Goal: Answer question/provide support: Share knowledge or assist other users

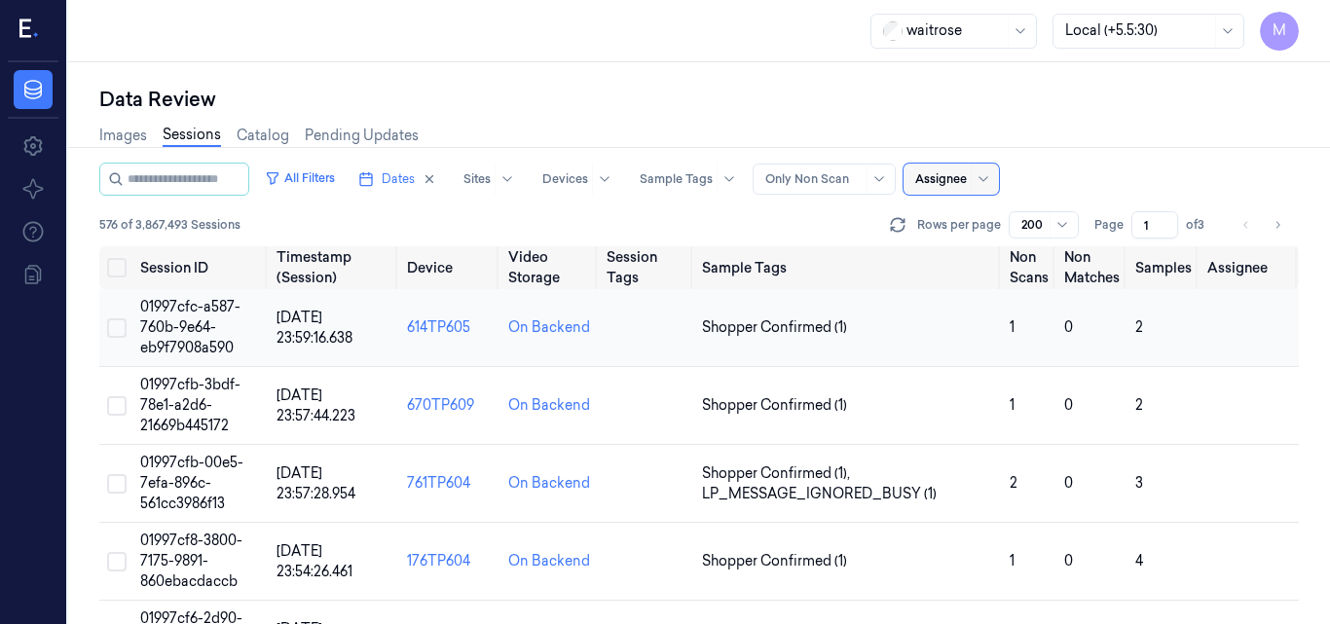
click at [183, 320] on span "01997cfc-a587-760b-9e64-eb9f7908a590" at bounding box center [190, 327] width 100 height 58
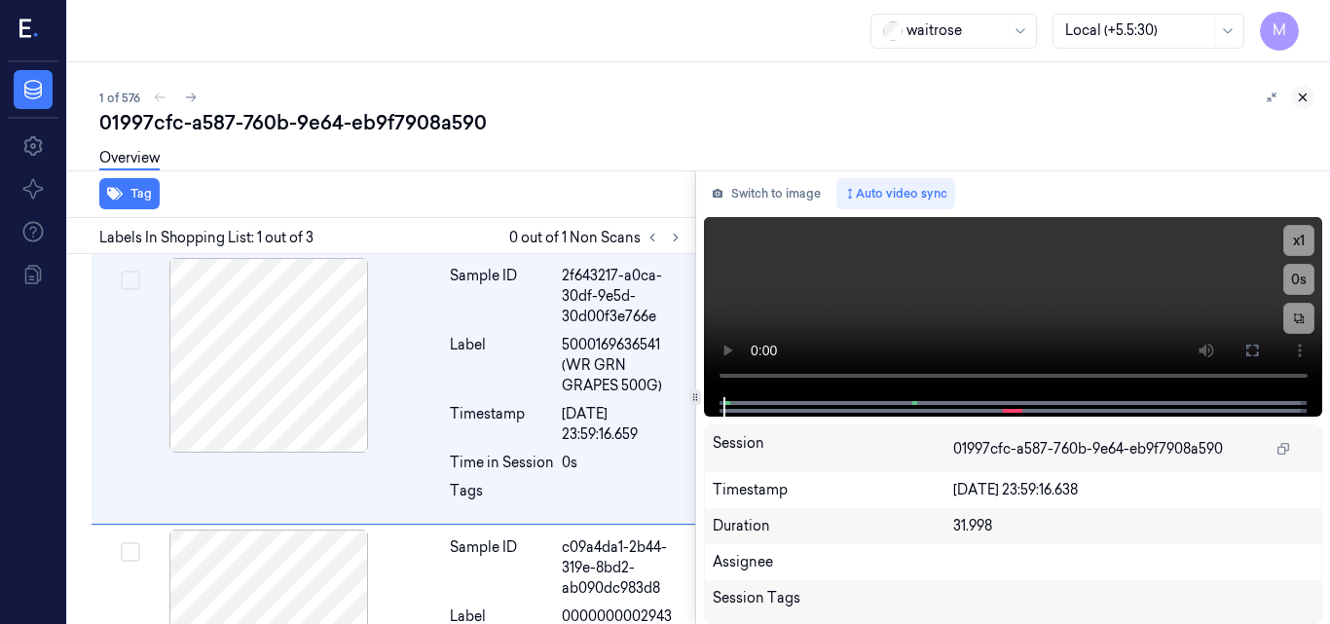
click at [1305, 98] on icon at bounding box center [1303, 98] width 14 height 14
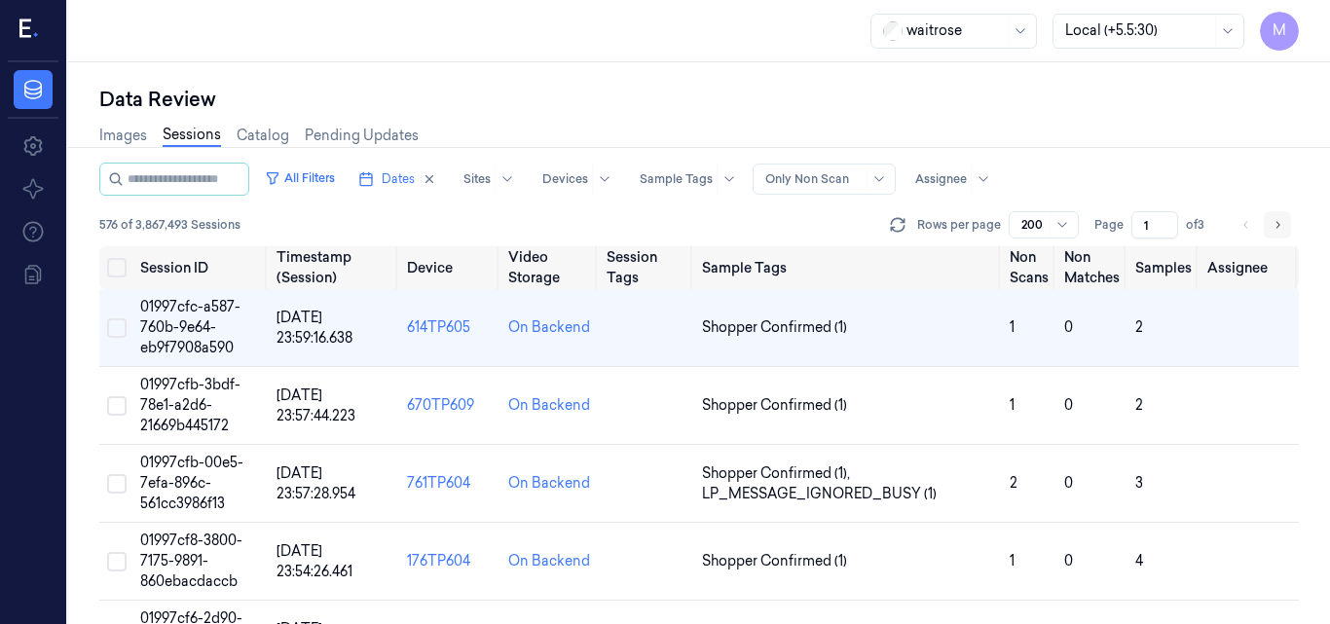
click at [1276, 224] on icon "Go to next page" at bounding box center [1278, 225] width 12 height 16
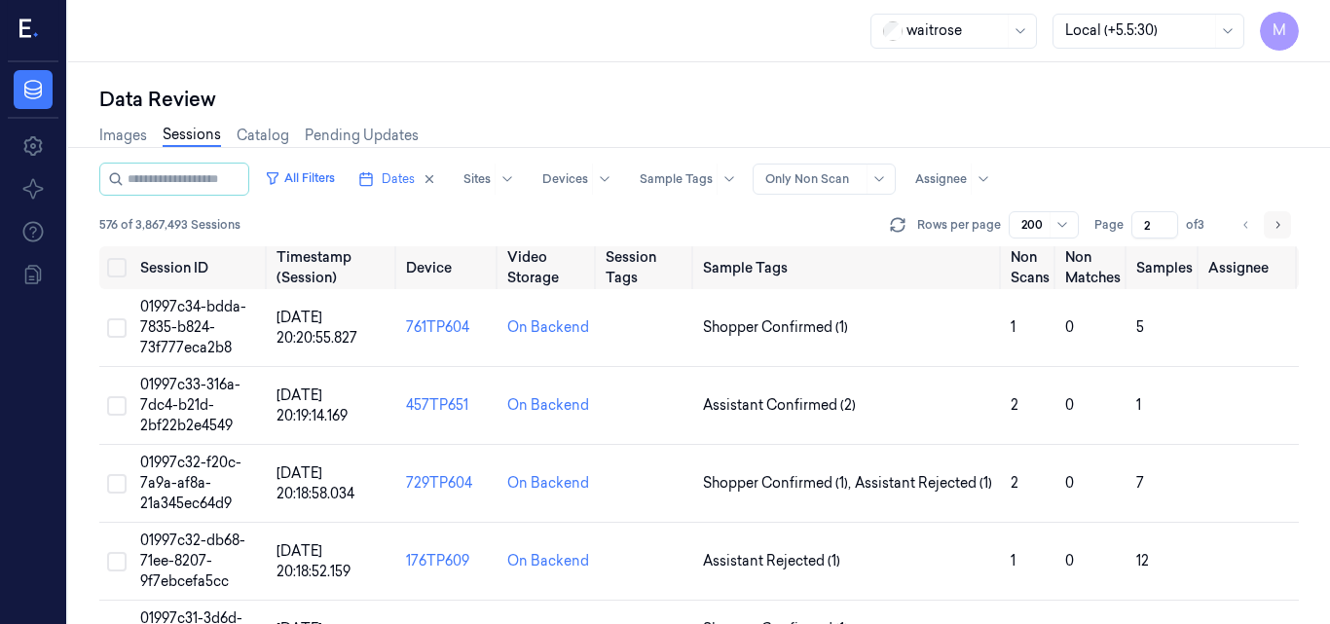
click at [1276, 224] on icon "Go to next page" at bounding box center [1278, 225] width 12 height 16
type input "3"
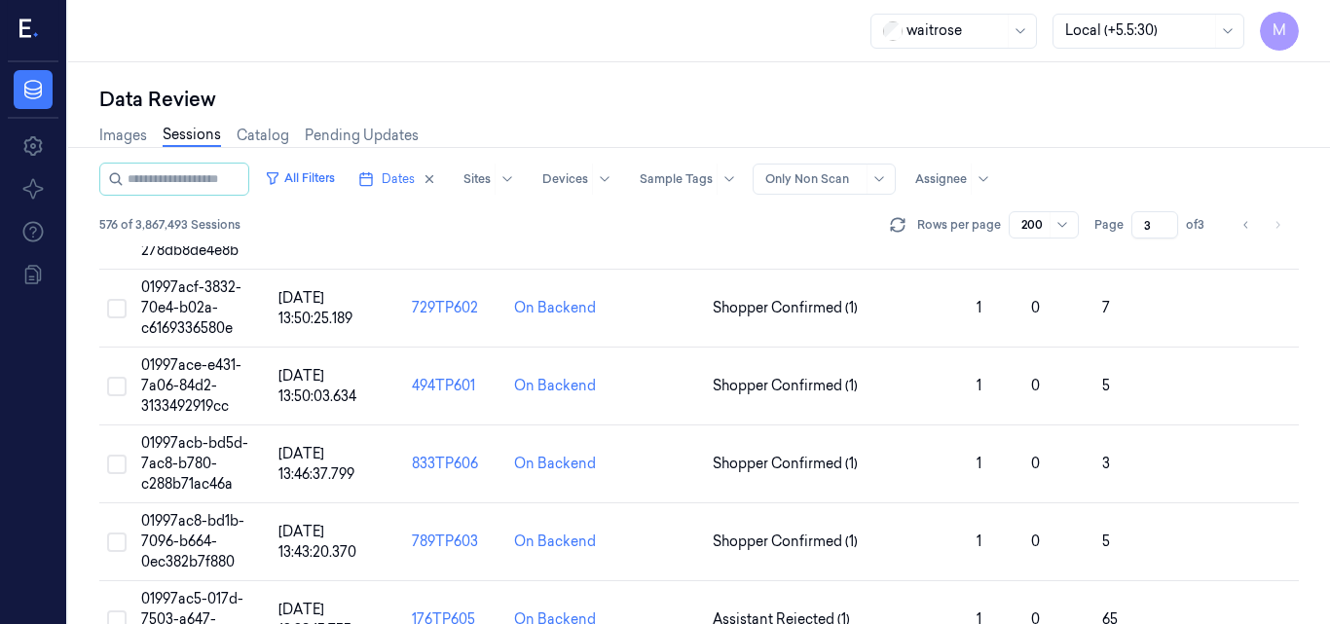
scroll to position [6330, 0]
click at [1033, 226] on div at bounding box center [1034, 225] width 24 height 18
click at [1066, 175] on div "All Filters Dates Sites Devices Sample Tags Alert Type Only Non Scan Assignee" at bounding box center [699, 179] width 1200 height 33
click at [891, 100] on div "Data Review" at bounding box center [699, 99] width 1200 height 27
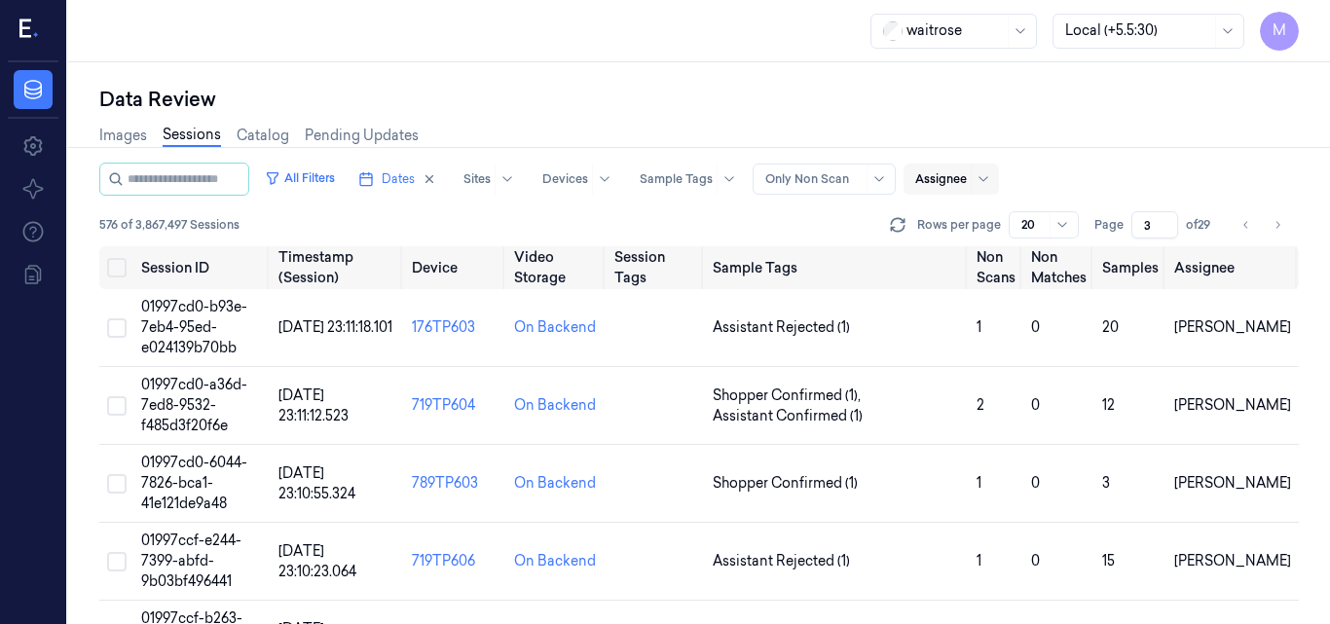
click at [967, 177] on div at bounding box center [941, 179] width 52 height 18
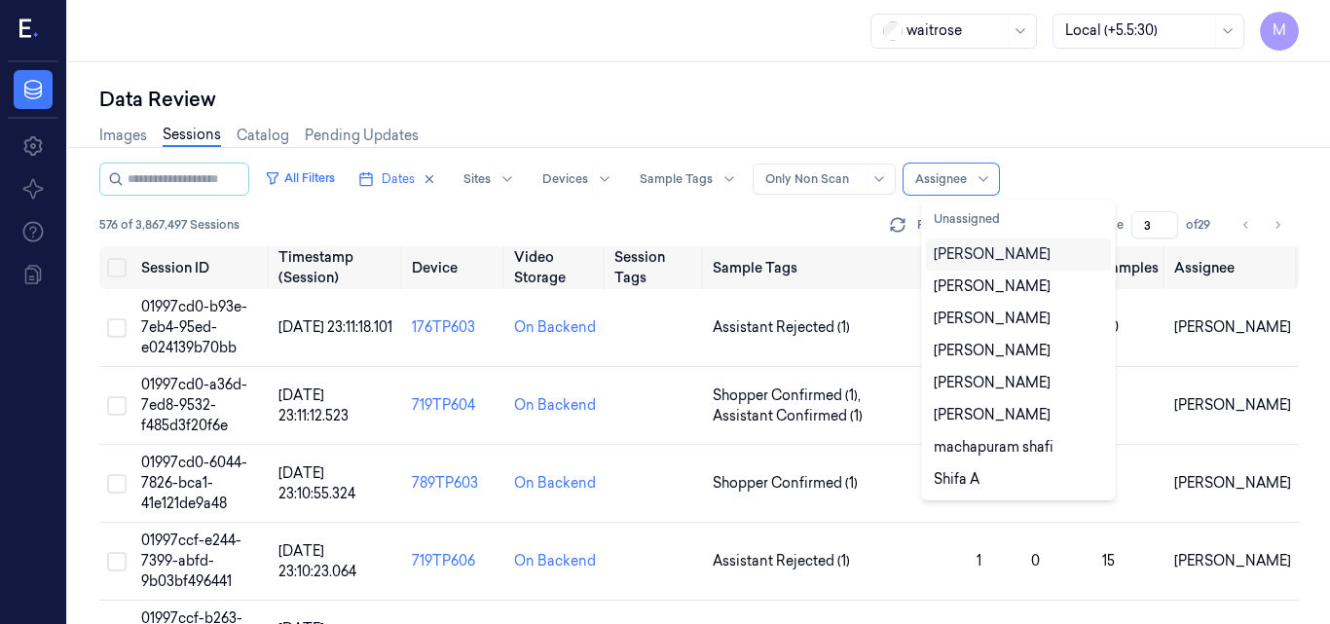
click at [991, 248] on div "[PERSON_NAME]" at bounding box center [992, 254] width 117 height 20
type input "1"
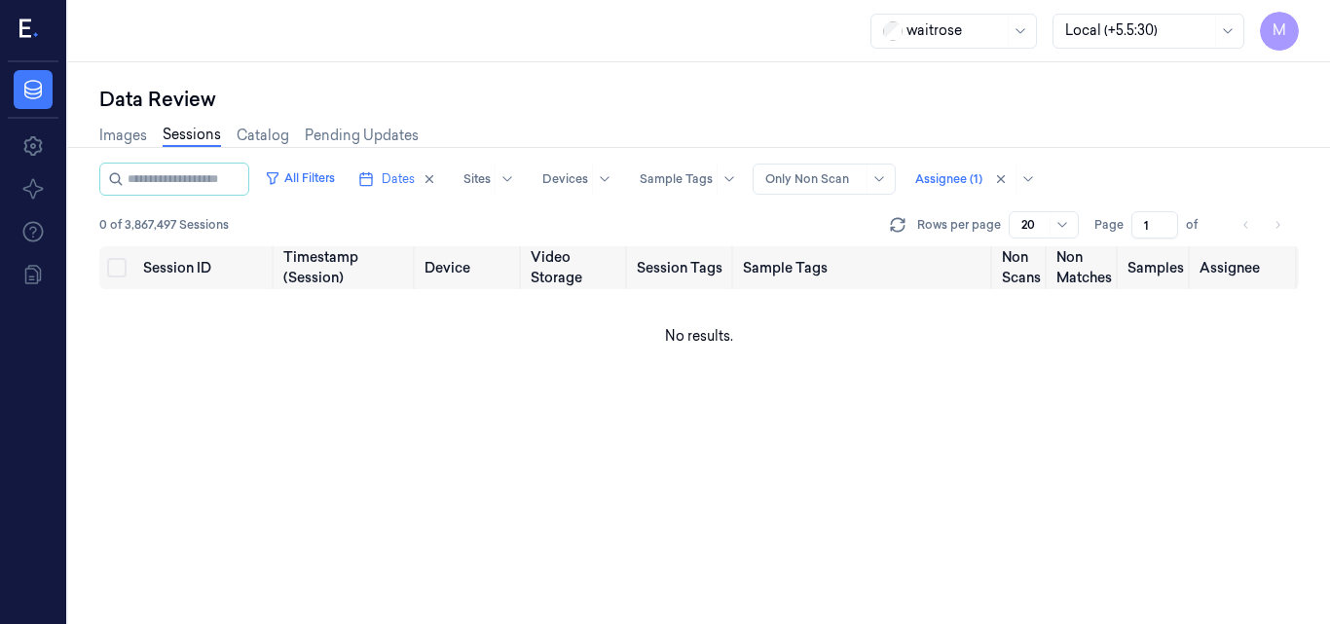
click at [1184, 166] on div "All Filters Dates Sites Devices Sample Tags Alert Type Only Non Scan Assignee (…" at bounding box center [699, 179] width 1200 height 33
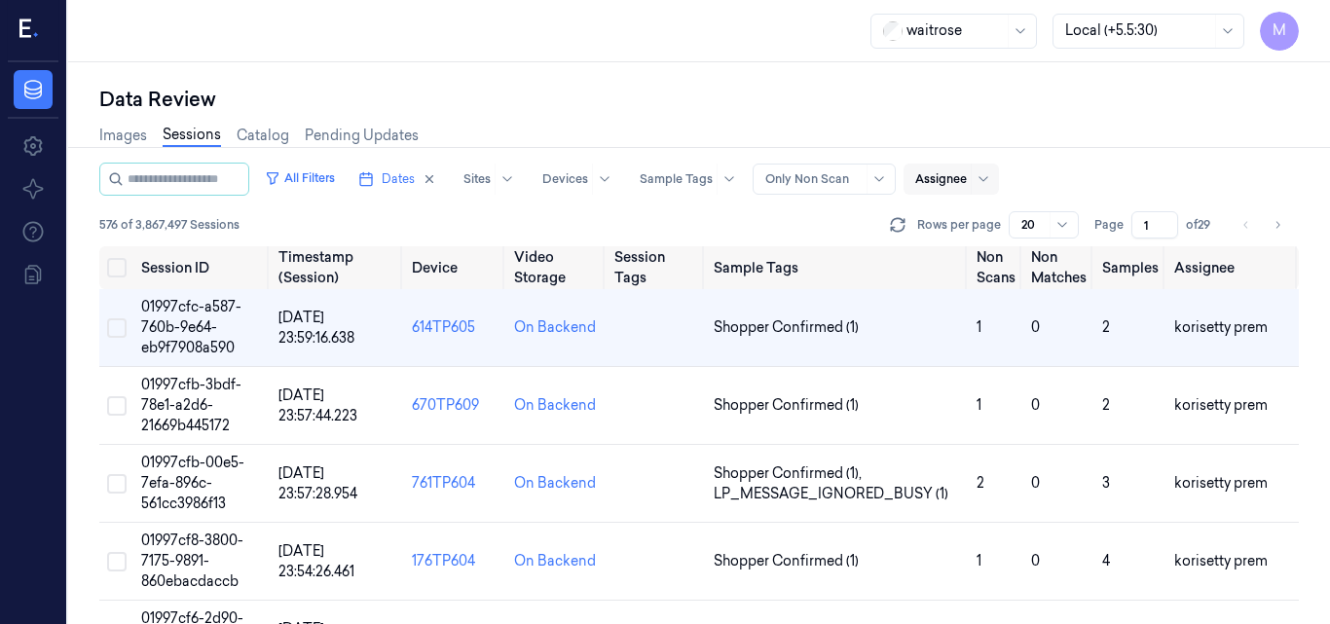
click at [957, 197] on div "All Filters Dates Sites Devices Sample Tags Alert Type Only Non Scan Assignee 5…" at bounding box center [699, 205] width 1200 height 84
click at [963, 189] on div "Assignee" at bounding box center [941, 179] width 52 height 31
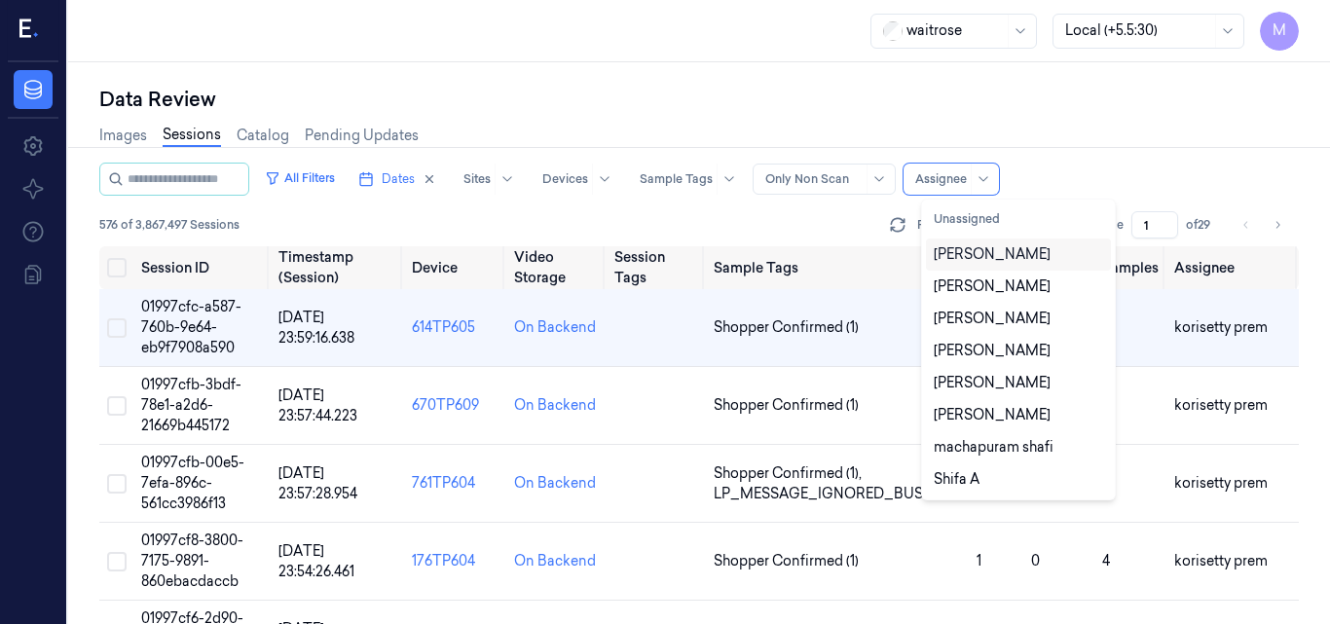
click at [999, 253] on div "[PERSON_NAME]" at bounding box center [992, 254] width 117 height 20
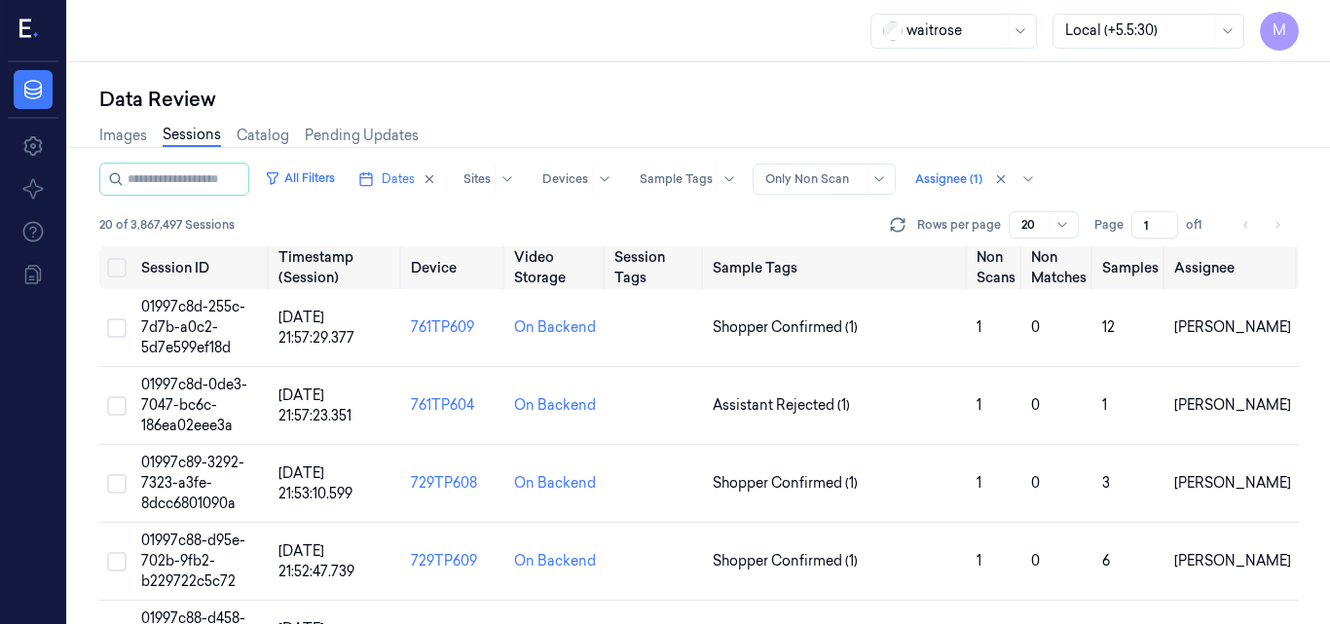
click at [1123, 118] on div "Images Sessions Catalog Pending Updates" at bounding box center [699, 138] width 1200 height 50
click at [206, 305] on span "01997c8d-255c-7d7b-a0c2-5d7e599ef18d" at bounding box center [193, 327] width 104 height 58
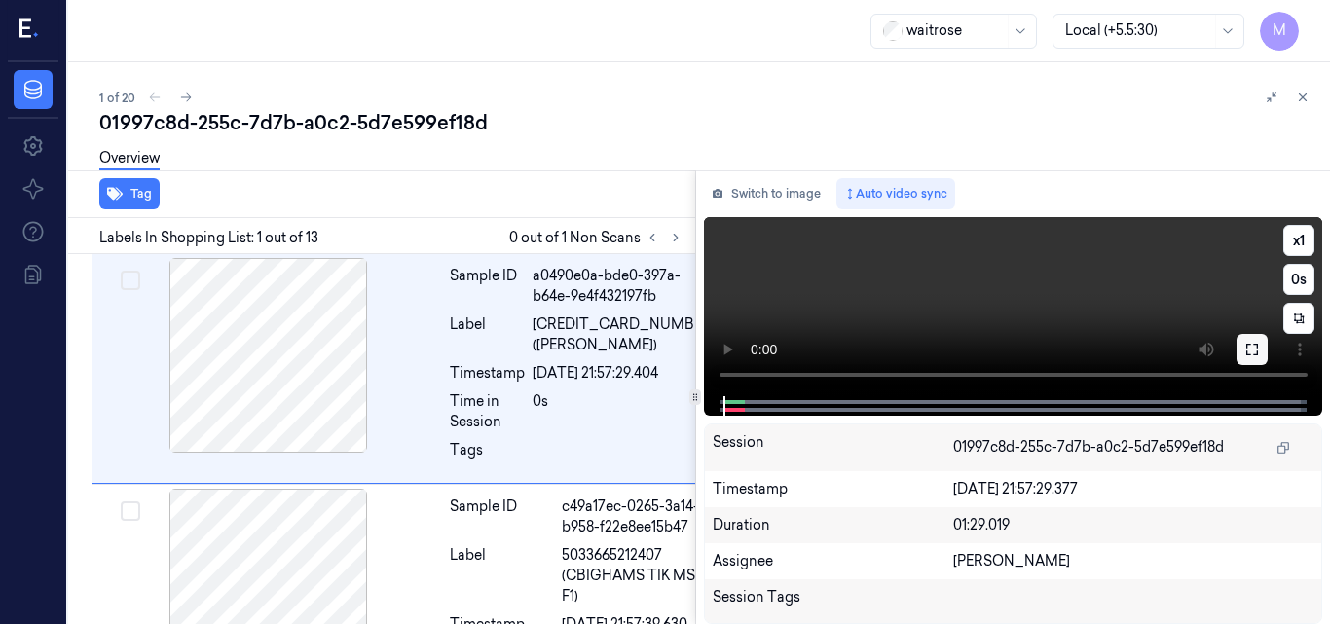
click at [1255, 355] on icon at bounding box center [1253, 350] width 12 height 12
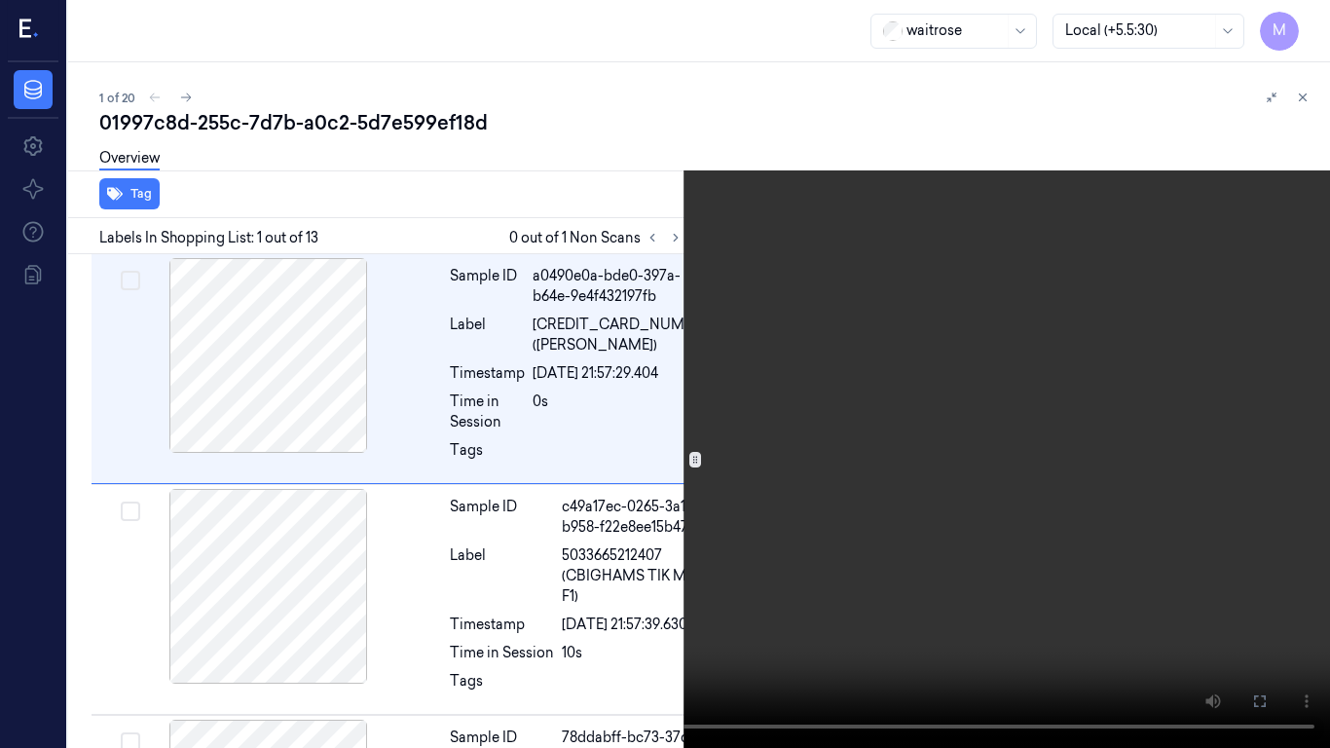
click at [814, 233] on video at bounding box center [665, 374] width 1330 height 748
click at [797, 278] on video at bounding box center [665, 374] width 1330 height 748
click at [0, 0] on button at bounding box center [0, 0] width 0 height 0
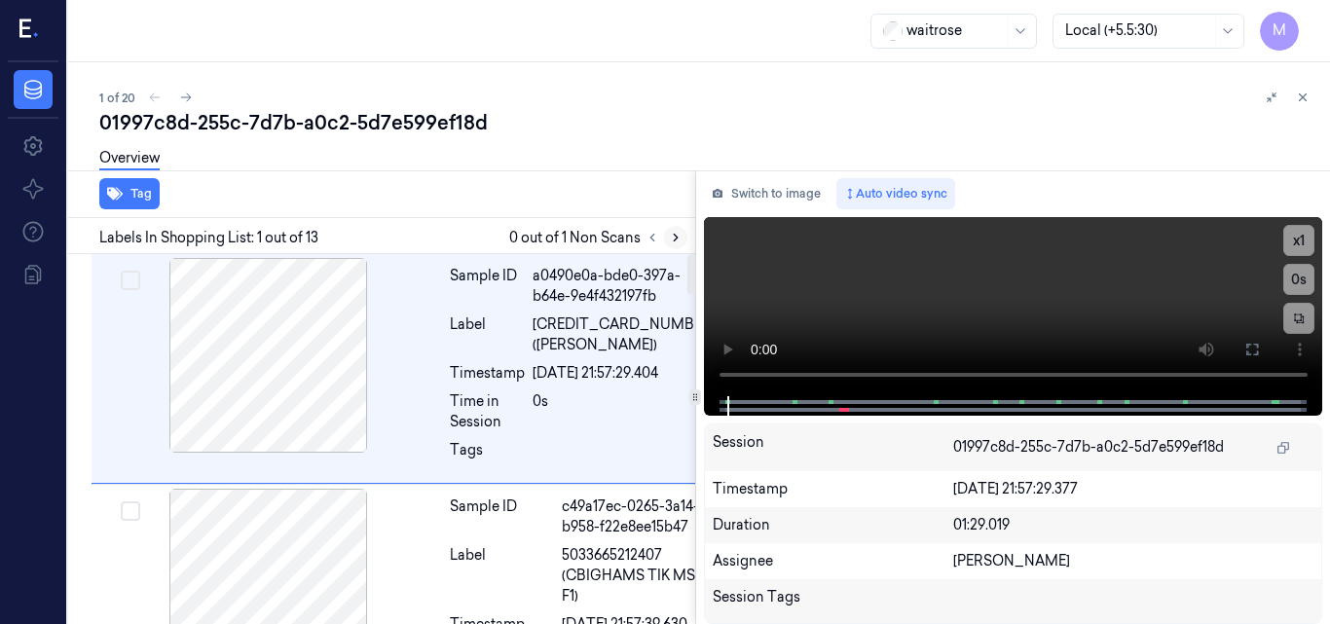
click at [670, 243] on icon at bounding box center [676, 238] width 14 height 14
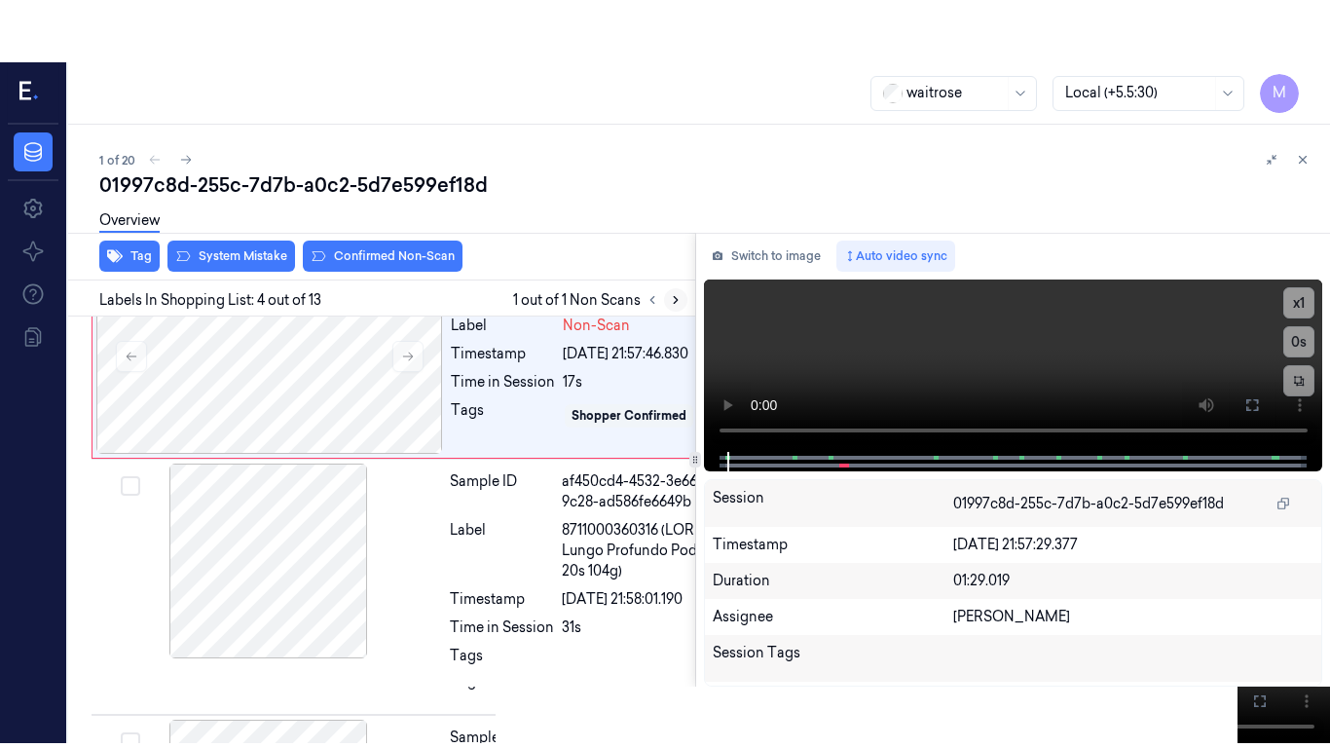
scroll to position [765, 0]
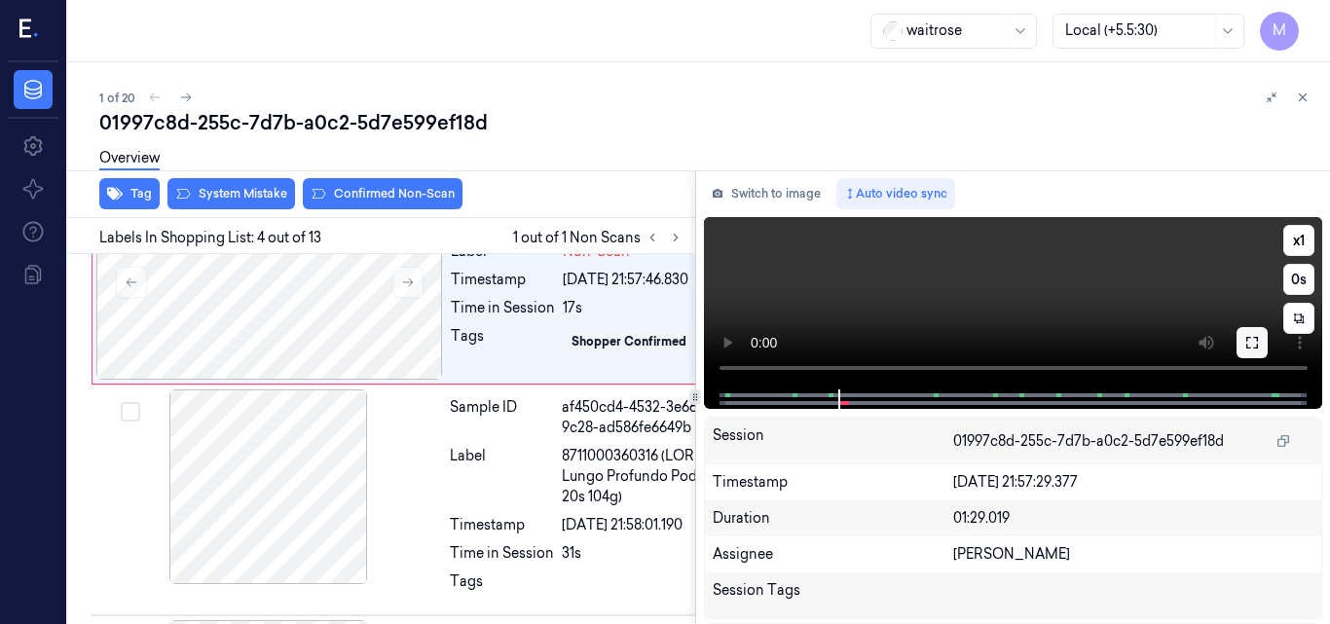
click at [1250, 343] on icon at bounding box center [1253, 343] width 16 height 16
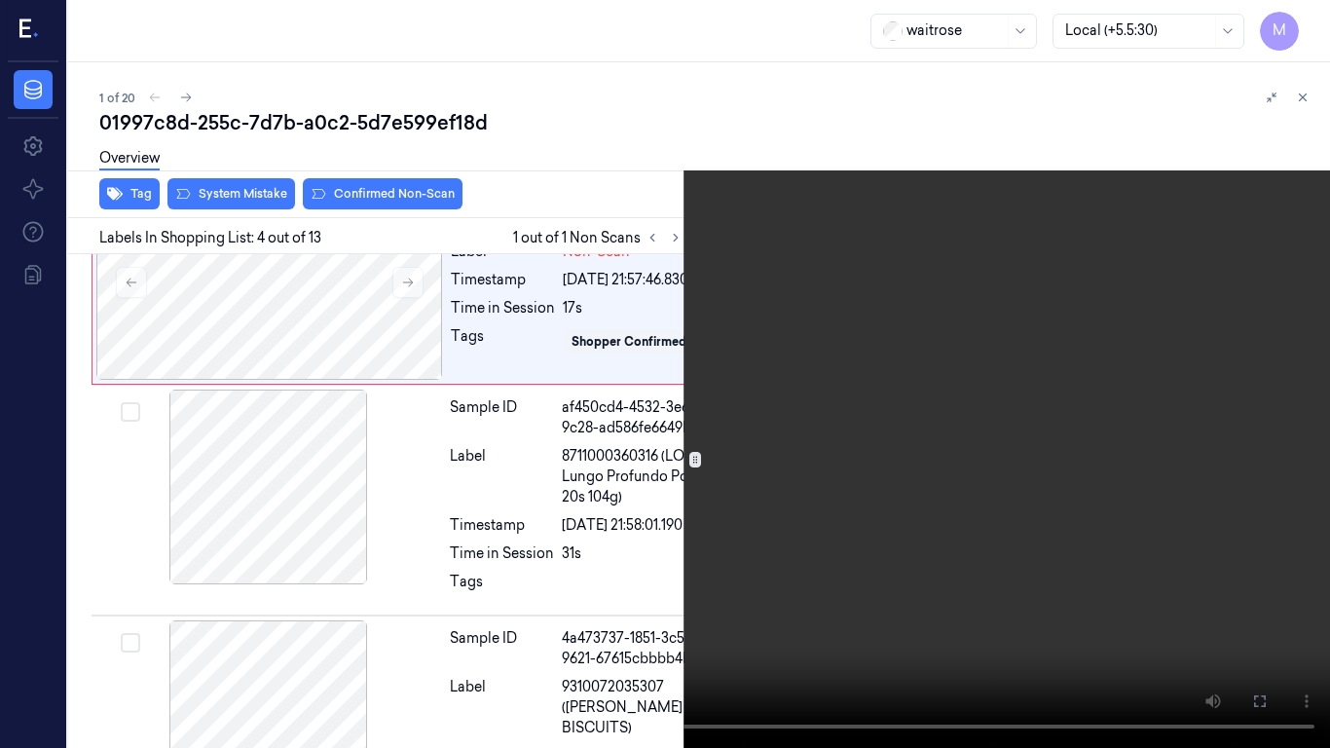
click at [0, 0] on icon at bounding box center [0, 0] width 0 height 0
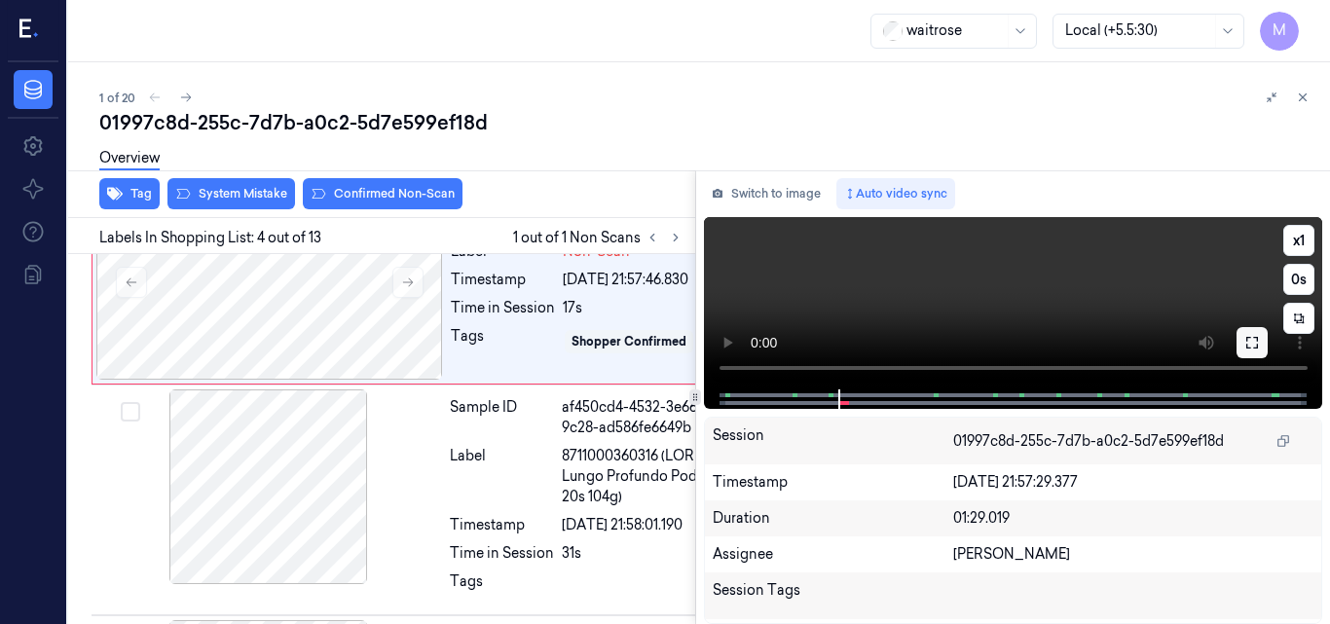
click at [1246, 354] on button at bounding box center [1252, 342] width 31 height 31
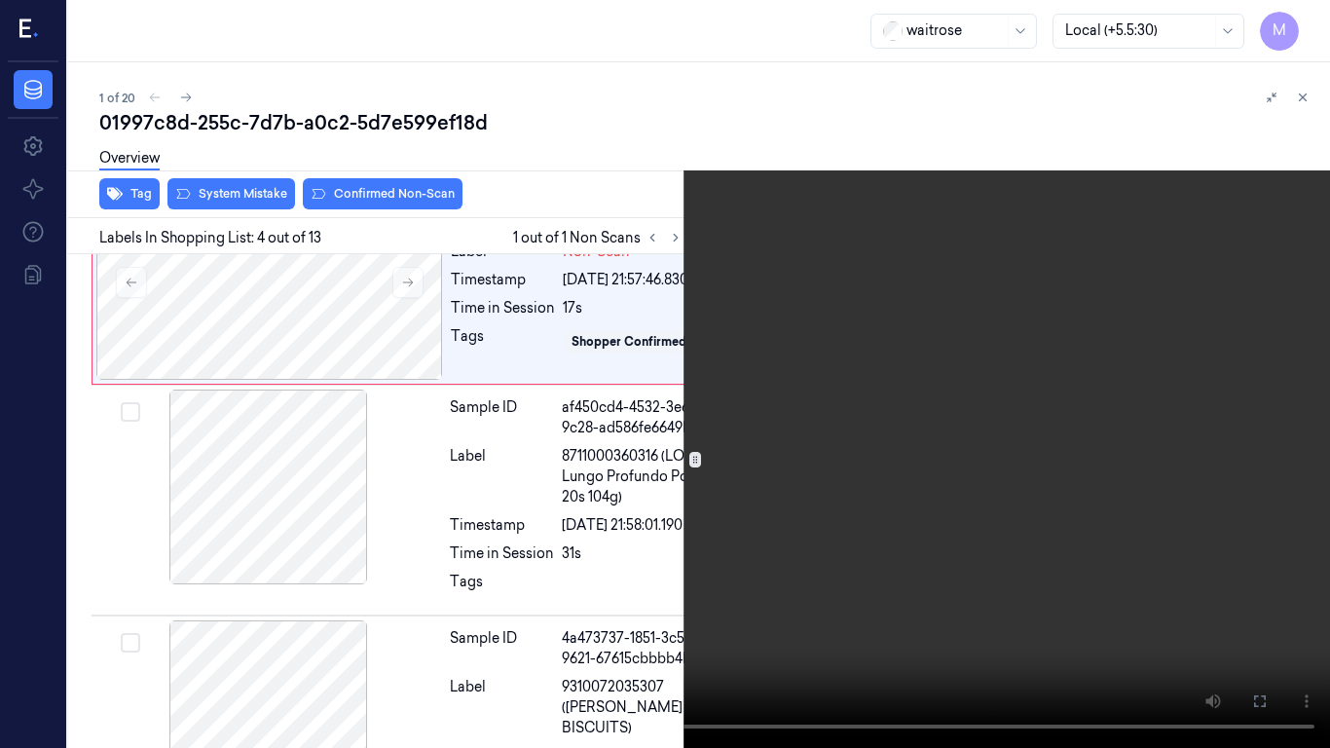
click at [809, 414] on video at bounding box center [665, 374] width 1330 height 748
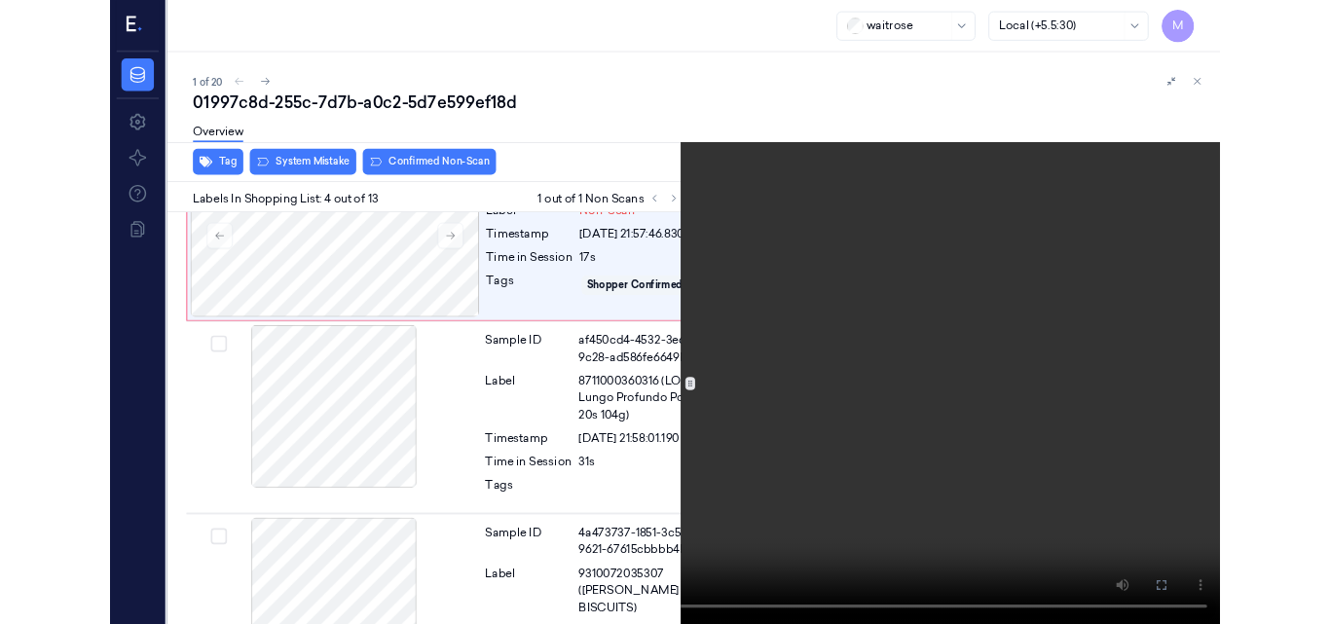
scroll to position [704, 0]
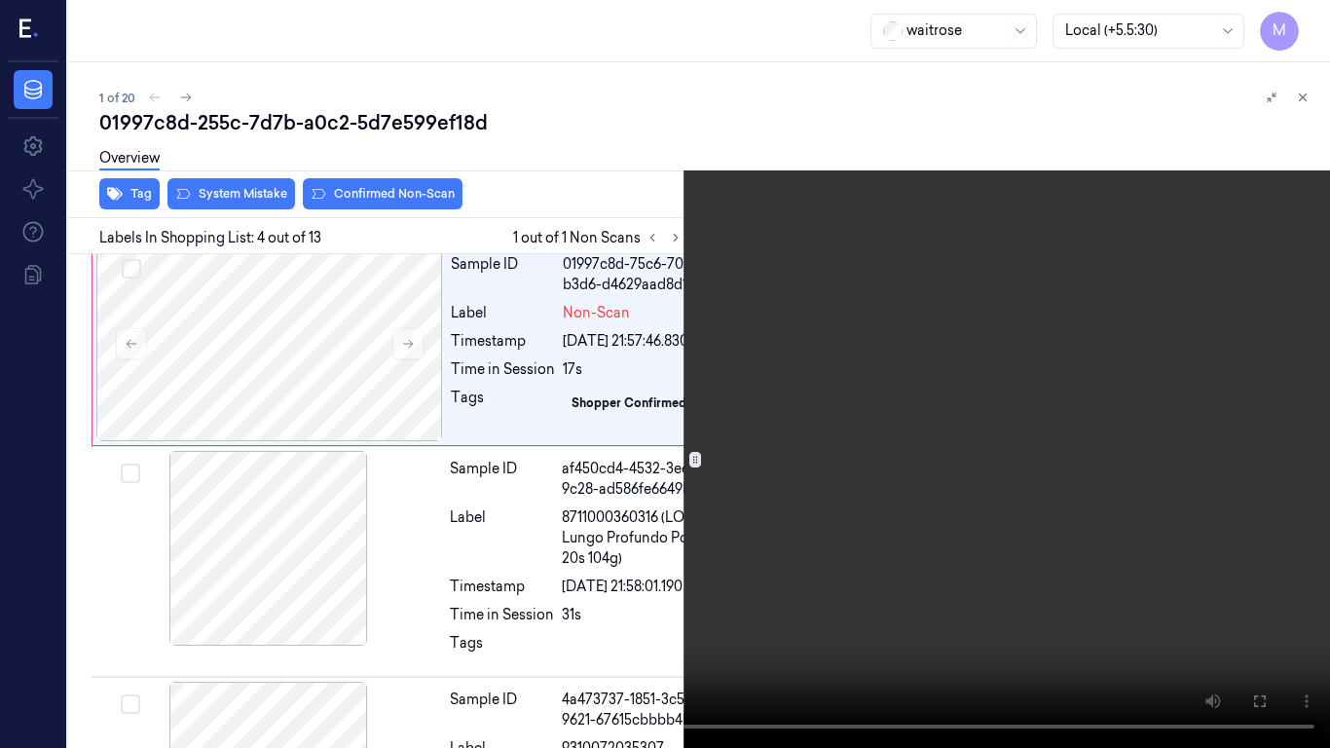
click at [808, 413] on video at bounding box center [665, 374] width 1330 height 748
click at [0, 0] on icon at bounding box center [0, 0] width 0 height 0
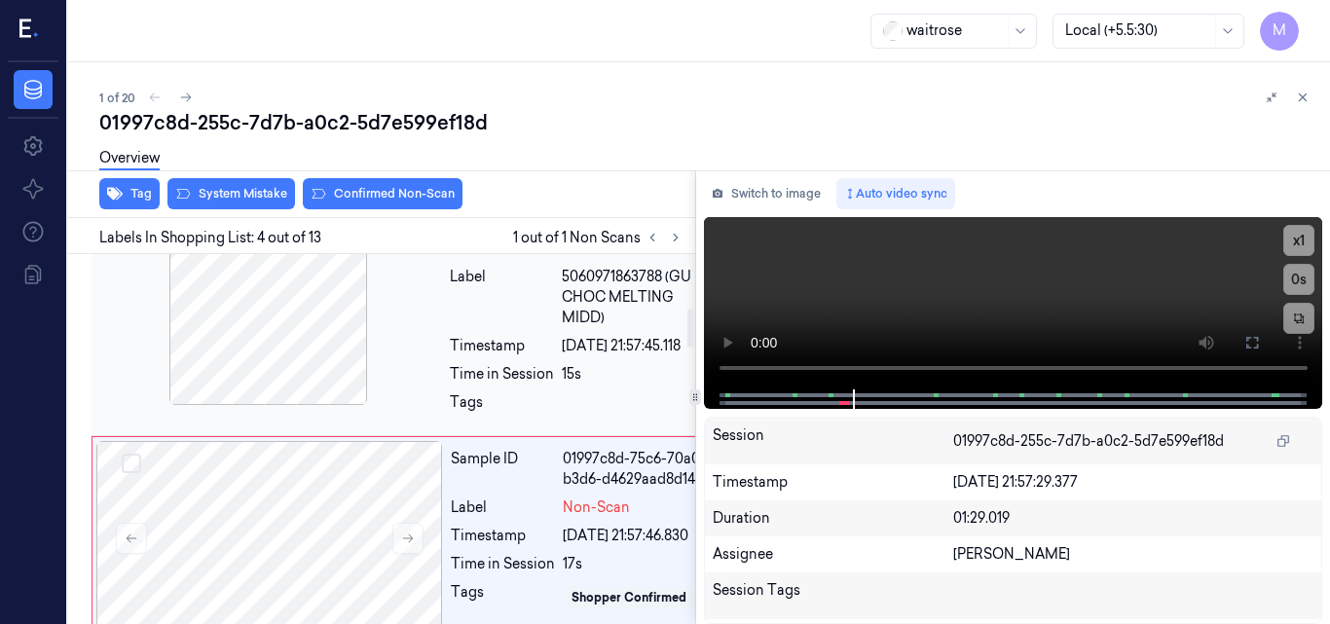
click at [316, 391] on div at bounding box center [268, 307] width 347 height 195
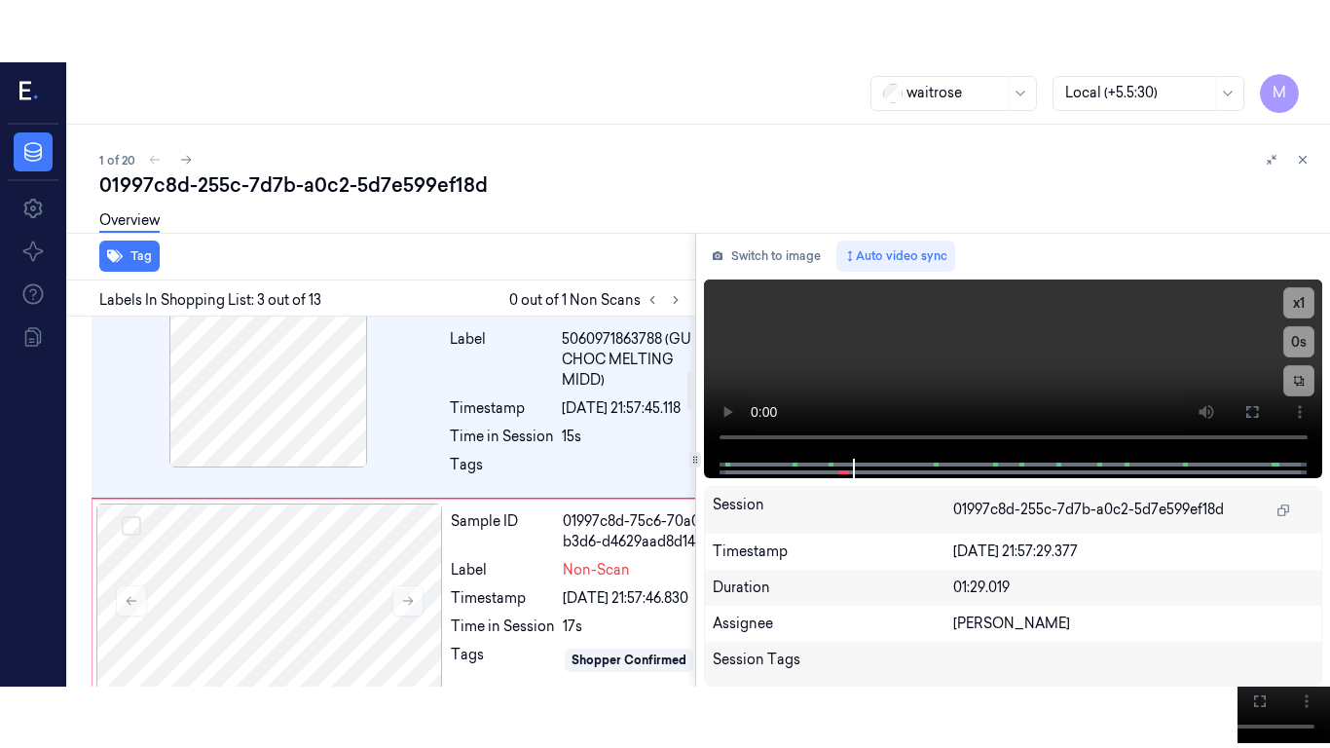
scroll to position [494, 0]
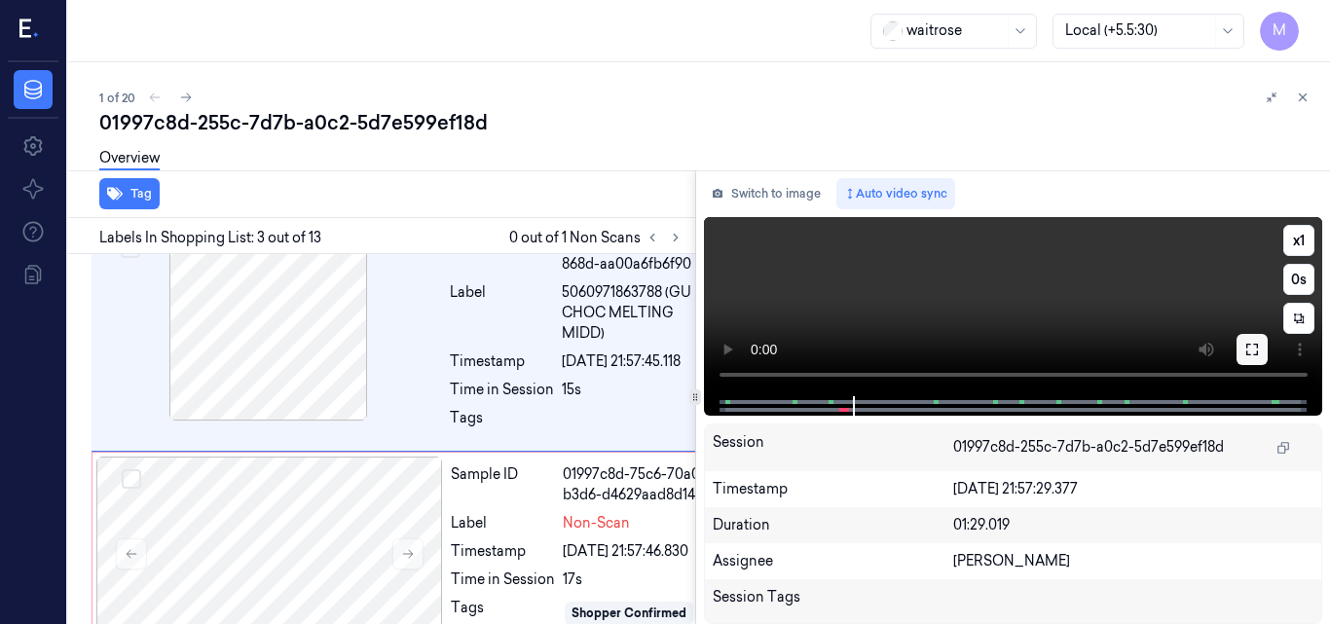
click at [1248, 352] on icon at bounding box center [1253, 350] width 12 height 12
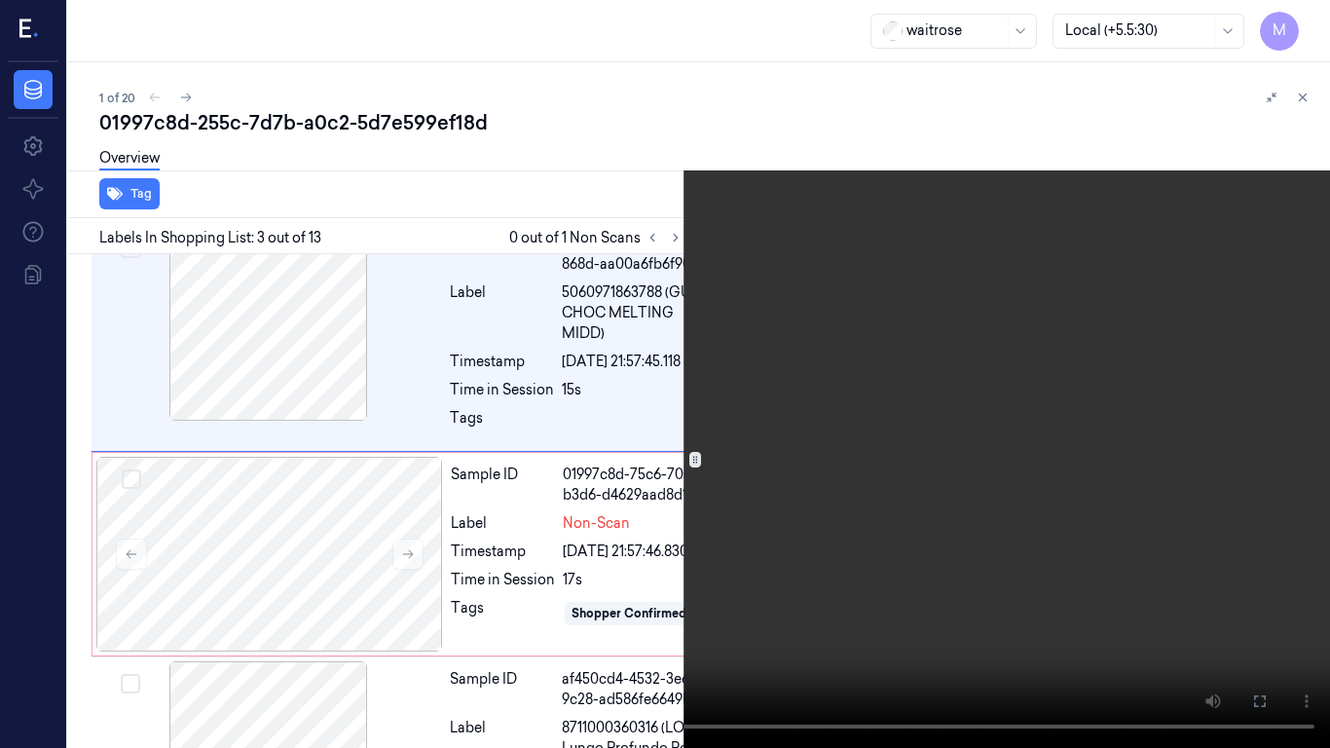
click at [914, 413] on video at bounding box center [665, 374] width 1330 height 748
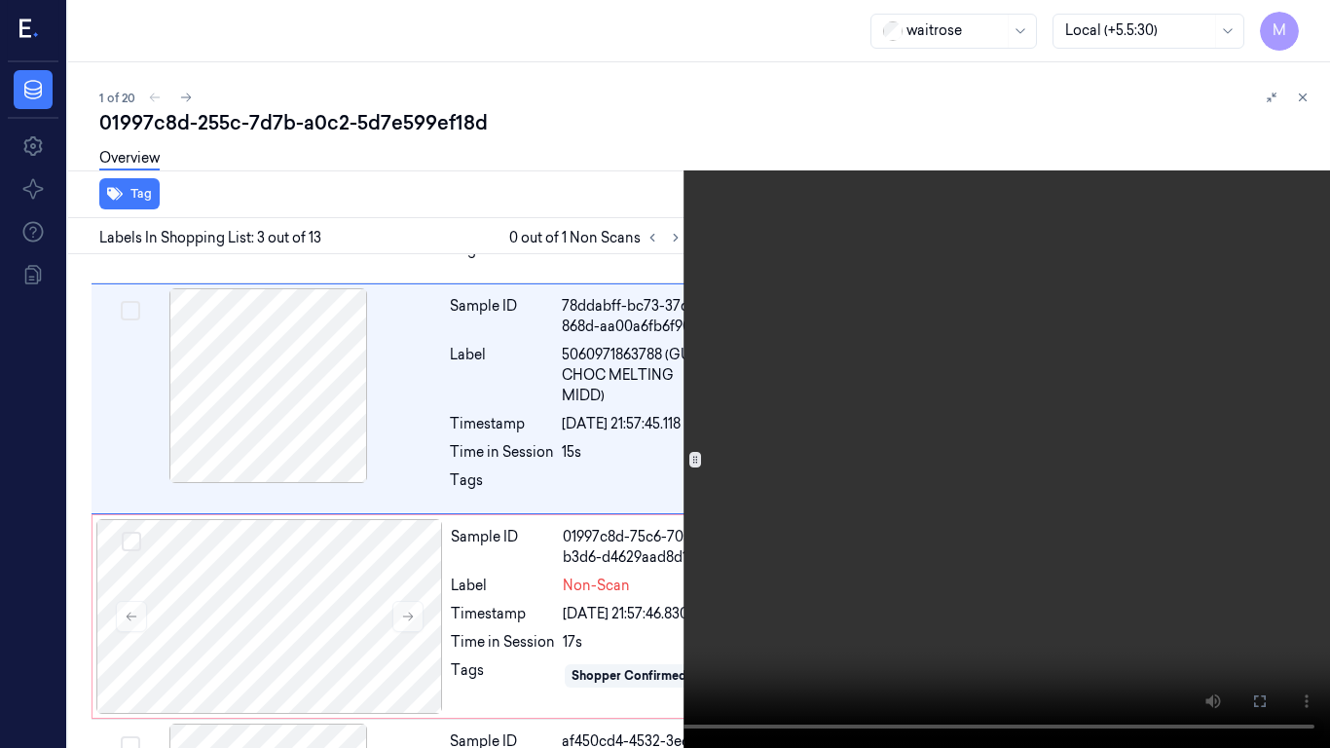
click at [914, 413] on video at bounding box center [665, 374] width 1330 height 748
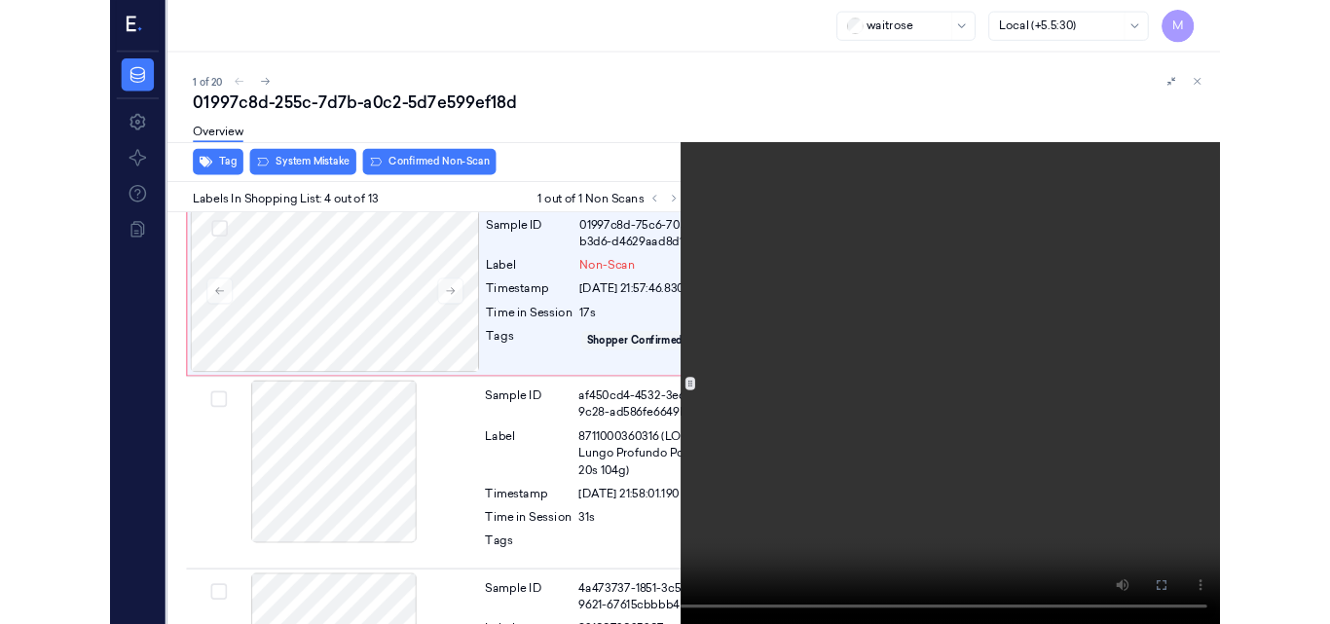
scroll to position [704, 0]
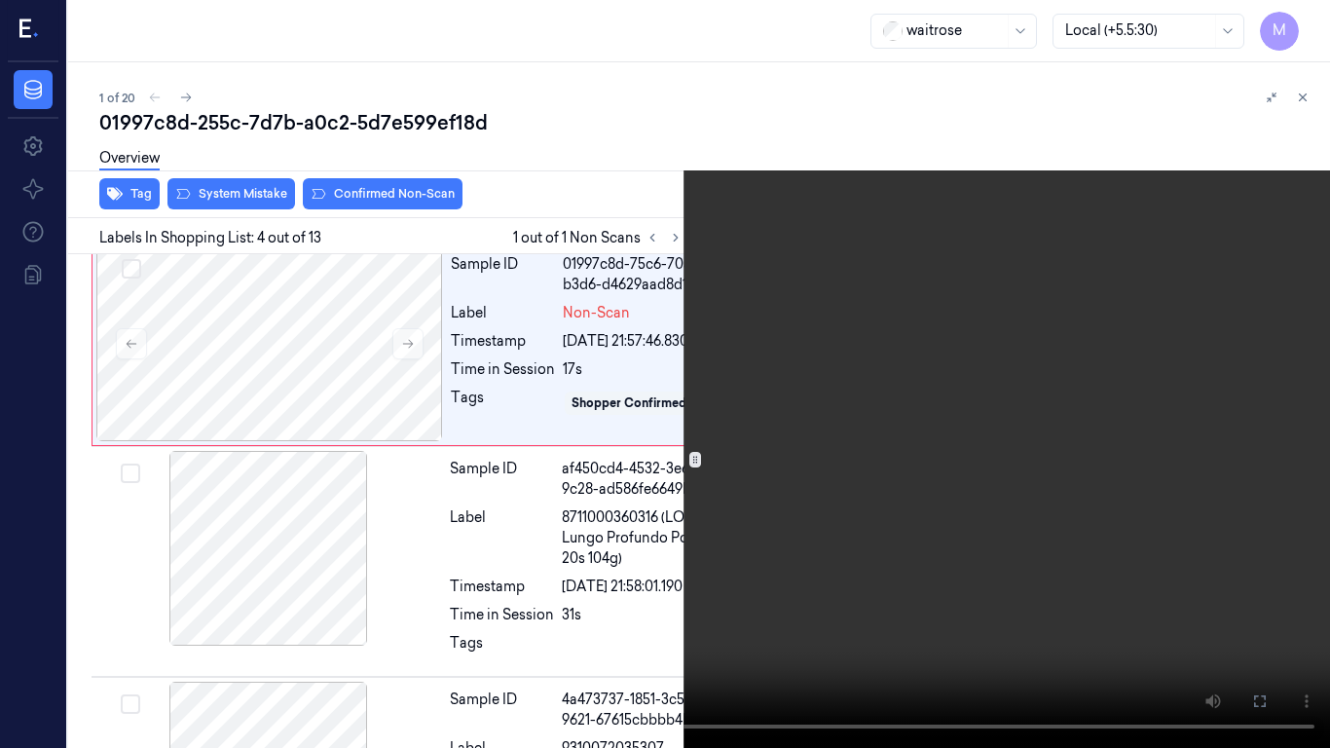
click at [829, 444] on video at bounding box center [665, 374] width 1330 height 748
click at [0, 0] on icon at bounding box center [0, 0] width 0 height 0
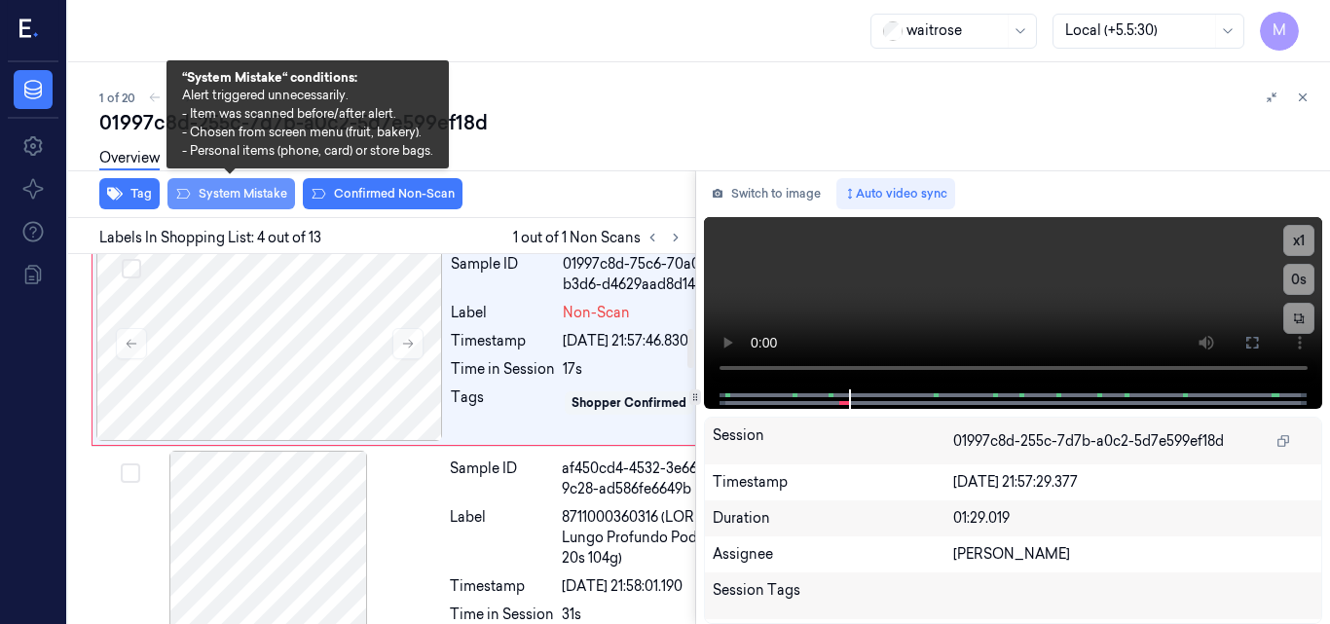
click at [261, 196] on button "System Mistake" at bounding box center [232, 193] width 128 height 31
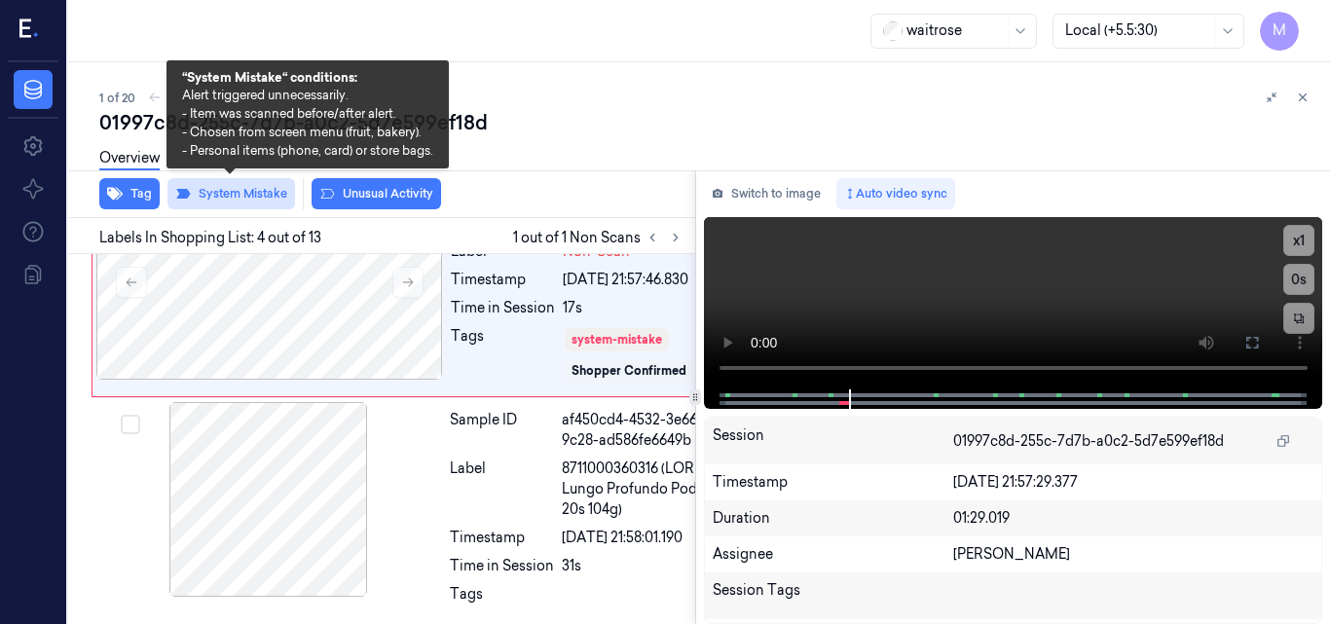
scroll to position [770, 0]
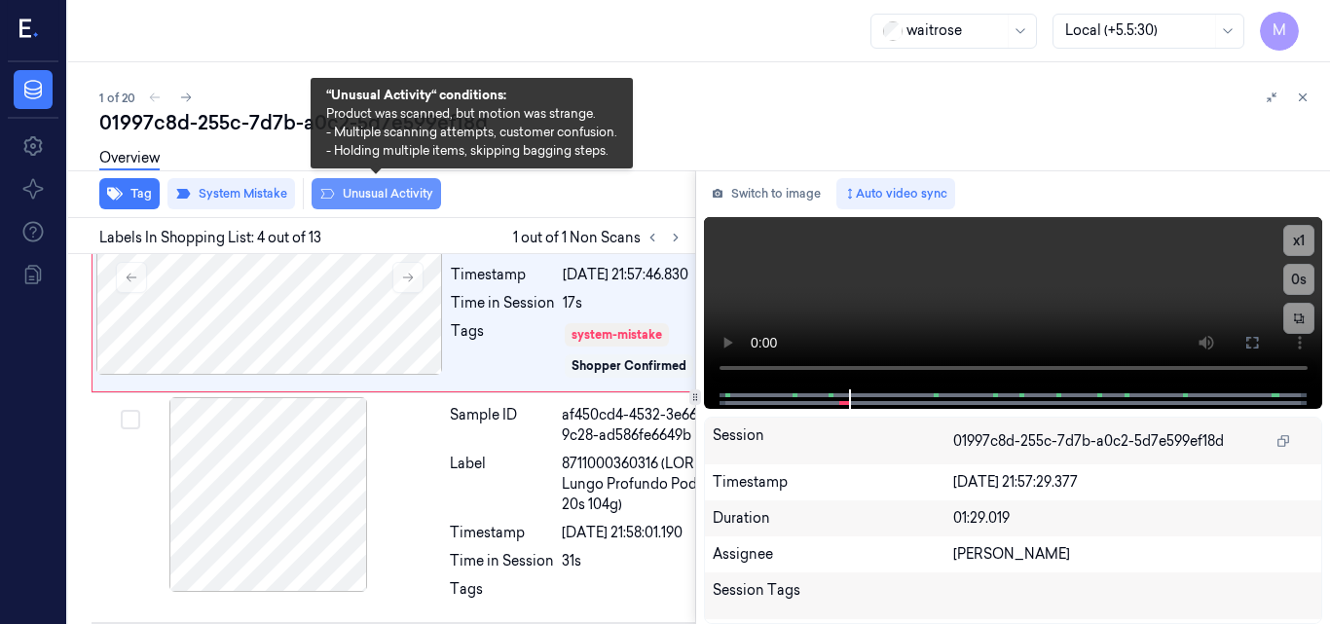
click at [373, 188] on button "Unusual Activity" at bounding box center [377, 193] width 130 height 31
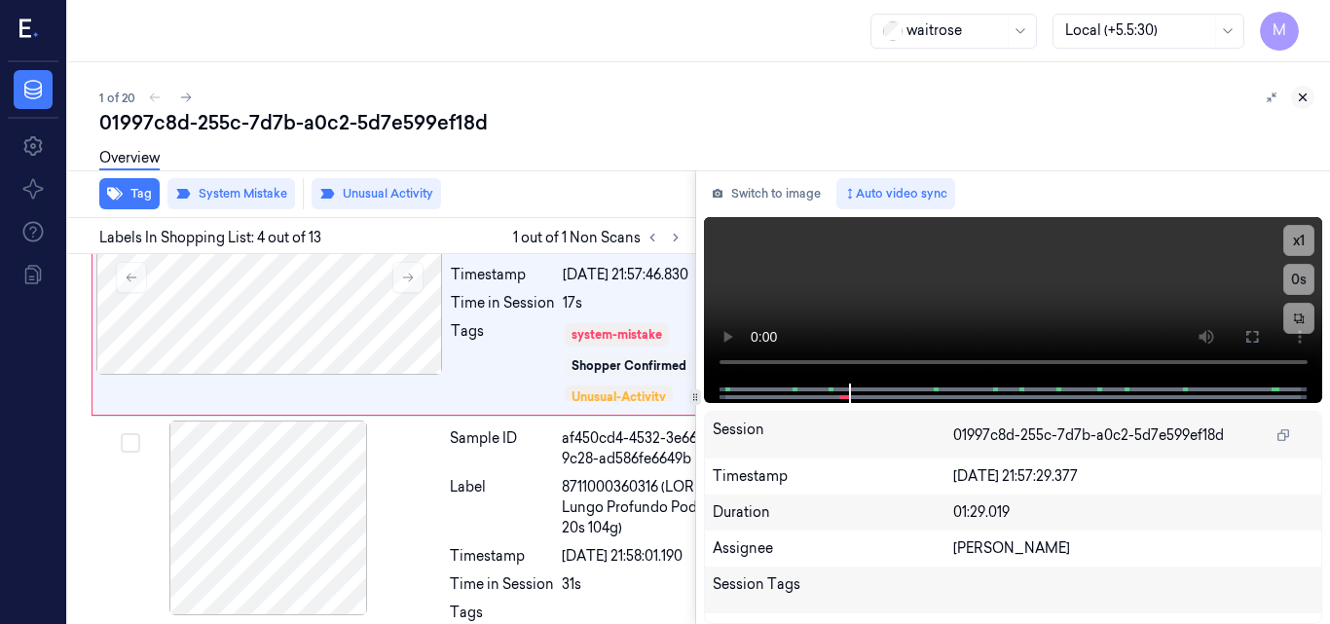
click at [1298, 94] on icon at bounding box center [1303, 98] width 14 height 14
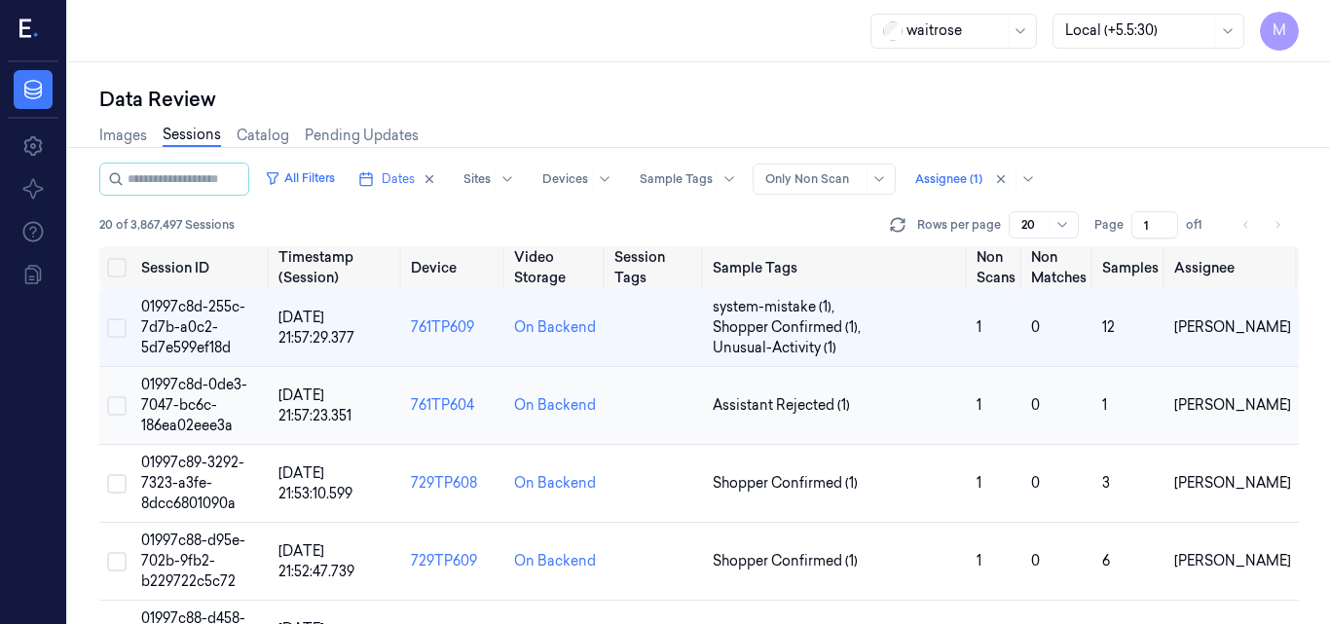
click at [206, 387] on span "01997c8d-0de3-7047-bc6c-186ea02eee3a" at bounding box center [194, 405] width 106 height 58
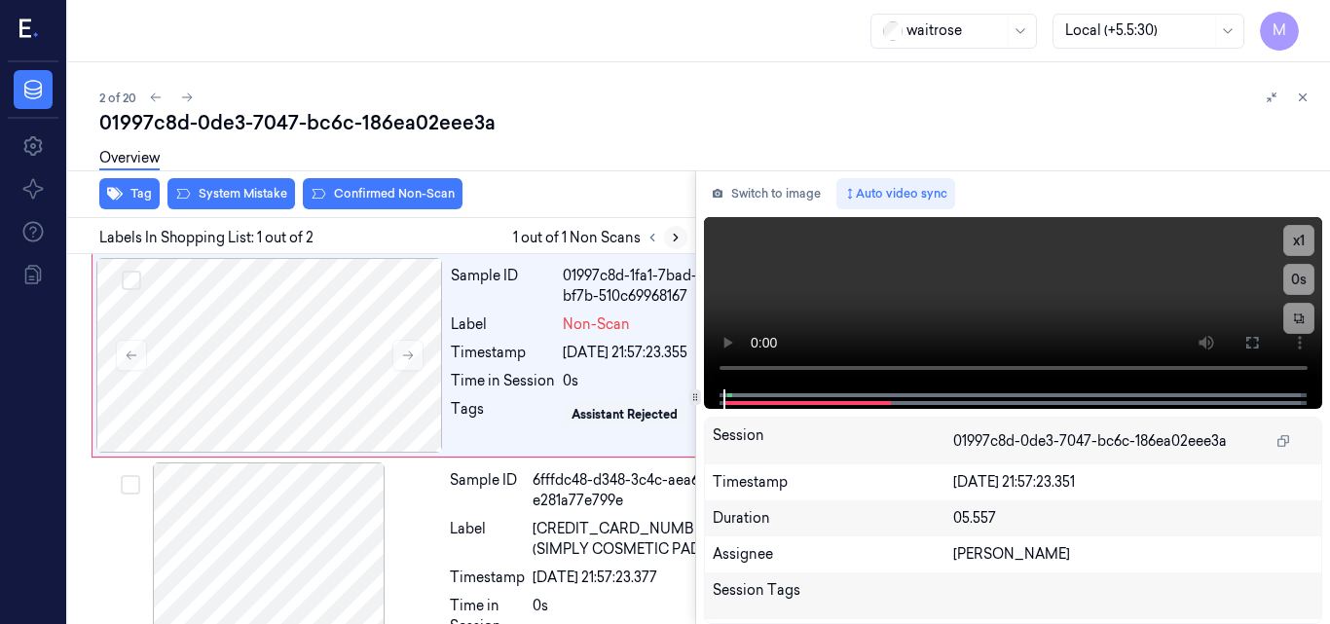
click at [678, 236] on icon at bounding box center [676, 238] width 14 height 14
click at [413, 348] on button at bounding box center [407, 355] width 31 height 31
click at [1015, 315] on video at bounding box center [1013, 303] width 619 height 172
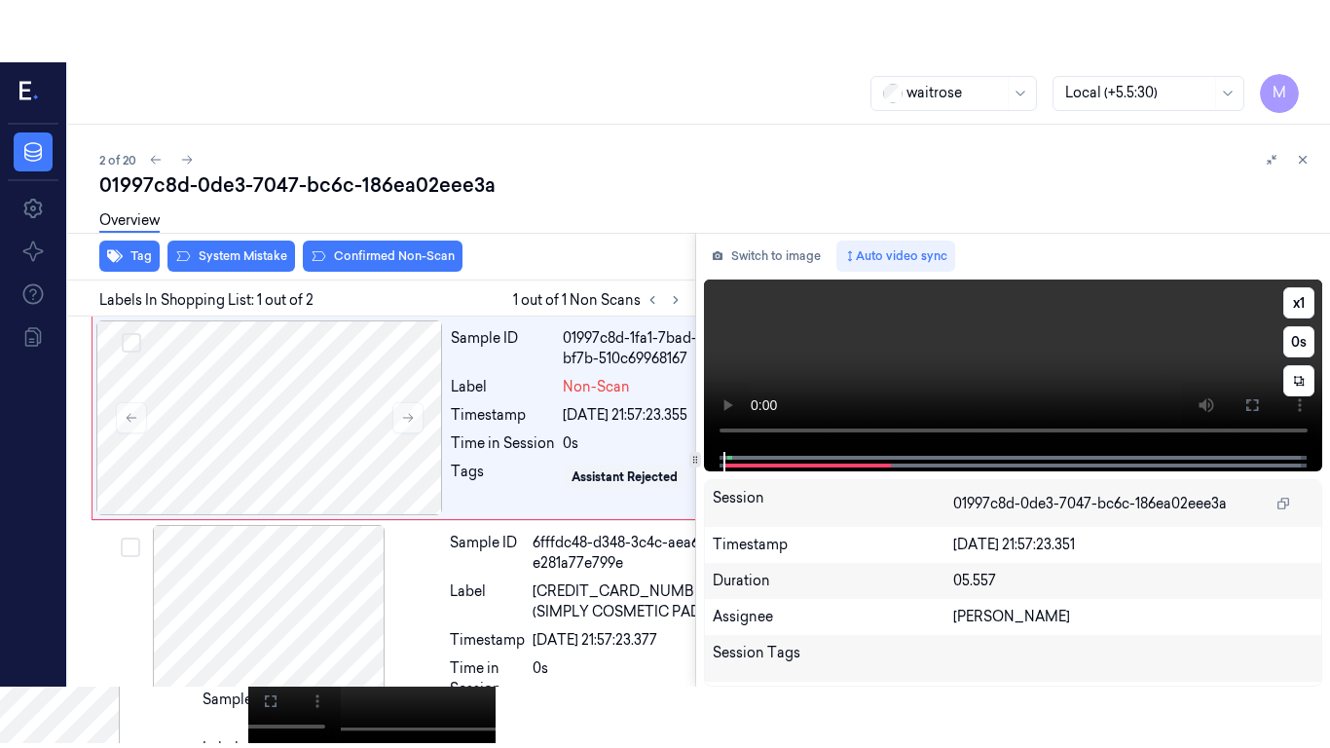
scroll to position [2, 0]
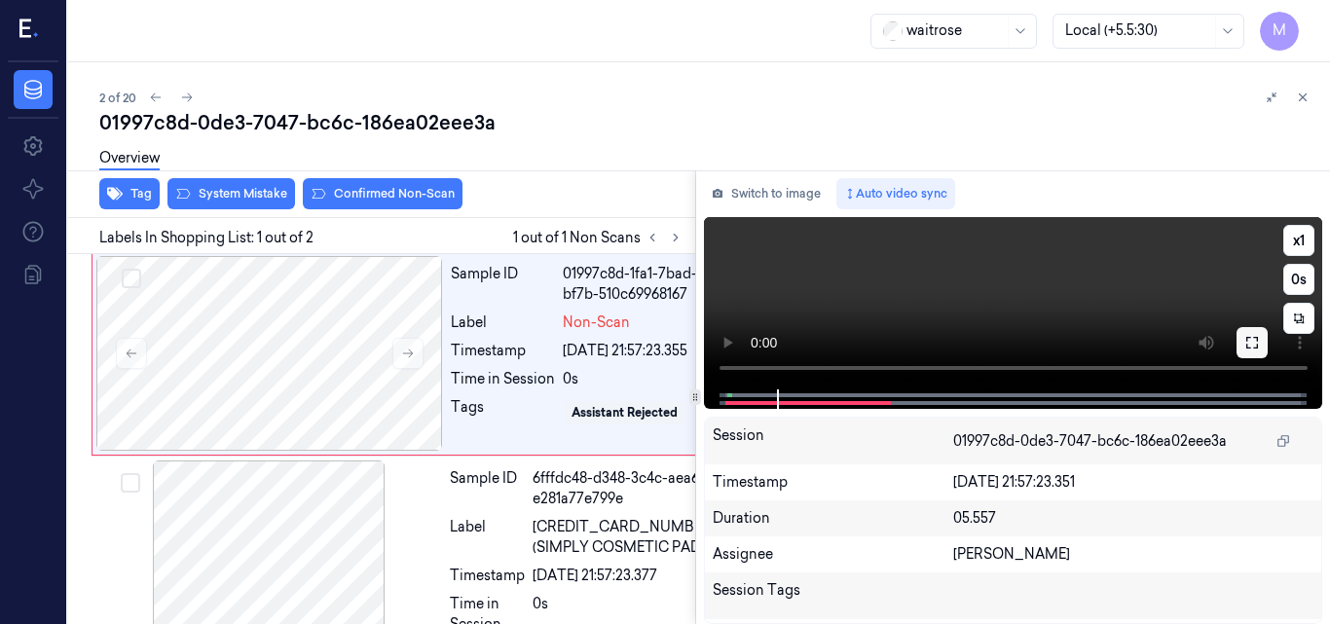
click at [1251, 347] on icon at bounding box center [1253, 343] width 16 height 16
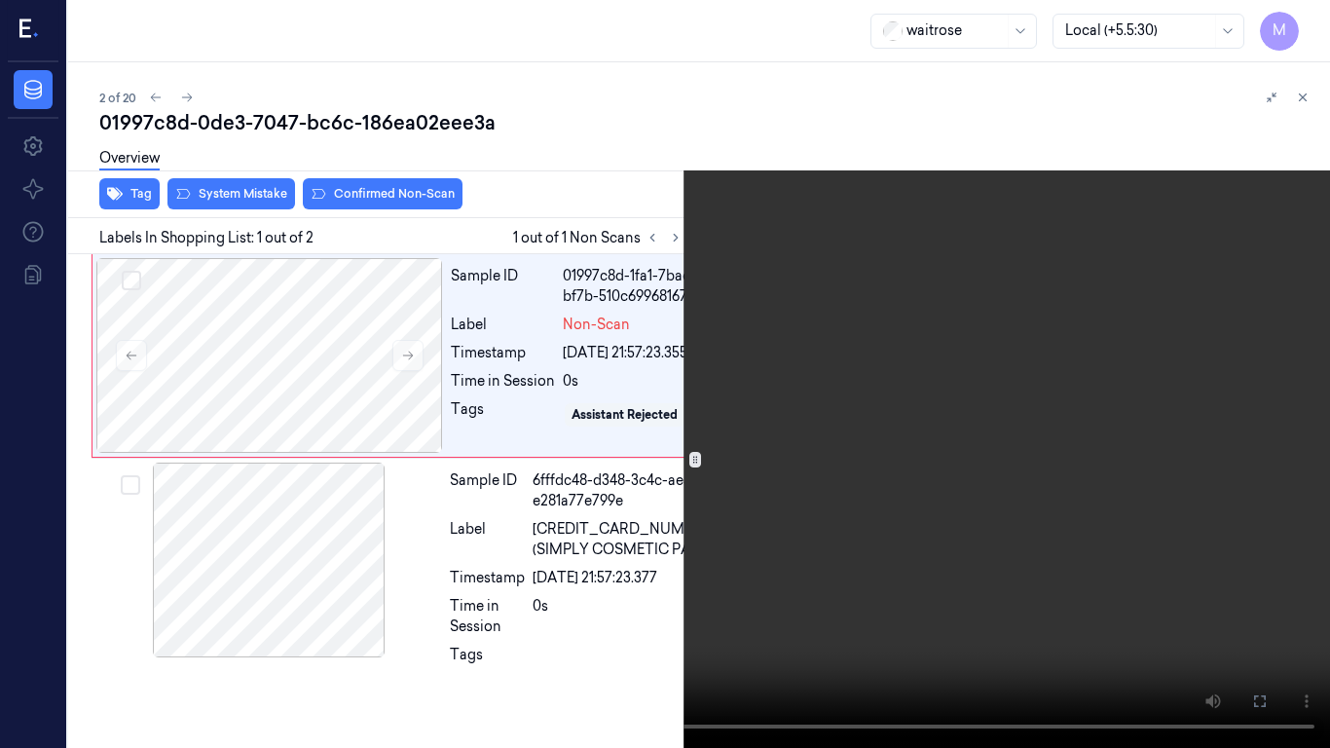
click at [824, 573] on video at bounding box center [665, 374] width 1330 height 748
click at [717, 477] on video at bounding box center [665, 374] width 1330 height 748
click at [0, 0] on icon at bounding box center [0, 0] width 0 height 0
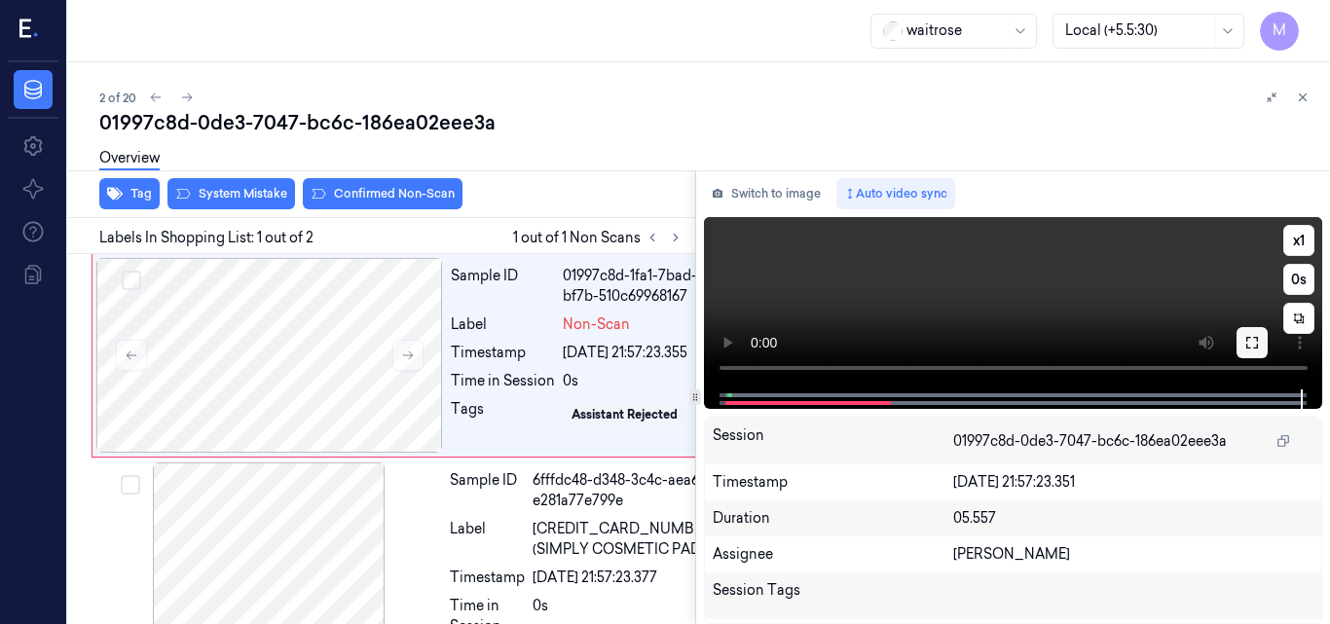
click at [1253, 335] on icon at bounding box center [1253, 343] width 16 height 16
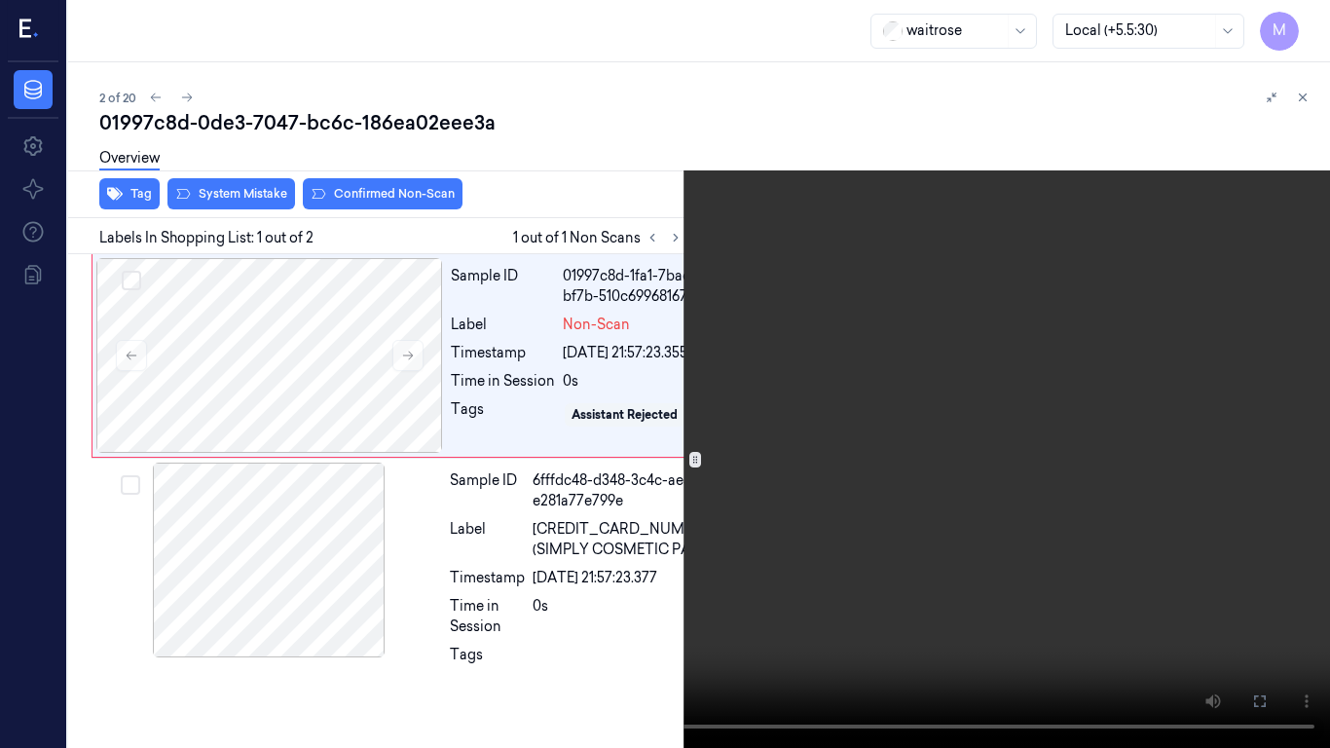
click at [695, 479] on video at bounding box center [665, 374] width 1330 height 748
click at [763, 453] on video at bounding box center [665, 374] width 1330 height 748
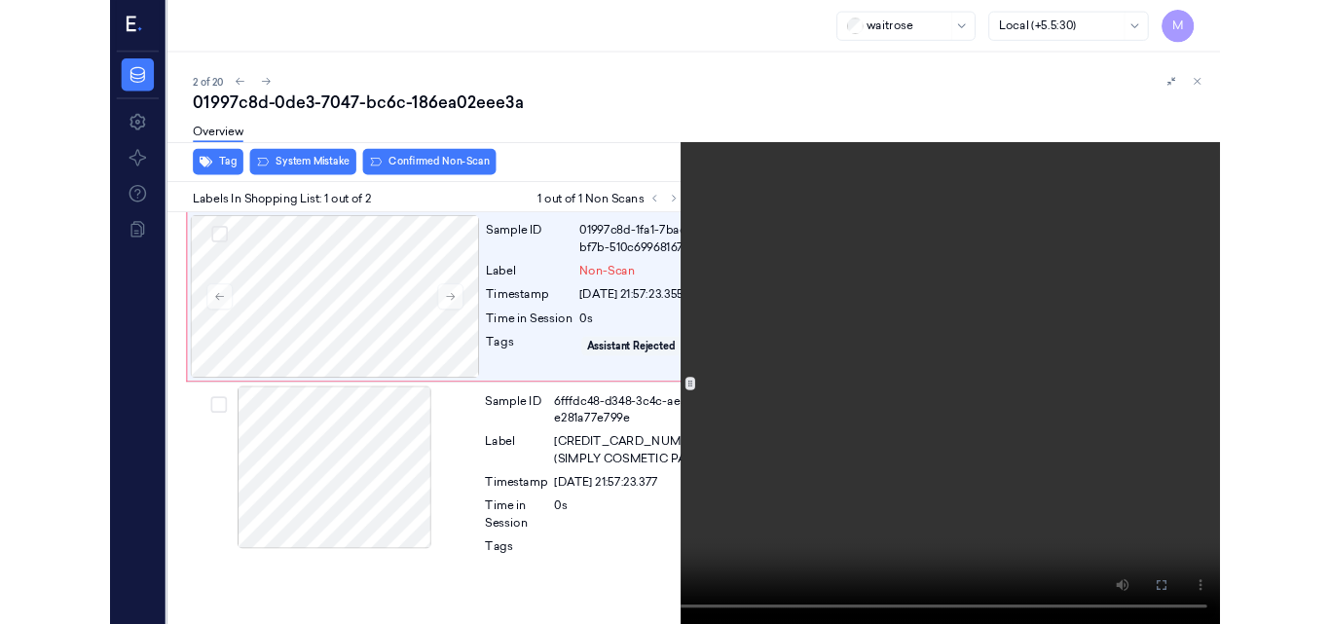
scroll to position [0, 0]
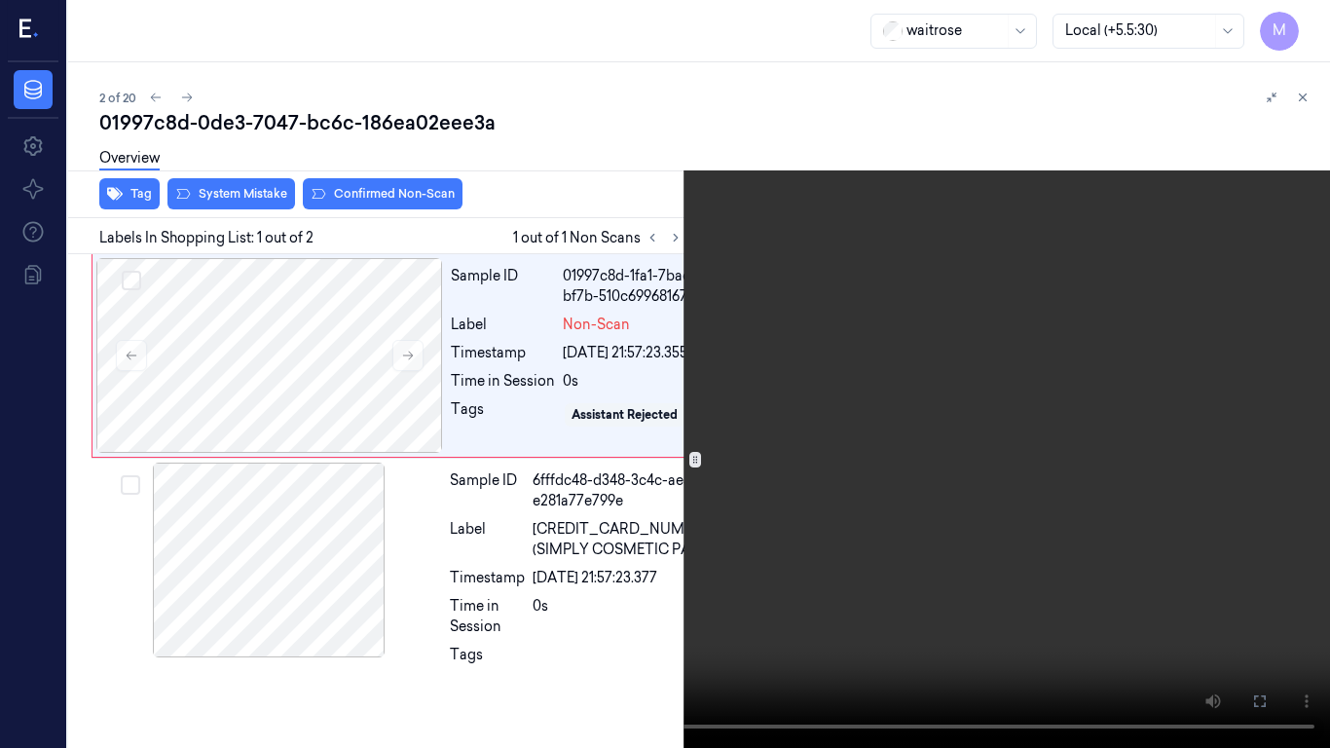
drag, startPoint x: 1257, startPoint y: 687, endPoint x: 1056, endPoint y: 606, distance: 217.2
click at [0, 0] on button at bounding box center [0, 0] width 0 height 0
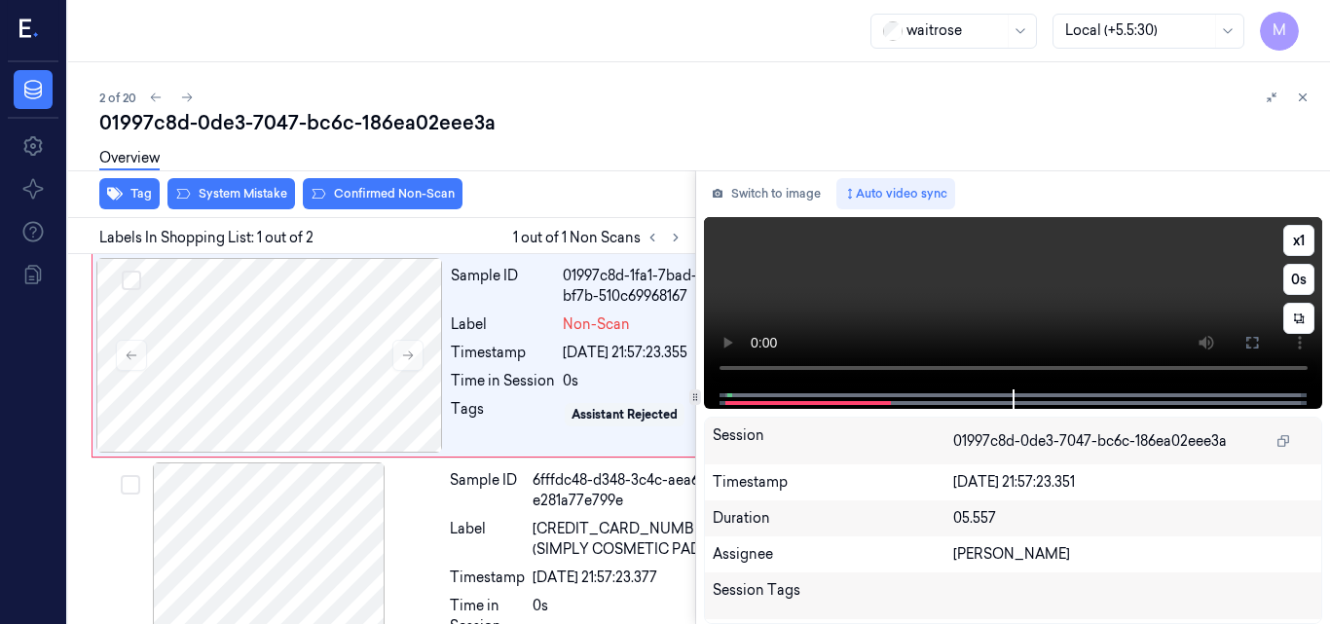
drag, startPoint x: 1252, startPoint y: 342, endPoint x: 1253, endPoint y: 427, distance: 84.7
click at [1253, 342] on icon at bounding box center [1253, 343] width 16 height 16
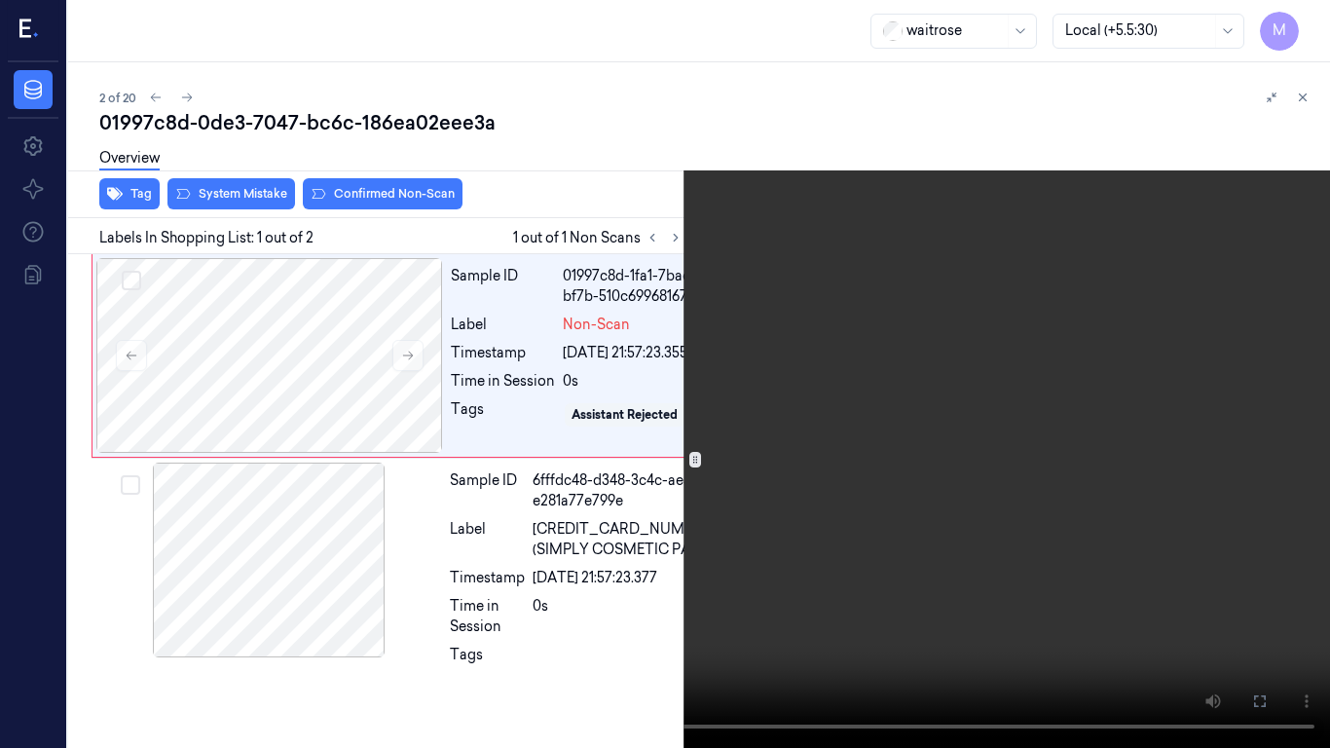
click at [0, 623] on video at bounding box center [665, 374] width 1330 height 748
click at [850, 382] on video at bounding box center [665, 374] width 1330 height 748
click at [0, 0] on icon at bounding box center [0, 0] width 0 height 0
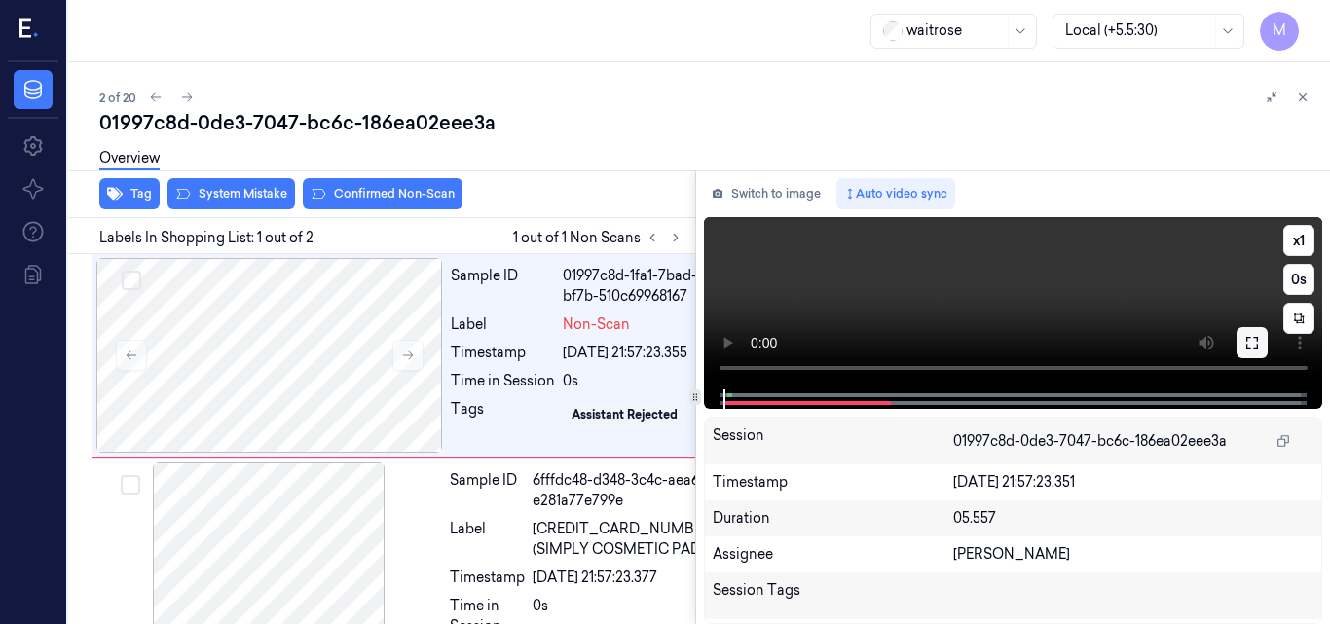
click at [1252, 343] on icon at bounding box center [1253, 343] width 16 height 16
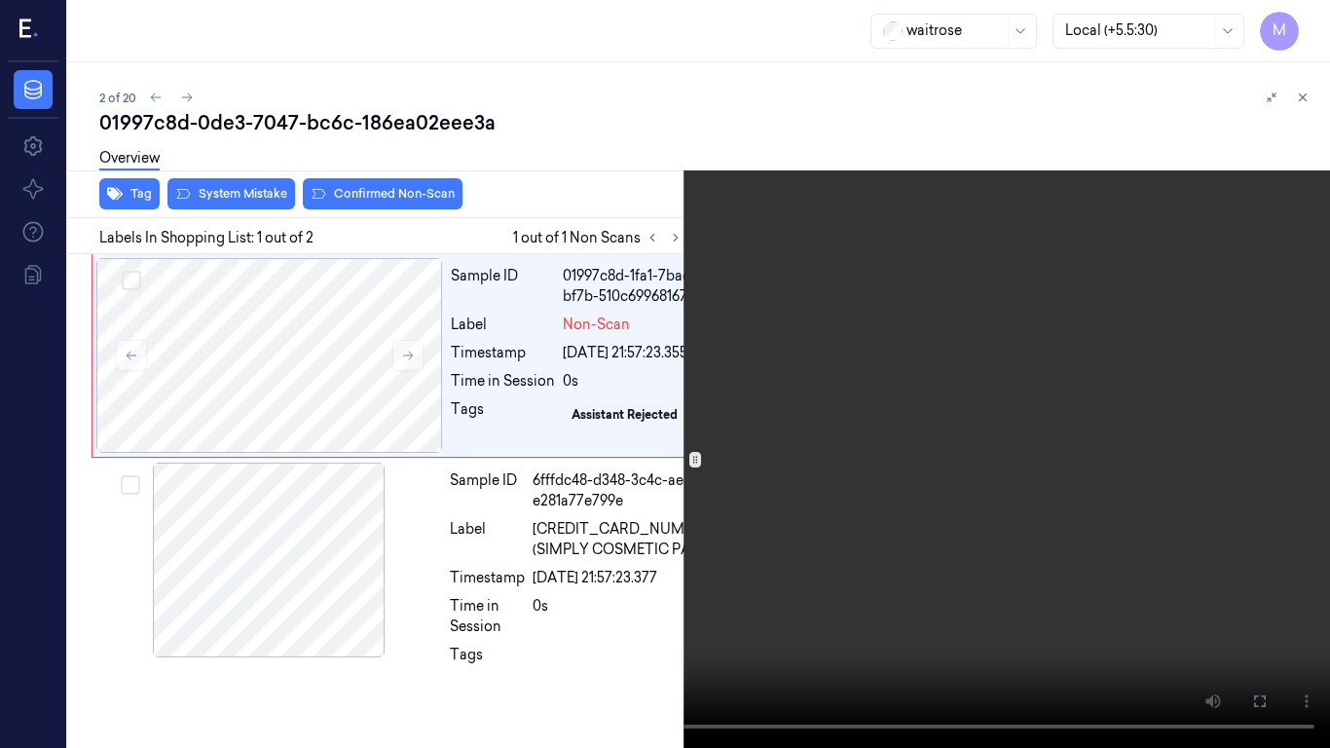
click at [963, 399] on video at bounding box center [665, 374] width 1330 height 748
click at [929, 456] on video at bounding box center [665, 374] width 1330 height 748
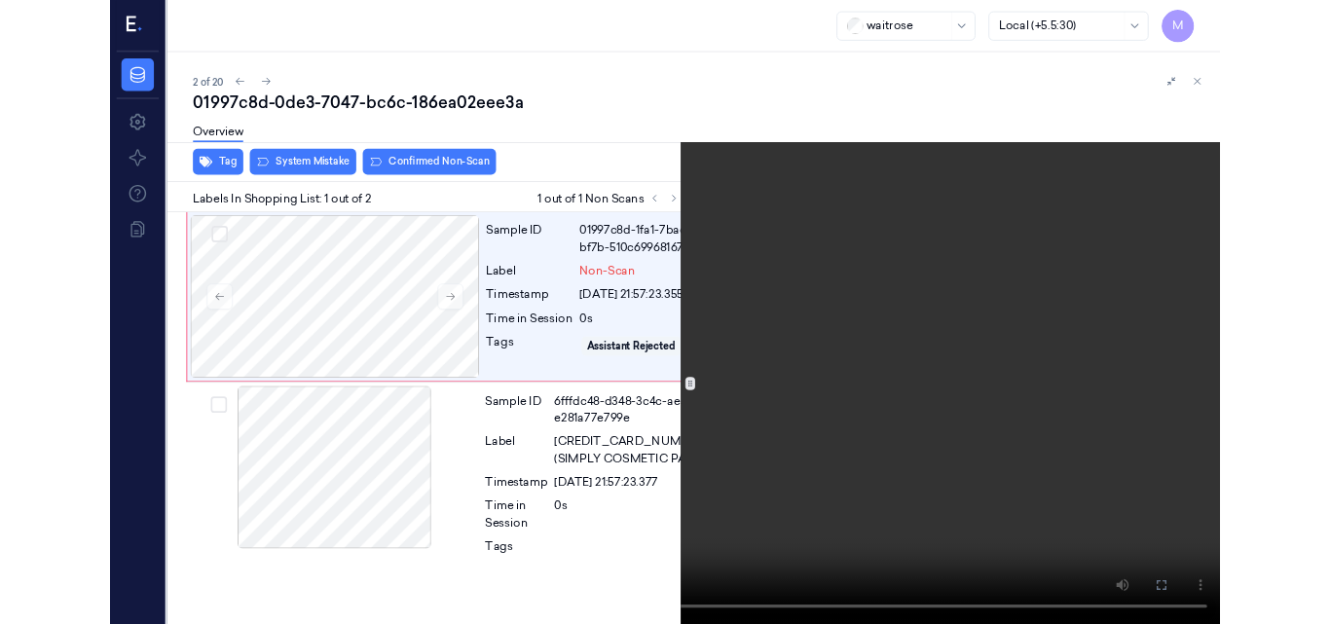
scroll to position [0, 0]
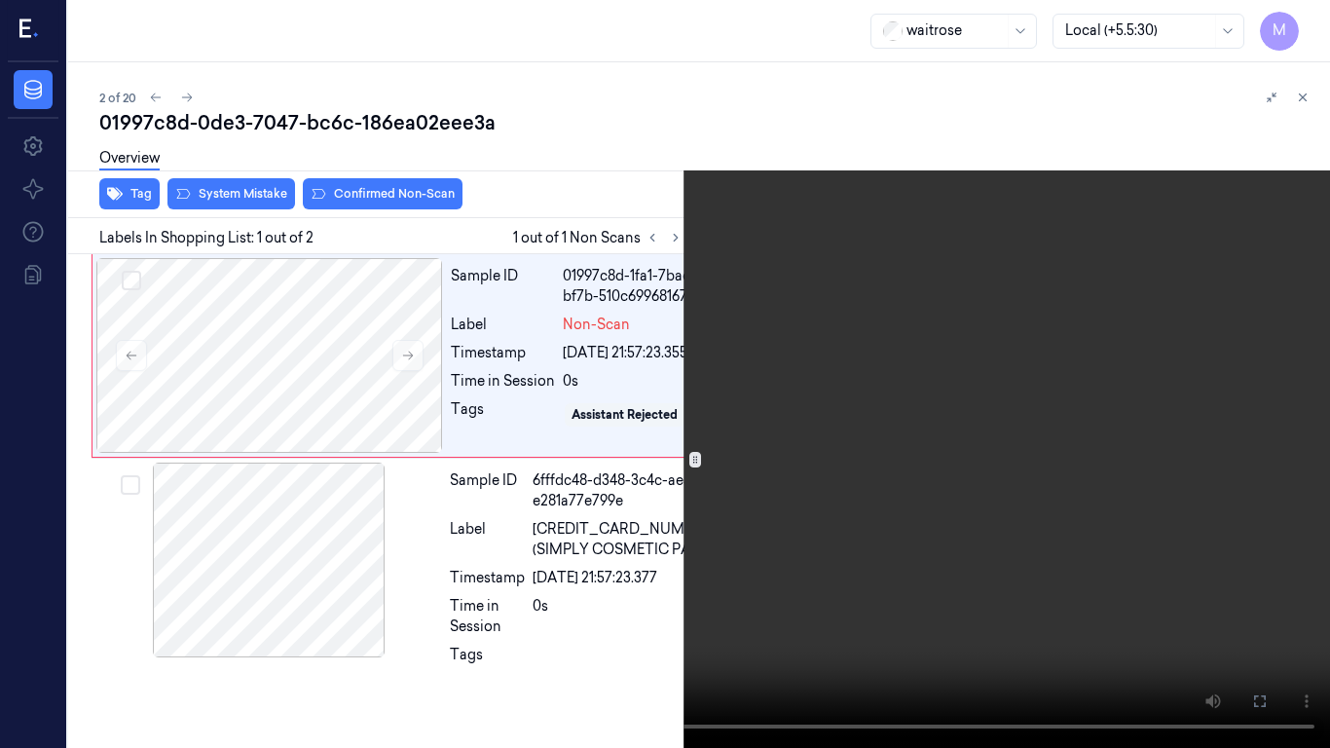
click at [0, 0] on icon at bounding box center [0, 0] width 0 height 0
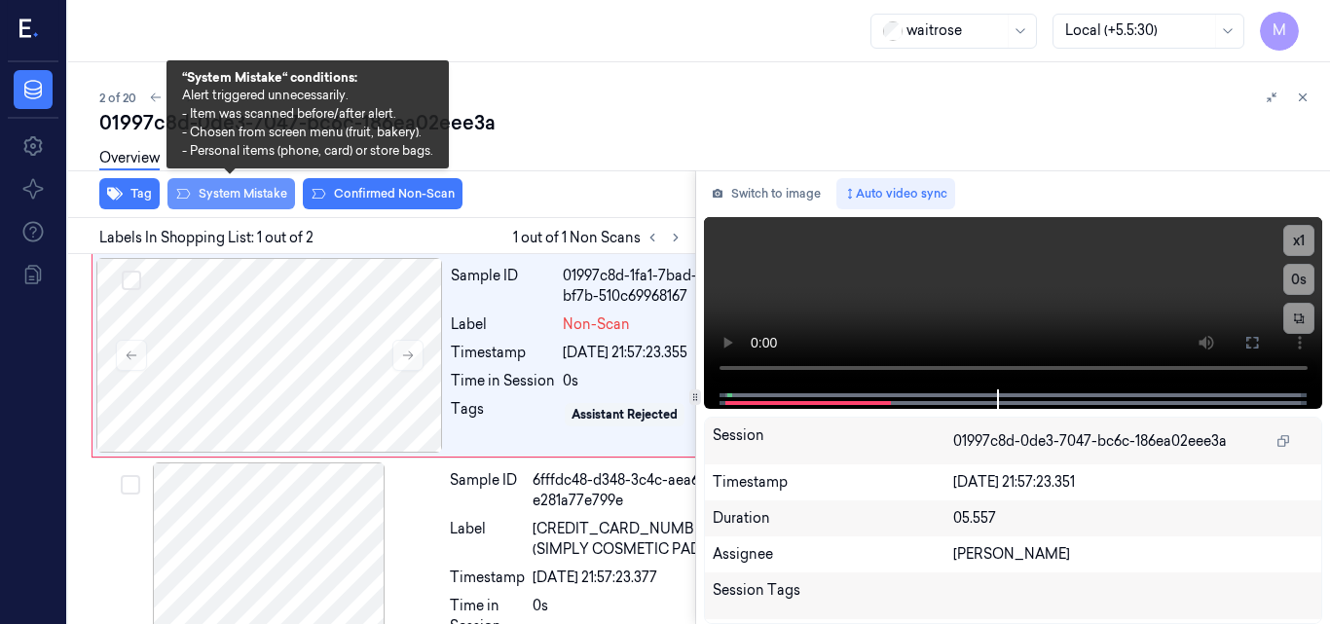
click at [234, 195] on button "System Mistake" at bounding box center [232, 193] width 128 height 31
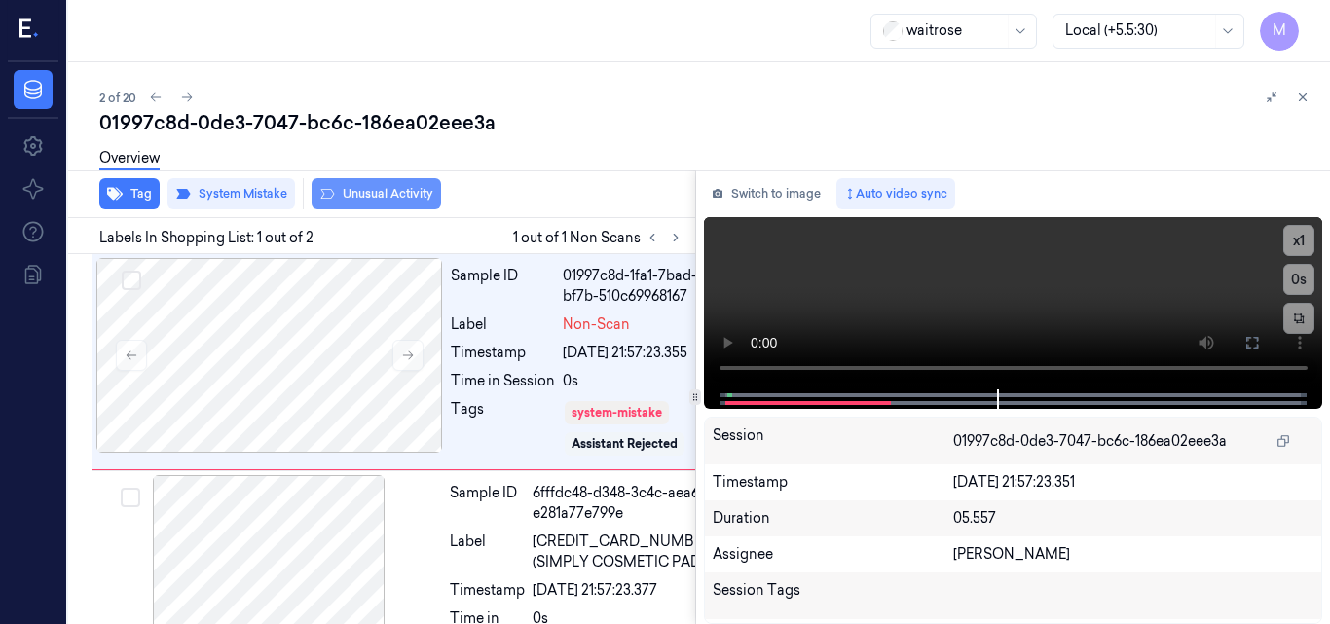
click at [382, 196] on button "Unusual Activity" at bounding box center [377, 193] width 130 height 31
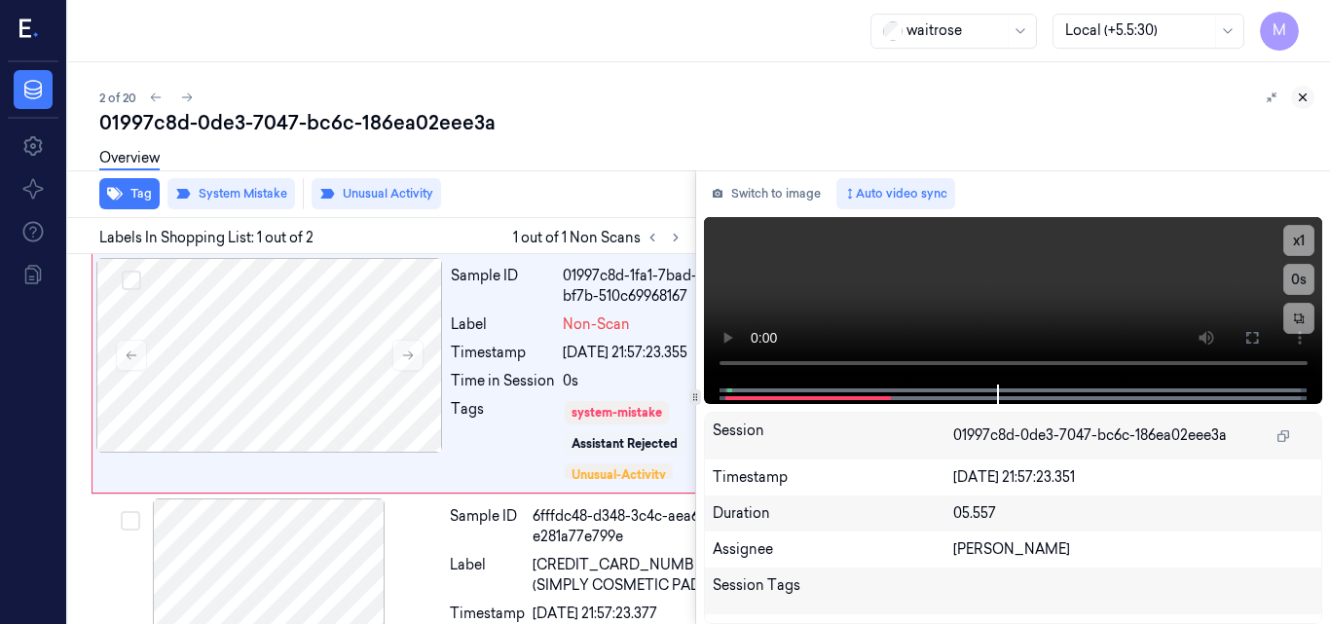
click at [1306, 99] on icon at bounding box center [1303, 98] width 14 height 14
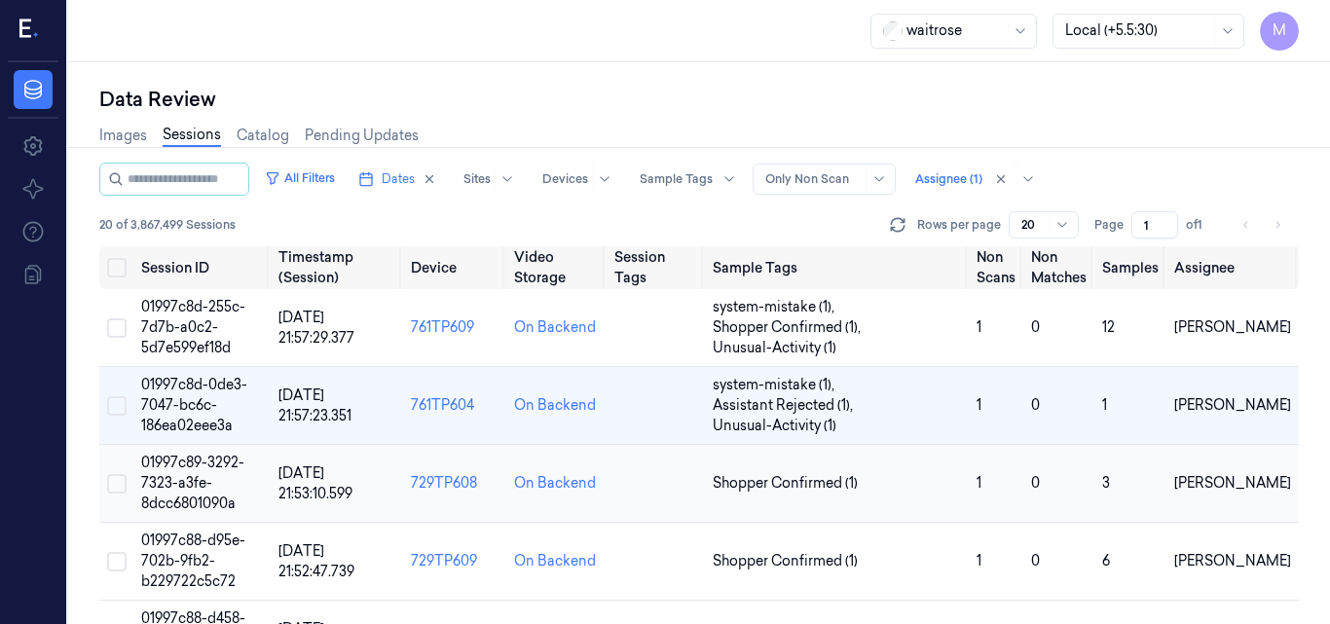
click at [184, 466] on span "01997c89-3292-7323-a3fe-8dcc6801090a" at bounding box center [192, 483] width 103 height 58
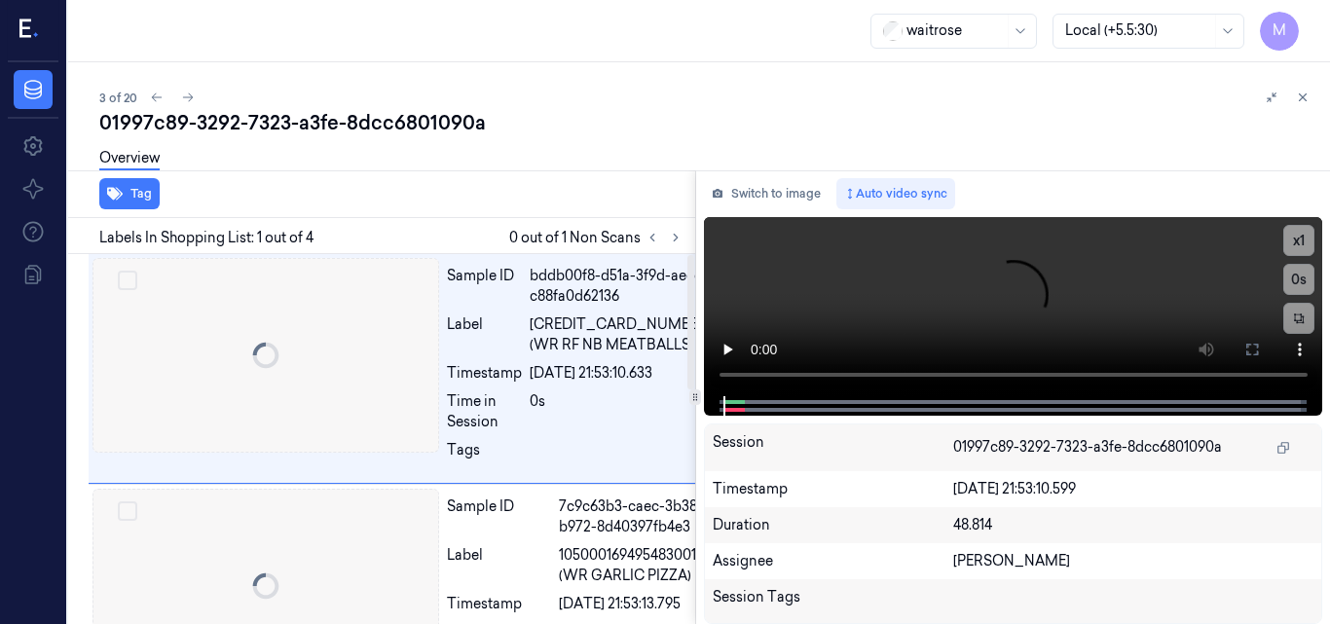
scroll to position [0, 2]
click at [673, 237] on icon at bounding box center [676, 238] width 14 height 14
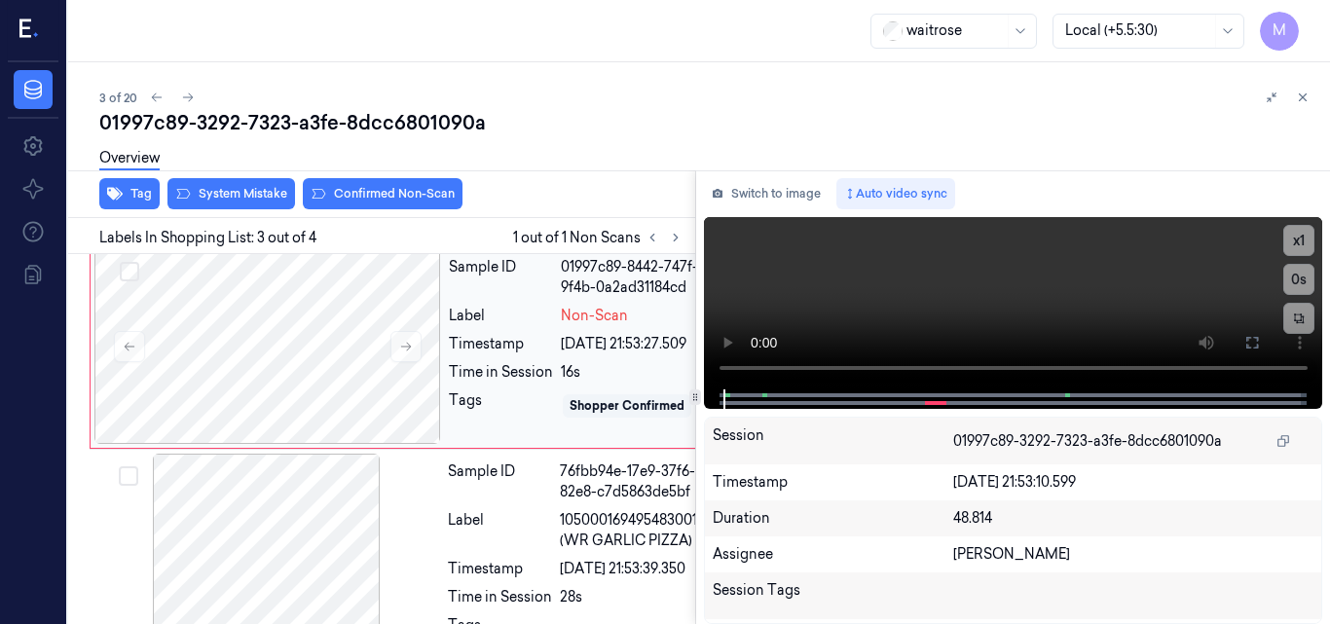
scroll to position [453, 2]
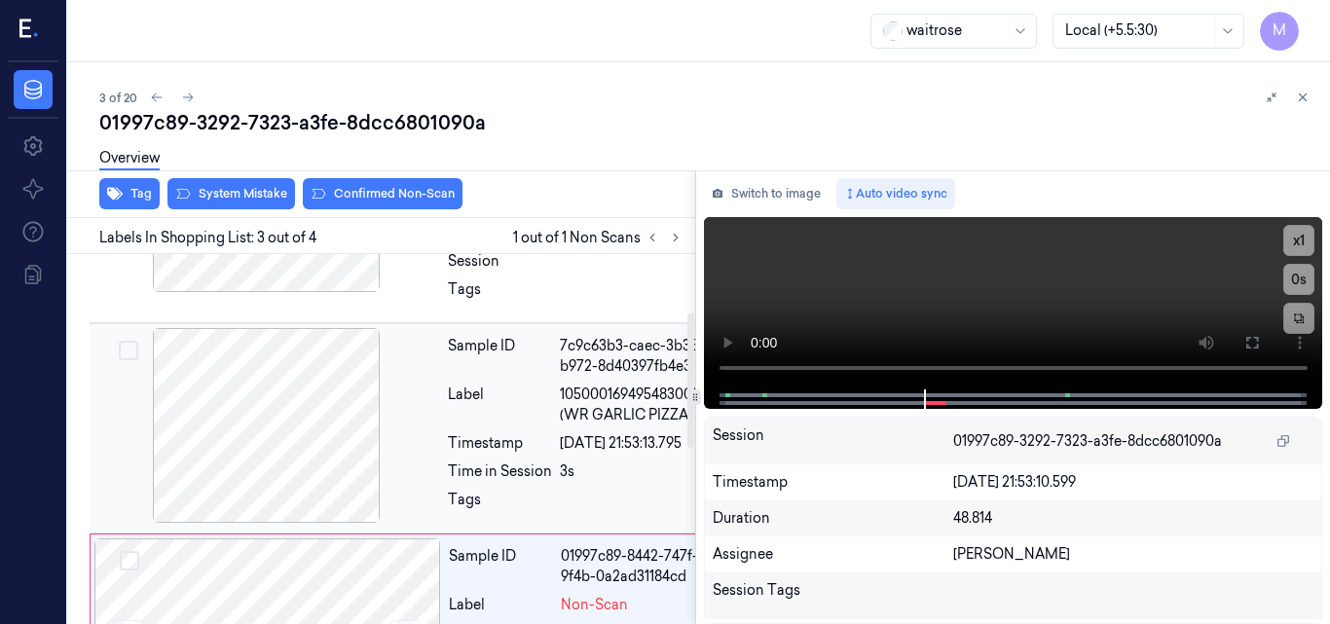
click at [336, 457] on div at bounding box center [266, 425] width 347 height 195
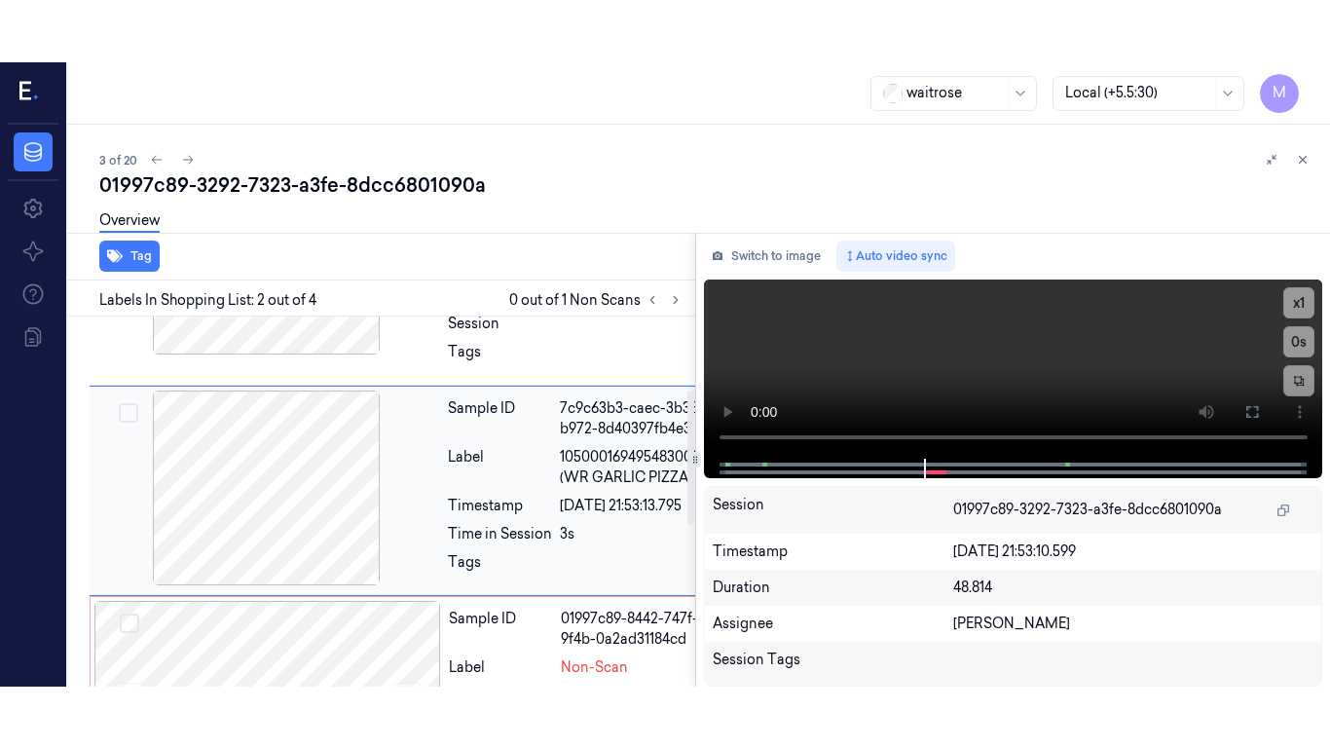
scroll to position [202, 2]
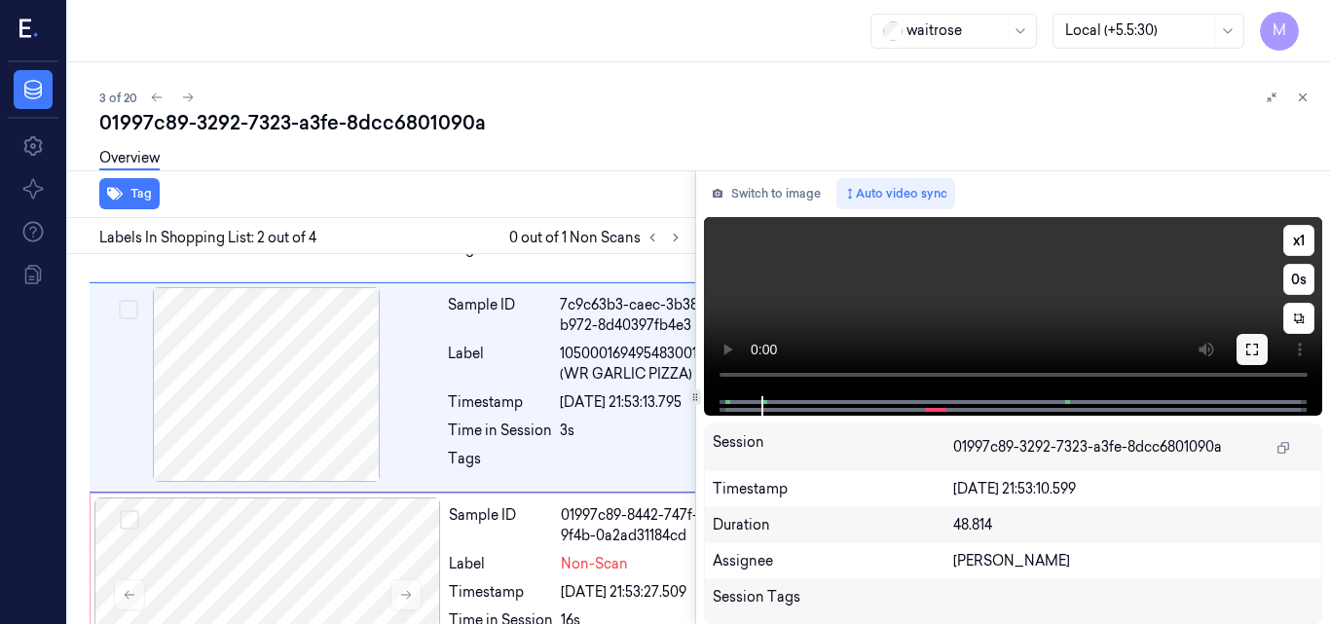
click at [1253, 353] on icon at bounding box center [1253, 350] width 16 height 16
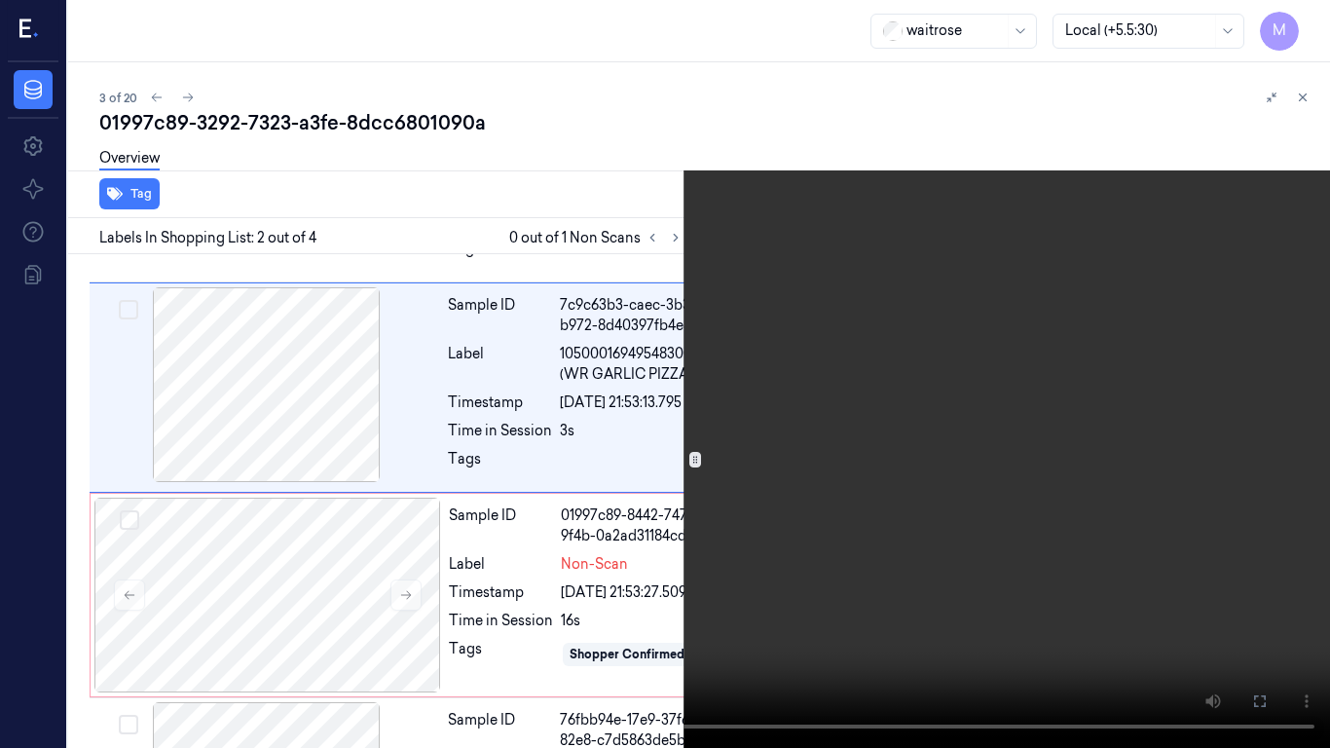
click at [1004, 410] on video at bounding box center [665, 374] width 1330 height 748
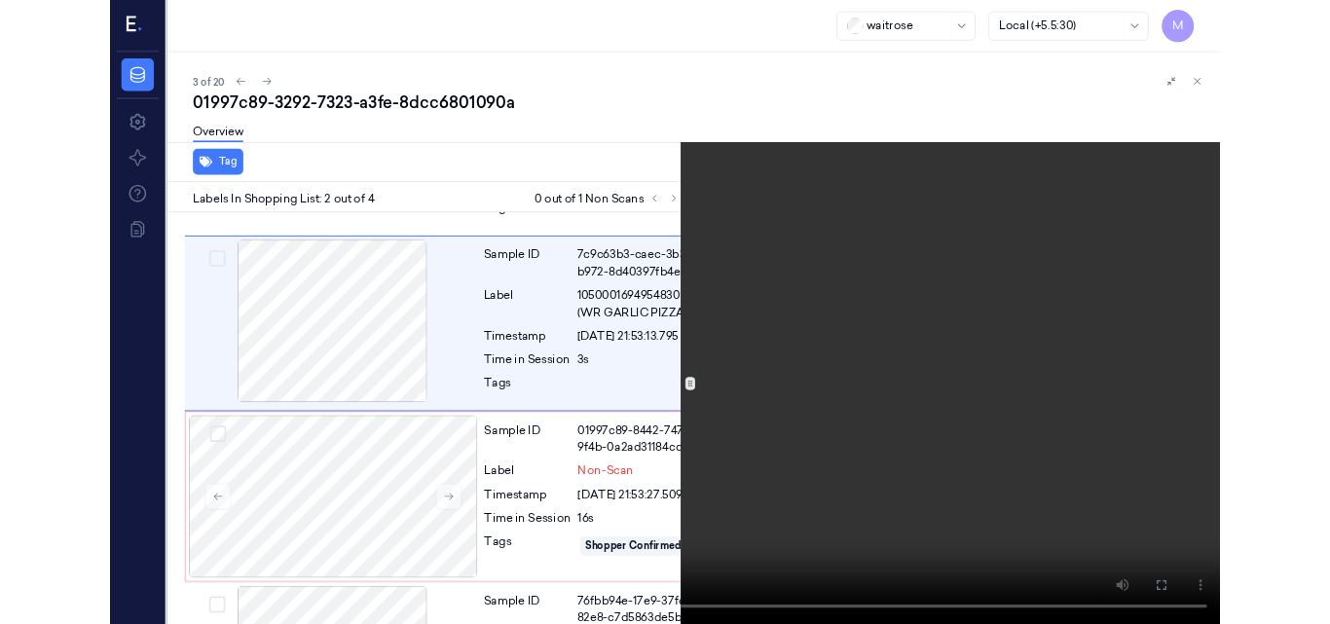
scroll to position [139, 2]
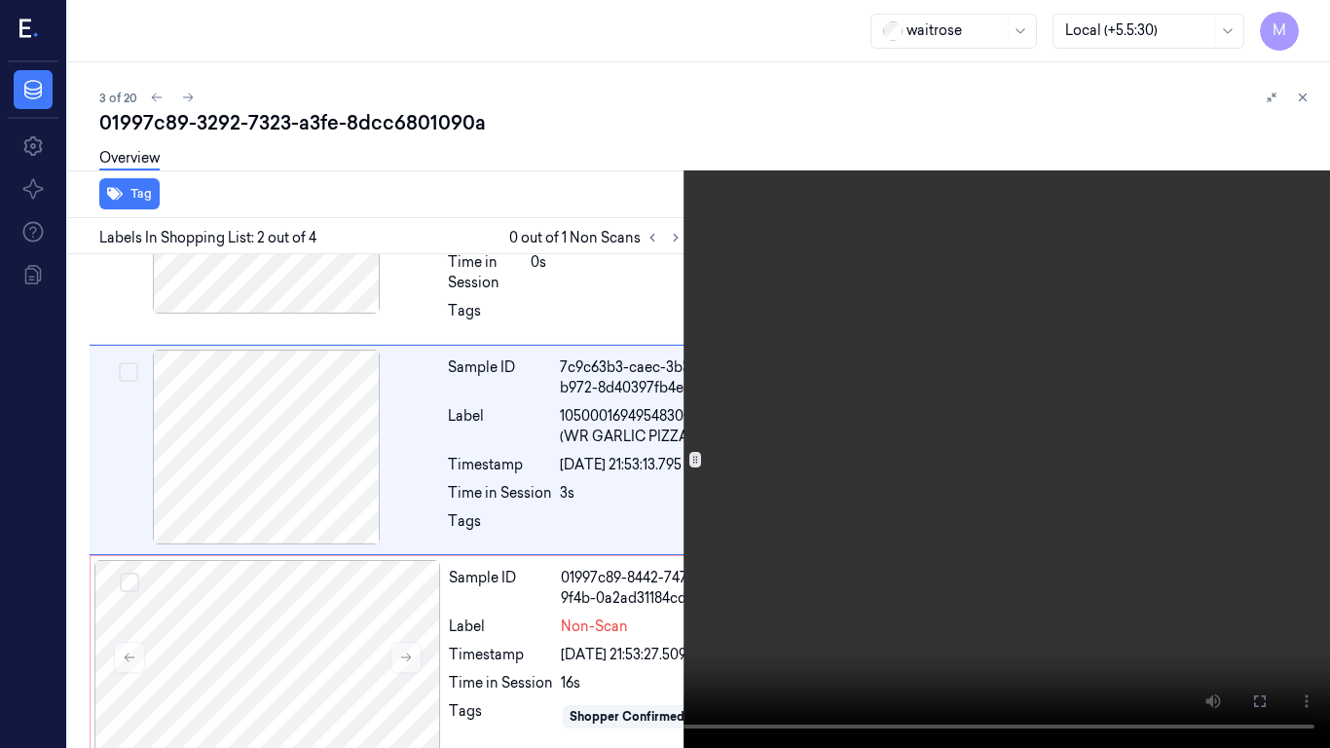
click at [922, 403] on video at bounding box center [665, 374] width 1330 height 748
click at [0, 0] on icon at bounding box center [0, 0] width 0 height 0
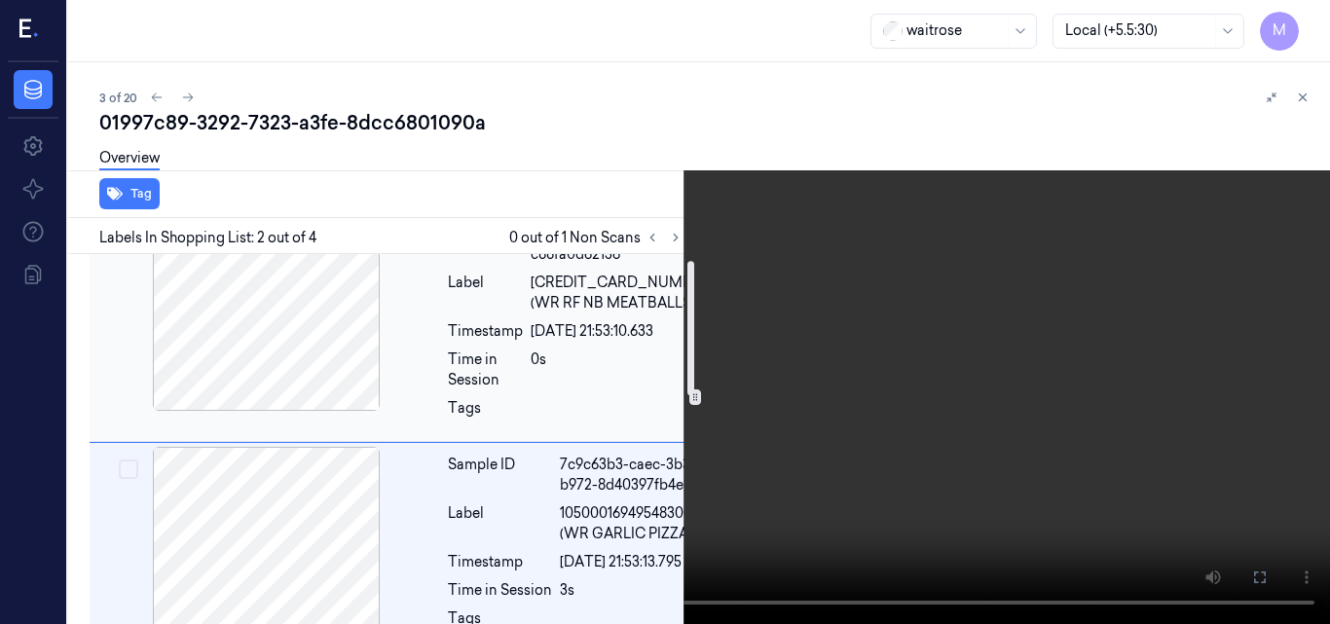
scroll to position [0, 2]
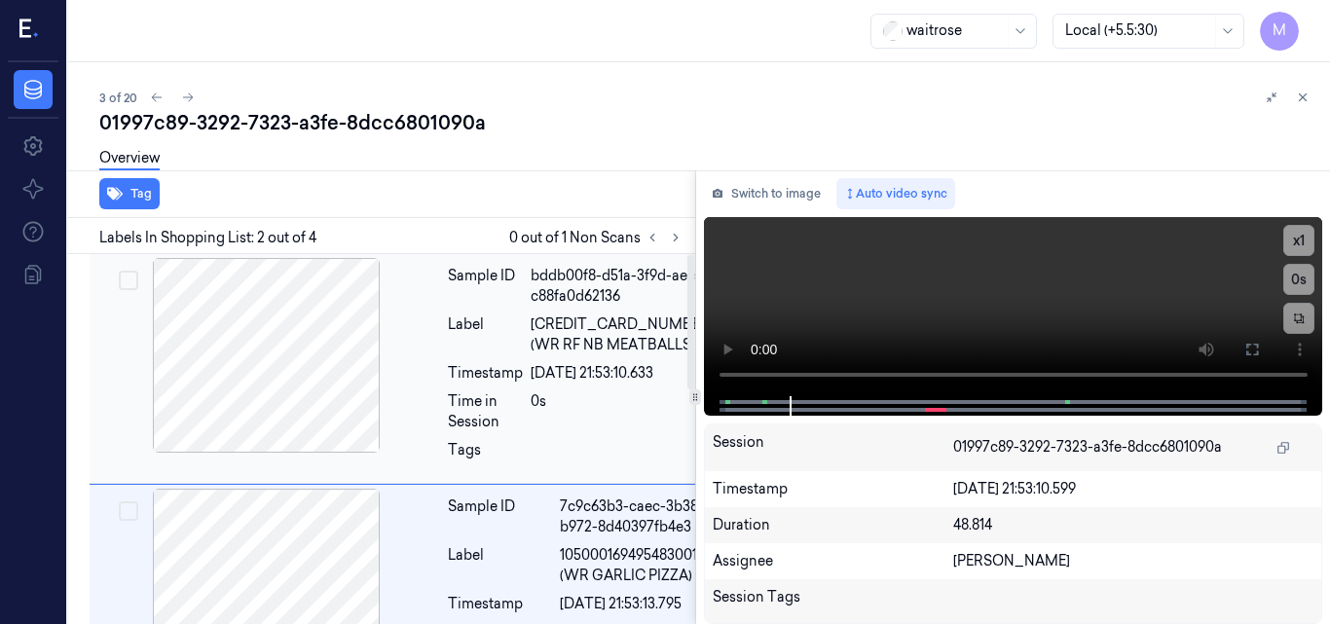
click at [286, 348] on div at bounding box center [266, 355] width 347 height 195
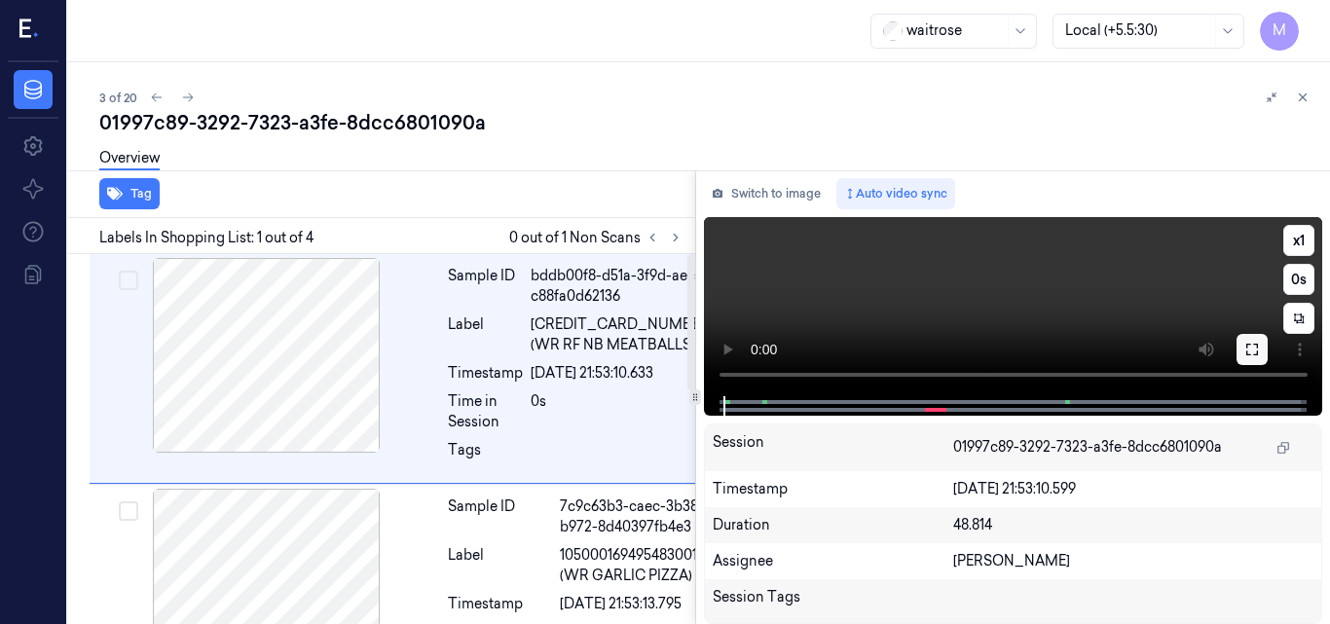
click at [1247, 350] on icon at bounding box center [1253, 350] width 16 height 16
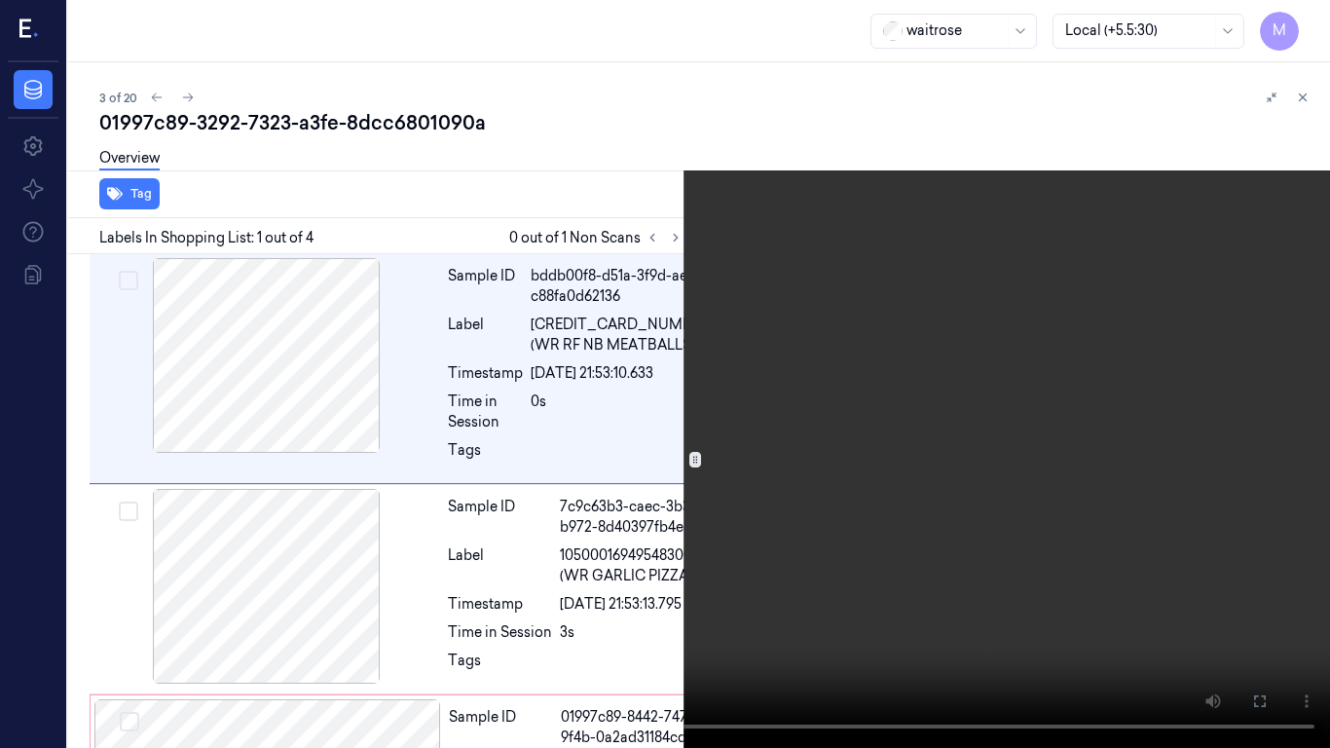
click at [0, 0] on icon at bounding box center [0, 0] width 0 height 0
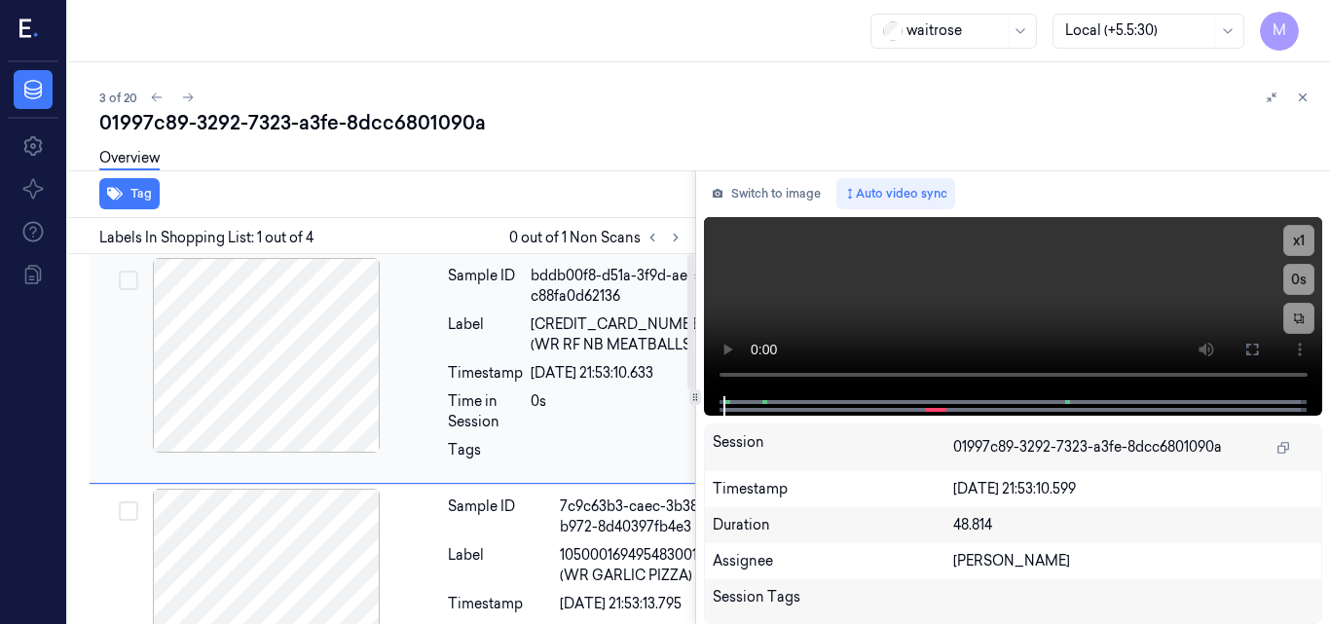
click at [311, 347] on div at bounding box center [266, 355] width 347 height 195
click at [1252, 340] on button at bounding box center [1252, 349] width 31 height 31
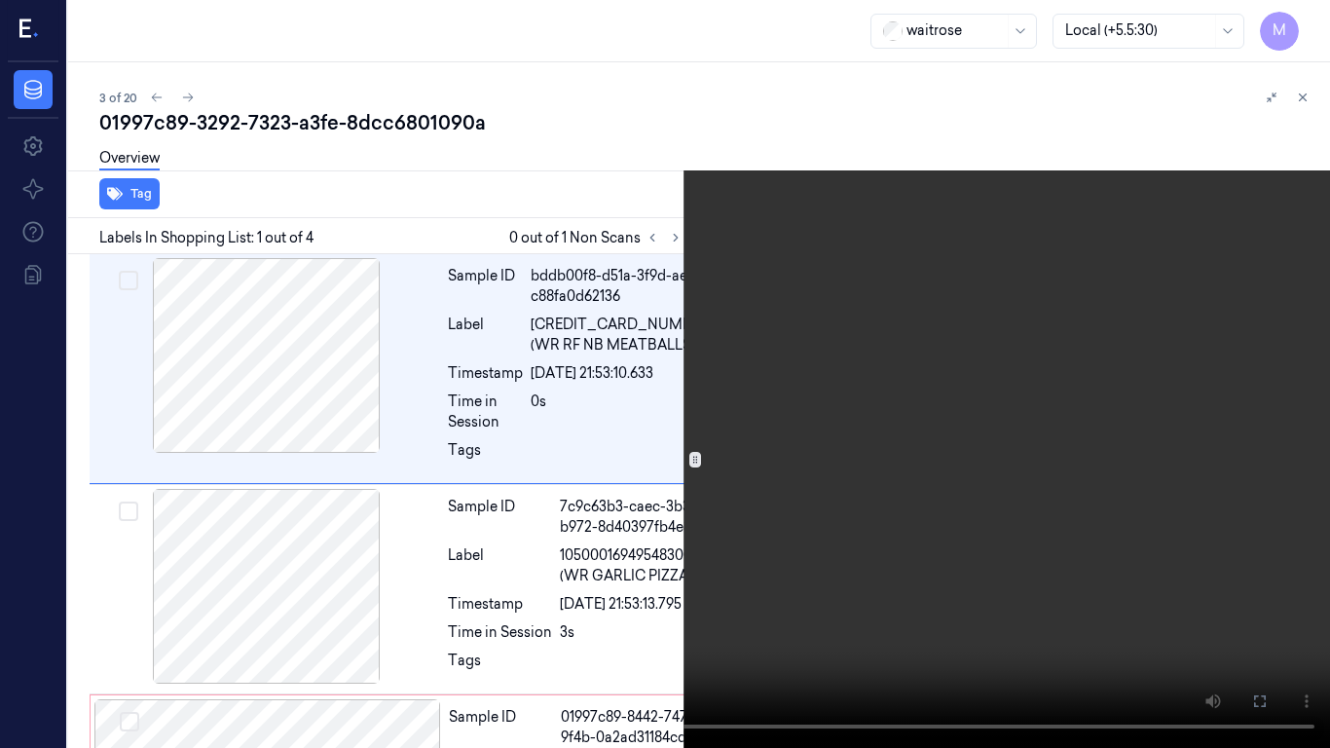
click at [953, 463] on video at bounding box center [665, 374] width 1330 height 748
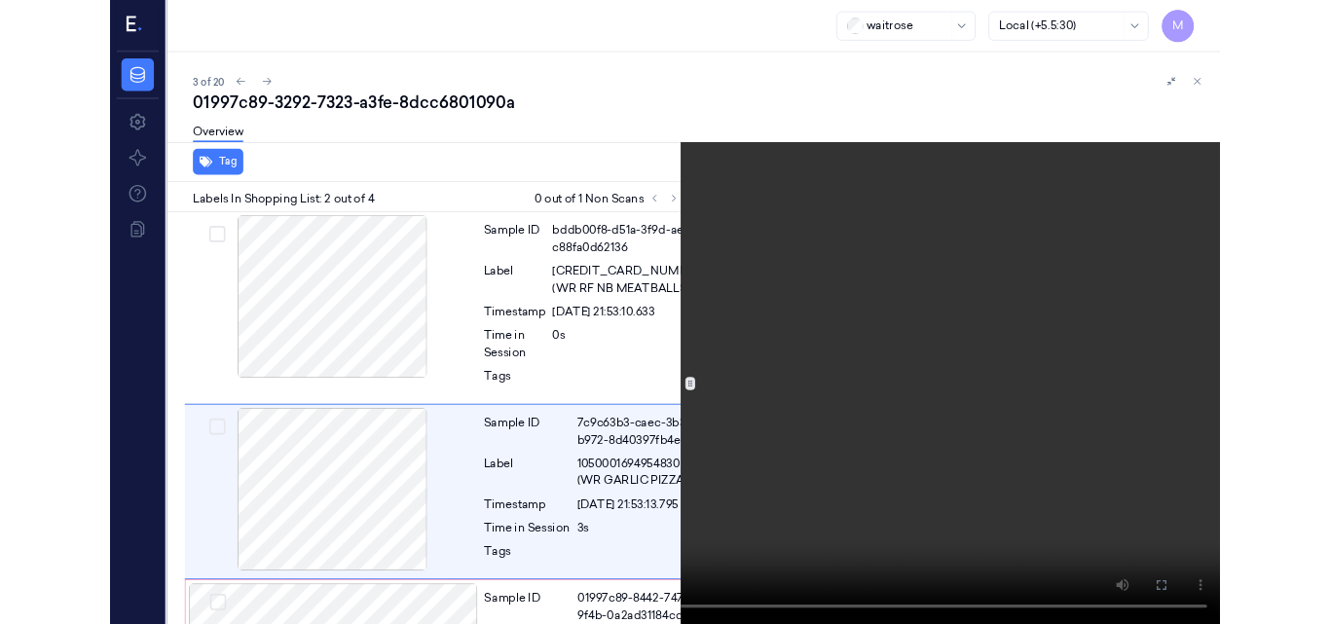
scroll to position [139, 2]
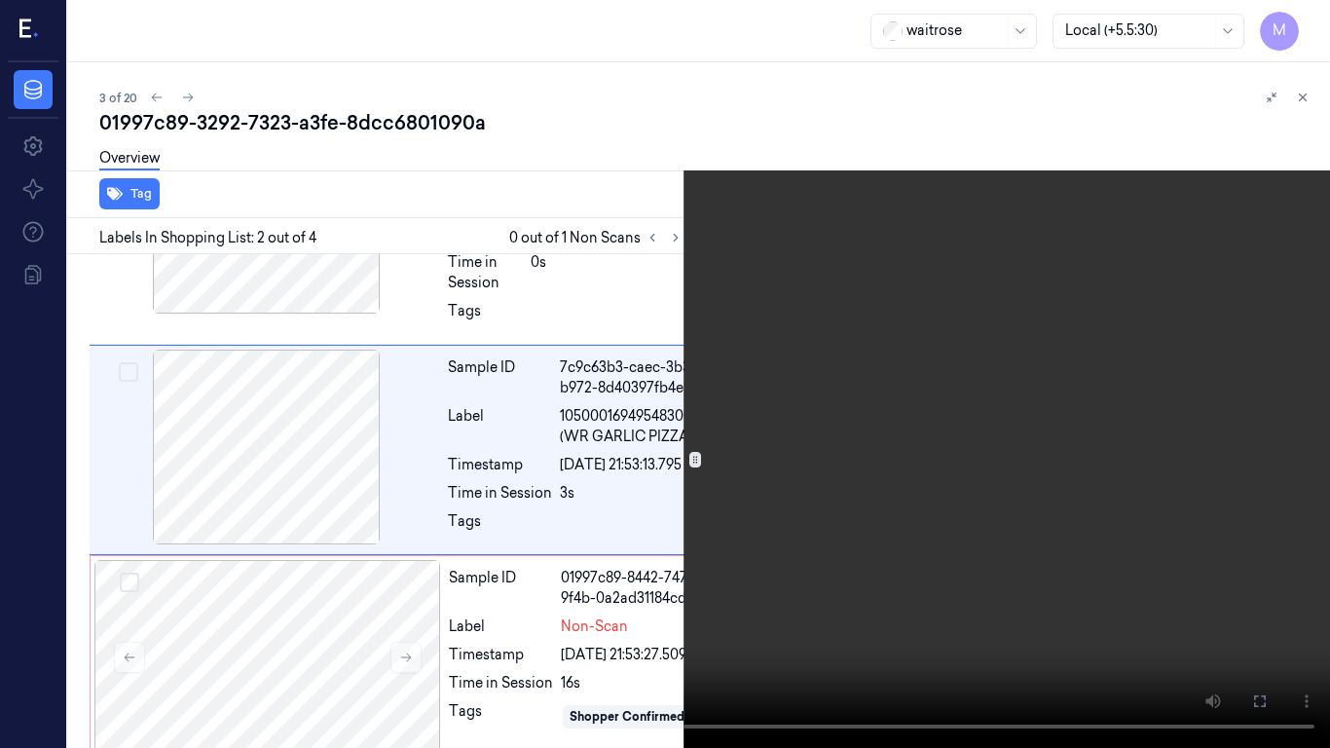
click at [955, 500] on video at bounding box center [665, 374] width 1330 height 748
click at [0, 0] on icon at bounding box center [0, 0] width 0 height 0
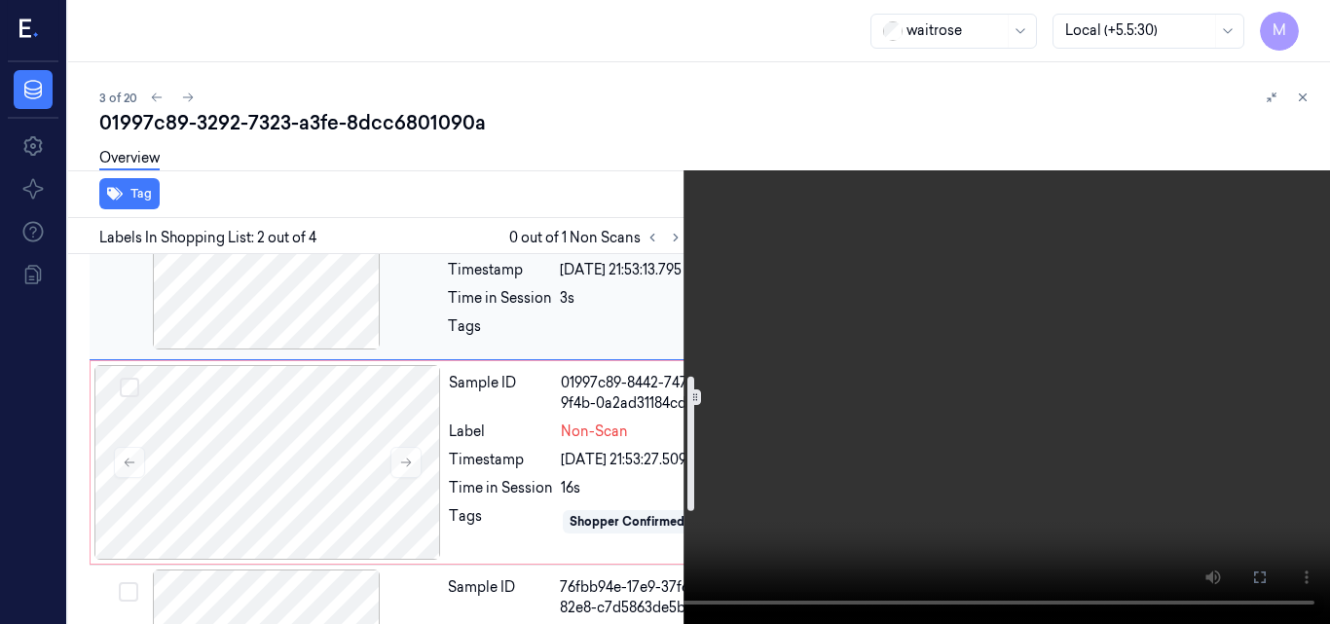
scroll to position [431, 2]
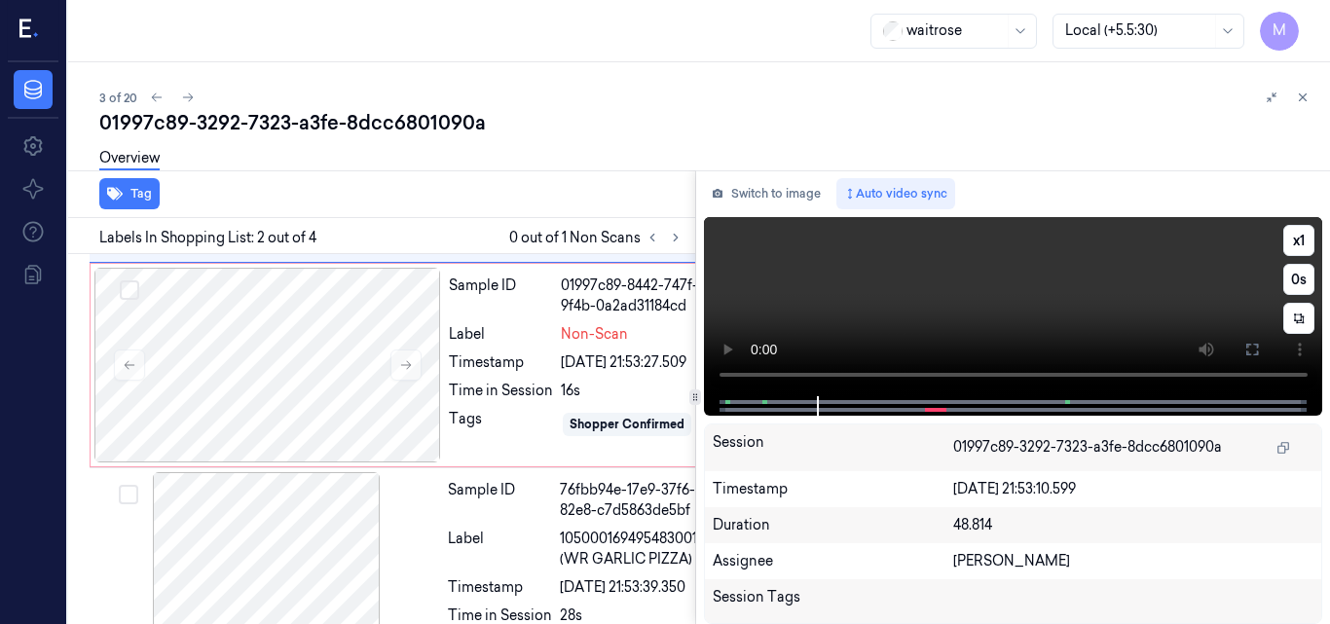
click at [1007, 321] on video at bounding box center [1013, 306] width 619 height 179
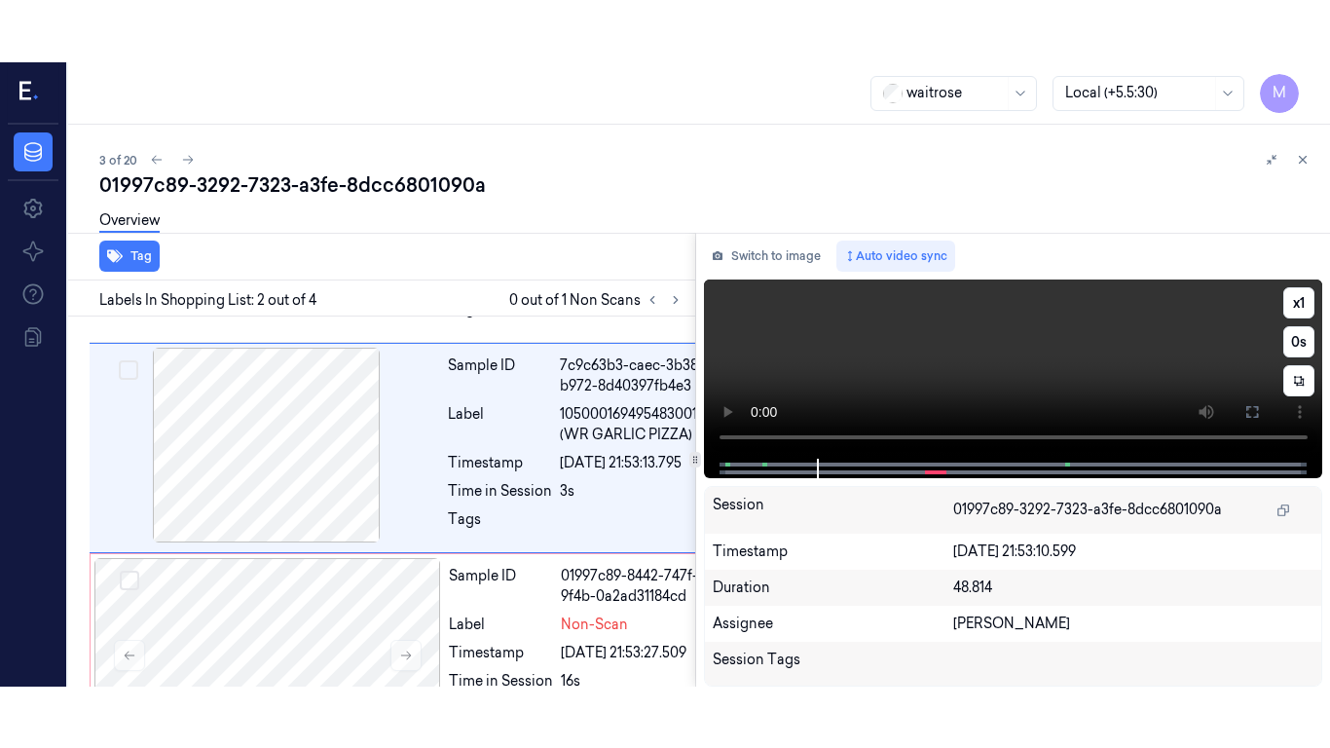
scroll to position [202, 2]
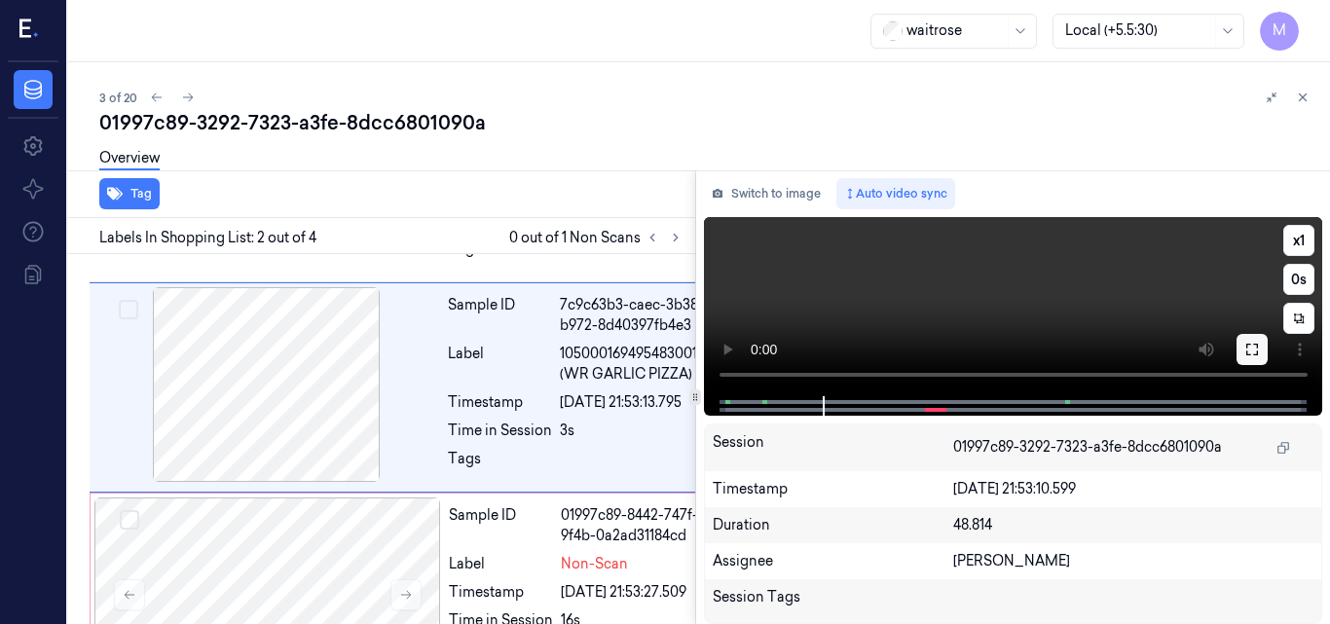
click at [1256, 348] on icon at bounding box center [1253, 350] width 16 height 16
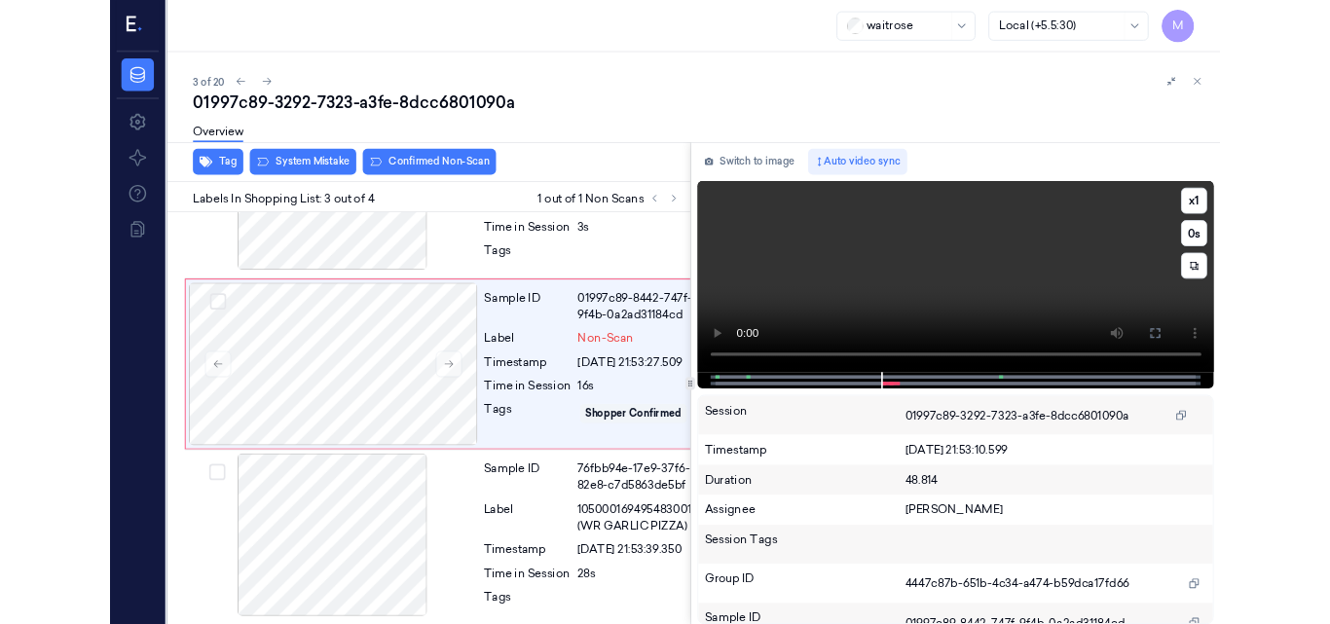
scroll to position [392, 2]
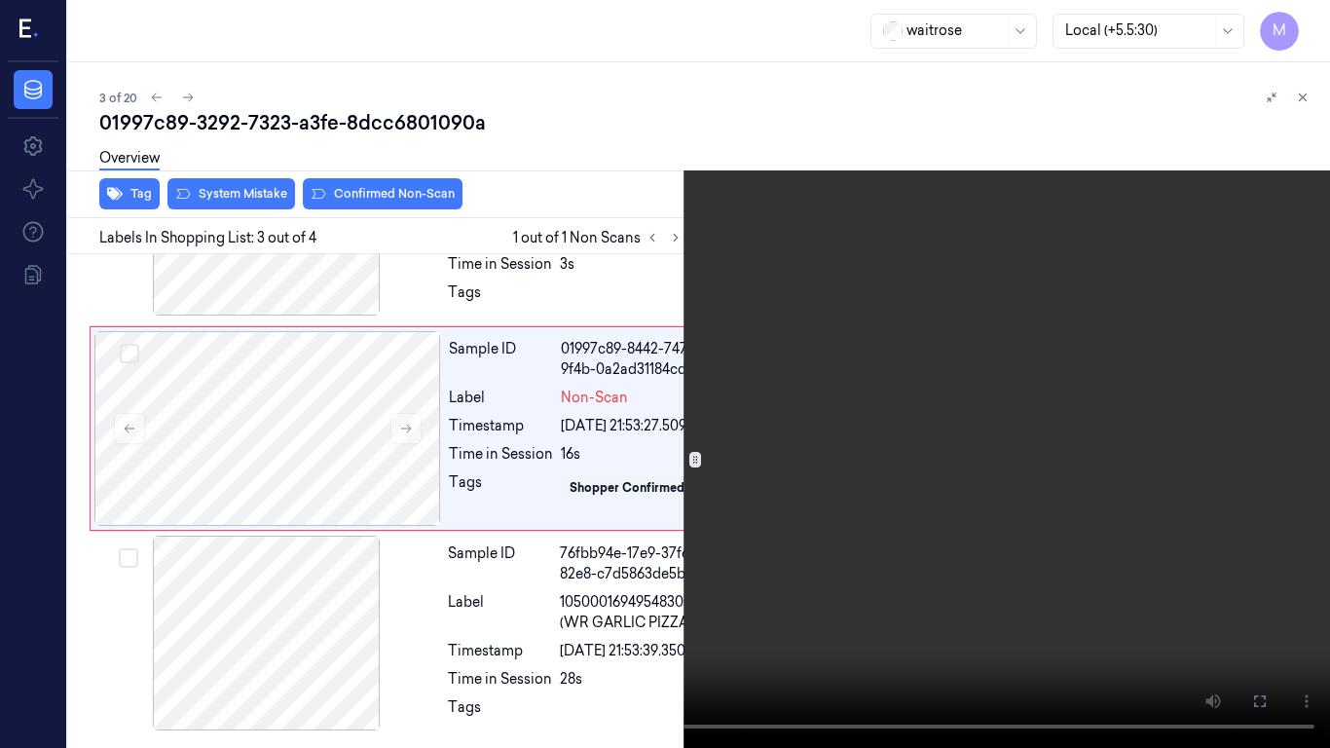
click at [848, 482] on video at bounding box center [665, 374] width 1330 height 748
click at [0, 0] on icon at bounding box center [0, 0] width 0 height 0
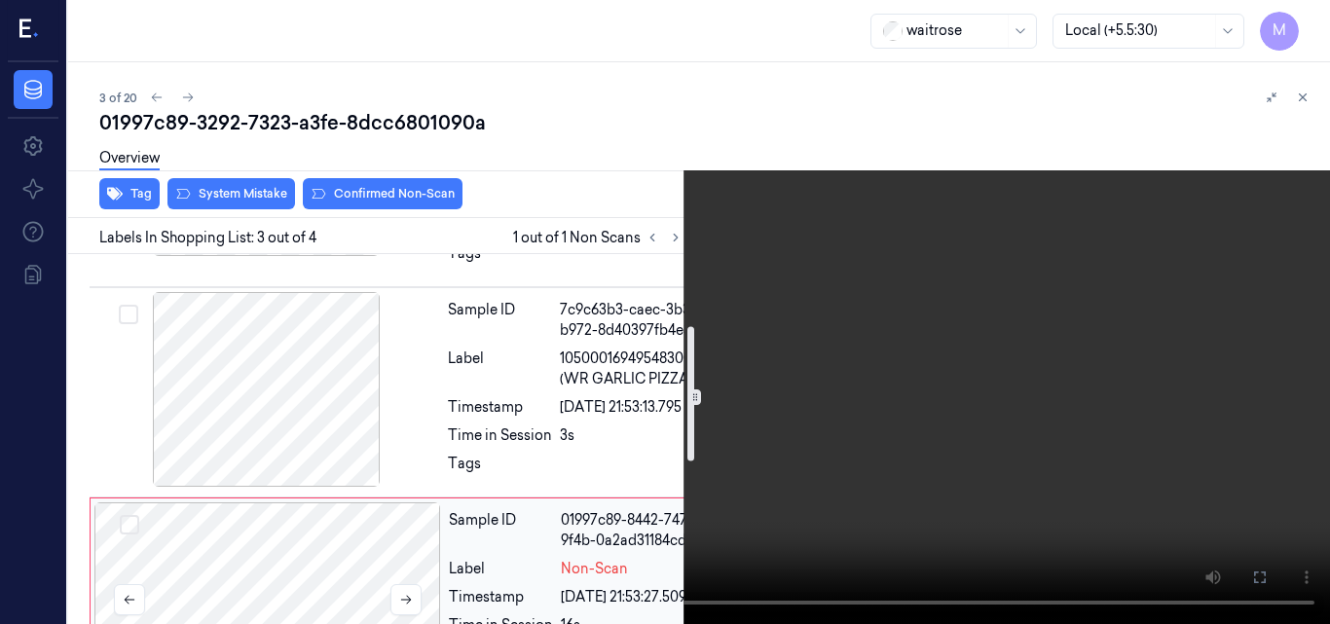
scroll to position [294, 2]
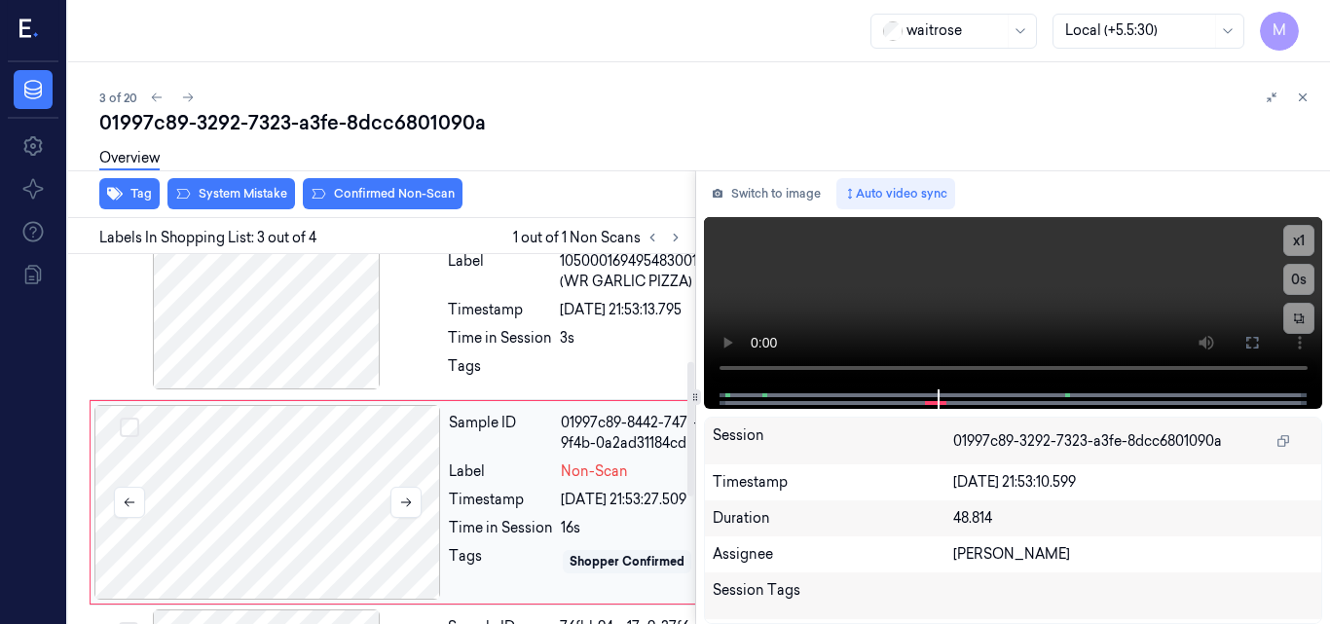
click at [322, 505] on div at bounding box center [267, 502] width 347 height 195
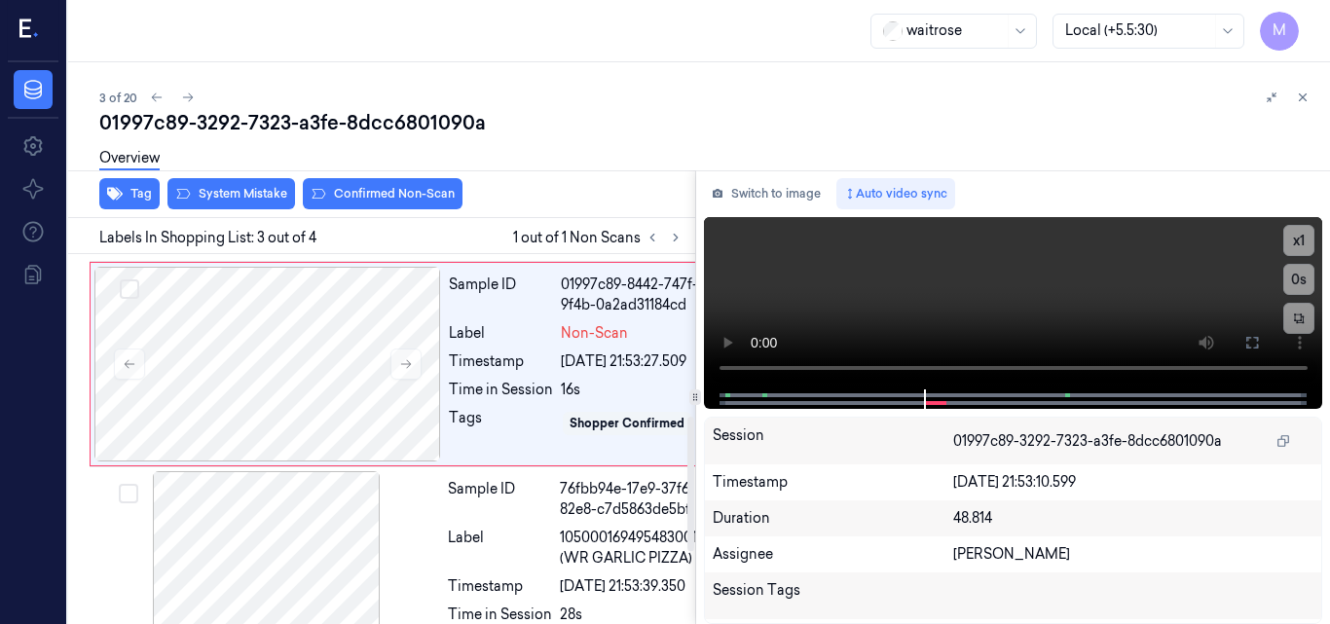
scroll to position [453, 2]
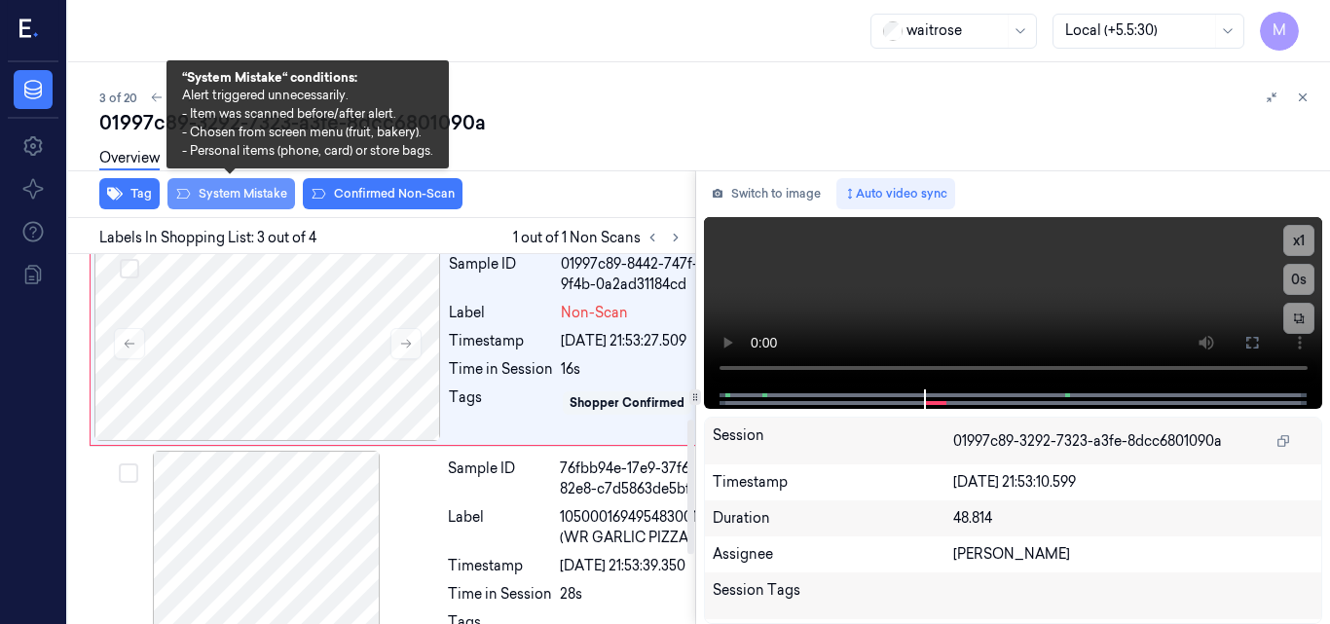
click at [242, 188] on button "System Mistake" at bounding box center [232, 193] width 128 height 31
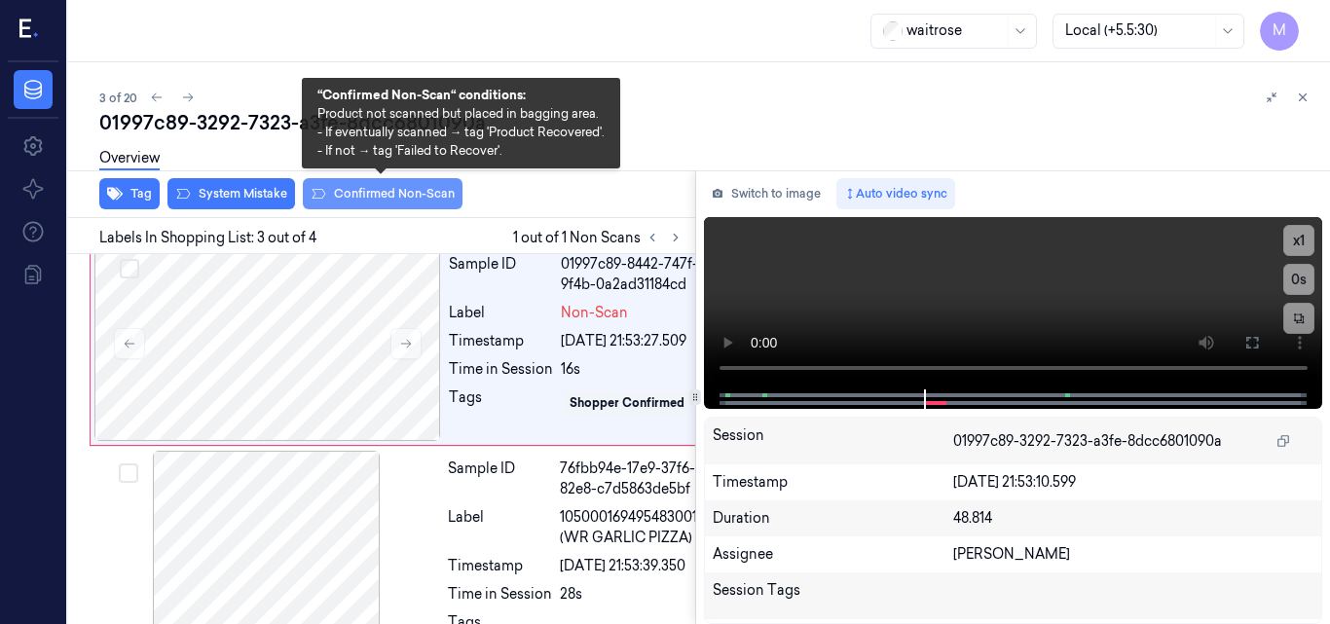
scroll to position [458, 2]
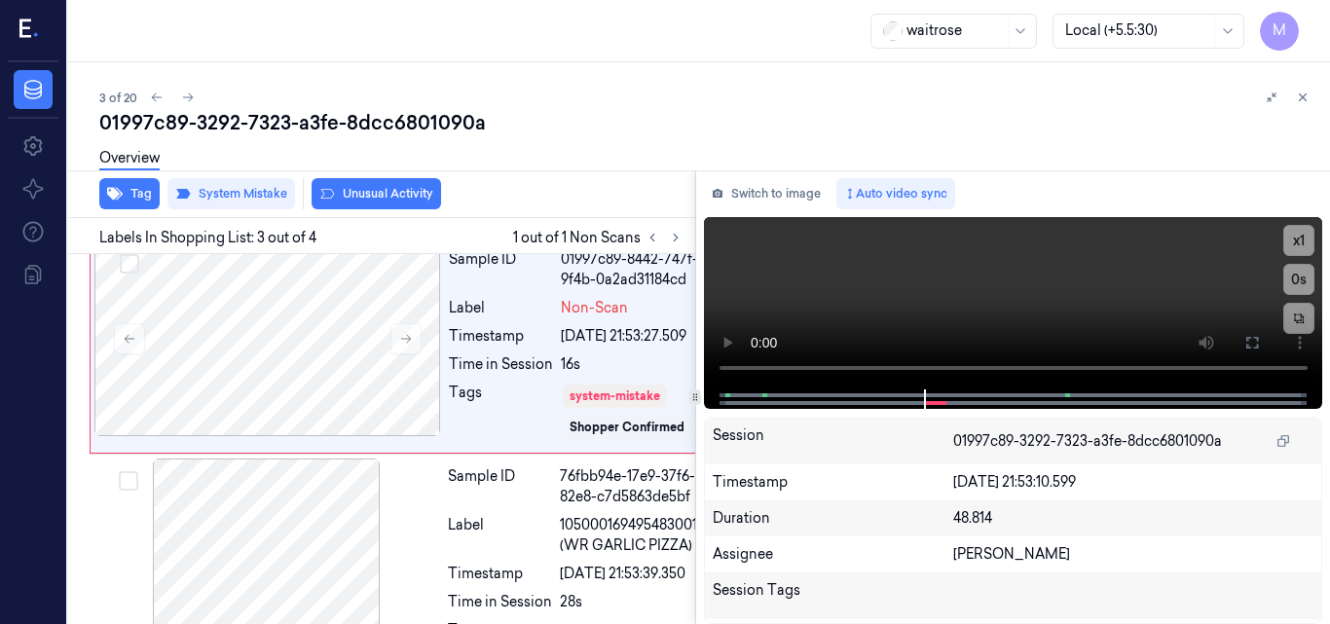
click at [360, 192] on button "Unusual Activity" at bounding box center [377, 193] width 130 height 31
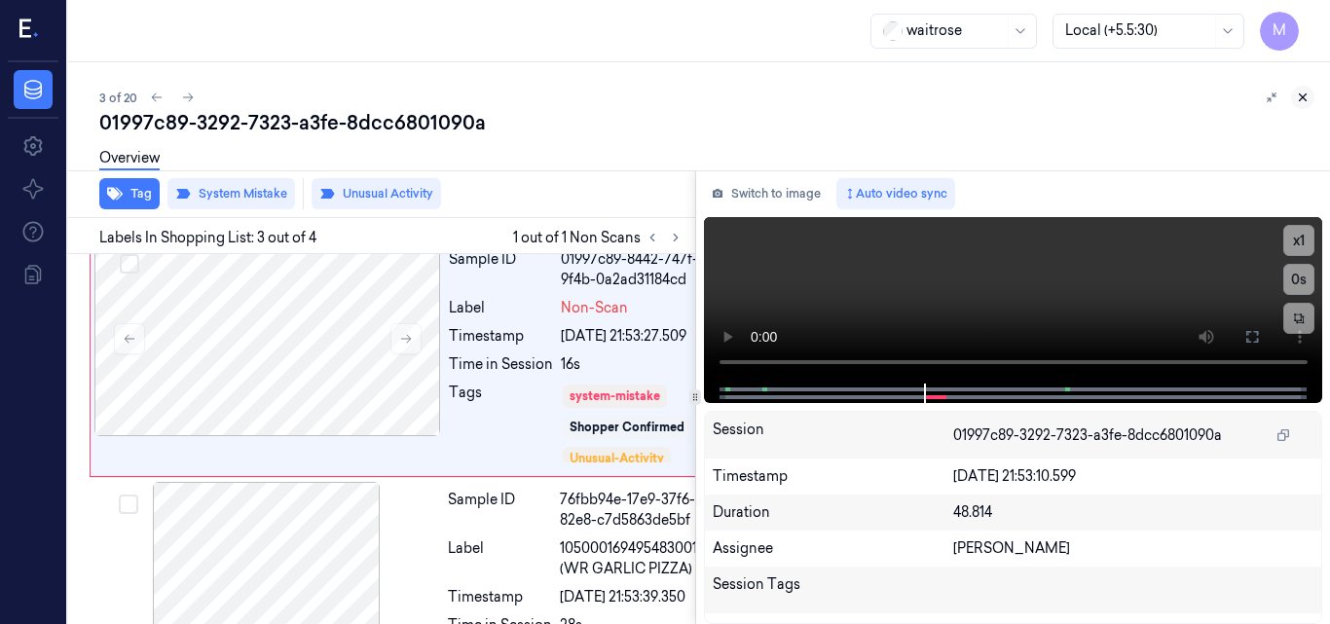
click at [1300, 98] on icon at bounding box center [1303, 98] width 14 height 14
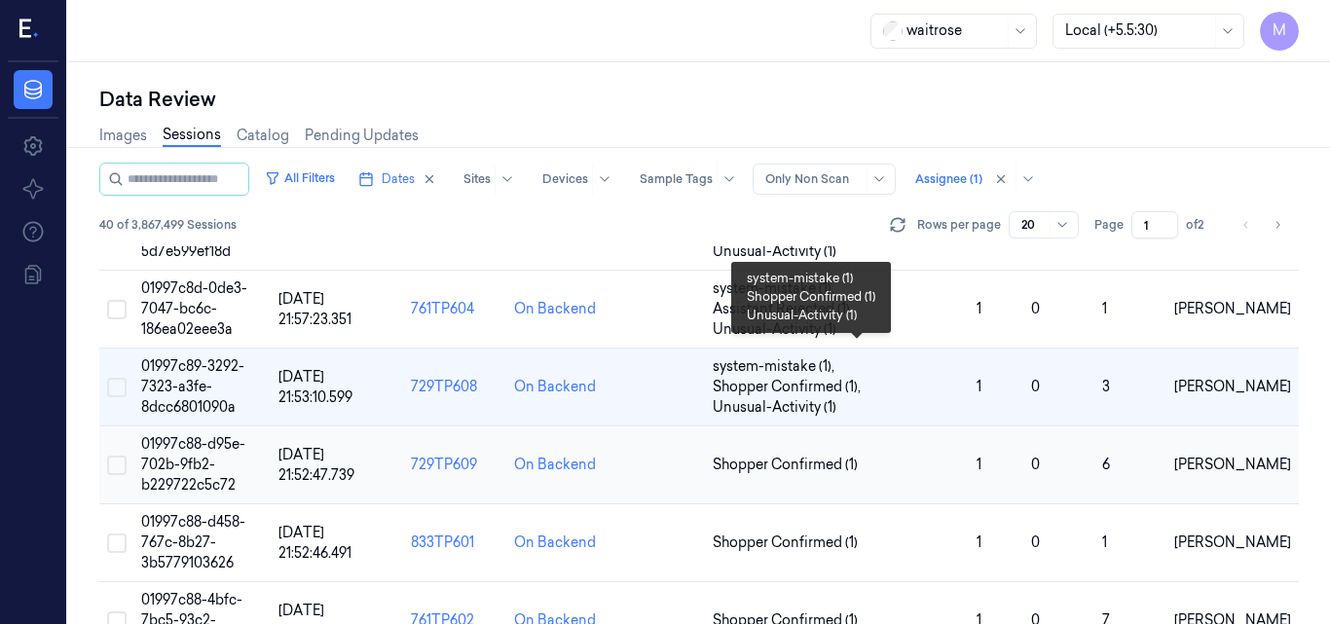
scroll to position [146, 0]
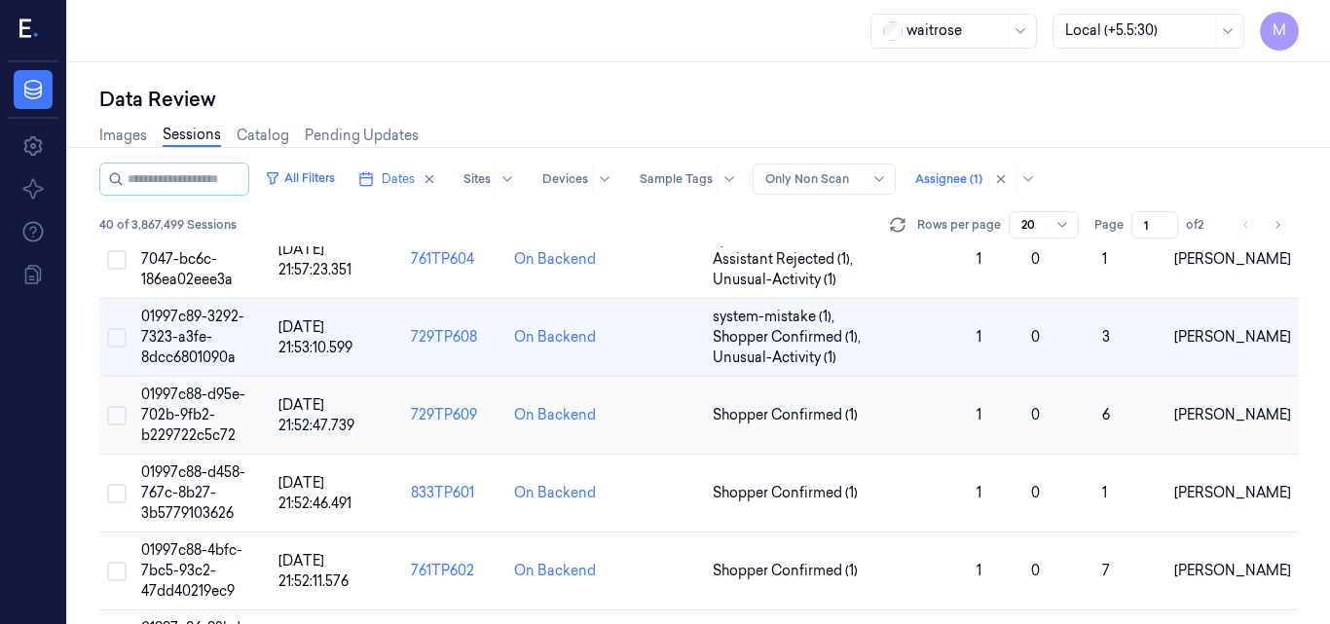
click at [206, 402] on span "01997c88-d95e-702b-9fb2-b229722c5c72" at bounding box center [193, 415] width 104 height 58
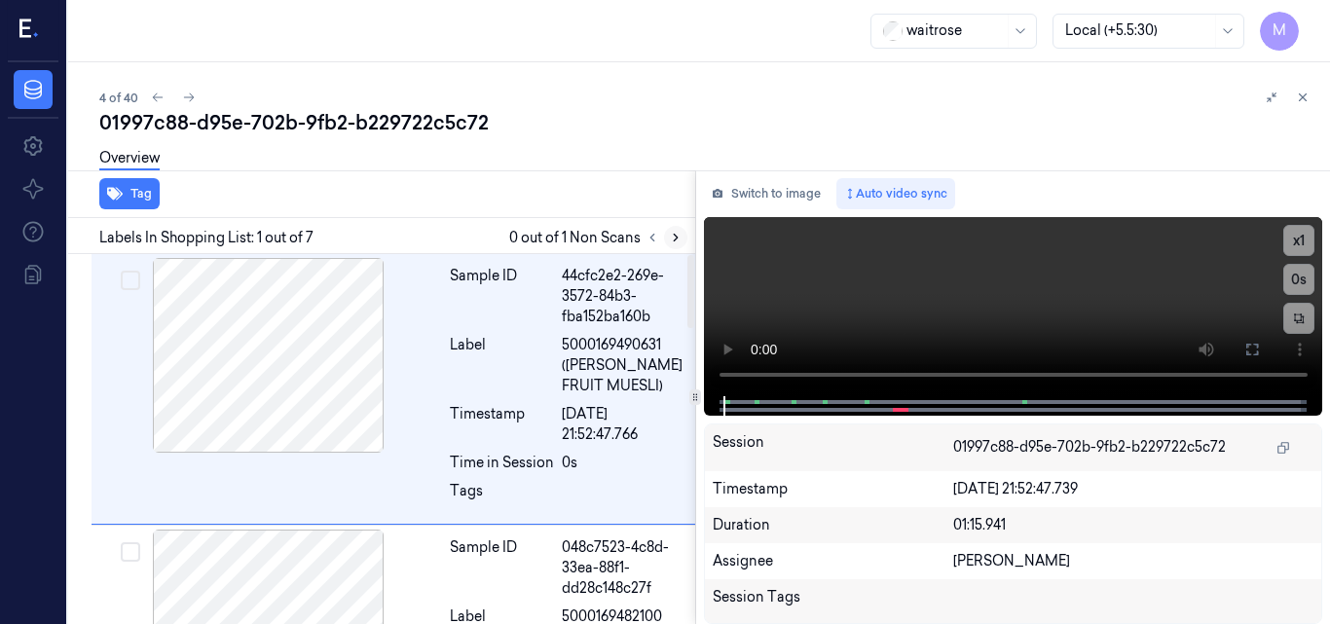
click at [675, 236] on icon at bounding box center [676, 238] width 4 height 7
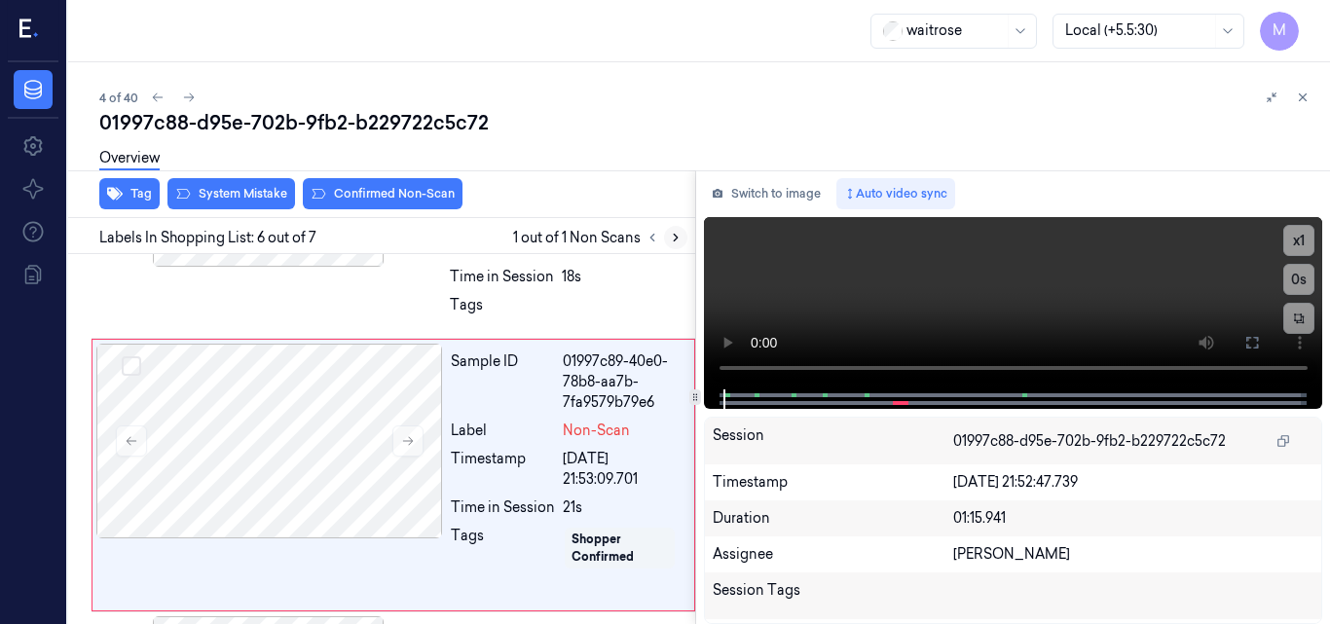
scroll to position [1309, 0]
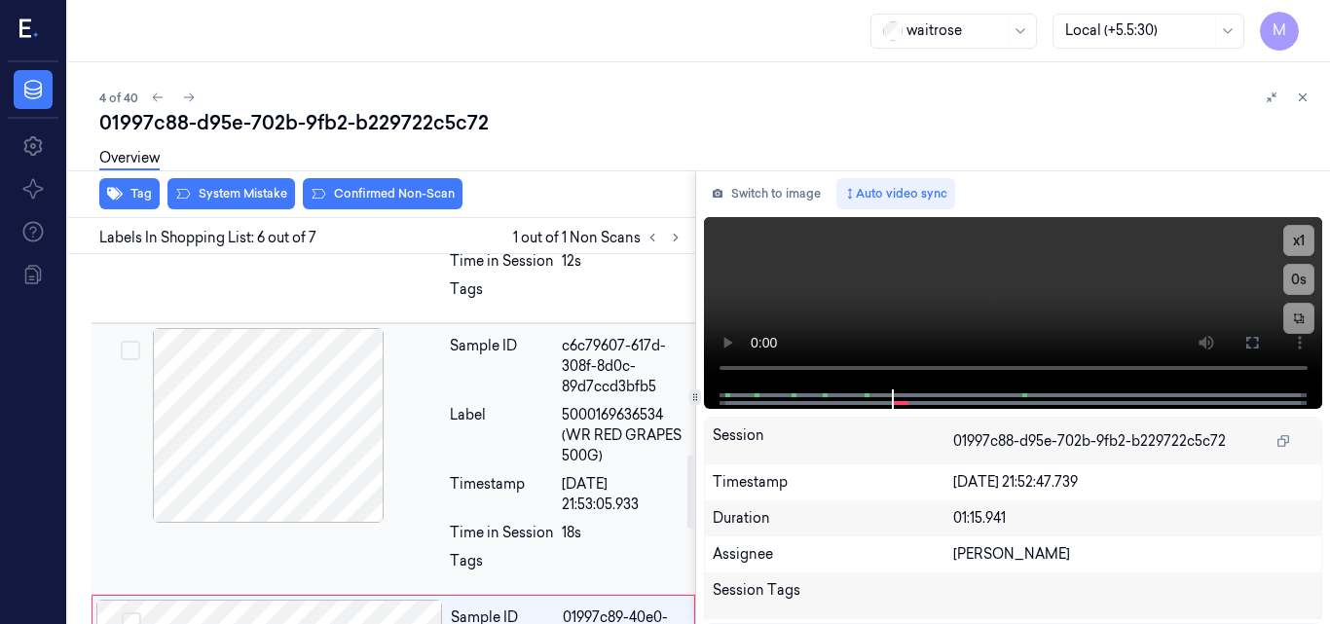
click at [291, 417] on div at bounding box center [268, 425] width 347 height 195
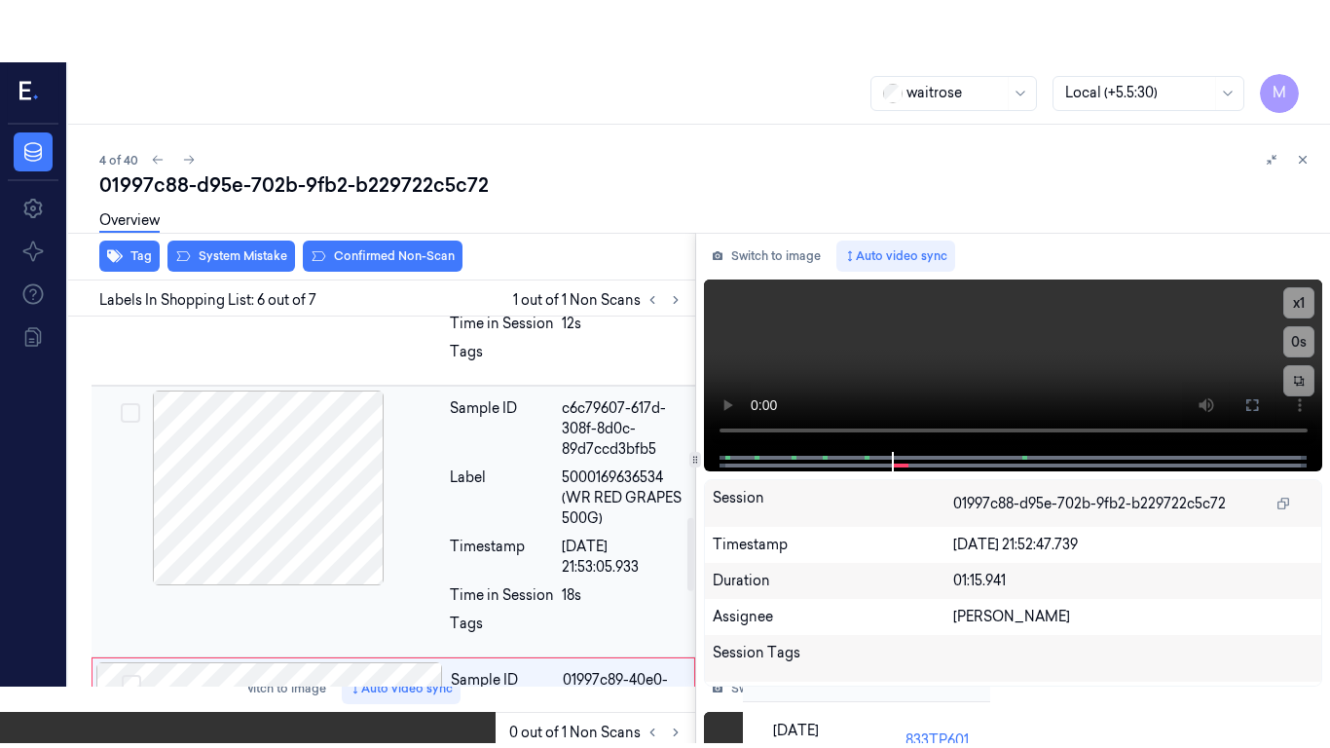
scroll to position [1037, 0]
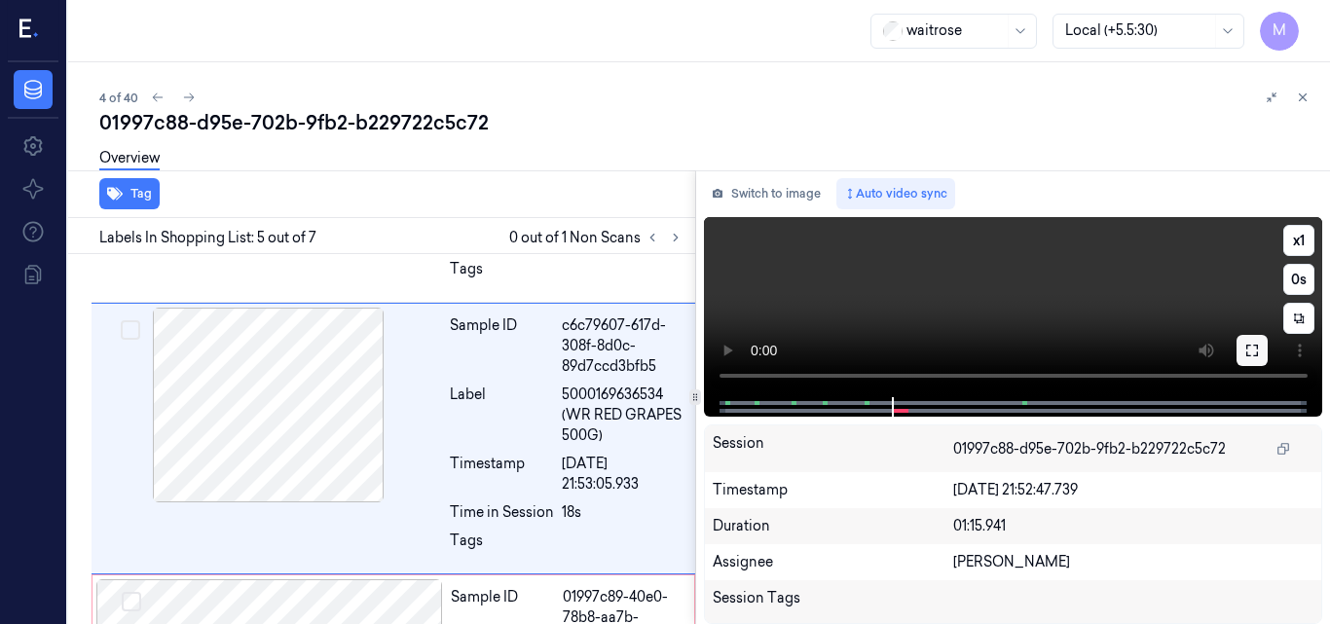
click at [1250, 354] on icon at bounding box center [1253, 351] width 16 height 16
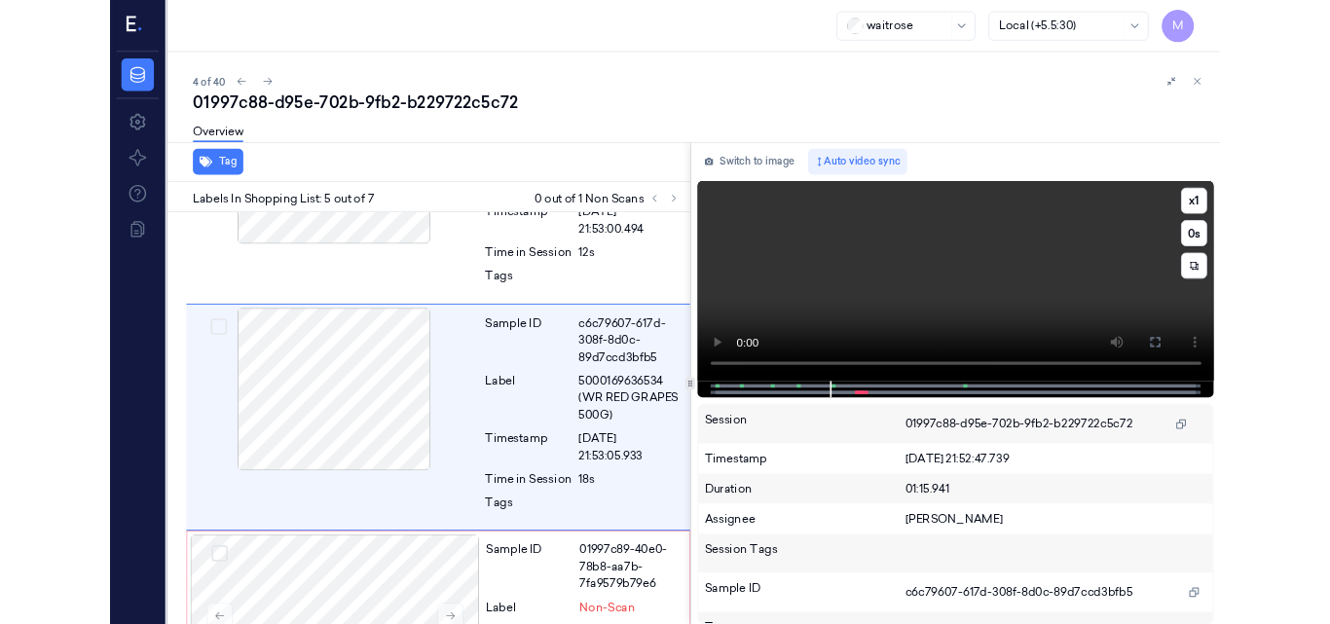
scroll to position [975, 0]
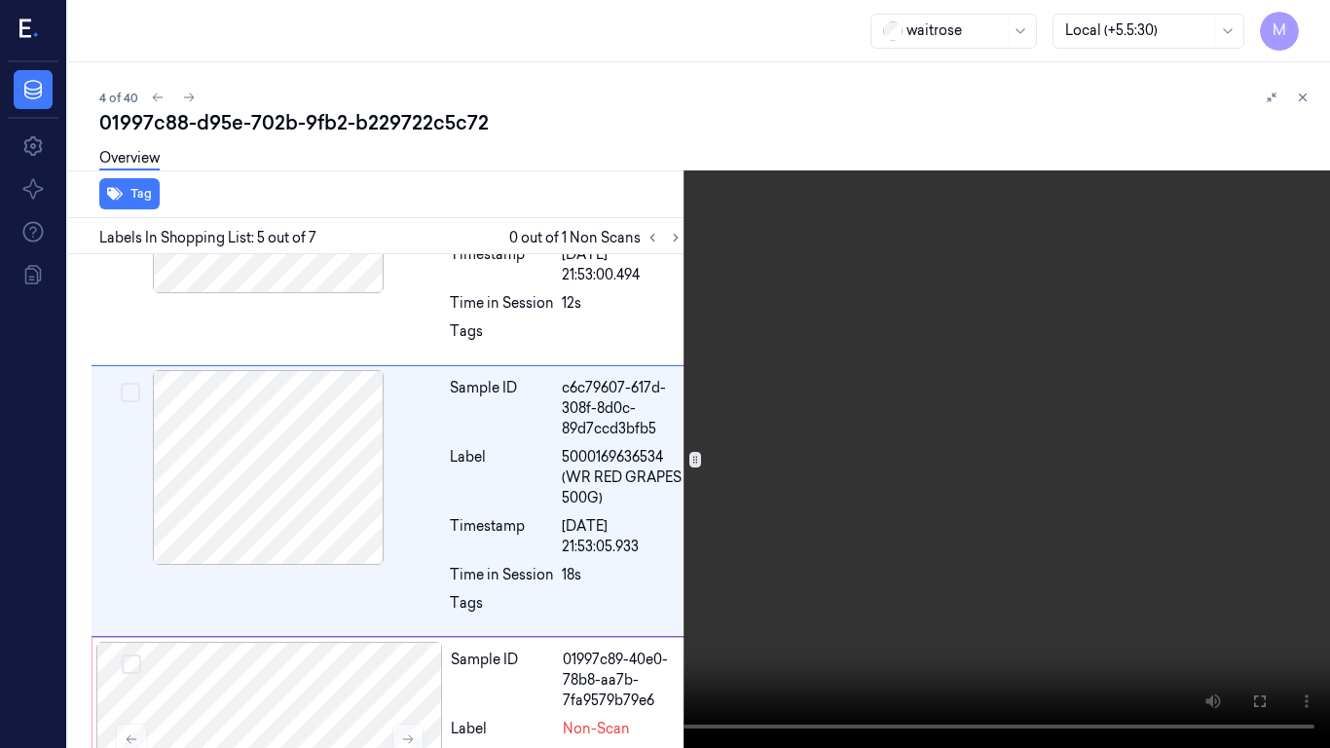
click at [898, 384] on video at bounding box center [665, 374] width 1330 height 748
click at [914, 464] on video at bounding box center [665, 374] width 1330 height 748
click at [0, 0] on icon at bounding box center [0, 0] width 0 height 0
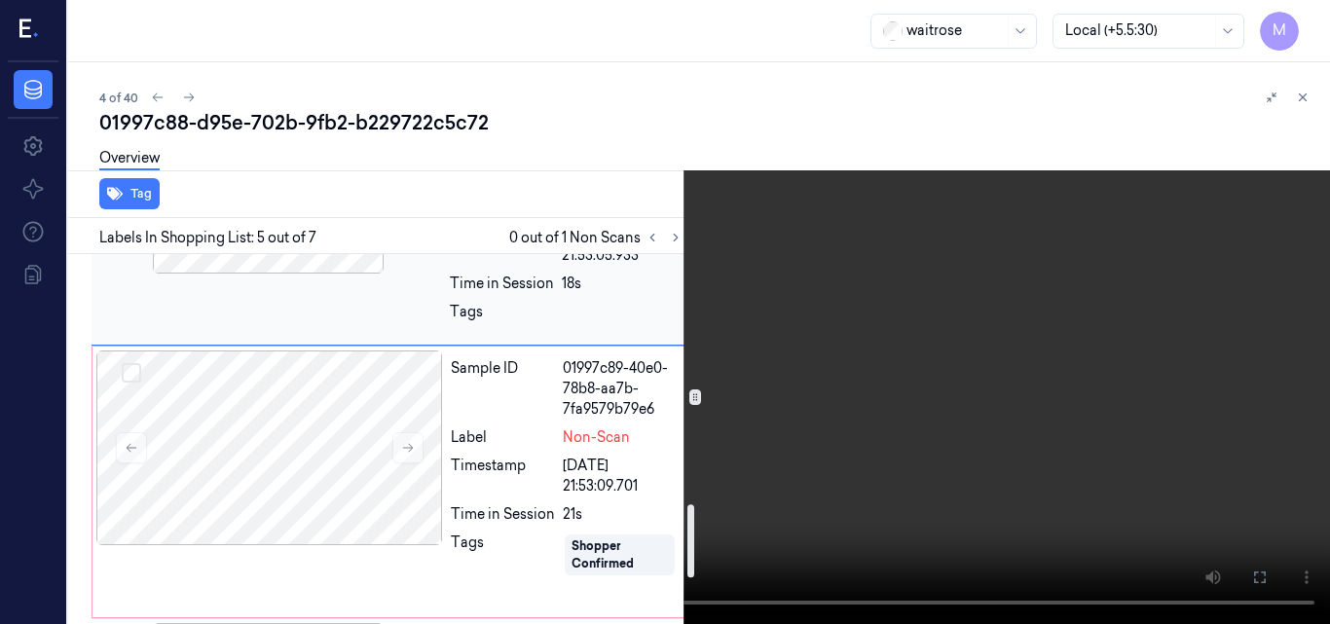
scroll to position [1267, 0]
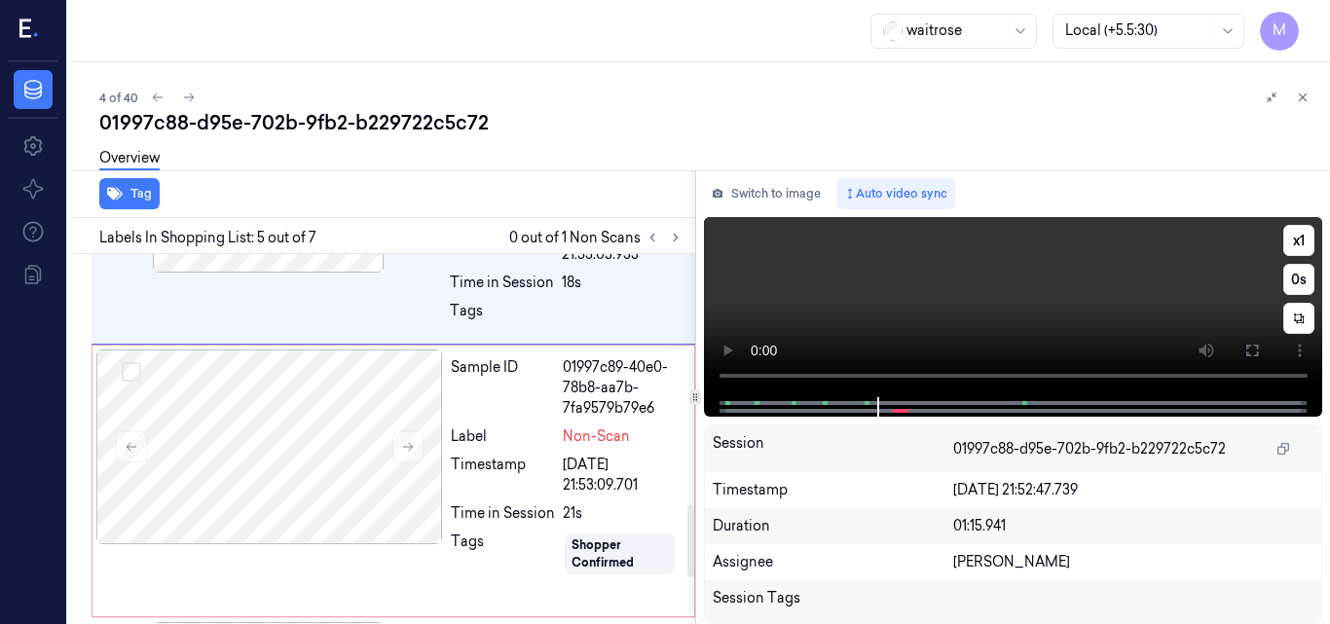
click at [1087, 295] on video at bounding box center [1013, 307] width 619 height 180
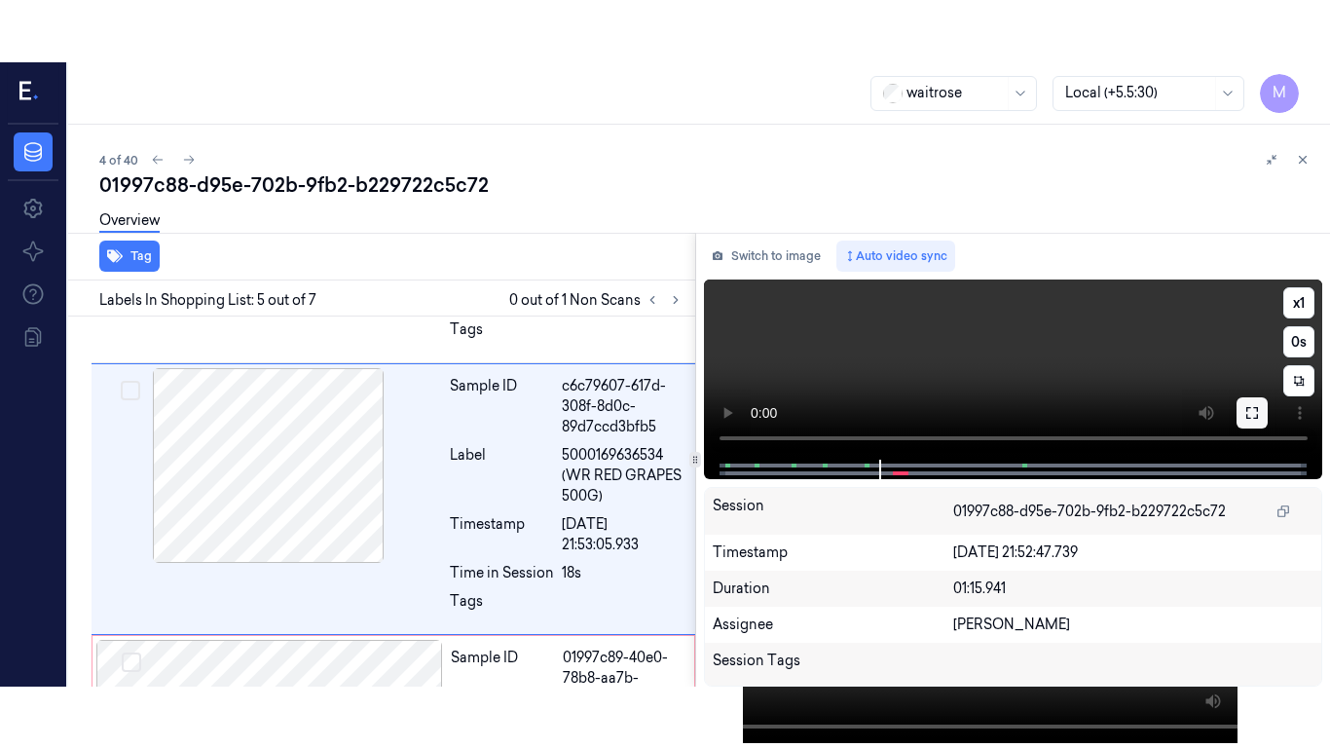
scroll to position [1037, 0]
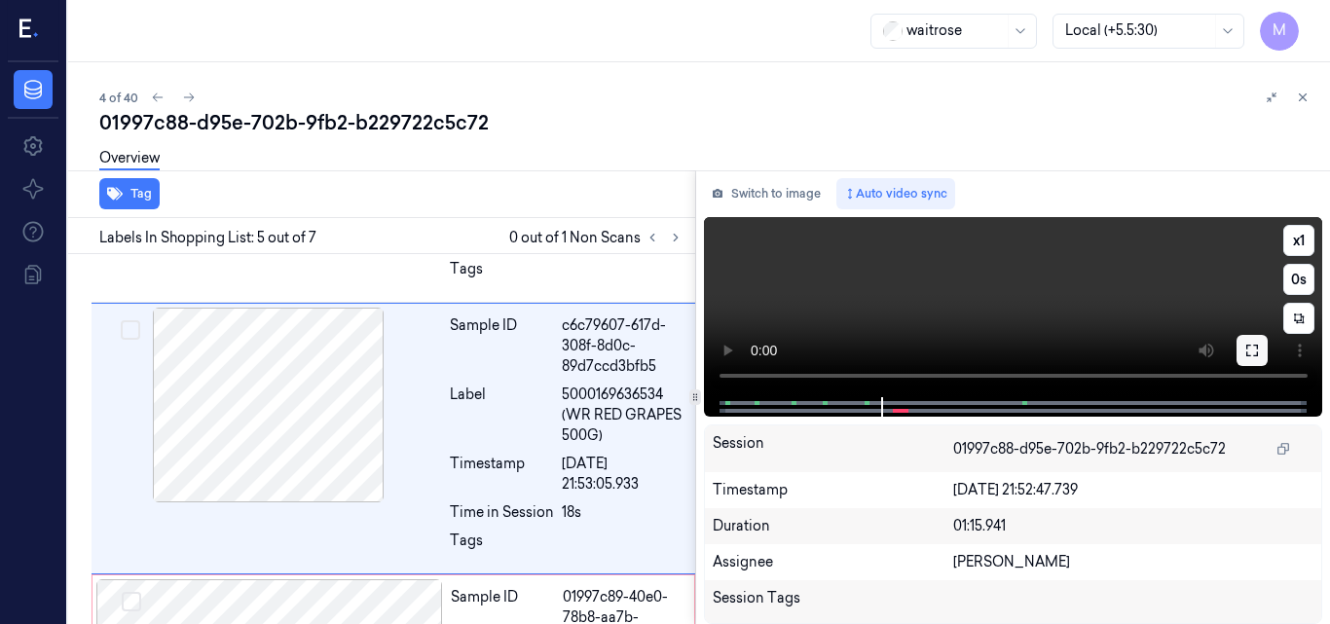
click at [1244, 348] on button at bounding box center [1252, 350] width 31 height 31
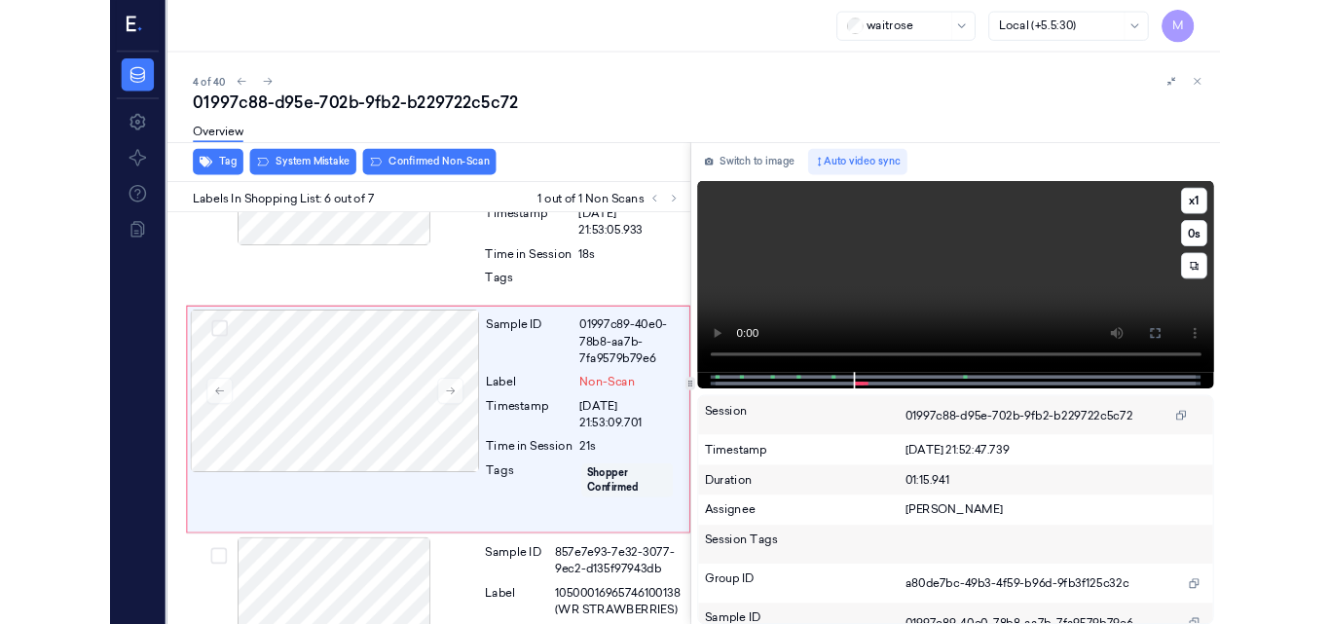
scroll to position [1248, 0]
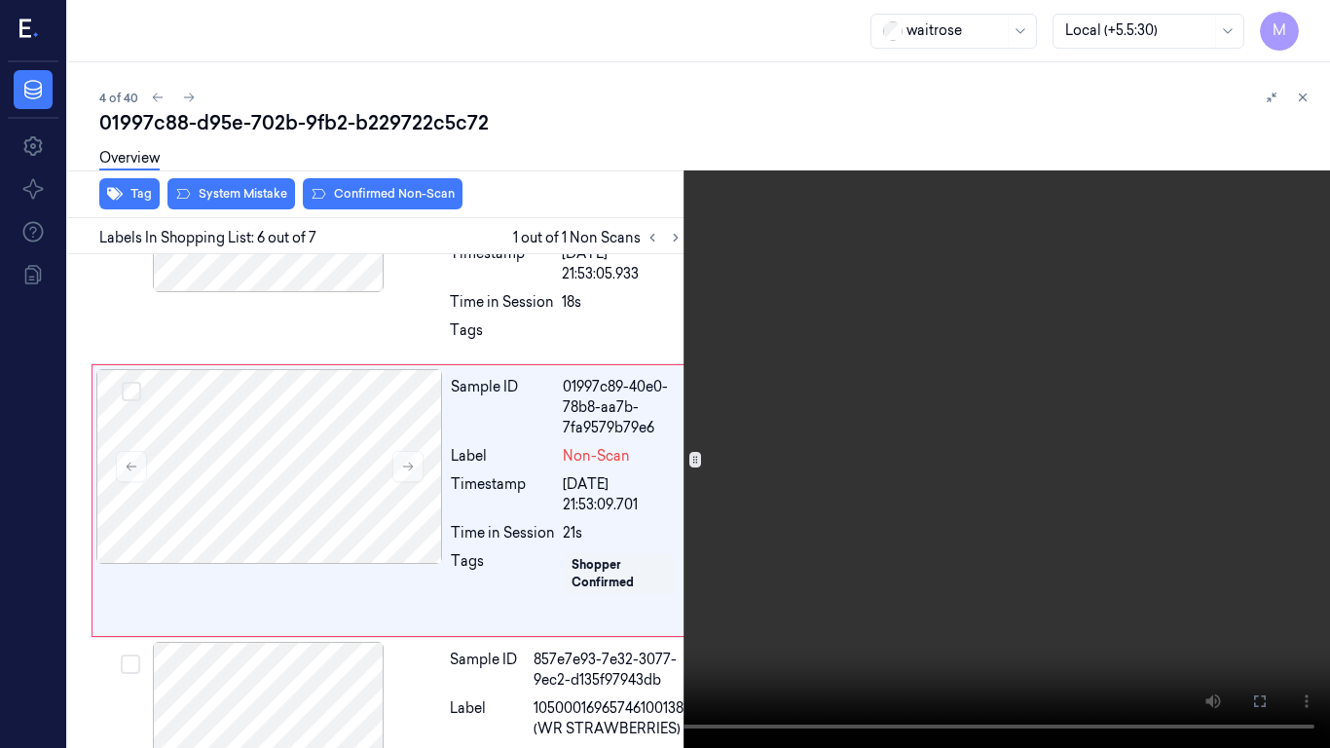
click at [950, 429] on video at bounding box center [665, 374] width 1330 height 748
click at [0, 0] on icon at bounding box center [0, 0] width 0 height 0
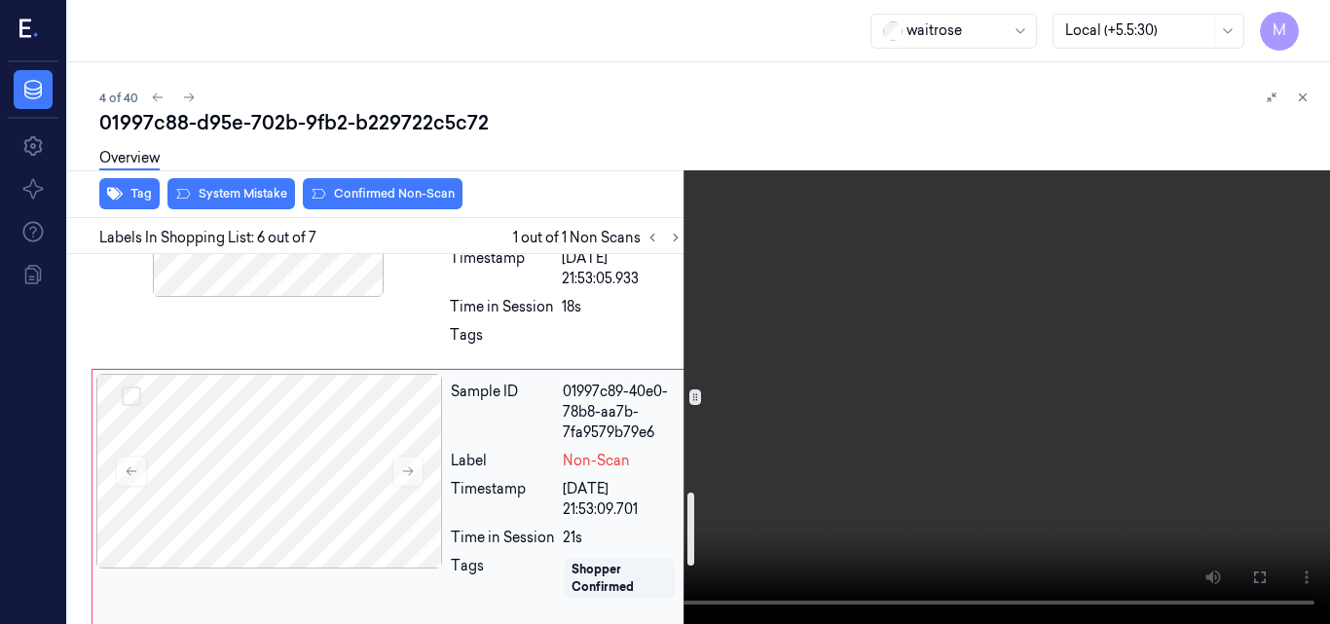
scroll to position [1206, 0]
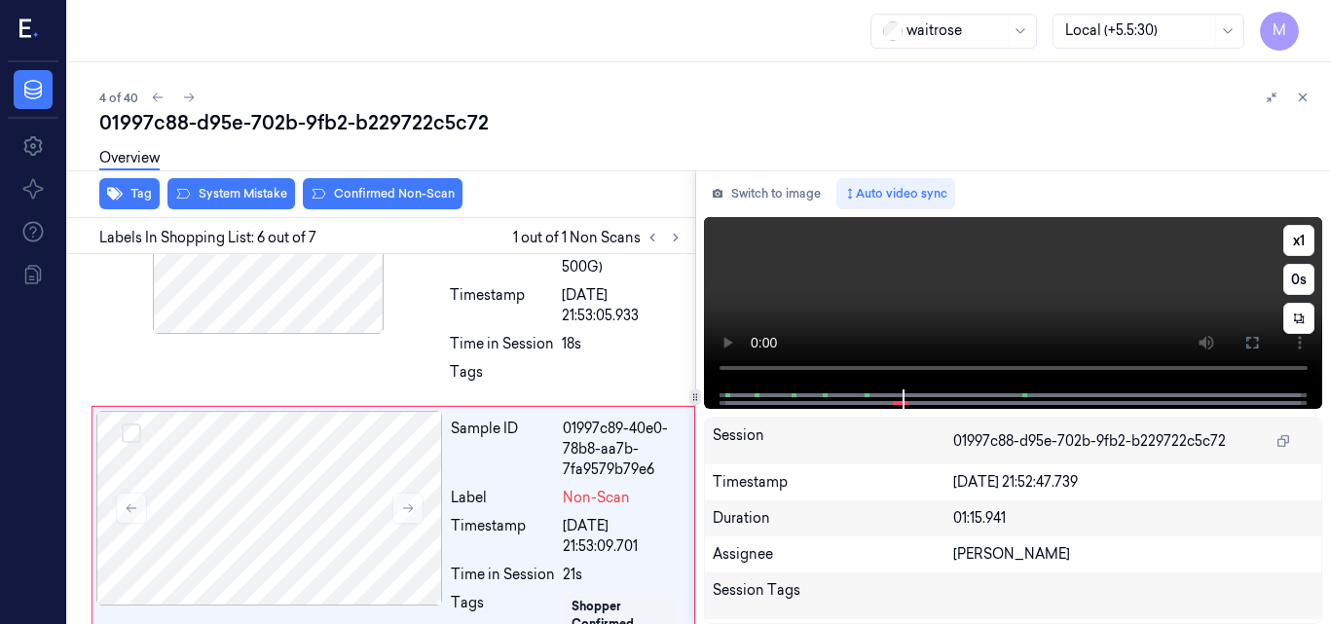
click at [1079, 282] on video at bounding box center [1013, 303] width 619 height 172
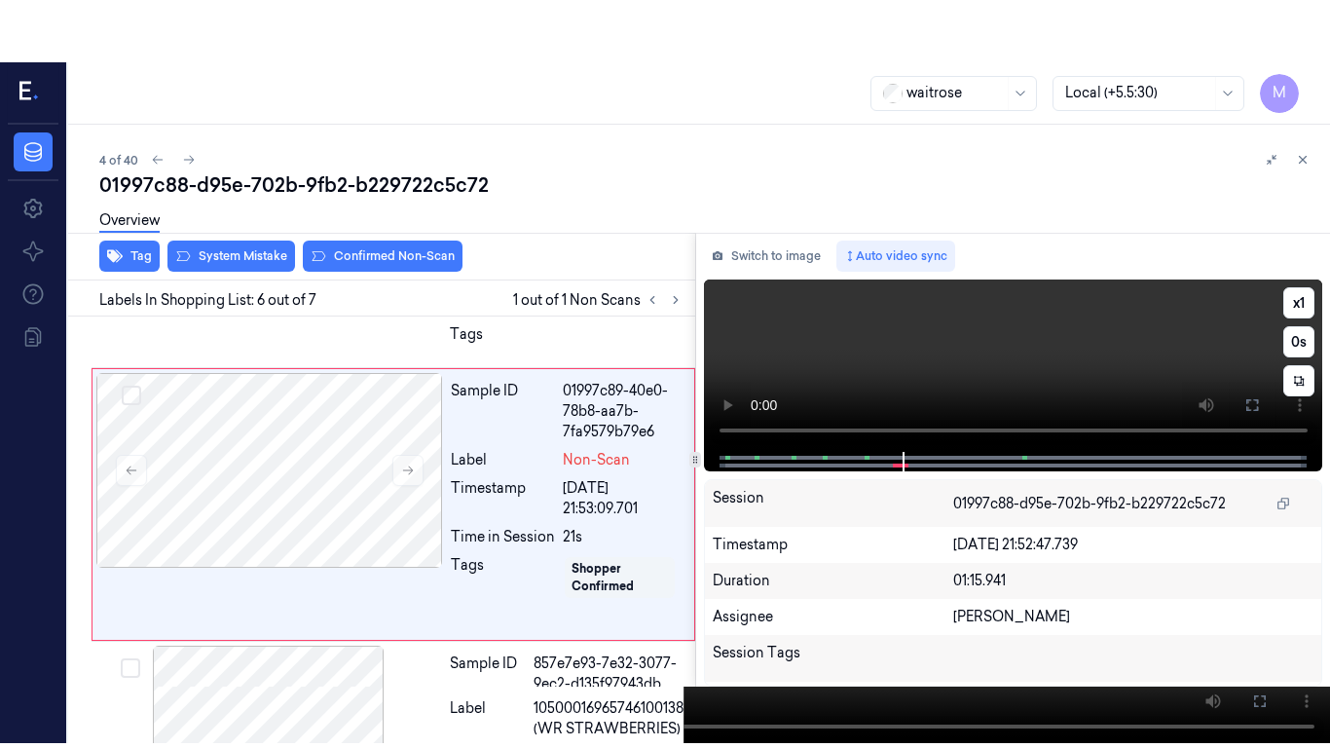
scroll to position [1309, 0]
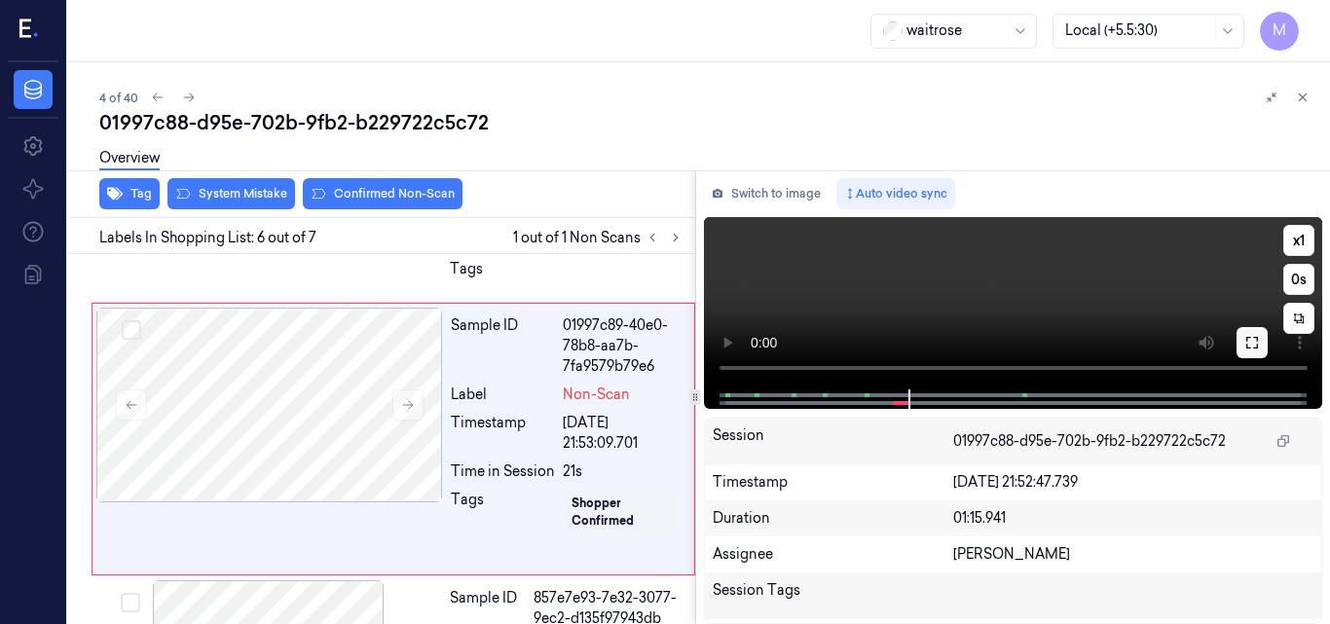
click at [1260, 343] on button at bounding box center [1252, 342] width 31 height 31
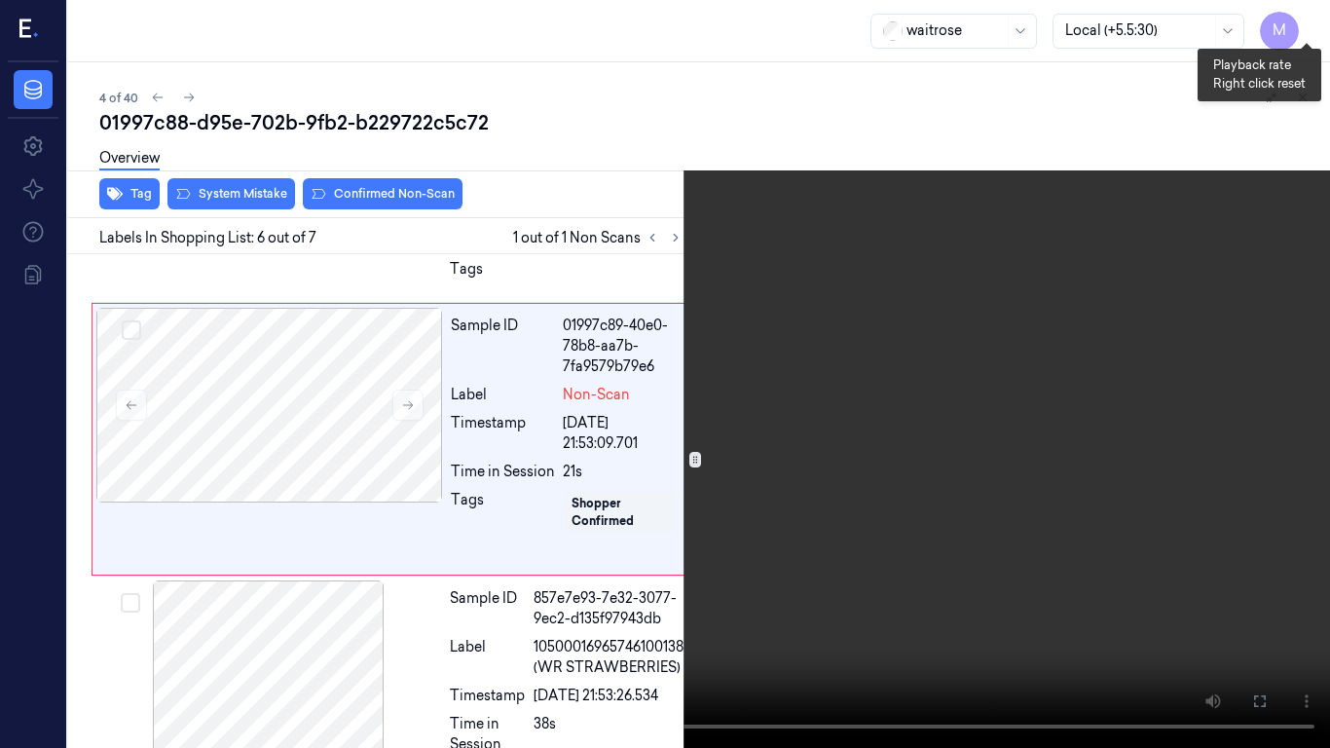
click at [1309, 20] on button "x 1" at bounding box center [1306, 23] width 31 height 31
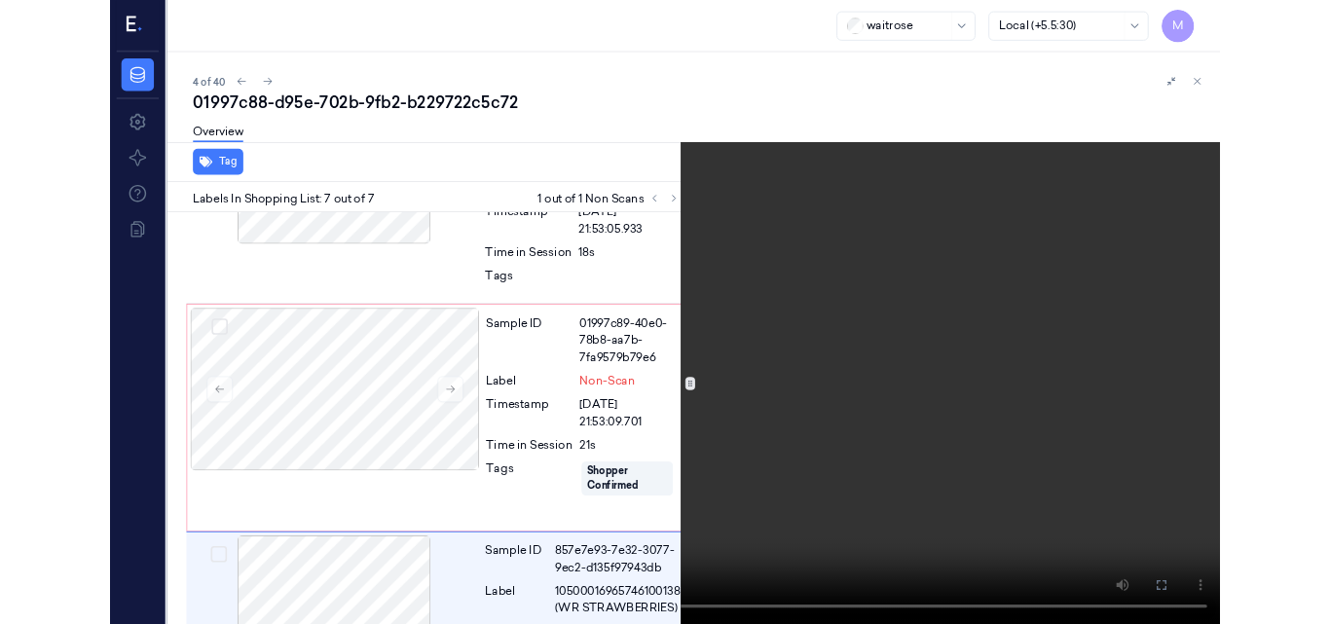
scroll to position [1374, 0]
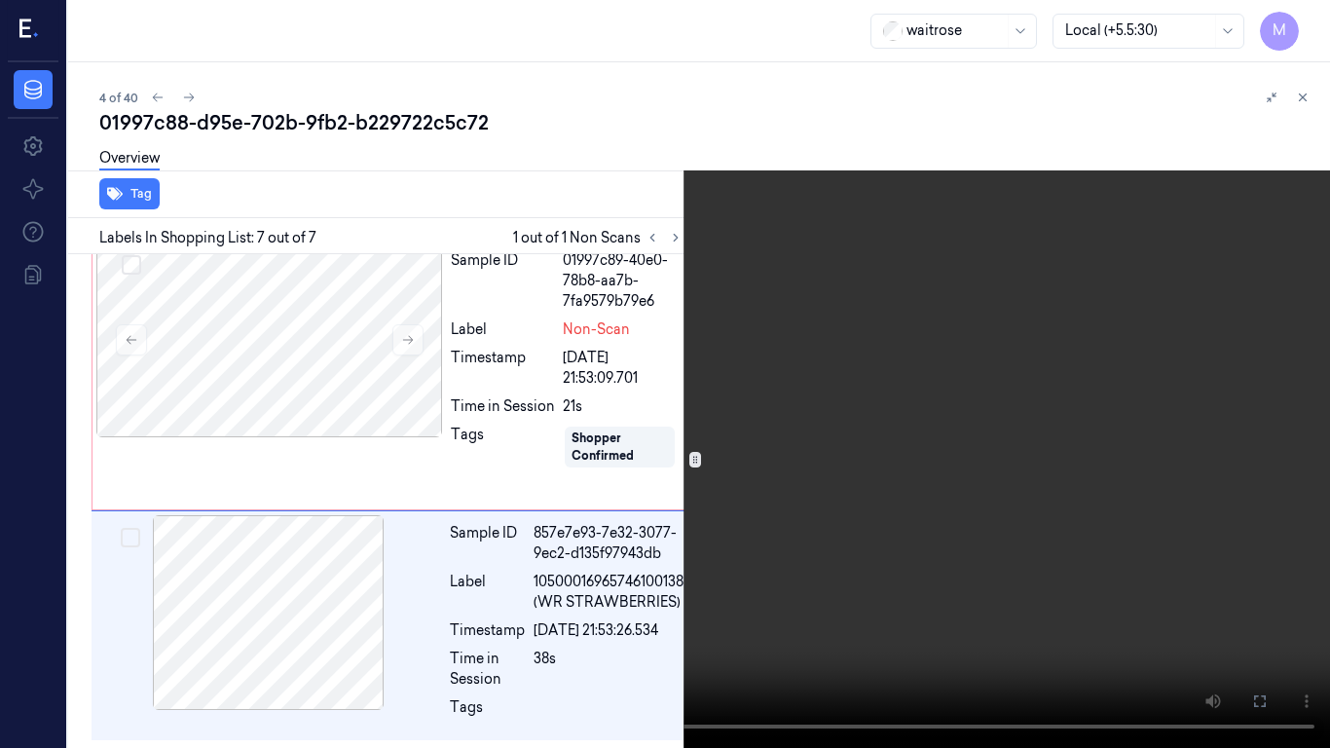
drag, startPoint x: 922, startPoint y: 381, endPoint x: 1151, endPoint y: 561, distance: 291.3
click at [922, 383] on video at bounding box center [665, 374] width 1330 height 748
click at [0, 0] on icon at bounding box center [0, 0] width 0 height 0
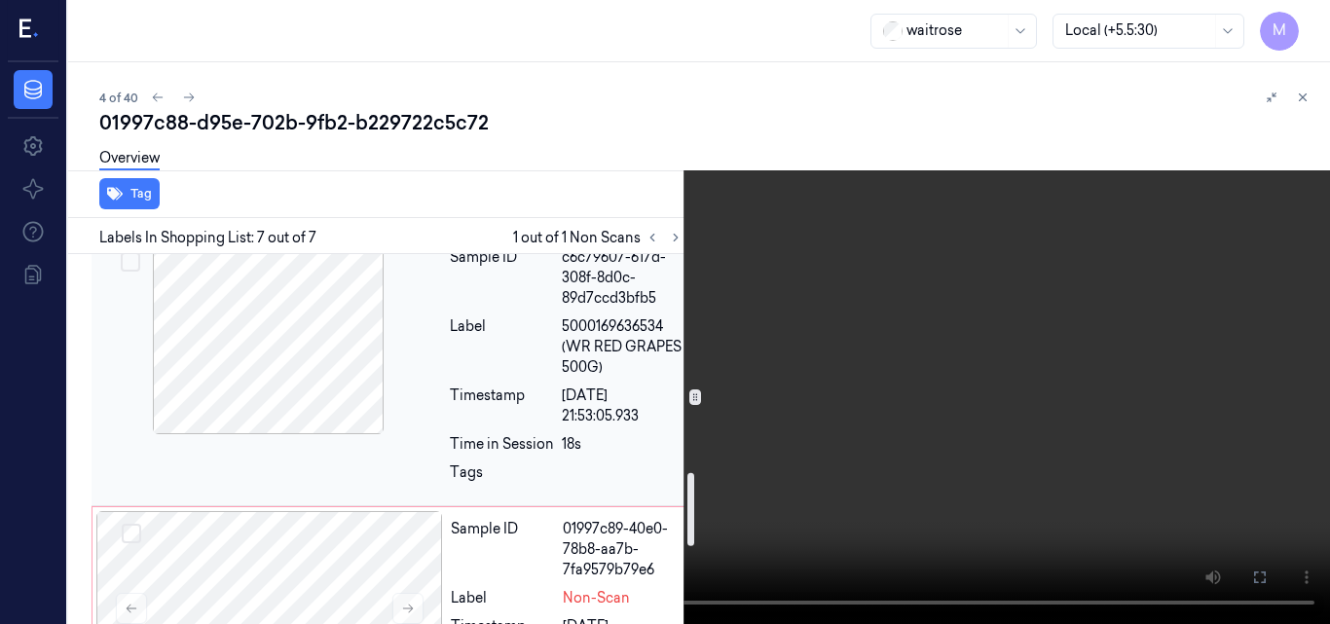
scroll to position [1206, 0]
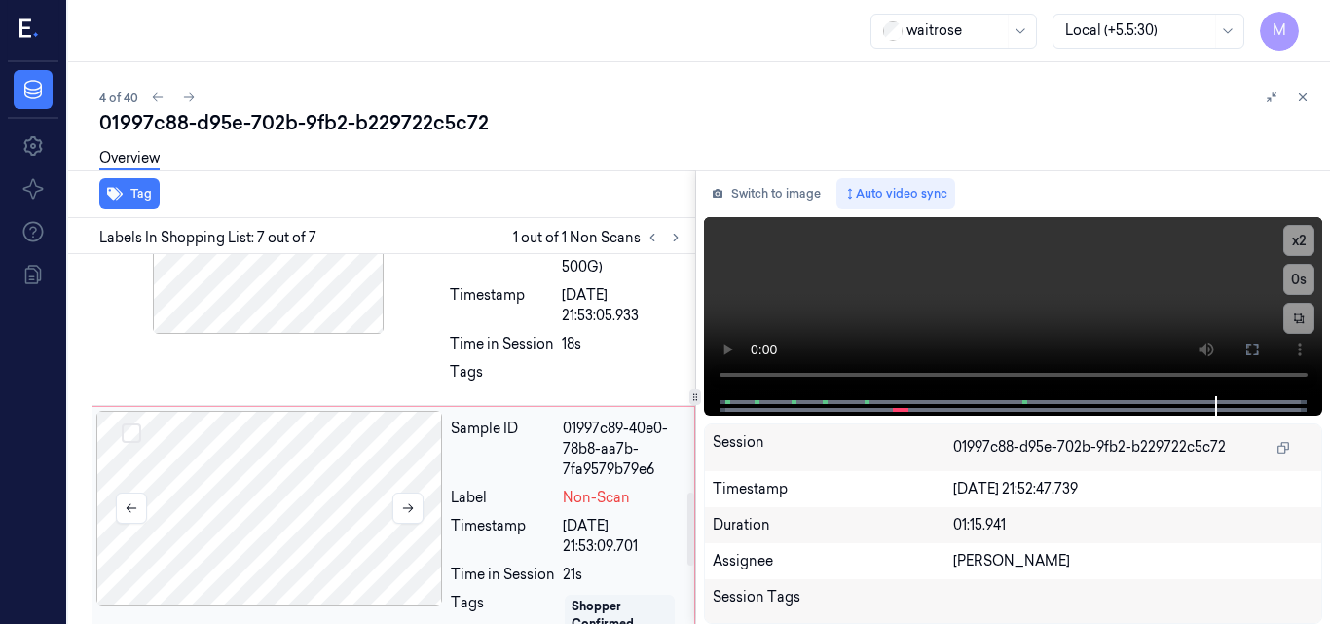
click at [304, 473] on div at bounding box center [269, 508] width 347 height 195
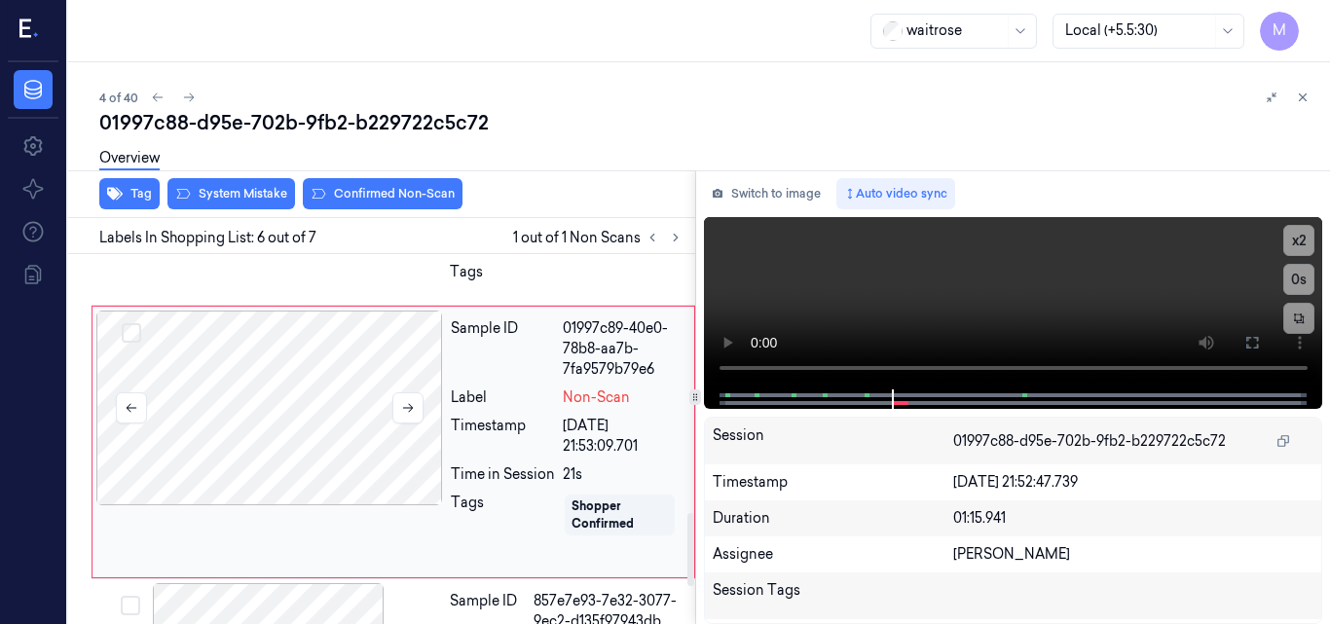
scroll to position [1309, 0]
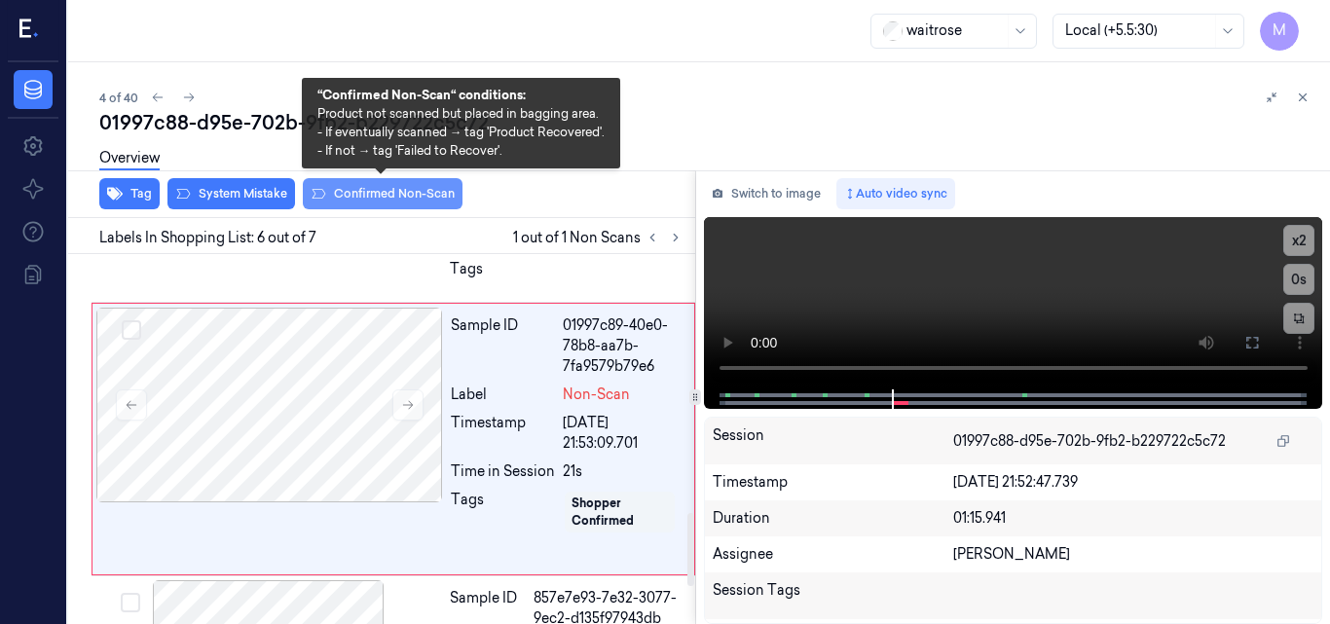
click at [372, 203] on button "Confirmed Non-Scan" at bounding box center [383, 193] width 160 height 31
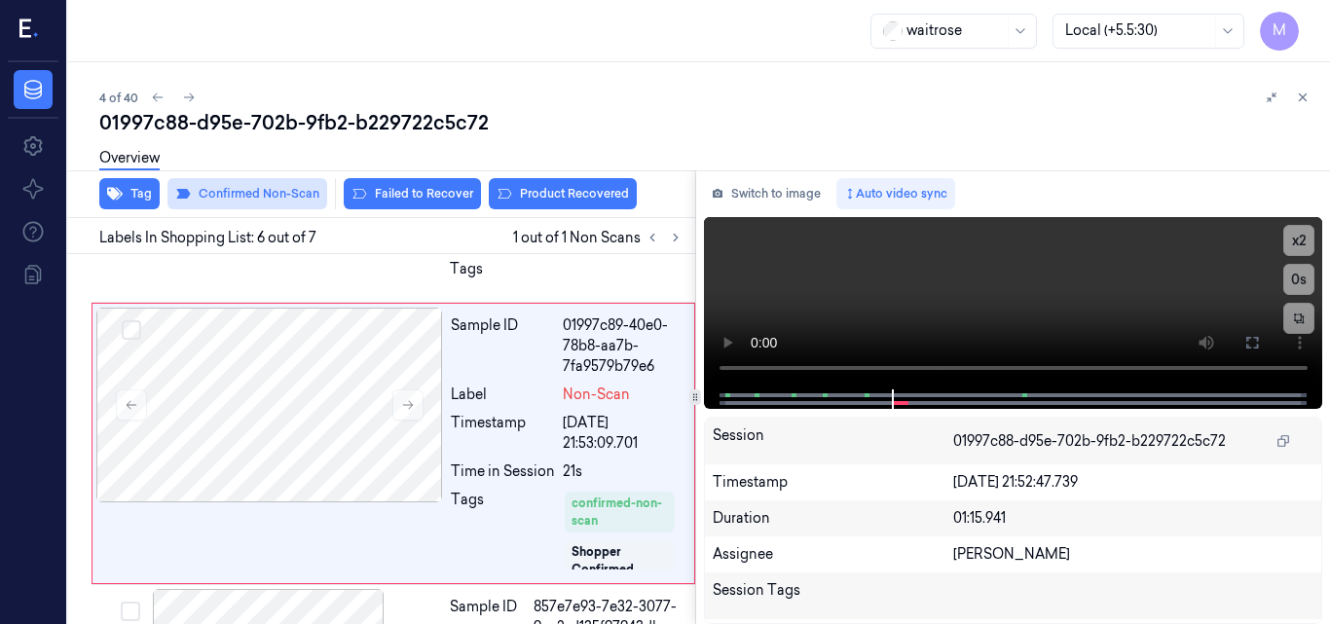
scroll to position [1314, 0]
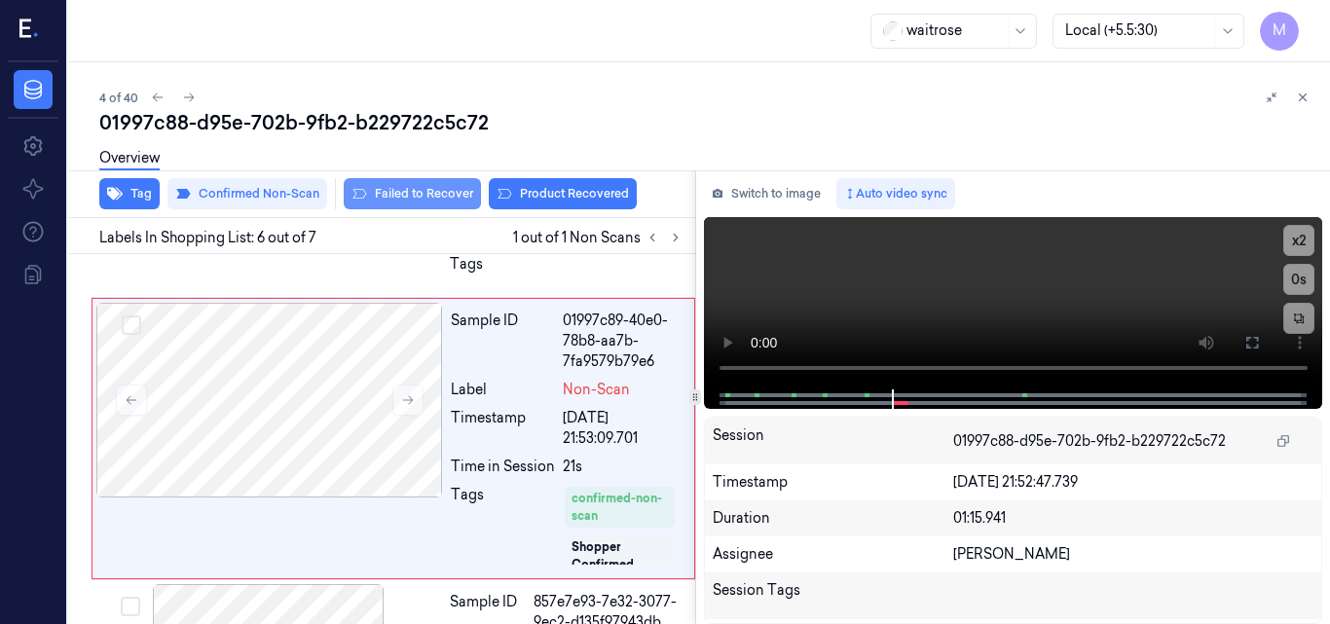
click at [449, 193] on button "Failed to Recover" at bounding box center [412, 193] width 137 height 31
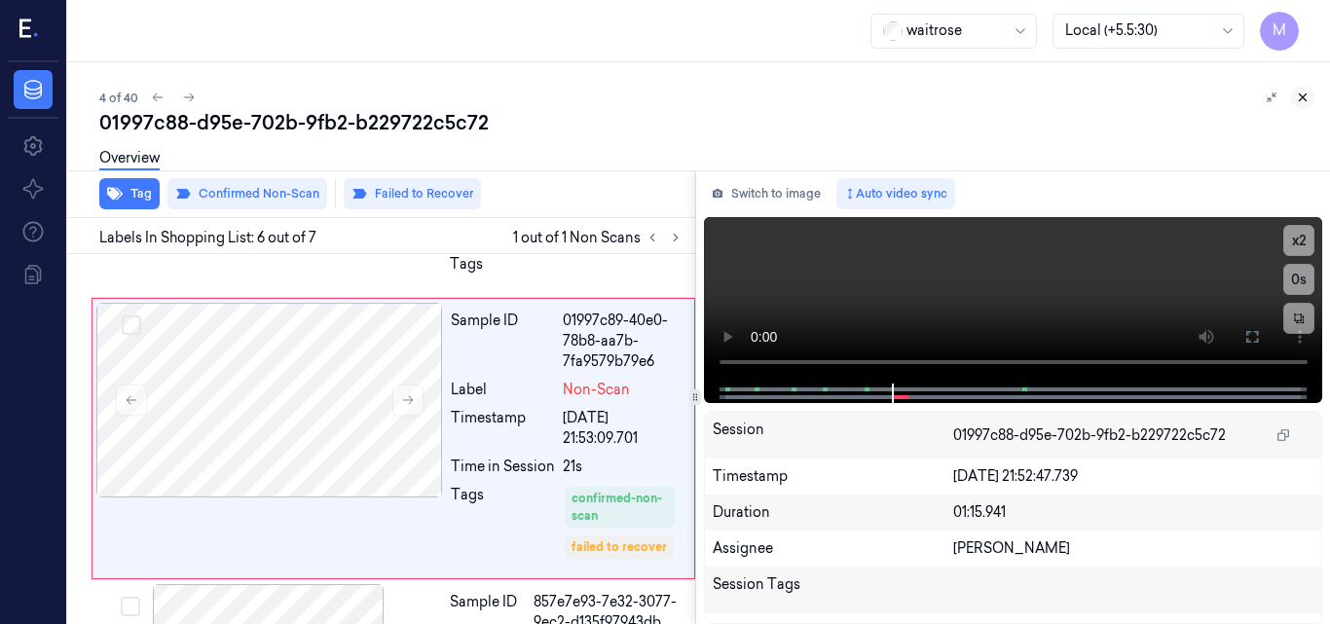
click at [1305, 94] on icon at bounding box center [1303, 98] width 14 height 14
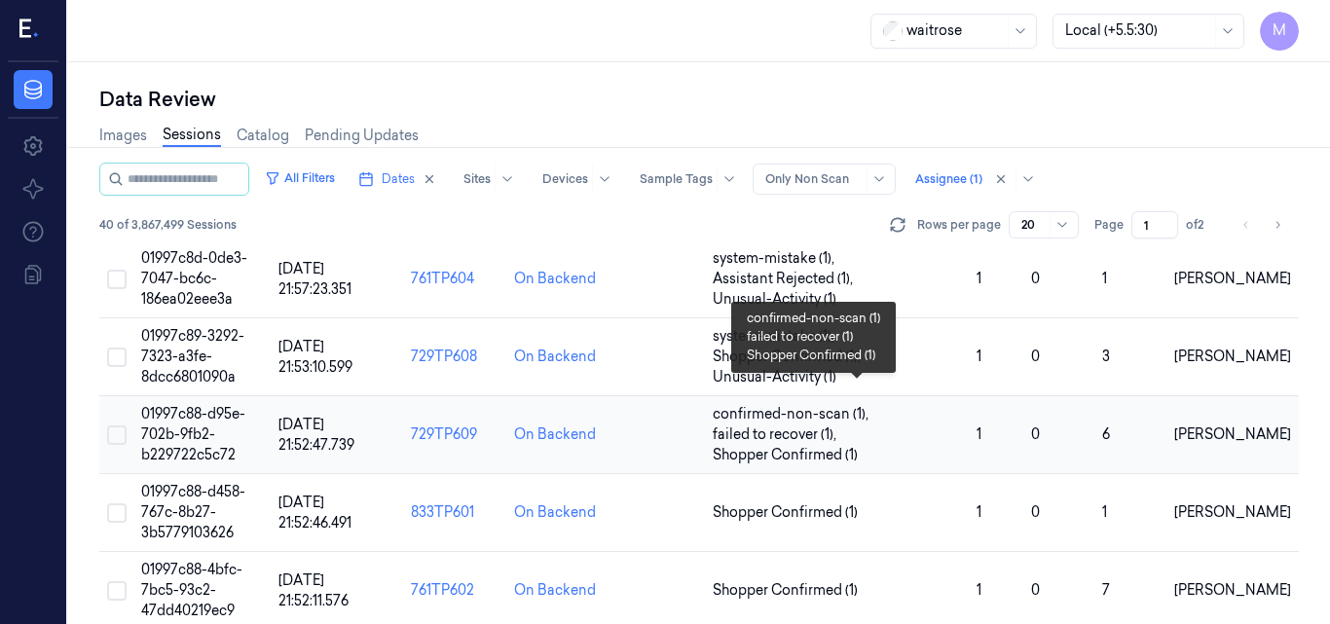
scroll to position [224, 0]
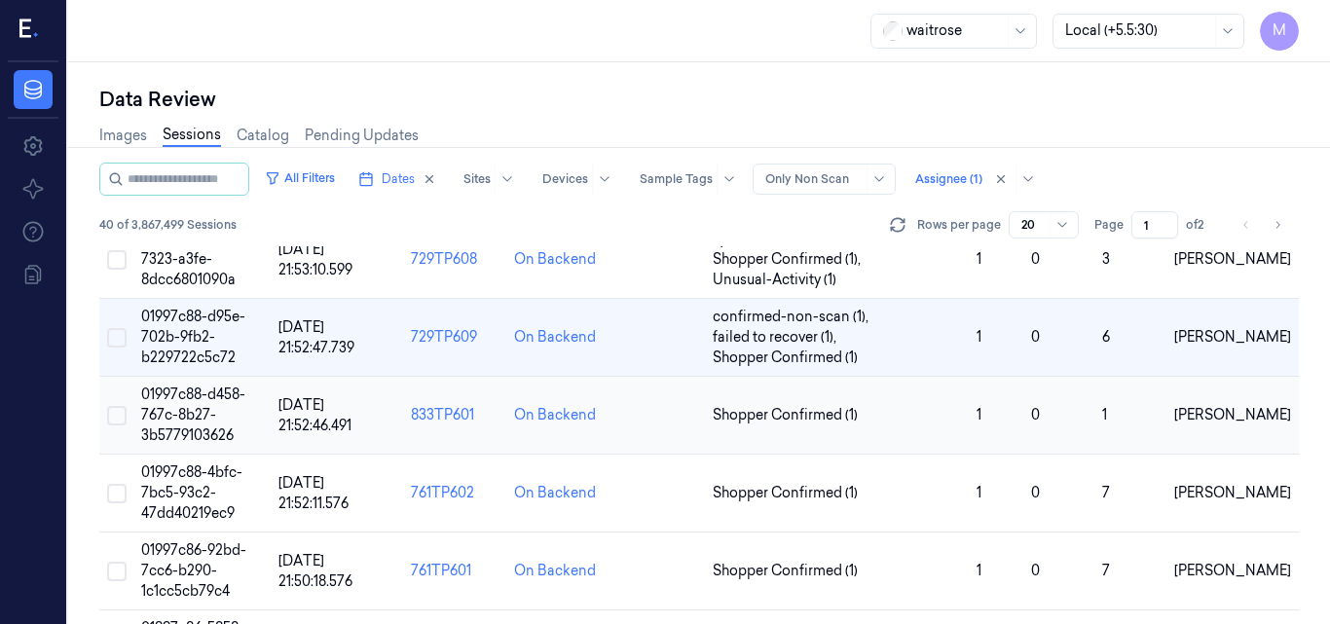
click at [217, 410] on td "01997c88-d458-767c-8b27-3b5779103626" at bounding box center [201, 416] width 137 height 78
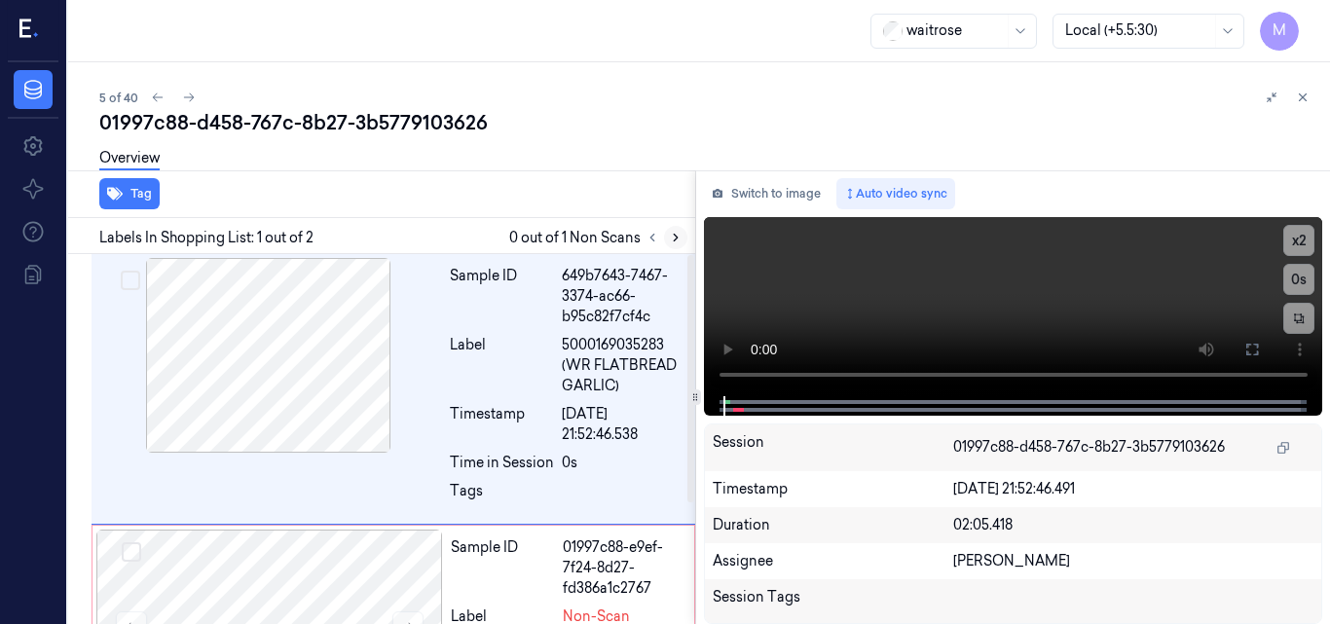
click at [678, 239] on icon at bounding box center [676, 238] width 14 height 14
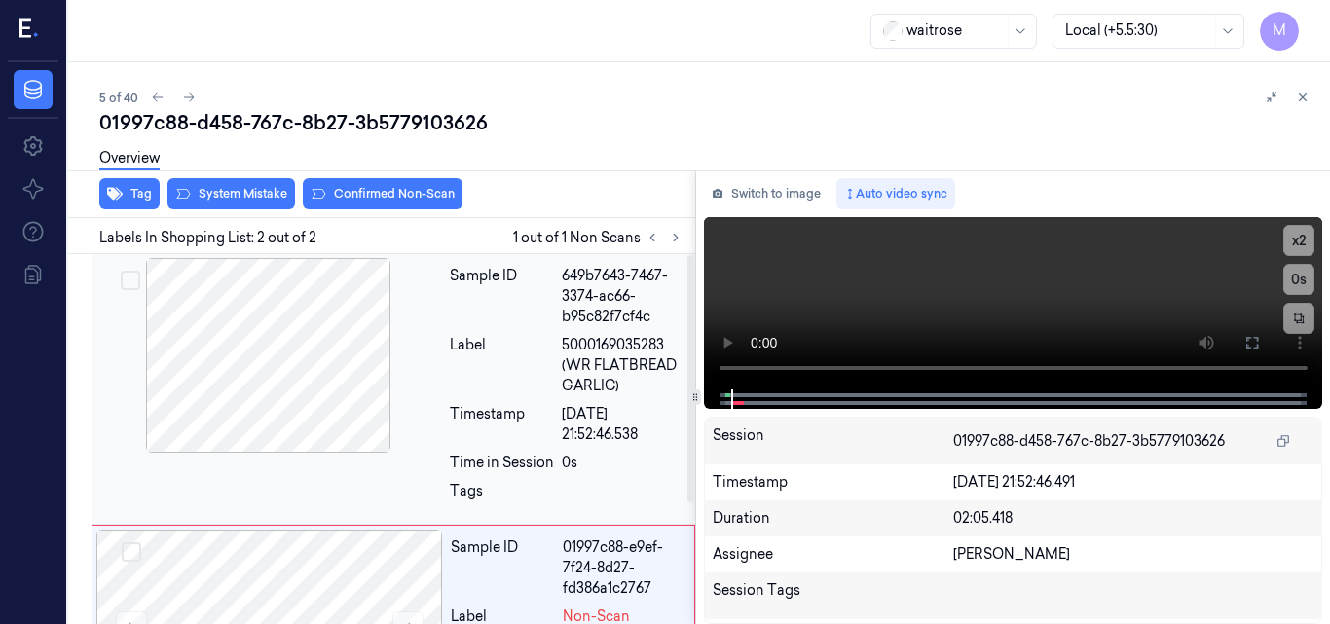
click at [286, 354] on div at bounding box center [268, 355] width 347 height 195
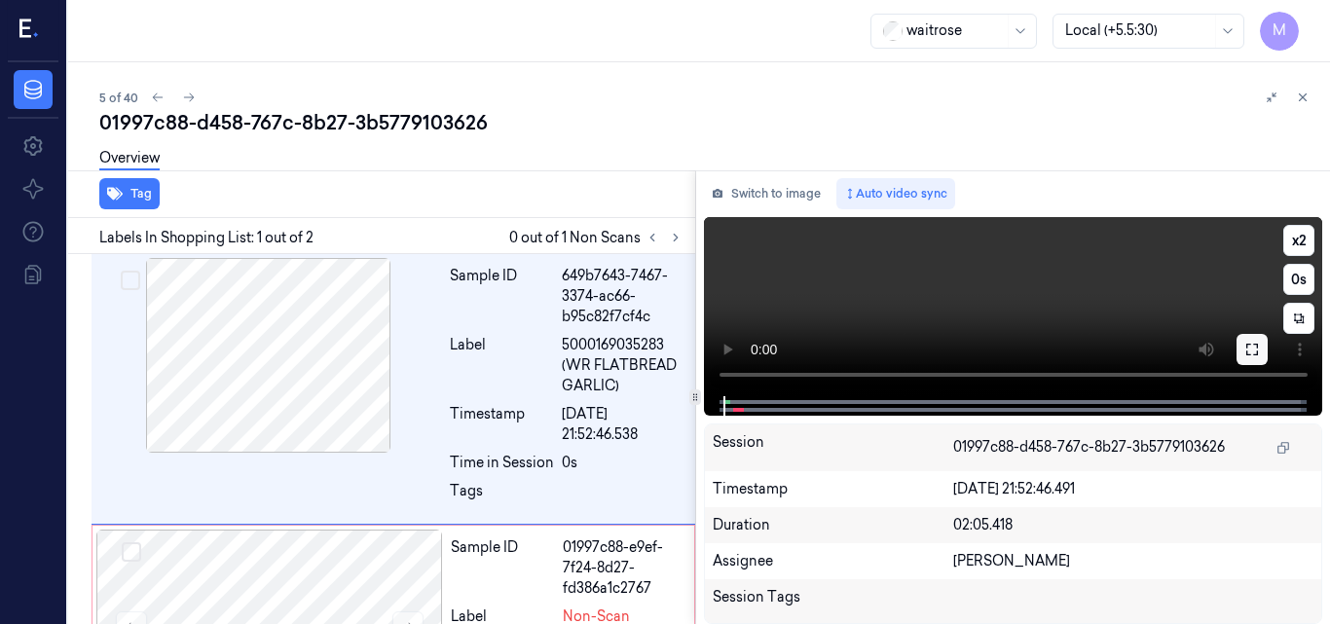
click at [1246, 350] on icon at bounding box center [1253, 350] width 16 height 16
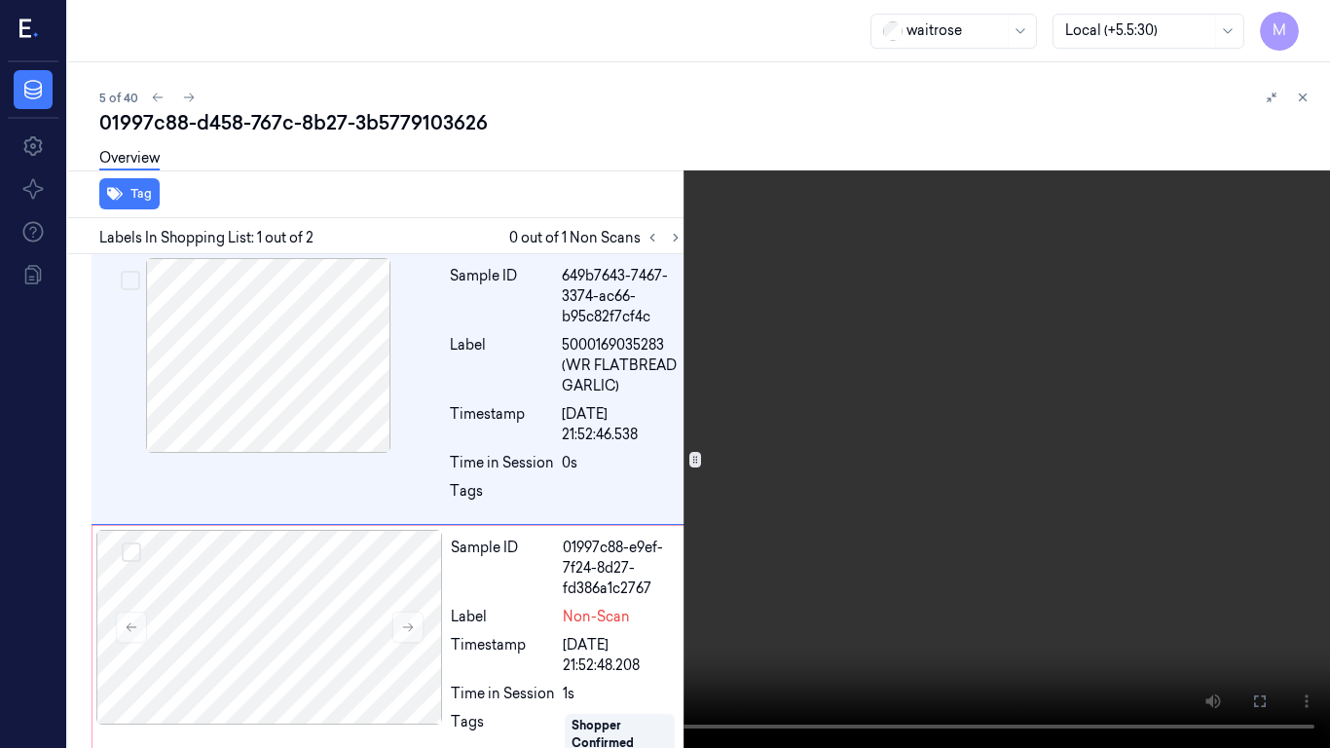
click at [822, 419] on video at bounding box center [665, 374] width 1330 height 748
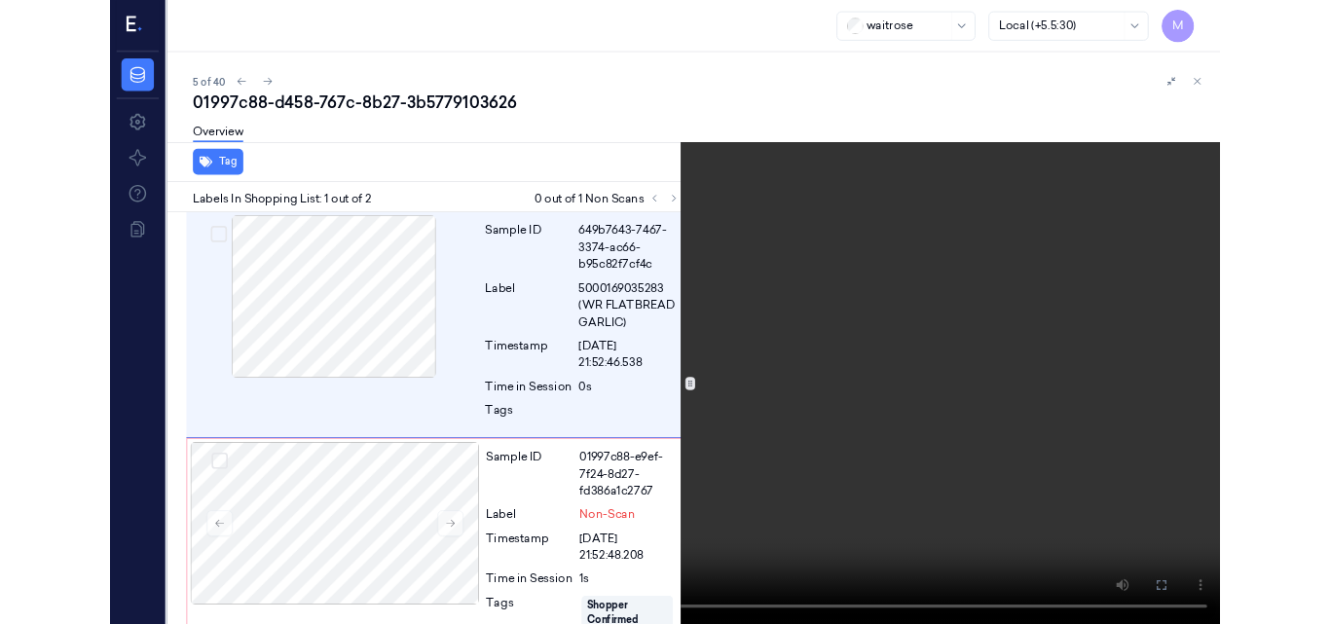
scroll to position [56, 0]
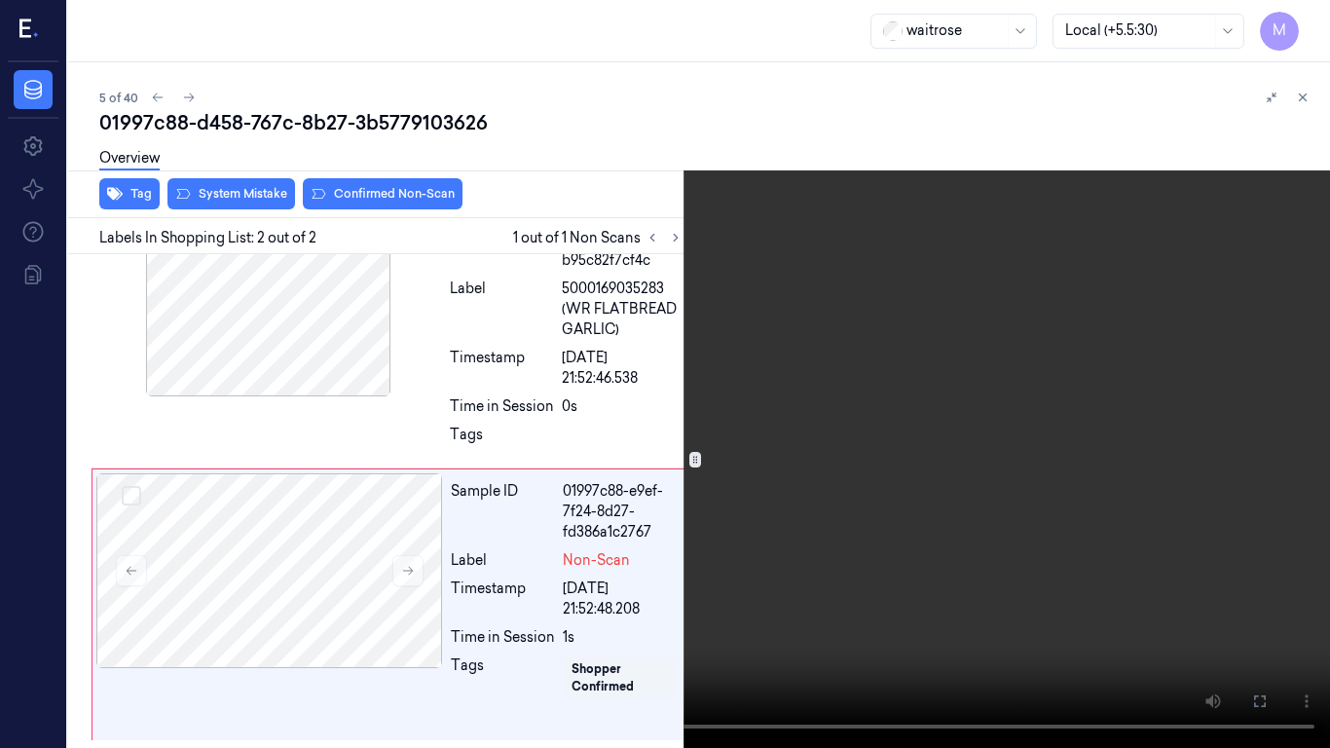
click at [827, 472] on video at bounding box center [665, 374] width 1330 height 748
click at [1306, 26] on button "x 2" at bounding box center [1306, 23] width 31 height 31
click at [1306, 26] on button "x 4" at bounding box center [1306, 23] width 31 height 31
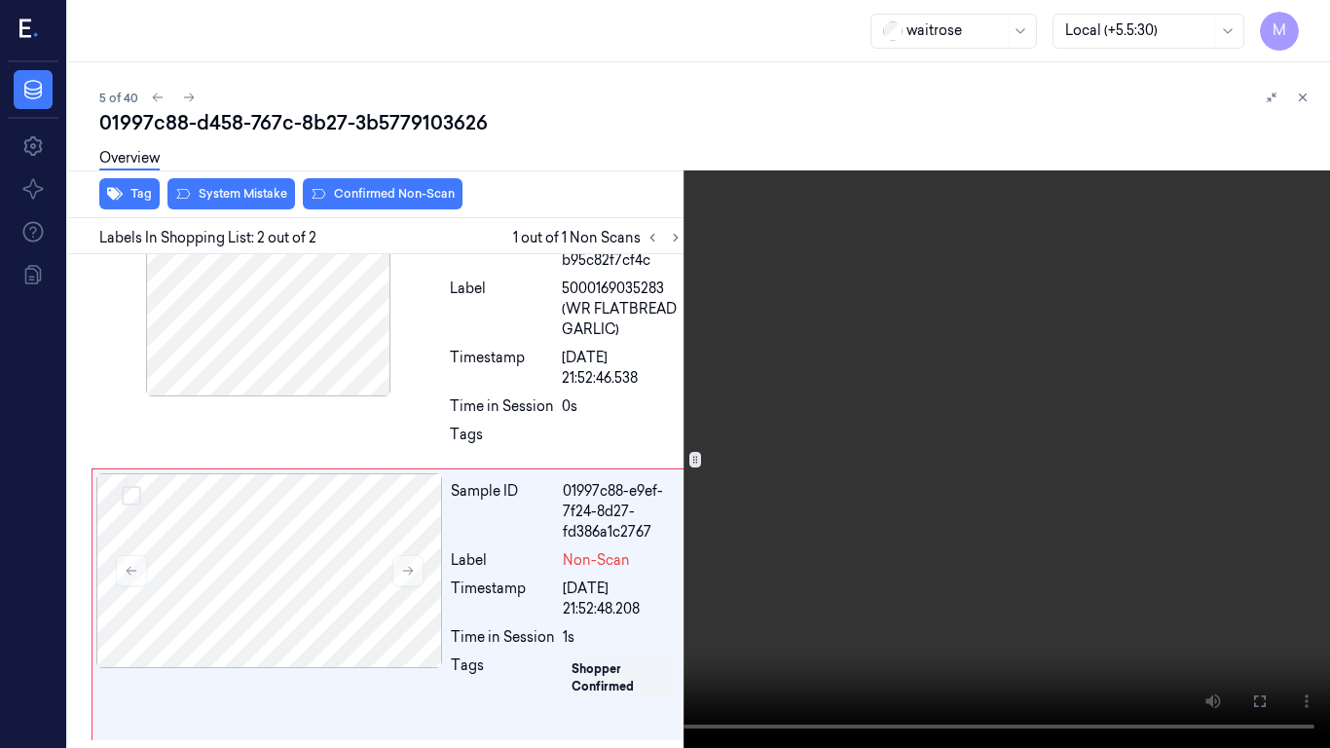
click at [807, 381] on video at bounding box center [665, 374] width 1330 height 748
click at [795, 422] on video at bounding box center [665, 374] width 1330 height 748
click at [0, 0] on icon at bounding box center [0, 0] width 0 height 0
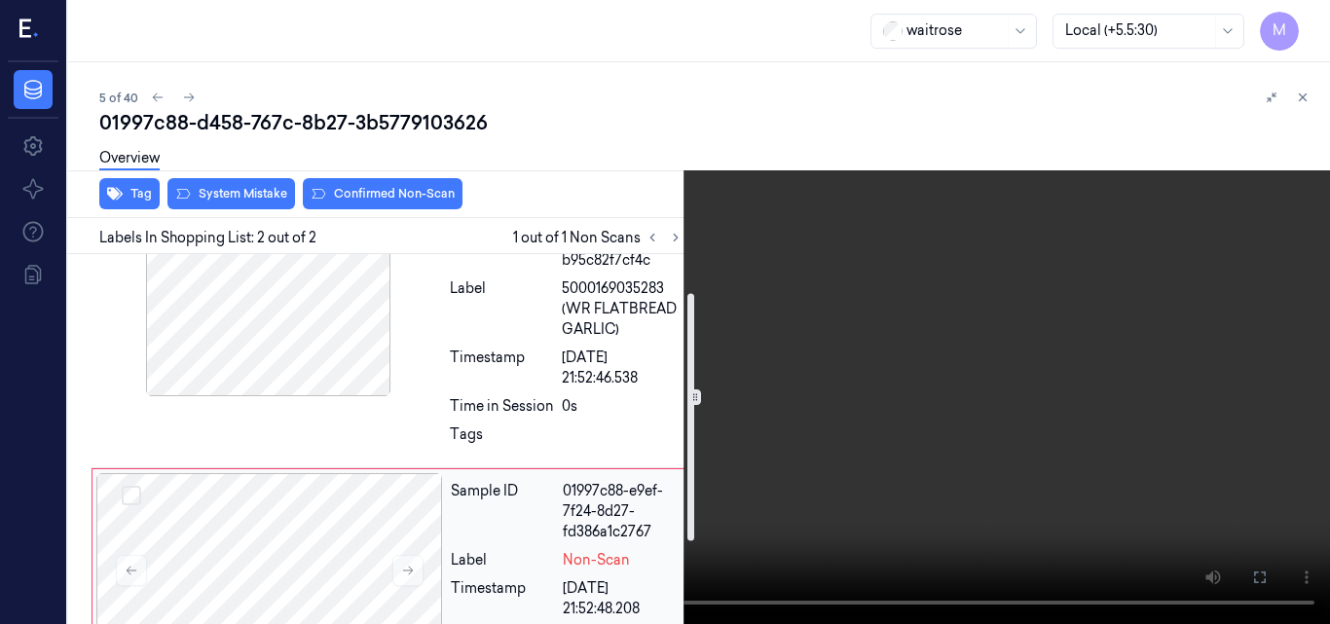
scroll to position [154, 0]
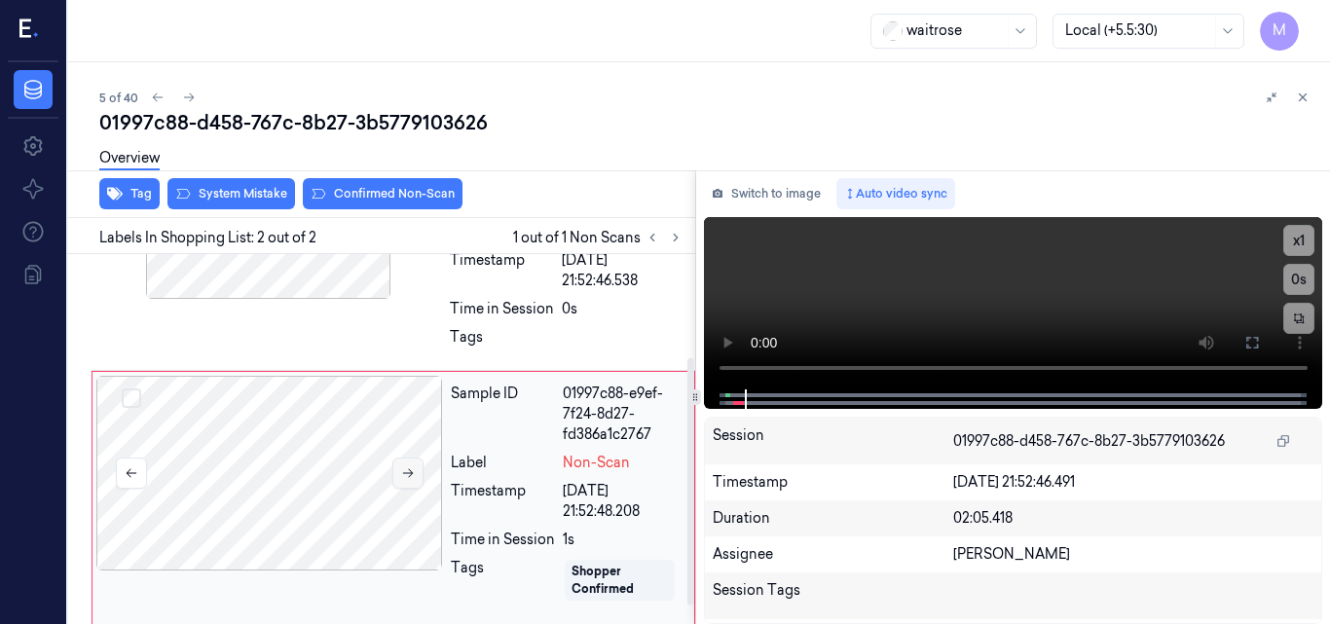
click at [403, 468] on icon at bounding box center [408, 474] width 14 height 14
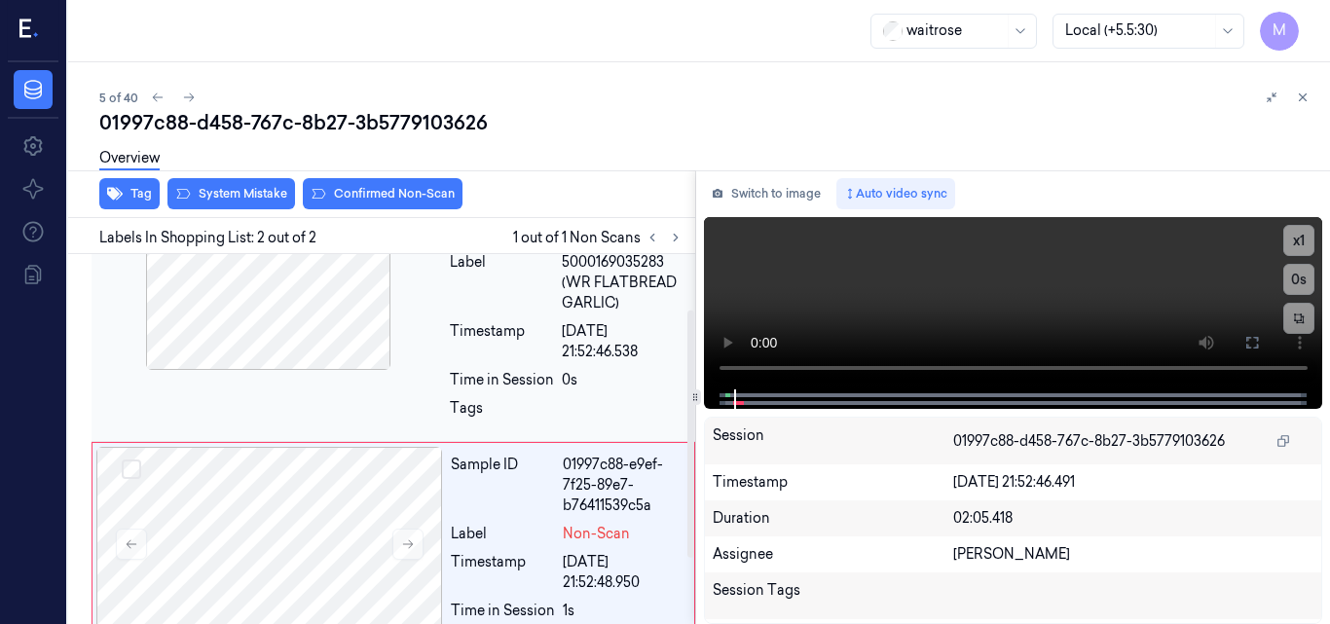
click at [280, 310] on div at bounding box center [268, 272] width 347 height 195
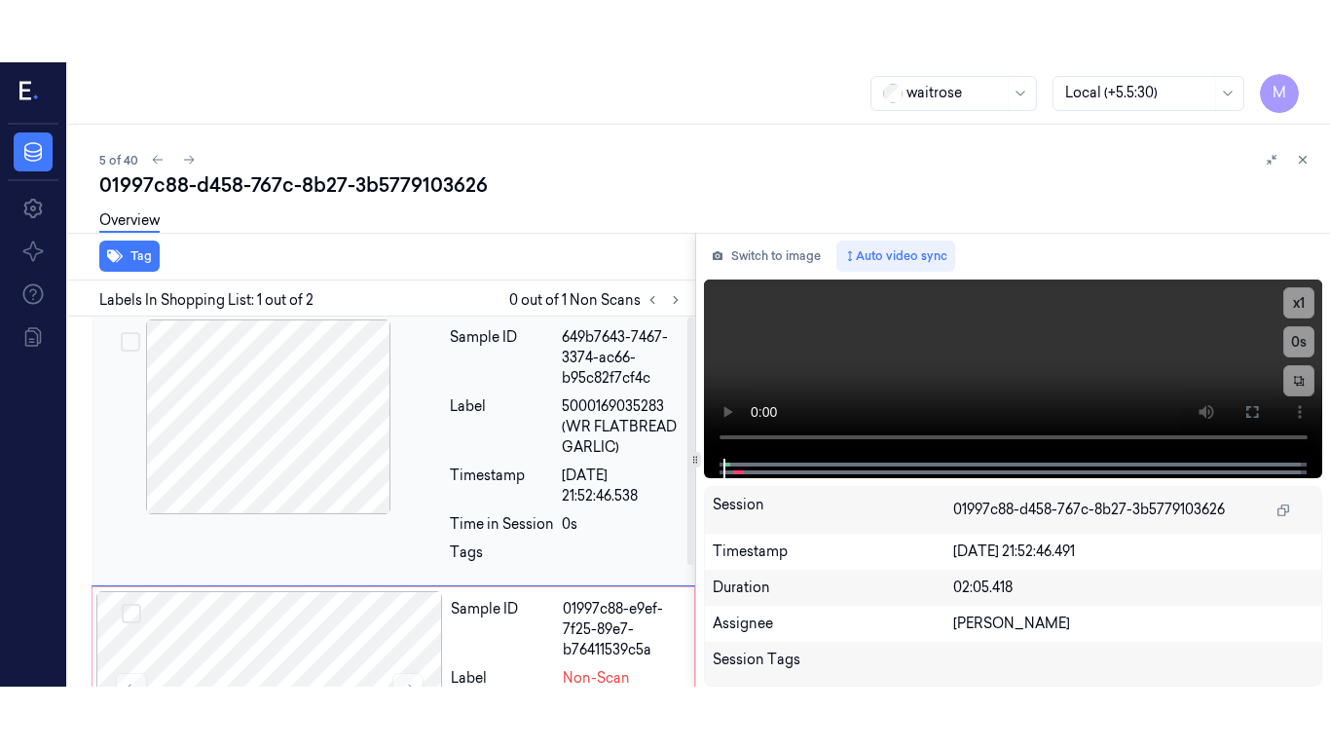
scroll to position [0, 0]
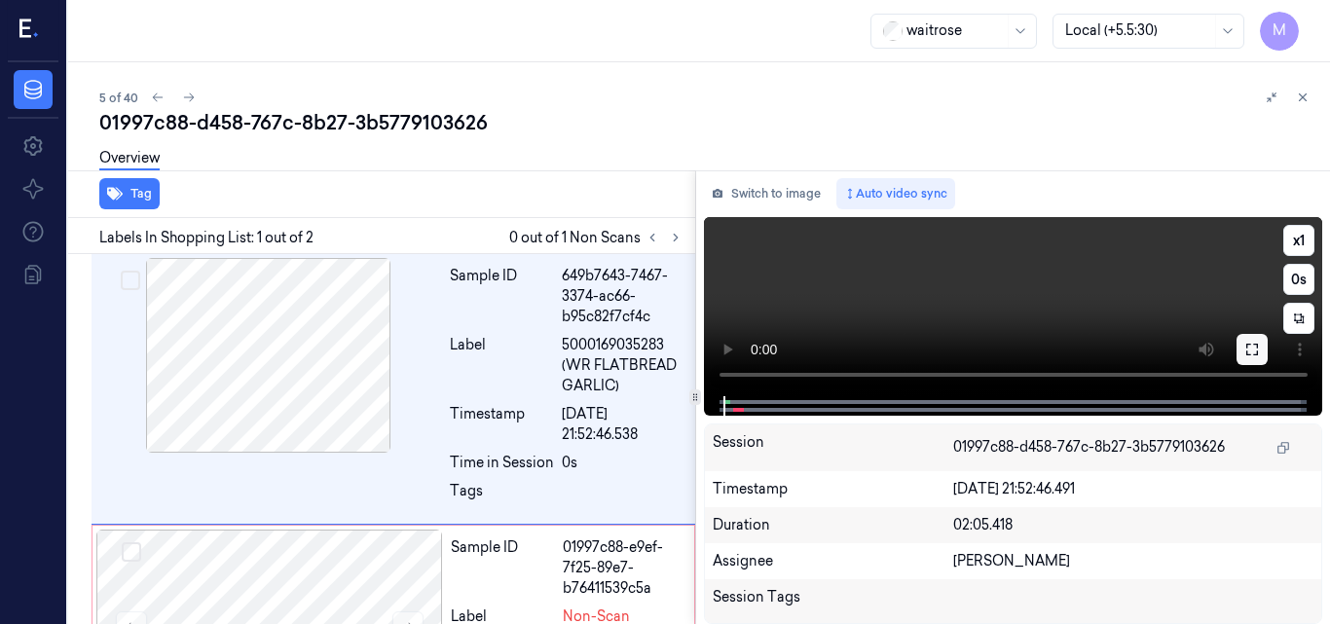
click at [1262, 354] on button at bounding box center [1252, 349] width 31 height 31
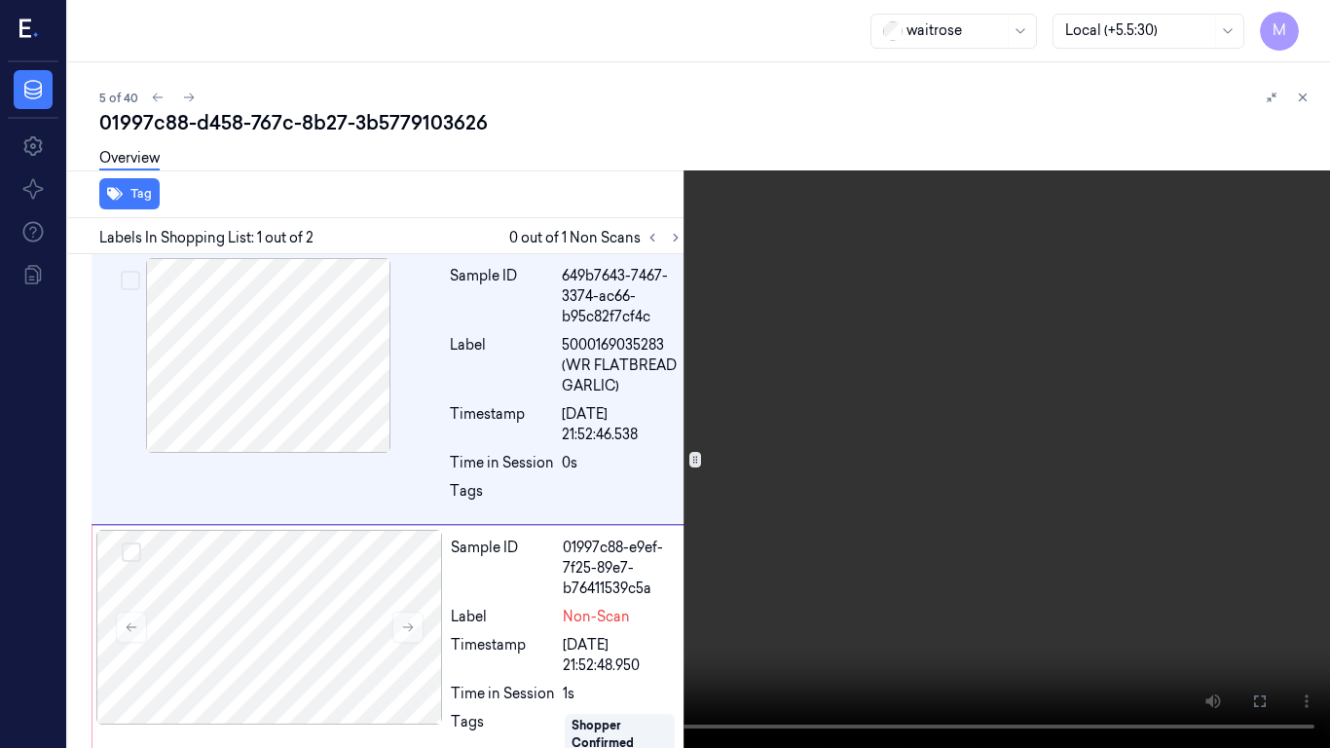
click at [936, 498] on video at bounding box center [665, 374] width 1330 height 748
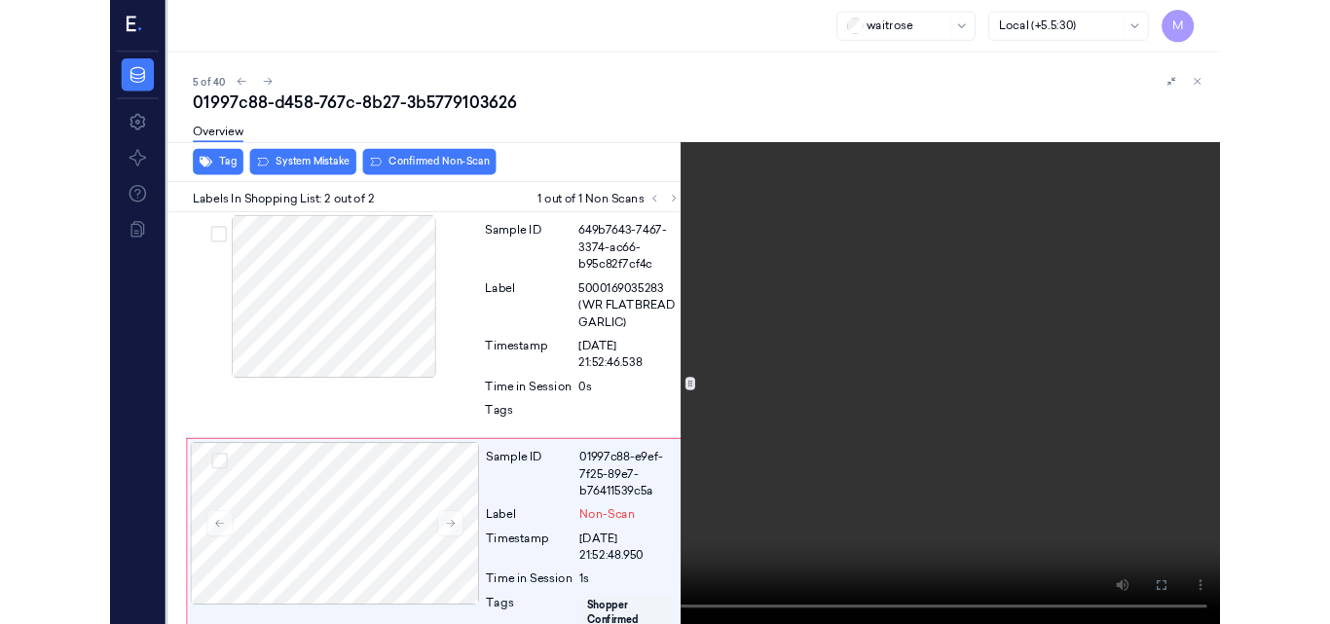
scroll to position [56, 0]
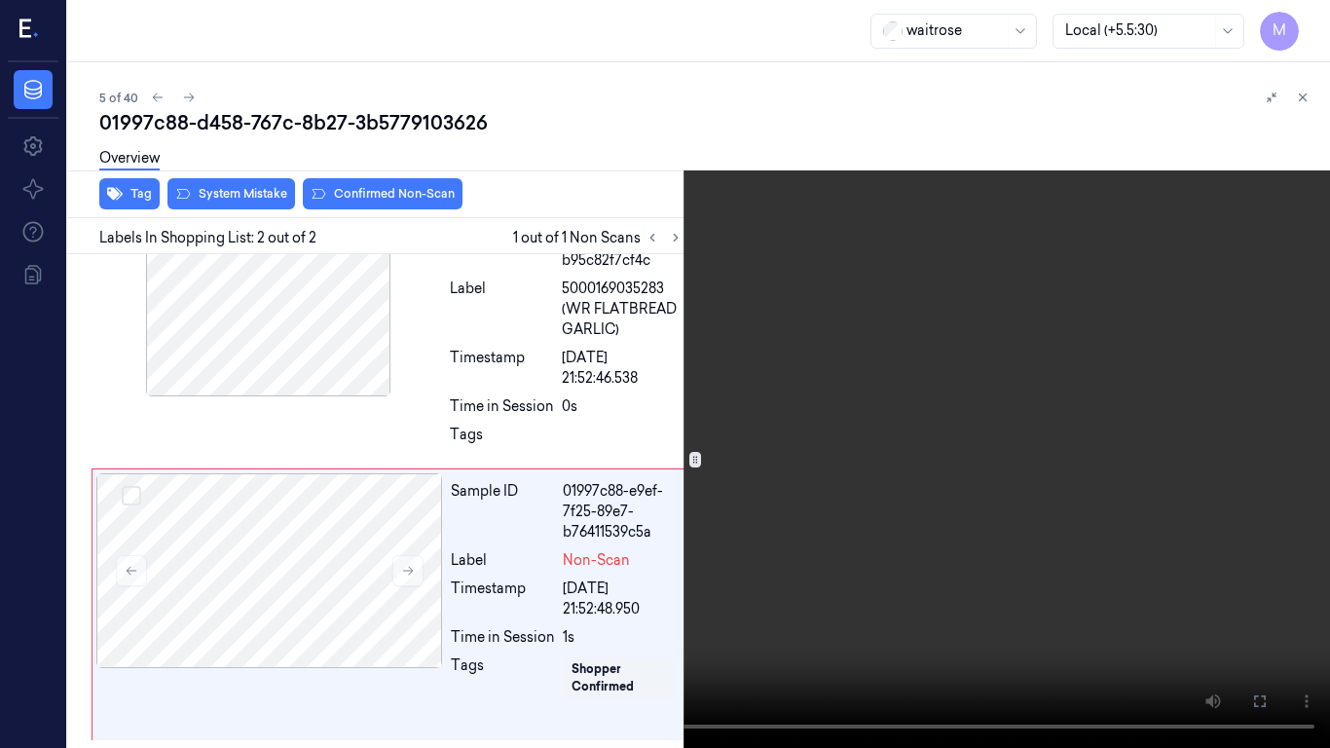
click at [829, 474] on video at bounding box center [665, 374] width 1330 height 748
click at [1301, 20] on button "x 1" at bounding box center [1306, 23] width 31 height 31
click at [1005, 301] on video at bounding box center [665, 374] width 1330 height 748
click at [0, 0] on icon at bounding box center [0, 0] width 0 height 0
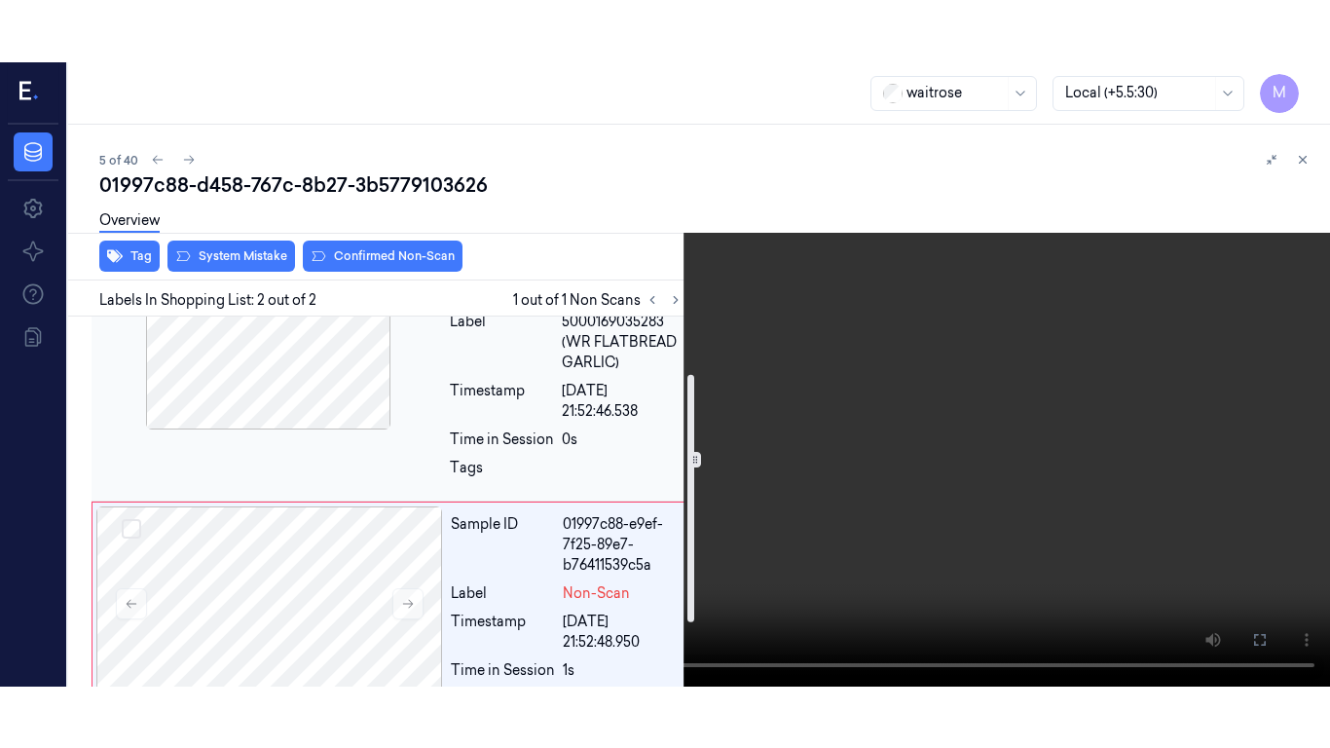
scroll to position [0, 0]
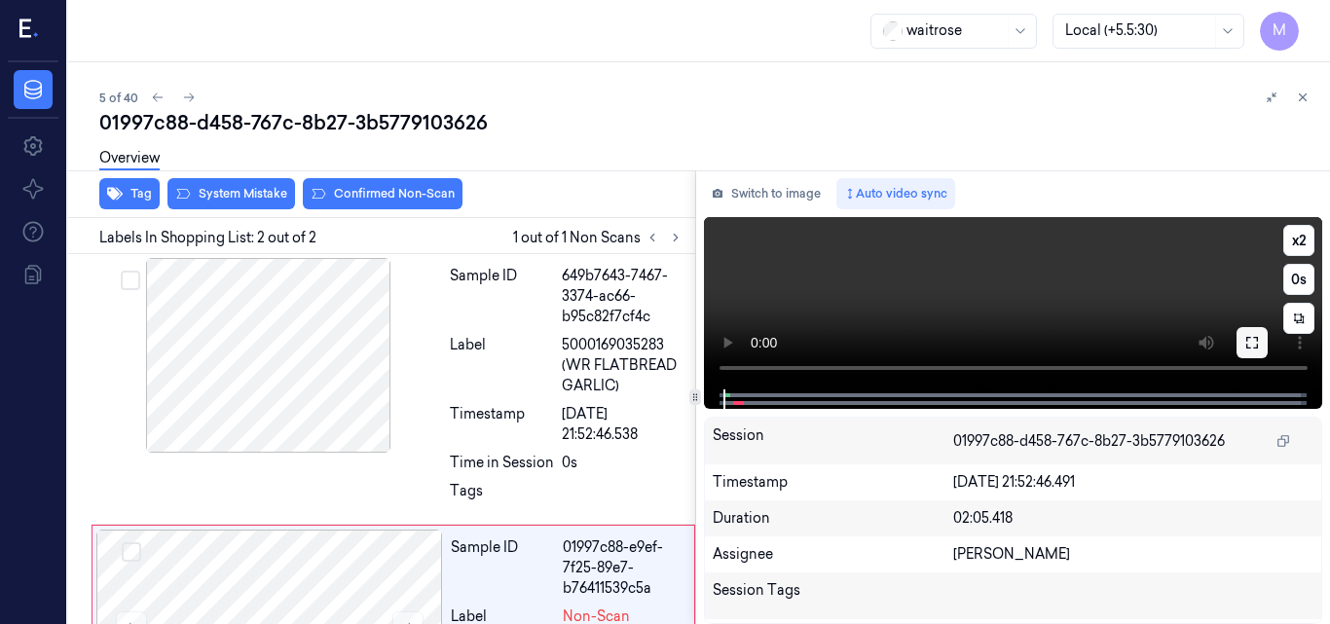
click at [1254, 343] on icon at bounding box center [1253, 343] width 16 height 16
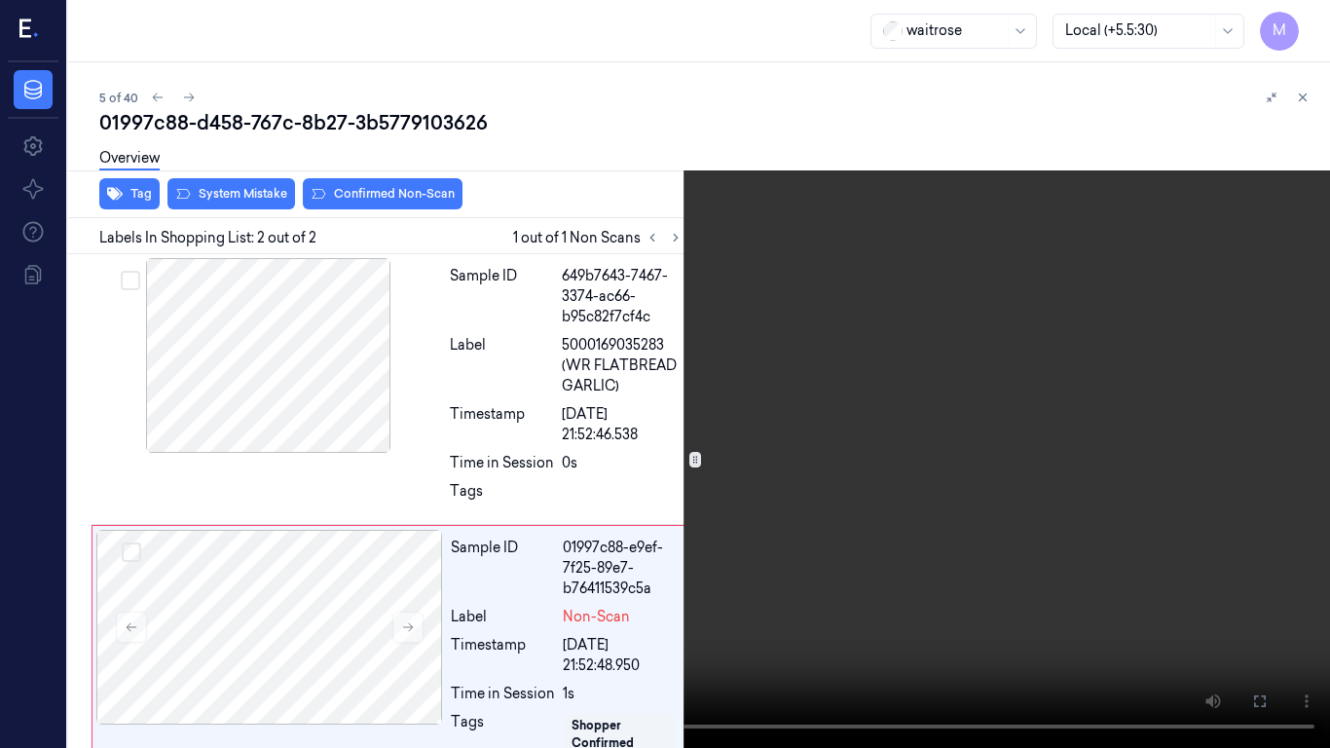
click at [676, 525] on video at bounding box center [665, 374] width 1330 height 748
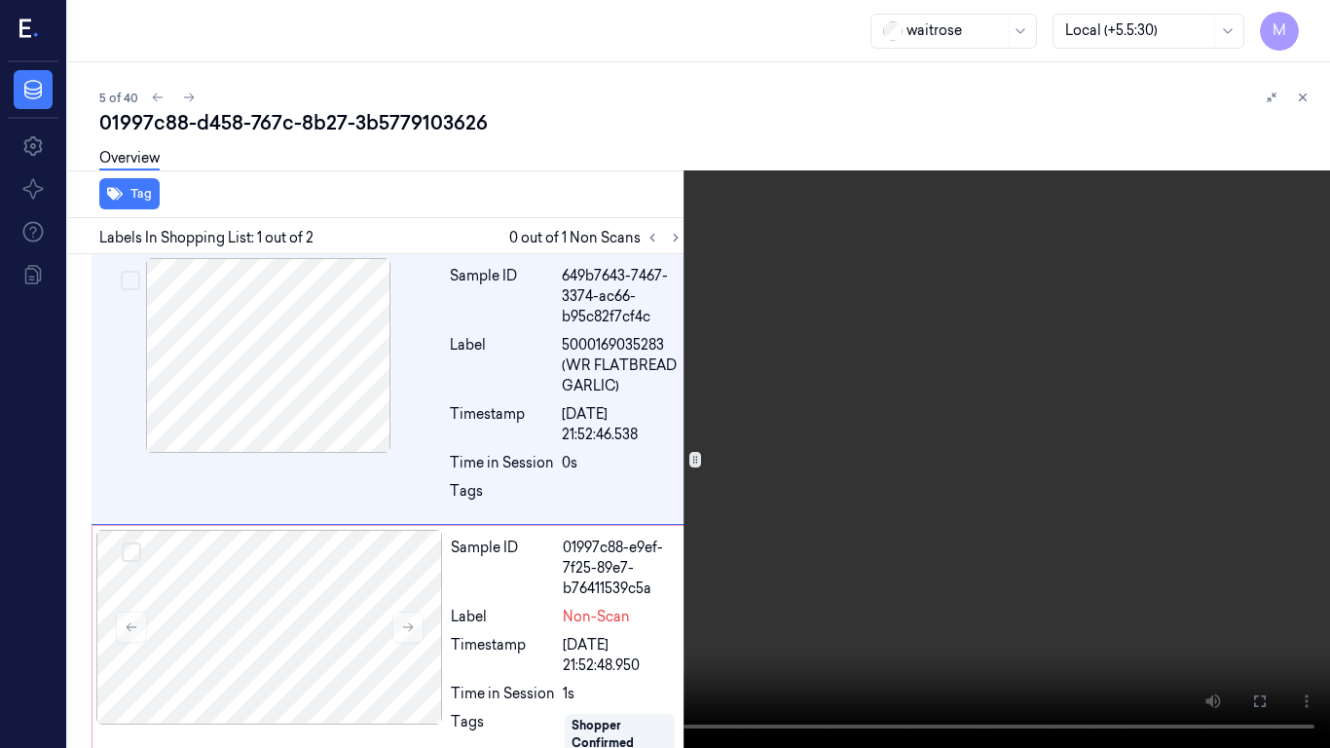
click at [550, 526] on video at bounding box center [665, 374] width 1330 height 748
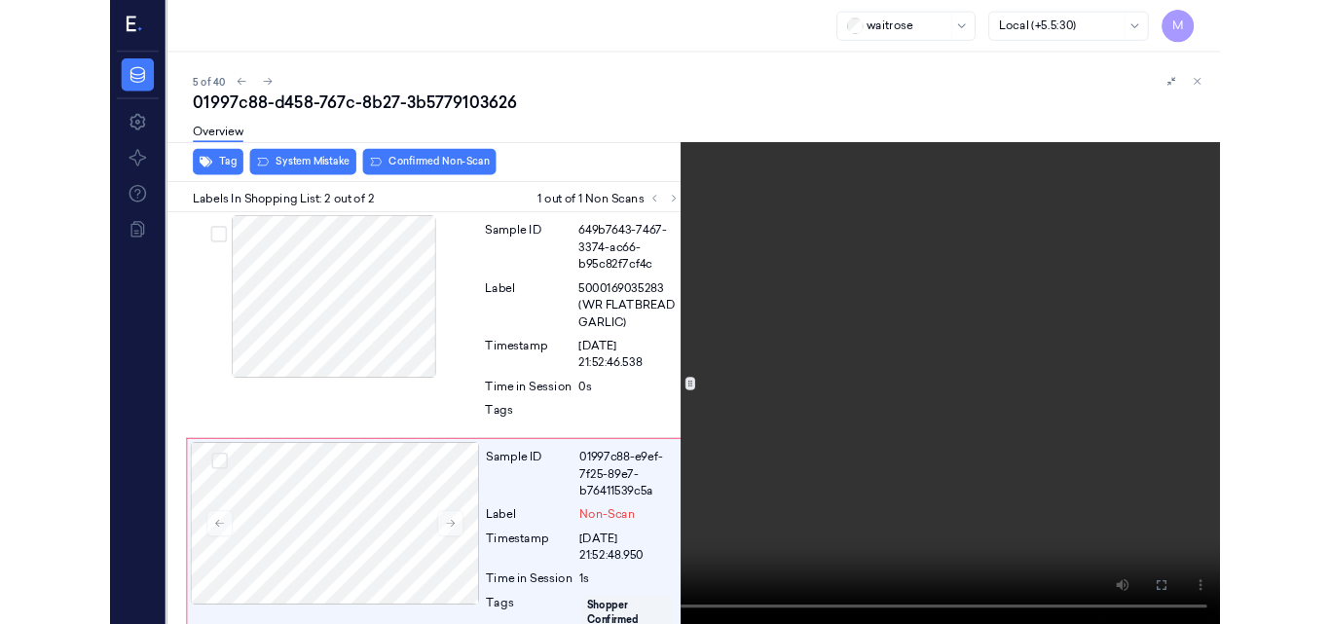
scroll to position [56, 0]
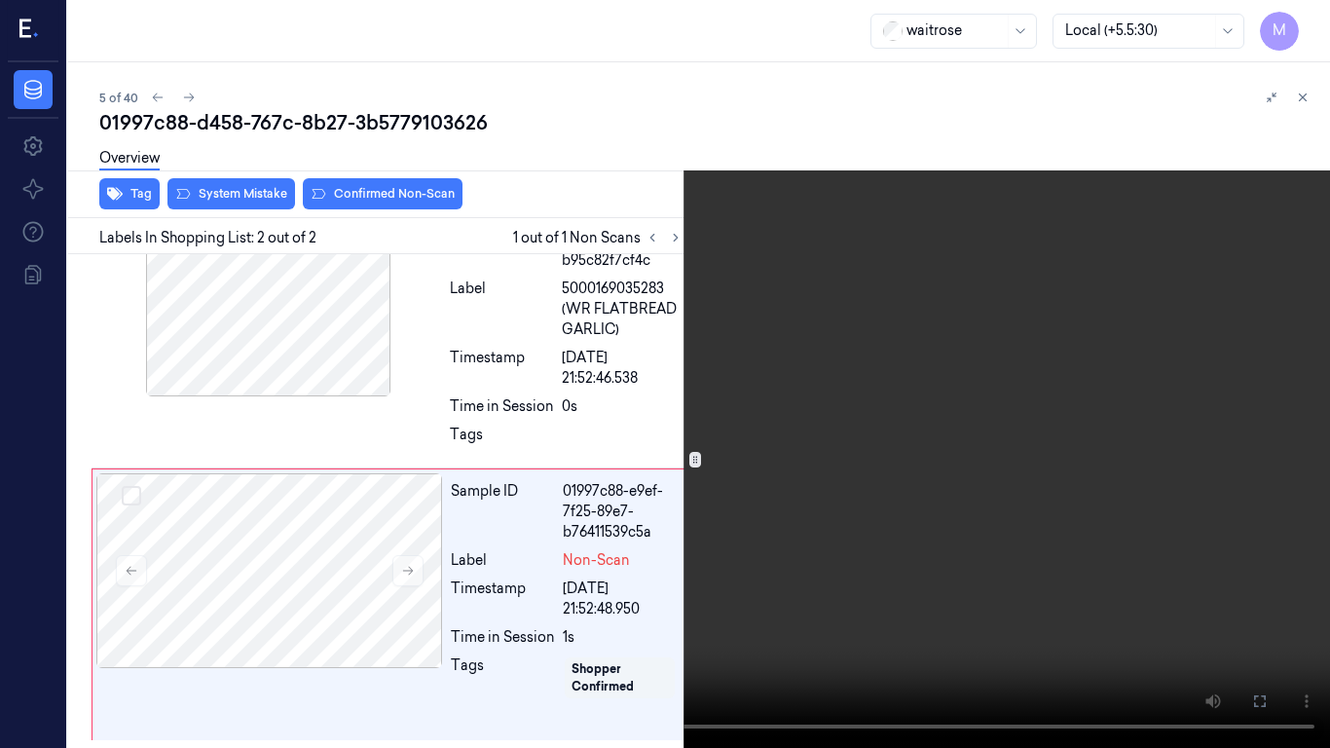
click at [774, 542] on video at bounding box center [665, 374] width 1330 height 748
click at [791, 459] on video at bounding box center [665, 374] width 1330 height 748
click at [794, 460] on video at bounding box center [665, 374] width 1330 height 748
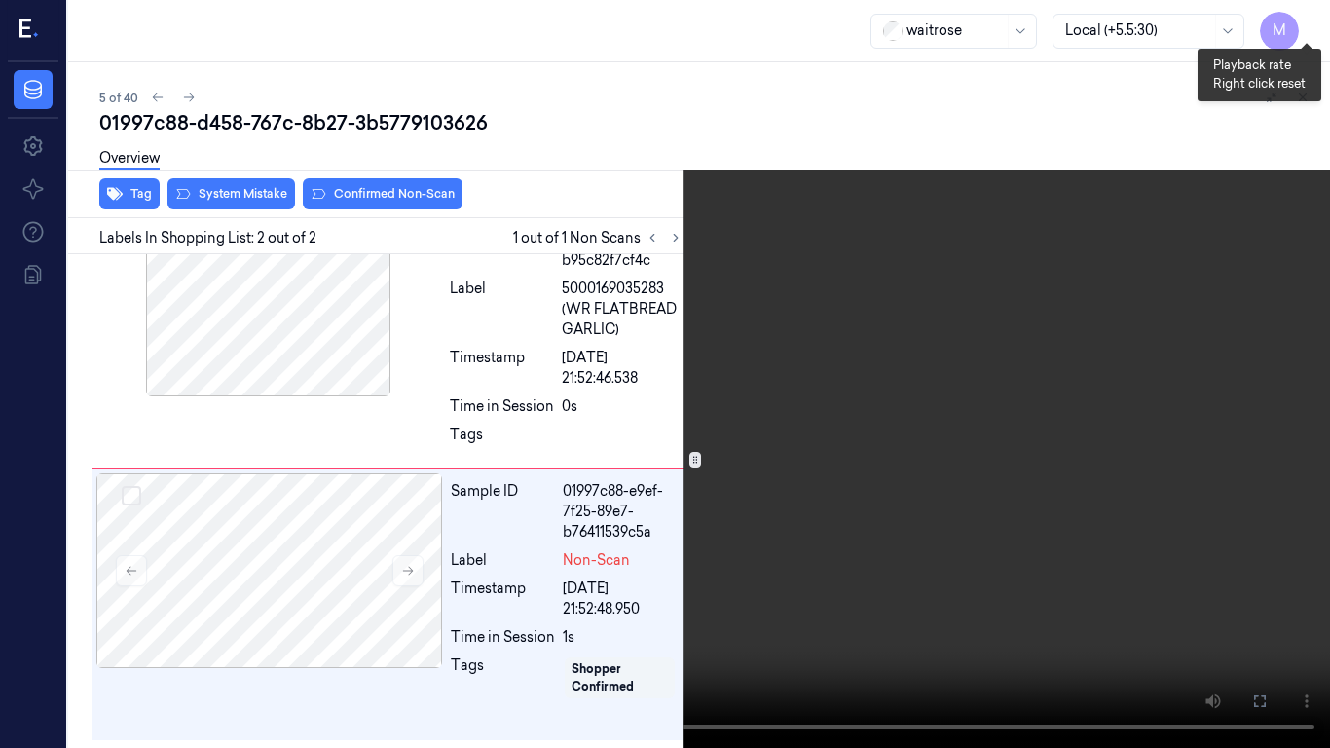
click at [1311, 19] on button "x 2" at bounding box center [1306, 23] width 31 height 31
click at [719, 395] on video at bounding box center [665, 374] width 1330 height 748
click at [0, 0] on icon at bounding box center [0, 0] width 0 height 0
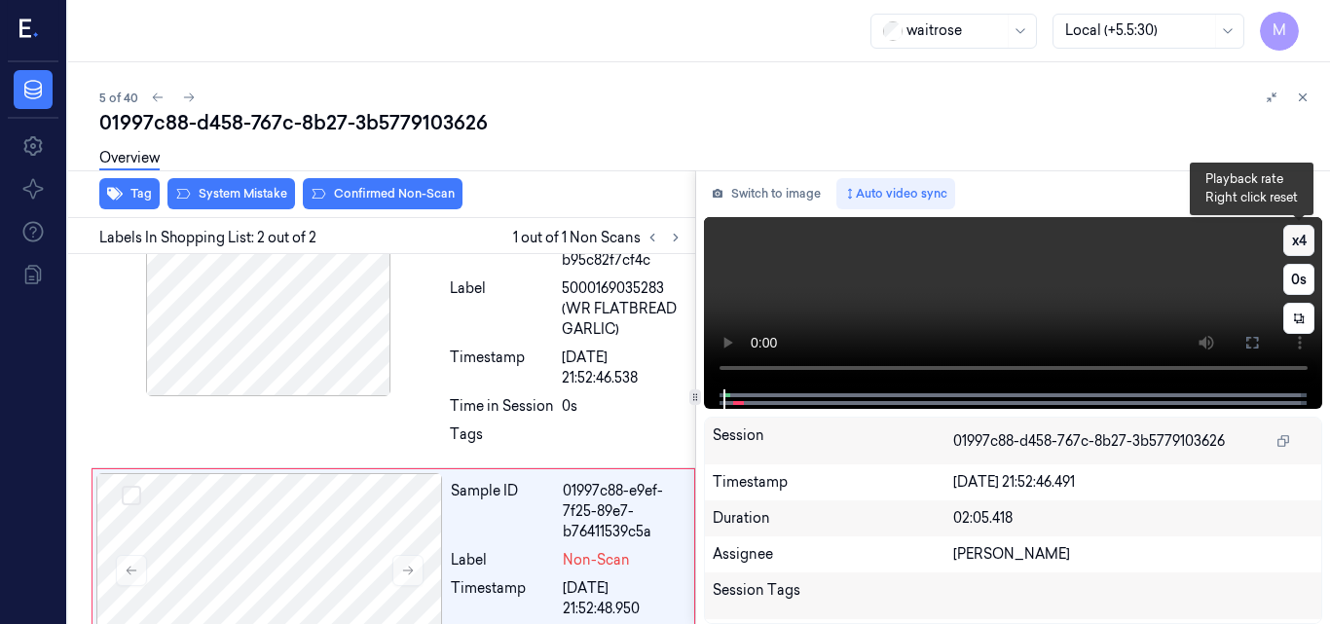
click at [1302, 234] on button "x 4" at bounding box center [1299, 240] width 31 height 31
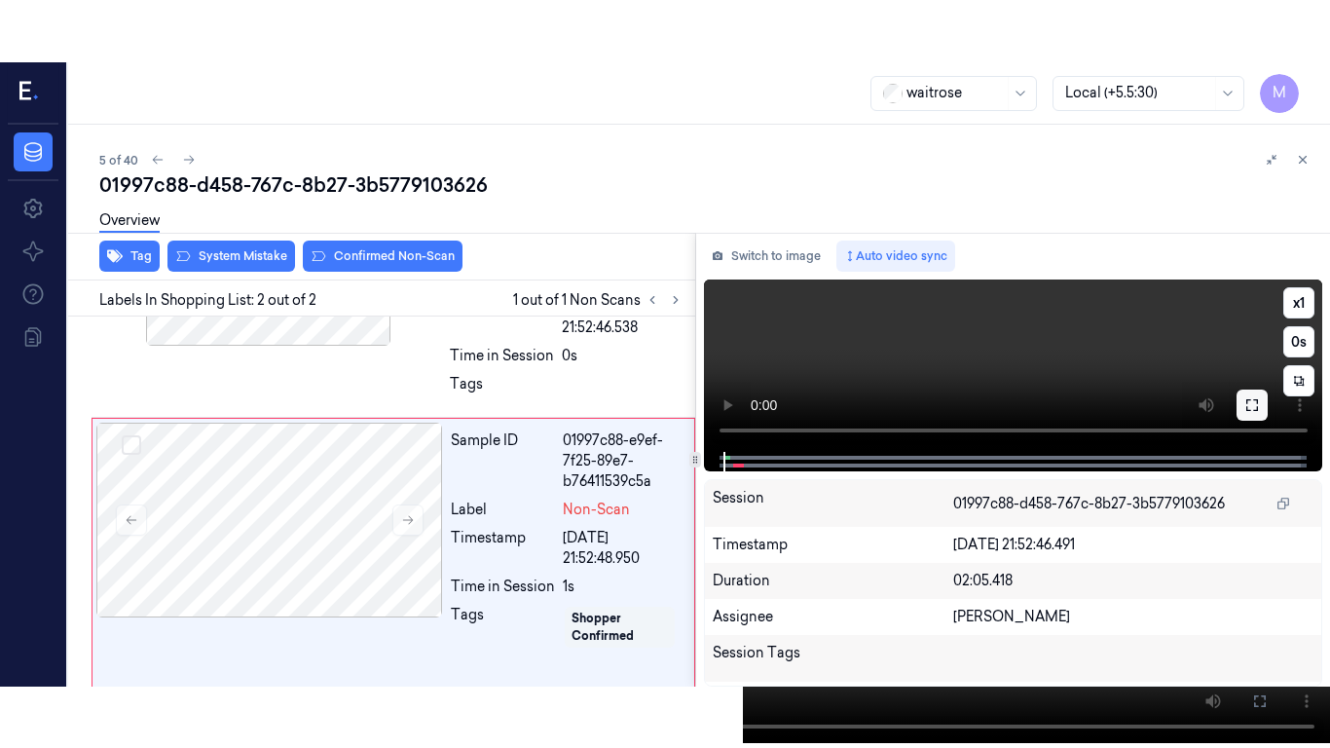
scroll to position [180, 0]
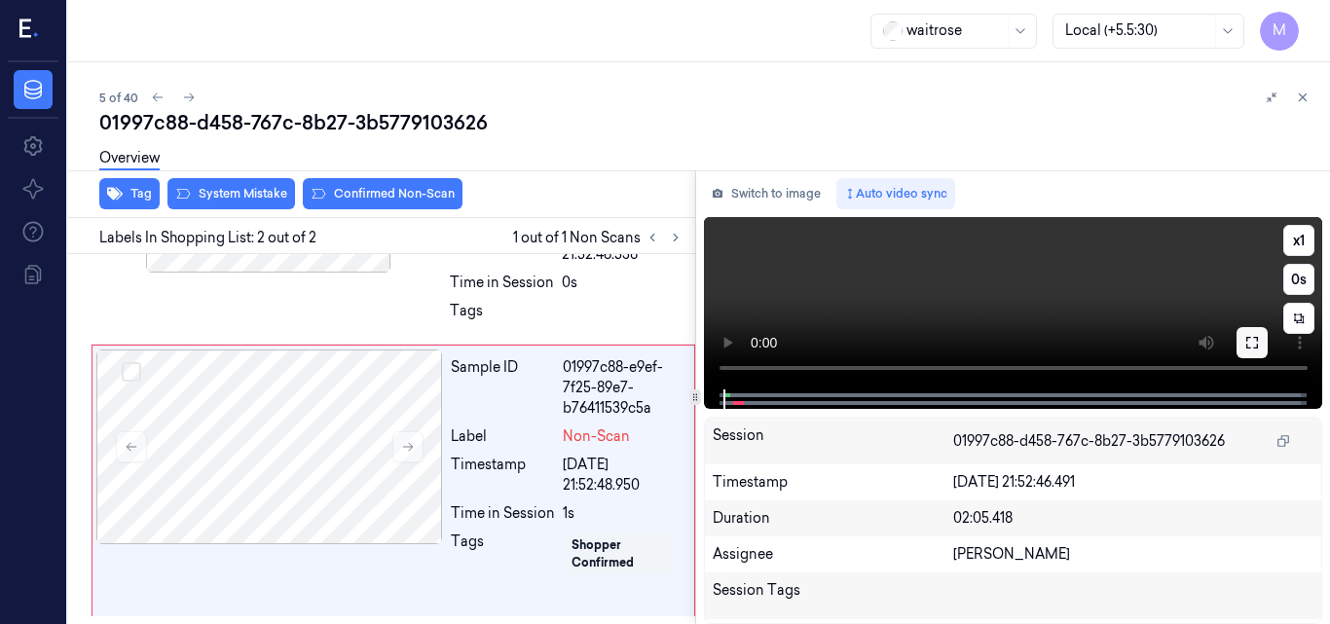
click at [1251, 345] on icon at bounding box center [1253, 343] width 16 height 16
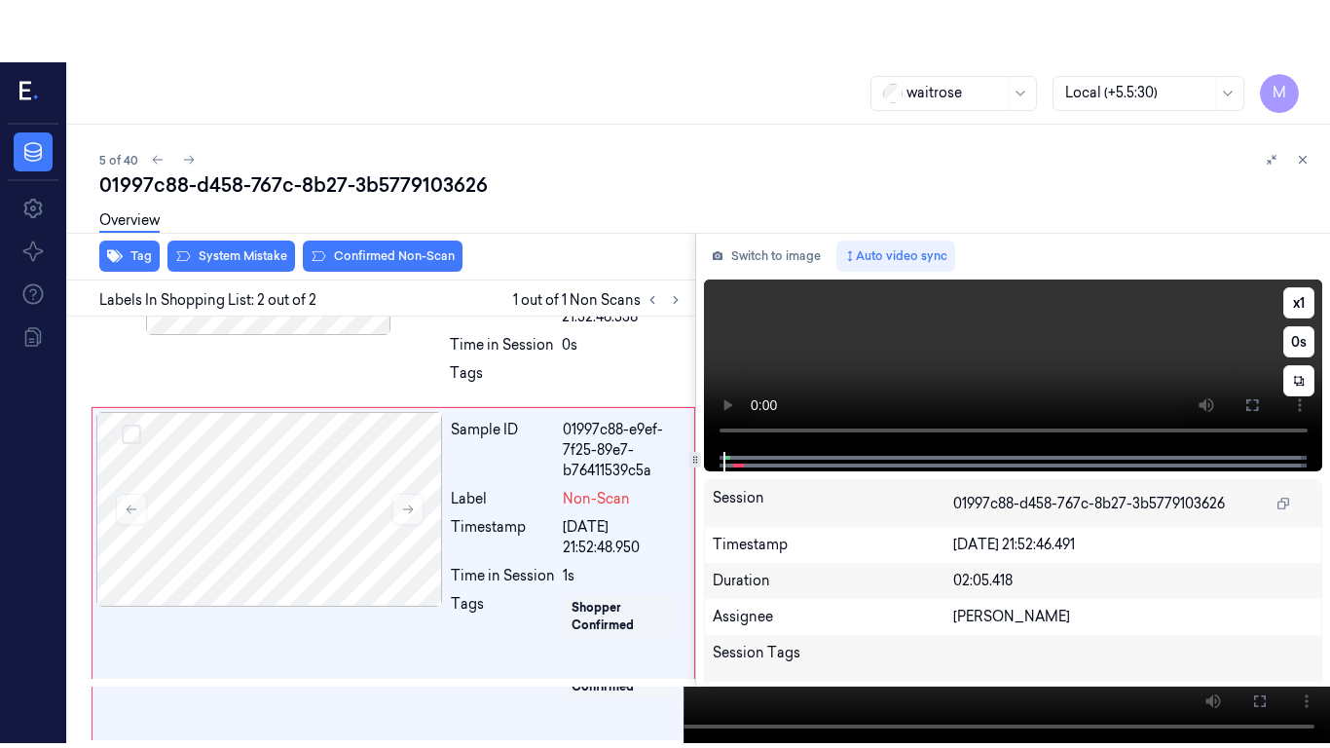
scroll to position [56, 0]
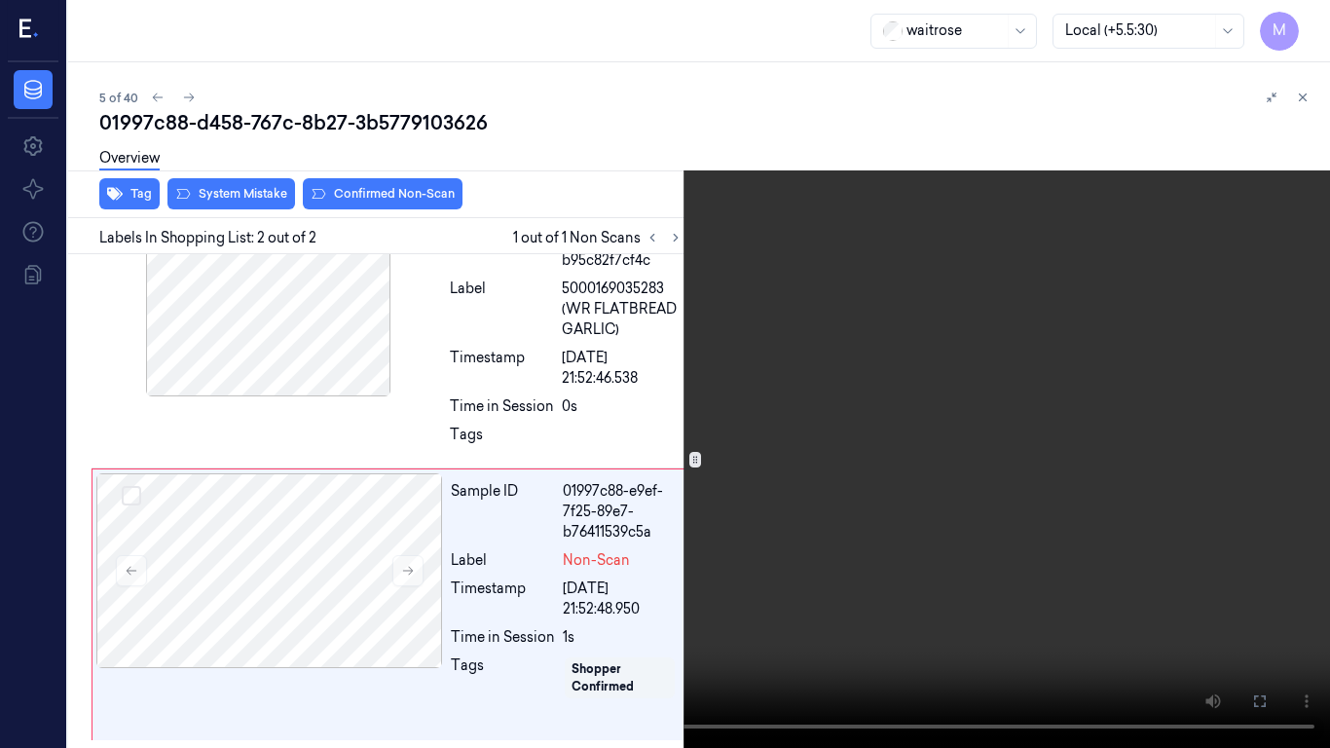
click at [771, 428] on video at bounding box center [665, 374] width 1330 height 748
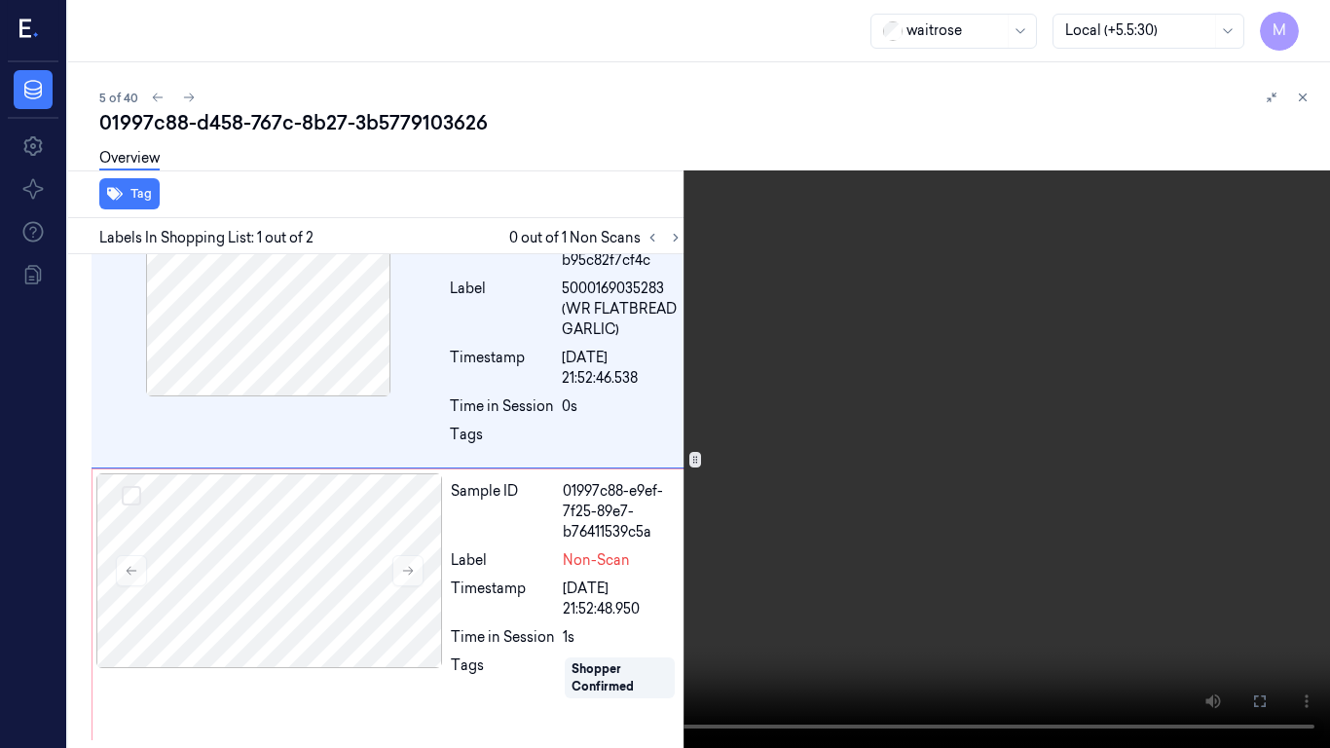
scroll to position [0, 0]
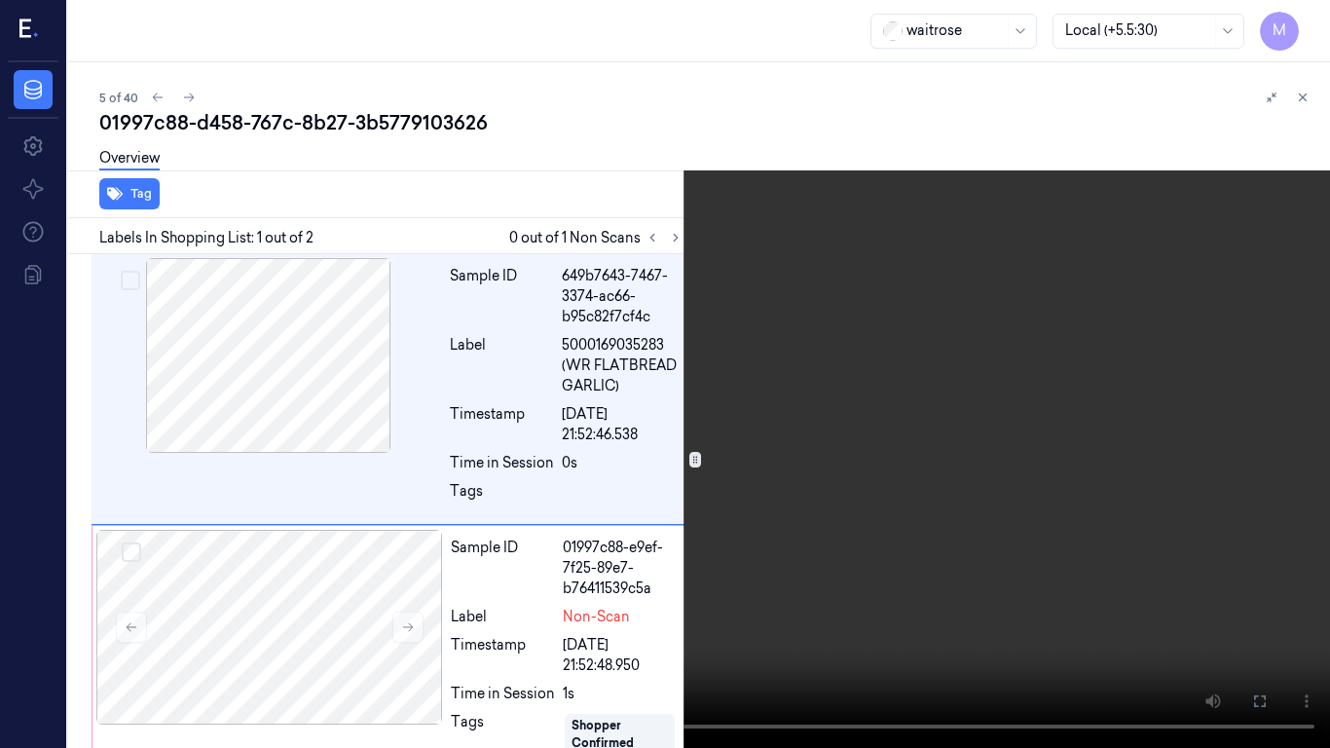
click at [790, 449] on video at bounding box center [665, 374] width 1330 height 748
click at [771, 465] on video at bounding box center [665, 374] width 1330 height 748
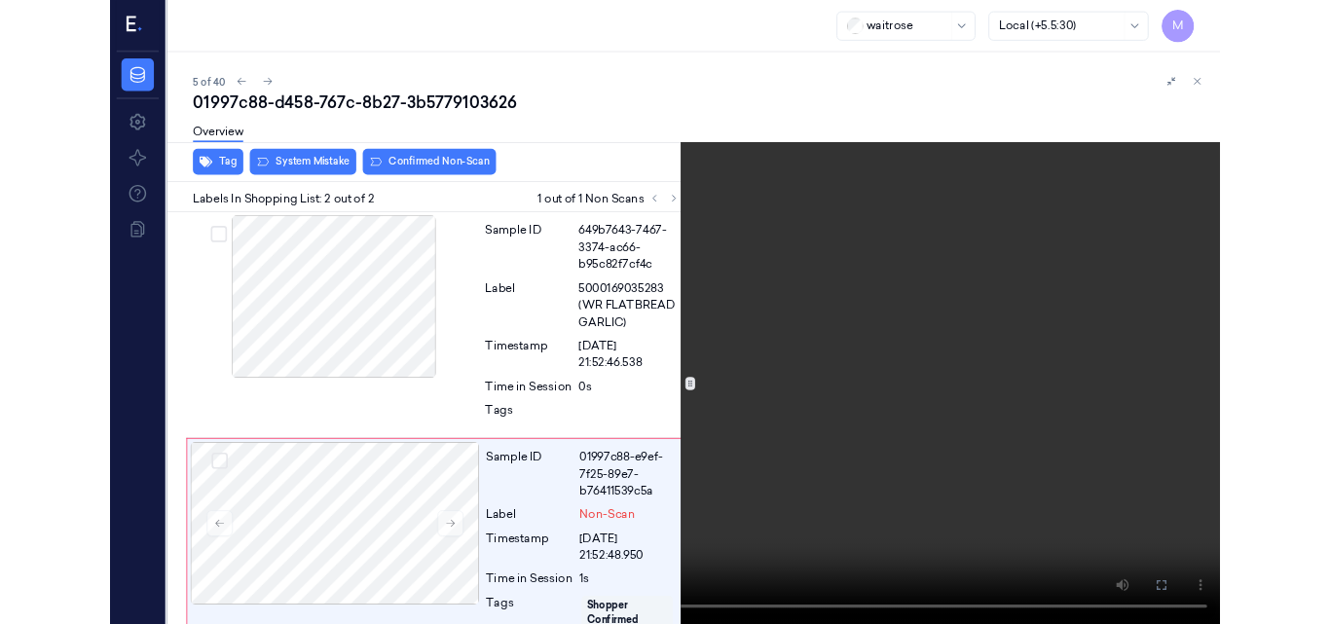
scroll to position [56, 0]
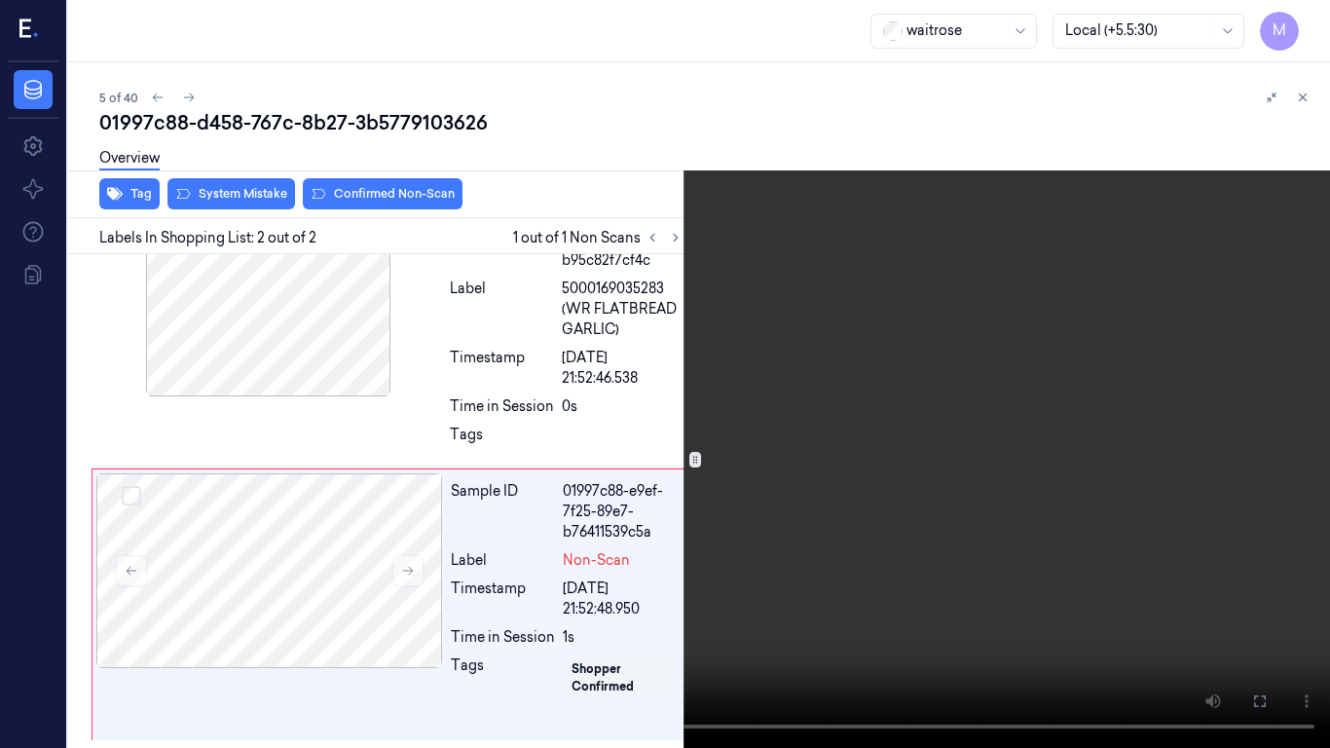
click at [724, 429] on video at bounding box center [665, 374] width 1330 height 748
click at [0, 0] on button at bounding box center [0, 0] width 0 height 0
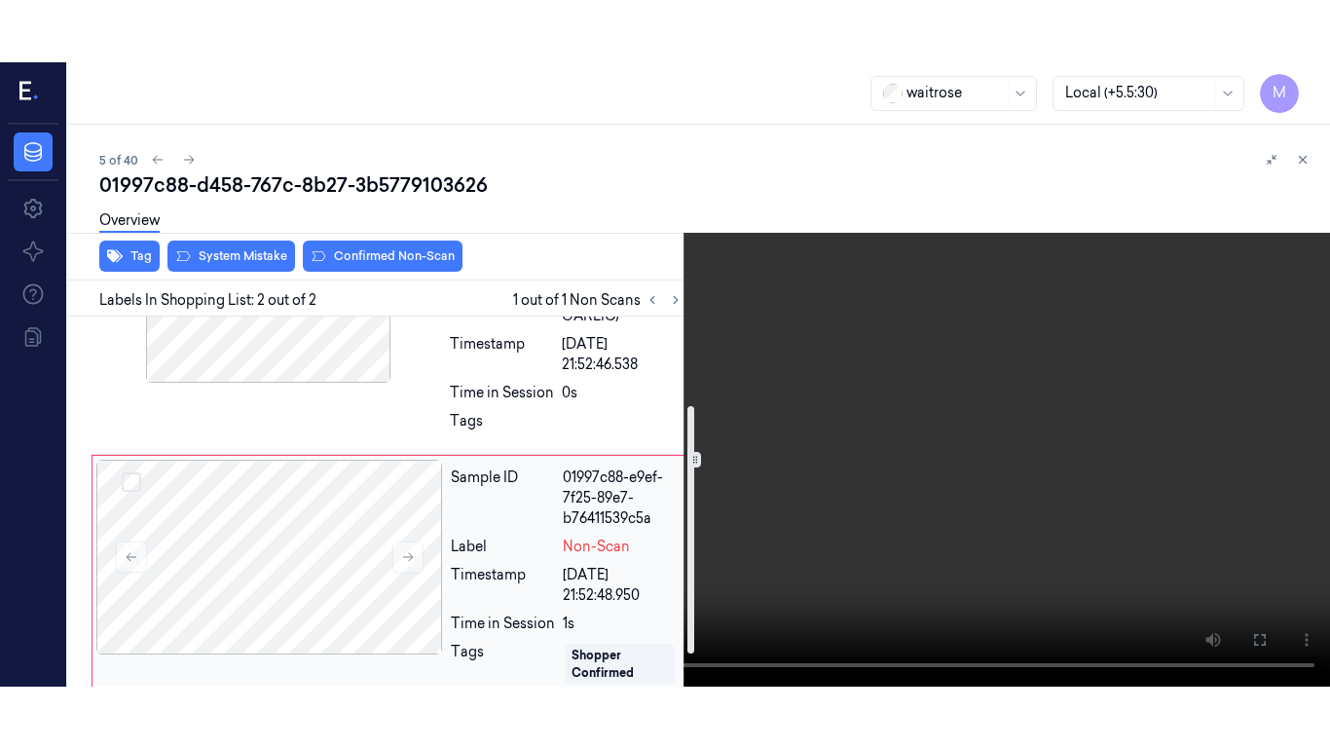
scroll to position [180, 0]
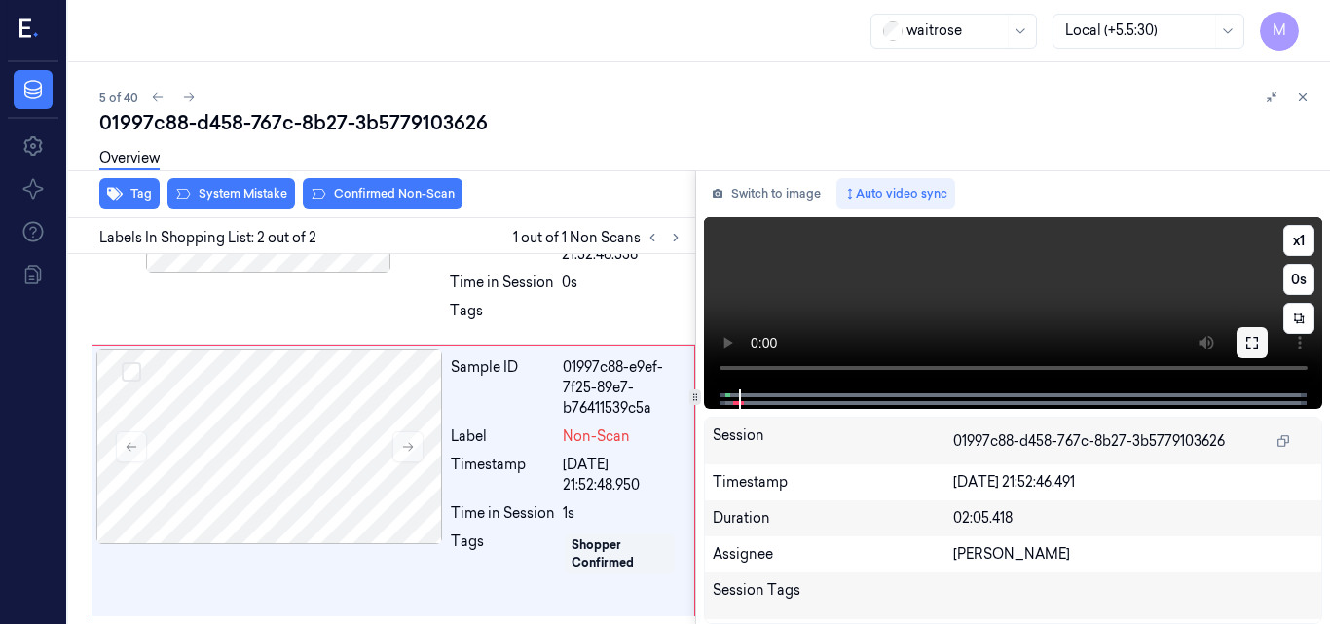
click at [1251, 342] on icon at bounding box center [1253, 343] width 16 height 16
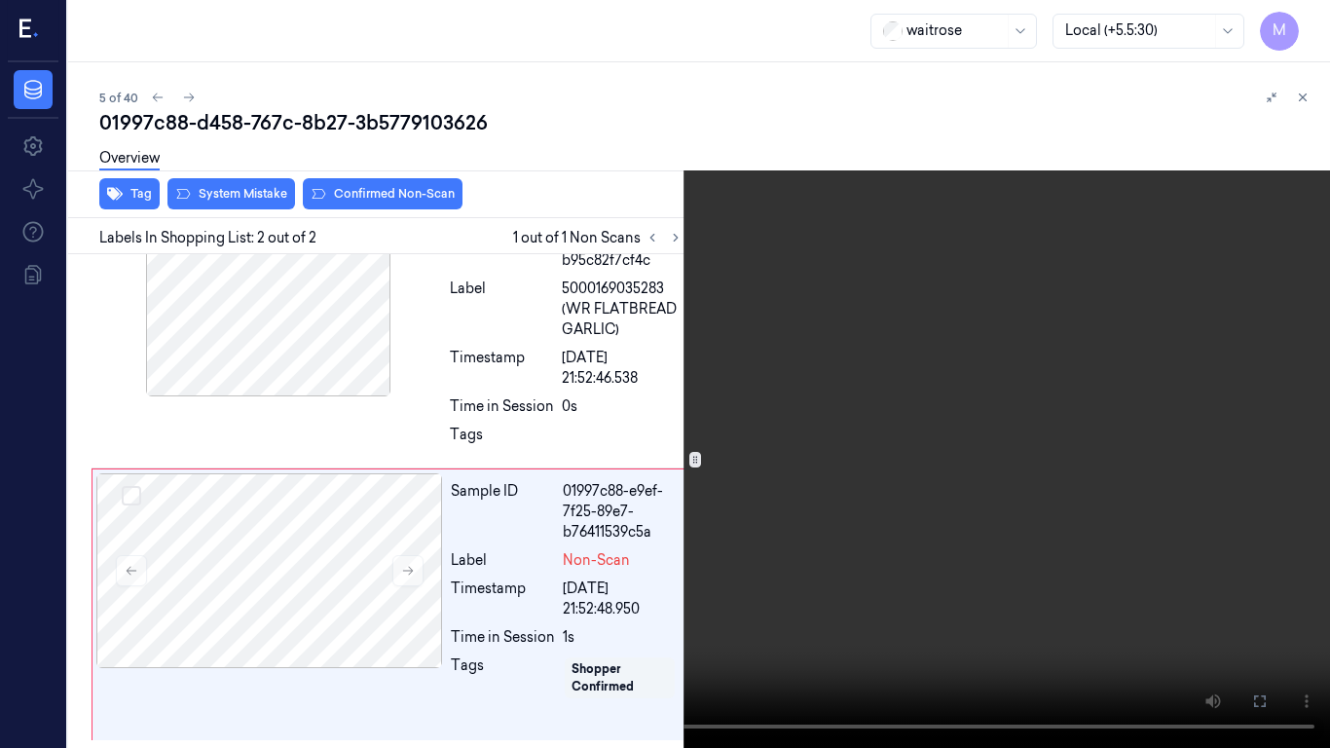
click at [993, 427] on video at bounding box center [665, 374] width 1330 height 748
click at [769, 382] on video at bounding box center [665, 374] width 1330 height 748
click at [765, 389] on video at bounding box center [665, 374] width 1330 height 748
click at [0, 0] on icon at bounding box center [0, 0] width 0 height 0
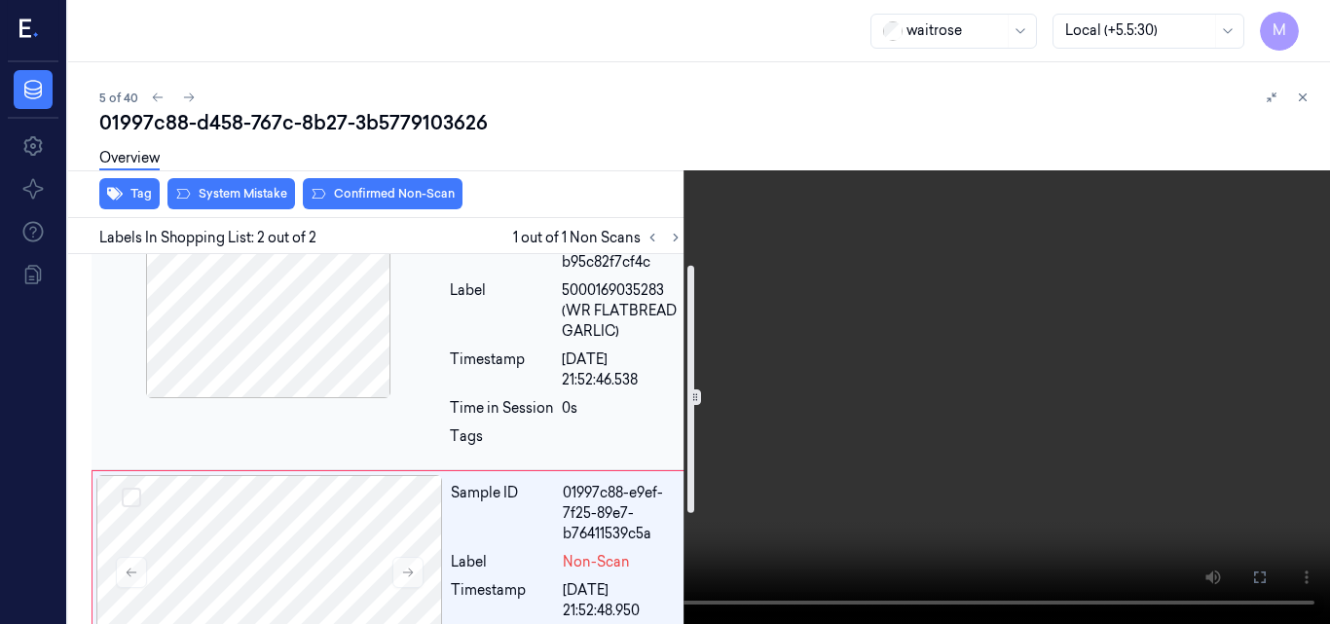
scroll to position [0, 0]
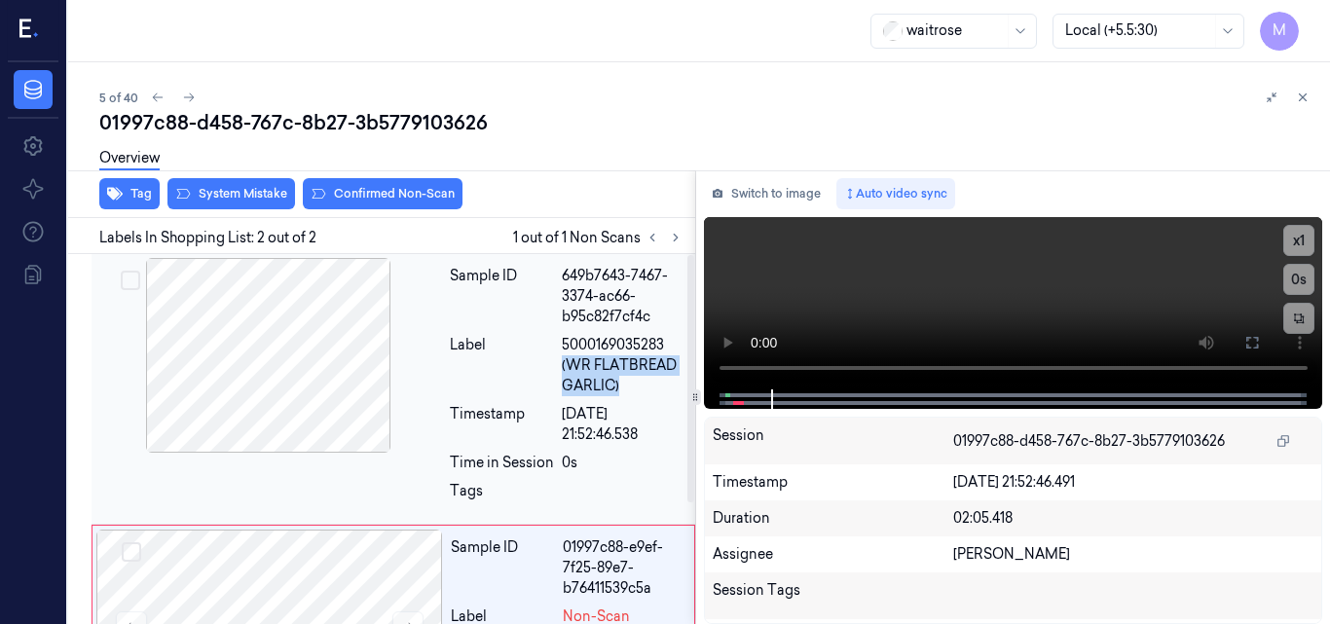
drag, startPoint x: 622, startPoint y: 385, endPoint x: 560, endPoint y: 363, distance: 65.9
click at [562, 363] on span "5000169035283 (WR FLATBREAD GARLIC)" at bounding box center [623, 365] width 122 height 61
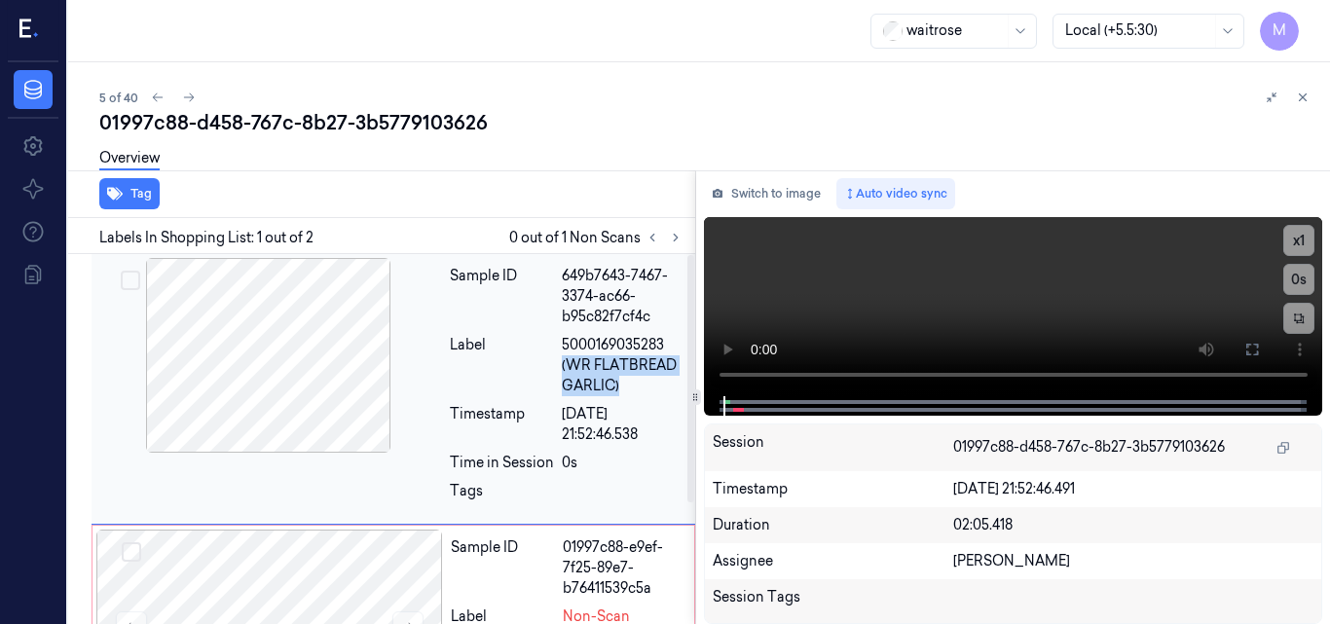
copy span "(WR FLATBREAD GARLIC)"
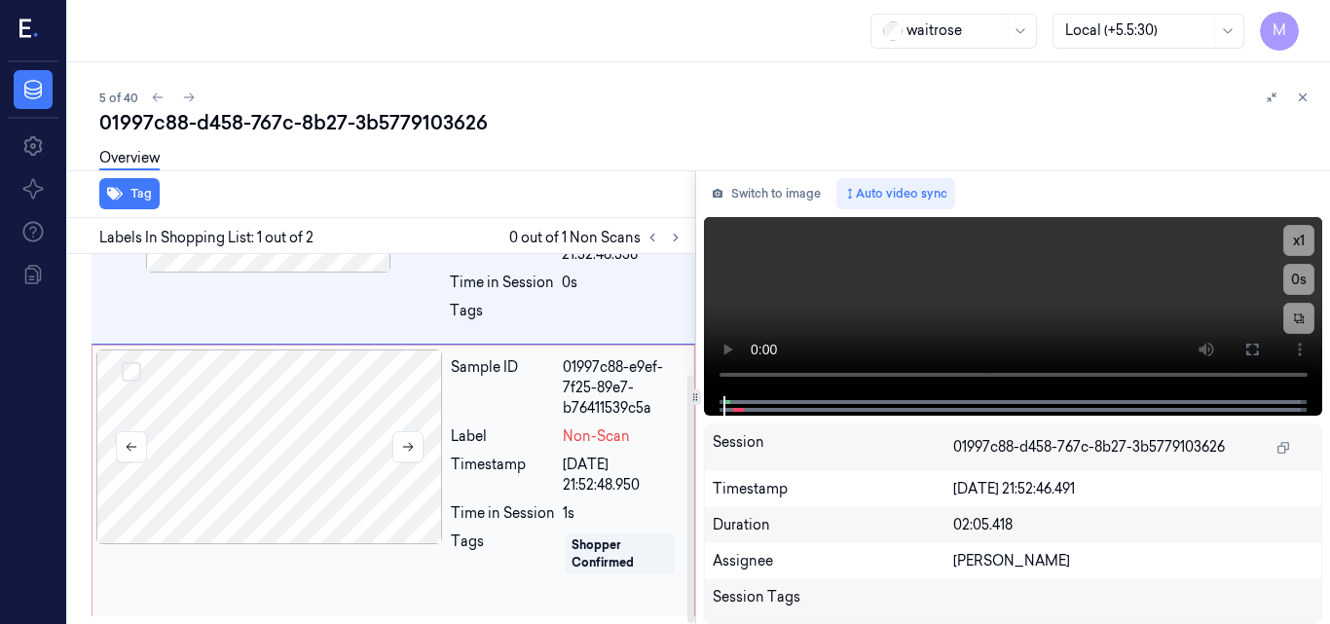
scroll to position [83, 0]
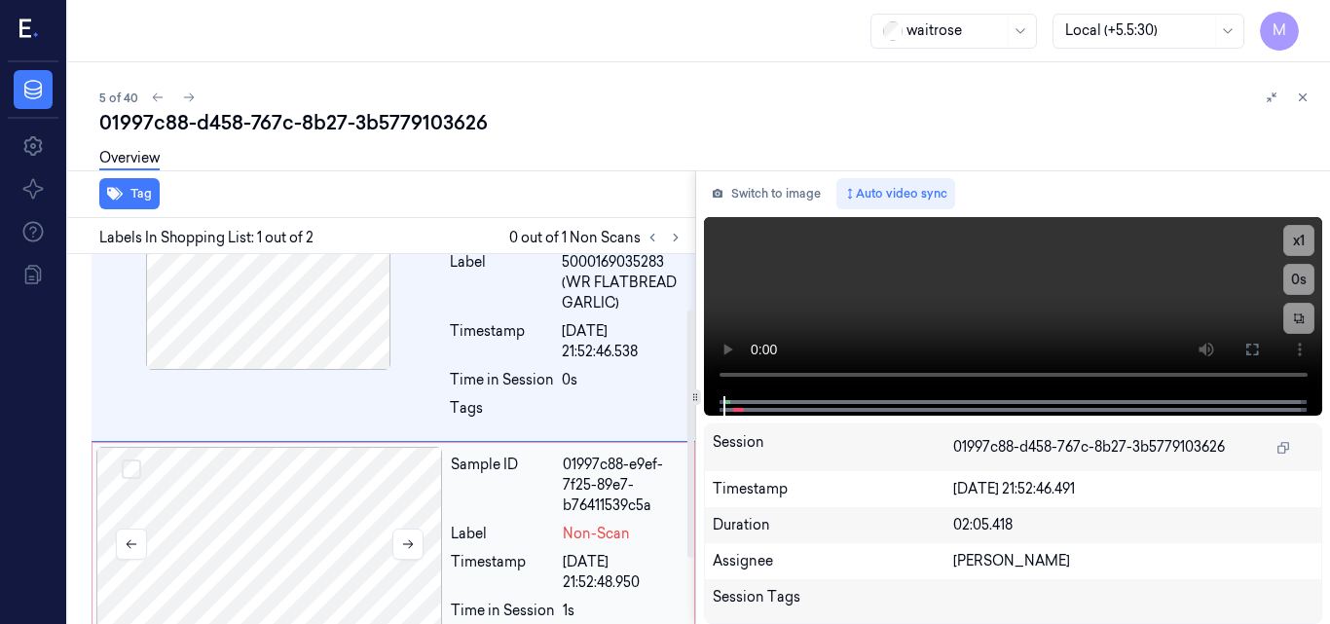
click at [305, 485] on div at bounding box center [269, 544] width 347 height 195
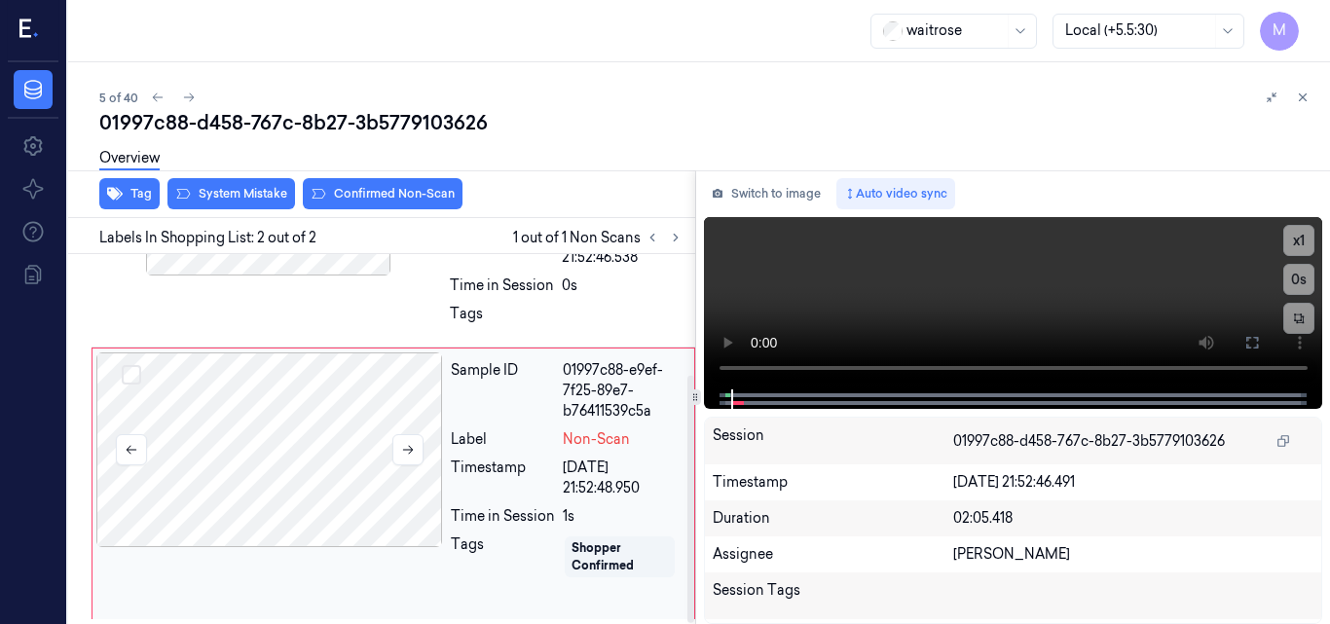
scroll to position [180, 0]
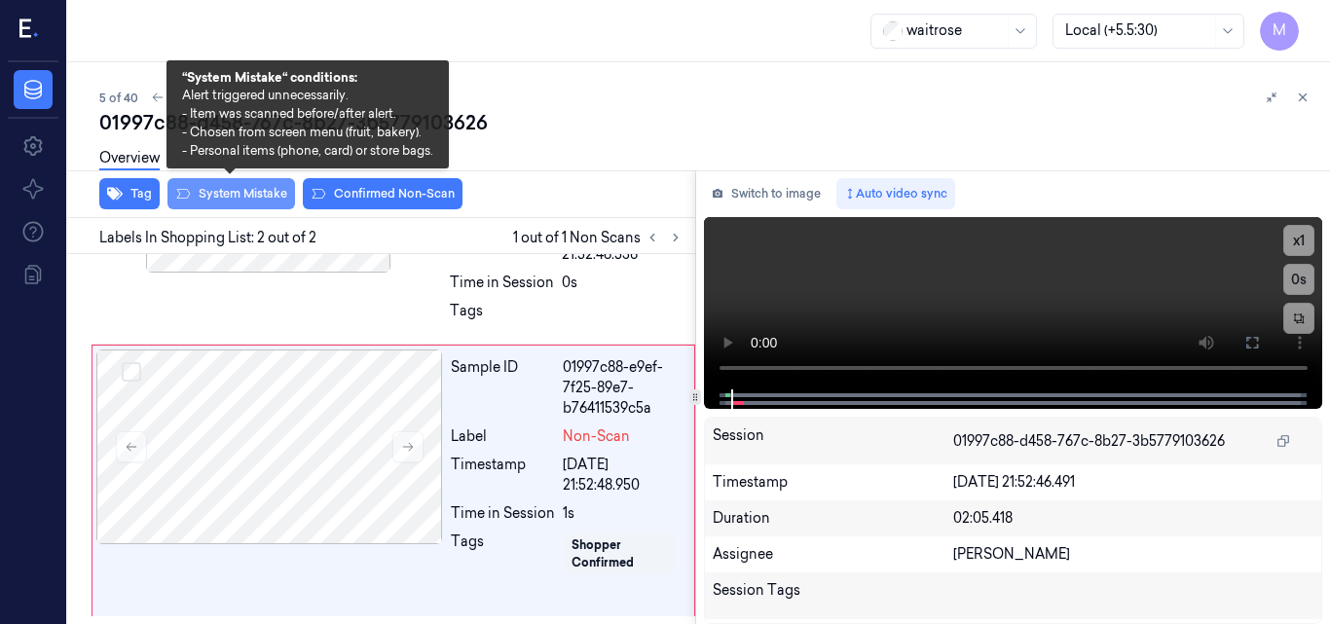
click at [251, 202] on button "System Mistake" at bounding box center [232, 193] width 128 height 31
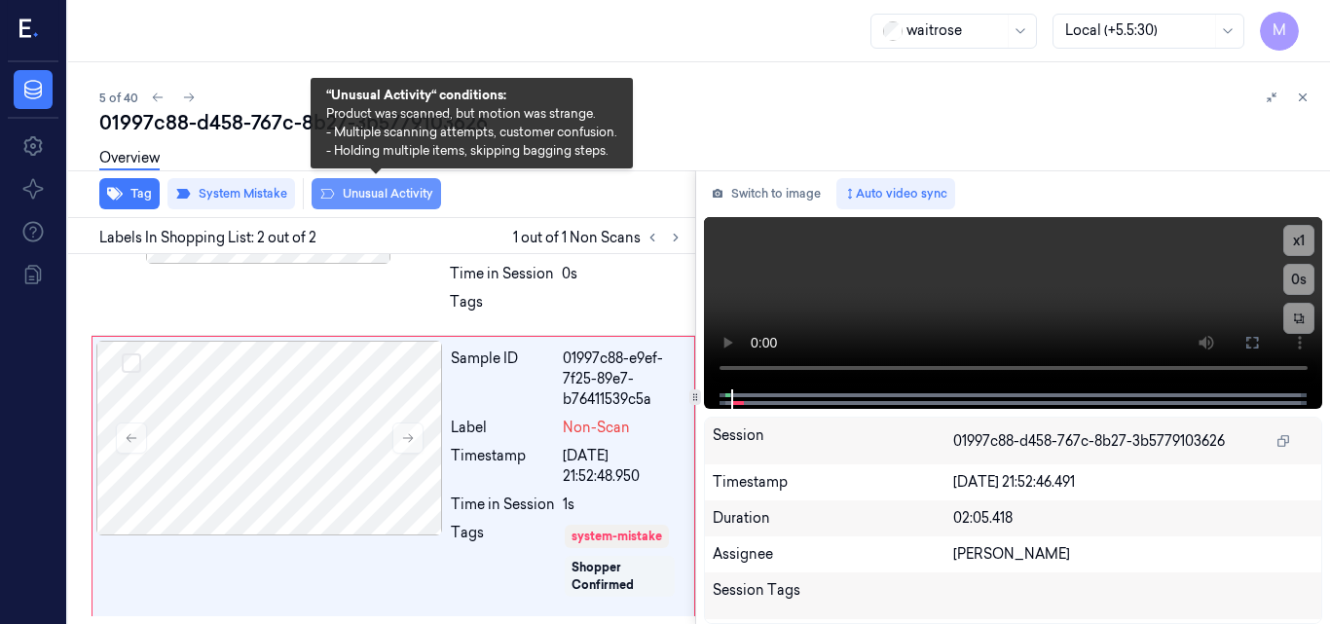
click at [380, 192] on button "Unusual Activity" at bounding box center [377, 193] width 130 height 31
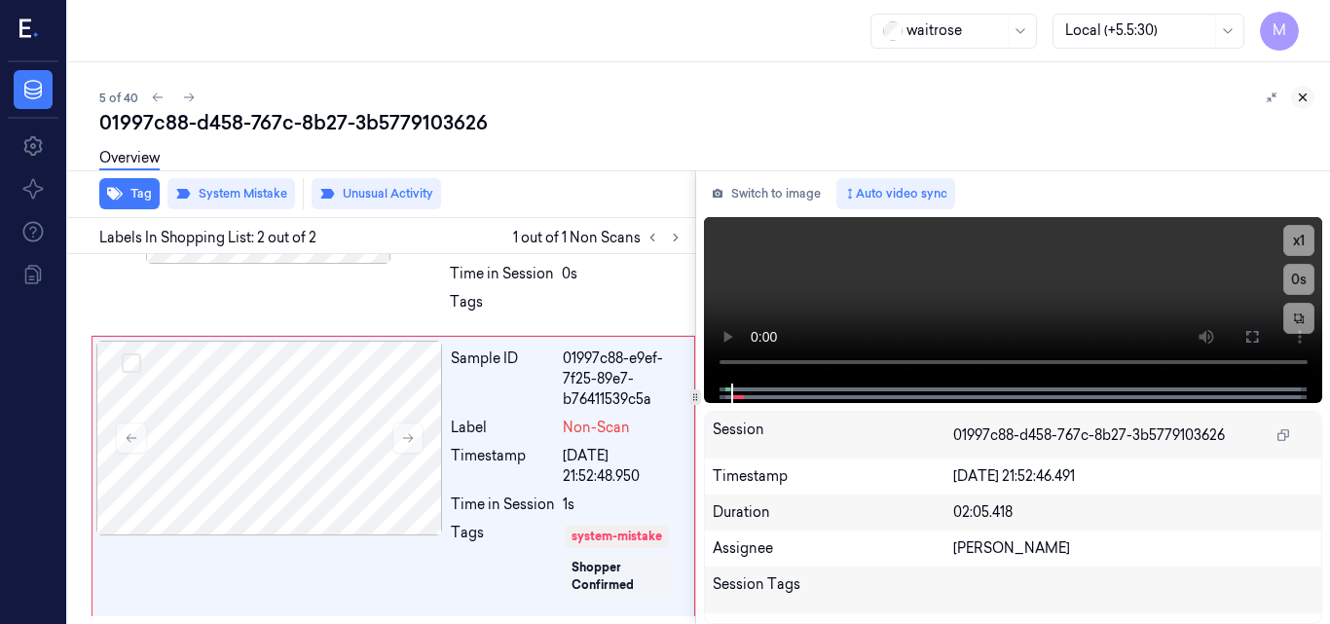
click at [1303, 90] on button at bounding box center [1302, 97] width 23 height 23
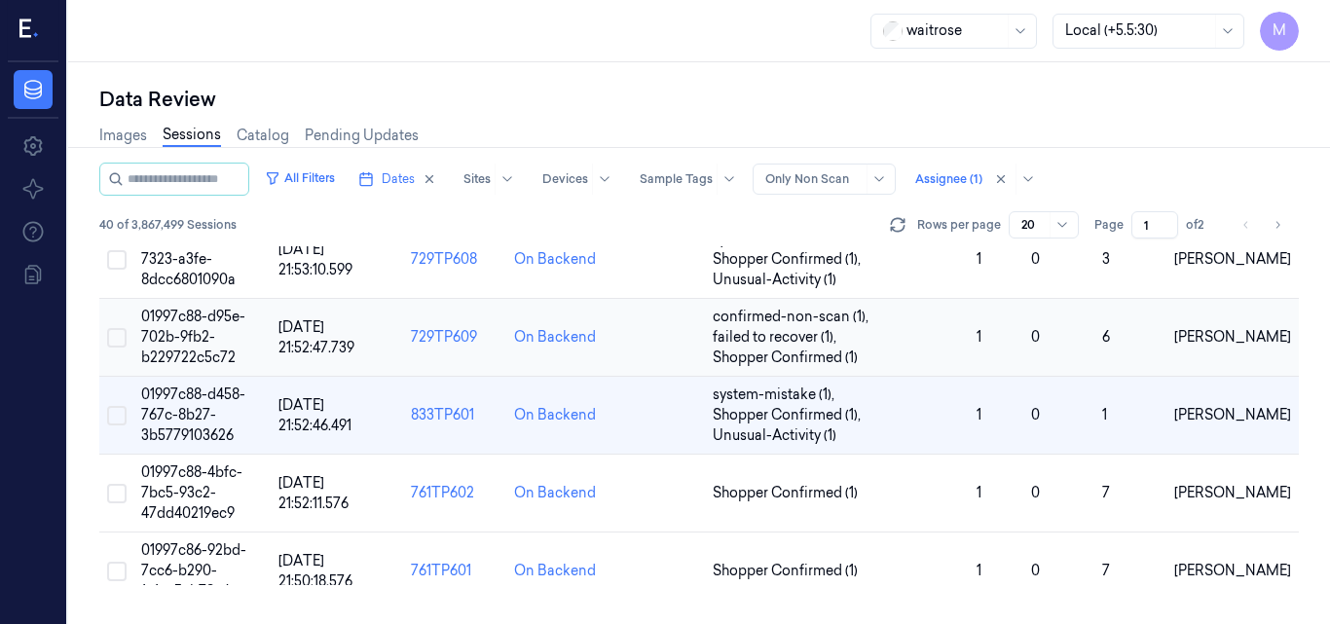
scroll to position [205, 0]
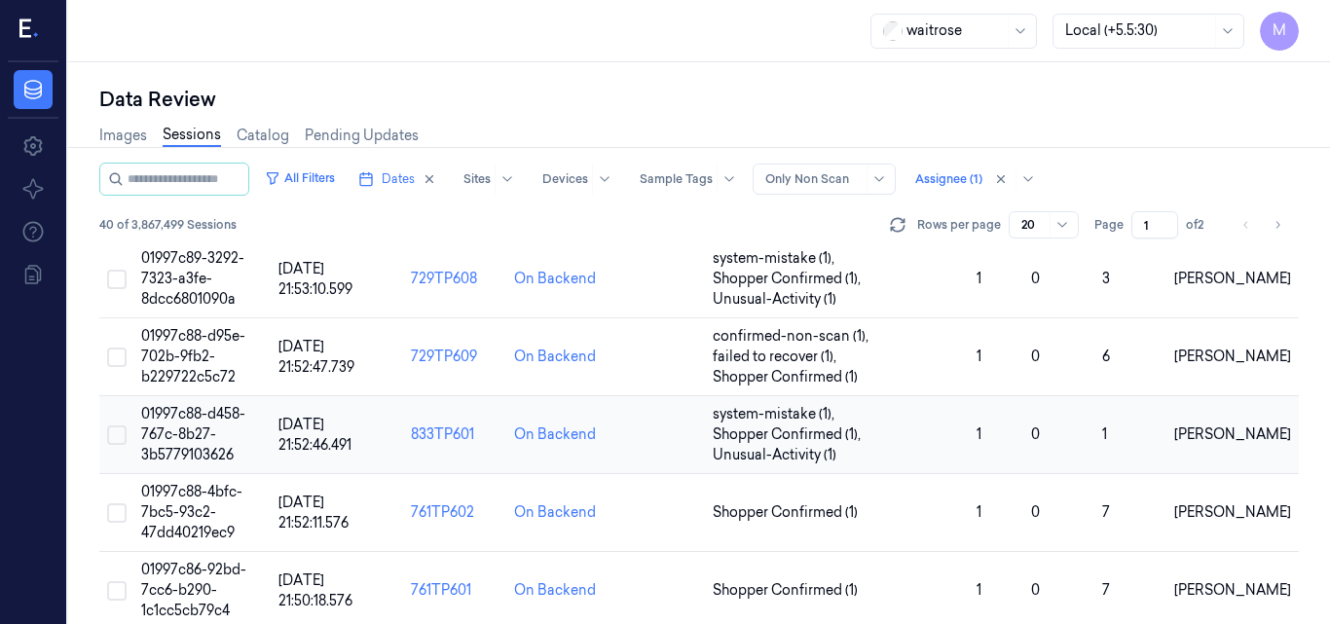
click at [200, 422] on span "01997c88-d458-767c-8b27-3b5779103626" at bounding box center [193, 434] width 104 height 58
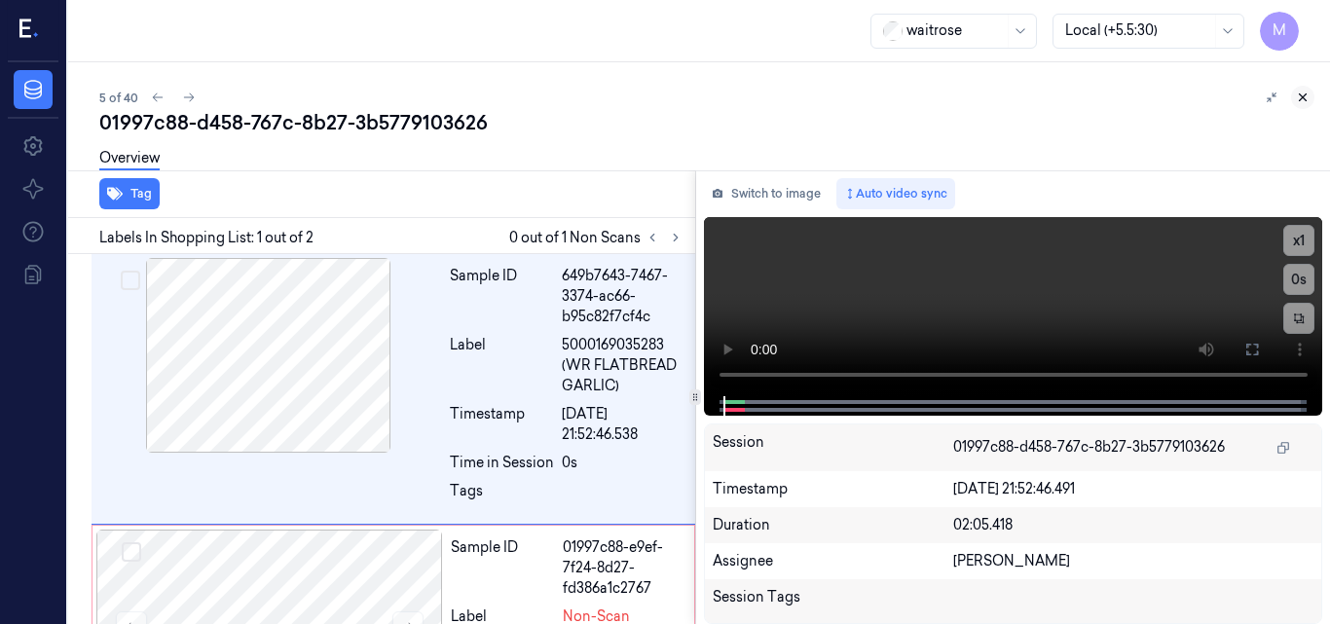
click at [1304, 94] on icon at bounding box center [1303, 98] width 14 height 14
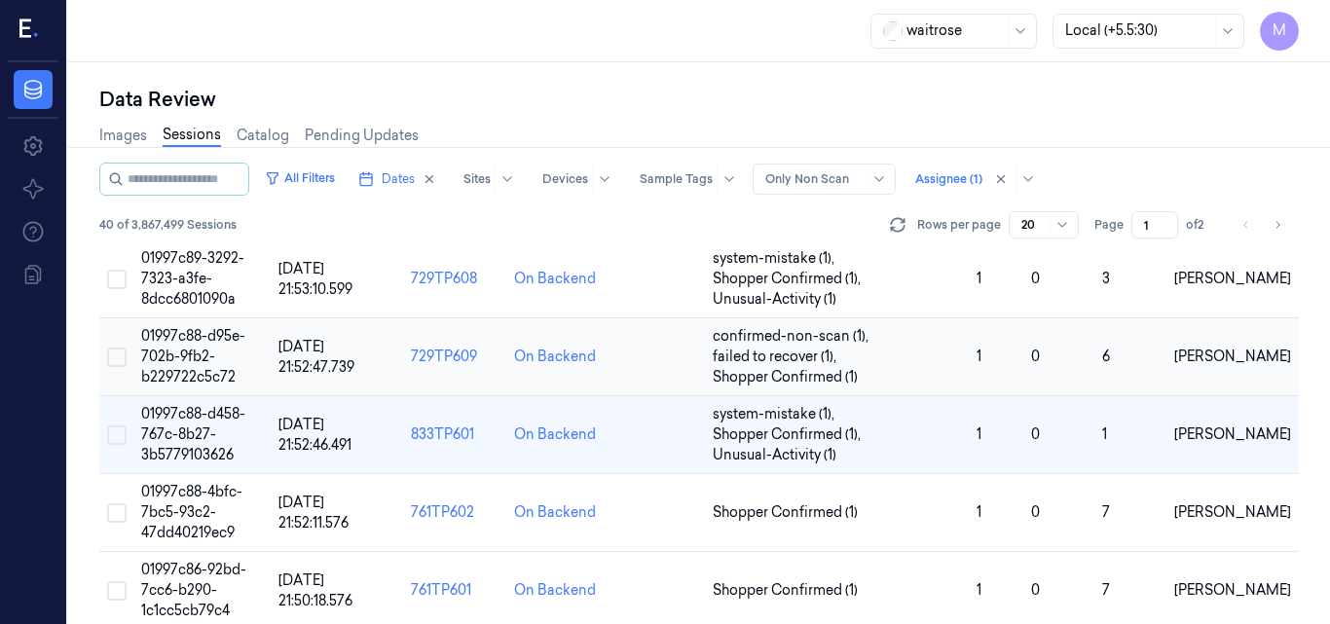
scroll to position [302, 0]
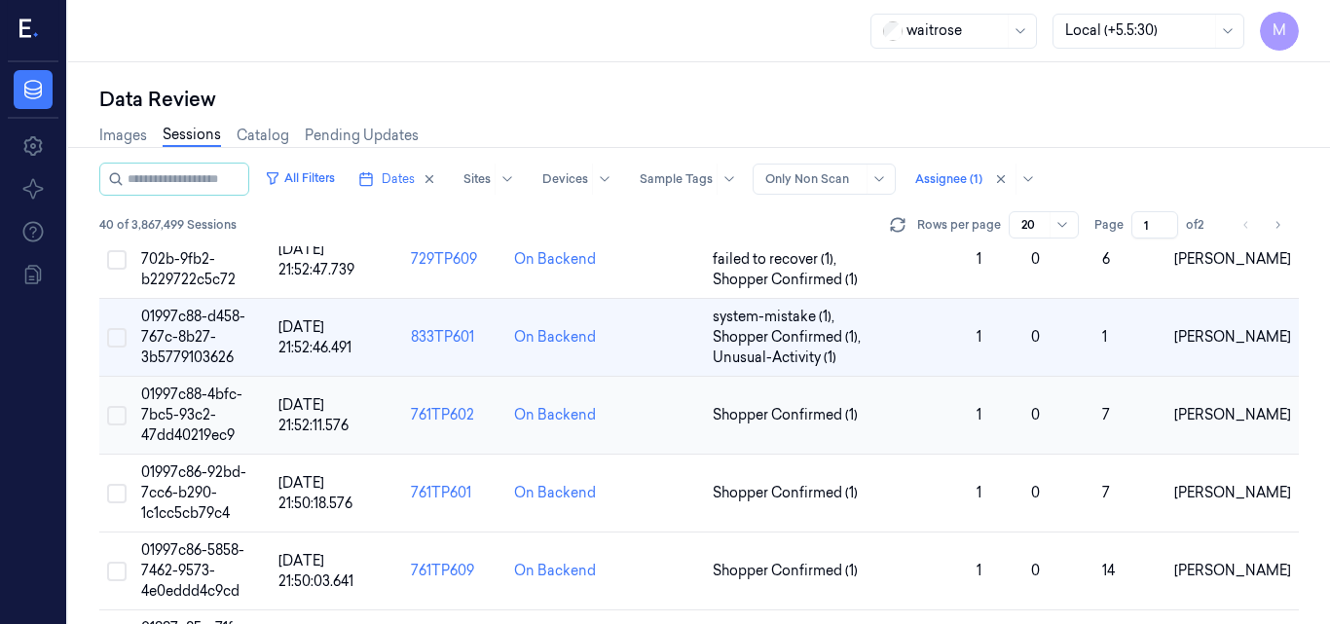
click at [187, 405] on td "01997c88-4bfc-7bc5-93c2-47dd40219ec9" at bounding box center [201, 416] width 137 height 78
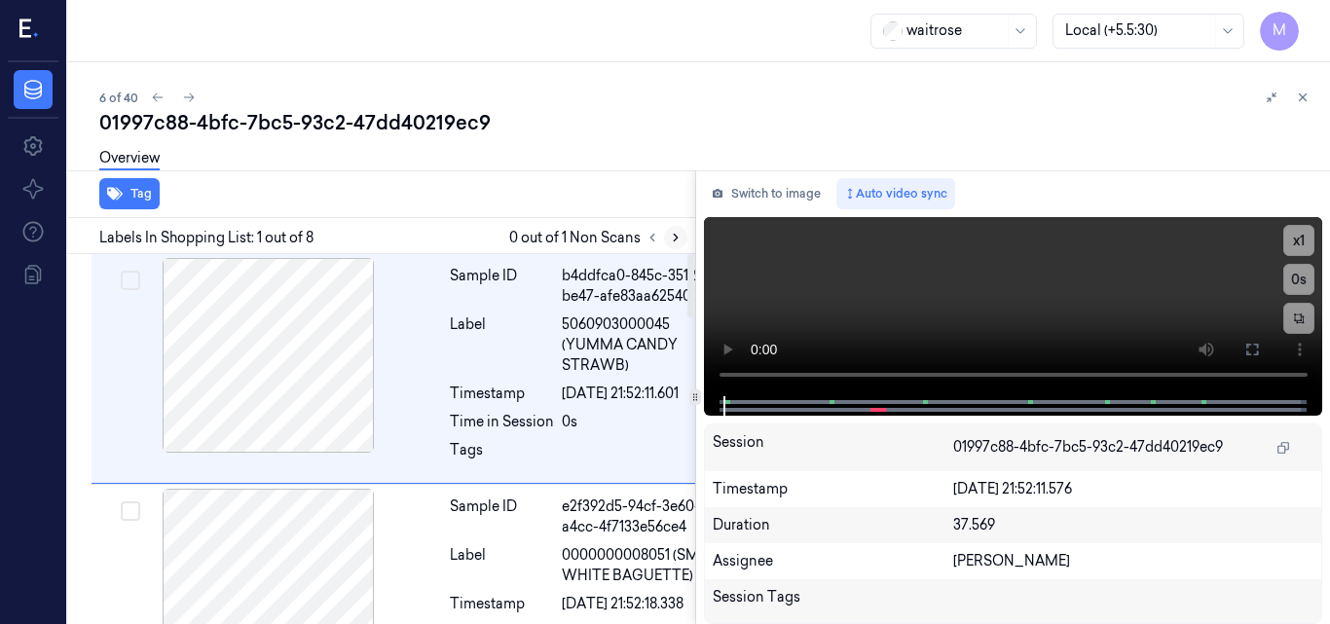
click at [677, 243] on icon at bounding box center [676, 238] width 14 height 14
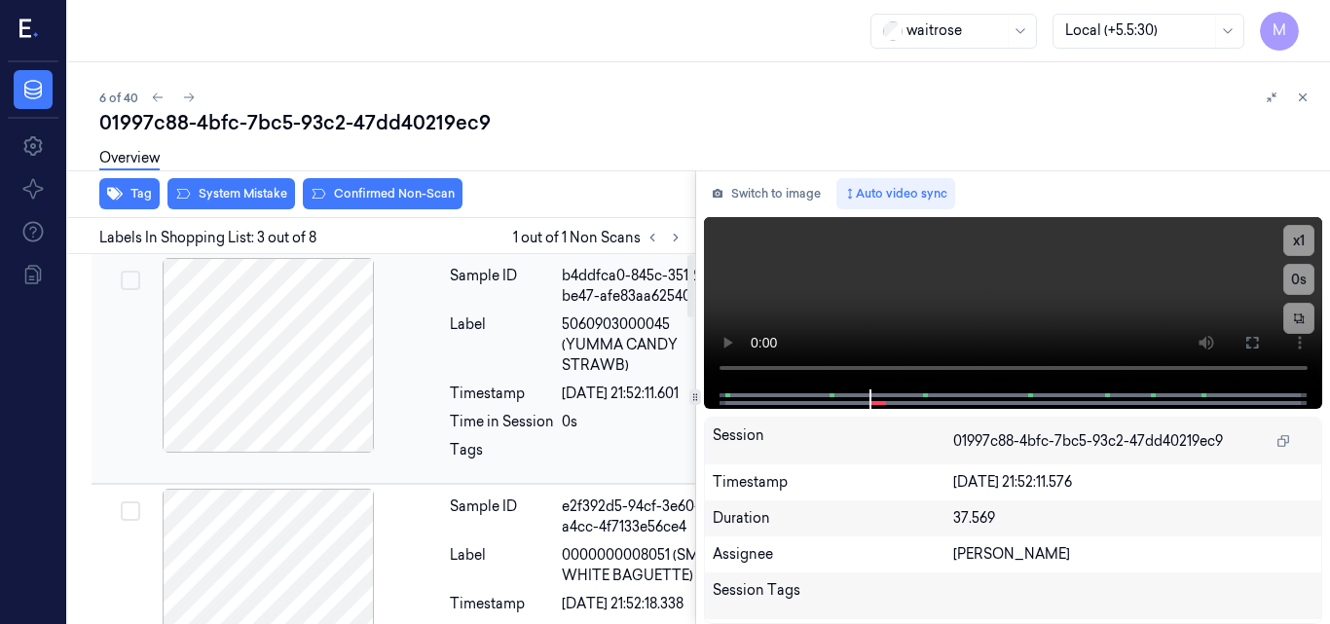
click at [262, 344] on div at bounding box center [268, 355] width 347 height 195
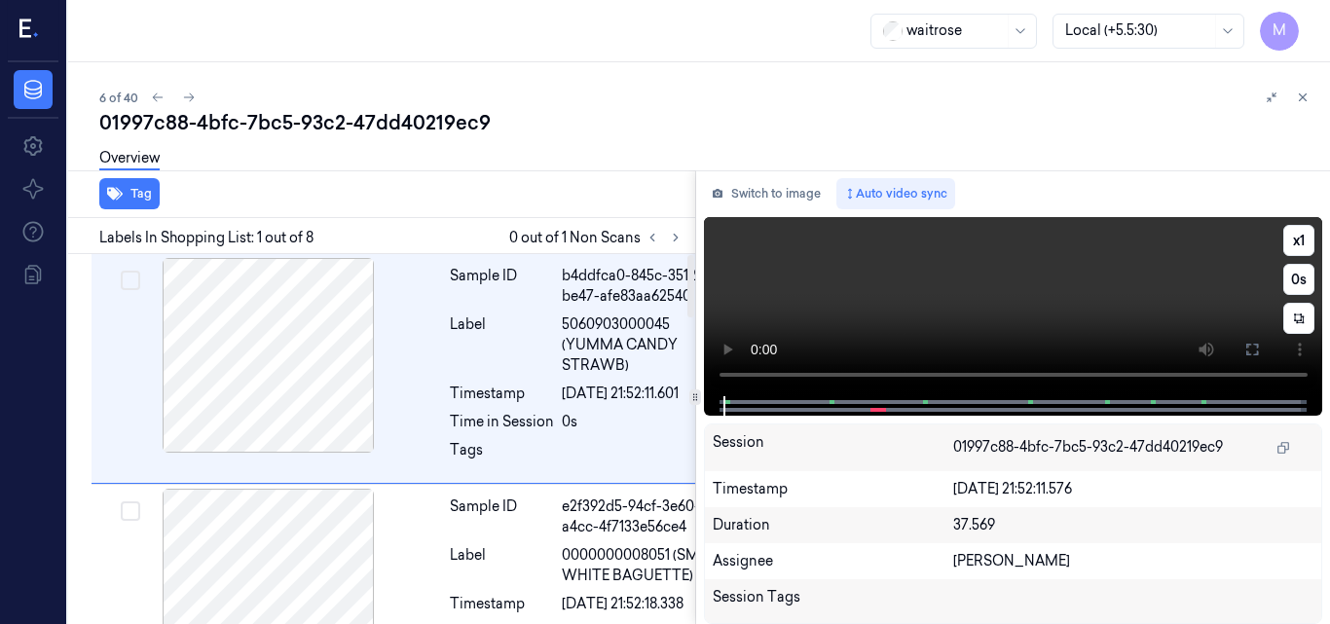
click at [1102, 277] on video at bounding box center [1013, 306] width 619 height 179
click at [1262, 352] on button at bounding box center [1252, 349] width 31 height 31
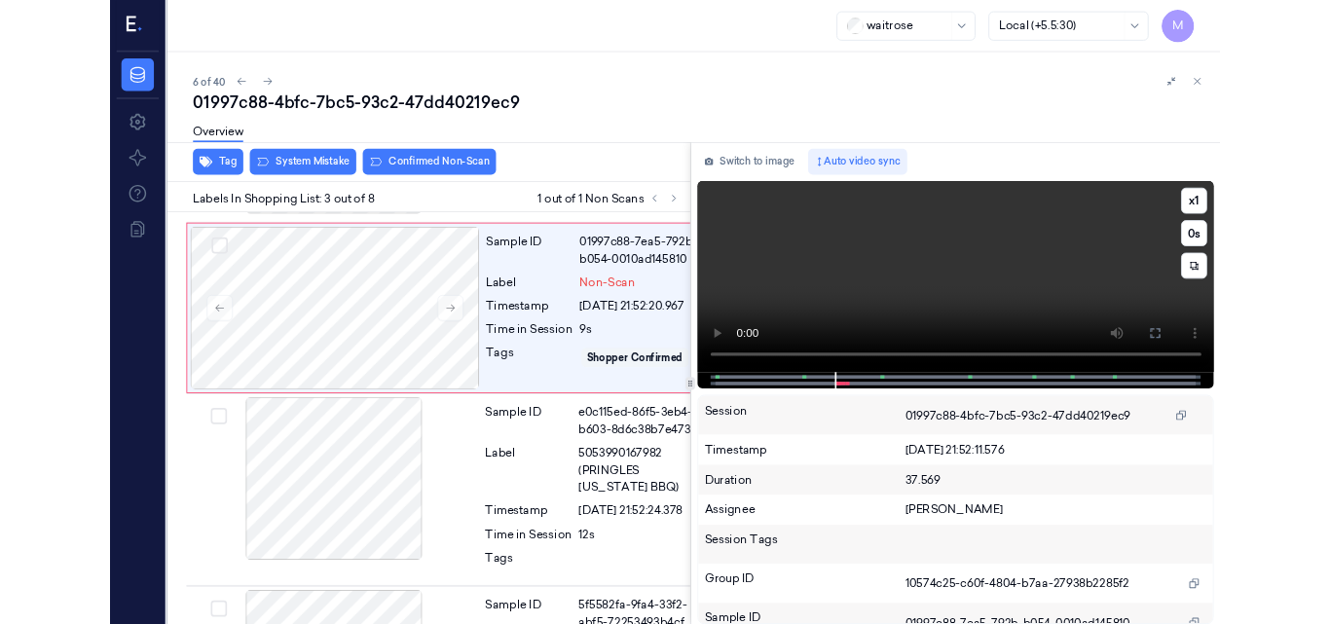
scroll to position [432, 0]
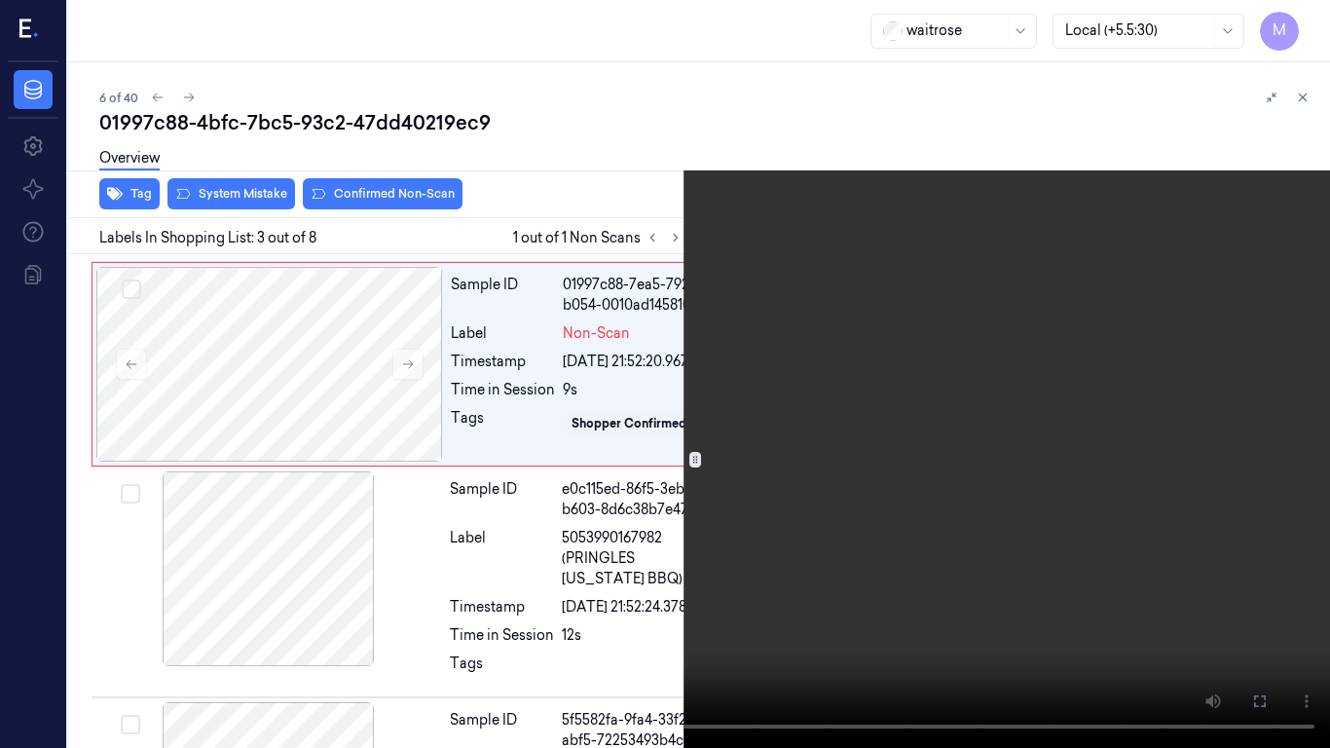
click at [1056, 414] on video at bounding box center [665, 374] width 1330 height 748
click at [0, 0] on icon at bounding box center [0, 0] width 0 height 0
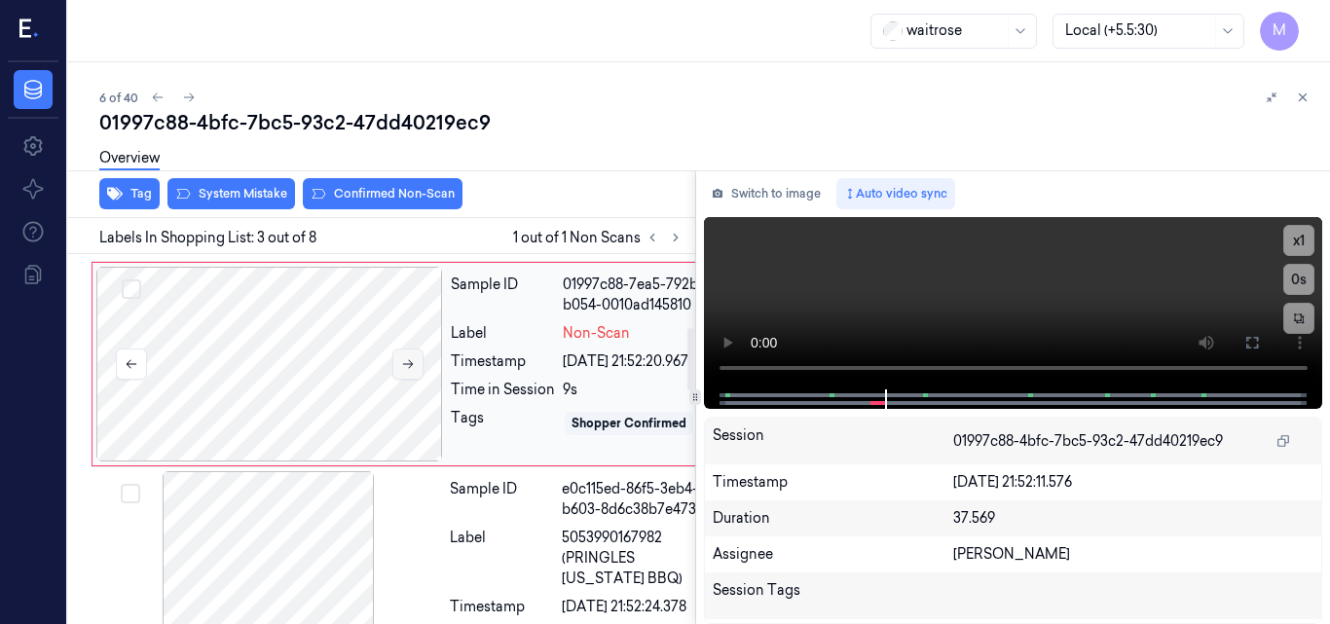
click at [406, 371] on icon at bounding box center [408, 364] width 14 height 14
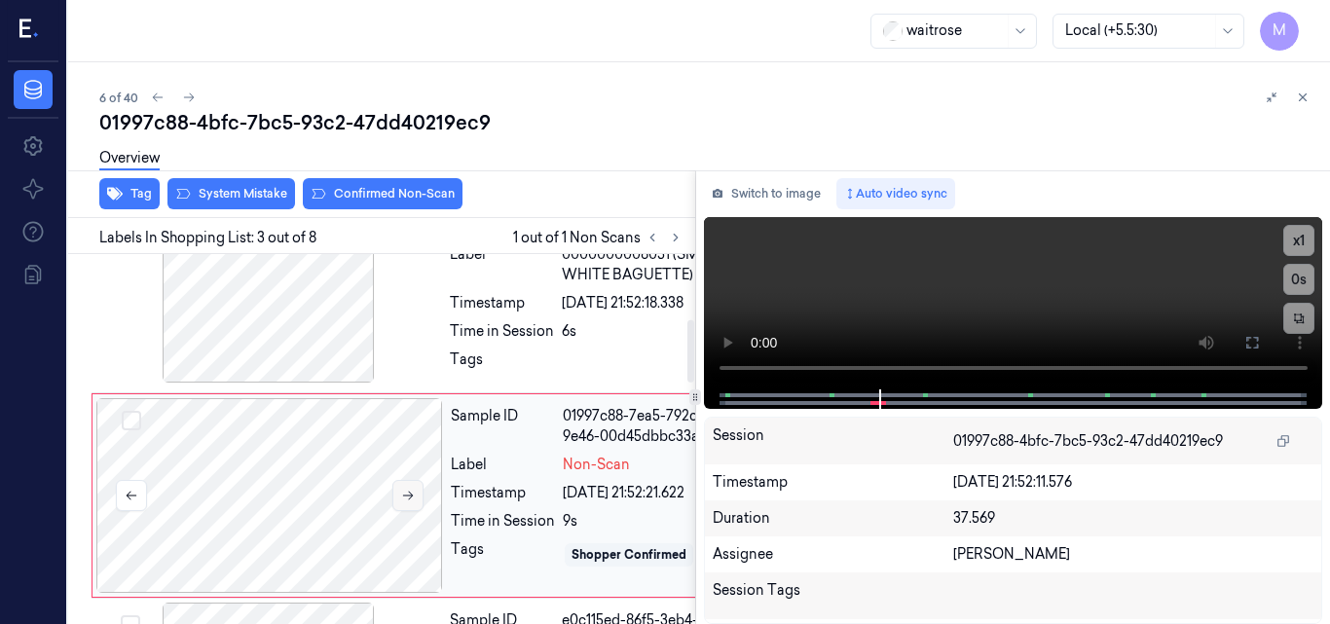
scroll to position [396, 0]
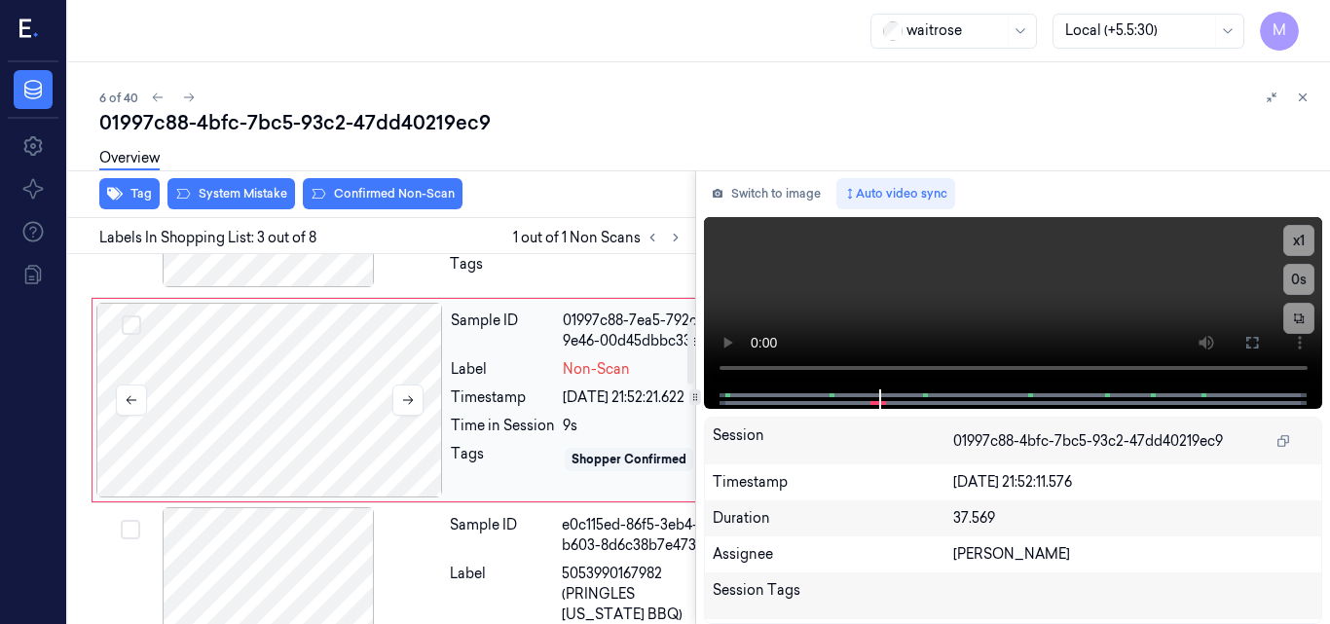
click at [295, 470] on div at bounding box center [269, 400] width 347 height 195
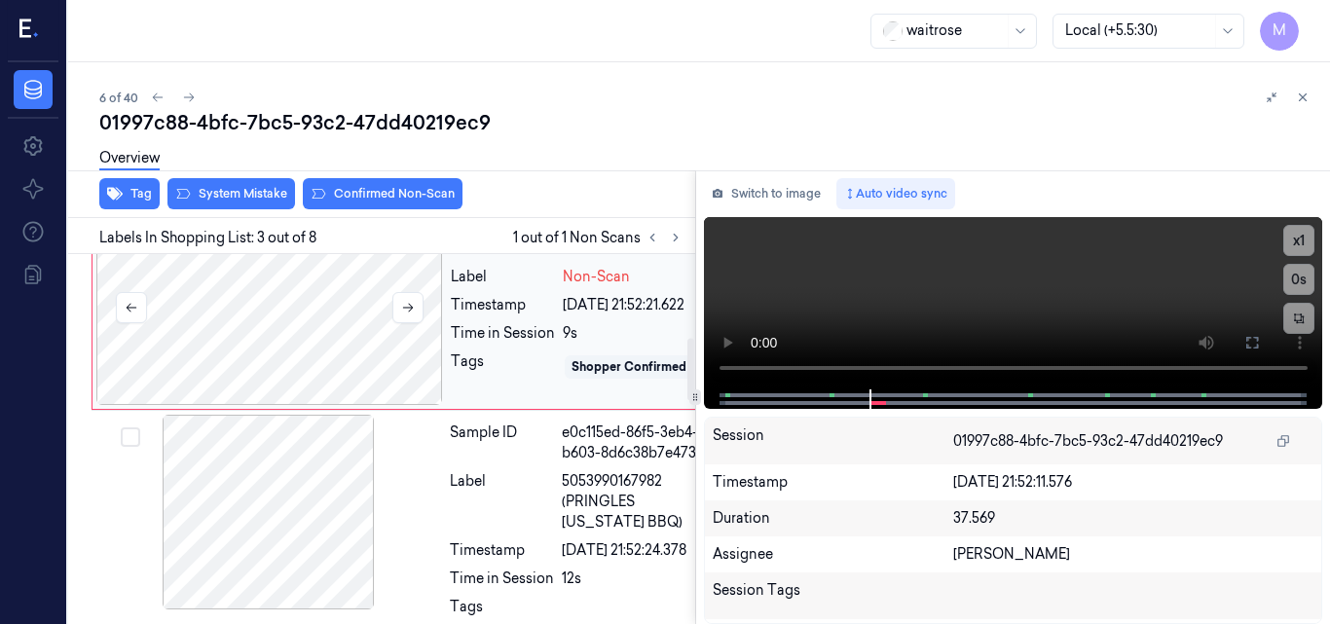
scroll to position [494, 0]
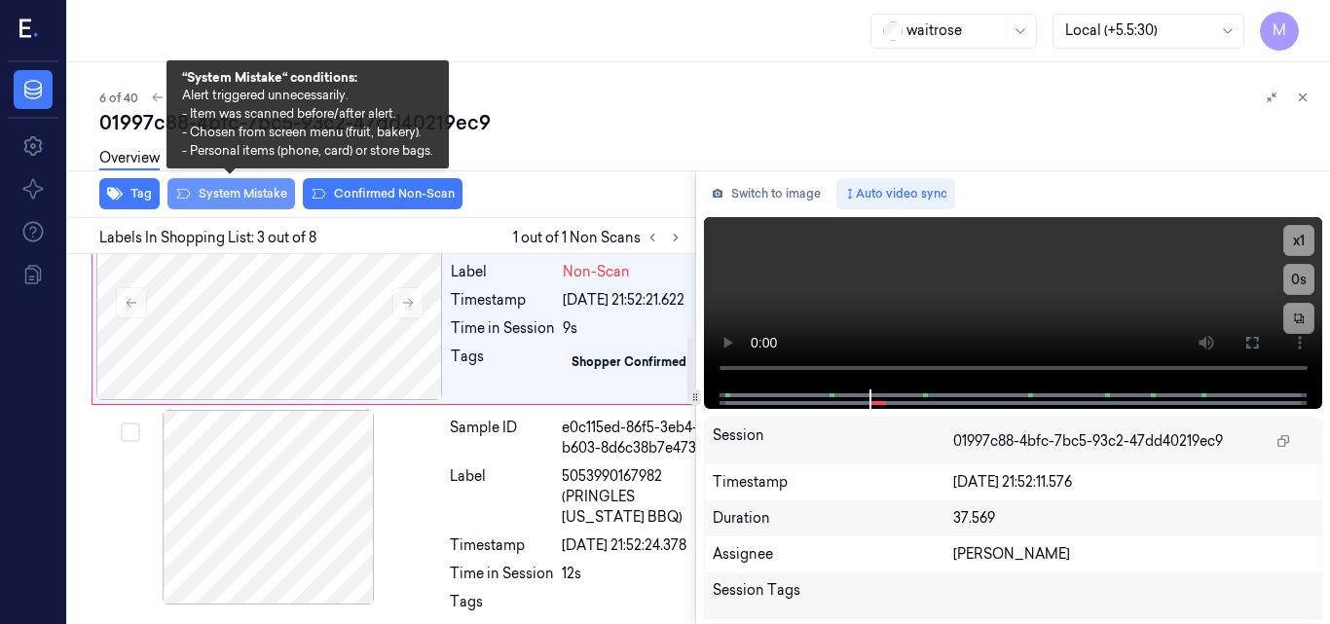
click at [228, 186] on button "System Mistake" at bounding box center [232, 193] width 128 height 31
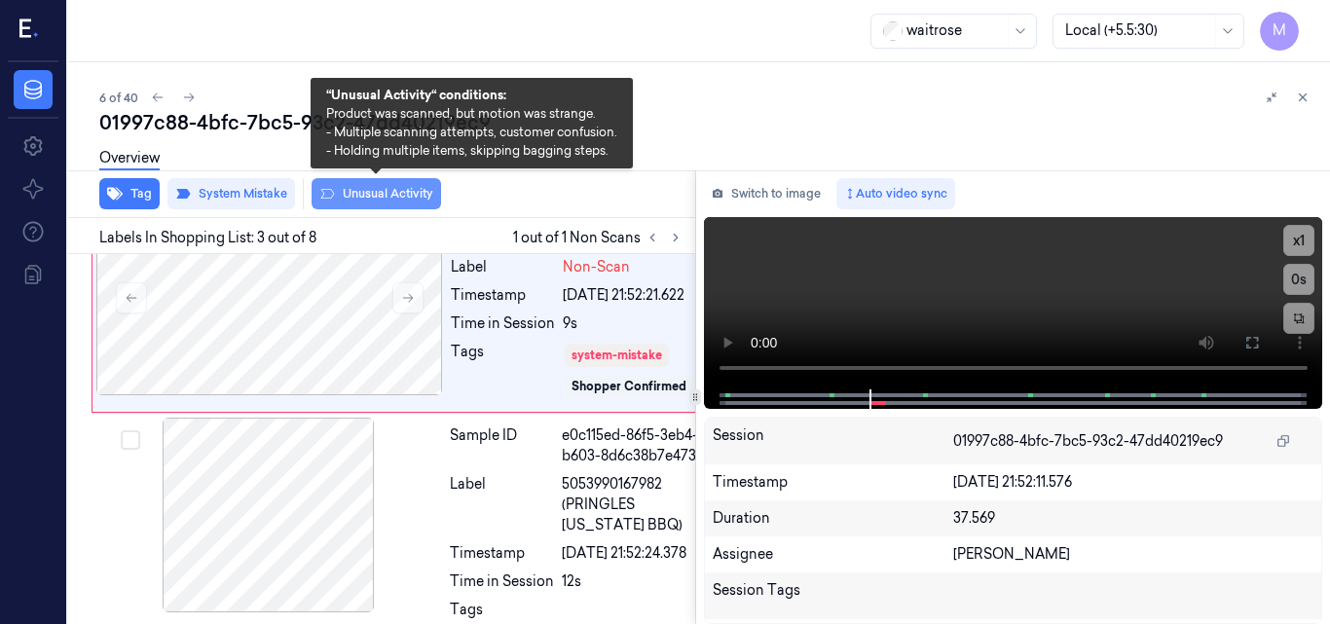
click at [356, 202] on button "Unusual Activity" at bounding box center [377, 193] width 130 height 31
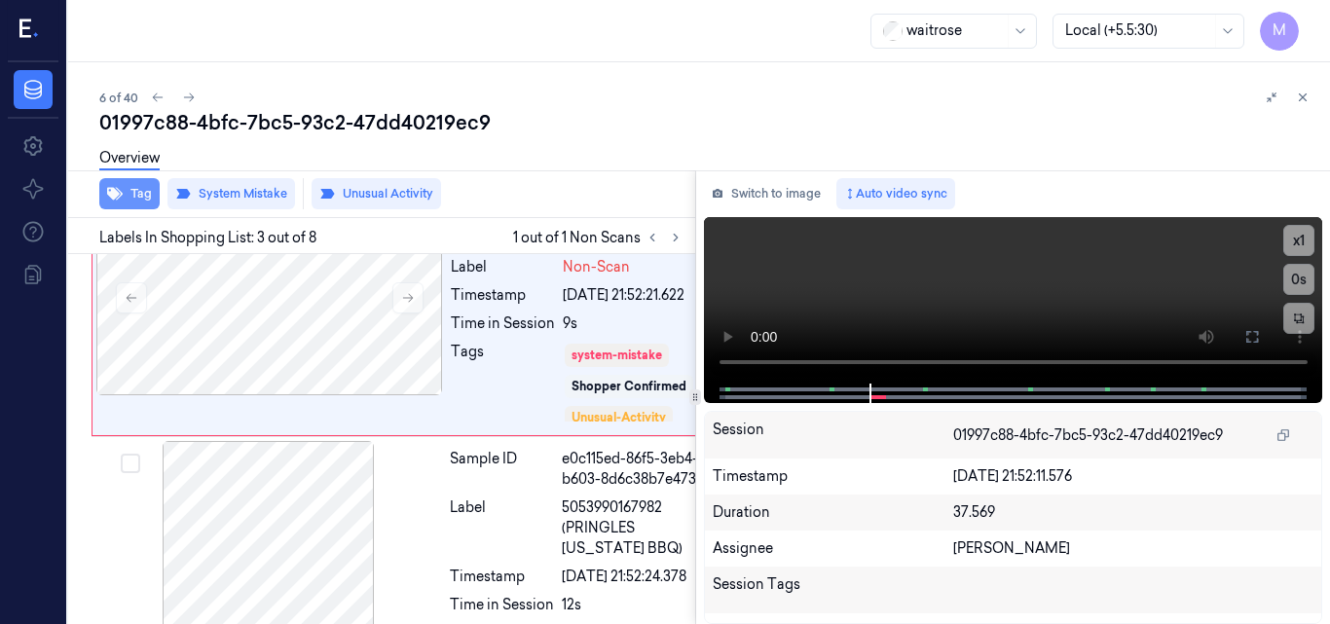
click at [137, 196] on button "Tag" at bounding box center [129, 193] width 60 height 31
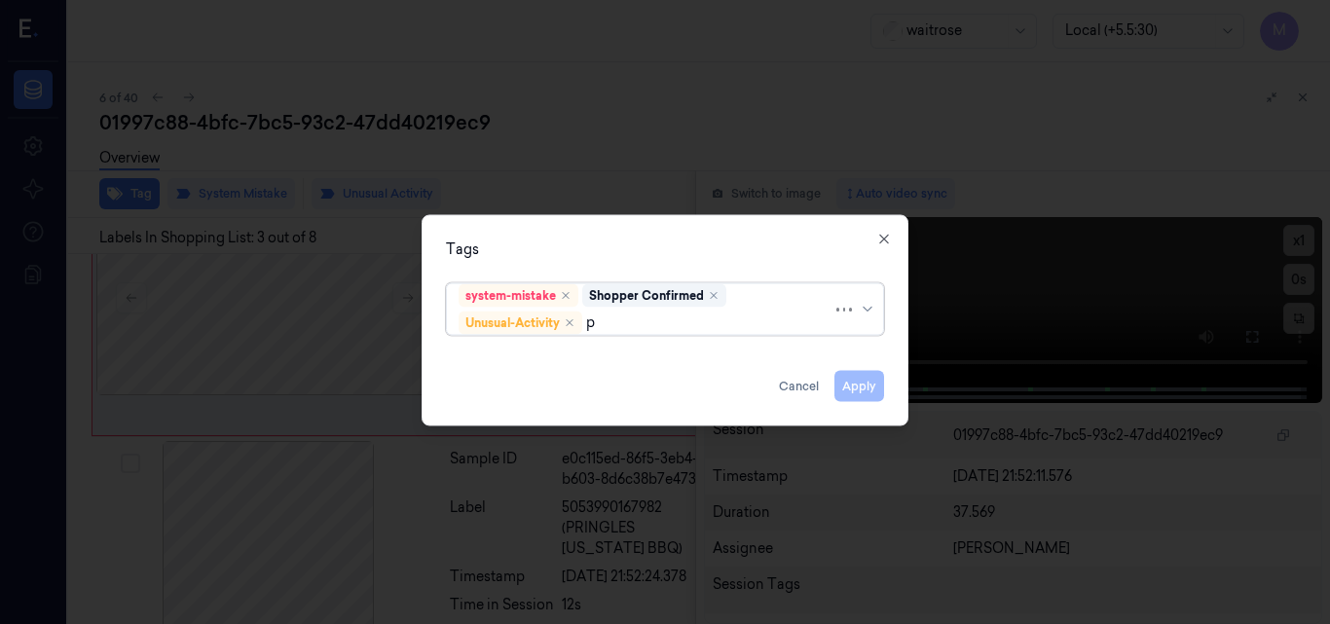
type input "pi"
click at [533, 363] on div "Picklist item alert" at bounding box center [515, 360] width 112 height 20
click at [643, 256] on div "Tags" at bounding box center [665, 249] width 438 height 20
click at [862, 384] on button "Apply" at bounding box center [860, 385] width 50 height 31
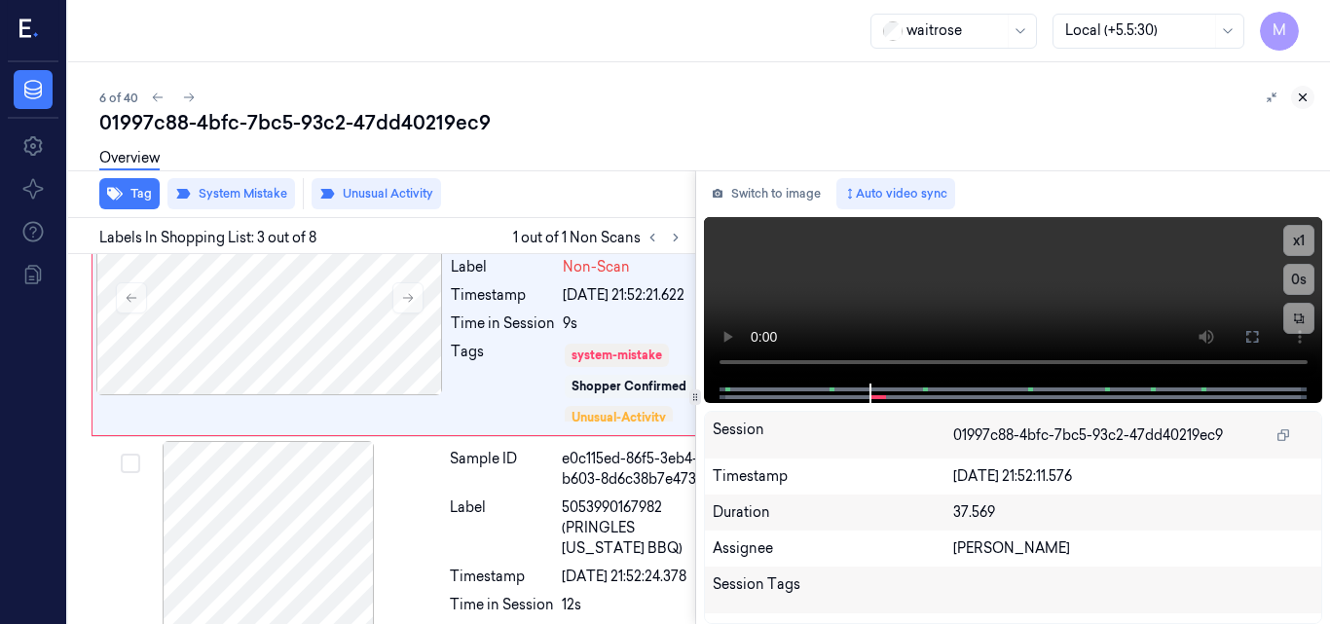
click at [1304, 101] on icon at bounding box center [1303, 98] width 14 height 14
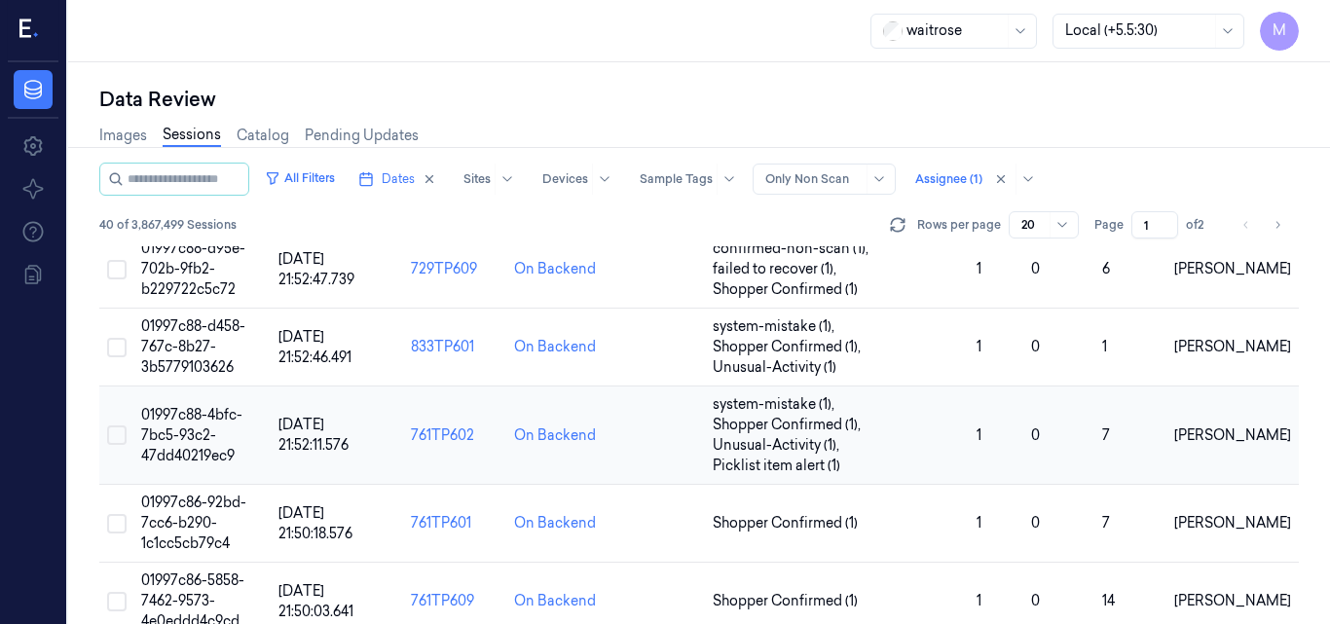
scroll to position [390, 0]
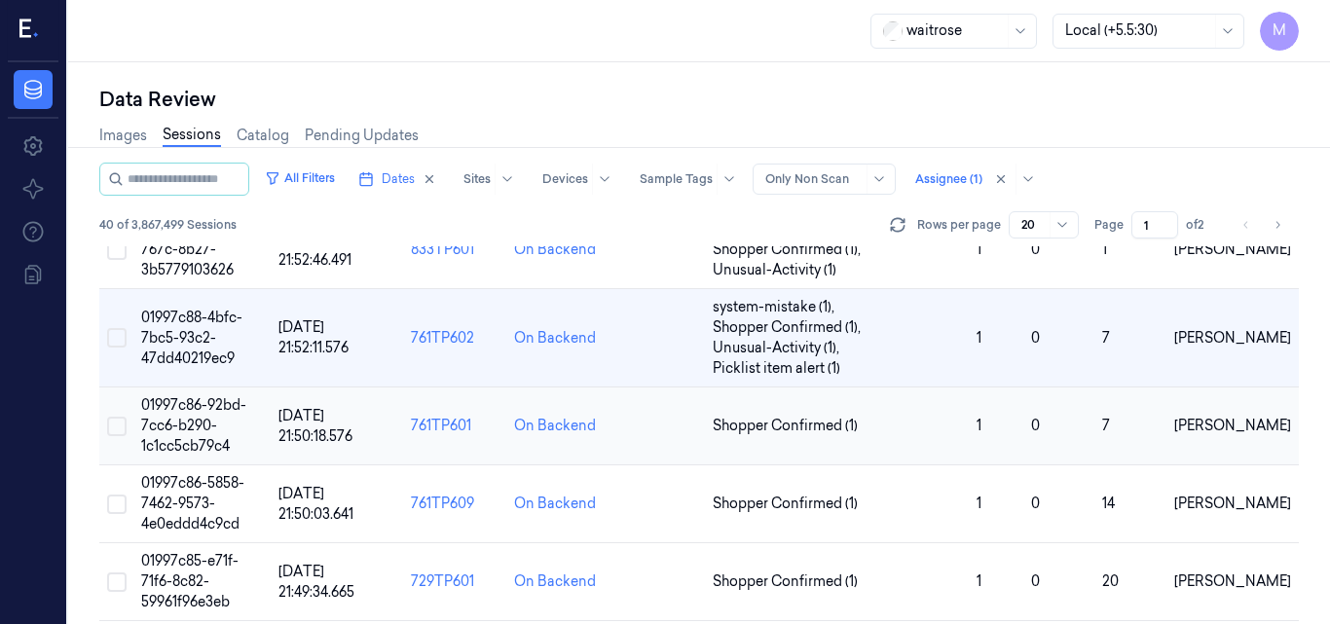
click at [204, 411] on span "01997c86-92bd-7cc6-b290-1c1cc5cb79c4" at bounding box center [193, 425] width 105 height 58
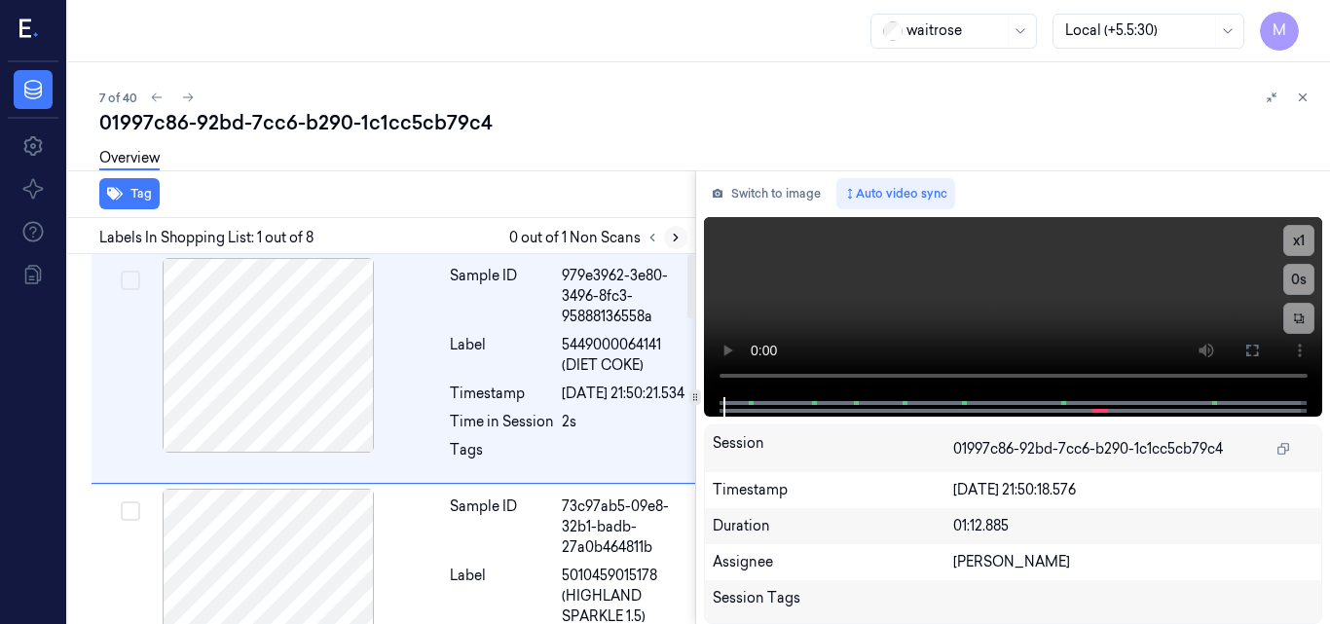
click at [680, 233] on icon at bounding box center [676, 238] width 14 height 14
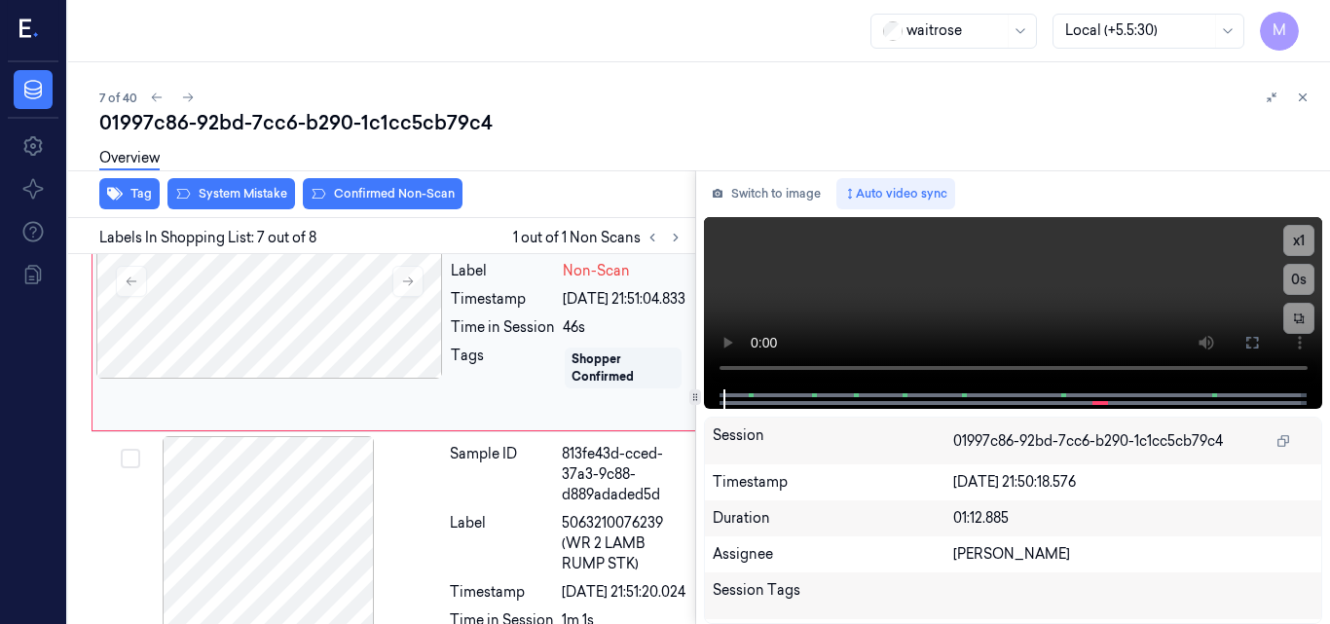
scroll to position [1560, 0]
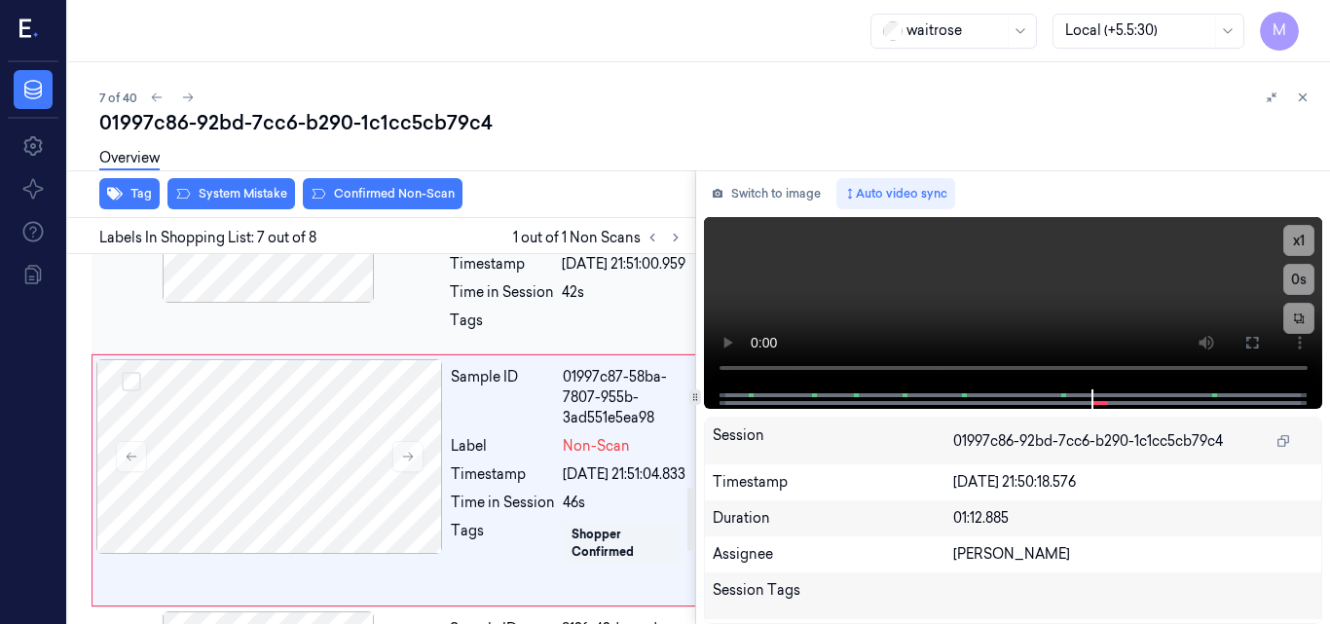
click at [327, 303] on div at bounding box center [268, 205] width 347 height 195
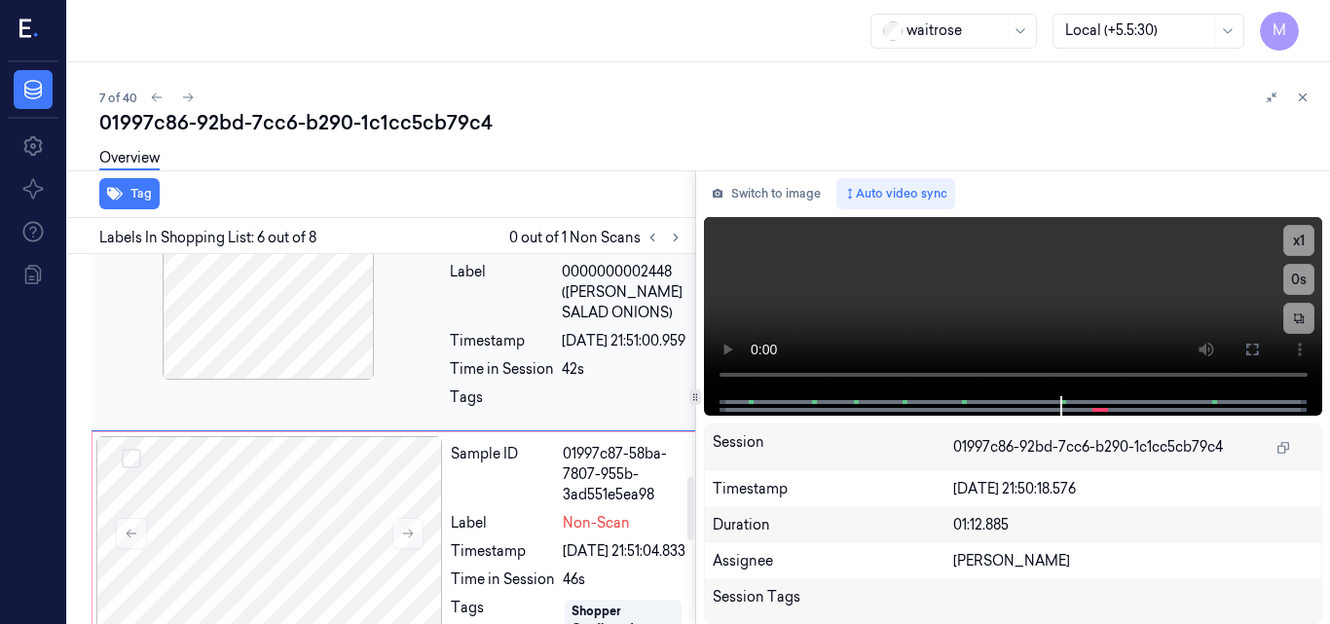
scroll to position [1483, 0]
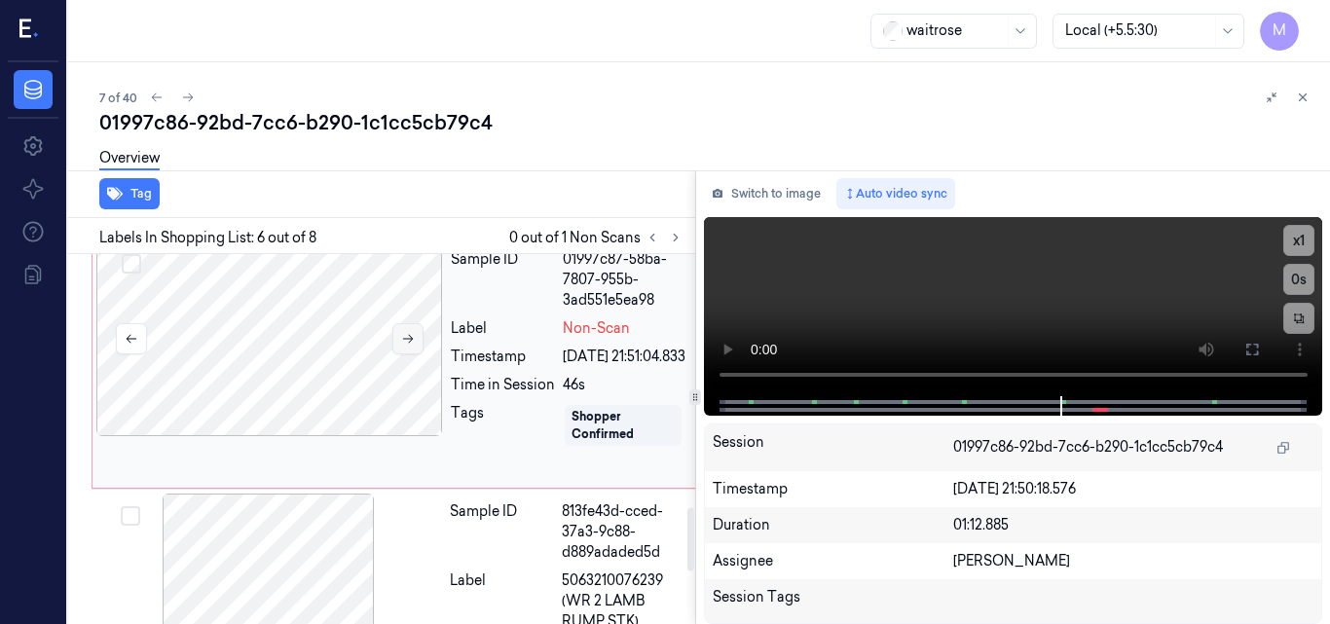
click at [414, 346] on icon at bounding box center [408, 339] width 14 height 14
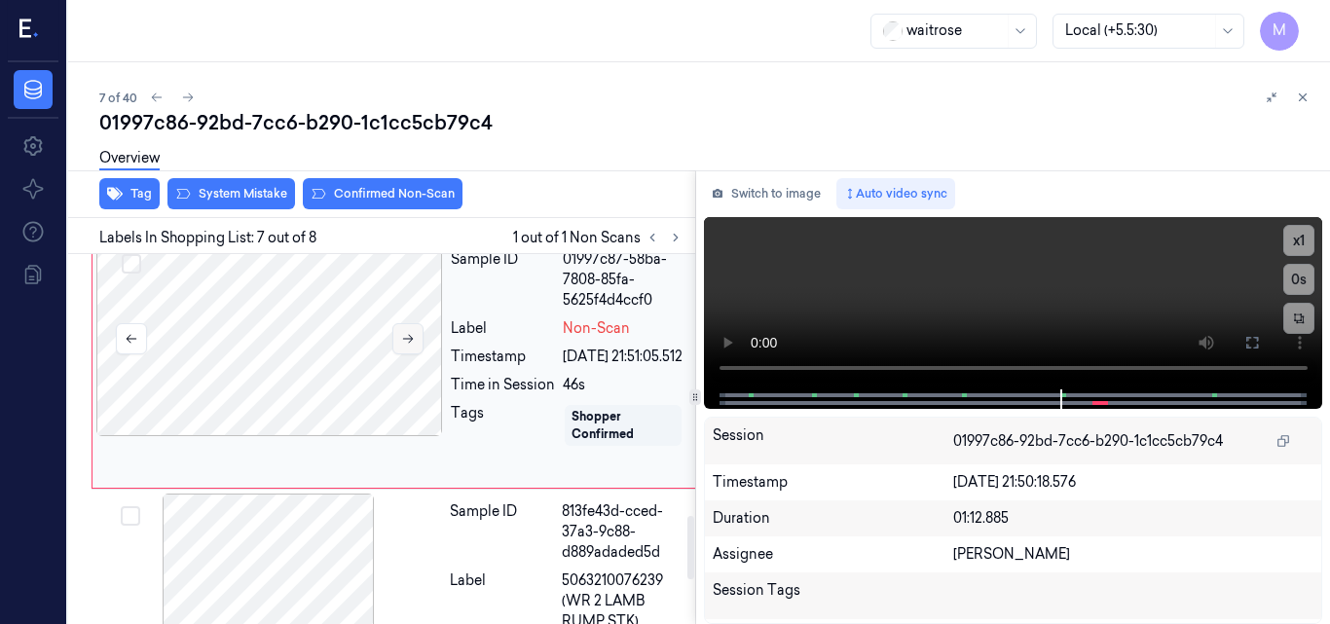
scroll to position [1560, 0]
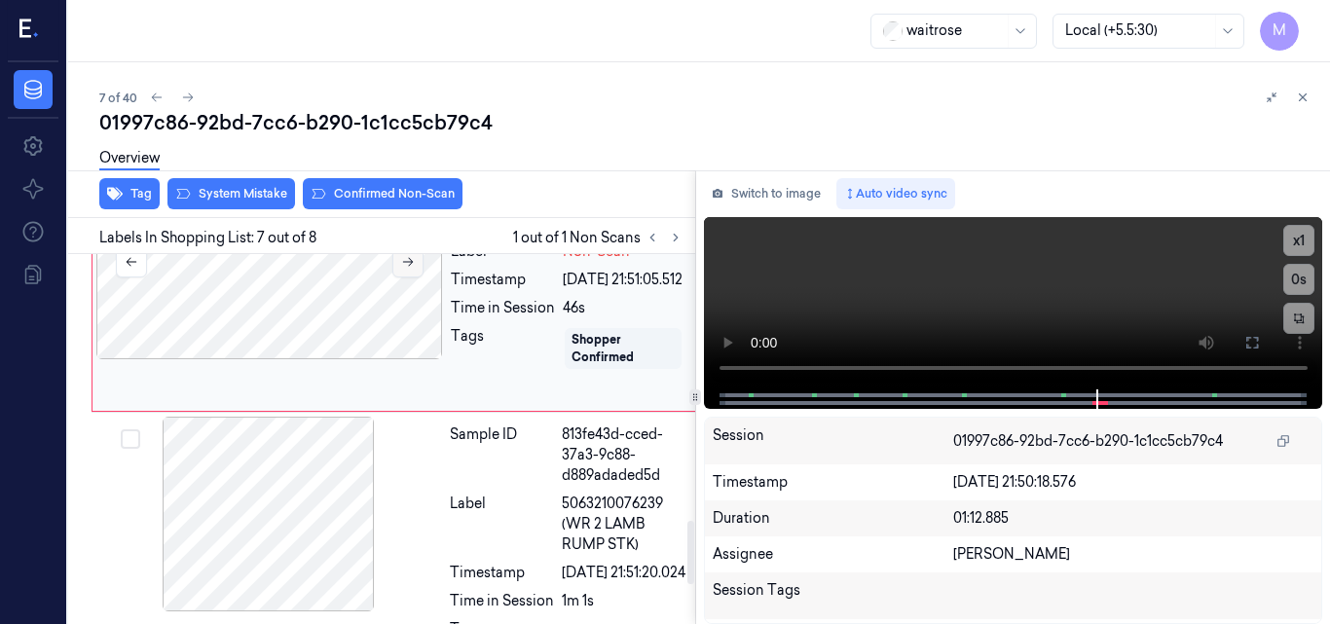
click at [411, 269] on icon at bounding box center [408, 262] width 14 height 14
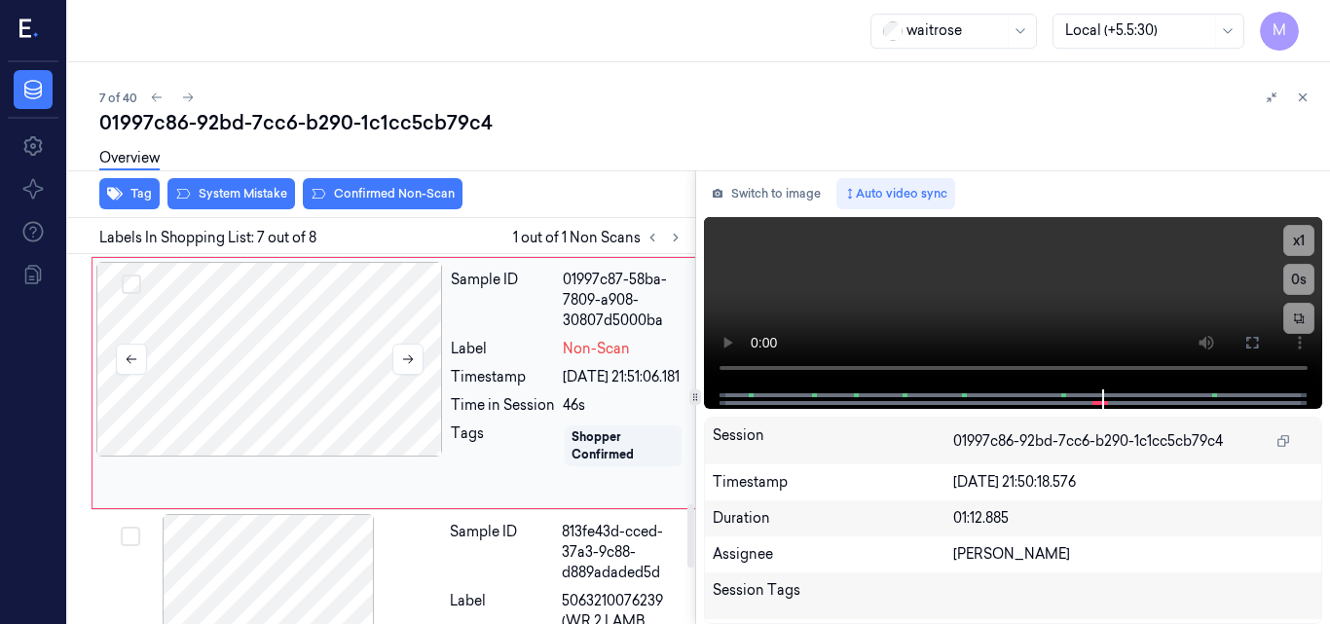
click at [258, 448] on div at bounding box center [269, 359] width 347 height 195
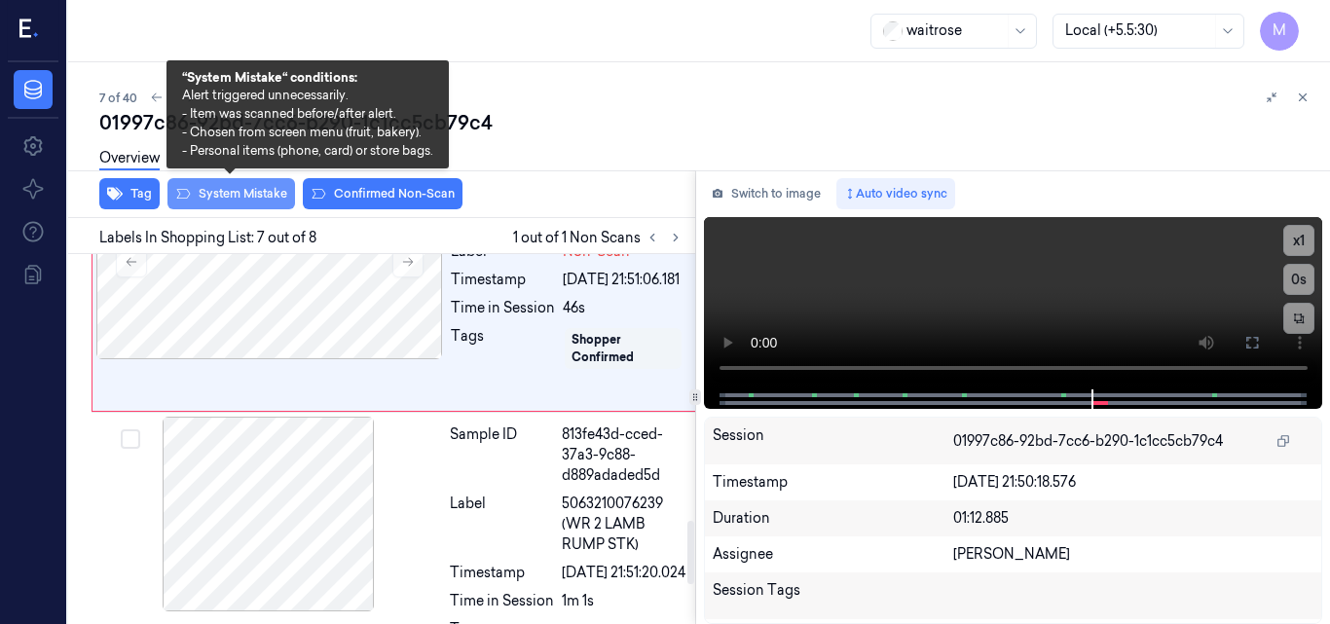
click at [247, 193] on button "System Mistake" at bounding box center [232, 193] width 128 height 31
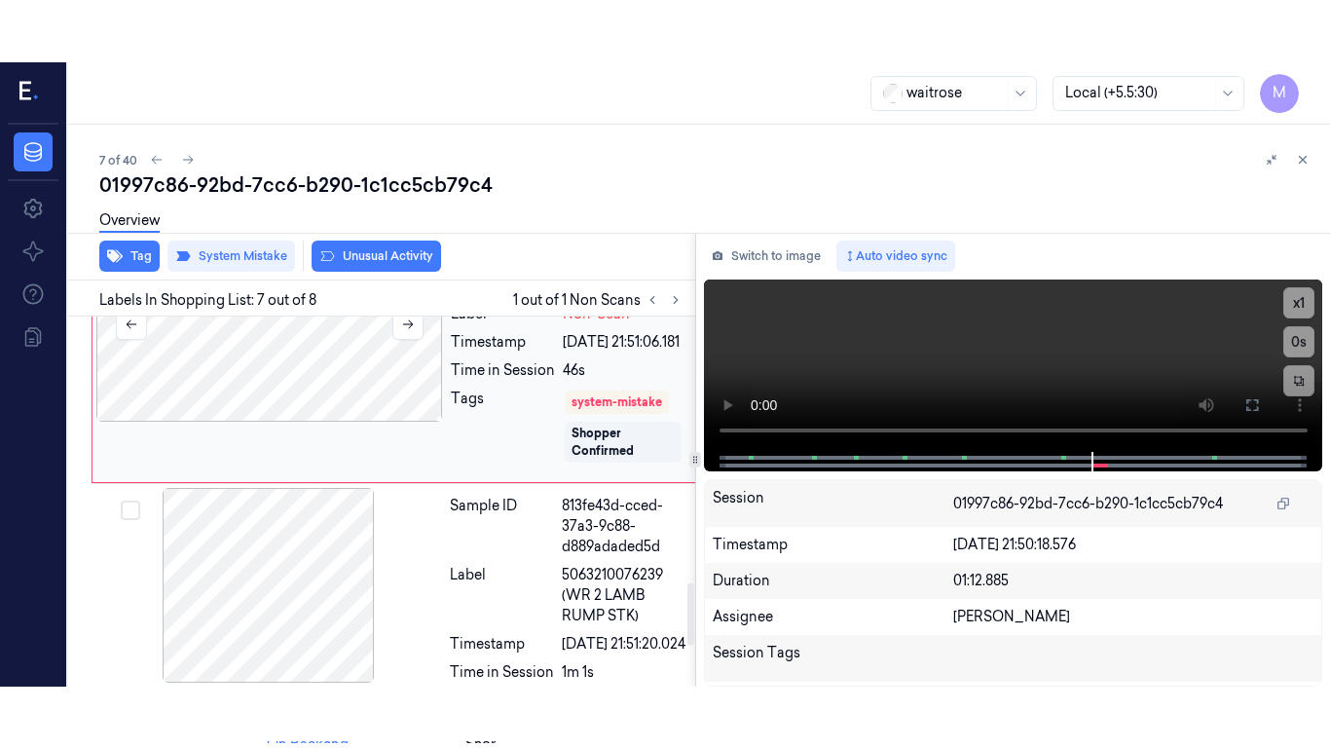
scroll to position [1565, 0]
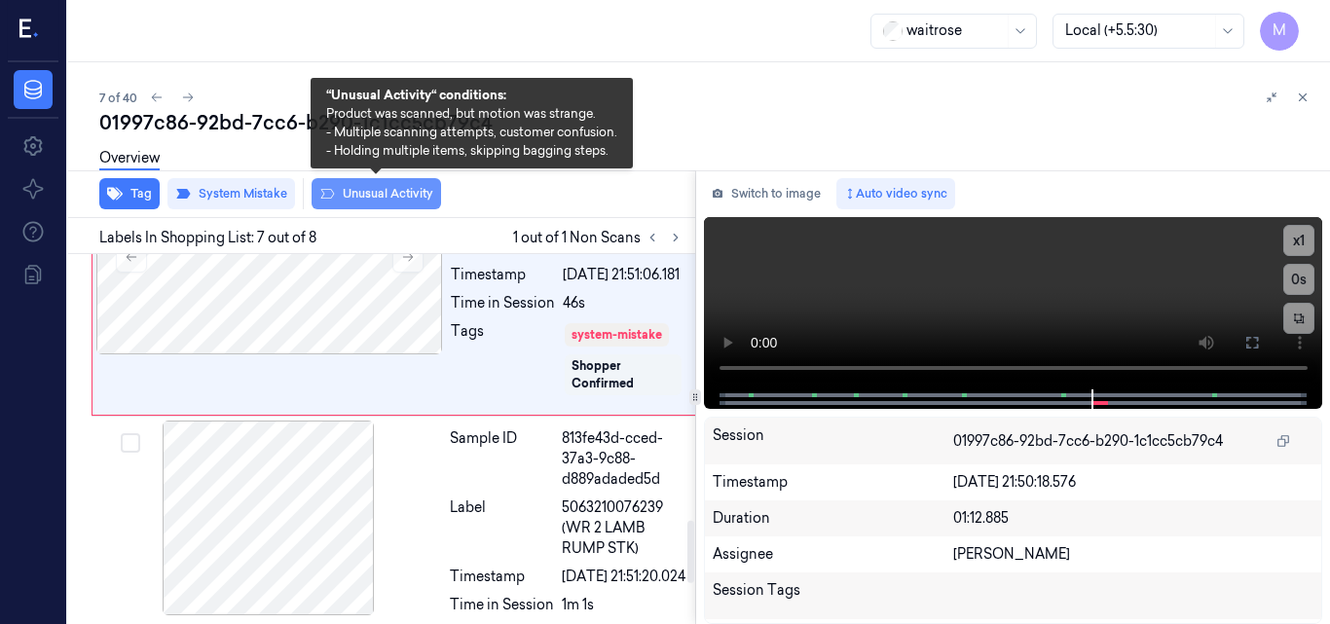
click at [392, 191] on button "Unusual Activity" at bounding box center [377, 193] width 130 height 31
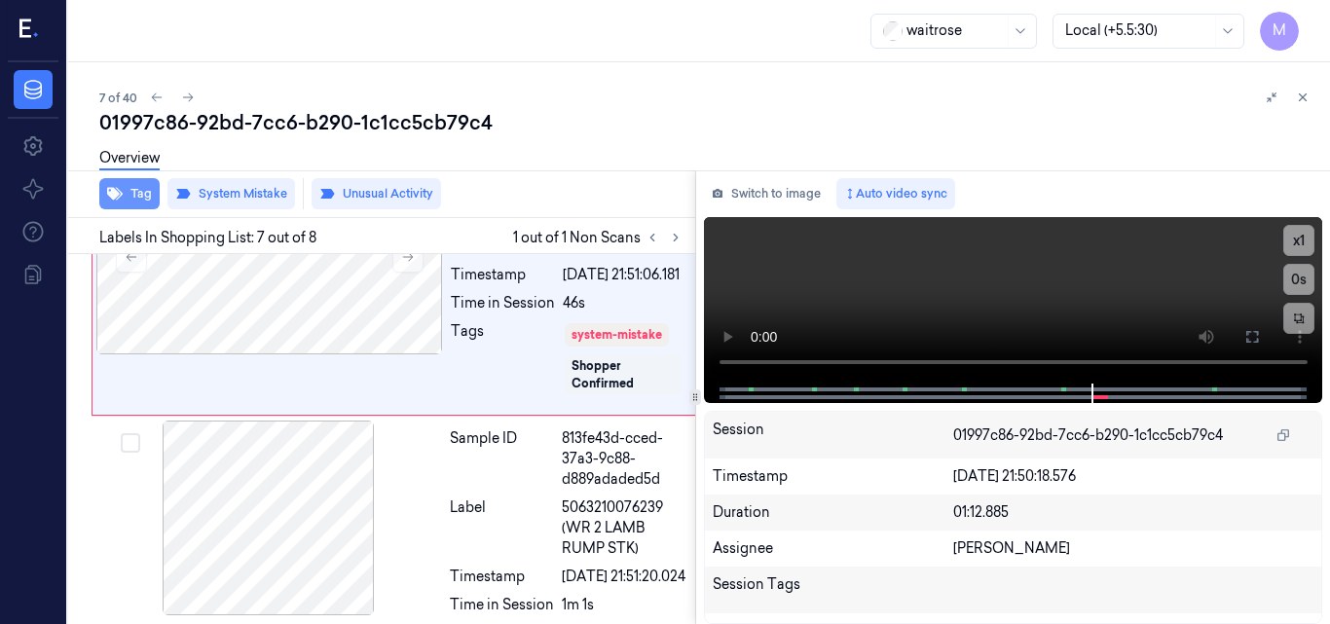
click at [140, 189] on button "Tag" at bounding box center [129, 193] width 60 height 31
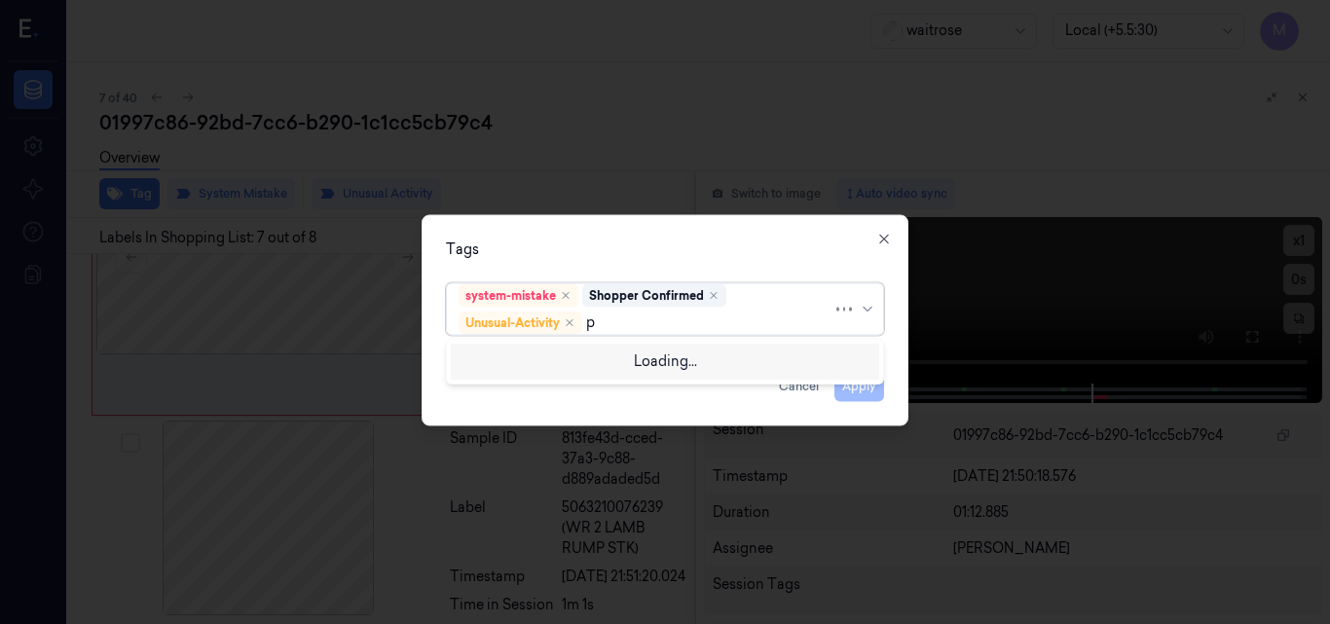
type input "pi"
click at [542, 360] on div "Picklist item alert" at bounding box center [515, 360] width 112 height 20
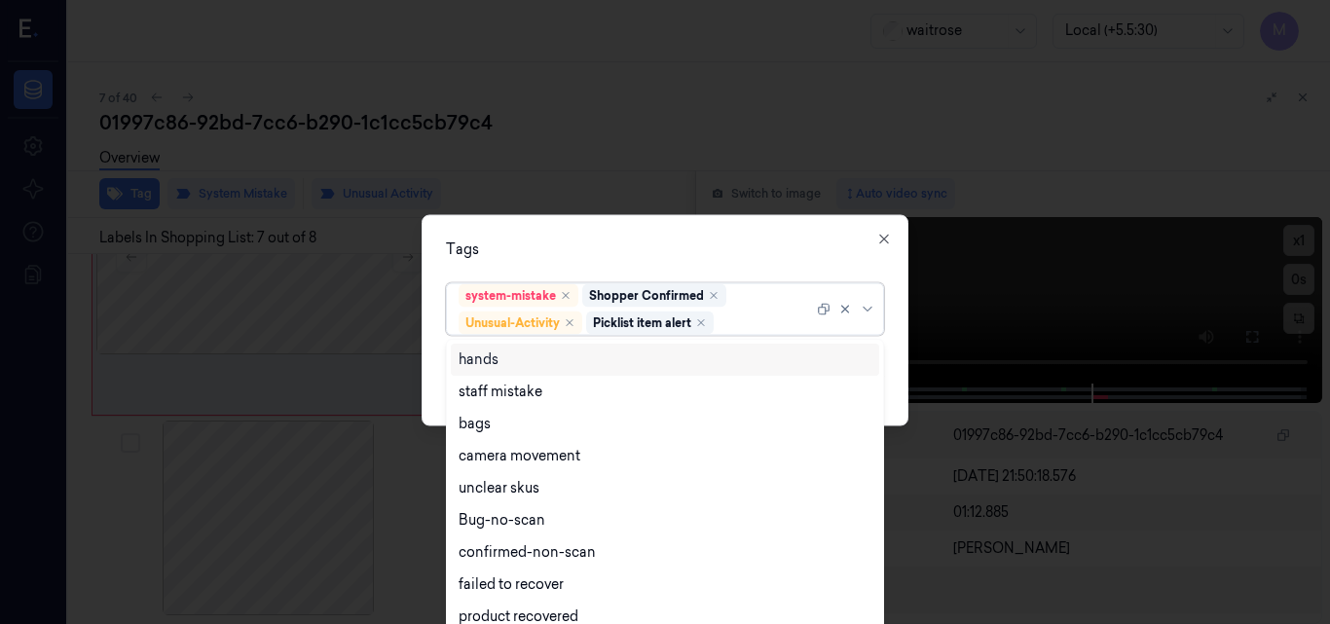
click at [635, 249] on div "Tags" at bounding box center [665, 249] width 438 height 20
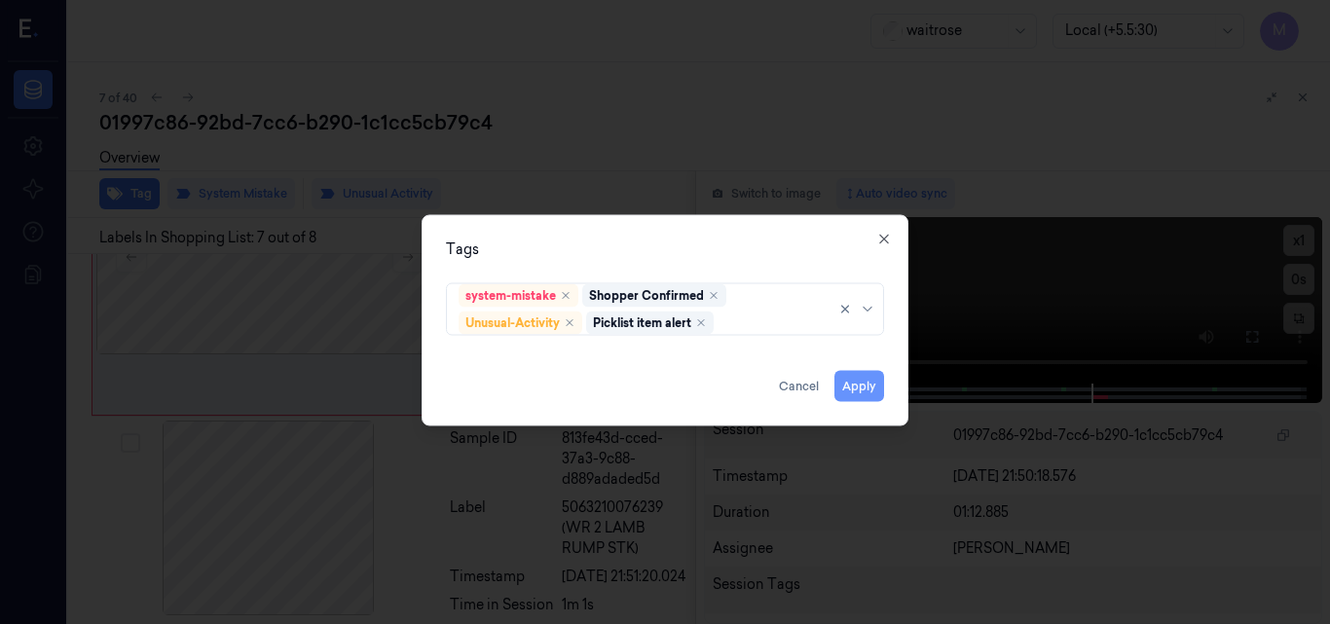
click at [872, 391] on button "Apply" at bounding box center [860, 385] width 50 height 31
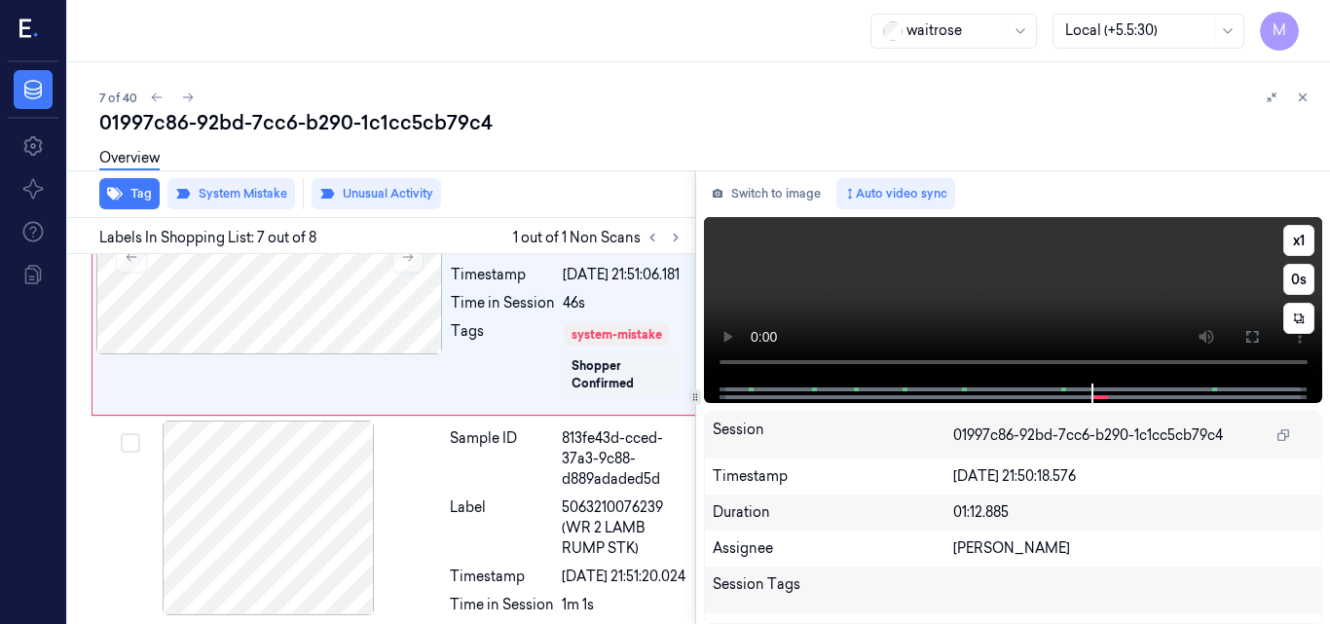
click at [1047, 285] on video at bounding box center [1013, 300] width 619 height 167
click at [1246, 339] on icon at bounding box center [1253, 337] width 16 height 16
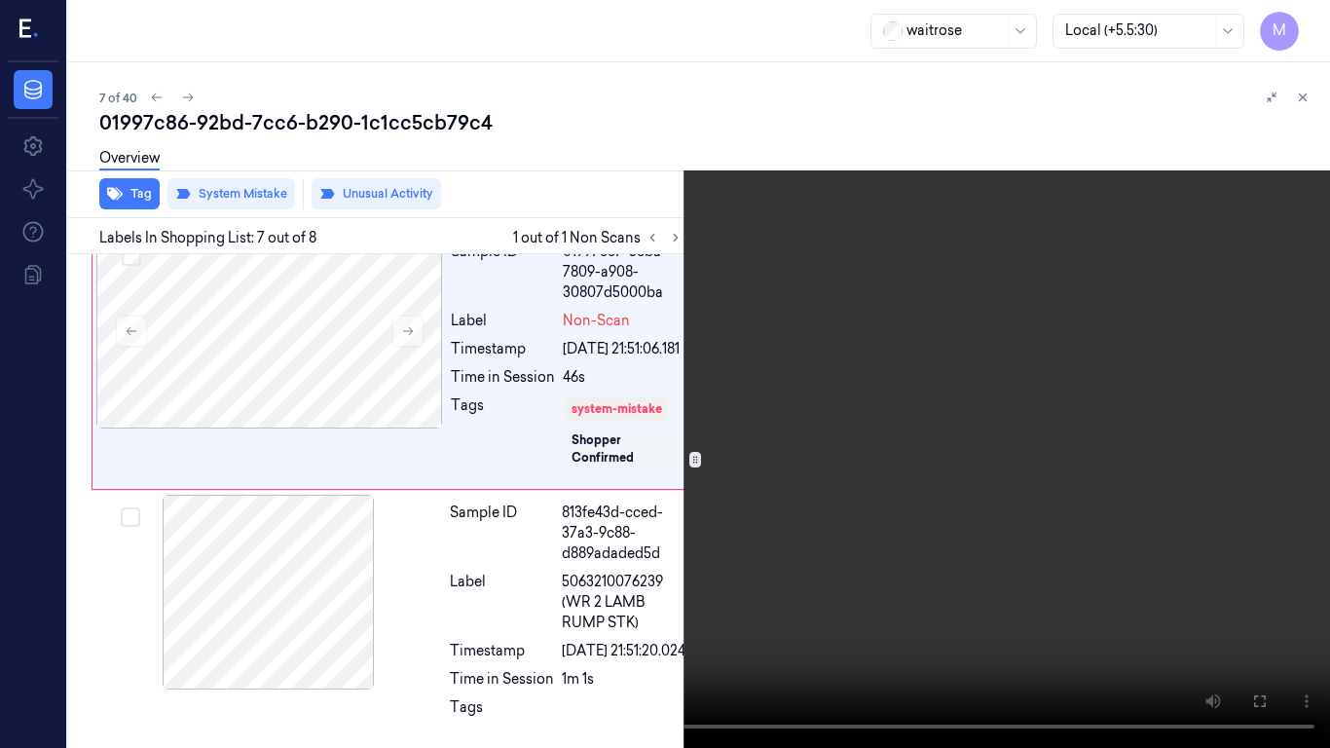
click at [908, 430] on video at bounding box center [665, 374] width 1330 height 748
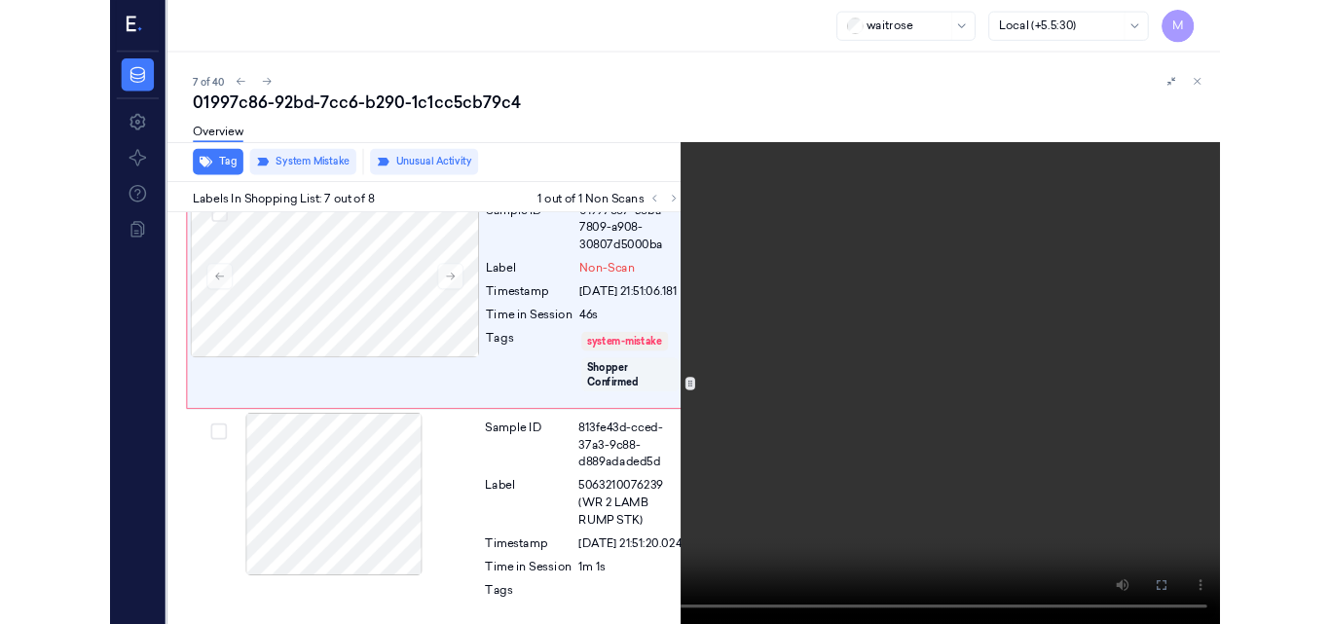
scroll to position [1503, 0]
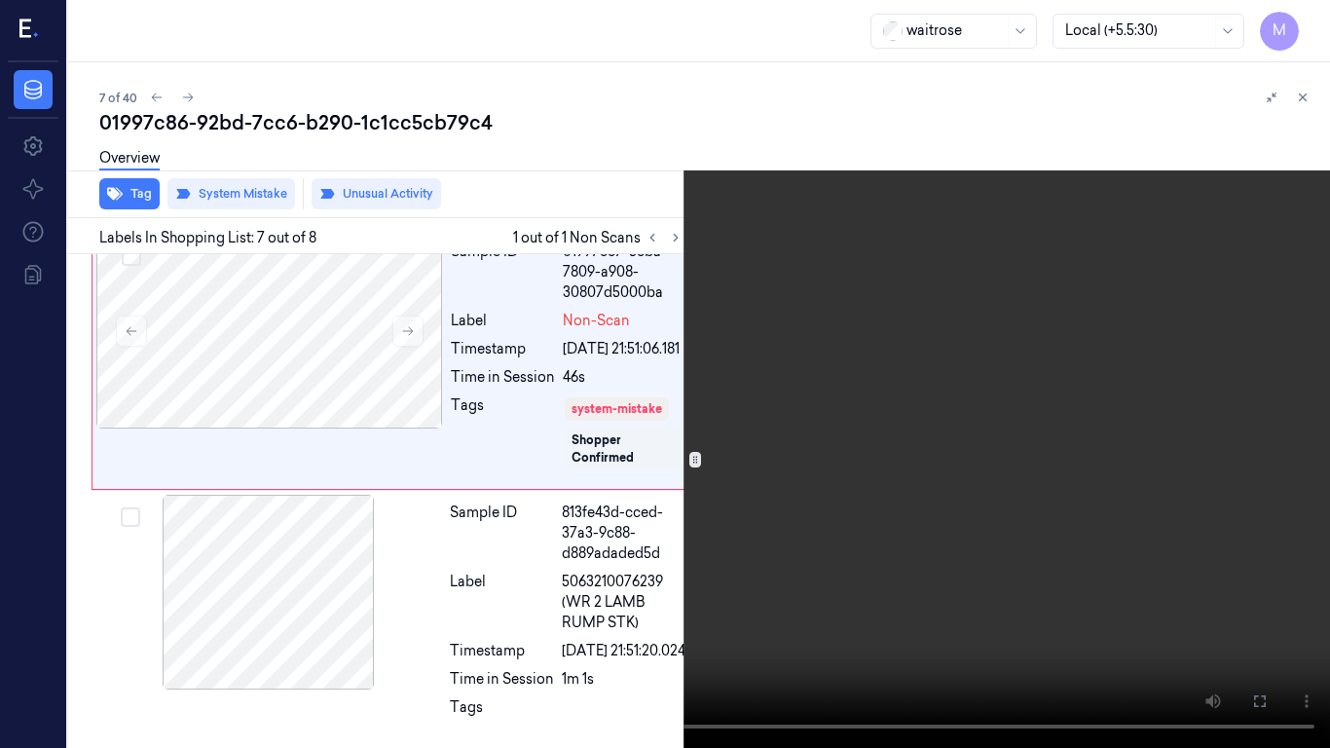
click at [0, 0] on button at bounding box center [0, 0] width 0 height 0
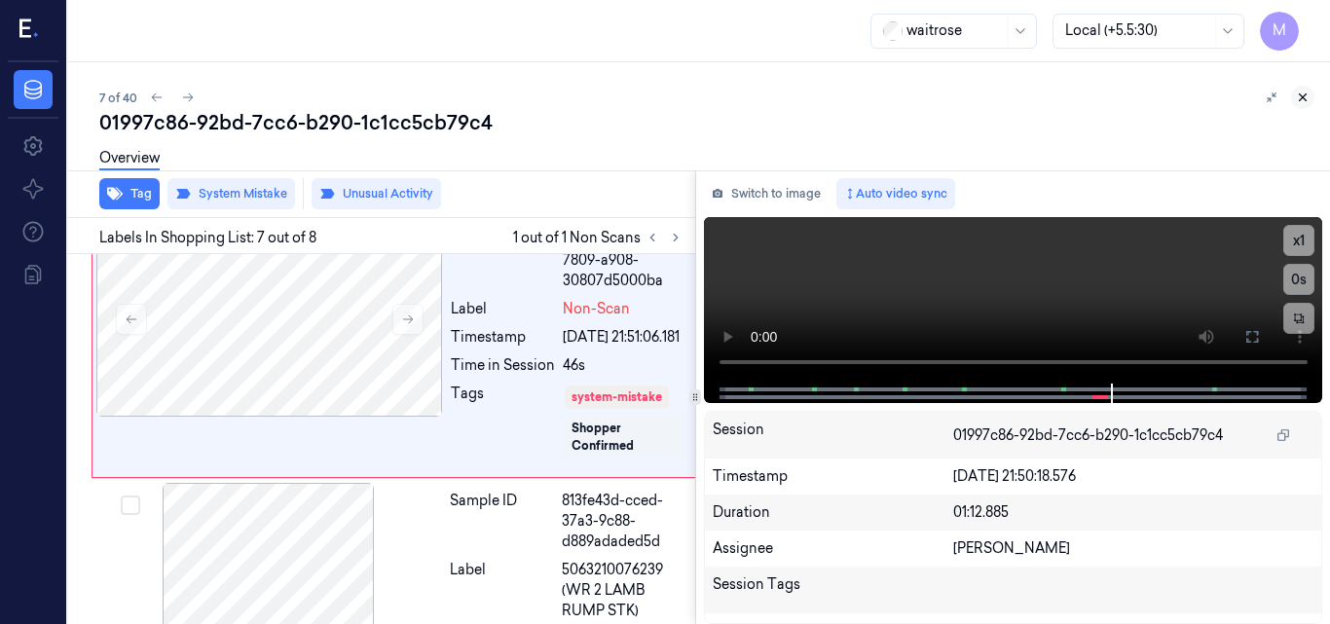
click at [1306, 93] on icon at bounding box center [1303, 98] width 14 height 14
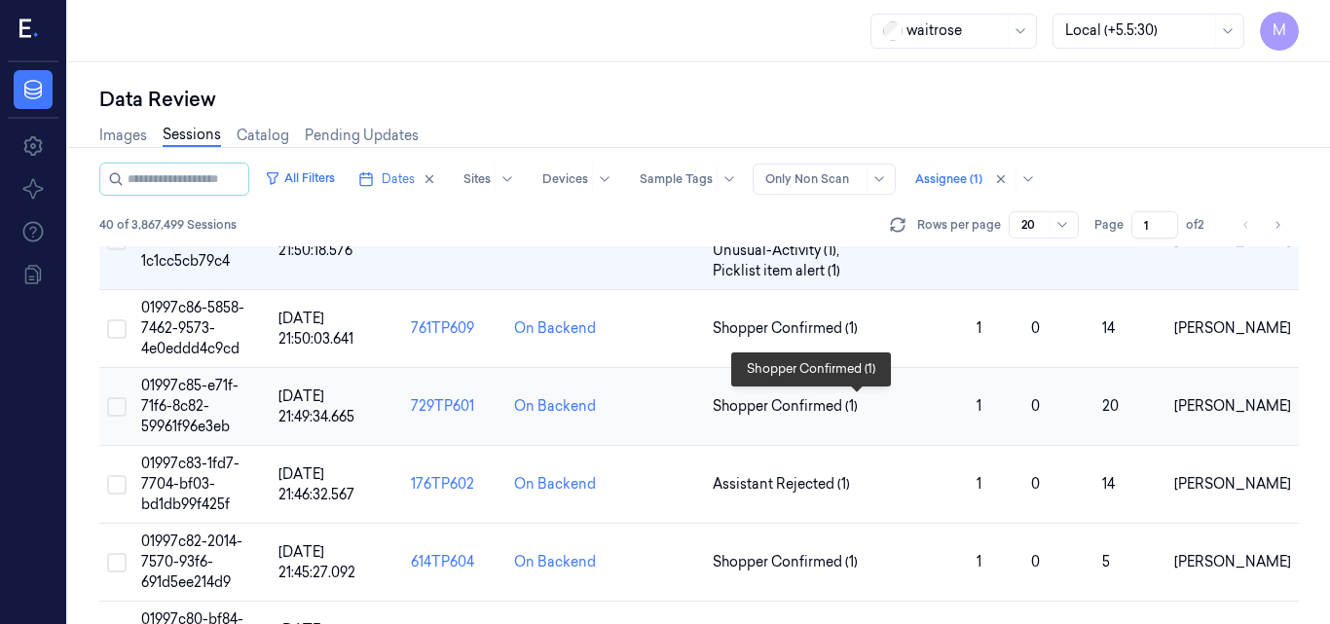
scroll to position [488, 0]
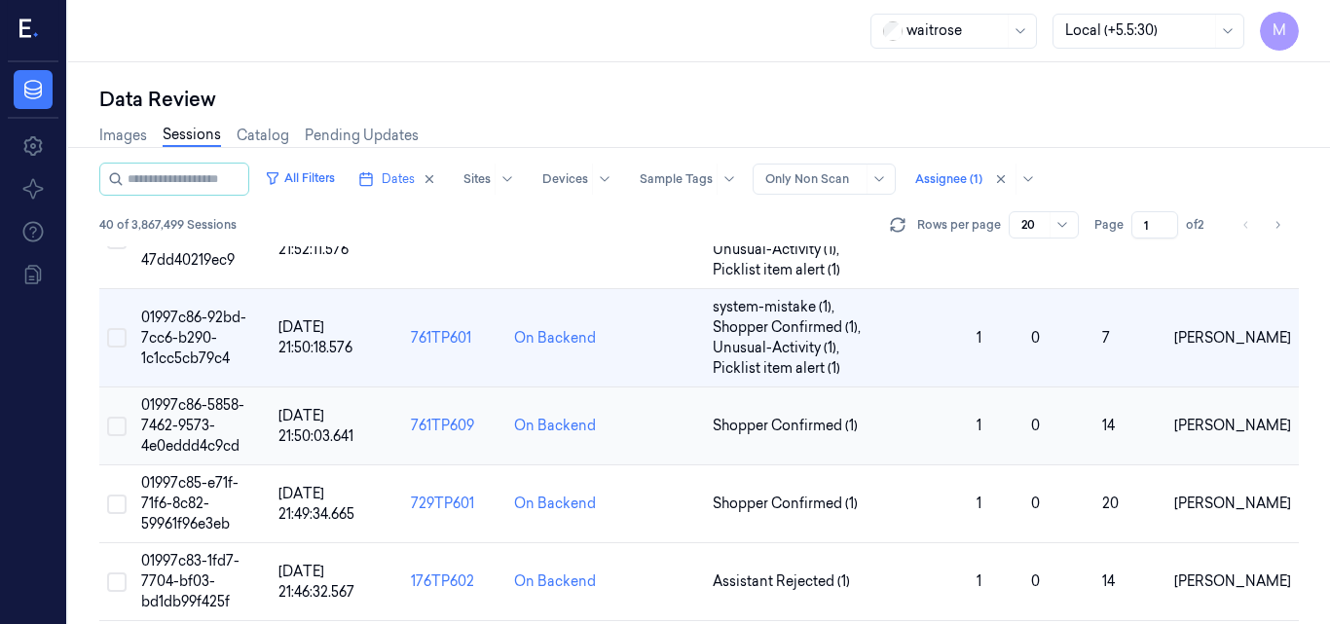
click at [192, 413] on span "01997c86-5858-7462-9573-4e0eddd4c9cd" at bounding box center [192, 425] width 103 height 58
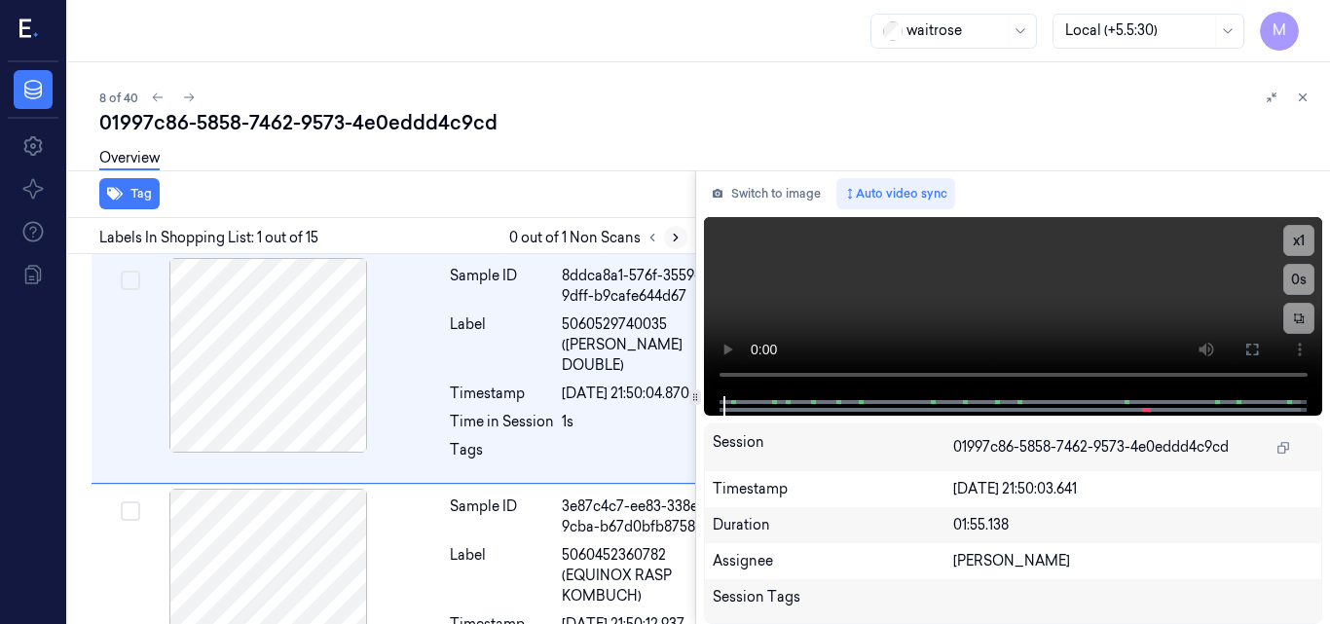
click at [674, 242] on icon at bounding box center [676, 238] width 4 height 7
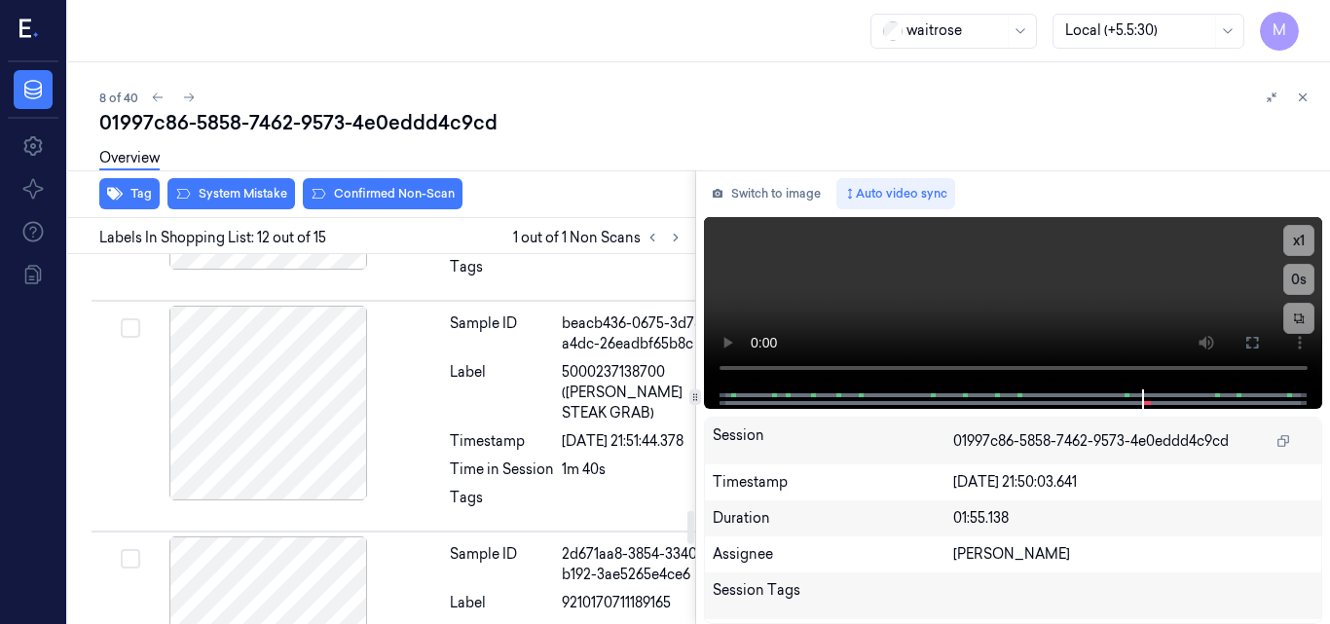
scroll to position [2862, 0]
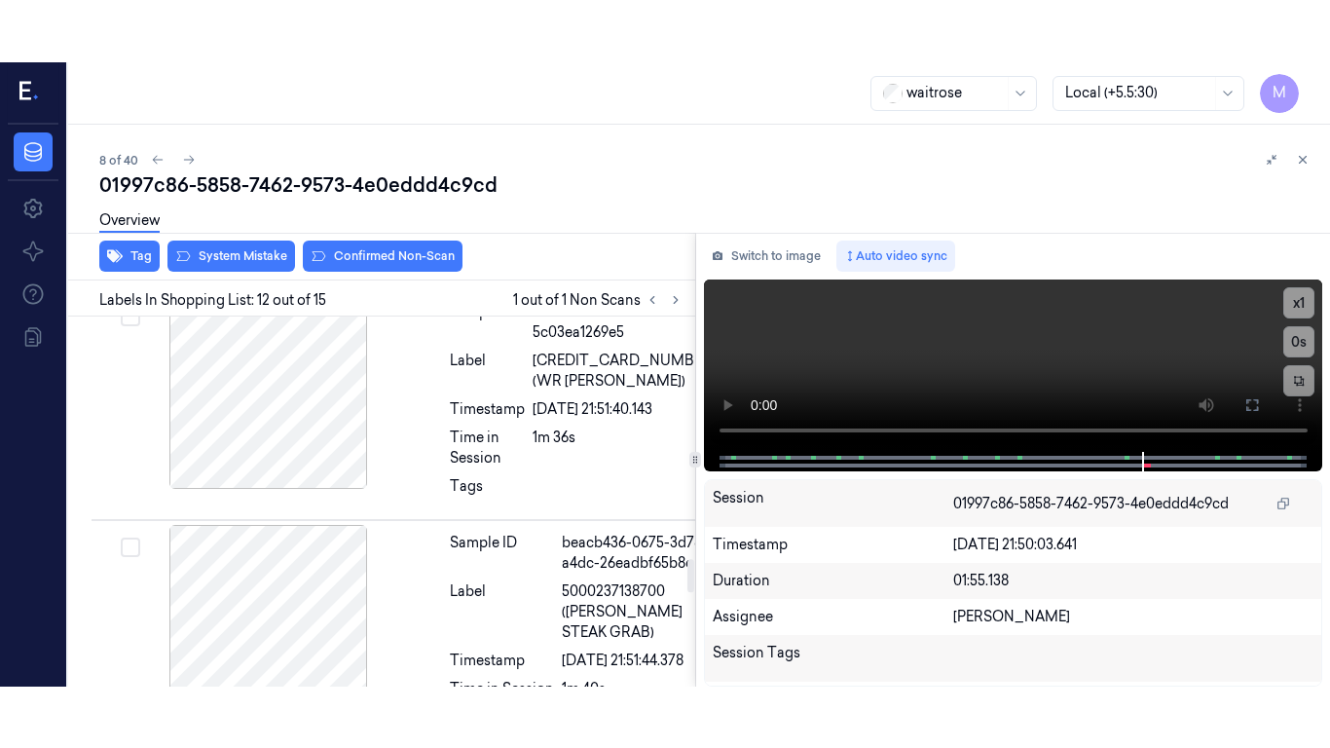
scroll to position [2698, 0]
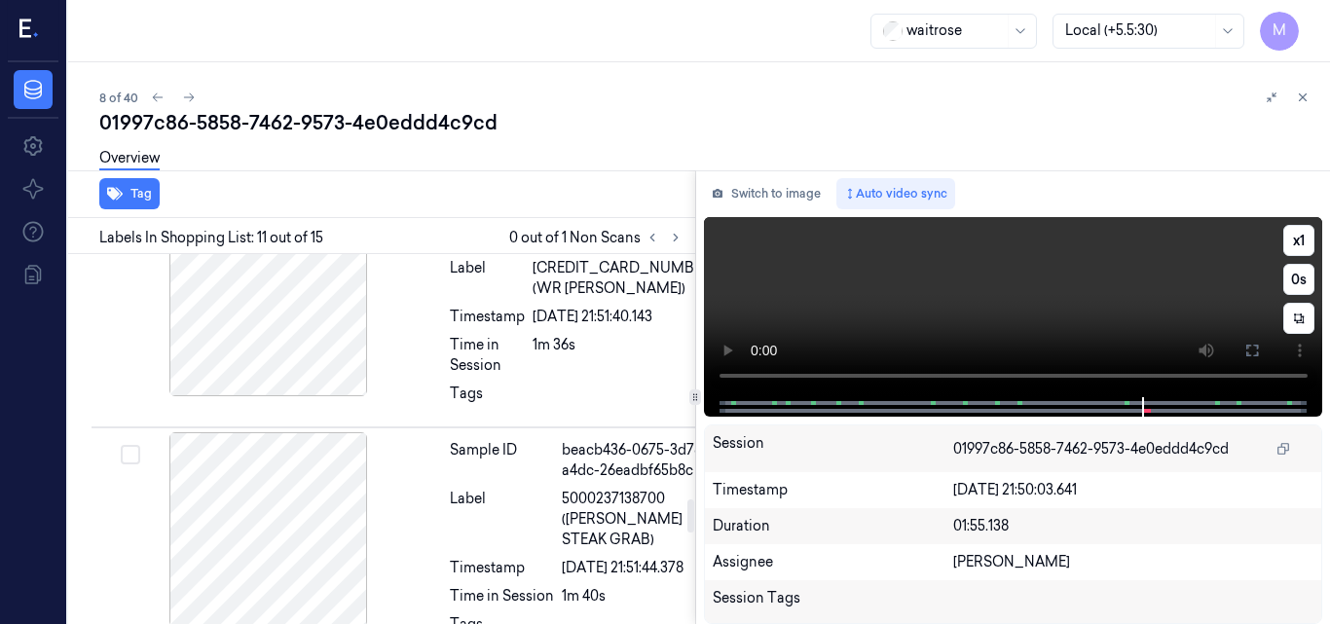
click at [1058, 310] on video at bounding box center [1013, 307] width 619 height 180
click at [1249, 355] on icon at bounding box center [1253, 351] width 16 height 16
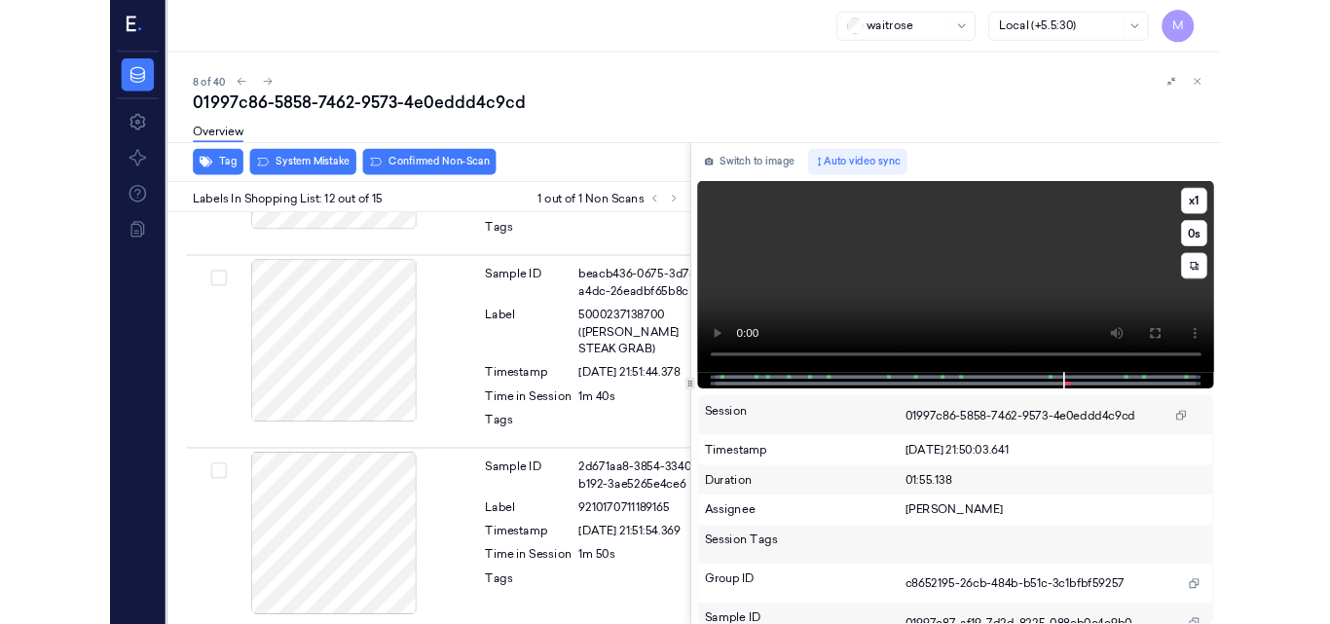
scroll to position [2898, 0]
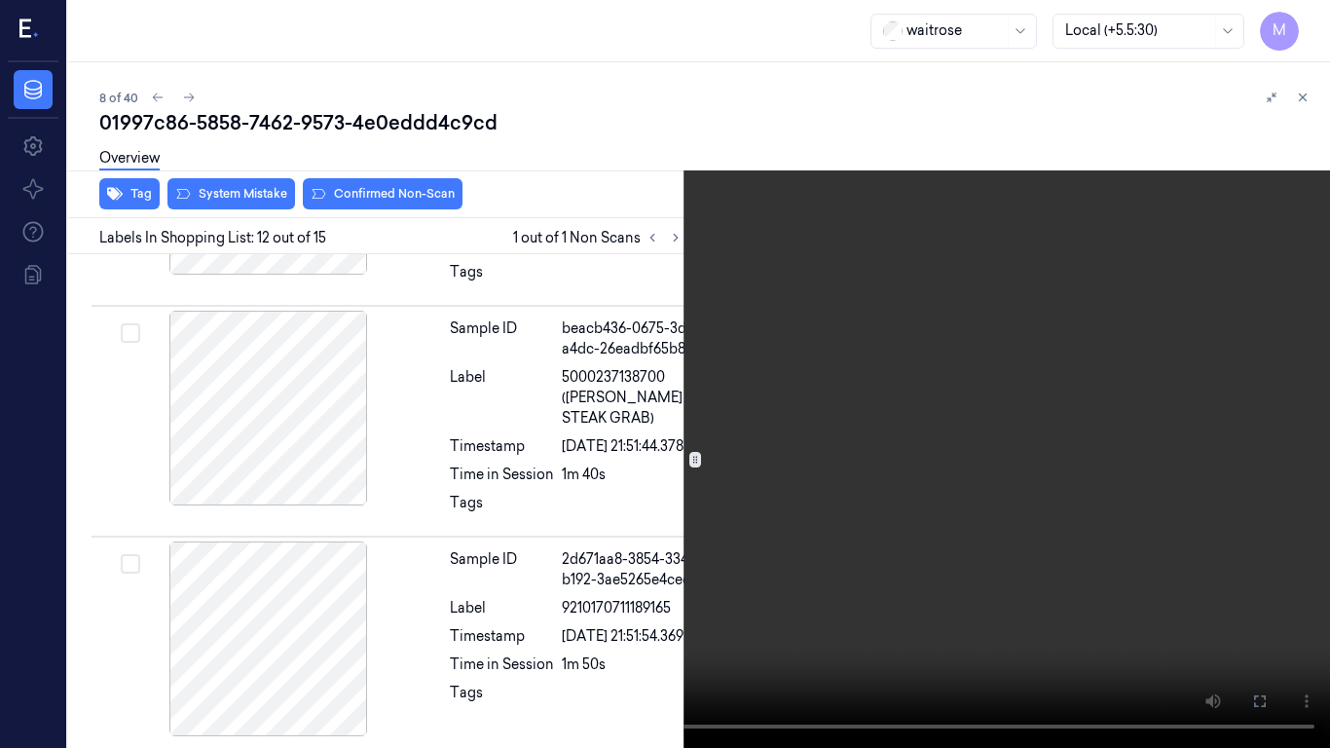
click at [696, 362] on video at bounding box center [665, 374] width 1330 height 748
click at [0, 0] on icon at bounding box center [0, 0] width 0 height 0
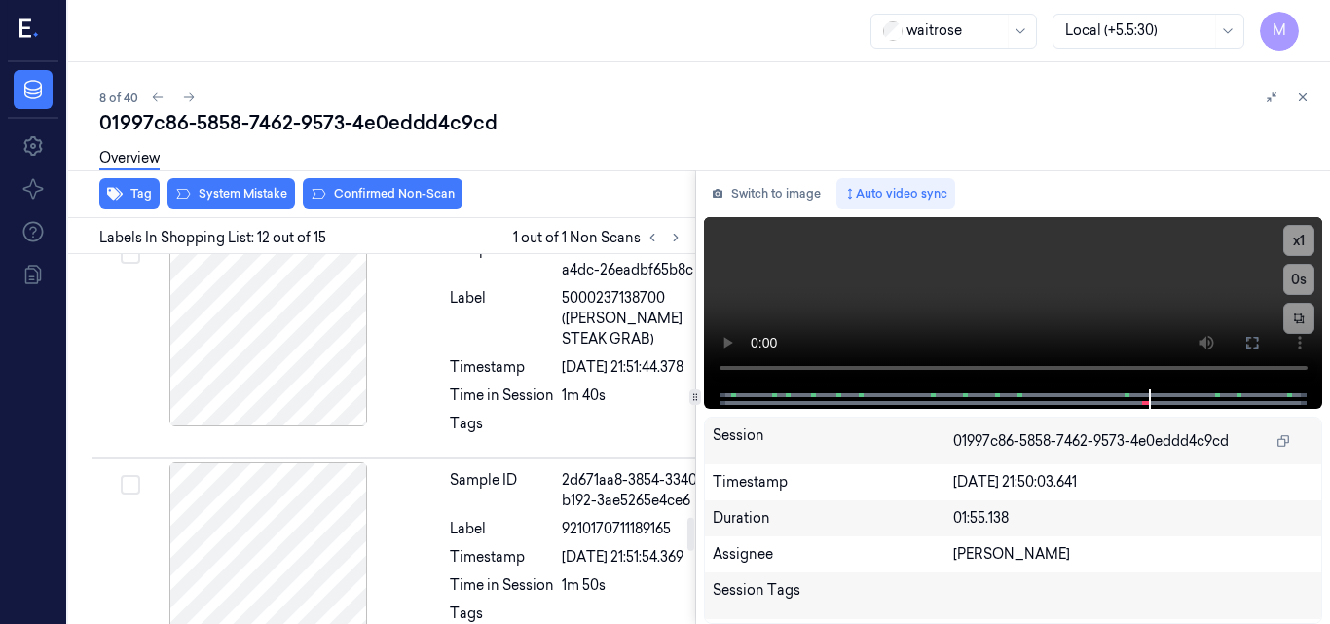
click at [227, 180] on div "Overview" at bounding box center [706, 161] width 1215 height 50
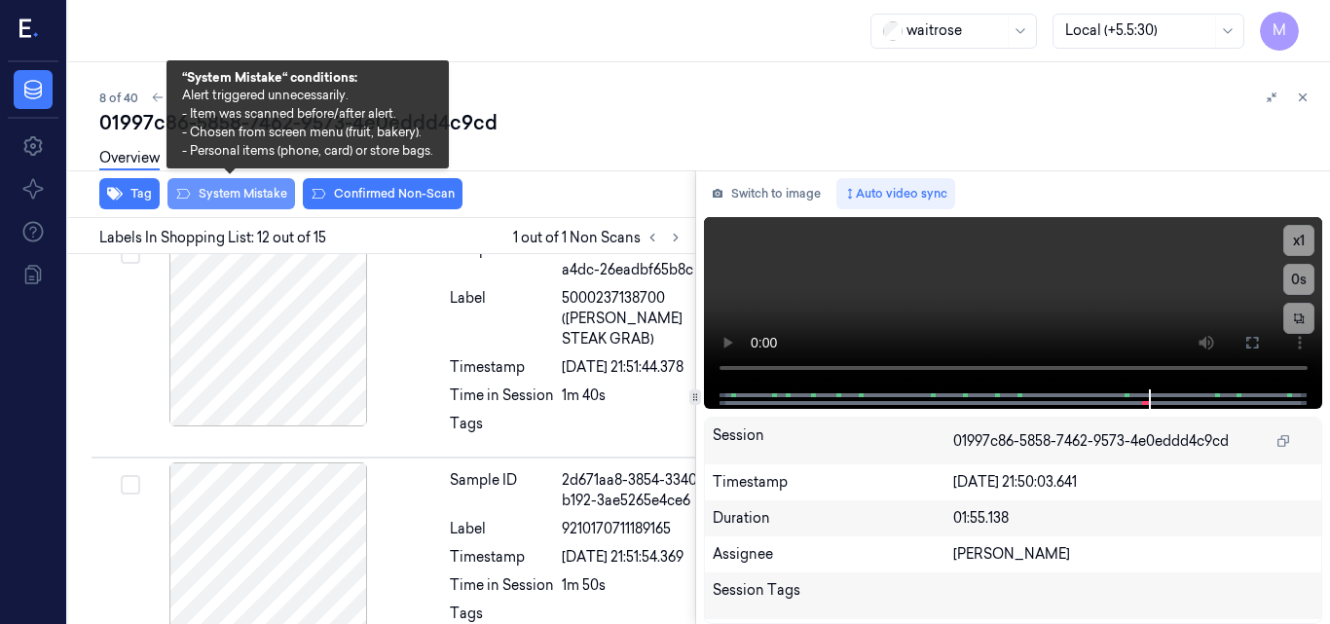
click at [227, 198] on button "System Mistake" at bounding box center [232, 193] width 128 height 31
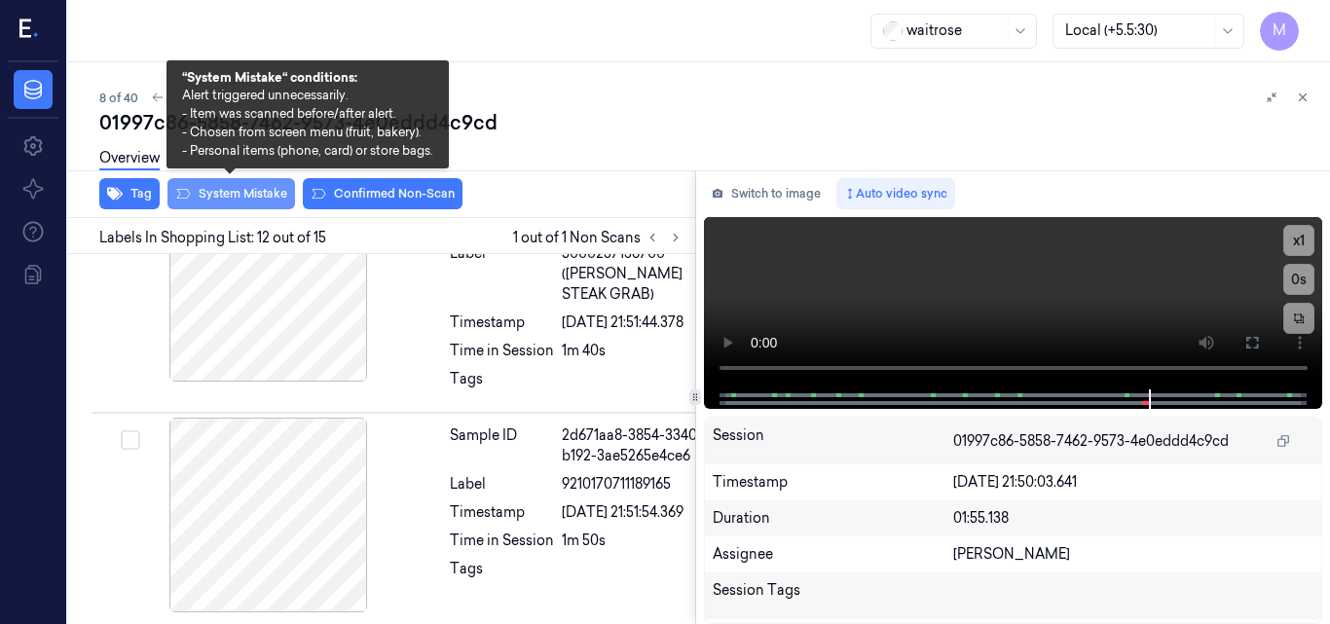
scroll to position [2965, 0]
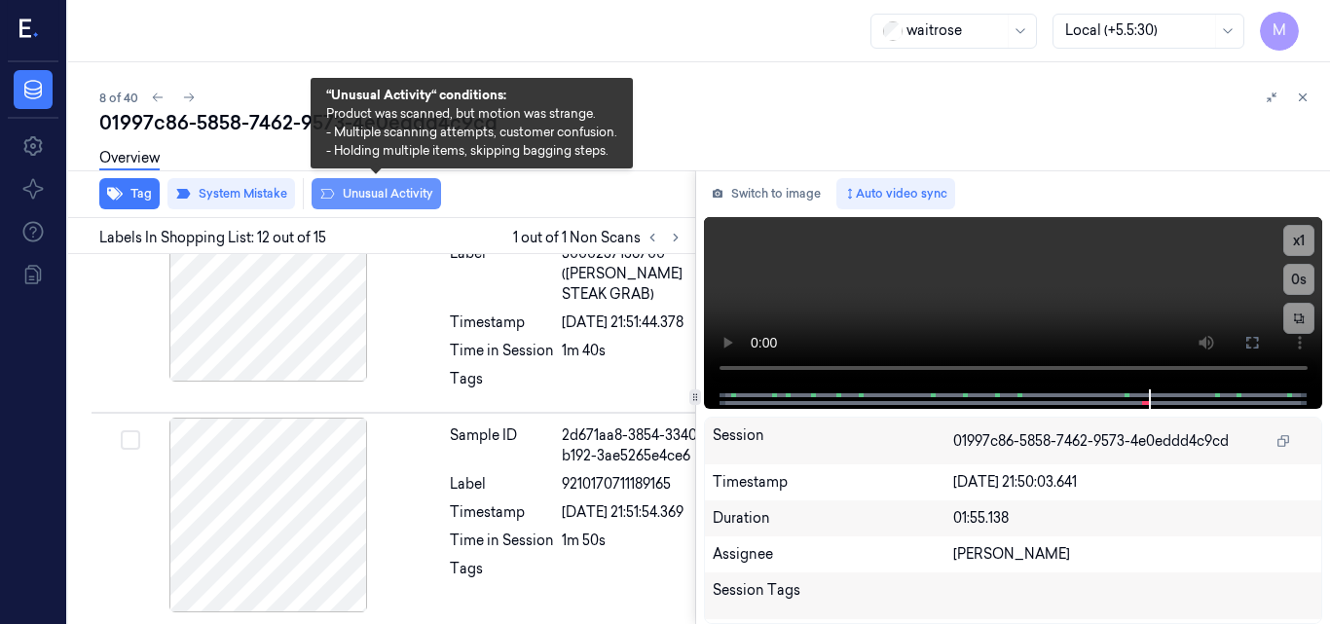
click at [374, 196] on button "Unusual Activity" at bounding box center [377, 193] width 130 height 31
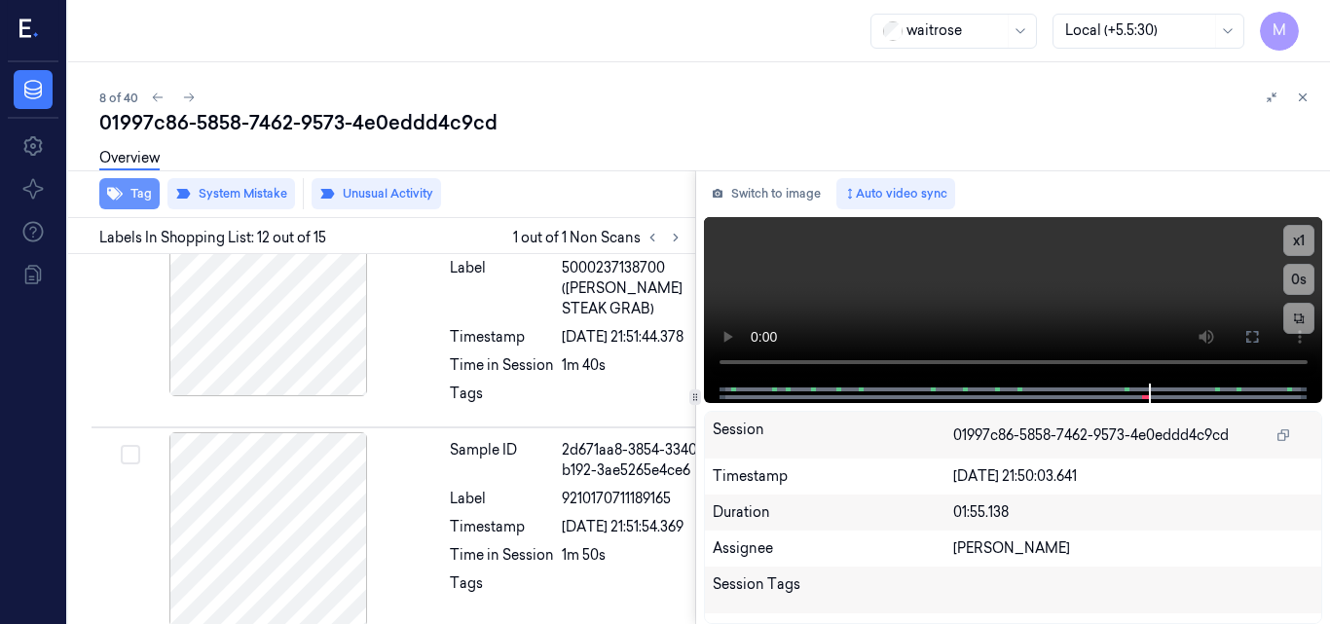
click at [135, 196] on button "Tag" at bounding box center [129, 193] width 60 height 31
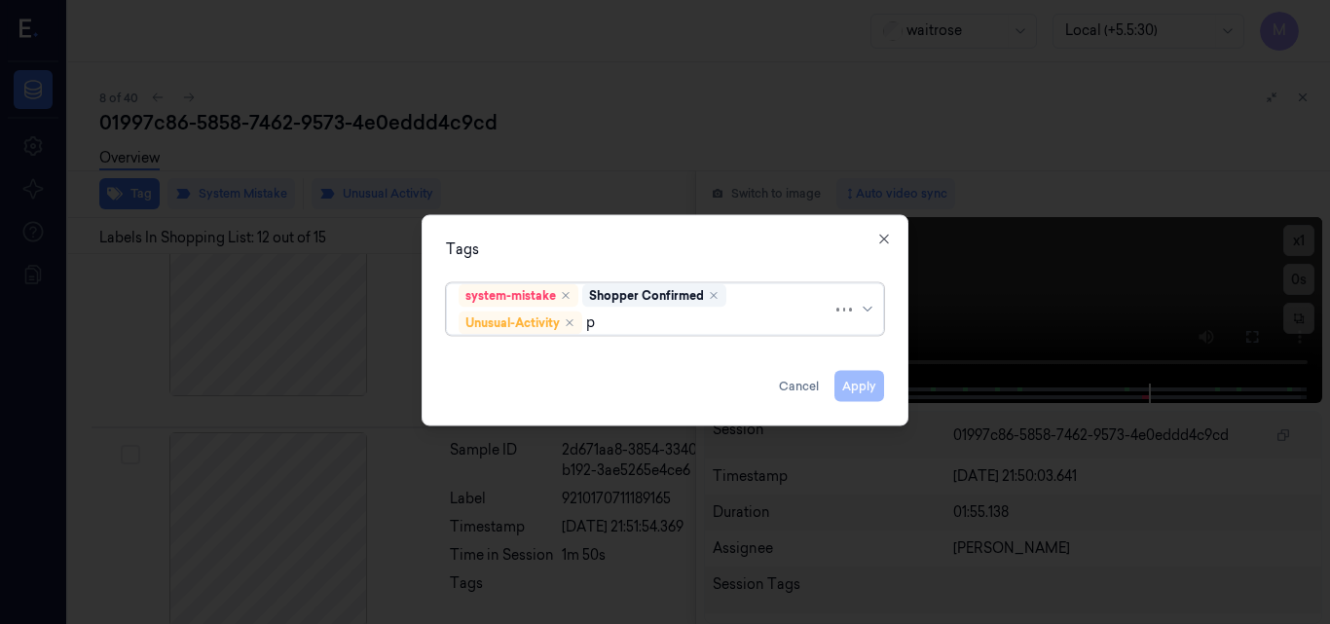
type input "pi"
click at [504, 362] on div "Picklist item alert" at bounding box center [515, 360] width 112 height 20
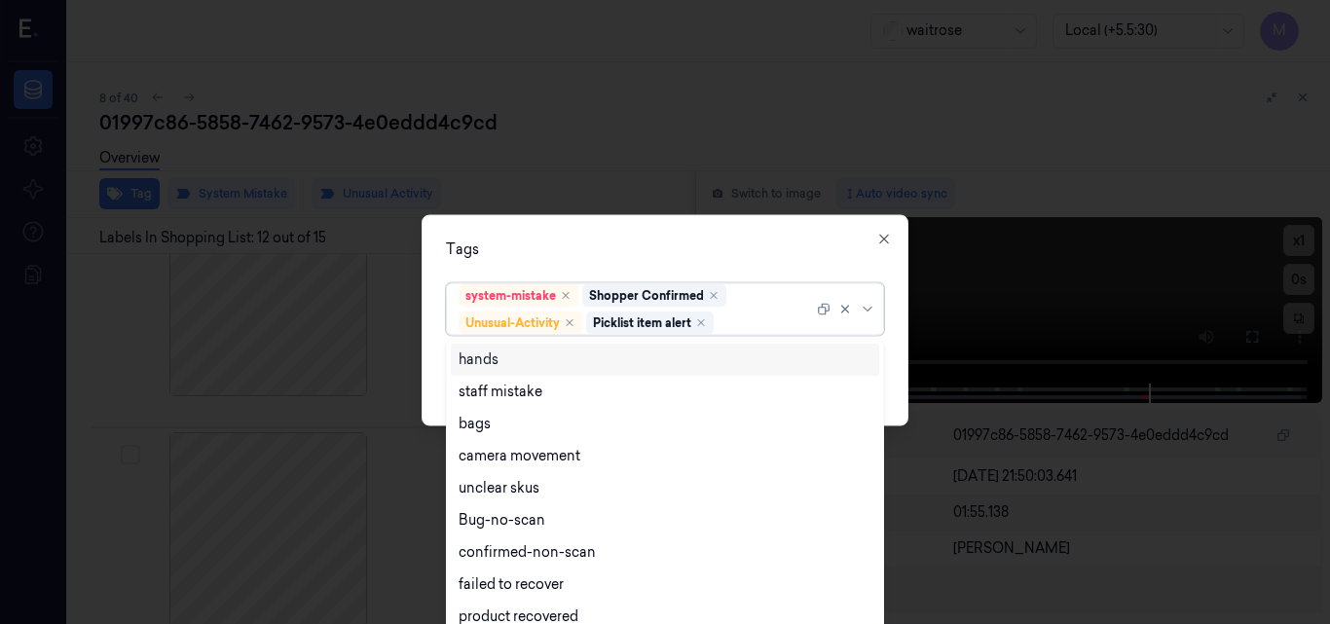
click at [640, 240] on div "Tags" at bounding box center [665, 249] width 438 height 20
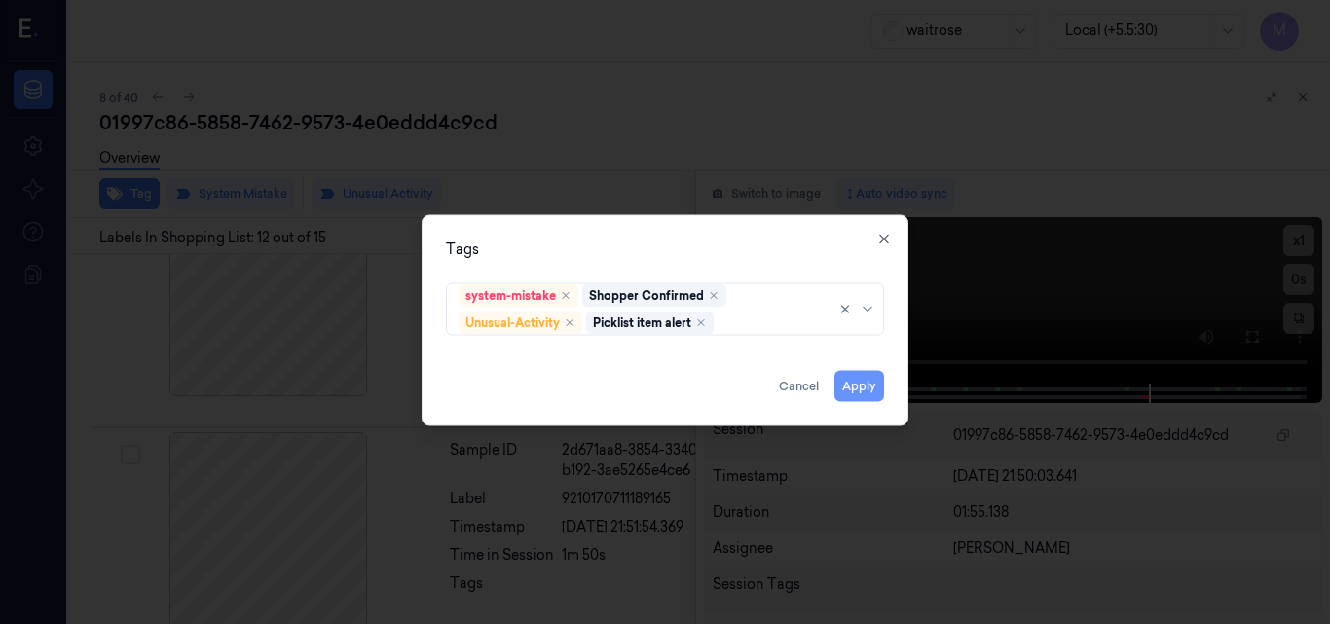
click at [864, 383] on button "Apply" at bounding box center [860, 385] width 50 height 31
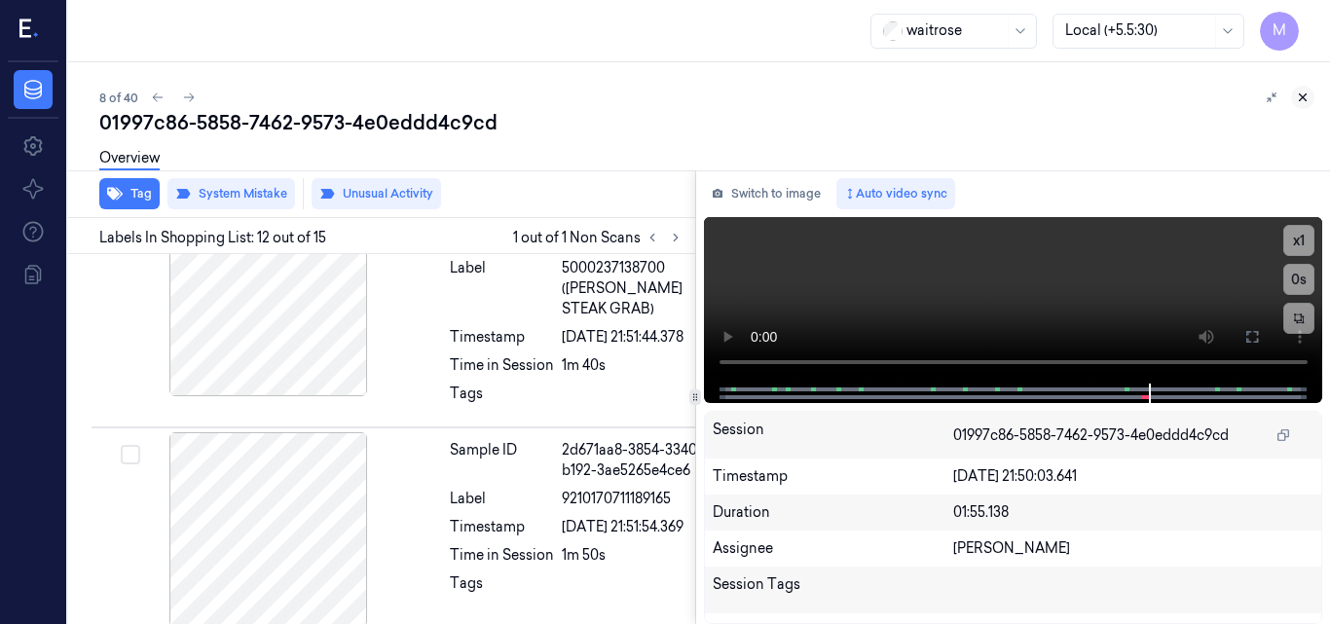
click at [1304, 94] on icon at bounding box center [1303, 98] width 14 height 14
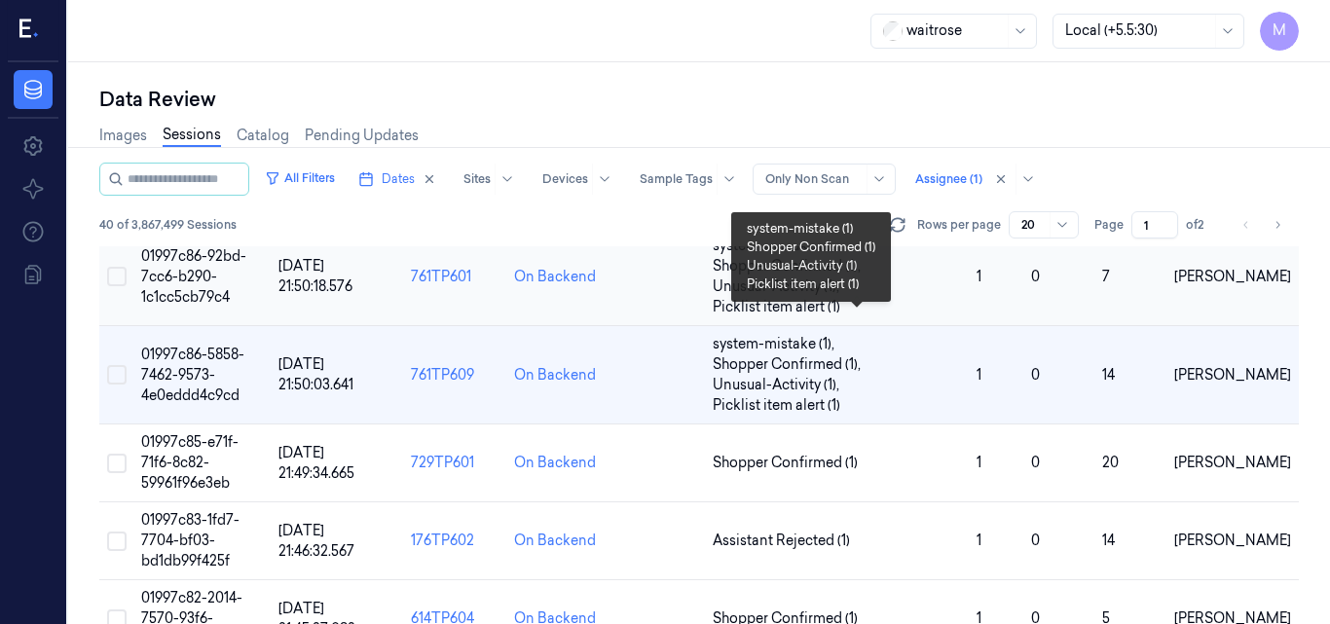
scroll to position [586, 0]
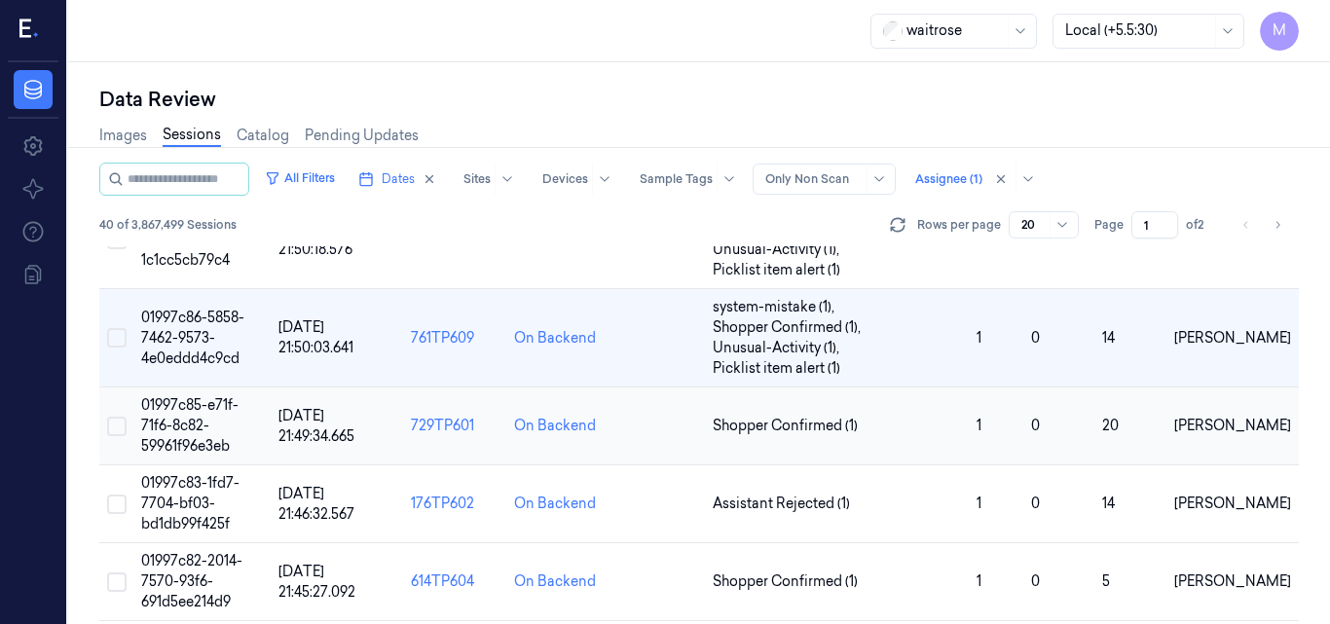
click at [196, 412] on span "01997c85-e71f-71f6-8c82-59961f96e3eb" at bounding box center [189, 425] width 97 height 58
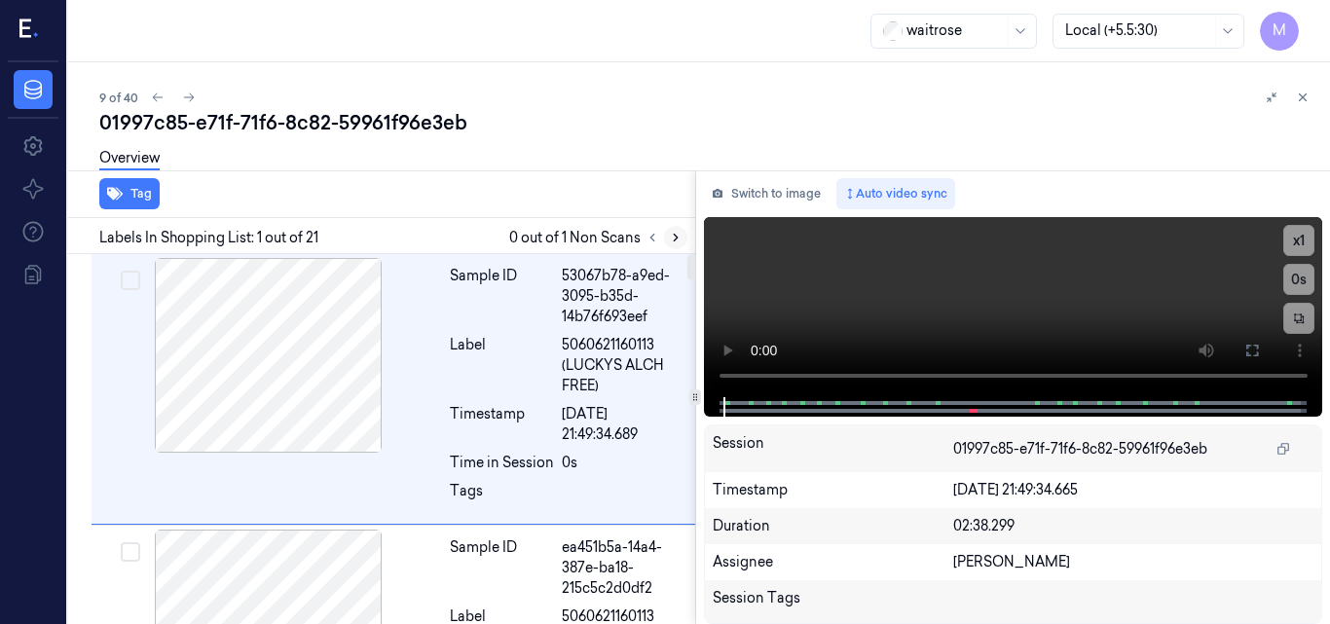
click at [679, 240] on icon at bounding box center [676, 238] width 14 height 14
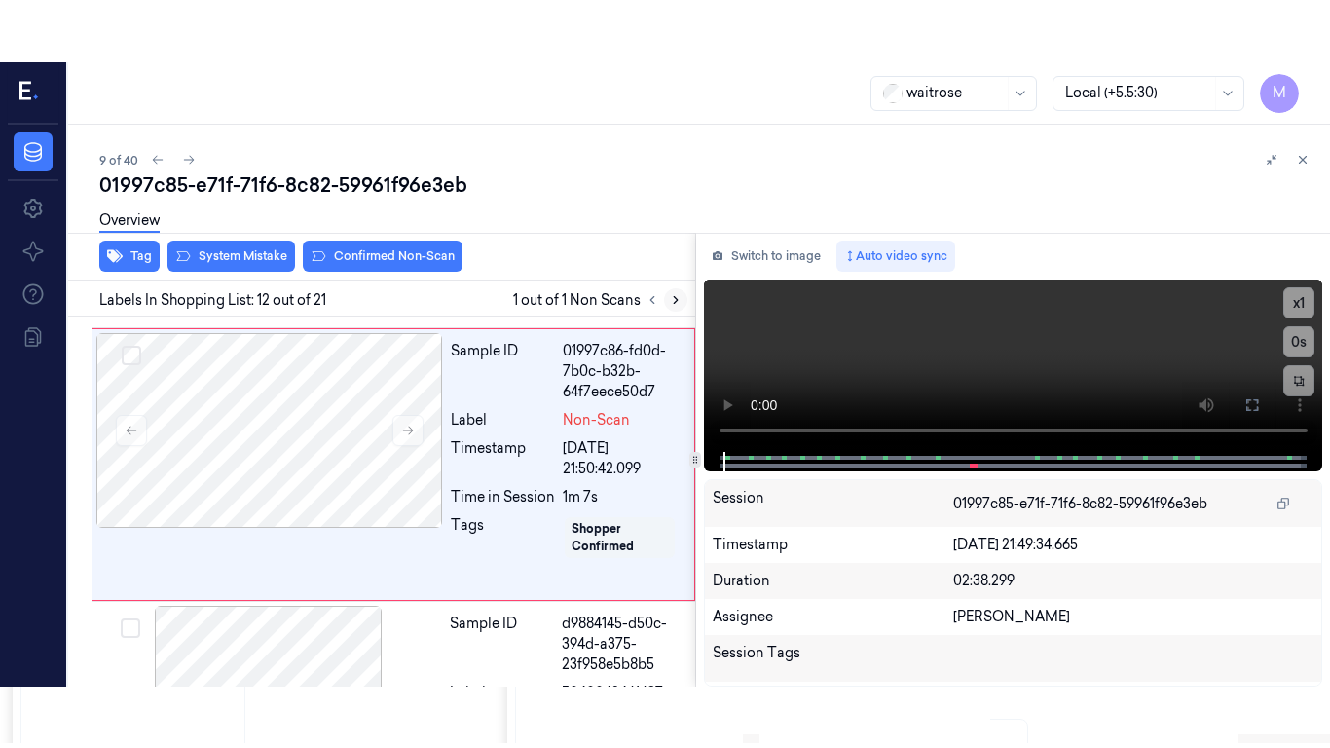
scroll to position [2939, 0]
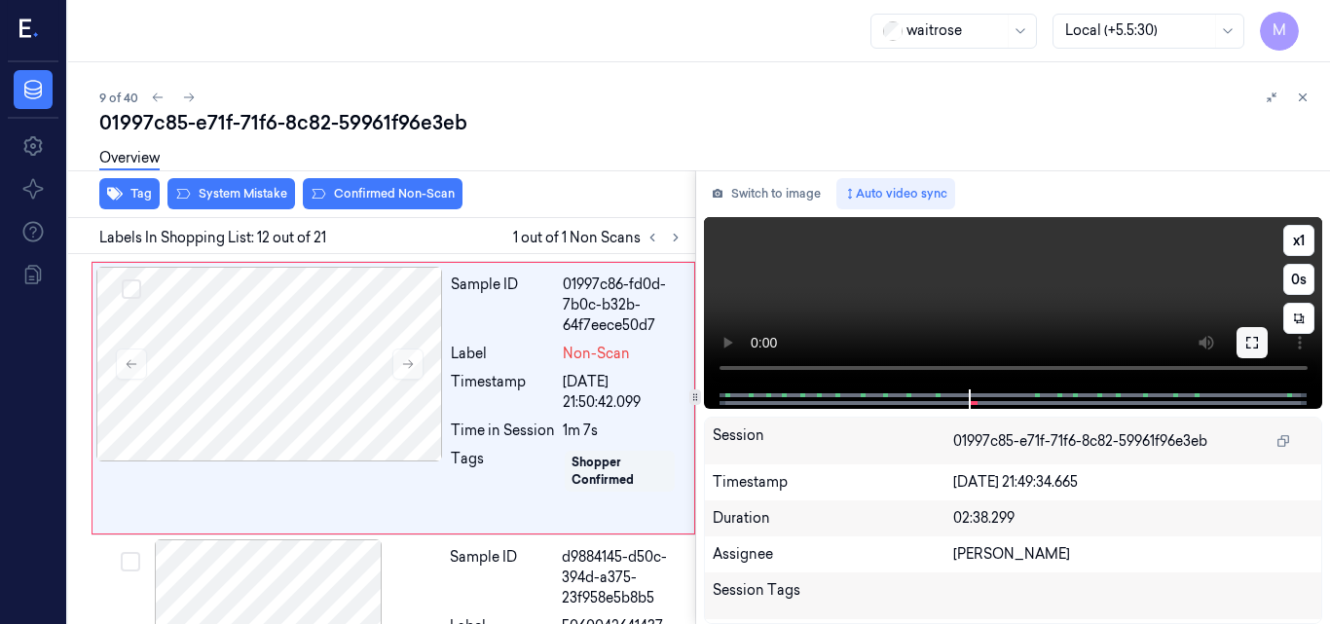
click at [1252, 343] on icon at bounding box center [1253, 343] width 16 height 16
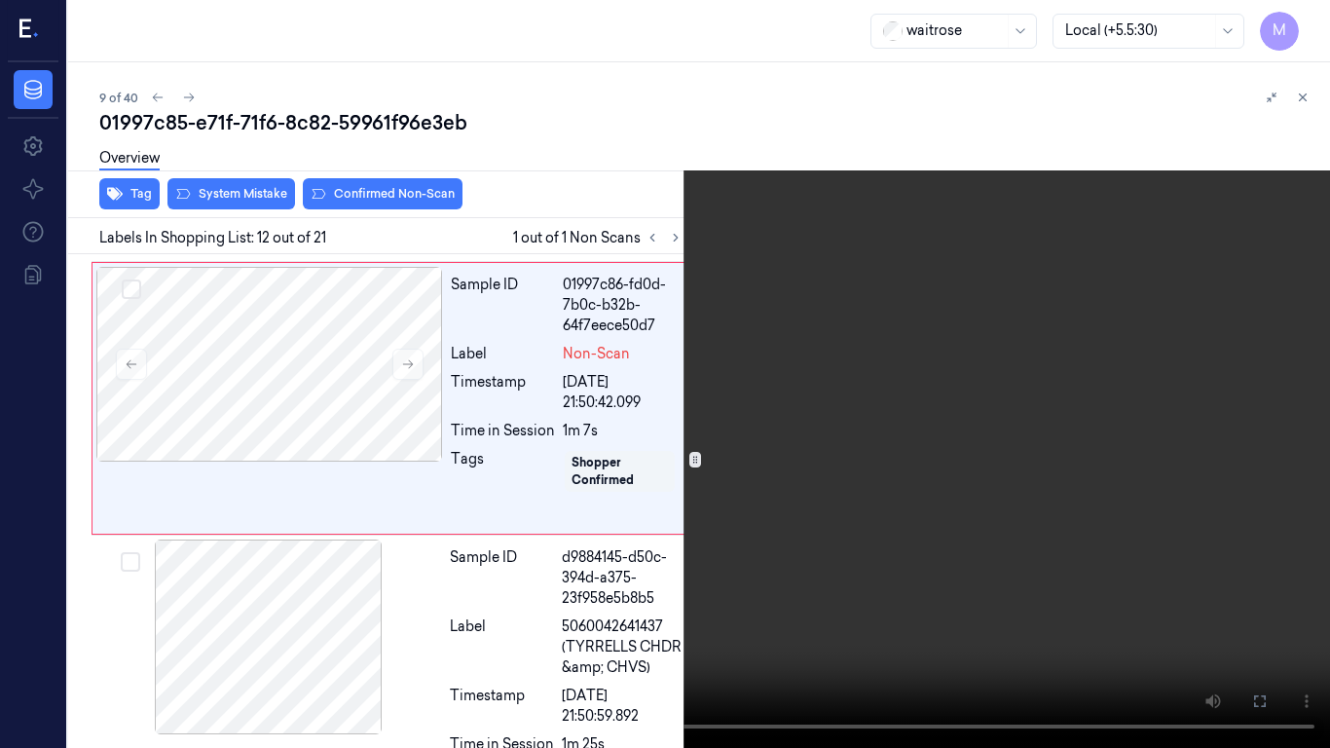
click at [950, 413] on video at bounding box center [665, 374] width 1330 height 748
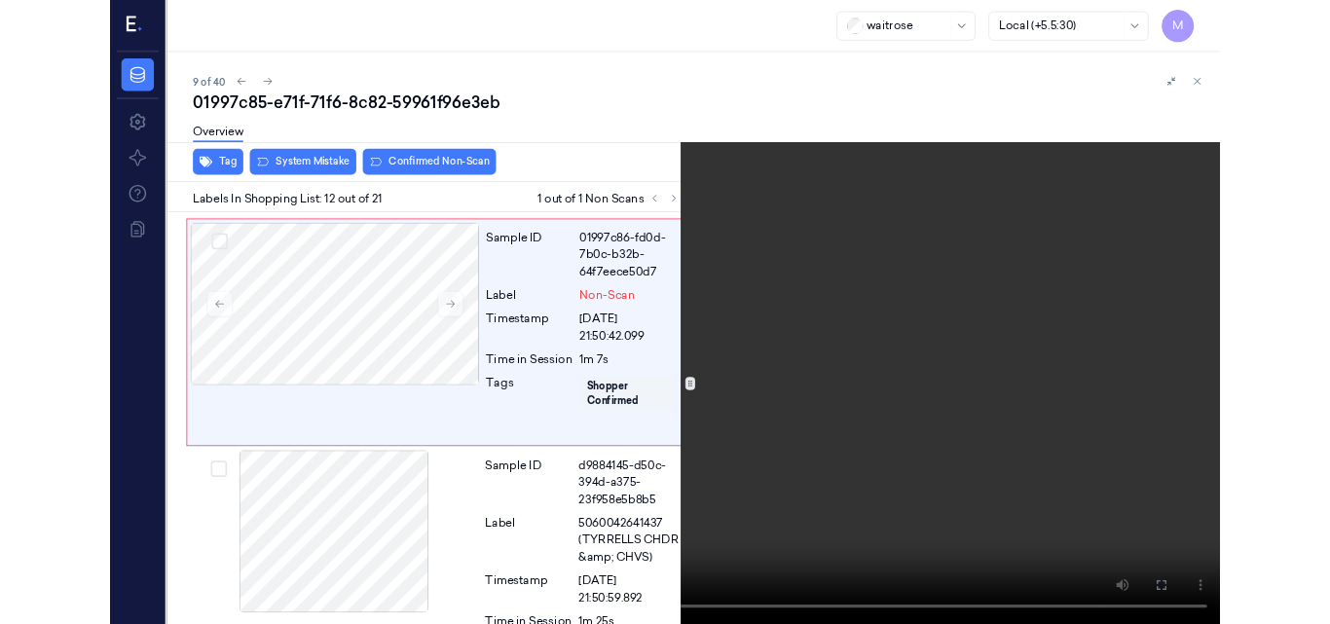
scroll to position [2878, 0]
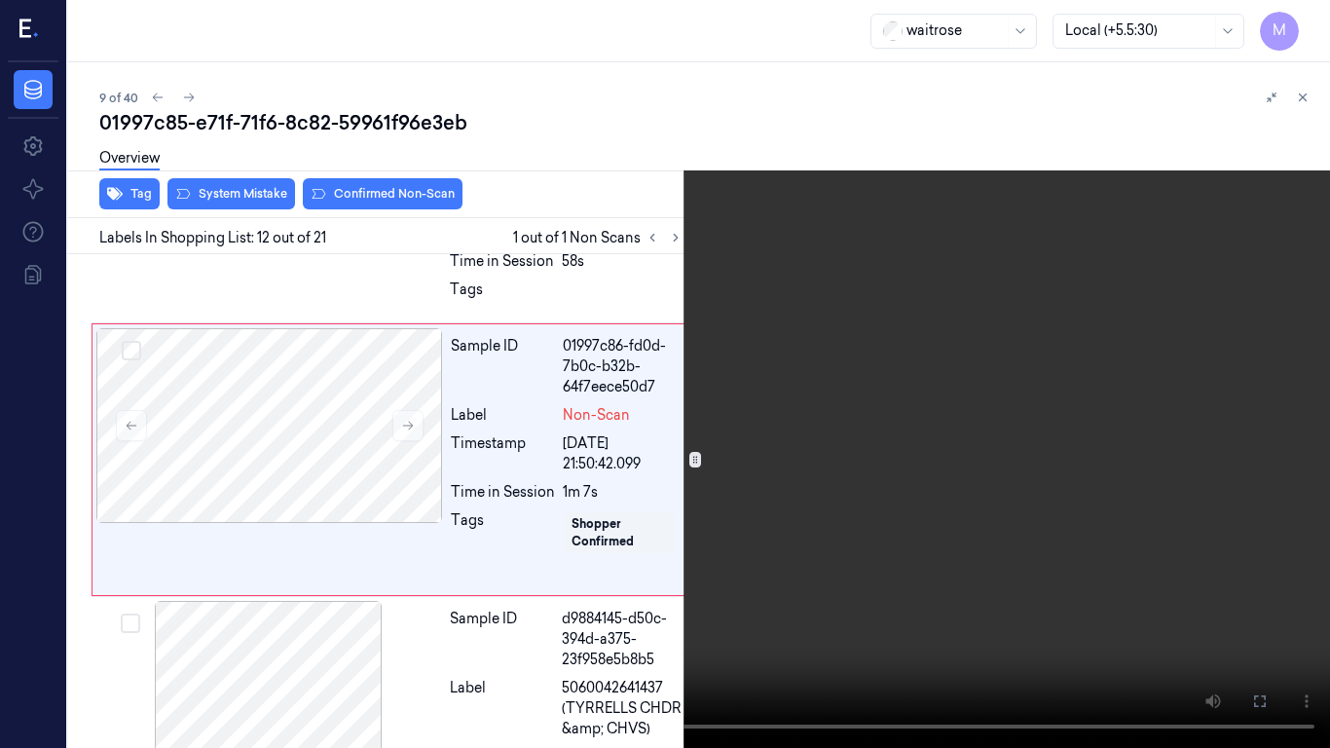
click at [857, 353] on video at bounding box center [665, 374] width 1330 height 748
click at [0, 0] on icon at bounding box center [0, 0] width 0 height 0
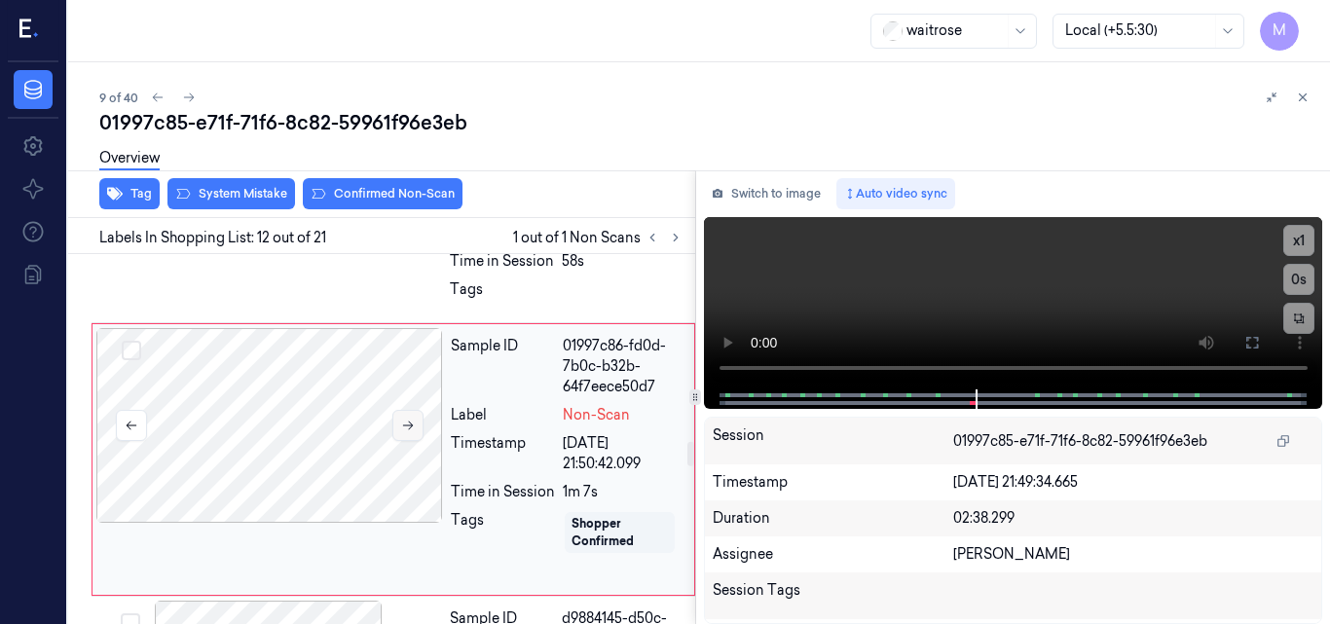
click at [414, 432] on icon at bounding box center [408, 426] width 14 height 14
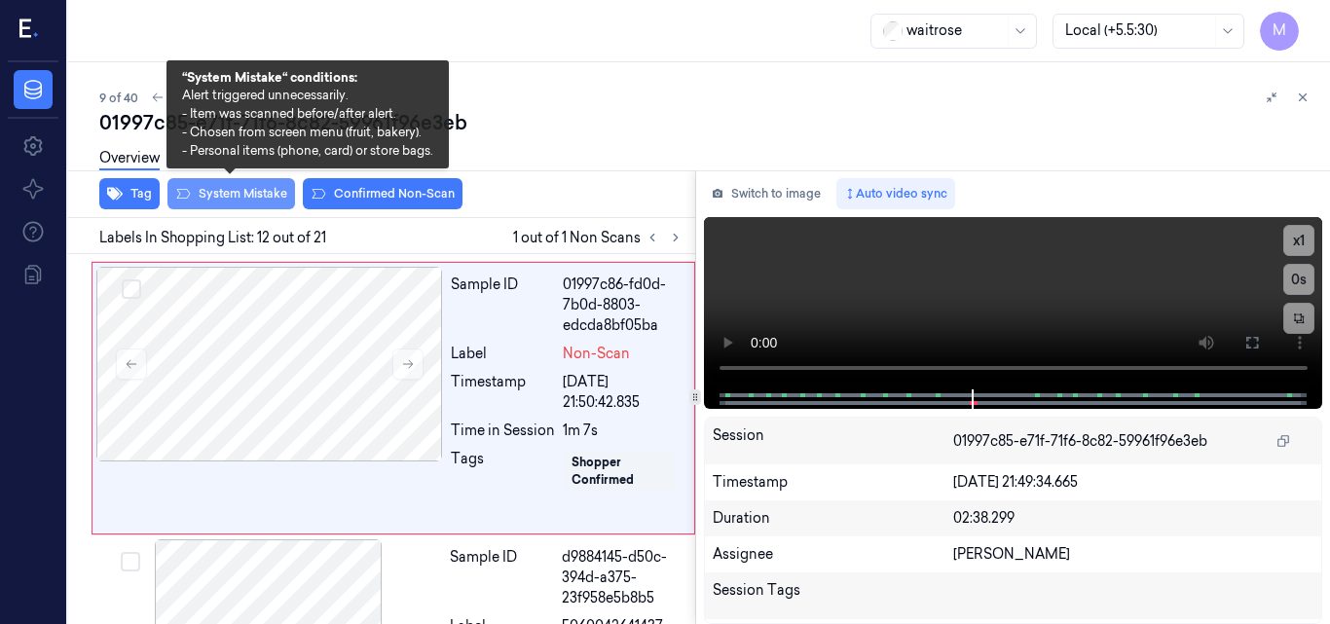
click at [253, 196] on button "System Mistake" at bounding box center [232, 193] width 128 height 31
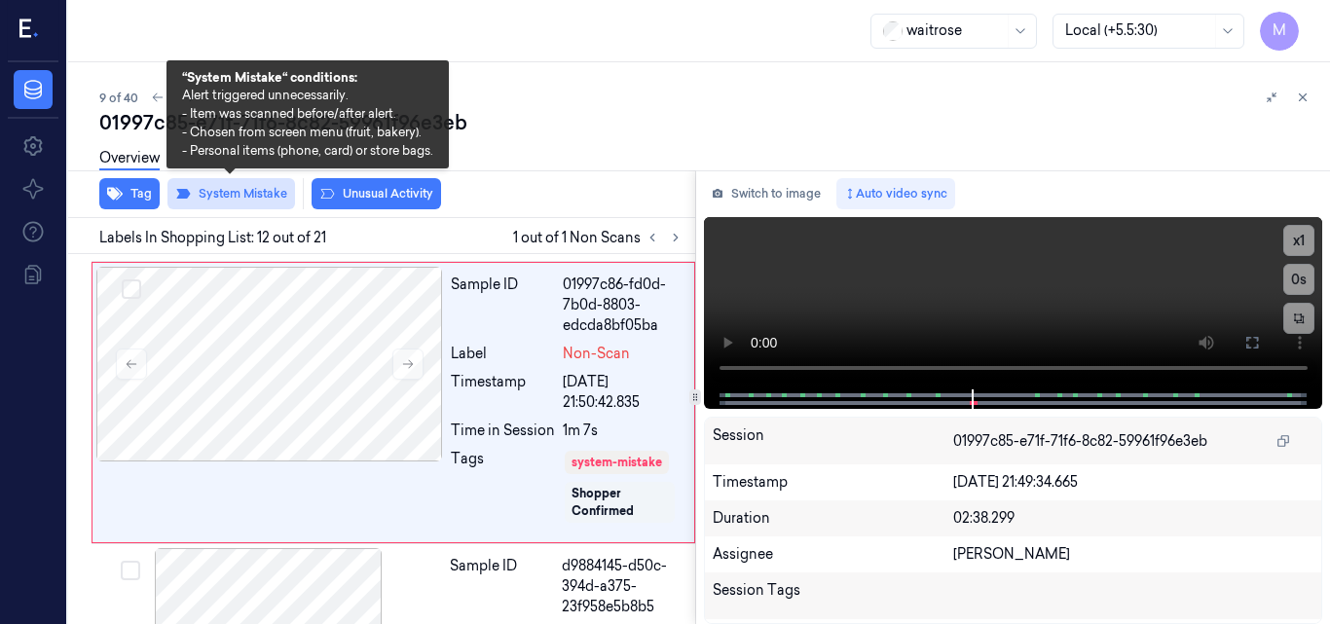
scroll to position [2944, 0]
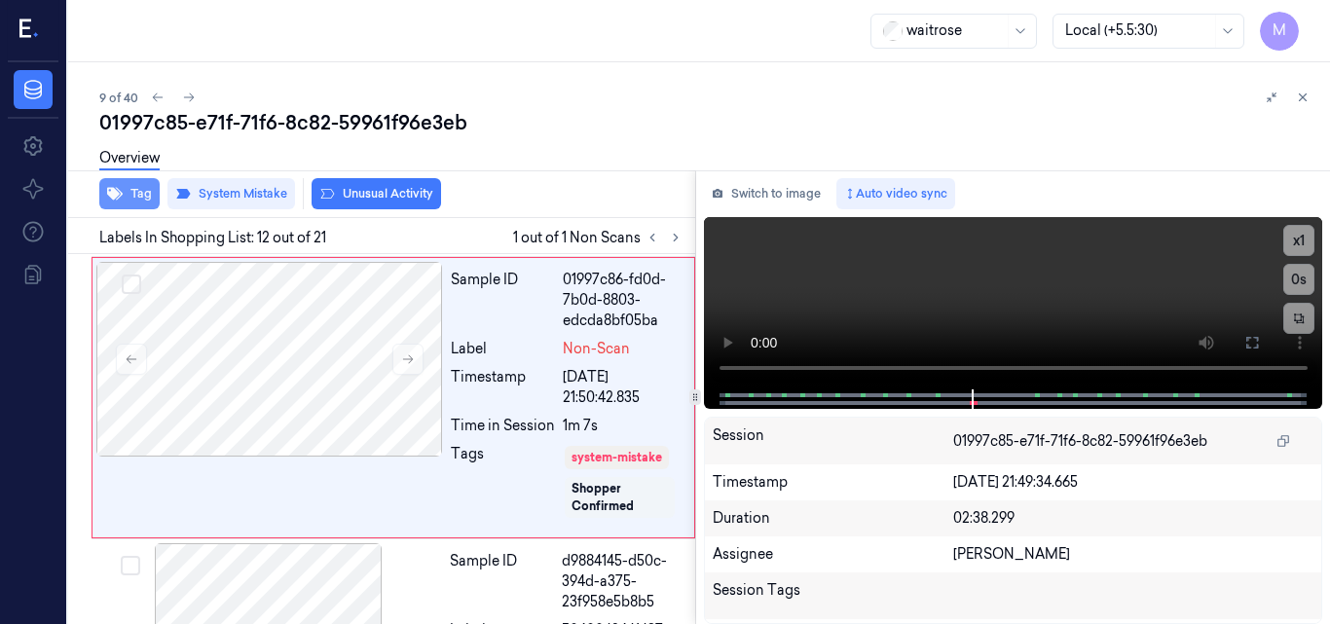
click at [135, 193] on button "Tag" at bounding box center [129, 193] width 60 height 31
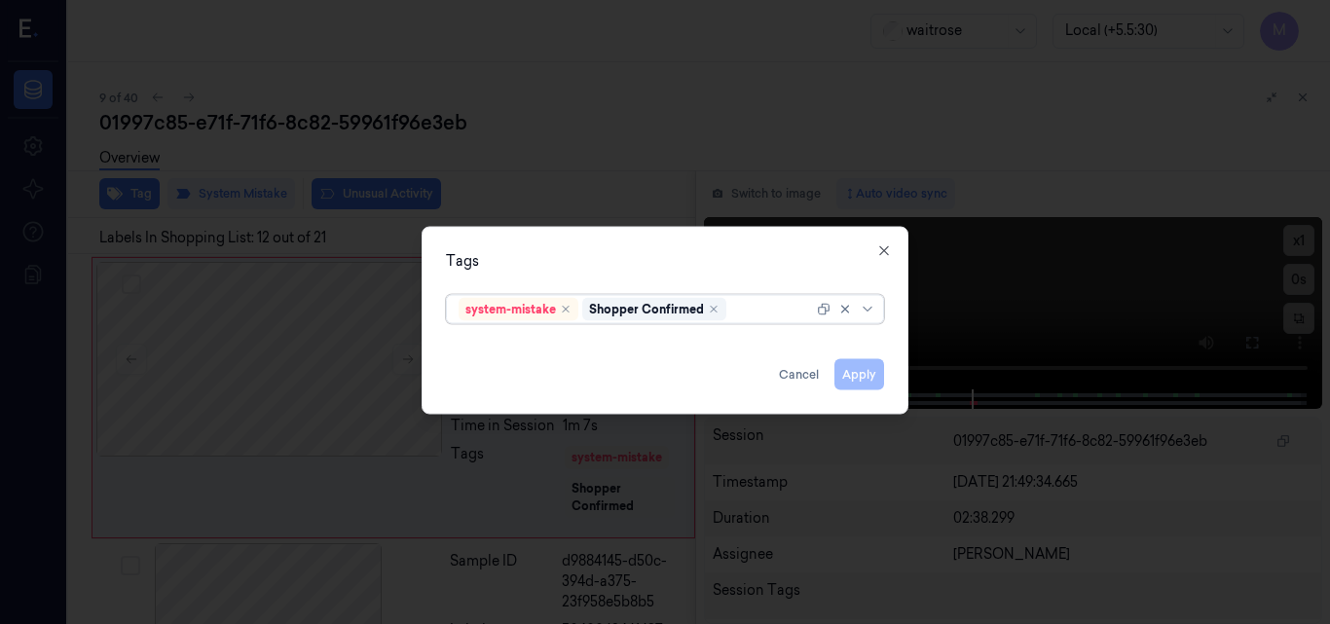
click at [749, 312] on div at bounding box center [771, 309] width 83 height 20
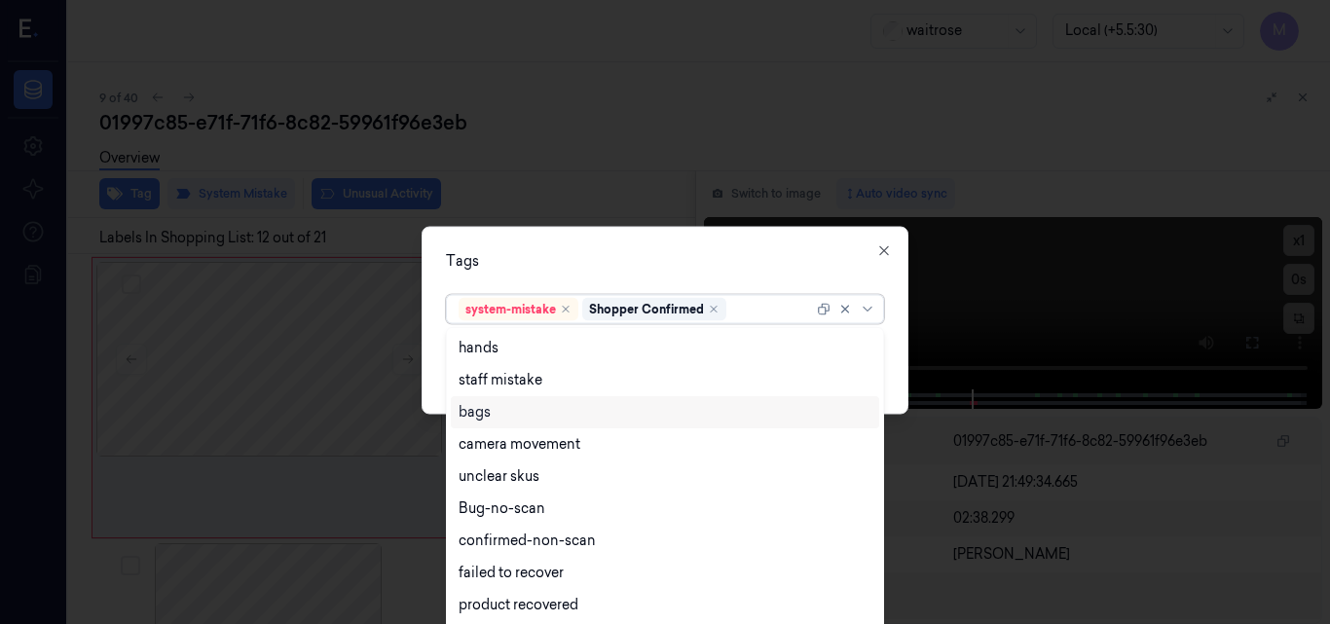
click at [513, 408] on div "bags" at bounding box center [665, 412] width 413 height 20
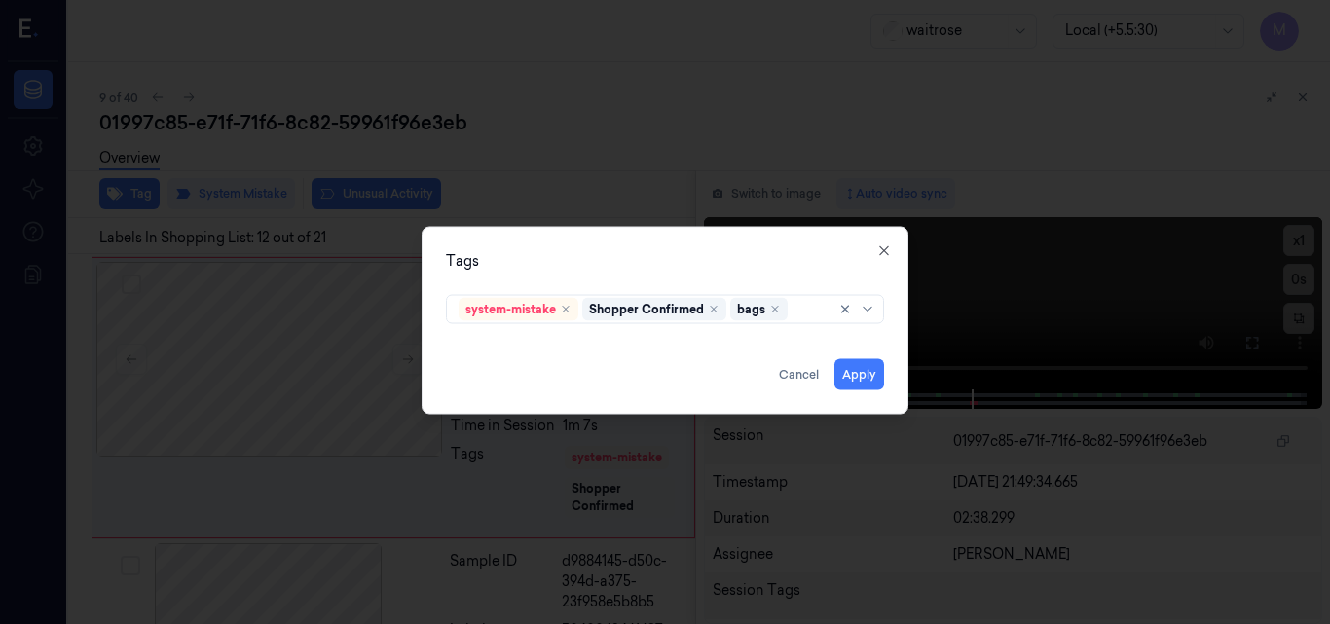
click at [620, 237] on div "Tags system-mistake Shopper Confirmed bags Apply Cancel Close" at bounding box center [665, 320] width 487 height 188
click at [862, 383] on button "Apply" at bounding box center [860, 373] width 50 height 31
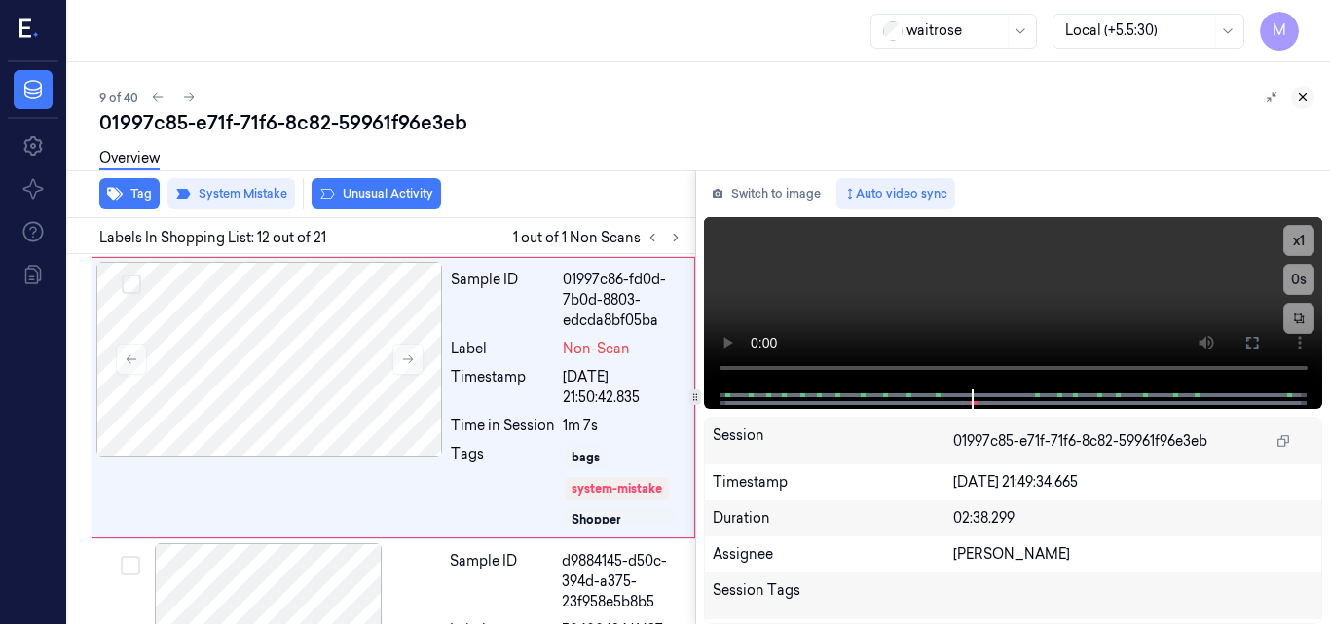
click at [1300, 92] on icon at bounding box center [1303, 98] width 14 height 14
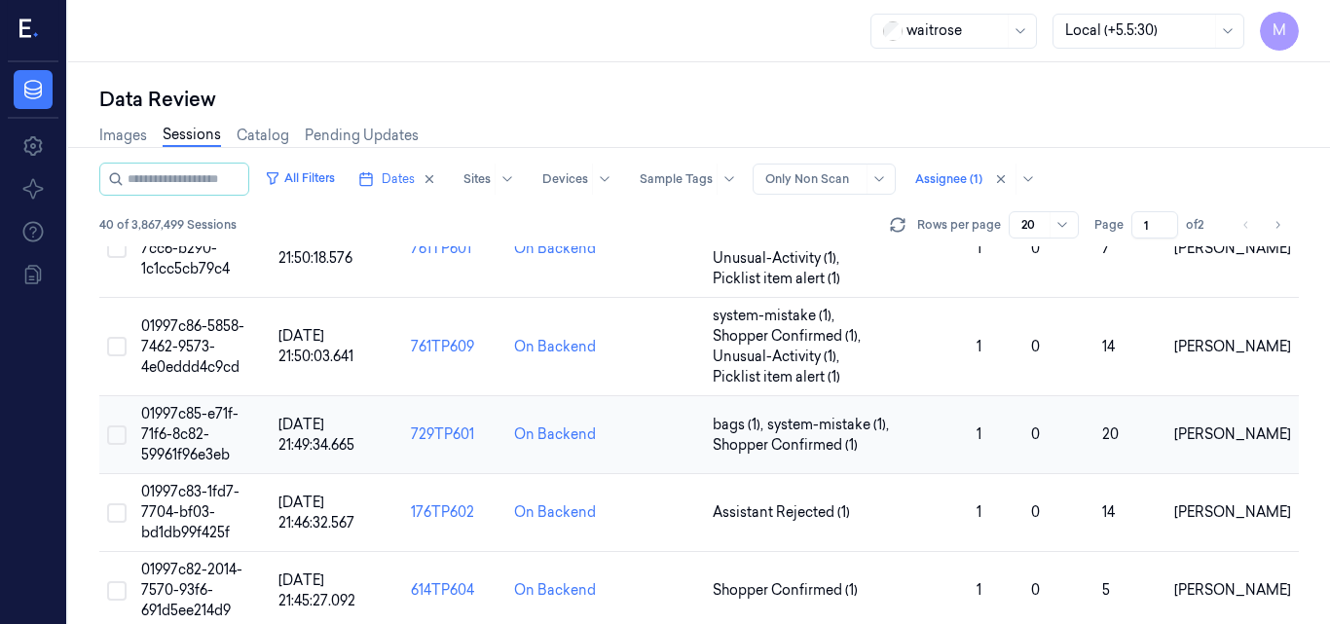
scroll to position [675, 0]
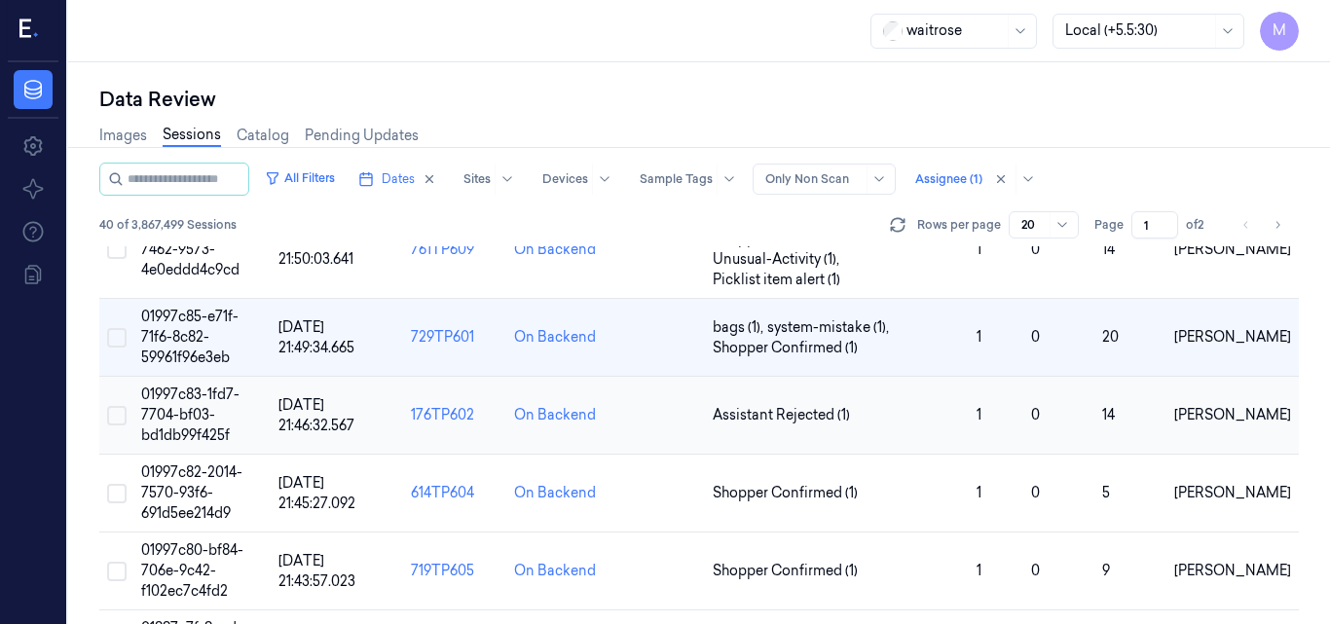
click at [217, 409] on td "01997c83-1fd7-7704-bf03-bd1db99f425f" at bounding box center [201, 416] width 137 height 78
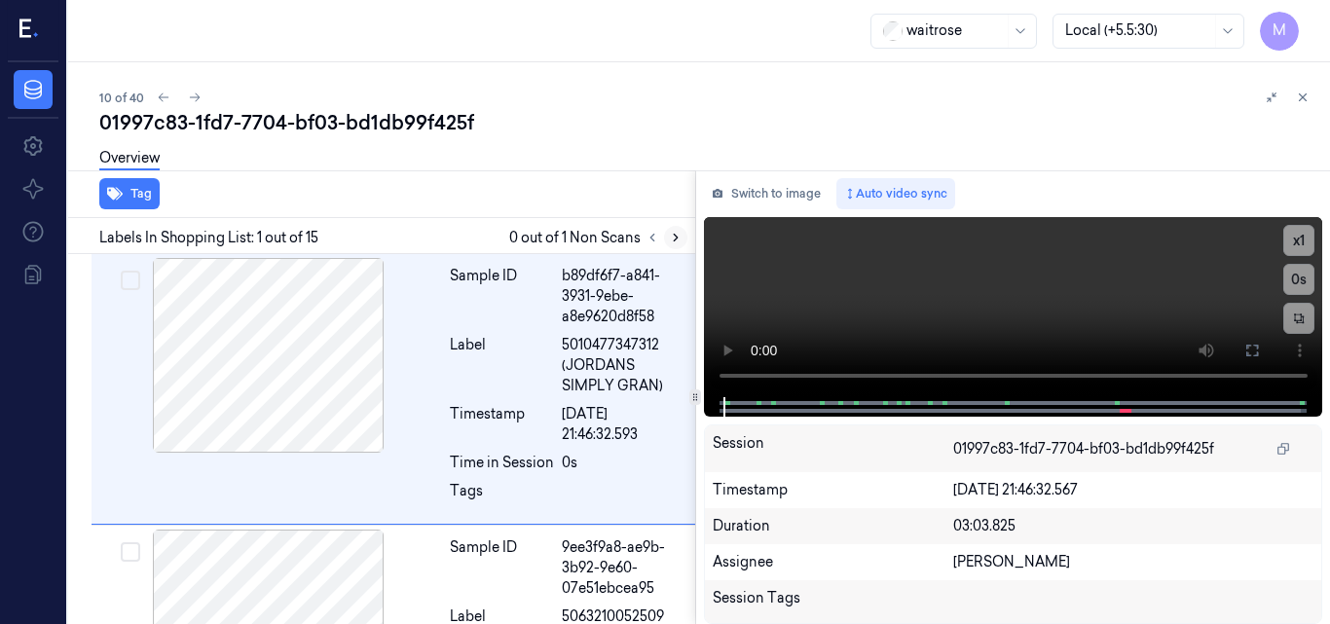
click at [674, 240] on icon at bounding box center [676, 238] width 14 height 14
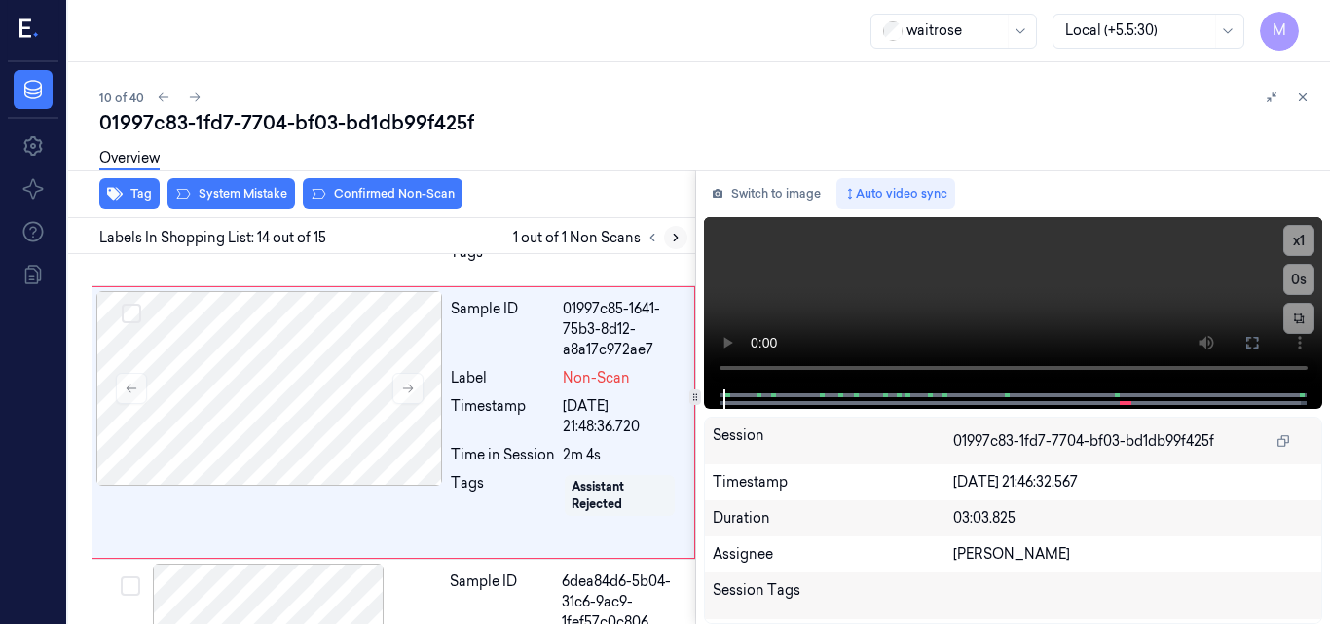
scroll to position [3483, 0]
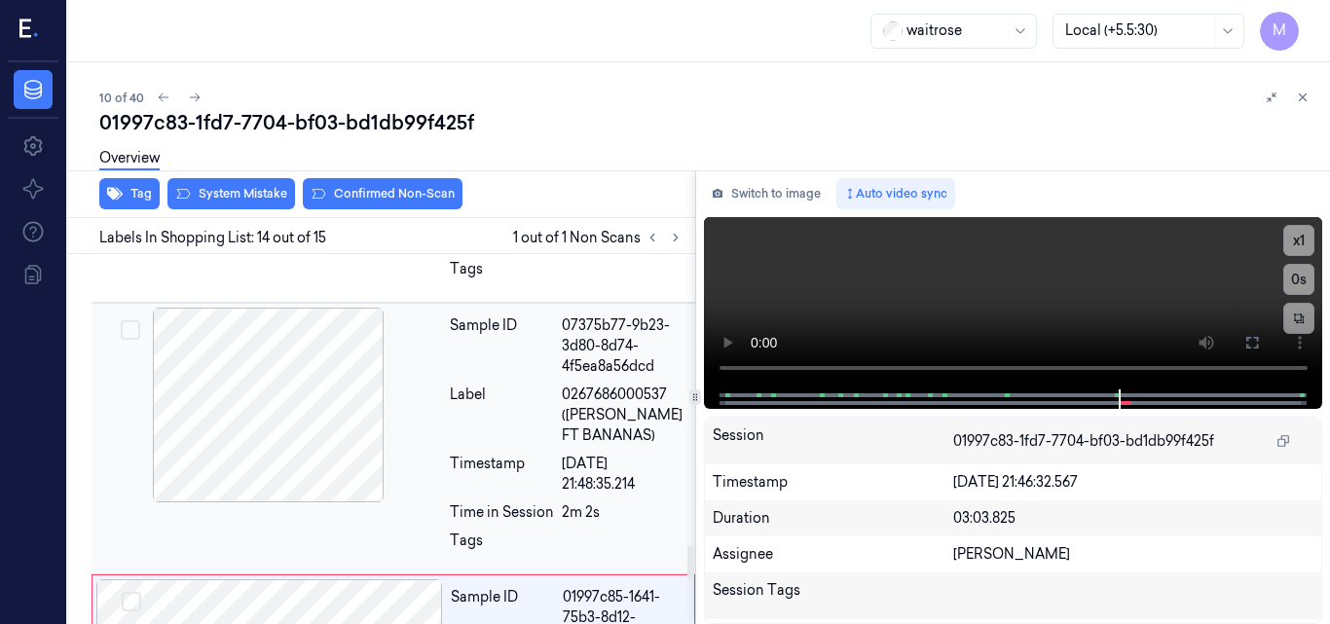
click at [343, 411] on div at bounding box center [268, 405] width 347 height 195
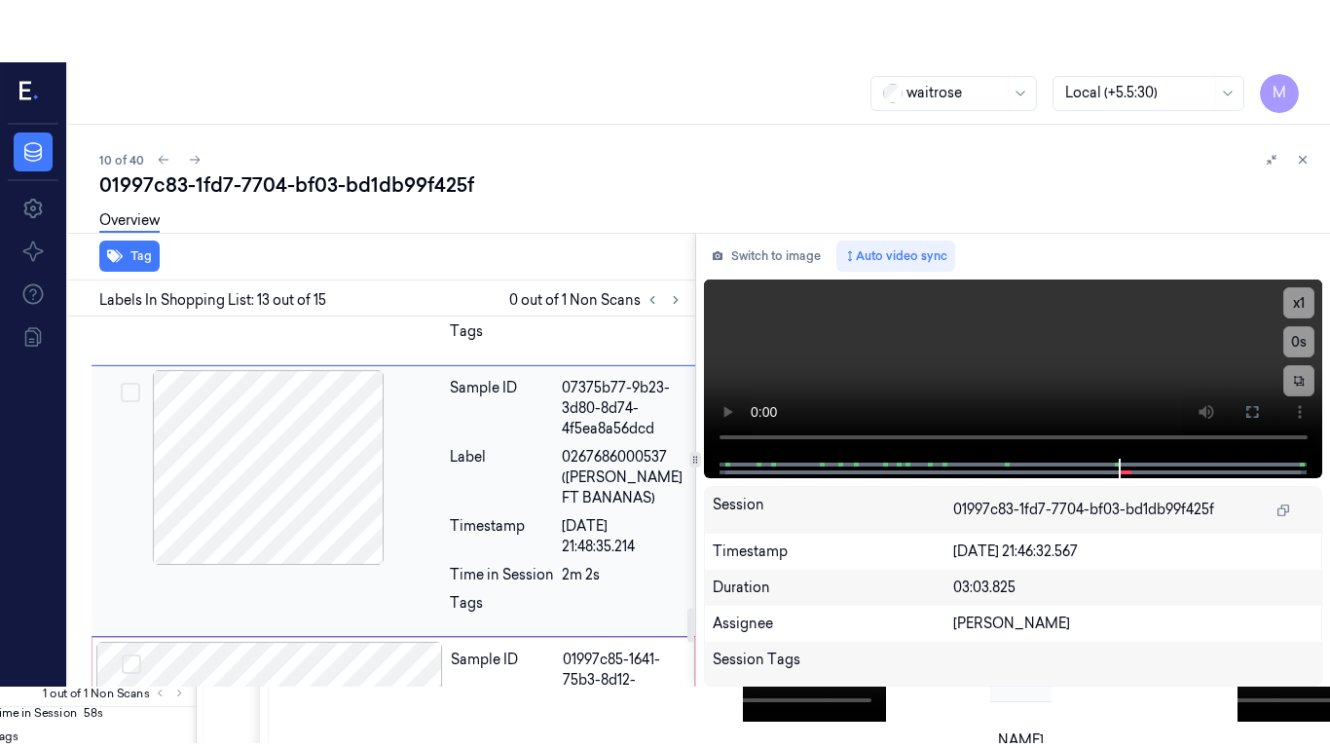
scroll to position [3211, 0]
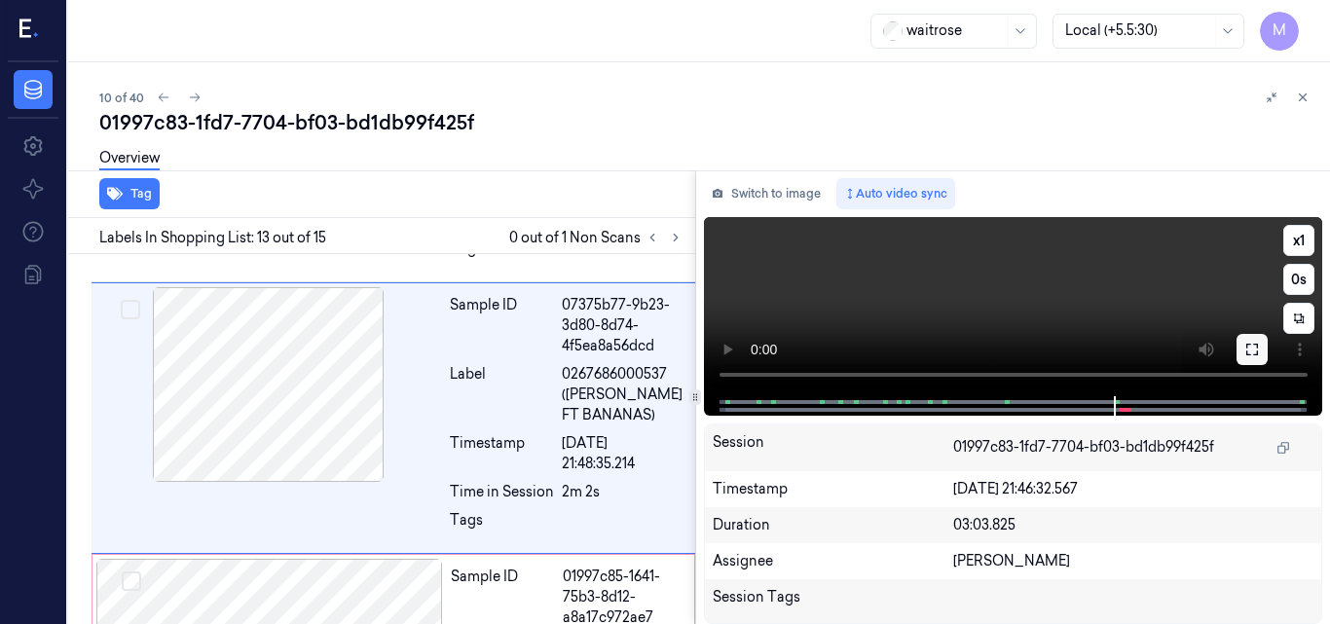
click at [1255, 351] on icon at bounding box center [1253, 350] width 16 height 16
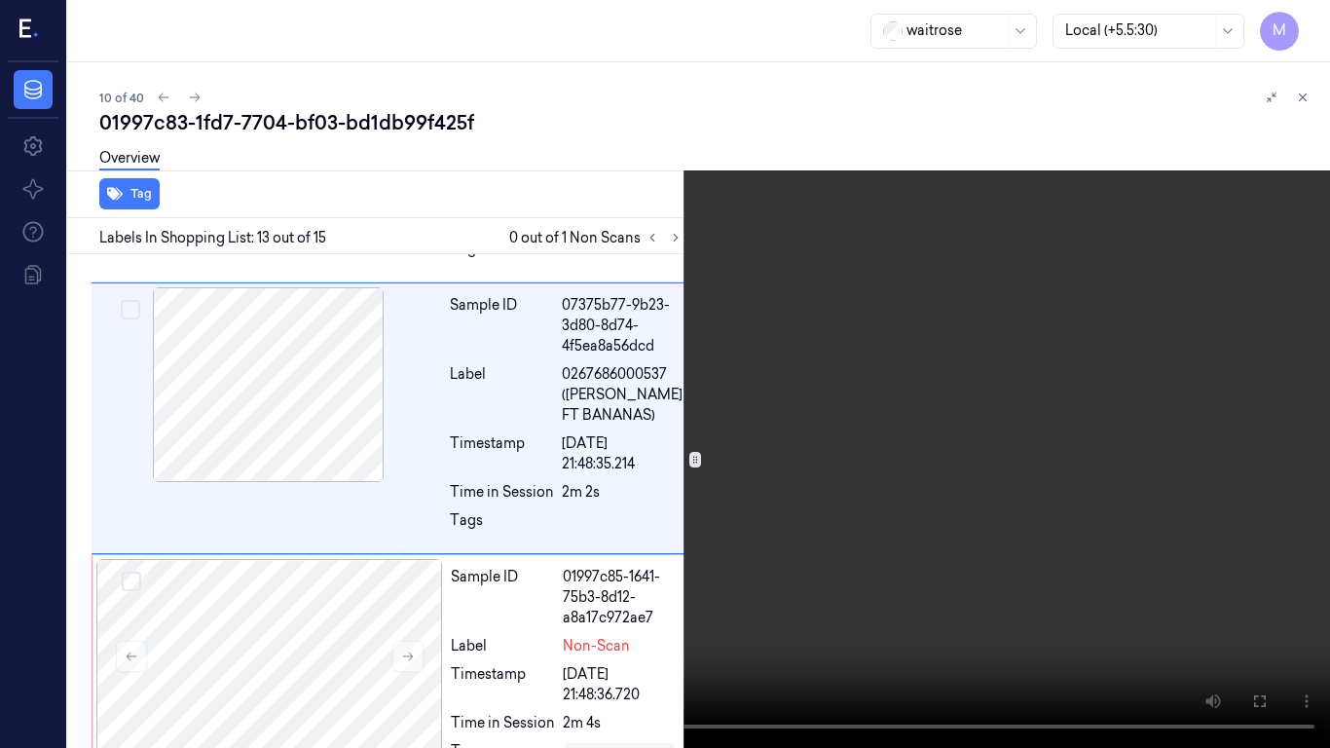
click at [964, 409] on video at bounding box center [665, 374] width 1330 height 748
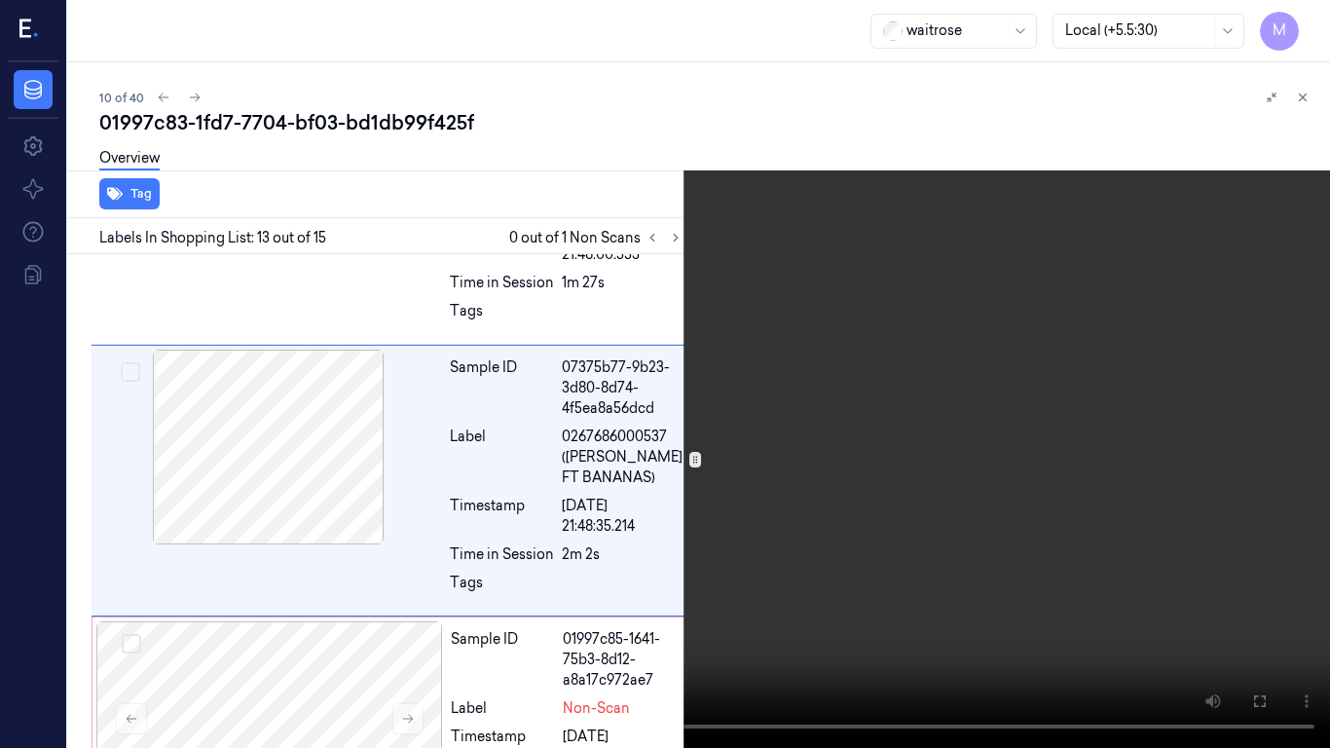
click at [964, 409] on video at bounding box center [665, 374] width 1330 height 748
click at [845, 490] on video at bounding box center [665, 374] width 1330 height 748
click at [1306, 20] on button "x 1" at bounding box center [1306, 23] width 31 height 31
click at [868, 370] on video at bounding box center [665, 374] width 1330 height 748
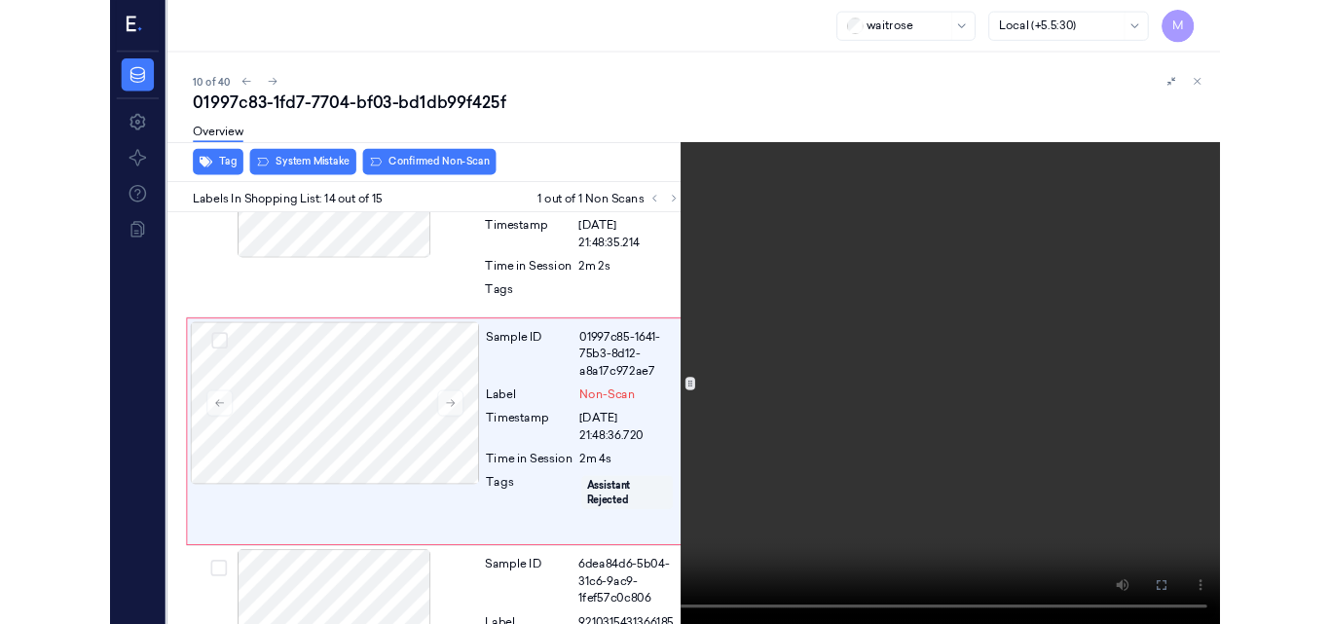
scroll to position [3421, 0]
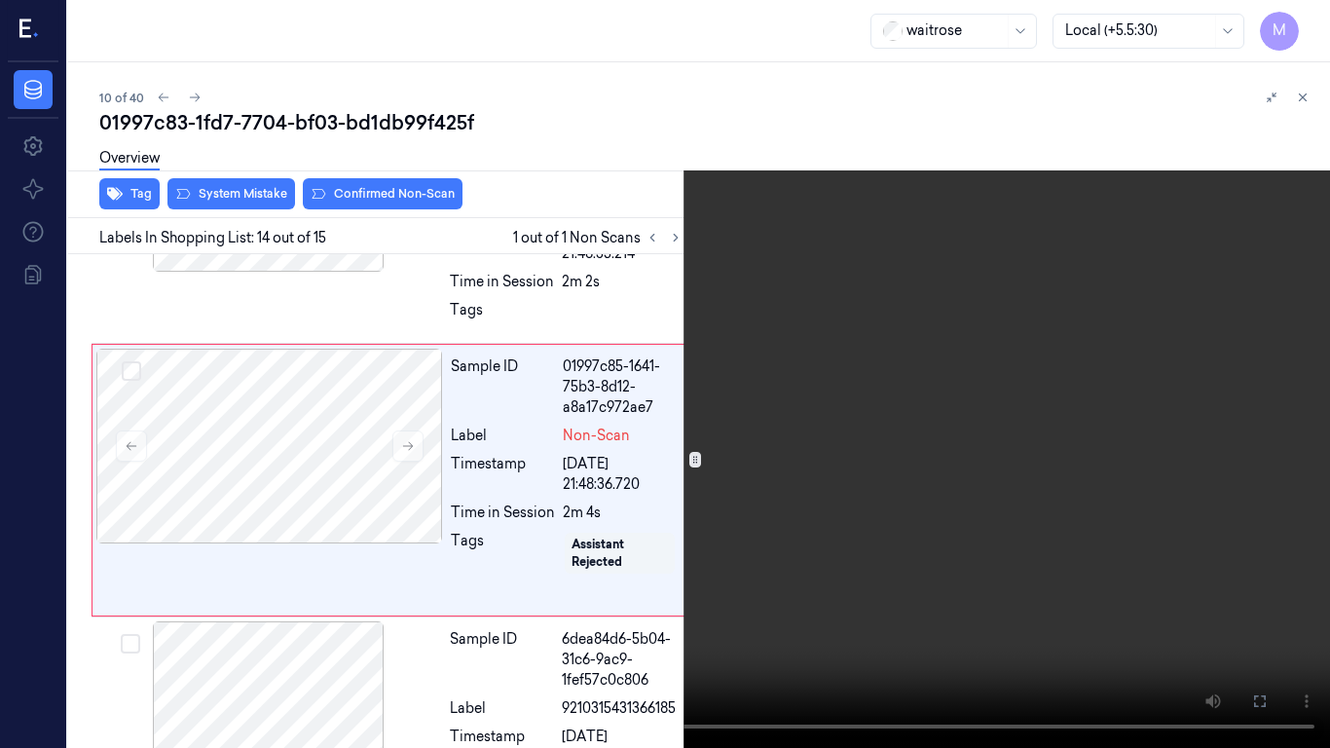
click at [0, 0] on icon at bounding box center [0, 0] width 0 height 0
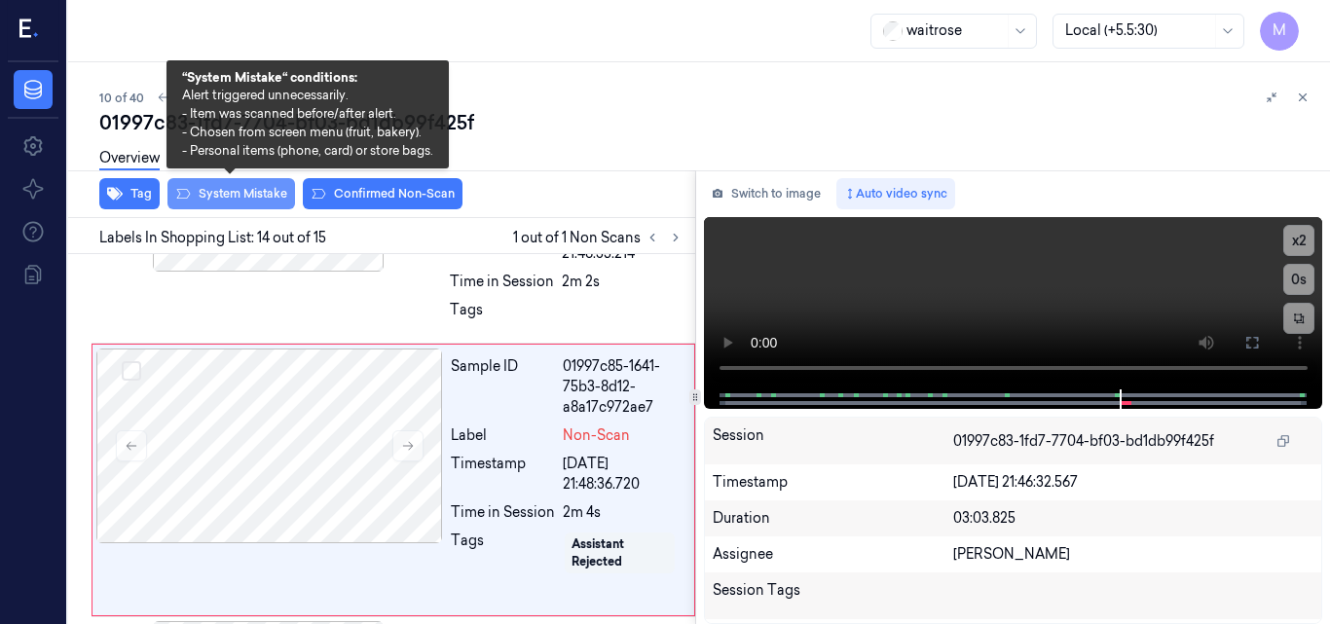
click at [233, 190] on button "System Mistake" at bounding box center [232, 193] width 128 height 31
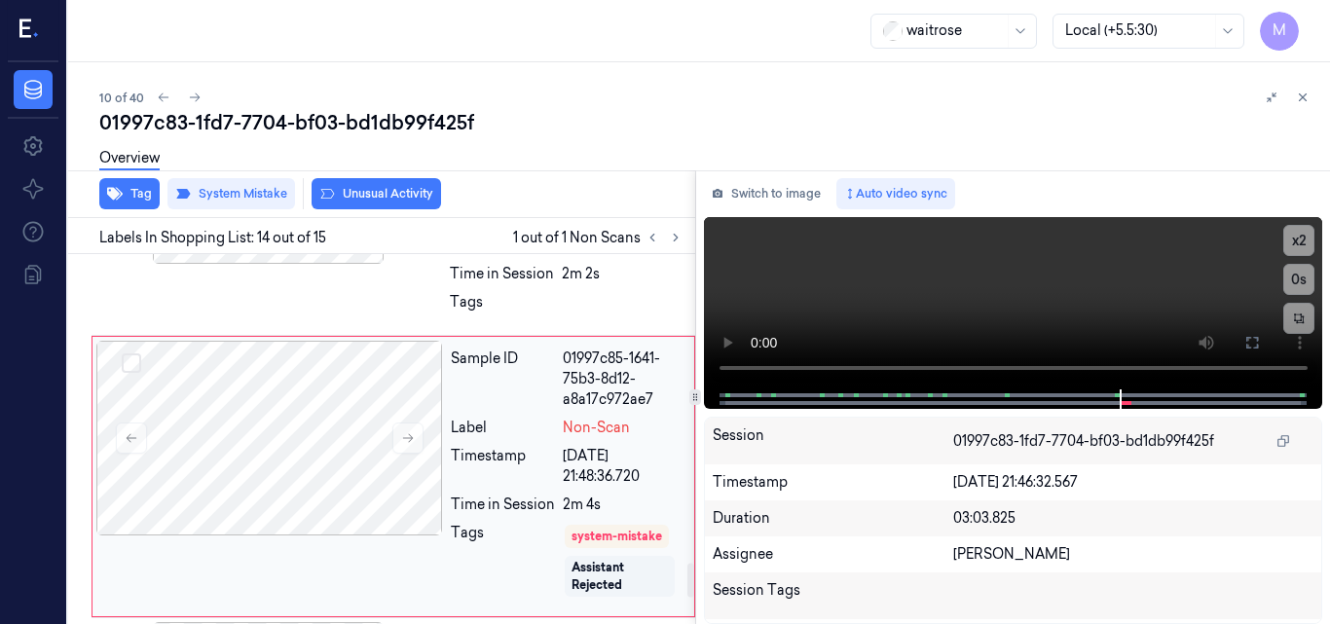
scroll to position [3390, 0]
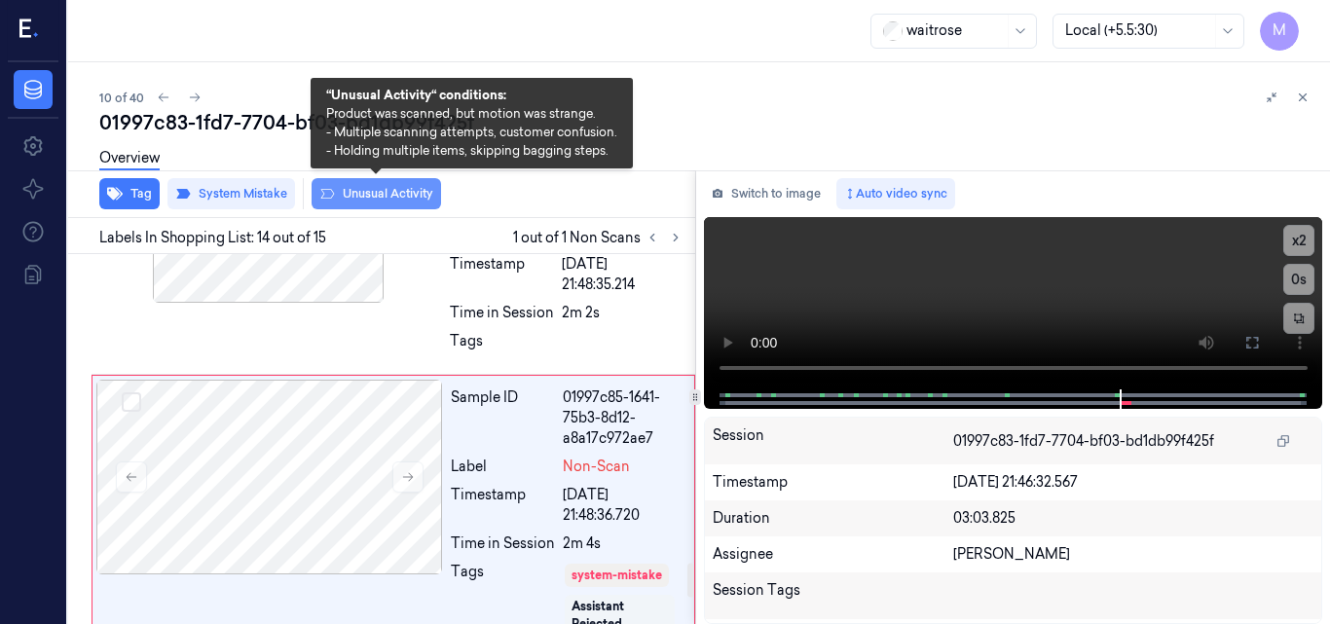
click at [380, 193] on button "Unusual Activity" at bounding box center [377, 193] width 130 height 31
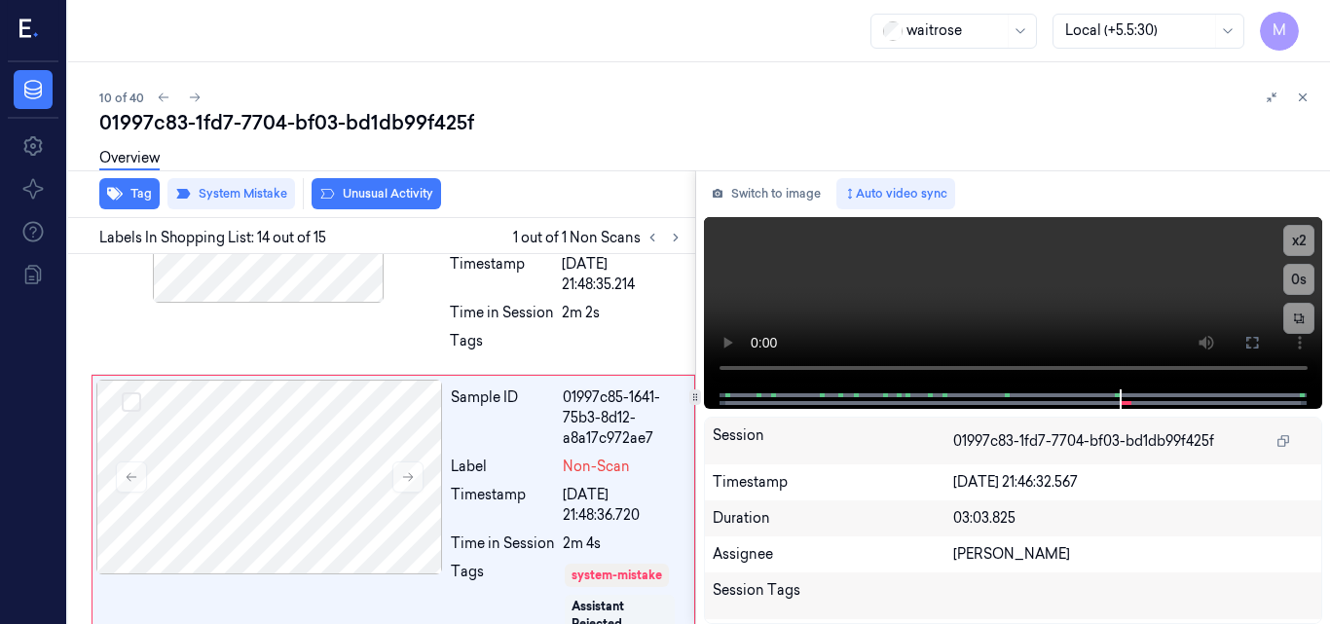
scroll to position [3488, 0]
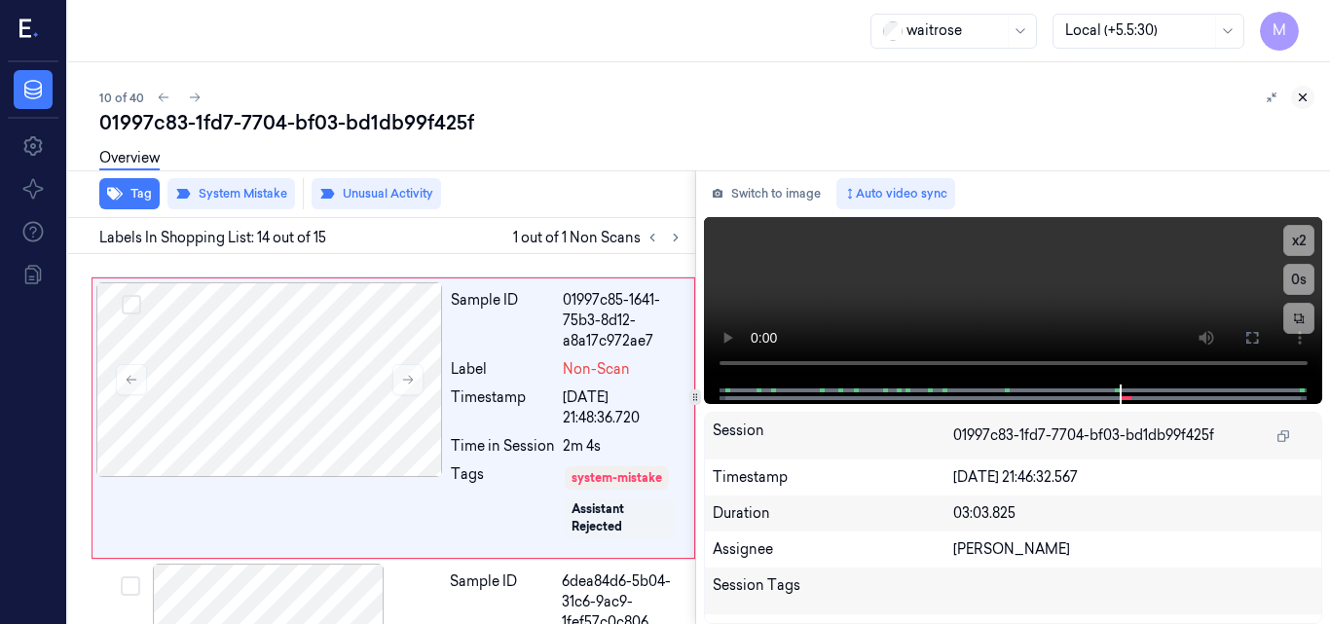
click at [1305, 93] on icon at bounding box center [1303, 98] width 14 height 14
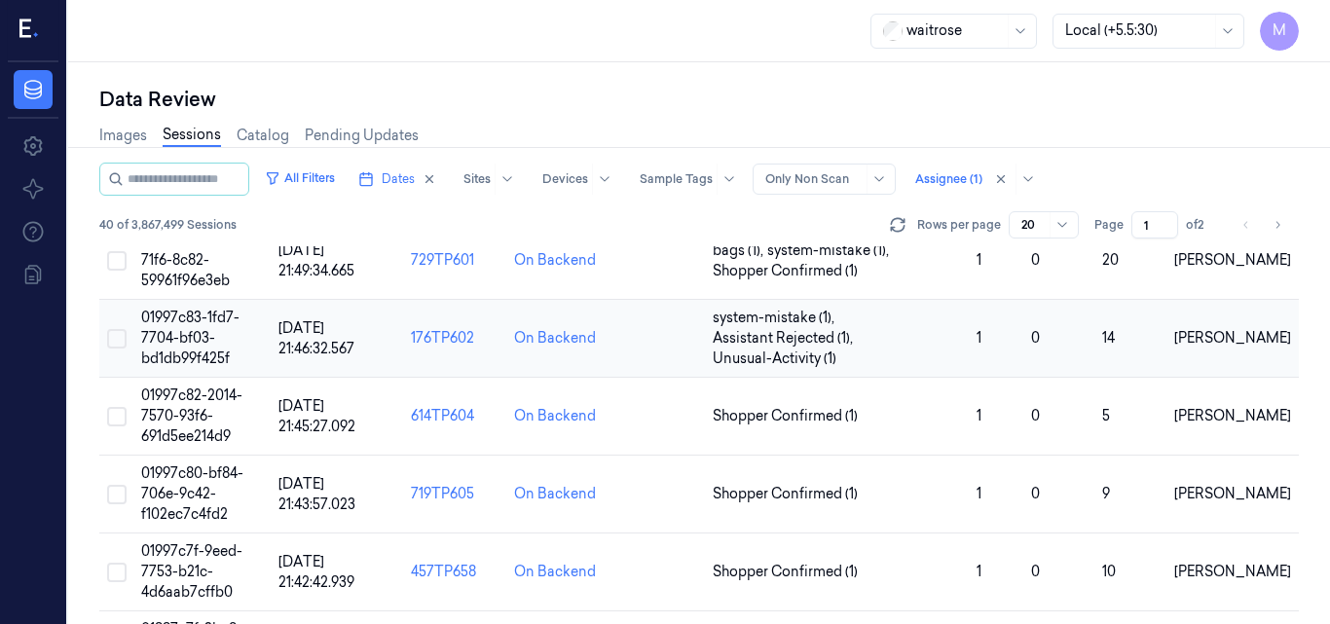
scroll to position [753, 0]
click at [199, 400] on span "01997c82-2014-7570-93f6-691d5ee214d9" at bounding box center [191, 415] width 101 height 58
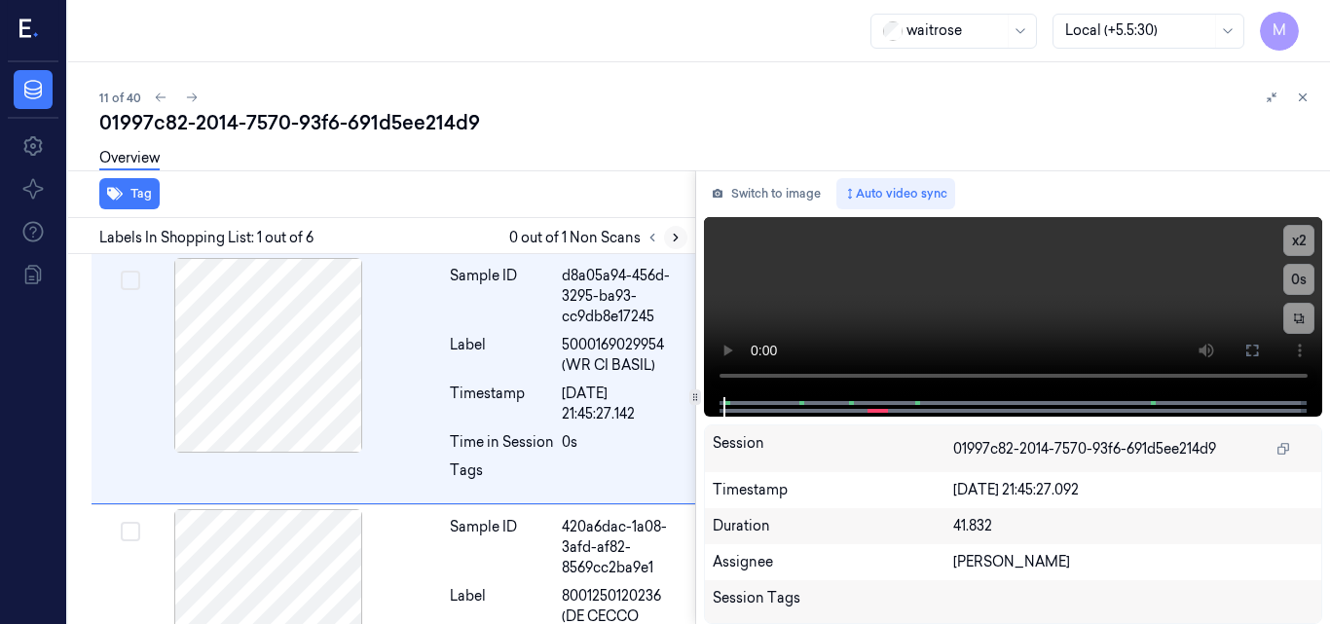
click at [680, 236] on icon at bounding box center [676, 238] width 14 height 14
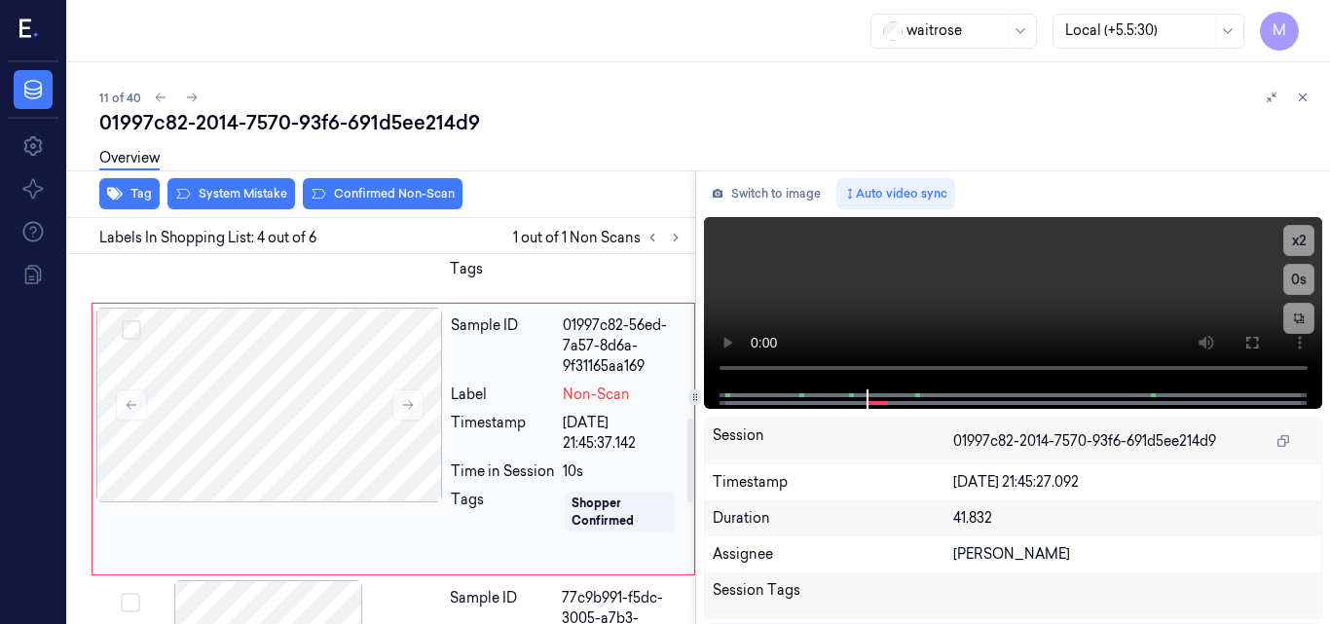
scroll to position [550, 0]
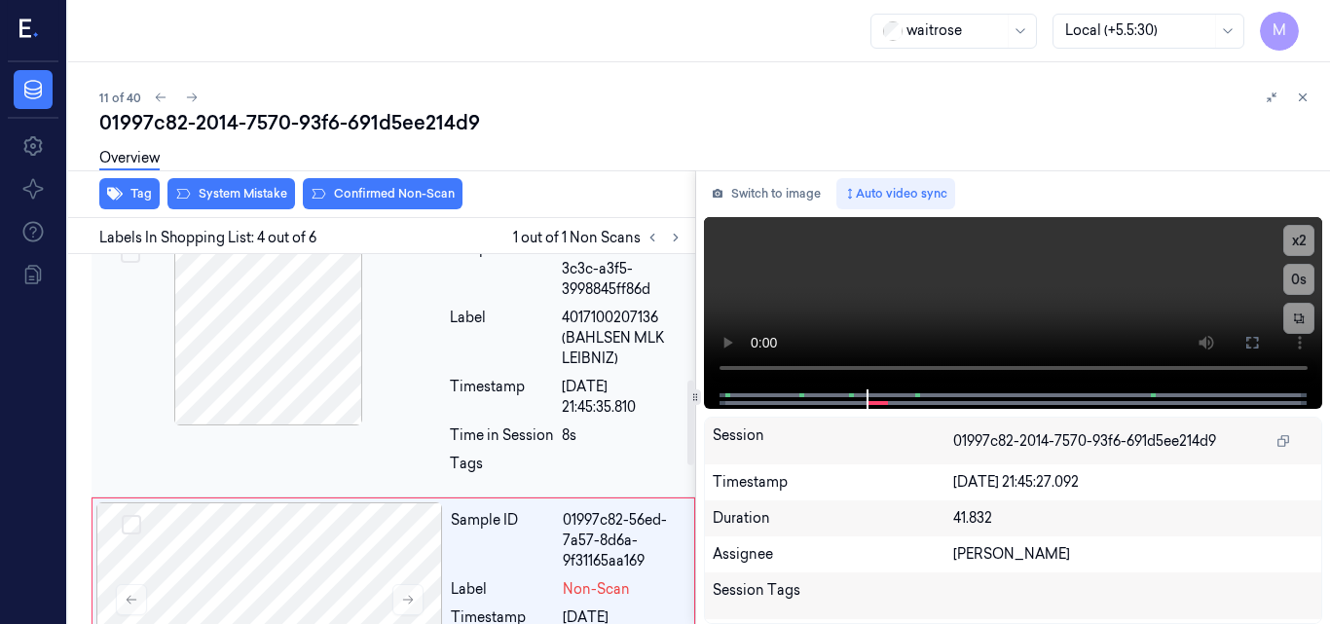
click at [340, 345] on div at bounding box center [268, 328] width 347 height 195
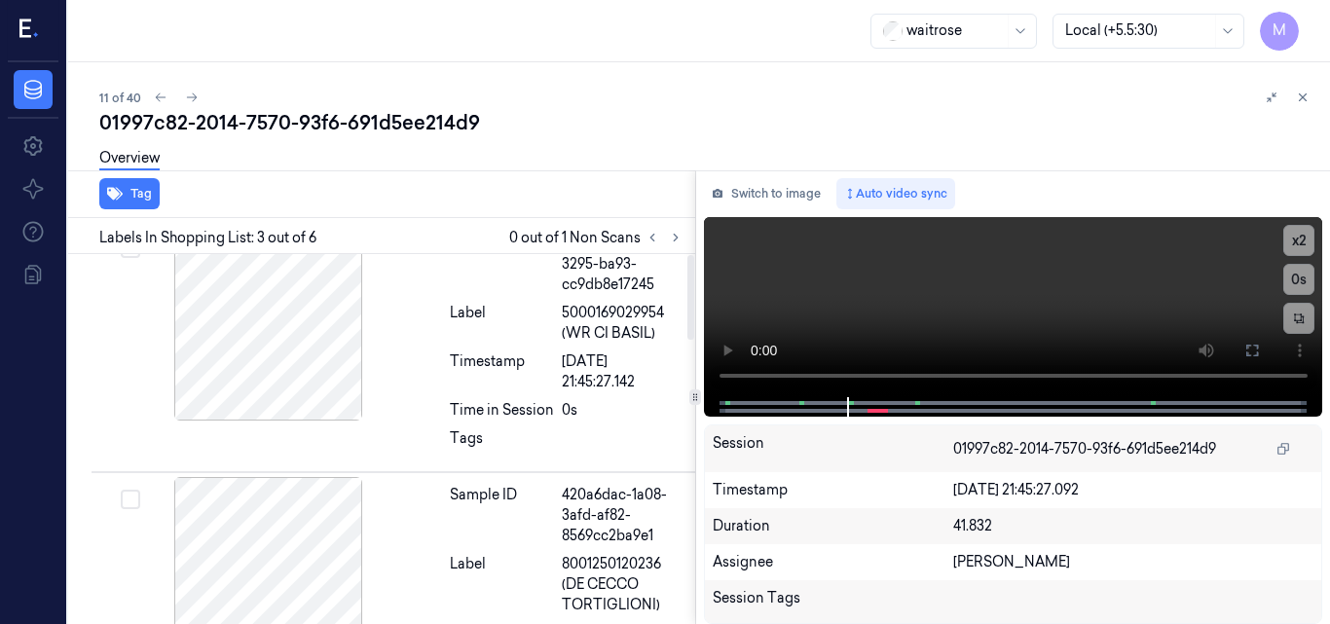
scroll to position [0, 0]
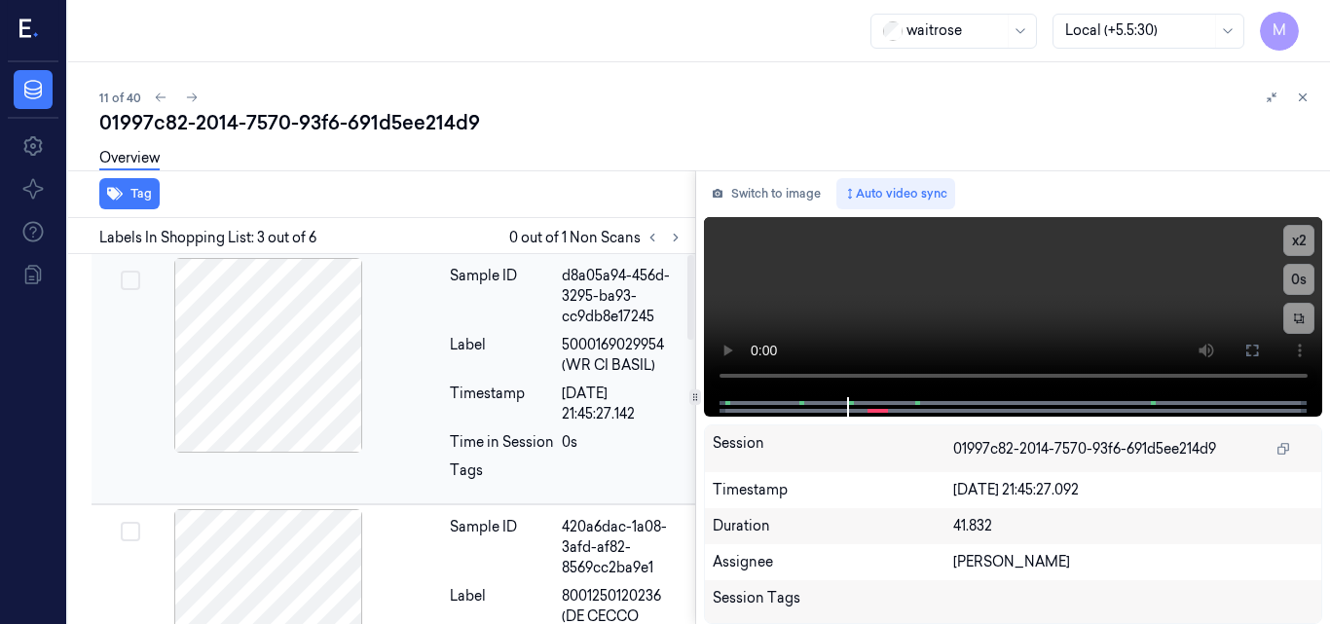
click at [318, 339] on div at bounding box center [268, 355] width 347 height 195
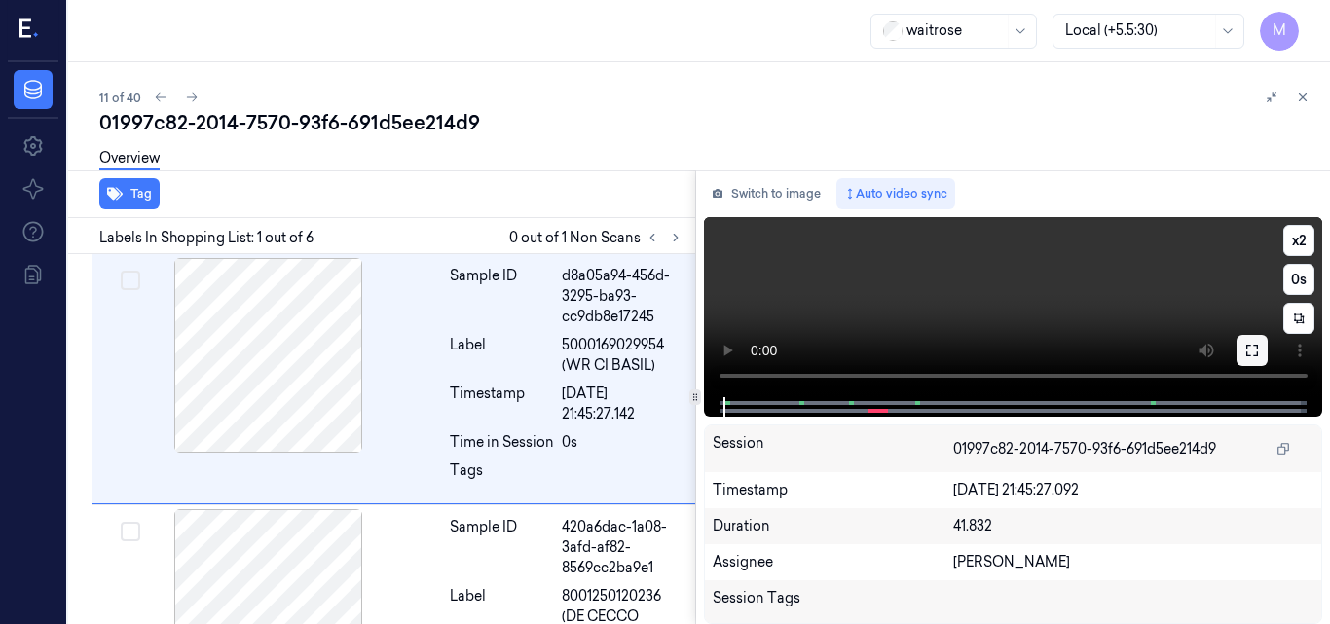
click at [1257, 356] on icon at bounding box center [1253, 351] width 12 height 12
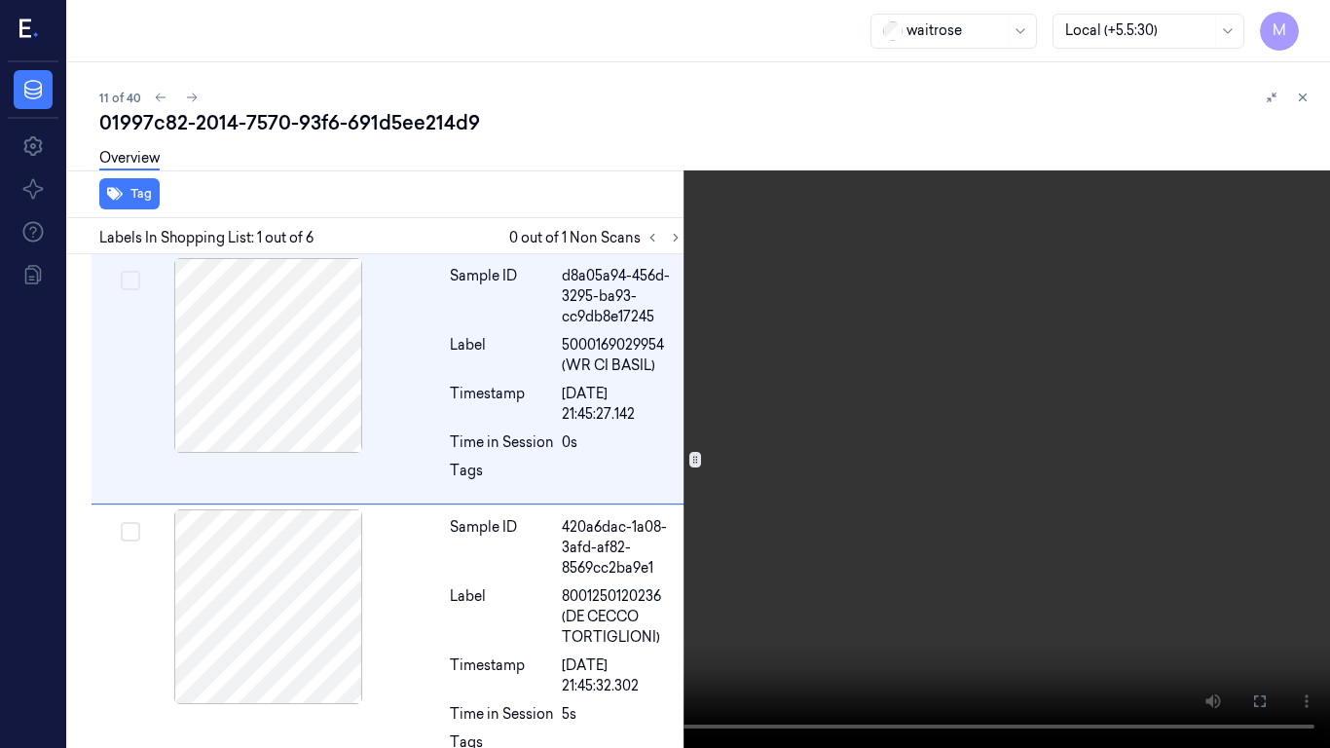
click at [802, 454] on video at bounding box center [665, 374] width 1330 height 748
click at [766, 462] on video at bounding box center [665, 374] width 1330 height 748
click at [0, 0] on button at bounding box center [0, 0] width 0 height 0
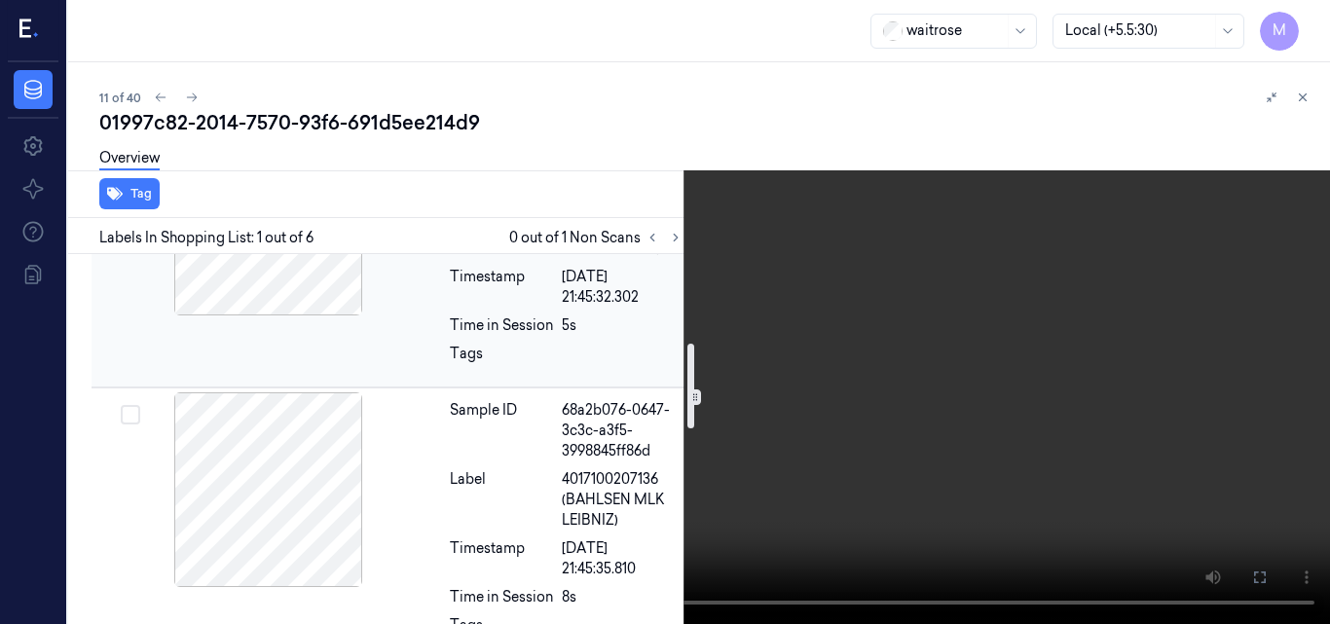
scroll to position [390, 0]
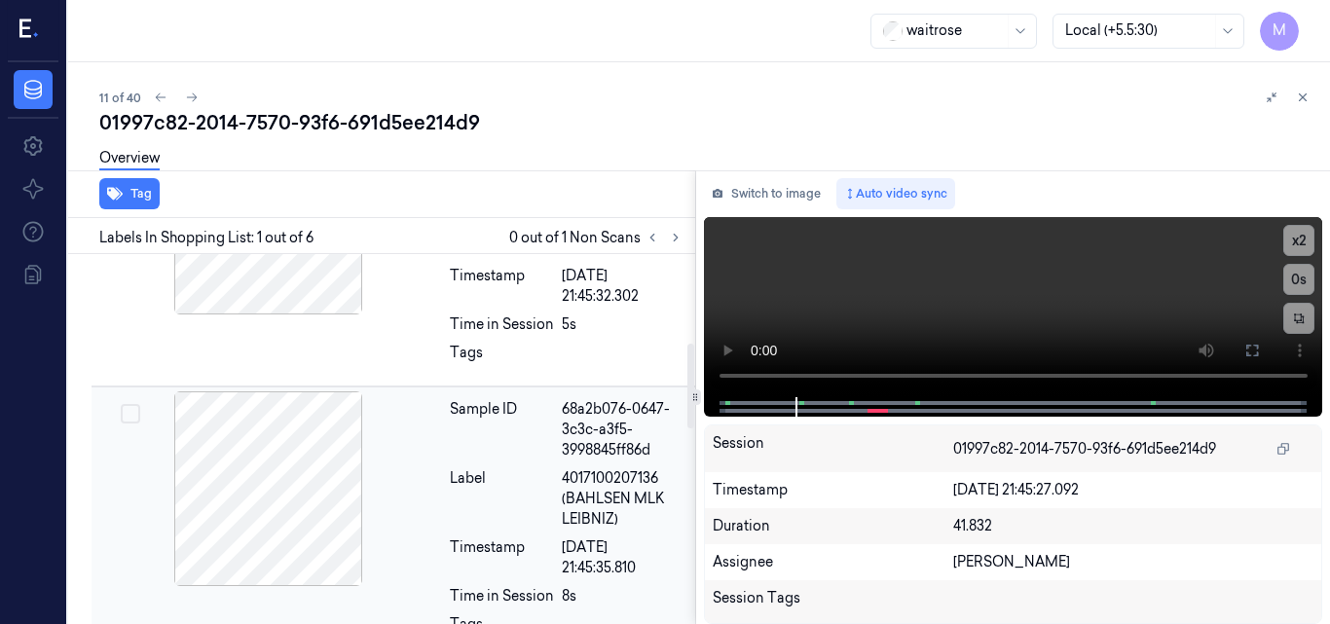
click at [450, 470] on div "Label" at bounding box center [502, 498] width 104 height 61
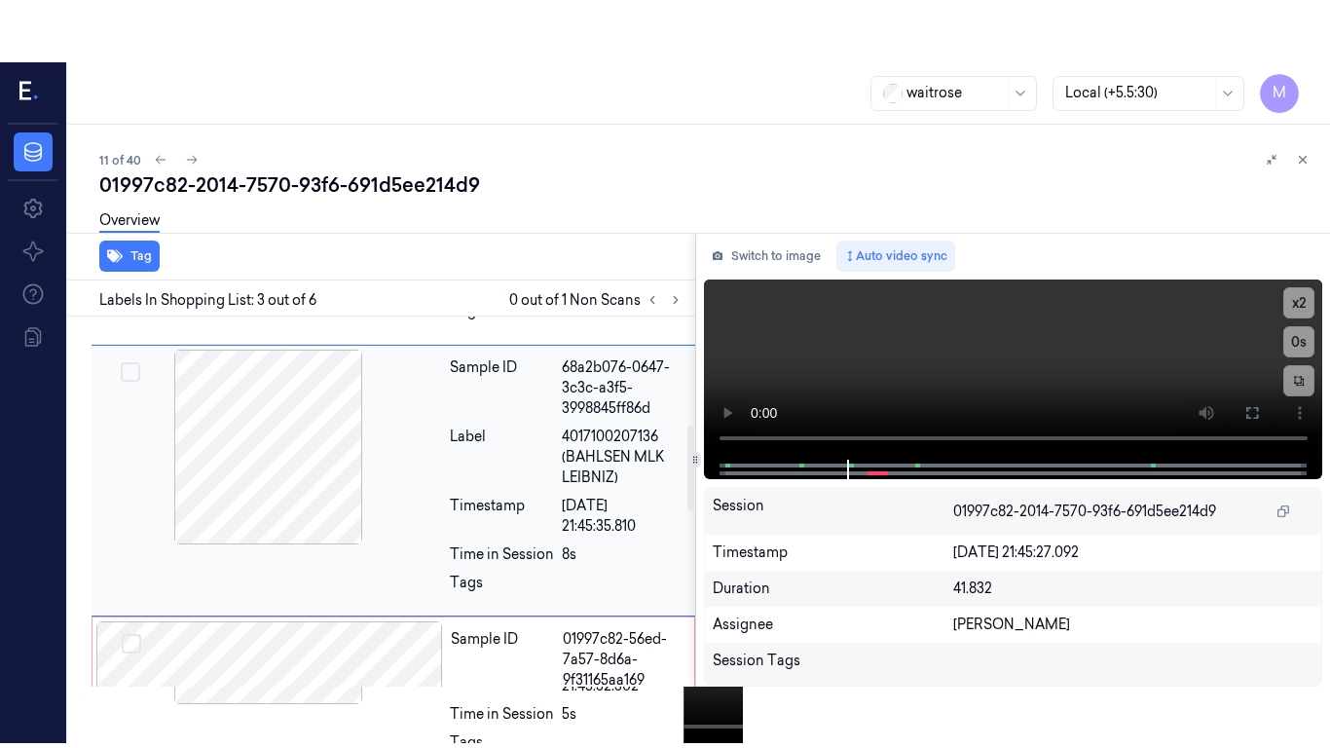
scroll to position [473, 0]
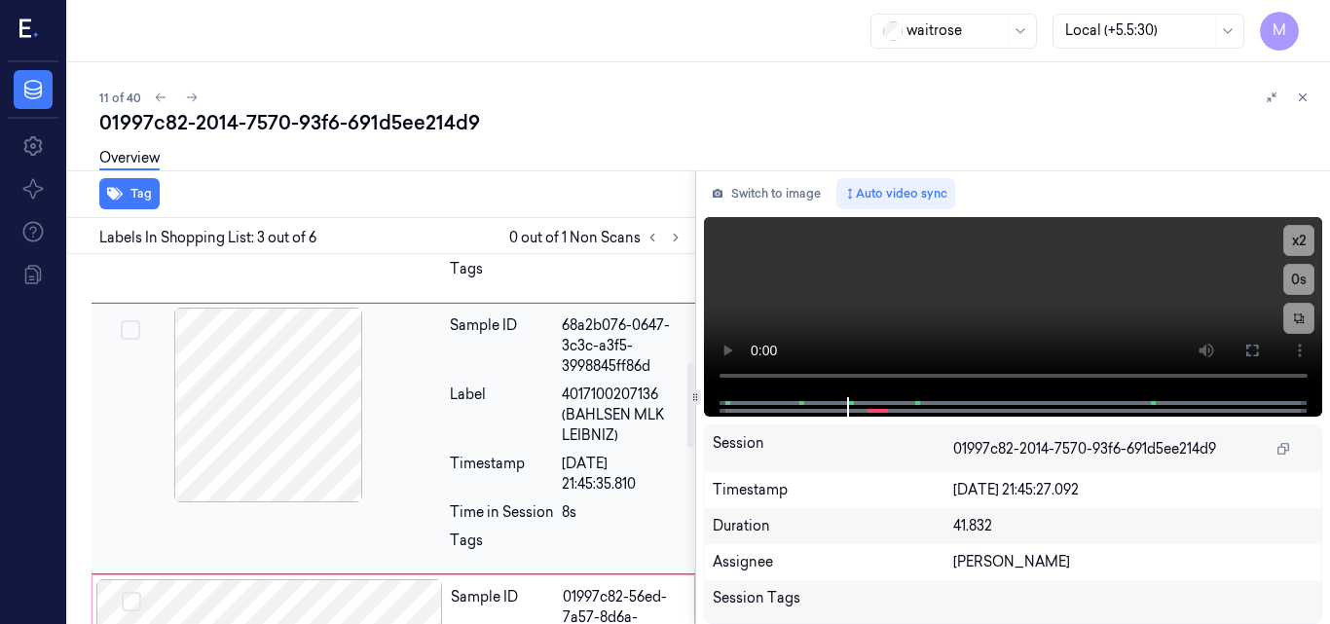
click at [493, 399] on div "Label" at bounding box center [502, 415] width 104 height 61
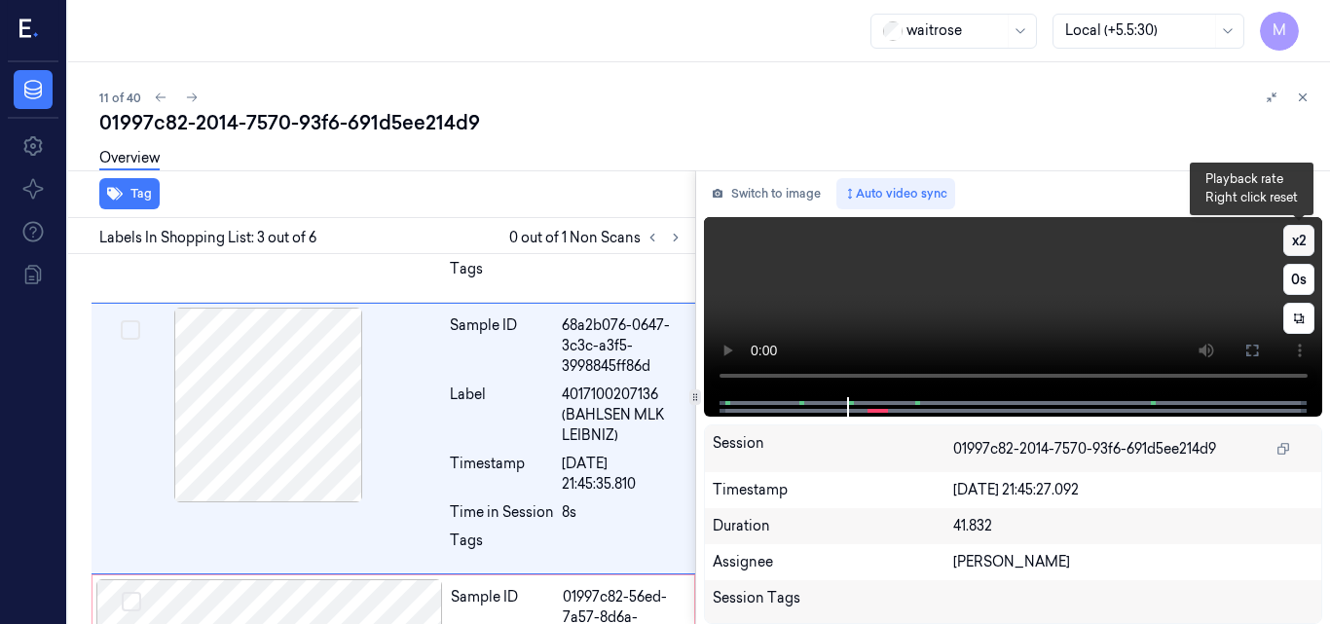
click at [1306, 240] on button "x 2" at bounding box center [1299, 240] width 31 height 31
click at [1306, 240] on button "x 4" at bounding box center [1299, 240] width 31 height 31
click at [1064, 254] on video at bounding box center [1013, 307] width 619 height 180
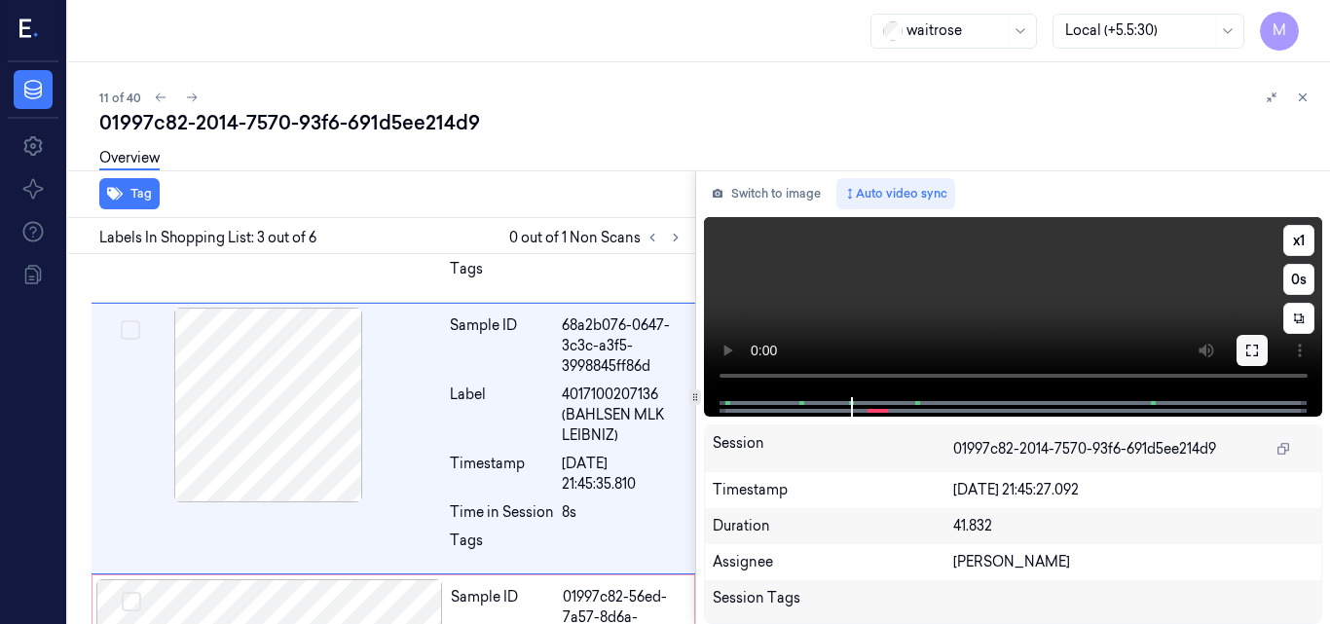
click at [1253, 355] on icon at bounding box center [1253, 351] width 16 height 16
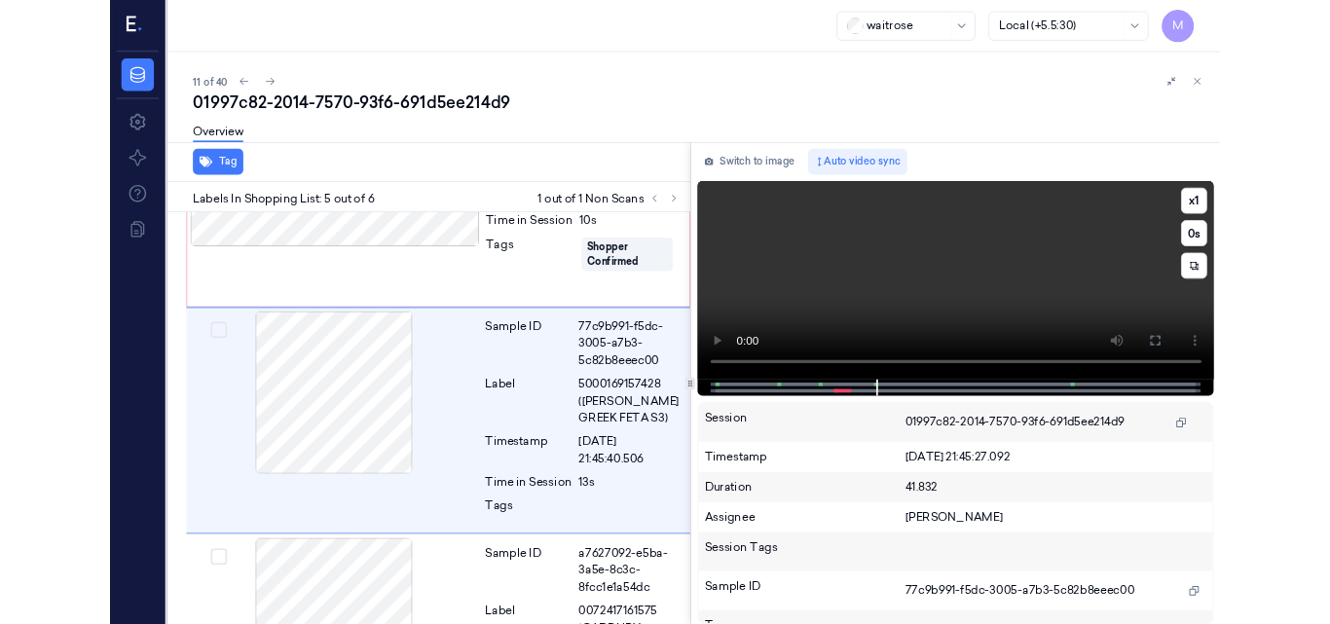
scroll to position [955, 0]
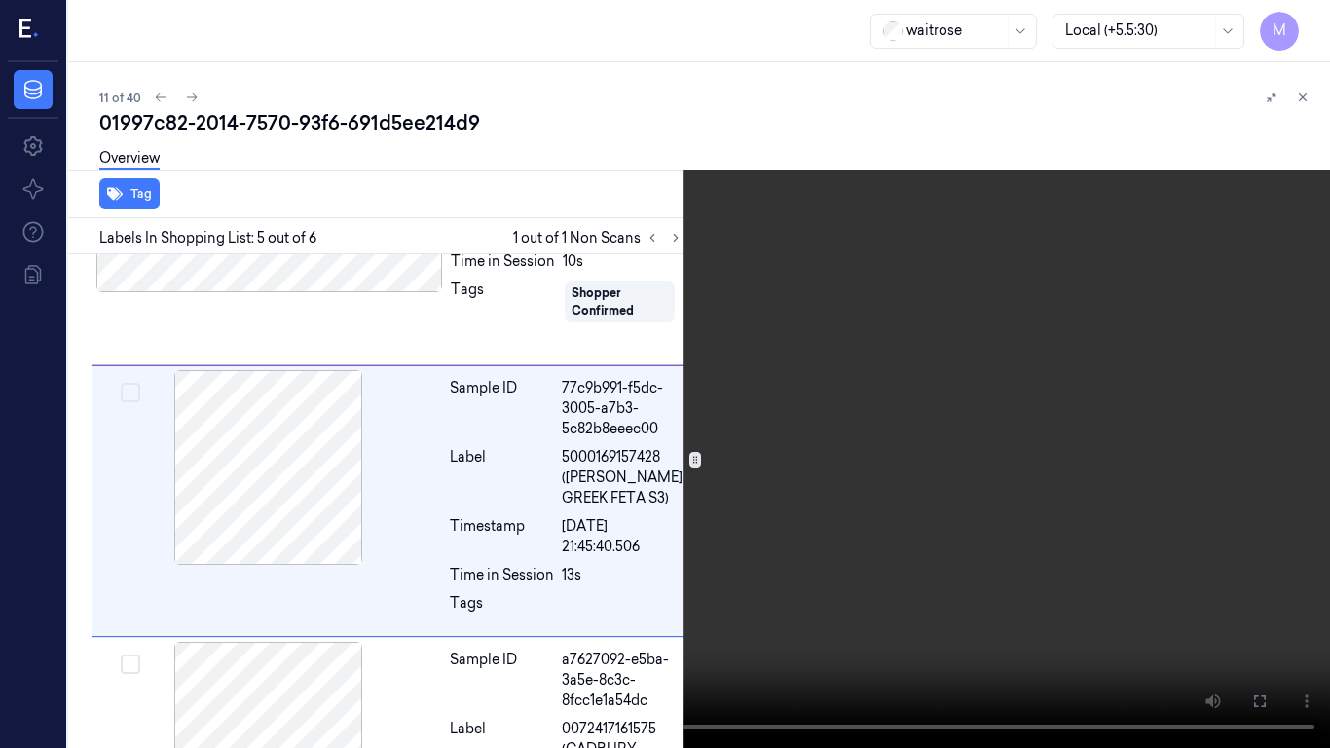
click at [979, 438] on video at bounding box center [665, 374] width 1330 height 748
click at [0, 0] on icon at bounding box center [0, 0] width 0 height 0
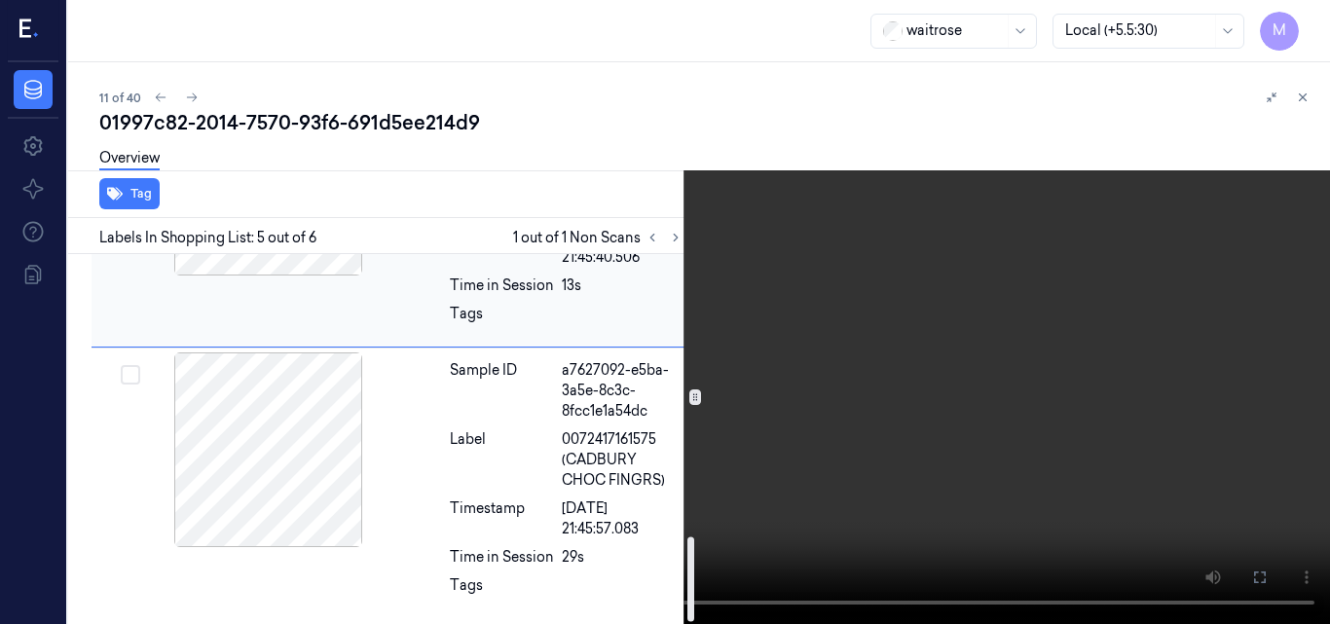
scroll to position [1247, 0]
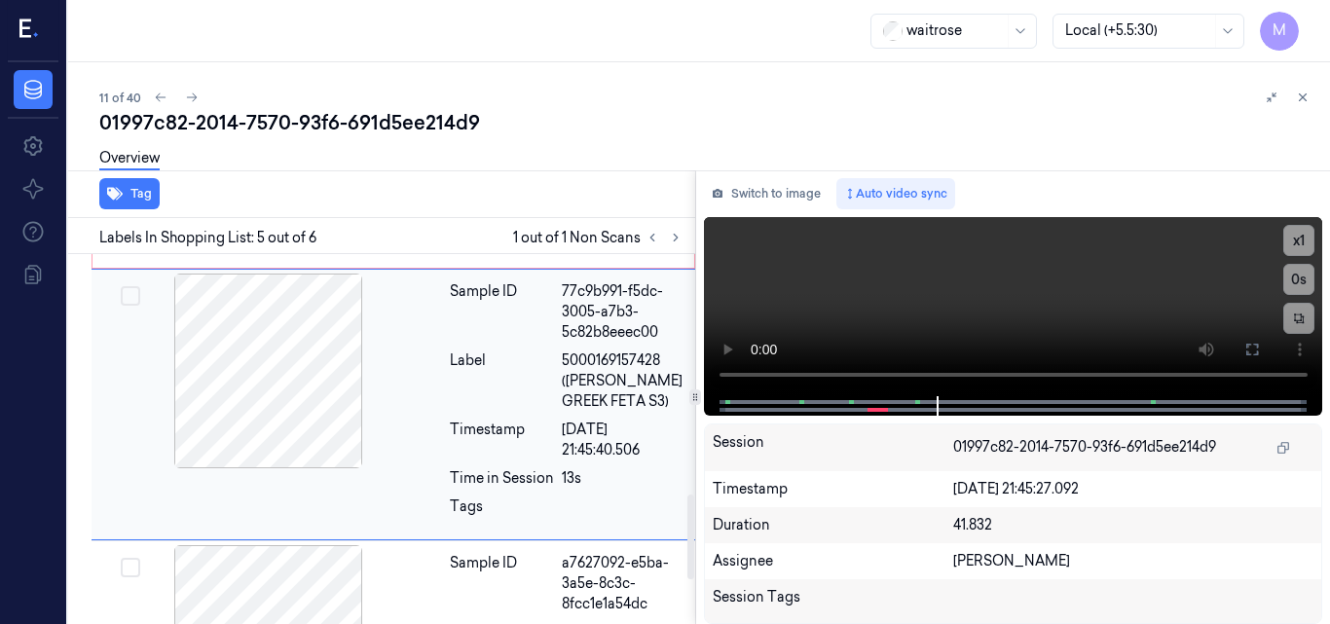
click at [242, 369] on div at bounding box center [268, 371] width 347 height 195
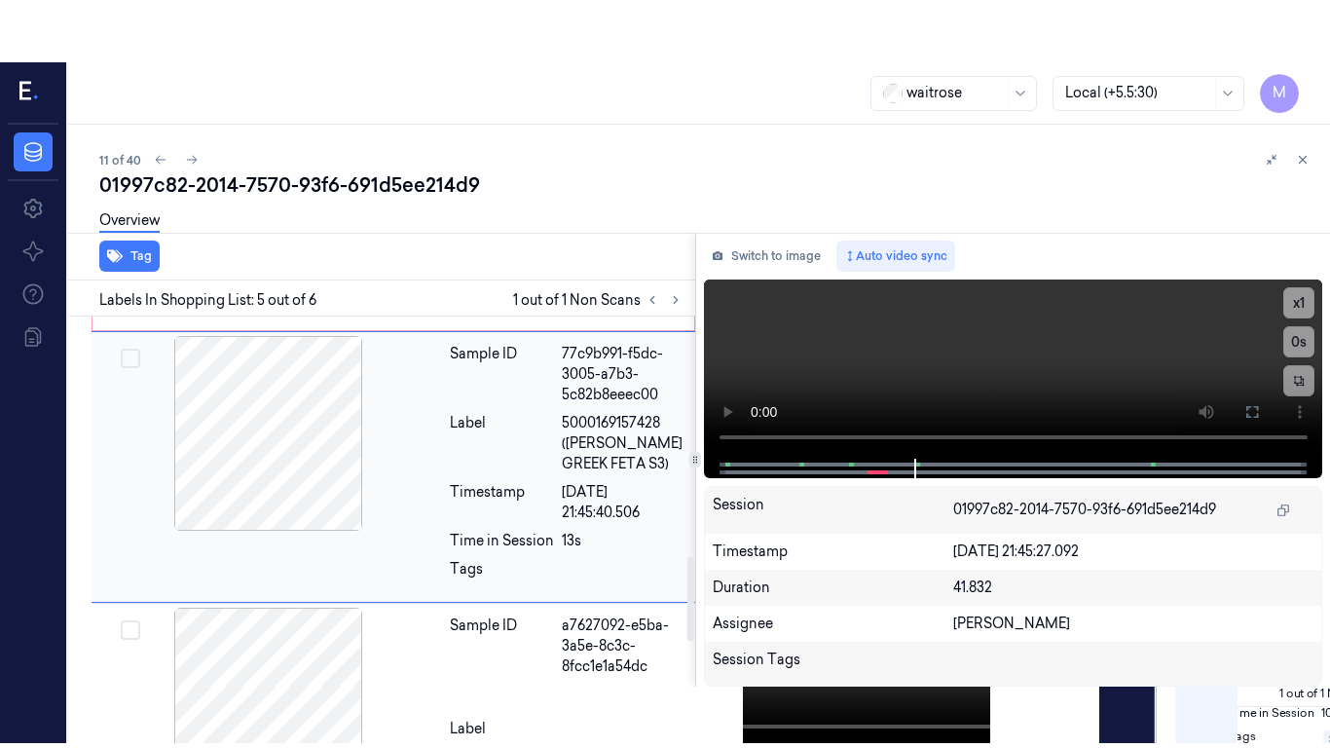
scroll to position [1018, 0]
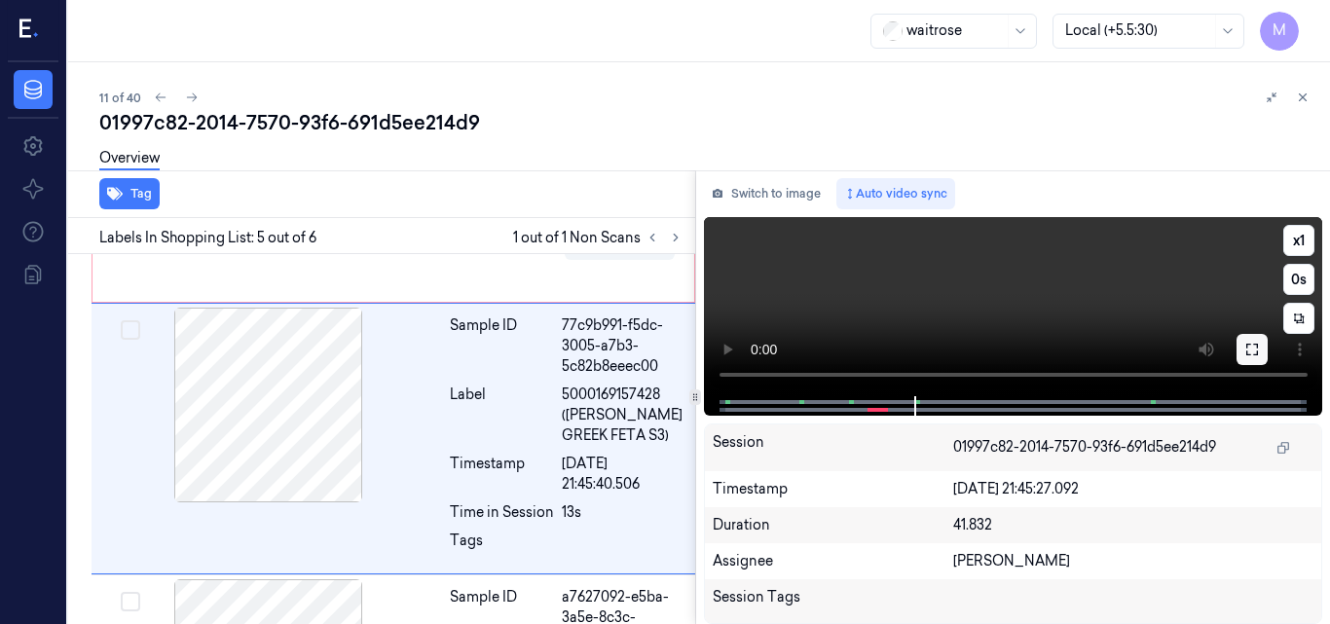
click at [1264, 351] on button at bounding box center [1252, 349] width 31 height 31
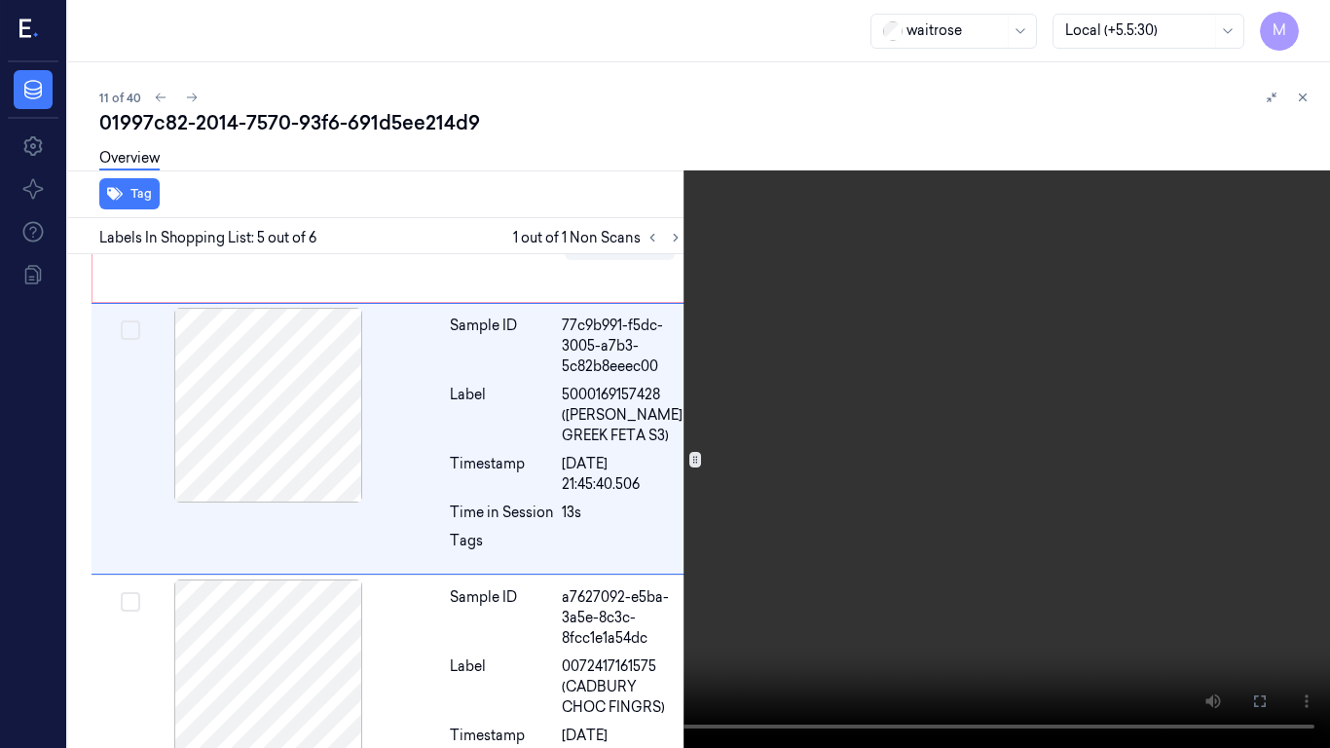
click at [978, 417] on video at bounding box center [665, 374] width 1330 height 748
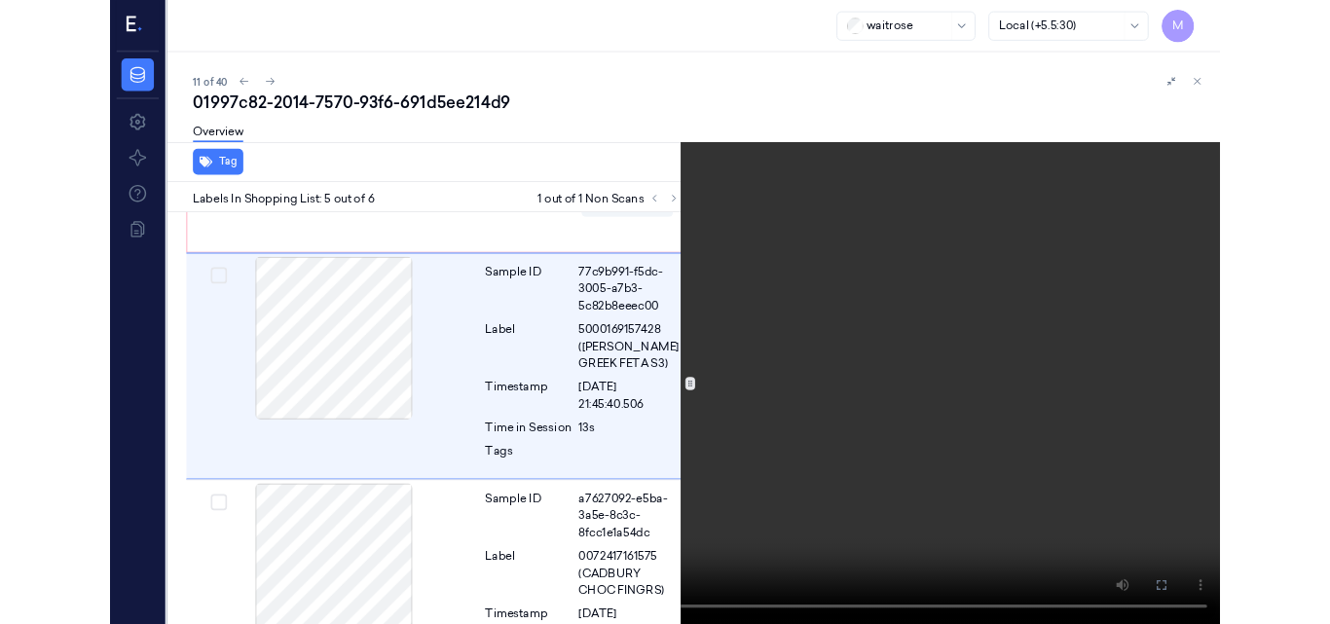
scroll to position [955, 0]
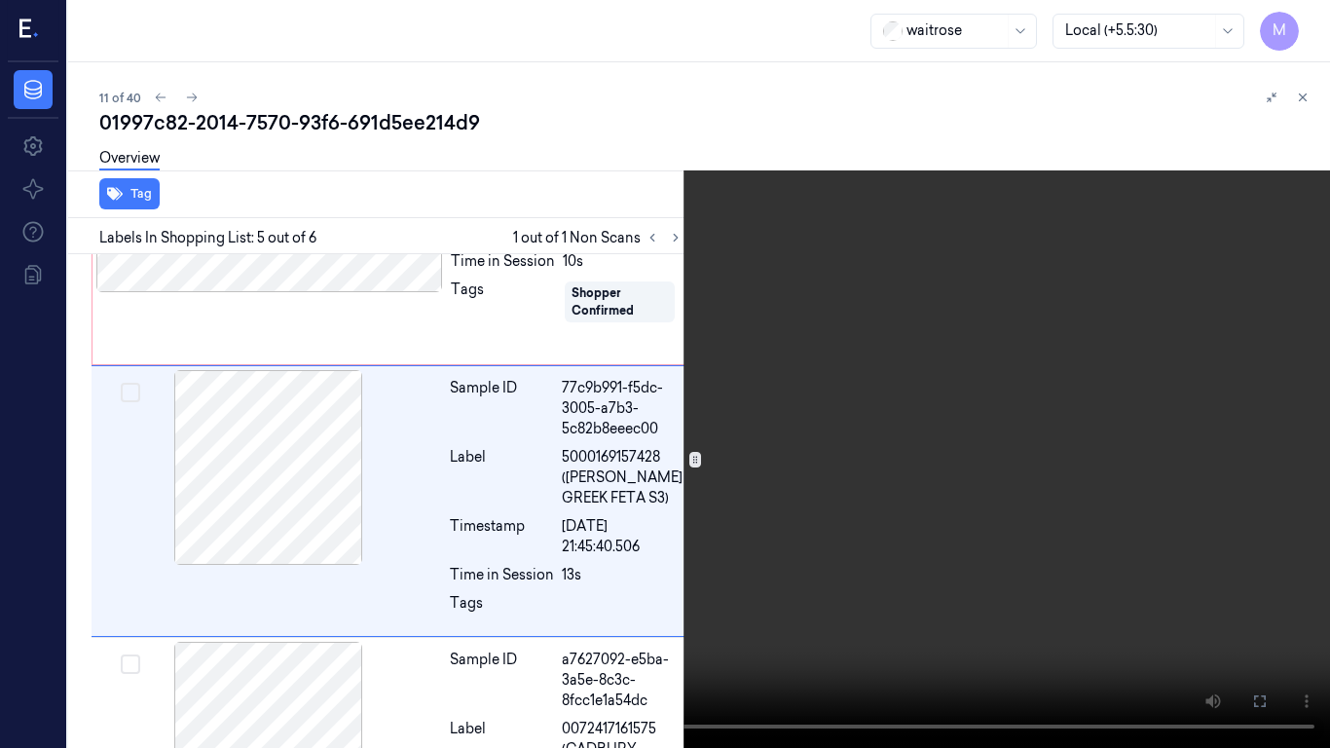
click at [816, 424] on video at bounding box center [665, 374] width 1330 height 748
click at [925, 453] on video at bounding box center [665, 374] width 1330 height 748
click at [0, 0] on button at bounding box center [0, 0] width 0 height 0
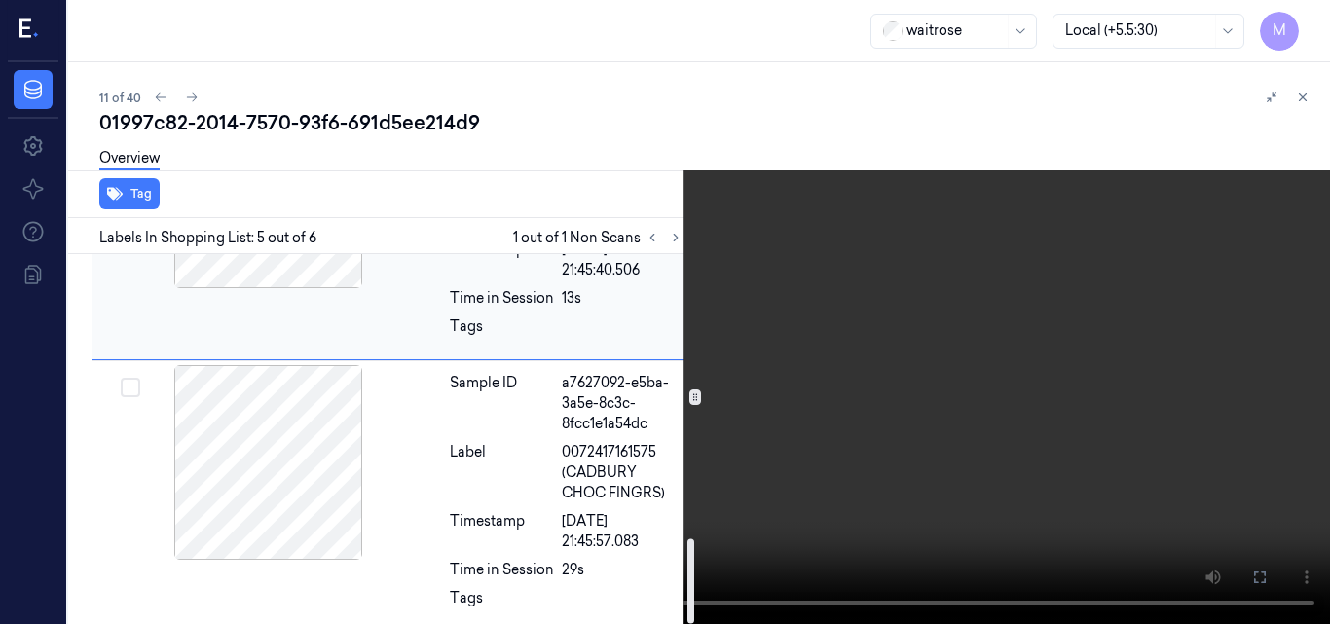
scroll to position [1247, 0]
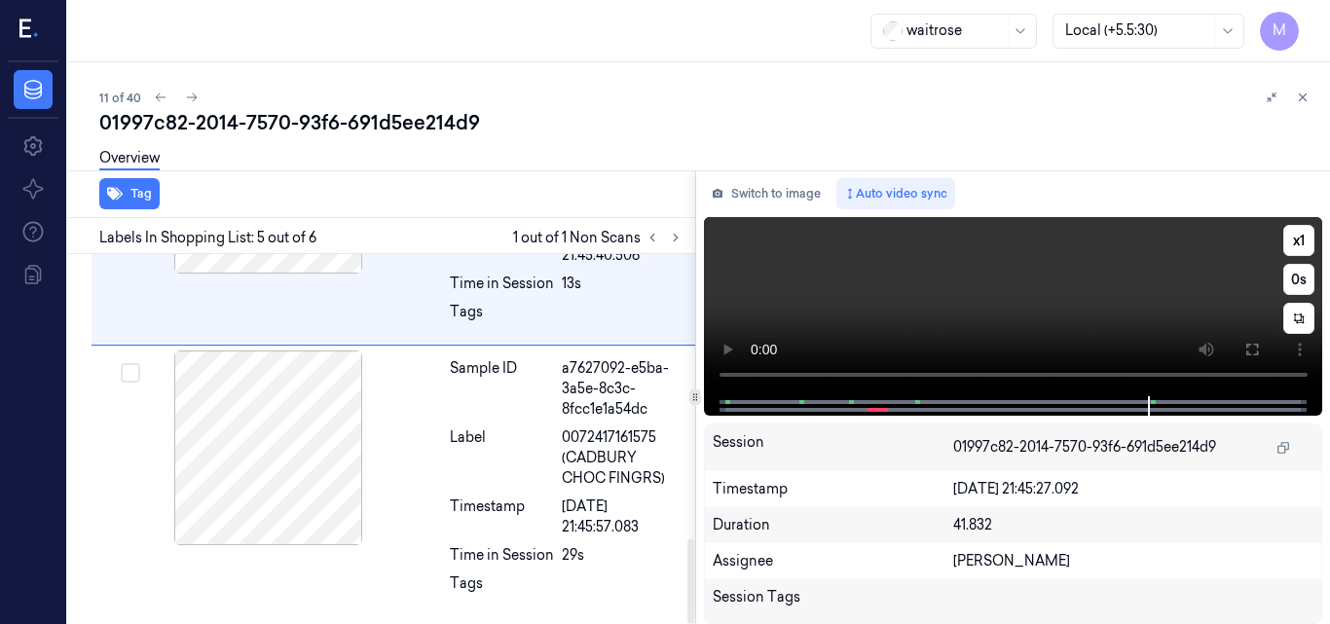
click at [1000, 302] on video at bounding box center [1013, 306] width 619 height 179
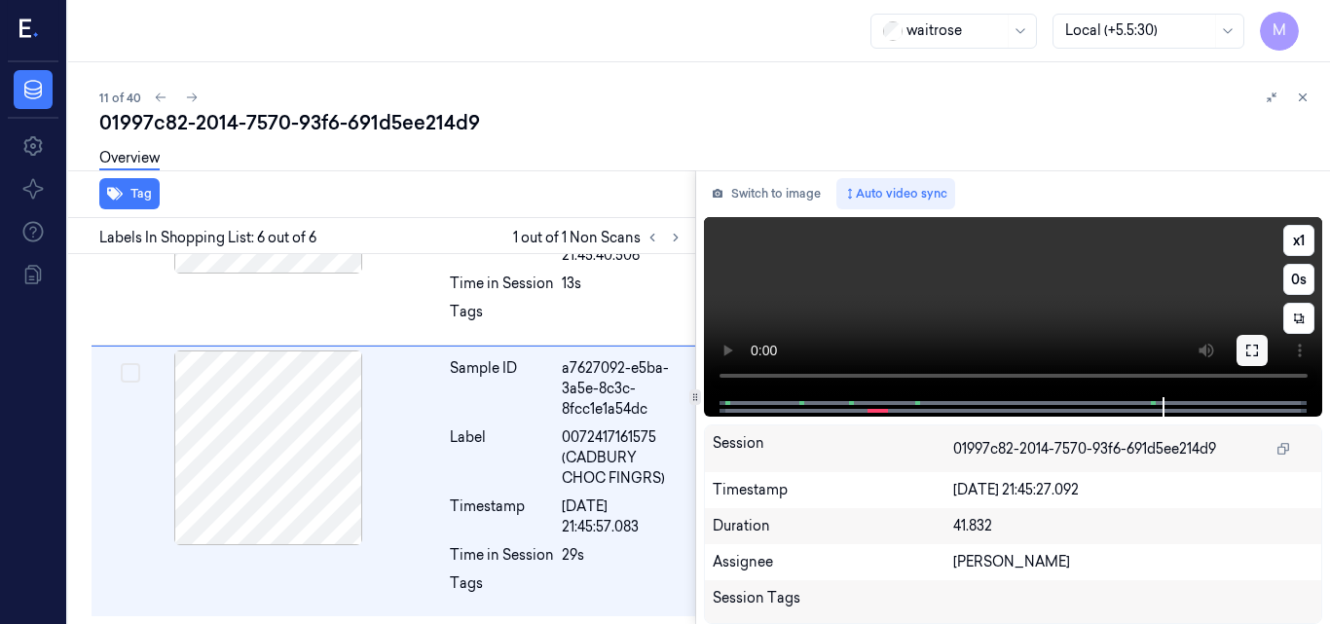
click at [1259, 348] on icon at bounding box center [1253, 351] width 16 height 16
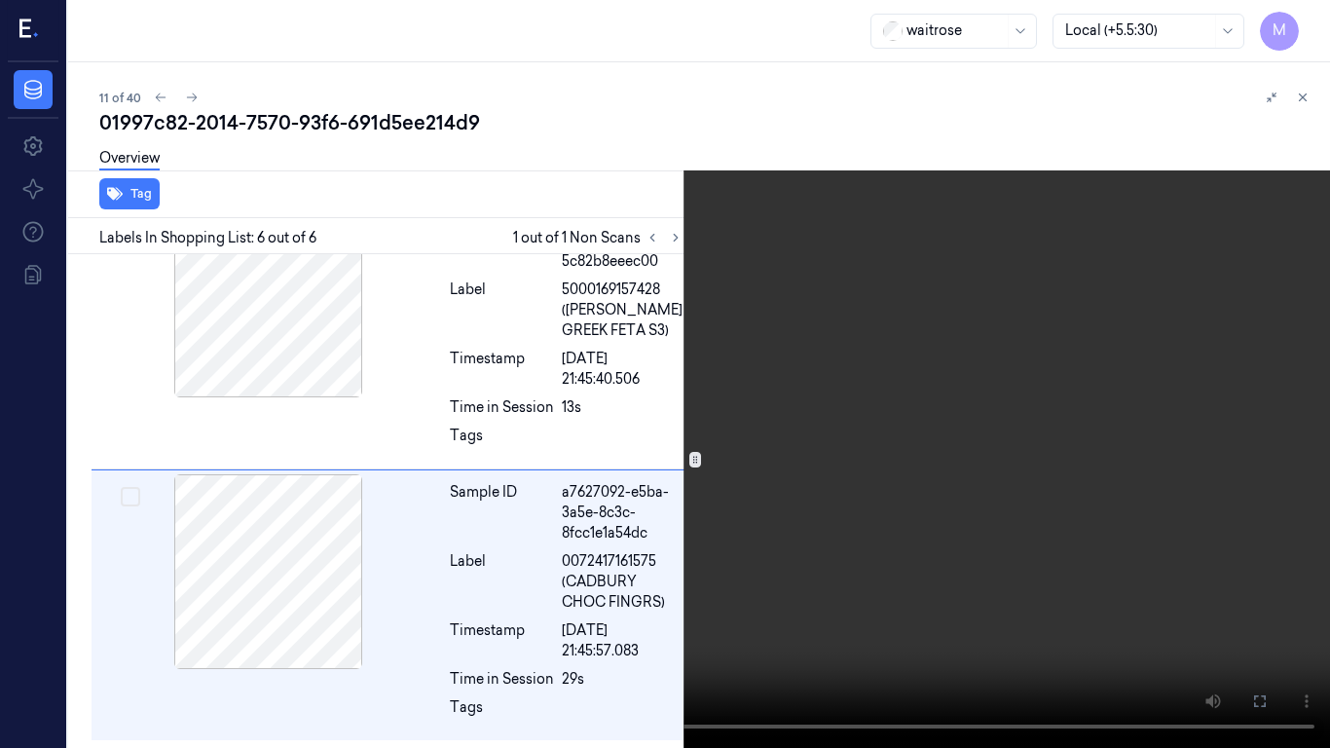
click at [949, 397] on video at bounding box center [665, 374] width 1330 height 748
click at [0, 0] on icon at bounding box center [0, 0] width 0 height 0
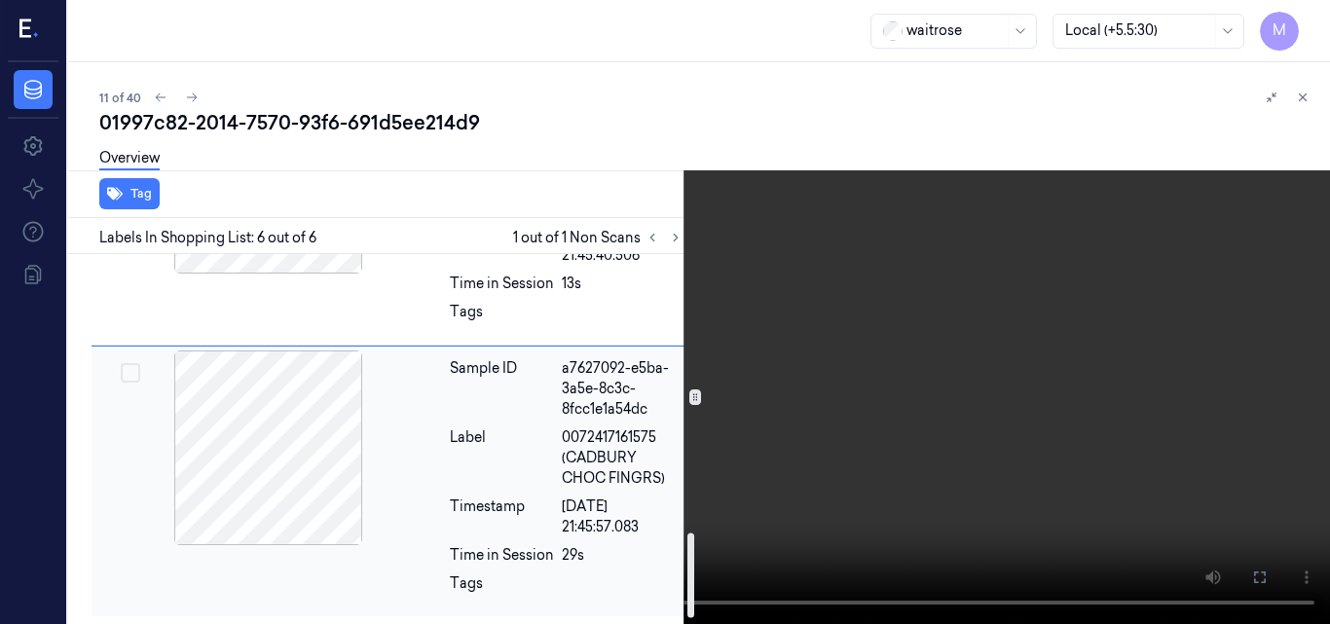
scroll to position [1052, 0]
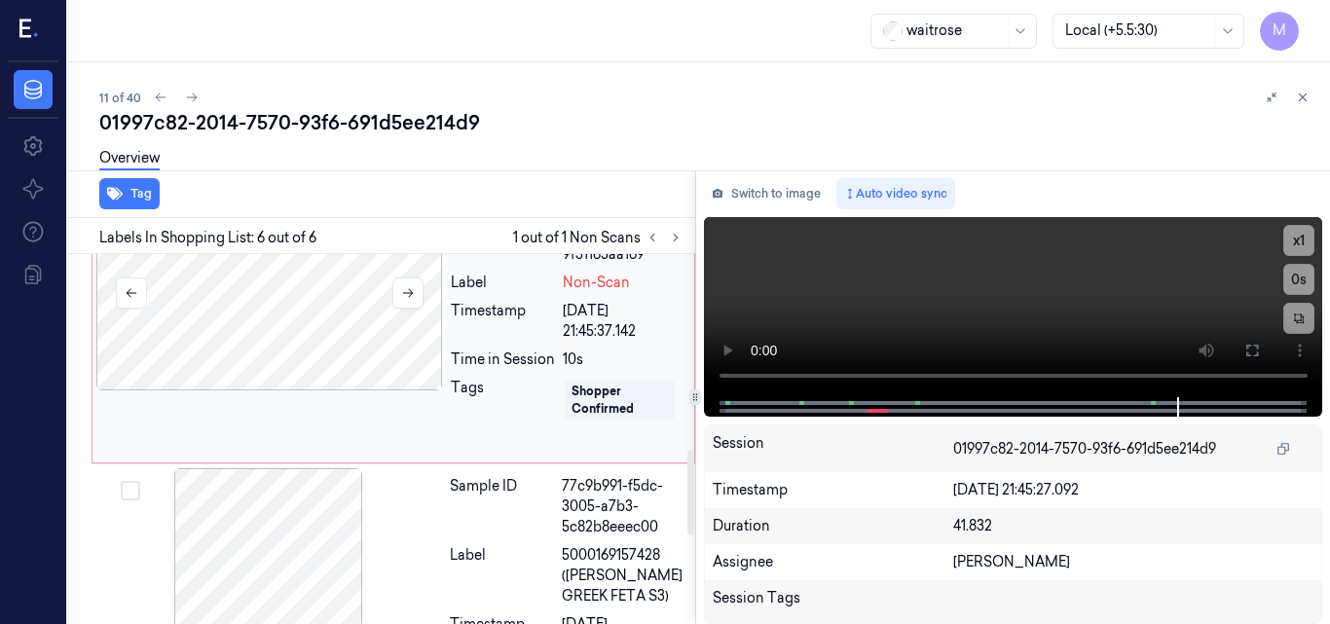
click at [337, 350] on div at bounding box center [269, 293] width 347 height 195
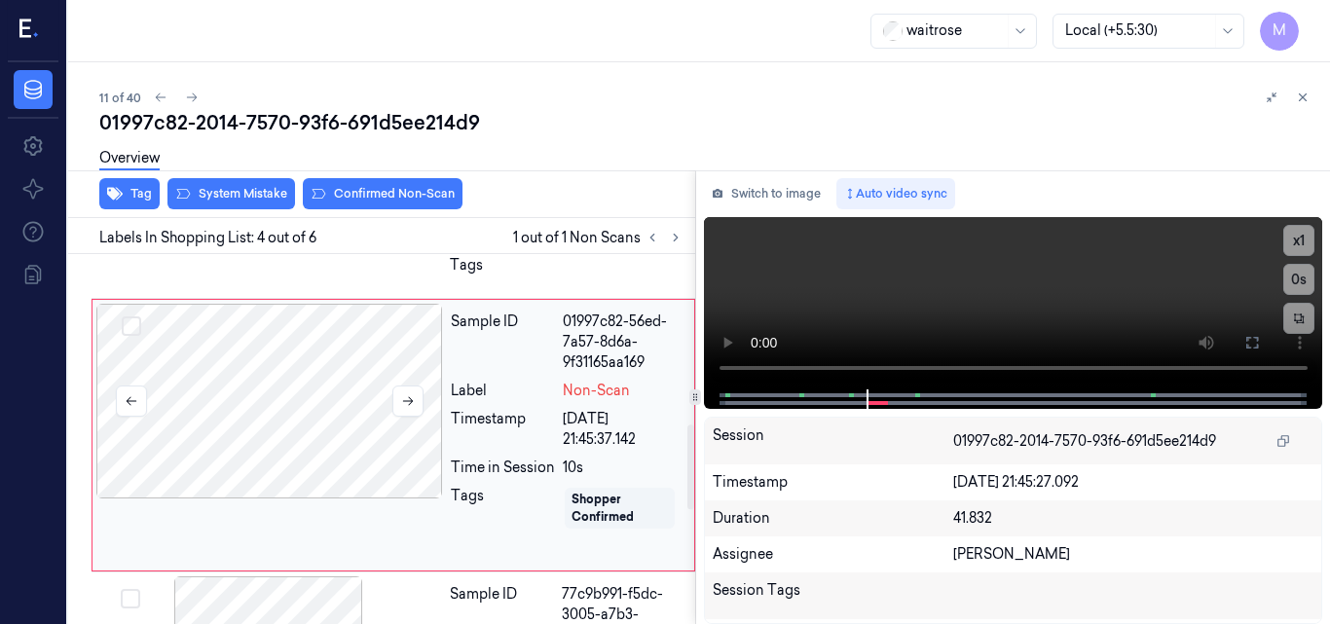
scroll to position [745, 0]
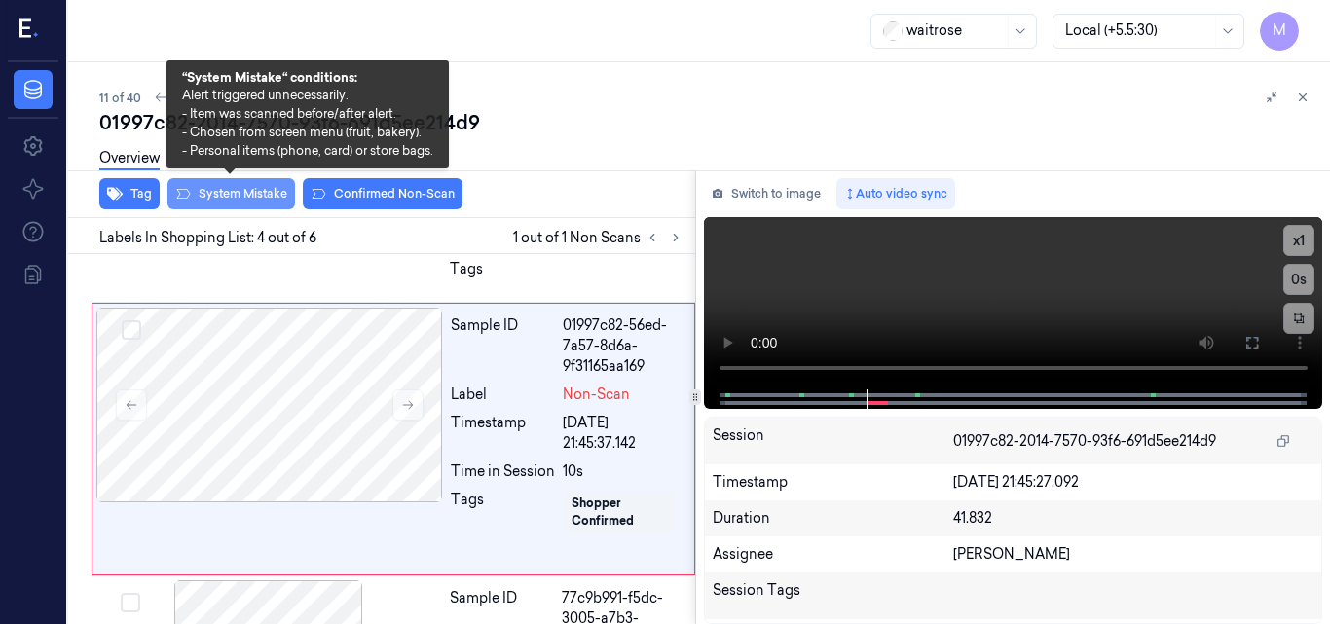
click at [237, 201] on button "System Mistake" at bounding box center [232, 193] width 128 height 31
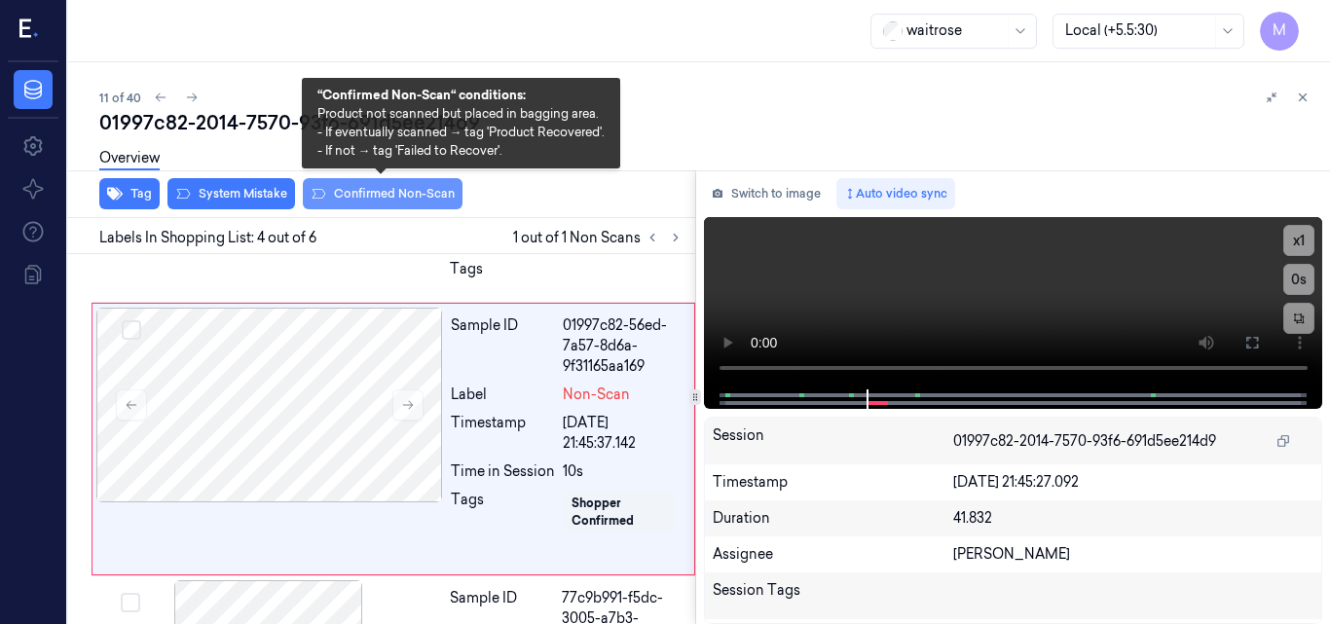
scroll to position [750, 0]
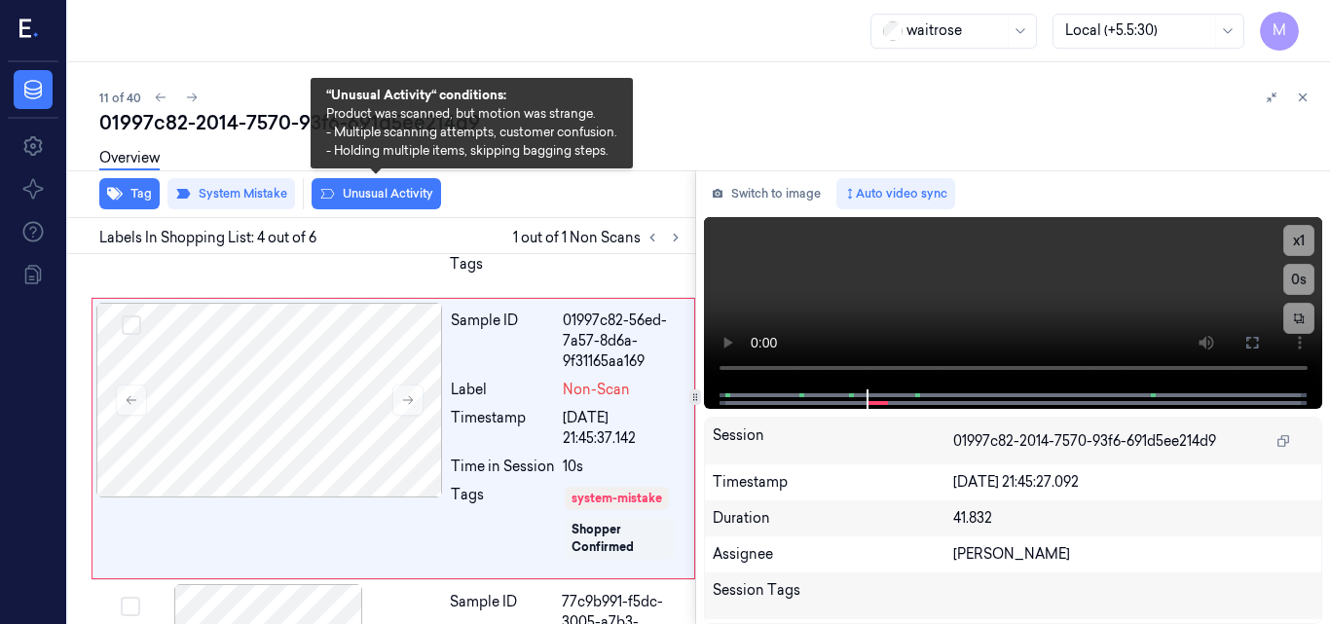
click at [385, 193] on button "Unusual Activity" at bounding box center [377, 193] width 130 height 31
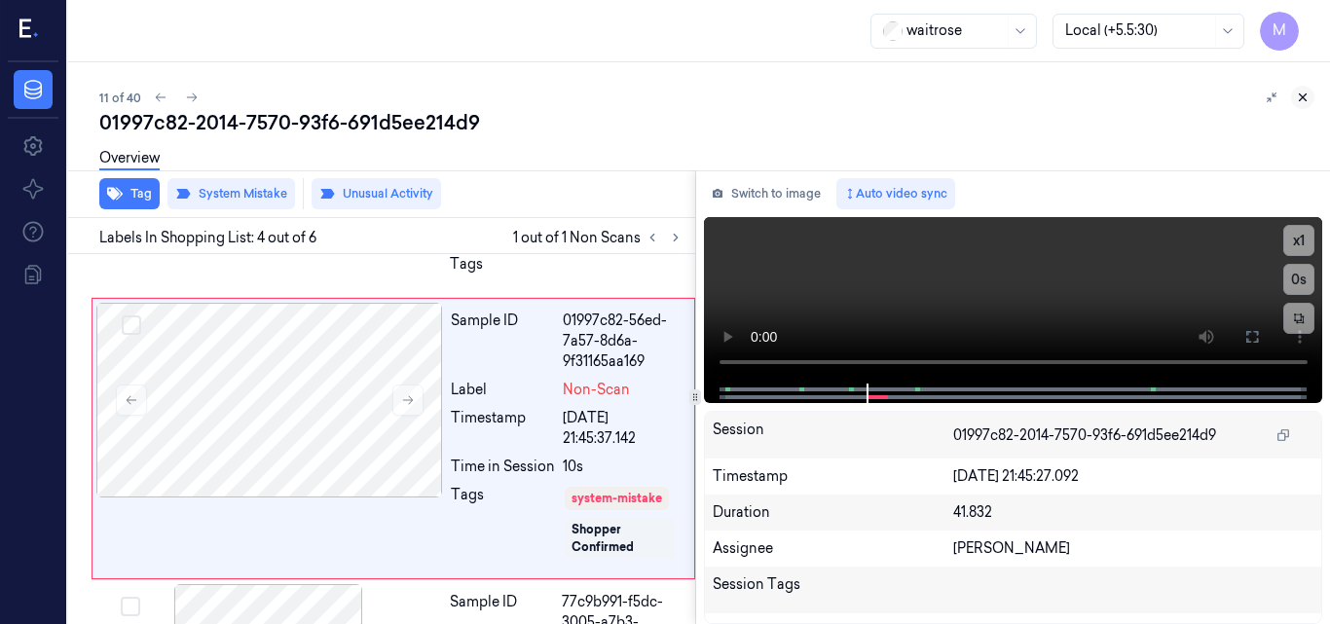
click at [1306, 95] on icon at bounding box center [1303, 98] width 14 height 14
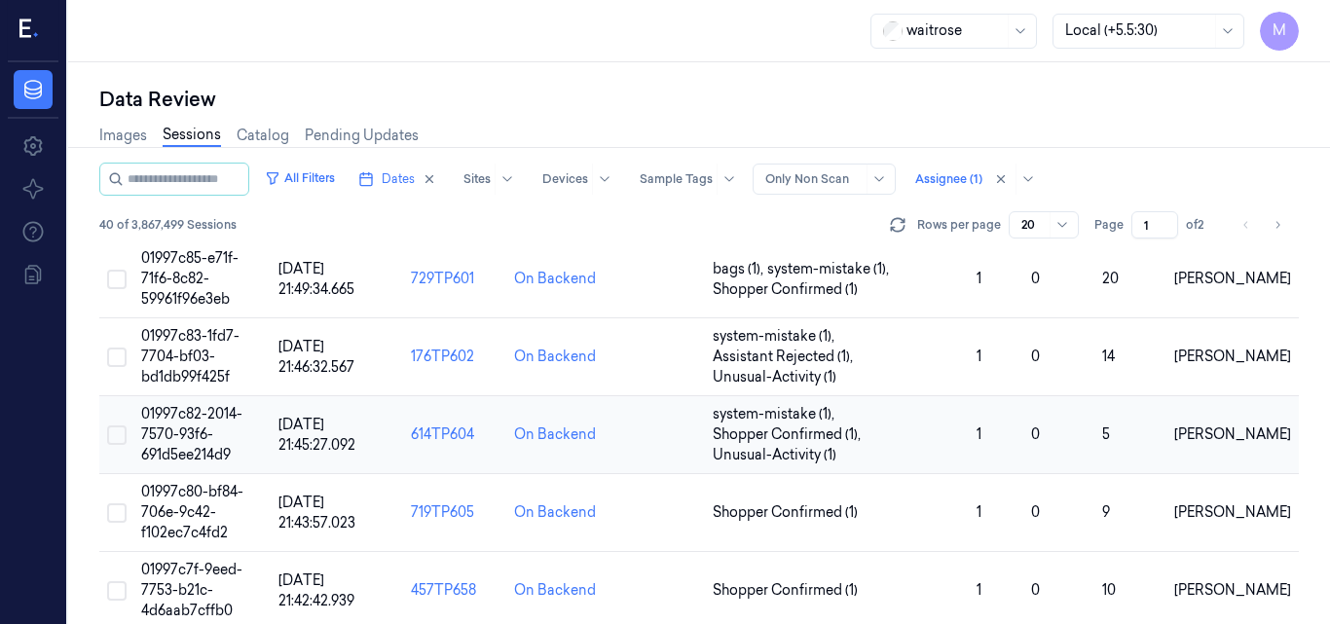
scroll to position [831, 0]
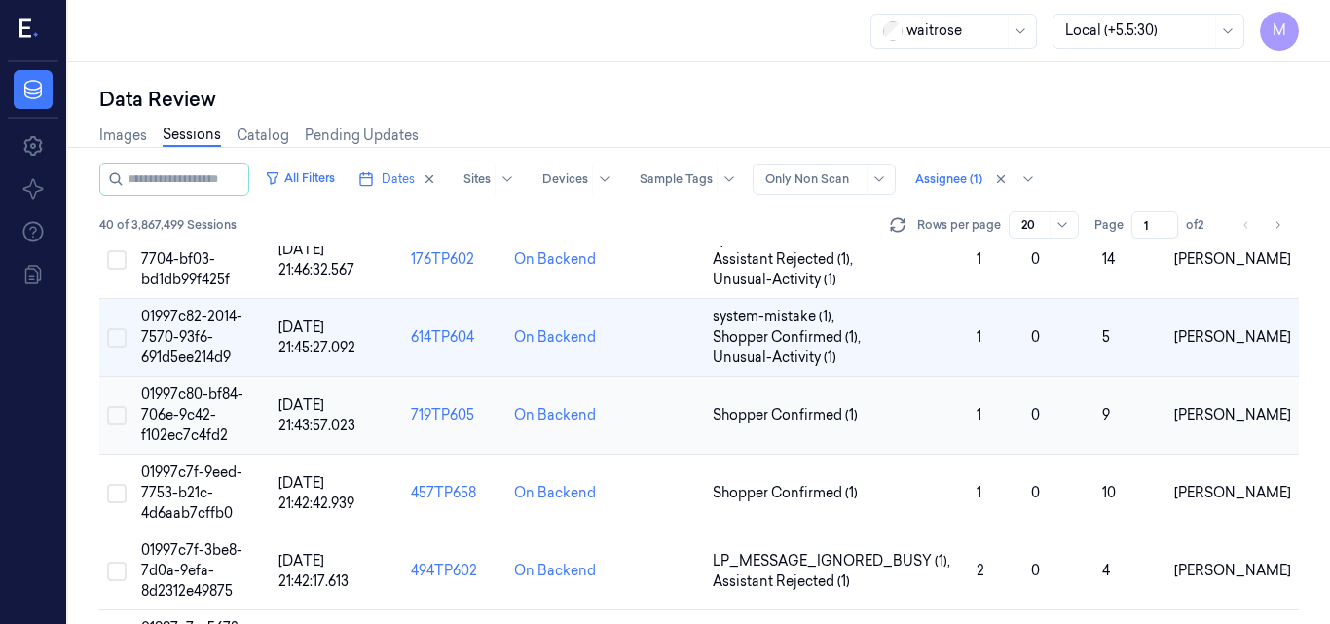
click at [206, 409] on span "01997c80-bf84-706e-9c42-f102ec7c4fd2" at bounding box center [192, 415] width 102 height 58
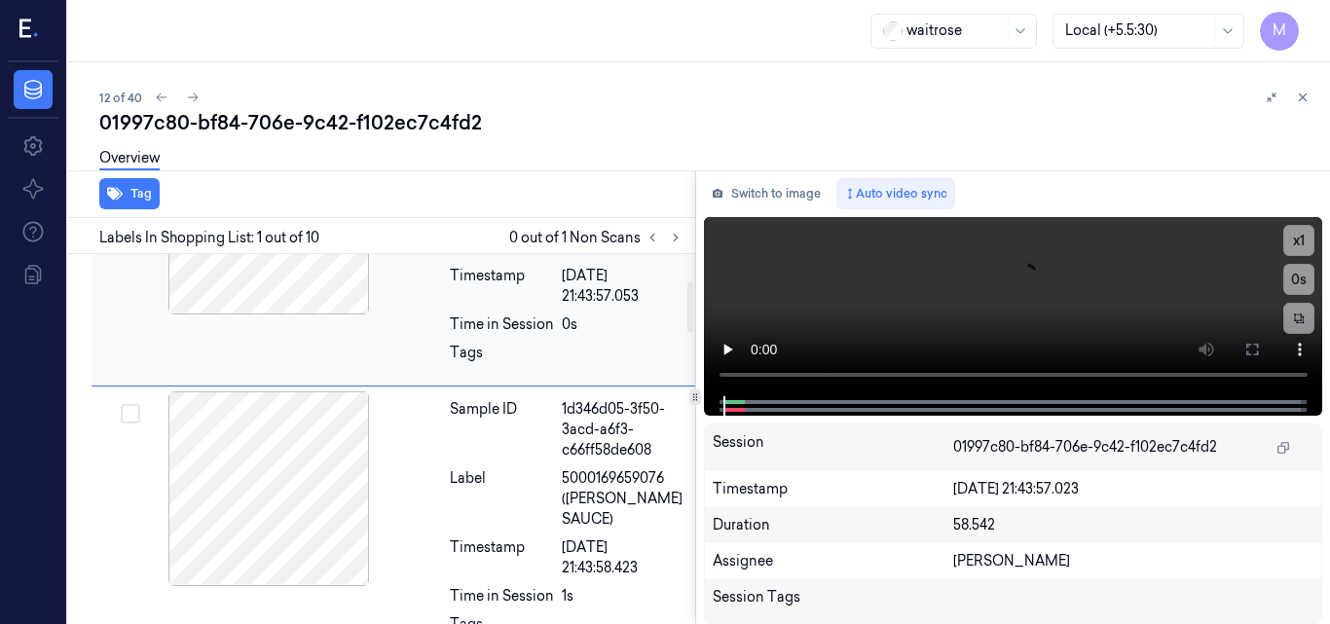
scroll to position [195, 0]
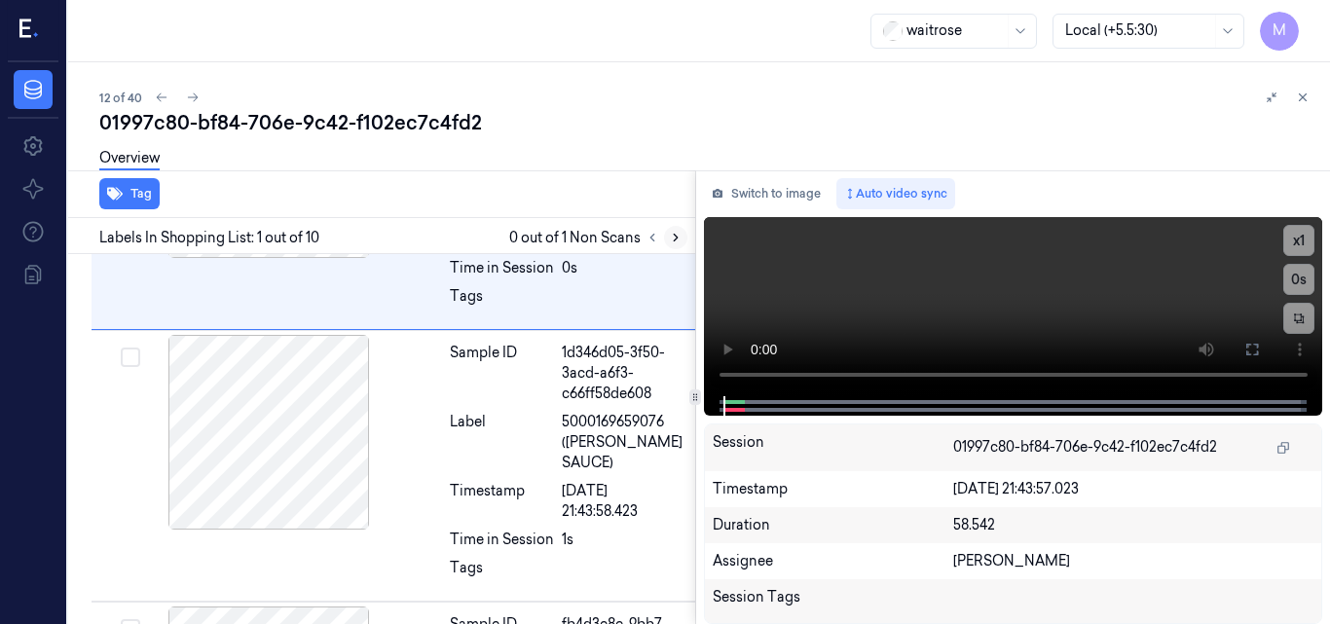
click at [681, 238] on icon at bounding box center [676, 238] width 14 height 14
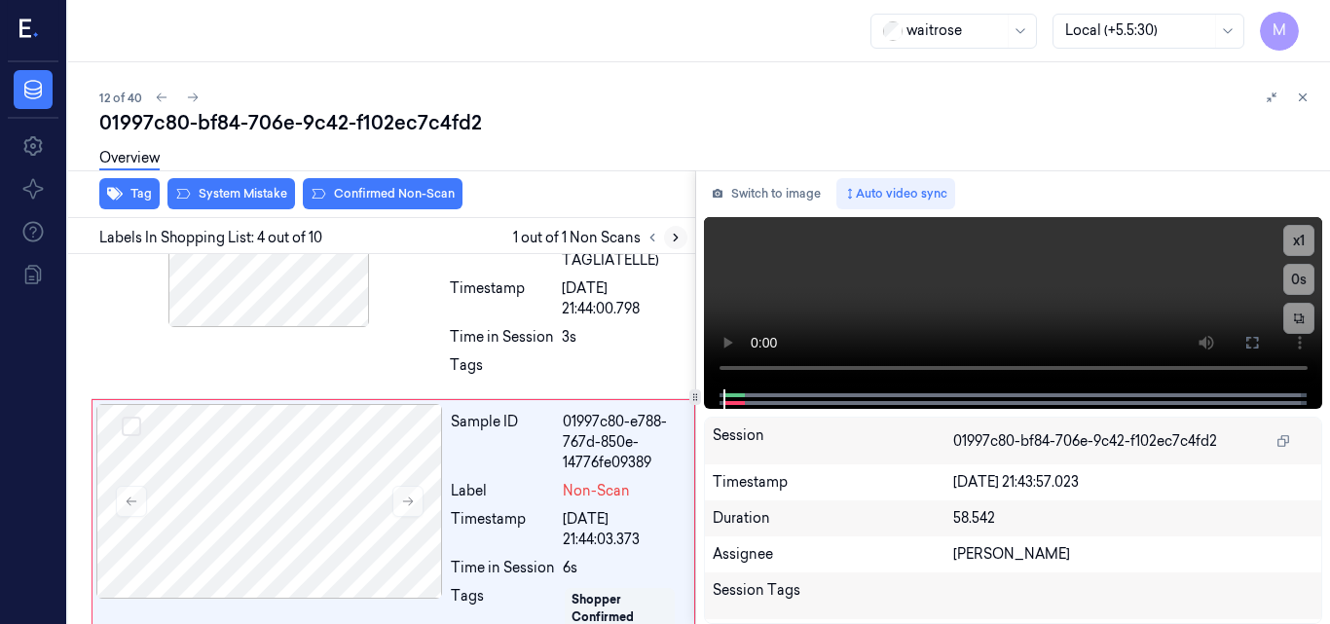
scroll to position [765, 0]
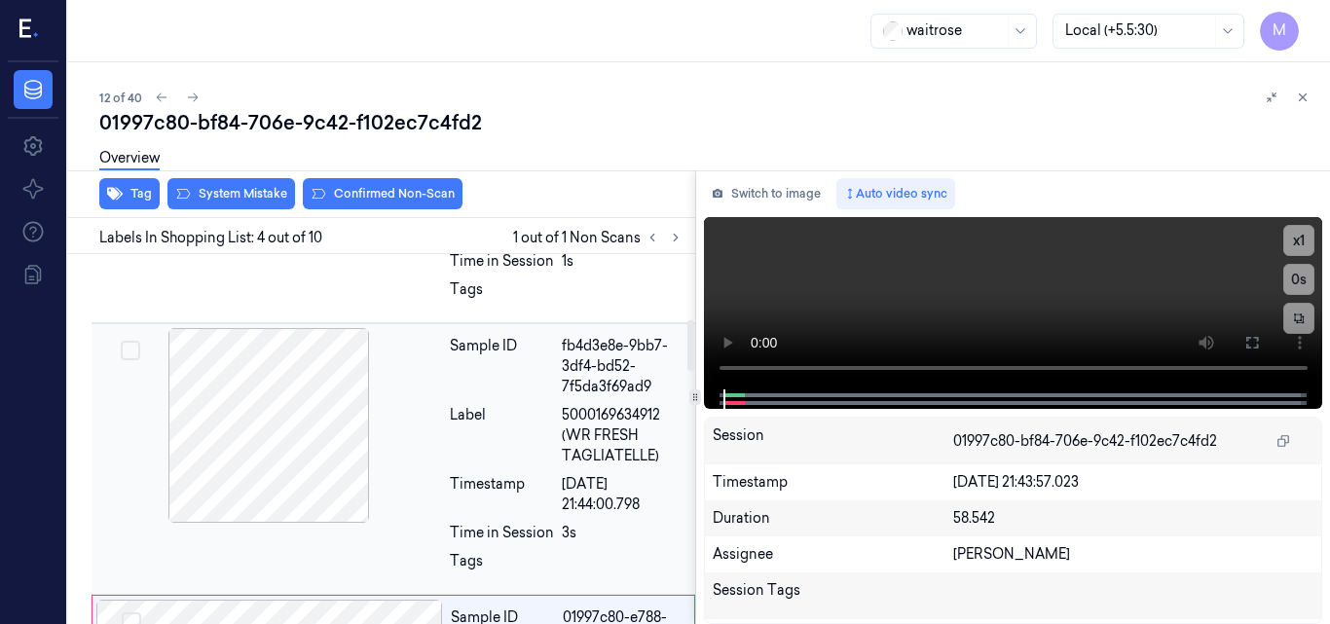
click at [341, 419] on div at bounding box center [268, 425] width 347 height 195
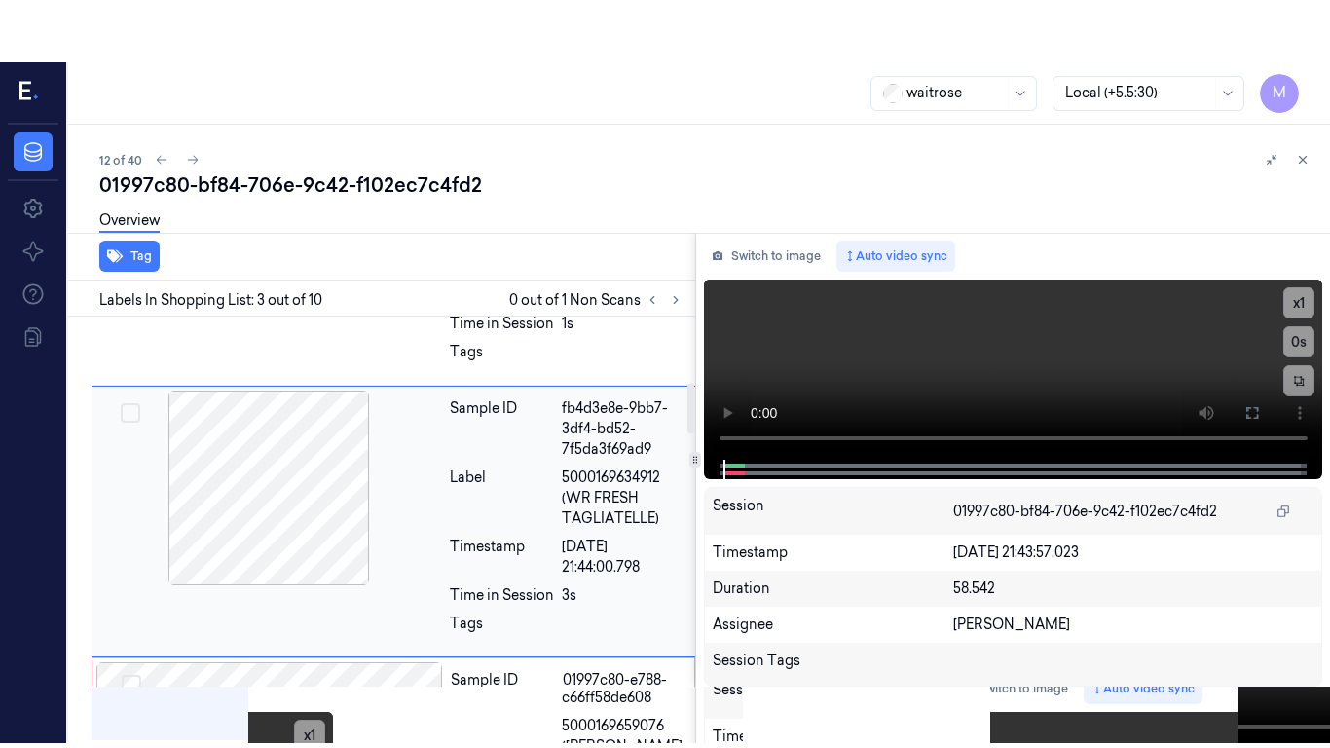
scroll to position [494, 0]
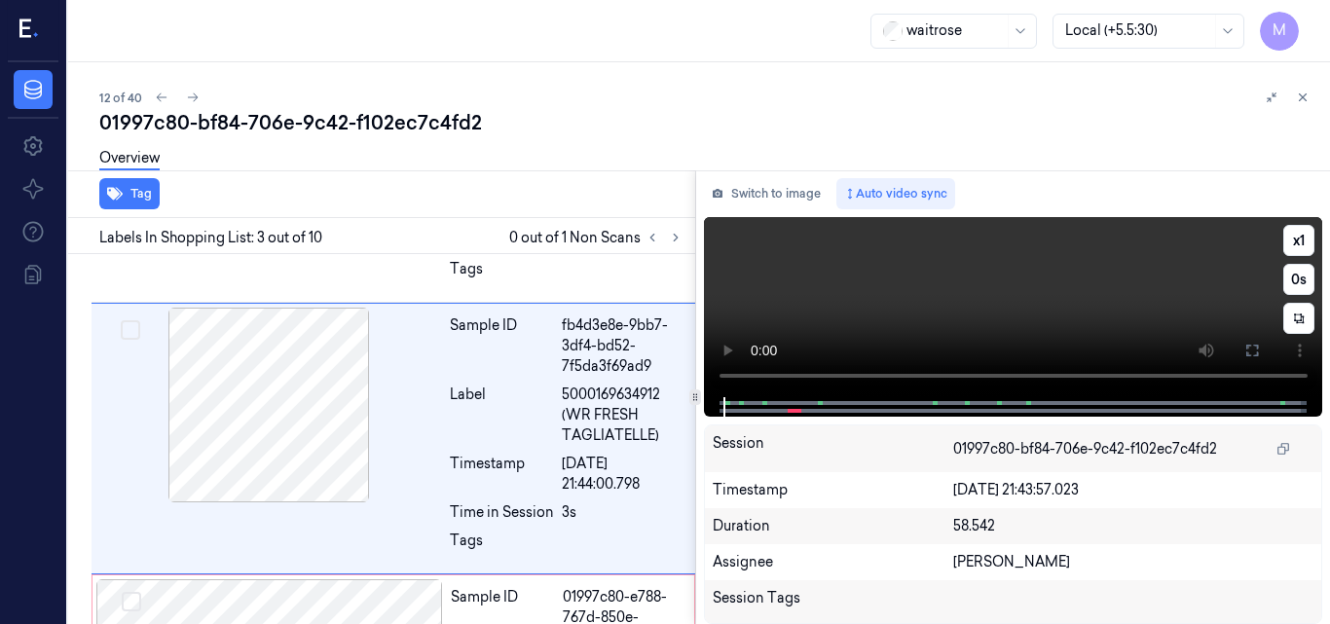
click at [1003, 290] on video at bounding box center [1013, 307] width 619 height 180
click at [1250, 352] on icon at bounding box center [1253, 351] width 16 height 16
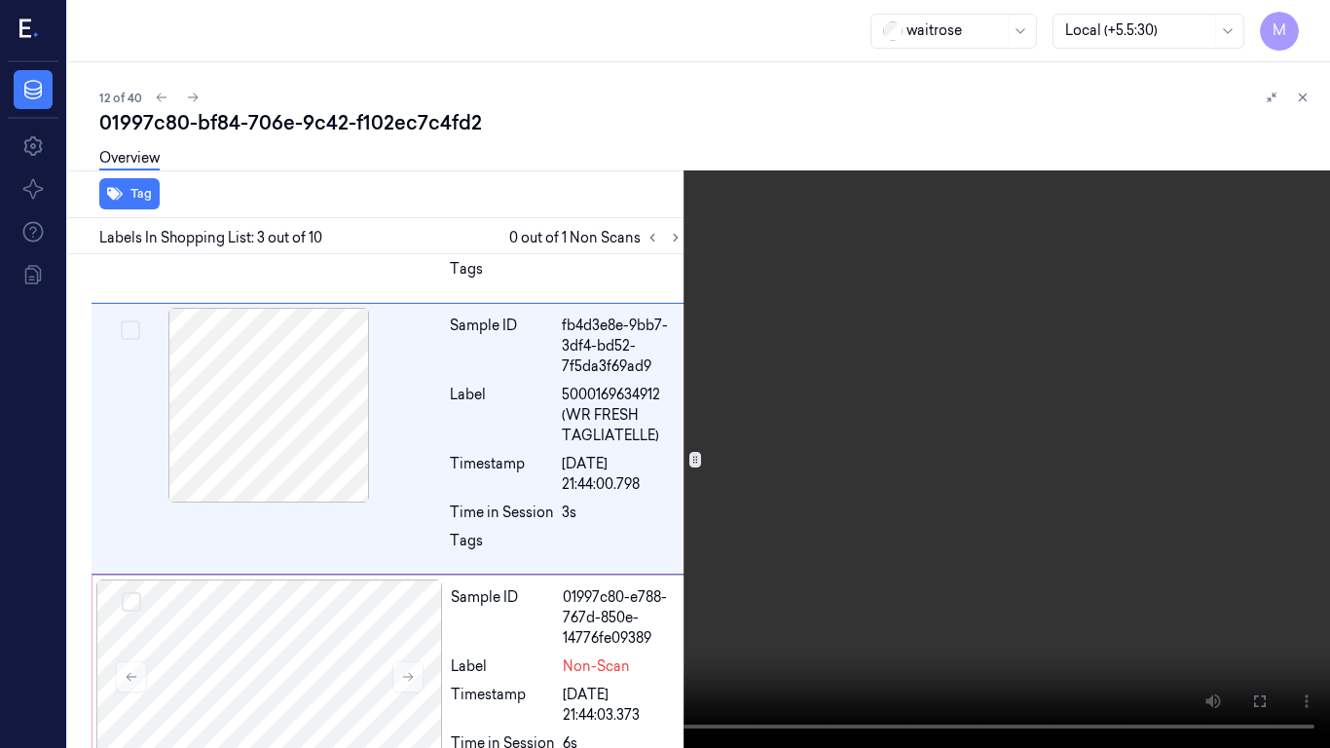
click at [926, 465] on video at bounding box center [665, 374] width 1330 height 748
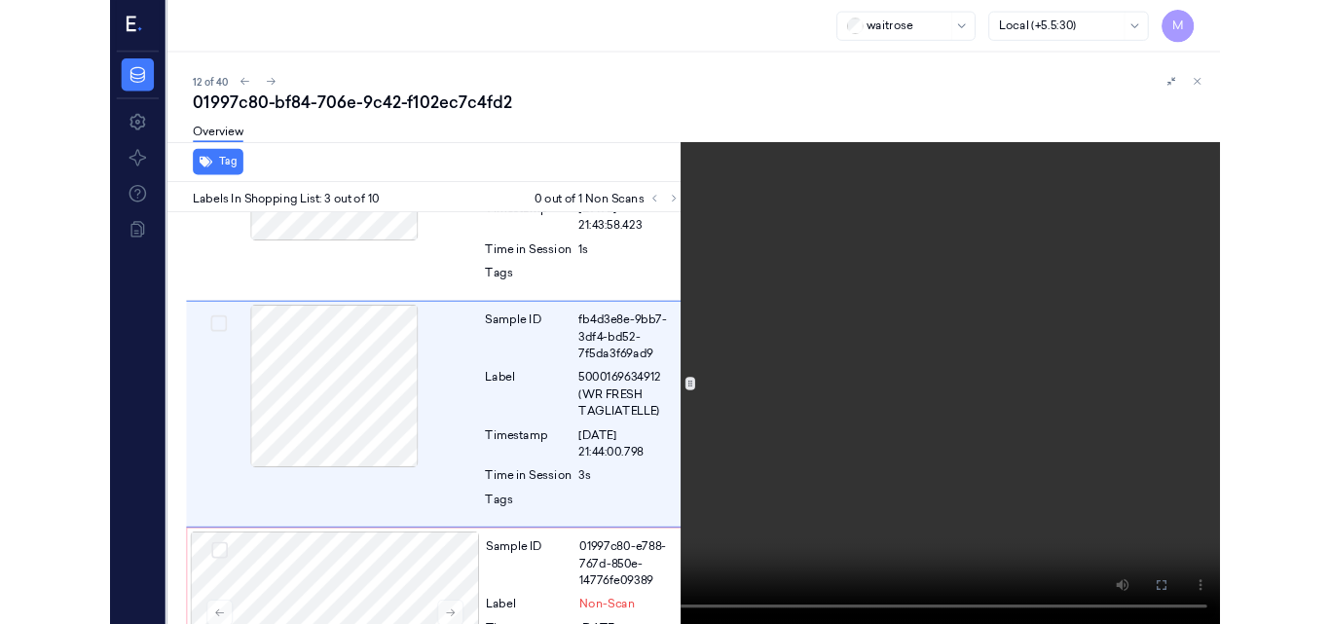
scroll to position [431, 0]
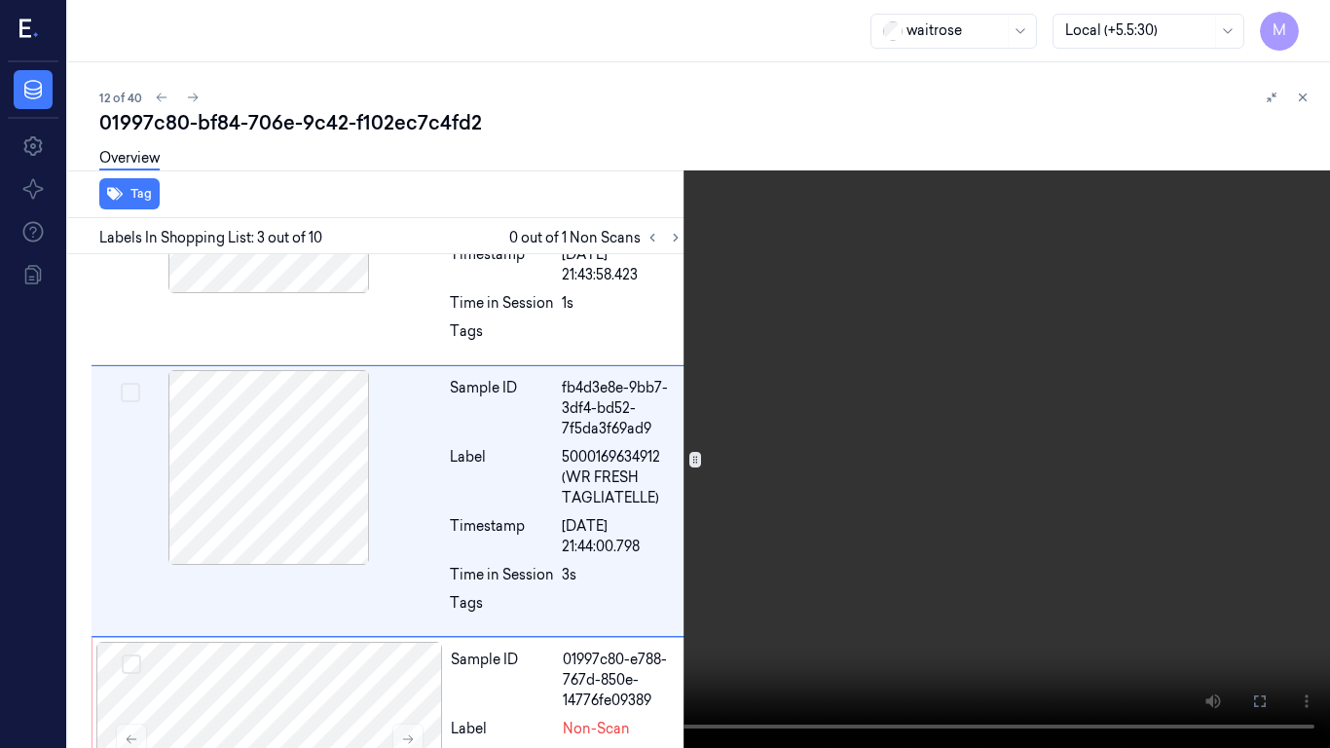
click at [0, 0] on icon at bounding box center [0, 0] width 0 height 0
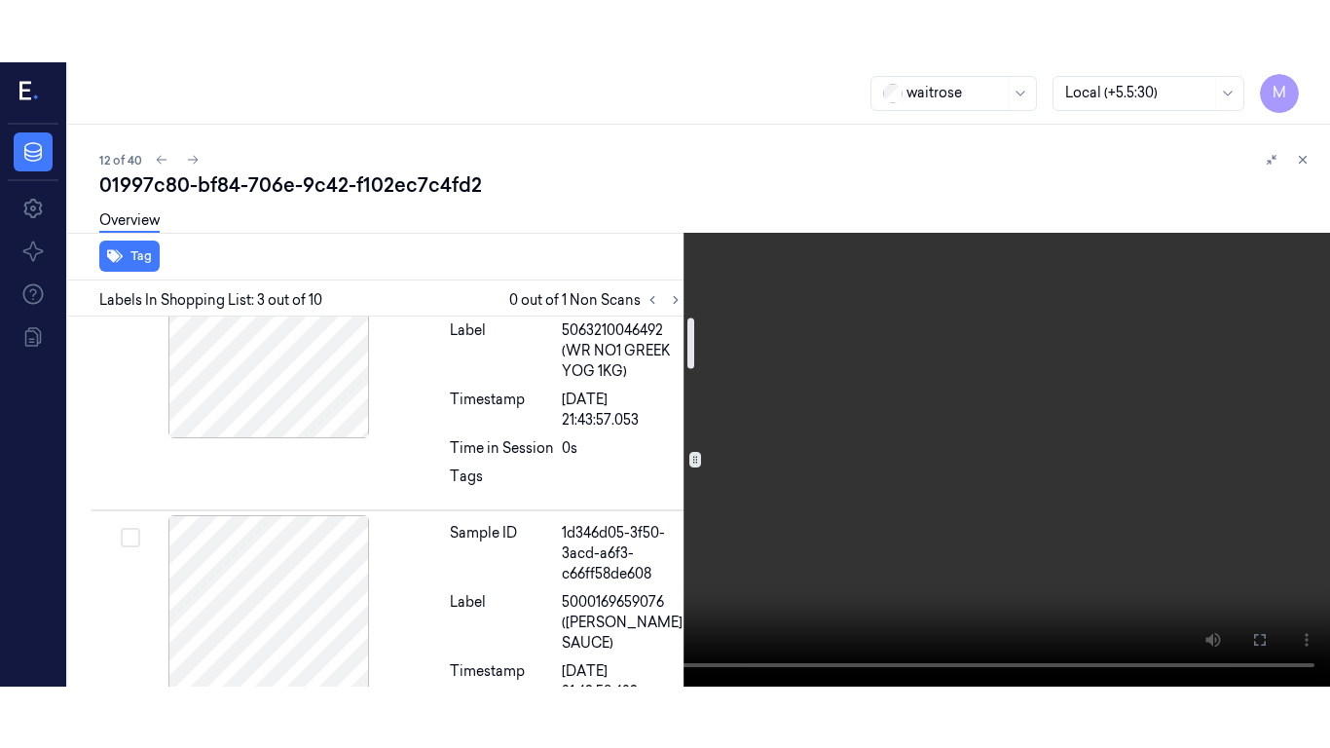
scroll to position [0, 0]
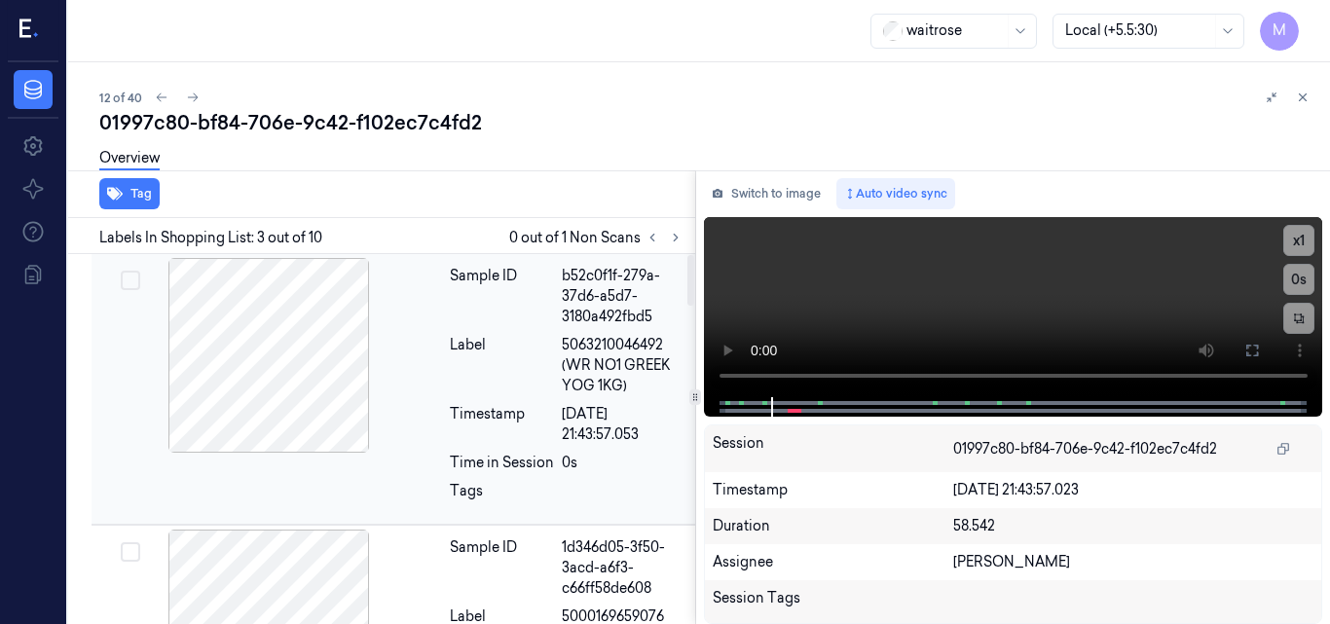
click at [321, 392] on div at bounding box center [268, 355] width 347 height 195
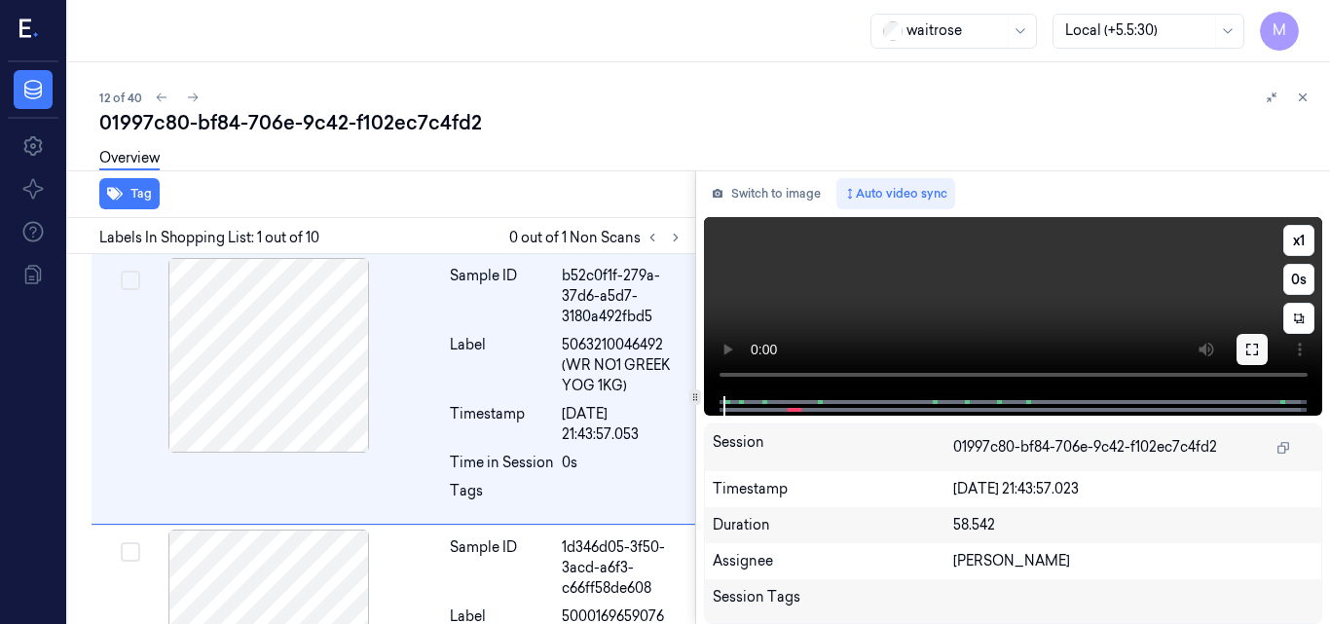
click at [1257, 348] on icon at bounding box center [1253, 350] width 12 height 12
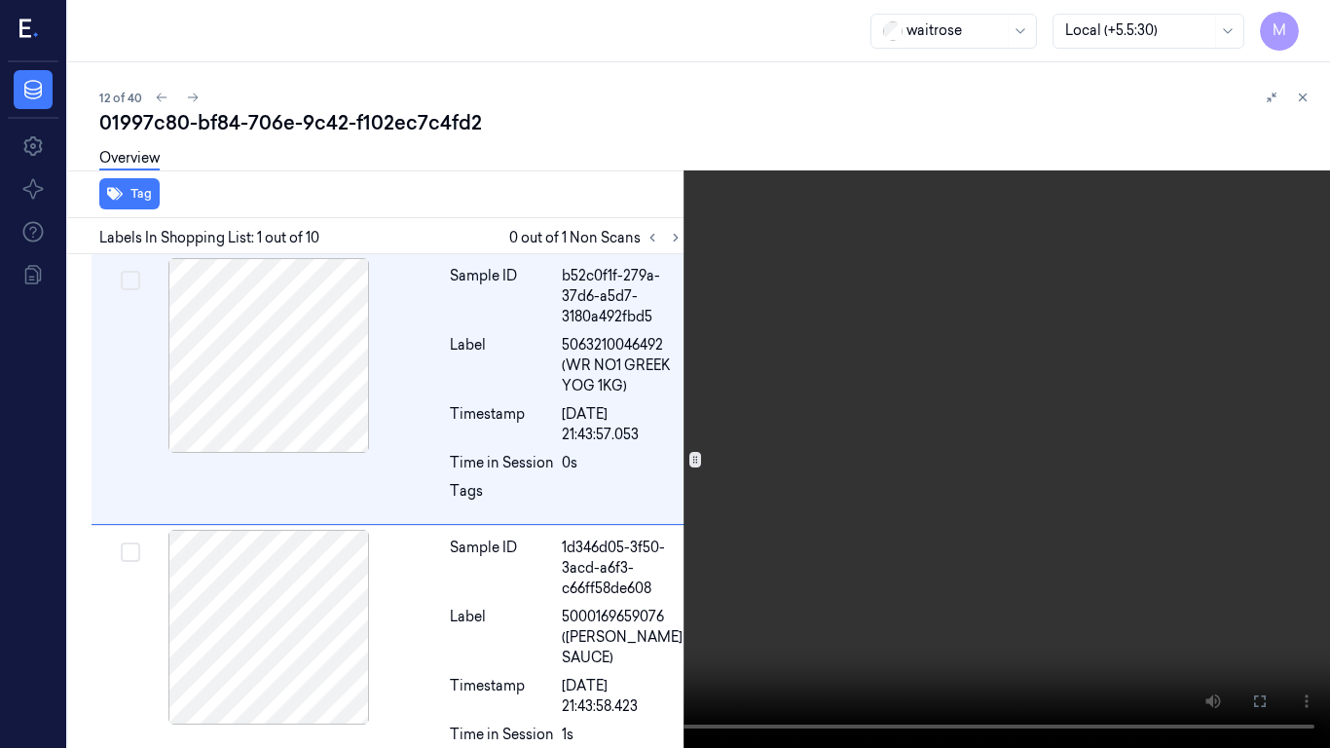
click at [823, 422] on video at bounding box center [665, 374] width 1330 height 748
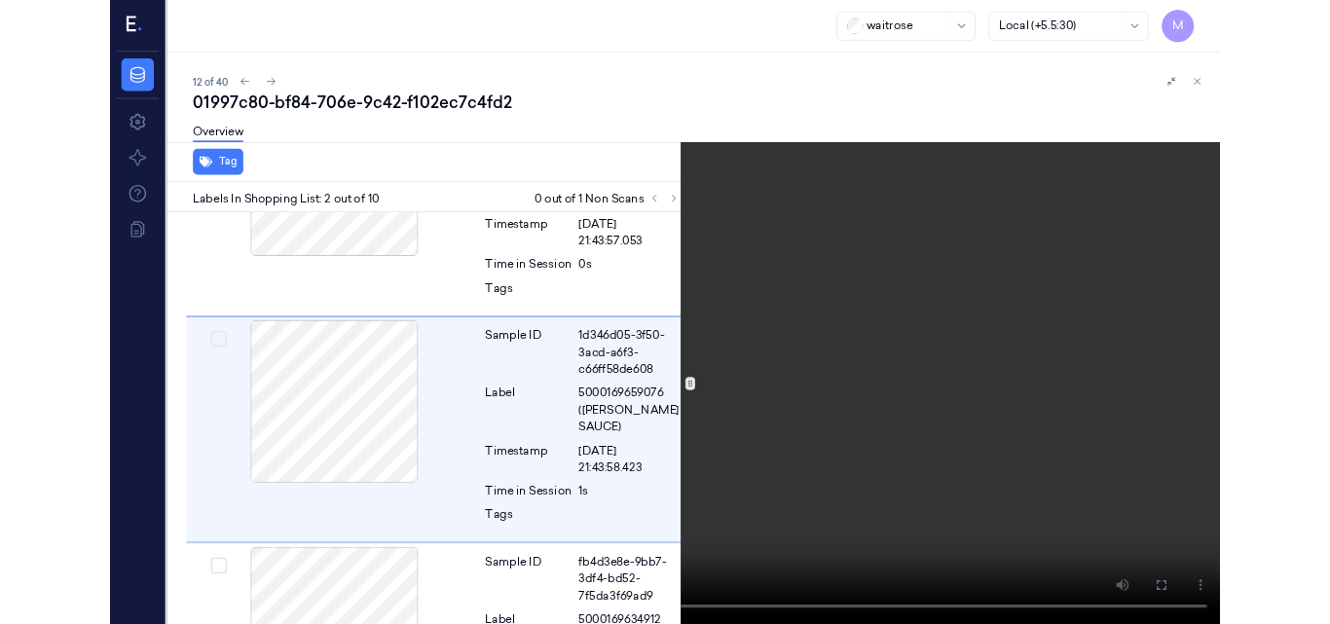
scroll to position [160, 0]
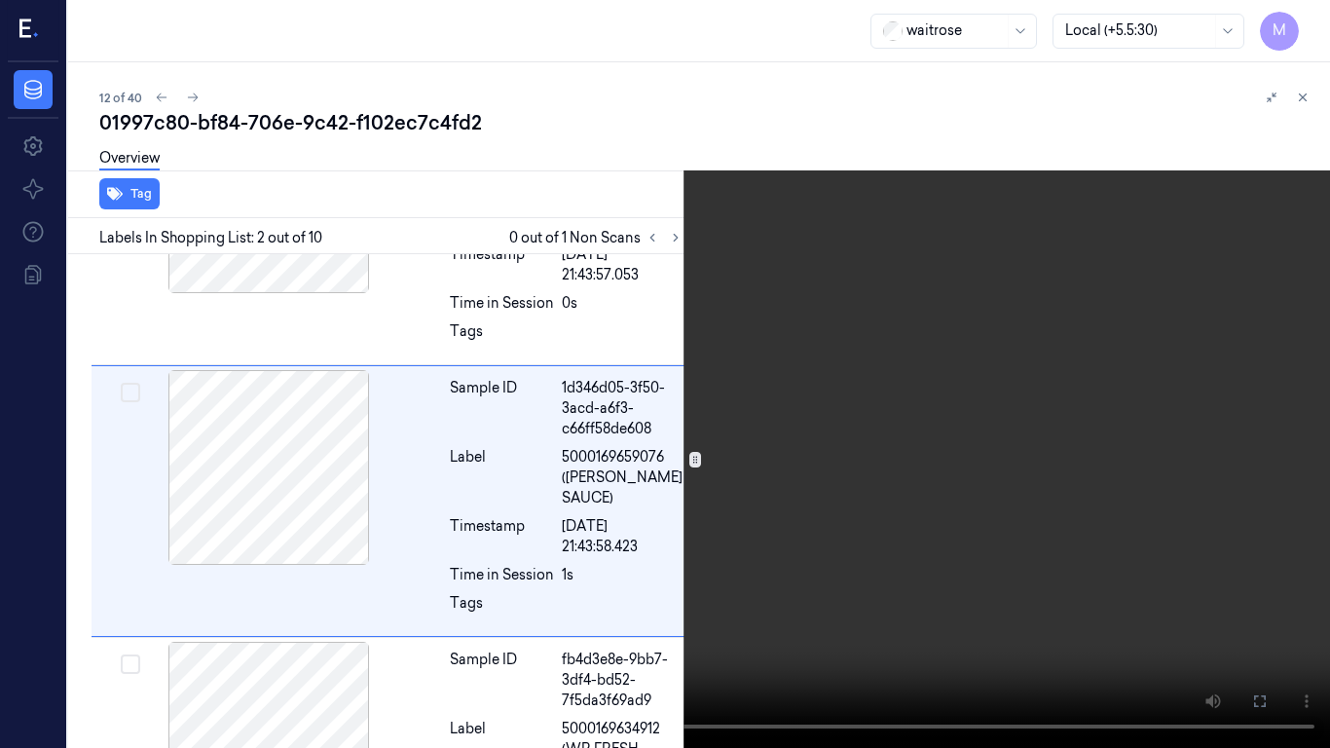
click at [745, 480] on video at bounding box center [665, 374] width 1330 height 748
click at [0, 0] on icon at bounding box center [0, 0] width 0 height 0
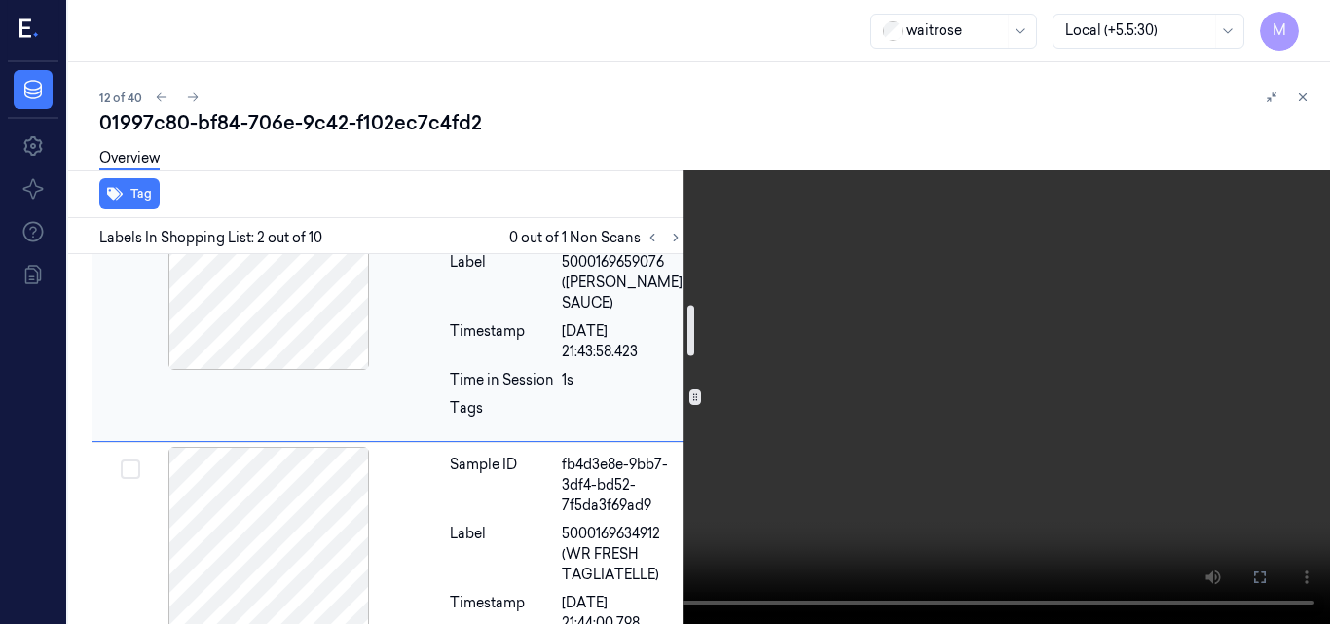
scroll to position [452, 0]
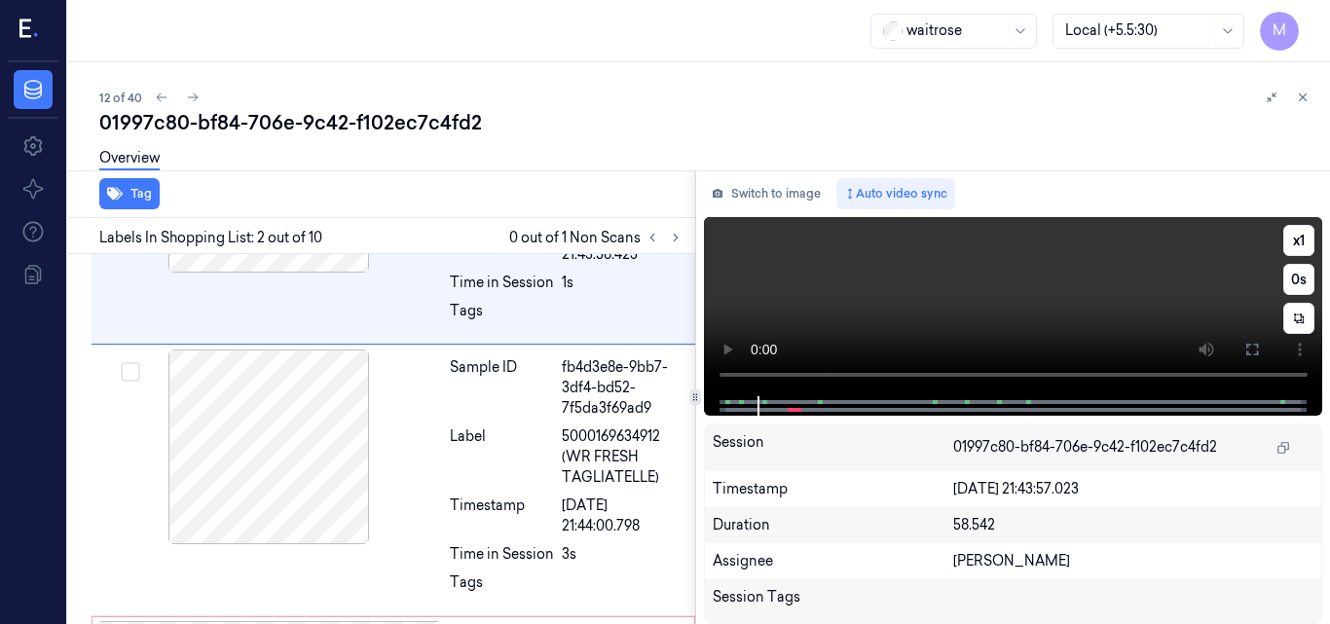
click at [1101, 319] on video at bounding box center [1013, 306] width 619 height 179
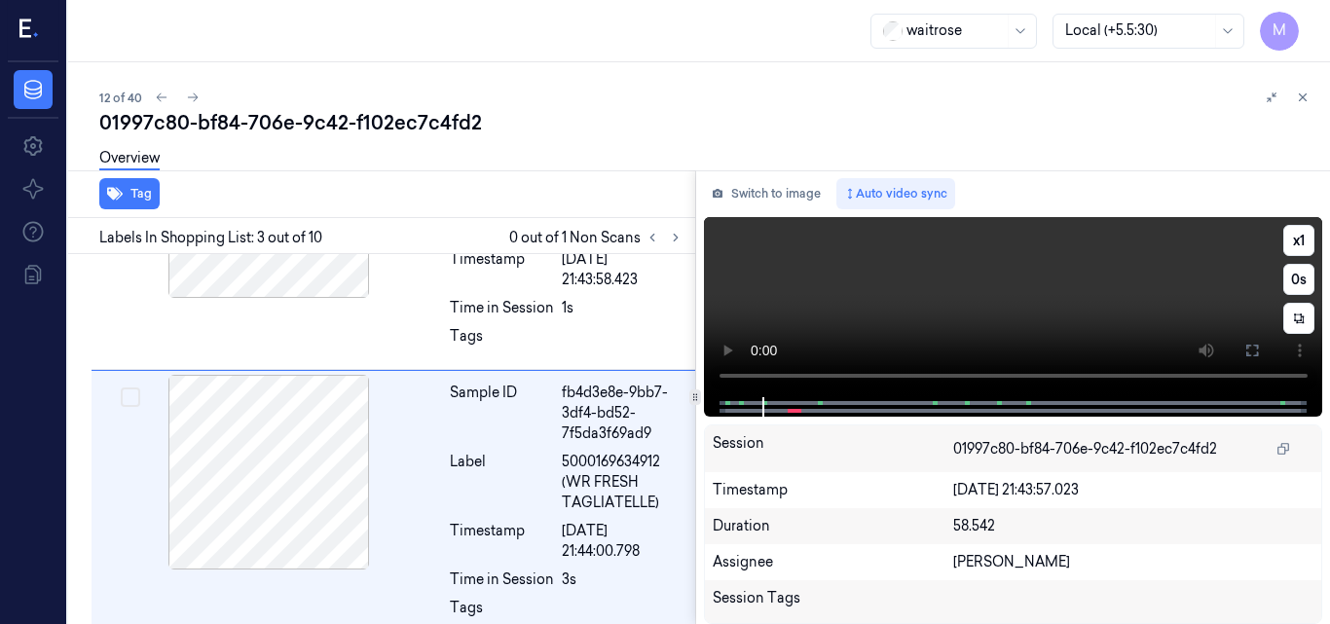
scroll to position [494, 0]
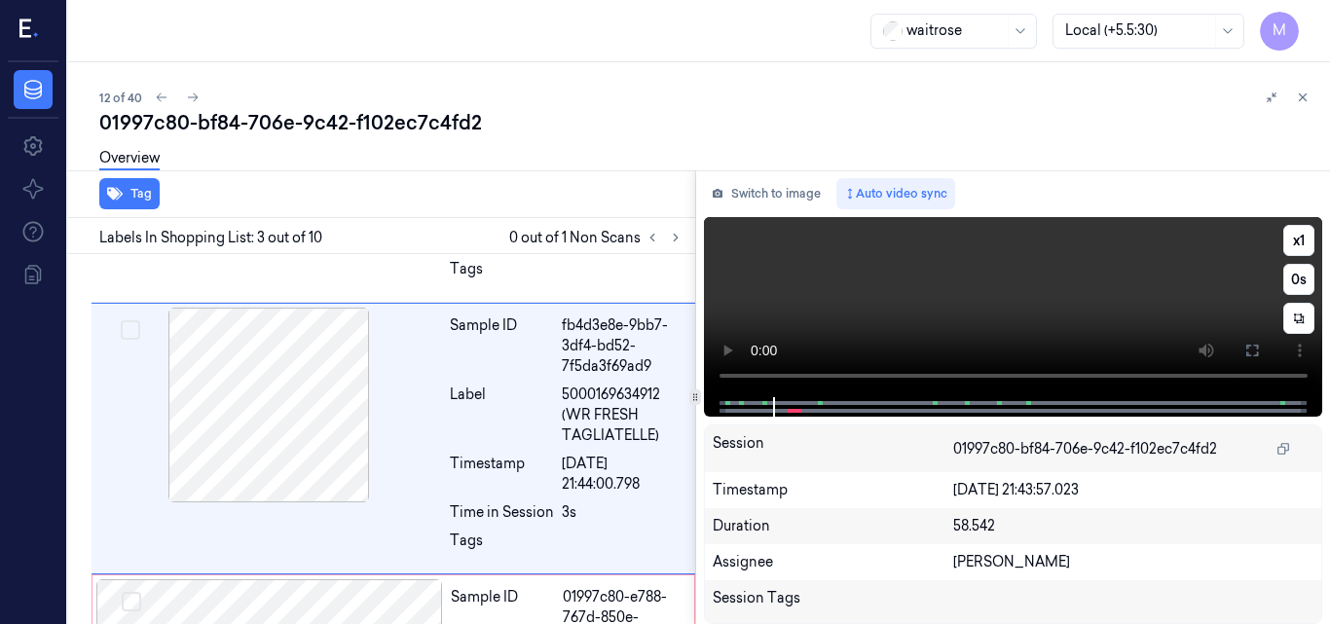
click at [1036, 312] on video at bounding box center [1013, 307] width 619 height 180
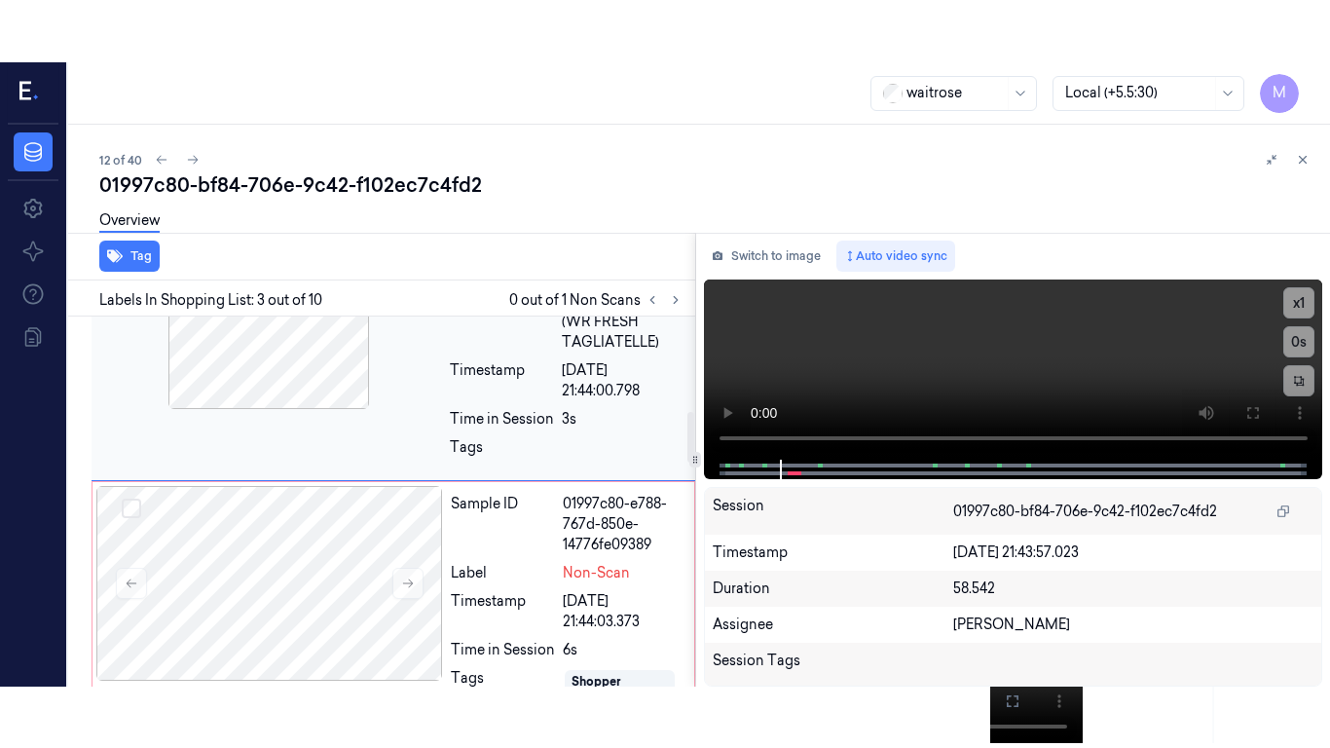
scroll to position [689, 0]
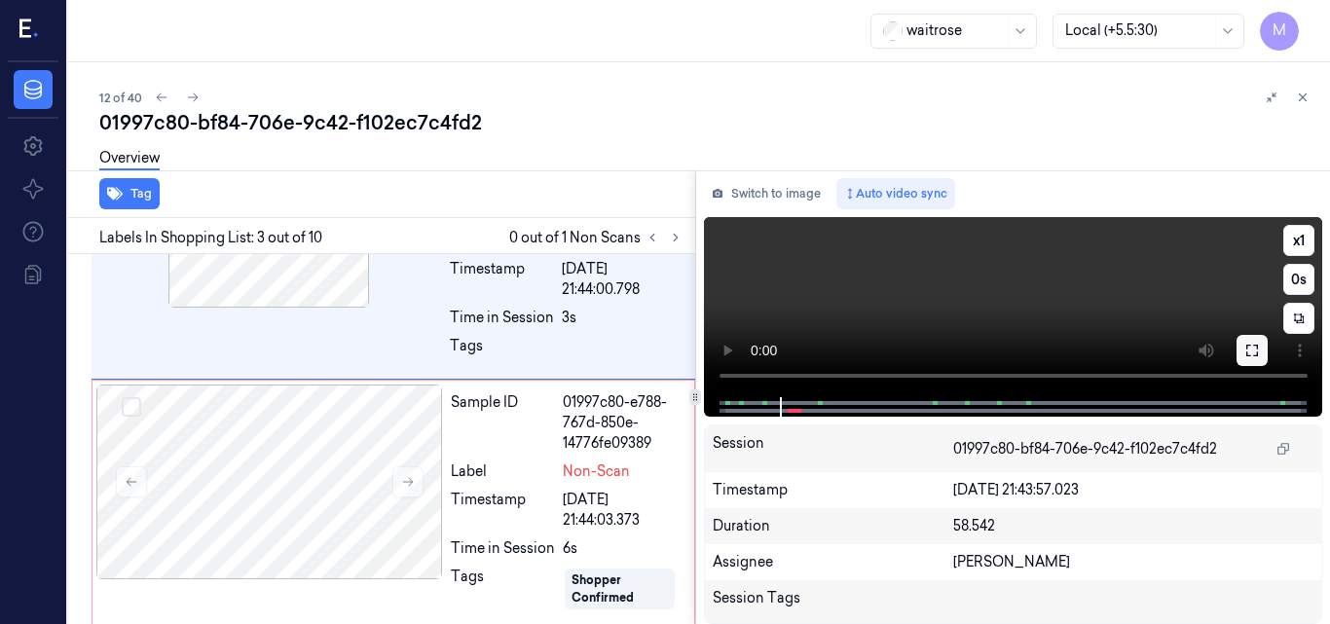
click at [1256, 345] on icon at bounding box center [1253, 351] width 12 height 12
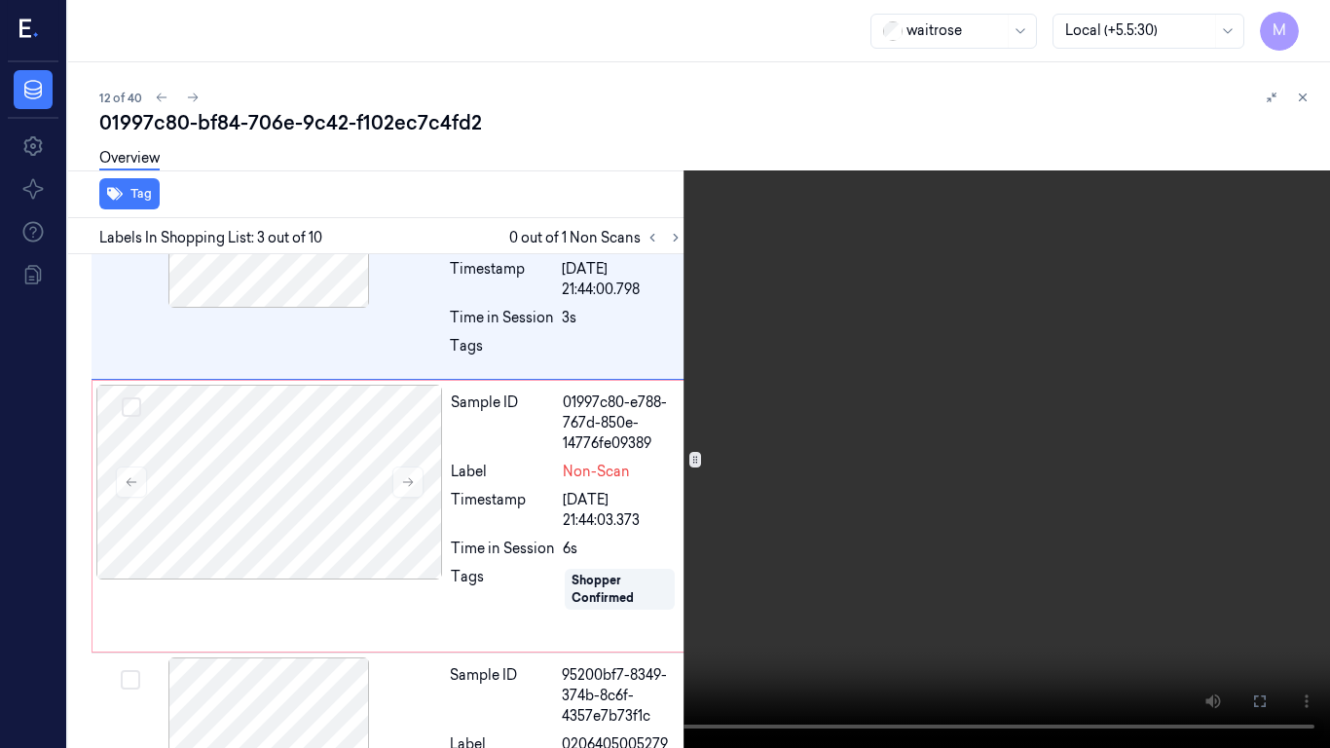
click at [915, 410] on video at bounding box center [665, 374] width 1330 height 748
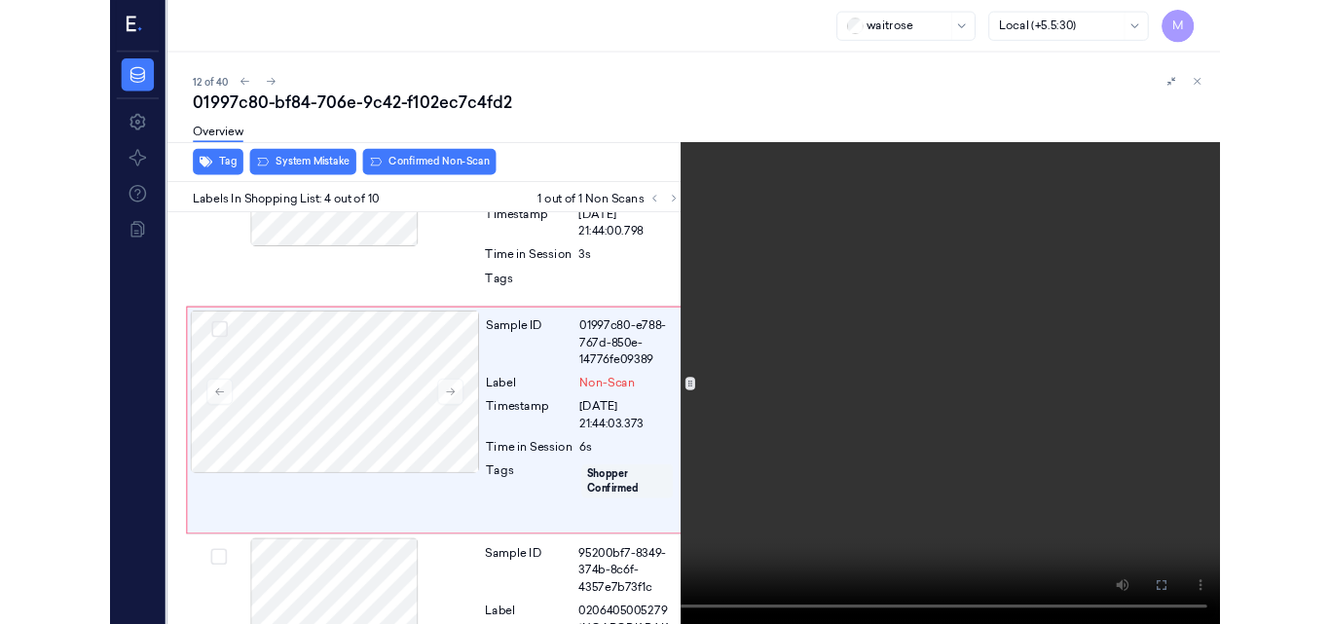
scroll to position [704, 0]
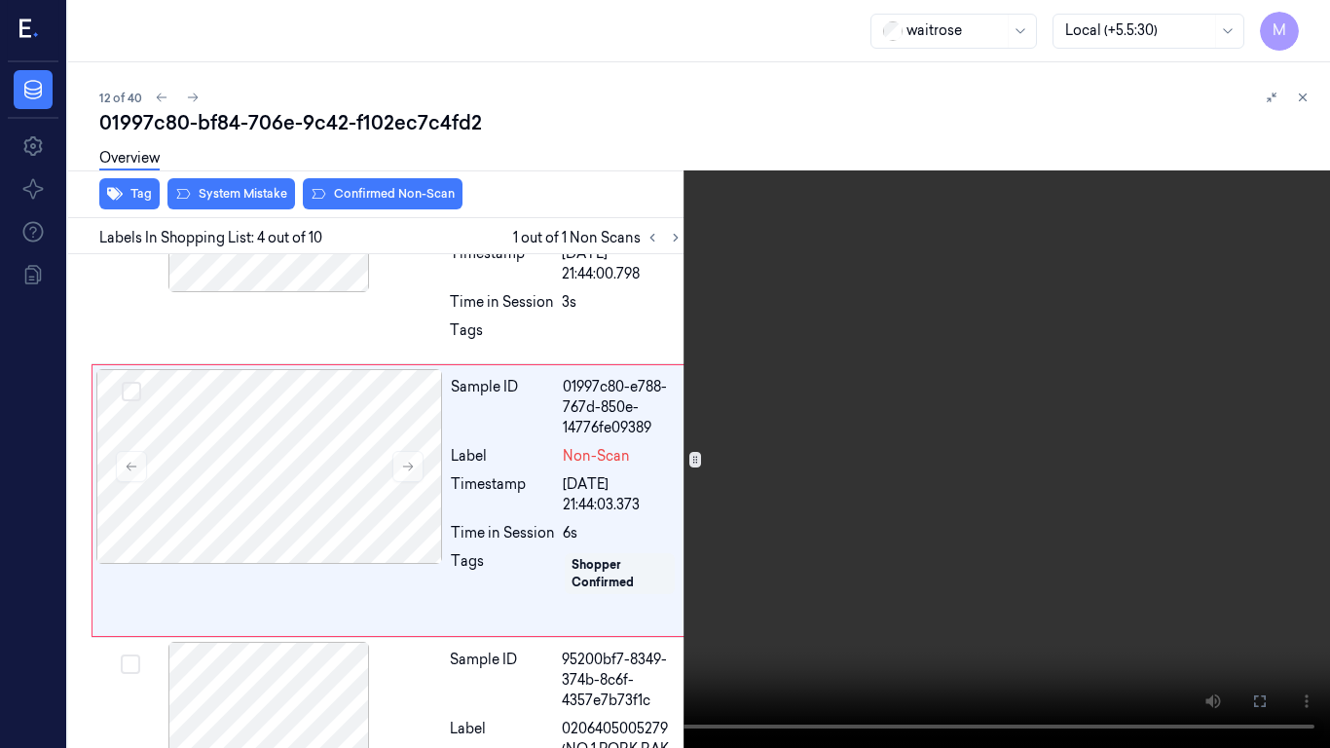
click at [915, 410] on video at bounding box center [665, 374] width 1330 height 748
click at [0, 0] on icon at bounding box center [0, 0] width 0 height 0
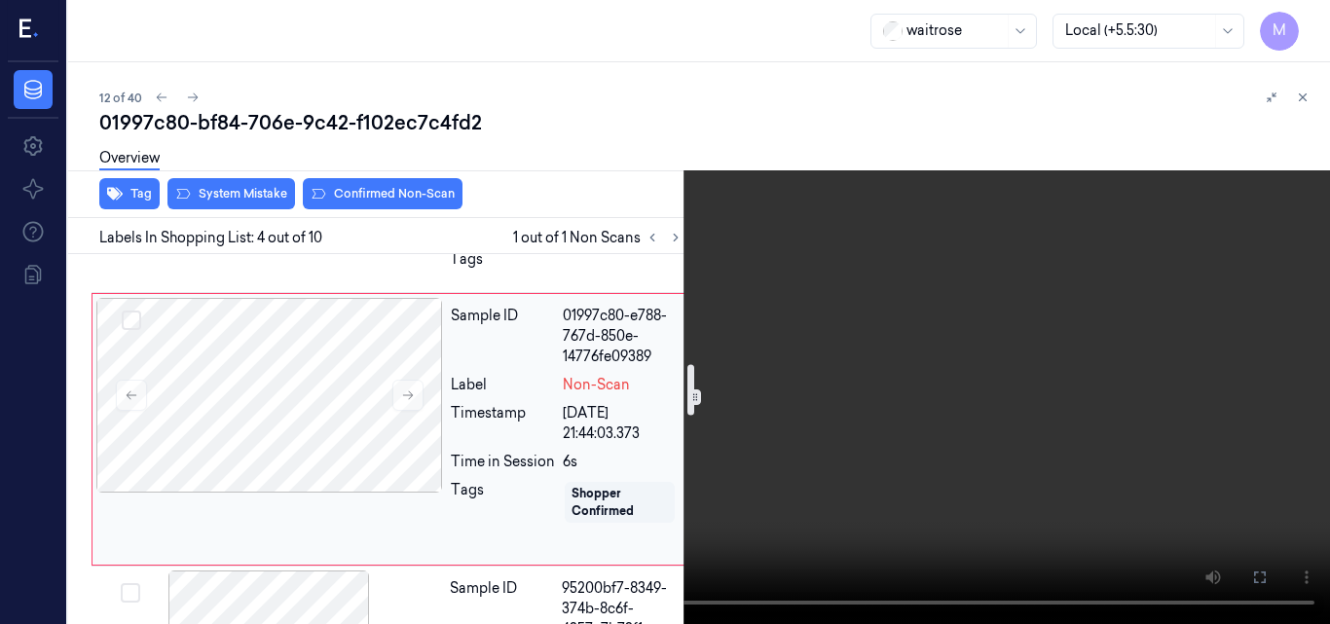
scroll to position [802, 0]
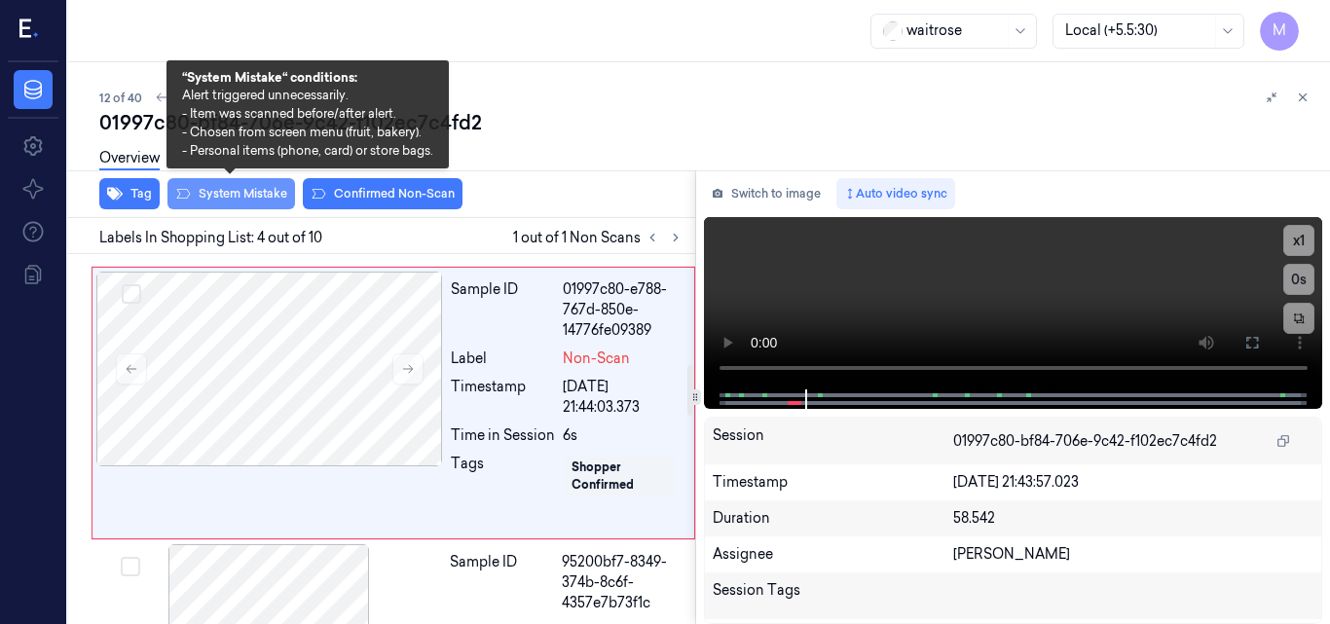
click at [247, 192] on button "System Mistake" at bounding box center [232, 193] width 128 height 31
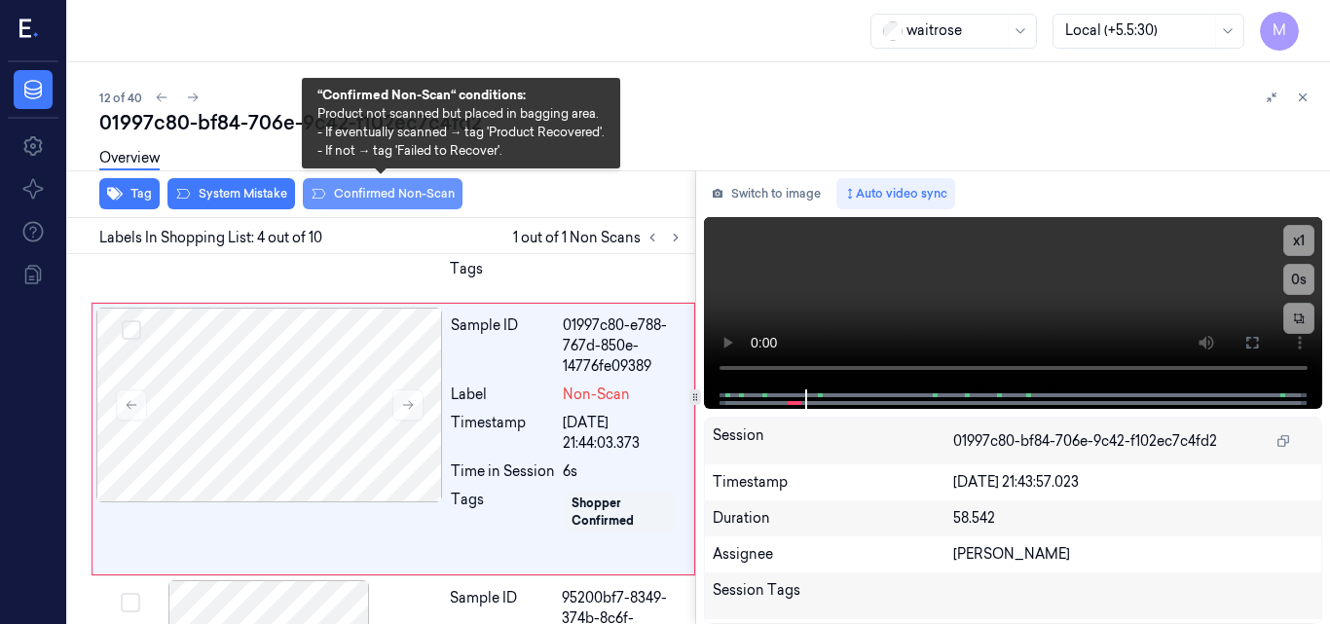
scroll to position [770, 0]
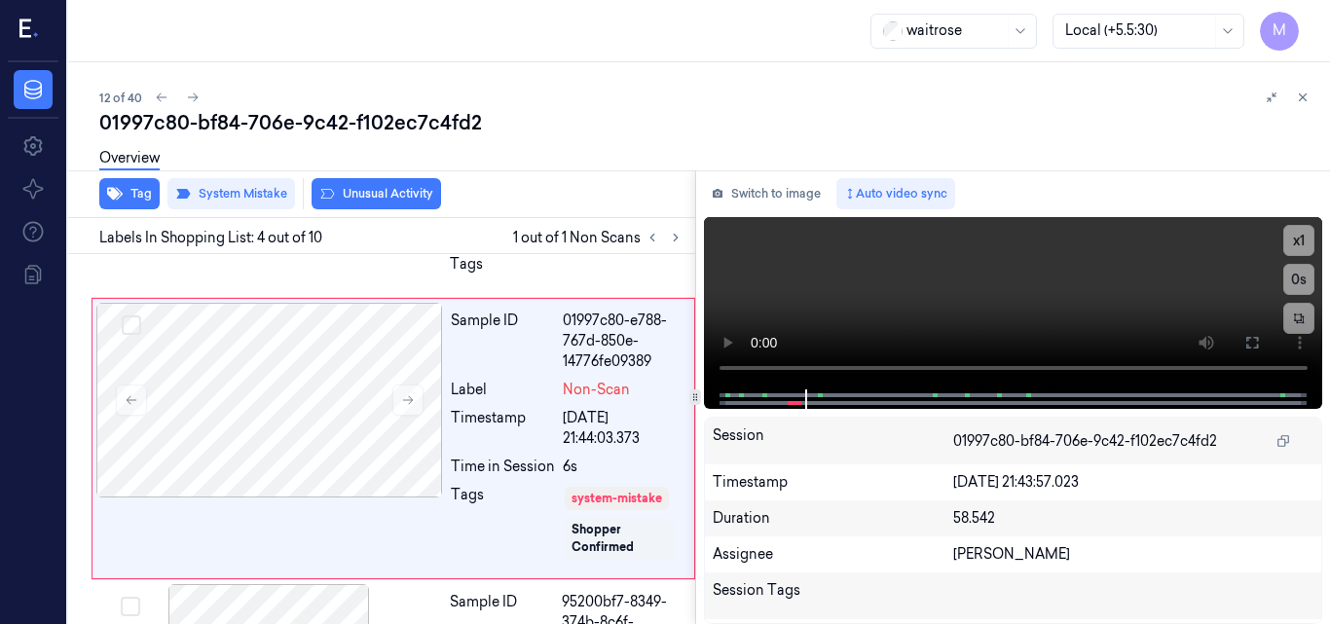
click at [377, 189] on button "Unusual Activity" at bounding box center [377, 193] width 130 height 31
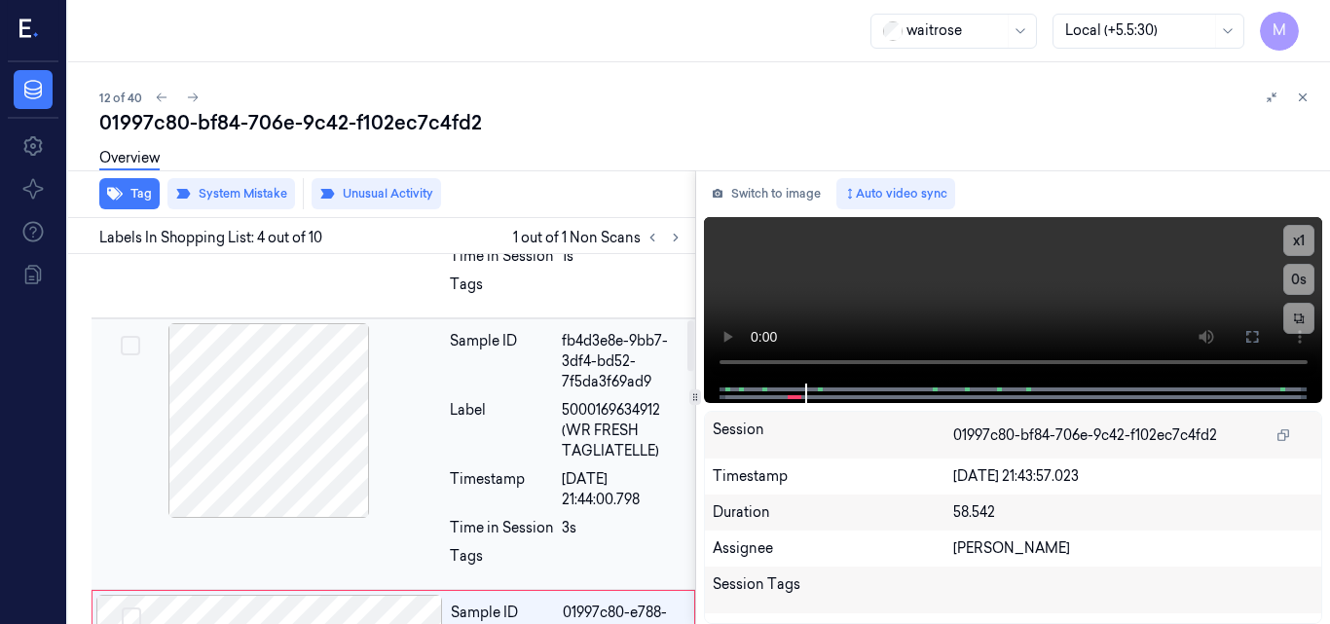
click at [317, 365] on div at bounding box center [268, 420] width 347 height 195
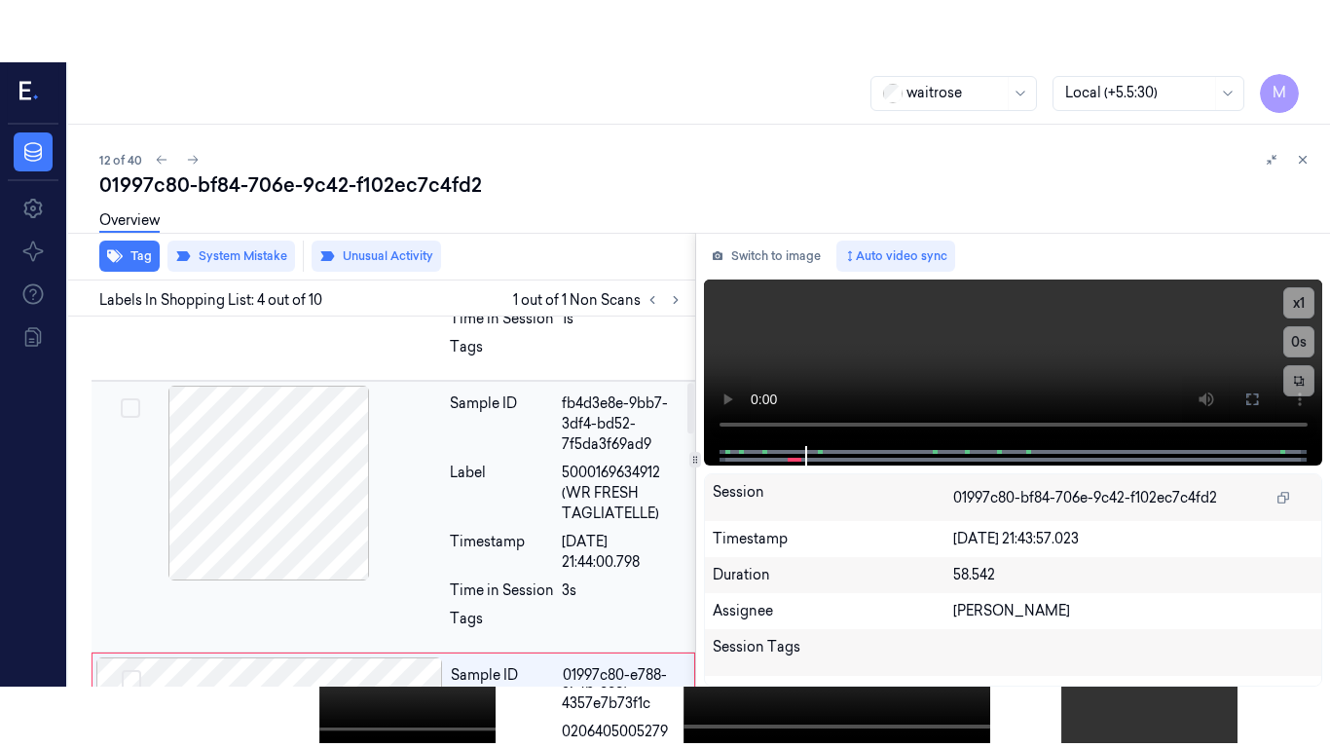
scroll to position [494, 0]
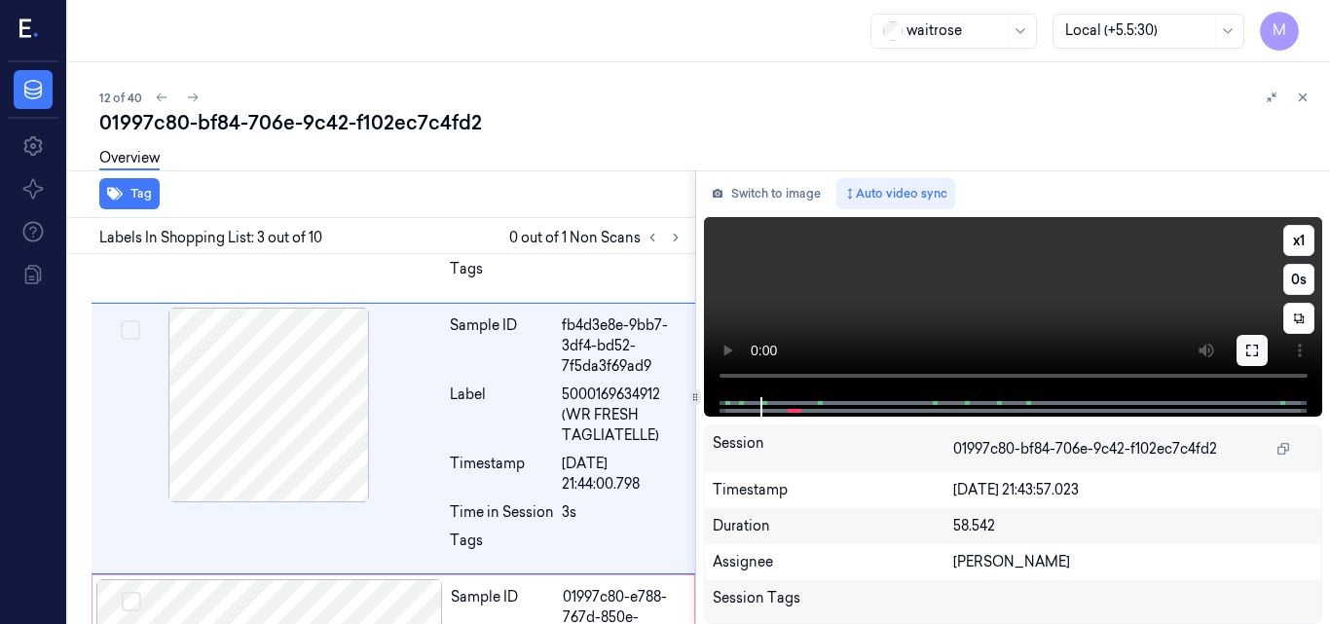
click at [1239, 364] on button at bounding box center [1252, 350] width 31 height 31
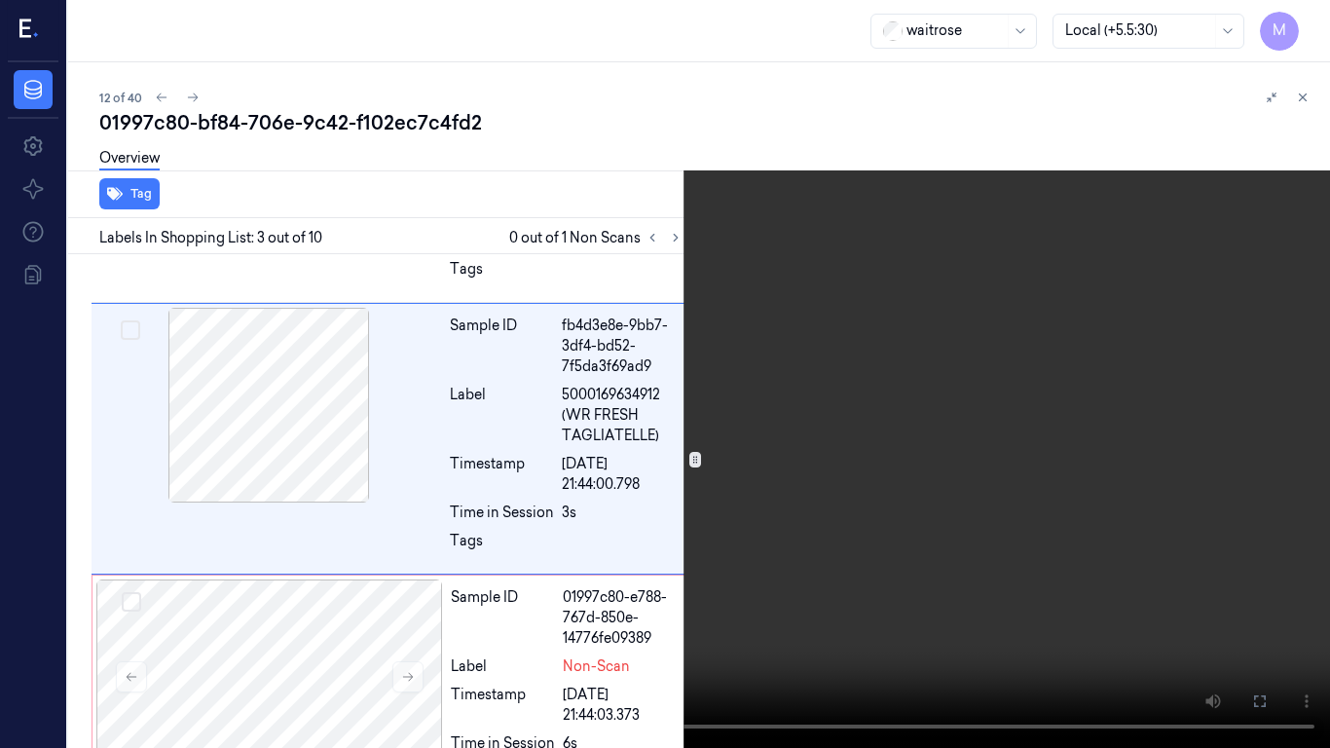
click at [913, 429] on video at bounding box center [665, 374] width 1330 height 748
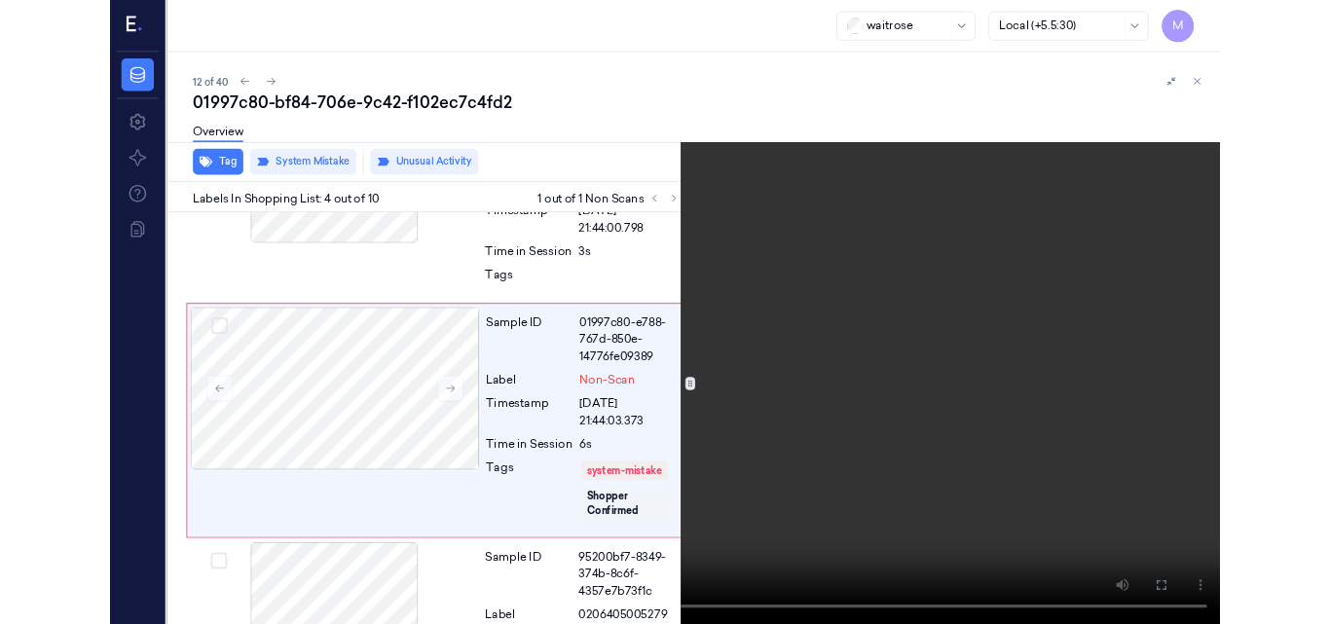
scroll to position [708, 0]
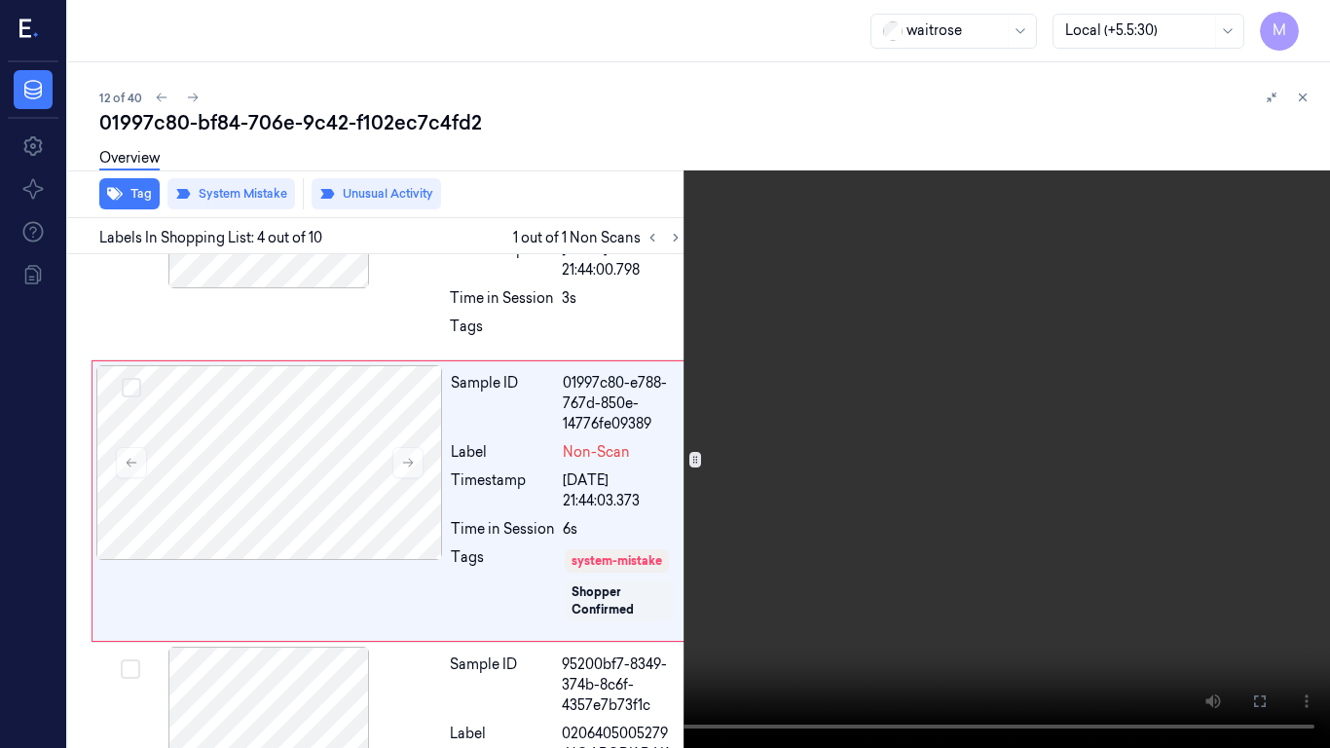
click at [833, 465] on video at bounding box center [665, 374] width 1330 height 748
click at [0, 0] on button at bounding box center [0, 0] width 0 height 0
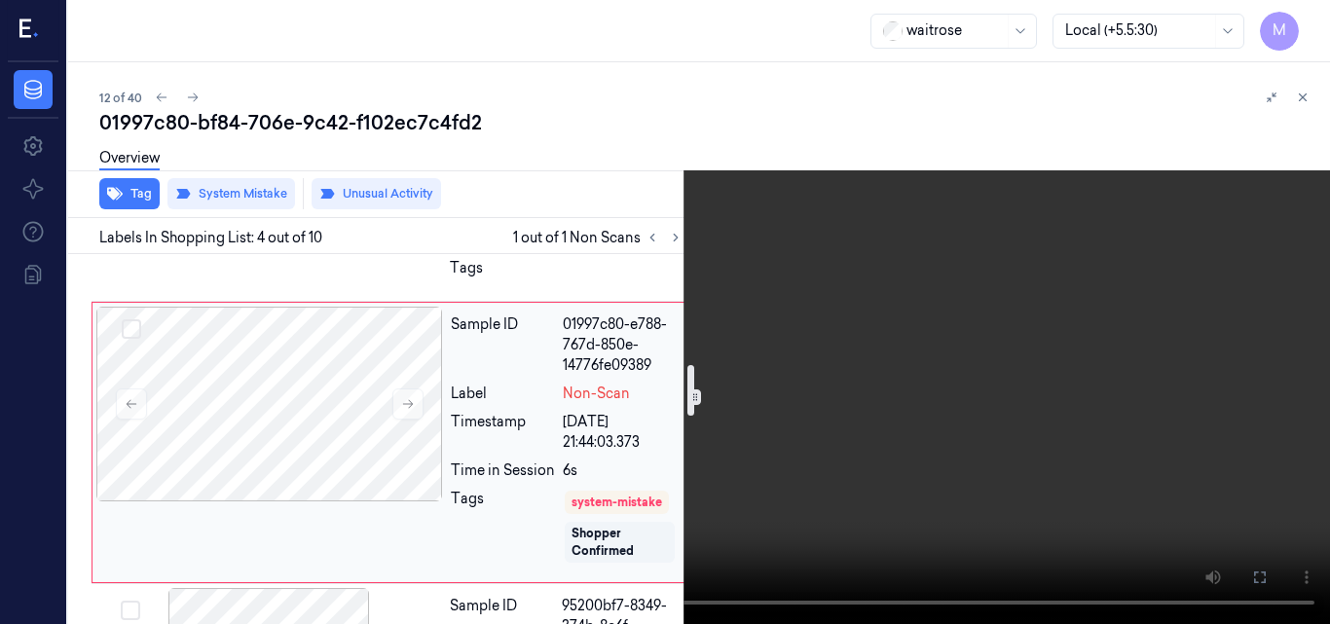
scroll to position [805, 0]
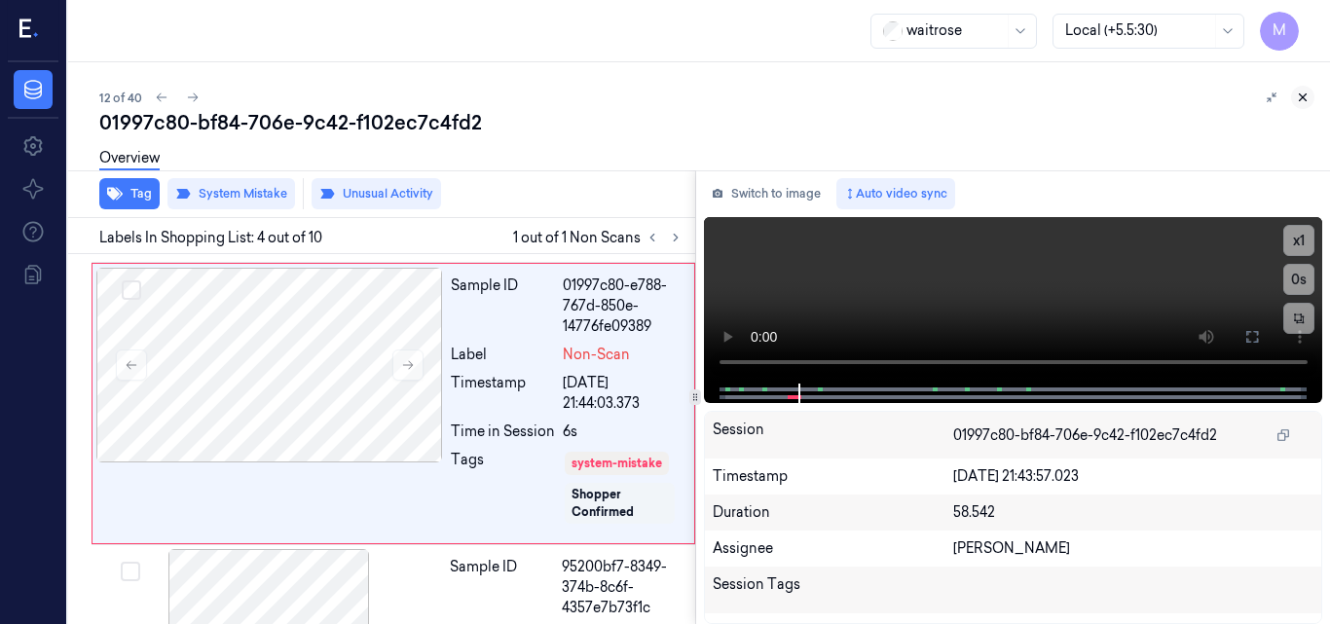
click at [1301, 94] on icon at bounding box center [1303, 98] width 14 height 14
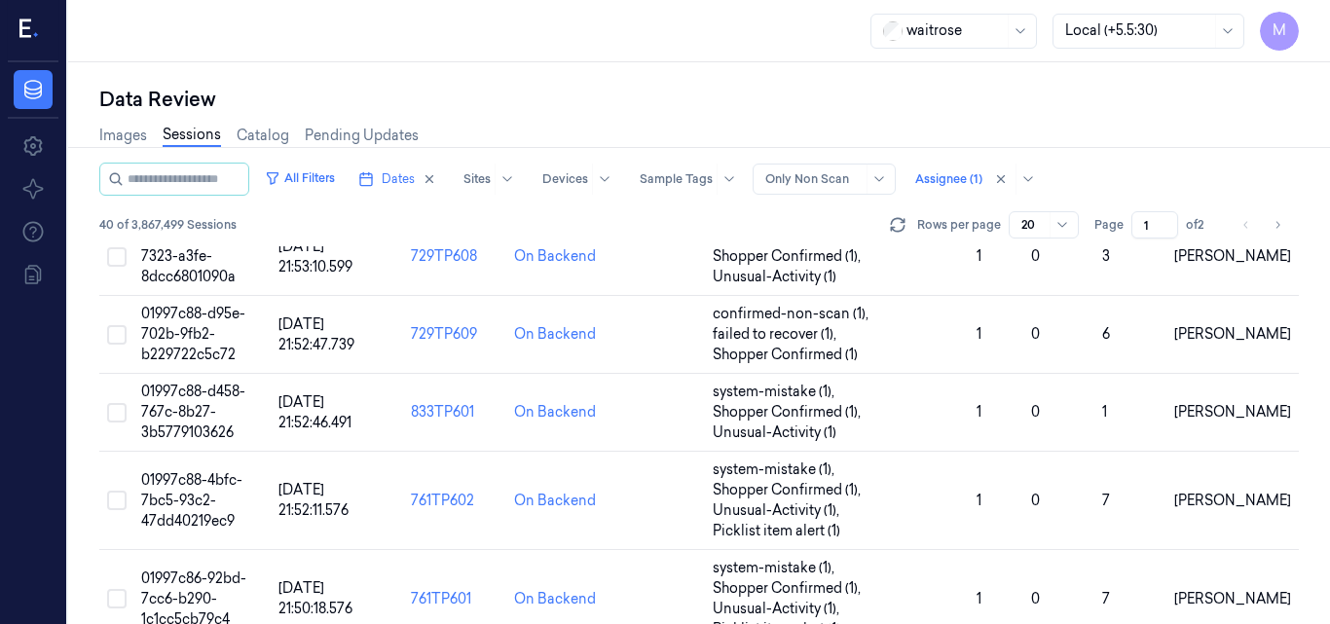
scroll to position [811, 0]
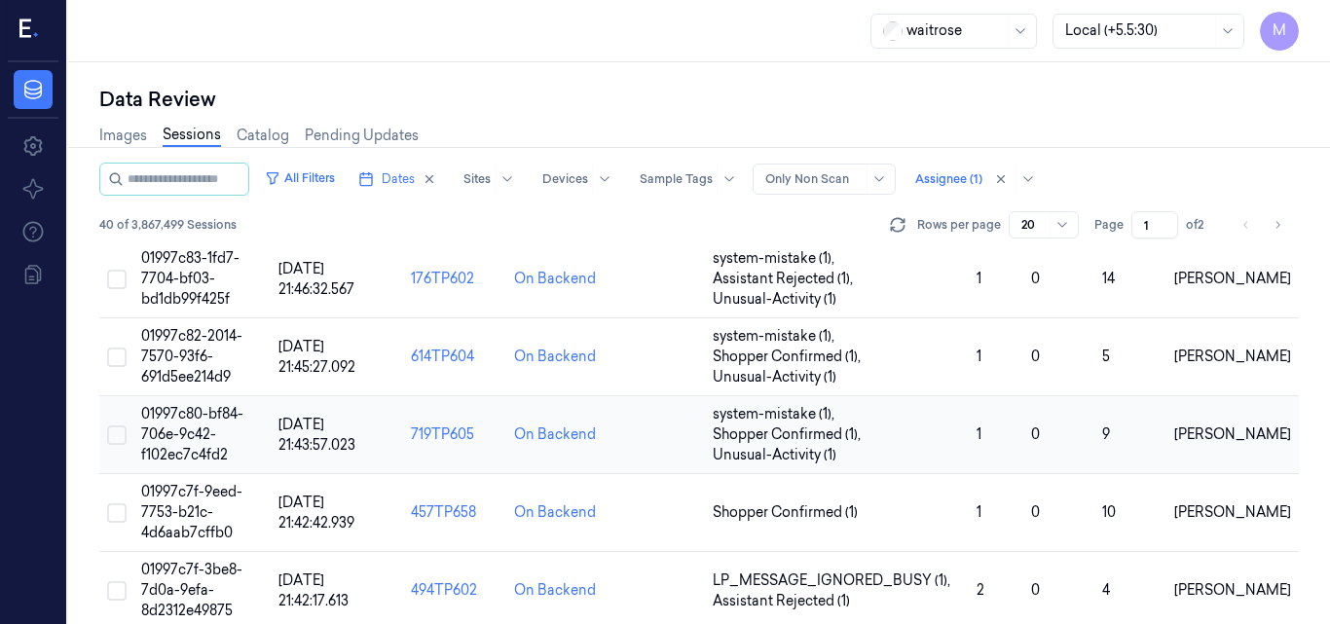
click at [207, 422] on span "01997c80-bf84-706e-9c42-f102ec7c4fd2" at bounding box center [192, 434] width 102 height 58
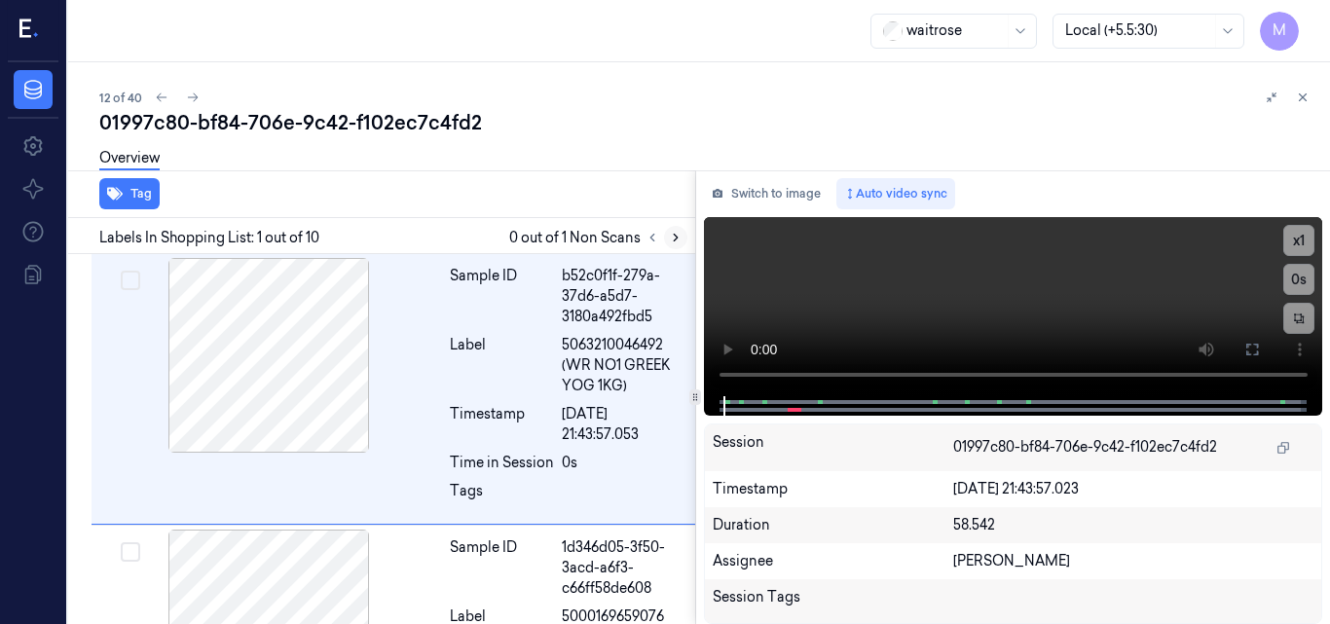
click at [672, 235] on icon at bounding box center [676, 238] width 14 height 14
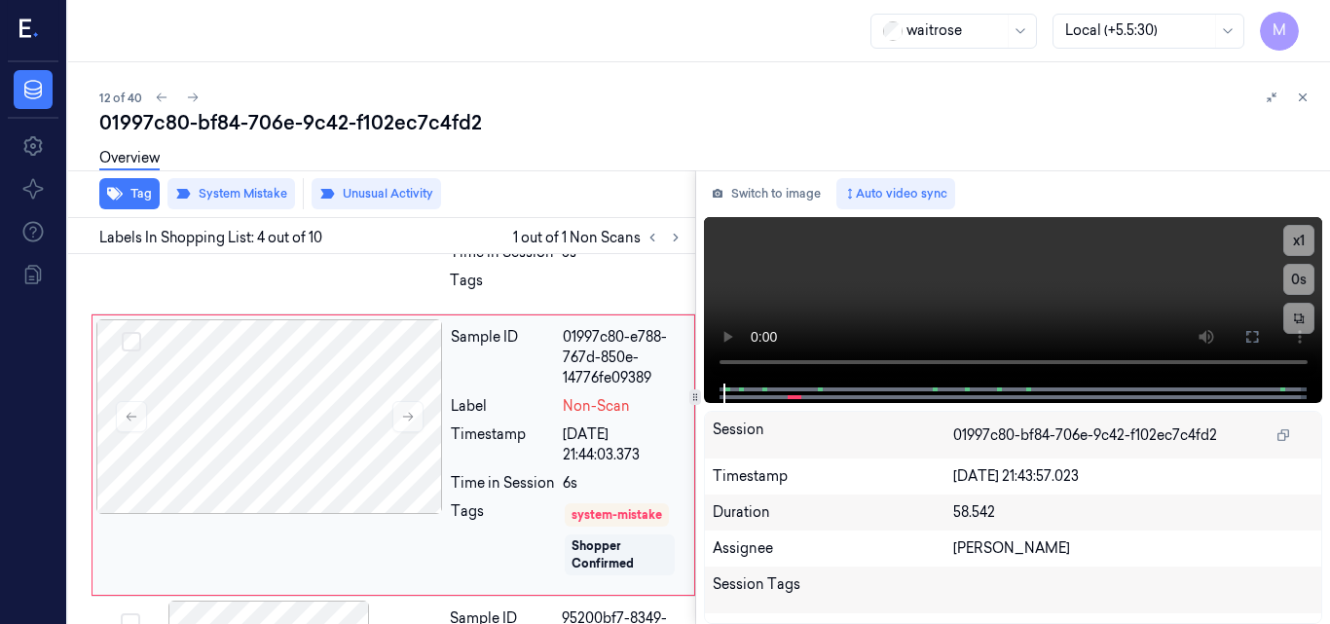
scroll to position [770, 0]
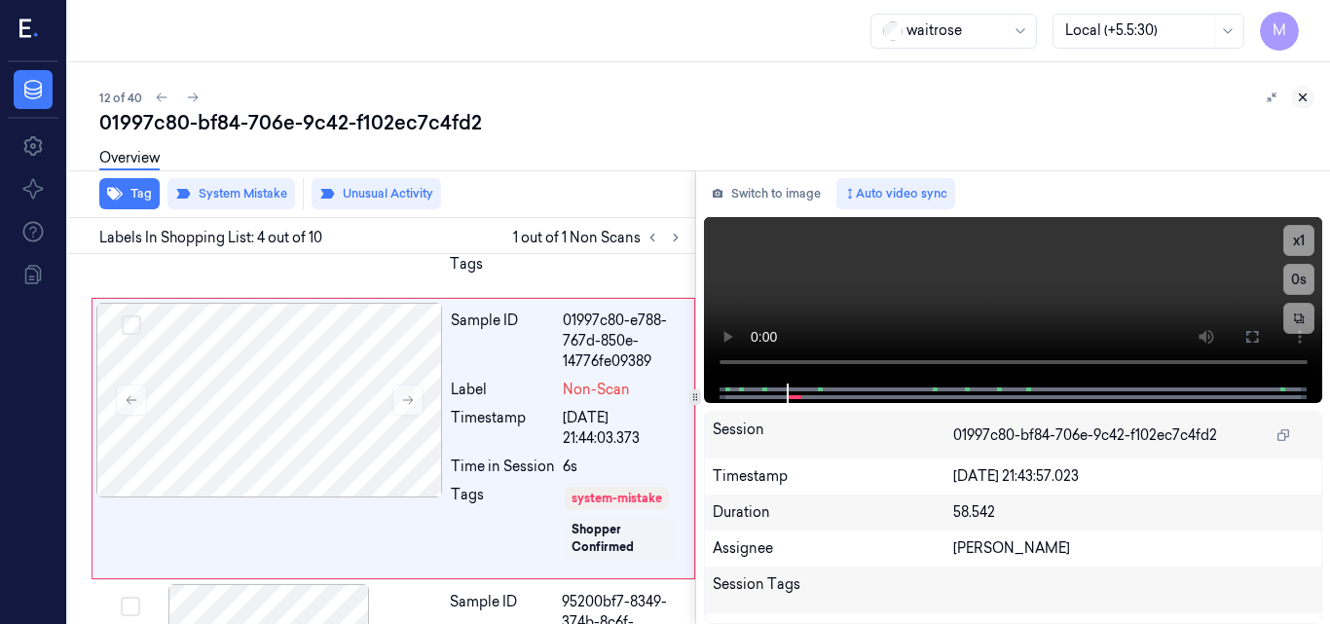
click at [1305, 89] on button at bounding box center [1302, 97] width 23 height 23
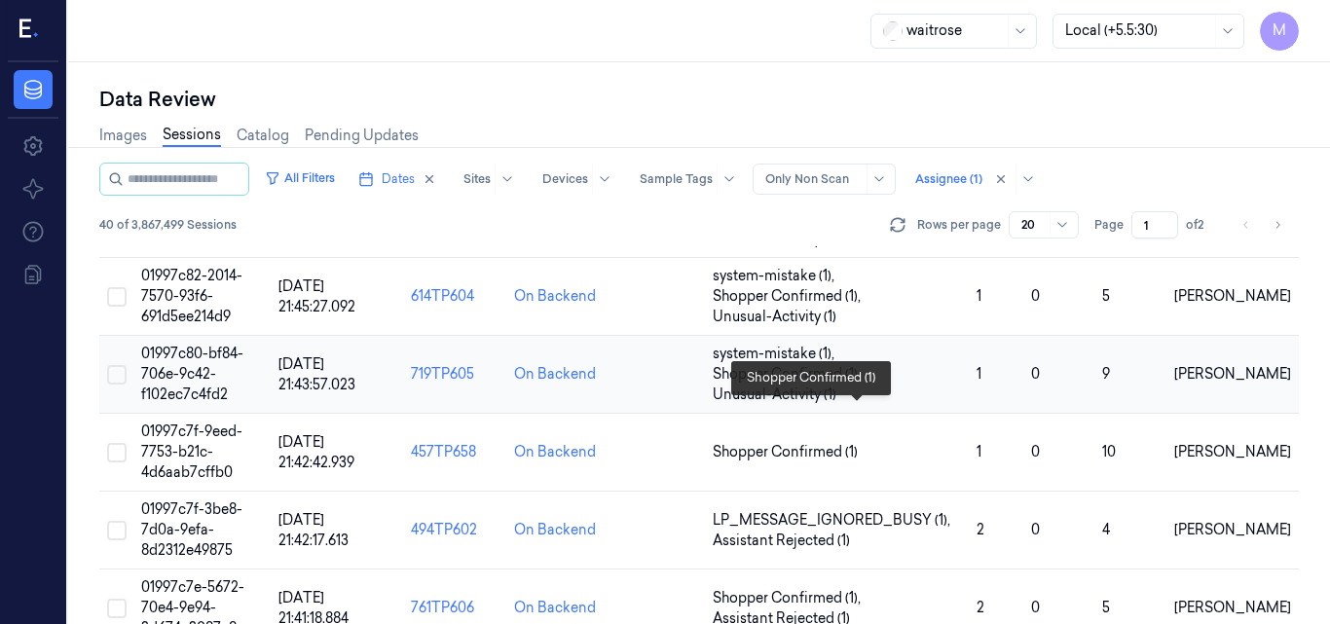
scroll to position [909, 0]
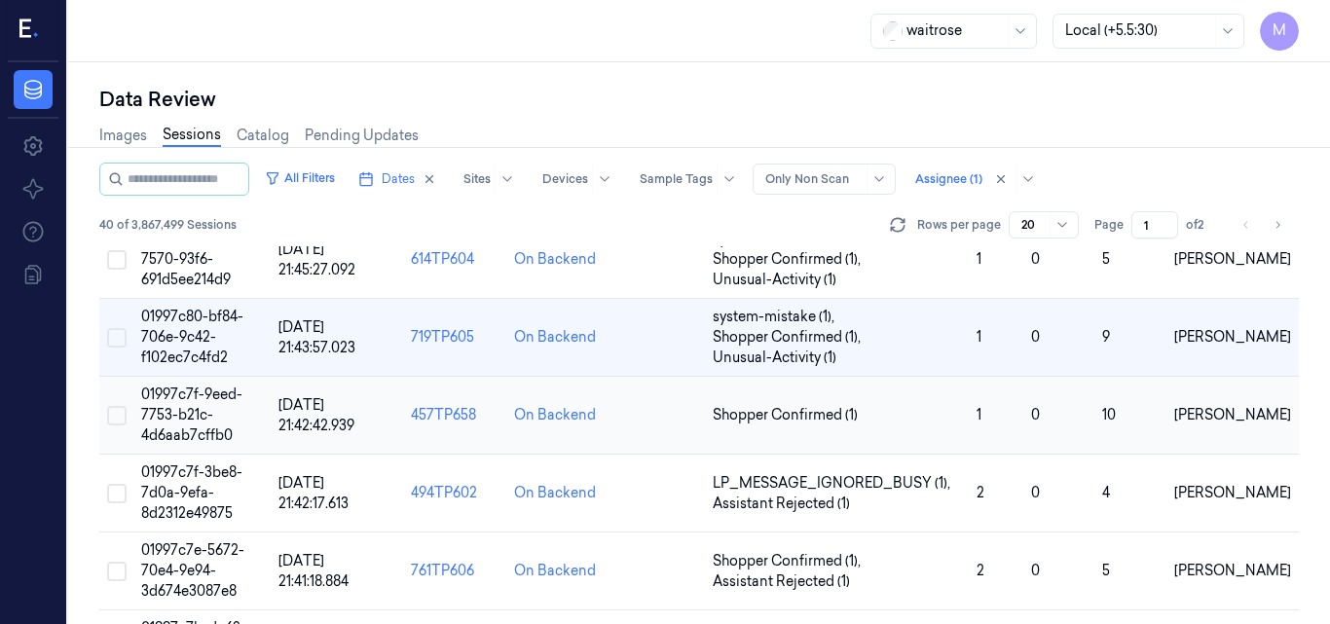
click at [172, 403] on td "01997c7f-9eed-7753-b21c-4d6aab7cffb0" at bounding box center [201, 416] width 137 height 78
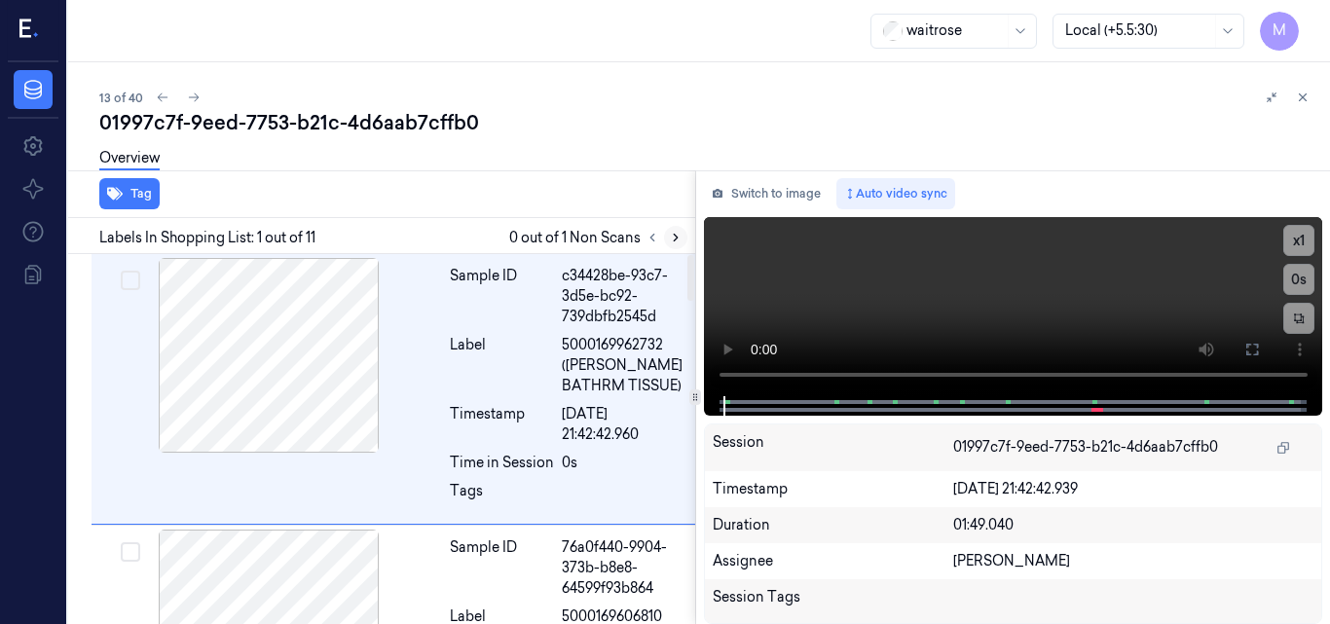
click at [679, 239] on icon at bounding box center [676, 238] width 14 height 14
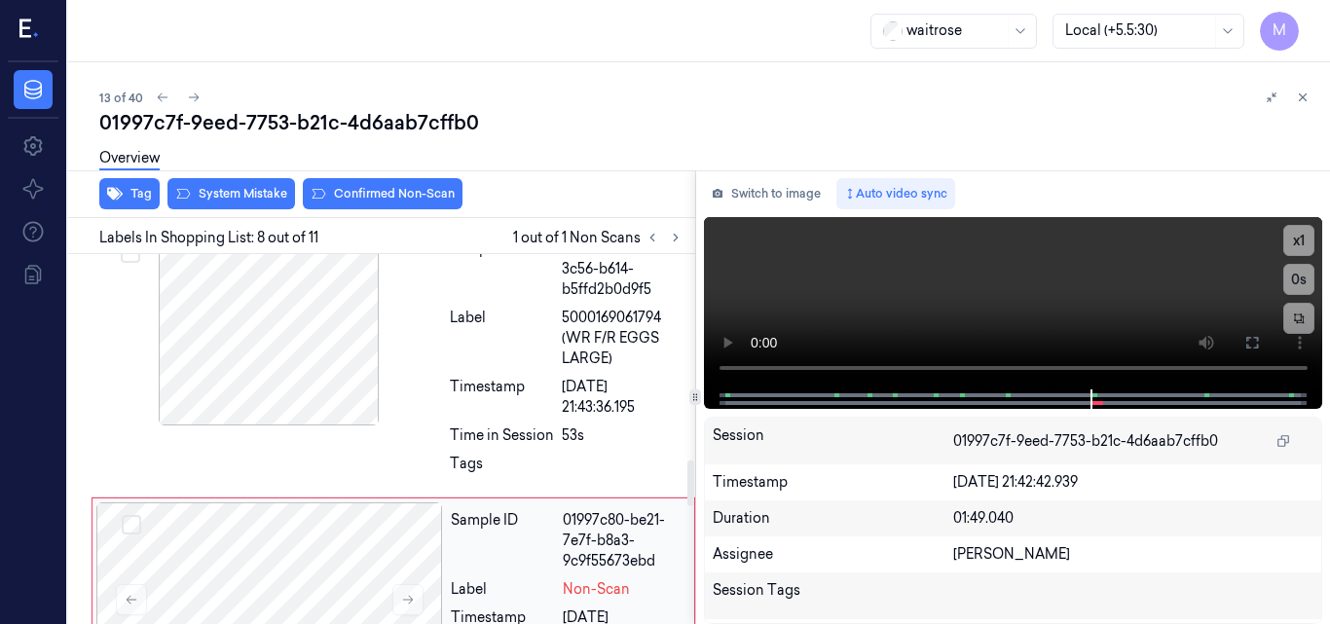
scroll to position [1560, 0]
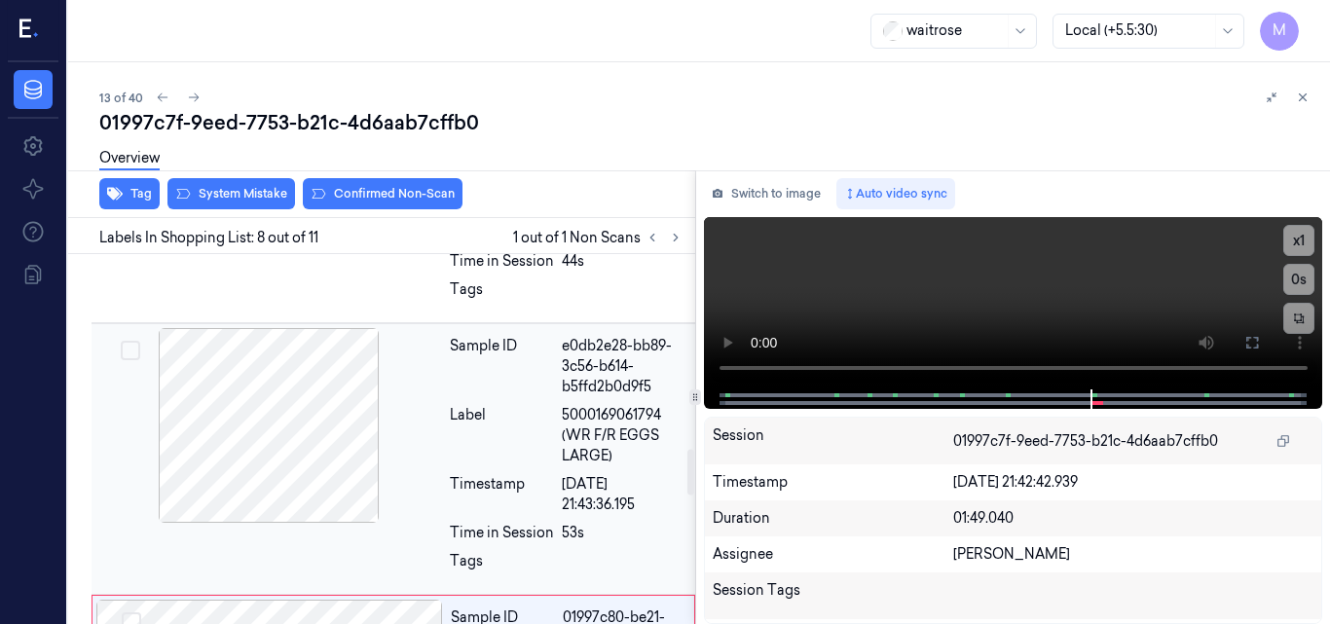
click at [294, 392] on div at bounding box center [268, 425] width 347 height 195
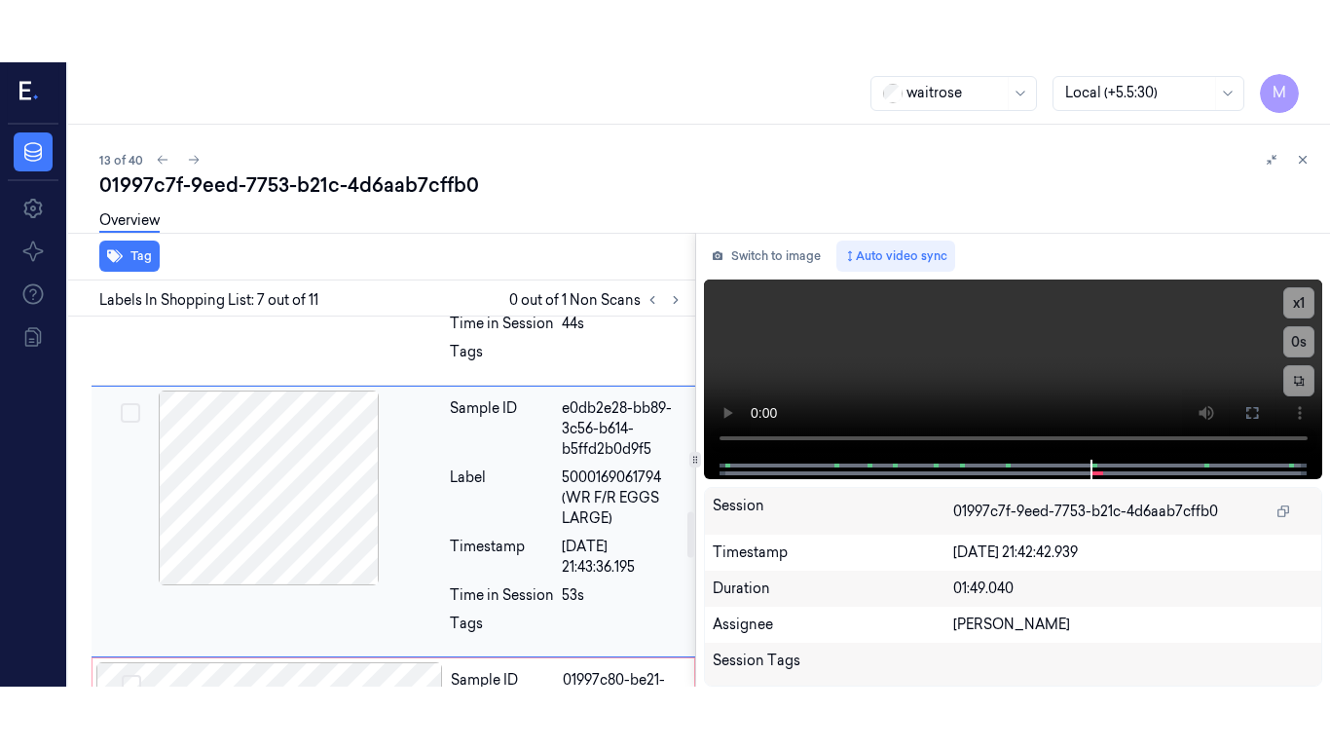
scroll to position [1581, 0]
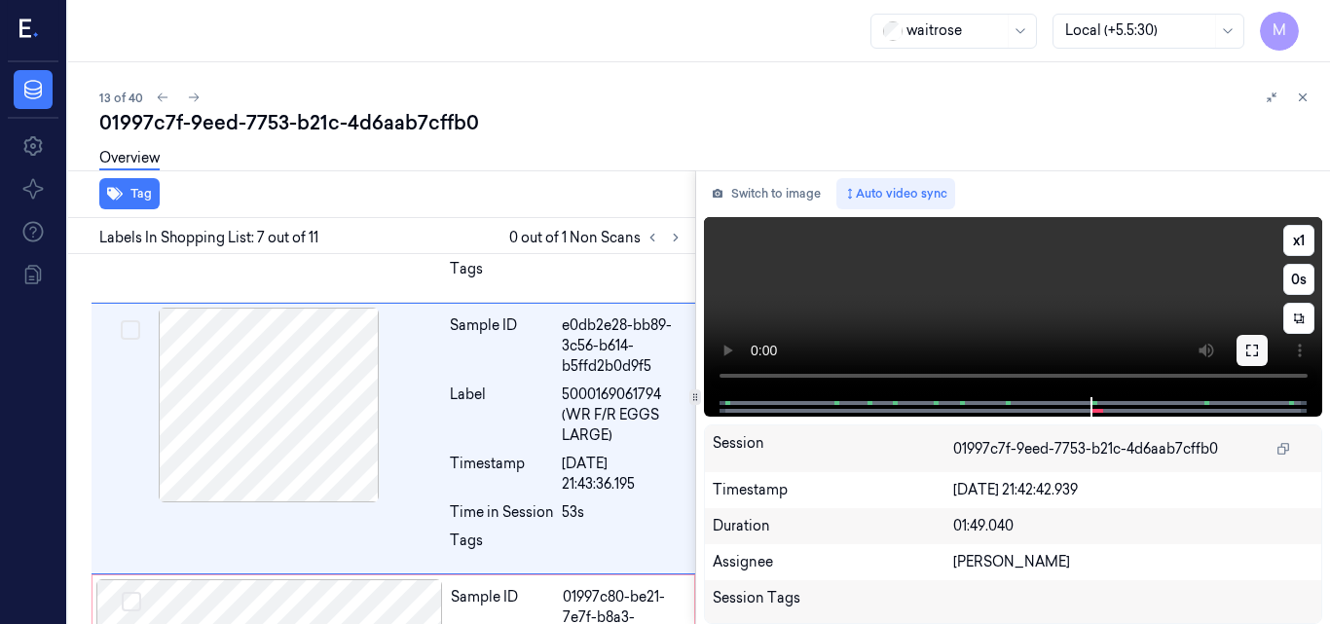
click at [1253, 341] on button at bounding box center [1252, 350] width 31 height 31
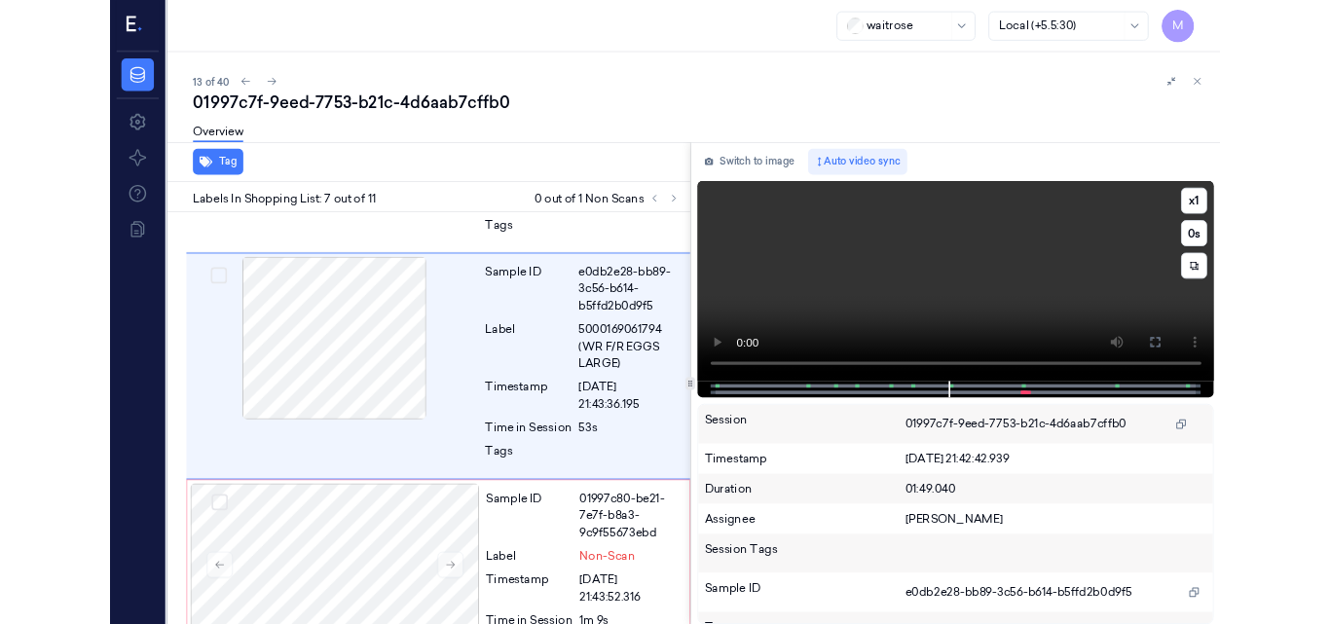
scroll to position [1518, 0]
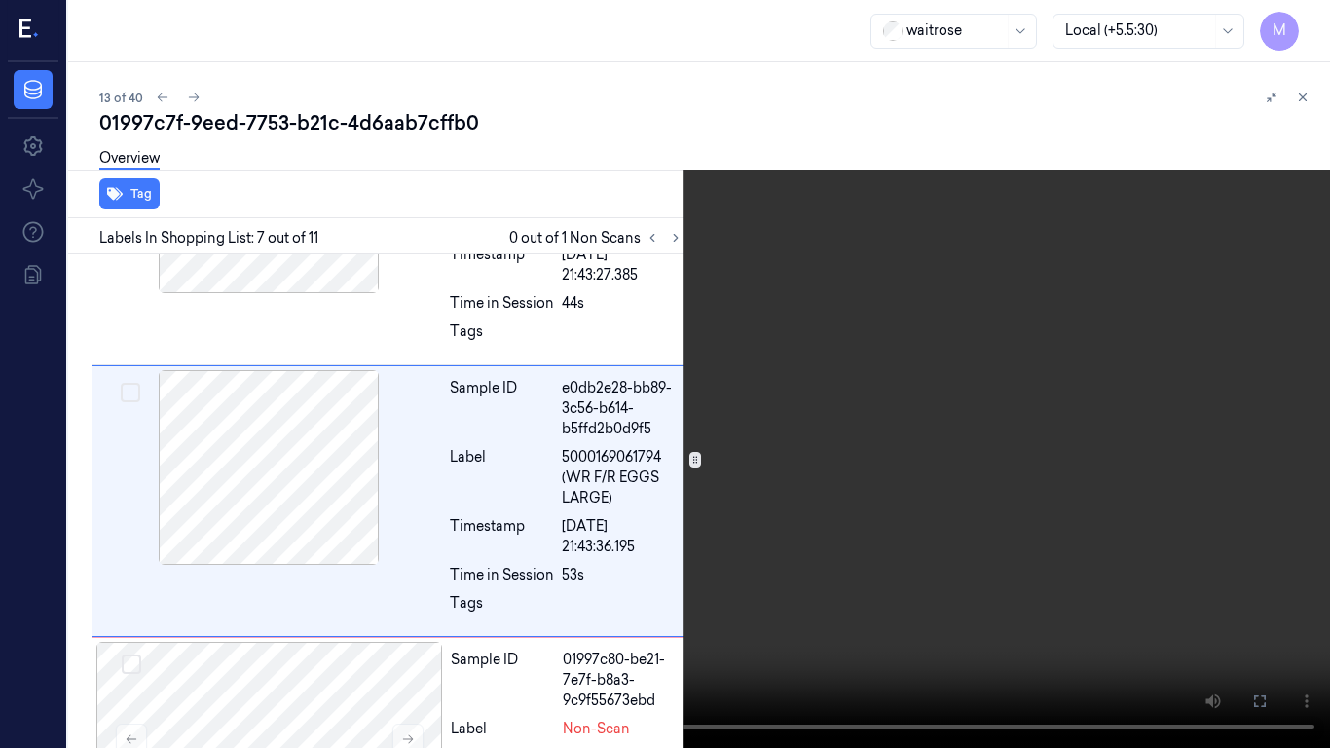
click at [0, 0] on icon at bounding box center [0, 0] width 0 height 0
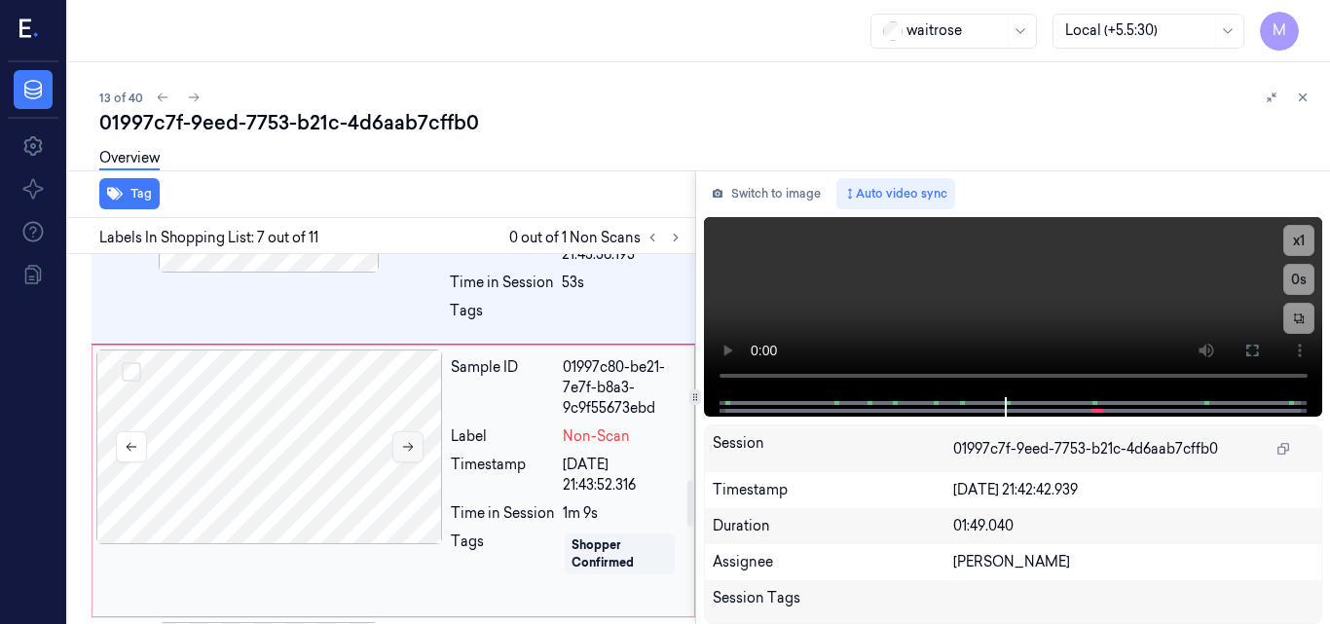
click at [413, 451] on icon at bounding box center [408, 447] width 14 height 14
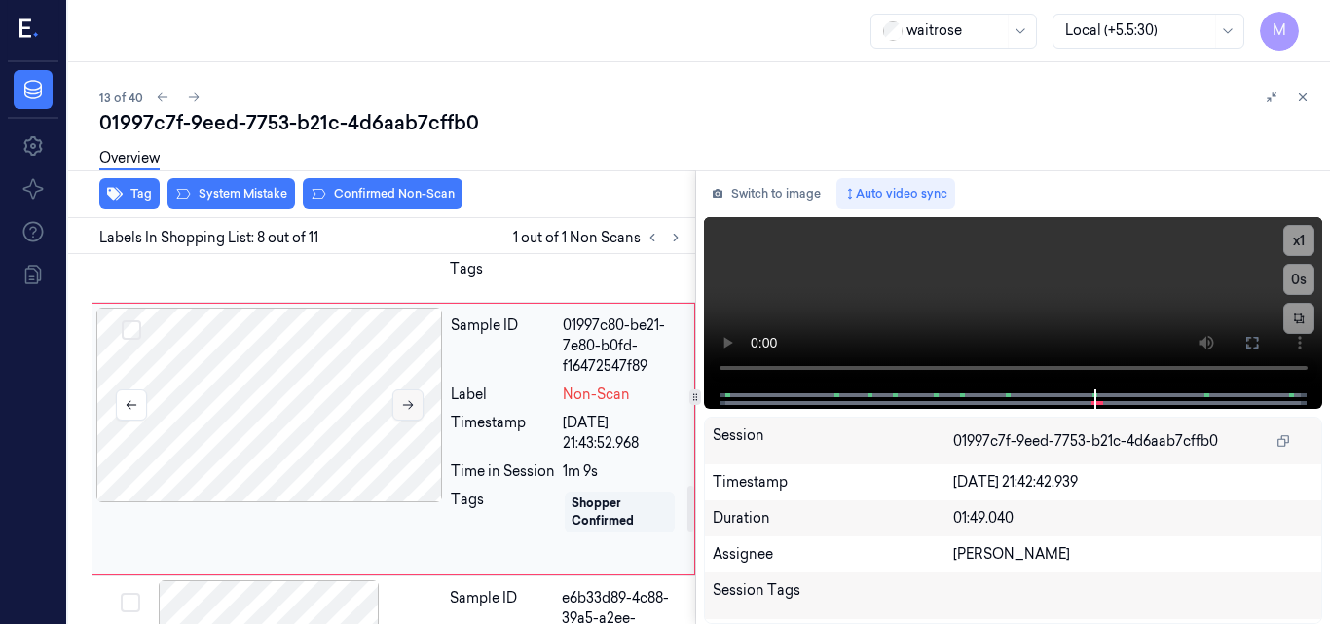
click at [410, 405] on icon at bounding box center [408, 405] width 11 height 9
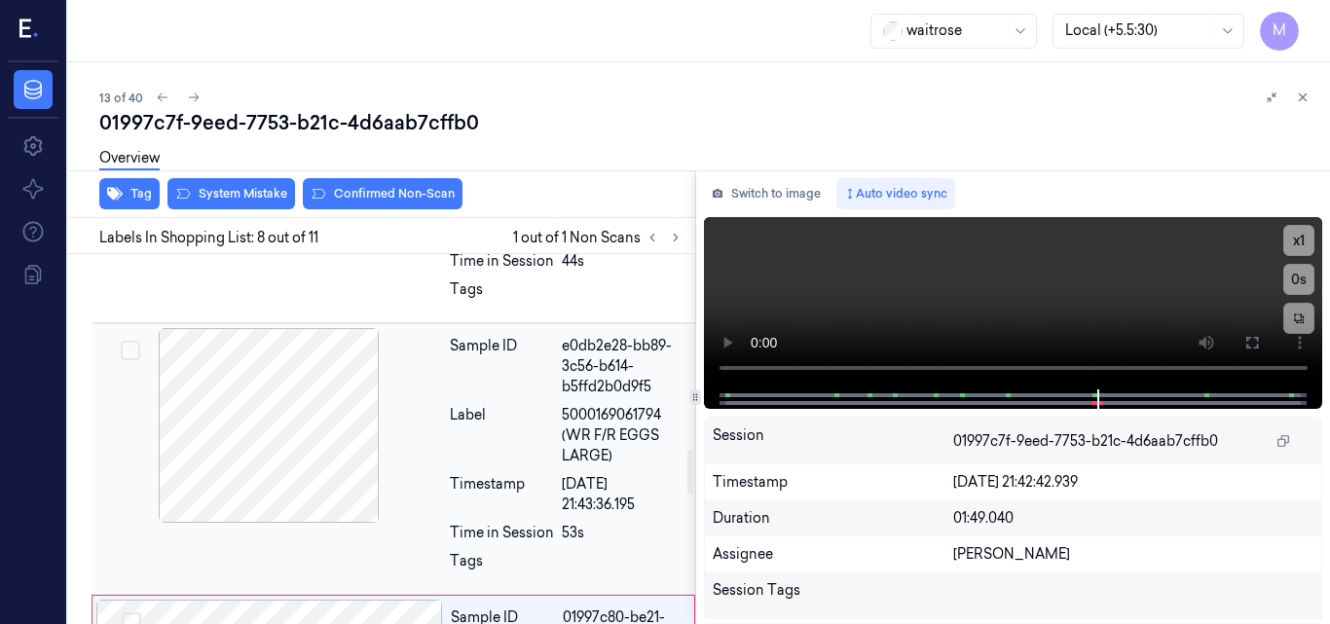
click at [288, 380] on div at bounding box center [268, 425] width 347 height 195
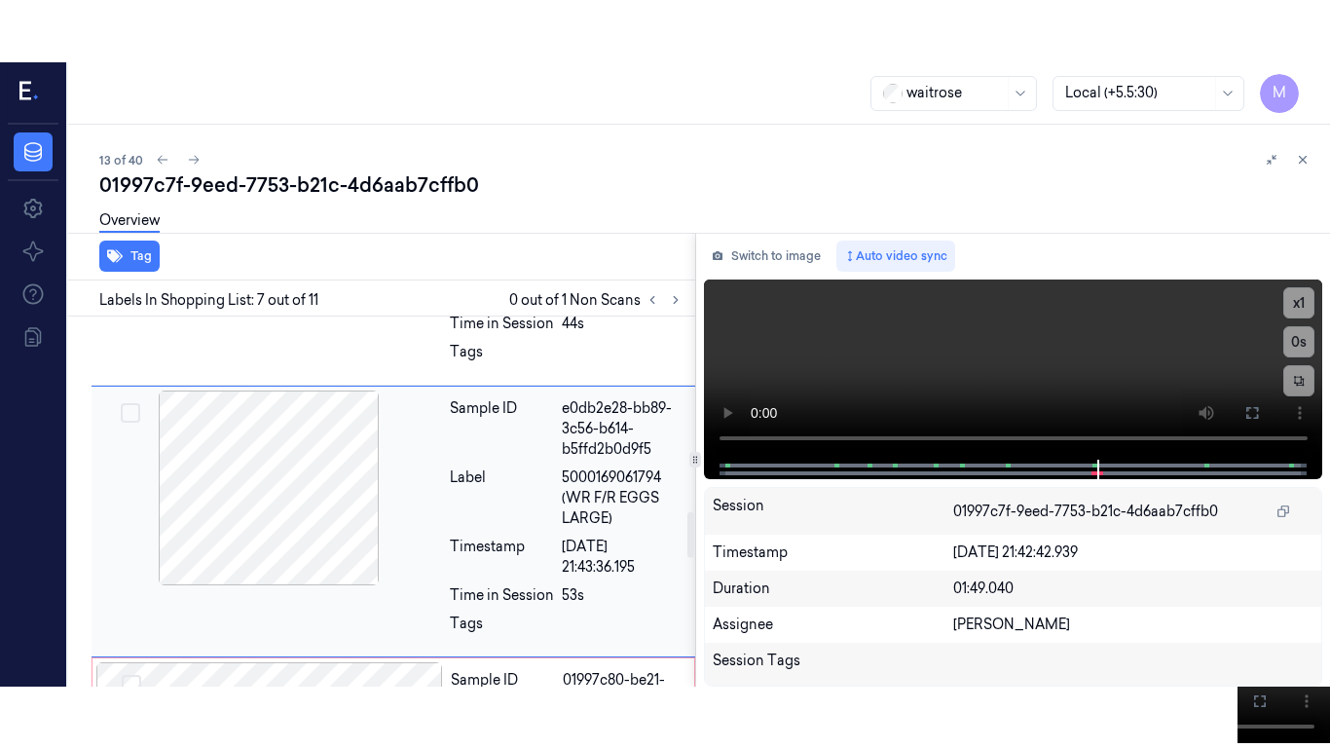
scroll to position [1581, 0]
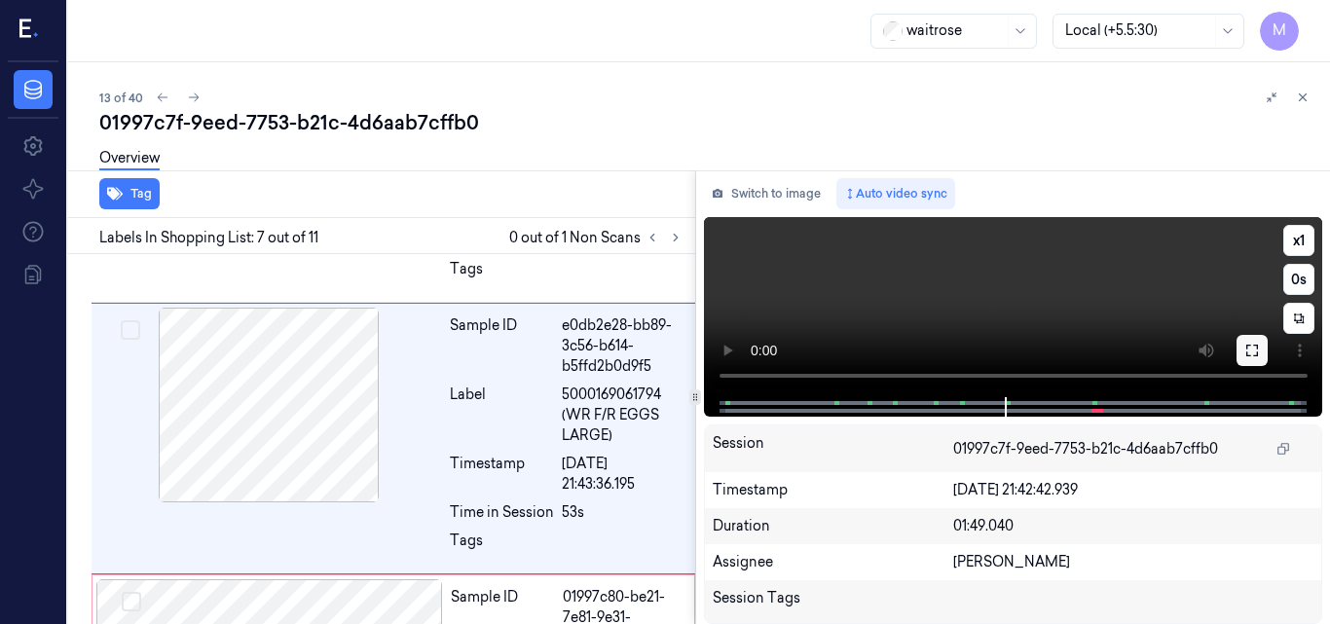
click at [1255, 348] on icon at bounding box center [1253, 351] width 16 height 16
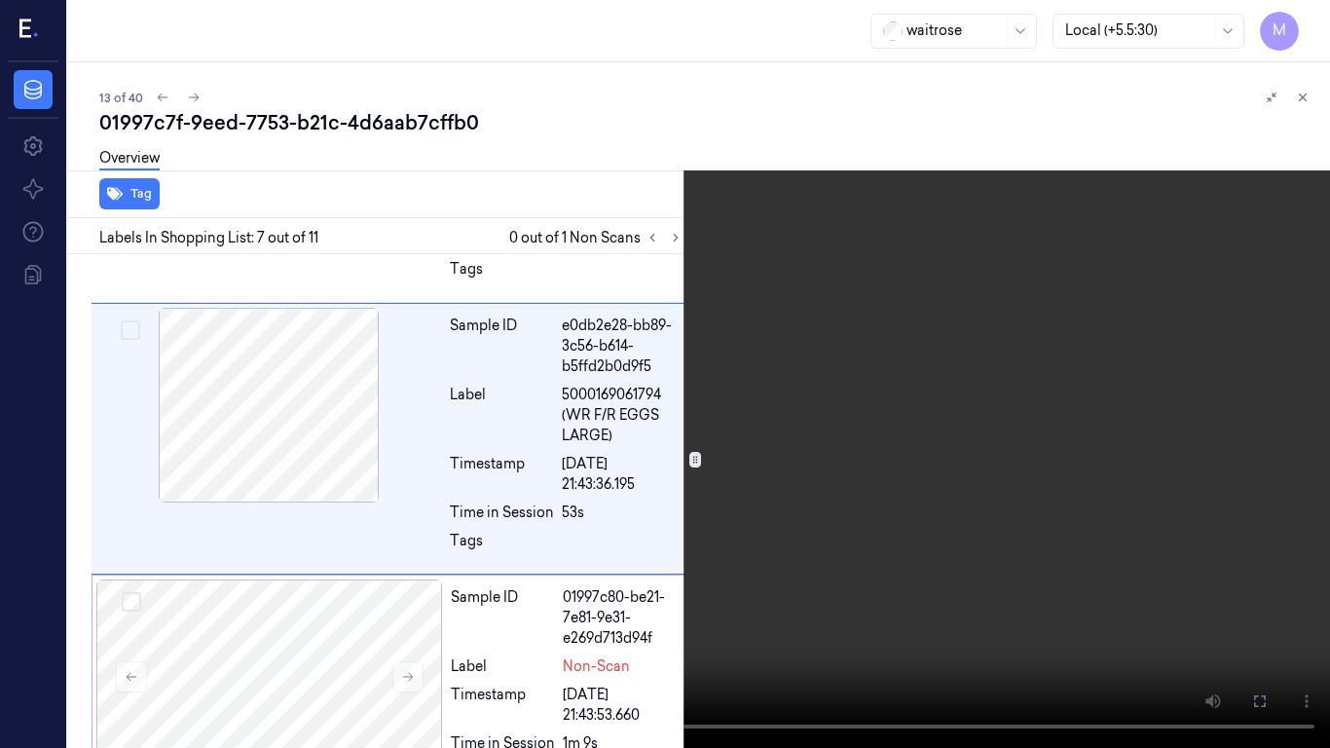
click at [929, 397] on video at bounding box center [665, 374] width 1330 height 748
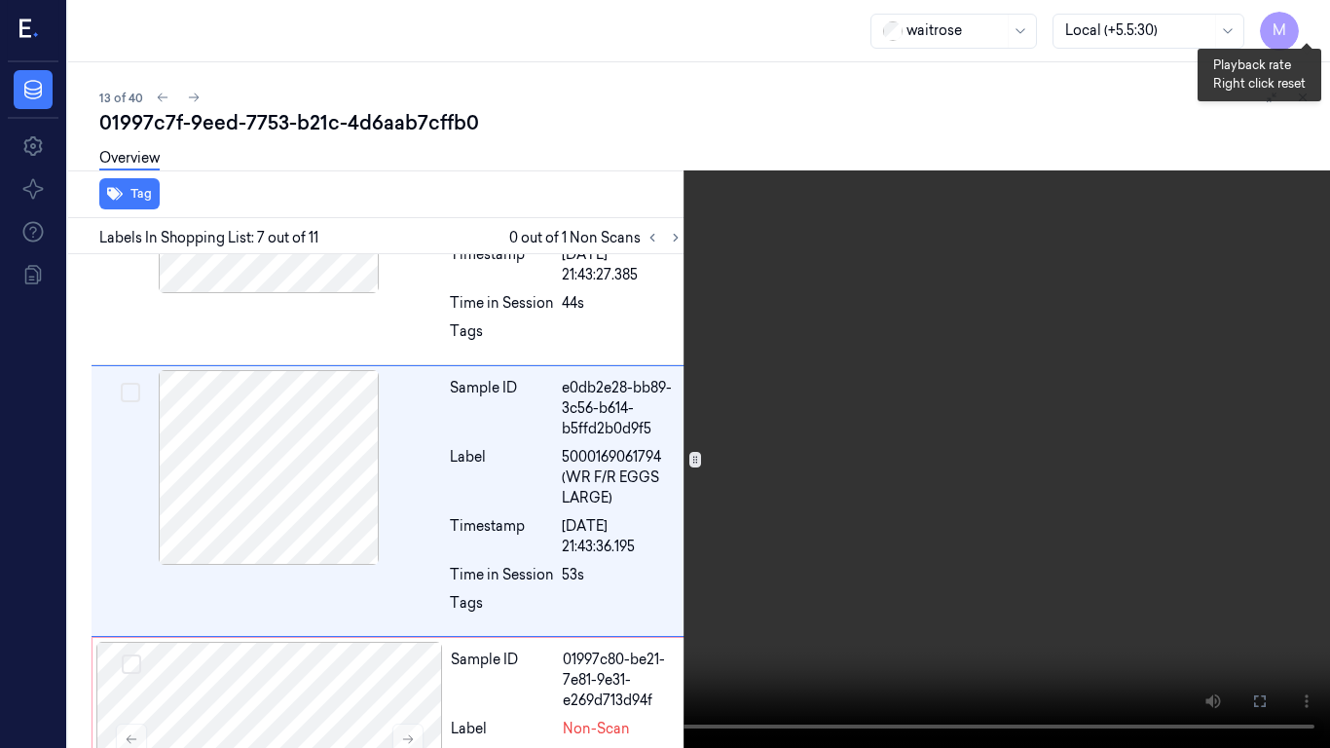
click at [1314, 18] on button "x 1" at bounding box center [1306, 23] width 31 height 31
click at [1159, 226] on video at bounding box center [665, 374] width 1330 height 748
click at [1309, 20] on button "x 2" at bounding box center [1306, 23] width 31 height 31
click at [1309, 20] on button "x 4" at bounding box center [1306, 23] width 31 height 31
click at [984, 287] on video at bounding box center [665, 374] width 1330 height 748
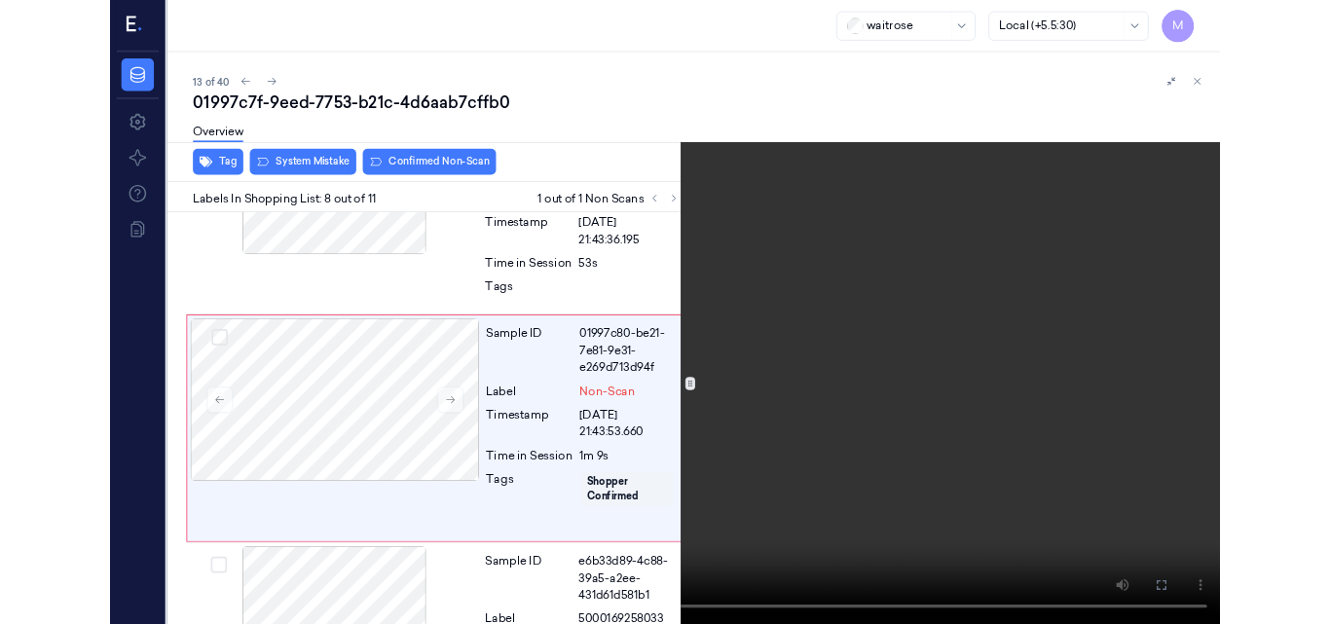
scroll to position [1791, 0]
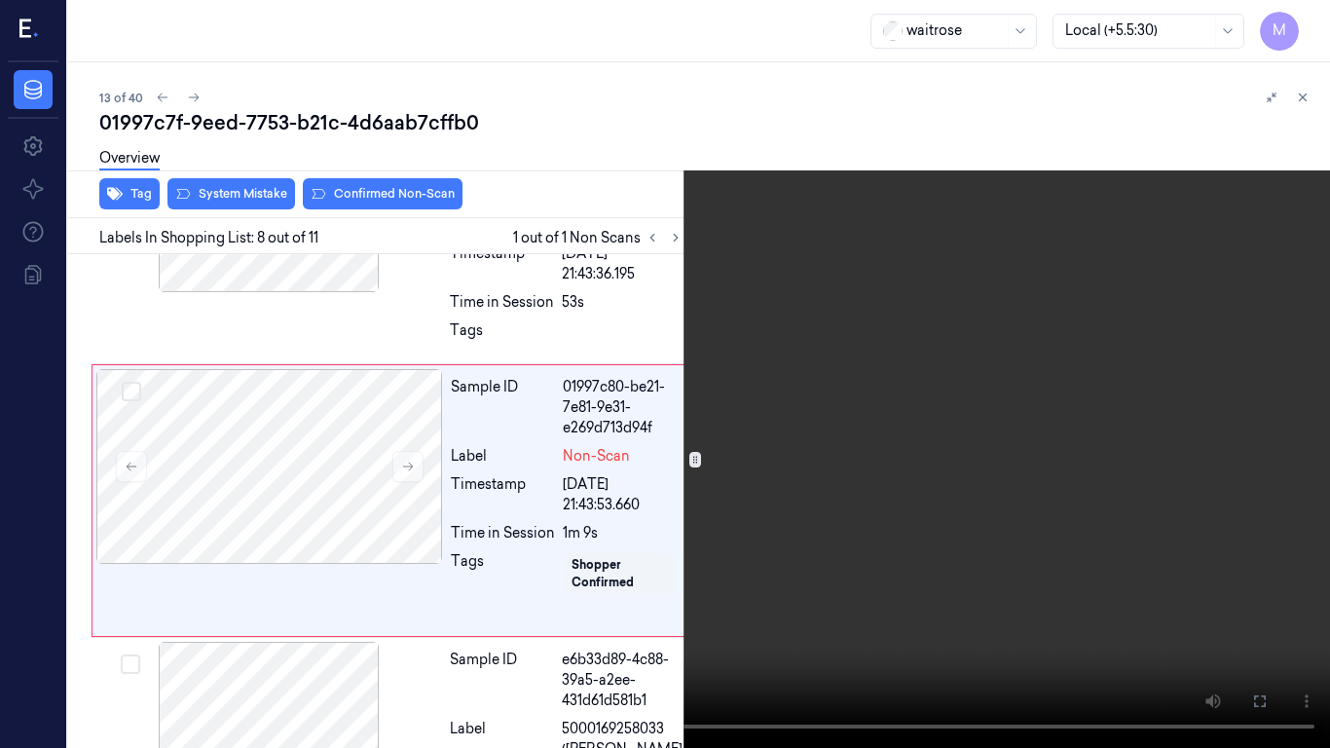
click at [984, 287] on video at bounding box center [665, 374] width 1330 height 748
click at [0, 0] on icon at bounding box center [0, 0] width 0 height 0
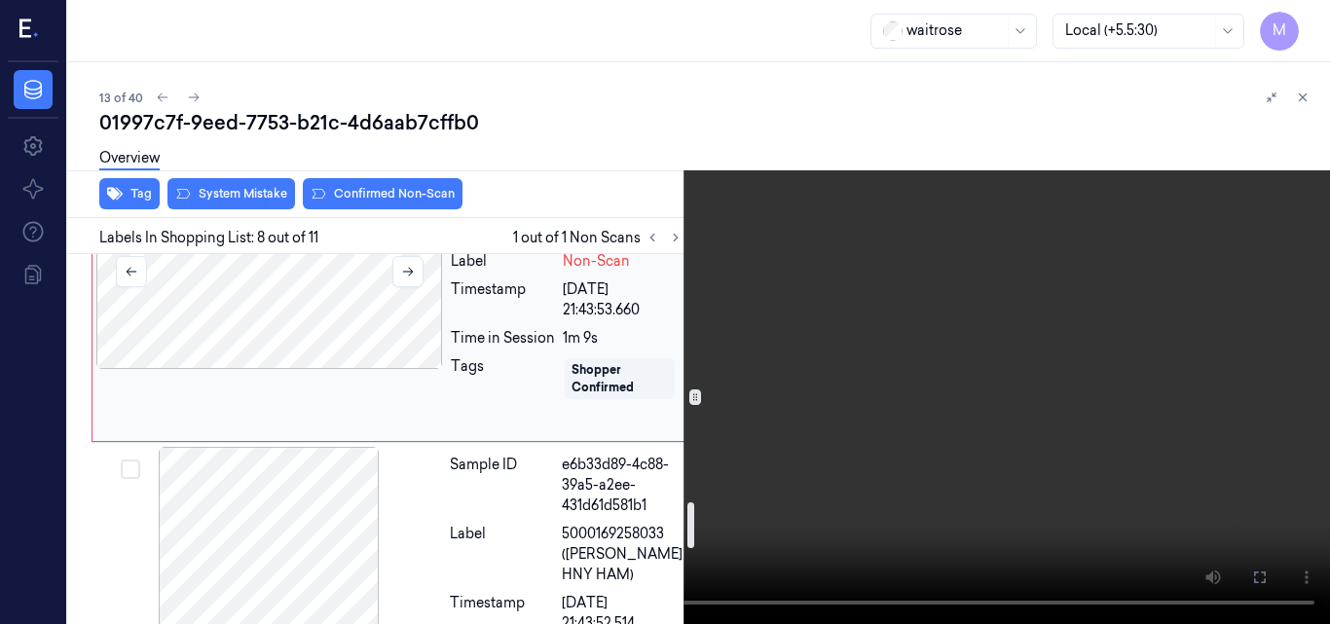
scroll to position [1888, 0]
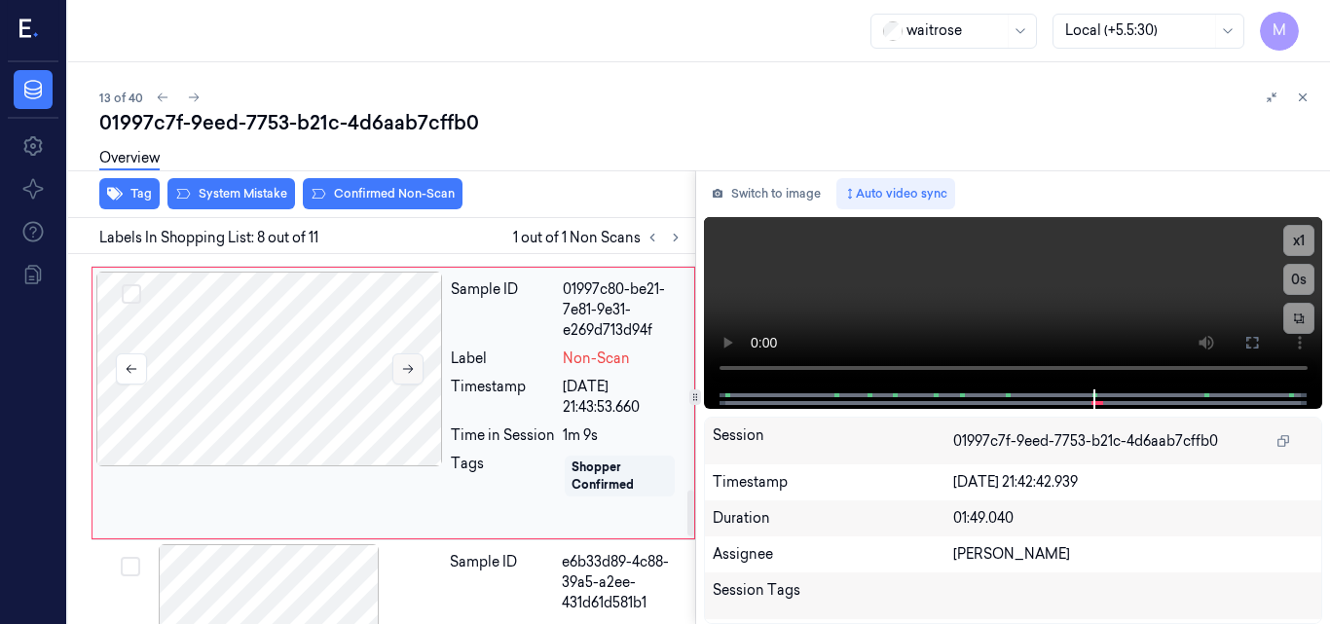
click at [404, 363] on icon at bounding box center [408, 369] width 14 height 14
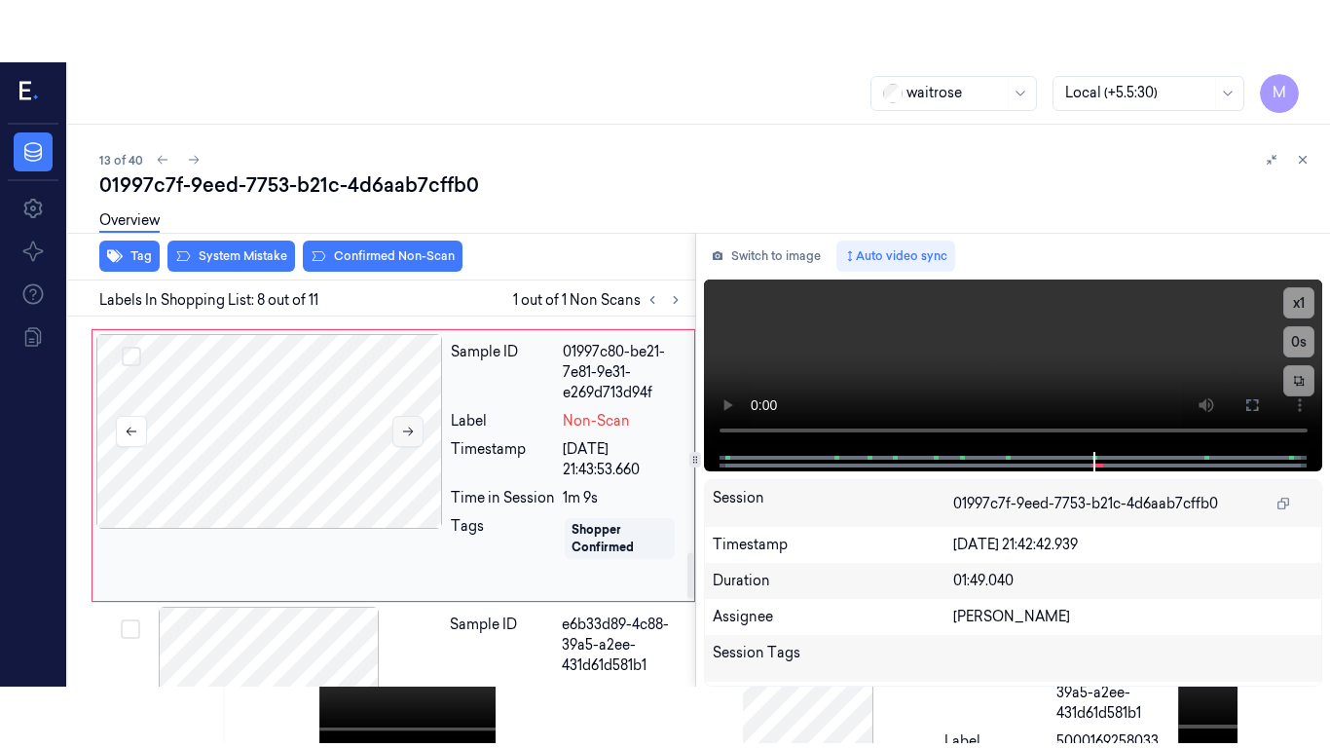
scroll to position [1852, 0]
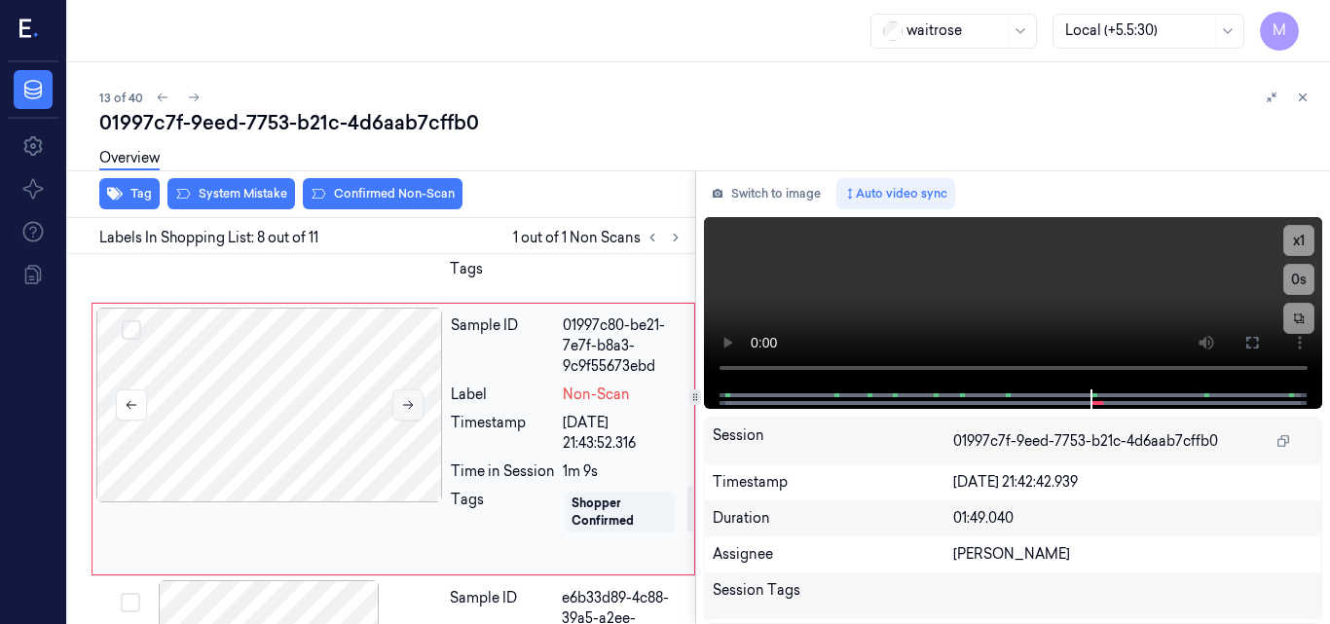
click at [404, 406] on icon at bounding box center [408, 405] width 14 height 14
click at [1256, 343] on icon at bounding box center [1253, 343] width 16 height 16
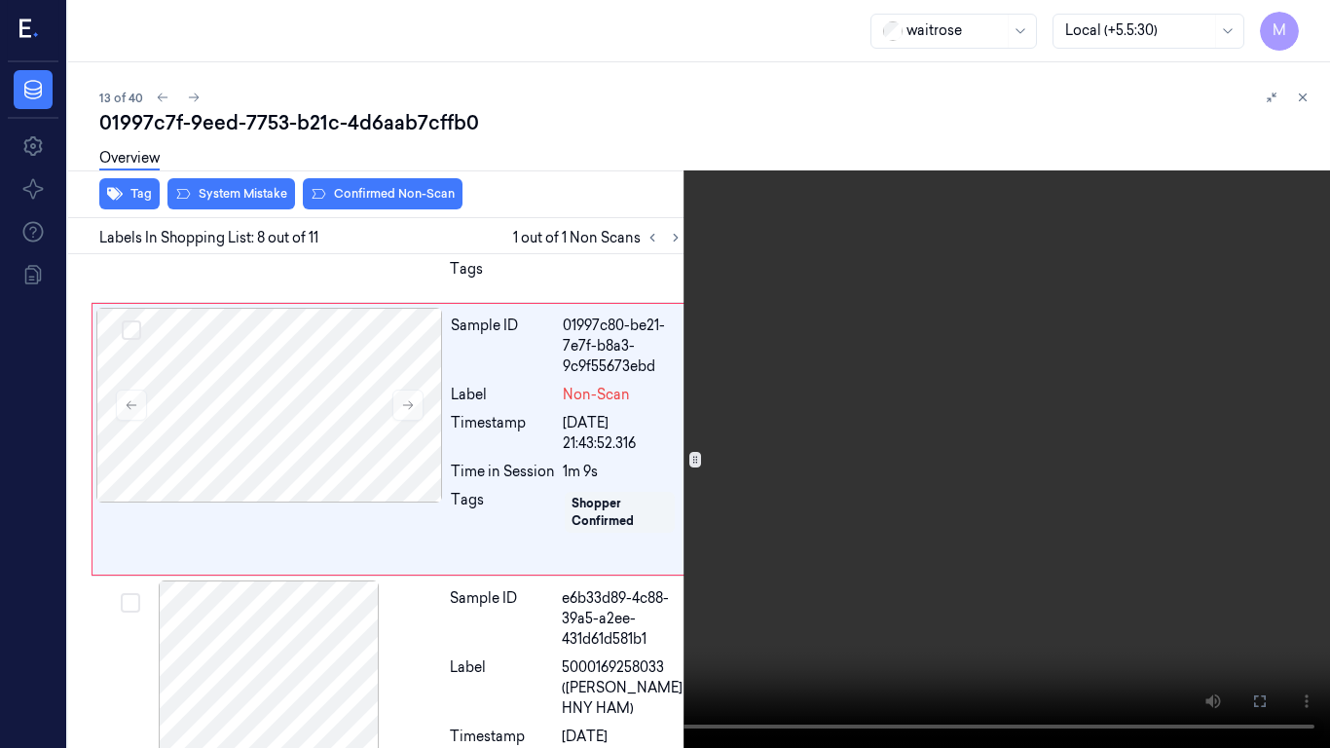
click at [748, 470] on video at bounding box center [665, 374] width 1330 height 748
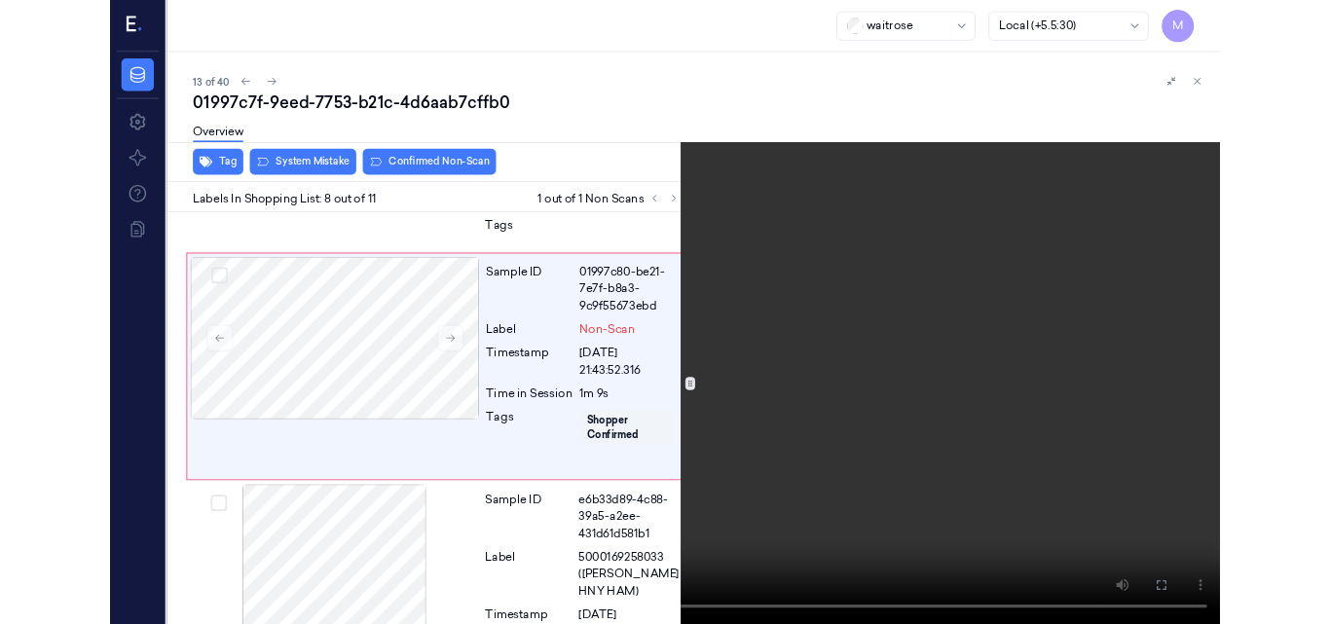
scroll to position [1791, 0]
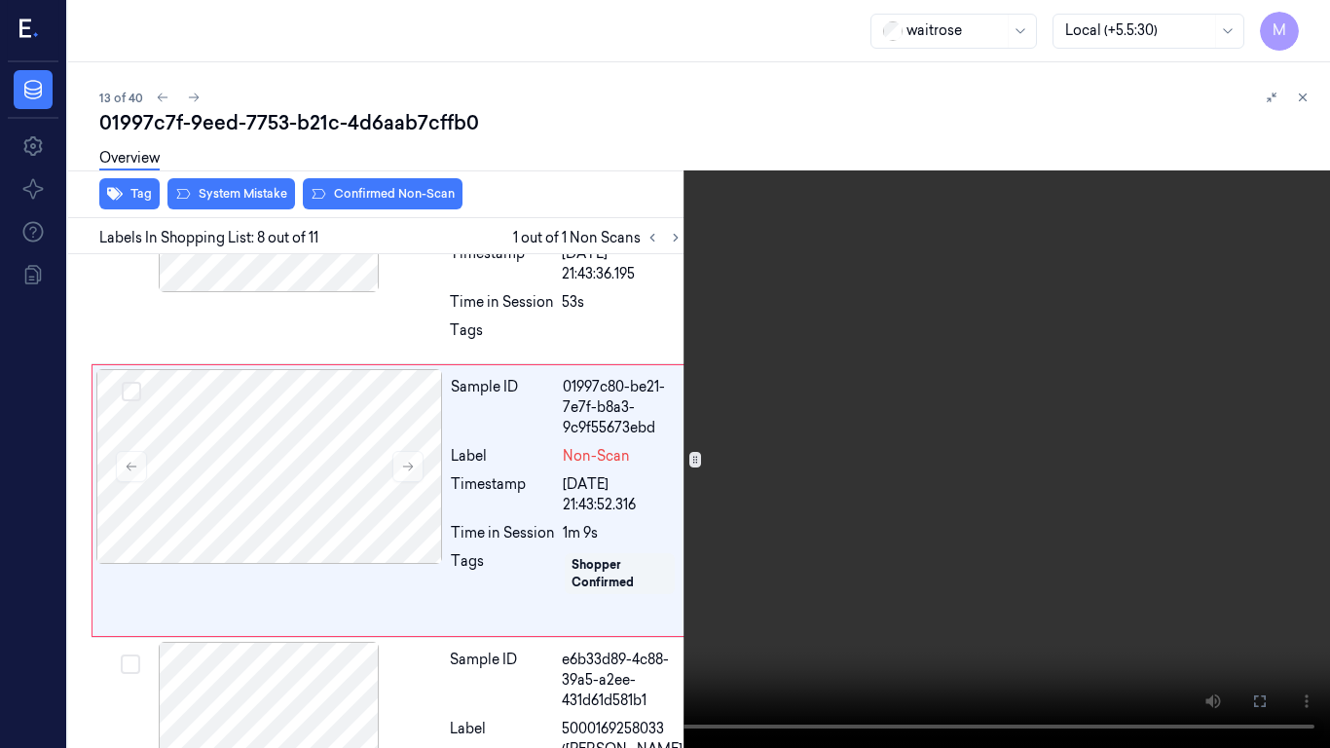
click at [977, 470] on video at bounding box center [665, 374] width 1330 height 748
click at [0, 0] on icon at bounding box center [0, 0] width 0 height 0
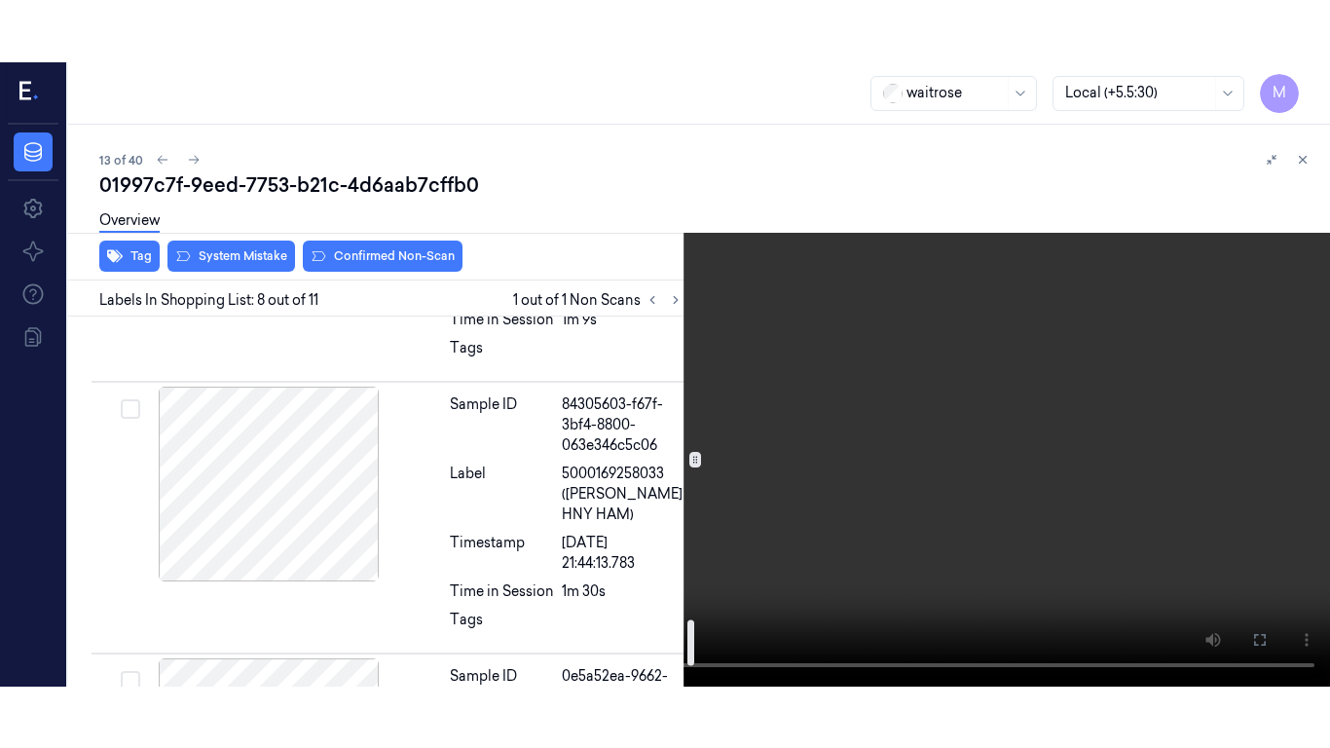
scroll to position [2375, 0]
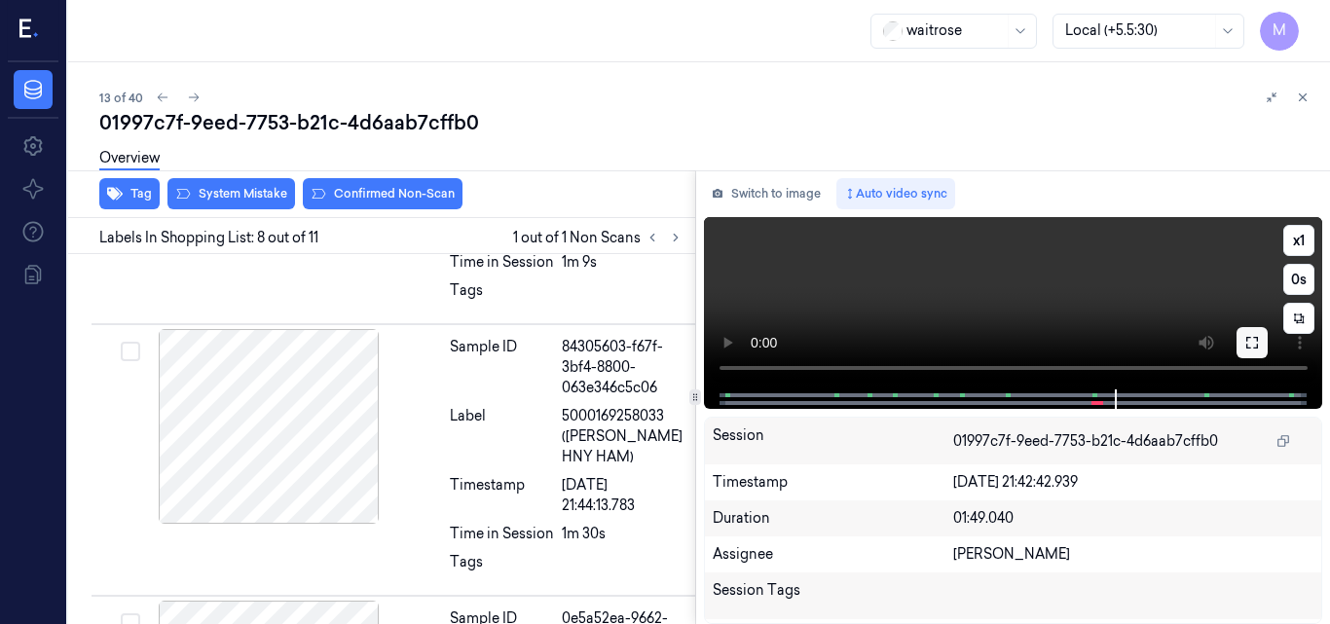
click at [1255, 343] on icon at bounding box center [1253, 343] width 16 height 16
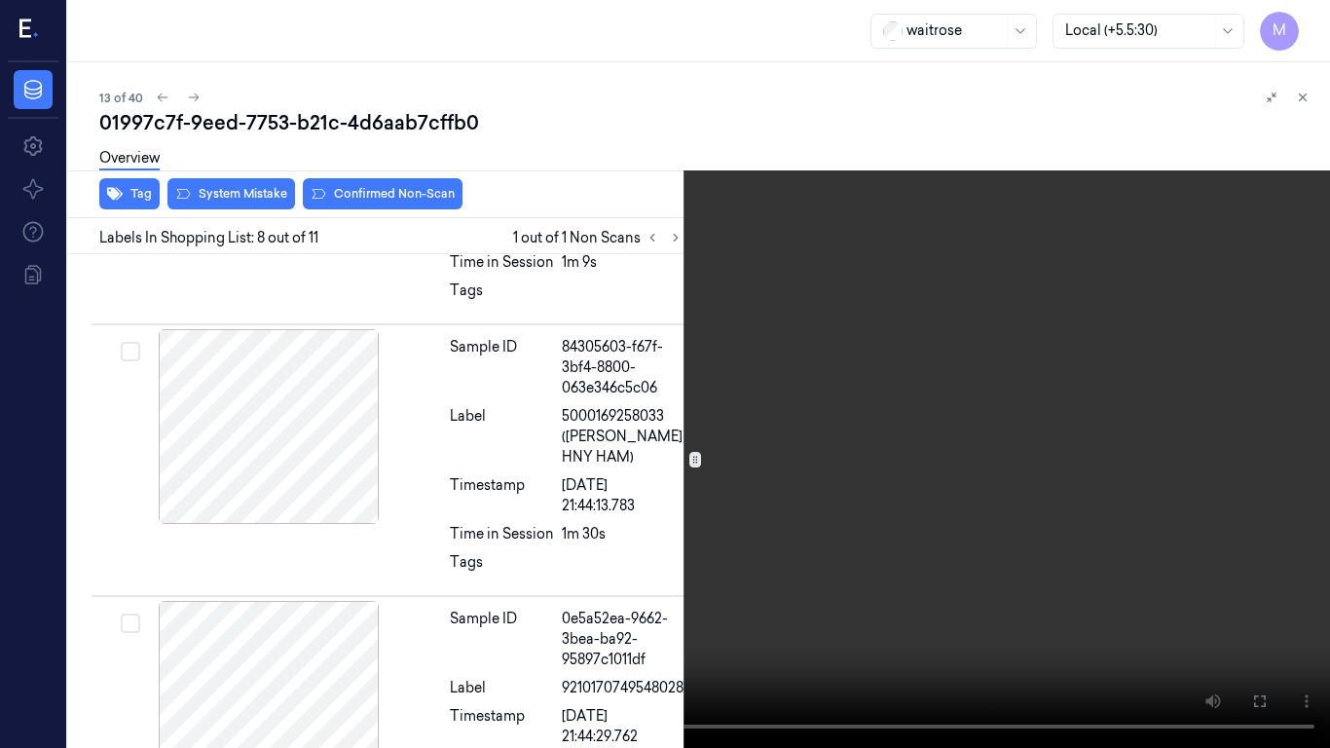
click at [918, 407] on video at bounding box center [665, 374] width 1330 height 748
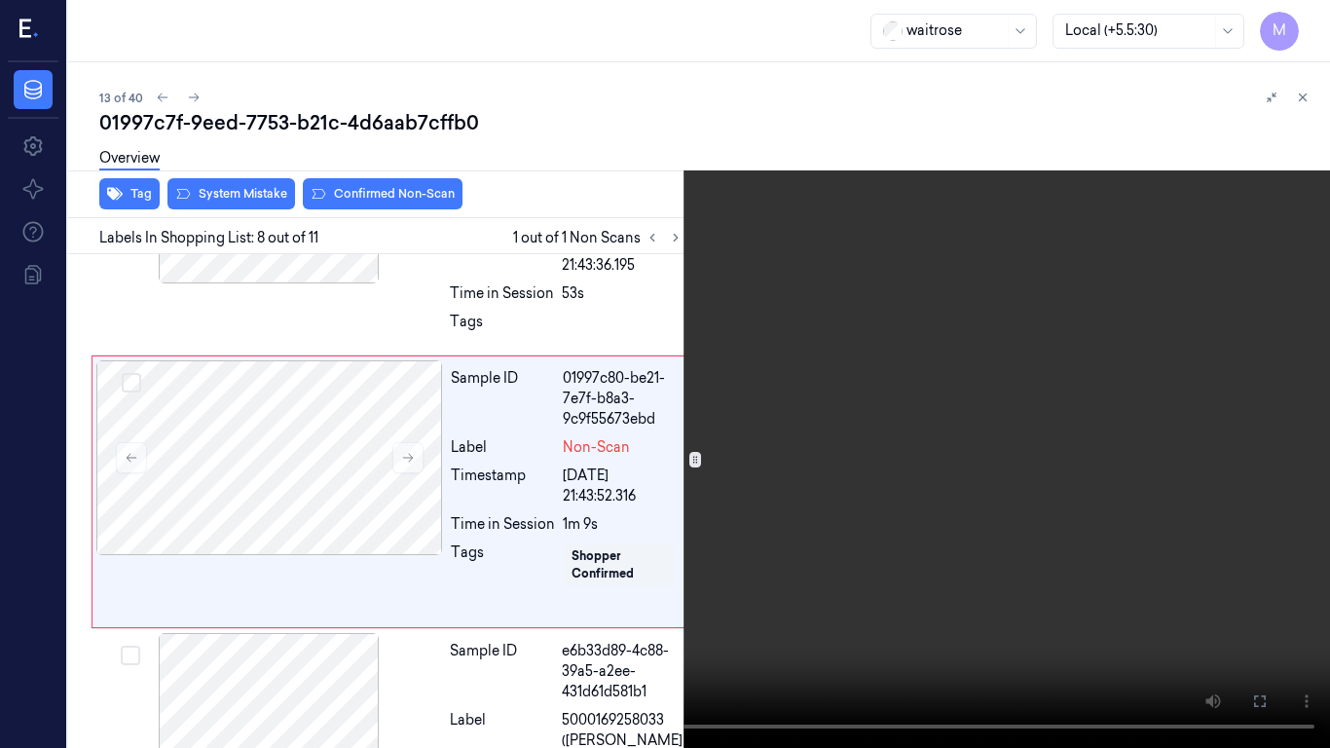
scroll to position [1791, 0]
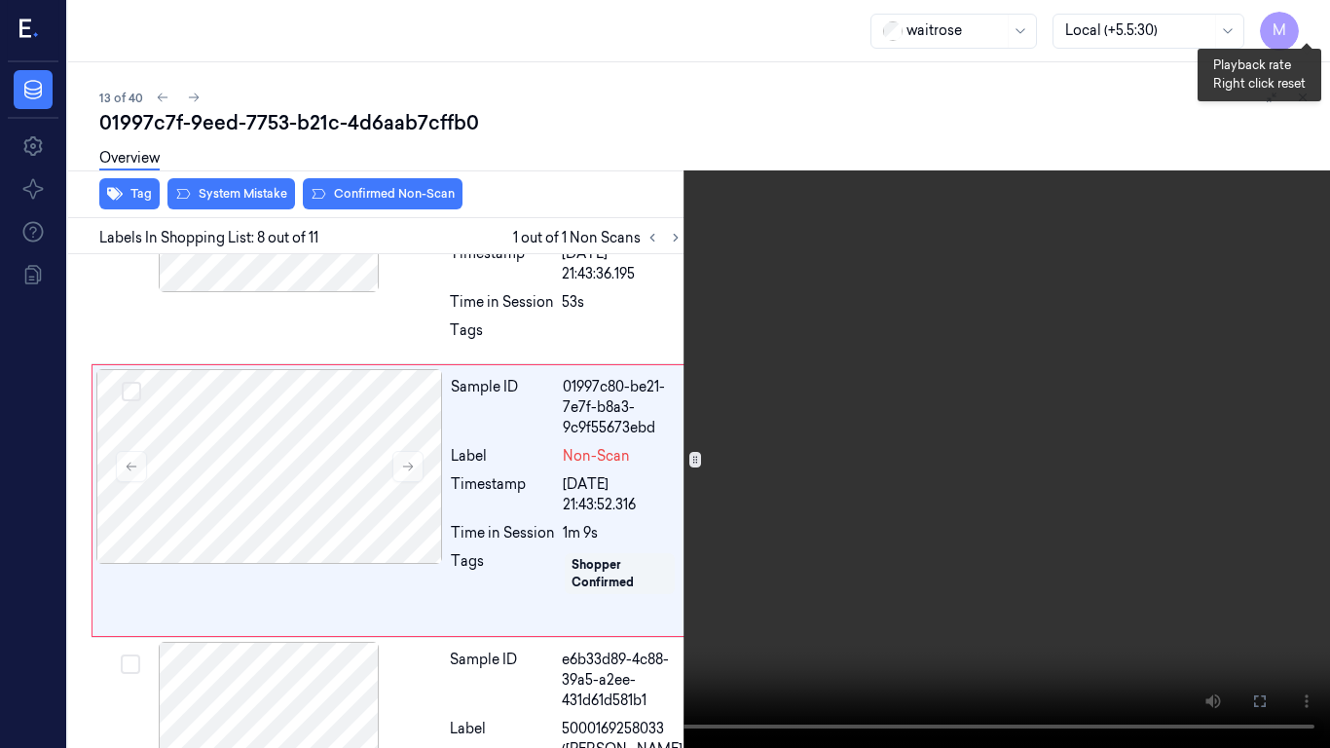
click at [1297, 19] on button "x 1" at bounding box center [1306, 23] width 31 height 31
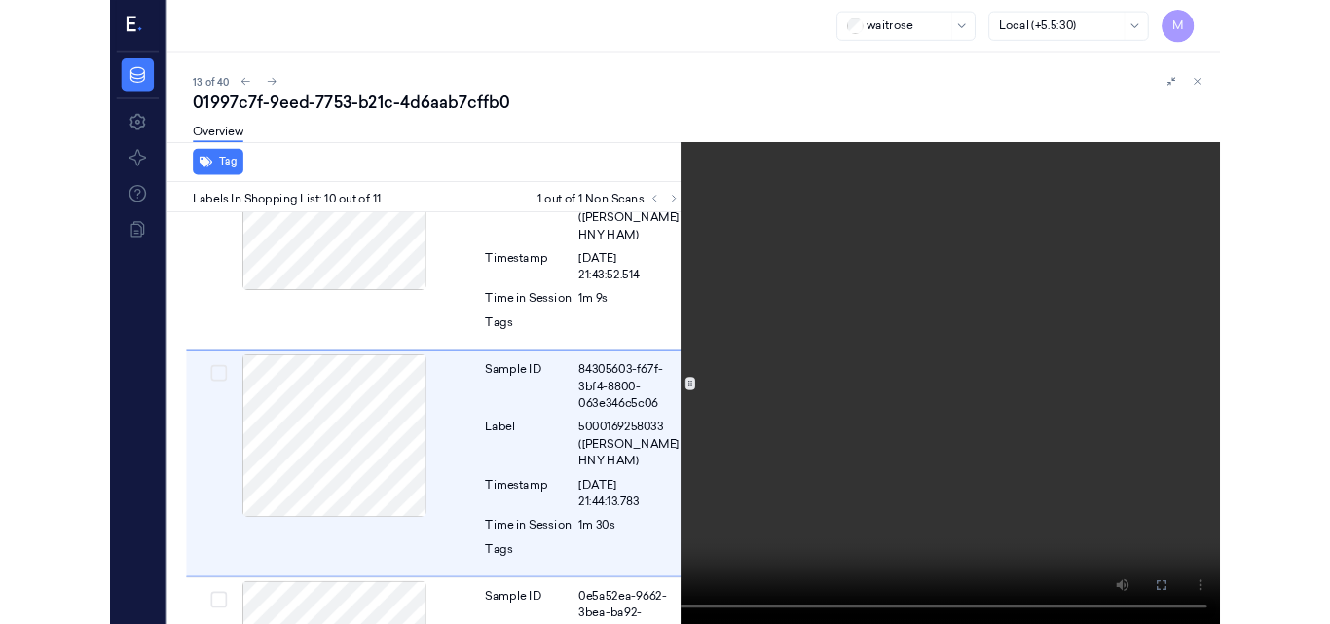
scroll to position [2334, 0]
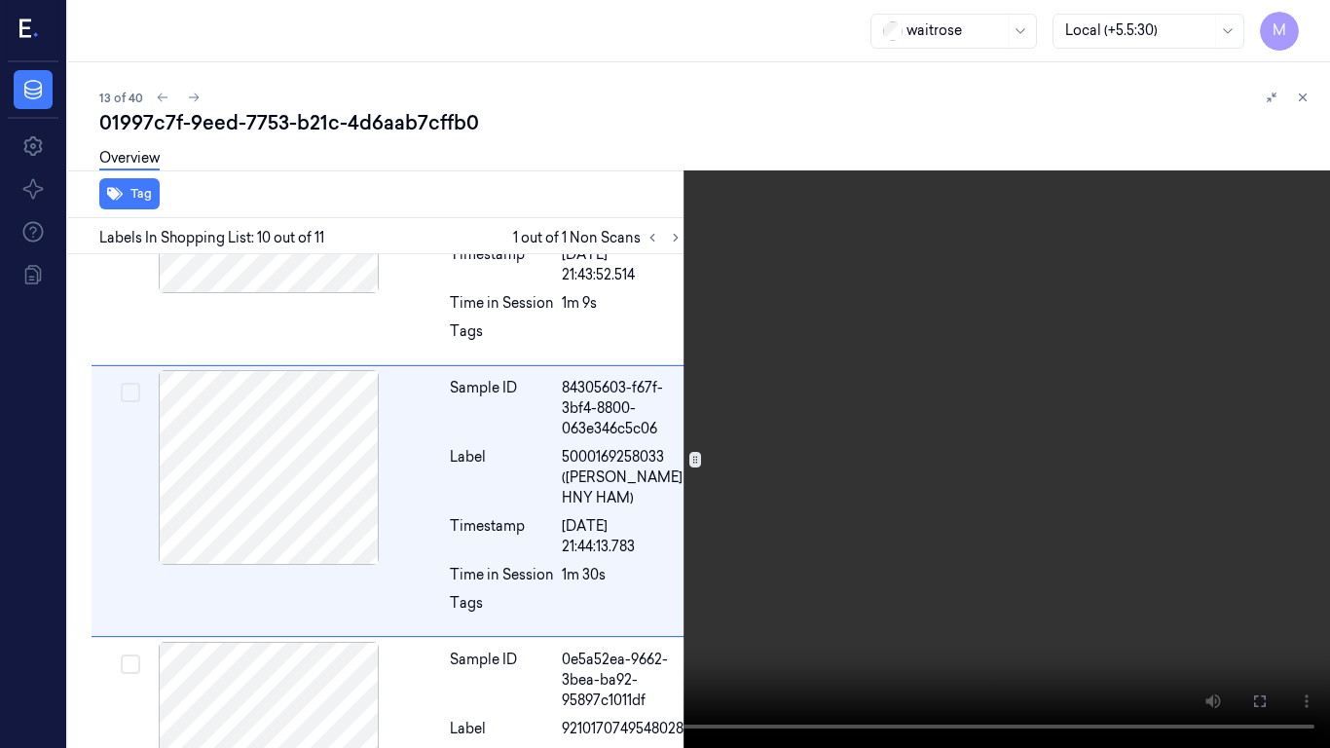
click at [846, 329] on video at bounding box center [665, 374] width 1330 height 748
click at [0, 0] on icon at bounding box center [0, 0] width 0 height 0
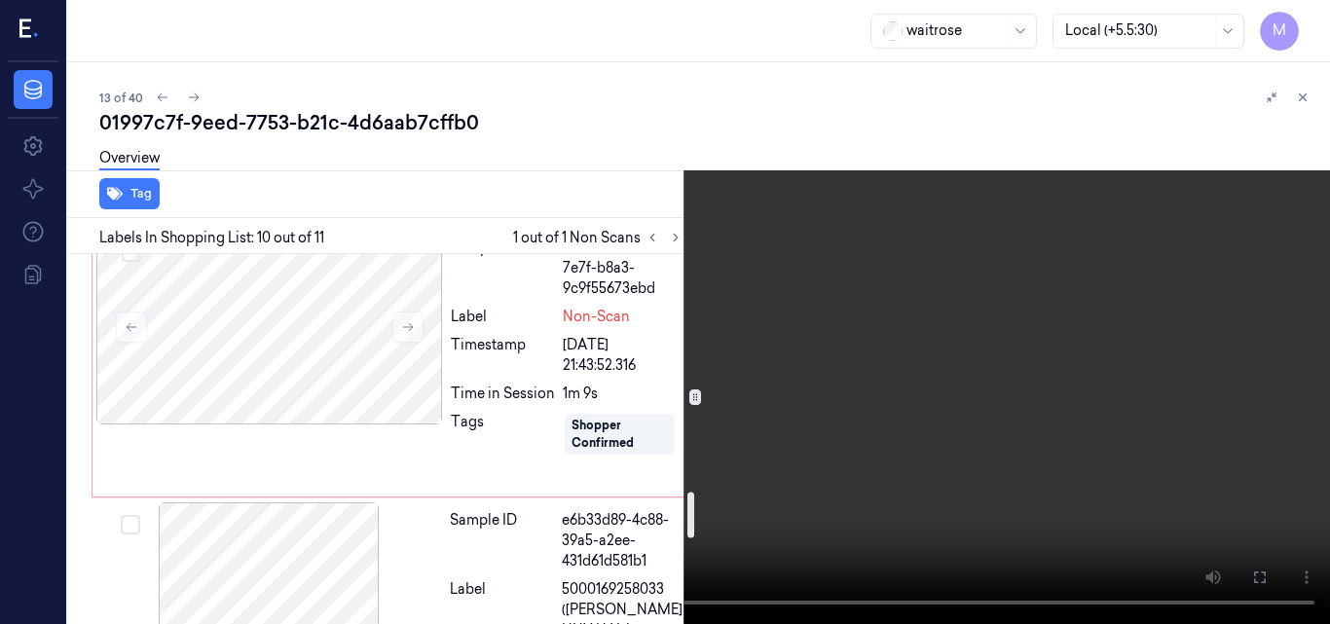
scroll to position [1848, 0]
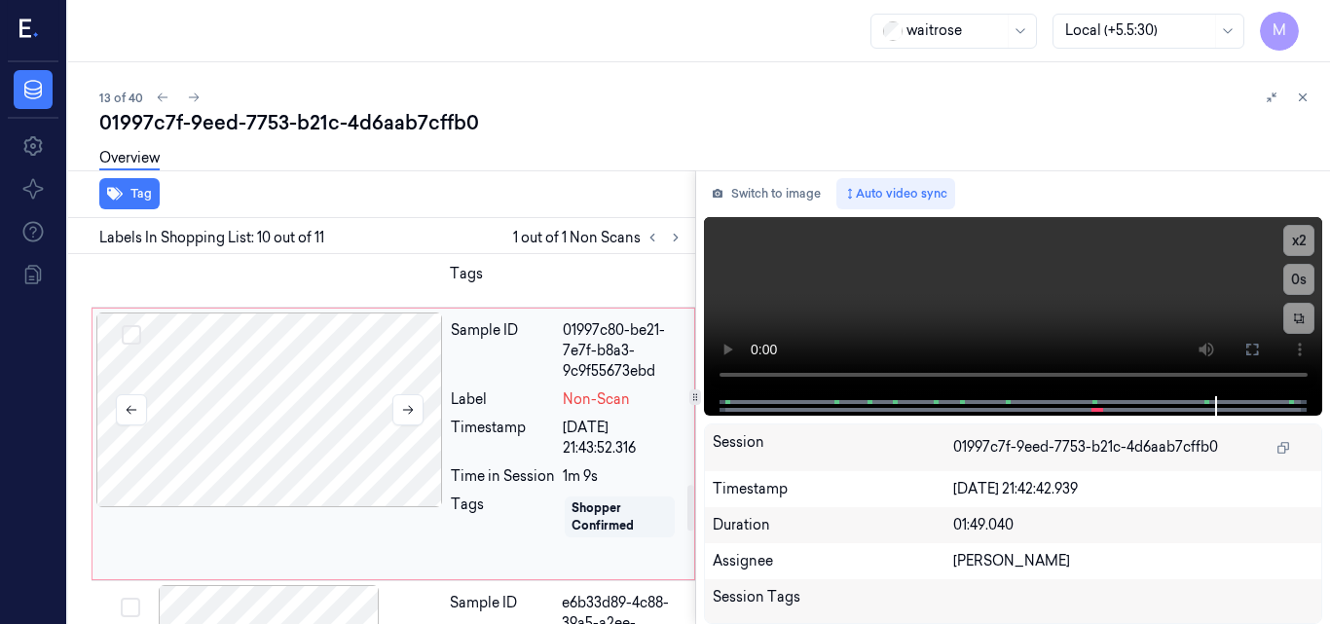
click at [325, 392] on div at bounding box center [269, 410] width 347 height 195
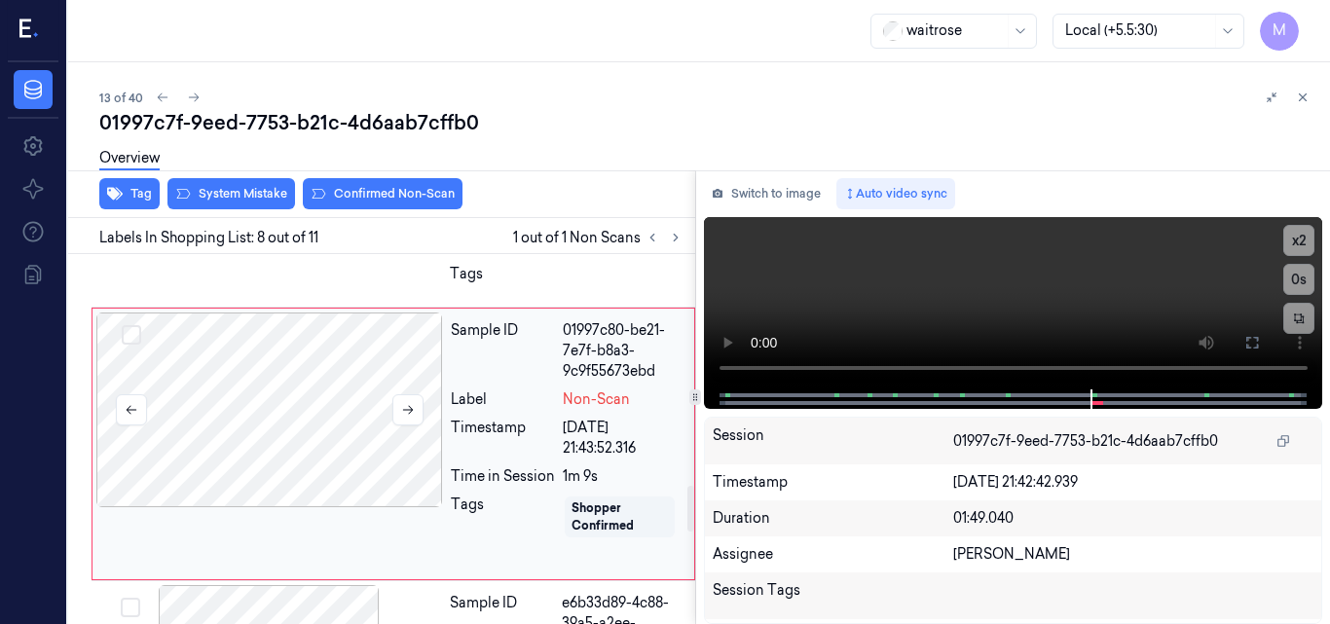
scroll to position [1852, 0]
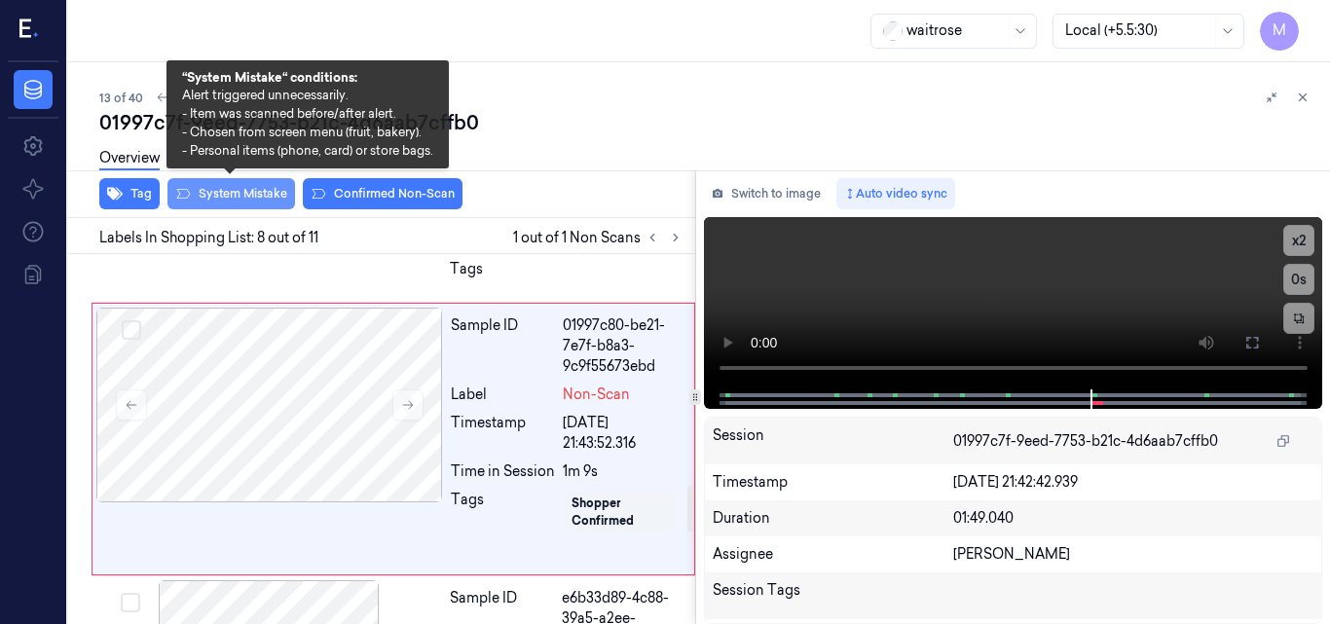
click at [243, 193] on button "System Mistake" at bounding box center [232, 193] width 128 height 31
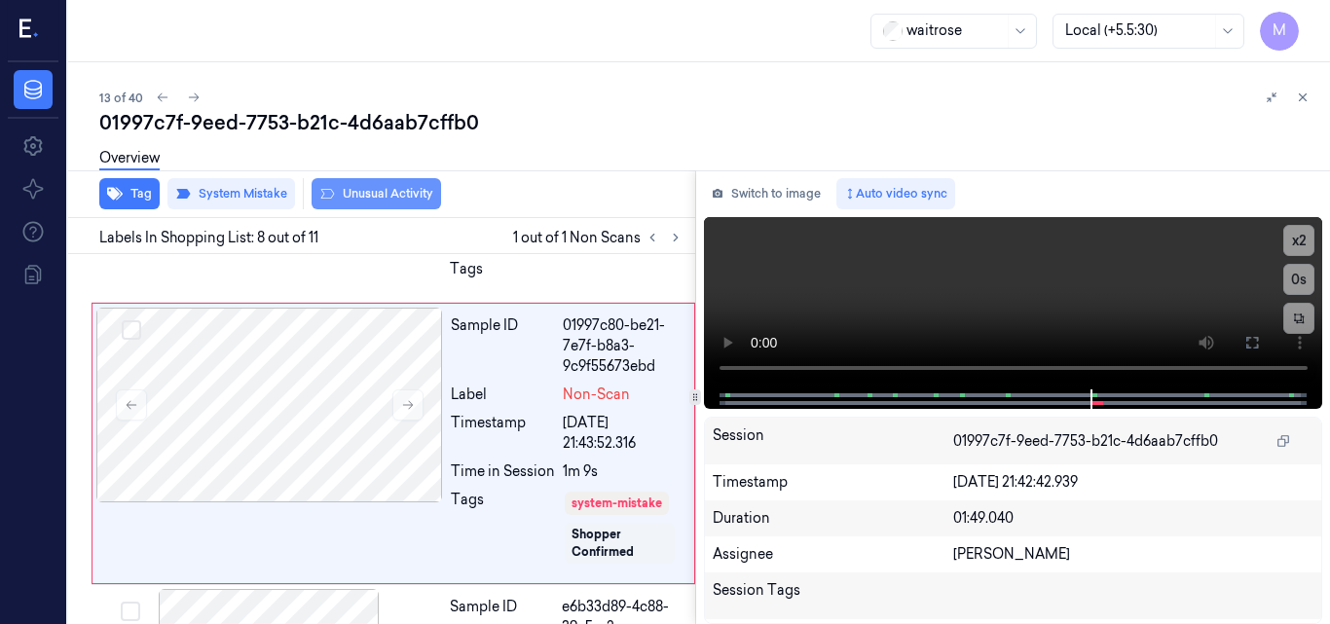
scroll to position [1857, 0]
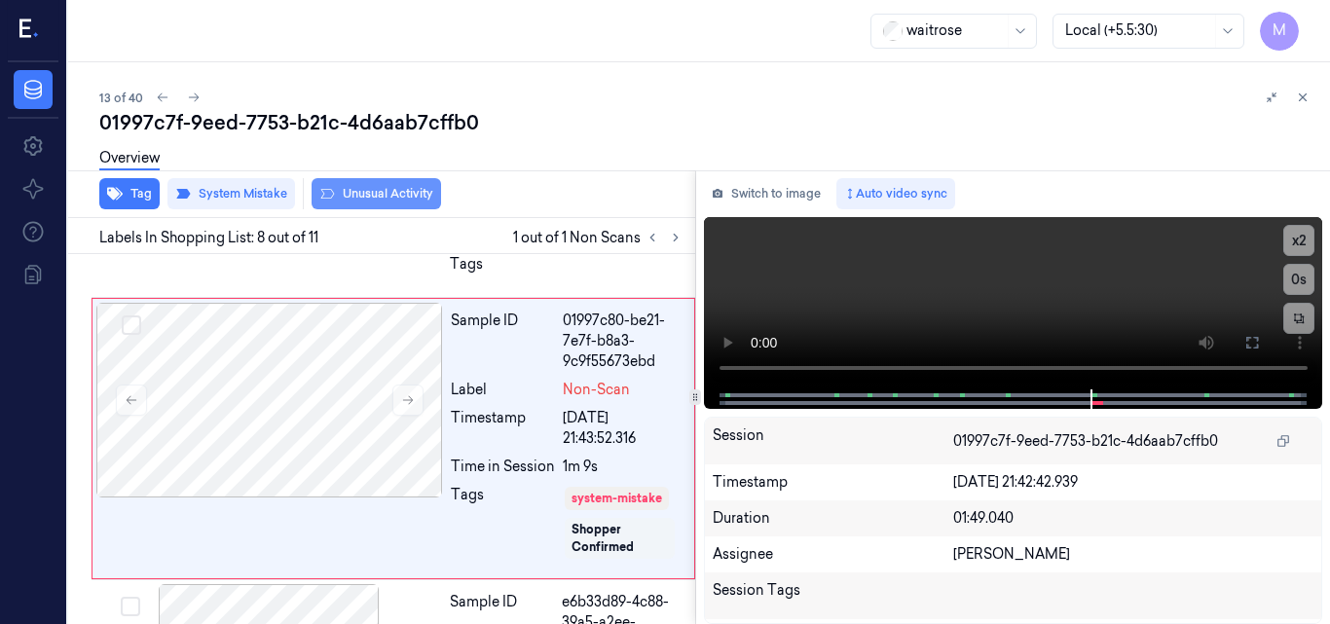
click at [358, 199] on button "Unusual Activity" at bounding box center [377, 193] width 130 height 31
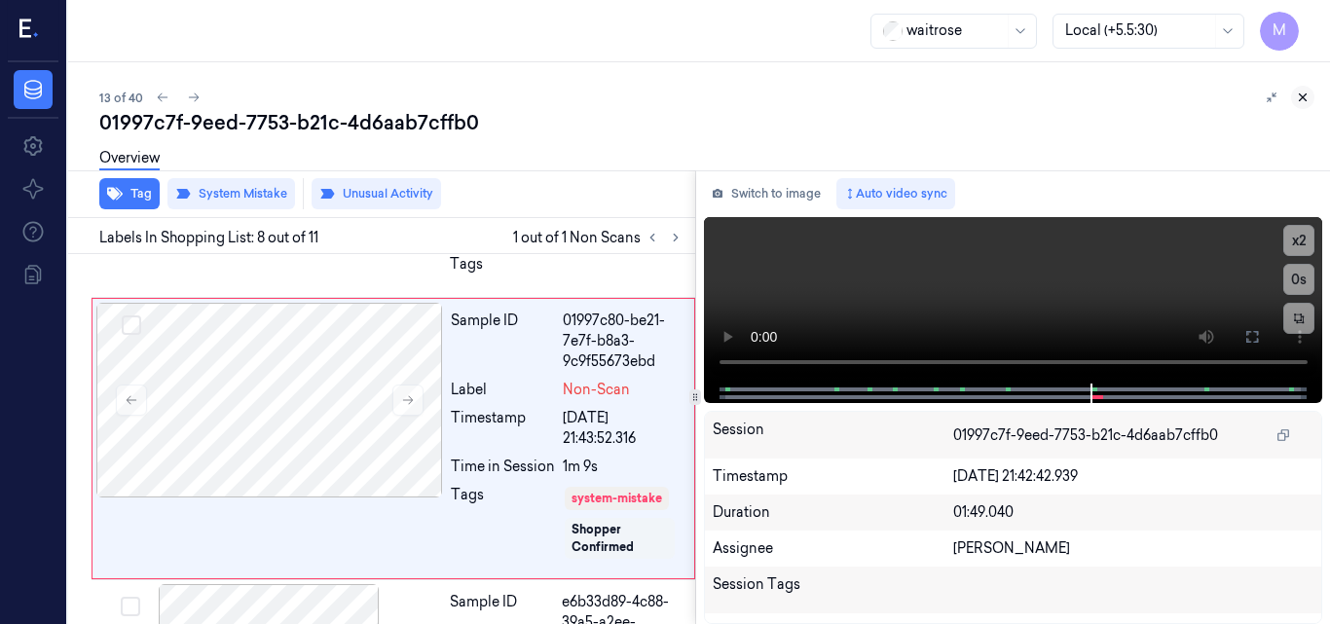
click at [1303, 99] on icon at bounding box center [1303, 98] width 14 height 14
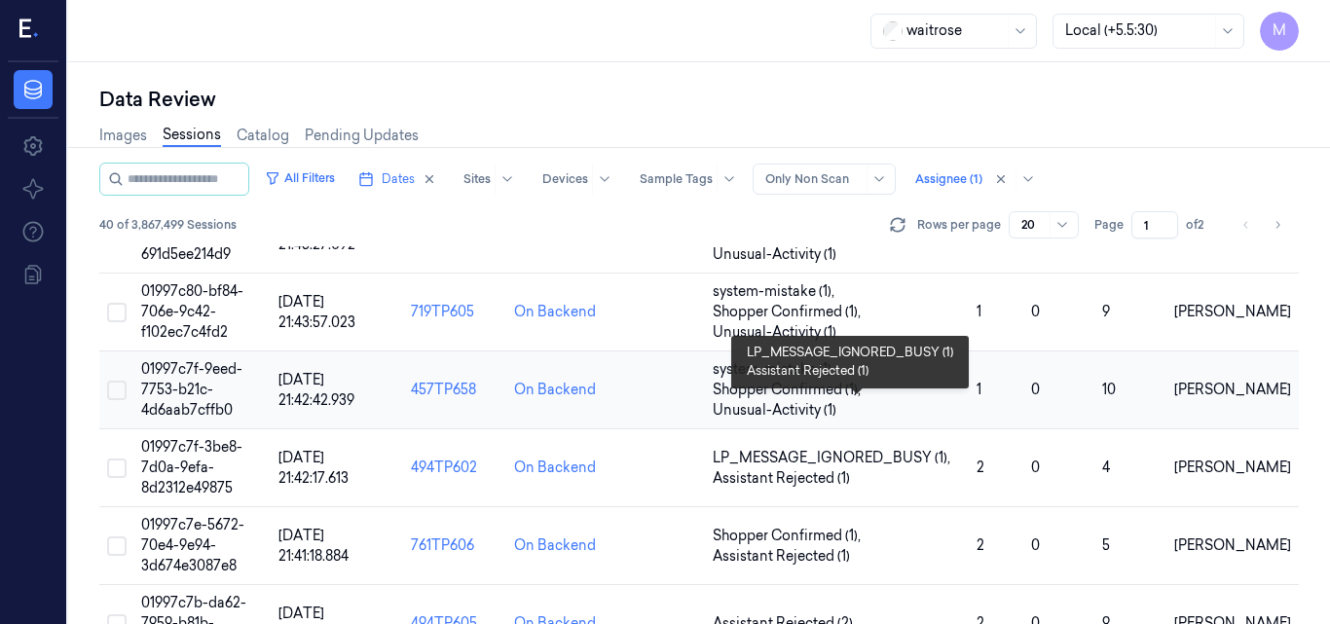
scroll to position [987, 0]
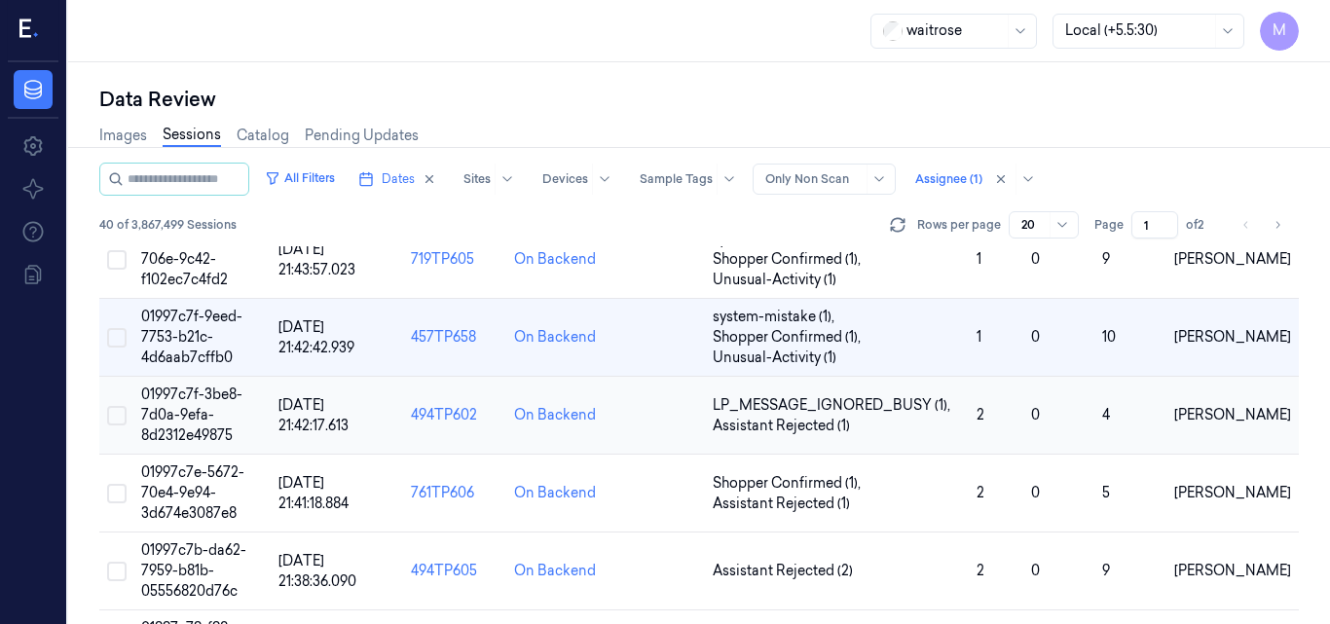
click at [187, 411] on span "01997c7f-3be8-7d0a-9efa-8d2312e49875" at bounding box center [191, 415] width 101 height 58
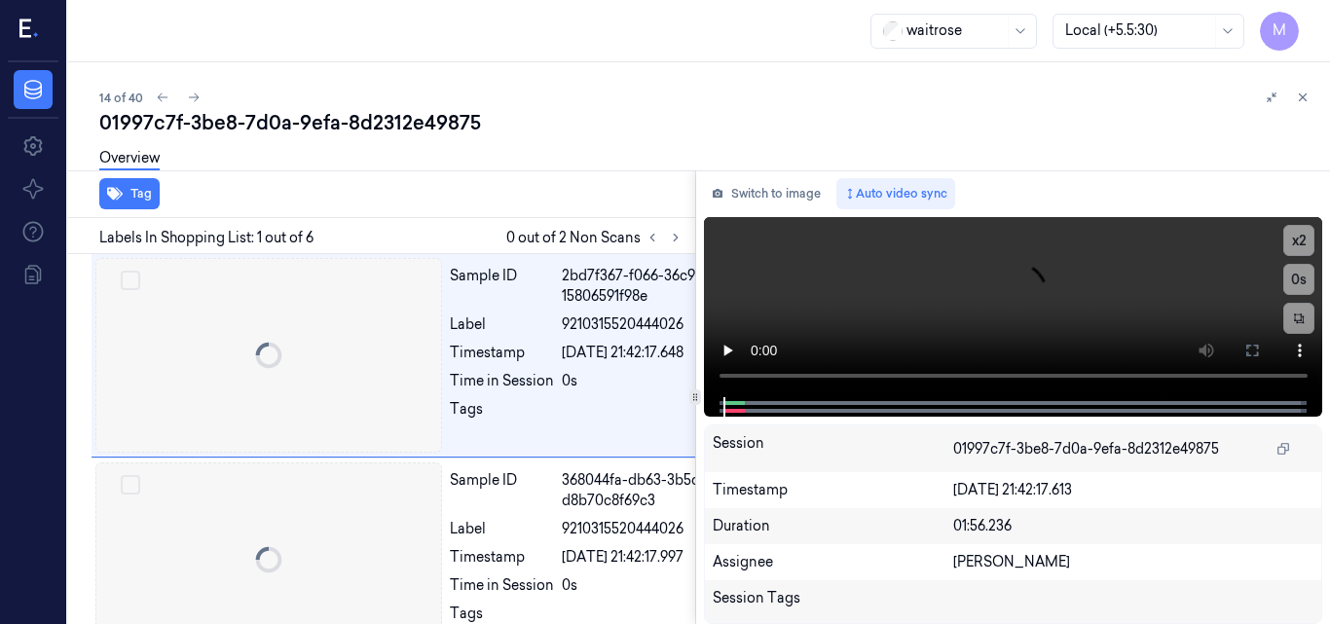
scroll to position [0, 31]
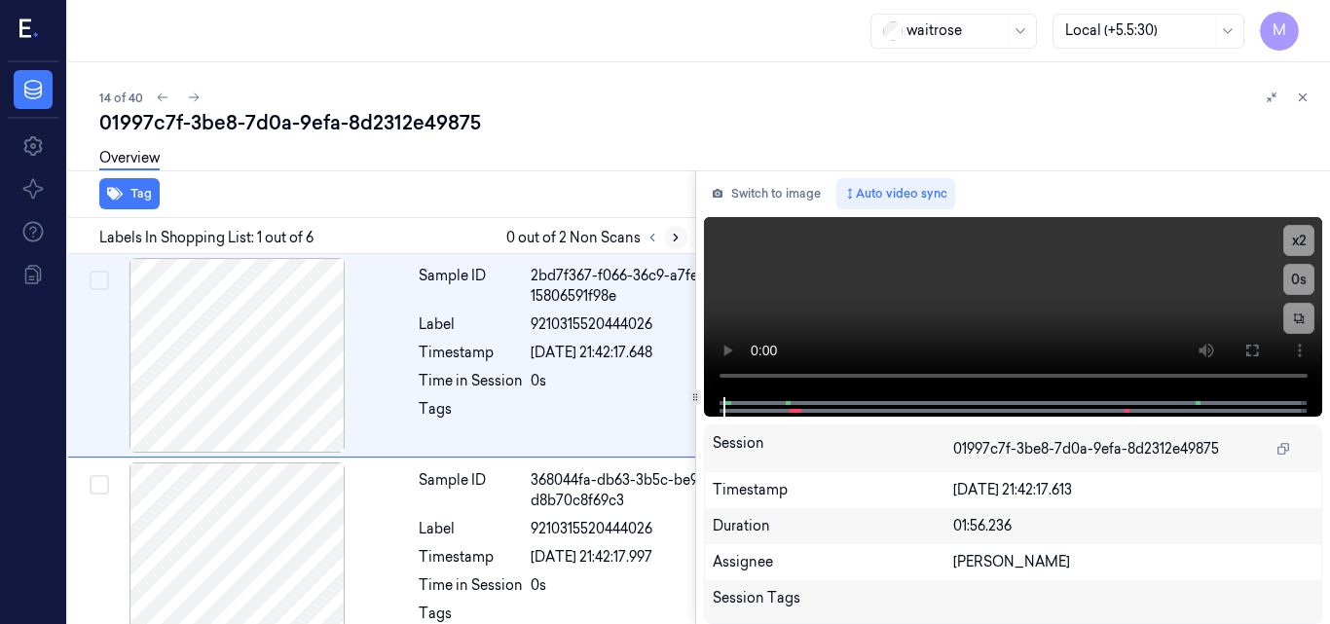
click at [669, 232] on icon at bounding box center [676, 238] width 14 height 14
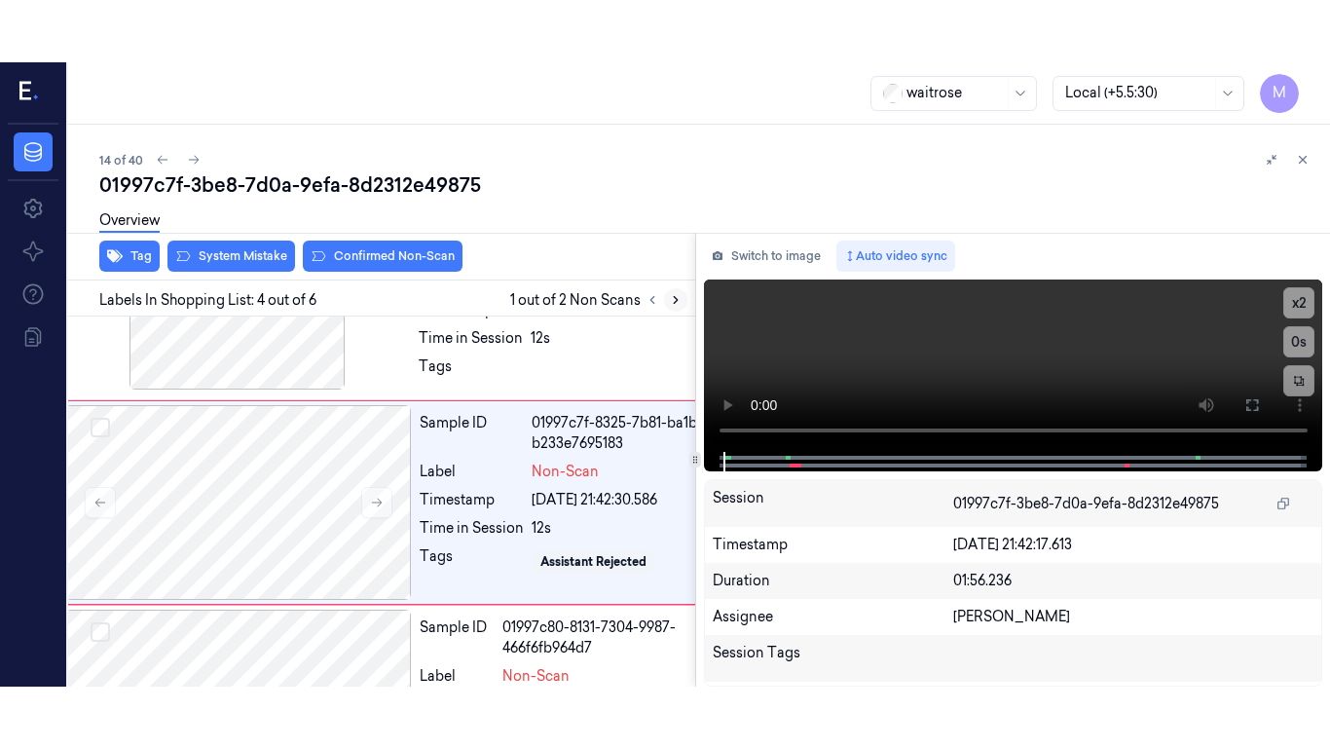
scroll to position [536, 31]
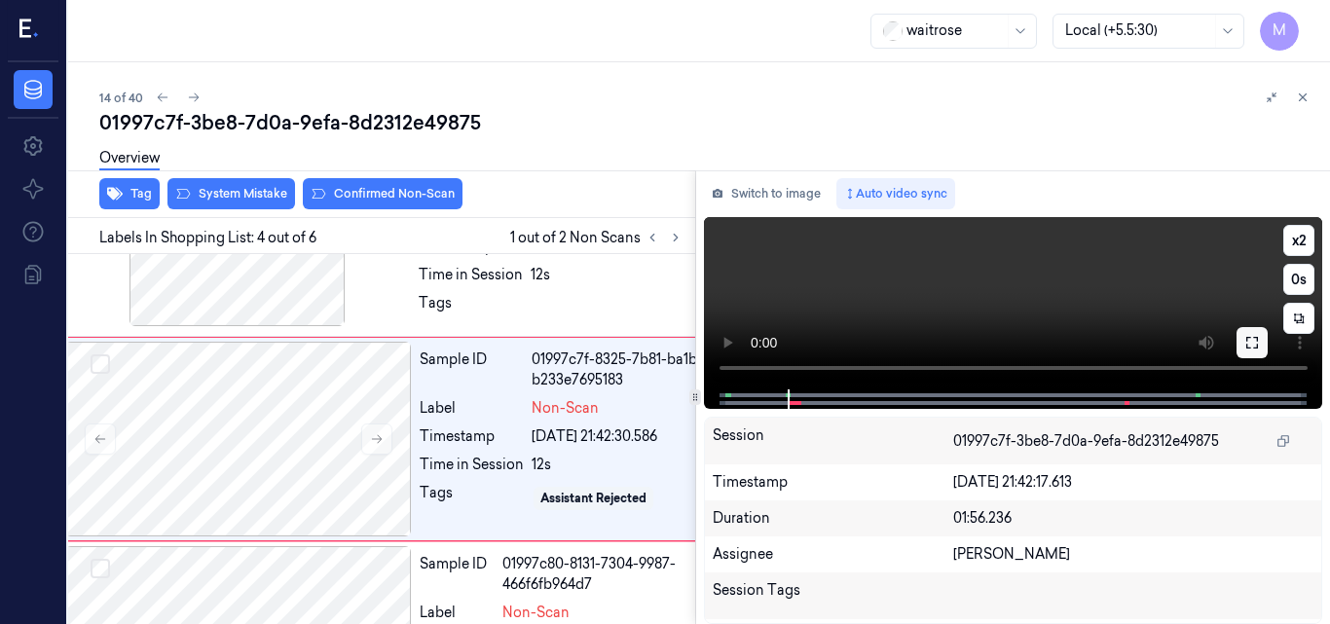
click at [1259, 342] on icon at bounding box center [1253, 343] width 16 height 16
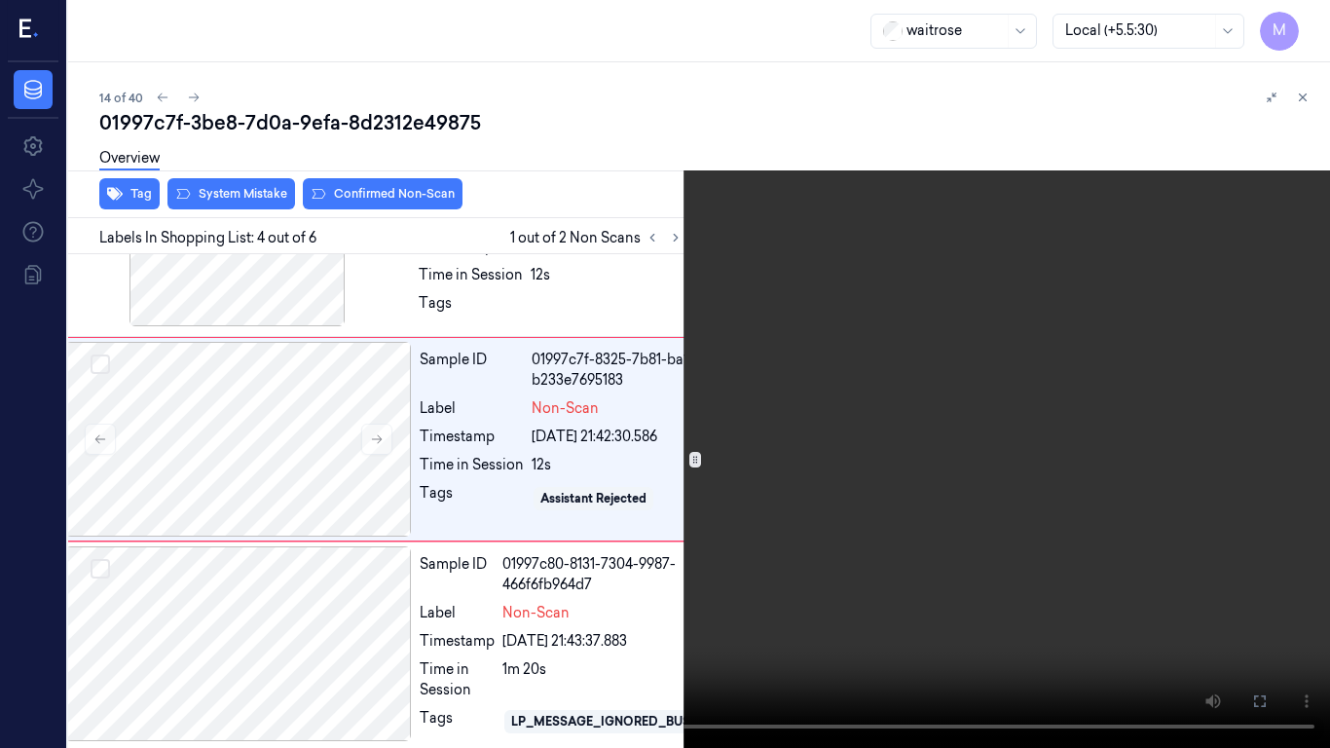
click at [822, 527] on video at bounding box center [665, 374] width 1330 height 748
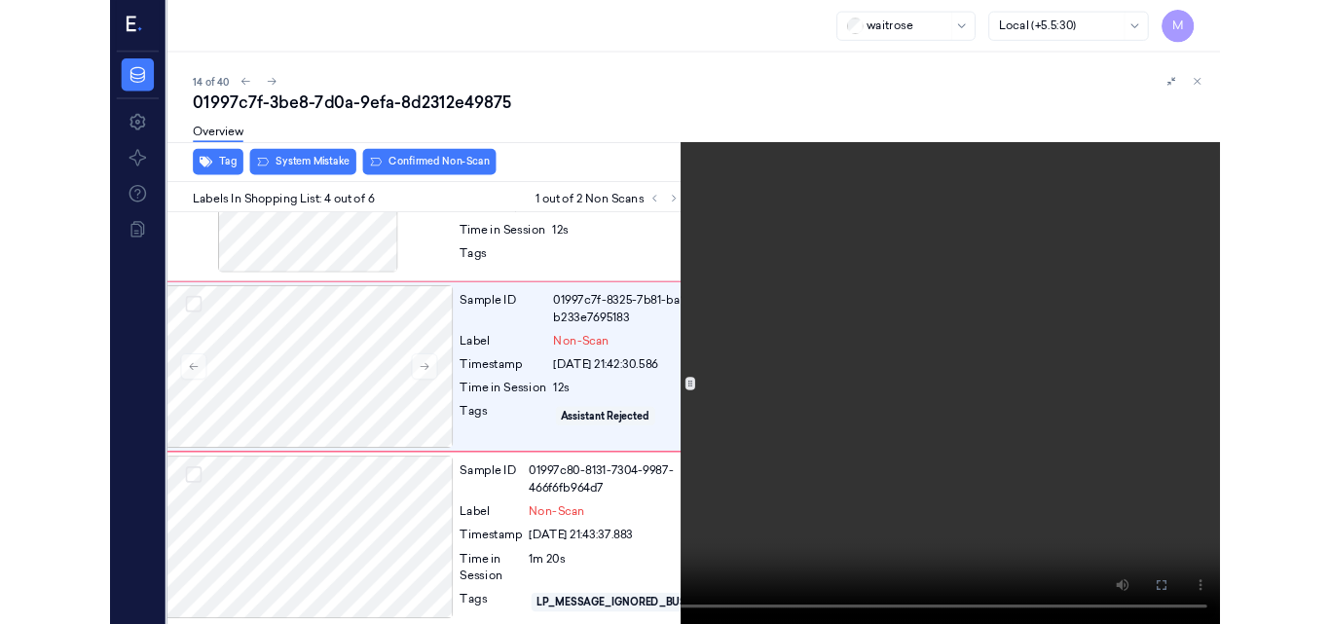
scroll to position [474, 31]
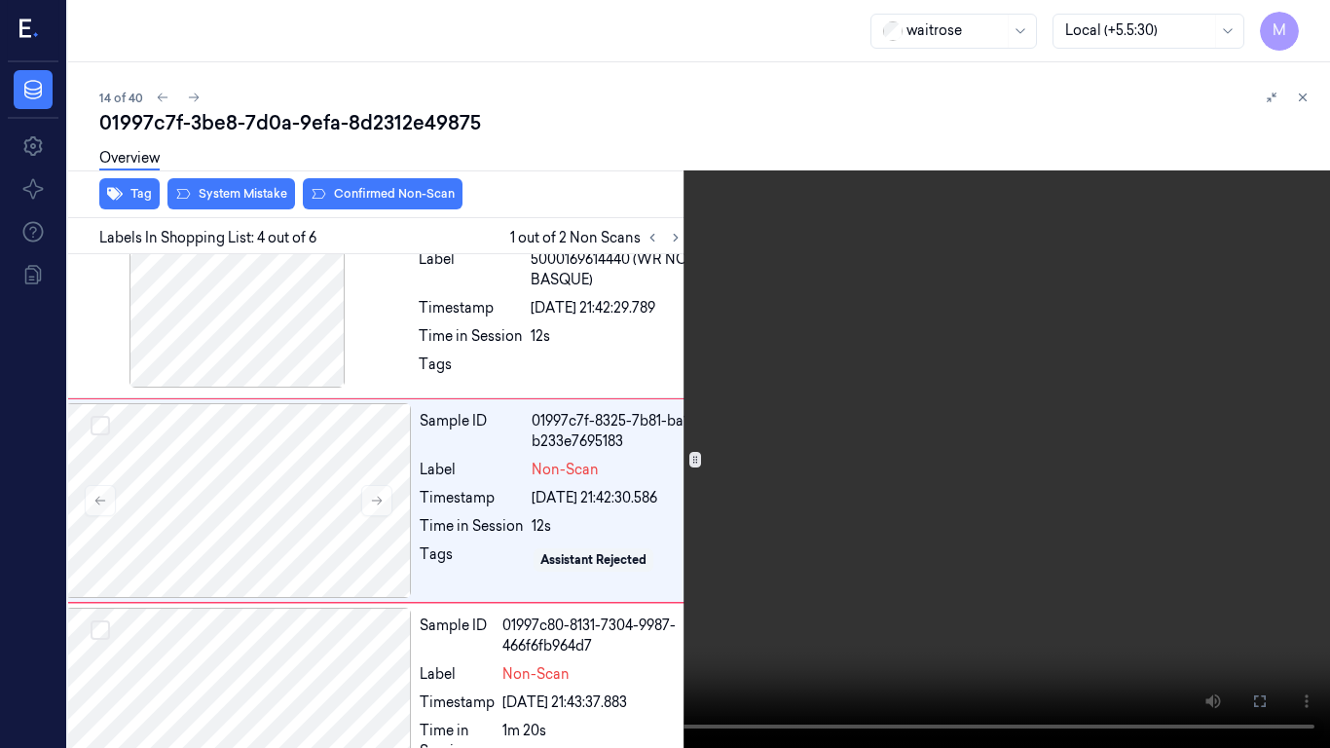
click at [822, 527] on video at bounding box center [665, 374] width 1330 height 748
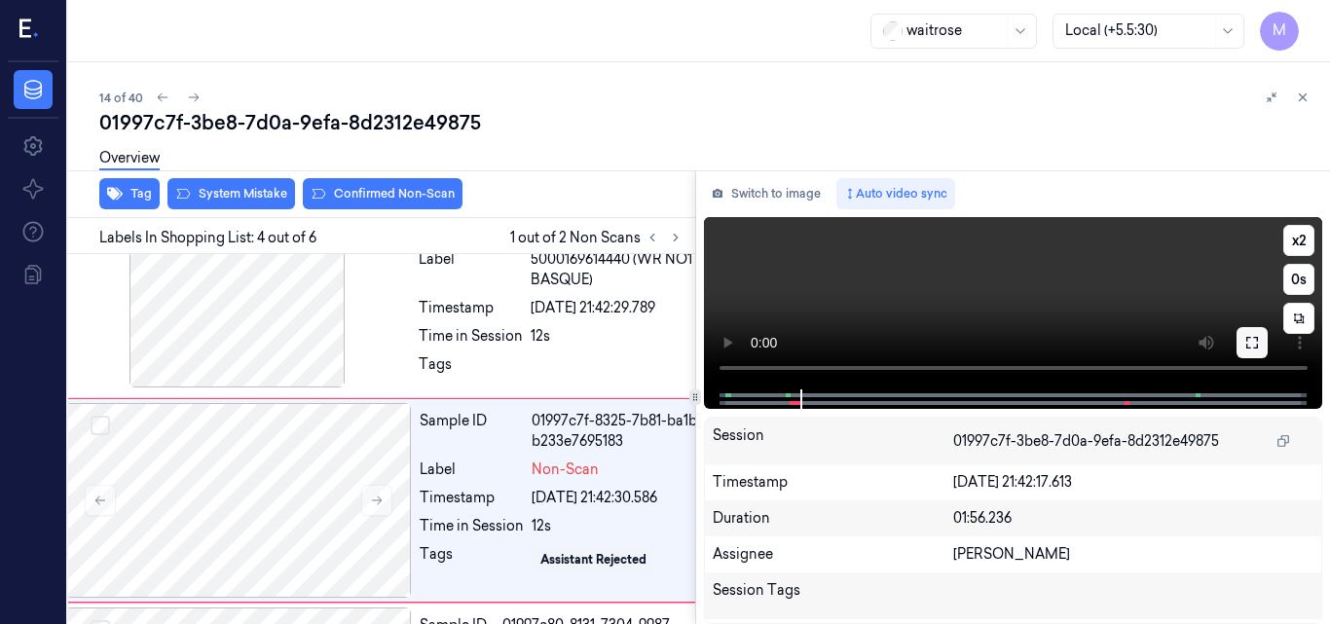
click at [1261, 340] on button at bounding box center [1252, 342] width 31 height 31
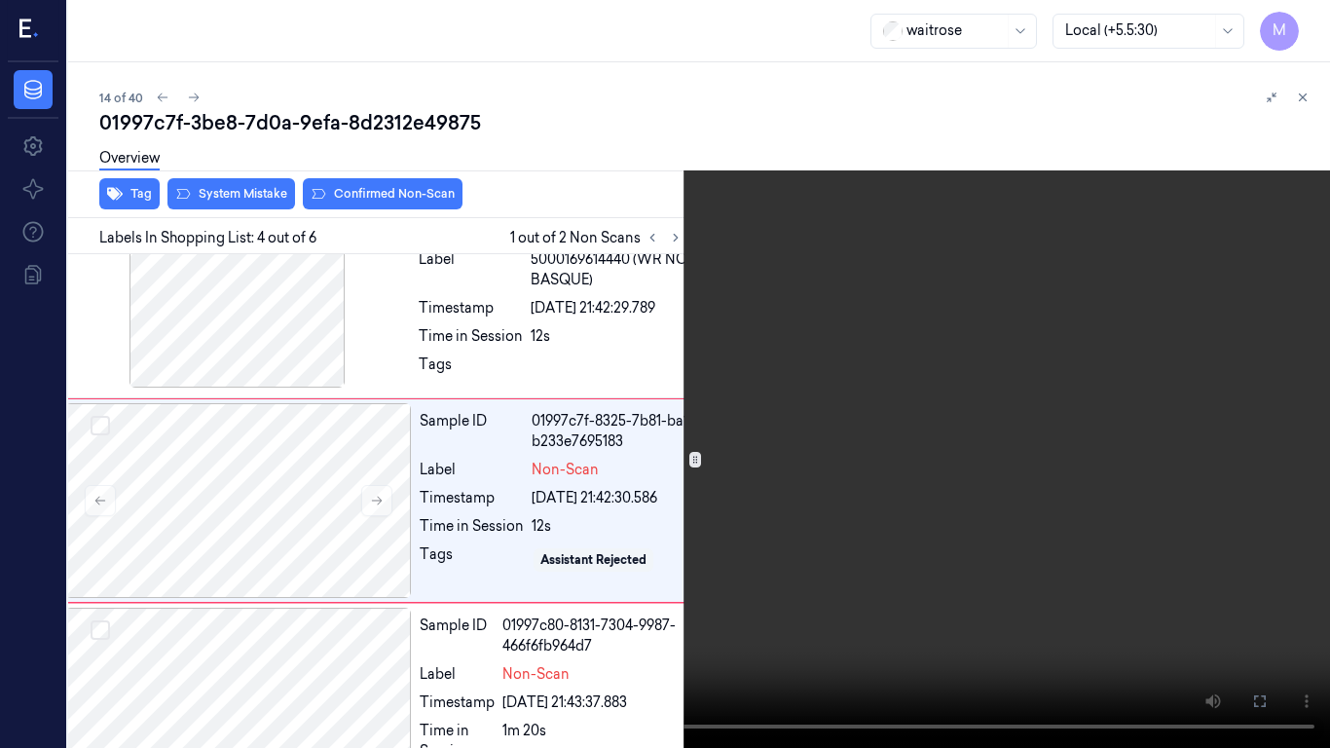
click at [889, 258] on video at bounding box center [665, 374] width 1330 height 748
click at [1318, 17] on button "x 2" at bounding box center [1306, 23] width 31 height 31
click at [1318, 17] on button "x 4" at bounding box center [1306, 23] width 31 height 31
click at [0, 0] on button at bounding box center [0, 0] width 0 height 0
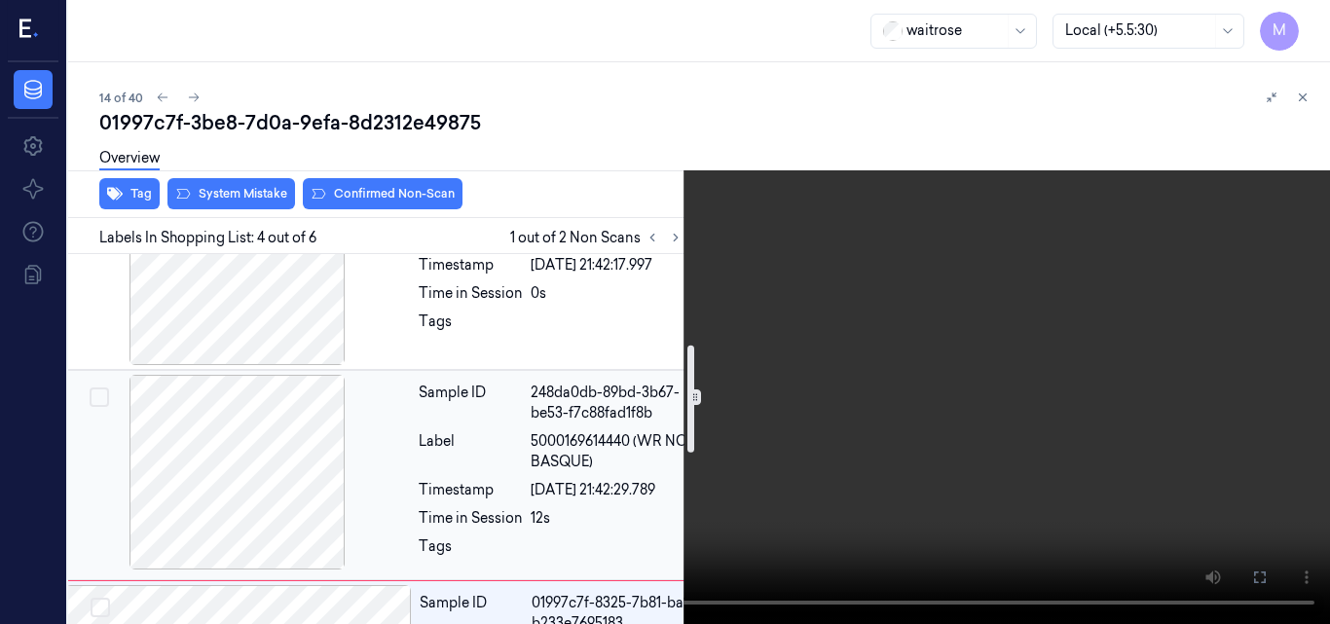
scroll to position [390, 31]
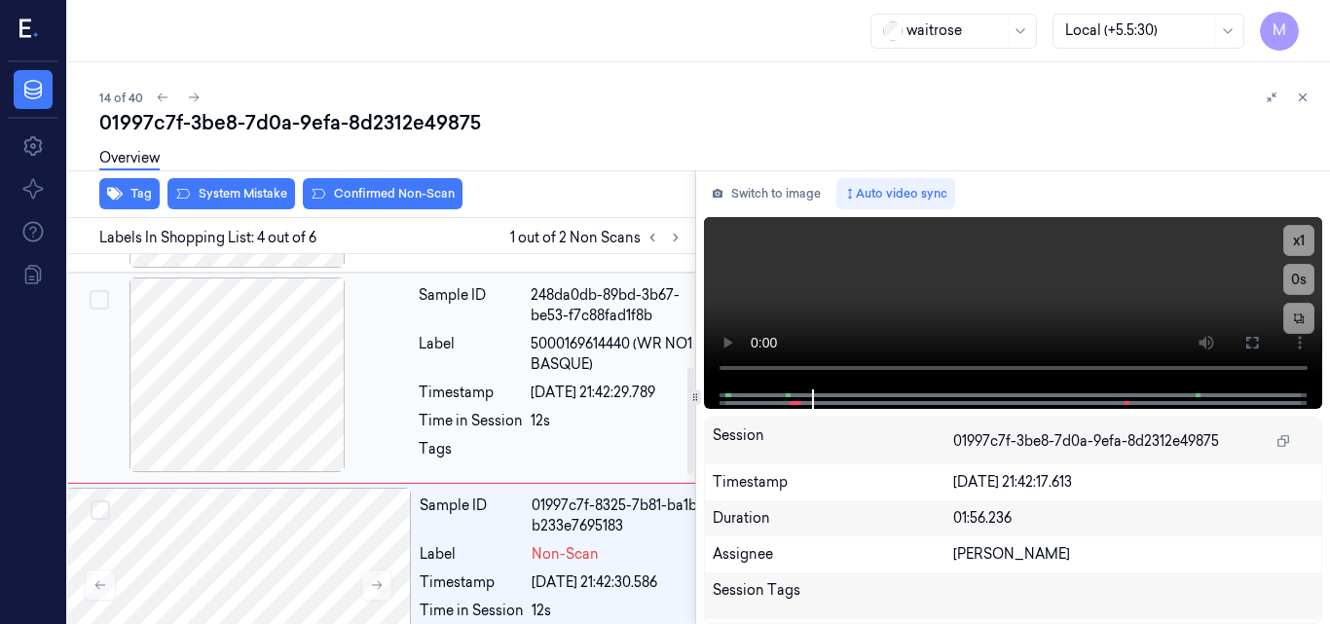
click at [523, 364] on div "Label 5000169614440 (WR NO1 BASQUE)" at bounding box center [567, 354] width 296 height 41
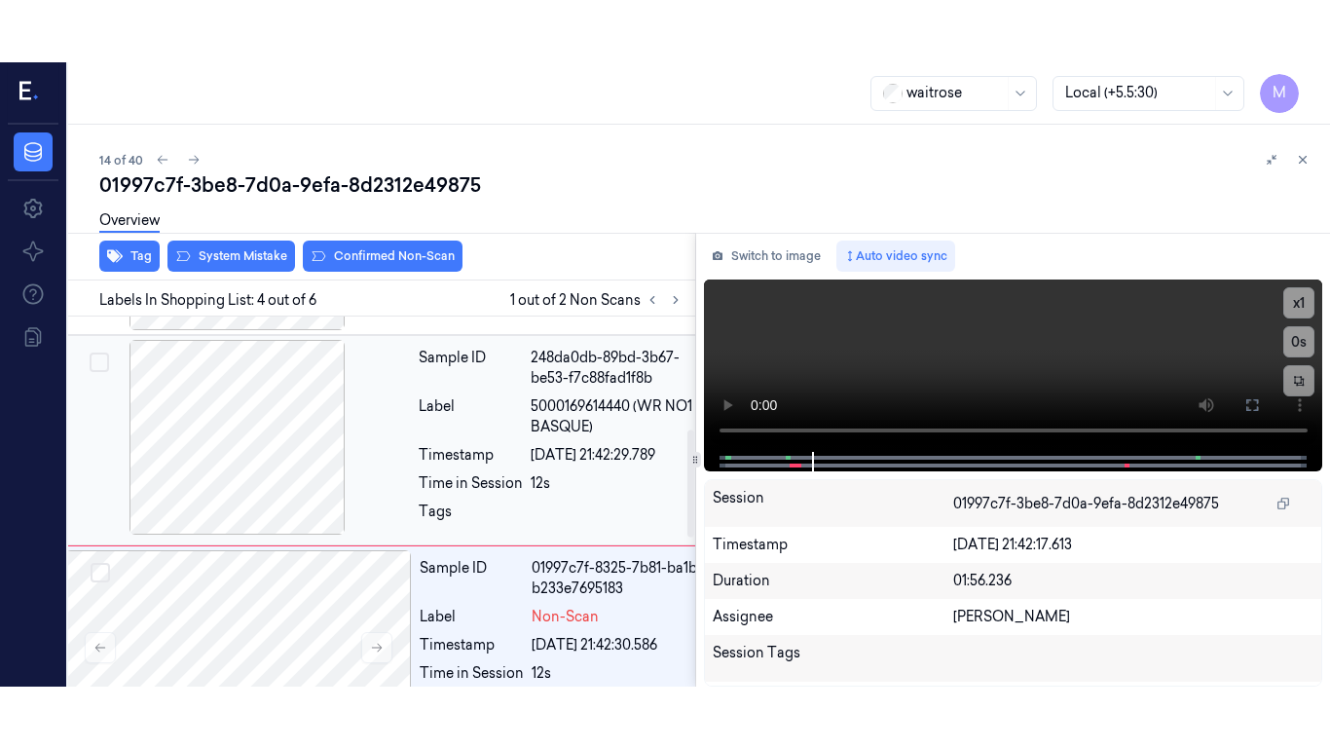
scroll to position [328, 31]
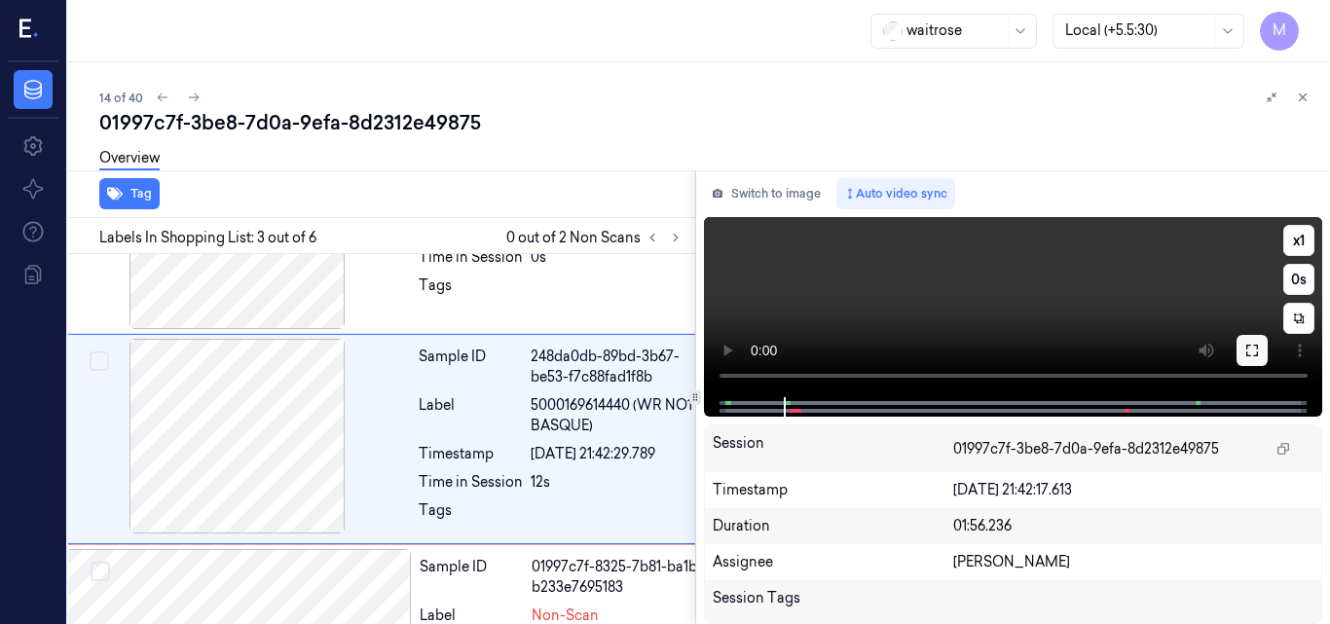
click at [1267, 343] on button at bounding box center [1252, 350] width 31 height 31
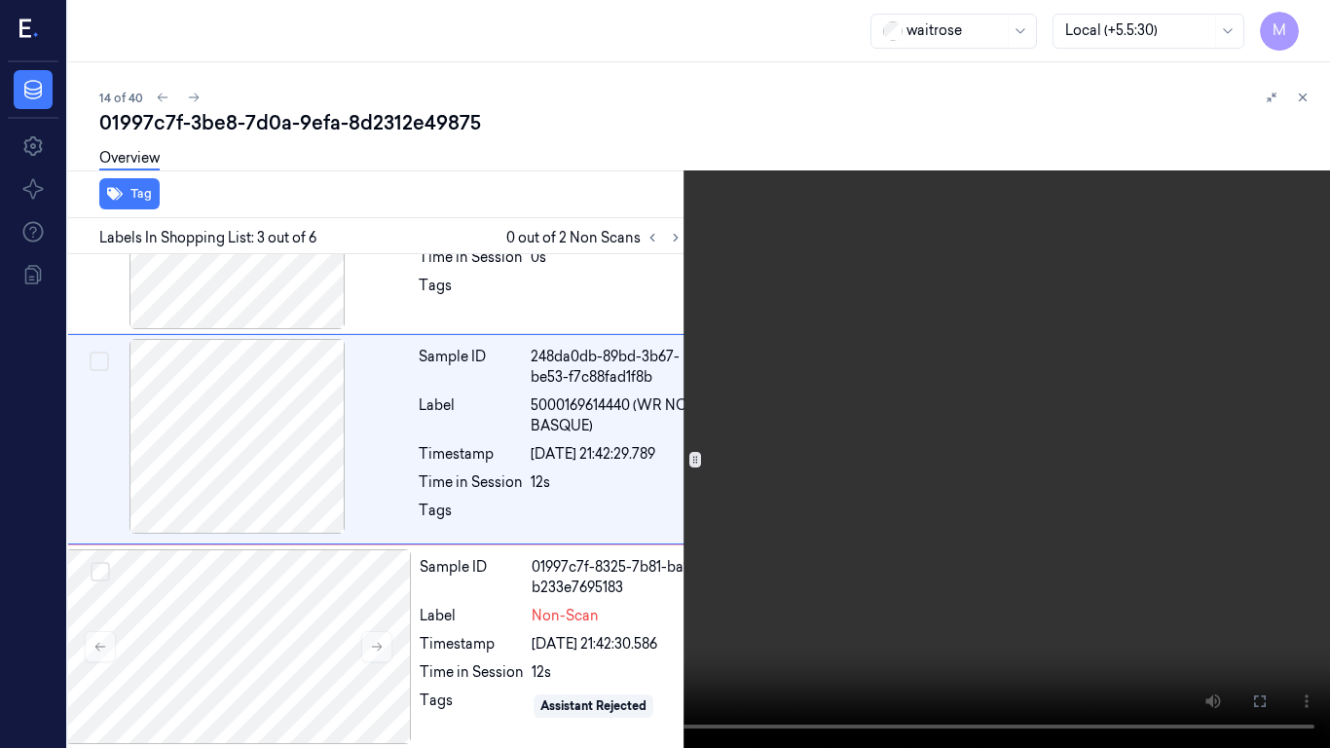
click at [892, 507] on video at bounding box center [665, 374] width 1330 height 748
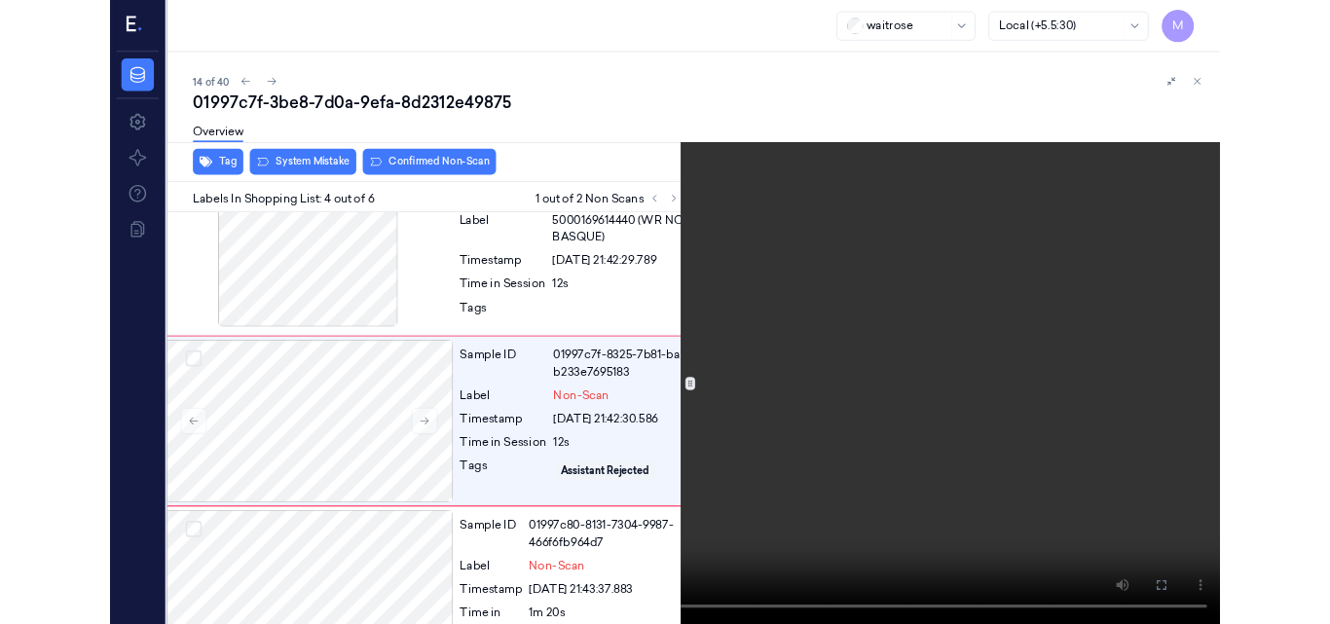
scroll to position [474, 31]
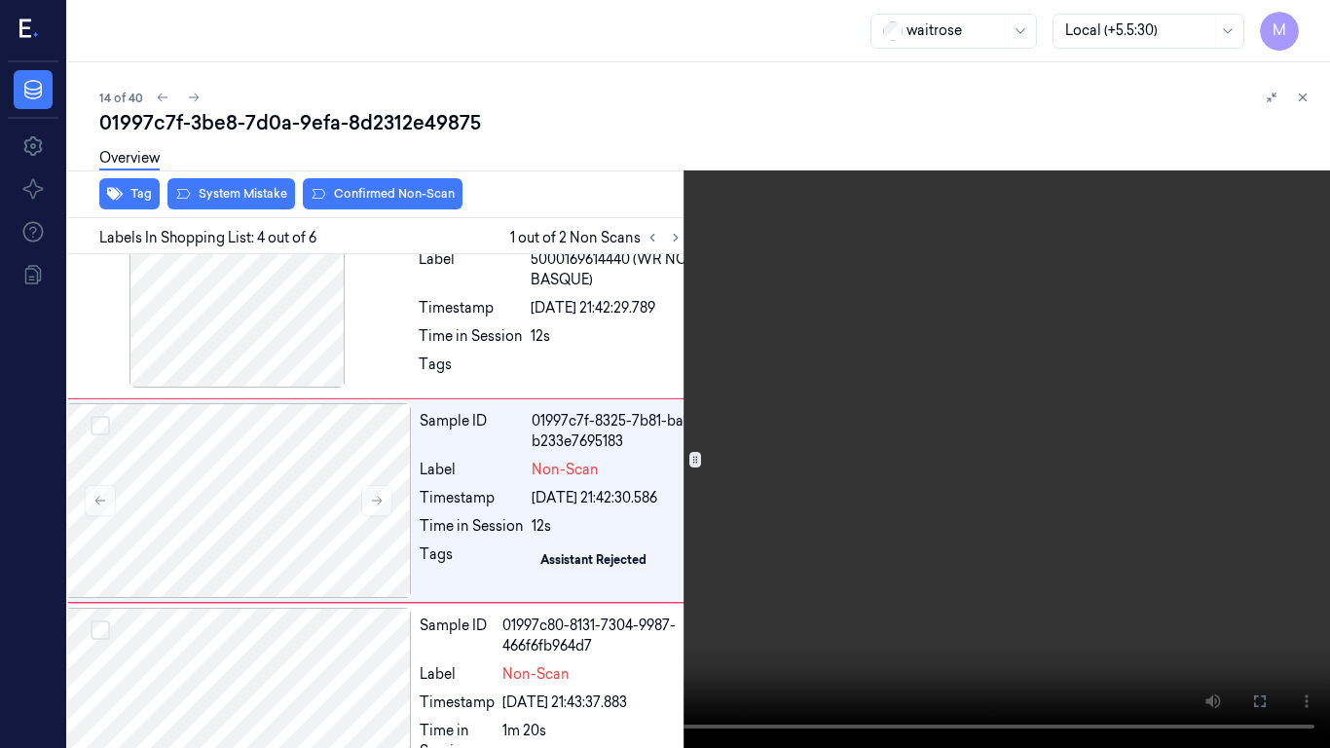
click at [660, 485] on video at bounding box center [665, 374] width 1330 height 748
click at [0, 0] on icon at bounding box center [0, 0] width 0 height 0
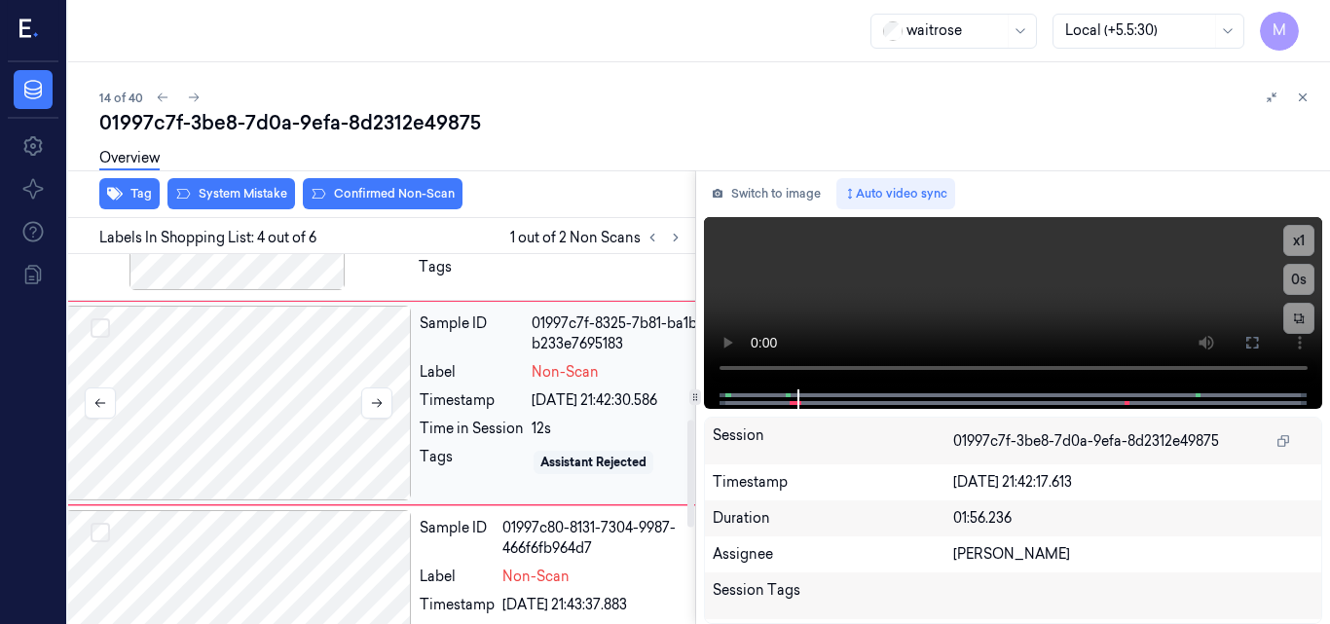
click at [304, 393] on div at bounding box center [238, 403] width 347 height 195
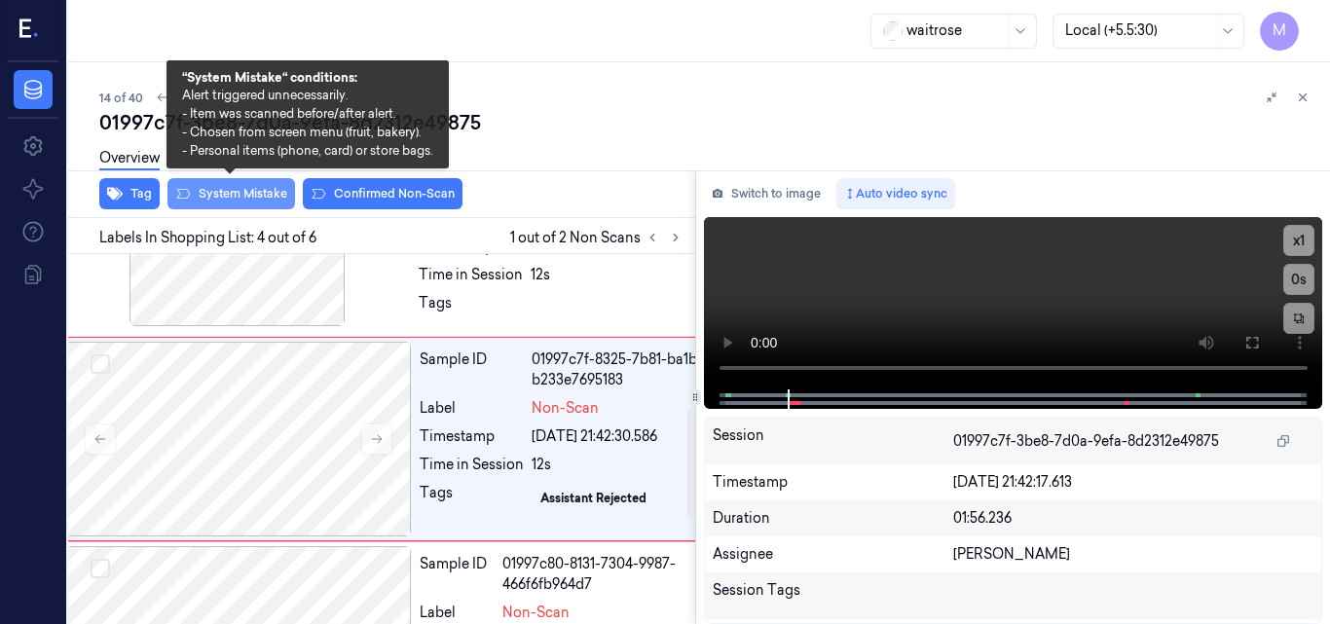
click at [246, 191] on button "System Mistake" at bounding box center [232, 193] width 128 height 31
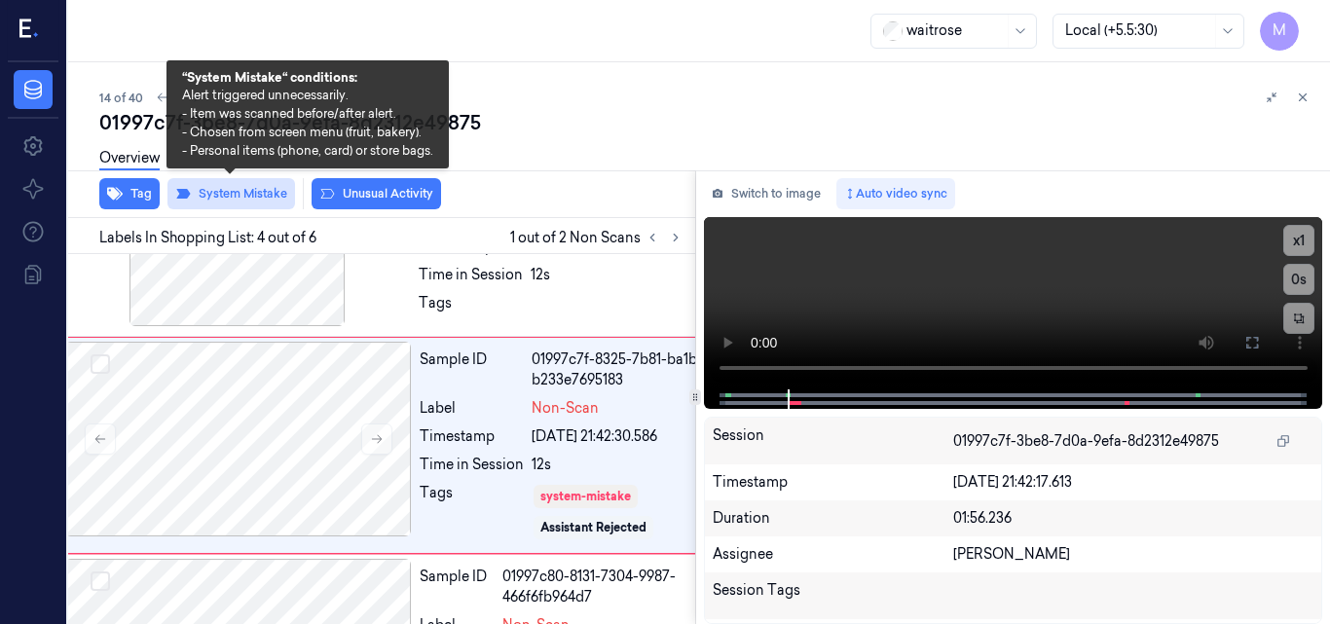
scroll to position [542, 31]
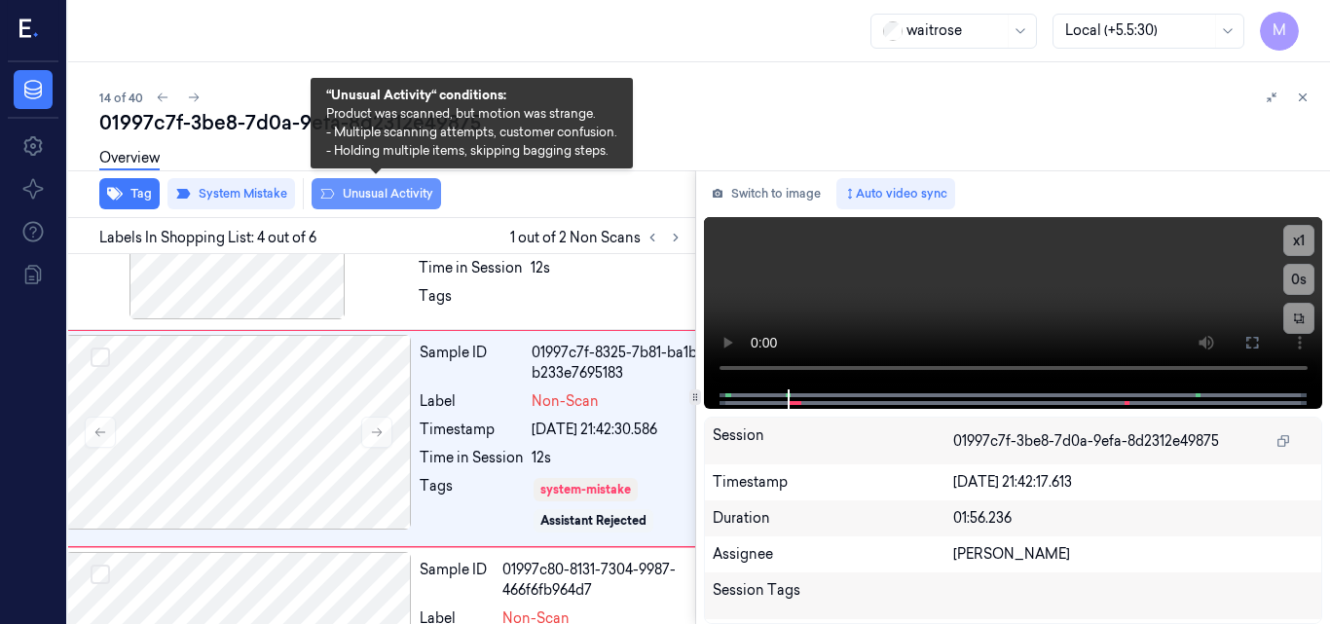
click at [385, 197] on button "Unusual Activity" at bounding box center [377, 193] width 130 height 31
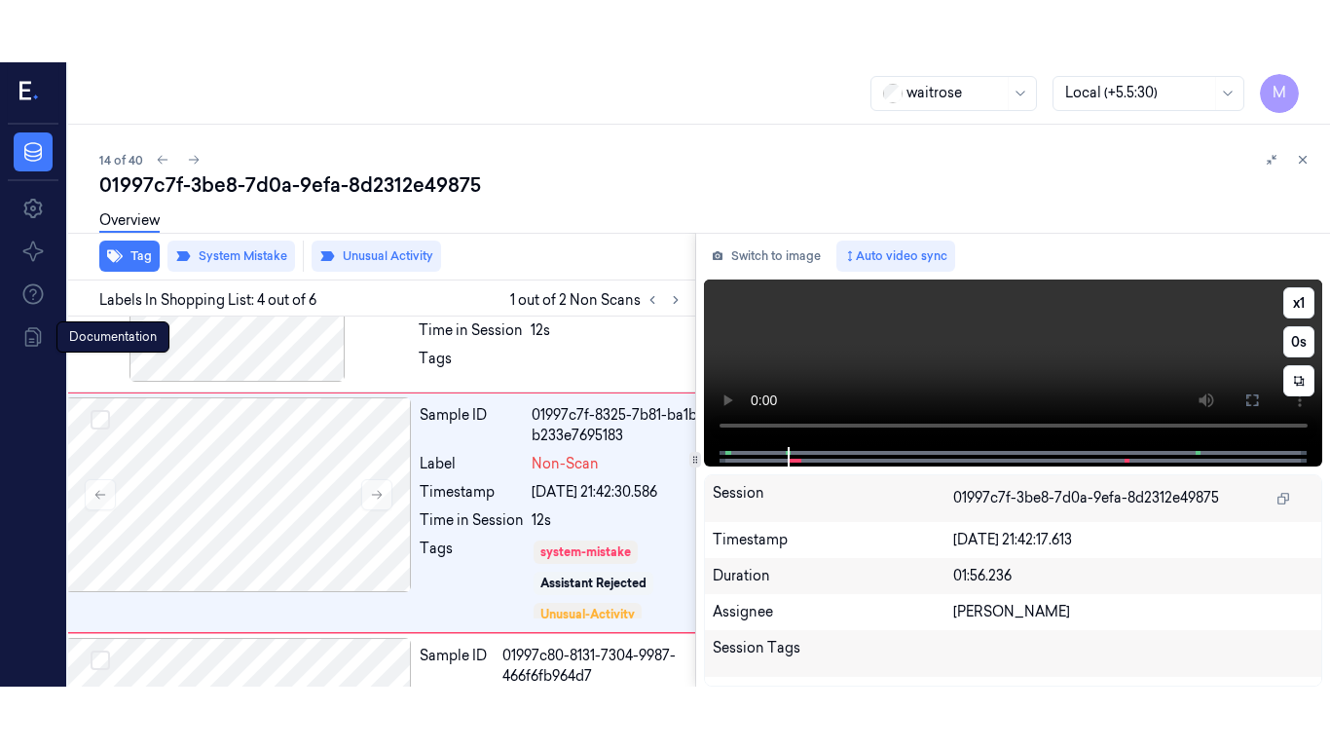
scroll to position [554, 31]
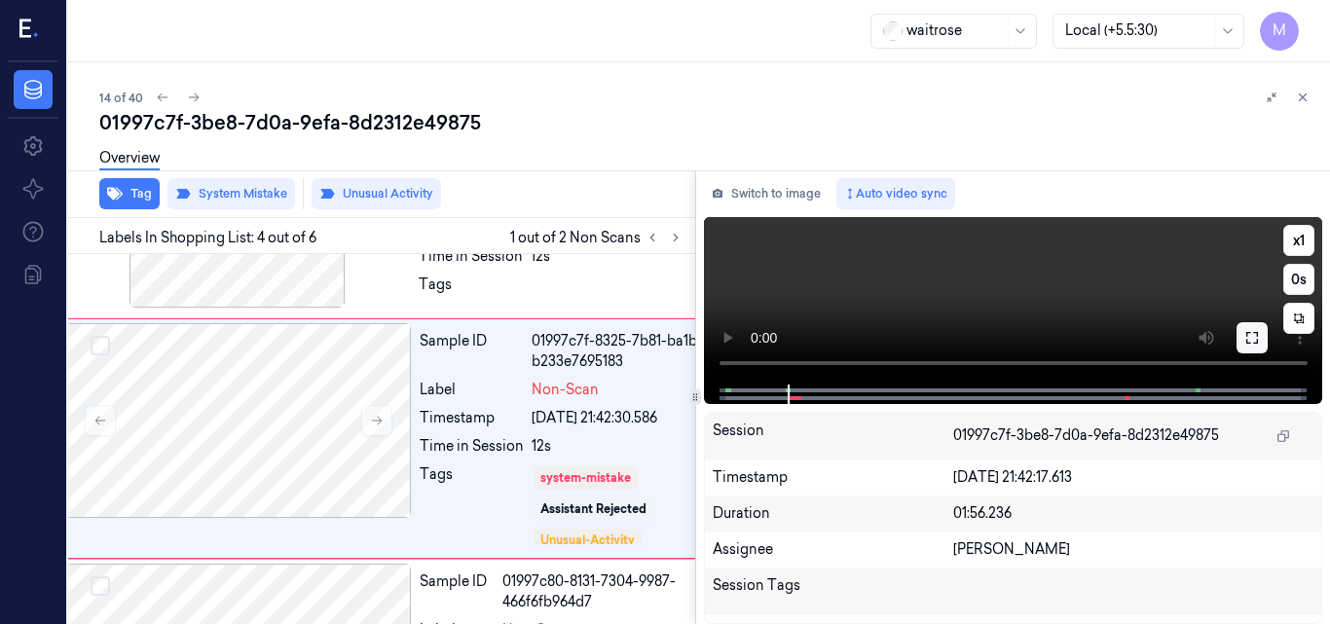
click at [1251, 341] on icon at bounding box center [1253, 338] width 16 height 16
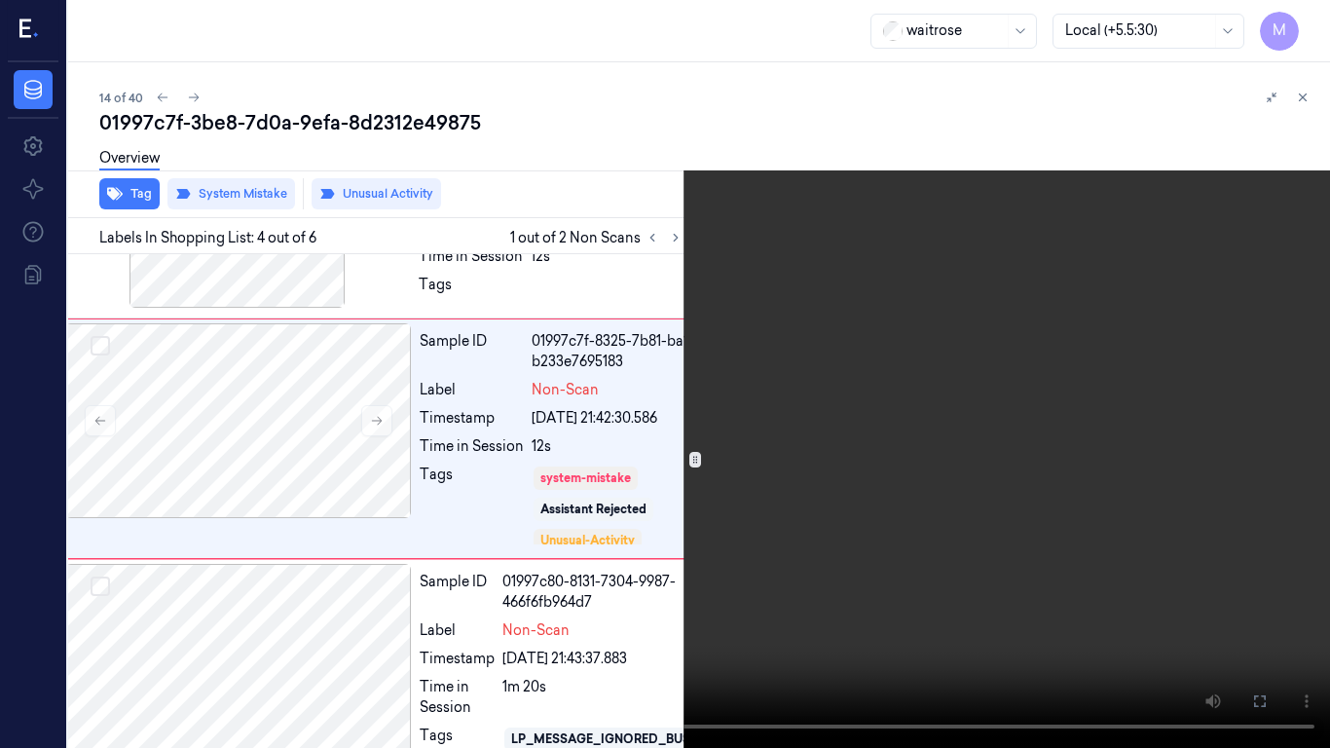
click at [879, 361] on video at bounding box center [665, 374] width 1330 height 748
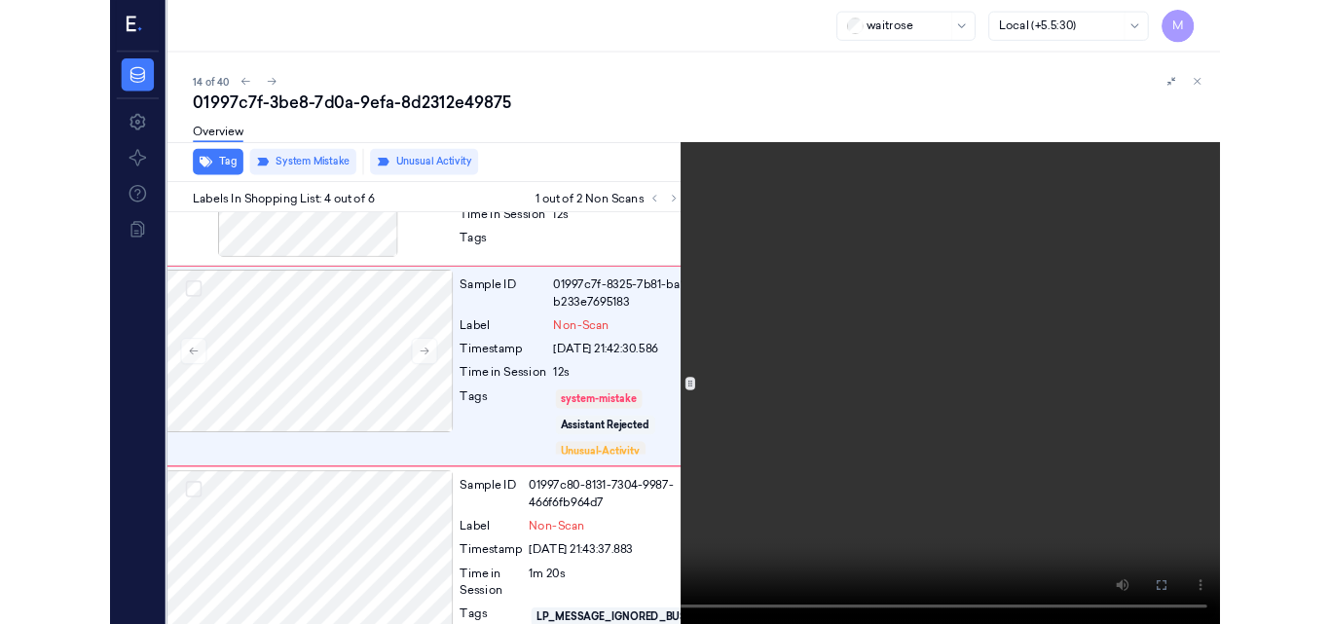
scroll to position [492, 31]
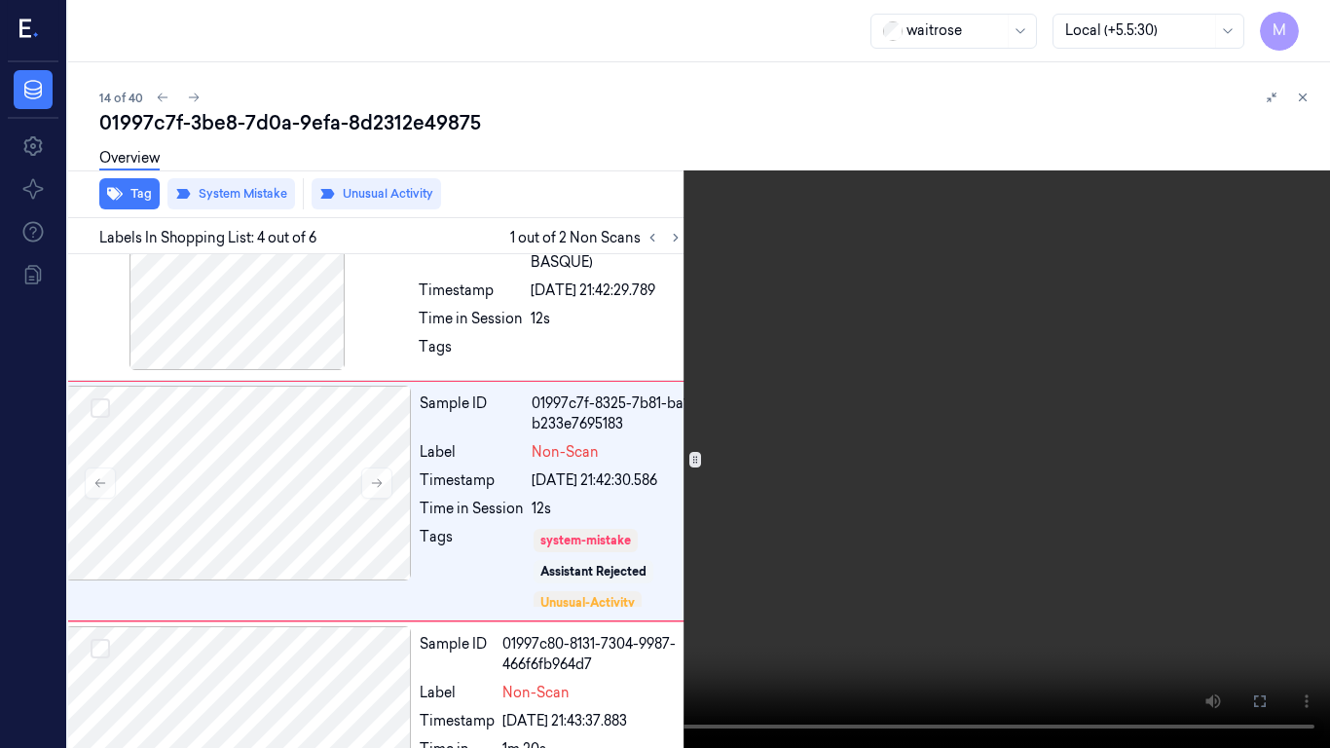
click at [968, 448] on video at bounding box center [665, 374] width 1330 height 748
click at [0, 0] on icon at bounding box center [0, 0] width 0 height 0
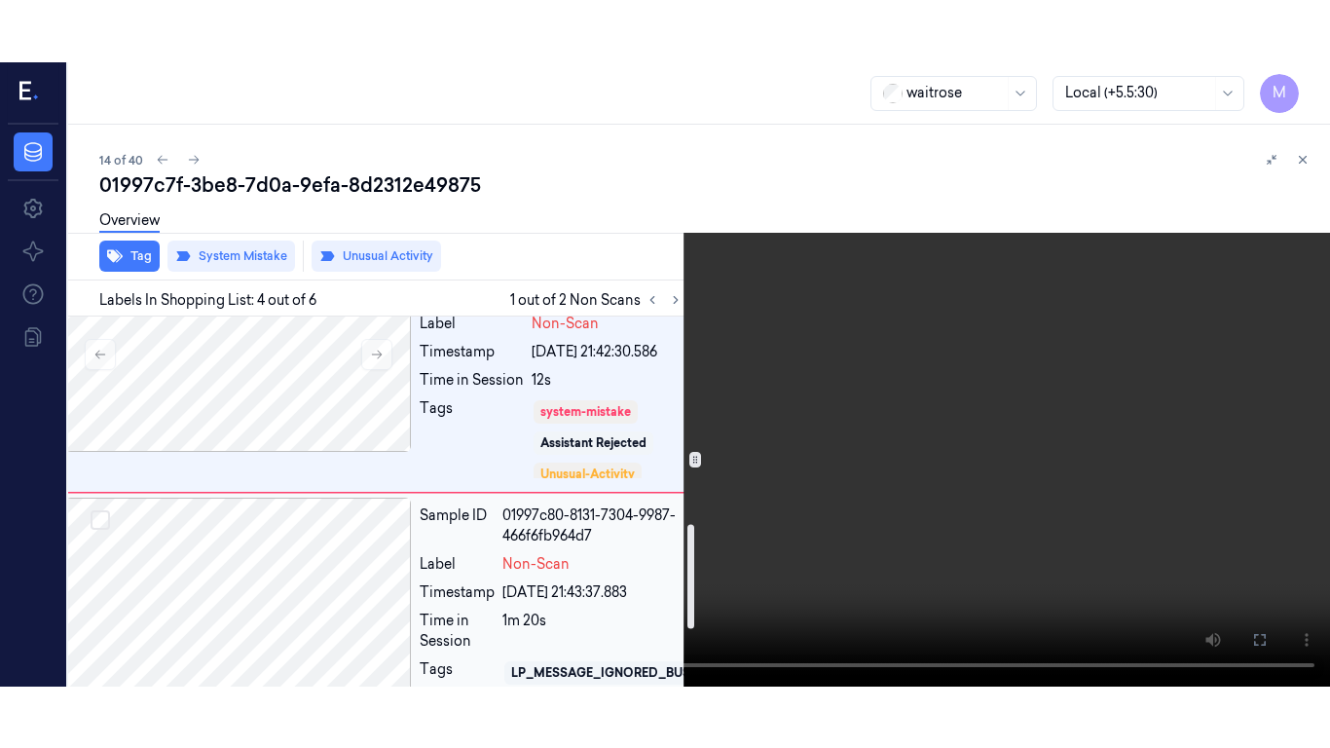
scroll to position [589, 31]
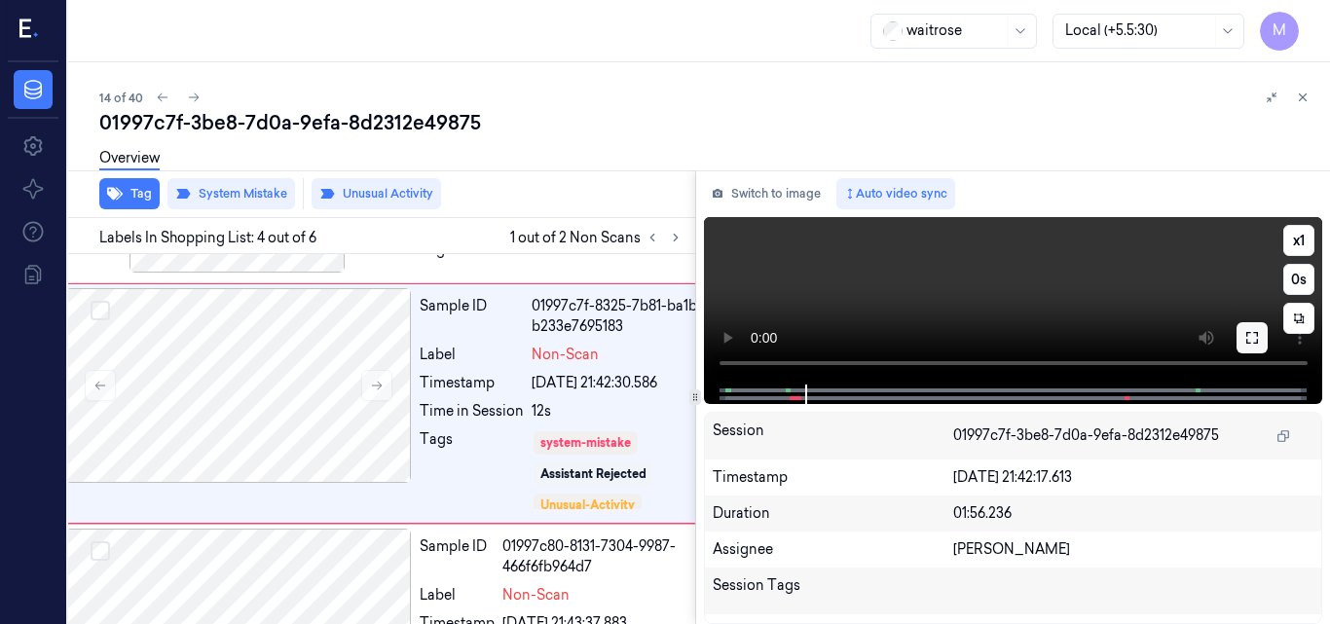
click at [1252, 339] on icon at bounding box center [1253, 338] width 16 height 16
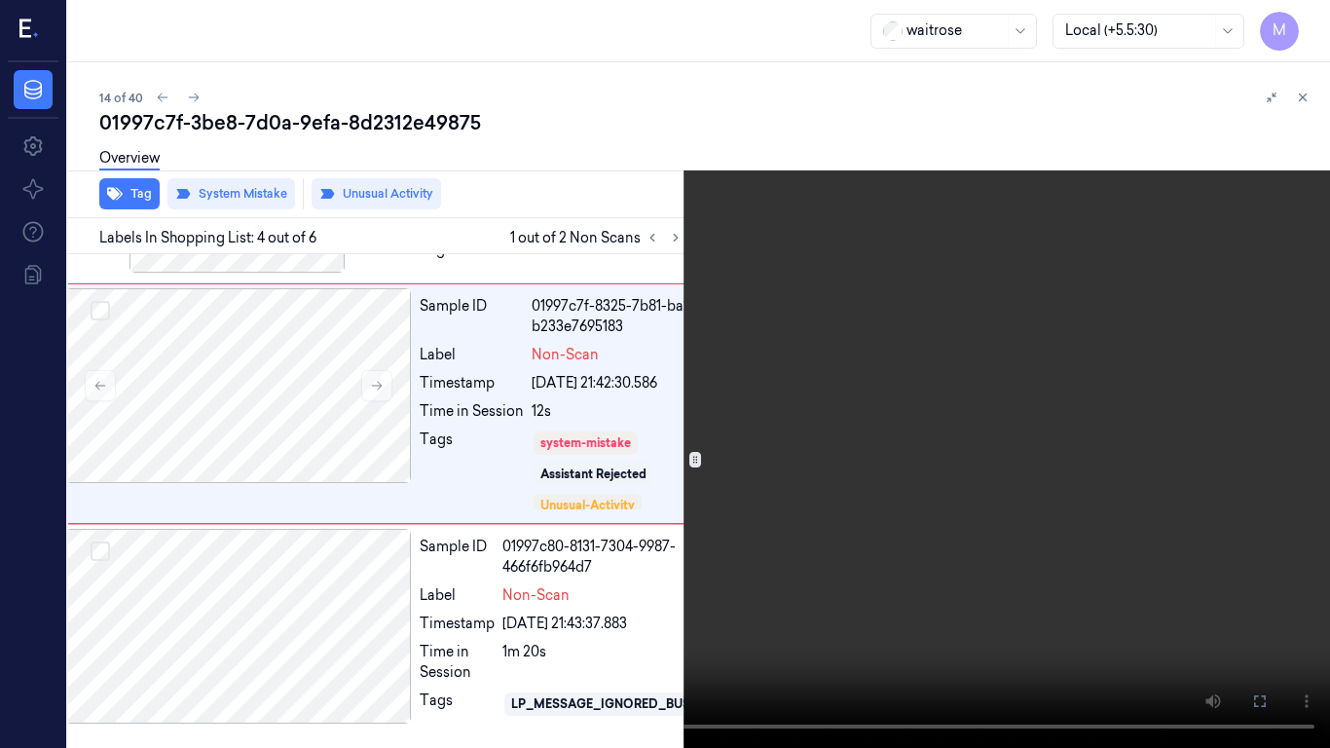
click at [827, 385] on video at bounding box center [665, 374] width 1330 height 748
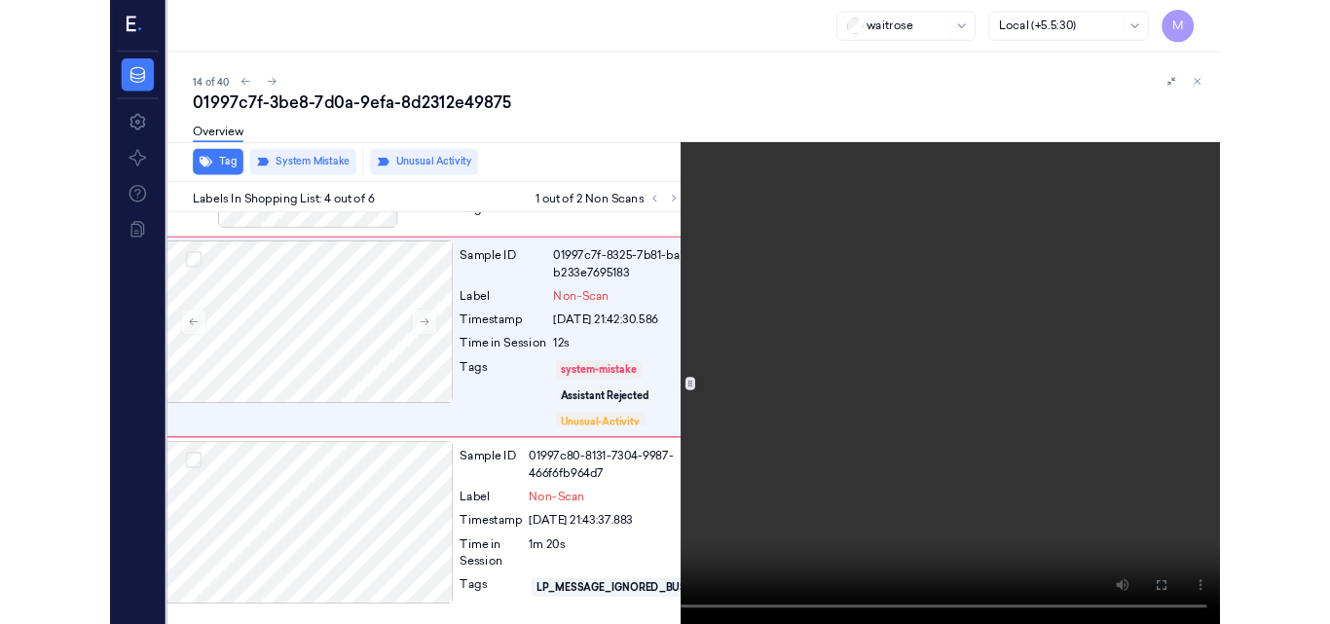
scroll to position [492, 31]
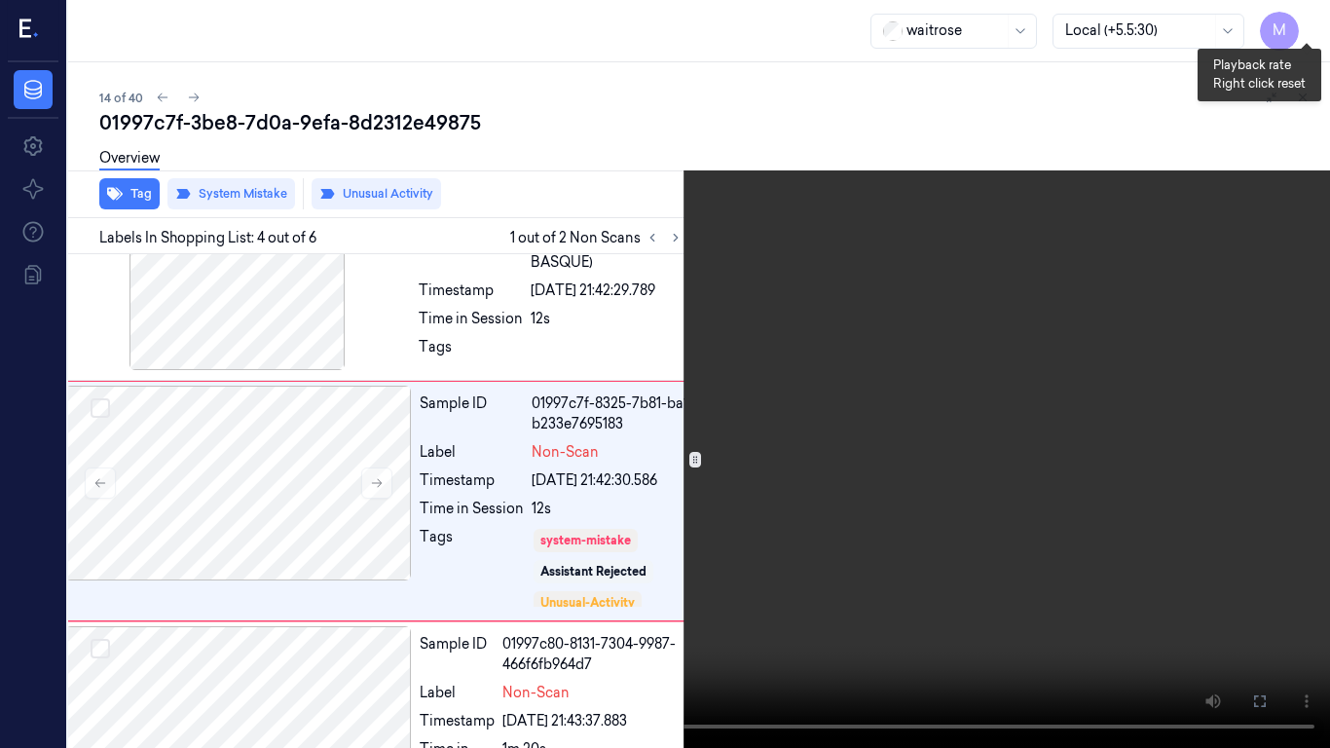
click at [1296, 24] on button "x 1" at bounding box center [1306, 23] width 31 height 31
click at [830, 280] on video at bounding box center [665, 374] width 1330 height 748
click at [0, 0] on icon at bounding box center [0, 0] width 0 height 0
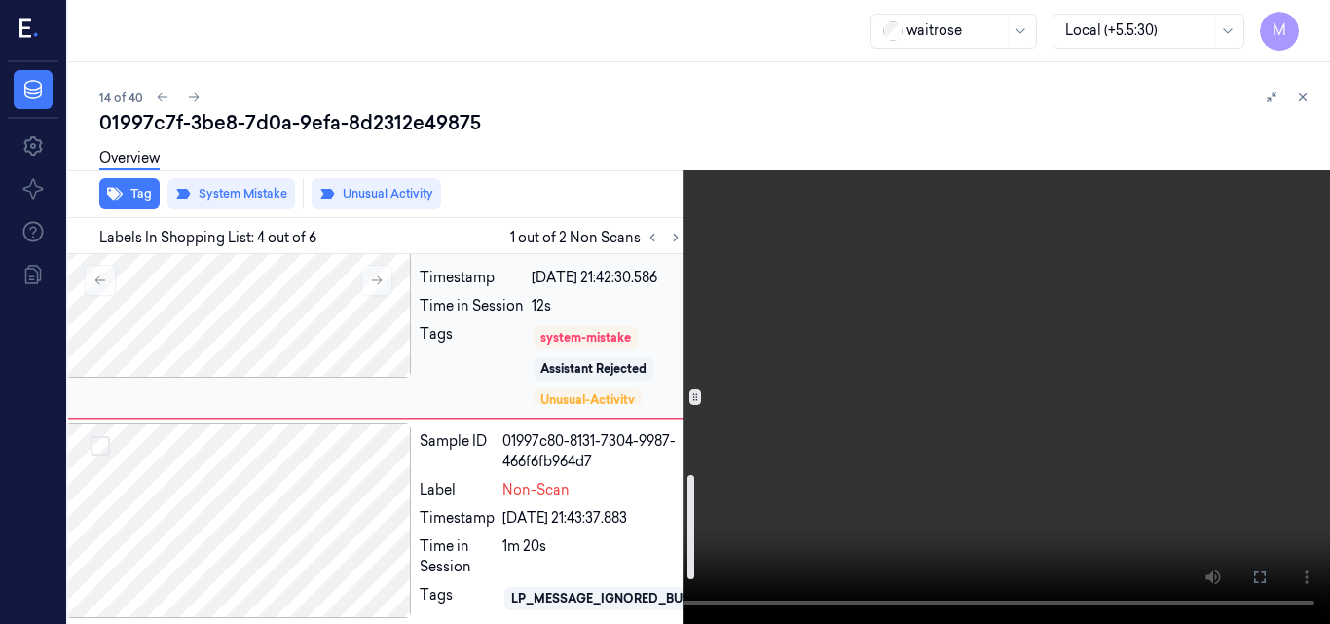
scroll to position [784, 31]
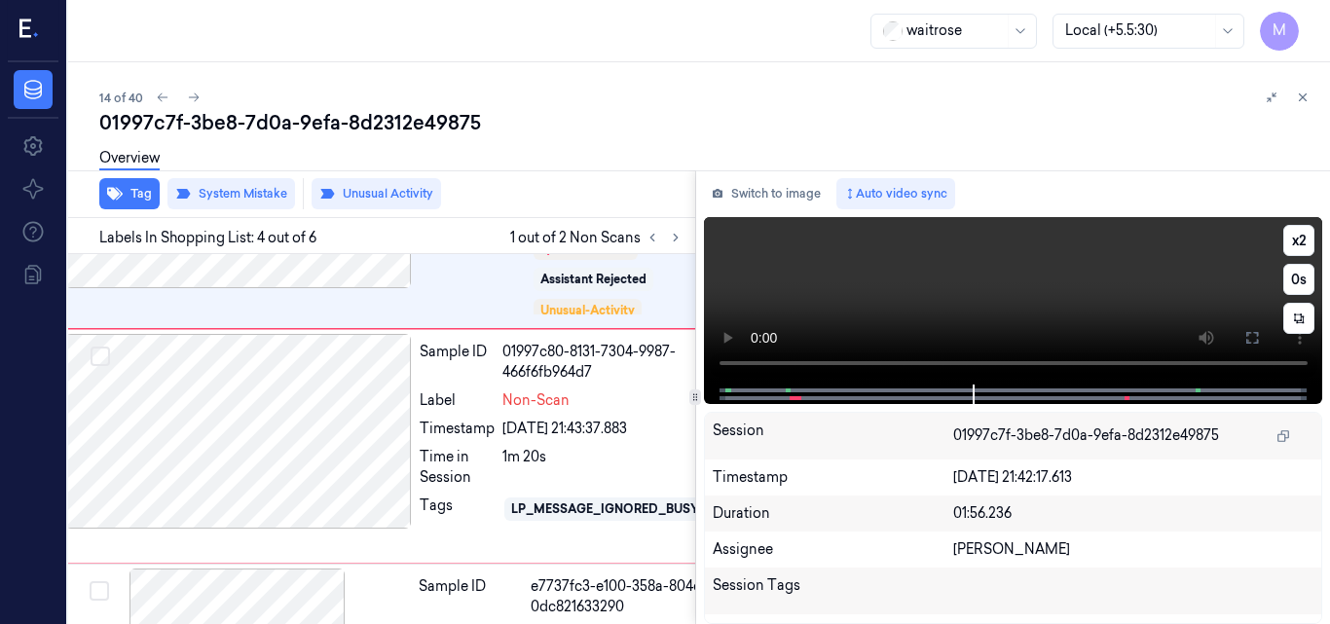
click at [1016, 284] on video at bounding box center [1013, 301] width 619 height 168
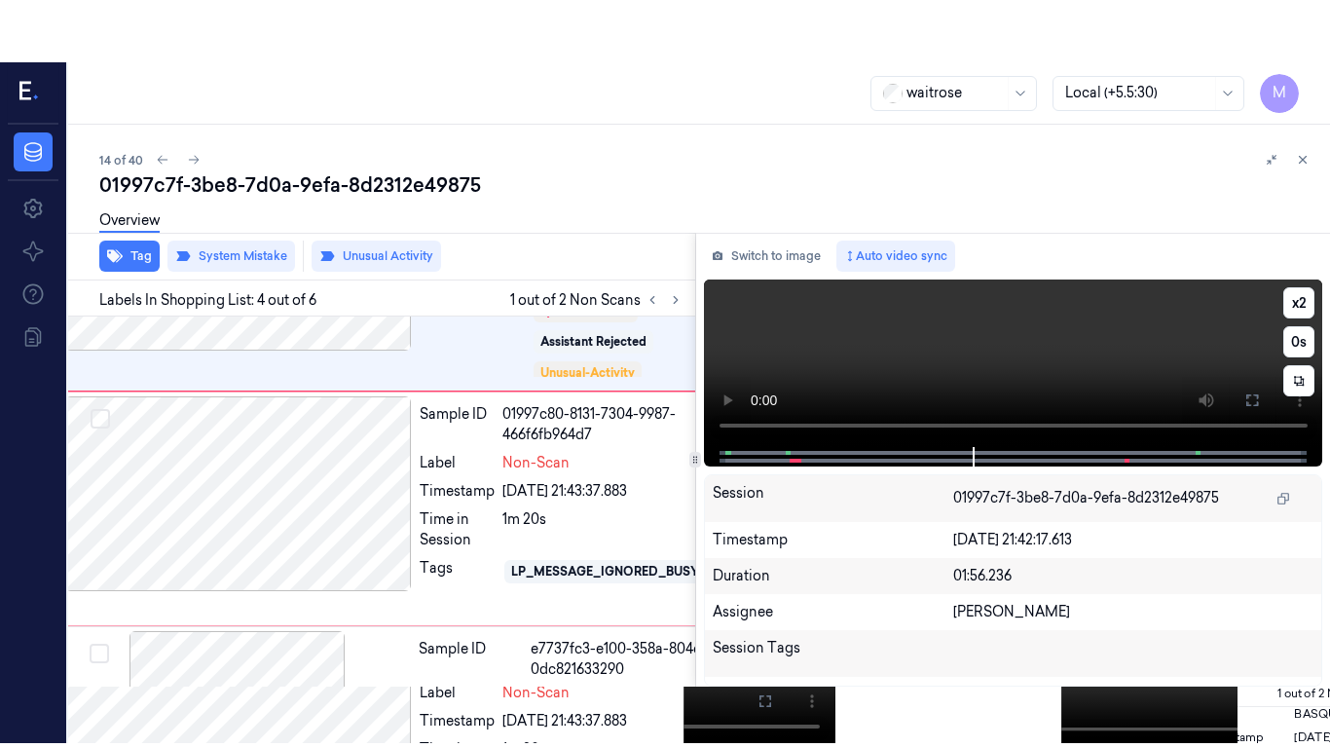
scroll to position [554, 31]
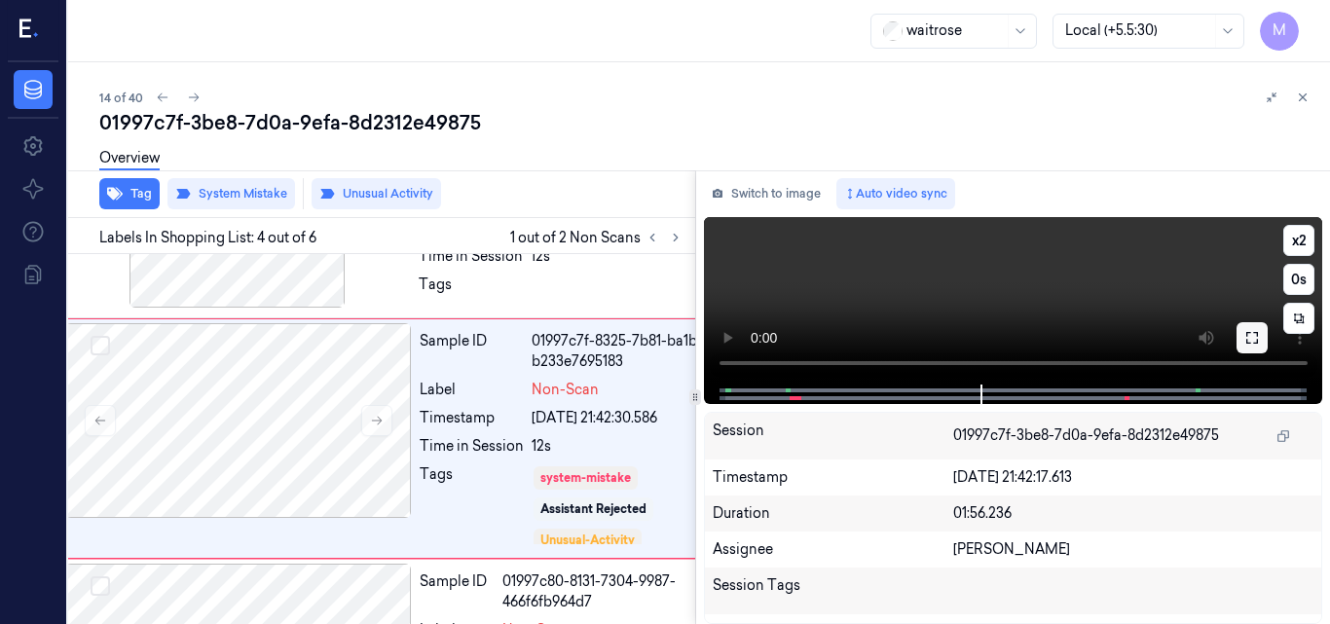
click at [1248, 338] on icon at bounding box center [1253, 338] width 16 height 16
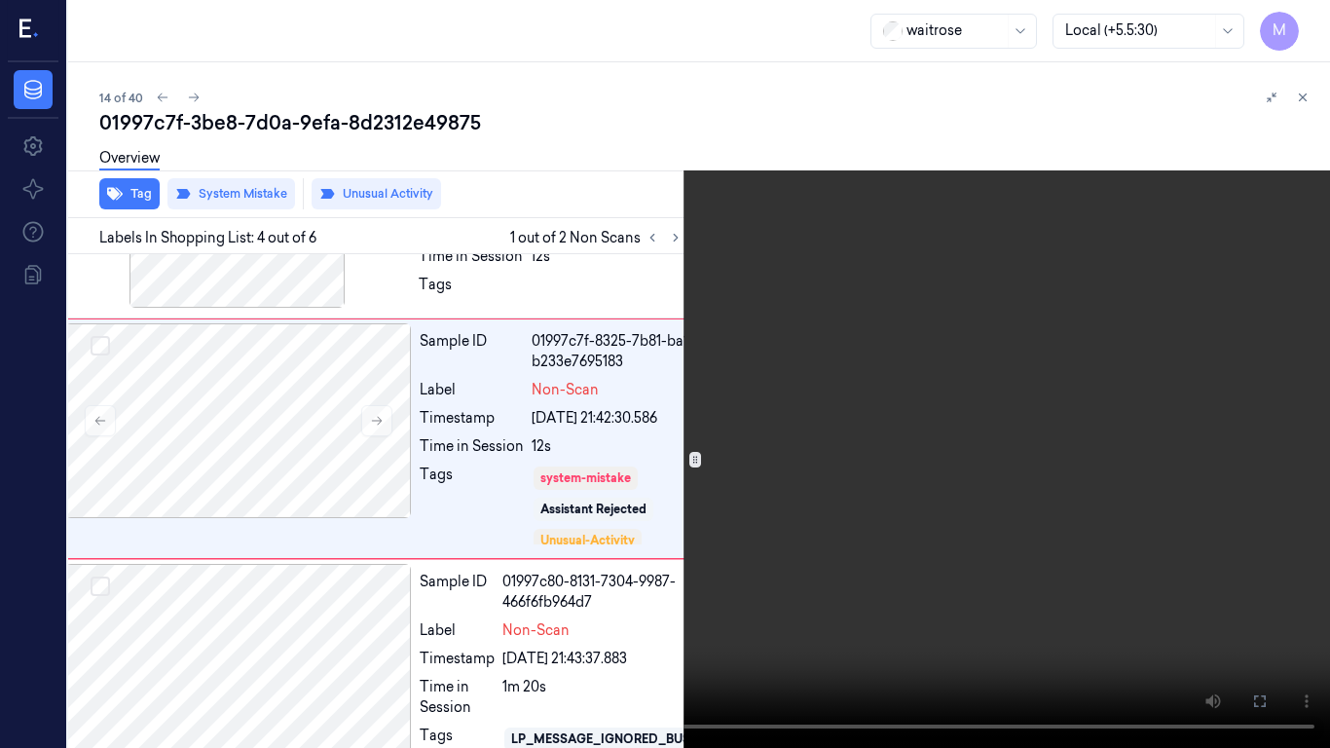
click at [695, 492] on video at bounding box center [665, 374] width 1330 height 748
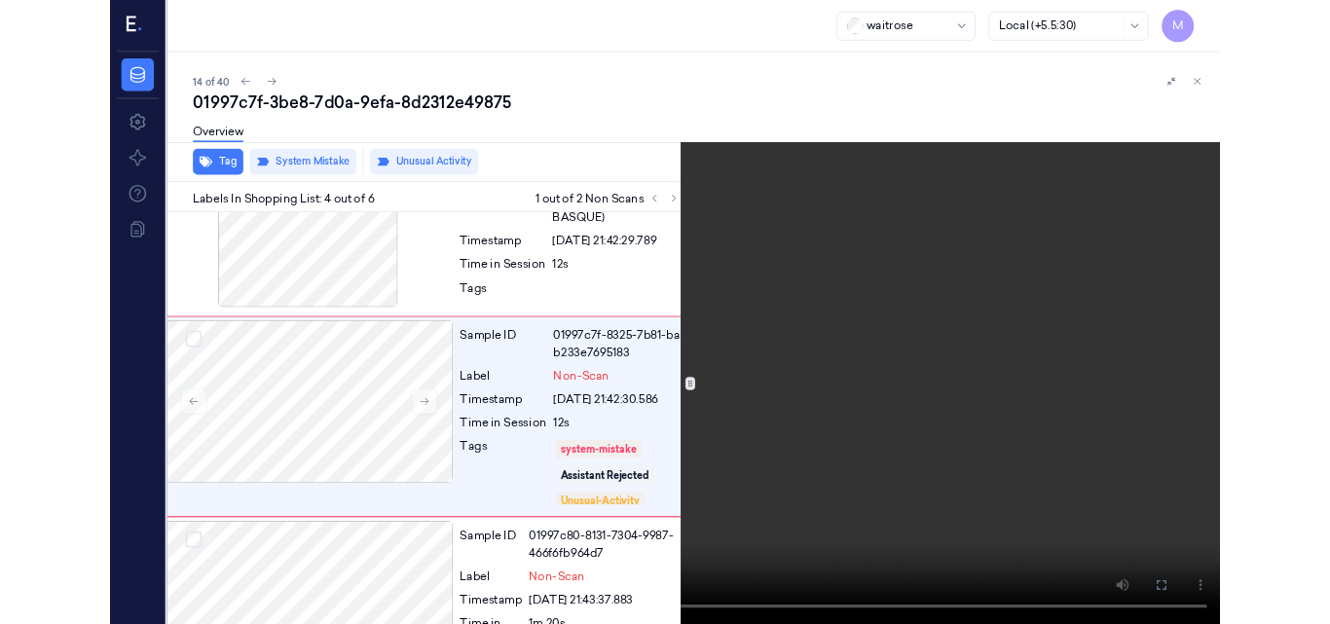
scroll to position [492, 31]
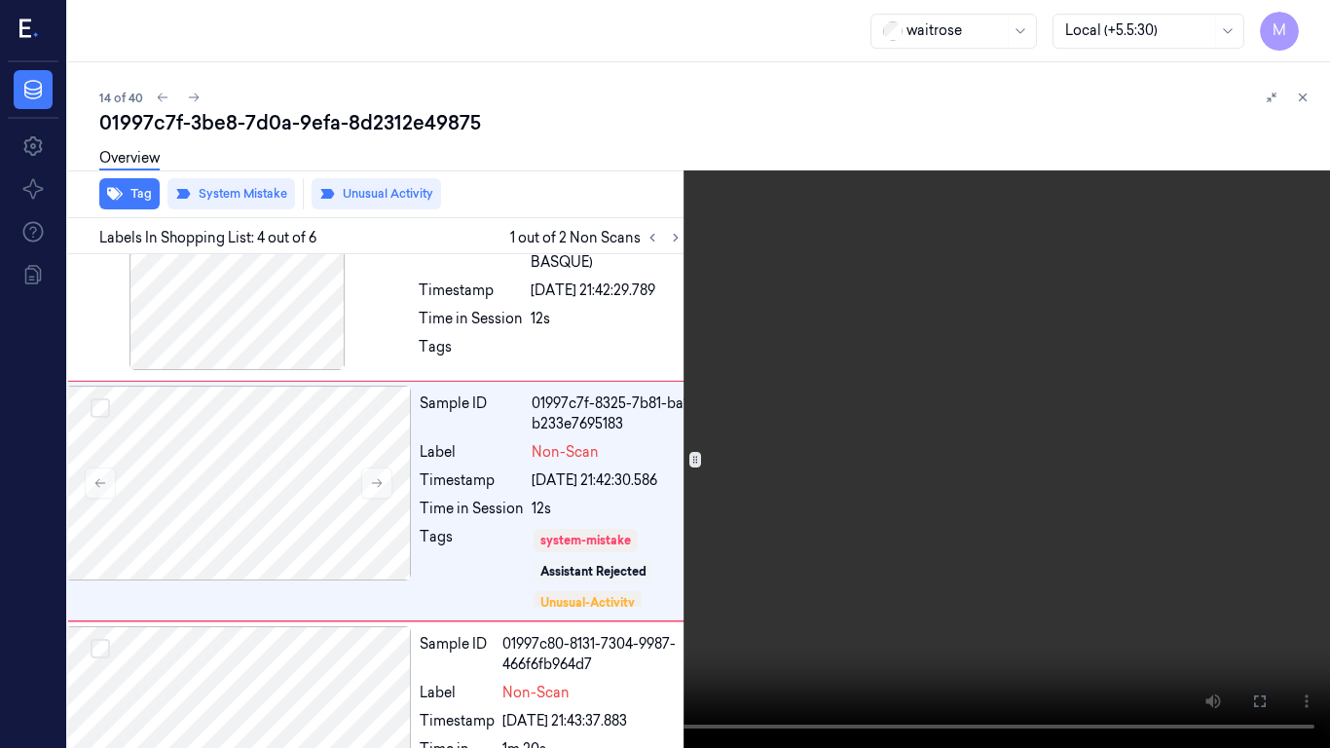
click at [0, 0] on icon at bounding box center [0, 0] width 0 height 0
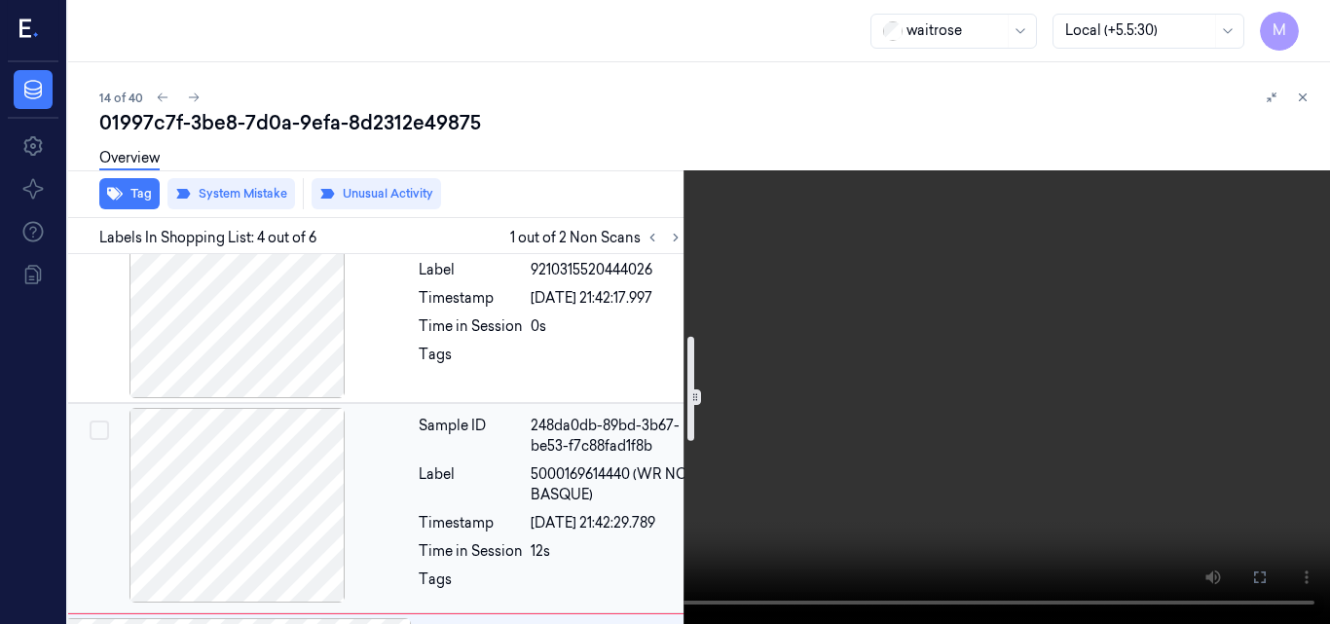
scroll to position [297, 31]
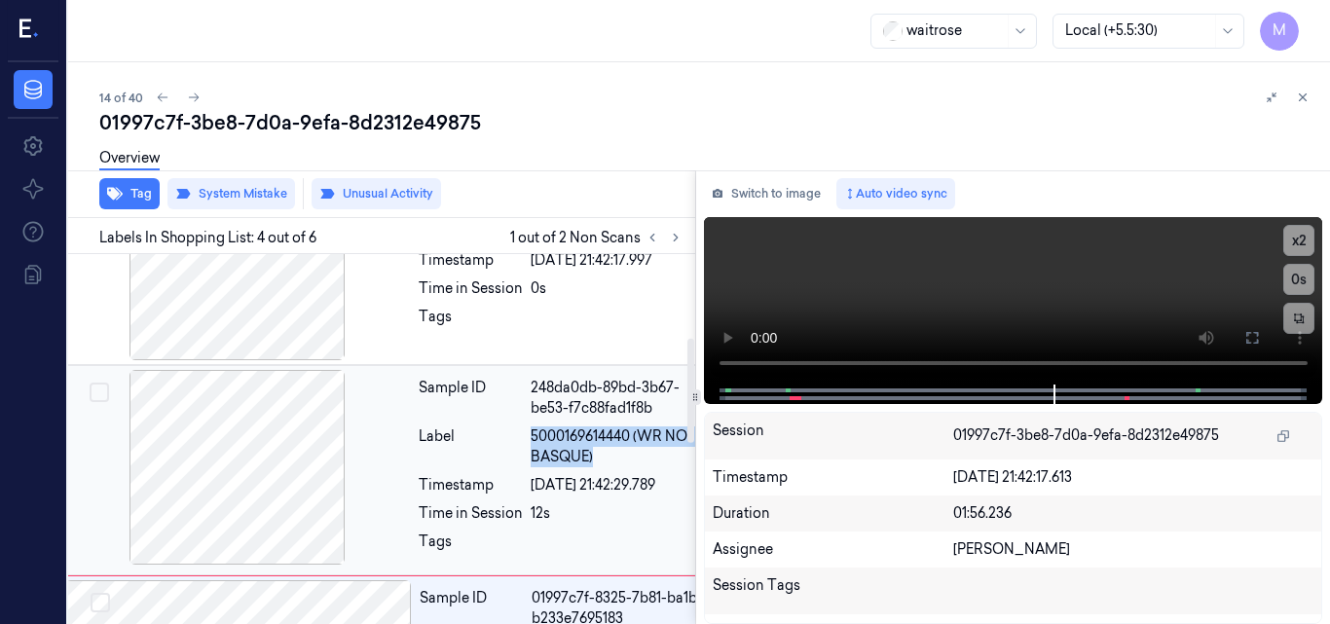
drag, startPoint x: 609, startPoint y: 452, endPoint x: 532, endPoint y: 431, distance: 79.6
click at [532, 431] on span "5000169614440 (WR NO1 BASQUE)" at bounding box center [623, 447] width 184 height 41
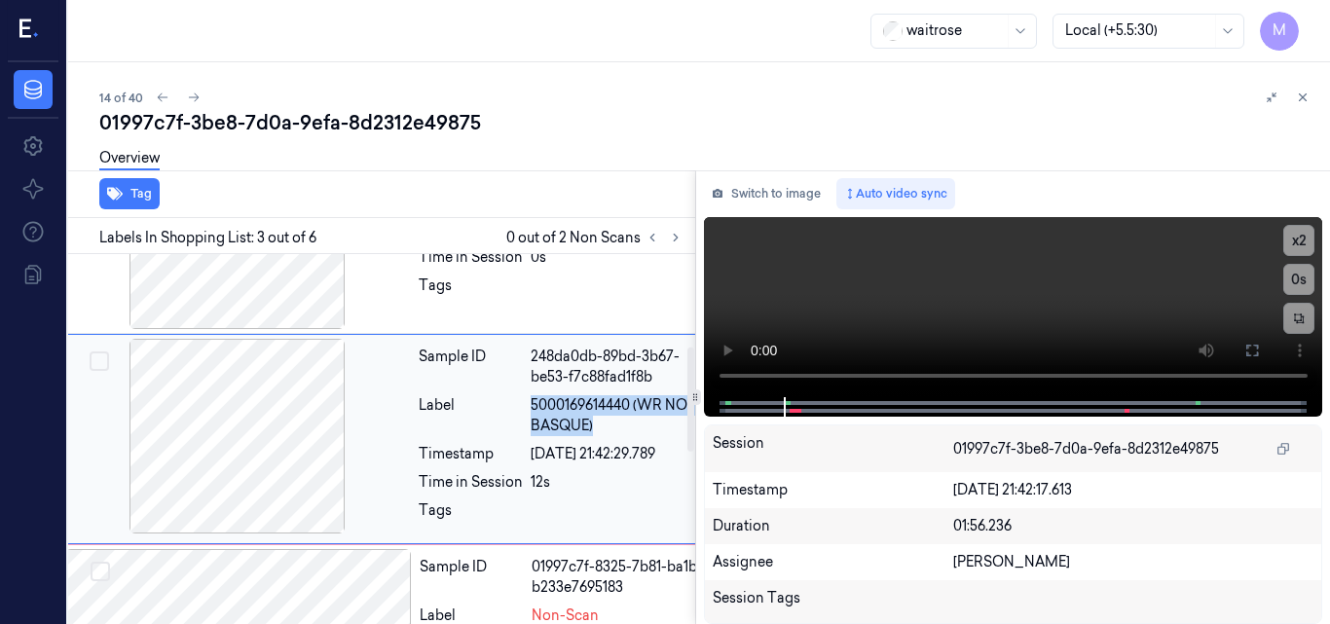
copy span "5000169614440 (WR NO1 BASQUE)"
click at [1012, 315] on video at bounding box center [1013, 307] width 619 height 180
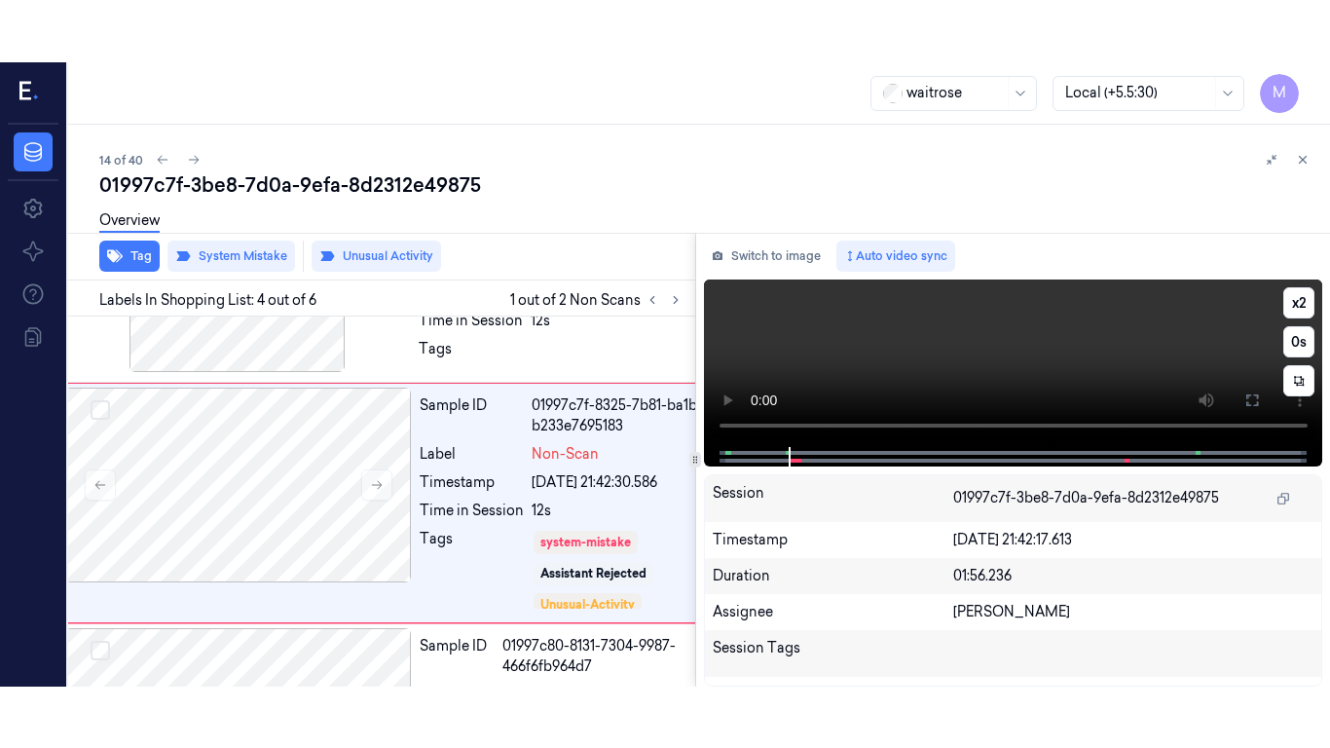
scroll to position [554, 31]
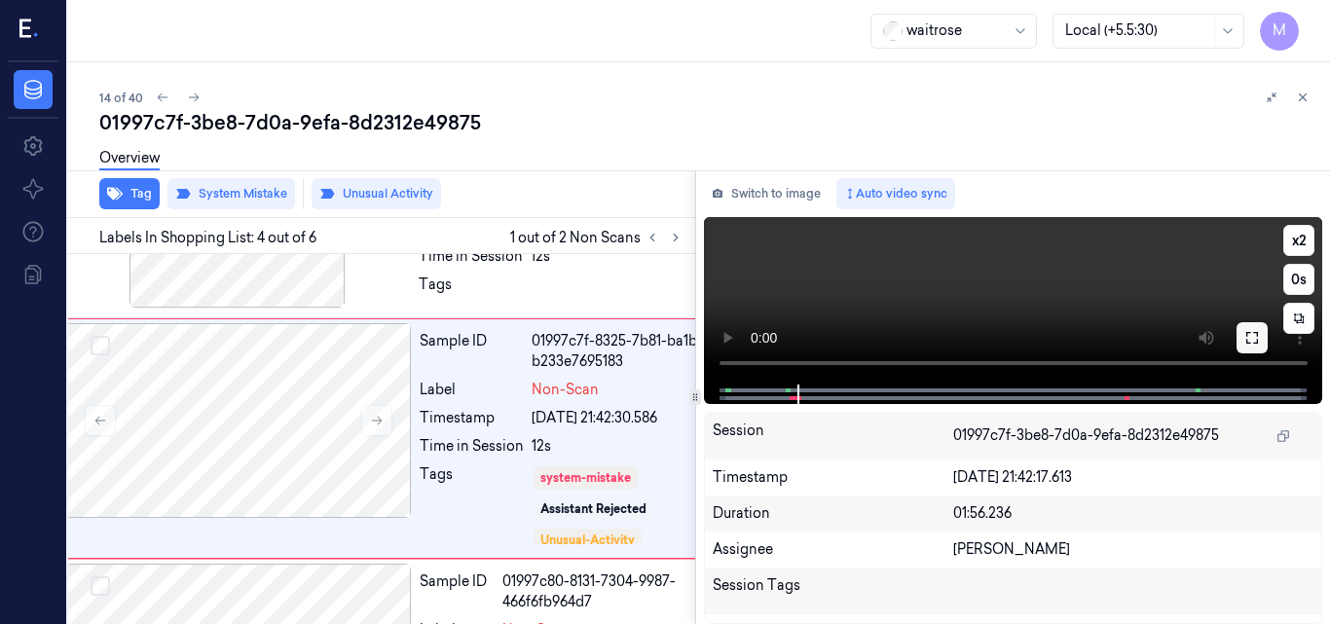
click at [1250, 341] on icon at bounding box center [1253, 338] width 16 height 16
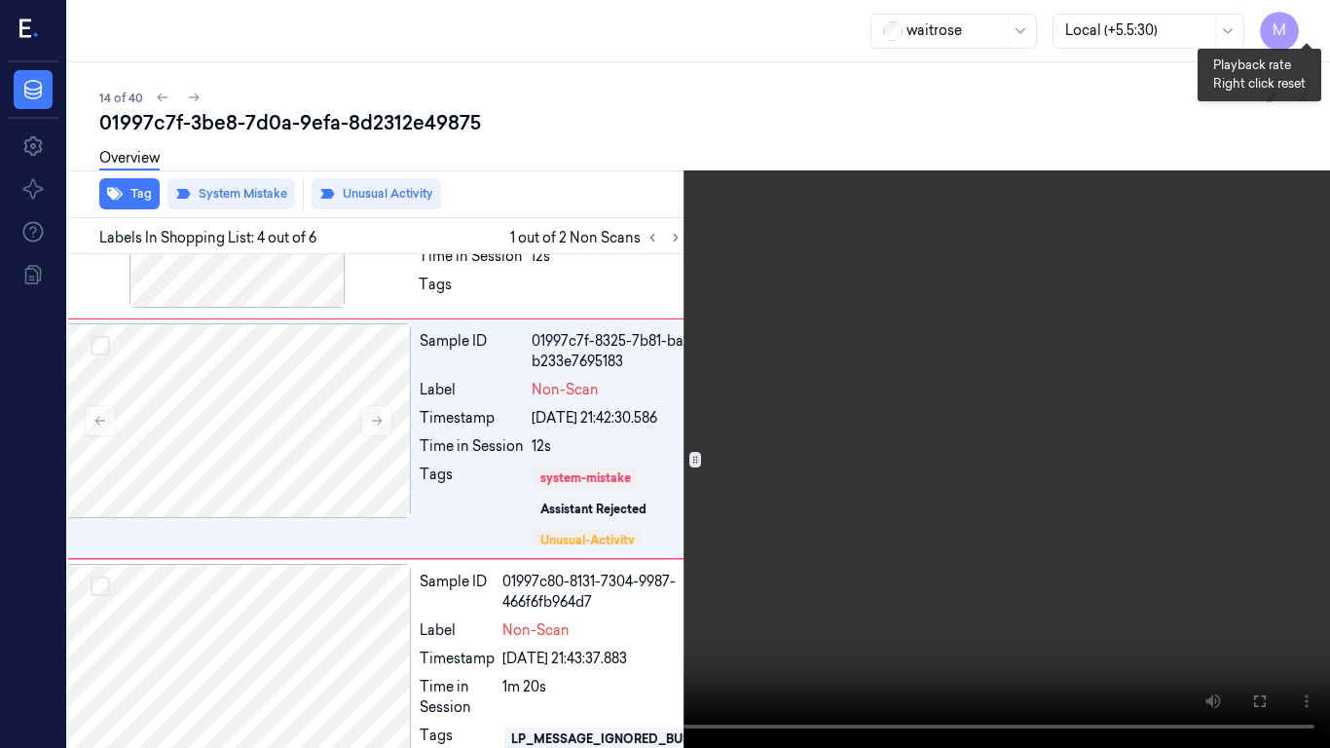
click at [1307, 13] on button "x 2" at bounding box center [1306, 23] width 31 height 31
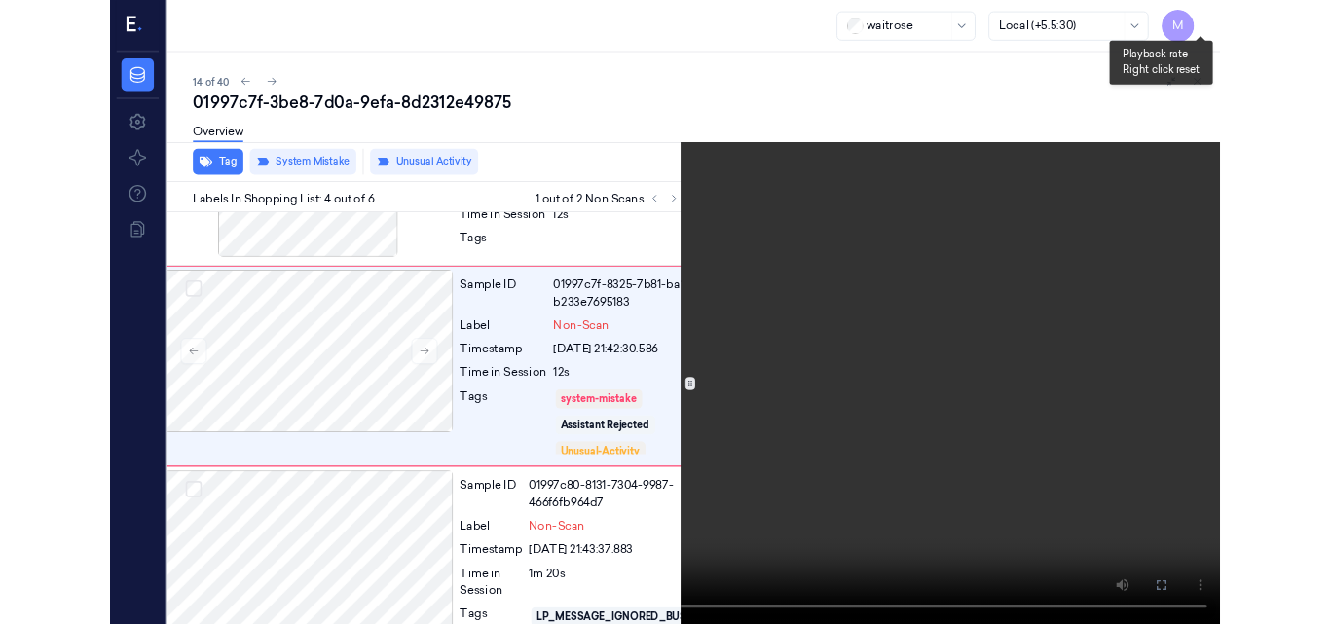
scroll to position [492, 31]
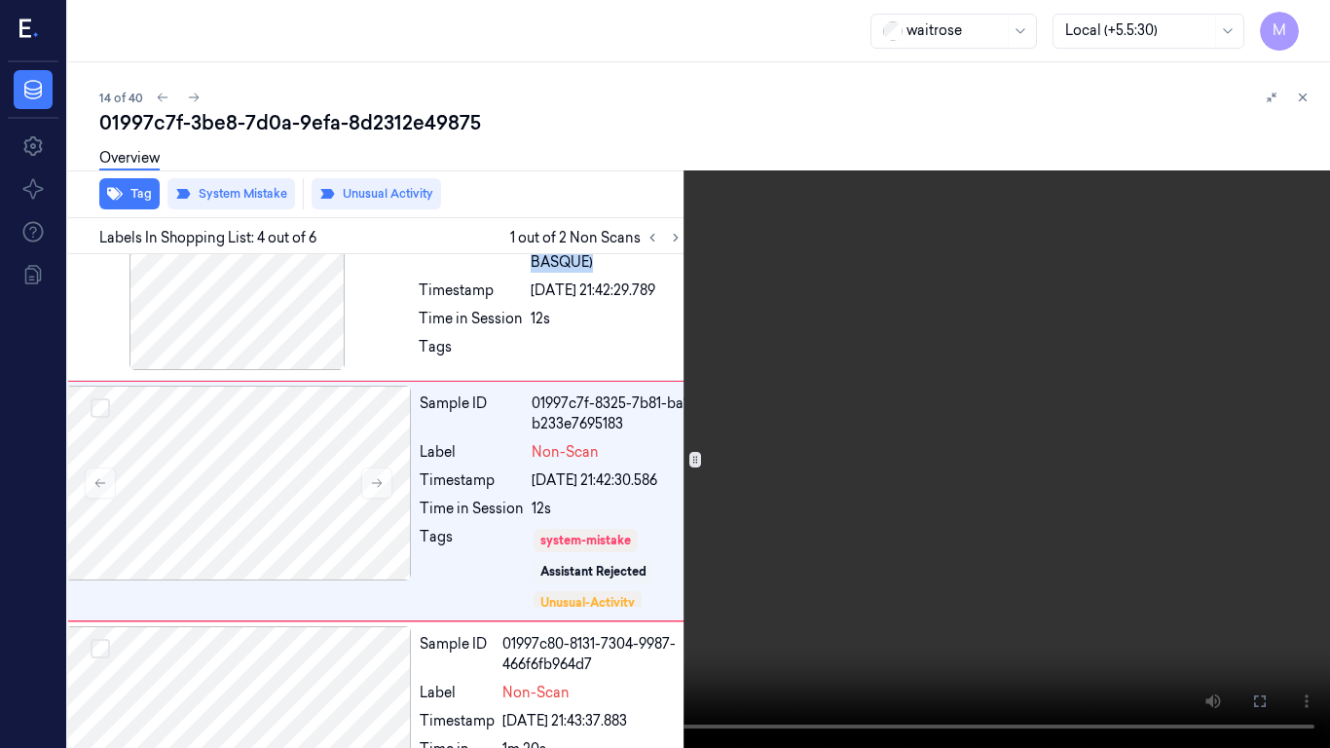
click at [945, 573] on video at bounding box center [665, 374] width 1330 height 748
click at [0, 0] on icon at bounding box center [0, 0] width 0 height 0
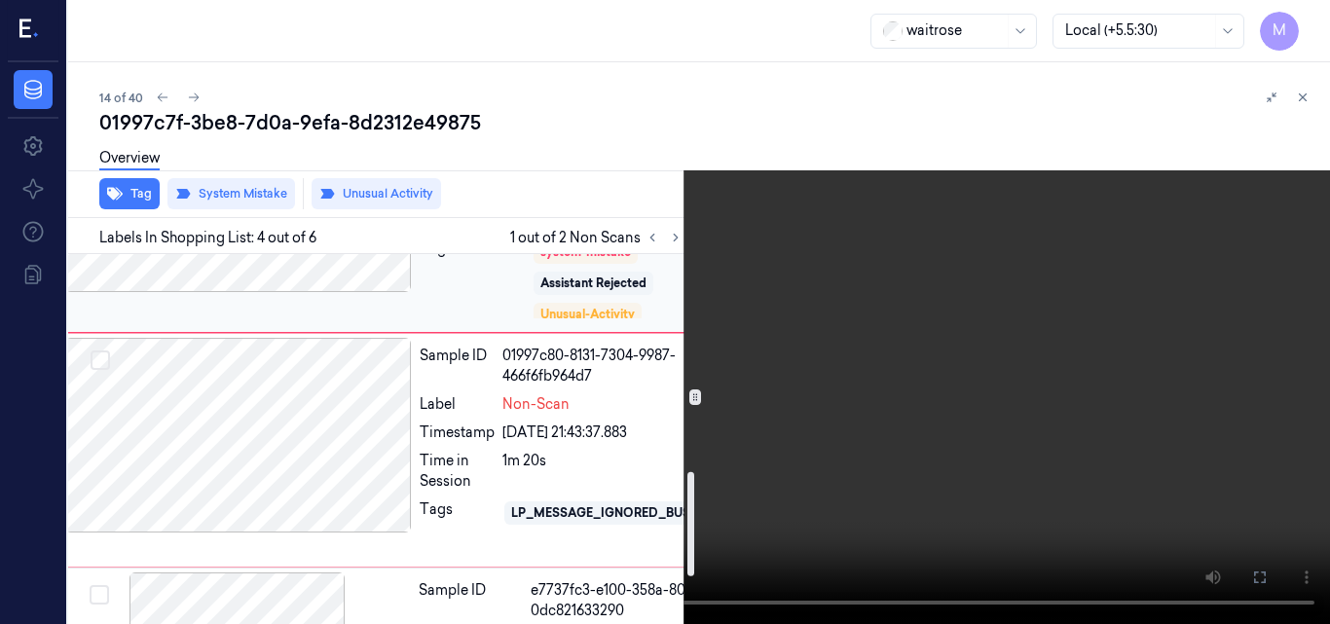
scroll to position [784, 31]
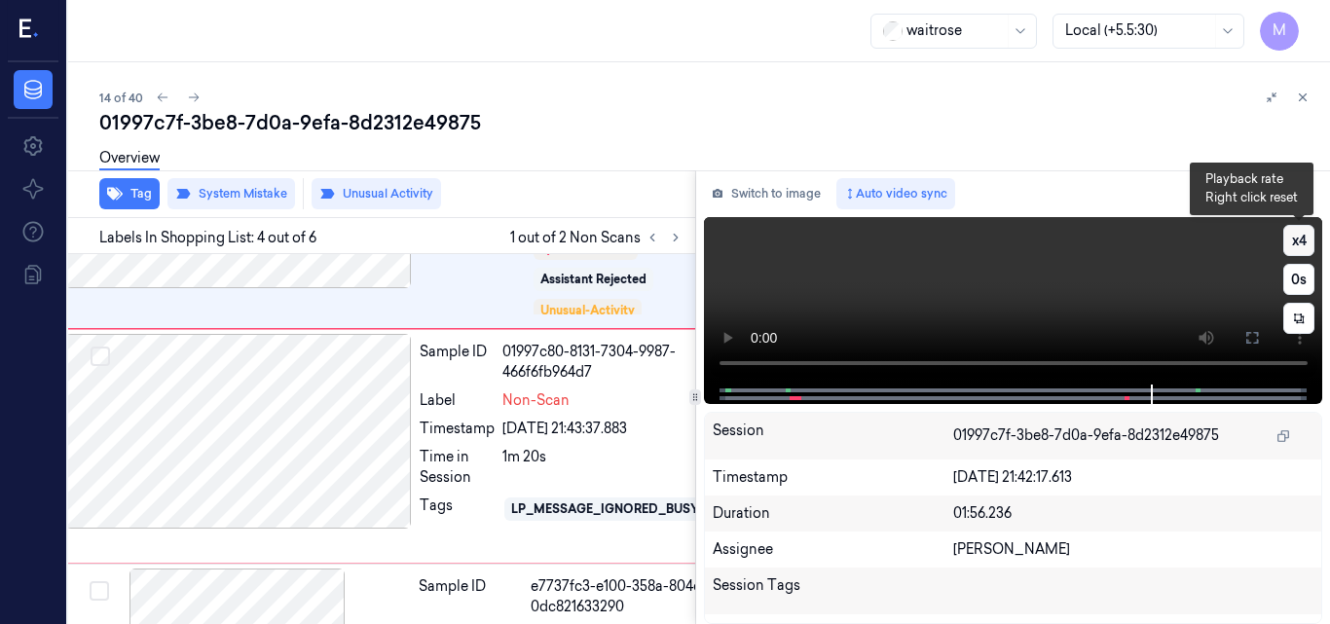
click at [1299, 238] on button "x 4" at bounding box center [1299, 240] width 31 height 31
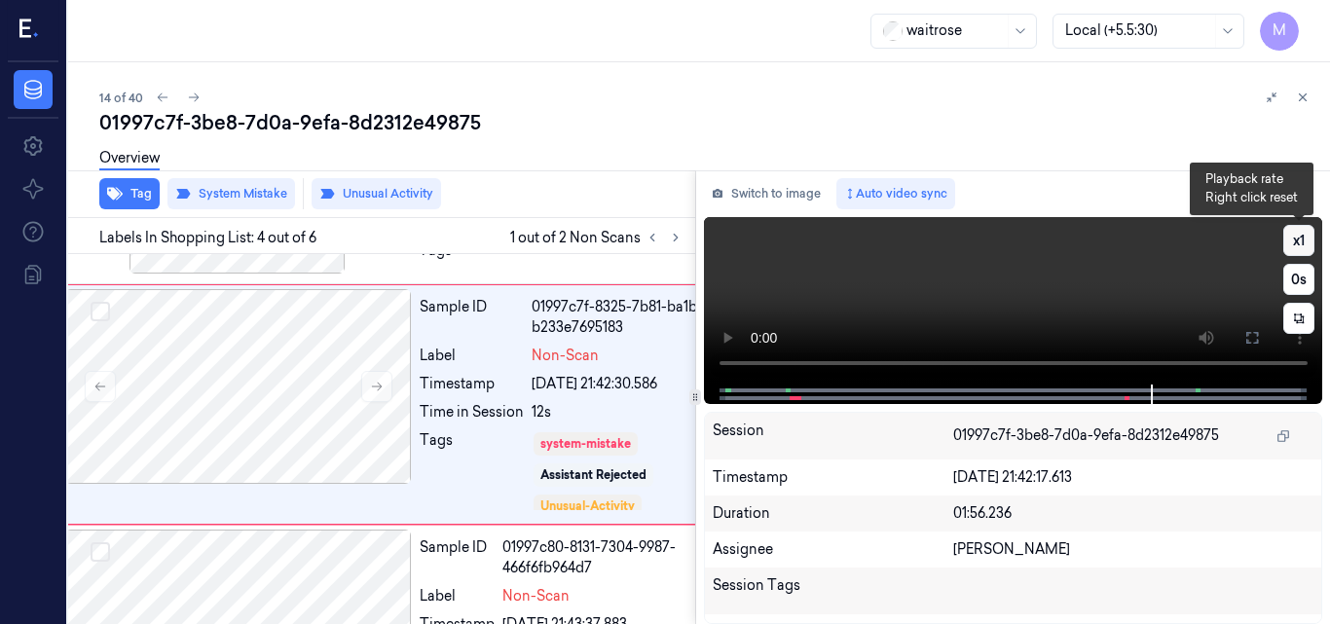
scroll to position [554, 31]
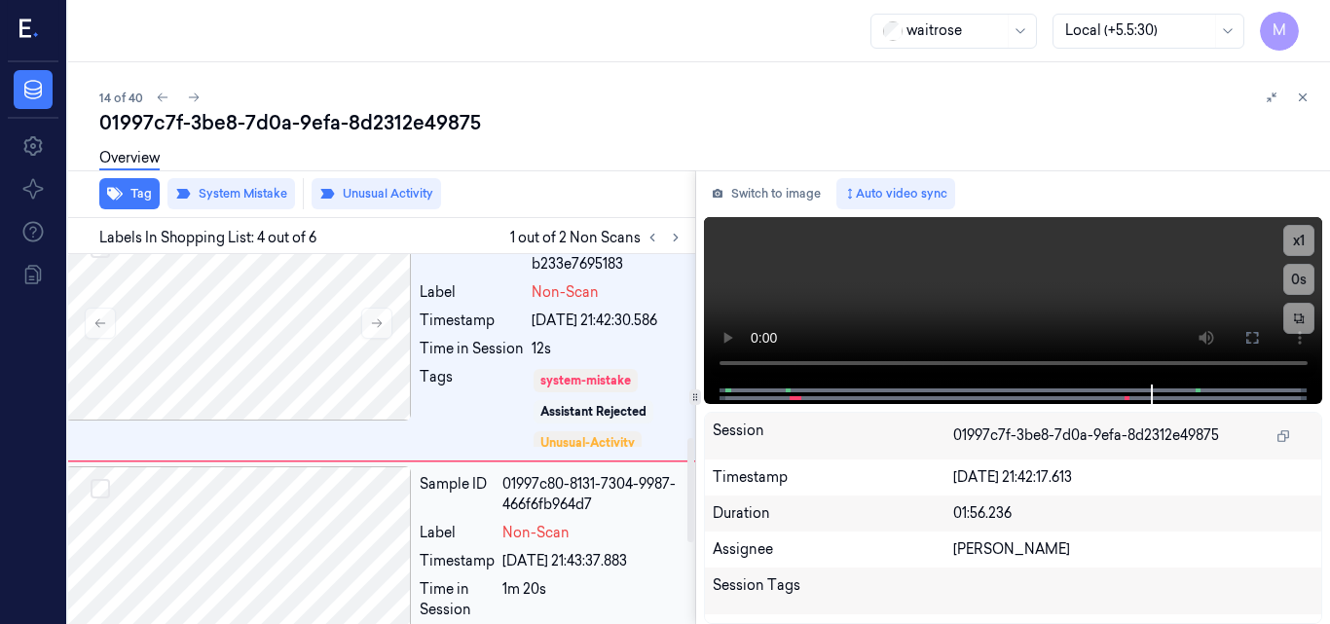
click at [319, 506] on div at bounding box center [238, 564] width 347 height 195
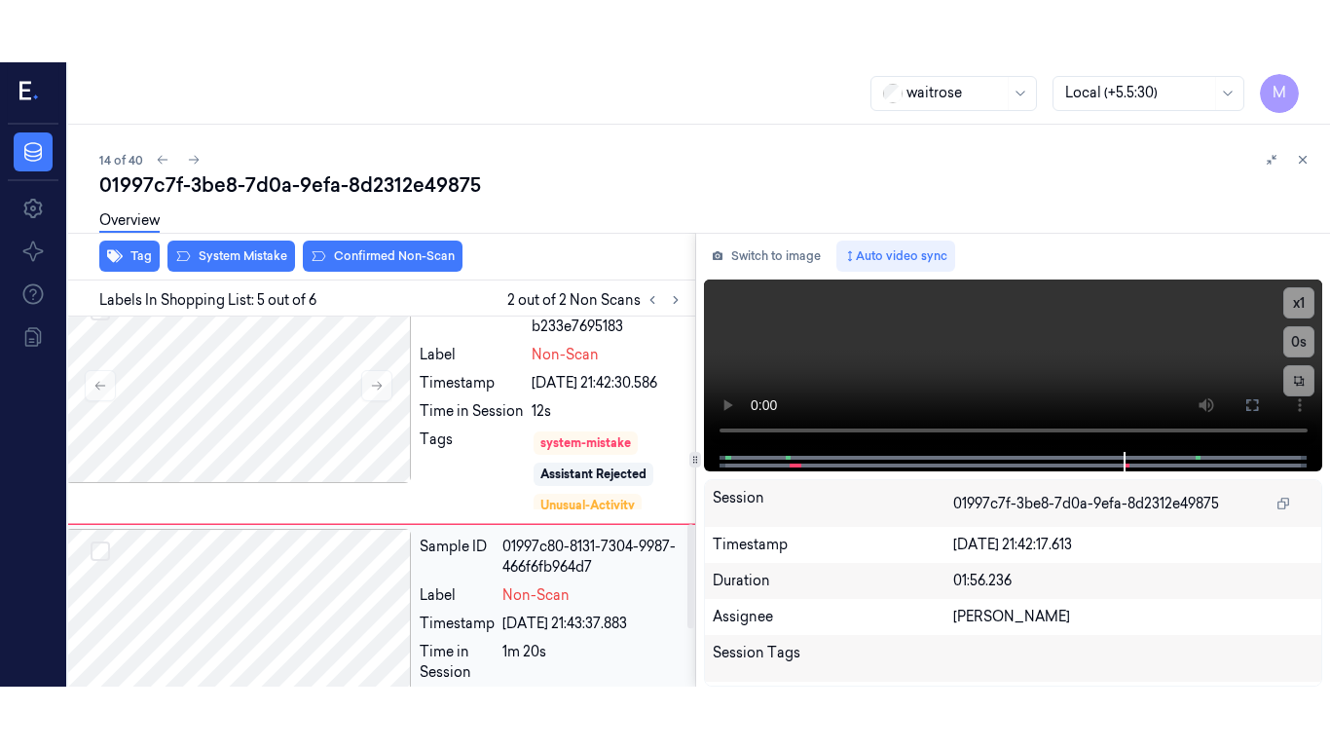
scroll to position [792, 31]
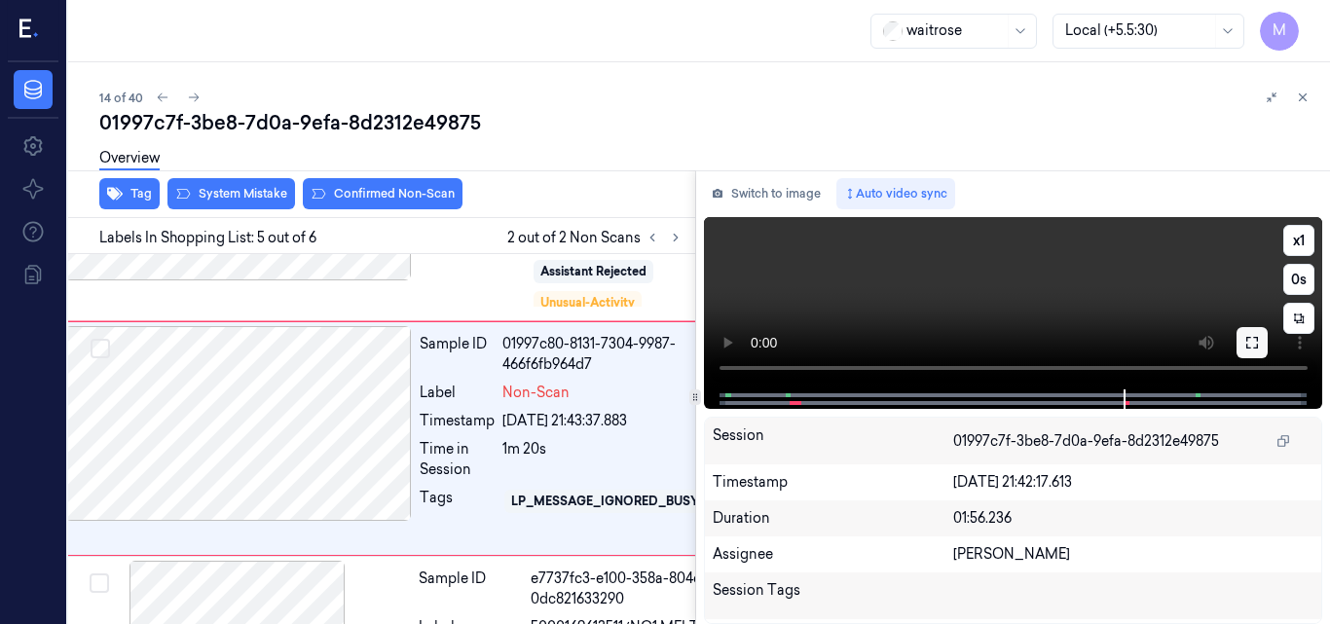
click at [1252, 343] on icon at bounding box center [1253, 343] width 16 height 16
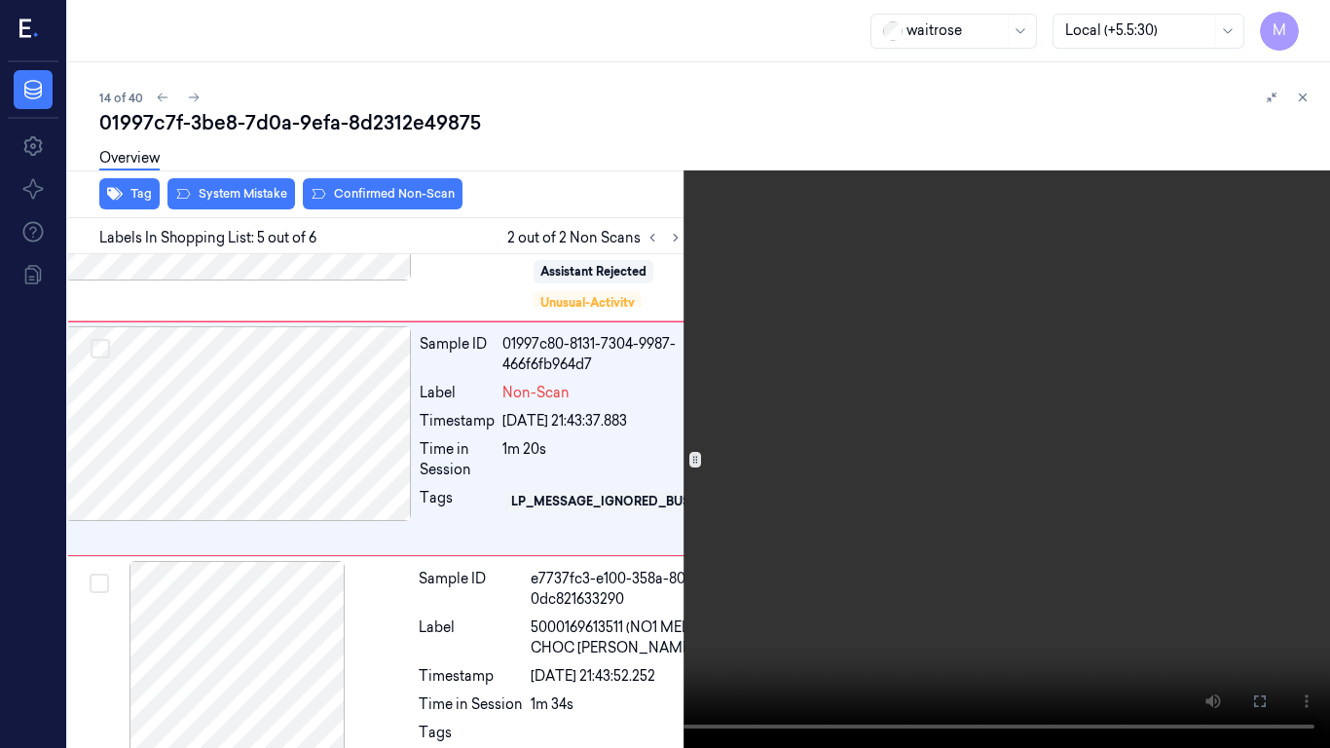
click at [784, 401] on video at bounding box center [665, 374] width 1330 height 748
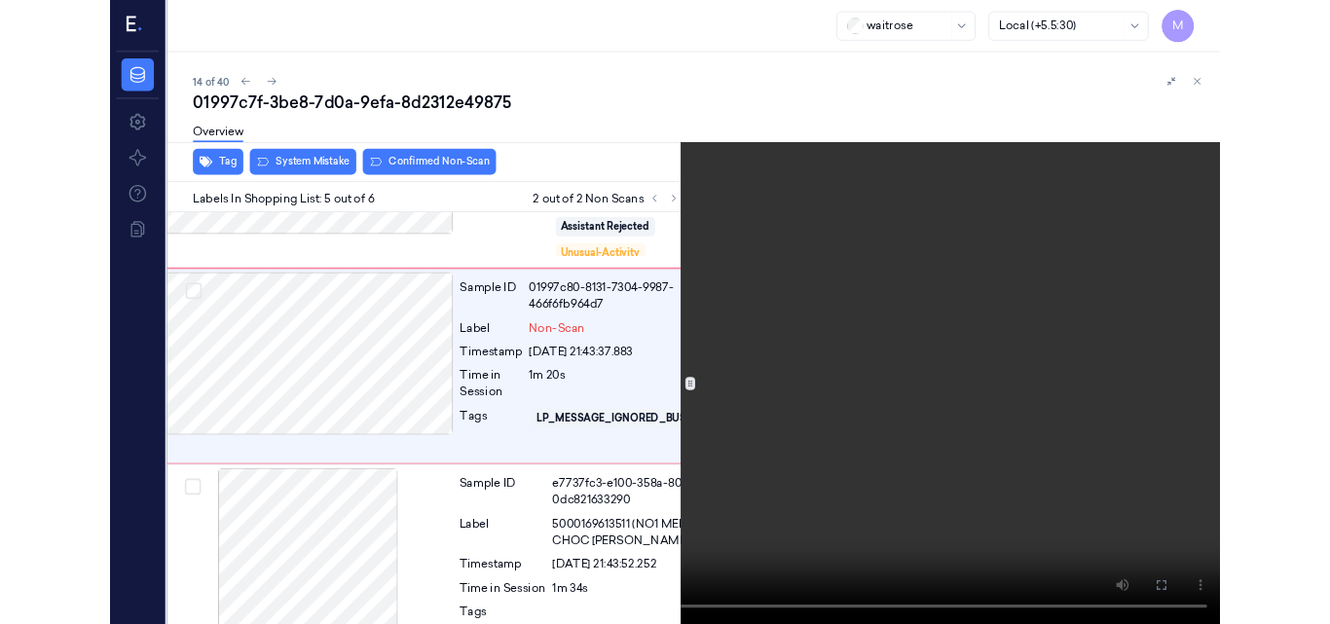
scroll to position [729, 31]
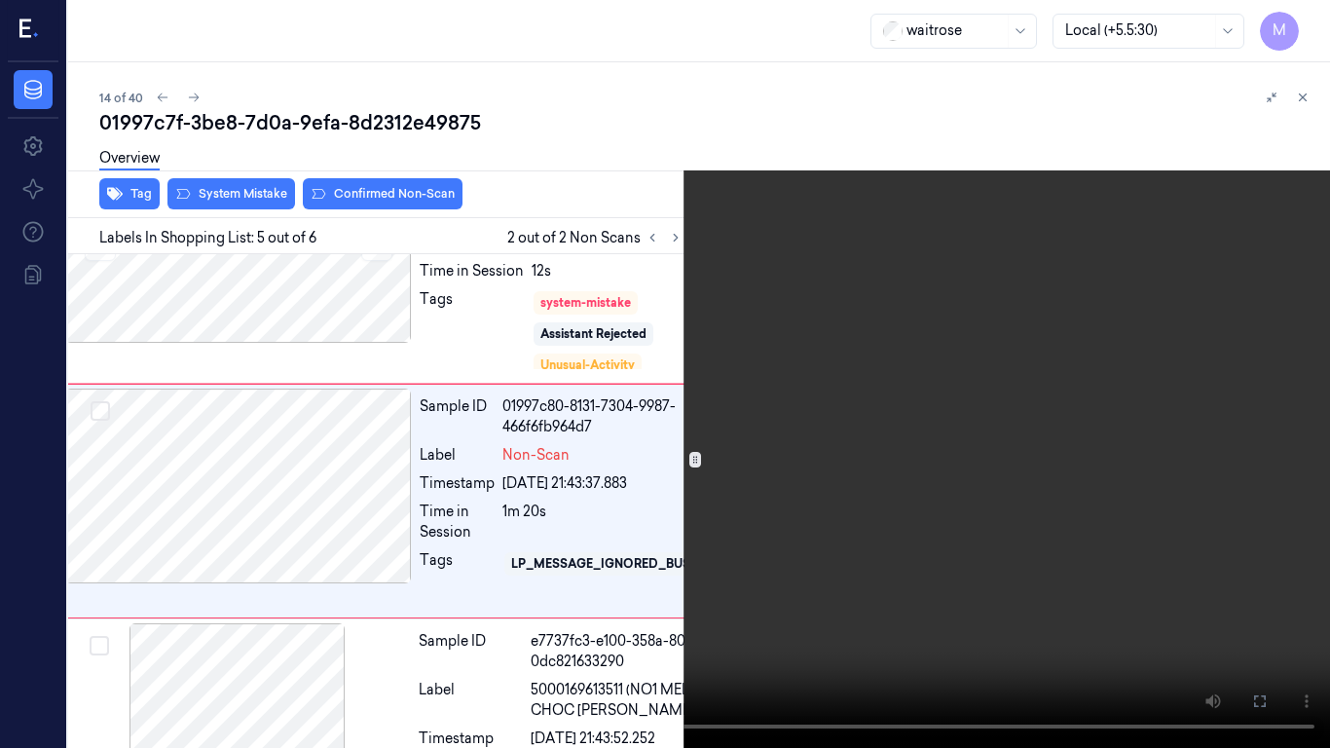
click at [467, 380] on video at bounding box center [665, 374] width 1330 height 748
click at [0, 0] on icon at bounding box center [0, 0] width 0 height 0
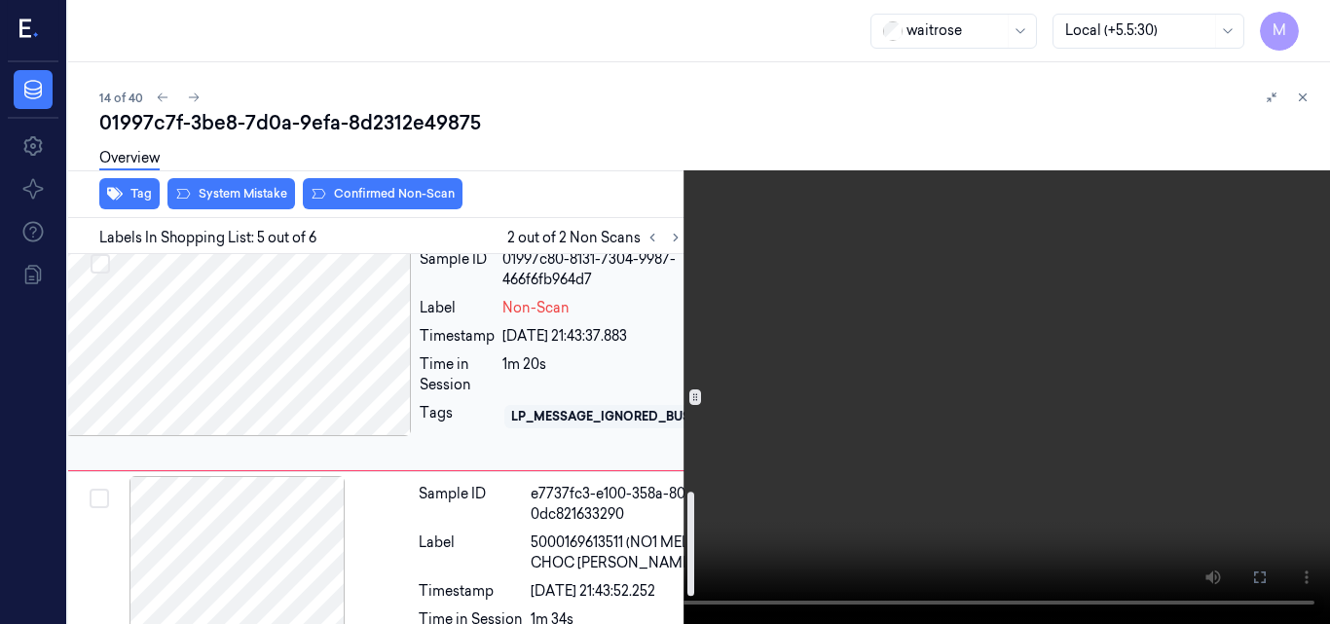
scroll to position [843, 31]
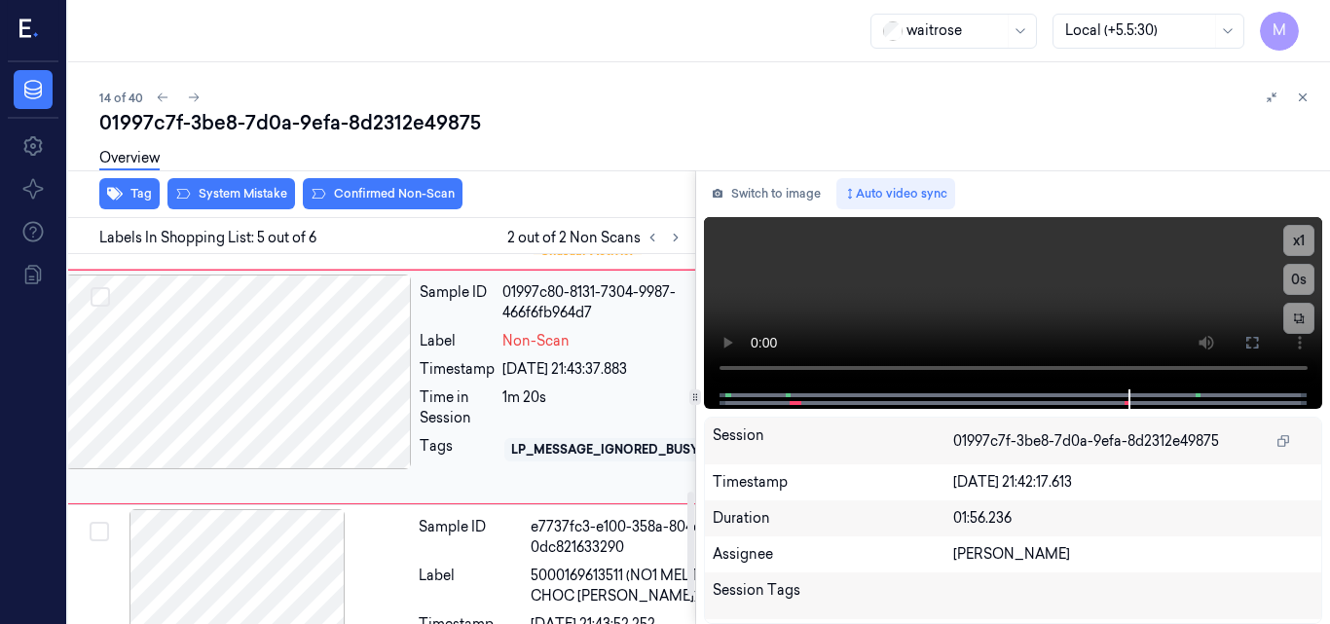
click at [369, 361] on div at bounding box center [238, 372] width 347 height 195
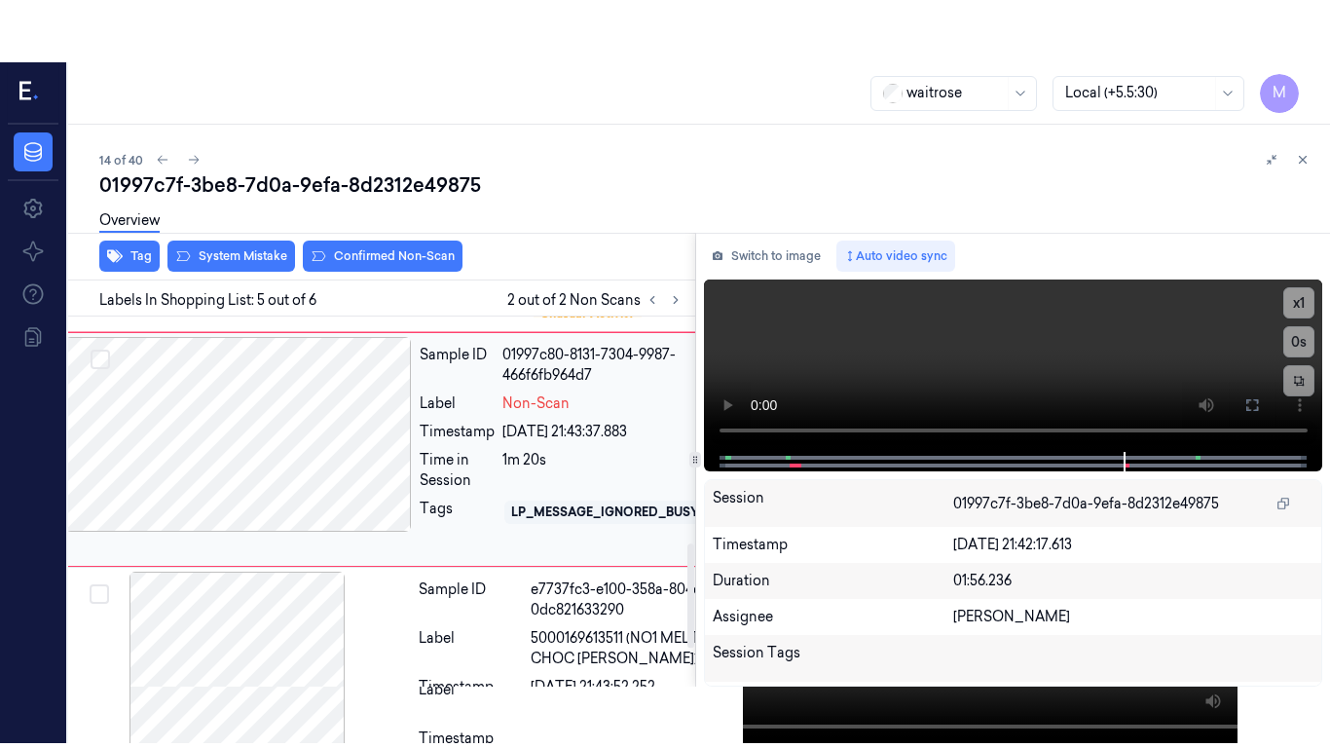
scroll to position [792, 31]
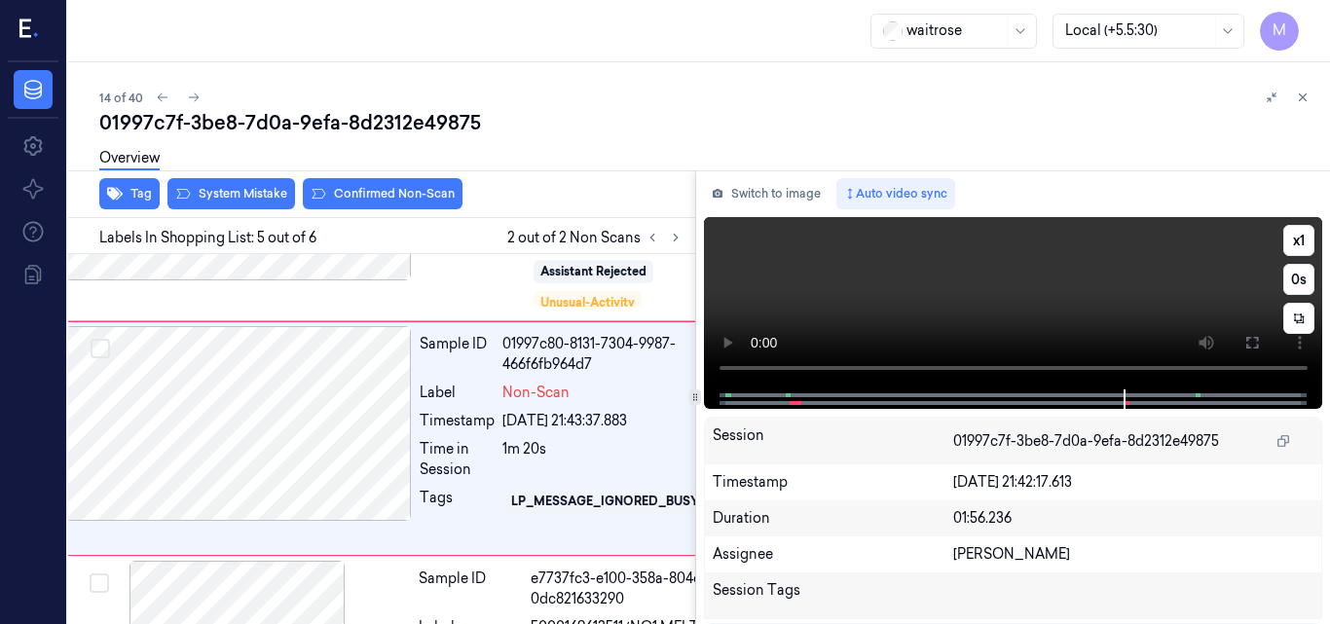
click at [1060, 306] on video at bounding box center [1013, 303] width 619 height 172
click at [1252, 341] on icon at bounding box center [1253, 343] width 16 height 16
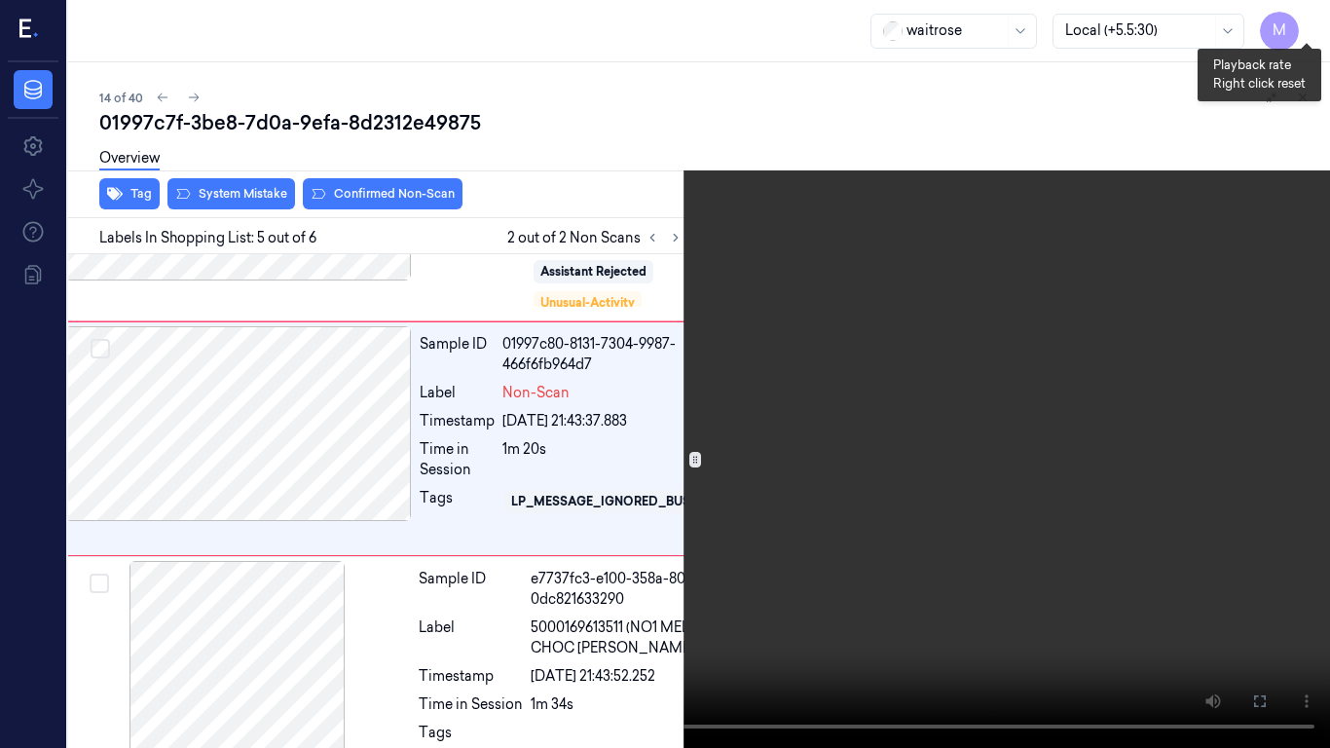
click at [1312, 19] on button "x 1" at bounding box center [1306, 23] width 31 height 31
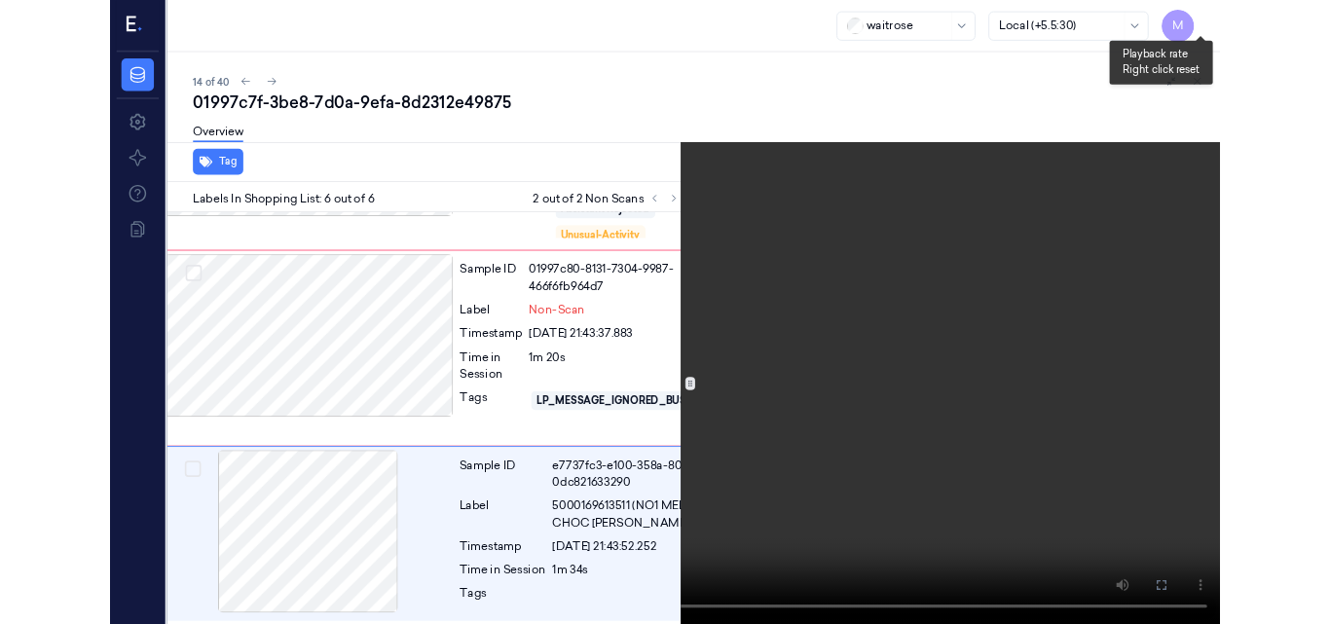
scroll to position [817, 31]
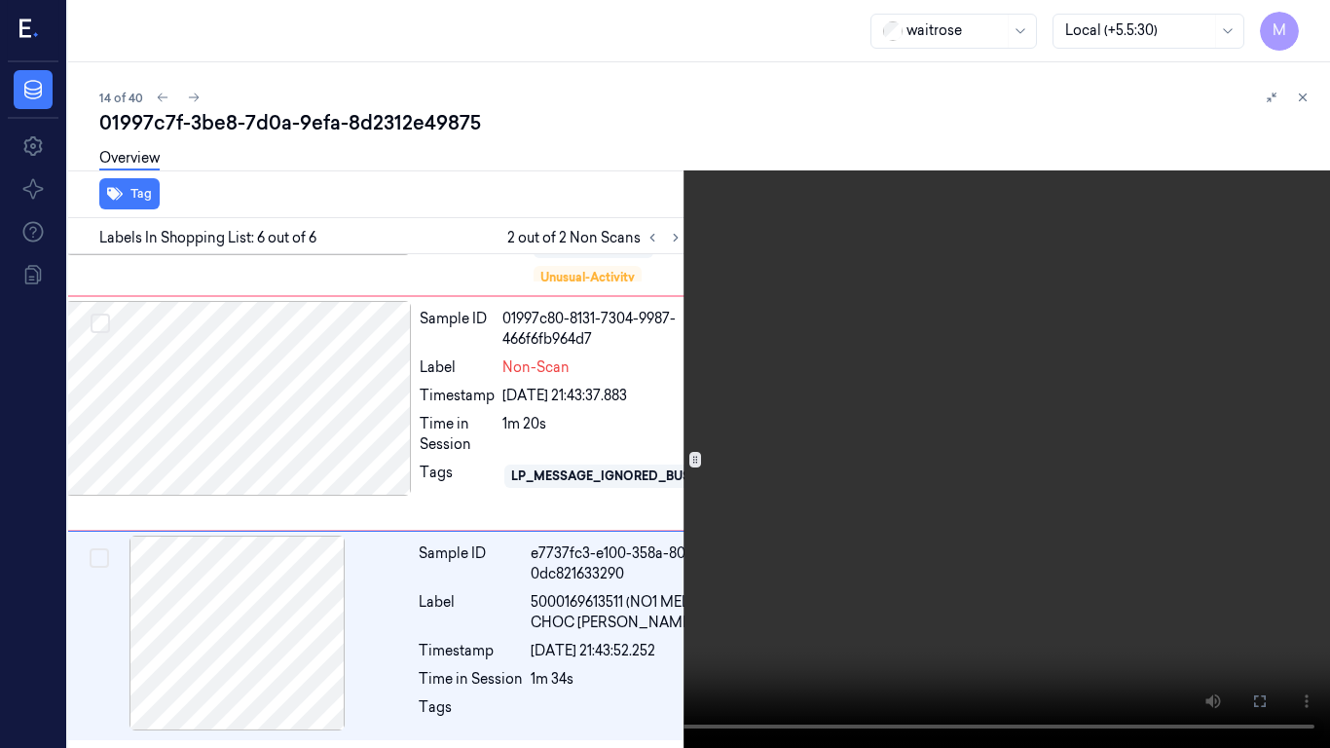
click at [1208, 107] on video at bounding box center [665, 374] width 1330 height 748
click at [691, 376] on video at bounding box center [665, 374] width 1330 height 748
click at [644, 442] on video at bounding box center [665, 374] width 1330 height 748
drag, startPoint x: 1261, startPoint y: 705, endPoint x: 1242, endPoint y: 621, distance: 86.0
click at [0, 0] on icon at bounding box center [0, 0] width 0 height 0
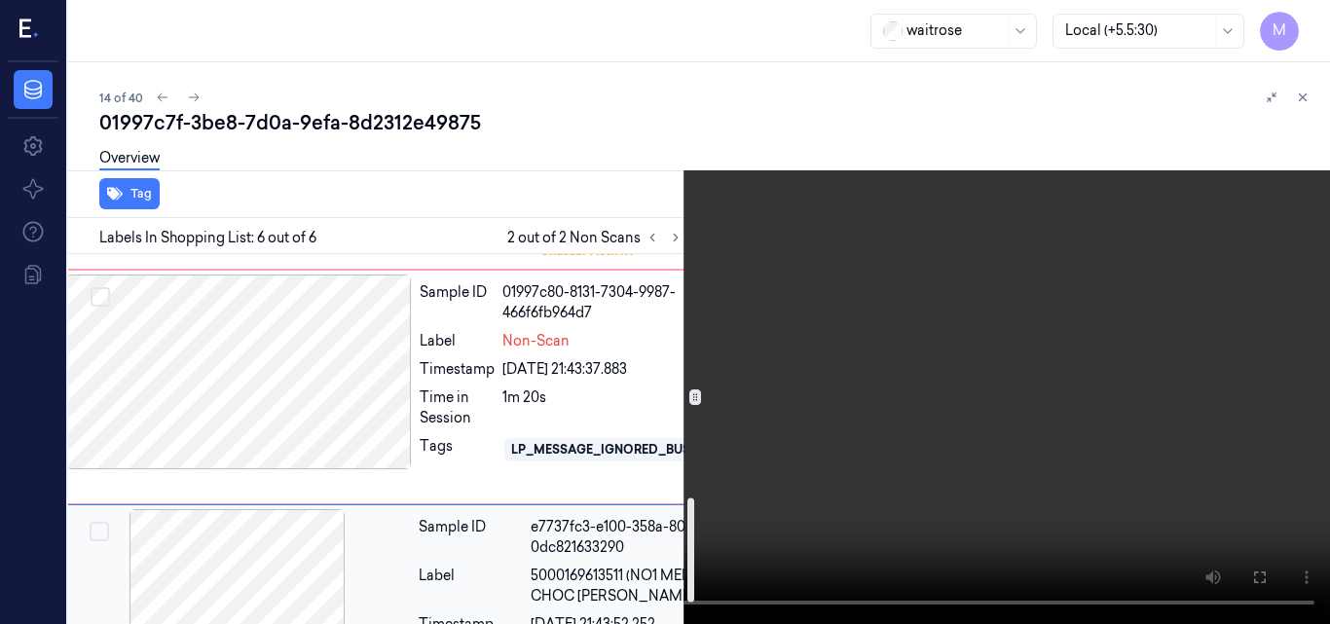
scroll to position [941, 31]
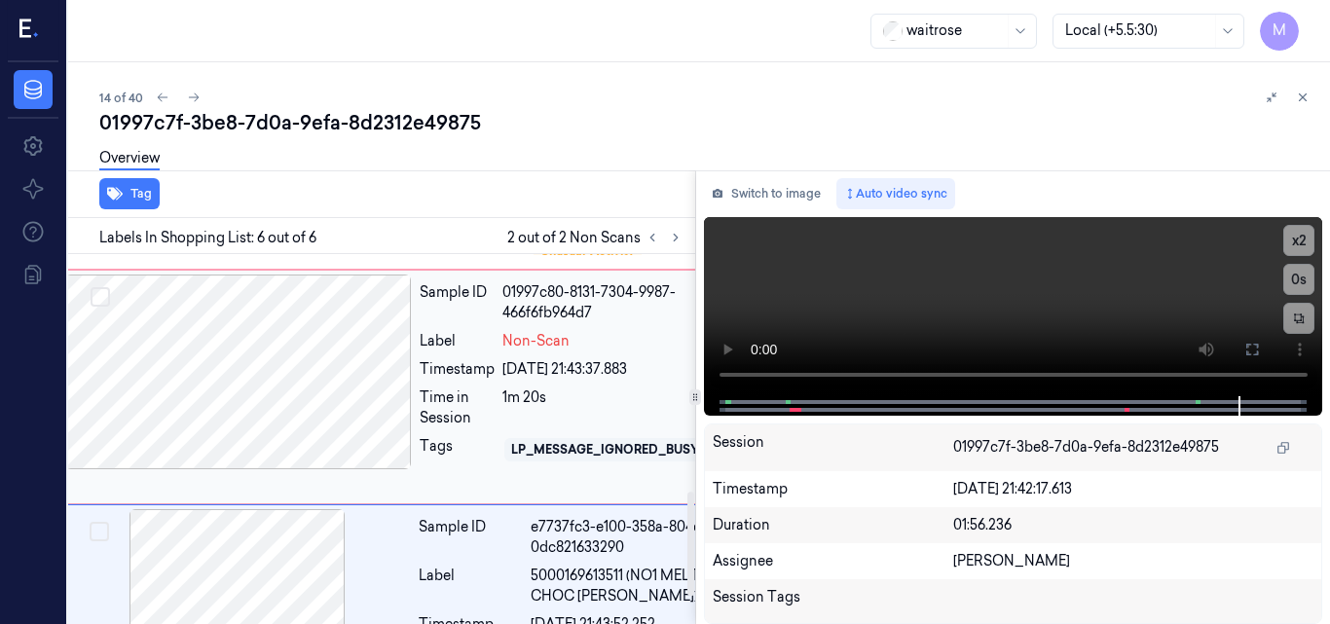
click at [274, 316] on div at bounding box center [238, 372] width 347 height 195
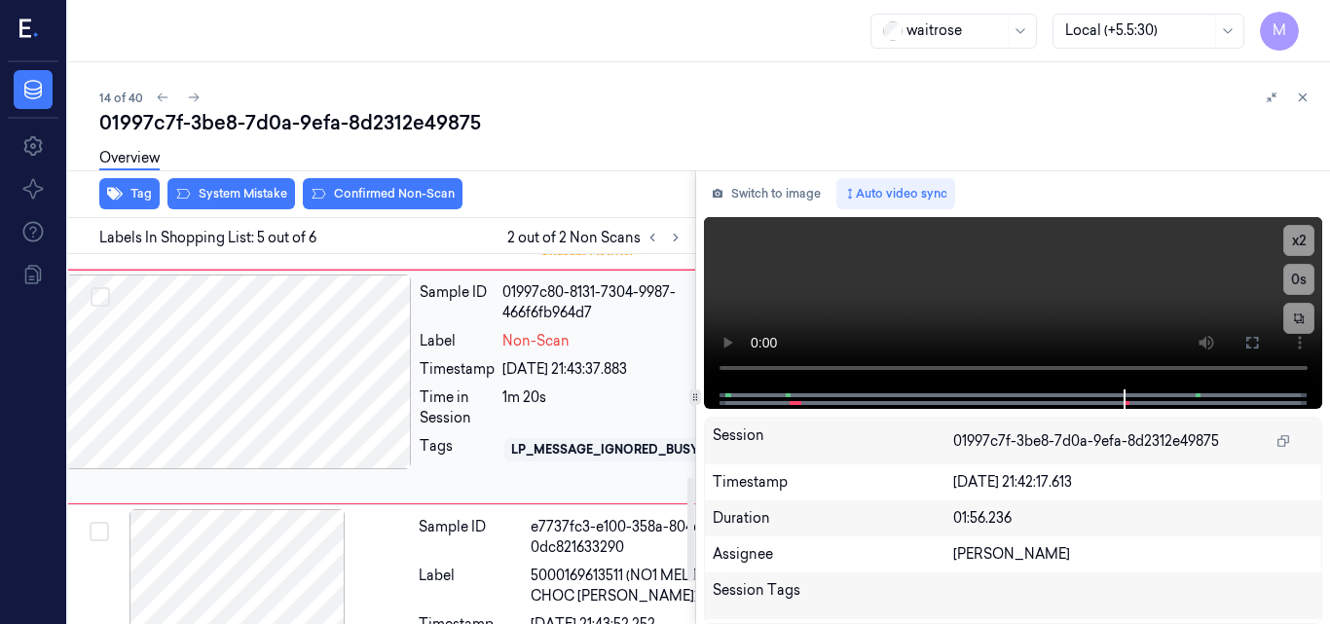
scroll to position [792, 31]
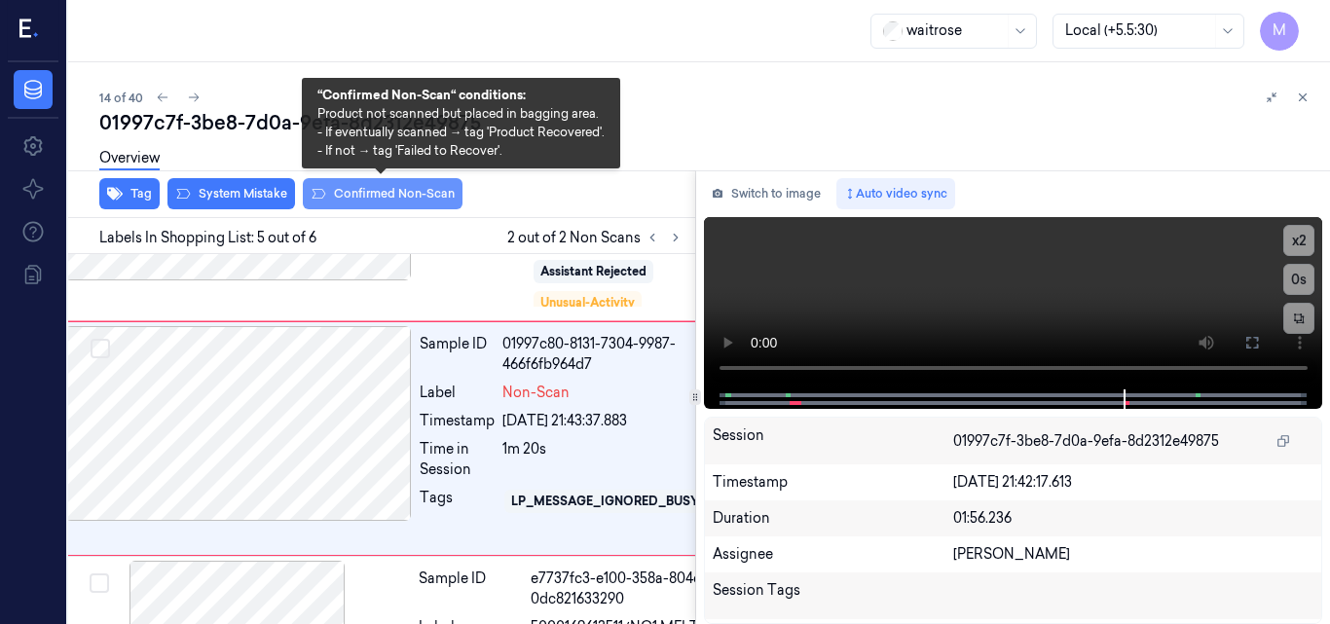
click at [403, 191] on button "Confirmed Non-Scan" at bounding box center [383, 193] width 160 height 31
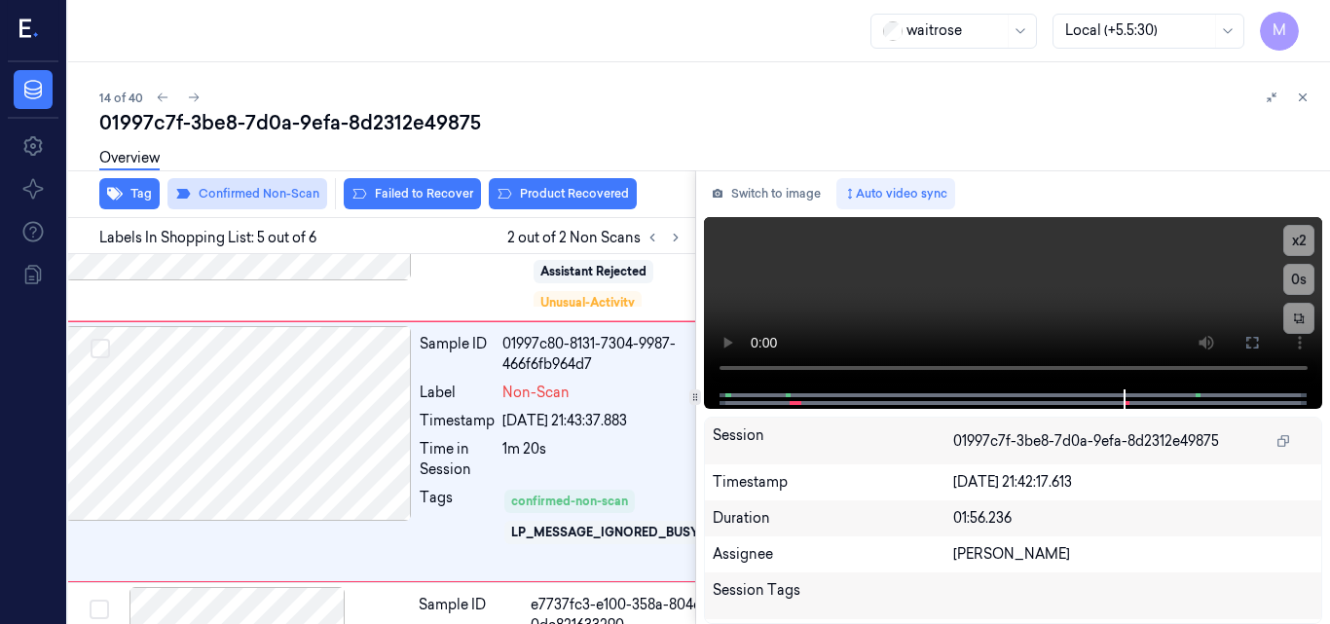
scroll to position [804, 31]
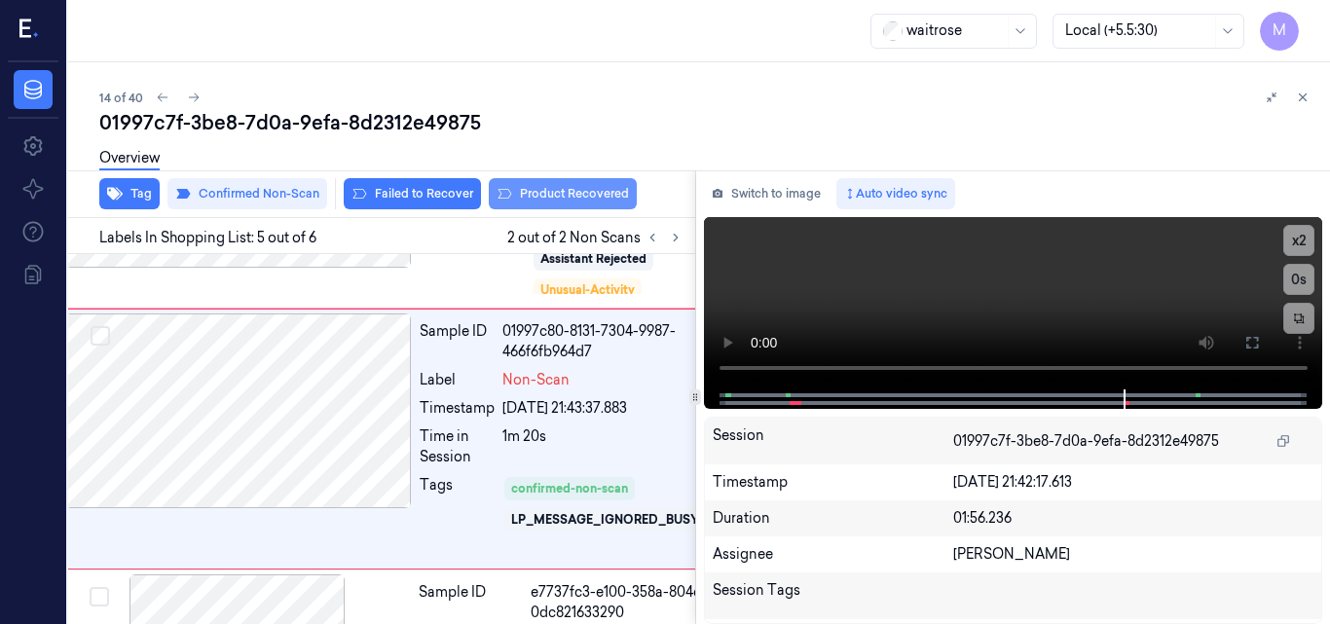
click at [592, 193] on button "Product Recovered" at bounding box center [563, 193] width 148 height 31
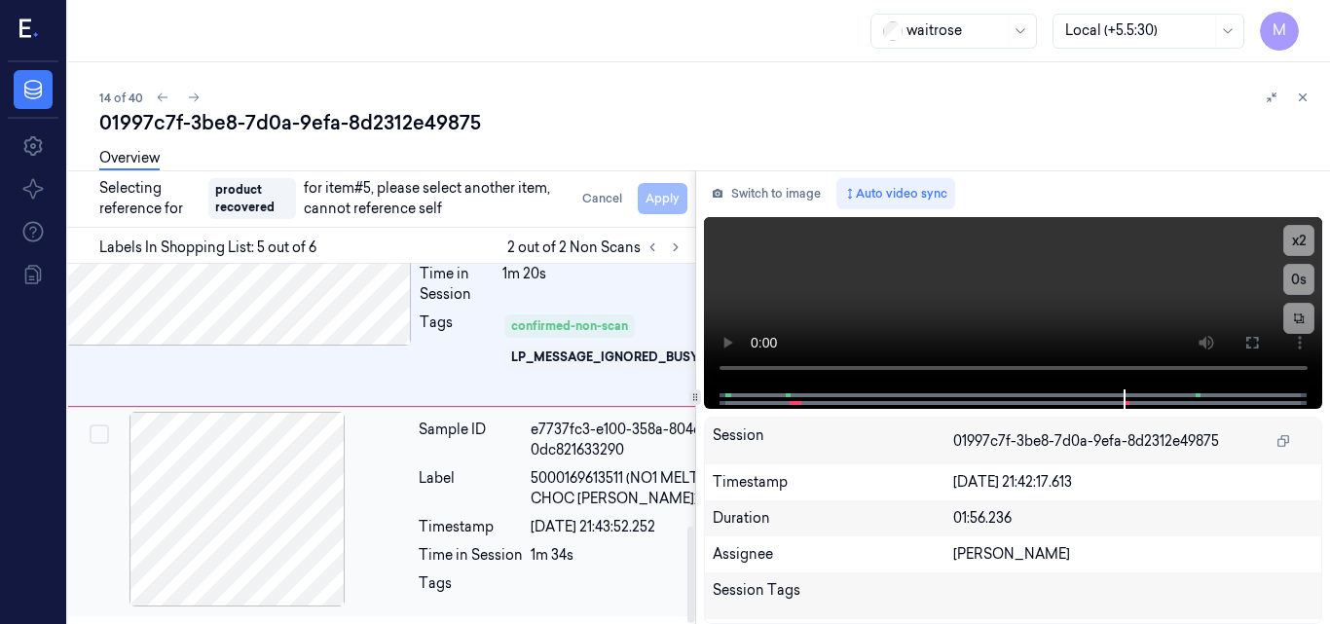
click at [490, 484] on div "Label" at bounding box center [471, 488] width 104 height 41
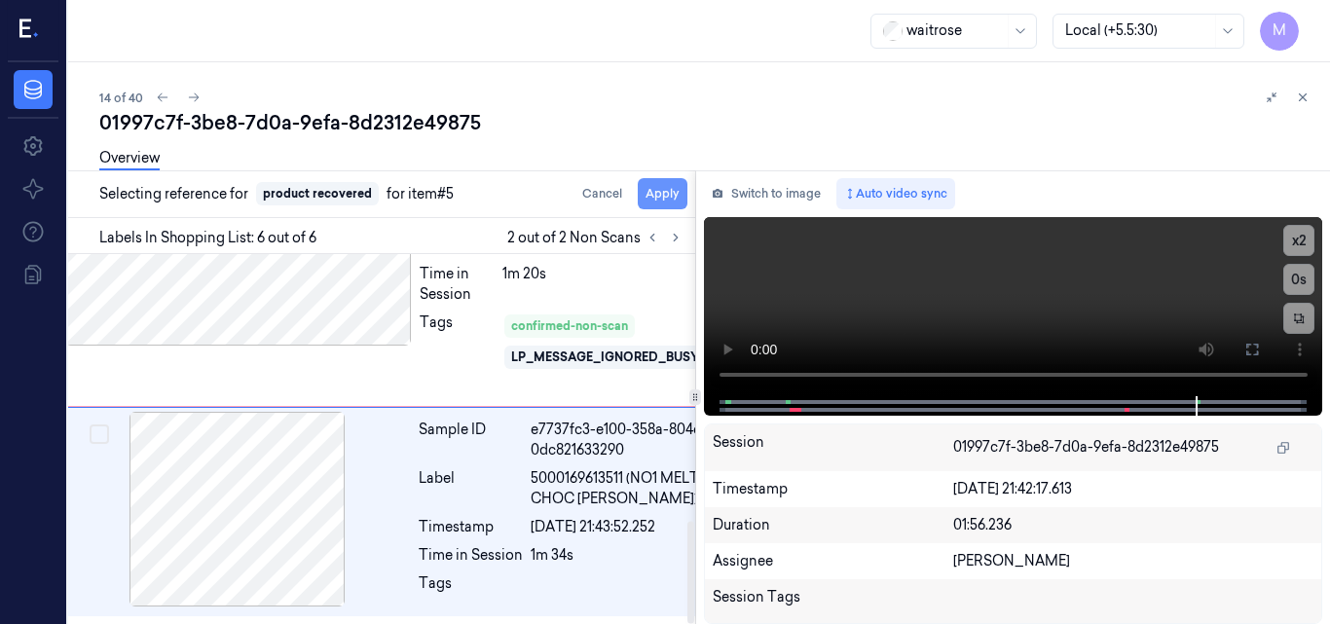
click at [662, 188] on button "Apply" at bounding box center [663, 193] width 50 height 31
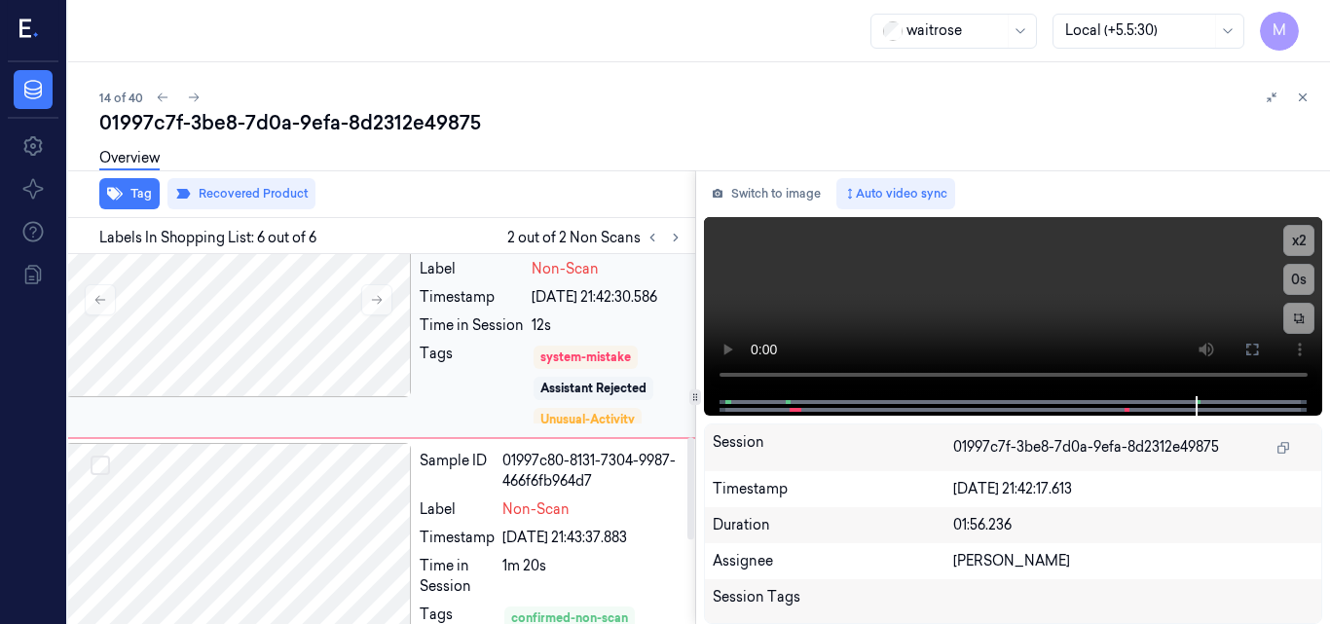
scroll to position [578, 31]
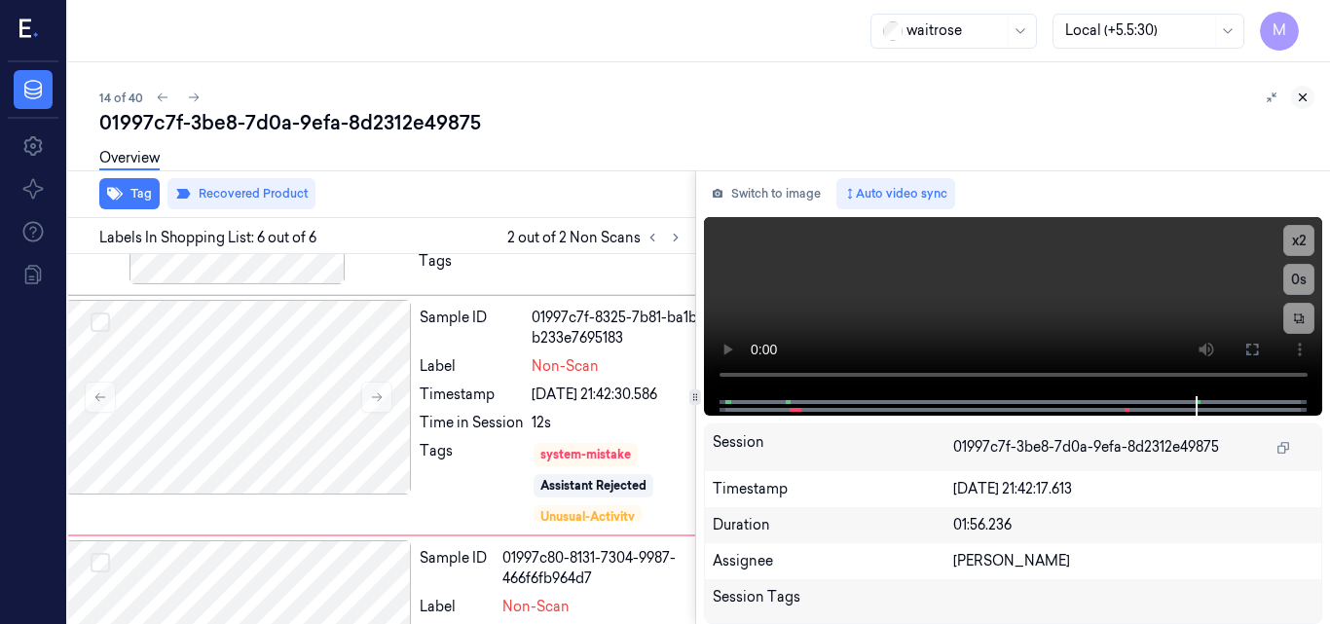
click at [1301, 93] on icon at bounding box center [1303, 98] width 14 height 14
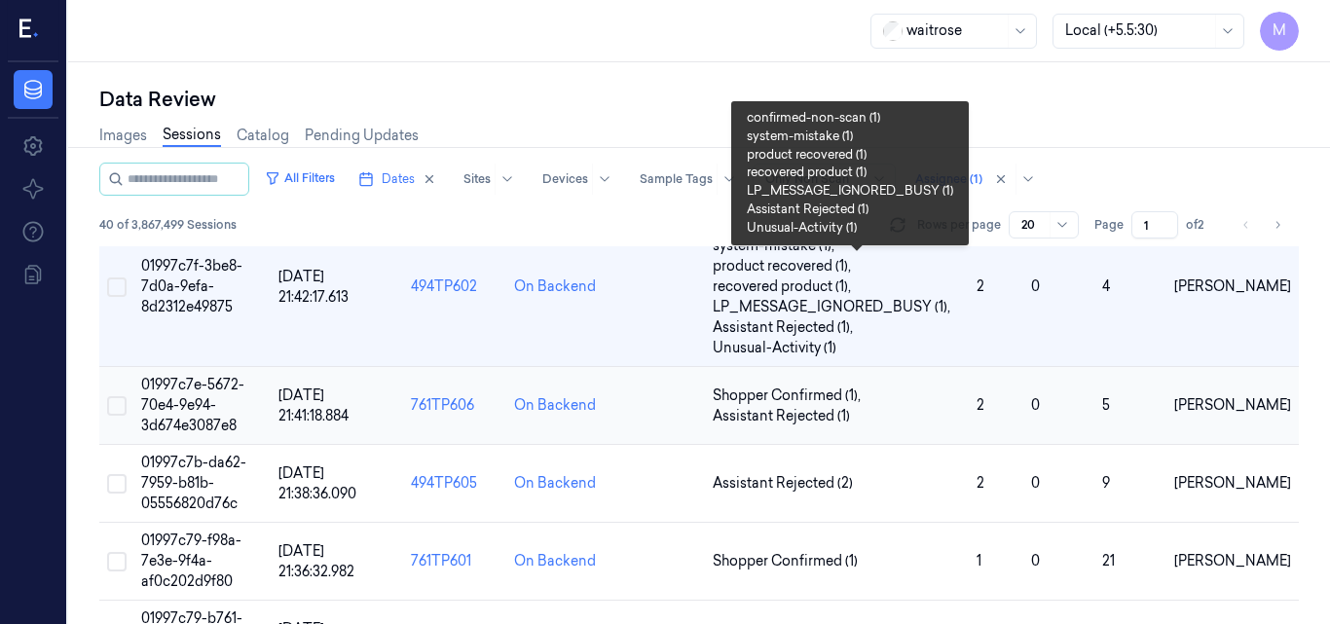
scroll to position [1115, 0]
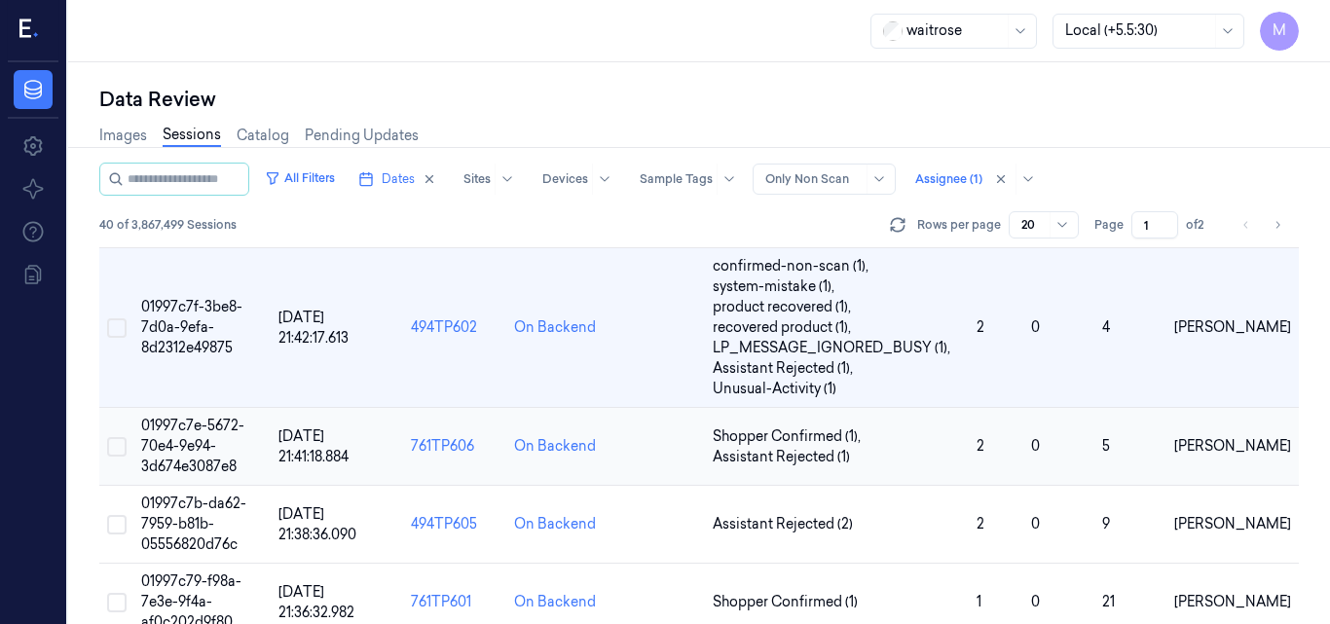
click at [189, 445] on span "01997c7e-5672-70e4-9e94-3d674e3087e8" at bounding box center [192, 446] width 103 height 58
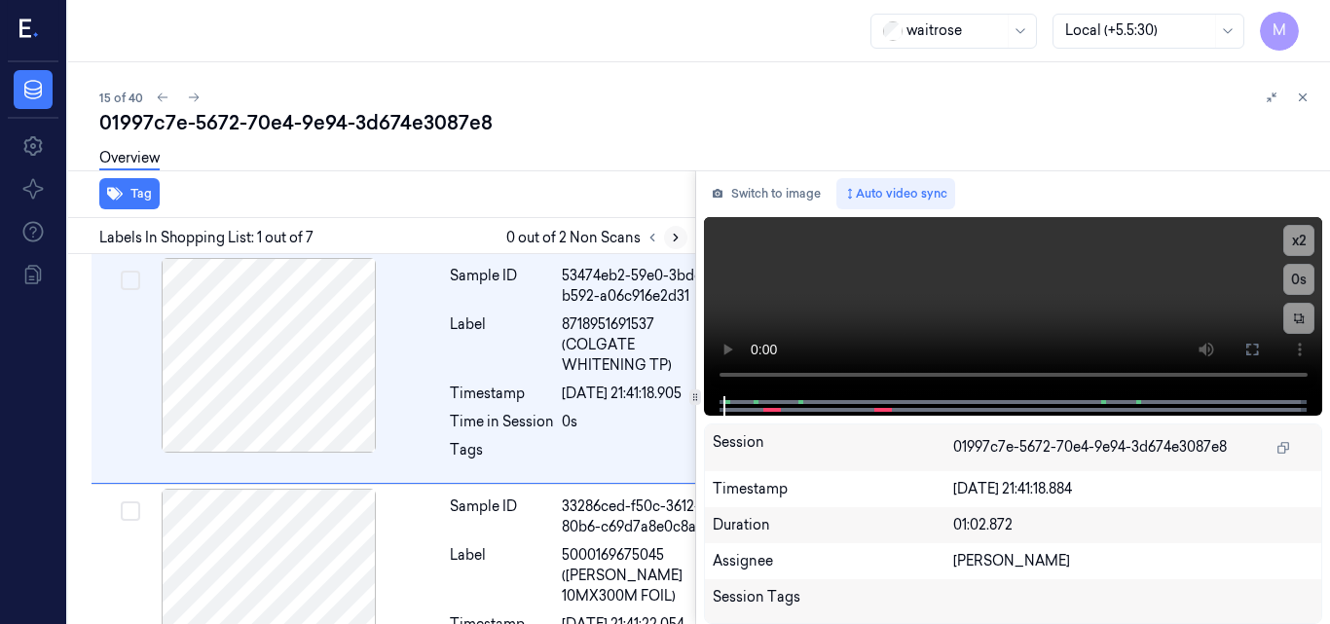
click at [677, 233] on icon at bounding box center [676, 238] width 14 height 14
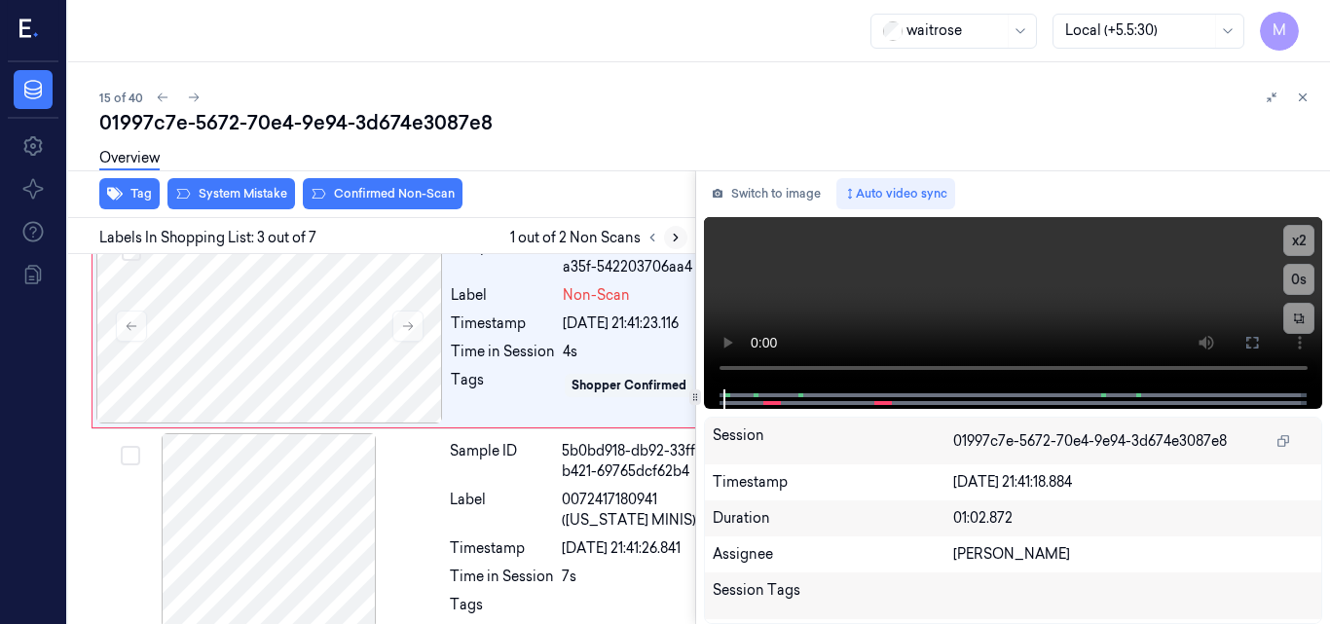
scroll to position [494, 0]
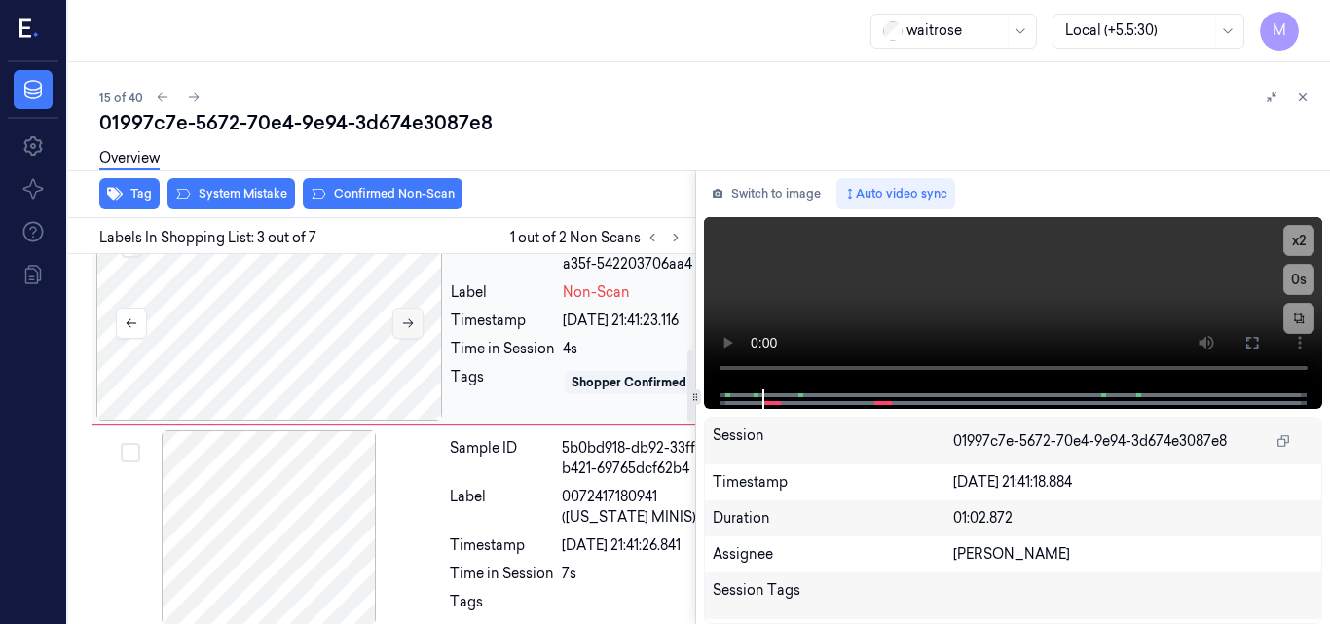
click at [408, 330] on icon at bounding box center [408, 324] width 14 height 14
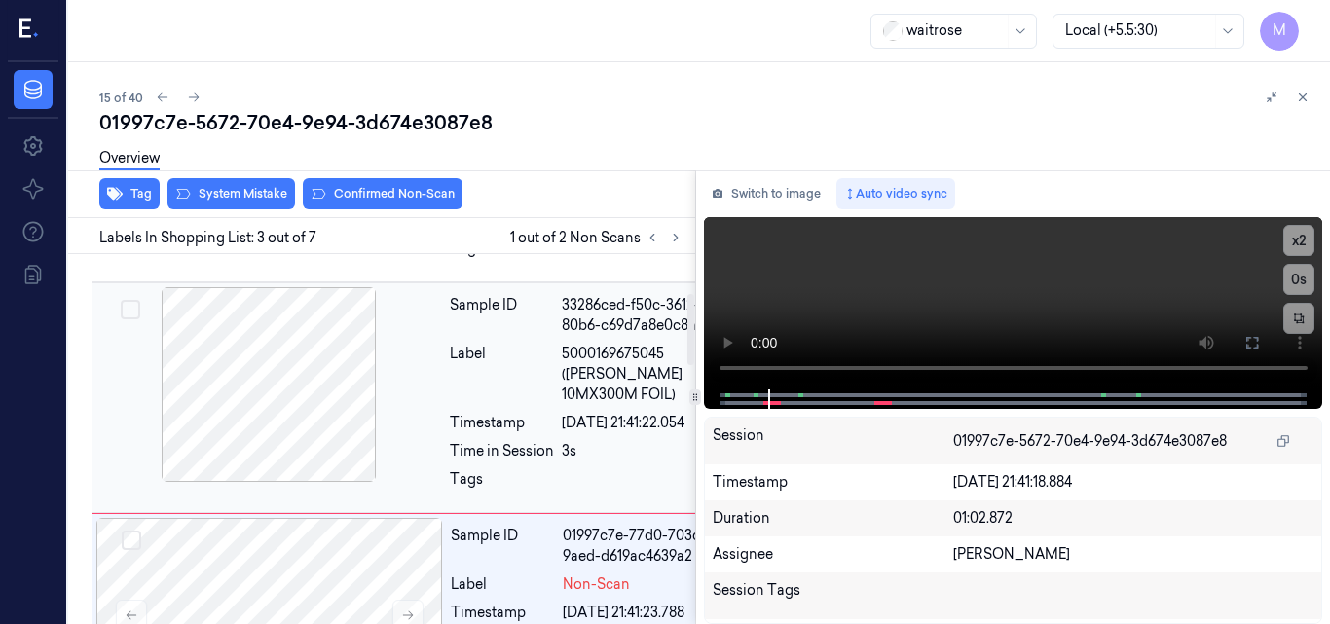
click at [312, 434] on div at bounding box center [268, 384] width 347 height 195
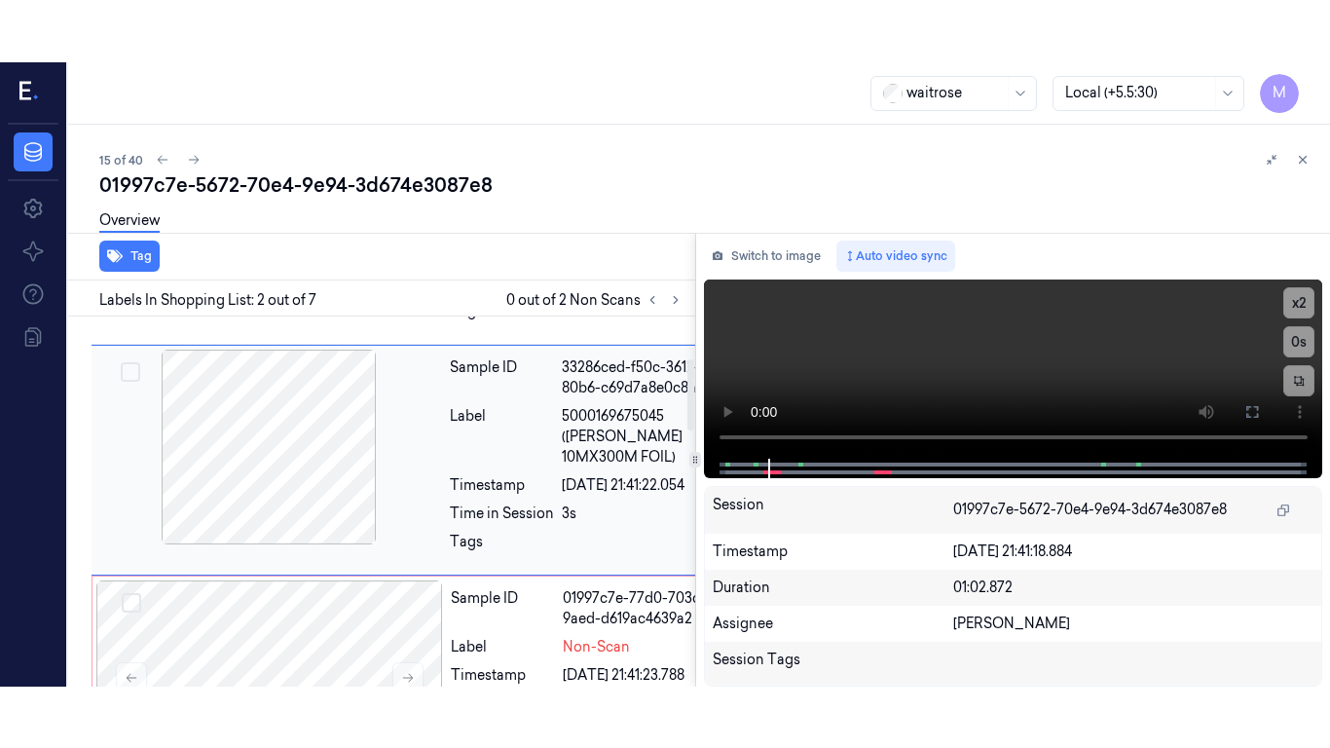
scroll to position [222, 0]
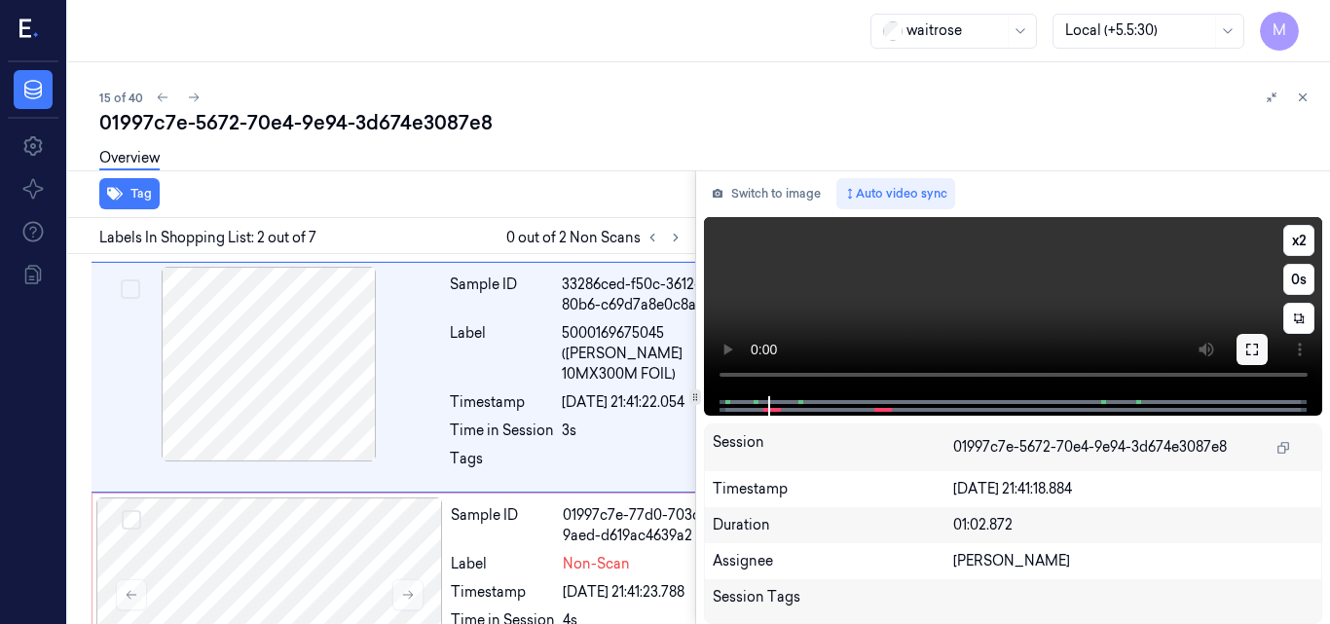
click at [1246, 343] on icon at bounding box center [1253, 350] width 16 height 16
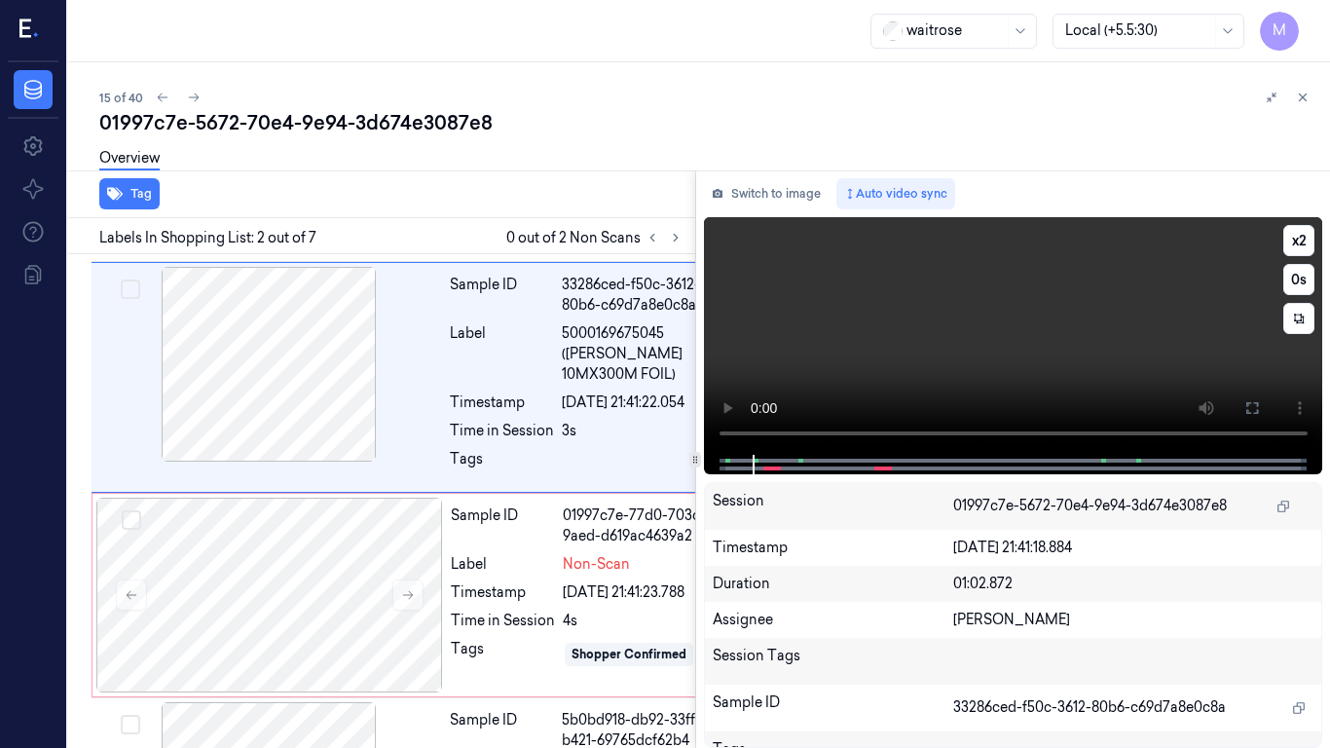
scroll to position [160, 0]
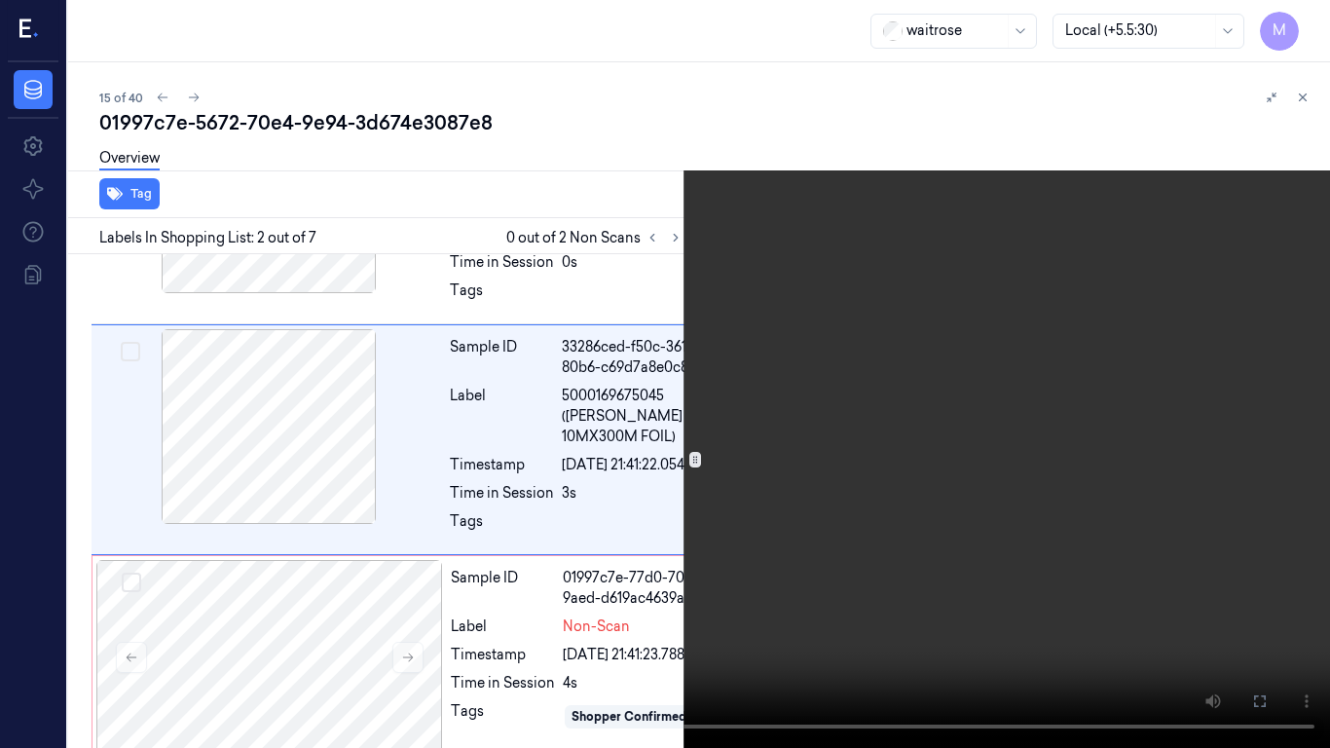
click at [844, 467] on video at bounding box center [665, 374] width 1330 height 748
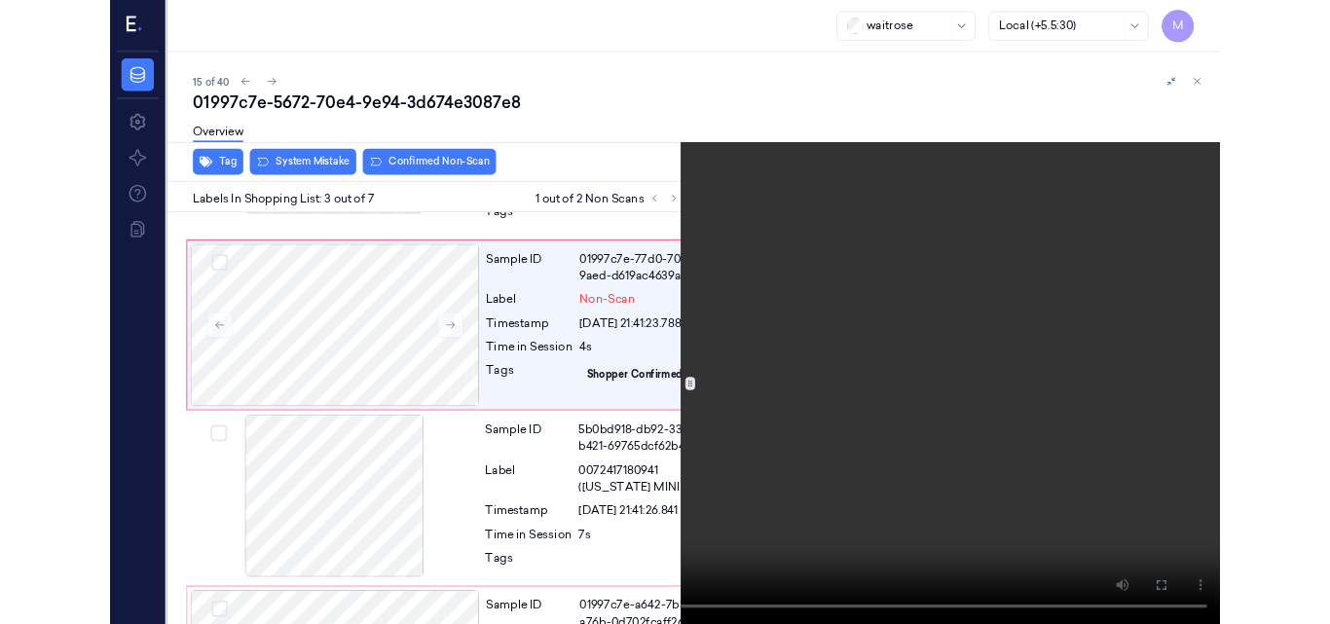
scroll to position [432, 0]
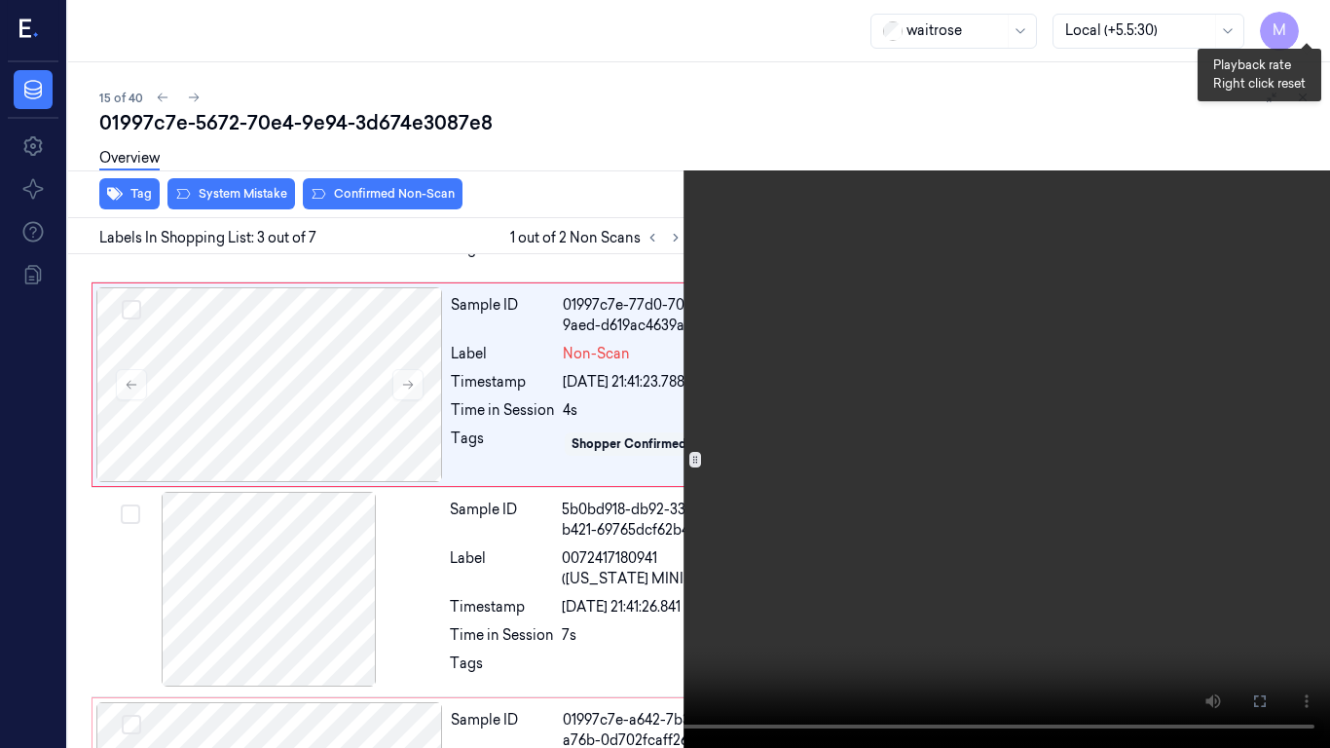
click at [1310, 22] on button "x 2" at bounding box center [1306, 23] width 31 height 31
click at [1310, 22] on button "x 4" at bounding box center [1306, 23] width 31 height 31
click at [0, 0] on icon at bounding box center [0, 0] width 0 height 0
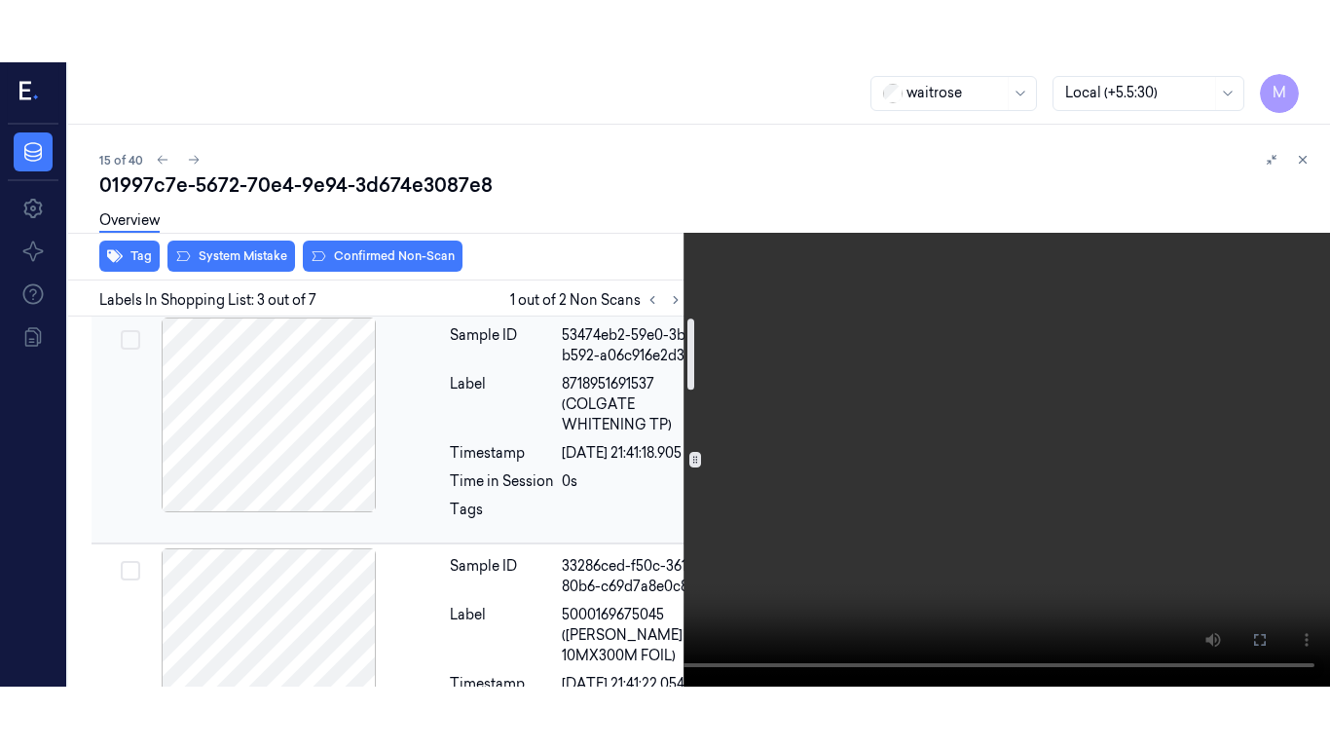
scroll to position [0, 0]
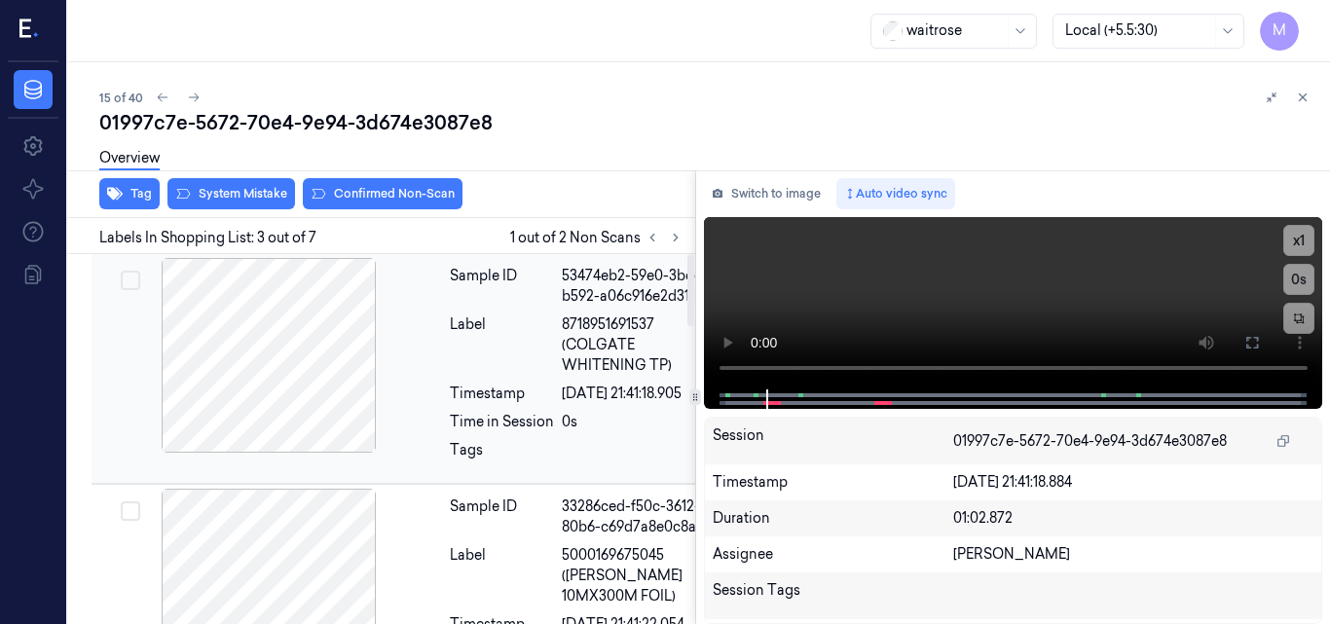
click at [301, 341] on div at bounding box center [268, 355] width 347 height 195
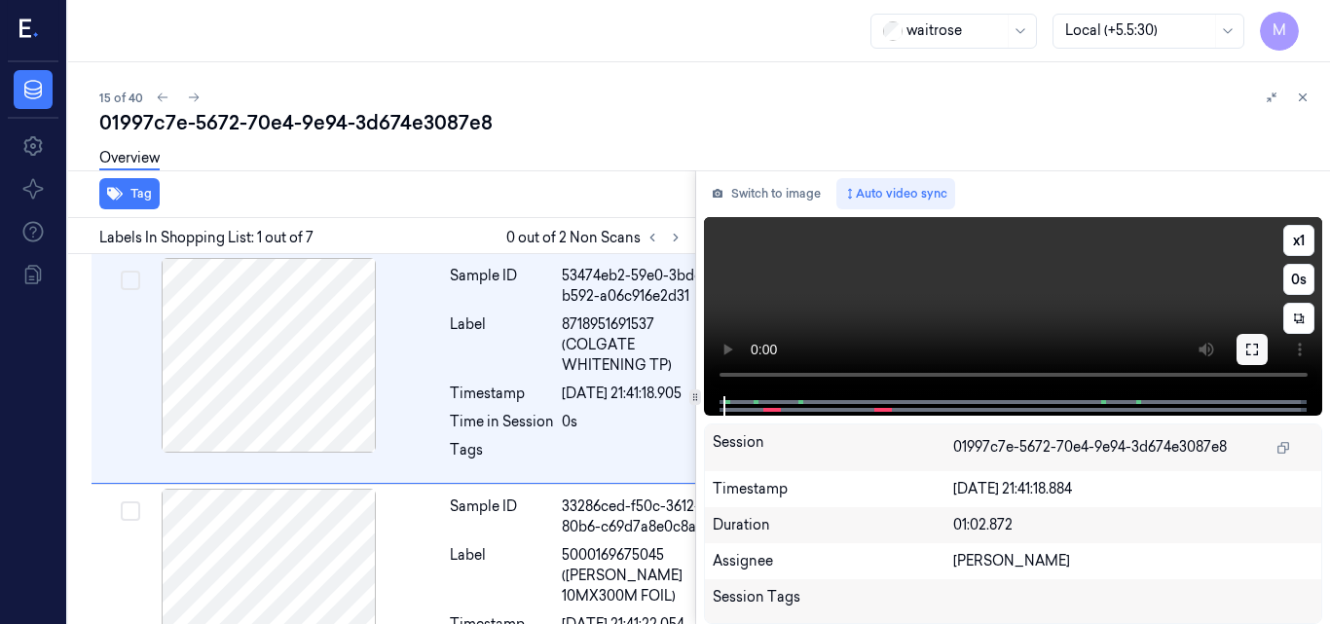
click at [1253, 353] on icon at bounding box center [1253, 350] width 16 height 16
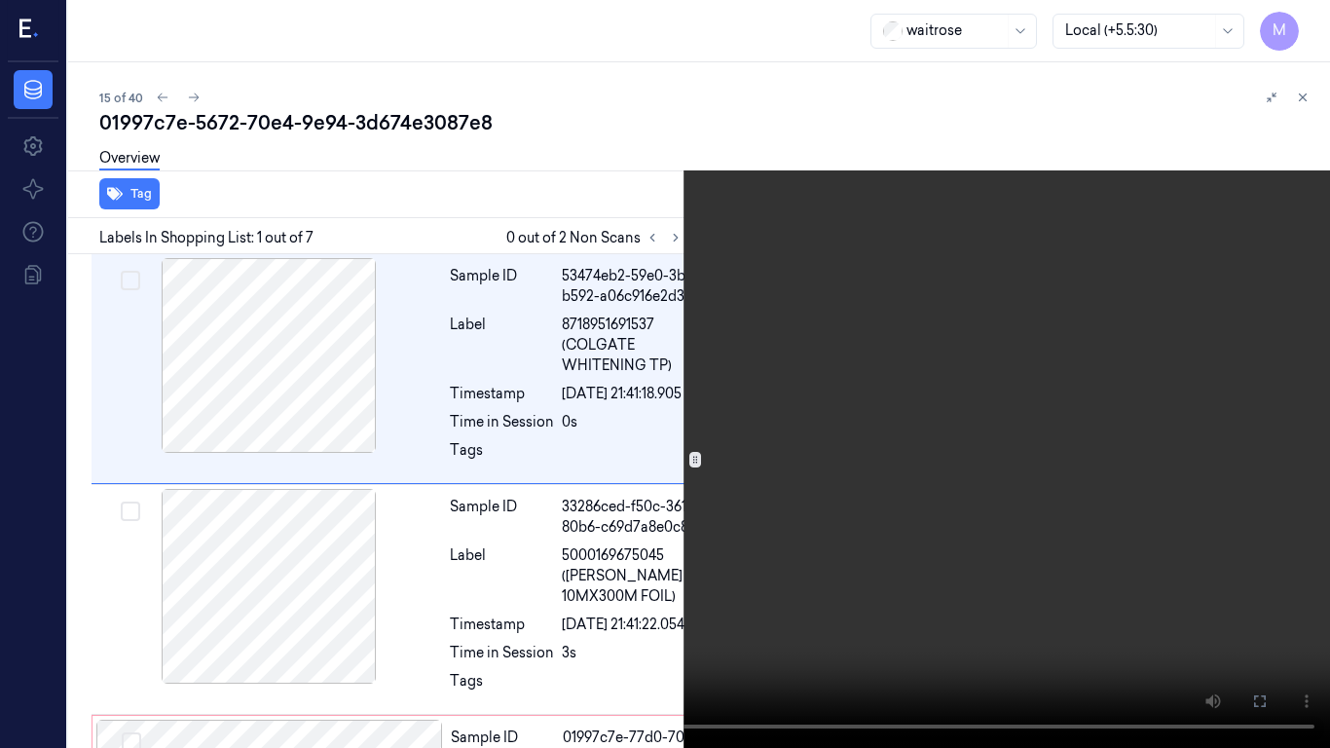
click at [876, 408] on video at bounding box center [665, 374] width 1330 height 748
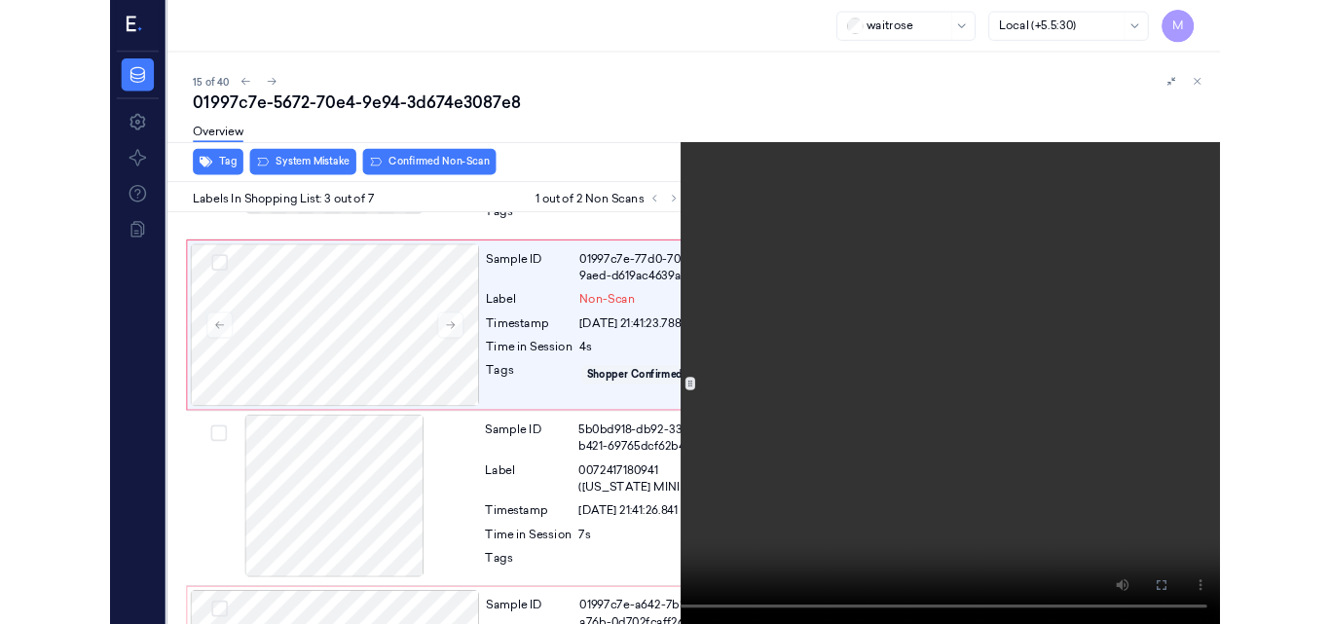
scroll to position [432, 0]
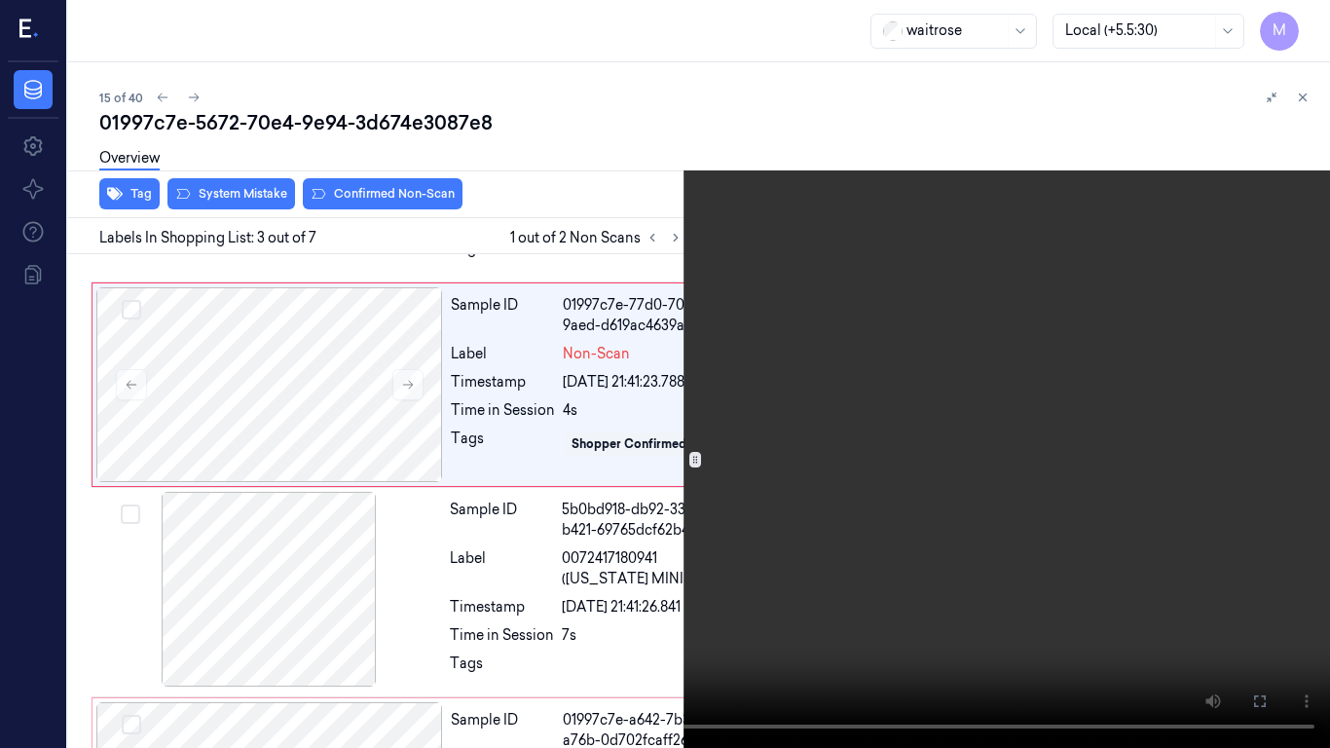
click at [876, 408] on video at bounding box center [665, 374] width 1330 height 748
click at [0, 0] on icon at bounding box center [0, 0] width 0 height 0
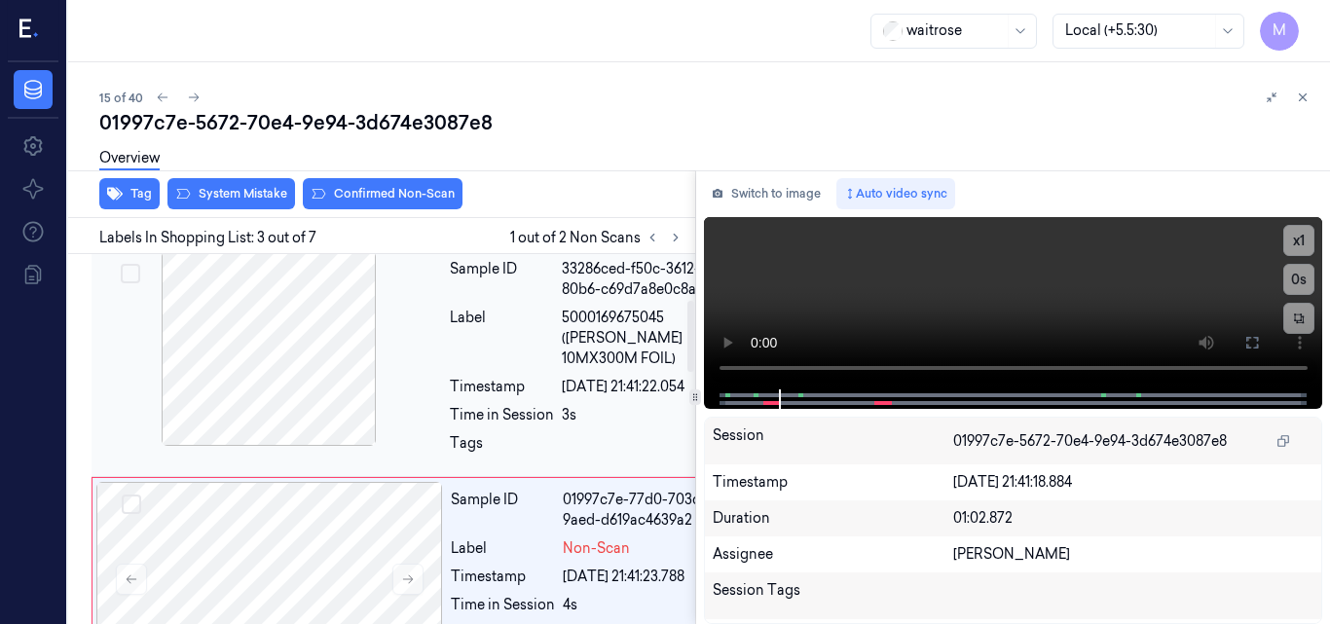
click at [291, 373] on div at bounding box center [268, 348] width 347 height 195
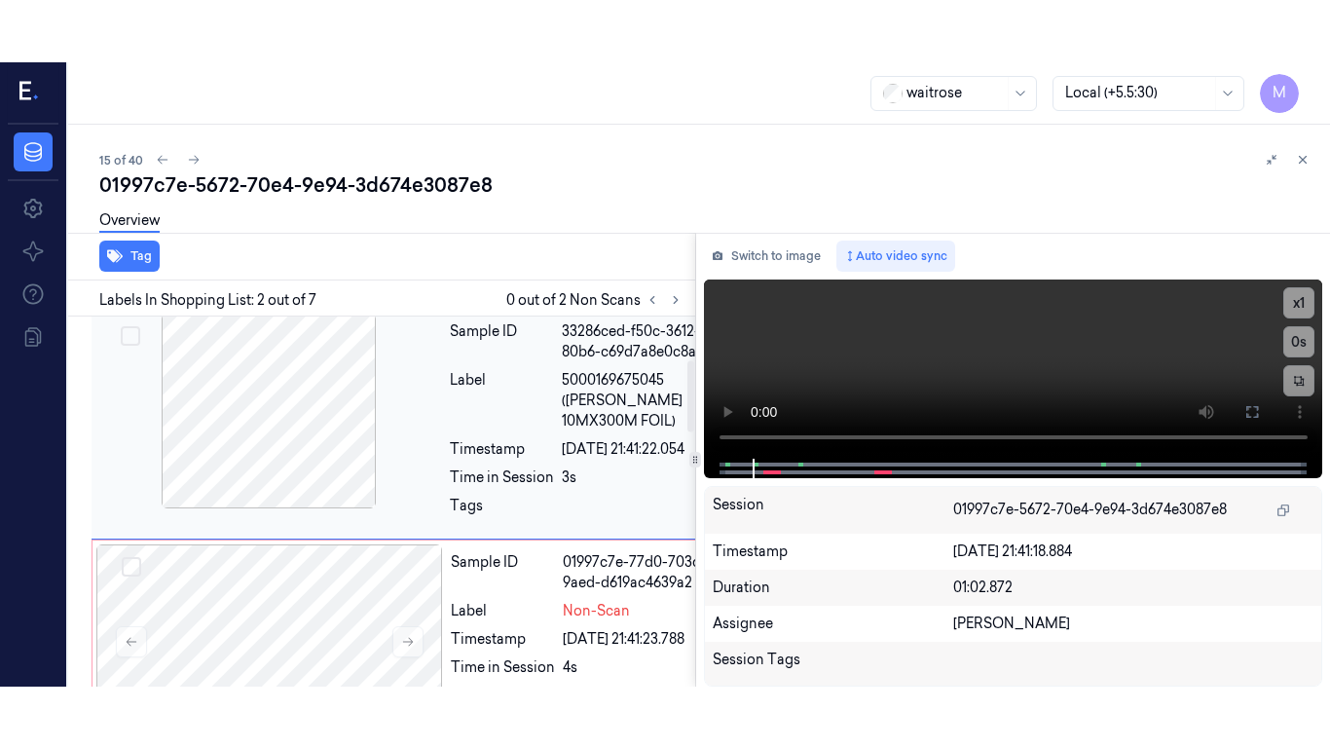
scroll to position [222, 0]
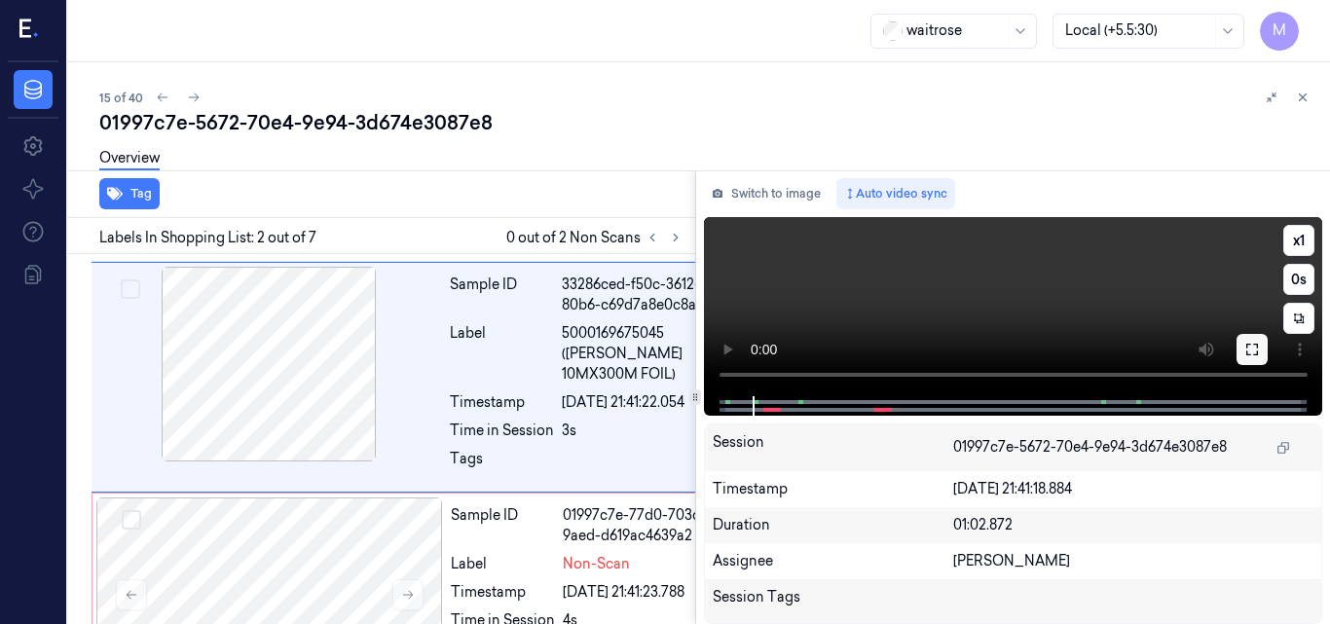
click at [1251, 350] on icon at bounding box center [1253, 350] width 16 height 16
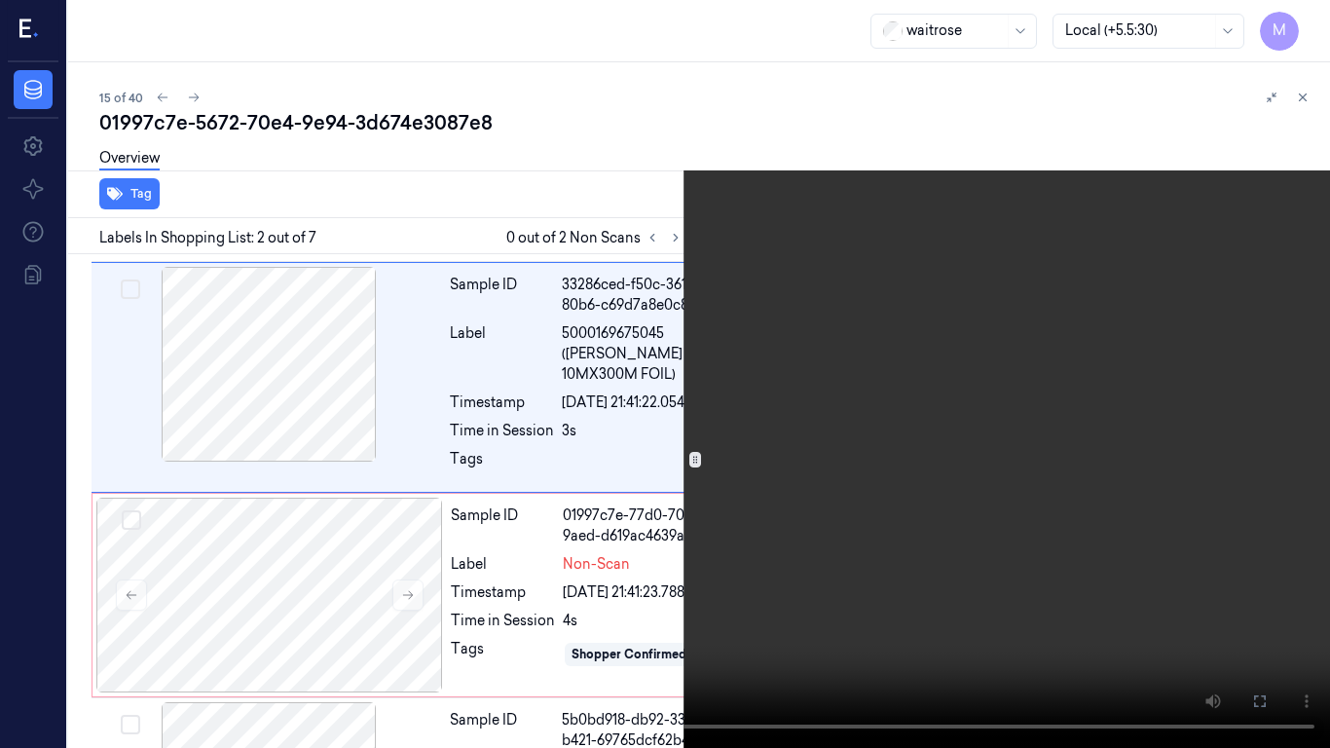
click at [727, 358] on video at bounding box center [665, 374] width 1330 height 748
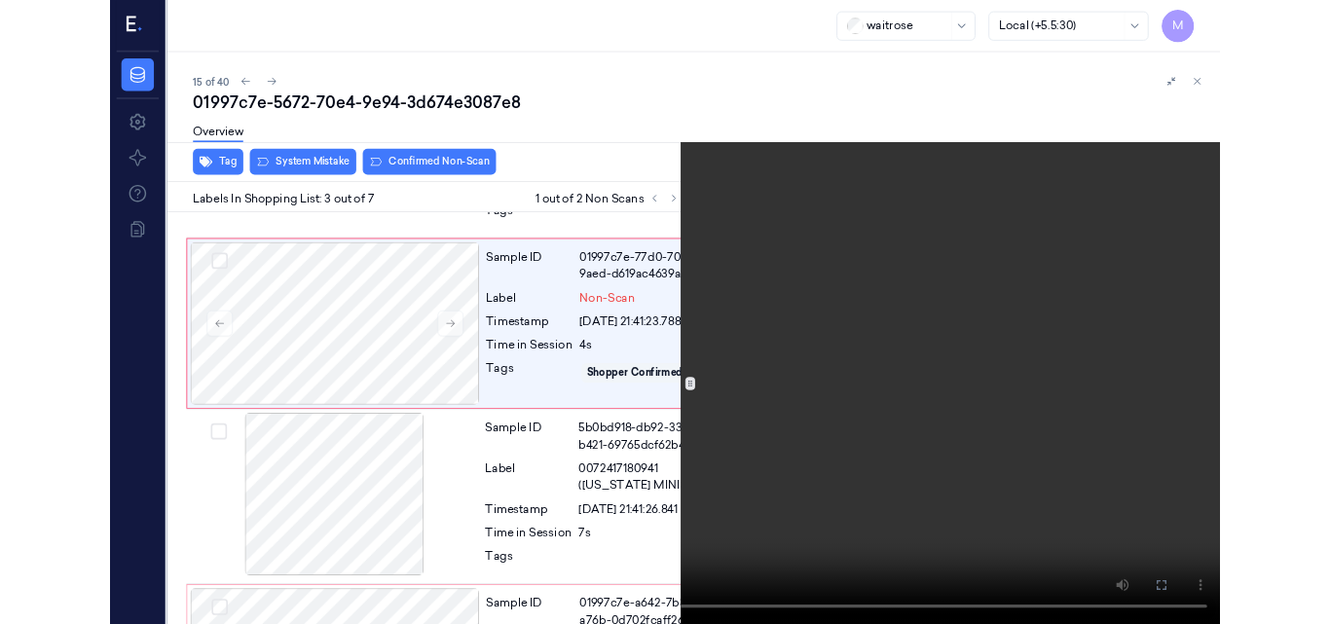
scroll to position [432, 0]
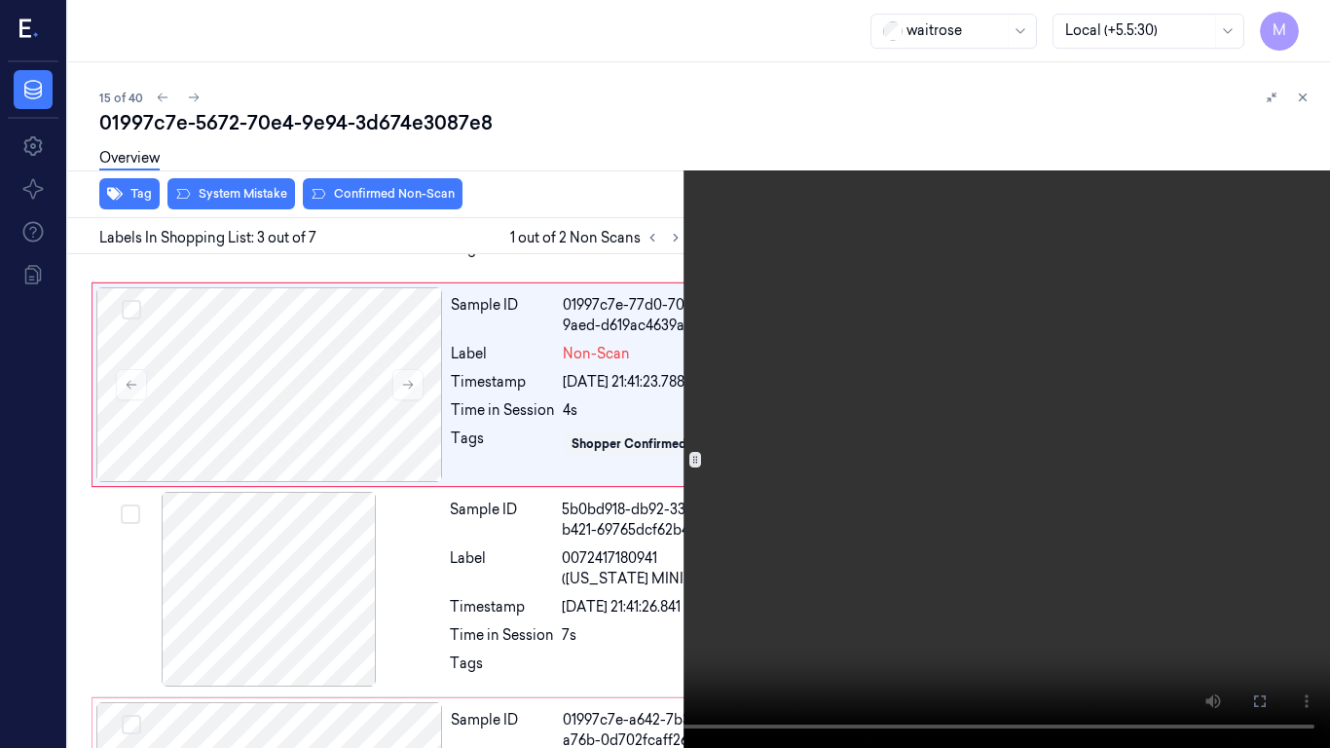
click at [621, 501] on video at bounding box center [665, 374] width 1330 height 748
click at [0, 0] on icon at bounding box center [0, 0] width 0 height 0
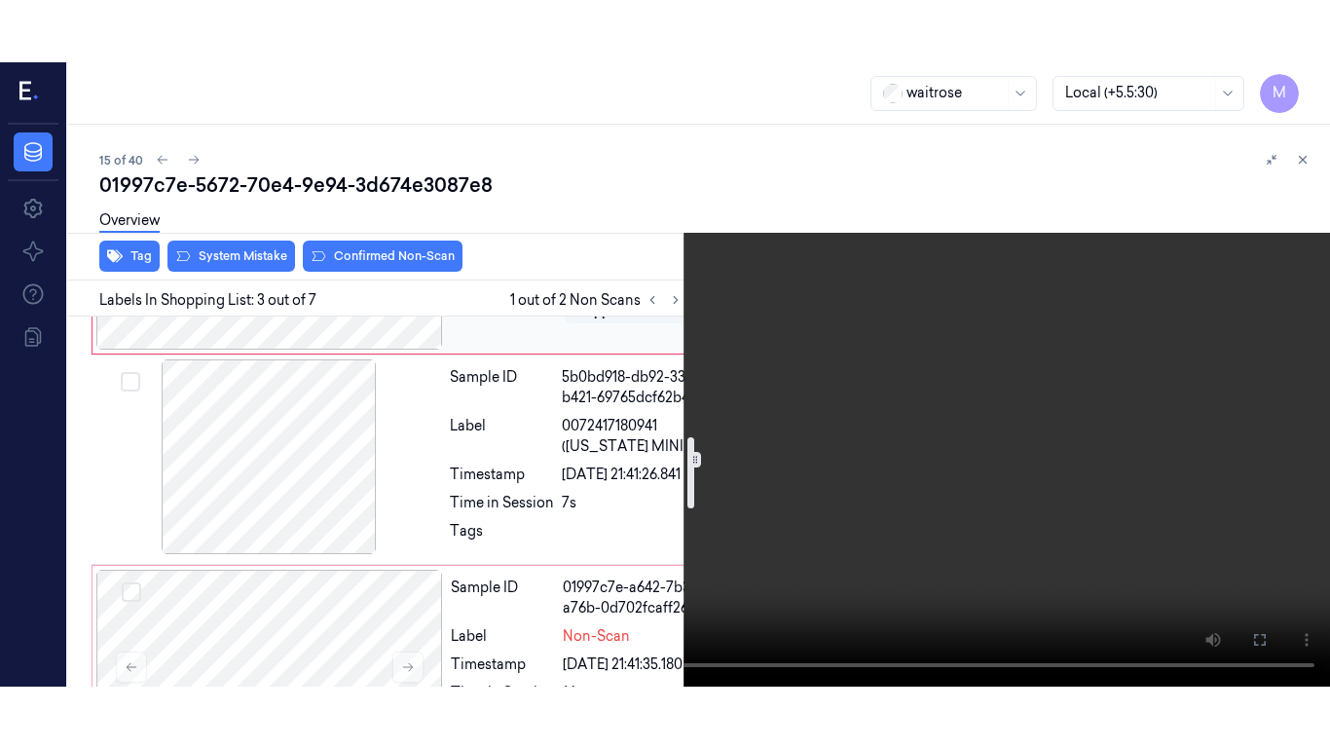
scroll to position [530, 0]
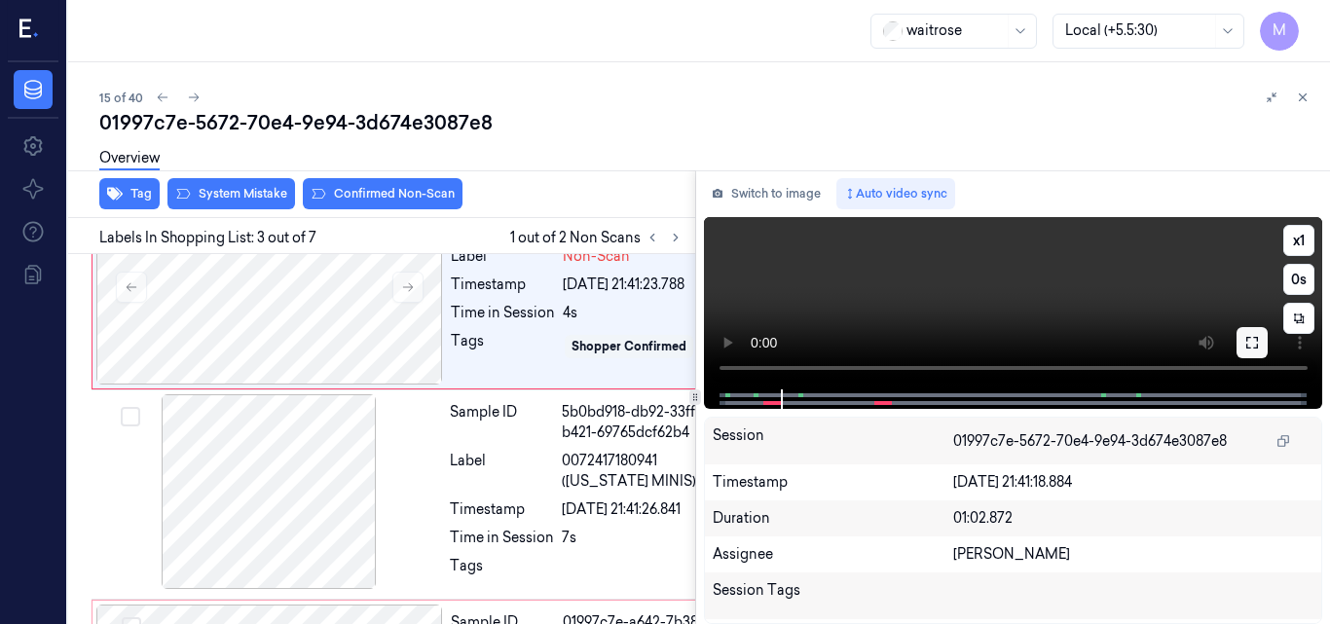
click at [1247, 346] on icon at bounding box center [1253, 343] width 12 height 12
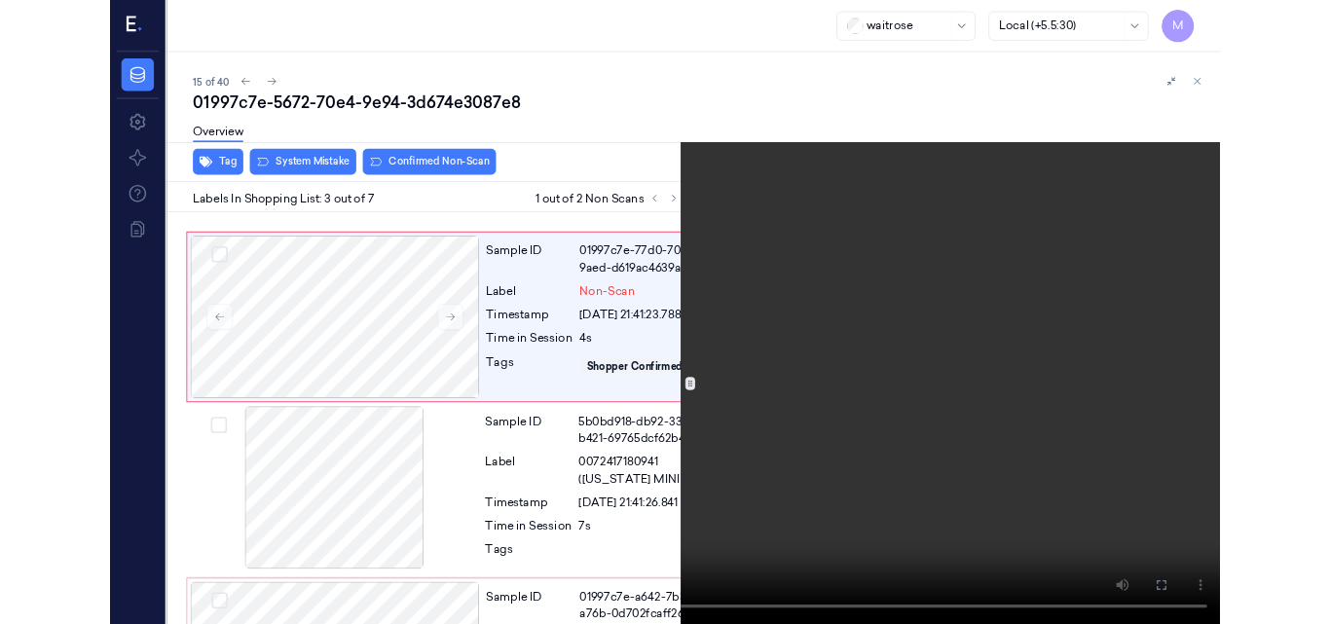
scroll to position [432, 0]
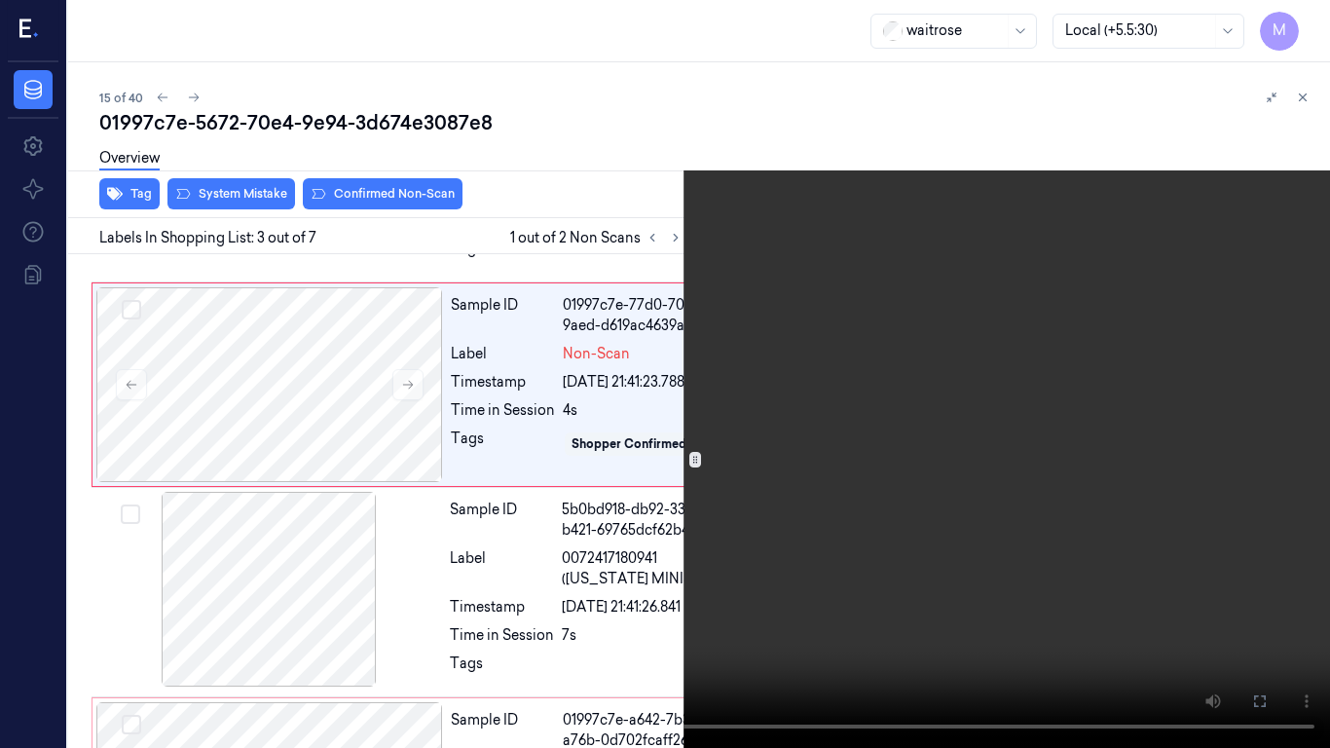
click at [874, 355] on video at bounding box center [665, 374] width 1330 height 748
click at [0, 0] on icon at bounding box center [0, 0] width 0 height 0
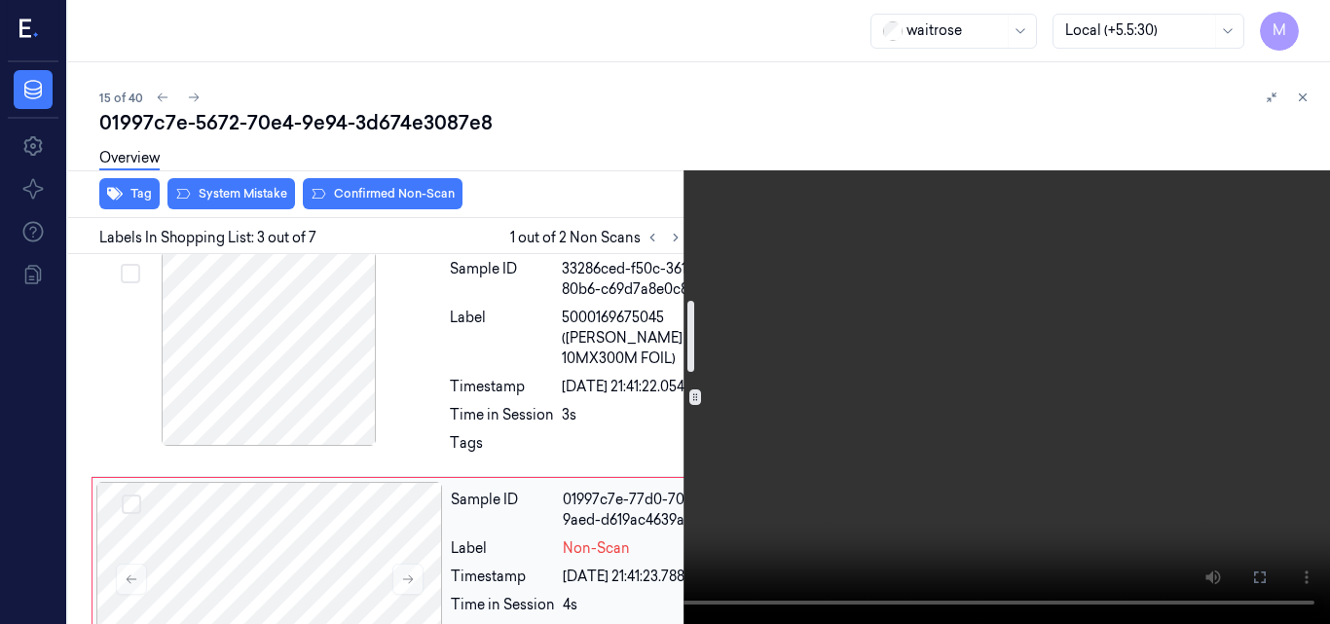
scroll to position [140, 0]
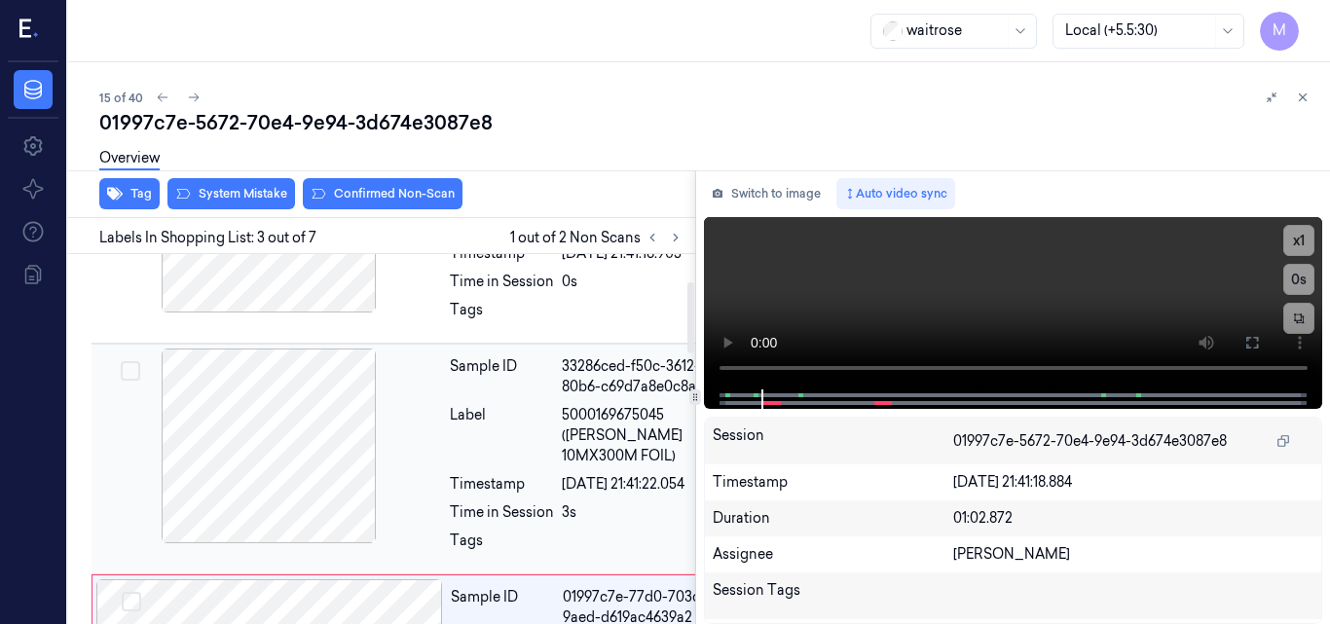
click at [356, 479] on div at bounding box center [268, 446] width 347 height 195
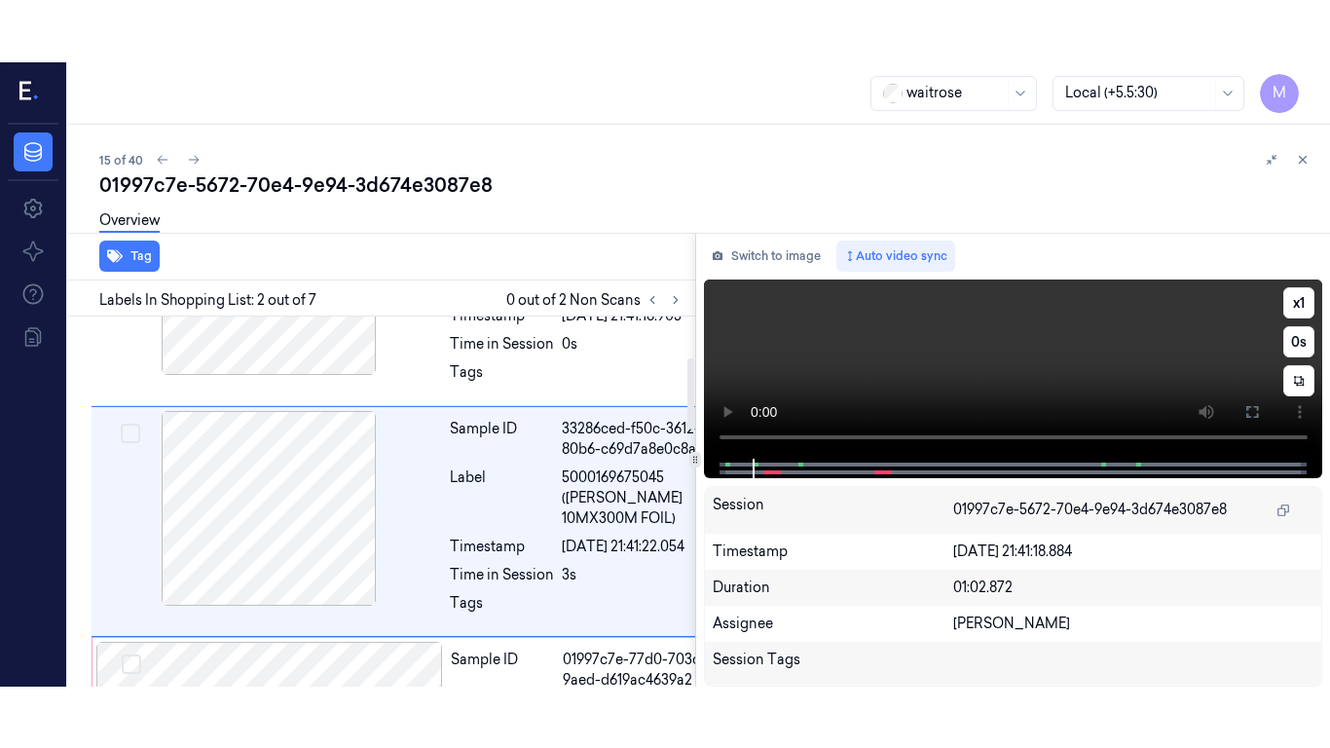
scroll to position [222, 0]
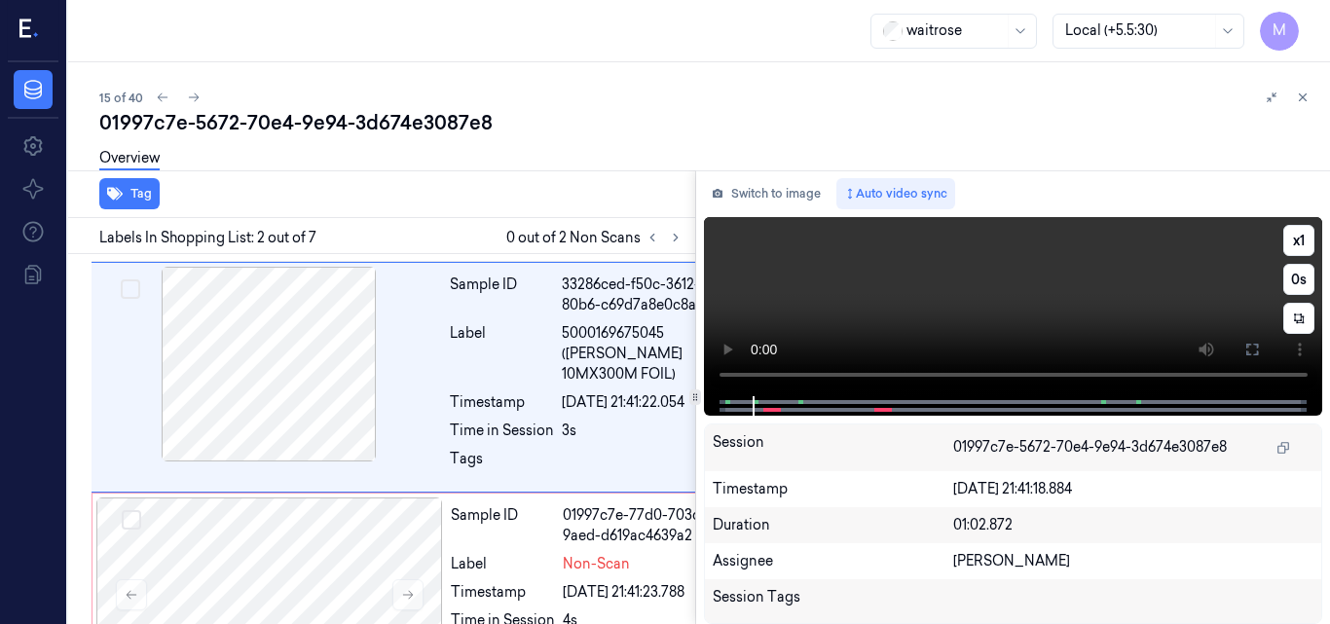
click at [1179, 311] on video at bounding box center [1013, 306] width 619 height 179
click at [1250, 349] on icon at bounding box center [1253, 350] width 16 height 16
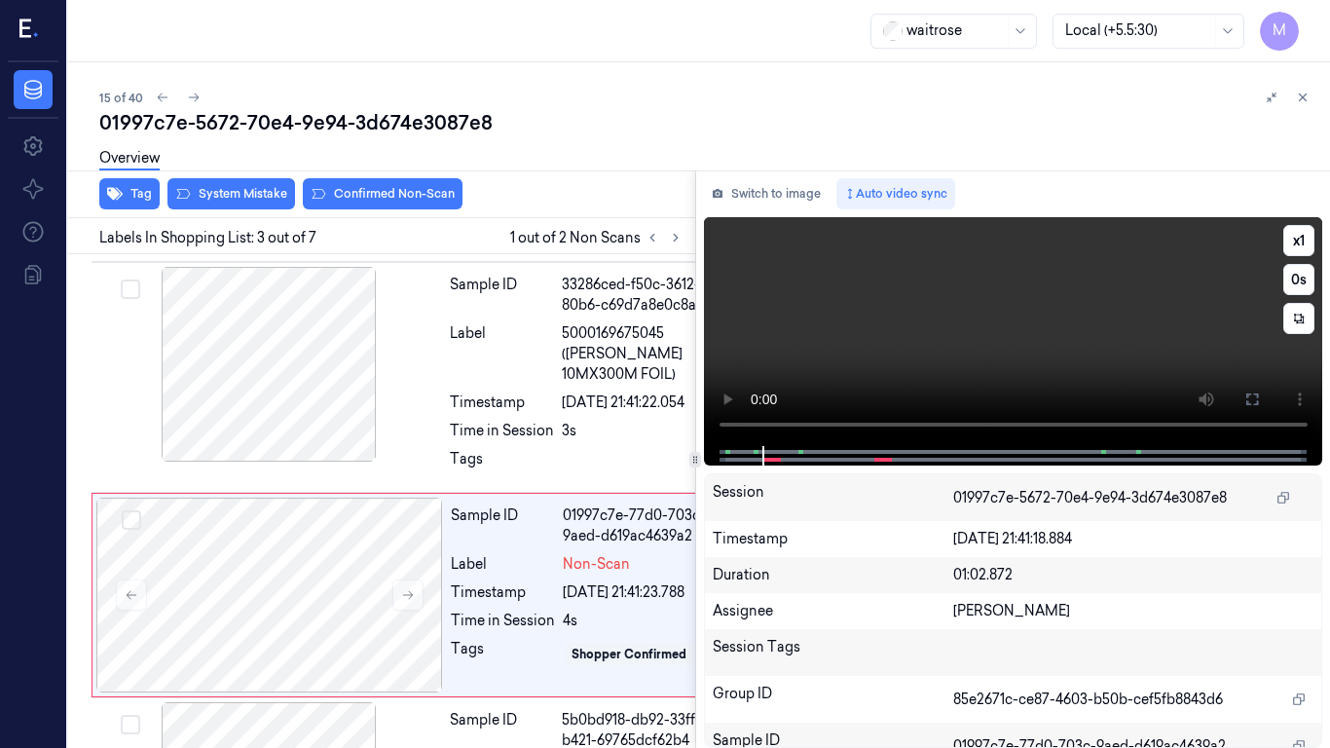
scroll to position [432, 0]
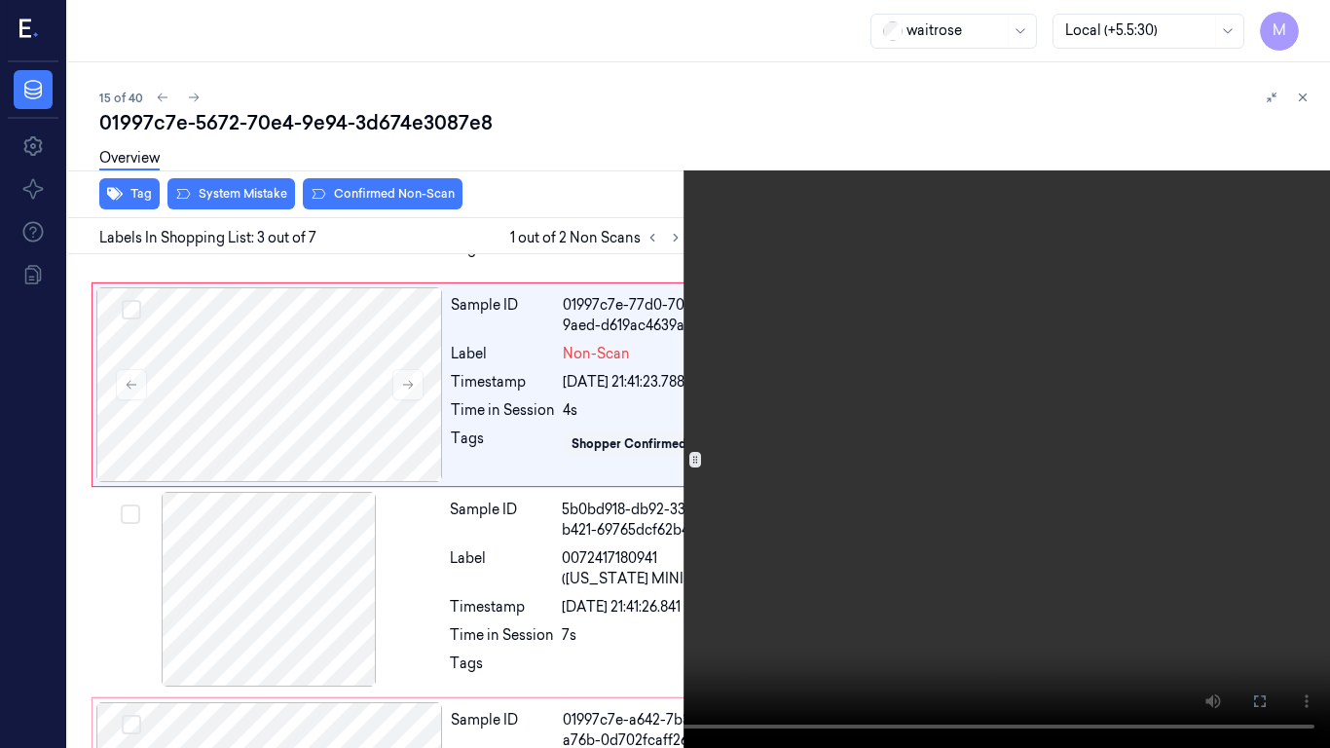
click at [772, 484] on video at bounding box center [665, 374] width 1330 height 748
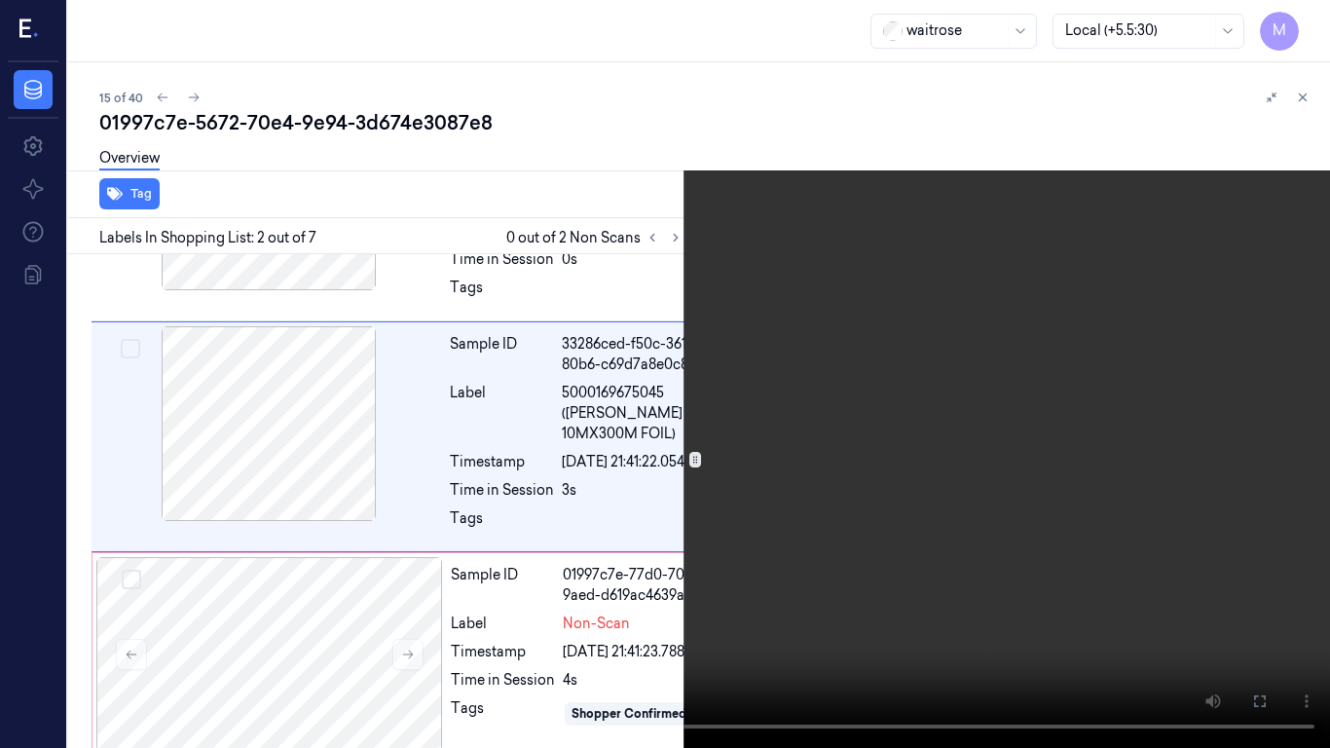
scroll to position [160, 0]
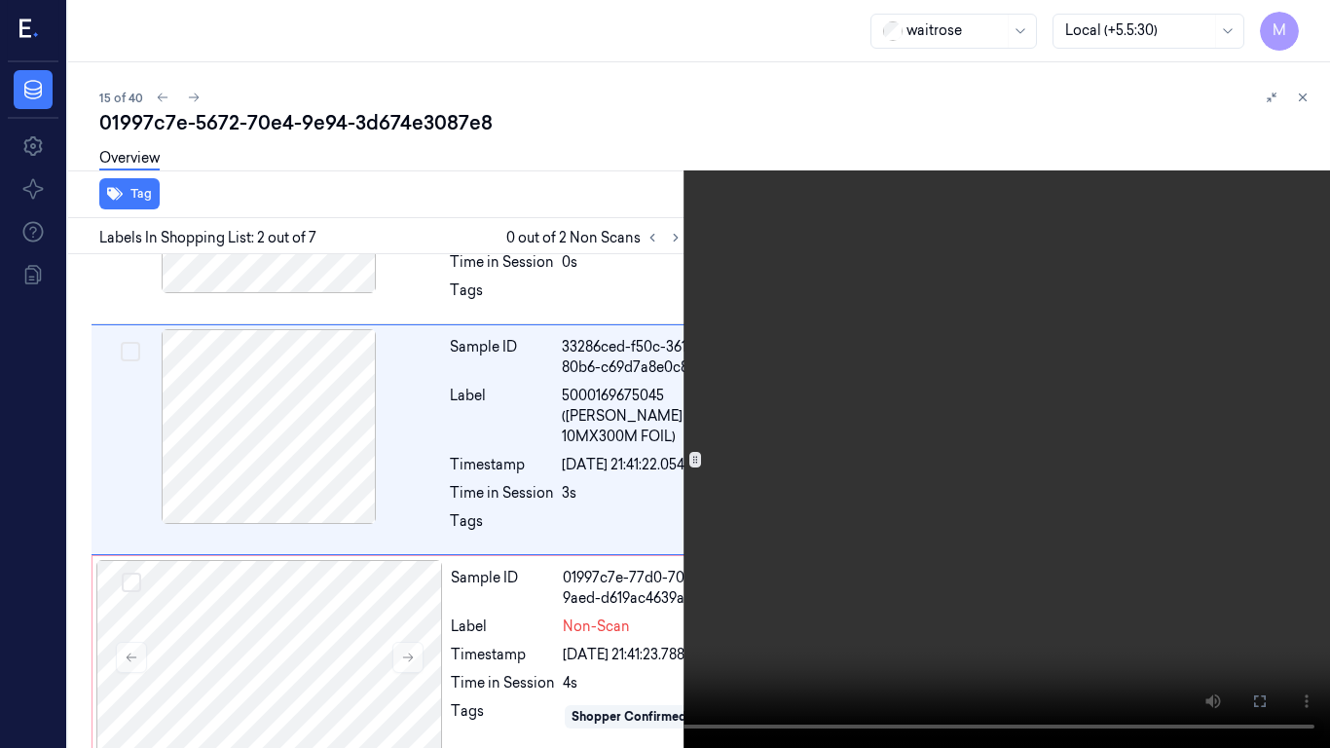
click at [655, 513] on video at bounding box center [665, 374] width 1330 height 748
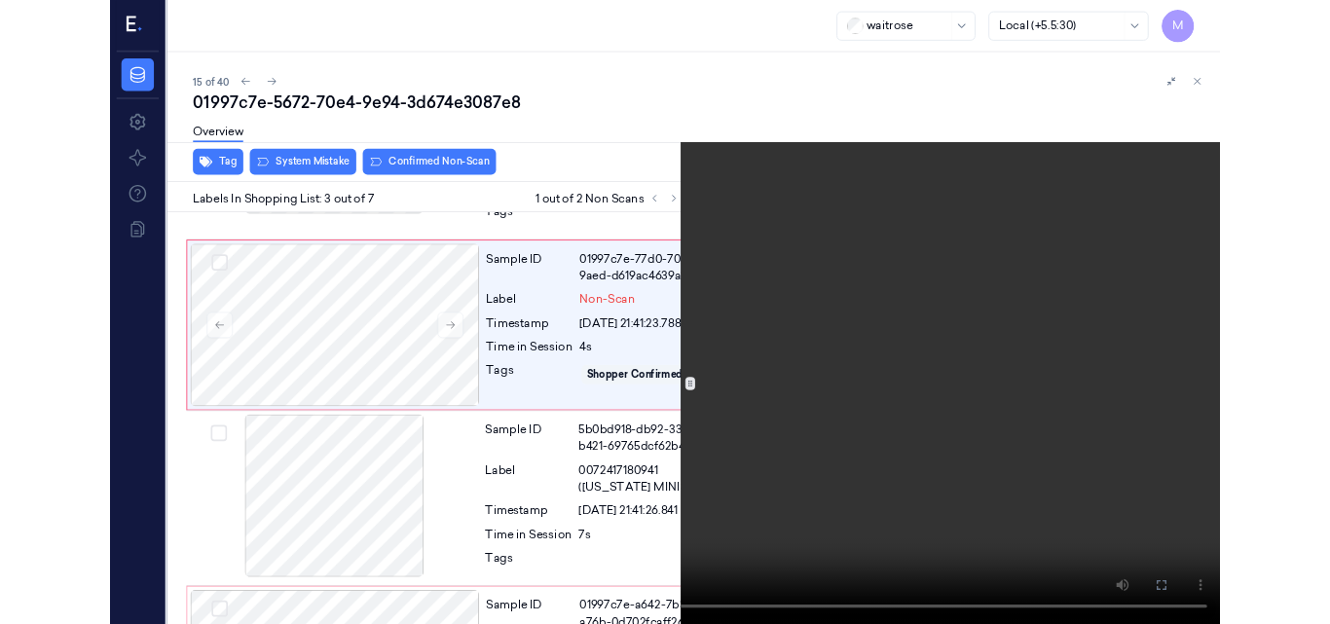
scroll to position [432, 0]
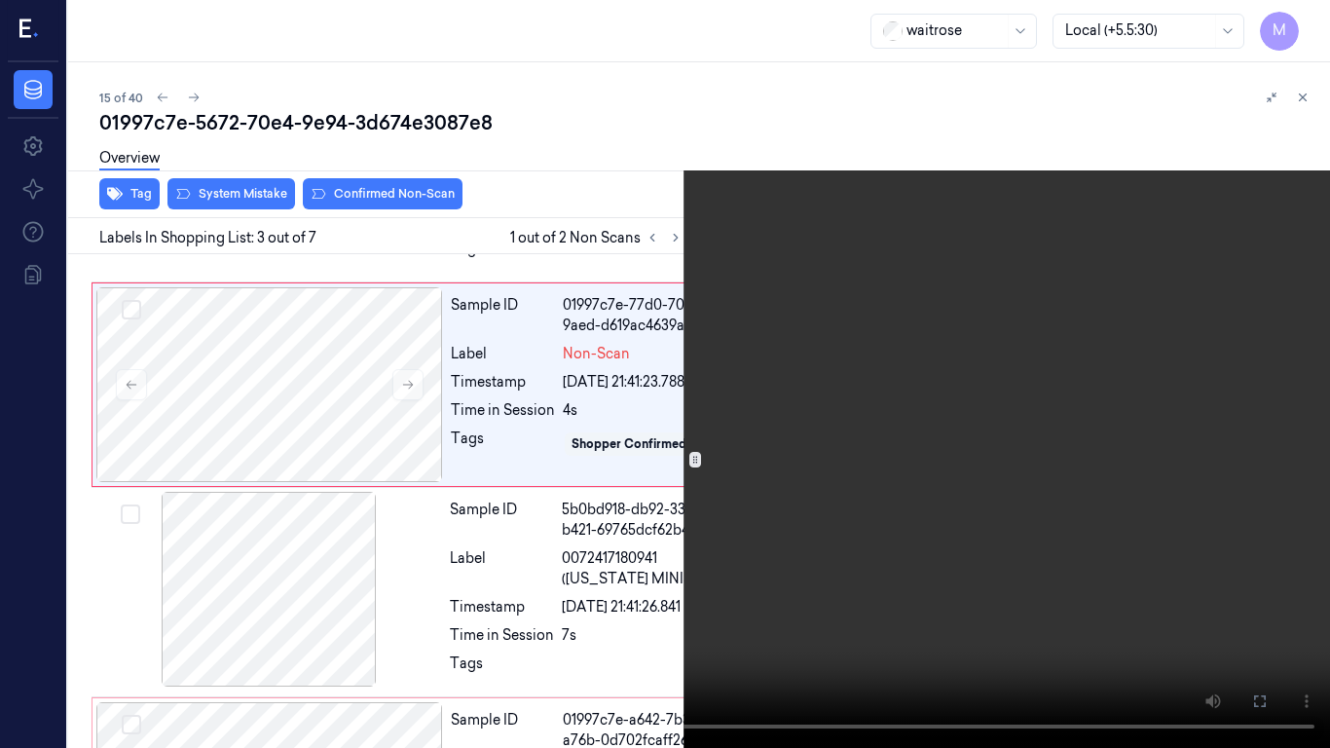
click at [642, 470] on video at bounding box center [665, 374] width 1330 height 748
click at [0, 0] on button at bounding box center [0, 0] width 0 height 0
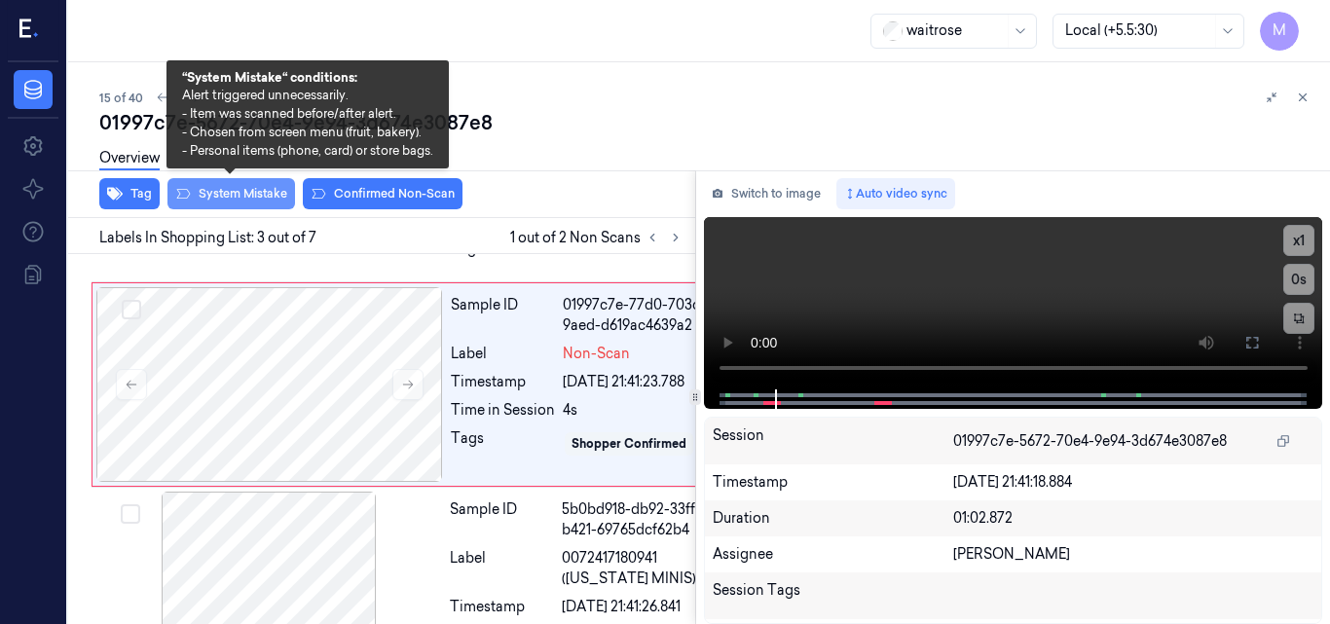
click at [240, 196] on button "System Mistake" at bounding box center [232, 193] width 128 height 31
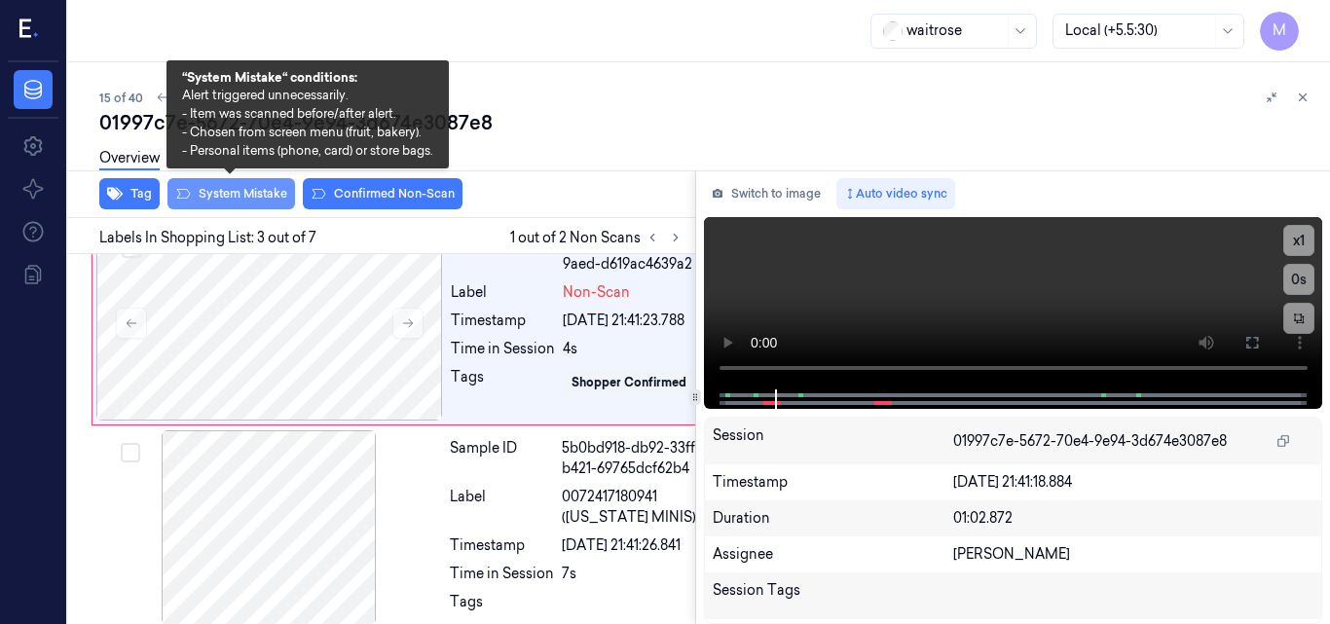
scroll to position [499, 0]
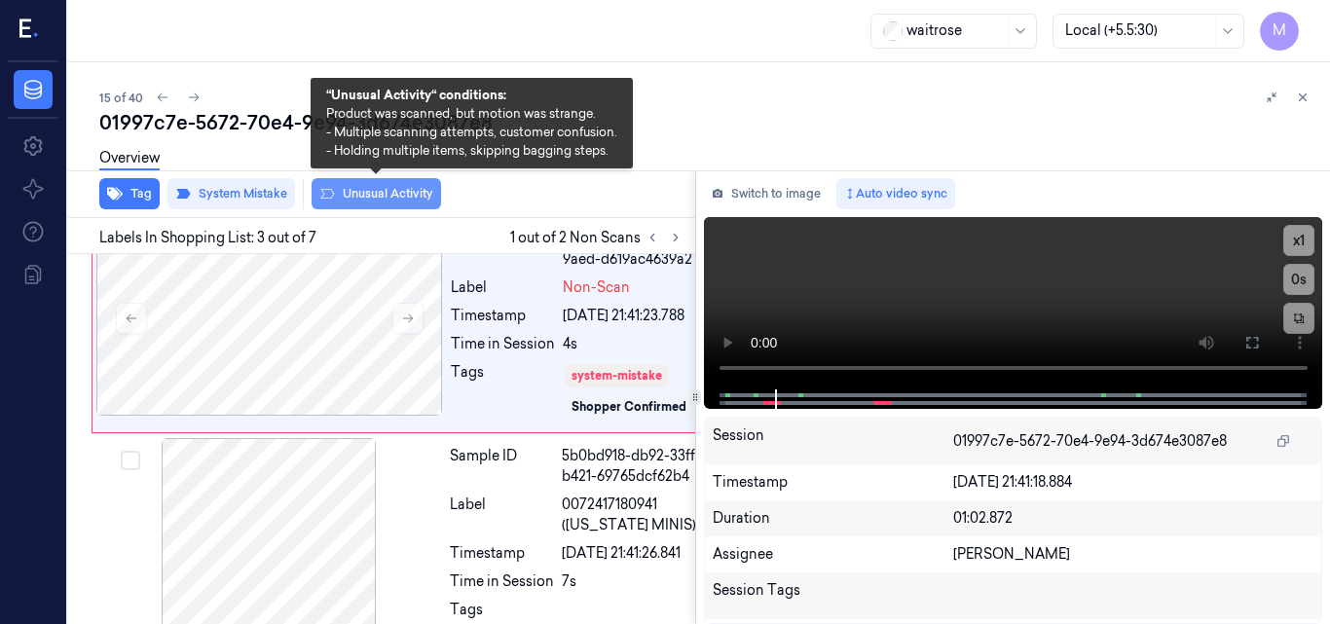
click at [378, 190] on button "Unusual Activity" at bounding box center [377, 193] width 130 height 31
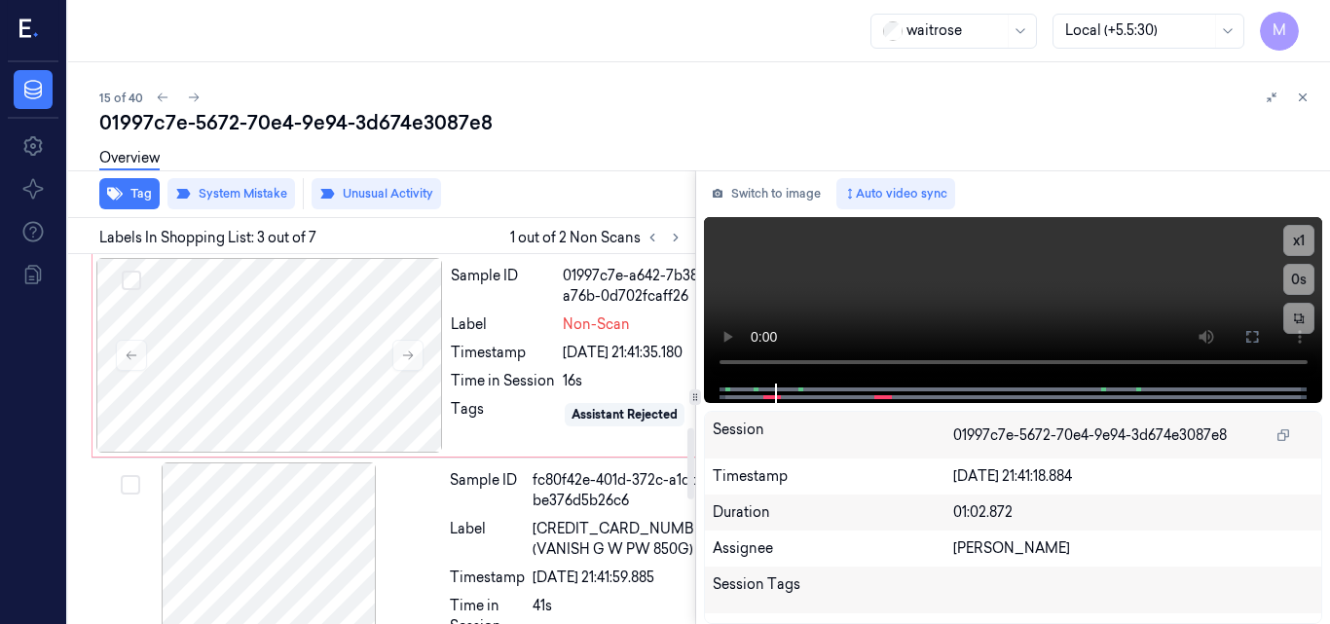
scroll to position [888, 0]
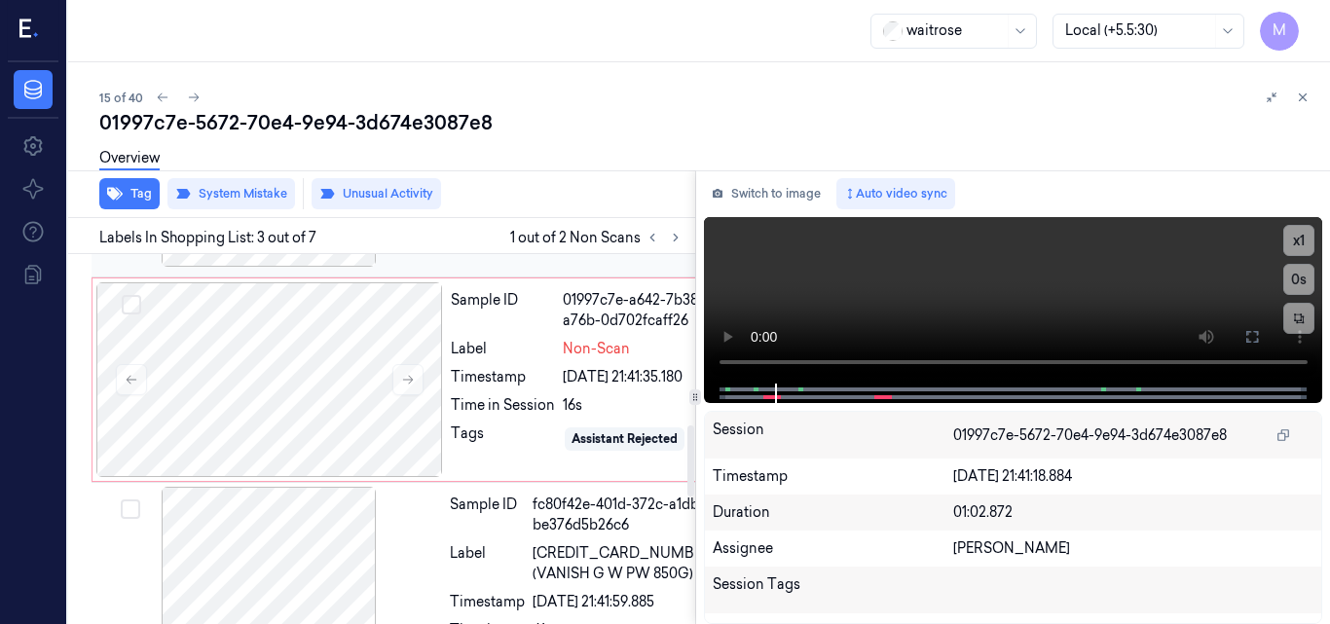
click at [300, 267] on div at bounding box center [268, 169] width 347 height 195
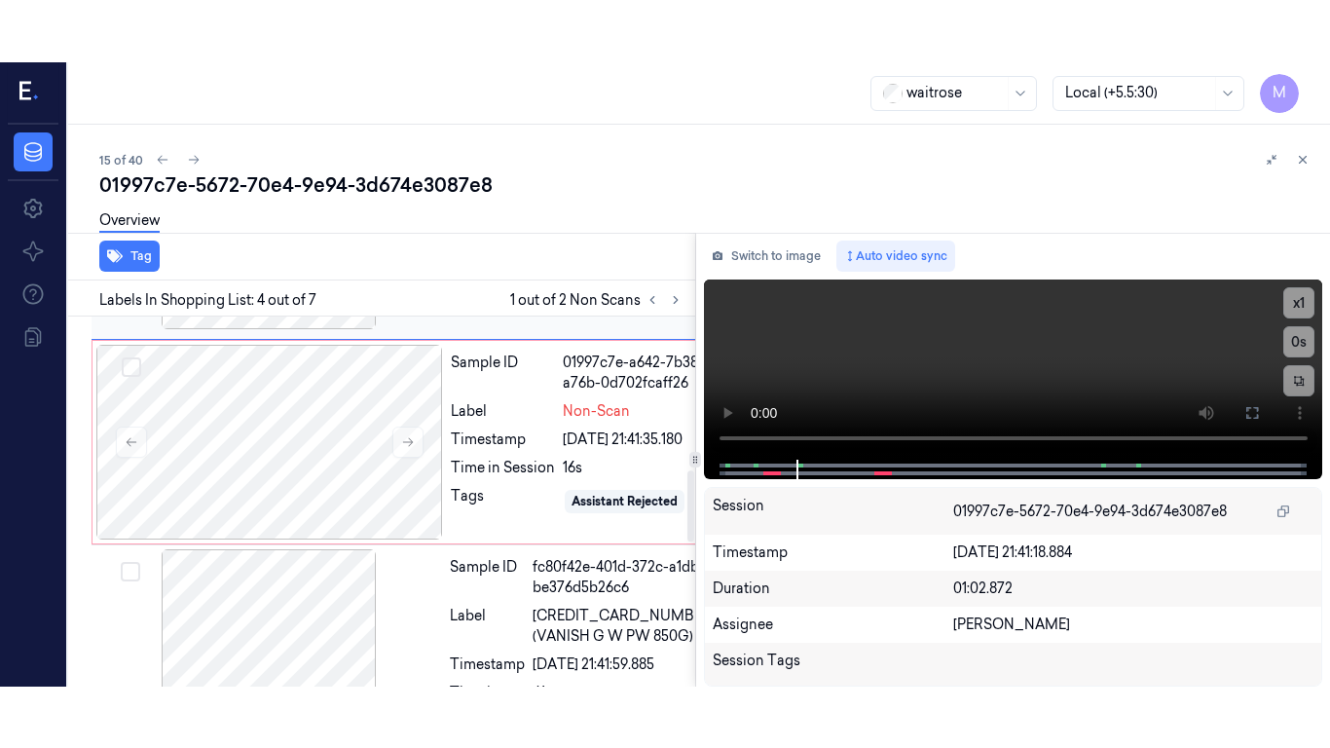
scroll to position [775, 0]
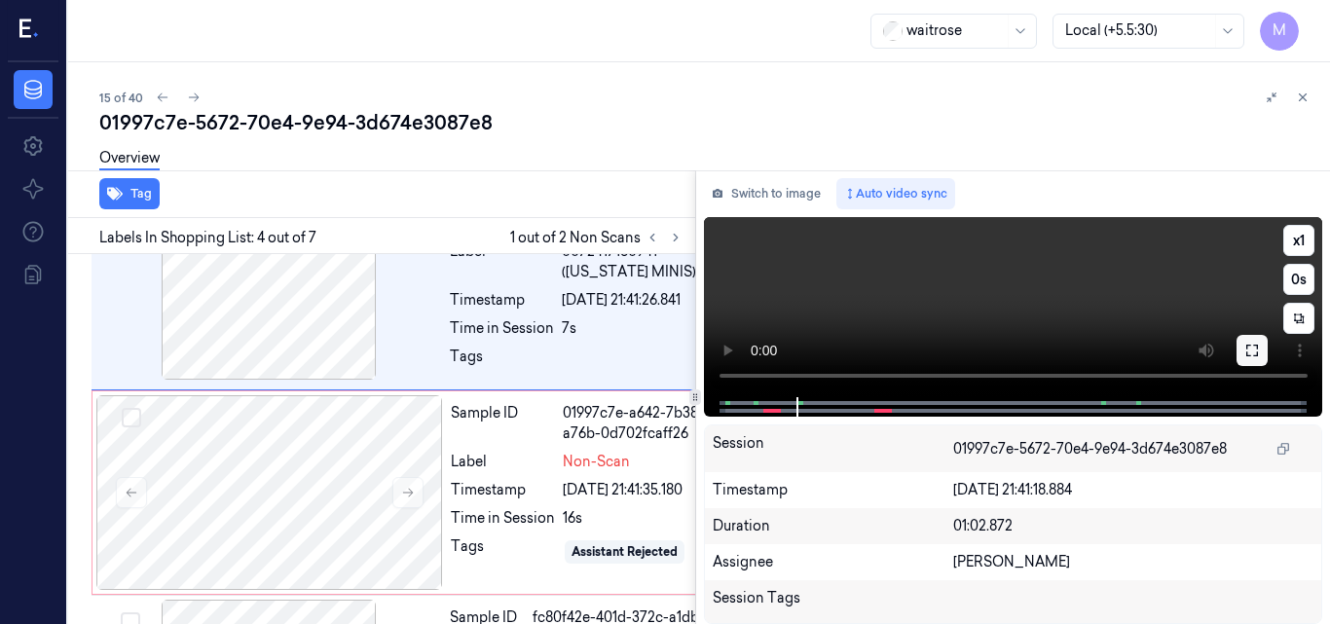
click at [1256, 355] on icon at bounding box center [1253, 351] width 16 height 16
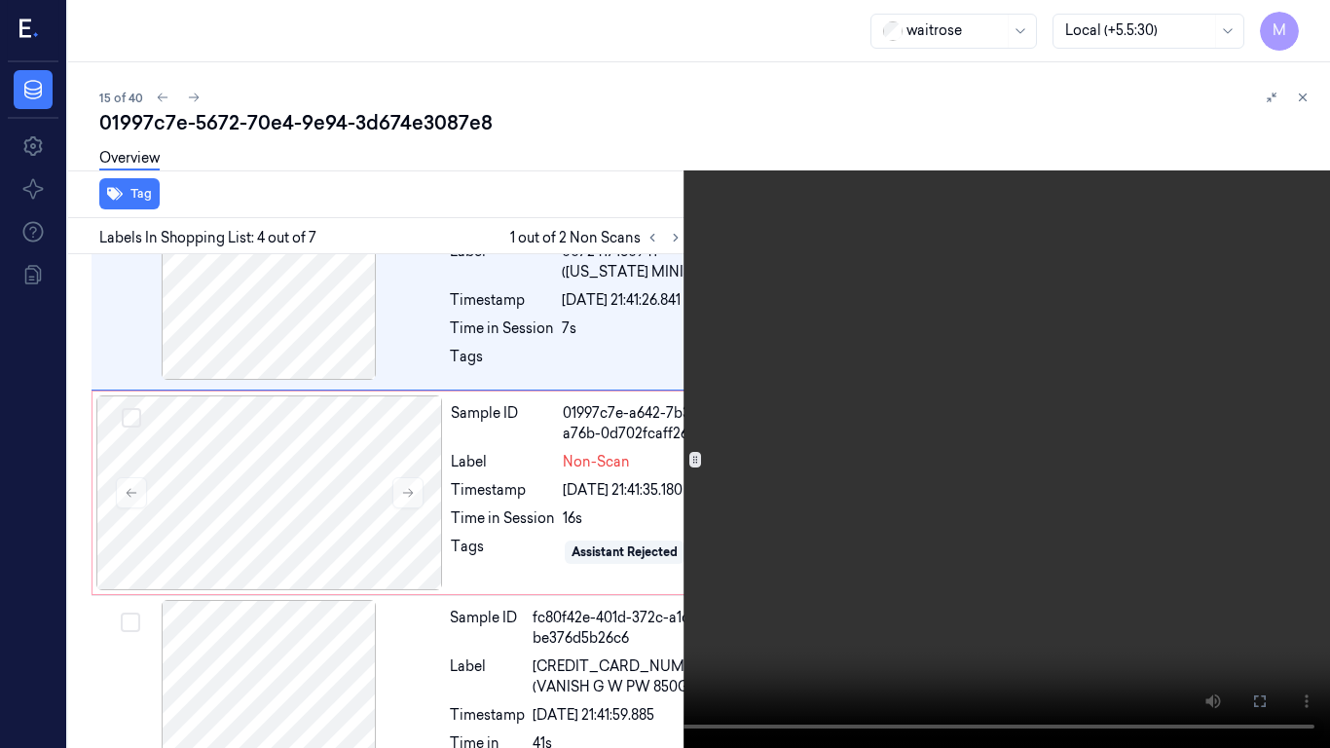
click at [825, 448] on video at bounding box center [665, 374] width 1330 height 748
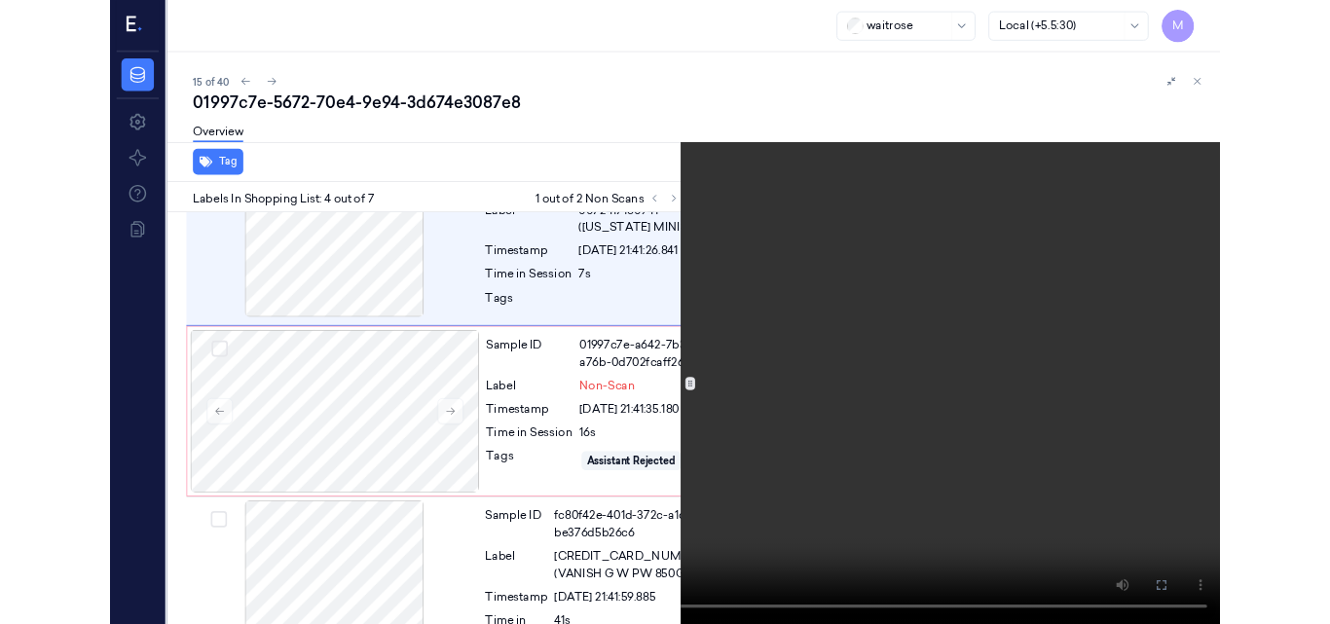
scroll to position [713, 0]
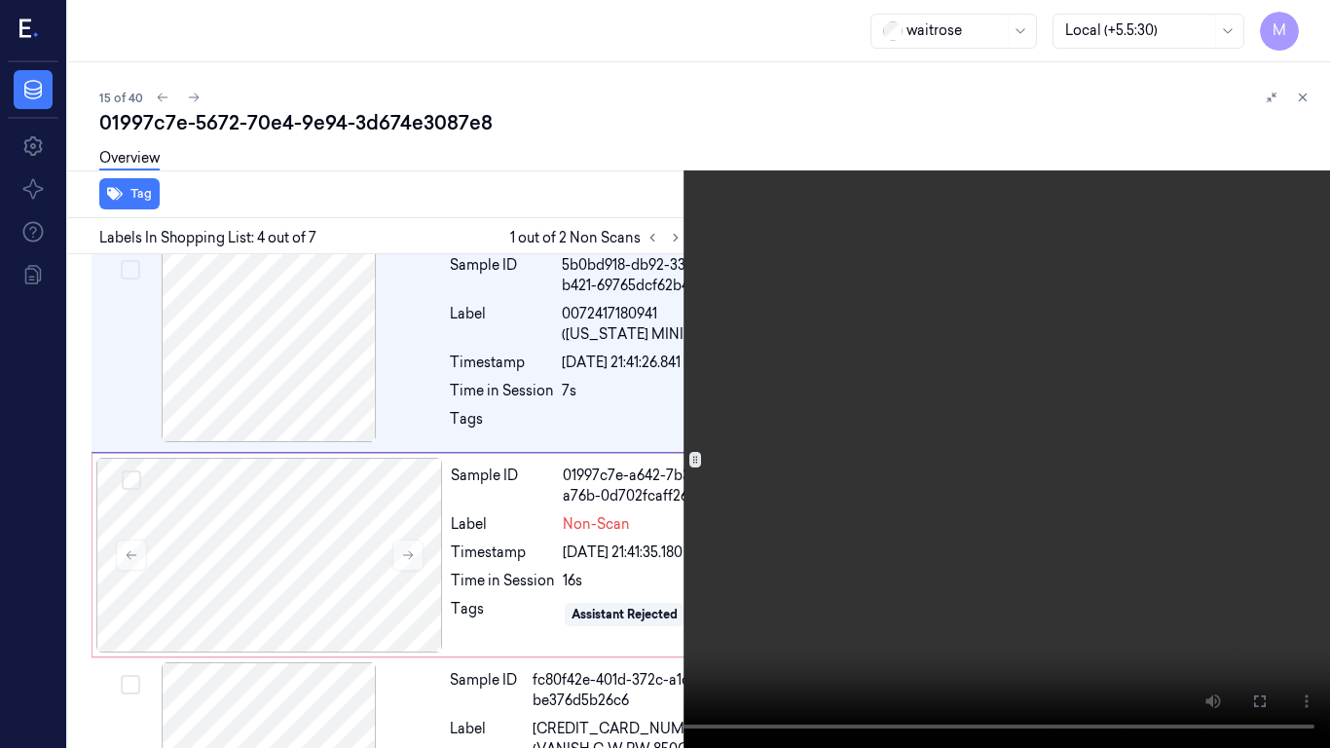
click at [823, 461] on video at bounding box center [665, 374] width 1330 height 748
click at [0, 0] on button at bounding box center [0, 0] width 0 height 0
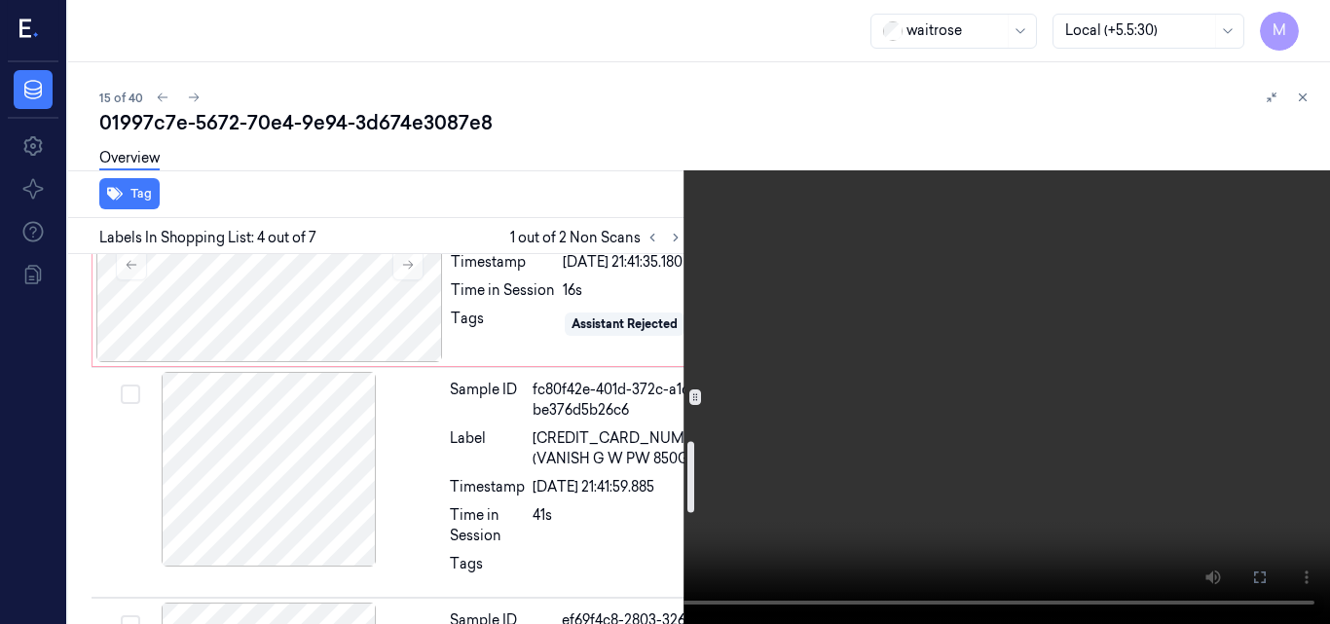
scroll to position [1005, 0]
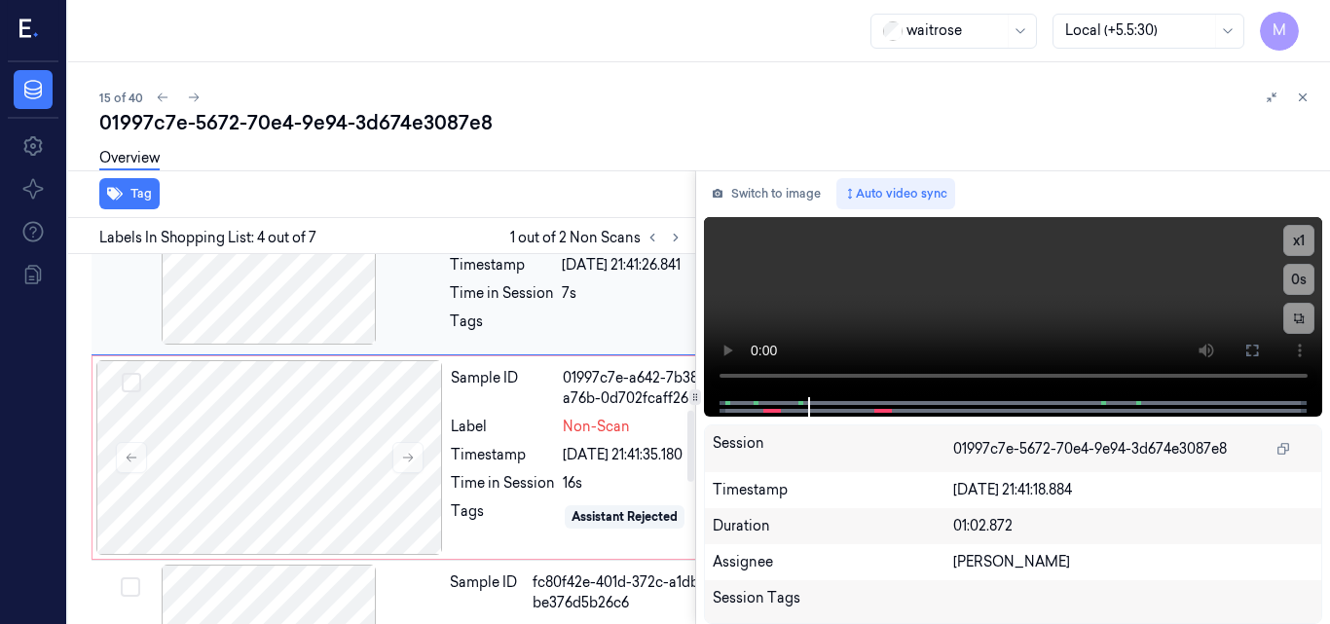
click at [299, 345] on div at bounding box center [268, 247] width 347 height 195
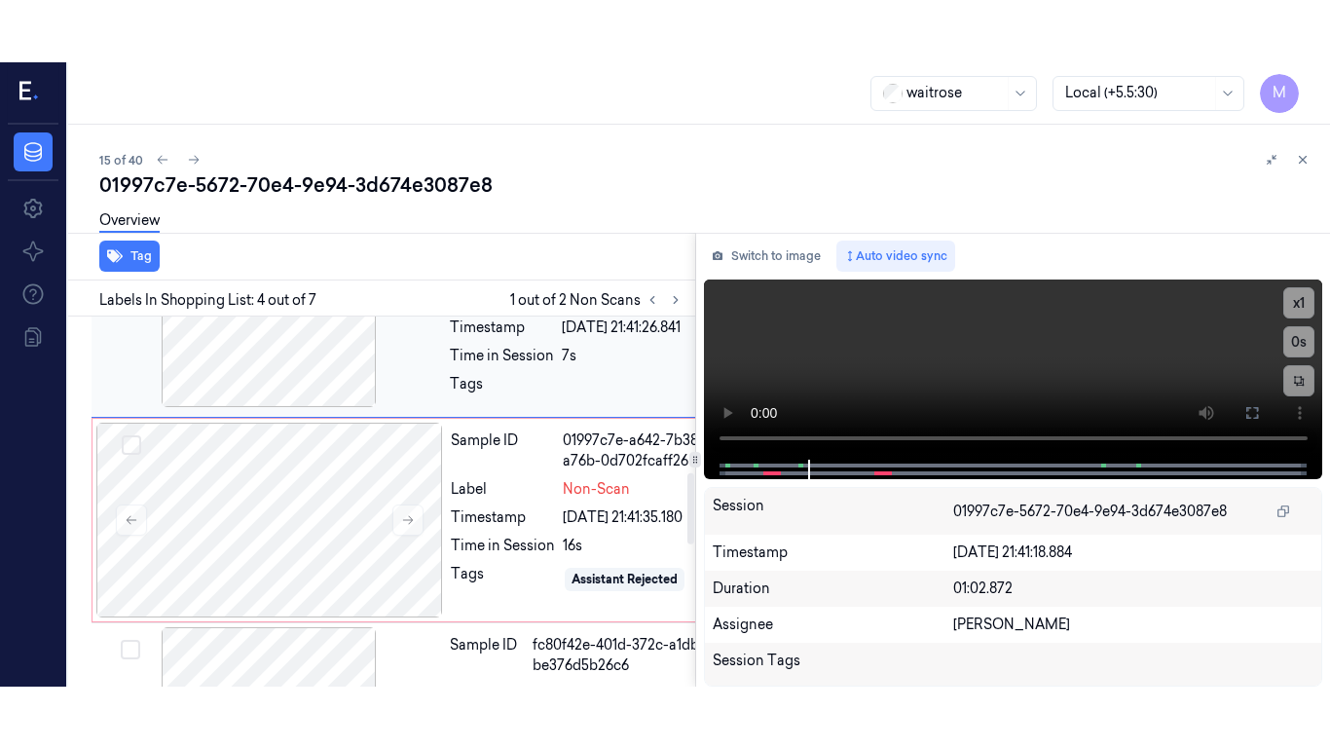
scroll to position [775, 0]
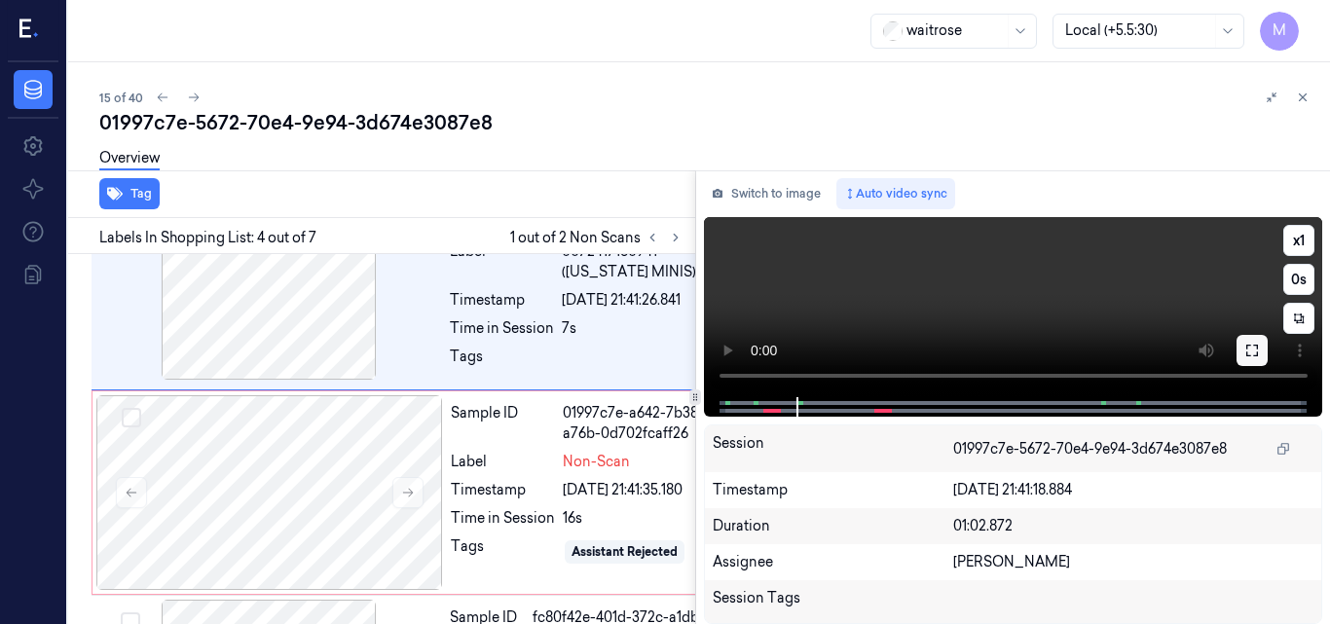
click at [1248, 355] on icon at bounding box center [1253, 351] width 12 height 12
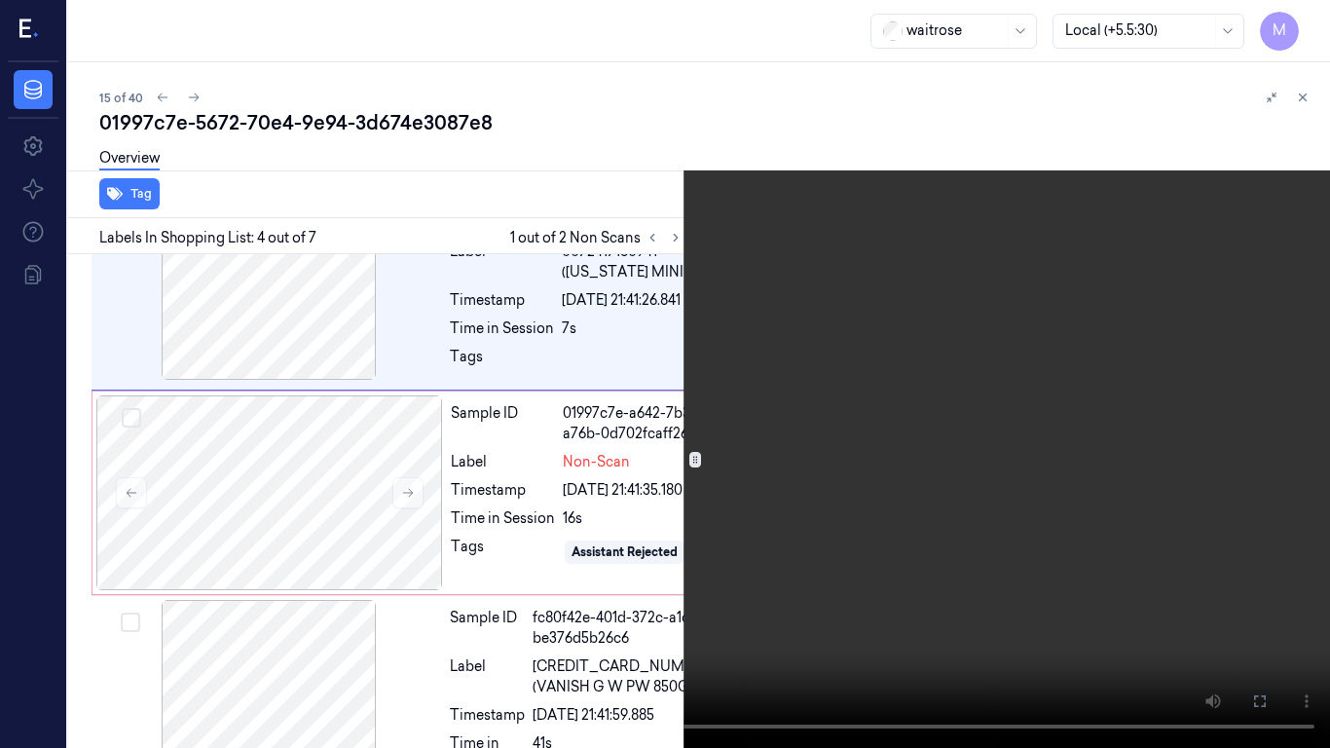
click at [895, 381] on video at bounding box center [665, 374] width 1330 height 748
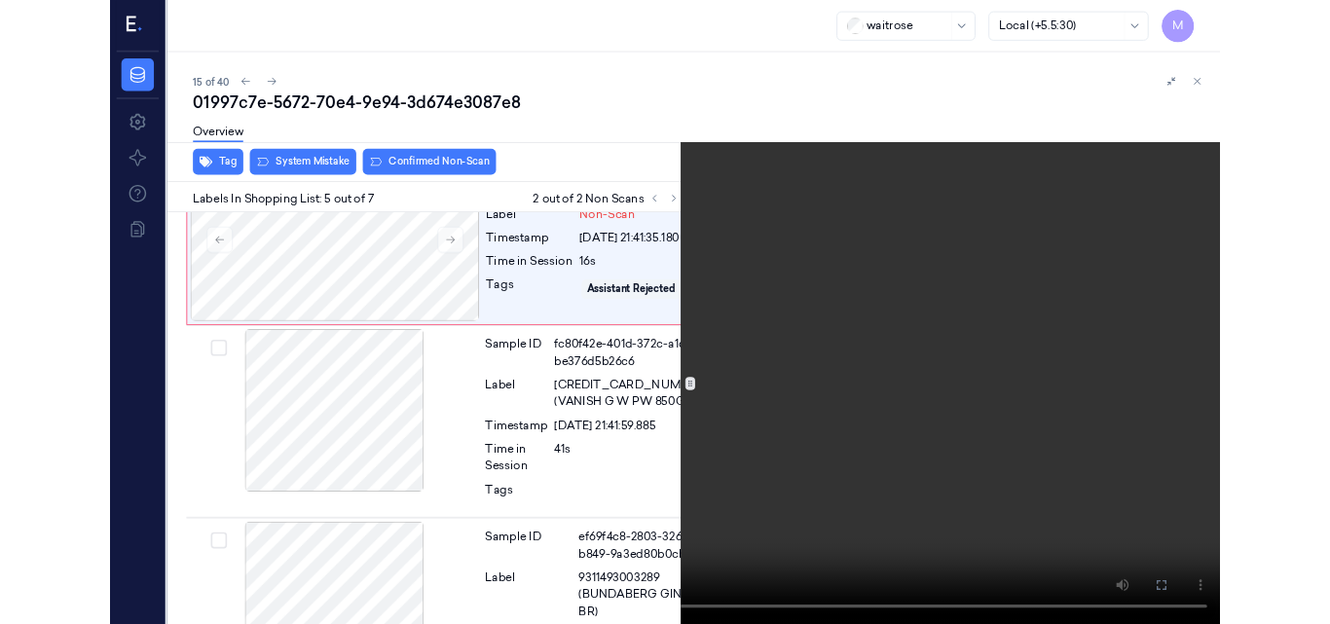
scroll to position [986, 0]
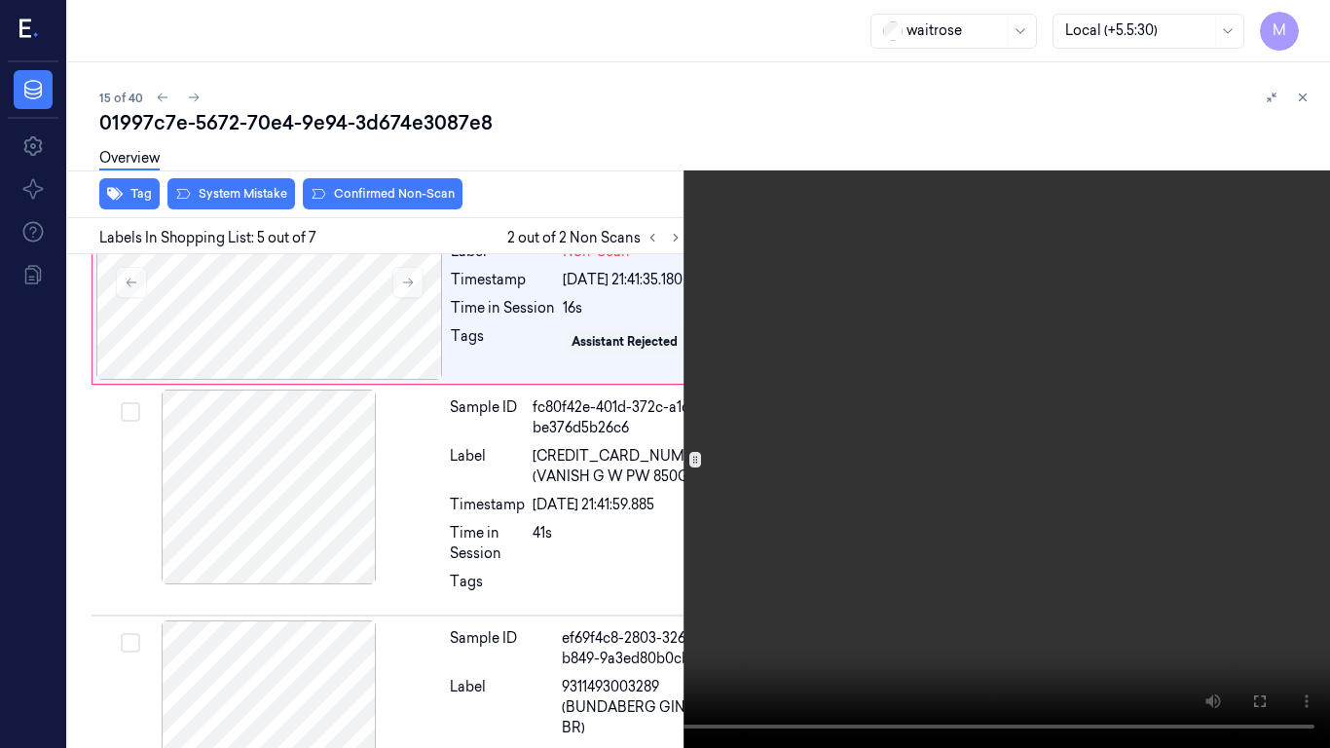
click at [728, 491] on video at bounding box center [665, 374] width 1330 height 748
click at [0, 0] on icon at bounding box center [0, 0] width 0 height 0
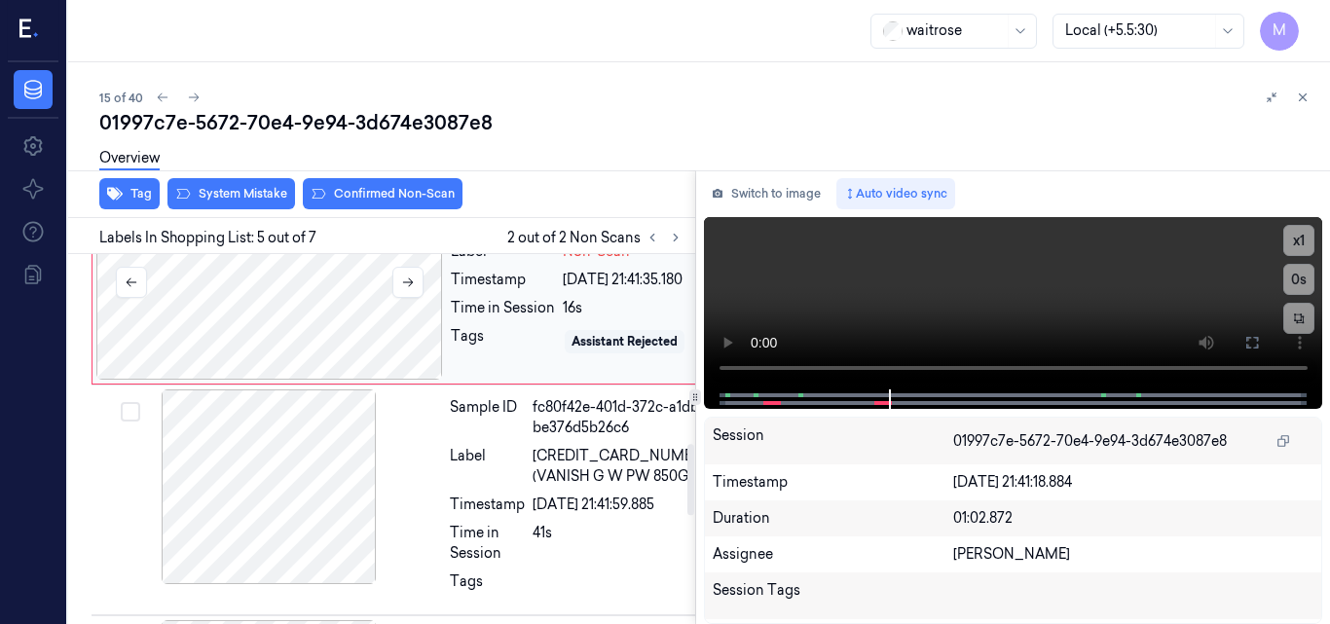
click at [353, 380] on div at bounding box center [269, 282] width 347 height 195
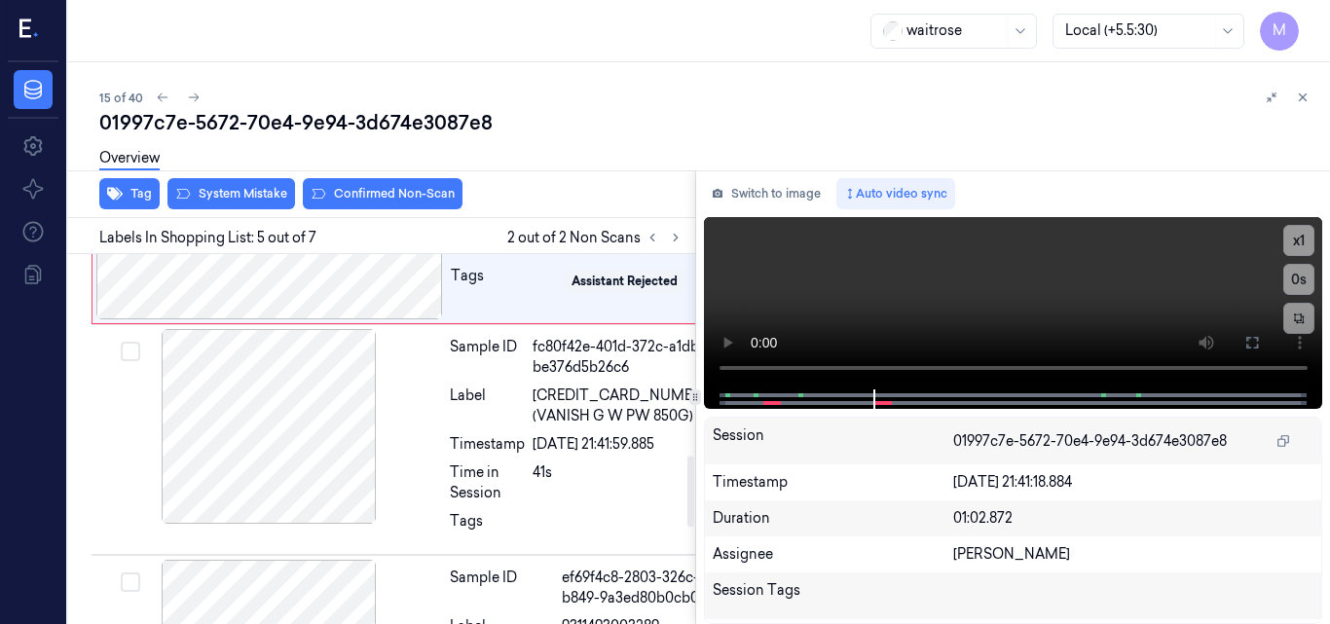
scroll to position [1047, 0]
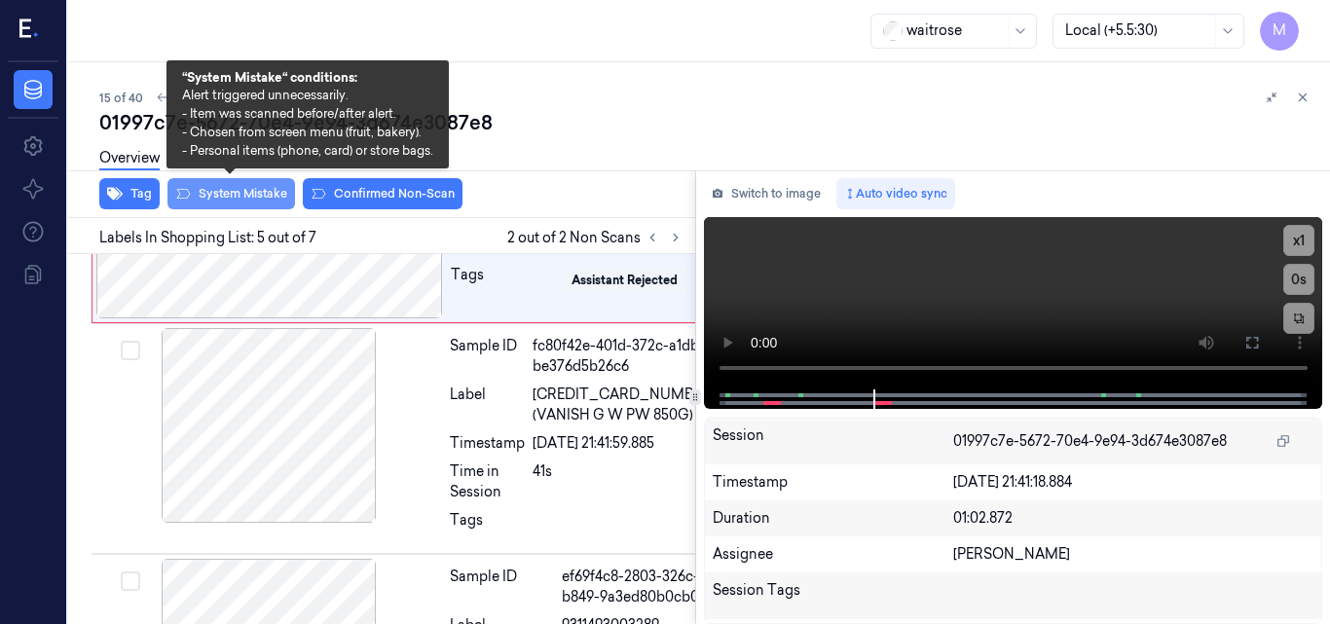
click at [260, 190] on button "System Mistake" at bounding box center [232, 193] width 128 height 31
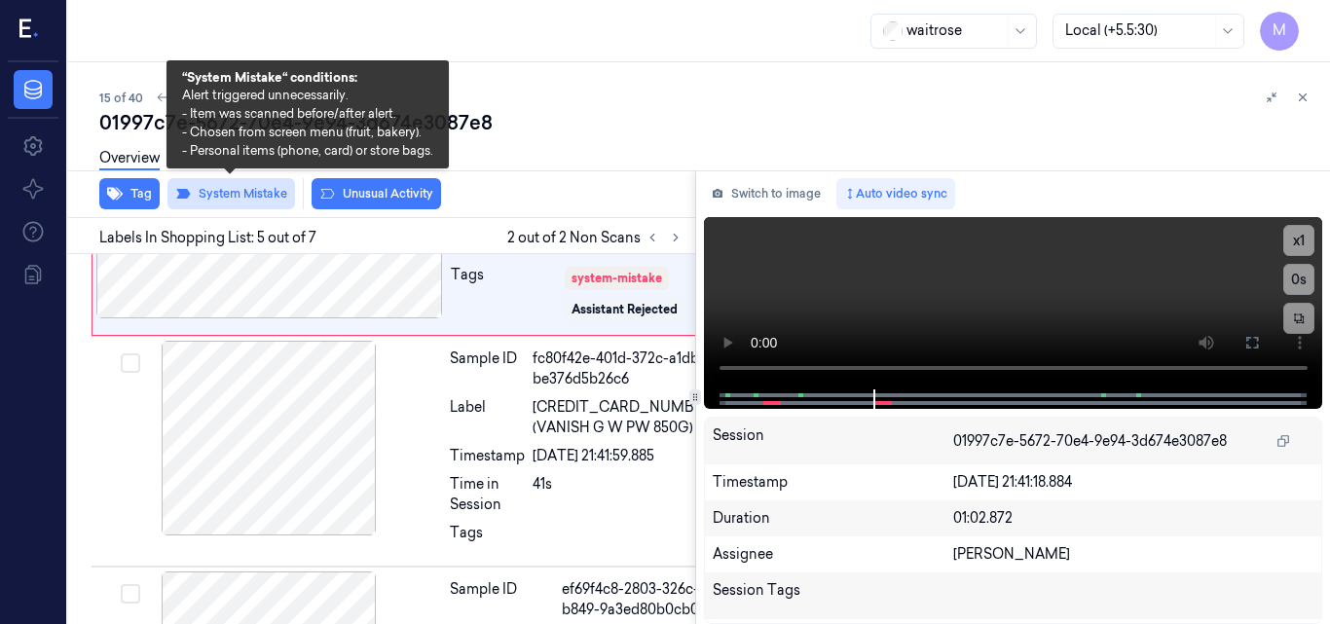
scroll to position [1052, 0]
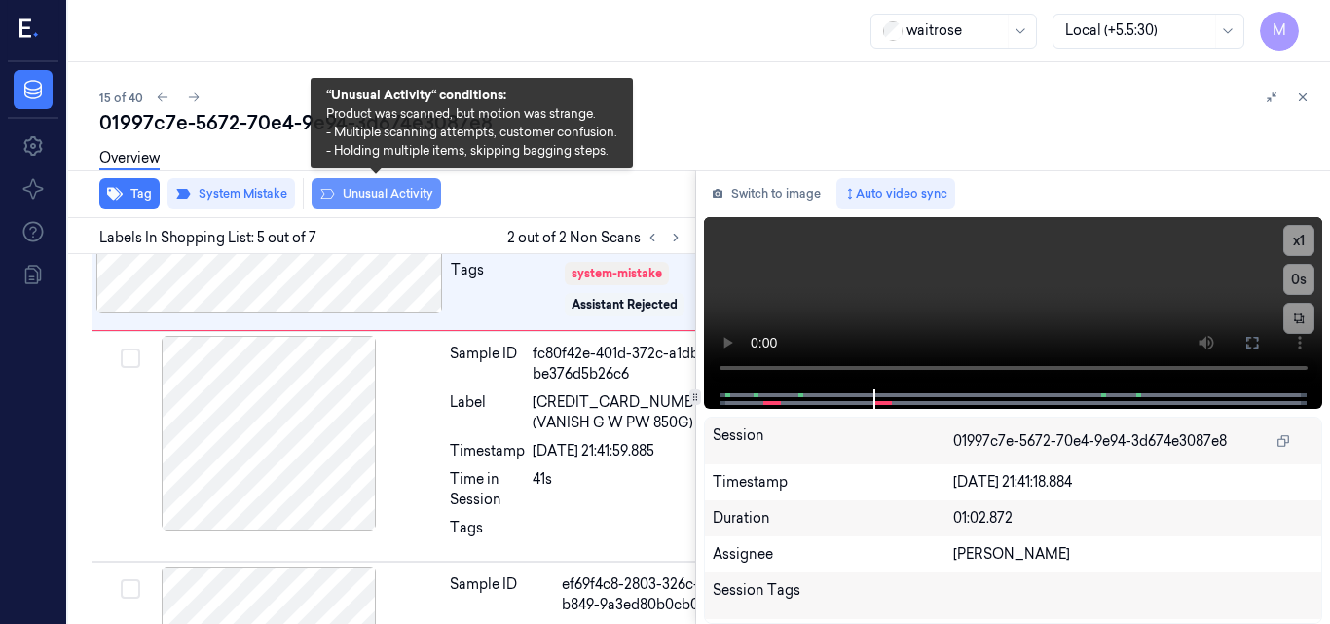
click at [391, 190] on button "Unusual Activity" at bounding box center [377, 193] width 130 height 31
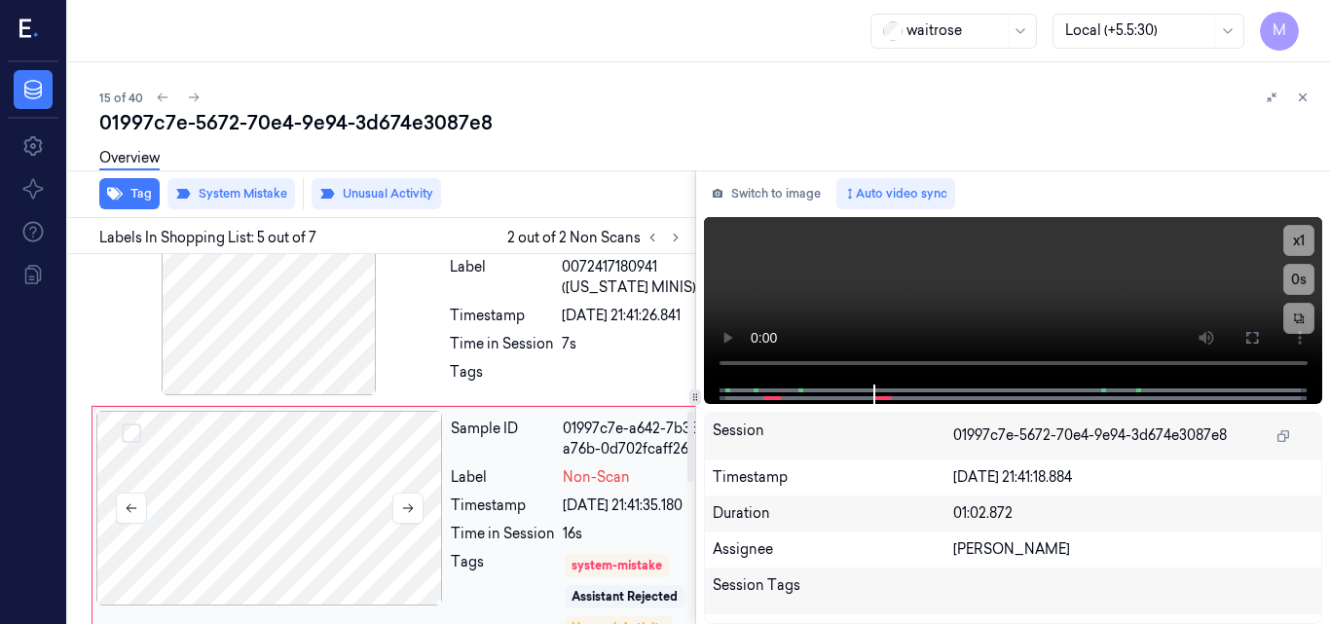
scroll to position [954, 0]
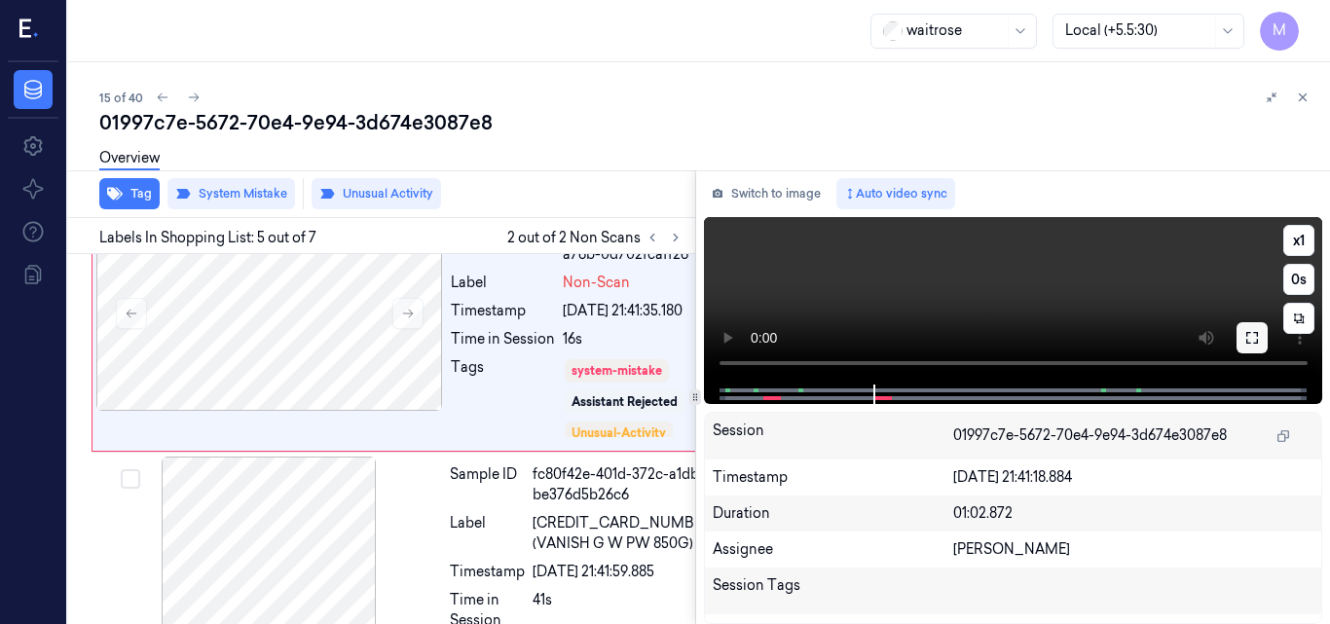
click at [1247, 335] on icon at bounding box center [1253, 338] width 16 height 16
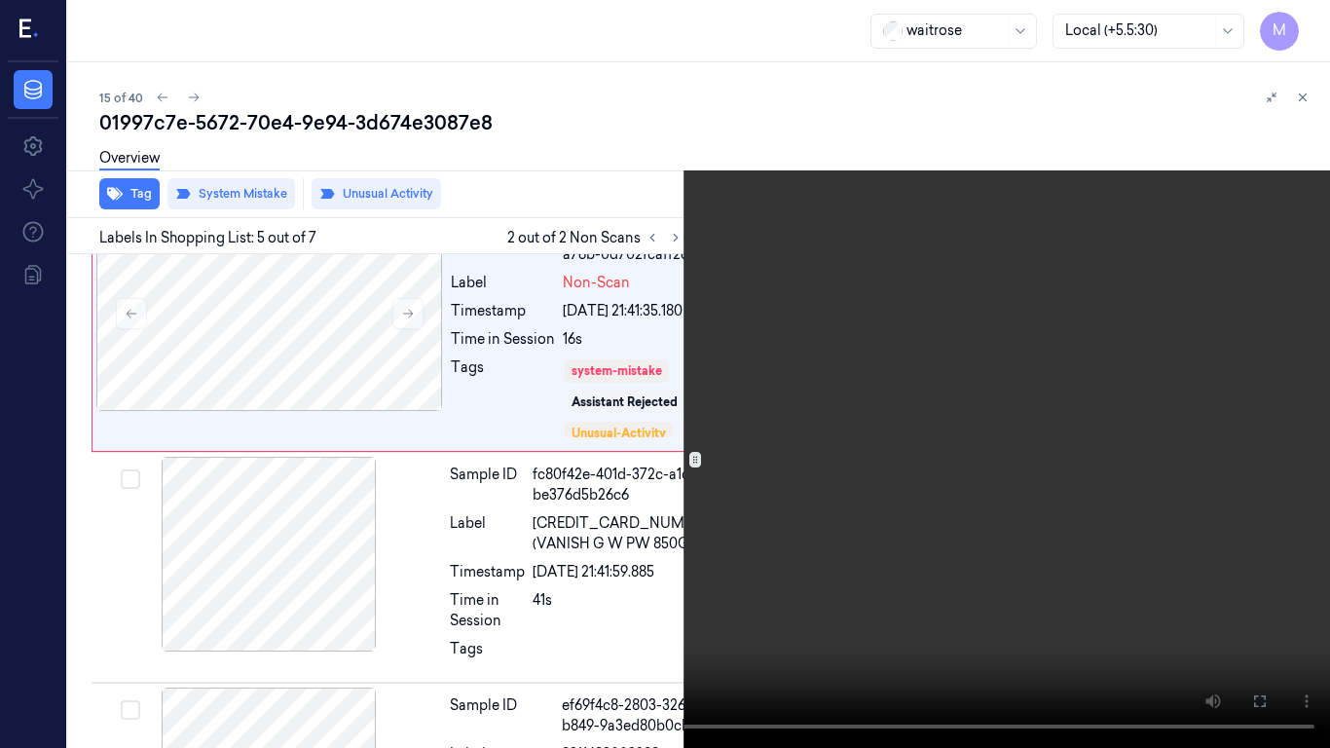
click at [0, 0] on icon at bounding box center [0, 0] width 0 height 0
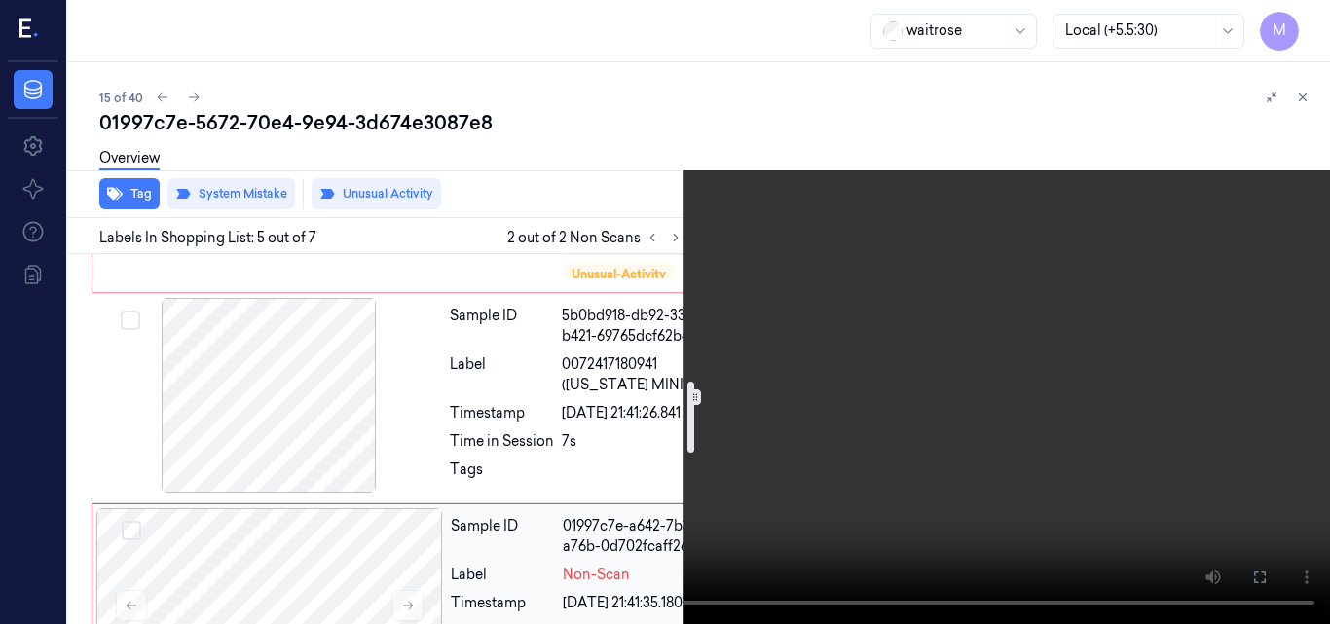
scroll to position [760, 0]
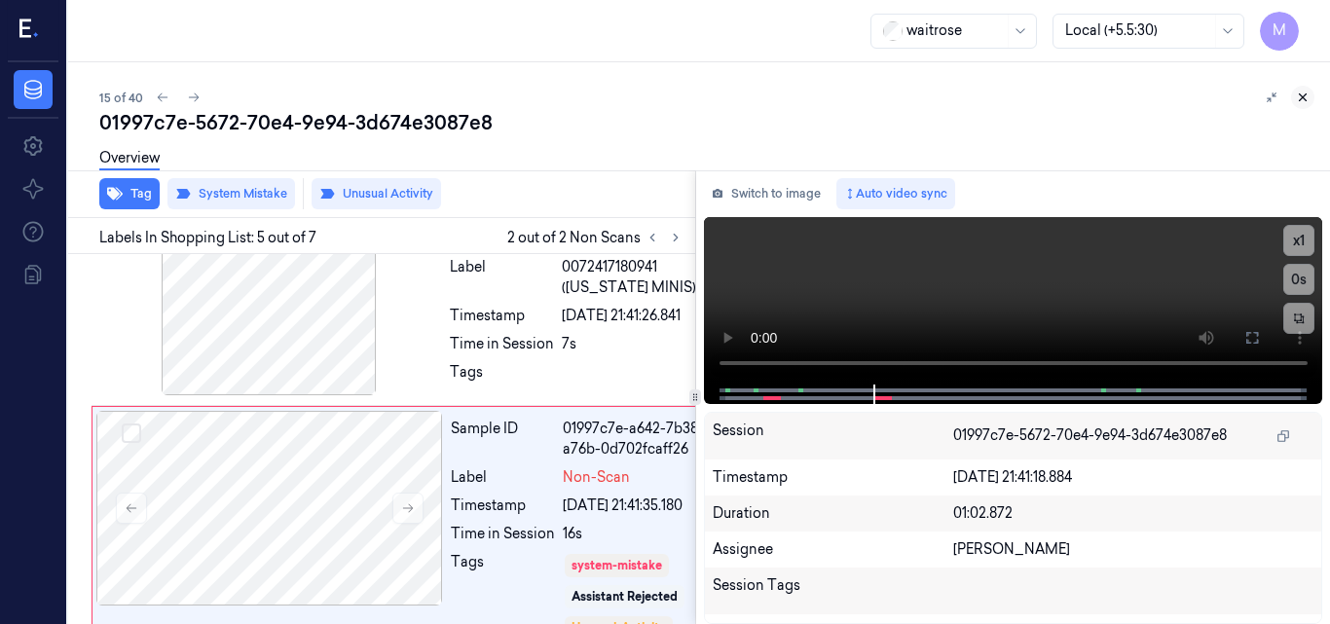
click at [1298, 93] on icon at bounding box center [1303, 98] width 14 height 14
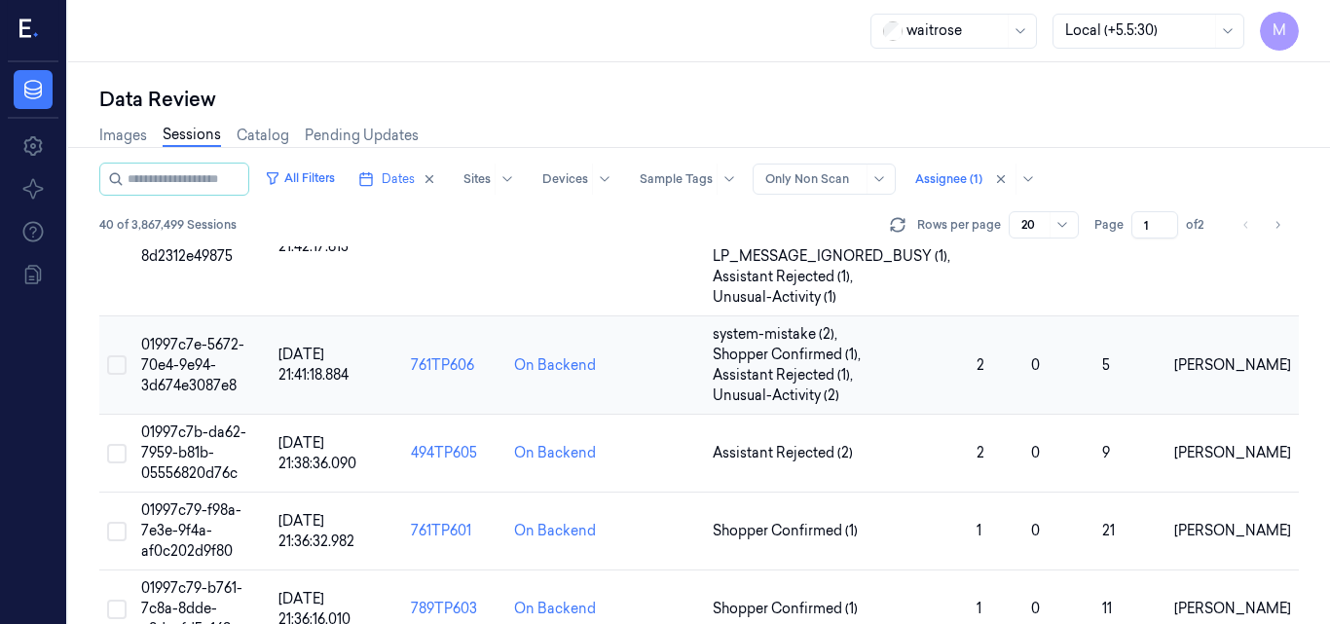
scroll to position [1245, 0]
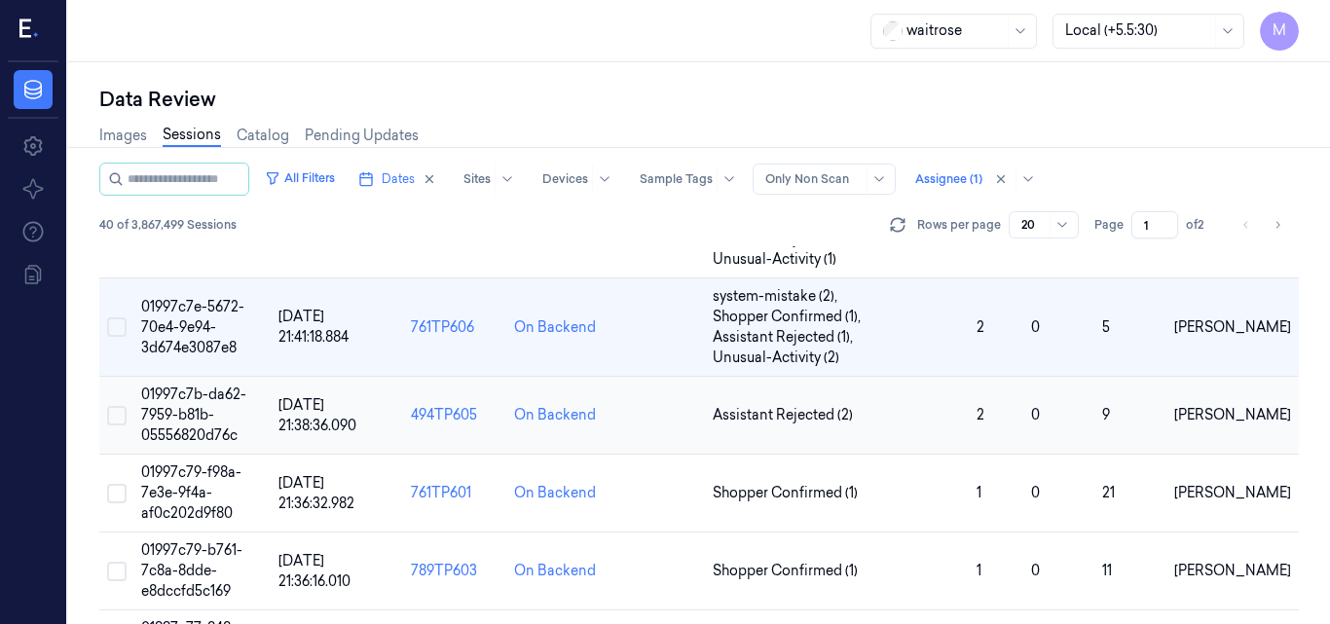
click at [197, 409] on span "01997c7b-da62-7959-b81b-05556820d76c" at bounding box center [193, 415] width 105 height 58
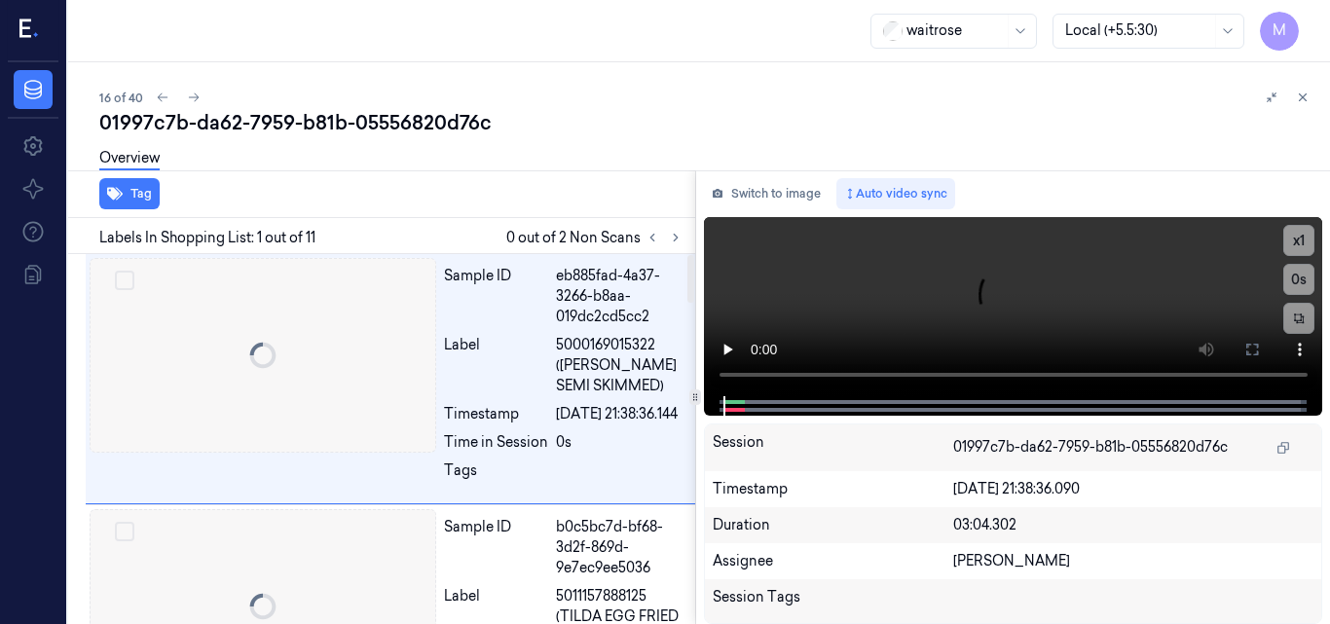
scroll to position [0, 5]
click at [674, 235] on icon at bounding box center [676, 238] width 4 height 7
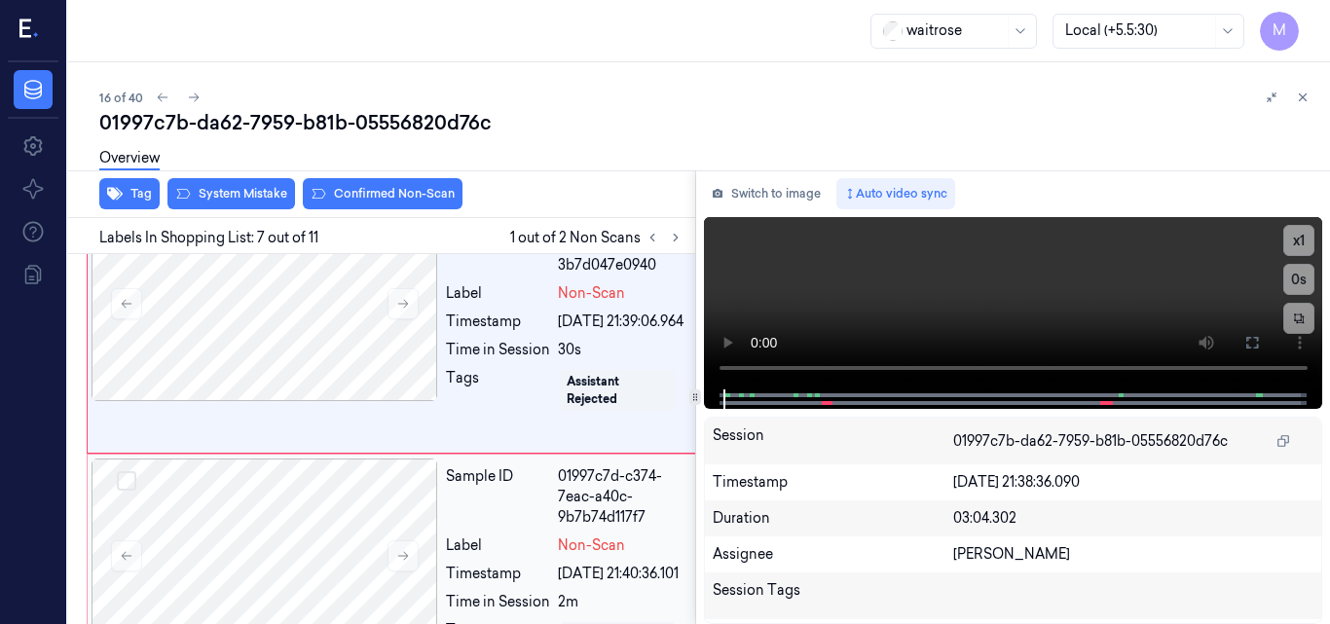
scroll to position [1581, 5]
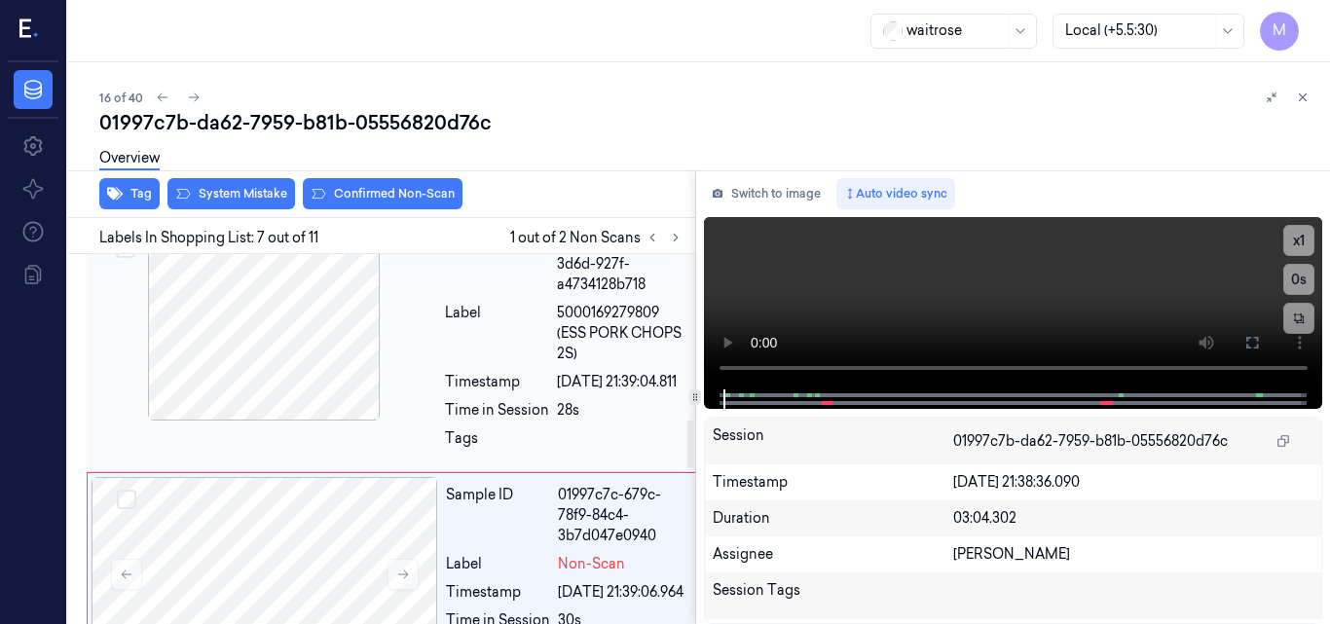
click at [264, 416] on div at bounding box center [264, 323] width 347 height 195
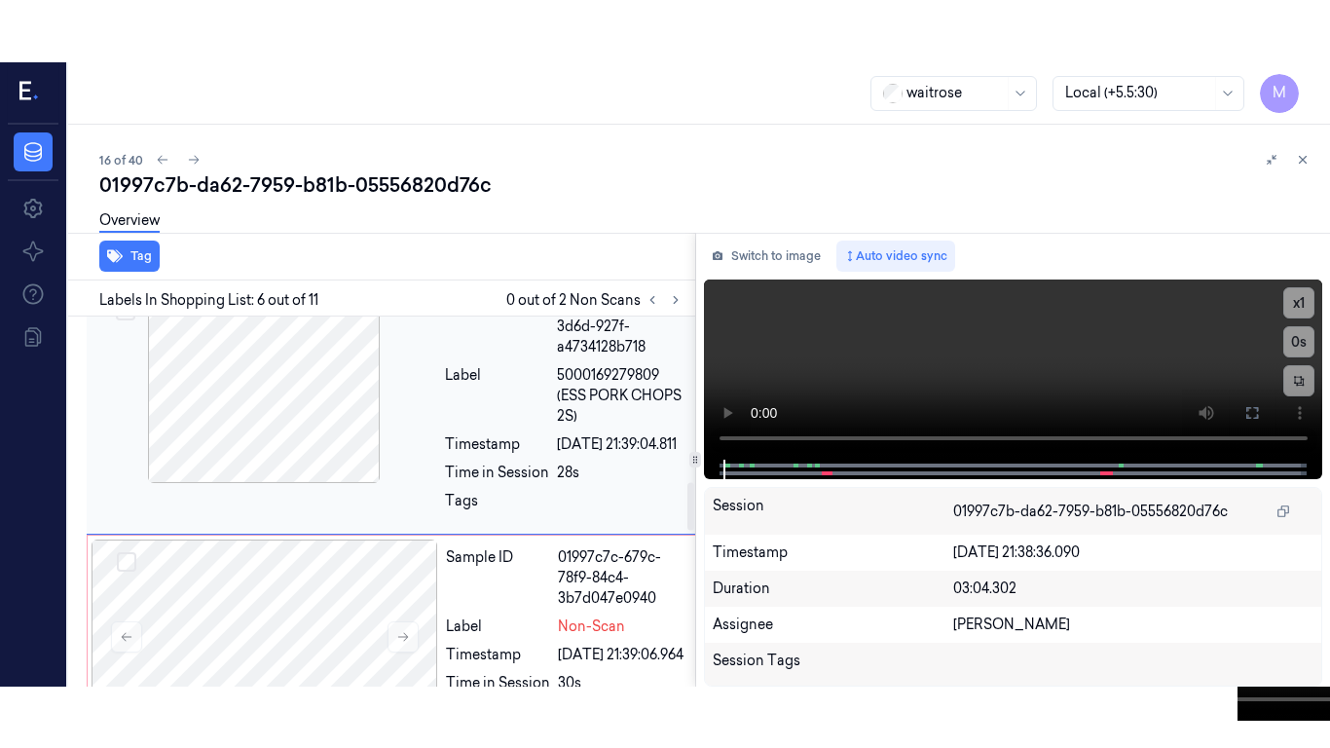
scroll to position [1309, 5]
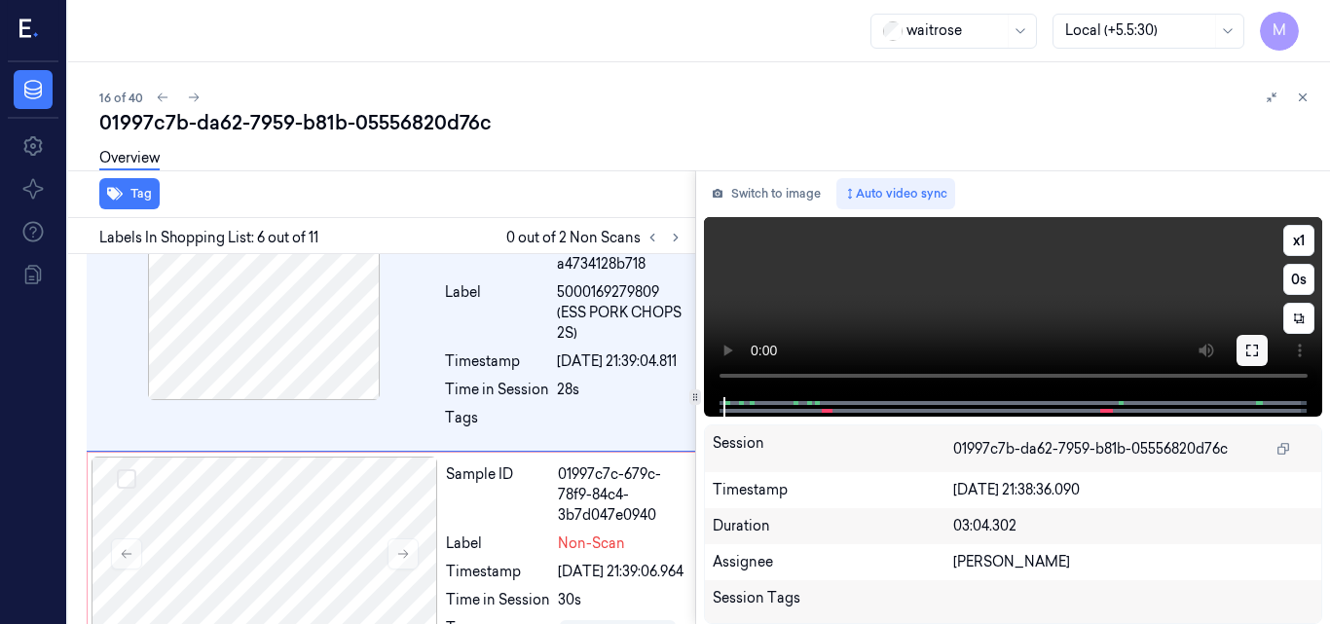
click at [1248, 341] on button at bounding box center [1252, 350] width 31 height 31
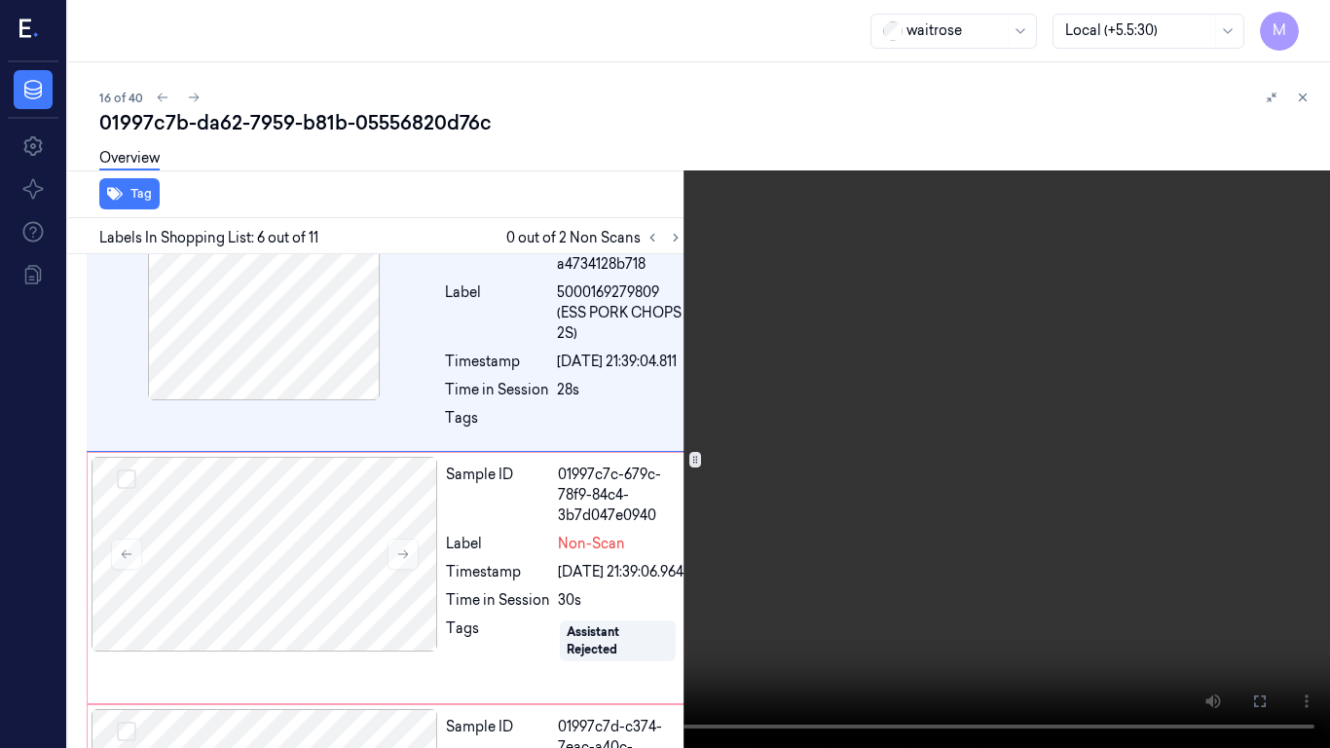
click at [806, 472] on video at bounding box center [665, 374] width 1330 height 748
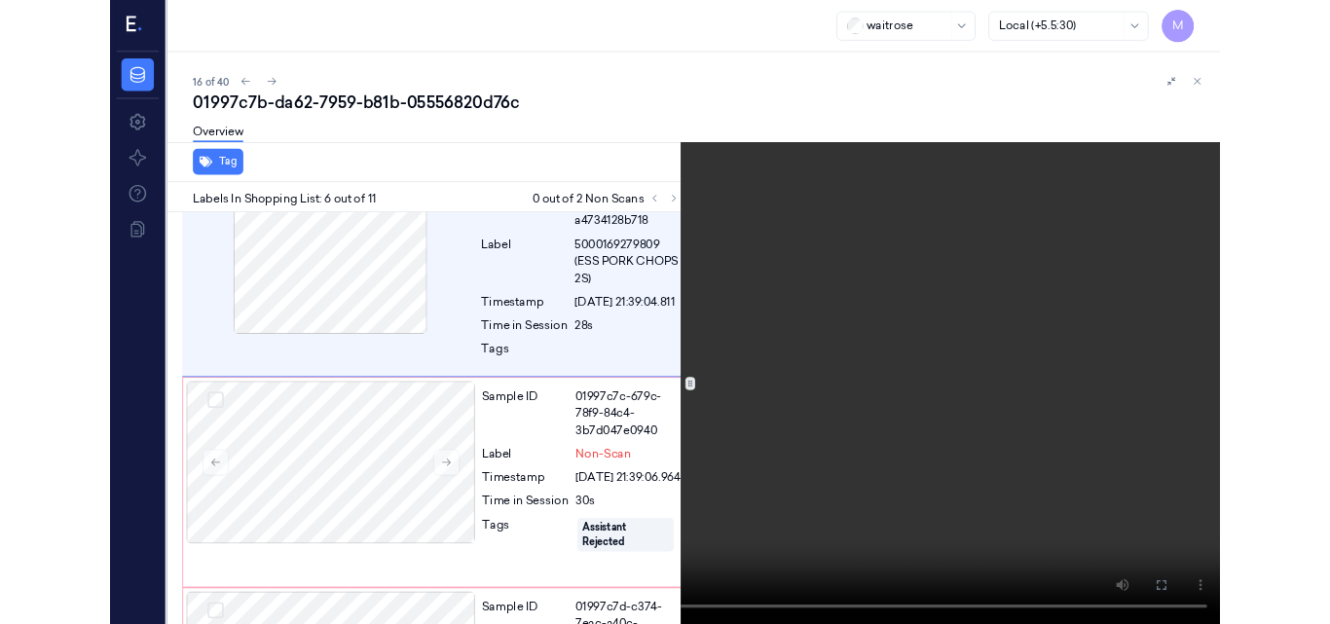
scroll to position [1247, 5]
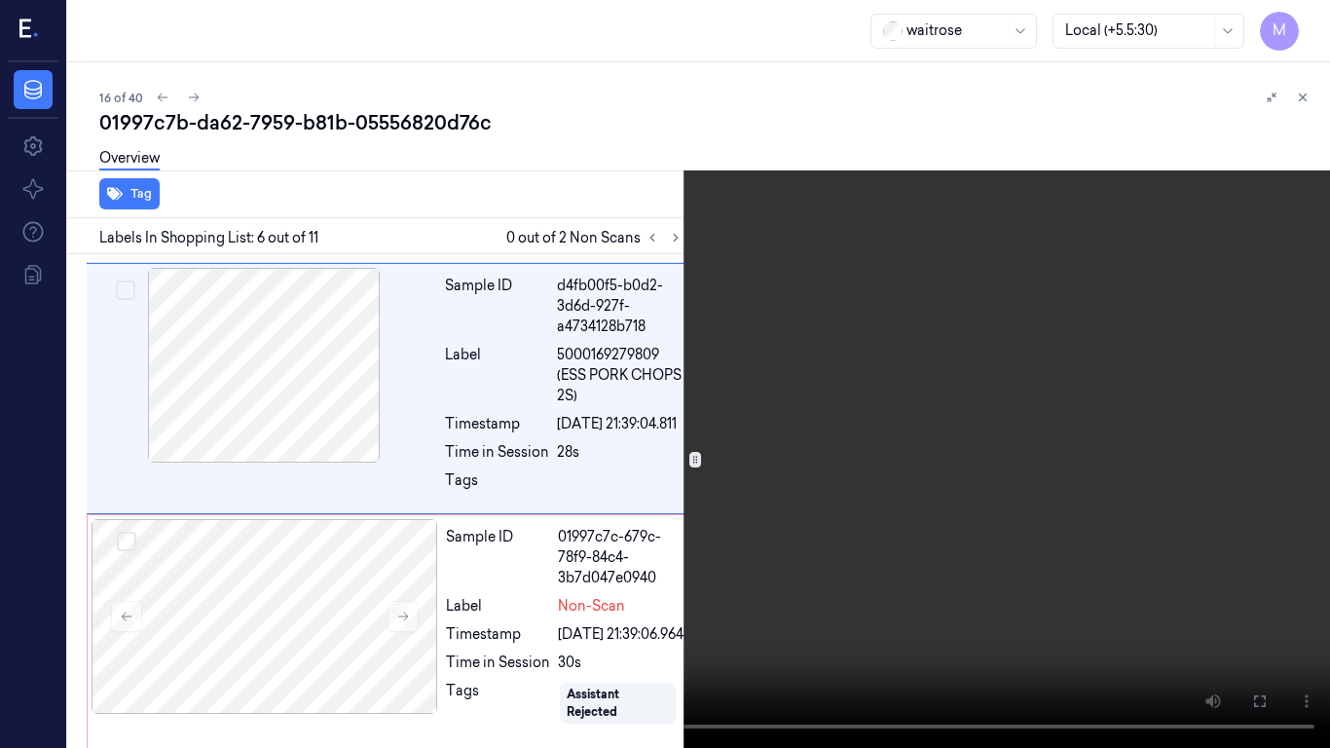
click at [774, 485] on video at bounding box center [665, 374] width 1330 height 748
drag, startPoint x: 1262, startPoint y: 700, endPoint x: 1263, endPoint y: 616, distance: 84.7
click at [0, 0] on icon at bounding box center [0, 0] width 0 height 0
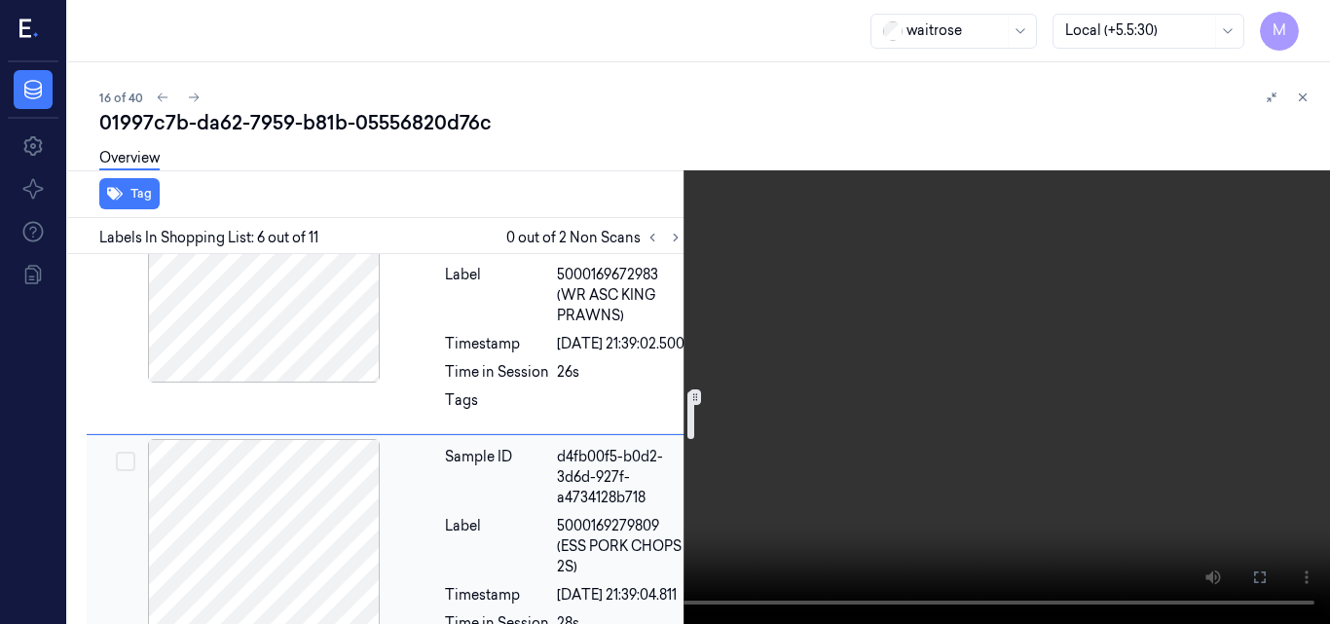
scroll to position [1052, 5]
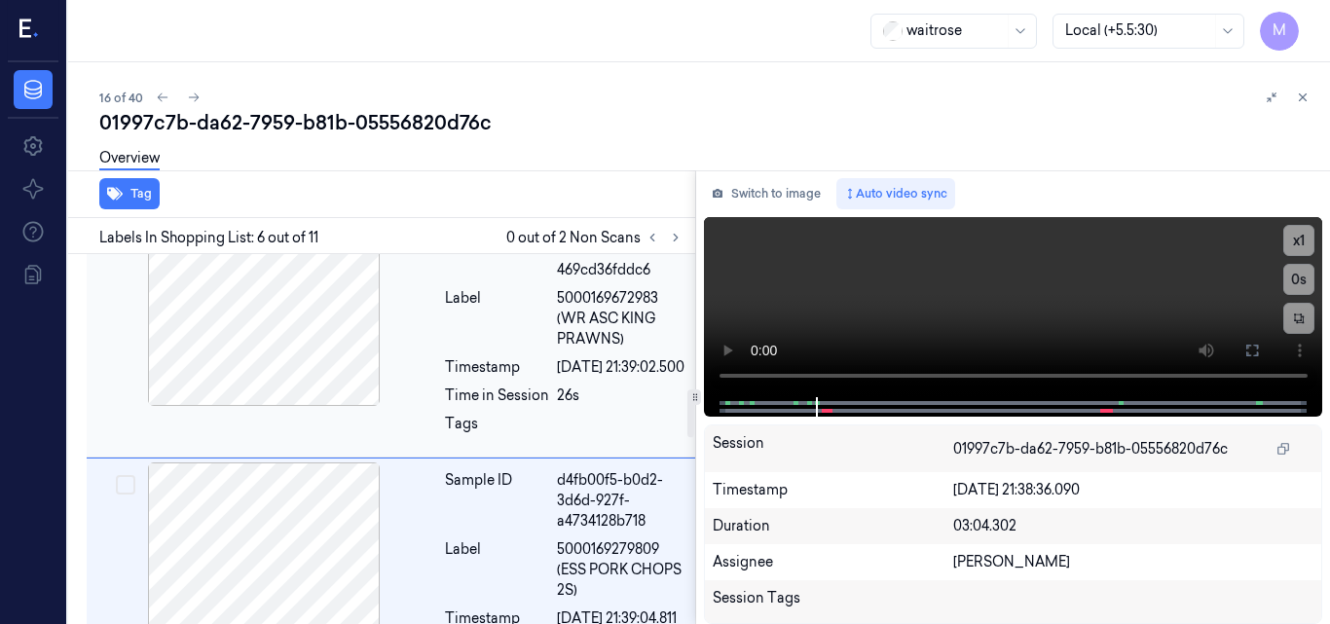
click at [570, 350] on span "5000169672983 (WR ASC KING PRAWNS)" at bounding box center [621, 318] width 128 height 61
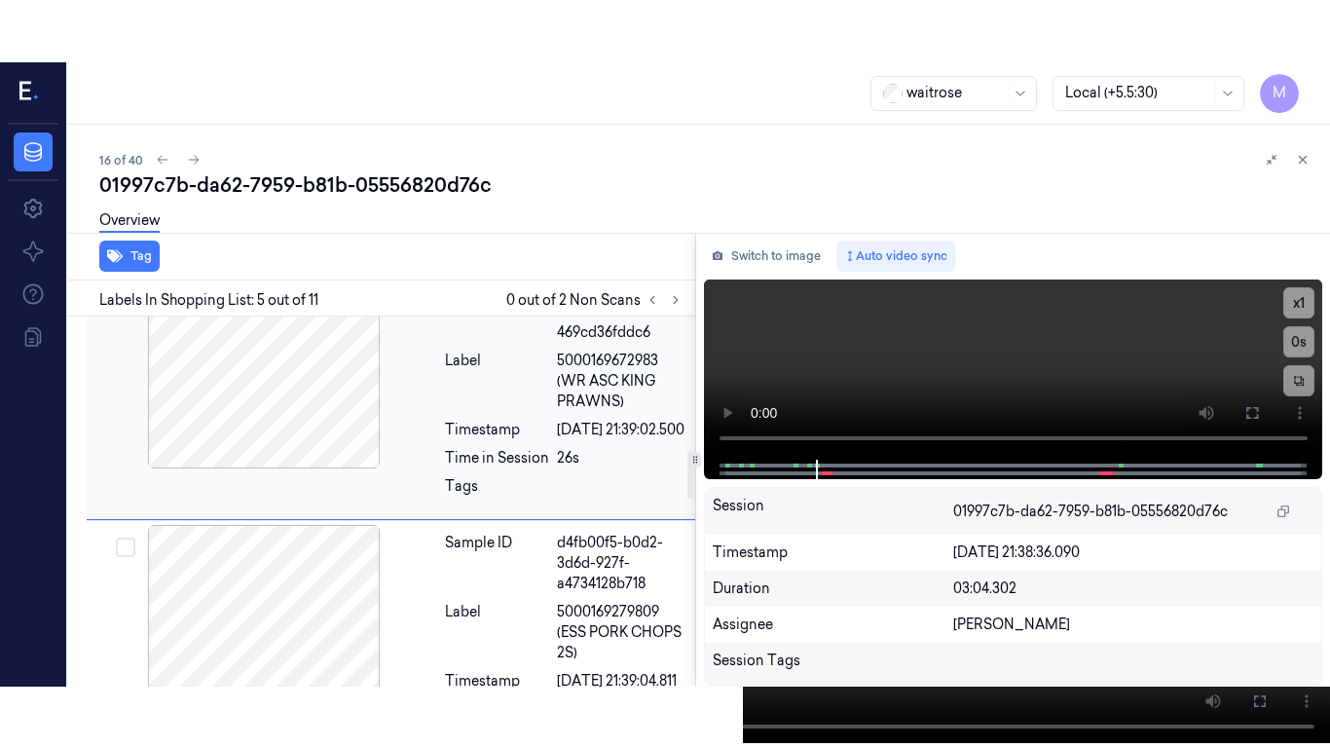
scroll to position [1037, 5]
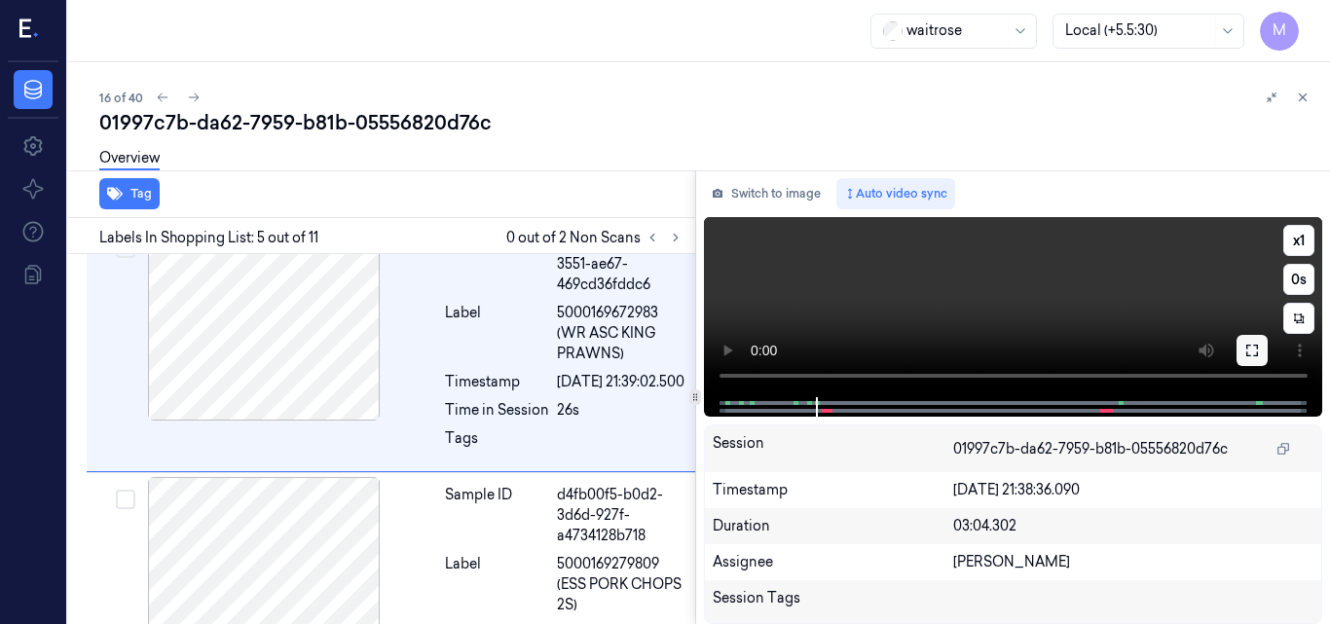
click at [1251, 351] on icon at bounding box center [1253, 351] width 16 height 16
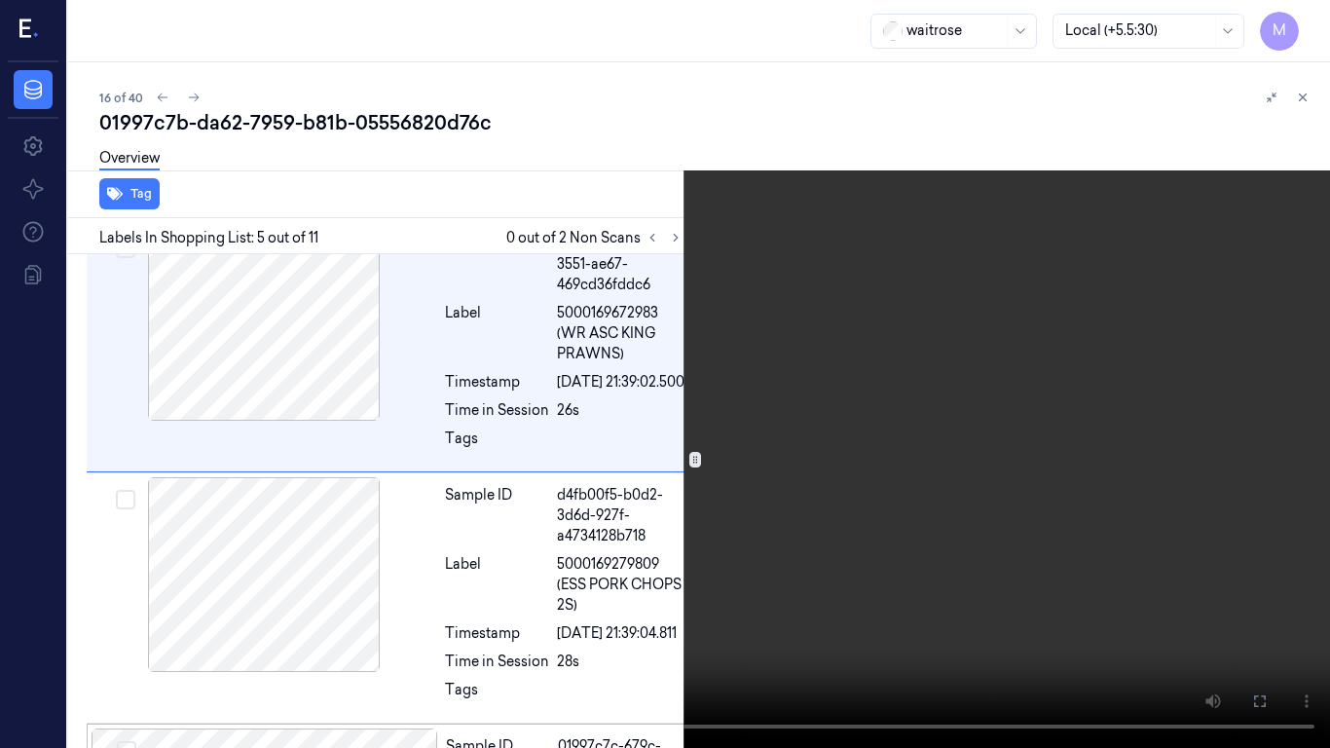
click at [824, 435] on video at bounding box center [665, 374] width 1330 height 748
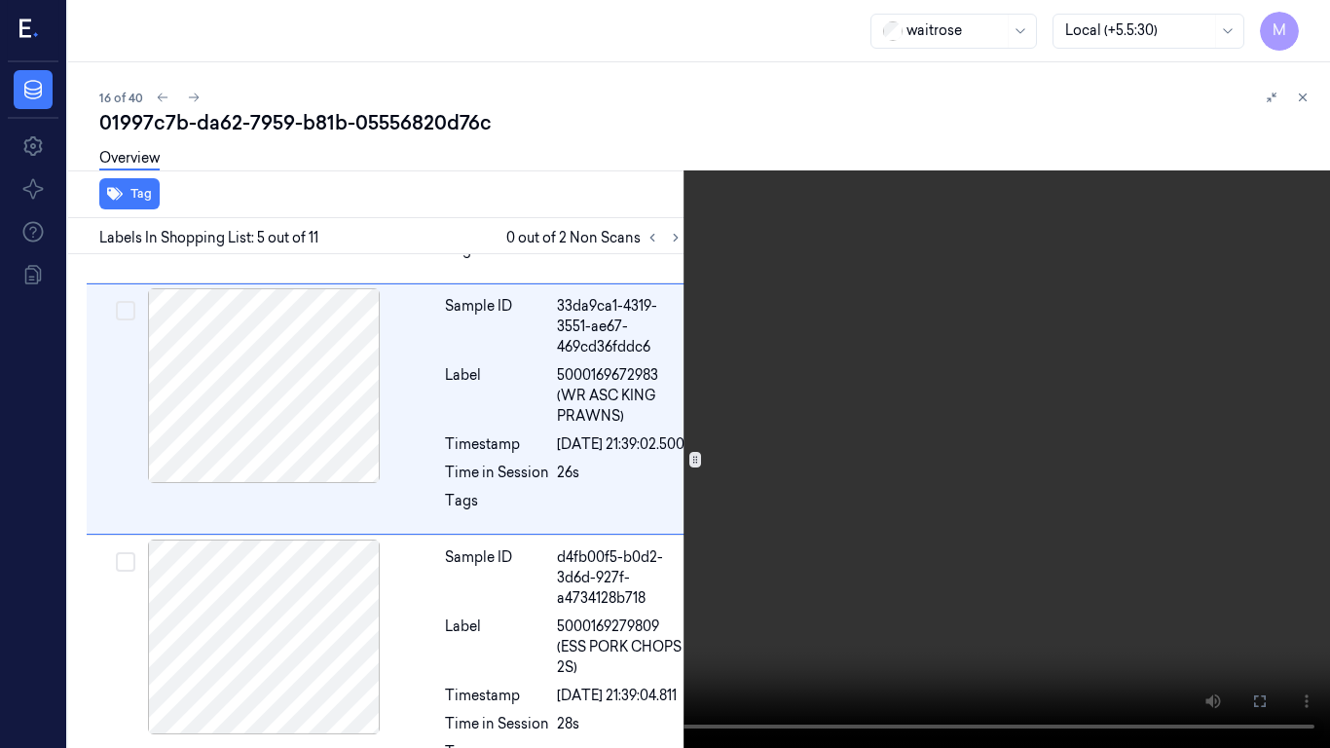
click at [824, 435] on video at bounding box center [665, 374] width 1330 height 748
click at [782, 500] on video at bounding box center [665, 374] width 1330 height 748
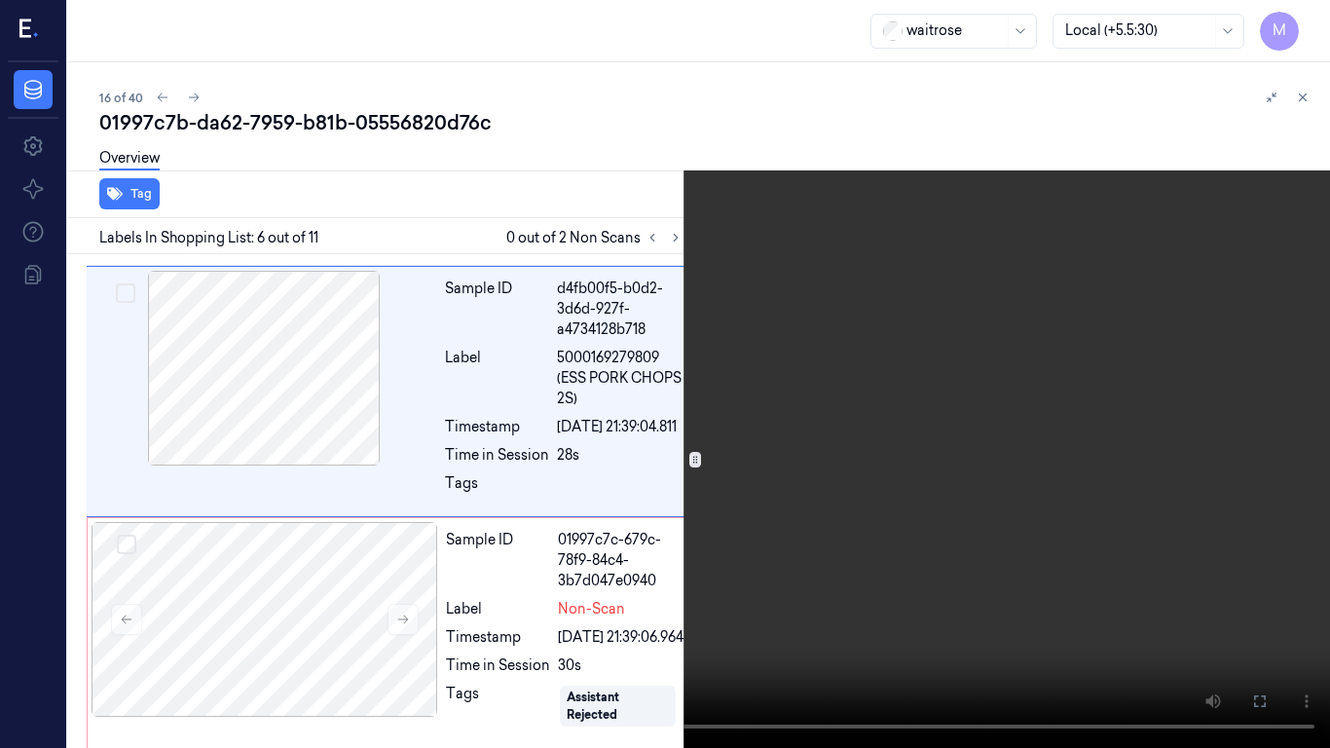
click at [758, 446] on video at bounding box center [665, 374] width 1330 height 748
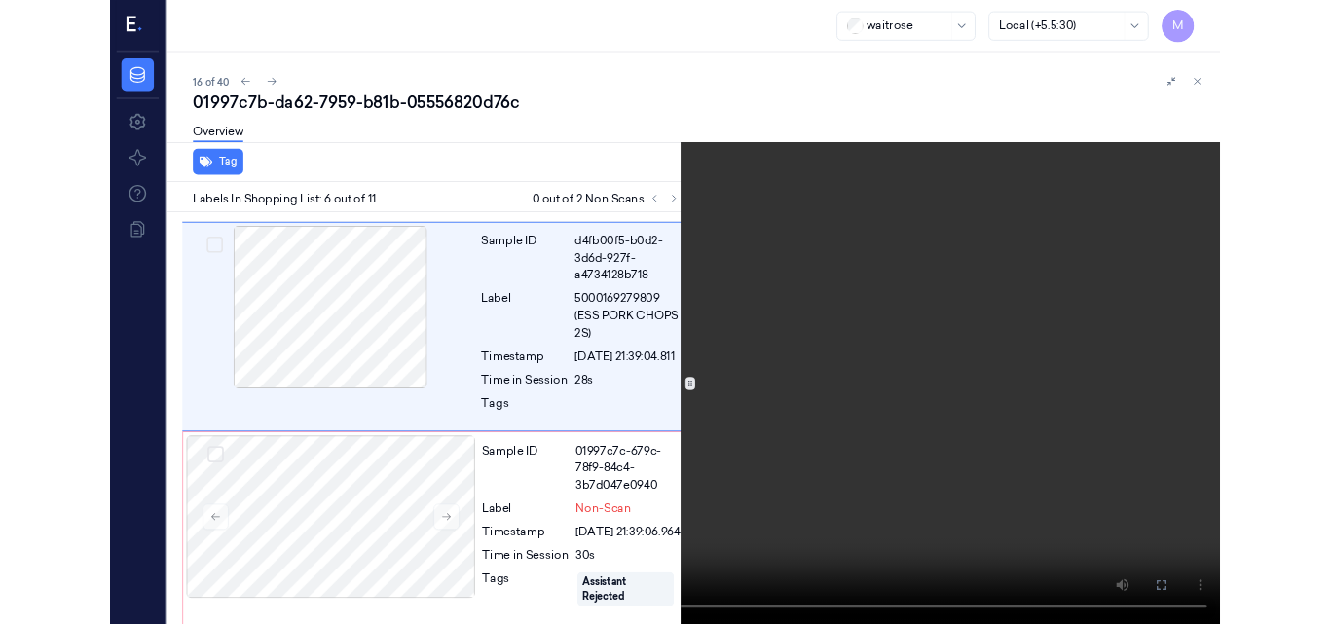
scroll to position [1247, 5]
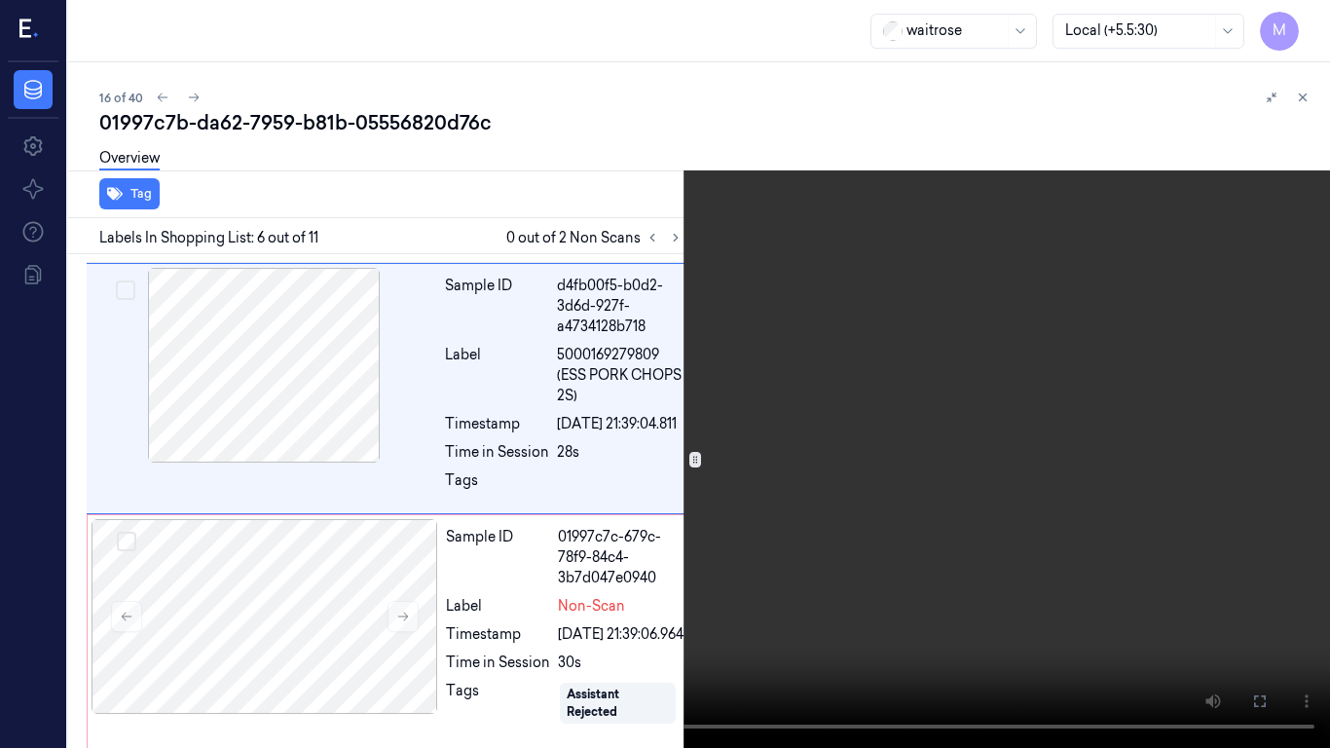
drag, startPoint x: 1257, startPoint y: 702, endPoint x: 1053, endPoint y: 618, distance: 221.0
click at [0, 0] on icon at bounding box center [0, 0] width 0 height 0
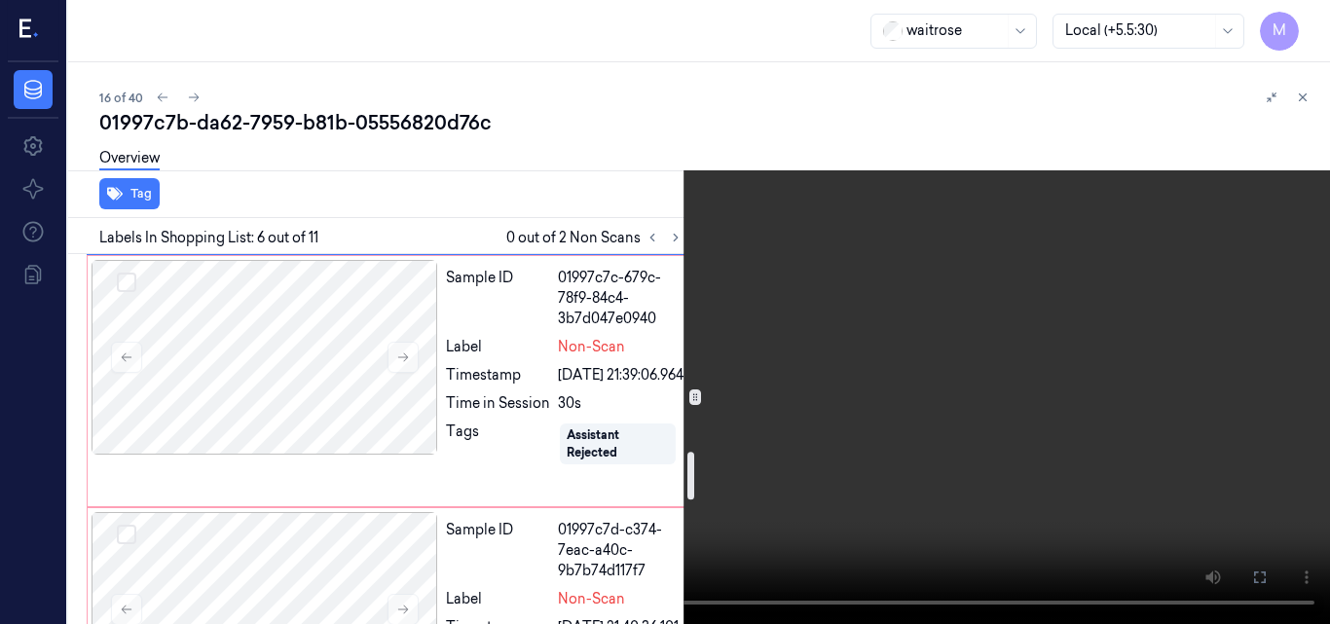
scroll to position [1539, 5]
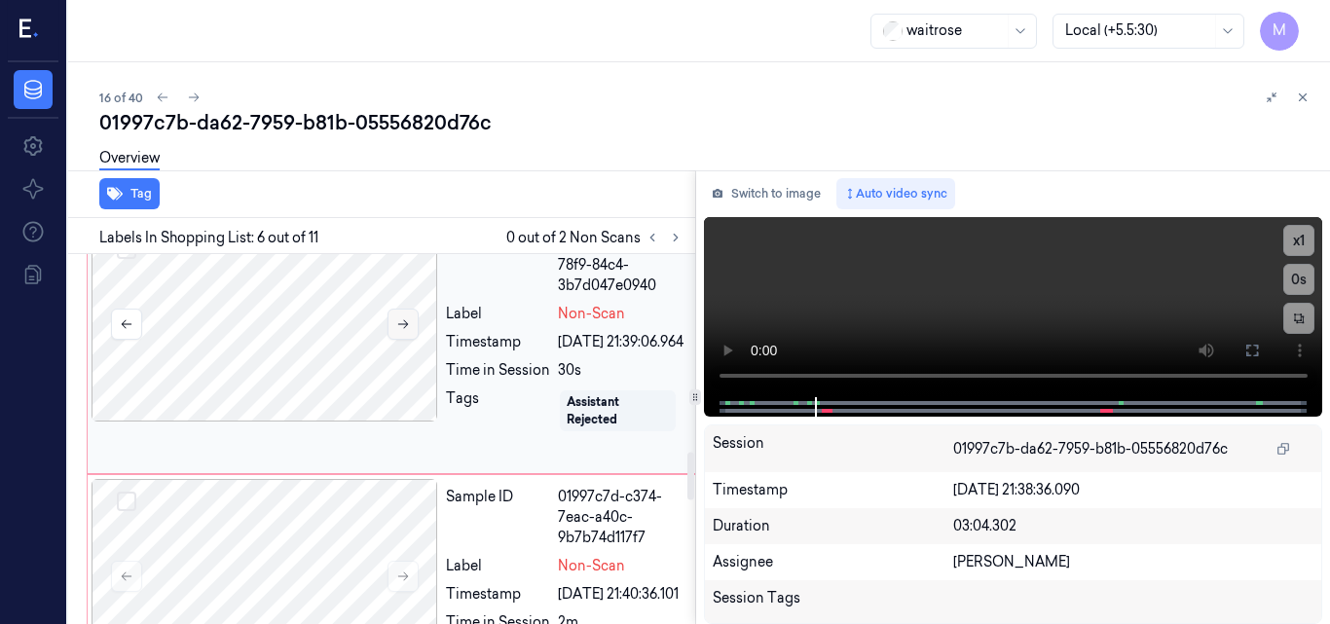
click at [401, 331] on icon at bounding box center [403, 324] width 14 height 14
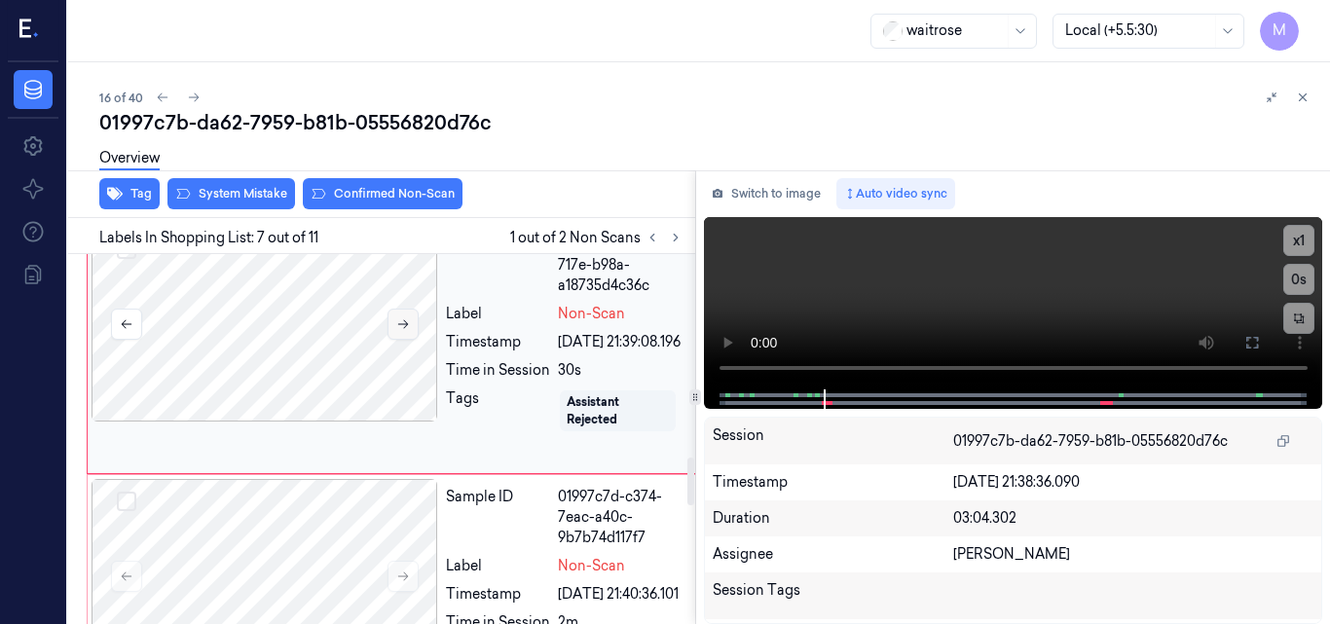
scroll to position [1581, 5]
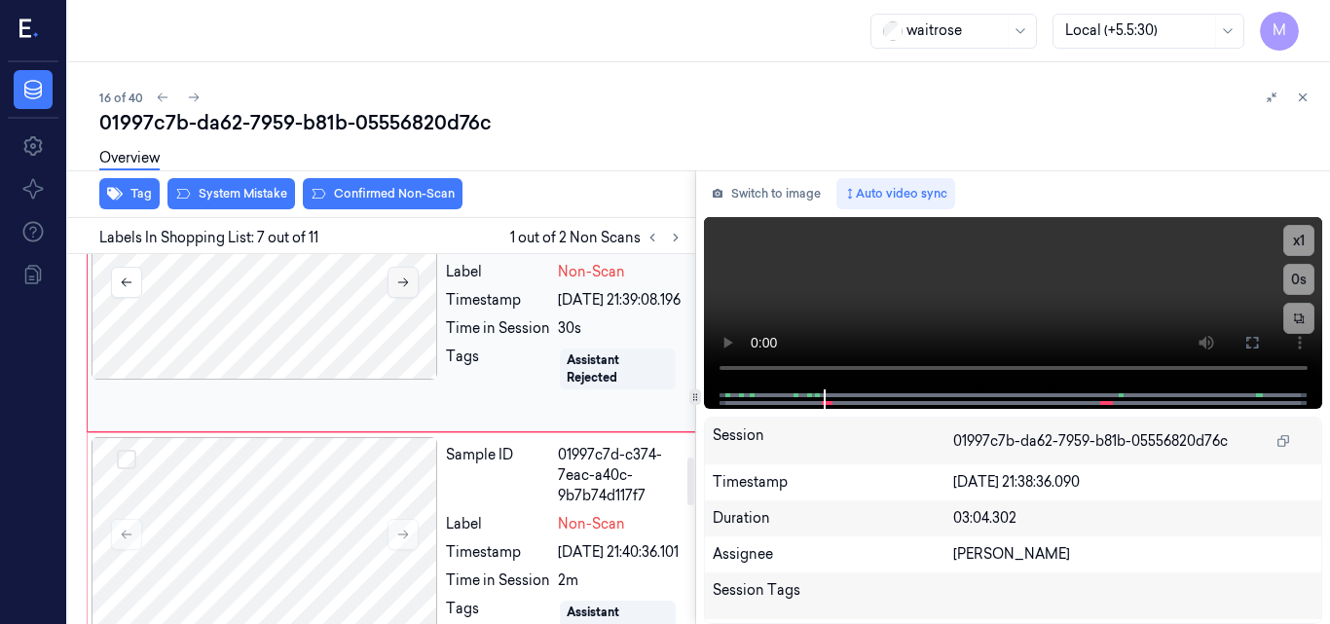
click at [402, 289] on icon at bounding box center [403, 283] width 14 height 14
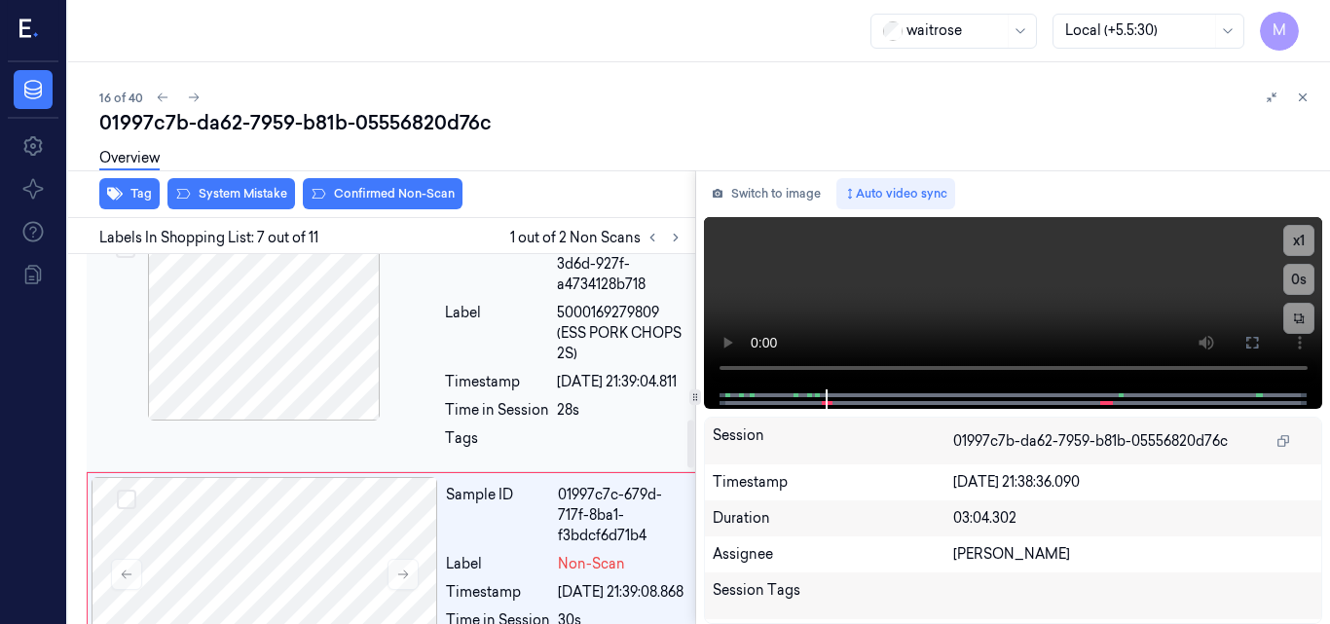
click at [262, 412] on div at bounding box center [264, 323] width 347 height 195
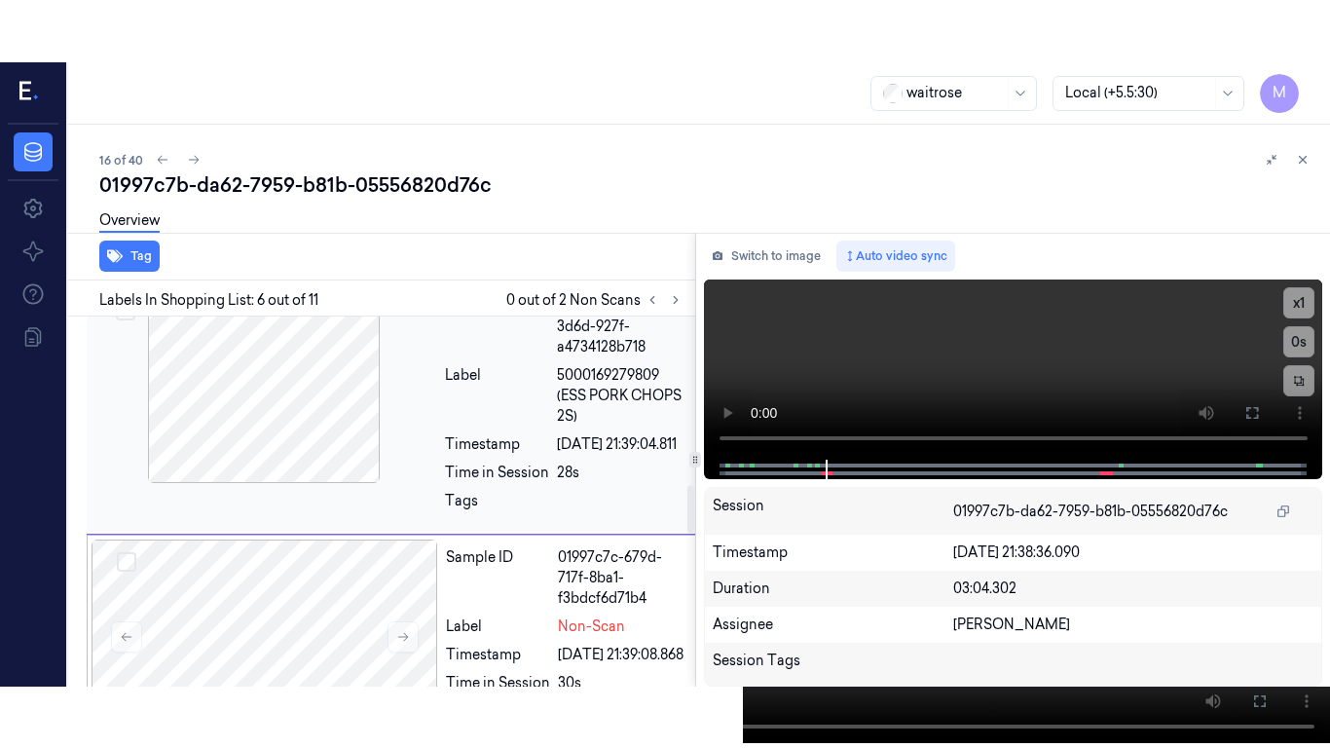
scroll to position [1309, 5]
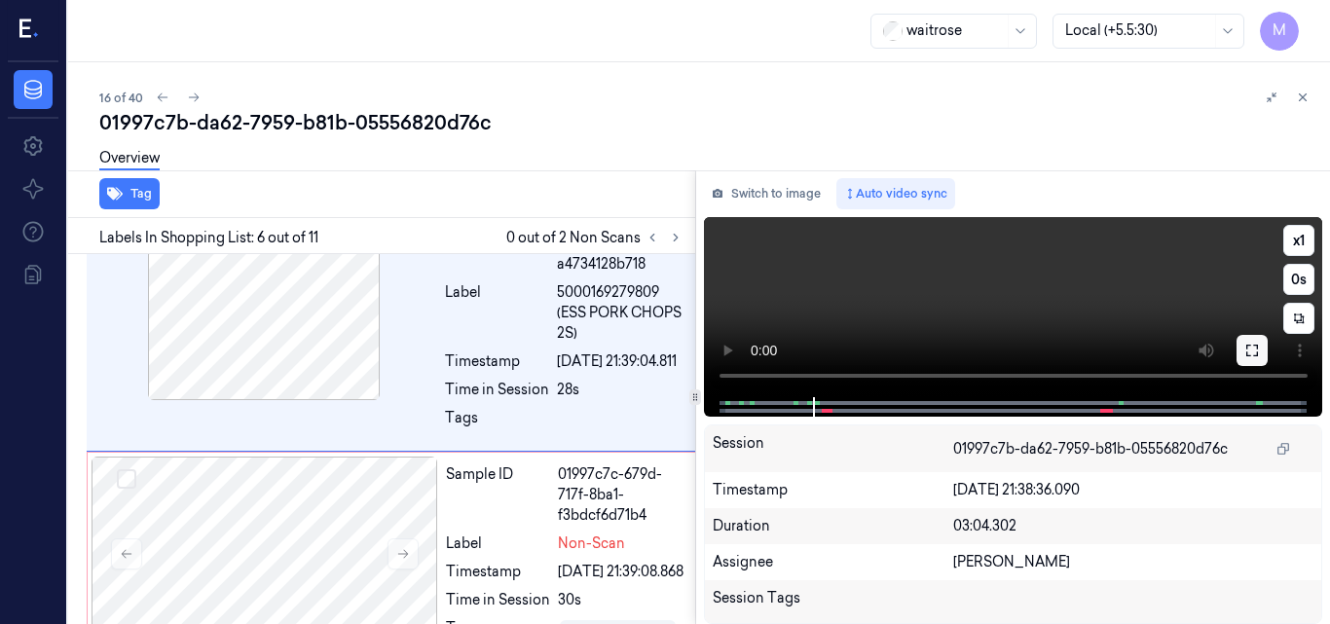
click at [1256, 355] on icon at bounding box center [1253, 351] width 12 height 12
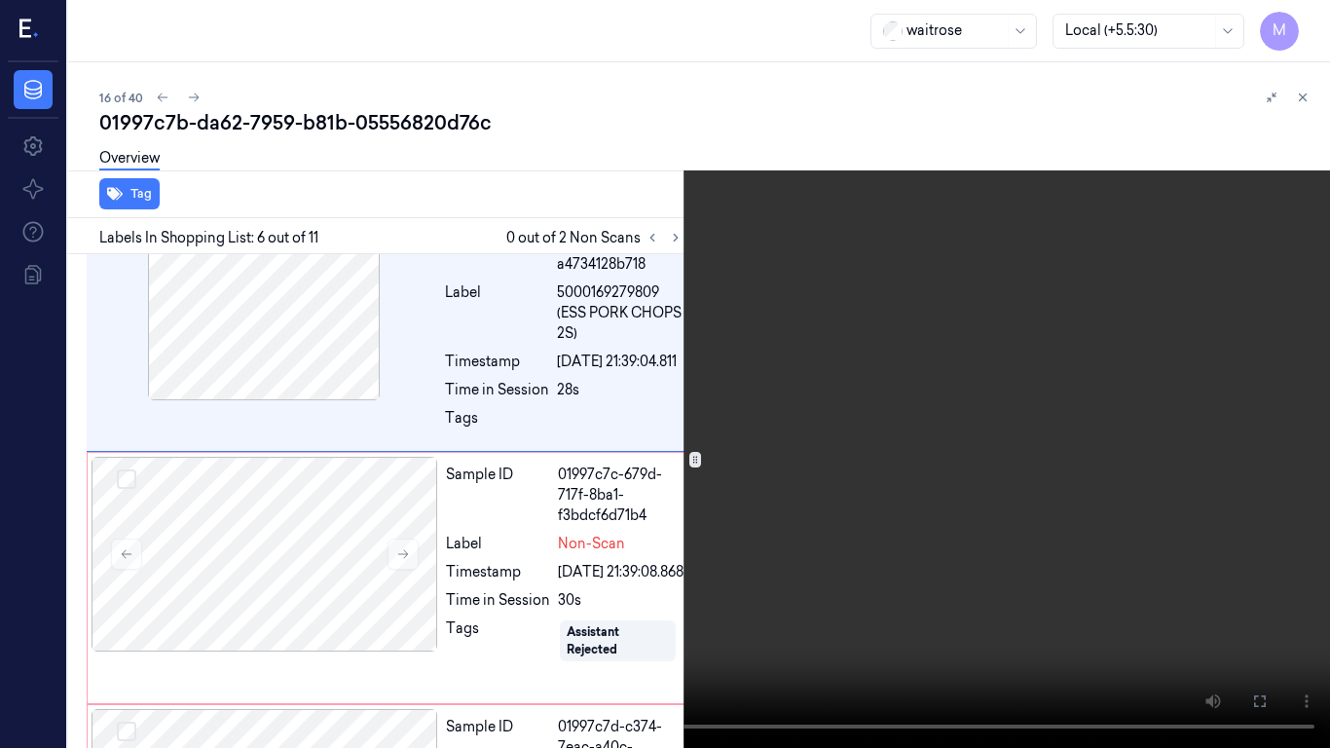
click at [922, 414] on video at bounding box center [665, 374] width 1330 height 748
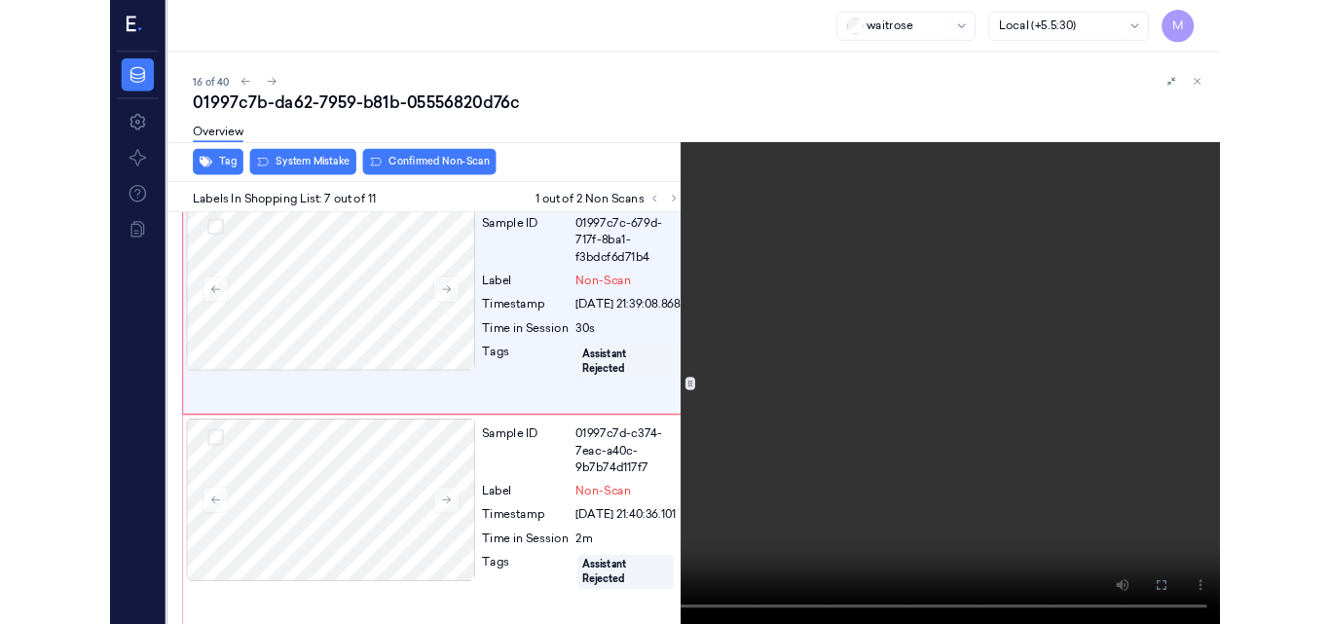
scroll to position [1519, 5]
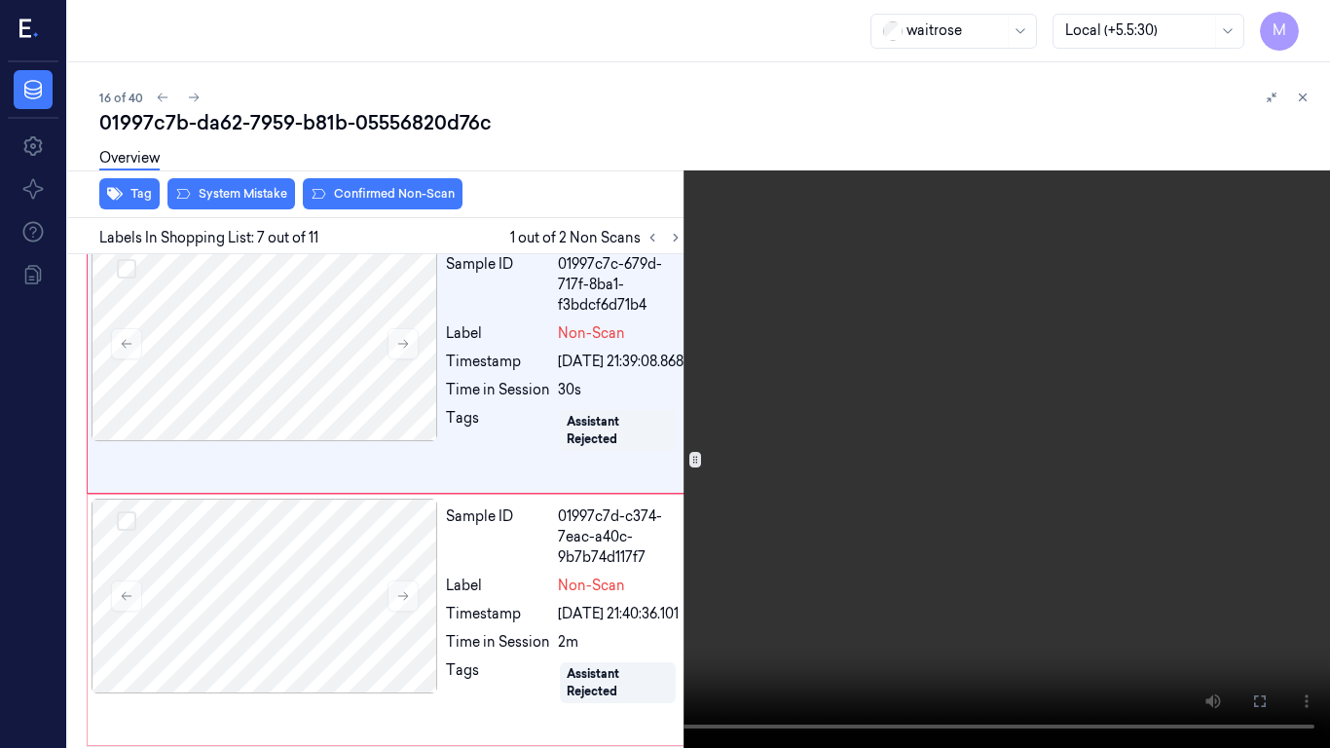
click at [841, 482] on video at bounding box center [665, 374] width 1330 height 748
click at [938, 487] on video at bounding box center [665, 374] width 1330 height 748
click at [0, 0] on button at bounding box center [0, 0] width 0 height 0
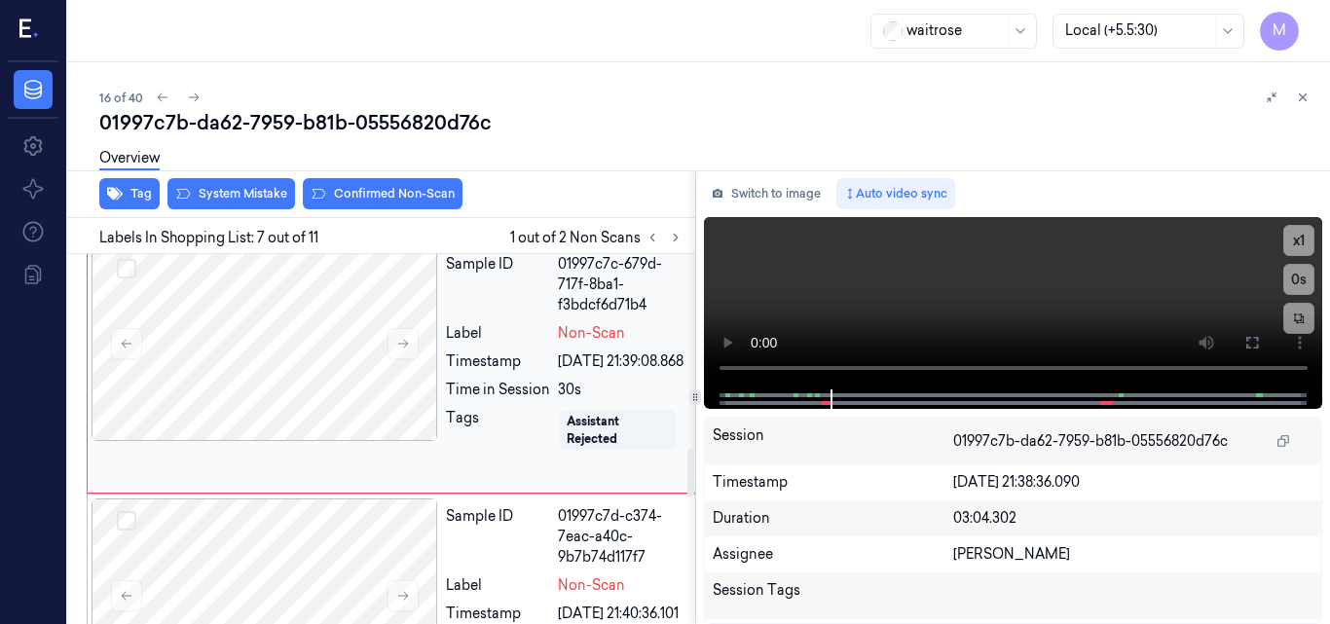
click at [543, 344] on div "Label" at bounding box center [498, 333] width 104 height 20
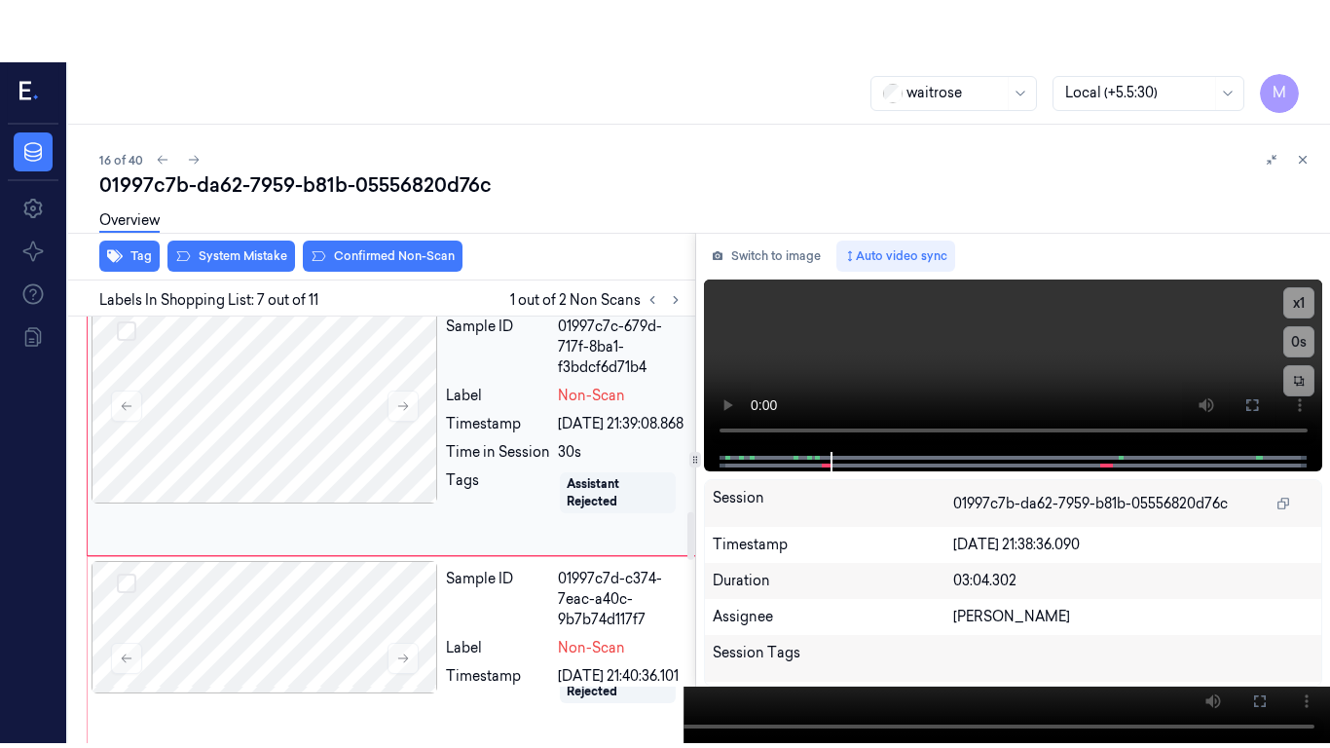
scroll to position [1581, 5]
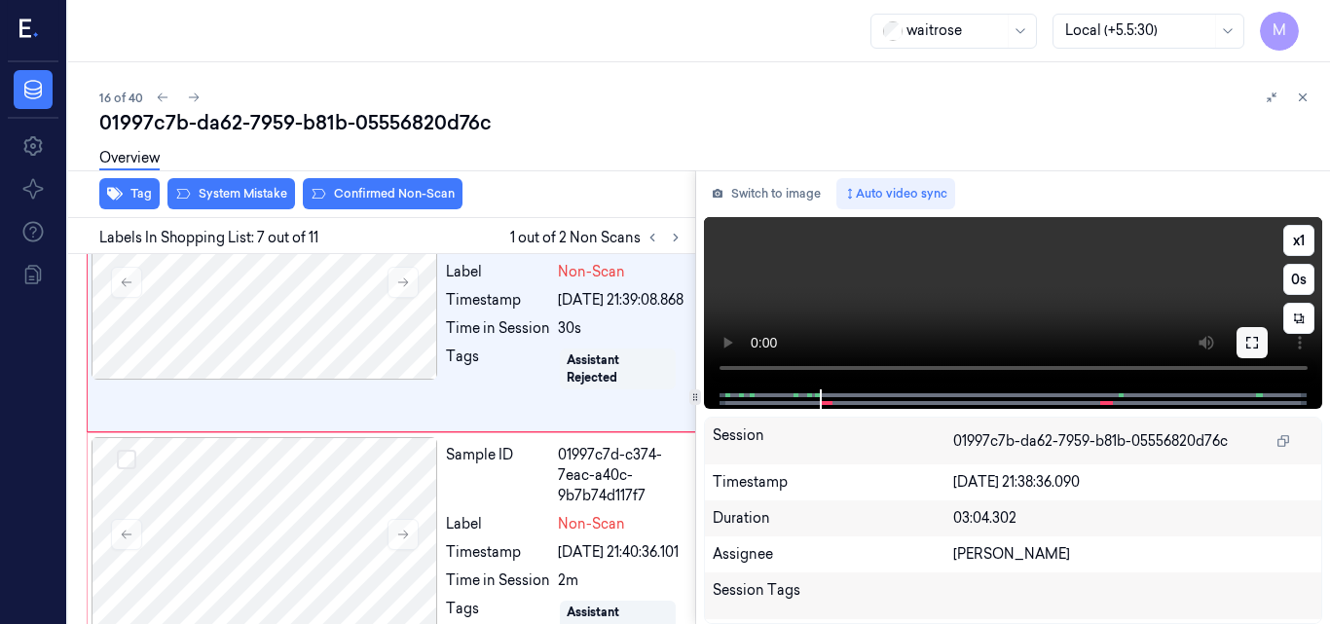
click at [1256, 337] on icon at bounding box center [1253, 343] width 16 height 16
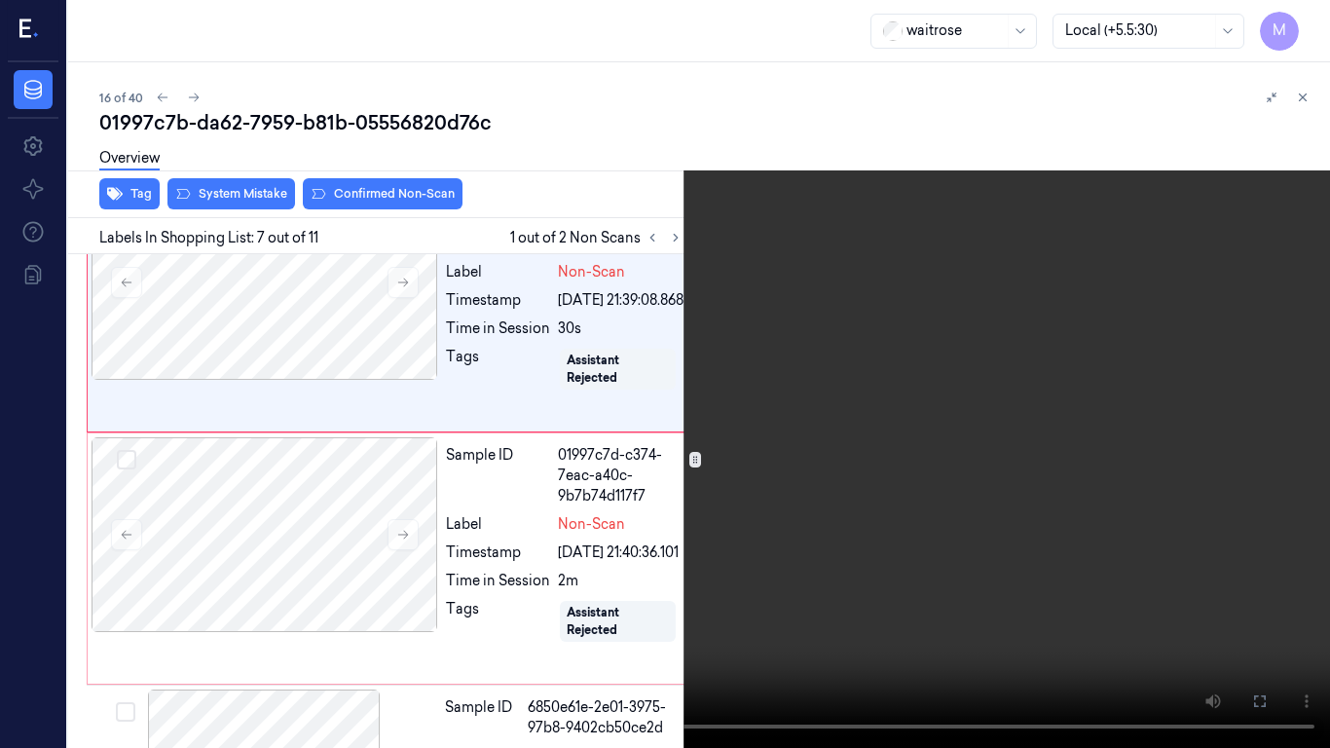
click at [884, 405] on video at bounding box center [665, 374] width 1330 height 748
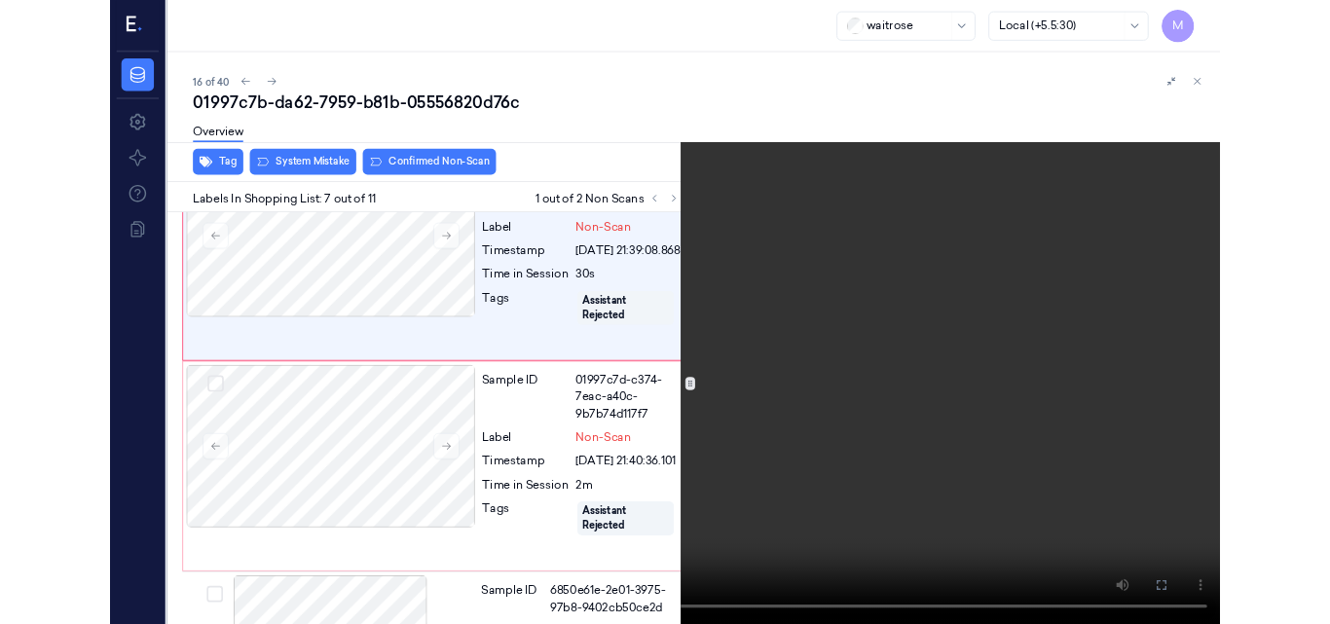
scroll to position [1519, 5]
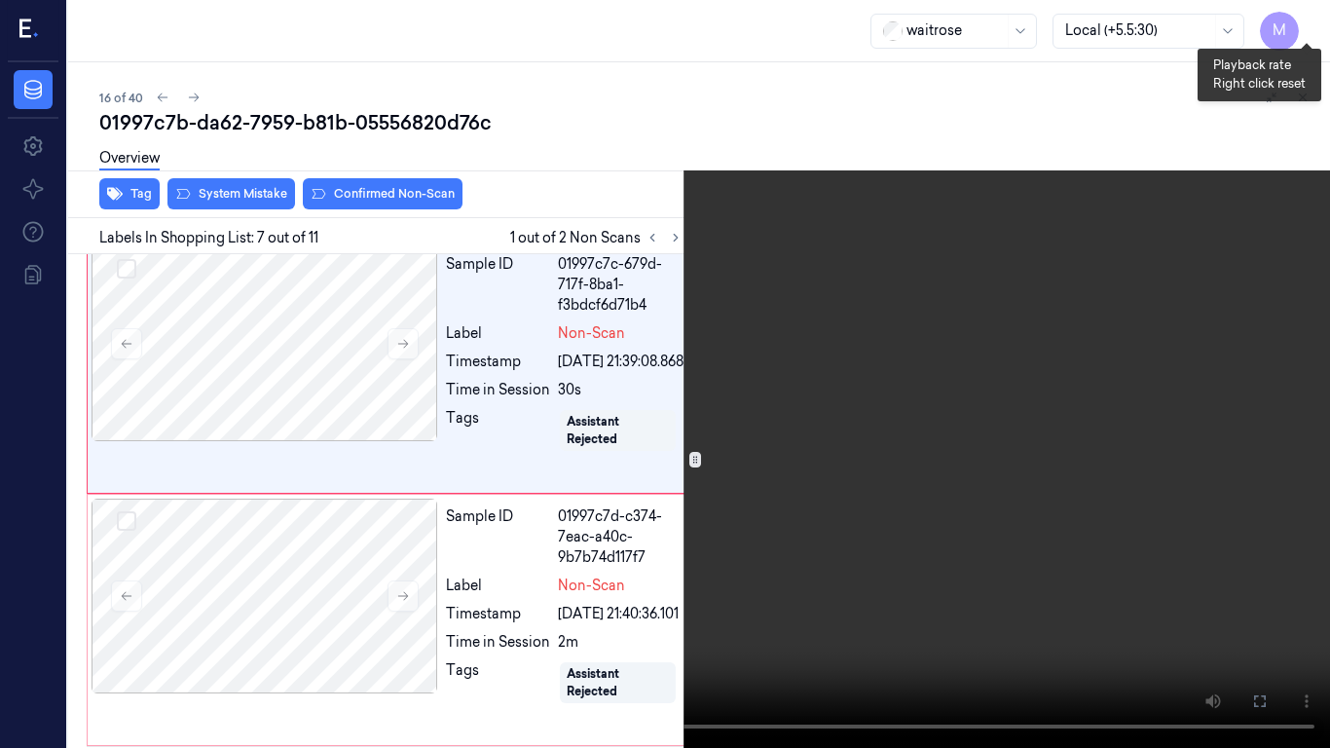
click at [1310, 19] on button "x 1" at bounding box center [1306, 23] width 31 height 31
click at [748, 483] on video at bounding box center [665, 374] width 1330 height 748
click at [0, 0] on icon at bounding box center [0, 0] width 0 height 0
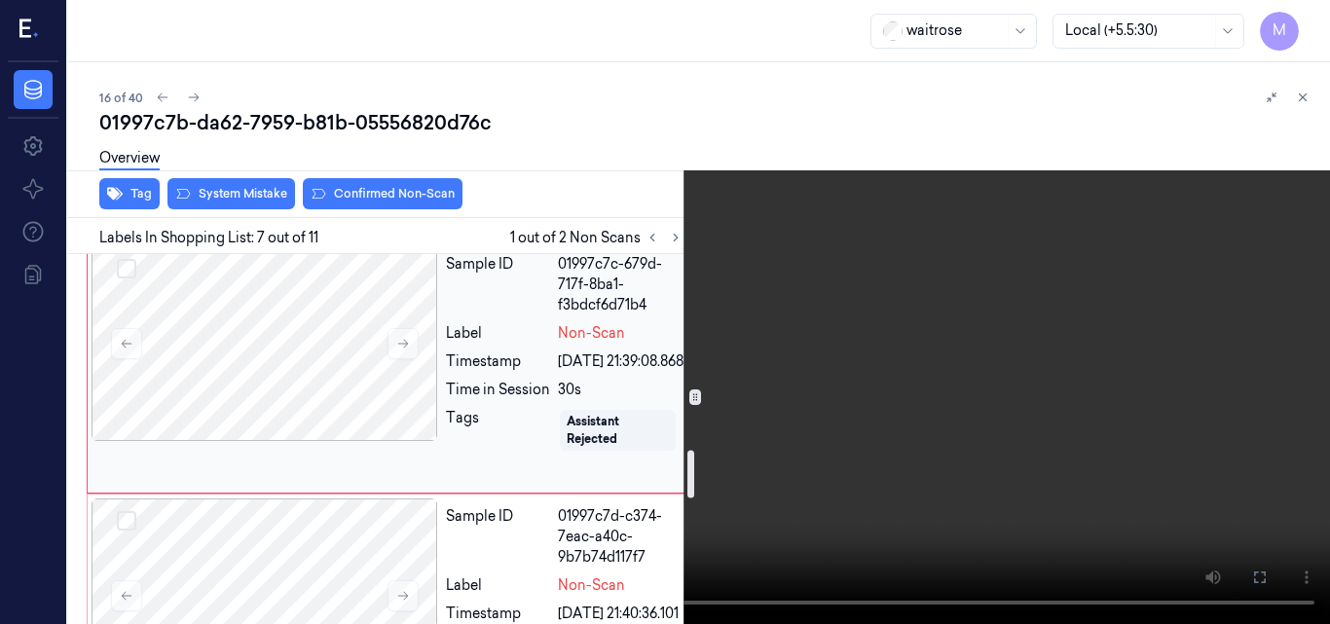
scroll to position [1714, 5]
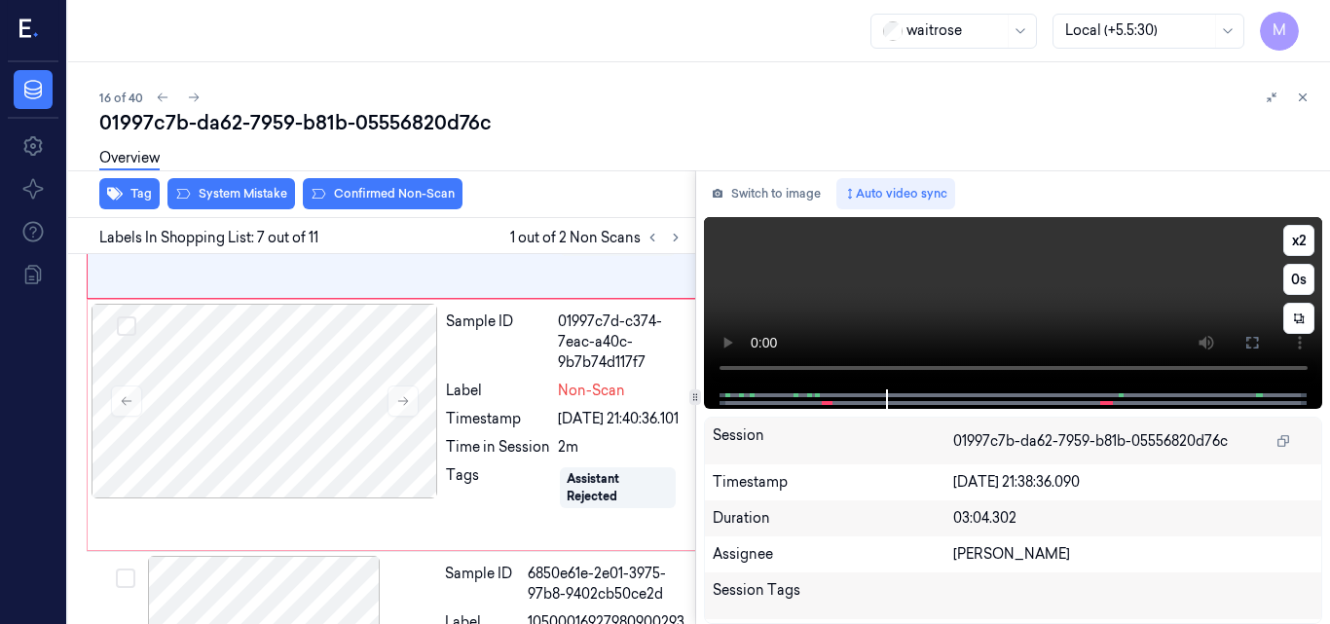
click at [1095, 288] on video at bounding box center [1013, 303] width 619 height 172
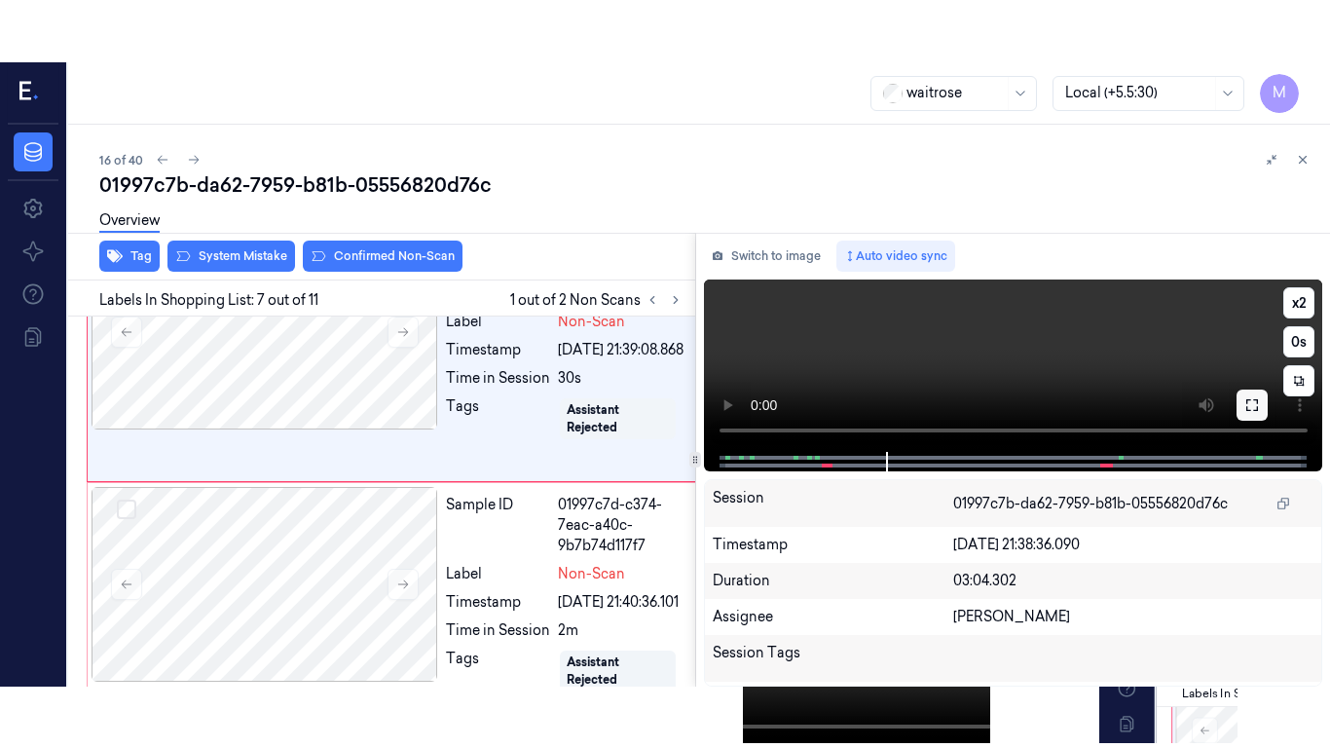
scroll to position [1581, 5]
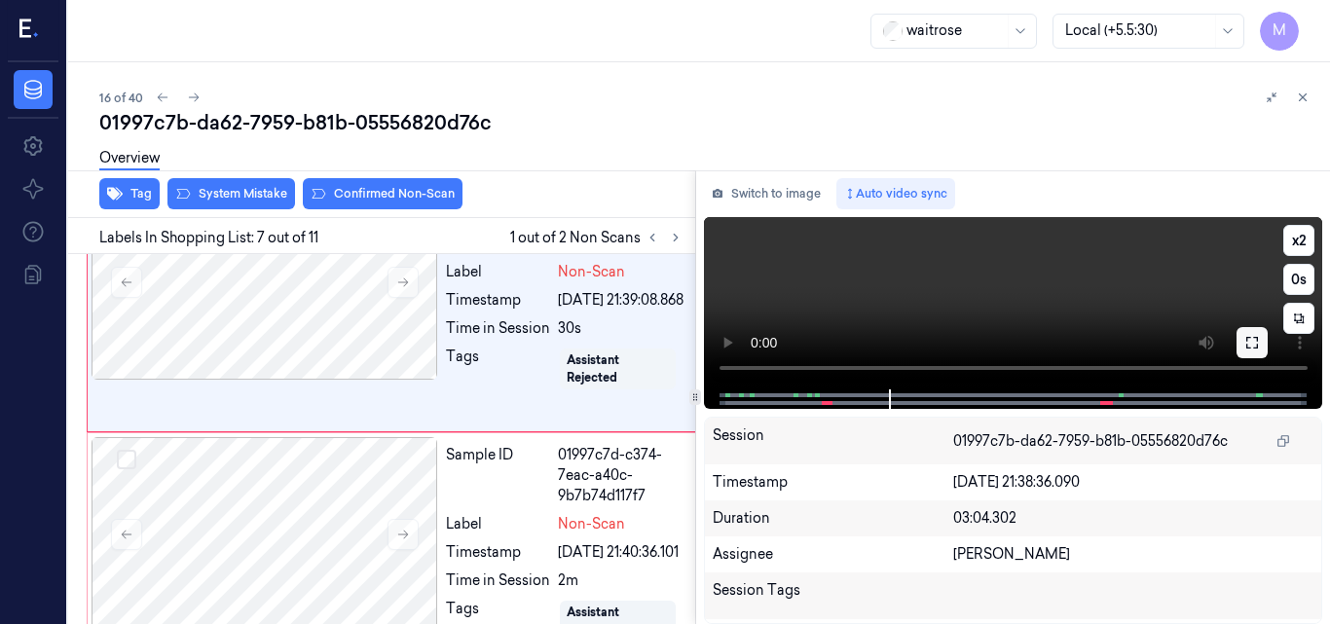
click at [1250, 349] on icon at bounding box center [1253, 343] width 12 height 12
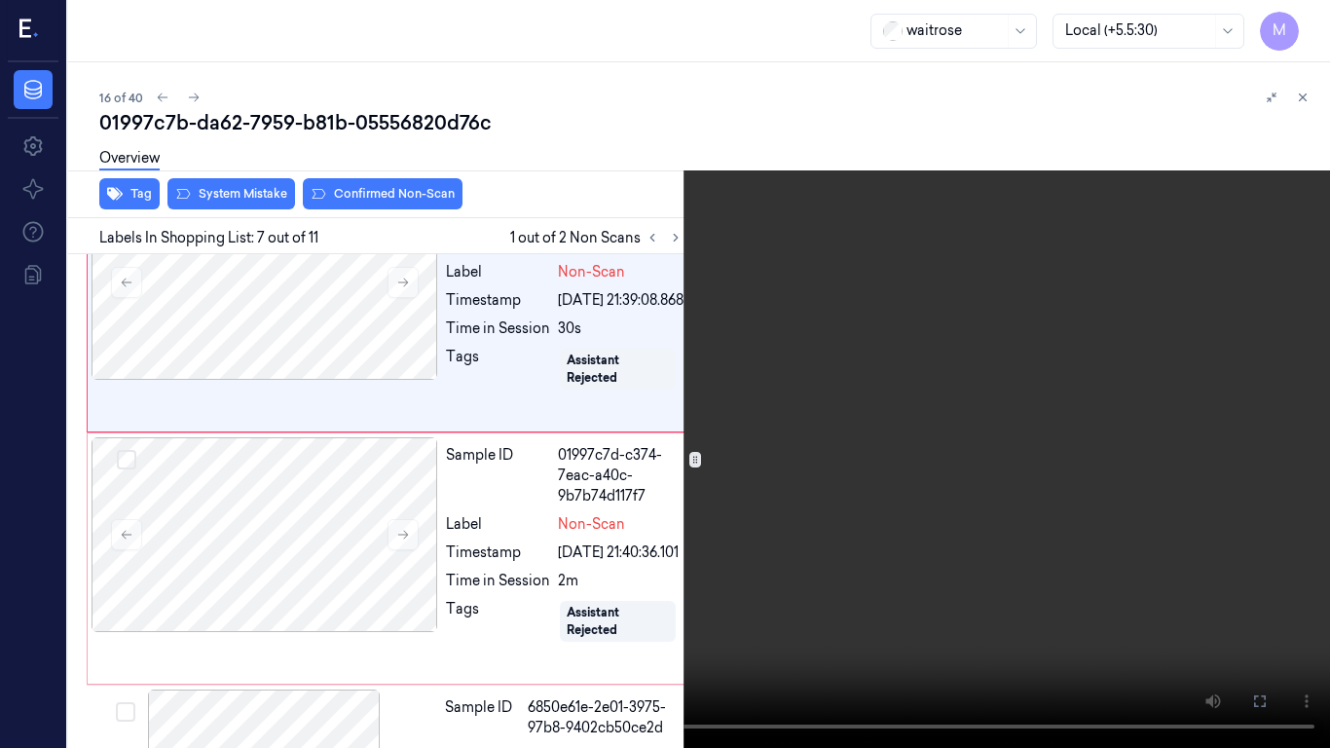
click at [815, 476] on video at bounding box center [665, 374] width 1330 height 748
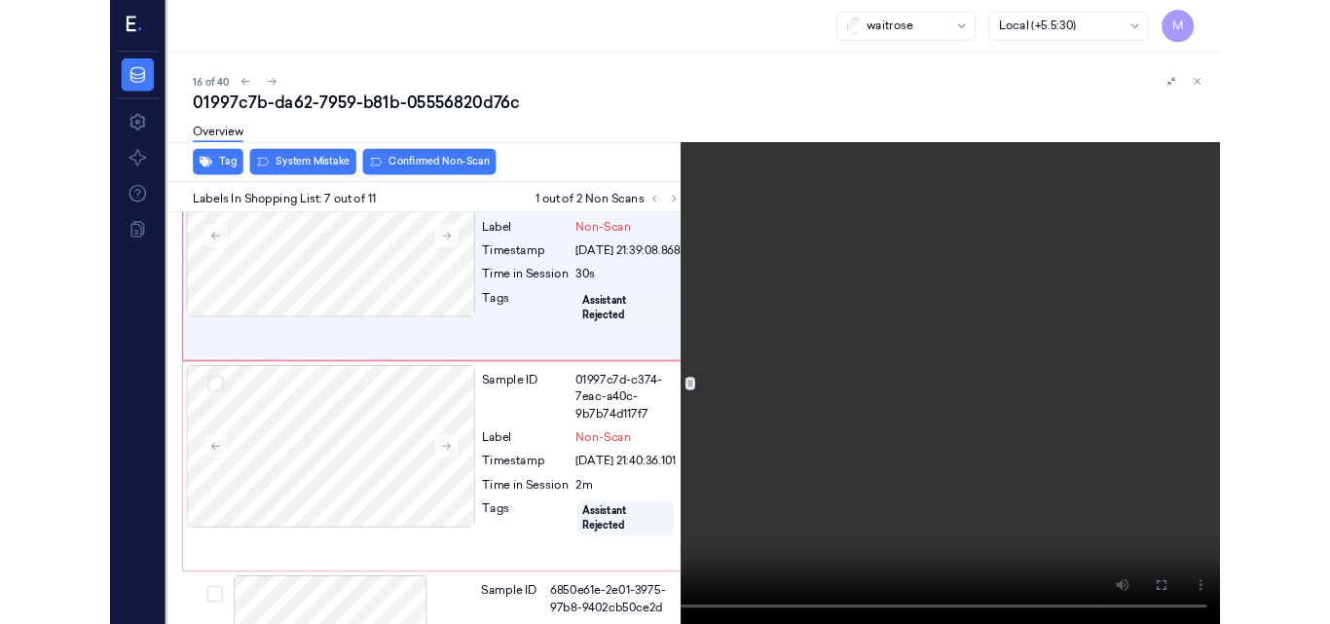
scroll to position [1519, 5]
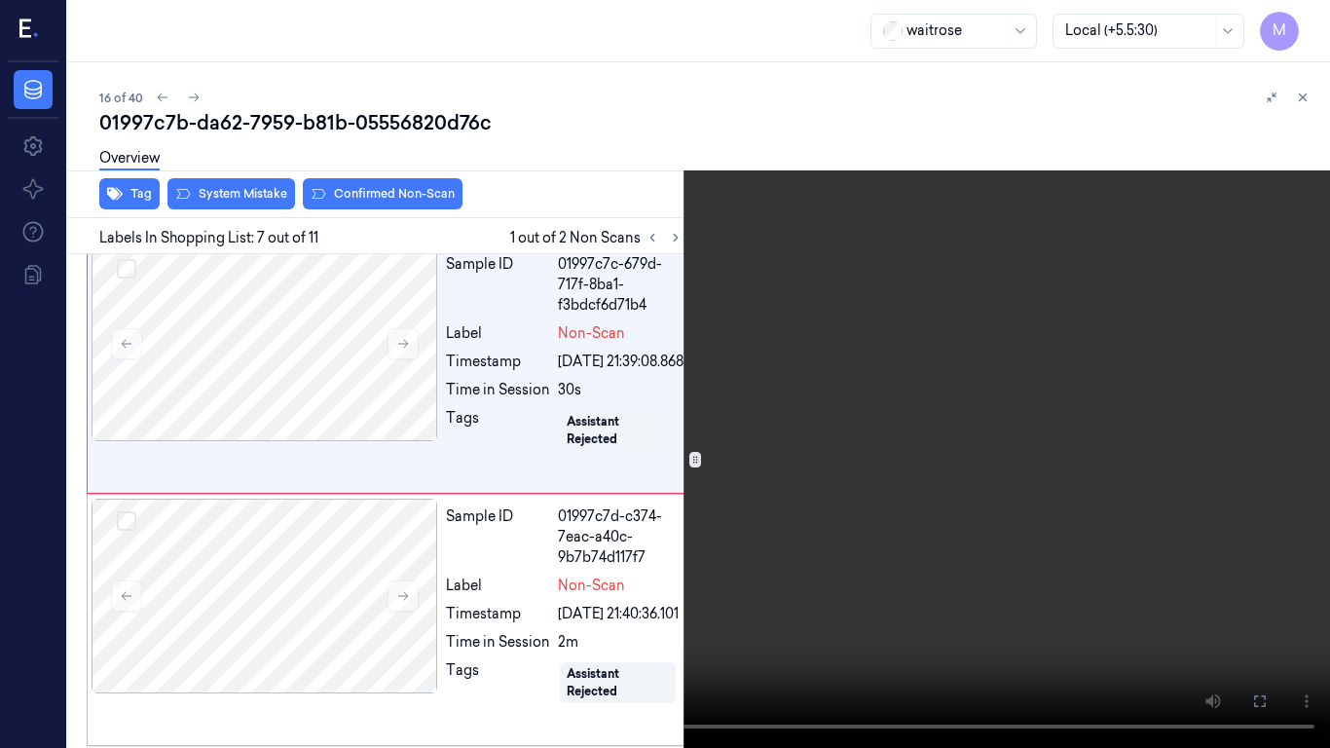
click at [0, 0] on icon at bounding box center [0, 0] width 0 height 0
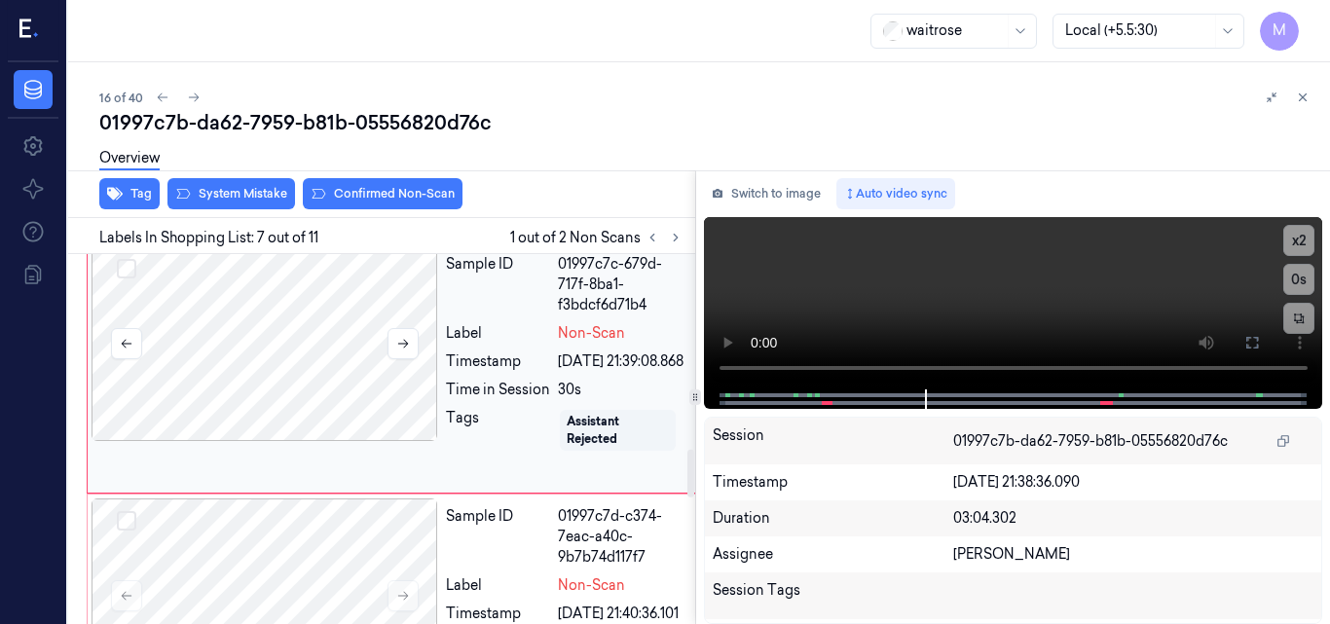
click at [301, 436] on div at bounding box center [265, 343] width 347 height 195
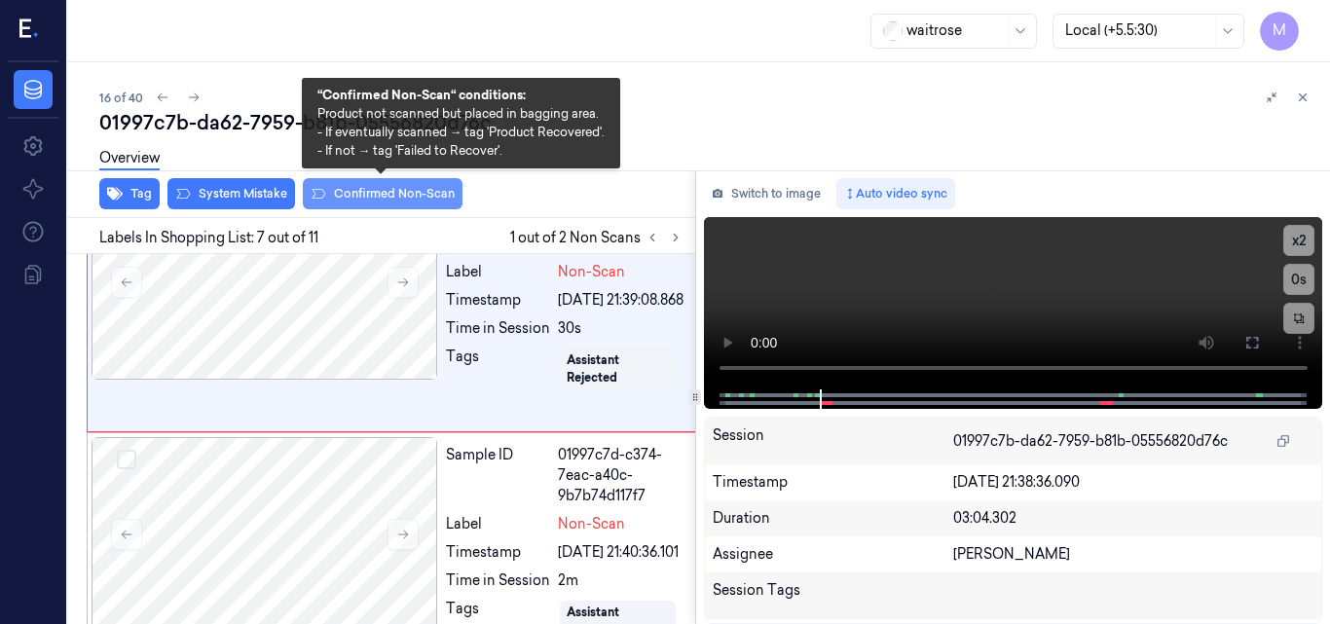
click at [397, 198] on button "Confirmed Non-Scan" at bounding box center [383, 193] width 160 height 31
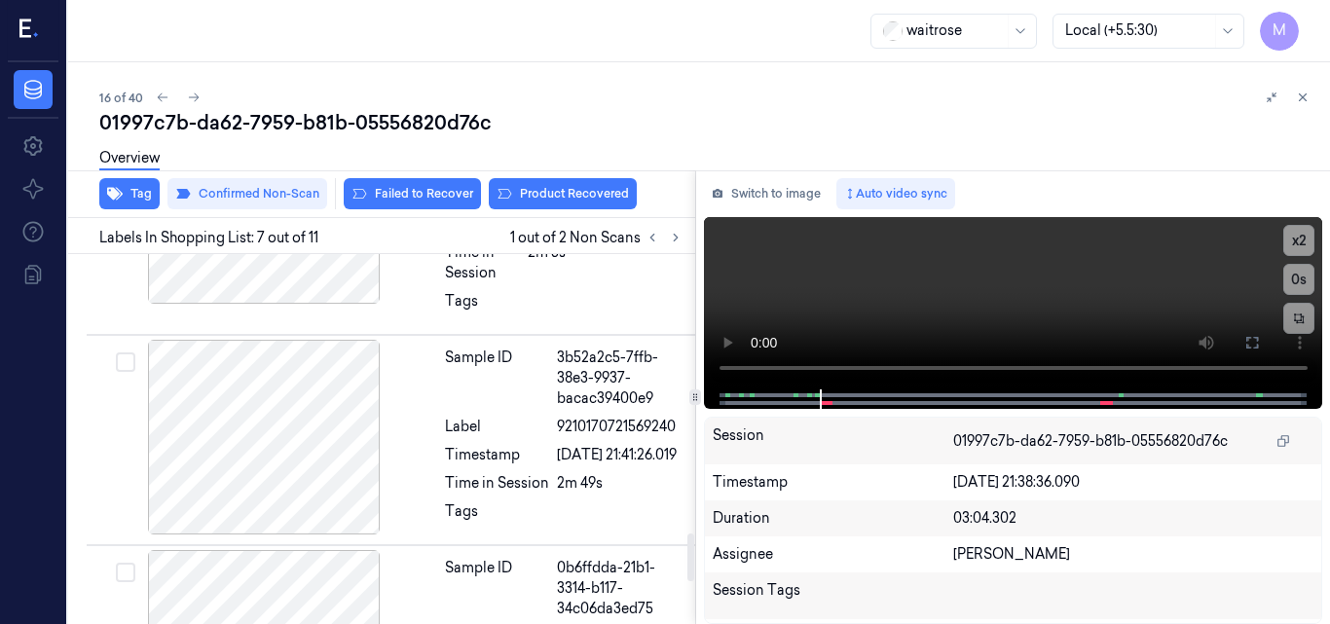
scroll to position [2267, 5]
click at [580, 206] on span "10500016927980900293 (ESS PORK CHOPS 2S)" at bounding box center [606, 186] width 157 height 41
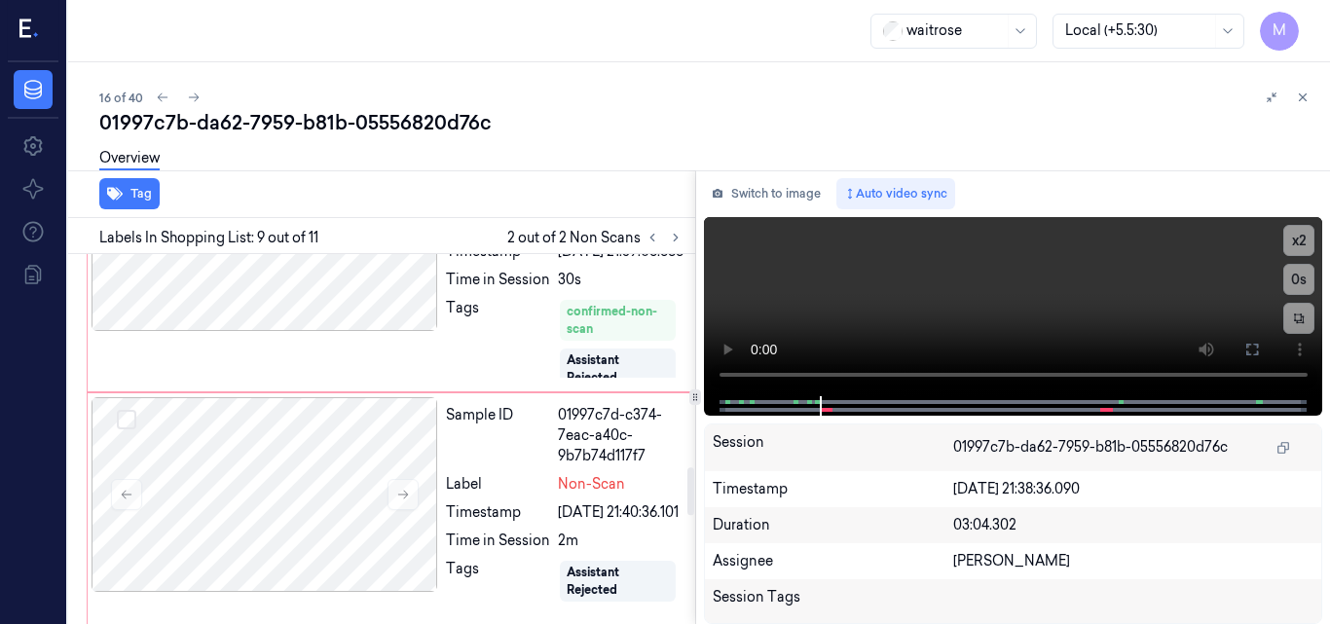
scroll to position [1627, 5]
click at [313, 333] on div at bounding box center [265, 235] width 347 height 195
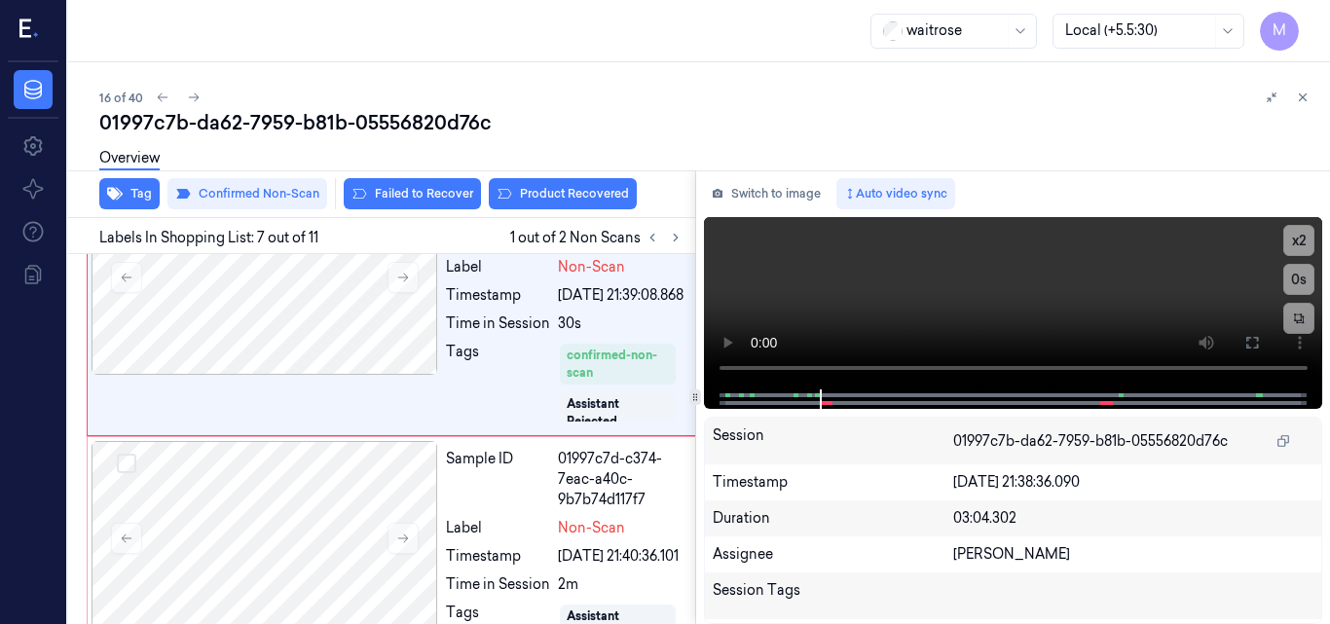
click at [586, 184] on div "Overview" at bounding box center [706, 161] width 1215 height 50
click at [585, 196] on button "Product Recovered" at bounding box center [563, 193] width 148 height 31
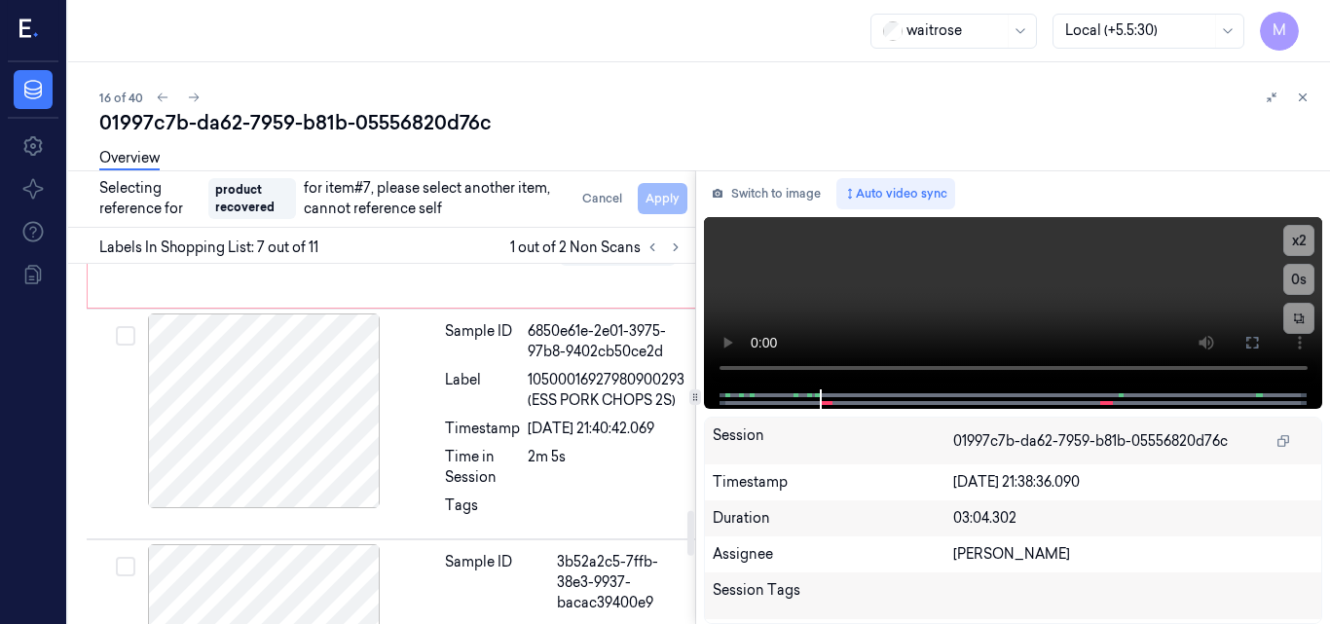
scroll to position [2072, 5]
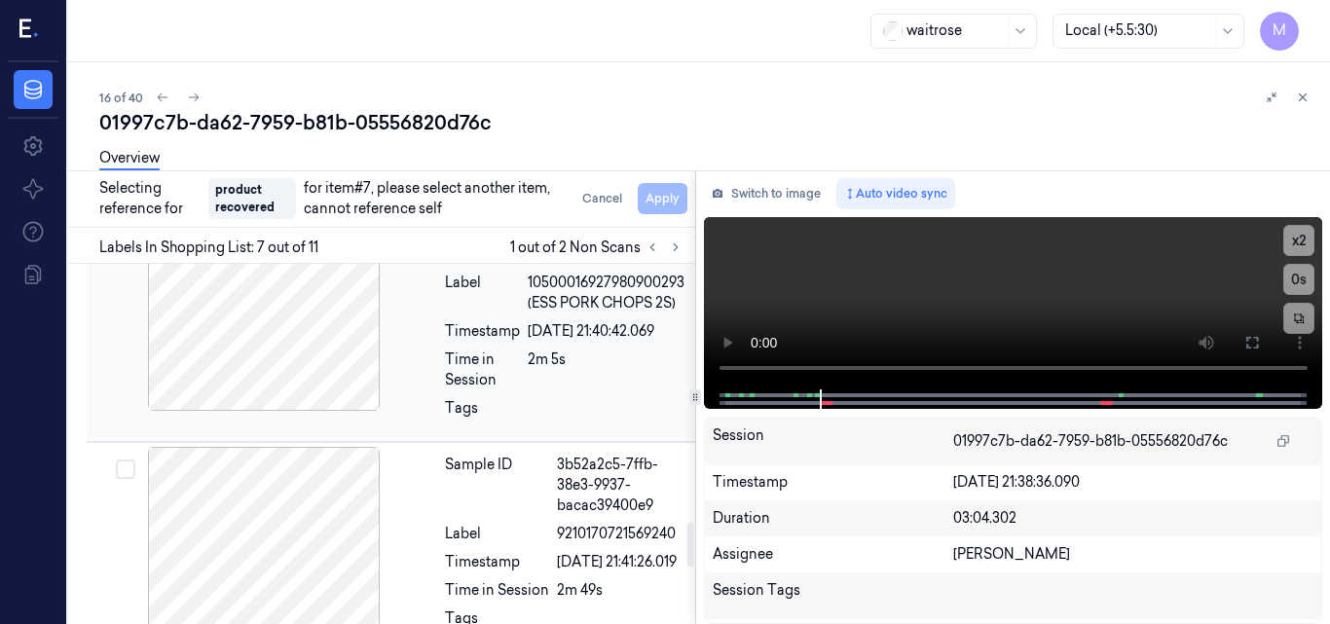
click at [491, 437] on div "Sample ID 6850e61e-2e01-3975-97b8-9402cb50ce2d Label 10500016927980900293 (ESS …" at bounding box center [564, 326] width 255 height 221
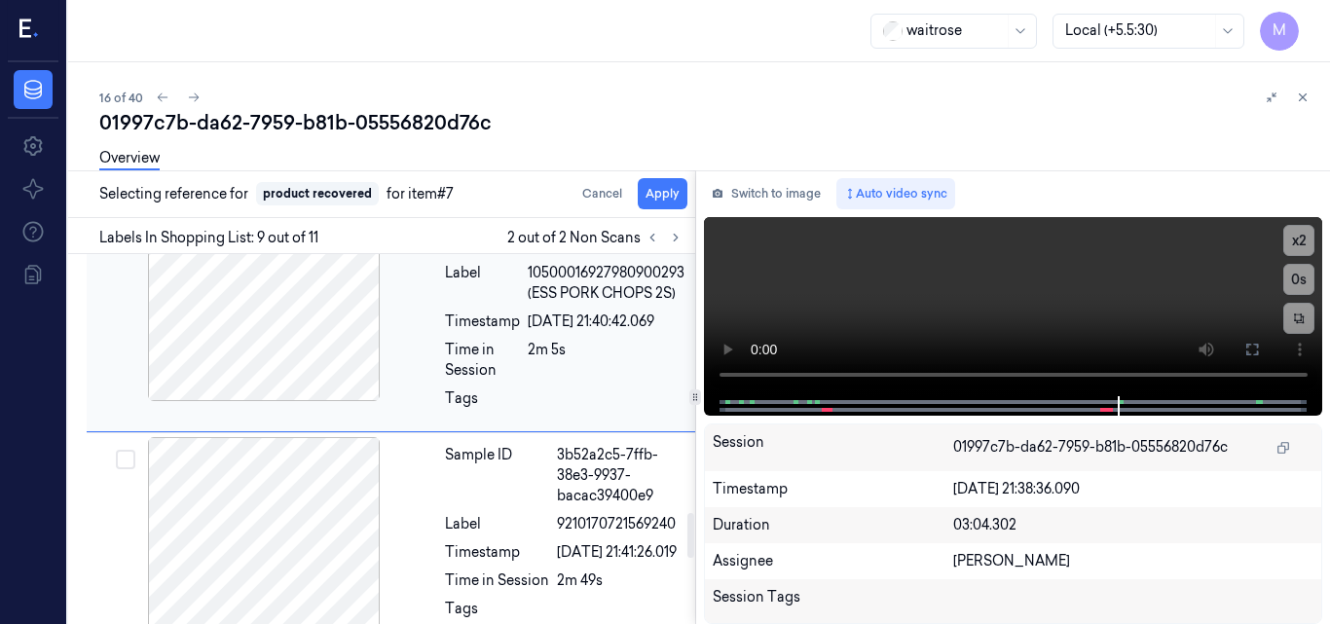
scroll to position [2114, 5]
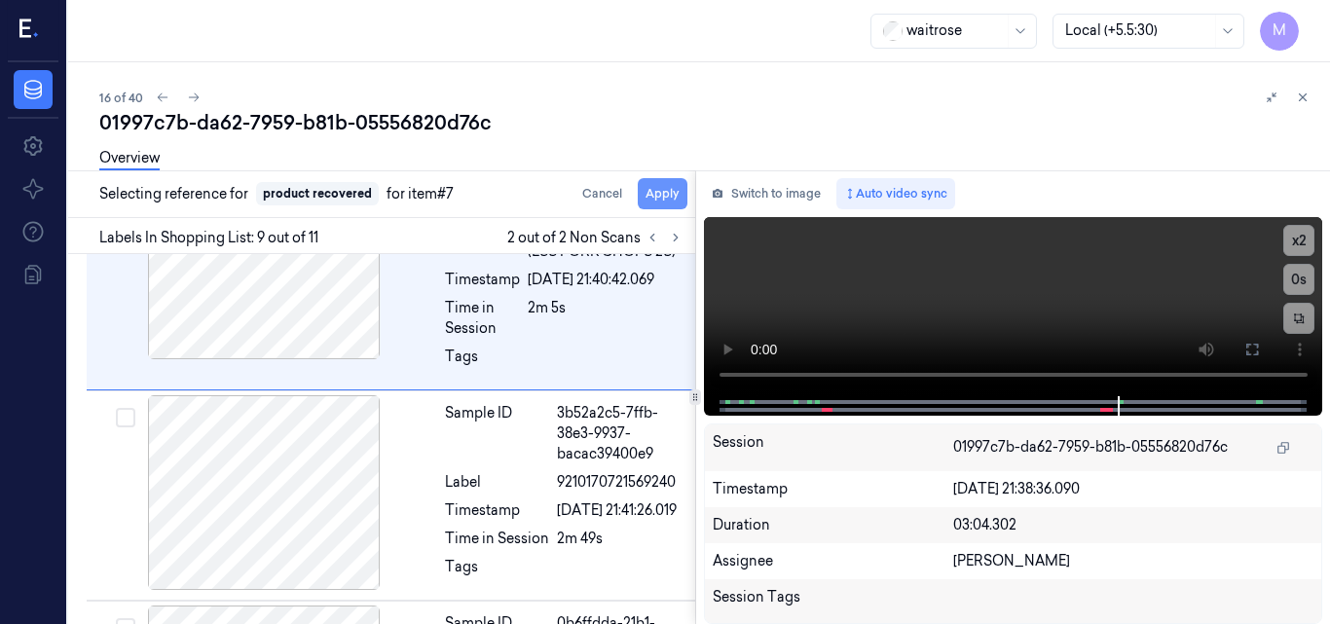
click at [668, 195] on button "Apply" at bounding box center [663, 193] width 50 height 31
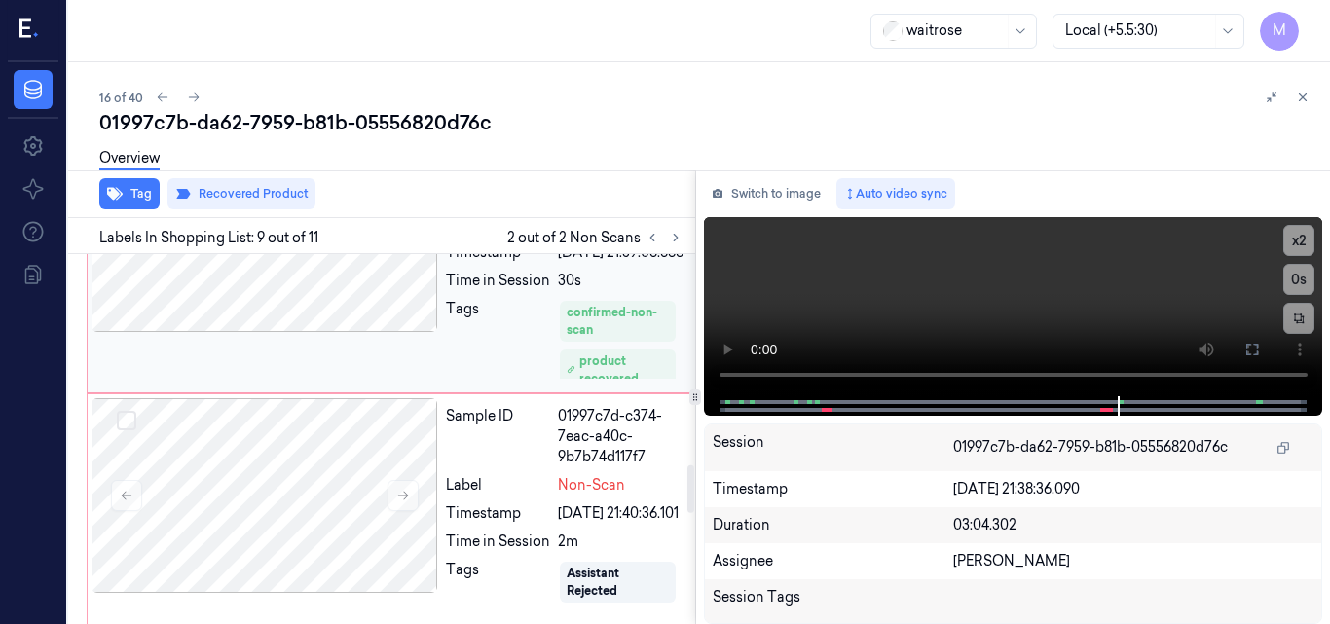
scroll to position [1627, 5]
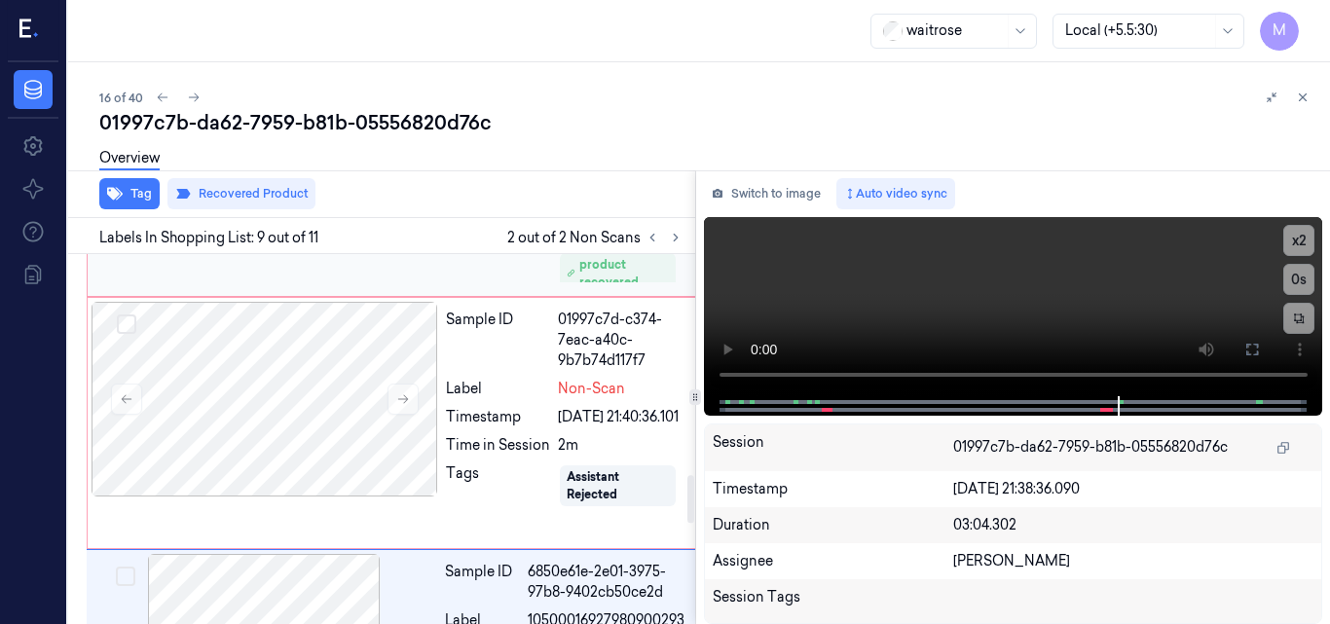
click at [301, 236] on div at bounding box center [265, 138] width 347 height 195
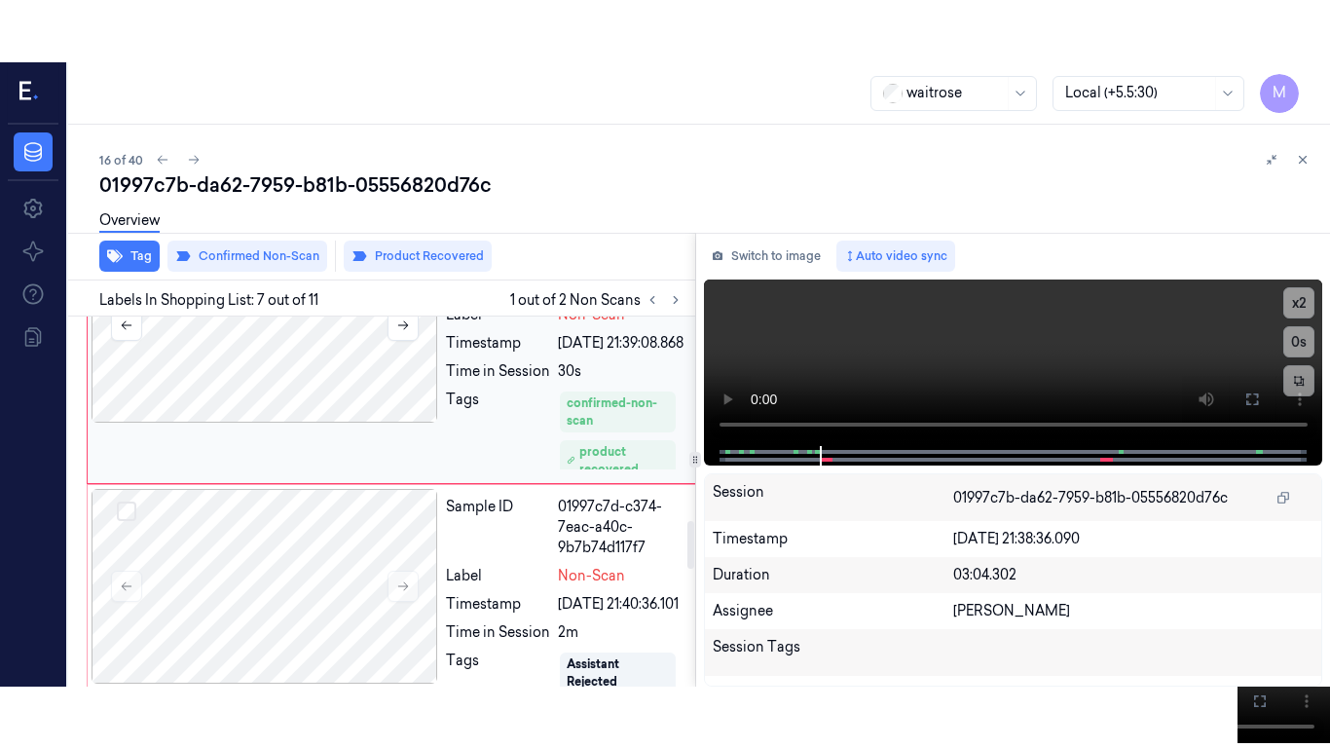
scroll to position [1586, 5]
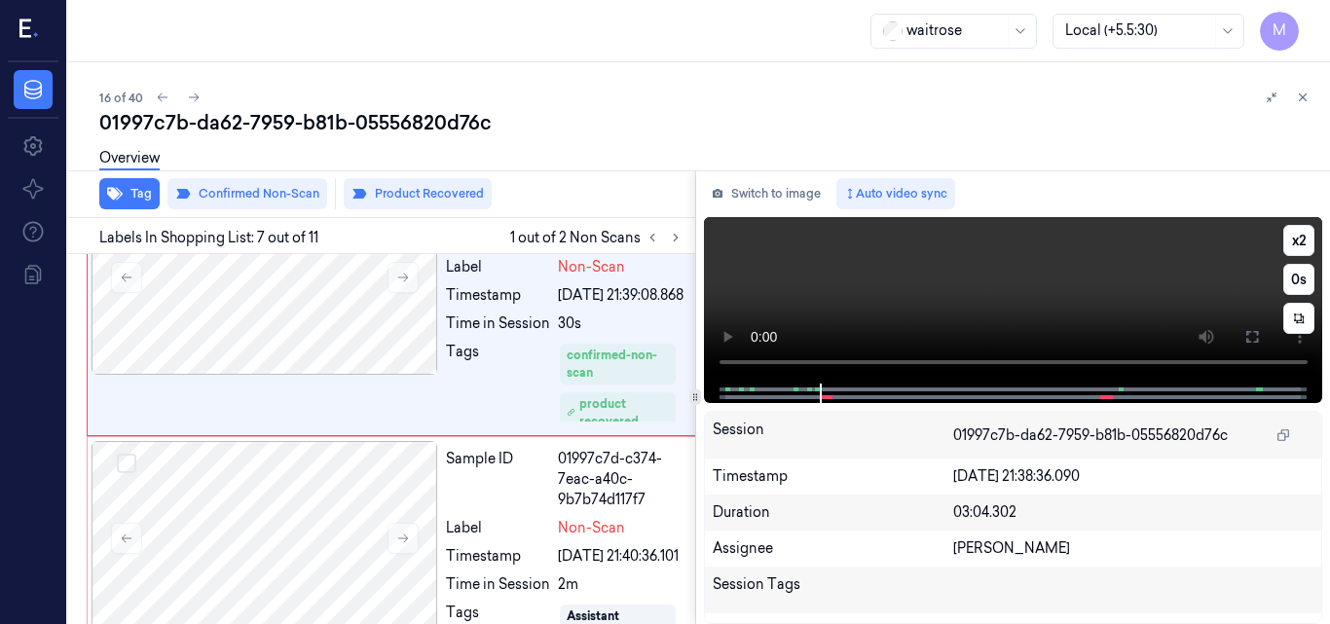
click at [1124, 296] on video at bounding box center [1013, 300] width 619 height 167
click at [1252, 341] on icon at bounding box center [1253, 337] width 16 height 16
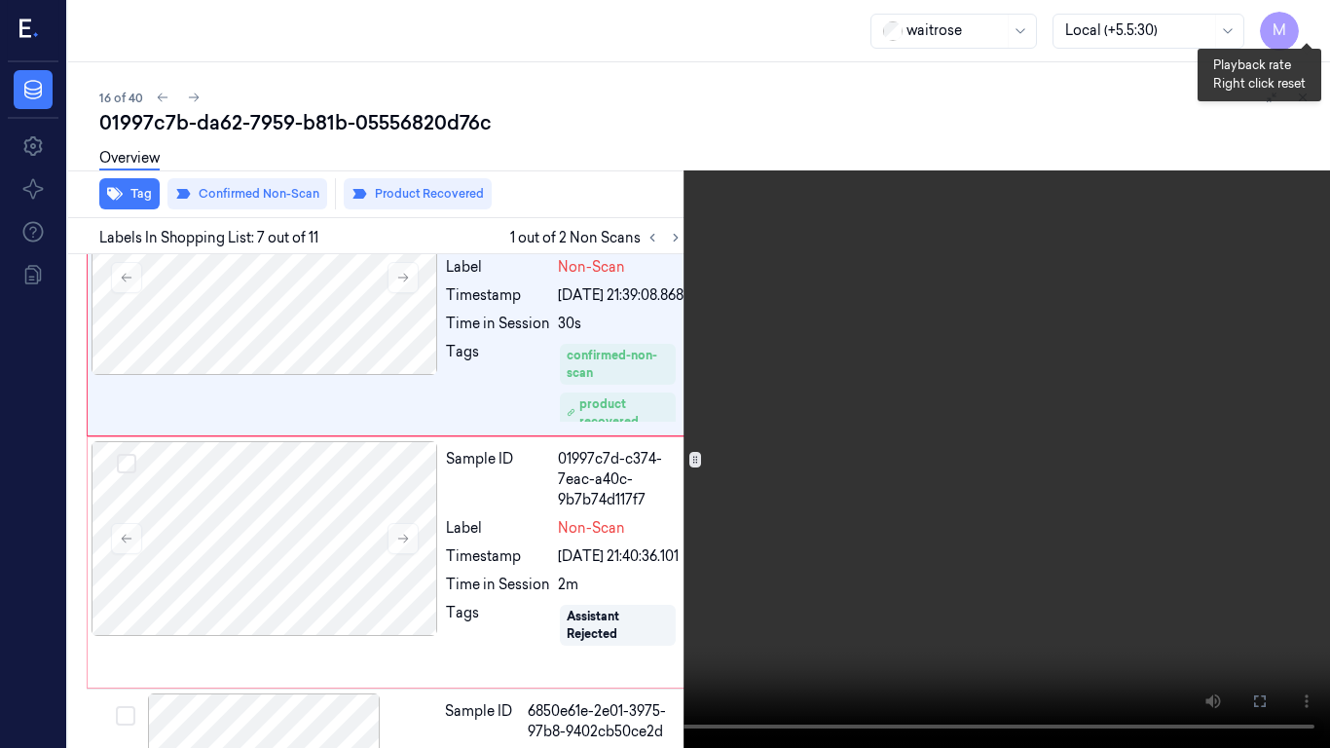
click at [1302, 26] on button "x 2" at bounding box center [1306, 23] width 31 height 31
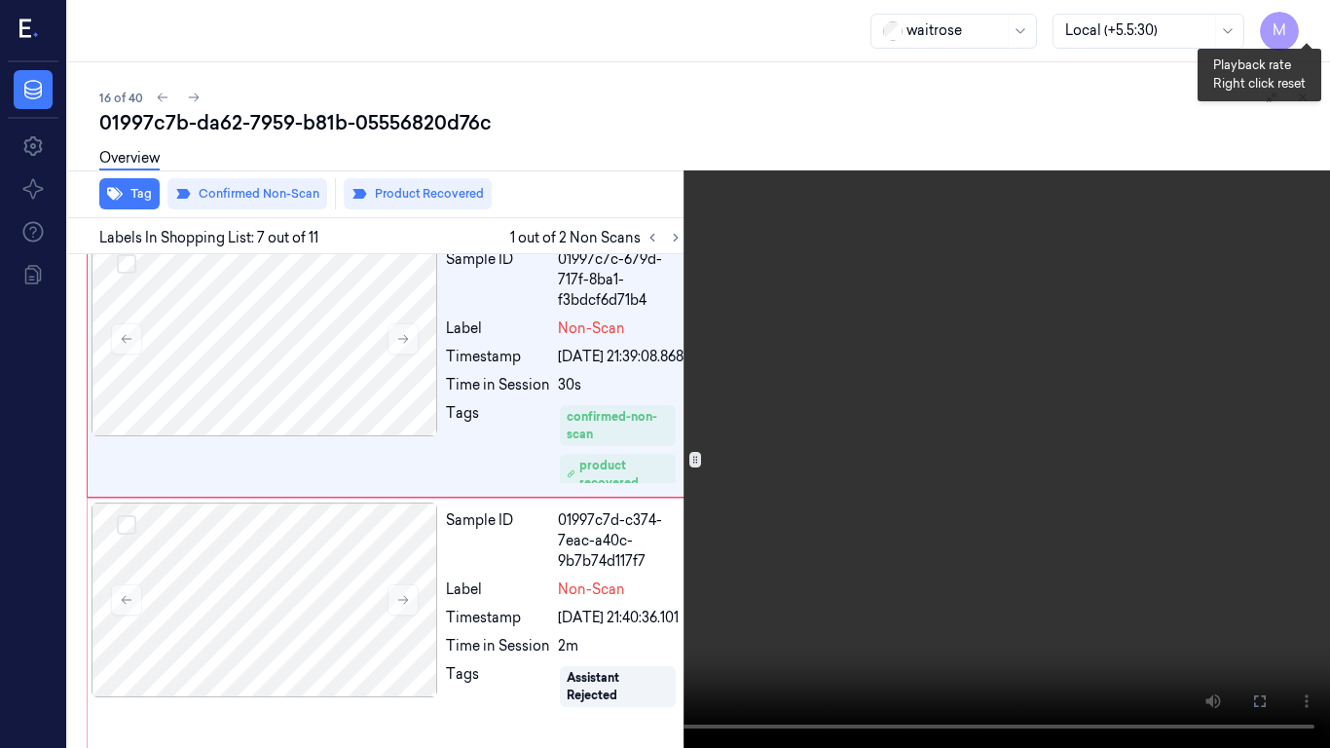
scroll to position [1523, 5]
click at [921, 272] on video at bounding box center [665, 374] width 1330 height 748
click at [1303, 23] on button "x 4" at bounding box center [1306, 23] width 31 height 31
click at [987, 144] on video at bounding box center [665, 374] width 1330 height 748
click at [1311, 20] on button "x 1" at bounding box center [1306, 23] width 31 height 31
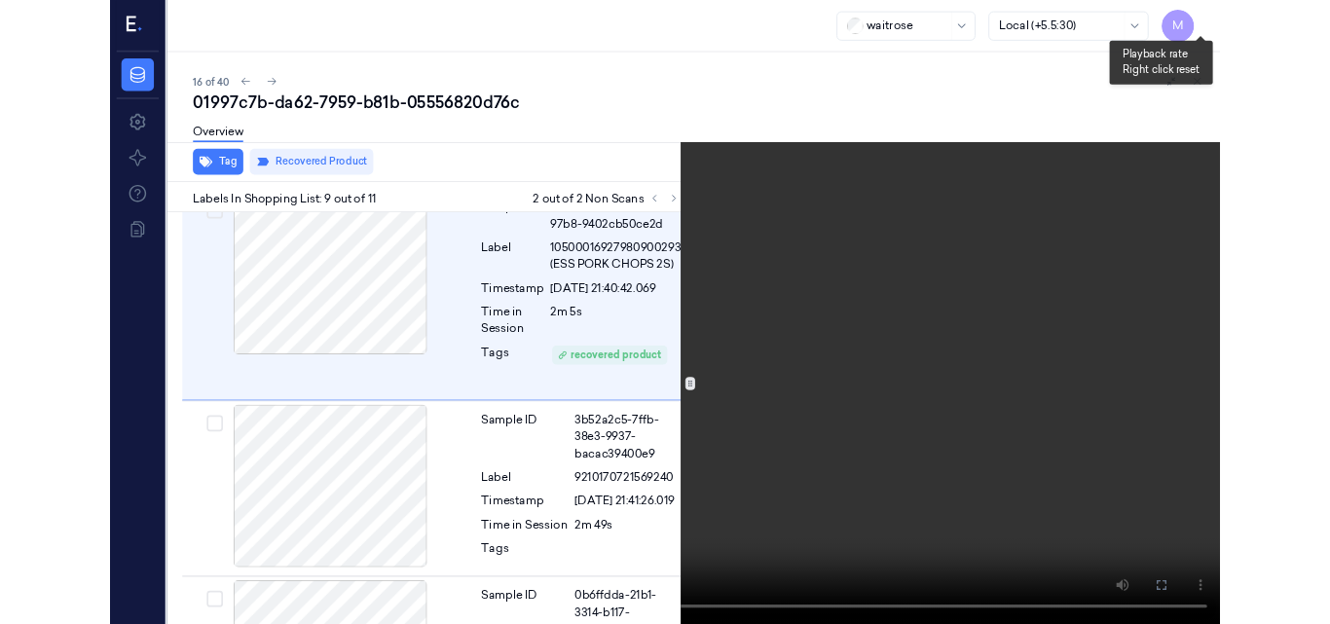
scroll to position [2052, 5]
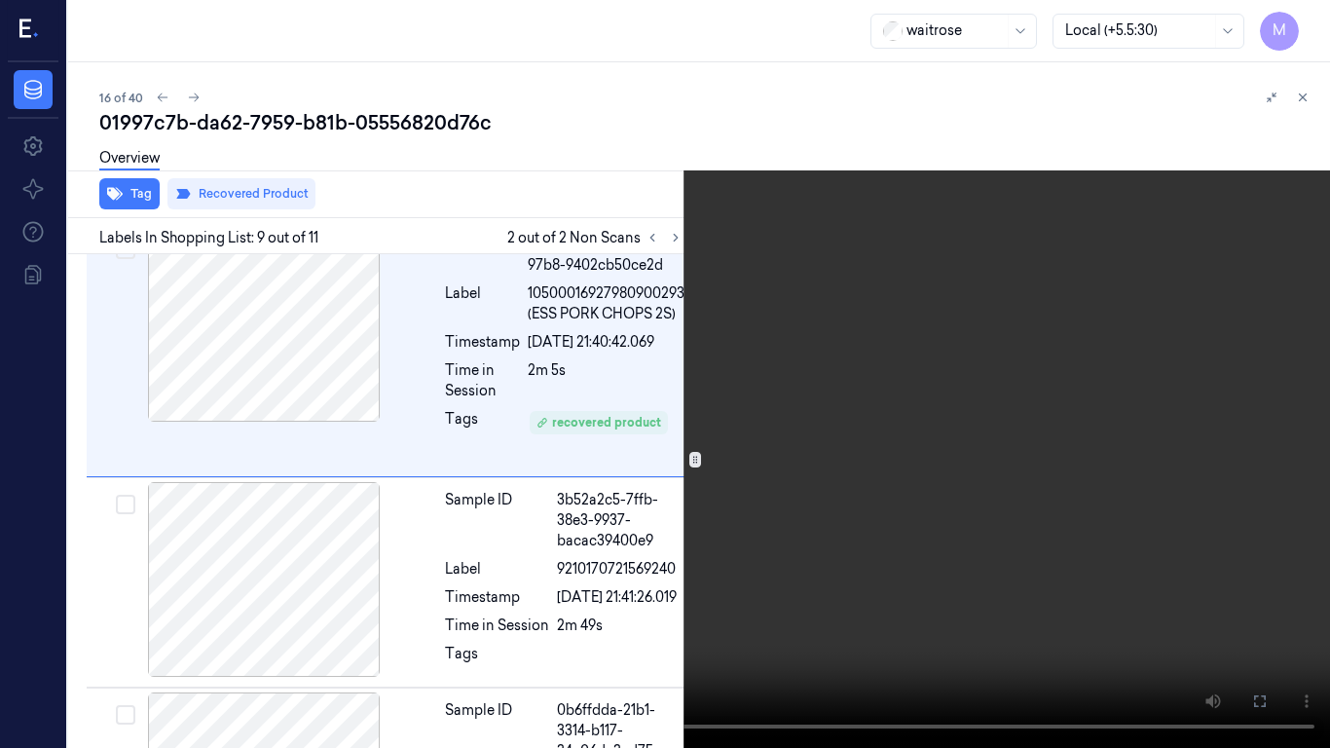
click at [701, 405] on video at bounding box center [665, 374] width 1330 height 748
click at [0, 0] on icon at bounding box center [0, 0] width 0 height 0
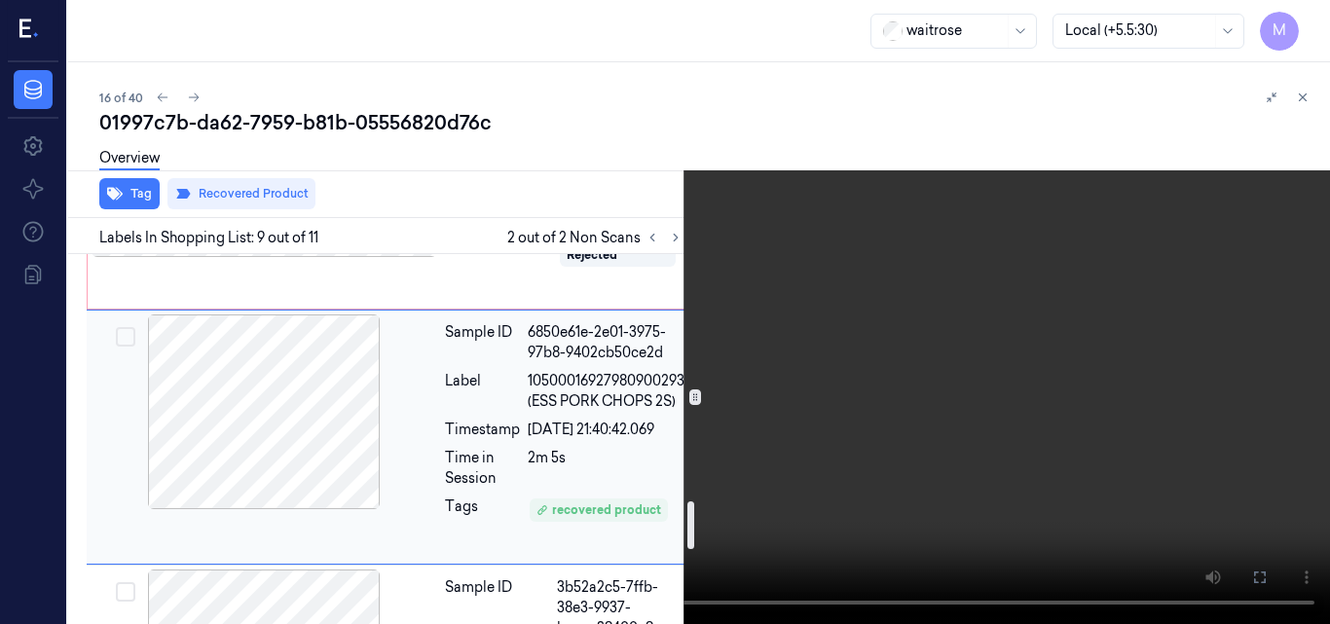
scroll to position [1928, 5]
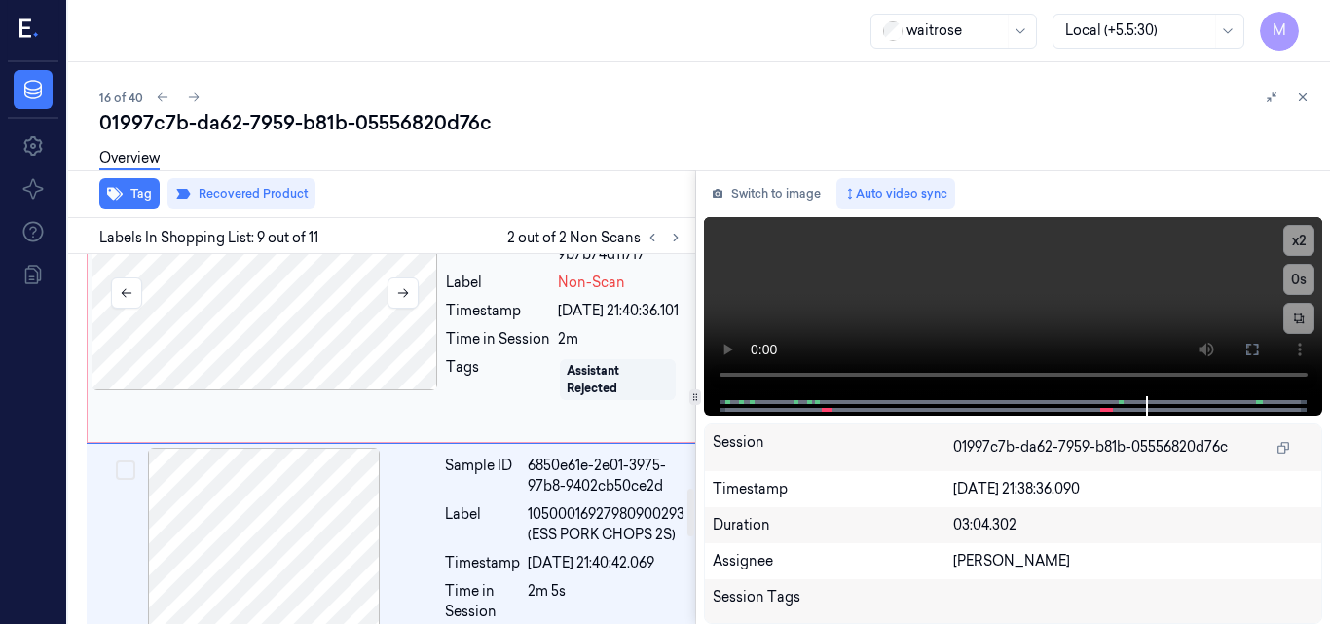
click at [302, 385] on div at bounding box center [265, 293] width 347 height 195
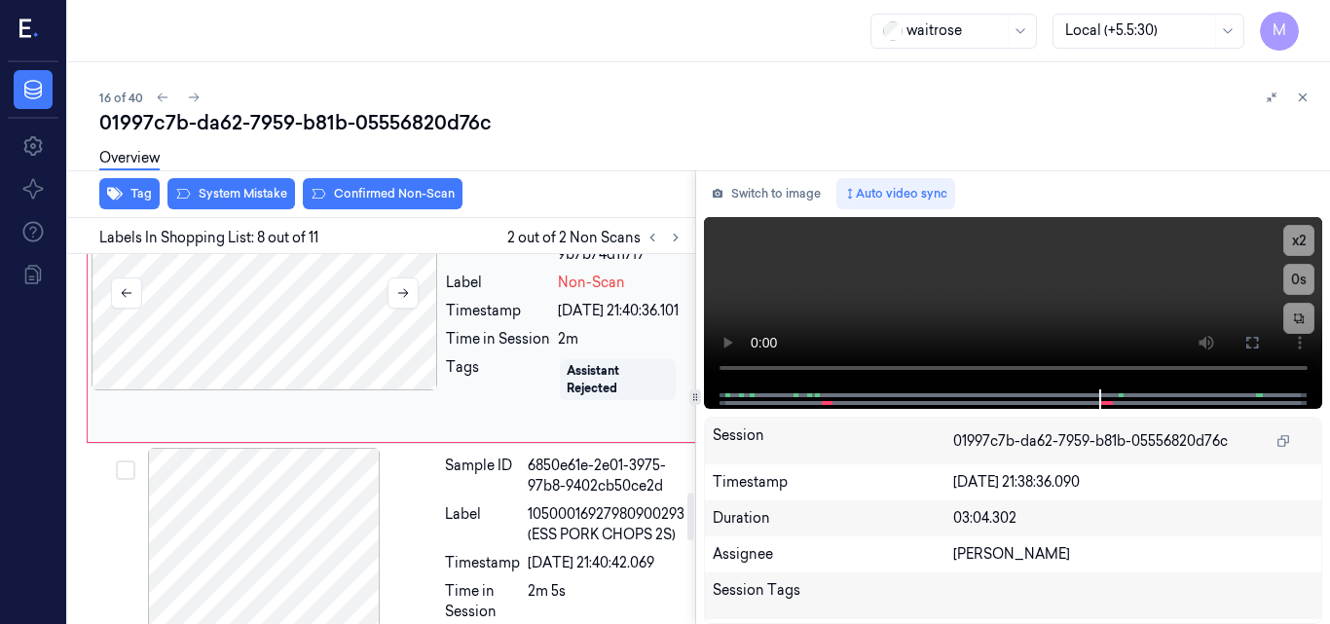
scroll to position [1862, 5]
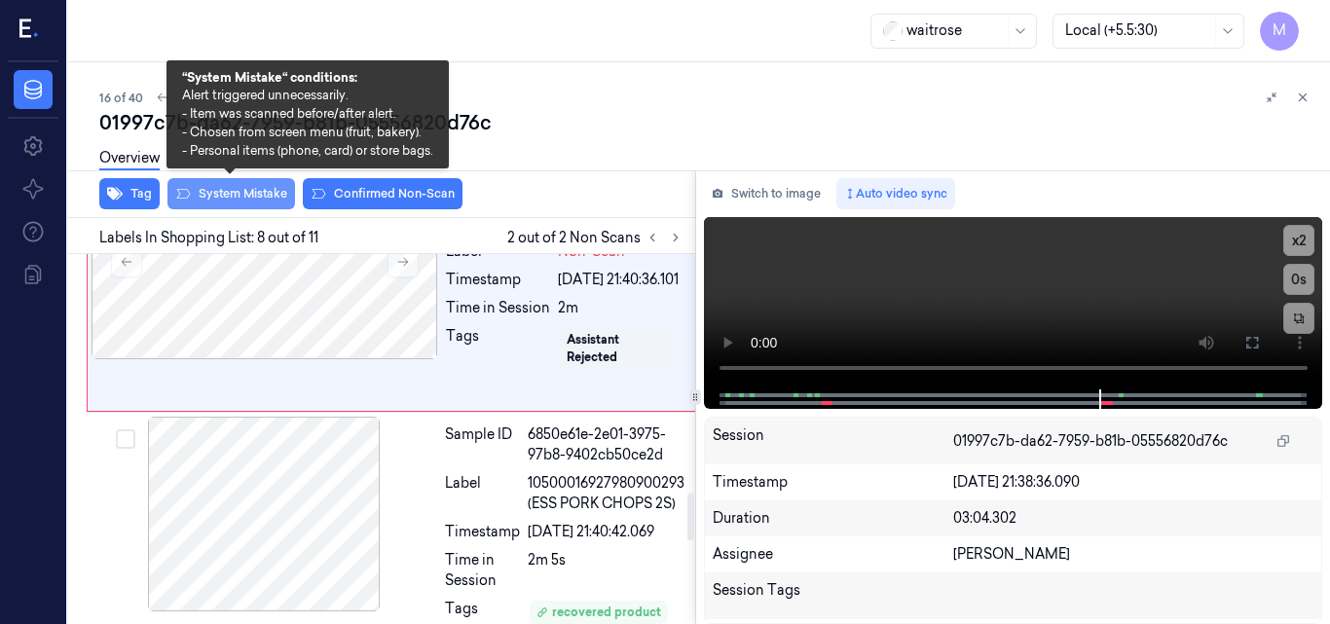
click at [242, 194] on button "System Mistake" at bounding box center [232, 193] width 128 height 31
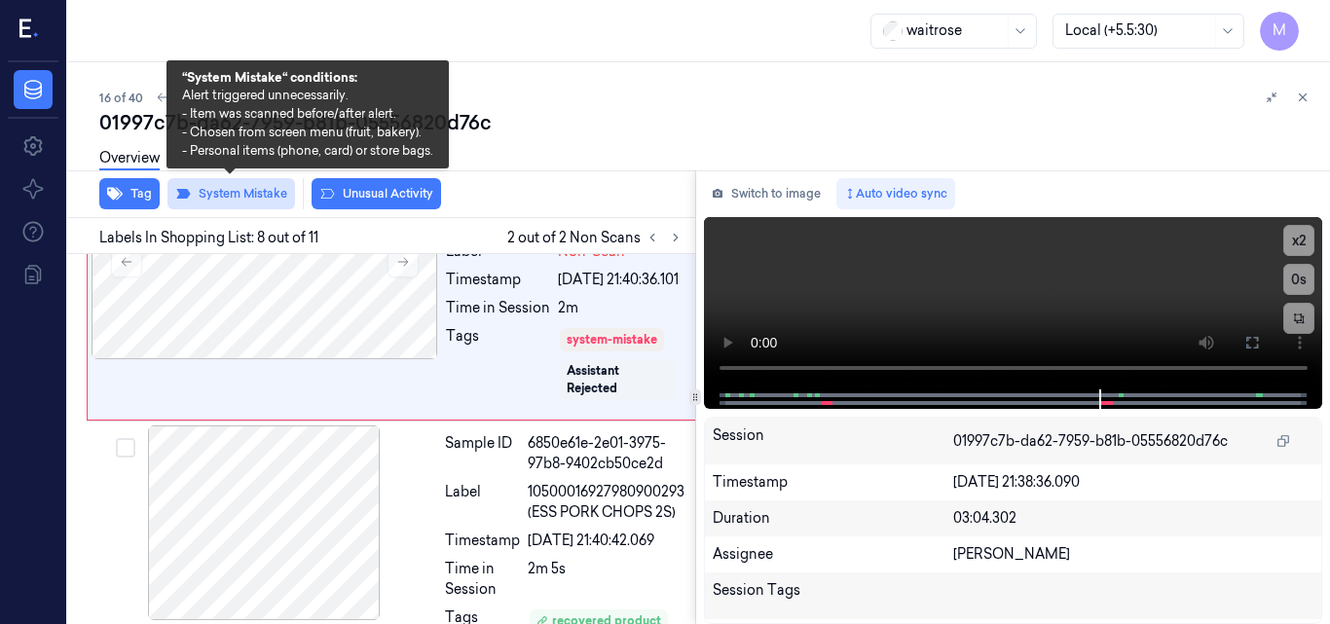
scroll to position [1867, 5]
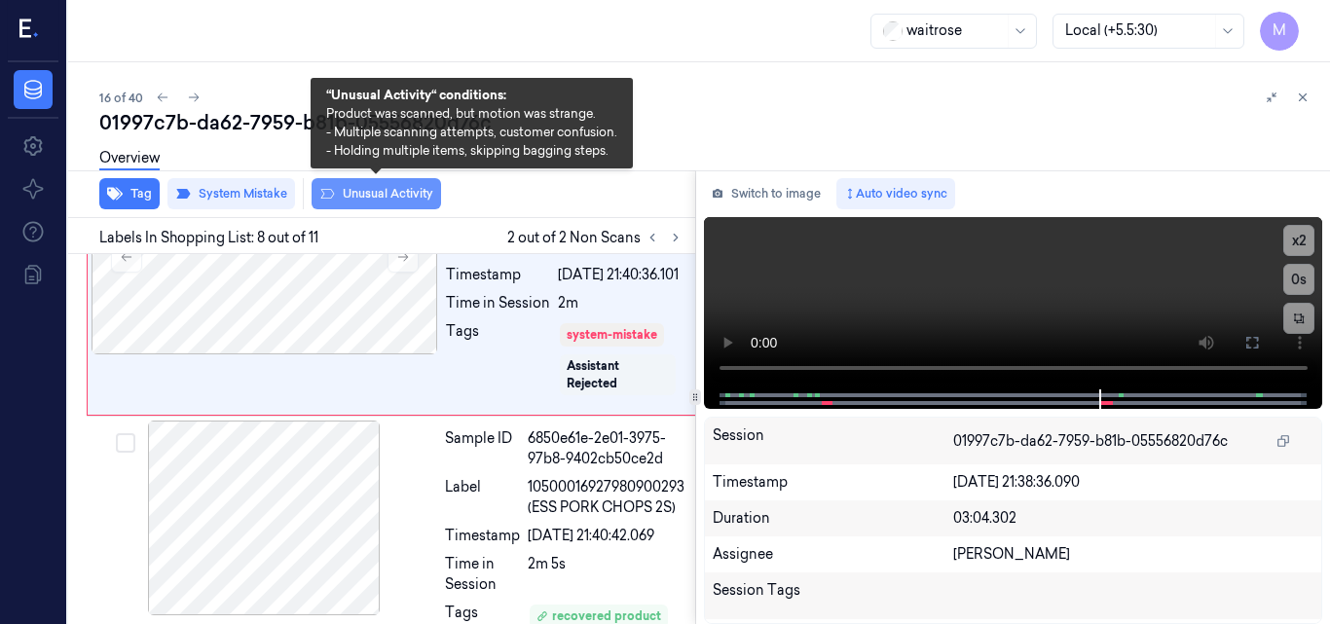
click at [401, 190] on button "Unusual Activity" at bounding box center [377, 193] width 130 height 31
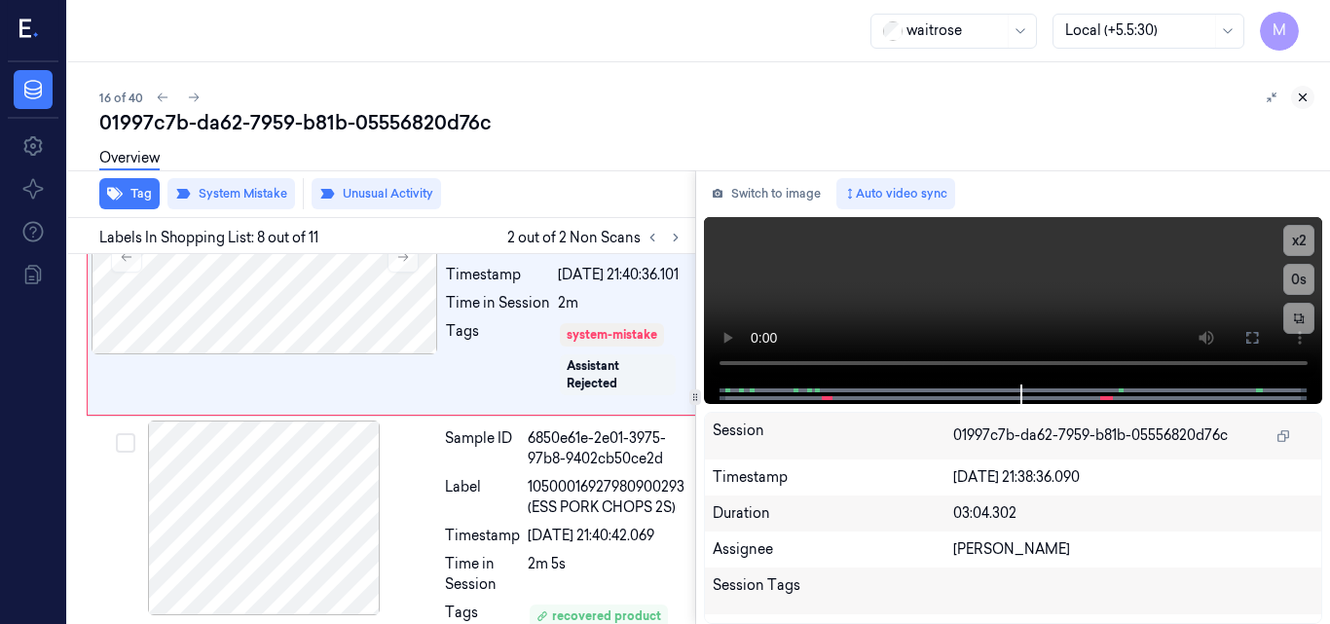
click at [1304, 93] on icon at bounding box center [1303, 98] width 14 height 14
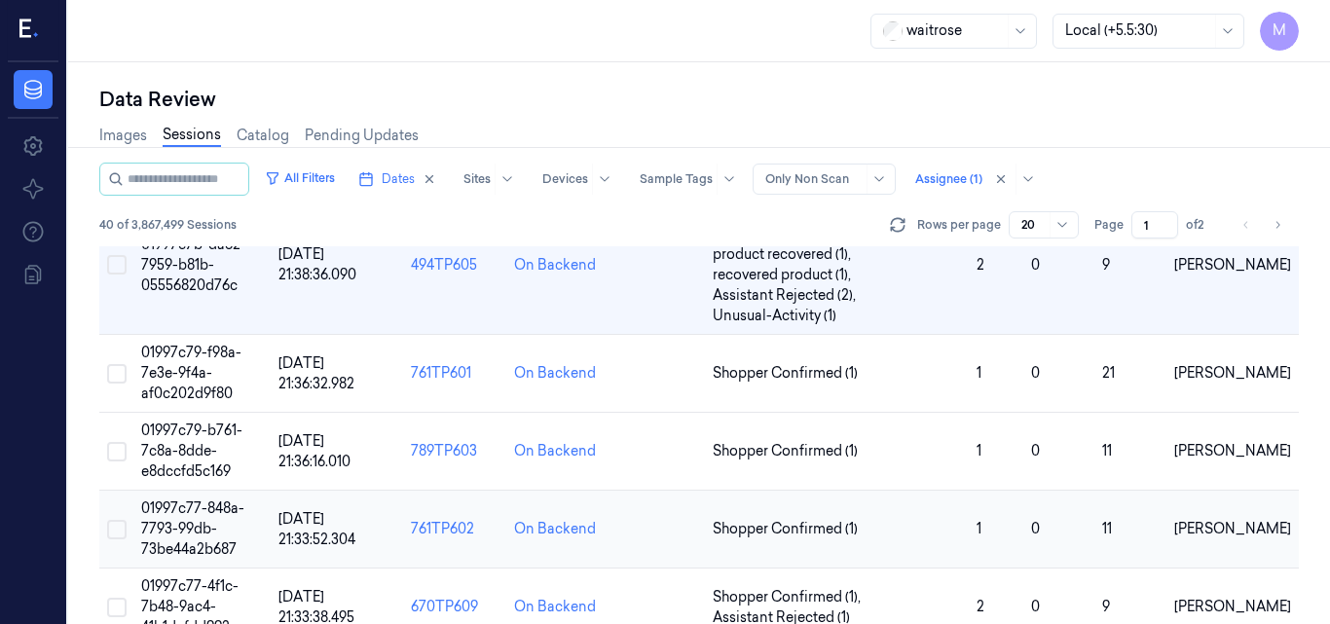
scroll to position [1463, 0]
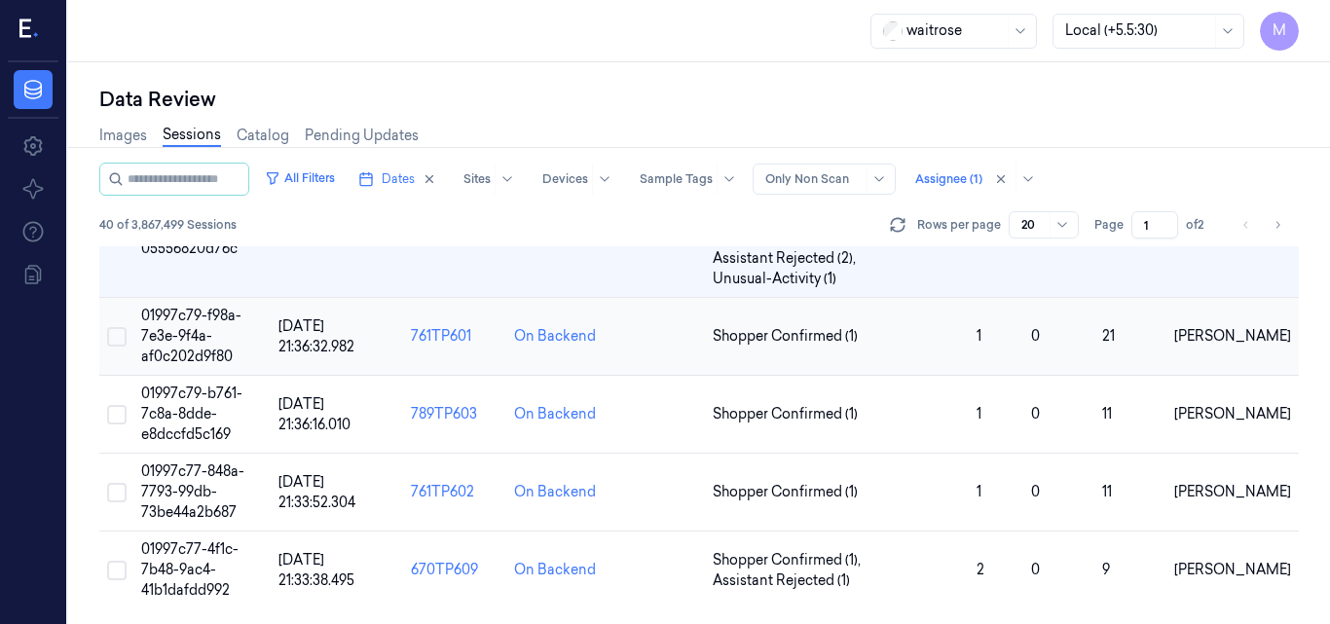
click at [202, 338] on span "01997c79-f98a-7e3e-9f4a-af0c202d9f80" at bounding box center [191, 336] width 100 height 58
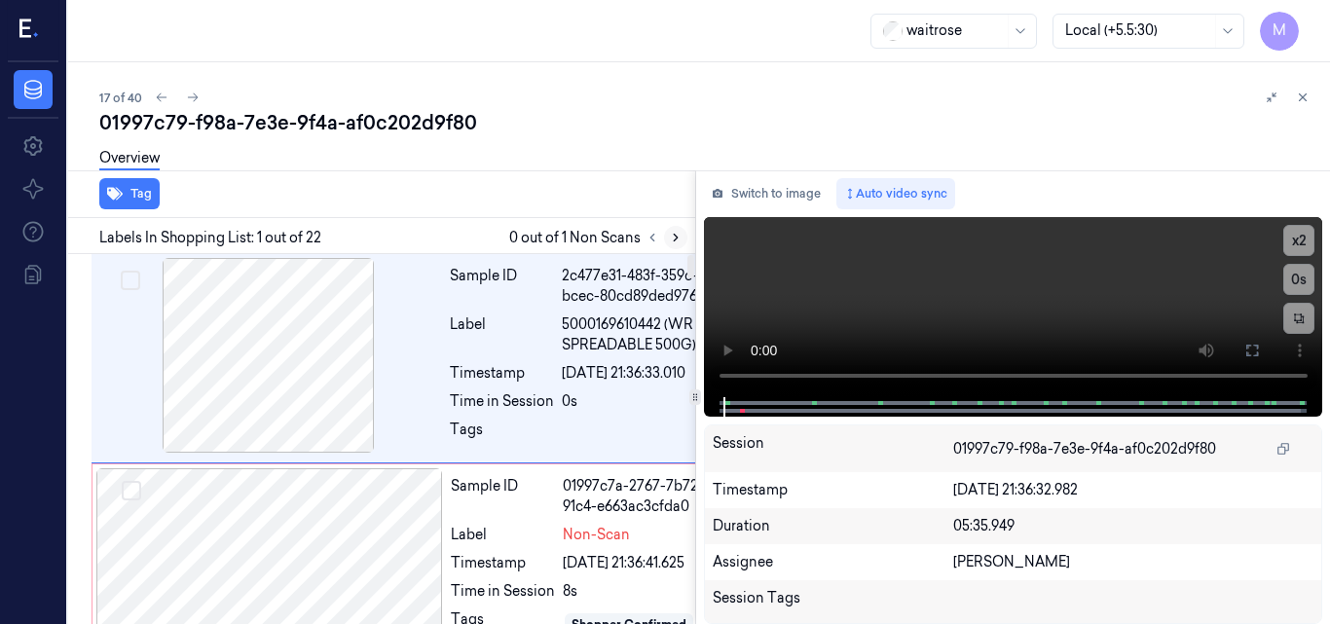
click at [675, 239] on icon at bounding box center [676, 238] width 14 height 14
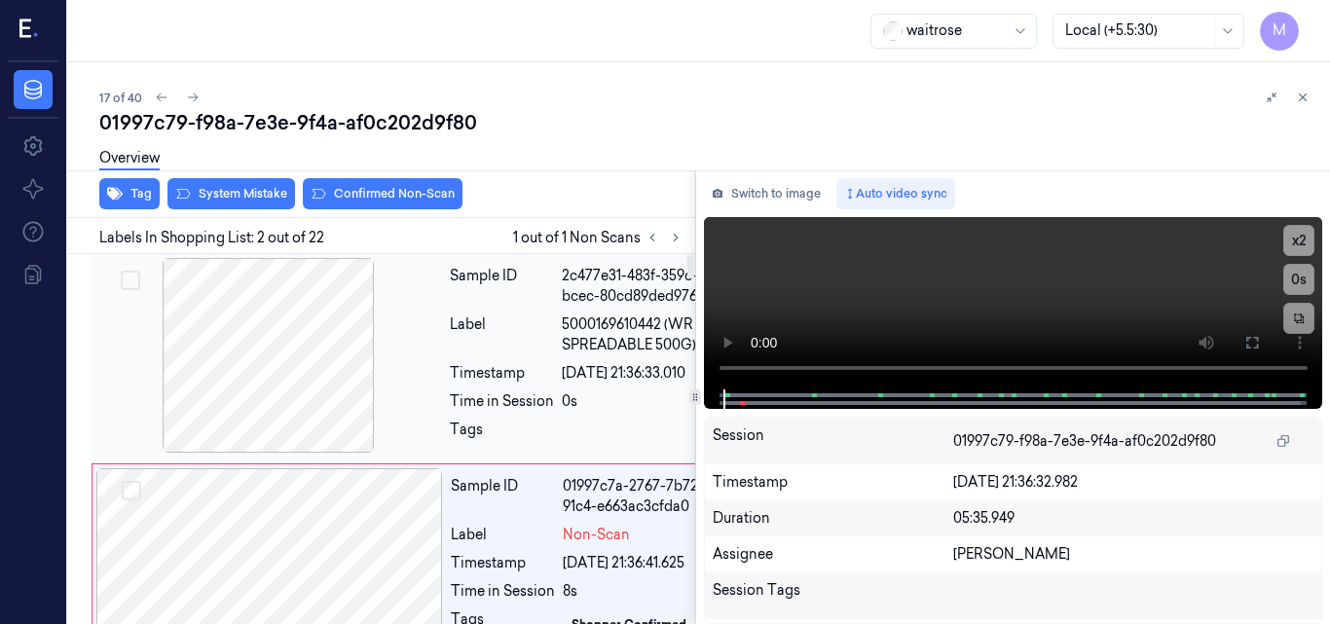
click at [340, 361] on div at bounding box center [268, 355] width 347 height 195
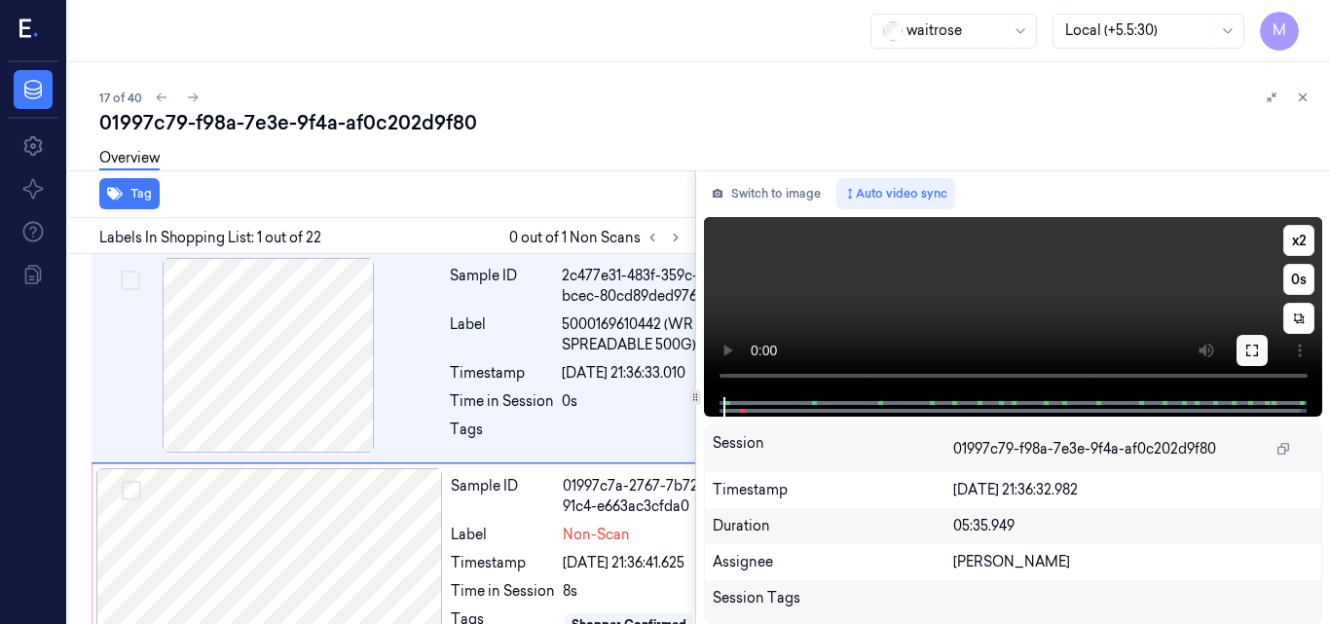
click at [1252, 348] on icon at bounding box center [1253, 351] width 16 height 16
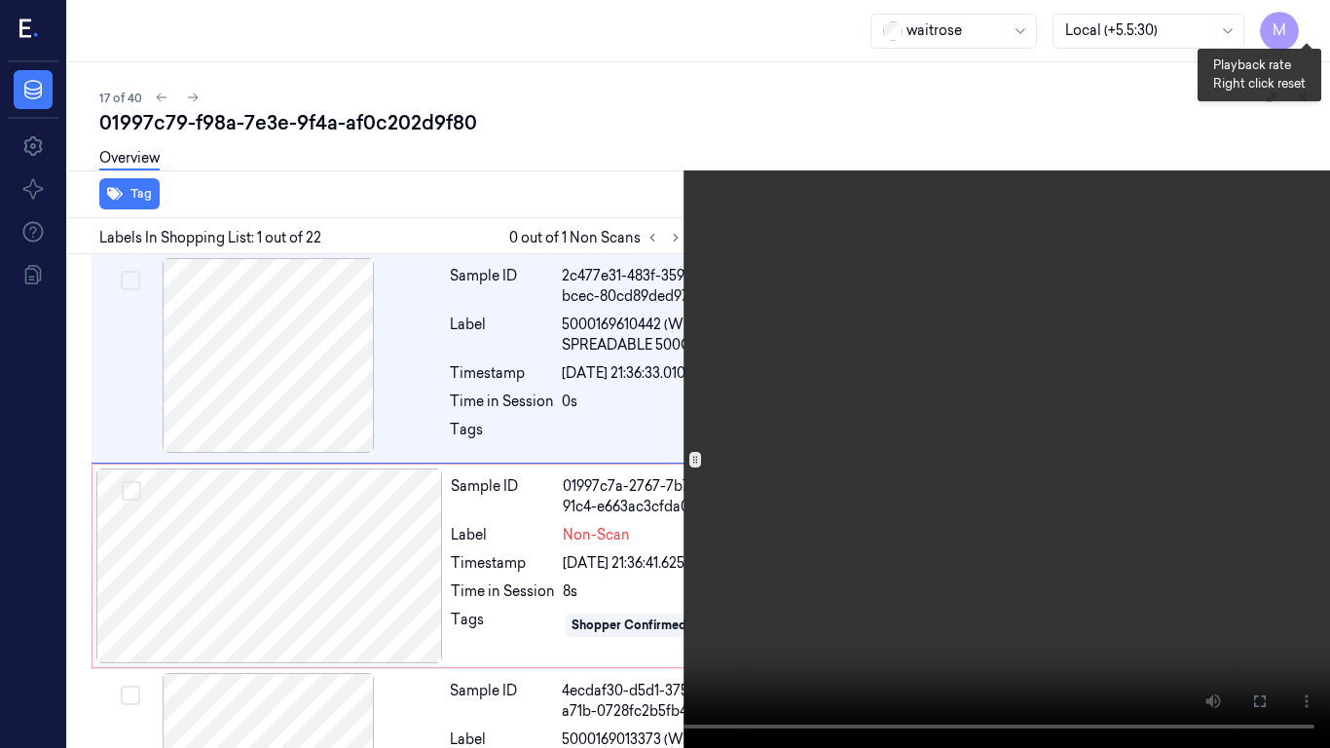
click at [1306, 25] on button "x 2" at bounding box center [1306, 23] width 31 height 31
click at [1306, 25] on button "x 4" at bounding box center [1306, 23] width 31 height 31
click at [824, 264] on video at bounding box center [665, 374] width 1330 height 748
click at [0, 0] on icon at bounding box center [0, 0] width 0 height 0
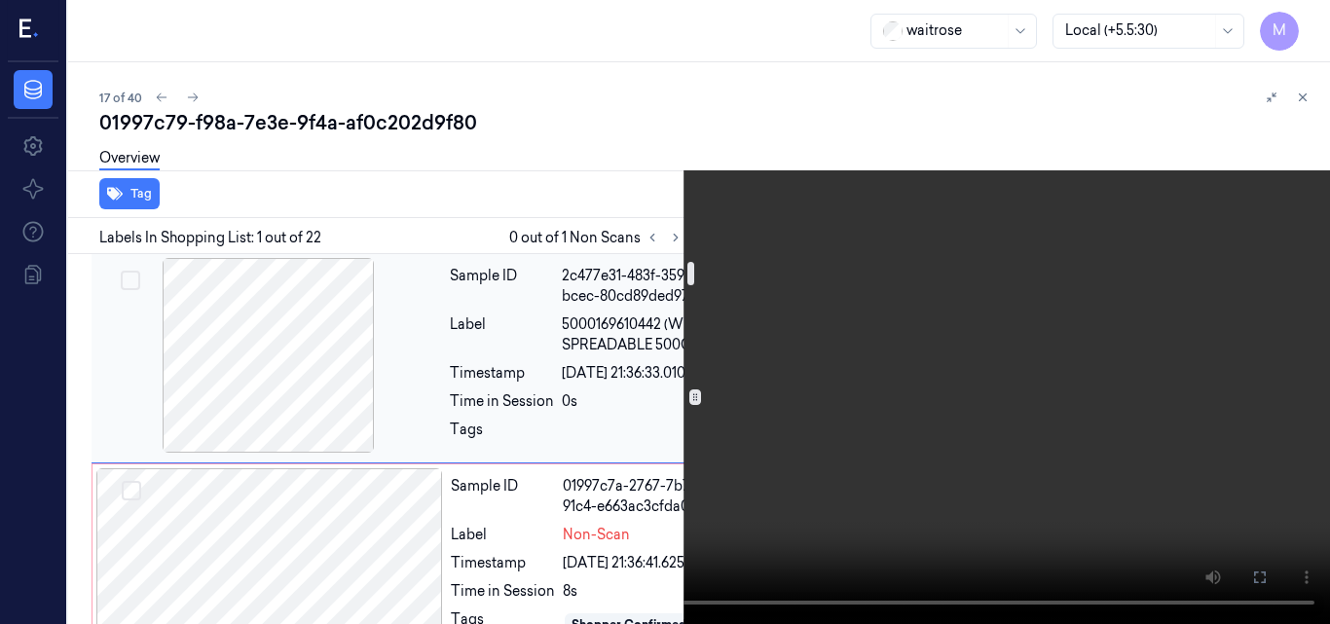
scroll to position [195, 0]
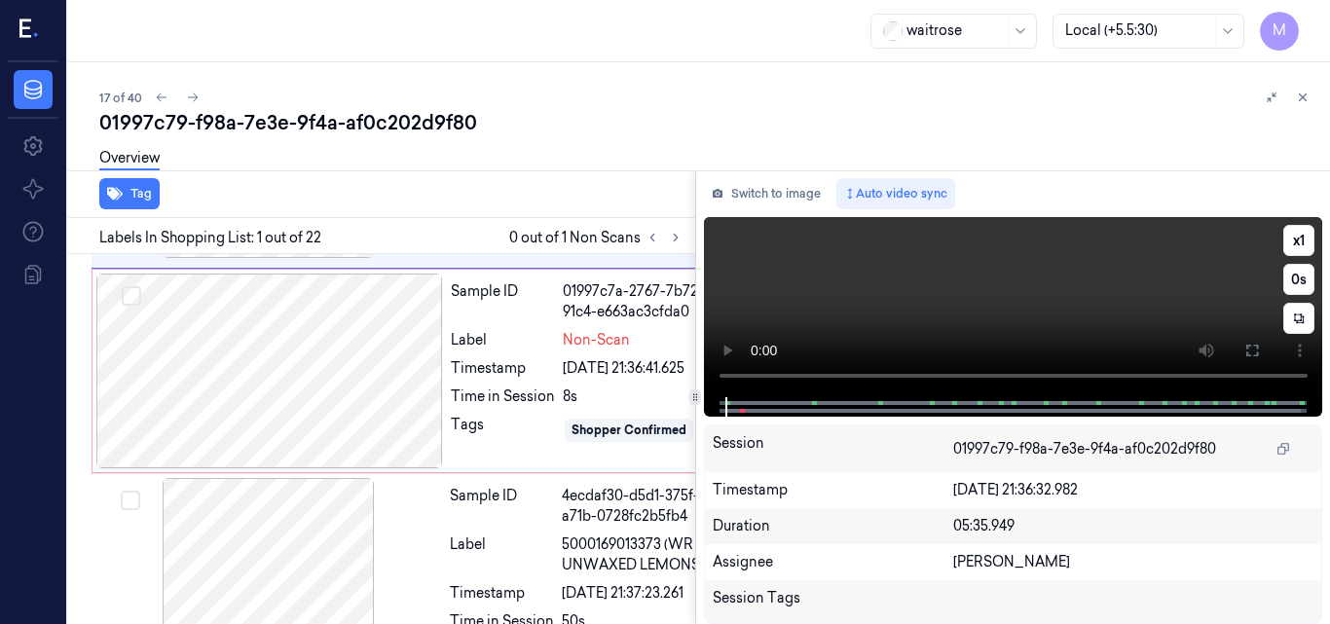
click at [1038, 299] on video at bounding box center [1013, 307] width 619 height 180
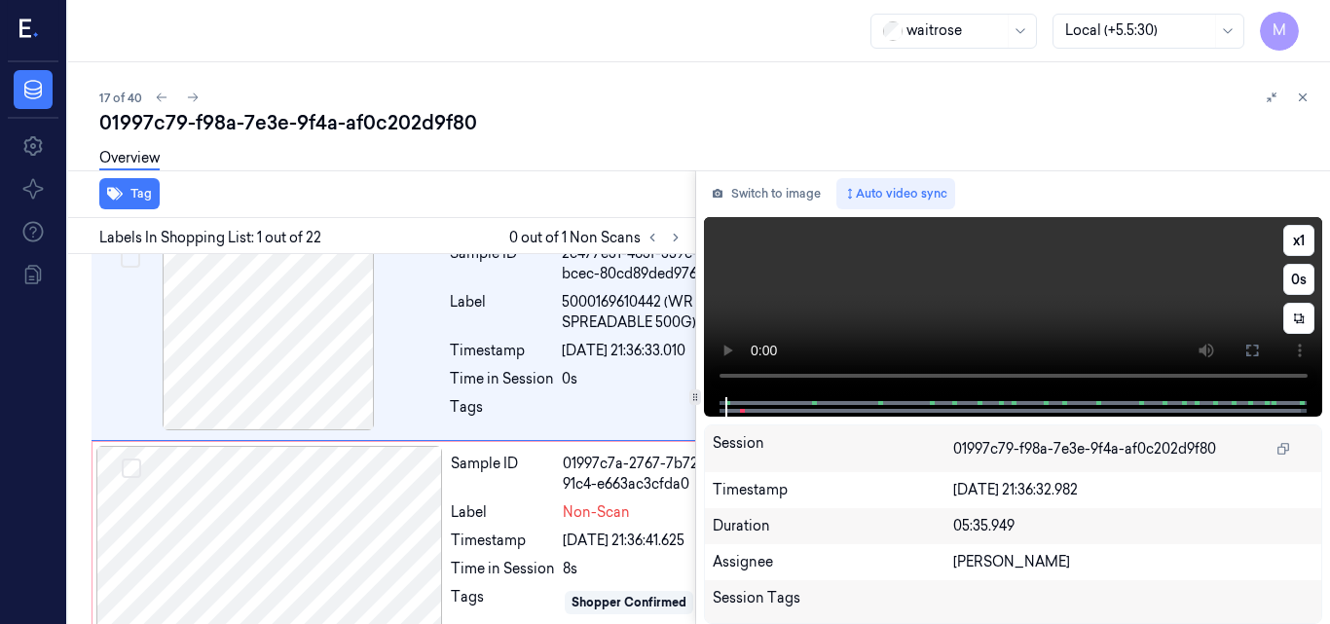
scroll to position [0, 0]
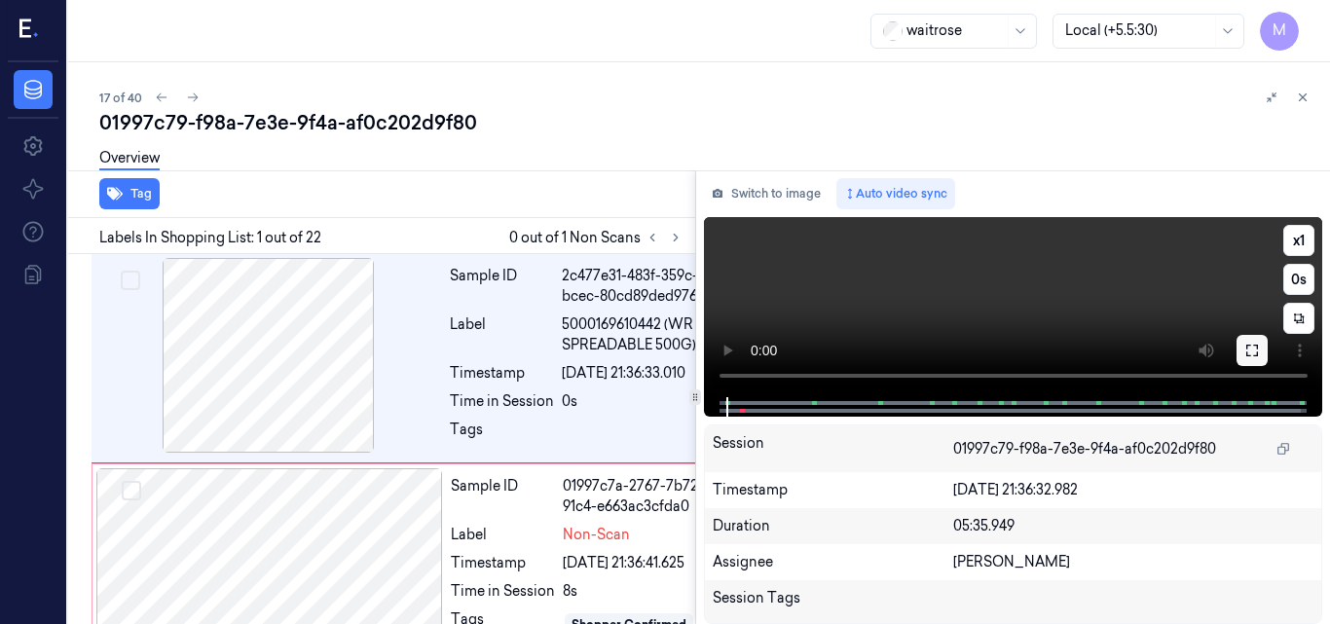
click at [1252, 349] on icon at bounding box center [1253, 351] width 16 height 16
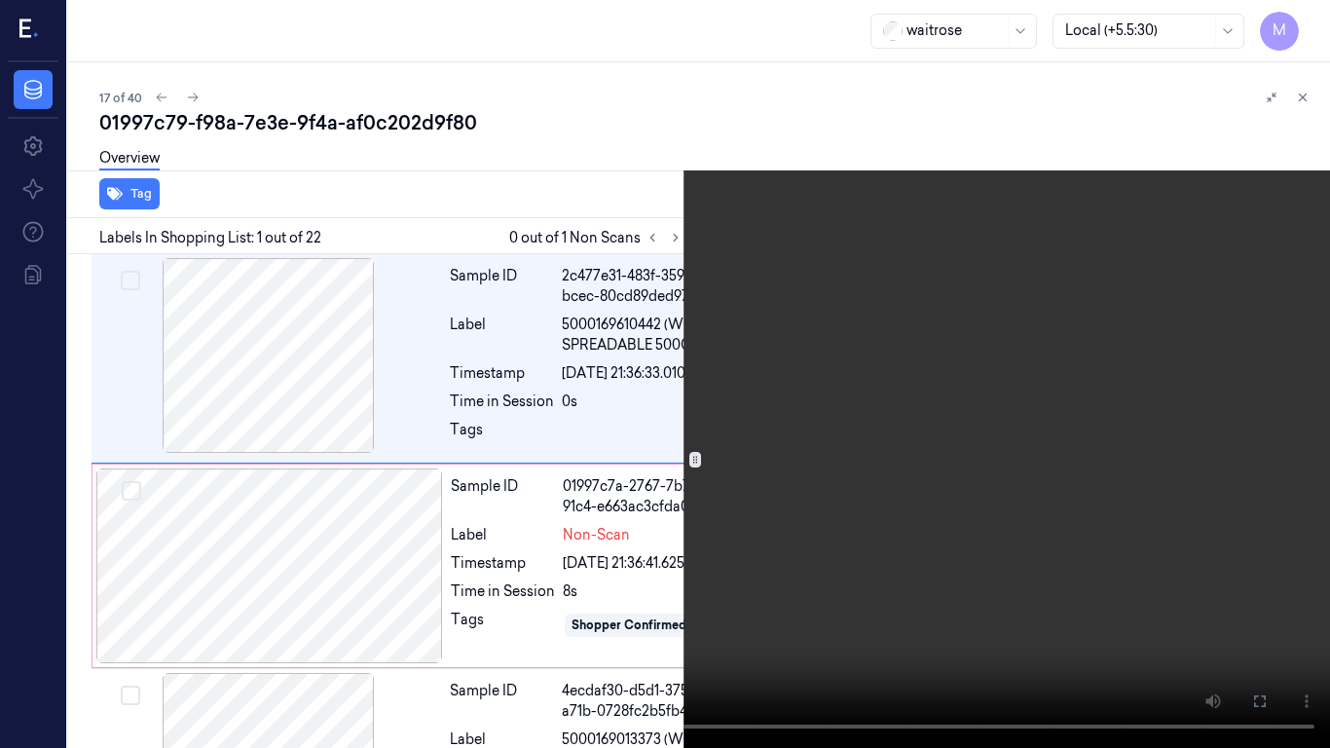
click at [705, 605] on video at bounding box center [665, 374] width 1330 height 748
click at [624, 599] on video at bounding box center [665, 374] width 1330 height 748
click at [588, 587] on video at bounding box center [665, 374] width 1330 height 748
click at [0, 0] on icon at bounding box center [0, 0] width 0 height 0
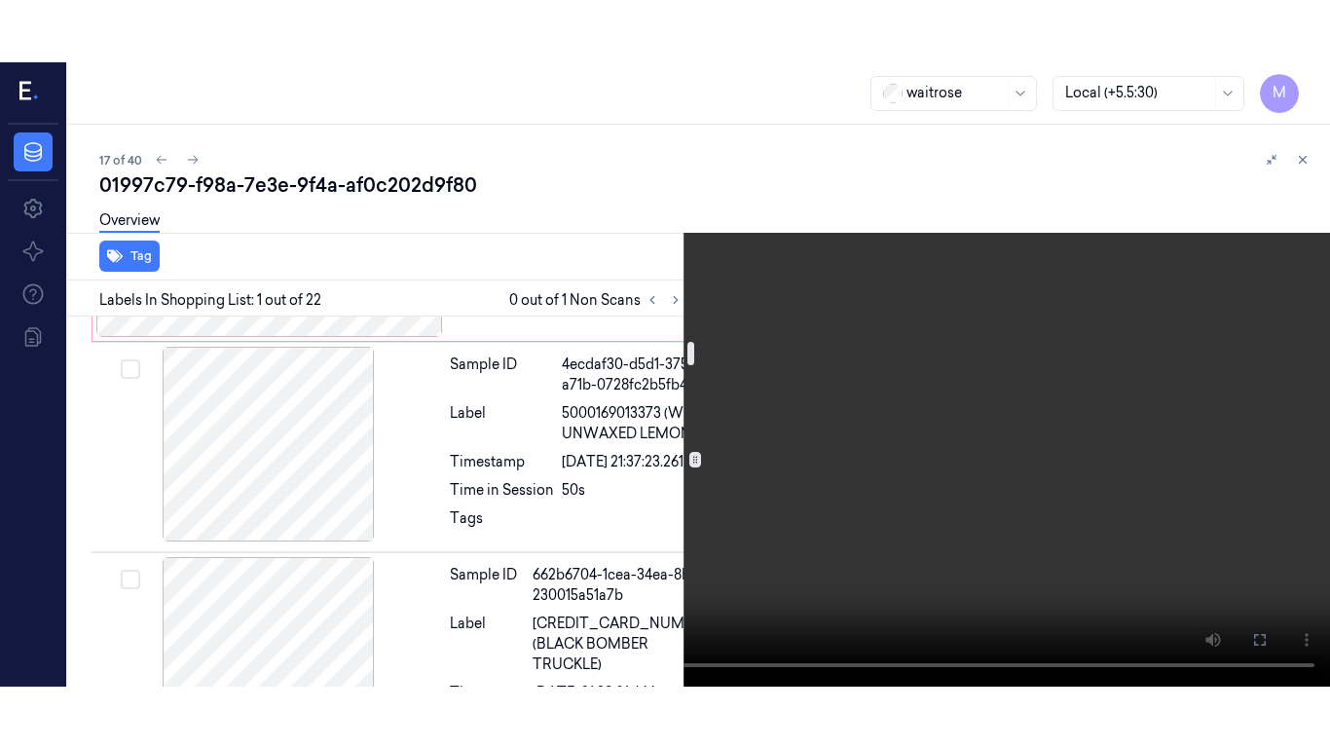
scroll to position [390, 0]
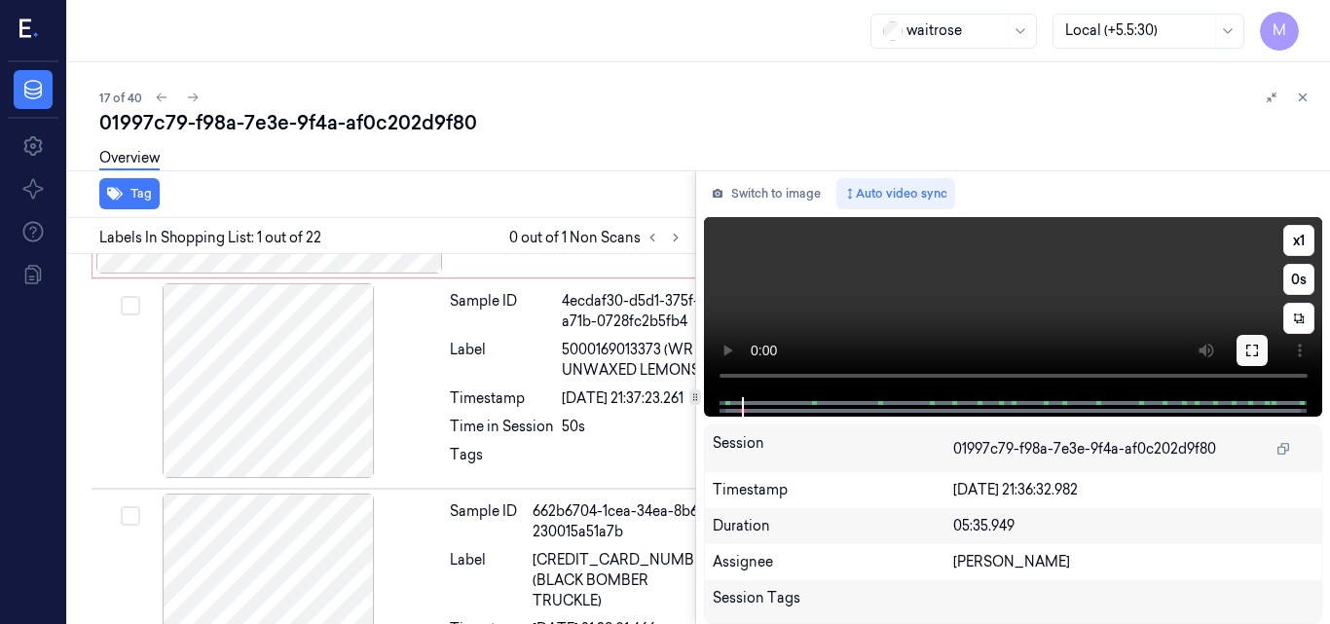
click at [1246, 350] on icon at bounding box center [1253, 351] width 16 height 16
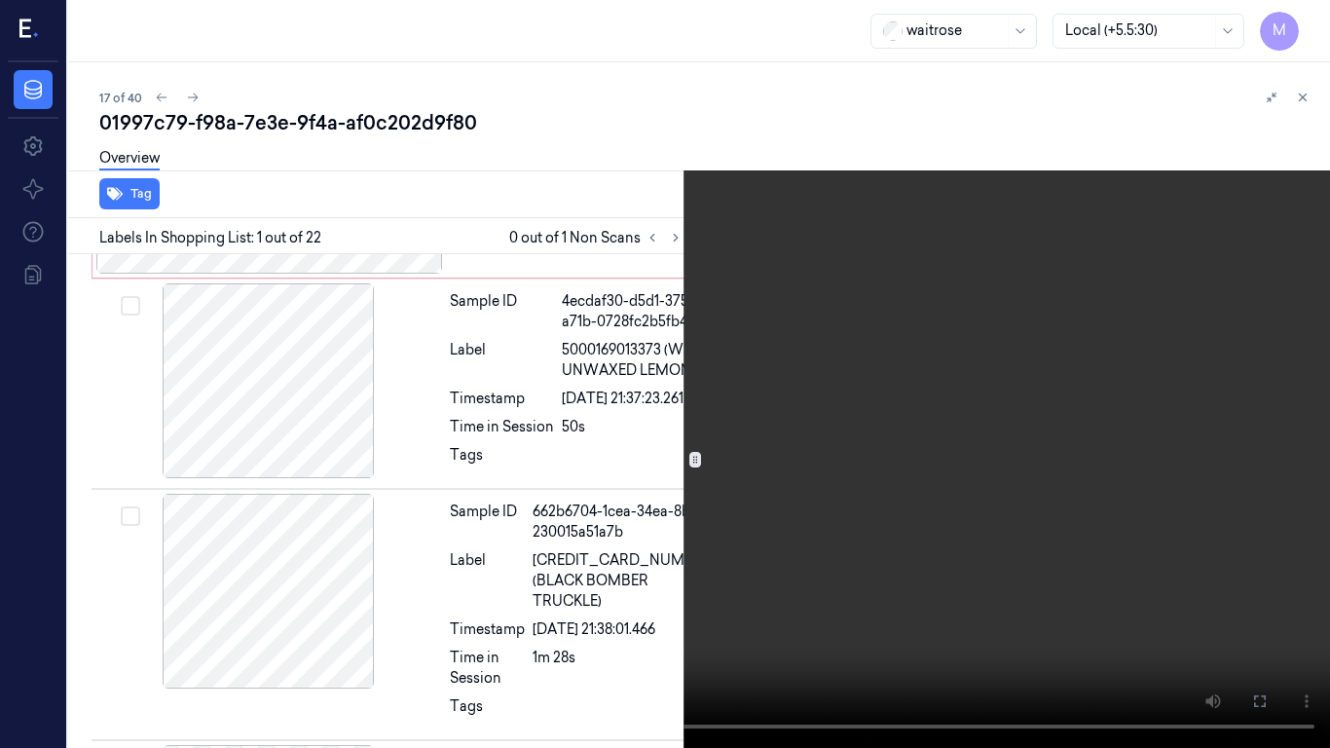
click at [673, 481] on video at bounding box center [665, 374] width 1330 height 748
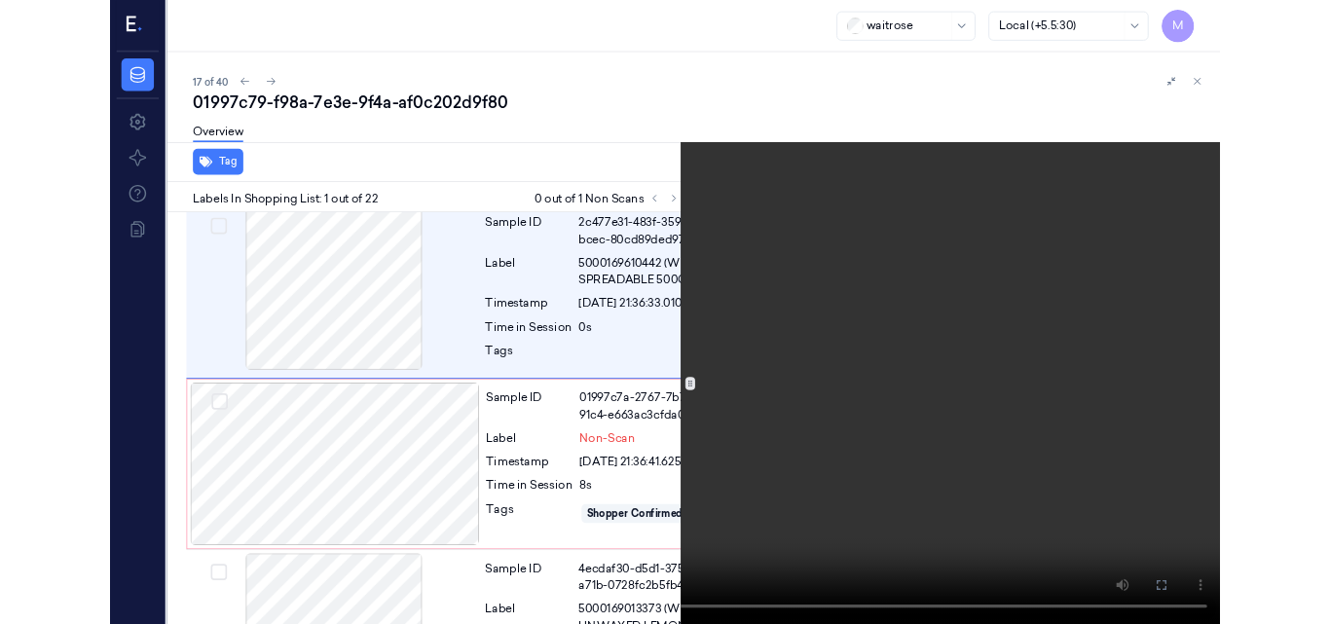
scroll to position [0, 0]
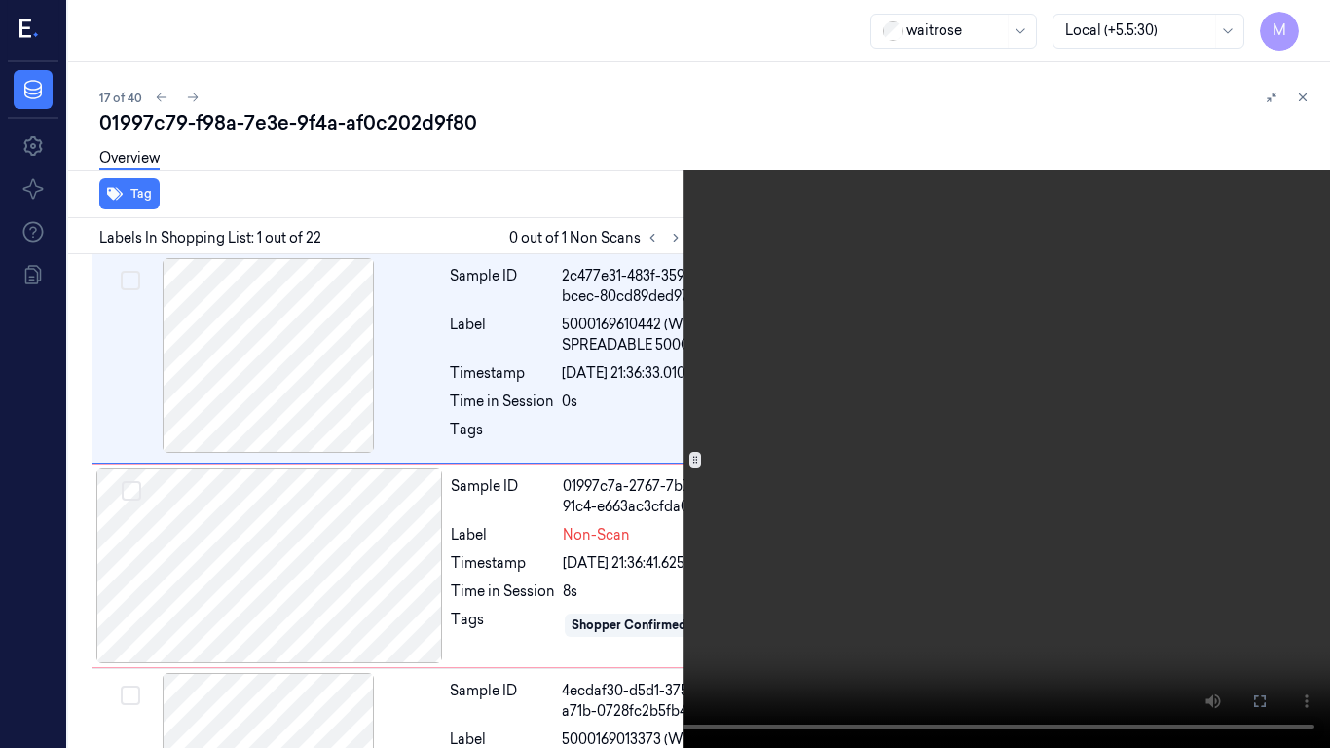
click at [681, 467] on video at bounding box center [665, 374] width 1330 height 748
click at [1016, 517] on video at bounding box center [665, 374] width 1330 height 748
click at [1310, 13] on button "x 1" at bounding box center [1306, 23] width 31 height 31
click at [851, 346] on video at bounding box center [665, 374] width 1330 height 748
click at [967, 442] on video at bounding box center [665, 374] width 1330 height 748
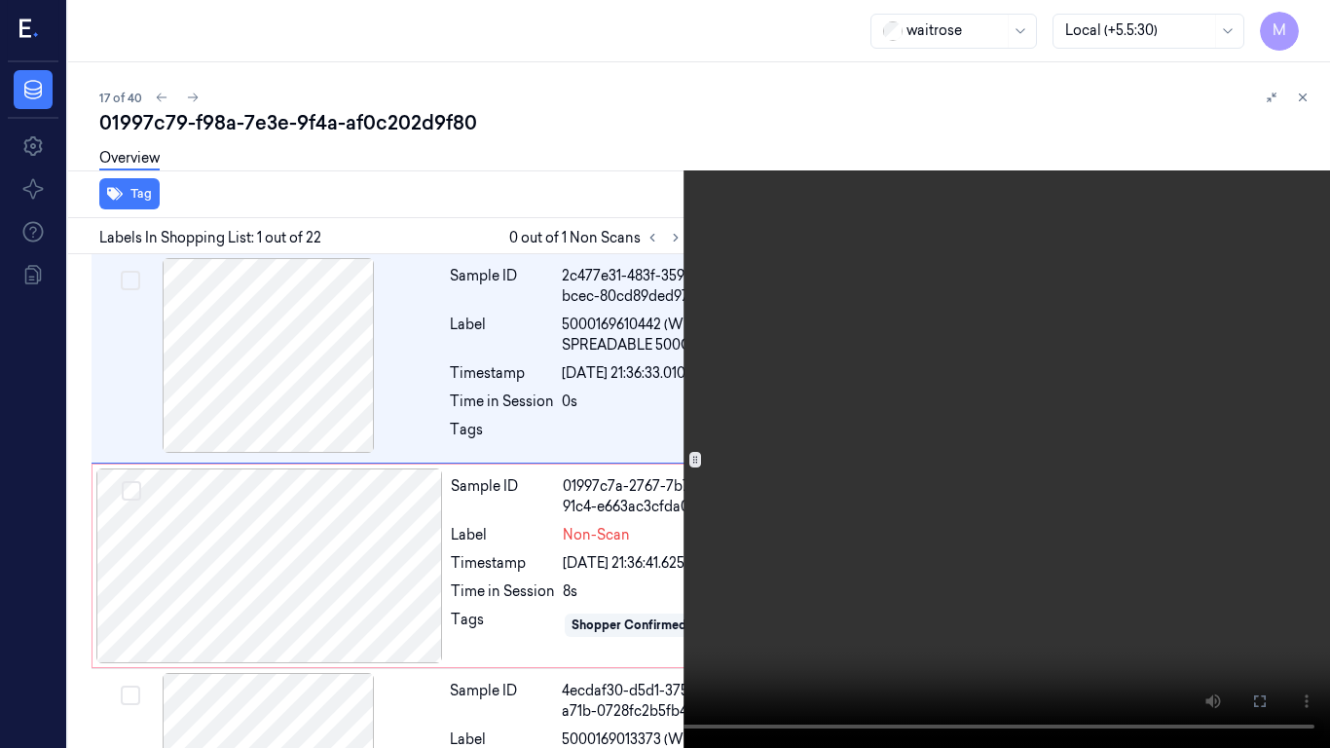
click at [922, 423] on video at bounding box center [665, 374] width 1330 height 748
click at [973, 413] on video at bounding box center [665, 374] width 1330 height 748
click at [924, 283] on video at bounding box center [665, 374] width 1330 height 748
click at [0, 0] on icon at bounding box center [0, 0] width 0 height 0
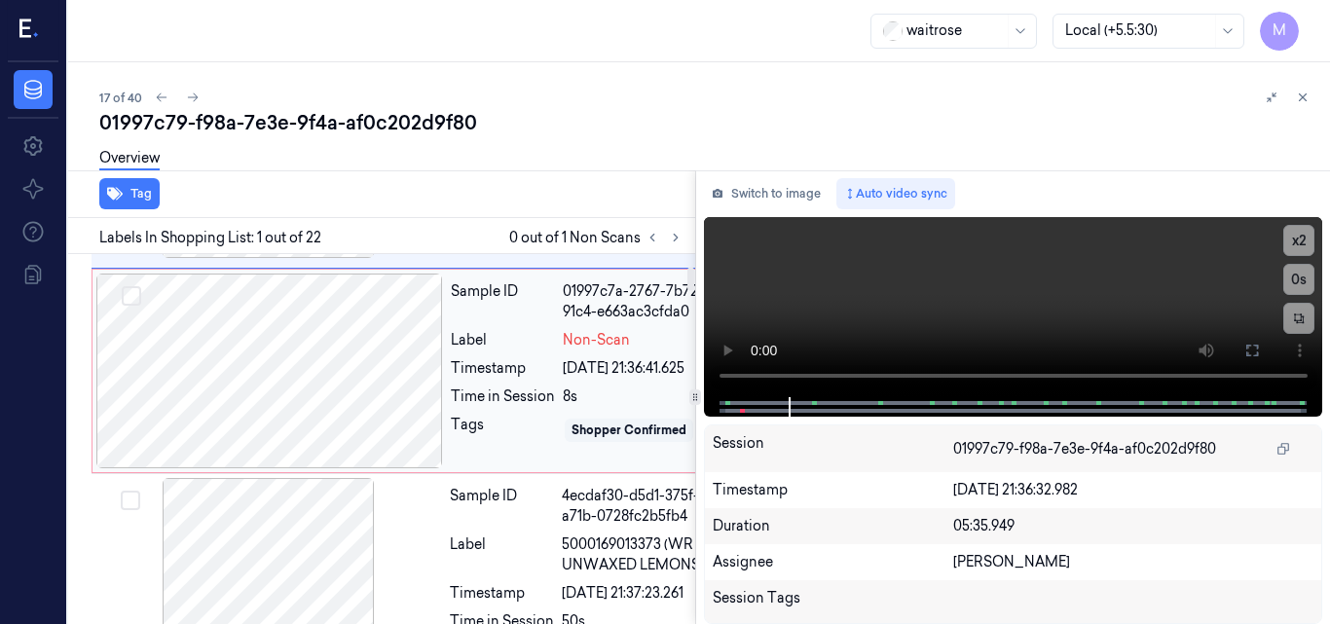
click at [278, 428] on div at bounding box center [269, 371] width 347 height 195
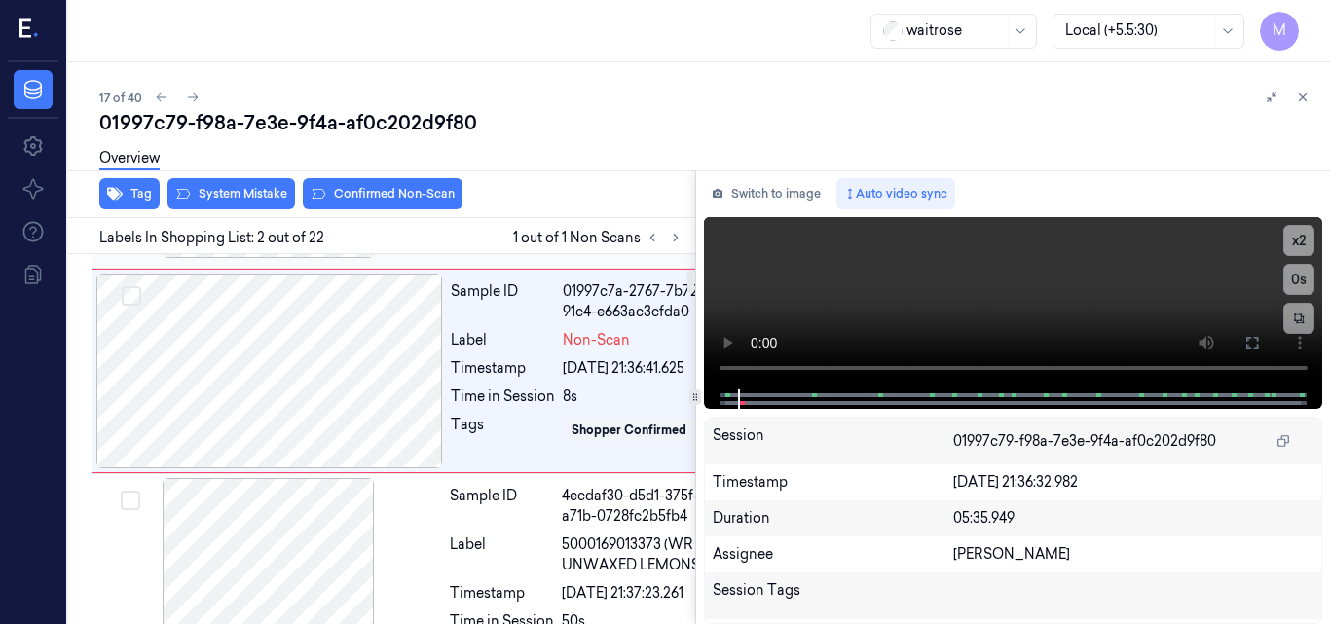
scroll to position [243, 0]
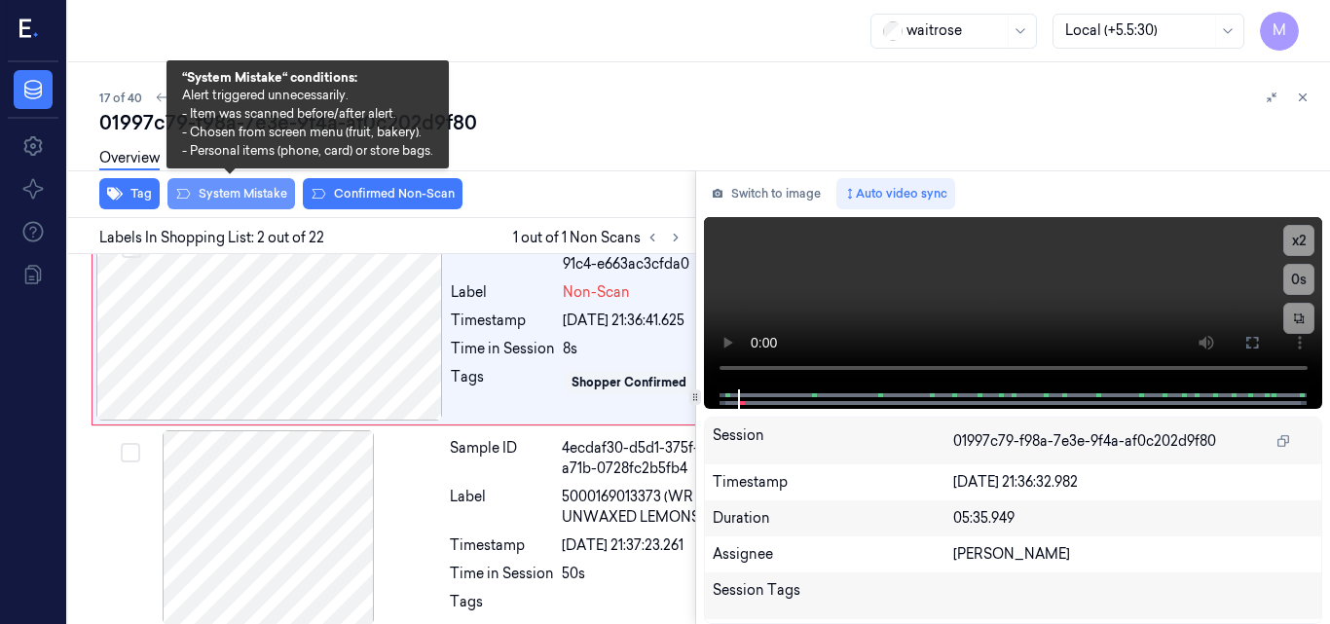
click at [239, 199] on button "System Mistake" at bounding box center [232, 193] width 128 height 31
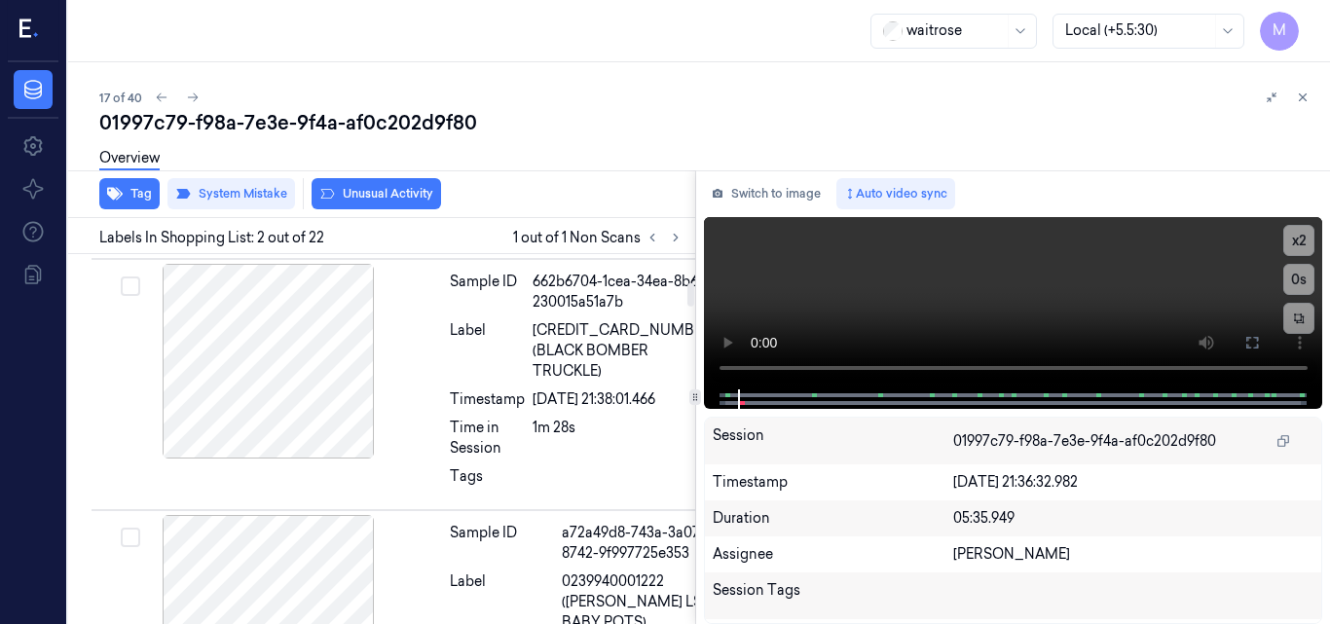
scroll to position [637, 0]
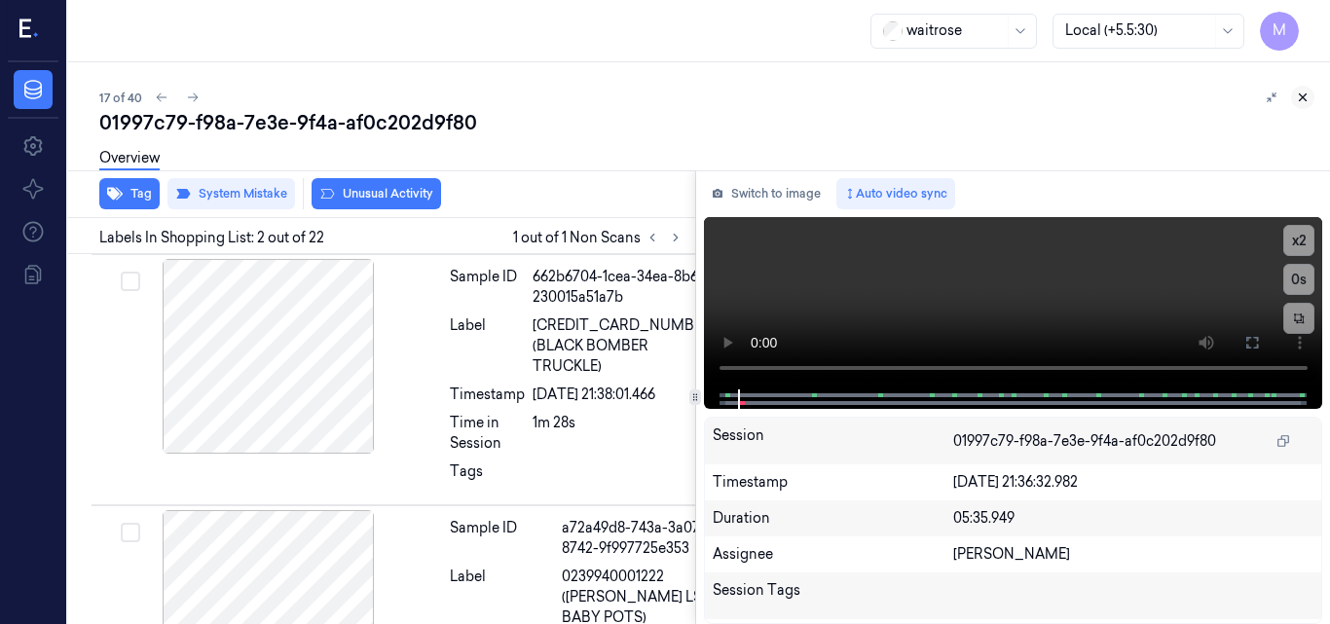
click at [1300, 98] on icon at bounding box center [1303, 98] width 14 height 14
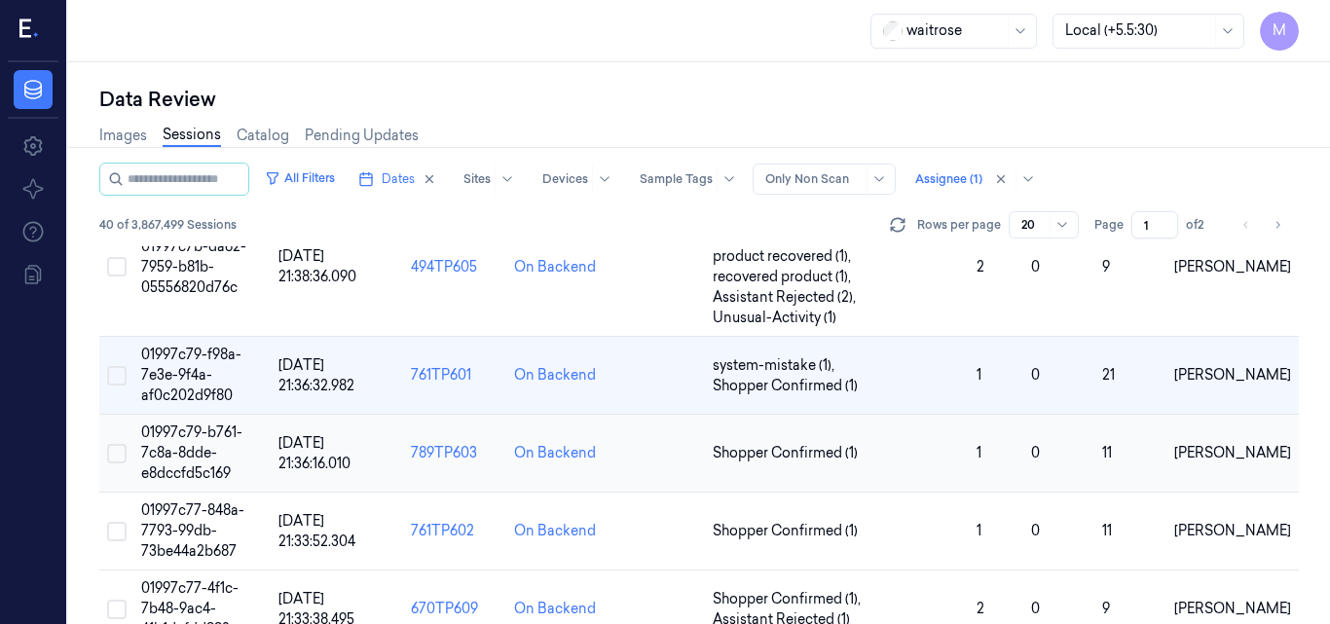
scroll to position [1462, 0]
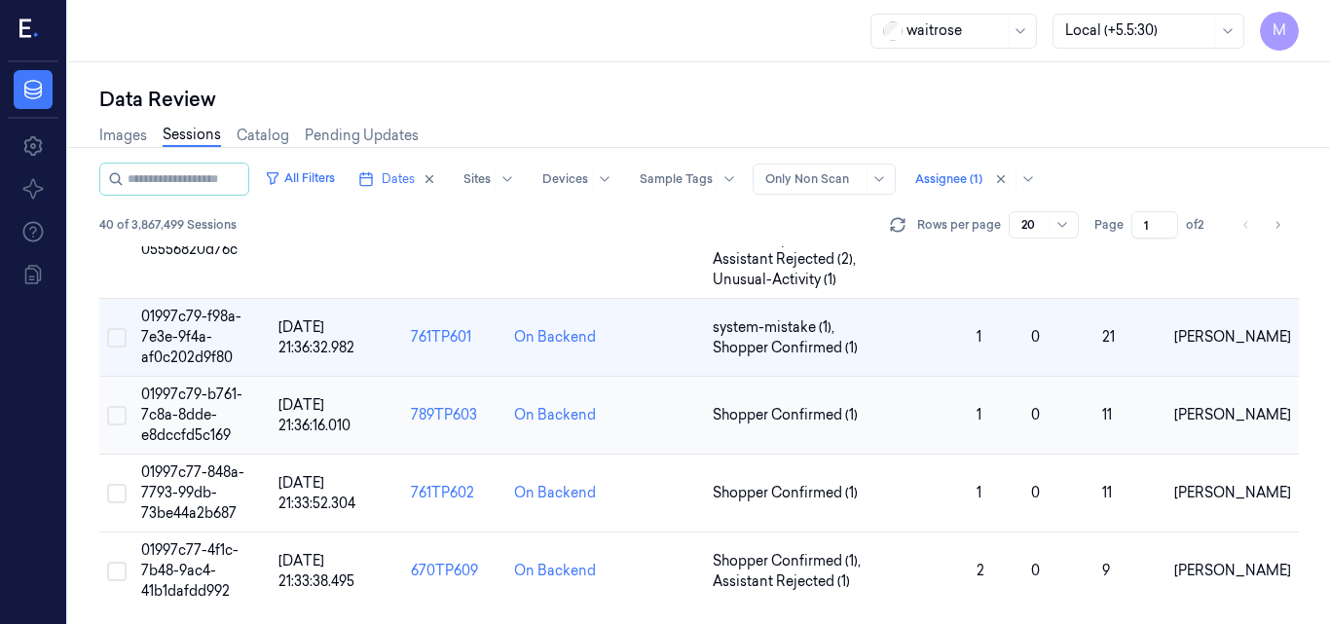
click at [200, 414] on span "01997c79-b761-7c8a-8dde-e8dccfd5c169" at bounding box center [191, 415] width 101 height 58
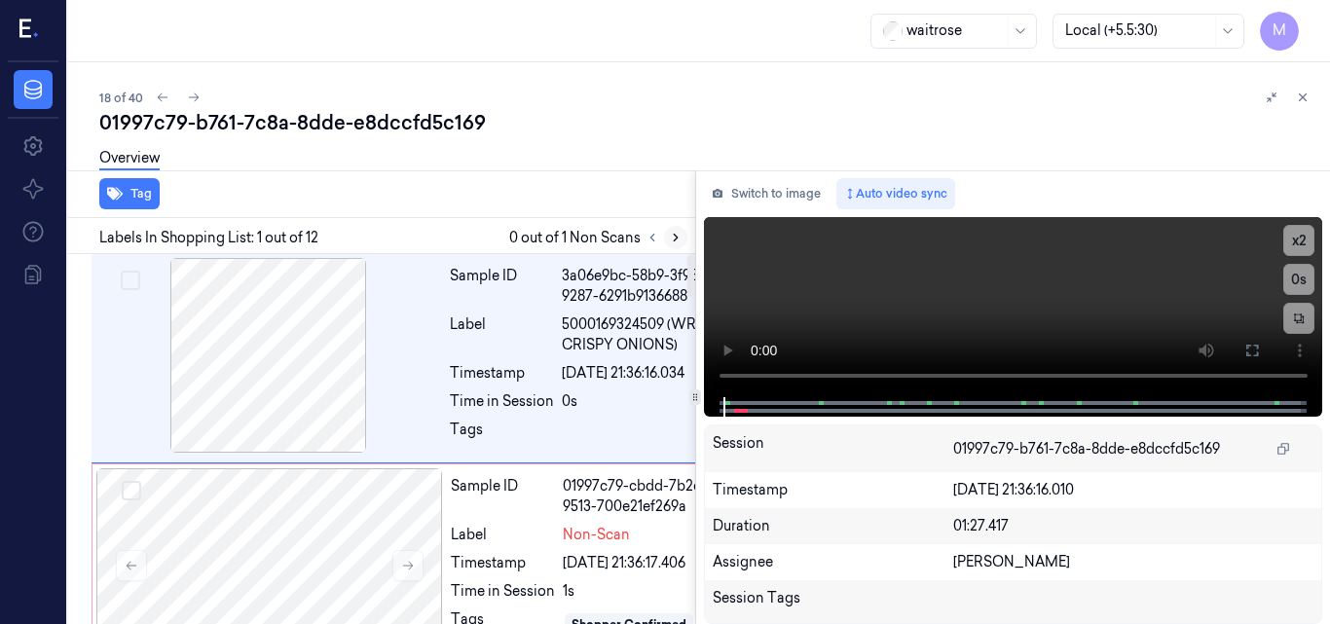
click at [669, 239] on icon at bounding box center [676, 238] width 14 height 14
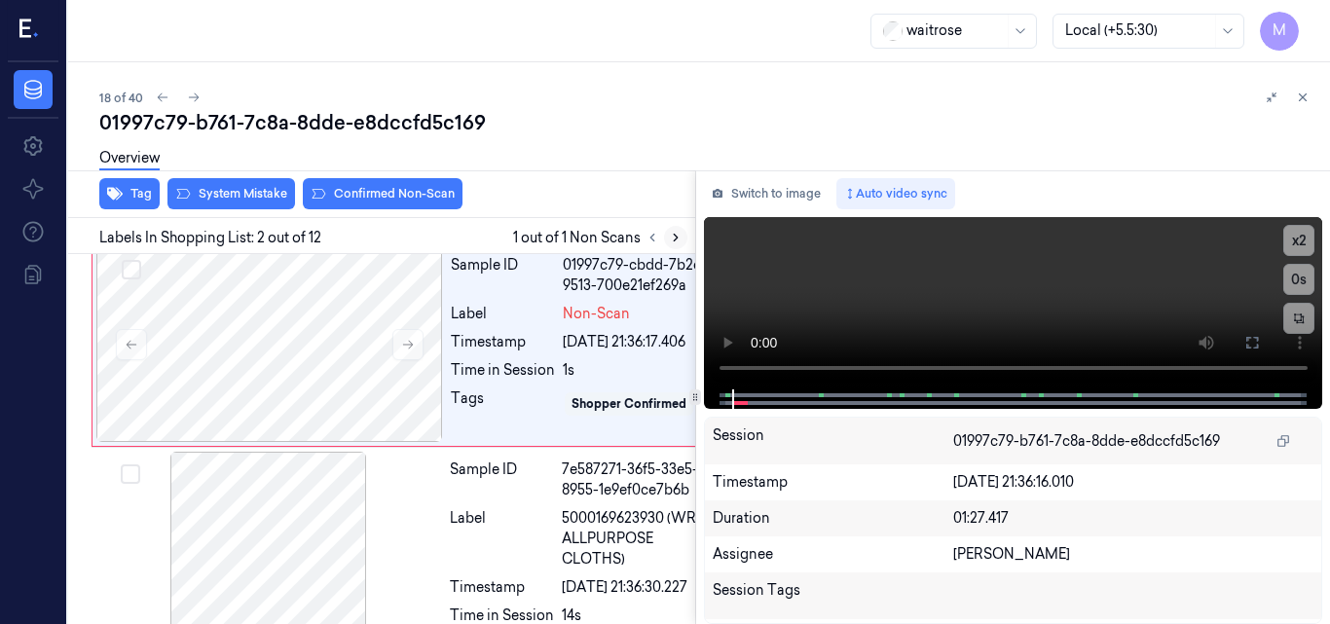
scroll to position [222, 0]
click at [411, 349] on icon at bounding box center [408, 344] width 11 height 9
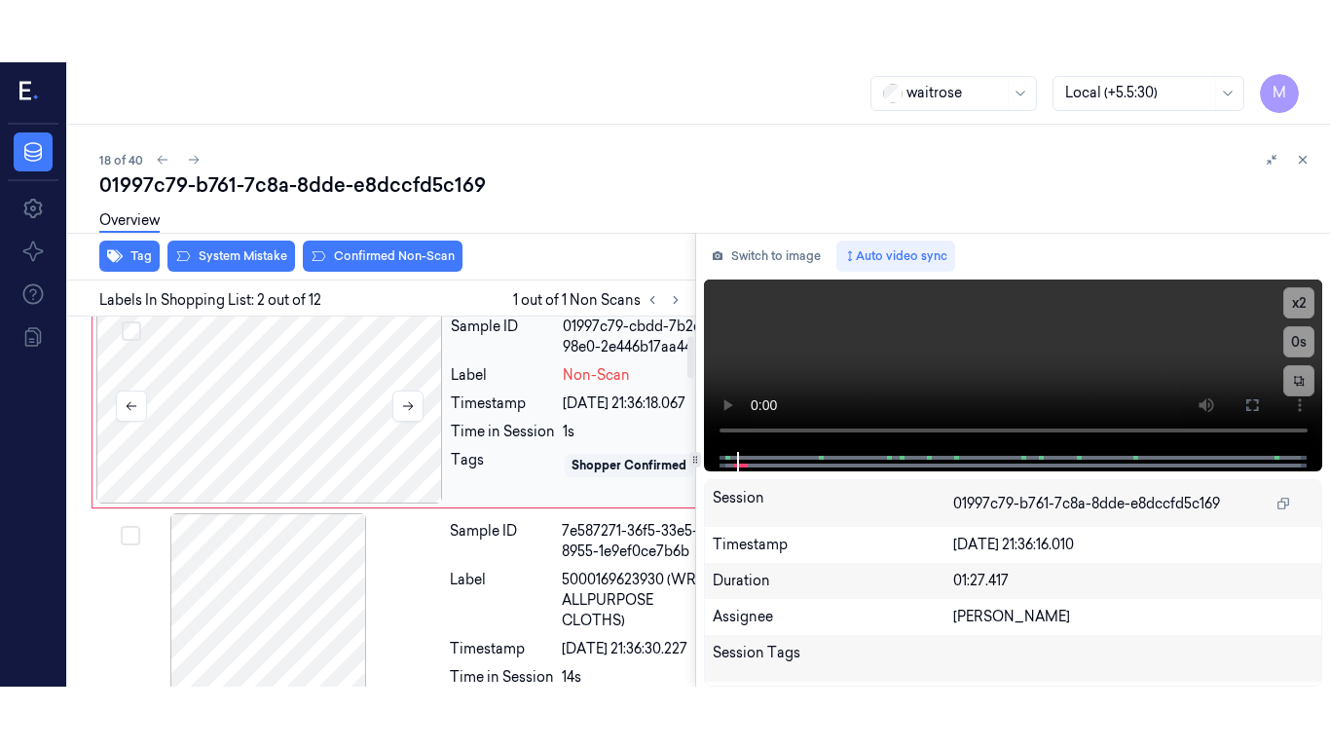
scroll to position [0, 0]
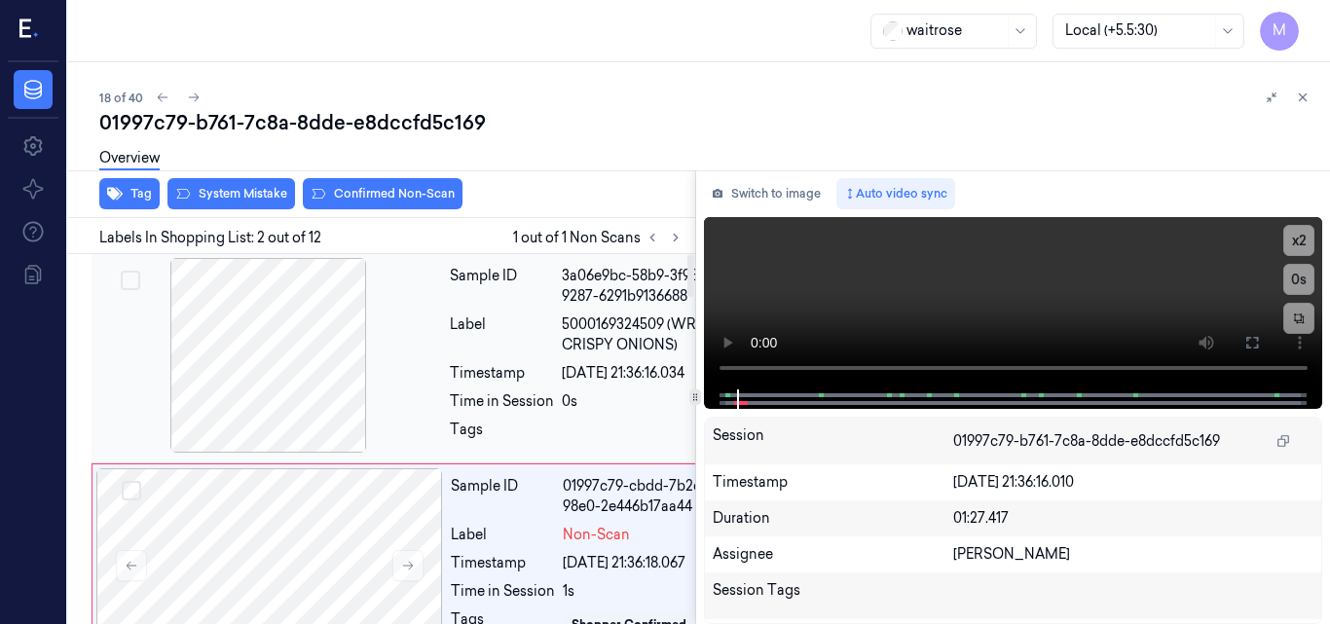
click at [298, 378] on div at bounding box center [268, 355] width 347 height 195
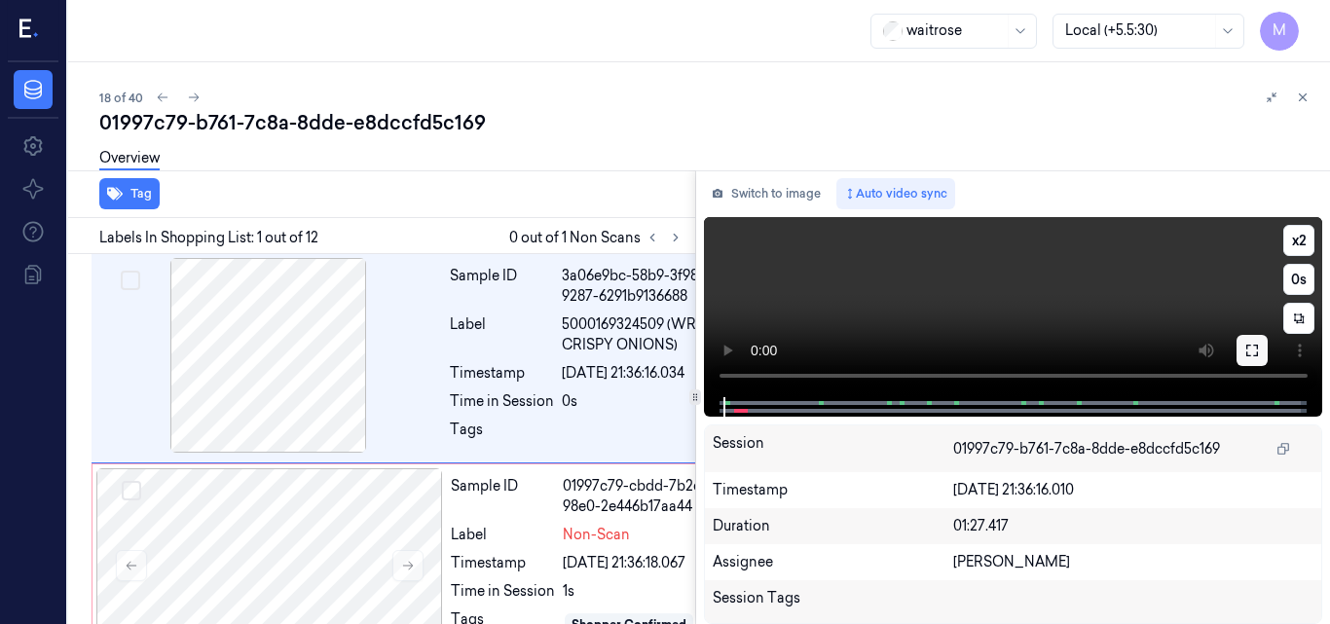
click at [1267, 349] on button at bounding box center [1252, 350] width 31 height 31
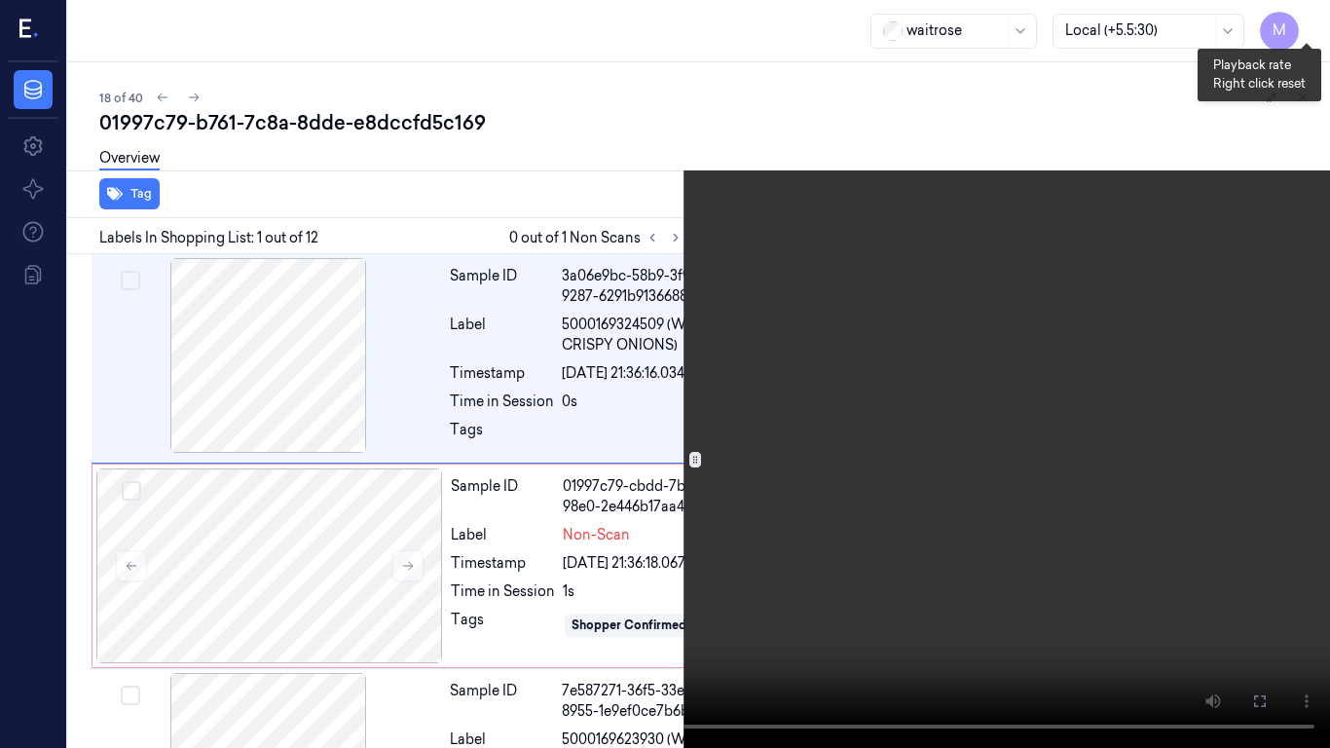
click at [1311, 24] on button "x 2" at bounding box center [1306, 23] width 31 height 31
click at [1311, 24] on button "x 4" at bounding box center [1306, 23] width 31 height 31
click at [852, 350] on video at bounding box center [665, 374] width 1330 height 748
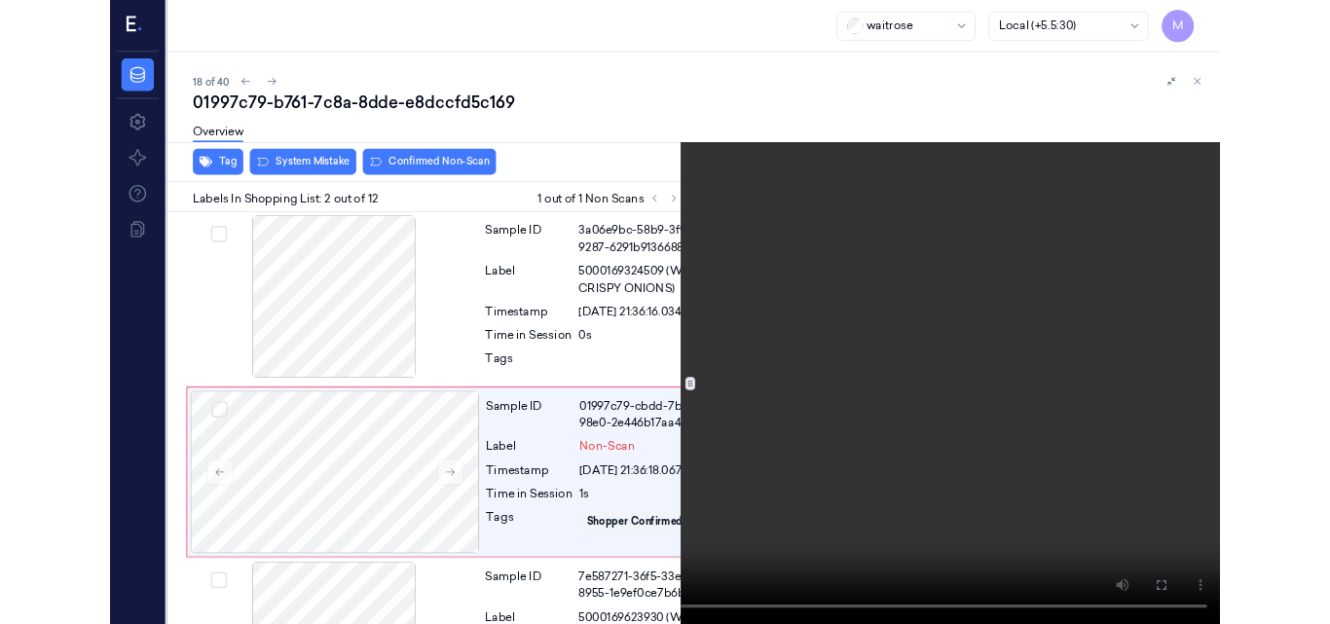
scroll to position [161, 0]
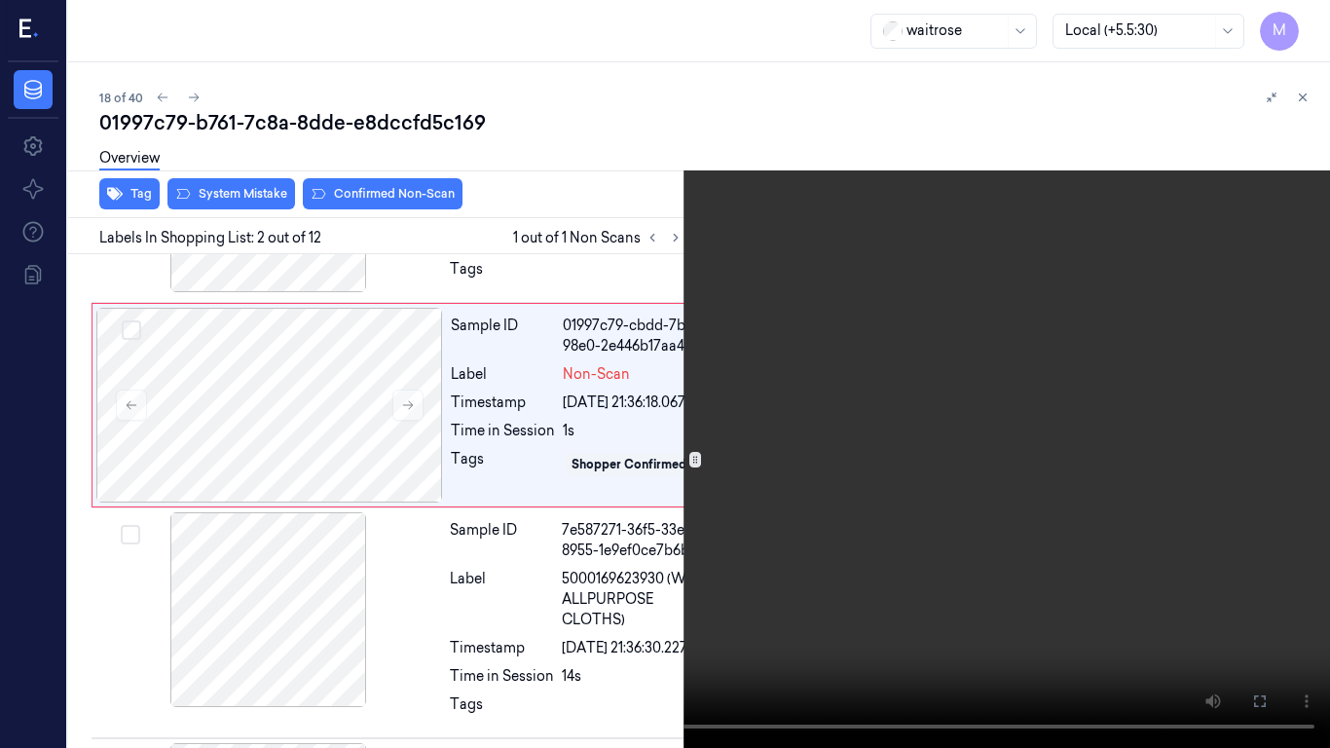
click at [1042, 346] on video at bounding box center [665, 374] width 1330 height 748
click at [0, 0] on icon at bounding box center [0, 0] width 0 height 0
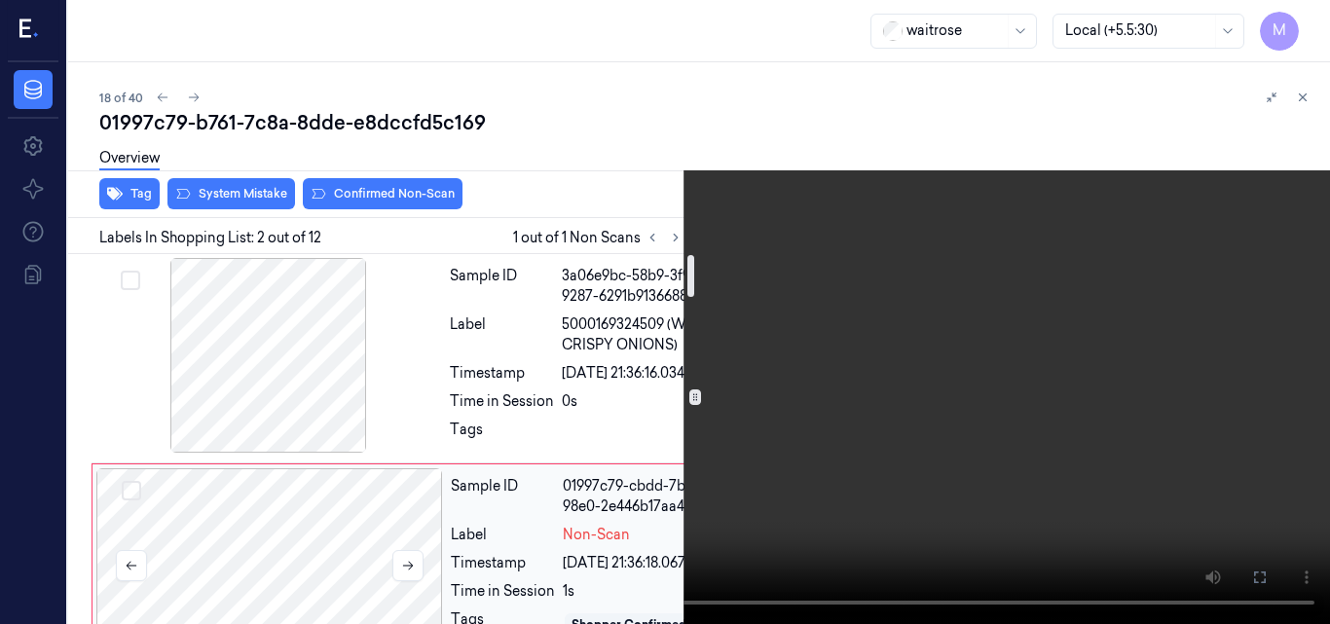
scroll to position [195, 0]
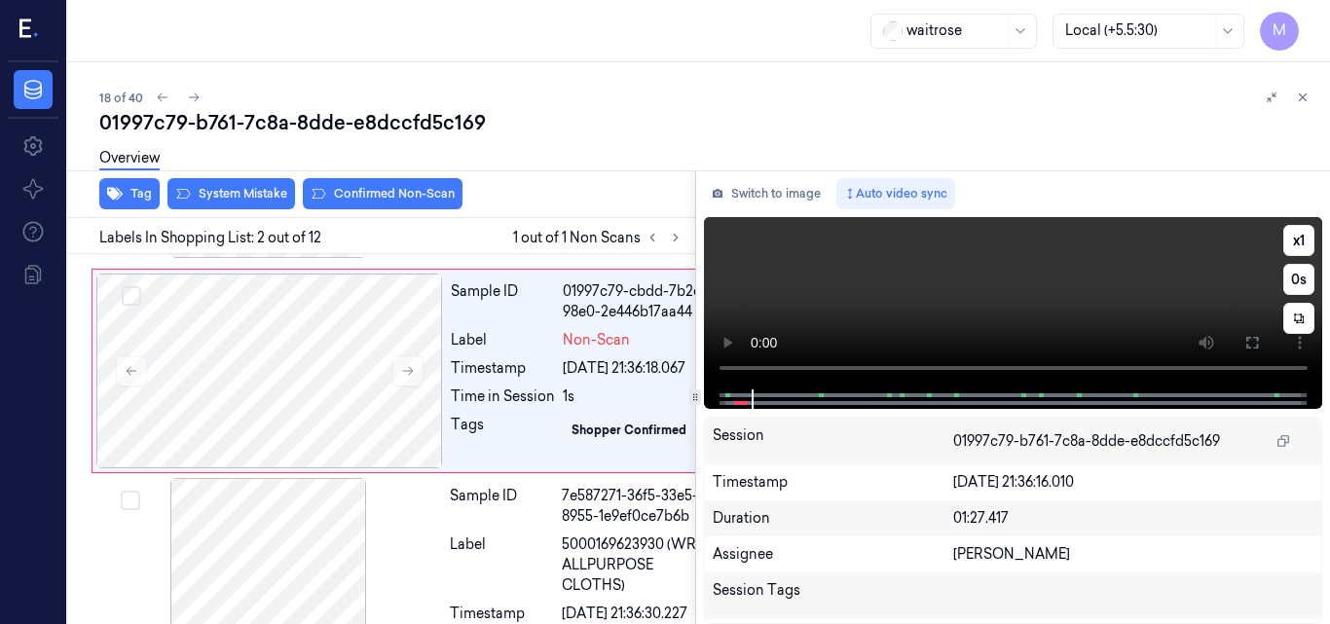
click at [1076, 309] on video at bounding box center [1013, 303] width 619 height 172
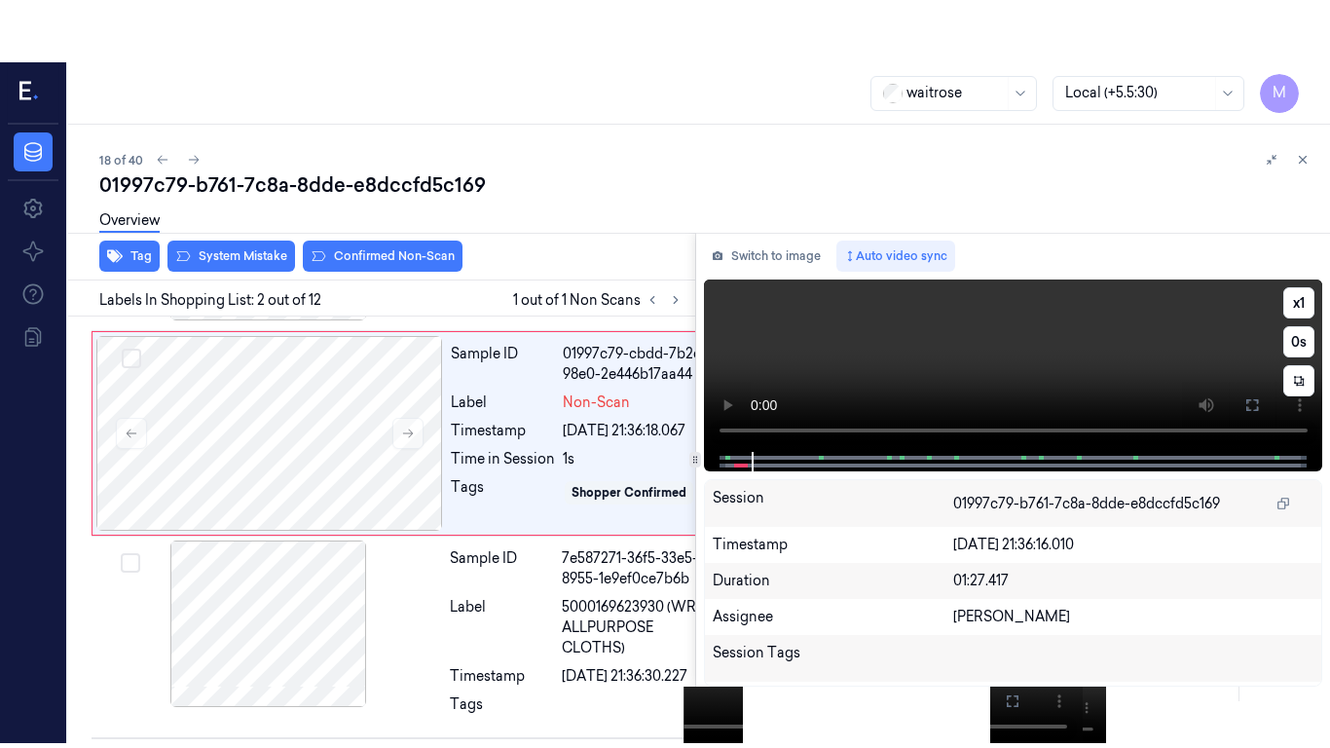
scroll to position [222, 0]
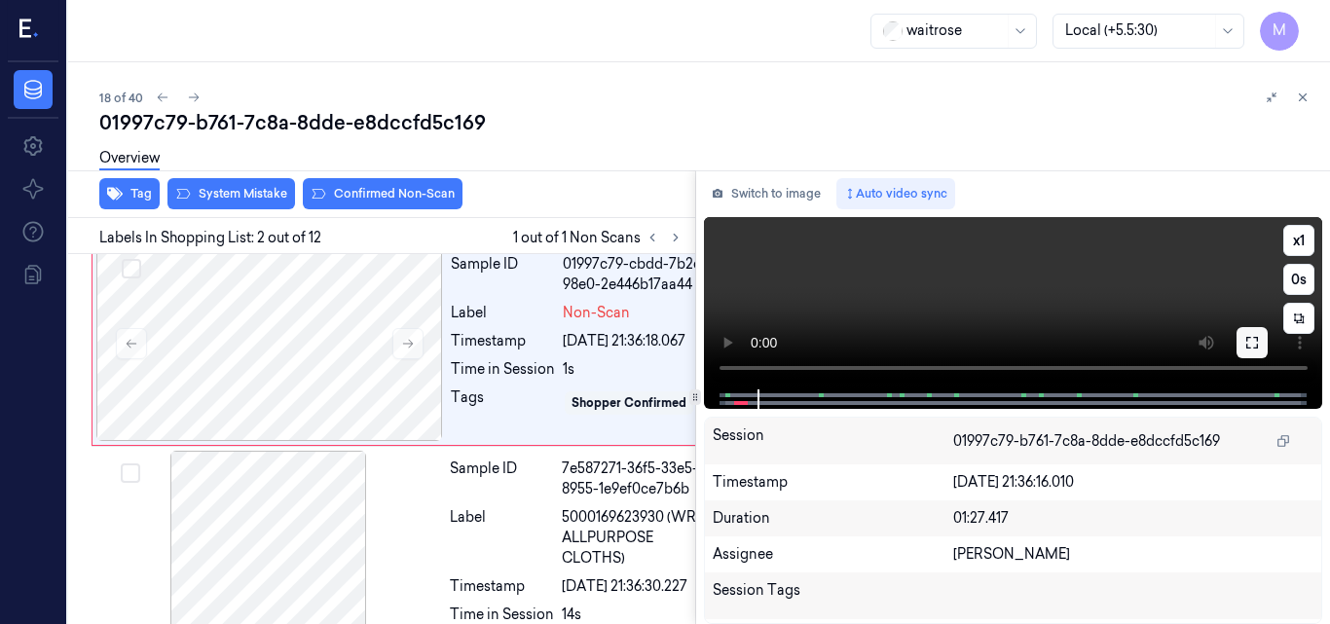
click at [1249, 343] on icon at bounding box center [1253, 343] width 16 height 16
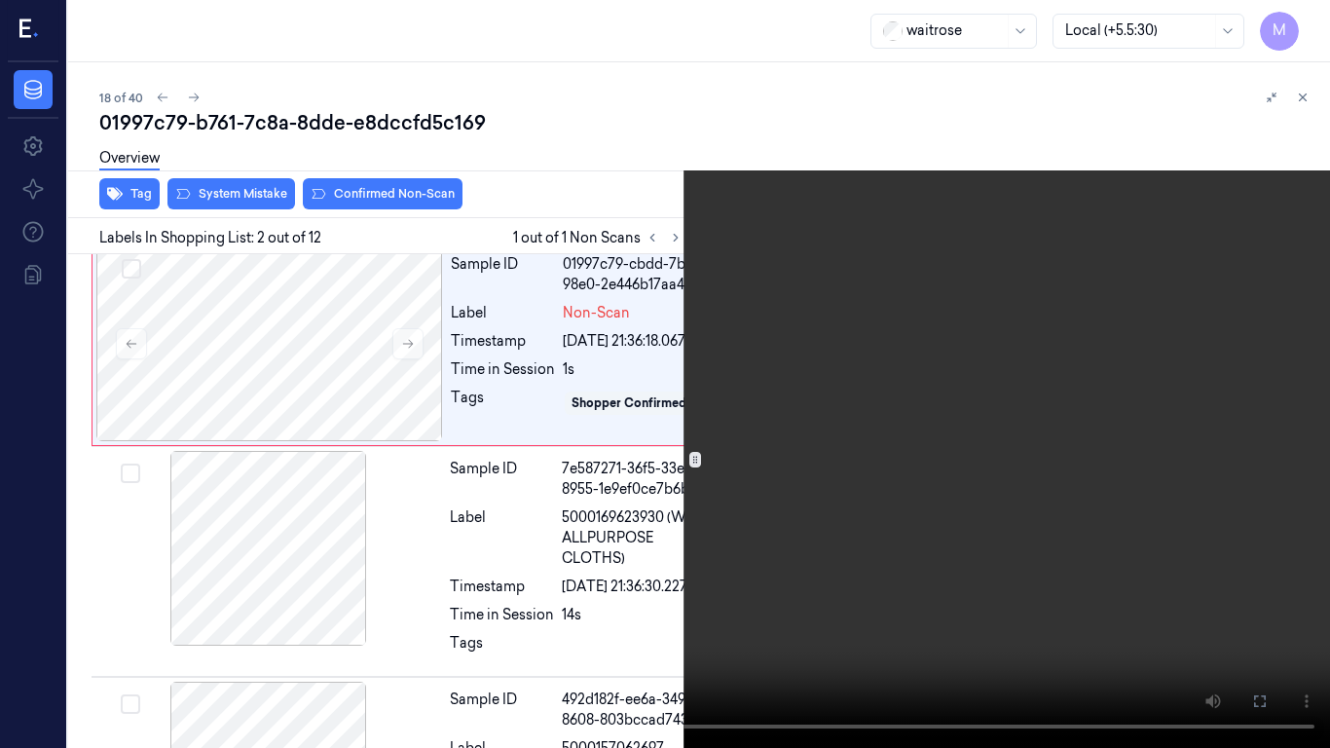
click at [914, 437] on video at bounding box center [665, 374] width 1330 height 748
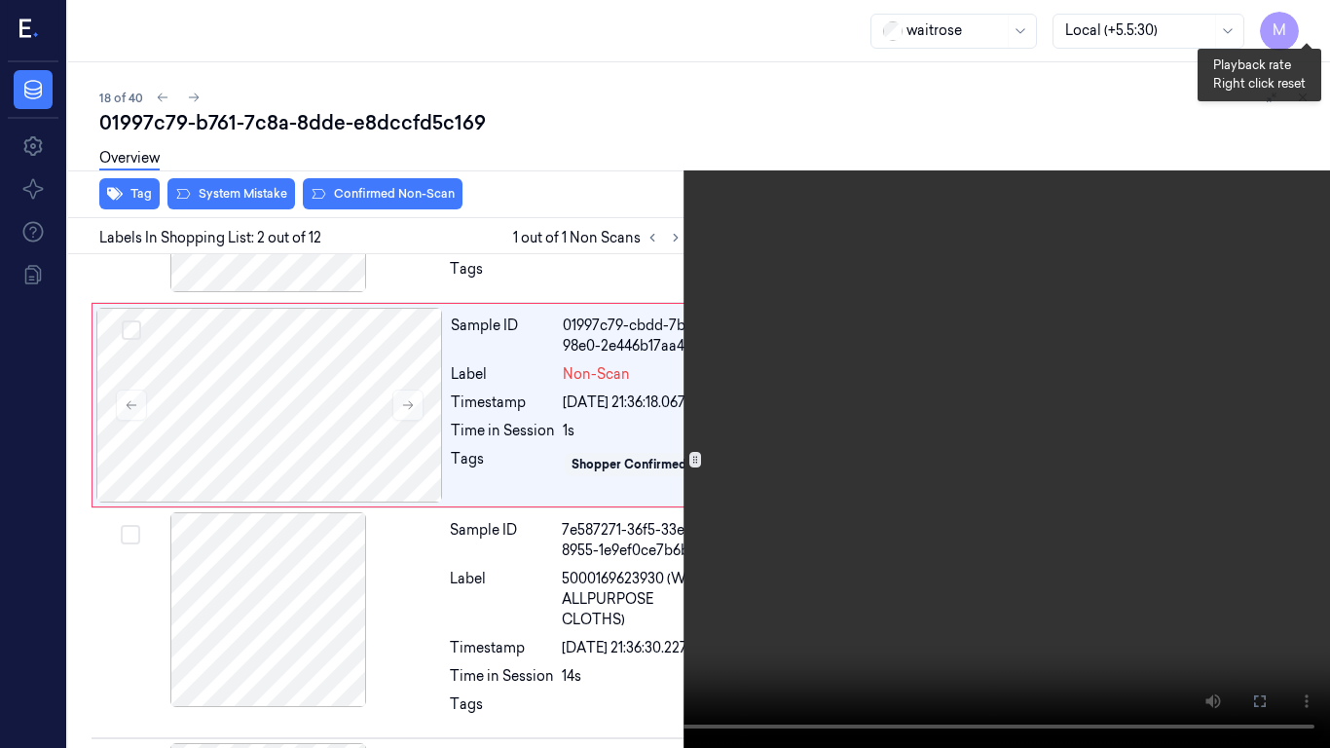
click at [1302, 16] on button "x 1" at bounding box center [1306, 23] width 31 height 31
click at [1117, 256] on video at bounding box center [665, 374] width 1330 height 748
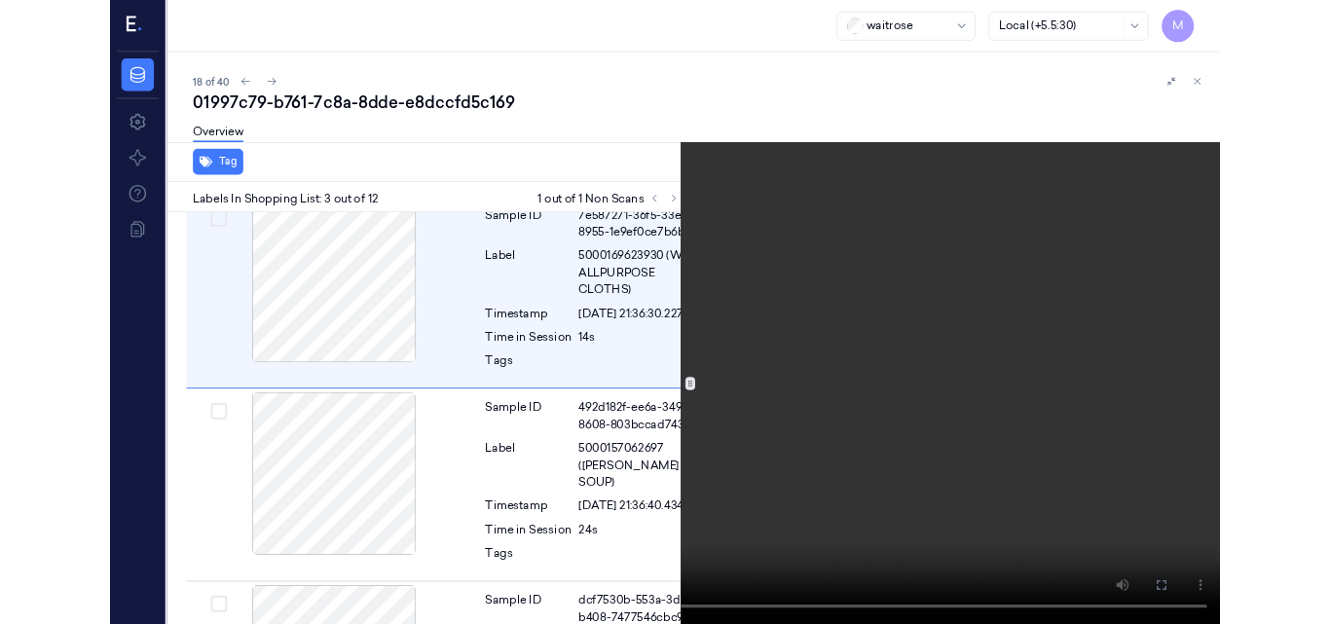
scroll to position [443, 0]
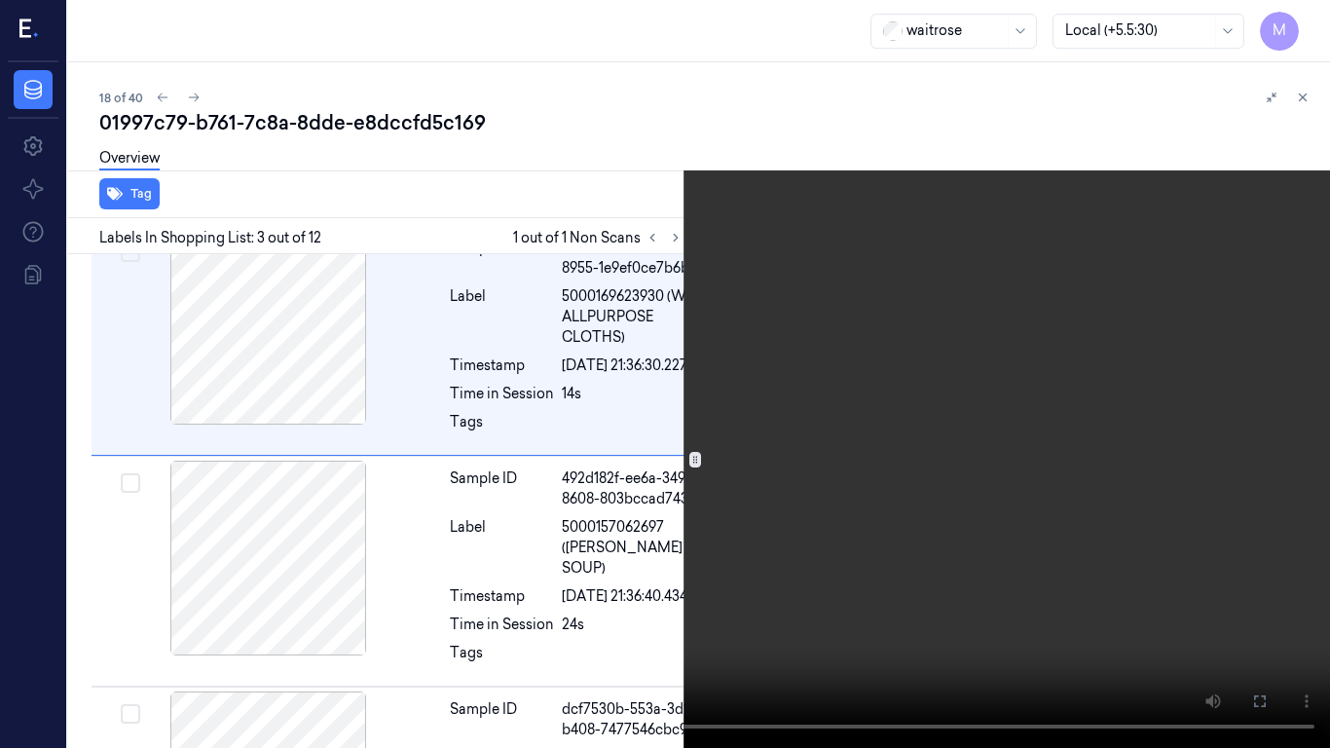
click at [926, 337] on video at bounding box center [665, 374] width 1330 height 748
click at [1139, 532] on video at bounding box center [665, 374] width 1330 height 748
click at [1056, 443] on video at bounding box center [665, 374] width 1330 height 748
click at [0, 0] on icon at bounding box center [0, 0] width 0 height 0
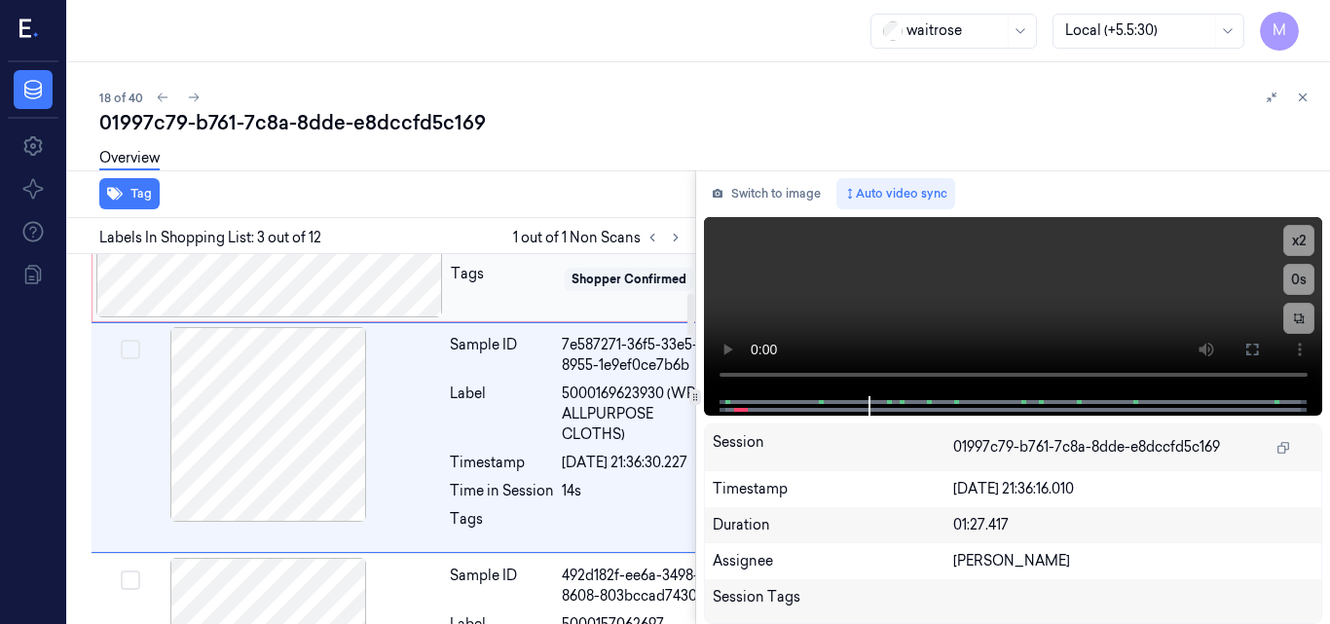
click at [286, 317] on div at bounding box center [269, 220] width 347 height 195
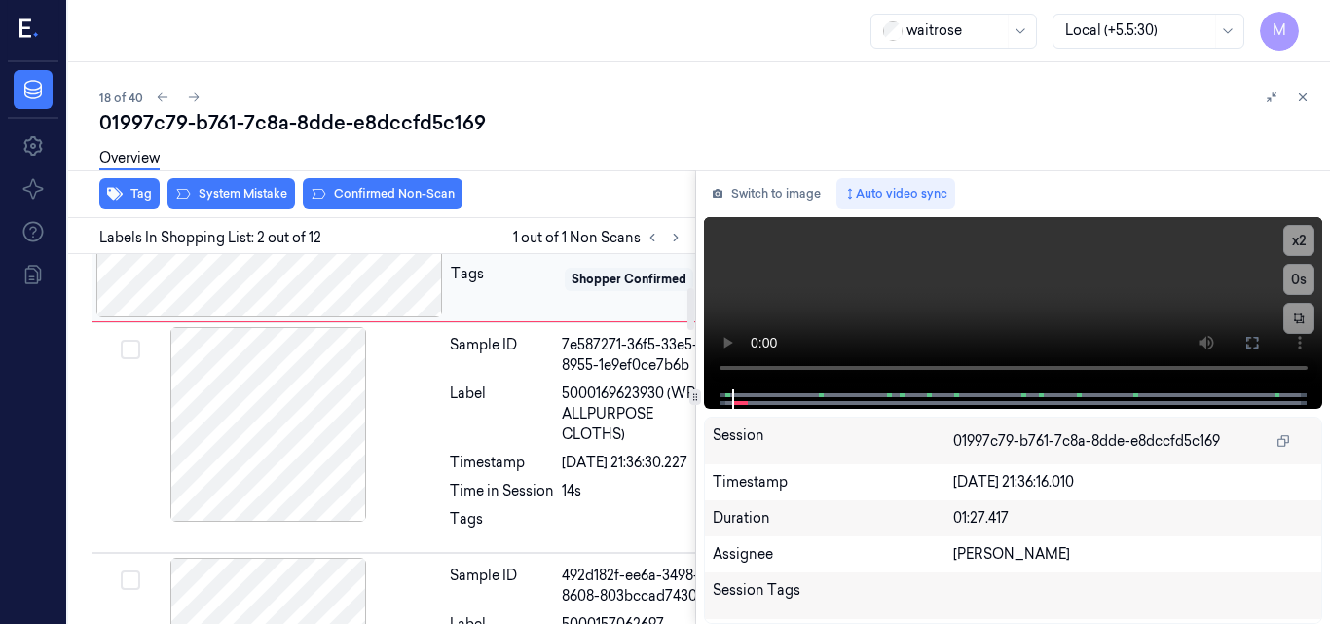
scroll to position [222, 0]
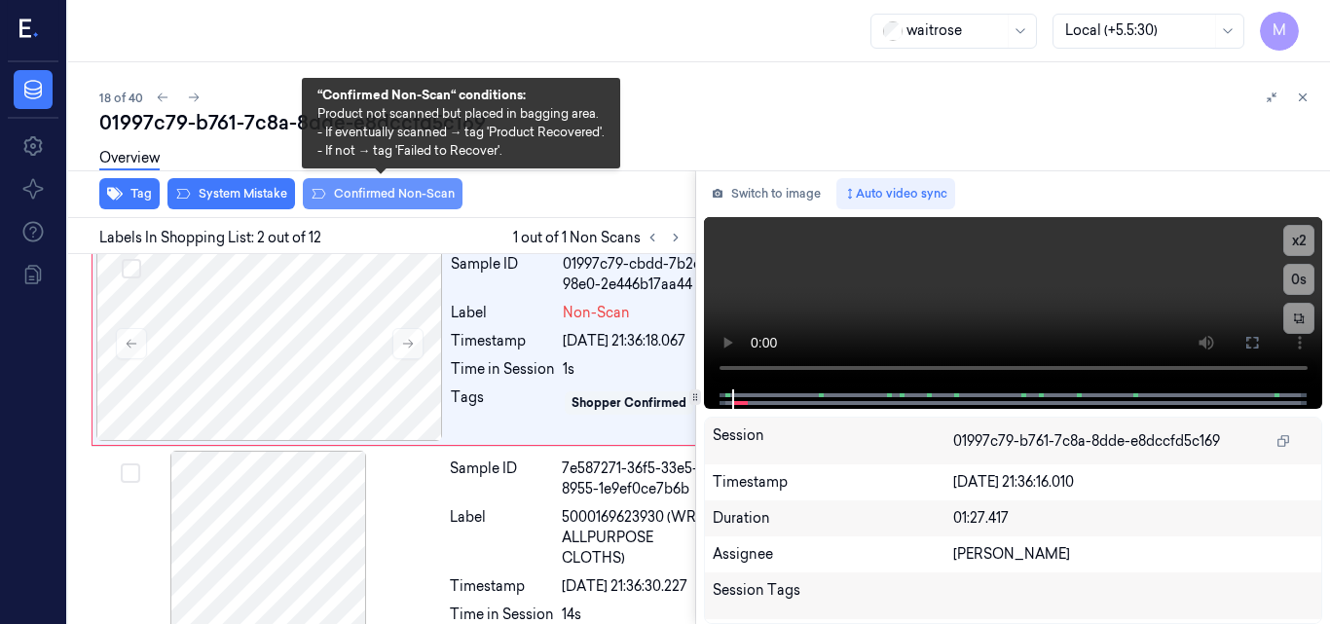
click at [383, 203] on button "Confirmed Non-Scan" at bounding box center [383, 193] width 160 height 31
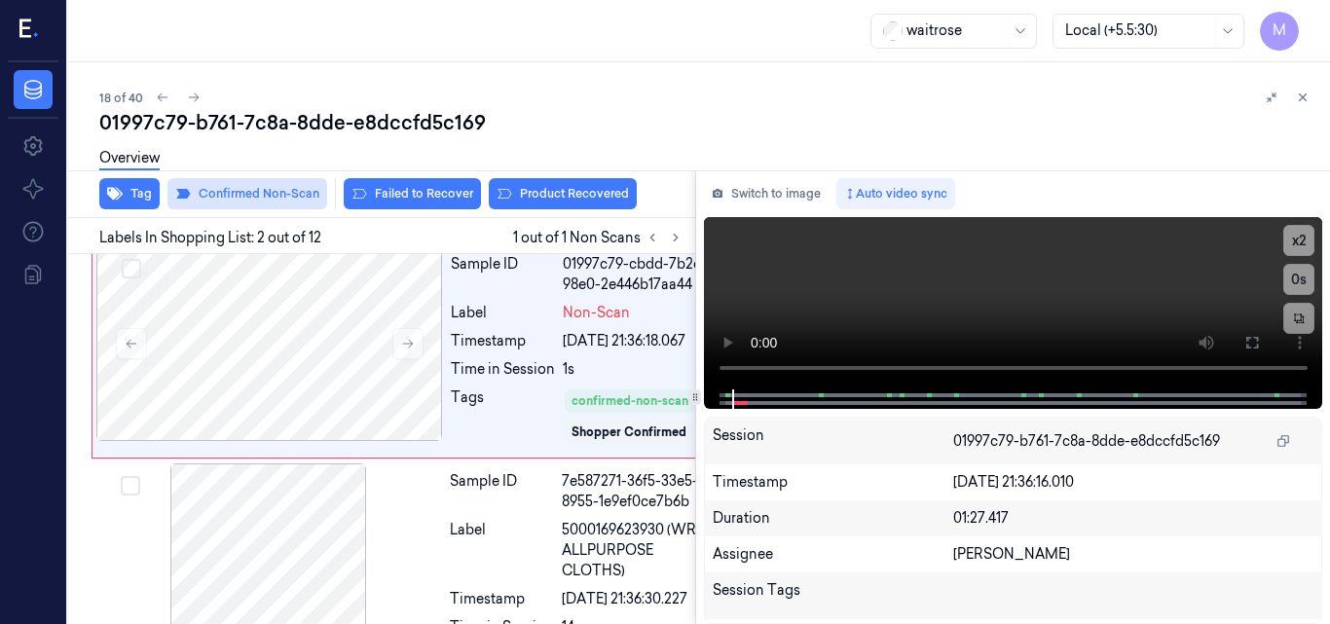
scroll to position [227, 0]
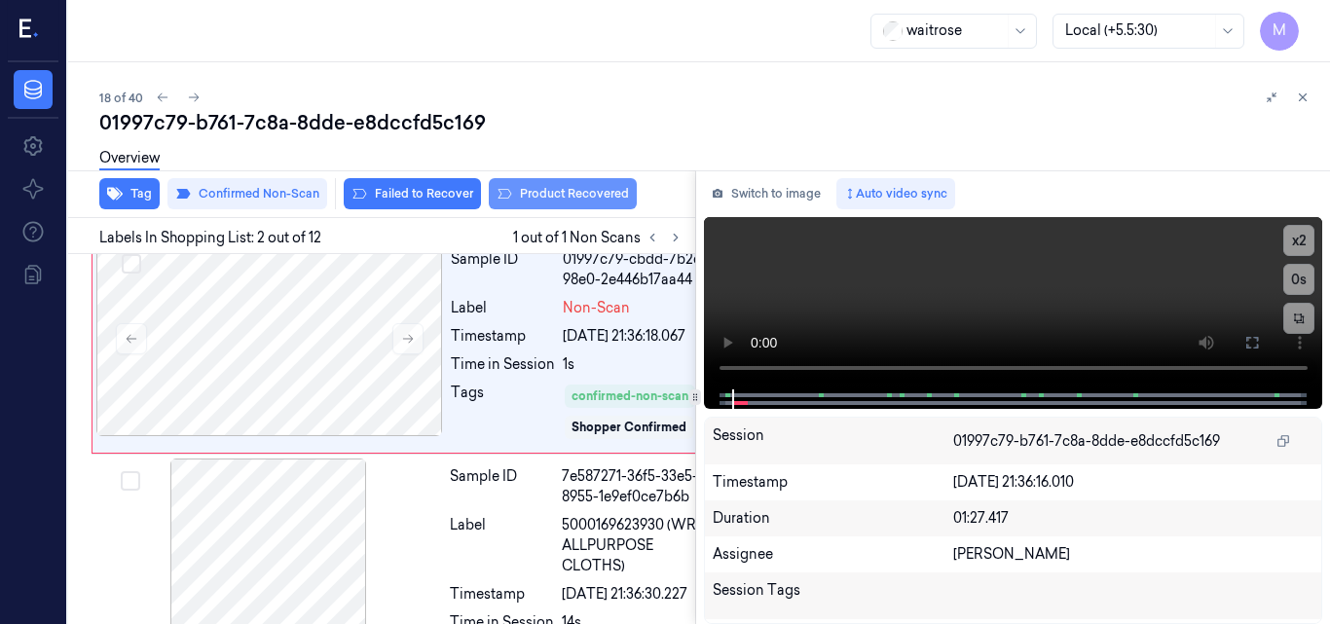
click at [587, 191] on button "Product Recovered" at bounding box center [563, 193] width 148 height 31
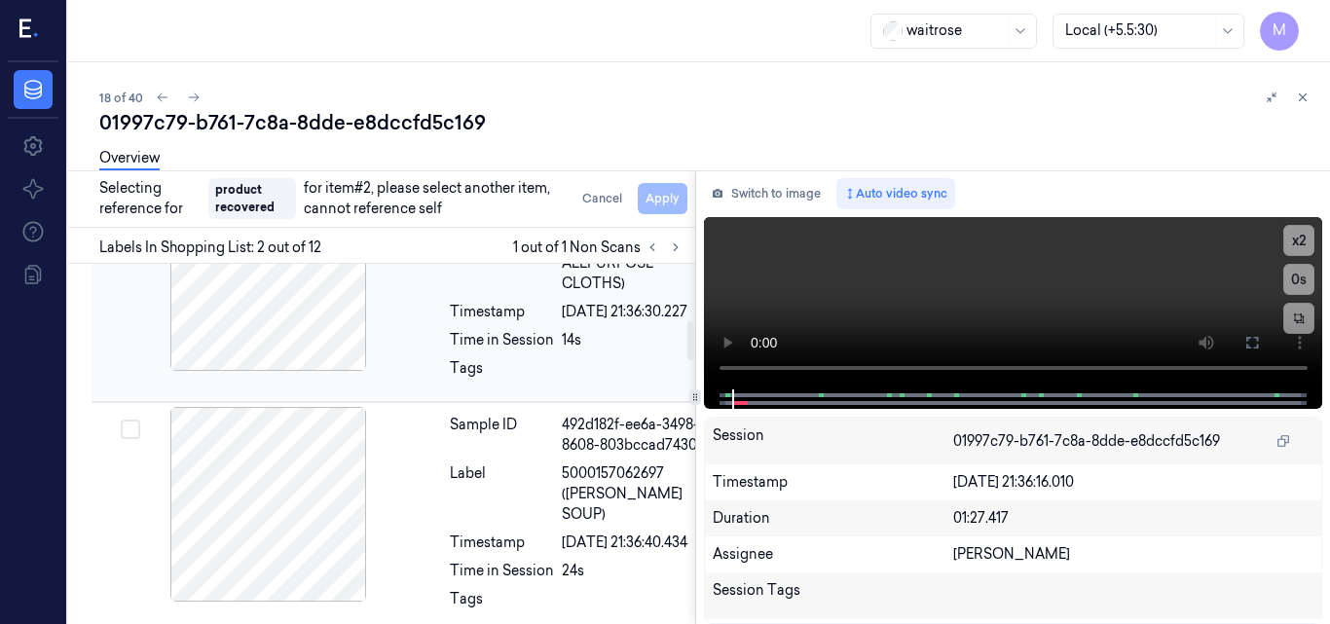
click at [504, 294] on div "Label" at bounding box center [502, 263] width 104 height 61
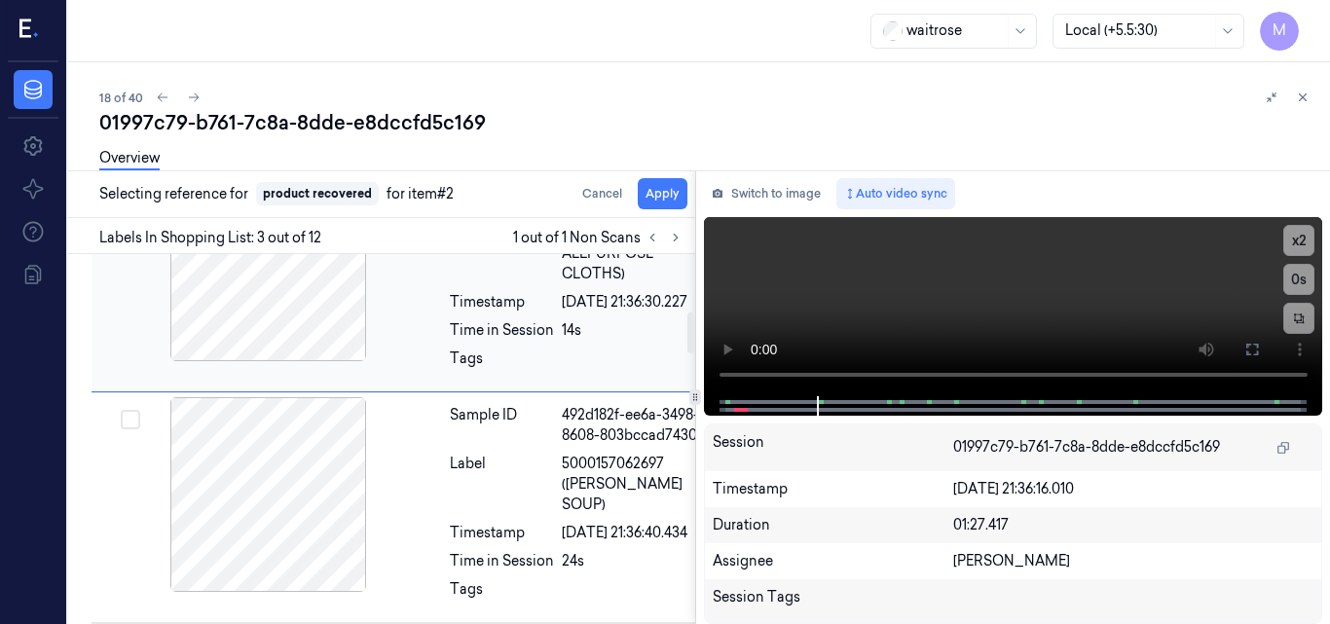
scroll to position [513, 0]
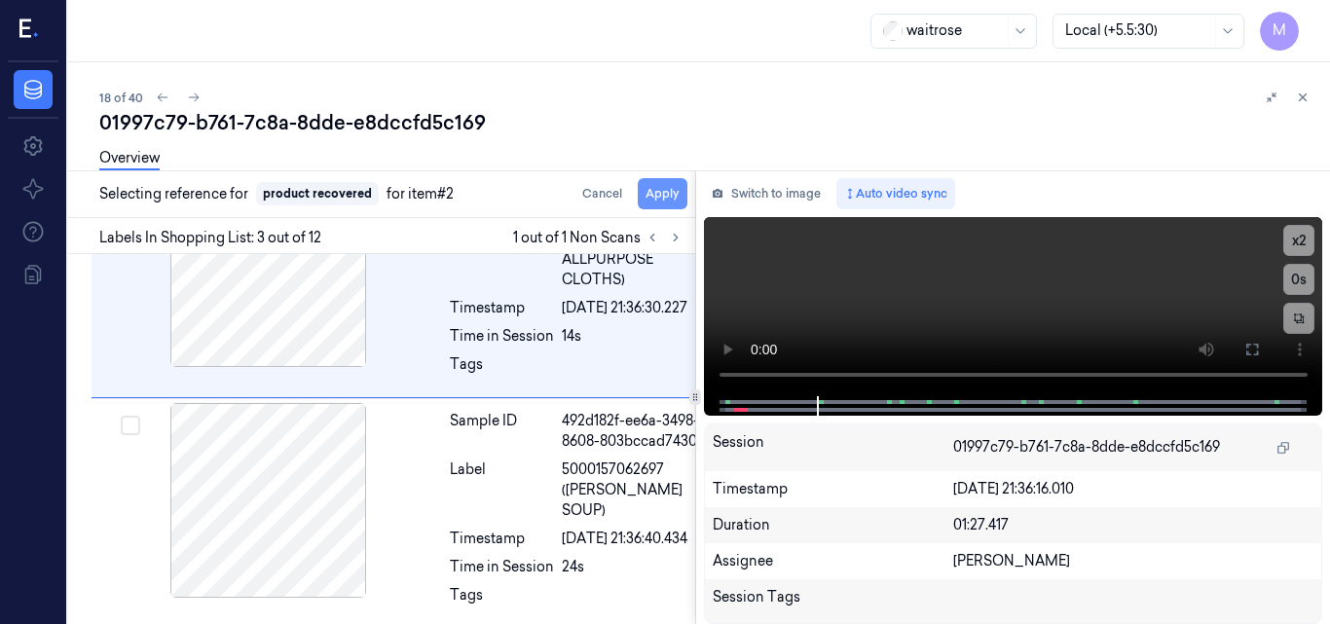
click at [668, 192] on button "Apply" at bounding box center [663, 193] width 50 height 31
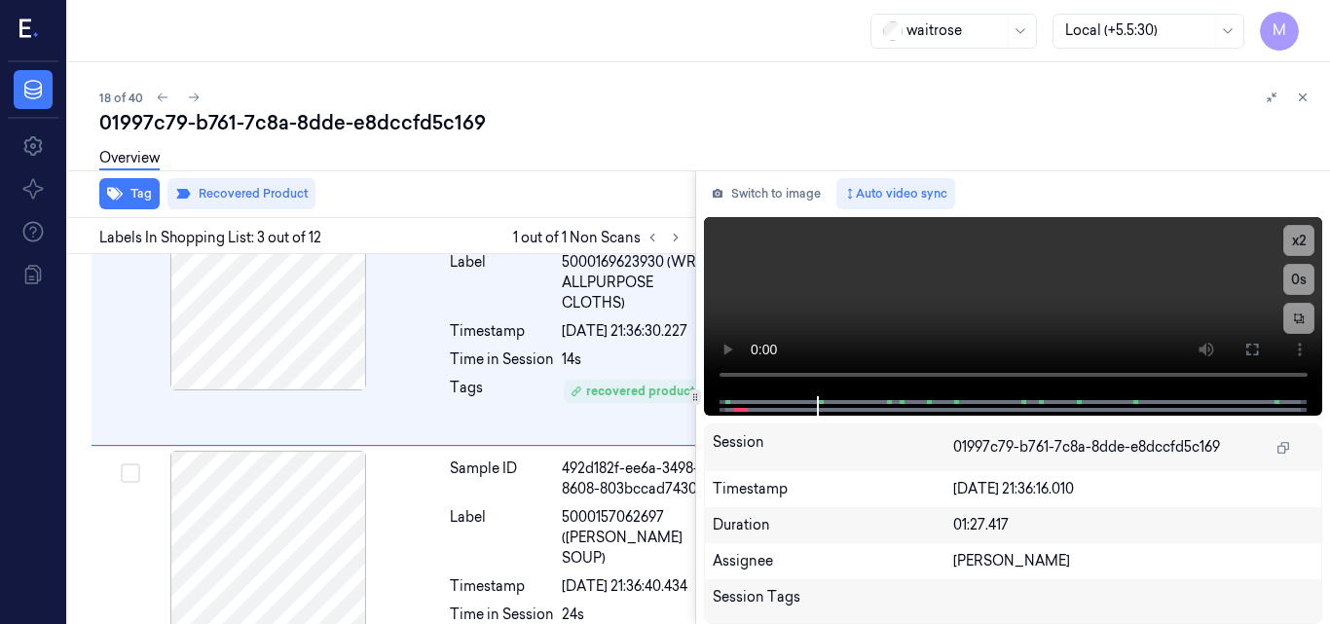
scroll to position [535, 0]
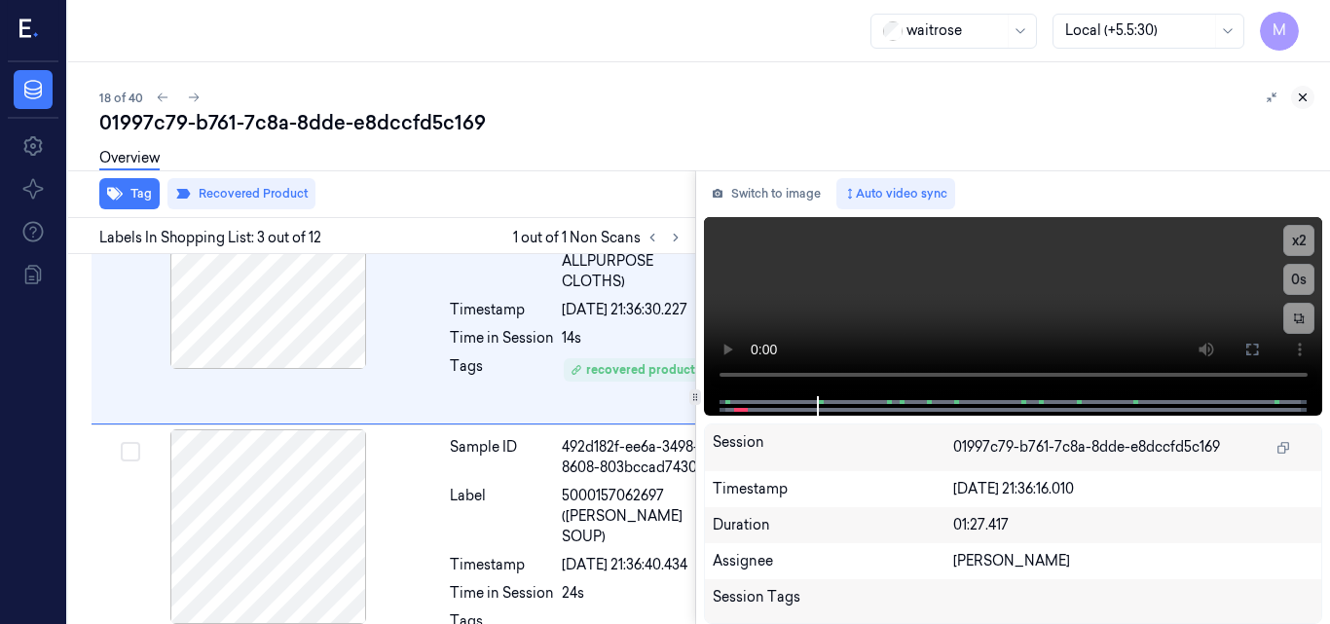
click at [1300, 96] on icon at bounding box center [1303, 98] width 14 height 14
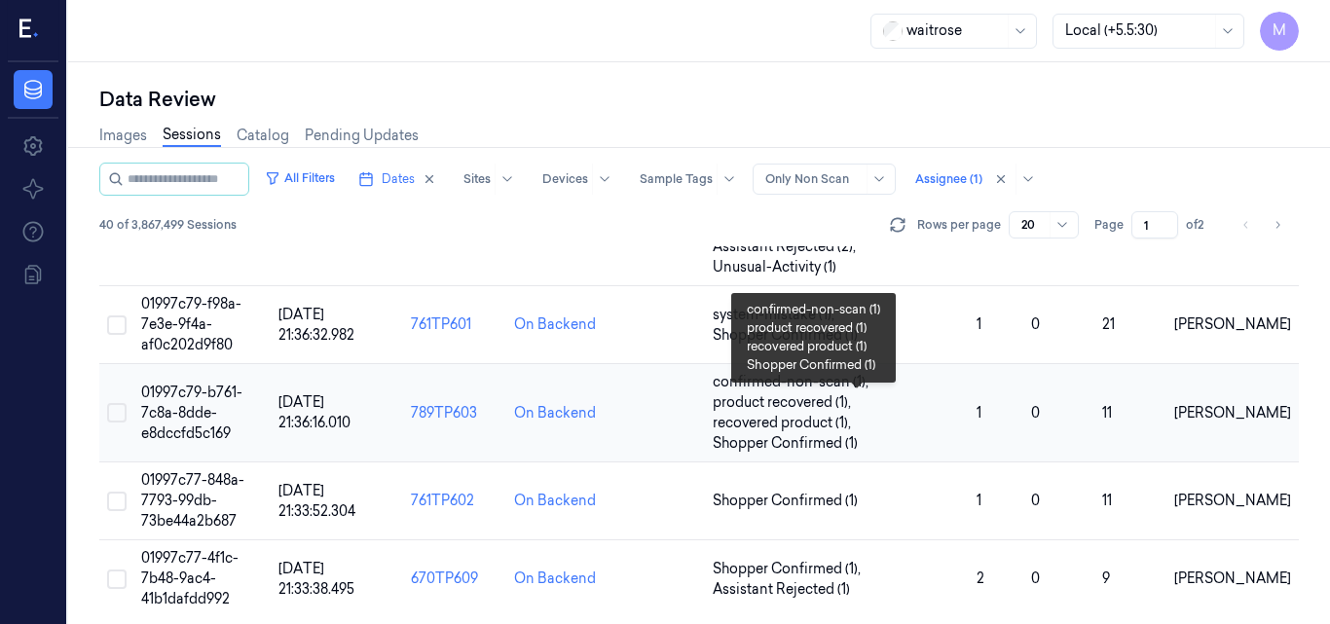
scroll to position [1483, 0]
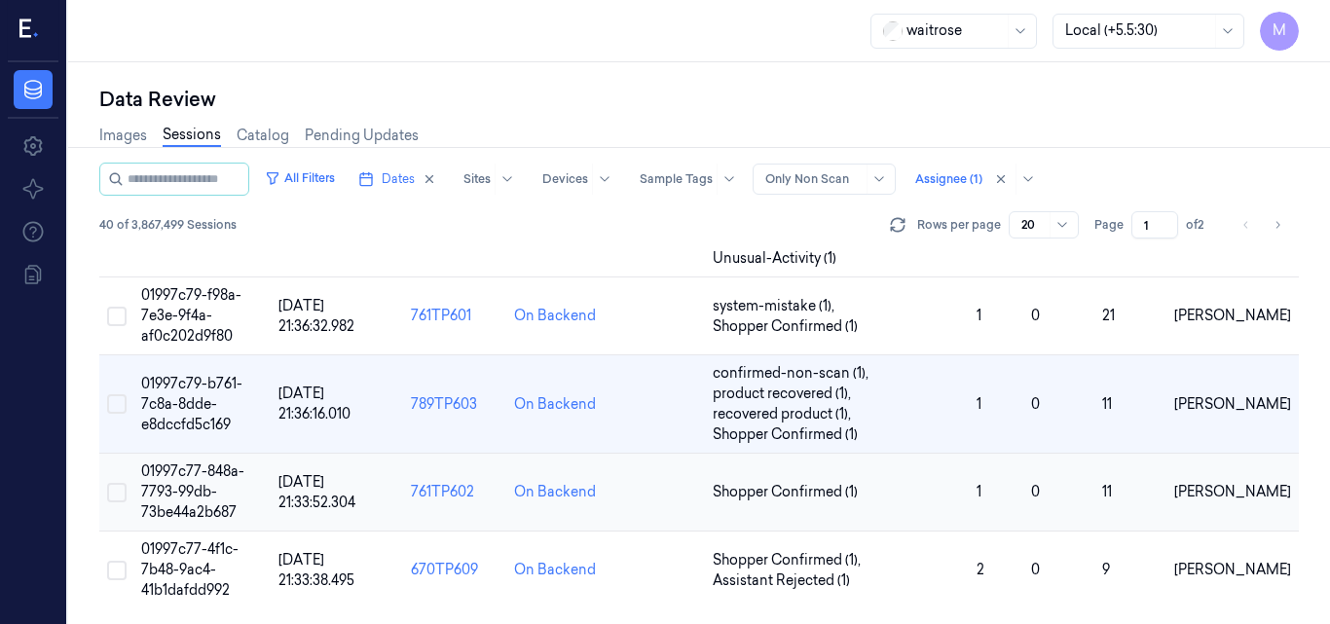
click at [198, 479] on span "01997c77-848a-7793-99db-73be44a2b687" at bounding box center [192, 492] width 103 height 58
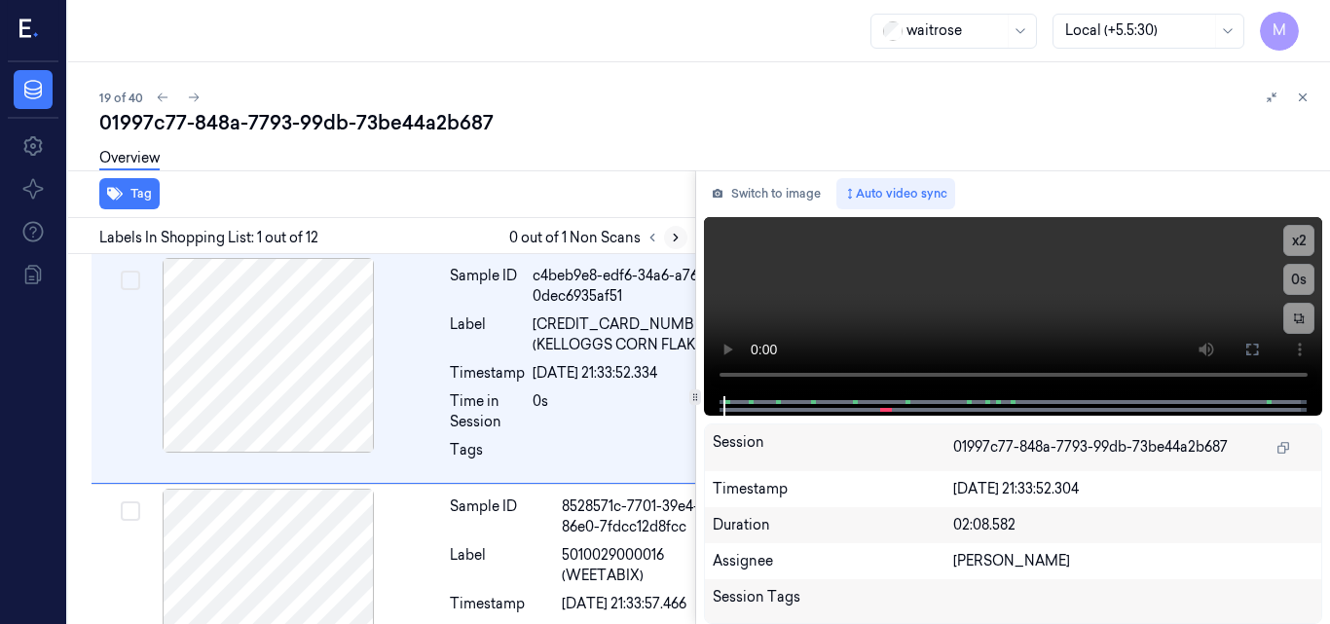
click at [677, 240] on icon at bounding box center [676, 238] width 14 height 14
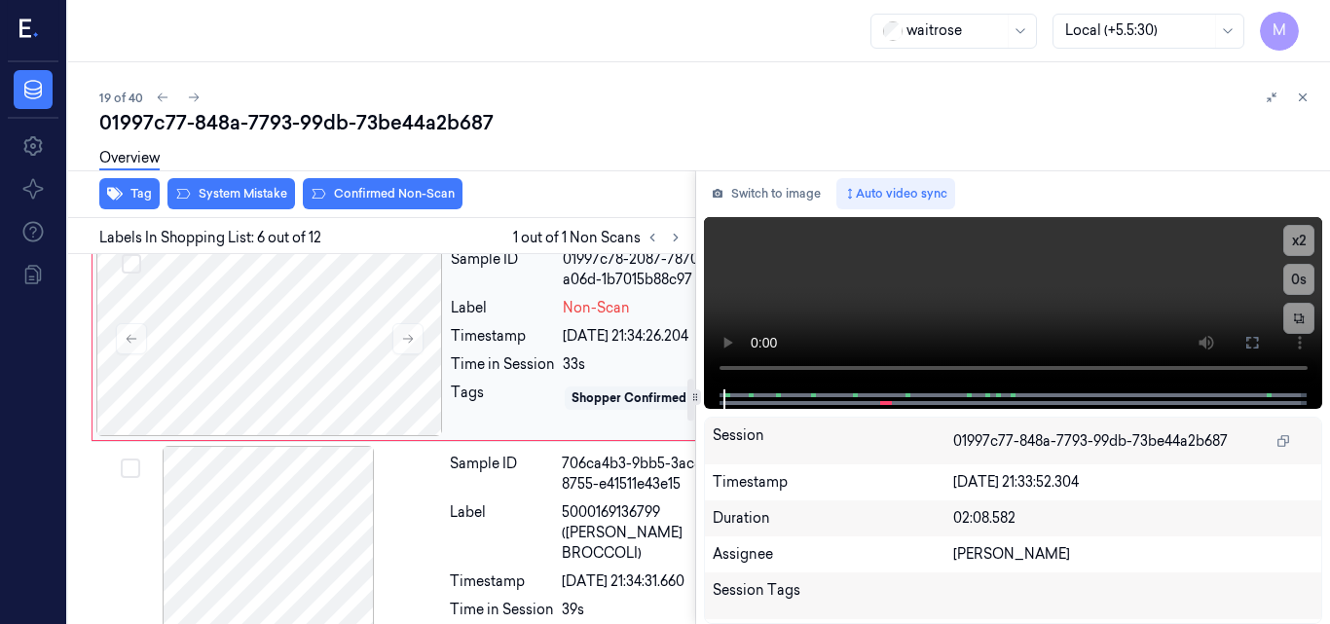
scroll to position [1073, 0]
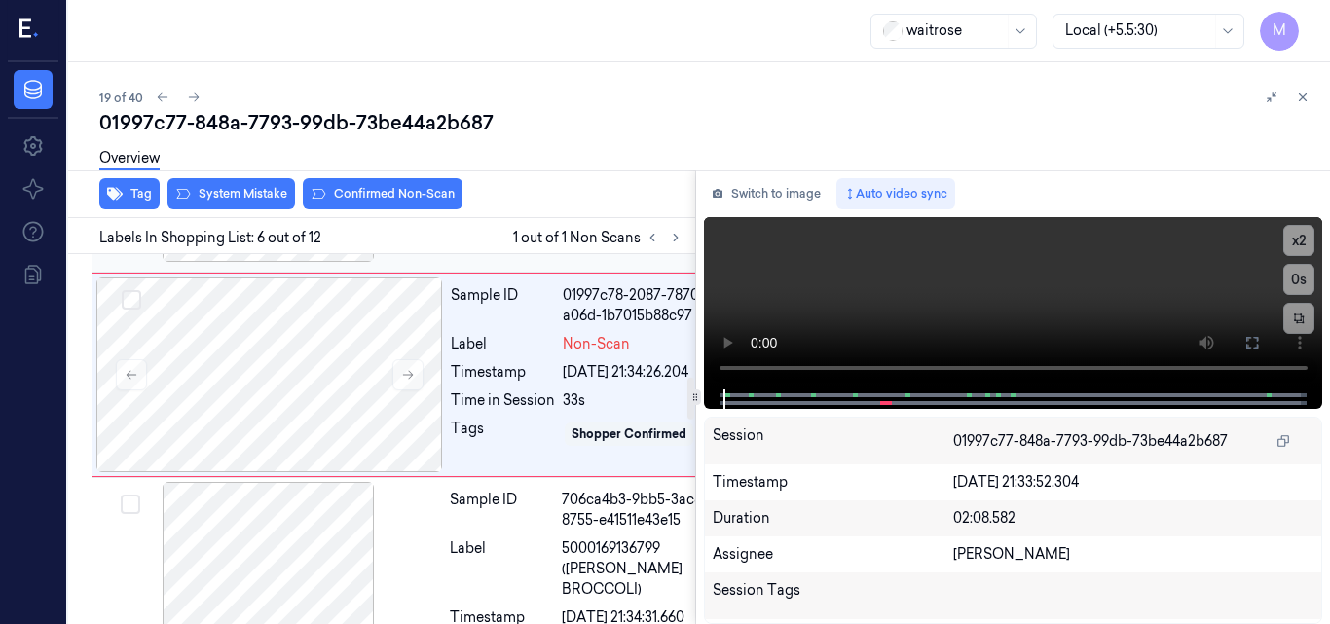
click at [309, 262] on div at bounding box center [268, 164] width 347 height 195
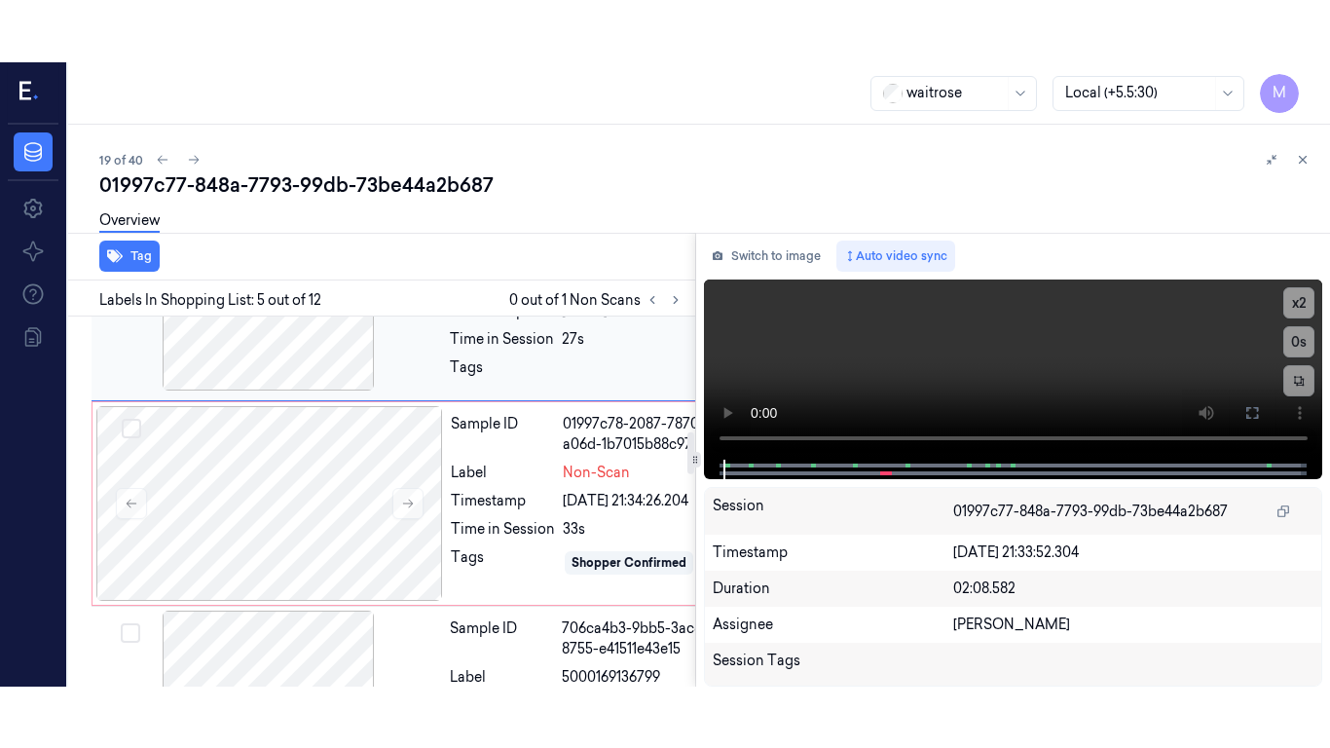
scroll to position [1006, 0]
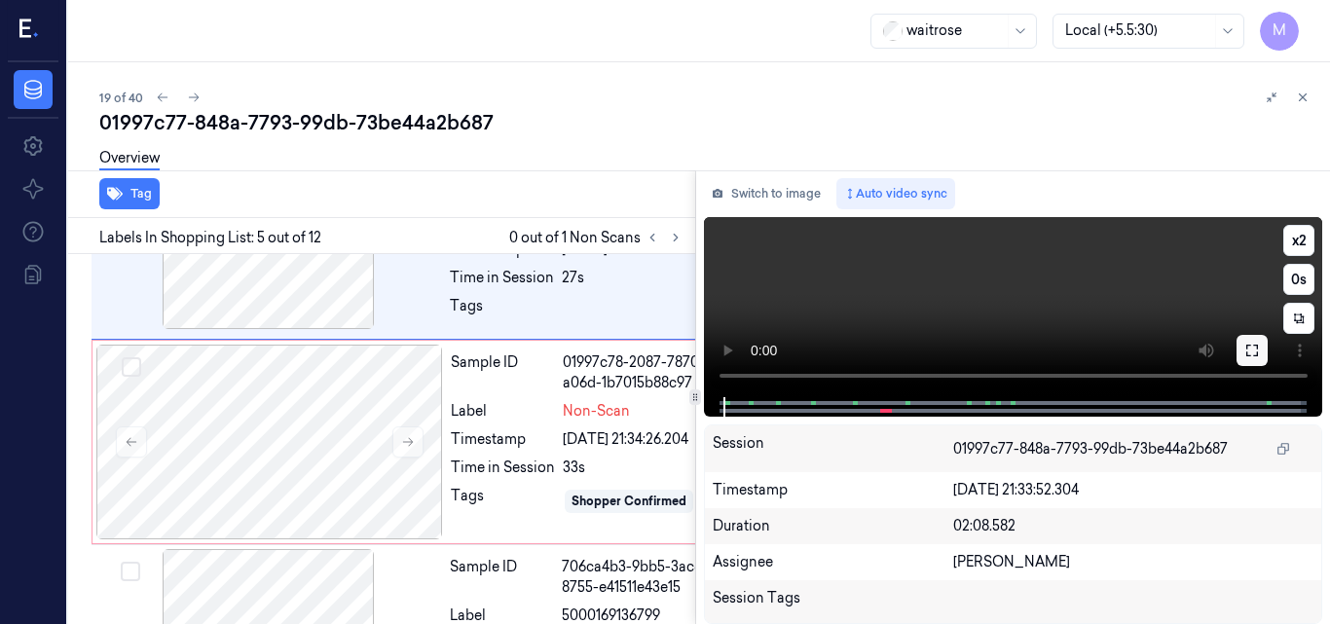
click at [1251, 348] on icon at bounding box center [1253, 351] width 16 height 16
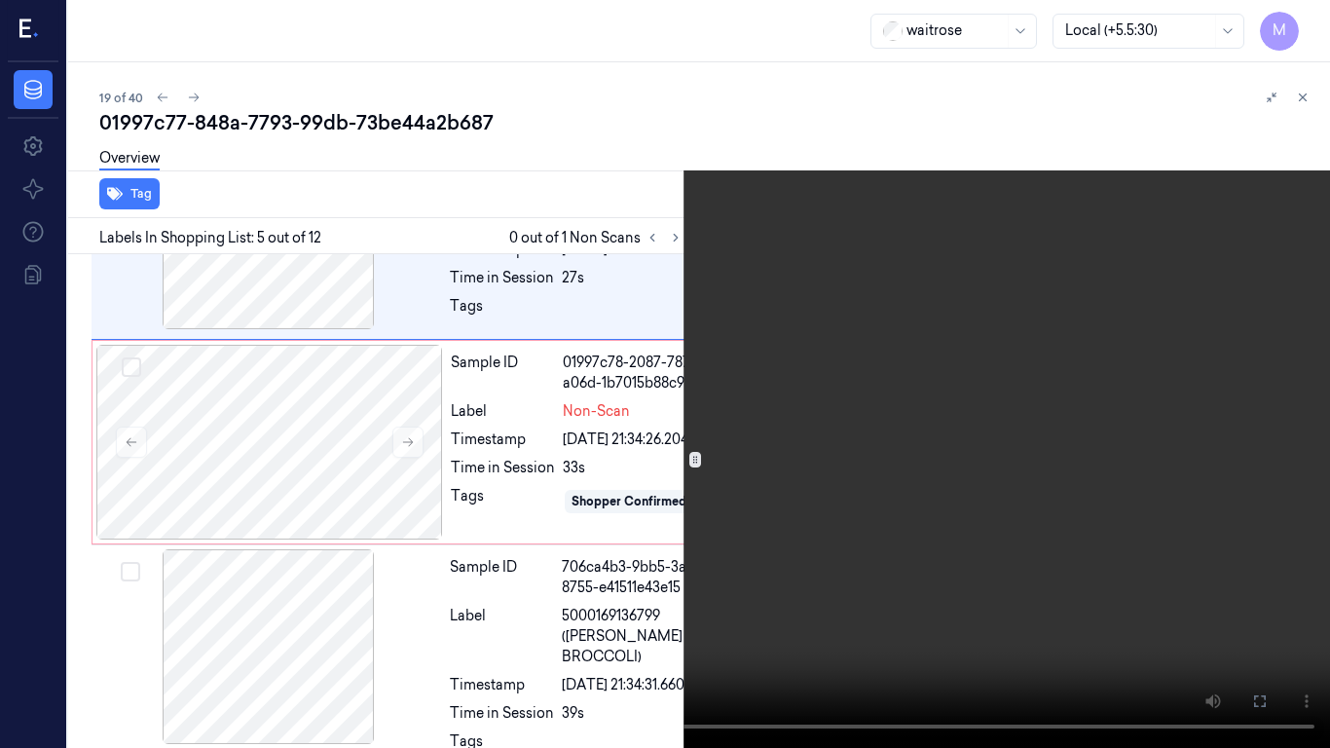
click at [851, 411] on video at bounding box center [665, 374] width 1330 height 748
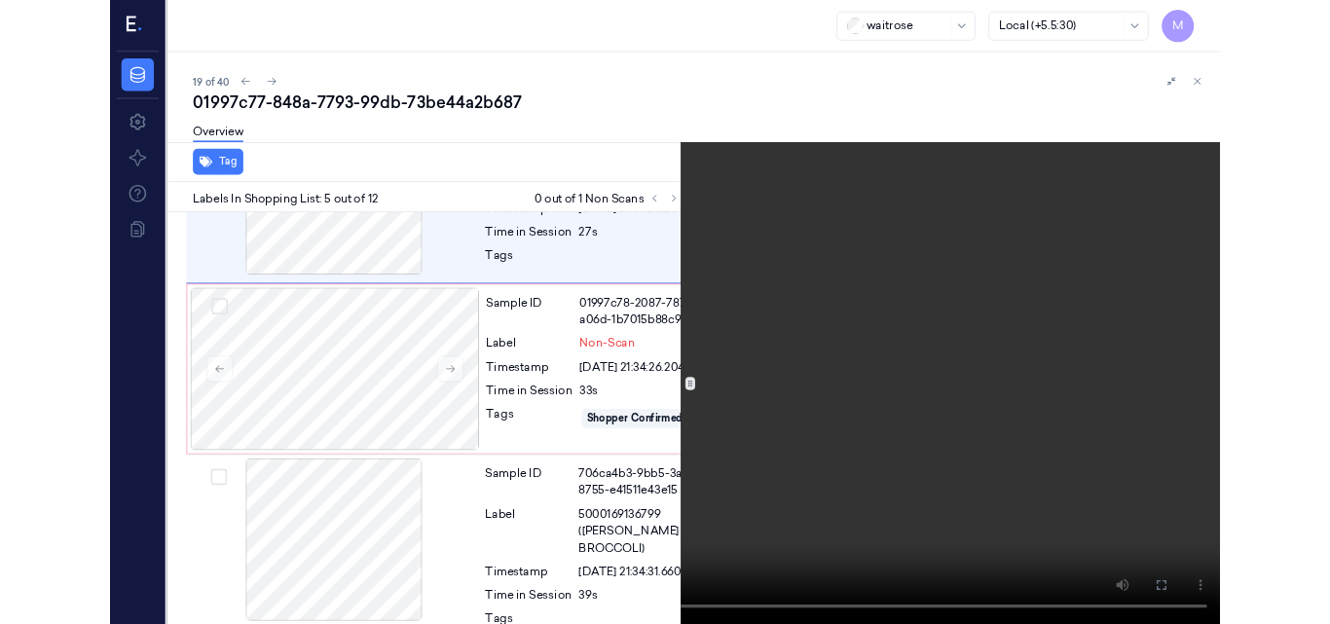
scroll to position [945, 0]
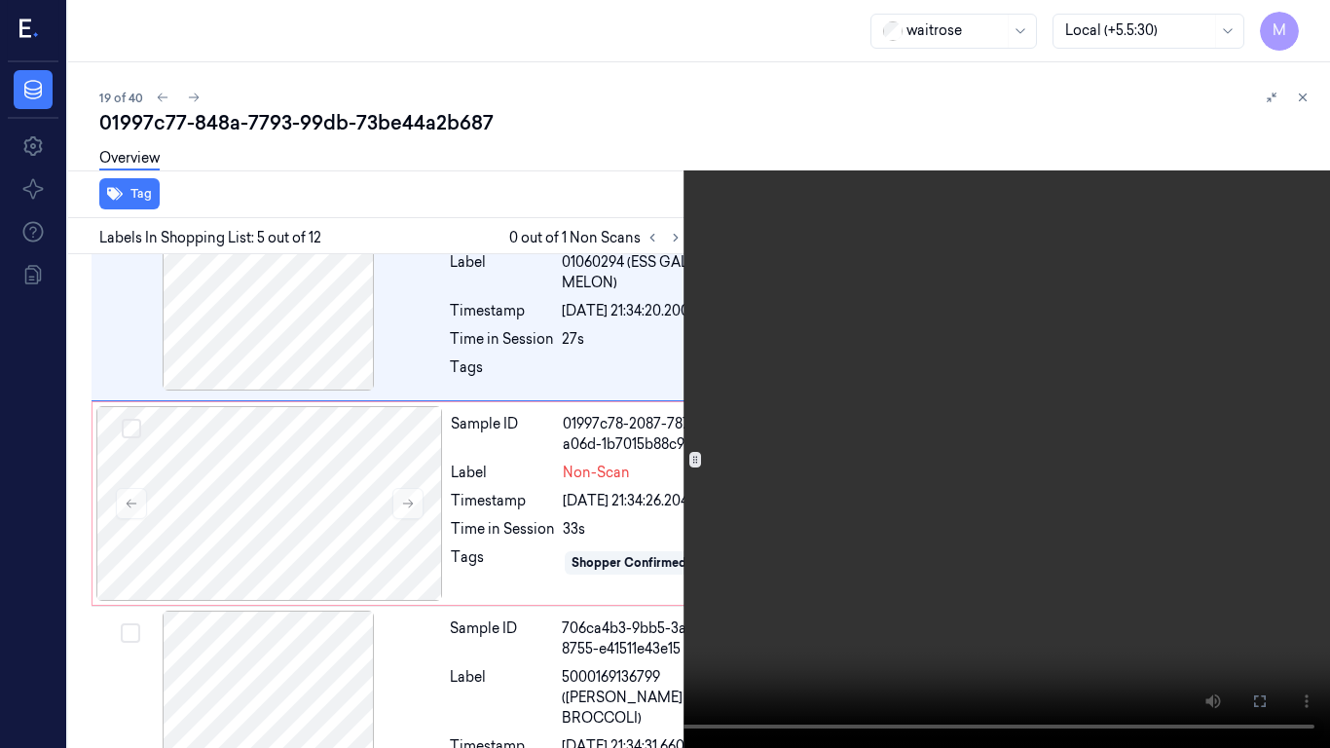
click at [851, 411] on video at bounding box center [665, 374] width 1330 height 748
click at [832, 397] on video at bounding box center [665, 374] width 1330 height 748
click at [0, 0] on icon at bounding box center [0, 0] width 0 height 0
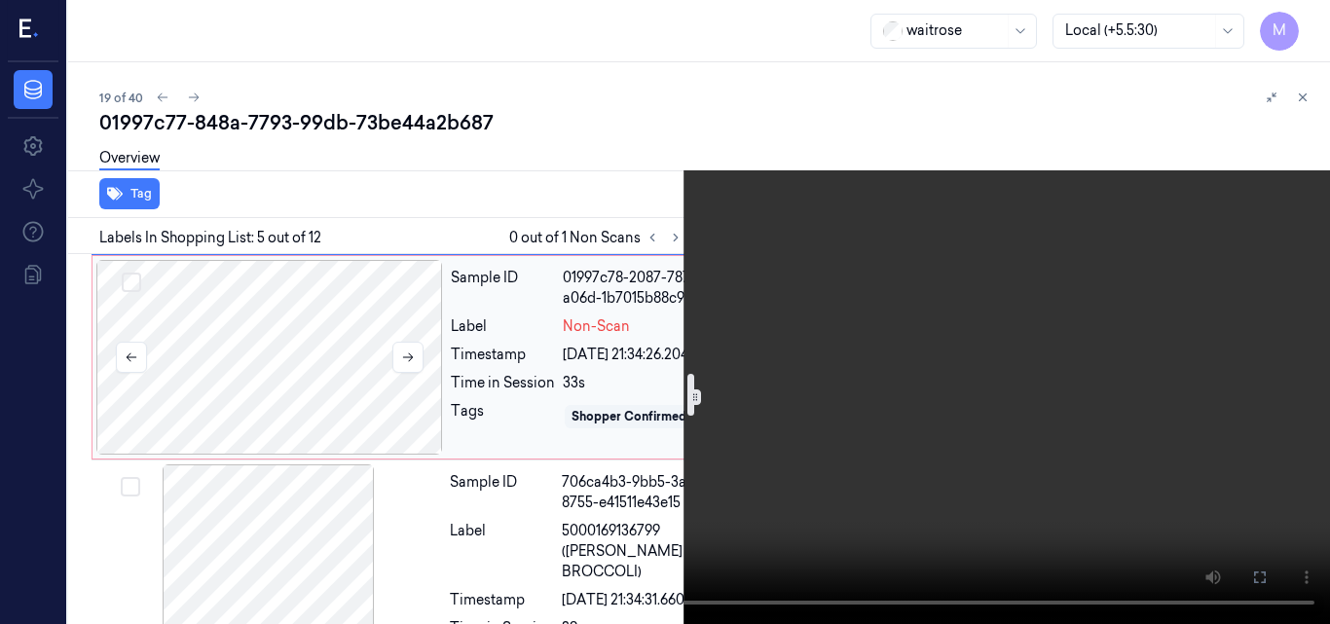
scroll to position [1042, 0]
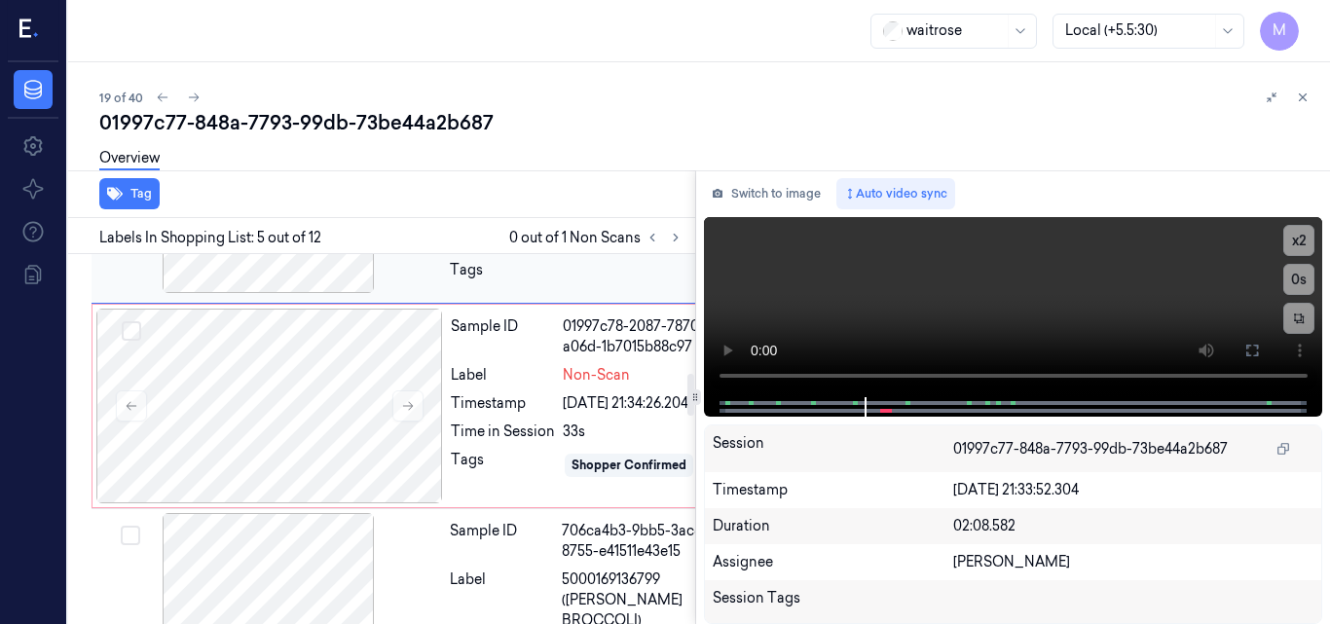
click at [319, 293] on div at bounding box center [268, 195] width 347 height 195
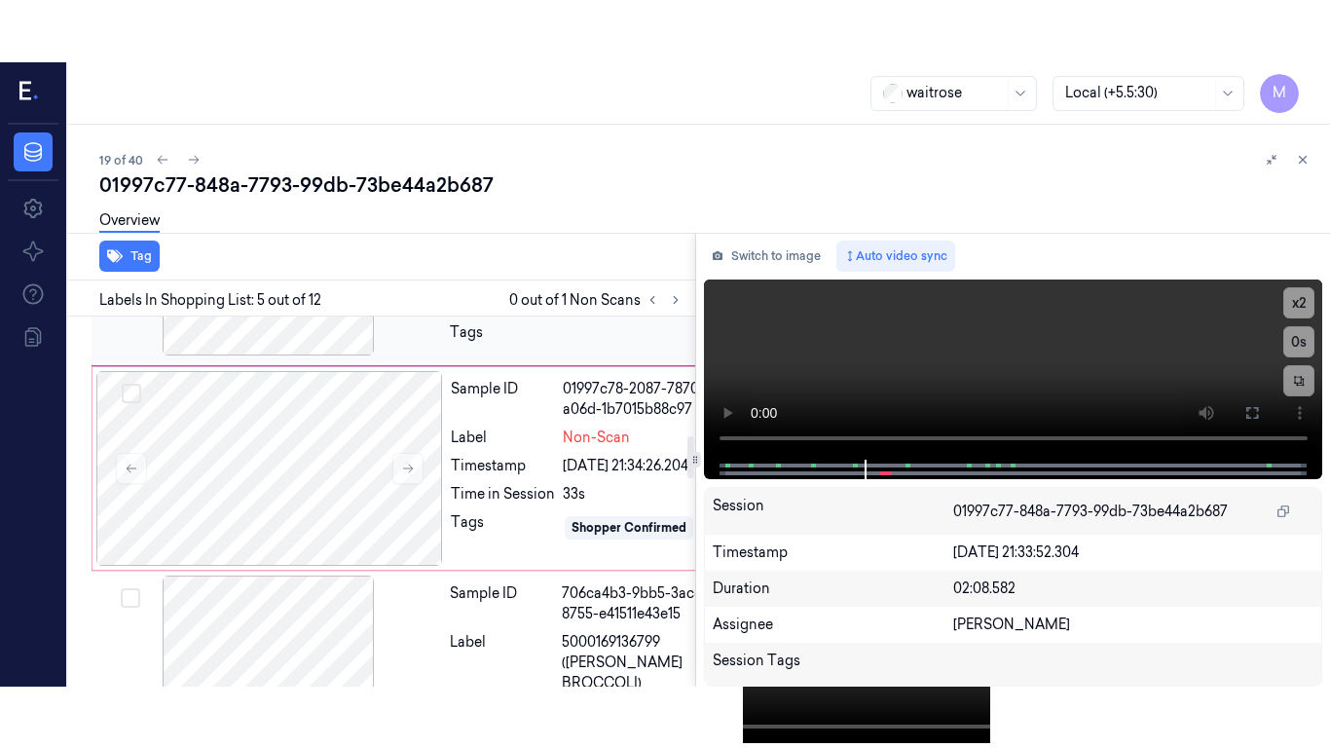
scroll to position [1006, 0]
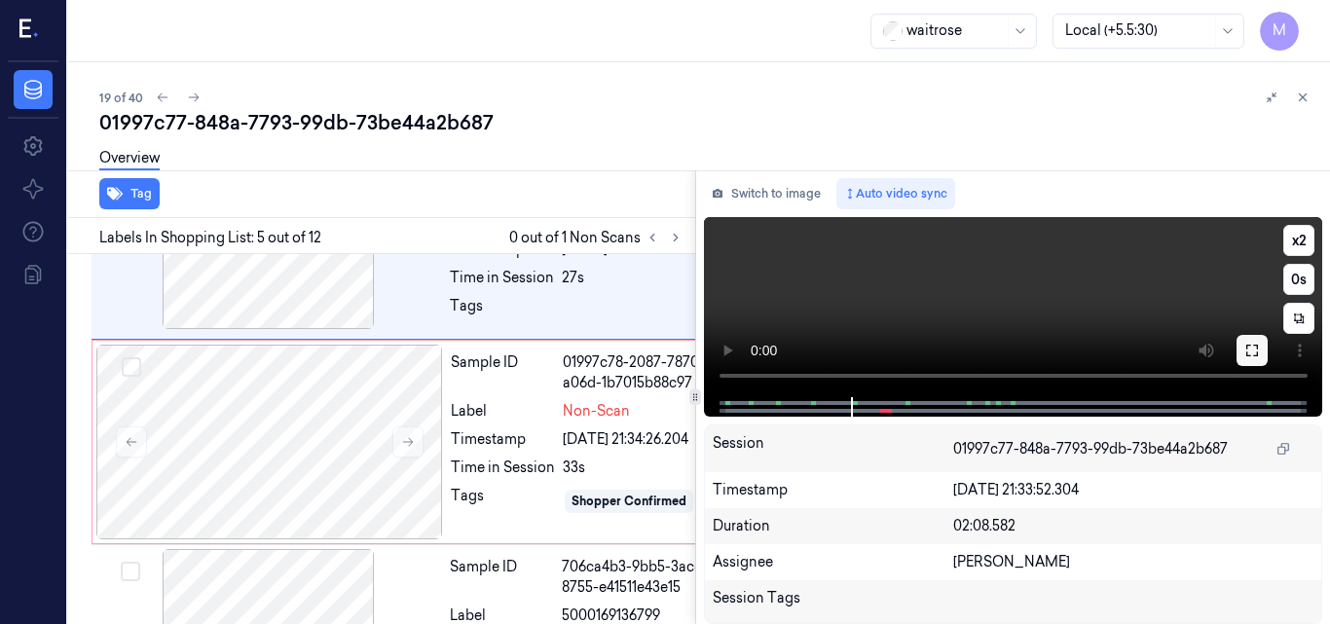
click at [1259, 347] on icon at bounding box center [1253, 351] width 16 height 16
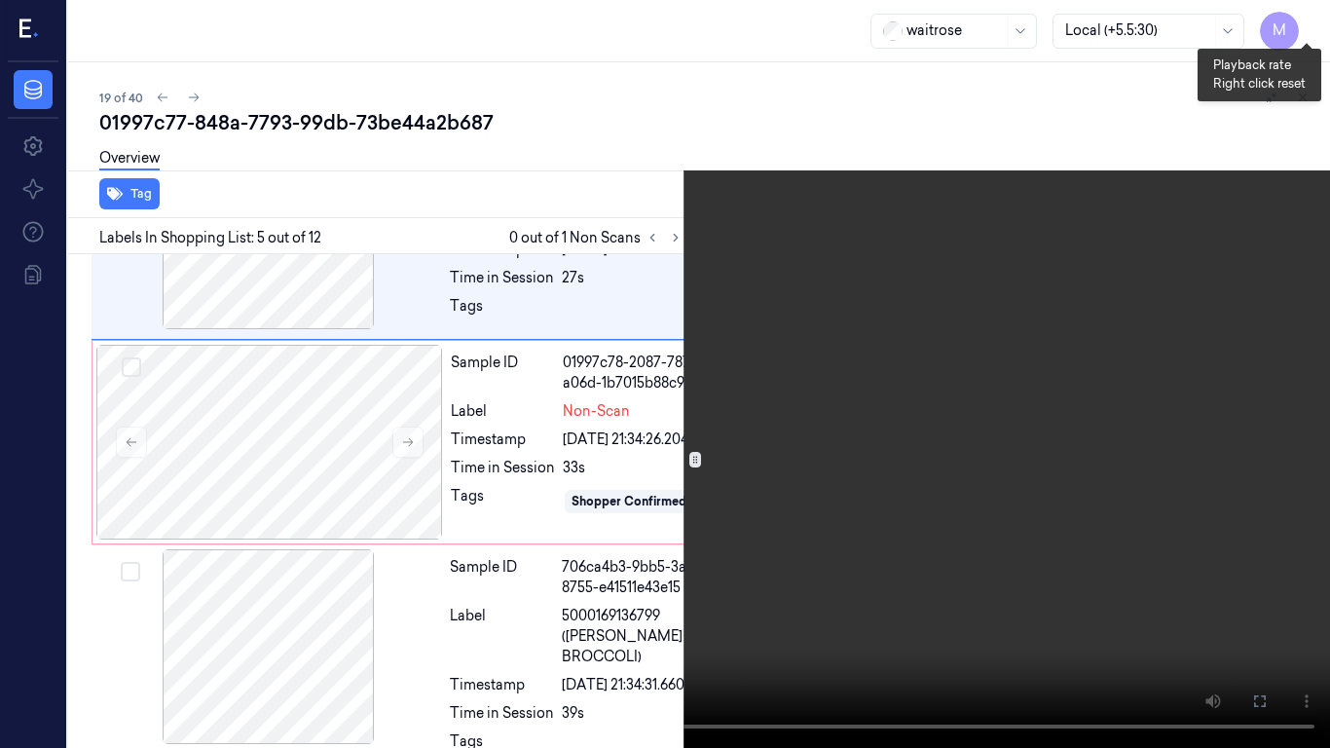
click at [1318, 20] on button "x 2" at bounding box center [1306, 23] width 31 height 31
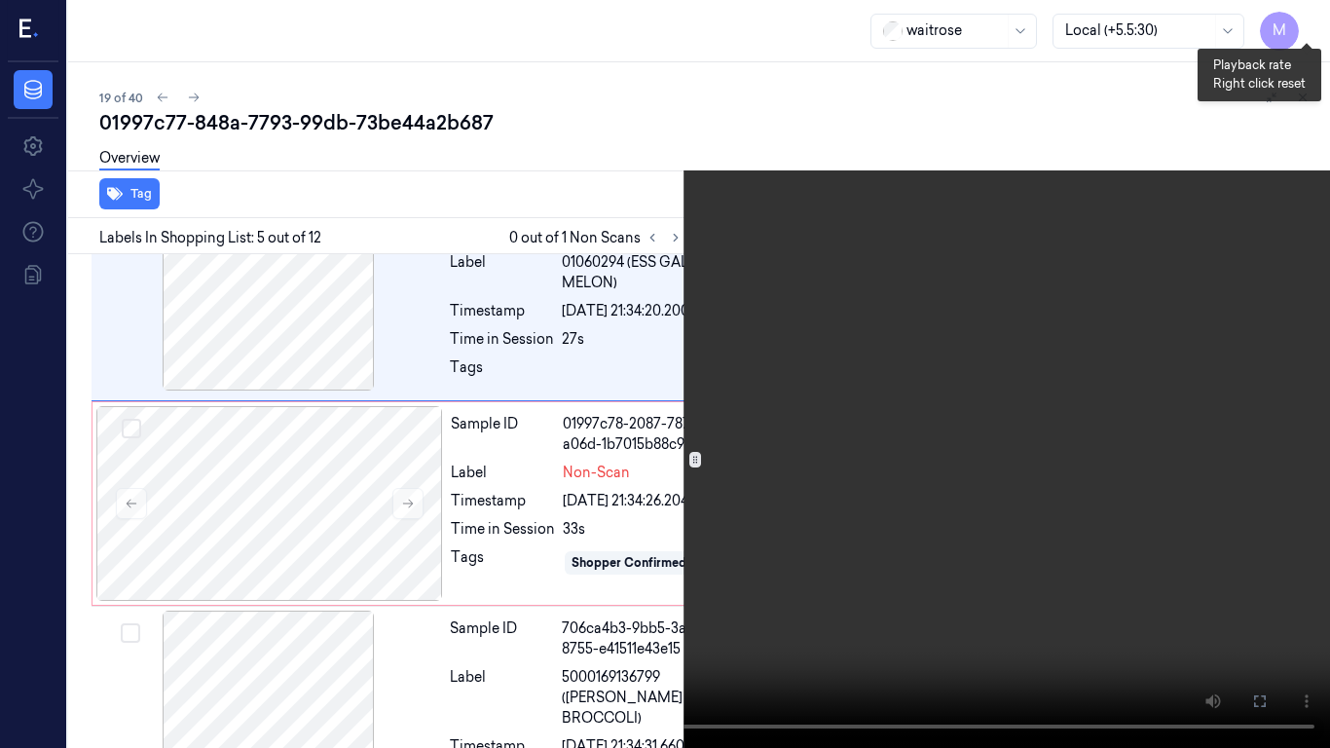
click at [1318, 20] on button "x 4" at bounding box center [1306, 23] width 31 height 31
click at [955, 249] on video at bounding box center [665, 374] width 1330 height 748
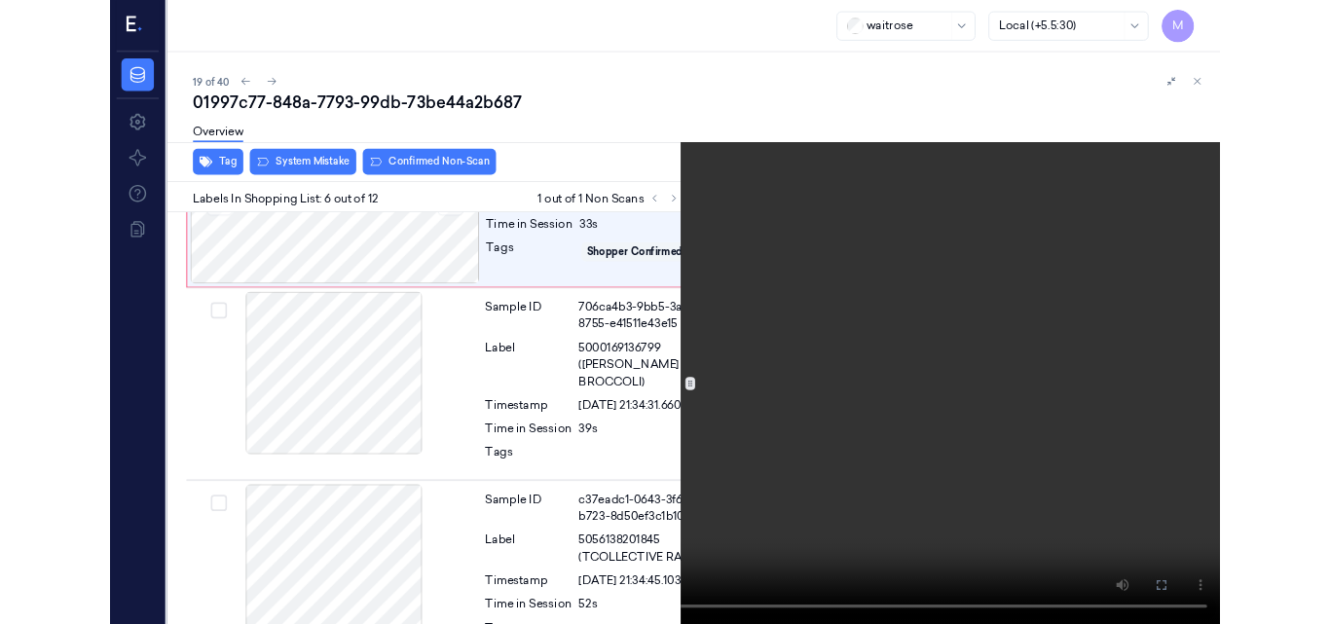
scroll to position [1207, 0]
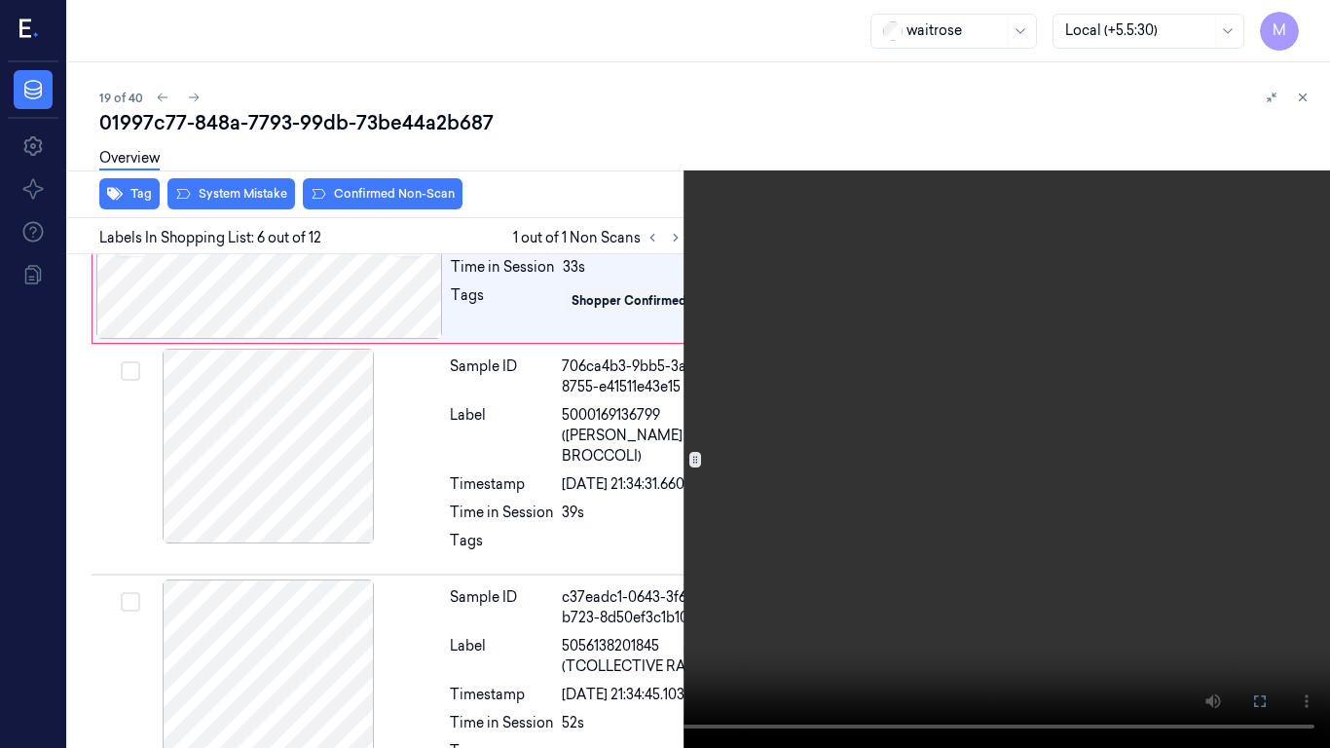
click at [840, 323] on video at bounding box center [665, 374] width 1330 height 748
click at [0, 0] on icon at bounding box center [0, 0] width 0 height 0
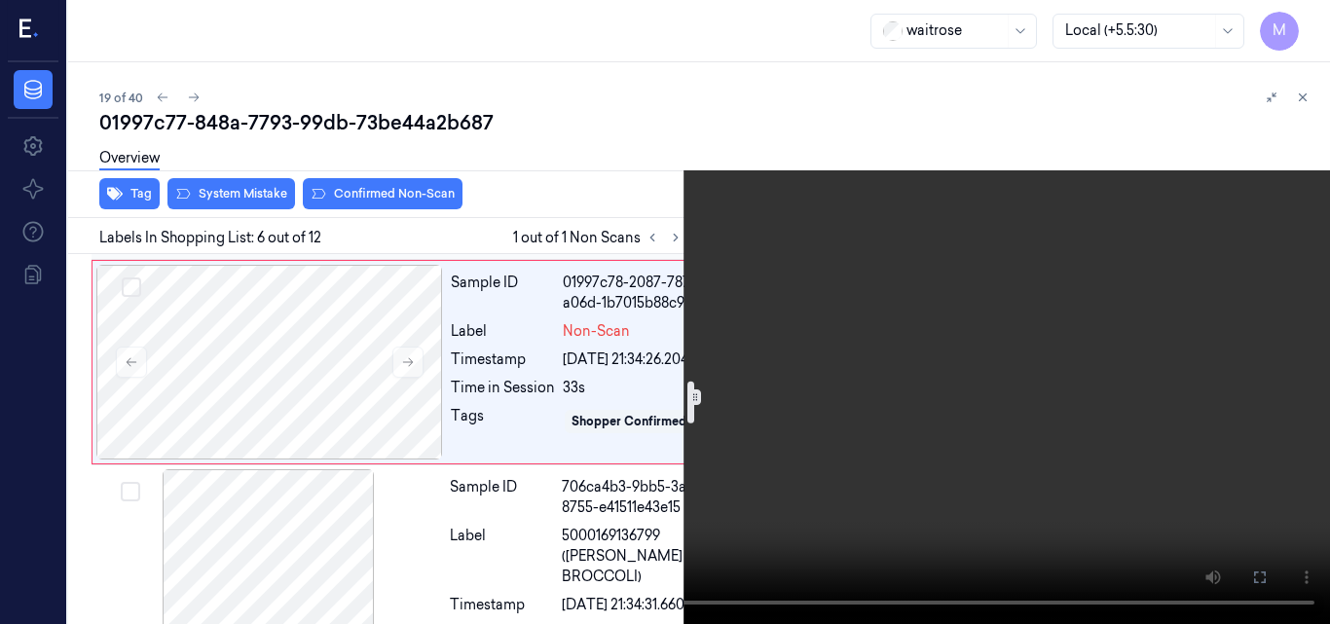
scroll to position [1109, 0]
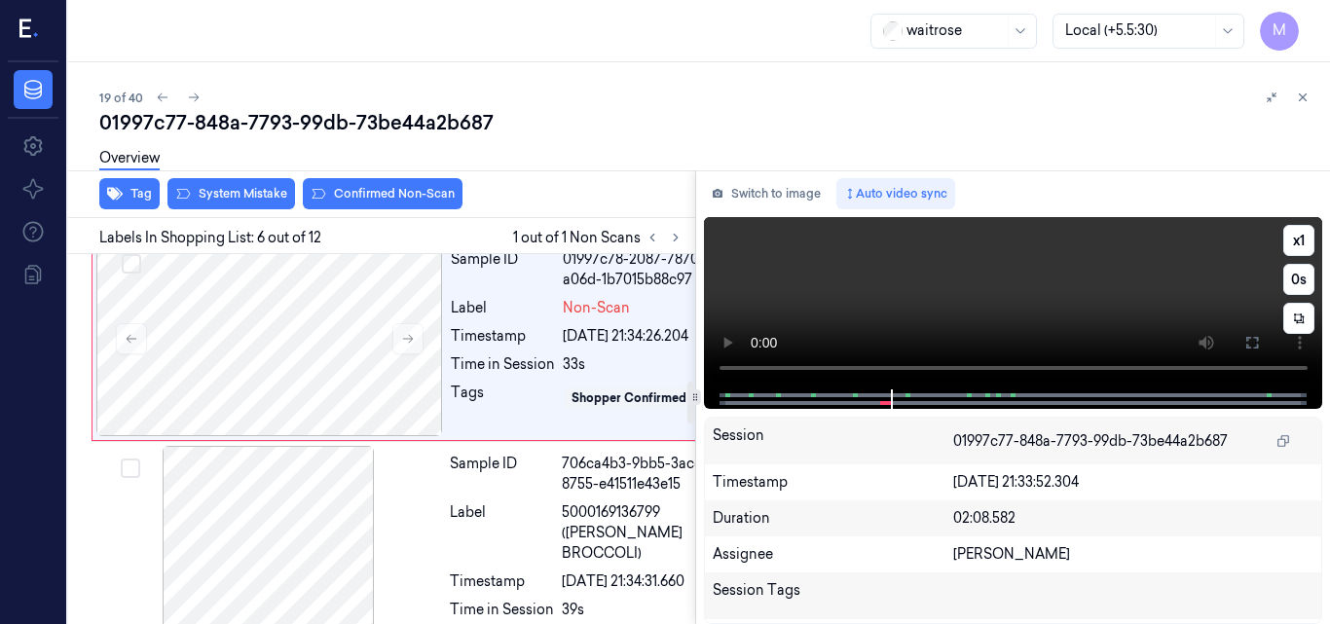
click at [926, 315] on video at bounding box center [1013, 303] width 619 height 172
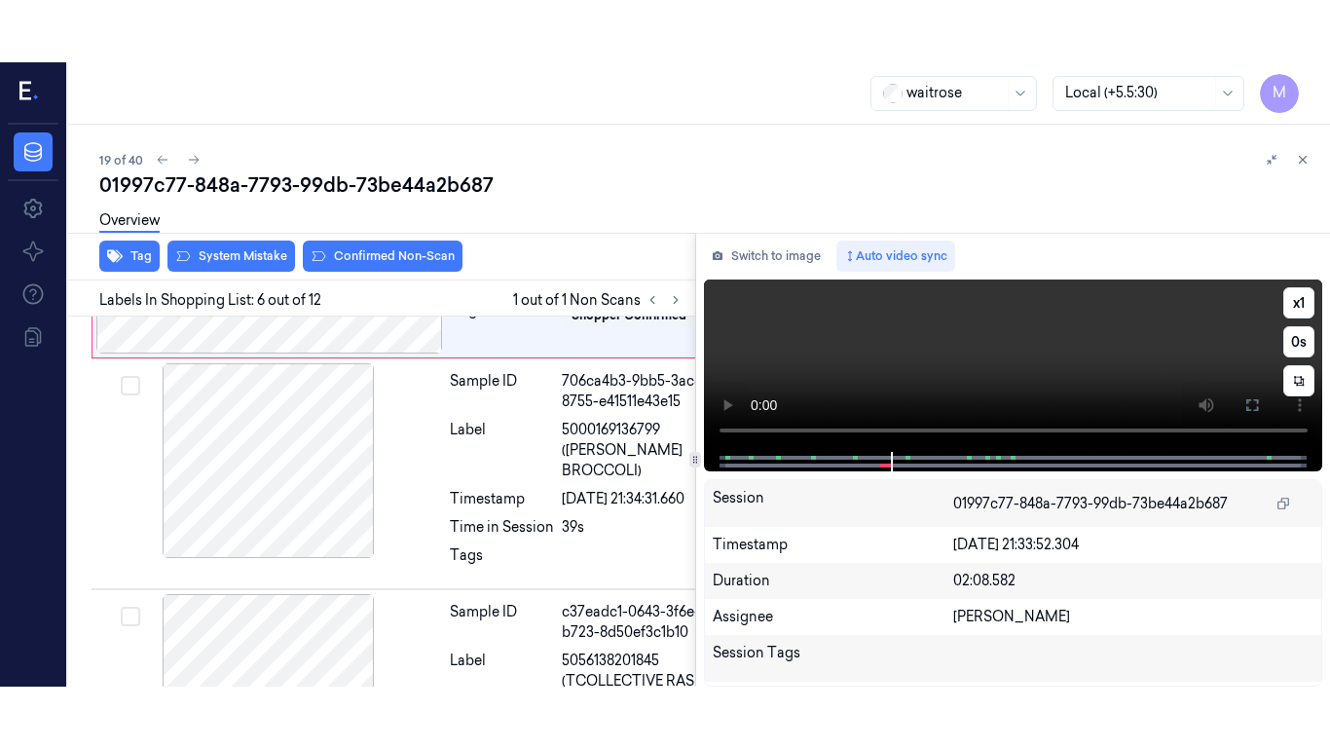
scroll to position [1268, 0]
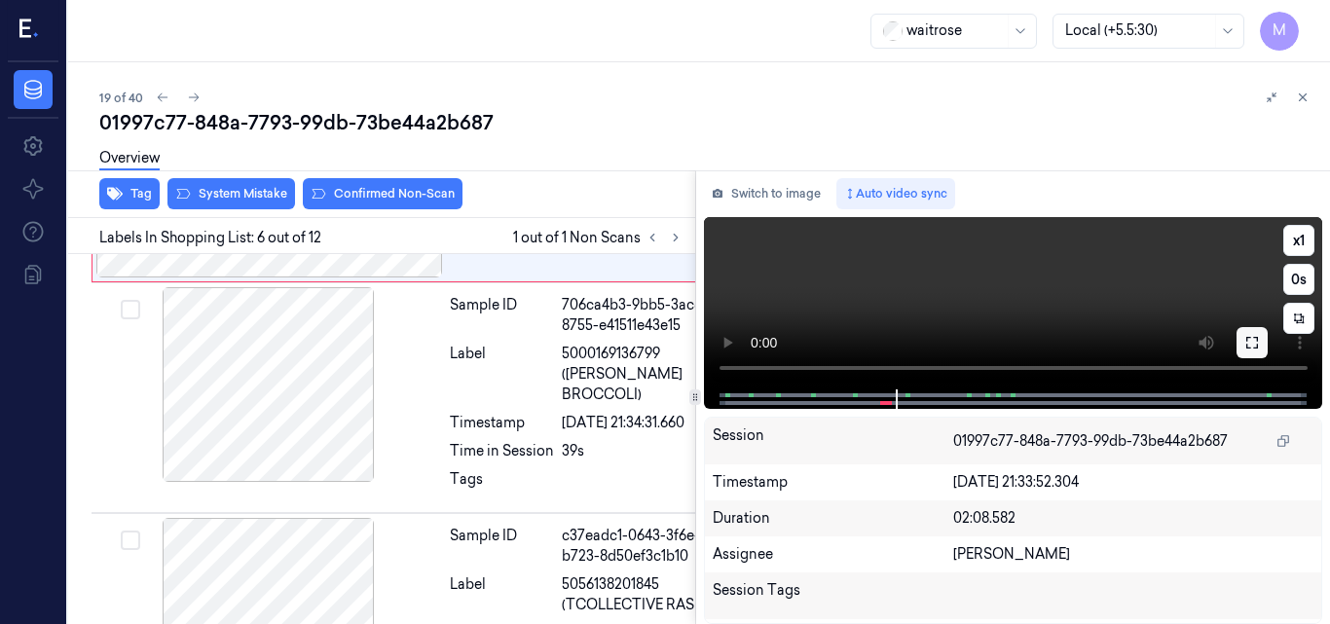
click at [1252, 340] on icon at bounding box center [1253, 343] width 16 height 16
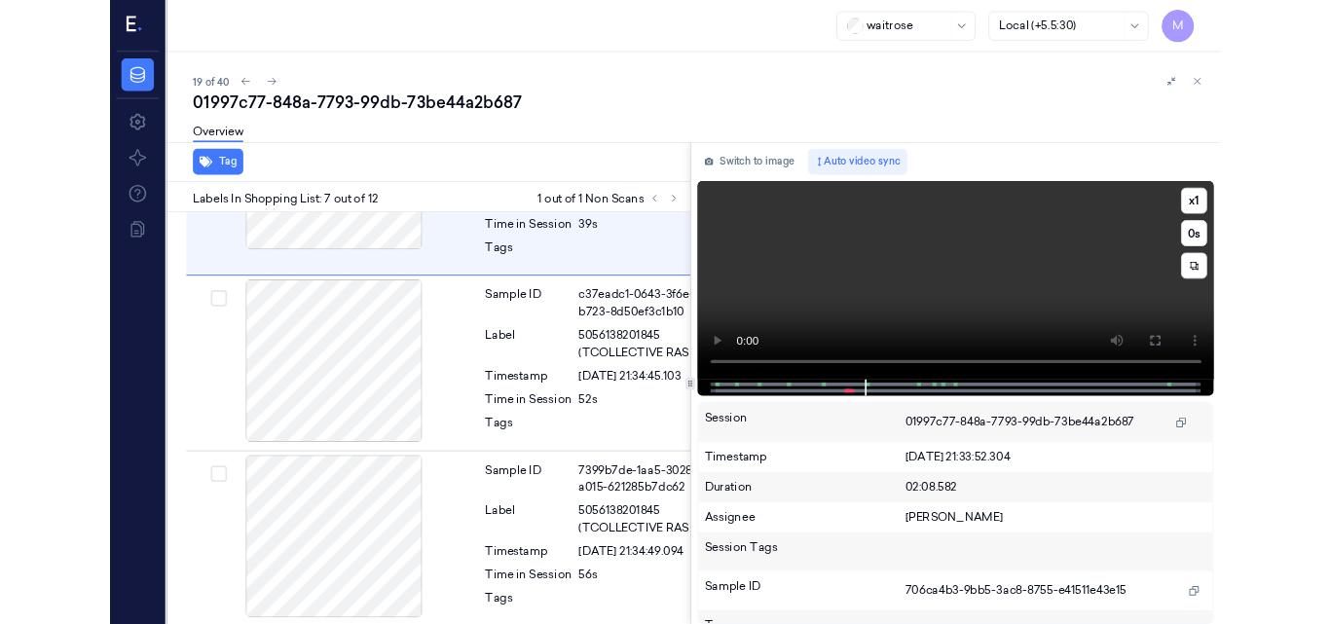
scroll to position [1478, 0]
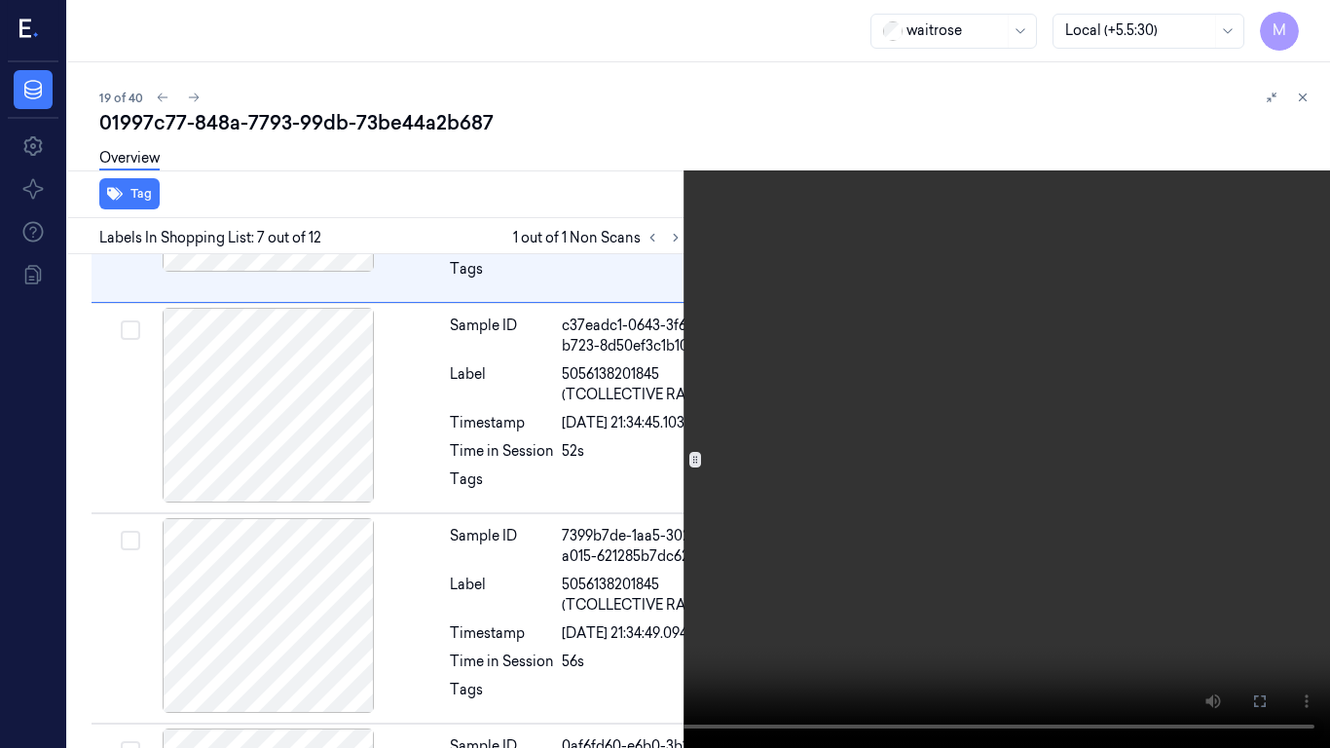
click at [600, 285] on video at bounding box center [665, 374] width 1330 height 748
click at [603, 461] on video at bounding box center [665, 374] width 1330 height 748
click at [840, 504] on video at bounding box center [665, 374] width 1330 height 748
click at [1306, 22] on button "x 1" at bounding box center [1306, 23] width 31 height 31
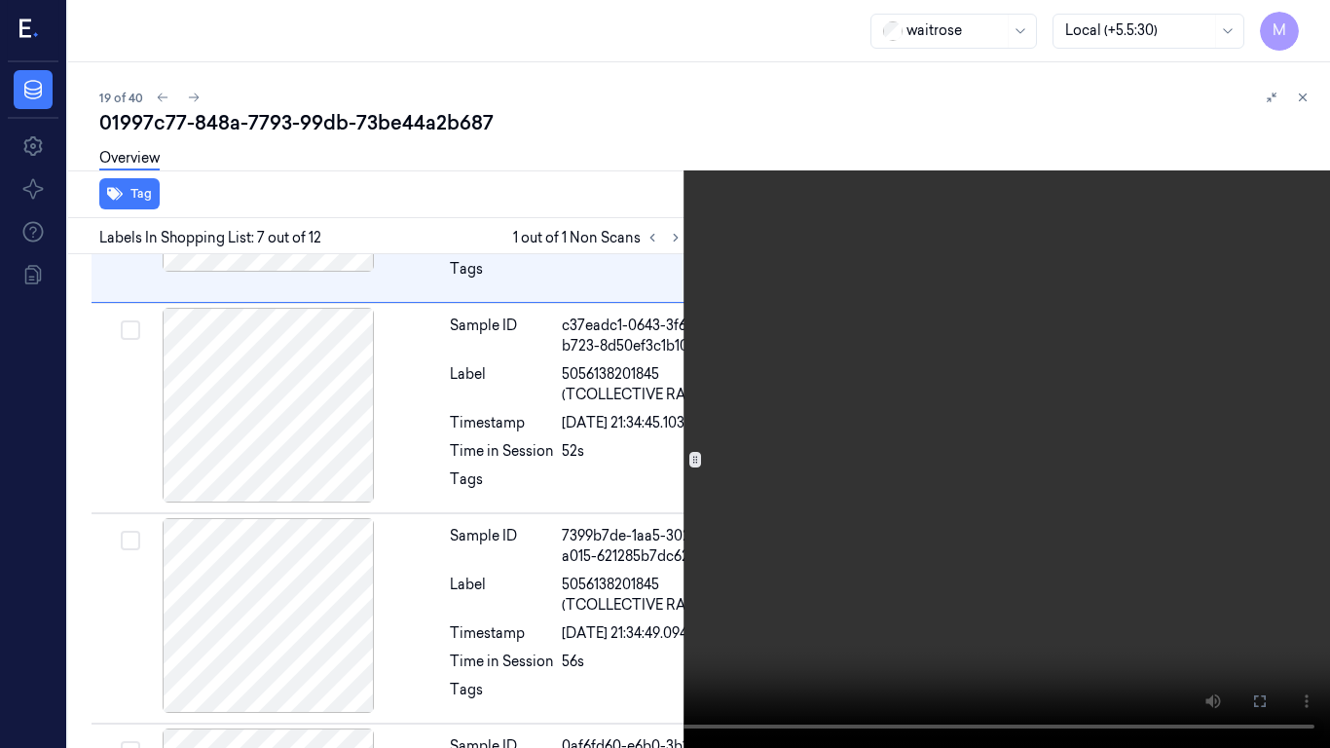
click at [832, 339] on video at bounding box center [665, 374] width 1330 height 748
click at [0, 0] on icon at bounding box center [0, 0] width 0 height 0
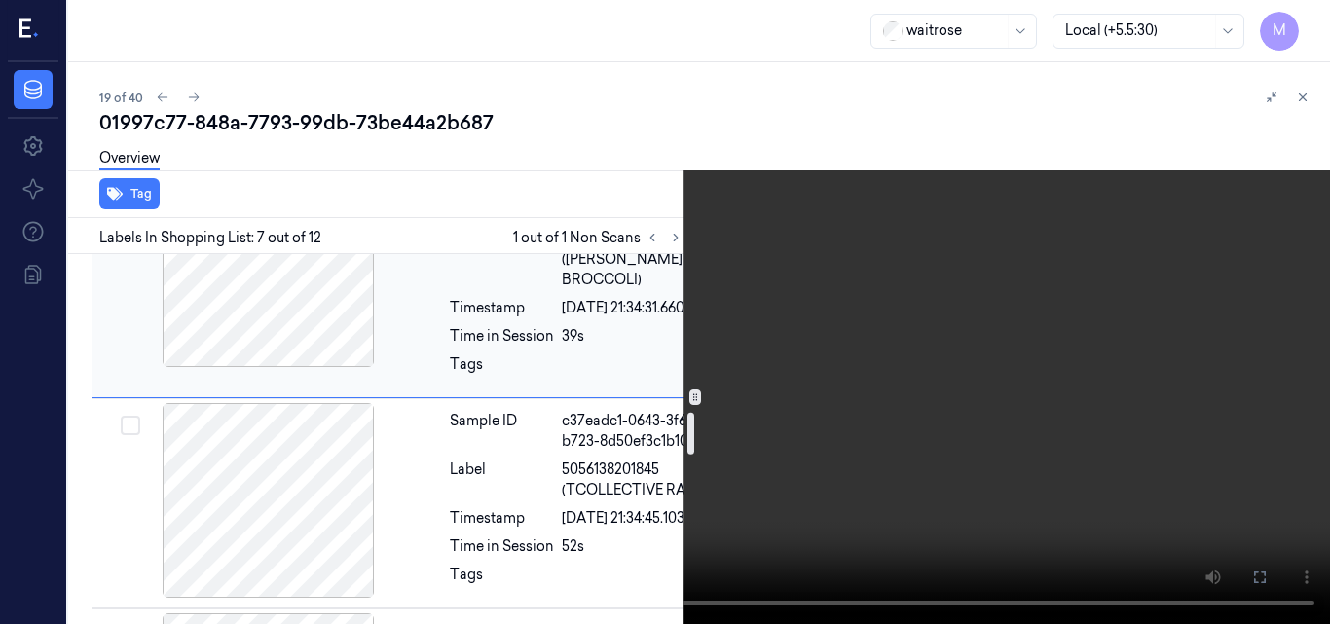
scroll to position [1381, 0]
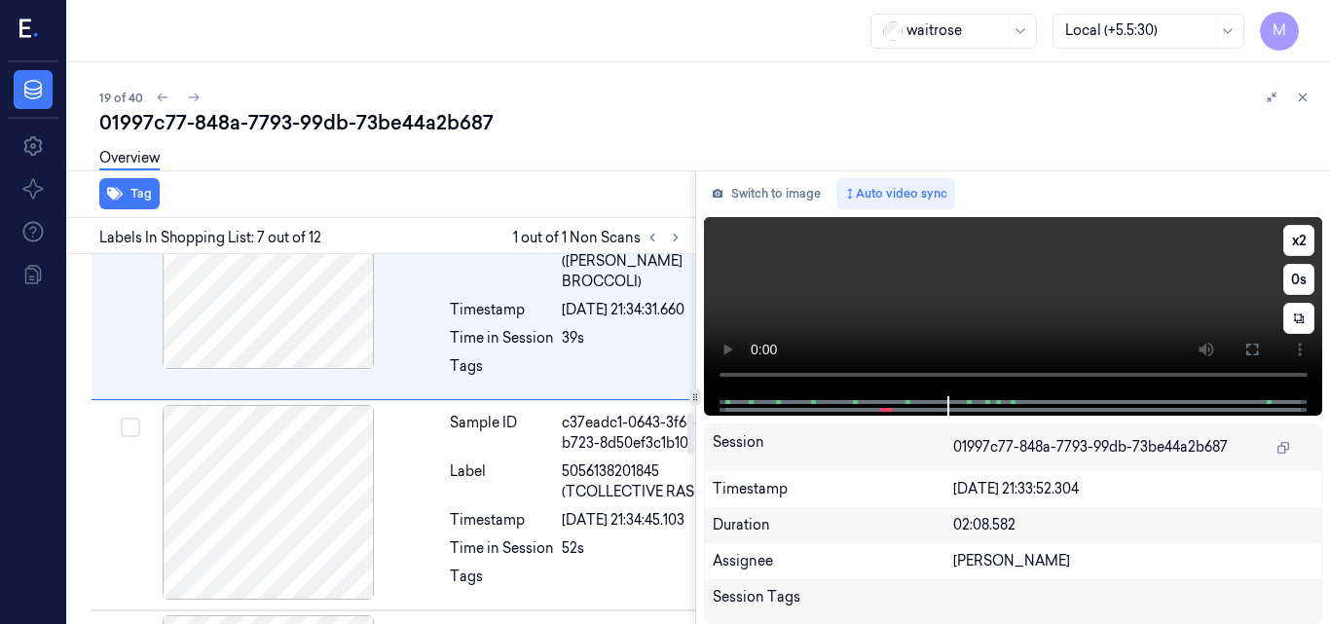
click at [1076, 290] on video at bounding box center [1013, 306] width 619 height 179
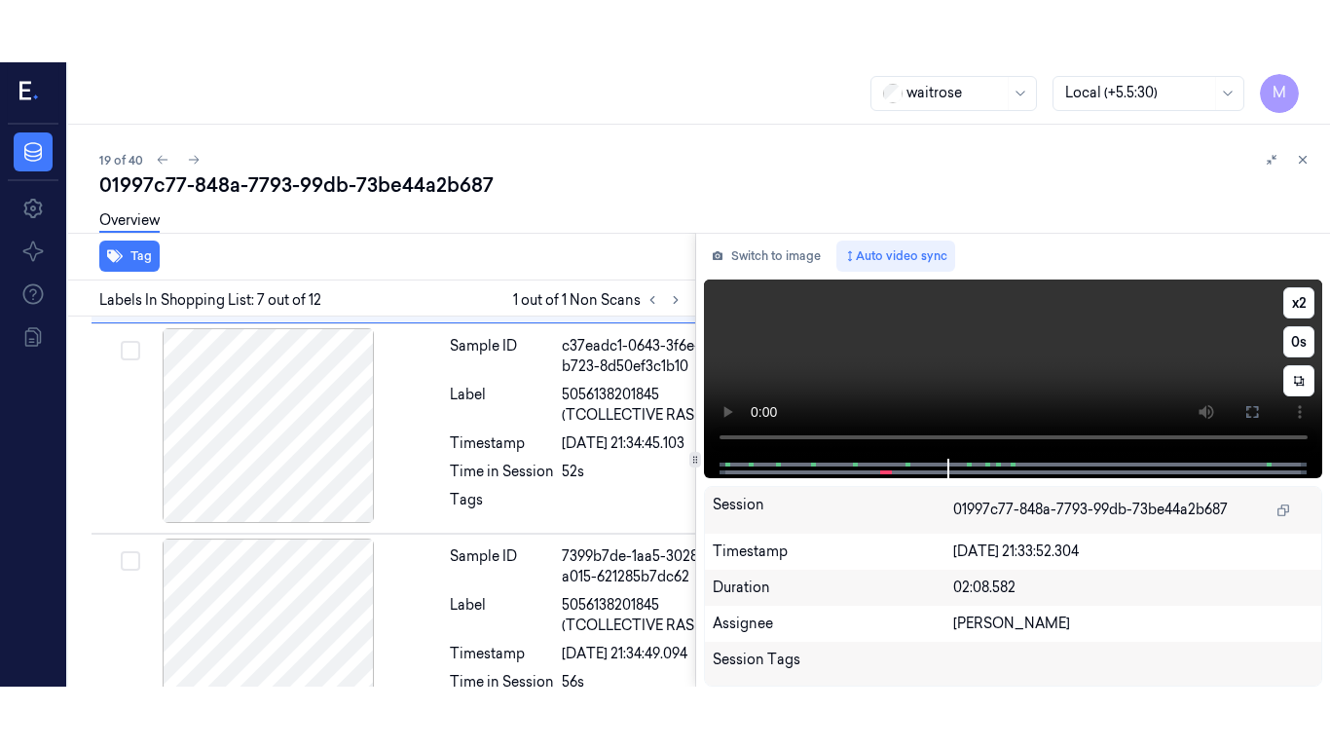
scroll to position [1541, 0]
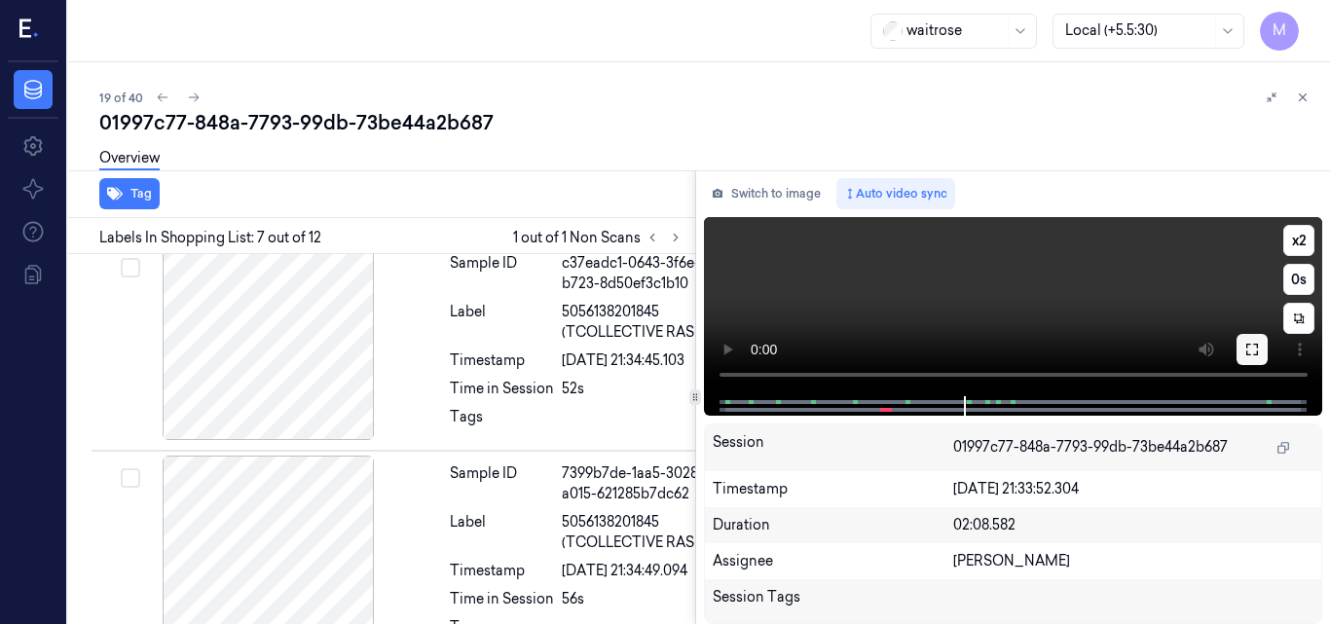
click at [1246, 355] on icon at bounding box center [1253, 350] width 16 height 16
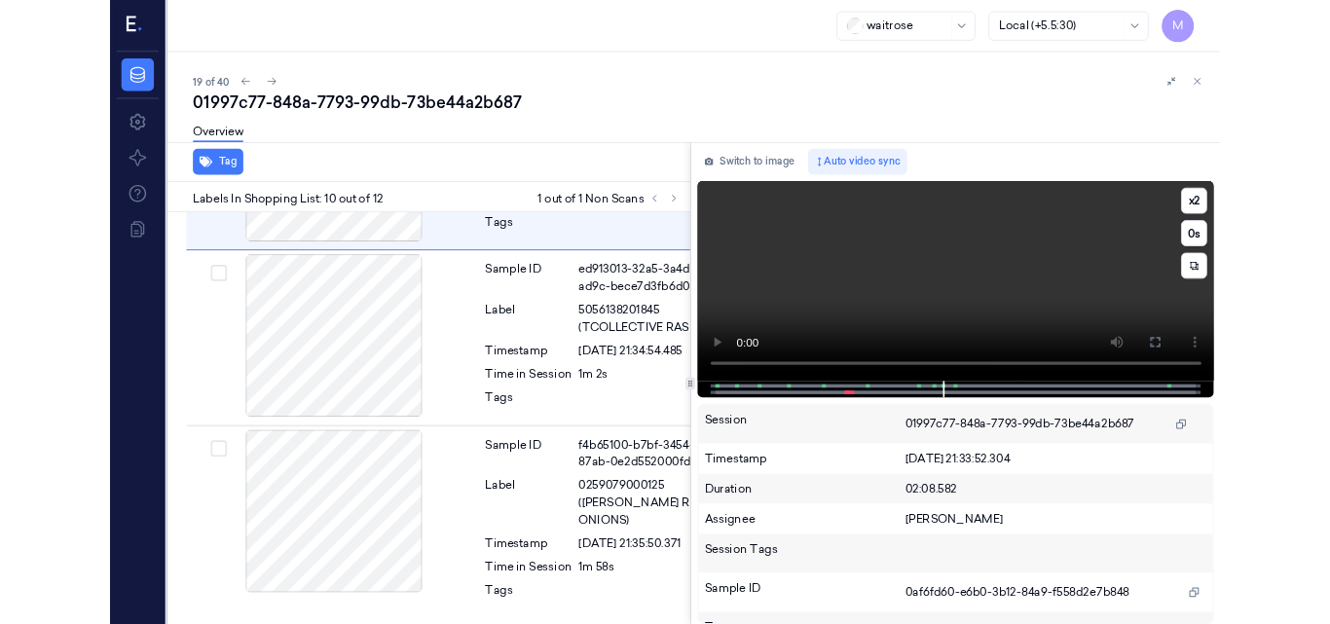
scroll to position [2294, 0]
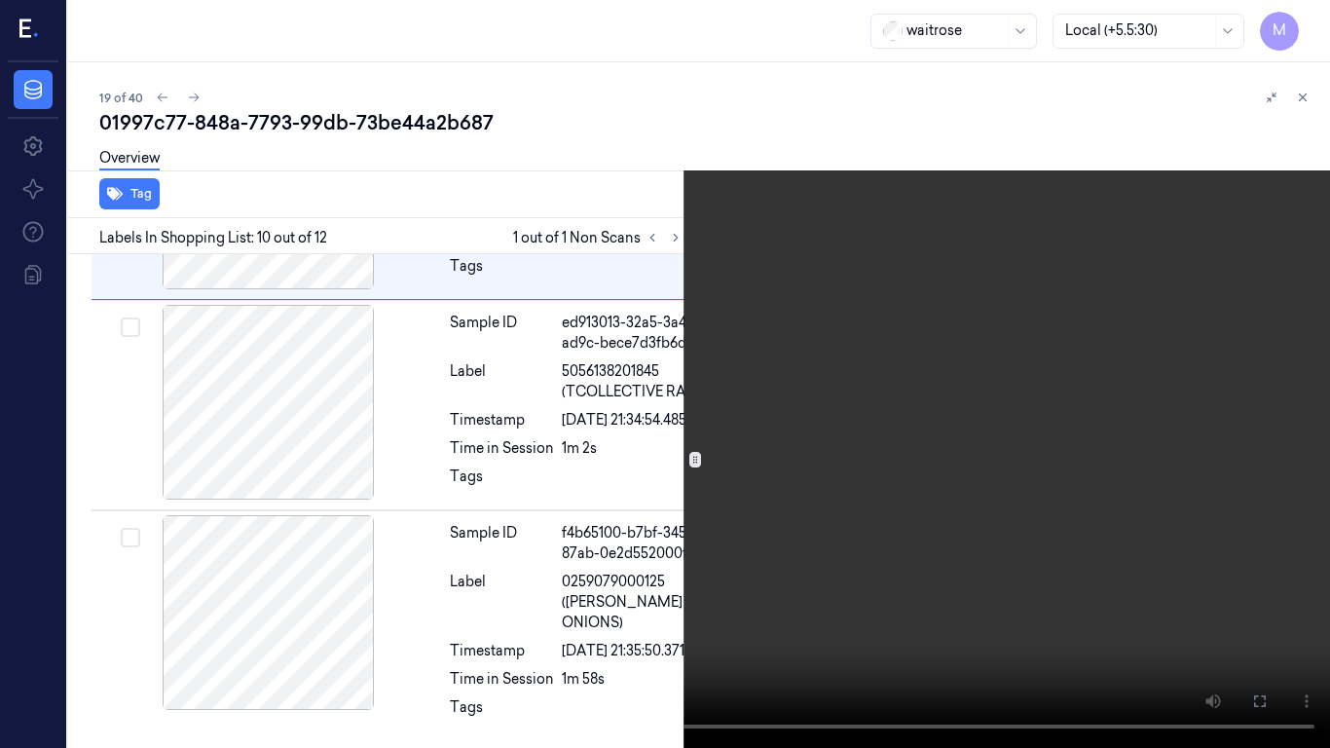
click at [754, 370] on video at bounding box center [665, 374] width 1330 height 748
click at [0, 0] on icon at bounding box center [0, 0] width 0 height 0
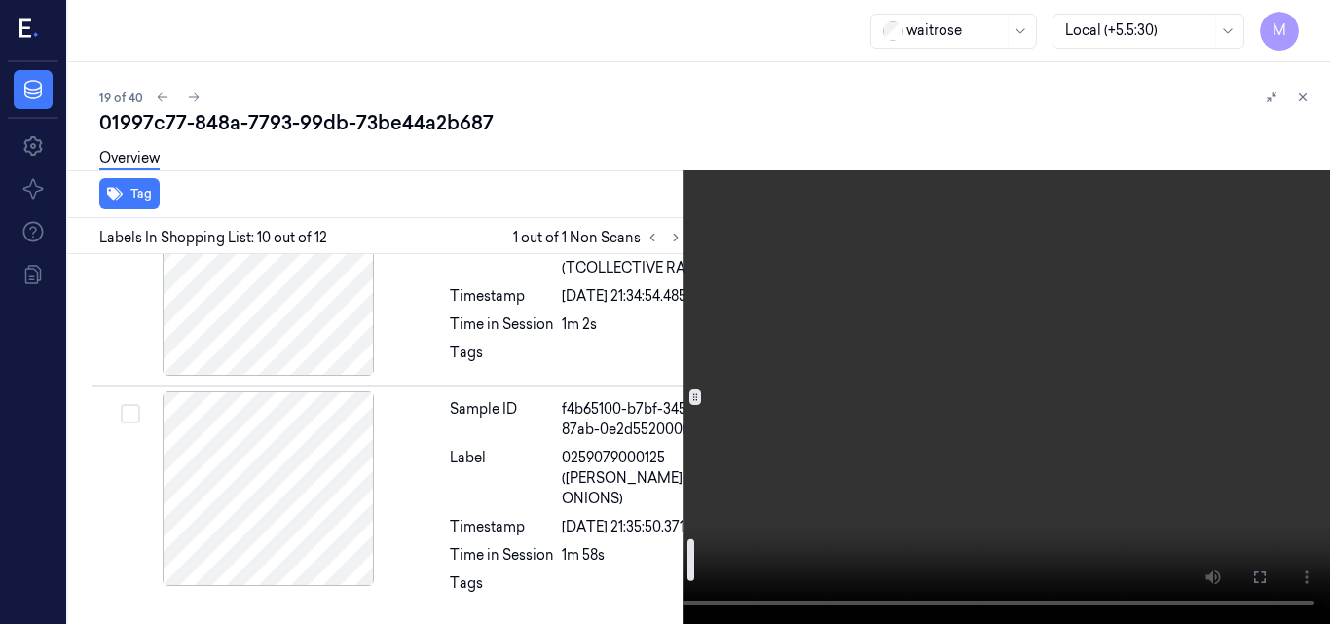
scroll to position [2630, 0]
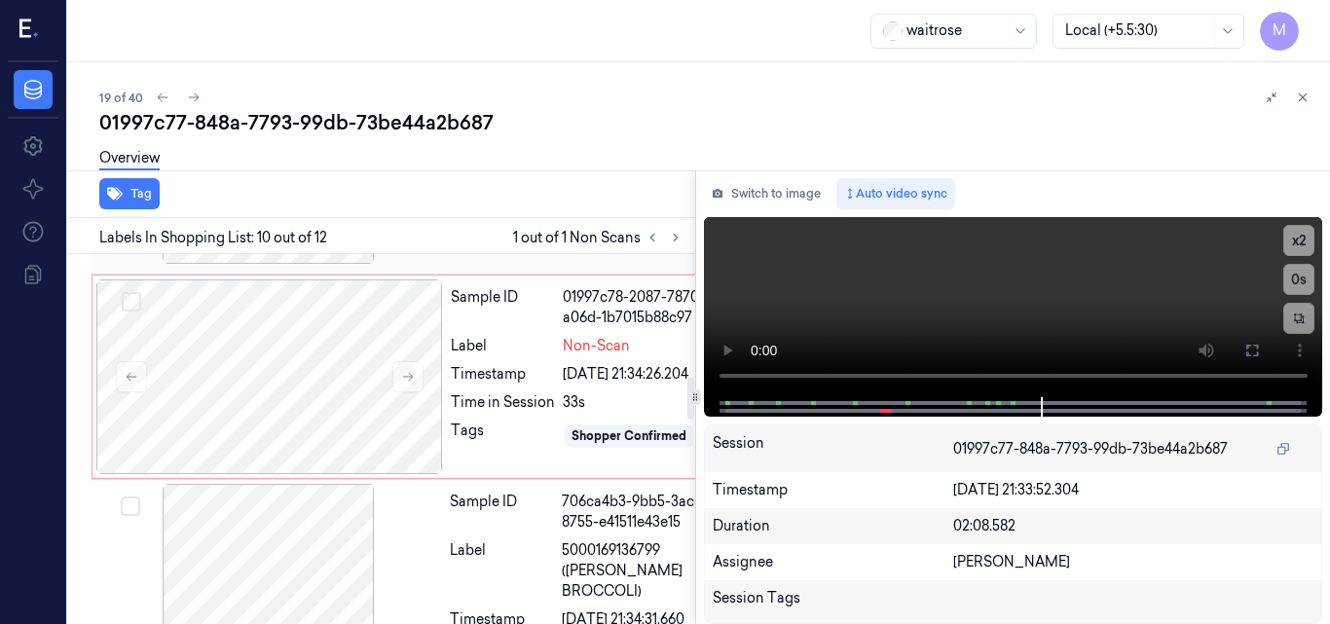
click at [290, 264] on div at bounding box center [268, 166] width 347 height 195
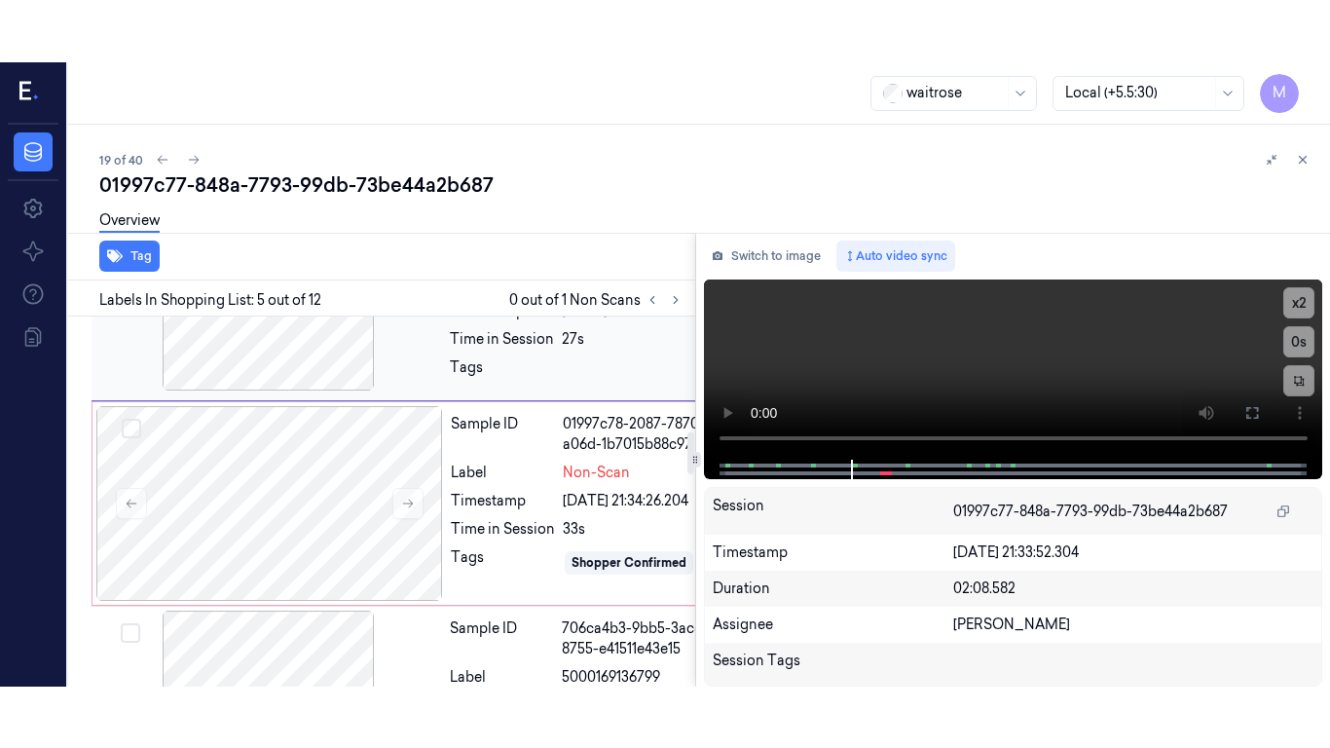
scroll to position [1006, 0]
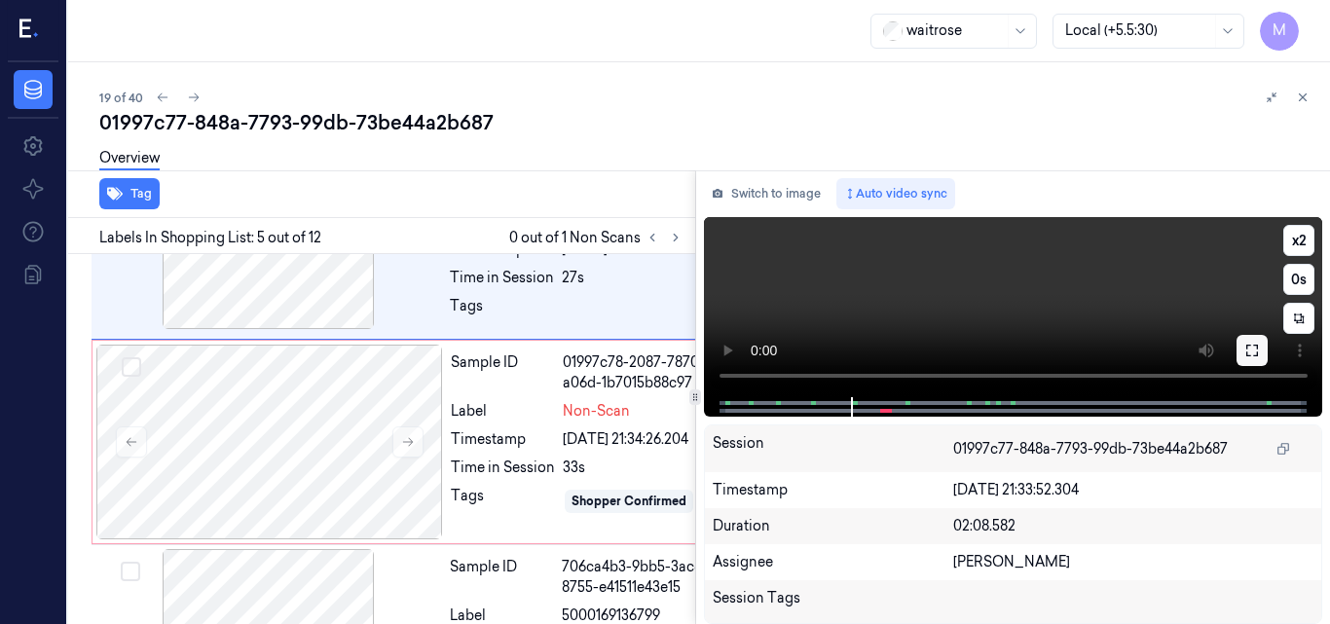
click at [1253, 347] on icon at bounding box center [1253, 351] width 16 height 16
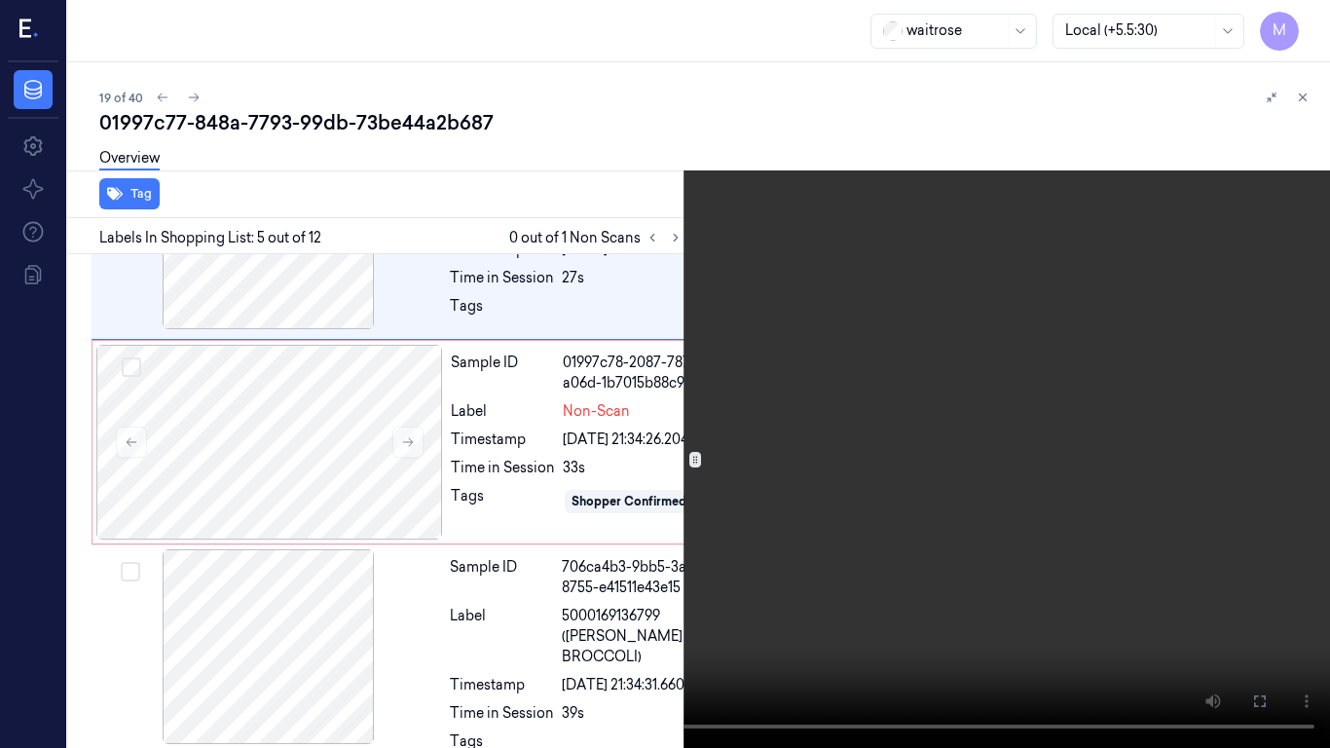
click at [952, 381] on video at bounding box center [665, 374] width 1330 height 748
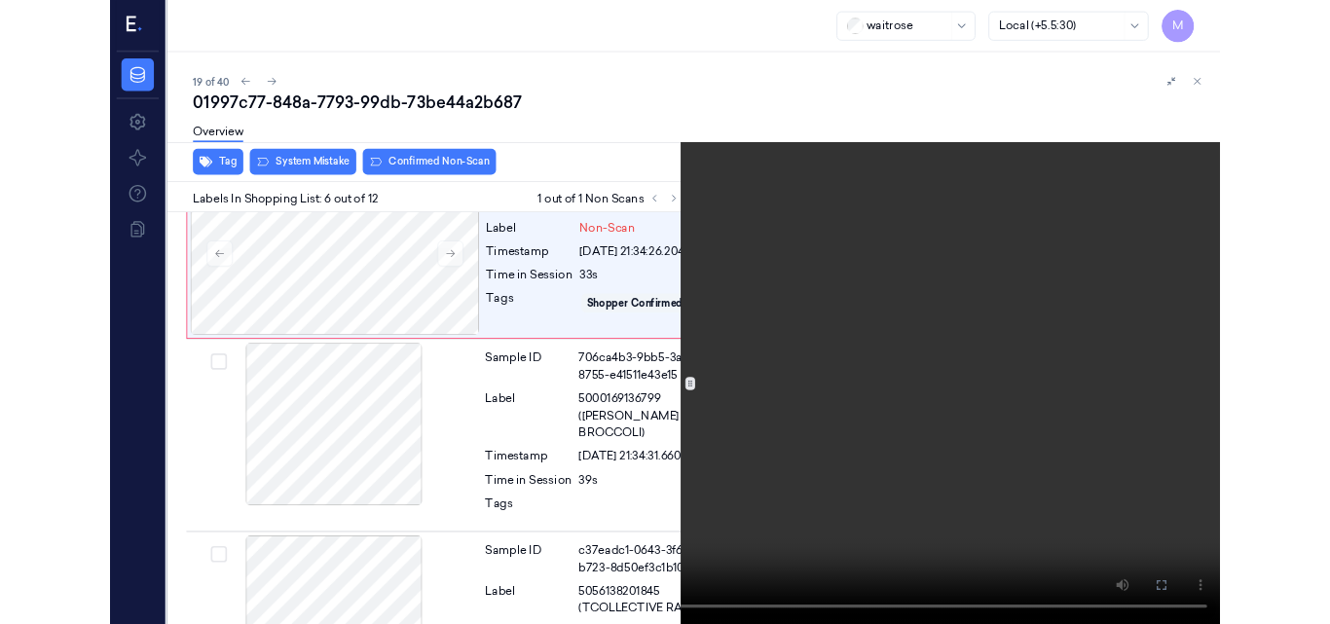
scroll to position [1207, 0]
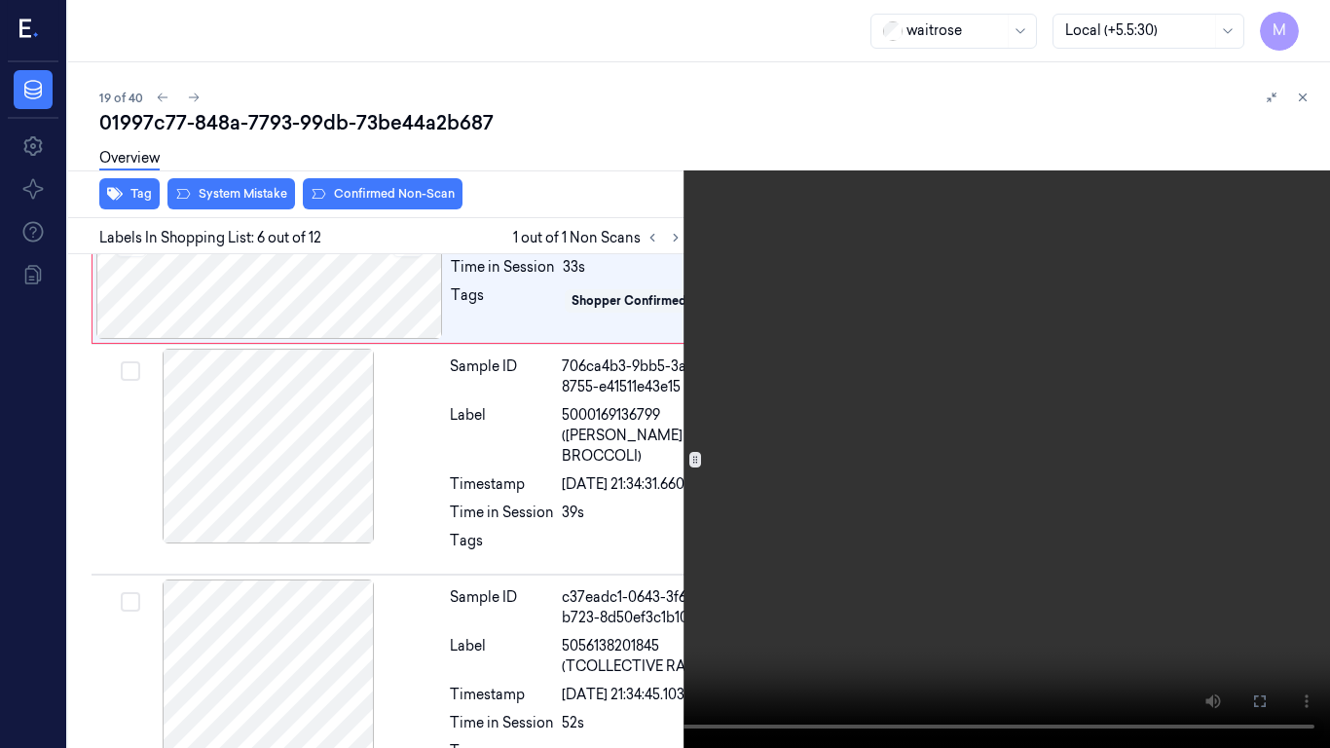
click at [881, 421] on video at bounding box center [665, 374] width 1330 height 748
click at [0, 0] on icon at bounding box center [0, 0] width 0 height 0
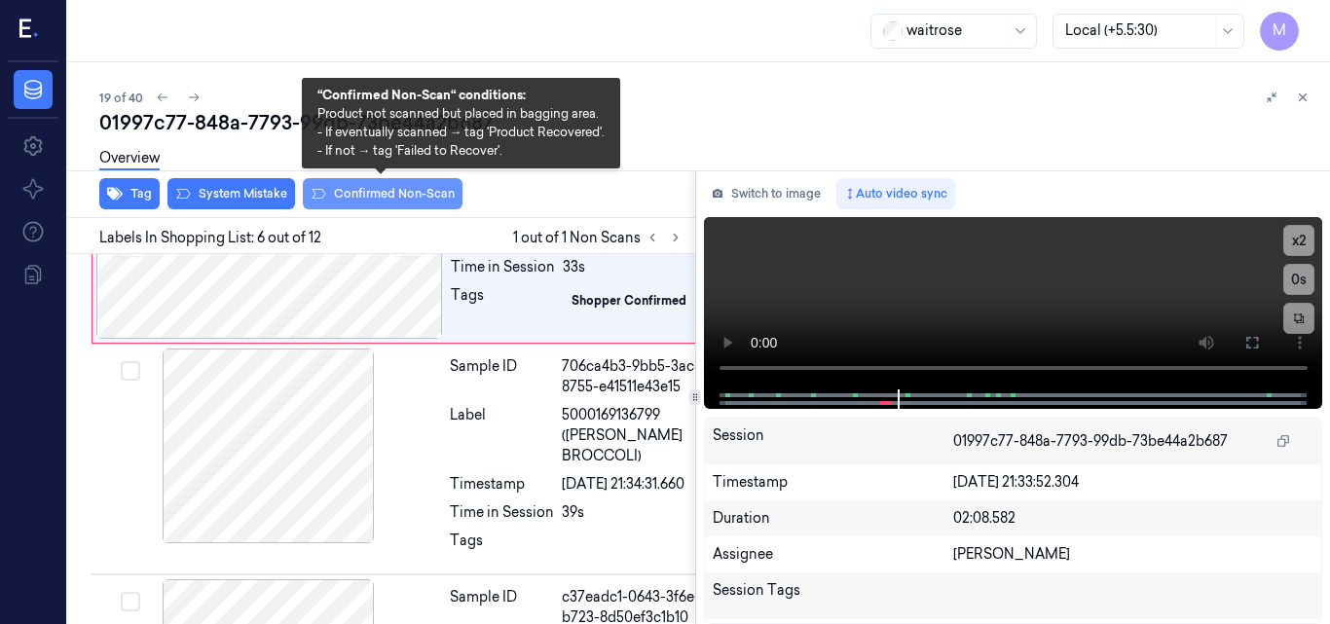
click at [403, 197] on button "Confirmed Non-Scan" at bounding box center [383, 193] width 160 height 31
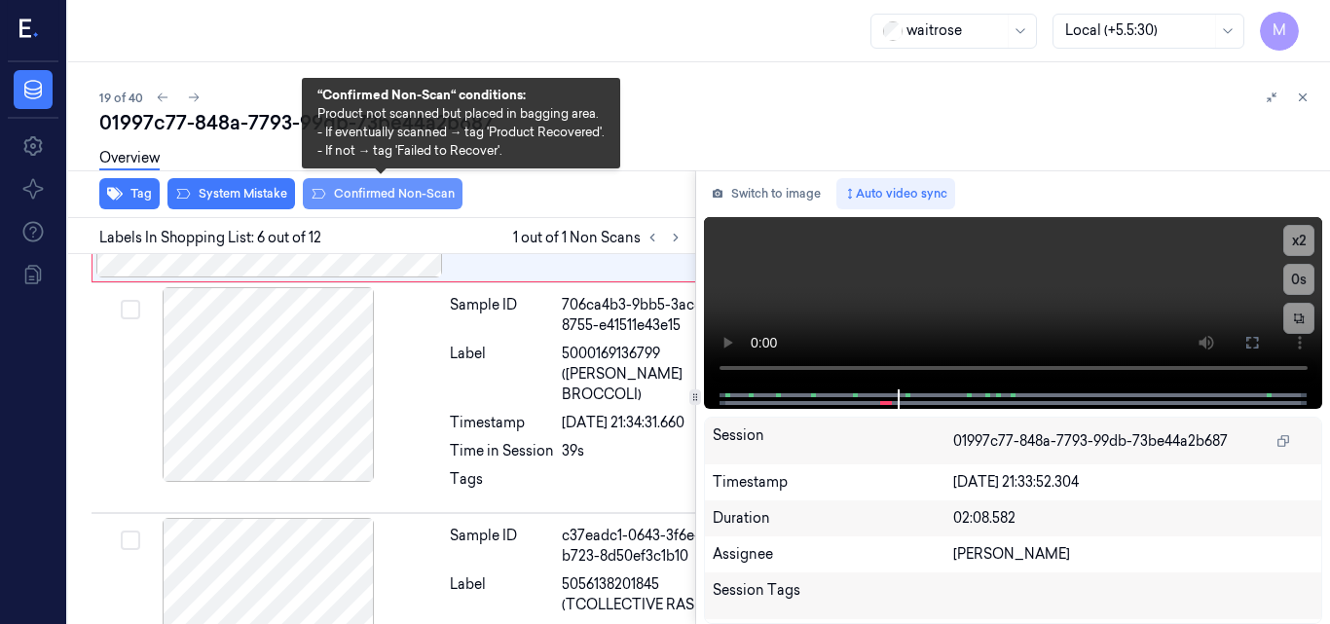
scroll to position [1273, 0]
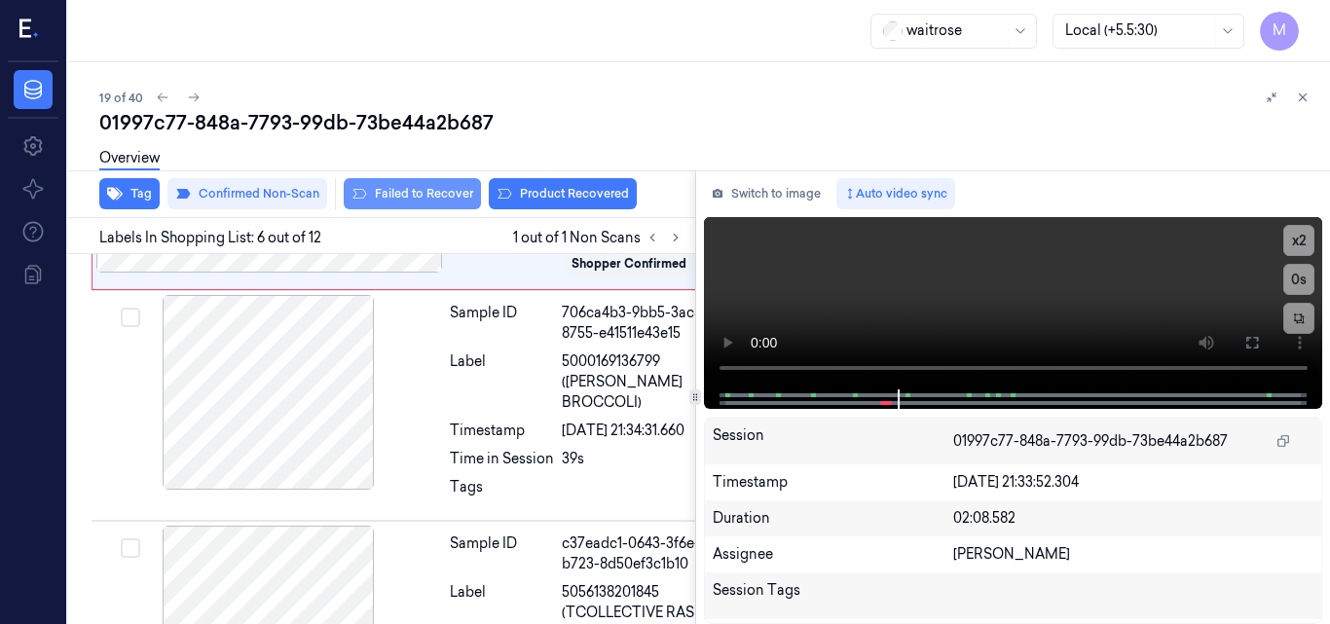
click at [427, 193] on button "Failed to Recover" at bounding box center [412, 193] width 137 height 31
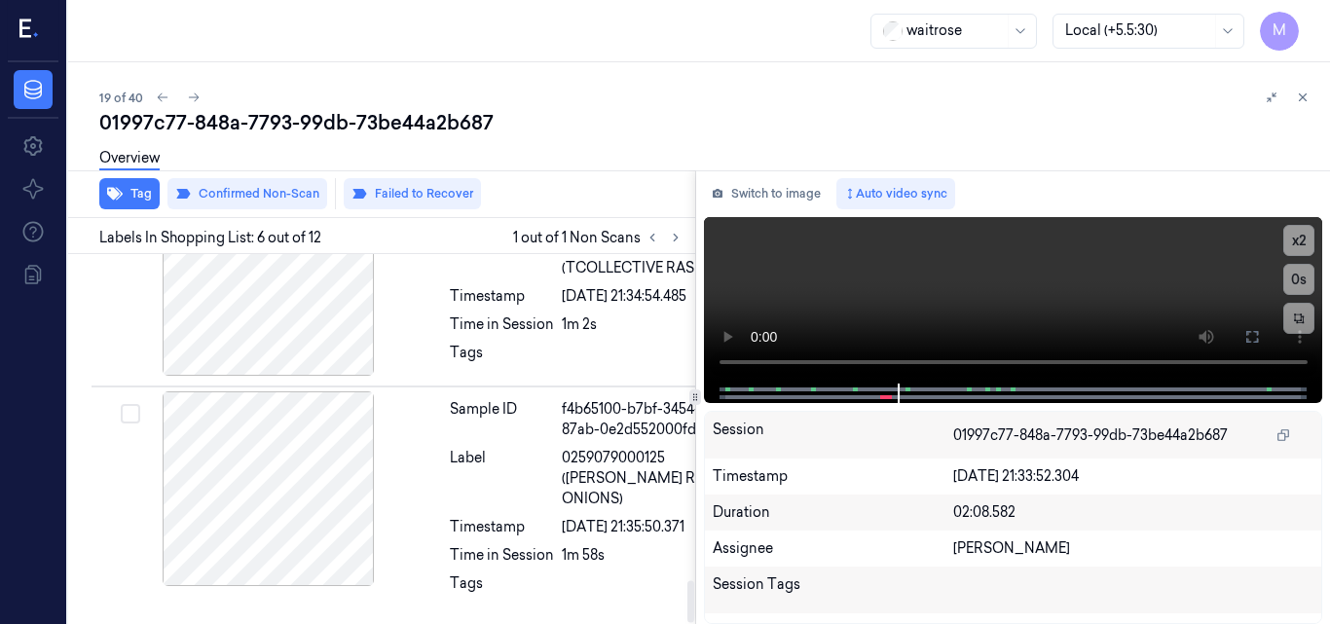
scroll to position [2865, 0]
click at [1306, 96] on icon at bounding box center [1303, 98] width 14 height 14
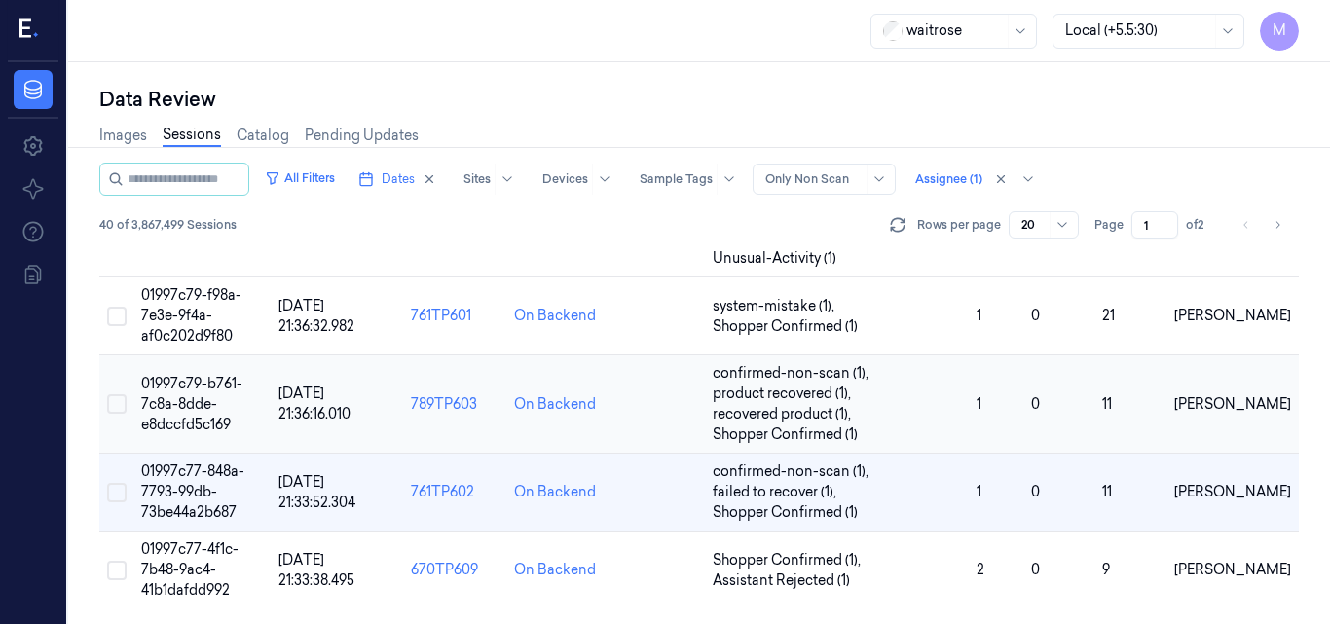
scroll to position [1483, 0]
click at [218, 486] on td "01997c77-848a-7793-99db-73be44a2b687" at bounding box center [201, 493] width 137 height 78
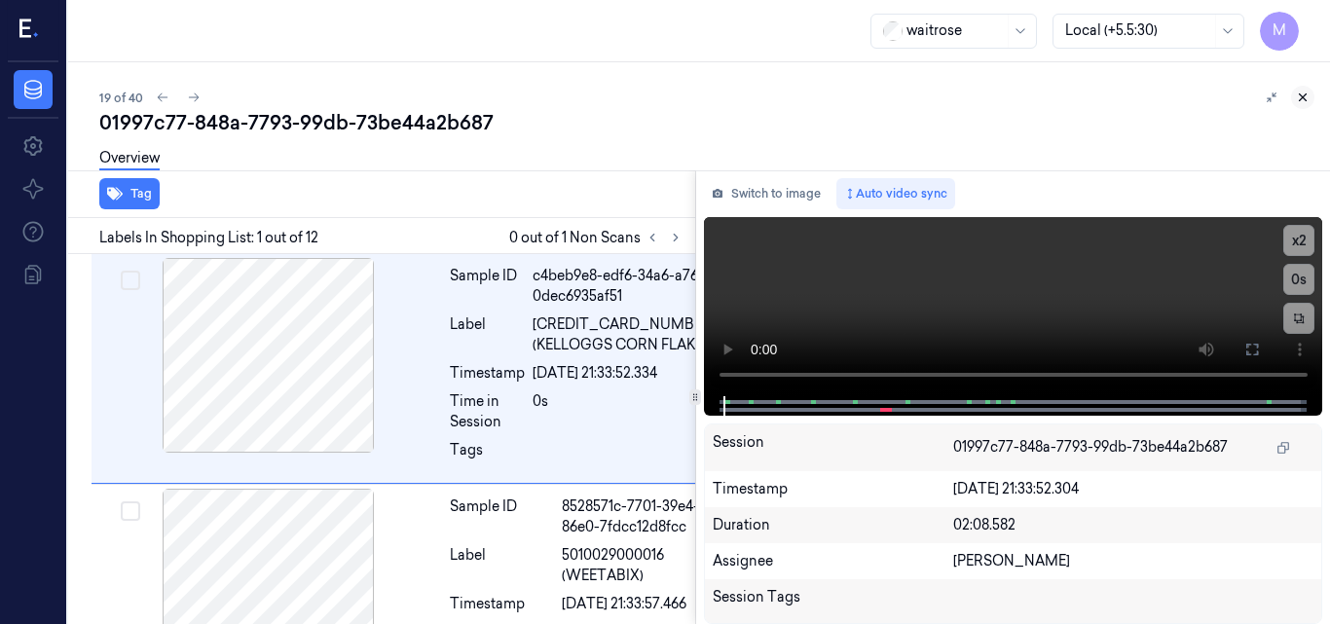
click at [1302, 99] on icon at bounding box center [1303, 98] width 14 height 14
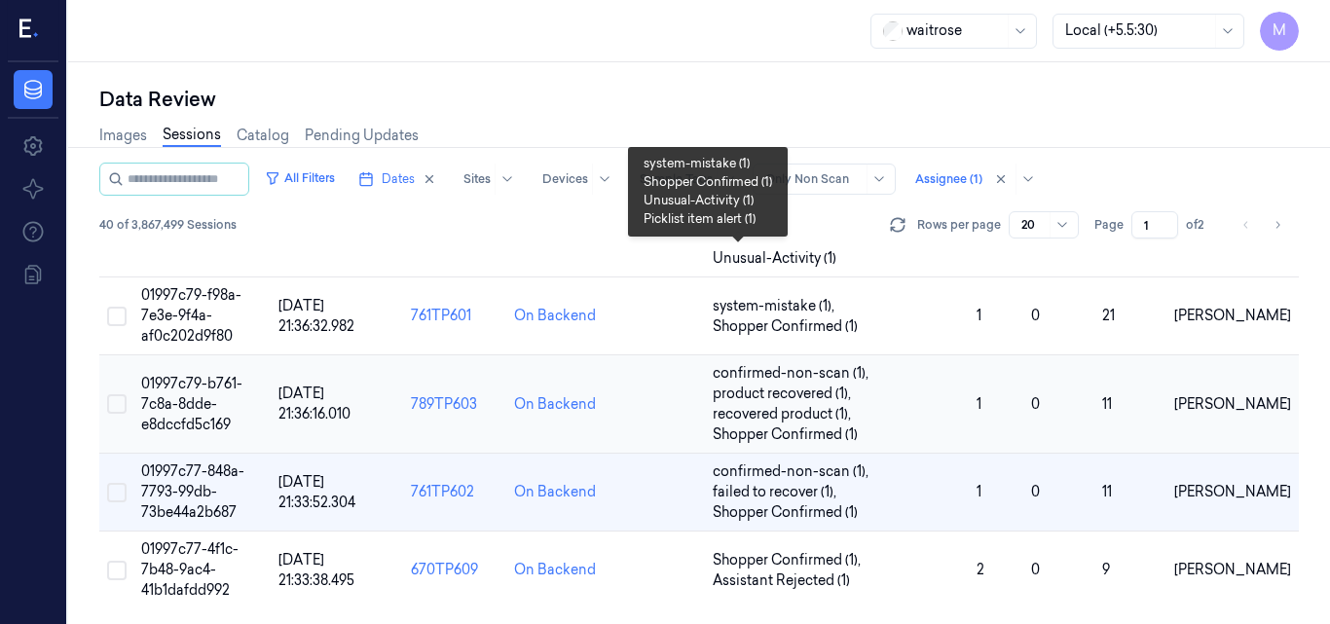
scroll to position [1483, 0]
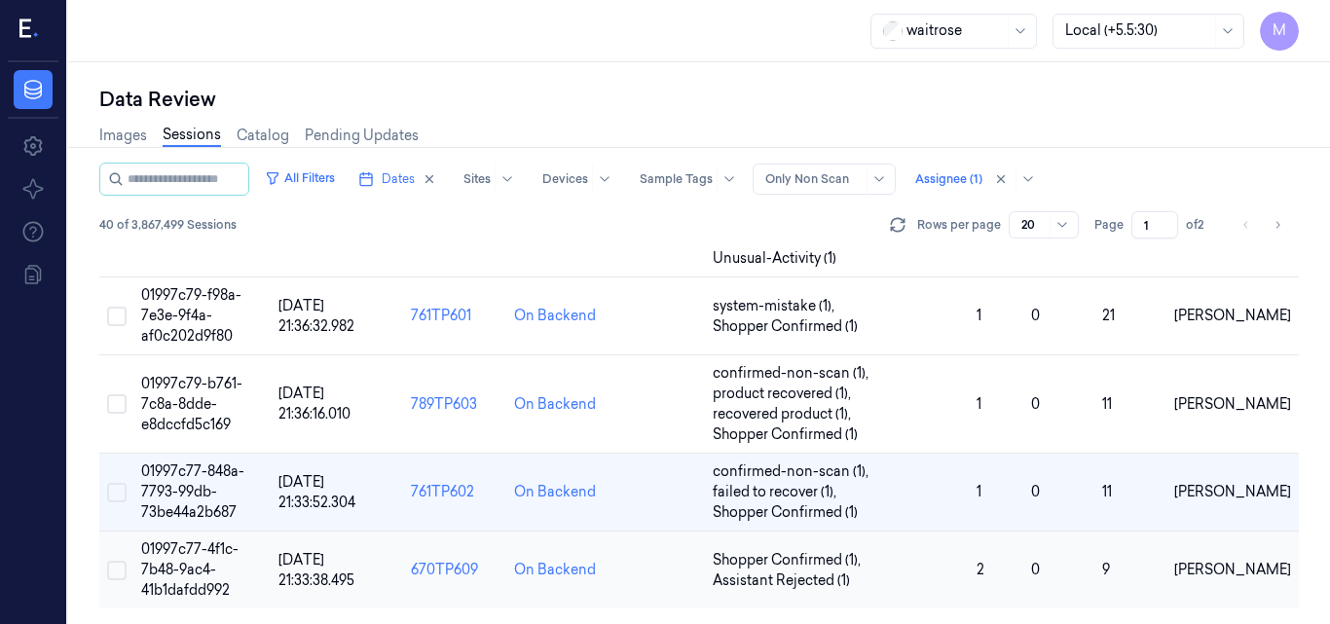
click at [202, 551] on span "01997c77-4f1c-7b48-9ac4-41b1dafdd992" at bounding box center [189, 570] width 97 height 58
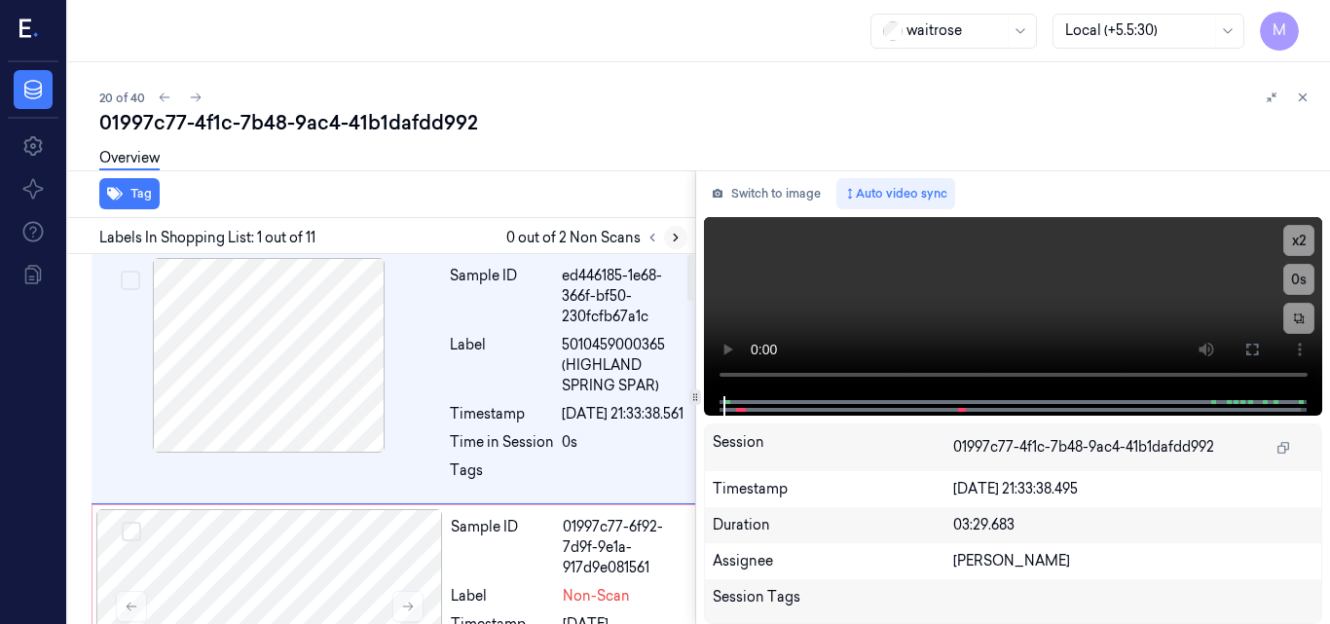
click at [674, 236] on icon at bounding box center [676, 238] width 14 height 14
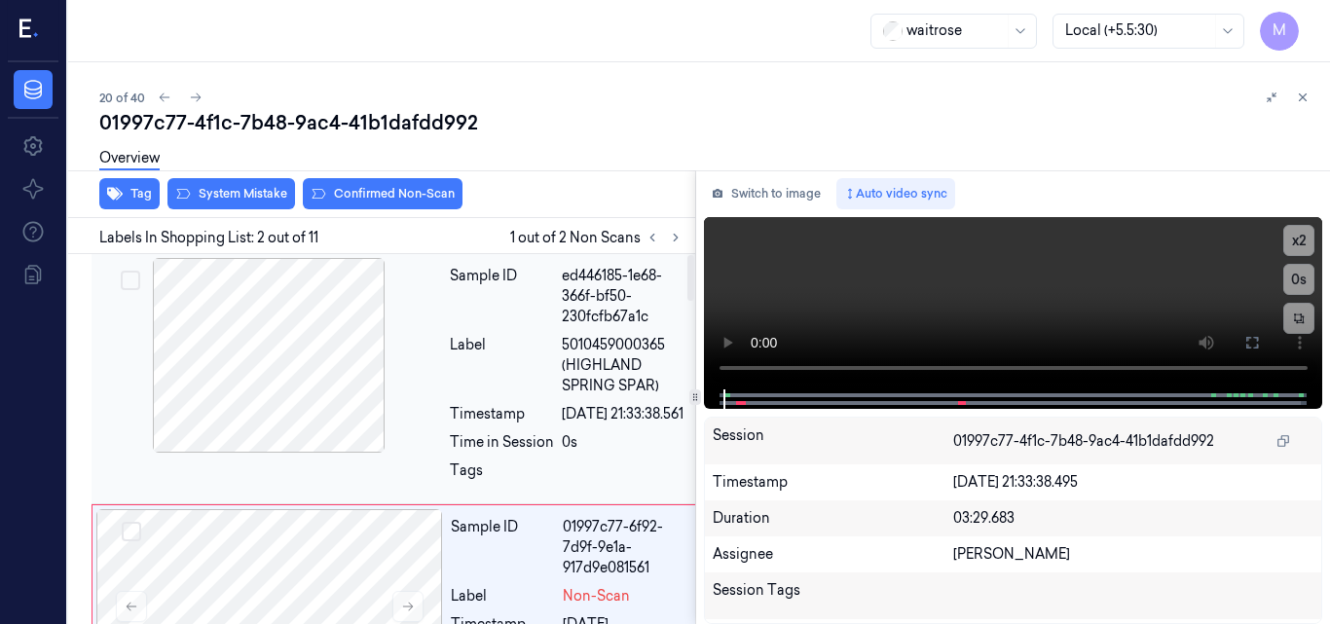
click at [298, 341] on div at bounding box center [268, 355] width 347 height 195
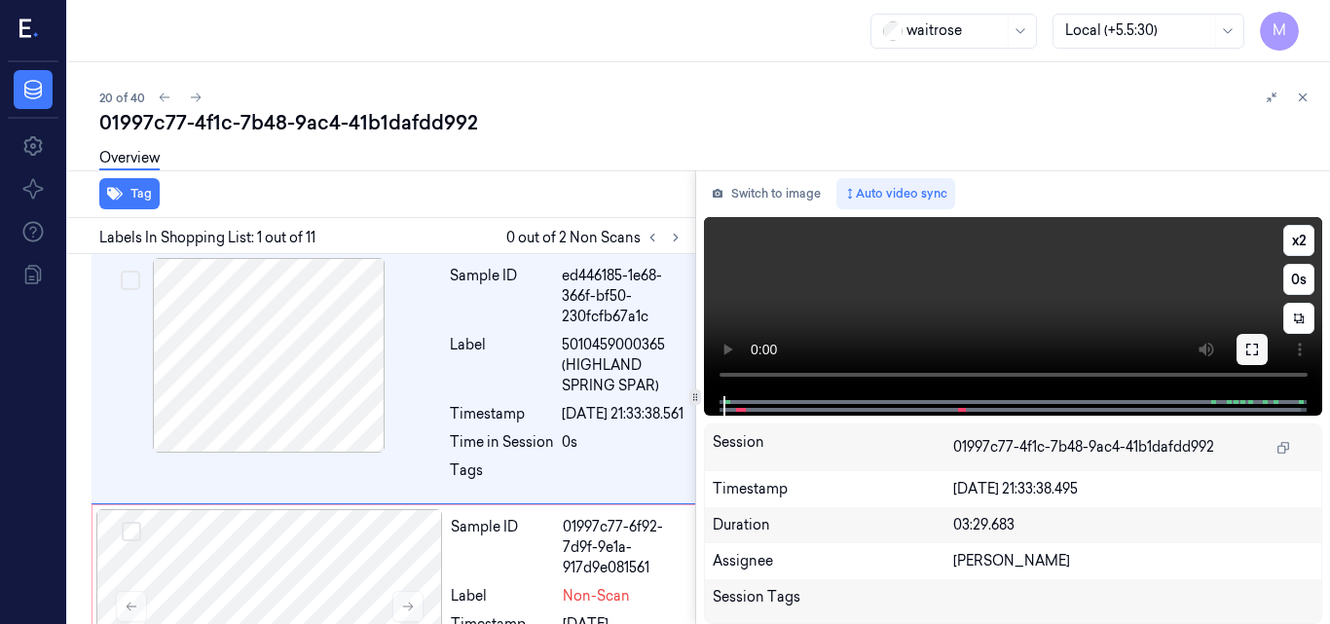
click at [1249, 348] on icon at bounding box center [1253, 350] width 16 height 16
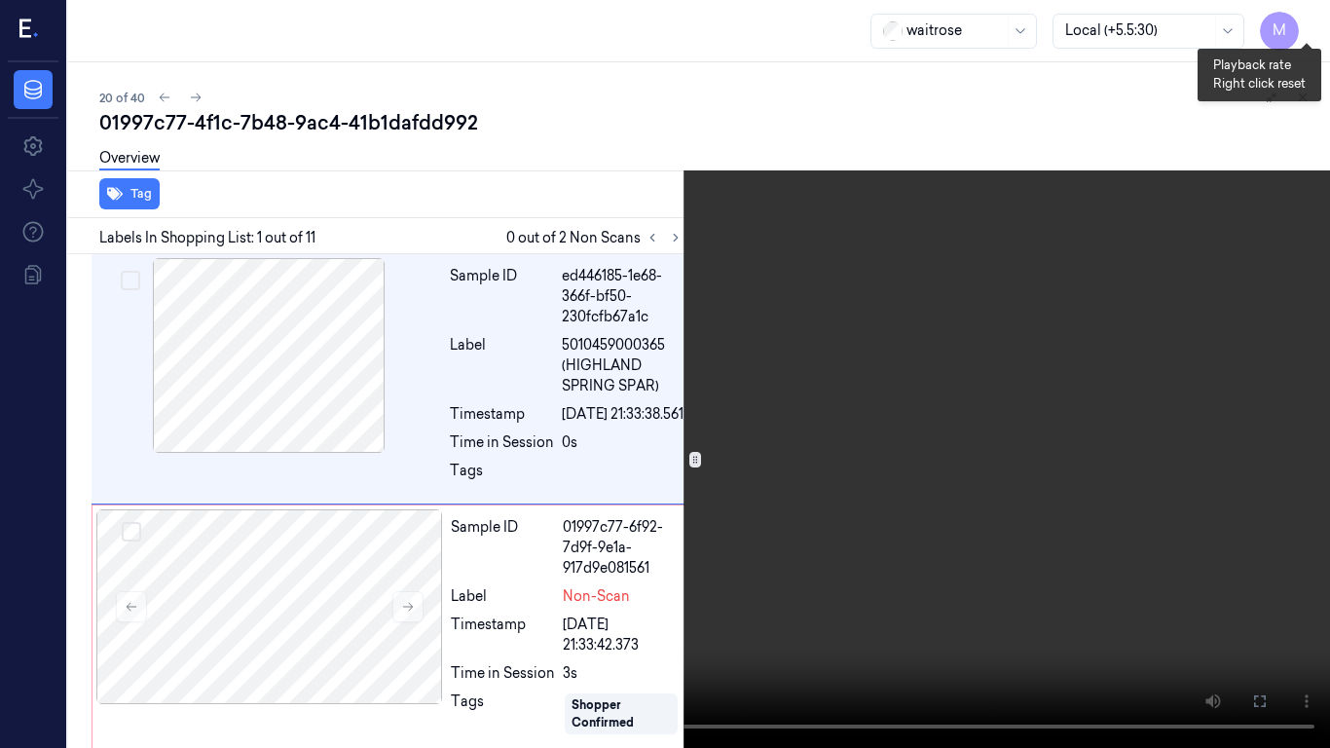
click at [1317, 13] on button "x 2" at bounding box center [1306, 23] width 31 height 31
click at [1317, 13] on button "x 4" at bounding box center [1306, 23] width 31 height 31
click at [642, 344] on video at bounding box center [665, 374] width 1330 height 748
click at [899, 391] on video at bounding box center [665, 374] width 1330 height 748
click at [0, 0] on icon at bounding box center [0, 0] width 0 height 0
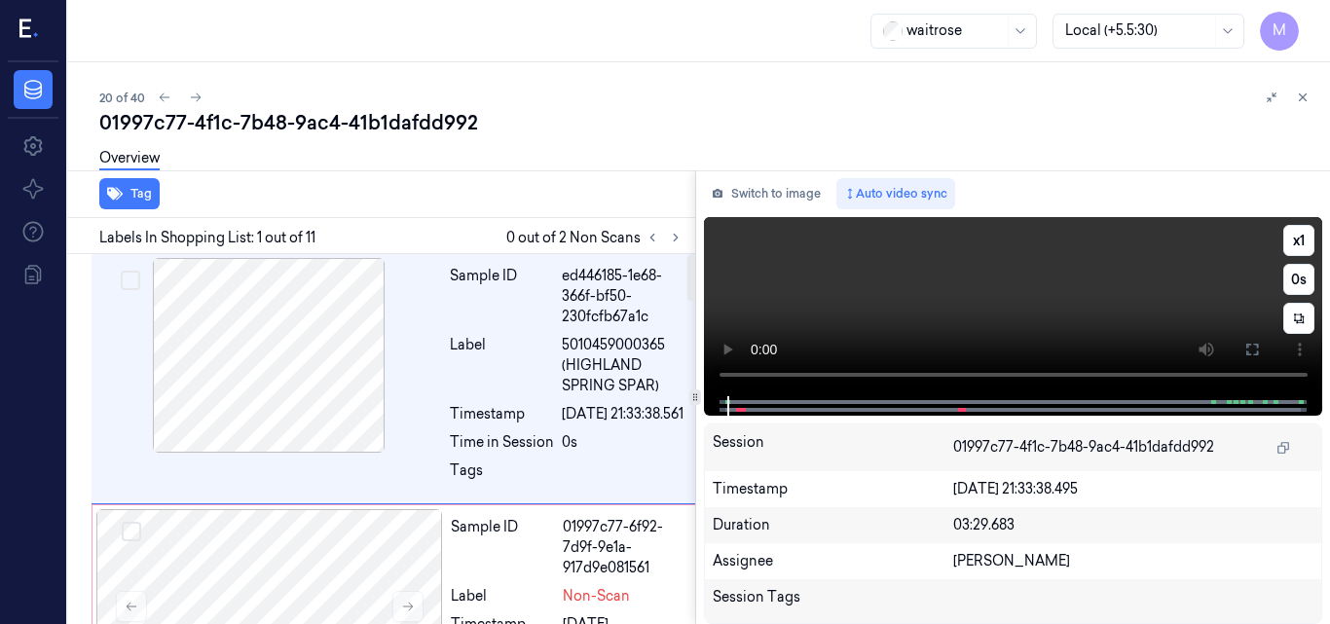
click at [974, 305] on video at bounding box center [1013, 306] width 619 height 179
click at [1300, 237] on button "x 1" at bounding box center [1299, 240] width 31 height 31
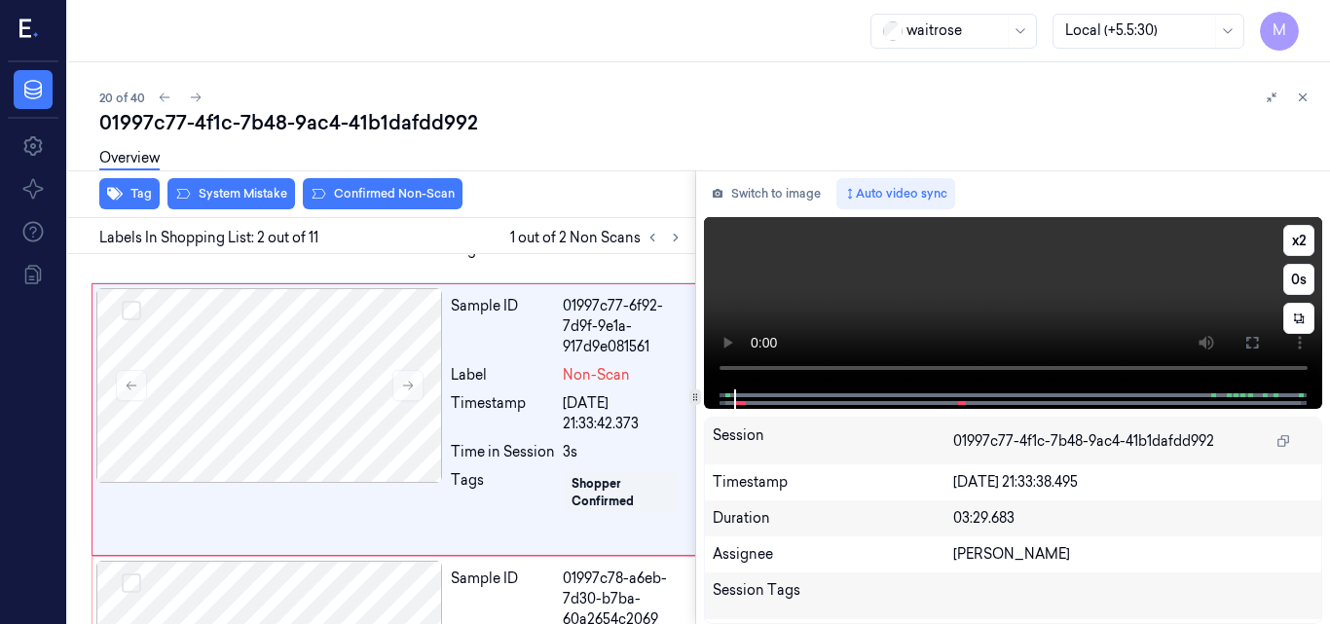
scroll to position [222, 0]
click at [1052, 272] on video at bounding box center [1013, 303] width 619 height 172
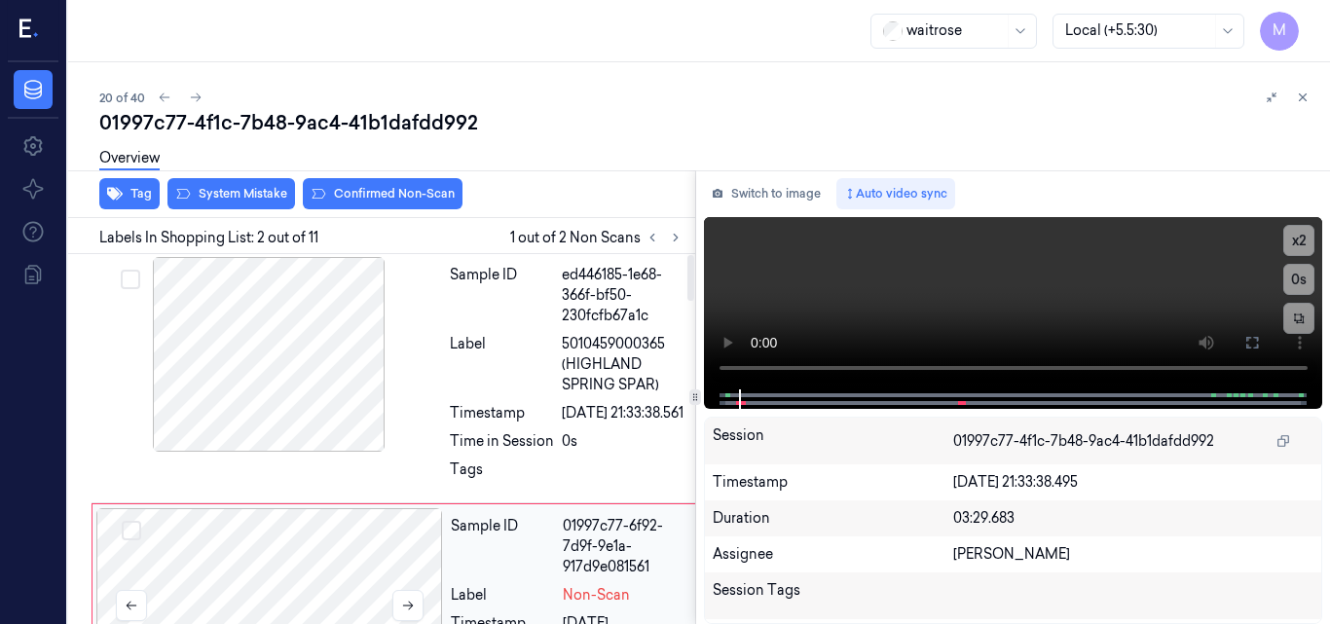
scroll to position [0, 0]
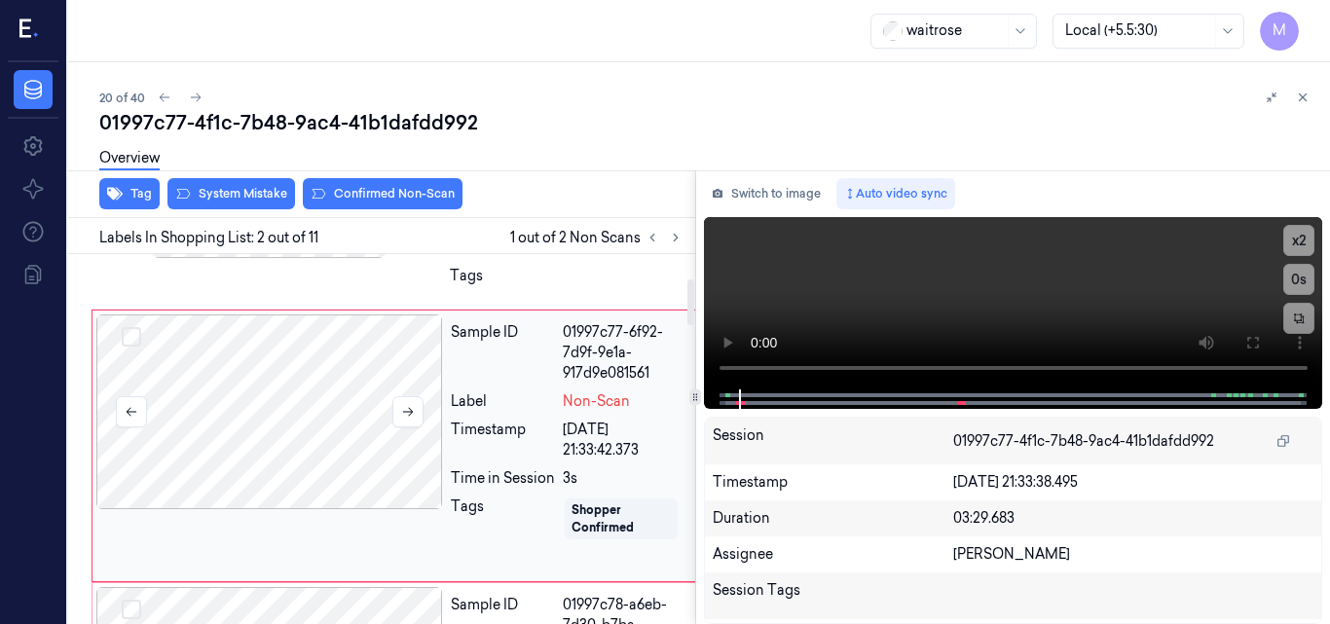
click at [308, 431] on div at bounding box center [269, 412] width 347 height 195
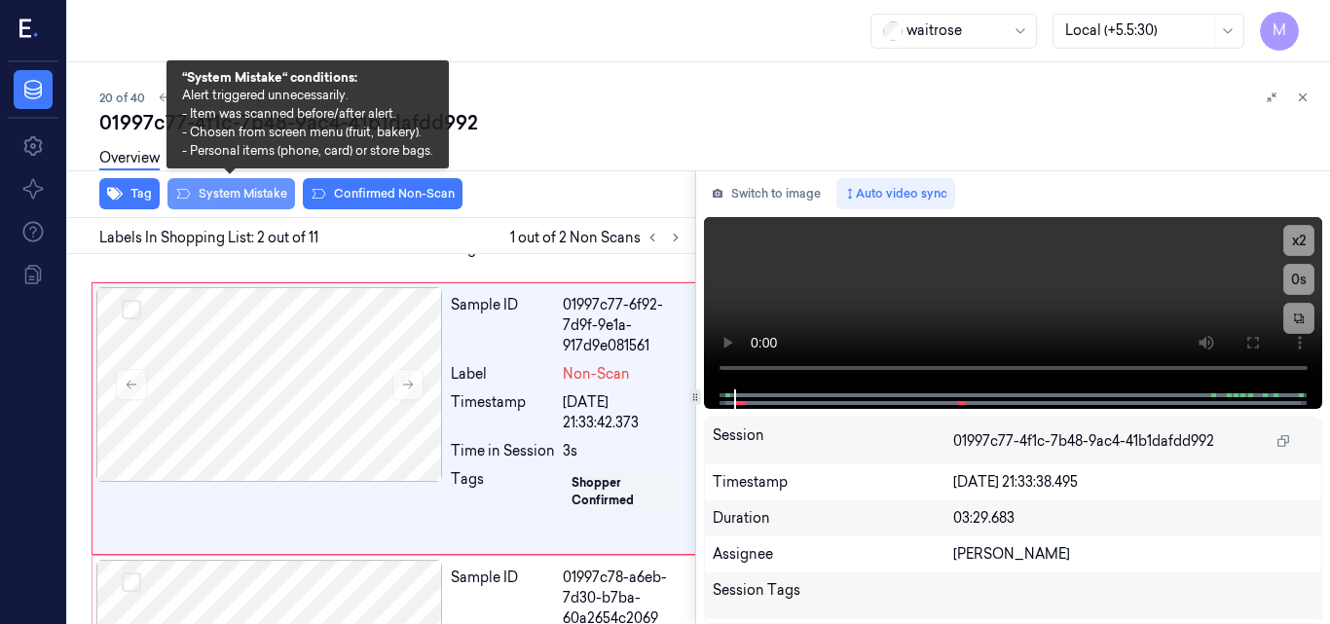
click at [243, 193] on button "System Mistake" at bounding box center [232, 193] width 128 height 31
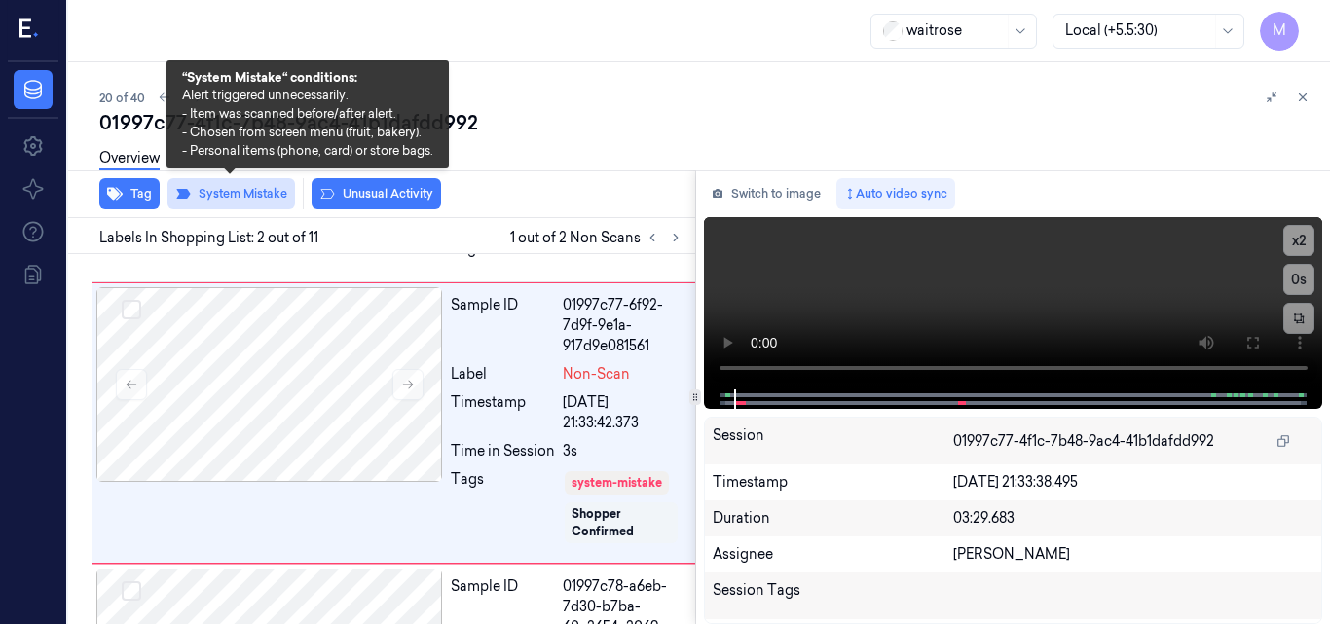
scroll to position [227, 0]
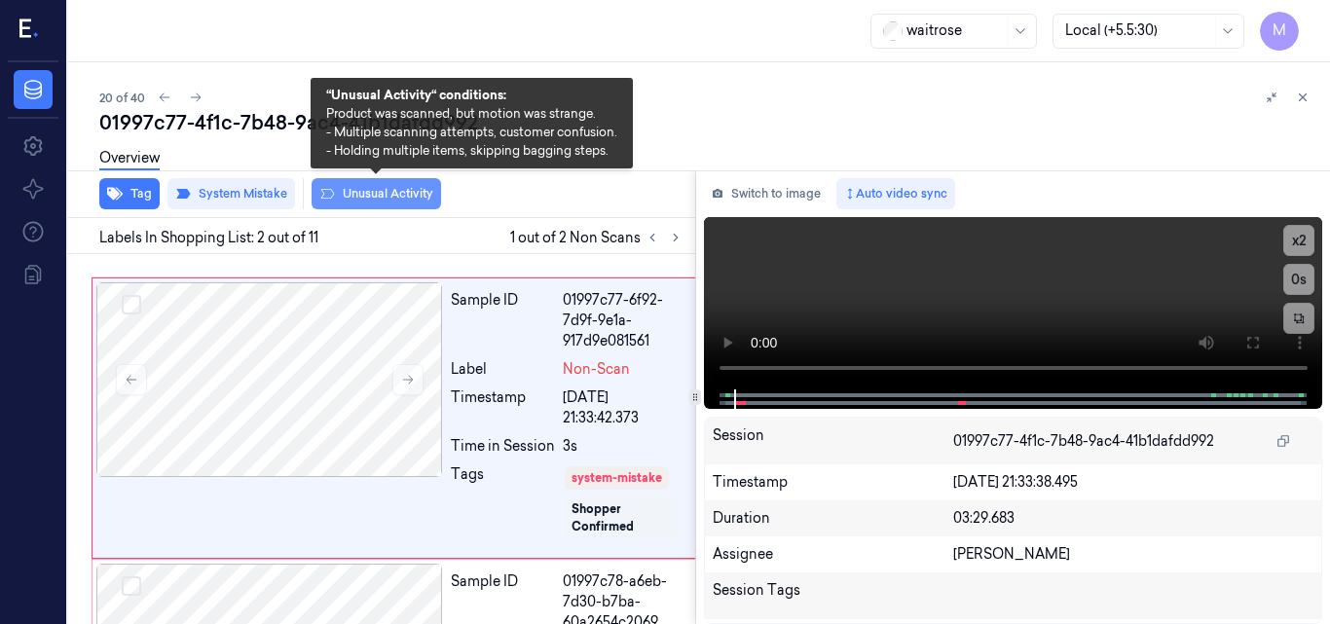
click at [380, 201] on button "Unusual Activity" at bounding box center [377, 193] width 130 height 31
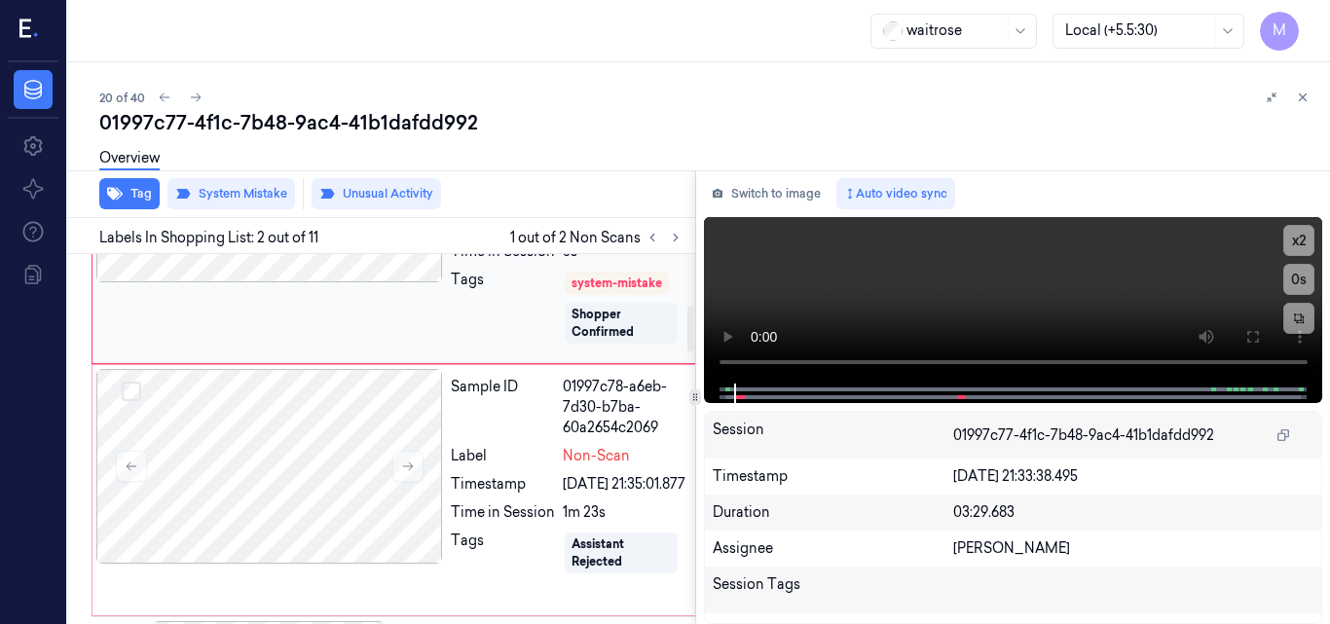
scroll to position [324, 0]
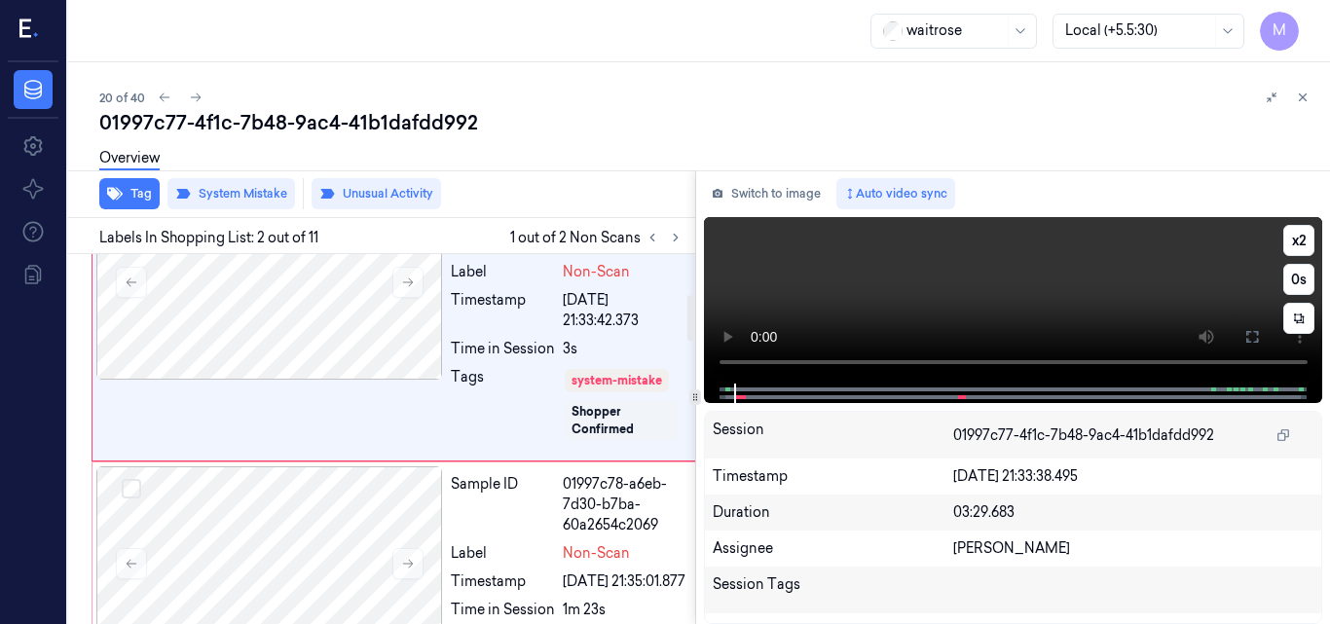
click at [1127, 280] on video at bounding box center [1013, 300] width 619 height 167
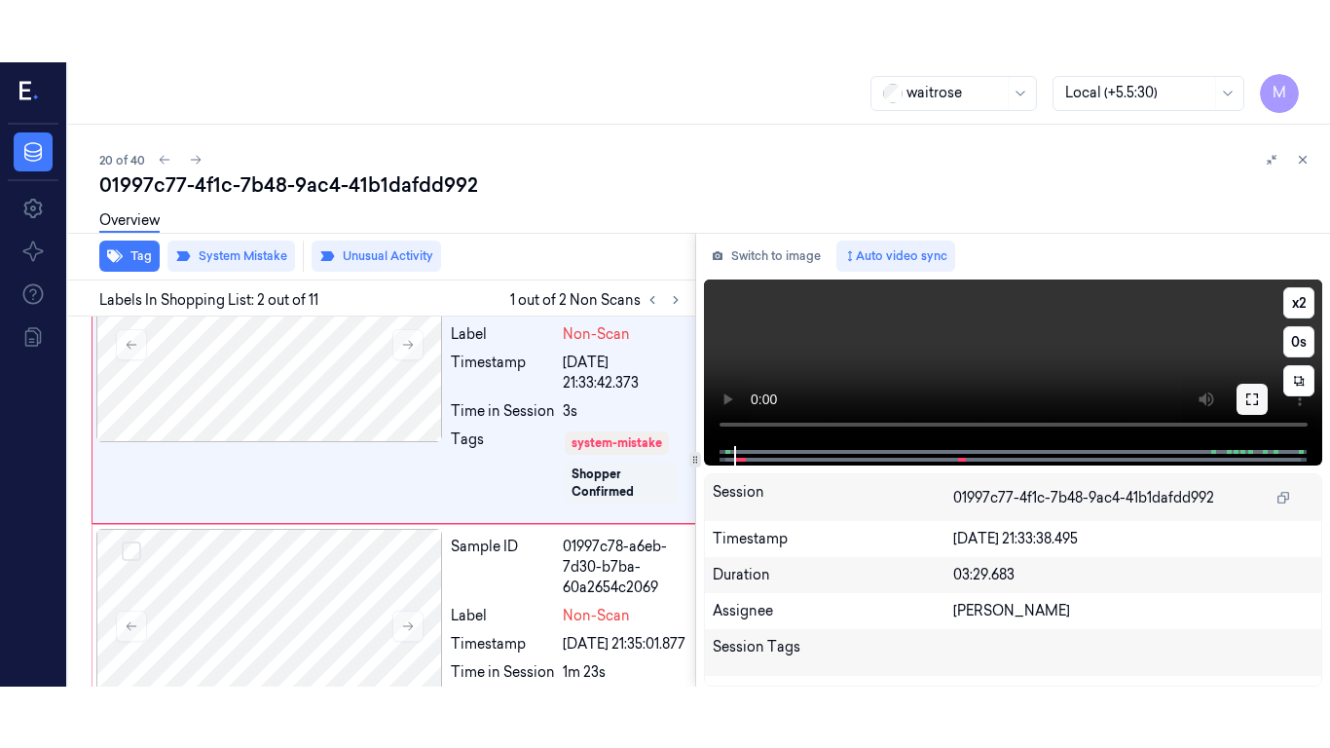
scroll to position [227, 0]
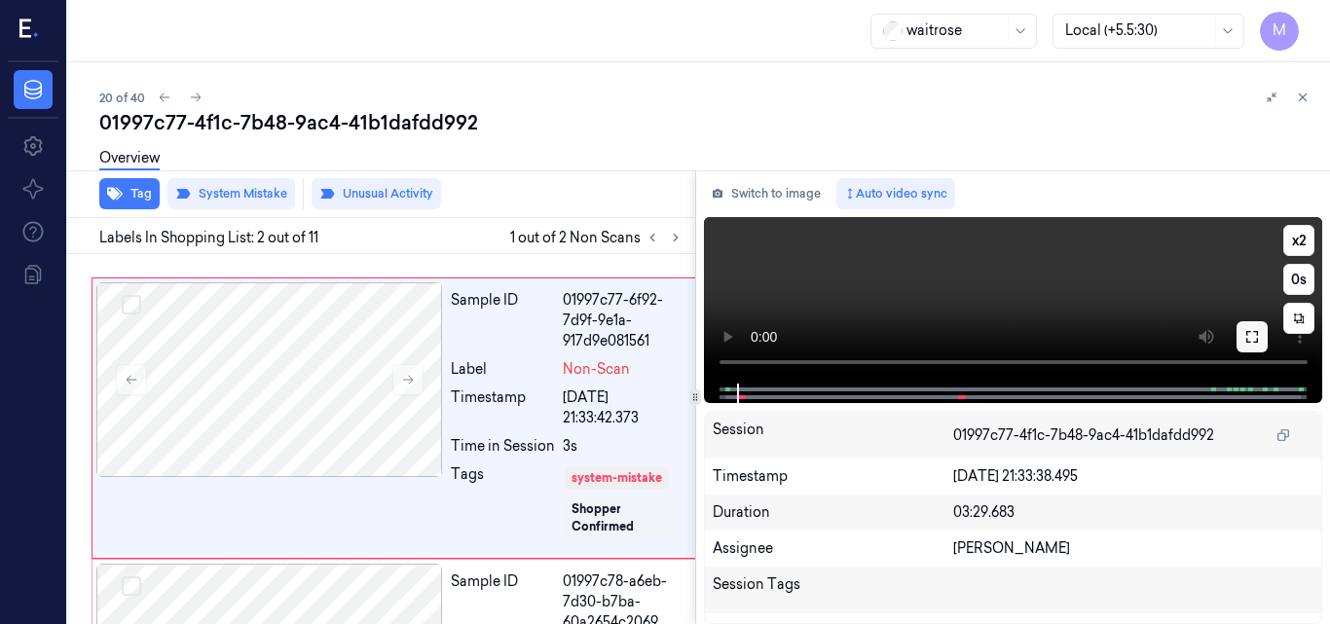
click at [1256, 332] on icon at bounding box center [1253, 337] width 12 height 12
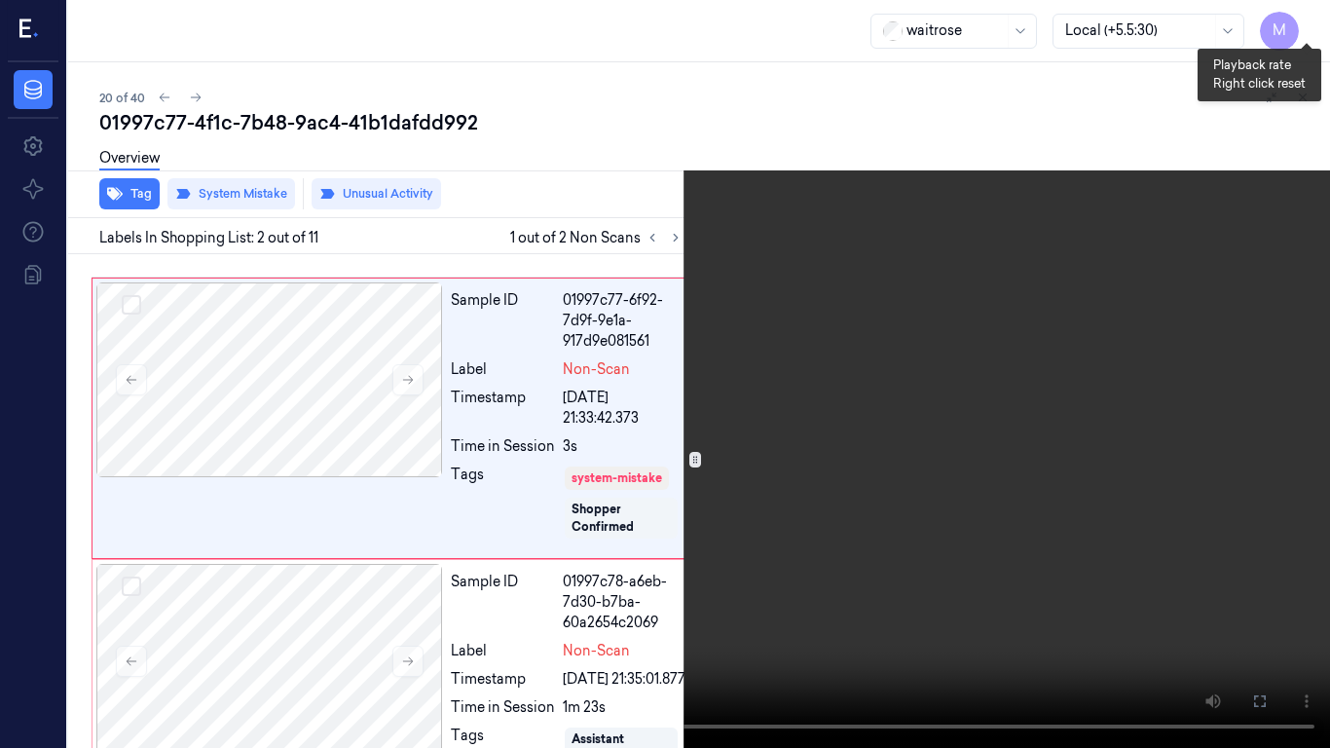
click at [1305, 26] on button "x 2" at bounding box center [1306, 23] width 31 height 31
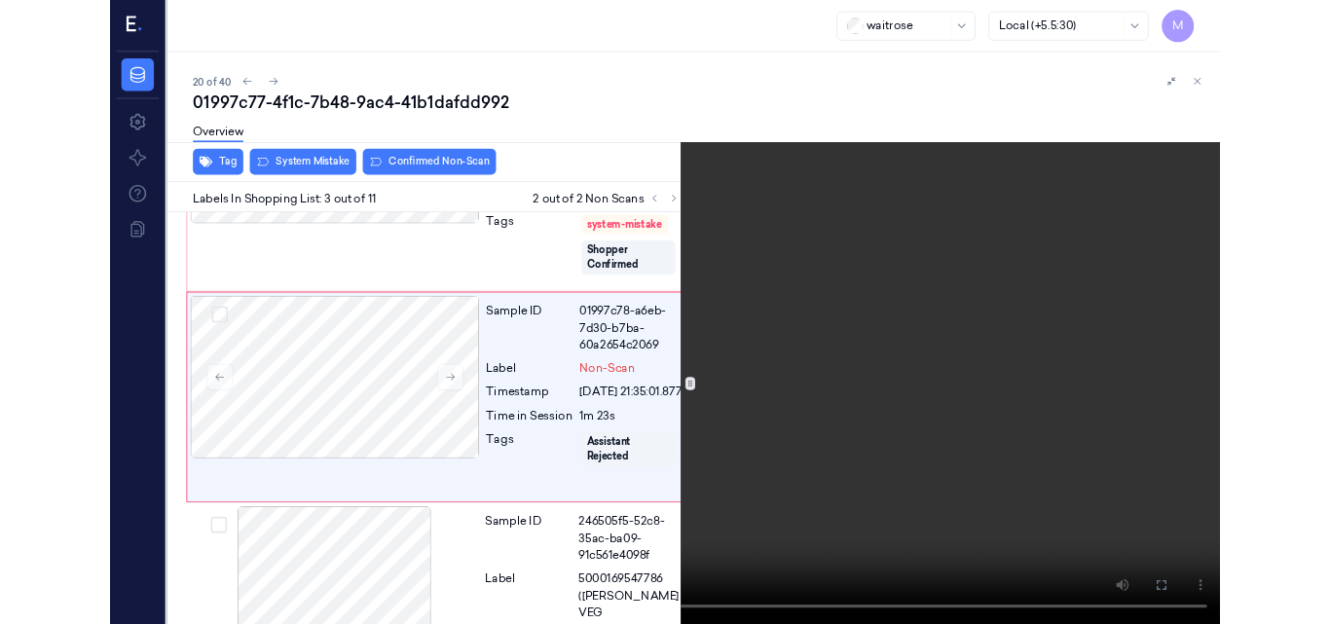
scroll to position [442, 0]
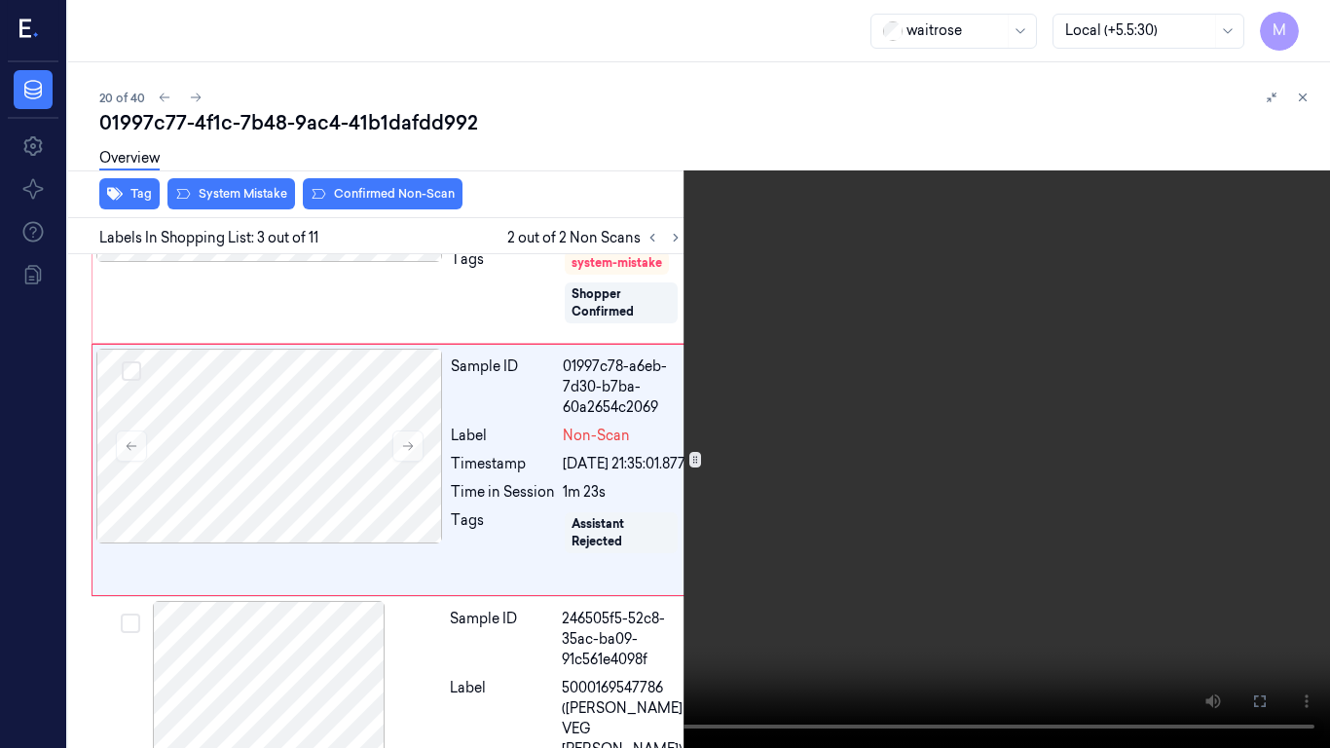
click at [567, 458] on video at bounding box center [665, 374] width 1330 height 748
click at [0, 0] on icon at bounding box center [0, 0] width 0 height 0
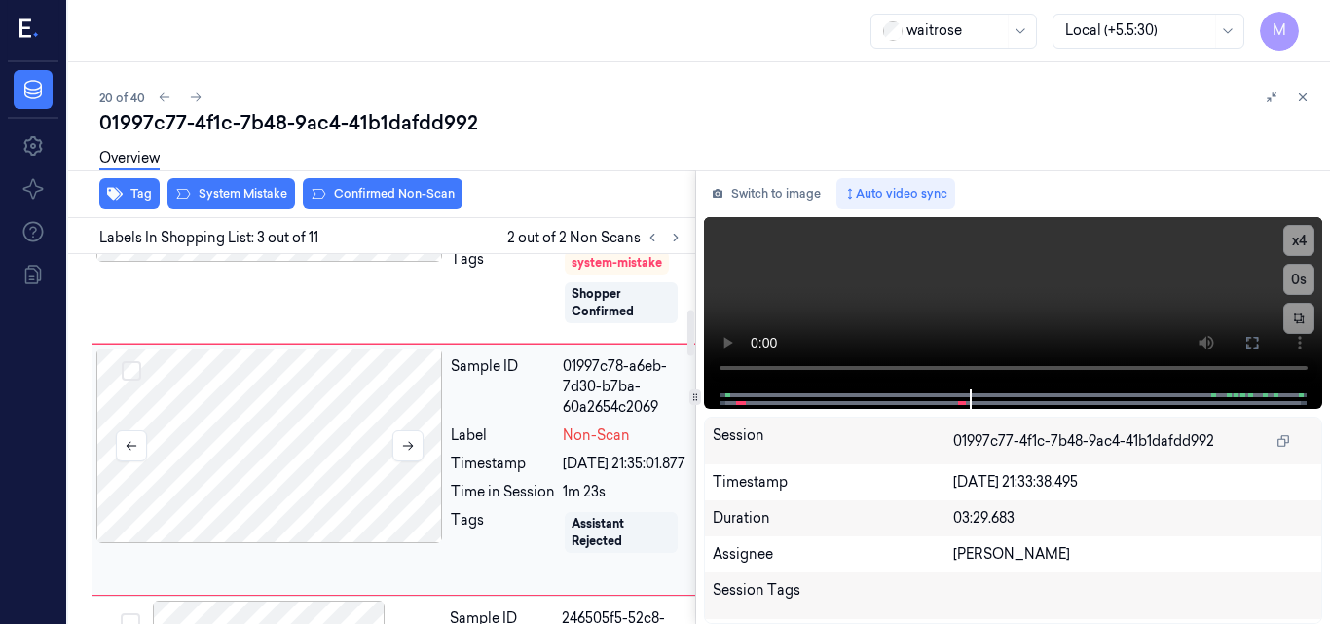
click at [355, 408] on div at bounding box center [269, 446] width 347 height 195
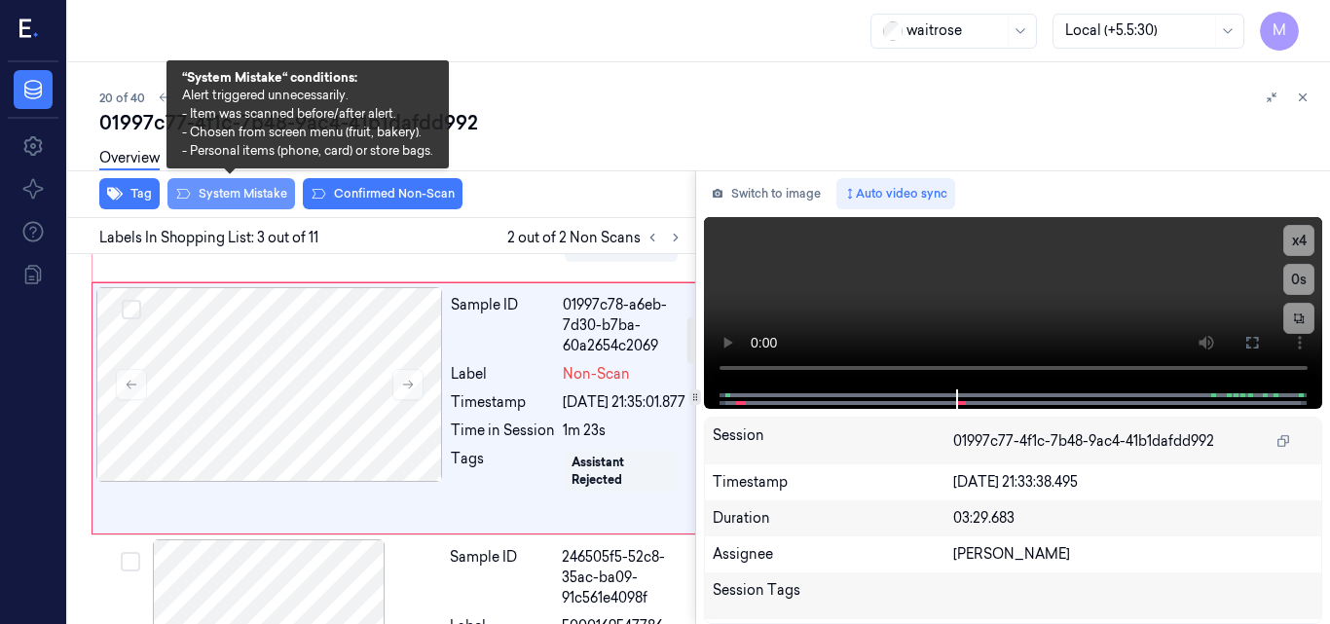
click at [242, 186] on button "System Mistake" at bounding box center [232, 193] width 128 height 31
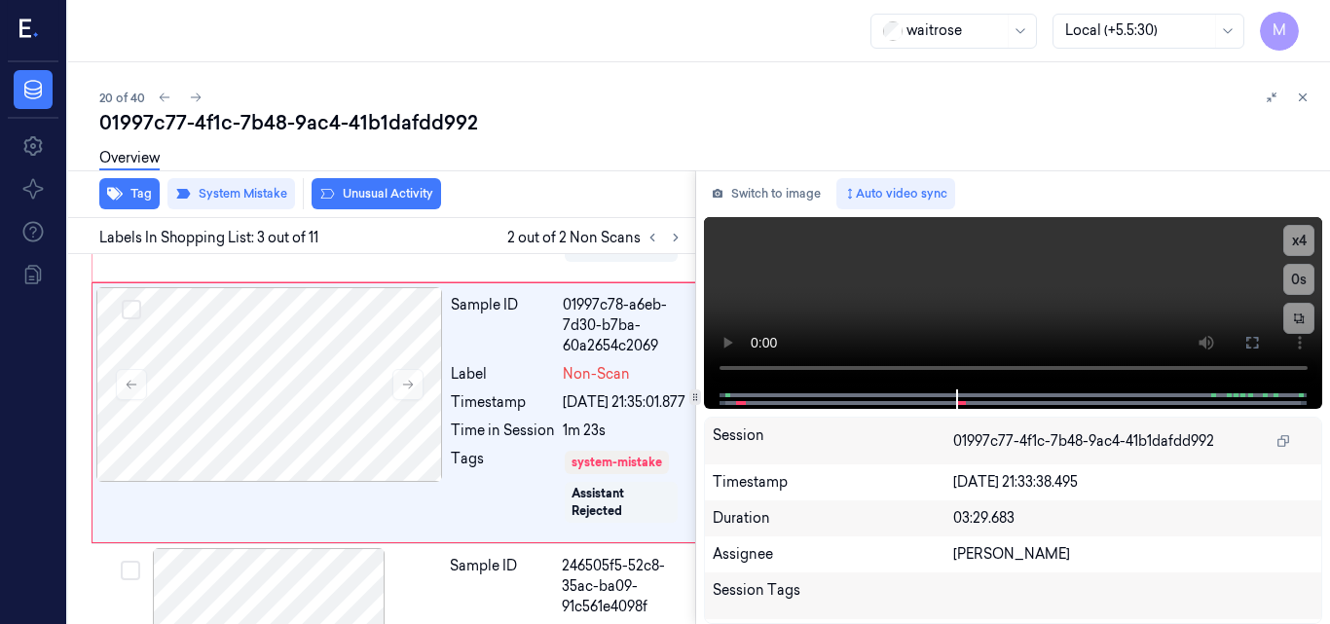
scroll to position [508, 0]
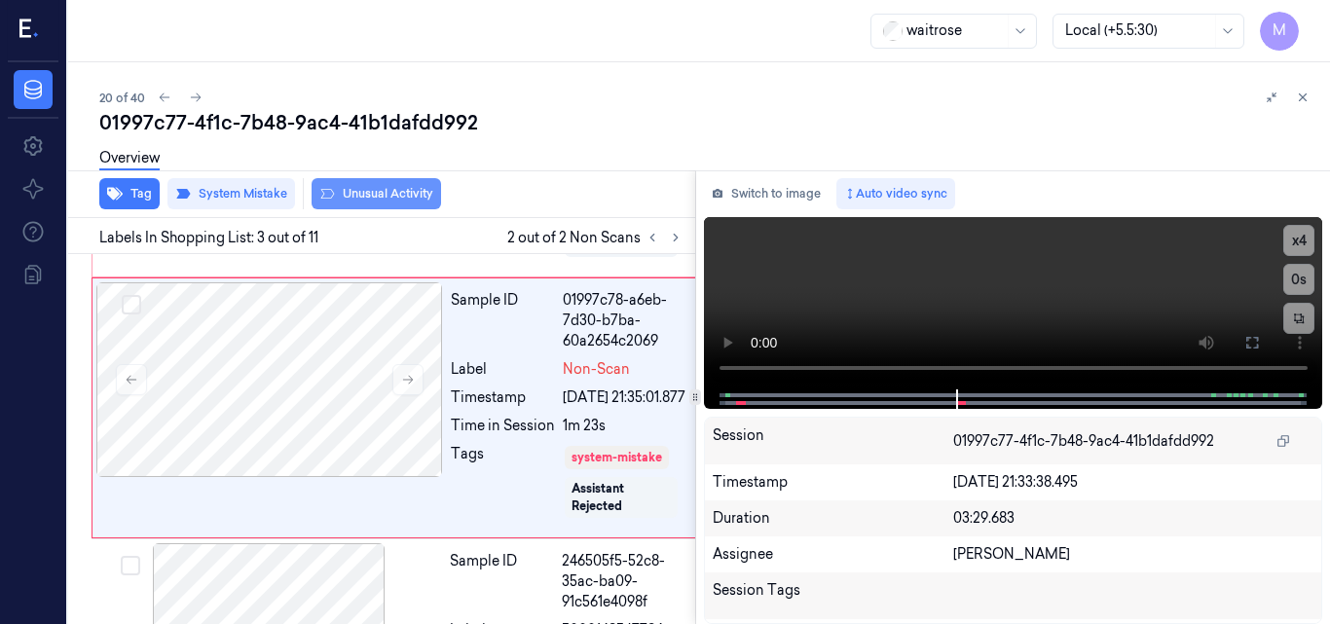
click at [370, 195] on button "Unusual Activity" at bounding box center [377, 193] width 130 height 31
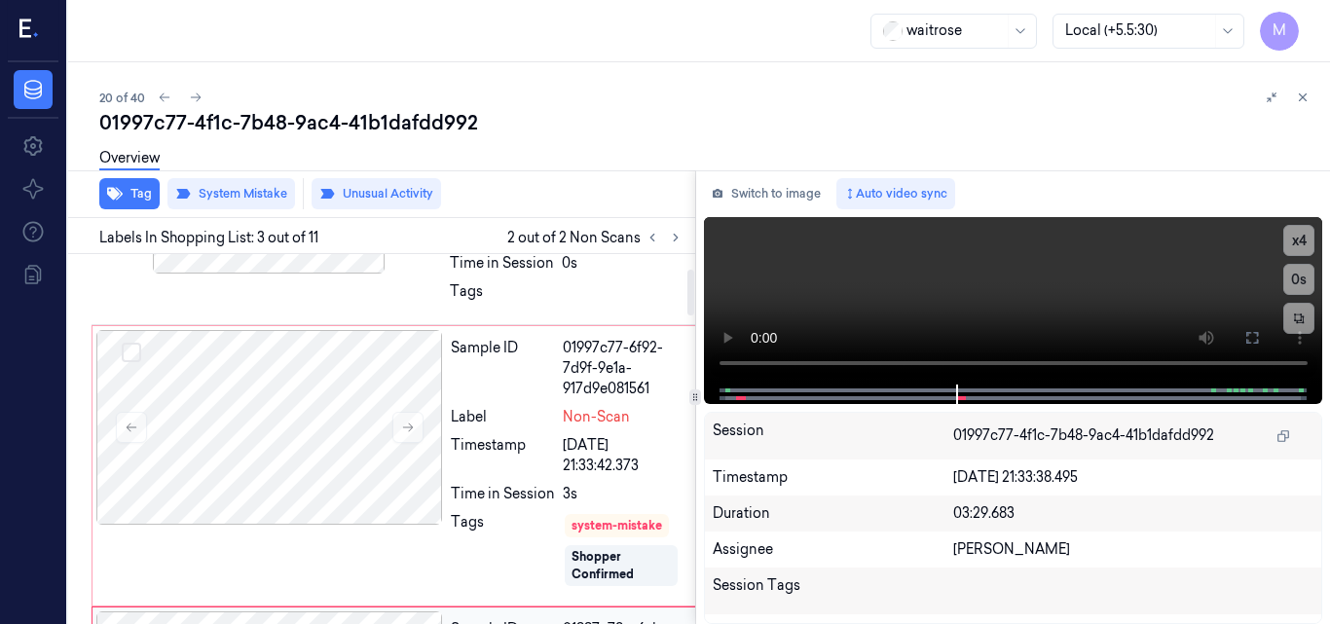
scroll to position [216, 0]
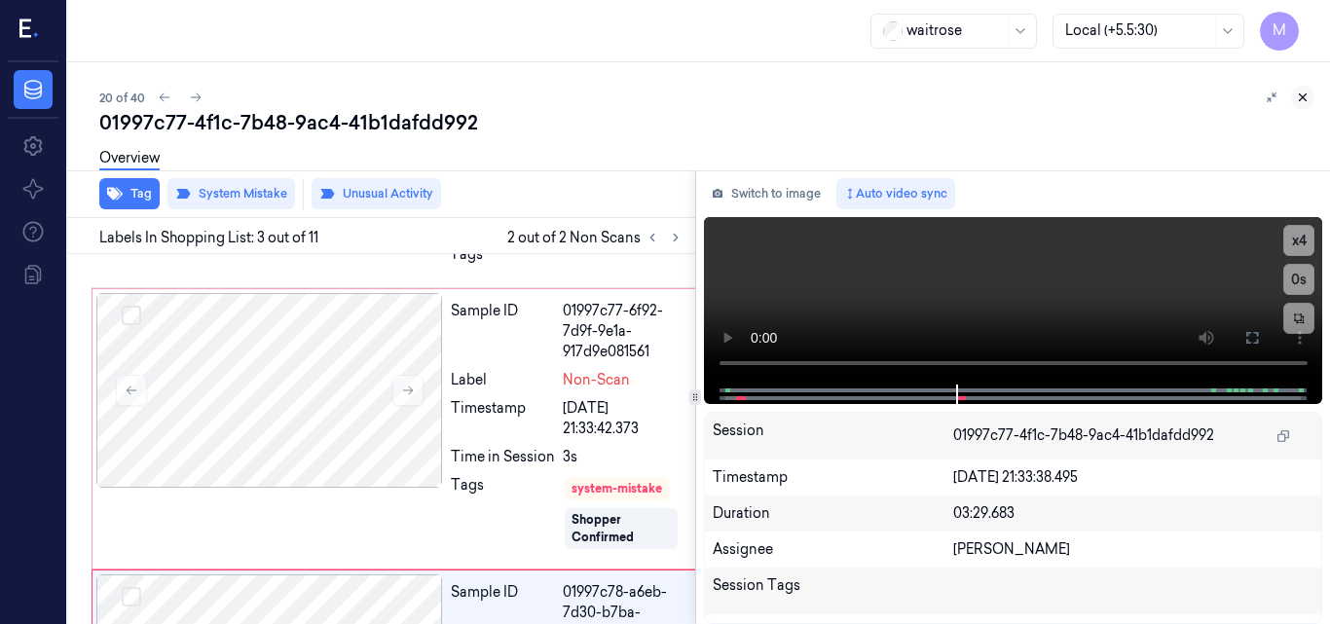
click at [1301, 101] on icon at bounding box center [1303, 98] width 14 height 14
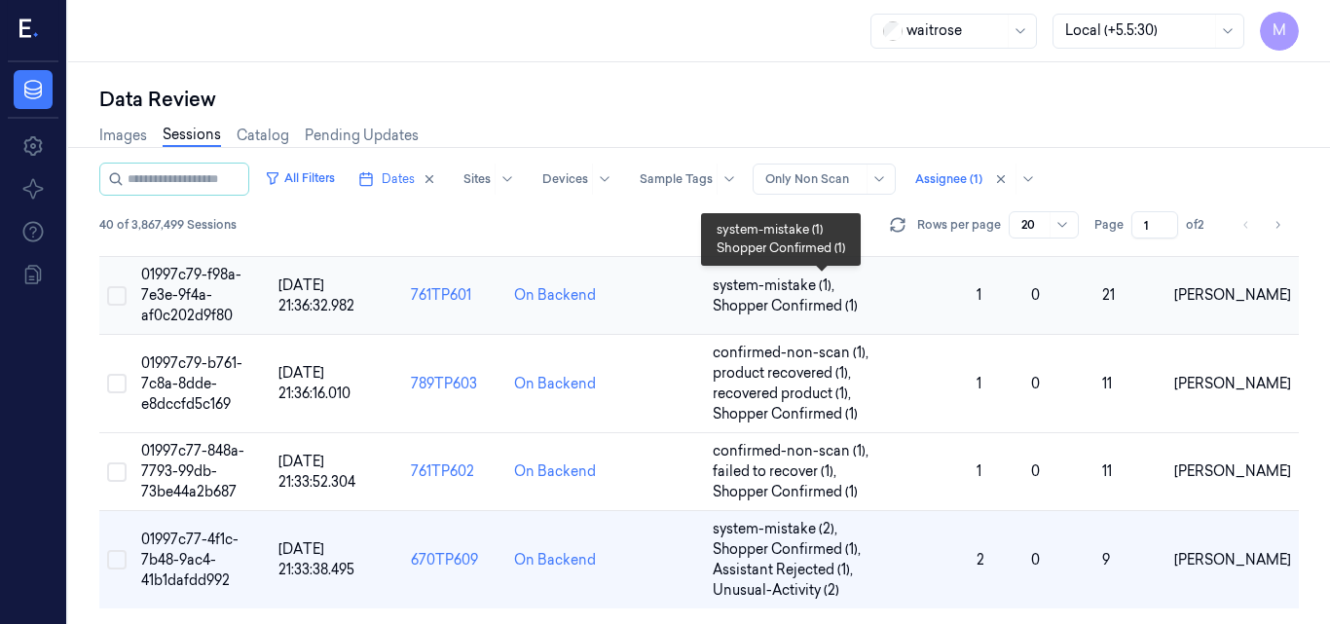
scroll to position [1504, 0]
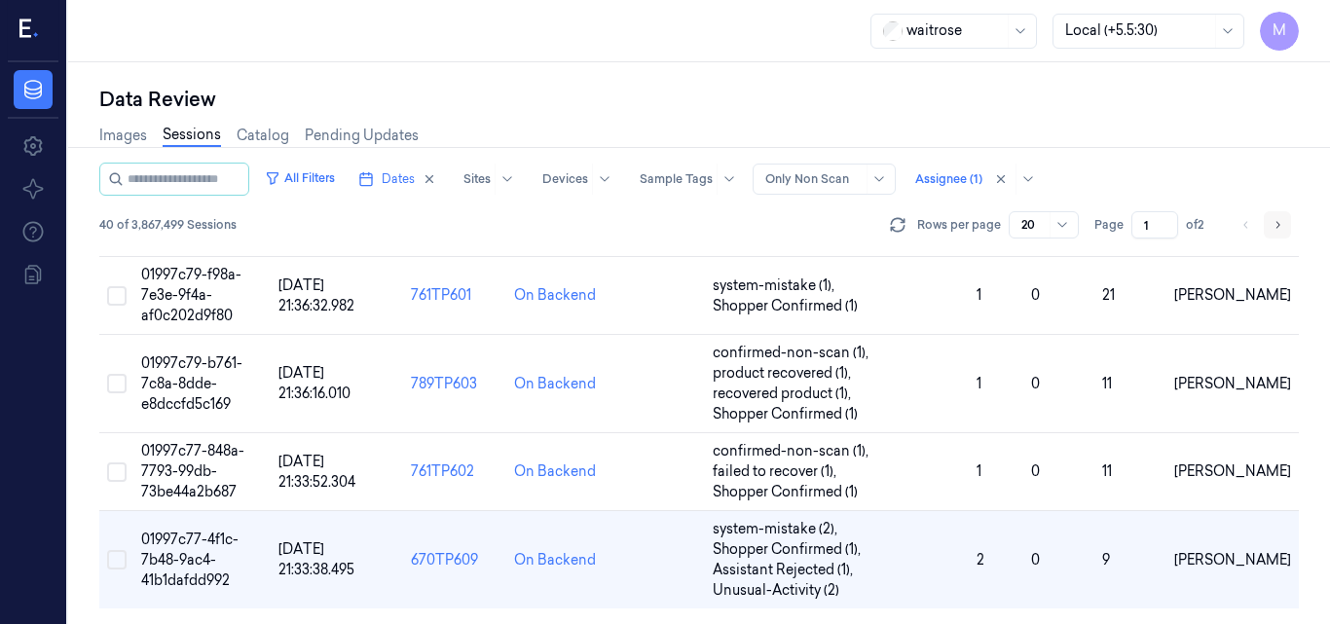
click at [1276, 228] on icon "Go to next page" at bounding box center [1278, 225] width 12 height 16
type input "2"
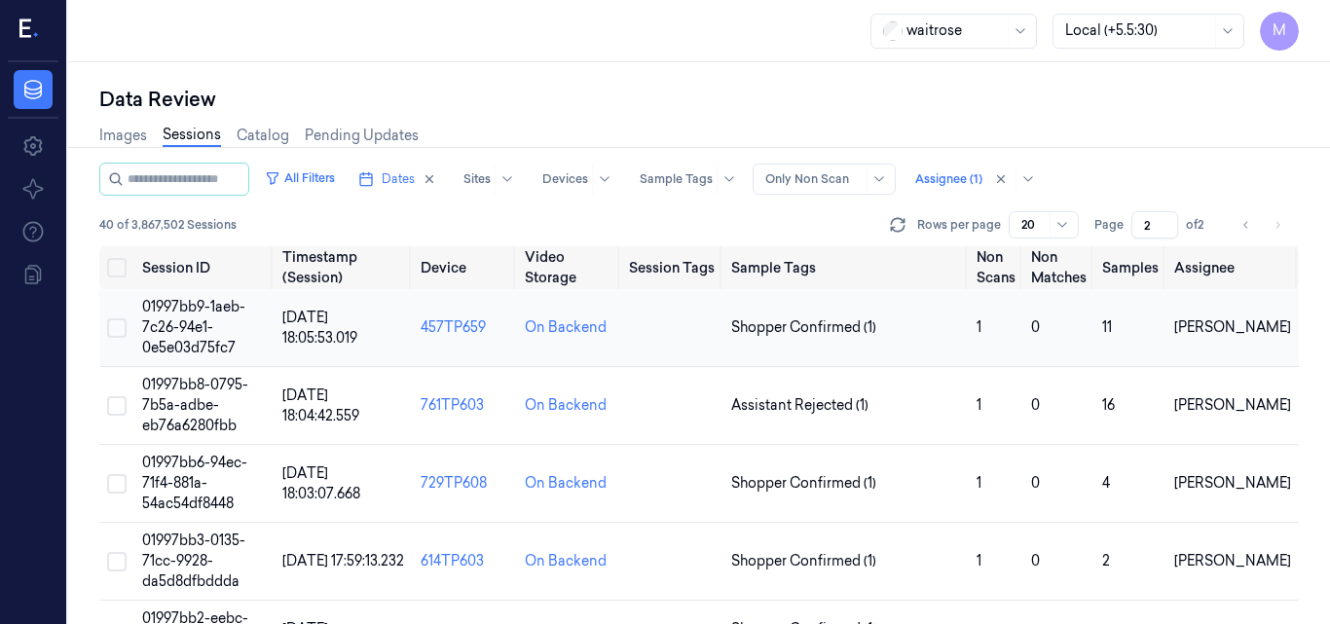
click at [203, 318] on span "01997bb9-1aeb-7c26-94e1-0e5e03d75fc7" at bounding box center [193, 327] width 103 height 58
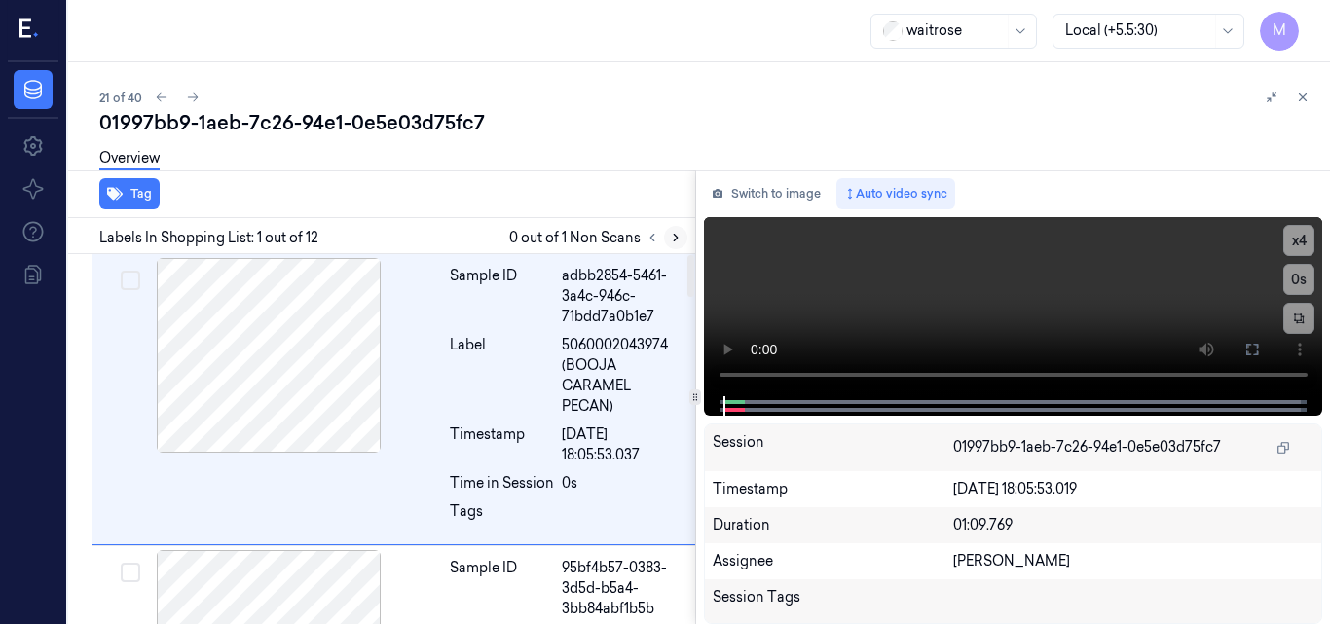
click at [675, 245] on button at bounding box center [675, 237] width 23 height 23
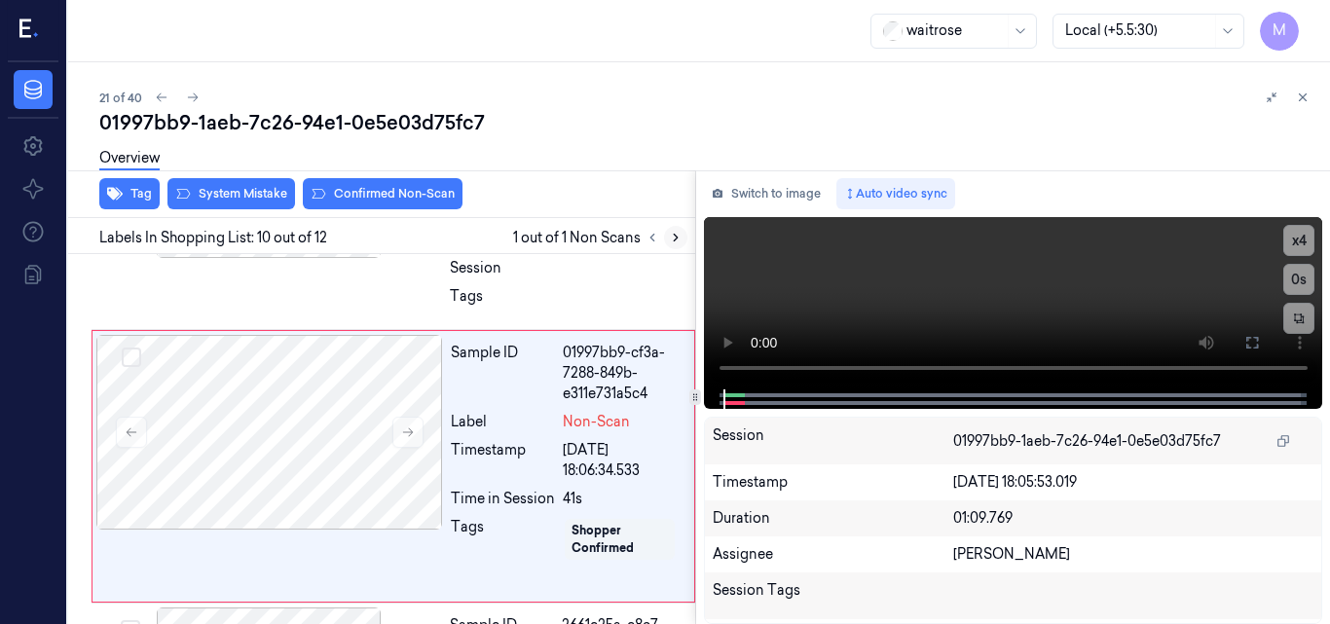
scroll to position [2457, 0]
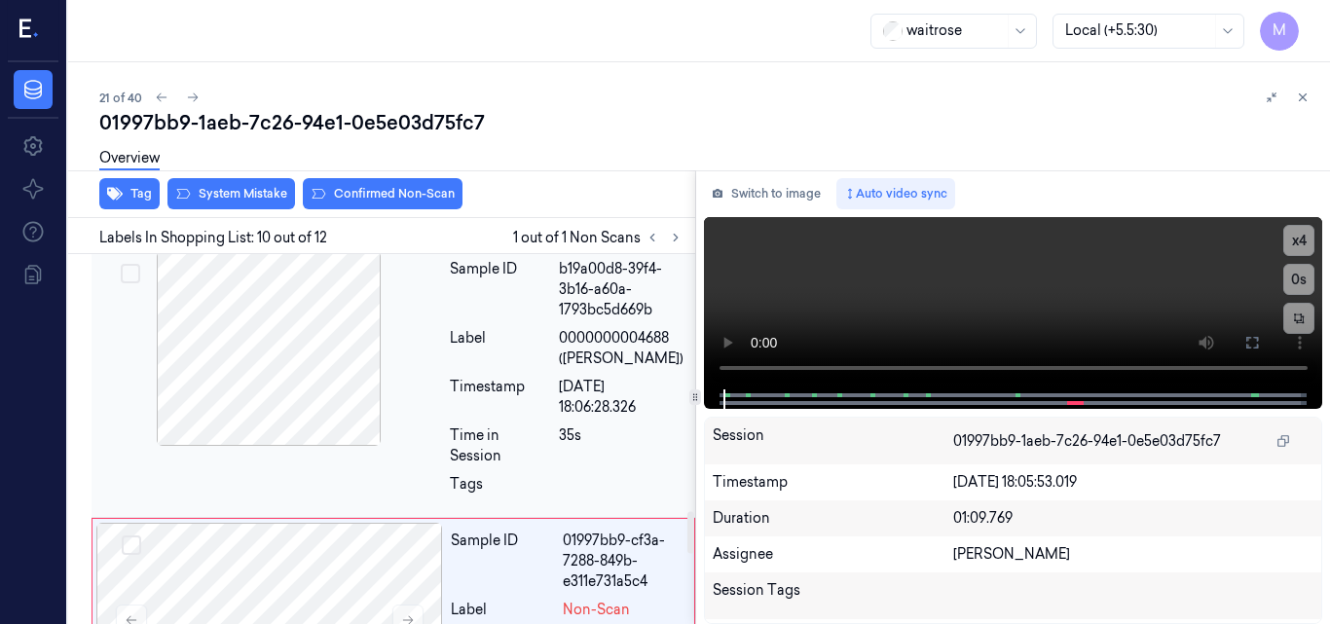
click at [319, 360] on div at bounding box center [268, 348] width 347 height 195
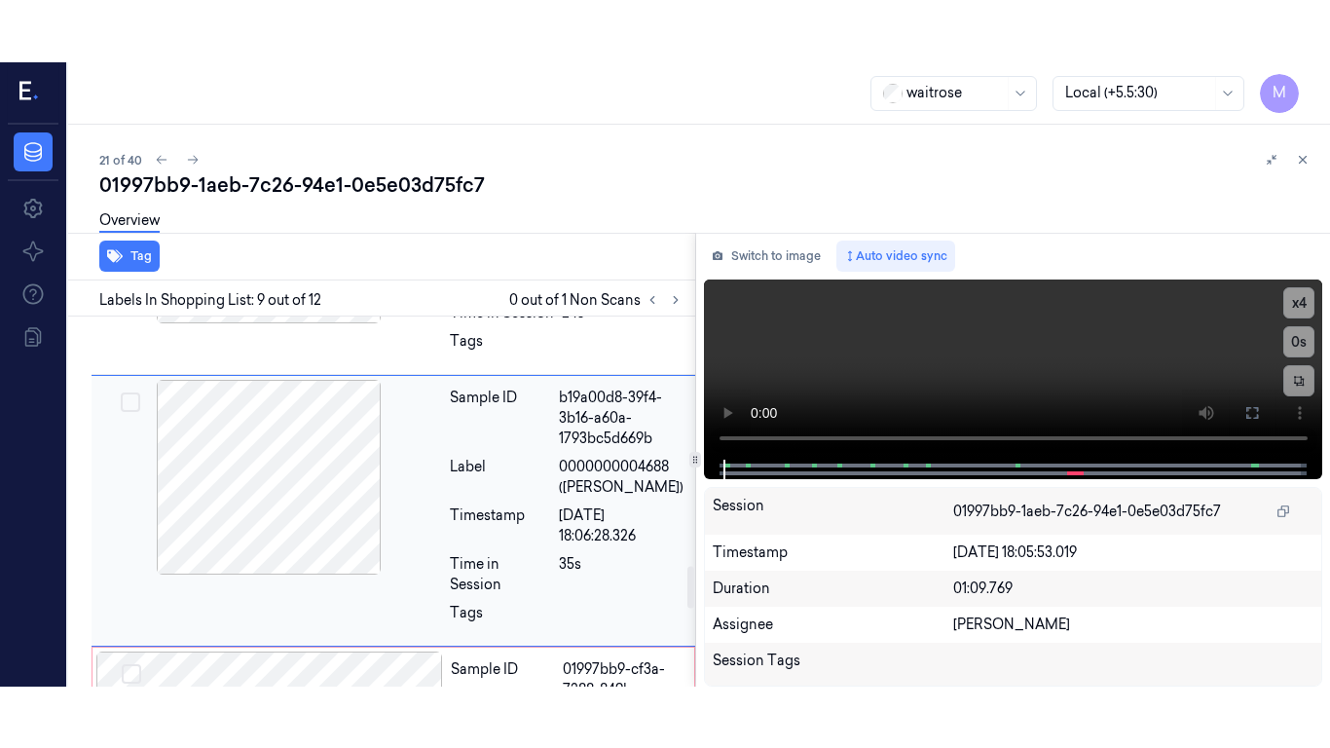
scroll to position [2195, 0]
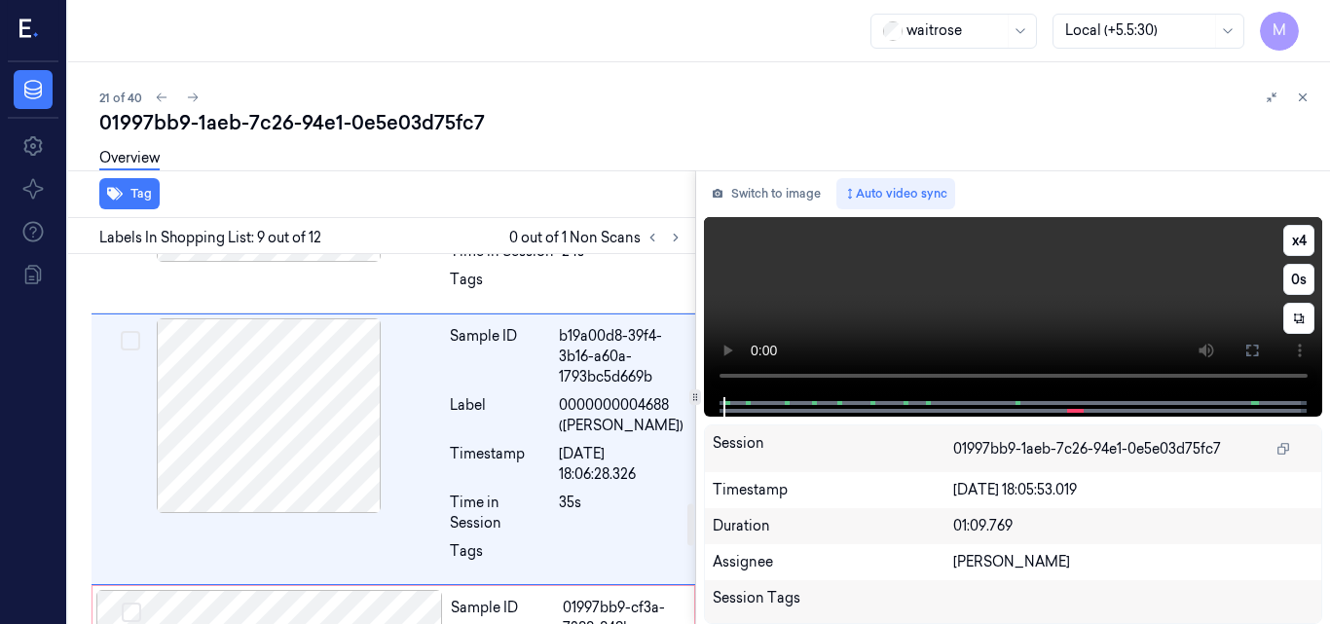
click at [1089, 299] on video at bounding box center [1013, 307] width 619 height 180
click at [1297, 247] on button "x 4" at bounding box center [1299, 240] width 31 height 31
click at [1102, 314] on video at bounding box center [1013, 307] width 619 height 180
click at [1246, 355] on icon at bounding box center [1253, 351] width 16 height 16
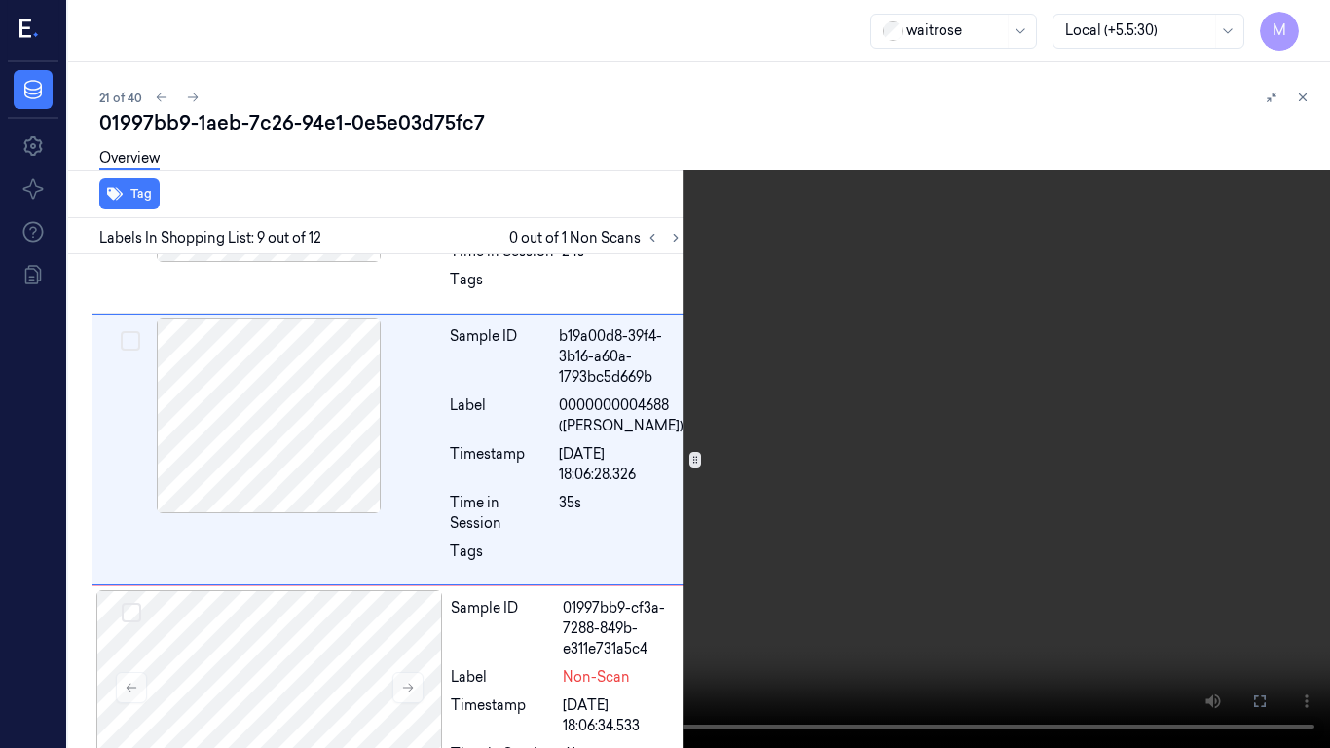
click at [1009, 395] on video at bounding box center [665, 374] width 1330 height 748
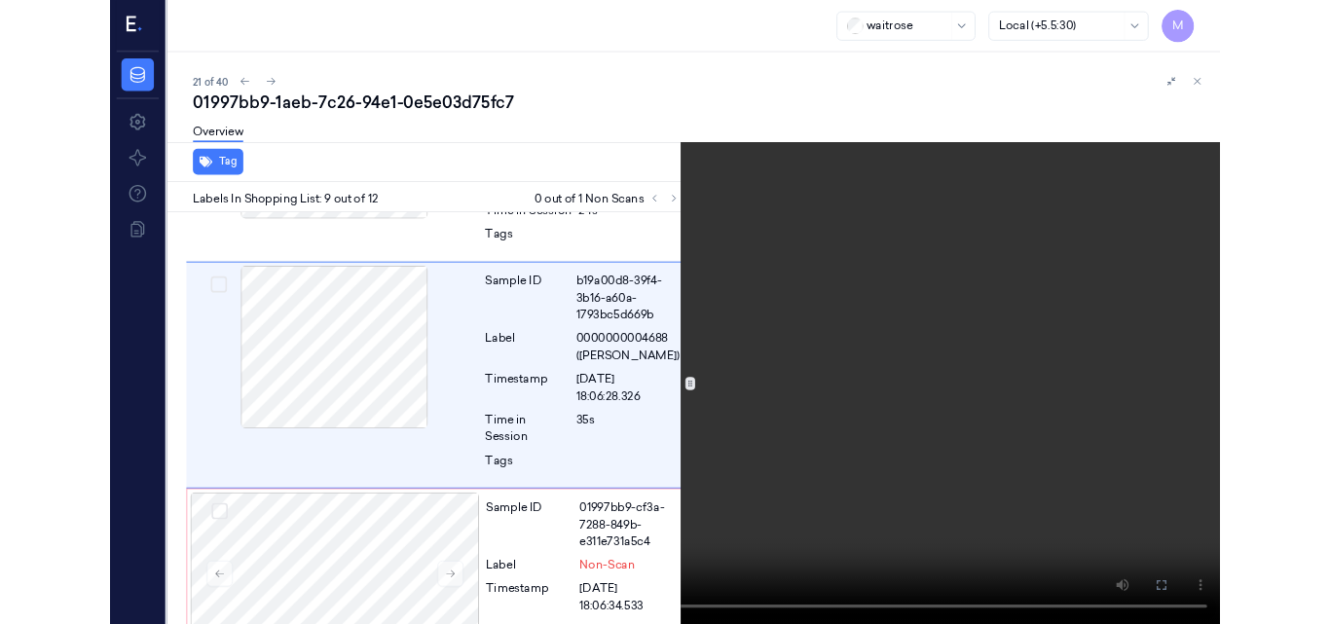
scroll to position [2134, 0]
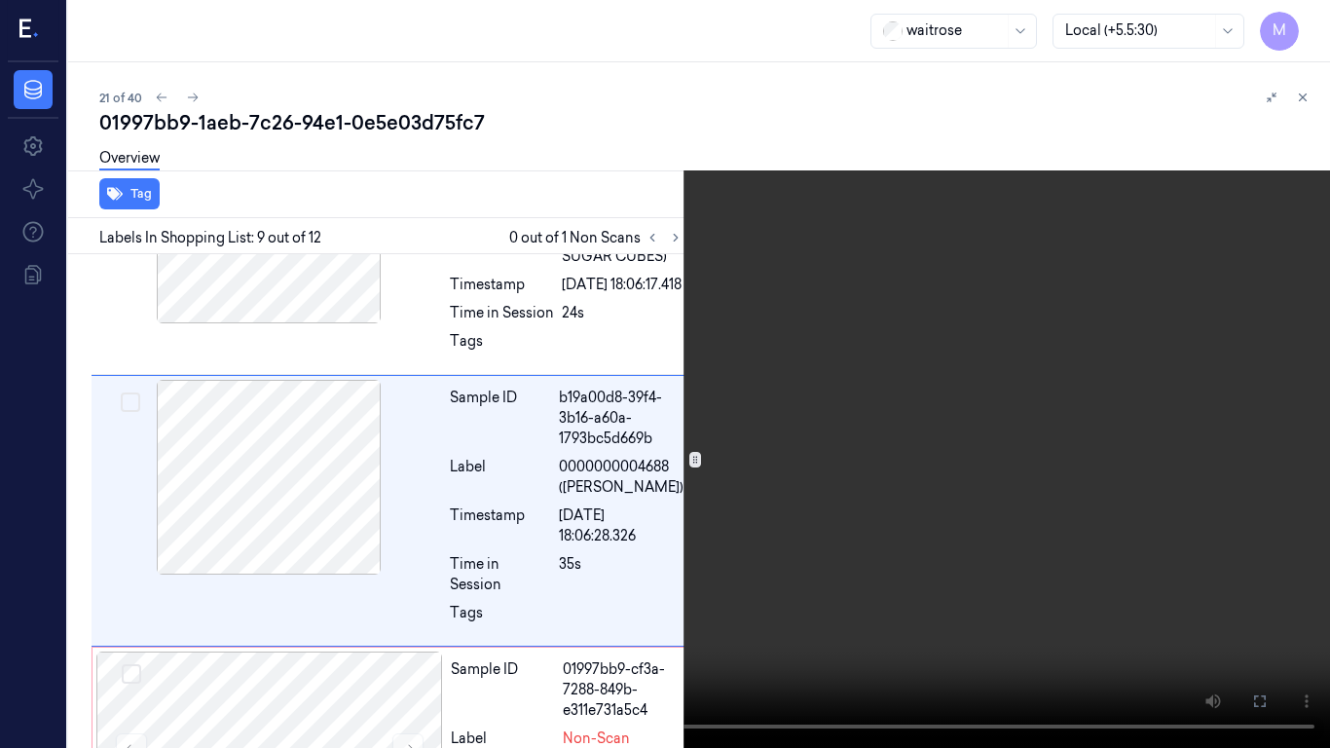
click at [937, 463] on video at bounding box center [665, 374] width 1330 height 748
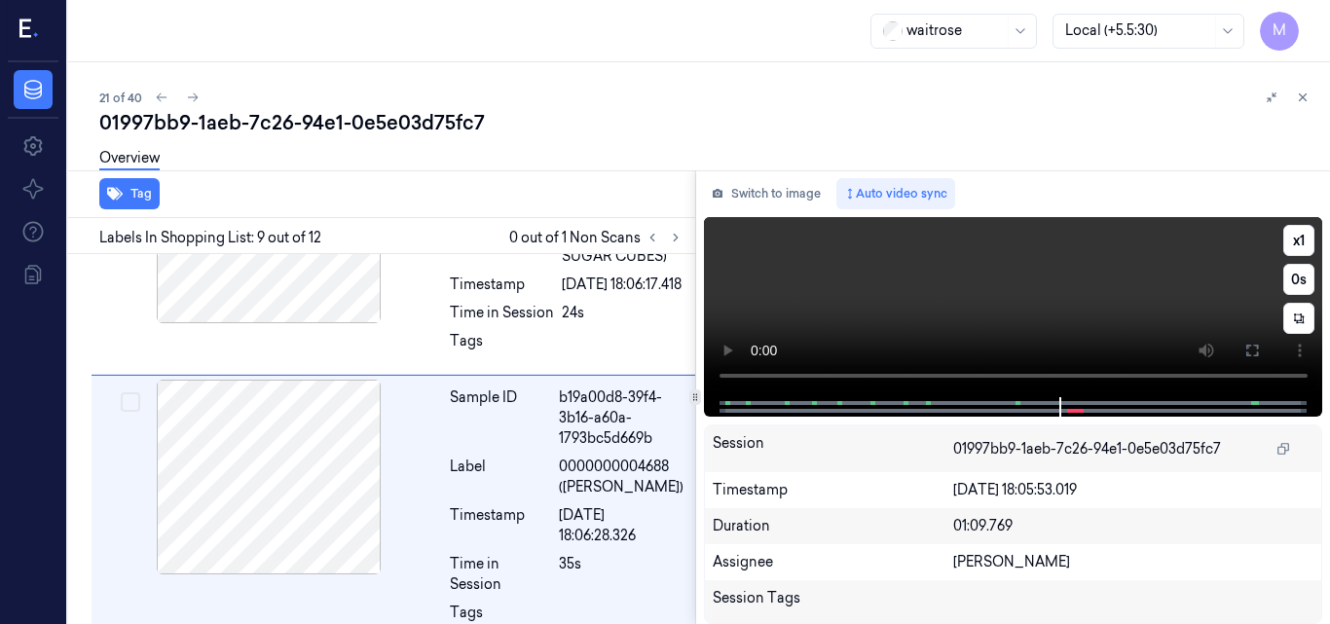
click at [1052, 277] on video at bounding box center [1013, 307] width 619 height 180
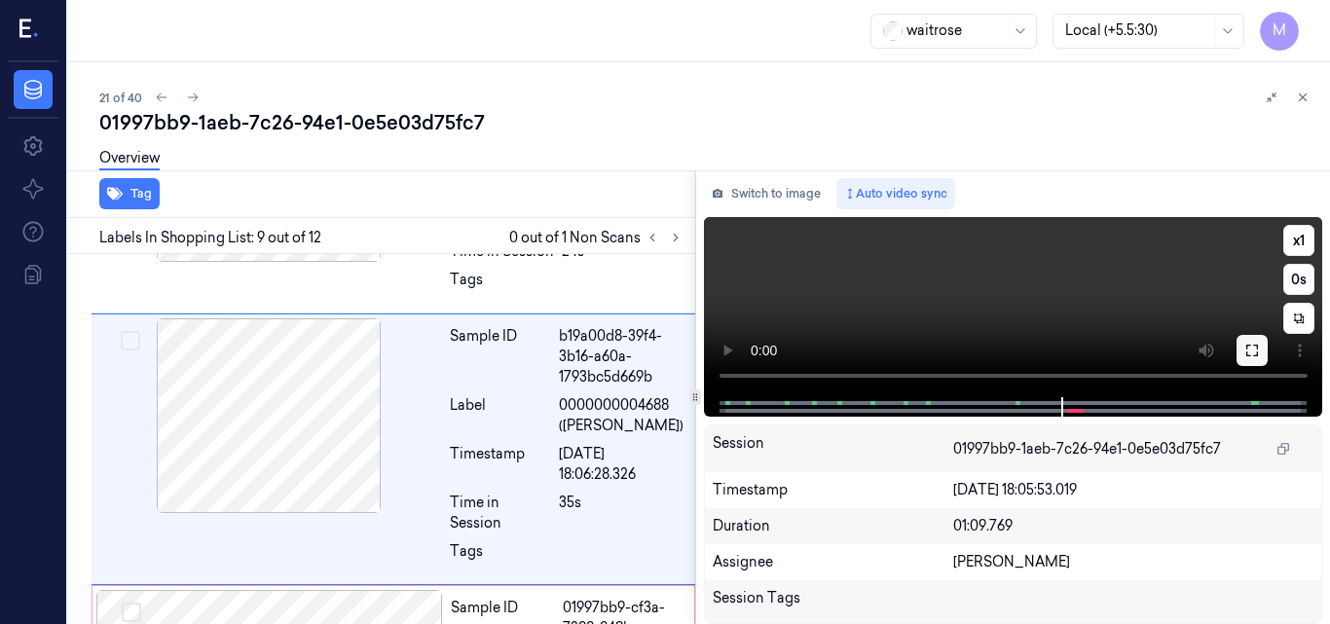
click at [1250, 355] on icon at bounding box center [1253, 351] width 16 height 16
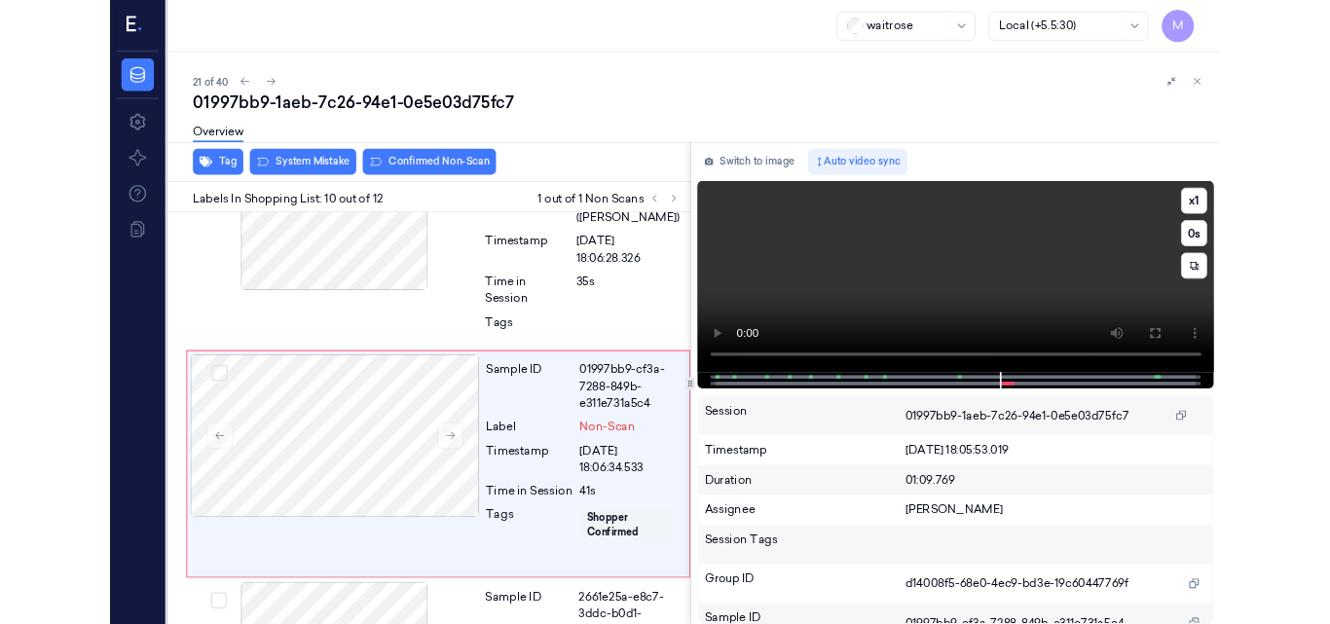
scroll to position [2396, 0]
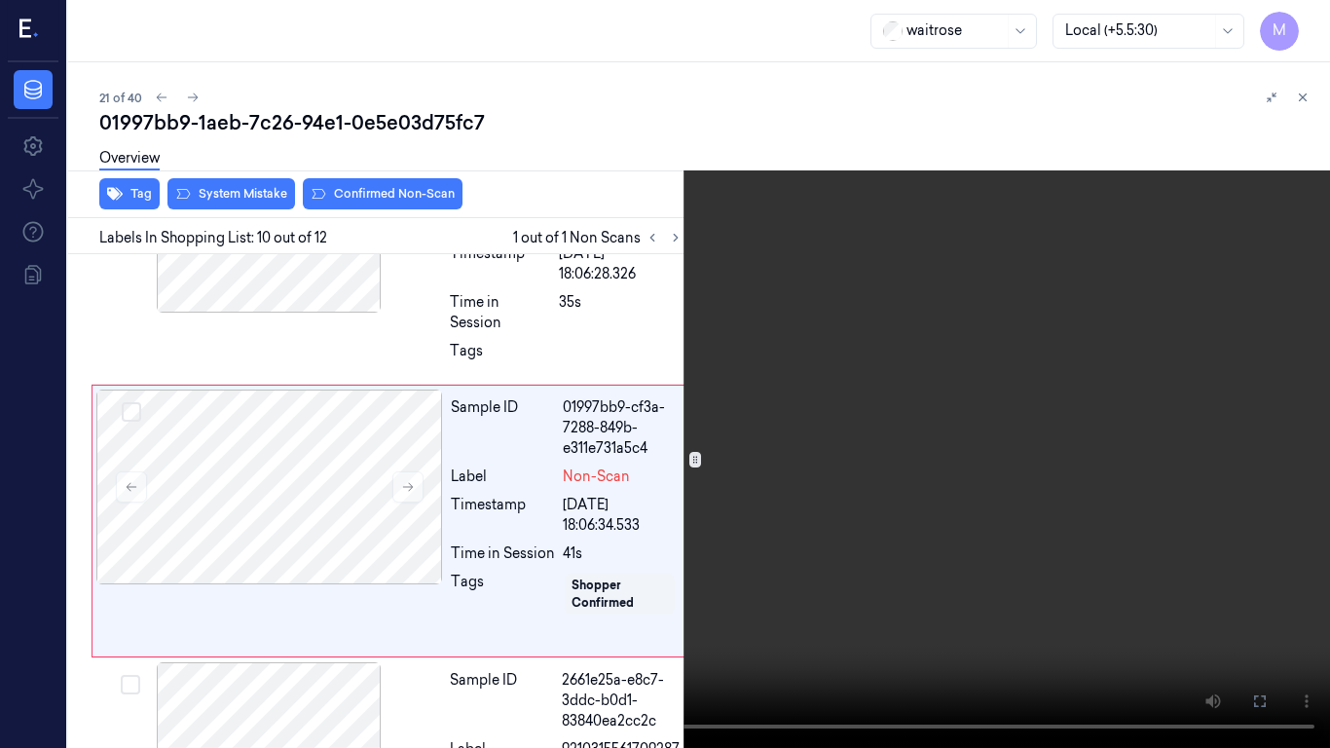
click at [926, 452] on video at bounding box center [665, 374] width 1330 height 748
click at [0, 0] on icon at bounding box center [0, 0] width 0 height 0
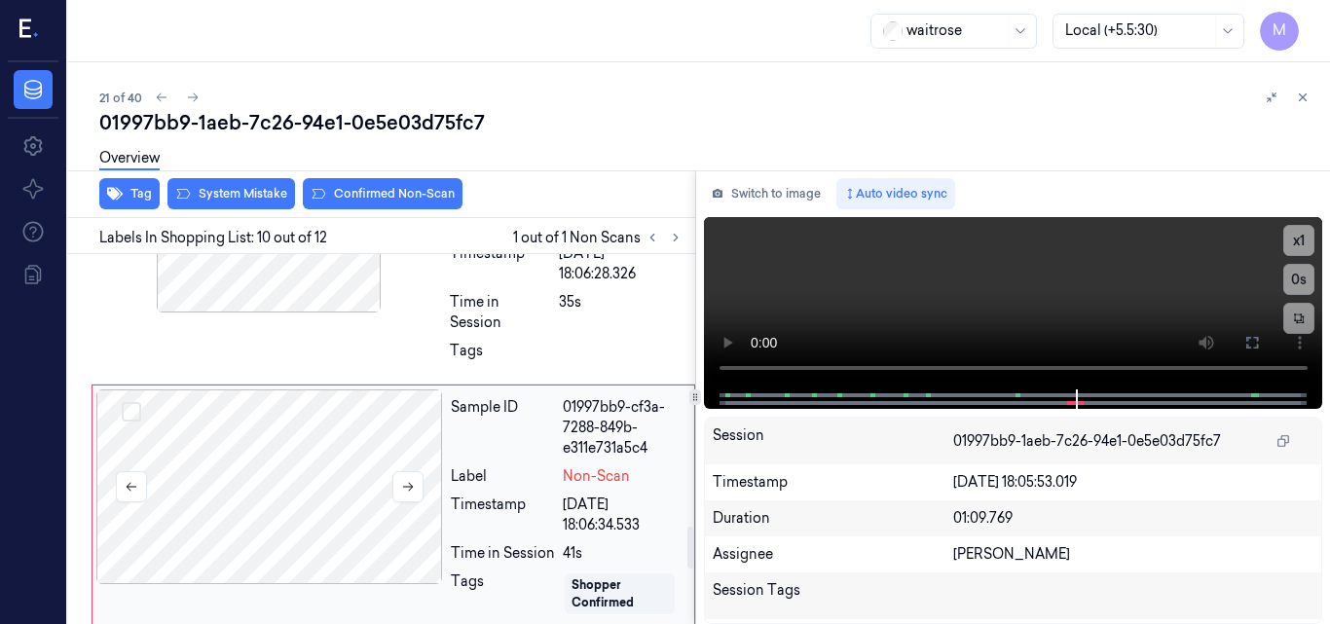
click at [324, 445] on div at bounding box center [269, 487] width 347 height 195
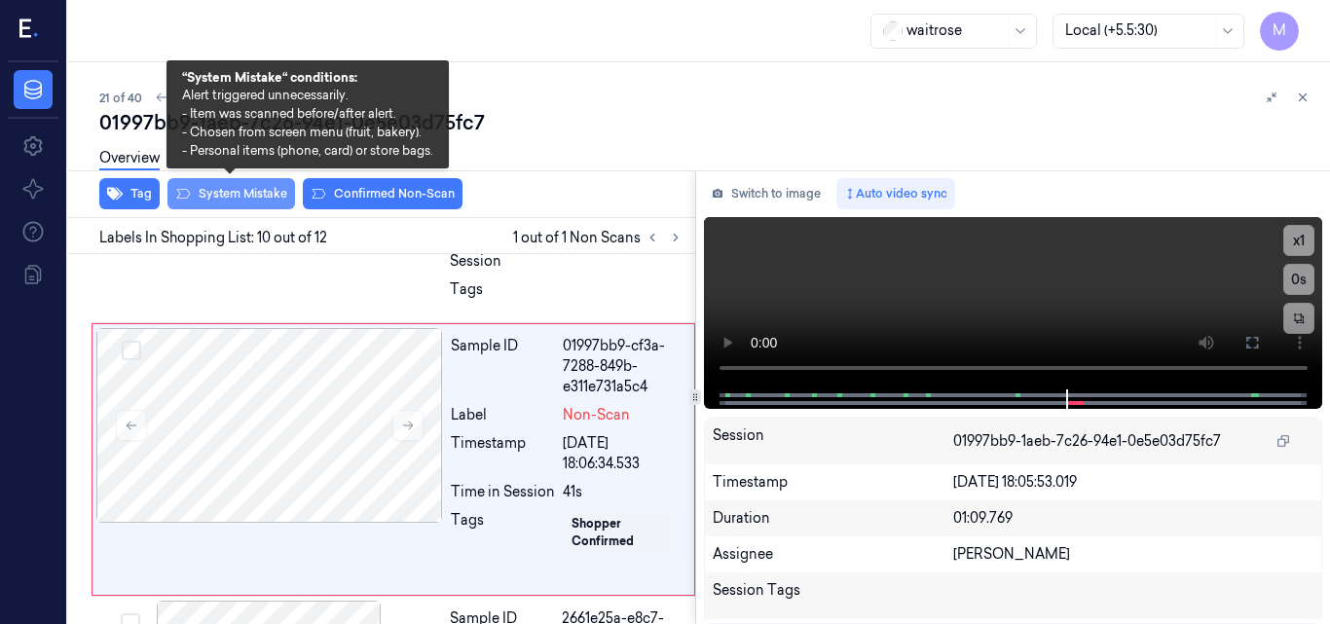
click at [236, 194] on button "System Mistake" at bounding box center [232, 193] width 128 height 31
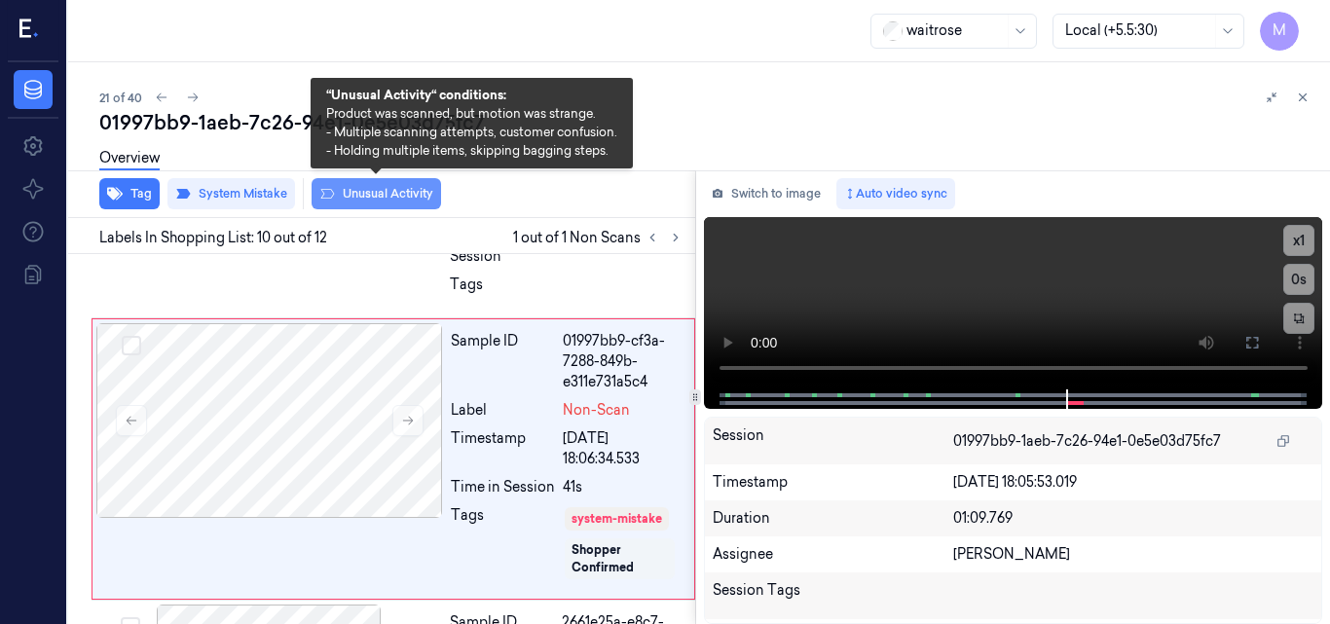
click at [358, 191] on button "Unusual Activity" at bounding box center [377, 193] width 130 height 31
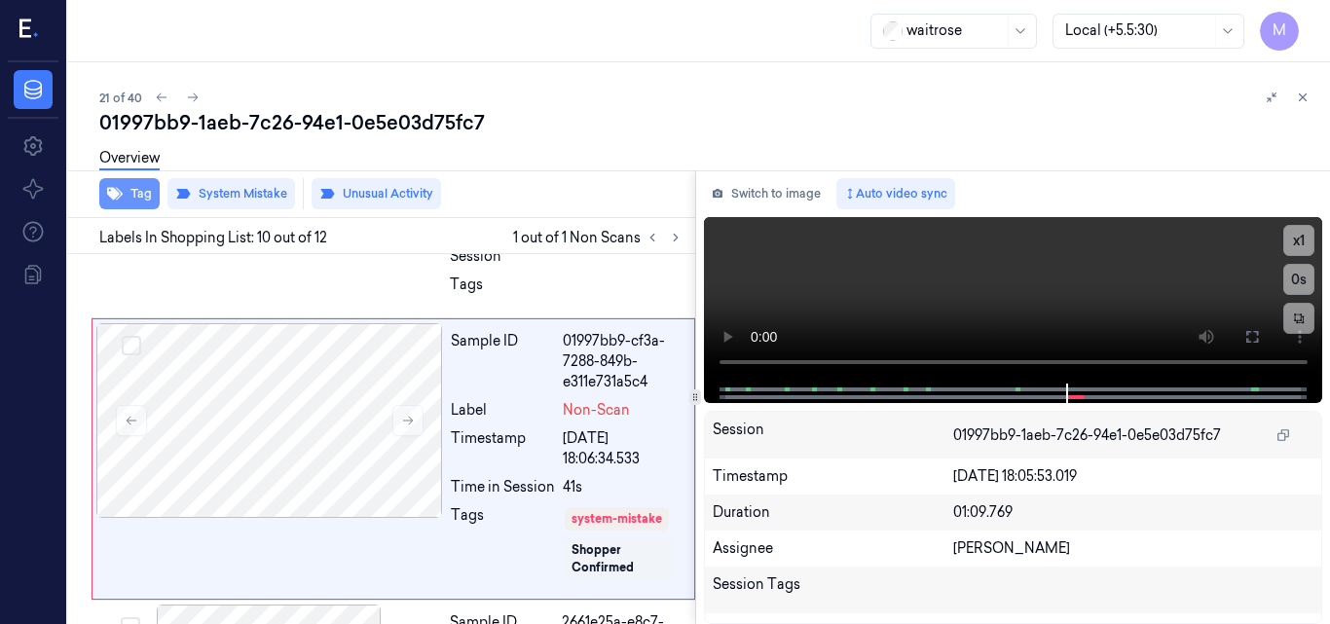
click at [133, 194] on button "Tag" at bounding box center [129, 193] width 60 height 31
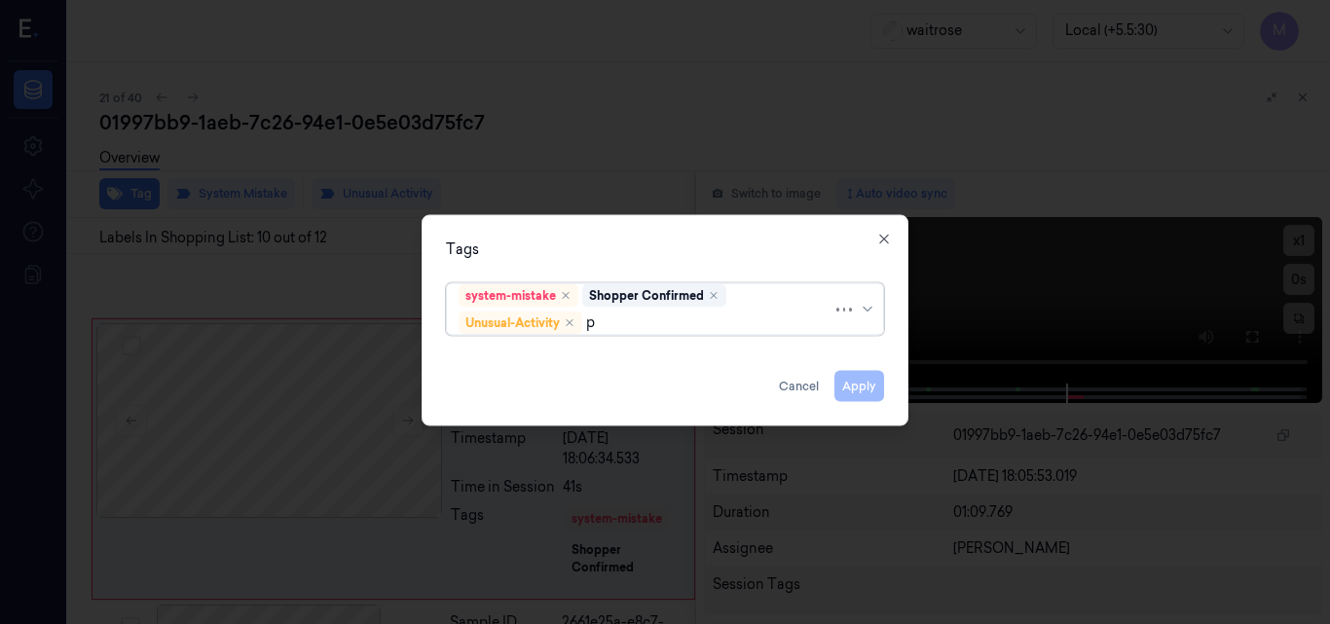
type input "pi"
click at [522, 356] on div "Picklist item alert" at bounding box center [515, 360] width 112 height 20
click at [598, 237] on div "Tags system-mistake Shopper Confirmed Unusual-Activity Picklist item alert Appl…" at bounding box center [665, 319] width 487 height 211
click at [871, 391] on button "Apply" at bounding box center [860, 385] width 50 height 31
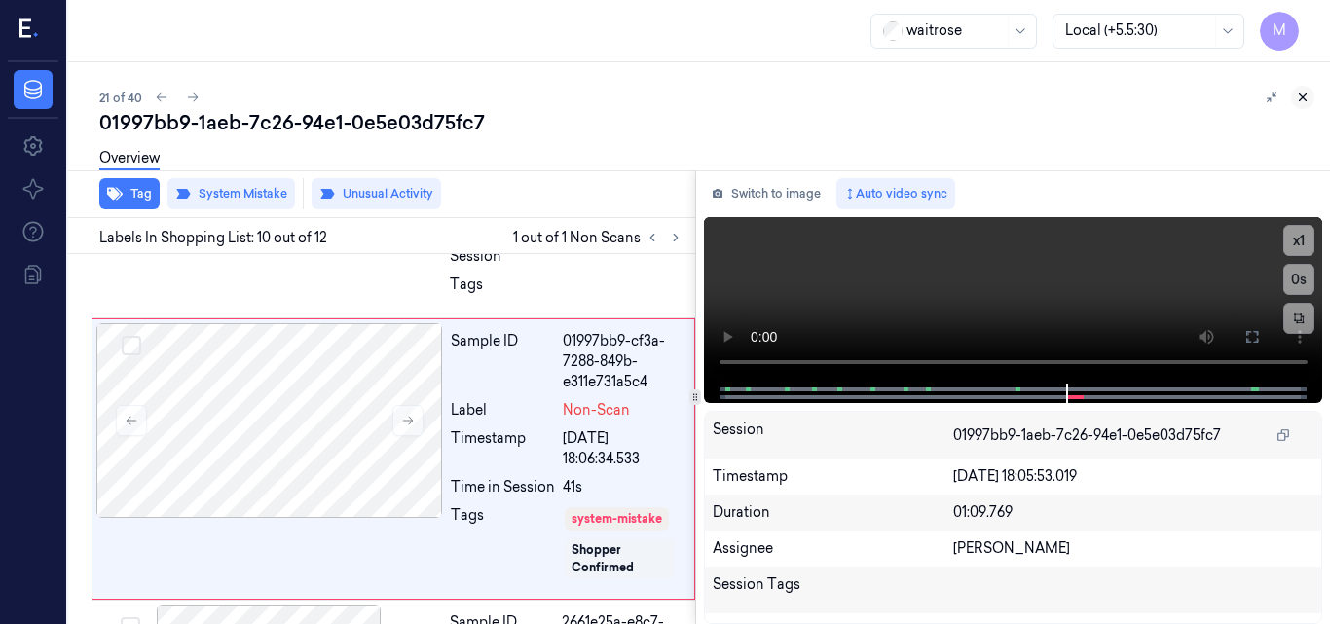
click at [1300, 96] on icon at bounding box center [1303, 98] width 14 height 14
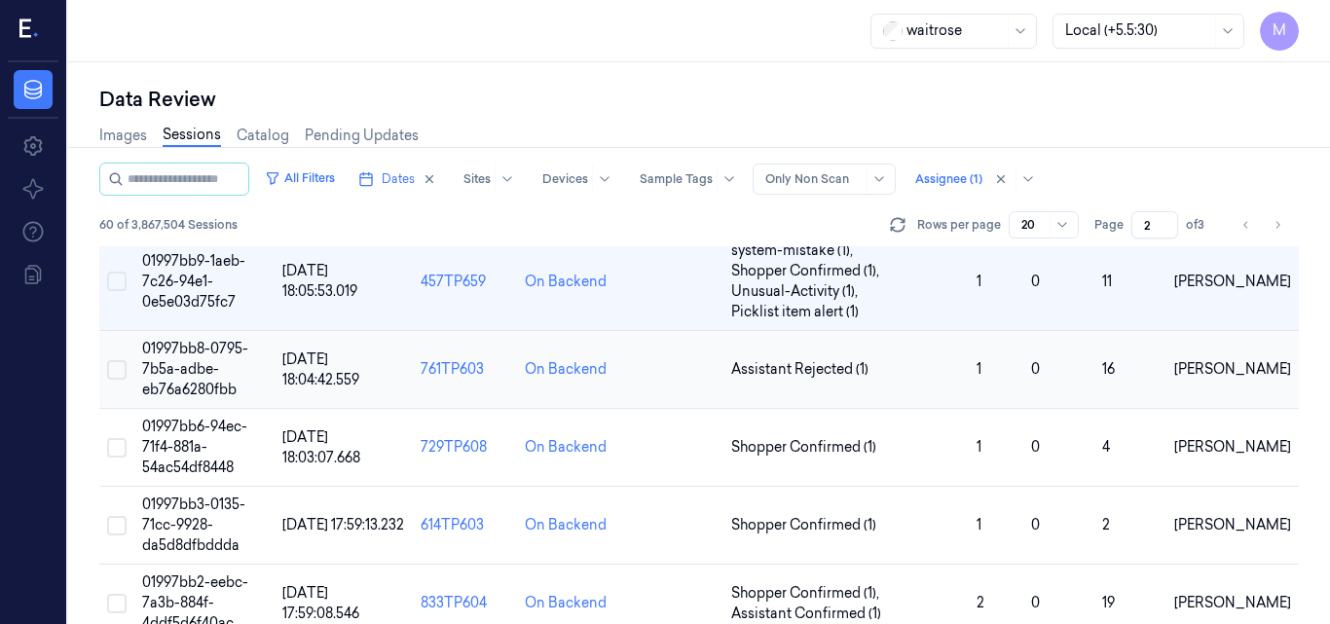
scroll to position [97, 0]
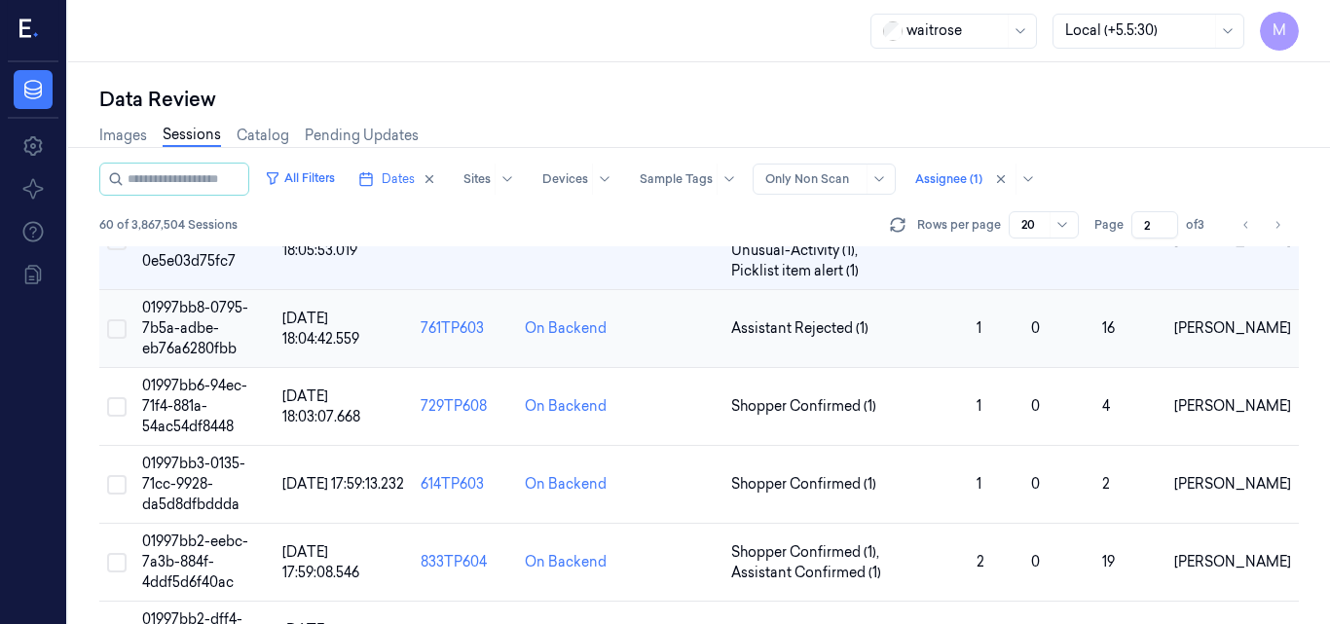
click at [206, 323] on span "01997bb8-0795-7b5a-adbe-eb76a6280fbb" at bounding box center [195, 328] width 106 height 58
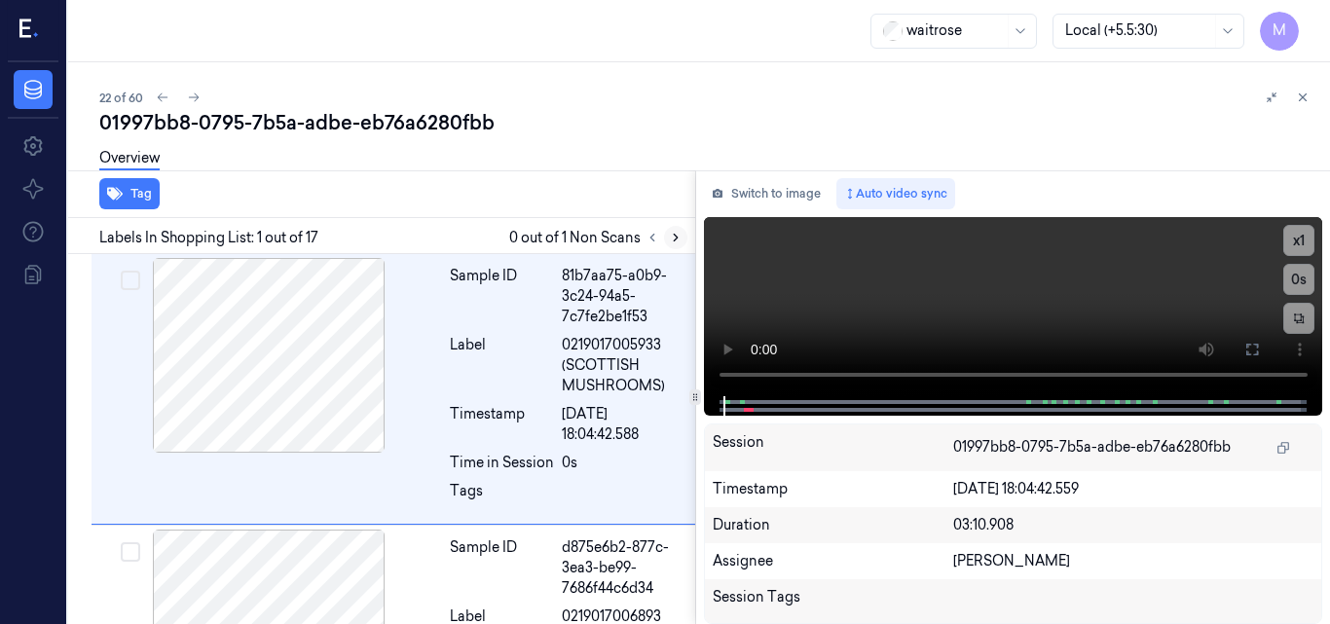
click at [673, 237] on icon at bounding box center [676, 238] width 14 height 14
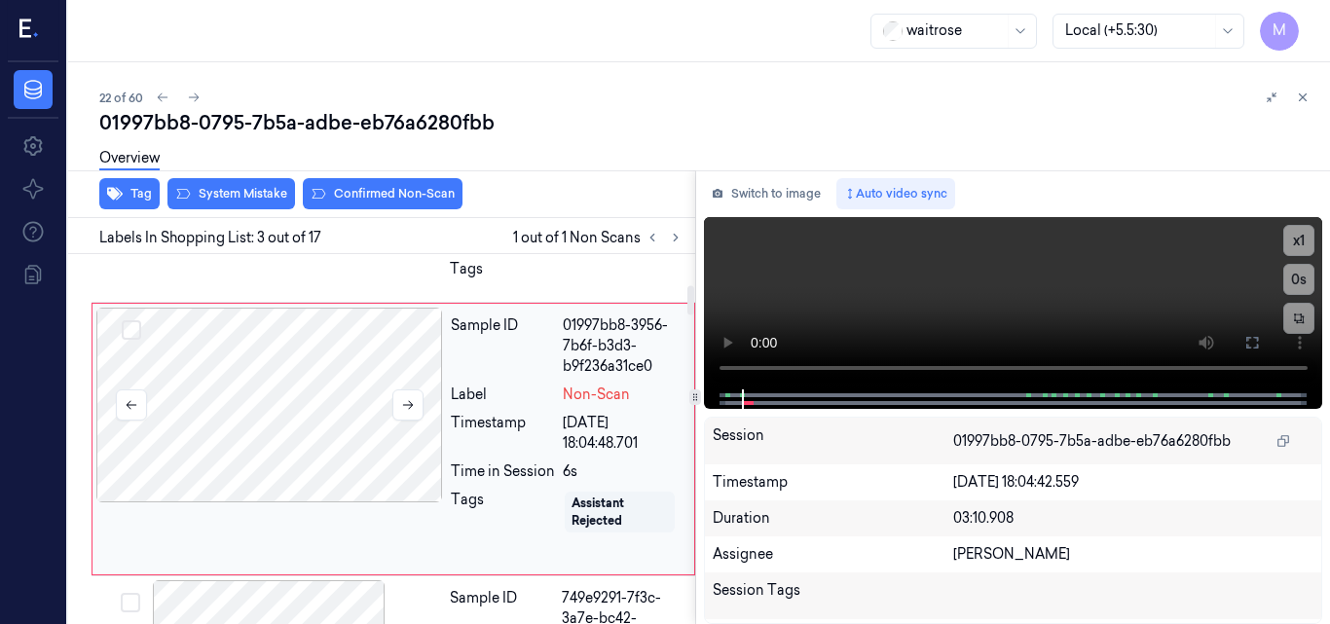
scroll to position [299, 0]
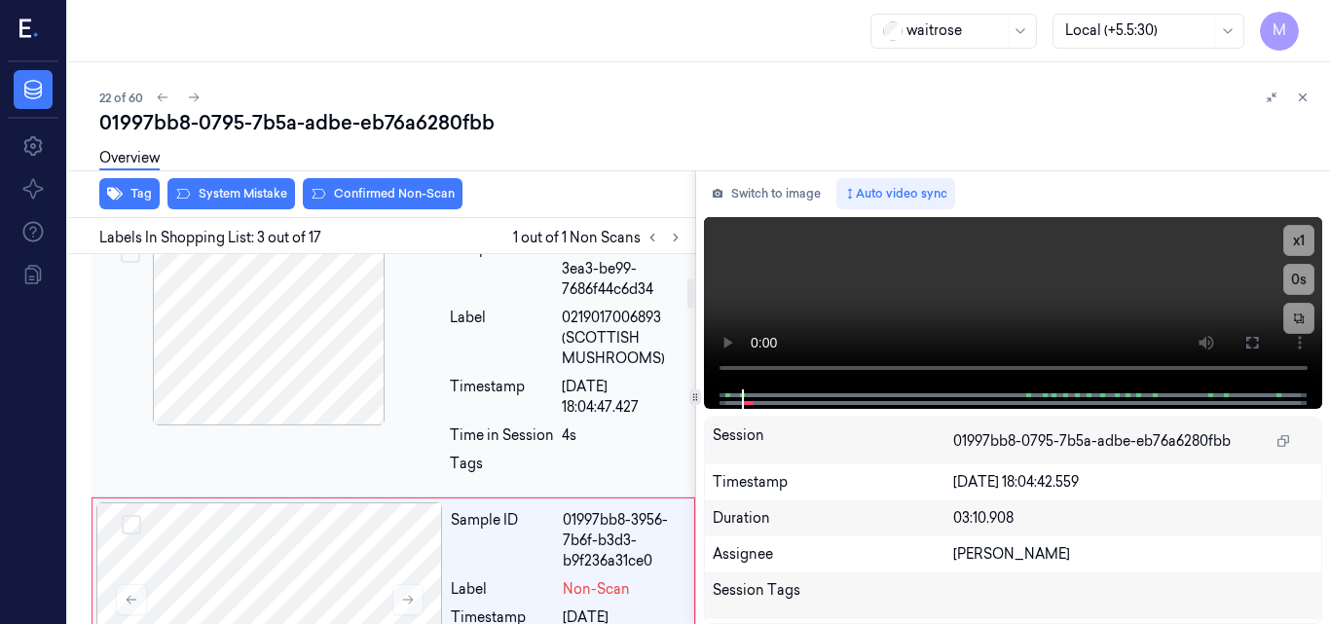
click at [281, 325] on div at bounding box center [268, 328] width 347 height 195
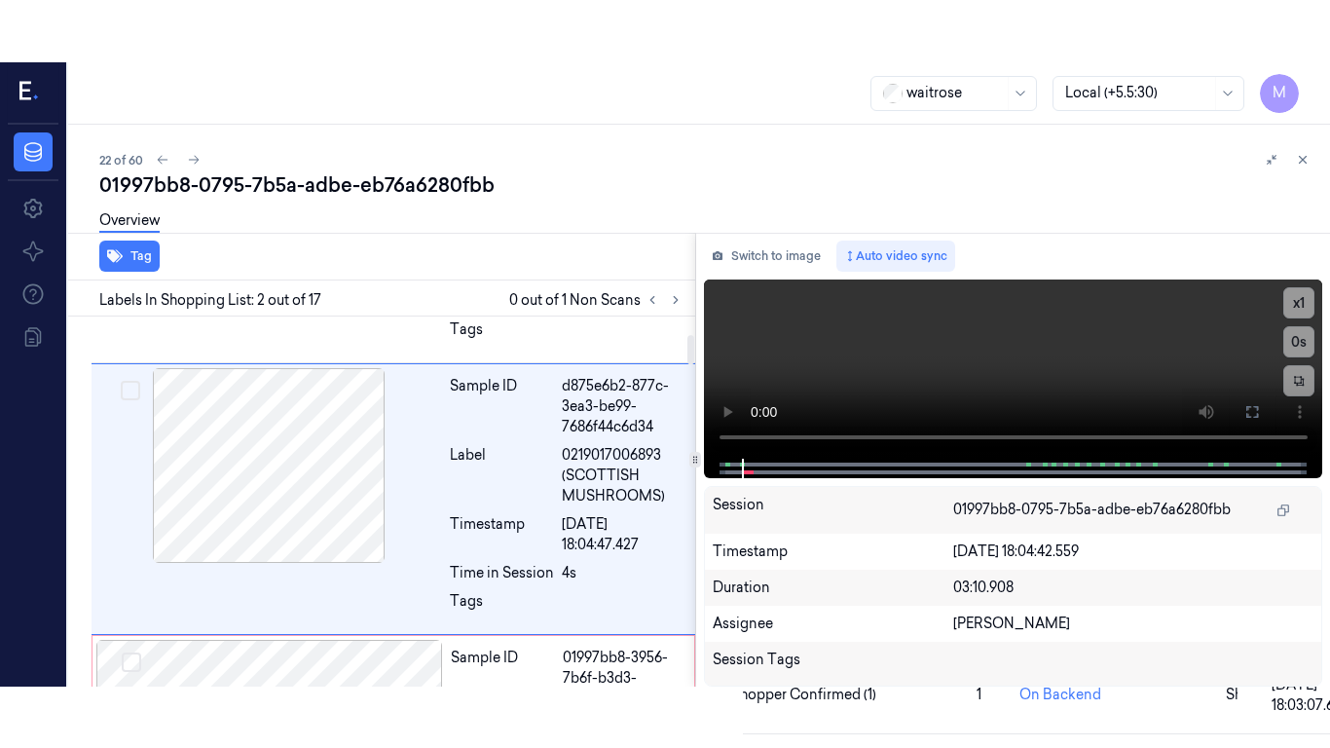
scroll to position [222, 0]
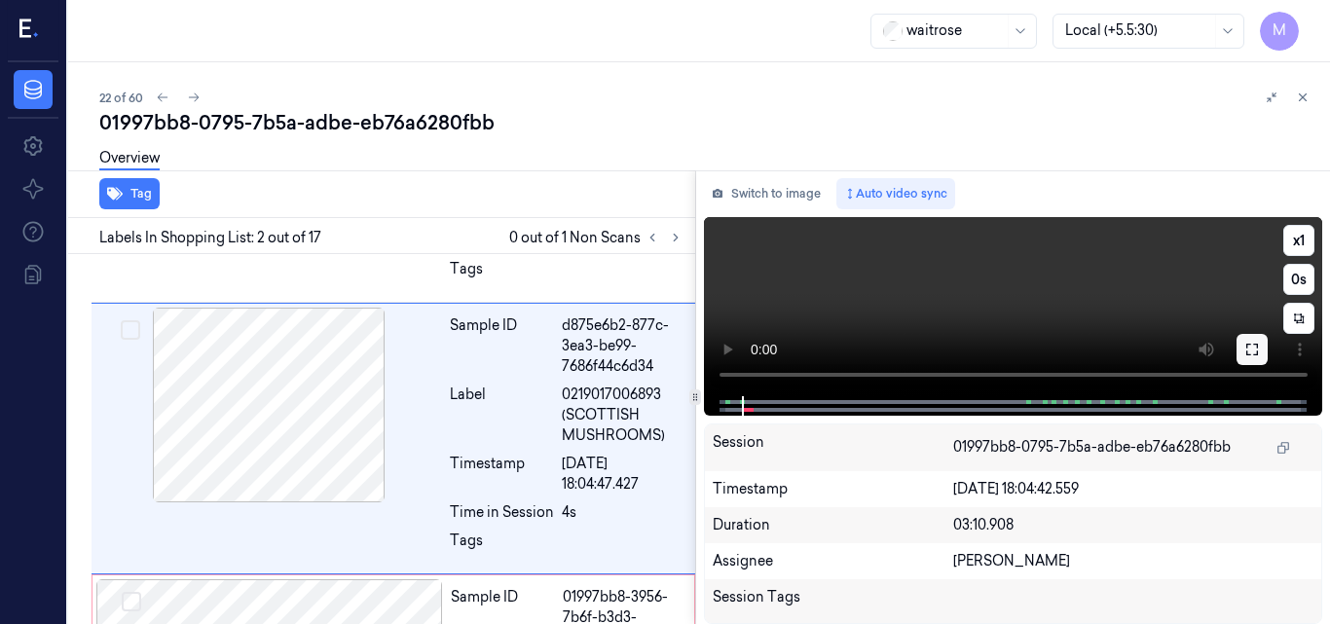
click at [1257, 344] on icon at bounding box center [1253, 350] width 12 height 12
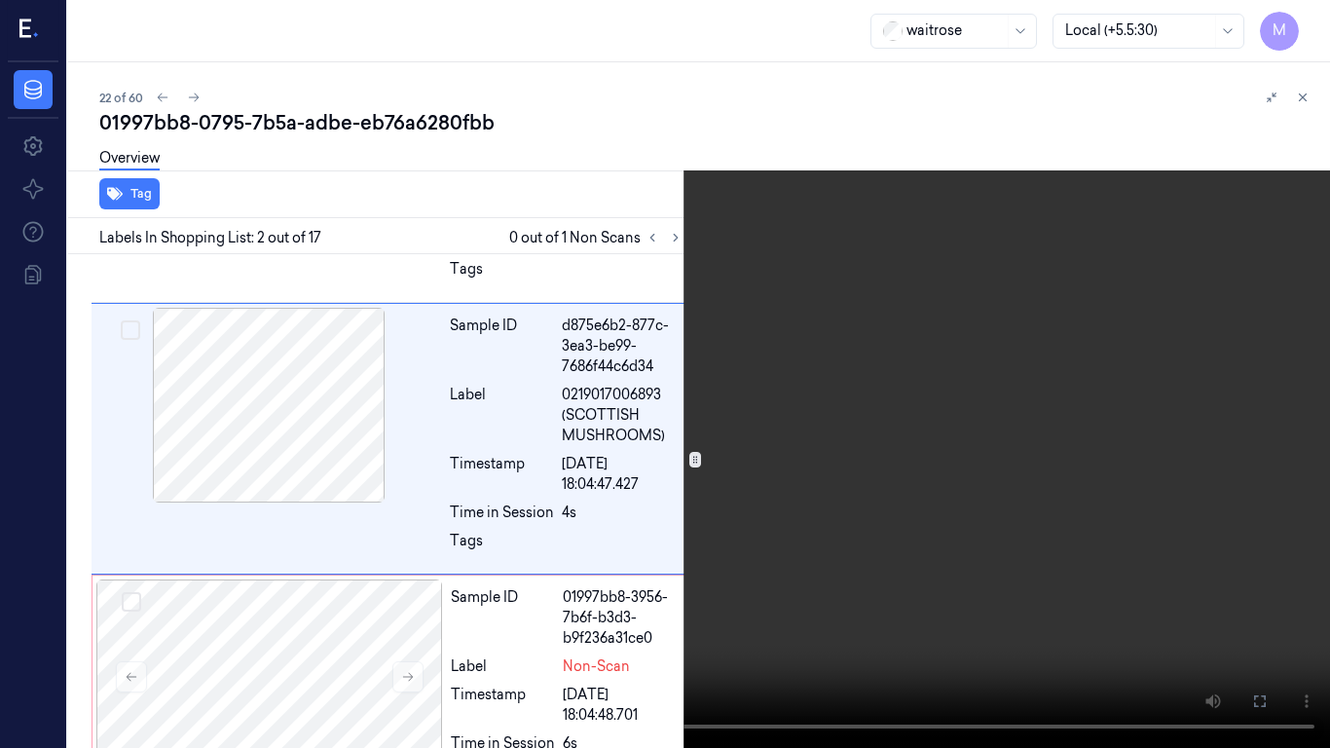
click at [811, 381] on video at bounding box center [665, 374] width 1330 height 748
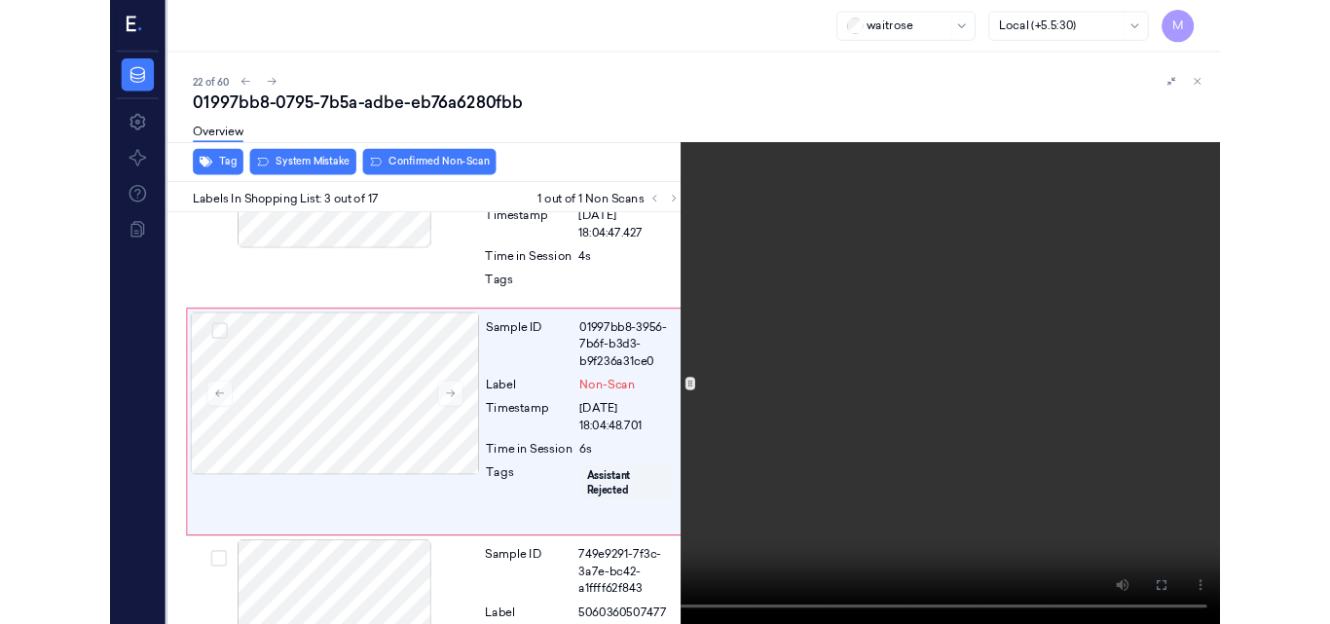
scroll to position [432, 0]
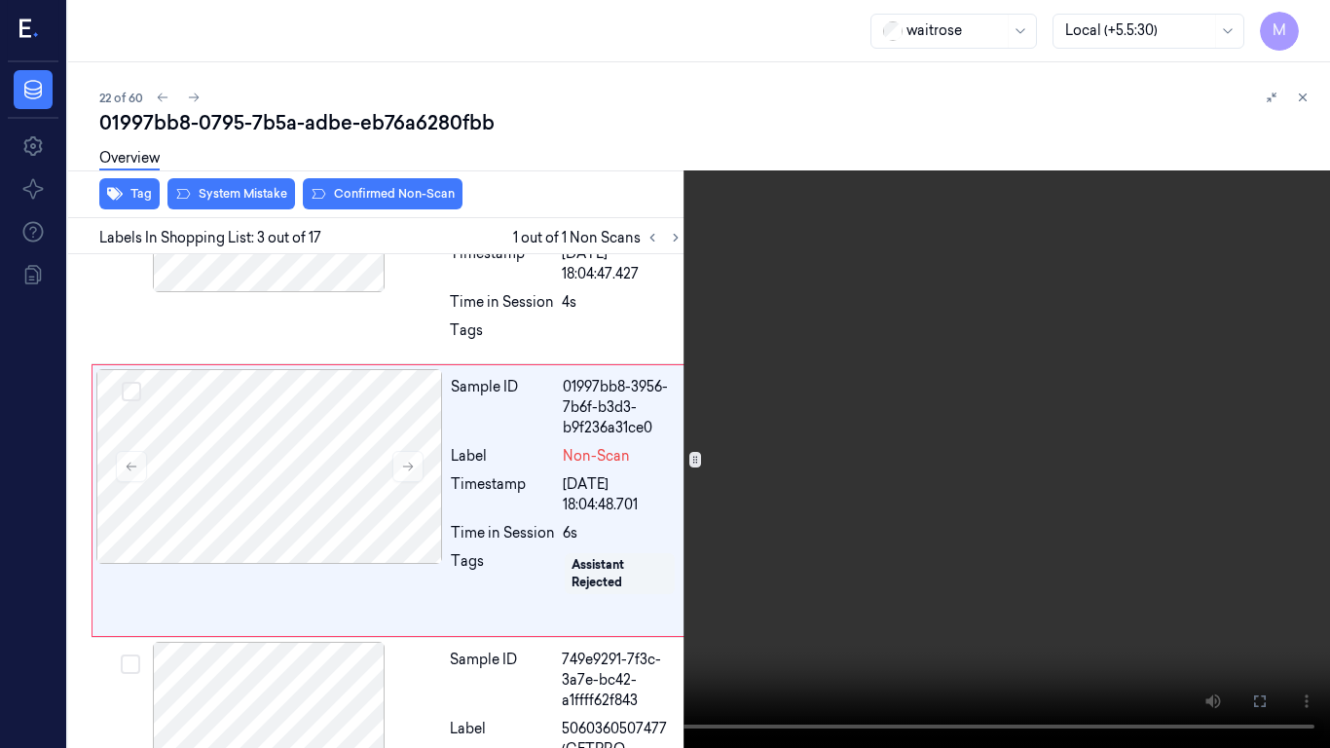
click at [716, 457] on video at bounding box center [665, 374] width 1330 height 748
click at [0, 0] on icon at bounding box center [0, 0] width 0 height 0
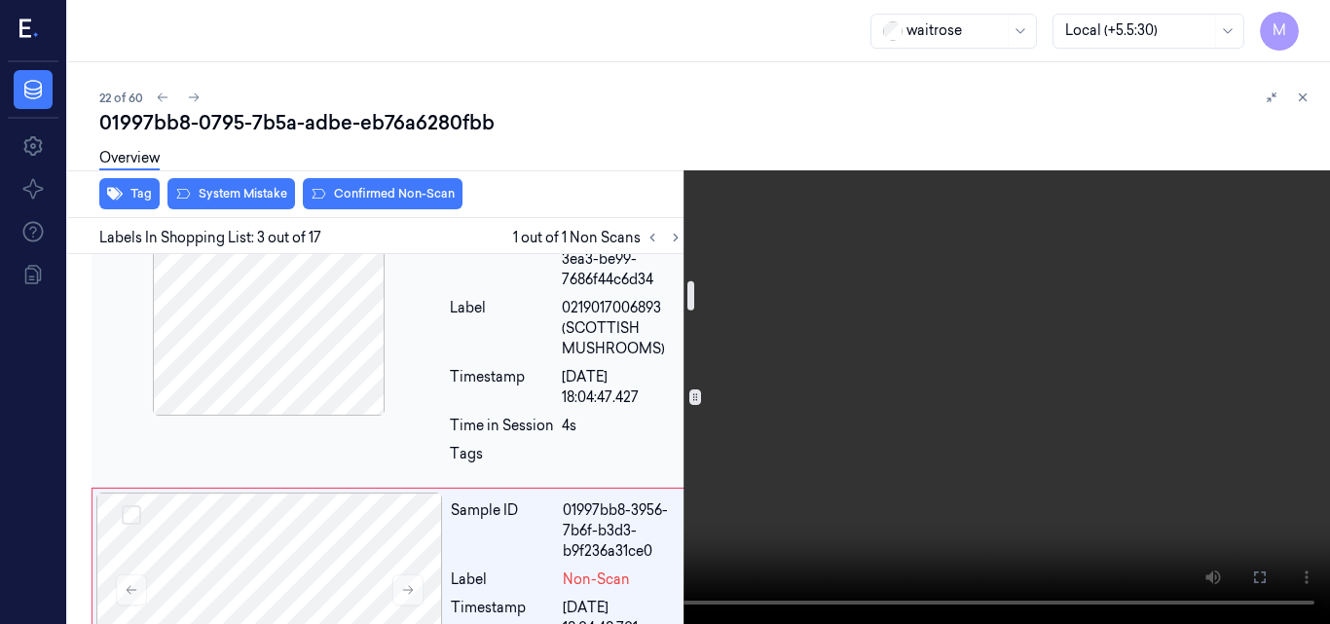
scroll to position [335, 0]
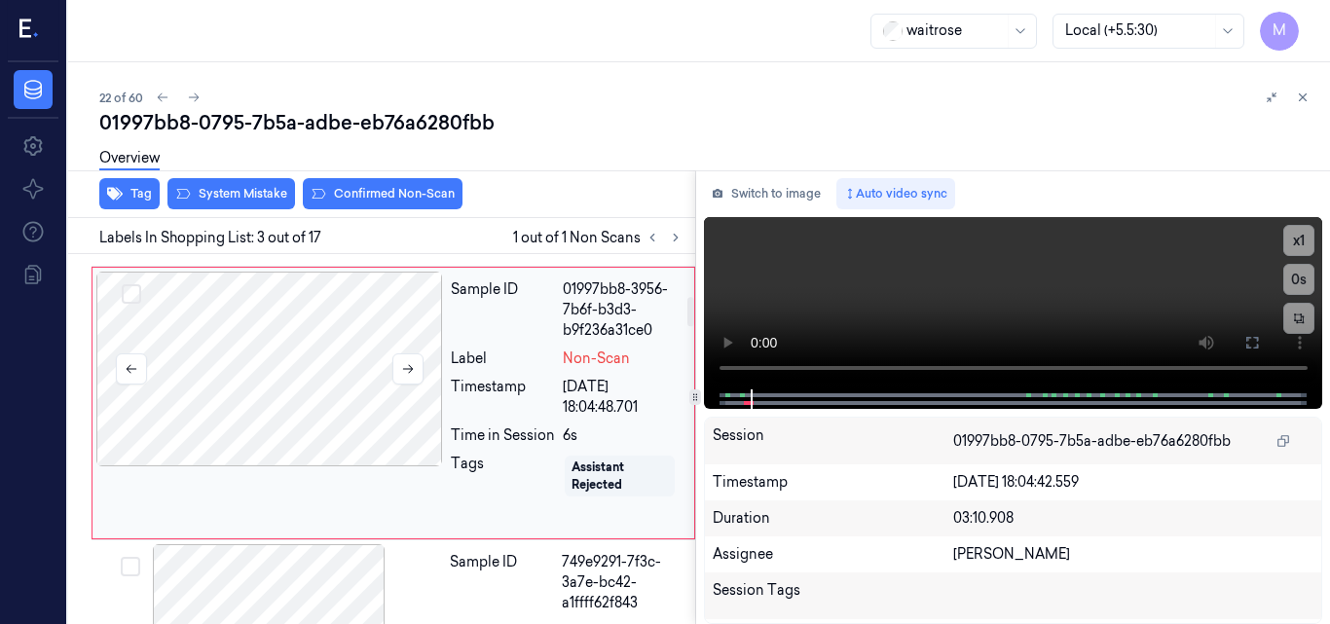
click at [279, 364] on div at bounding box center [269, 369] width 347 height 195
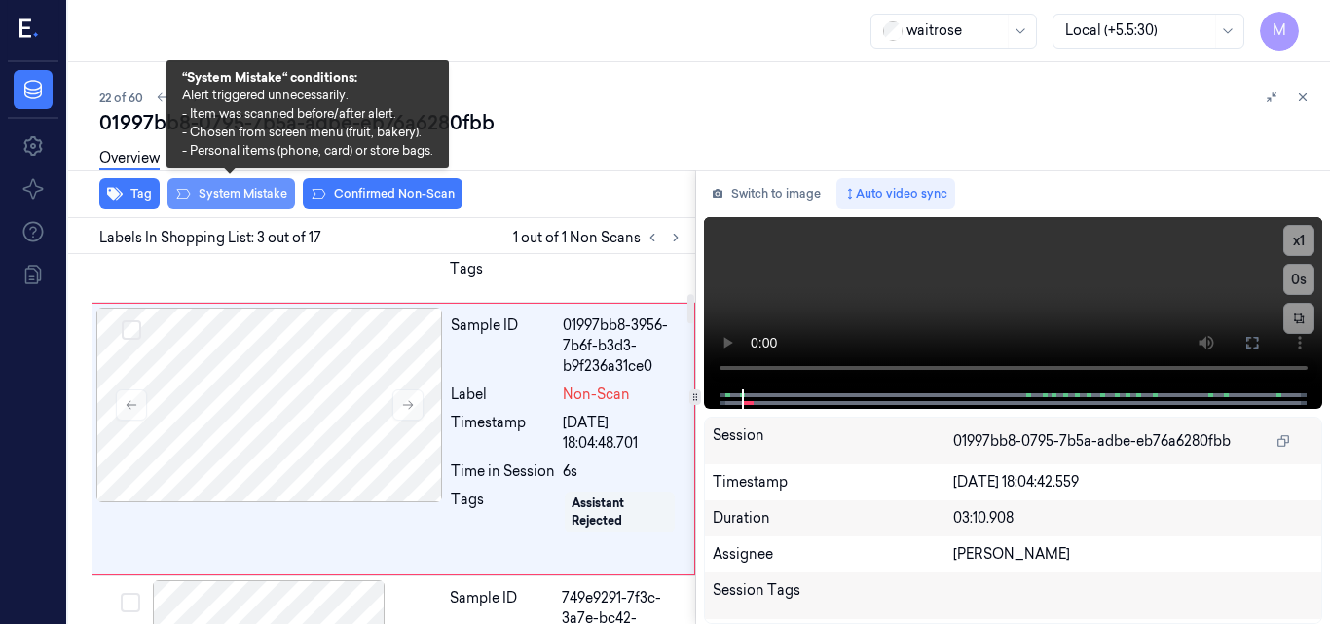
click at [238, 190] on button "System Mistake" at bounding box center [232, 193] width 128 height 31
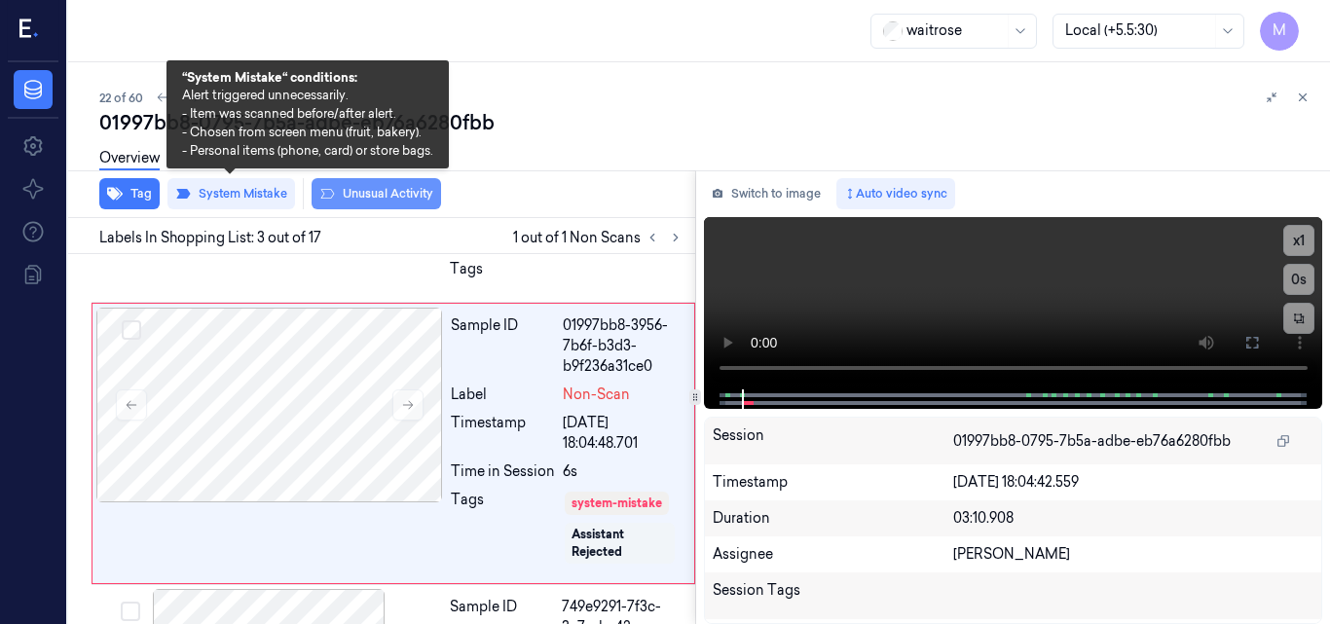
scroll to position [499, 0]
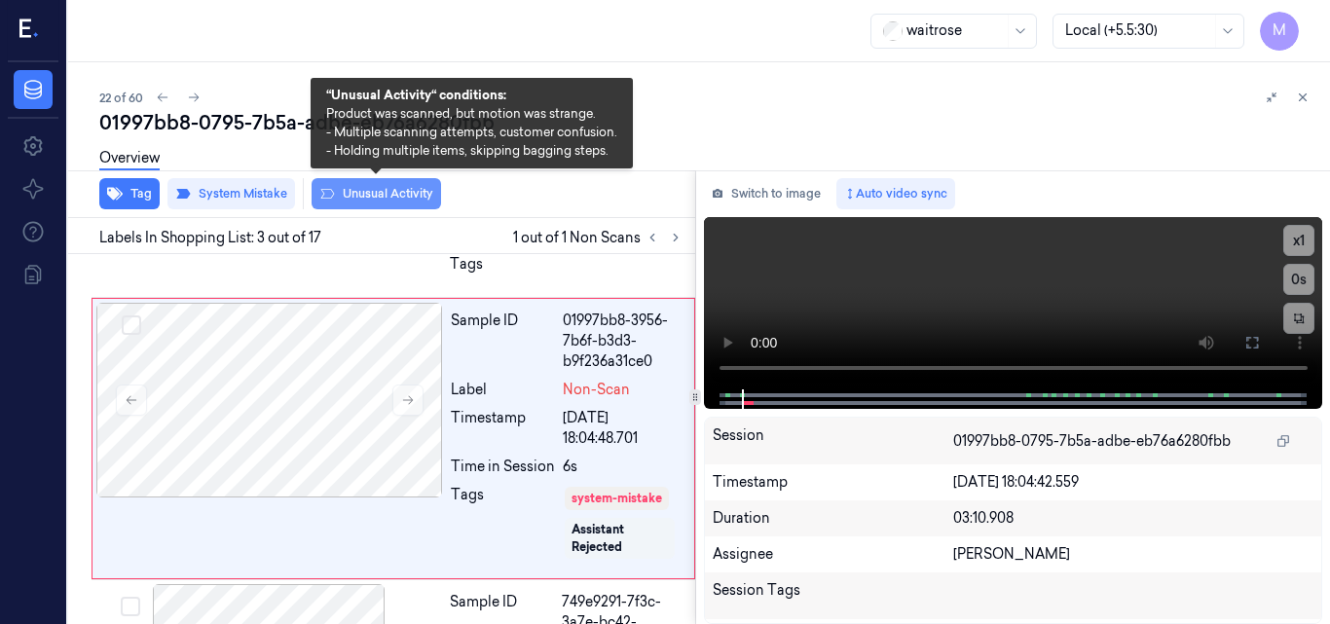
click at [384, 189] on button "Unusual Activity" at bounding box center [377, 193] width 130 height 31
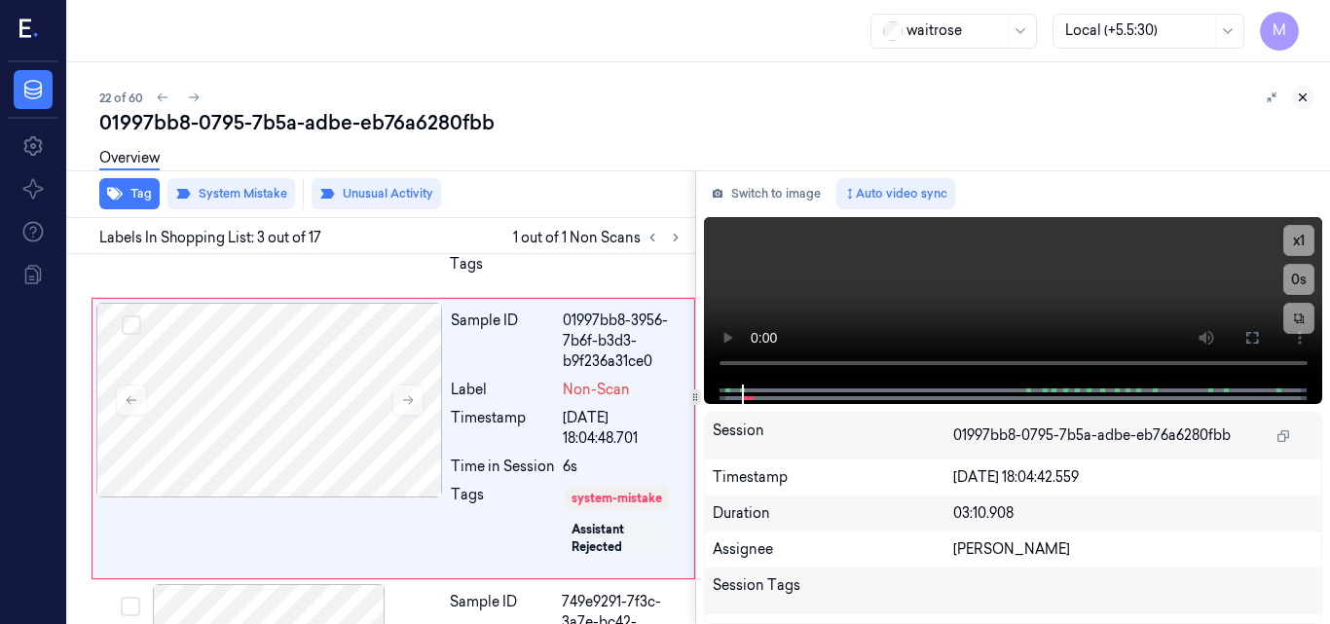
click at [1300, 98] on icon at bounding box center [1303, 98] width 14 height 14
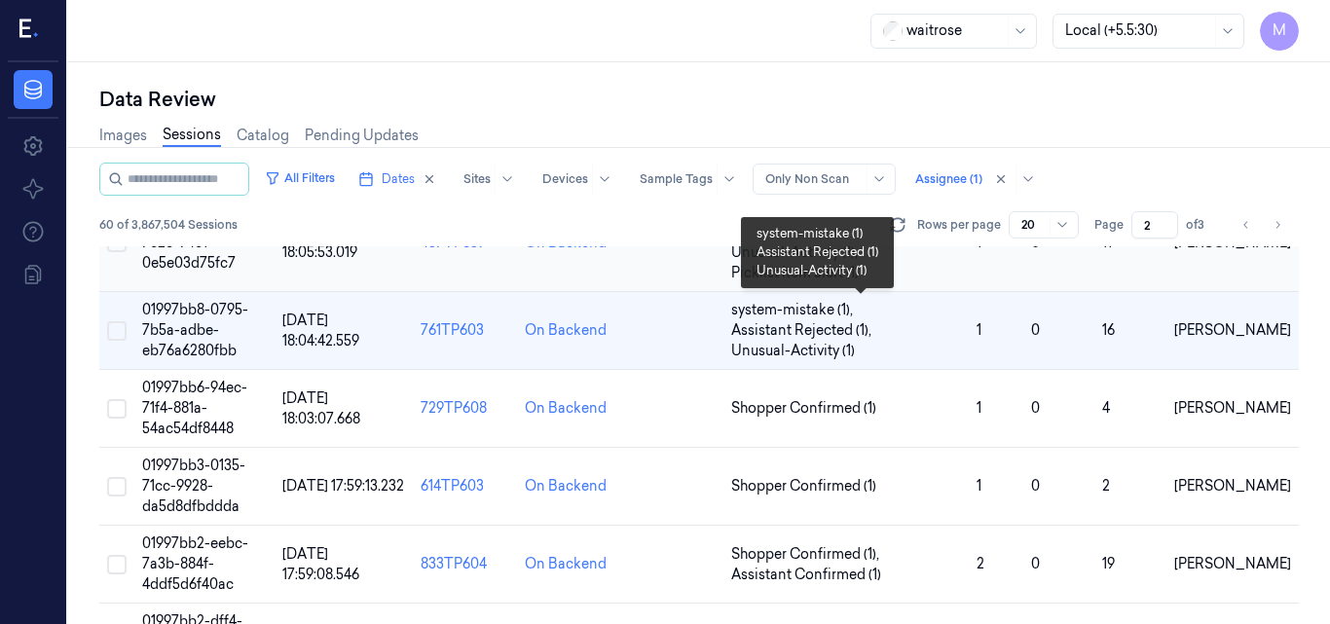
scroll to position [97, 0]
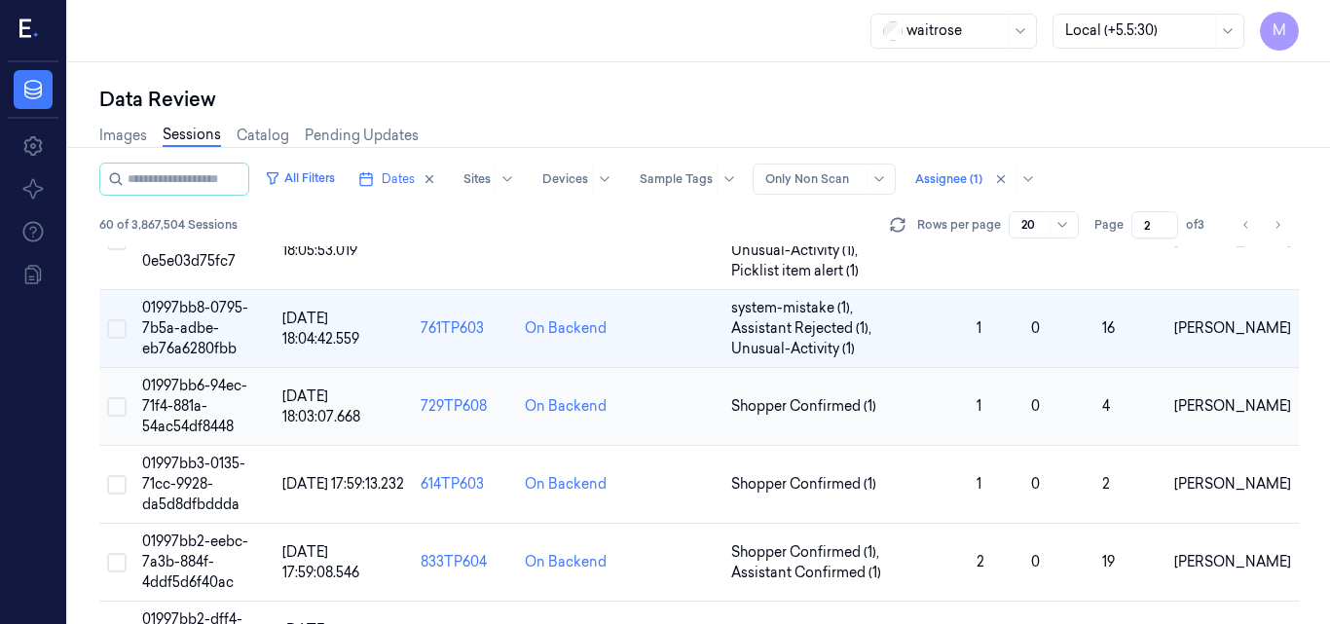
click at [216, 397] on td "01997bb6-94ec-71f4-881a-54ac54df8448" at bounding box center [204, 407] width 140 height 78
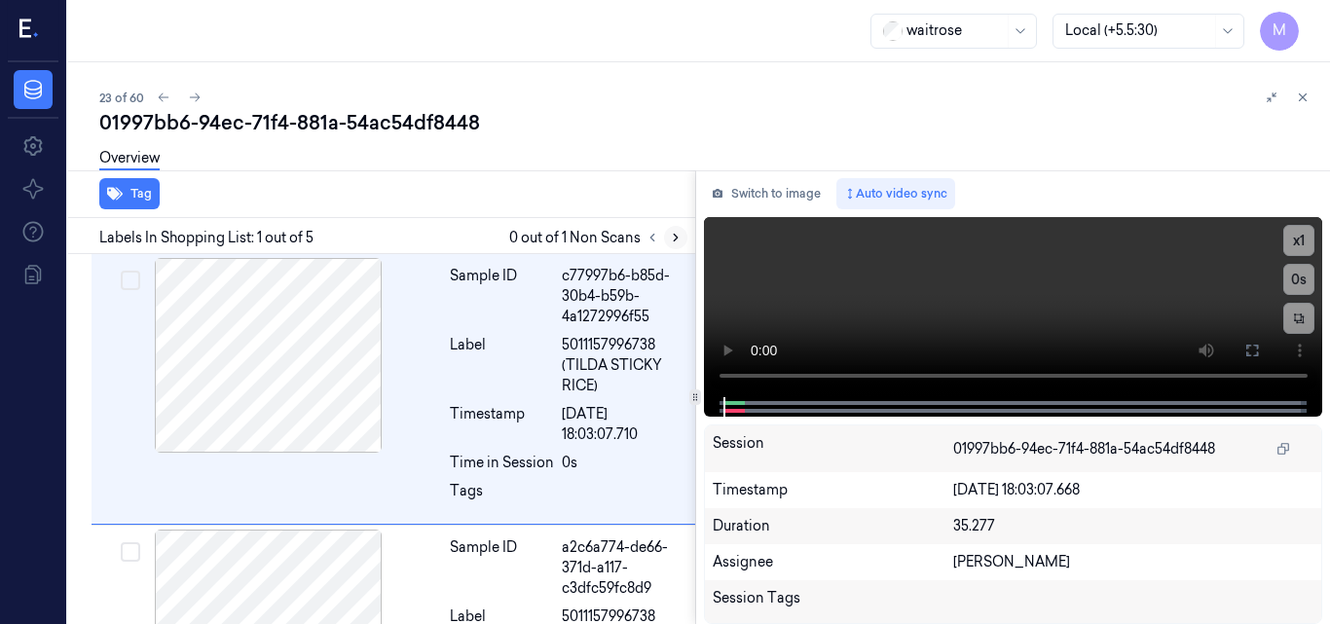
click at [674, 240] on icon at bounding box center [676, 238] width 14 height 14
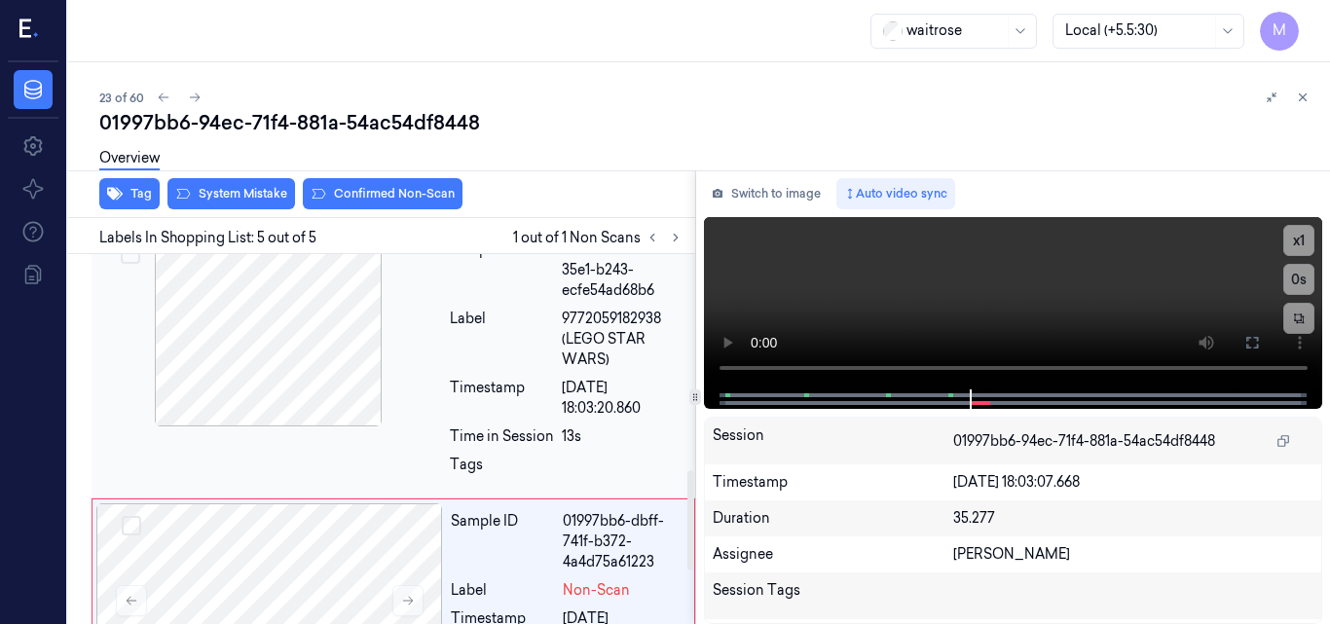
scroll to position [995, 0]
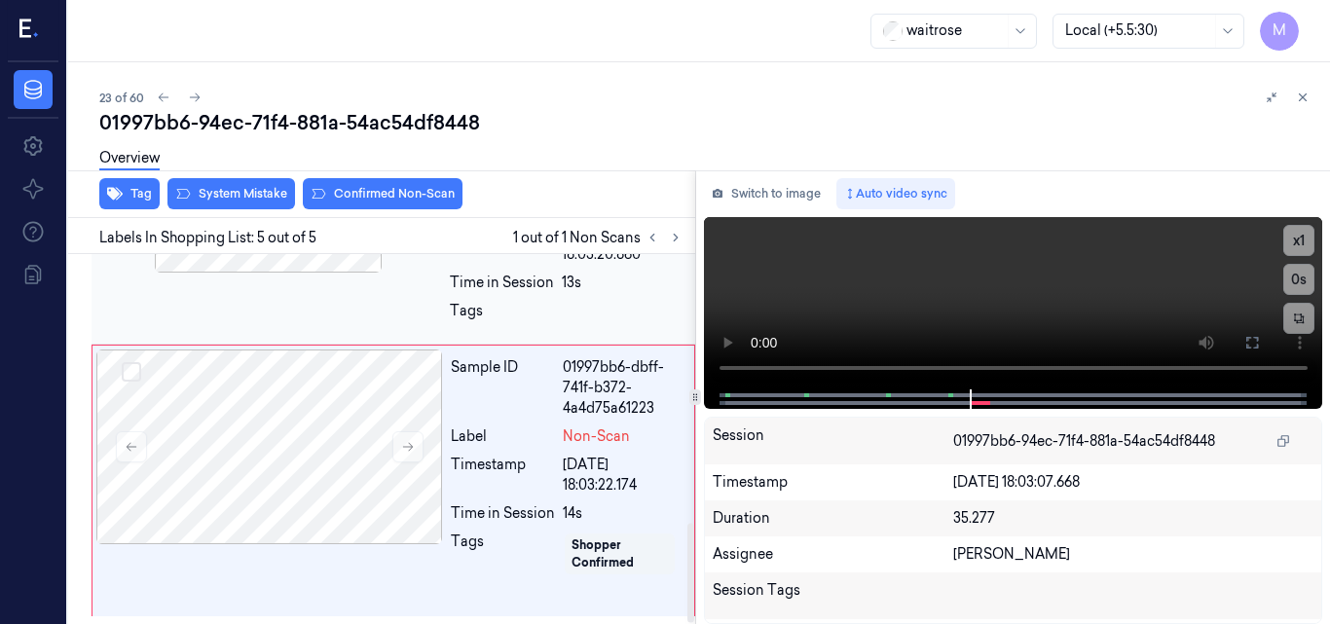
click at [304, 387] on div at bounding box center [269, 447] width 347 height 195
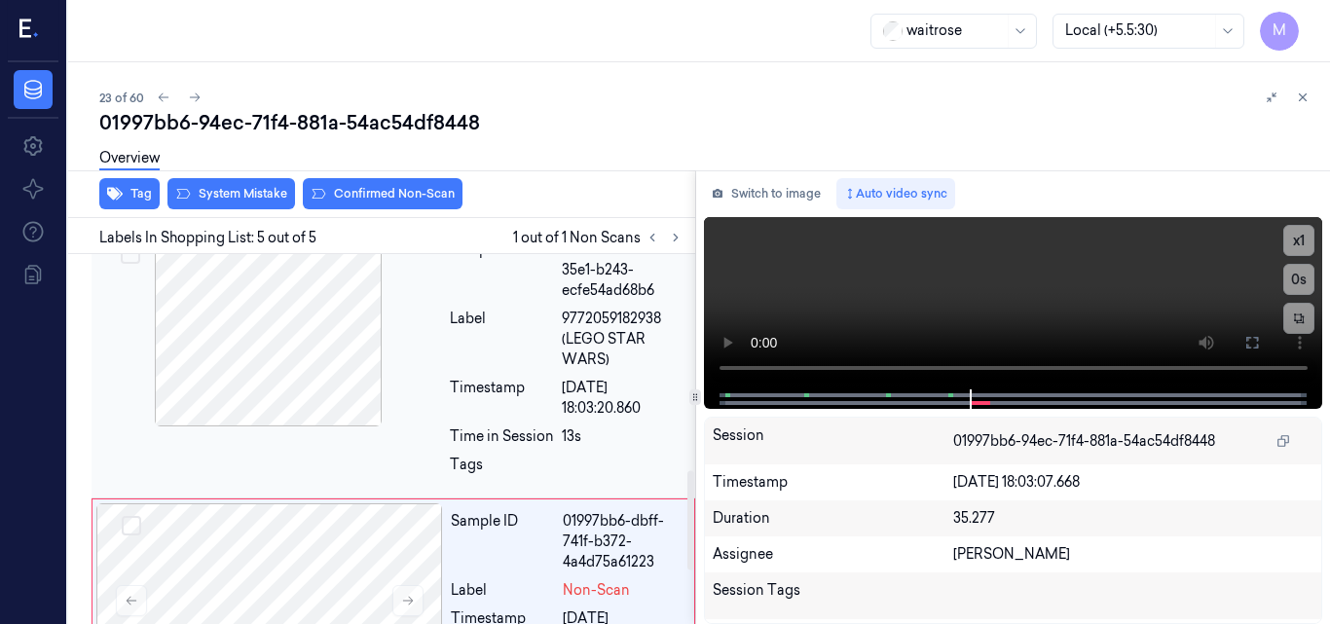
click at [287, 355] on div at bounding box center [268, 329] width 347 height 195
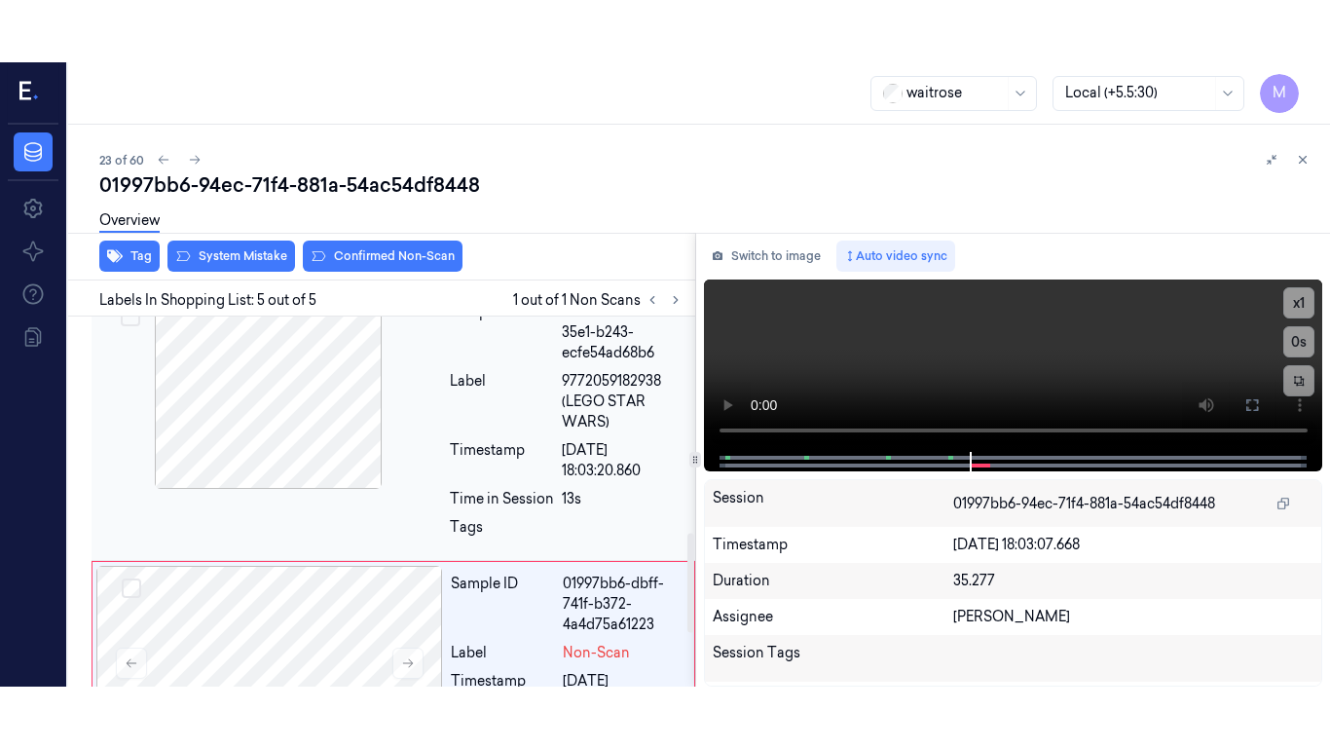
scroll to position [765, 0]
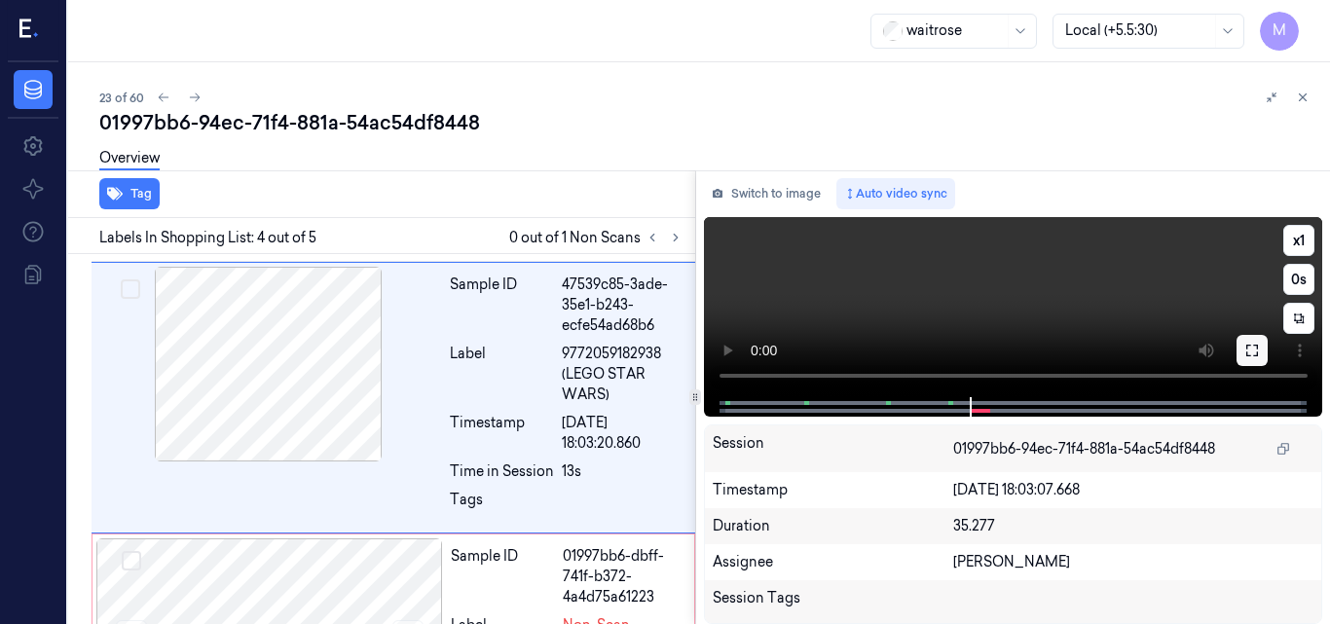
click at [1248, 353] on icon at bounding box center [1253, 351] width 12 height 12
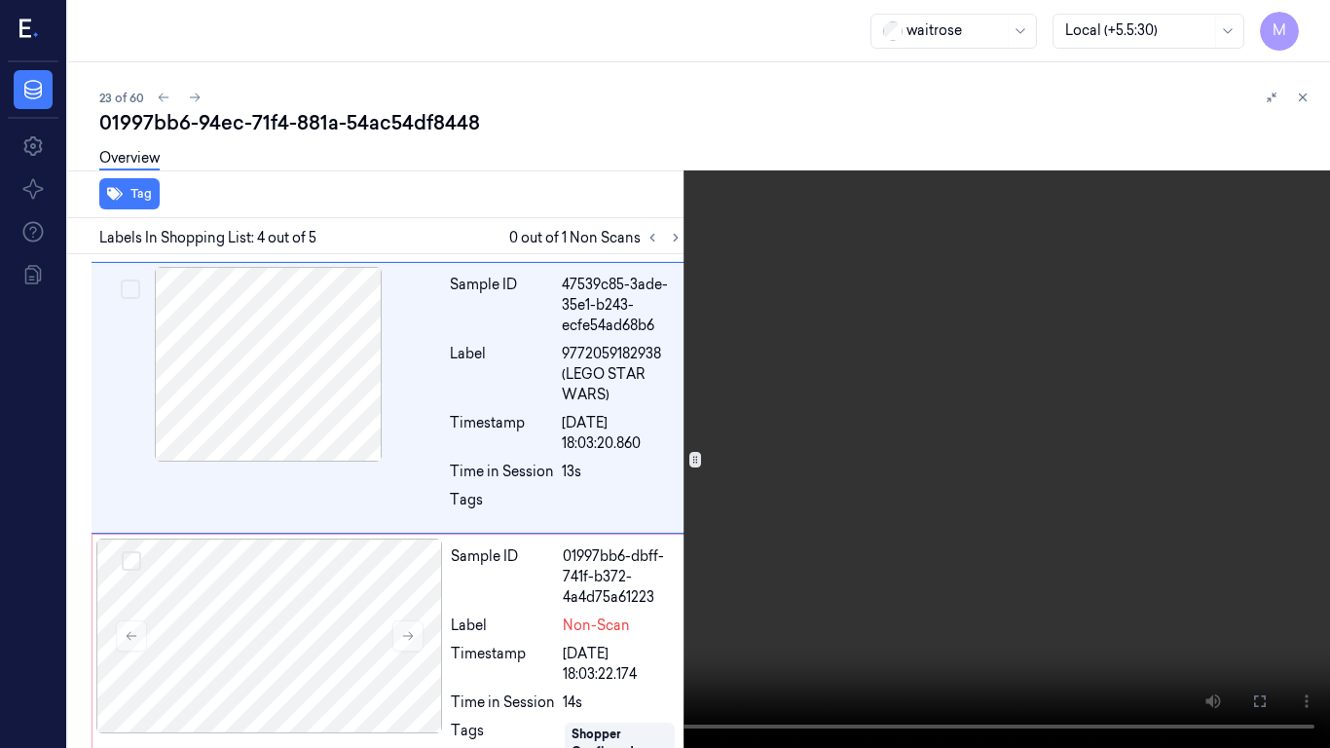
click at [874, 405] on video at bounding box center [665, 374] width 1330 height 748
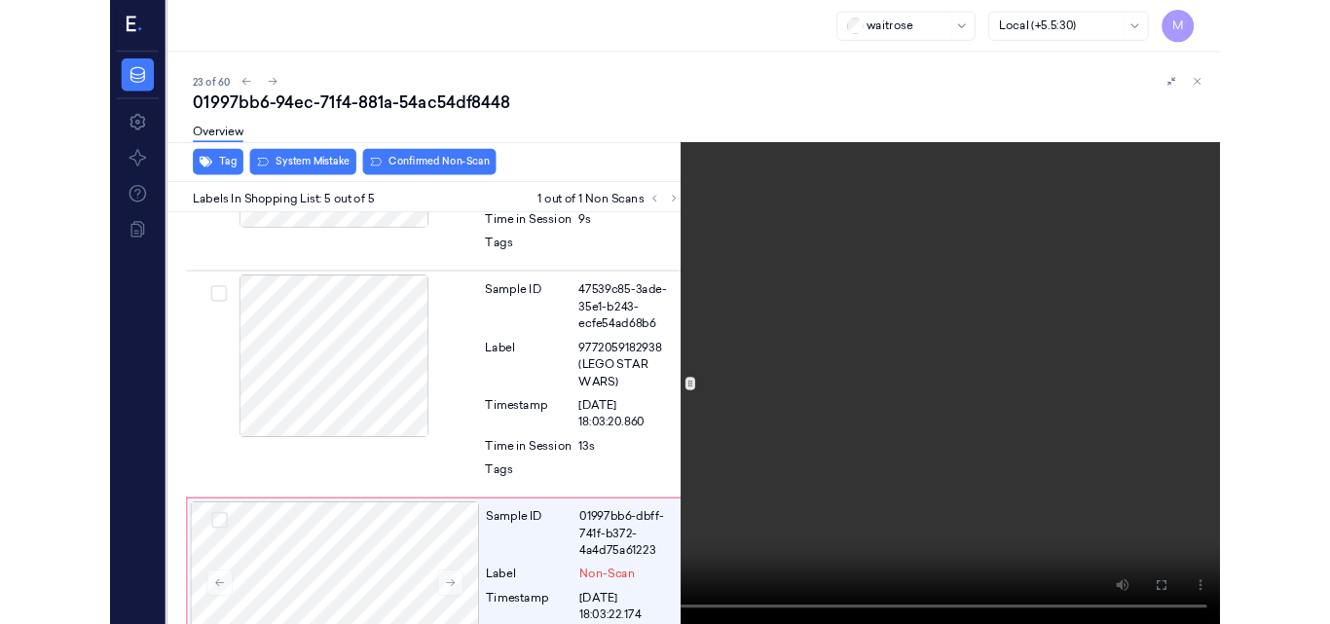
scroll to position [872, 0]
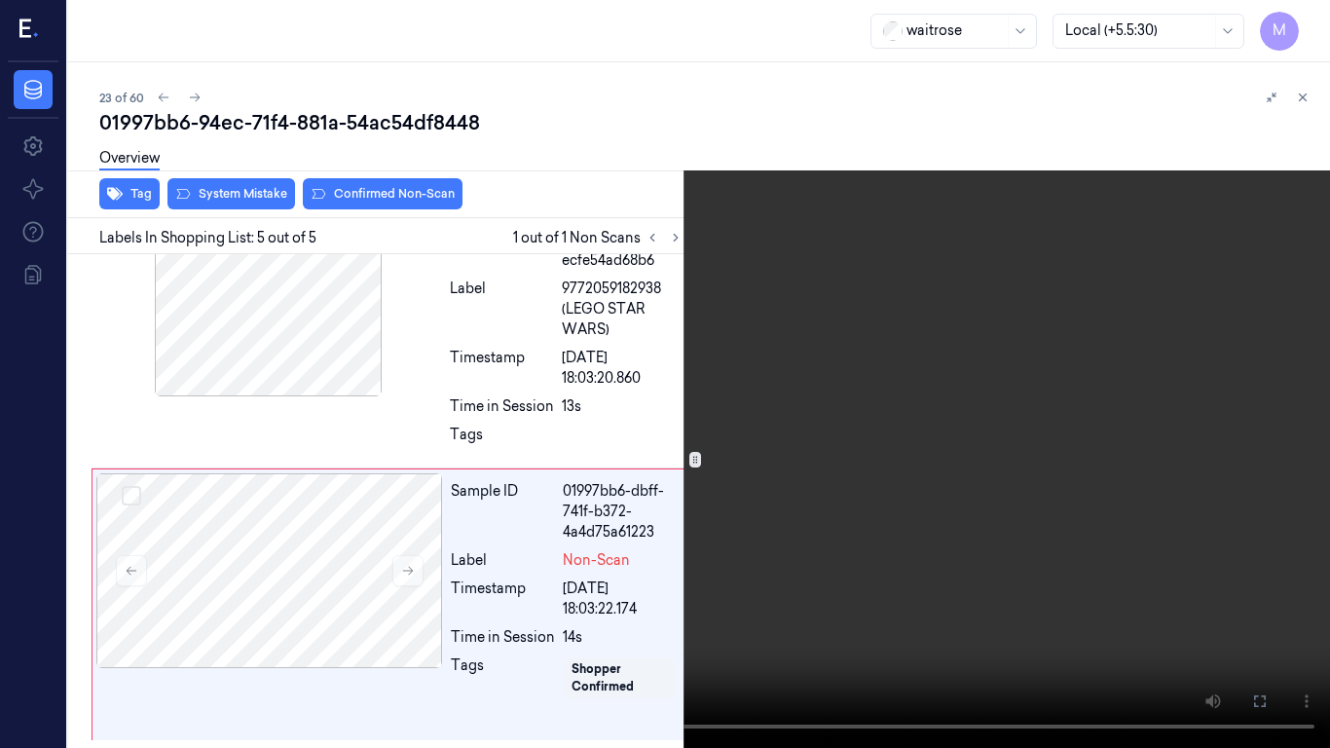
click at [860, 417] on video at bounding box center [665, 374] width 1330 height 748
click at [847, 468] on video at bounding box center [665, 374] width 1330 height 748
click at [0, 0] on icon at bounding box center [0, 0] width 0 height 0
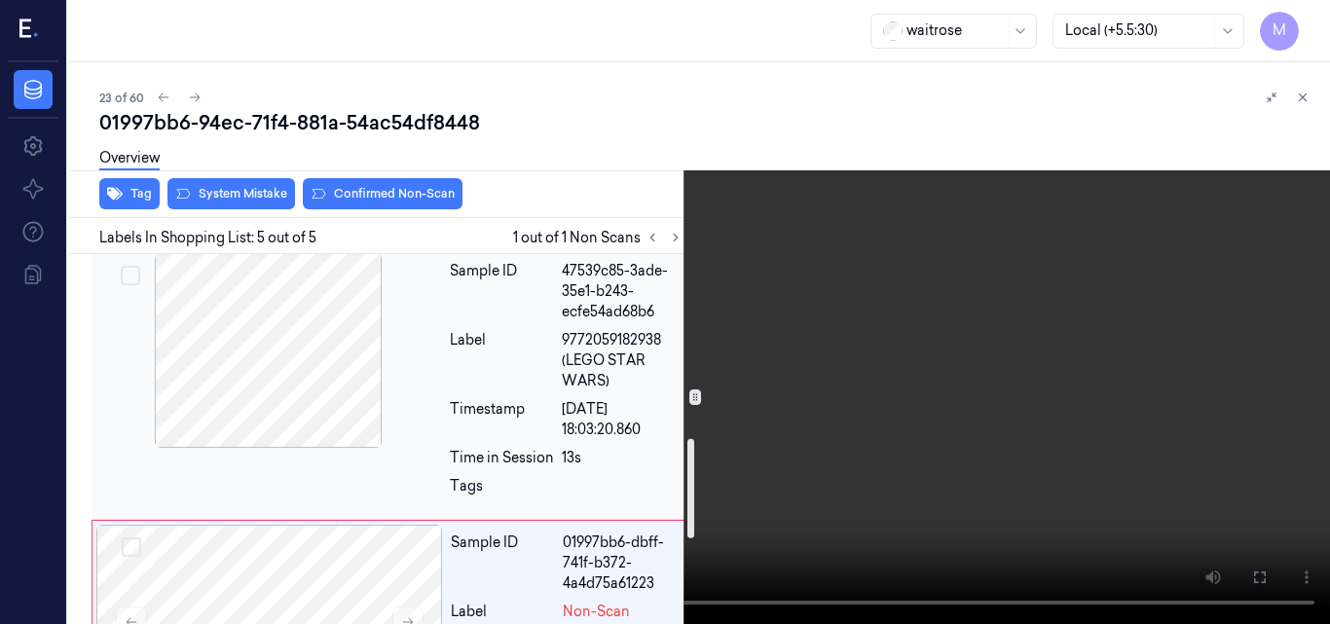
scroll to position [677, 0]
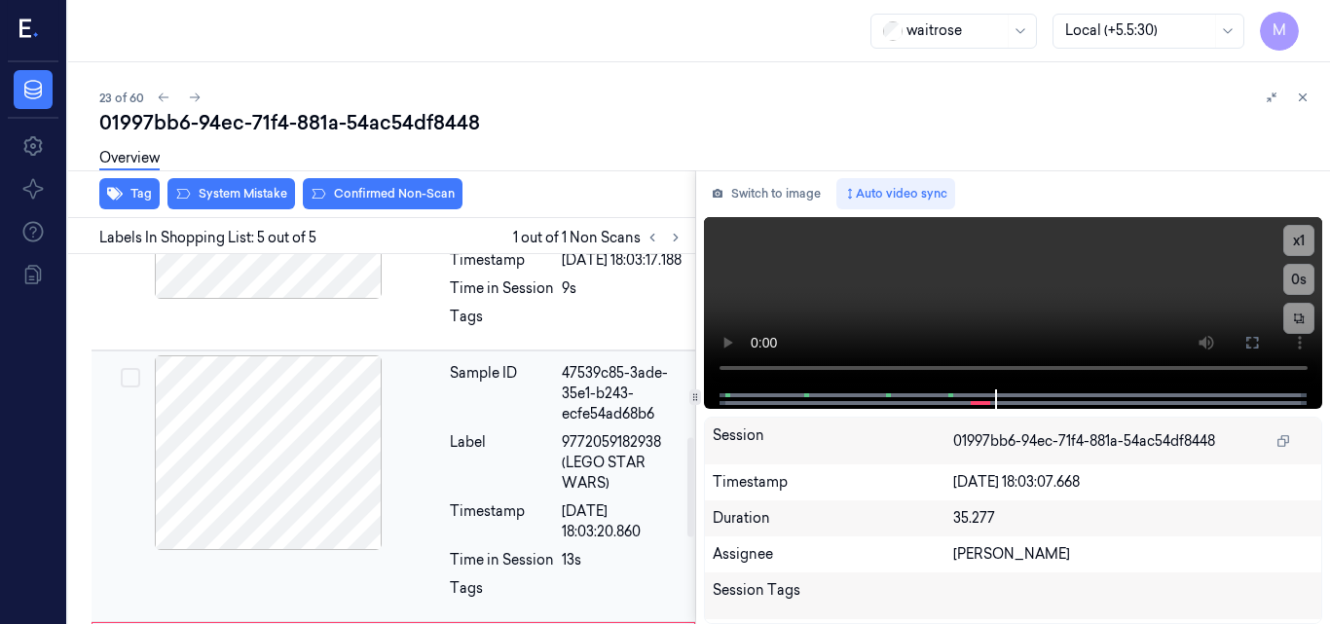
click at [299, 460] on div at bounding box center [268, 452] width 347 height 195
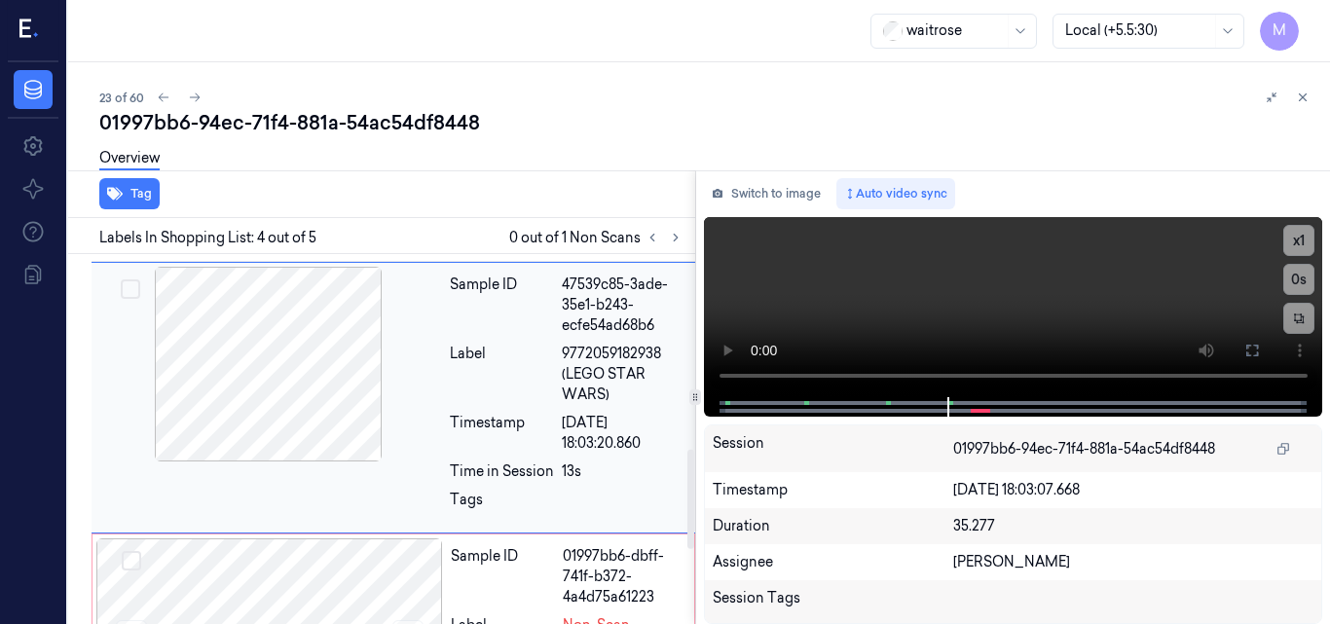
scroll to position [571, 0]
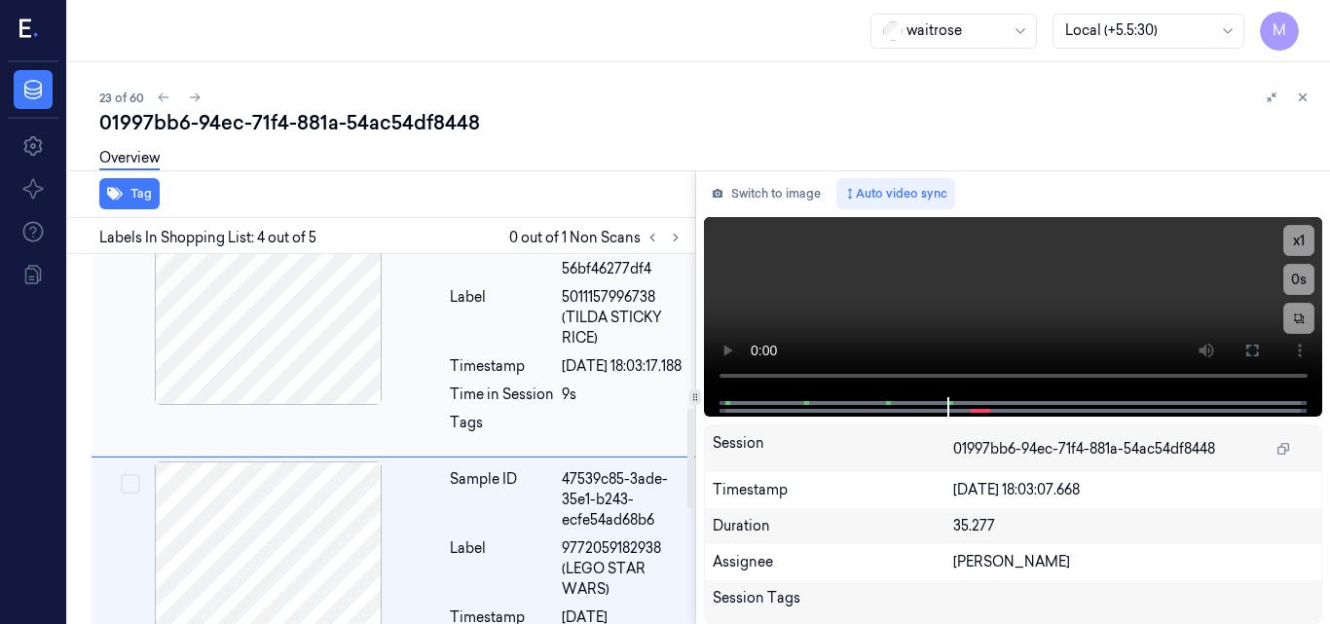
click at [297, 288] on div at bounding box center [268, 307] width 347 height 195
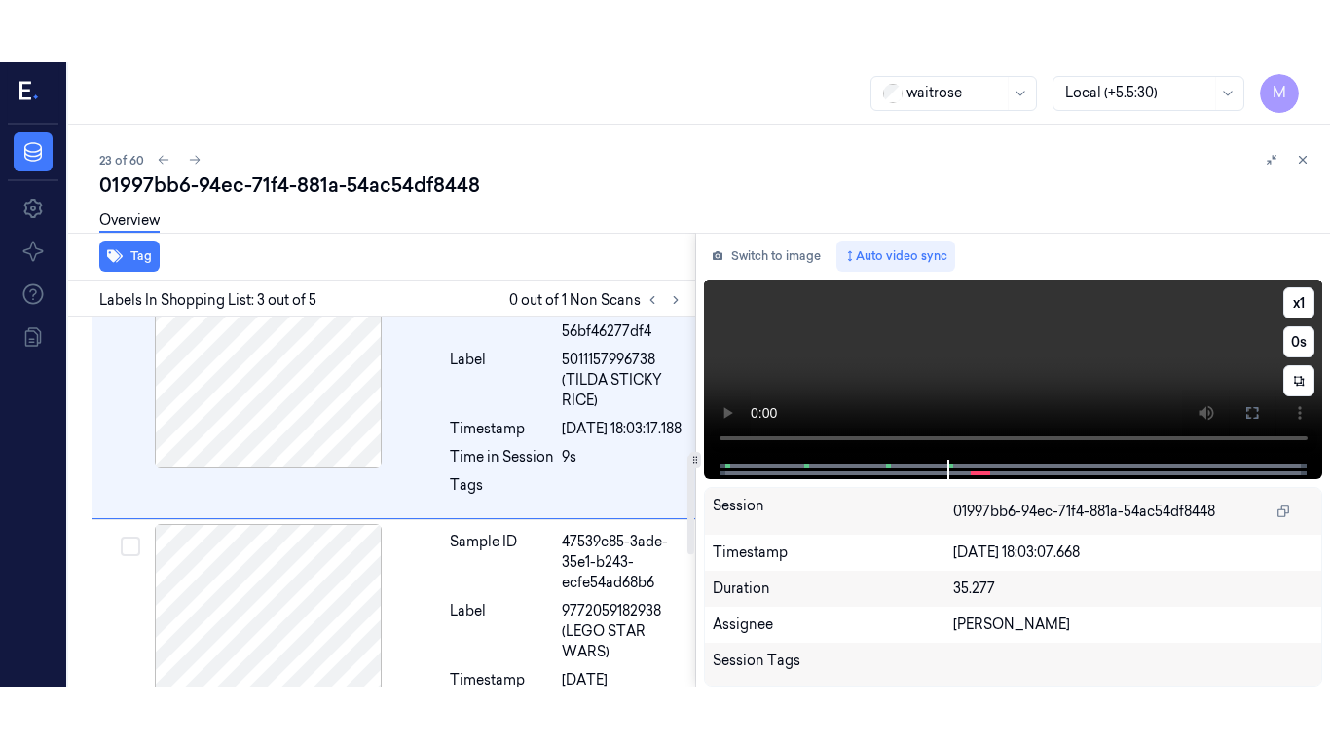
scroll to position [494, 0]
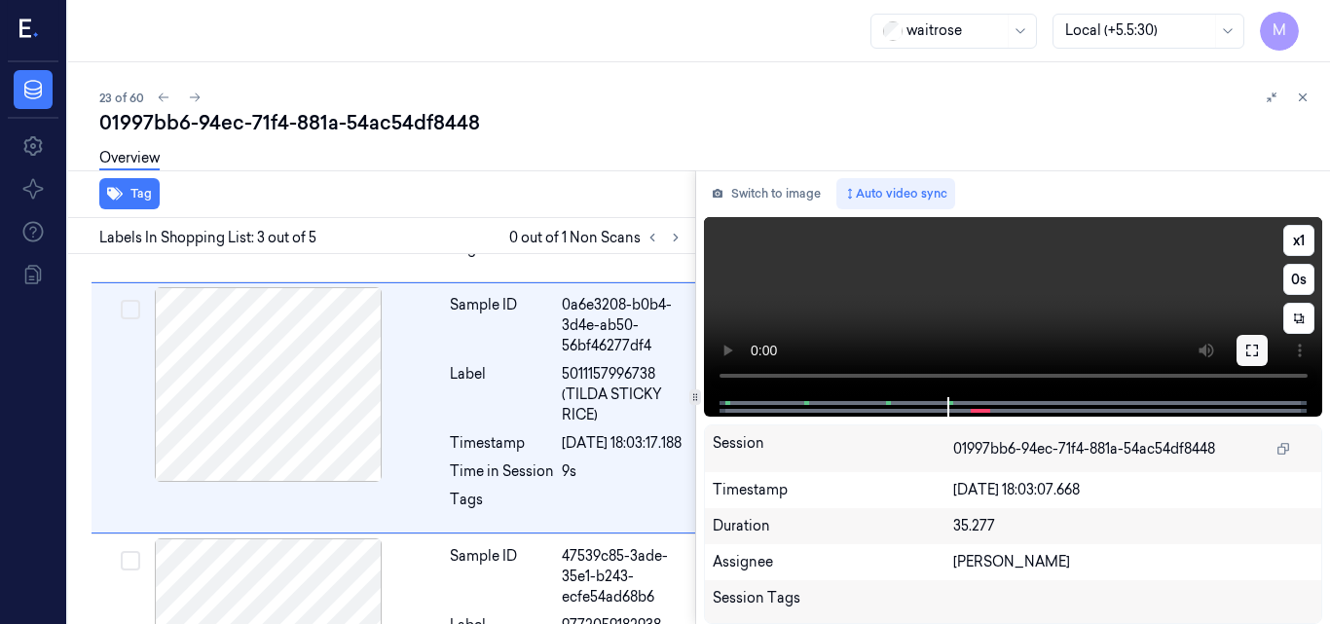
click at [1250, 359] on button at bounding box center [1252, 350] width 31 height 31
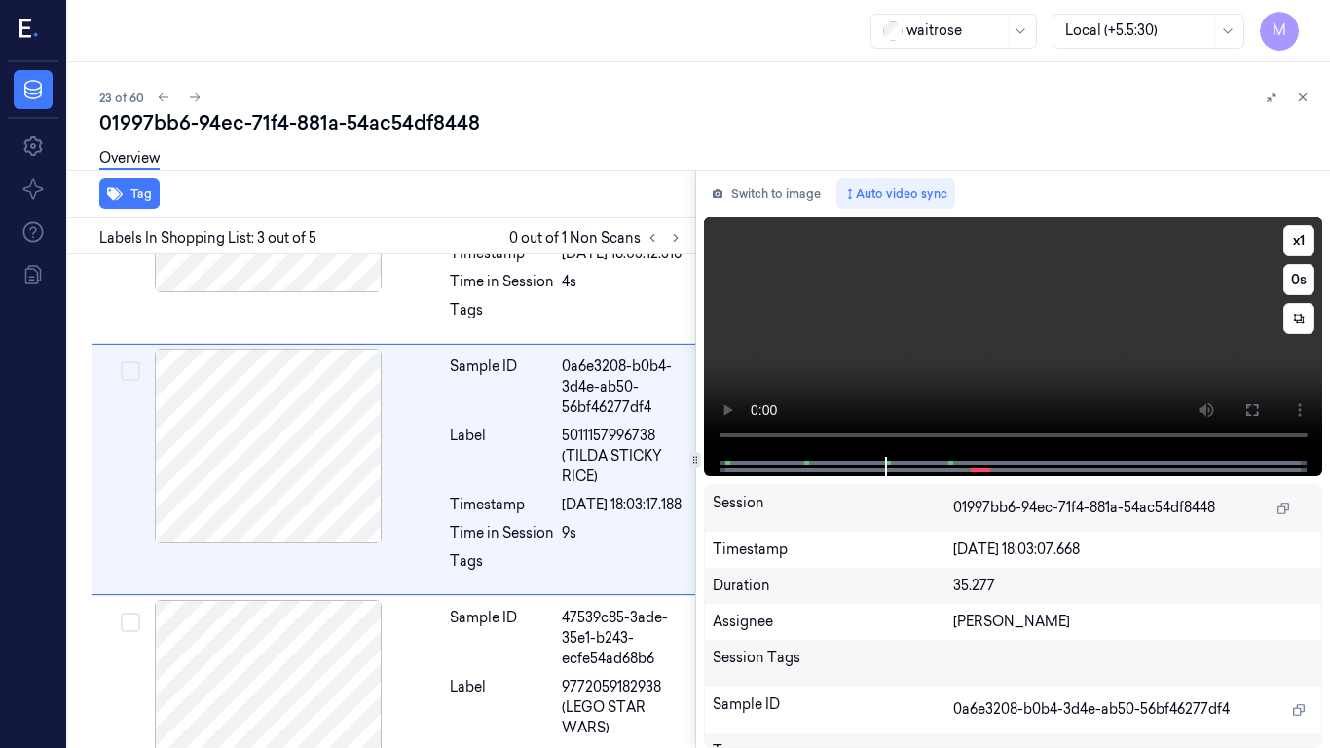
scroll to position [431, 0]
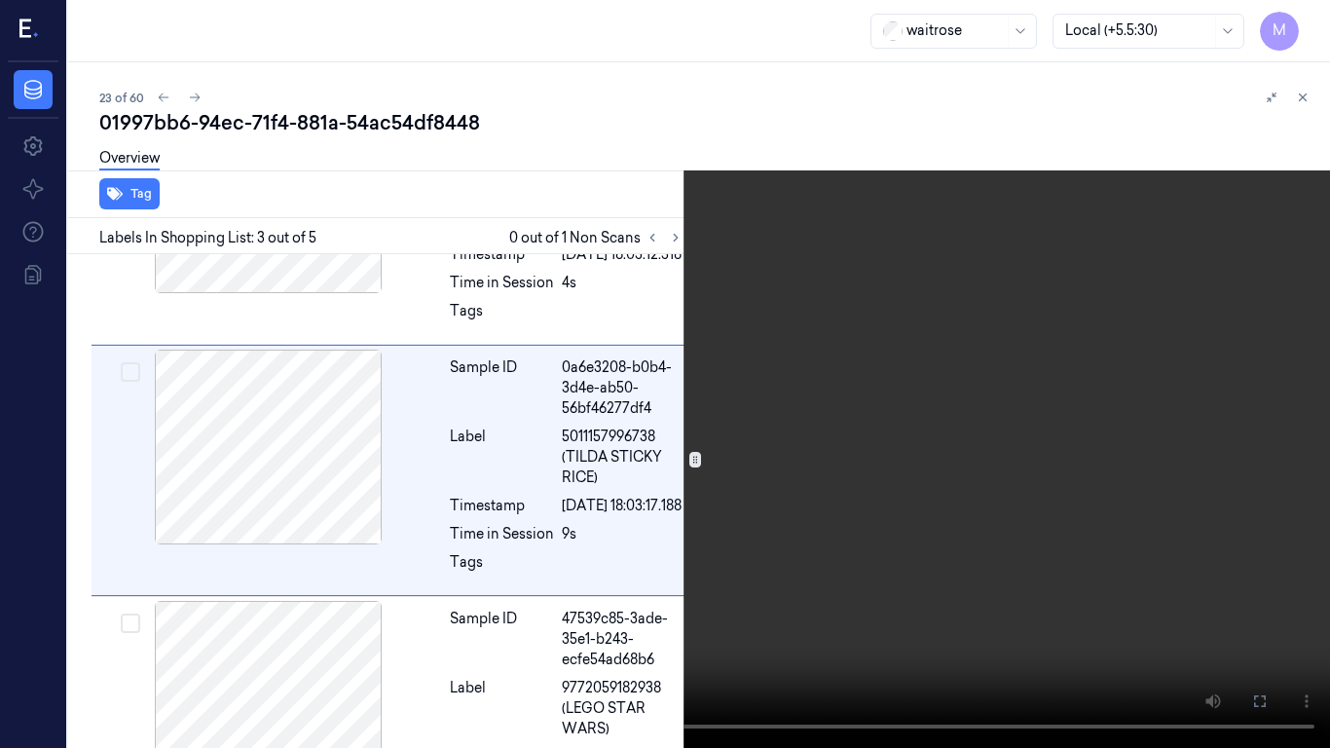
click at [912, 356] on video at bounding box center [665, 374] width 1330 height 748
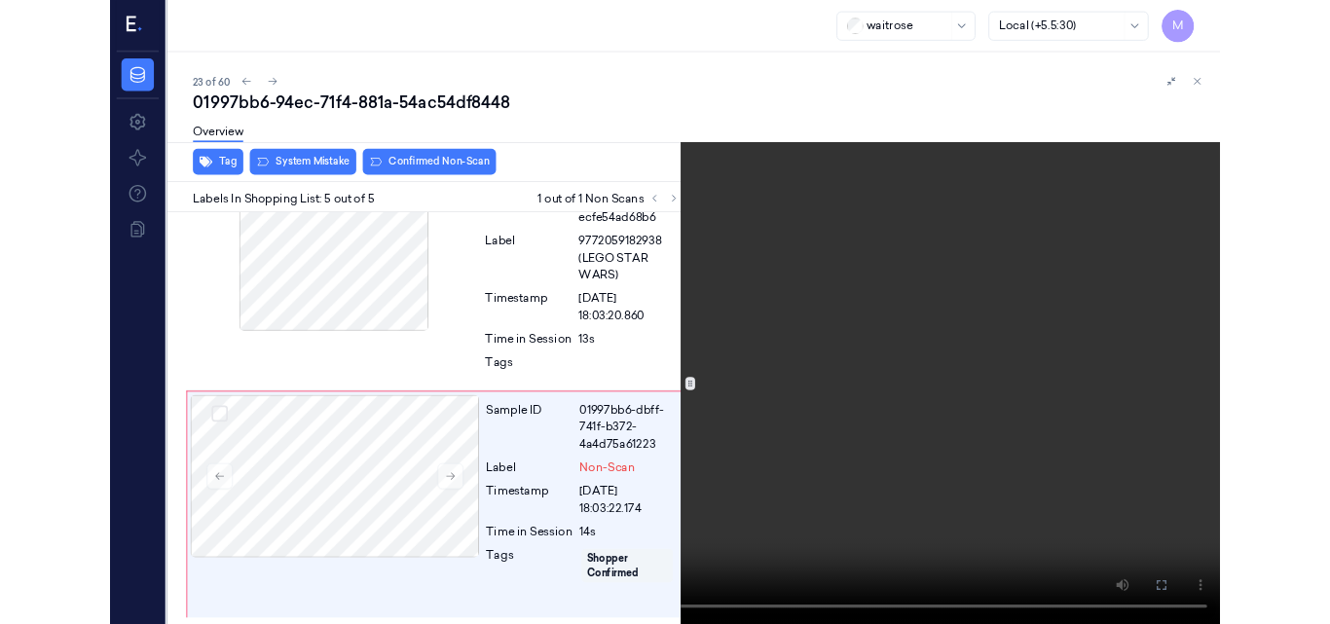
scroll to position [872, 0]
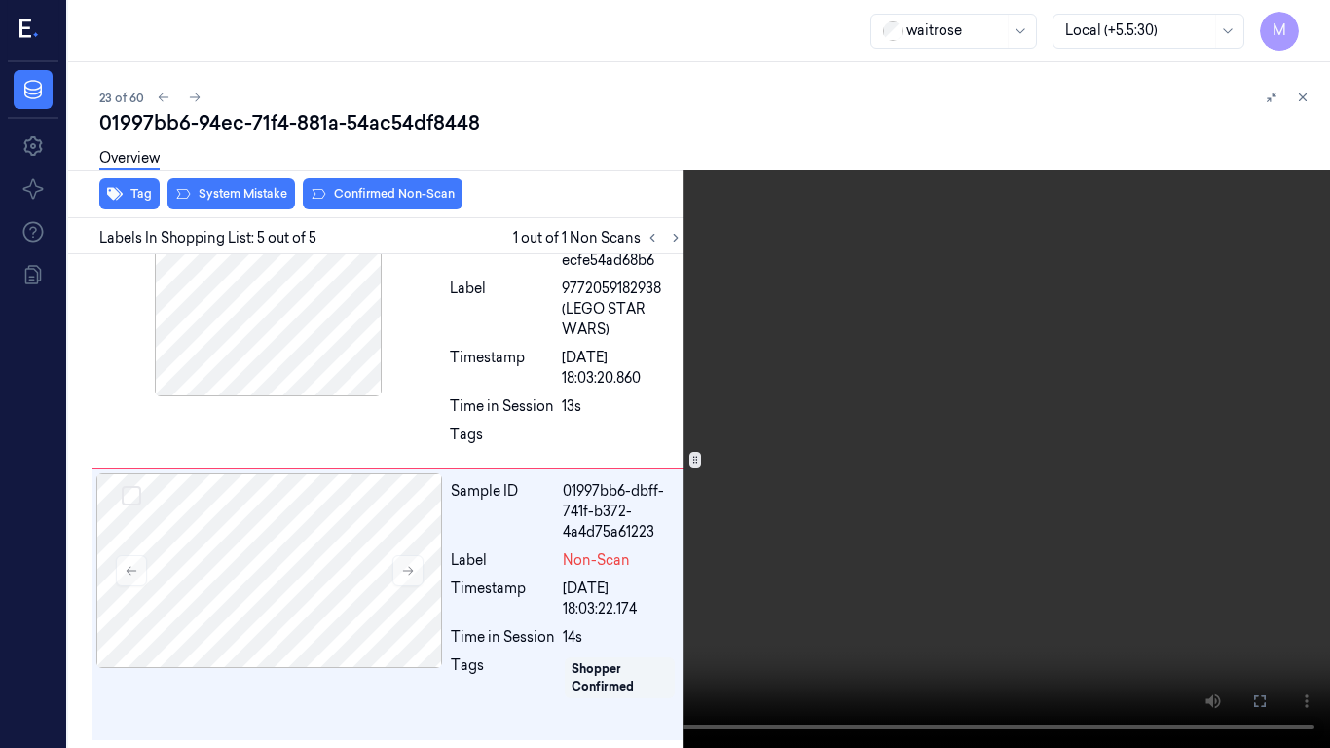
click at [932, 434] on video at bounding box center [665, 374] width 1330 height 748
click at [0, 0] on button at bounding box center [0, 0] width 0 height 0
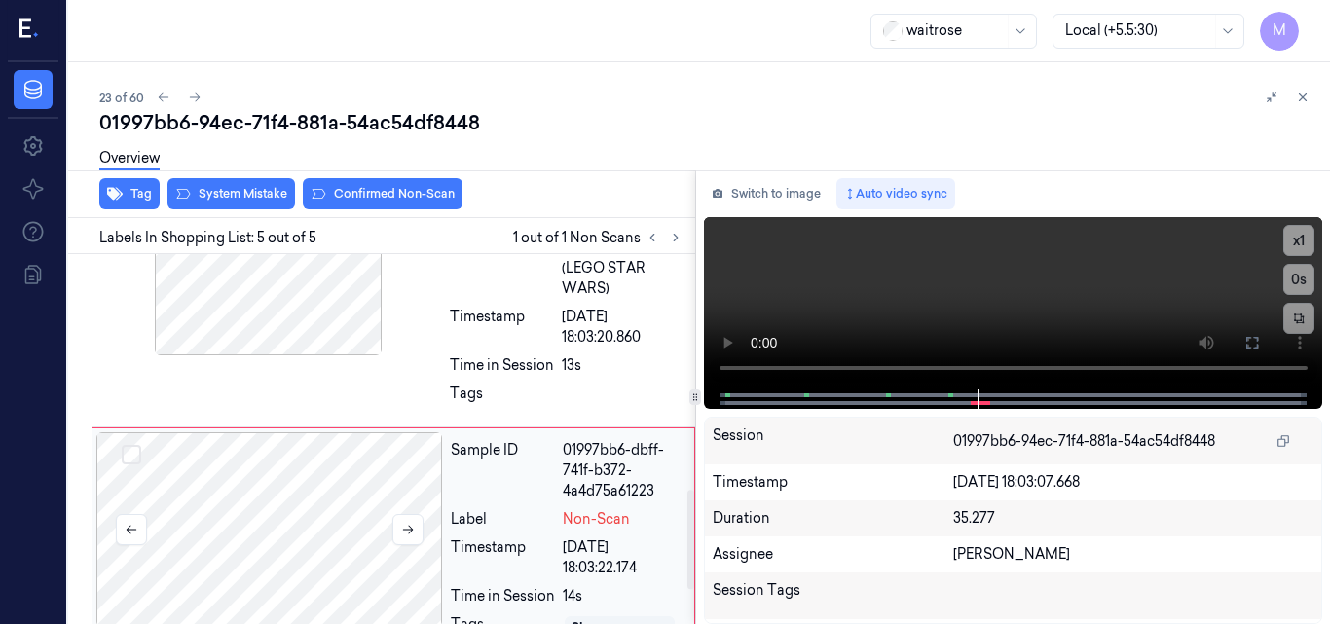
click at [299, 530] on div at bounding box center [269, 529] width 347 height 195
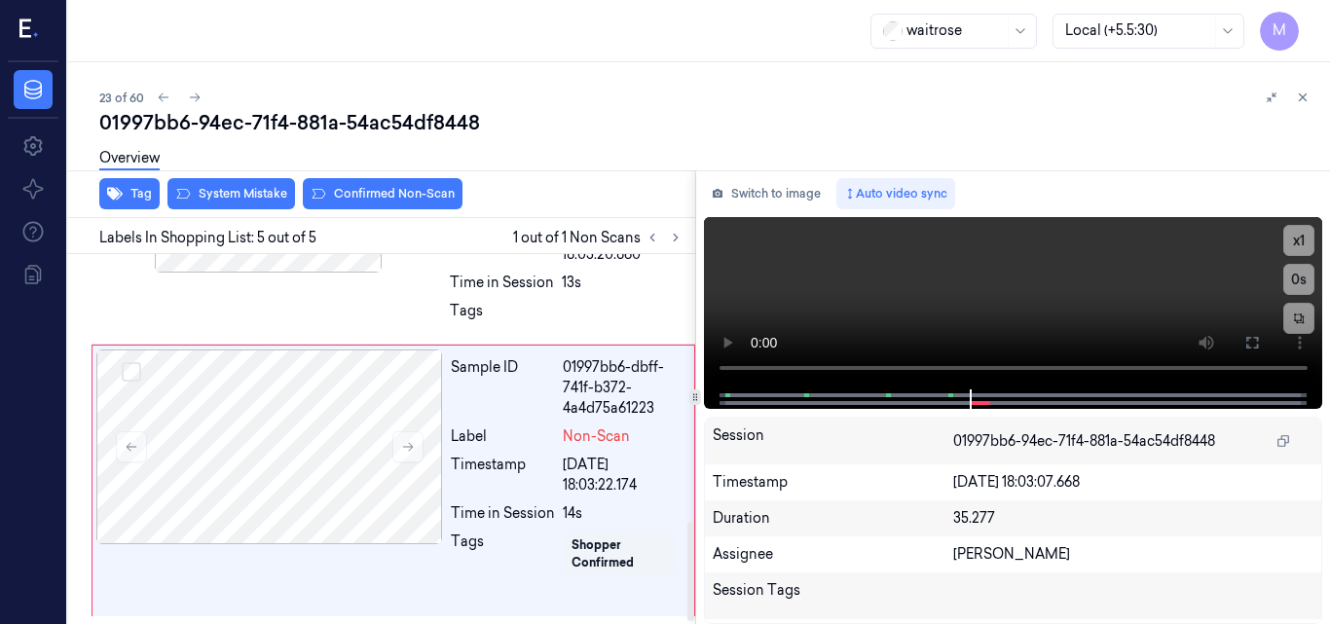
scroll to position [995, 0]
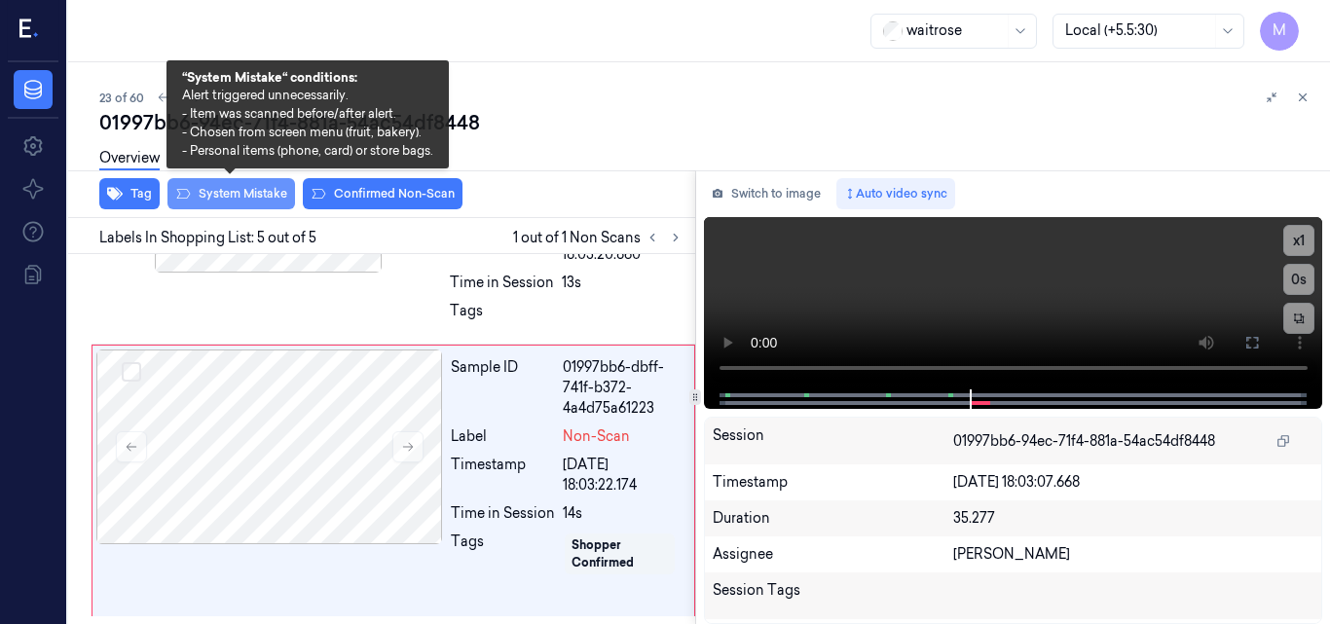
click at [258, 194] on button "System Mistake" at bounding box center [232, 193] width 128 height 31
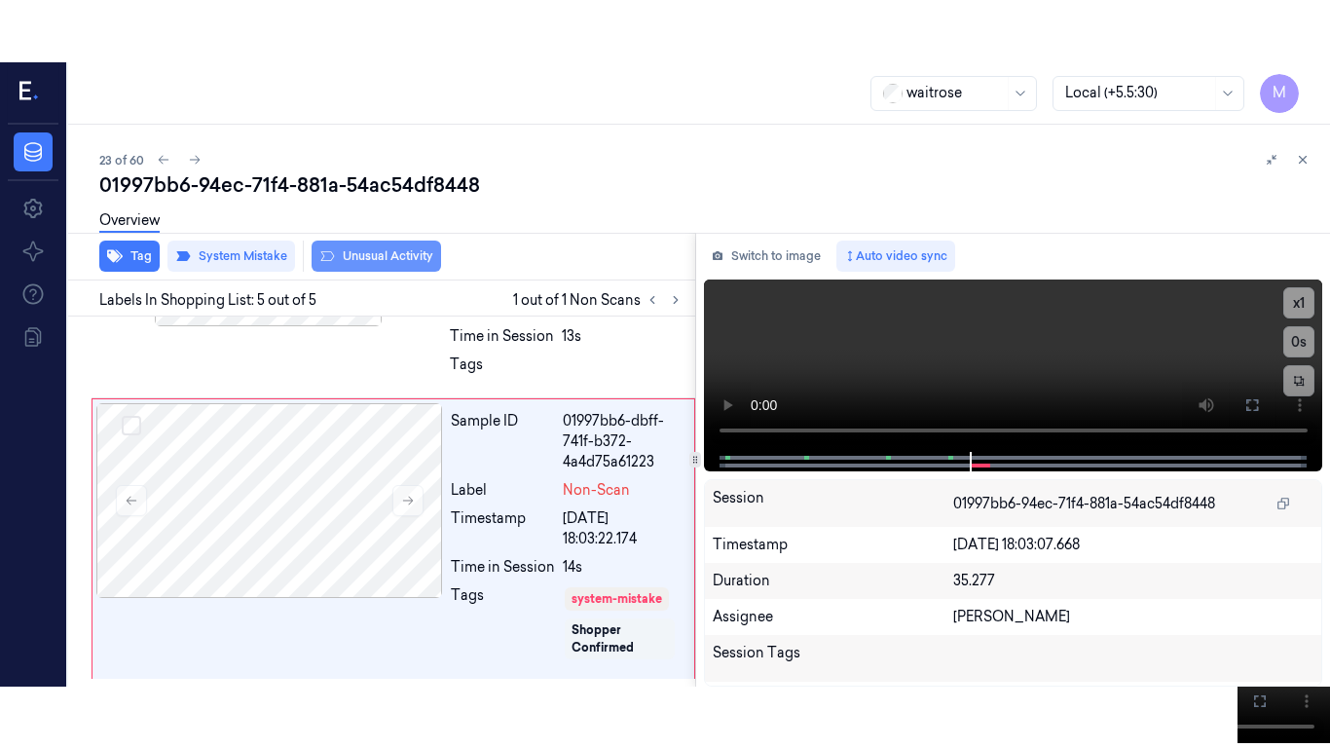
scroll to position [1004, 0]
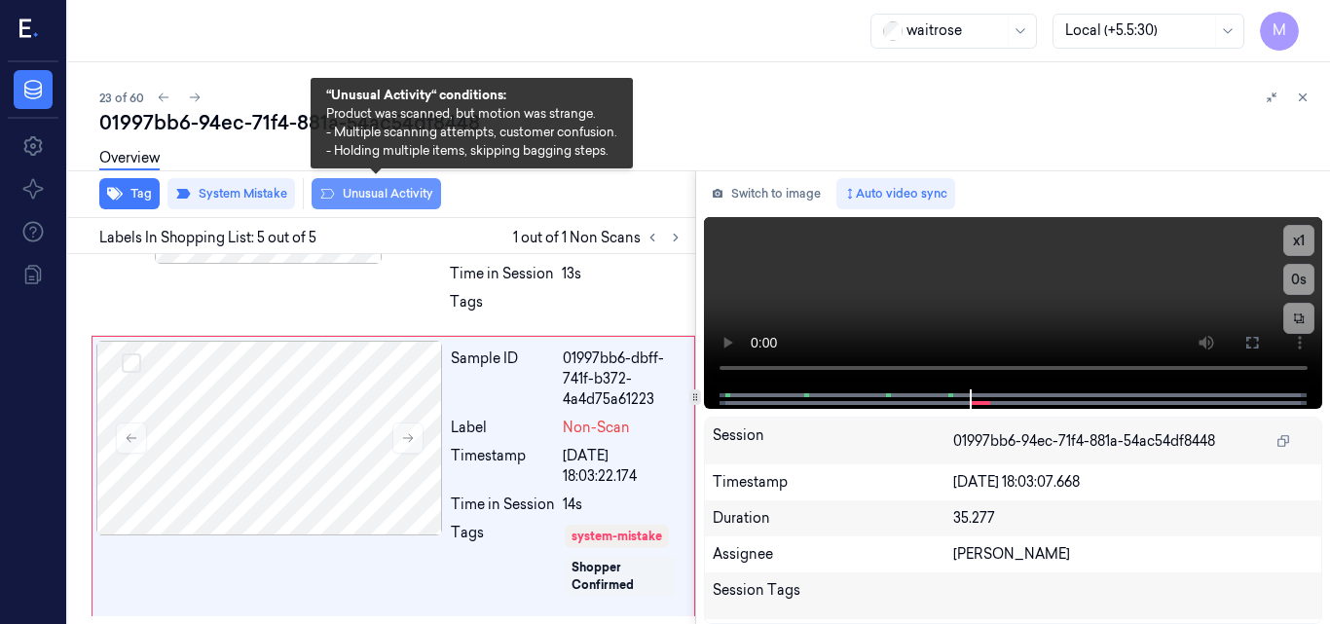
click at [399, 191] on button "Unusual Activity" at bounding box center [377, 193] width 130 height 31
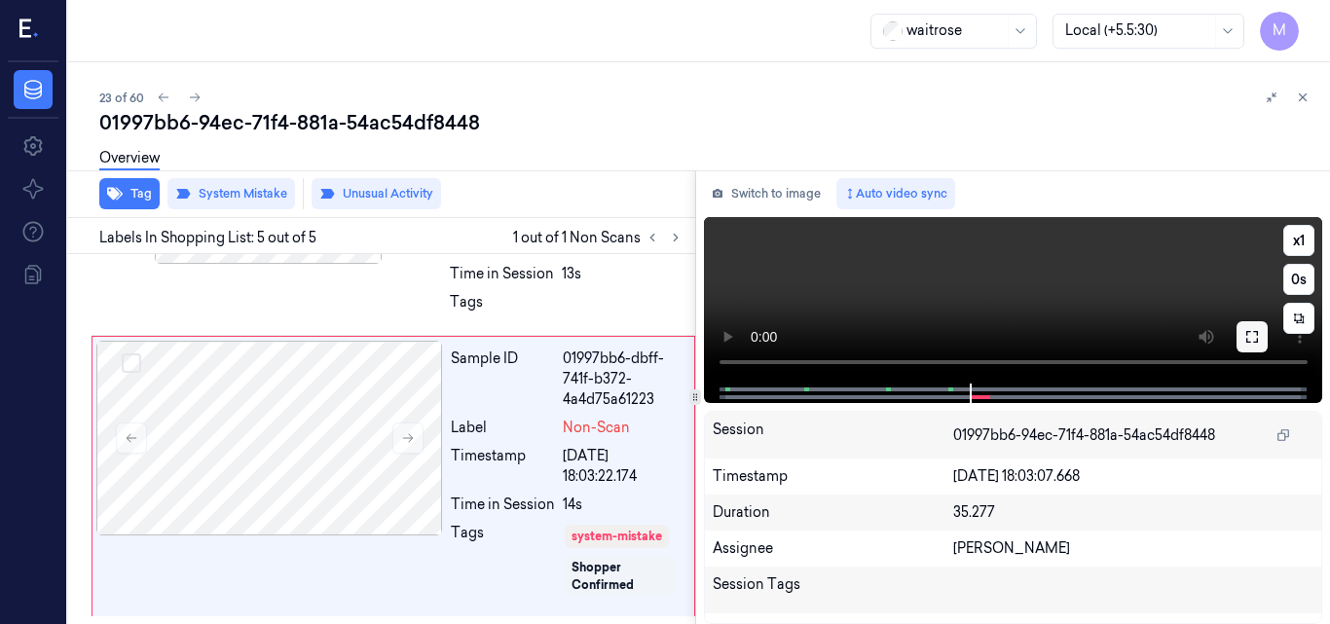
click at [1254, 339] on icon at bounding box center [1253, 337] width 16 height 16
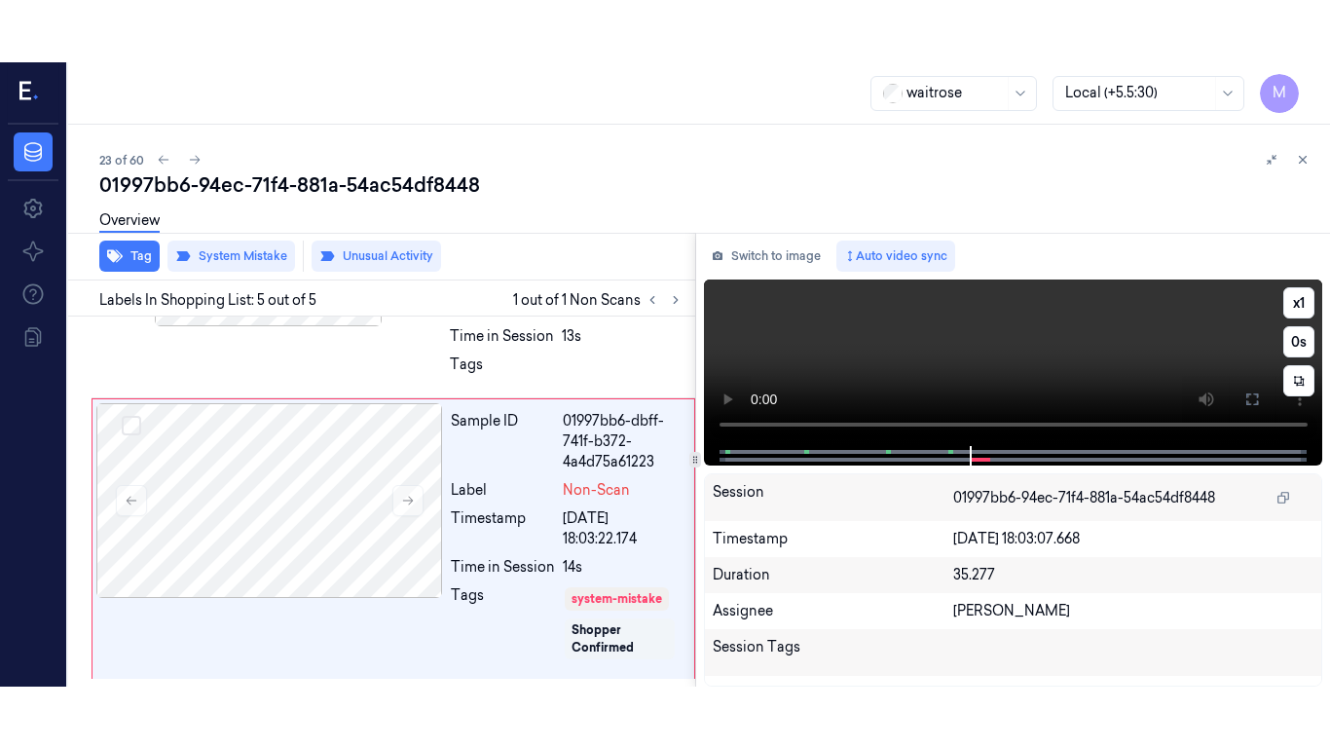
scroll to position [880, 0]
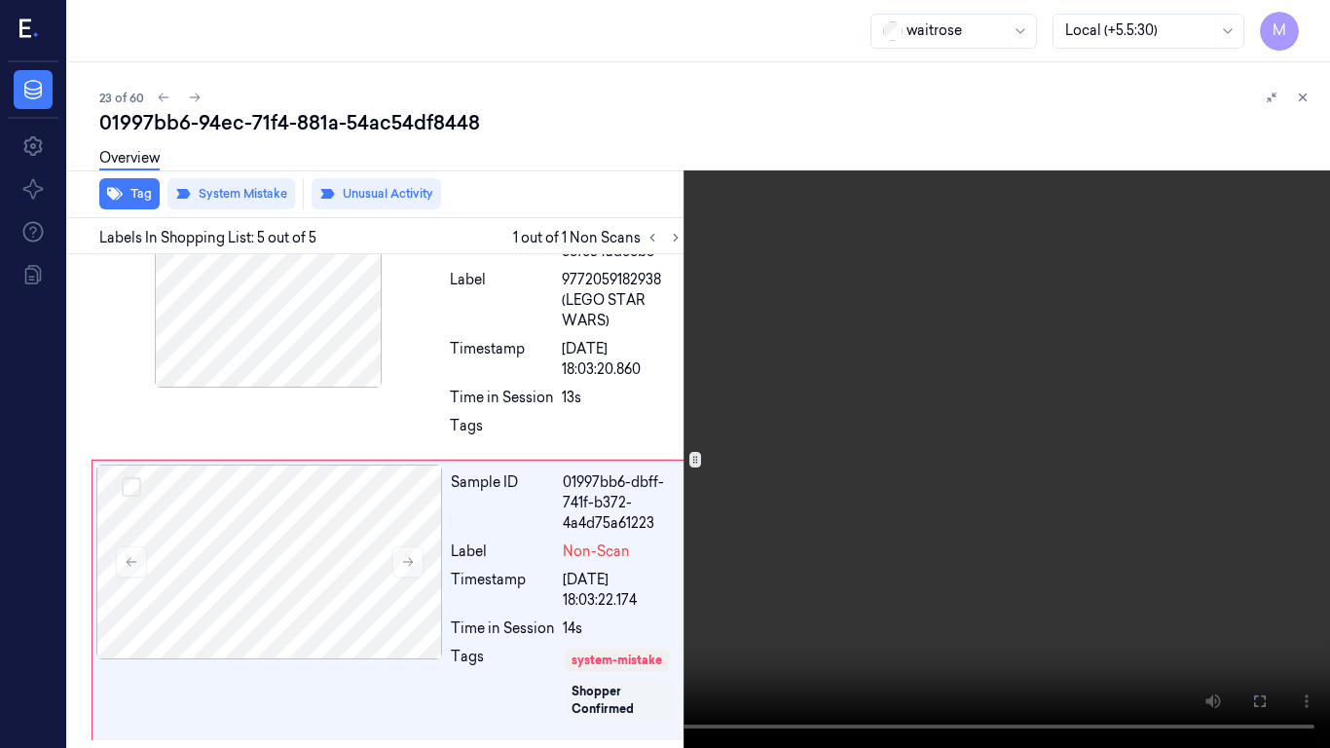
click at [933, 419] on video at bounding box center [665, 374] width 1330 height 748
click at [890, 455] on video at bounding box center [665, 374] width 1330 height 748
click at [814, 509] on video at bounding box center [665, 374] width 1330 height 748
click at [761, 323] on video at bounding box center [665, 374] width 1330 height 748
click at [0, 0] on icon at bounding box center [0, 0] width 0 height 0
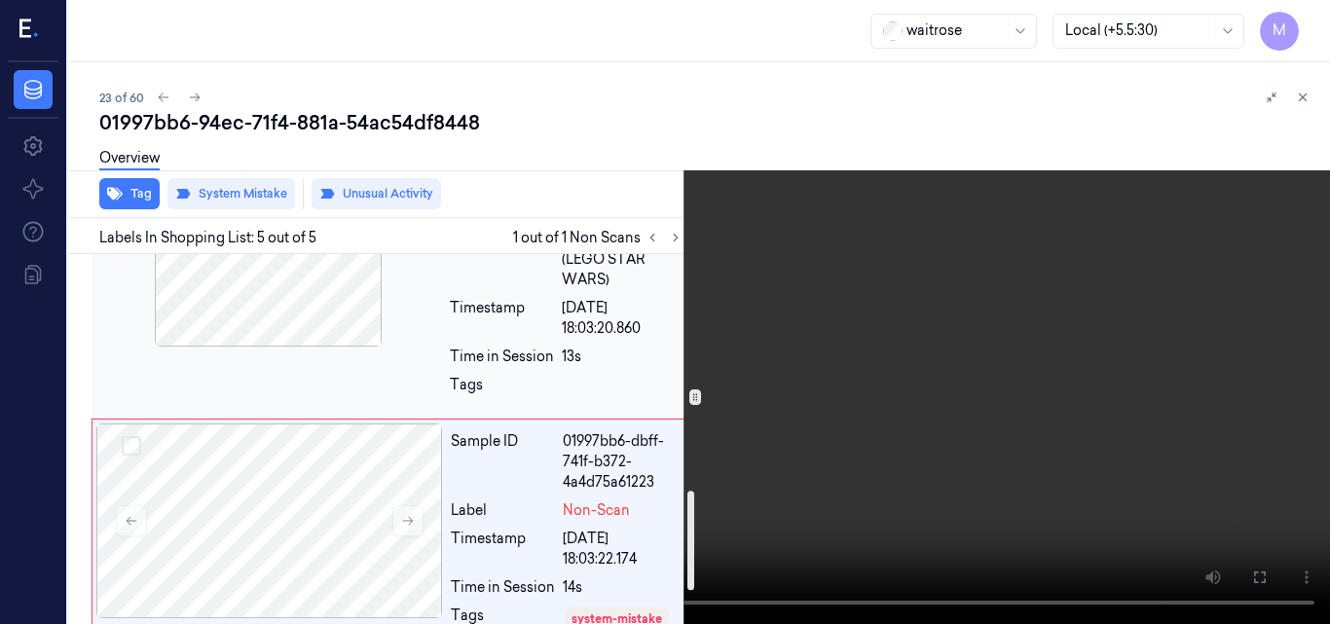
scroll to position [1004, 0]
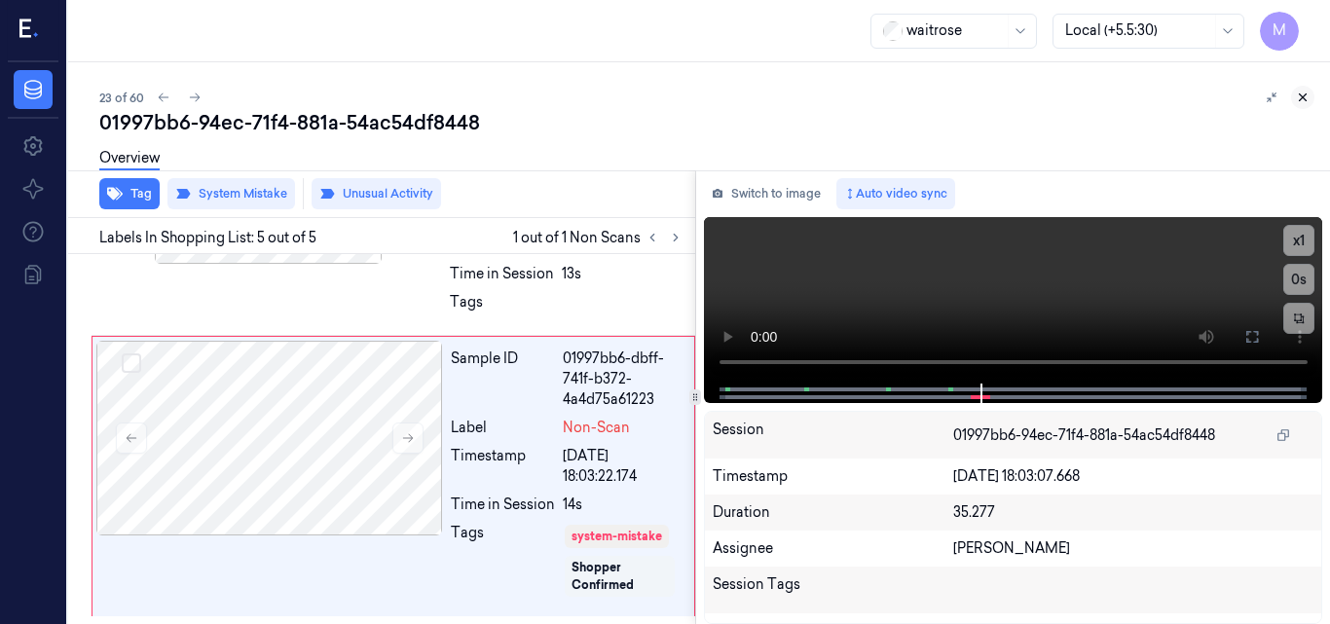
click at [1301, 98] on icon at bounding box center [1303, 98] width 14 height 14
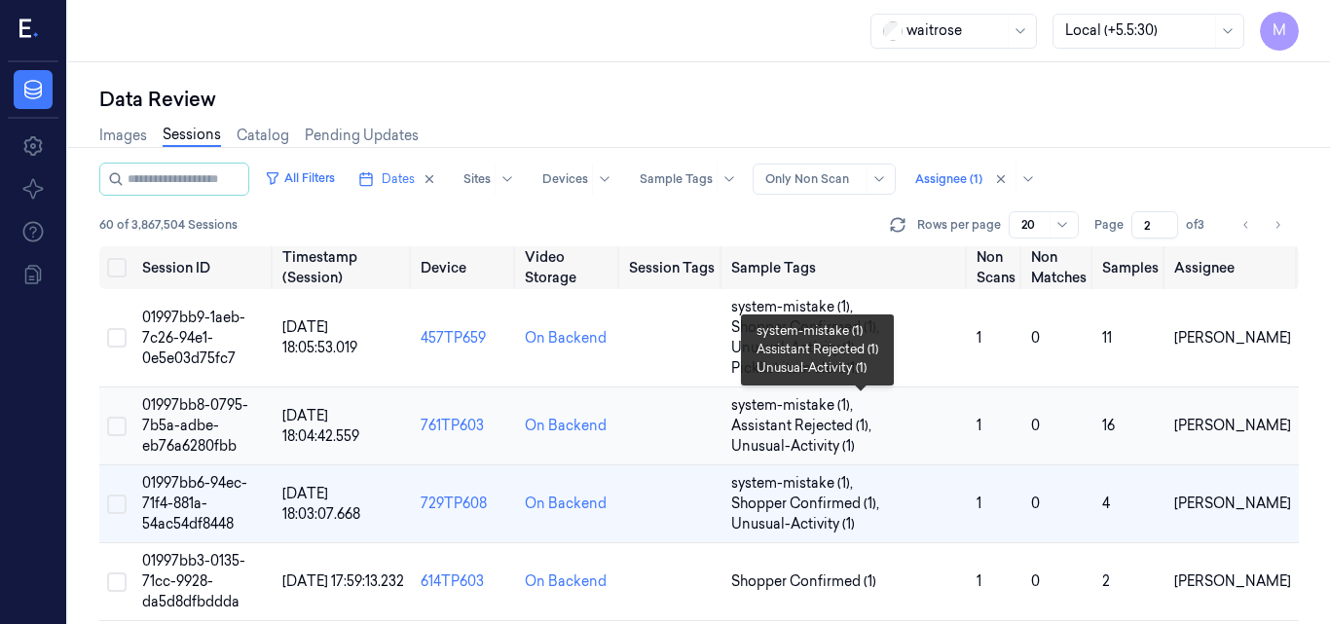
scroll to position [195, 0]
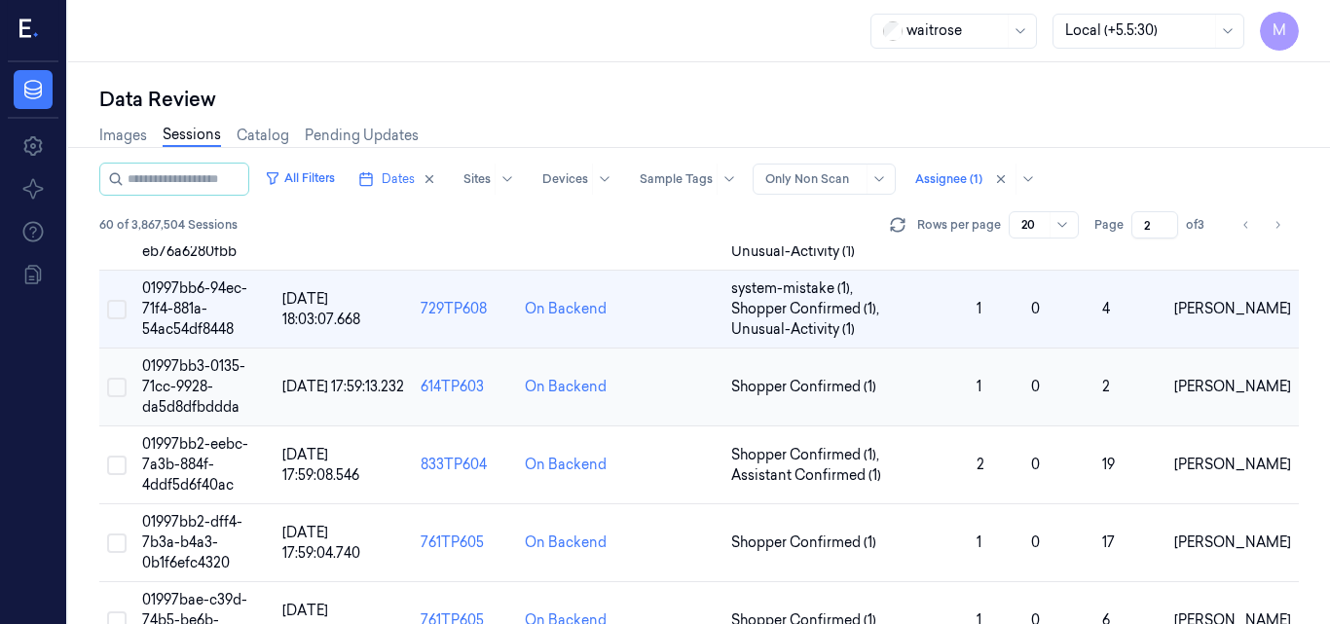
click at [198, 386] on span "01997bb3-0135-71cc-9928-da5d8dfbddda" at bounding box center [193, 386] width 103 height 58
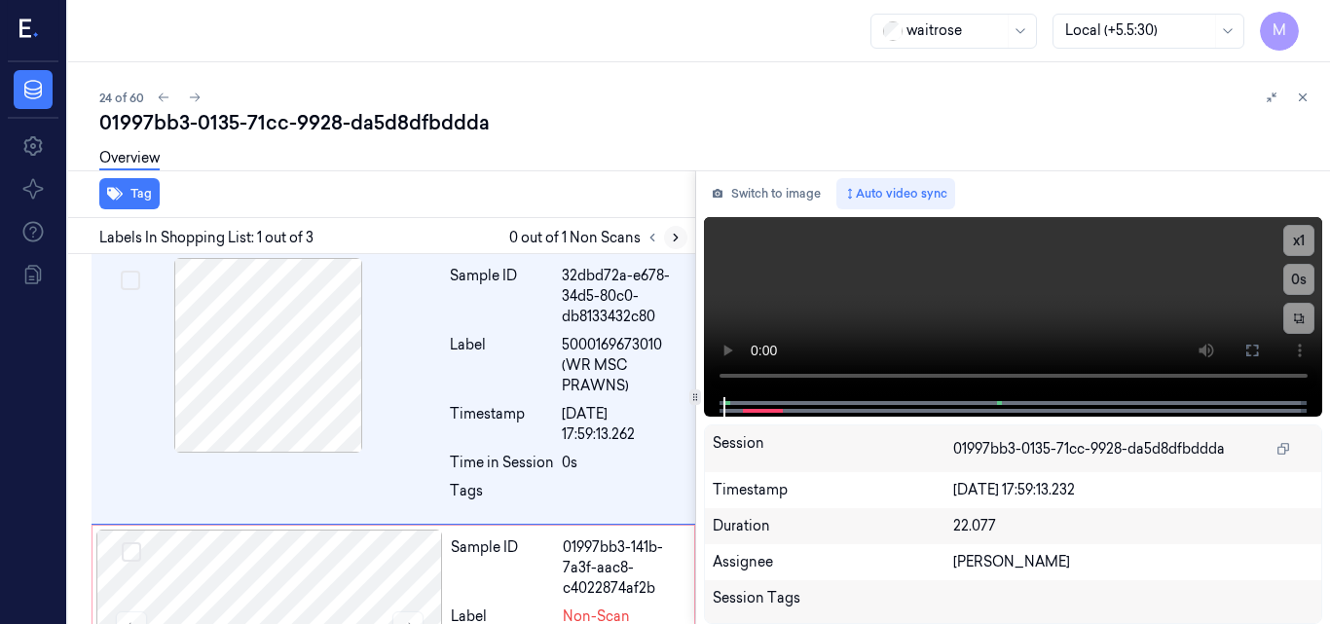
click at [671, 240] on icon at bounding box center [676, 238] width 14 height 14
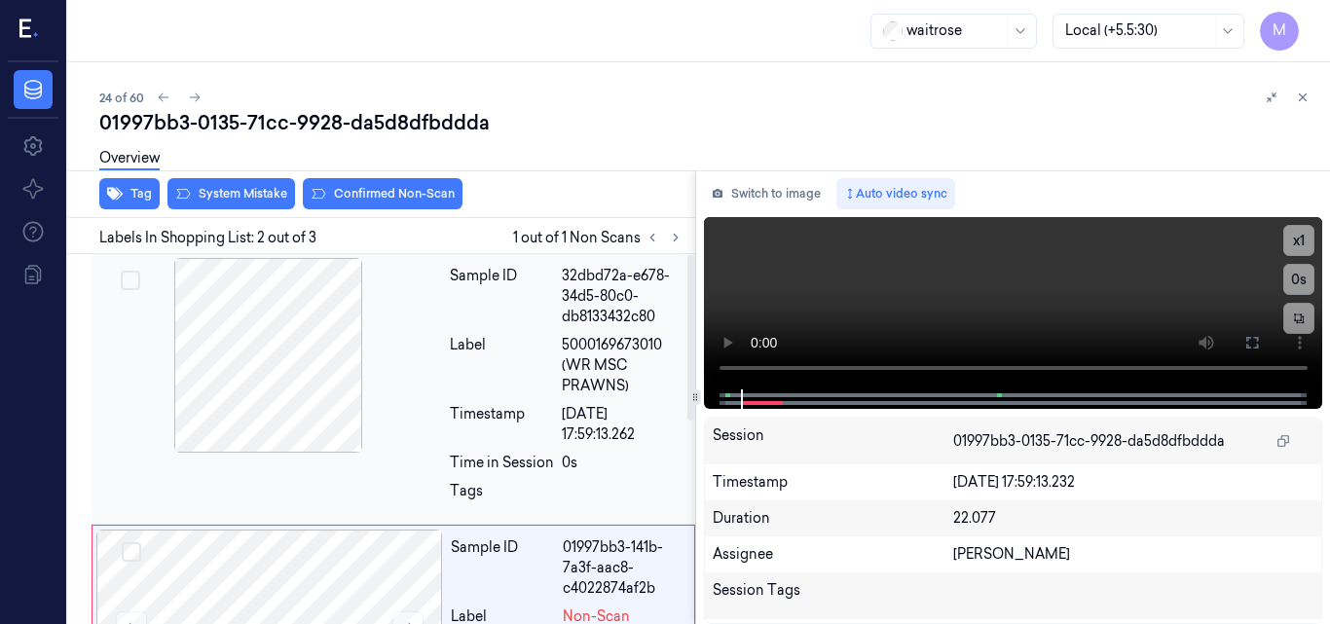
click at [323, 388] on div at bounding box center [268, 355] width 347 height 195
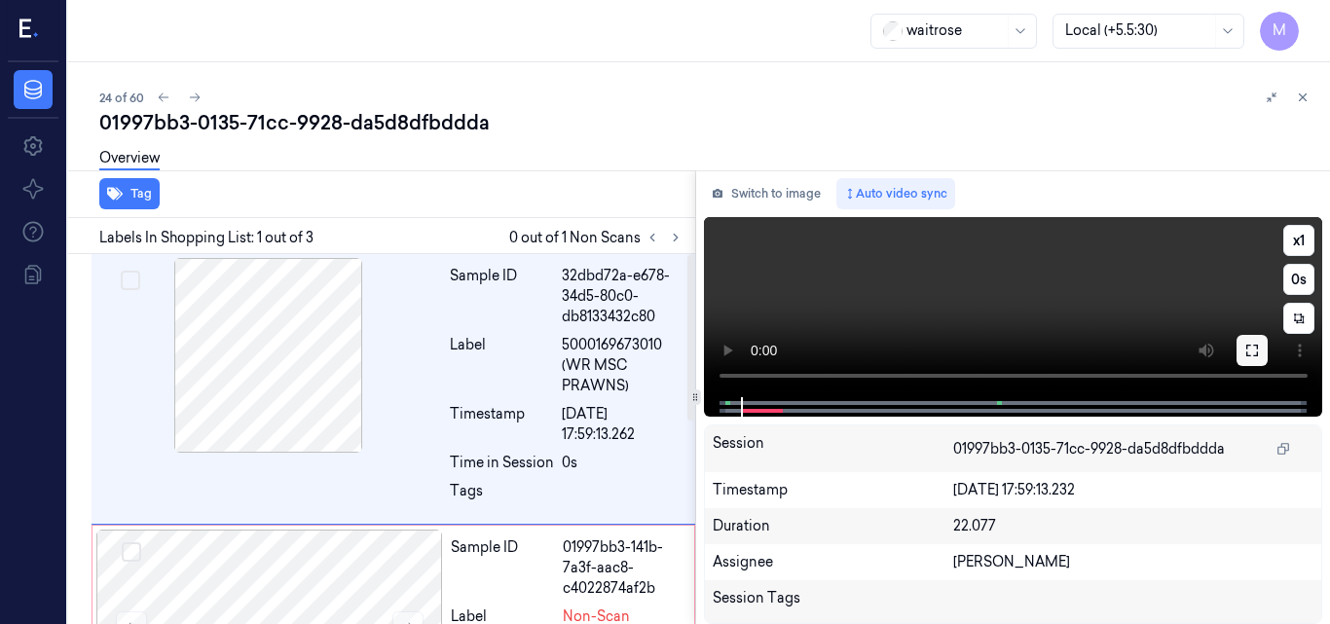
click at [1255, 349] on icon at bounding box center [1253, 351] width 16 height 16
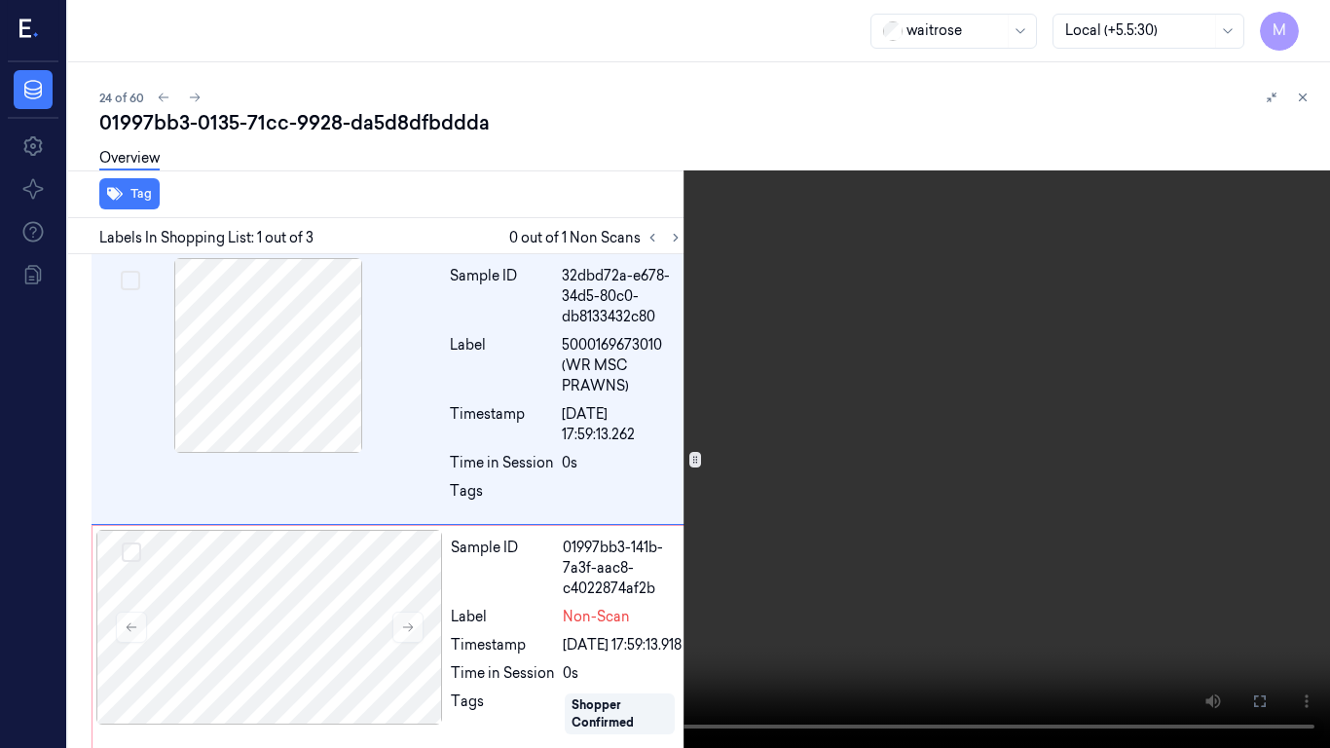
click at [903, 404] on video at bounding box center [665, 374] width 1330 height 748
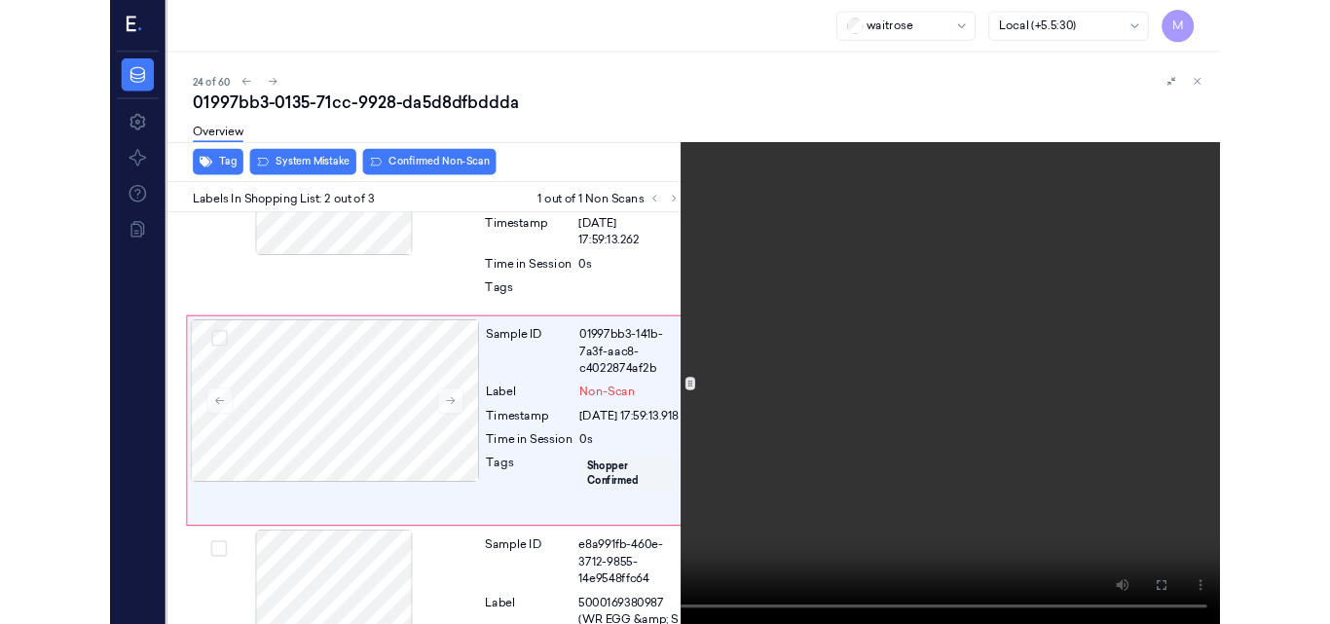
scroll to position [161, 0]
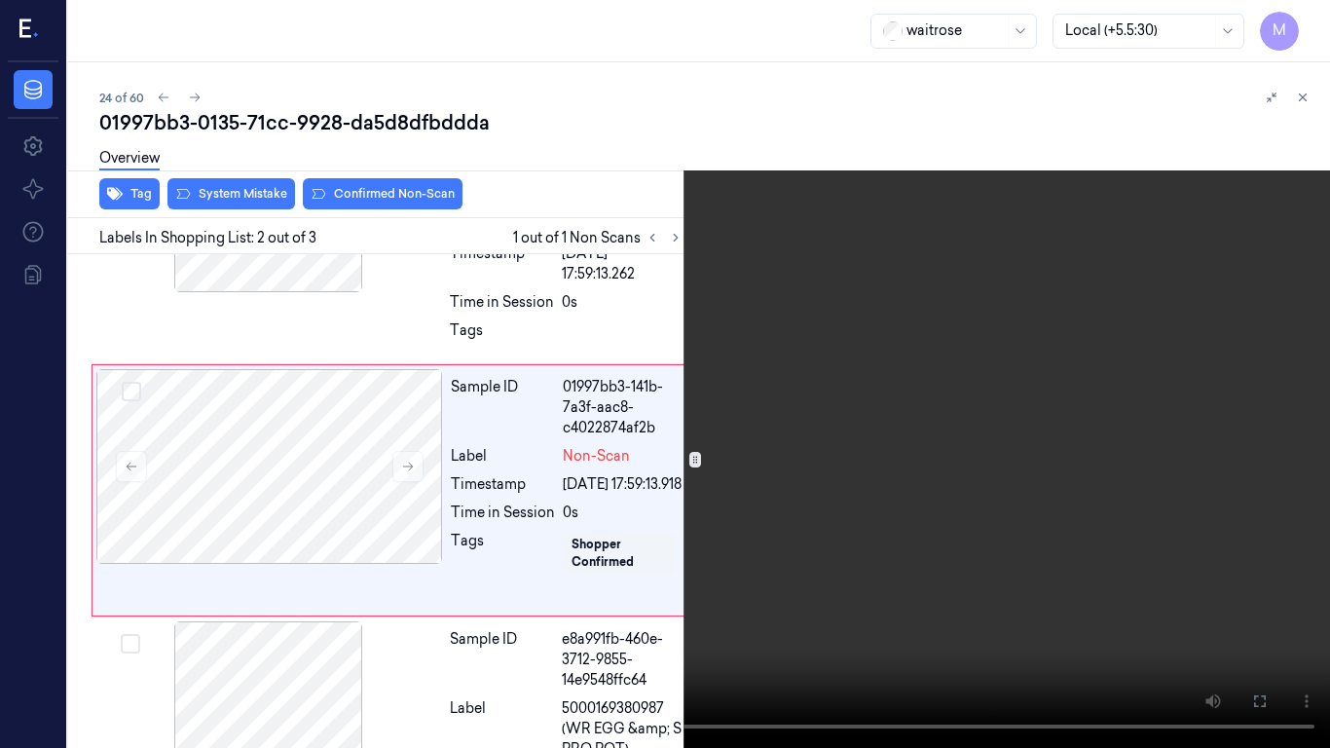
click at [903, 404] on video at bounding box center [665, 374] width 1330 height 748
click at [0, 0] on button at bounding box center [0, 0] width 0 height 0
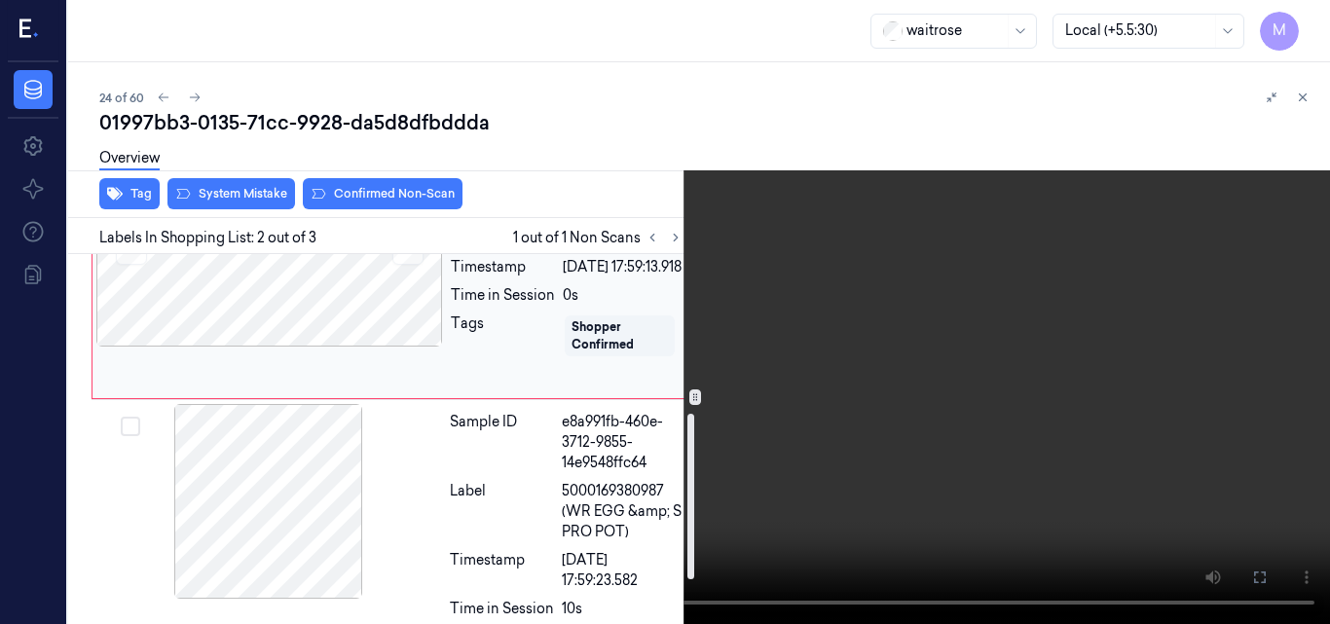
scroll to position [355, 0]
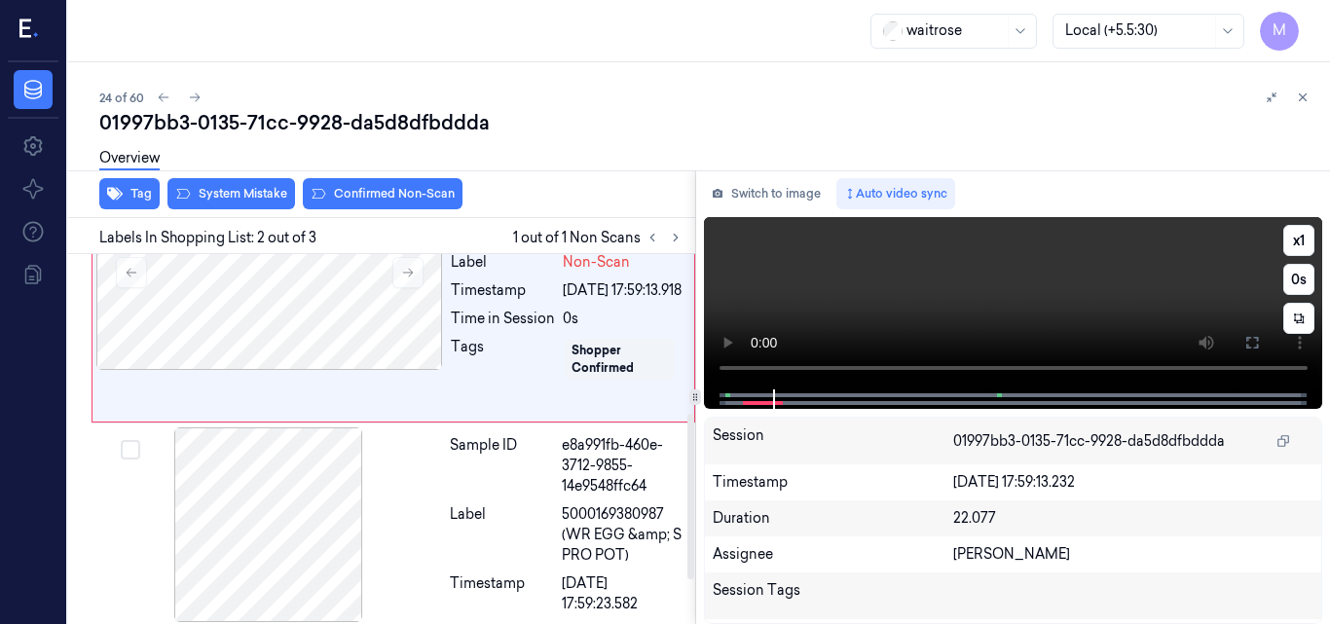
click at [1095, 307] on video at bounding box center [1013, 303] width 619 height 172
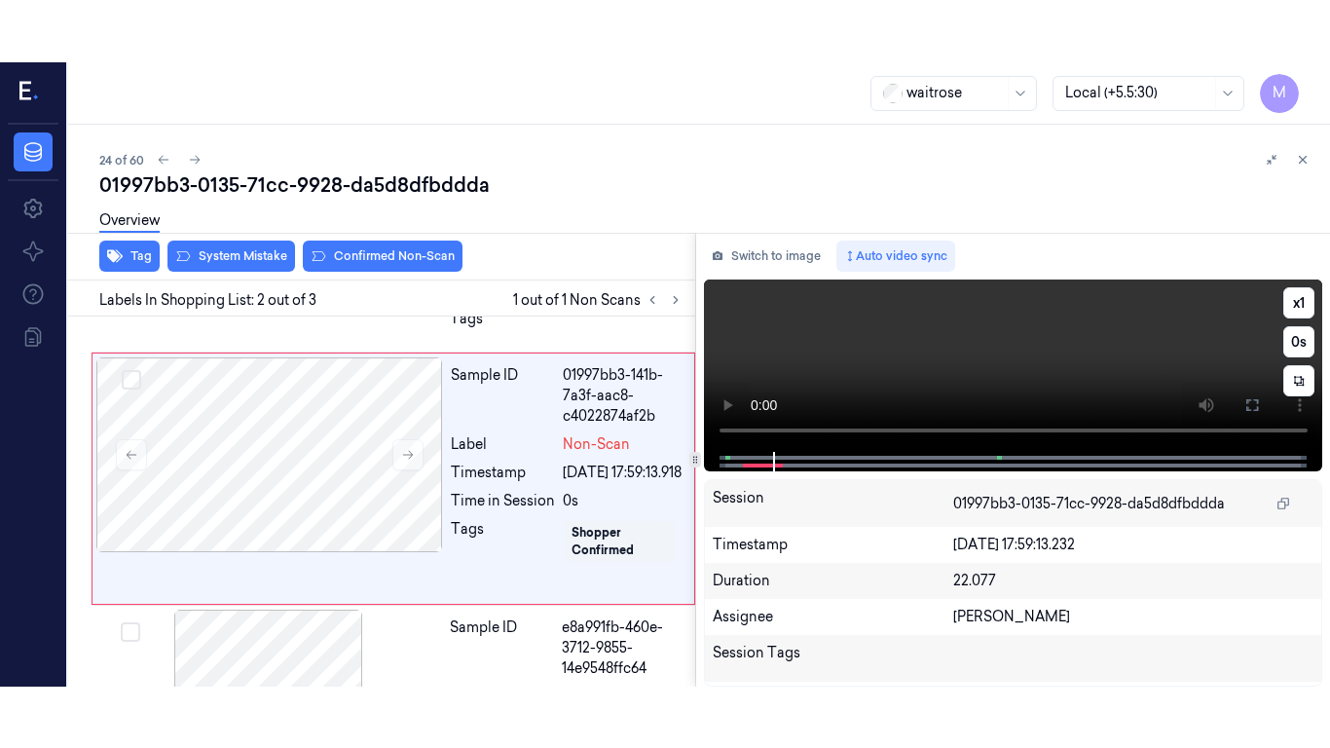
scroll to position [222, 0]
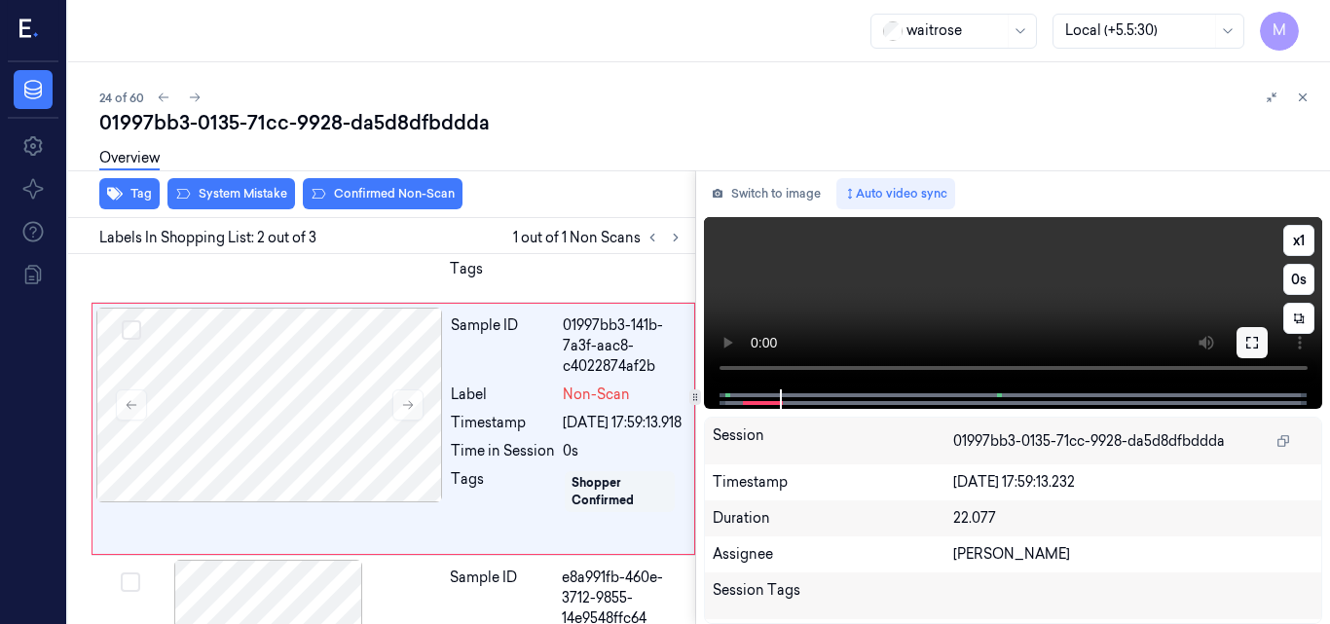
click at [1242, 343] on button at bounding box center [1252, 342] width 31 height 31
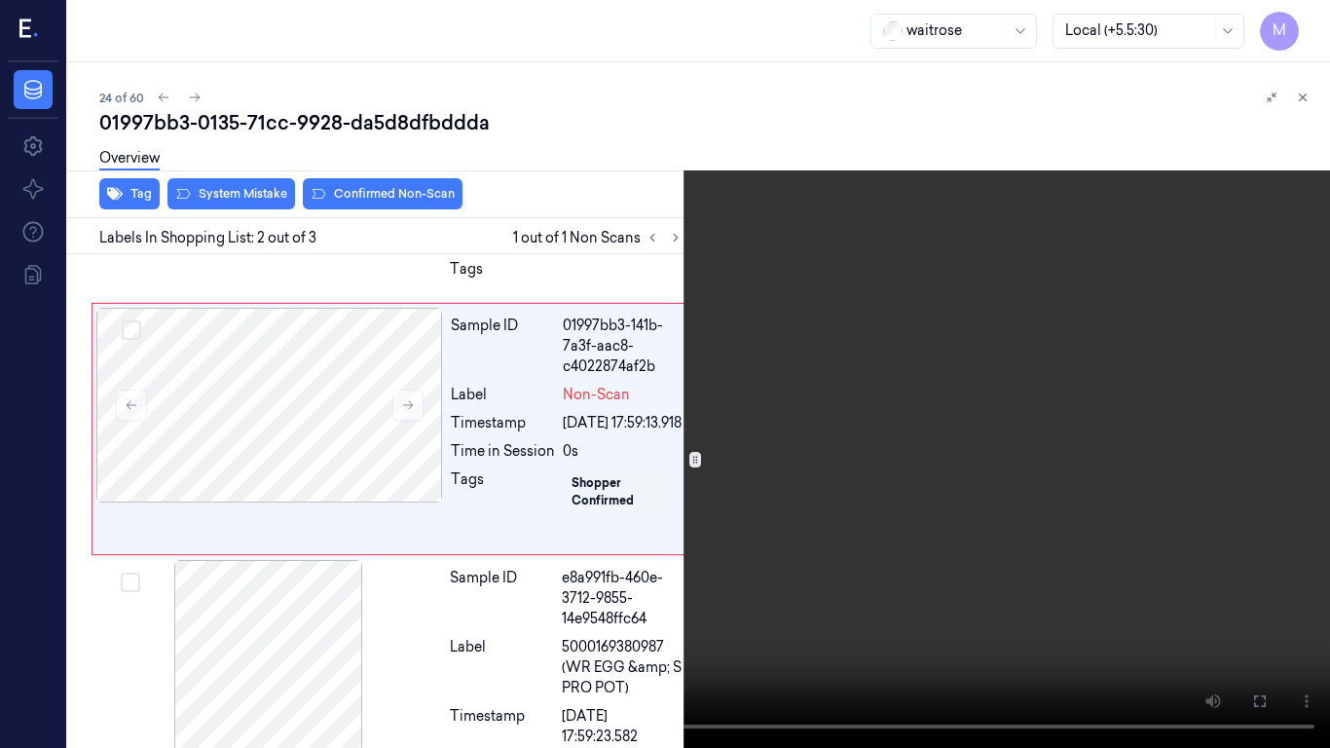
click at [809, 530] on video at bounding box center [665, 374] width 1330 height 748
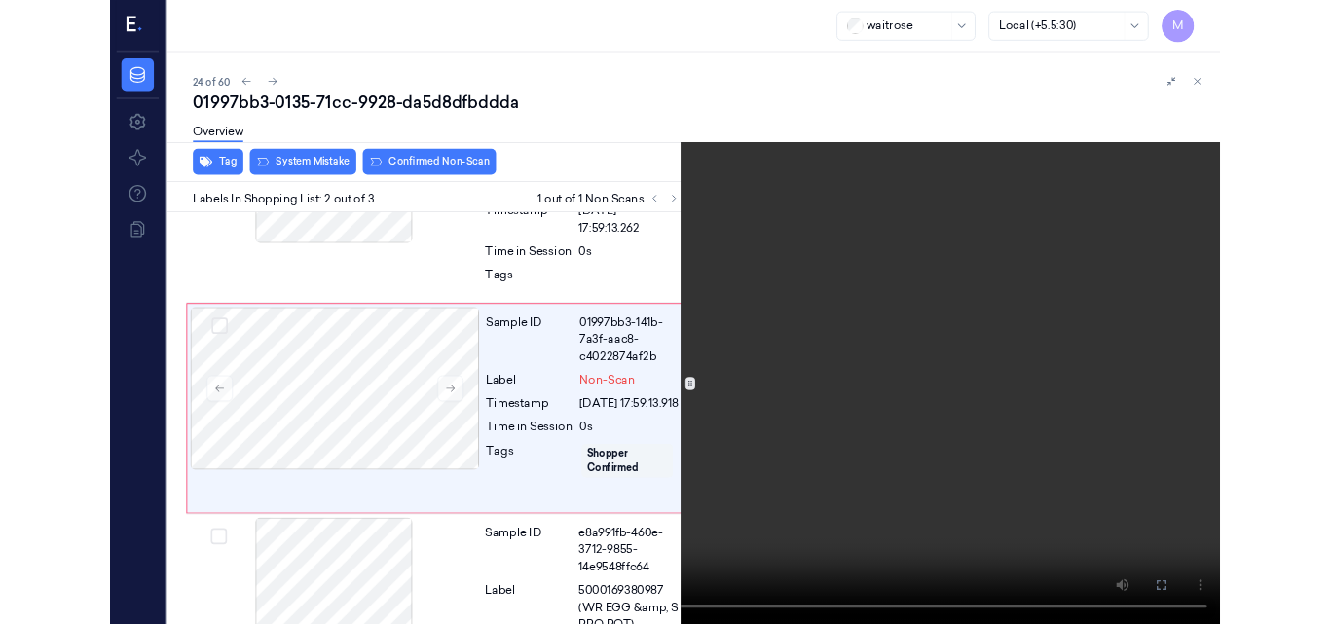
scroll to position [161, 0]
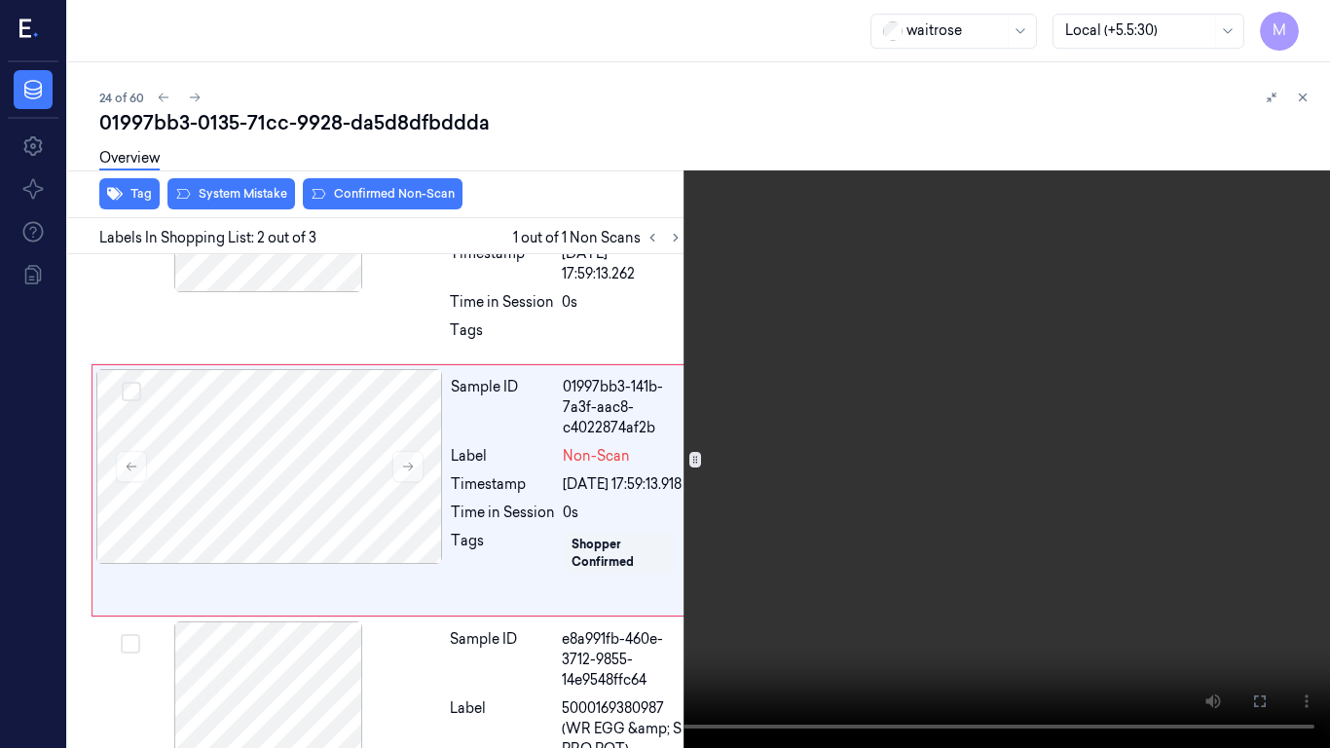
click at [0, 0] on icon at bounding box center [0, 0] width 0 height 0
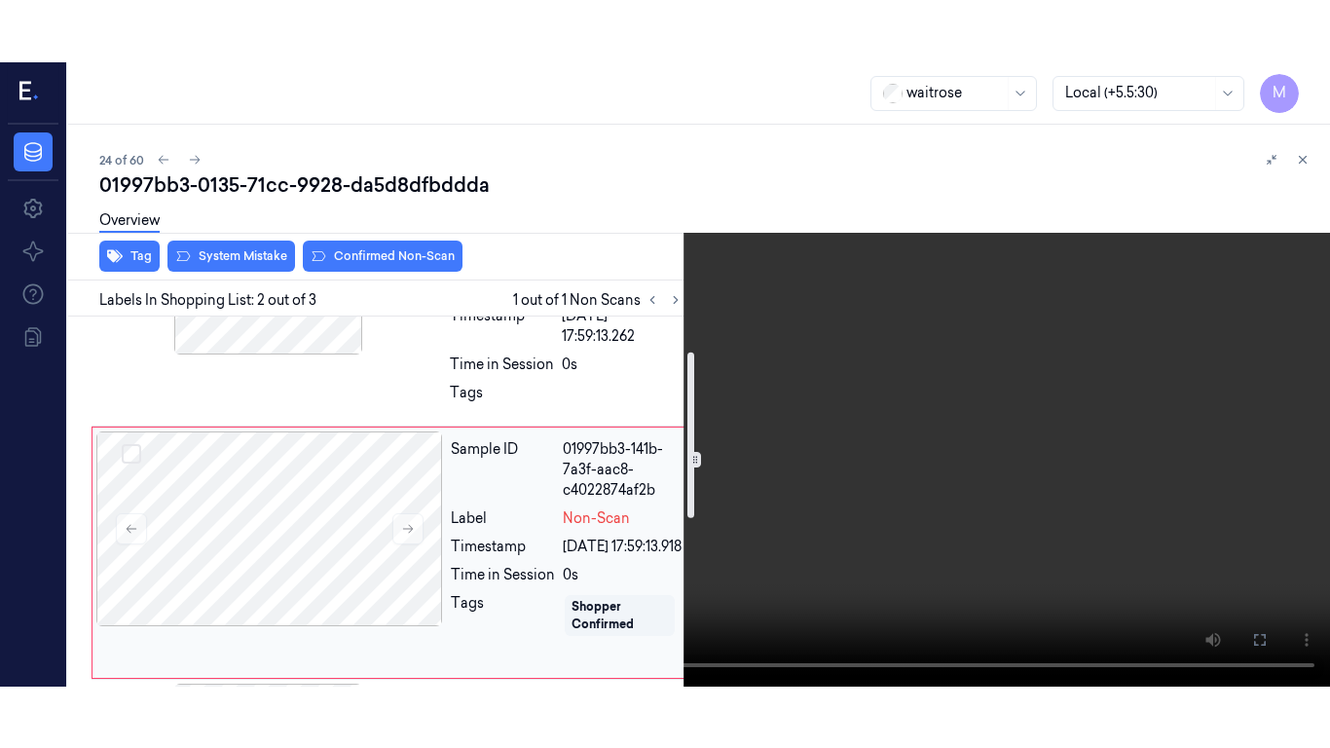
scroll to position [0, 0]
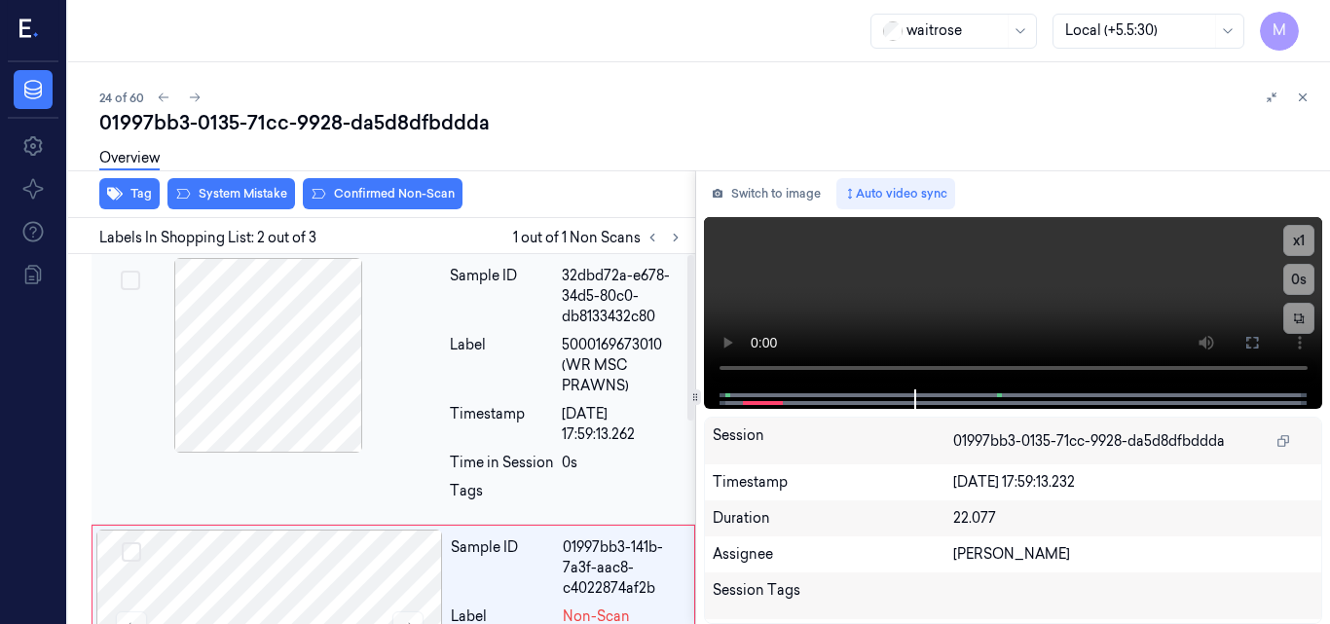
click at [223, 330] on div at bounding box center [268, 355] width 347 height 195
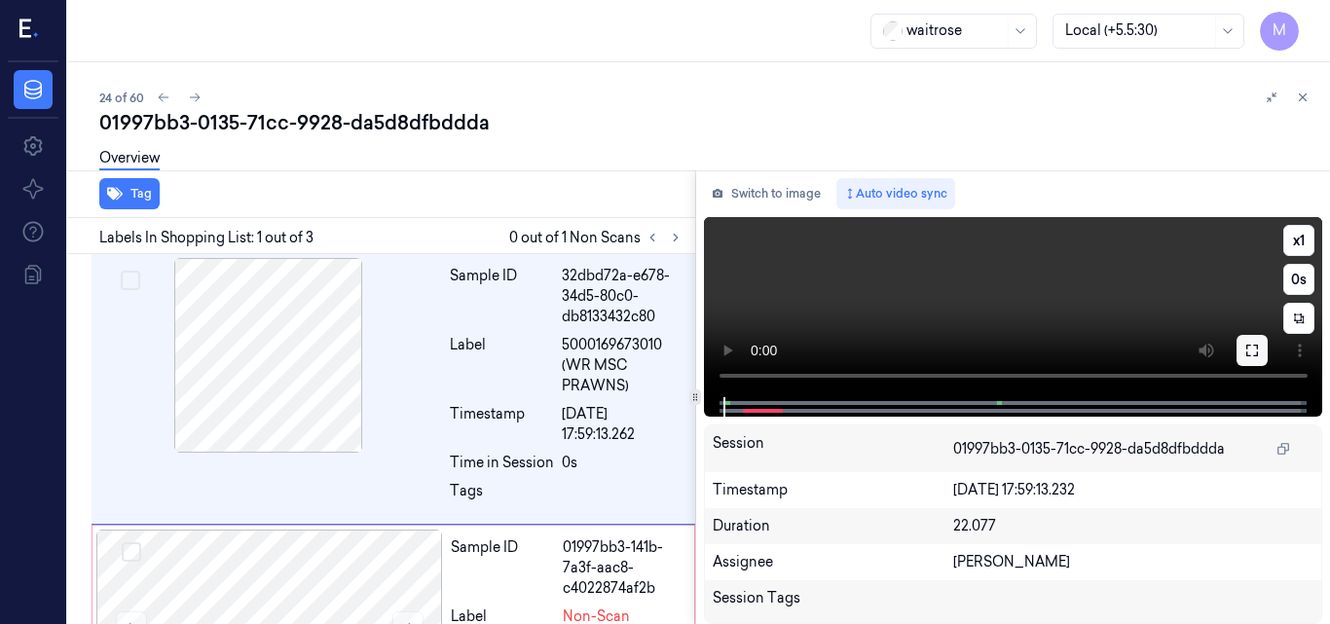
click at [1252, 352] on icon at bounding box center [1253, 351] width 16 height 16
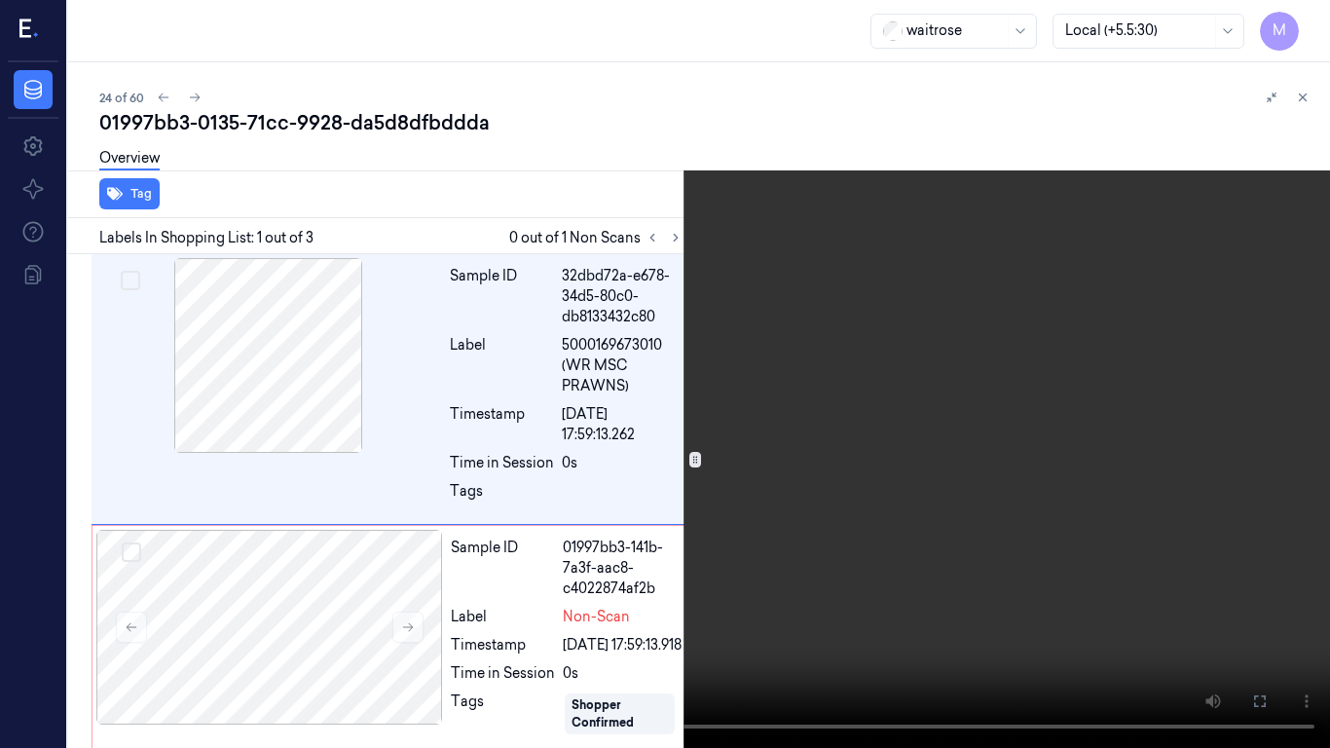
click at [840, 445] on video at bounding box center [665, 374] width 1330 height 748
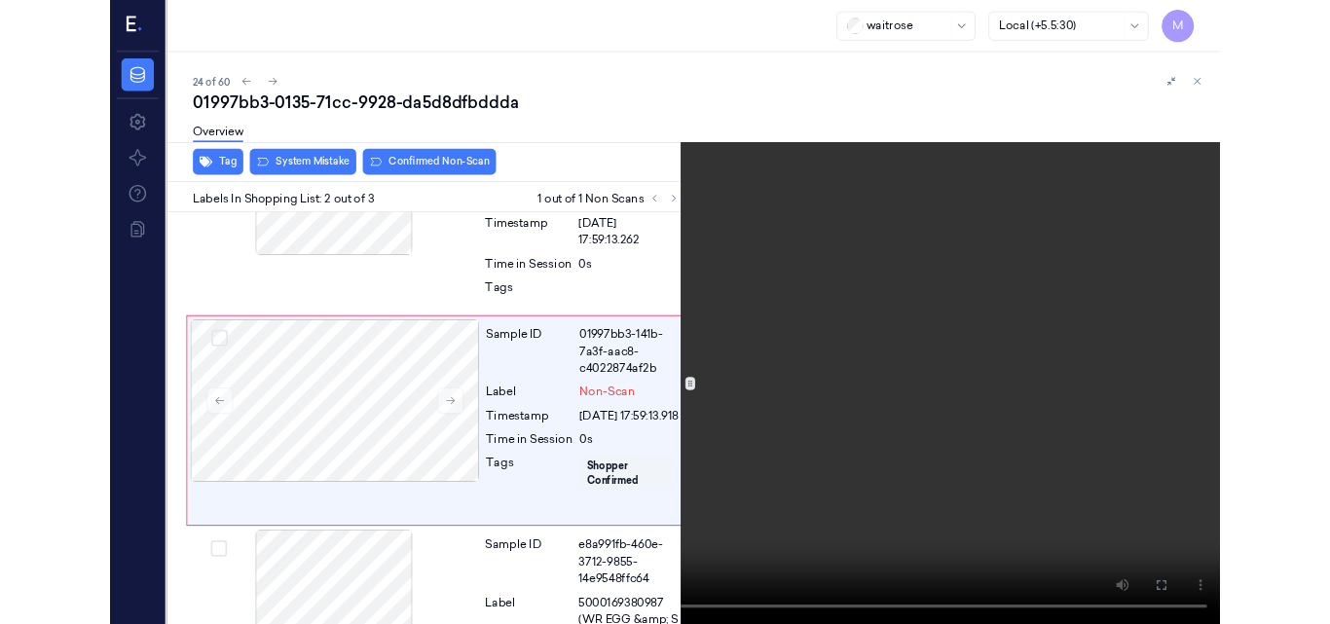
scroll to position [161, 0]
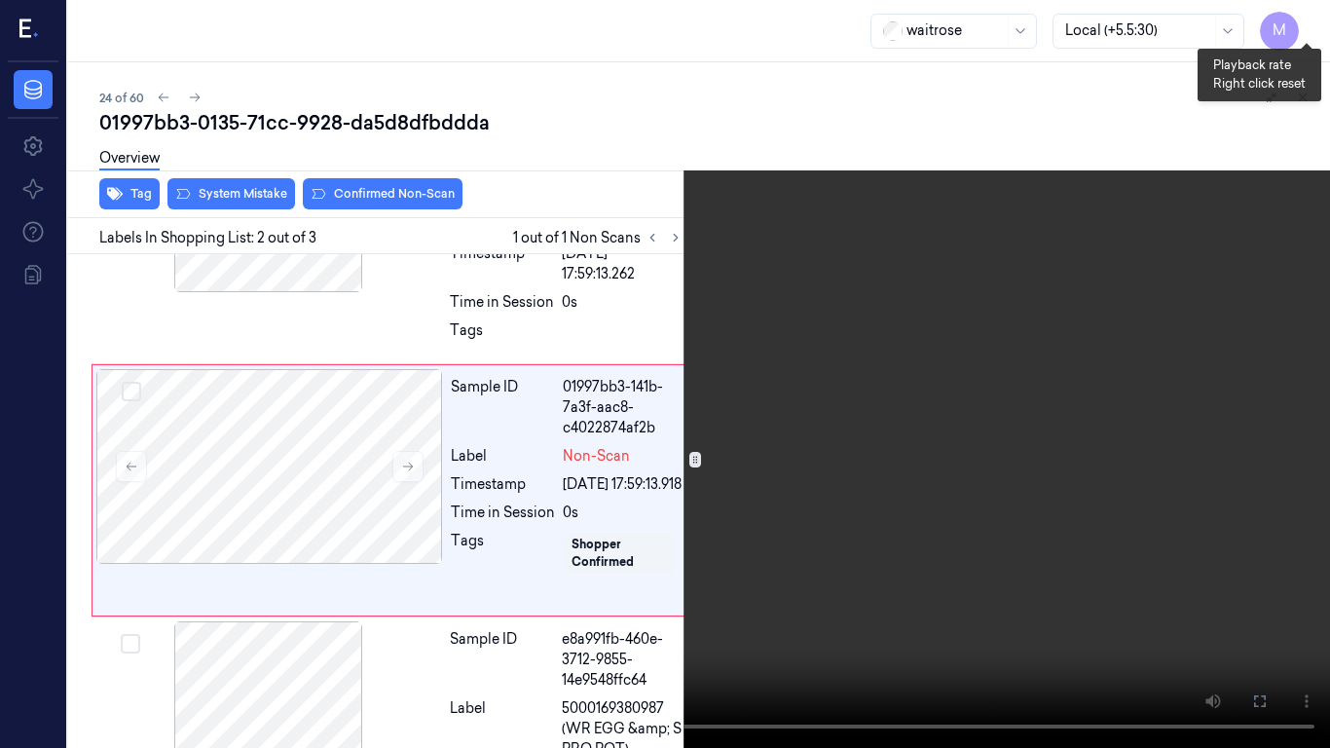
click at [1305, 19] on button "x 1" at bounding box center [1306, 23] width 31 height 31
click at [839, 427] on video at bounding box center [665, 374] width 1330 height 748
click at [1110, 534] on video at bounding box center [665, 374] width 1330 height 748
click at [0, 0] on icon at bounding box center [0, 0] width 0 height 0
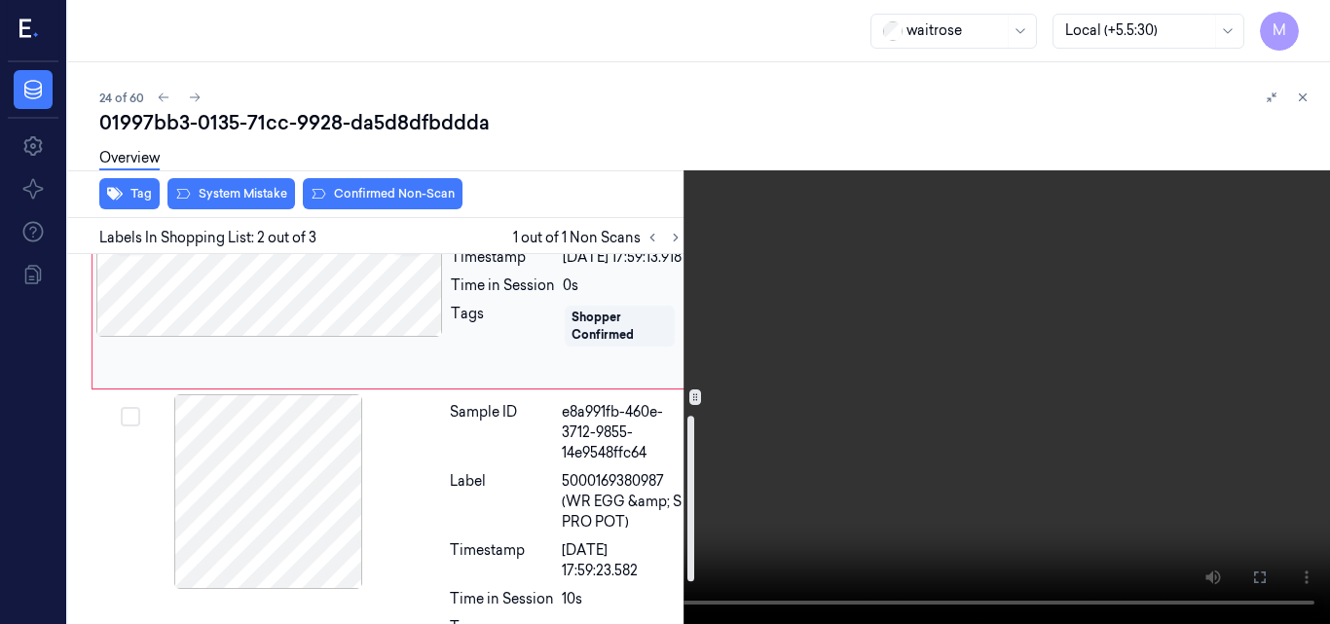
scroll to position [355, 0]
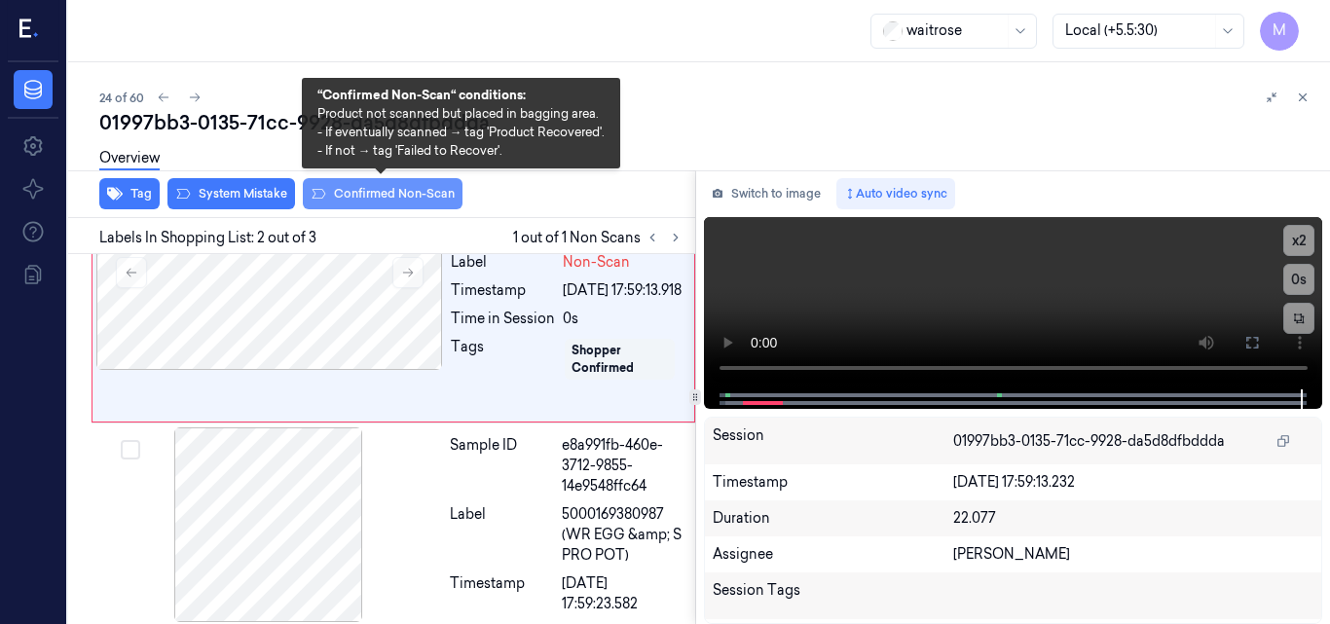
click at [360, 189] on button "Confirmed Non-Scan" at bounding box center [383, 193] width 160 height 31
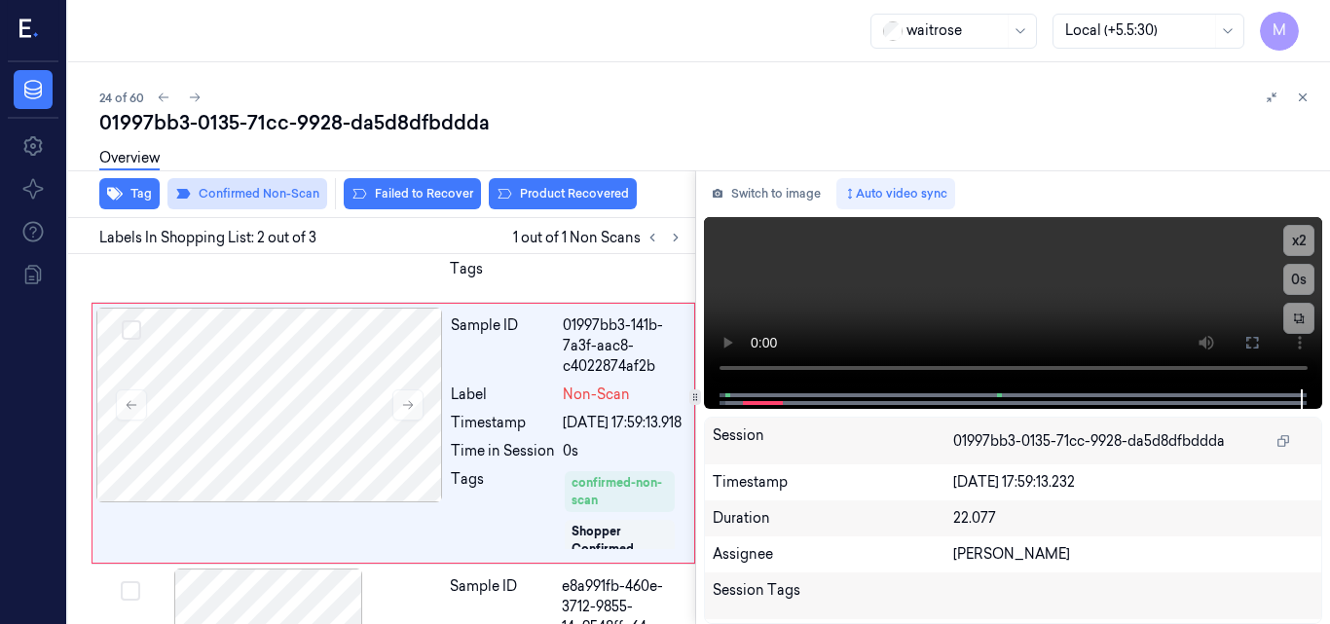
scroll to position [227, 0]
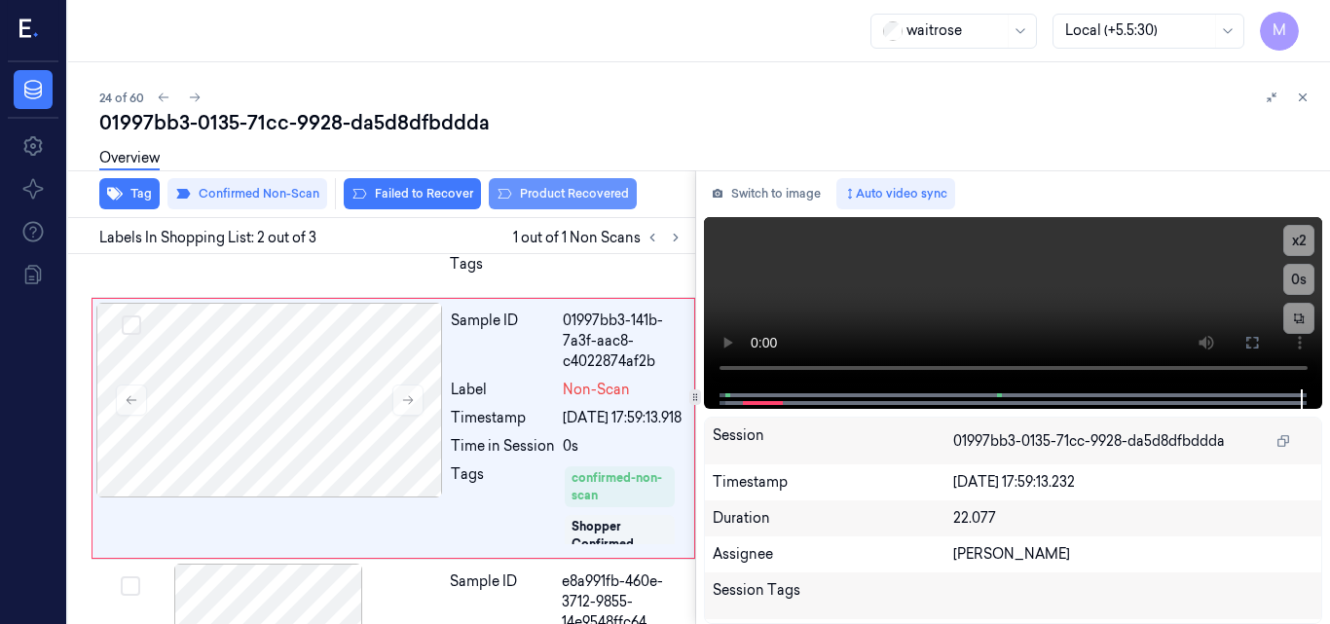
click at [579, 188] on button "Product Recovered" at bounding box center [563, 193] width 148 height 31
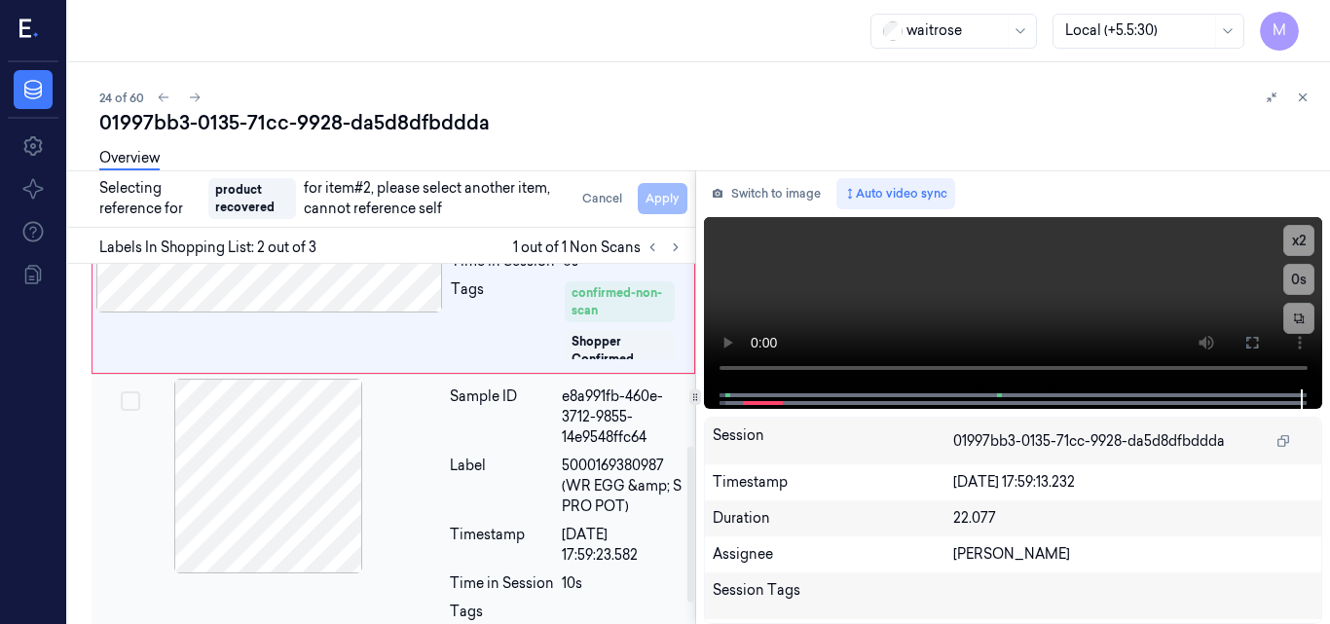
click at [454, 479] on div "Label" at bounding box center [502, 486] width 104 height 61
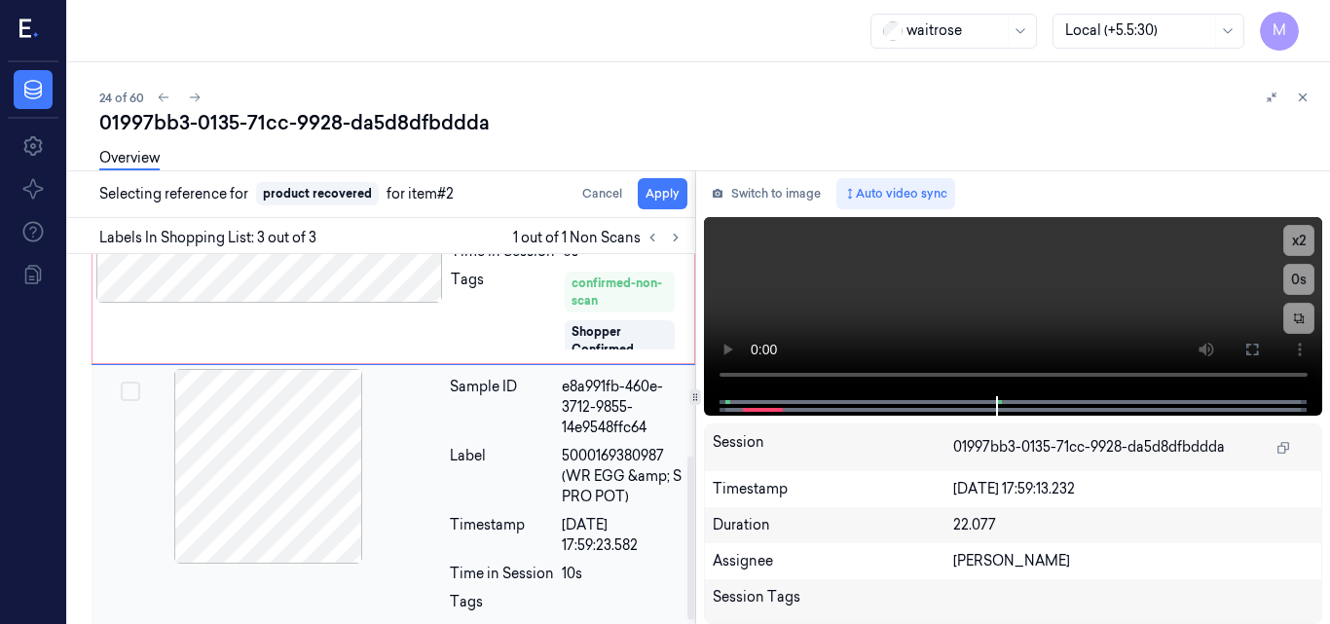
scroll to position [461, 0]
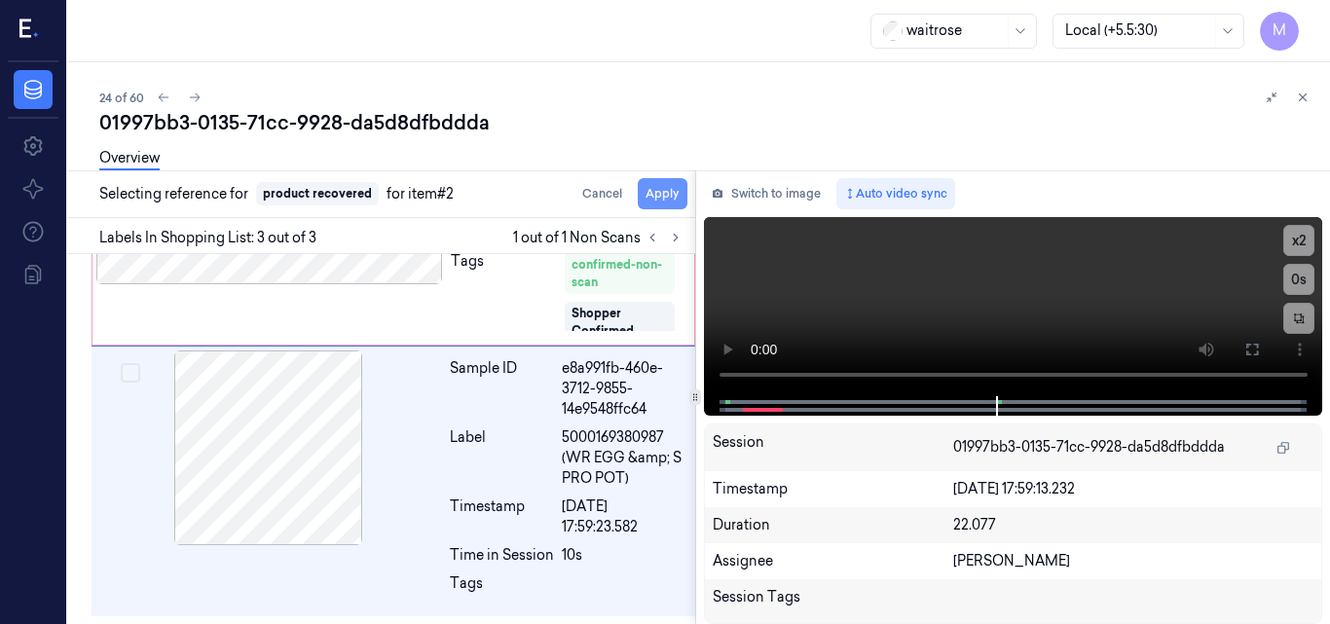
click at [672, 186] on button "Apply" at bounding box center [663, 193] width 50 height 31
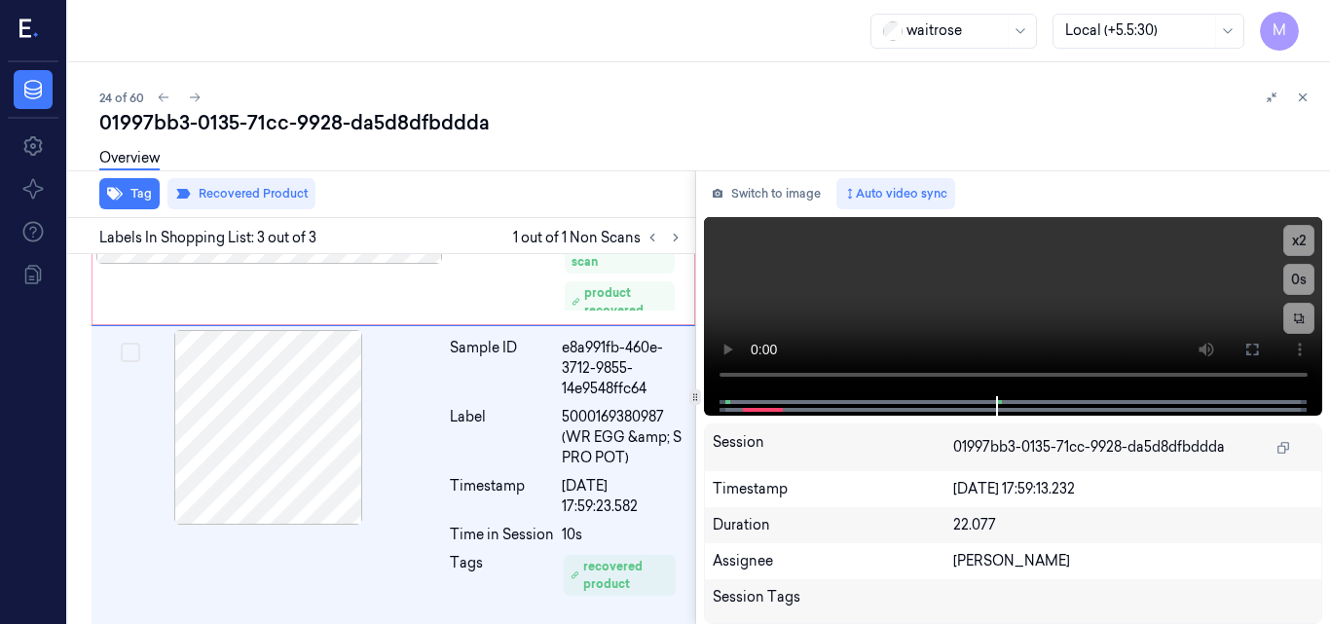
scroll to position [503, 0]
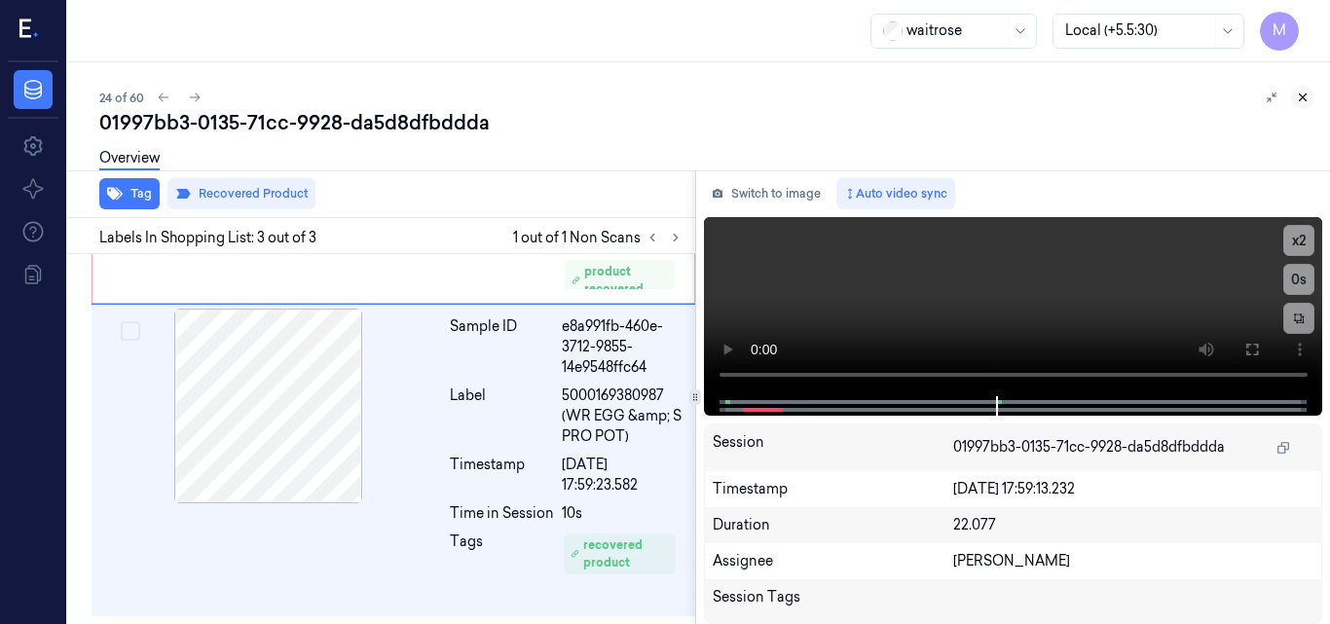
click at [1303, 97] on icon at bounding box center [1303, 97] width 7 height 7
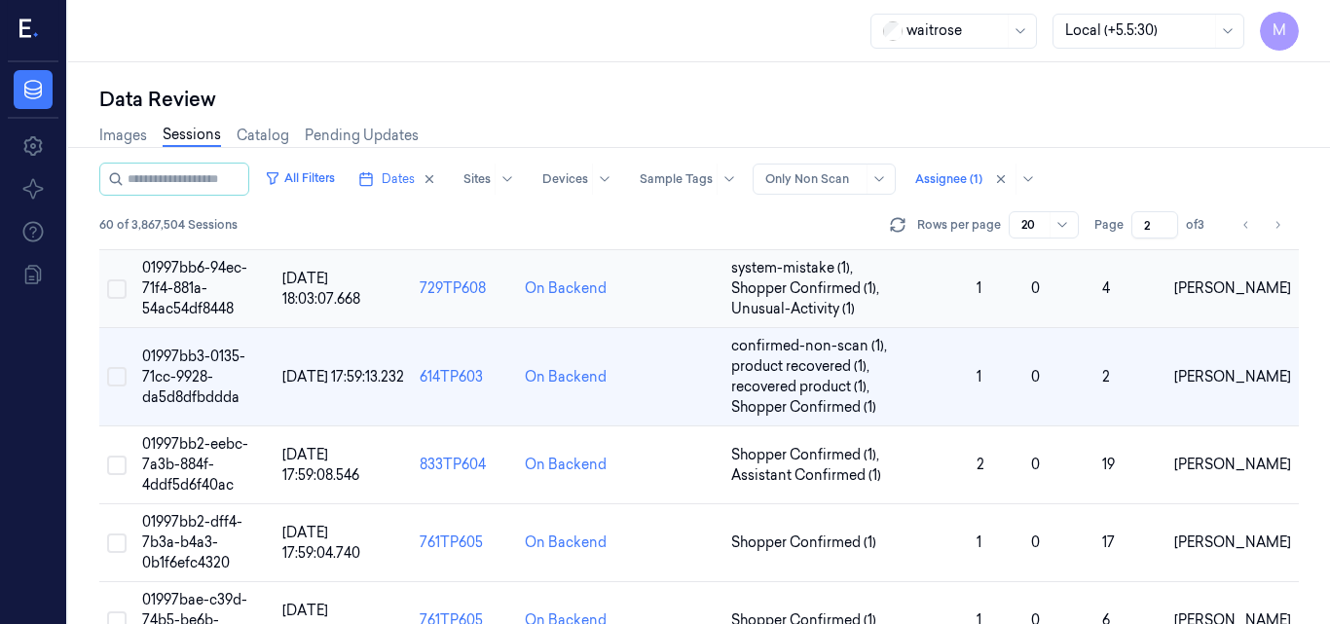
scroll to position [254, 0]
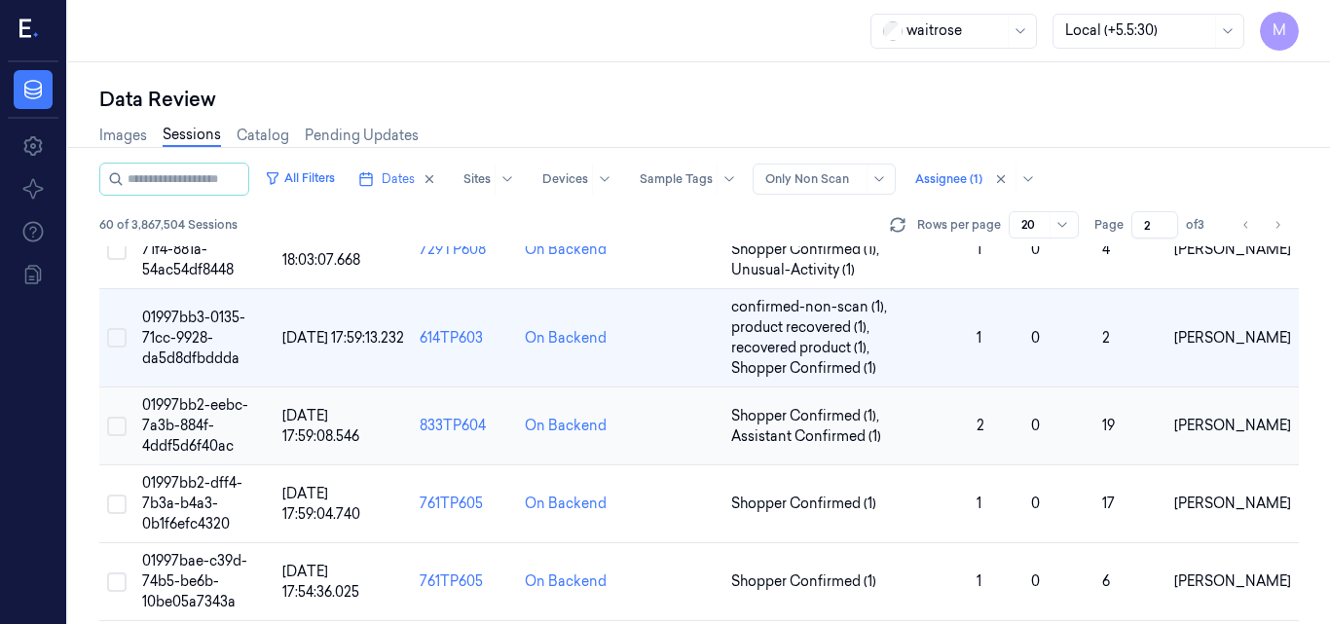
click at [188, 417] on span "01997bb2-eebc-7a3b-884f-4ddf5d6f40ac" at bounding box center [195, 425] width 106 height 58
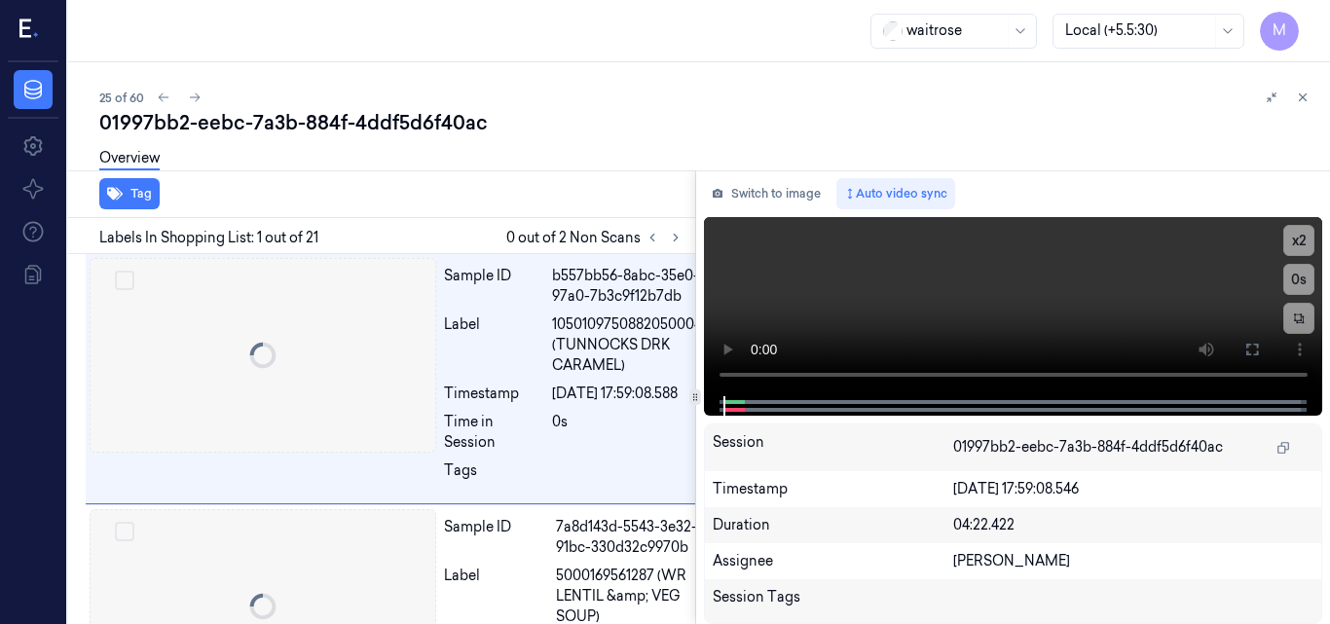
scroll to position [0, 6]
click at [674, 241] on icon at bounding box center [676, 238] width 4 height 7
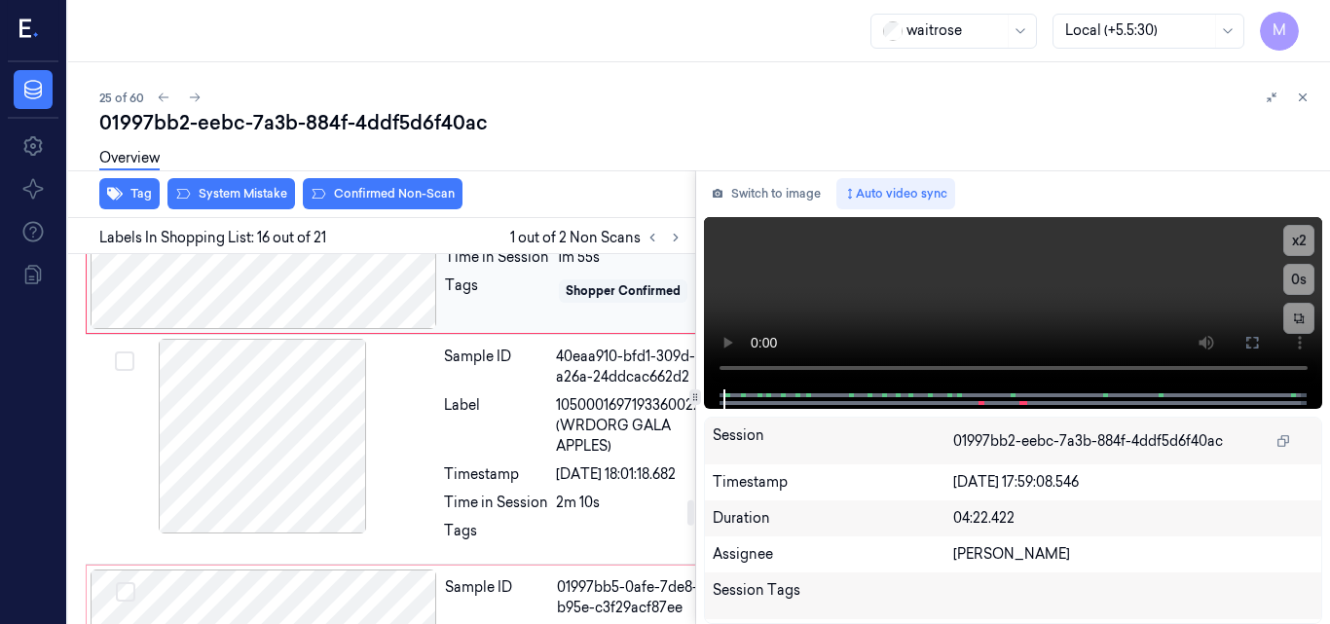
scroll to position [3550, 6]
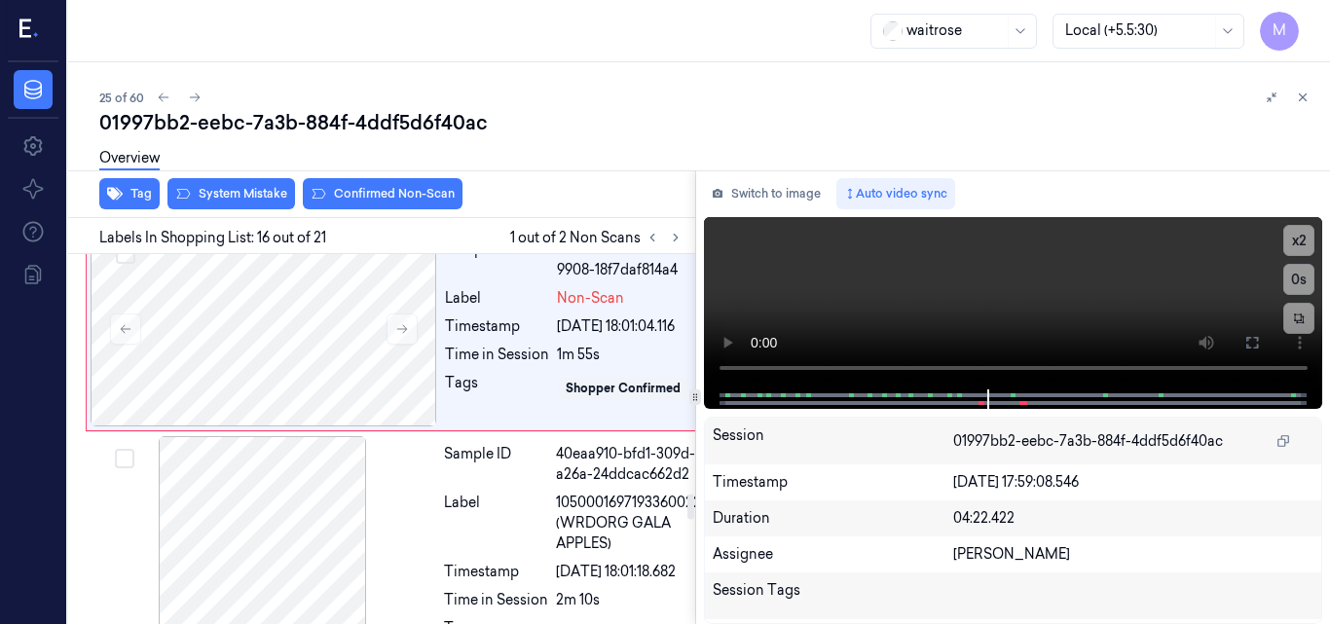
click at [286, 216] on div at bounding box center [263, 118] width 347 height 195
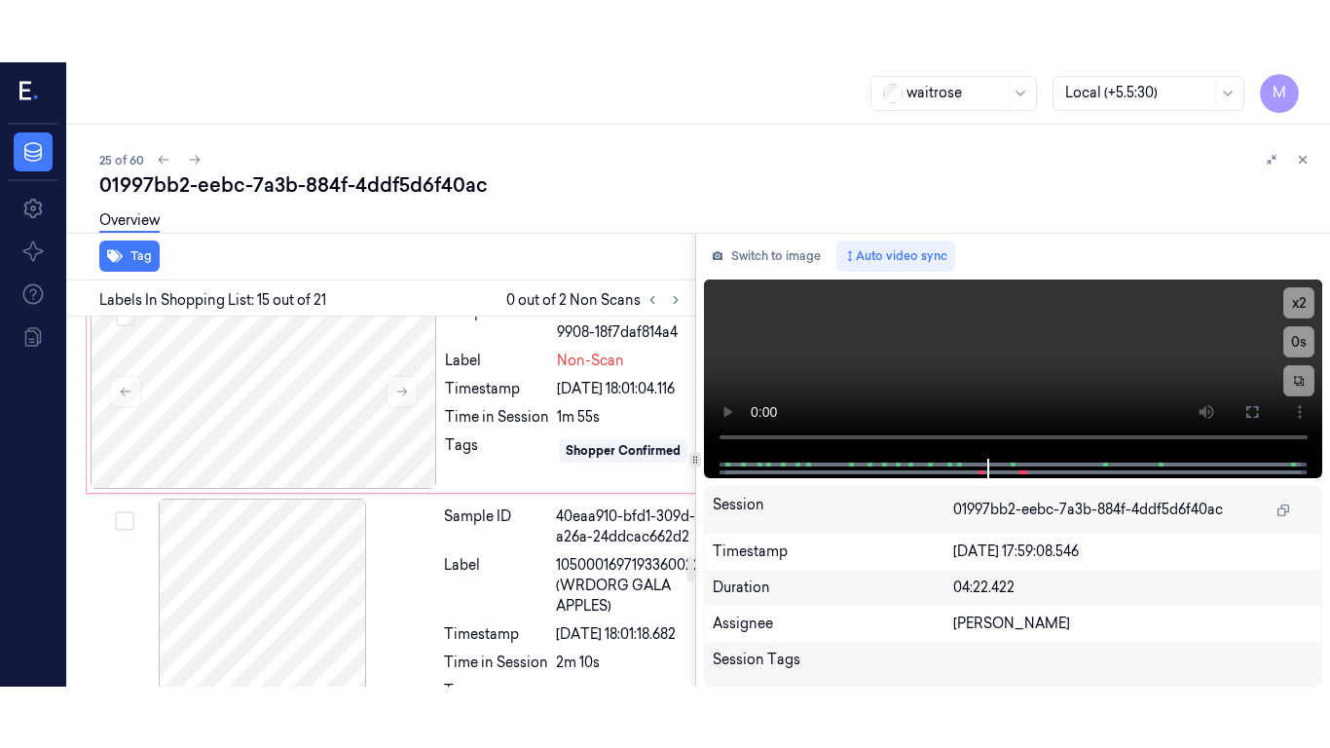
scroll to position [3580, 6]
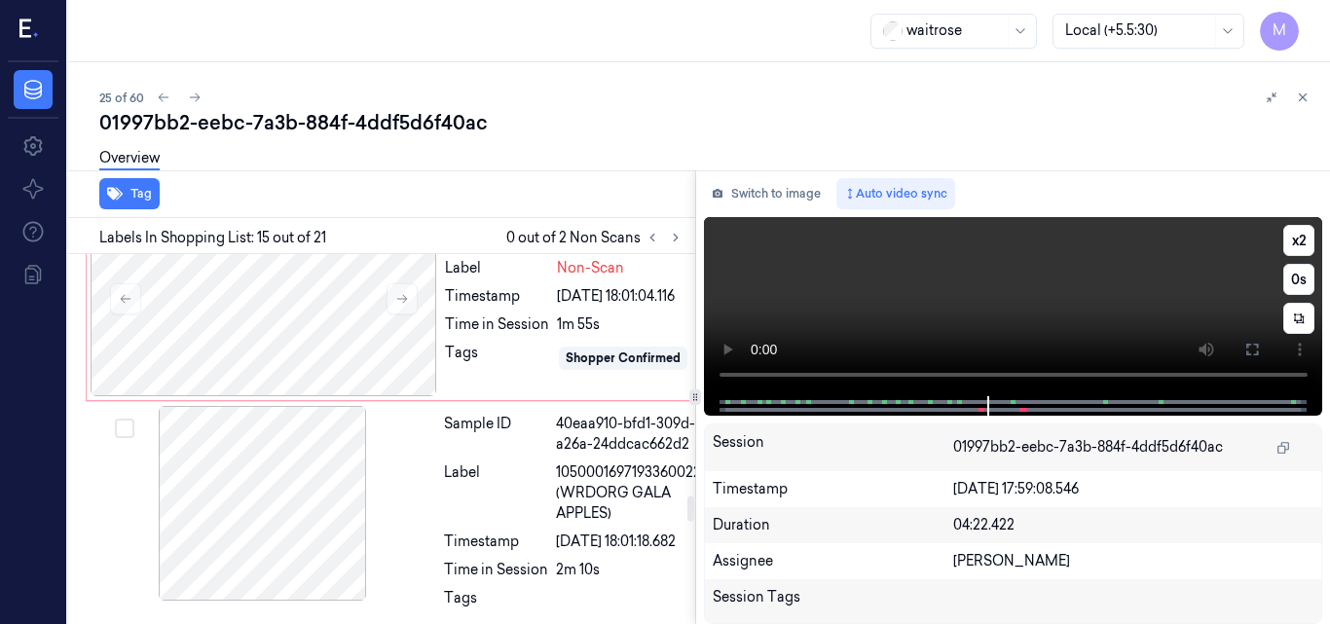
click at [1120, 275] on video at bounding box center [1013, 306] width 619 height 179
click at [1125, 274] on video at bounding box center [1013, 306] width 619 height 179
click at [1296, 241] on button "x 2" at bounding box center [1299, 240] width 31 height 31
click at [1296, 241] on button "x 4" at bounding box center [1299, 240] width 31 height 31
click at [1054, 264] on video at bounding box center [1013, 306] width 619 height 179
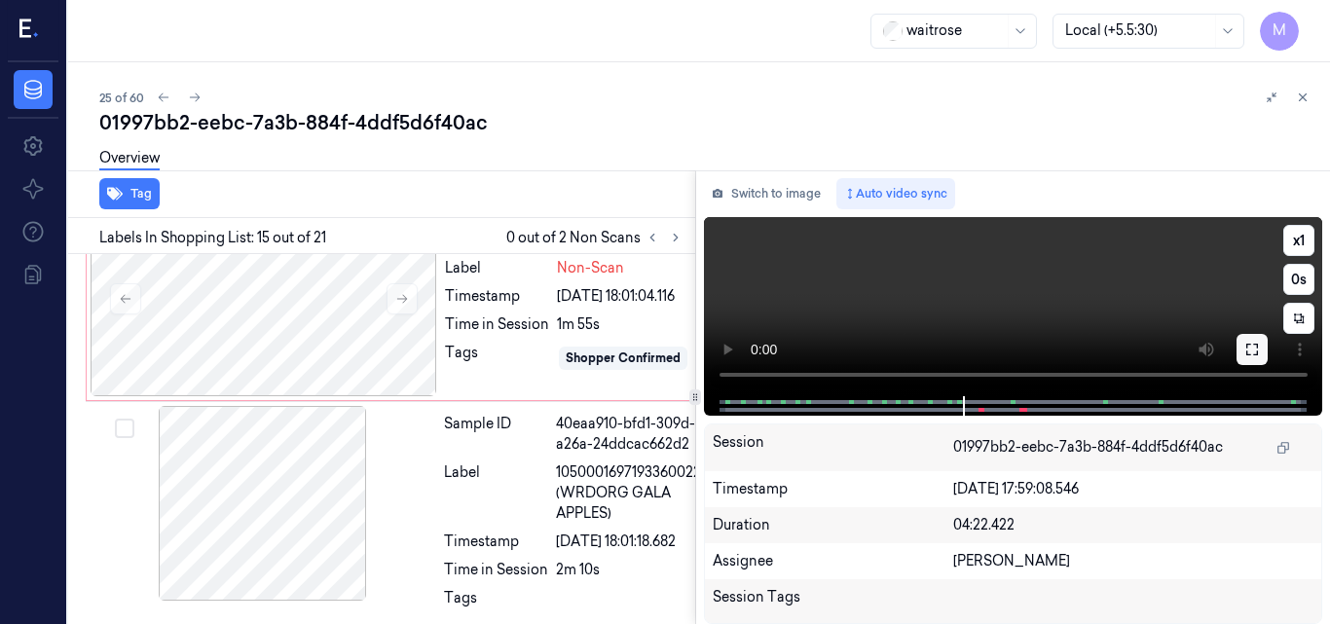
click at [1257, 351] on icon at bounding box center [1253, 350] width 12 height 12
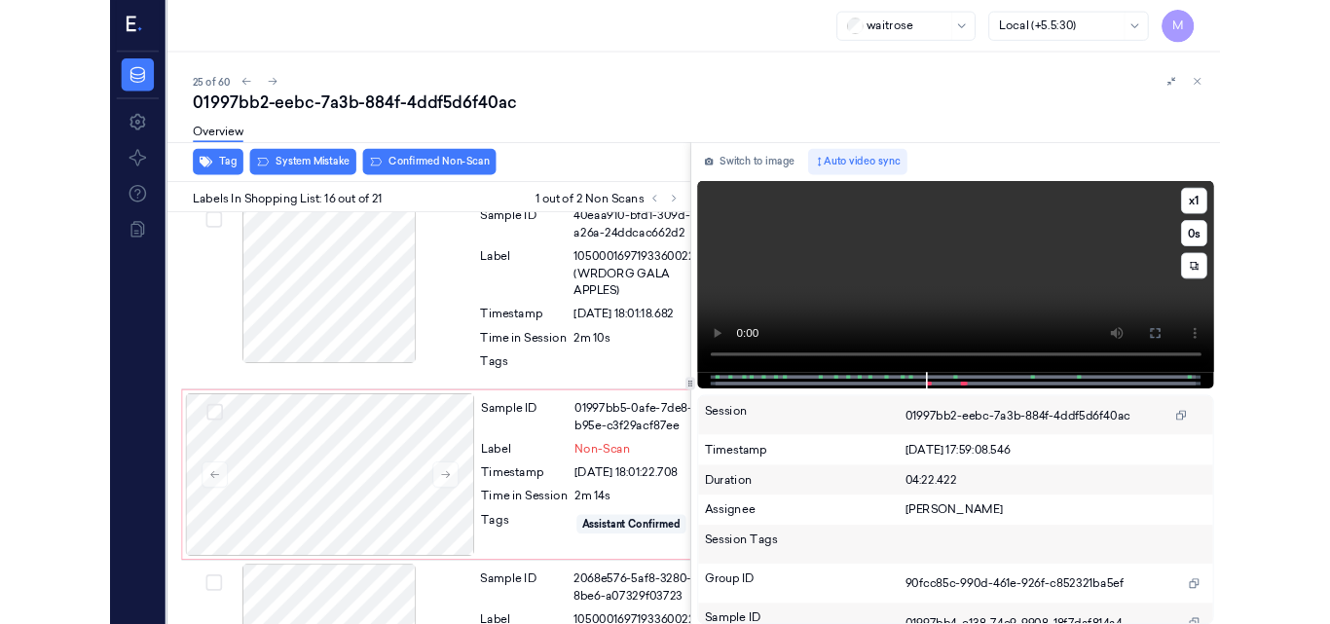
scroll to position [3781, 6]
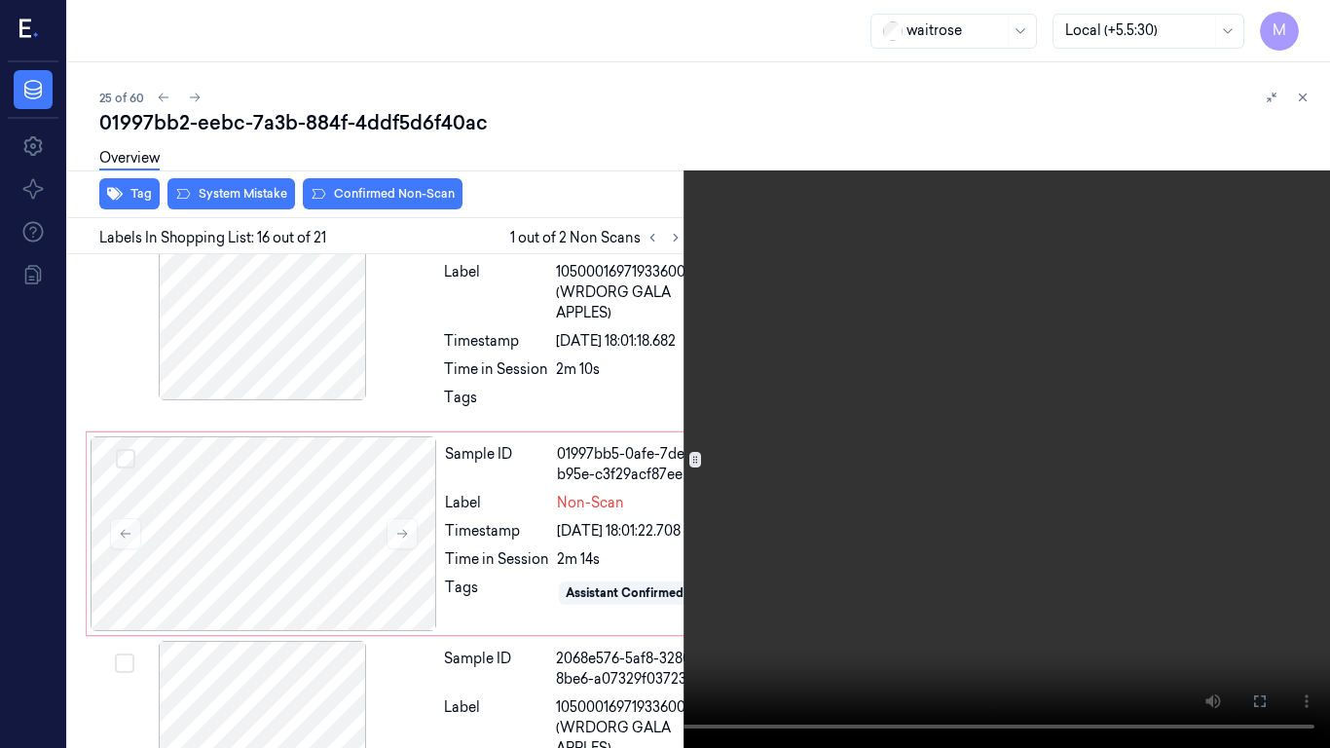
click at [900, 438] on video at bounding box center [665, 374] width 1330 height 748
click at [0, 0] on icon at bounding box center [0, 0] width 0 height 0
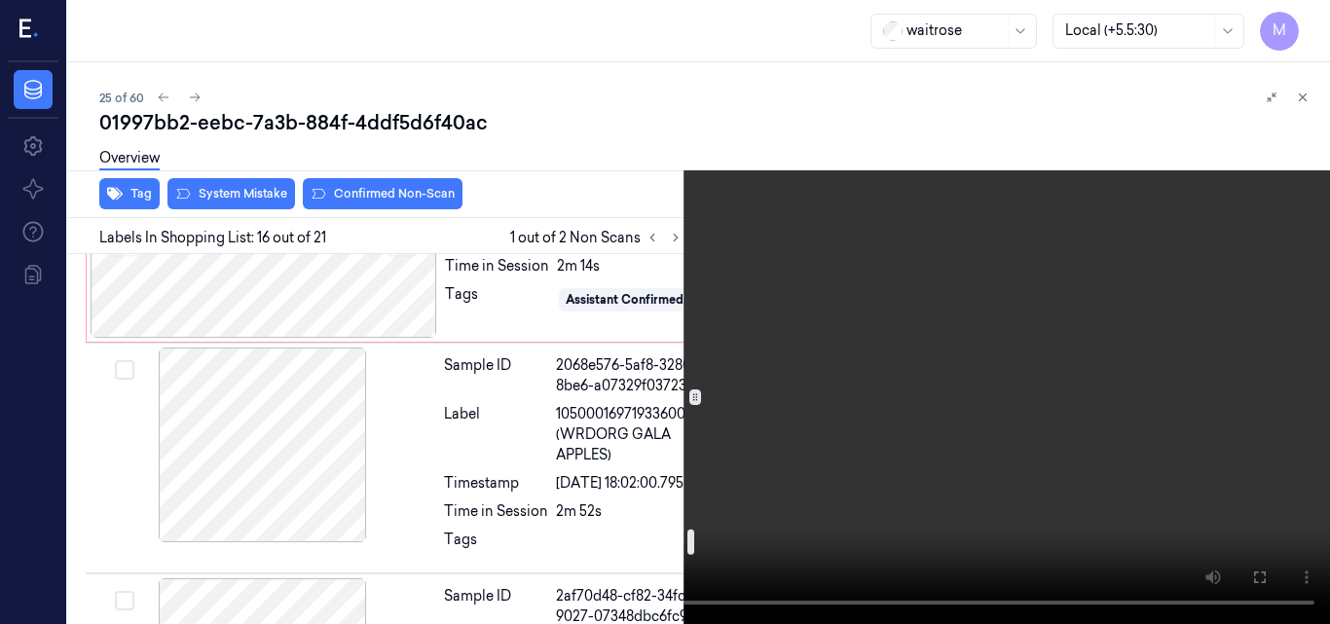
scroll to position [4073, 6]
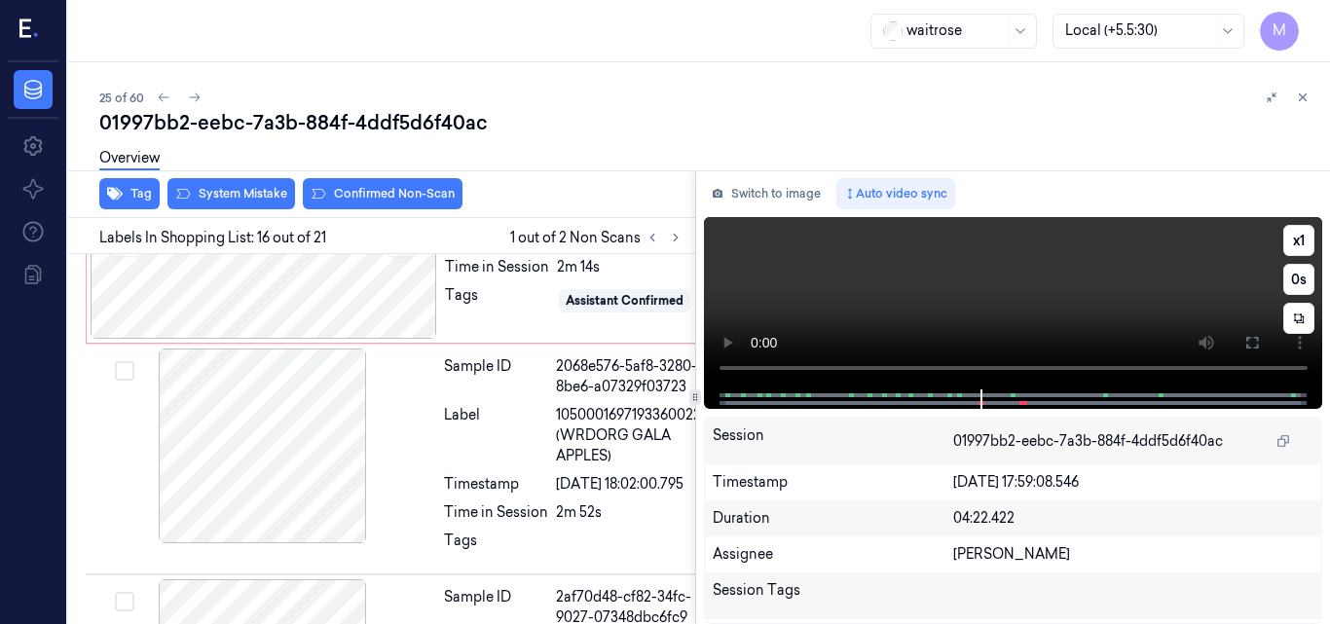
click at [1055, 296] on video at bounding box center [1013, 303] width 619 height 172
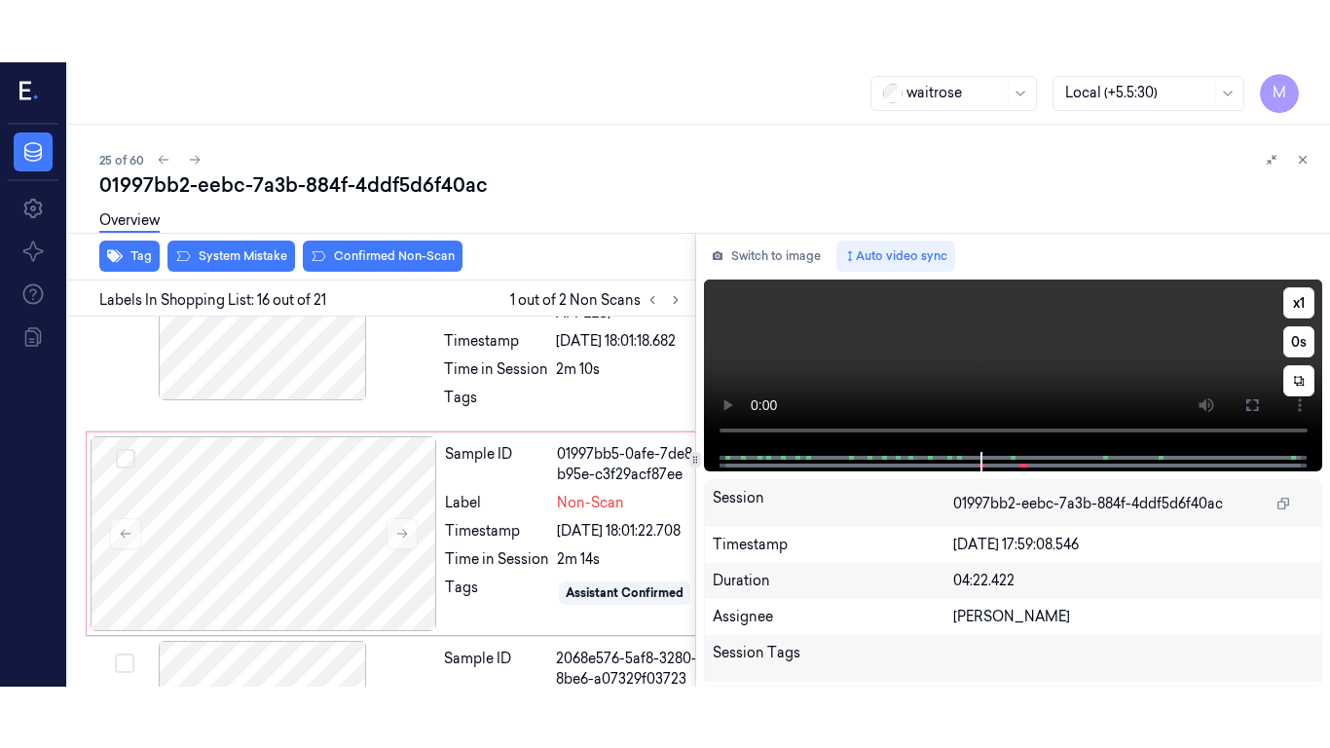
scroll to position [3842, 6]
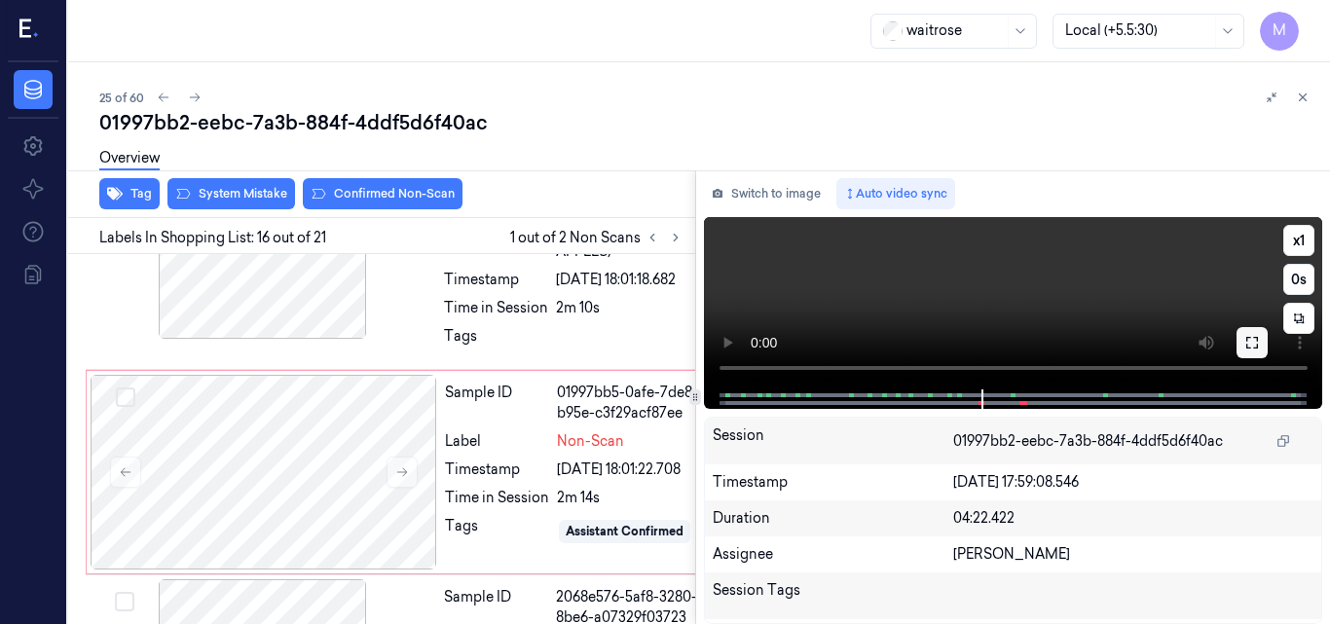
click at [1261, 346] on button at bounding box center [1252, 342] width 31 height 31
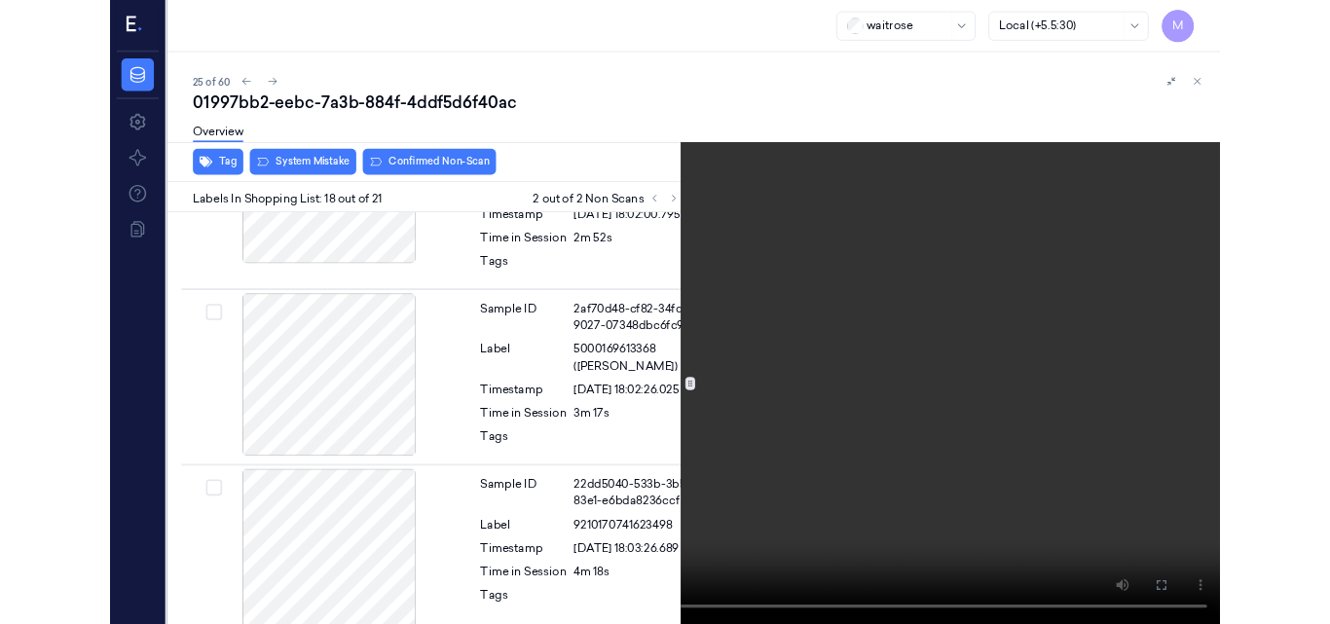
scroll to position [4305, 6]
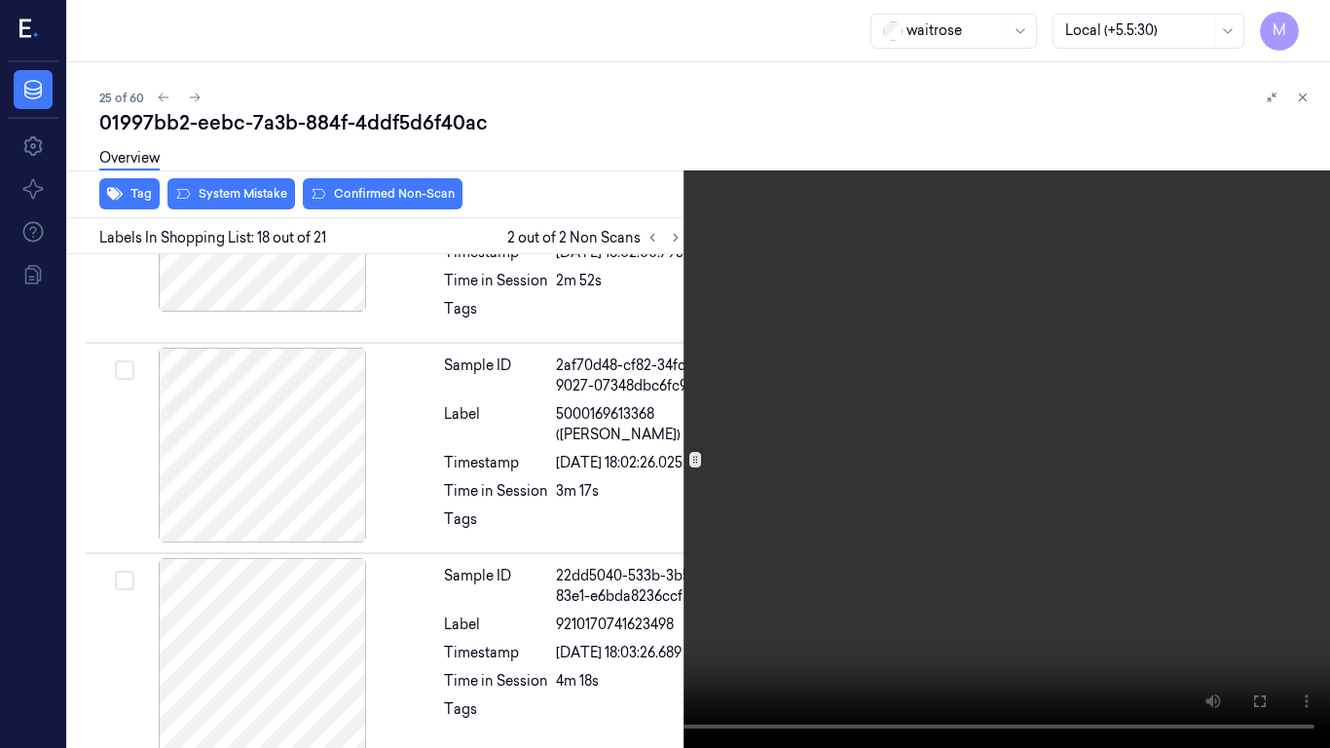
click at [784, 408] on video at bounding box center [665, 374] width 1330 height 748
click at [0, 0] on icon at bounding box center [0, 0] width 0 height 0
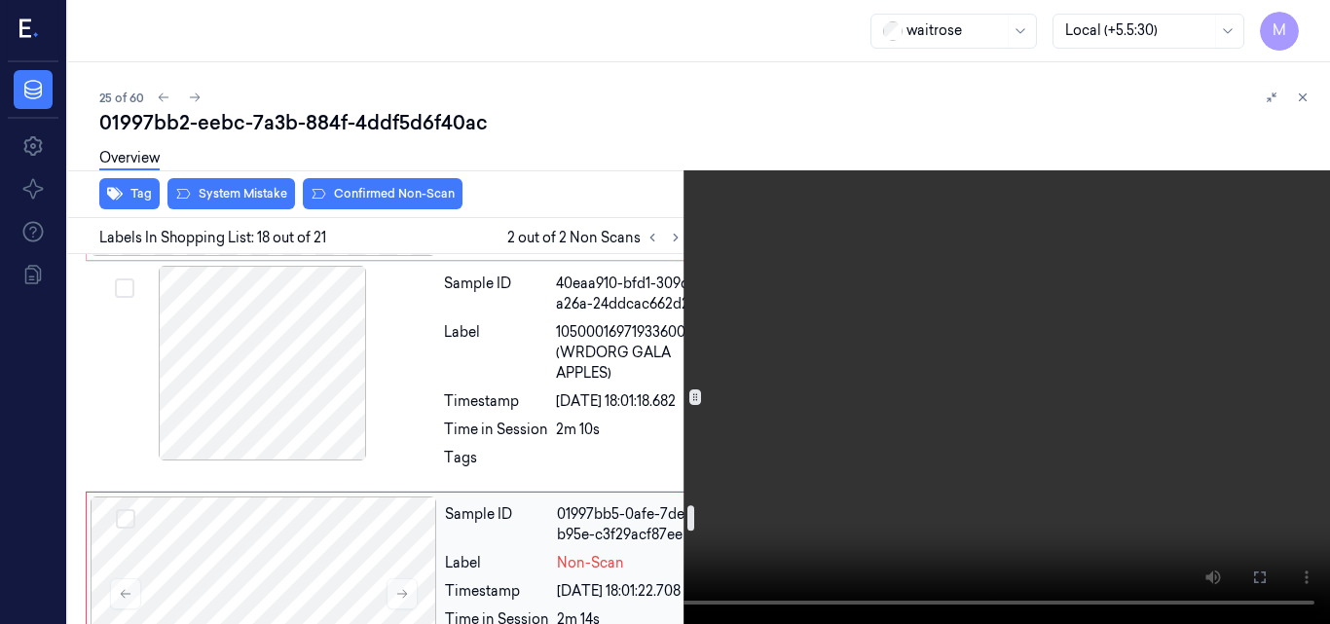
scroll to position [3818, 6]
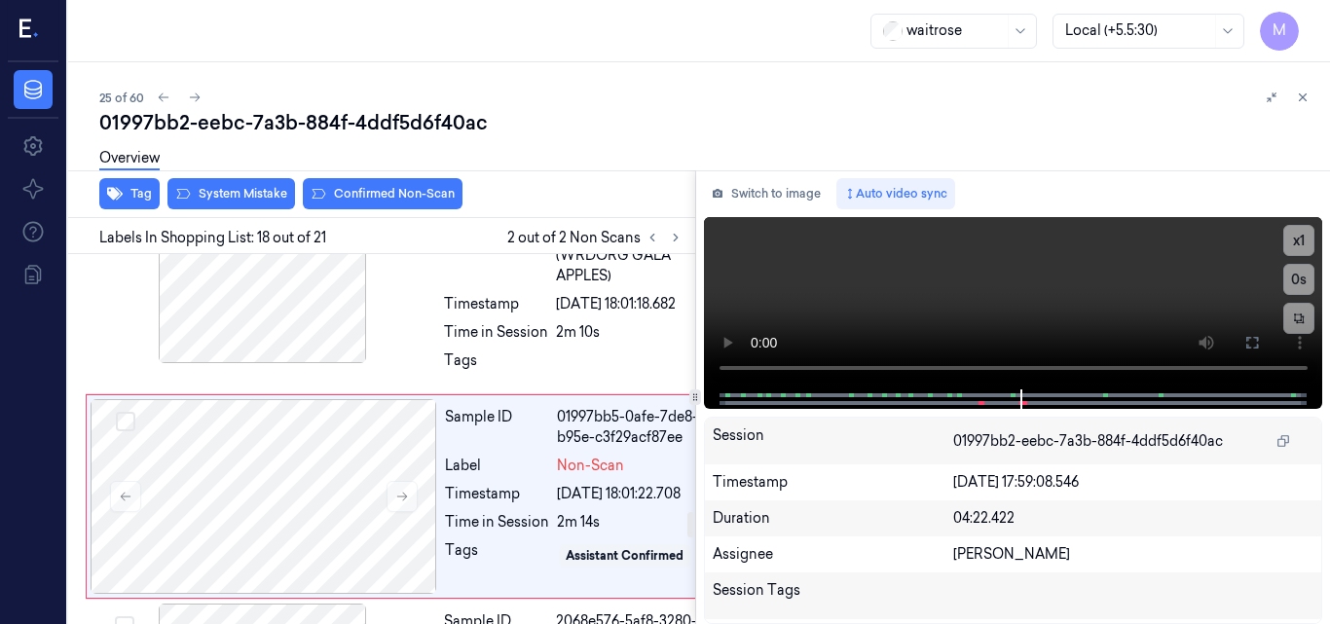
click at [292, 159] on div at bounding box center [264, 61] width 347 height 195
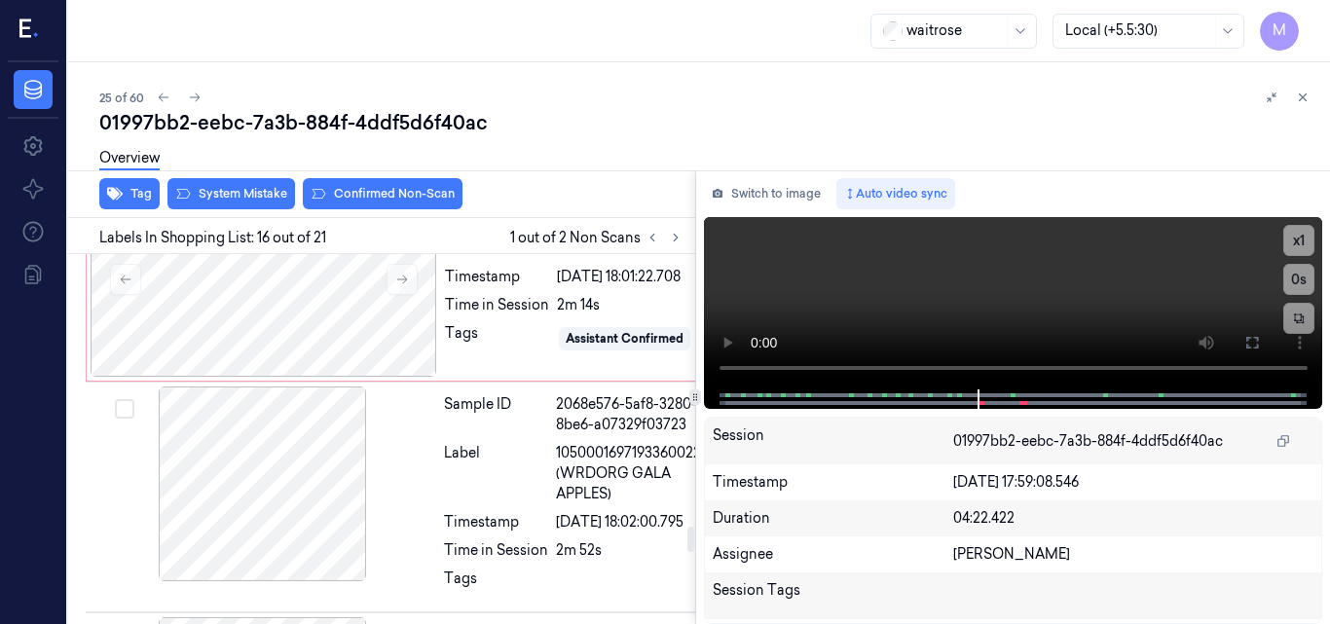
scroll to position [4037, 6]
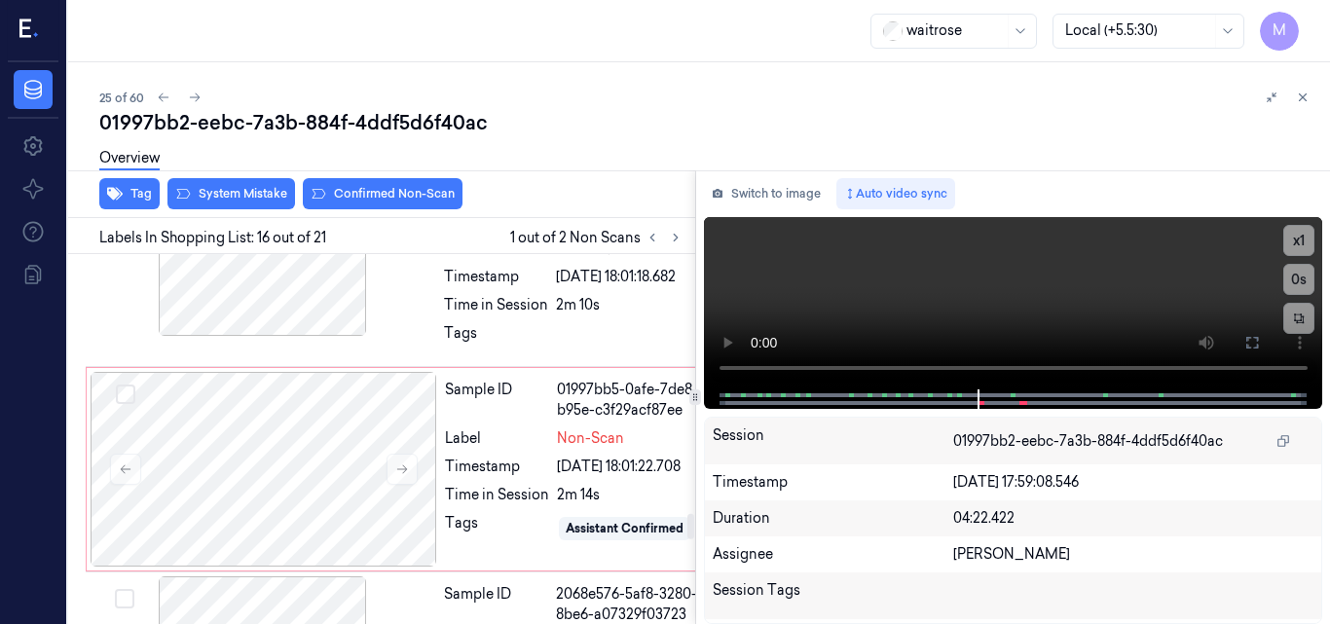
scroll to position [3842, 6]
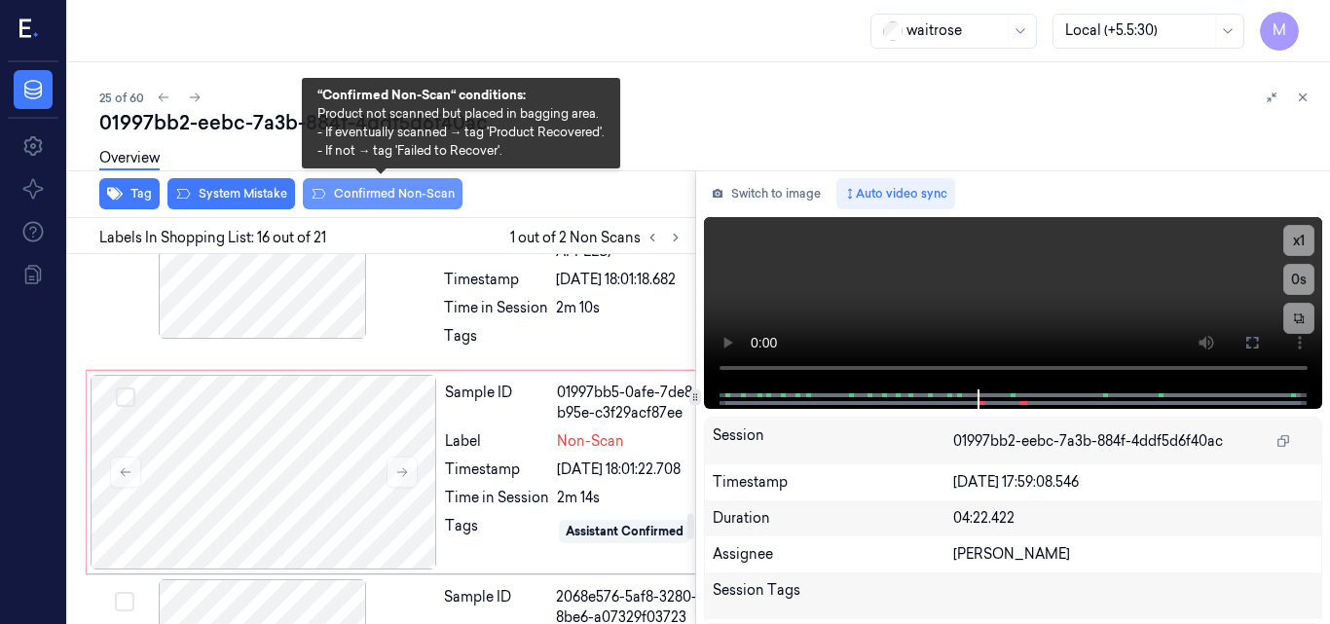
click at [377, 192] on button "Confirmed Non-Scan" at bounding box center [383, 193] width 160 height 31
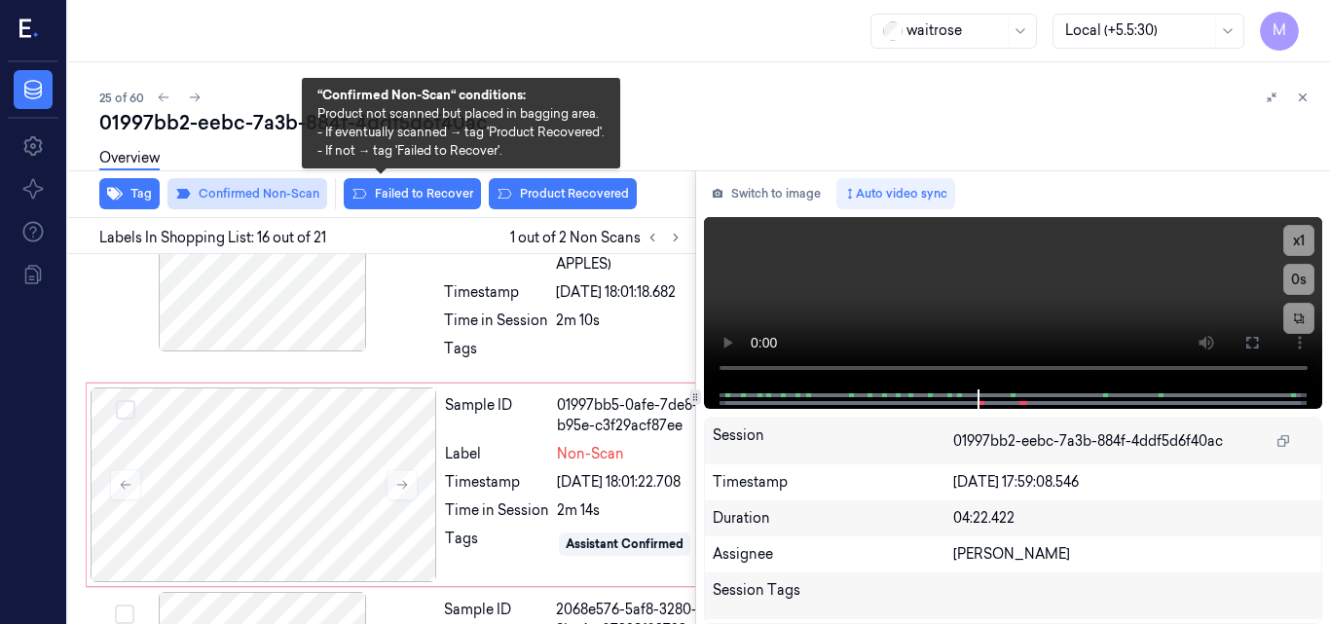
scroll to position [3847, 6]
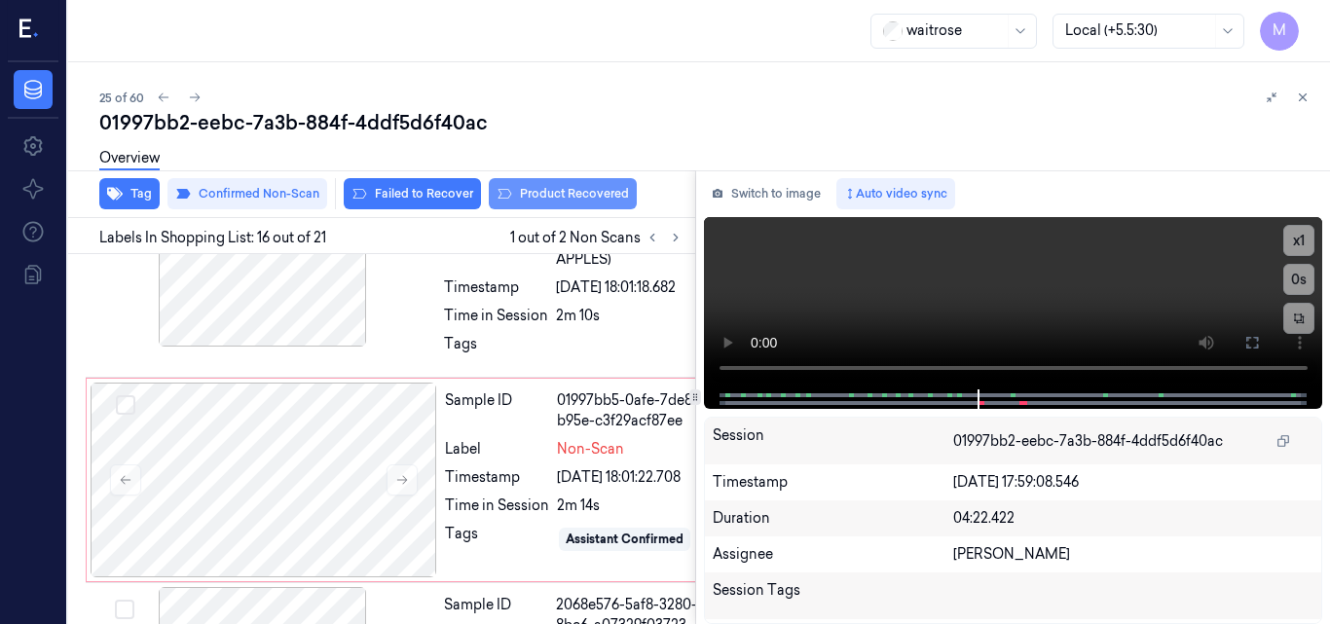
click at [572, 190] on button "Product Recovered" at bounding box center [563, 193] width 148 height 31
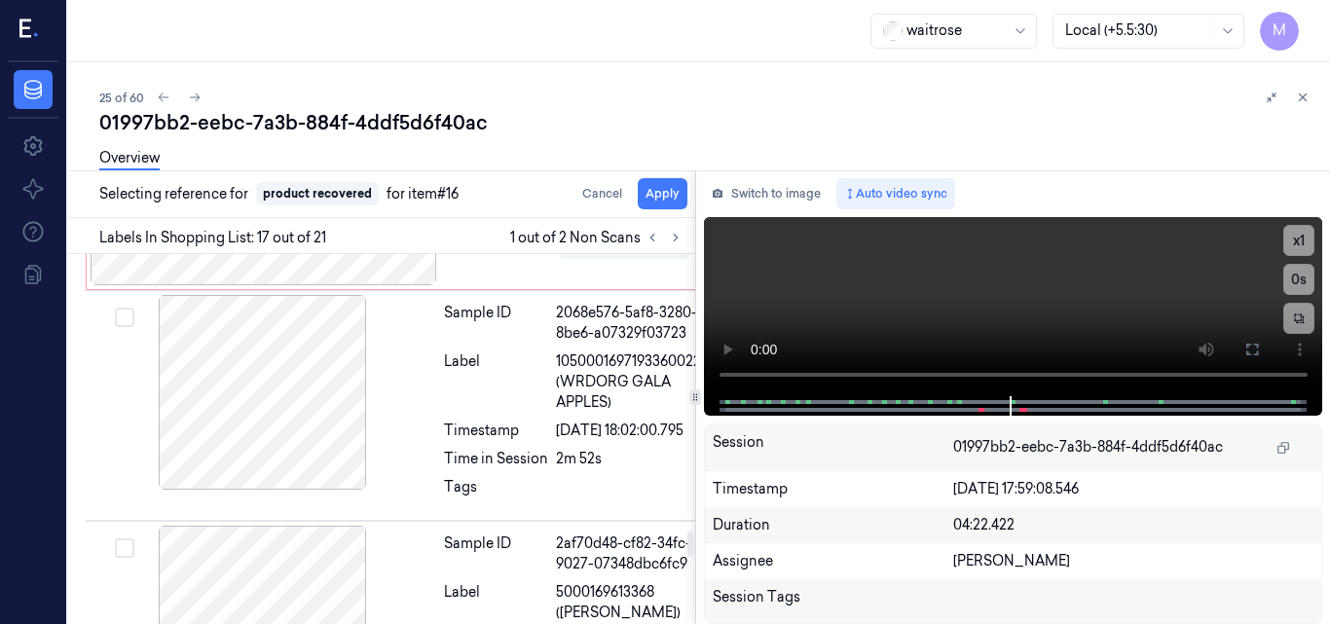
scroll to position [4113, 6]
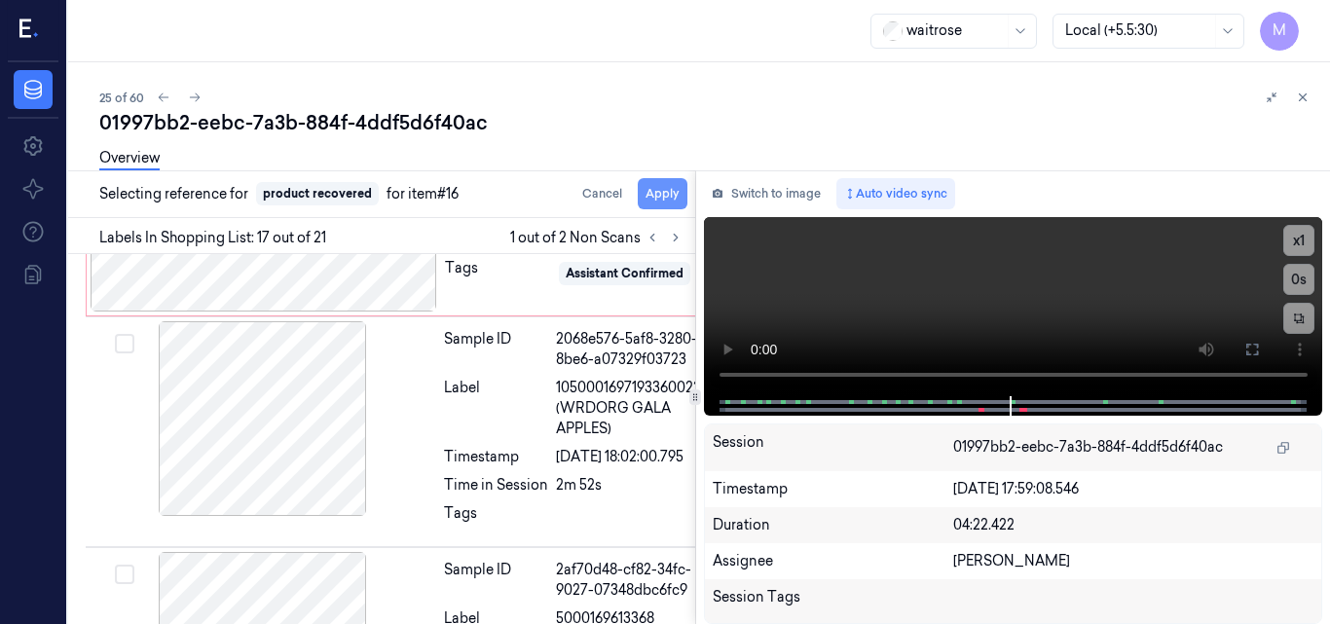
click at [674, 189] on button "Apply" at bounding box center [663, 193] width 50 height 31
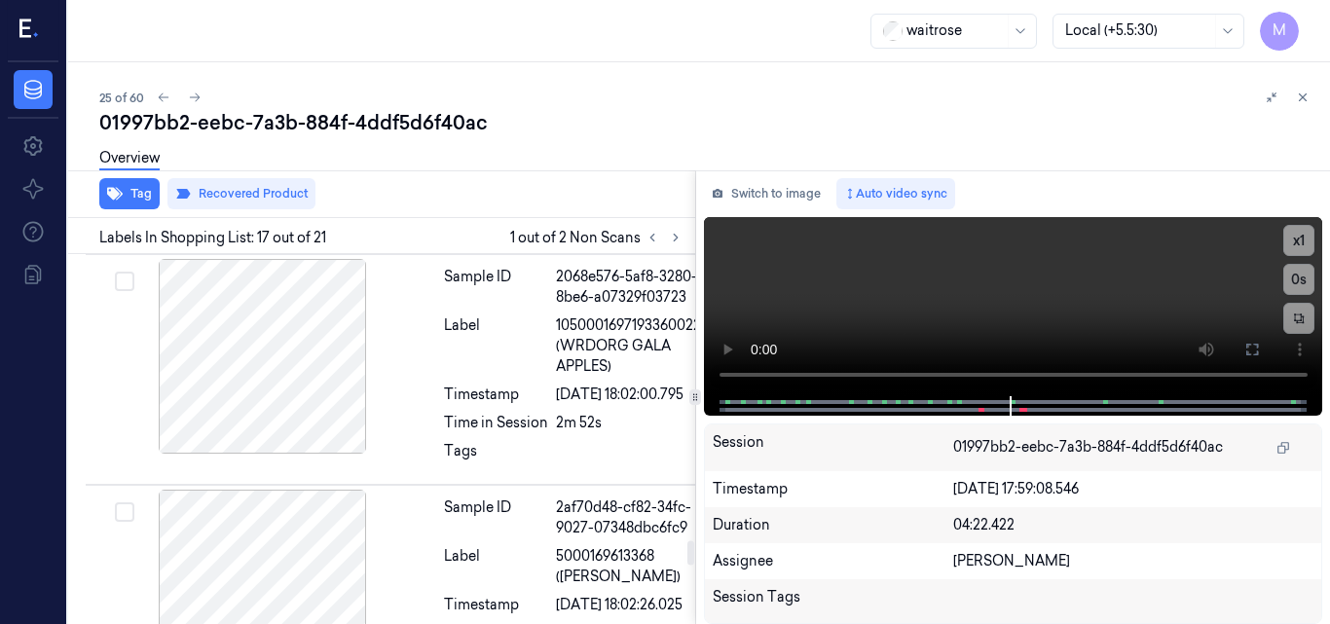
scroll to position [4320, 6]
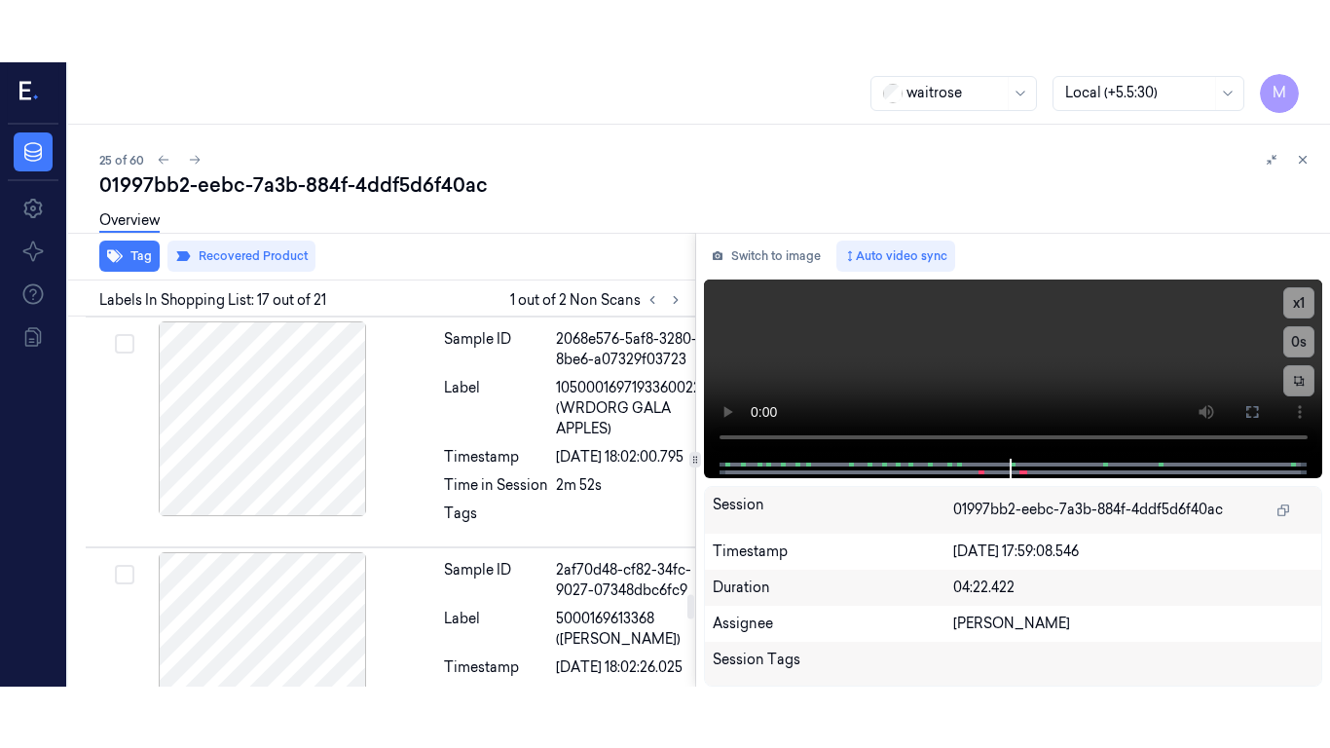
scroll to position [4126, 6]
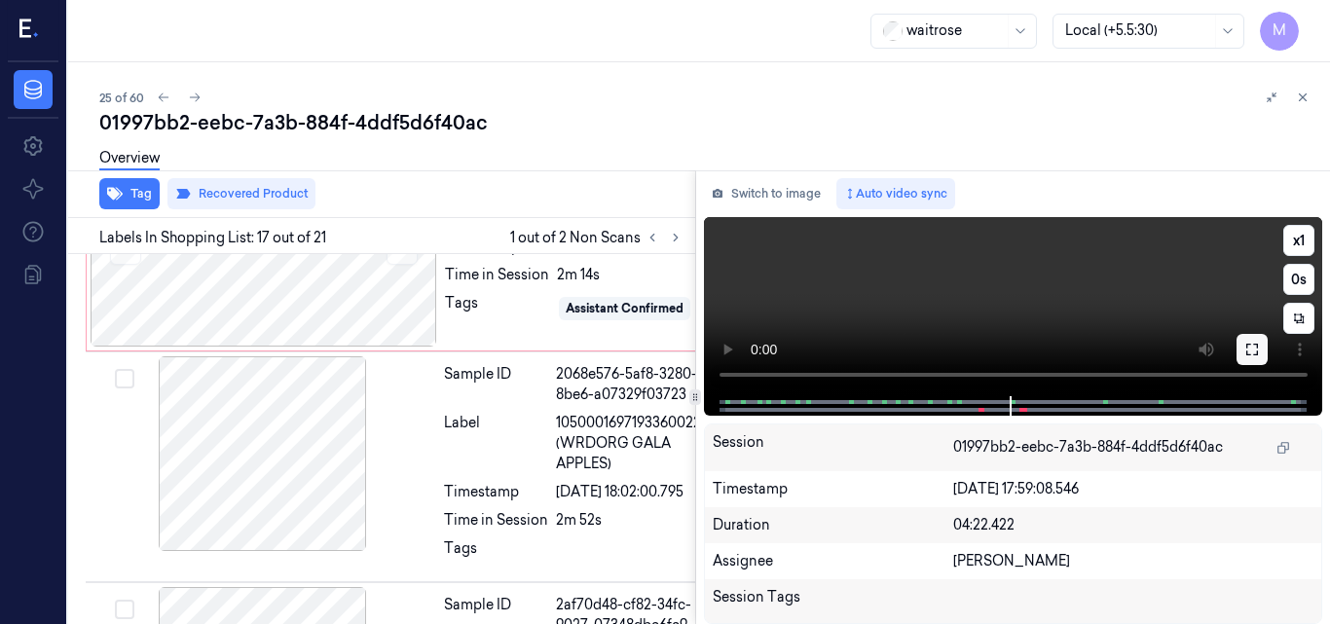
click at [1250, 356] on icon at bounding box center [1253, 350] width 16 height 16
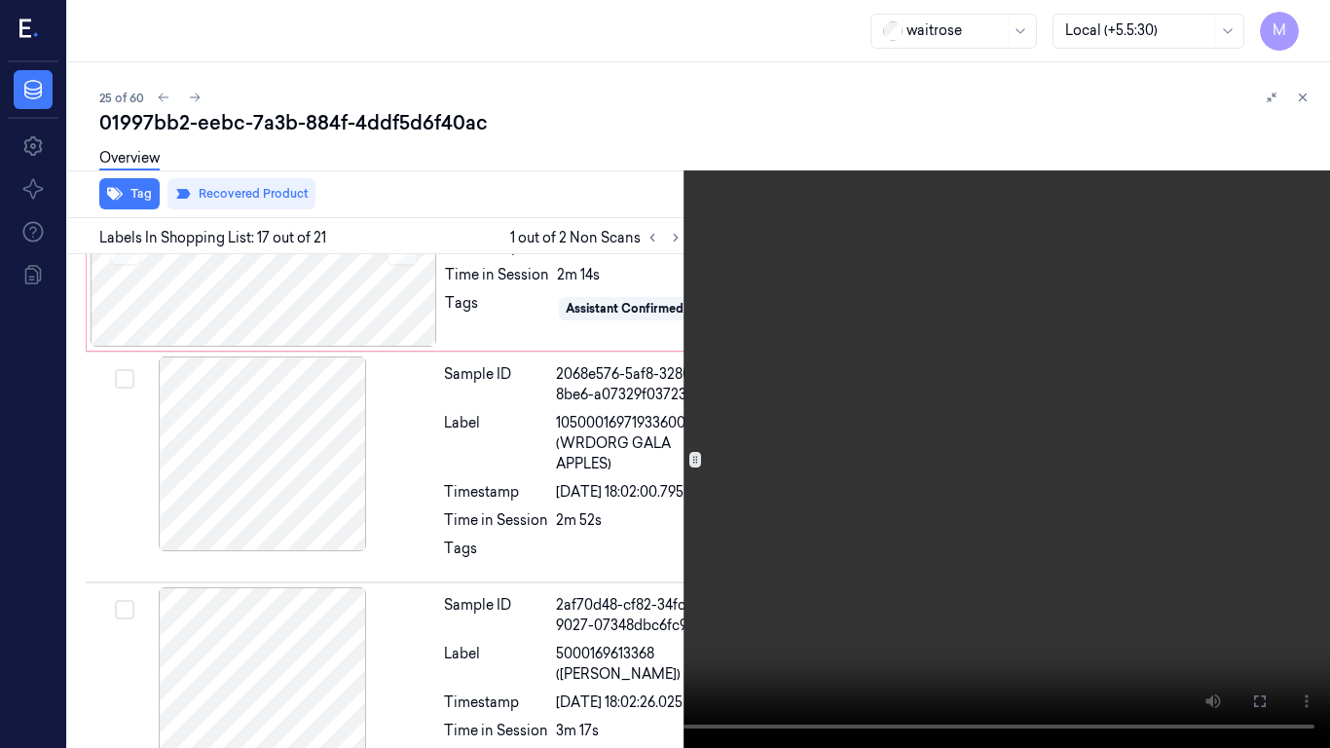
click at [930, 369] on video at bounding box center [665, 374] width 1330 height 748
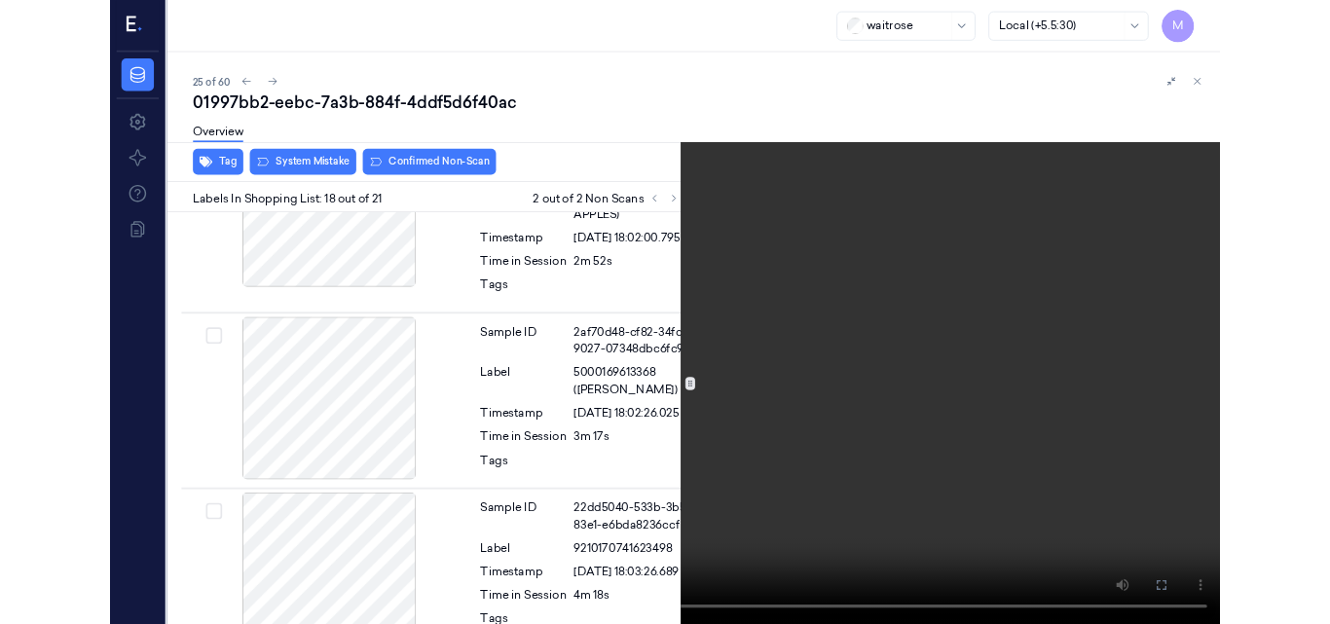
scroll to position [4338, 6]
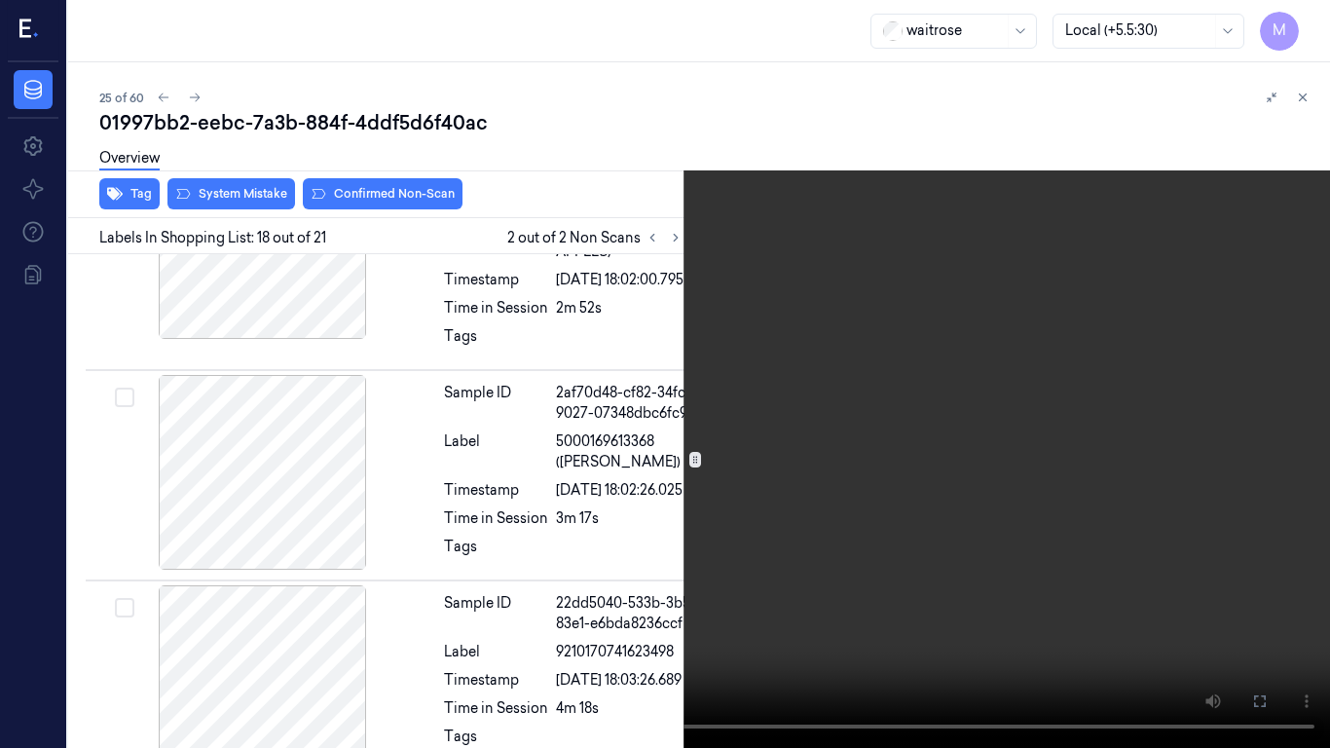
click at [646, 475] on video at bounding box center [665, 374] width 1330 height 748
click at [0, 0] on icon at bounding box center [0, 0] width 0 height 0
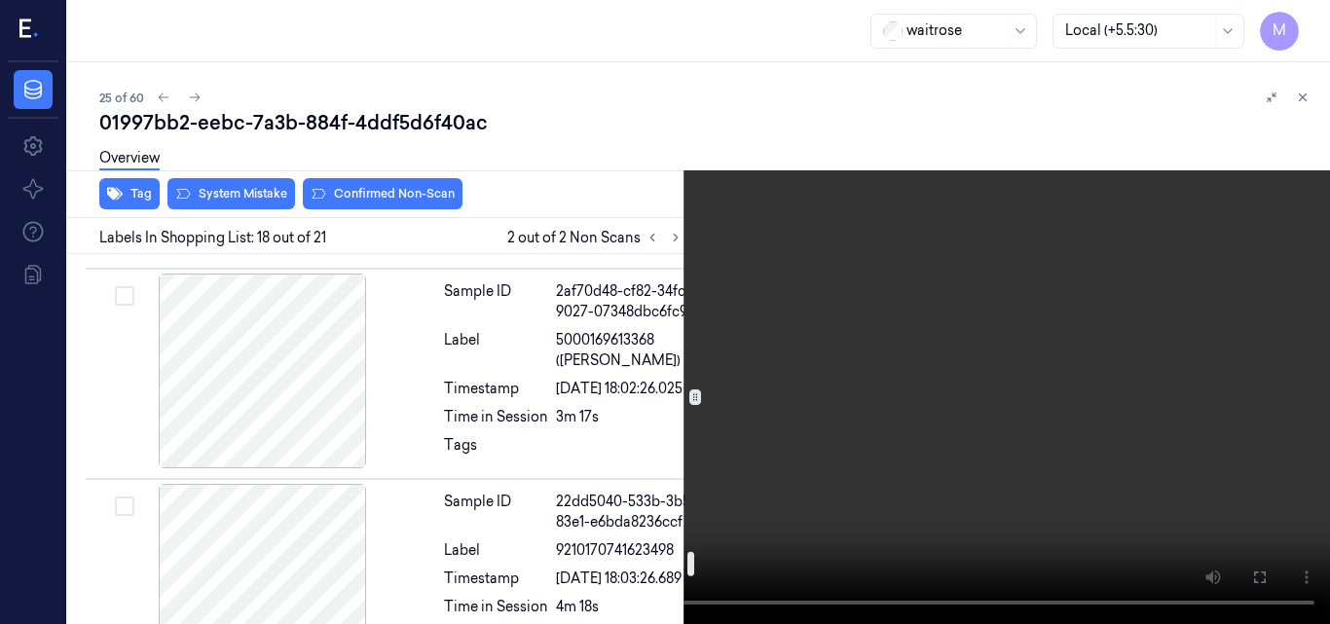
scroll to position [4435, 6]
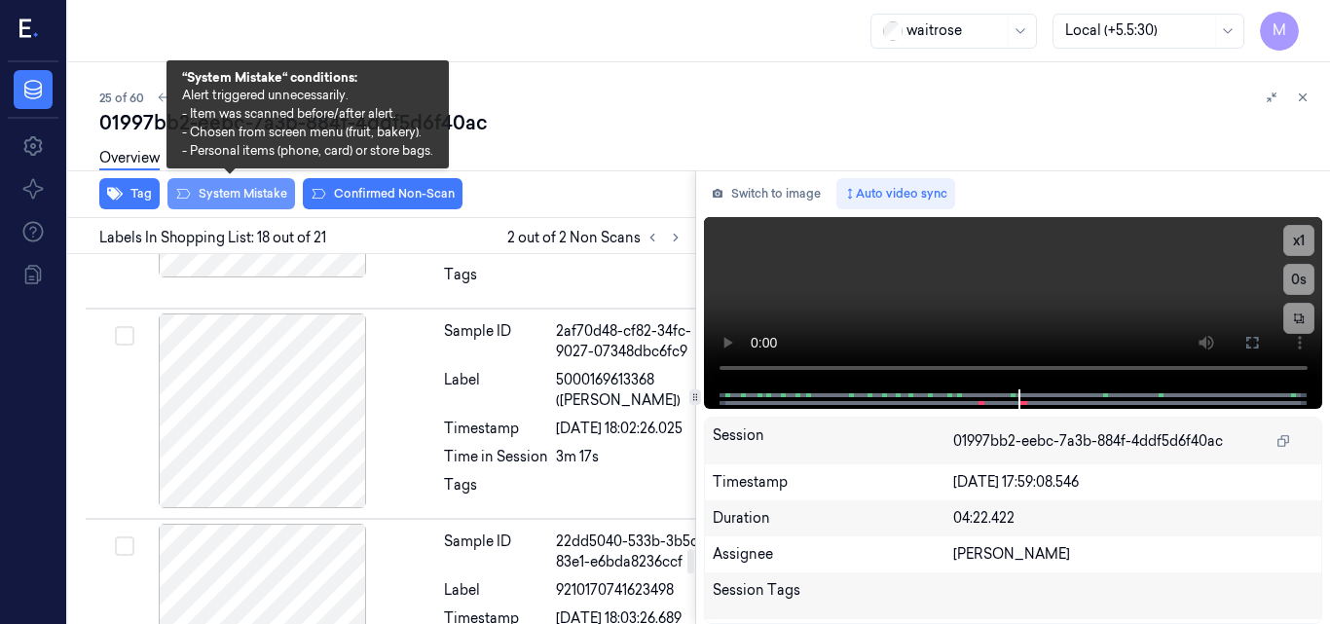
click at [217, 198] on button "System Mistake" at bounding box center [232, 193] width 128 height 31
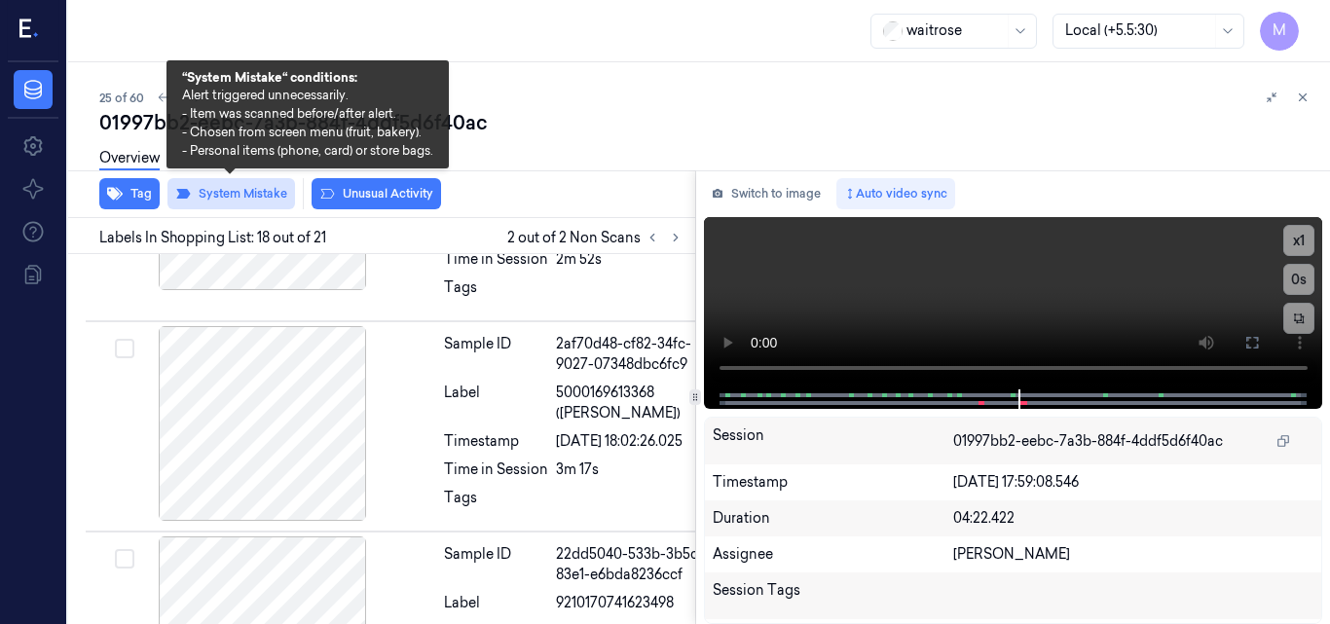
scroll to position [4404, 6]
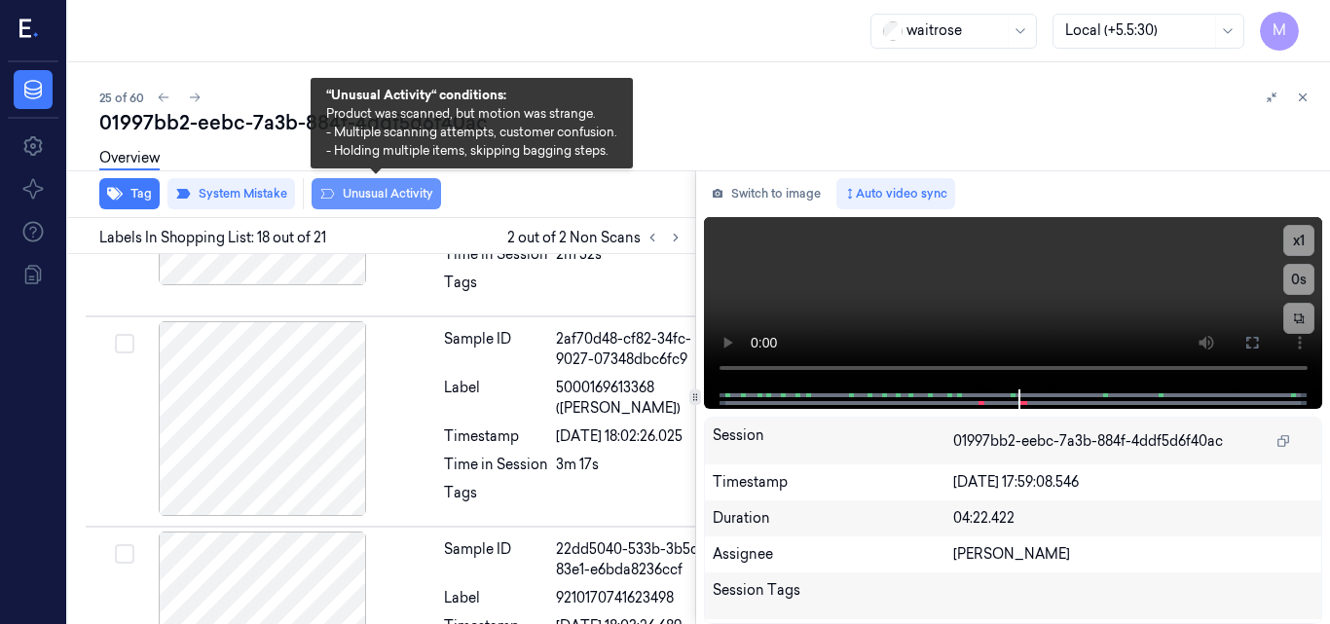
click at [390, 196] on button "Unusual Activity" at bounding box center [377, 193] width 130 height 31
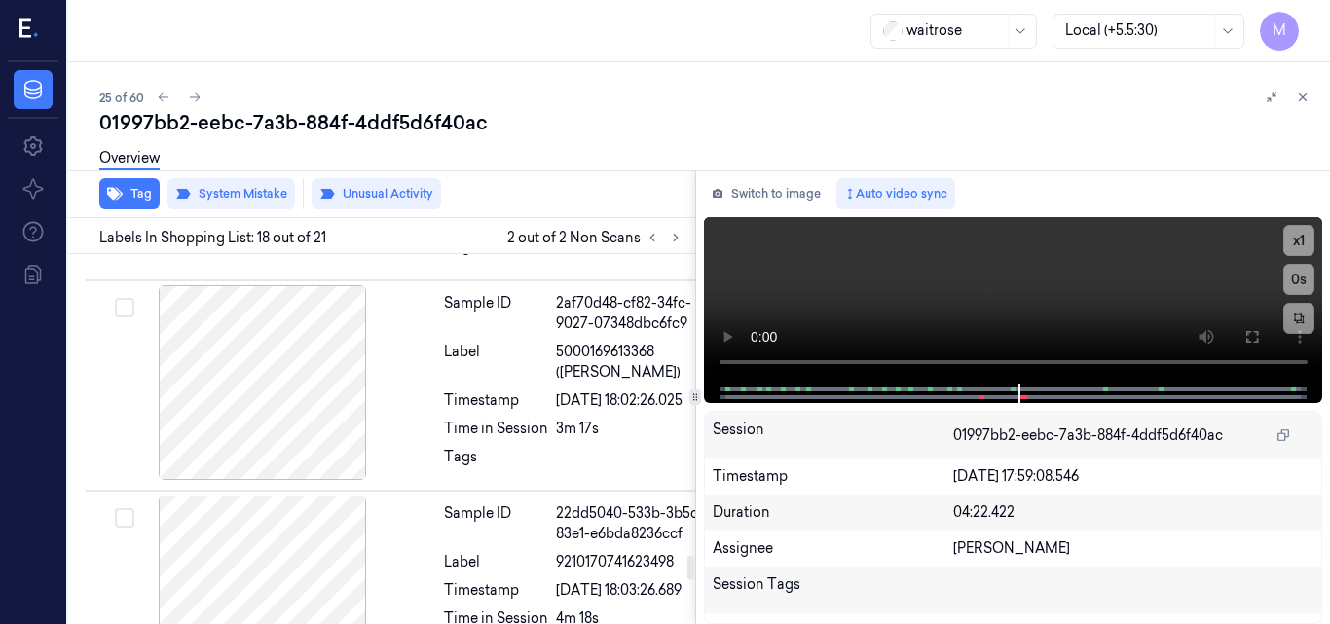
scroll to position [4501, 6]
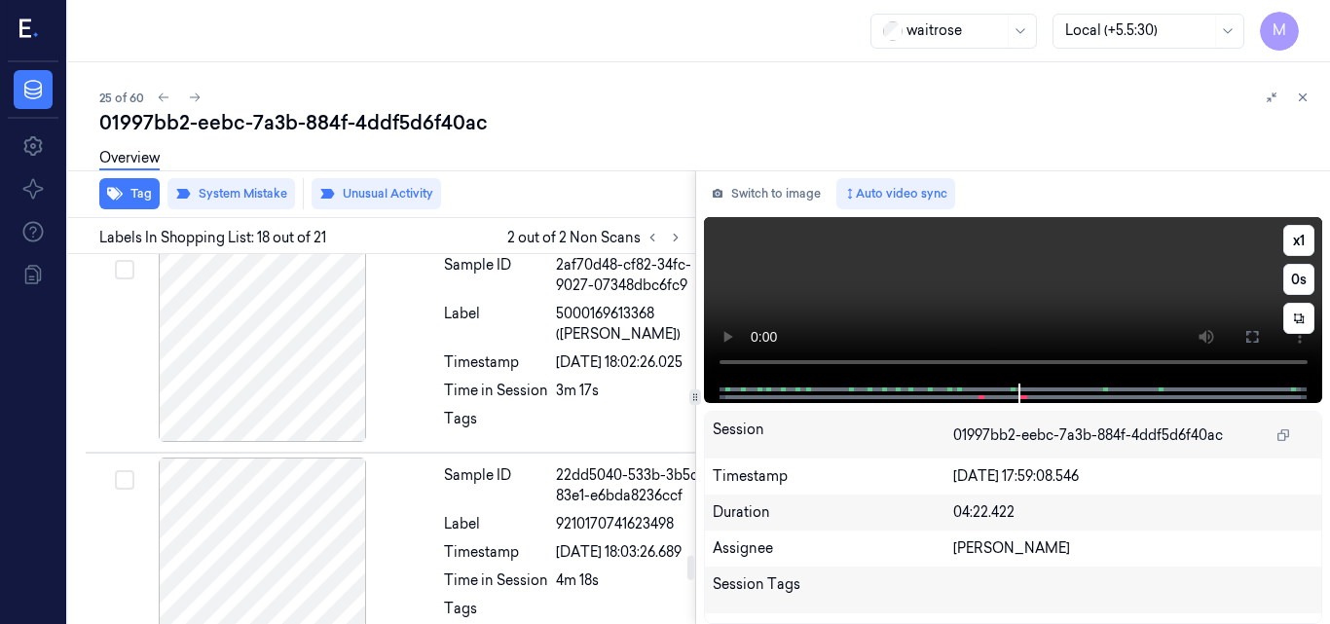
click at [1051, 277] on video at bounding box center [1013, 300] width 619 height 167
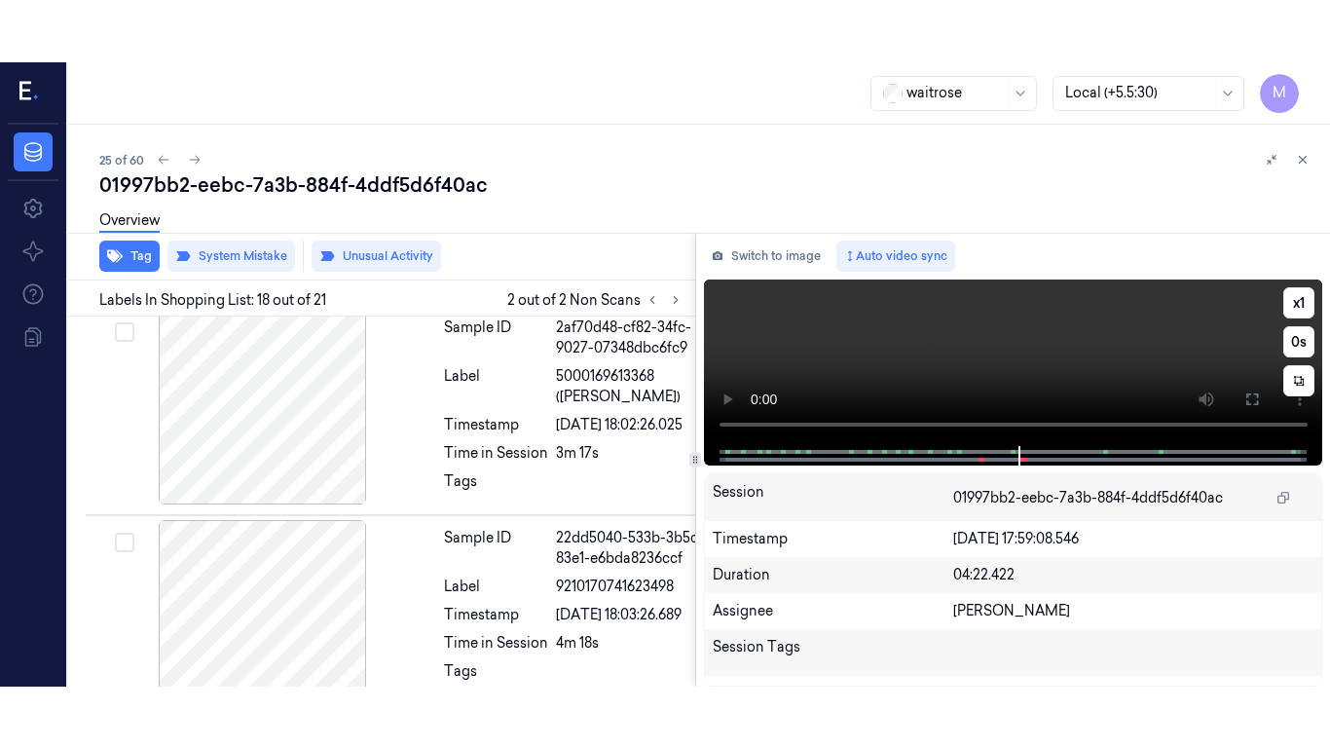
scroll to position [4404, 6]
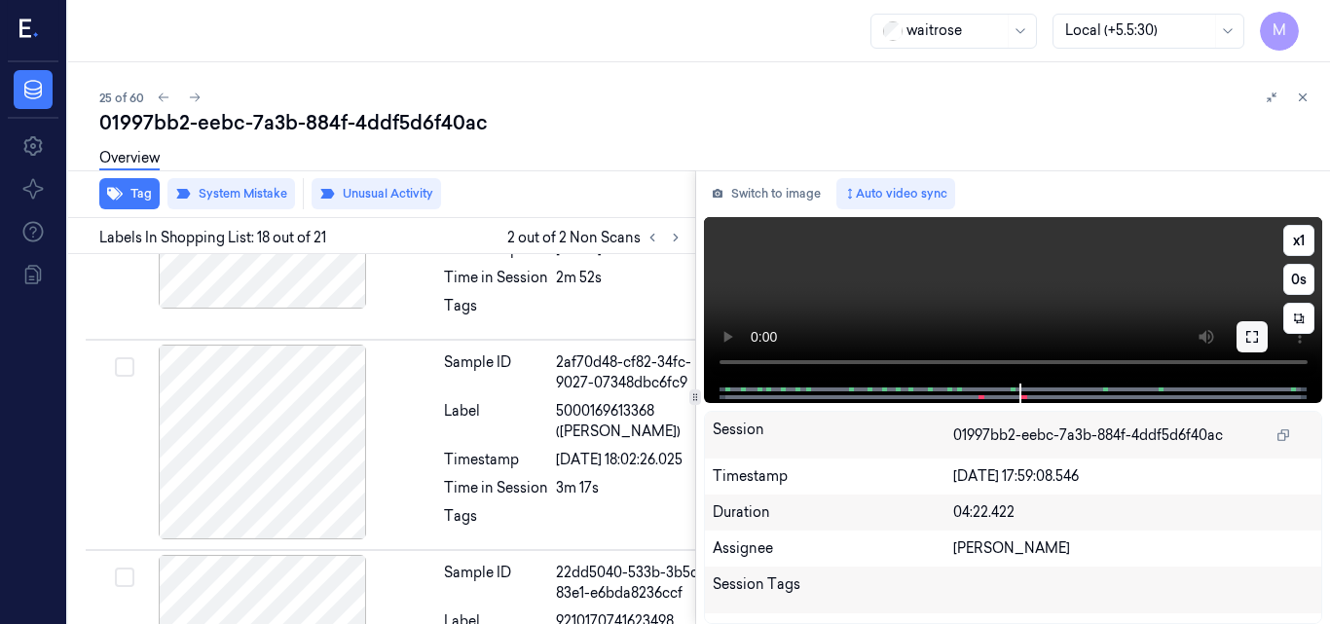
click at [1253, 341] on icon at bounding box center [1253, 337] width 16 height 16
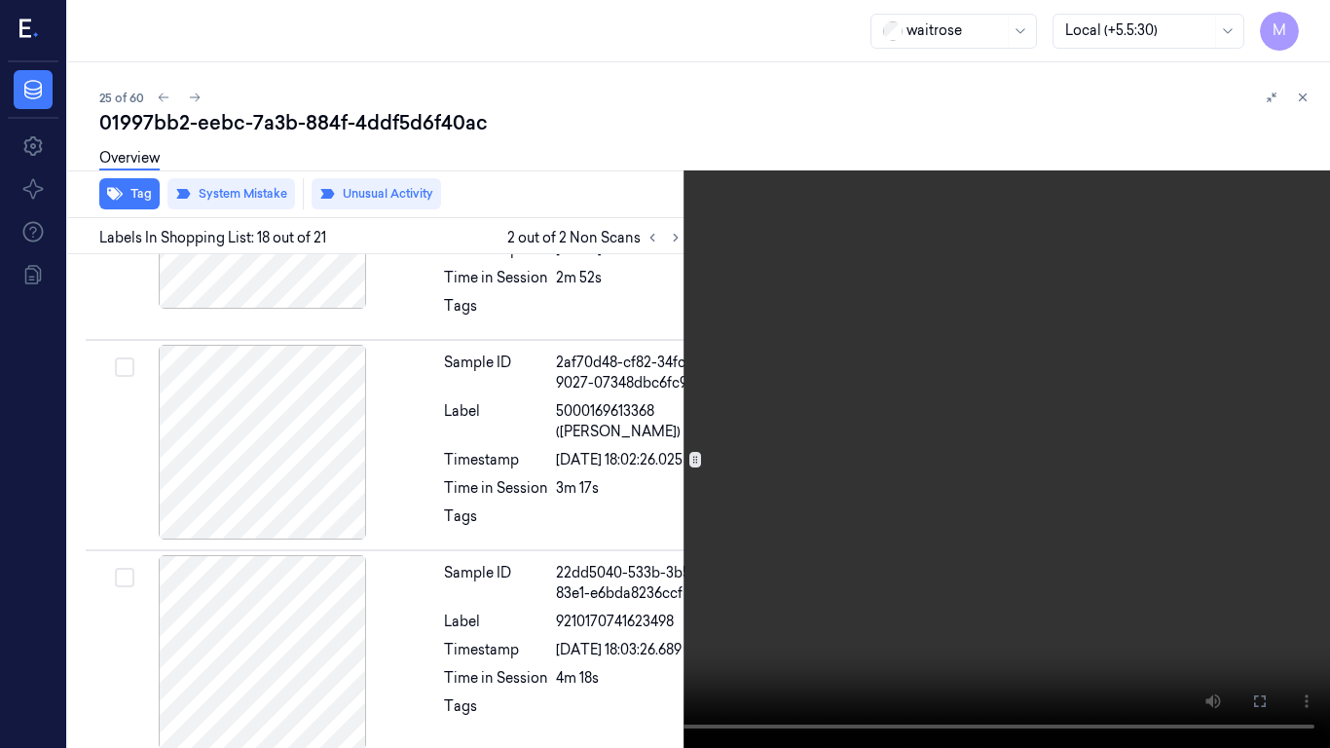
click at [1310, 17] on button "x 1" at bounding box center [1306, 23] width 31 height 31
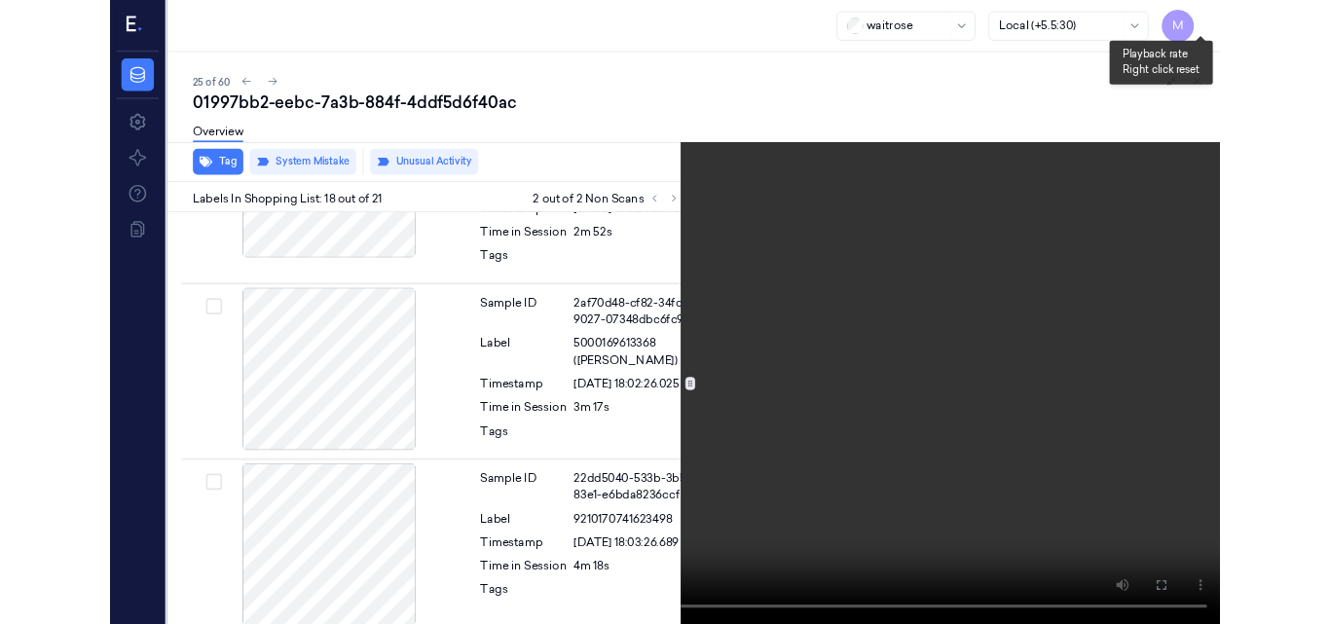
scroll to position [4342, 6]
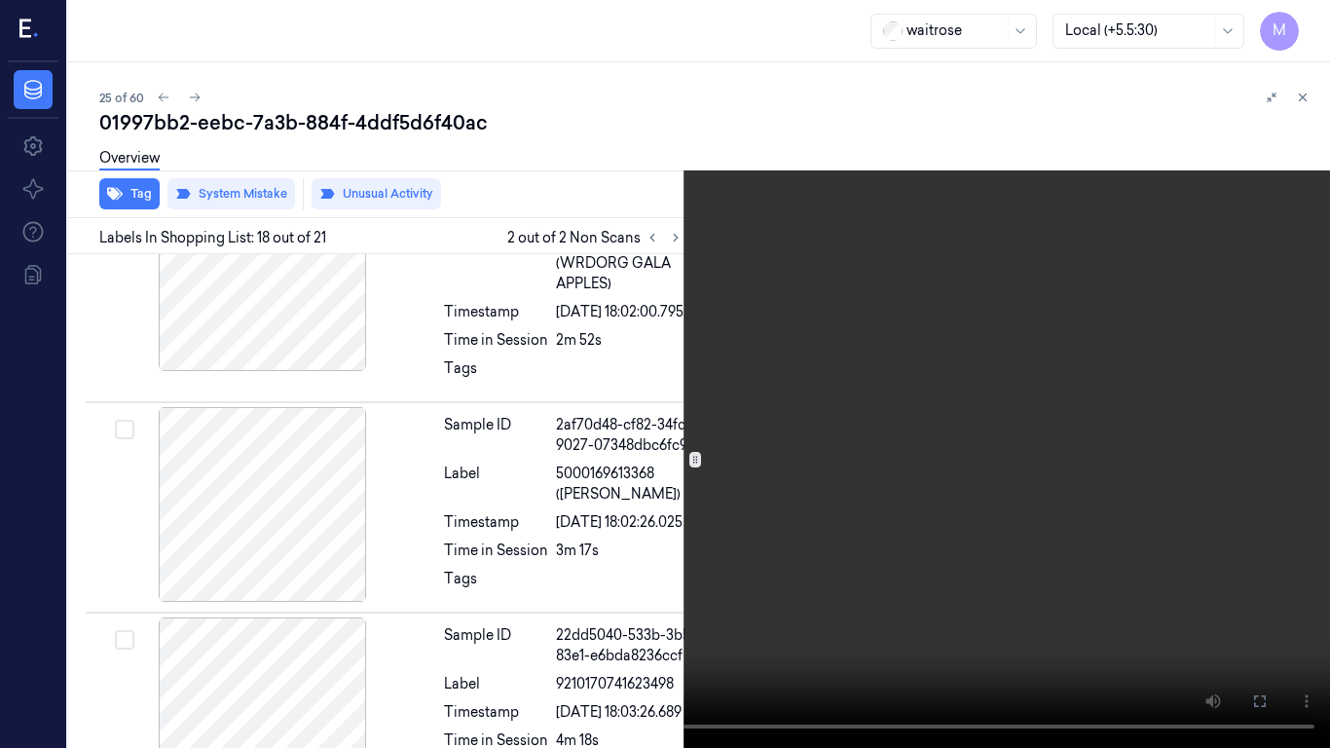
click at [888, 351] on video at bounding box center [665, 374] width 1330 height 748
click at [0, 0] on icon at bounding box center [0, 0] width 0 height 0
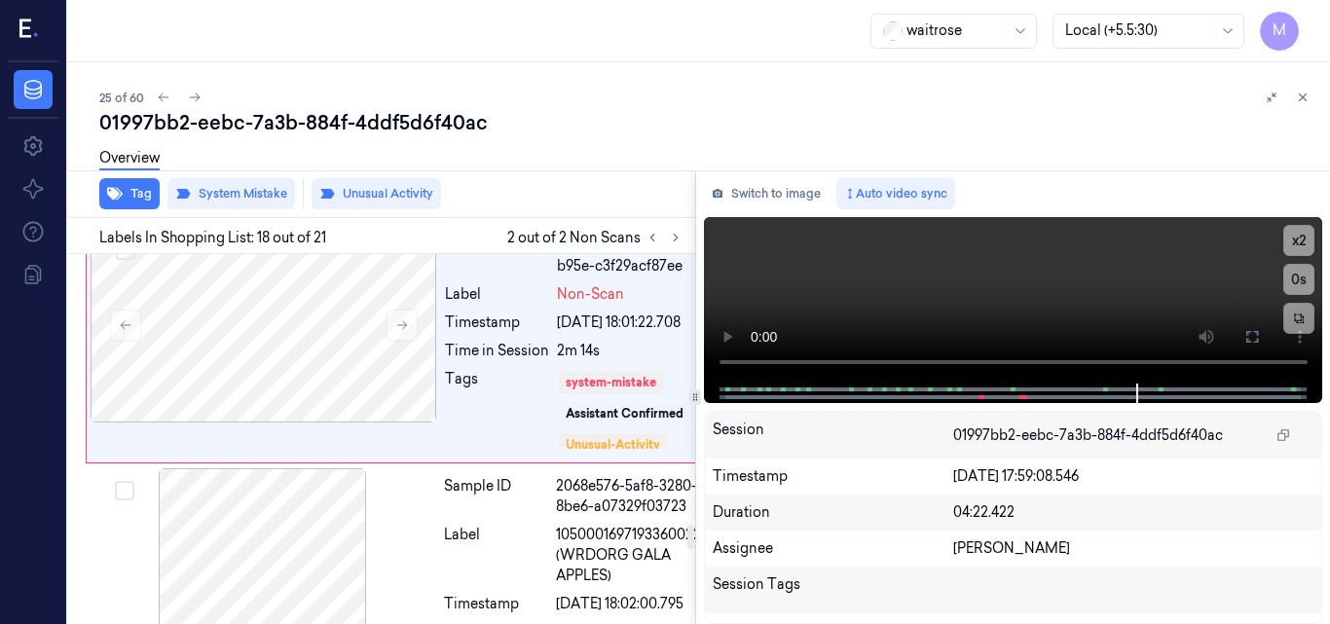
scroll to position [3952, 6]
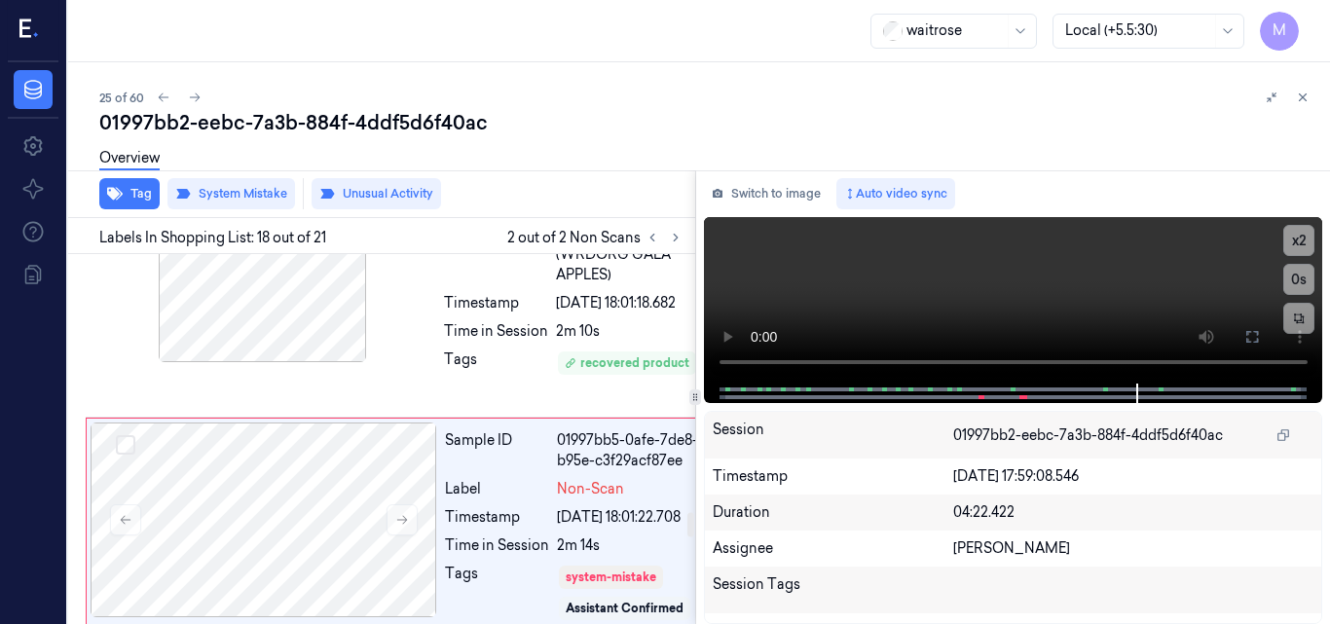
click at [329, 122] on div at bounding box center [264, 24] width 347 height 195
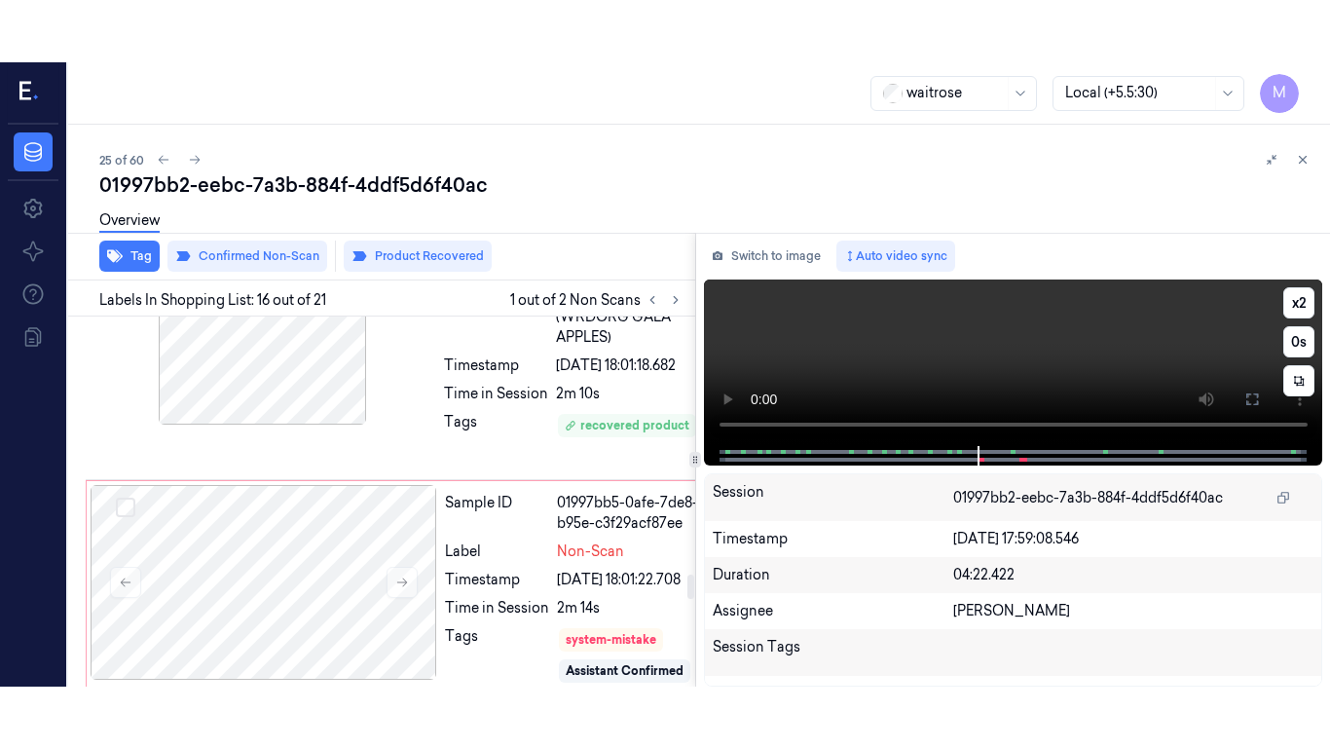
scroll to position [3847, 6]
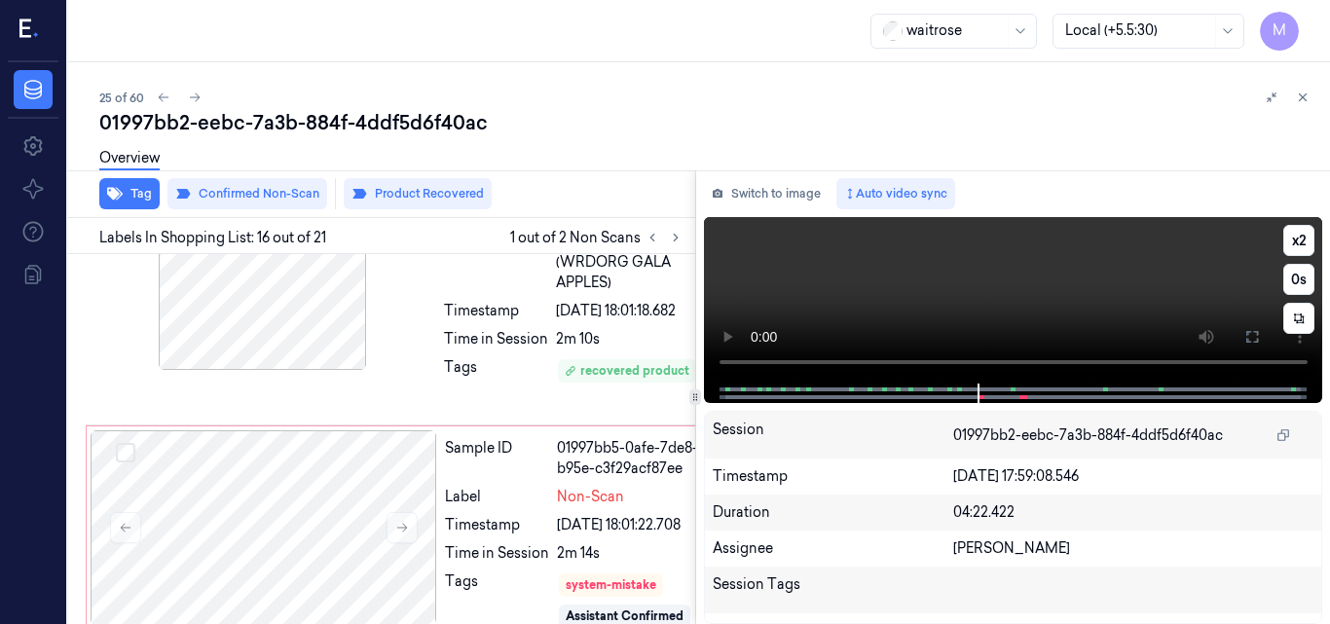
click at [1070, 310] on video at bounding box center [1013, 300] width 619 height 167
click at [1249, 339] on icon at bounding box center [1253, 337] width 16 height 16
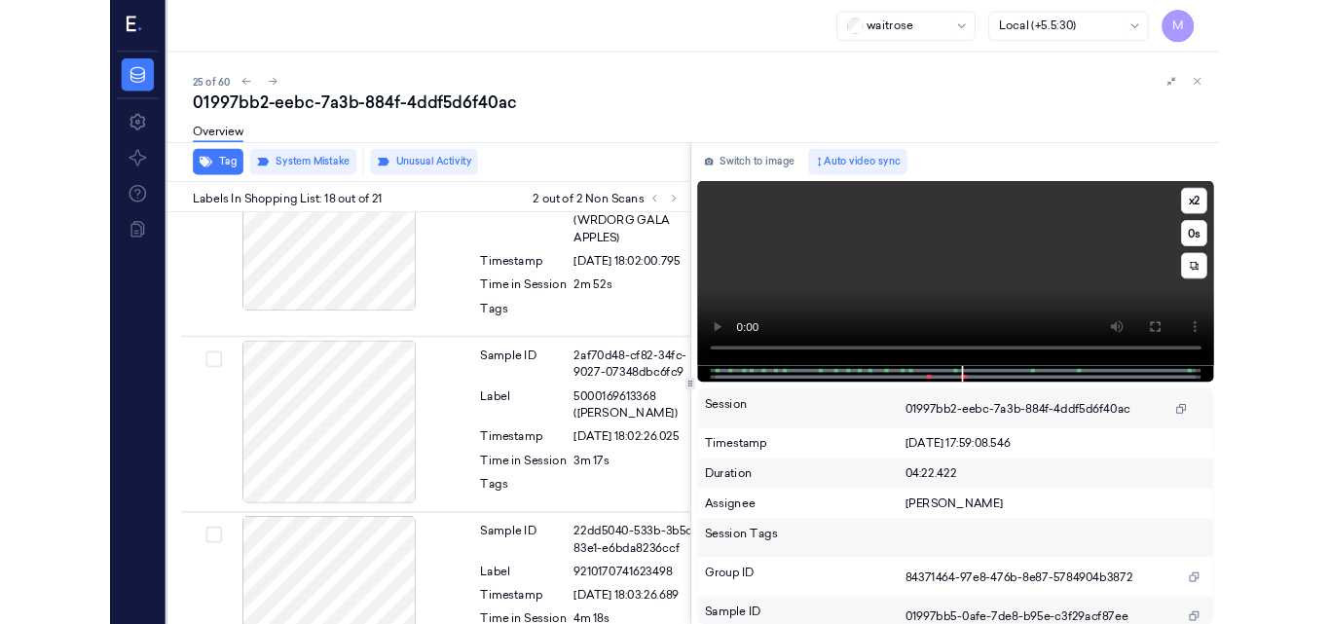
scroll to position [4342, 6]
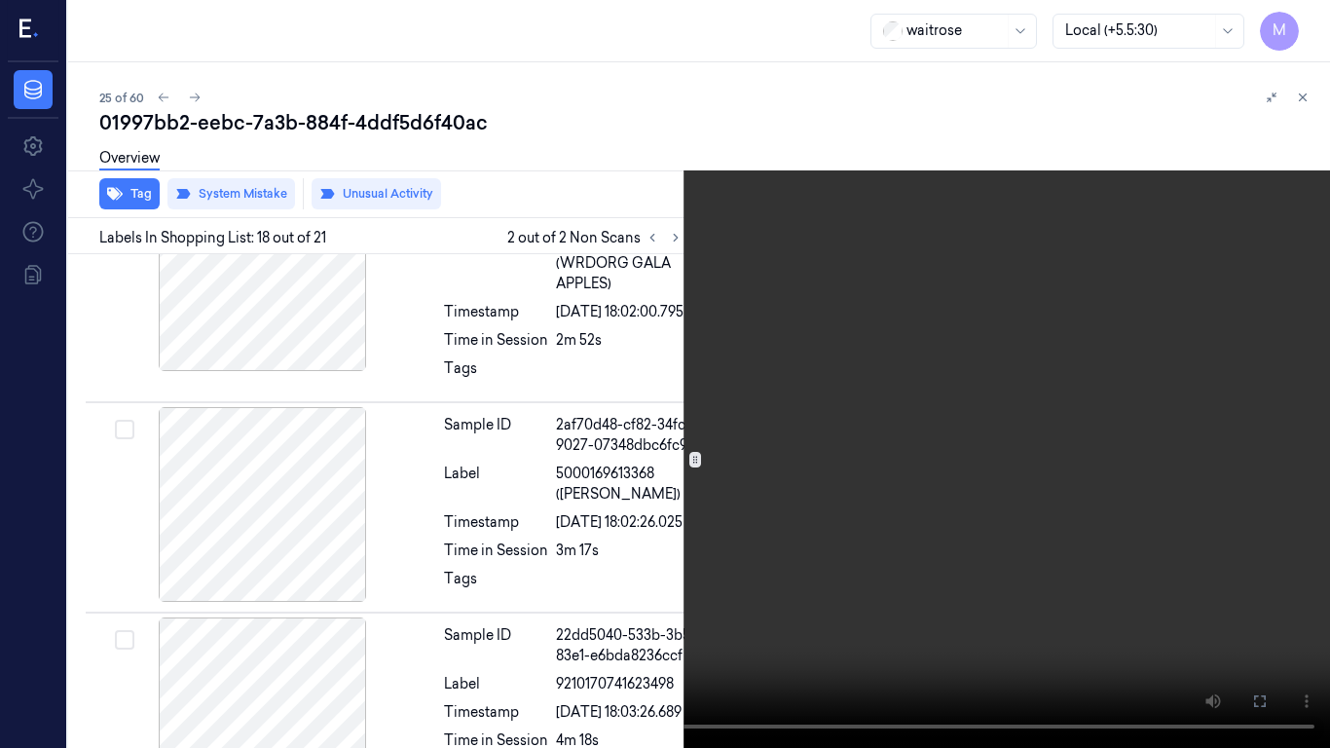
click at [801, 503] on video at bounding box center [665, 374] width 1330 height 748
click at [0, 0] on icon at bounding box center [0, 0] width 0 height 0
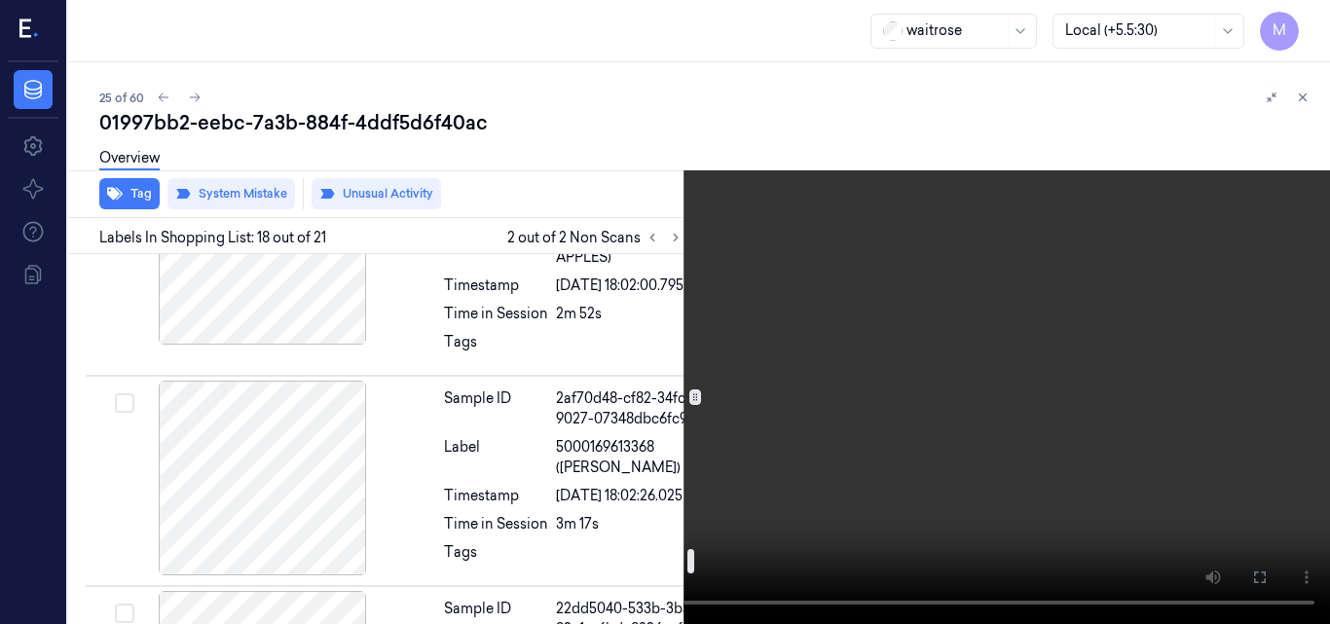
scroll to position [4404, 6]
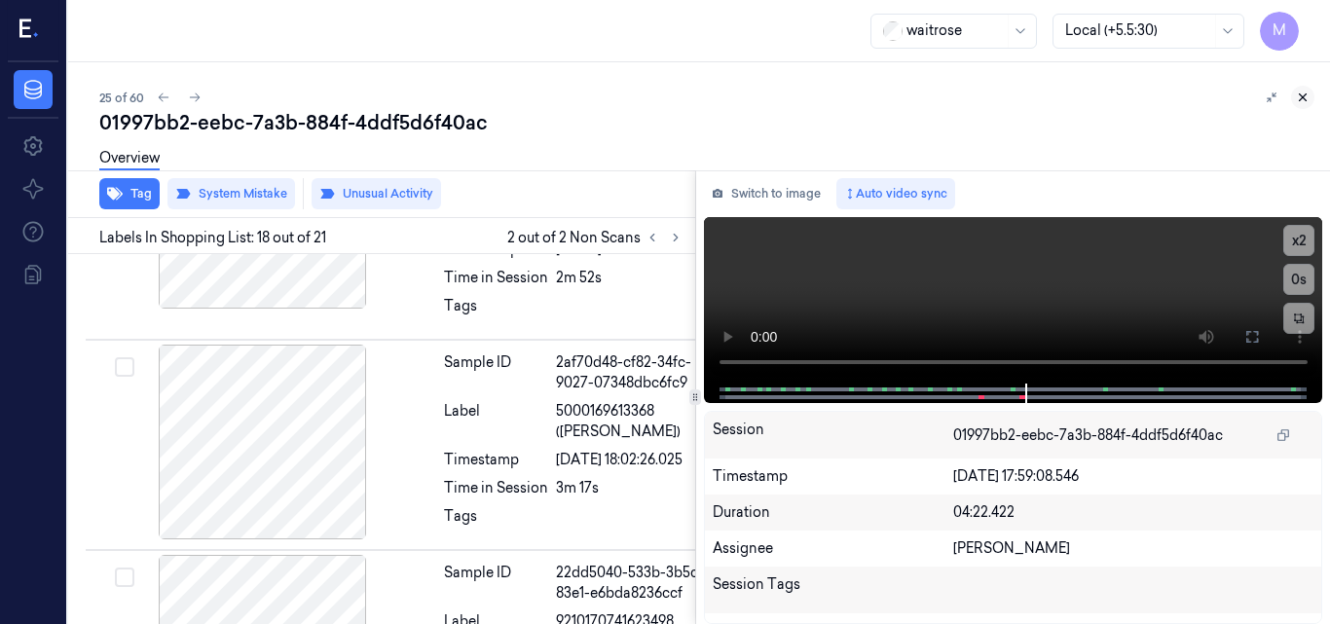
click at [1303, 93] on icon at bounding box center [1303, 98] width 14 height 14
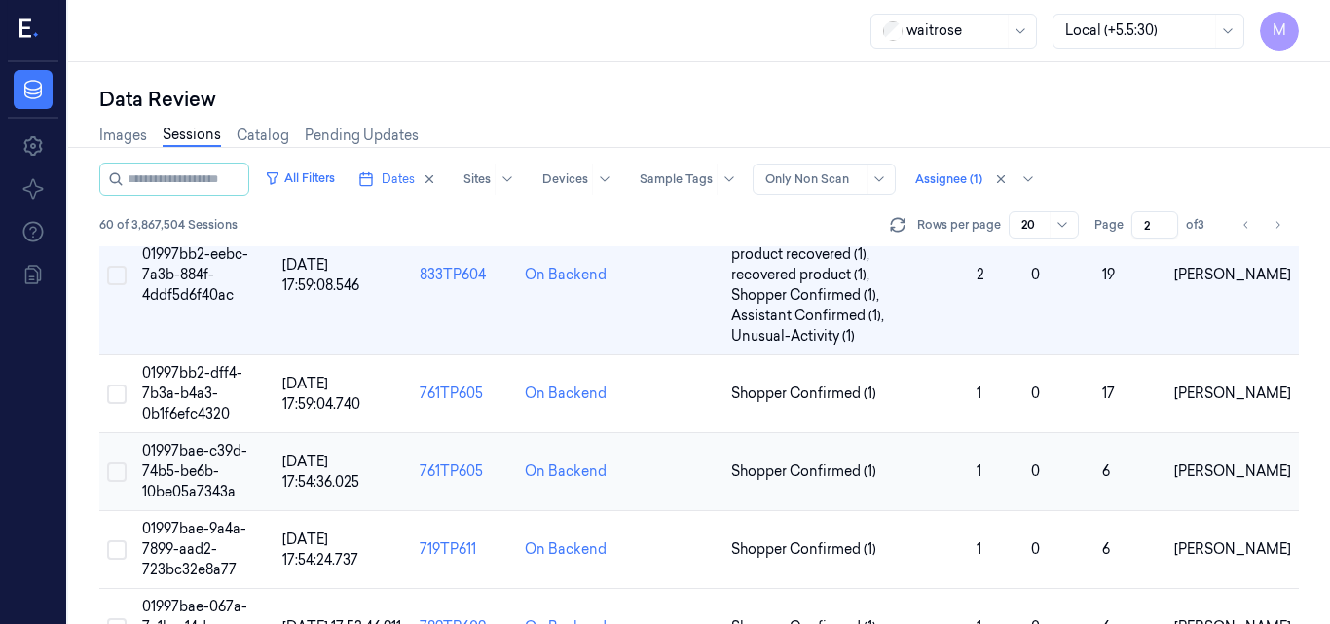
scroll to position [481, 0]
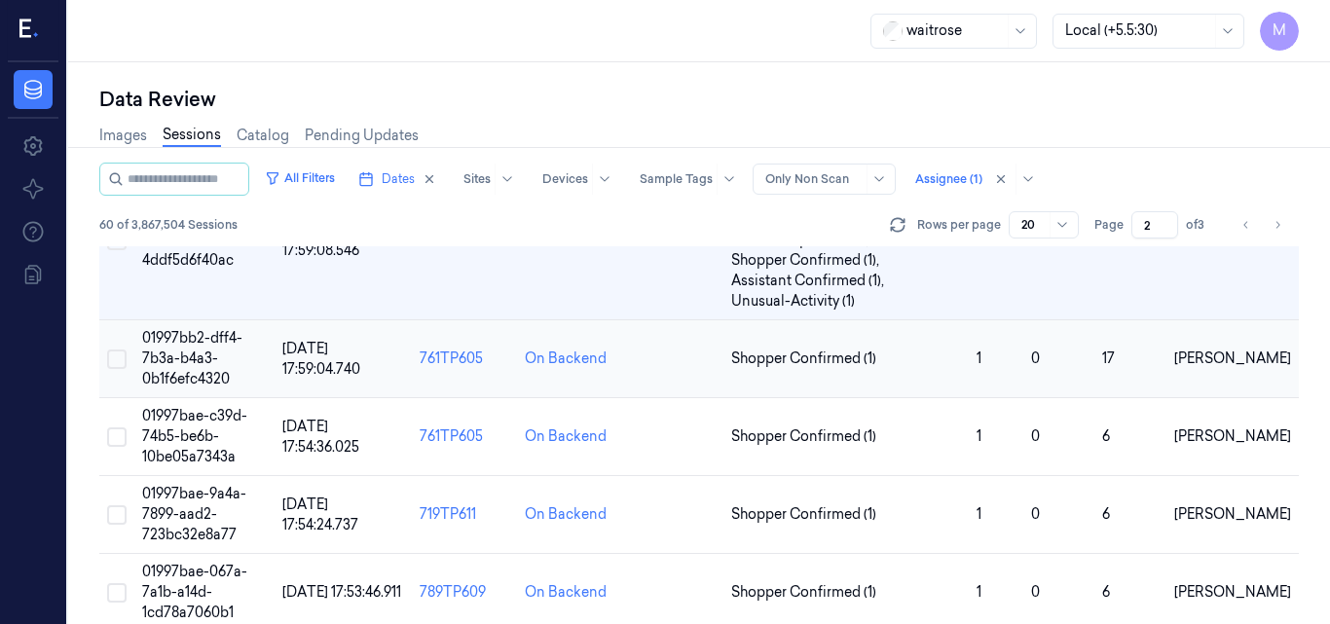
click at [197, 352] on span "01997bb2-dff4-7b3a-b4a3-0b1f6efc4320" at bounding box center [192, 358] width 100 height 58
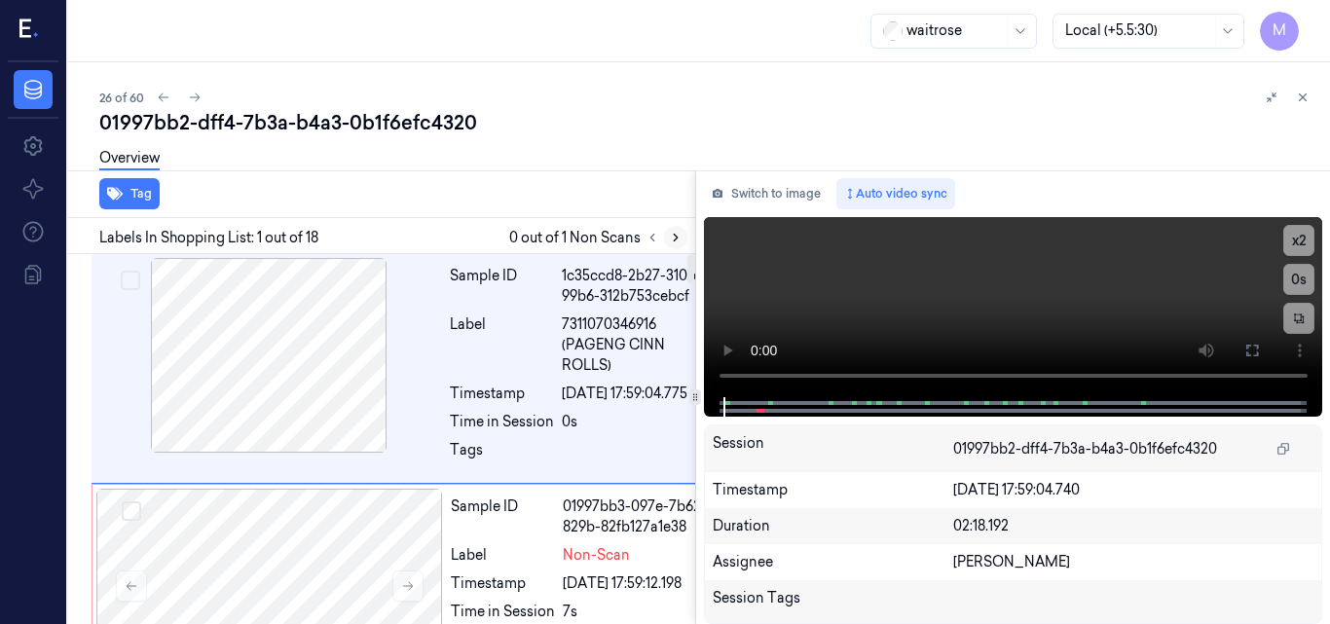
click at [676, 239] on icon at bounding box center [676, 238] width 4 height 7
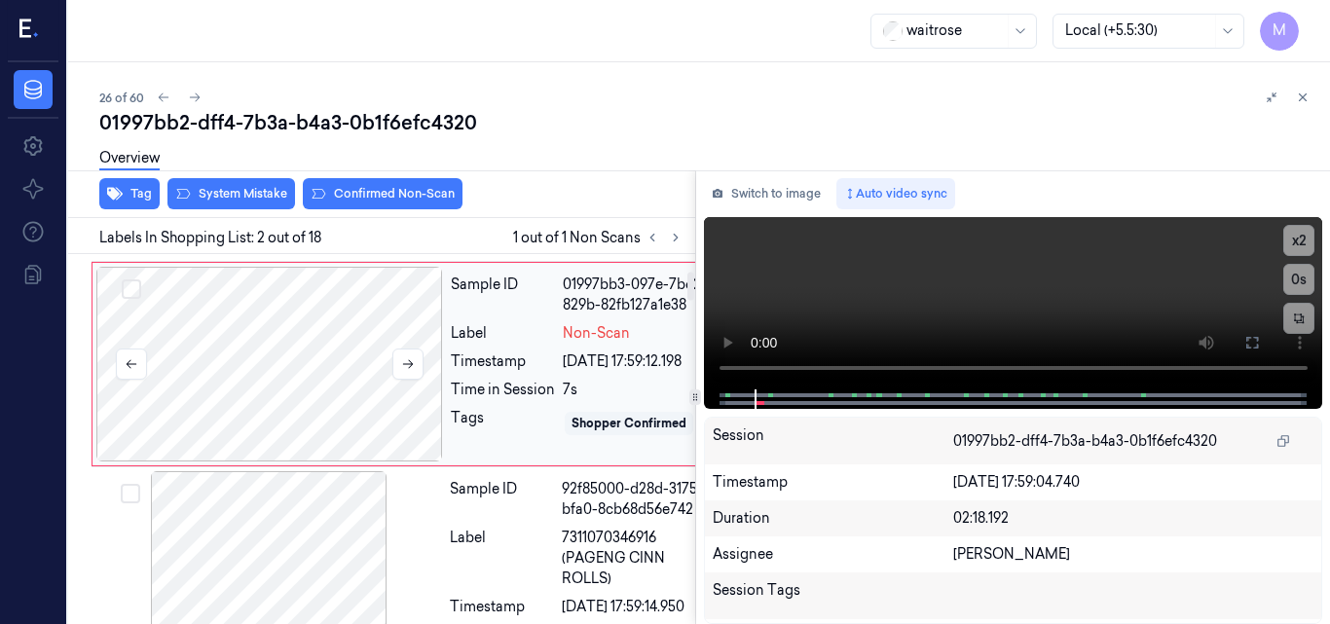
click at [259, 336] on div at bounding box center [269, 364] width 347 height 195
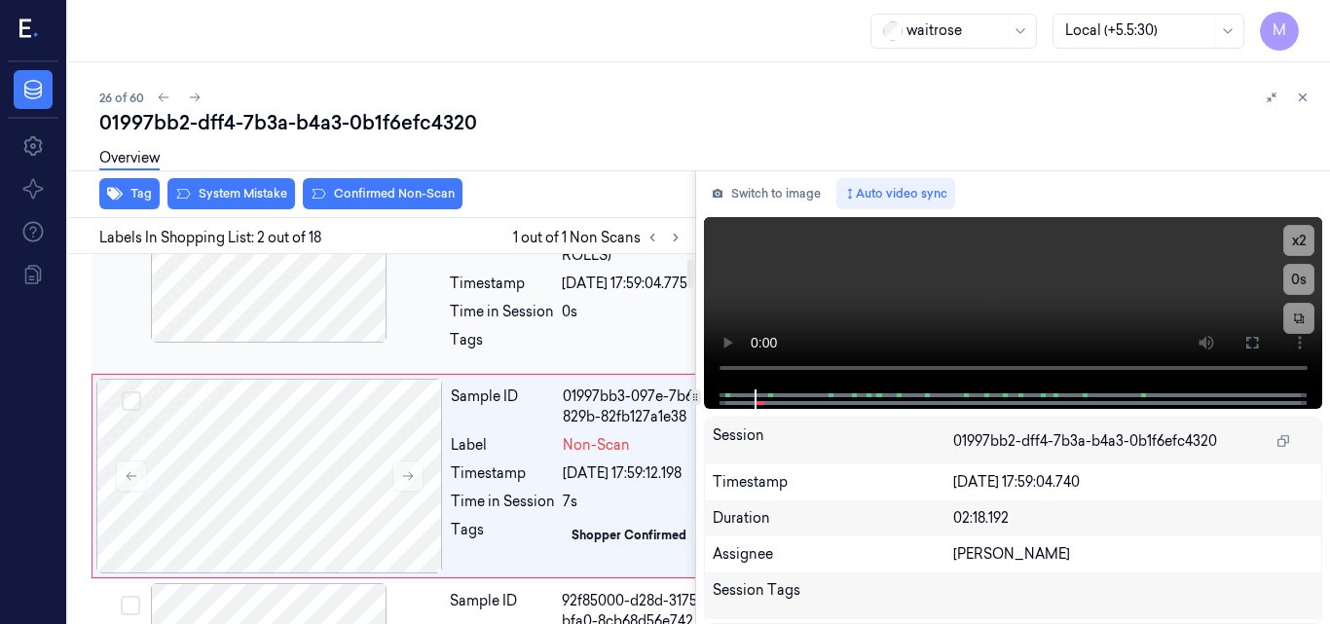
scroll to position [27, 0]
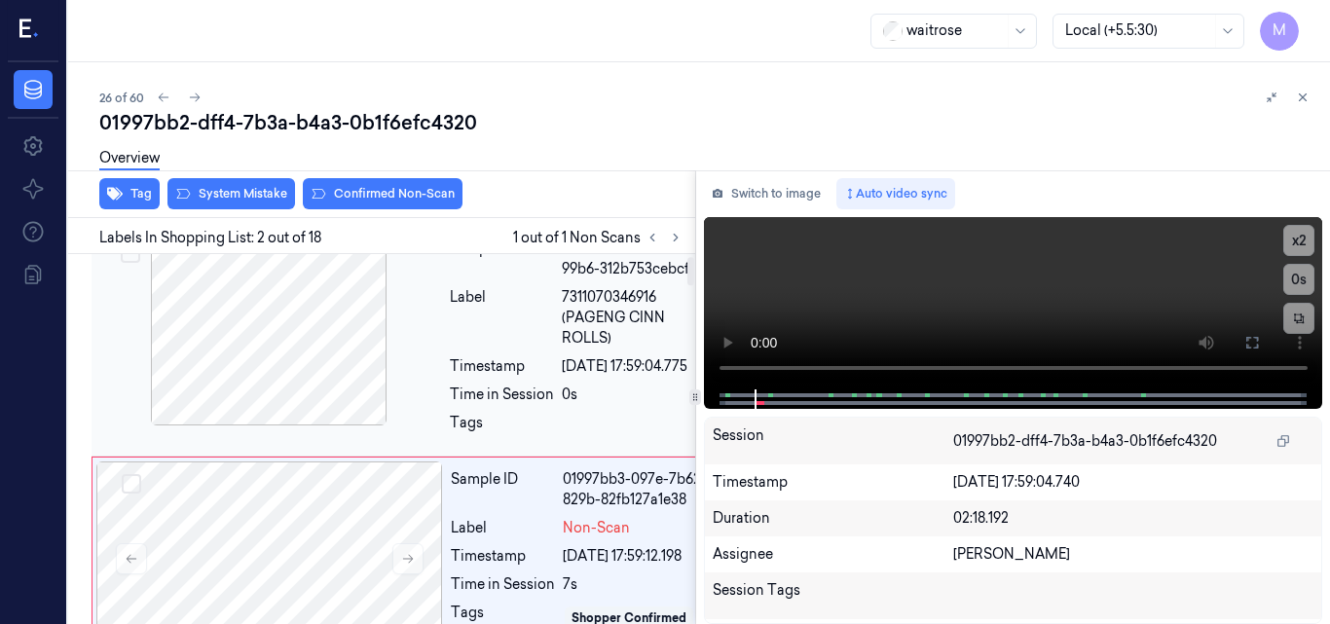
click at [279, 324] on div at bounding box center [268, 328] width 347 height 195
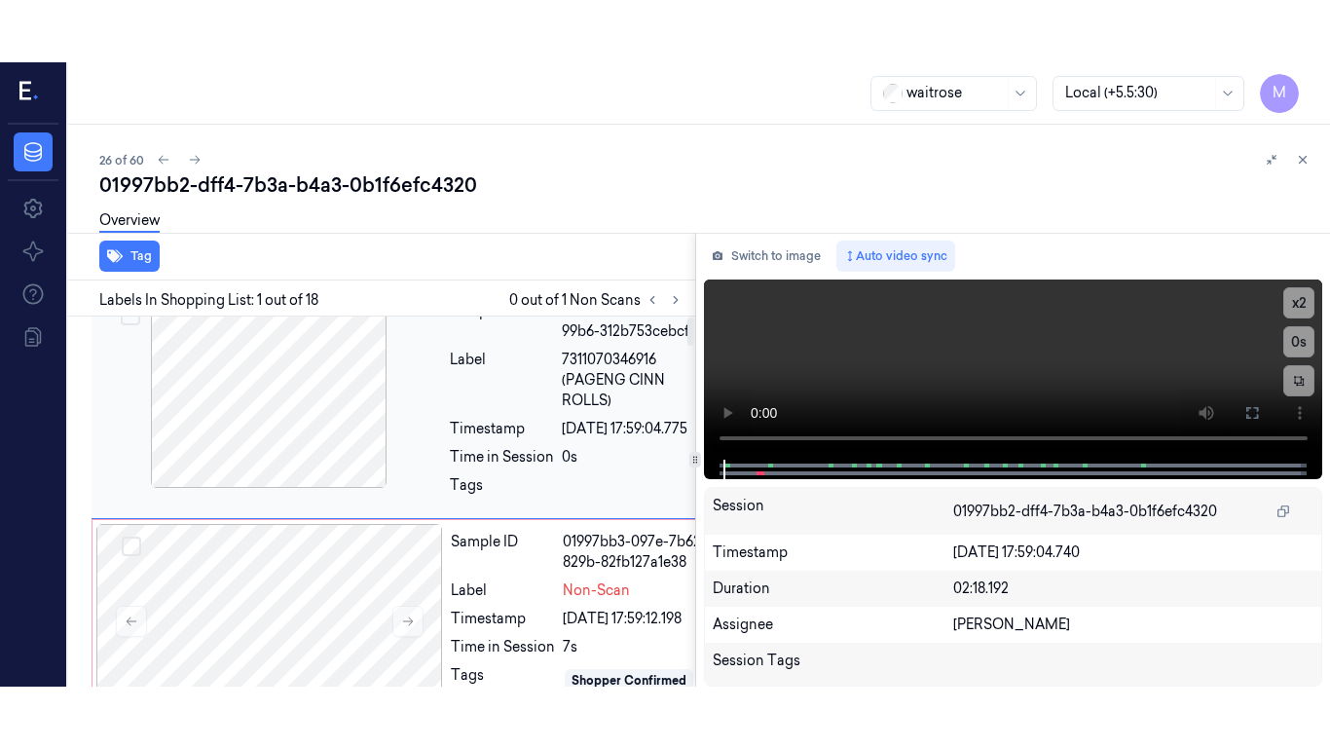
scroll to position [0, 0]
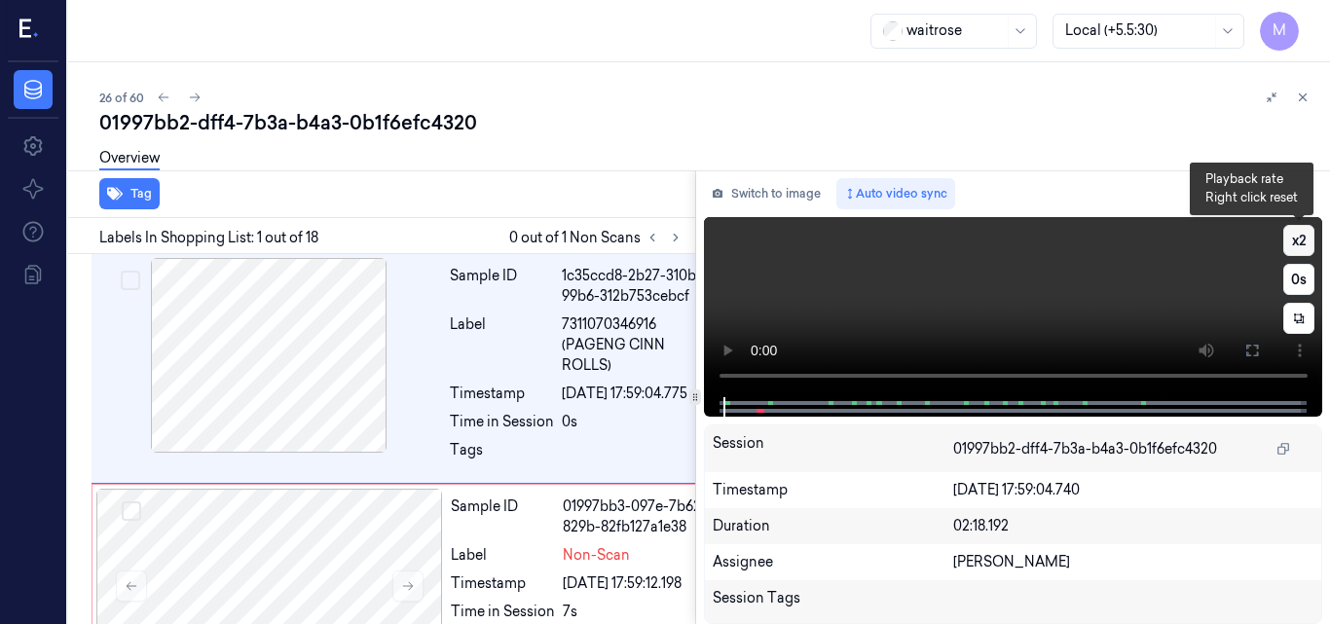
click at [1296, 242] on button "x 2" at bounding box center [1299, 240] width 31 height 31
click at [1296, 242] on button "x 4" at bounding box center [1299, 240] width 31 height 31
click at [1093, 296] on video at bounding box center [1013, 307] width 619 height 180
drag, startPoint x: 1249, startPoint y: 349, endPoint x: 1250, endPoint y: 433, distance: 84.7
click at [1250, 349] on icon at bounding box center [1253, 351] width 16 height 16
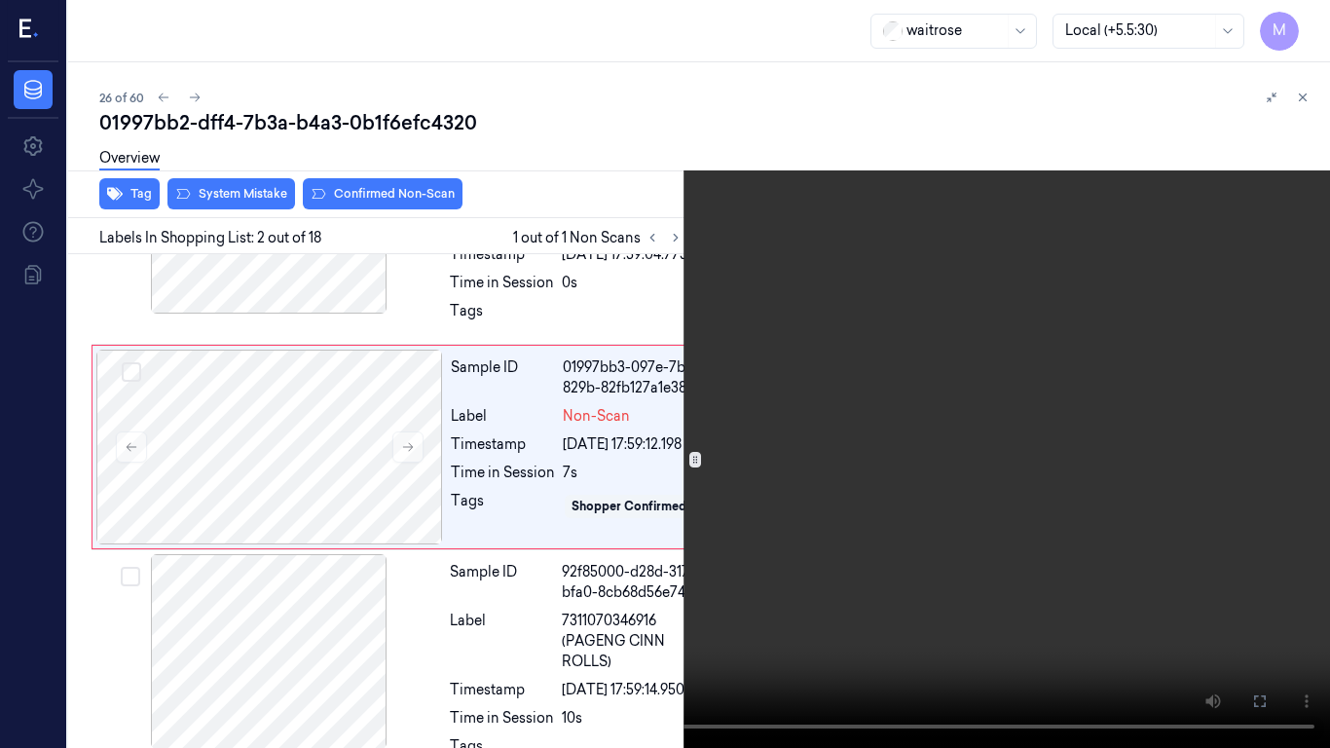
scroll to position [161, 0]
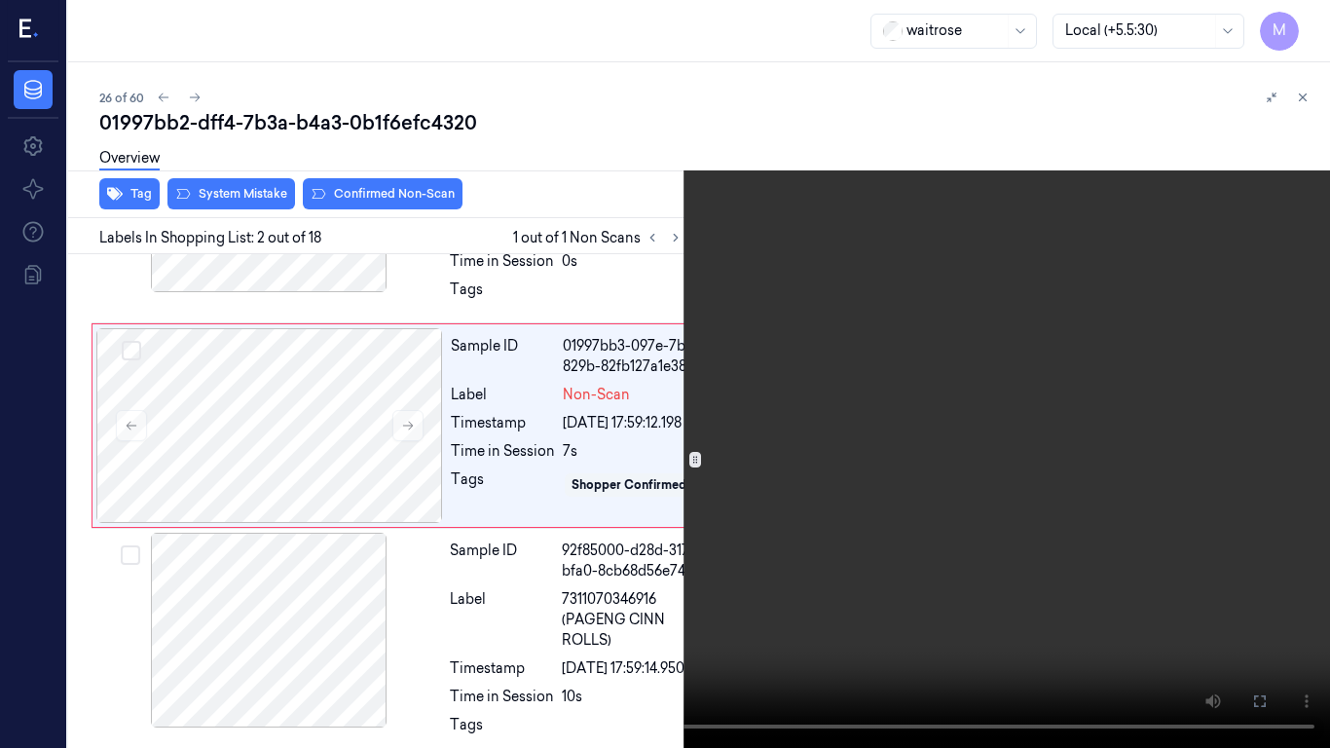
click at [759, 521] on video at bounding box center [665, 374] width 1330 height 748
click at [609, 484] on video at bounding box center [665, 374] width 1330 height 748
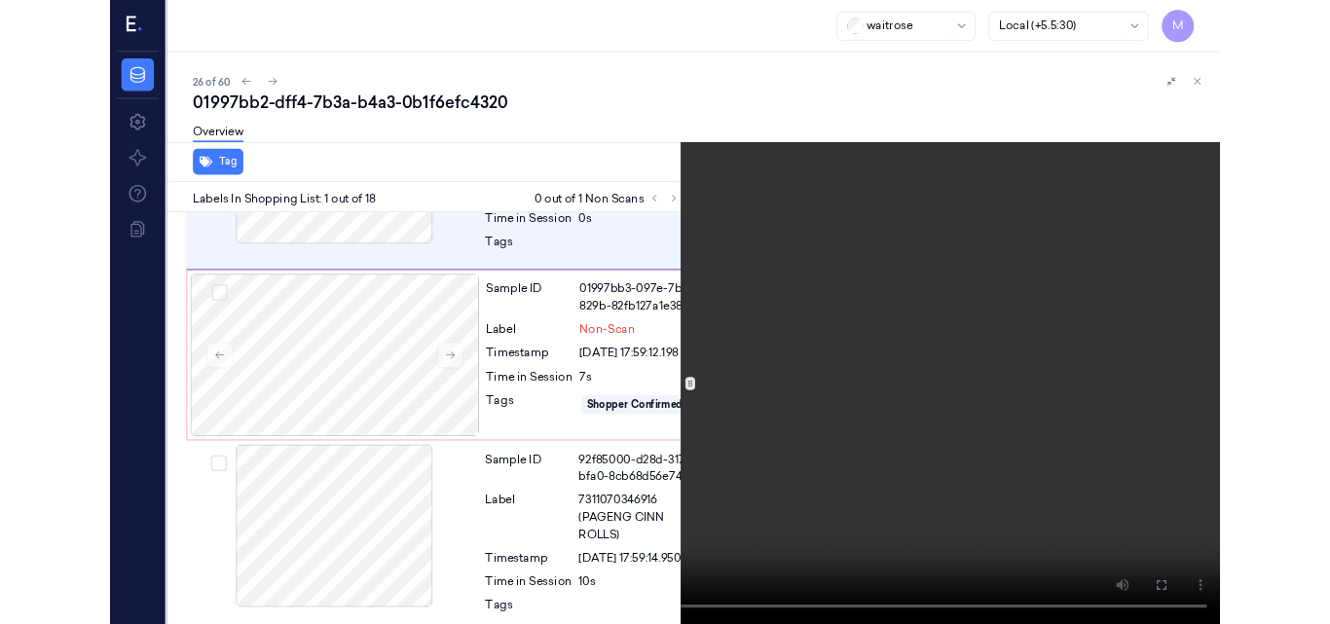
scroll to position [0, 0]
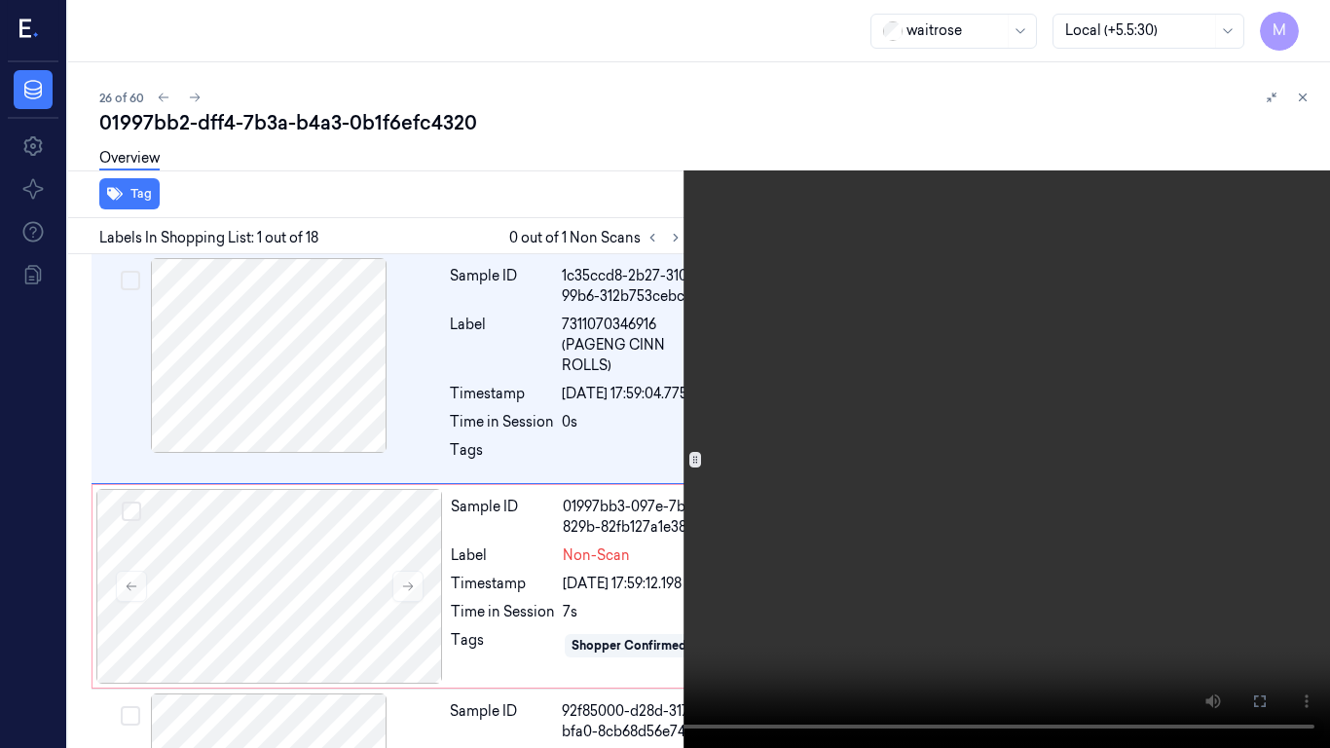
click at [714, 478] on video at bounding box center [665, 374] width 1330 height 748
click at [0, 0] on button at bounding box center [0, 0] width 0 height 0
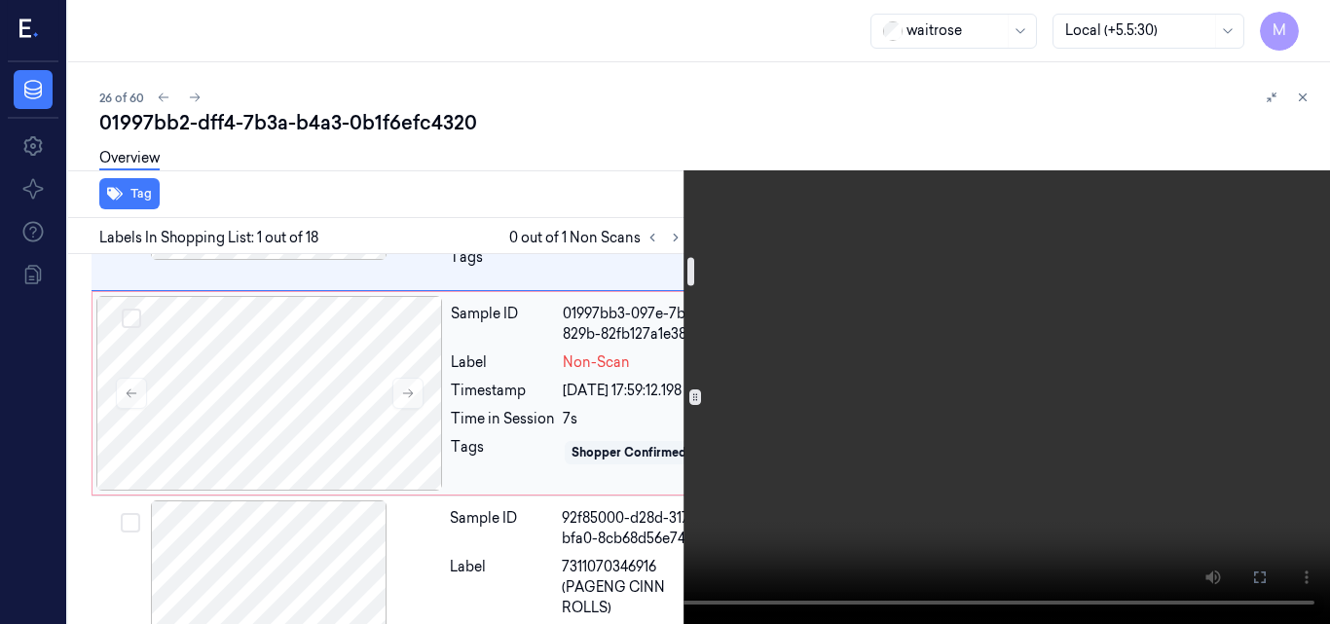
scroll to position [195, 0]
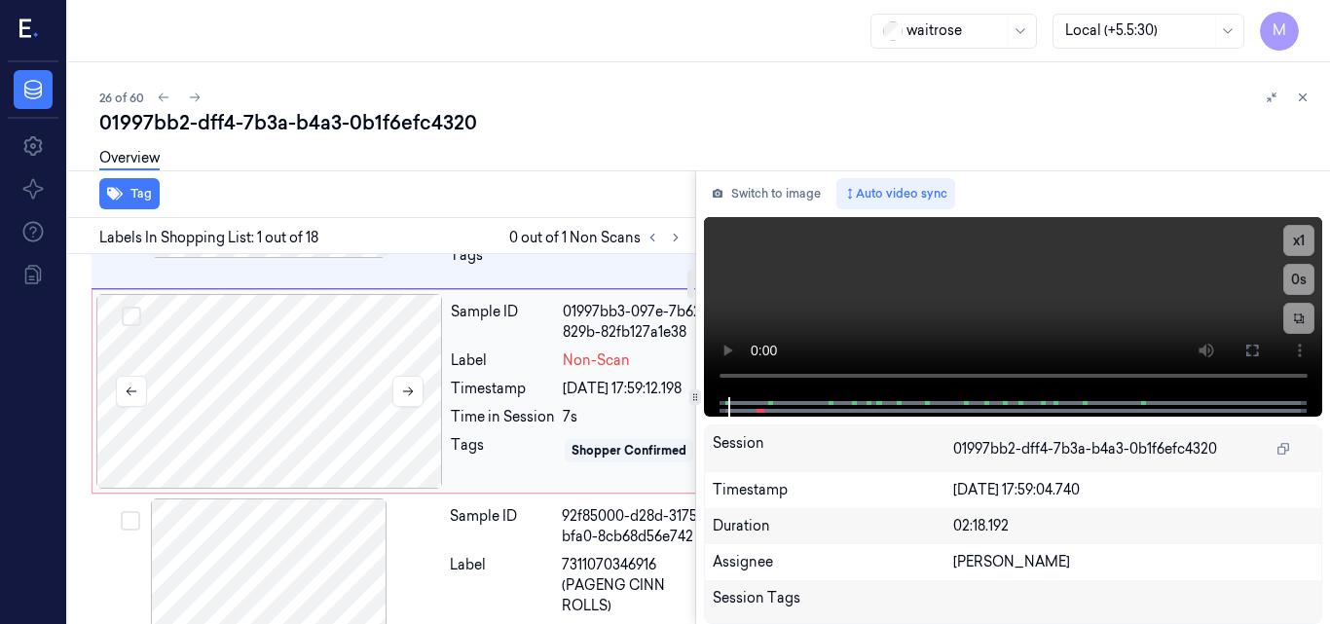
click at [283, 394] on div at bounding box center [269, 391] width 347 height 195
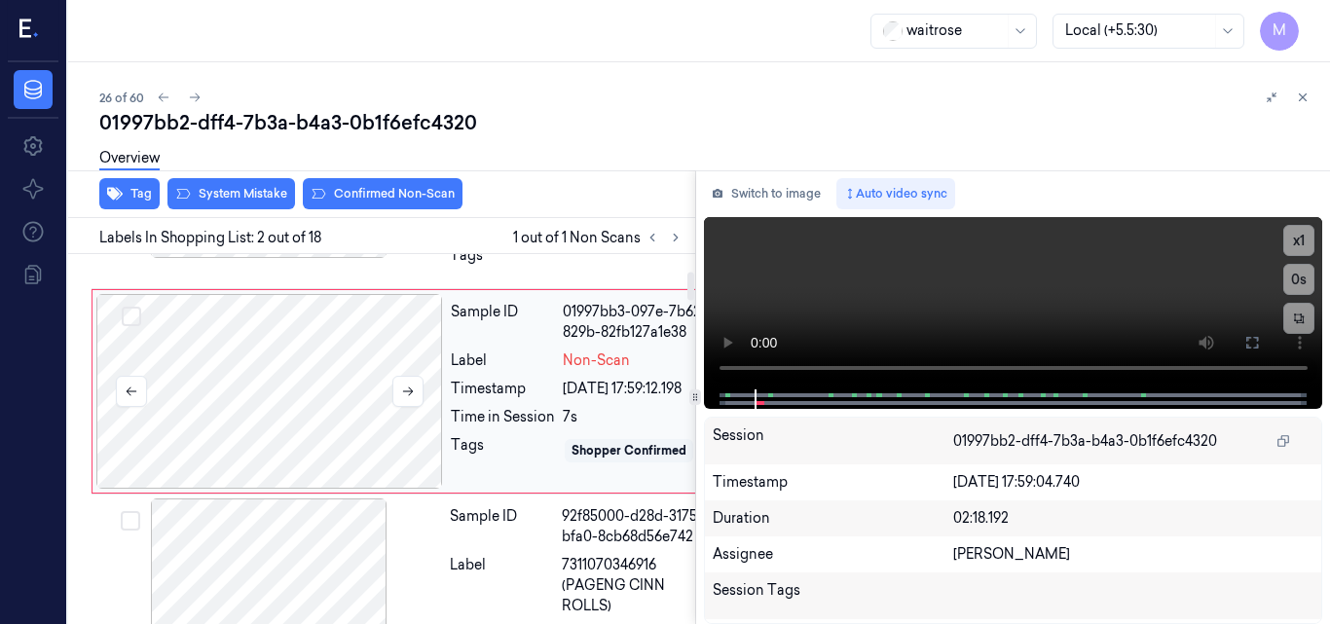
scroll to position [222, 0]
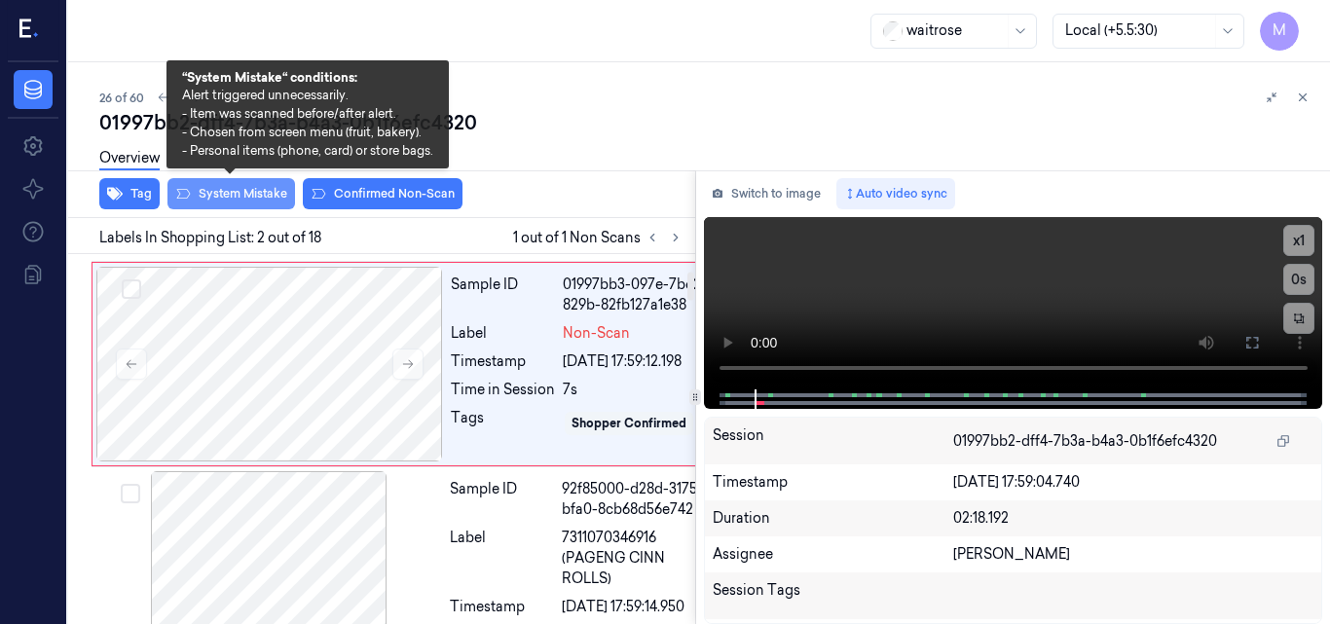
click at [267, 195] on button "System Mistake" at bounding box center [232, 193] width 128 height 31
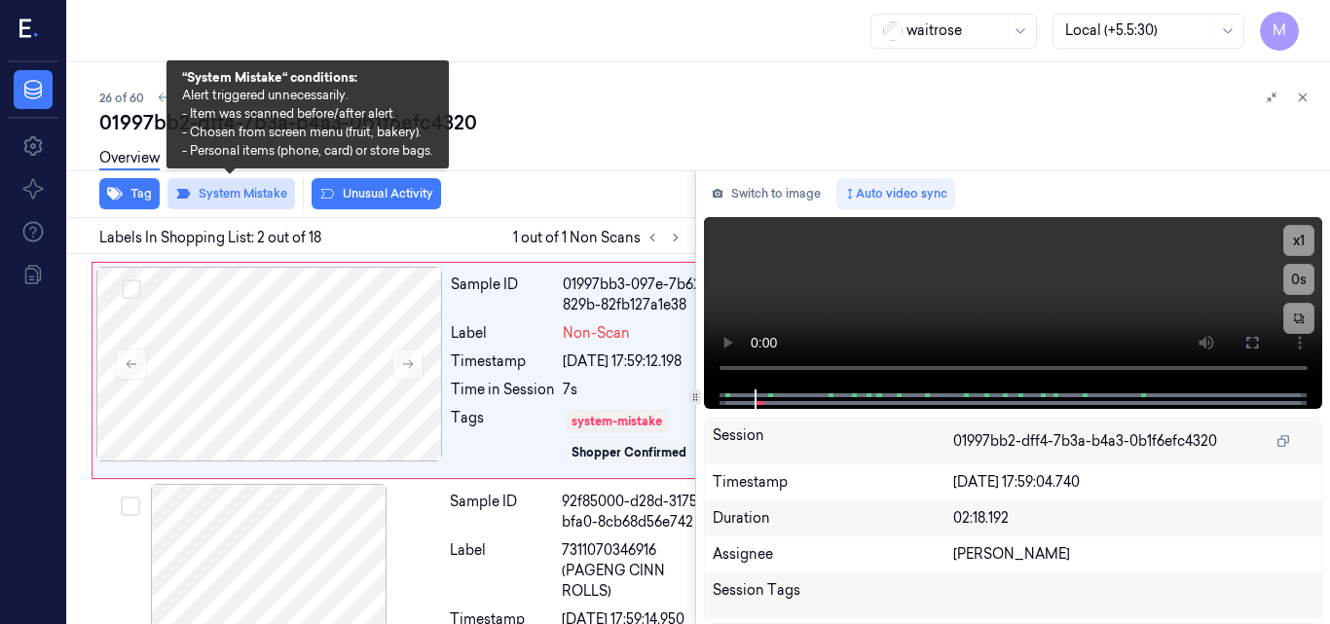
scroll to position [227, 0]
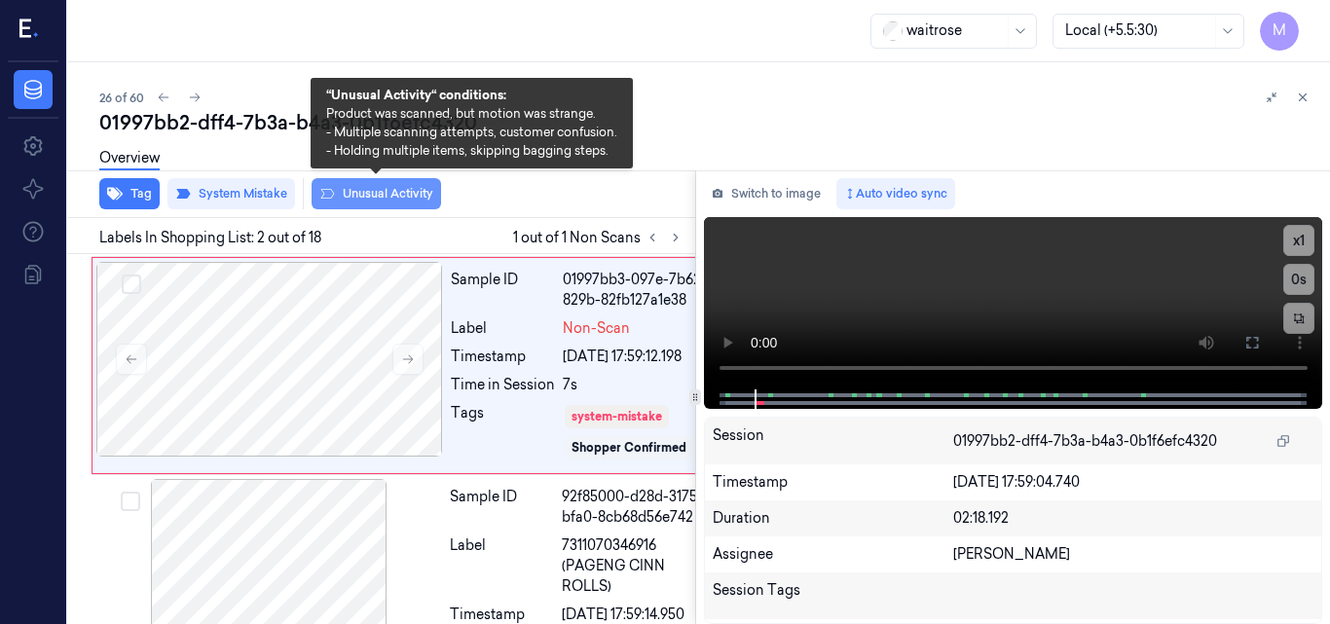
click at [383, 194] on button "Unusual Activity" at bounding box center [377, 193] width 130 height 31
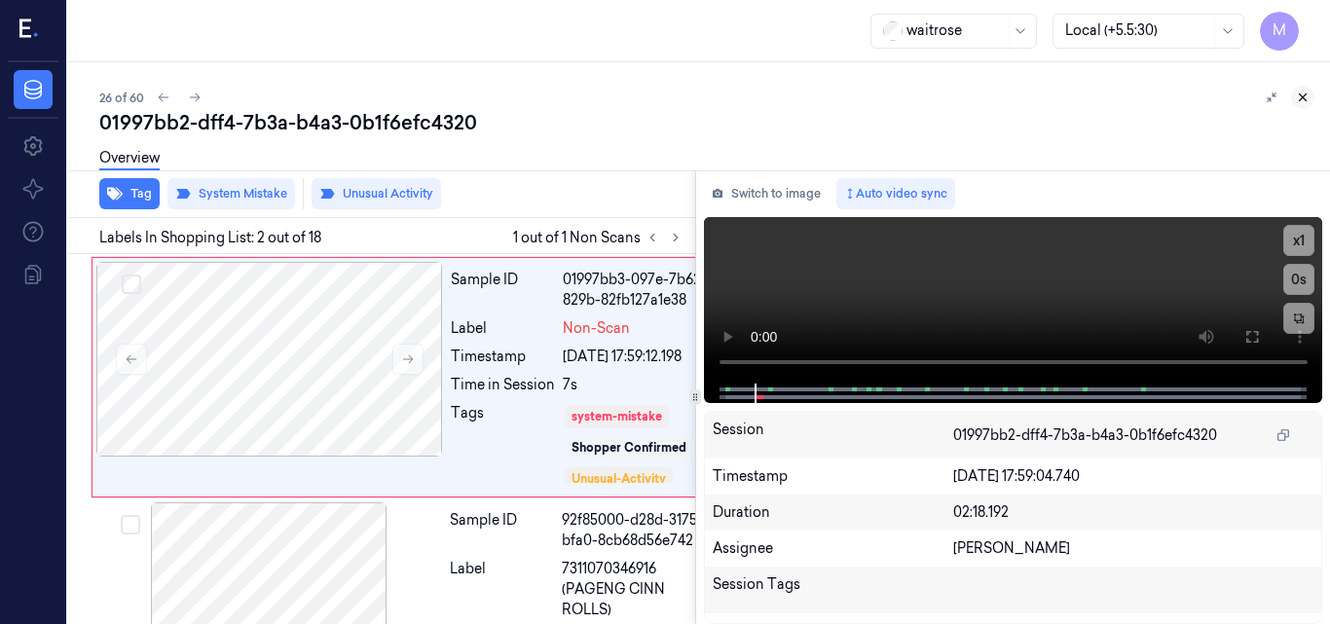
click at [1305, 97] on icon at bounding box center [1303, 98] width 14 height 14
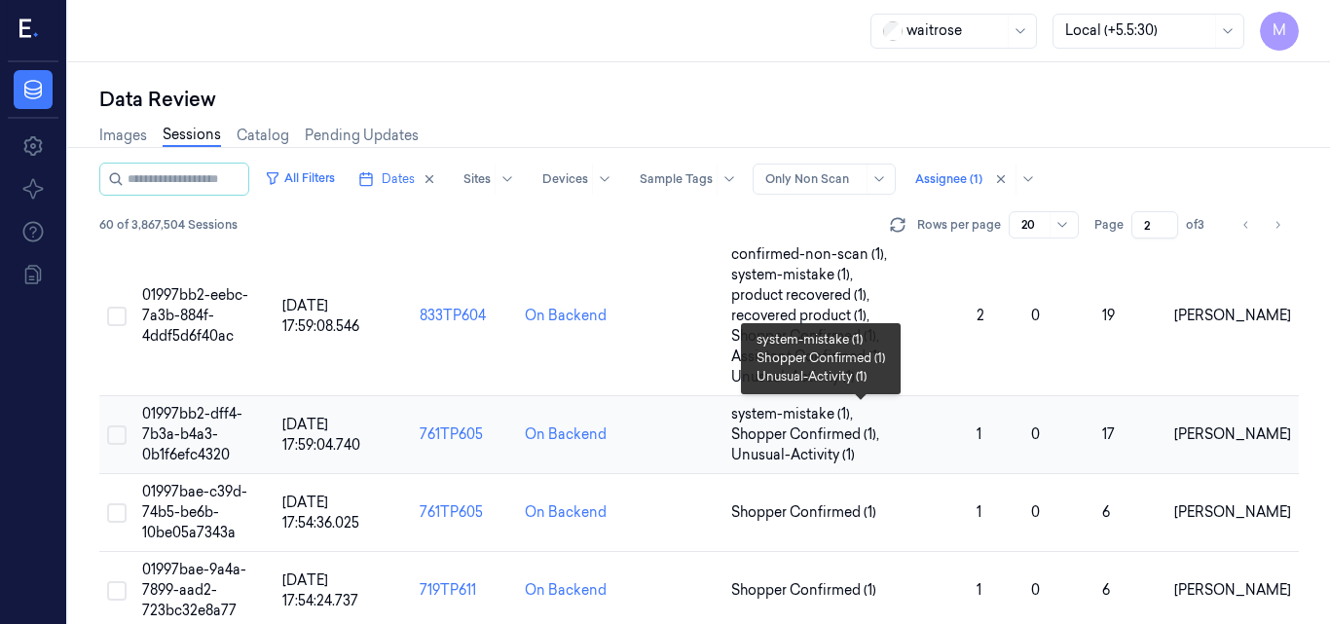
scroll to position [600, 0]
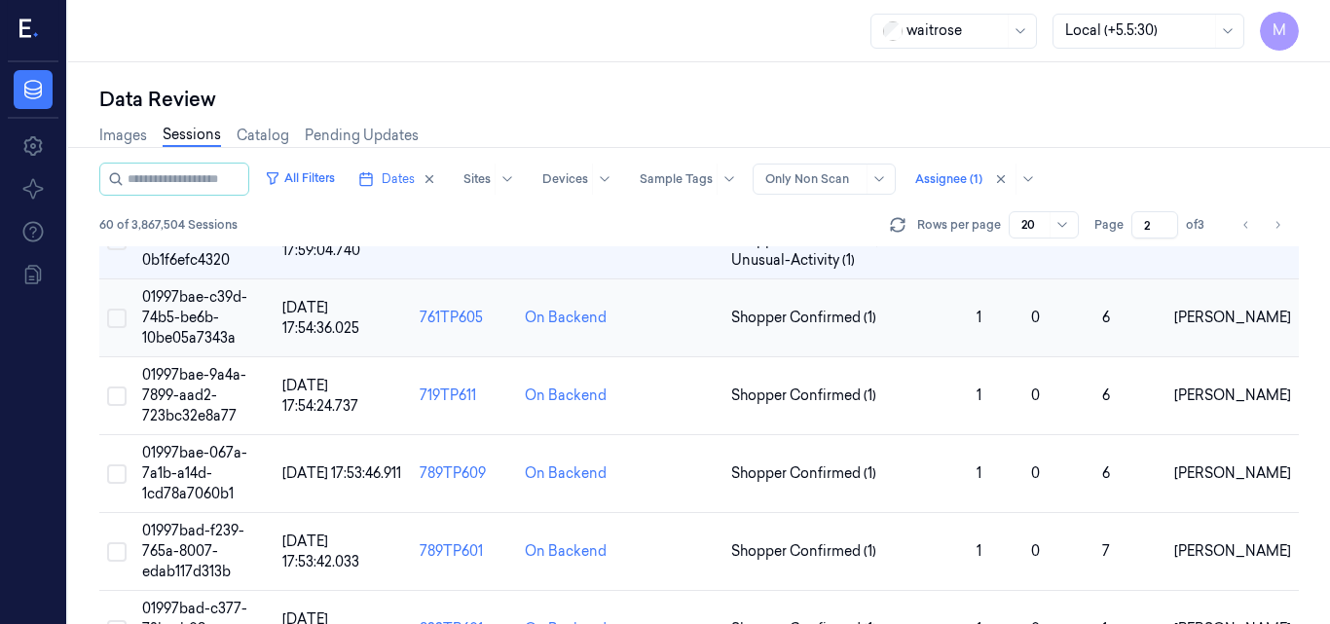
click at [180, 314] on span "01997bae-c39d-74b5-be6b-10be05a7343a" at bounding box center [194, 317] width 105 height 58
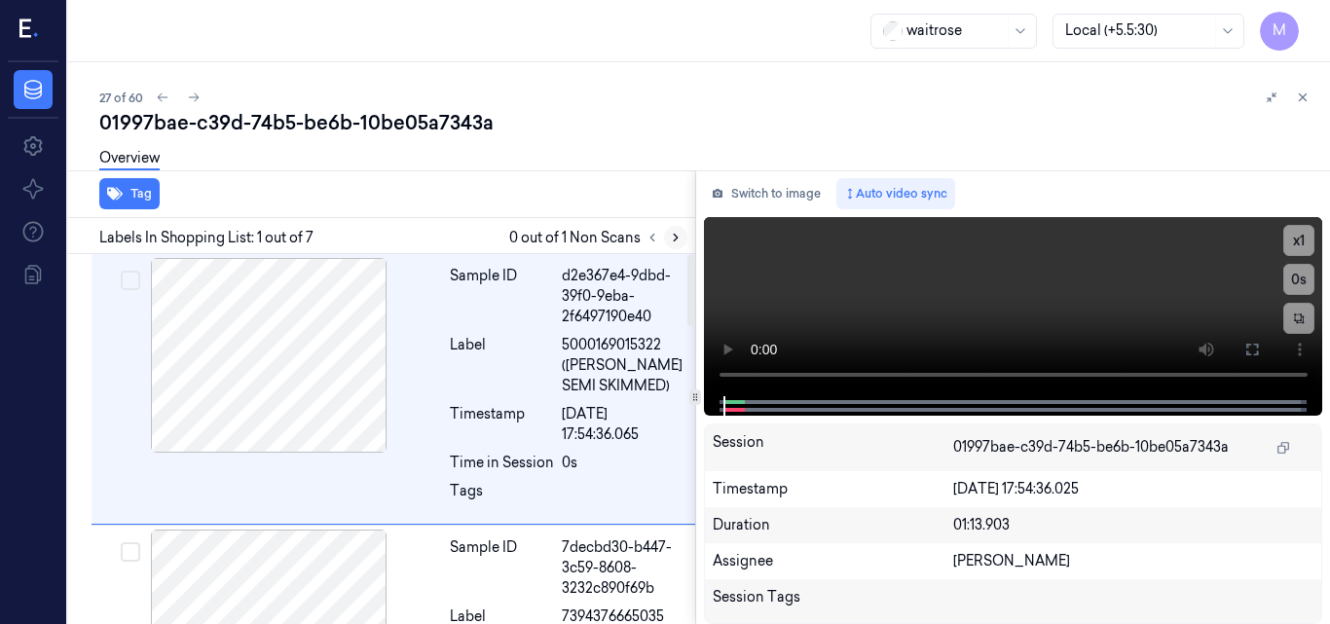
click at [675, 238] on icon at bounding box center [676, 238] width 14 height 14
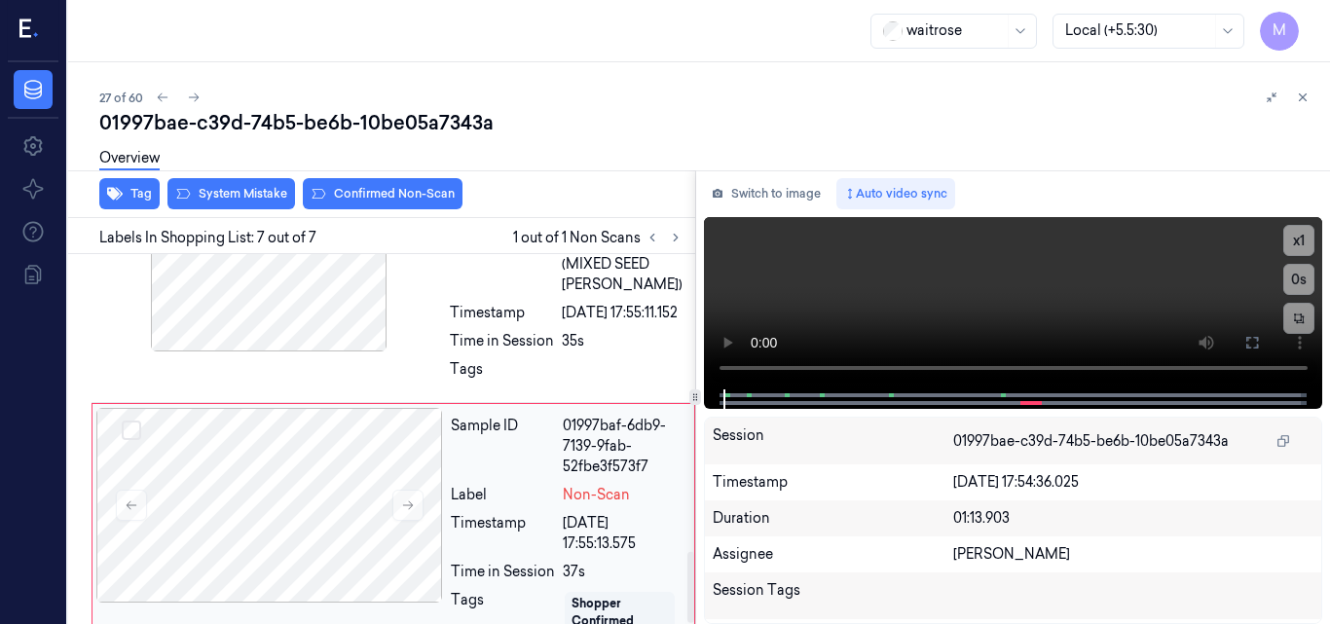
scroll to position [1344, 0]
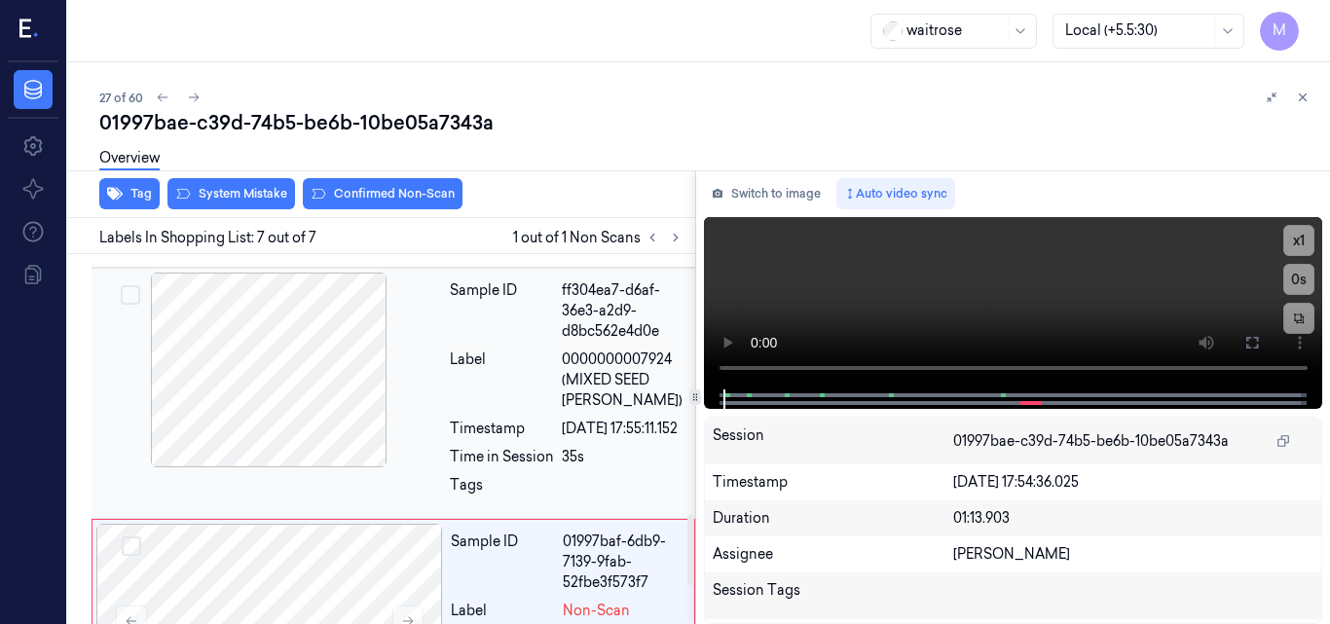
click at [252, 381] on div at bounding box center [268, 370] width 347 height 195
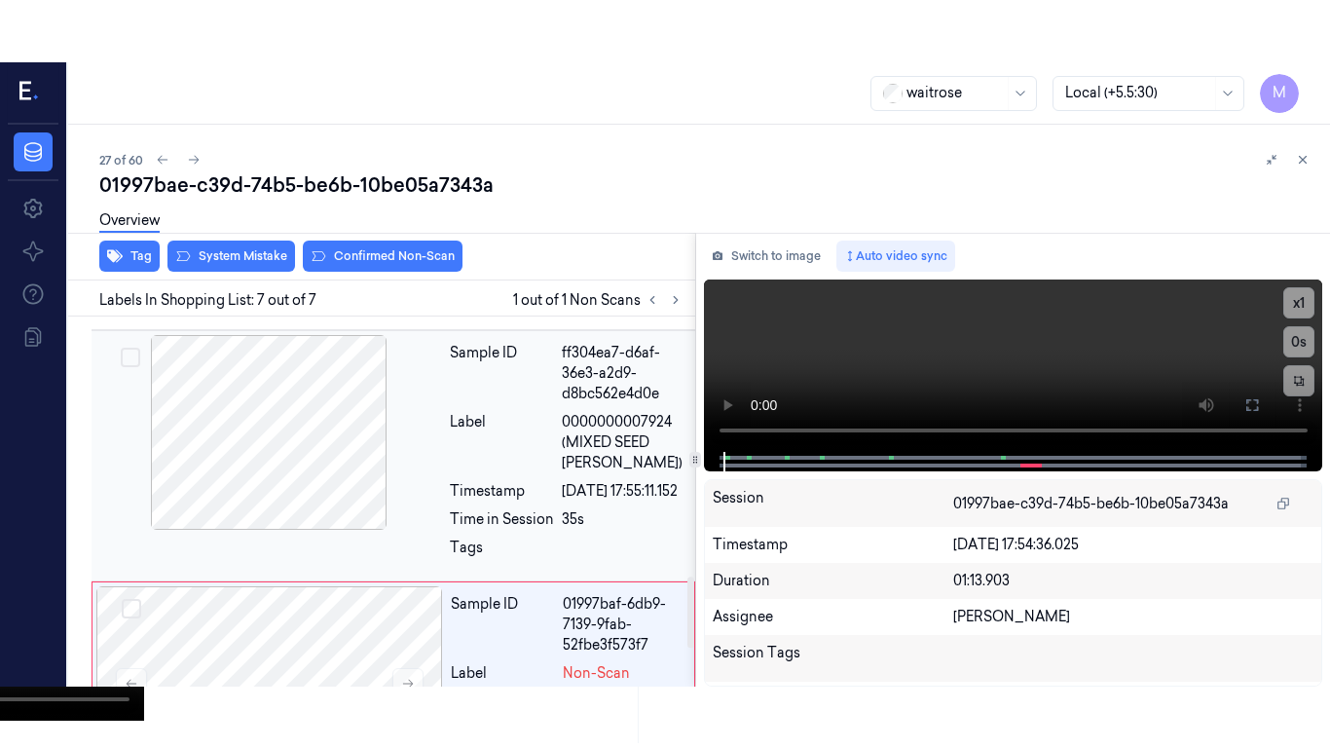
scroll to position [1309, 0]
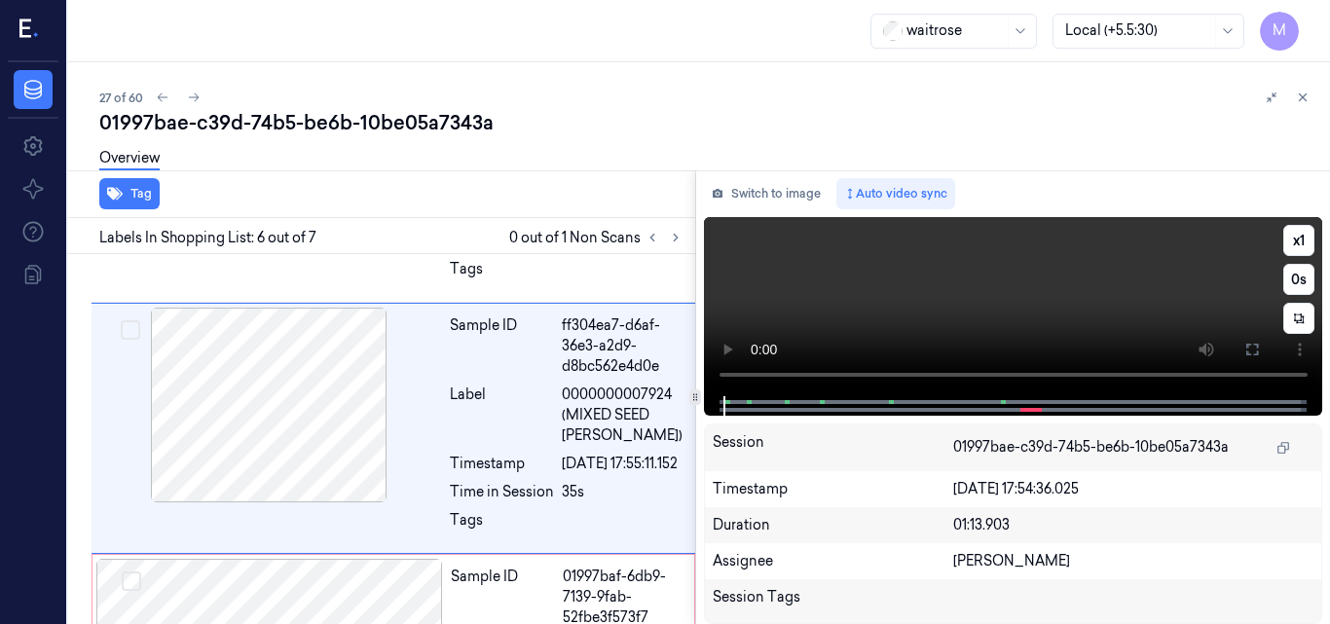
click at [1079, 315] on video at bounding box center [1013, 306] width 619 height 179
click at [1249, 347] on icon at bounding box center [1253, 350] width 16 height 16
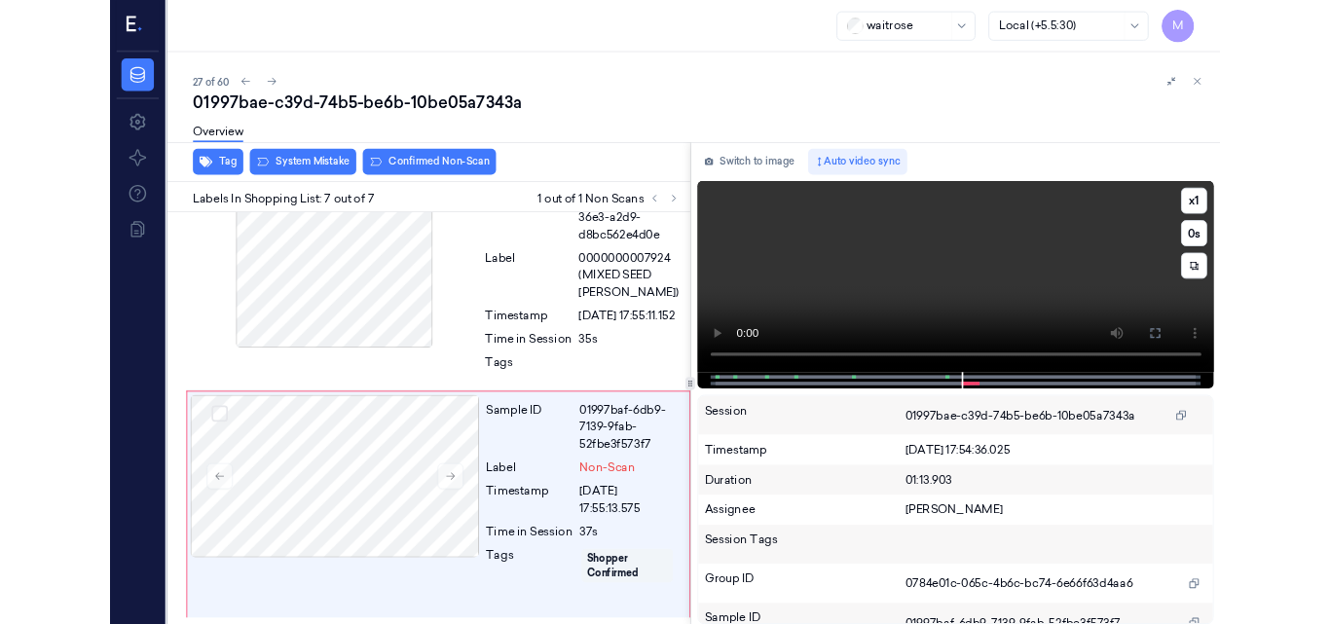
scroll to position [1415, 0]
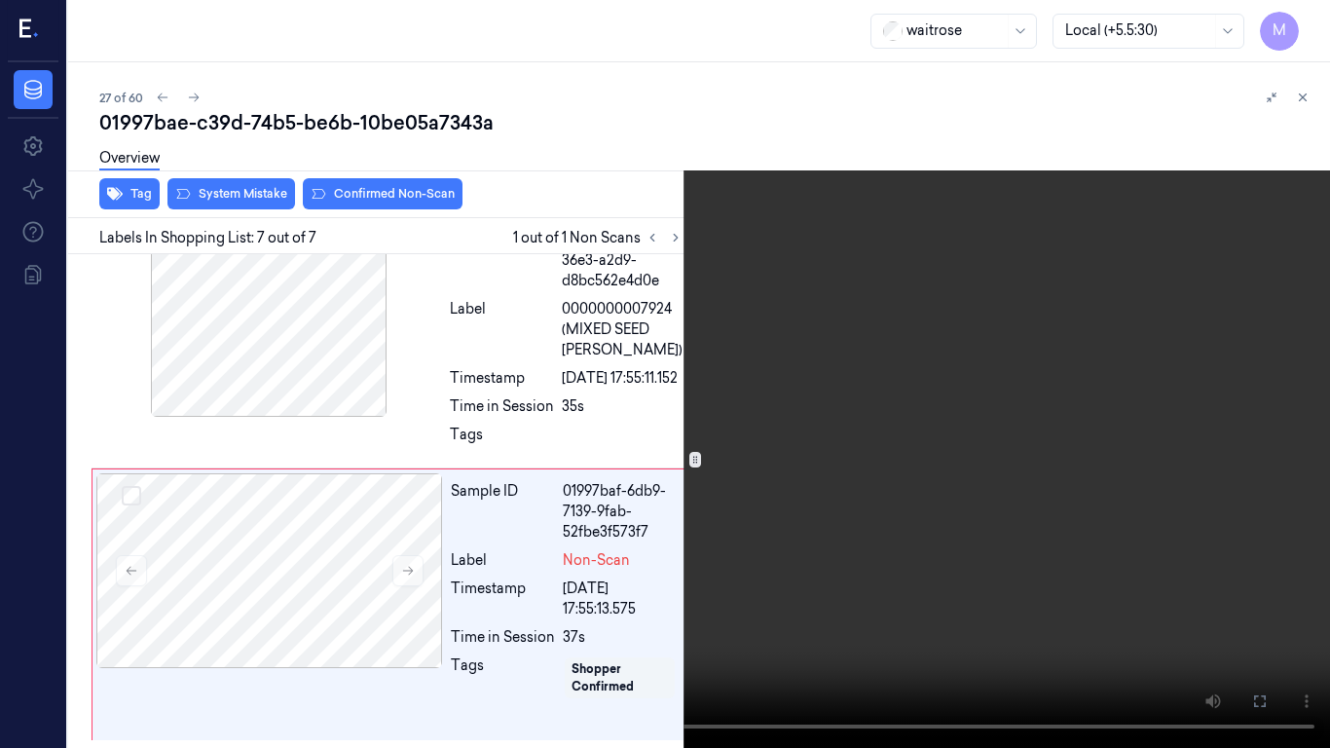
click at [919, 366] on video at bounding box center [665, 374] width 1330 height 748
click at [0, 0] on icon at bounding box center [0, 0] width 0 height 0
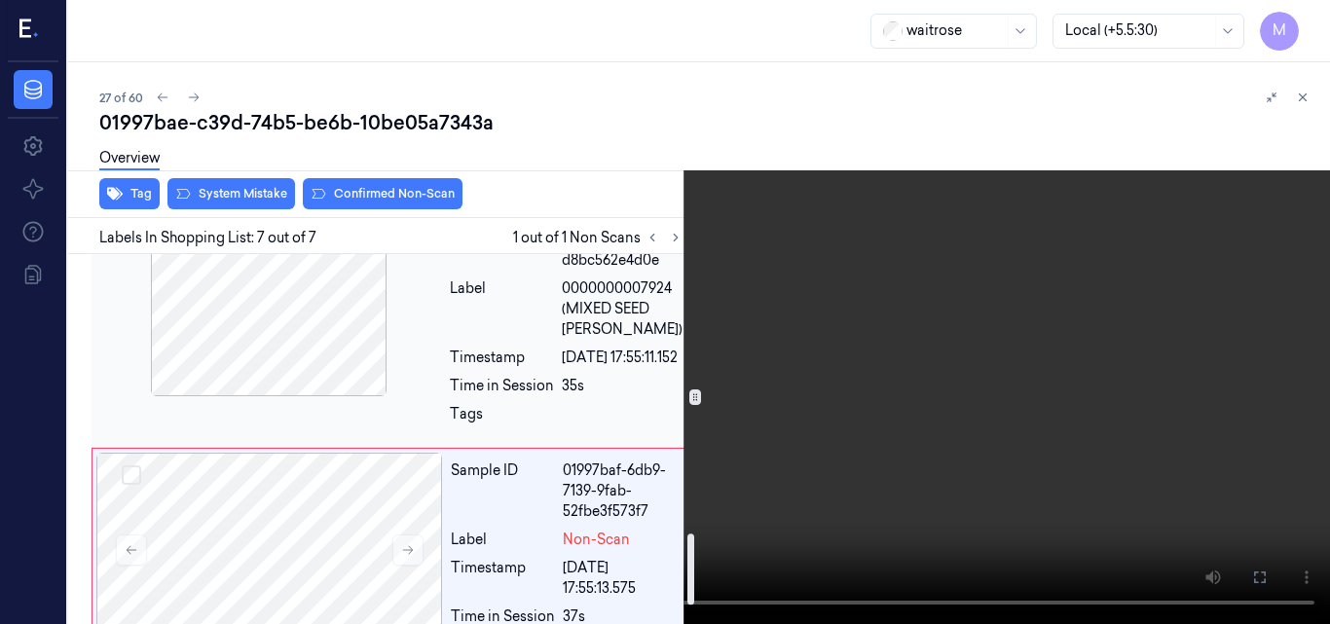
scroll to position [1539, 0]
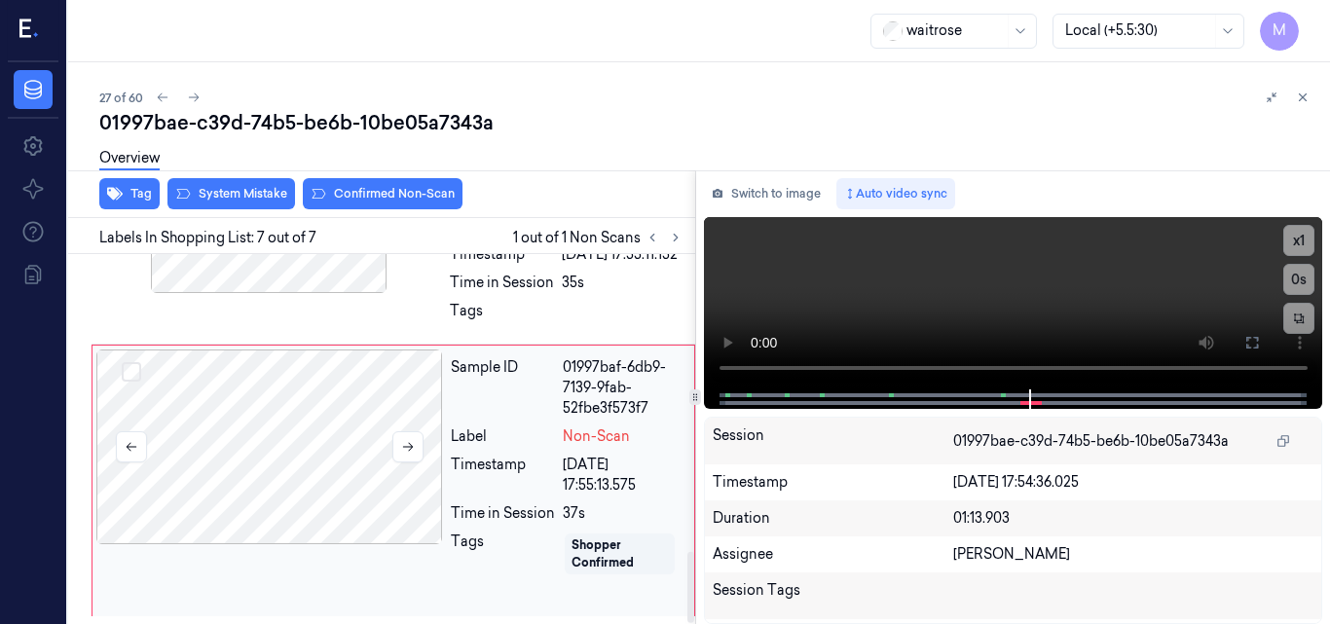
click at [258, 435] on div at bounding box center [269, 447] width 347 height 195
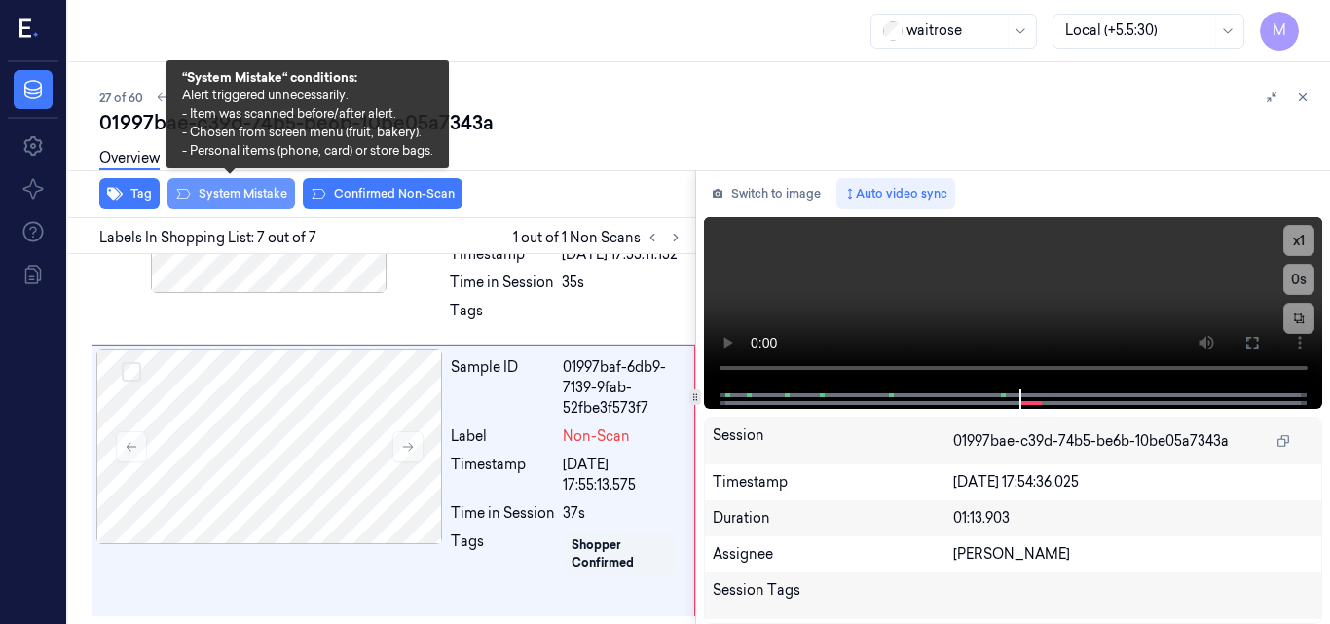
click at [234, 198] on button "System Mistake" at bounding box center [232, 193] width 128 height 31
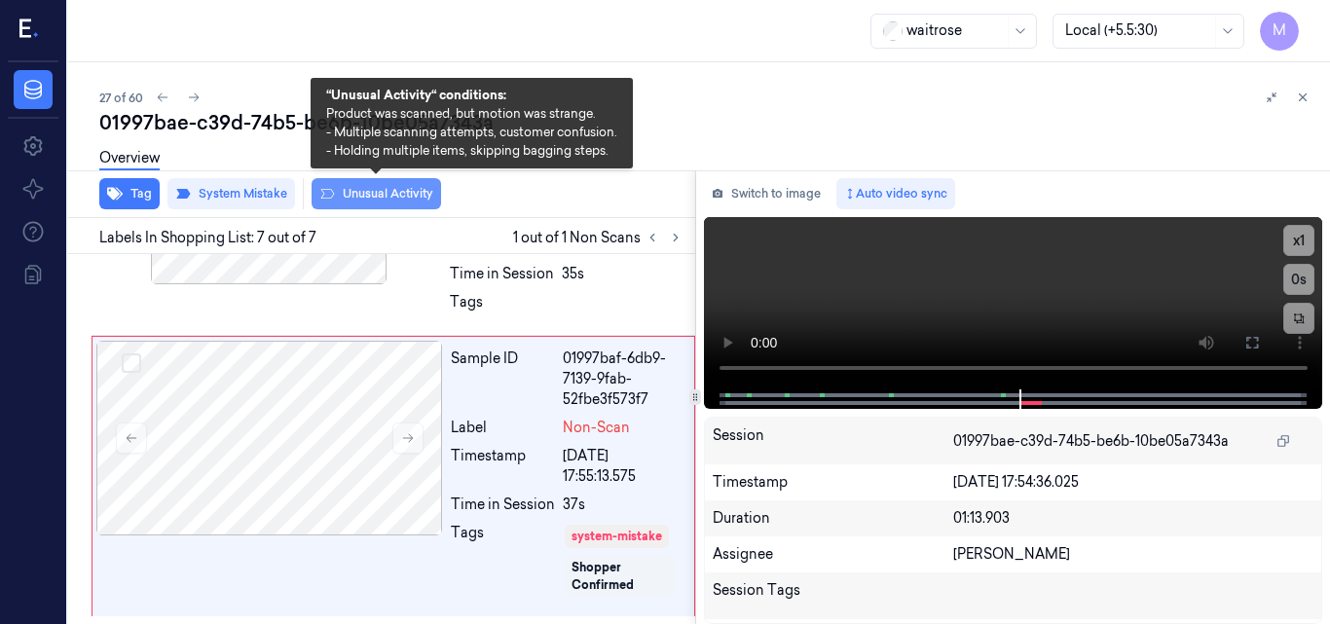
click at [385, 197] on button "Unusual Activity" at bounding box center [377, 193] width 130 height 31
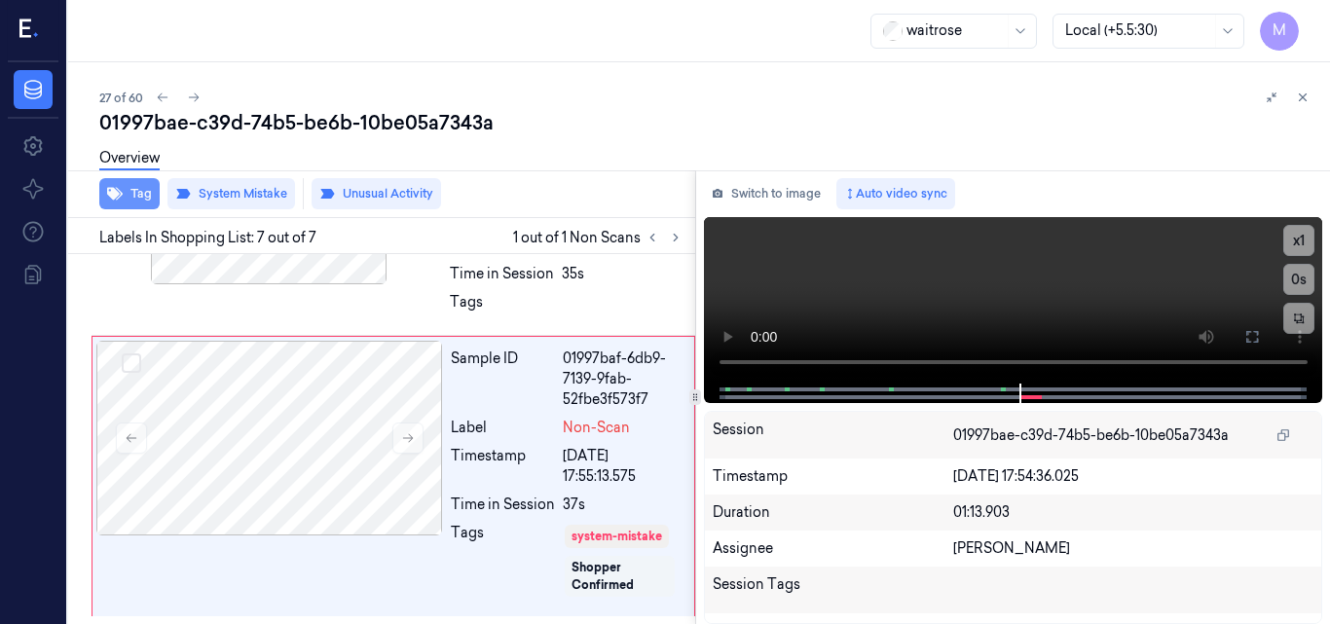
click at [139, 187] on button "Tag" at bounding box center [129, 193] width 60 height 31
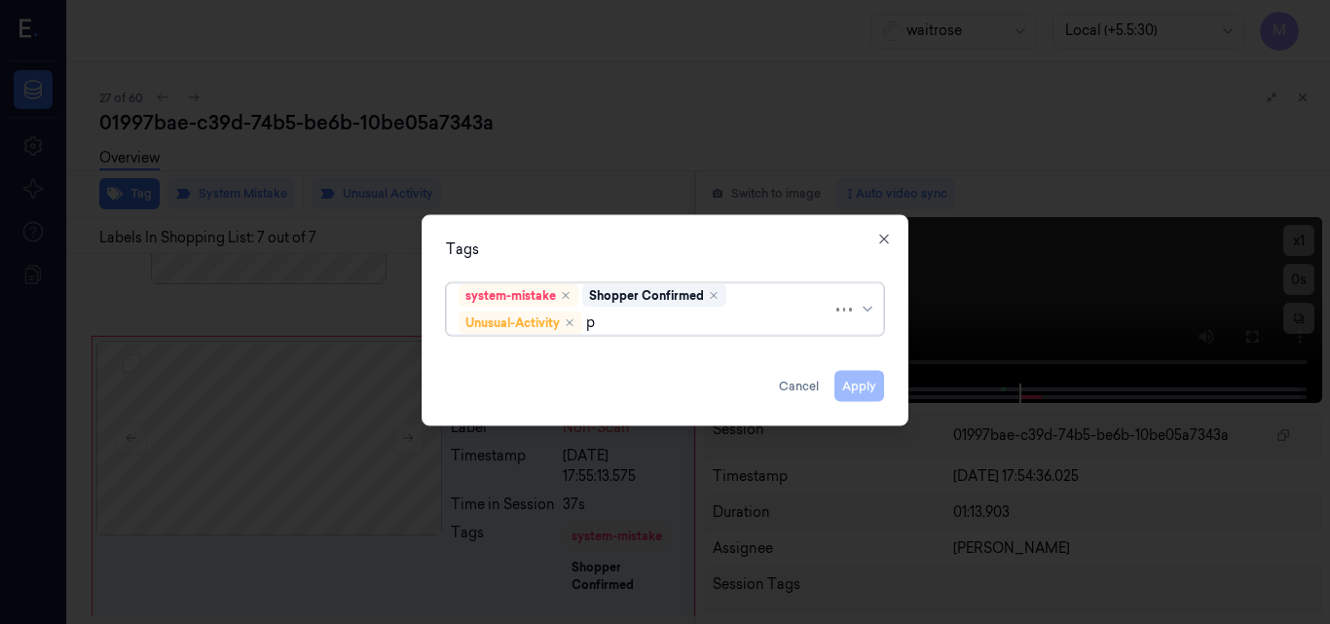
type input "pi"
click at [541, 355] on div "Picklist item alert" at bounding box center [515, 360] width 112 height 20
click at [605, 248] on div "Tags" at bounding box center [665, 249] width 438 height 20
click at [865, 386] on button "Apply" at bounding box center [860, 385] width 50 height 31
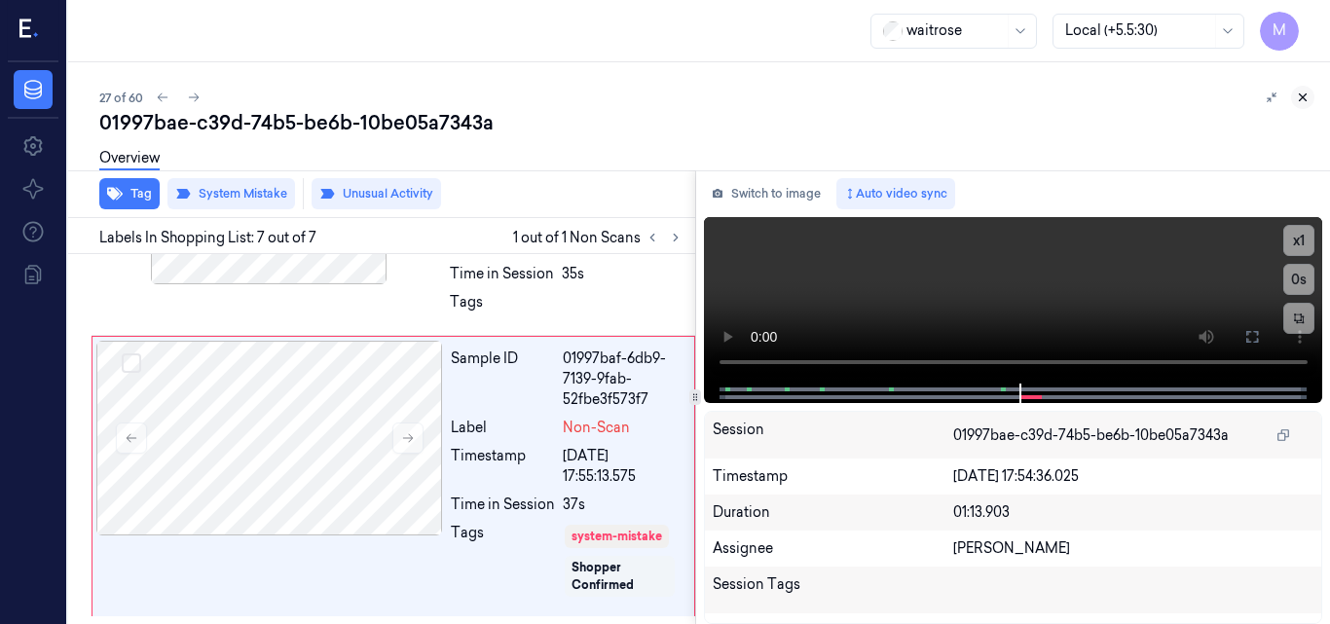
click at [1305, 93] on icon at bounding box center [1303, 98] width 14 height 14
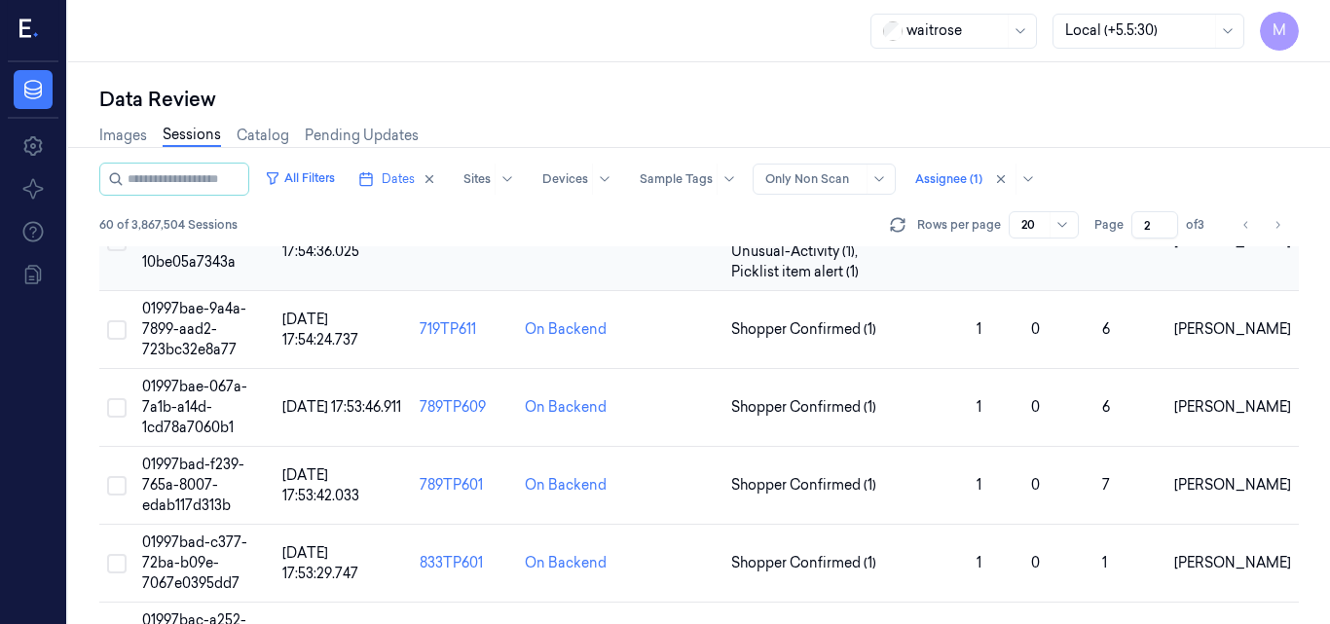
scroll to position [688, 0]
click at [190, 316] on span "01997bae-9a4a-7899-aad2-723bc32e8a77" at bounding box center [194, 328] width 104 height 58
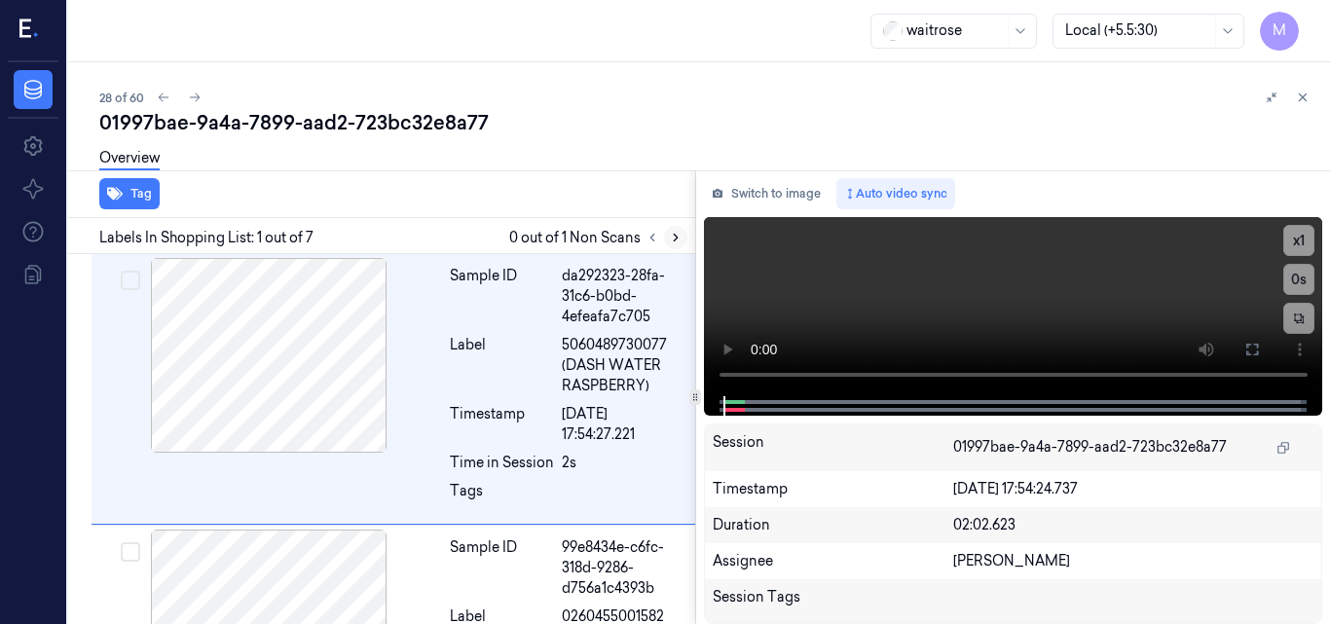
click at [675, 234] on icon at bounding box center [676, 238] width 14 height 14
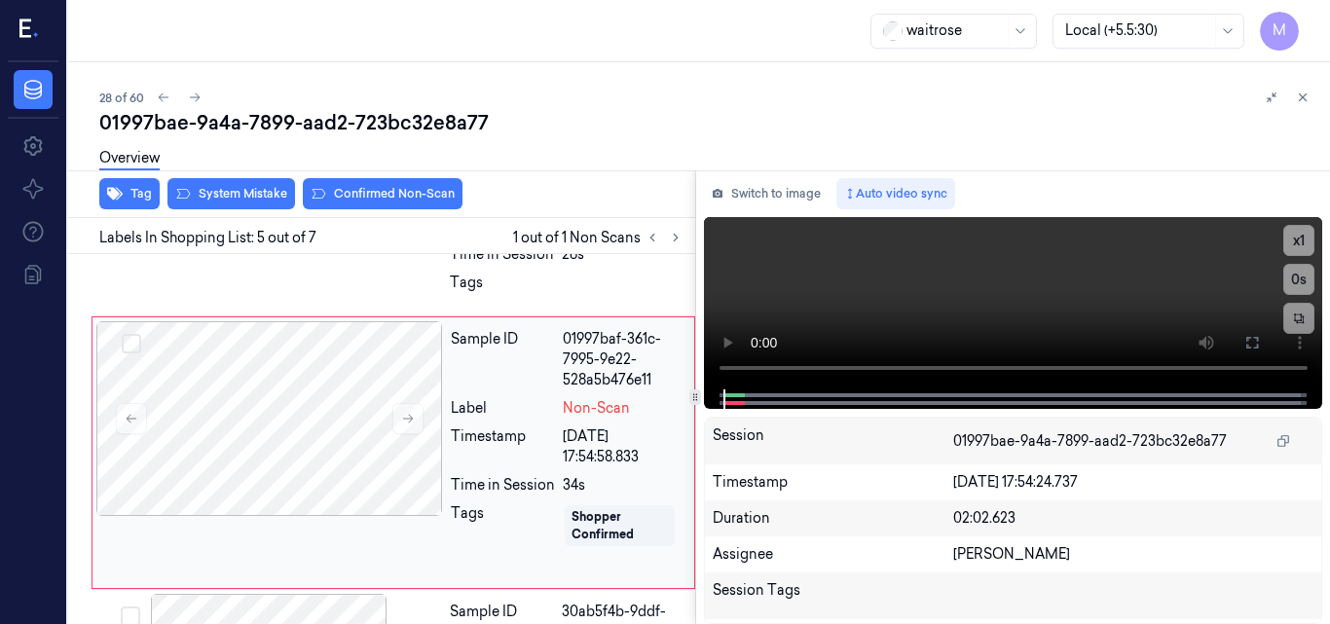
scroll to position [1017, 0]
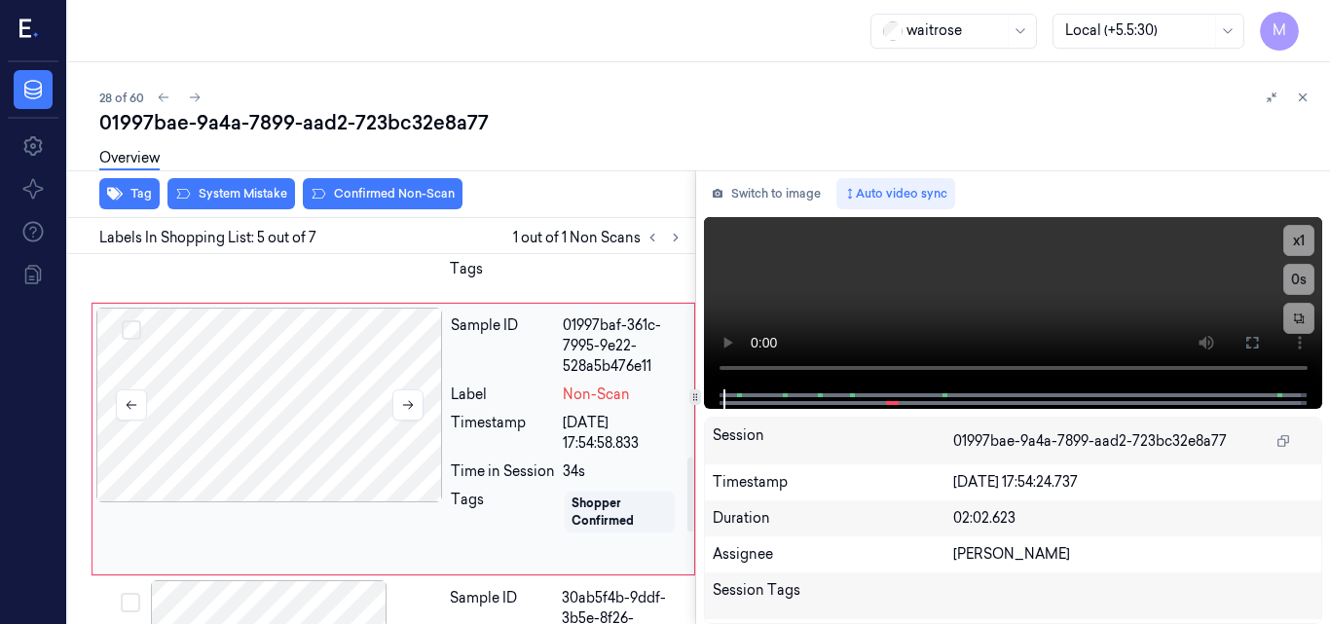
click at [345, 402] on div at bounding box center [269, 405] width 347 height 195
click at [945, 309] on video at bounding box center [1013, 303] width 619 height 172
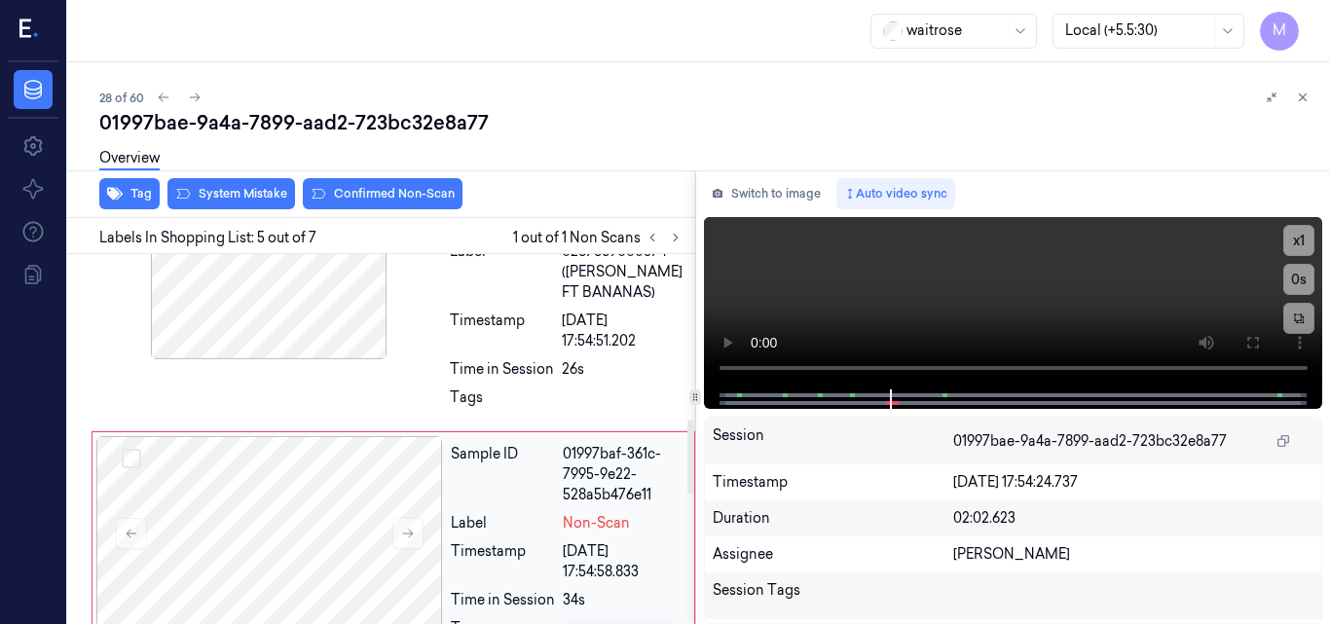
scroll to position [822, 0]
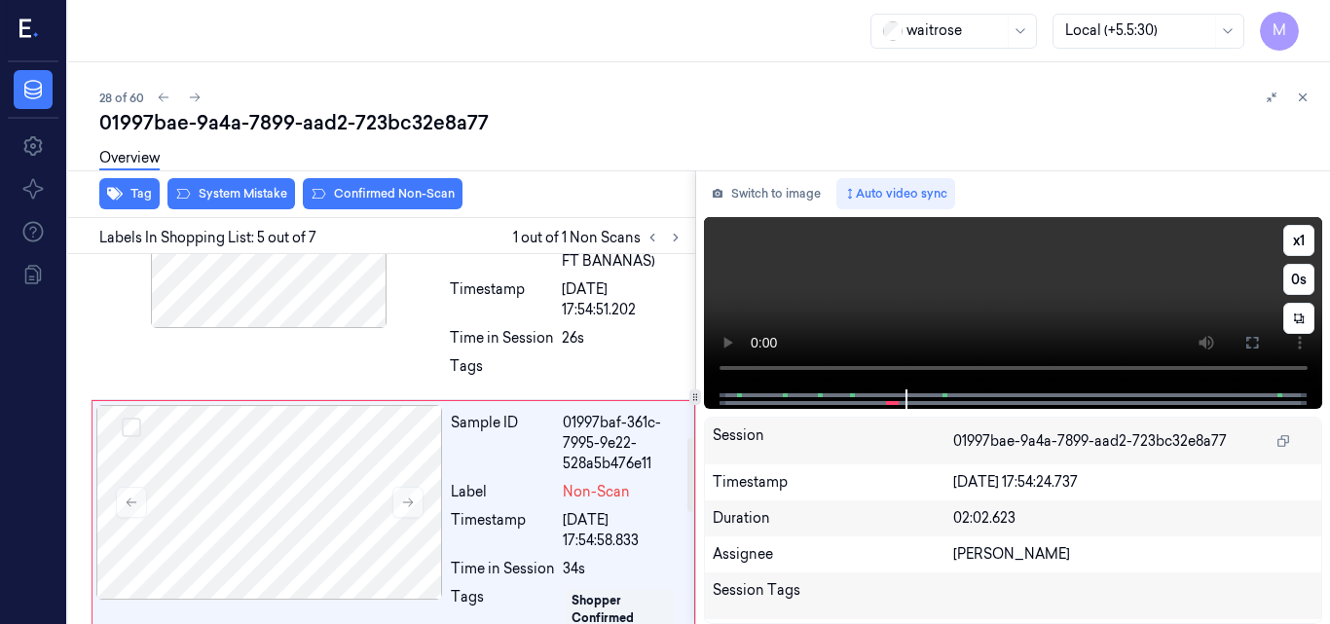
click at [1010, 261] on video at bounding box center [1013, 303] width 619 height 172
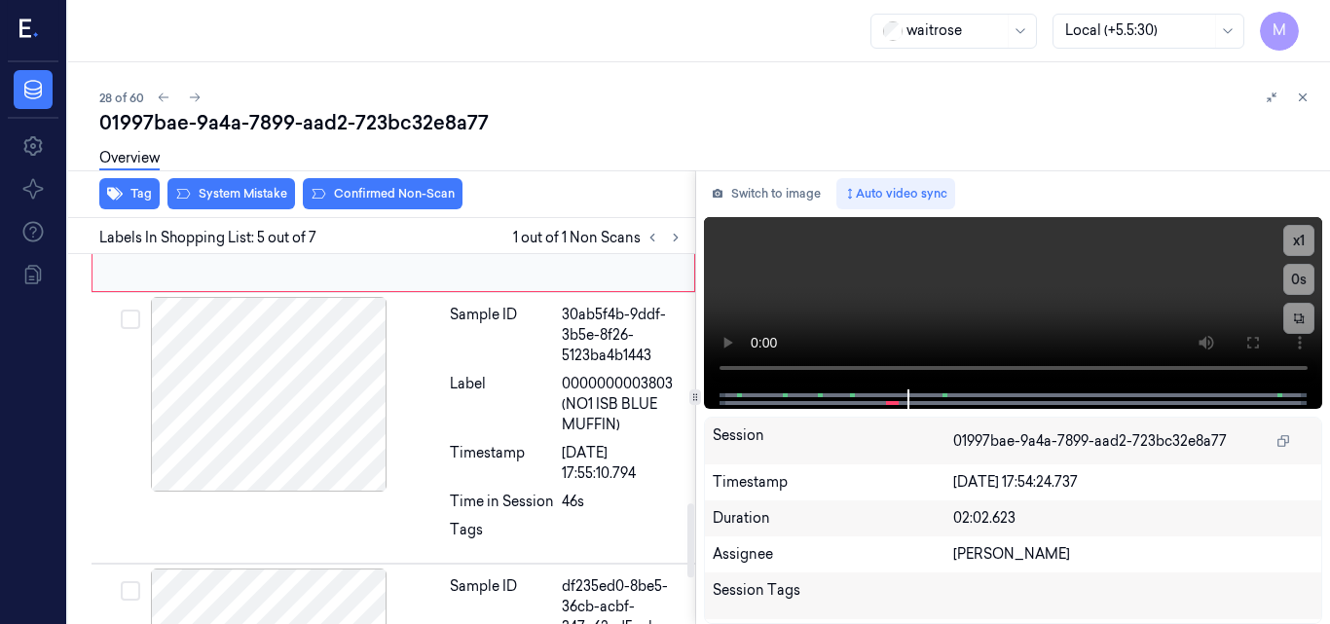
scroll to position [1309, 0]
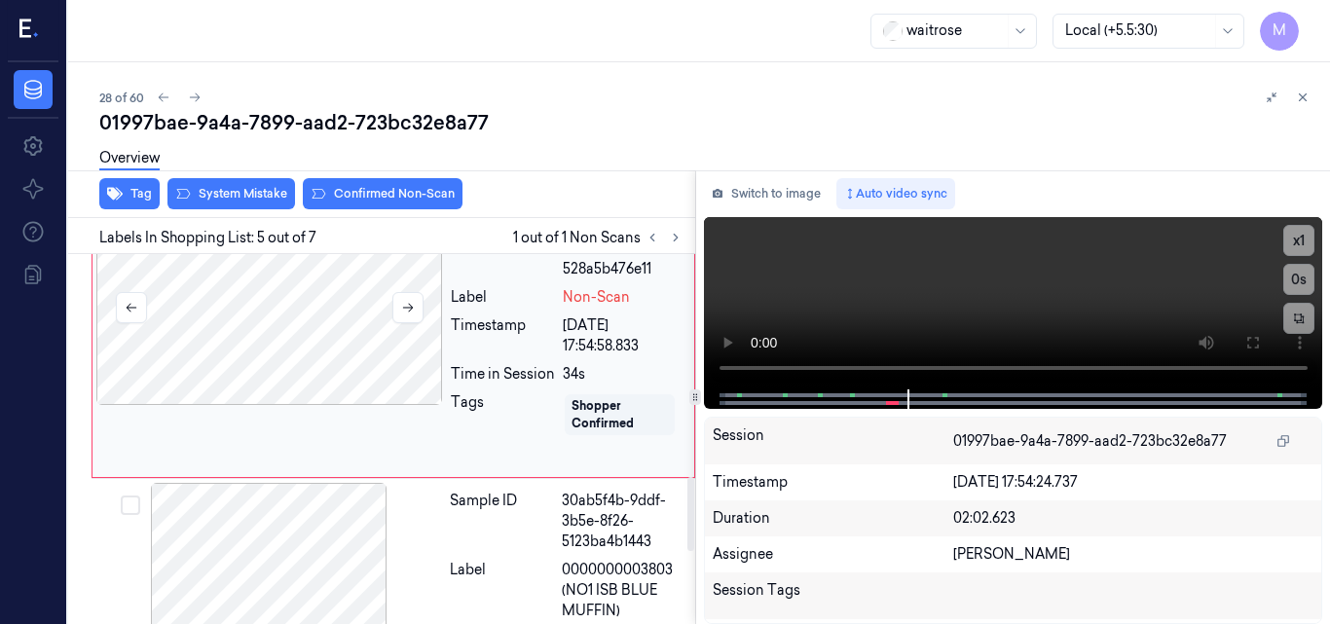
click at [307, 334] on div at bounding box center [269, 307] width 347 height 195
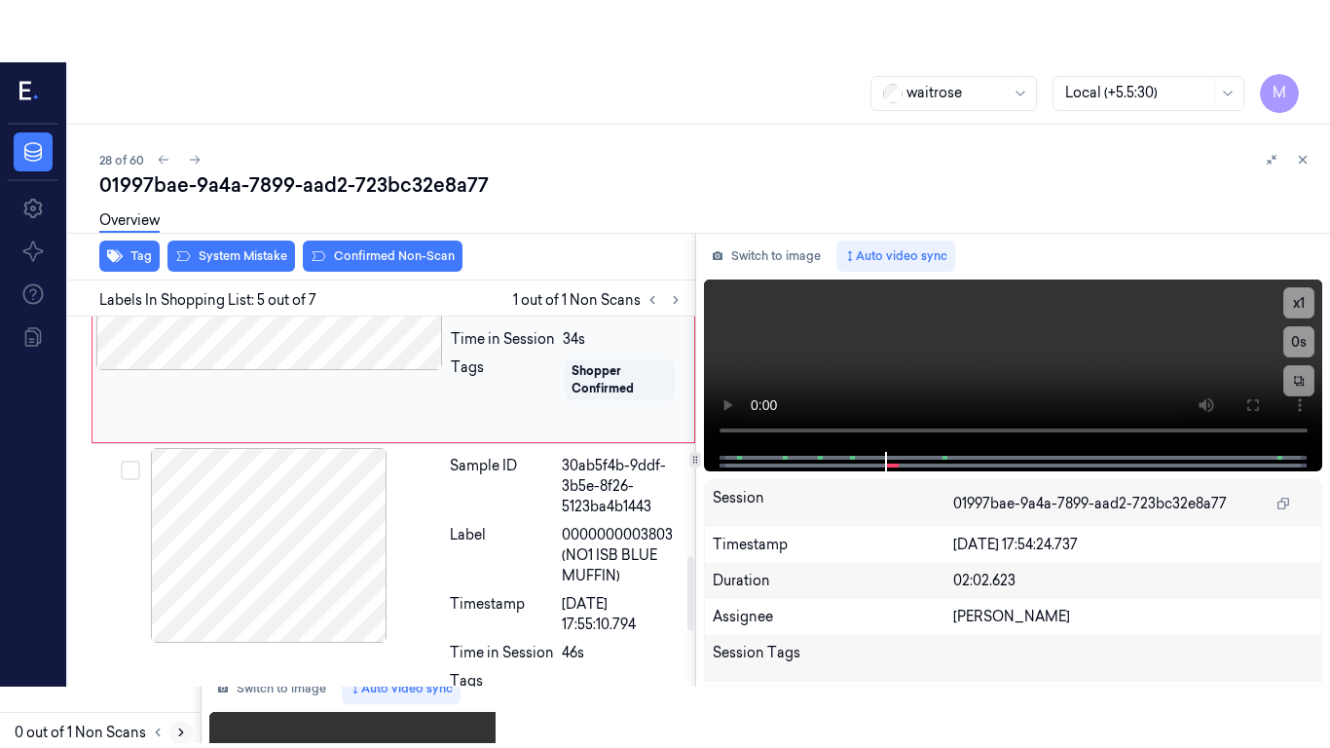
scroll to position [1017, 0]
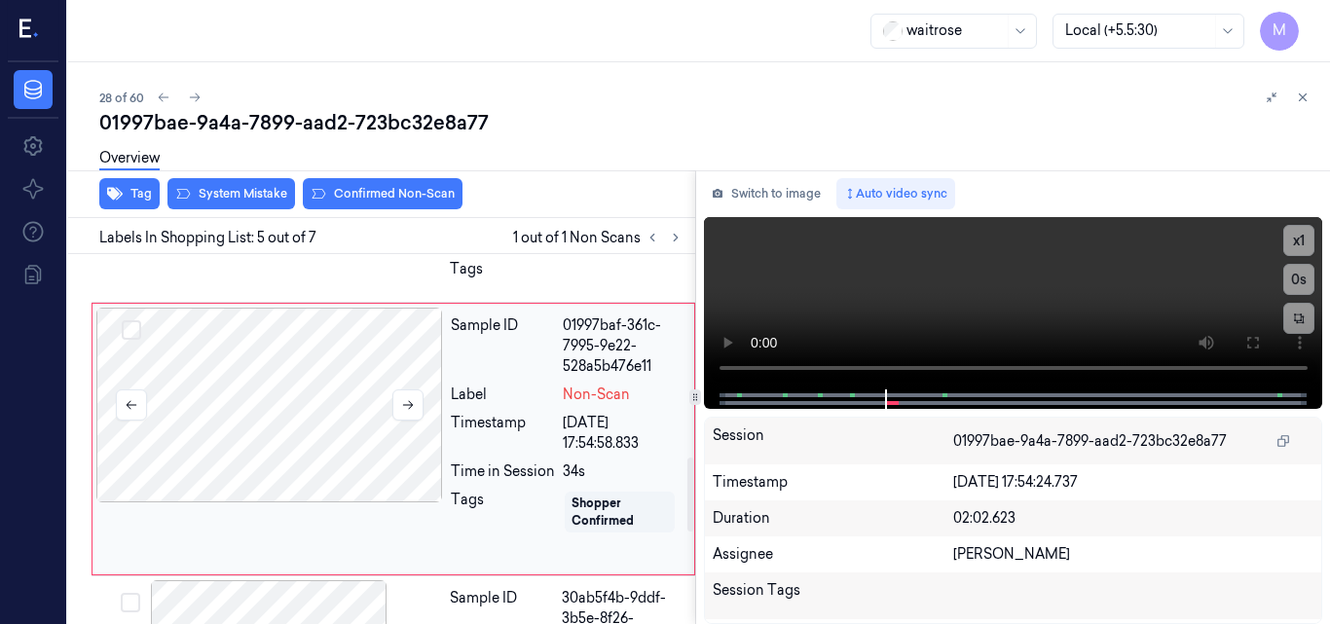
click at [329, 392] on div at bounding box center [269, 405] width 347 height 195
click at [1251, 340] on icon at bounding box center [1253, 343] width 16 height 16
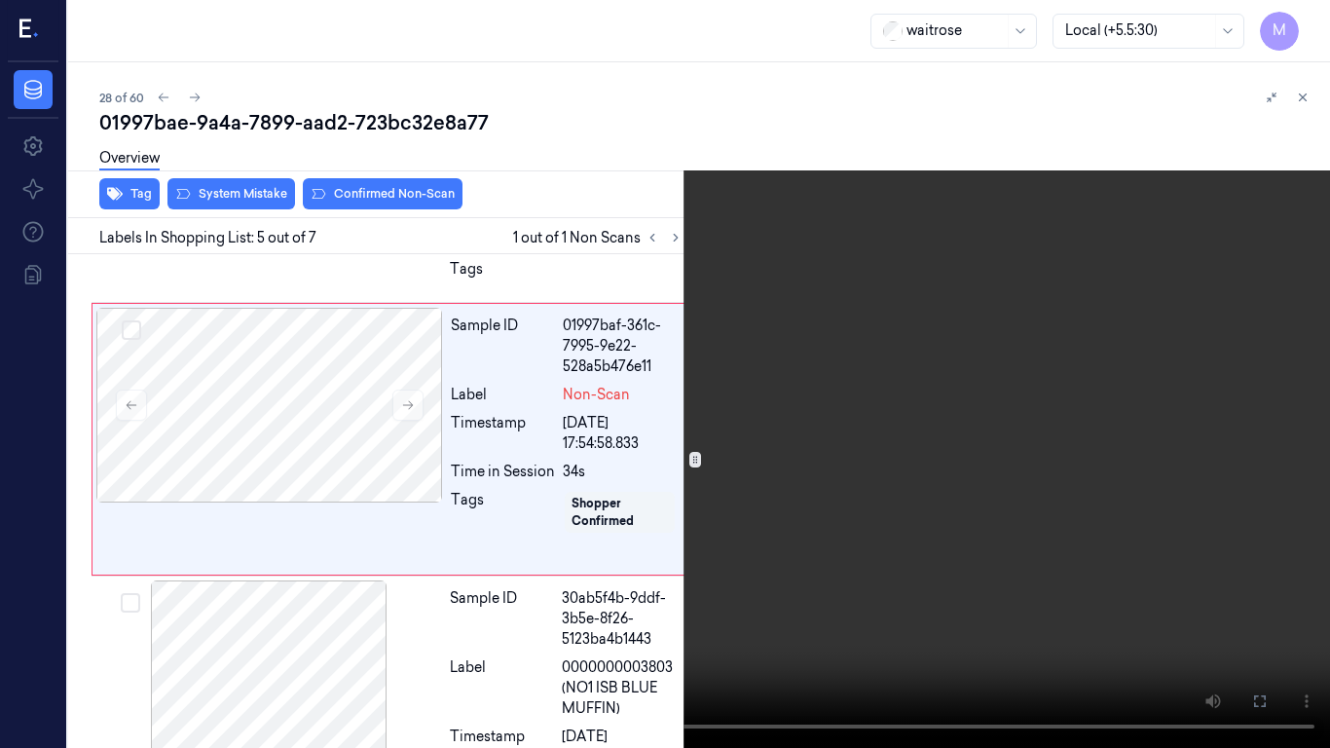
click at [737, 378] on video at bounding box center [665, 374] width 1330 height 748
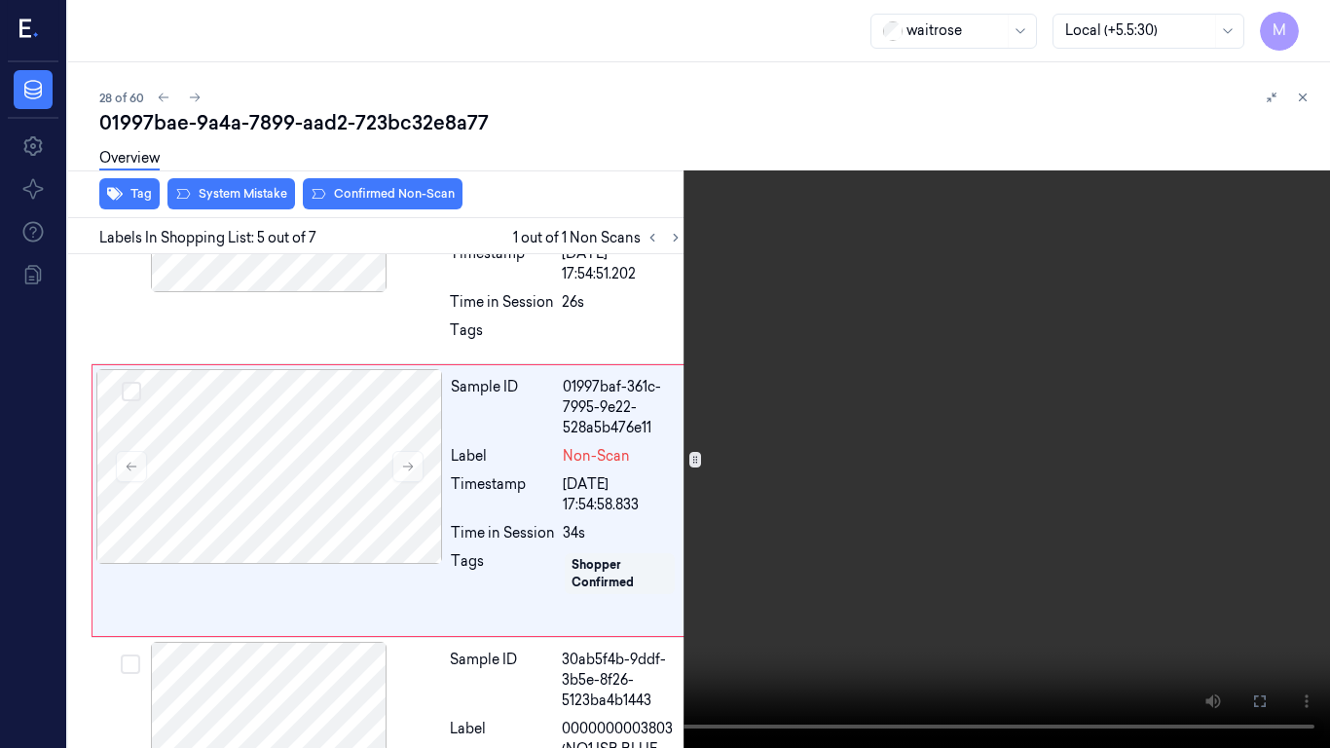
click at [775, 451] on video at bounding box center [665, 374] width 1330 height 748
click at [1302, 19] on button "x 1" at bounding box center [1306, 23] width 31 height 31
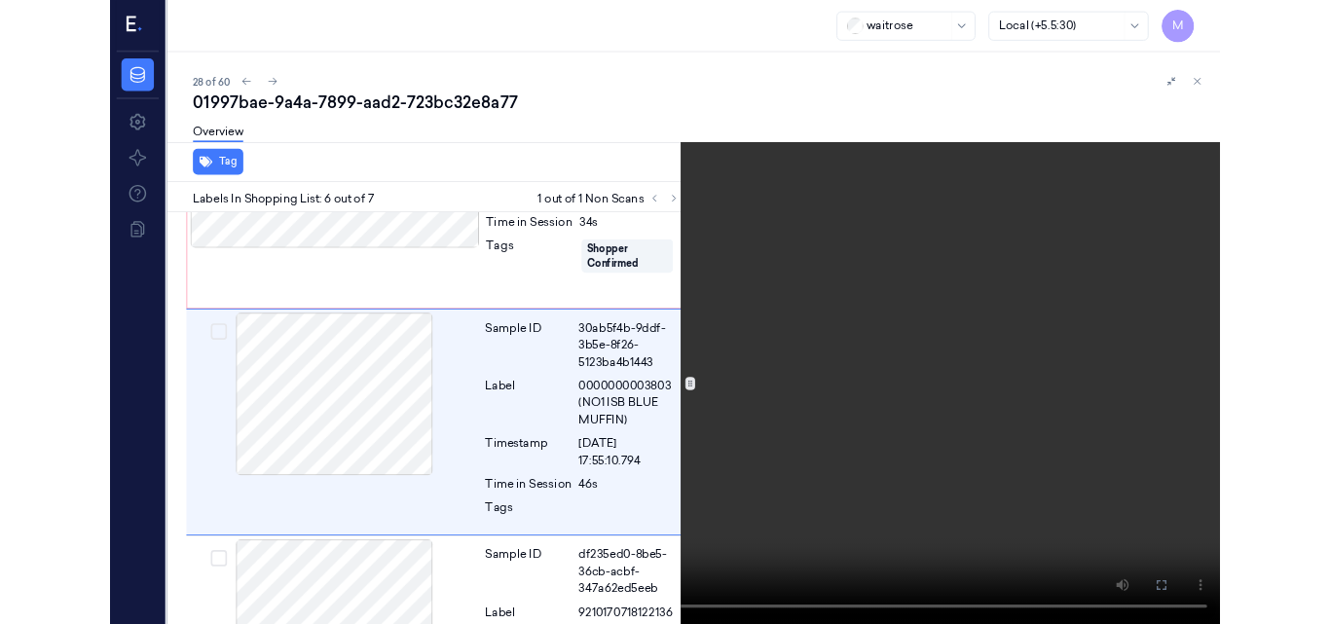
scroll to position [1227, 0]
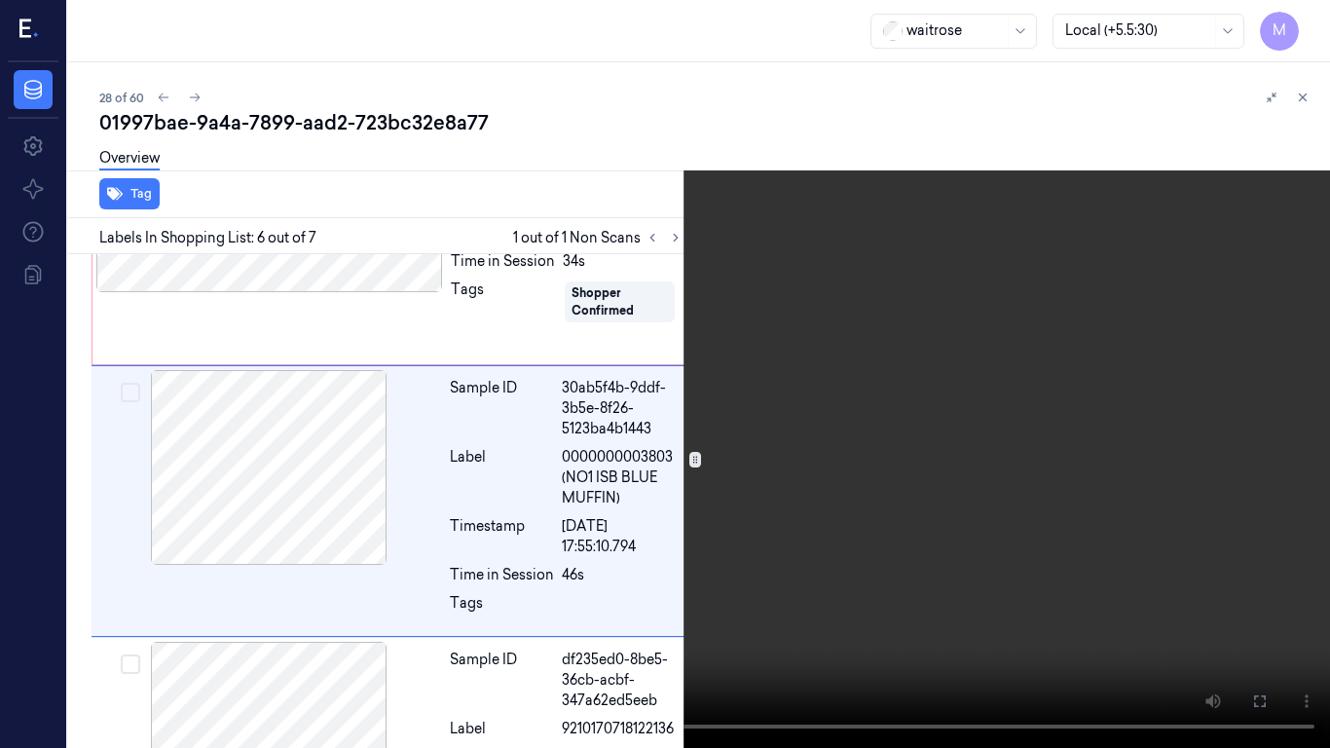
click at [917, 427] on video at bounding box center [665, 374] width 1330 height 748
click at [0, 0] on icon at bounding box center [0, 0] width 0 height 0
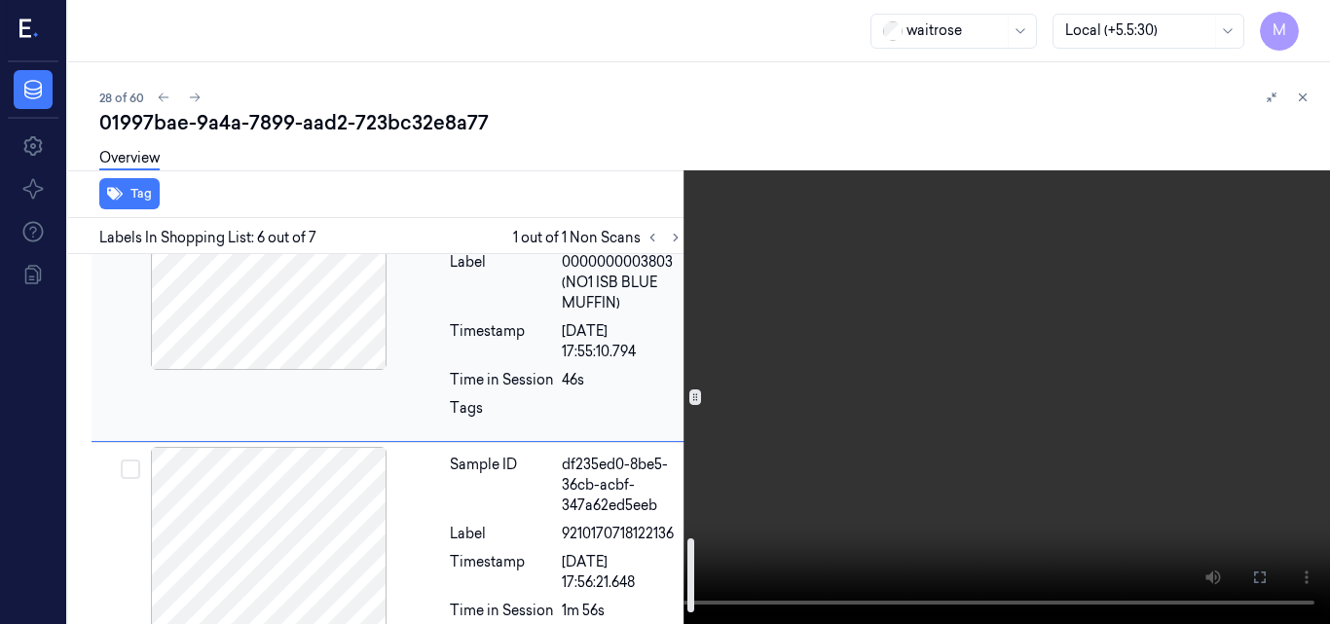
scroll to position [1477, 0]
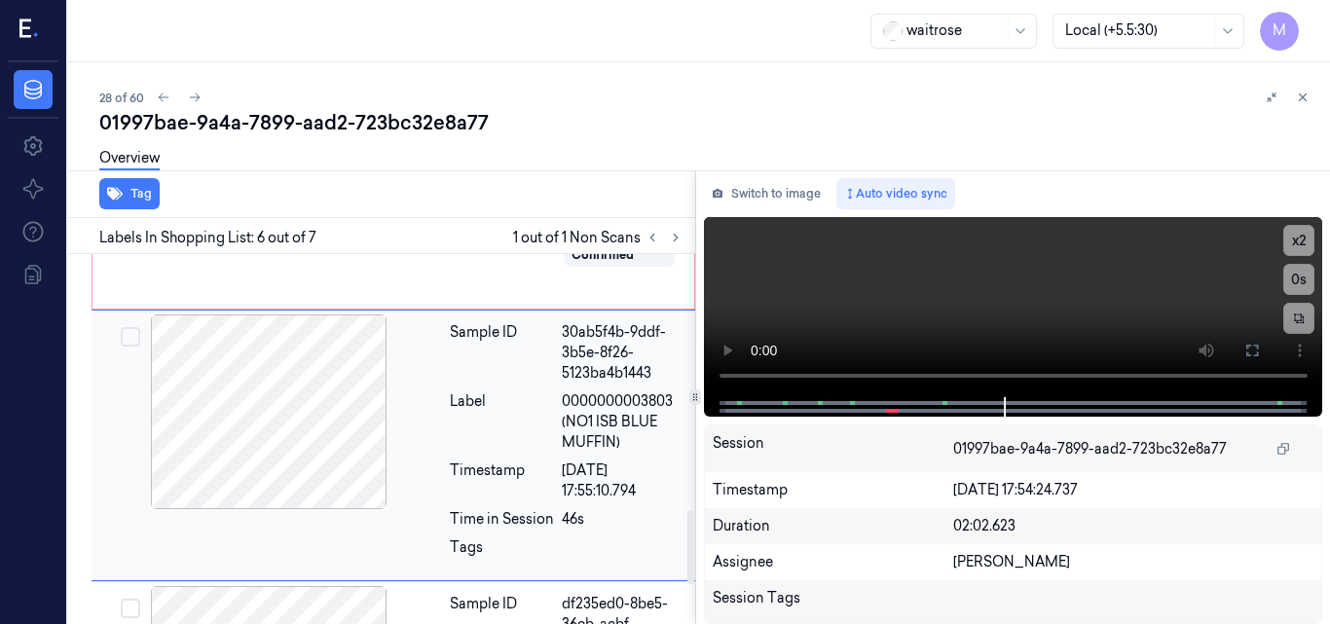
click at [547, 423] on div "Label" at bounding box center [502, 422] width 104 height 61
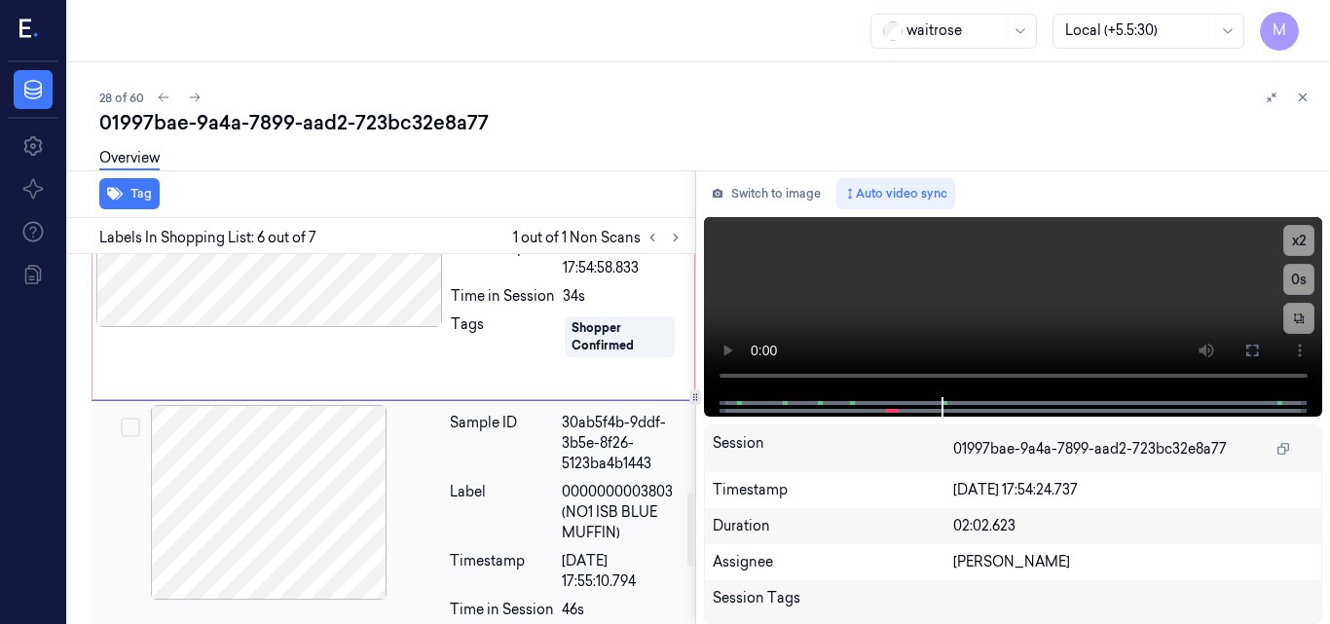
scroll to position [997, 0]
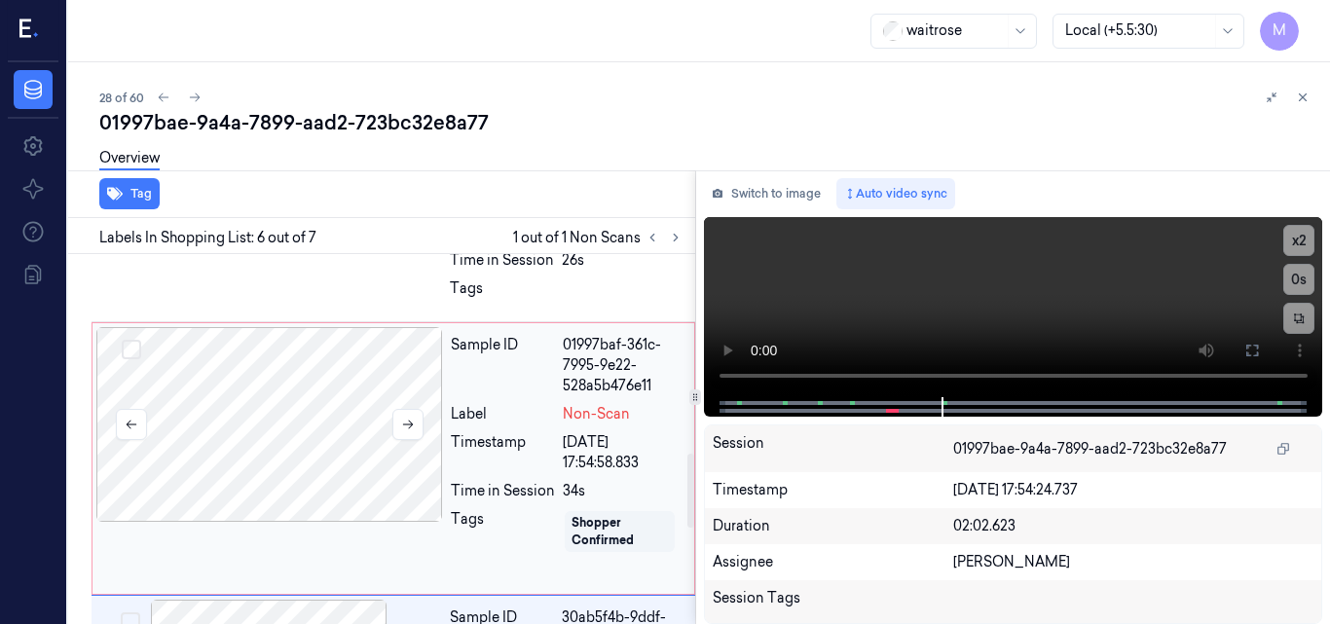
click at [269, 398] on div at bounding box center [269, 424] width 347 height 195
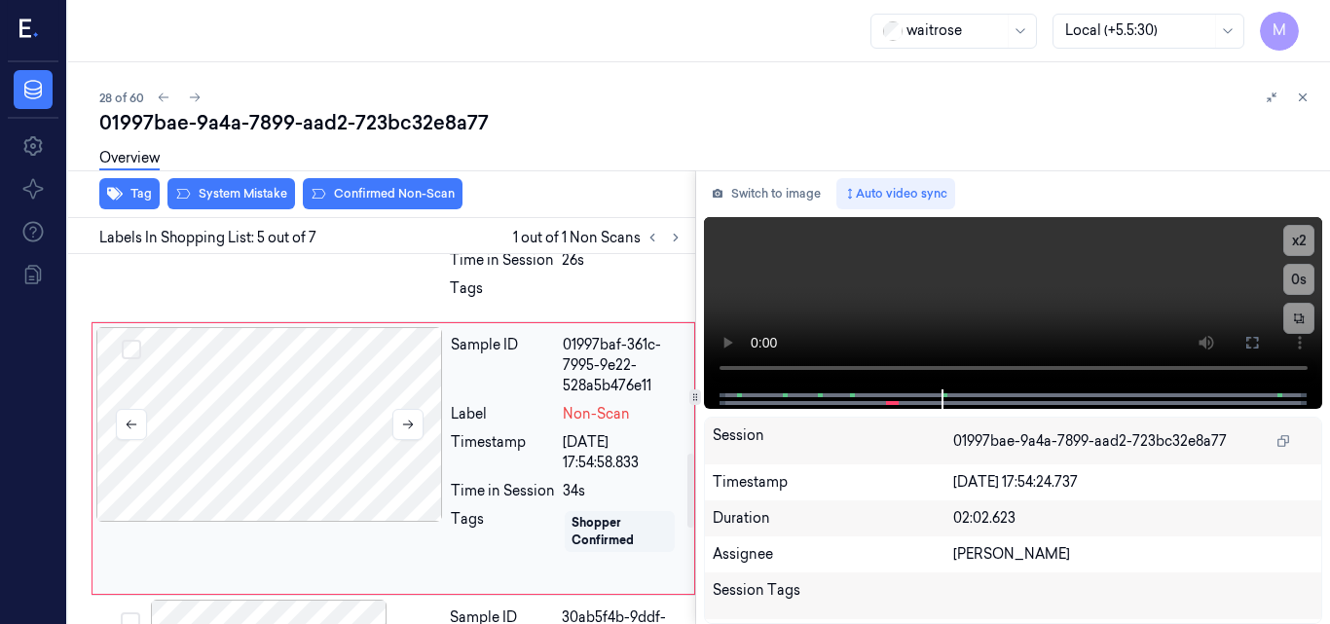
scroll to position [1017, 0]
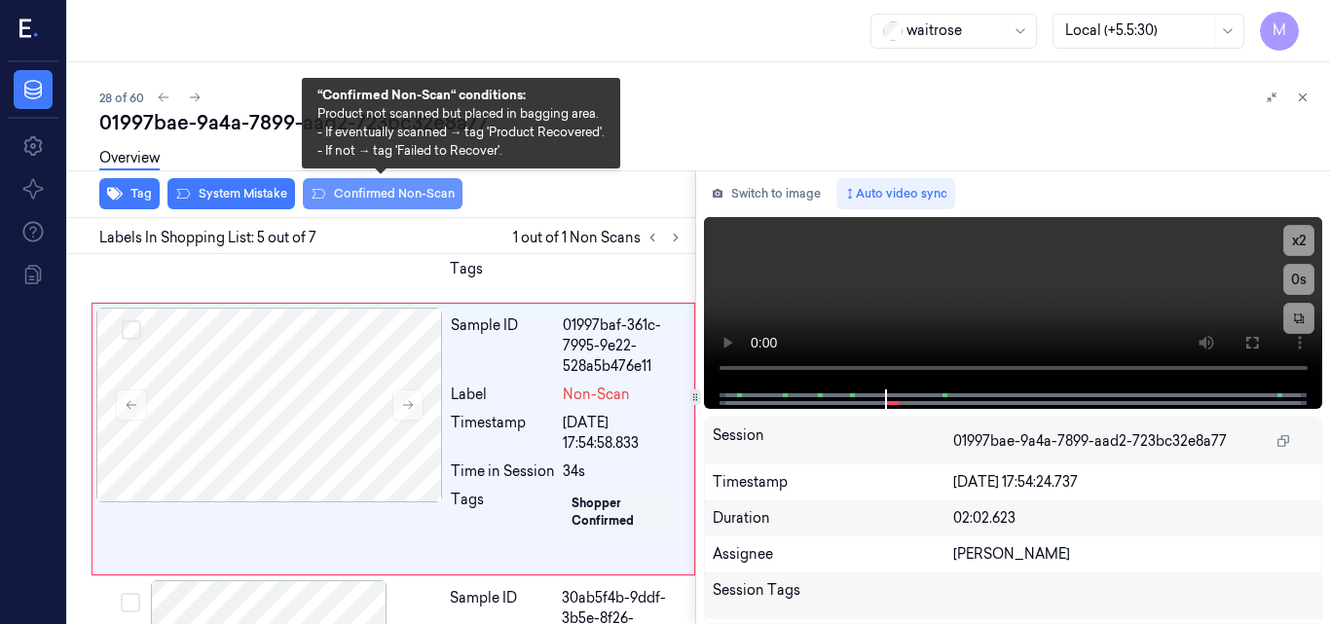
click at [390, 186] on button "Confirmed Non-Scan" at bounding box center [383, 193] width 160 height 31
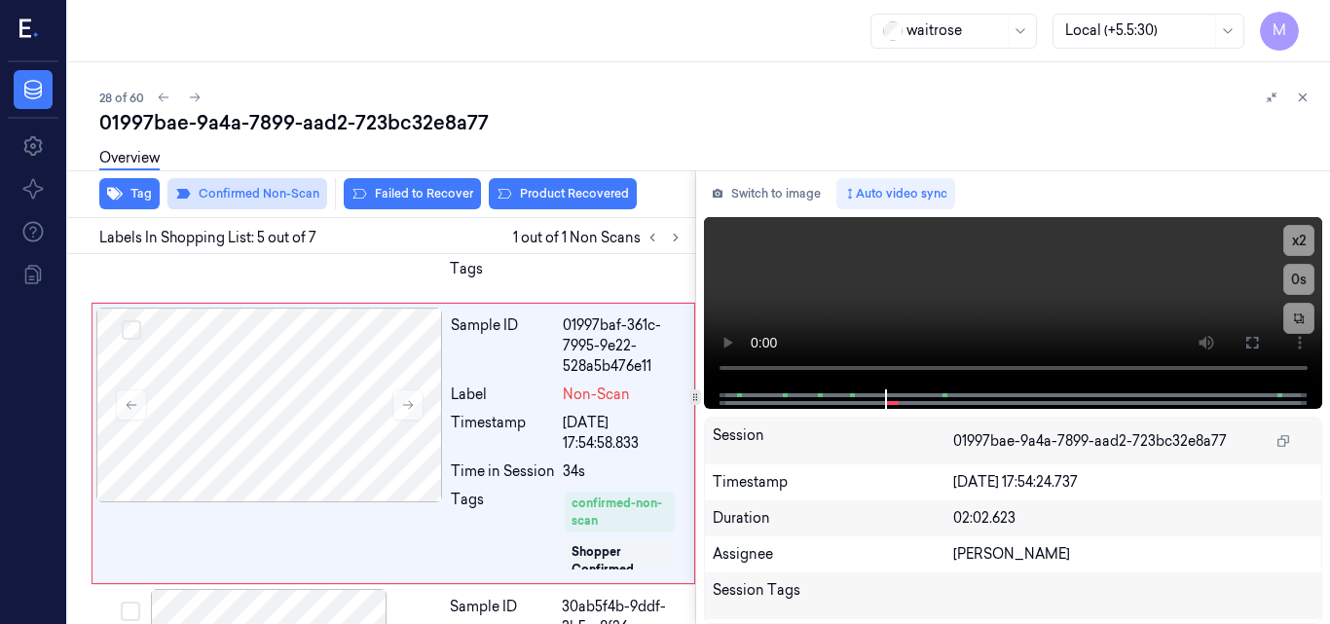
scroll to position [1022, 0]
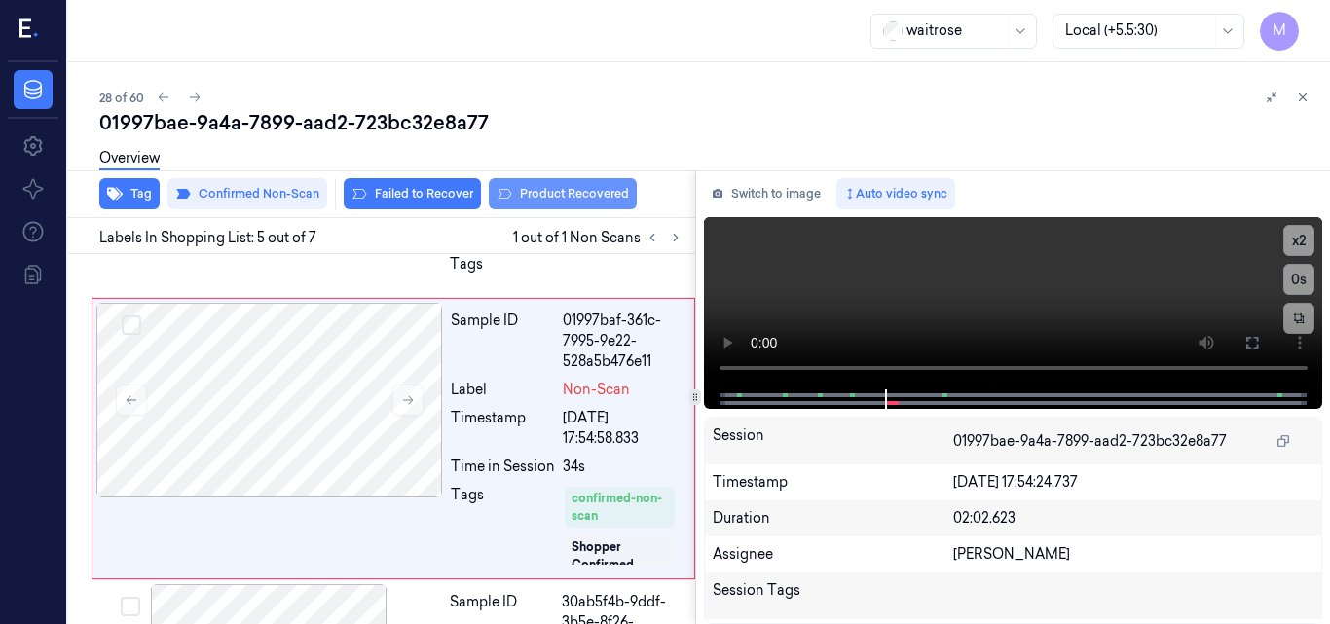
click at [570, 199] on button "Product Recovered" at bounding box center [563, 193] width 148 height 31
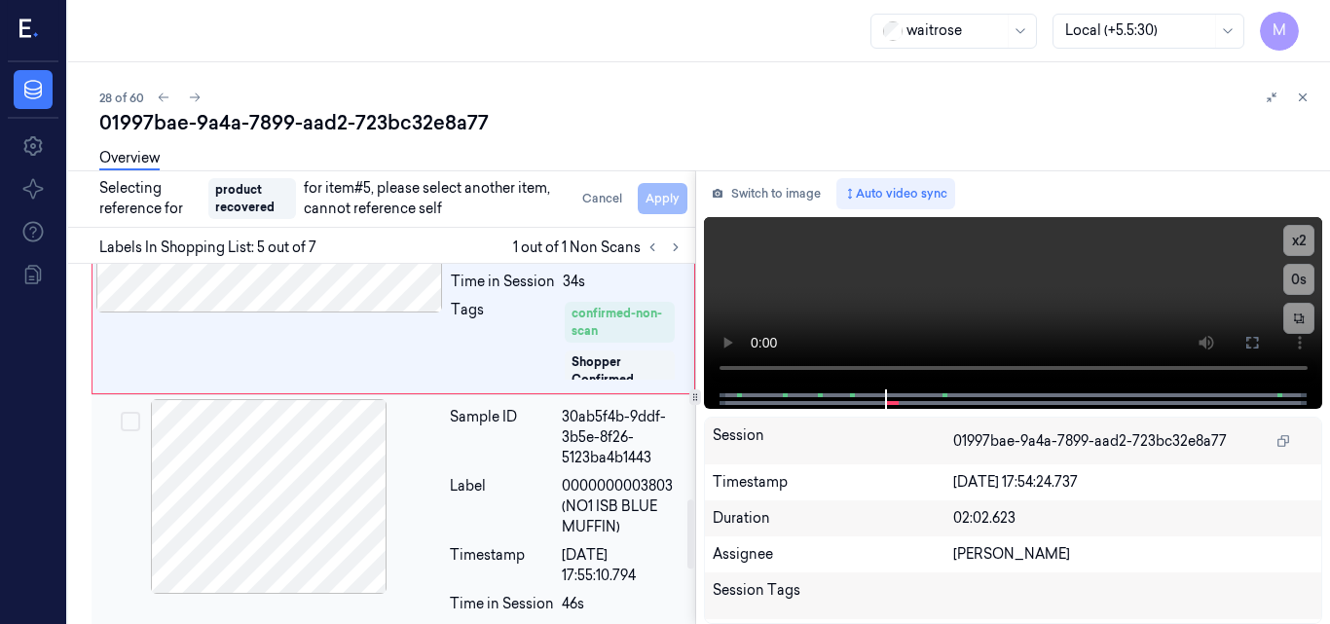
click at [480, 504] on div "Label" at bounding box center [502, 506] width 104 height 61
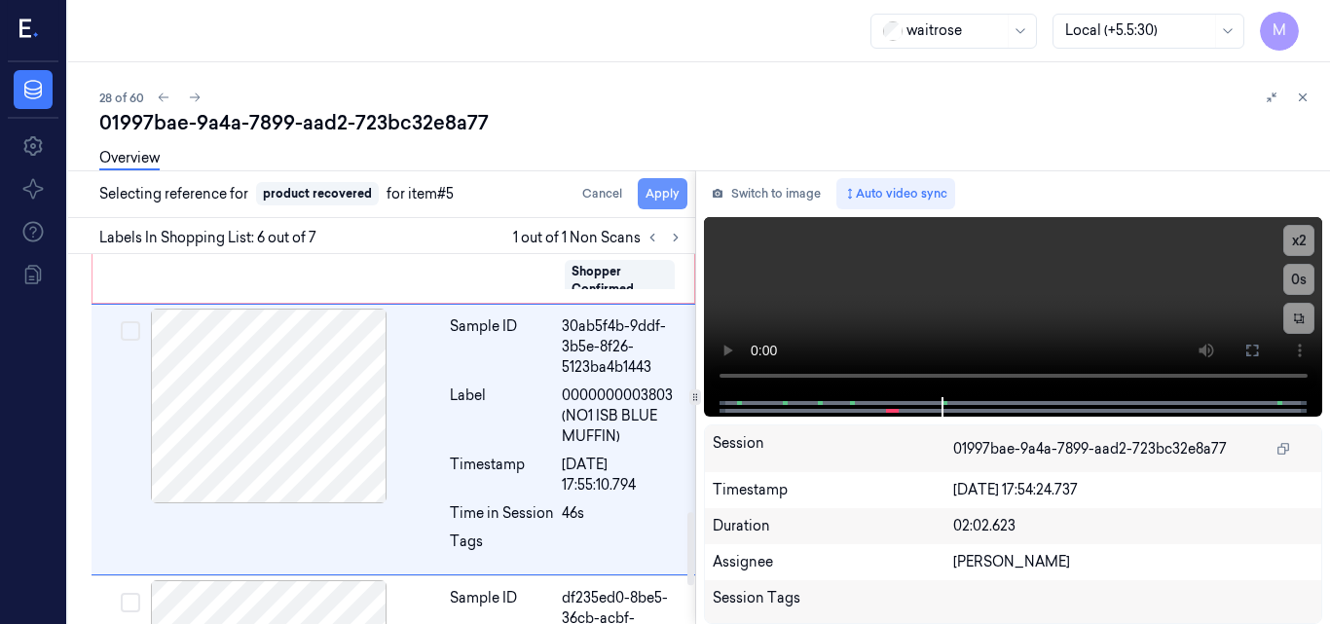
scroll to position [1298, 0]
click at [664, 198] on button "Apply" at bounding box center [663, 193] width 50 height 31
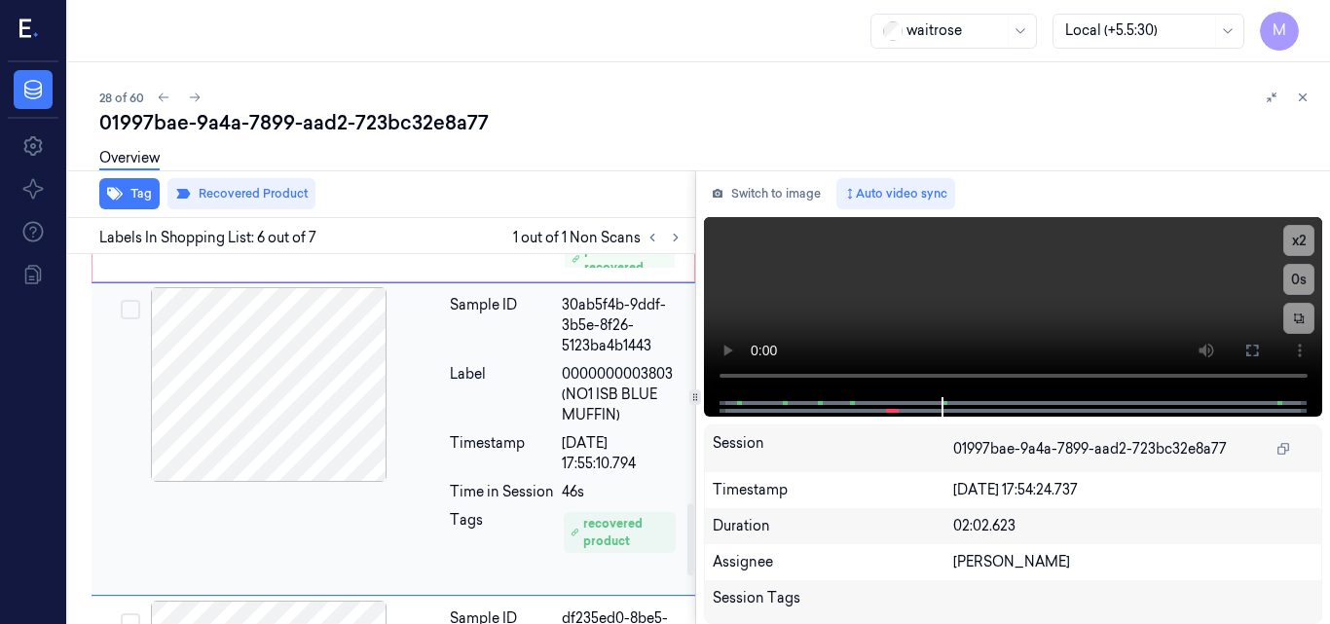
scroll to position [1124, 0]
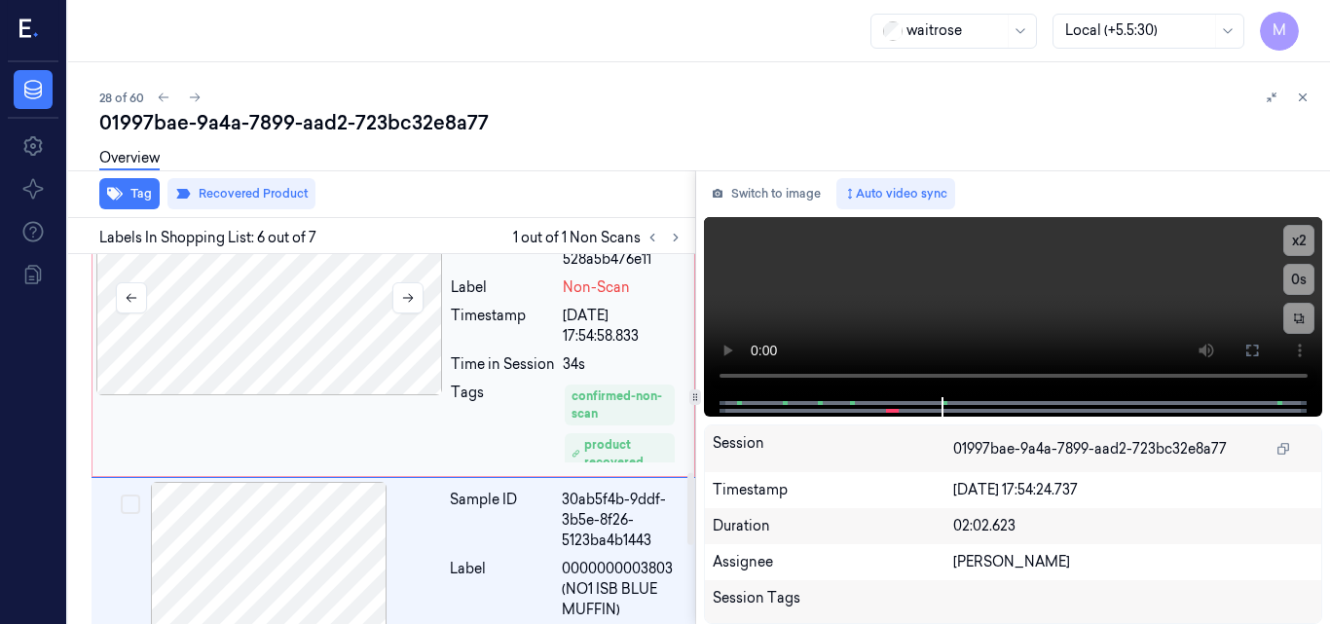
click at [378, 346] on div at bounding box center [269, 298] width 347 height 195
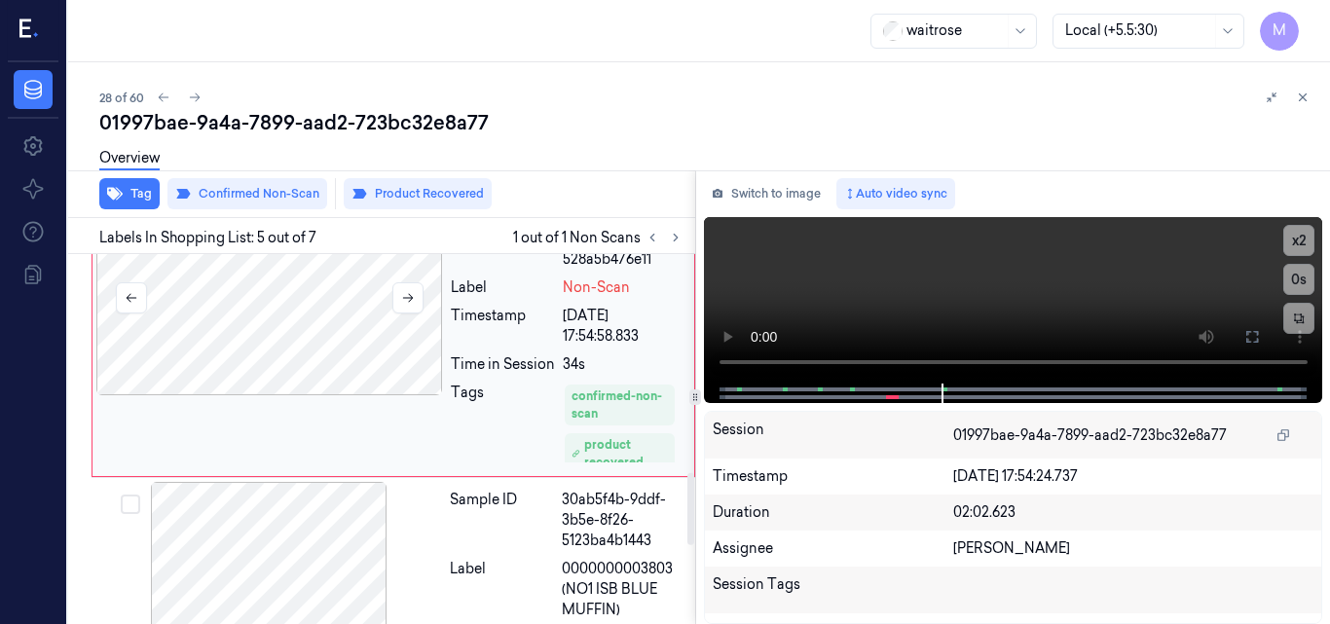
scroll to position [1022, 0]
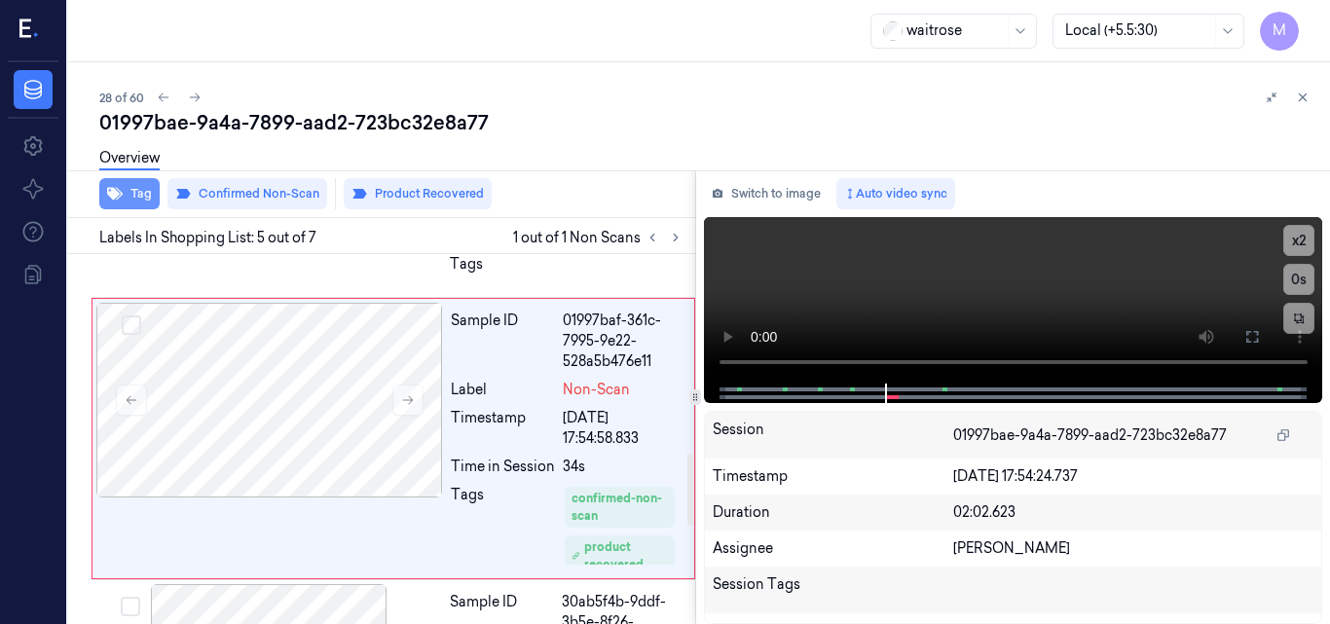
click at [135, 198] on button "Tag" at bounding box center [129, 193] width 60 height 31
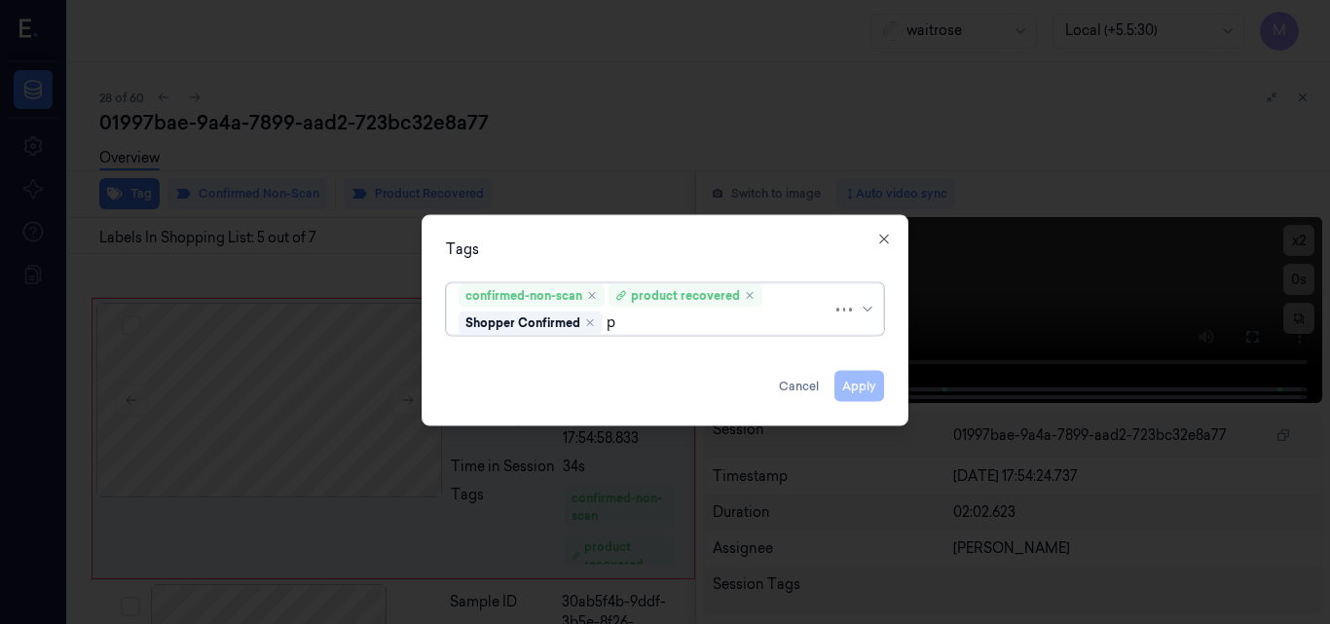
type input "pi"
click at [530, 361] on div "Picklist item alert" at bounding box center [515, 360] width 112 height 20
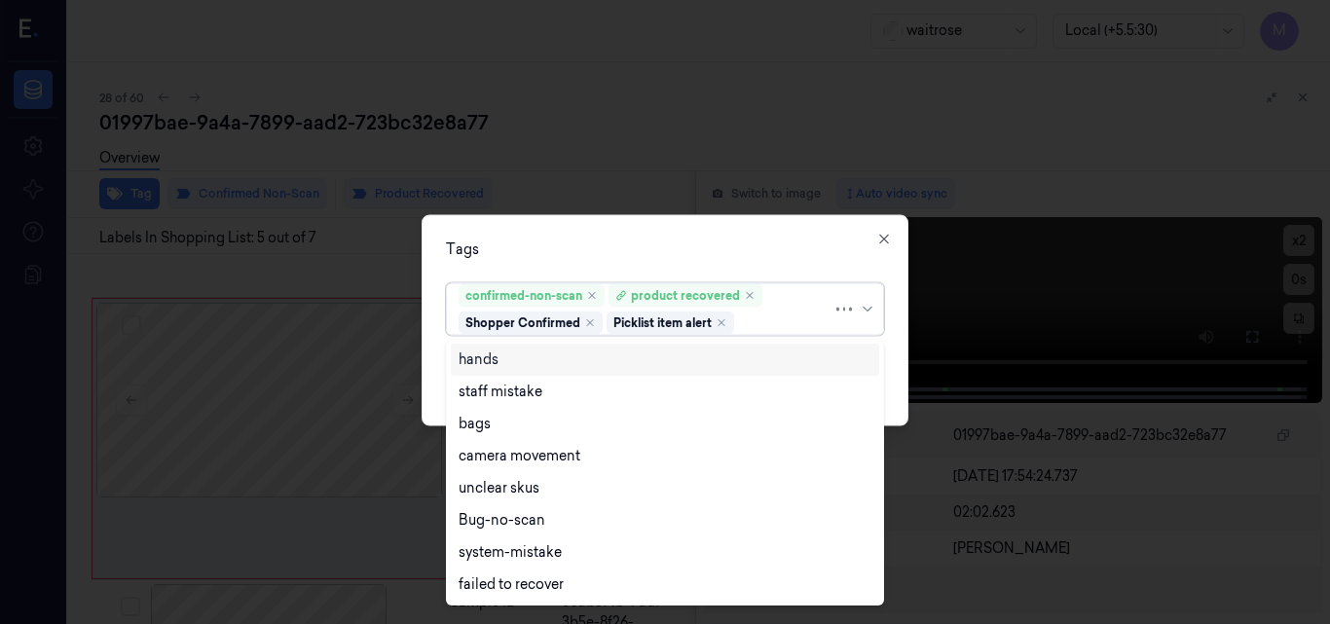
click at [636, 242] on div "Tags" at bounding box center [665, 249] width 438 height 20
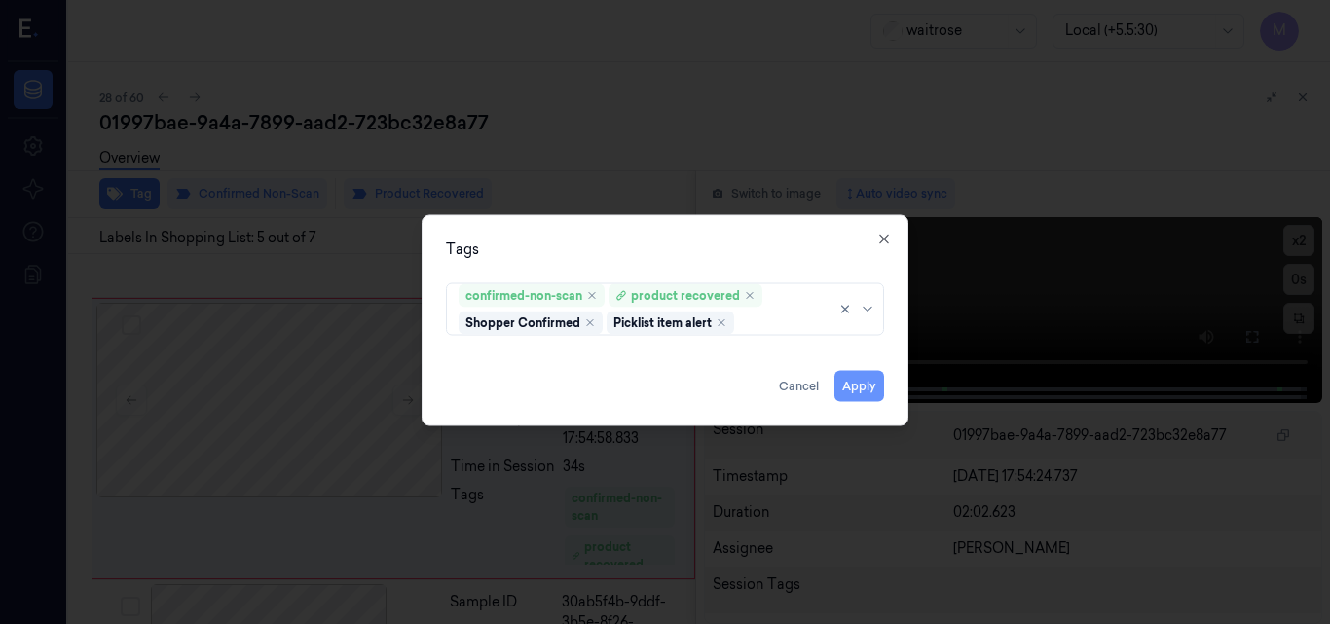
click at [871, 395] on button "Apply" at bounding box center [860, 385] width 50 height 31
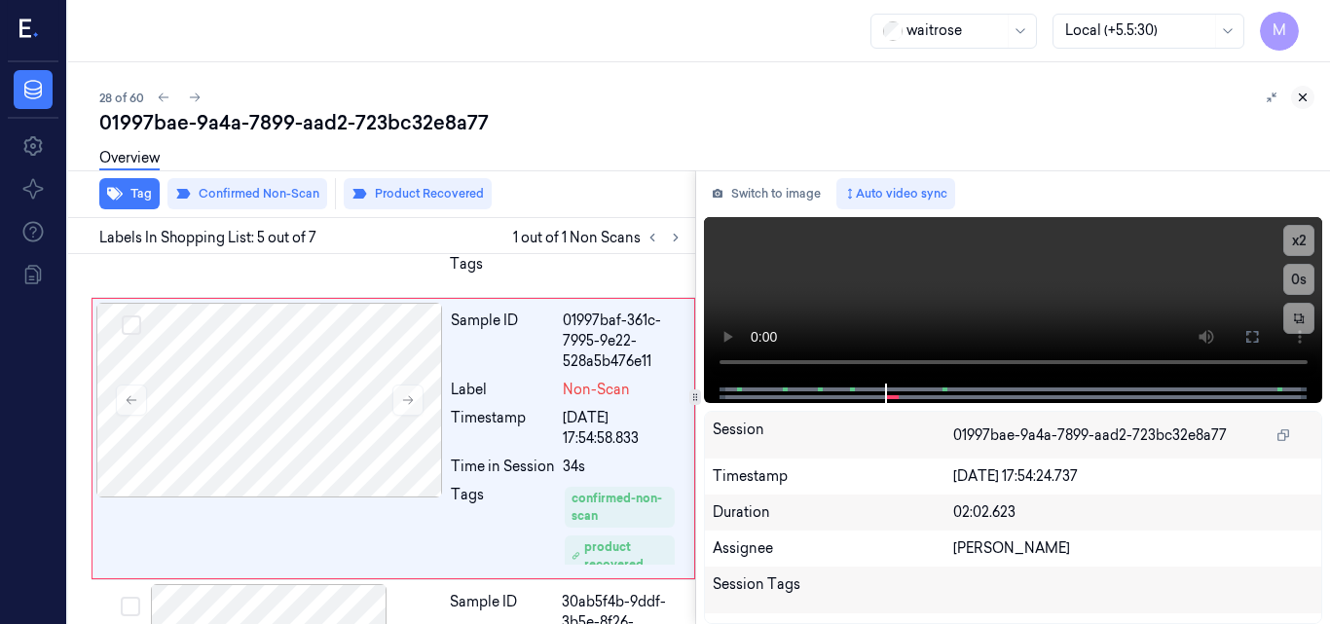
click at [1303, 100] on icon at bounding box center [1303, 98] width 14 height 14
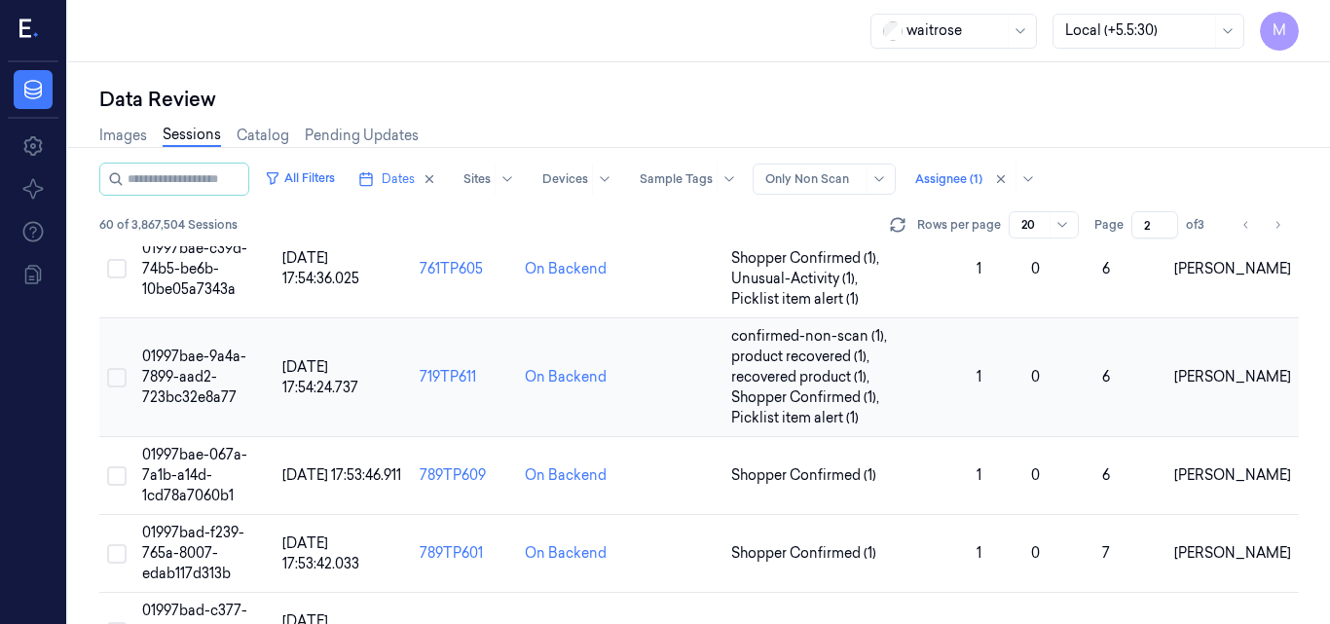
scroll to position [699, 0]
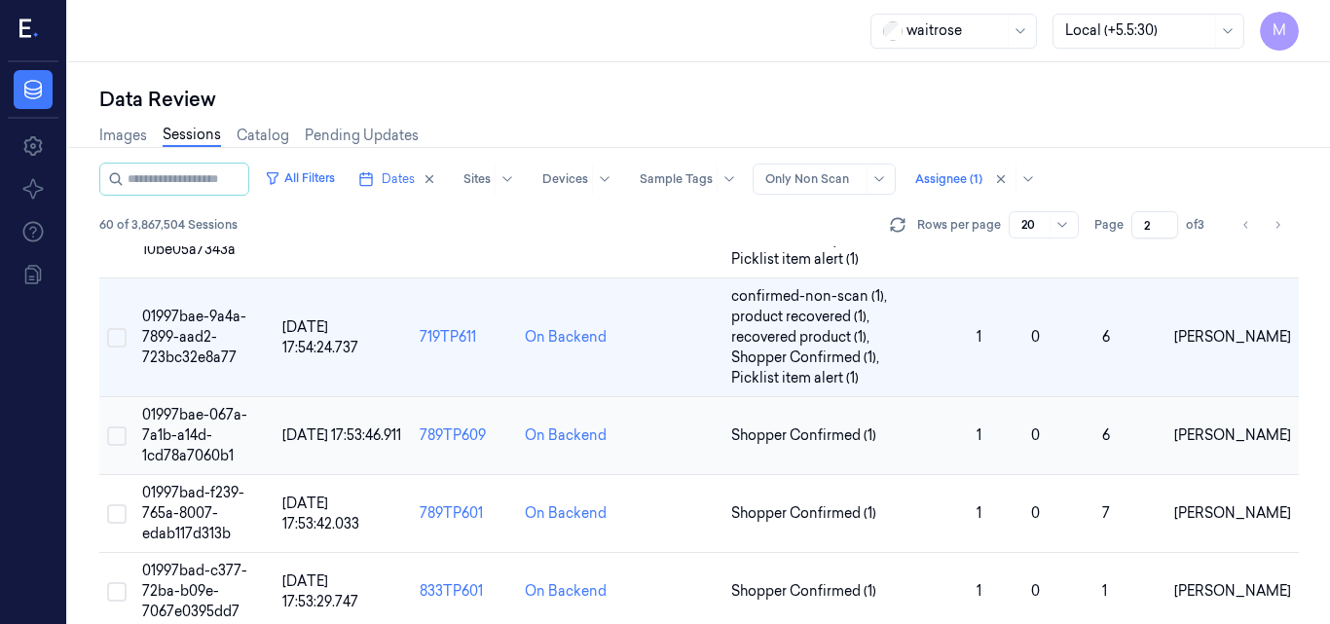
click at [202, 421] on span "01997bae-067a-7a1b-a14d-1cd78a7060b1" at bounding box center [194, 435] width 105 height 58
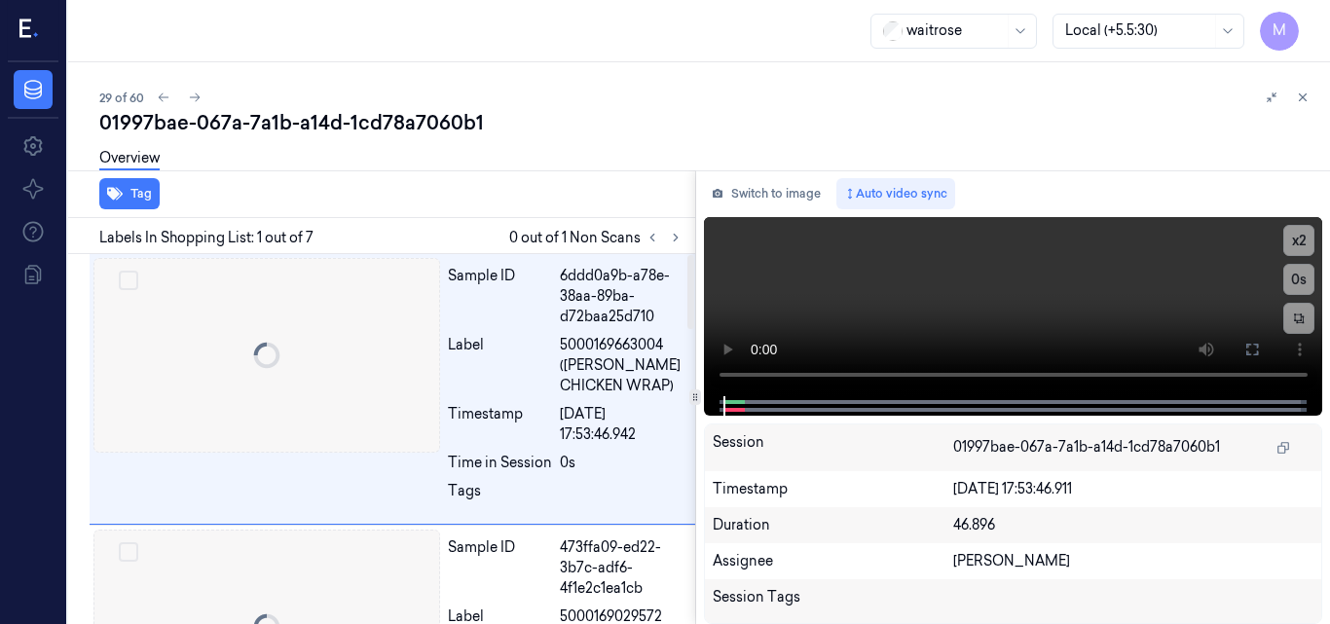
scroll to position [0, 1]
click at [672, 241] on icon at bounding box center [676, 238] width 14 height 14
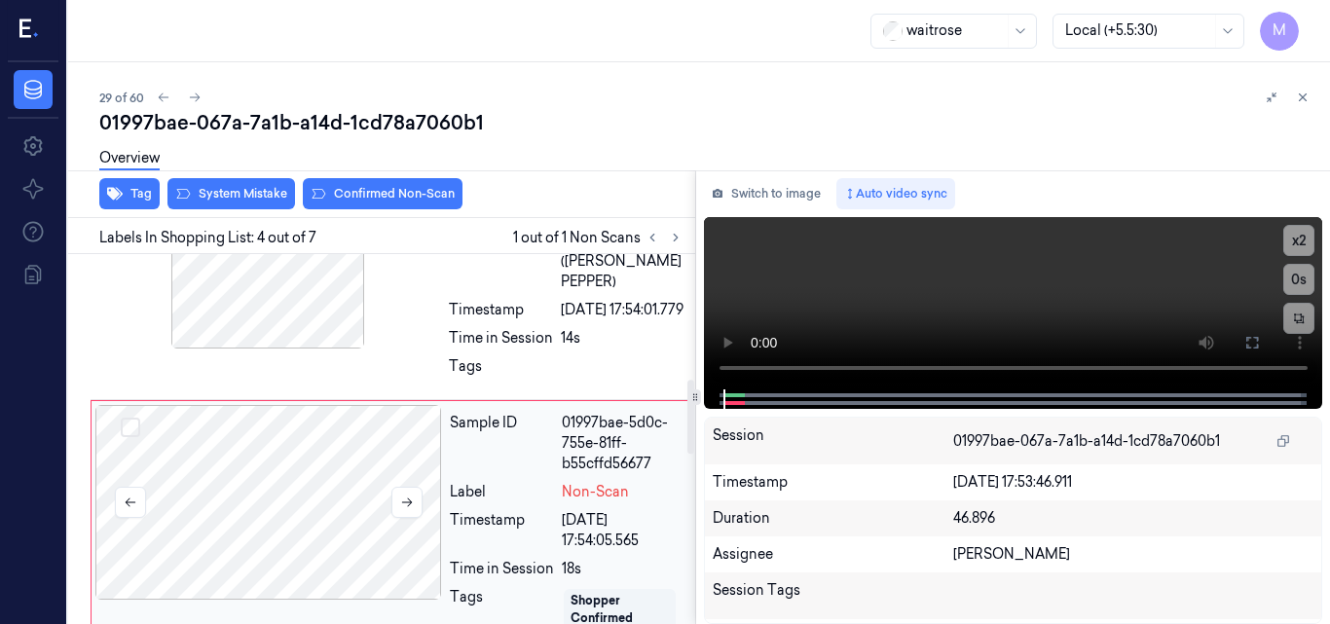
scroll to position [530, 1]
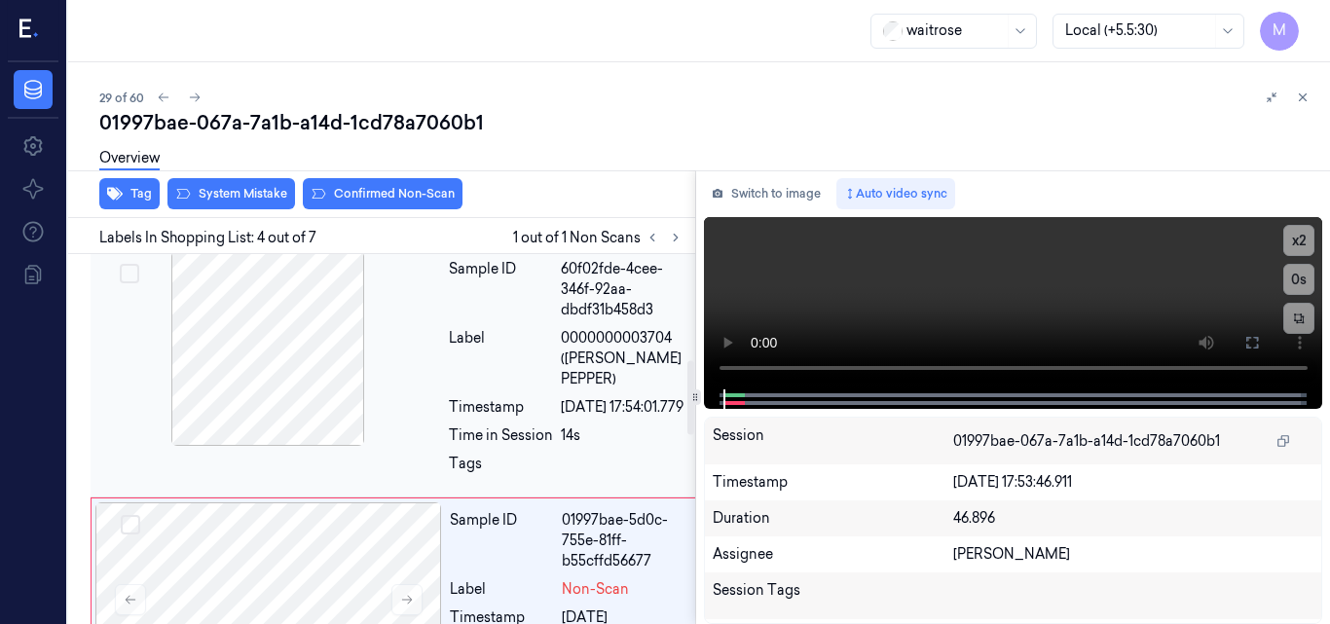
click at [318, 354] on div at bounding box center [267, 348] width 347 height 195
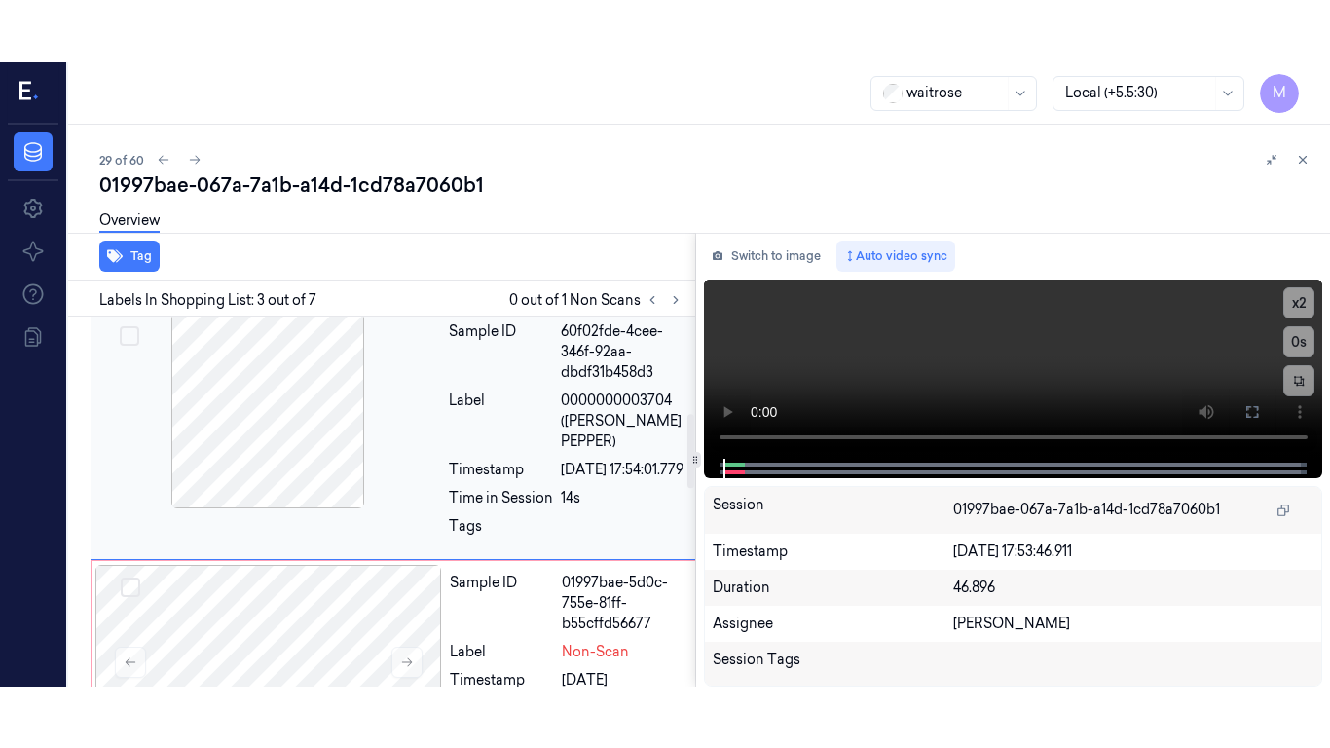
scroll to position [463, 1]
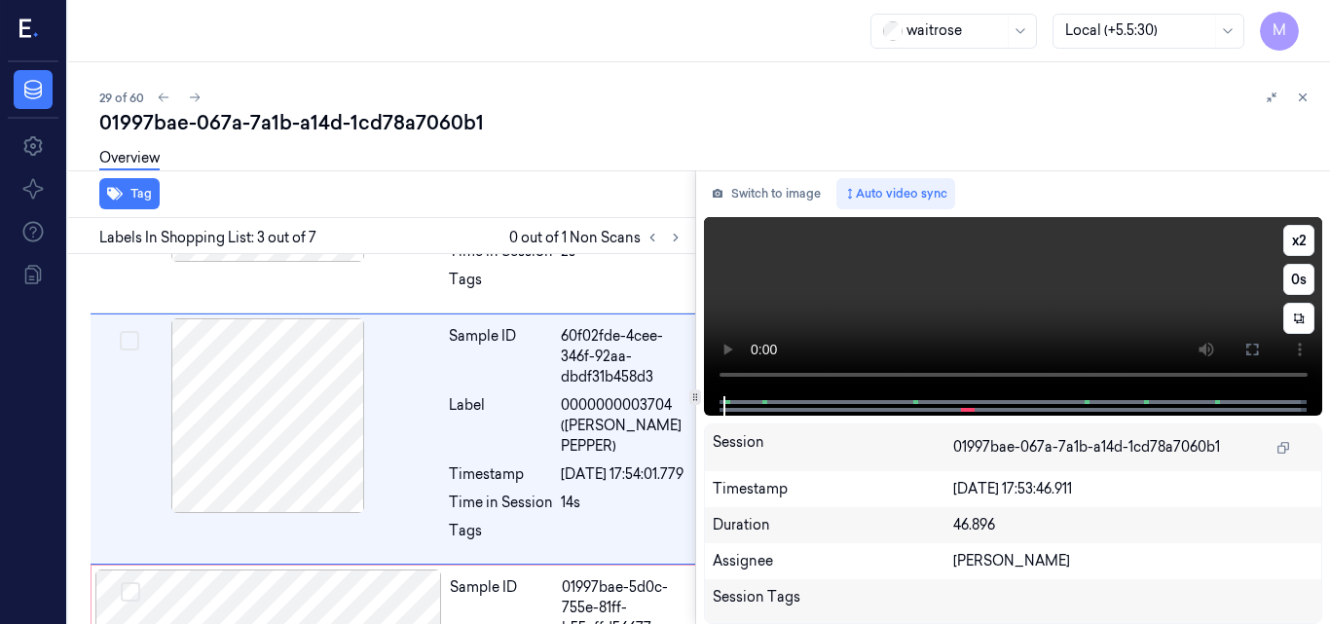
click at [1042, 312] on video at bounding box center [1013, 306] width 619 height 179
click at [1254, 357] on icon at bounding box center [1253, 350] width 16 height 16
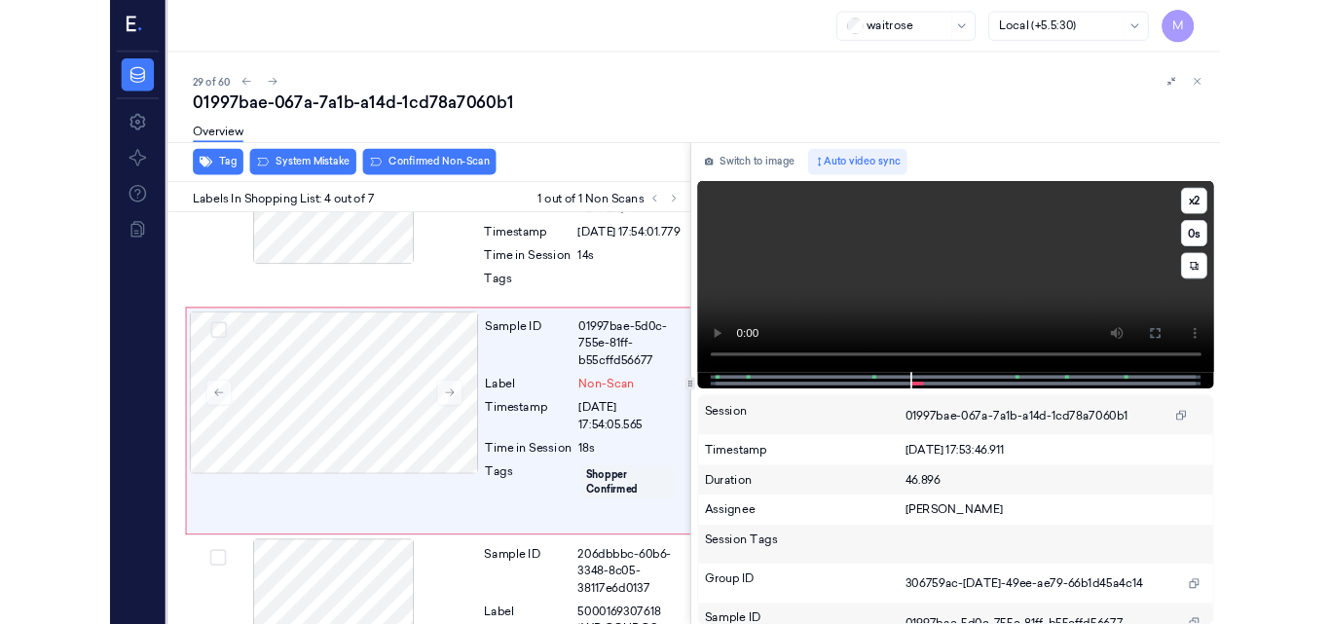
scroll to position [663, 1]
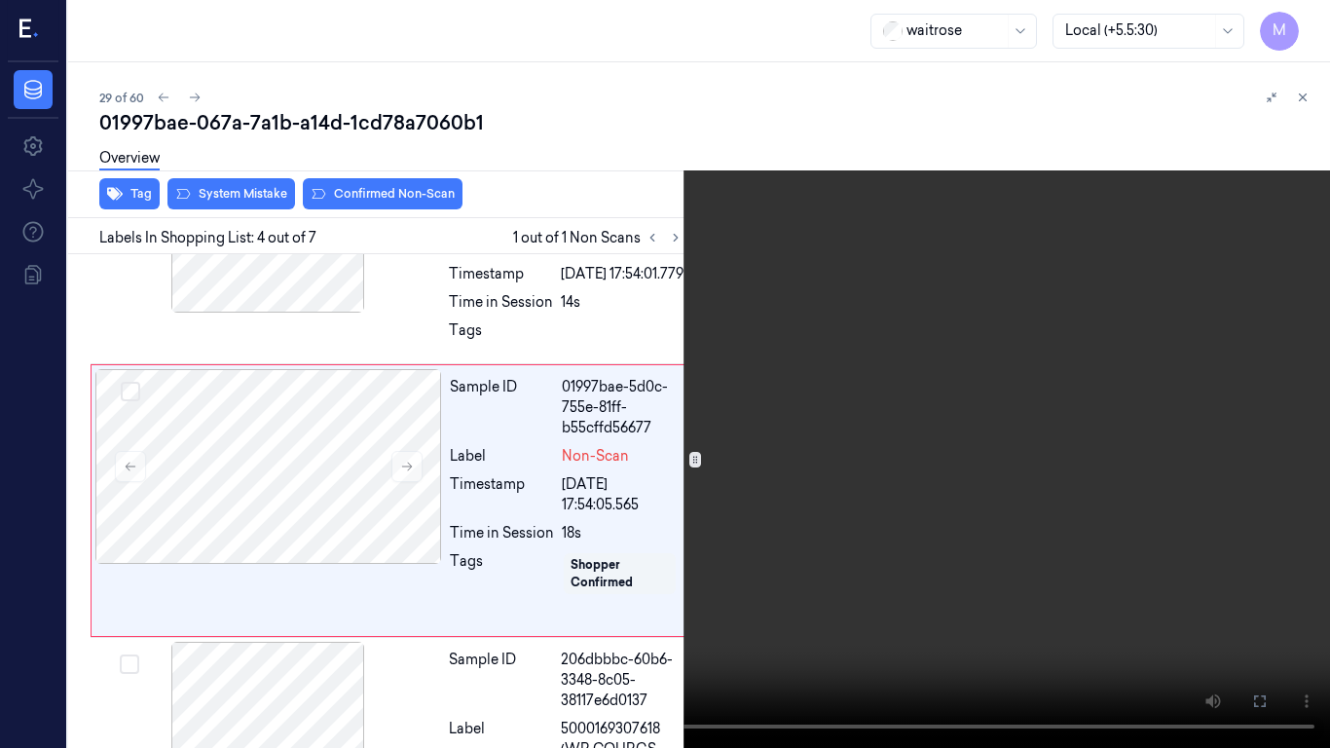
click at [865, 451] on video at bounding box center [665, 374] width 1330 height 748
click at [0, 0] on icon at bounding box center [0, 0] width 0 height 0
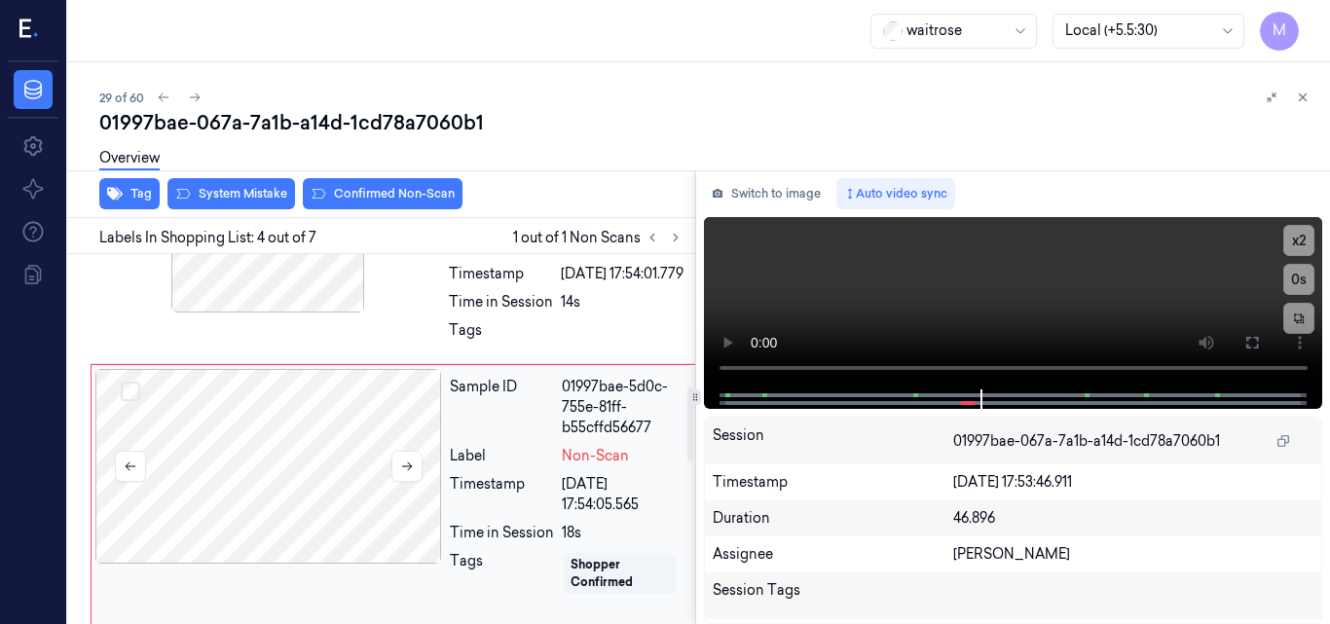
click at [315, 424] on div at bounding box center [268, 466] width 347 height 195
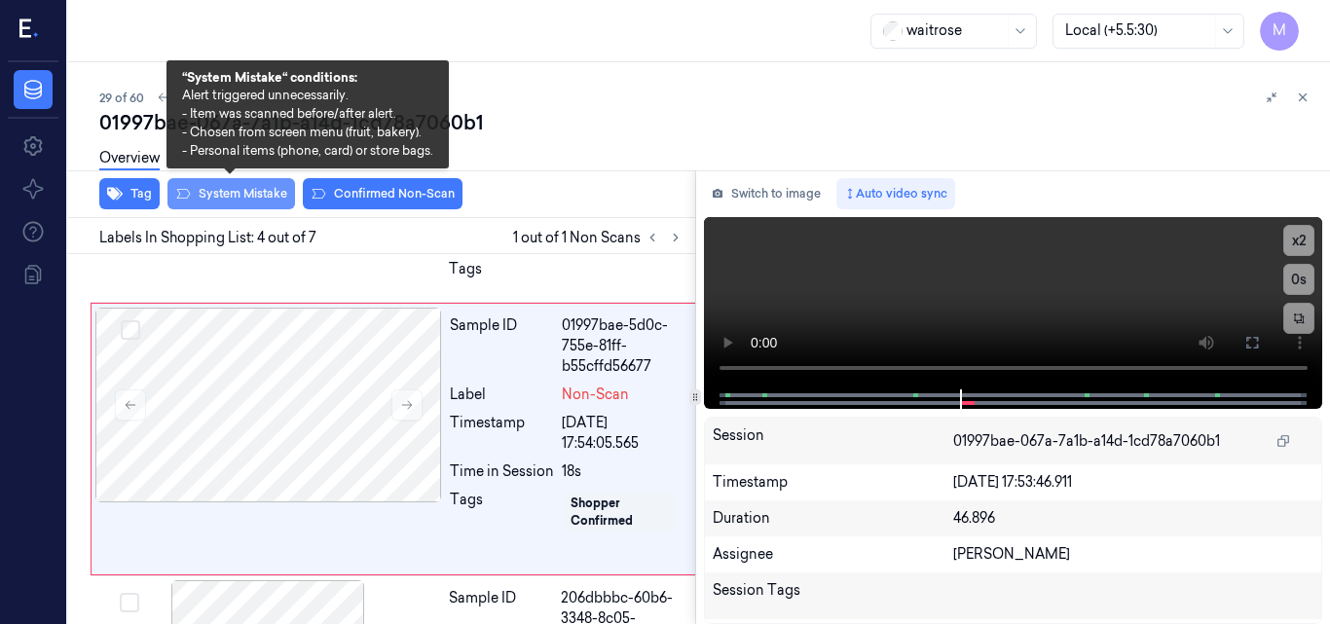
click at [232, 199] on button "System Mistake" at bounding box center [232, 193] width 128 height 31
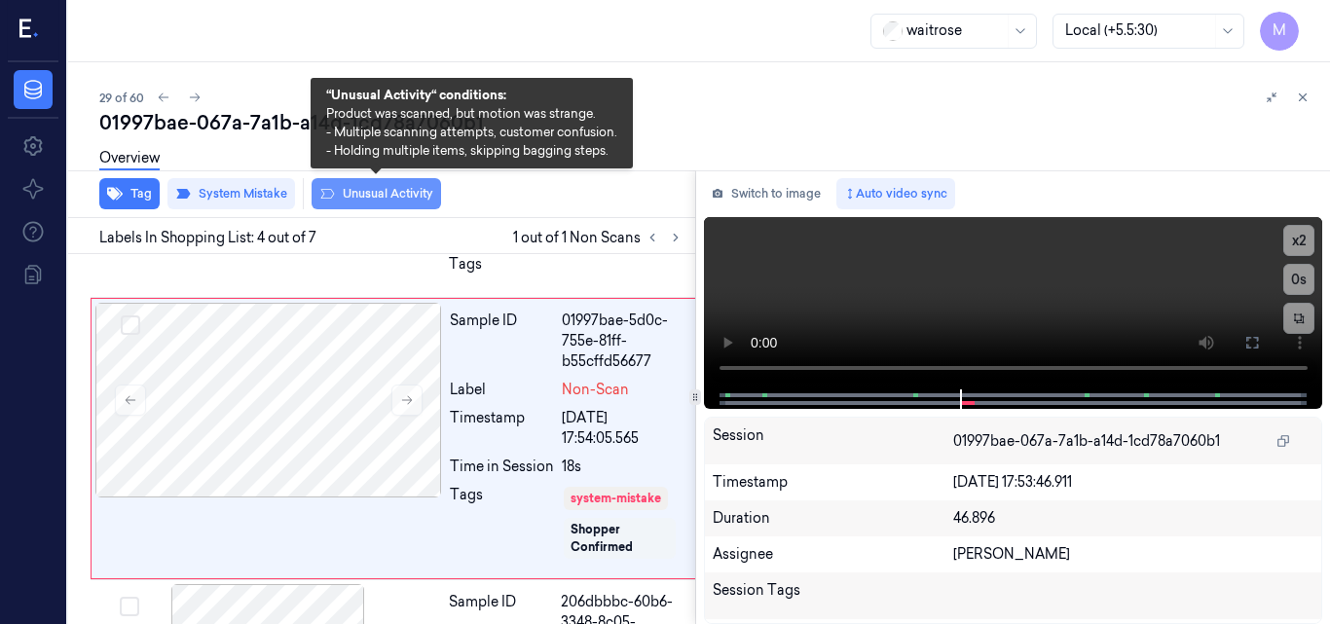
click at [410, 189] on button "Unusual Activity" at bounding box center [377, 193] width 130 height 31
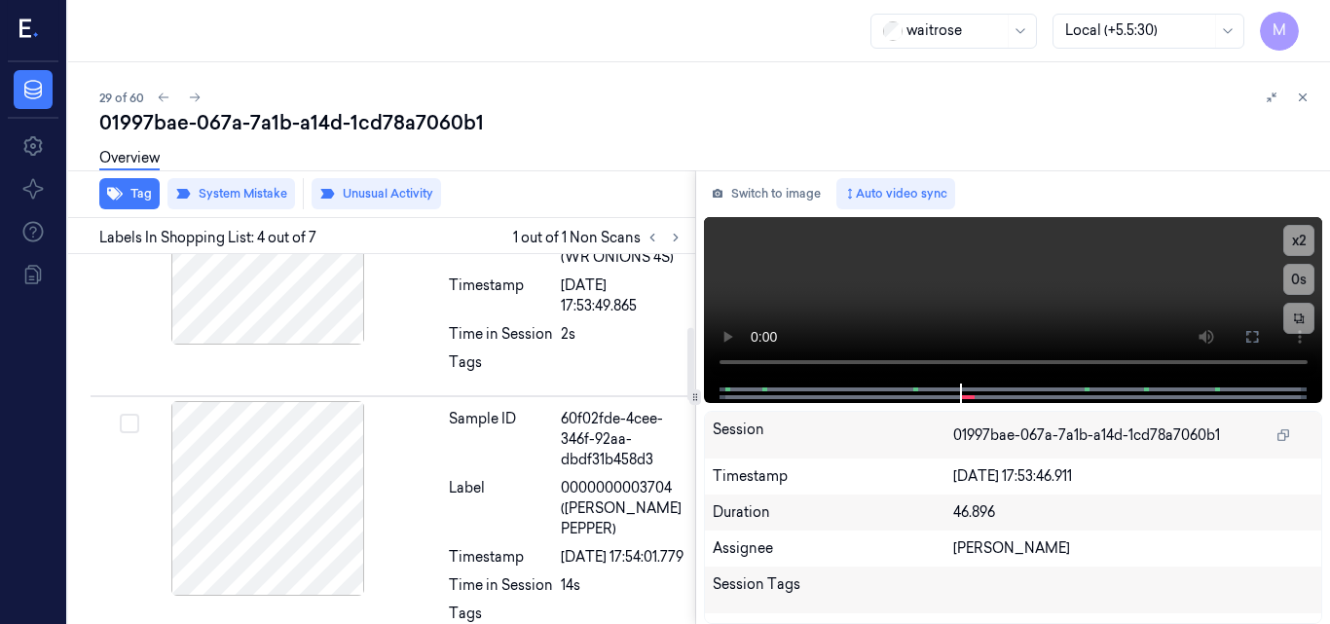
scroll to position [340, 1]
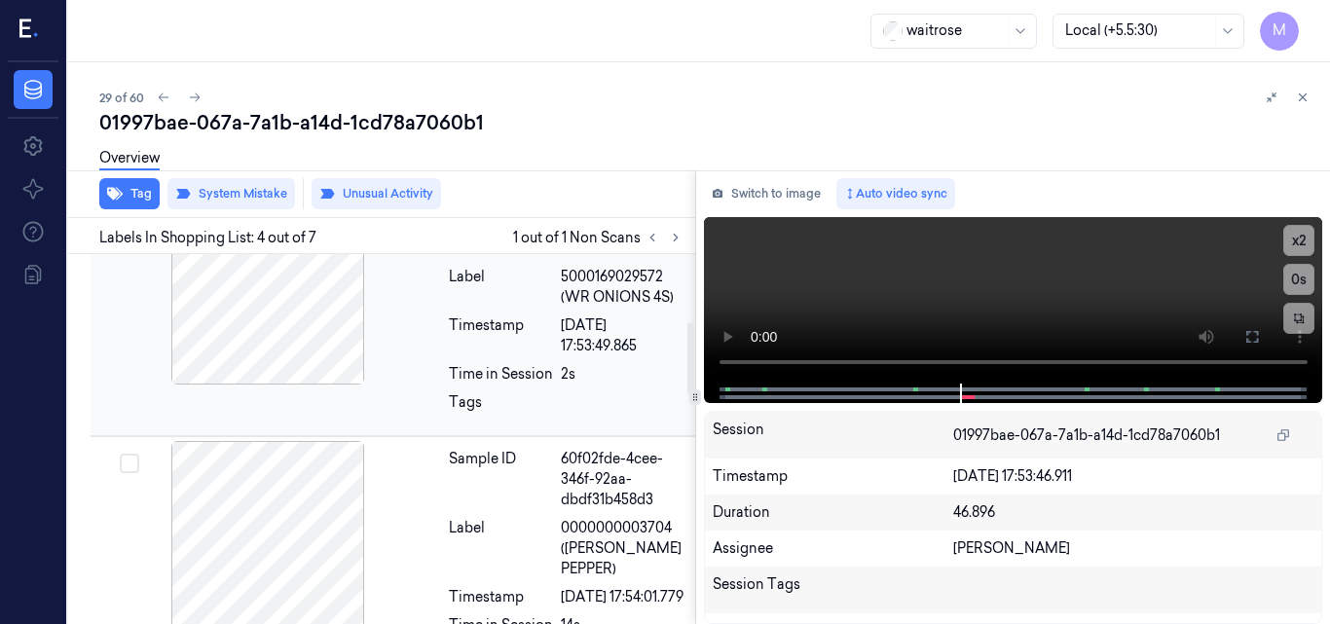
click at [295, 326] on div at bounding box center [267, 287] width 347 height 195
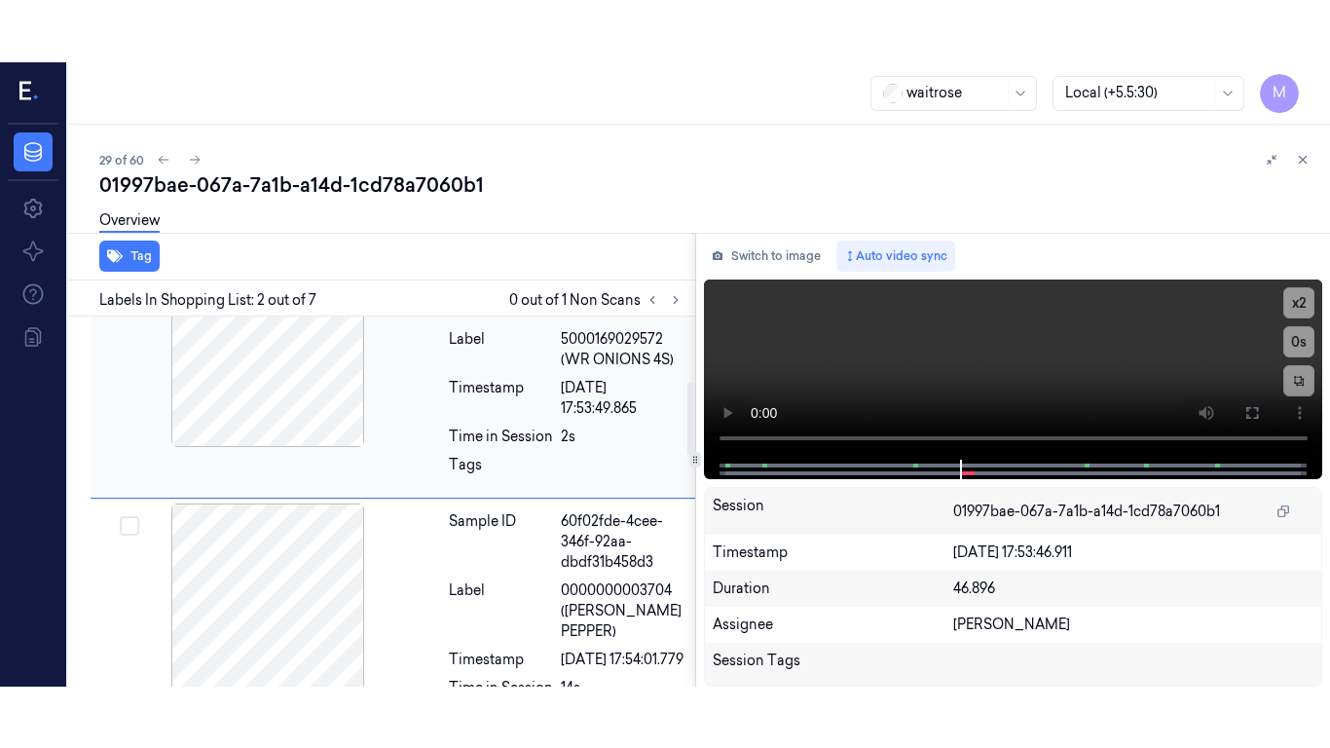
scroll to position [211, 1]
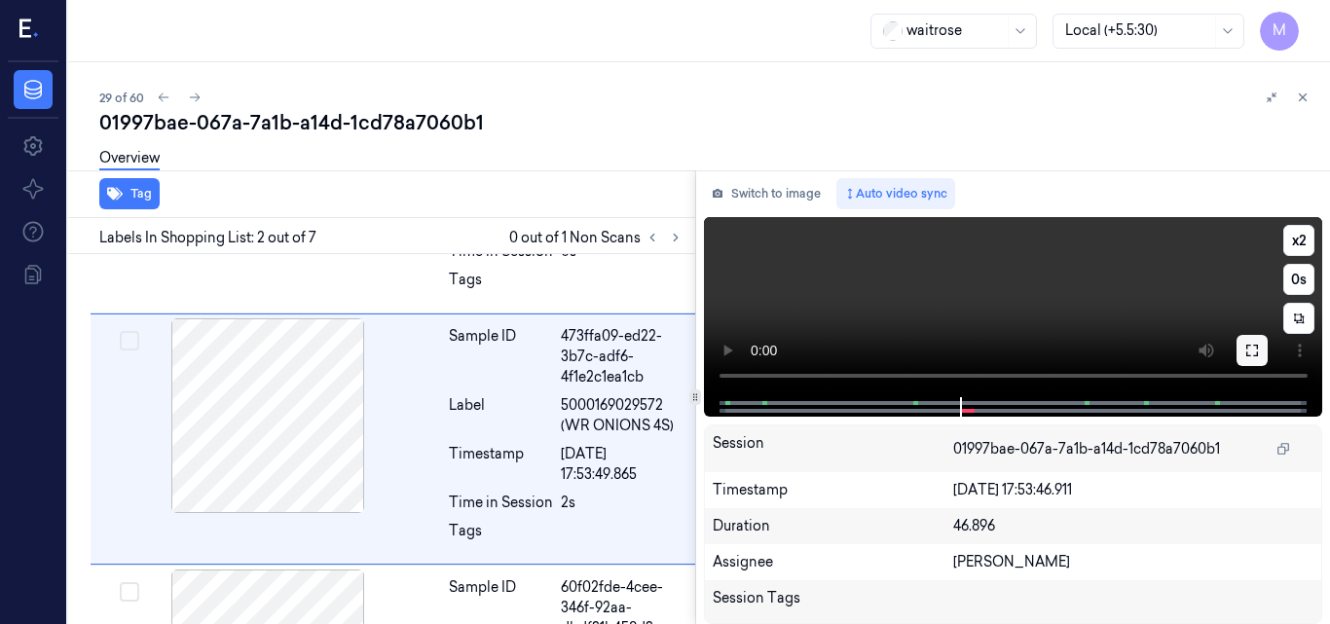
click at [1244, 354] on button at bounding box center [1252, 350] width 31 height 31
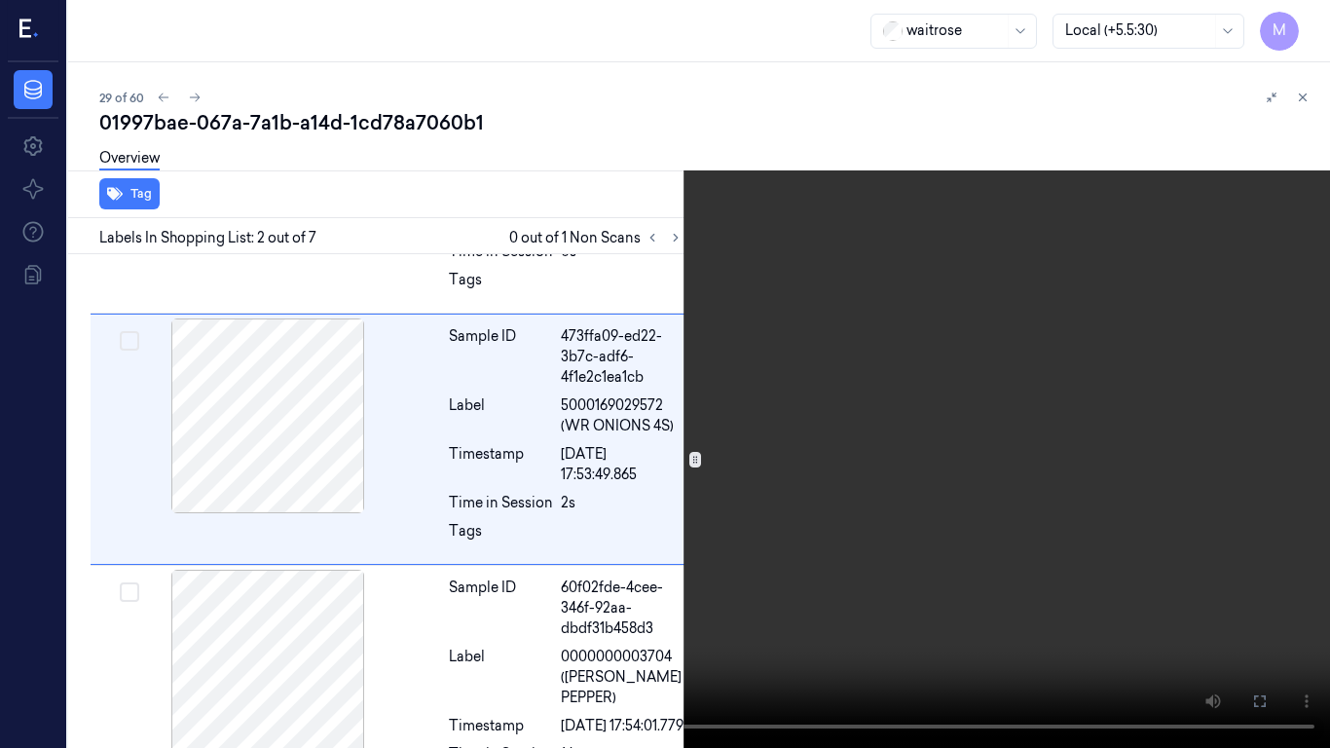
click at [846, 435] on video at bounding box center [665, 374] width 1330 height 748
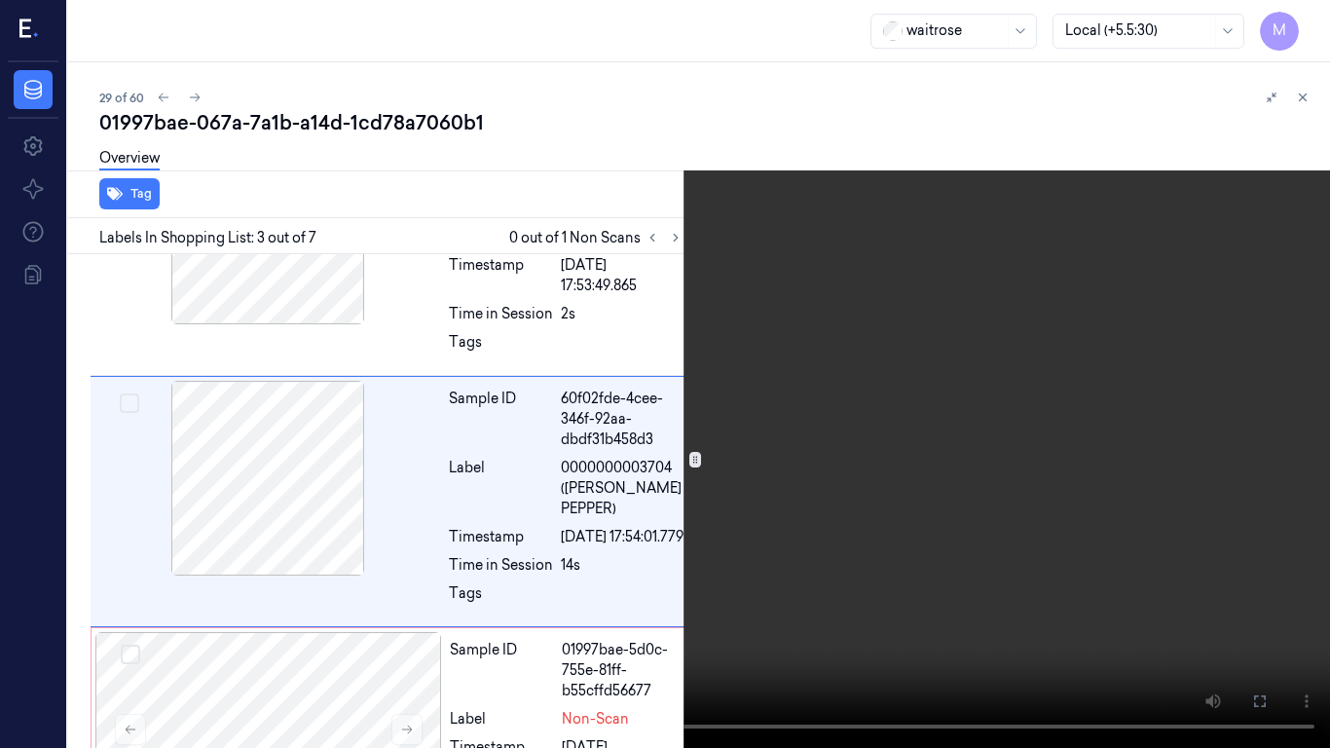
scroll to position [401, 1]
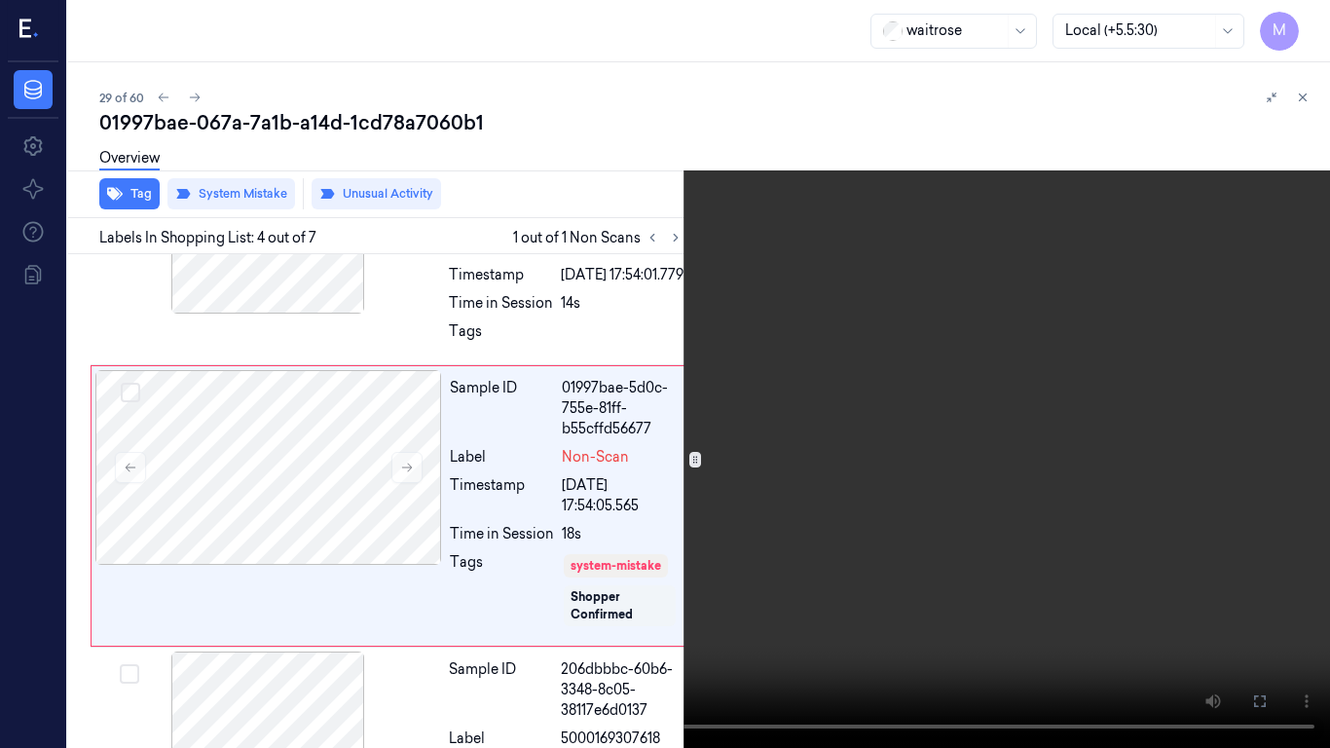
click at [820, 441] on video at bounding box center [665, 374] width 1330 height 748
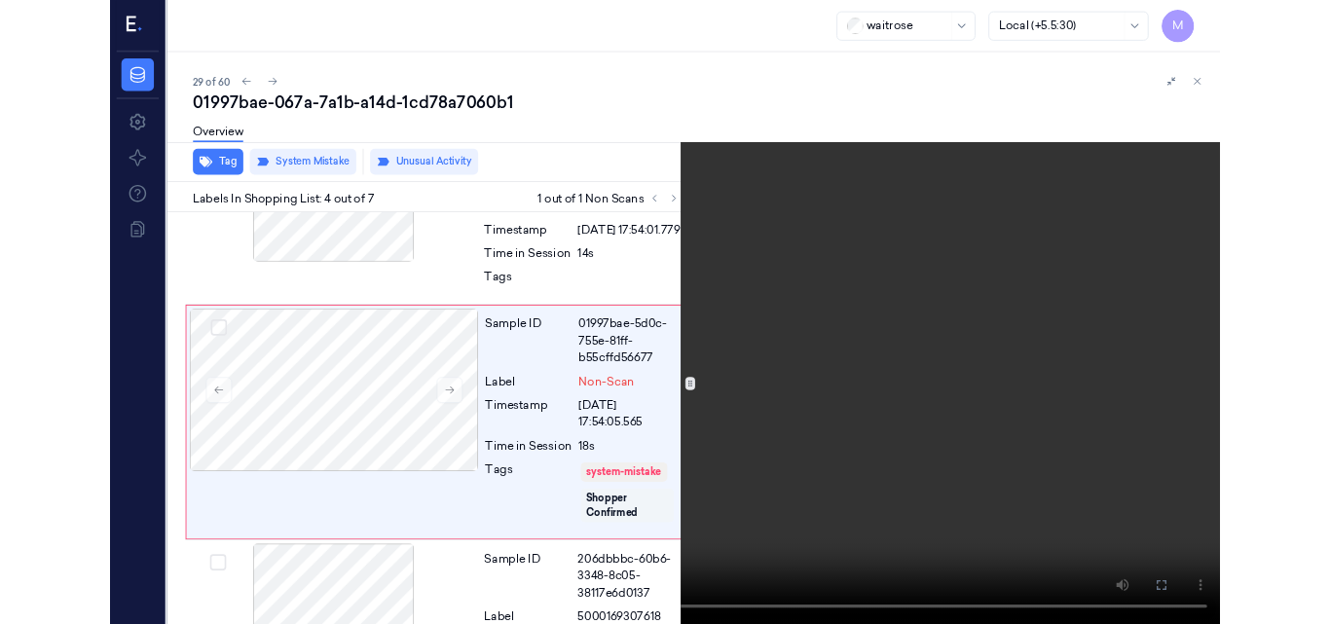
scroll to position [667, 1]
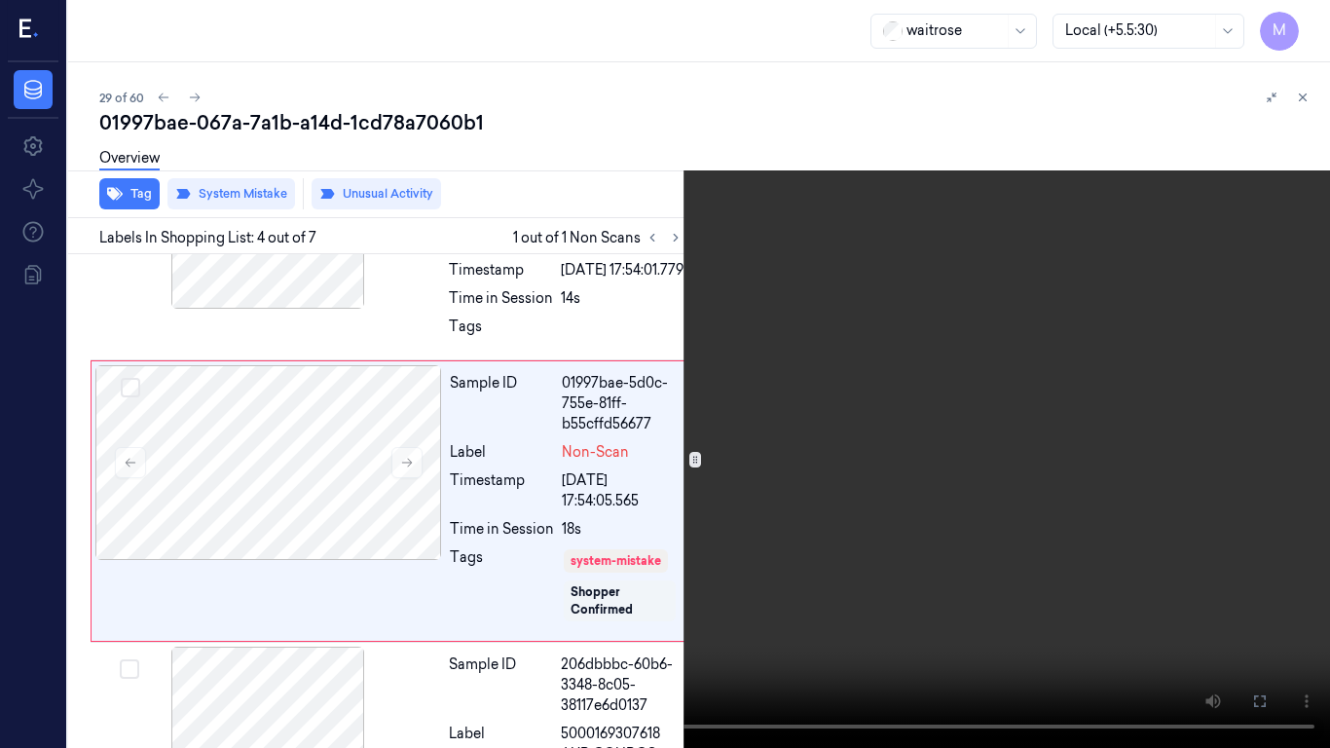
click at [0, 0] on icon at bounding box center [0, 0] width 0 height 0
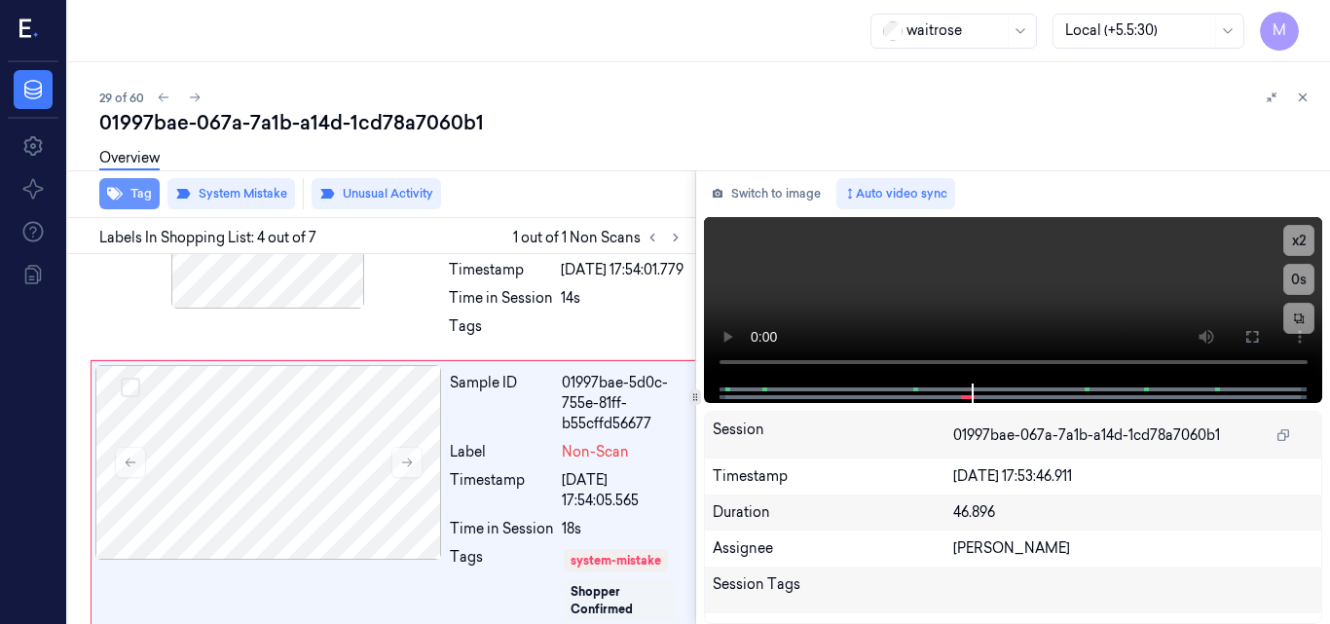
click at [143, 196] on button "Tag" at bounding box center [129, 193] width 60 height 31
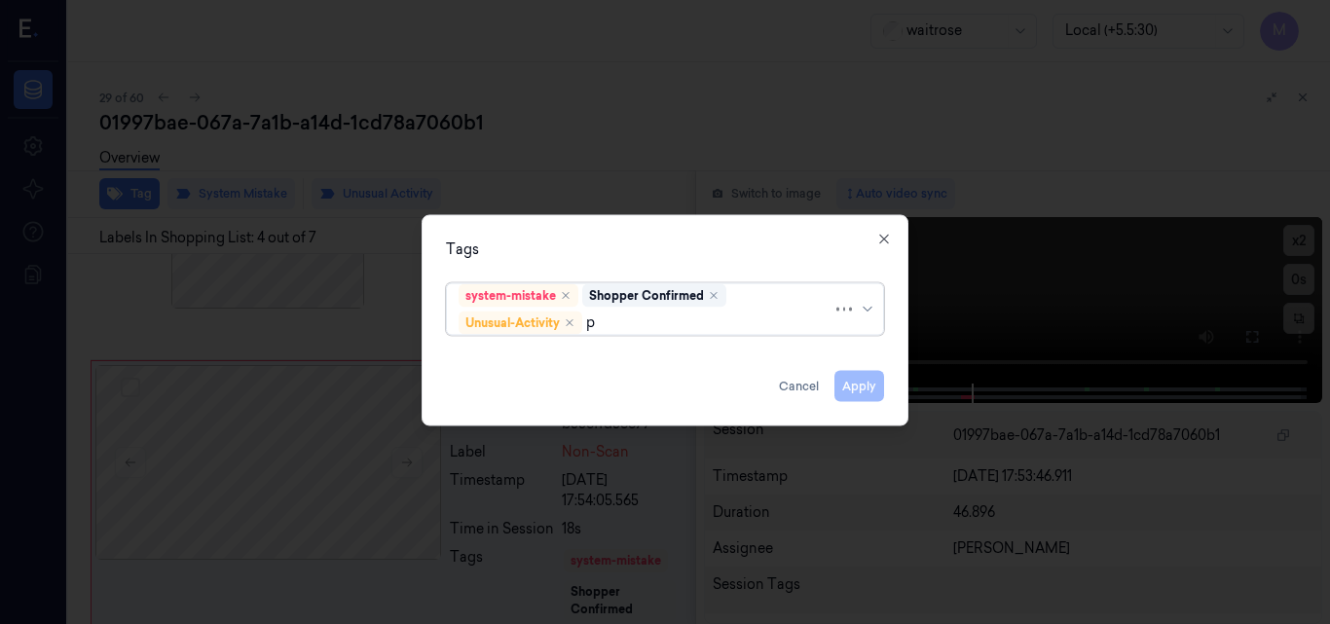
type input "pi"
click at [527, 364] on div "Picklist item alert" at bounding box center [515, 360] width 112 height 20
click at [575, 255] on div "Tags" at bounding box center [665, 249] width 438 height 20
click at [860, 389] on button "Apply" at bounding box center [860, 385] width 50 height 31
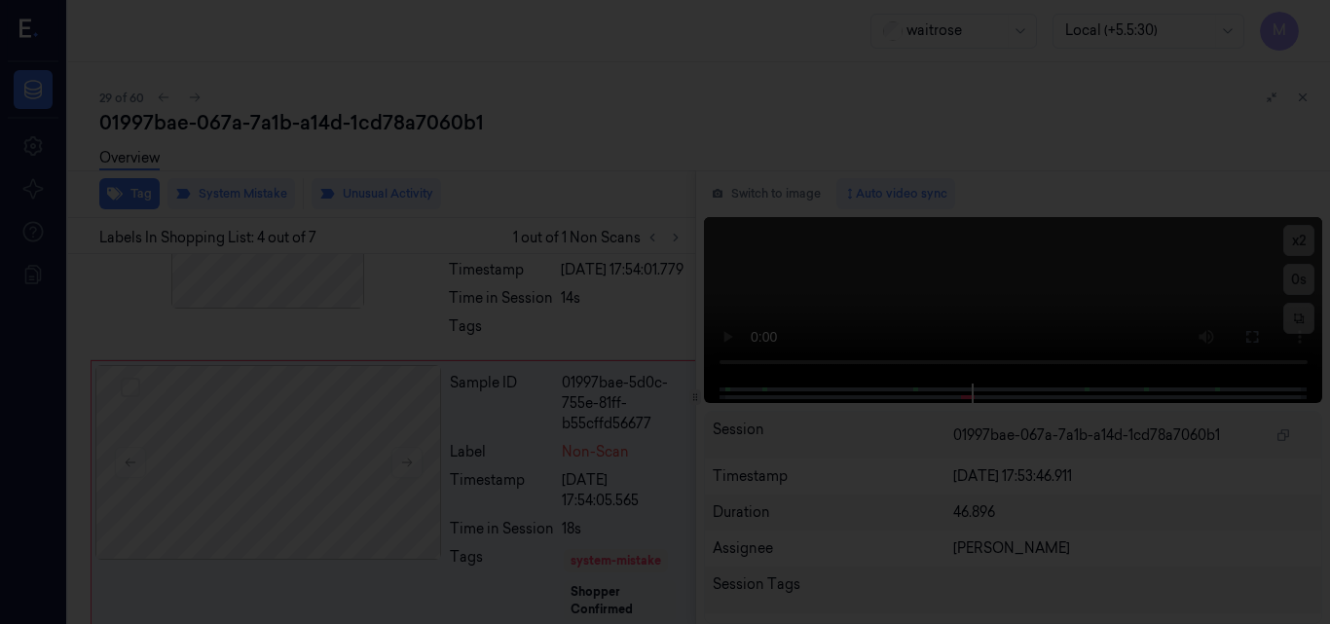
scroll to position [729, 1]
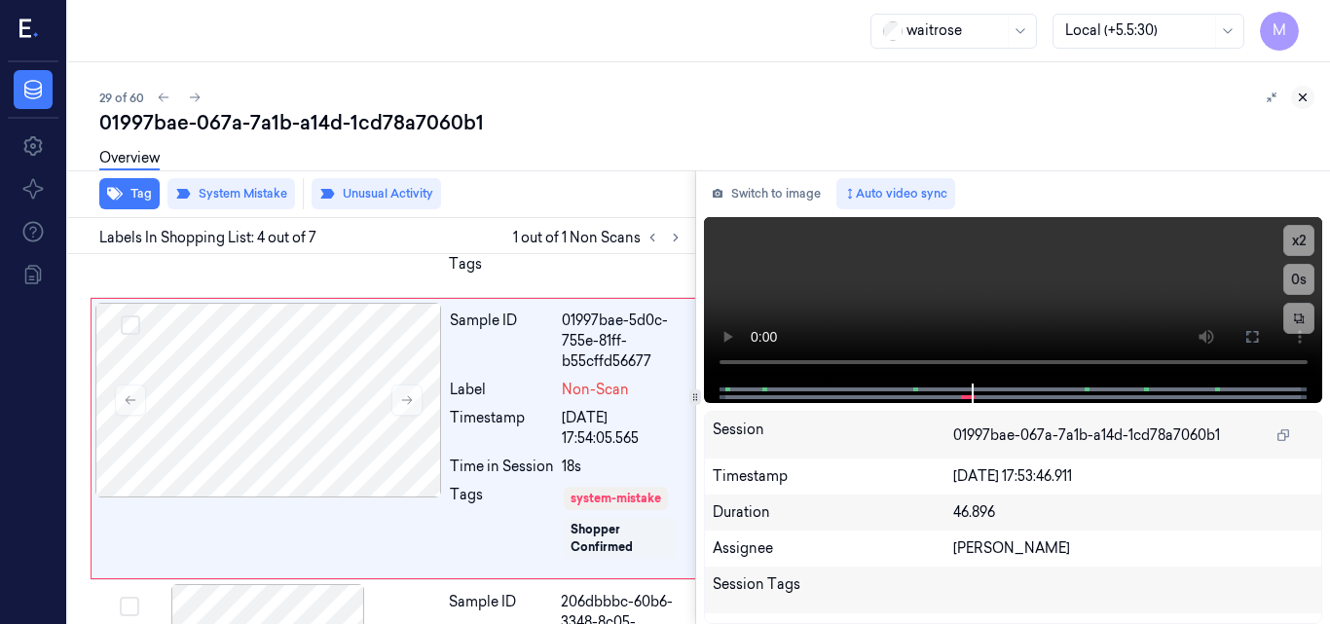
click at [1304, 96] on icon at bounding box center [1303, 98] width 14 height 14
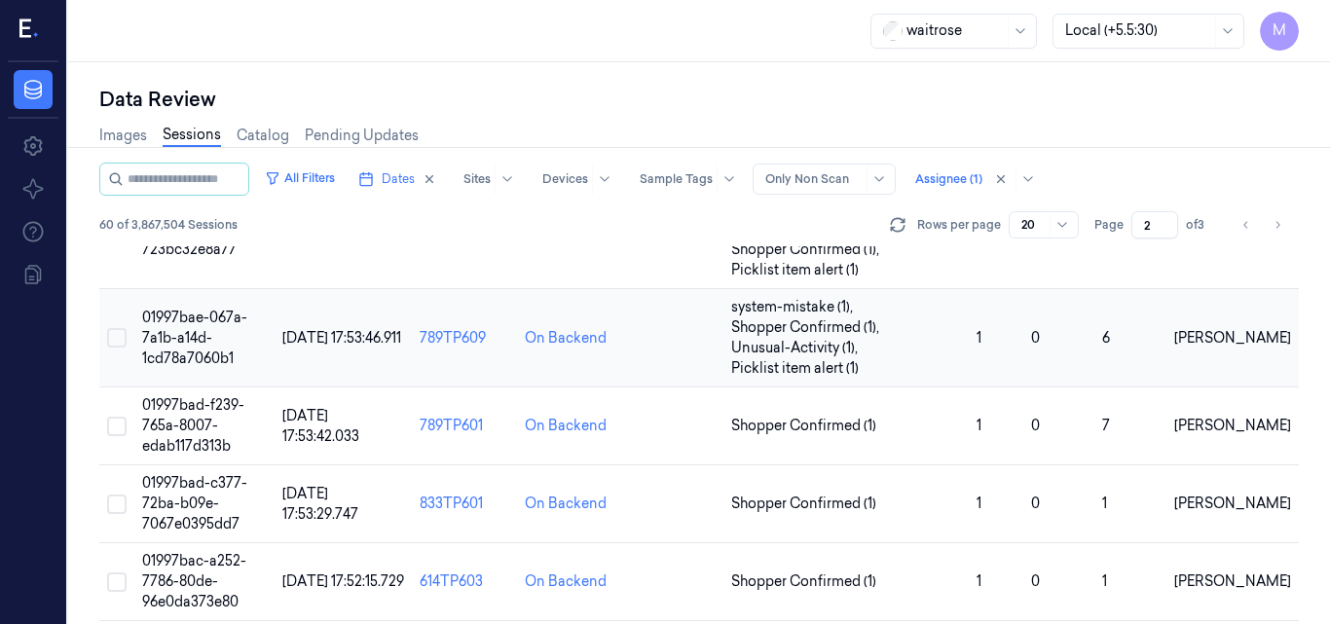
scroll to position [905, 0]
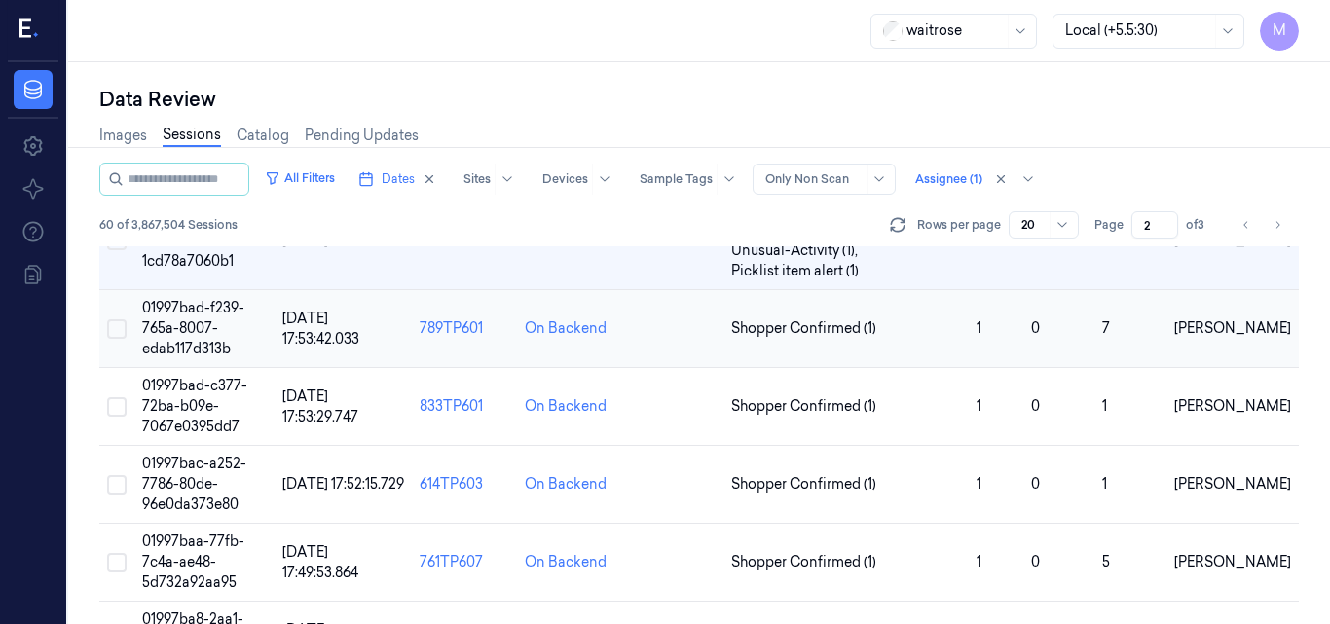
click at [204, 317] on td "01997bad-f239-765a-8007-edab117d313b" at bounding box center [204, 329] width 140 height 78
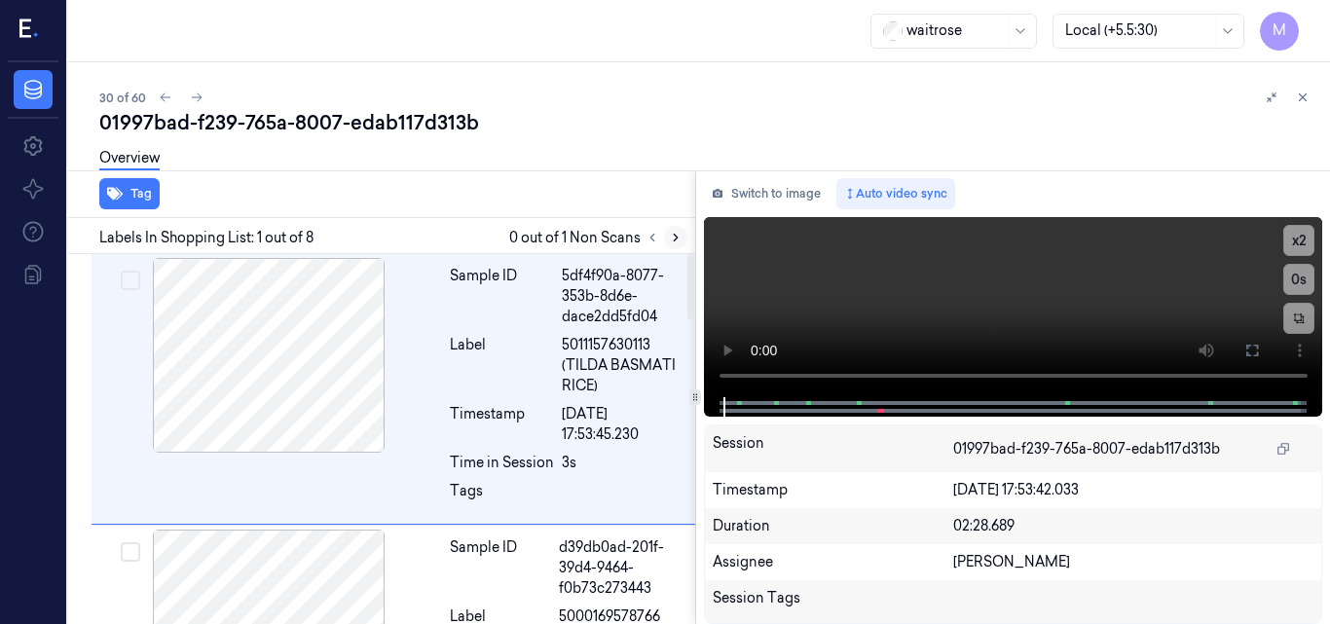
click at [674, 243] on icon at bounding box center [676, 238] width 14 height 14
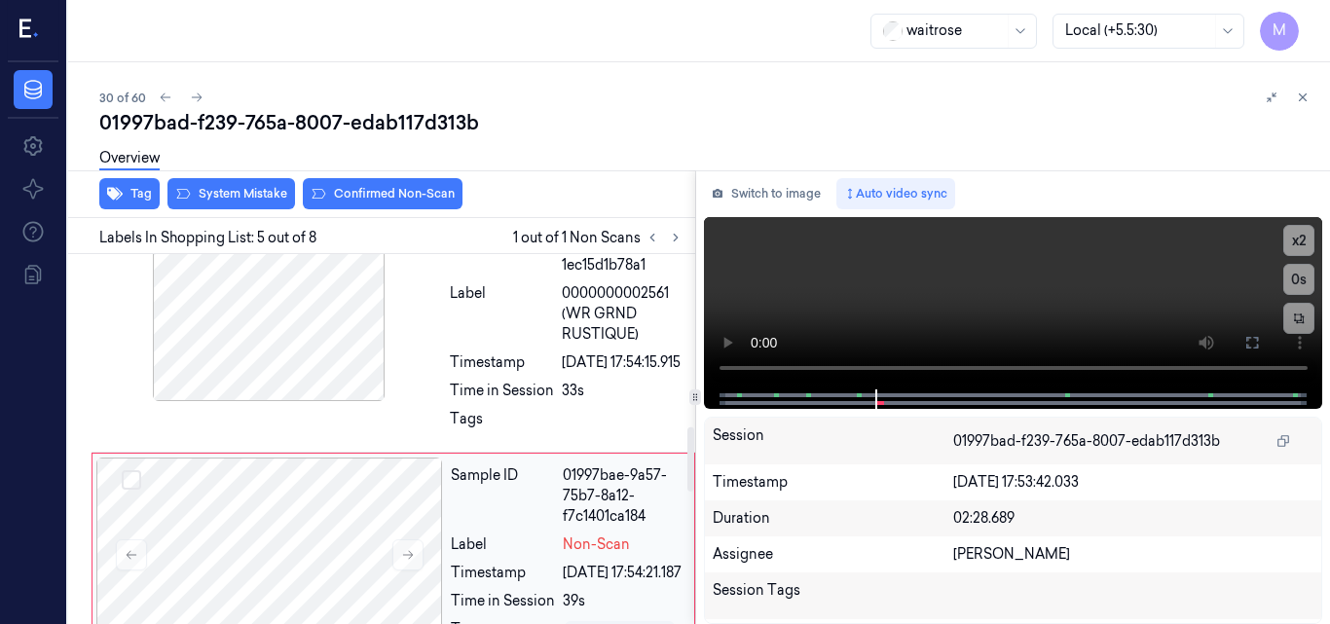
scroll to position [786, 0]
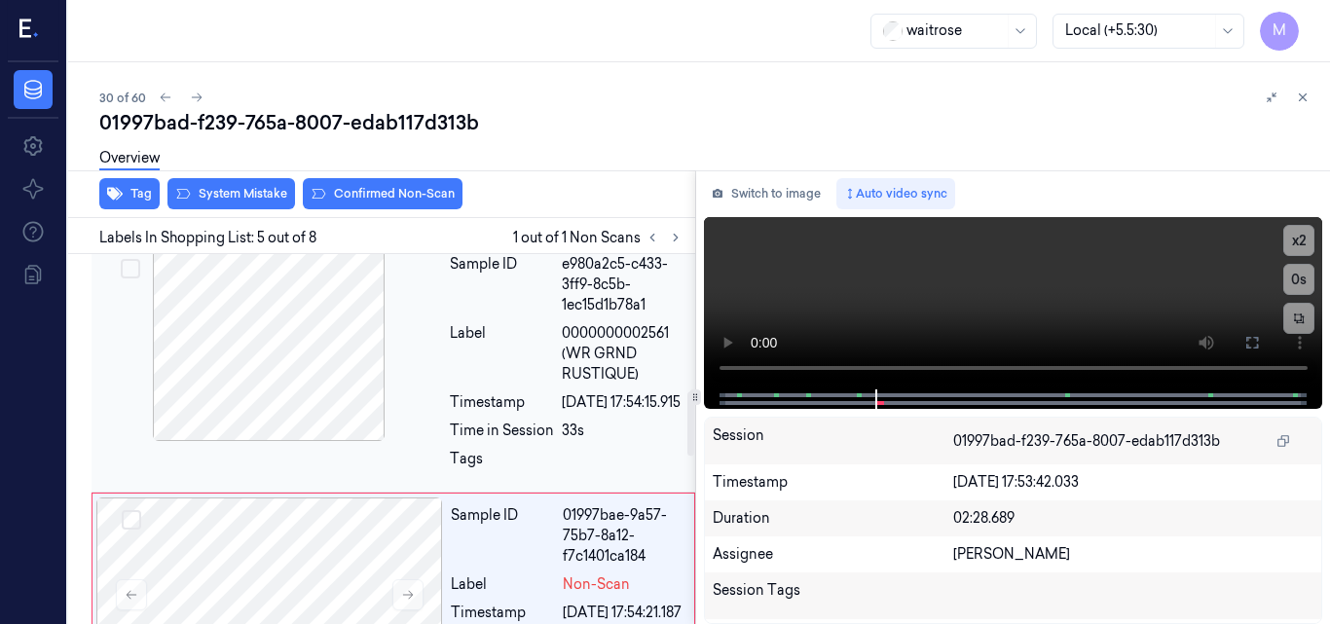
click at [334, 314] on div at bounding box center [268, 343] width 347 height 195
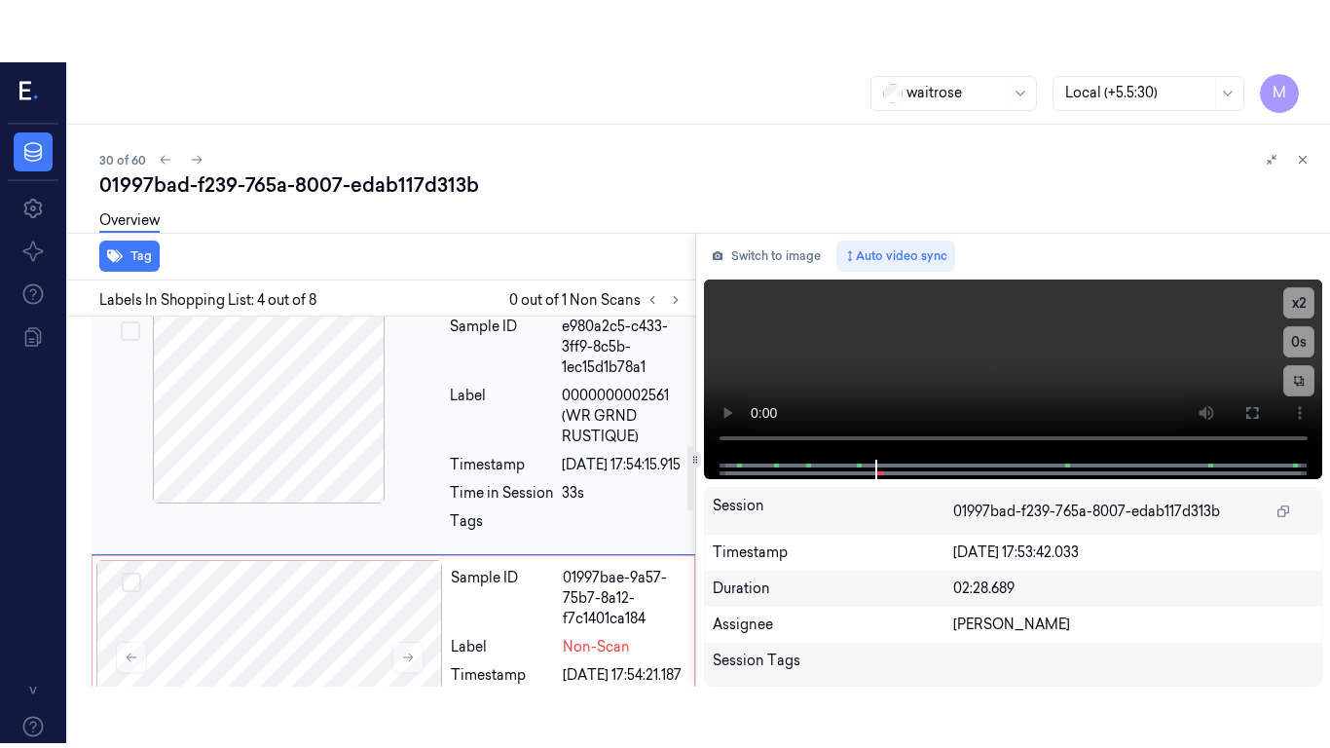
scroll to position [725, 0]
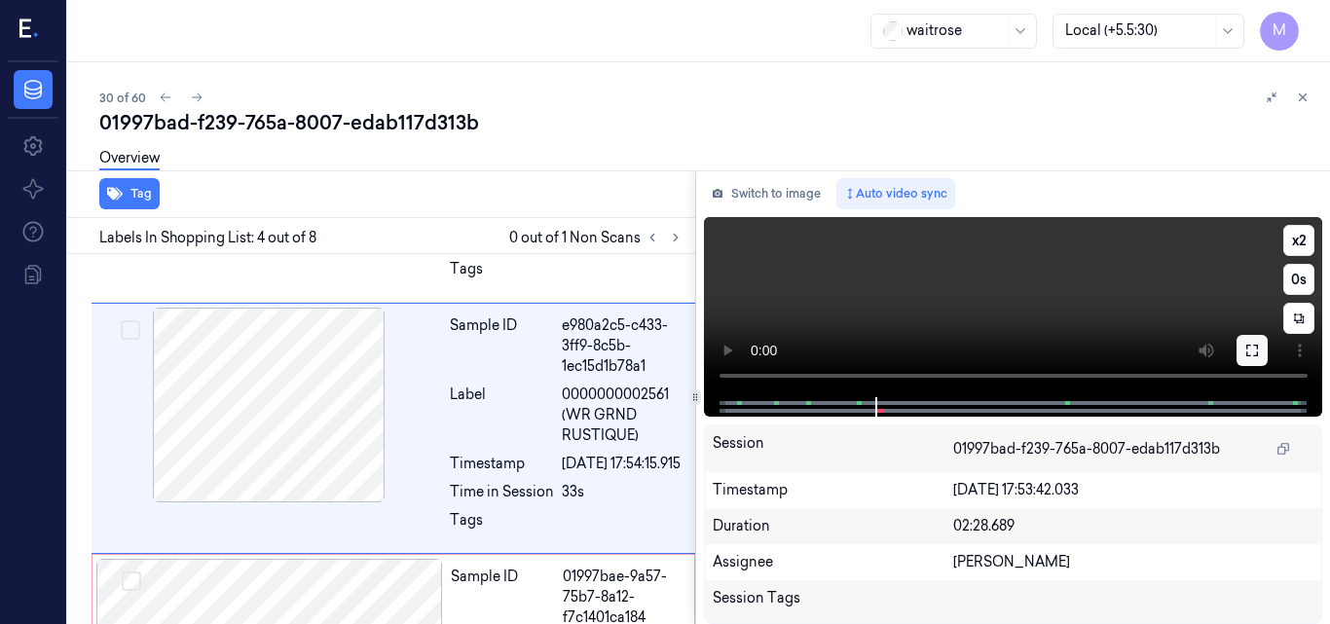
click at [1256, 349] on icon at bounding box center [1253, 351] width 16 height 16
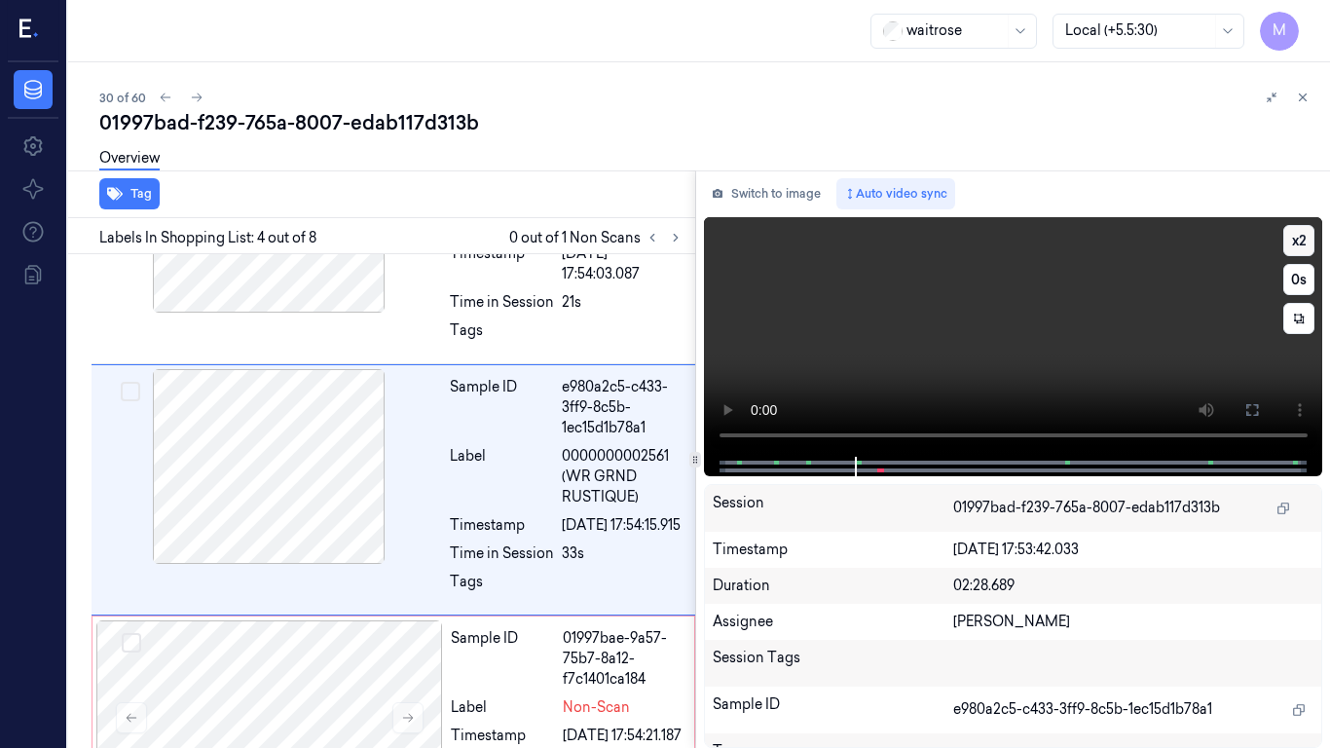
scroll to position [662, 0]
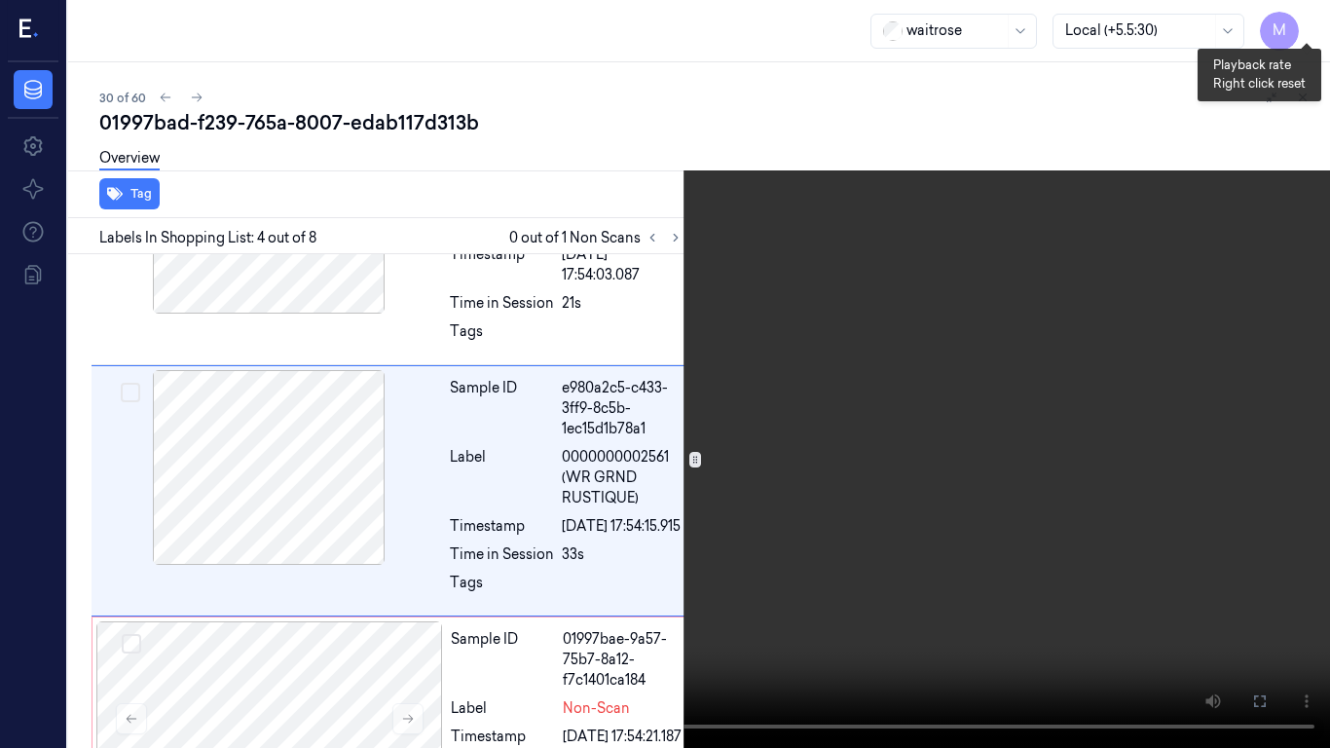
click at [1317, 21] on button "x 2" at bounding box center [1306, 23] width 31 height 31
click at [1317, 21] on button "x 4" at bounding box center [1306, 23] width 31 height 31
click at [958, 289] on video at bounding box center [665, 374] width 1330 height 748
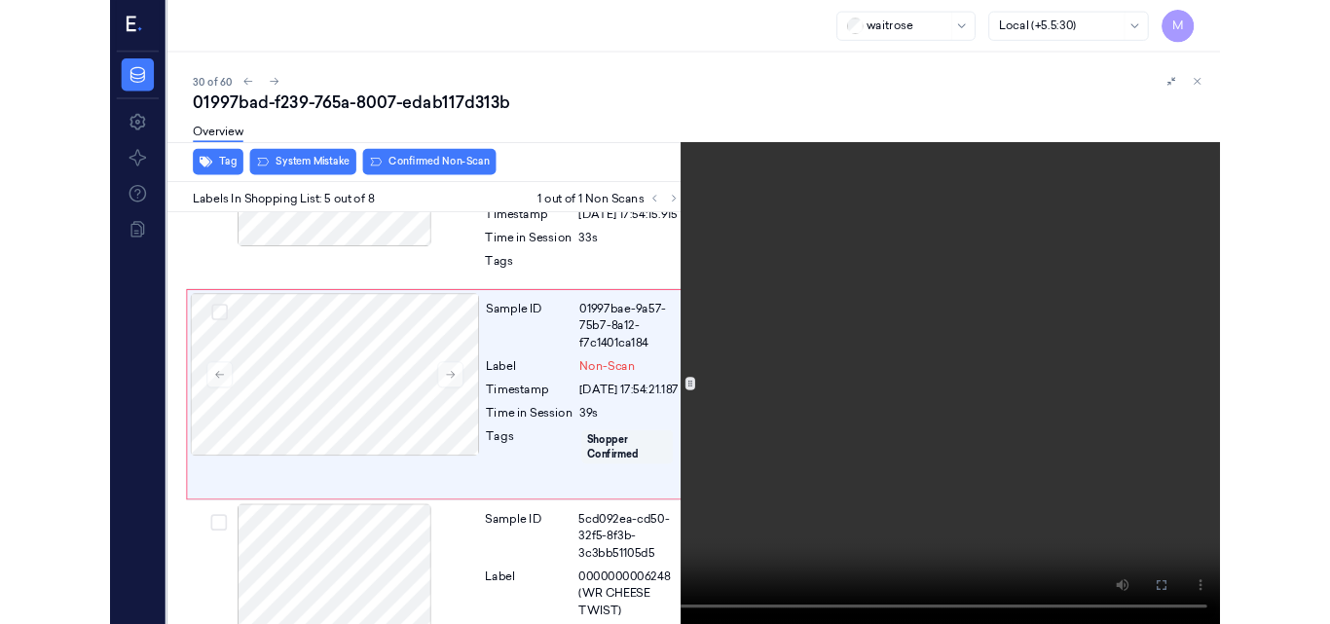
scroll to position [935, 0]
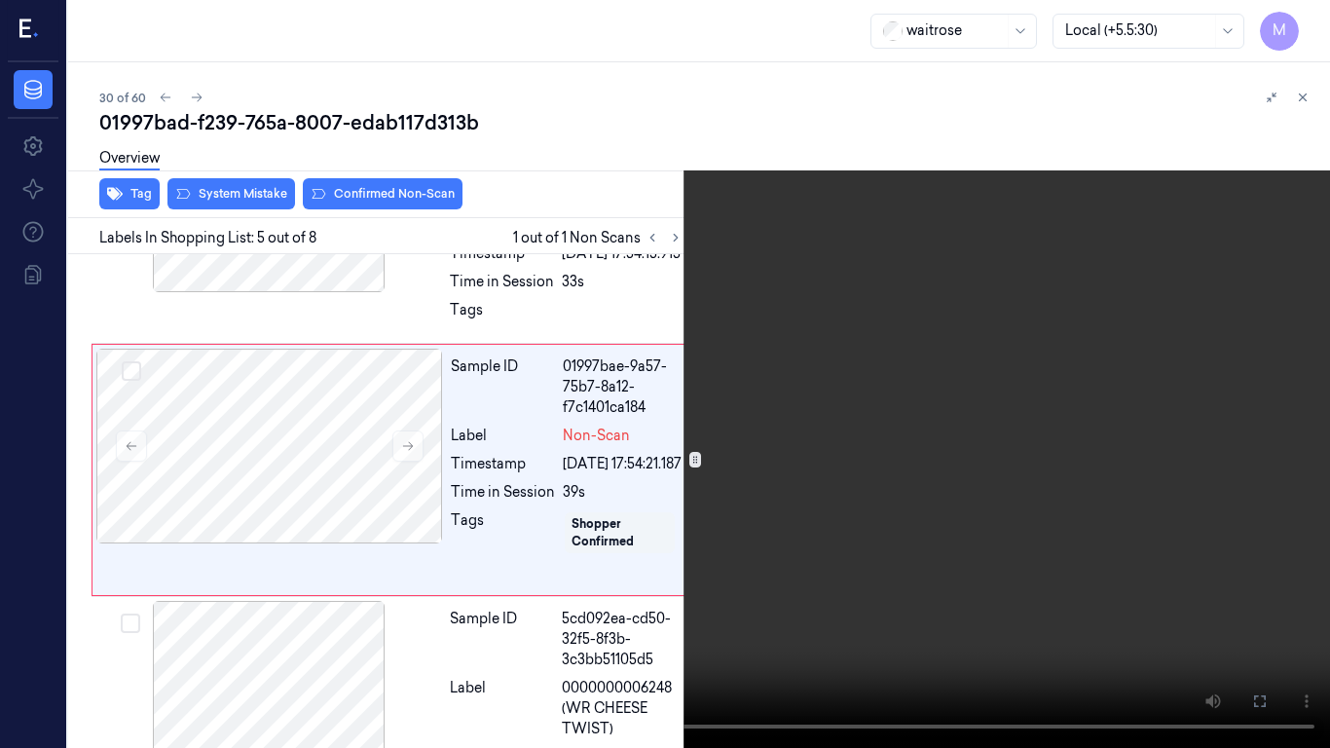
click at [861, 440] on video at bounding box center [665, 374] width 1330 height 748
click at [0, 0] on icon at bounding box center [0, 0] width 0 height 0
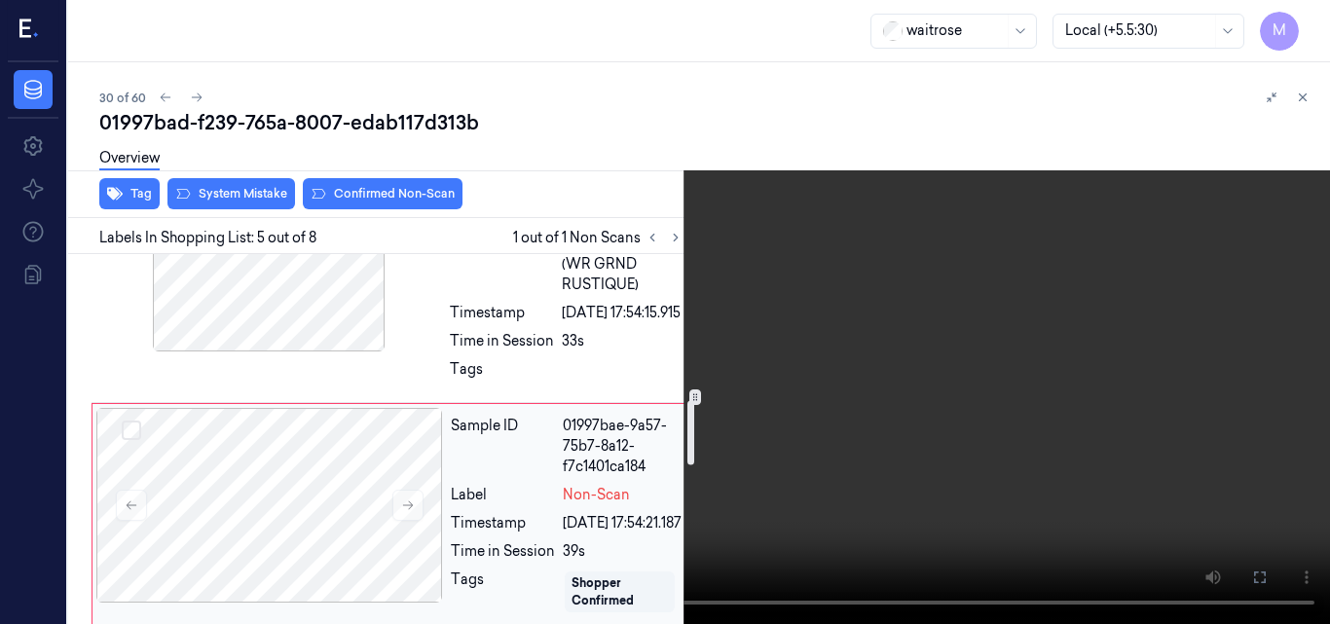
scroll to position [838, 0]
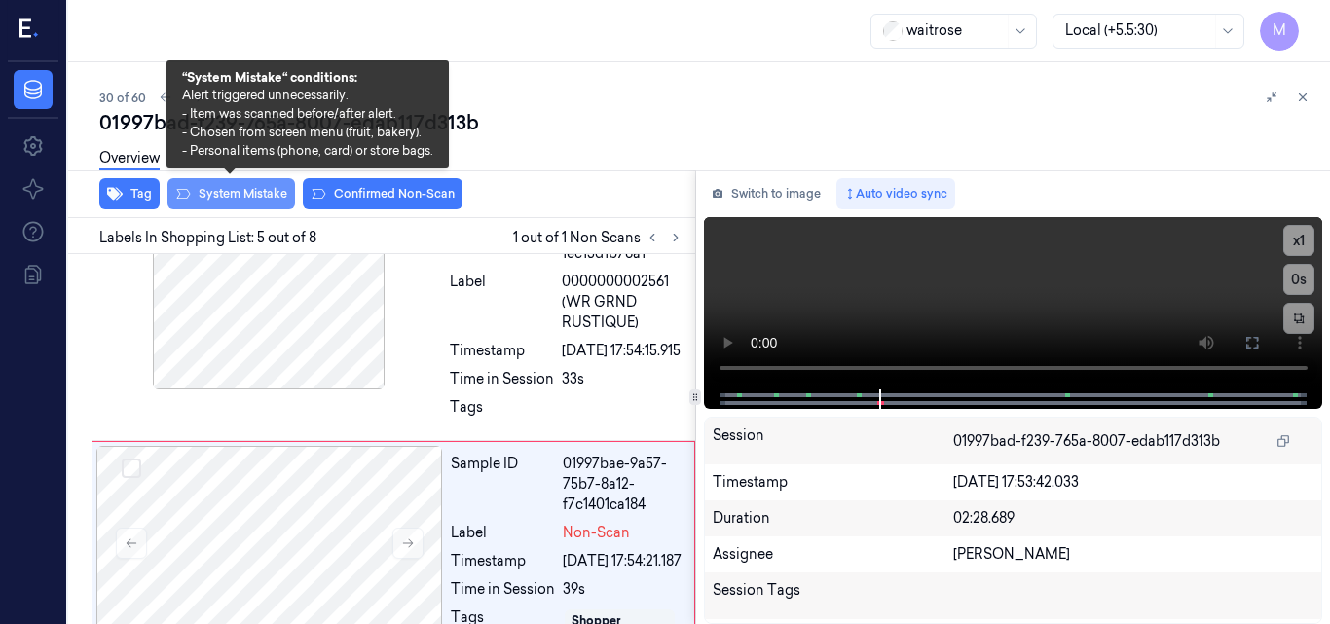
click at [251, 198] on button "System Mistake" at bounding box center [232, 193] width 128 height 31
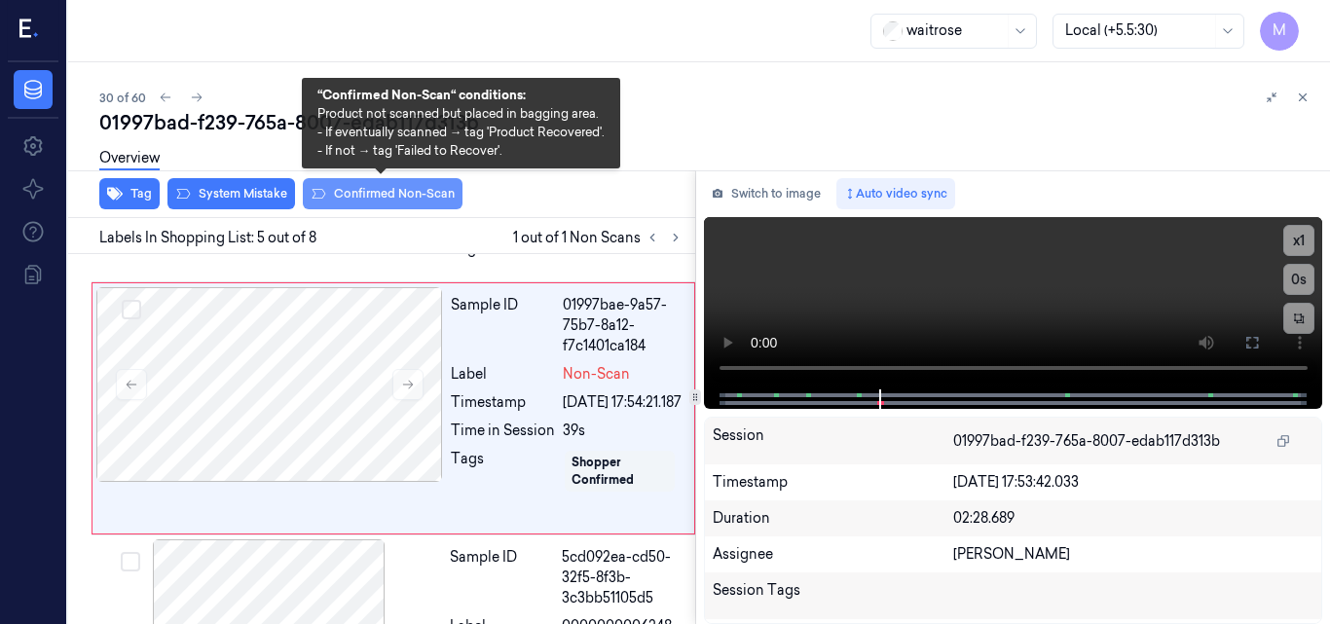
scroll to position [1001, 0]
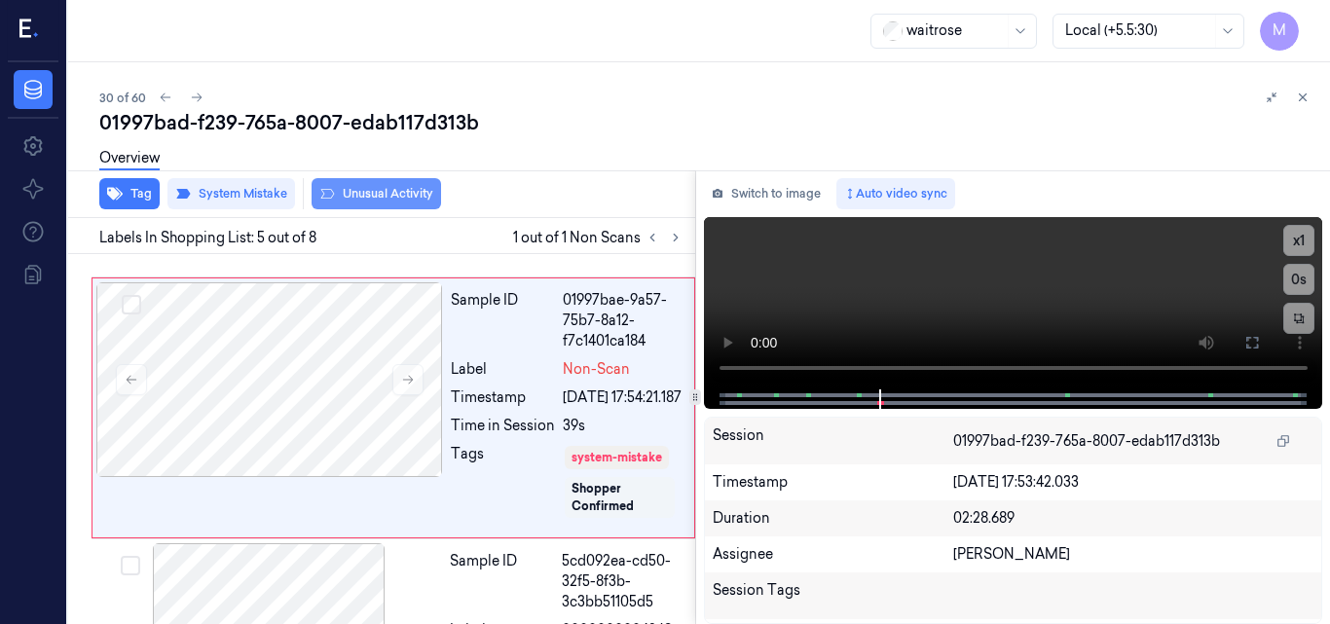
click at [384, 201] on button "Unusual Activity" at bounding box center [377, 193] width 130 height 31
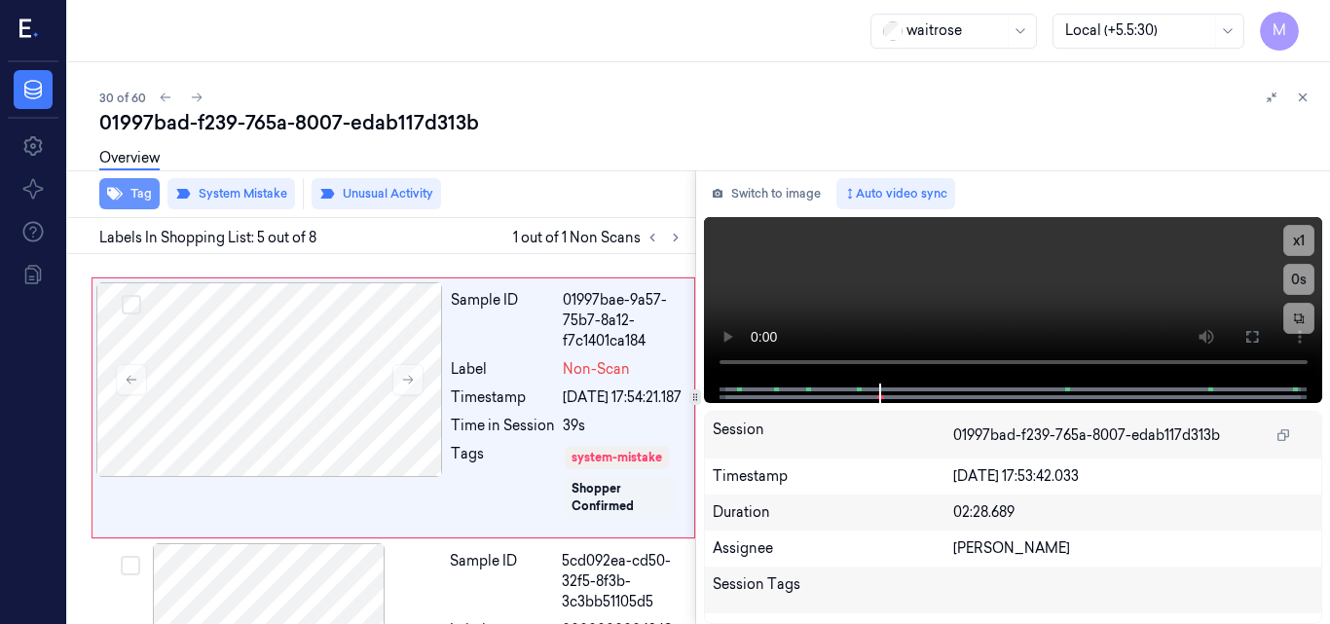
click at [127, 190] on button "Tag" at bounding box center [129, 193] width 60 height 31
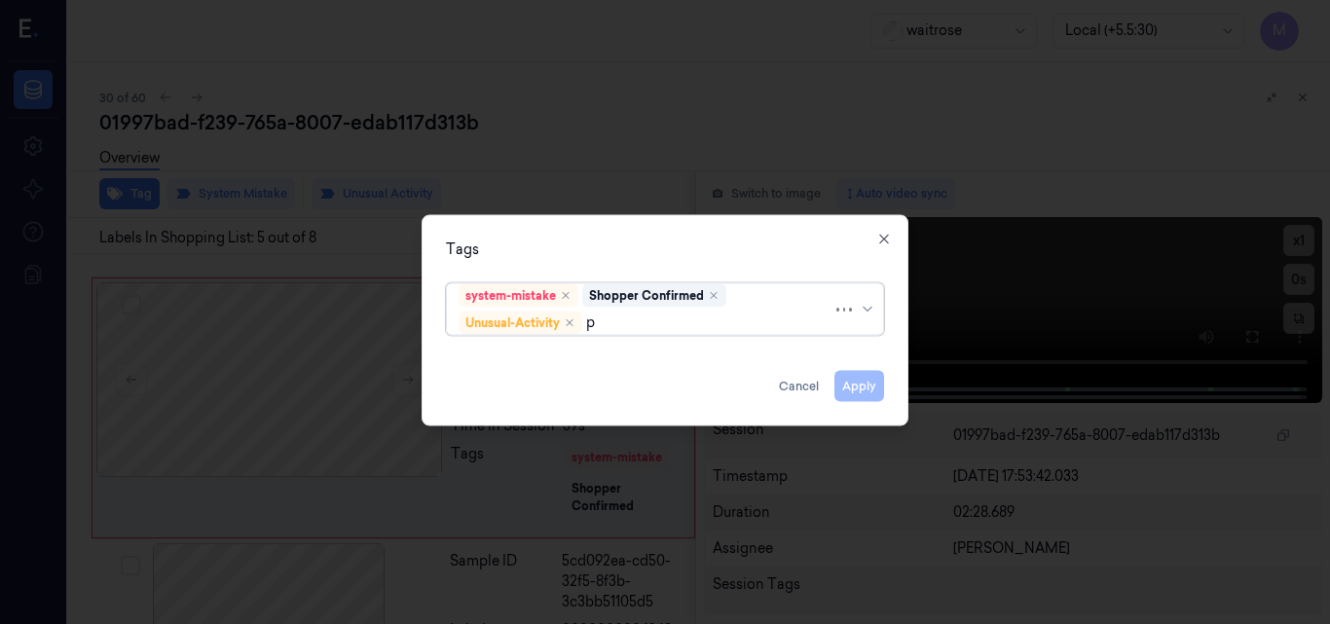
type input "pi"
click at [549, 357] on div "Picklist item alert" at bounding box center [515, 360] width 112 height 20
click at [663, 246] on div "Tags" at bounding box center [665, 249] width 438 height 20
click at [864, 382] on button "Apply" at bounding box center [860, 385] width 50 height 31
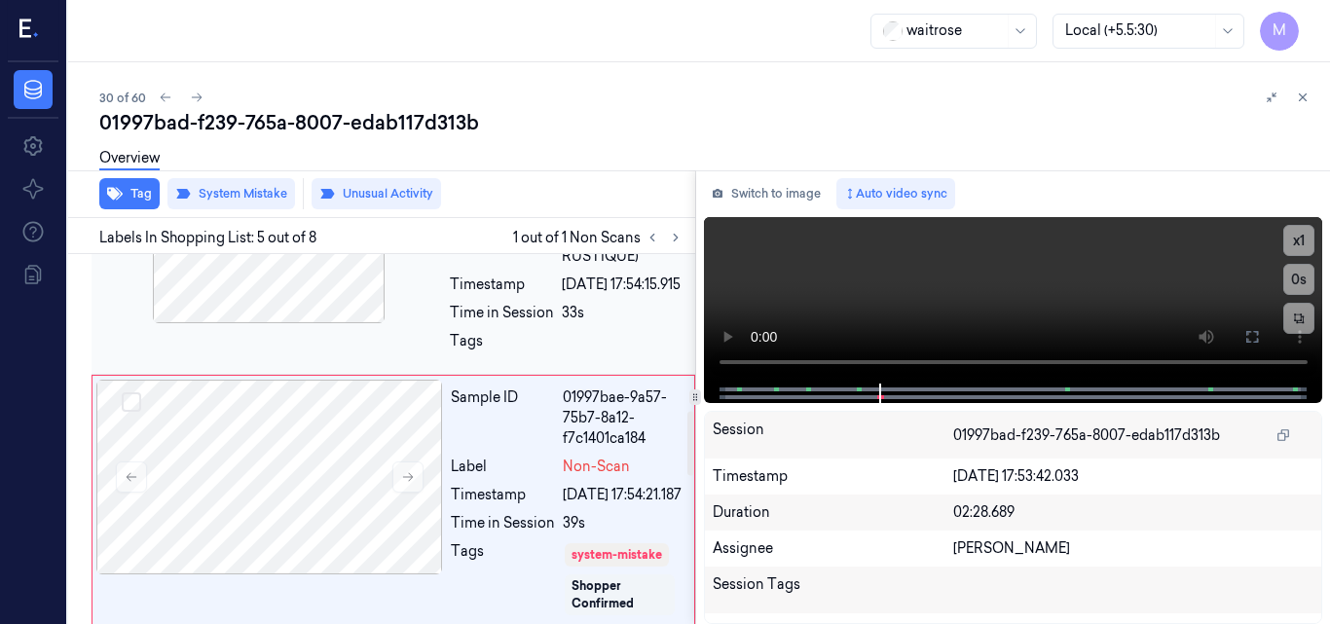
scroll to position [709, 0]
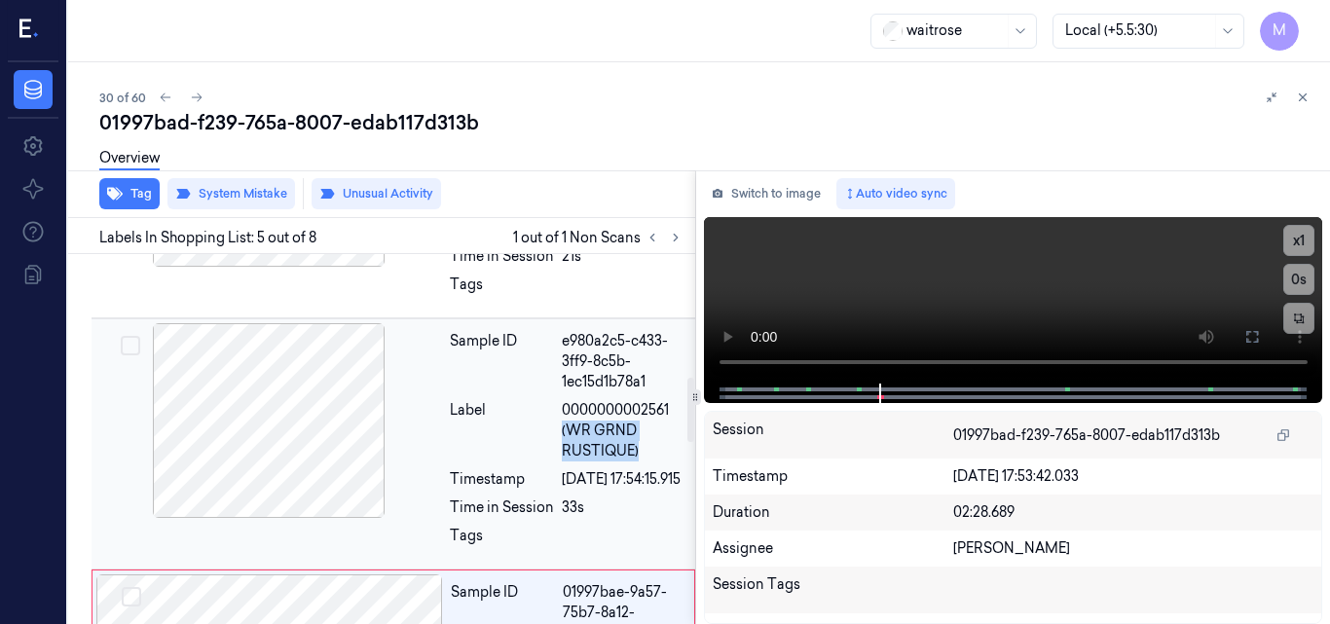
drag, startPoint x: 556, startPoint y: 427, endPoint x: 636, endPoint y: 446, distance: 82.2
click at [636, 446] on div "Label 0000000002561 (WR GRND RUSTIQUE)" at bounding box center [567, 430] width 234 height 61
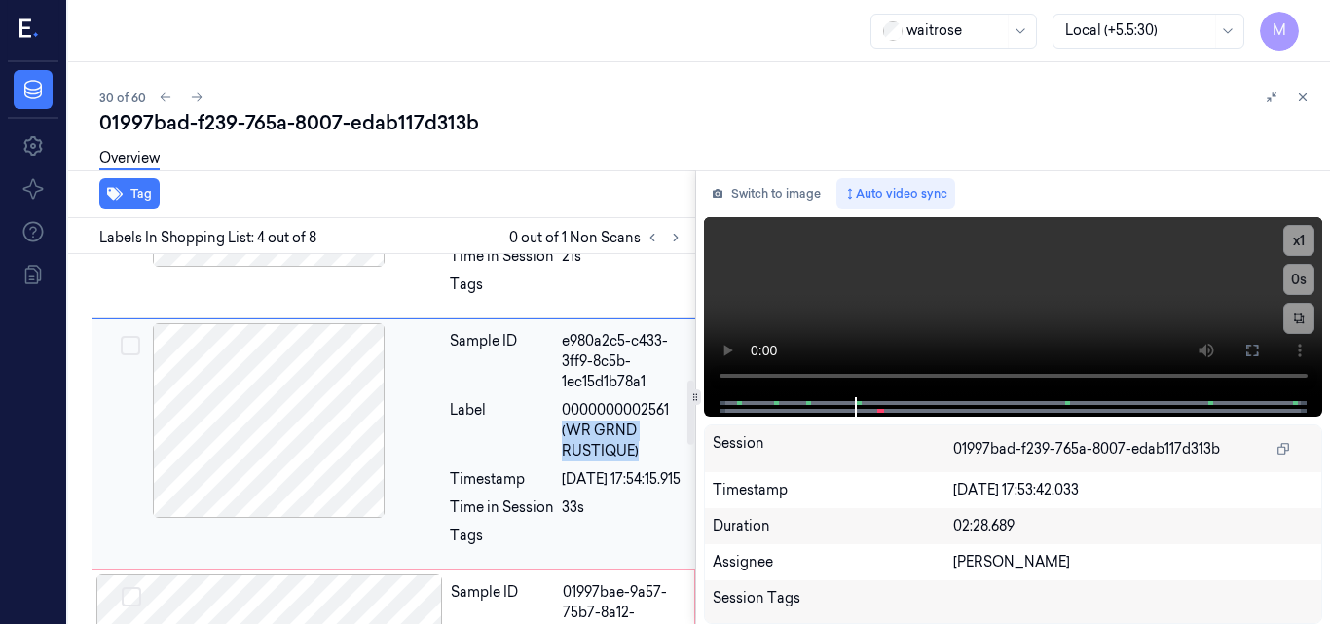
scroll to position [725, 0]
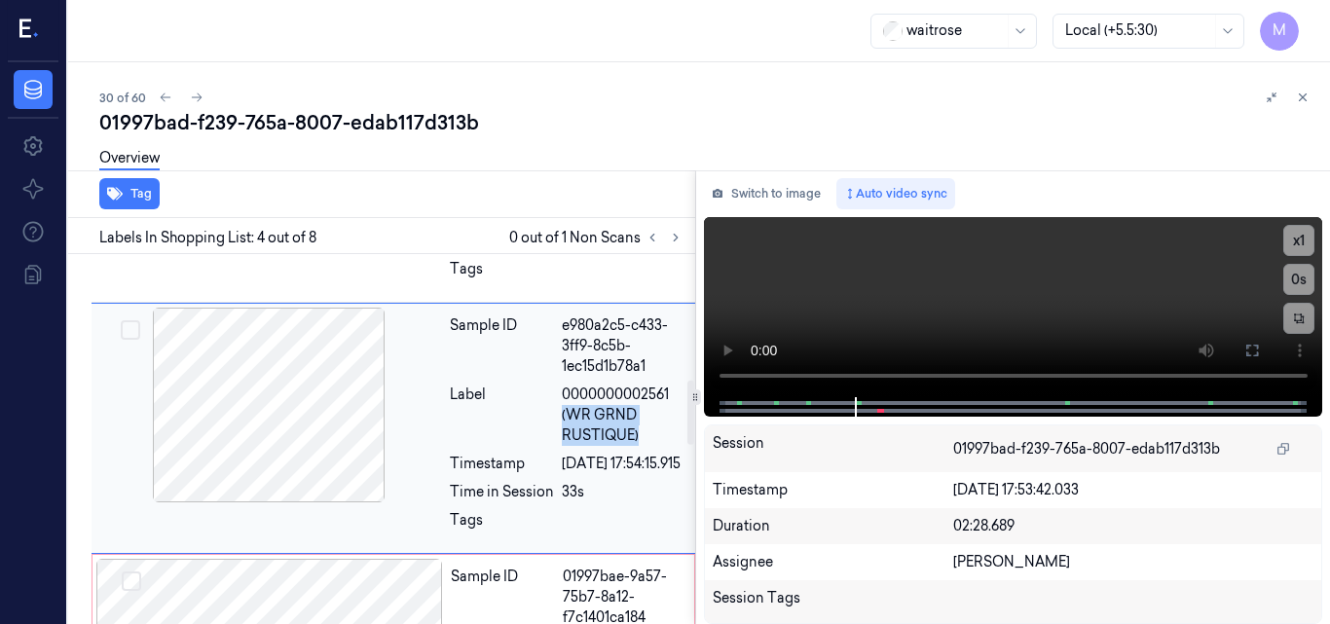
copy span "(WR GRND RUSTIQUE)"
drag, startPoint x: 552, startPoint y: 388, endPoint x: 653, endPoint y: 436, distance: 111.5
click at [653, 436] on div "Label 0000000002561 (WR GRND RUSTIQUE)" at bounding box center [567, 415] width 234 height 61
copy div "0000000002561 (WR GRND RUSTIQUE)"
click at [1300, 92] on icon at bounding box center [1303, 98] width 14 height 14
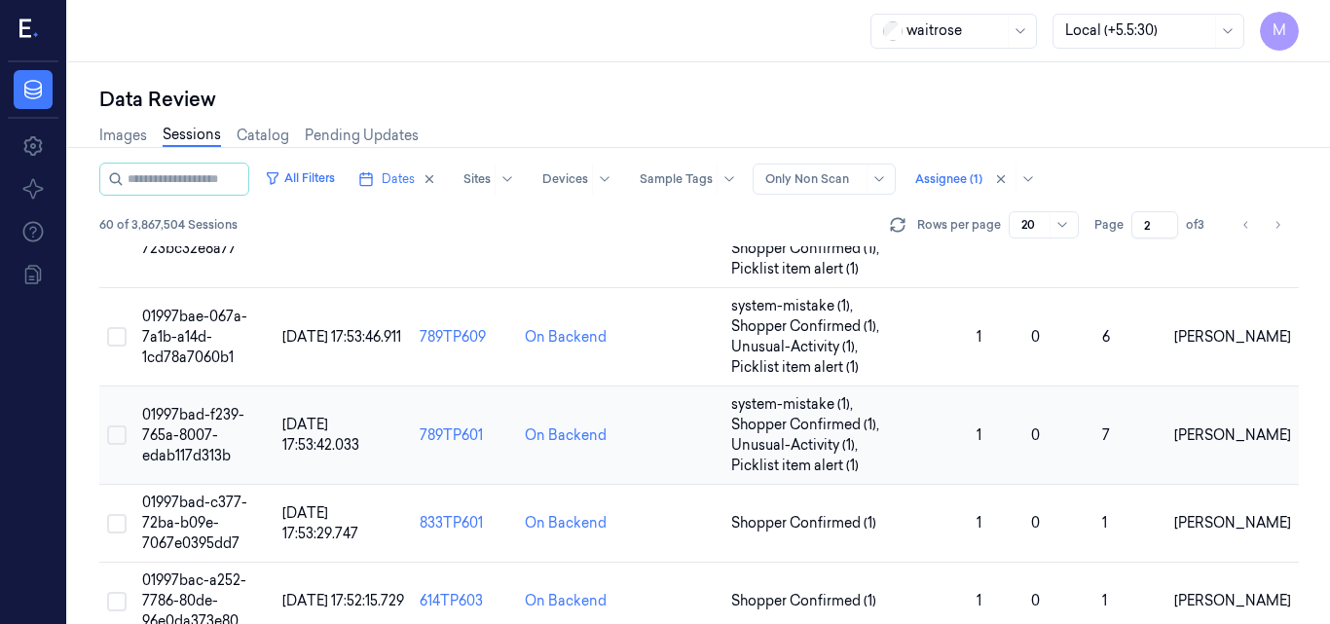
scroll to position [906, 0]
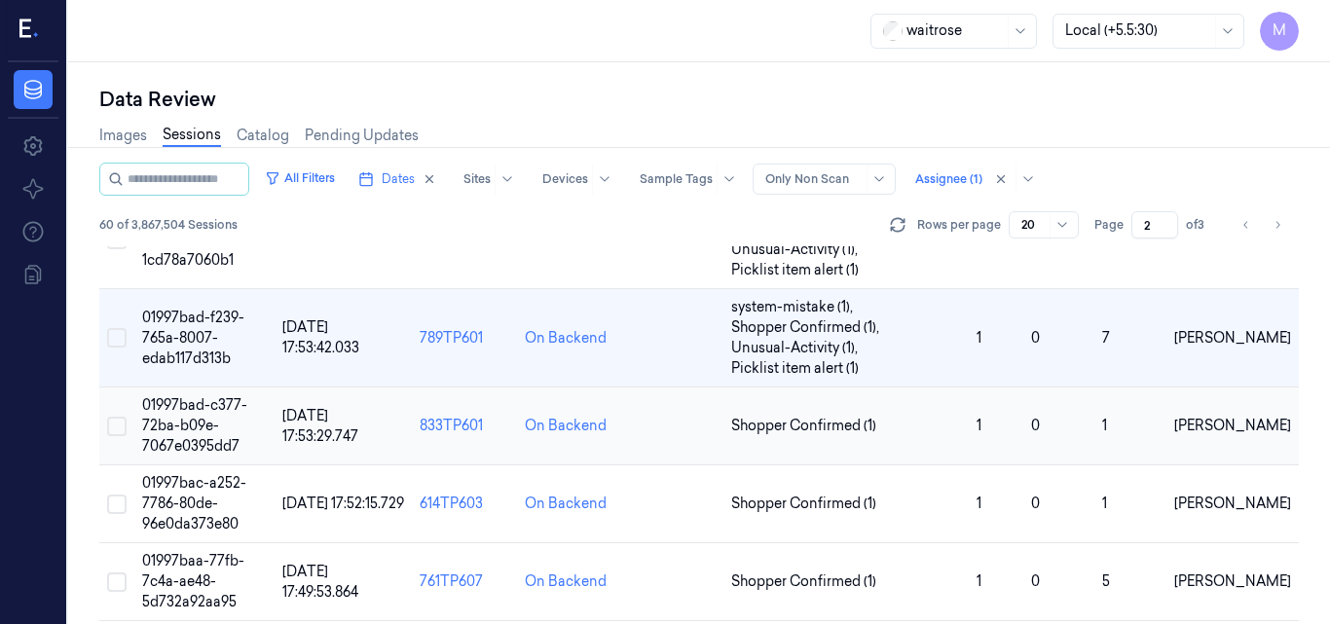
click at [191, 410] on span "01997bad-c377-72ba-b09e-7067e0395dd7" at bounding box center [194, 425] width 105 height 58
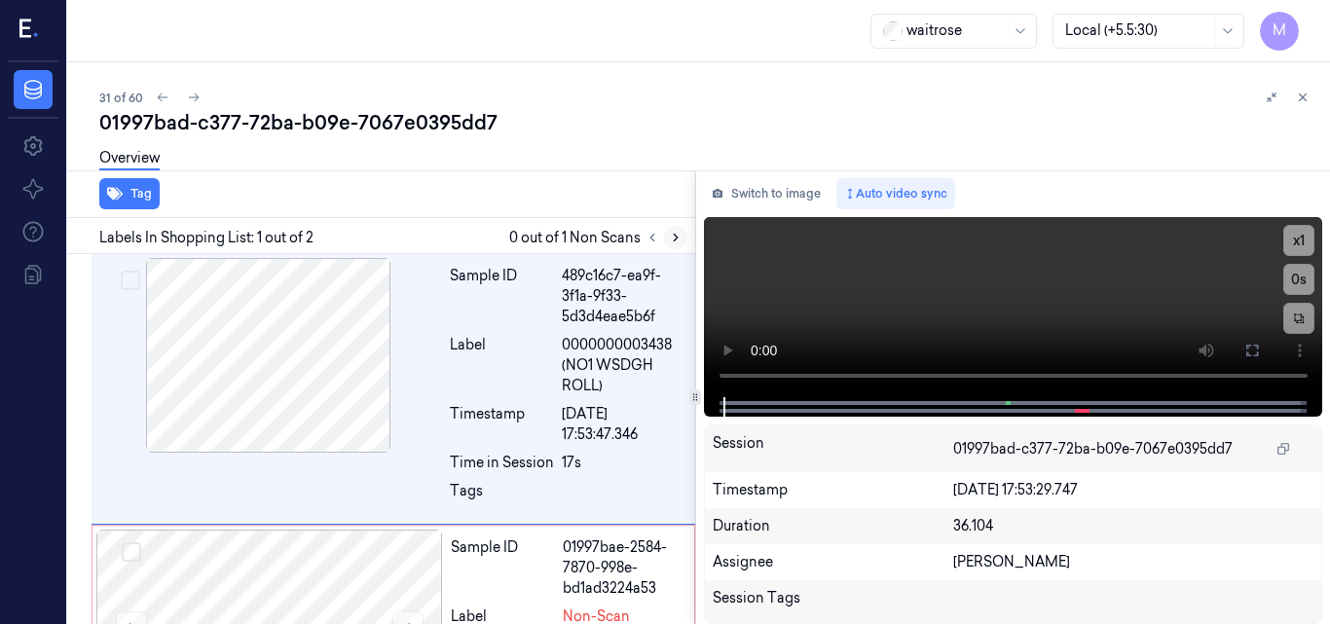
click at [677, 232] on icon at bounding box center [676, 238] width 14 height 14
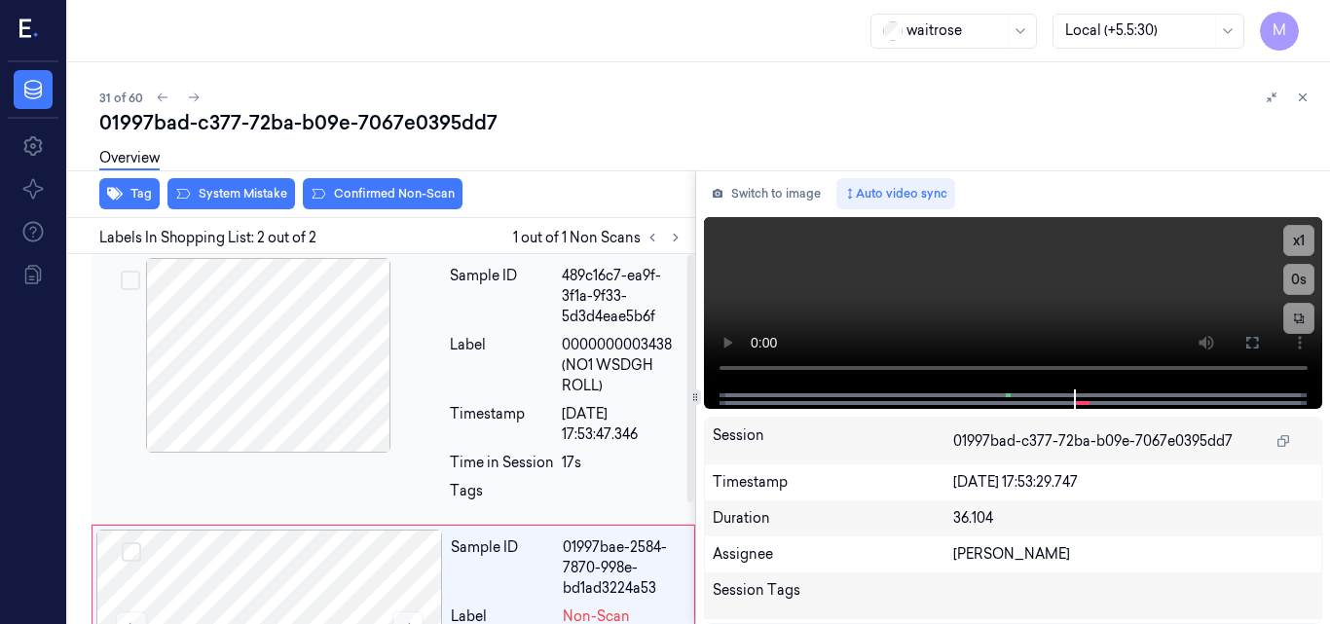
click at [270, 328] on div at bounding box center [268, 355] width 347 height 195
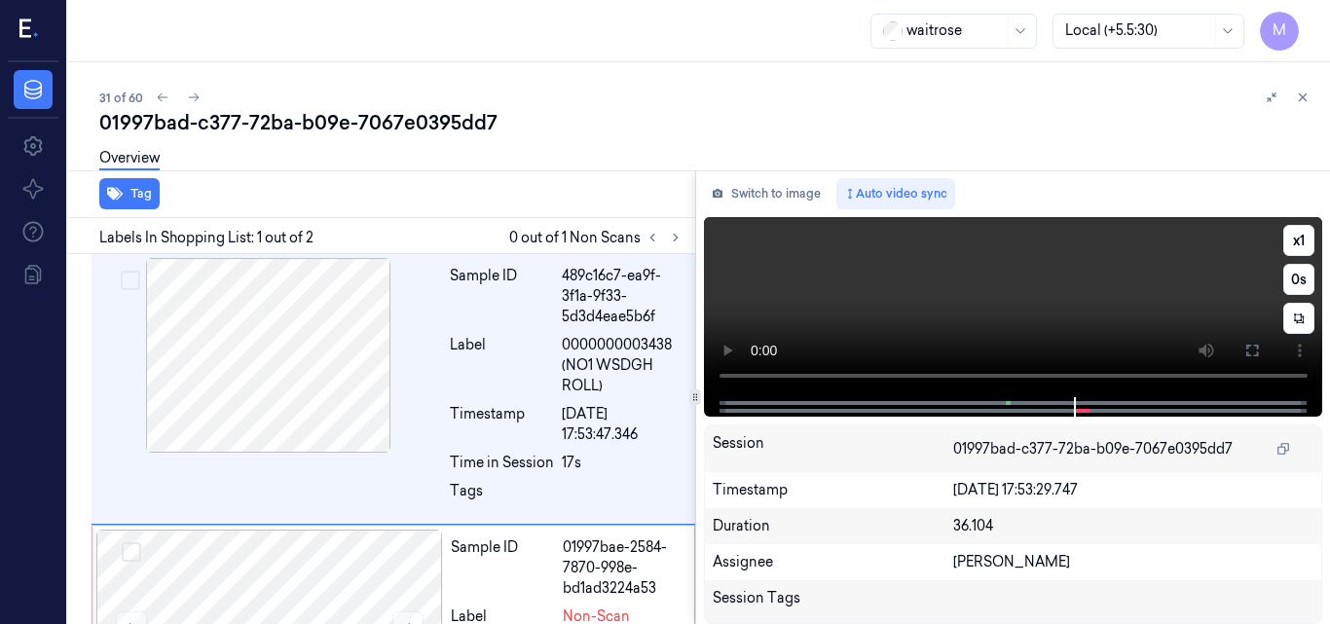
click at [1116, 292] on video at bounding box center [1013, 307] width 619 height 180
click at [1249, 350] on icon at bounding box center [1253, 351] width 16 height 16
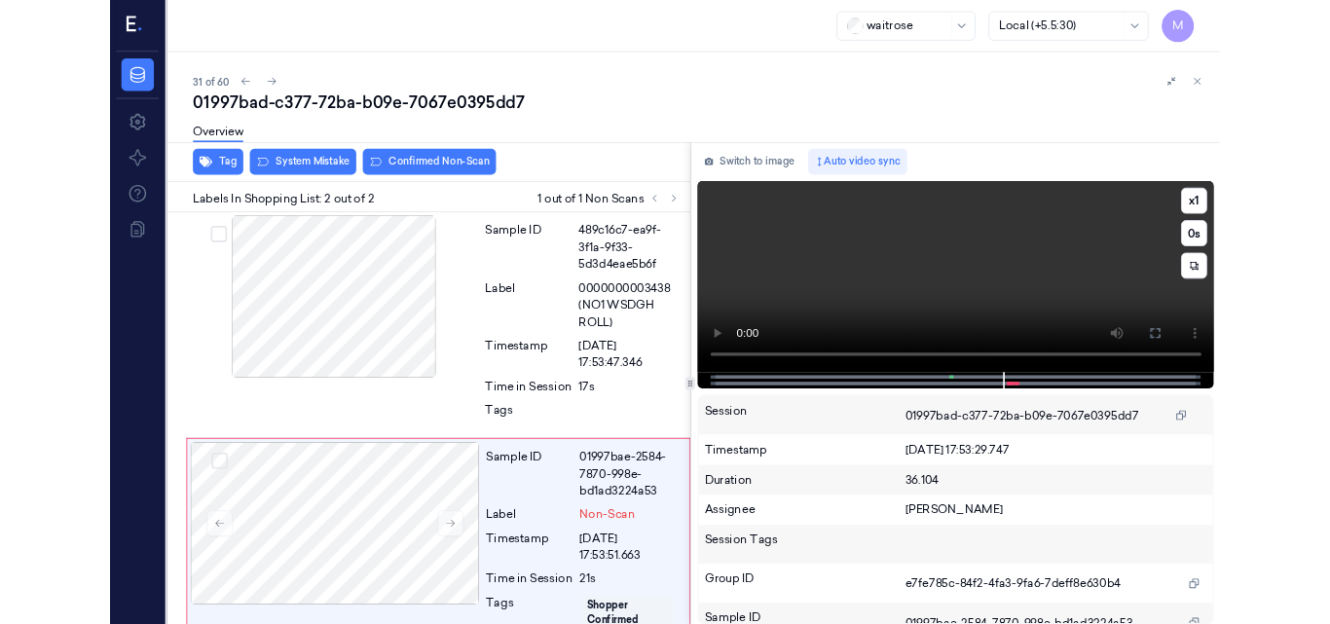
scroll to position [56, 0]
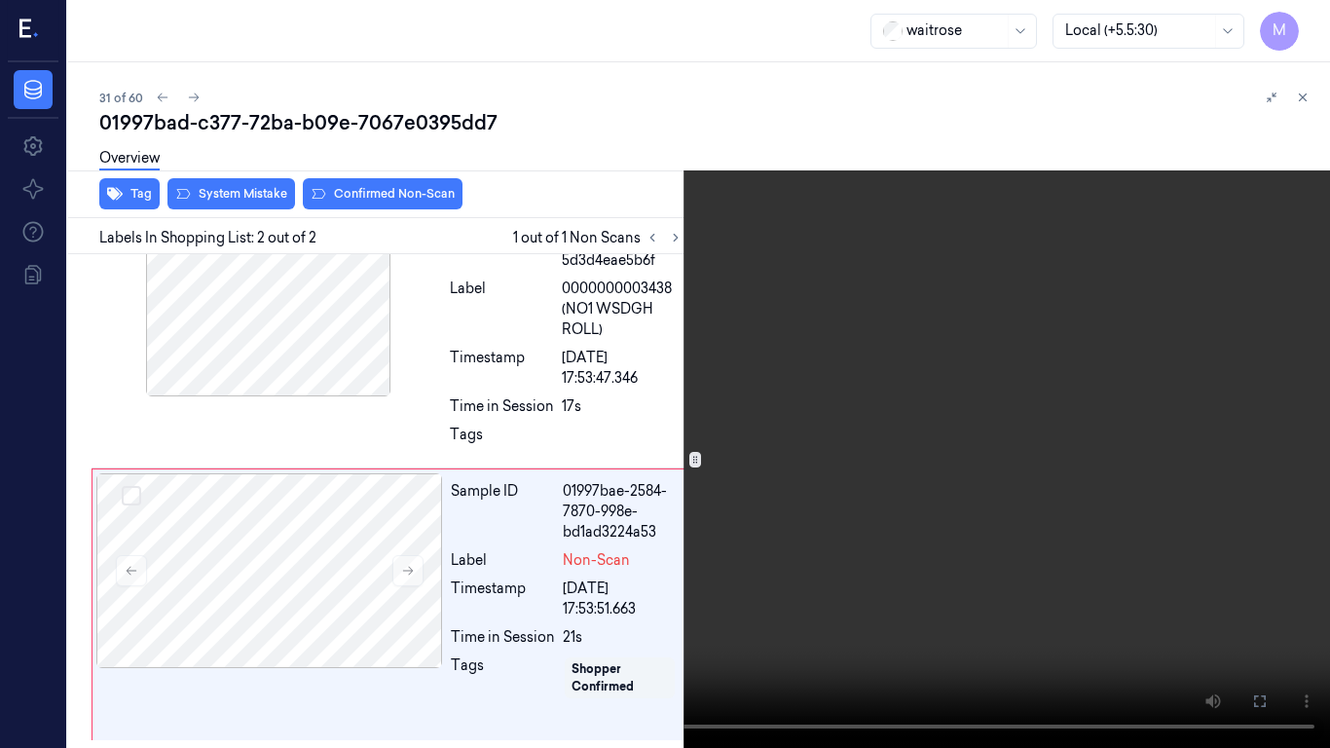
click at [969, 359] on video at bounding box center [665, 374] width 1330 height 748
click at [0, 0] on icon at bounding box center [0, 0] width 0 height 0
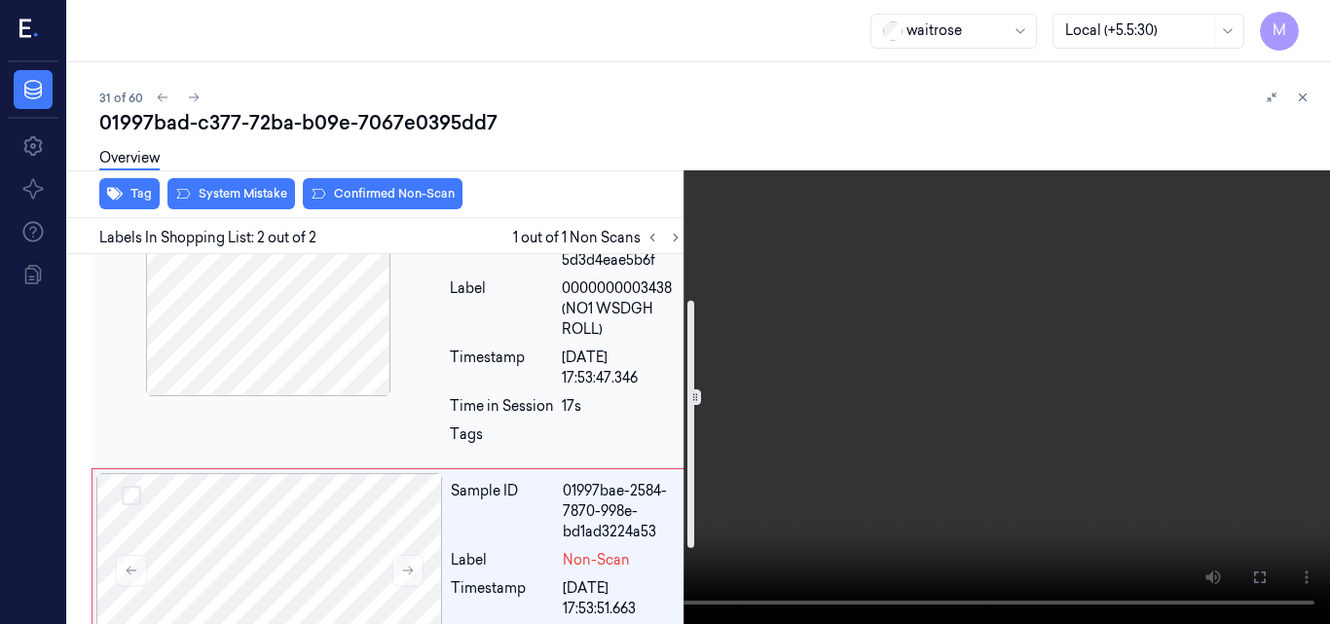
scroll to position [154, 0]
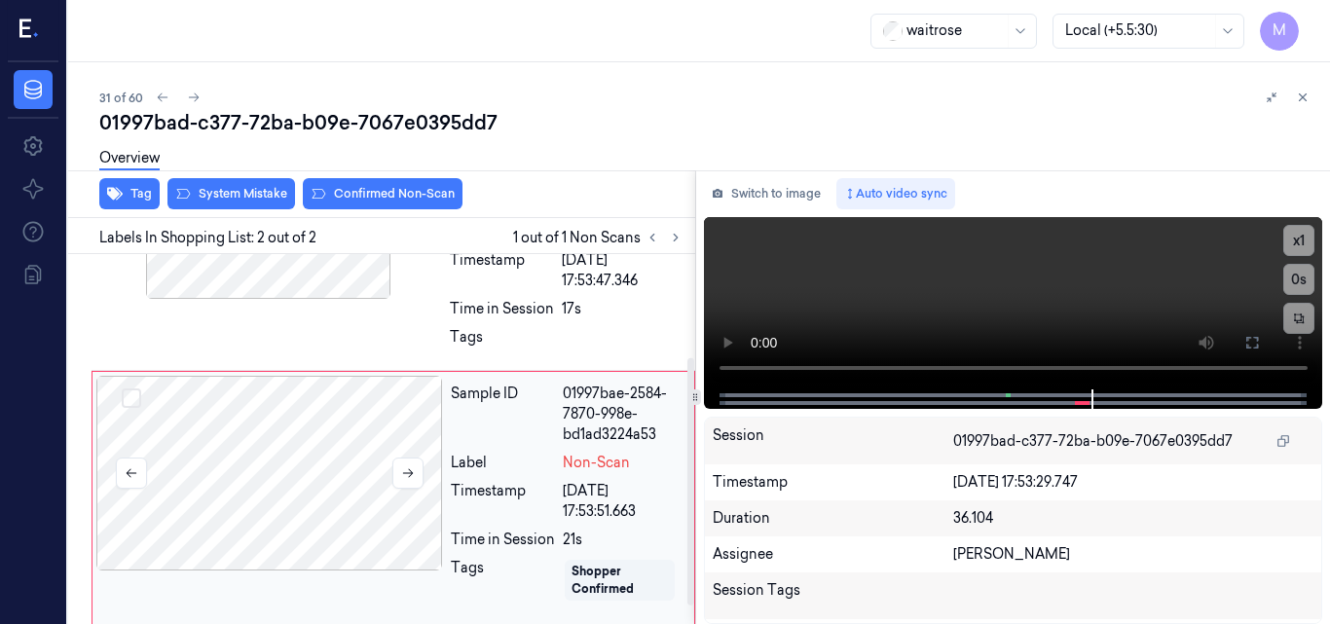
click at [241, 417] on div at bounding box center [269, 473] width 347 height 195
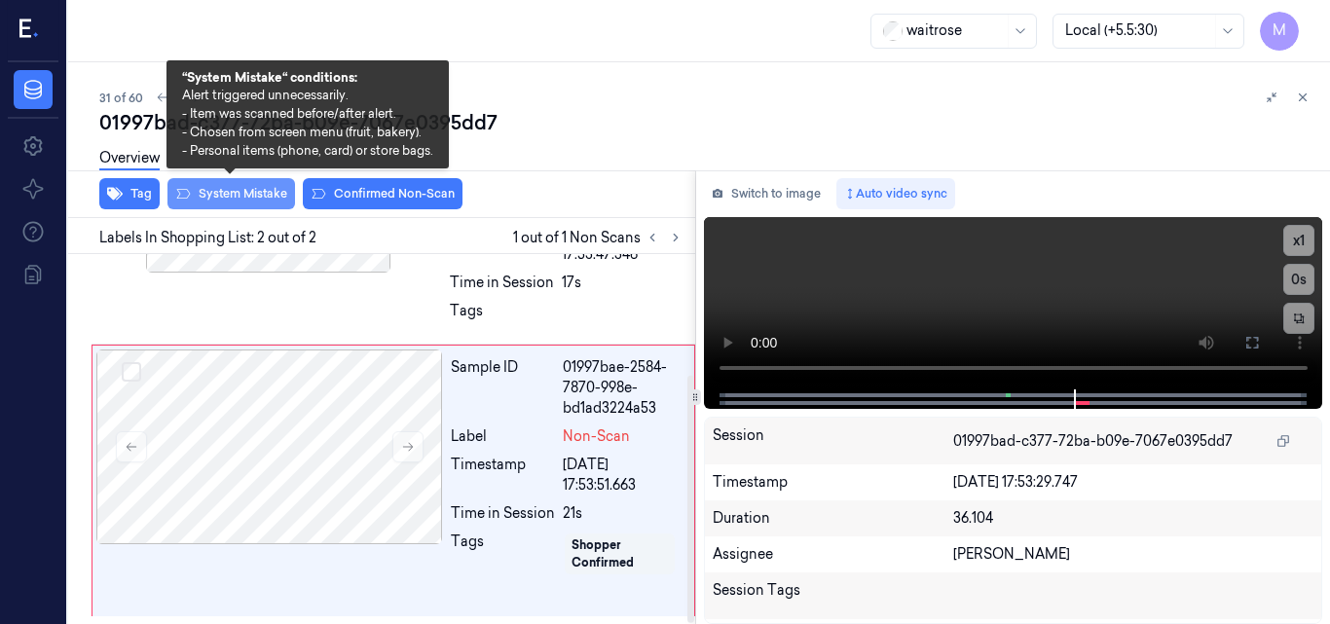
click at [256, 196] on button "System Mistake" at bounding box center [232, 193] width 128 height 31
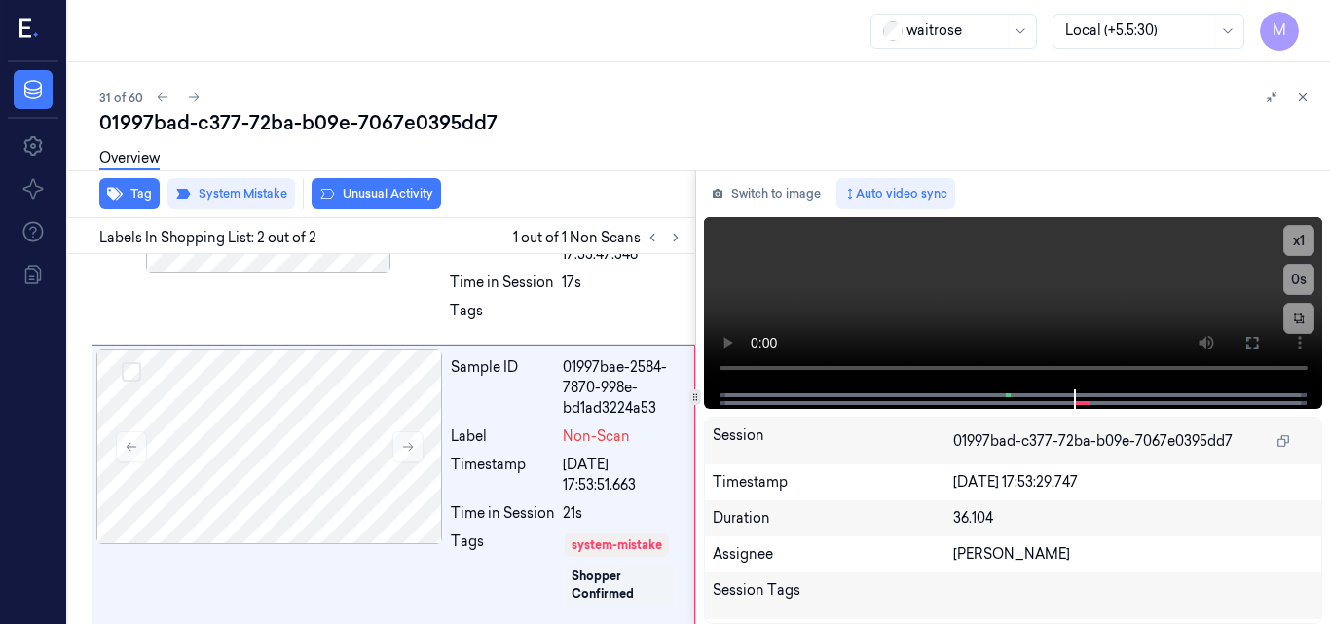
scroll to position [189, 0]
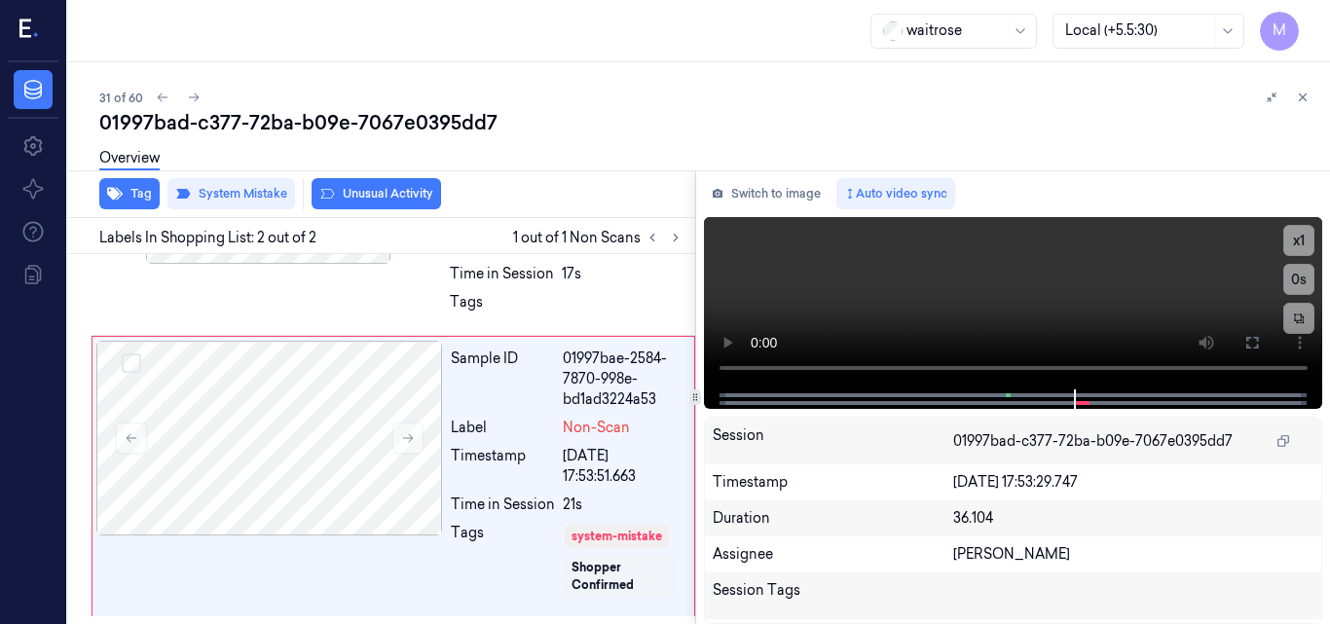
click at [368, 190] on button "Unusual Activity" at bounding box center [377, 193] width 130 height 31
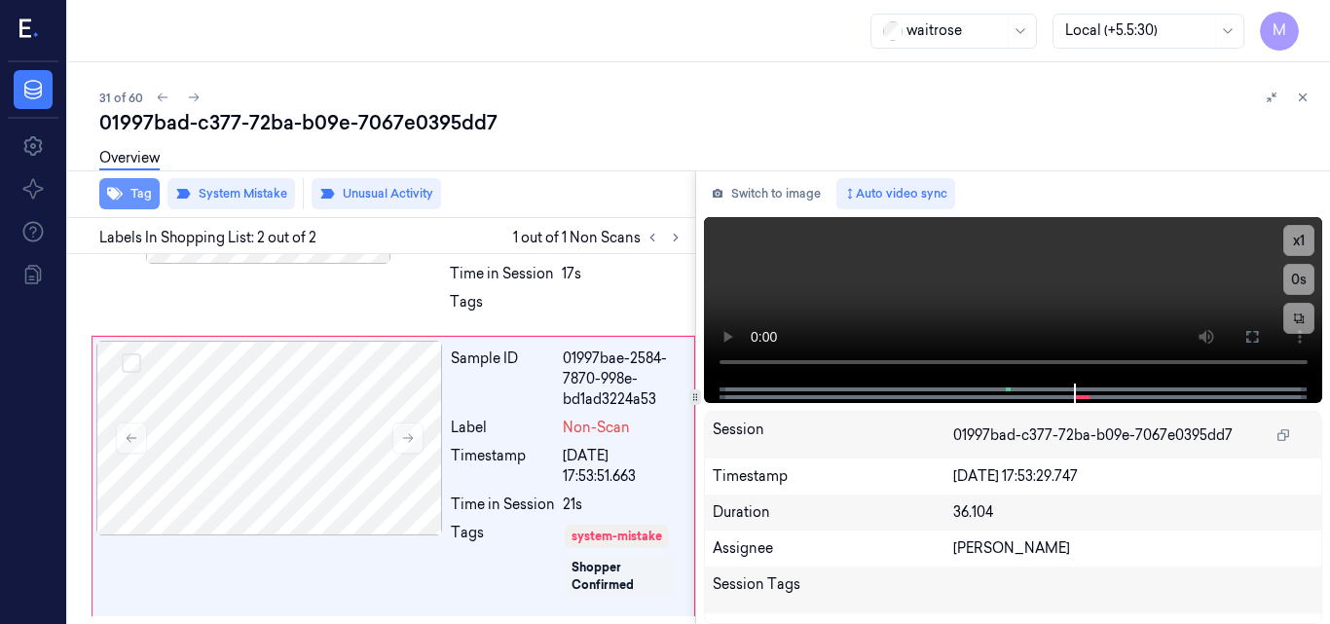
click at [142, 196] on button "Tag" at bounding box center [129, 193] width 60 height 31
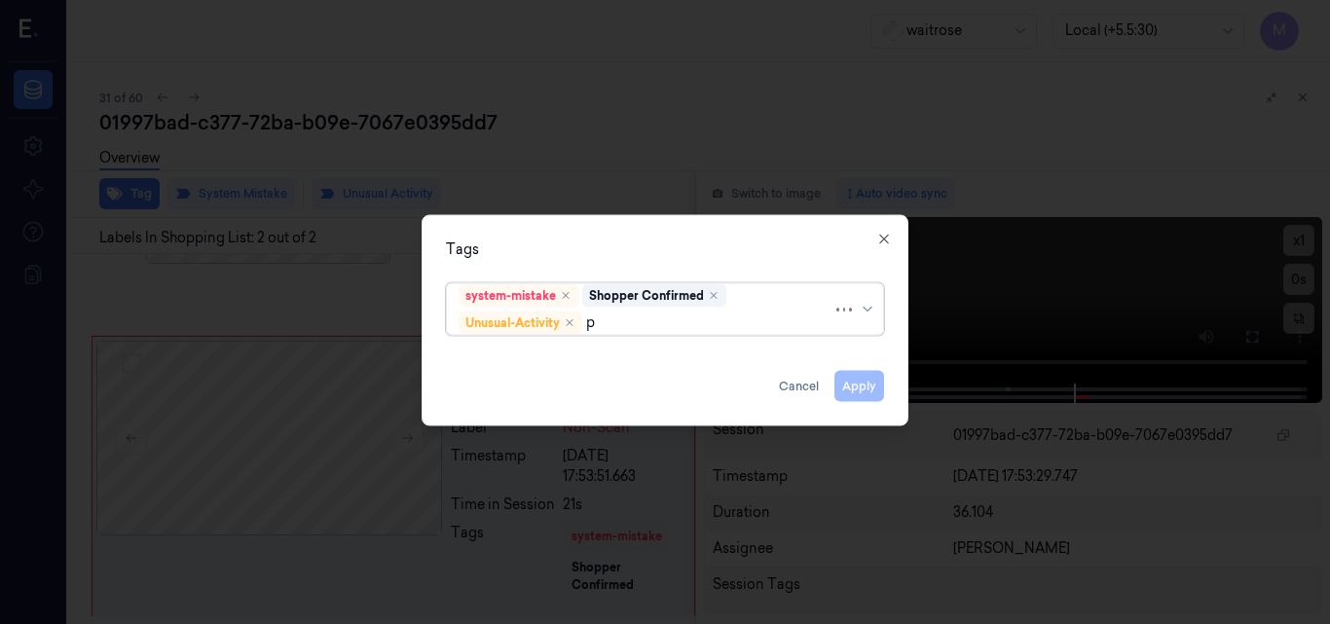
type input "pi"
click at [515, 354] on div "Picklist item alert" at bounding box center [515, 360] width 112 height 20
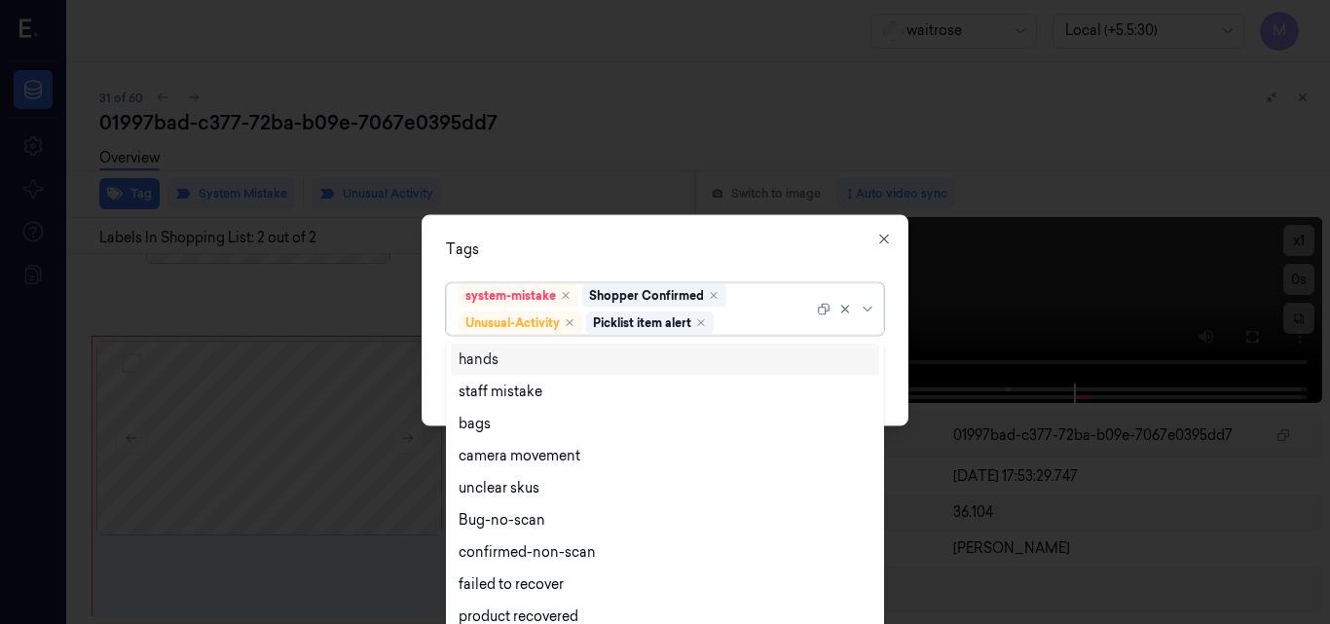
click at [589, 255] on div "Tags" at bounding box center [665, 249] width 438 height 20
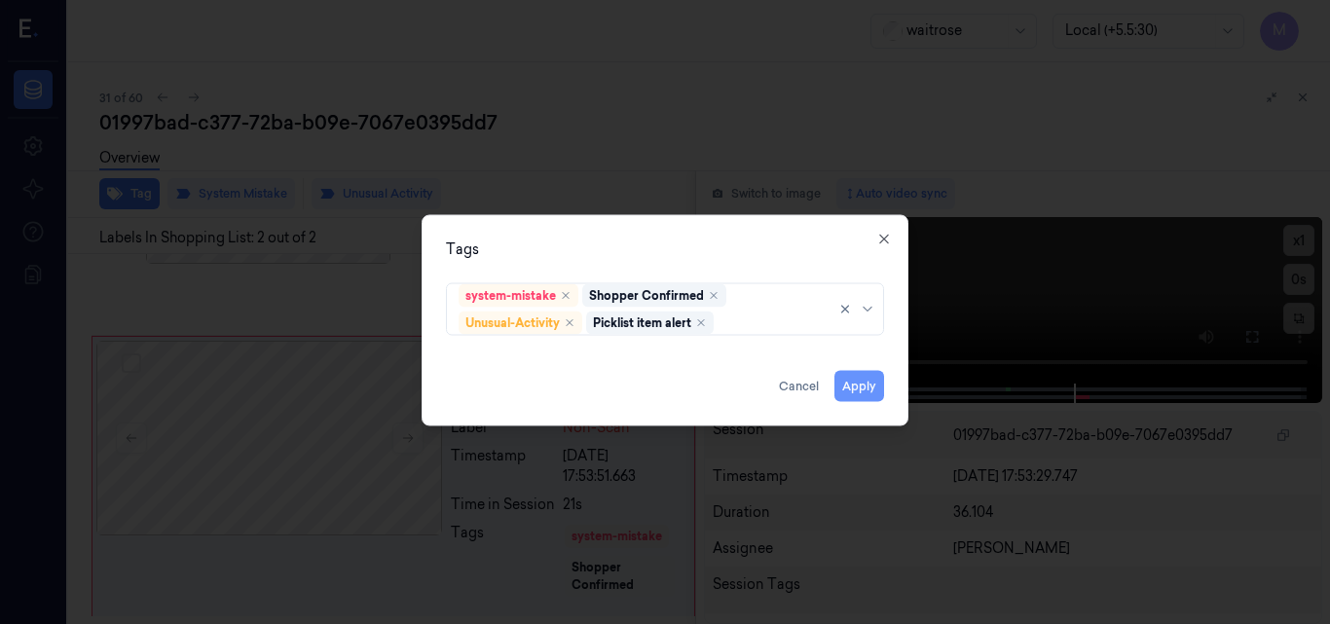
click at [865, 383] on button "Apply" at bounding box center [860, 385] width 50 height 31
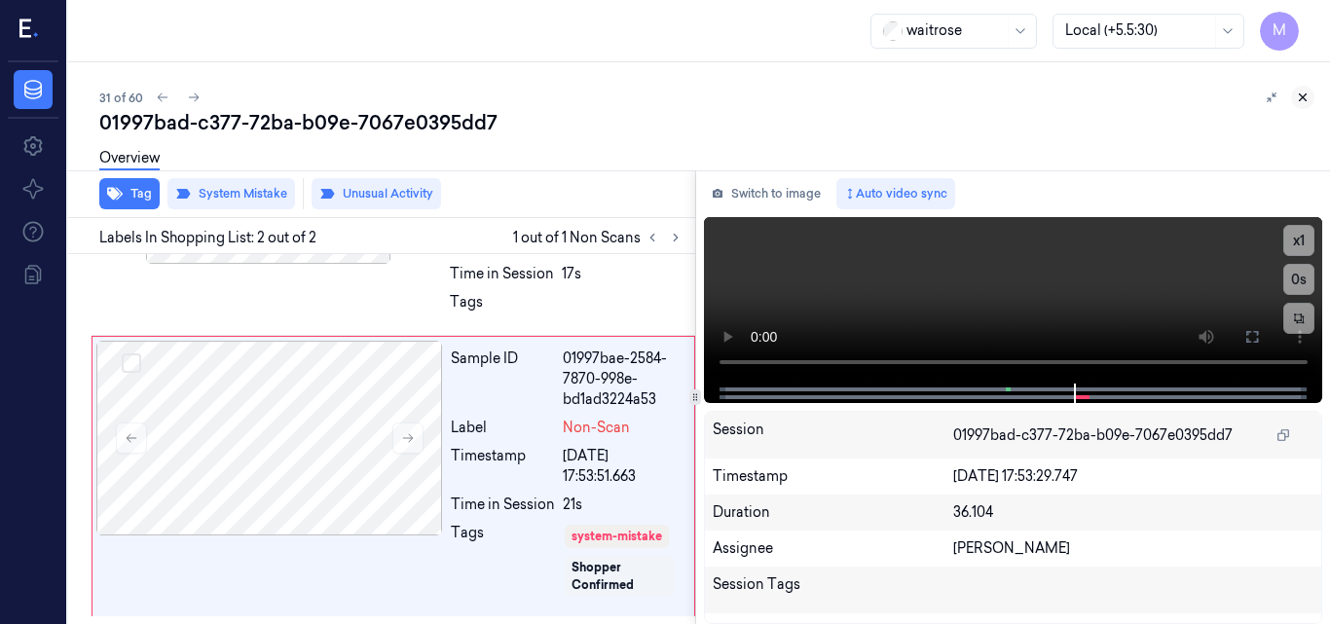
click at [1303, 94] on icon at bounding box center [1303, 98] width 14 height 14
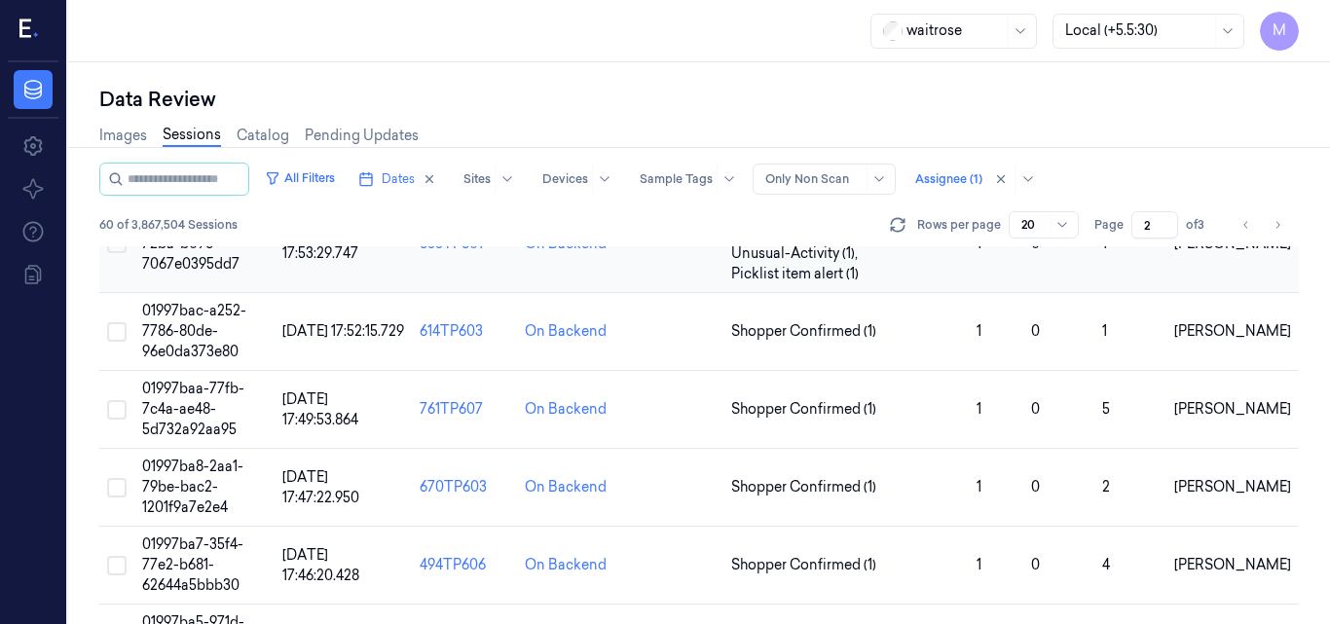
scroll to position [1102, 0]
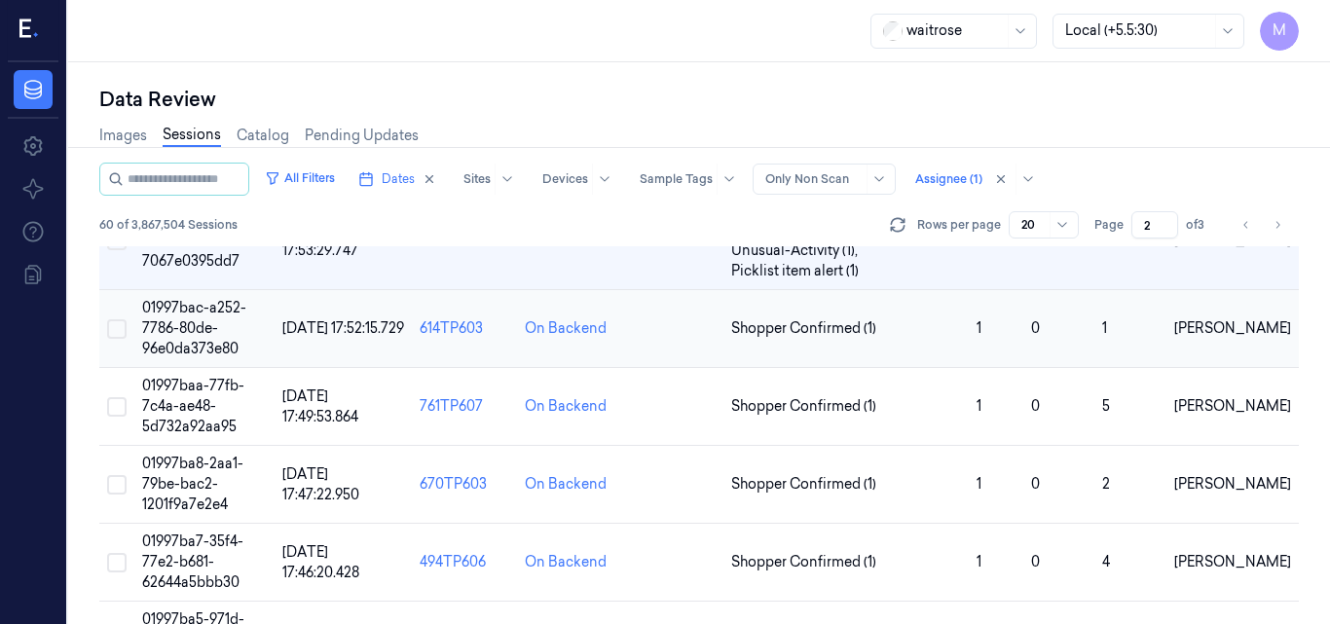
click at [205, 338] on td "01997bac-a252-7786-80de-96e0da373e80" at bounding box center [204, 329] width 140 height 78
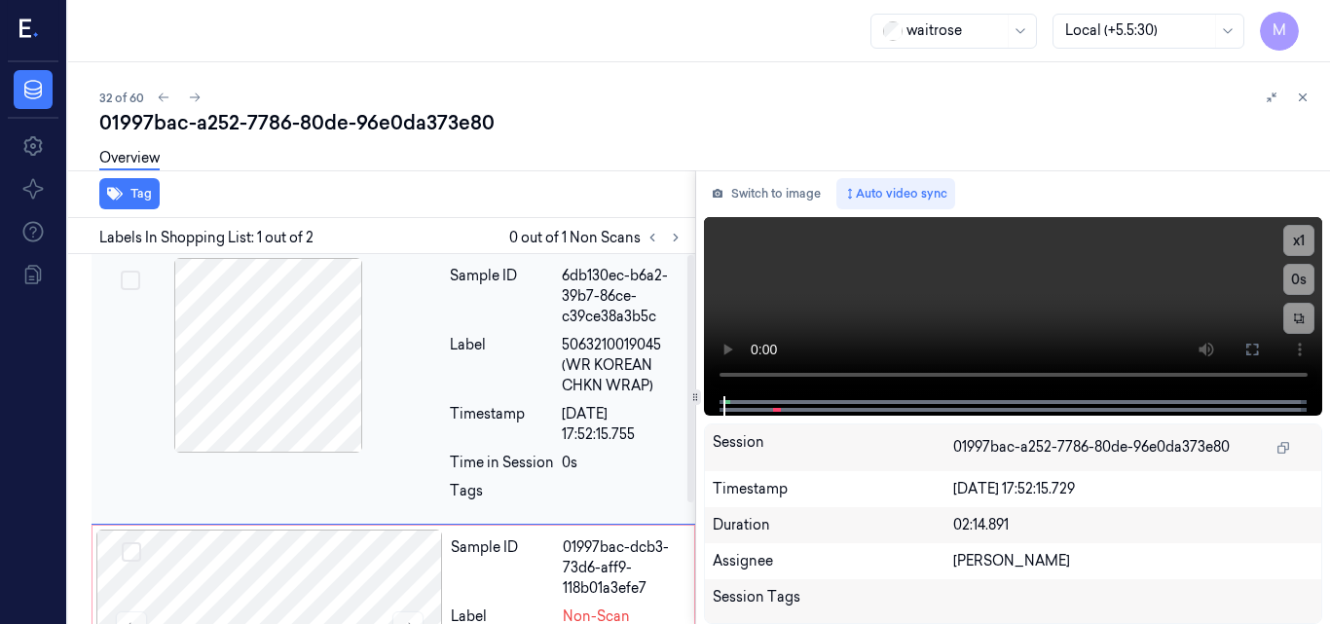
click at [301, 351] on div at bounding box center [268, 355] width 347 height 195
click at [1252, 345] on icon at bounding box center [1253, 350] width 16 height 16
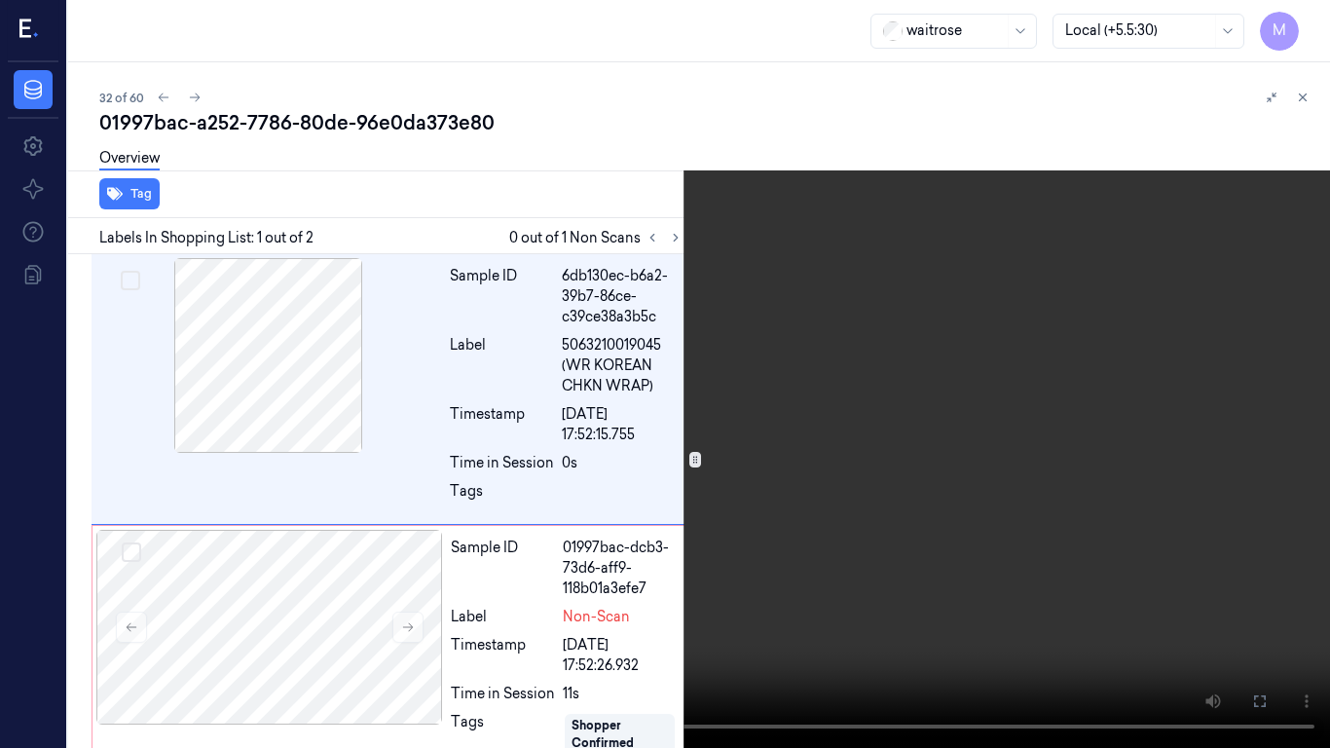
click at [1061, 382] on video at bounding box center [665, 374] width 1330 height 748
click at [1309, 22] on button "x 1" at bounding box center [1306, 23] width 31 height 31
click at [851, 356] on video at bounding box center [665, 374] width 1330 height 748
click at [0, 0] on button at bounding box center [0, 0] width 0 height 0
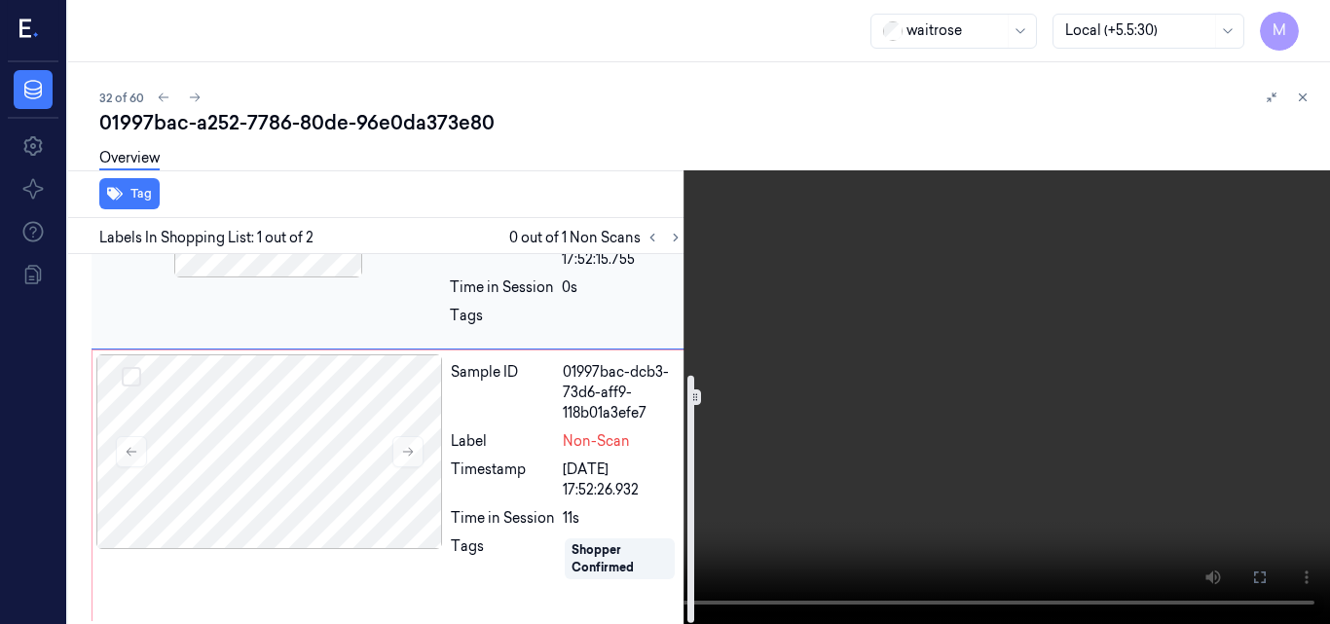
scroll to position [180, 0]
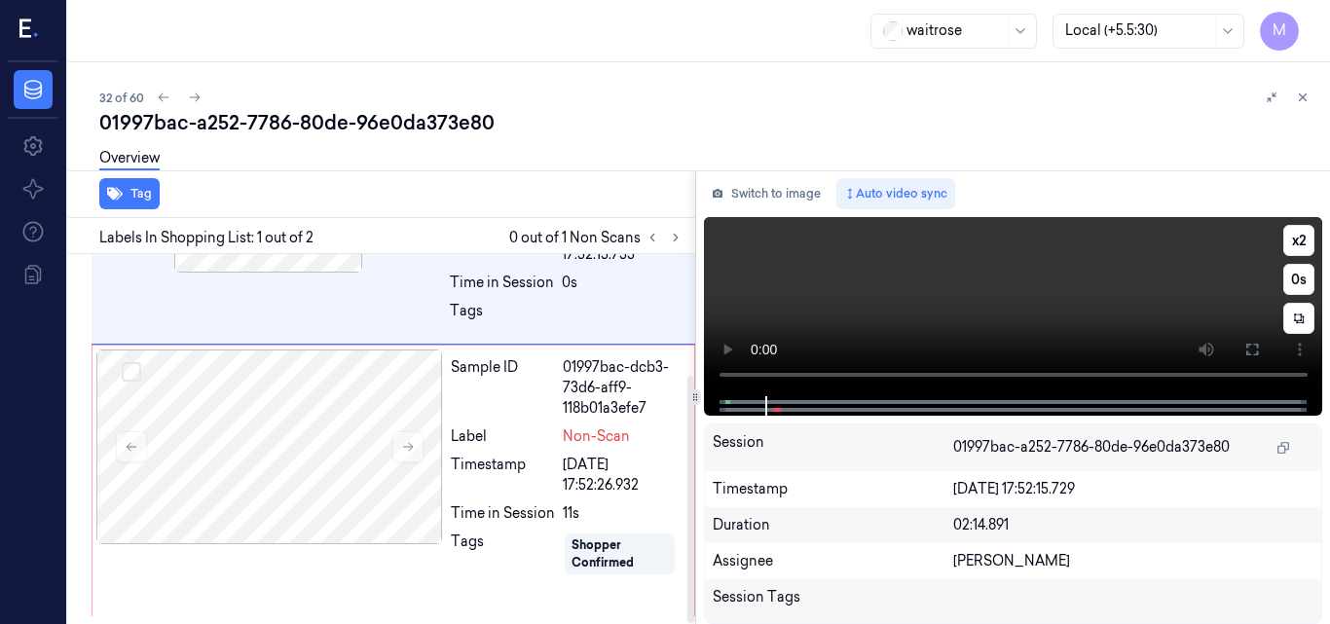
click at [1019, 295] on video at bounding box center [1013, 306] width 619 height 179
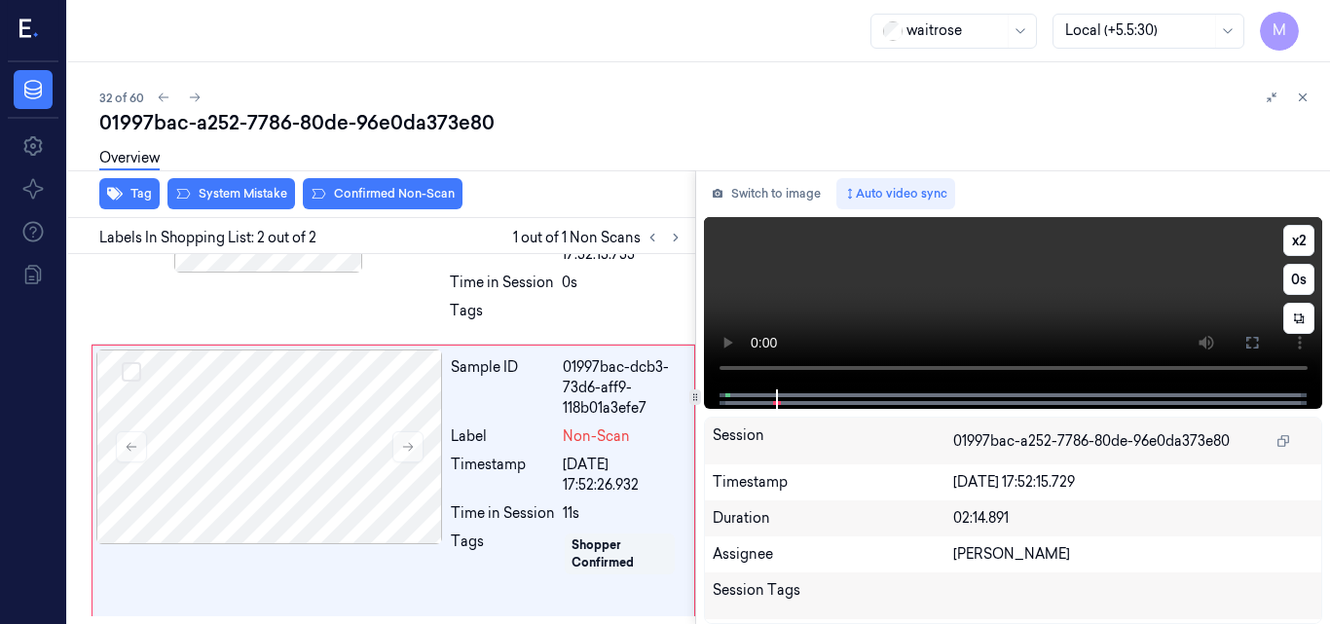
click at [985, 306] on video at bounding box center [1013, 303] width 619 height 172
click at [322, 418] on div at bounding box center [269, 447] width 347 height 195
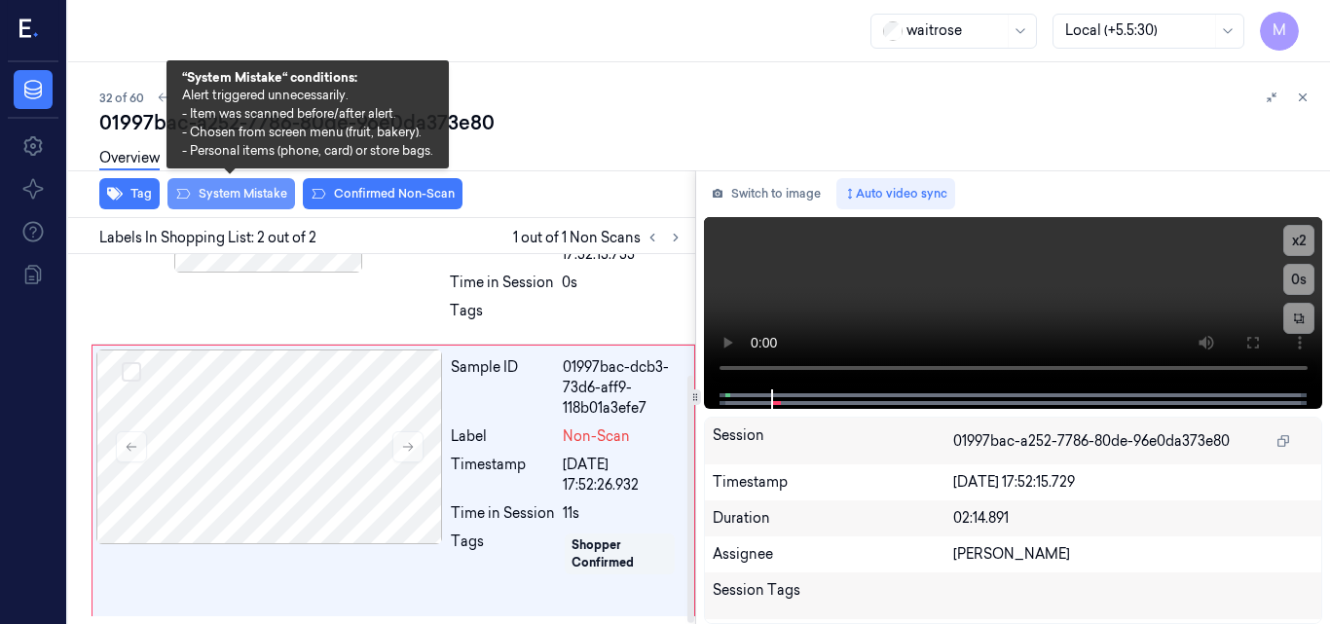
click at [237, 189] on button "System Mistake" at bounding box center [232, 193] width 128 height 31
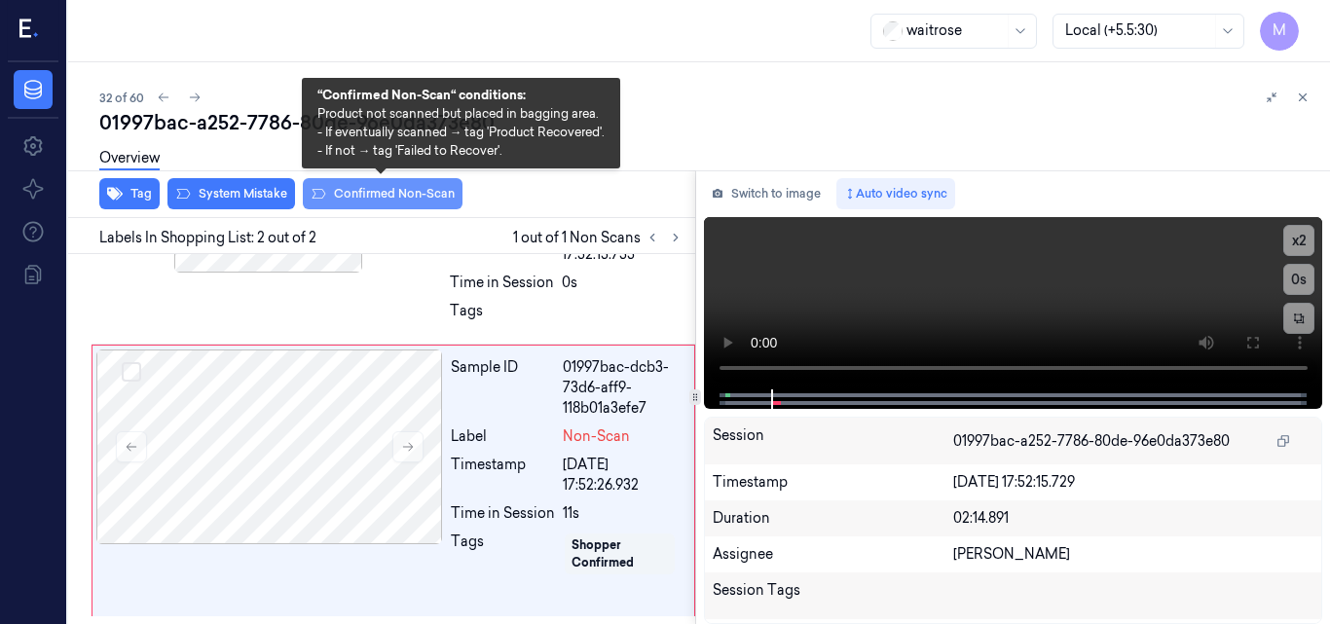
scroll to position [189, 0]
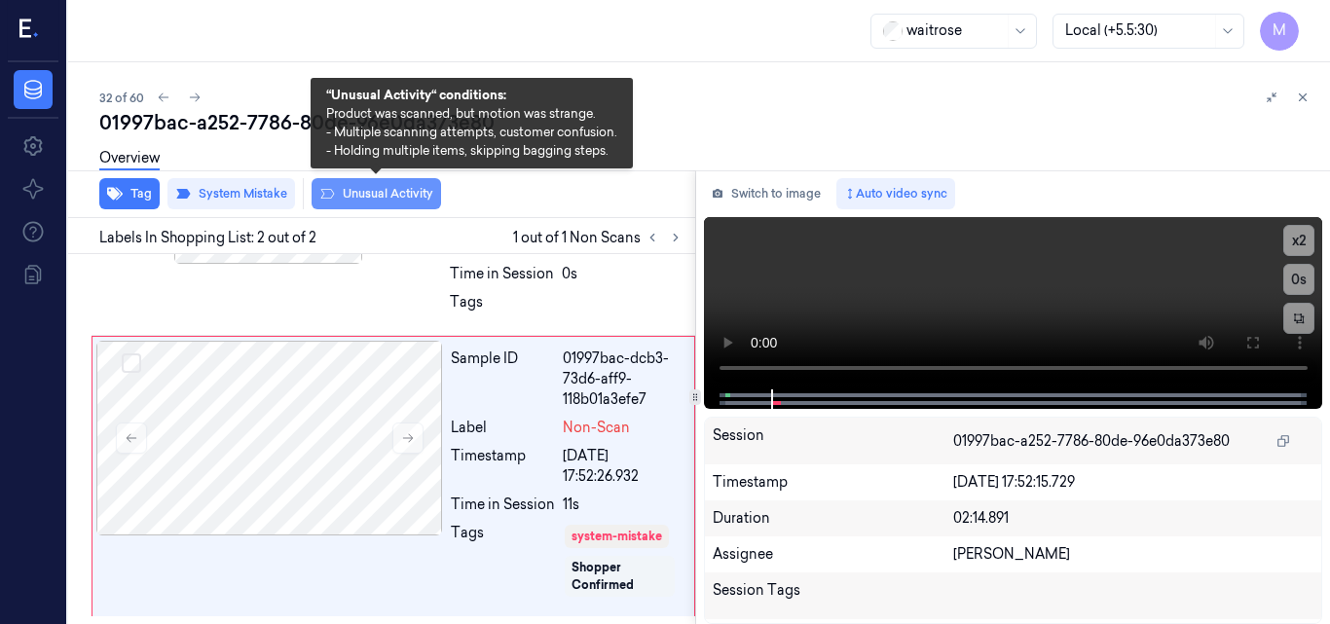
click at [407, 194] on button "Unusual Activity" at bounding box center [377, 193] width 130 height 31
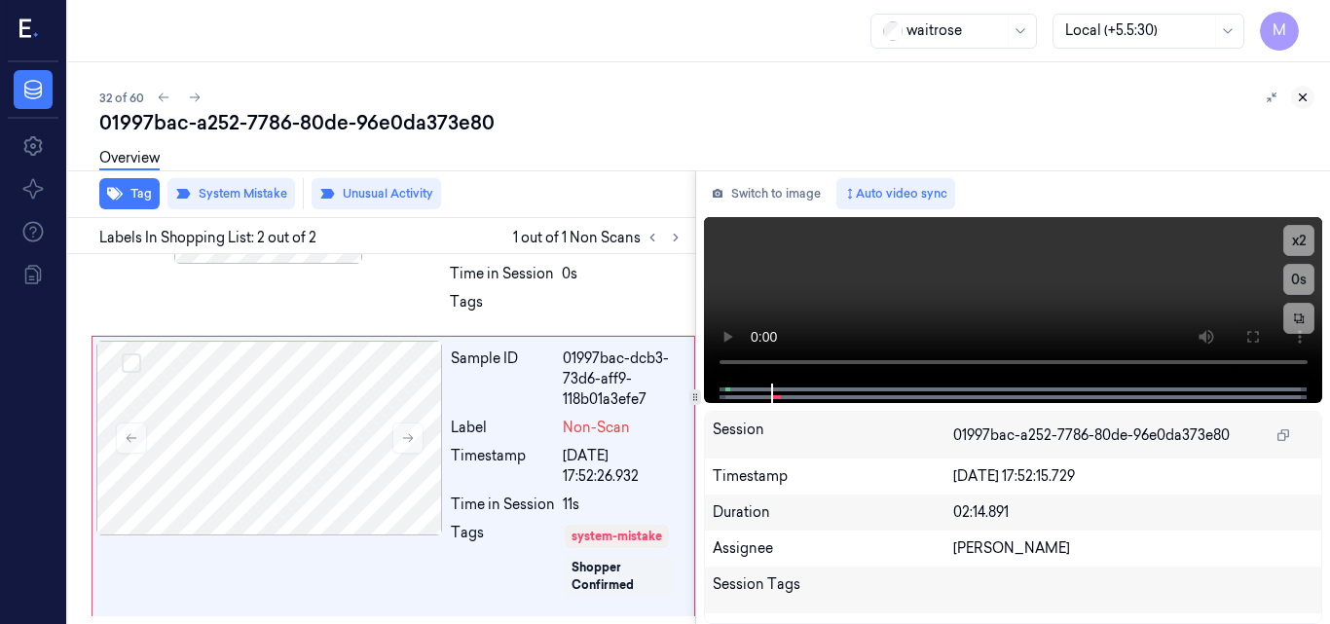
click at [1303, 94] on icon at bounding box center [1303, 98] width 14 height 14
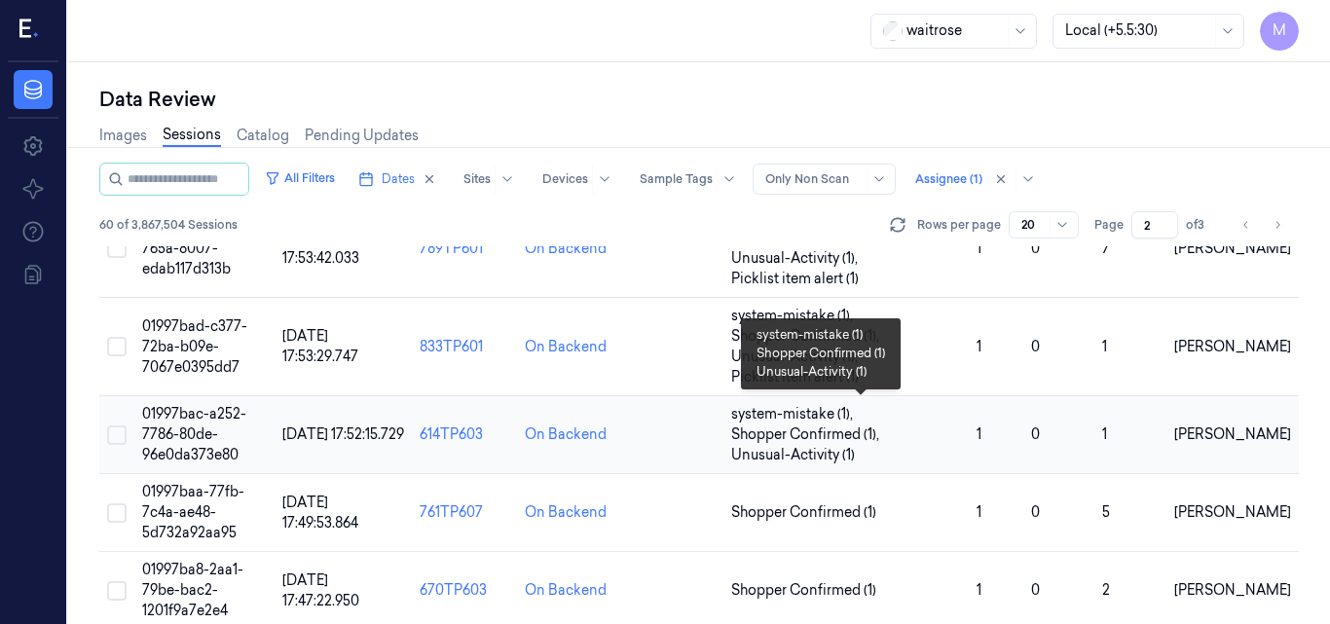
scroll to position [1093, 0]
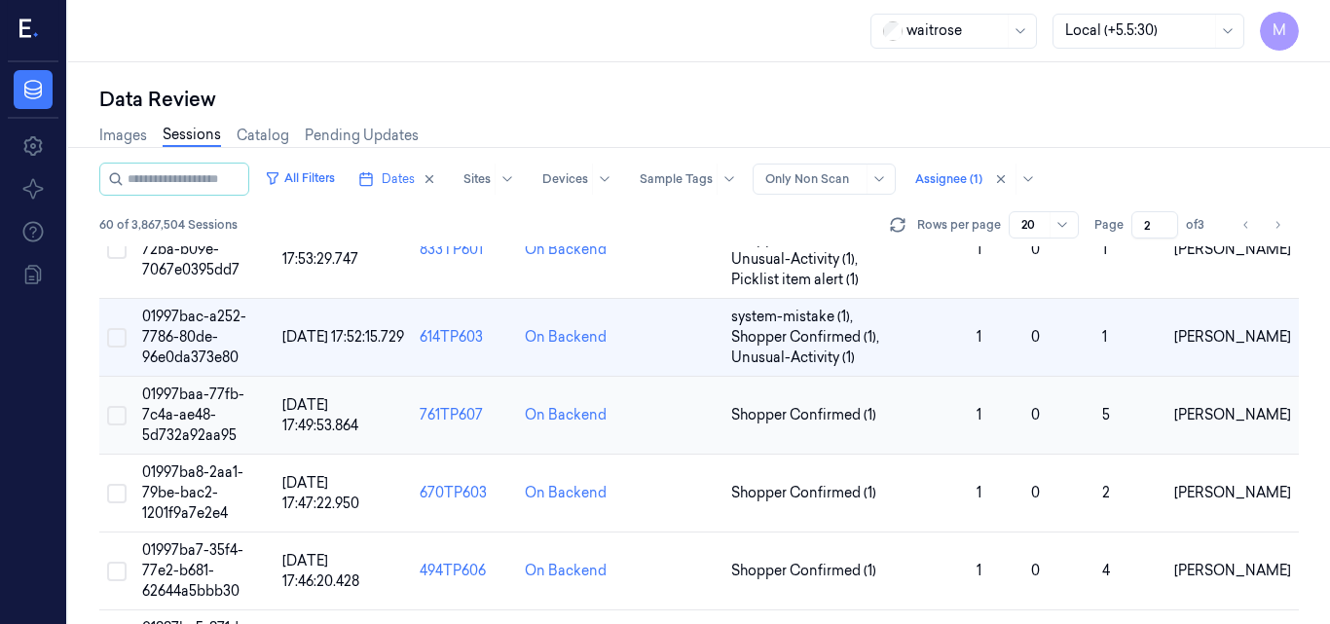
click at [211, 410] on span "01997baa-77fb-7c4a-ae48-5d732a92aa95" at bounding box center [193, 415] width 102 height 58
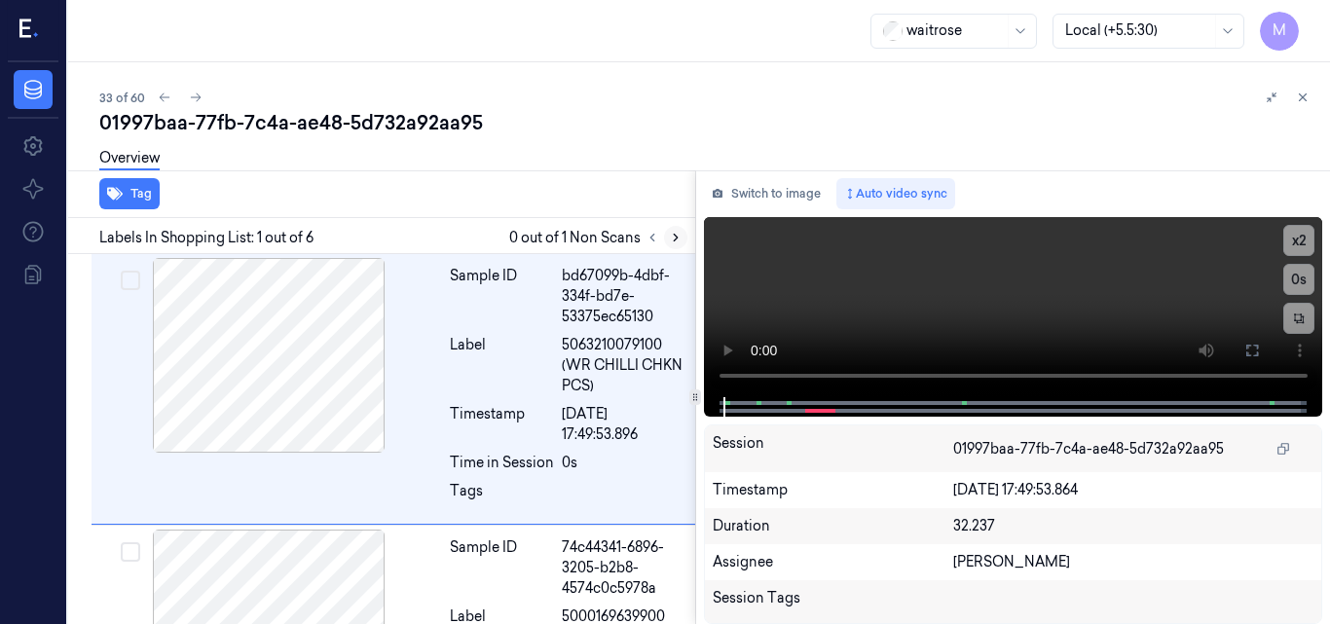
click at [676, 234] on icon at bounding box center [676, 238] width 14 height 14
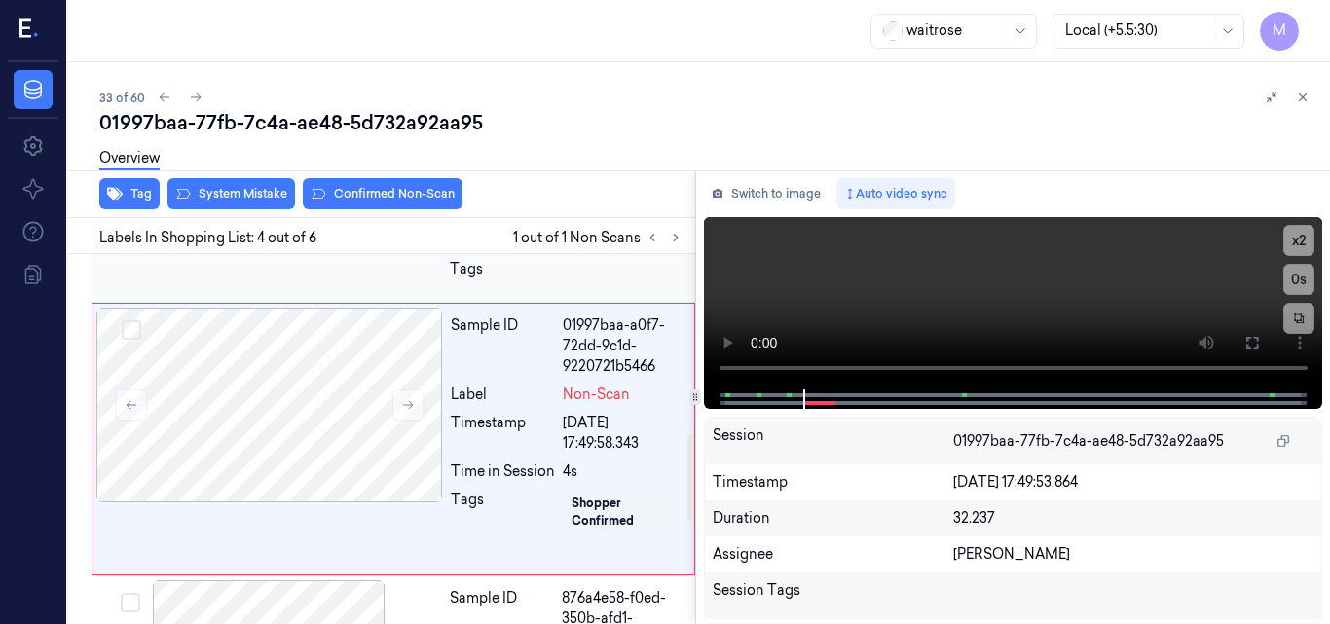
scroll to position [571, 0]
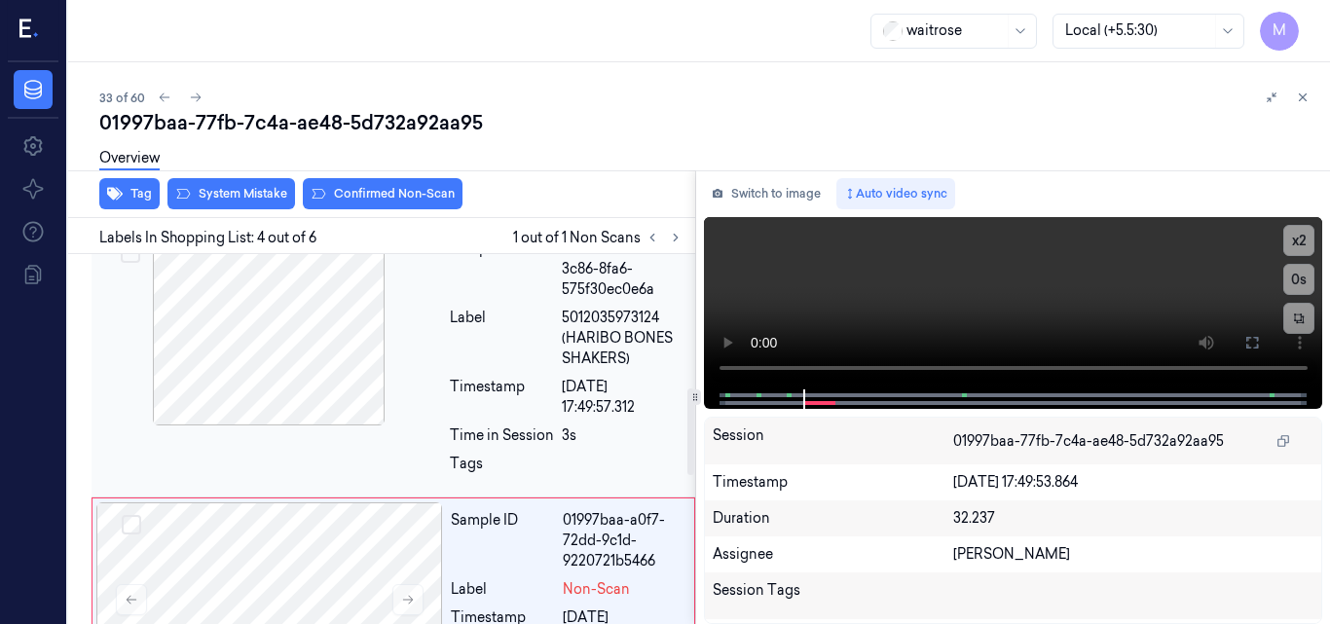
click at [317, 353] on div at bounding box center [268, 328] width 347 height 195
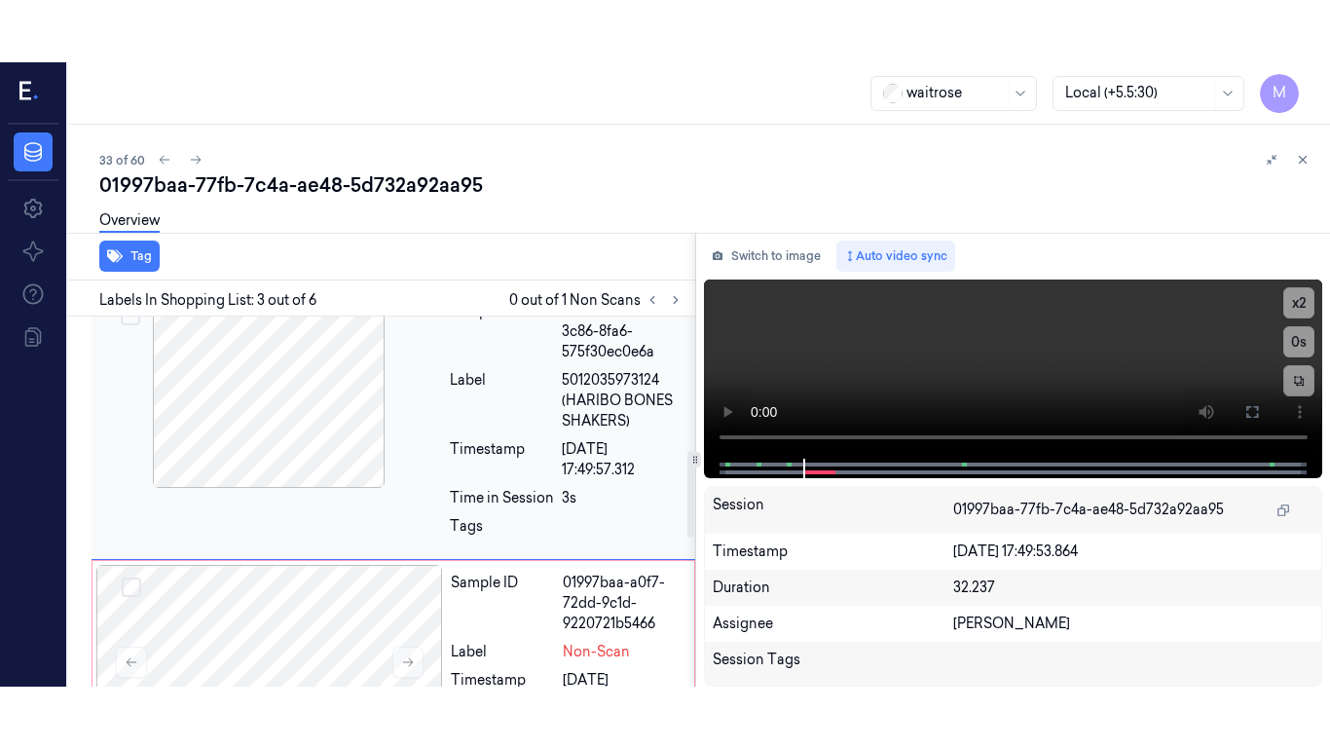
scroll to position [494, 0]
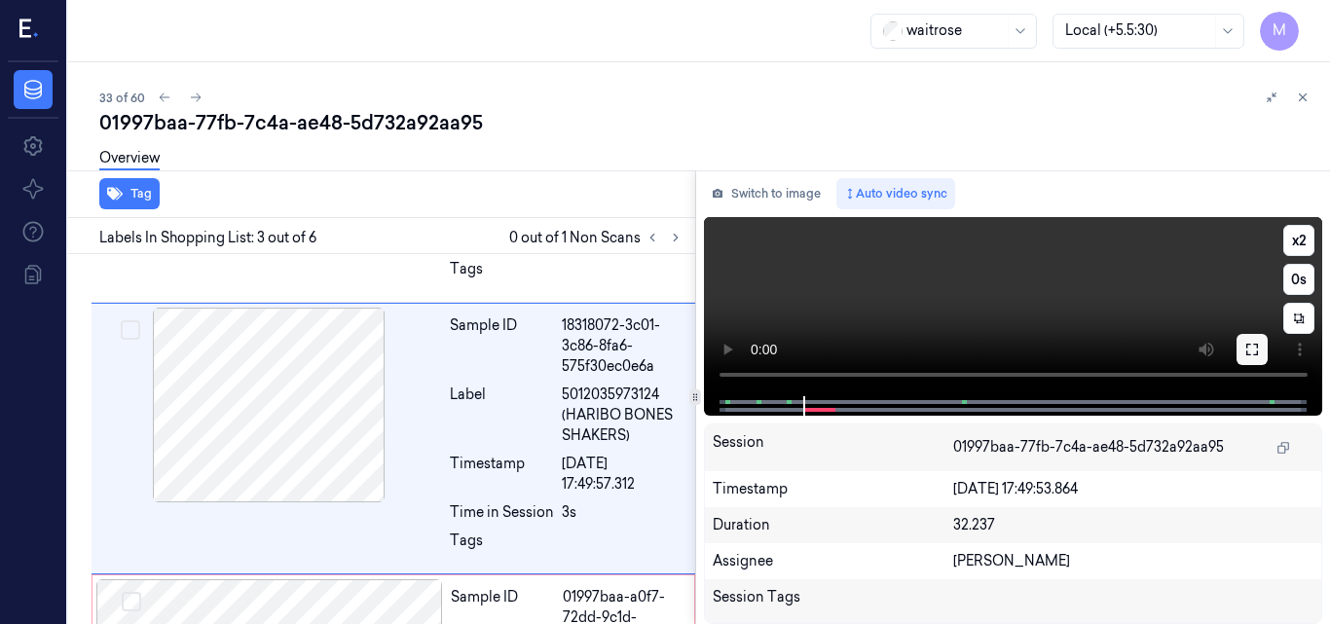
click at [1247, 353] on icon at bounding box center [1253, 350] width 12 height 12
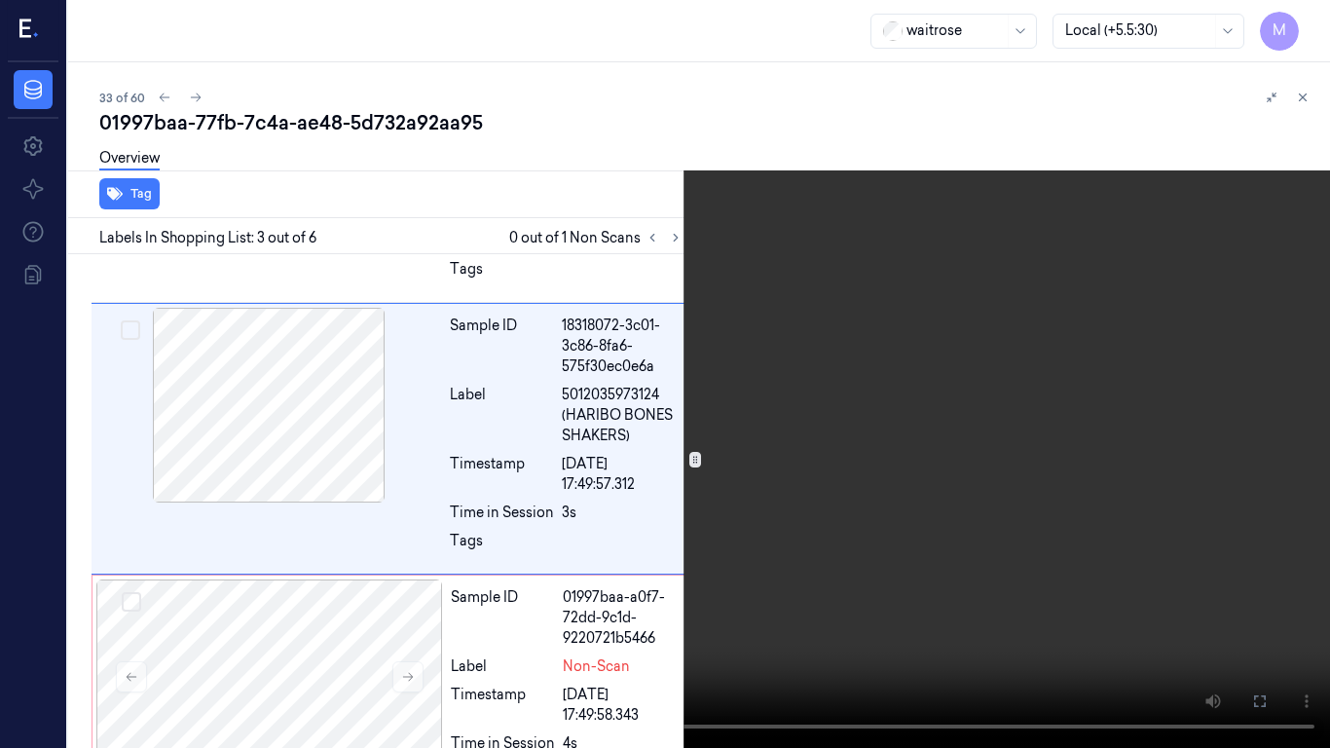
click at [832, 336] on video at bounding box center [665, 374] width 1330 height 748
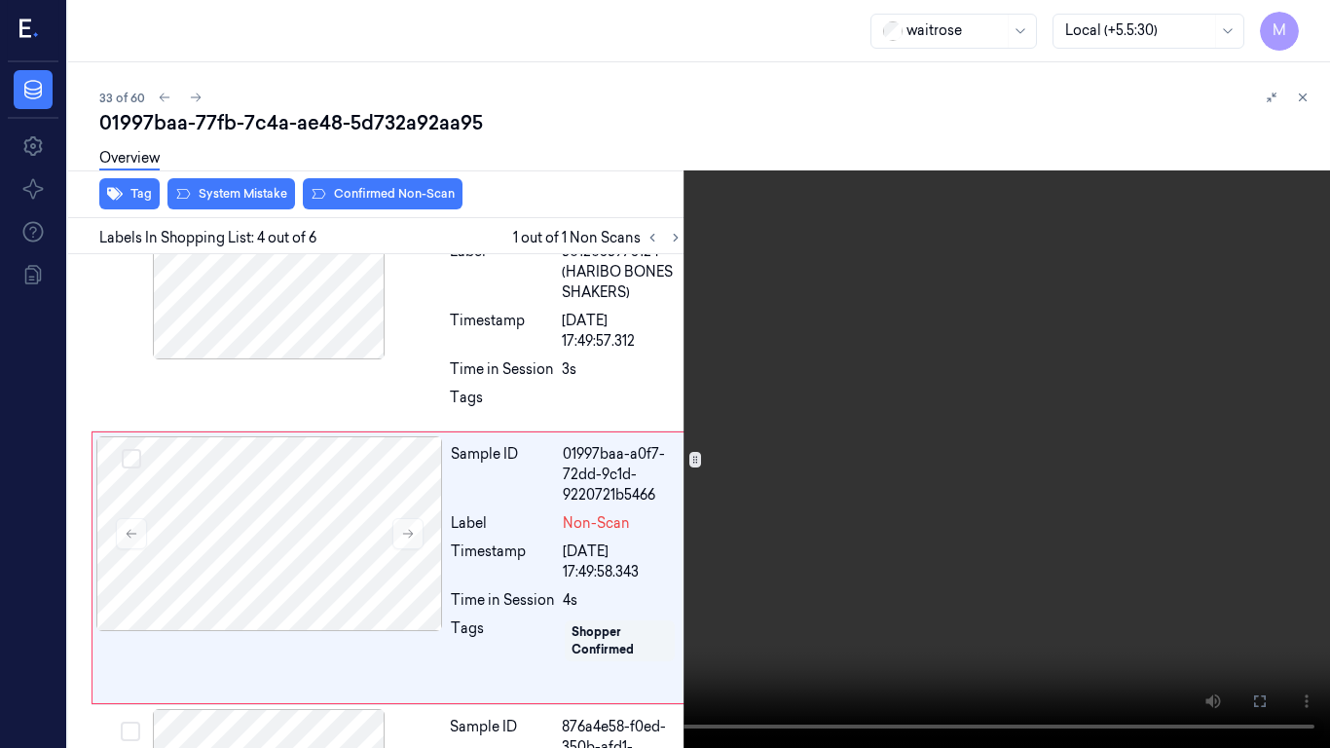
click at [832, 336] on video at bounding box center [665, 374] width 1330 height 748
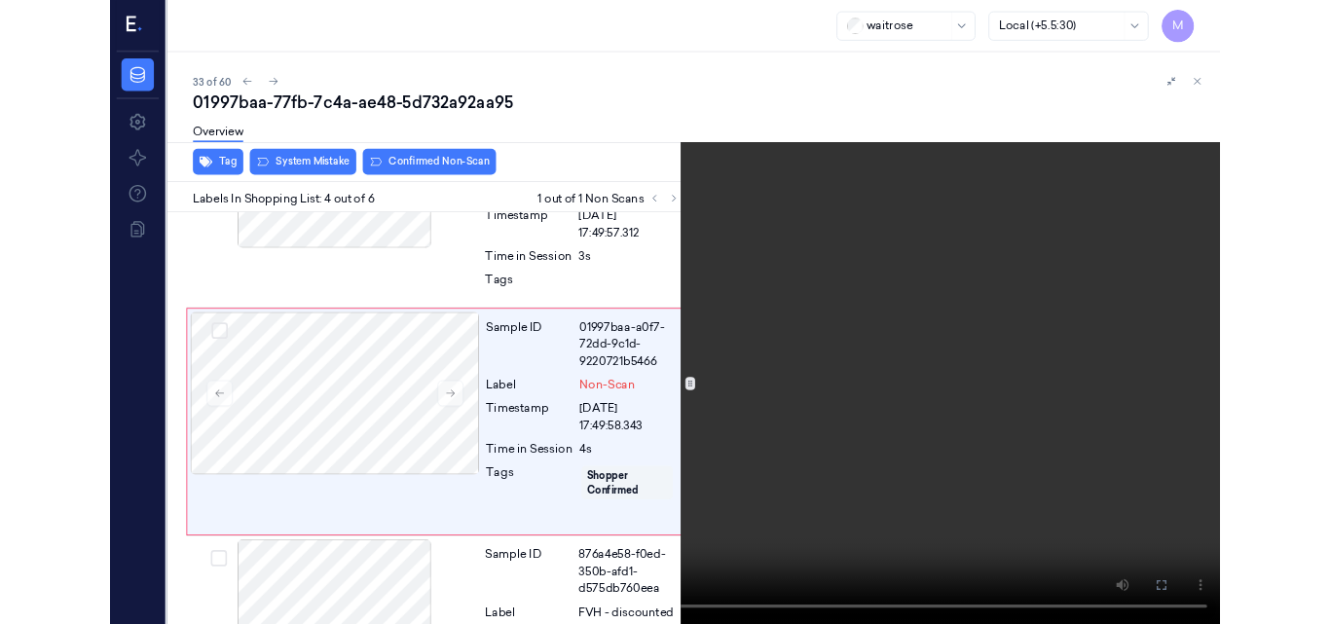
scroll to position [704, 0]
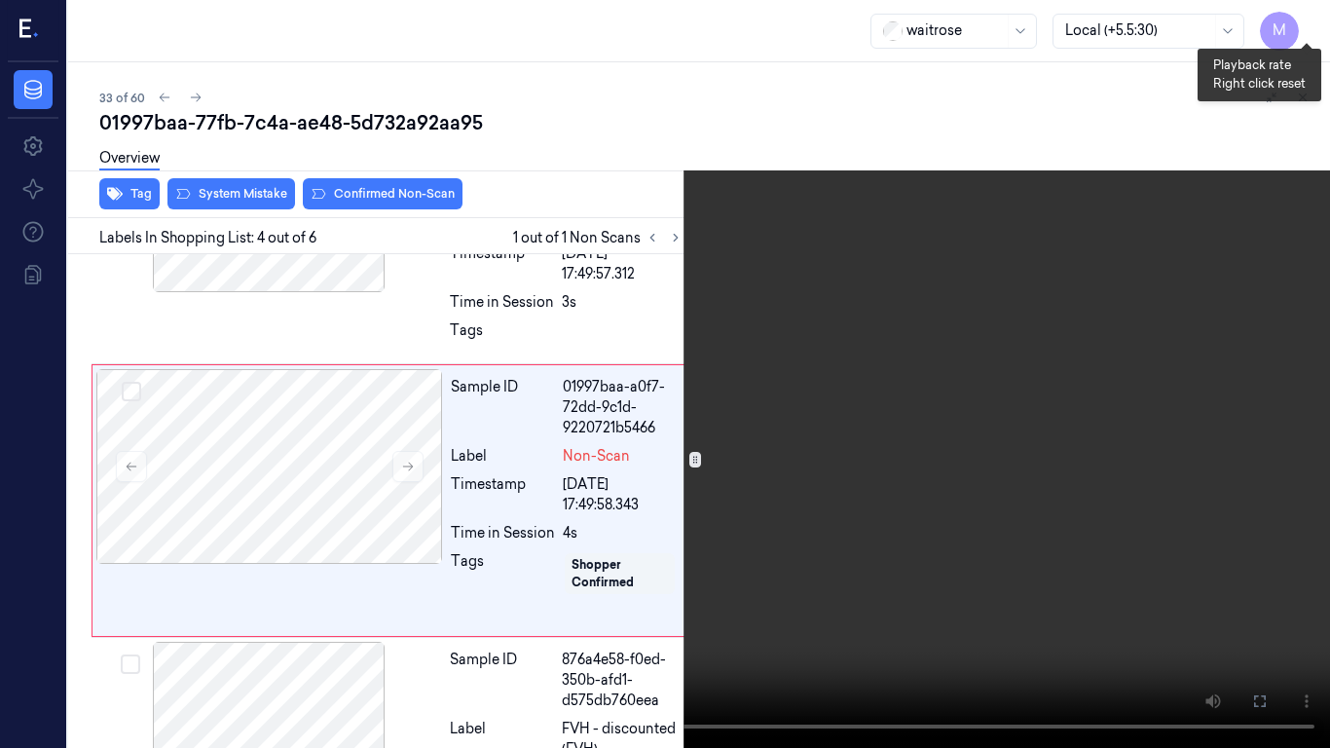
click at [1307, 17] on button "x 2" at bounding box center [1306, 23] width 31 height 31
click at [1319, 15] on button "x 4" at bounding box center [1306, 23] width 31 height 31
click at [827, 301] on video at bounding box center [665, 374] width 1330 height 748
click at [811, 353] on video at bounding box center [665, 374] width 1330 height 748
click at [0, 0] on icon at bounding box center [0, 0] width 0 height 0
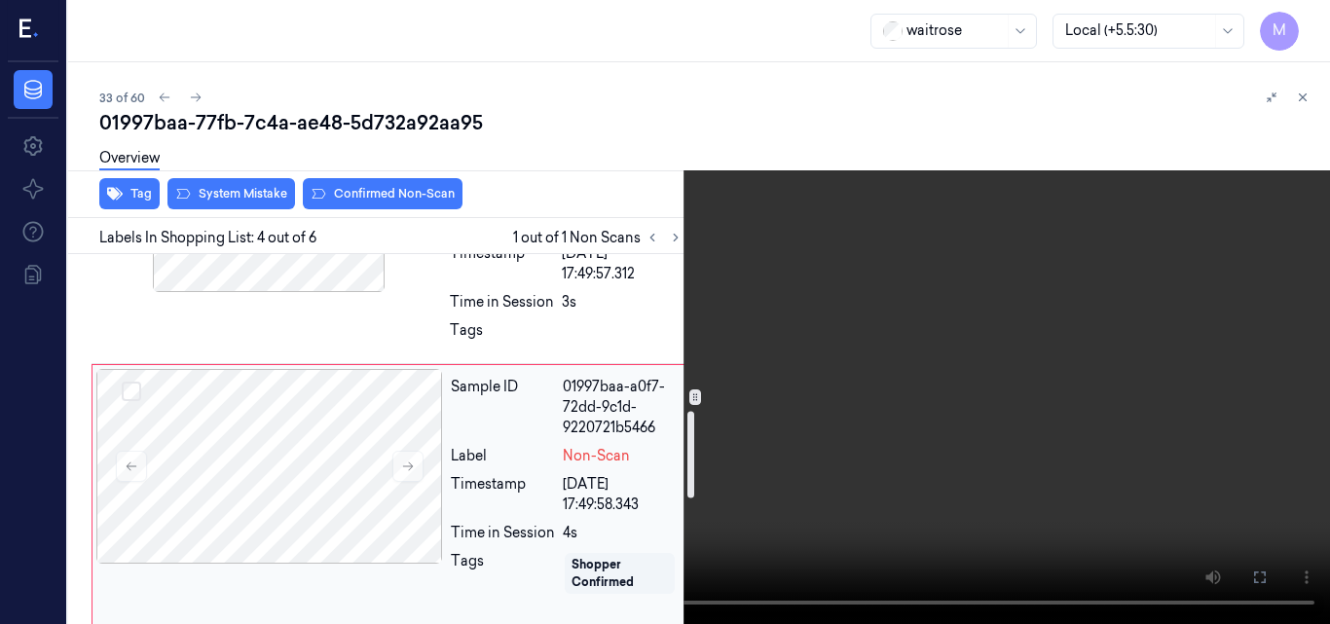
scroll to position [509, 0]
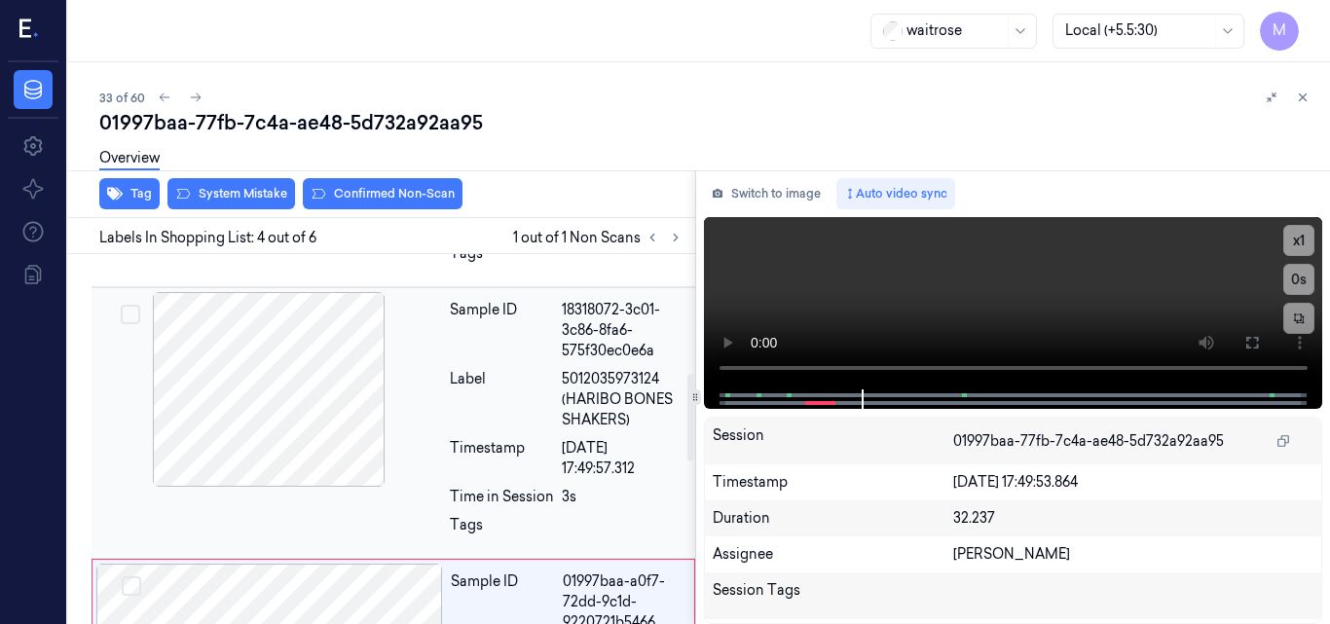
click at [312, 372] on div at bounding box center [268, 389] width 347 height 195
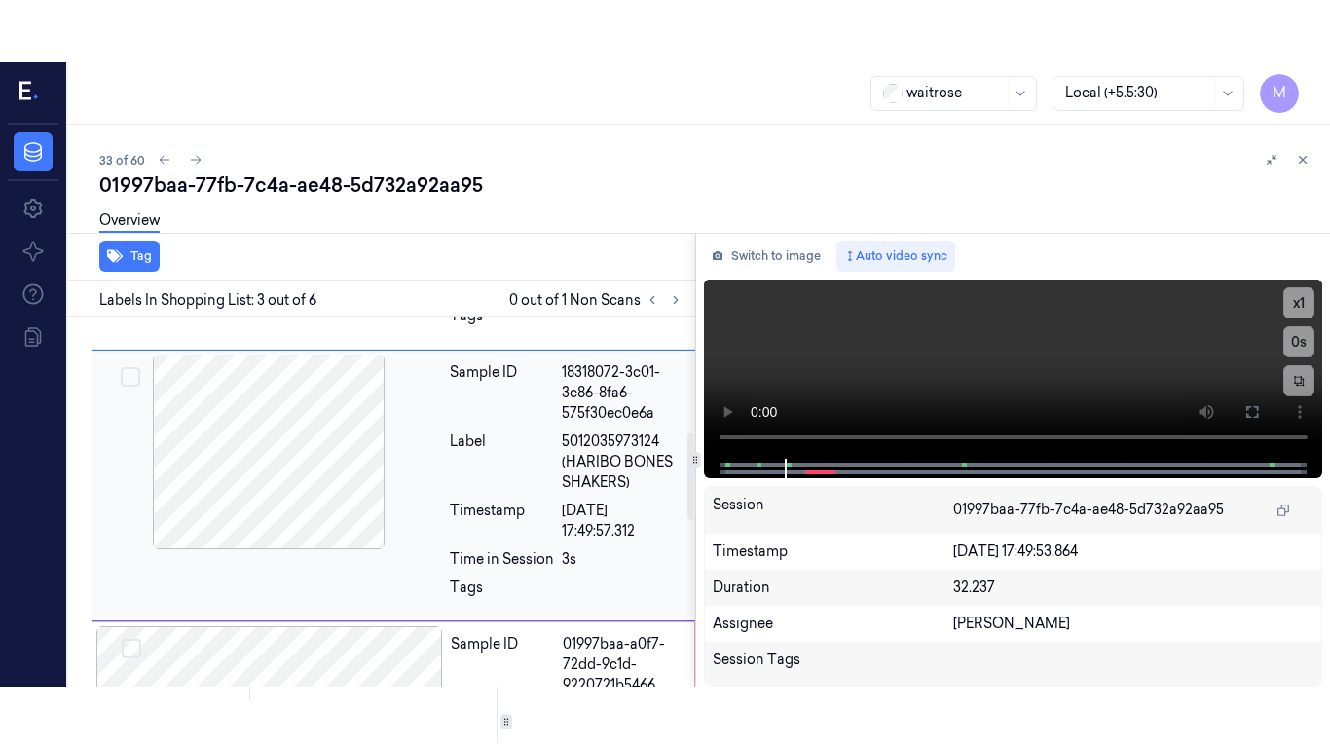
scroll to position [494, 0]
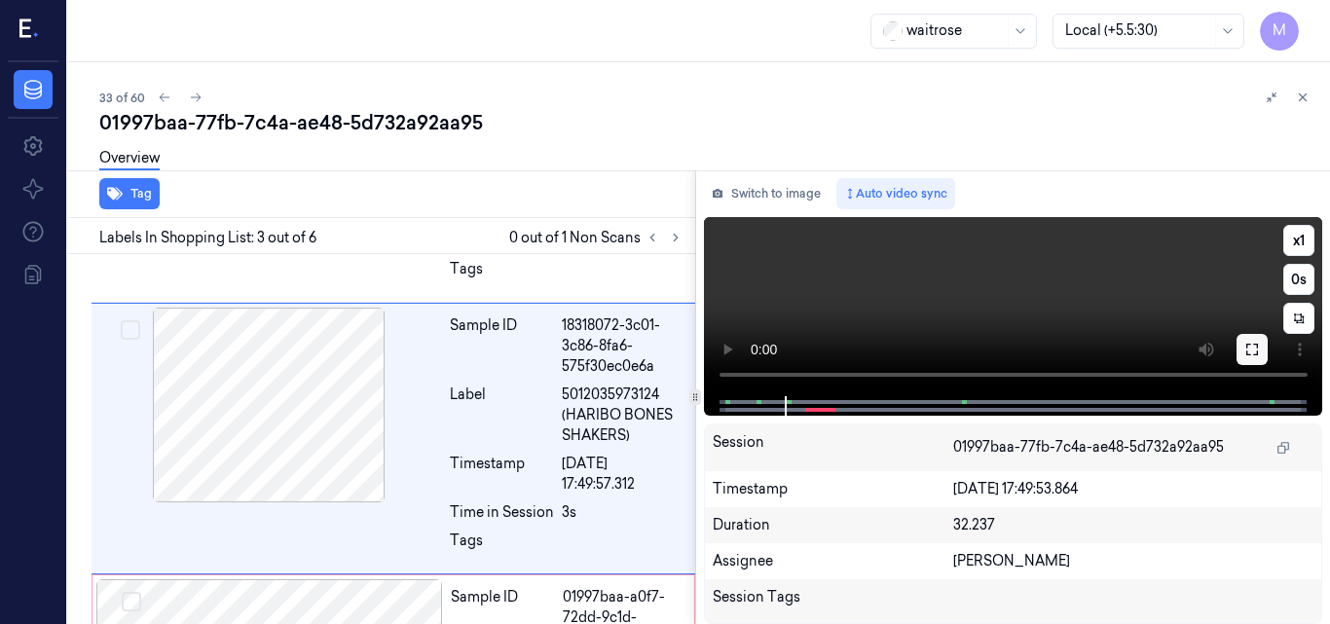
click at [1249, 349] on icon at bounding box center [1253, 350] width 16 height 16
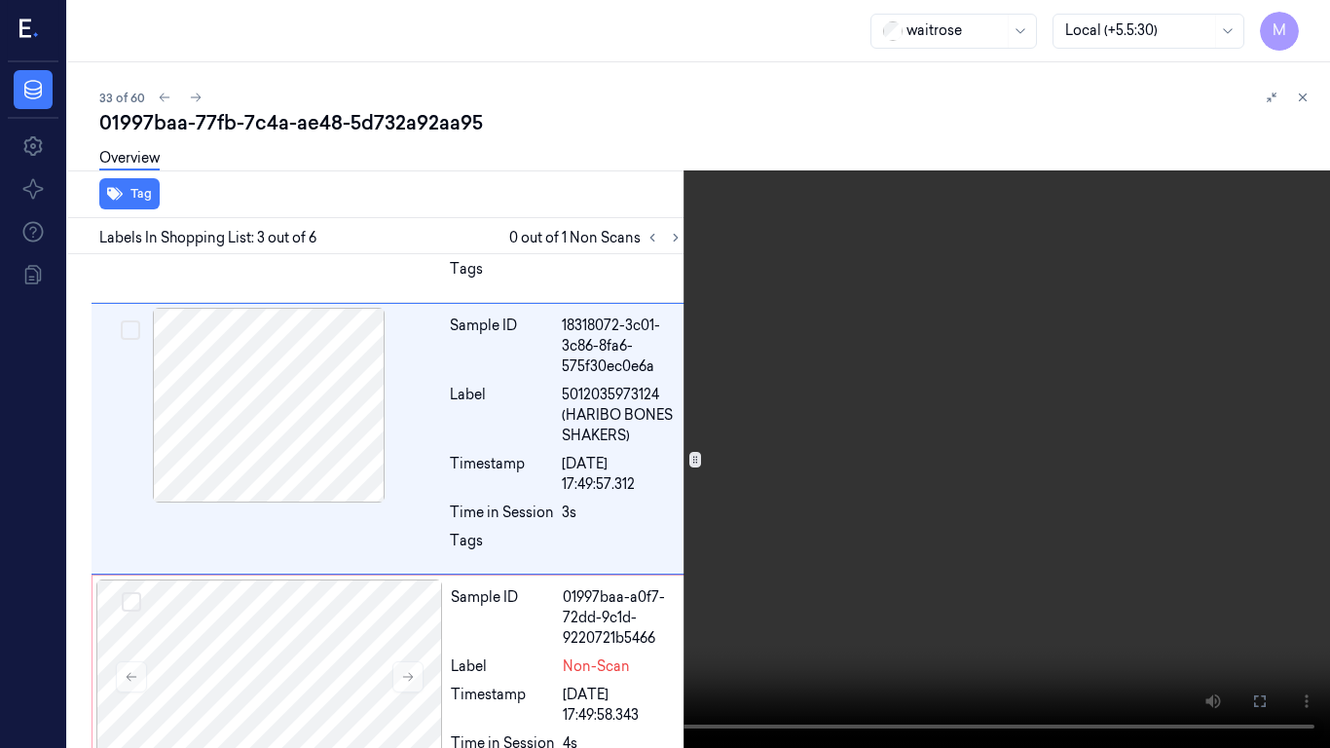
click at [895, 452] on video at bounding box center [665, 374] width 1330 height 748
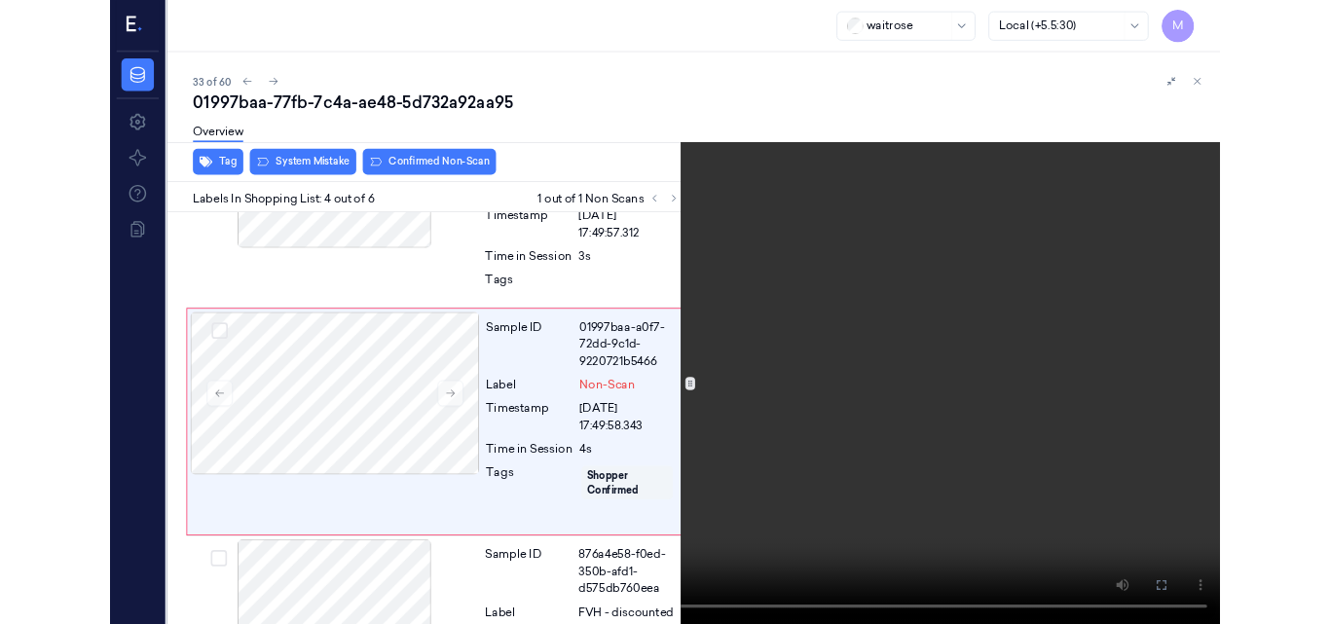
scroll to position [704, 0]
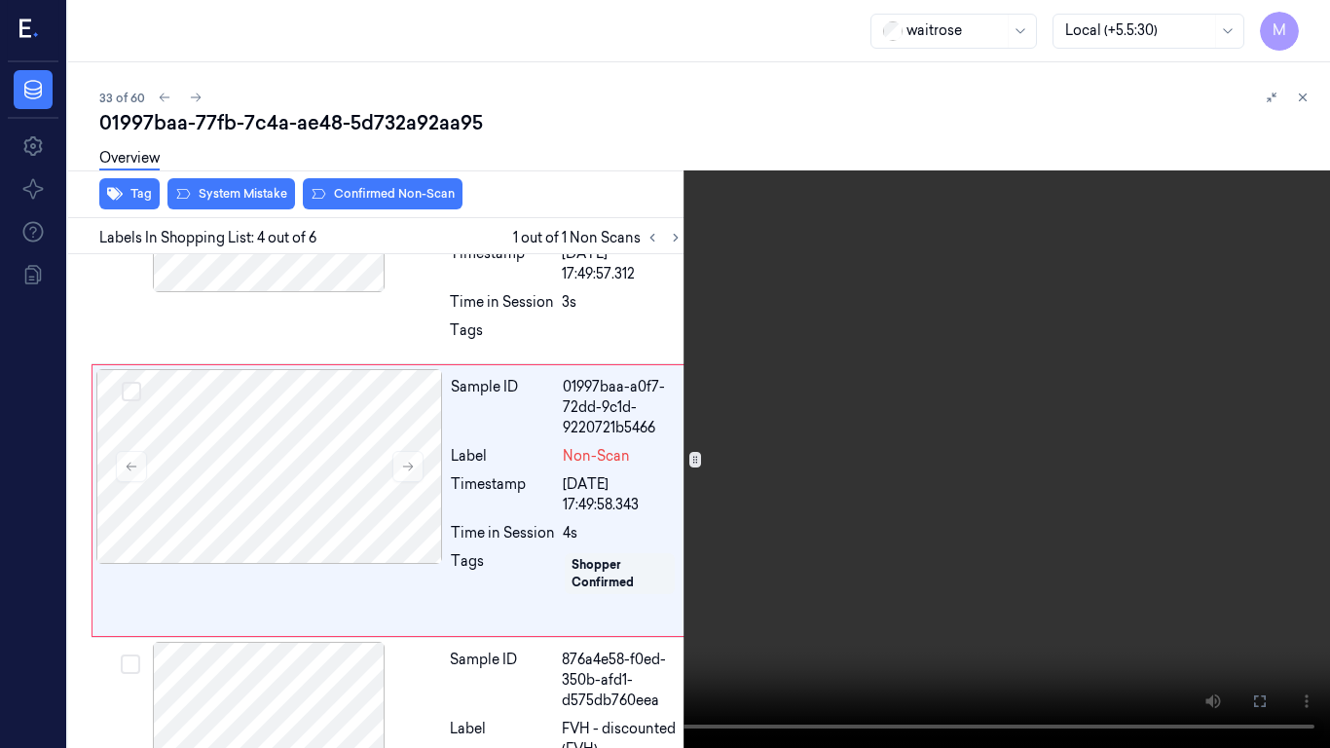
click at [768, 479] on video at bounding box center [665, 374] width 1330 height 748
click at [0, 0] on icon at bounding box center [0, 0] width 0 height 0
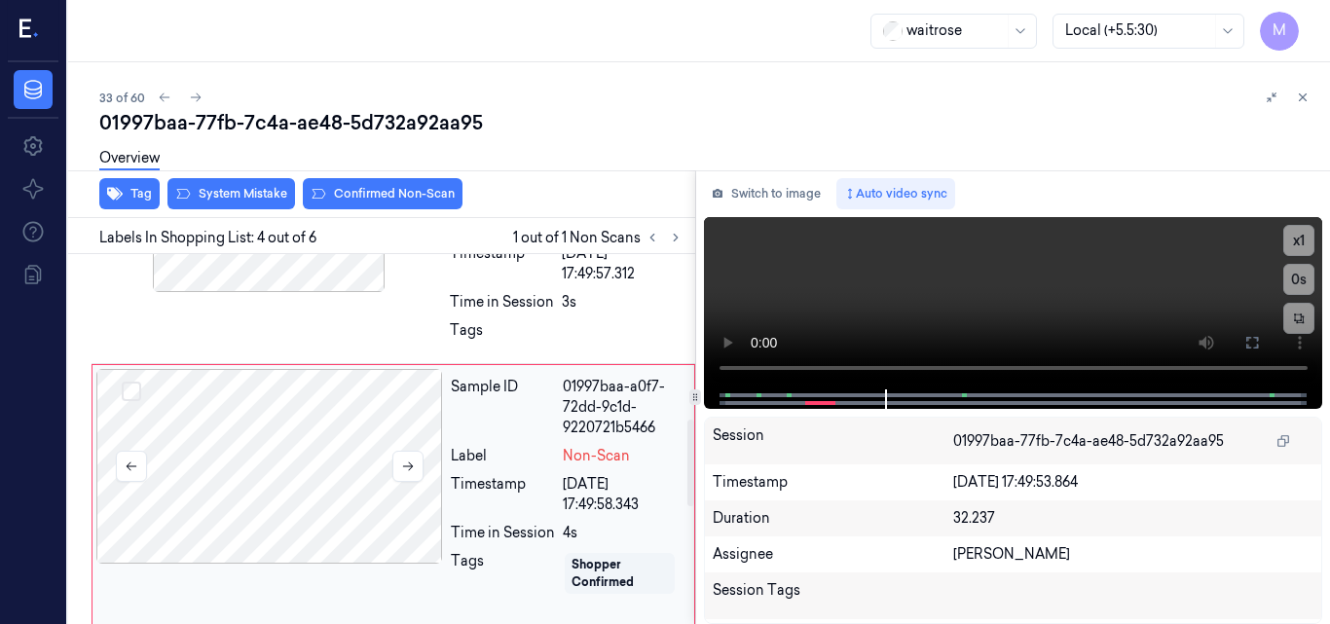
click at [349, 437] on div at bounding box center [269, 466] width 347 height 195
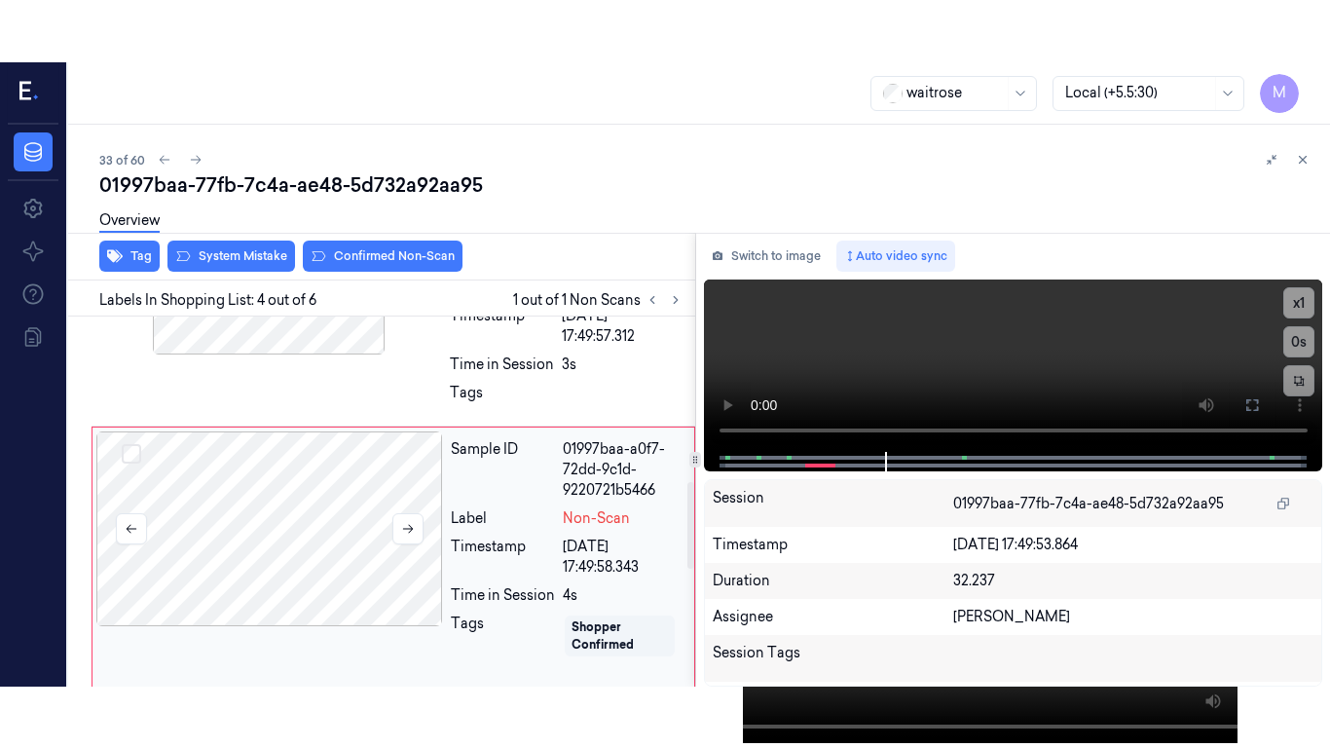
scroll to position [765, 0]
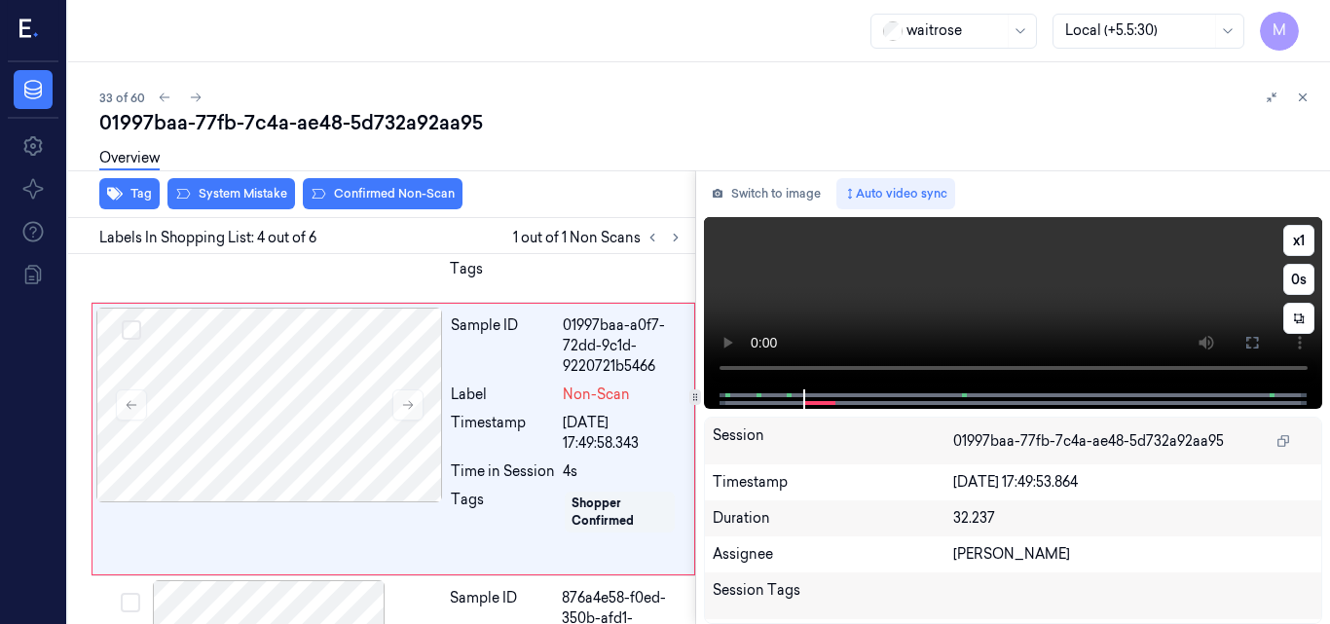
click at [1115, 294] on video at bounding box center [1013, 303] width 619 height 172
click at [1250, 349] on icon at bounding box center [1253, 343] width 12 height 12
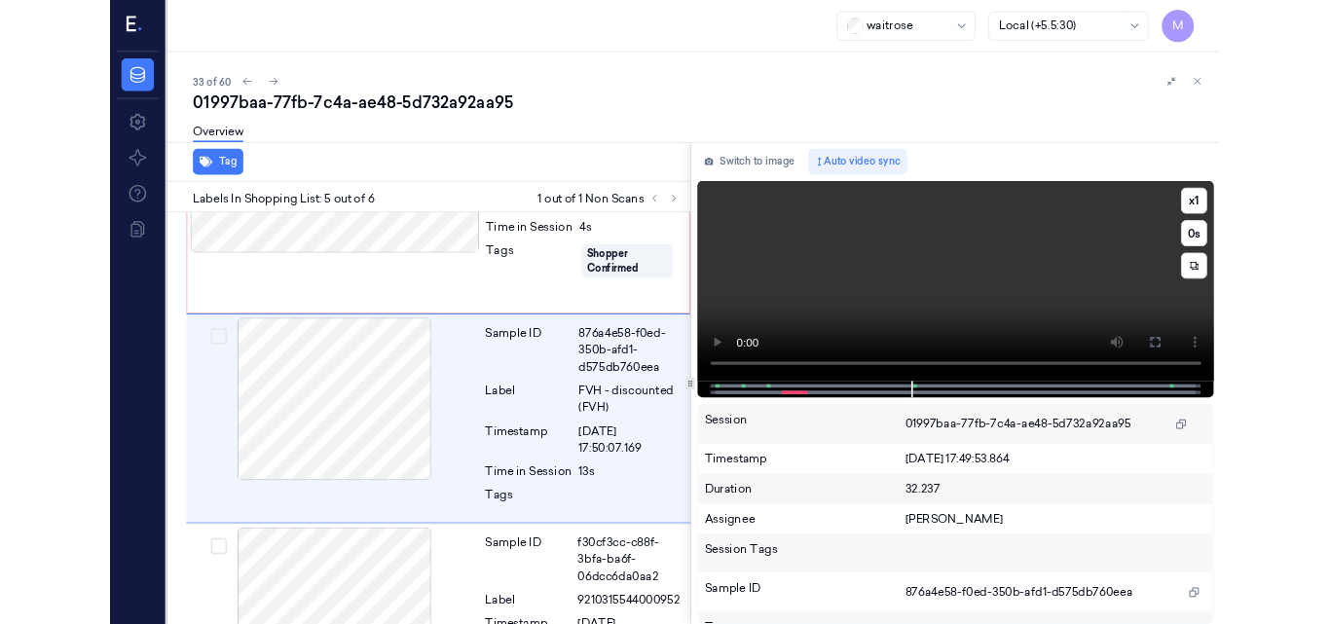
scroll to position [966, 0]
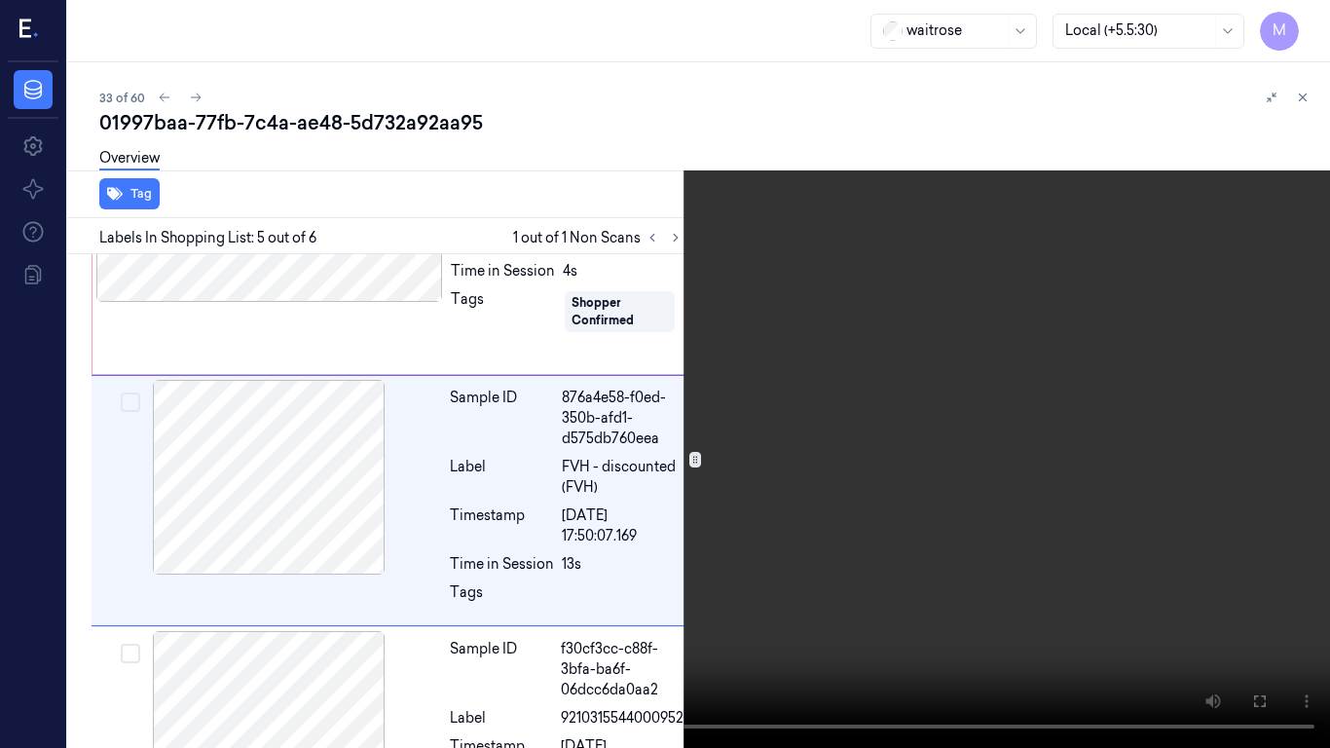
click at [912, 404] on video at bounding box center [665, 374] width 1330 height 748
click at [0, 0] on icon at bounding box center [0, 0] width 0 height 0
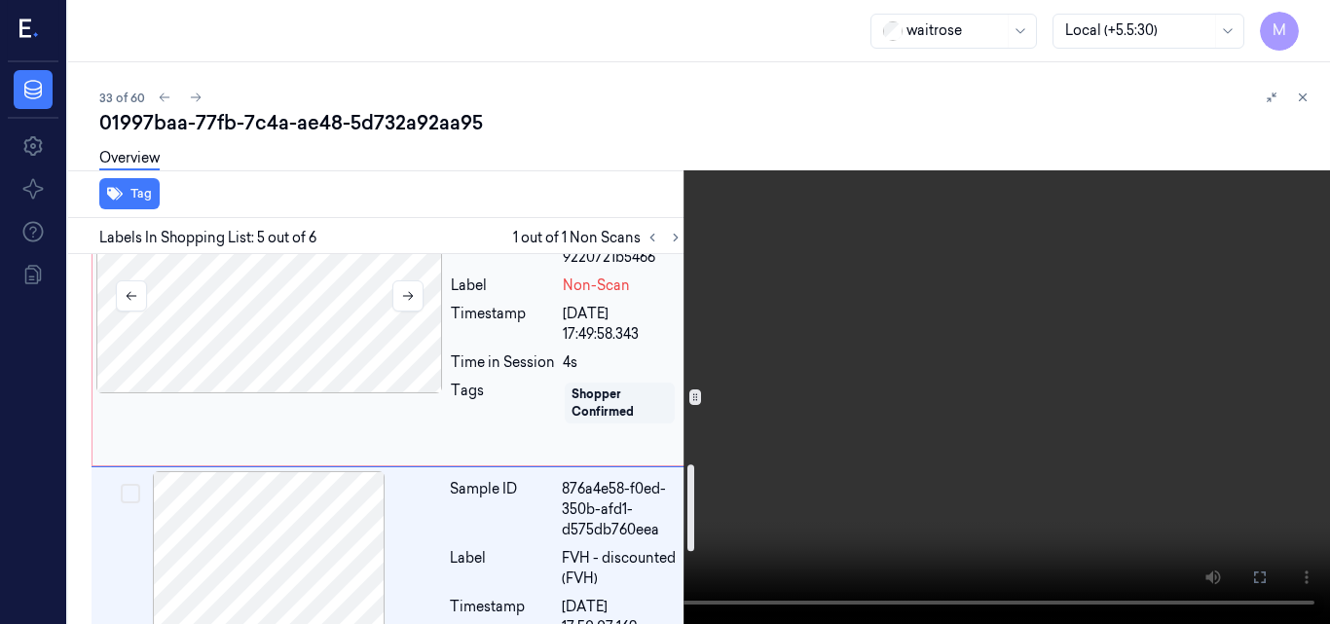
scroll to position [914, 0]
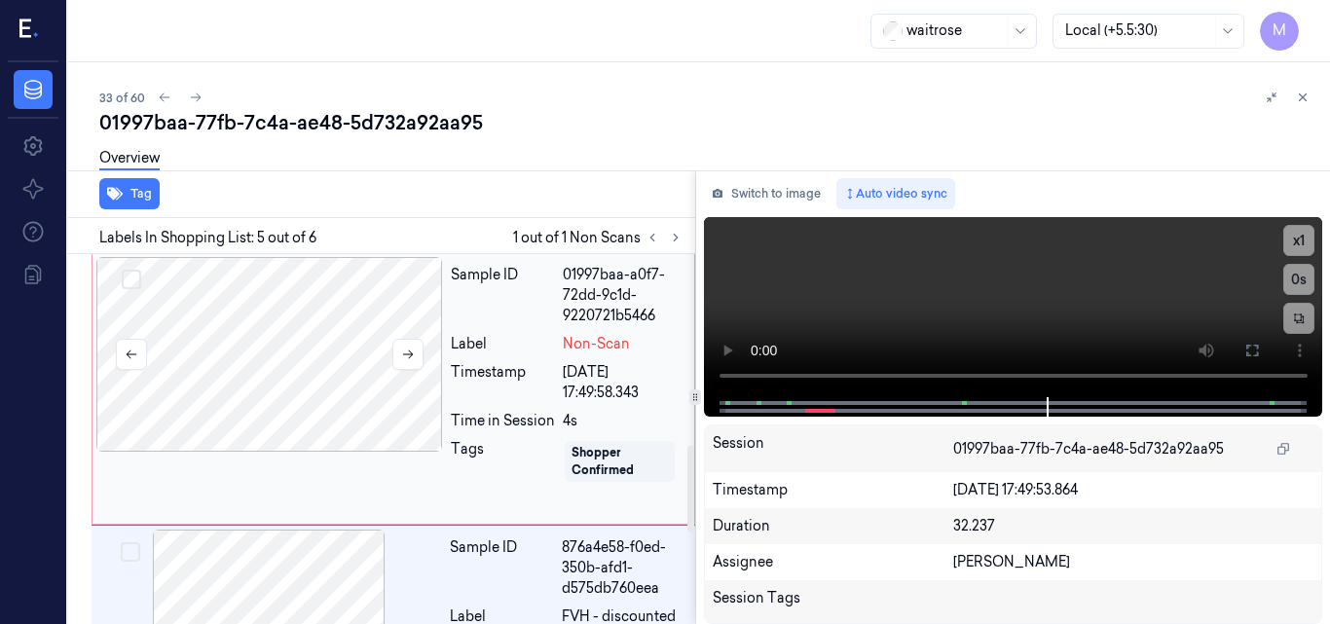
click at [340, 390] on div at bounding box center [269, 354] width 347 height 195
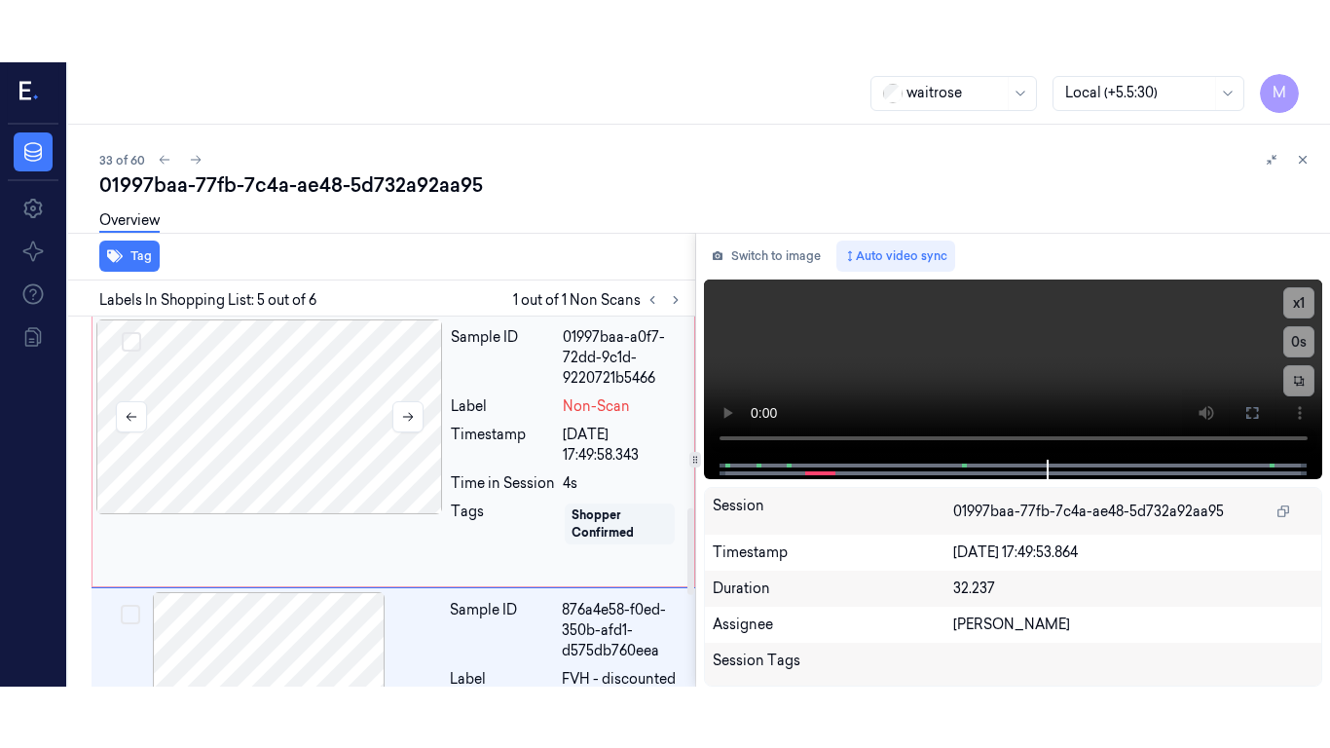
scroll to position [765, 0]
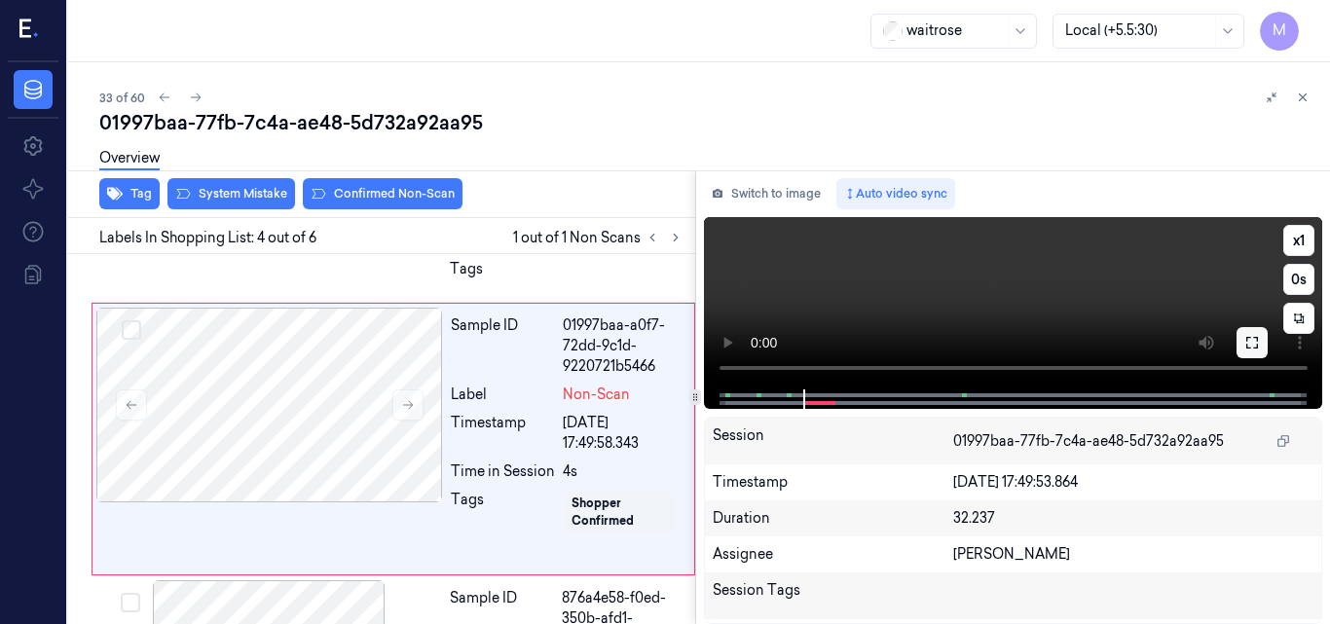
click at [1247, 343] on icon at bounding box center [1253, 343] width 16 height 16
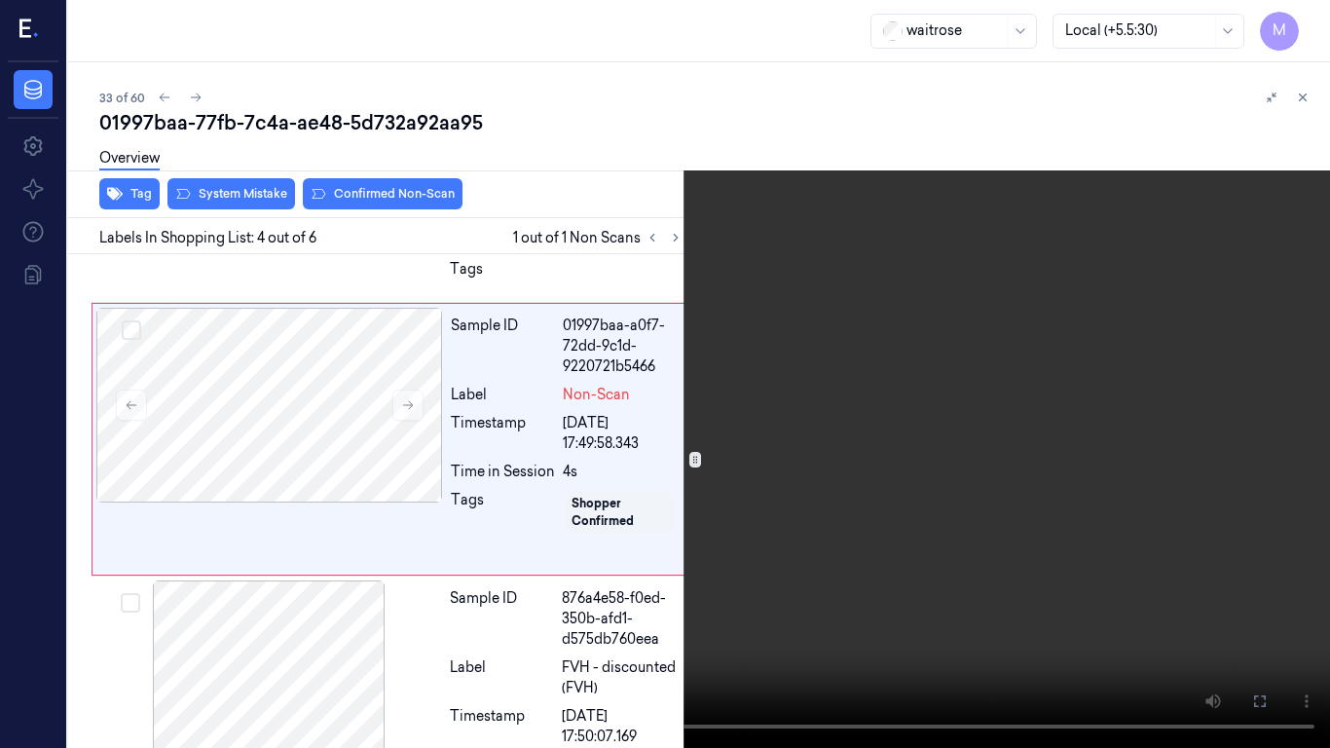
click at [828, 403] on video at bounding box center [665, 374] width 1330 height 748
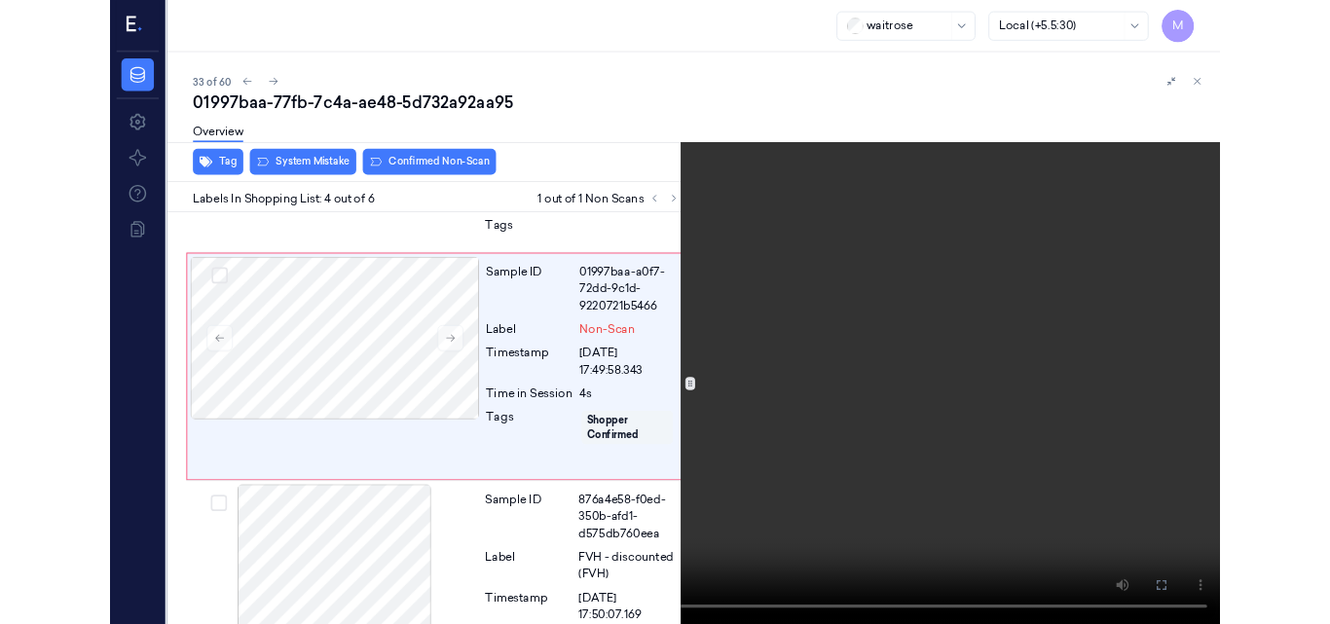
scroll to position [704, 0]
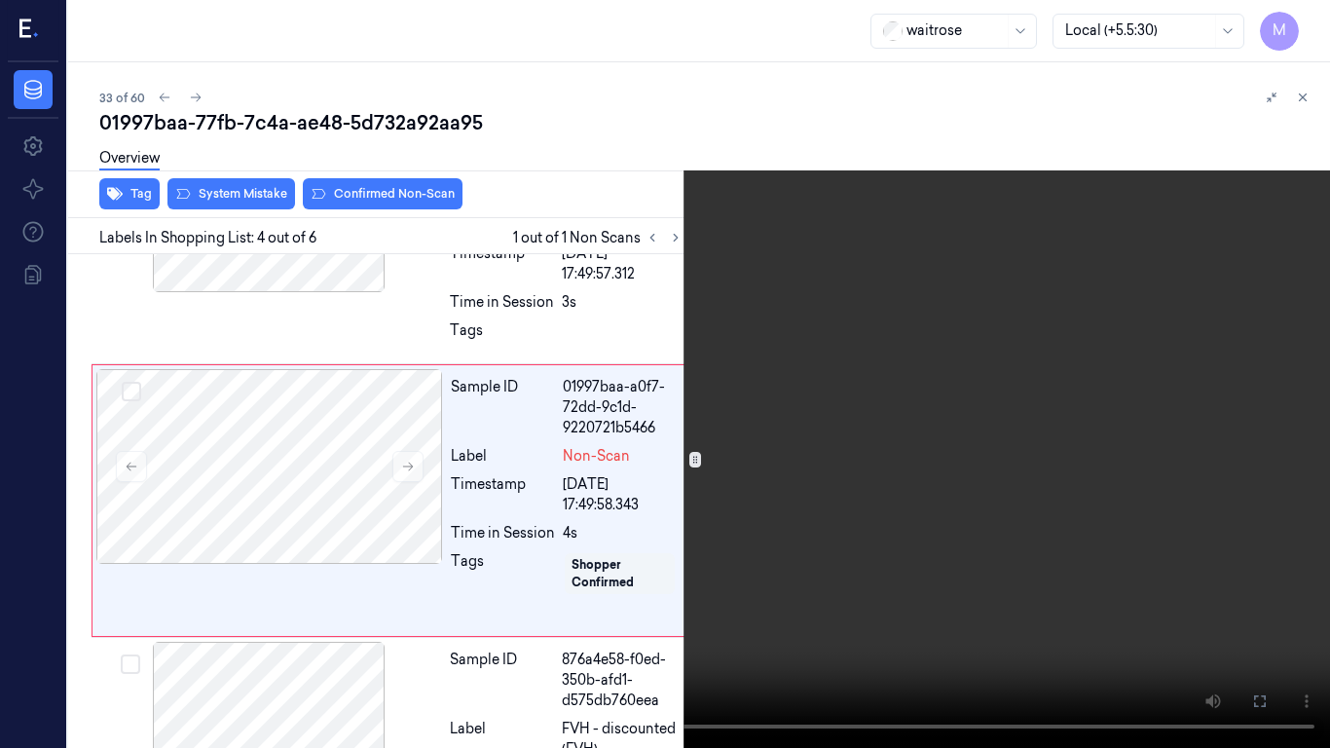
click at [757, 454] on video at bounding box center [665, 374] width 1330 height 748
click at [0, 0] on icon at bounding box center [0, 0] width 0 height 0
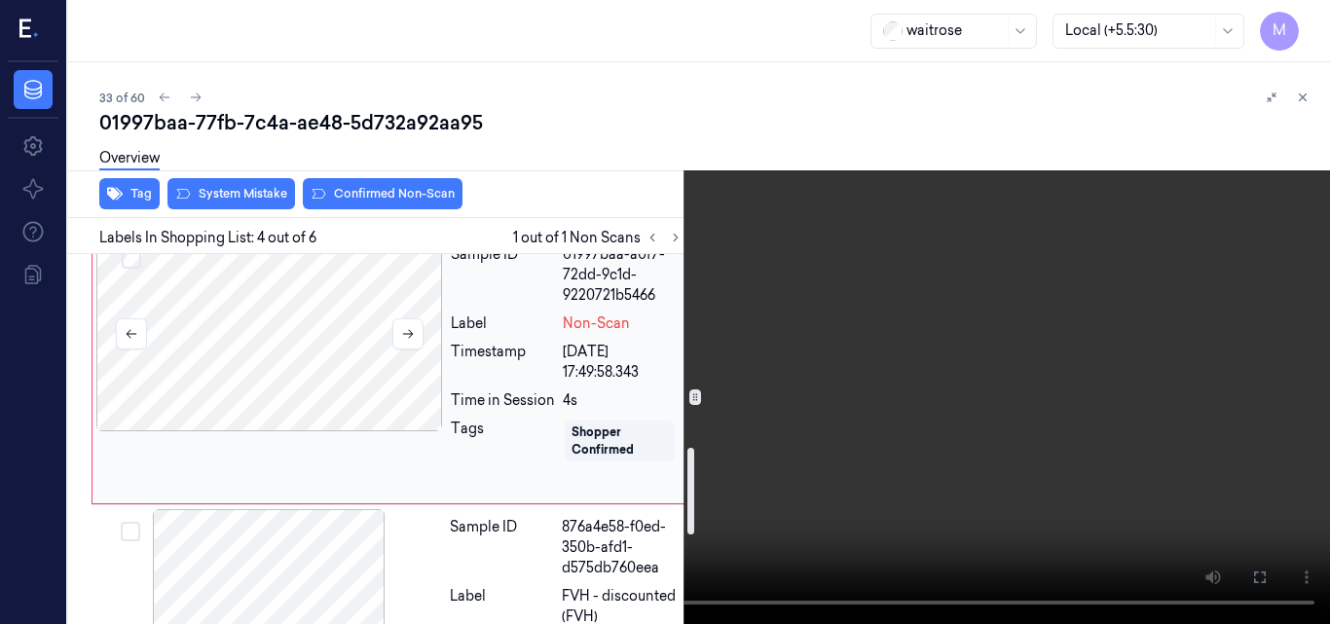
scroll to position [802, 0]
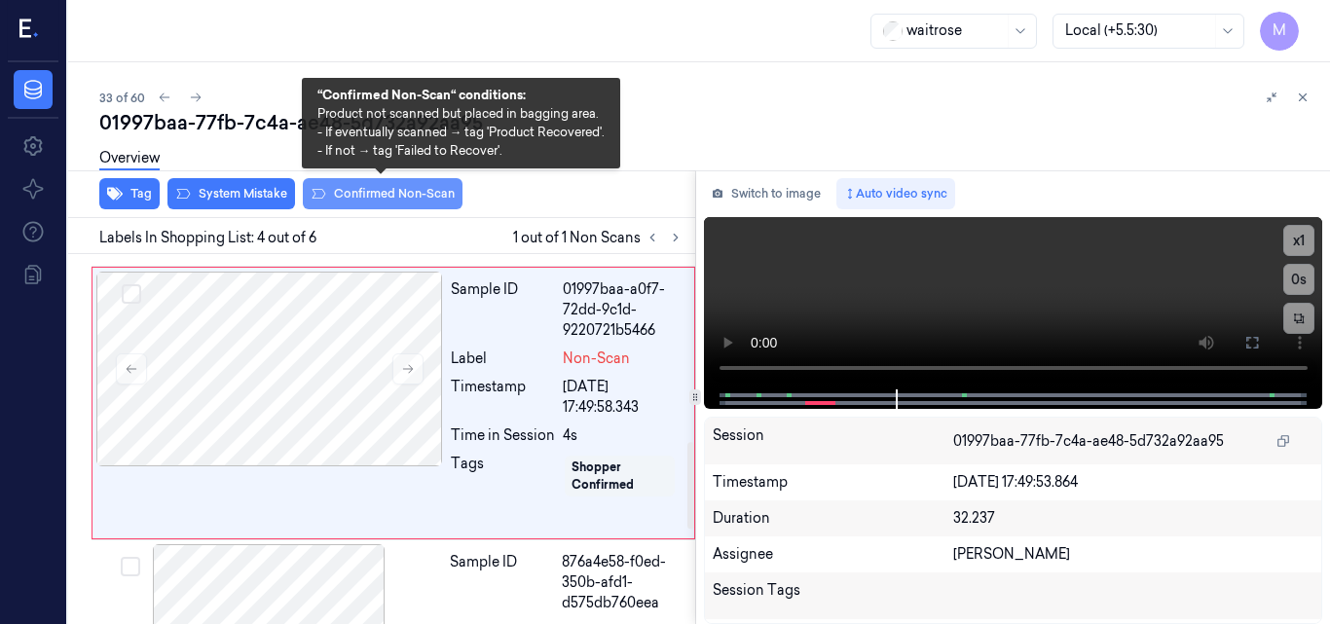
click at [375, 198] on button "Confirmed Non-Scan" at bounding box center [383, 193] width 160 height 31
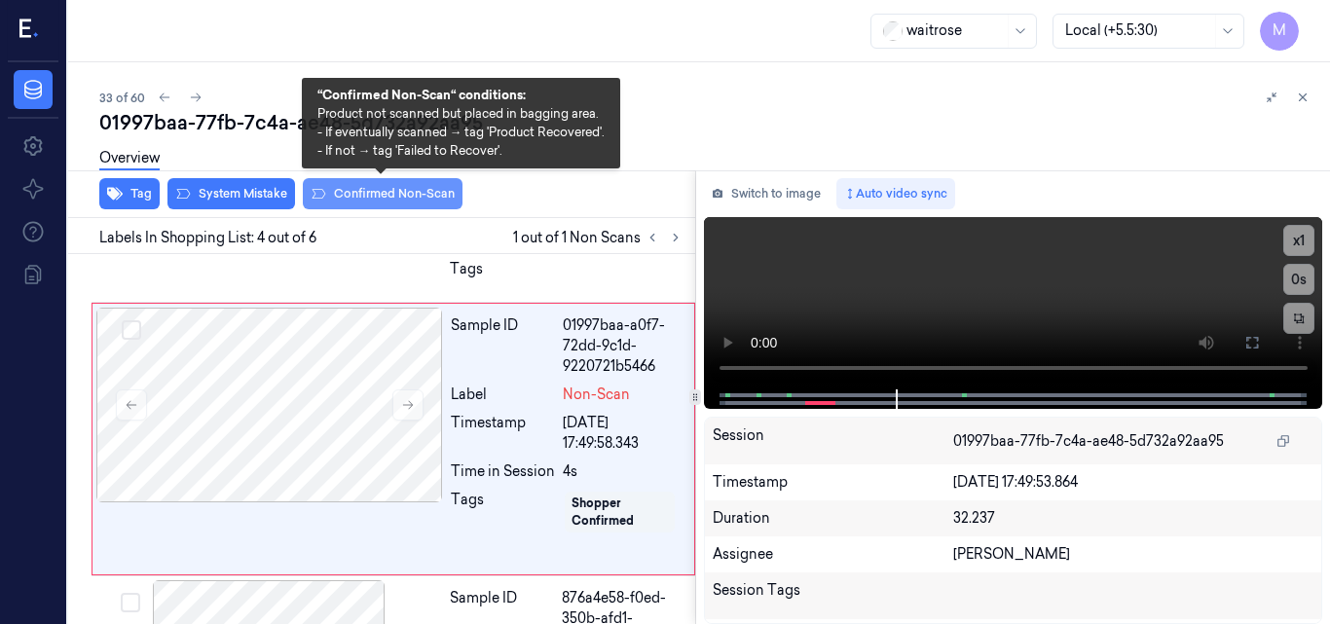
scroll to position [770, 0]
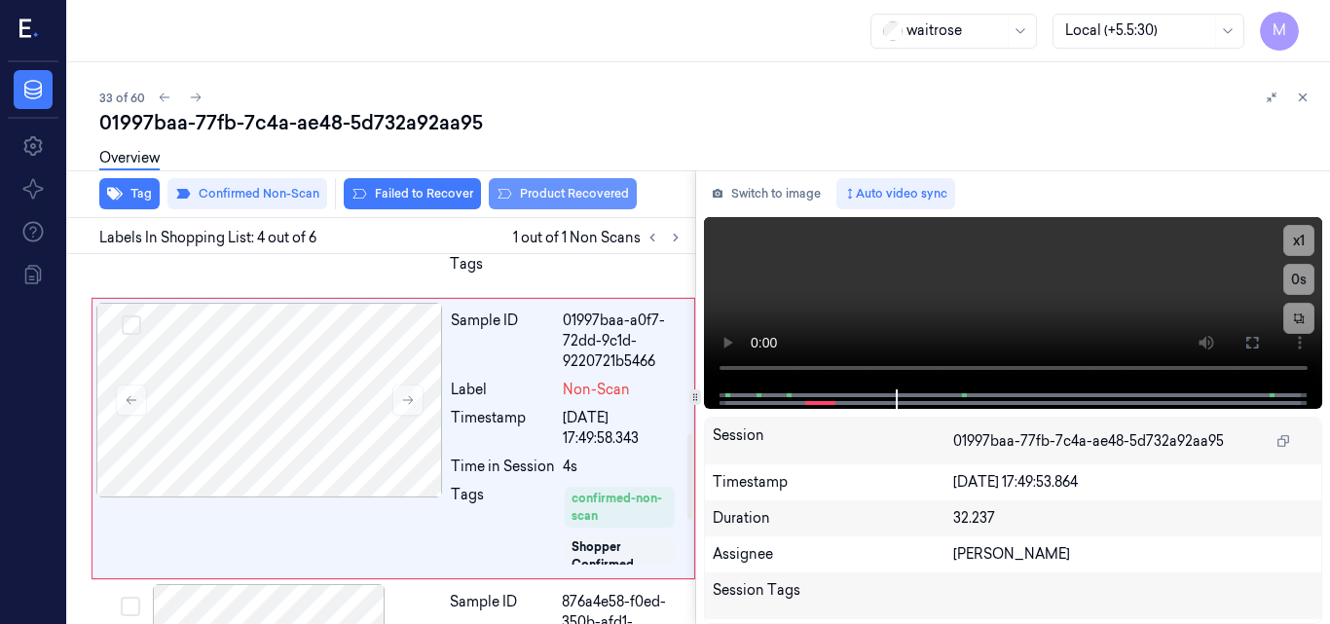
click at [555, 194] on button "Product Recovered" at bounding box center [563, 193] width 148 height 31
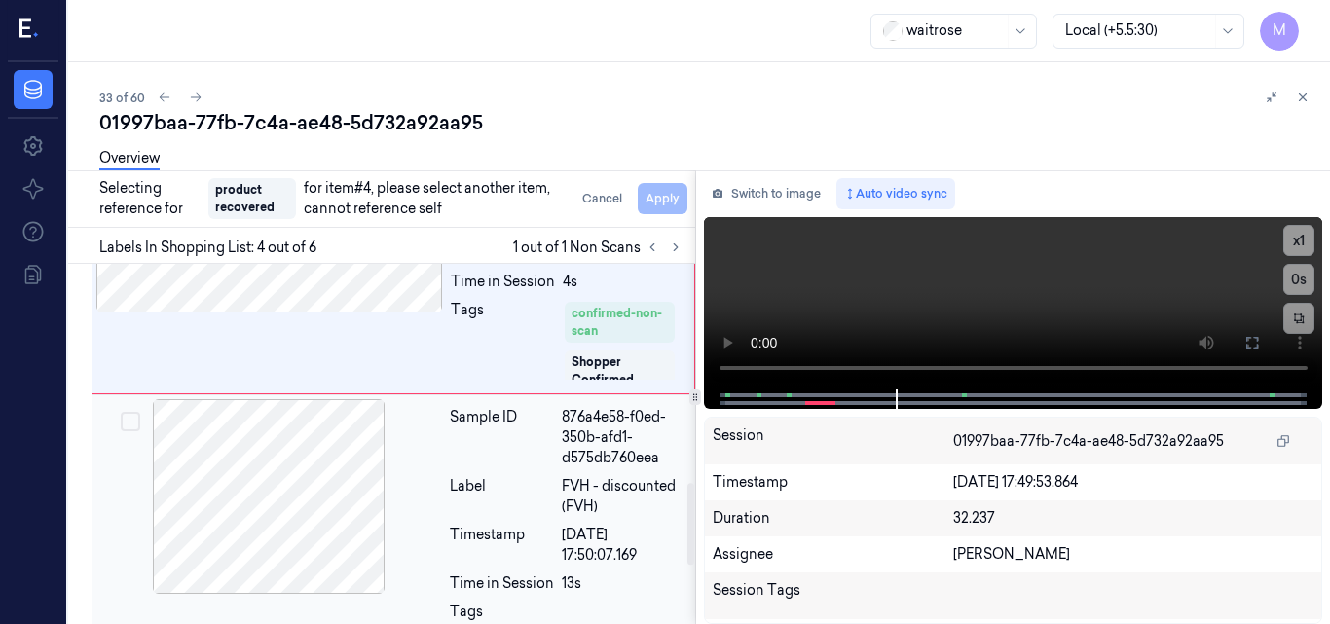
click at [512, 458] on div "Sample ID" at bounding box center [502, 437] width 104 height 61
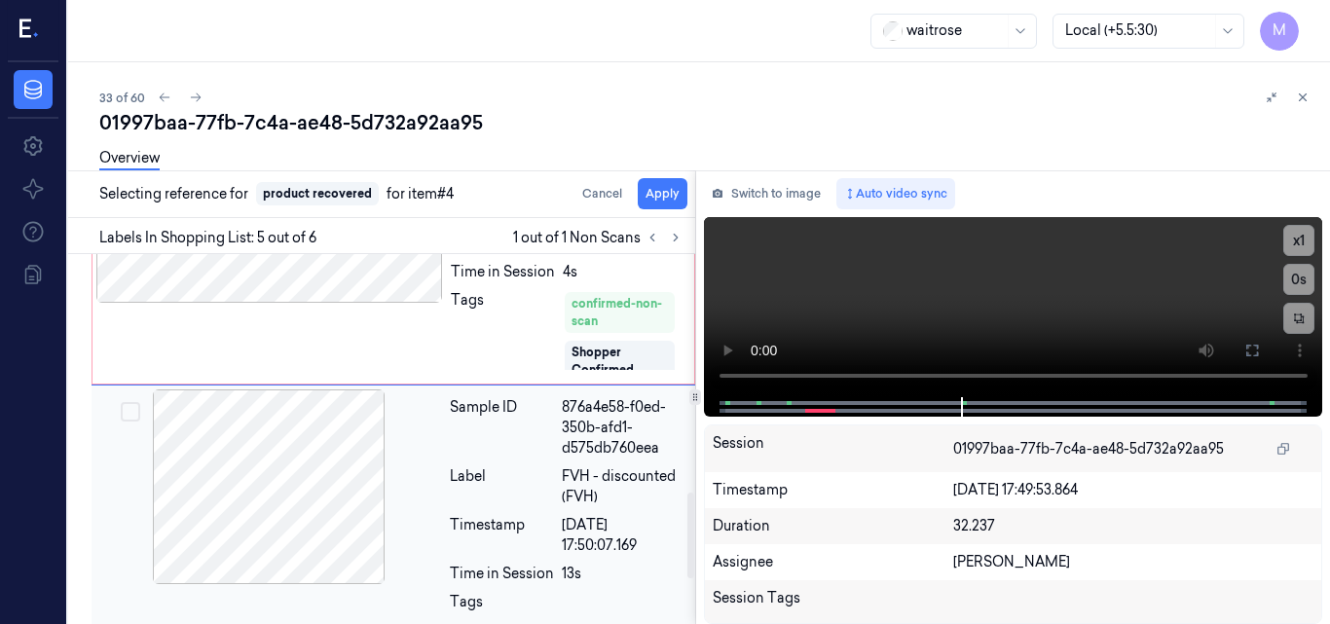
scroll to position [1036, 0]
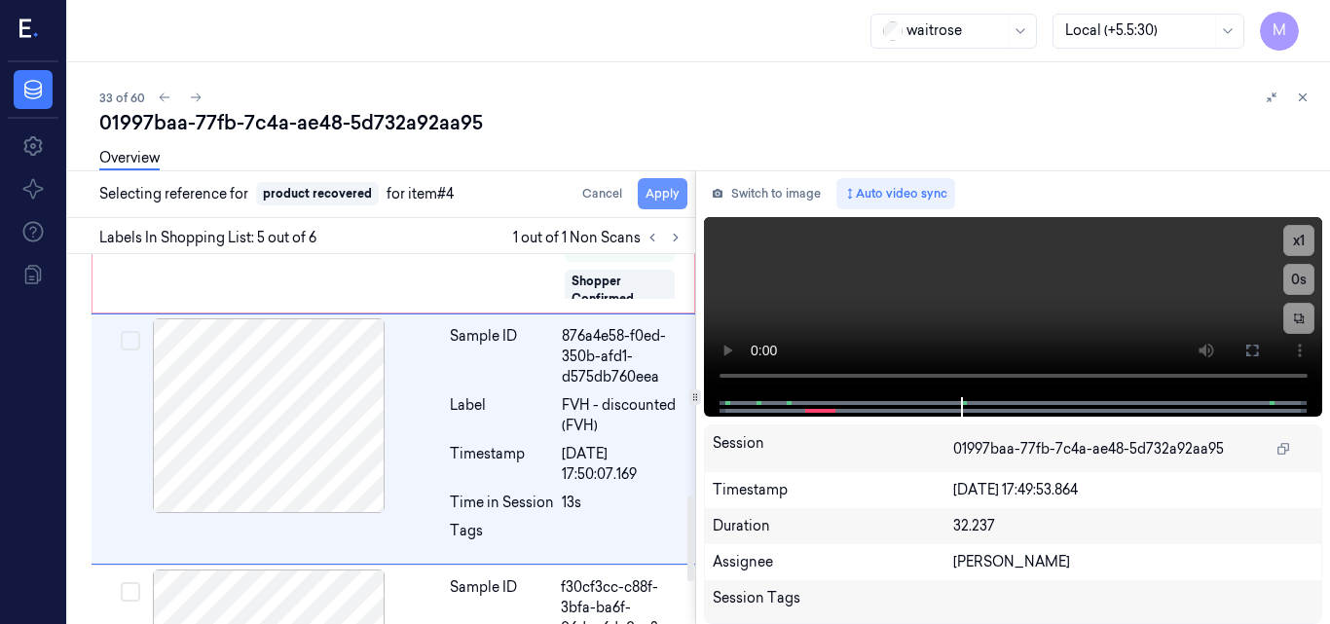
click at [659, 193] on button "Apply" at bounding box center [663, 193] width 50 height 31
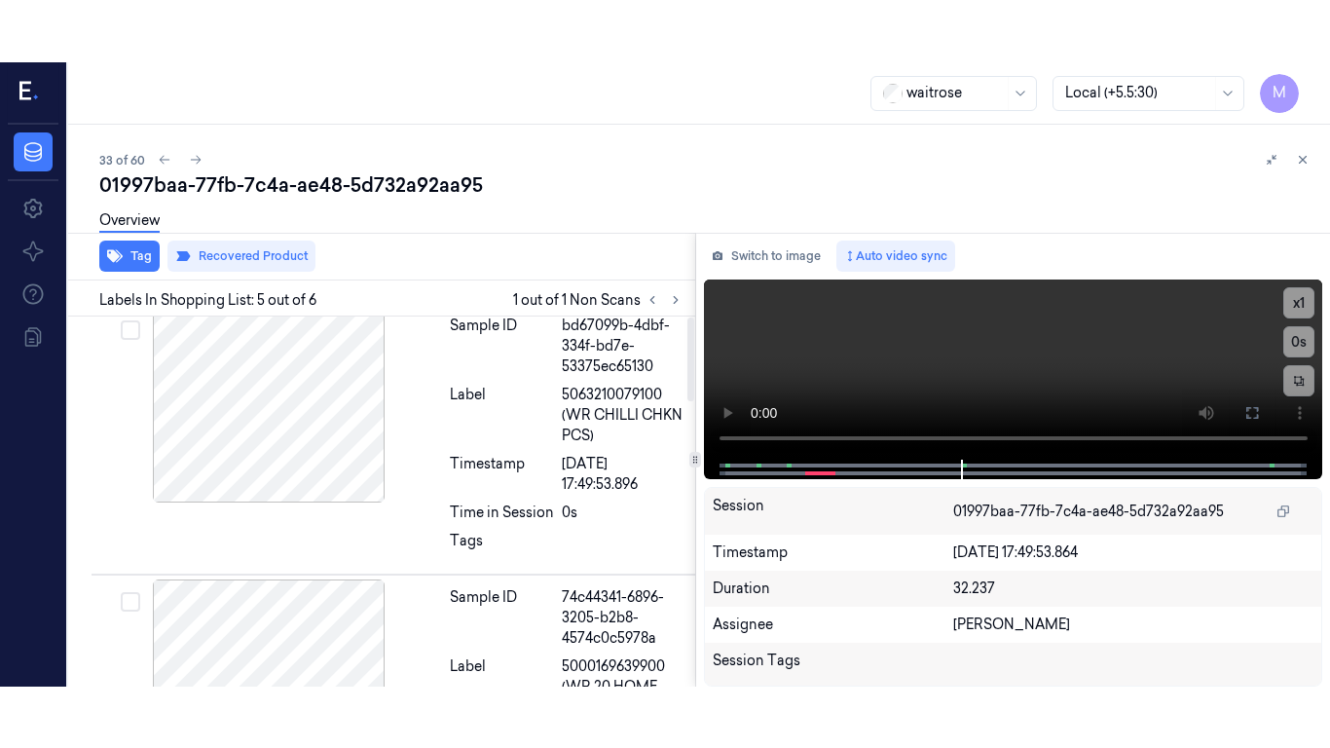
scroll to position [0, 0]
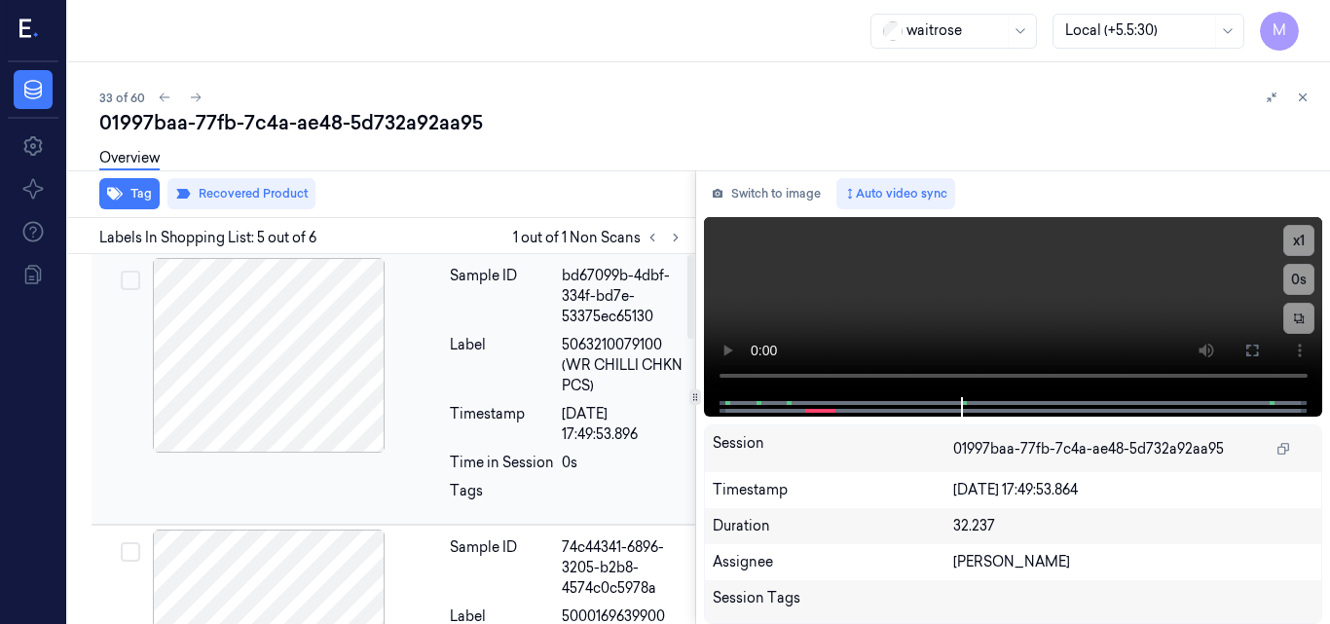
click at [523, 343] on div "Label" at bounding box center [502, 365] width 104 height 61
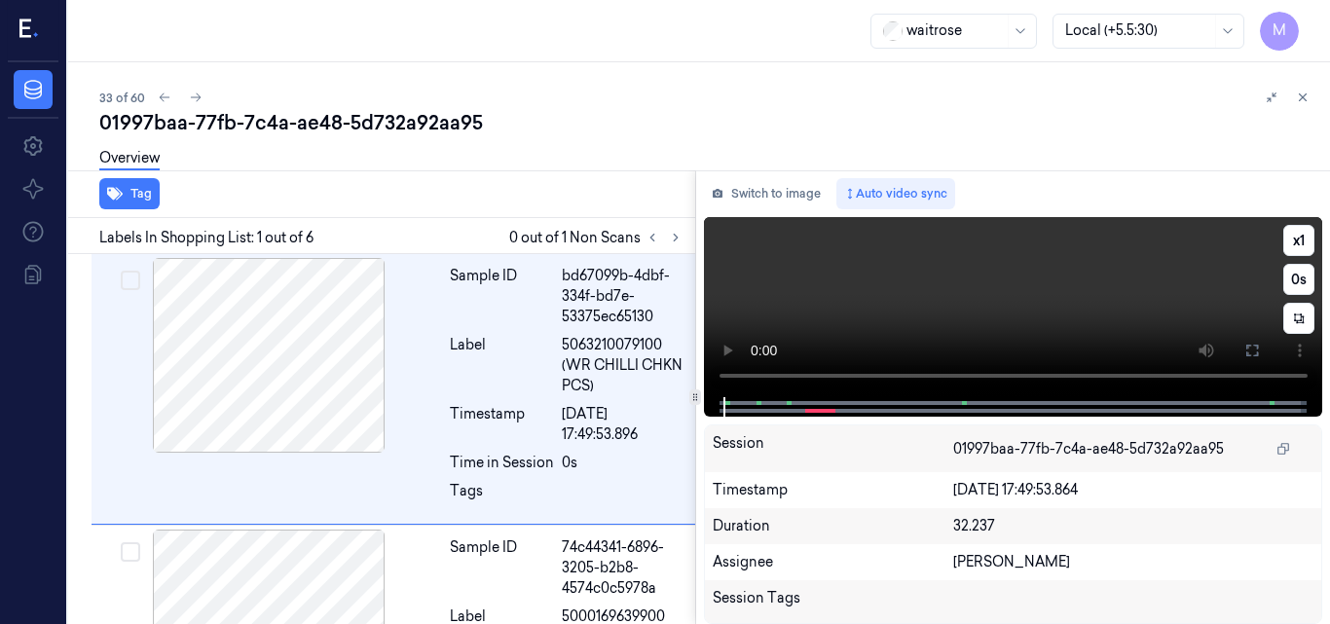
click at [1117, 306] on video at bounding box center [1013, 307] width 619 height 180
click at [1254, 357] on icon at bounding box center [1253, 351] width 16 height 16
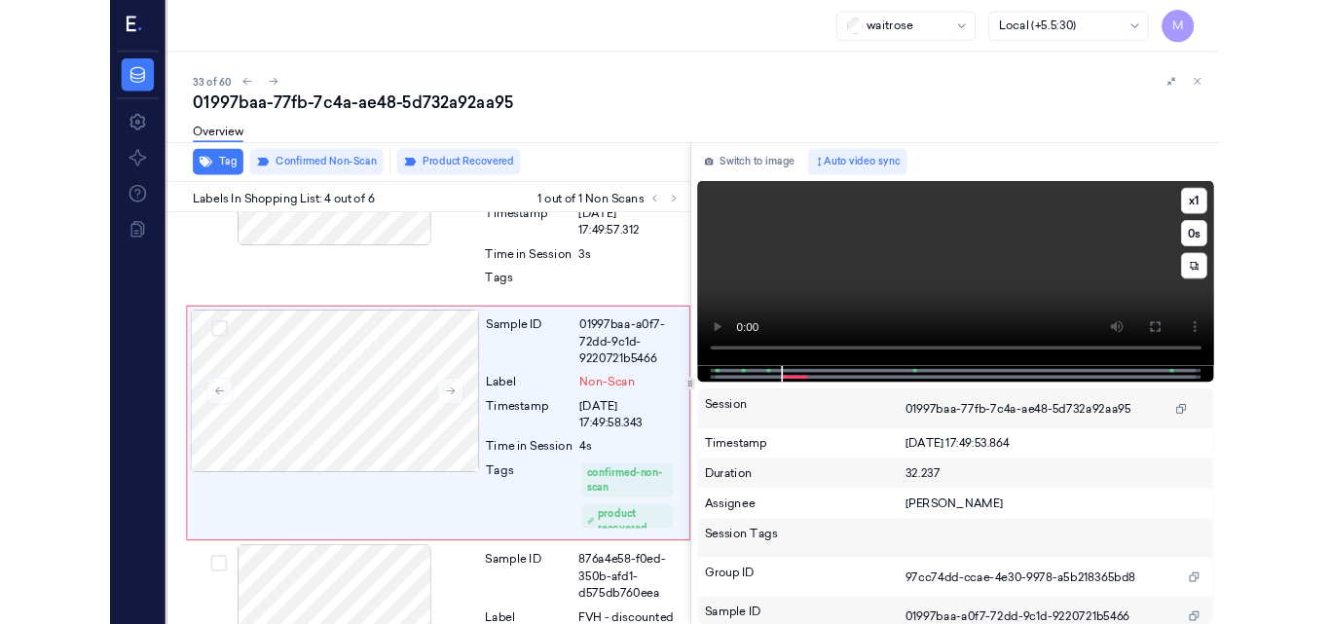
scroll to position [708, 0]
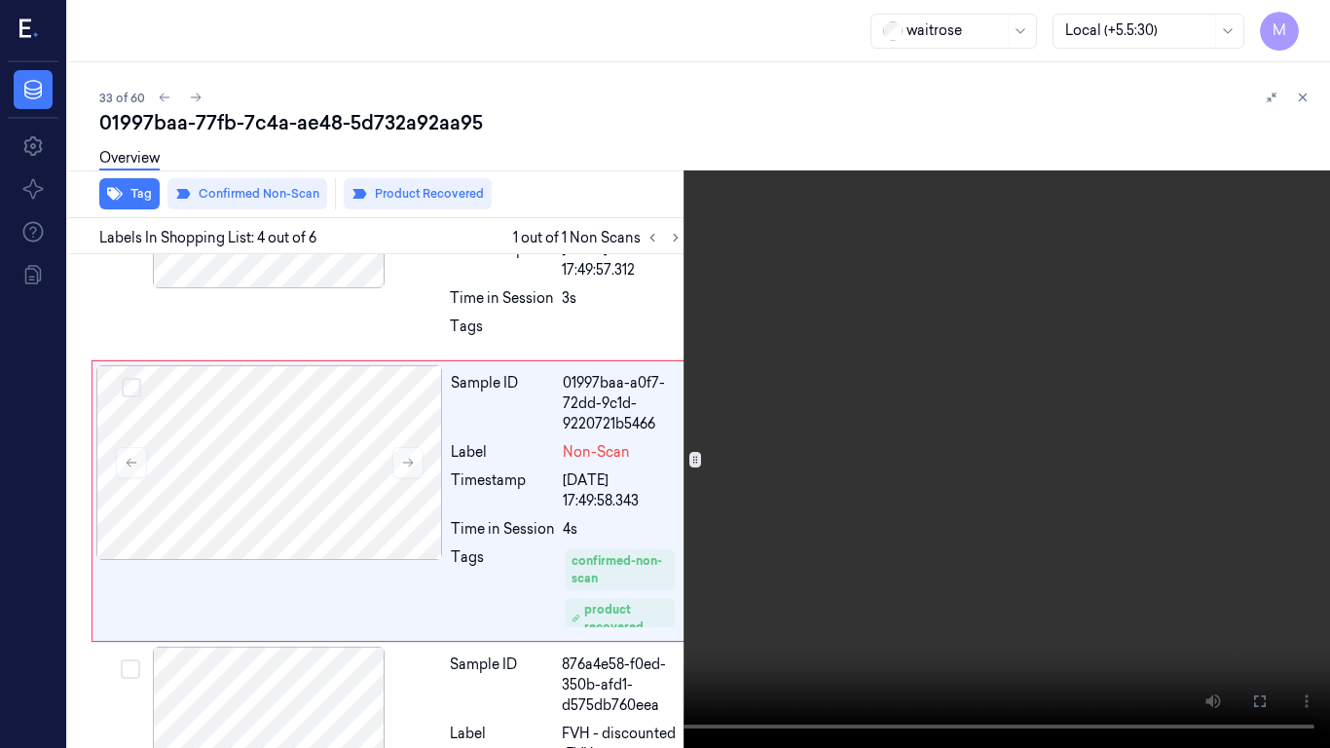
click at [1002, 302] on video at bounding box center [665, 374] width 1330 height 748
click at [0, 0] on button at bounding box center [0, 0] width 0 height 0
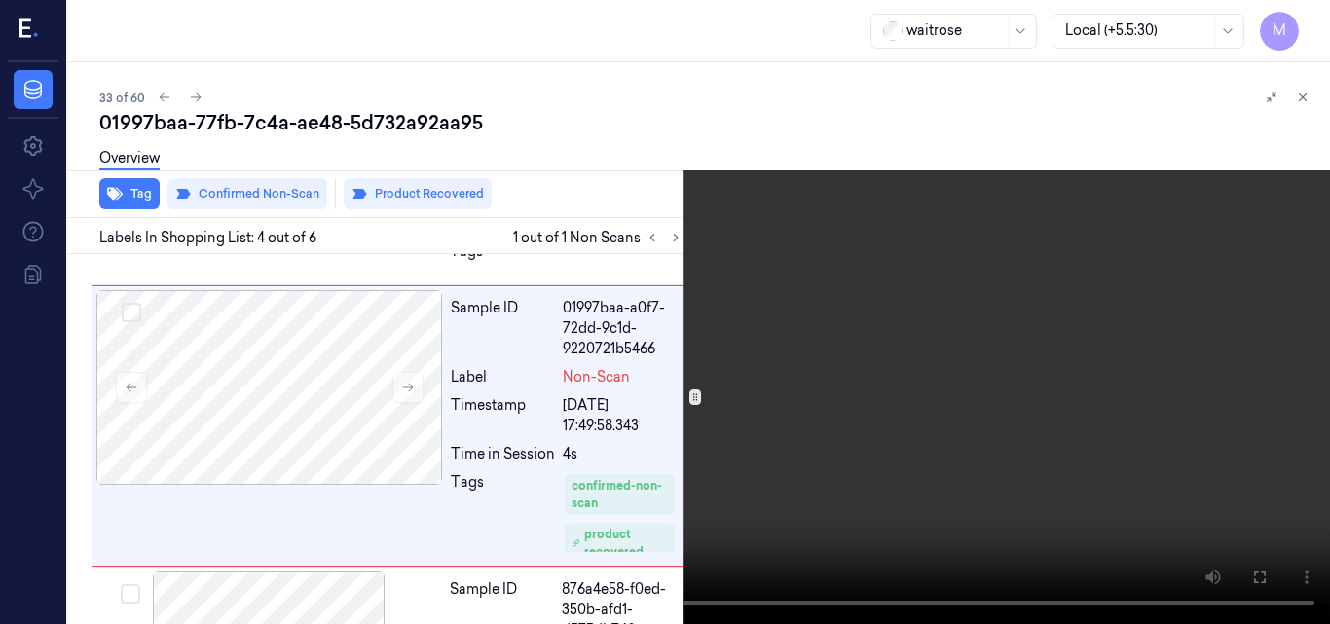
scroll to position [770, 0]
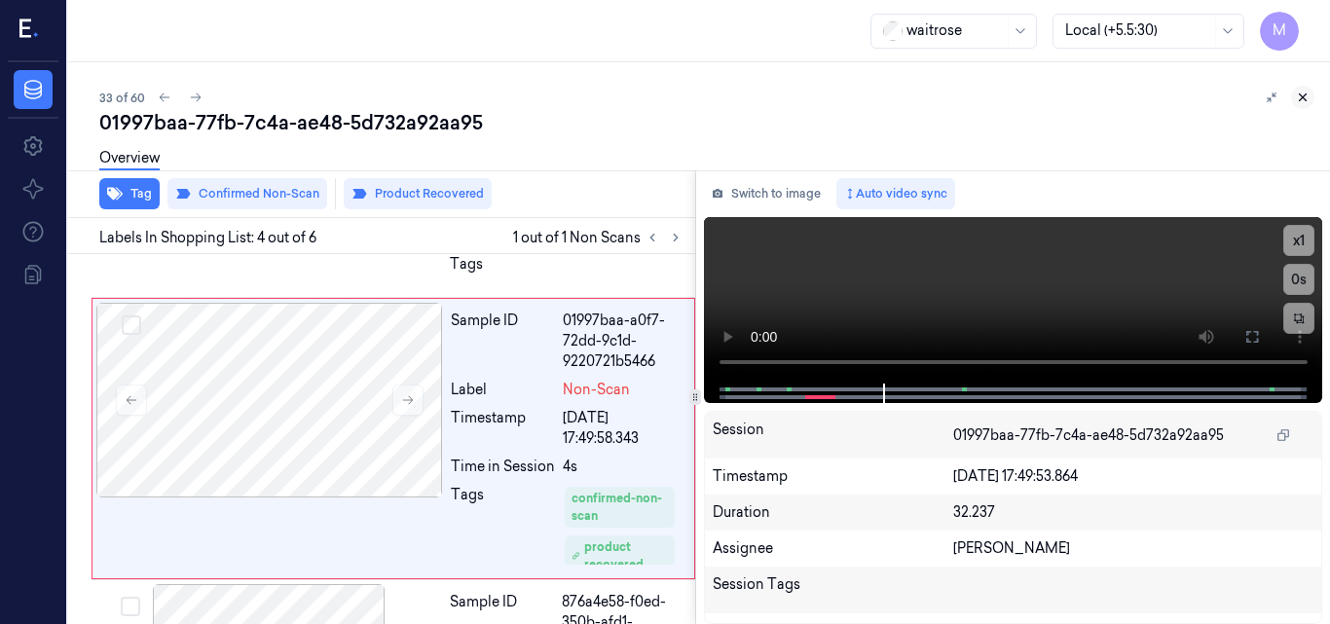
click at [1300, 95] on icon at bounding box center [1303, 98] width 14 height 14
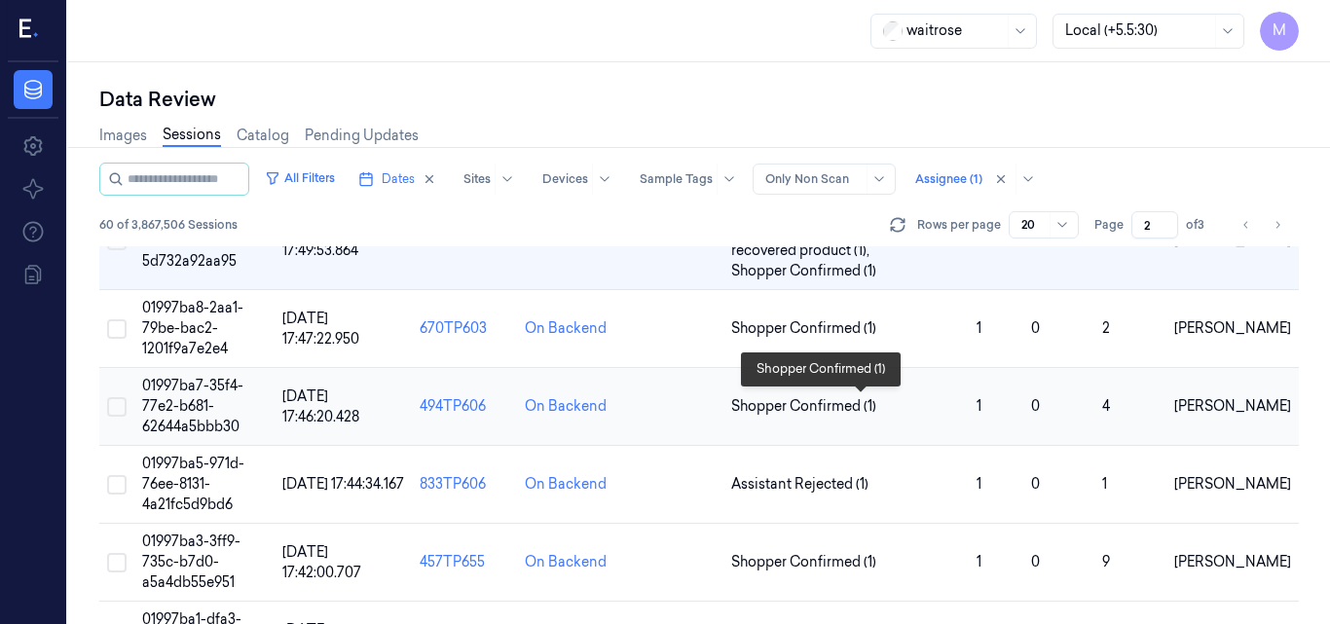
scroll to position [1180, 0]
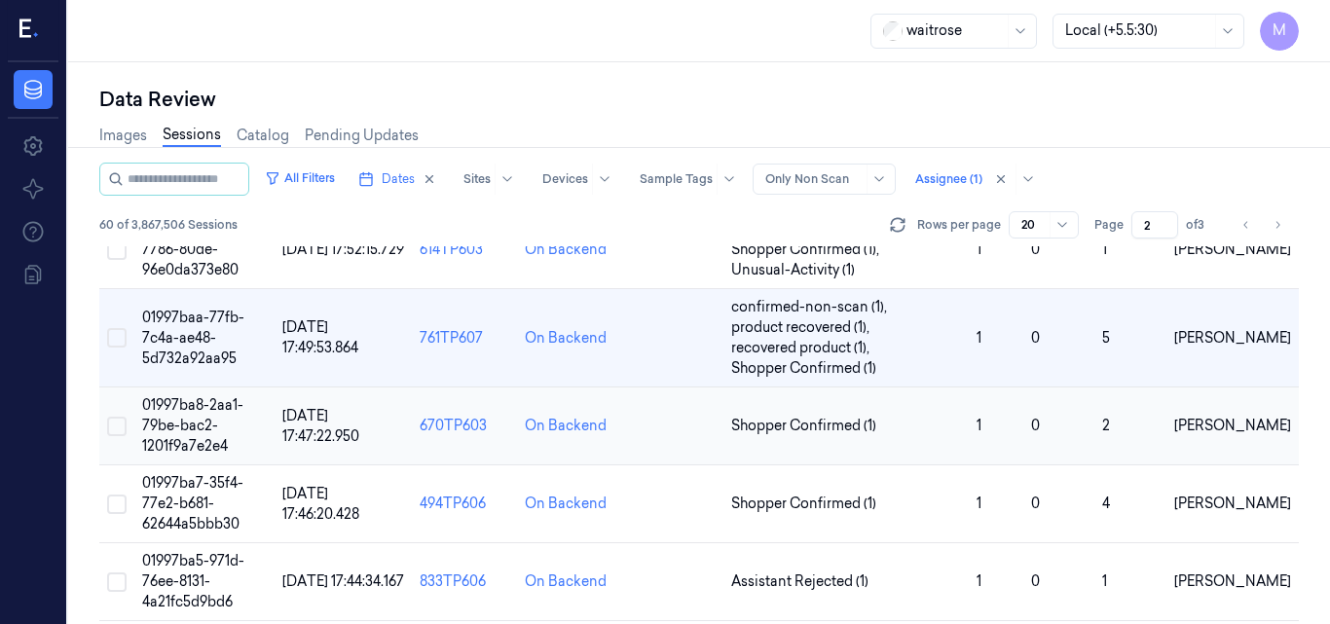
click at [193, 410] on span "01997ba8-2aa1-79be-bac2-1201f9a7e2e4" at bounding box center [192, 425] width 101 height 58
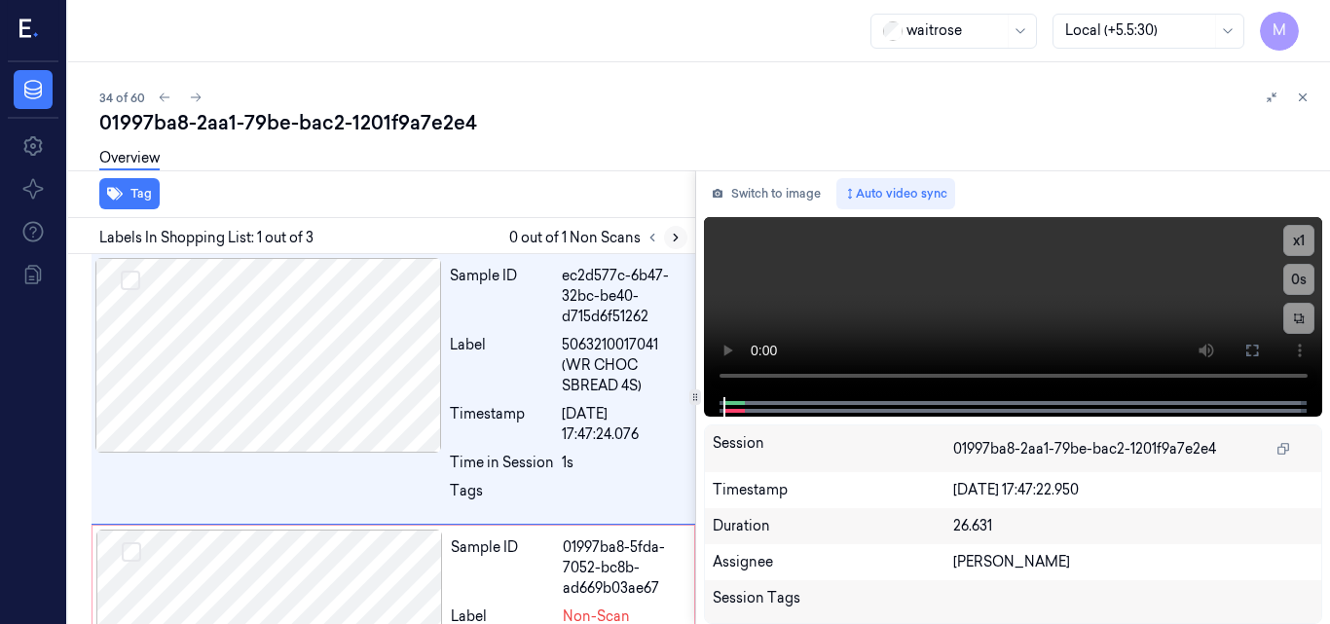
click at [674, 241] on icon at bounding box center [676, 238] width 4 height 7
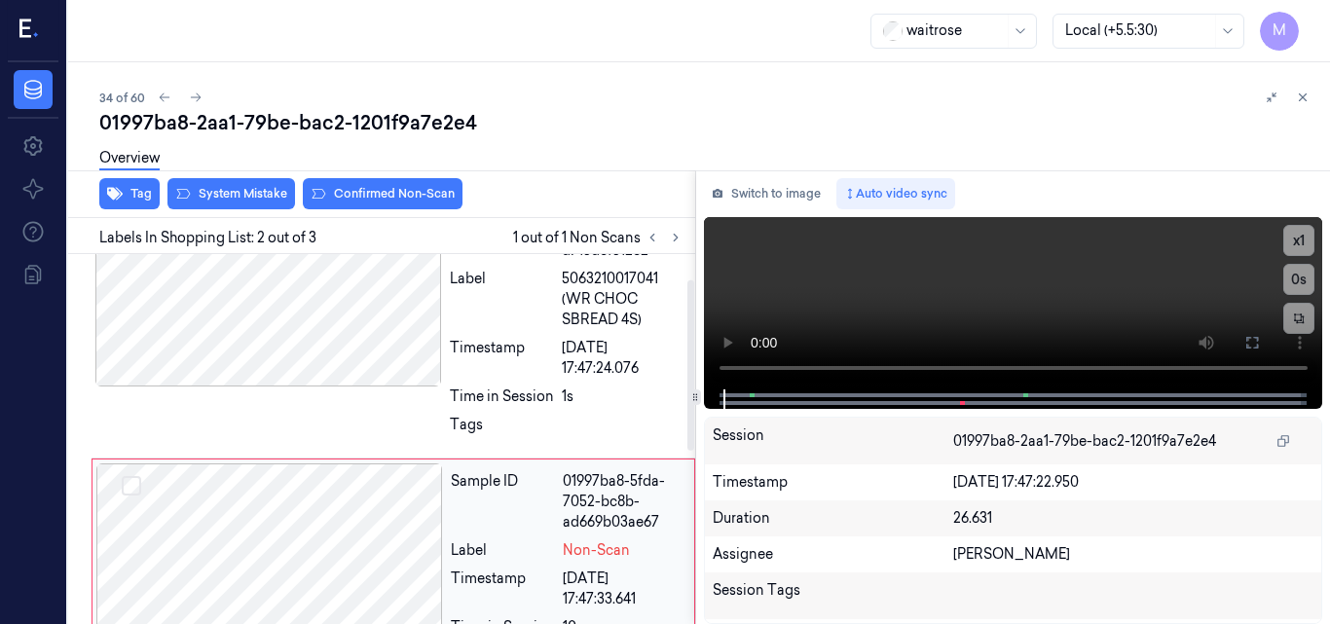
scroll to position [27, 0]
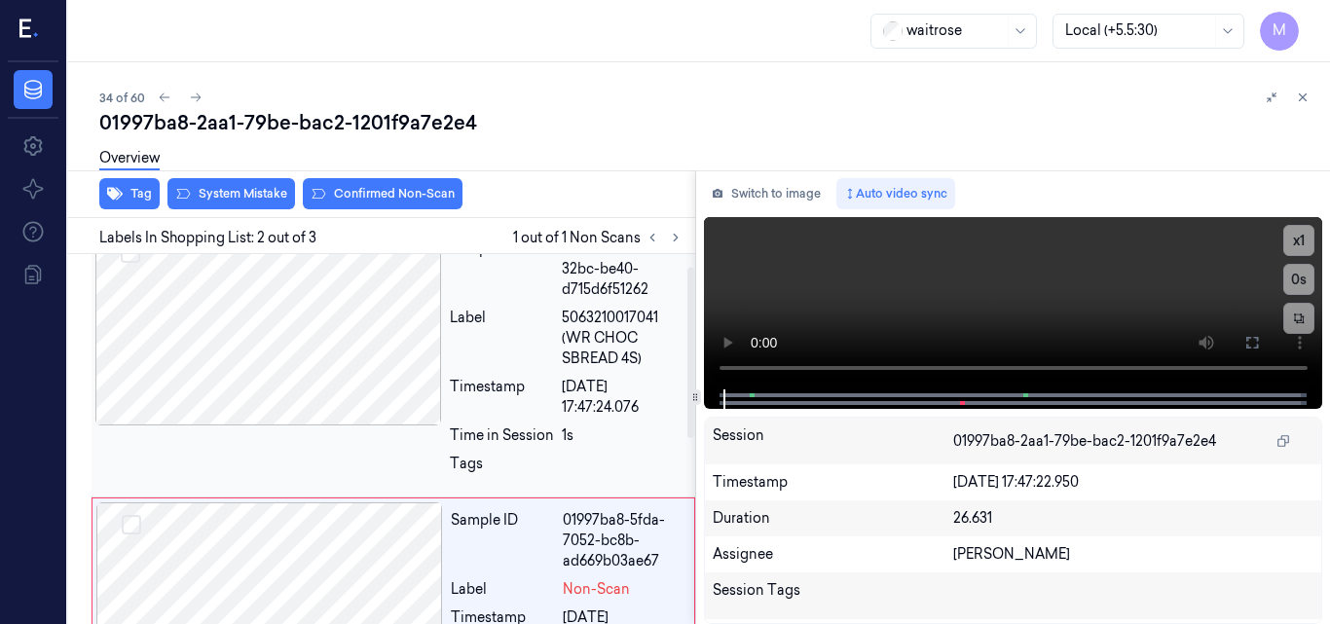
click at [304, 346] on div at bounding box center [268, 328] width 347 height 195
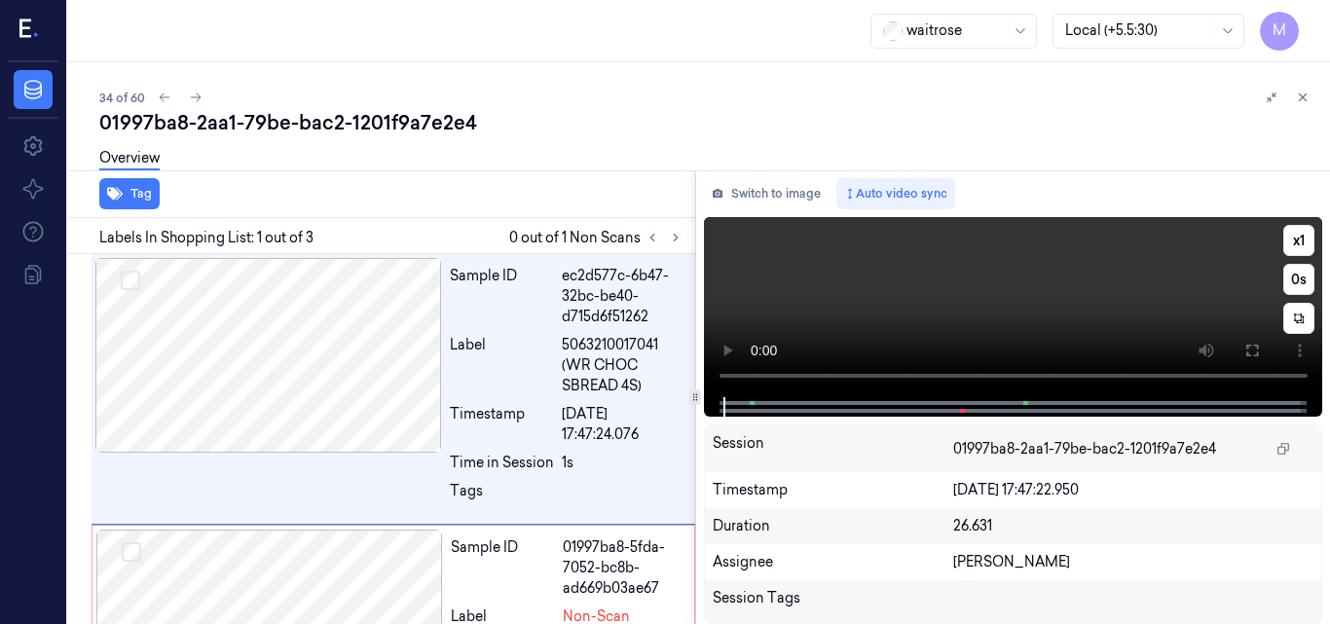
click at [1071, 284] on video at bounding box center [1013, 307] width 619 height 180
click at [1249, 350] on icon at bounding box center [1253, 351] width 16 height 16
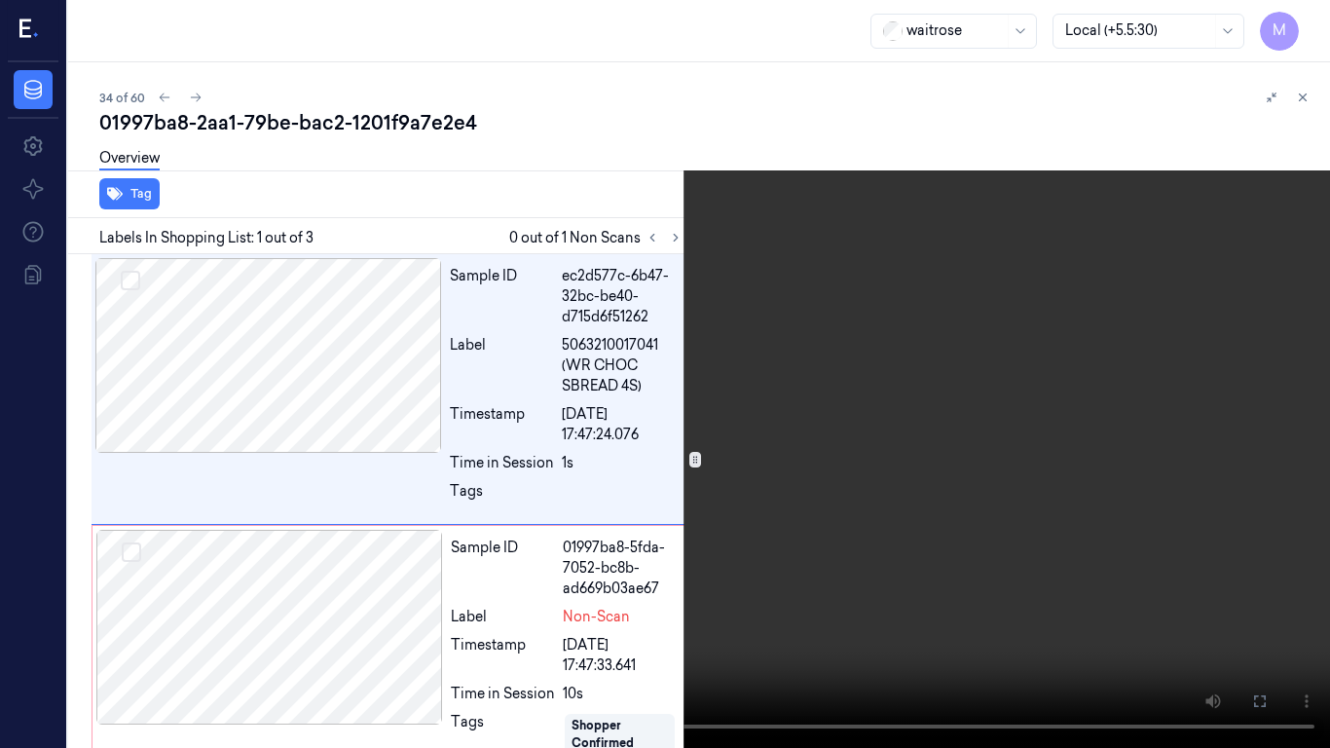
click at [778, 344] on video at bounding box center [665, 374] width 1330 height 748
click at [737, 370] on video at bounding box center [665, 374] width 1330 height 748
click at [0, 0] on icon at bounding box center [0, 0] width 0 height 0
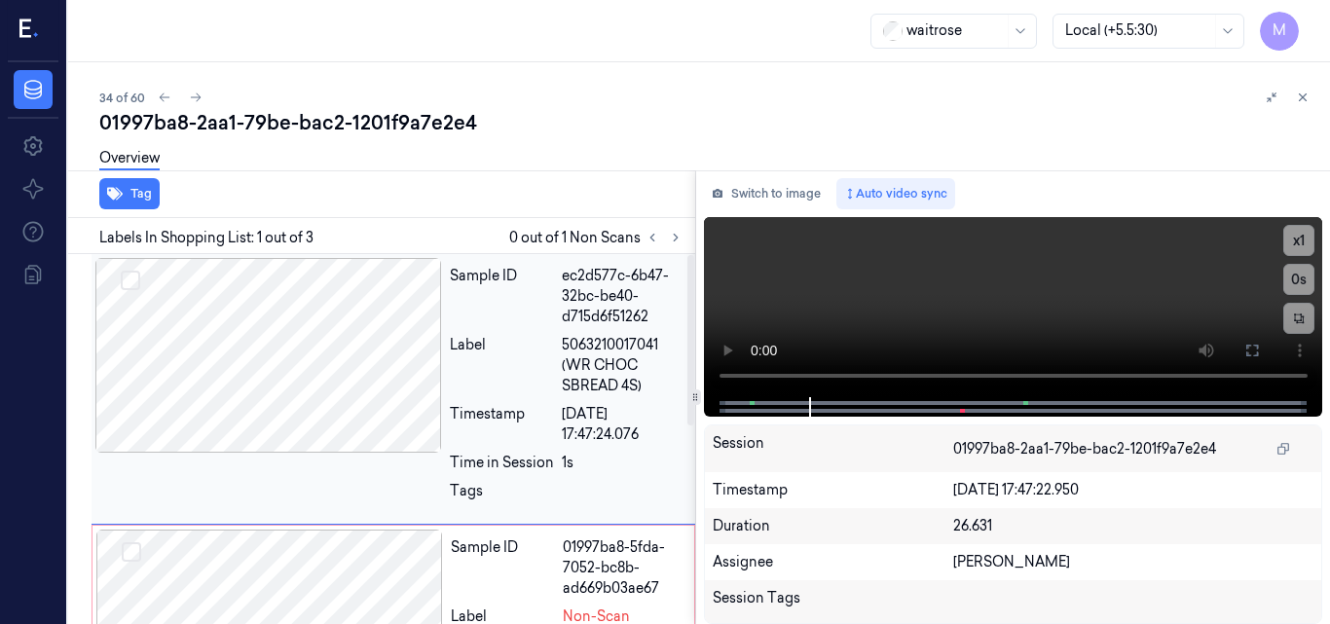
click at [303, 314] on div at bounding box center [268, 355] width 347 height 195
click at [324, 368] on div at bounding box center [268, 355] width 347 height 195
click at [1260, 355] on button at bounding box center [1252, 350] width 31 height 31
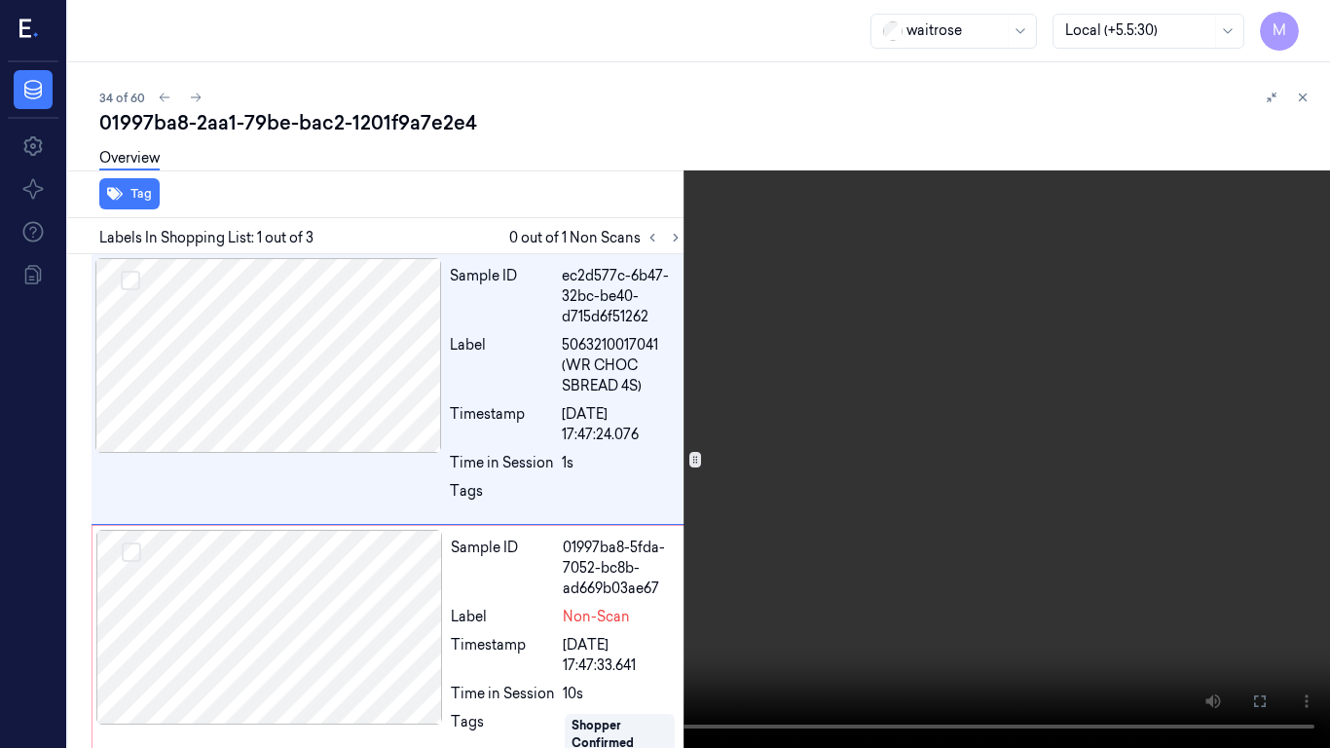
click at [931, 389] on video at bounding box center [665, 374] width 1330 height 748
click at [0, 0] on icon at bounding box center [0, 0] width 0 height 0
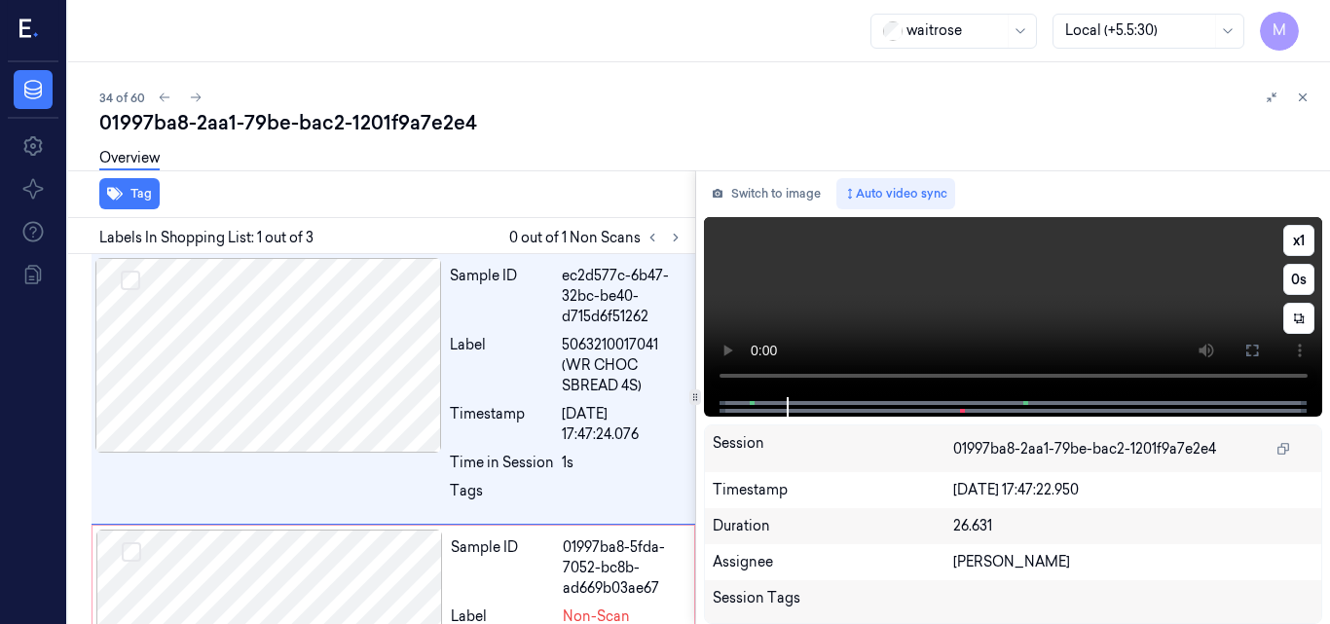
click at [1026, 312] on video at bounding box center [1013, 307] width 619 height 180
click at [1249, 355] on icon at bounding box center [1253, 351] width 16 height 16
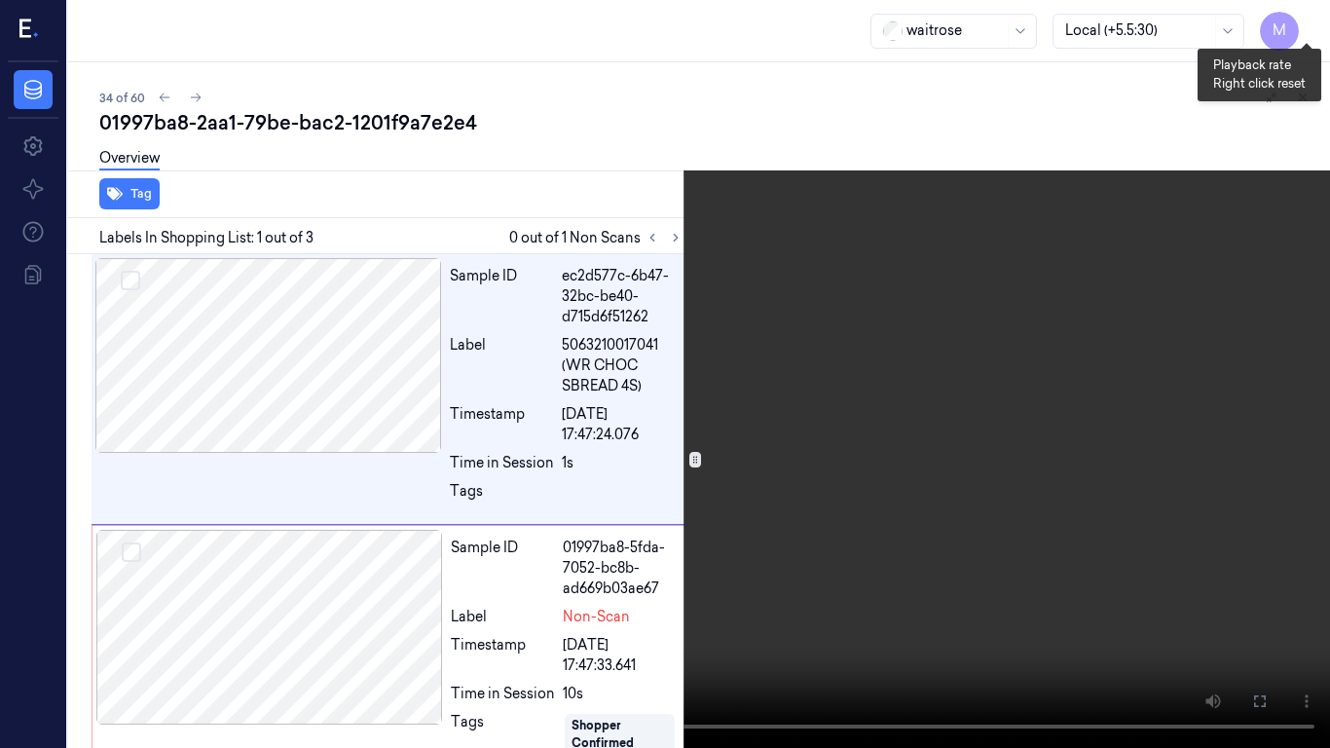
click at [1304, 17] on button "x 1" at bounding box center [1306, 23] width 31 height 31
click at [1043, 344] on video at bounding box center [665, 374] width 1330 height 748
click at [1053, 508] on video at bounding box center [665, 374] width 1330 height 748
click at [1031, 518] on video at bounding box center [665, 374] width 1330 height 748
click at [1027, 548] on video at bounding box center [665, 374] width 1330 height 748
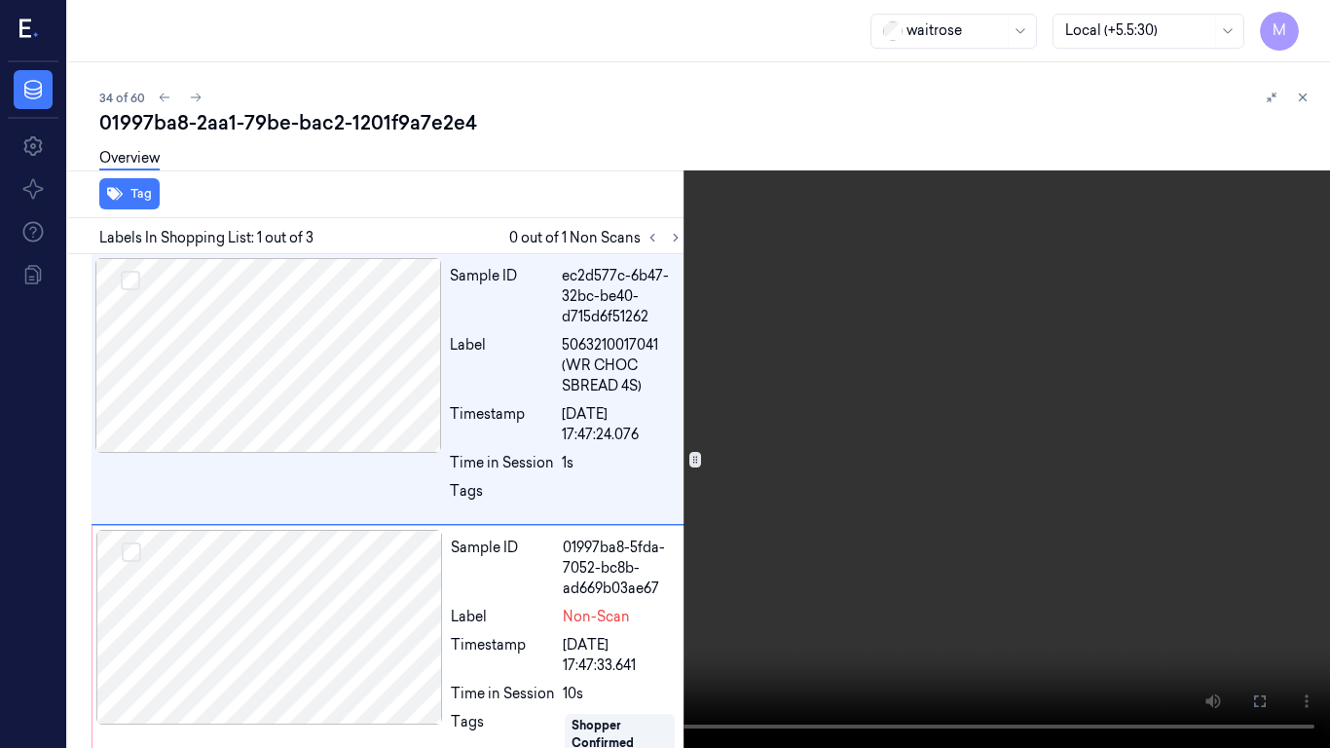
click at [1010, 522] on video at bounding box center [665, 374] width 1330 height 748
click at [0, 0] on icon at bounding box center [0, 0] width 0 height 0
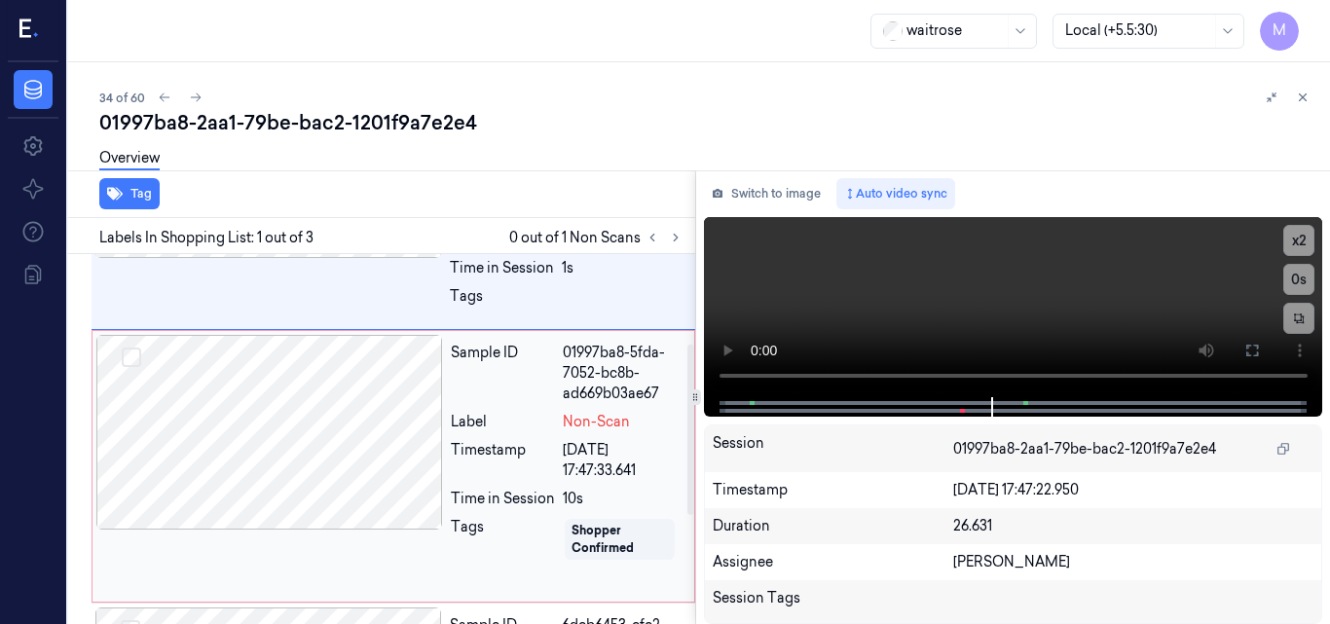
click at [341, 432] on div at bounding box center [269, 432] width 347 height 195
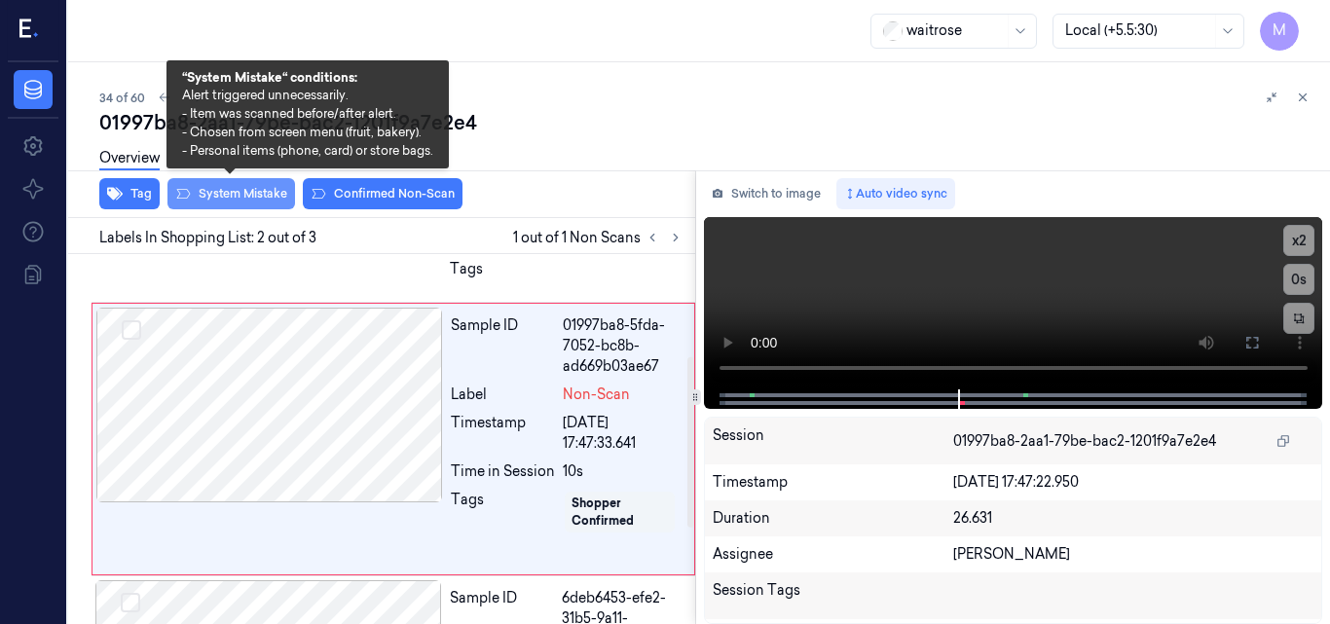
click at [241, 196] on button "System Mistake" at bounding box center [232, 193] width 128 height 31
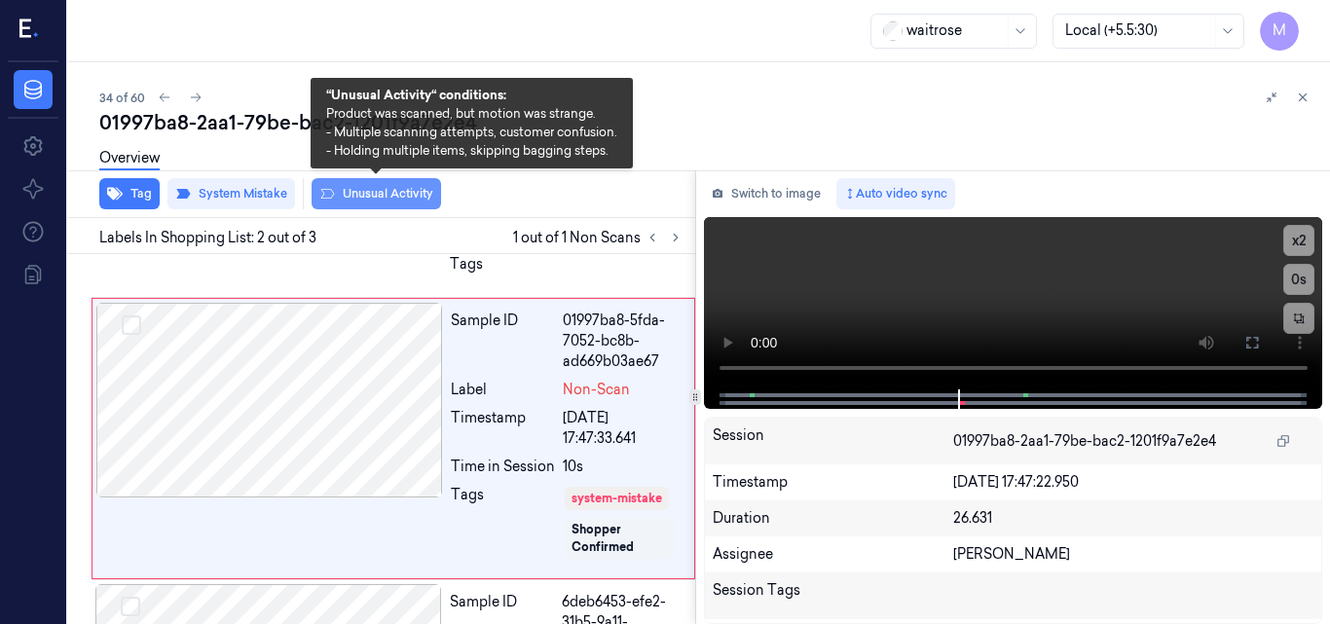
click at [378, 189] on button "Unusual Activity" at bounding box center [377, 193] width 130 height 31
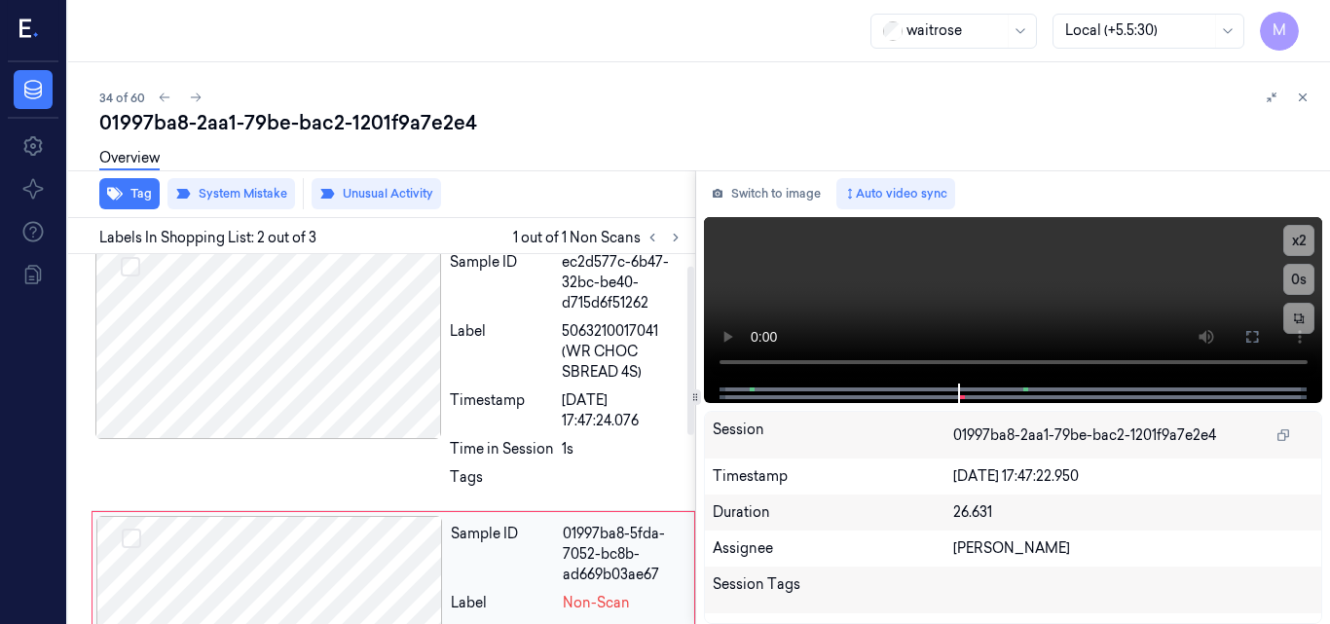
scroll to position [0, 0]
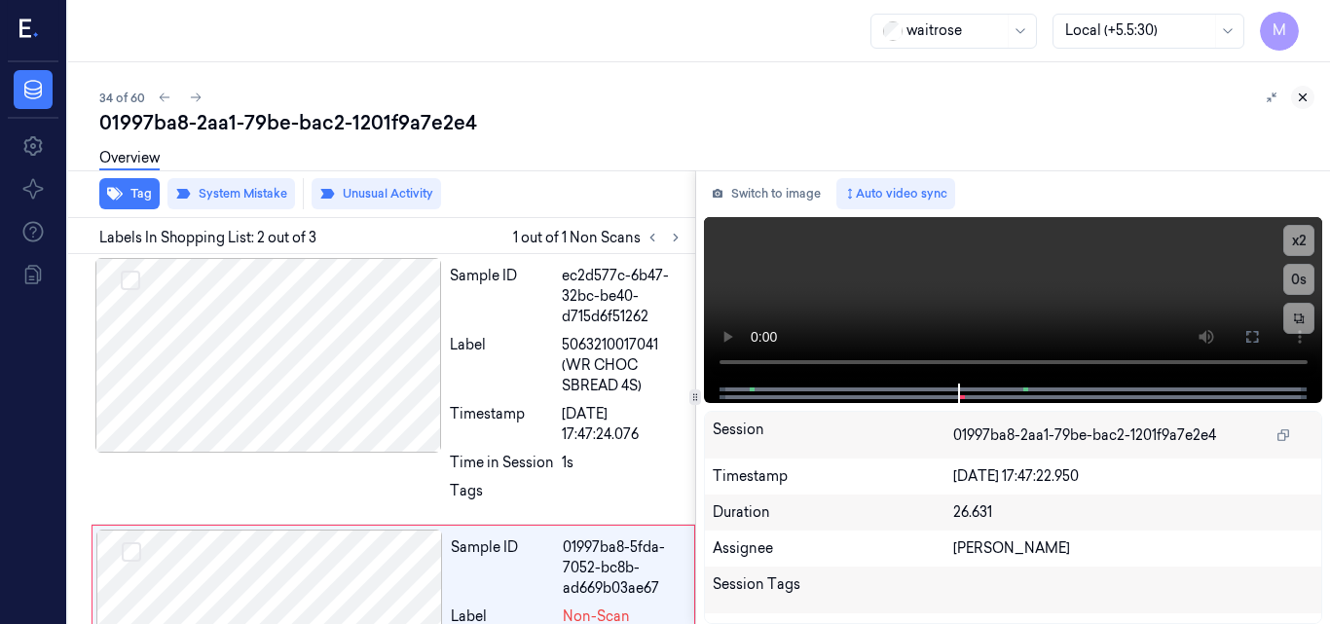
click at [1303, 93] on icon at bounding box center [1303, 98] width 14 height 14
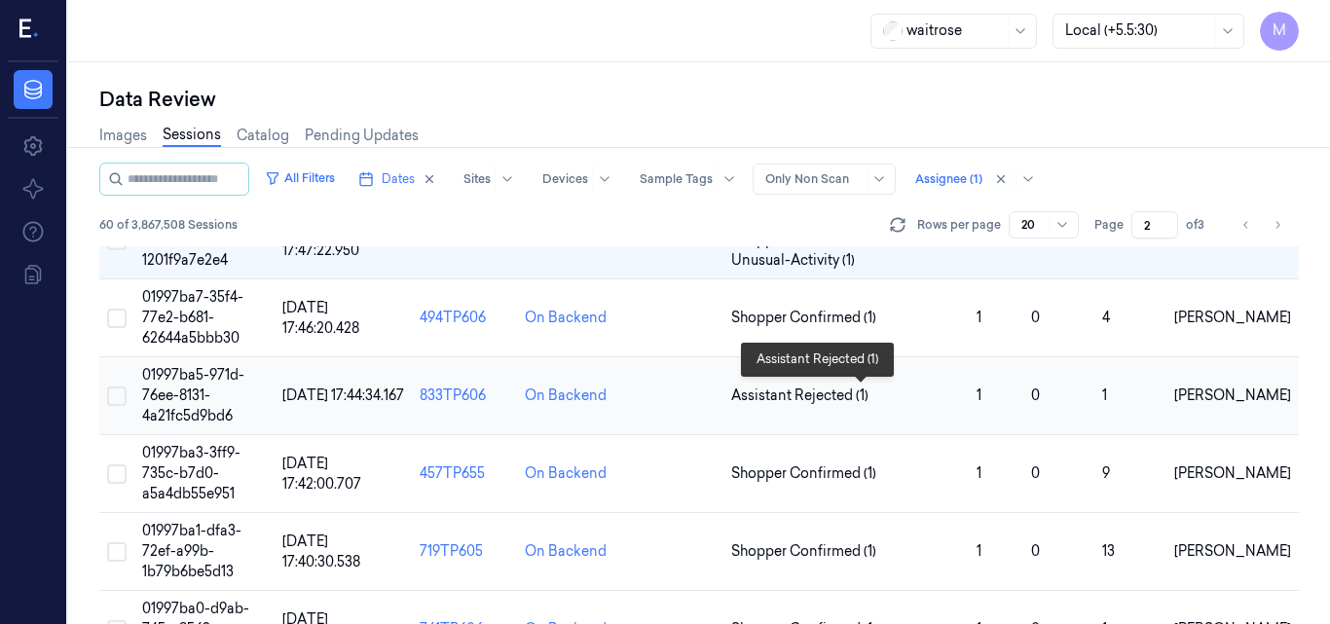
scroll to position [1269, 0]
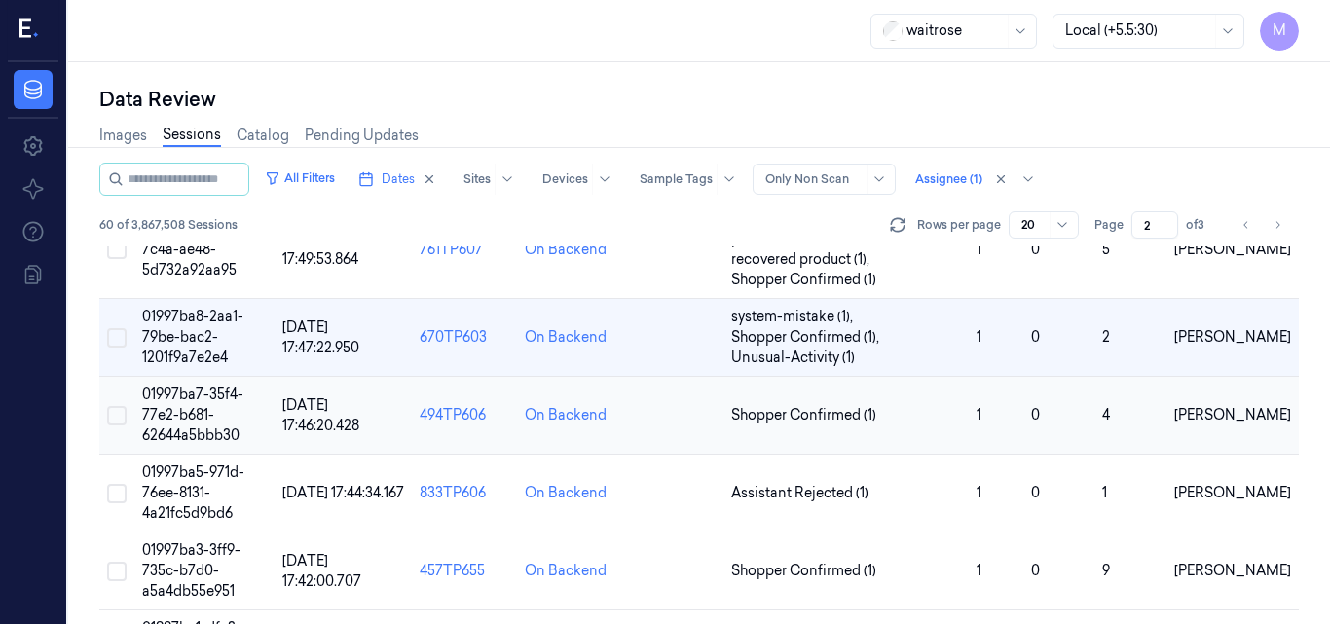
click at [172, 398] on span "01997ba7-35f4-77e2-b681-62644a5bbb30" at bounding box center [192, 415] width 101 height 58
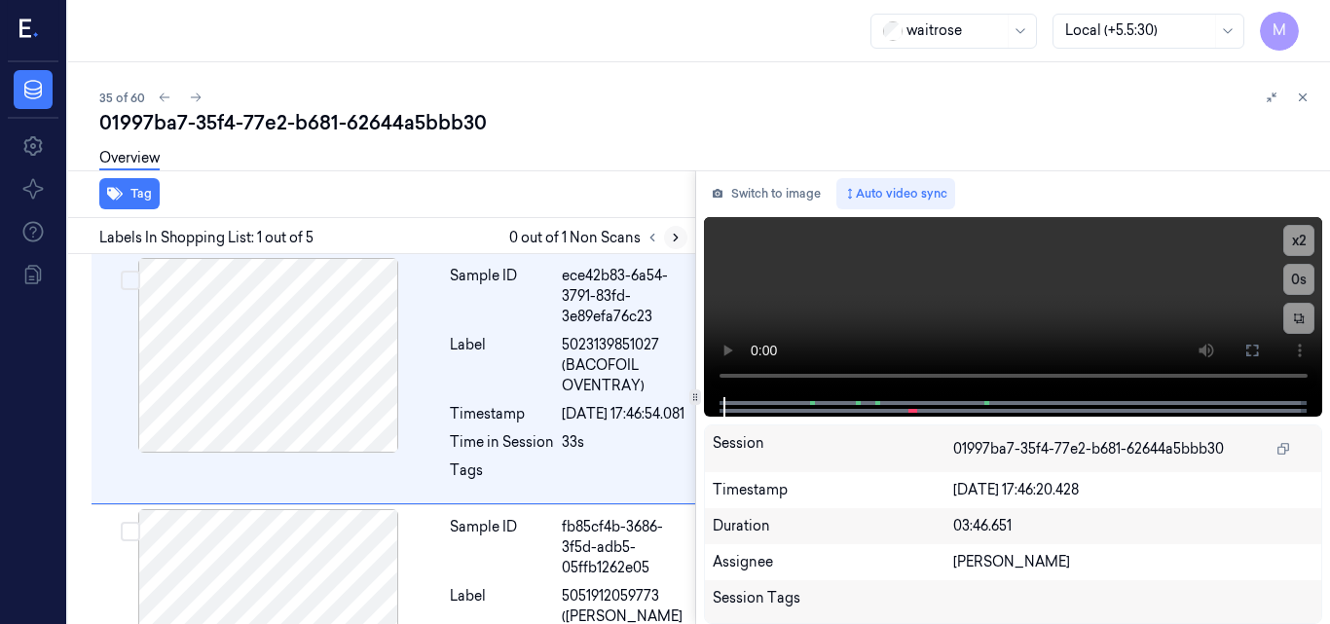
click at [670, 243] on icon at bounding box center [676, 238] width 14 height 14
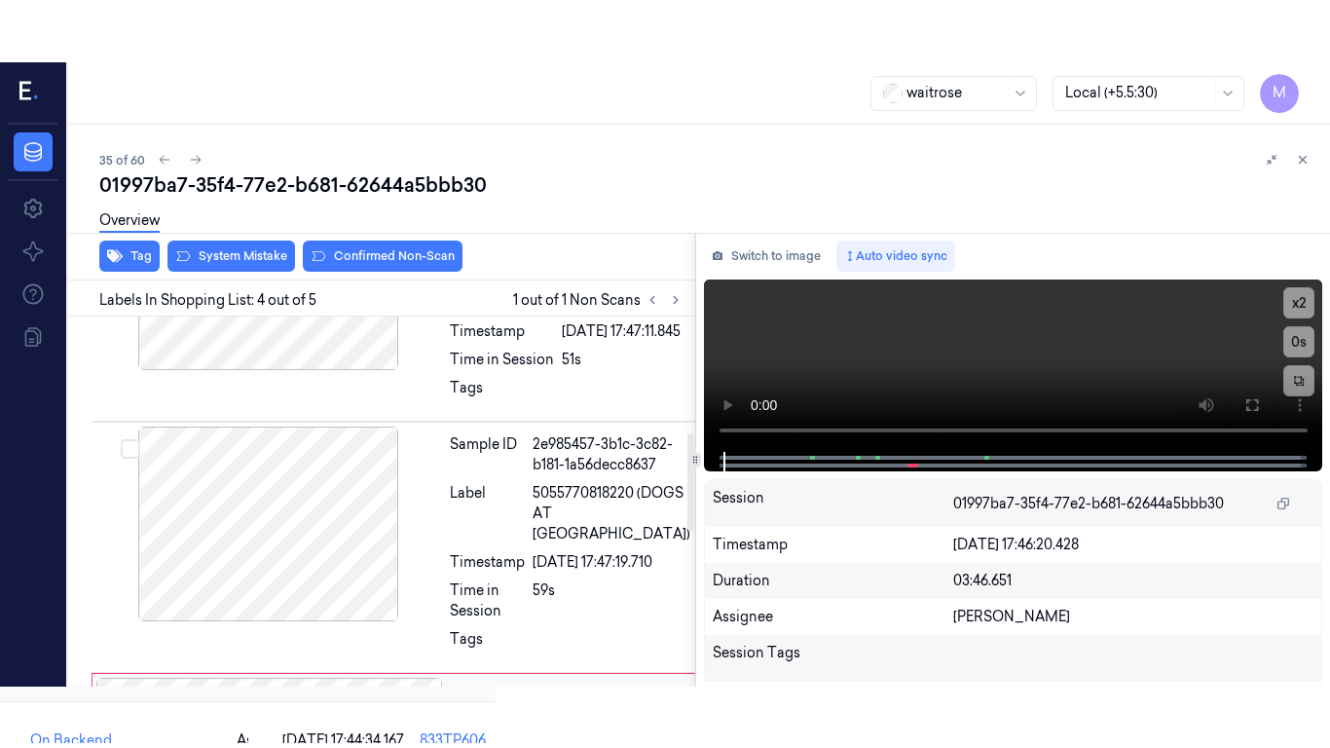
scroll to position [786, 0]
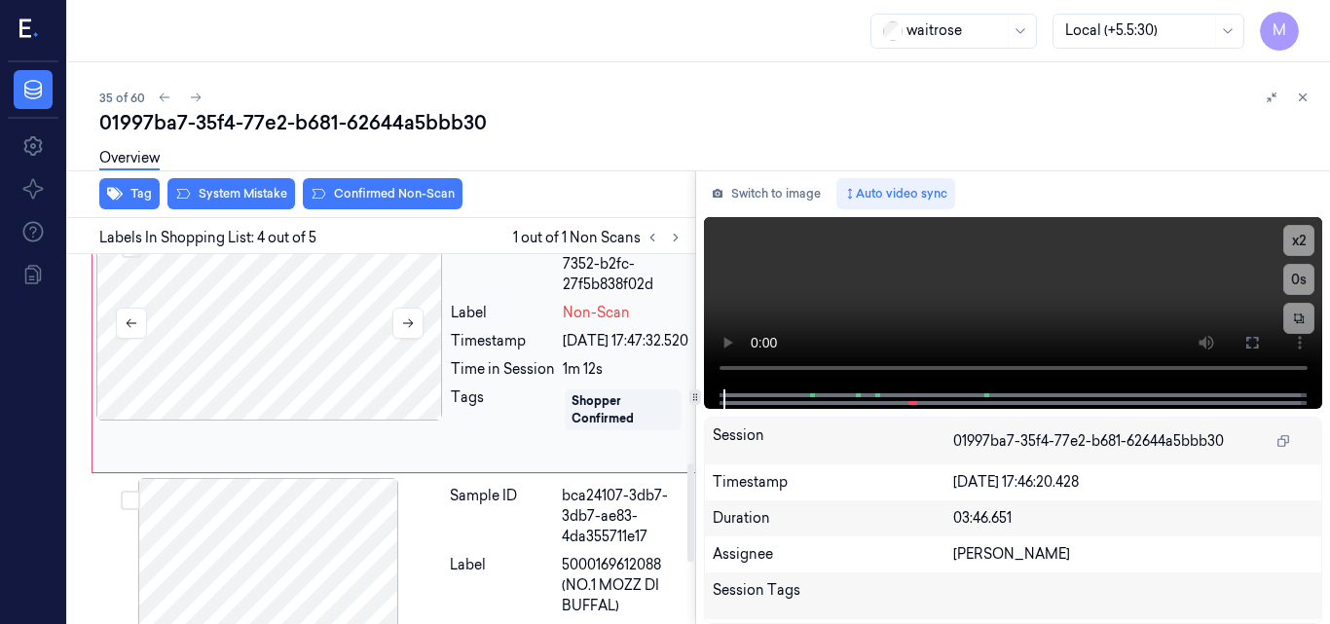
click at [323, 389] on div at bounding box center [269, 323] width 347 height 195
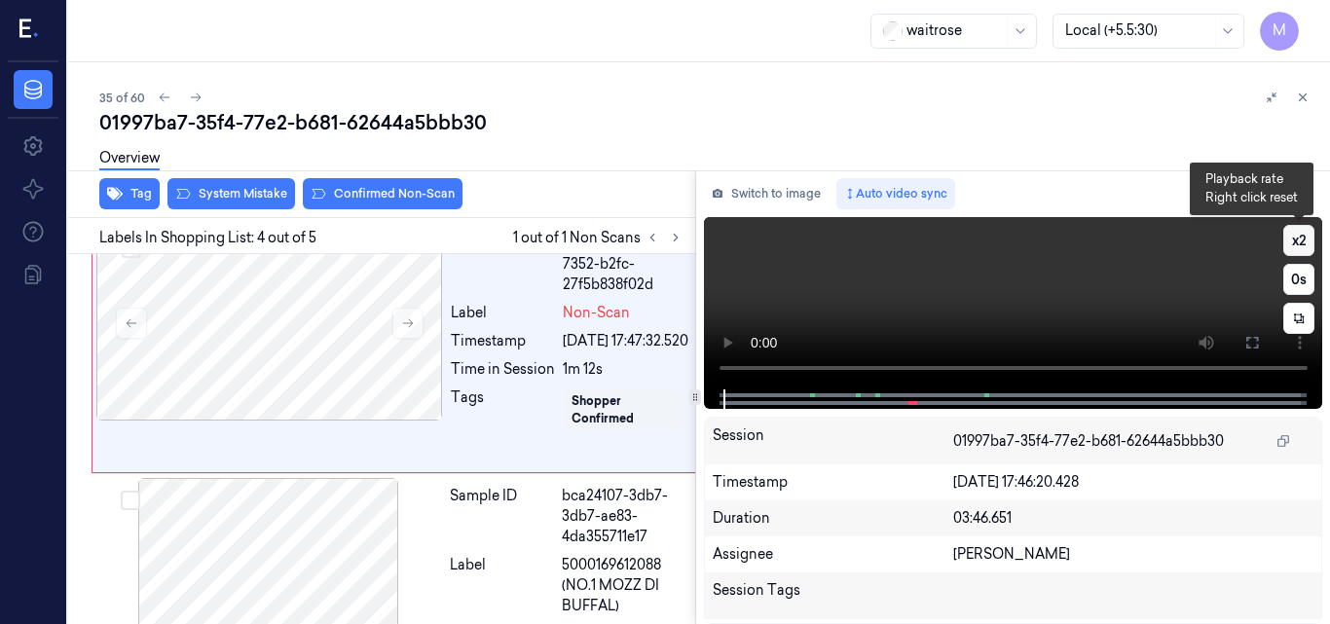
click at [1301, 243] on button "x 2" at bounding box center [1299, 240] width 31 height 31
click at [1301, 243] on button "x 4" at bounding box center [1299, 240] width 31 height 31
click at [1257, 346] on icon at bounding box center [1253, 343] width 12 height 12
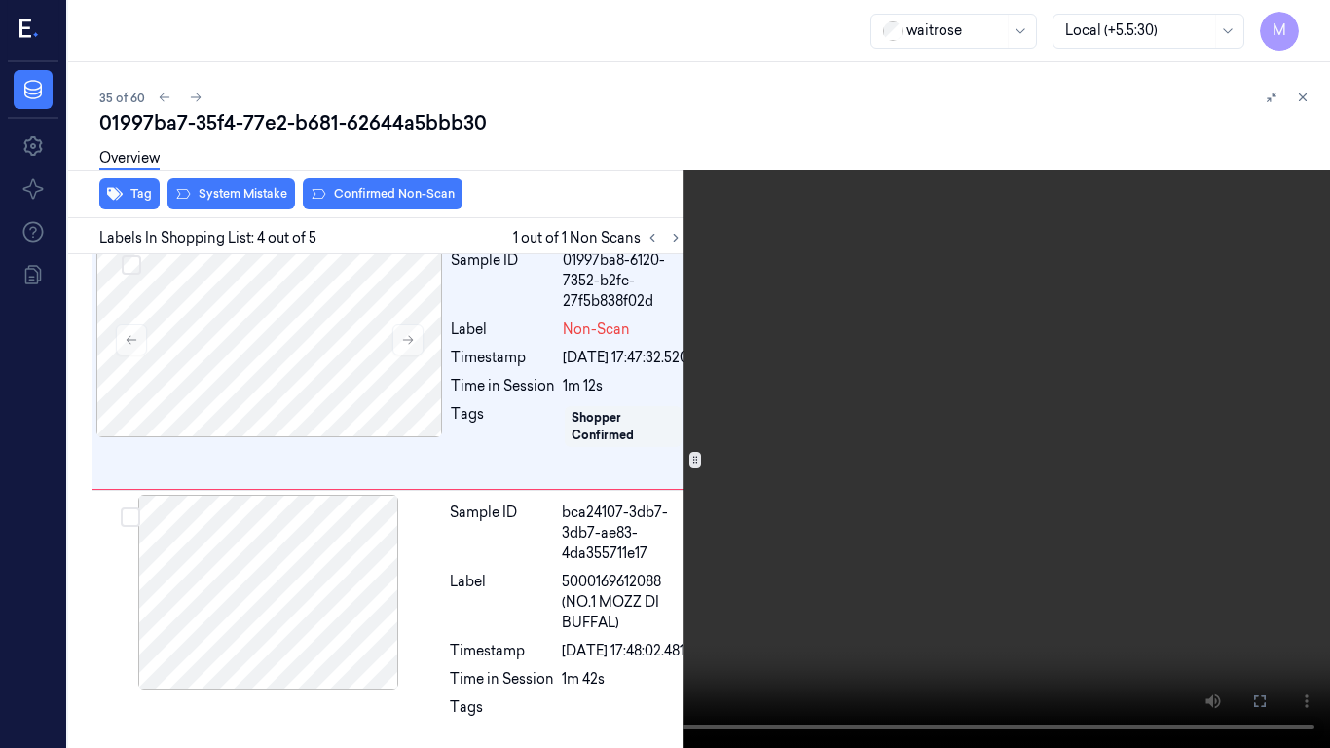
click at [971, 438] on video at bounding box center [665, 374] width 1330 height 748
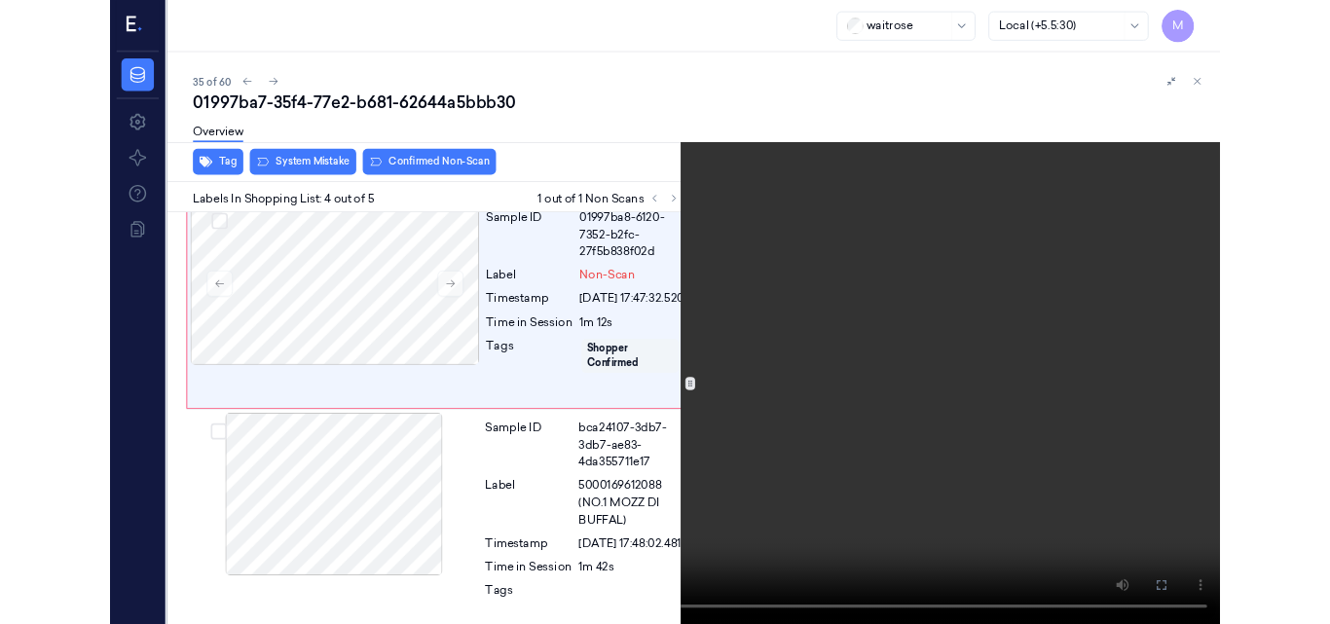
scroll to position [725, 0]
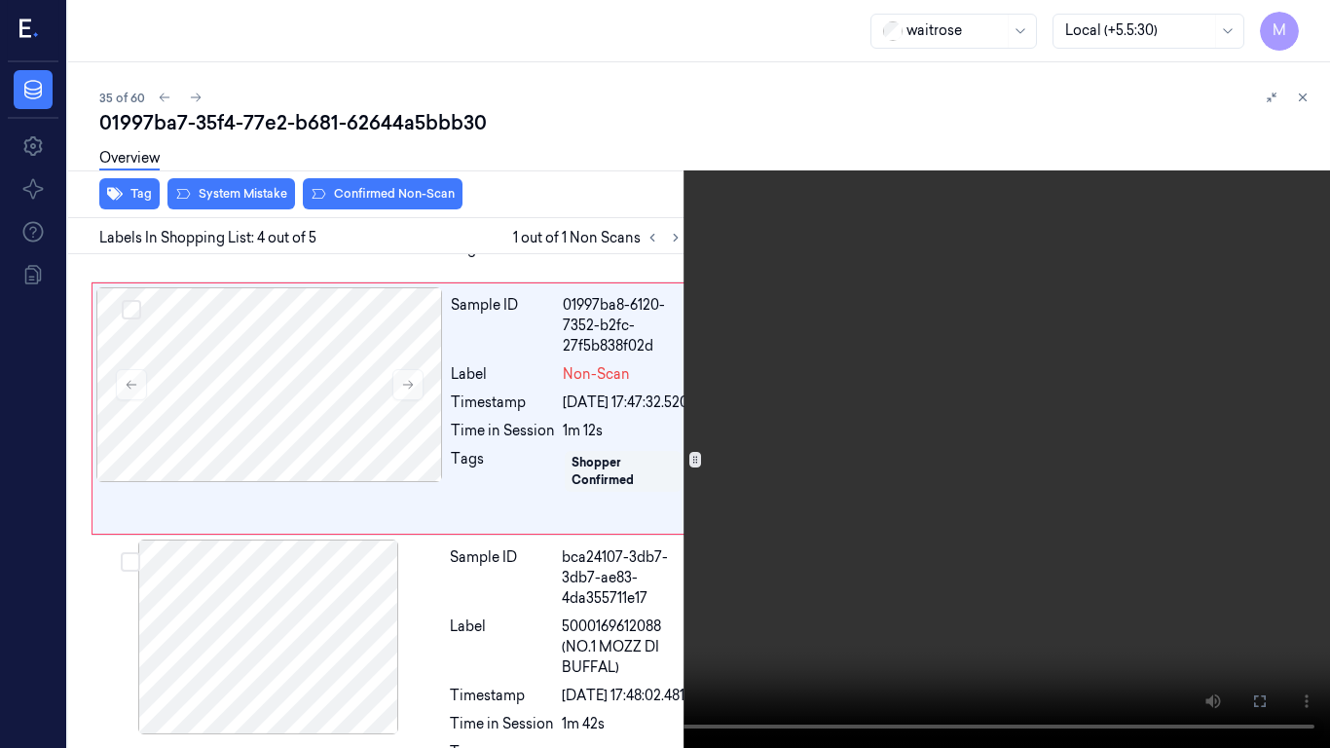
click at [766, 459] on video at bounding box center [665, 374] width 1330 height 748
click at [0, 0] on icon at bounding box center [0, 0] width 0 height 0
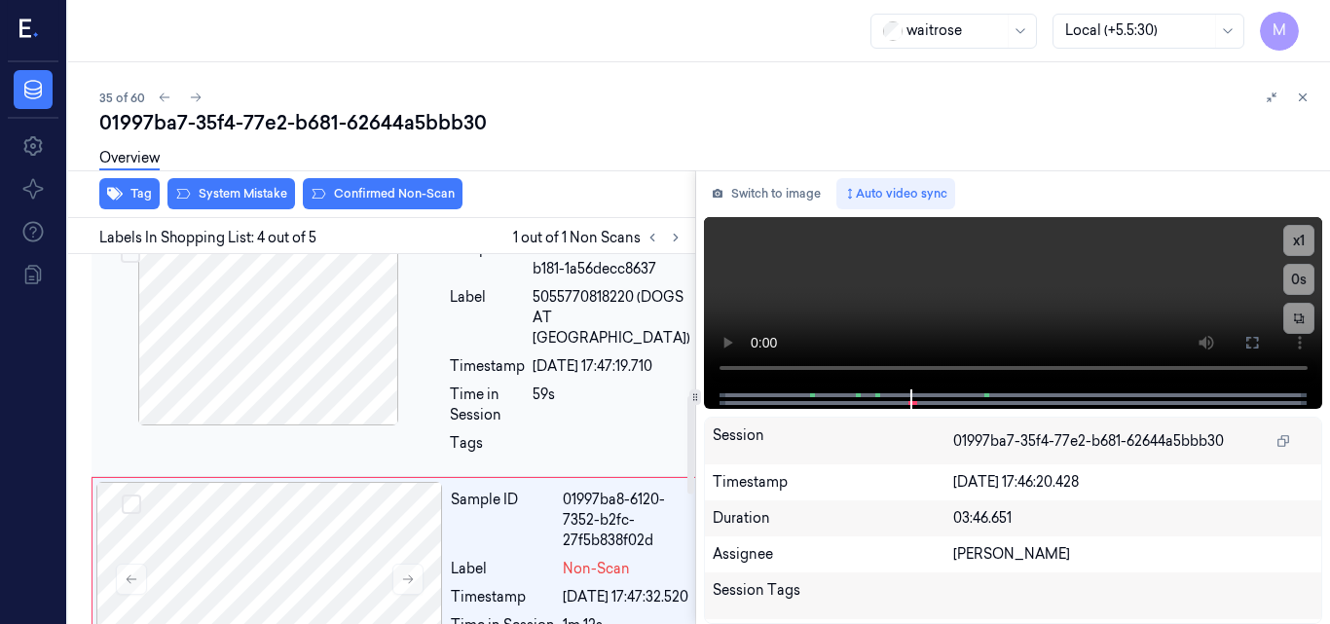
click at [326, 392] on div at bounding box center [268, 328] width 347 height 195
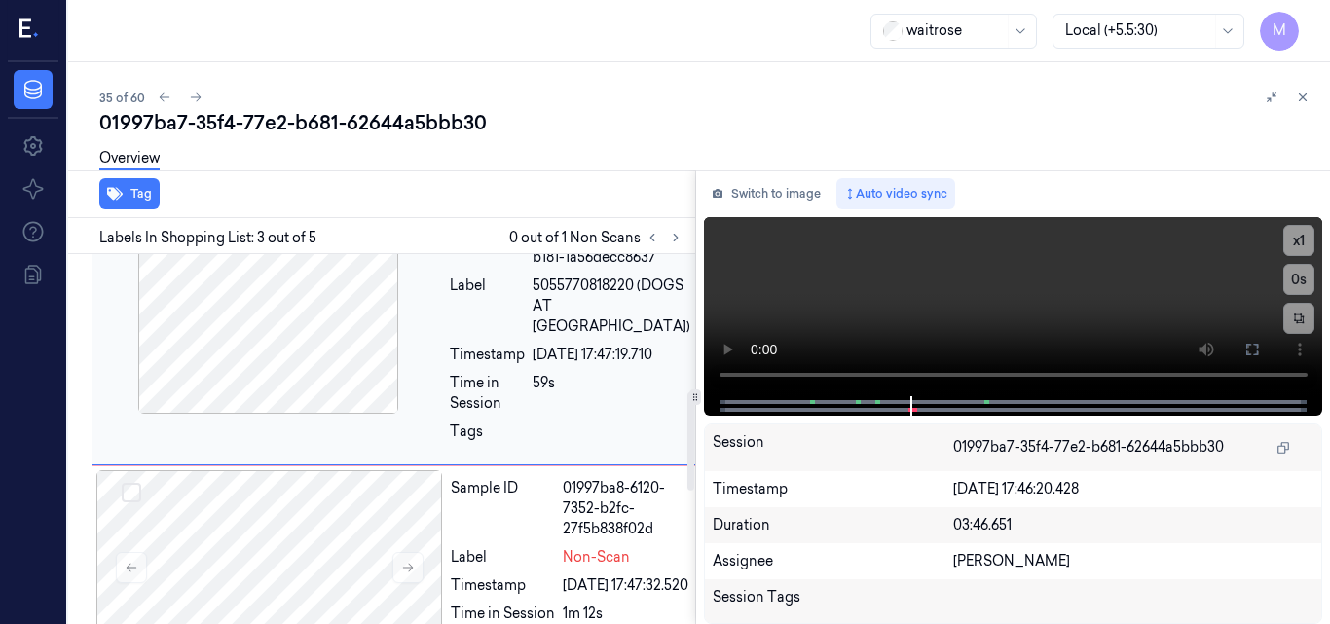
scroll to position [431, 0]
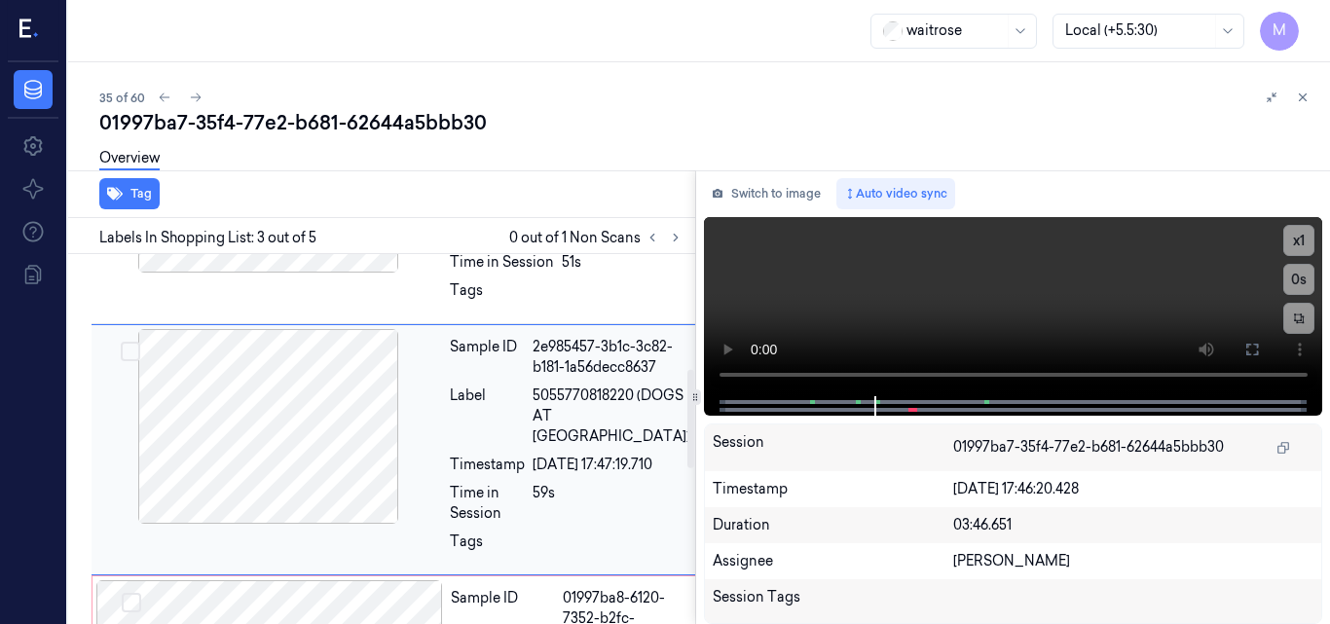
click at [293, 482] on div at bounding box center [268, 426] width 347 height 195
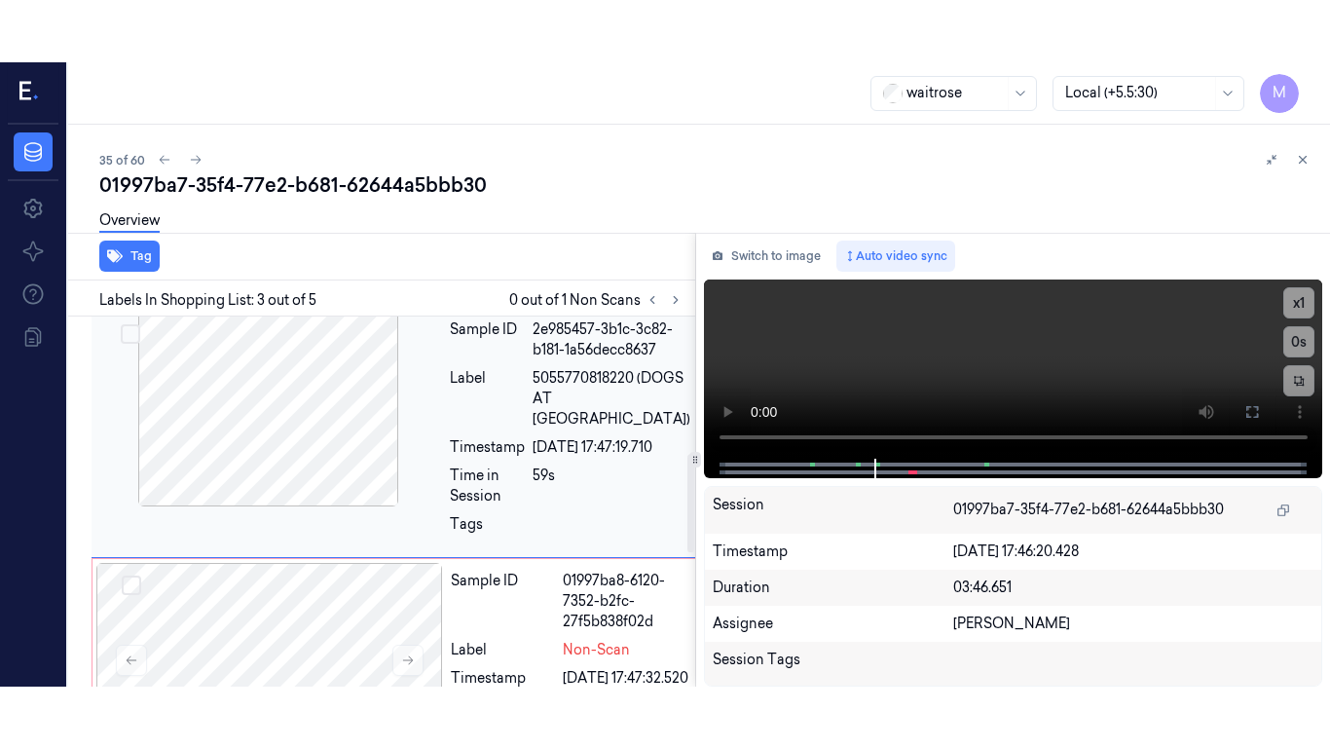
scroll to position [514, 0]
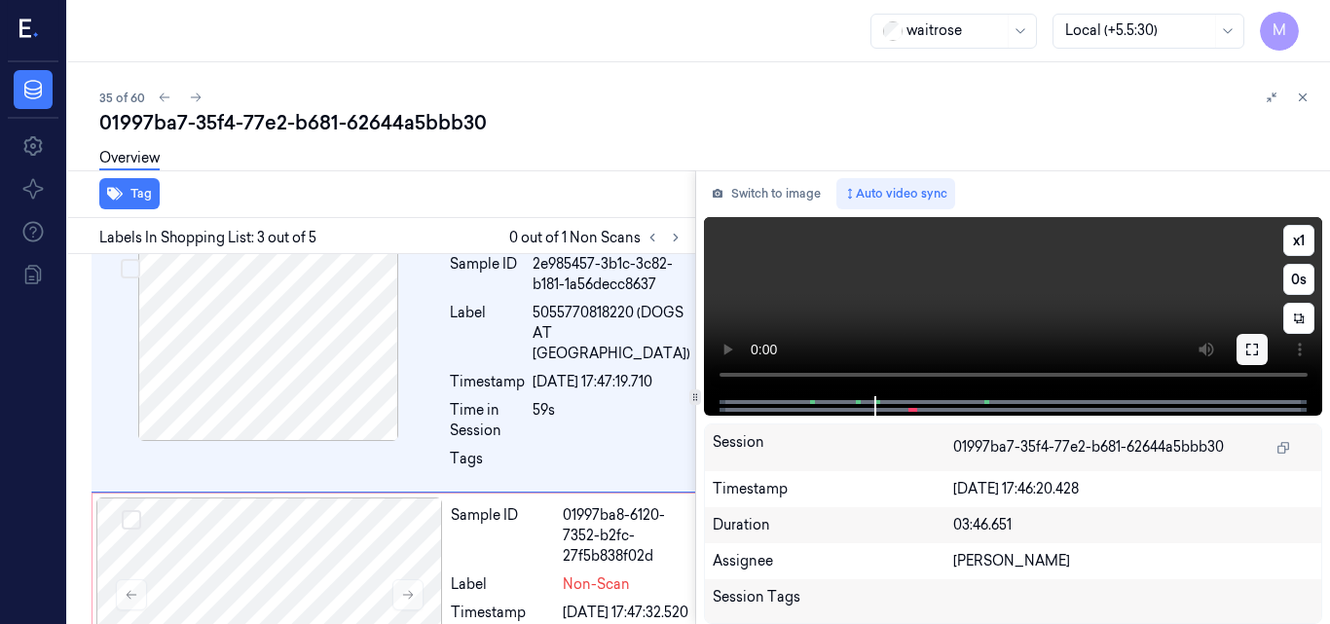
click at [1260, 350] on button at bounding box center [1252, 349] width 31 height 31
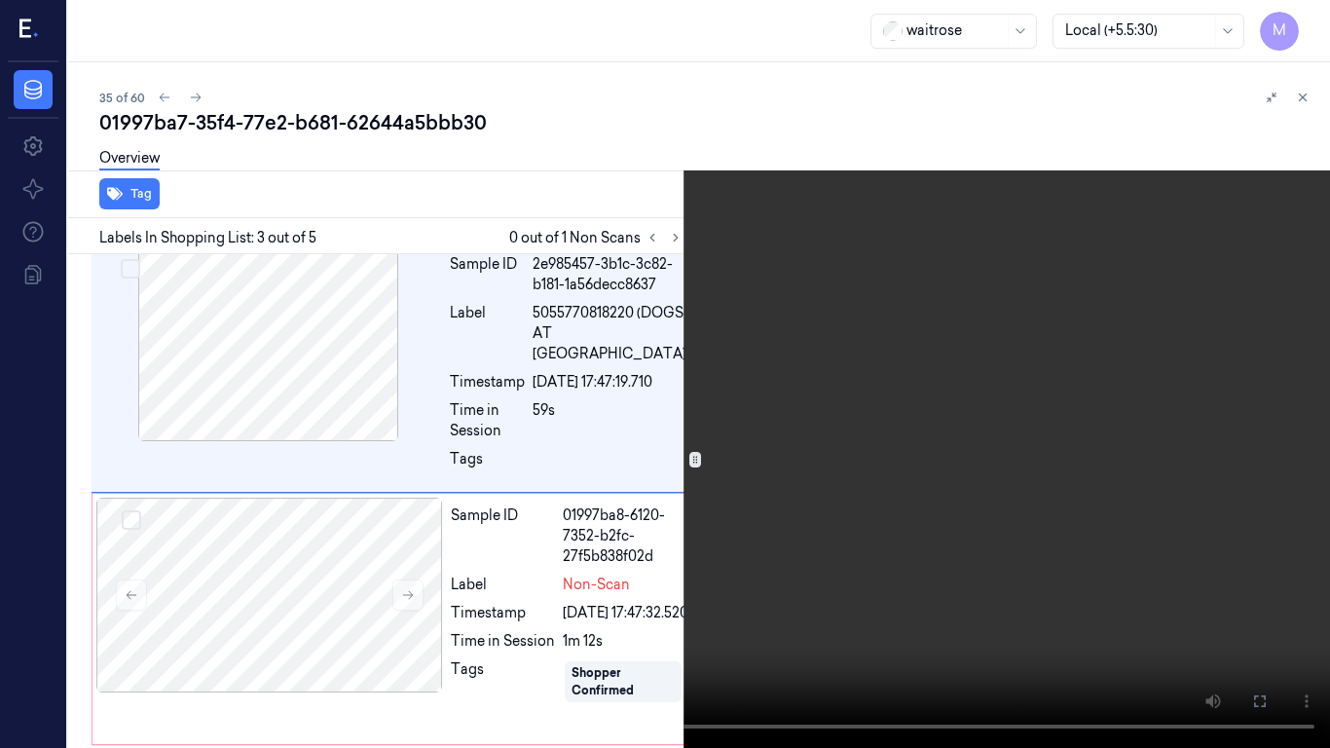
click at [814, 457] on video at bounding box center [665, 374] width 1330 height 748
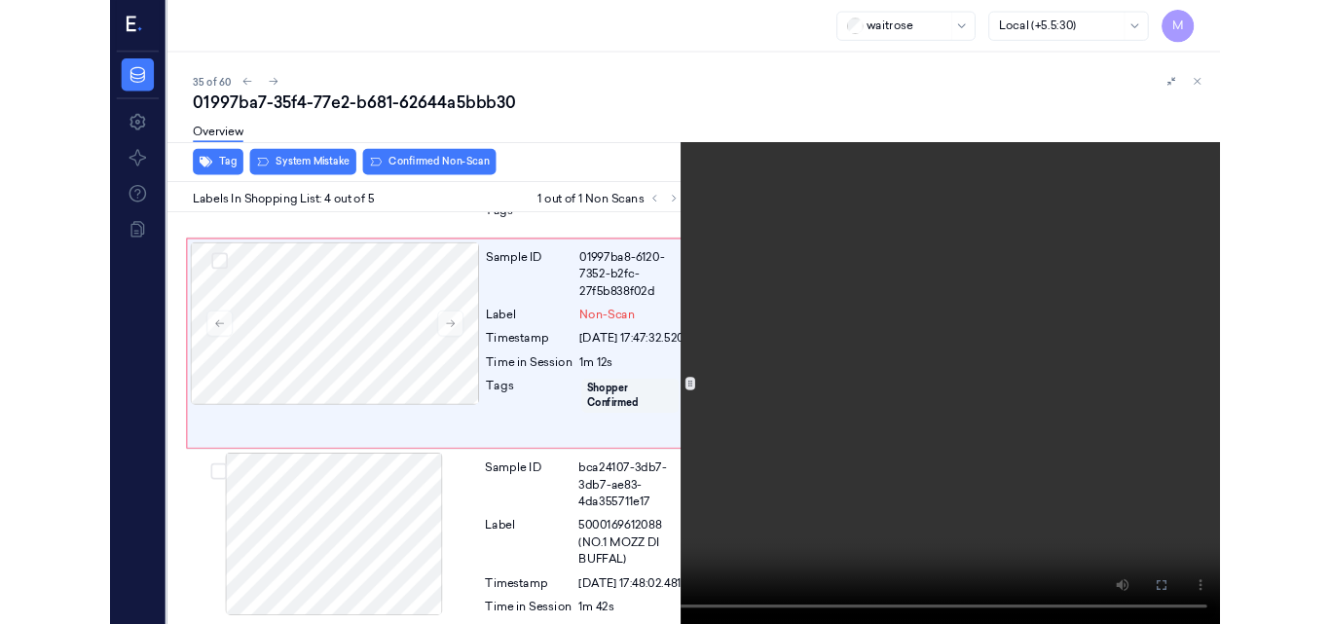
scroll to position [725, 0]
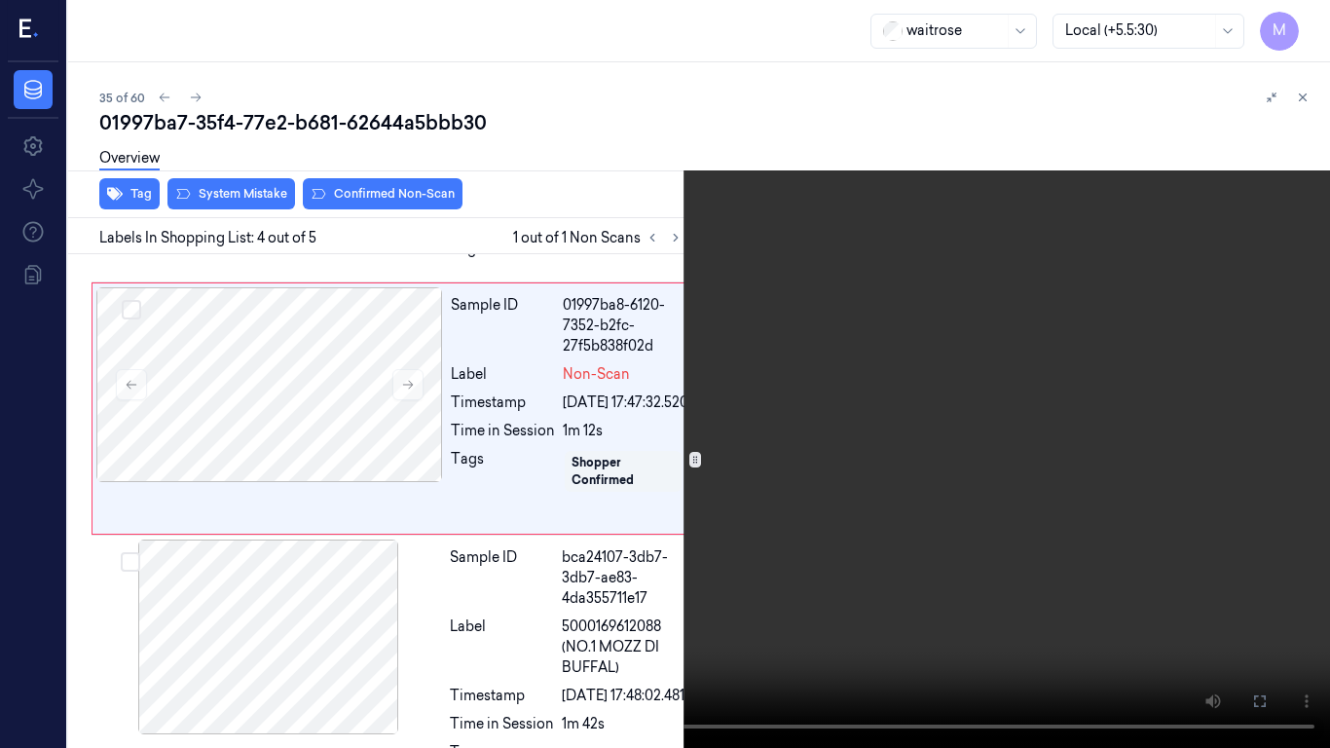
click at [857, 492] on video at bounding box center [665, 374] width 1330 height 748
click at [0, 0] on button at bounding box center [0, 0] width 0 height 0
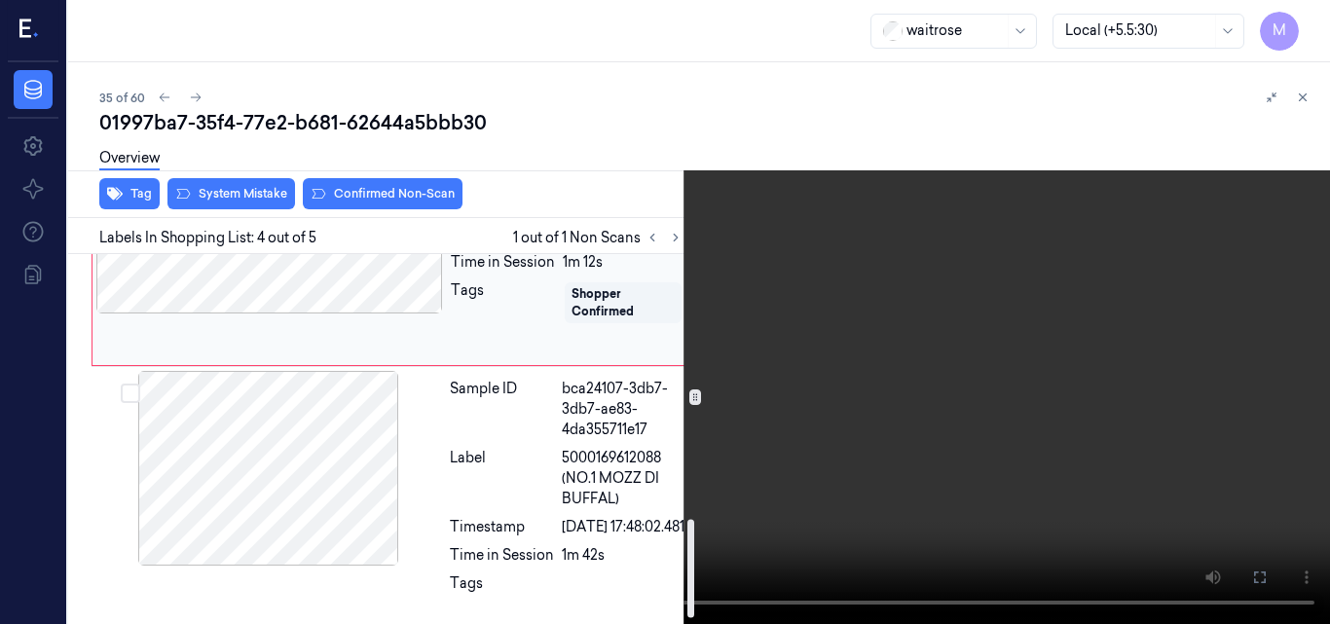
scroll to position [918, 0]
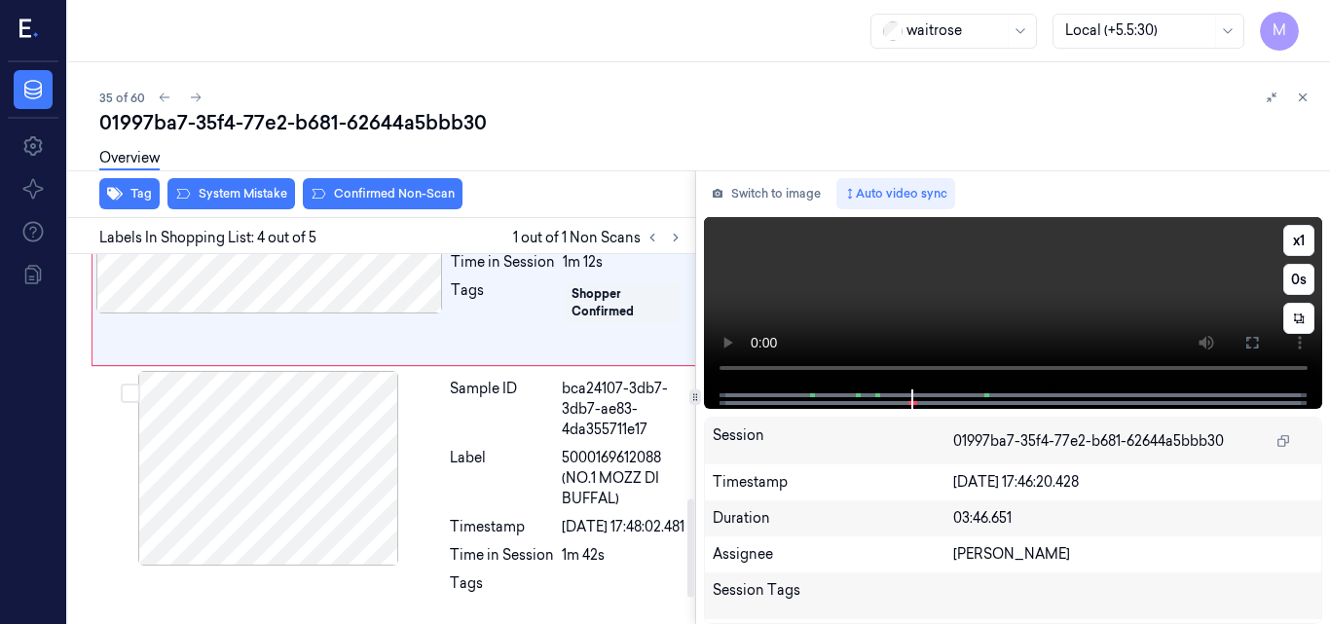
click at [1102, 301] on video at bounding box center [1013, 303] width 619 height 172
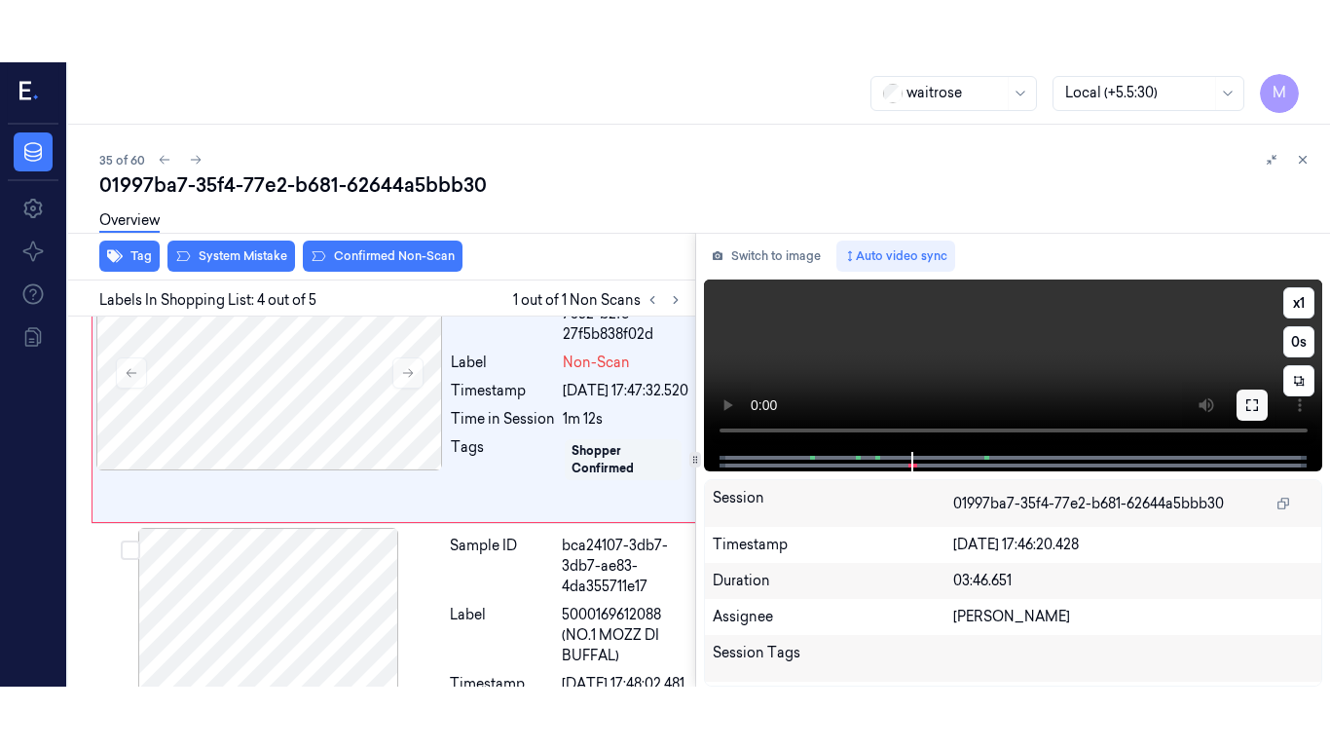
scroll to position [786, 0]
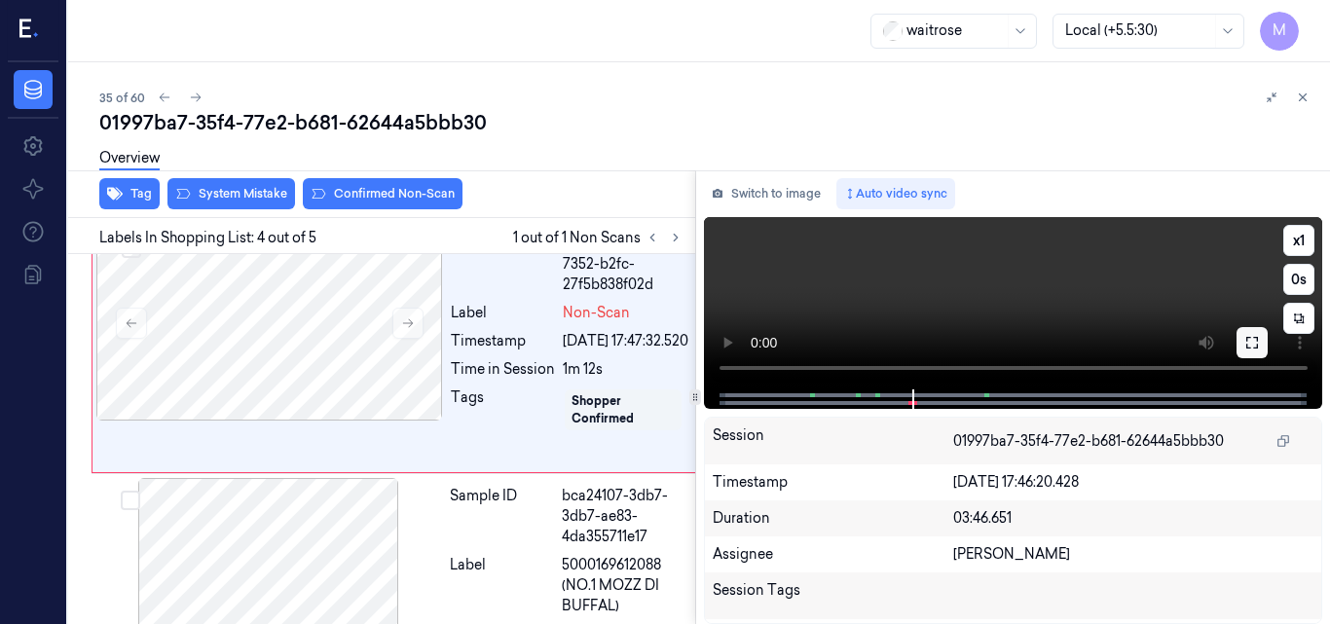
click at [1252, 340] on icon at bounding box center [1253, 343] width 16 height 16
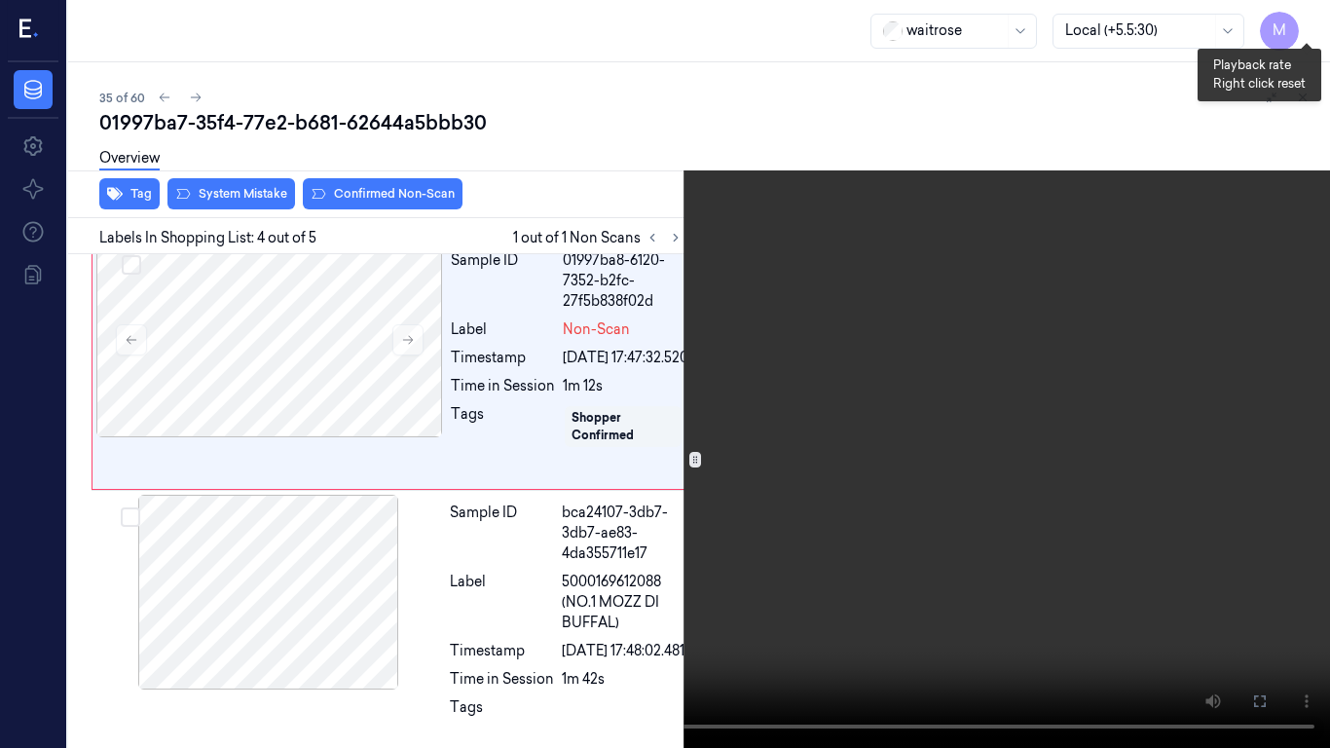
click at [1310, 22] on button "x 1" at bounding box center [1306, 23] width 31 height 31
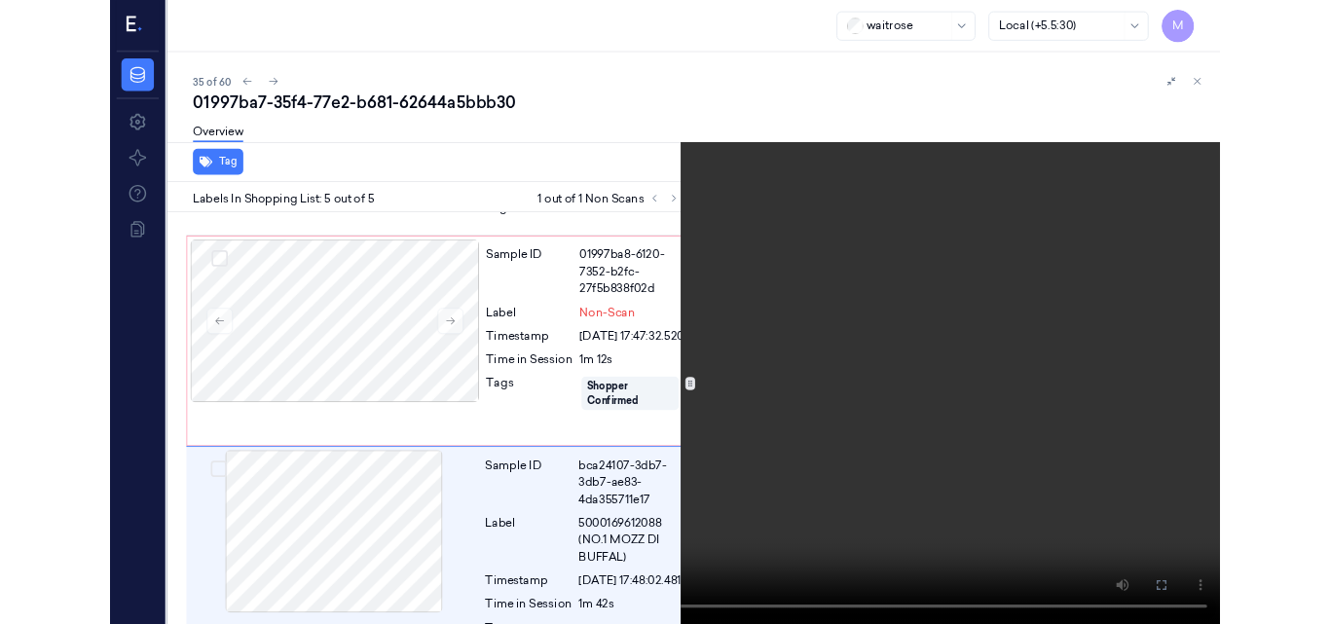
scroll to position [892, 0]
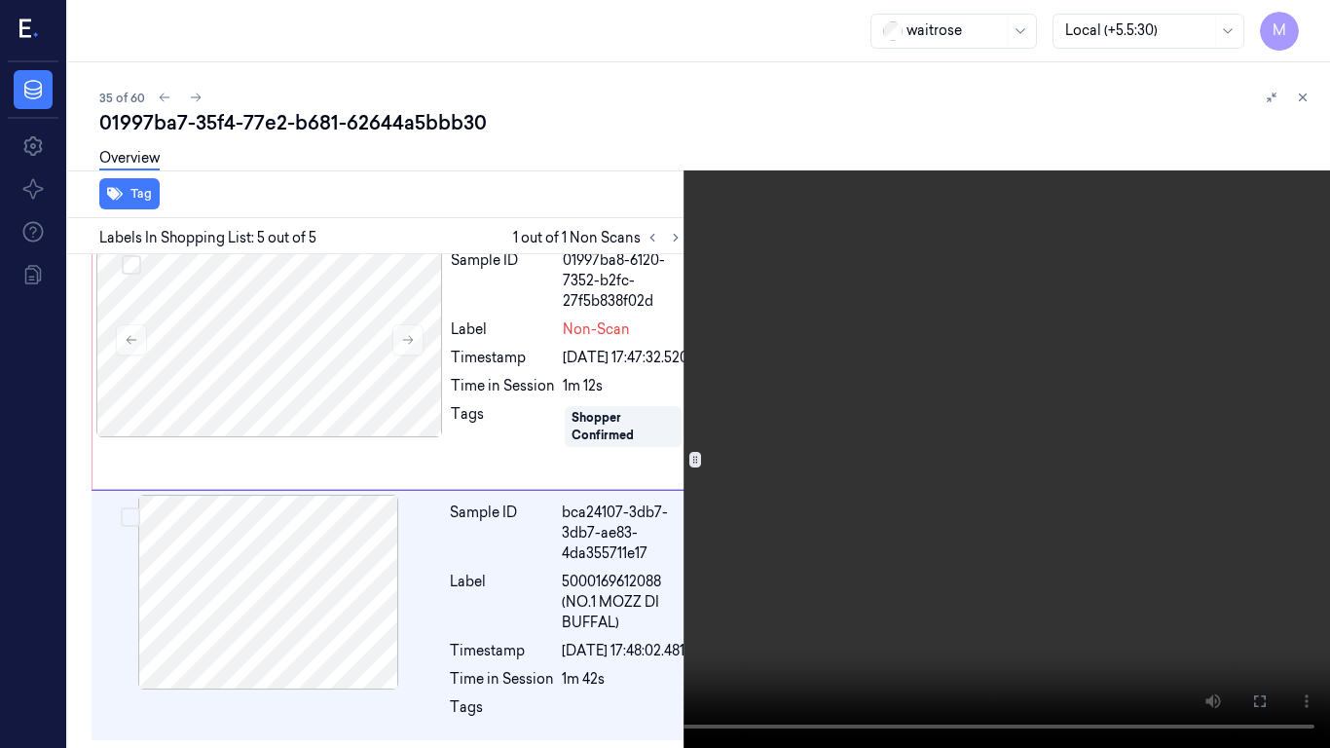
click at [746, 511] on video at bounding box center [665, 374] width 1330 height 748
click at [0, 0] on icon at bounding box center [0, 0] width 0 height 0
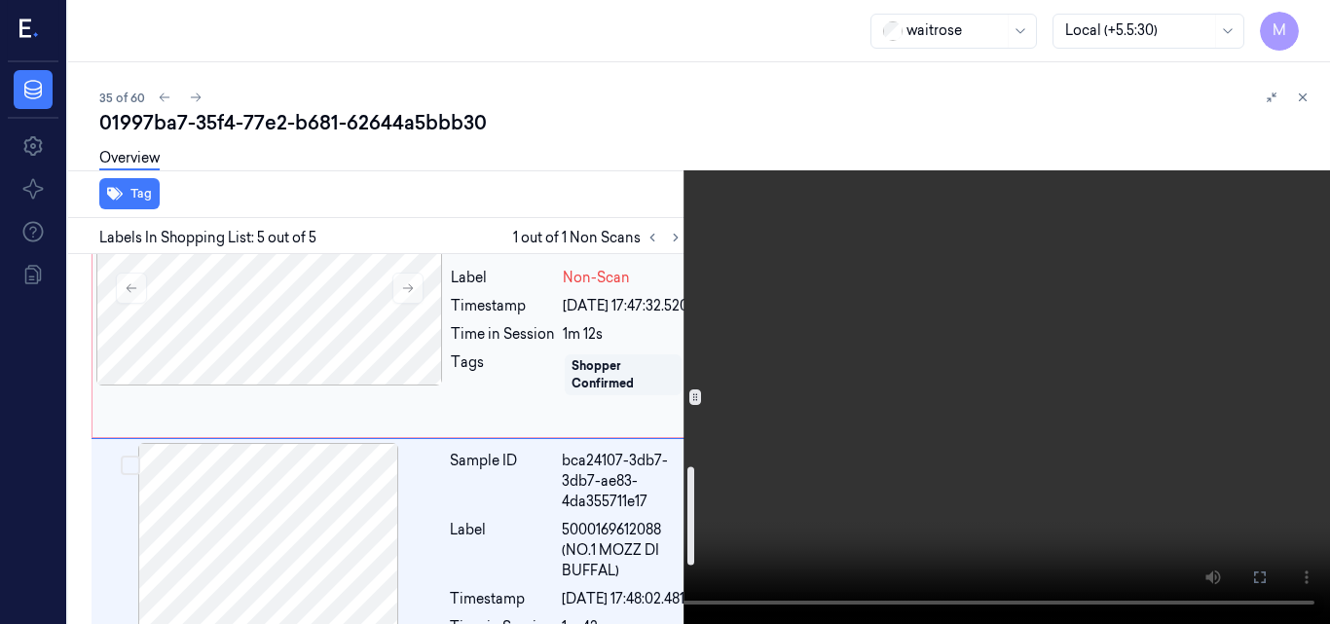
scroll to position [724, 0]
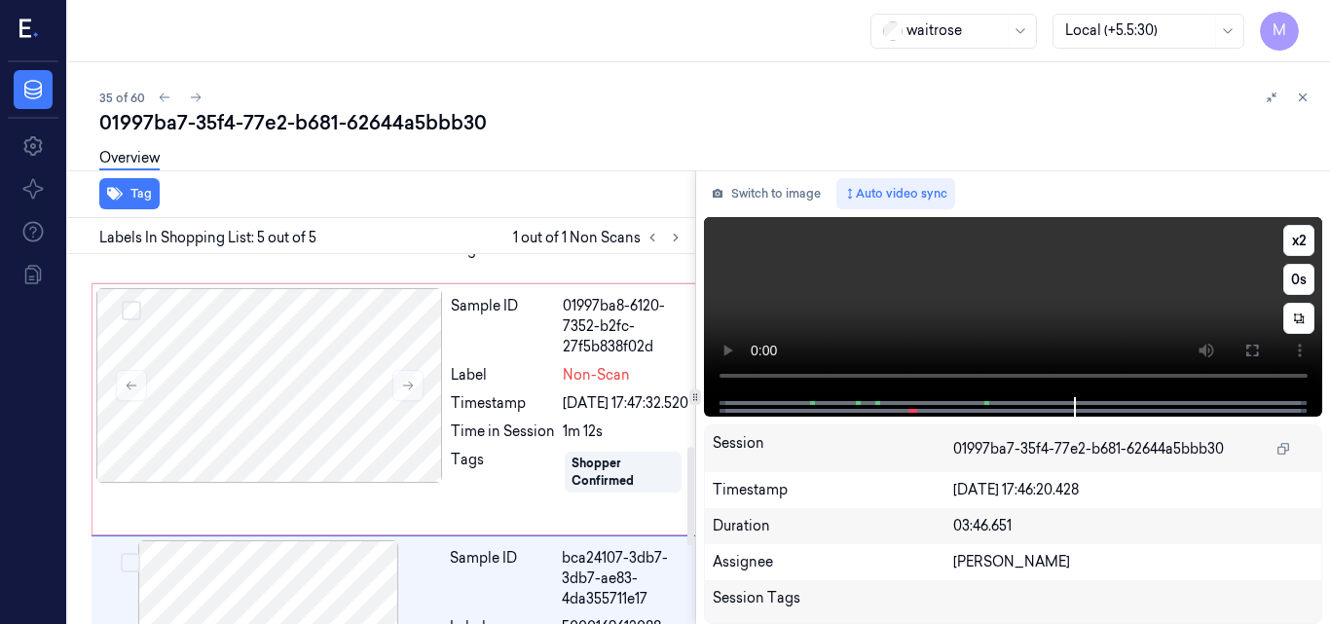
click at [995, 287] on video at bounding box center [1013, 307] width 619 height 180
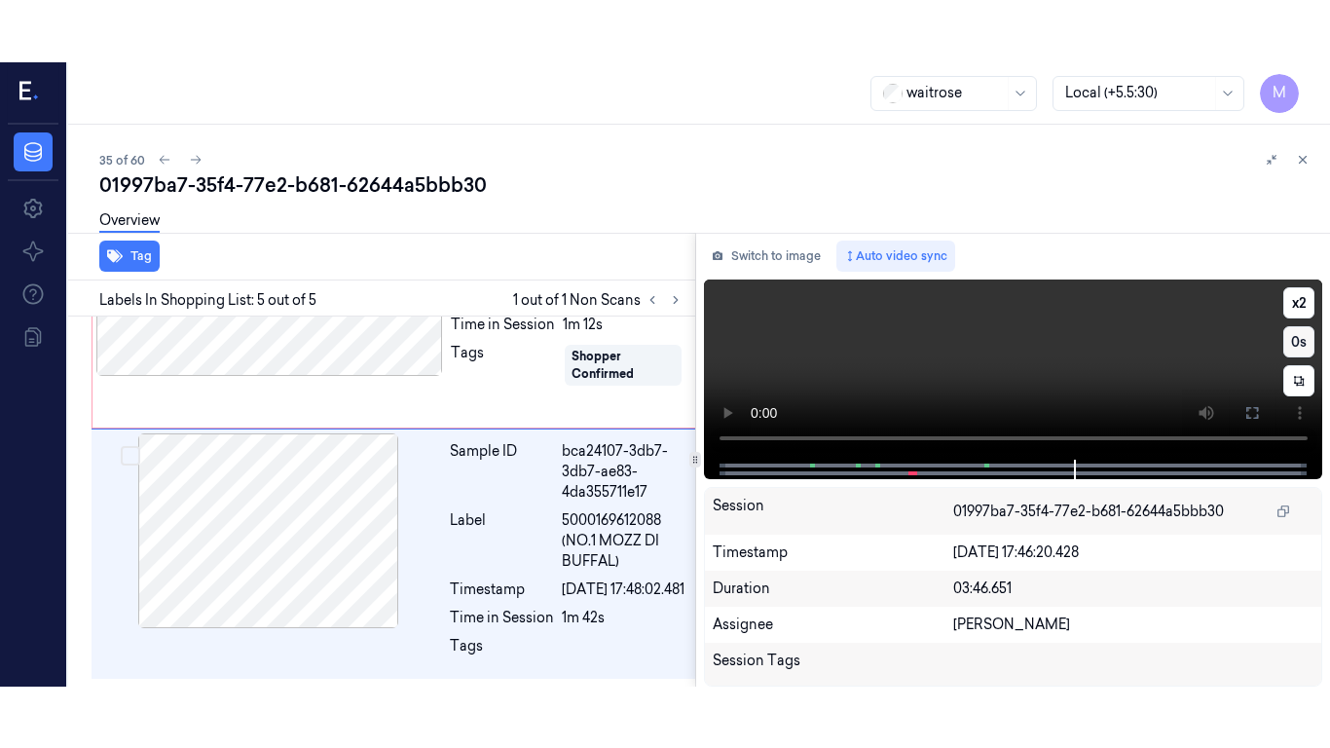
scroll to position [1016, 0]
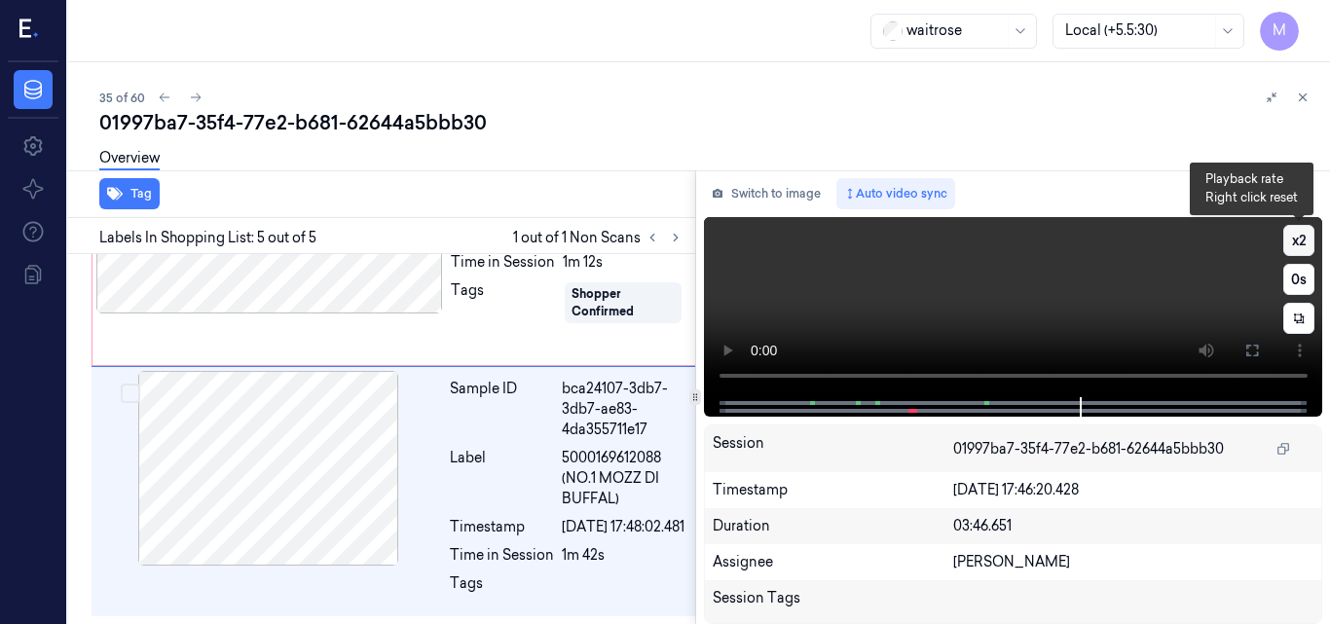
click at [1297, 235] on button "x 2" at bounding box center [1299, 240] width 31 height 31
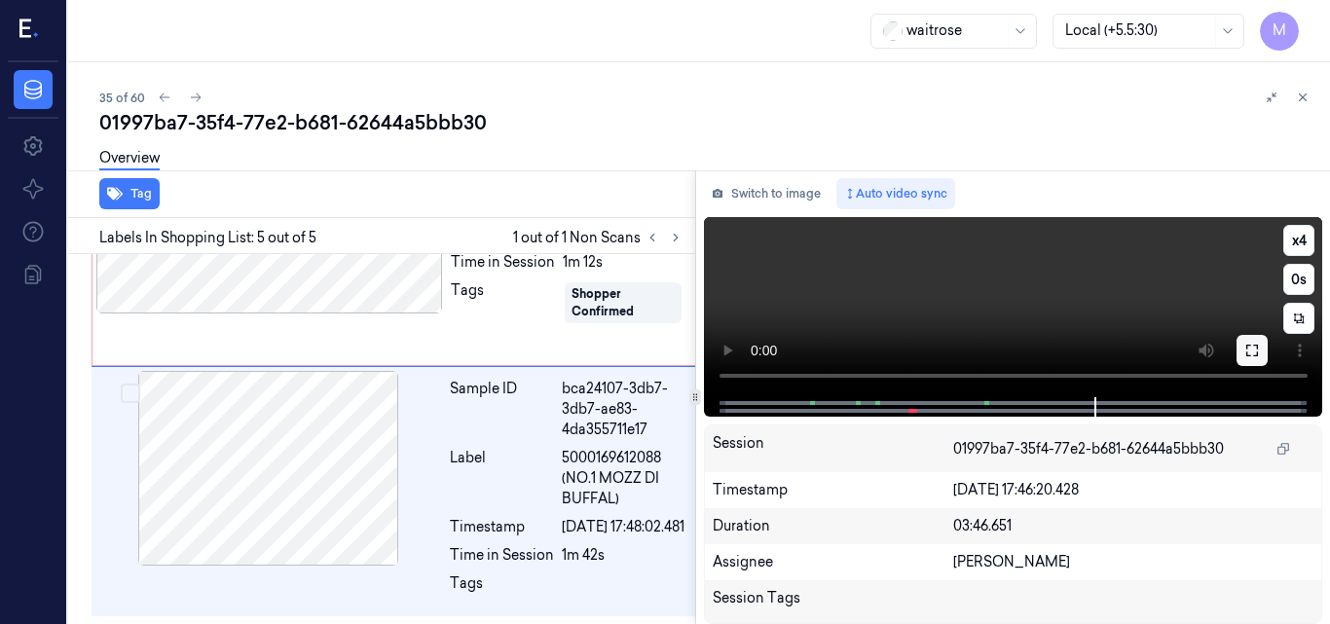
click at [1255, 354] on icon at bounding box center [1253, 351] width 16 height 16
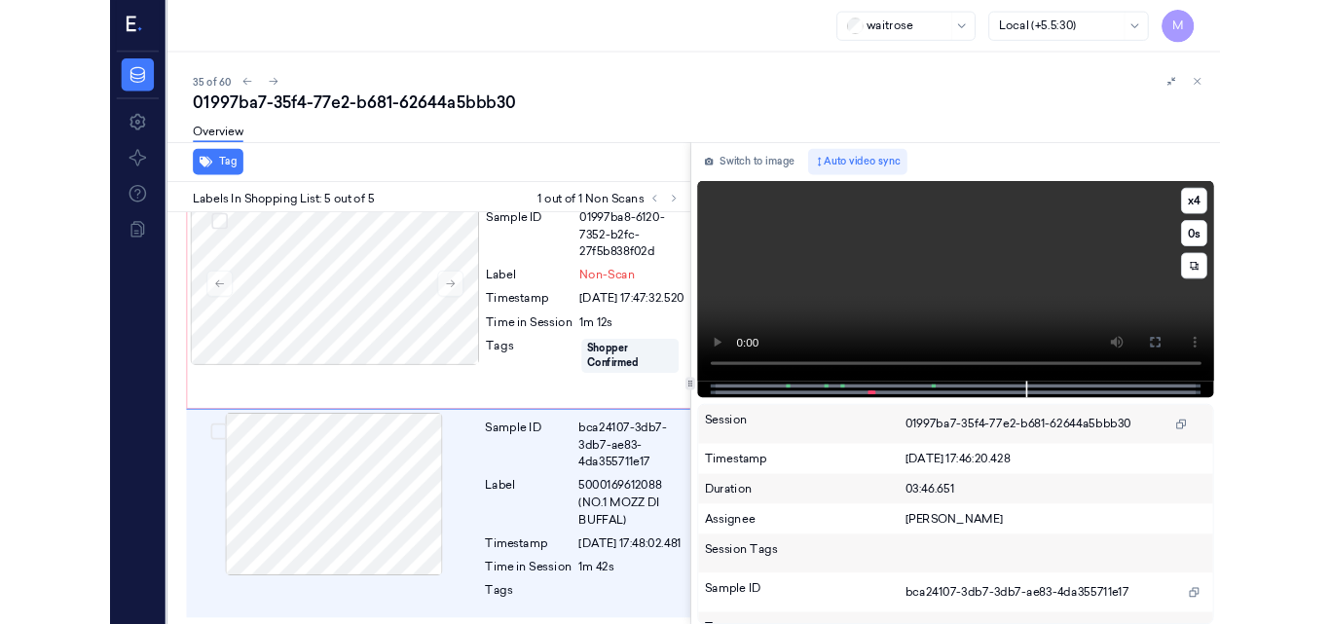
scroll to position [892, 0]
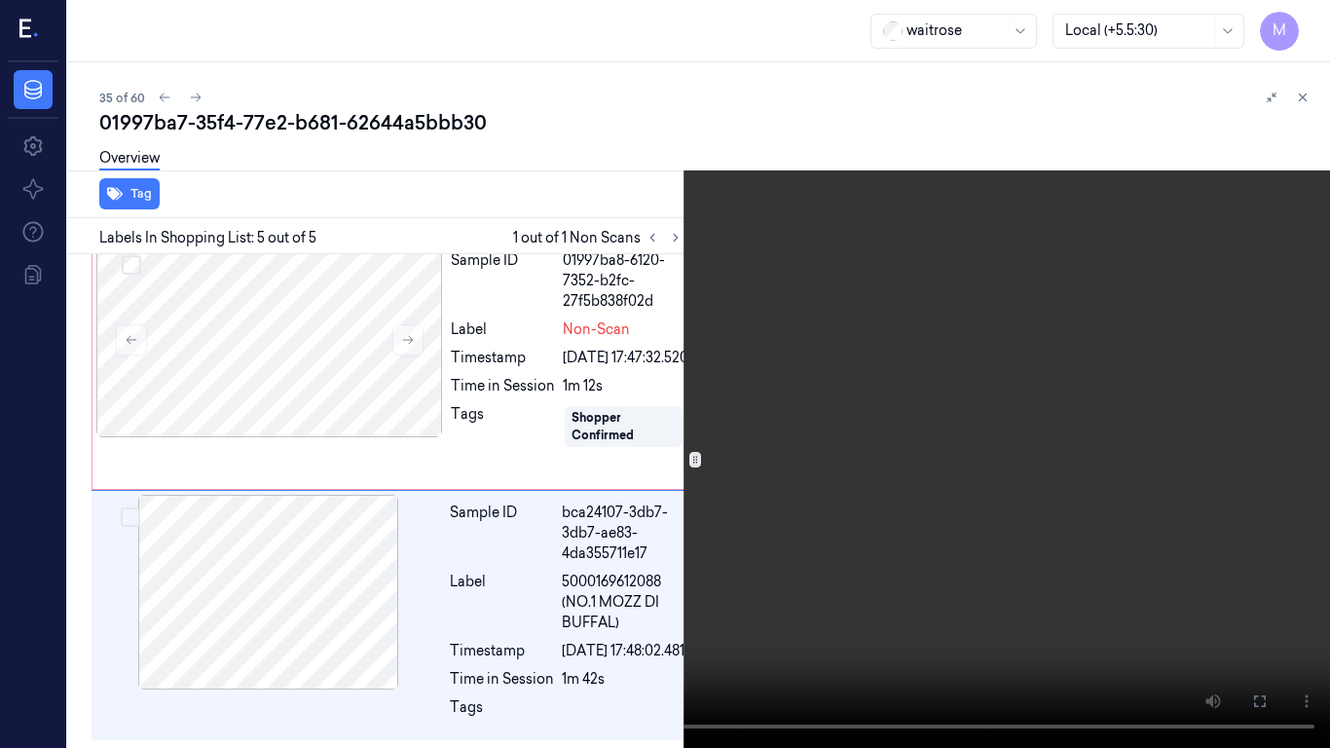
click at [0, 0] on icon at bounding box center [0, 0] width 0 height 0
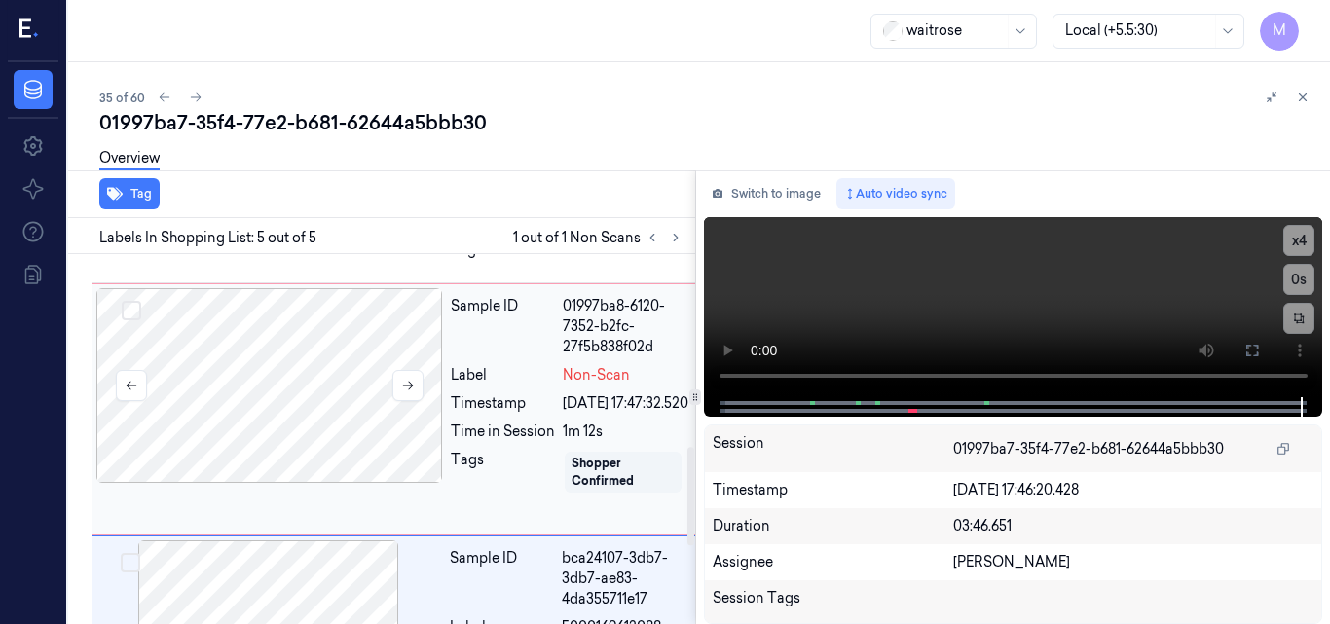
click at [331, 444] on div at bounding box center [269, 385] width 347 height 195
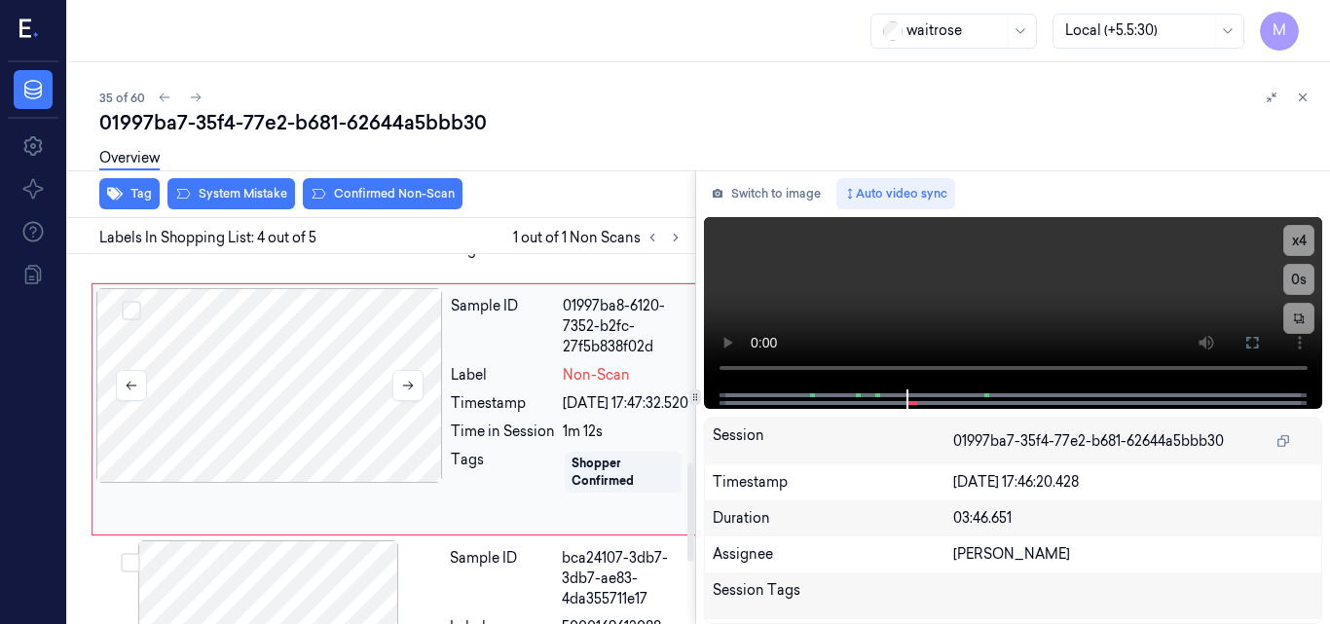
scroll to position [786, 0]
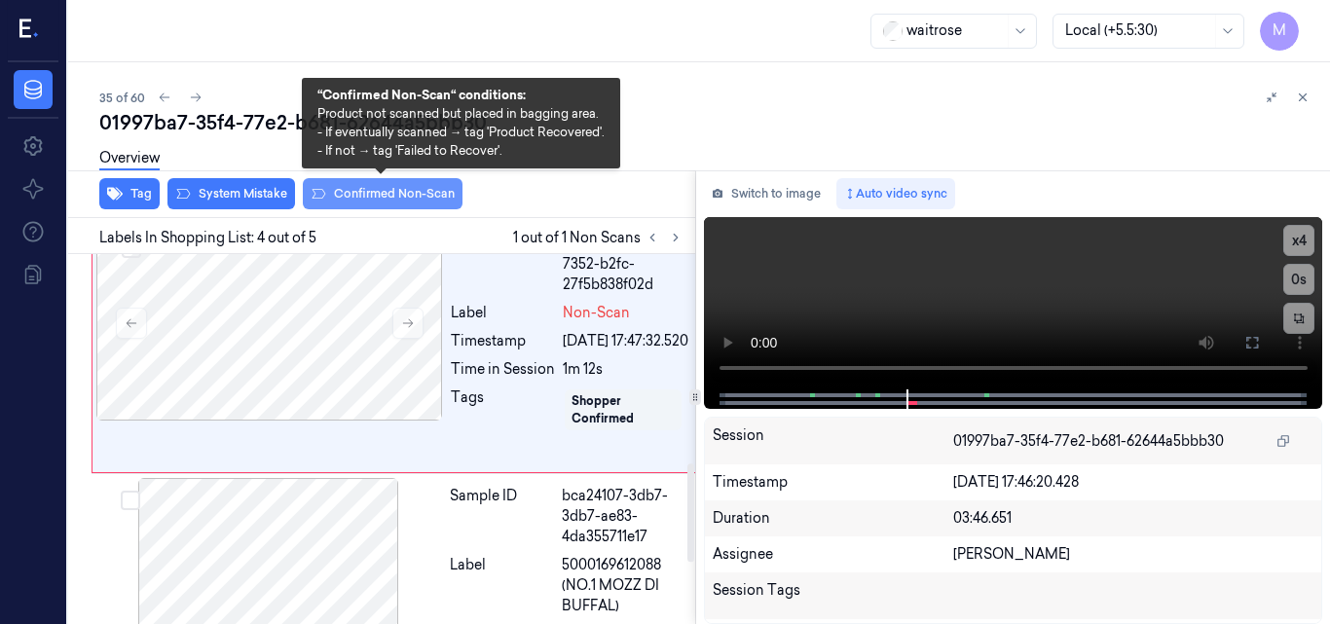
click at [404, 199] on button "Confirmed Non-Scan" at bounding box center [383, 193] width 160 height 31
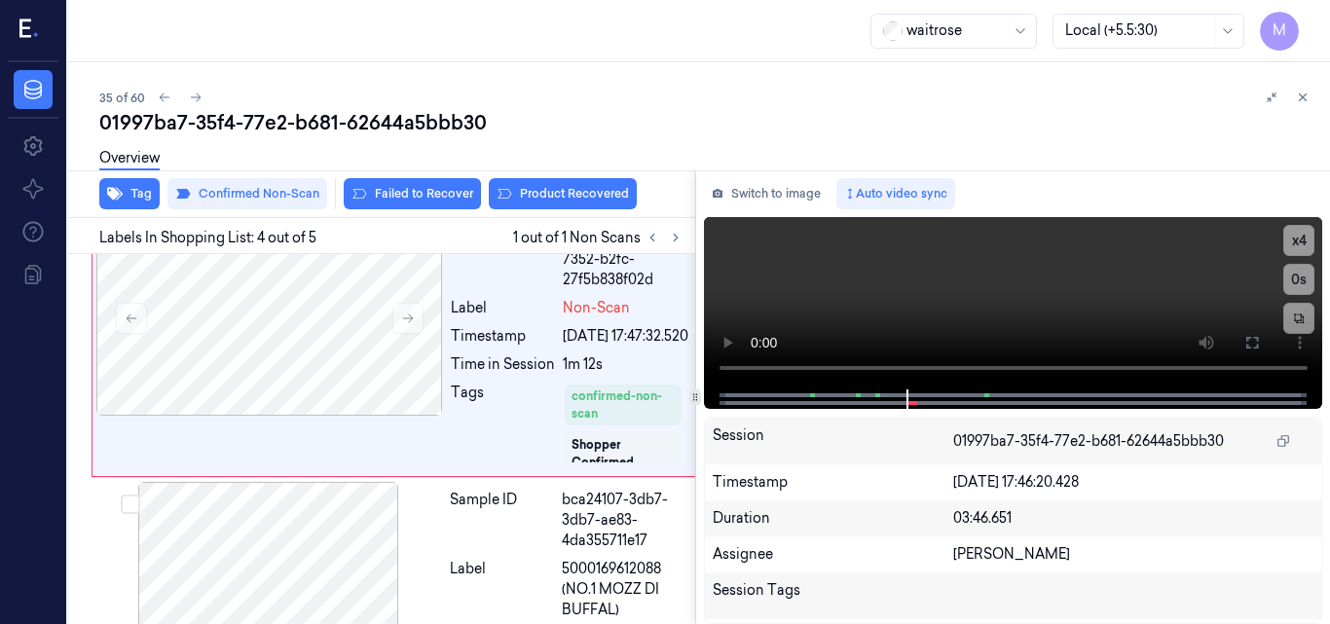
click at [628, 105] on div "35 of 60" at bounding box center [706, 97] width 1215 height 23
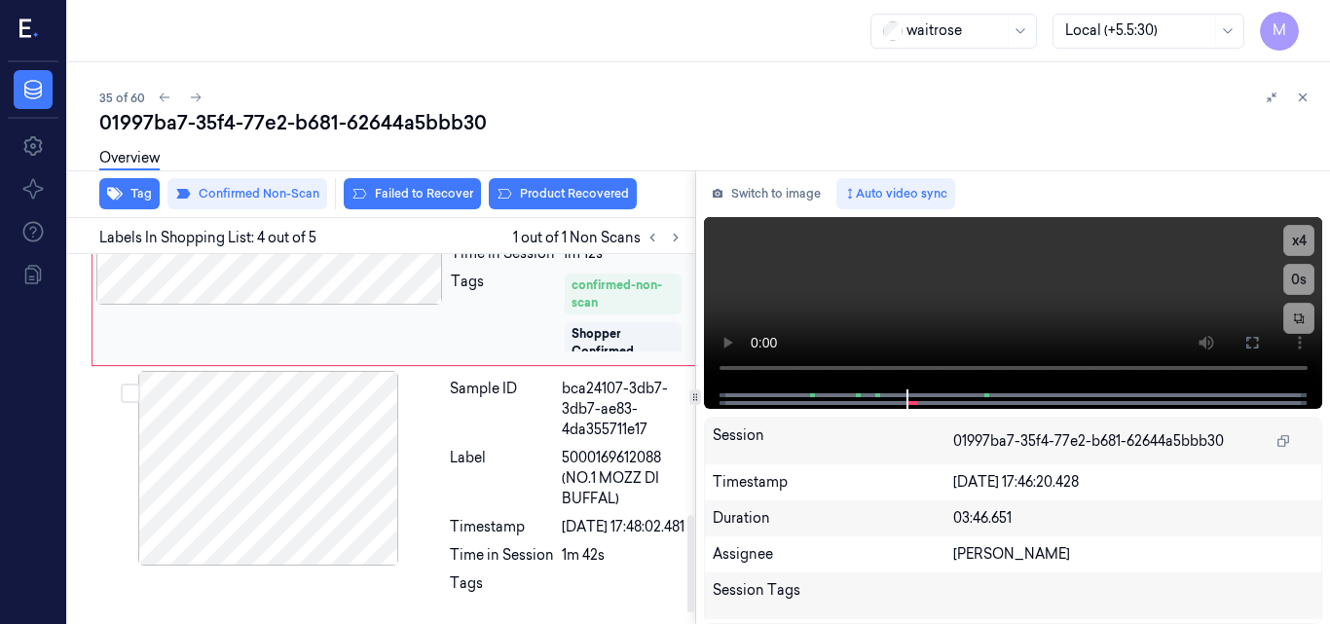
scroll to position [1025, 0]
click at [1299, 93] on icon at bounding box center [1303, 98] width 14 height 14
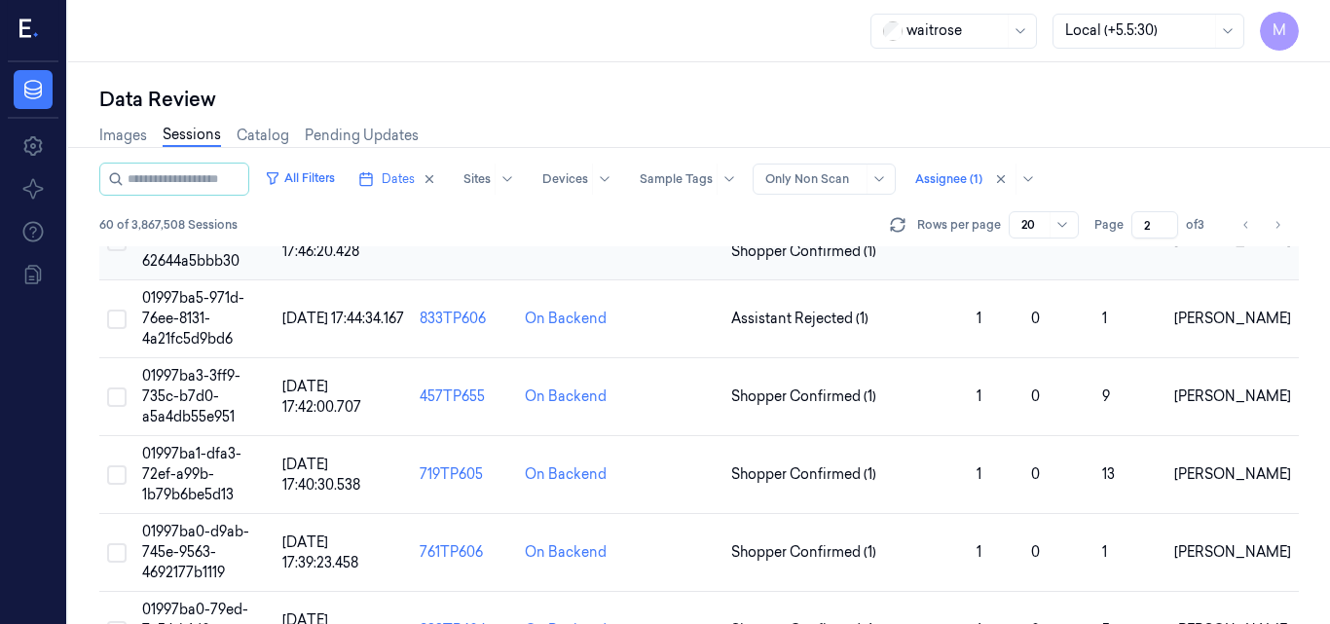
scroll to position [1406, 0]
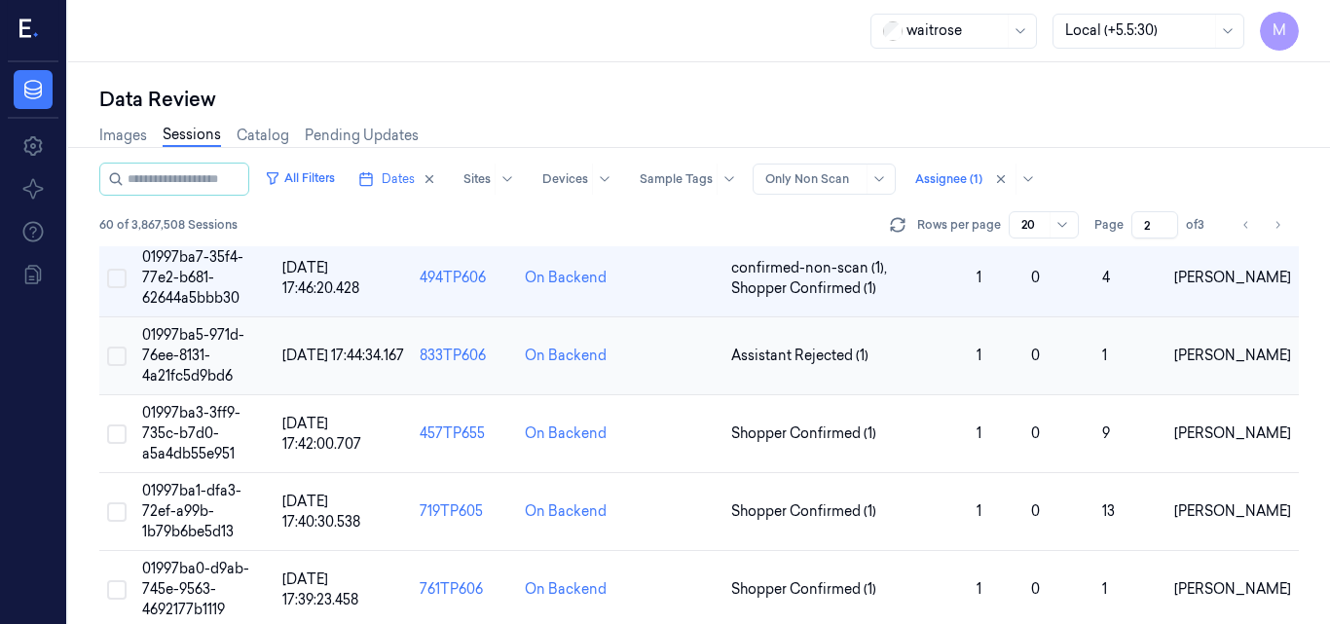
click at [187, 350] on span "01997ba5-971d-76ee-8131-4a21fc5d9bd6" at bounding box center [193, 355] width 102 height 58
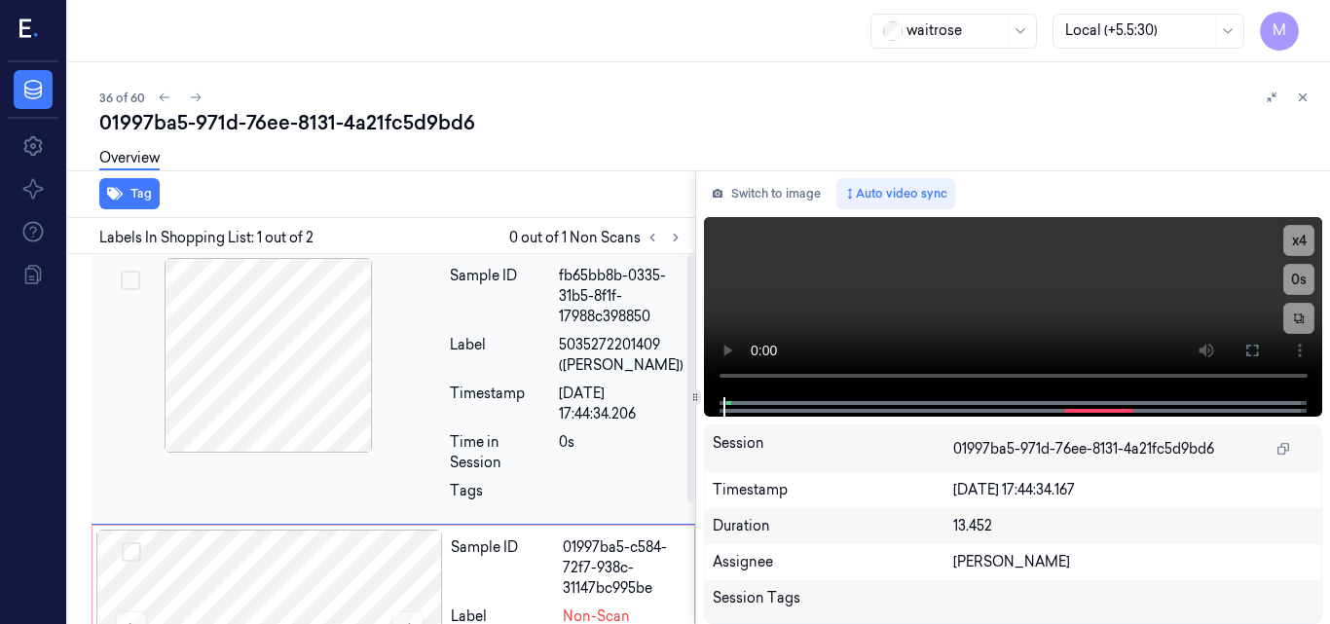
click at [314, 347] on div at bounding box center [268, 355] width 347 height 195
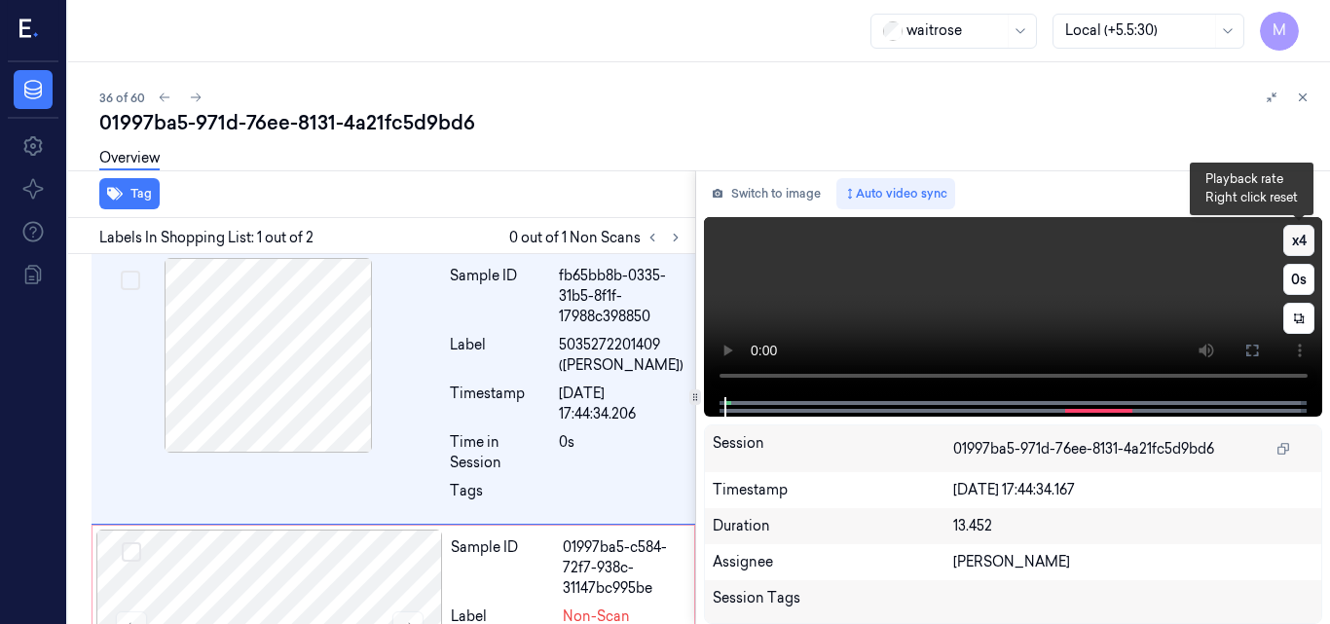
click at [1306, 235] on button "x 4" at bounding box center [1299, 240] width 31 height 31
click at [1065, 286] on video at bounding box center [1013, 307] width 619 height 180
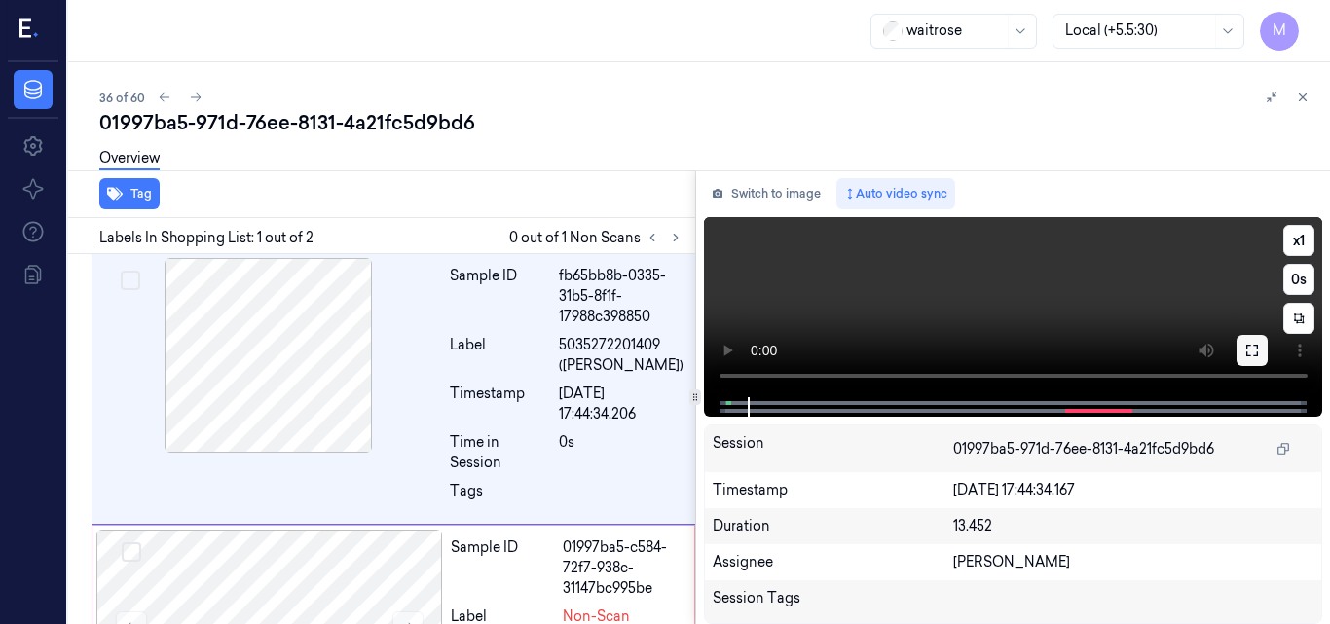
click at [1251, 345] on icon at bounding box center [1253, 351] width 16 height 16
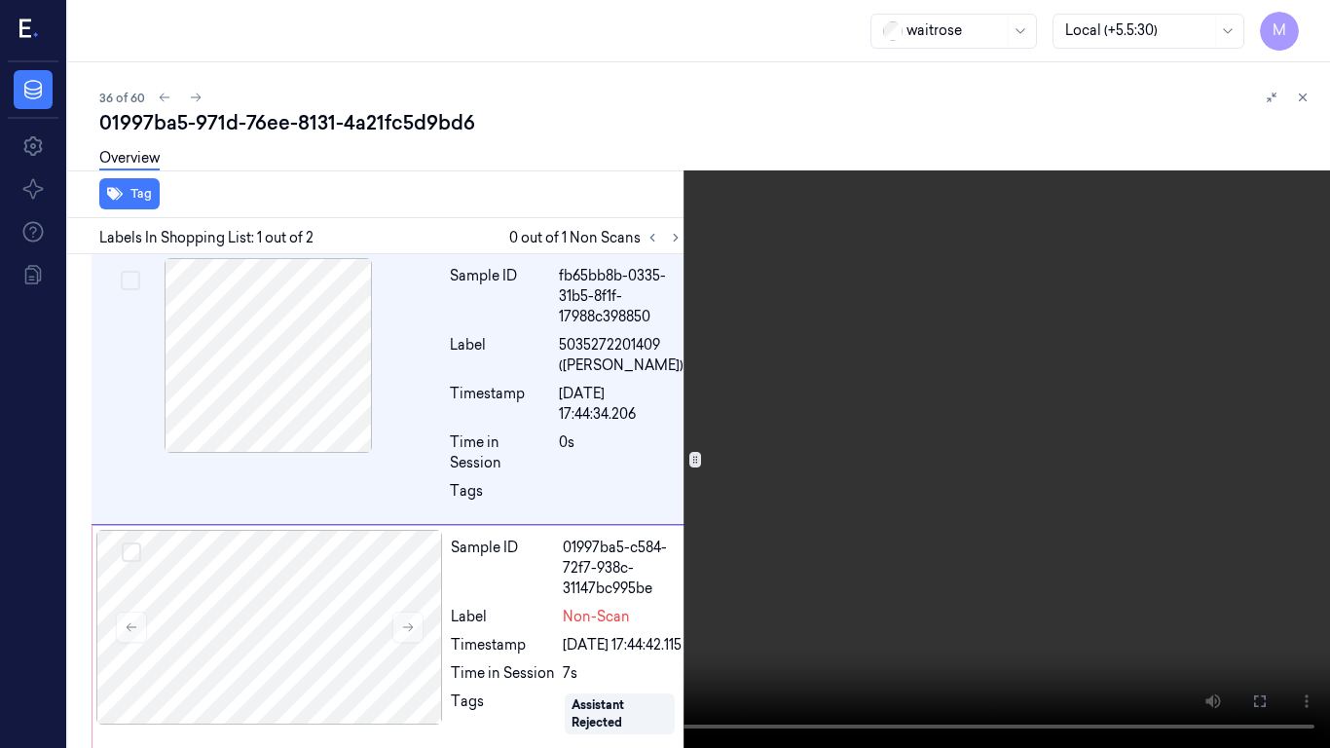
click at [556, 230] on video at bounding box center [665, 374] width 1330 height 748
click at [0, 0] on icon at bounding box center [0, 0] width 0 height 0
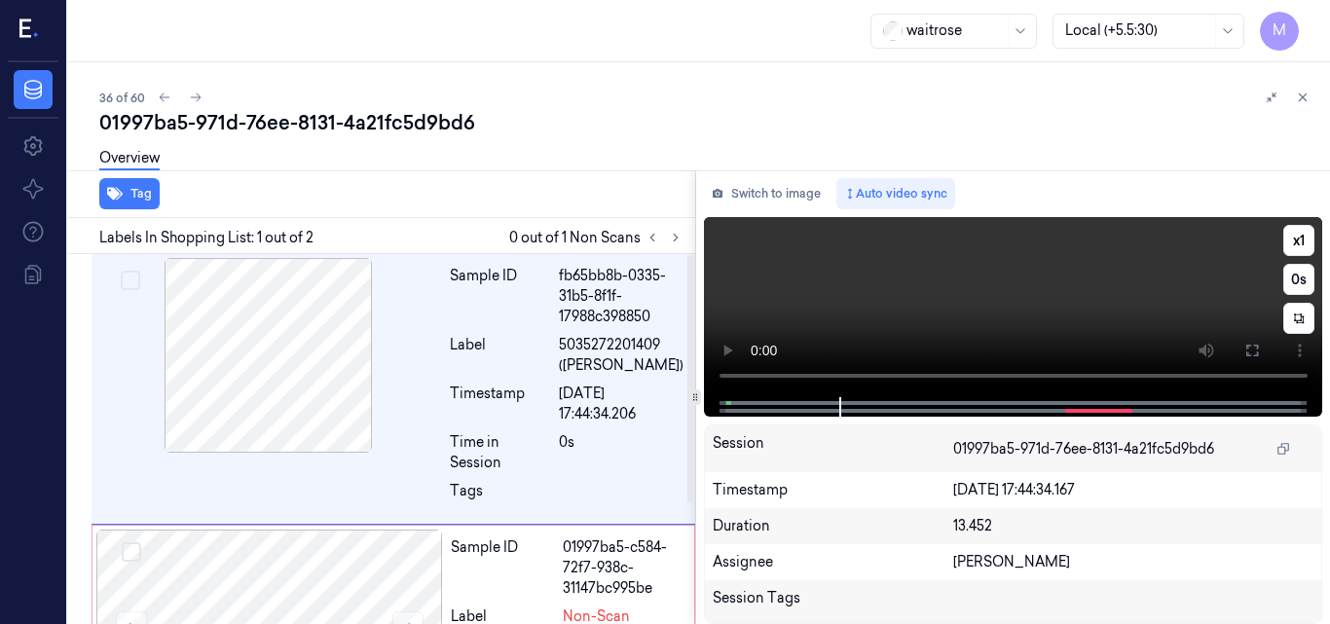
click at [1076, 282] on video at bounding box center [1013, 307] width 619 height 180
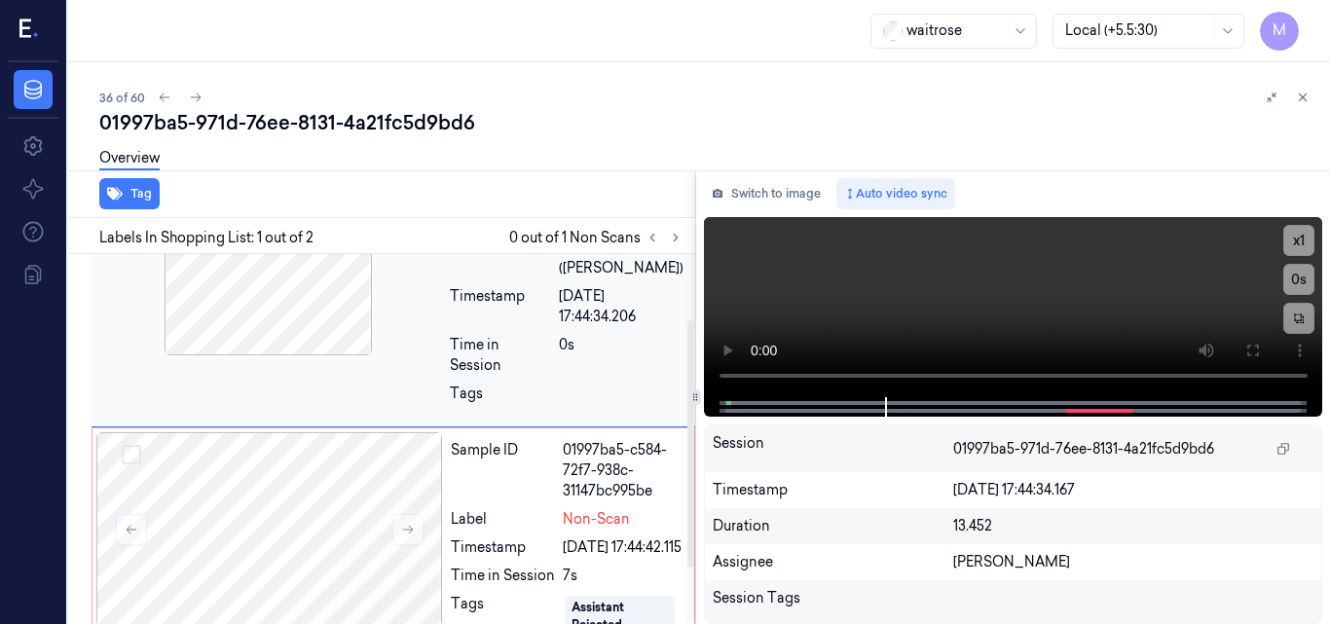
scroll to position [180, 0]
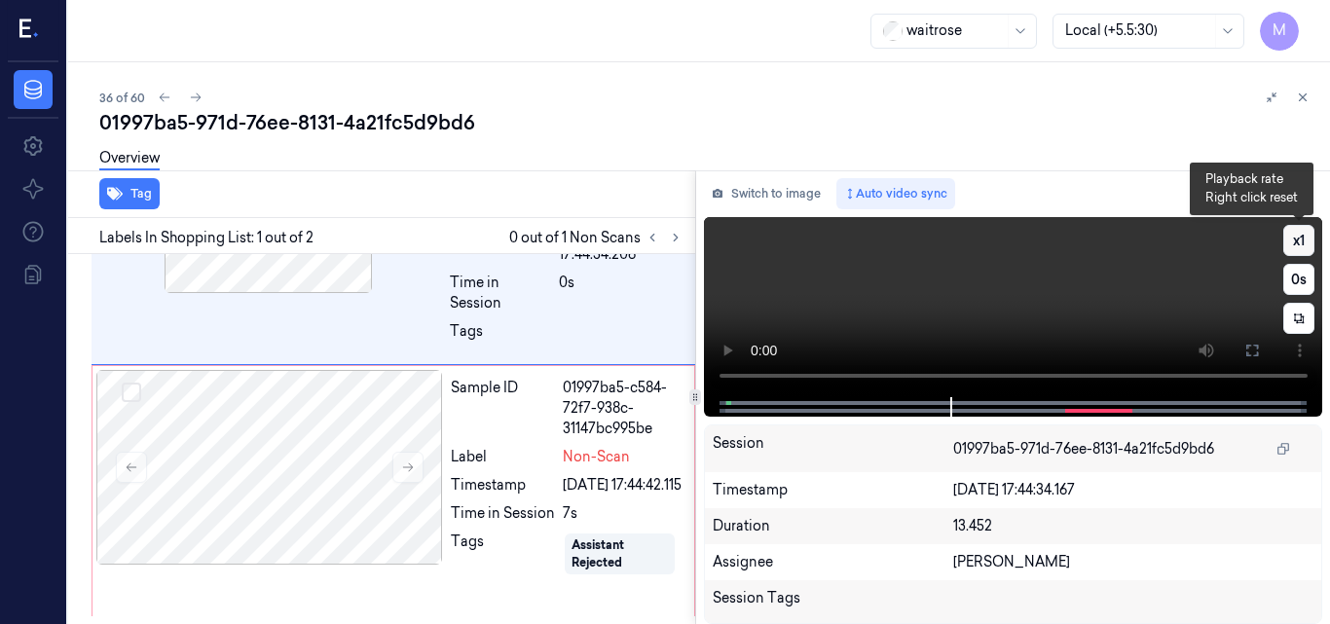
click at [1309, 245] on button "x 1" at bounding box center [1299, 240] width 31 height 31
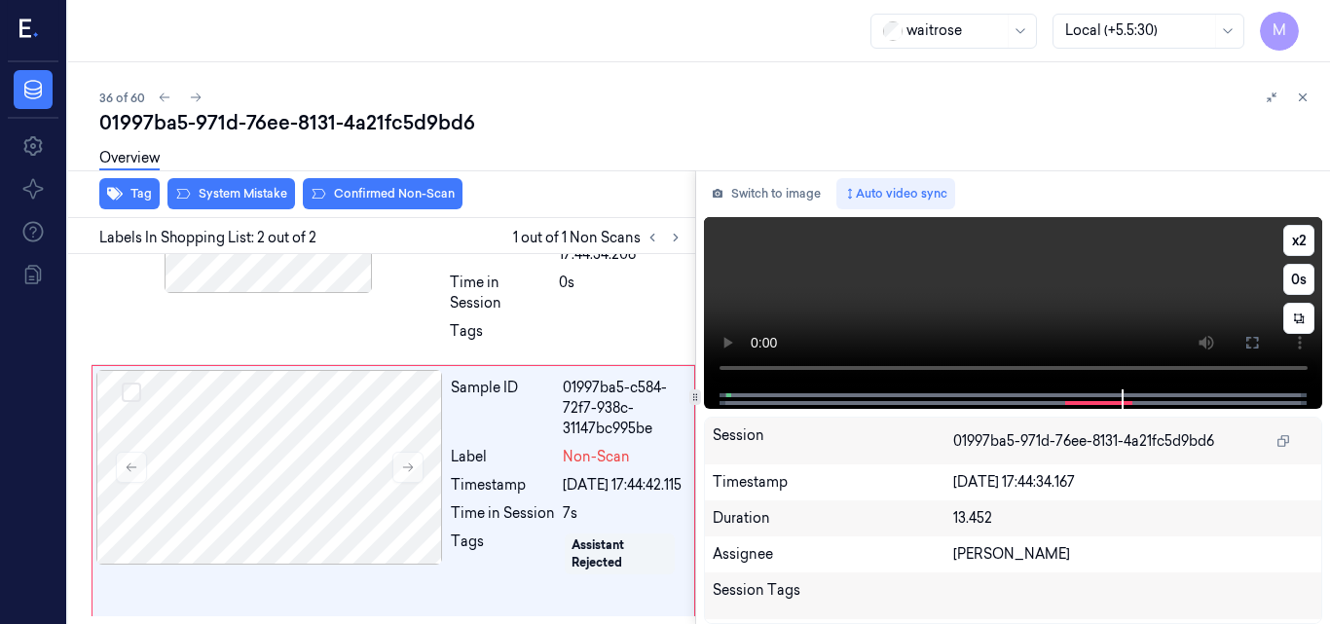
click at [1037, 299] on video at bounding box center [1013, 303] width 619 height 172
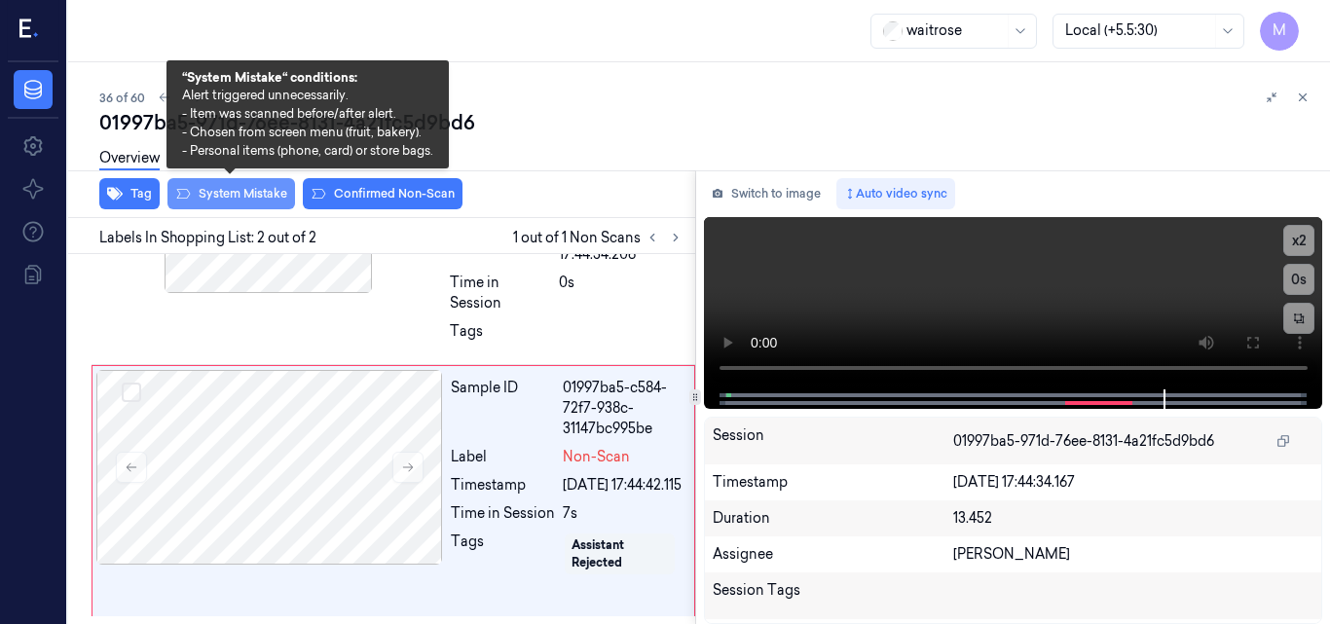
click at [242, 189] on button "System Mistake" at bounding box center [232, 193] width 128 height 31
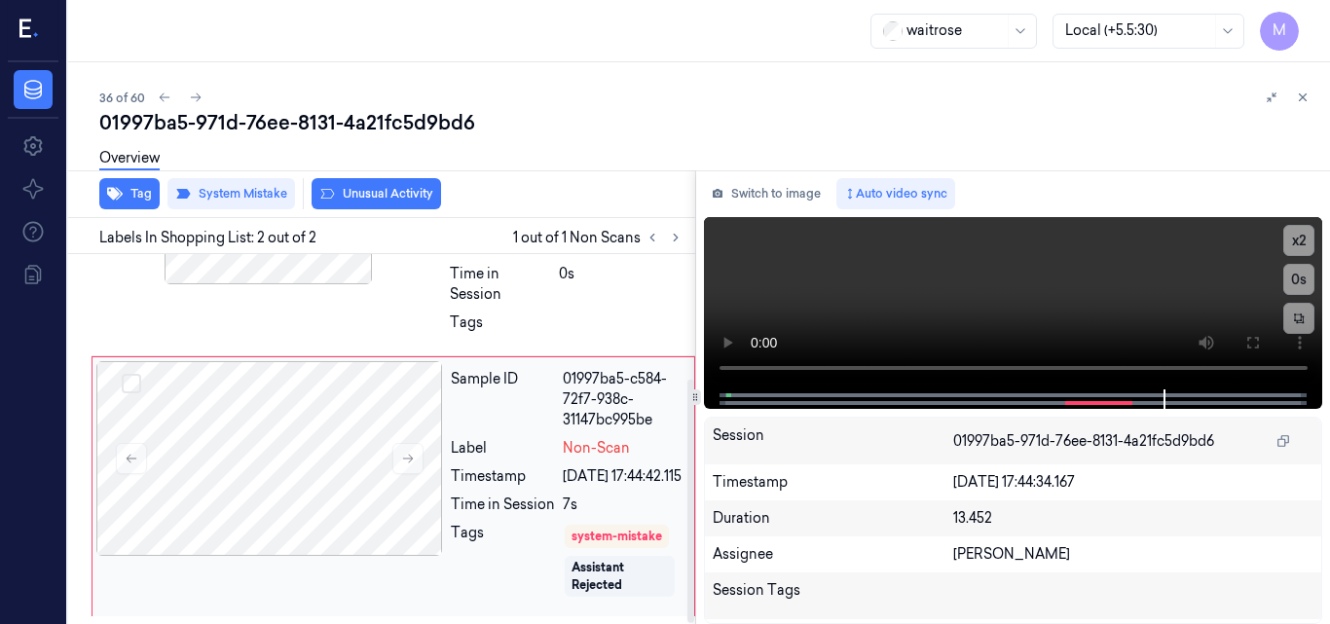
scroll to position [0, 0]
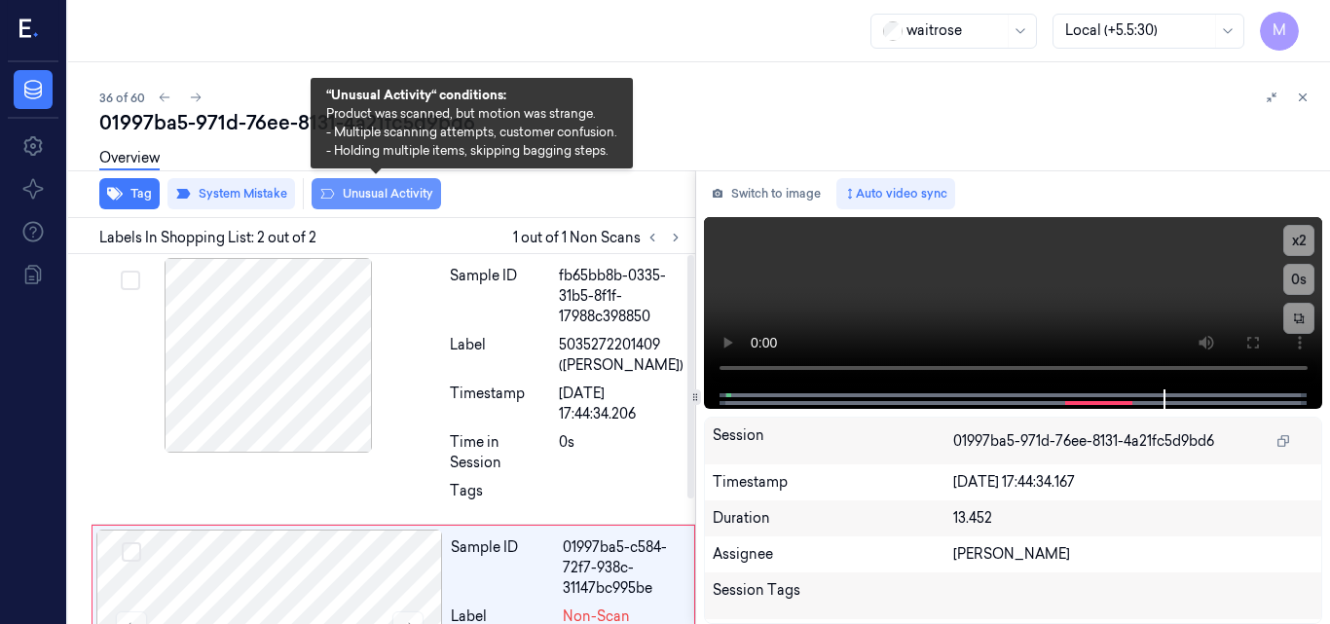
click at [400, 191] on button "Unusual Activity" at bounding box center [377, 193] width 130 height 31
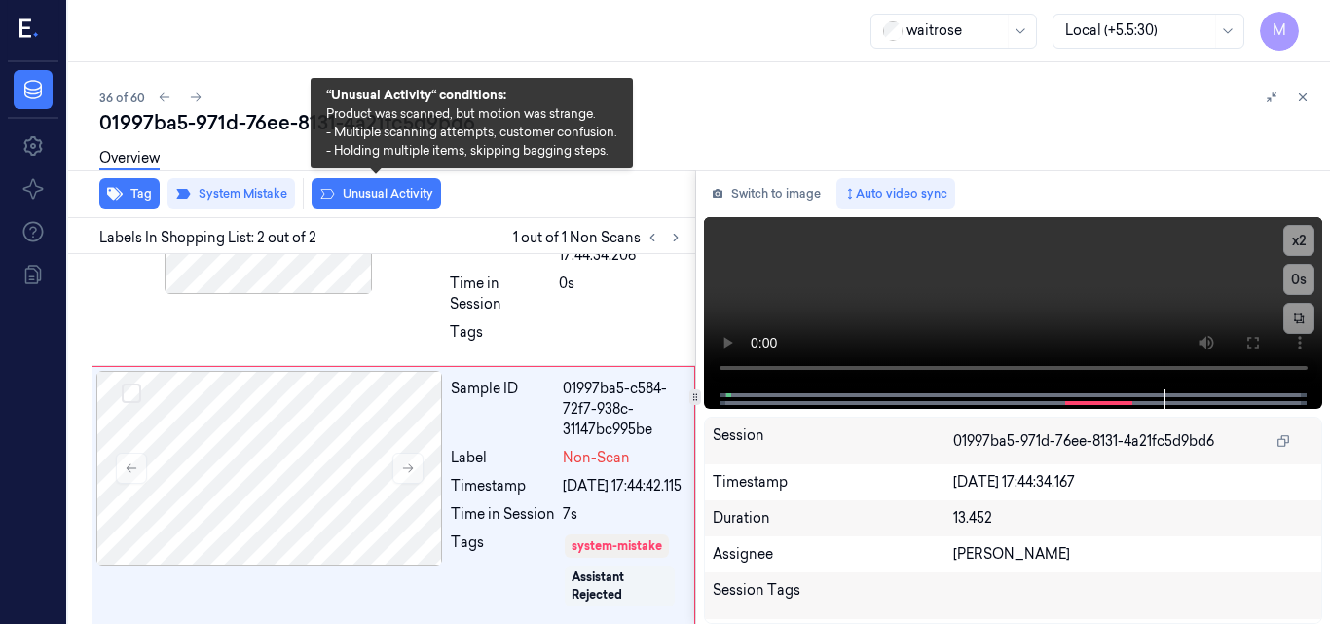
scroll to position [189, 0]
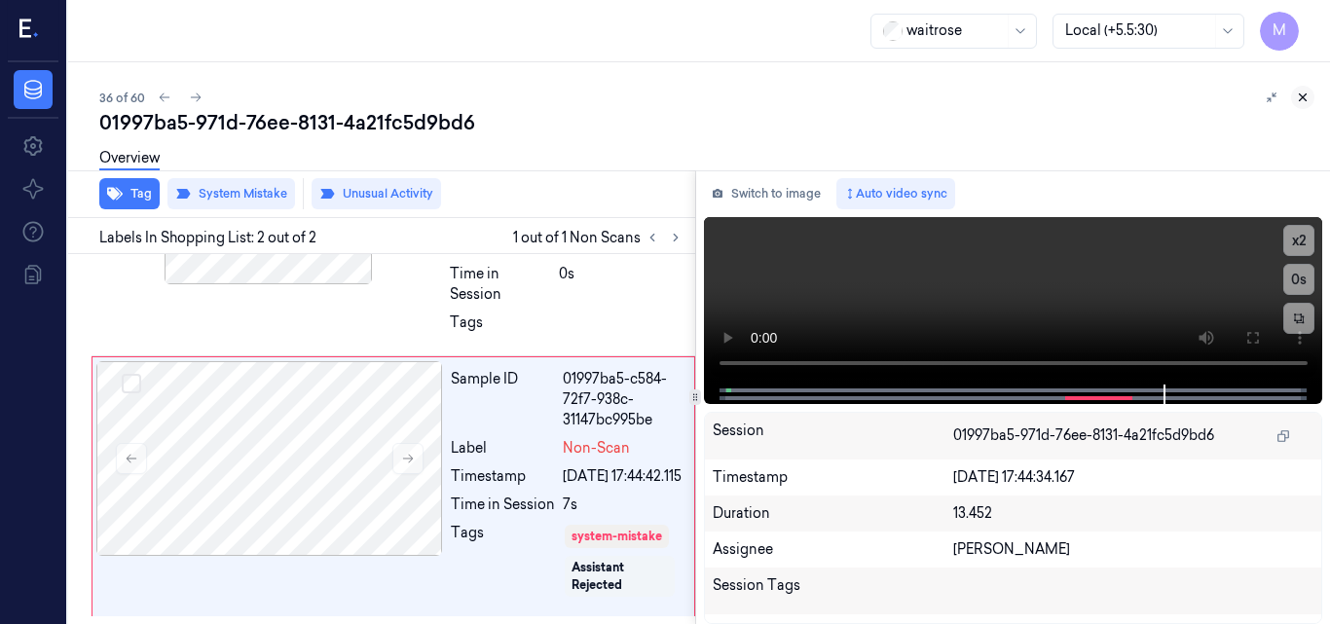
click at [1301, 98] on icon at bounding box center [1303, 98] width 14 height 14
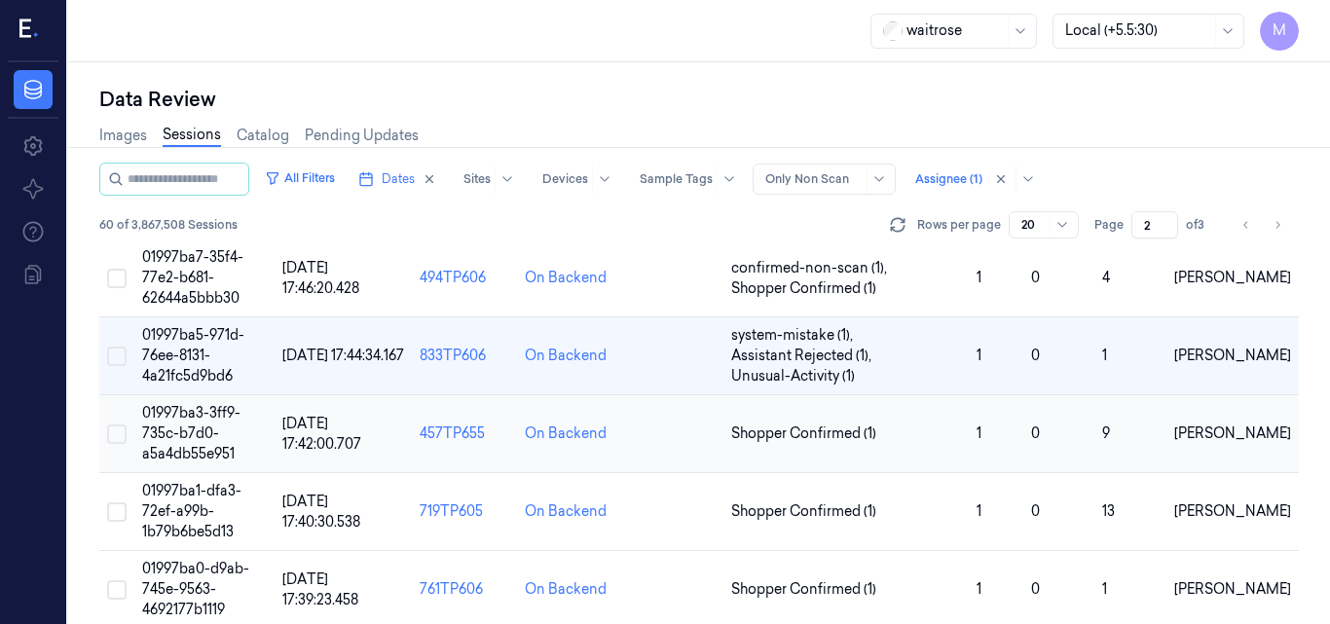
scroll to position [1504, 0]
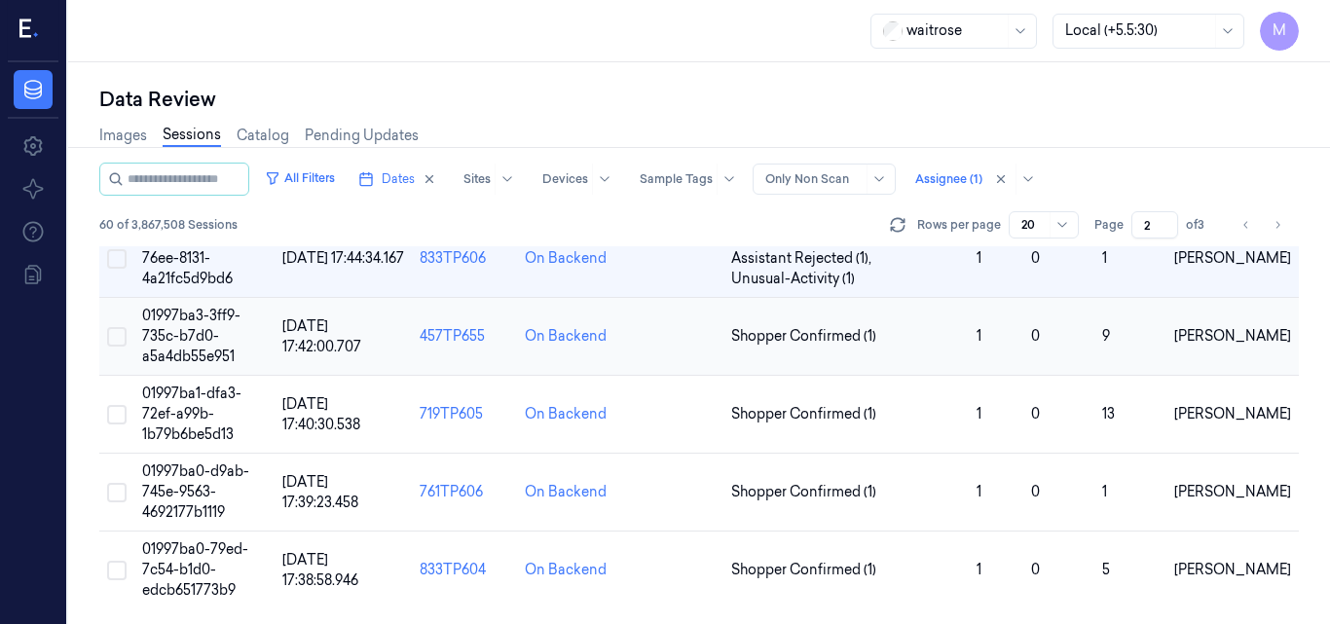
click at [201, 329] on span "01997ba3-3ff9-735c-b7d0-a5a4db55e951" at bounding box center [191, 336] width 98 height 58
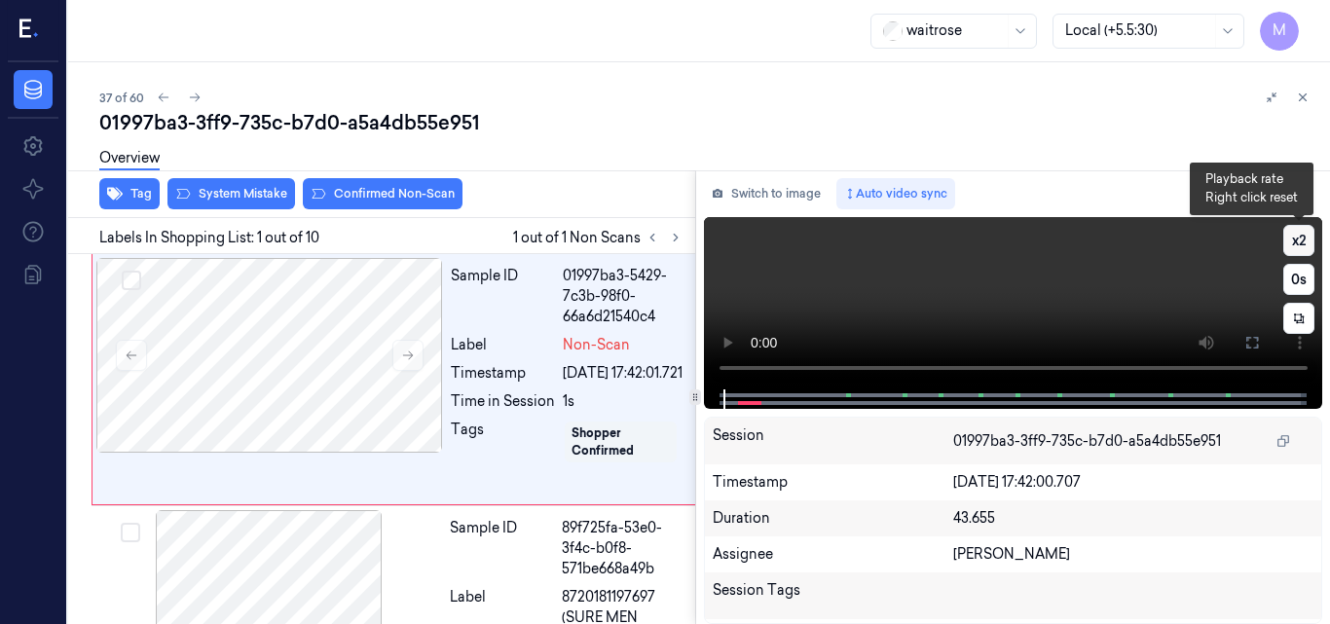
click at [1302, 241] on button "x 2" at bounding box center [1299, 240] width 31 height 31
click at [1302, 241] on button "x 4" at bounding box center [1299, 240] width 31 height 31
click at [1035, 282] on video at bounding box center [1013, 303] width 619 height 172
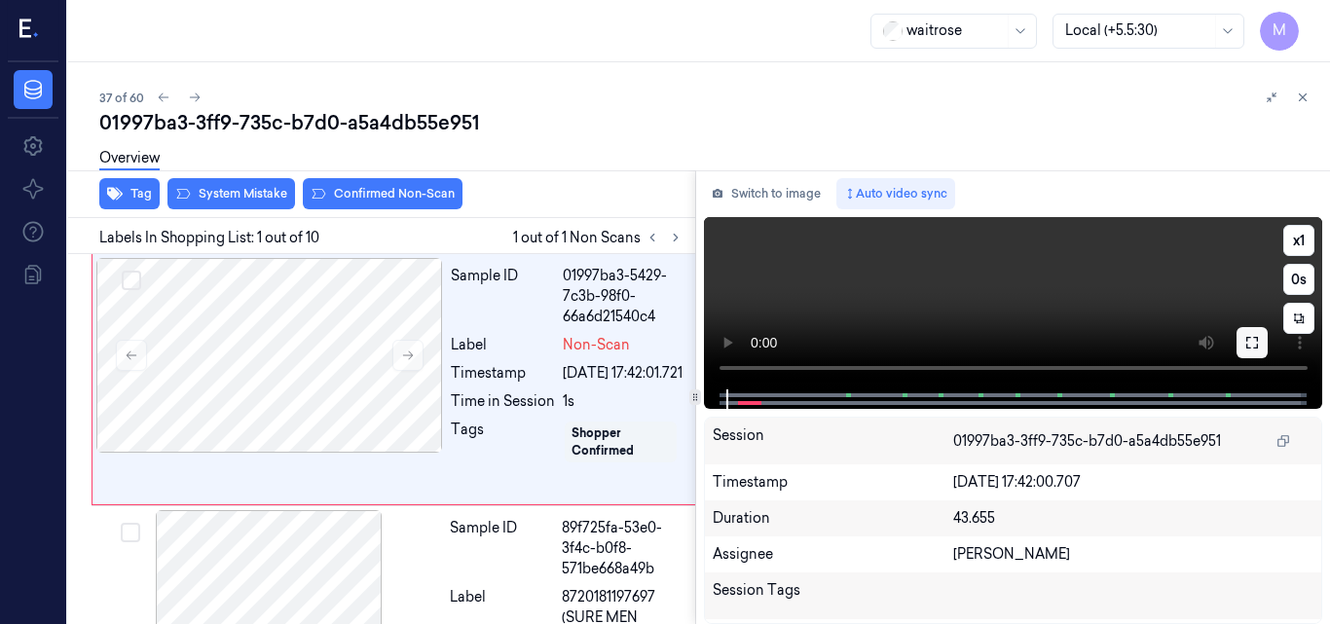
click at [1261, 345] on button at bounding box center [1252, 342] width 31 height 31
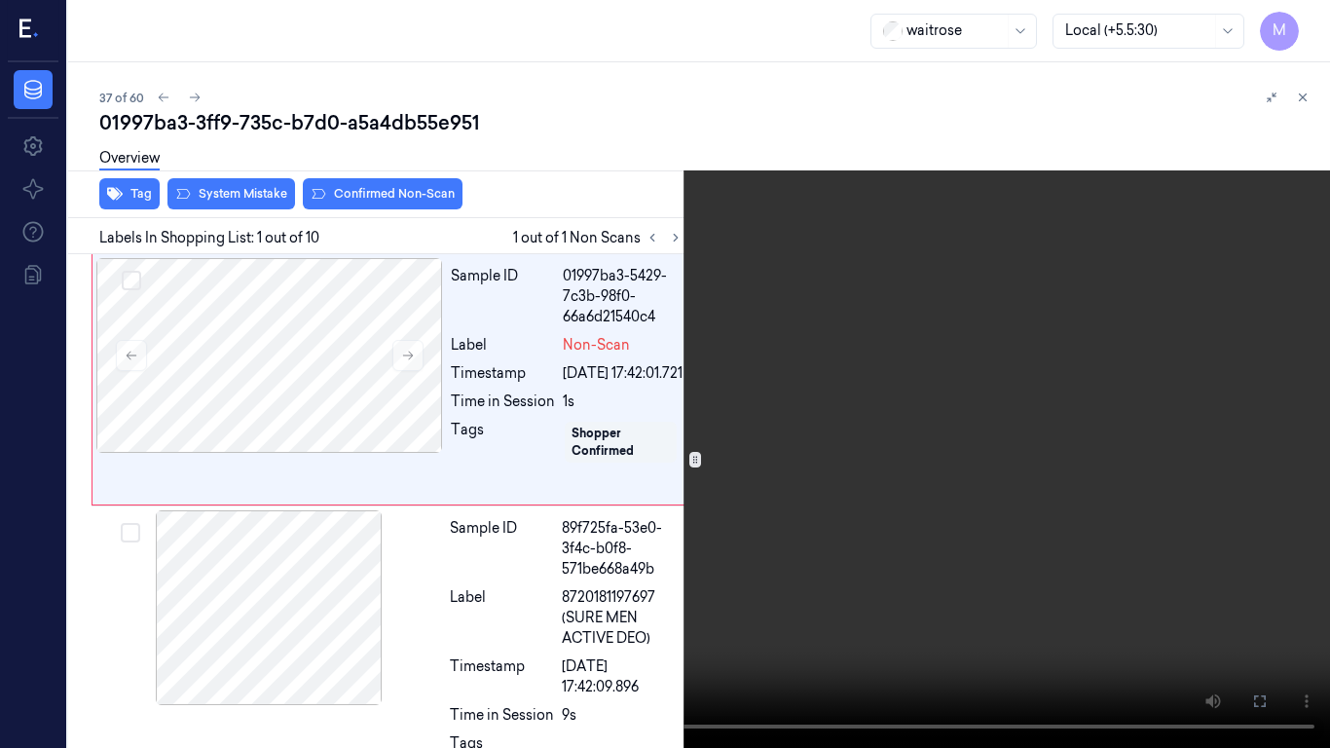
click at [1027, 467] on video at bounding box center [665, 374] width 1330 height 748
click at [0, 0] on icon at bounding box center [0, 0] width 0 height 0
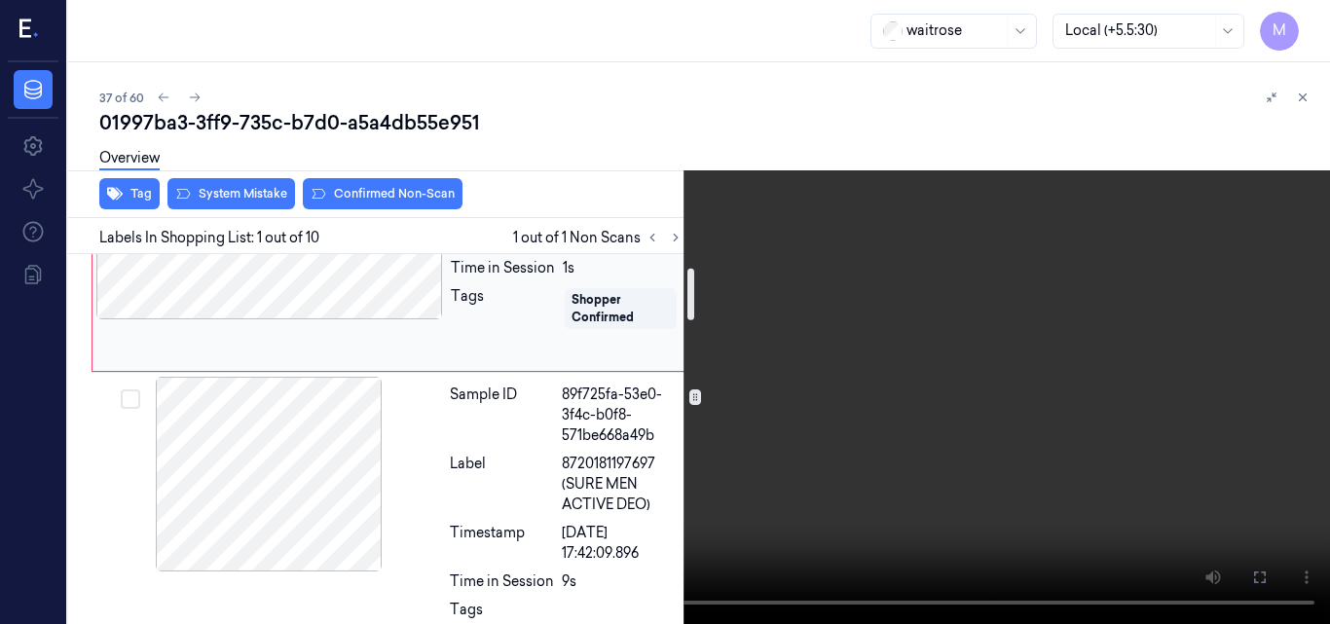
scroll to position [97, 0]
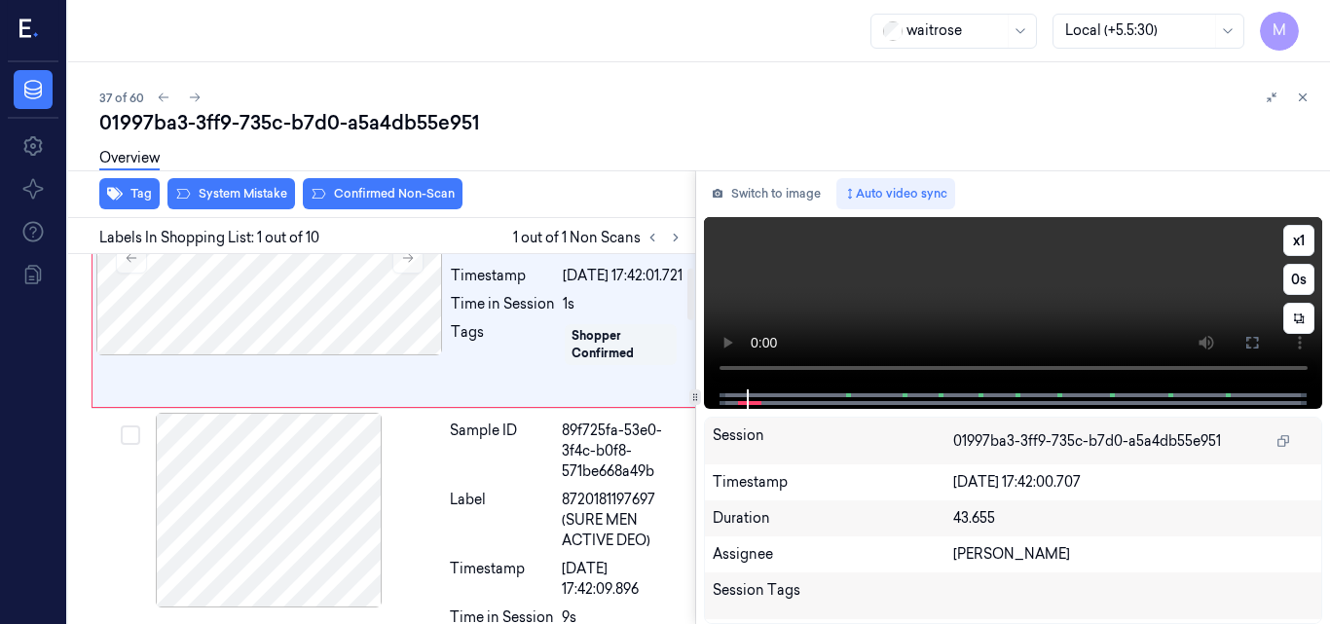
click at [1043, 316] on video at bounding box center [1013, 303] width 619 height 172
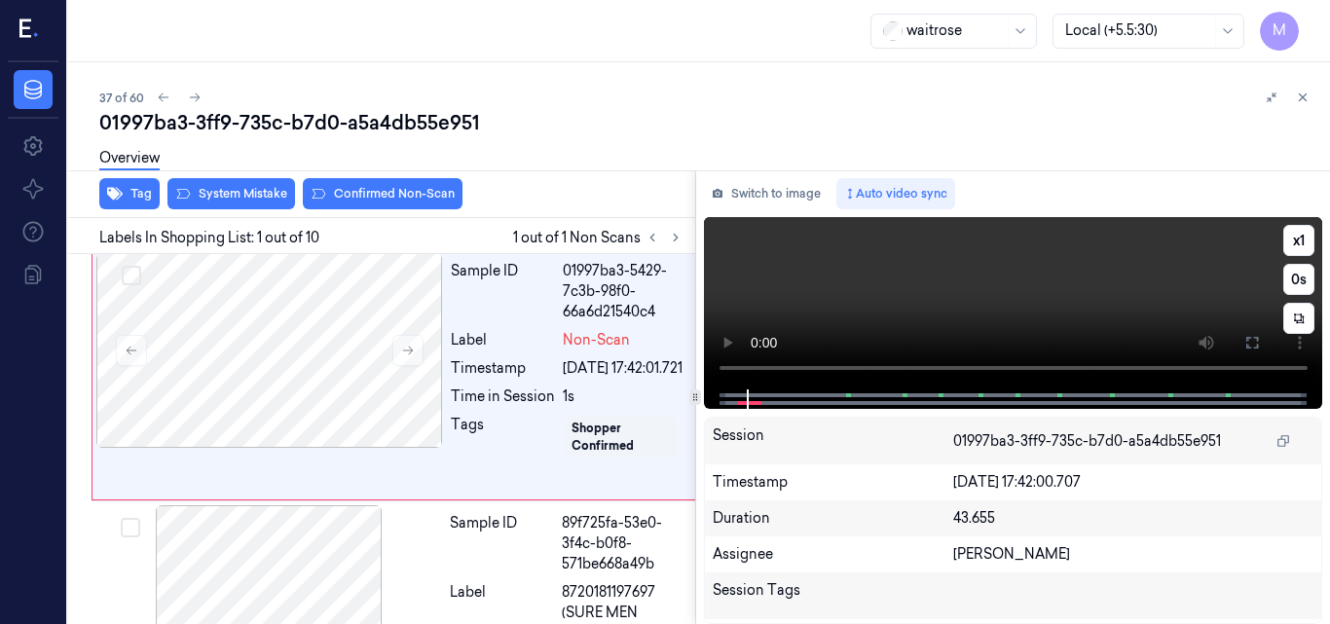
scroll to position [0, 0]
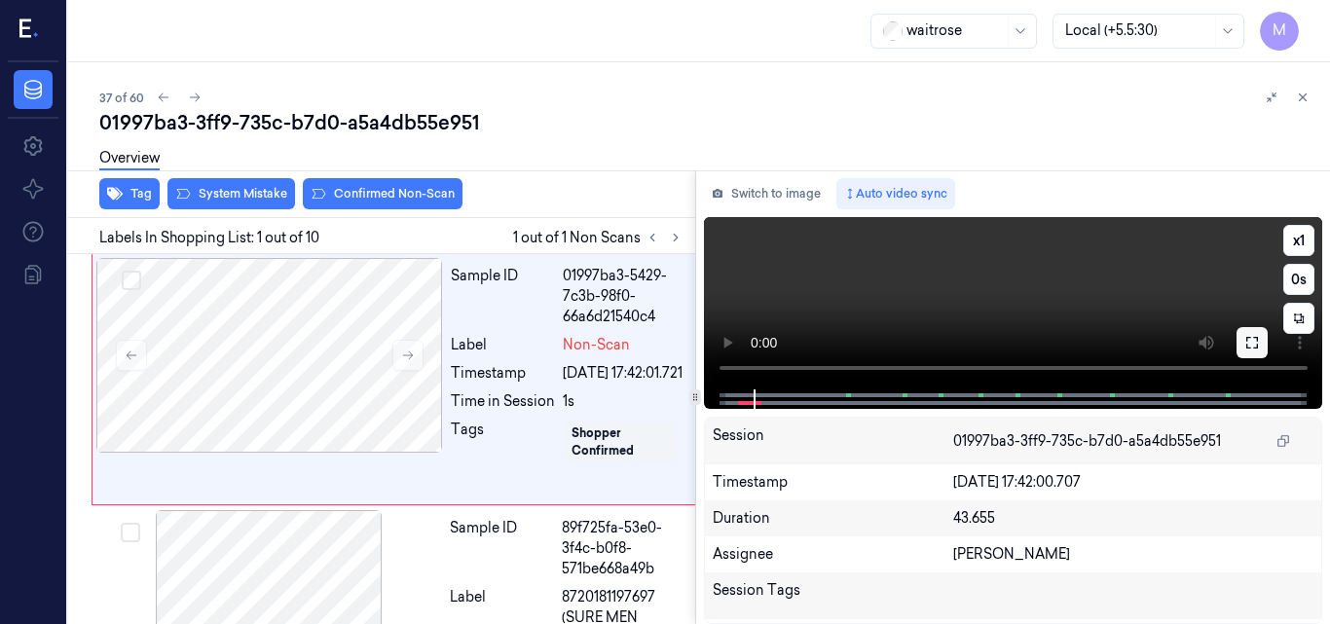
click at [1254, 351] on icon at bounding box center [1253, 343] width 16 height 16
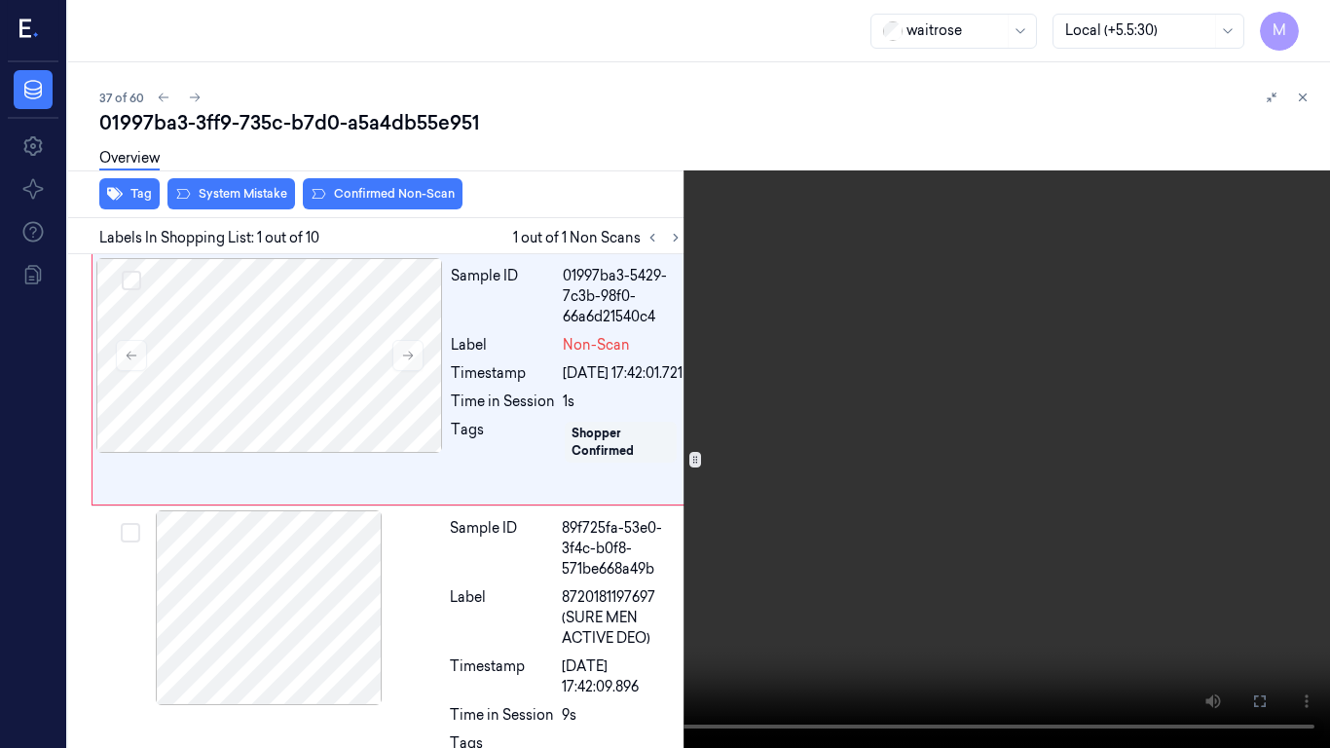
click at [906, 423] on video at bounding box center [665, 374] width 1330 height 748
click at [0, 0] on icon at bounding box center [0, 0] width 0 height 0
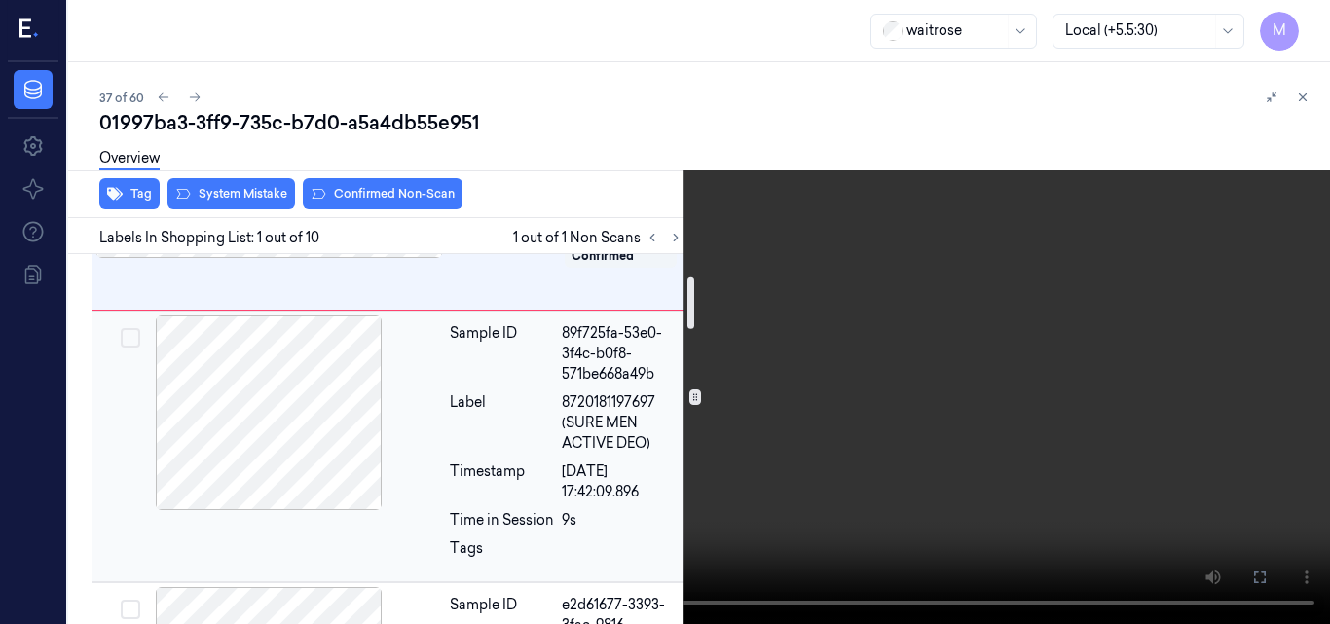
scroll to position [97, 0]
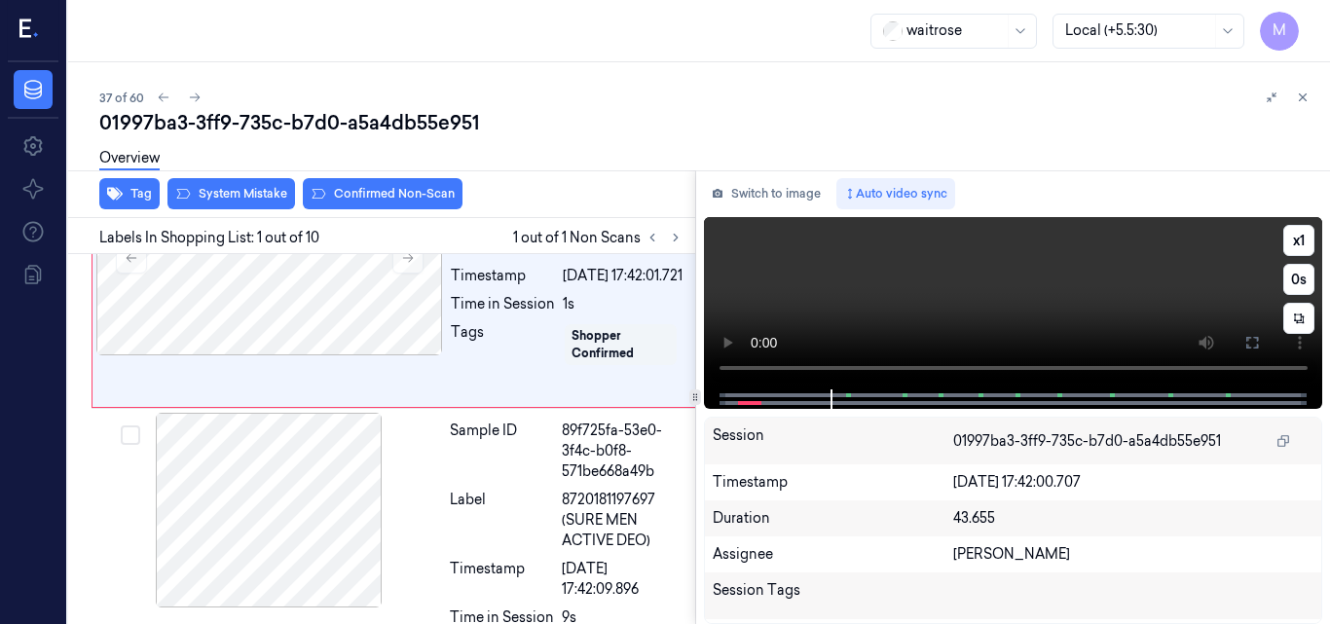
click at [1042, 293] on video at bounding box center [1013, 303] width 619 height 172
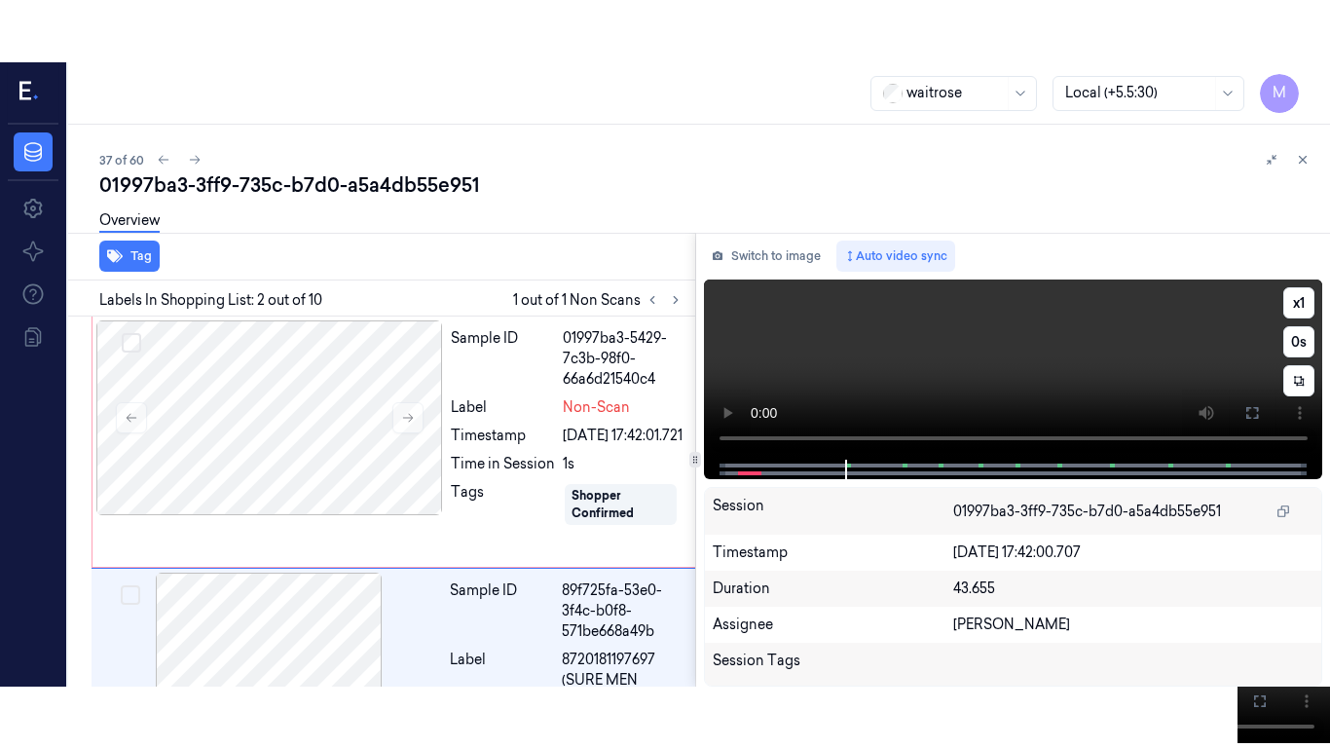
scroll to position [223, 0]
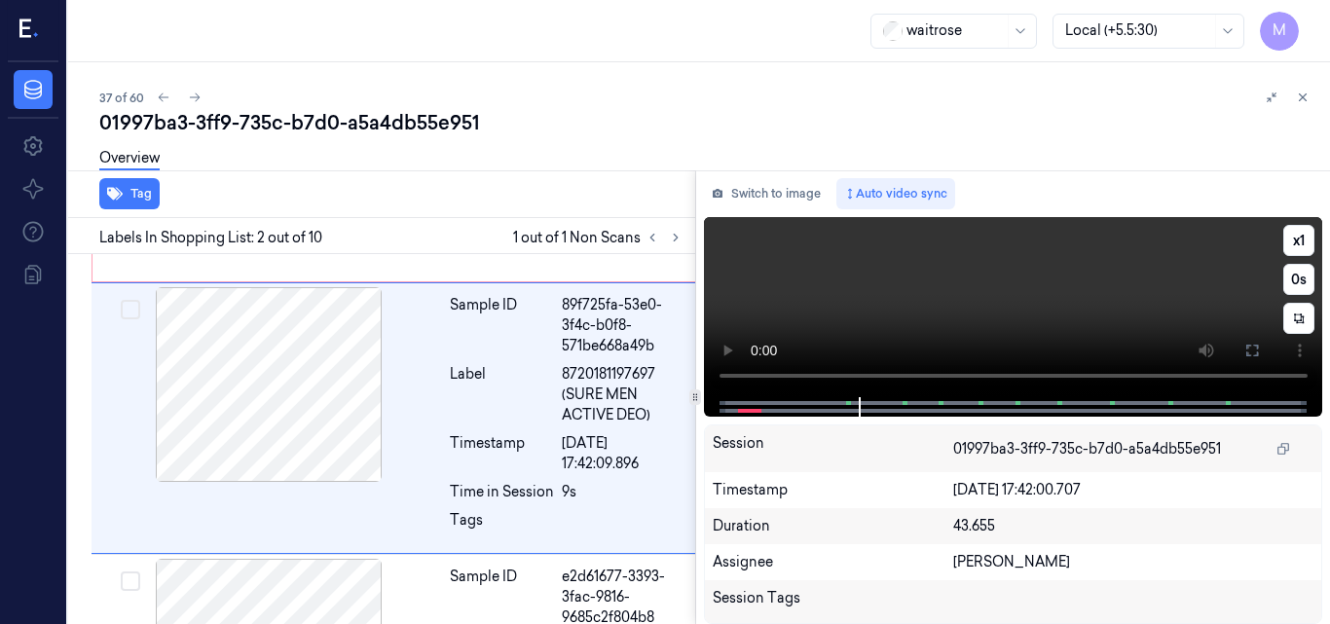
click at [1042, 293] on video at bounding box center [1013, 307] width 619 height 180
click at [1245, 355] on icon at bounding box center [1253, 351] width 16 height 16
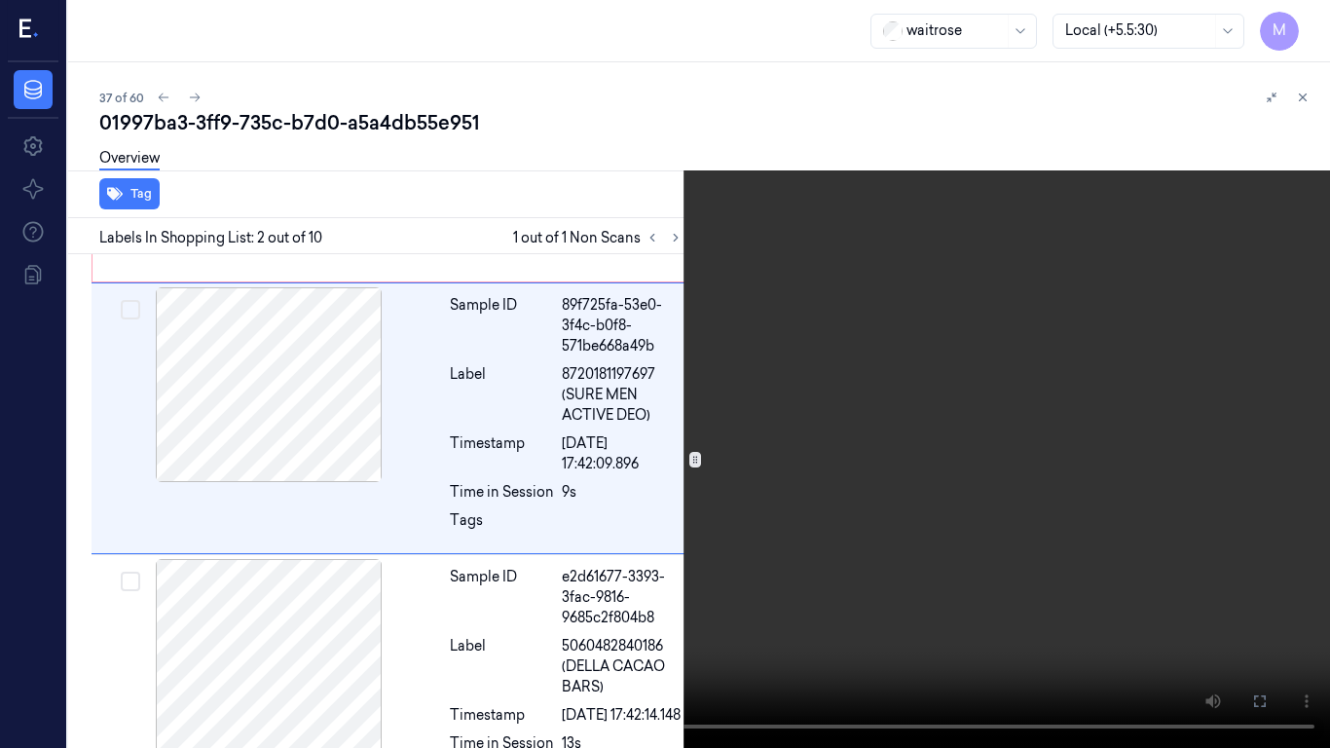
click at [795, 402] on video at bounding box center [665, 374] width 1330 height 748
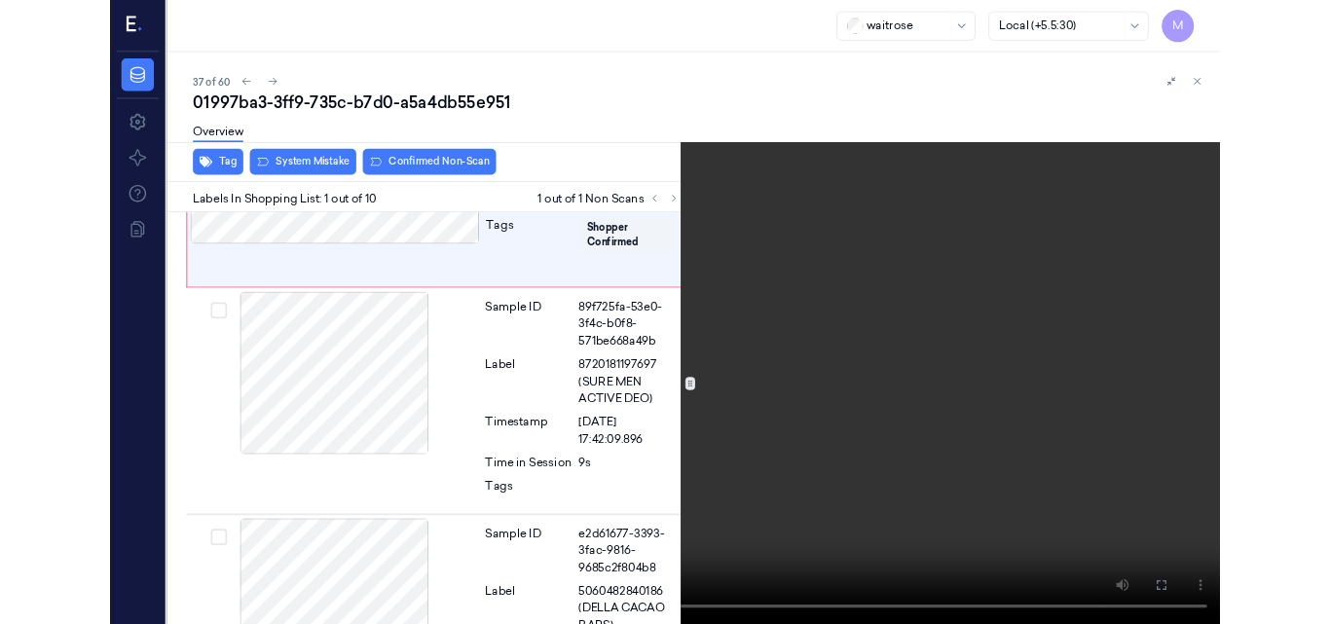
scroll to position [0, 0]
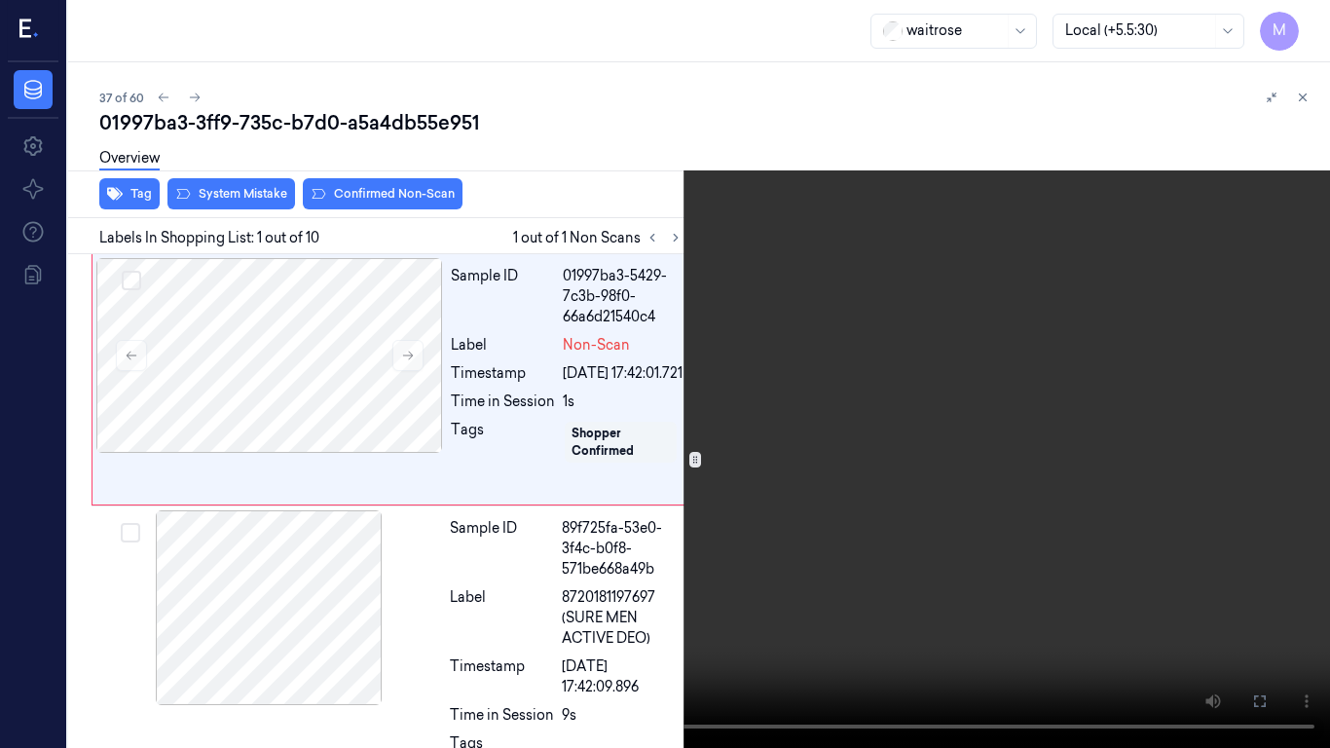
click at [894, 457] on video at bounding box center [665, 374] width 1330 height 748
click at [0, 0] on icon at bounding box center [0, 0] width 0 height 0
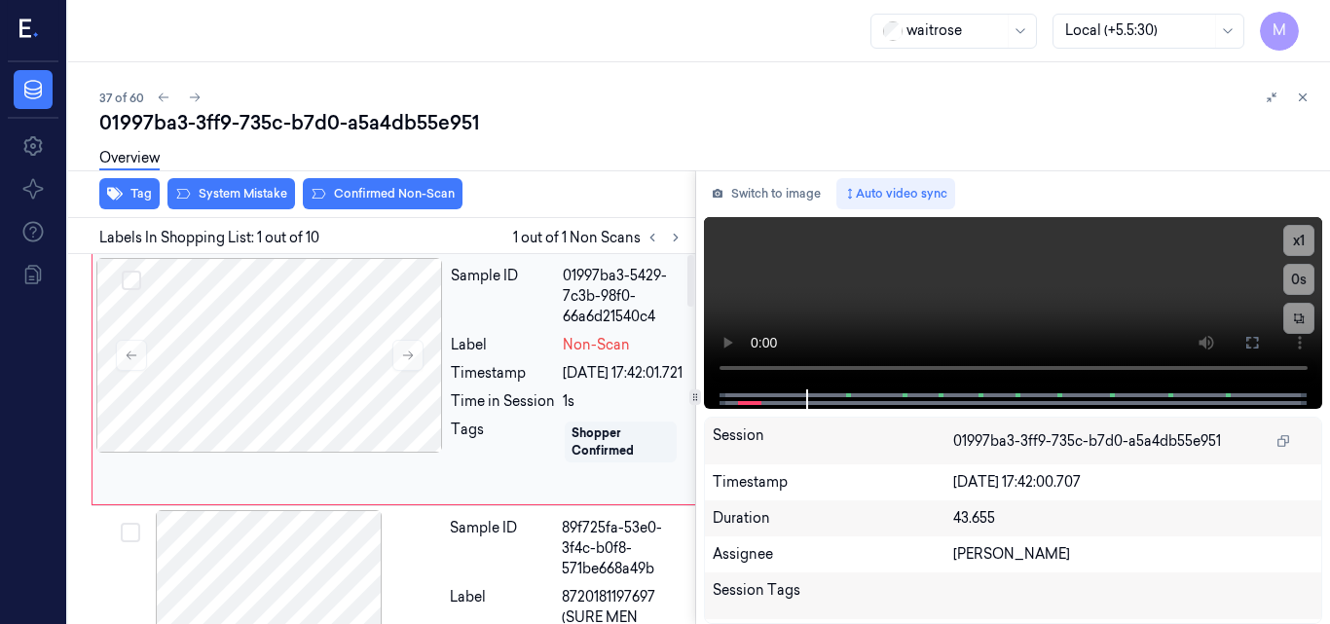
click at [566, 355] on div "Sample ID 01997ba3-5429-7c3b-98f0-66a6d21540c4 Label Non-Scan Timestamp 24/09/2…" at bounding box center [567, 379] width 249 height 243
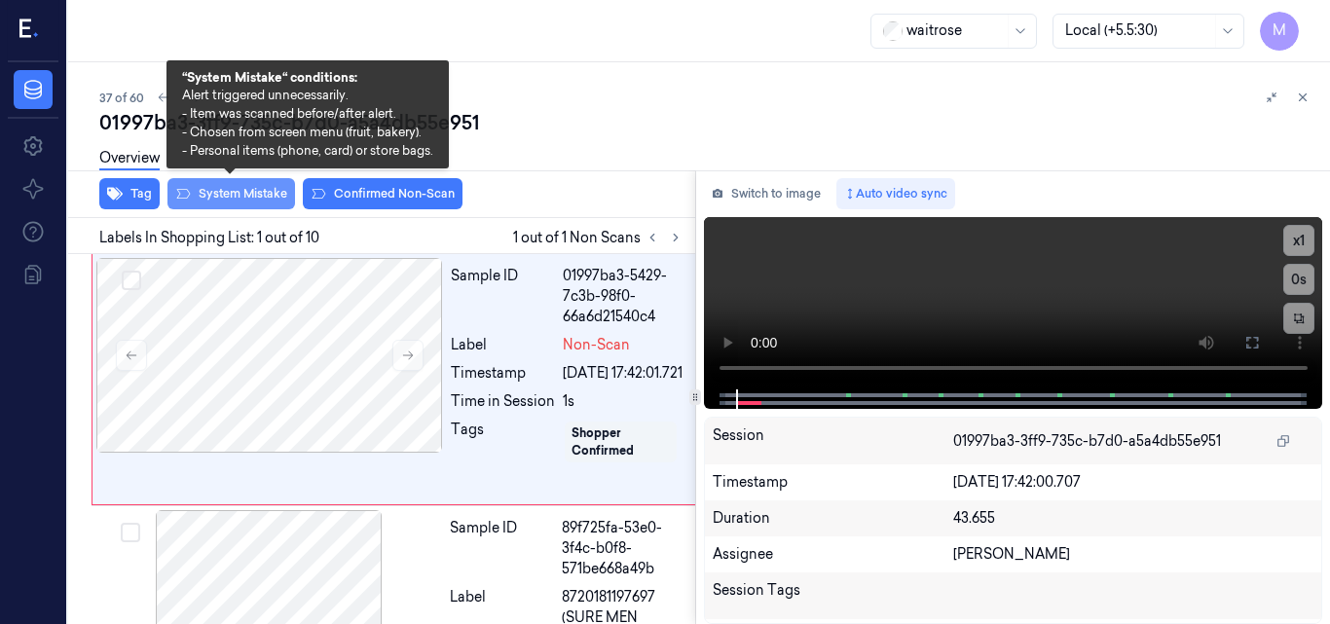
click at [257, 197] on button "System Mistake" at bounding box center [232, 193] width 128 height 31
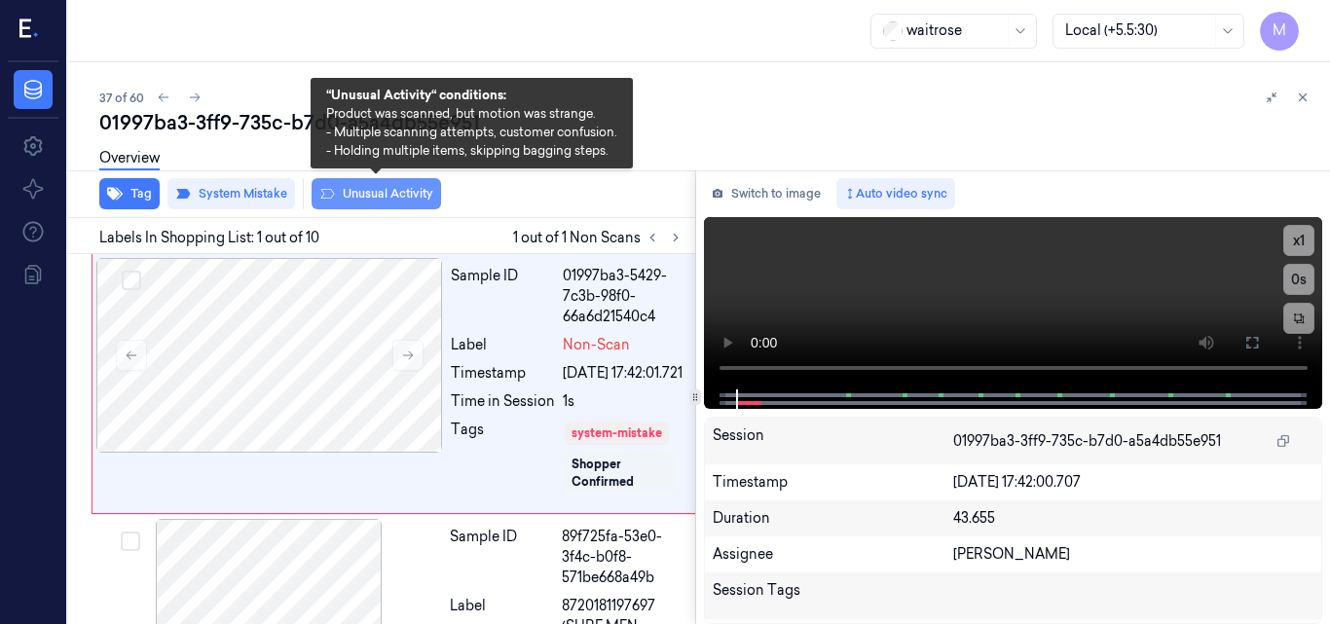
click at [396, 190] on button "Unusual Activity" at bounding box center [377, 193] width 130 height 31
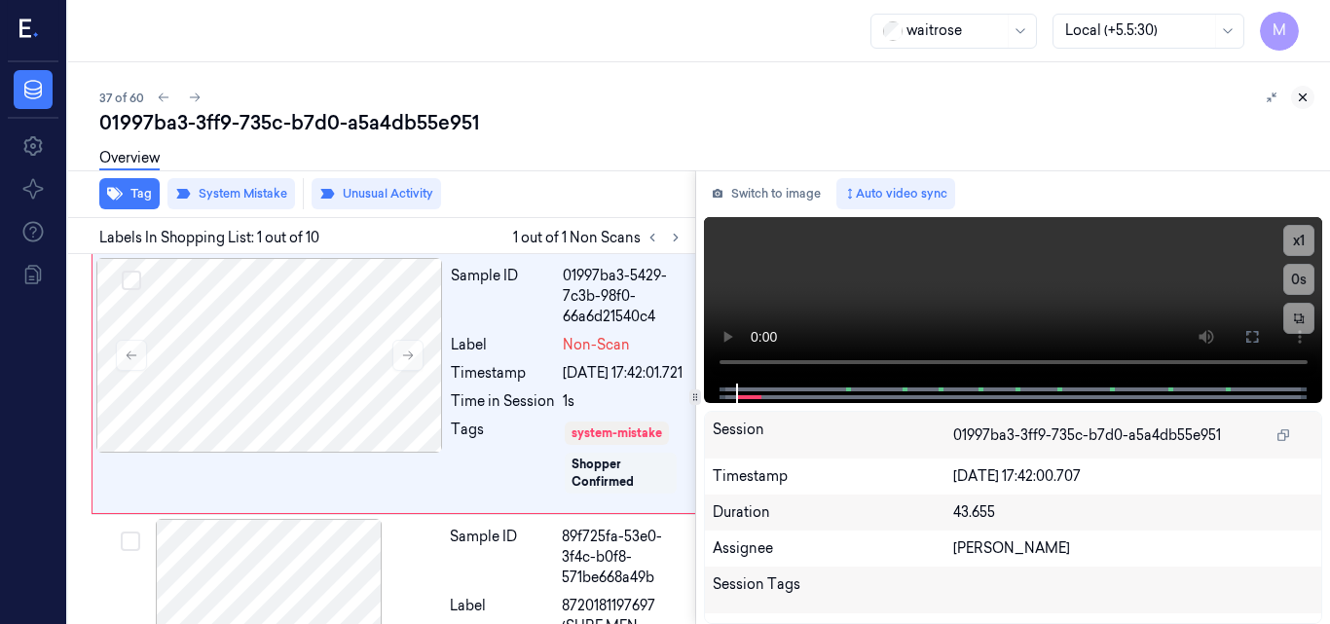
click at [1306, 96] on icon at bounding box center [1303, 98] width 14 height 14
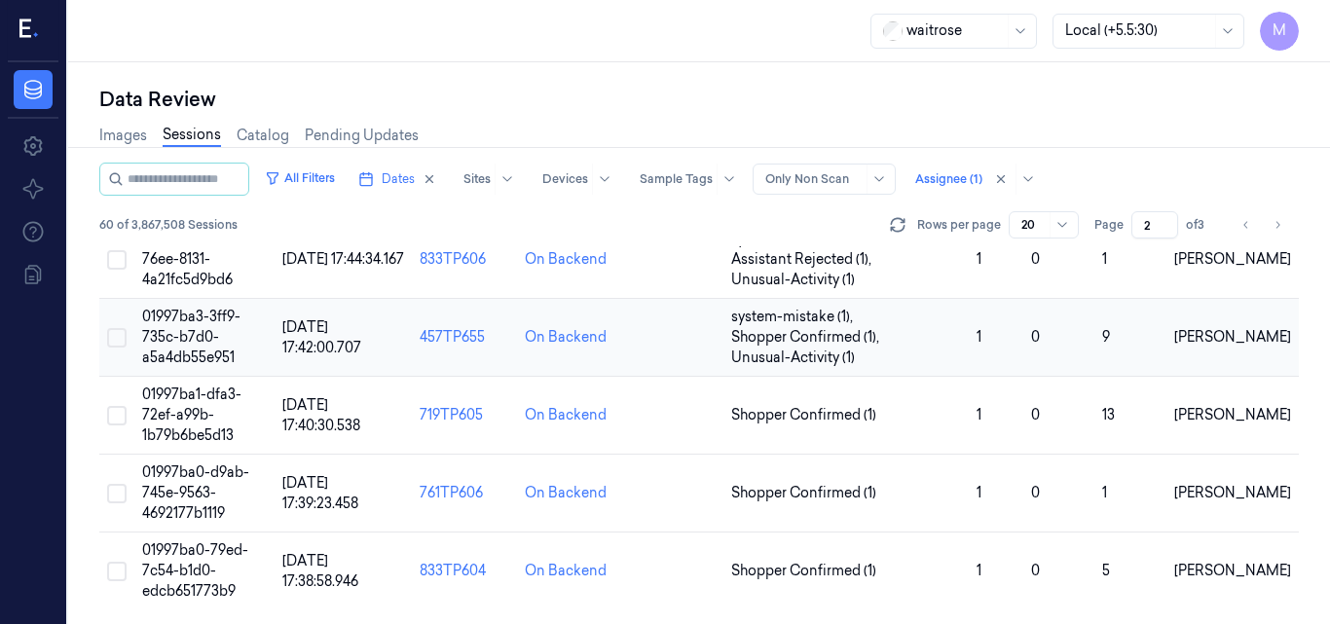
scroll to position [1504, 0]
click at [182, 404] on td "01997ba1-dfa3-72ef-a99b-1b79b6be5d13" at bounding box center [204, 415] width 140 height 78
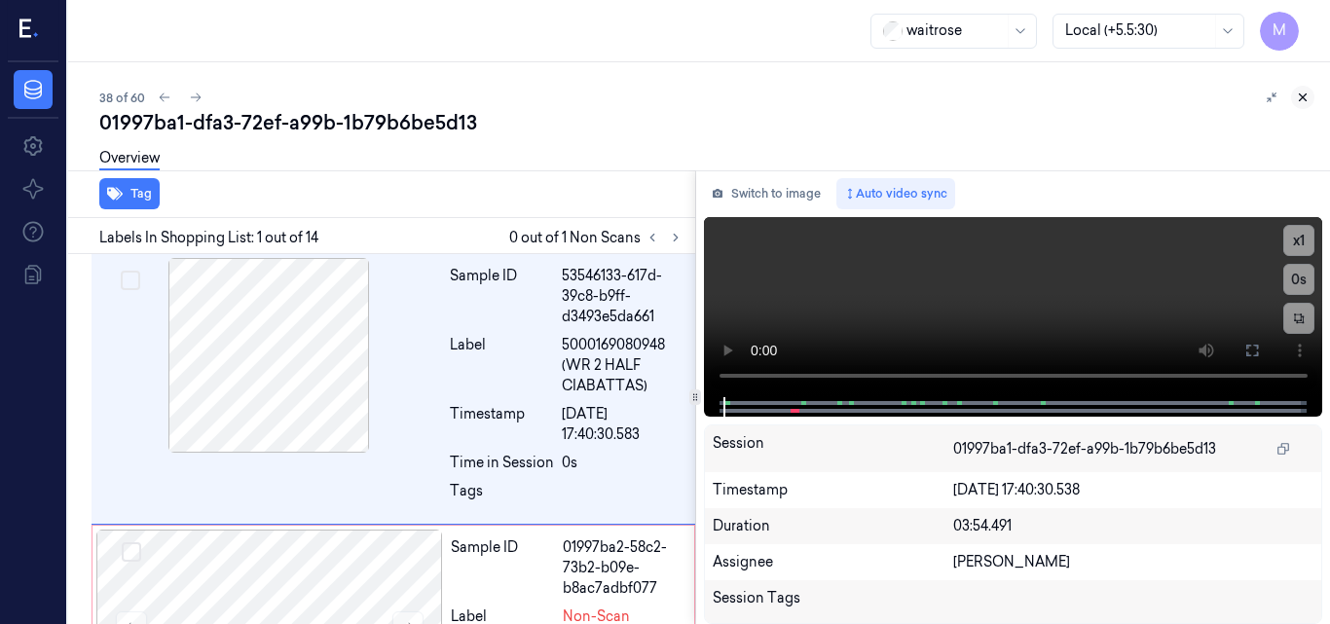
click at [1304, 97] on icon at bounding box center [1303, 98] width 14 height 14
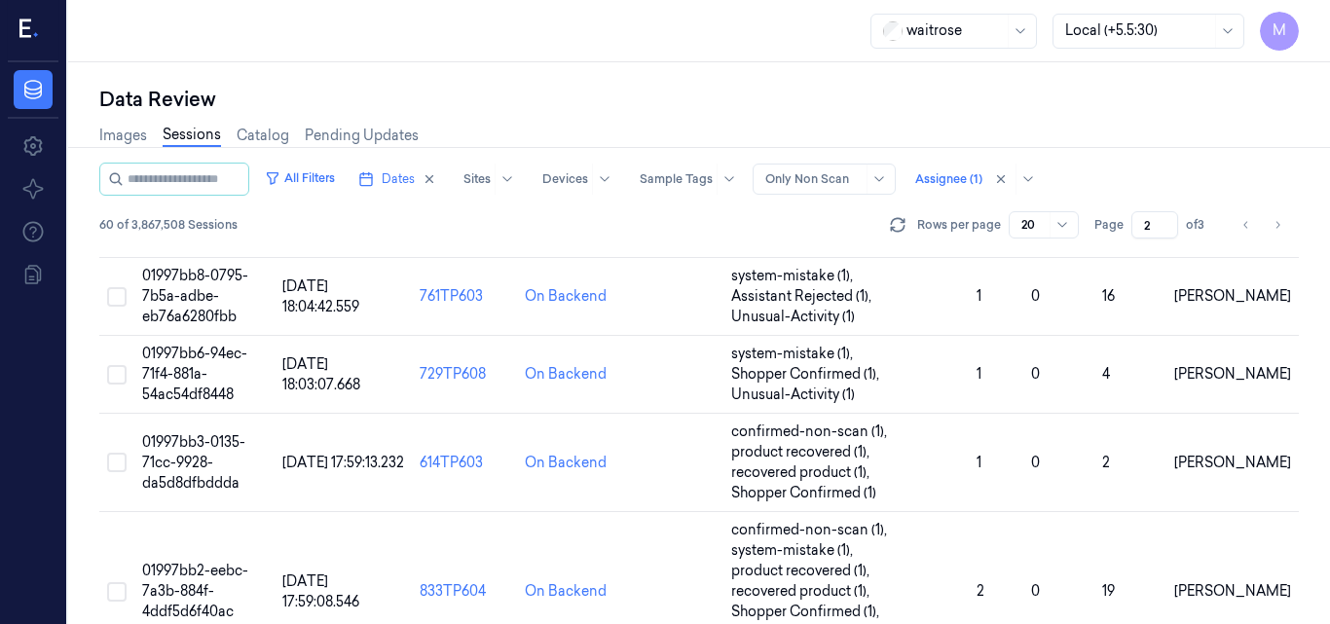
scroll to position [1483, 0]
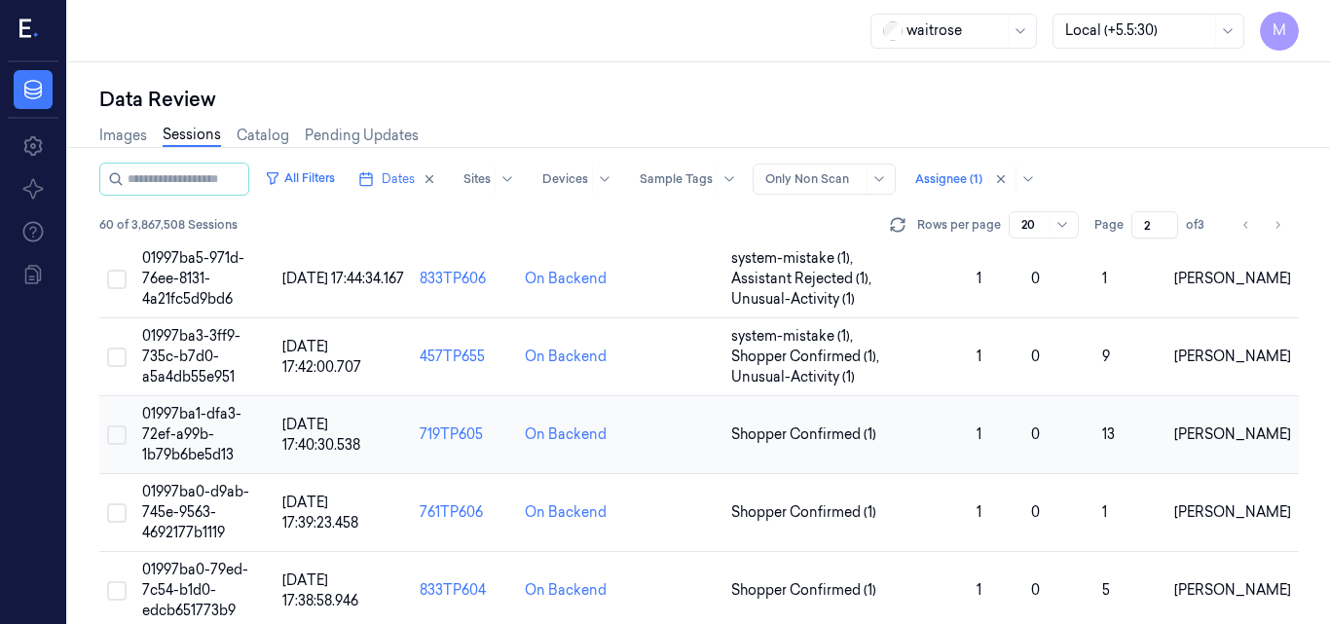
click at [218, 424] on td "01997ba1-dfa3-72ef-a99b-1b79b6be5d13" at bounding box center [204, 435] width 140 height 78
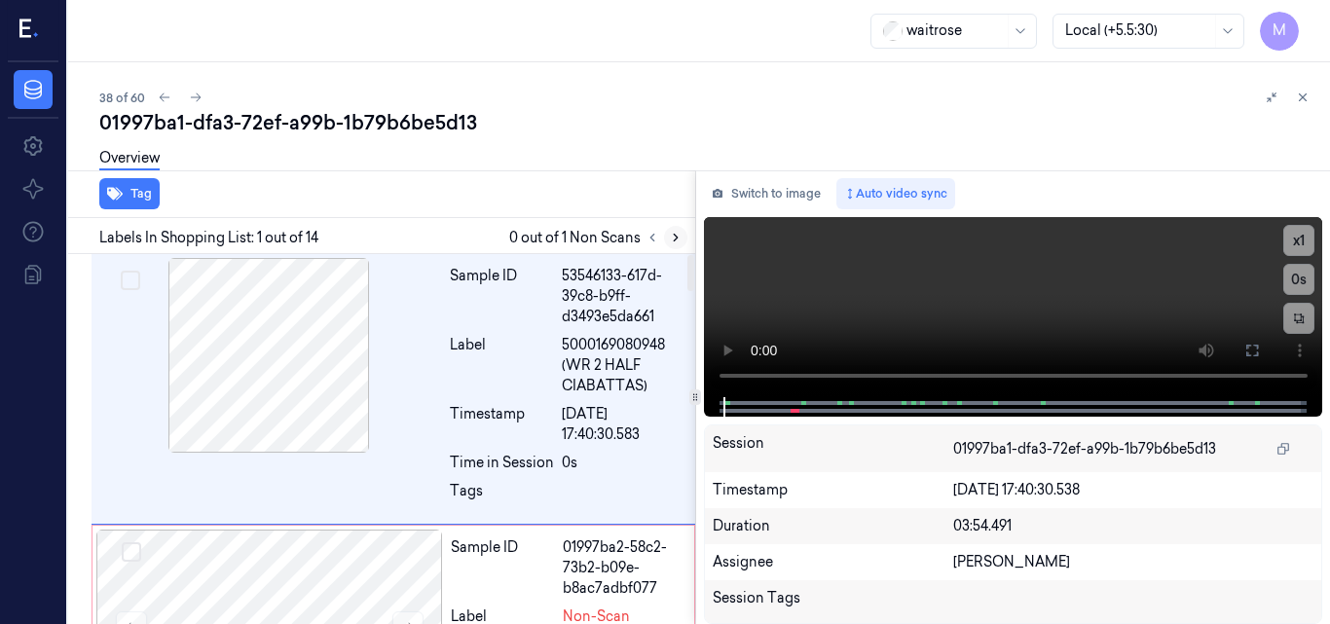
click at [676, 239] on icon at bounding box center [676, 238] width 4 height 7
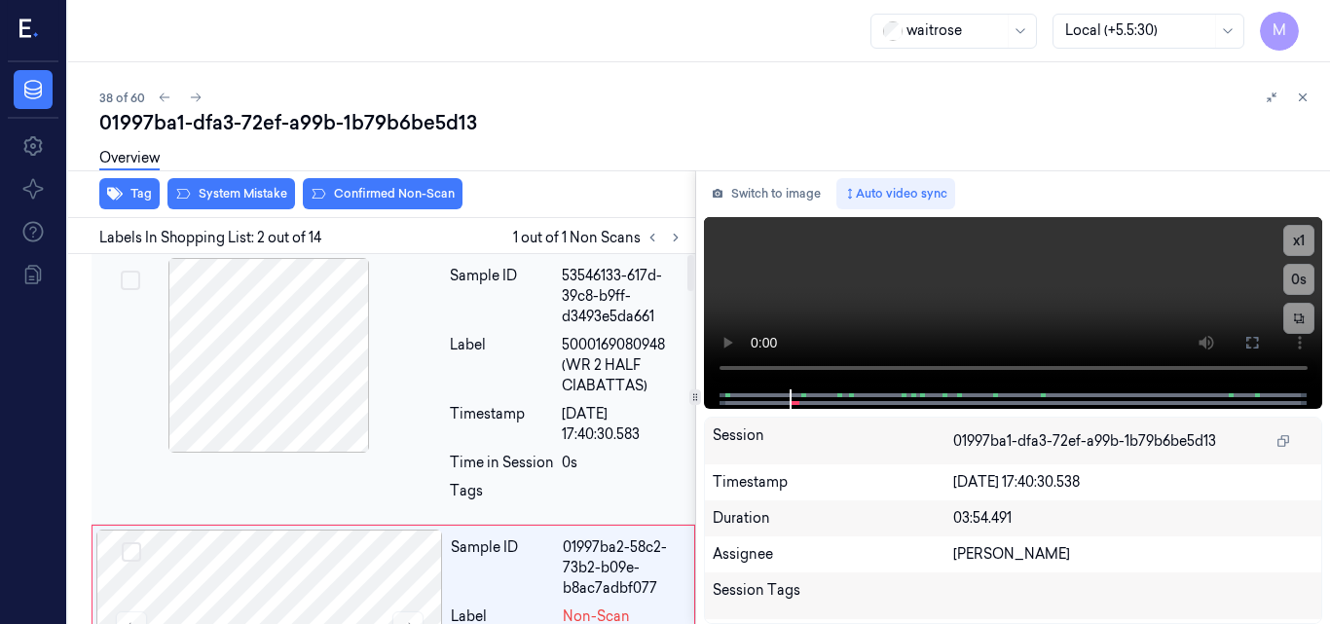
click at [322, 387] on div at bounding box center [268, 355] width 347 height 195
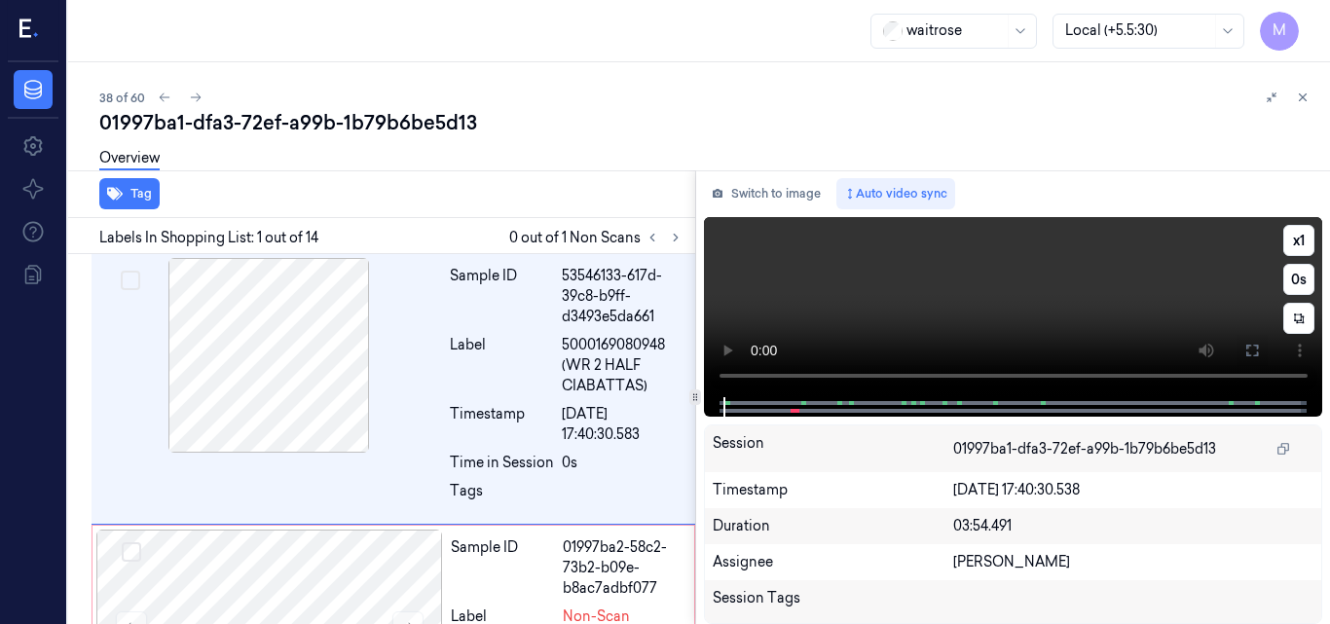
drag, startPoint x: 1253, startPoint y: 347, endPoint x: 1251, endPoint y: 435, distance: 88.6
click at [1254, 347] on icon at bounding box center [1253, 351] width 16 height 16
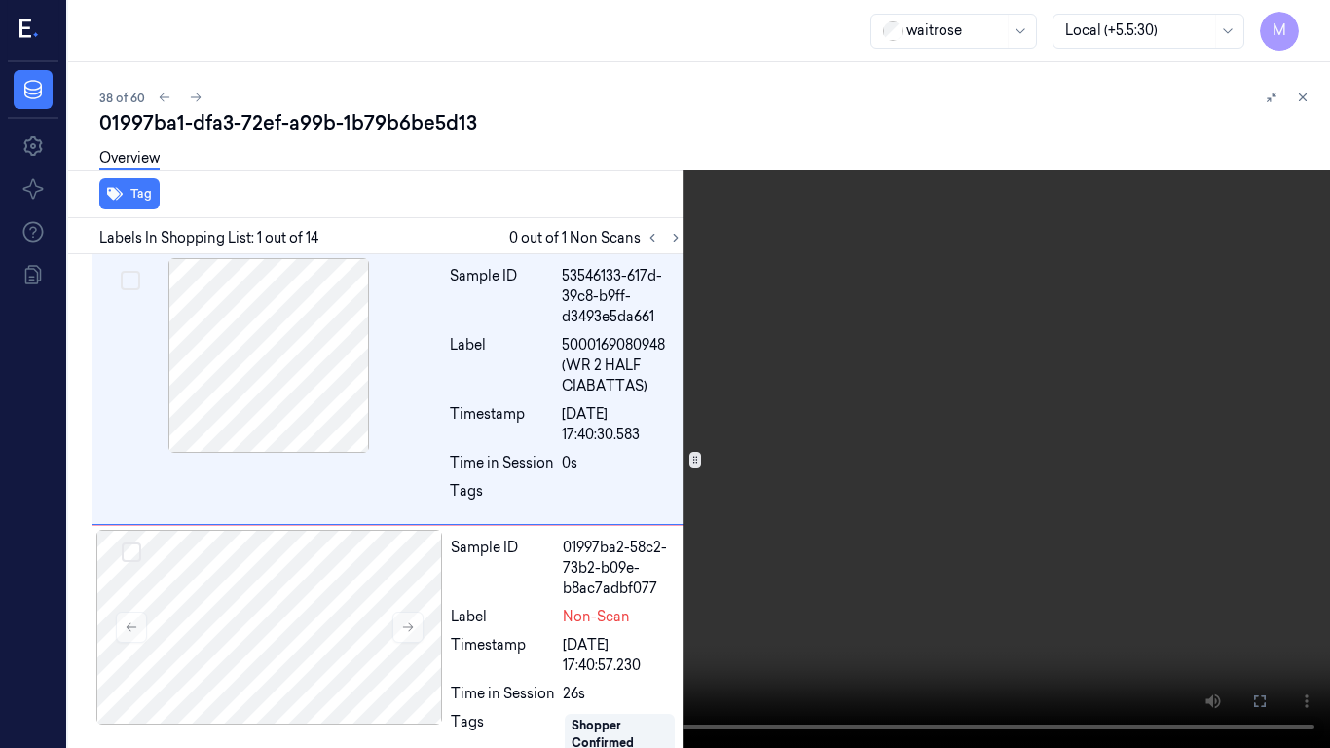
click at [865, 374] on video at bounding box center [665, 374] width 1330 height 748
click at [727, 519] on video at bounding box center [665, 374] width 1330 height 748
click at [0, 623] on video at bounding box center [665, 374] width 1330 height 748
click at [1312, 20] on button "x 1" at bounding box center [1306, 23] width 31 height 31
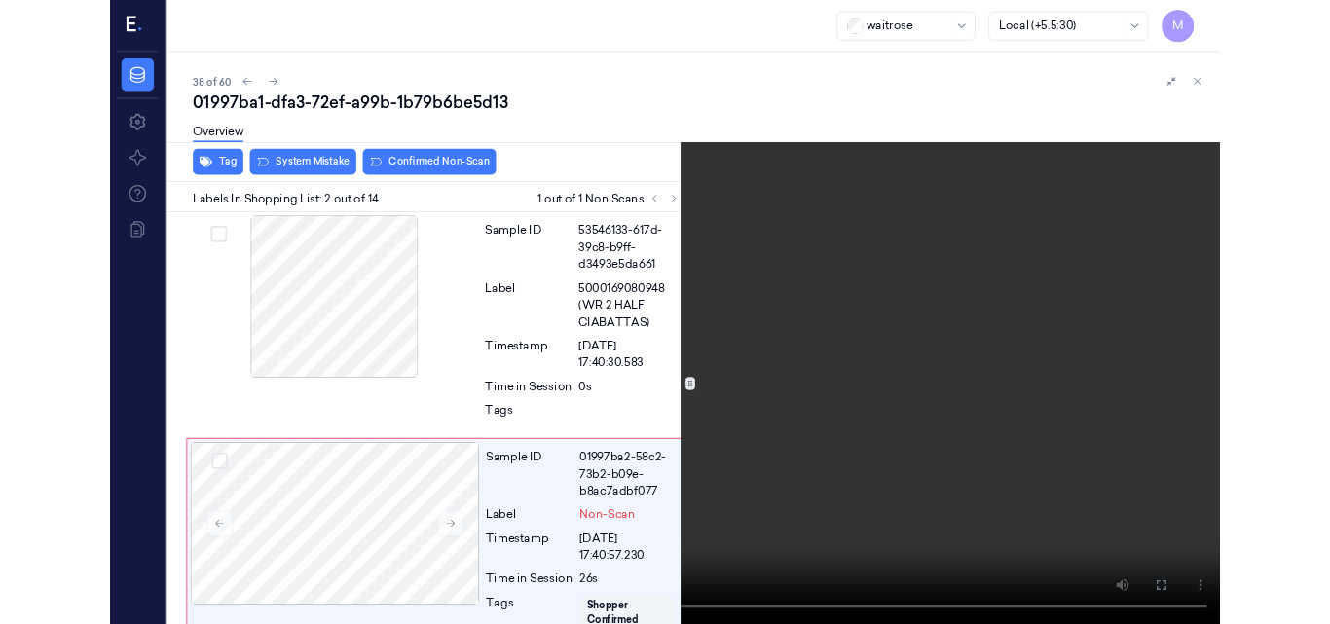
scroll to position [161, 0]
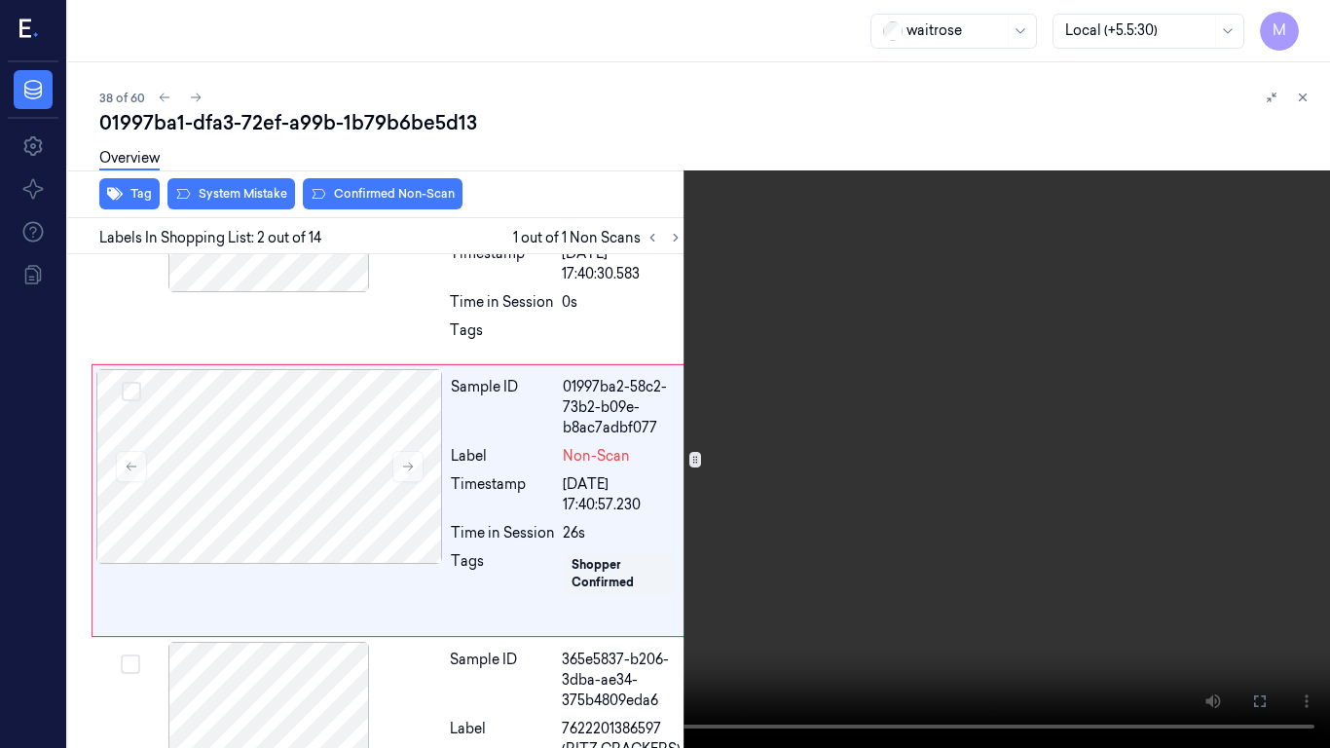
click at [900, 308] on video at bounding box center [665, 374] width 1330 height 748
click at [0, 0] on icon at bounding box center [0, 0] width 0 height 0
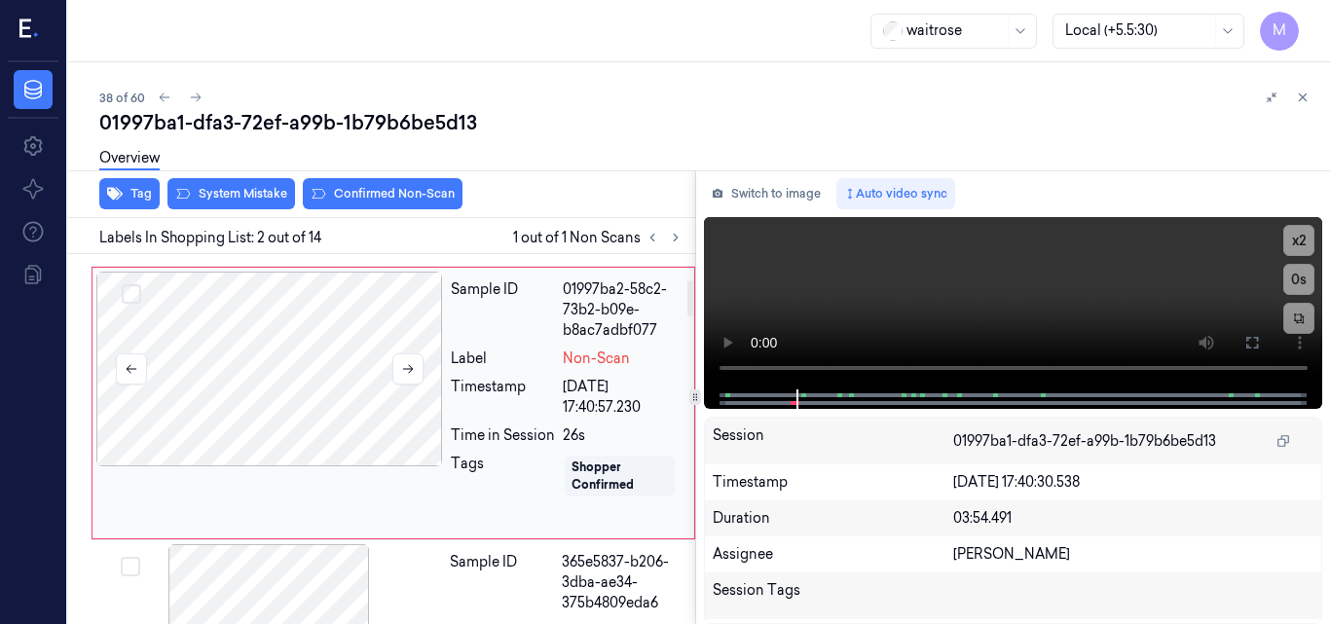
click at [295, 370] on div at bounding box center [269, 369] width 347 height 195
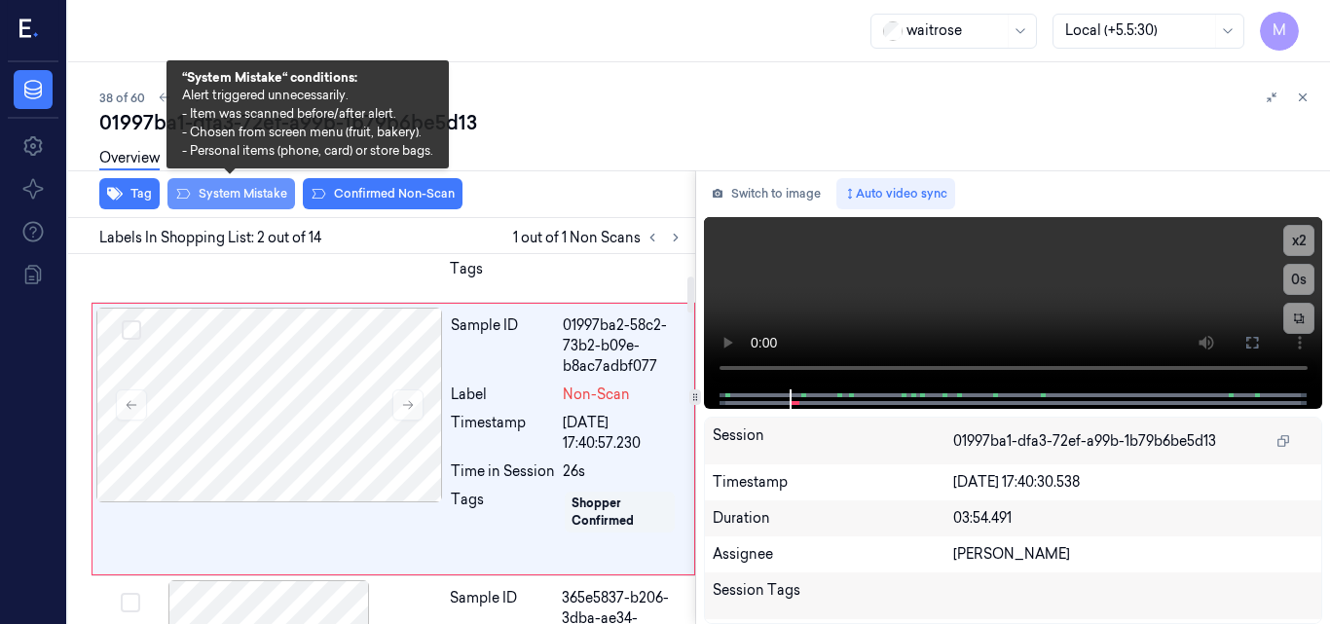
click at [241, 199] on button "System Mistake" at bounding box center [232, 193] width 128 height 31
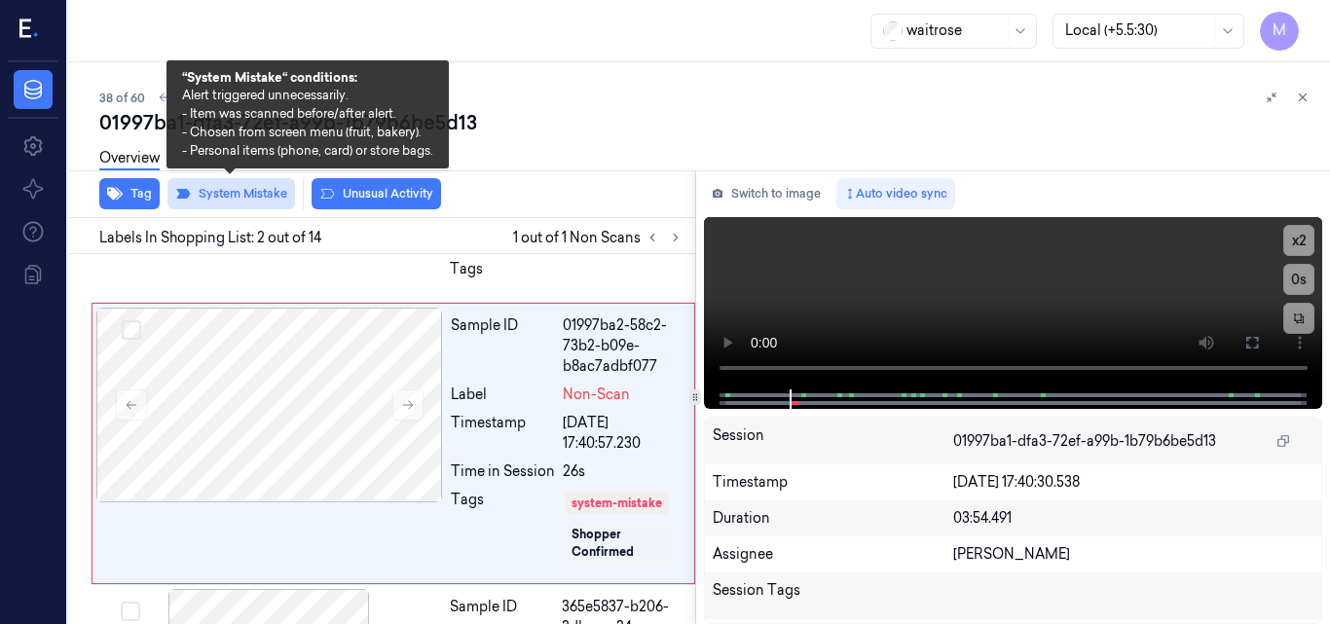
scroll to position [227, 0]
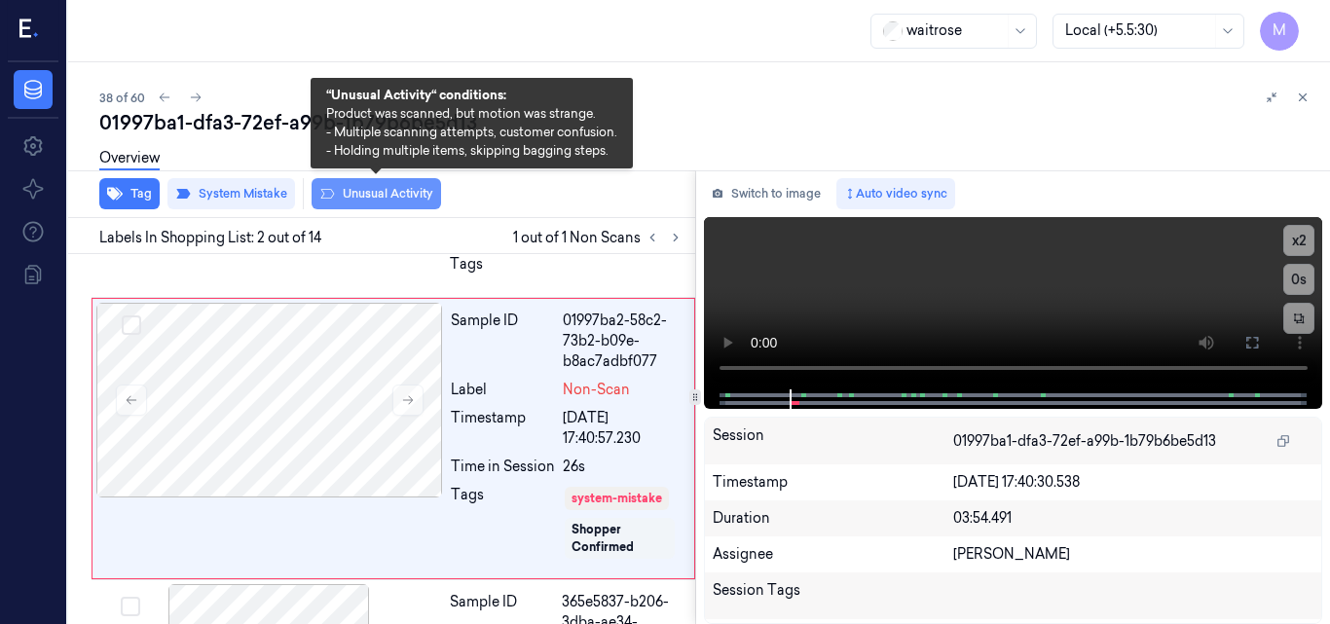
click at [391, 199] on button "Unusual Activity" at bounding box center [377, 193] width 130 height 31
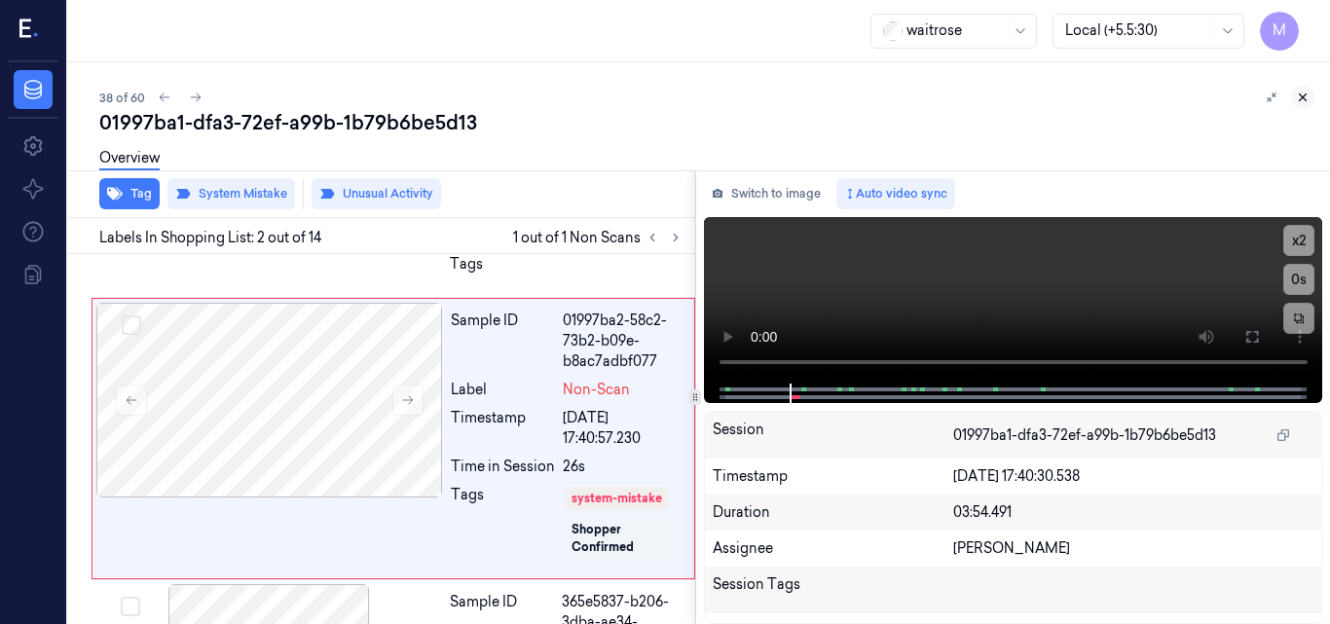
click at [1303, 97] on icon at bounding box center [1303, 97] width 7 height 7
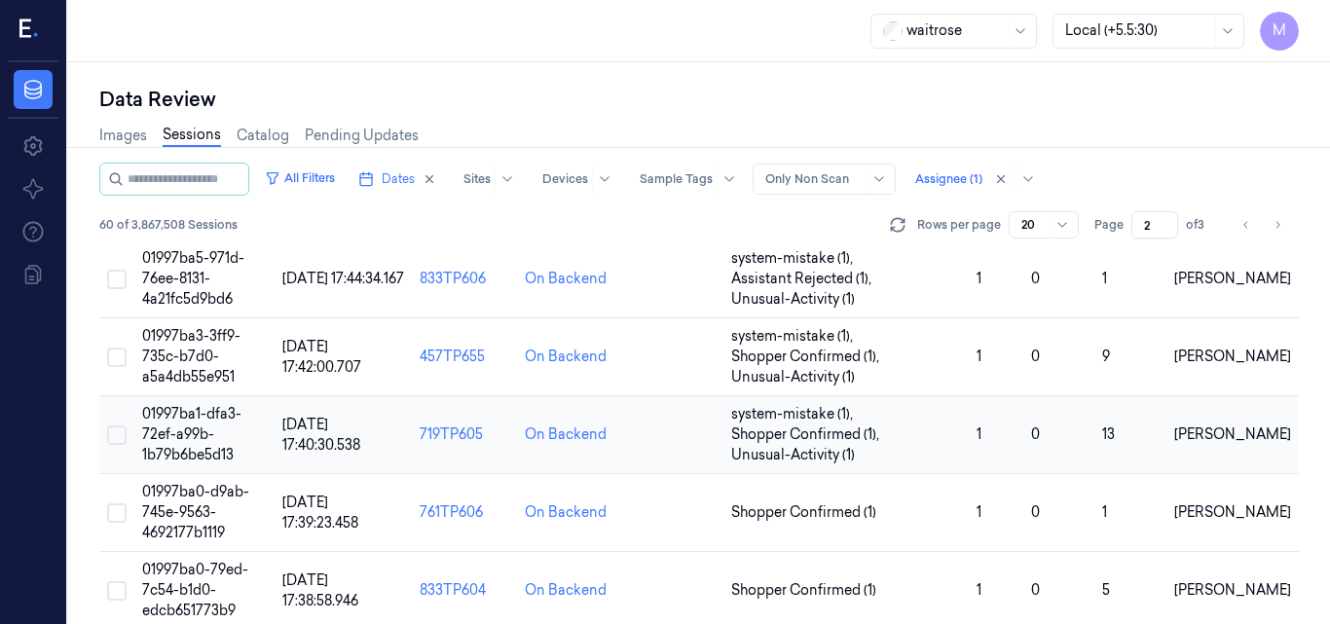
scroll to position [1504, 0]
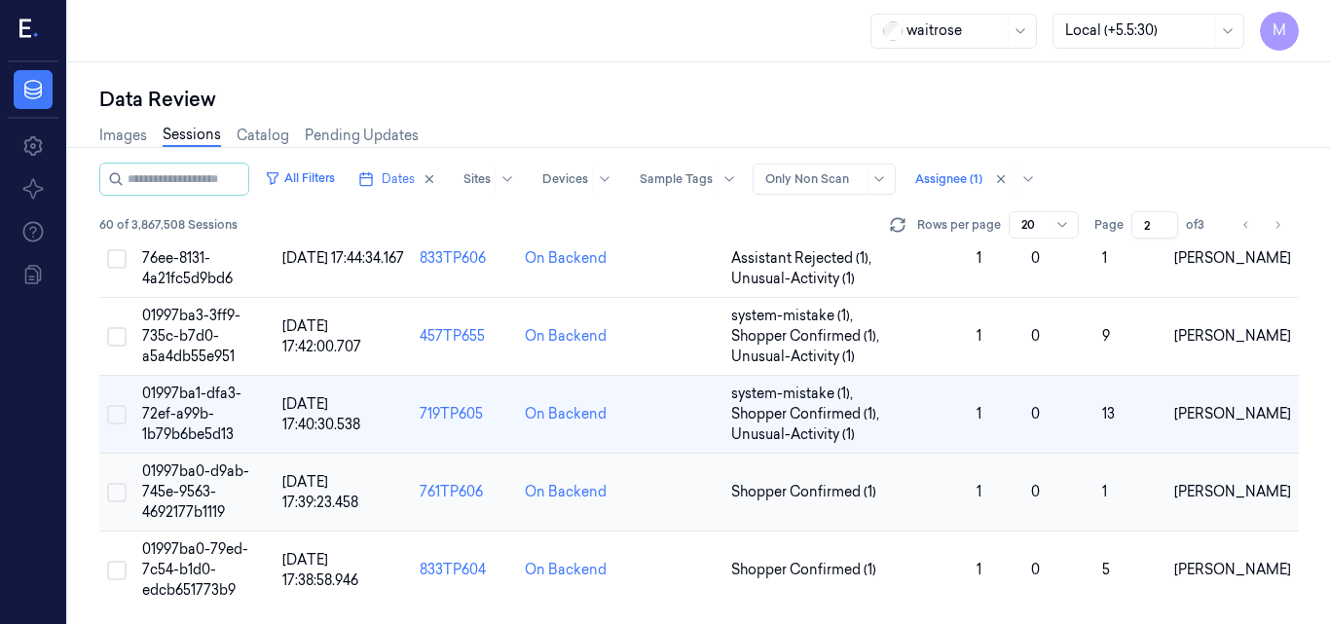
click at [183, 473] on span "01997ba0-d9ab-745e-9563-4692177b1119" at bounding box center [195, 492] width 107 height 58
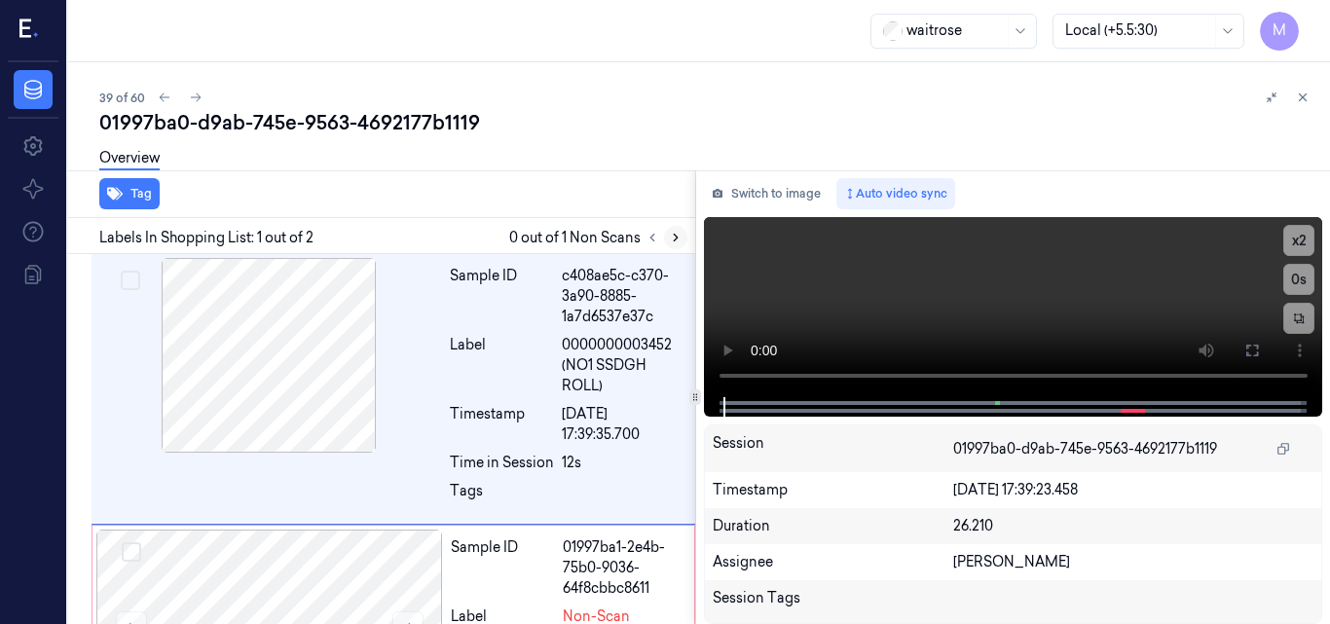
click at [674, 235] on icon at bounding box center [676, 238] width 4 height 7
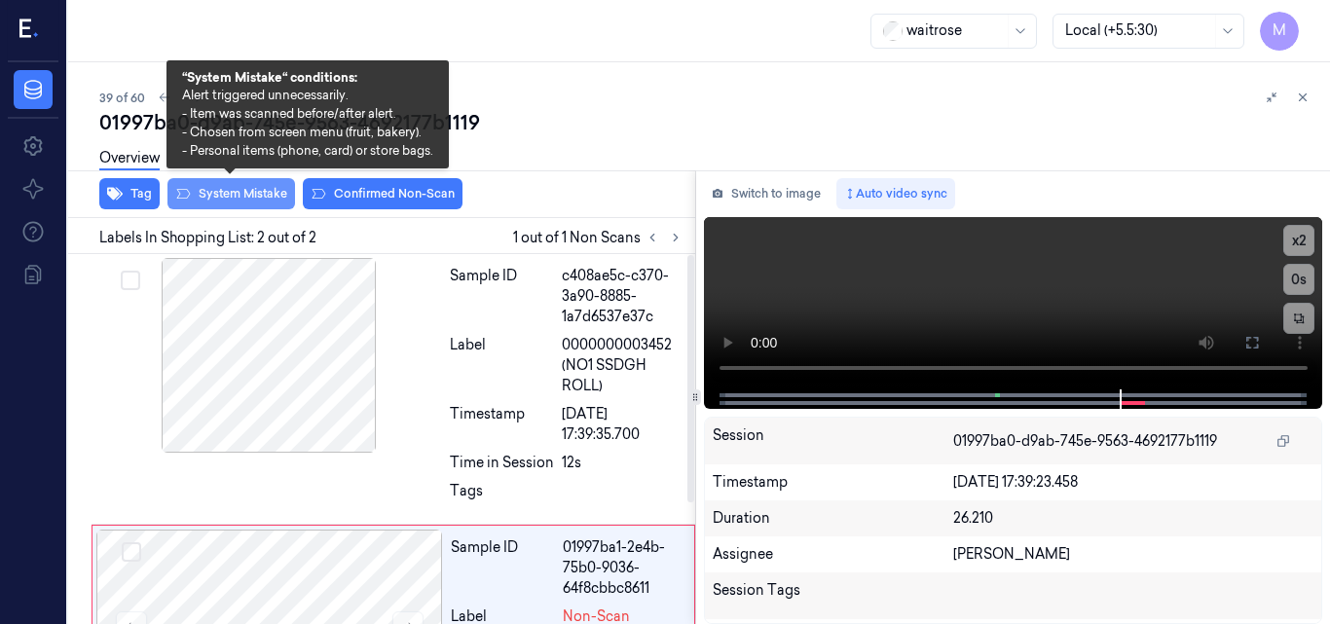
click at [251, 189] on button "System Mistake" at bounding box center [232, 193] width 128 height 31
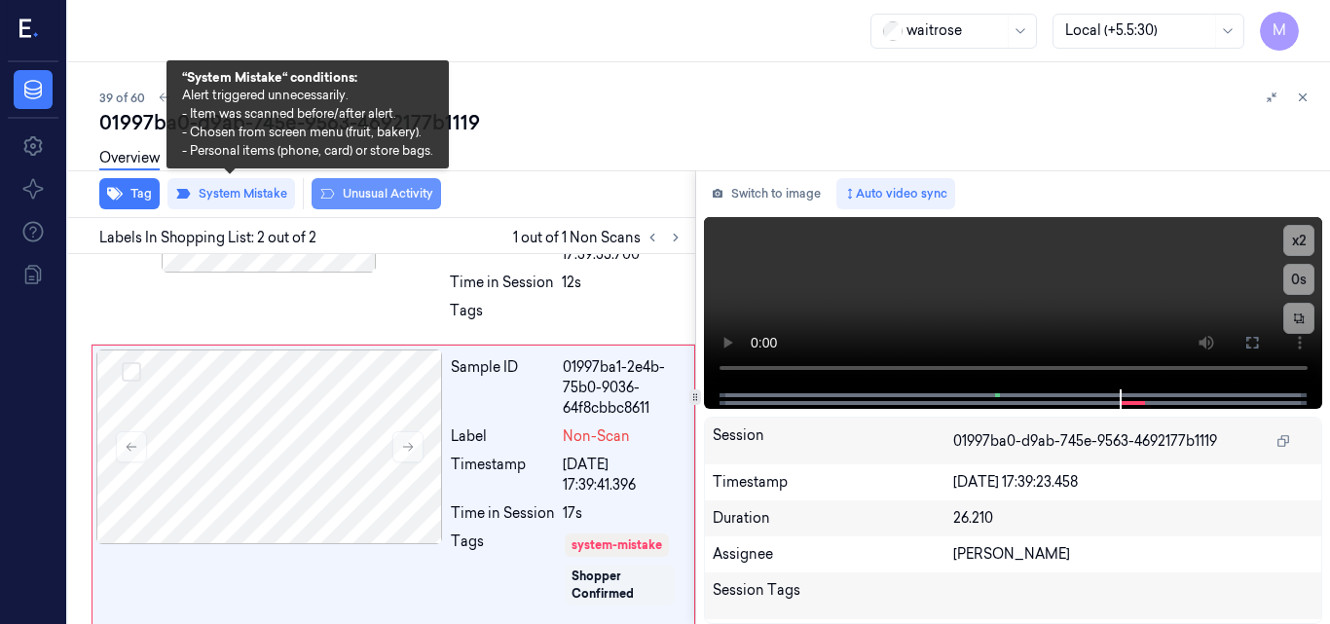
scroll to position [189, 0]
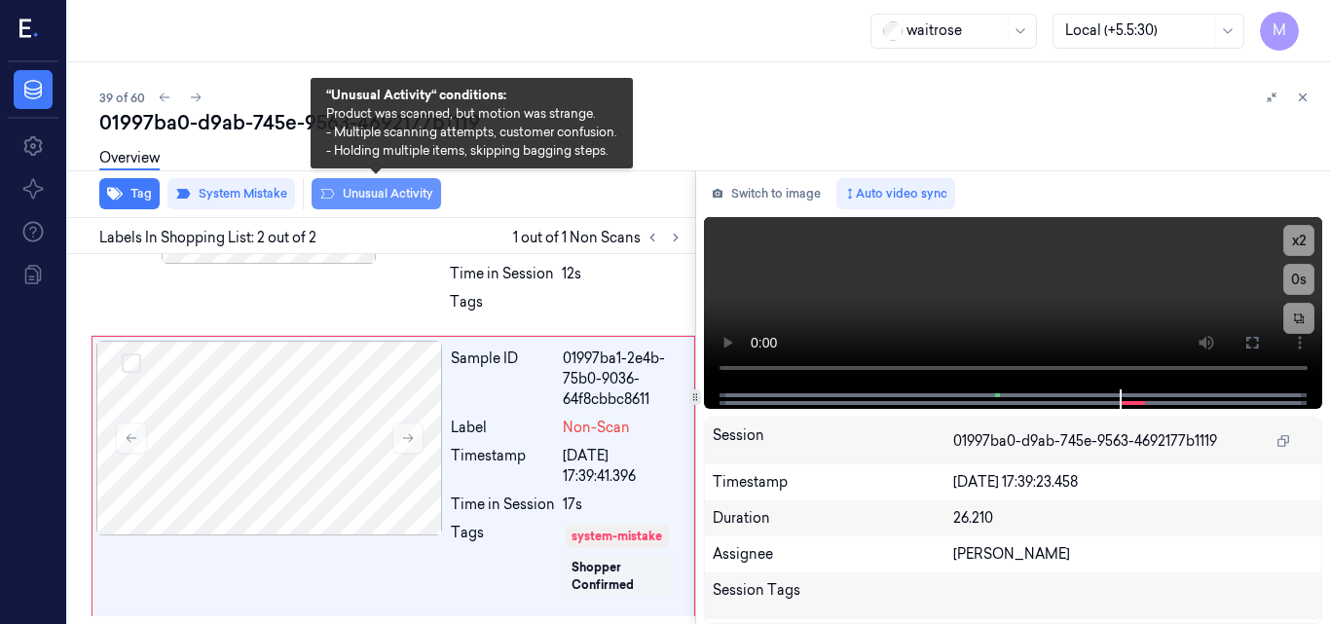
click at [383, 190] on button "Unusual Activity" at bounding box center [377, 193] width 130 height 31
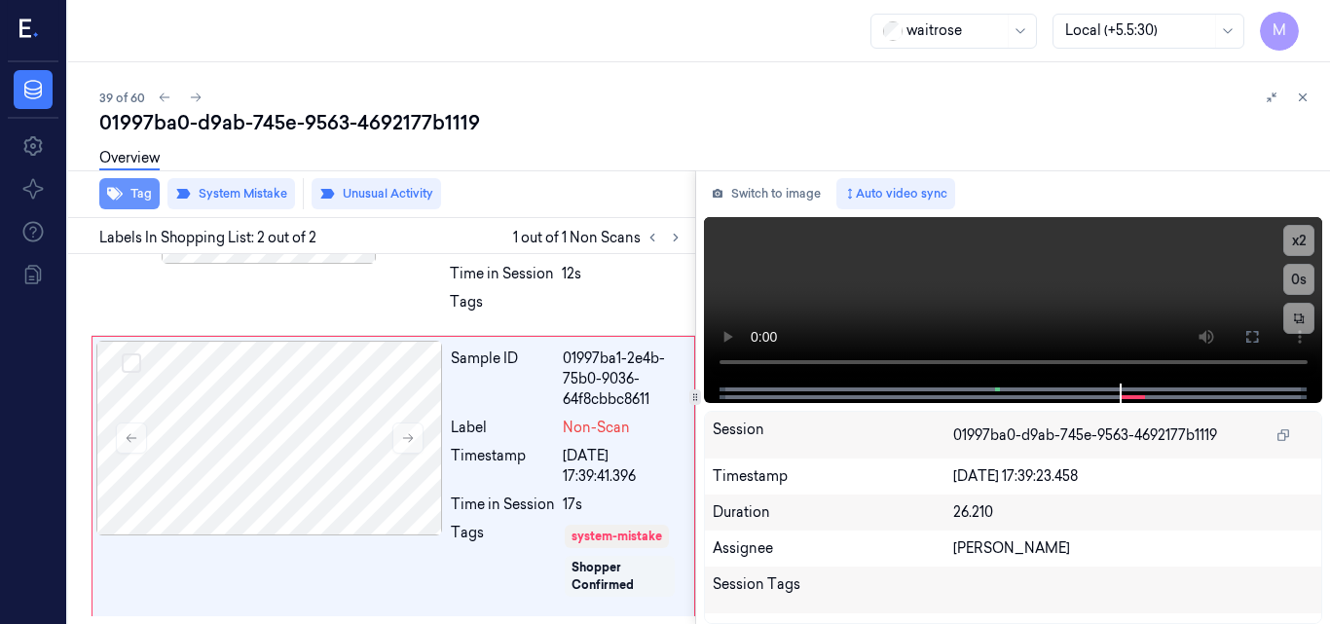
click at [137, 197] on button "Tag" at bounding box center [129, 193] width 60 height 31
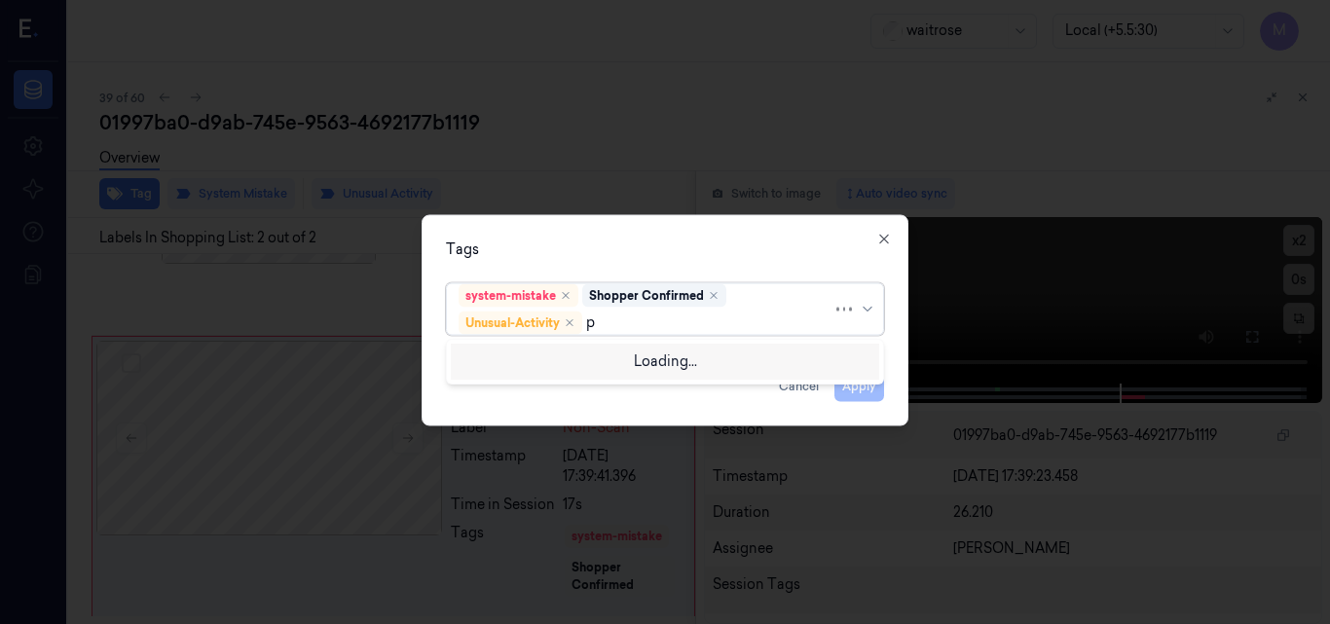
type input "pi"
click at [568, 355] on div "Picklist item alert" at bounding box center [515, 360] width 112 height 20
click at [645, 247] on div "Tags" at bounding box center [665, 249] width 438 height 20
click at [867, 385] on button "Apply" at bounding box center [860, 385] width 50 height 31
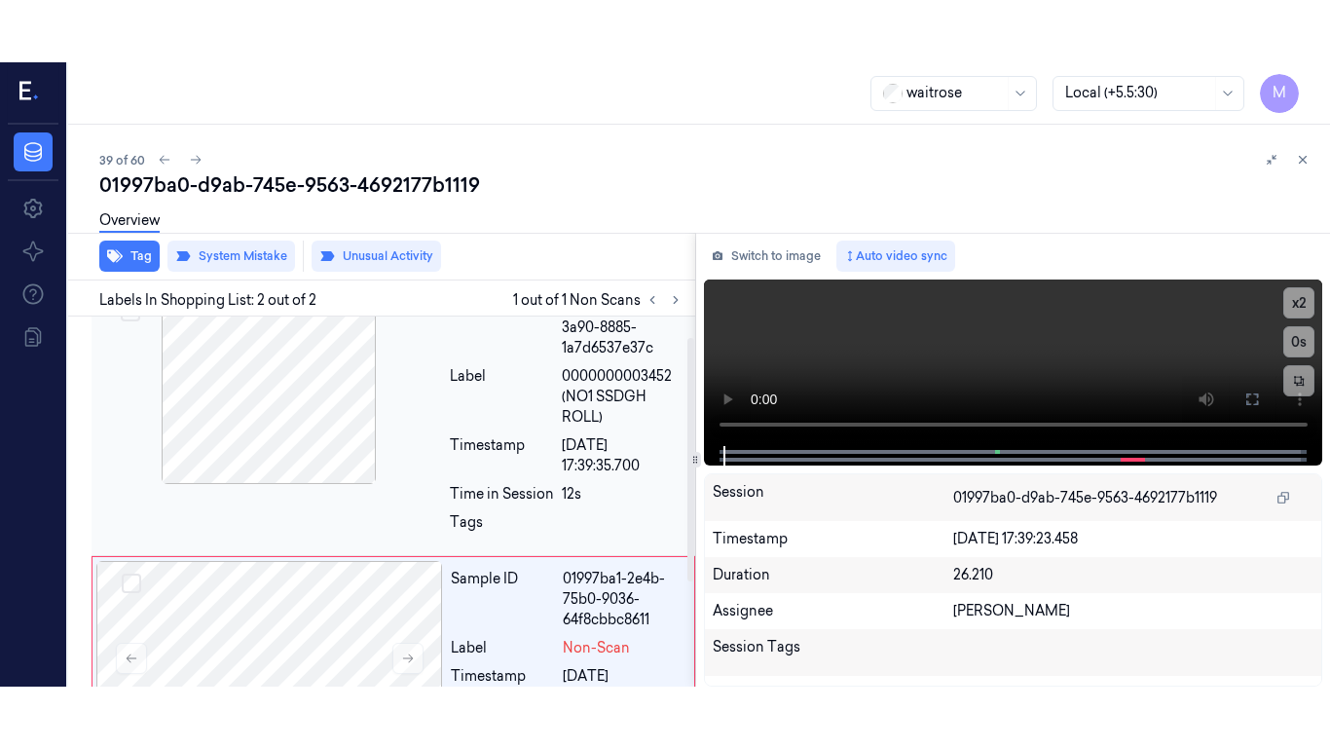
scroll to position [0, 0]
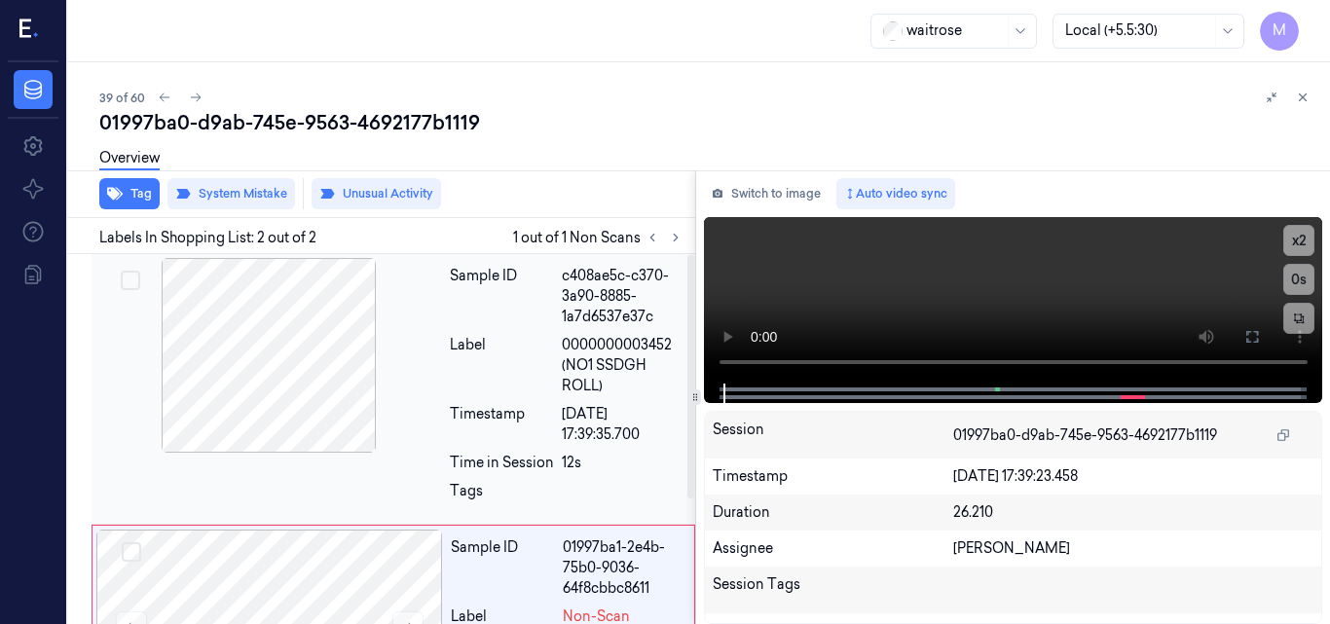
click at [296, 355] on div at bounding box center [268, 355] width 347 height 195
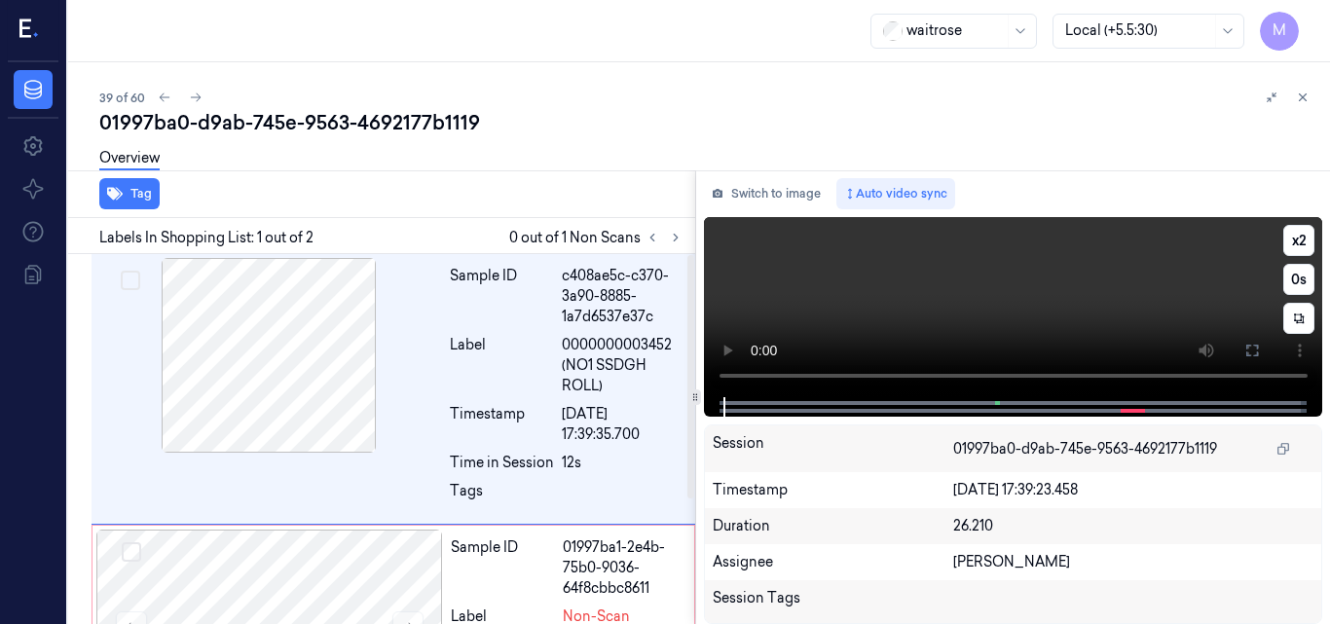
click at [1048, 277] on video at bounding box center [1013, 307] width 619 height 180
click at [1251, 340] on button at bounding box center [1252, 350] width 31 height 31
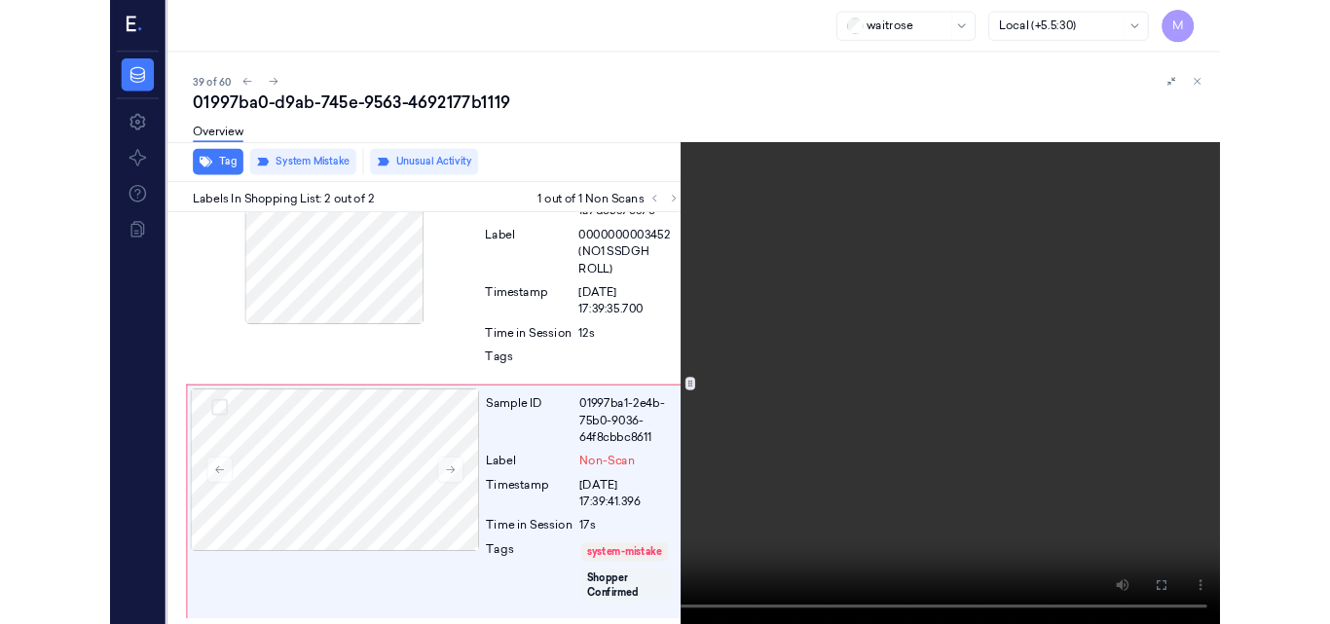
scroll to position [65, 0]
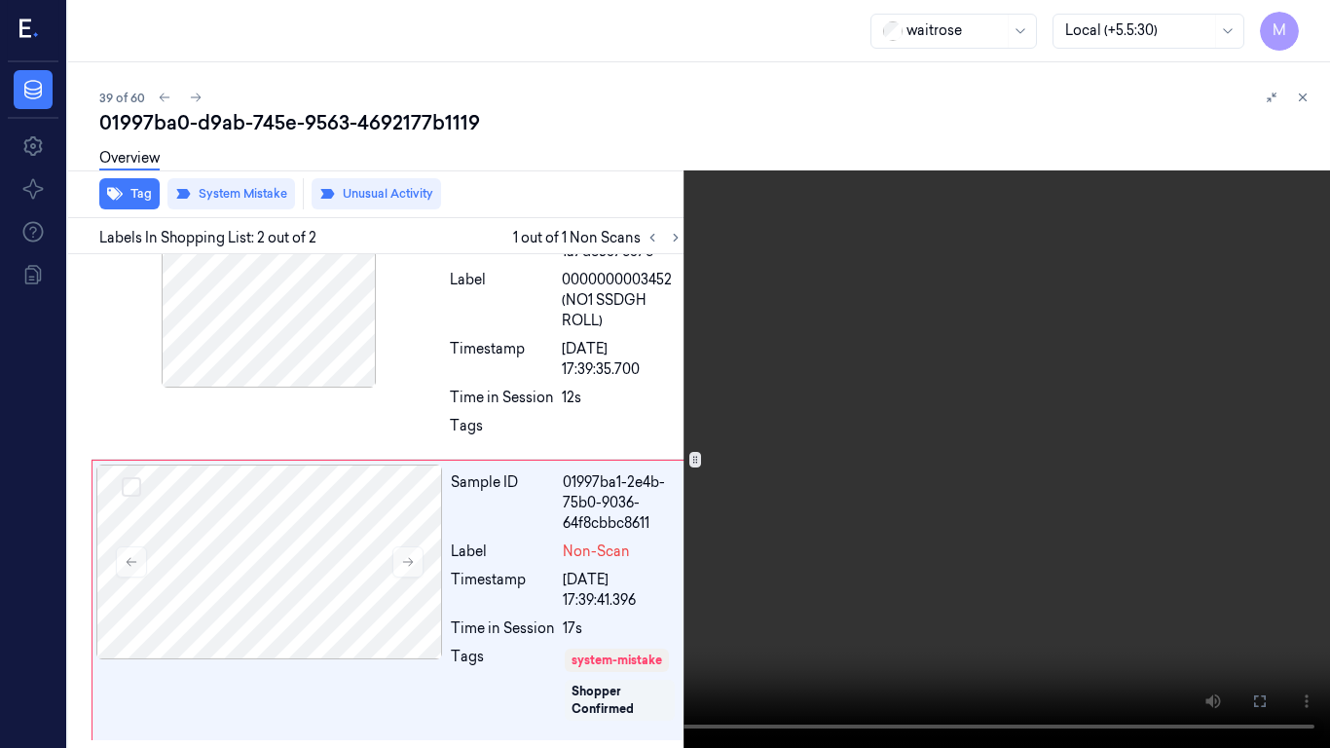
click at [900, 382] on video at bounding box center [665, 374] width 1330 height 748
click at [0, 0] on icon at bounding box center [0, 0] width 0 height 0
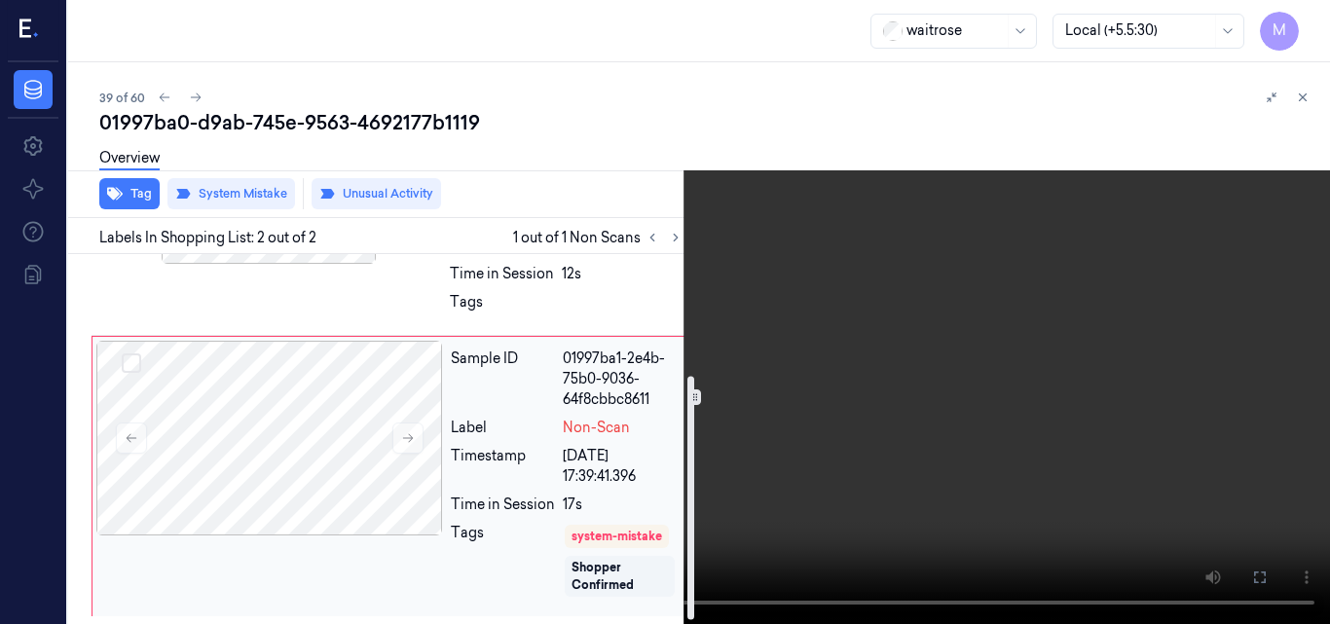
scroll to position [92, 0]
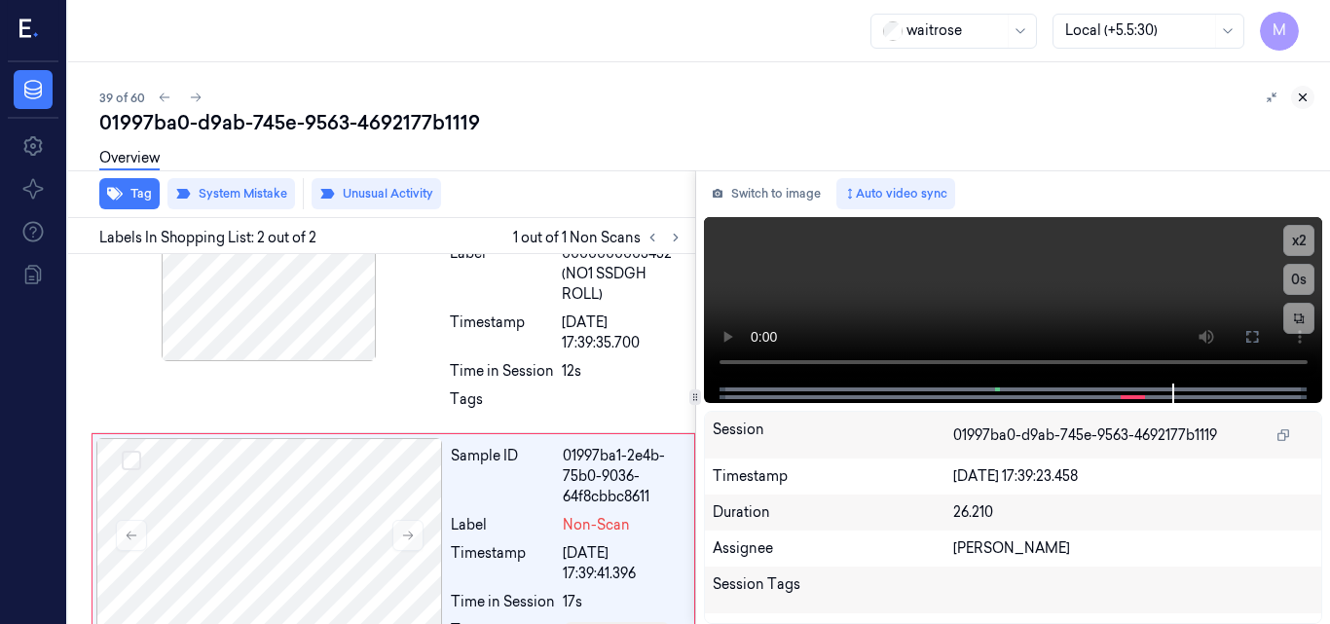
click at [1299, 97] on icon at bounding box center [1303, 98] width 14 height 14
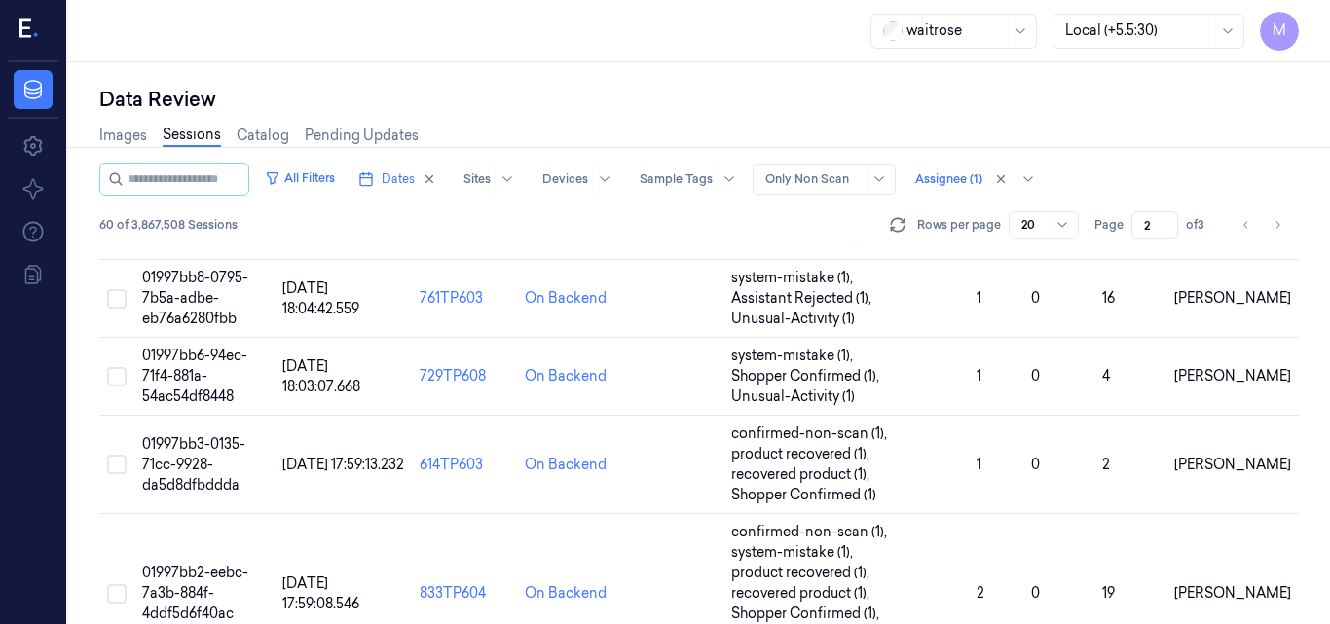
scroll to position [1524, 0]
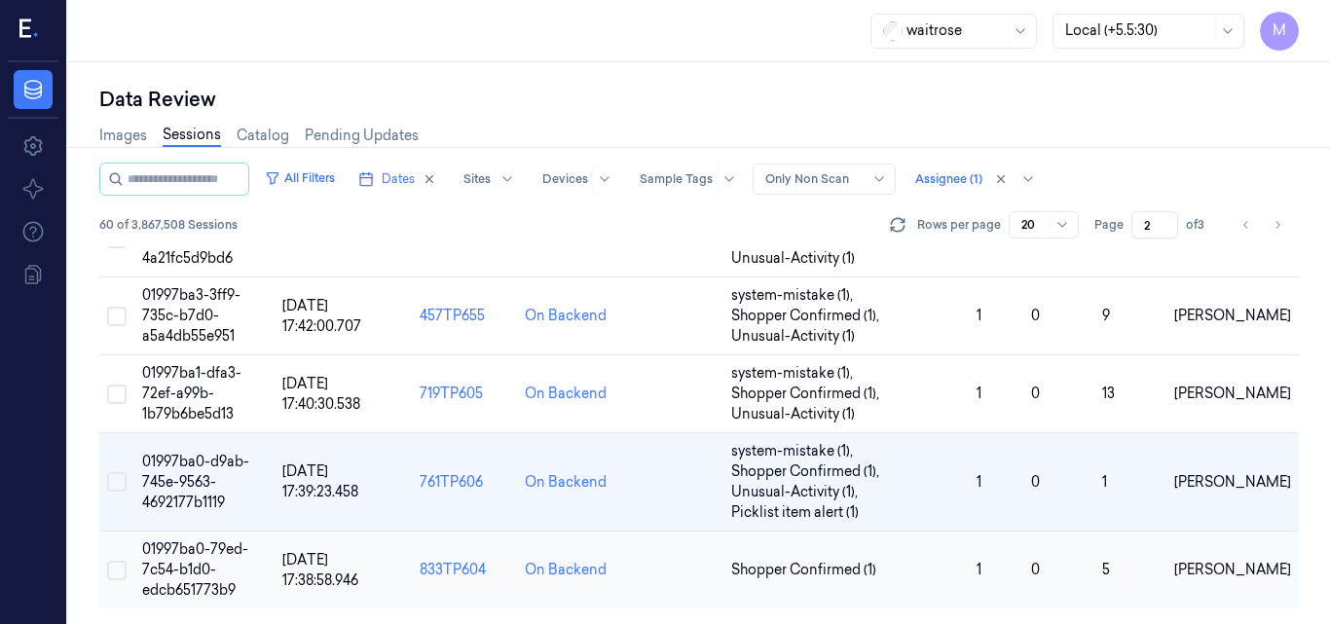
click at [207, 564] on span "01997ba0-79ed-7c54-b1d0-edcb651773b9" at bounding box center [195, 570] width 106 height 58
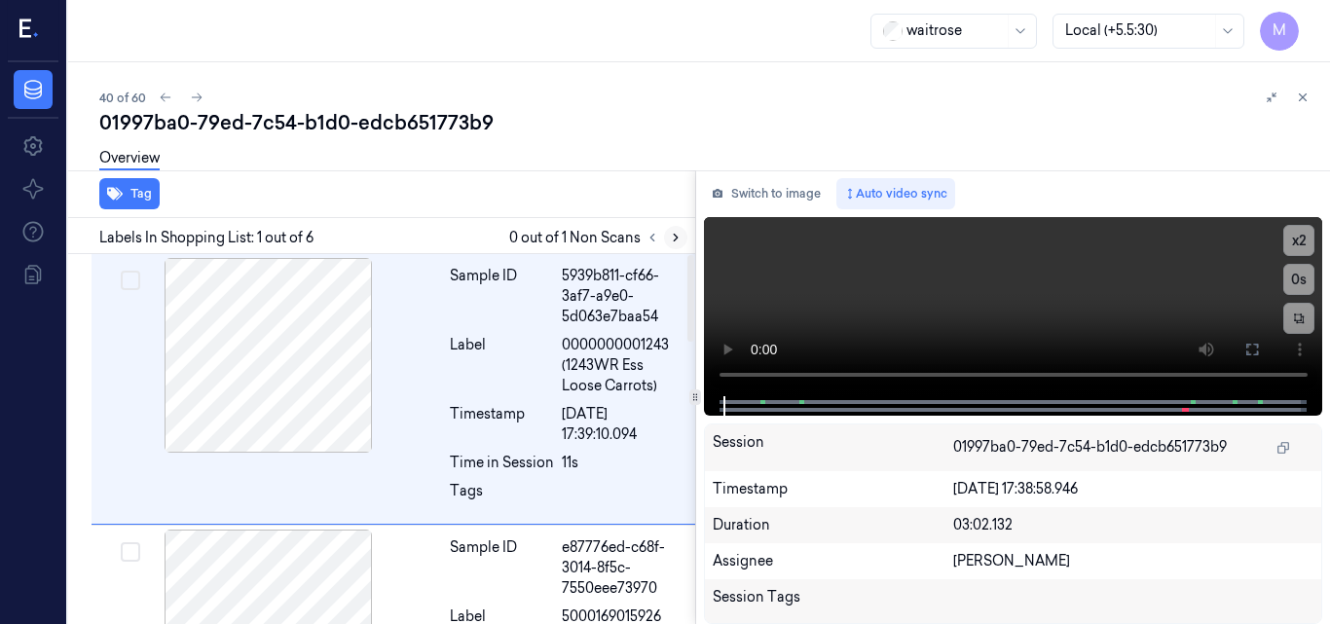
click at [677, 237] on icon at bounding box center [676, 238] width 4 height 7
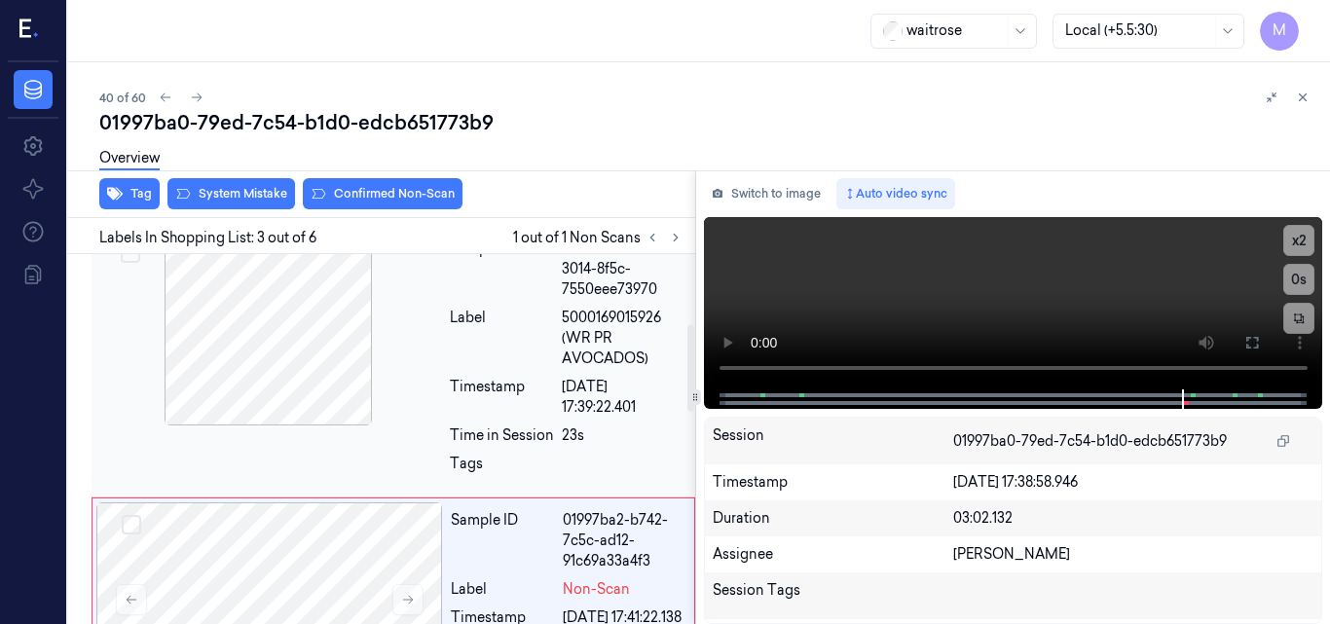
click at [284, 343] on div at bounding box center [268, 328] width 347 height 195
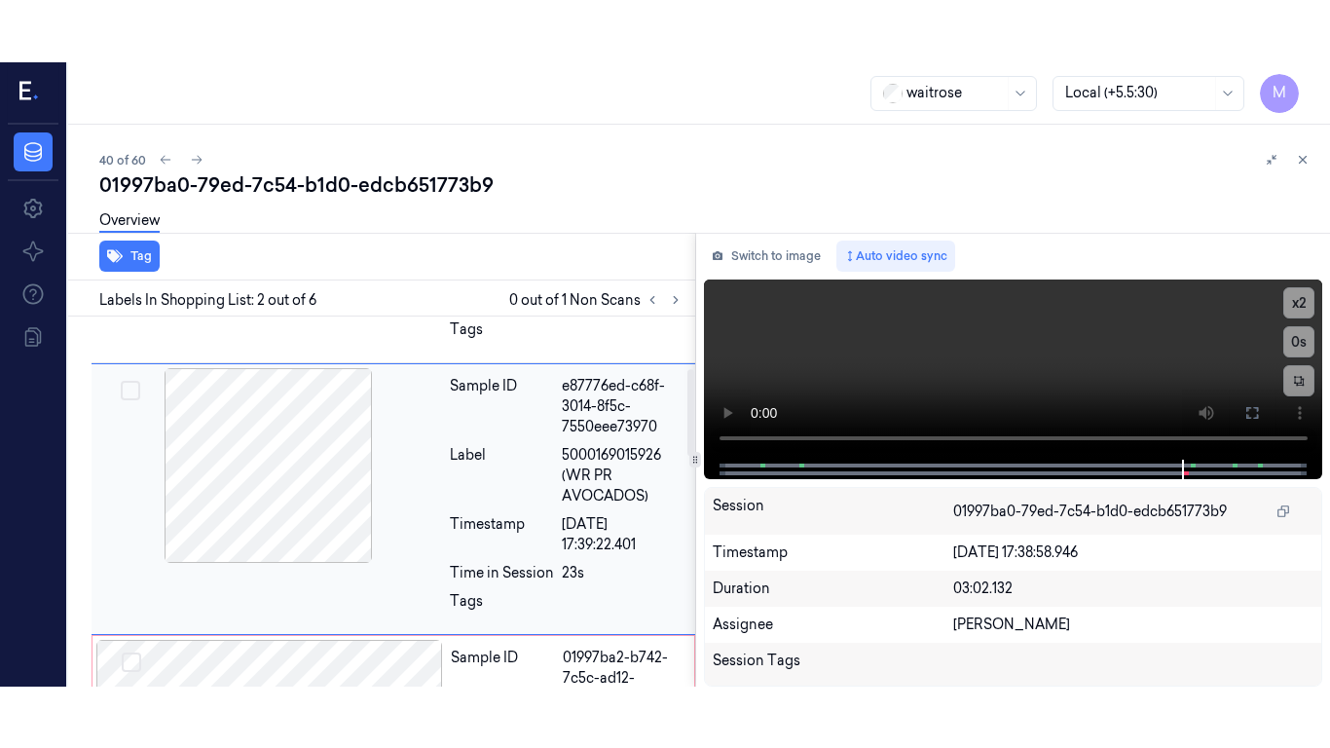
scroll to position [222, 0]
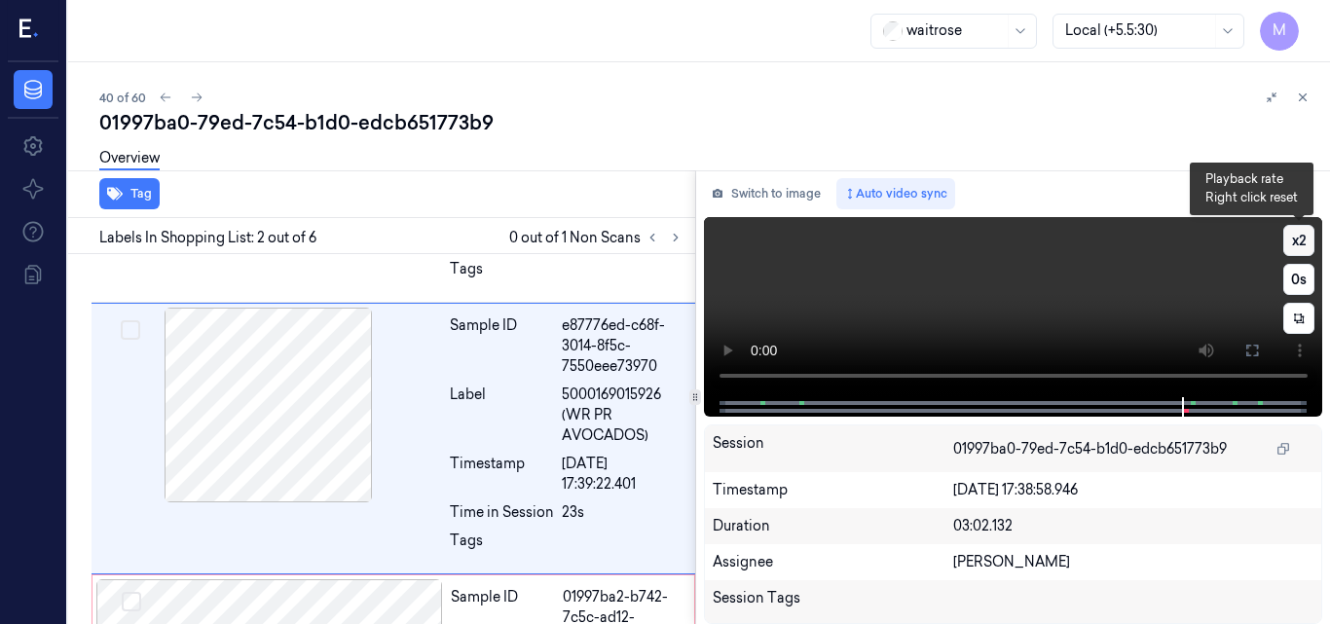
click at [1298, 238] on button "x 2" at bounding box center [1299, 240] width 31 height 31
click at [1298, 237] on button "x 4" at bounding box center [1299, 240] width 31 height 31
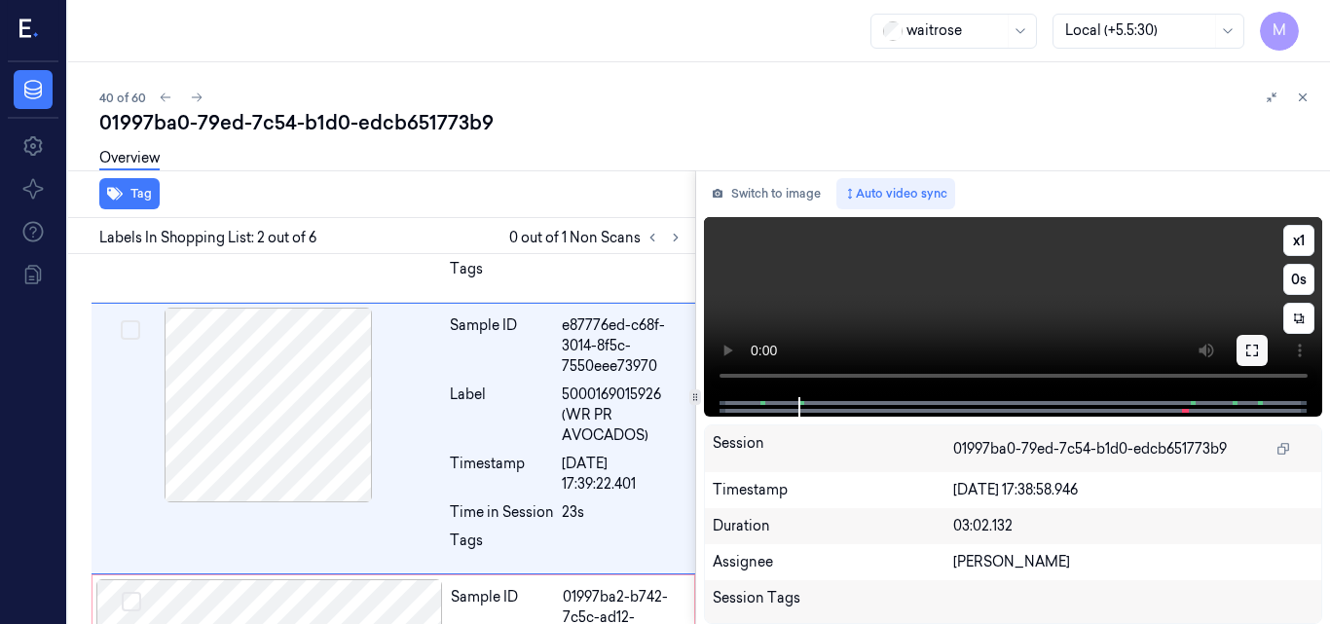
click at [1253, 355] on icon at bounding box center [1253, 351] width 16 height 16
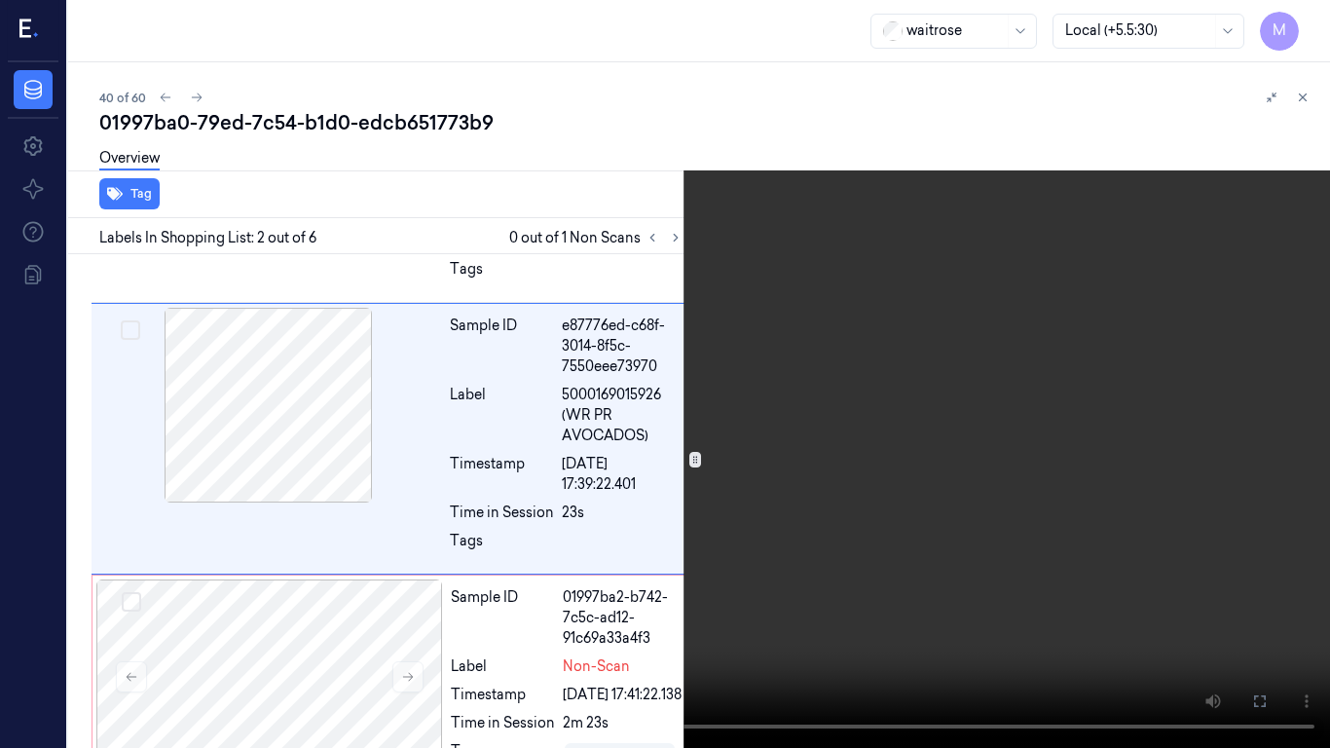
click at [944, 402] on video at bounding box center [665, 374] width 1330 height 748
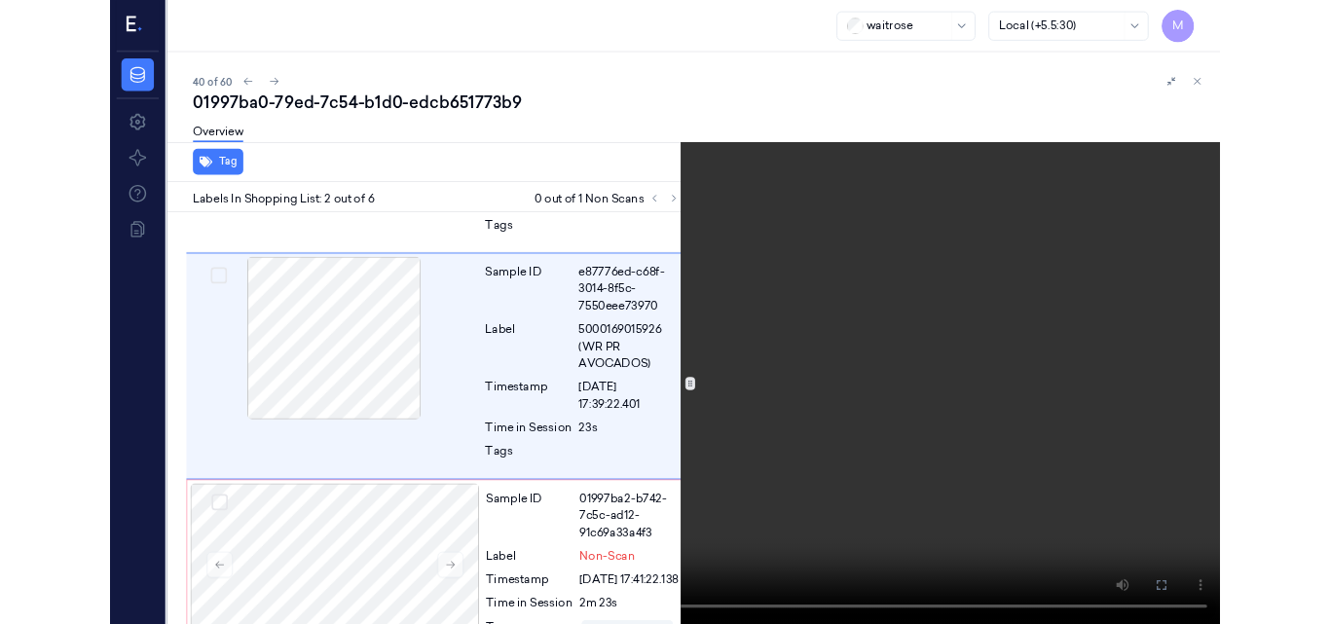
scroll to position [160, 0]
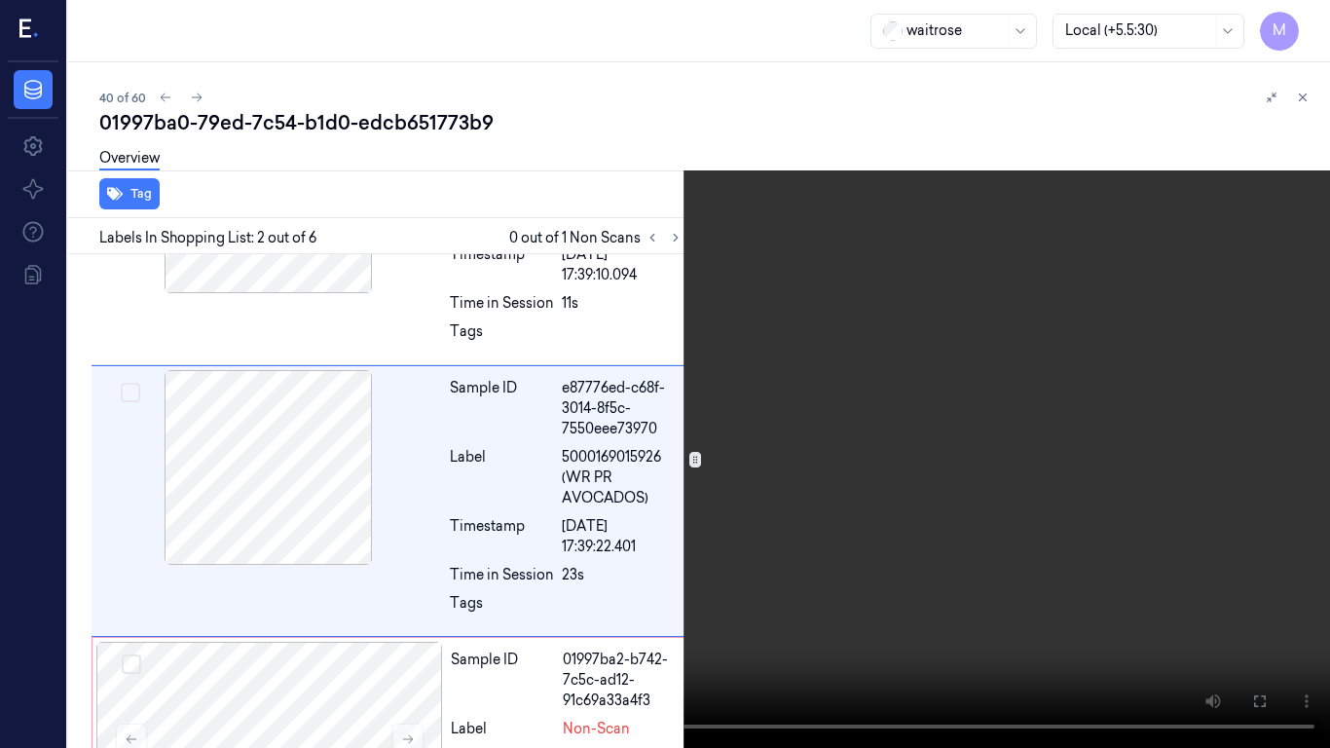
click at [829, 407] on video at bounding box center [665, 374] width 1330 height 748
click at [722, 378] on video at bounding box center [665, 374] width 1330 height 748
click at [834, 446] on video at bounding box center [665, 374] width 1330 height 748
click at [0, 0] on icon at bounding box center [0, 0] width 0 height 0
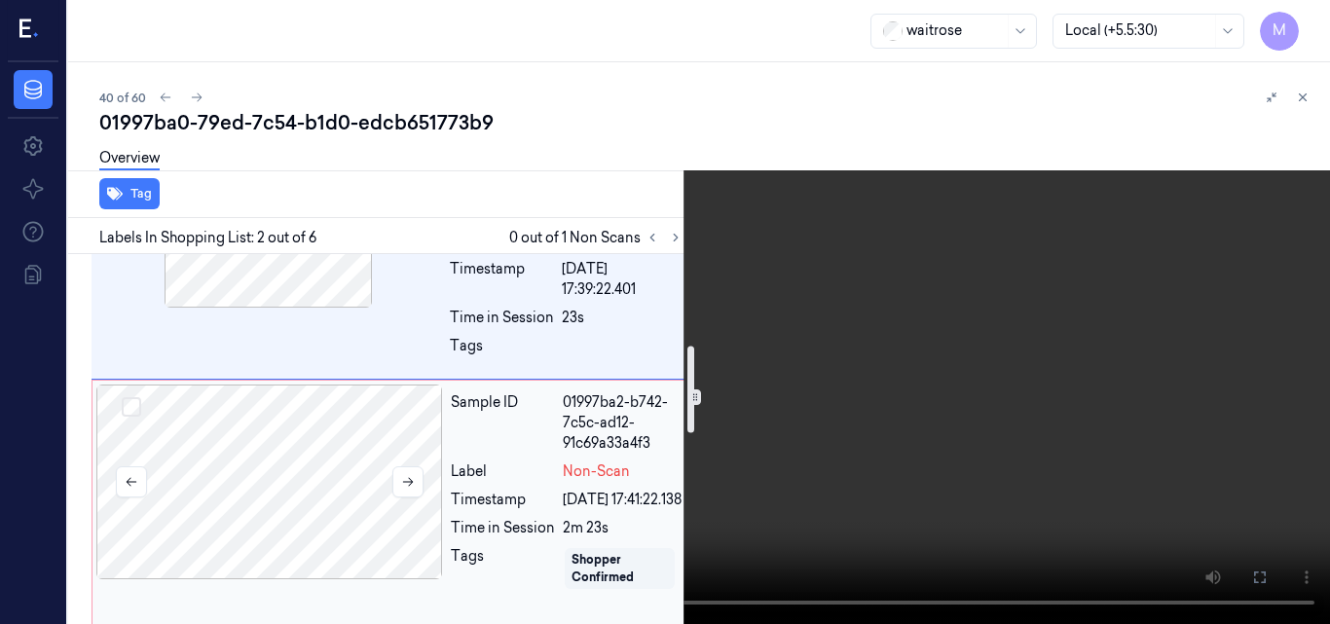
scroll to position [390, 0]
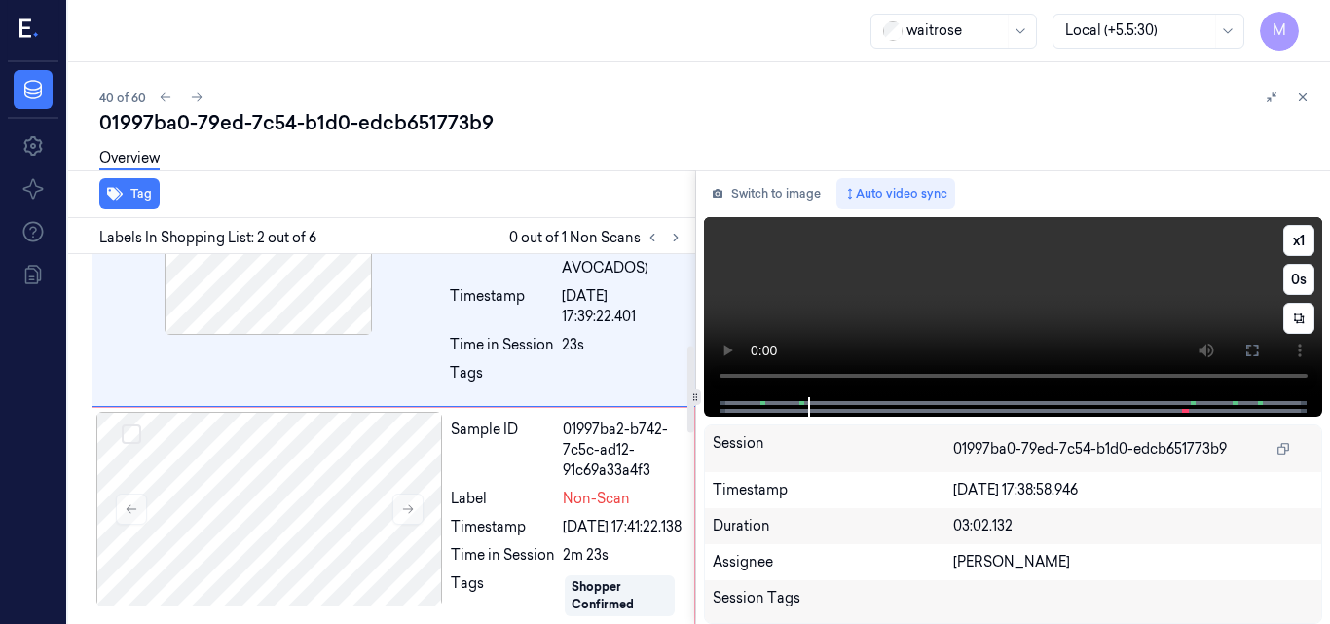
click at [1047, 305] on video at bounding box center [1013, 307] width 619 height 180
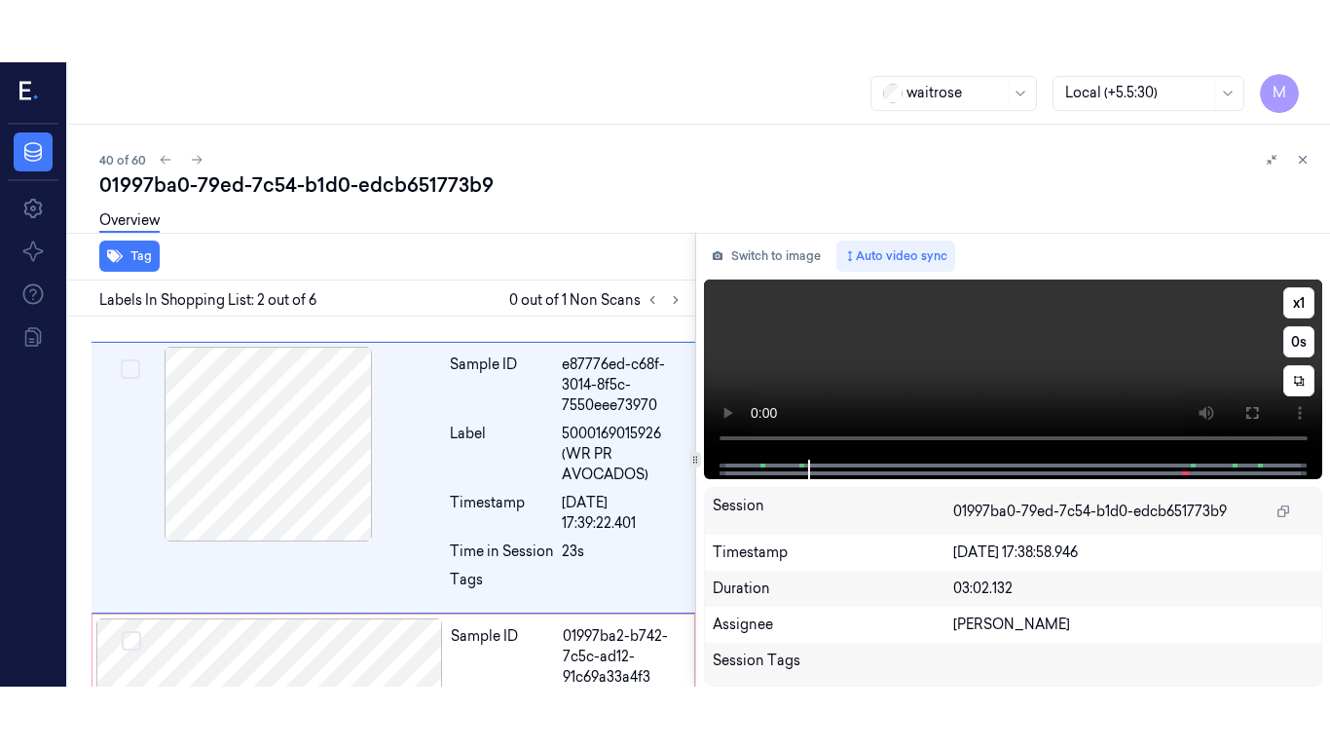
scroll to position [222, 0]
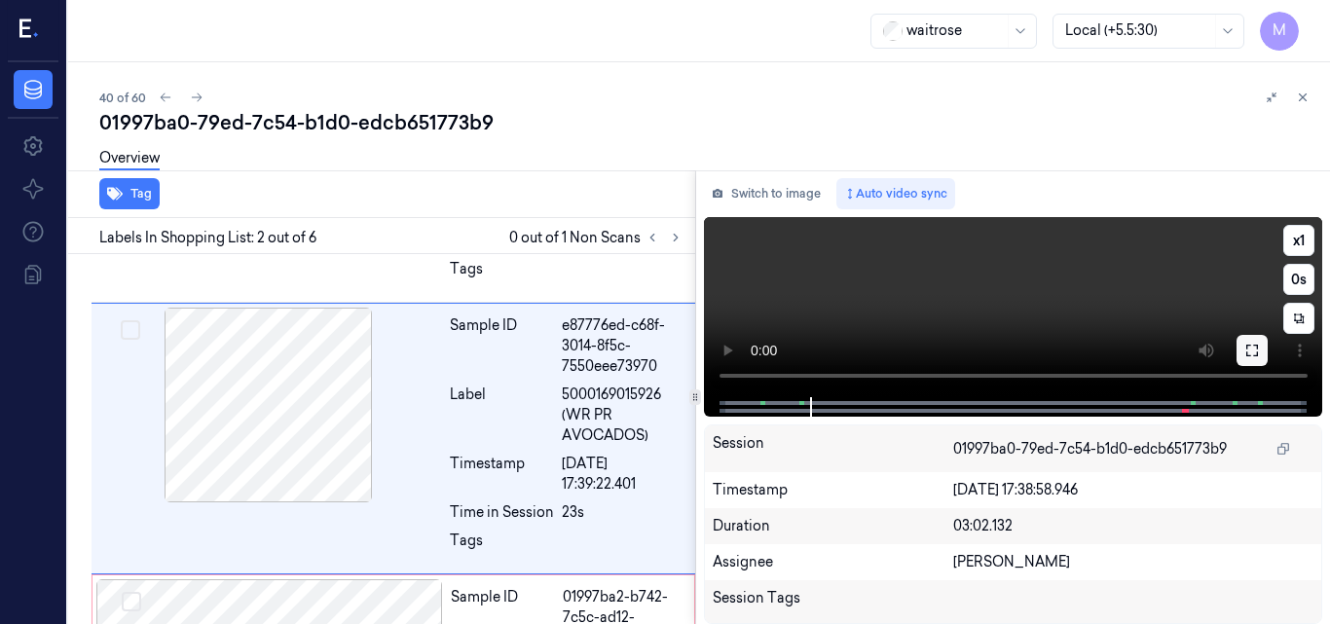
click at [1256, 345] on icon at bounding box center [1253, 351] width 16 height 16
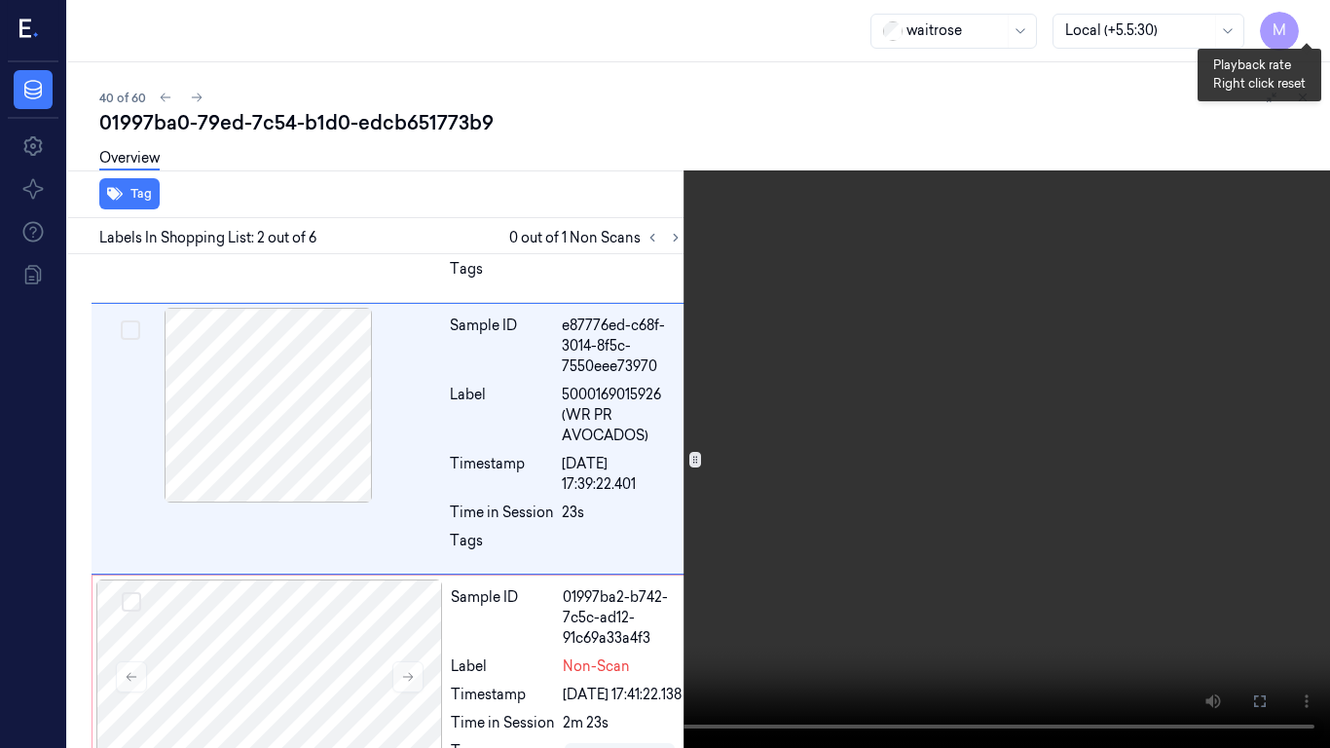
click at [1318, 23] on button "x 1" at bounding box center [1306, 23] width 31 height 31
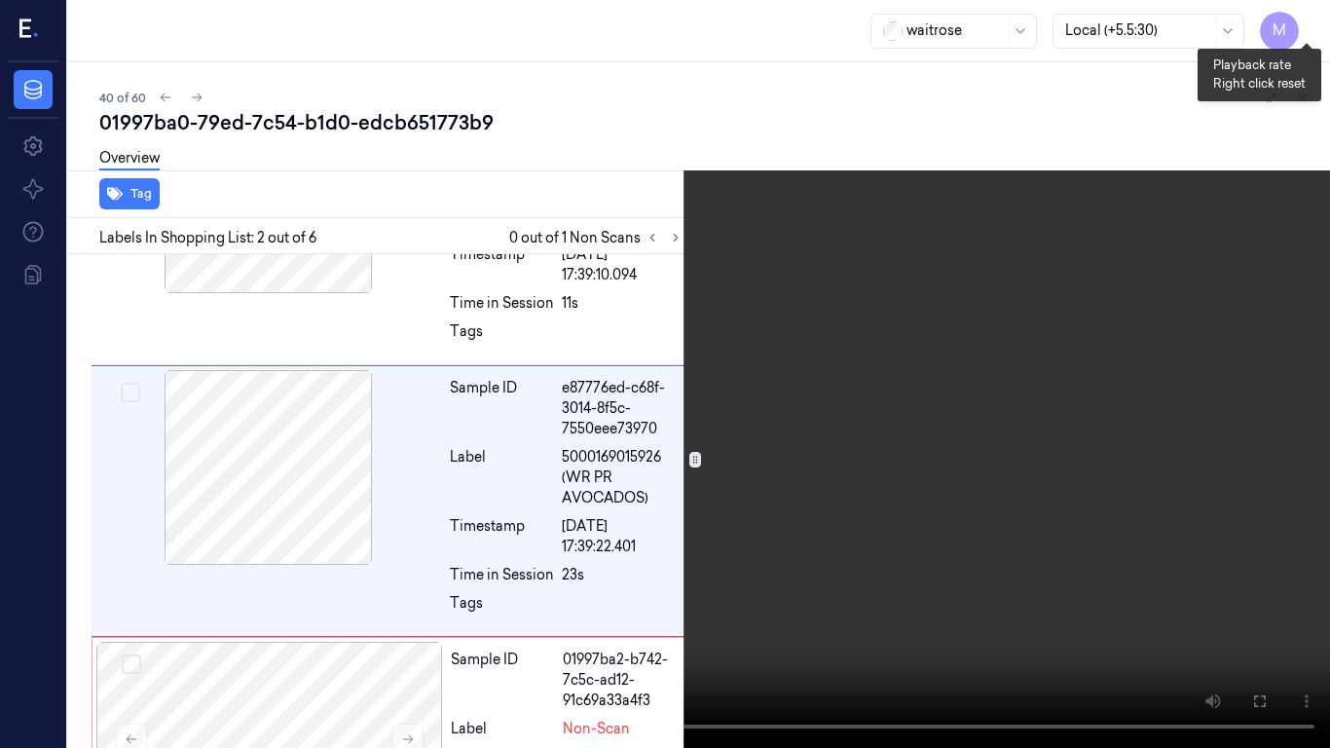
click at [1311, 28] on button "x 2" at bounding box center [1306, 23] width 31 height 31
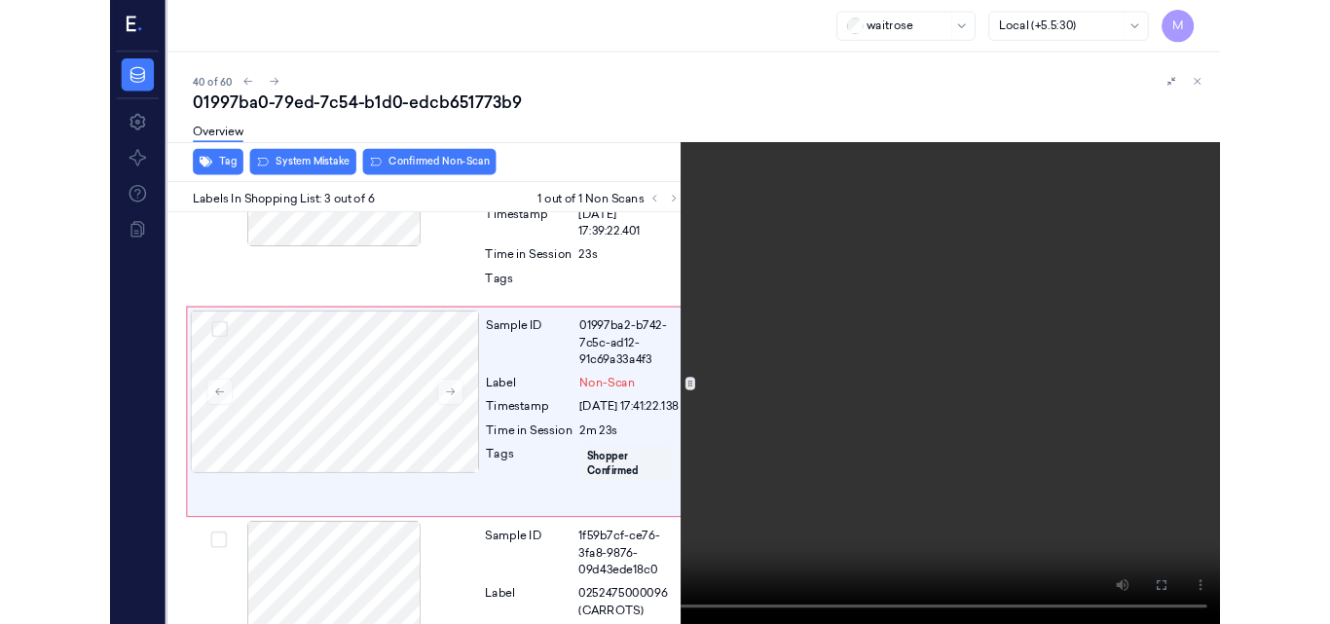
scroll to position [432, 0]
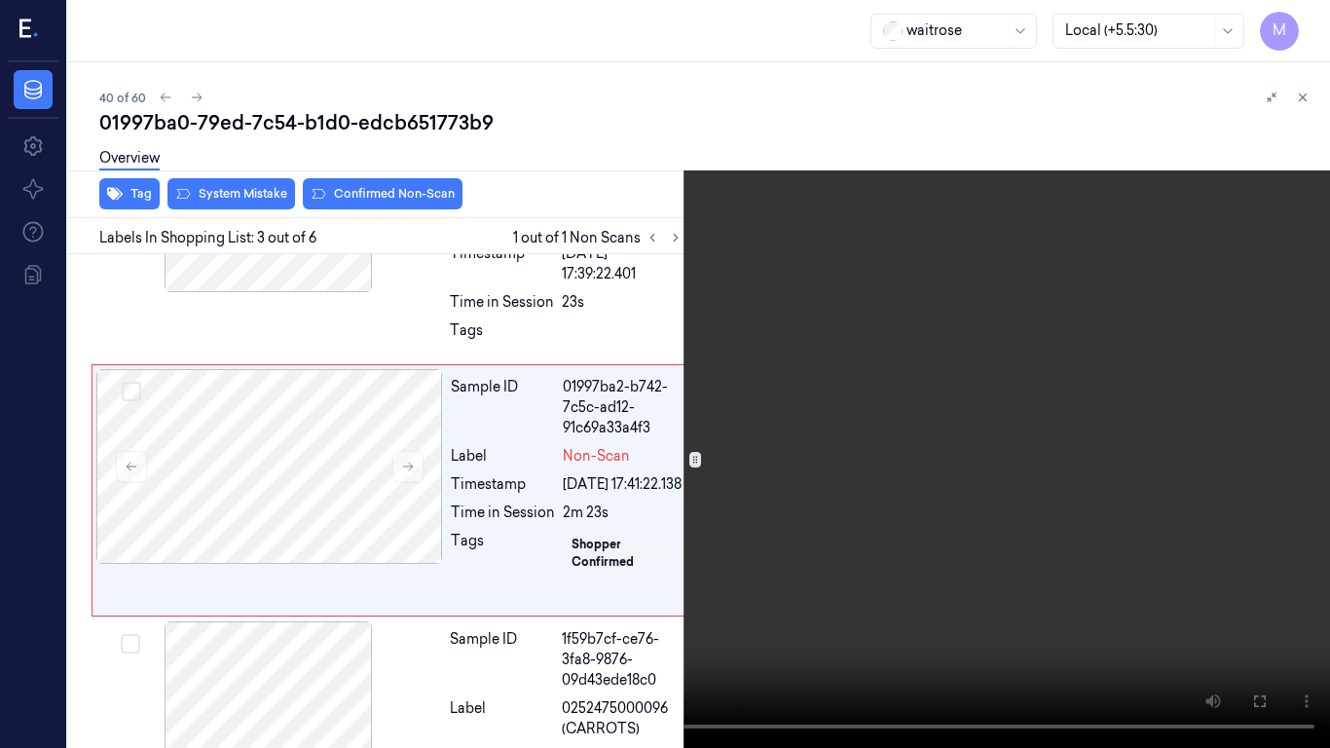
click at [641, 515] on video at bounding box center [665, 374] width 1330 height 748
click at [0, 0] on icon at bounding box center [0, 0] width 0 height 0
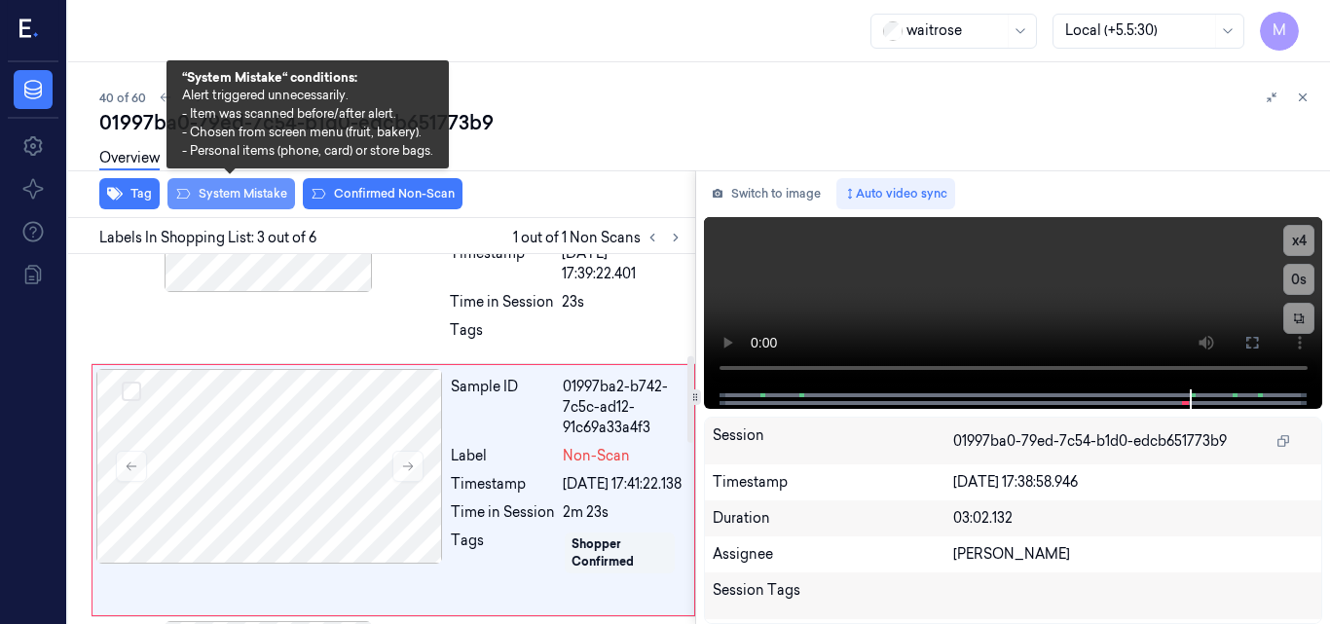
click at [260, 194] on button "System Mistake" at bounding box center [232, 193] width 128 height 31
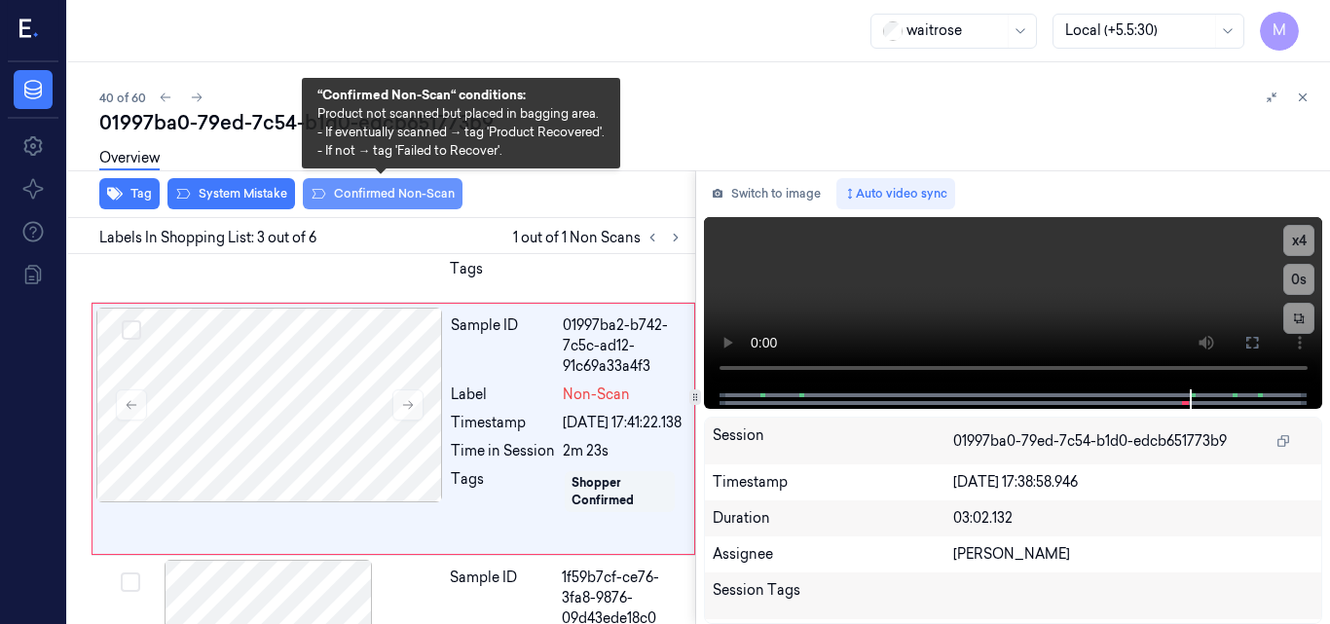
scroll to position [499, 0]
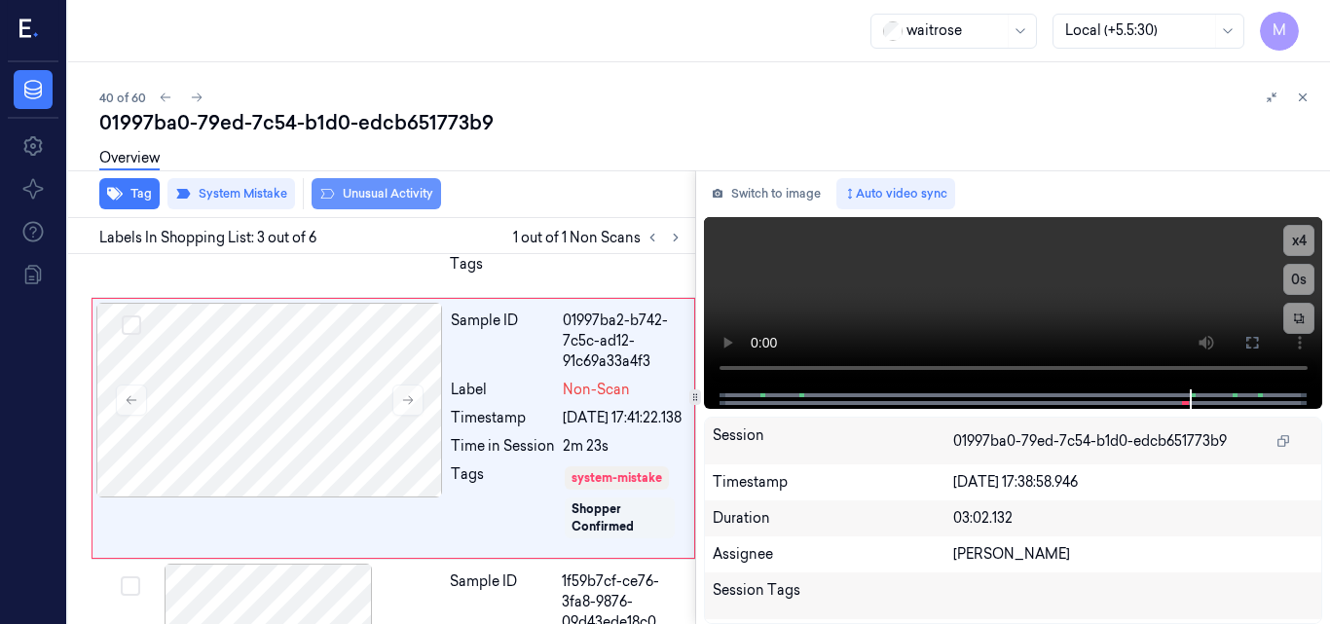
click at [390, 197] on button "Unusual Activity" at bounding box center [377, 193] width 130 height 31
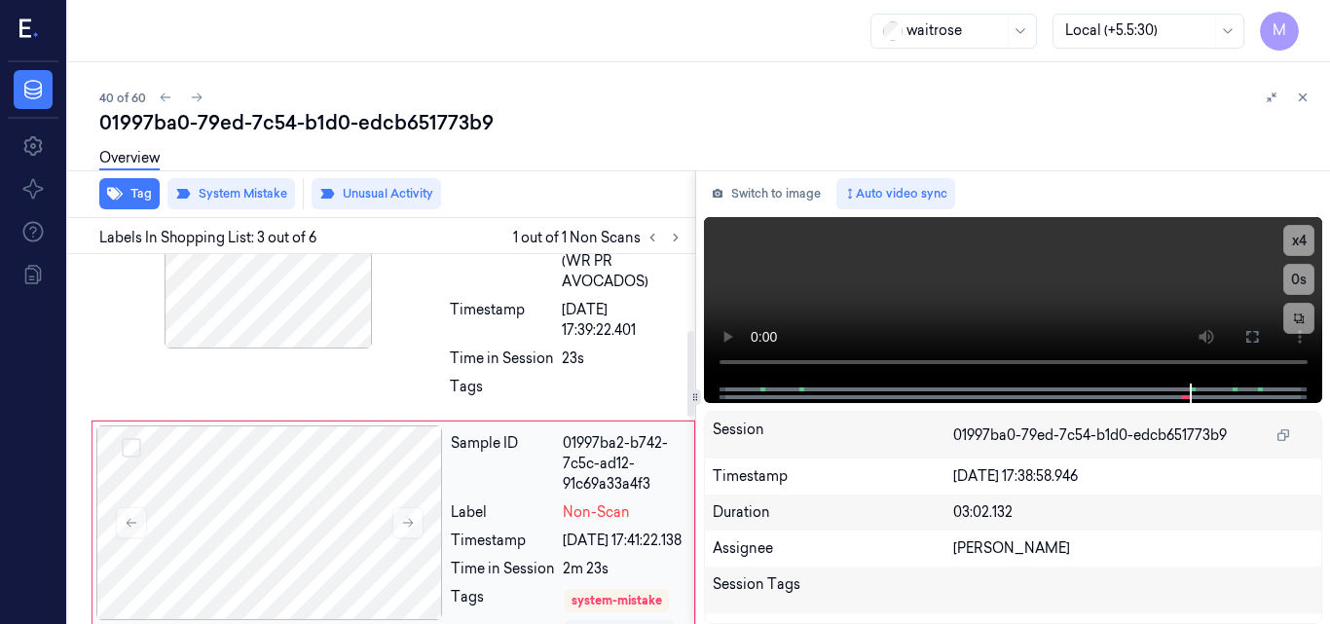
scroll to position [390, 0]
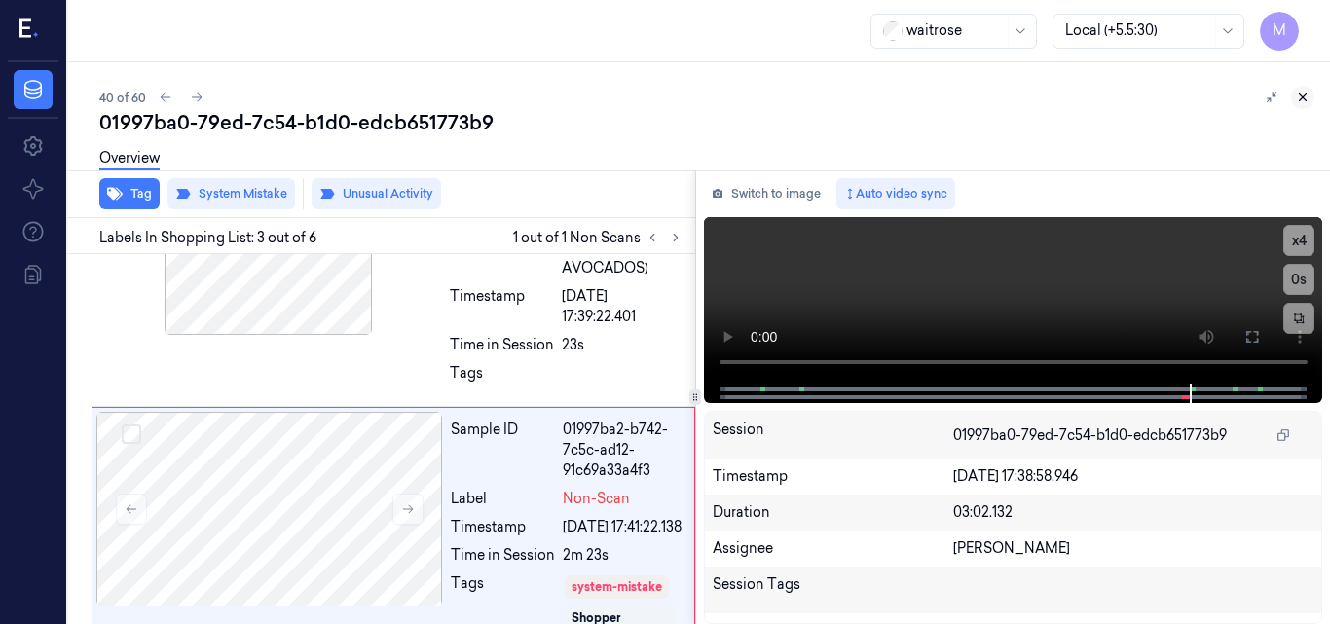
click at [1301, 94] on icon at bounding box center [1303, 98] width 14 height 14
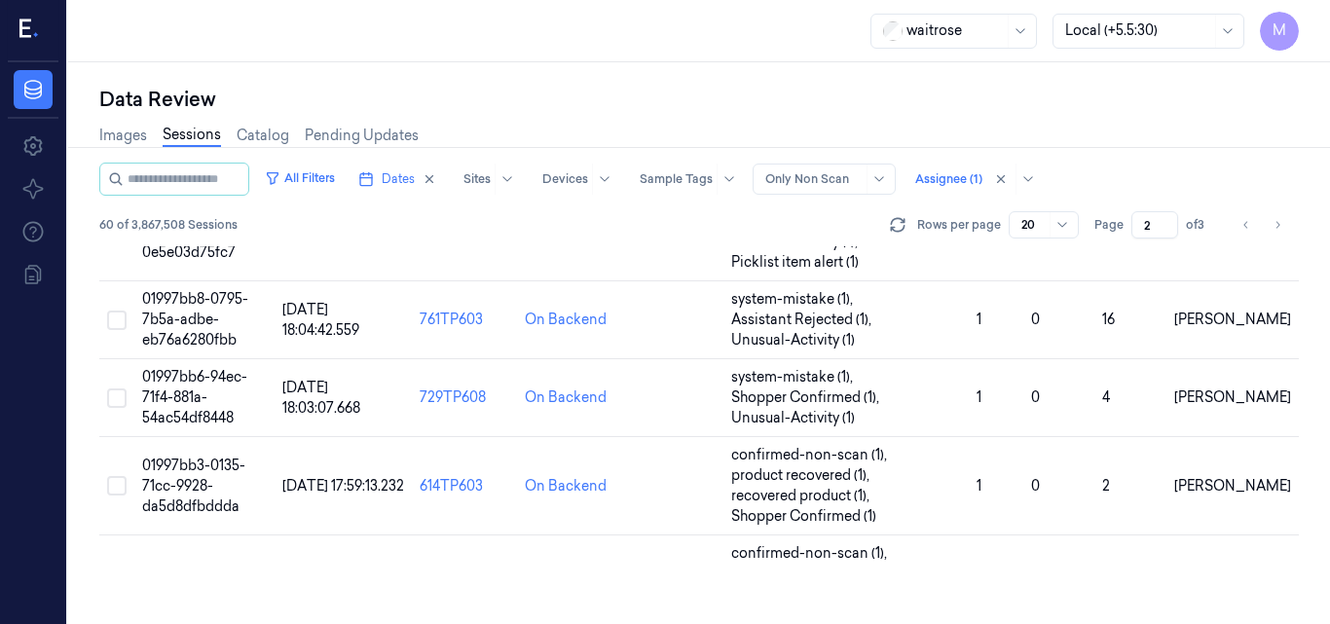
scroll to position [1524, 0]
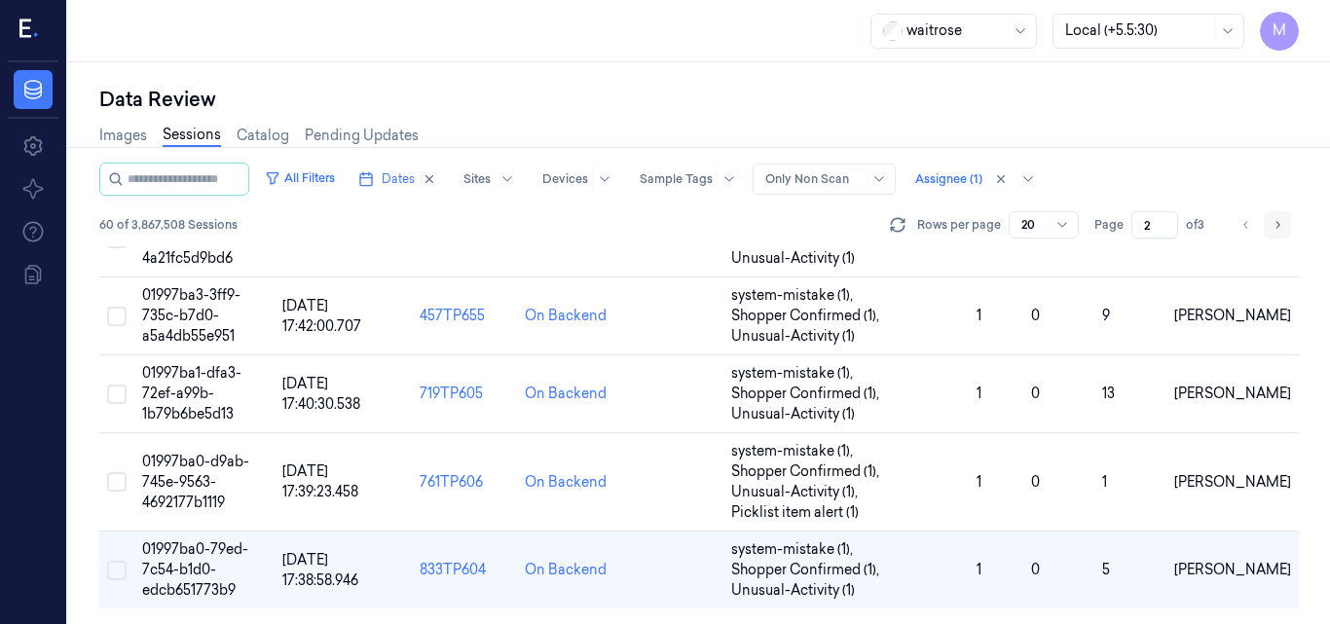
click at [1279, 223] on icon "Go to next page" at bounding box center [1278, 225] width 12 height 16
type input "3"
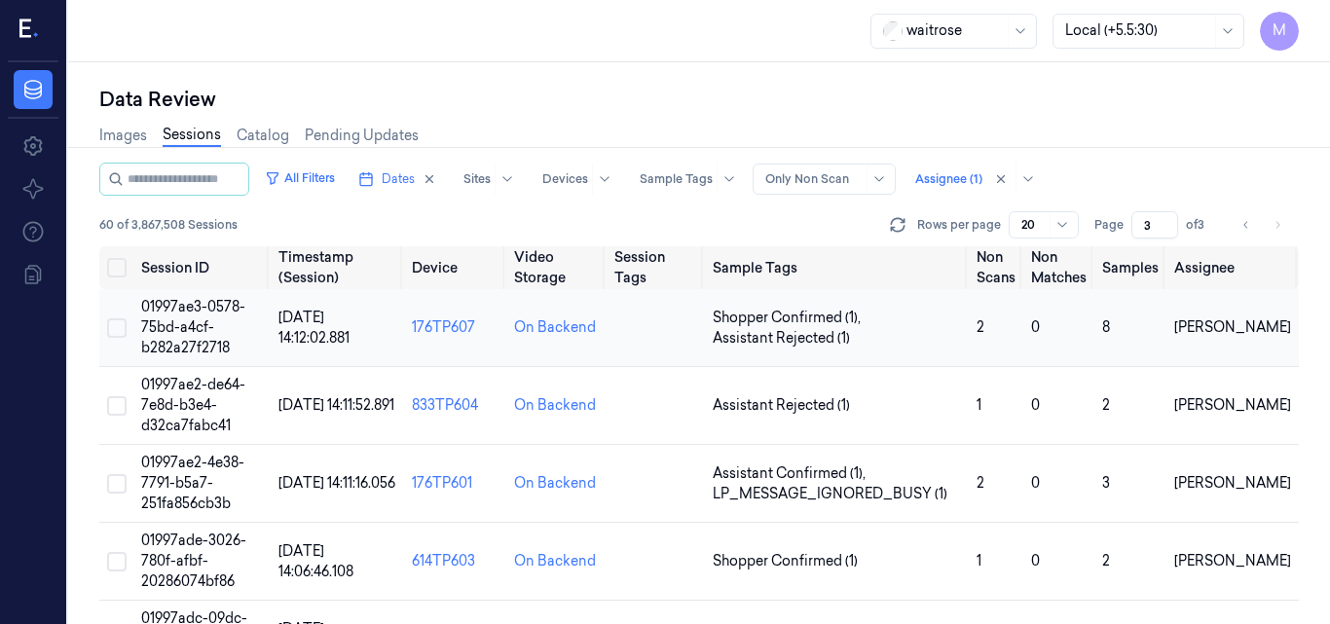
click at [194, 316] on td "01997ae3-0578-75bd-a4cf-b282a27f2718" at bounding box center [201, 328] width 137 height 78
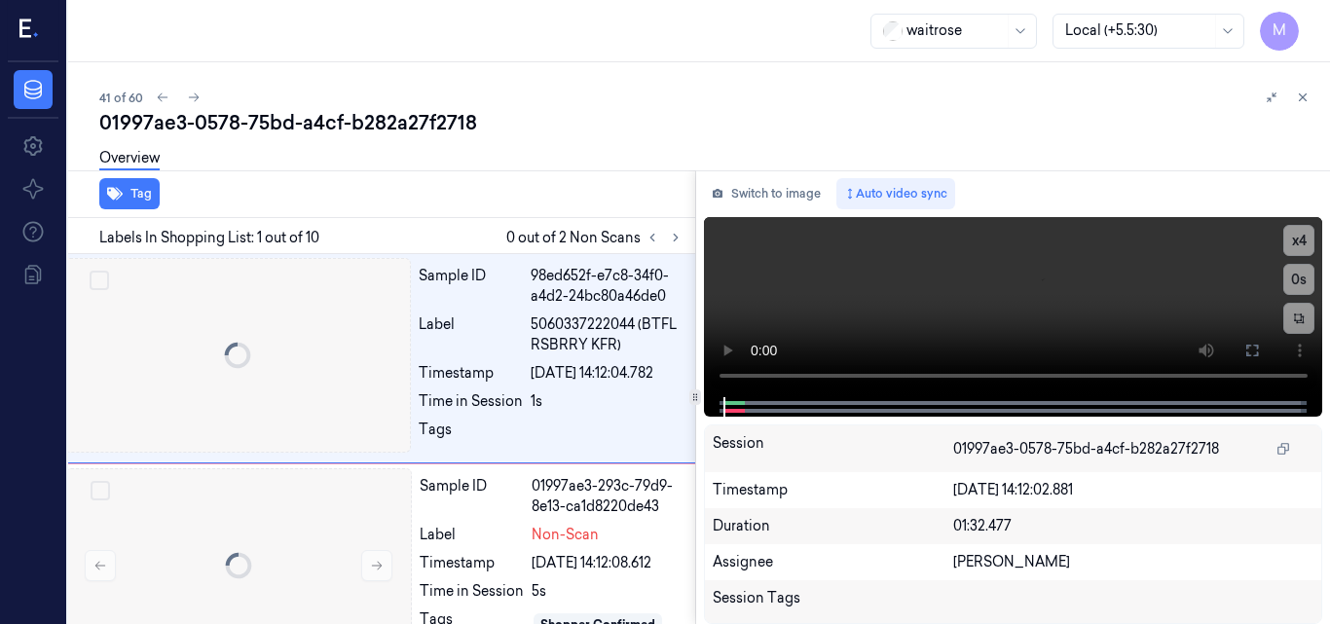
scroll to position [0, 3]
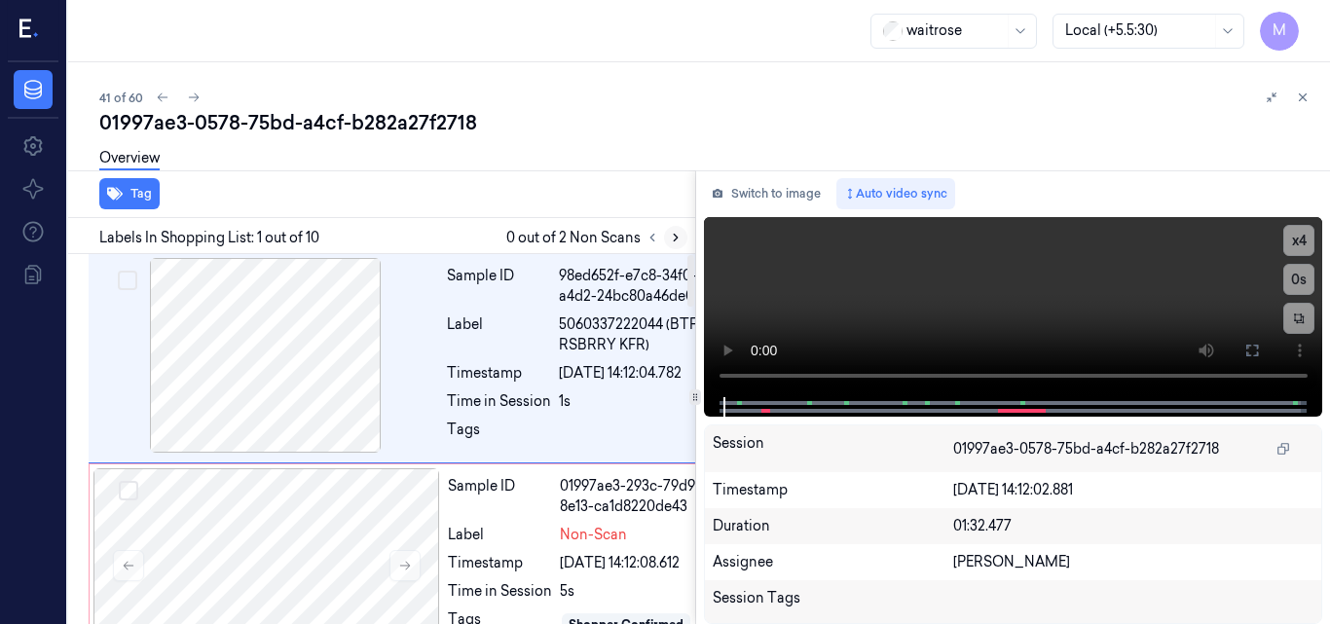
click at [672, 238] on icon at bounding box center [676, 238] width 14 height 14
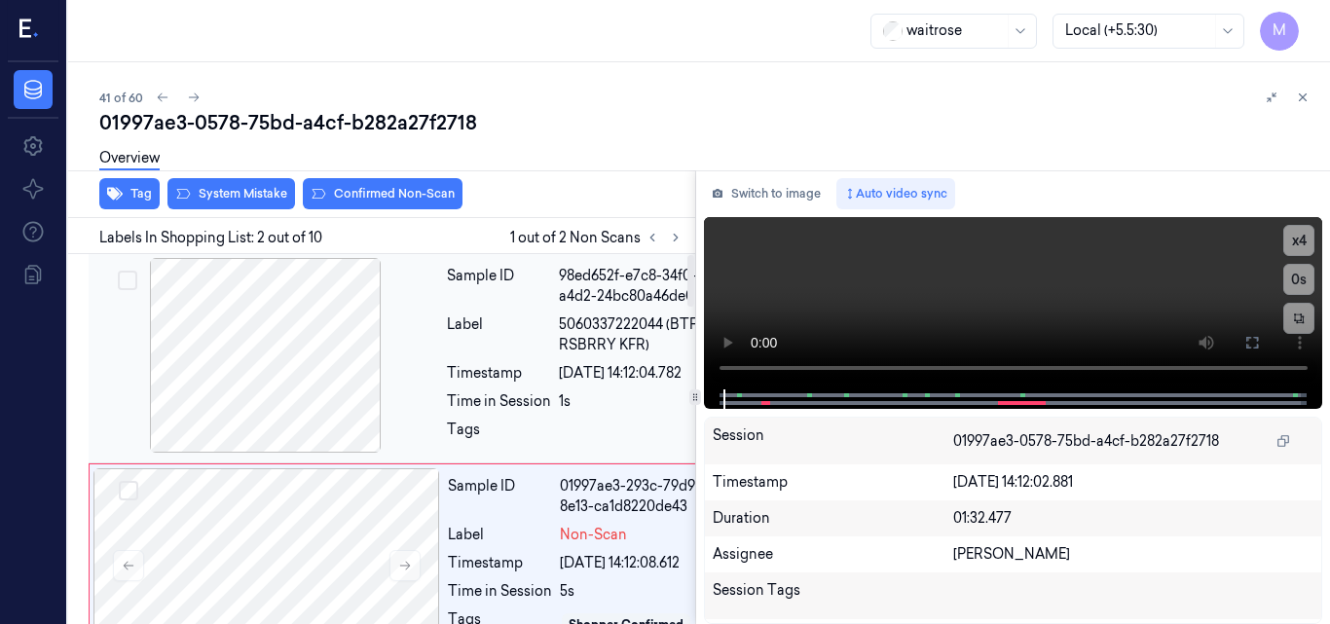
click at [314, 340] on div at bounding box center [266, 355] width 347 height 195
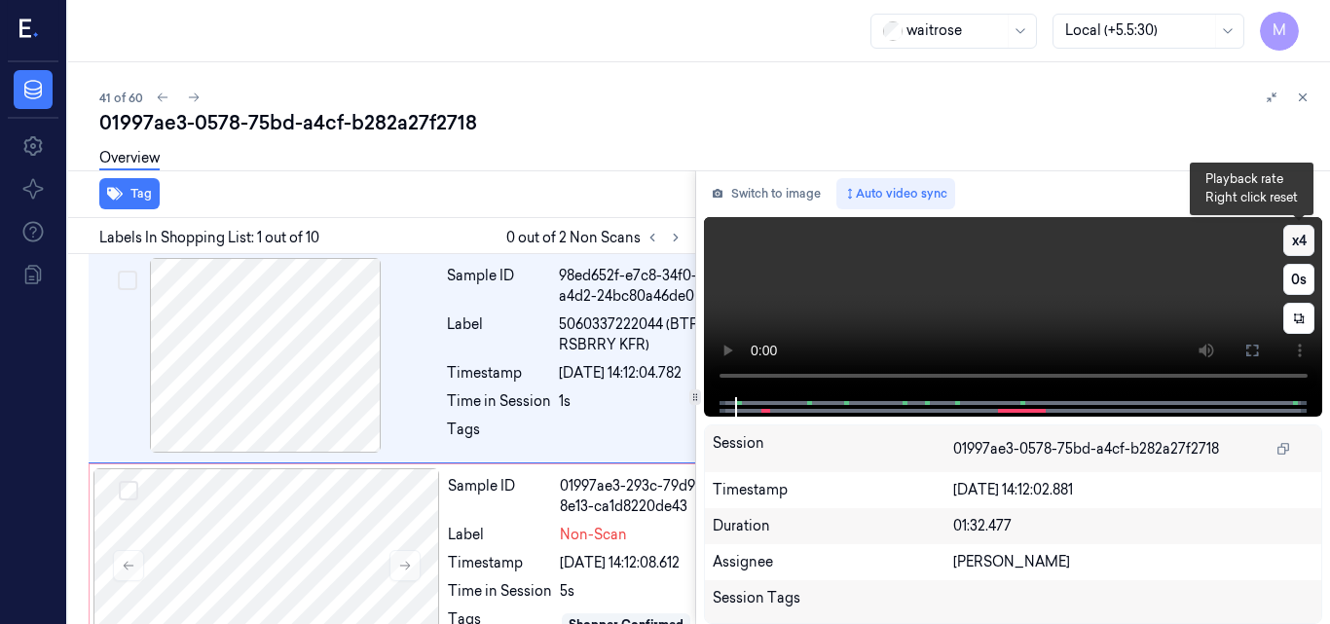
click at [1302, 242] on button "x 4" at bounding box center [1299, 240] width 31 height 31
click at [1044, 271] on video at bounding box center [1013, 307] width 619 height 180
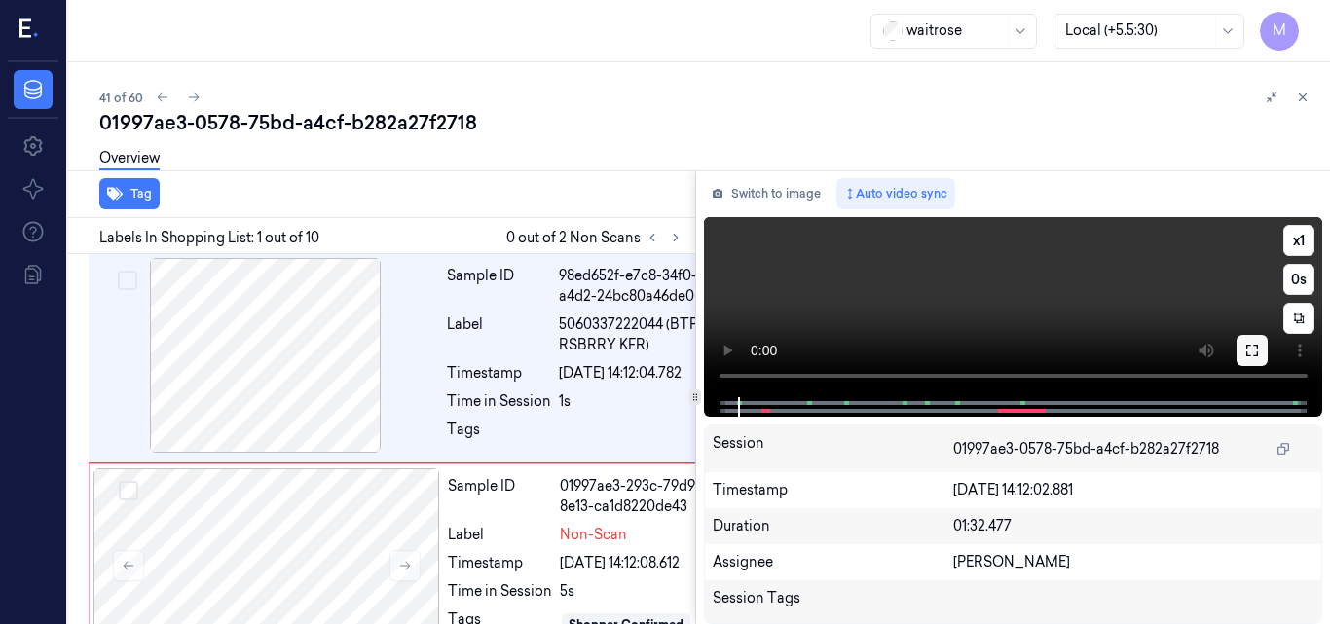
click at [1254, 350] on icon at bounding box center [1253, 351] width 16 height 16
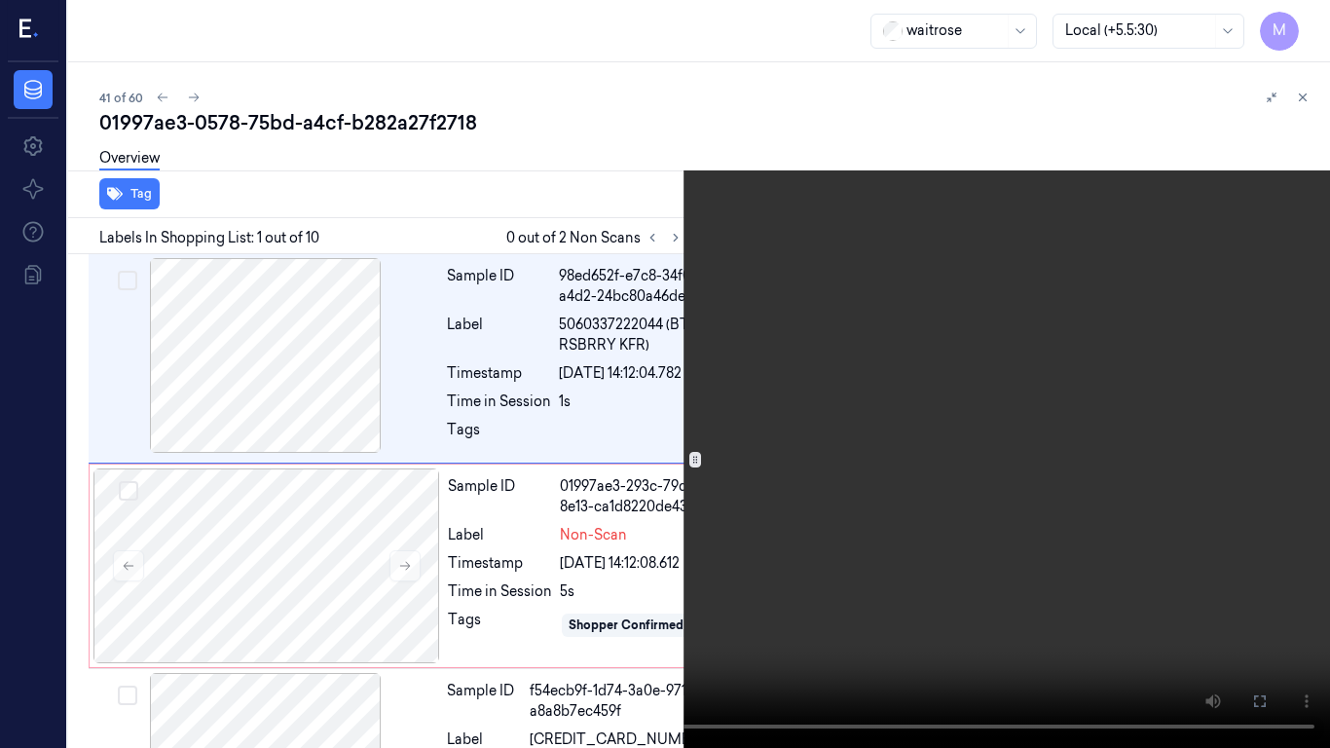
click at [936, 480] on video at bounding box center [665, 374] width 1330 height 748
click at [868, 466] on video at bounding box center [665, 374] width 1330 height 748
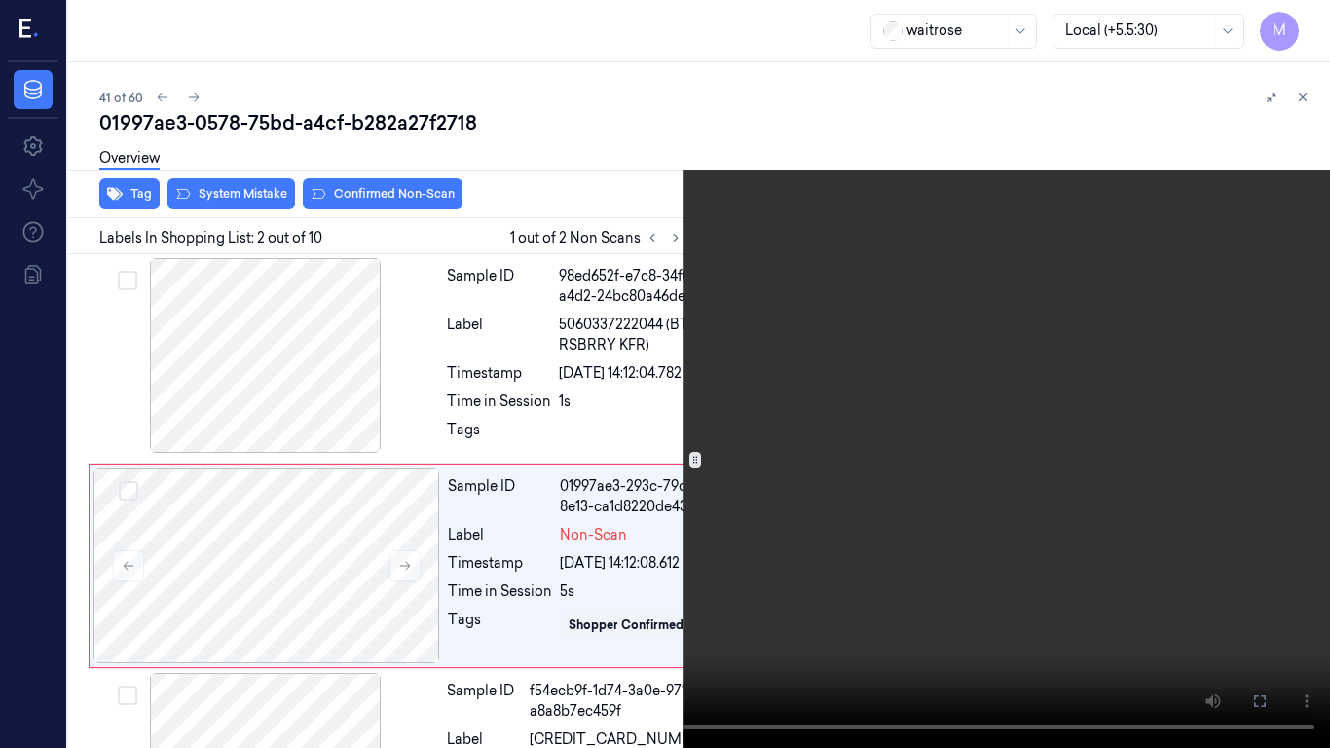
click at [868, 466] on video at bounding box center [665, 374] width 1330 height 748
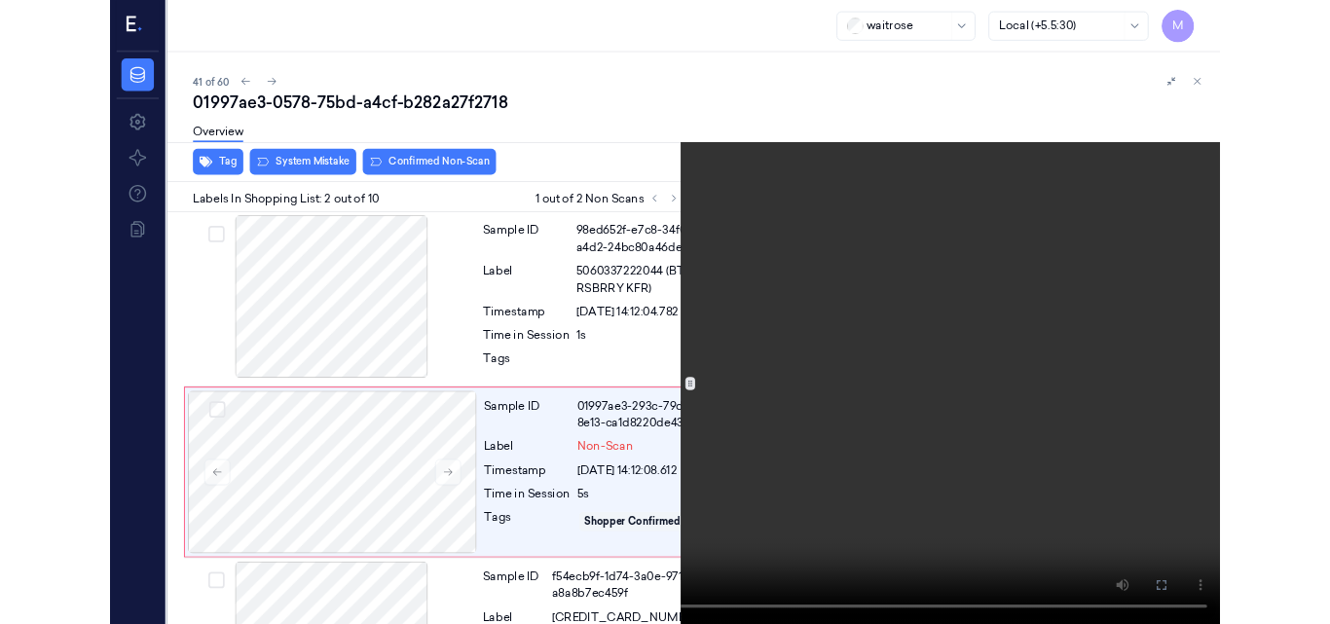
scroll to position [161, 3]
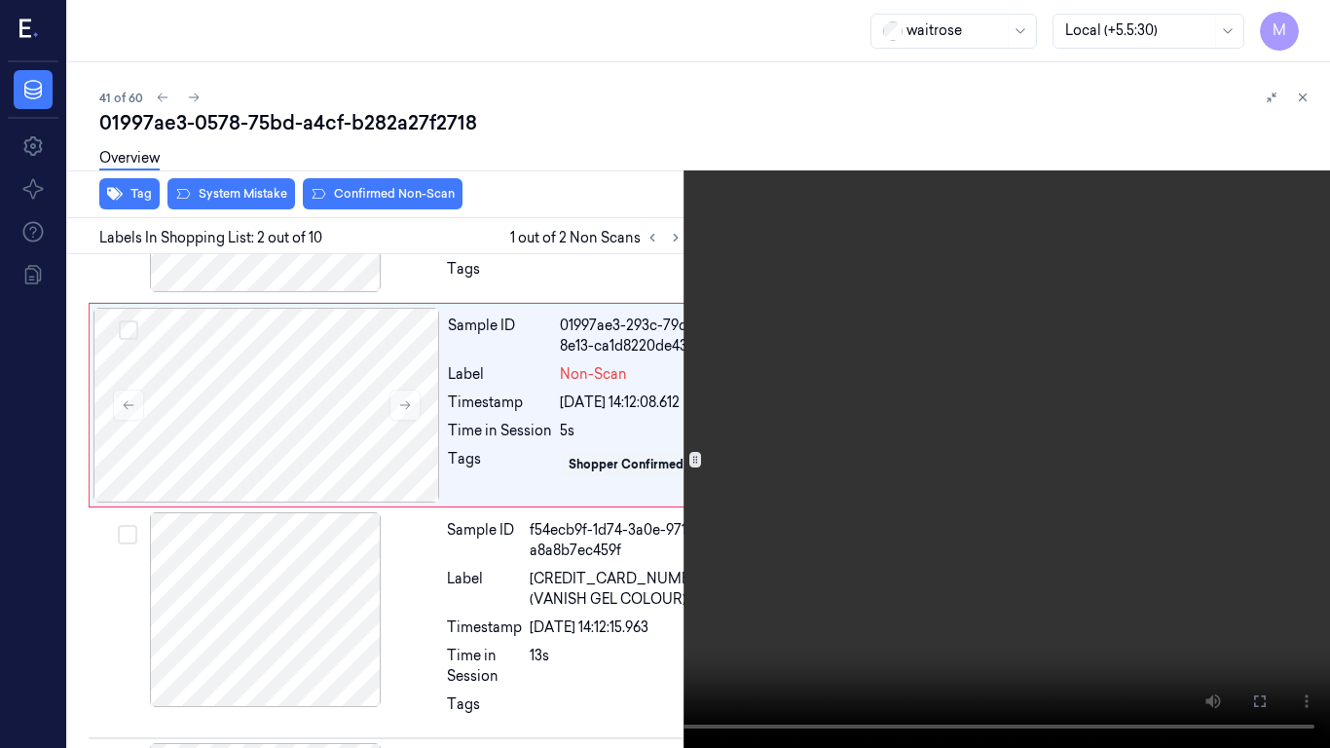
click at [866, 464] on video at bounding box center [665, 374] width 1330 height 748
click at [820, 408] on video at bounding box center [665, 374] width 1330 height 748
click at [875, 367] on video at bounding box center [665, 374] width 1330 height 748
click at [728, 374] on video at bounding box center [665, 374] width 1330 height 748
click at [0, 0] on icon at bounding box center [0, 0] width 0 height 0
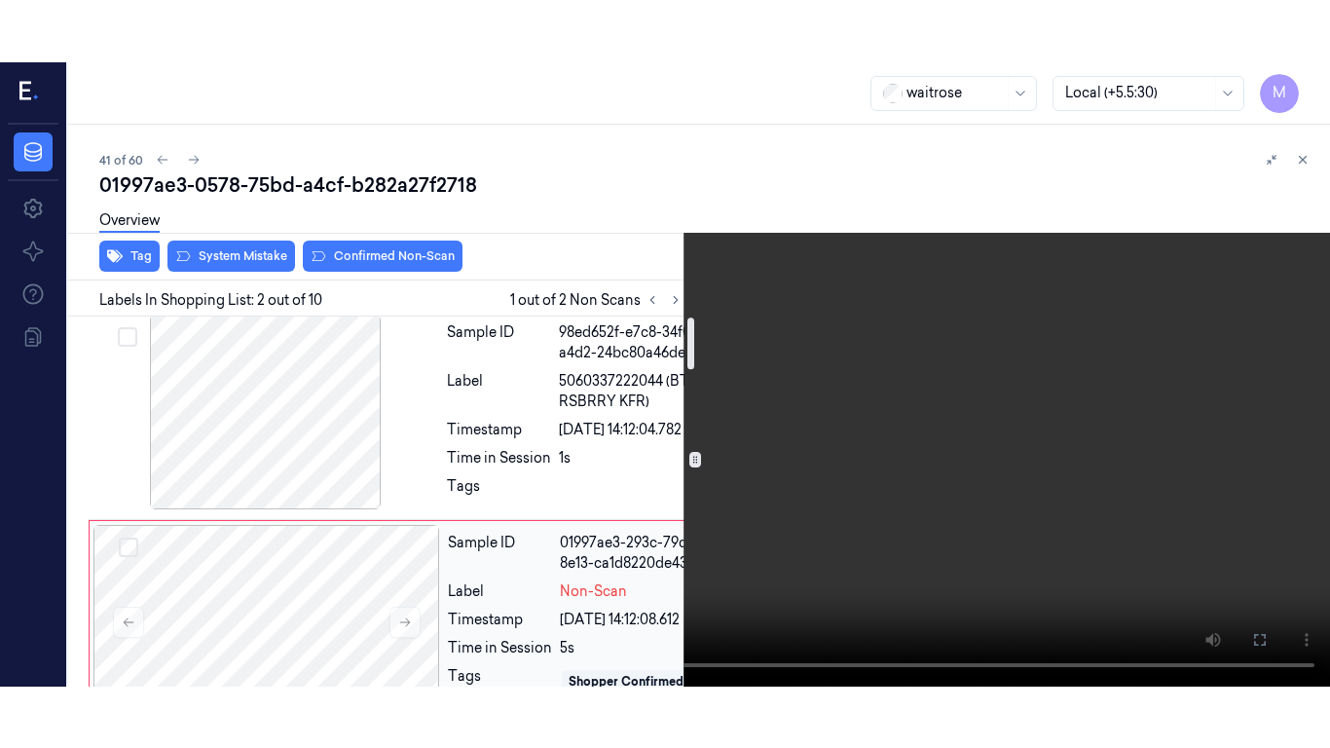
scroll to position [0, 3]
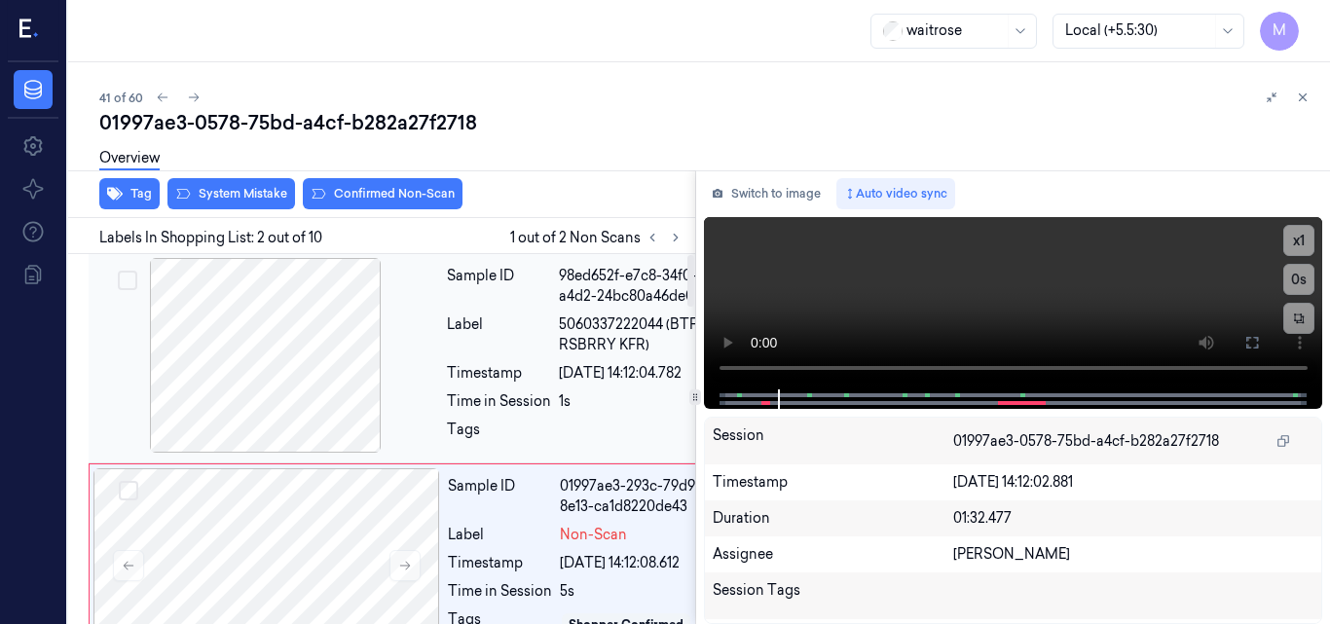
click at [263, 356] on div at bounding box center [266, 355] width 347 height 195
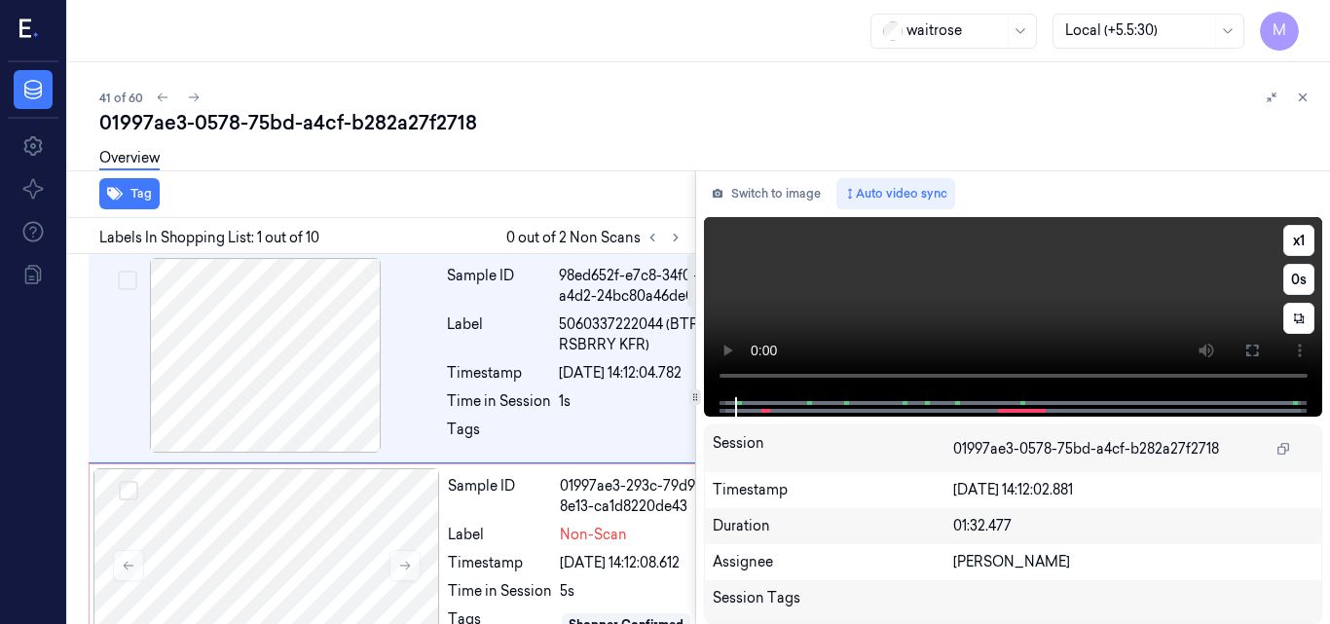
click at [1043, 308] on video at bounding box center [1013, 307] width 619 height 180
click at [1251, 345] on icon at bounding box center [1253, 351] width 16 height 16
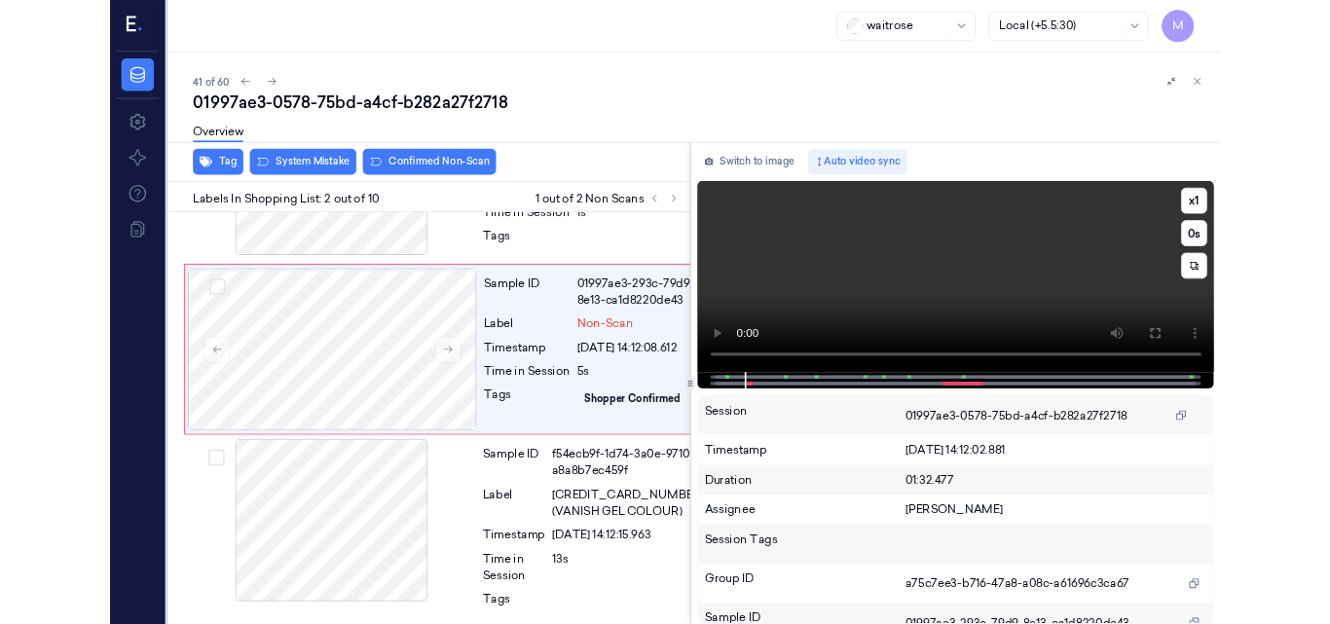
scroll to position [161, 3]
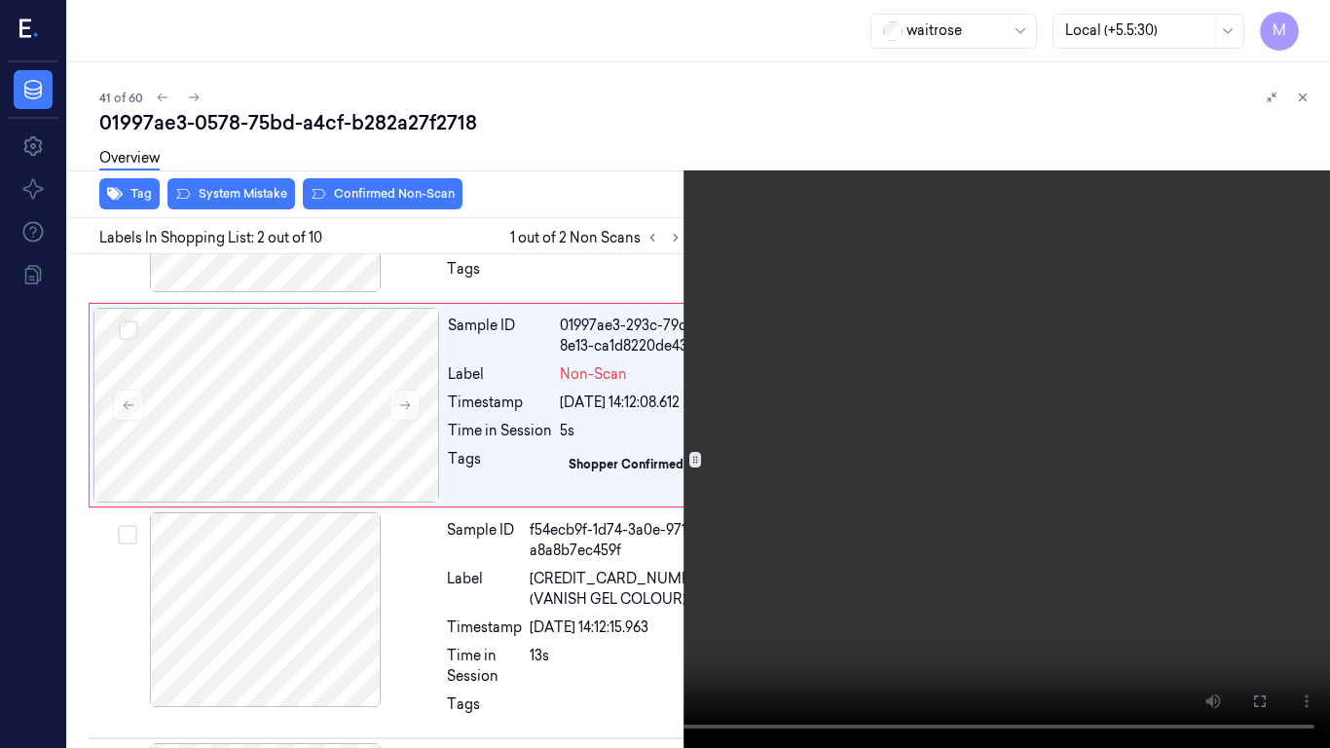
click at [878, 504] on video at bounding box center [665, 374] width 1330 height 748
click at [872, 505] on video at bounding box center [665, 374] width 1330 height 748
click at [826, 440] on video at bounding box center [665, 374] width 1330 height 748
click at [0, 0] on icon at bounding box center [0, 0] width 0 height 0
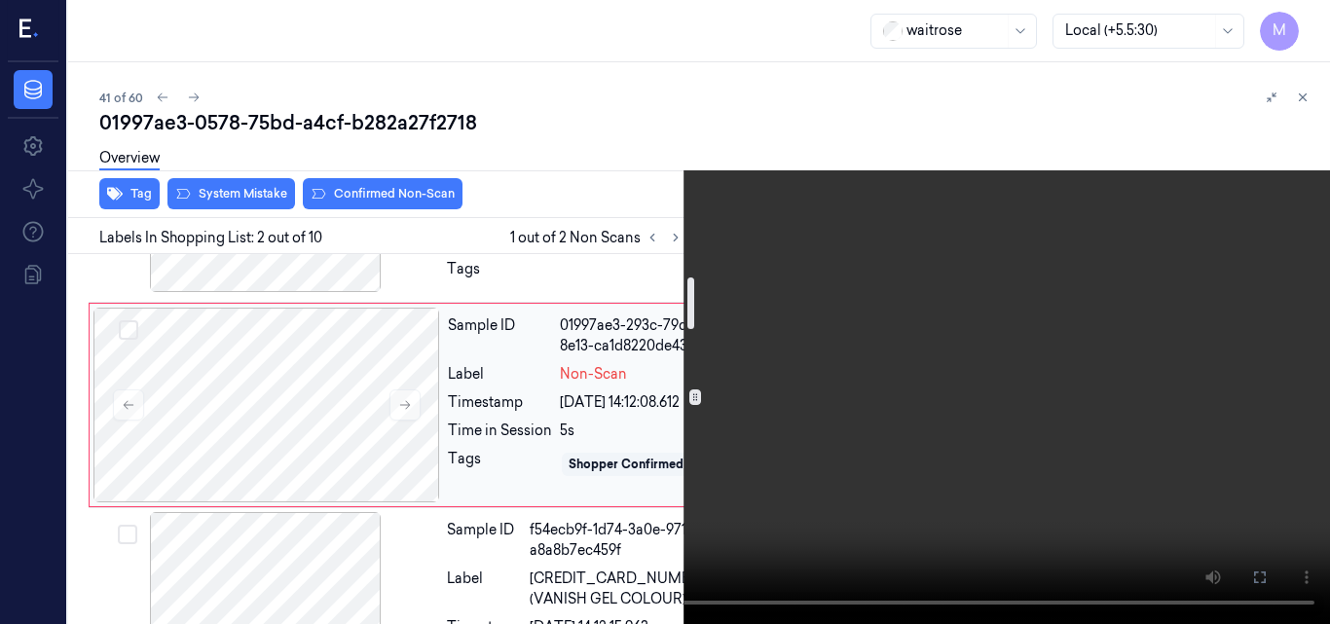
scroll to position [63, 3]
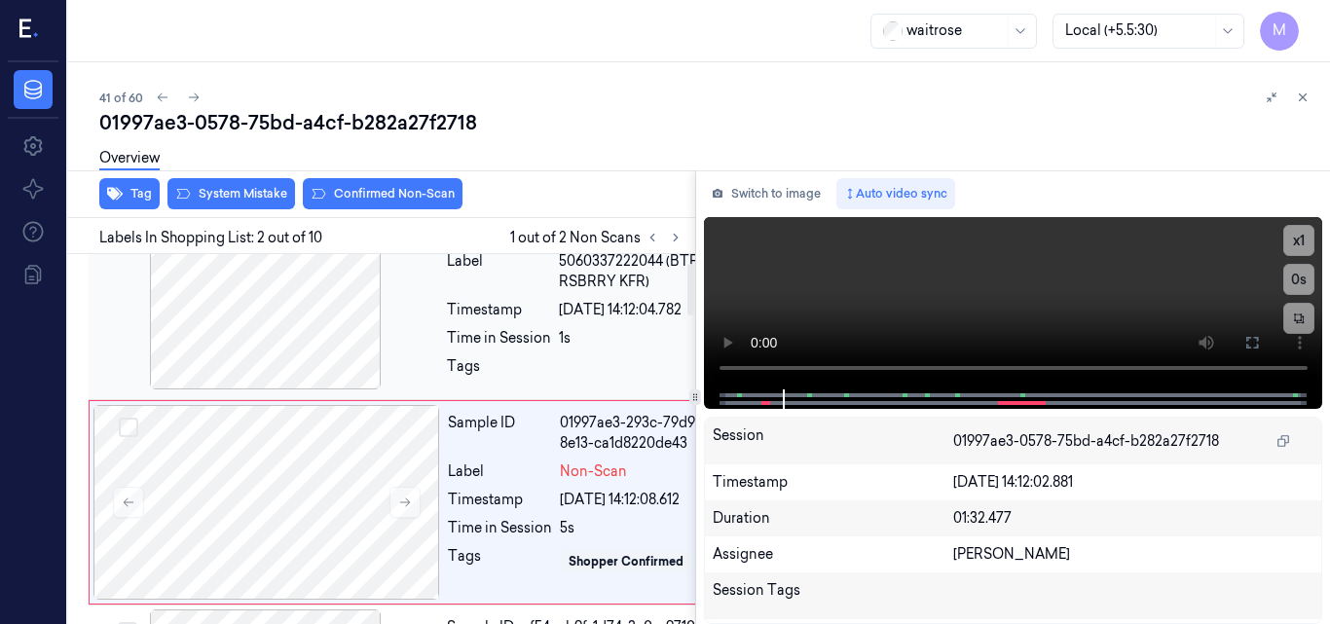
click at [308, 346] on div at bounding box center [266, 292] width 347 height 195
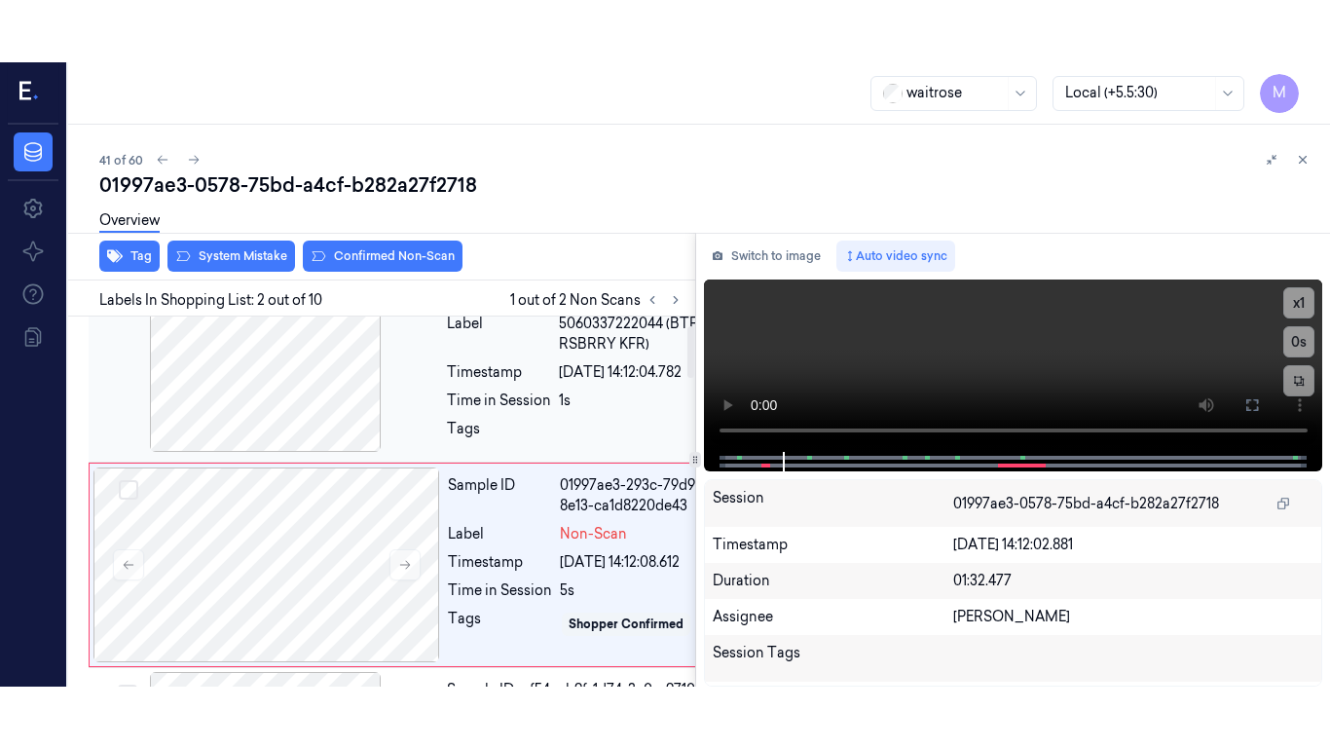
scroll to position [0, 3]
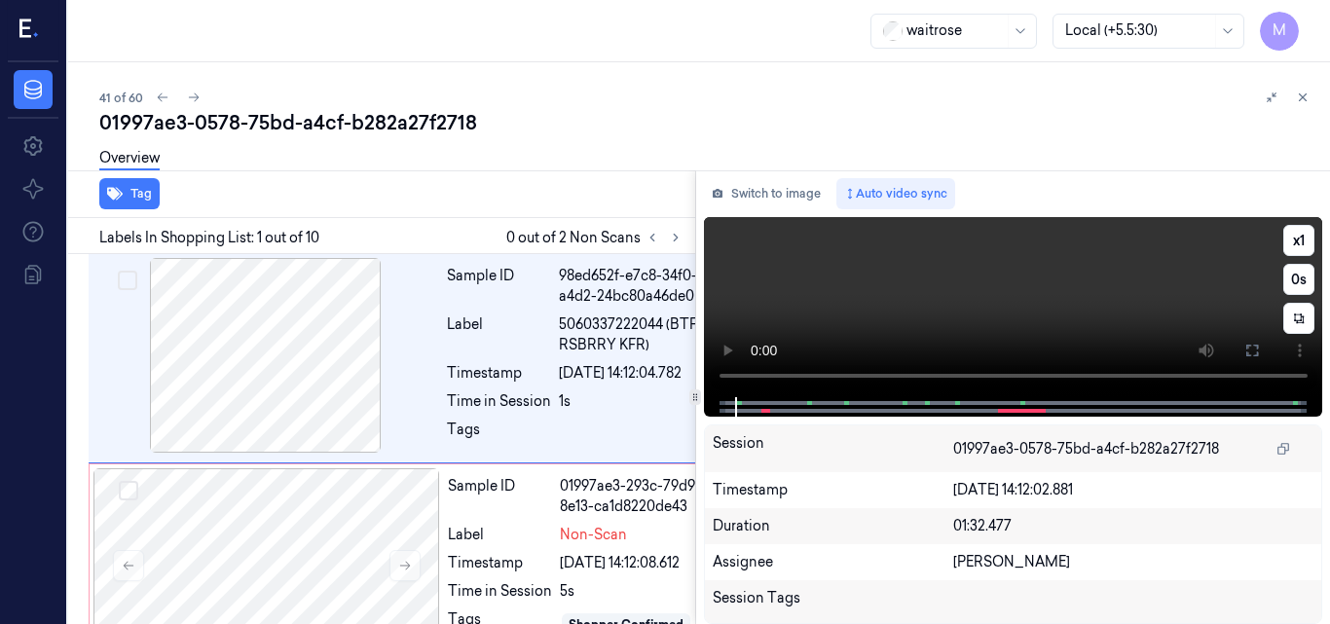
click at [1043, 299] on video at bounding box center [1013, 307] width 619 height 180
click at [1254, 358] on icon at bounding box center [1253, 351] width 16 height 16
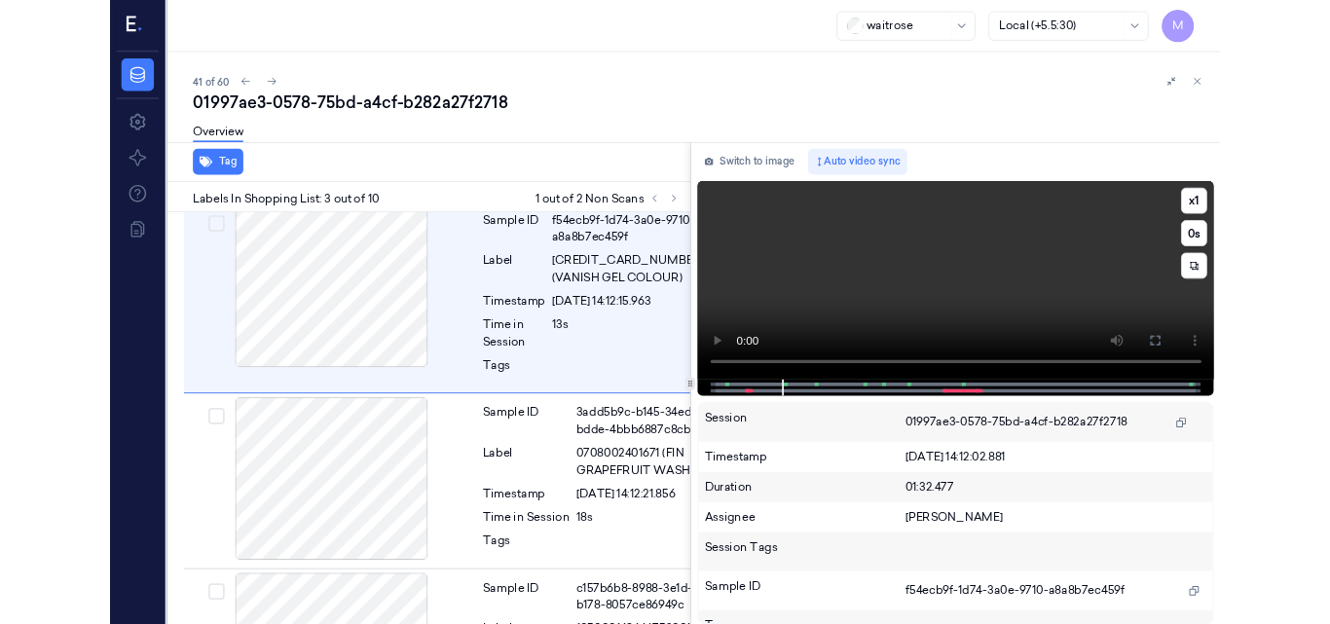
scroll to position [432, 3]
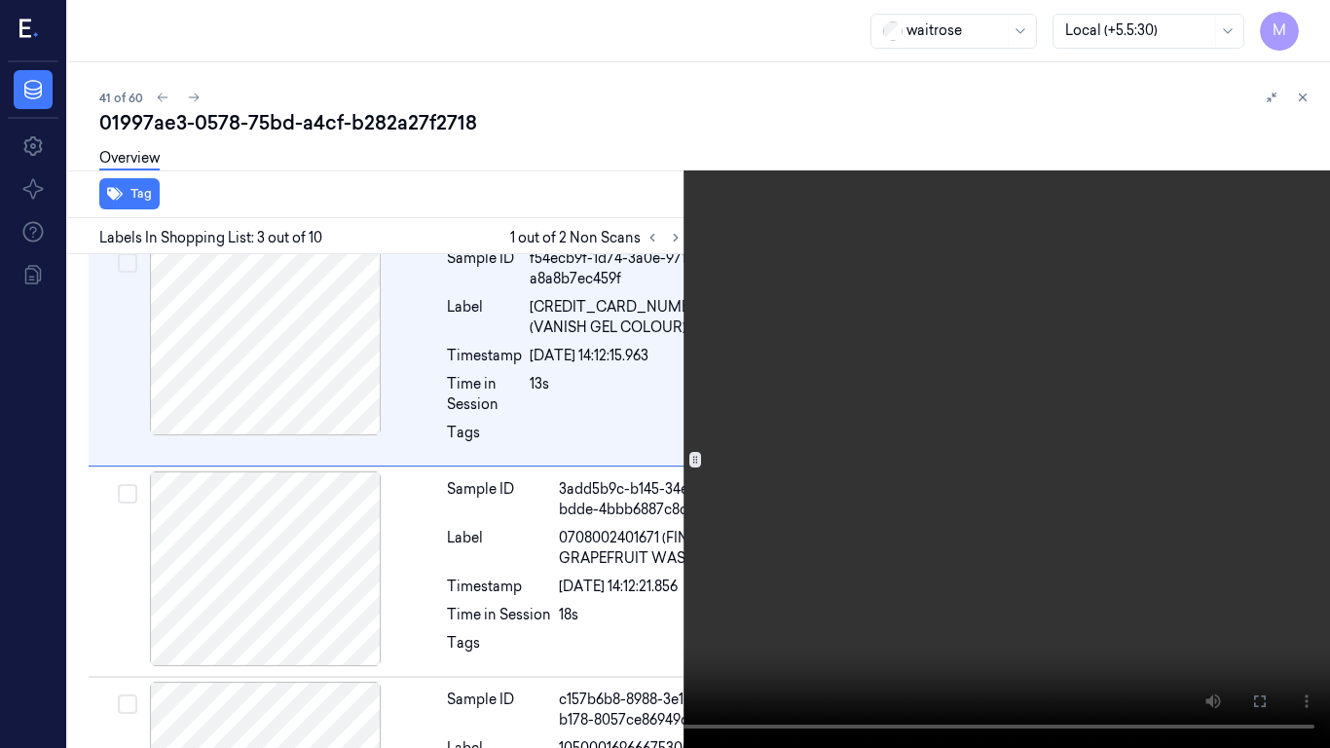
click at [728, 374] on video at bounding box center [665, 374] width 1330 height 748
click at [0, 0] on icon at bounding box center [0, 0] width 0 height 0
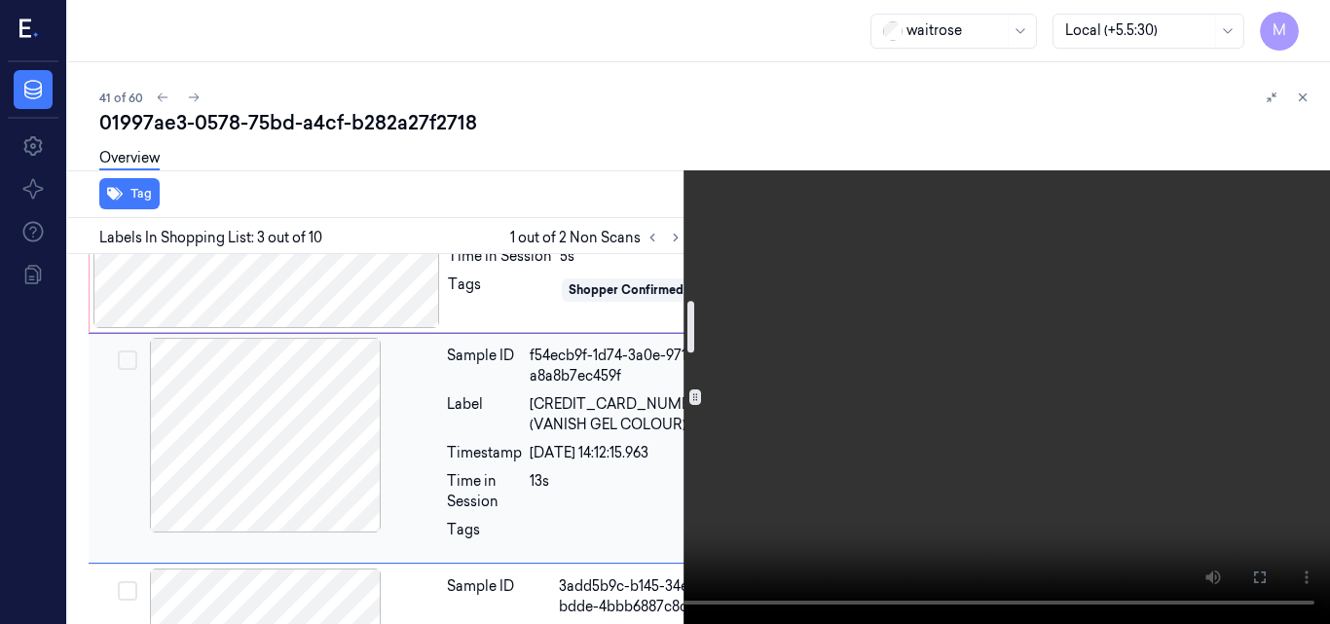
scroll to position [238, 3]
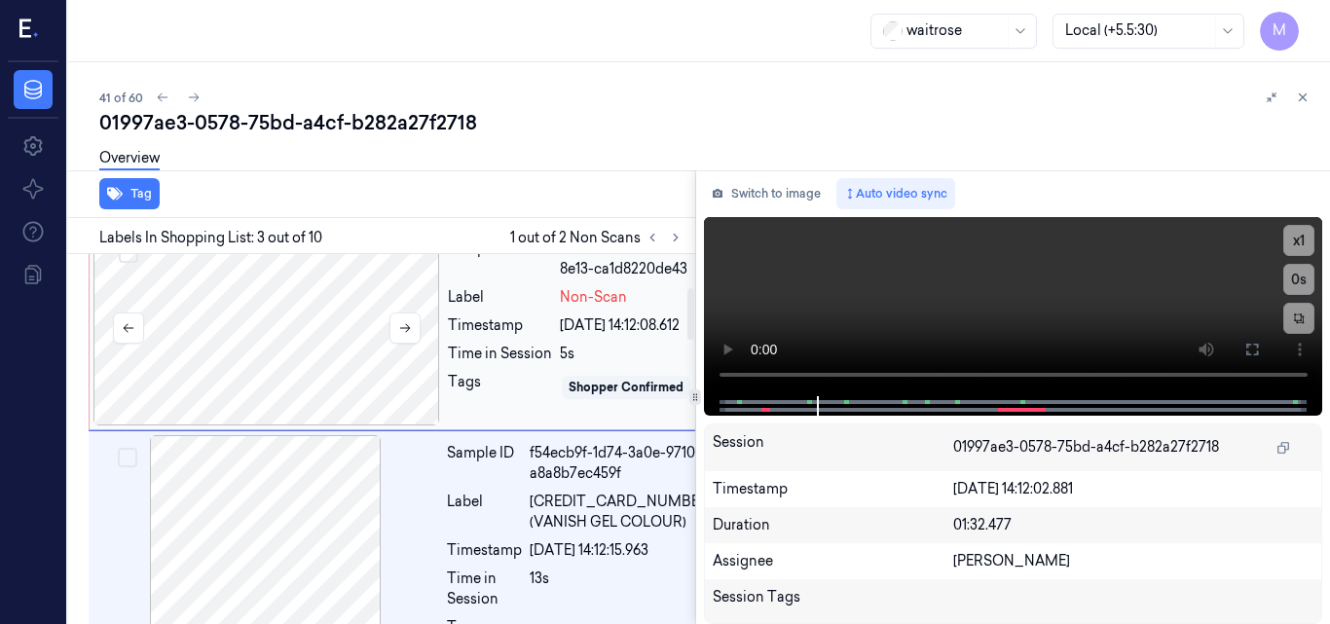
click at [344, 378] on div at bounding box center [266, 328] width 347 height 195
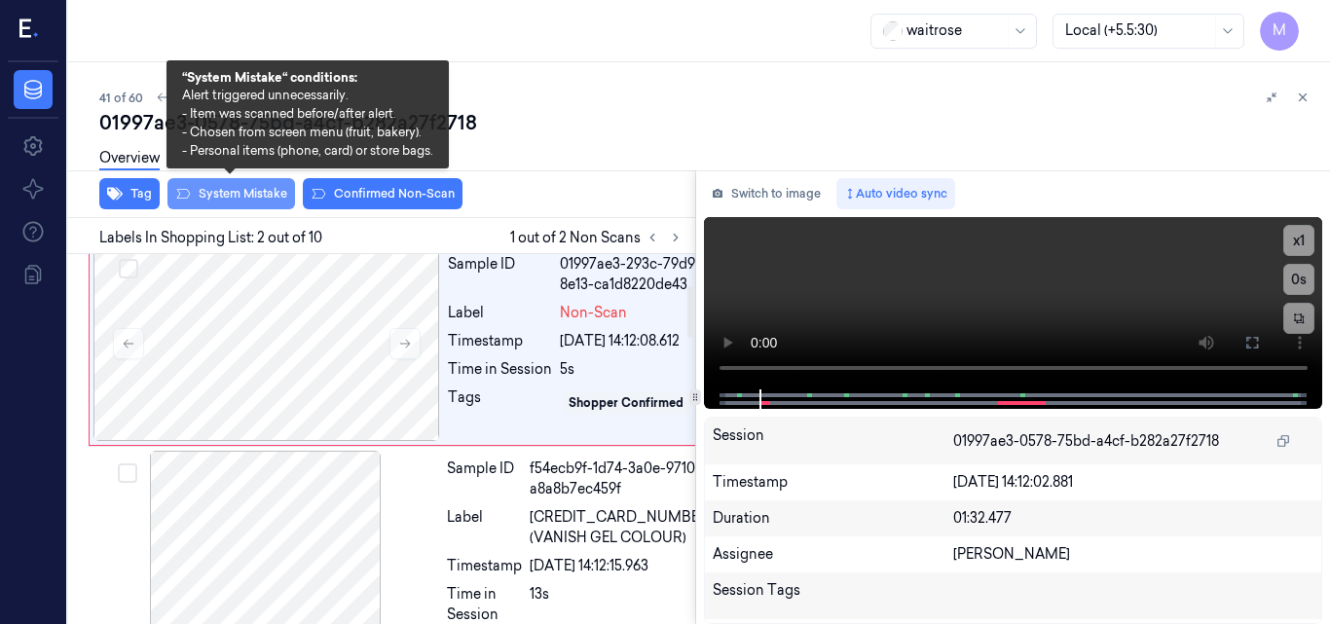
click at [246, 191] on button "System Mistake" at bounding box center [232, 193] width 128 height 31
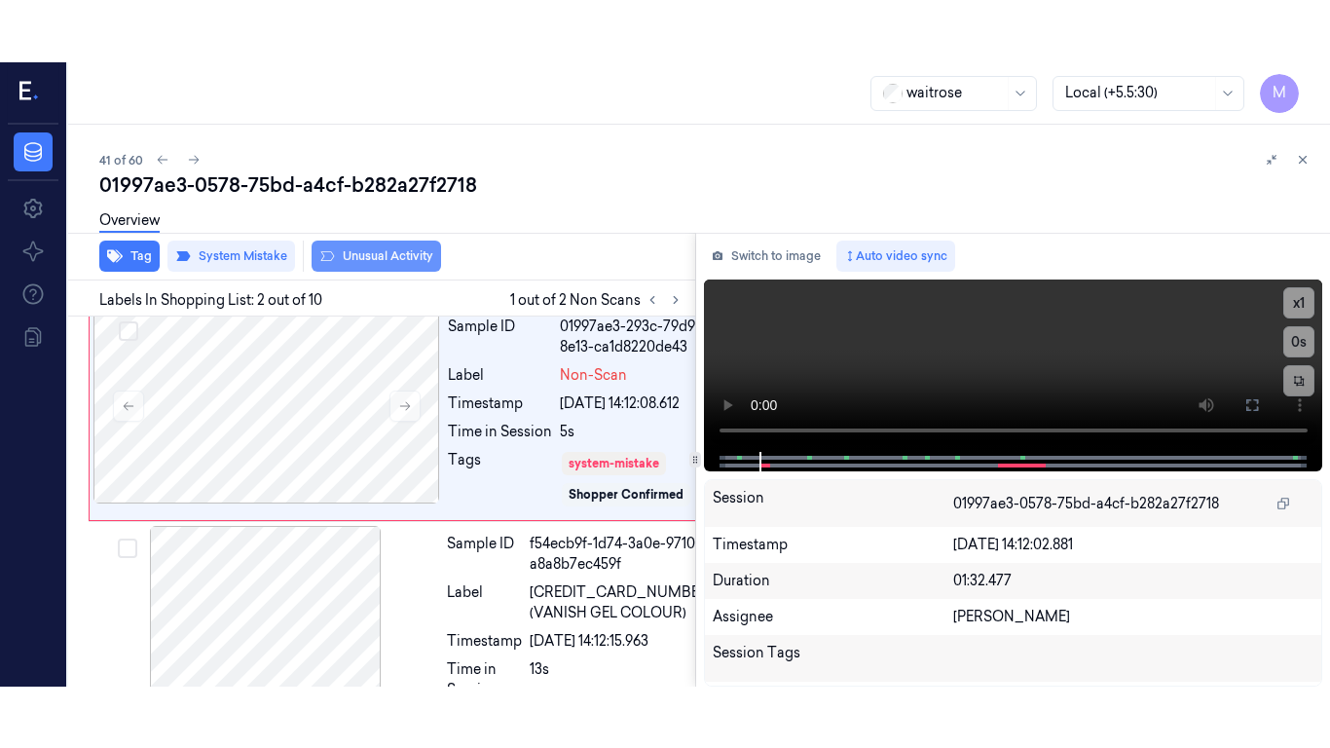
scroll to position [227, 3]
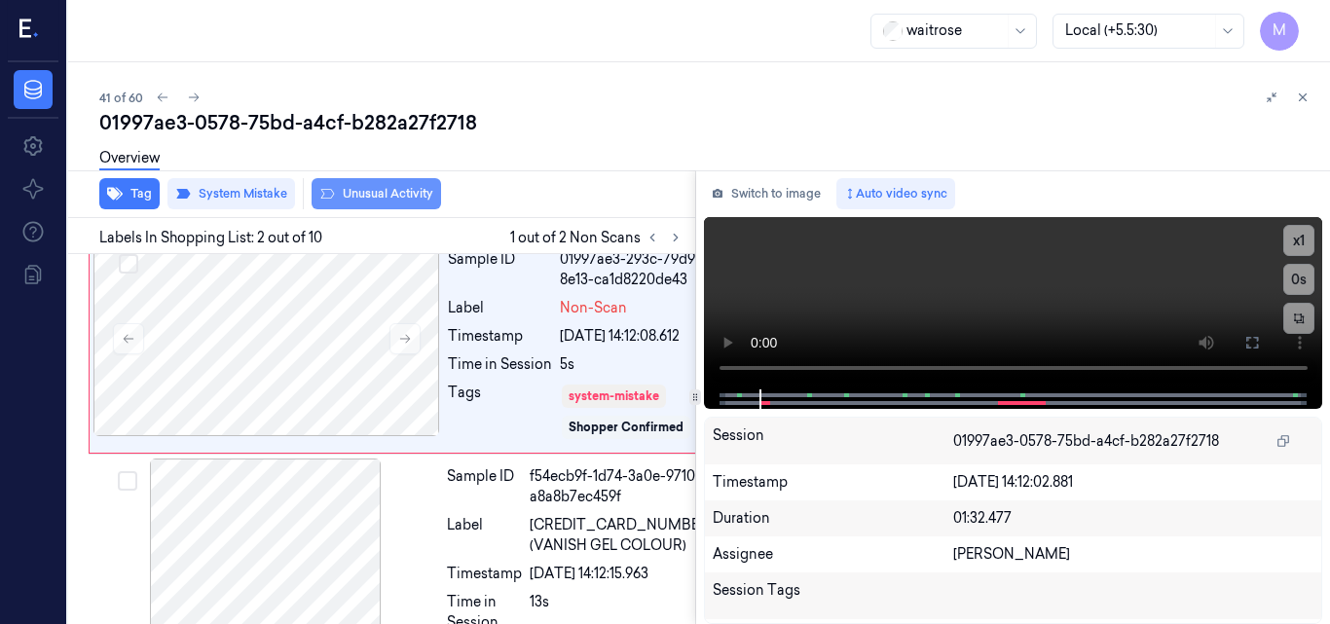
click at [385, 194] on button "Unusual Activity" at bounding box center [377, 193] width 130 height 31
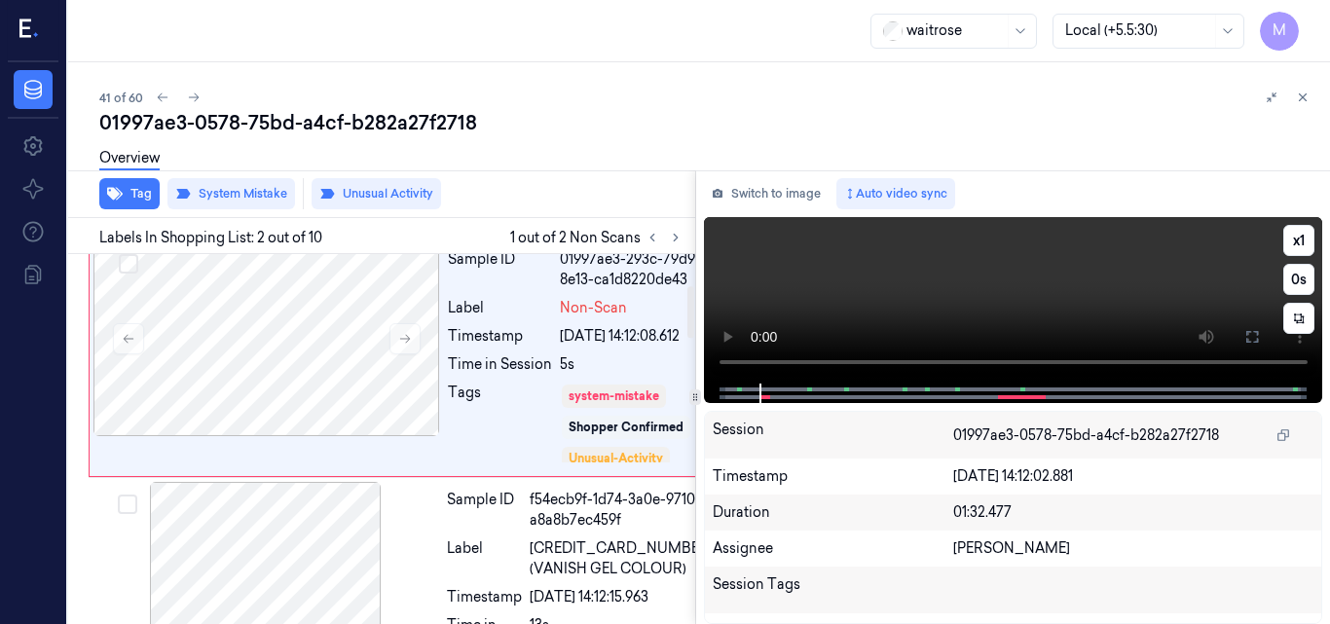
click at [1068, 311] on video at bounding box center [1013, 300] width 619 height 167
click at [1256, 339] on icon at bounding box center [1253, 337] width 16 height 16
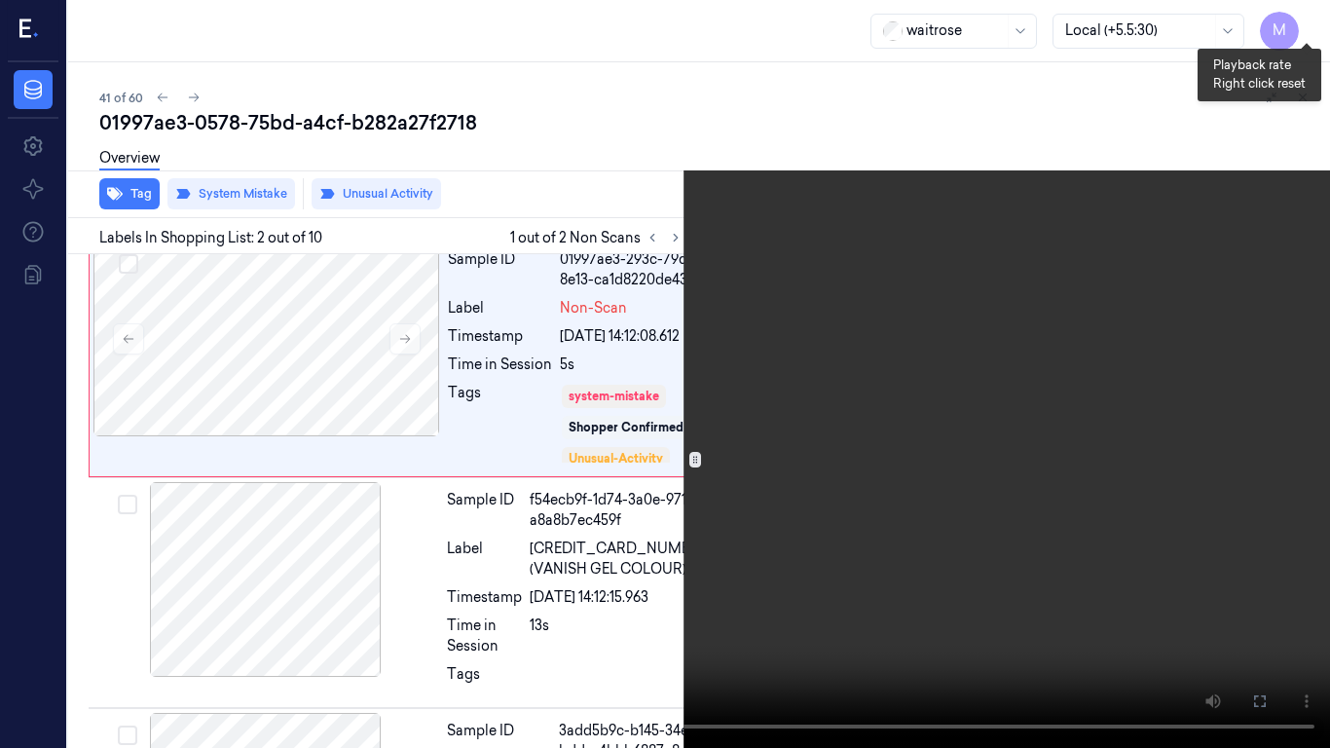
click at [1304, 20] on button "x 1" at bounding box center [1306, 23] width 31 height 31
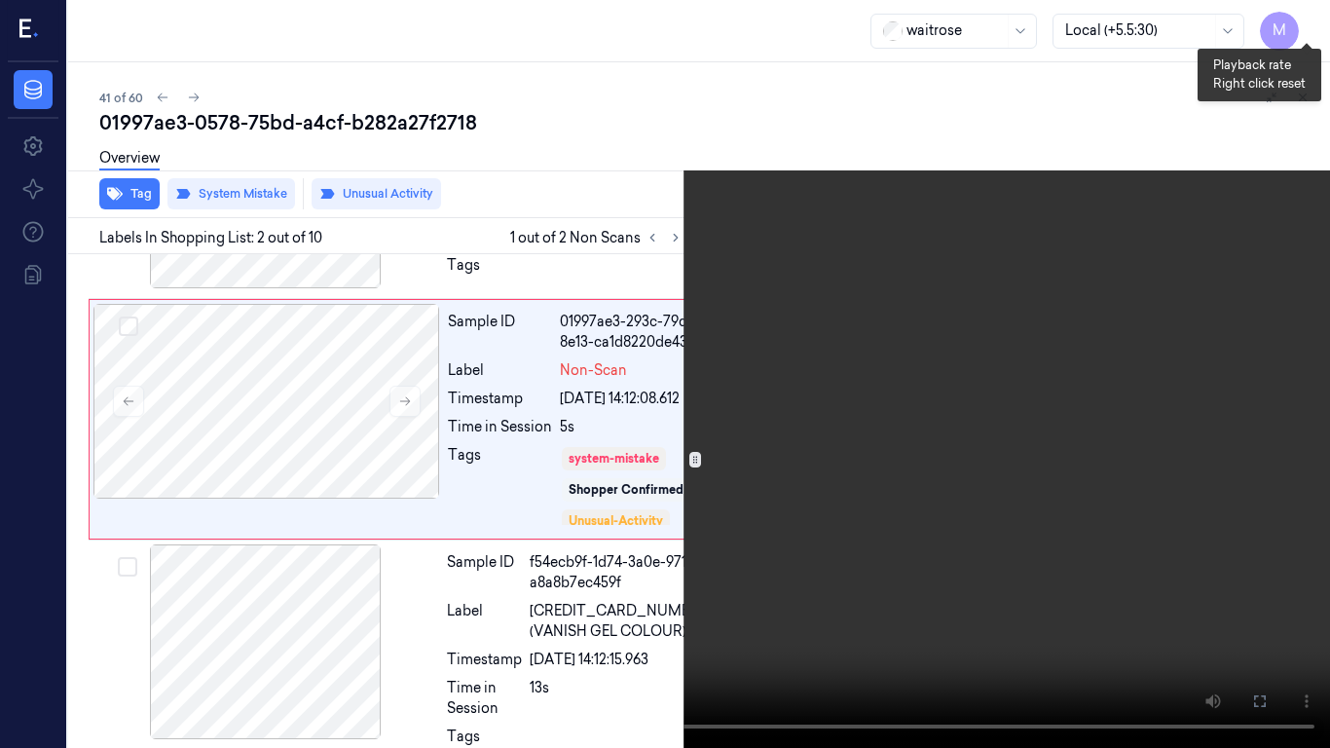
click at [1304, 20] on button "x 2" at bounding box center [1306, 23] width 31 height 31
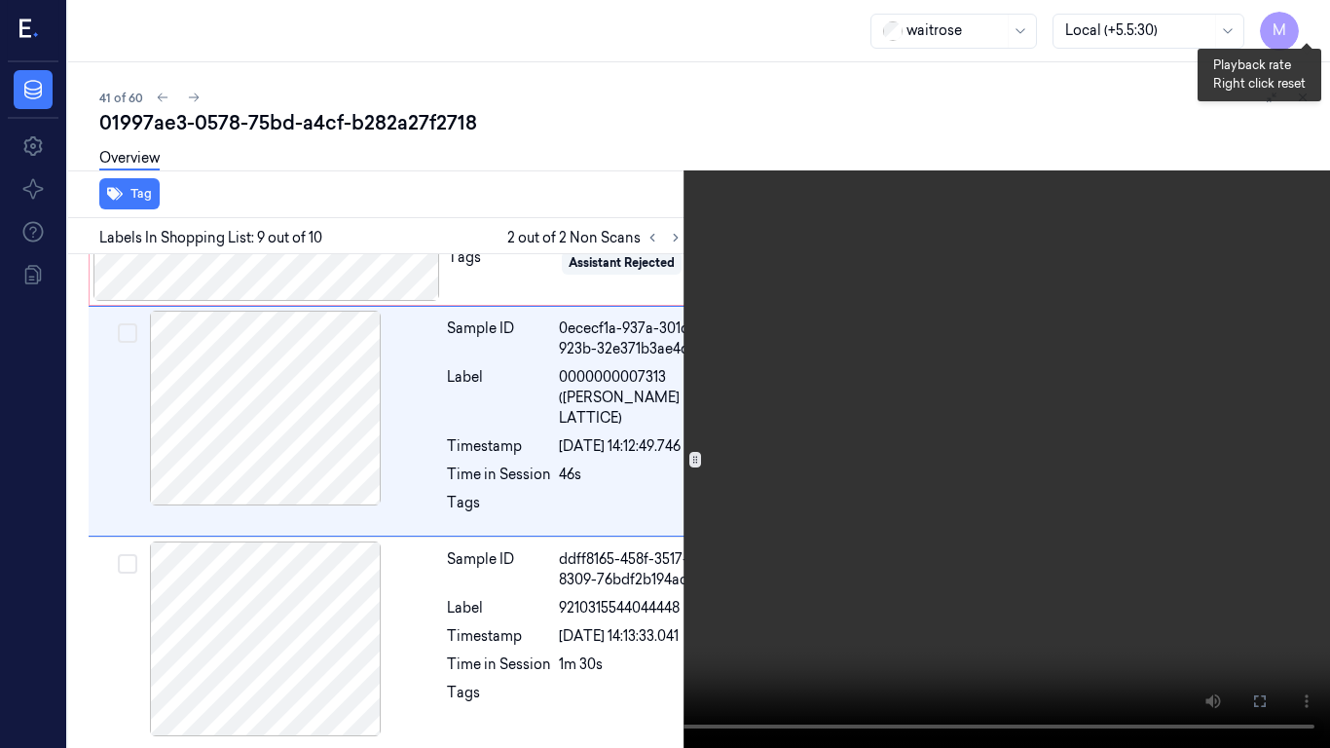
scroll to position [1771, 3]
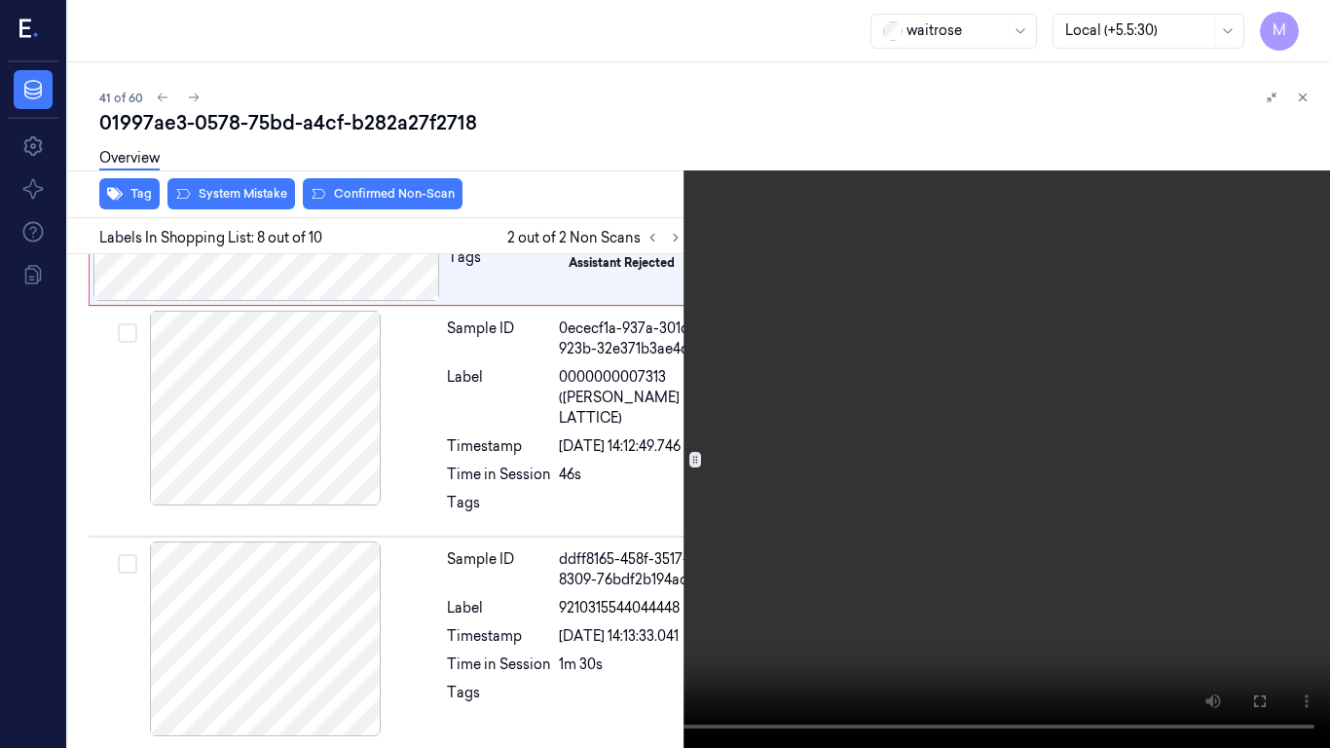
click at [1114, 353] on video at bounding box center [665, 374] width 1330 height 748
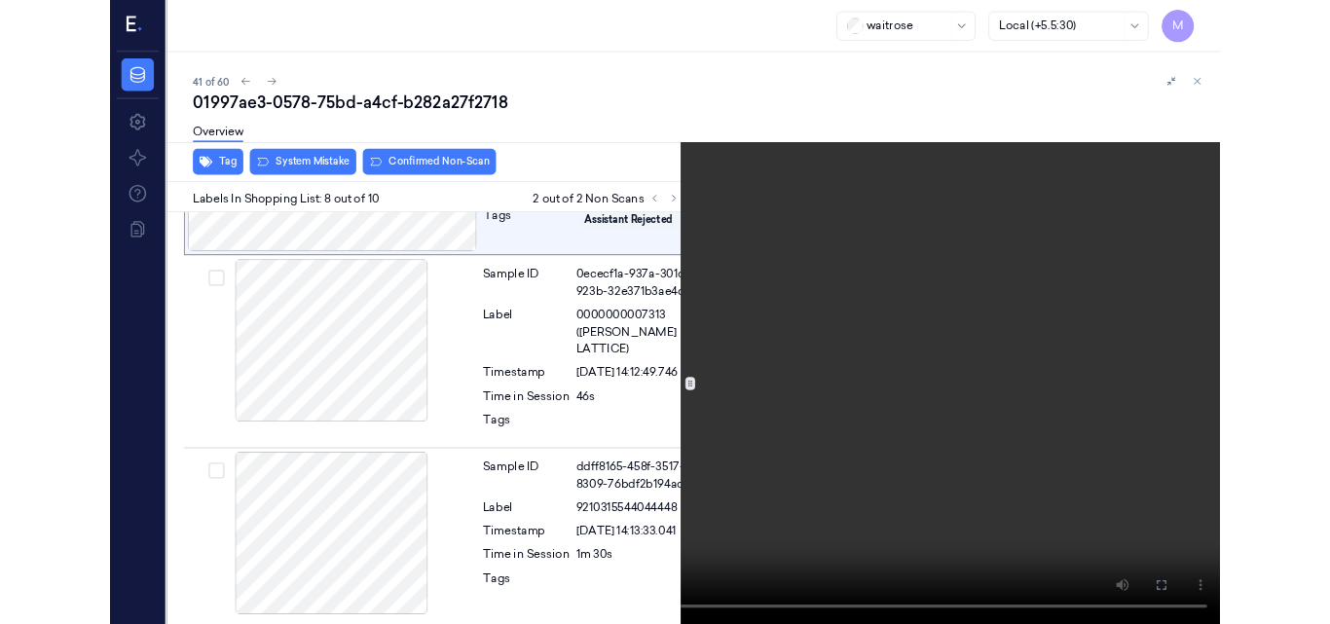
scroll to position [1760, 3]
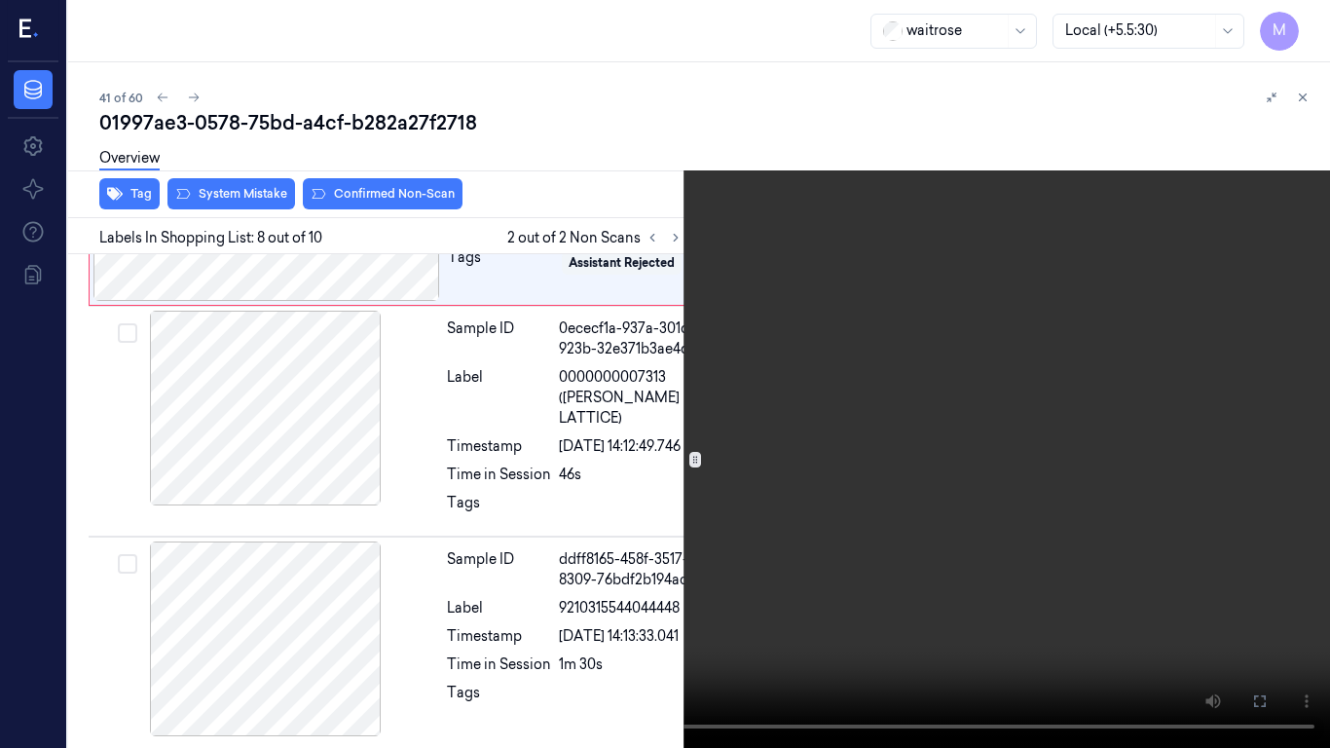
click at [0, 0] on icon at bounding box center [0, 0] width 0 height 0
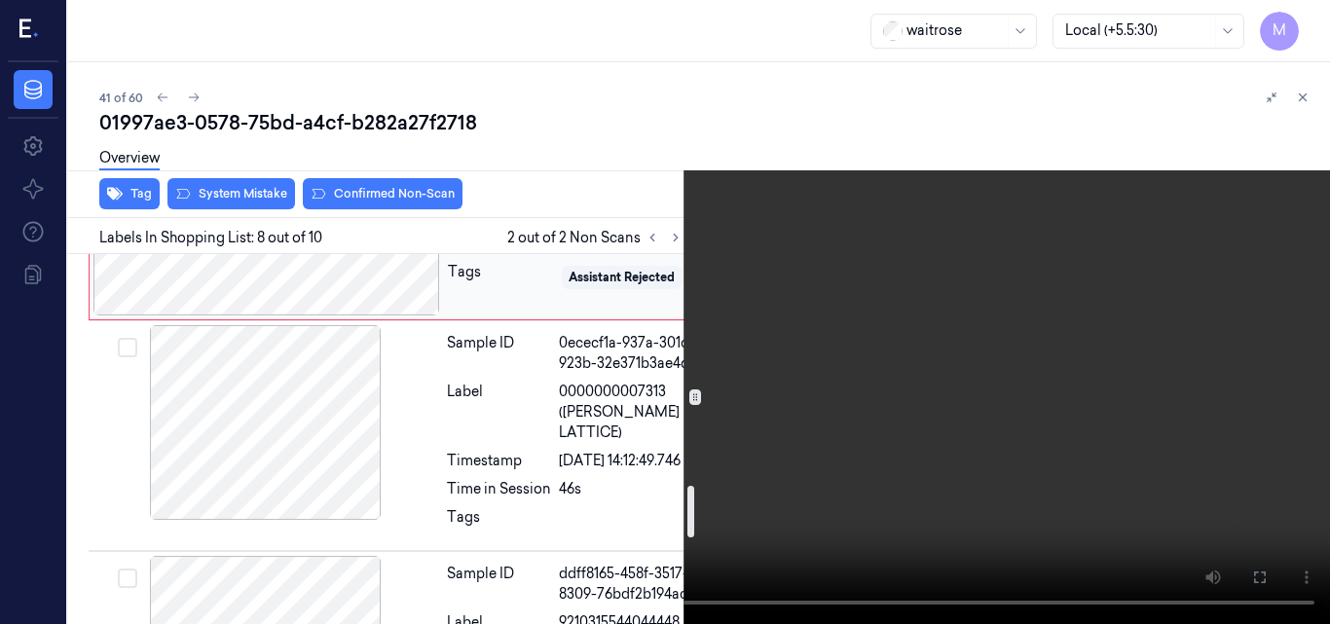
scroll to position [1662, 3]
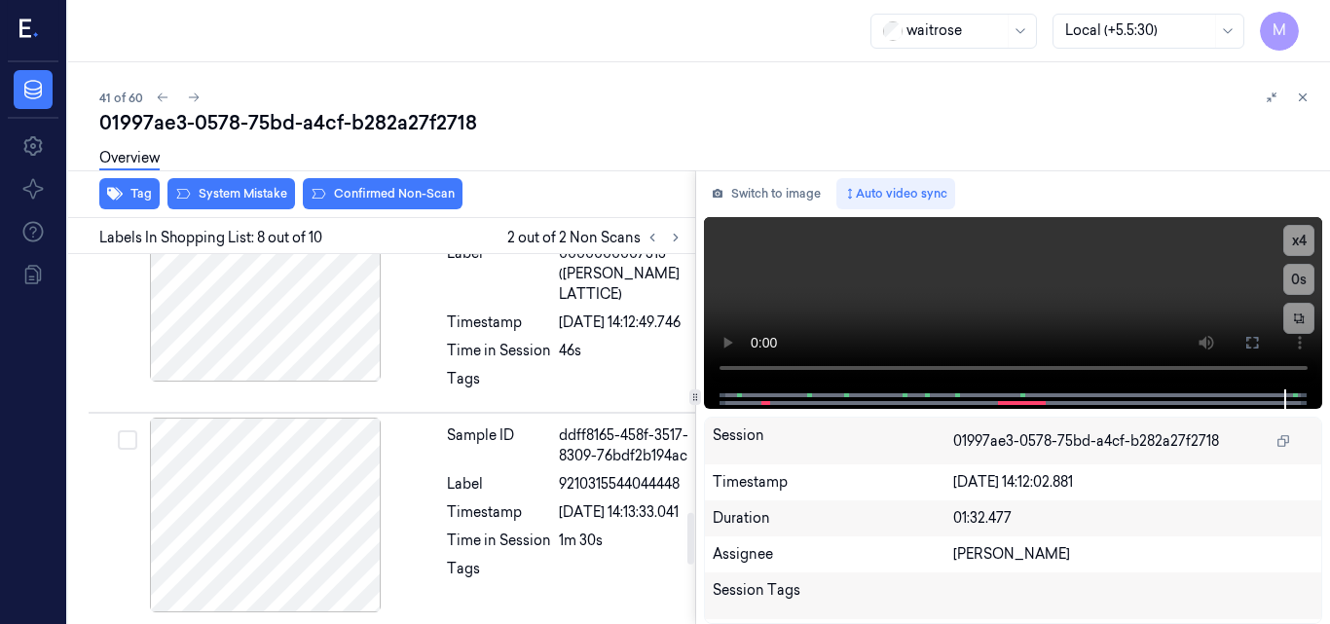
click at [273, 177] on div at bounding box center [266, 79] width 347 height 195
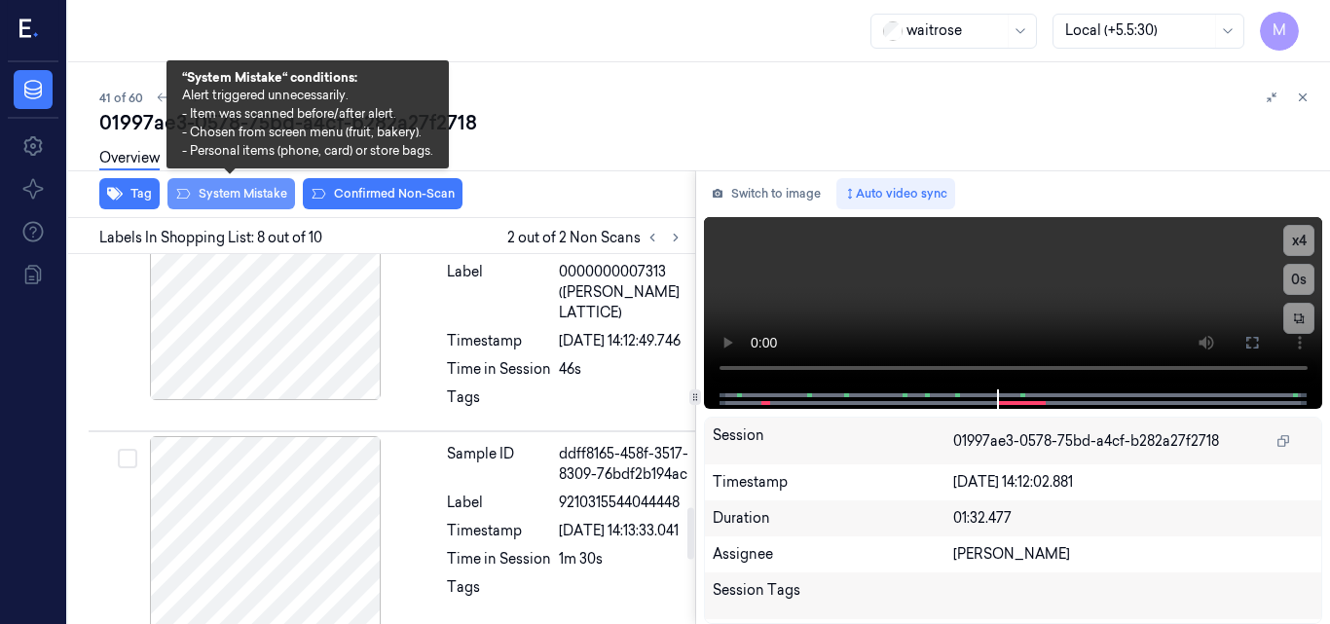
click at [241, 189] on button "System Mistake" at bounding box center [232, 193] width 128 height 31
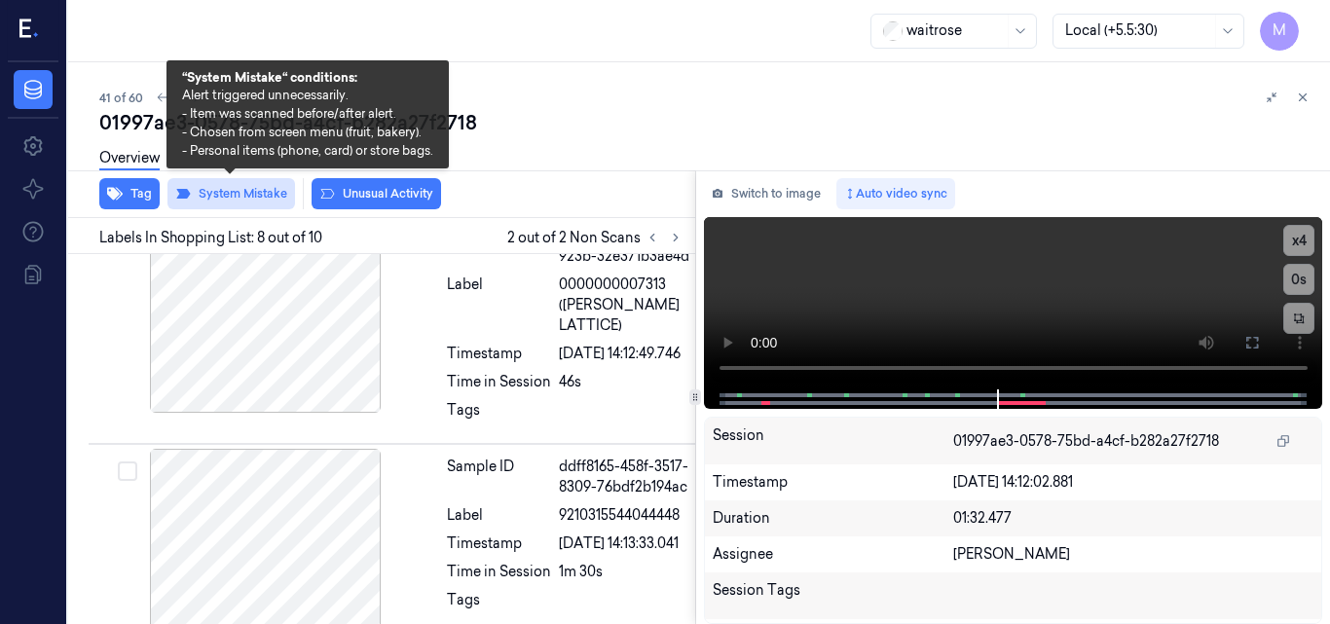
scroll to position [1826, 3]
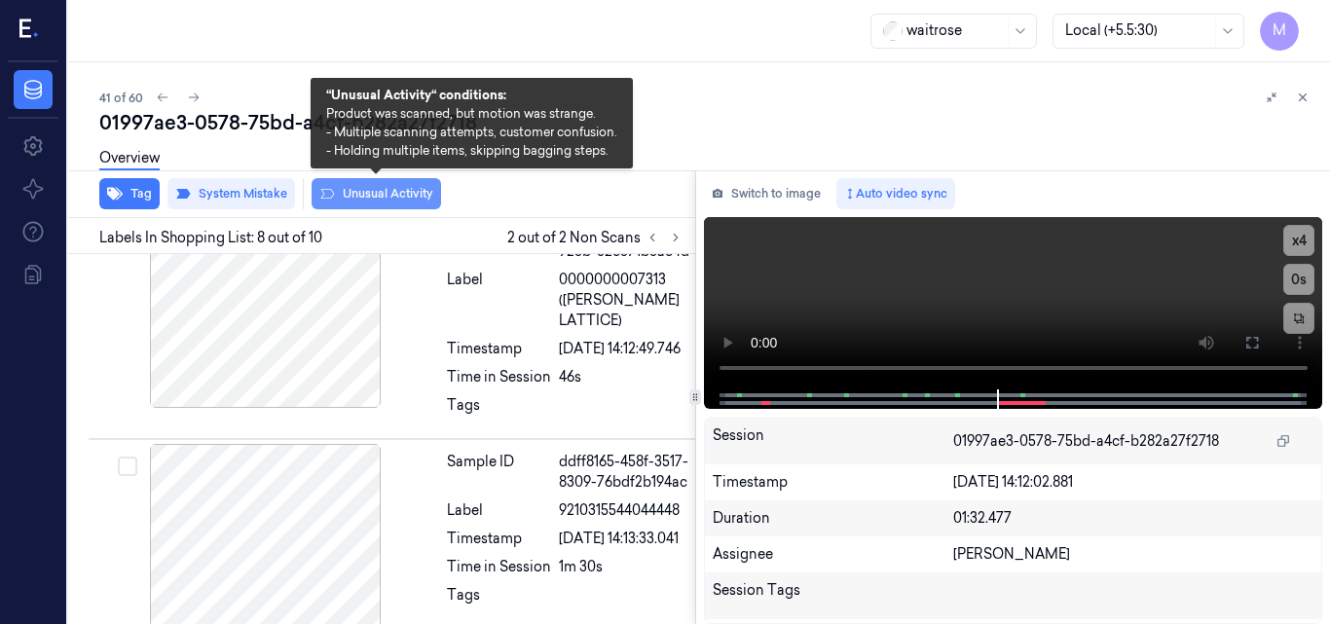
click at [385, 194] on button "Unusual Activity" at bounding box center [377, 193] width 130 height 31
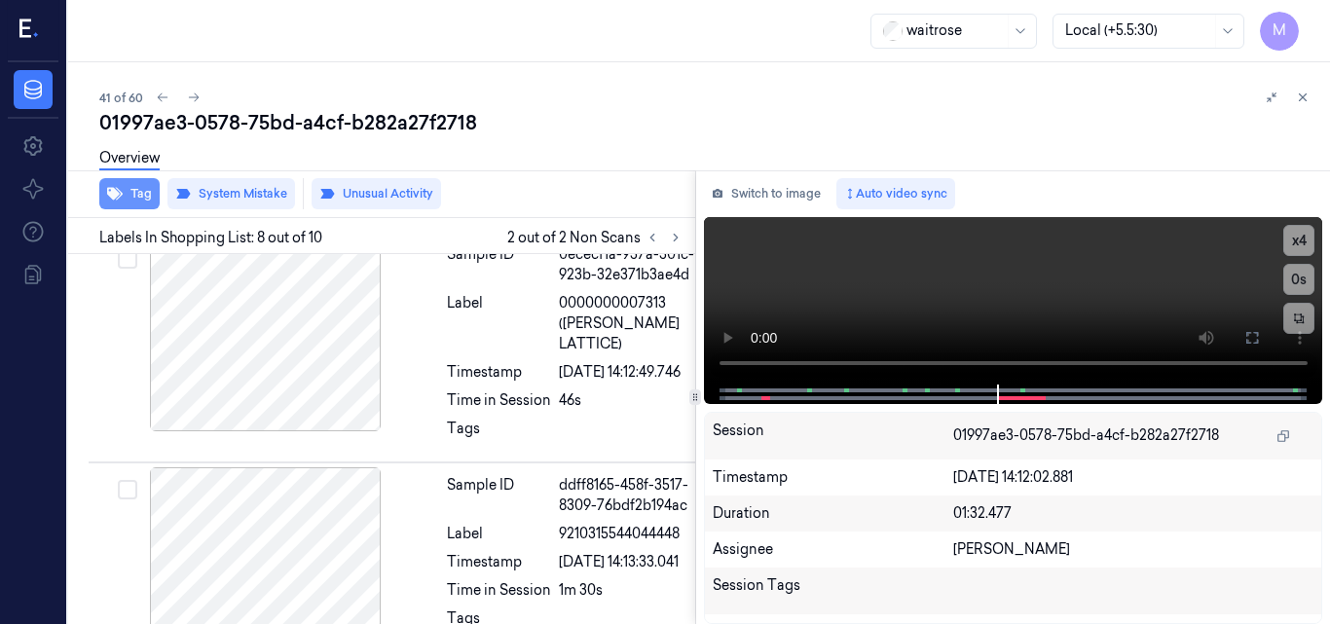
click at [149, 196] on button "Tag" at bounding box center [129, 193] width 60 height 31
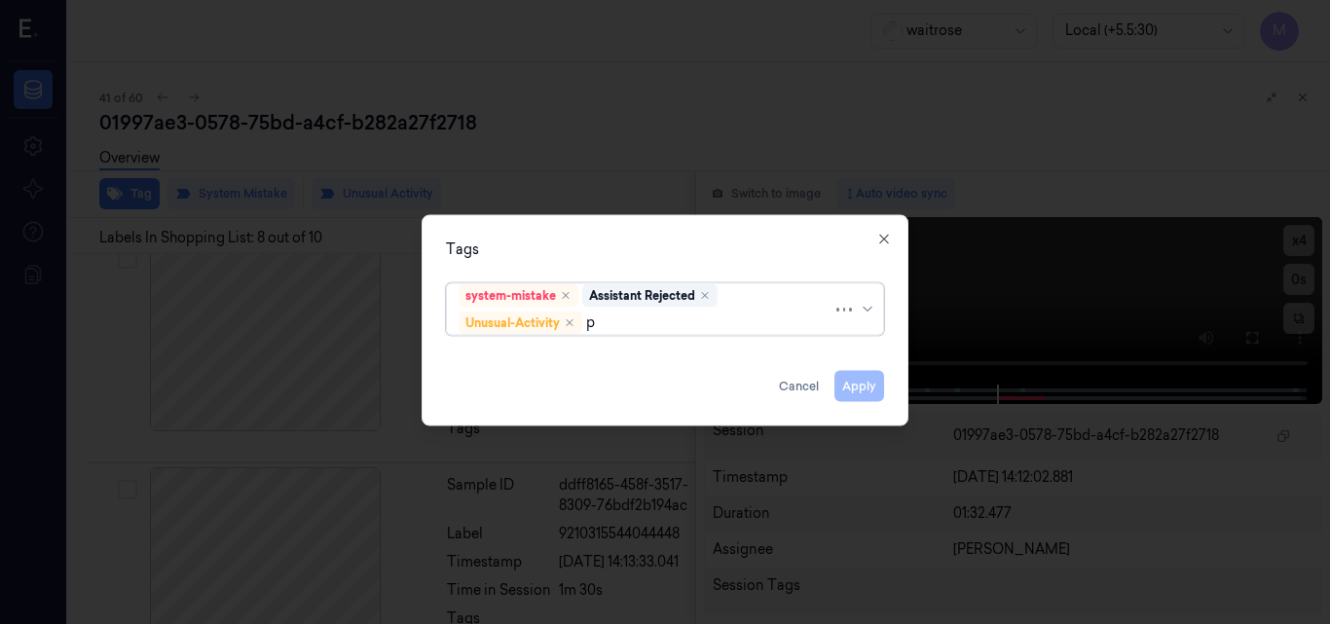
type input "pi"
click at [576, 354] on div "Picklist item alert" at bounding box center [665, 360] width 413 height 20
click at [653, 258] on div "Tags" at bounding box center [665, 249] width 438 height 20
click at [863, 393] on button "Apply" at bounding box center [860, 385] width 50 height 31
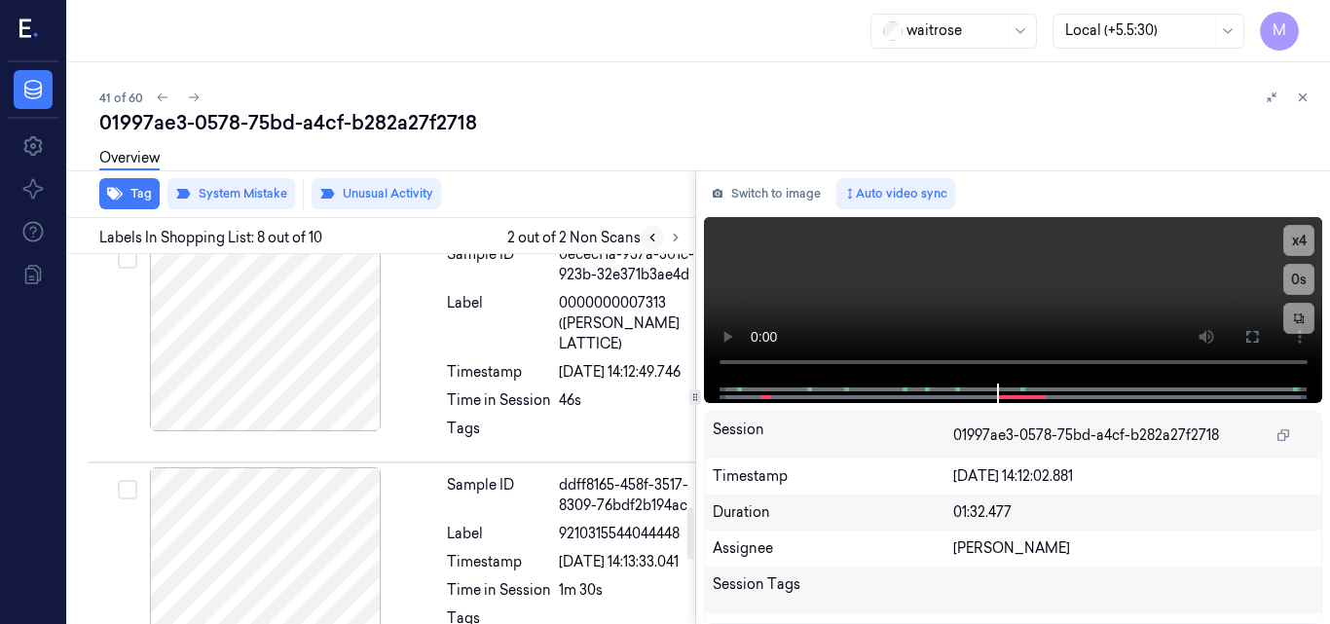
click at [653, 237] on icon at bounding box center [653, 238] width 14 height 14
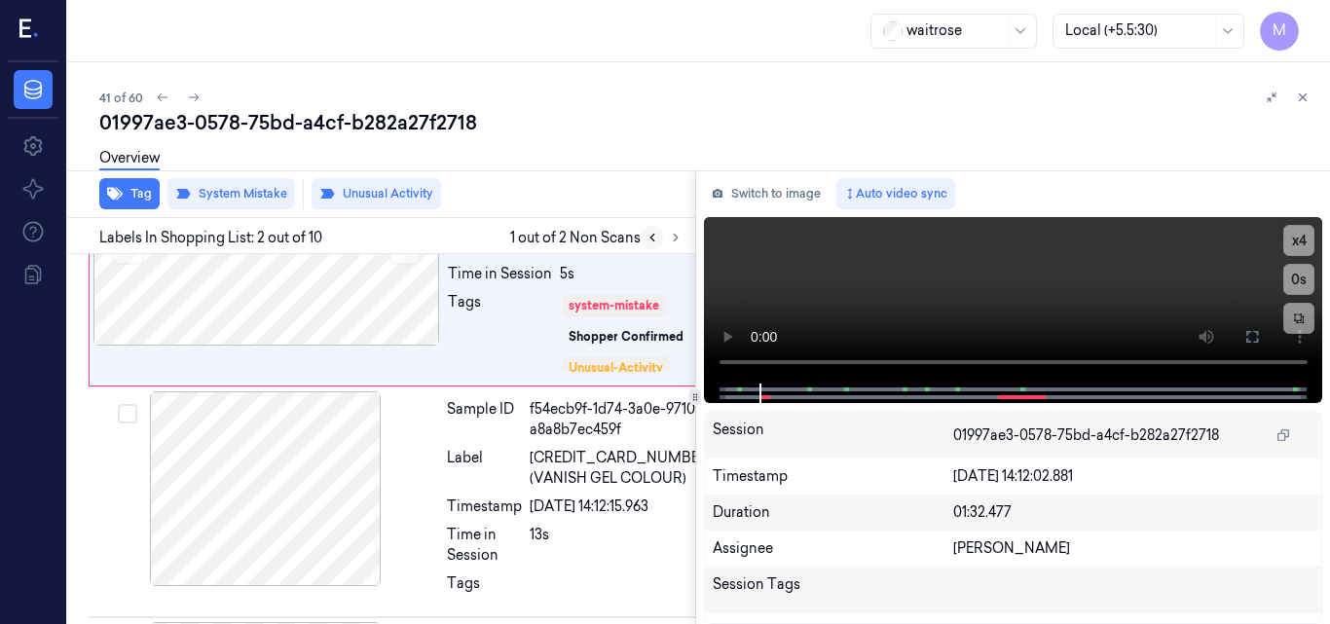
scroll to position [227, 3]
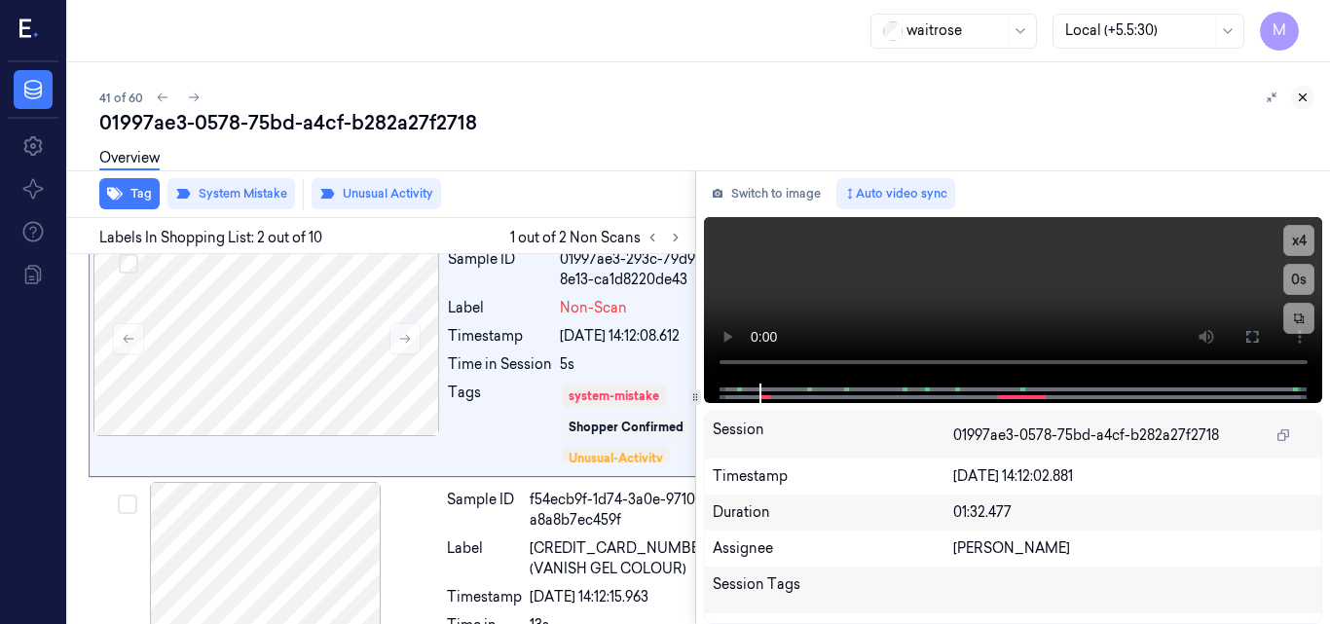
click at [1300, 96] on icon at bounding box center [1303, 98] width 14 height 14
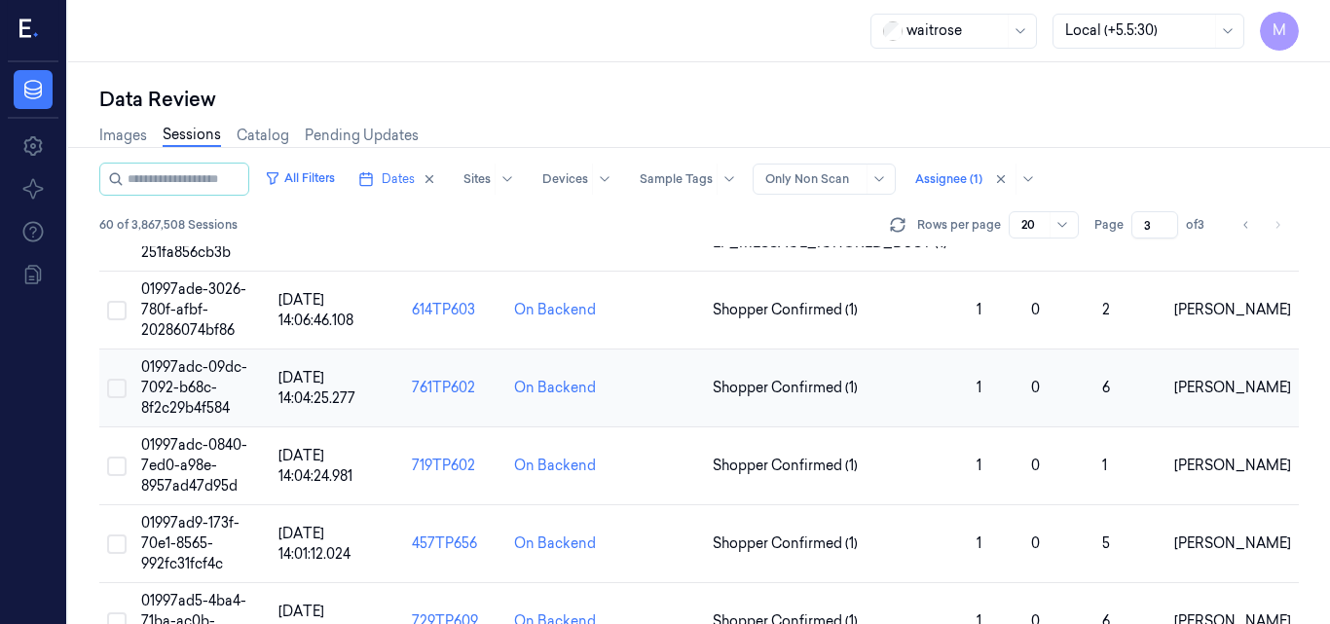
scroll to position [97, 0]
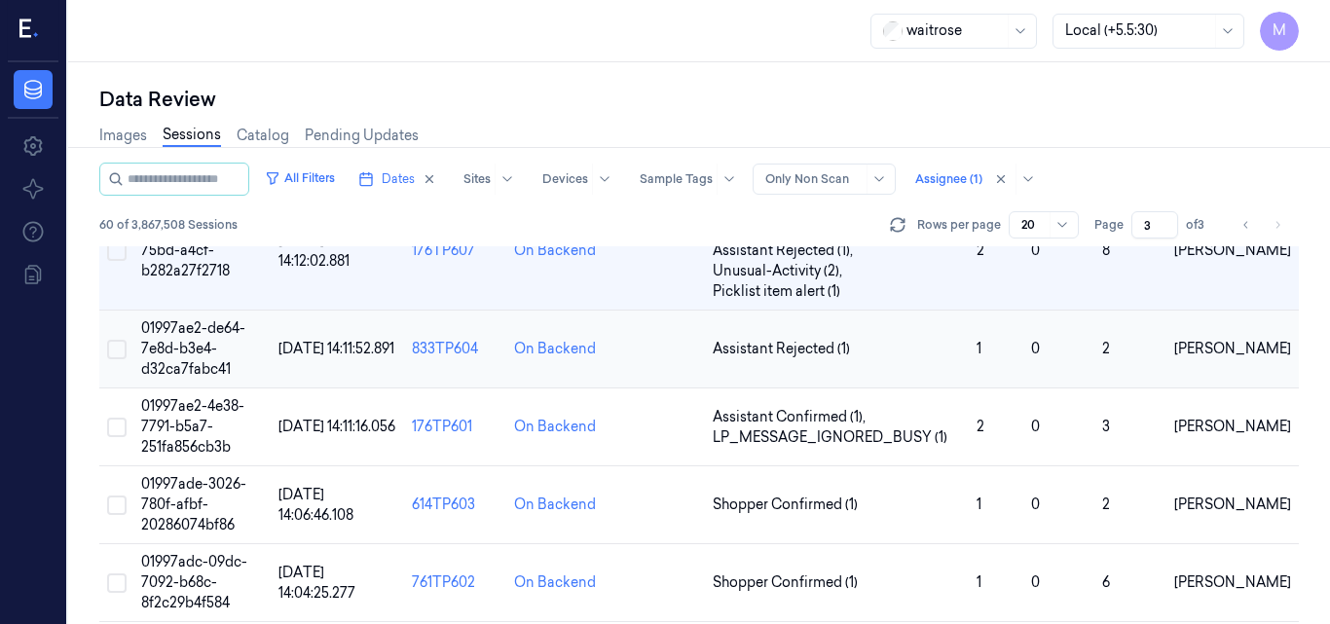
click at [196, 355] on span "01997ae2-de64-7e8d-b3e4-d32ca7fabc41" at bounding box center [193, 348] width 104 height 58
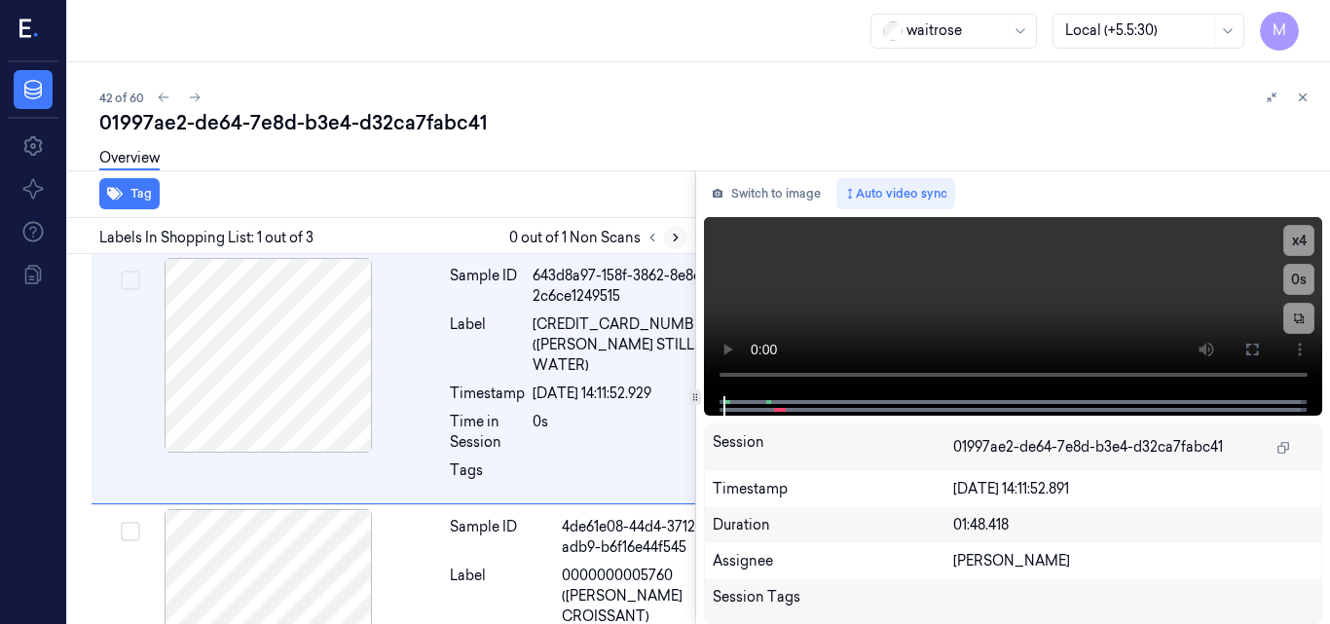
click at [677, 236] on icon at bounding box center [676, 238] width 14 height 14
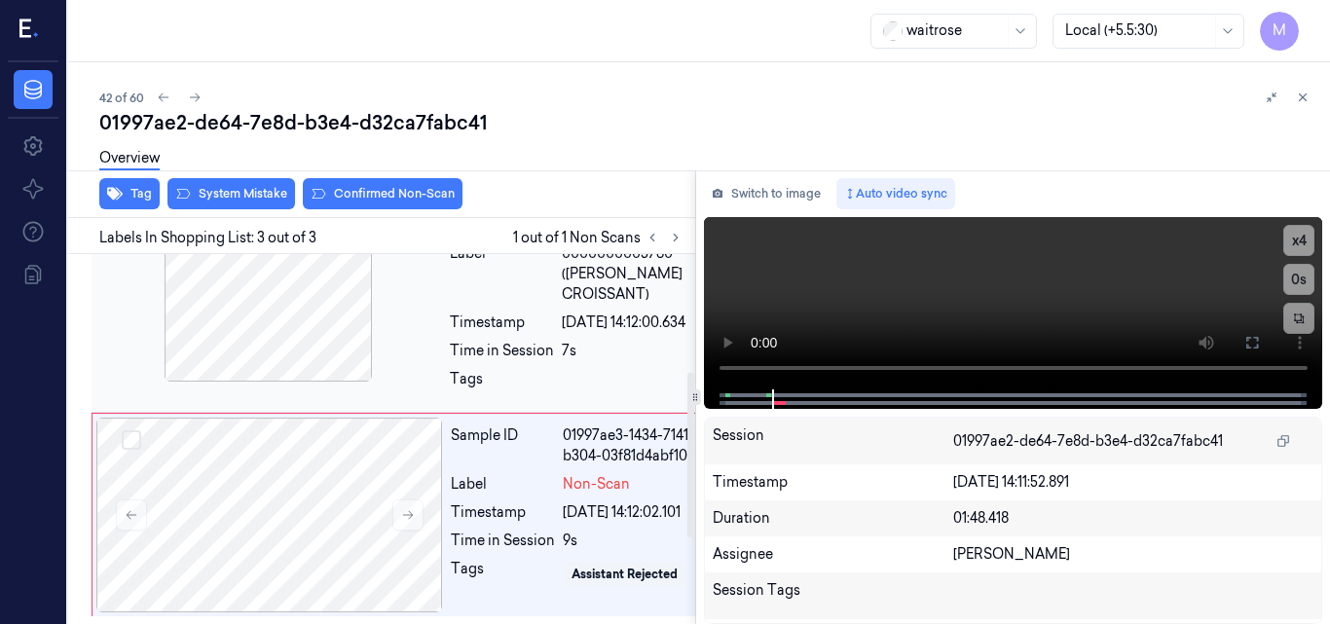
scroll to position [452, 0]
click at [314, 418] on div at bounding box center [269, 515] width 347 height 195
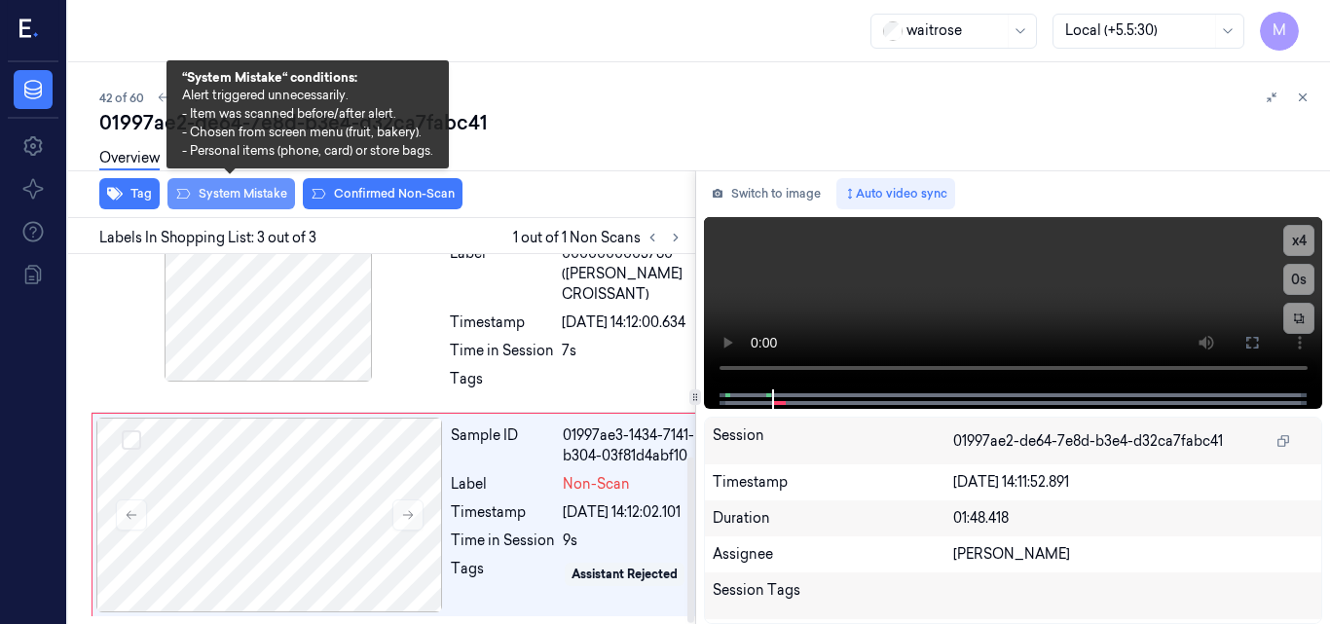
click at [245, 186] on button "System Mistake" at bounding box center [232, 193] width 128 height 31
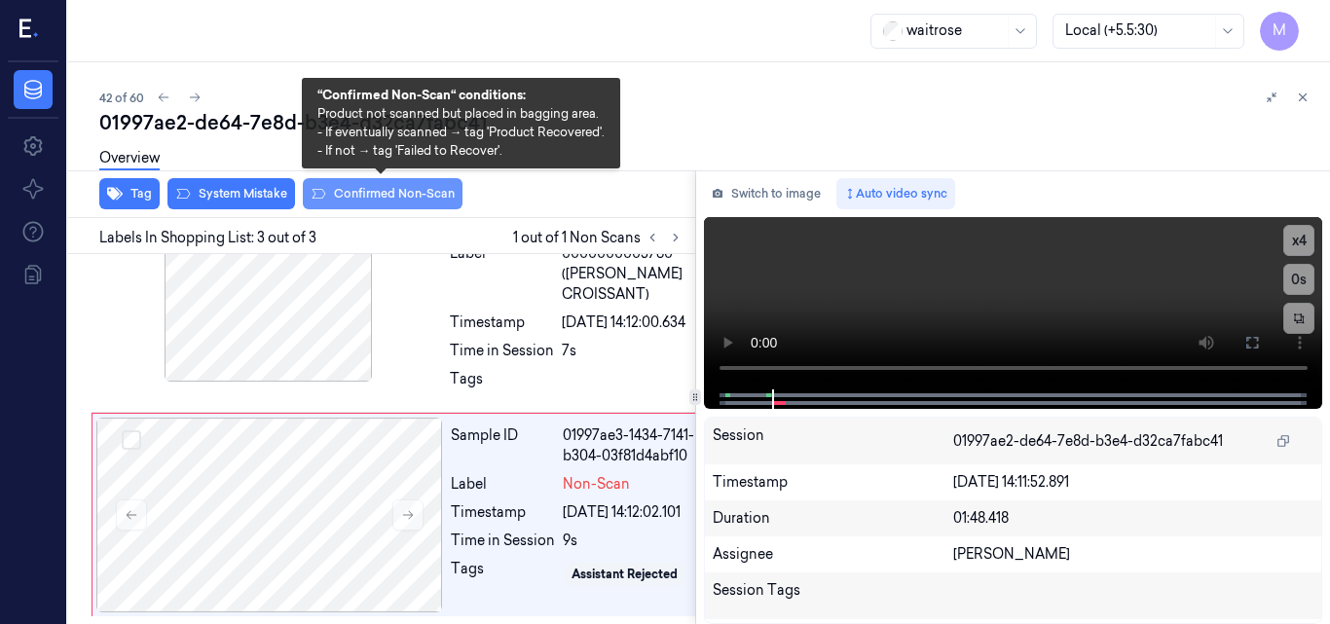
scroll to position [461, 0]
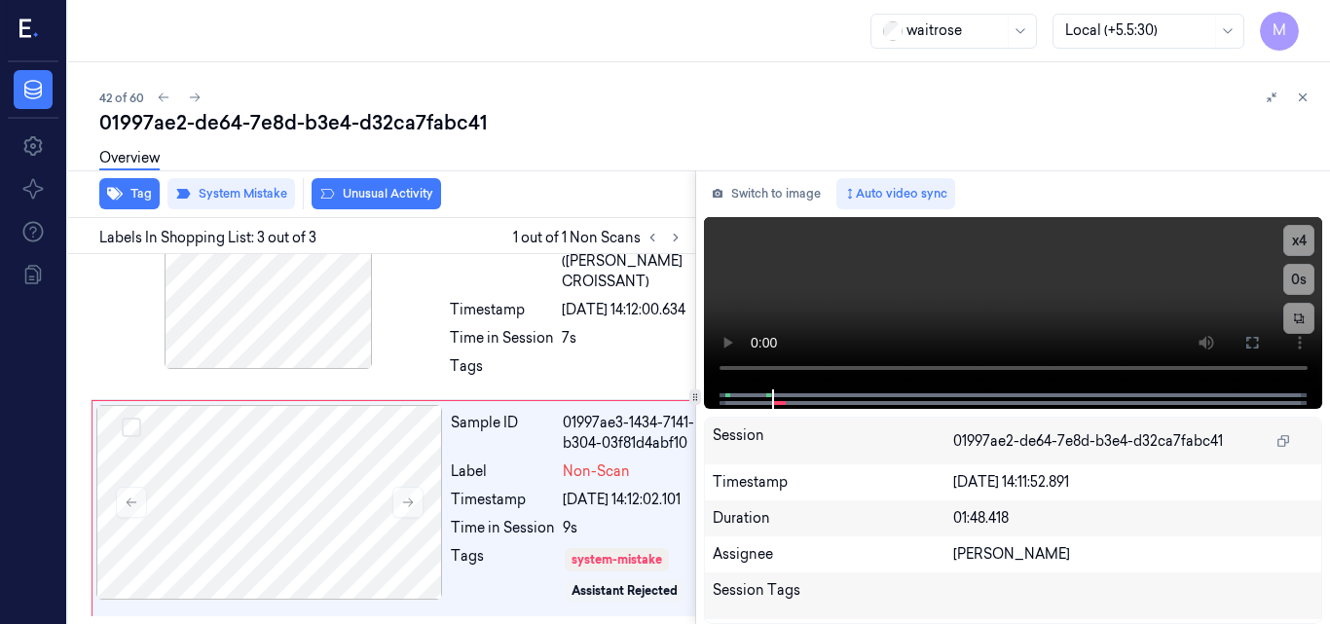
click at [377, 194] on button "Unusual Activity" at bounding box center [377, 193] width 130 height 31
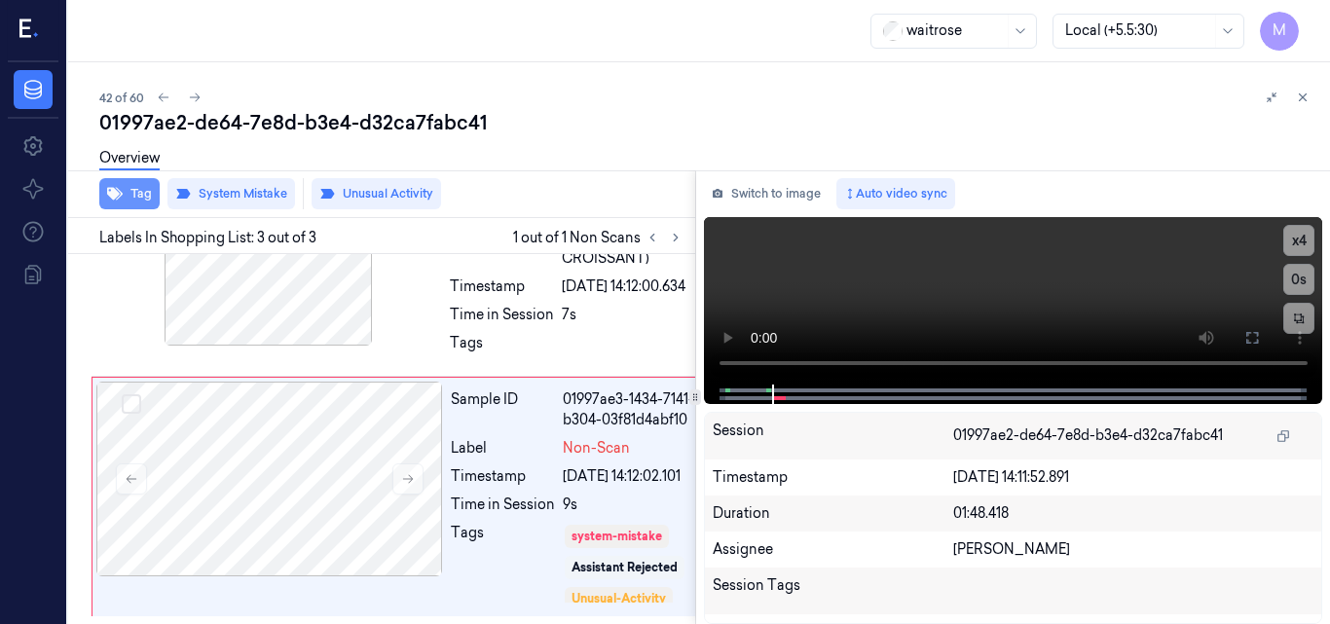
click at [146, 187] on button "Tag" at bounding box center [129, 193] width 60 height 31
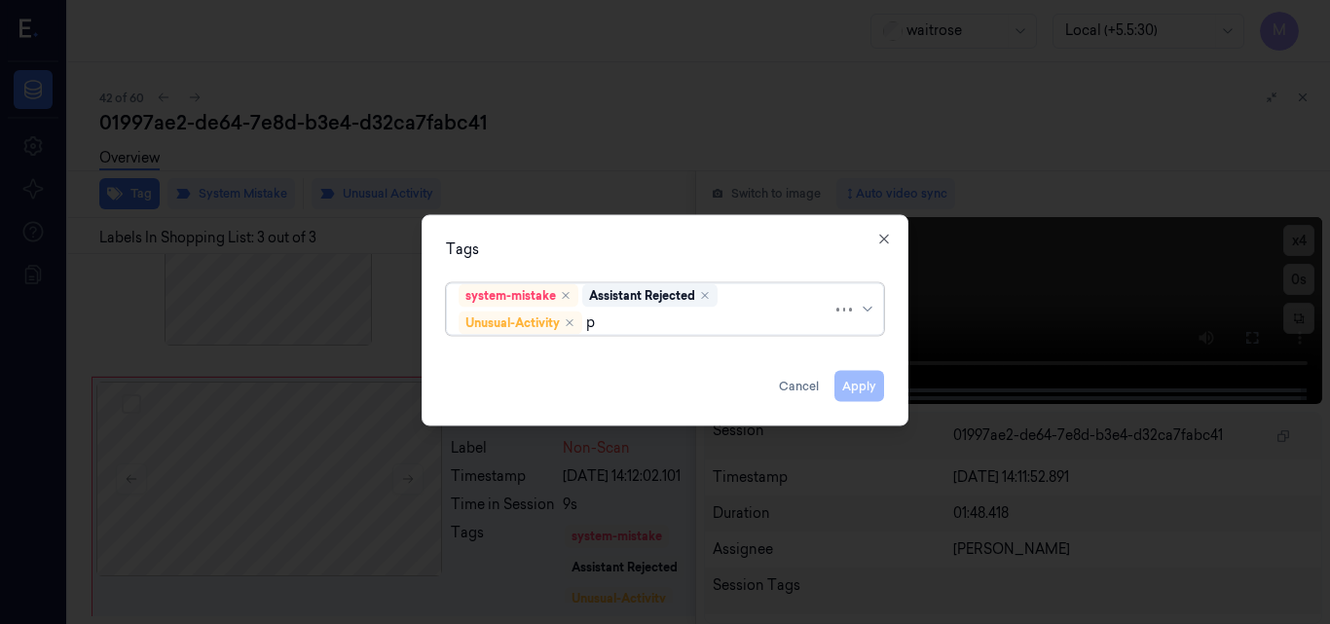
type input "pi"
click at [536, 357] on div "Picklist item alert" at bounding box center [515, 360] width 112 height 20
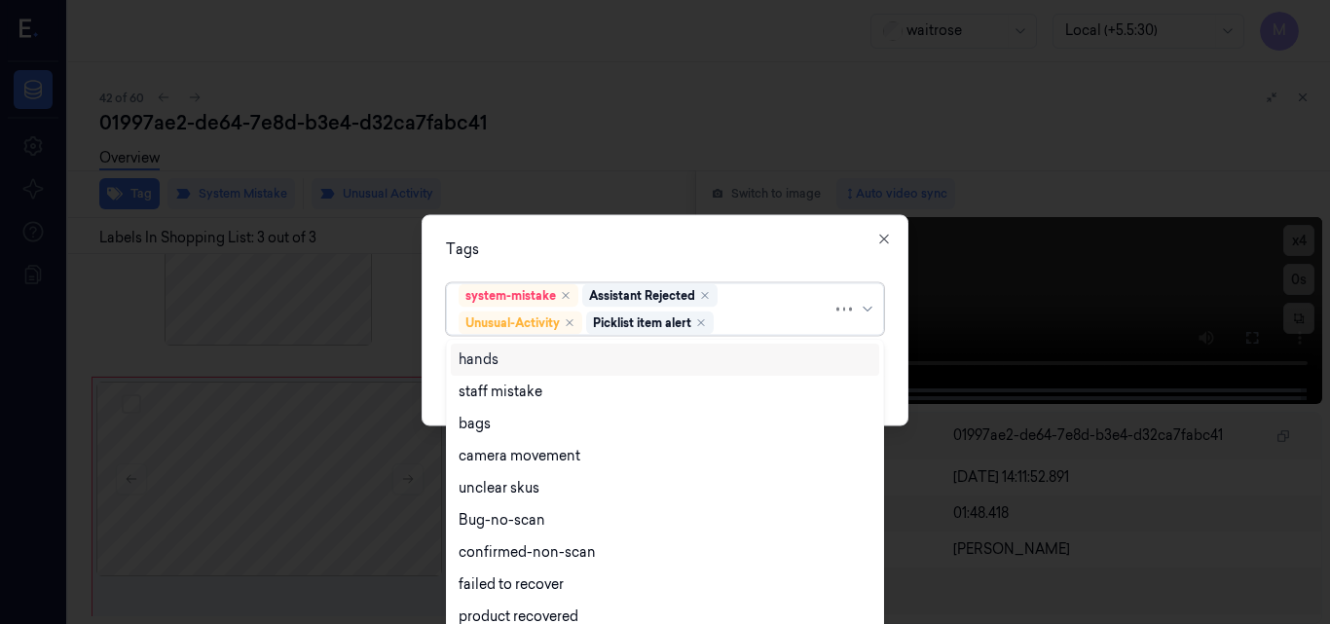
click at [594, 245] on div "Tags" at bounding box center [665, 249] width 438 height 20
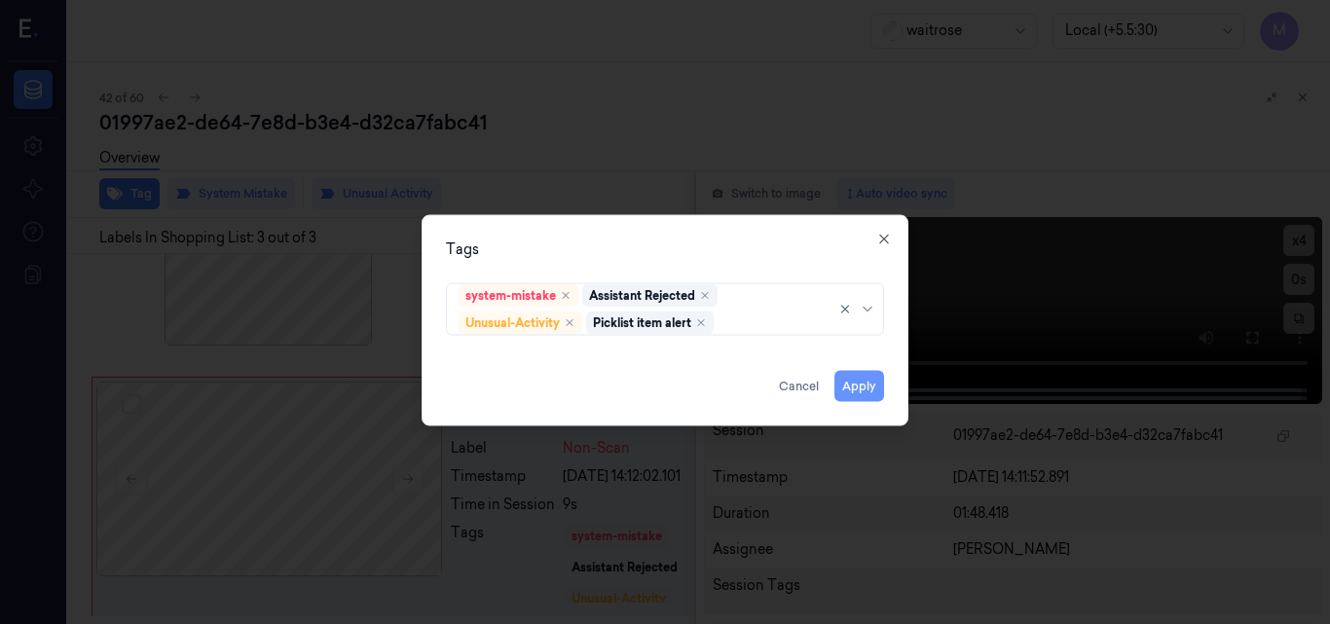
click at [872, 381] on button "Apply" at bounding box center [860, 385] width 50 height 31
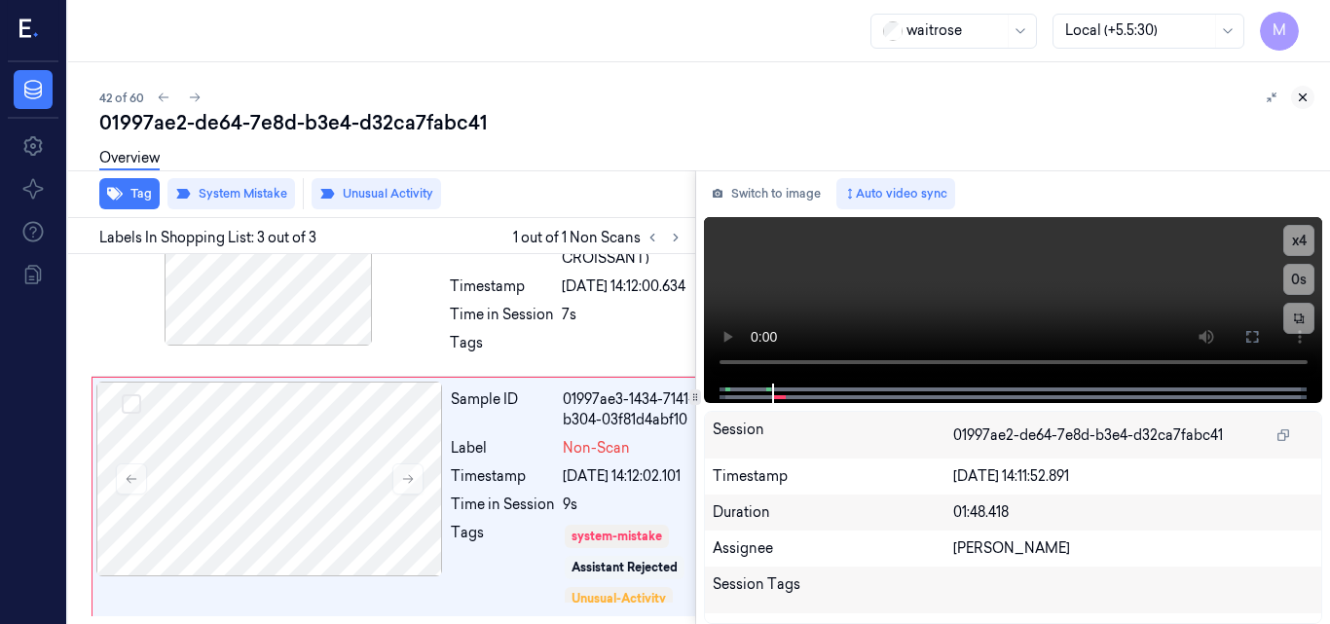
click at [1304, 93] on icon at bounding box center [1303, 98] width 14 height 14
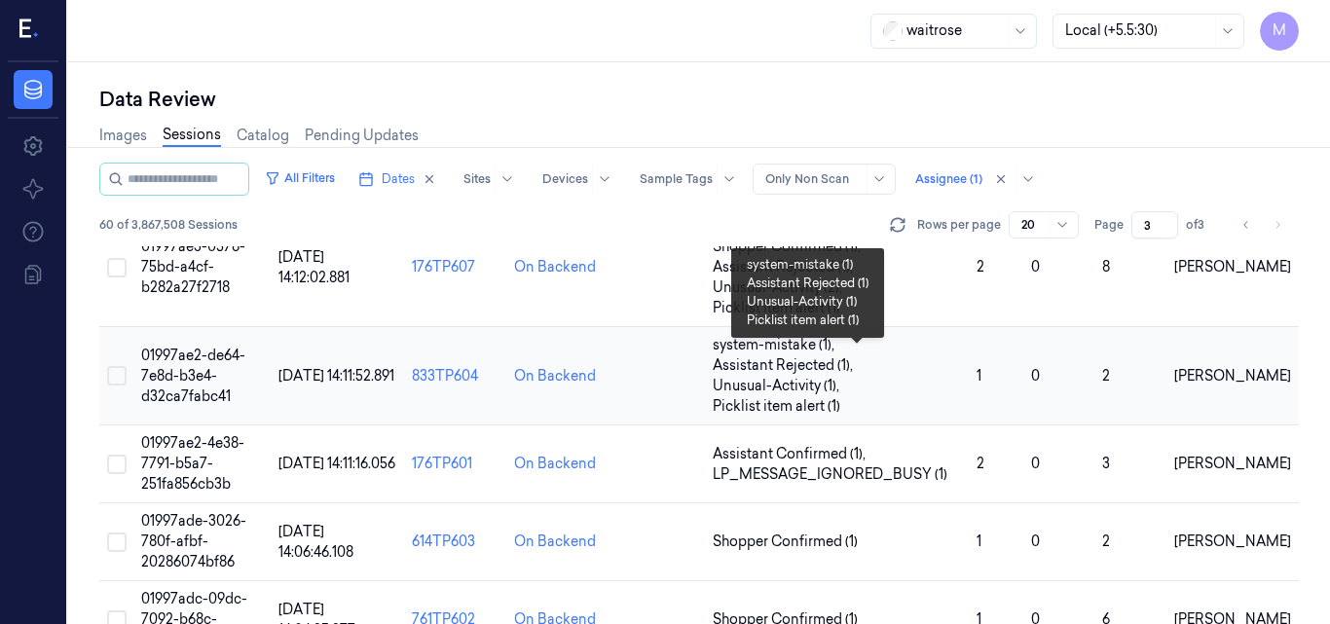
scroll to position [119, 0]
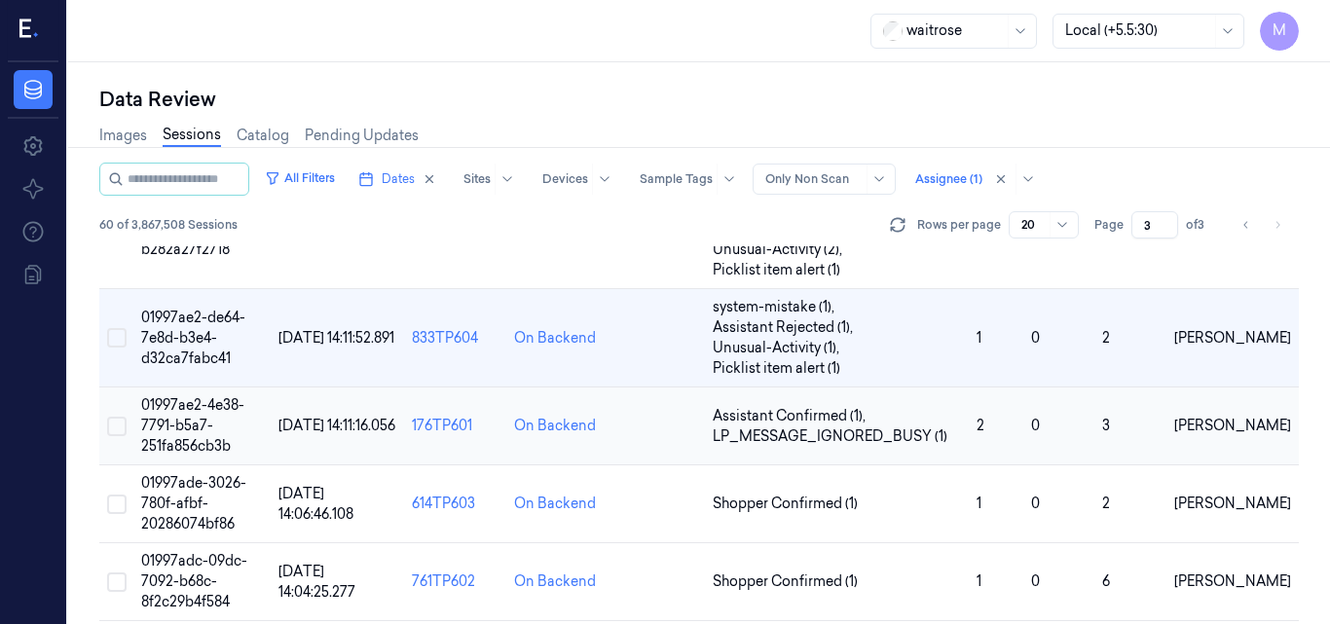
click at [195, 420] on span "01997ae2-4e38-7791-b5a7-251fa856cb3b" at bounding box center [192, 425] width 103 height 58
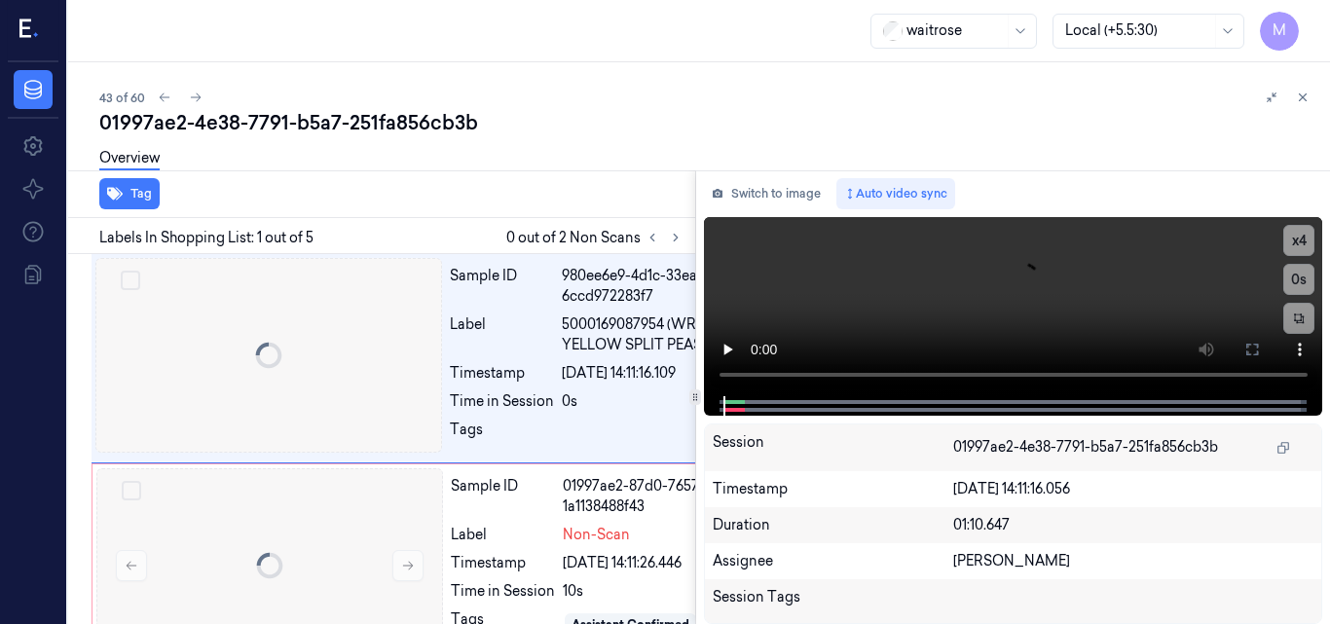
scroll to position [0, 31]
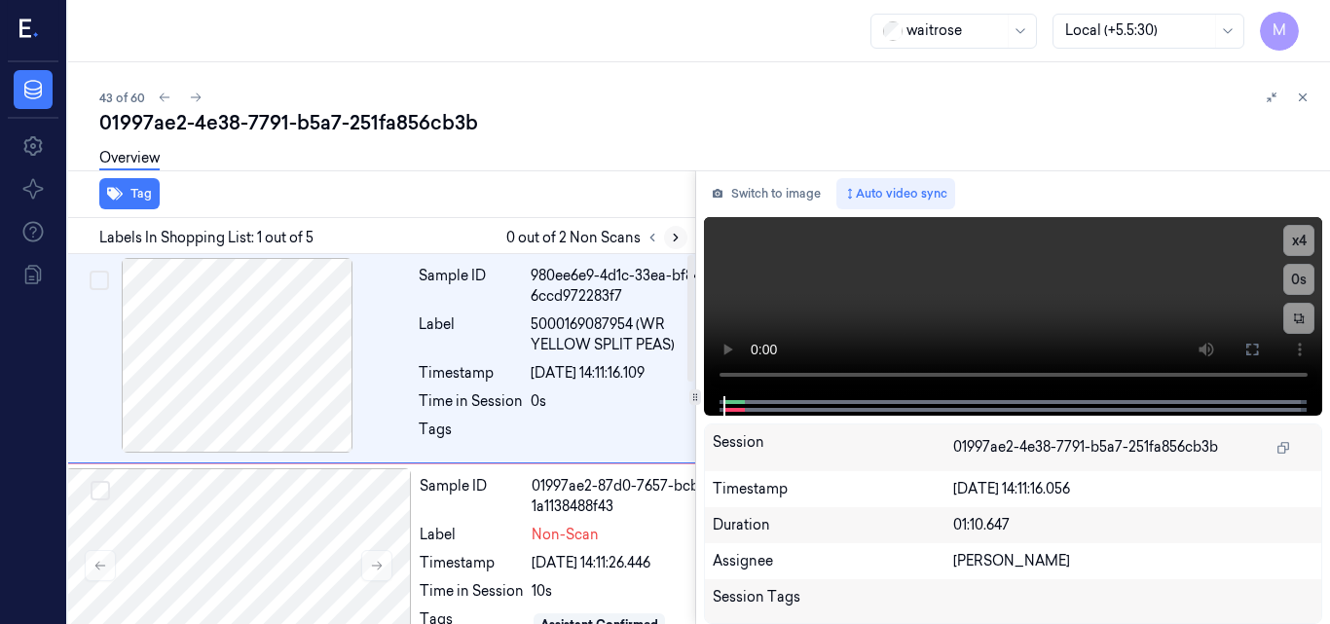
click at [675, 243] on icon at bounding box center [676, 238] width 14 height 14
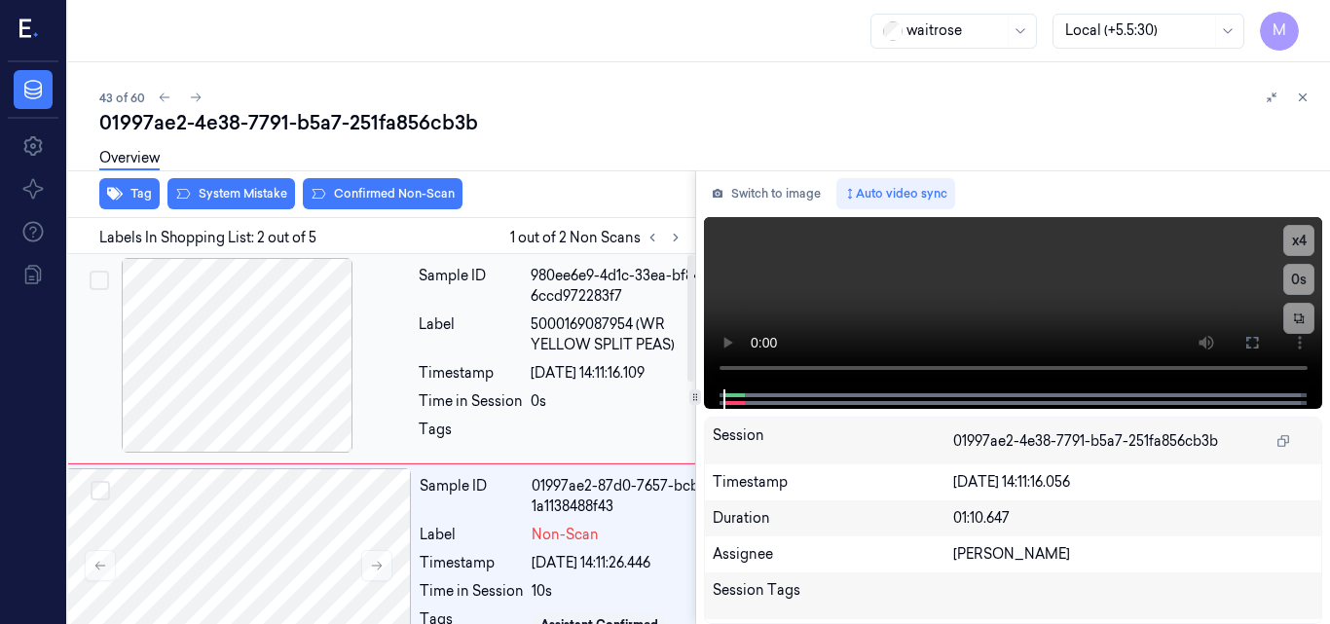
click at [639, 341] on span "5000169087954 (WR YELLOW SPLIT PEAS)" at bounding box center [623, 335] width 184 height 41
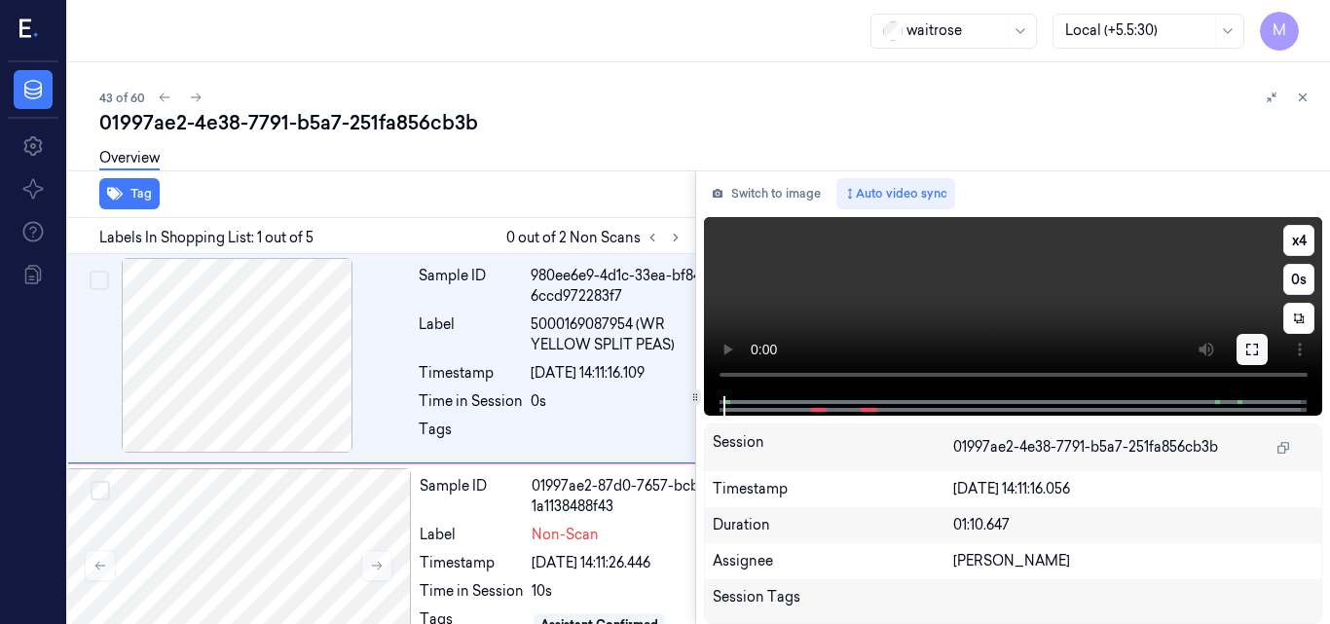
click at [1251, 346] on icon at bounding box center [1253, 350] width 16 height 16
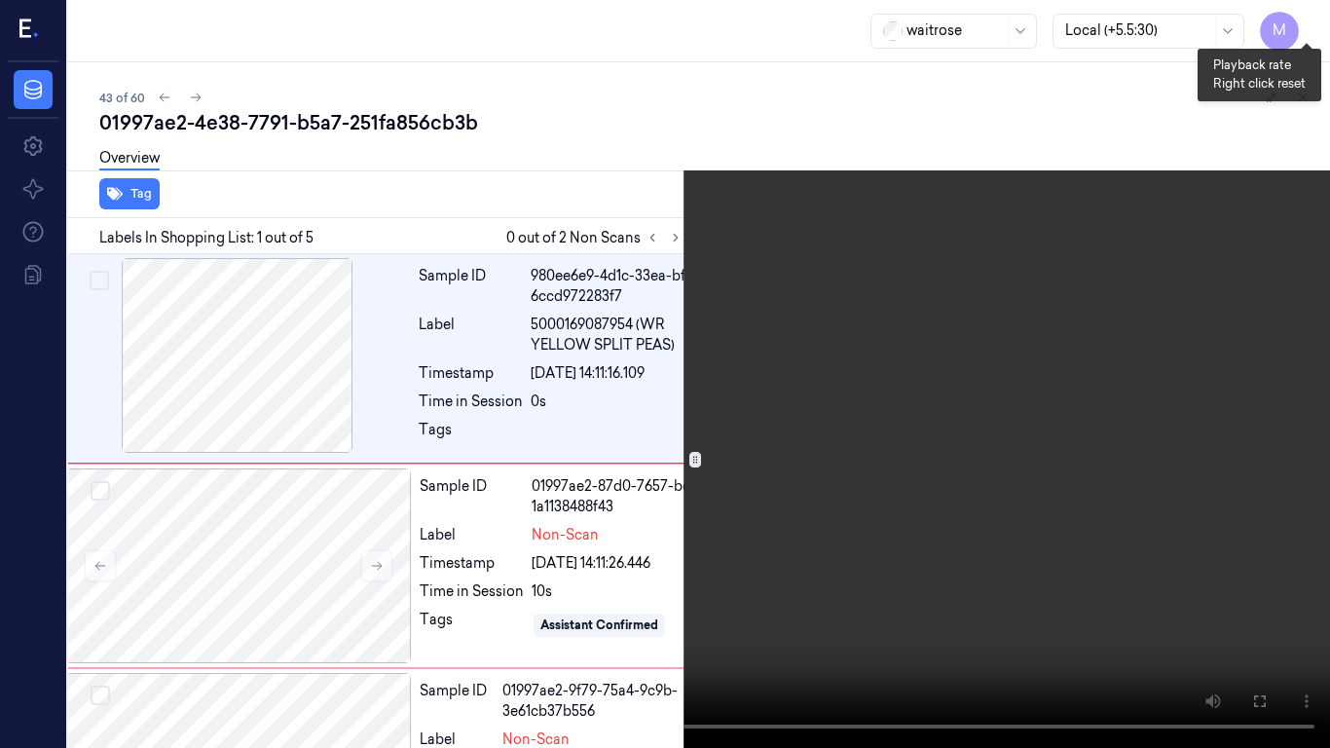
click at [1312, 26] on button "x 4" at bounding box center [1306, 23] width 31 height 31
click at [927, 286] on video at bounding box center [665, 374] width 1330 height 748
click at [827, 424] on video at bounding box center [665, 374] width 1330 height 748
click at [0, 0] on icon at bounding box center [0, 0] width 0 height 0
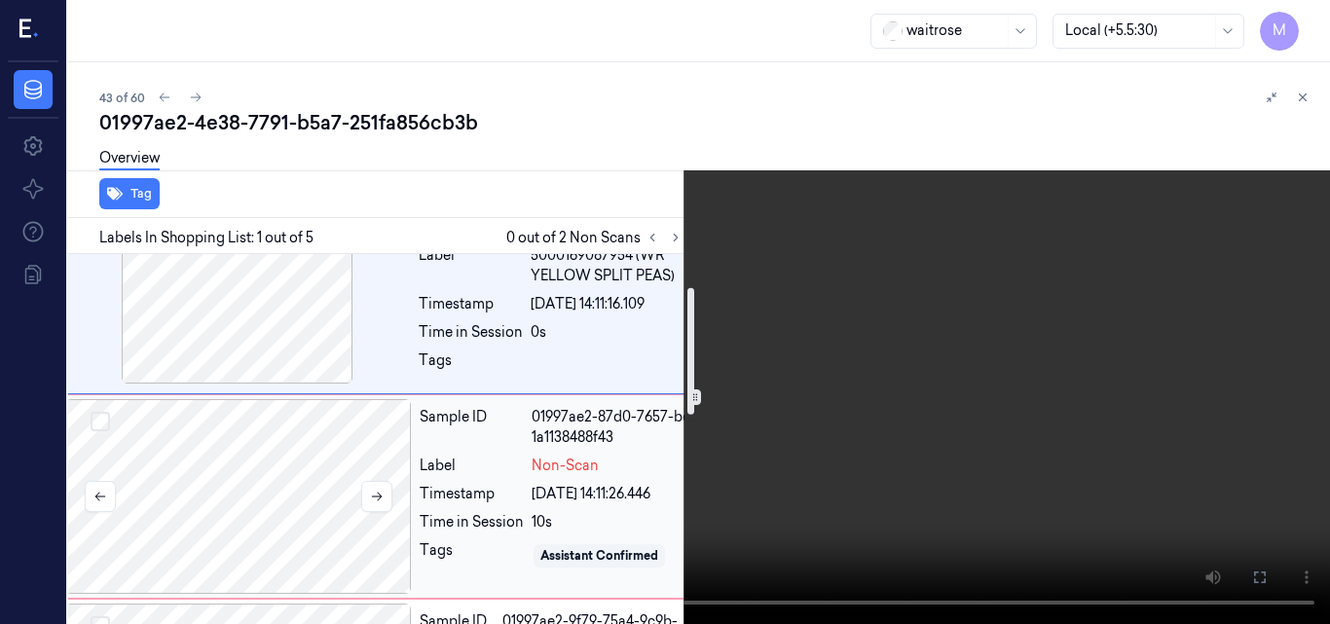
scroll to position [97, 31]
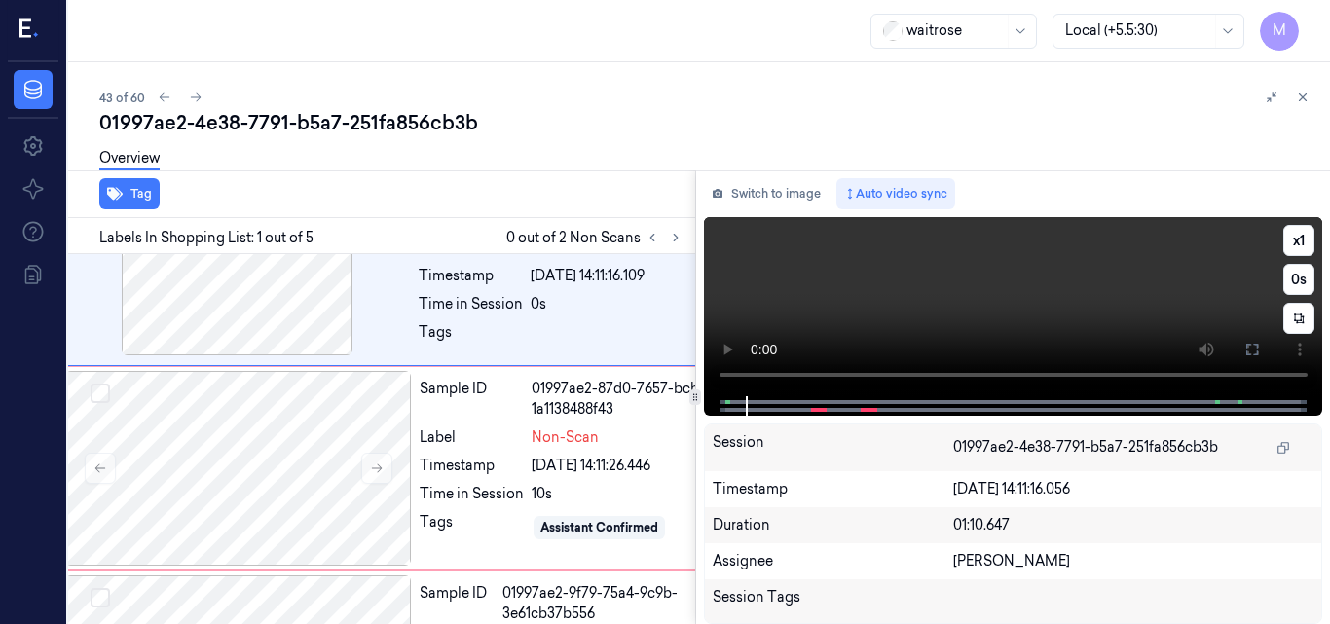
click at [1034, 296] on video at bounding box center [1013, 306] width 619 height 179
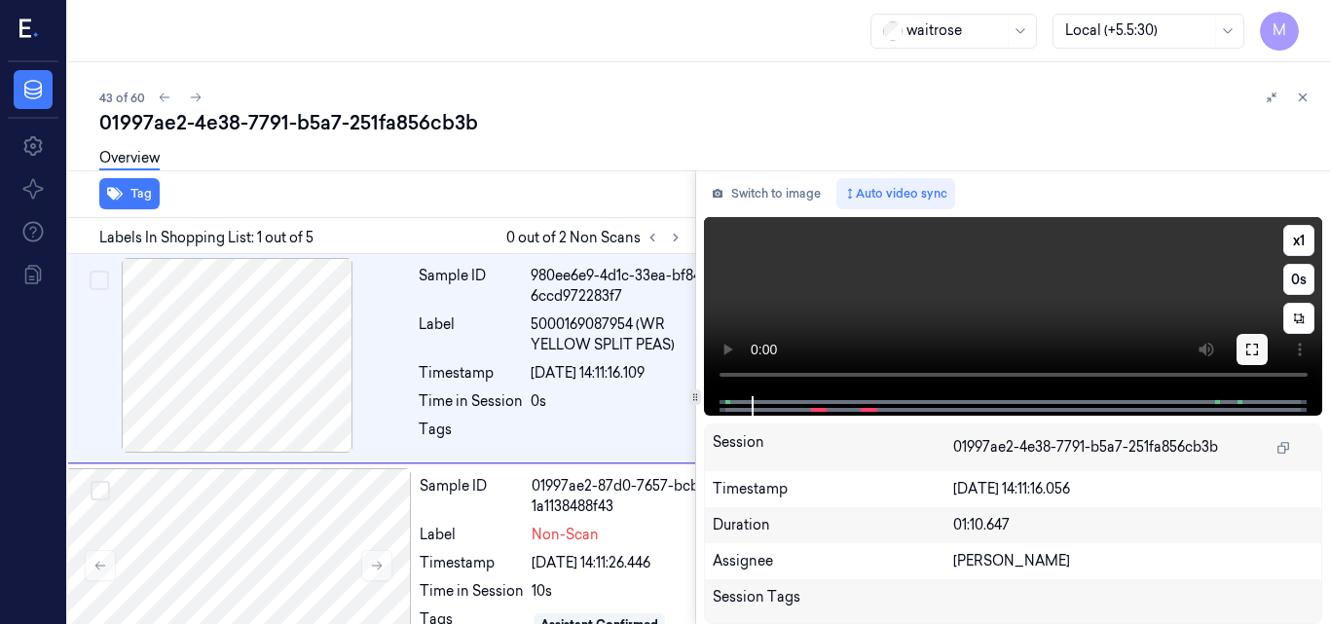
click at [1257, 344] on icon at bounding box center [1253, 350] width 12 height 12
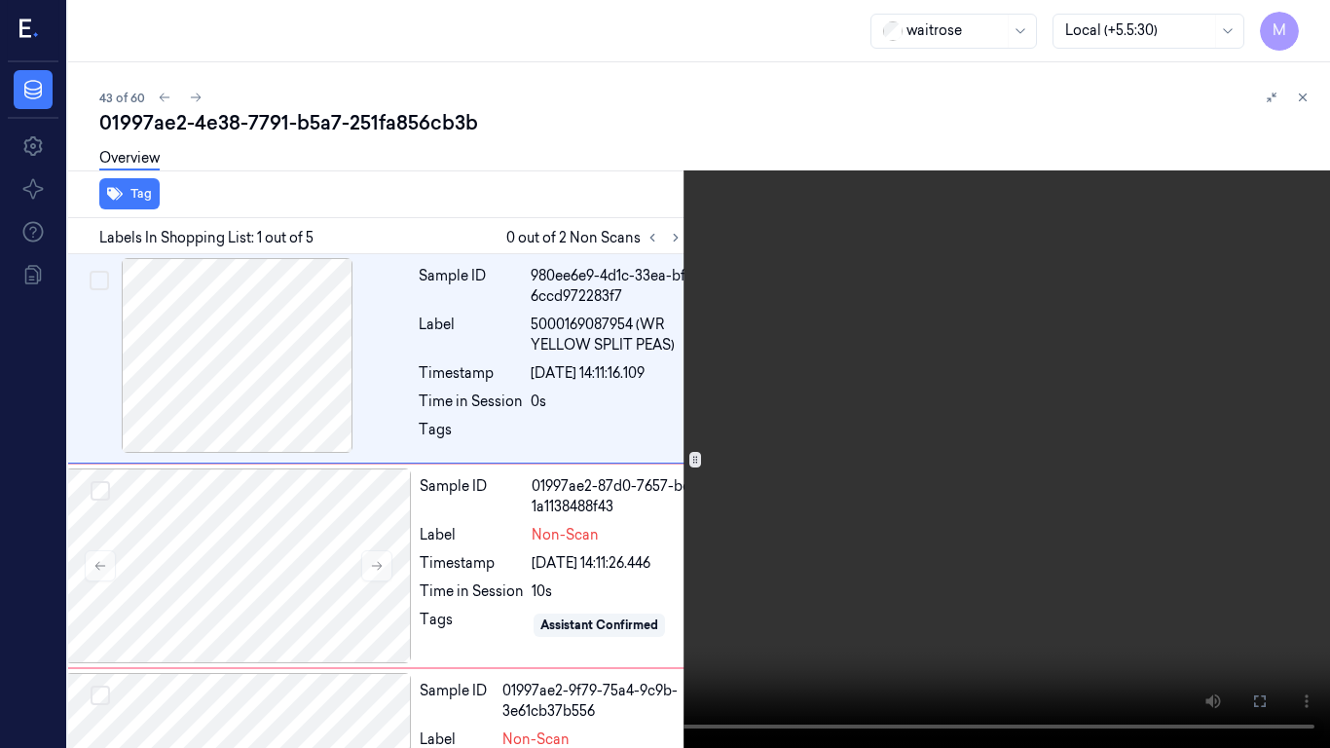
click at [1056, 428] on video at bounding box center [665, 374] width 1330 height 748
click at [0, 0] on icon at bounding box center [0, 0] width 0 height 0
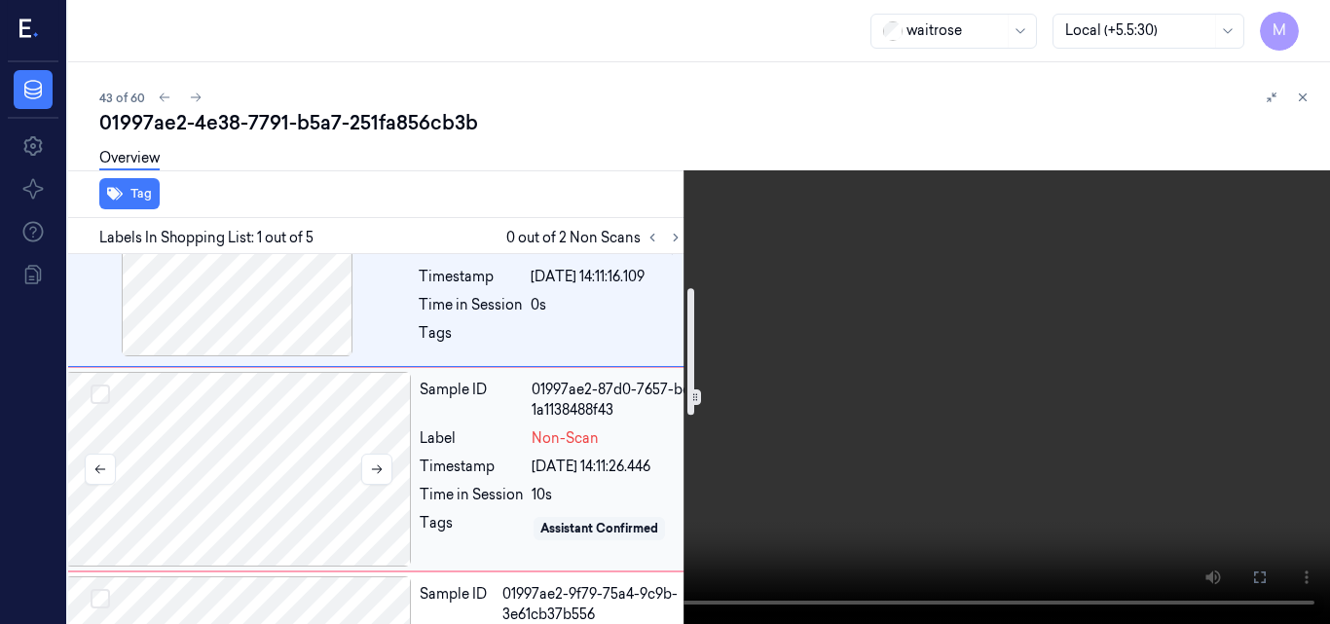
scroll to position [97, 31]
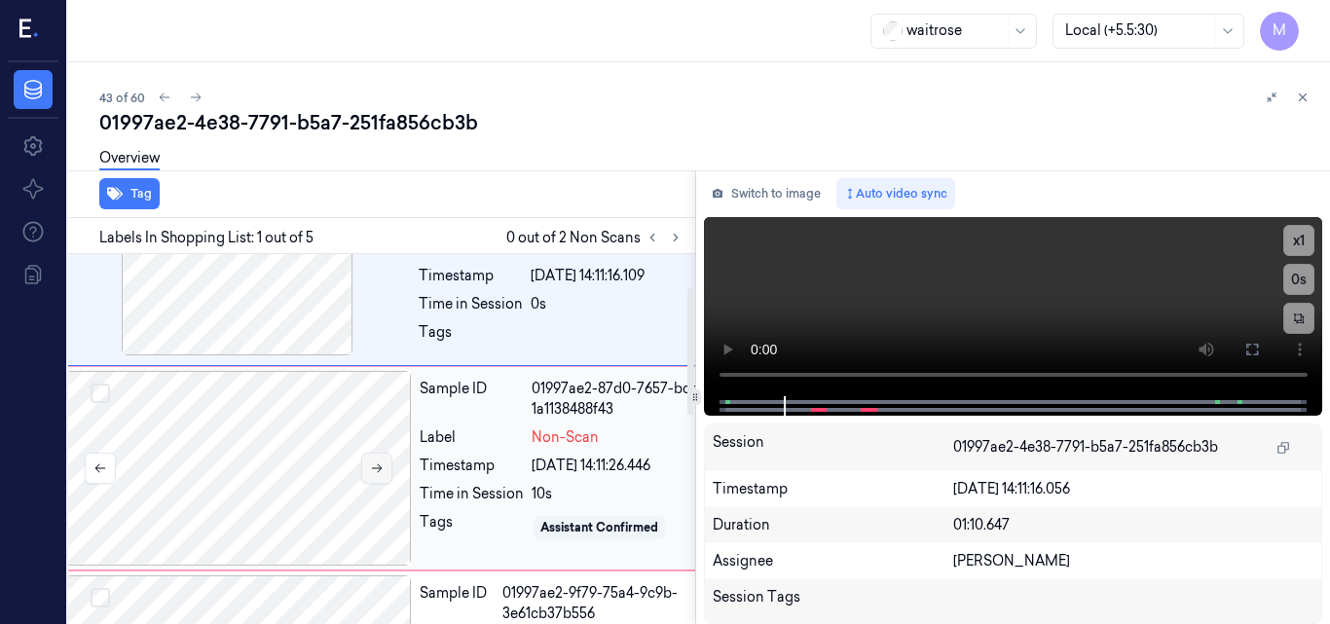
click at [376, 468] on icon at bounding box center [377, 469] width 11 height 9
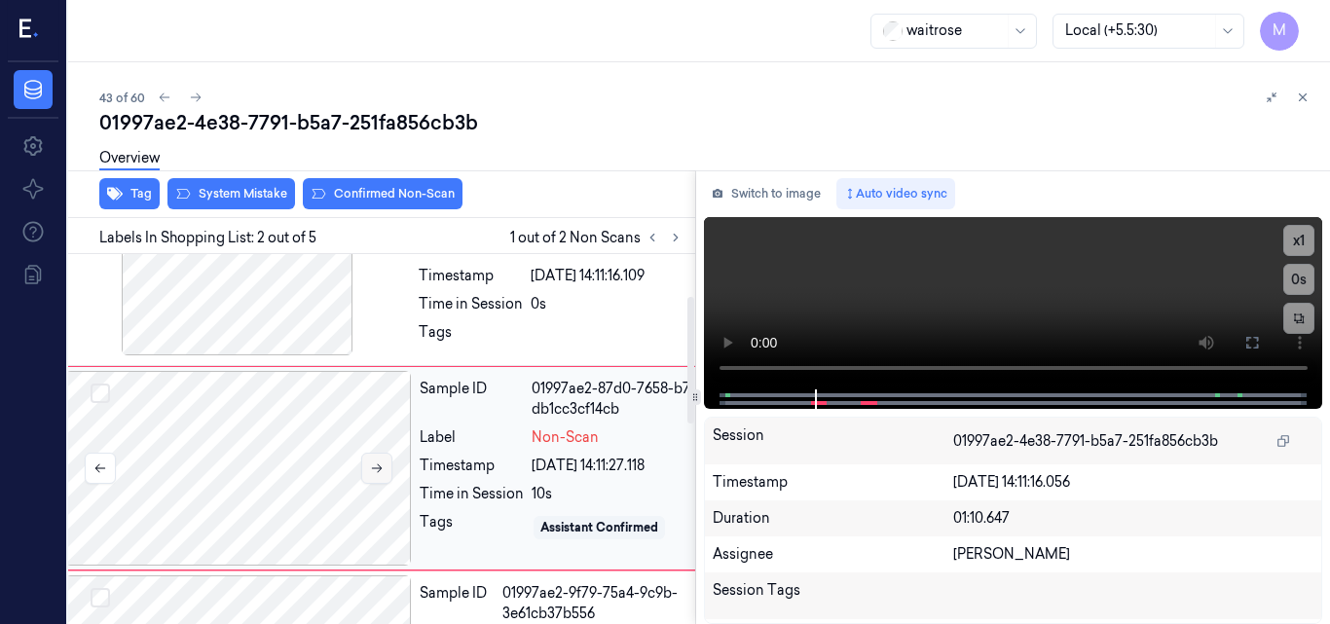
scroll to position [127, 31]
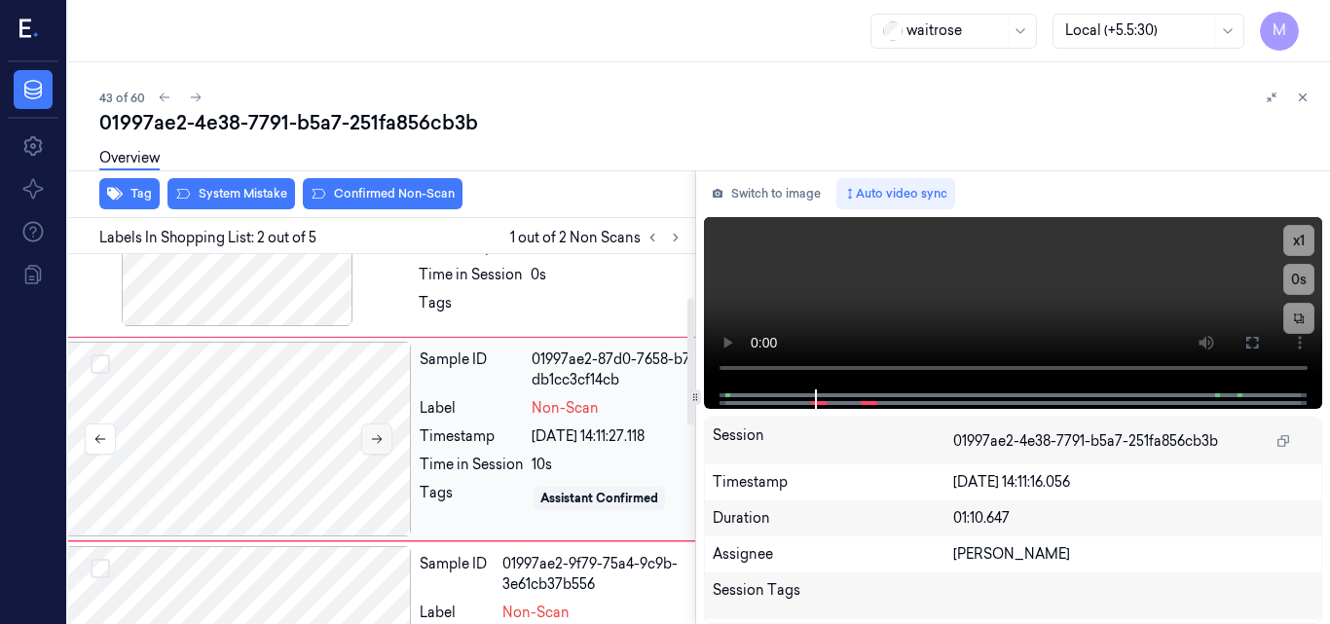
click at [375, 438] on icon at bounding box center [377, 439] width 14 height 14
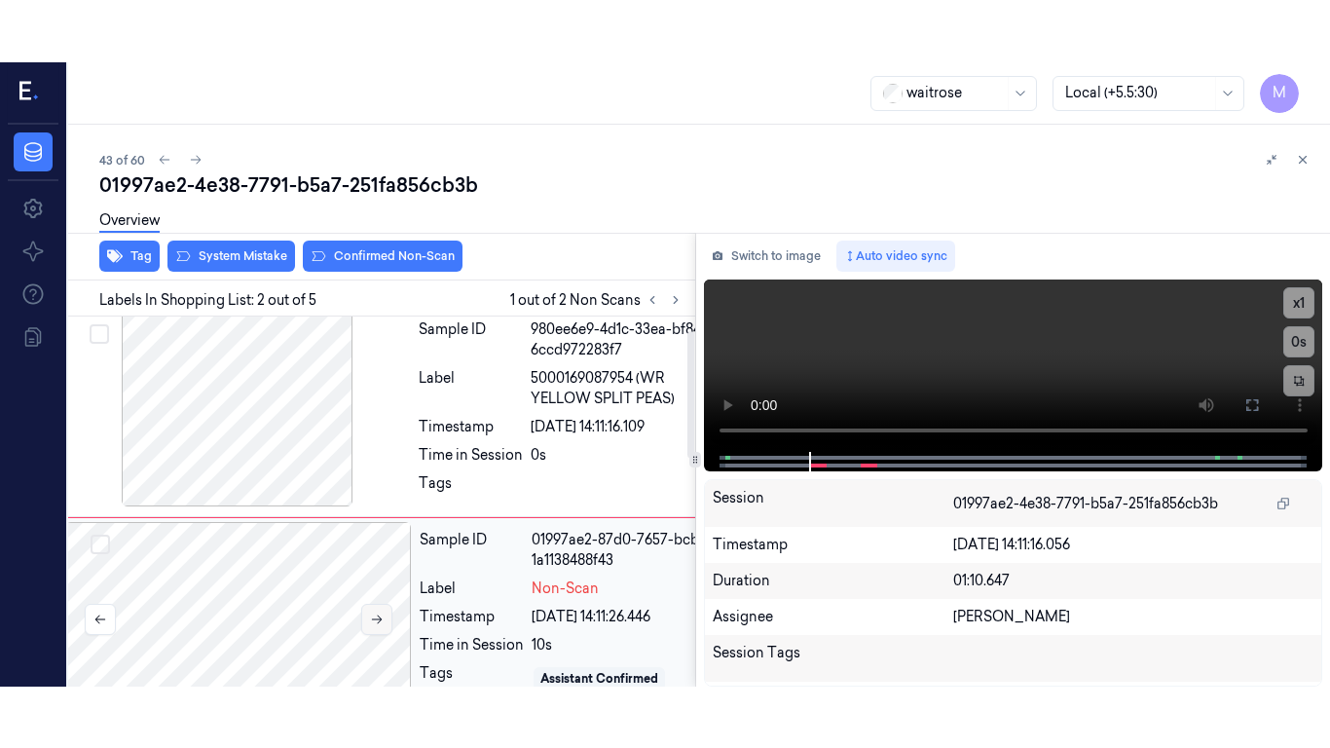
scroll to position [0, 31]
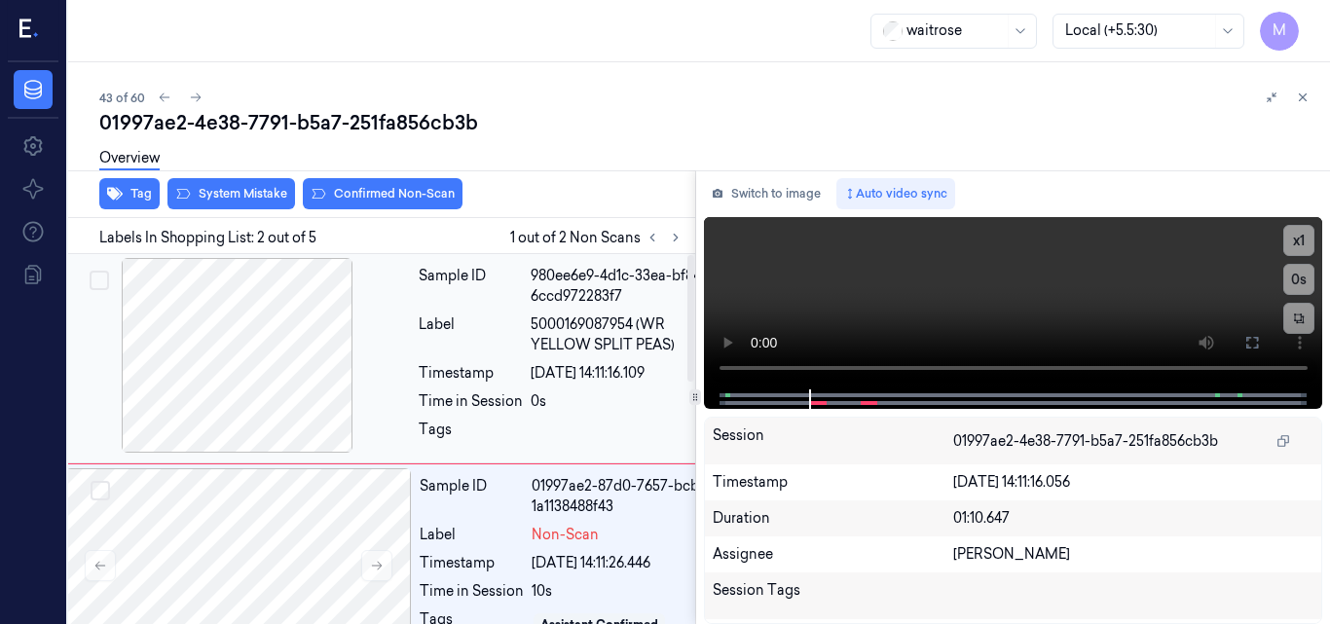
click at [262, 384] on div at bounding box center [237, 355] width 347 height 195
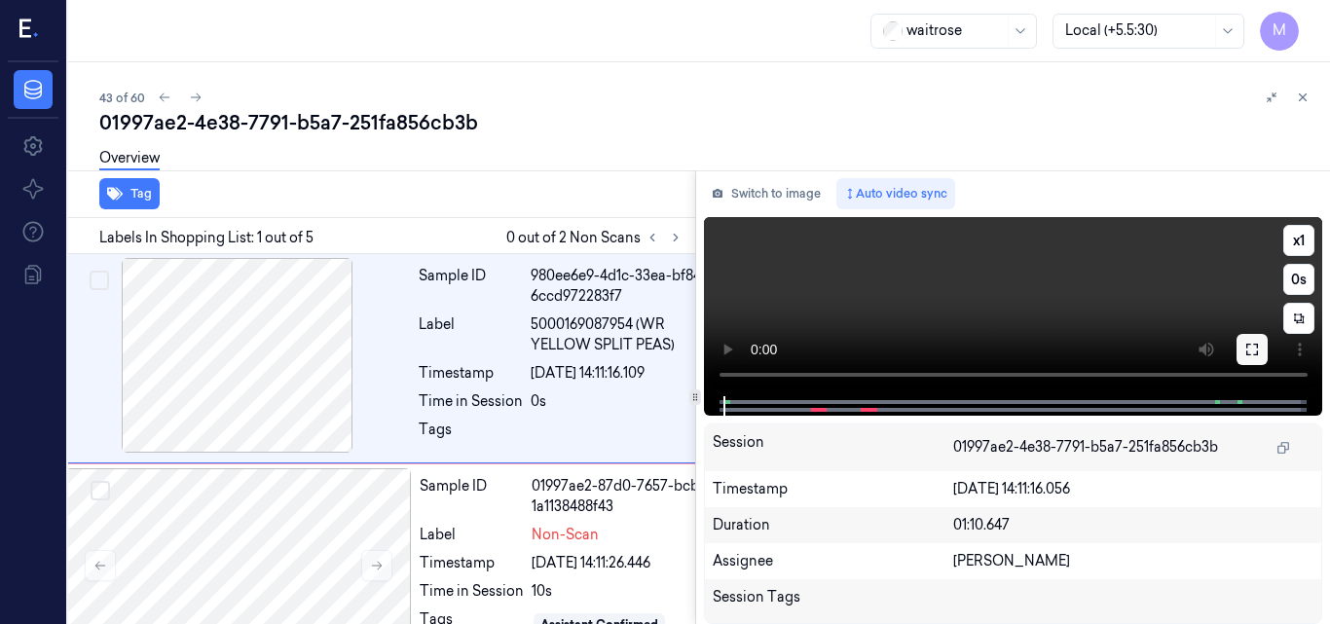
click at [1256, 352] on icon at bounding box center [1253, 350] width 16 height 16
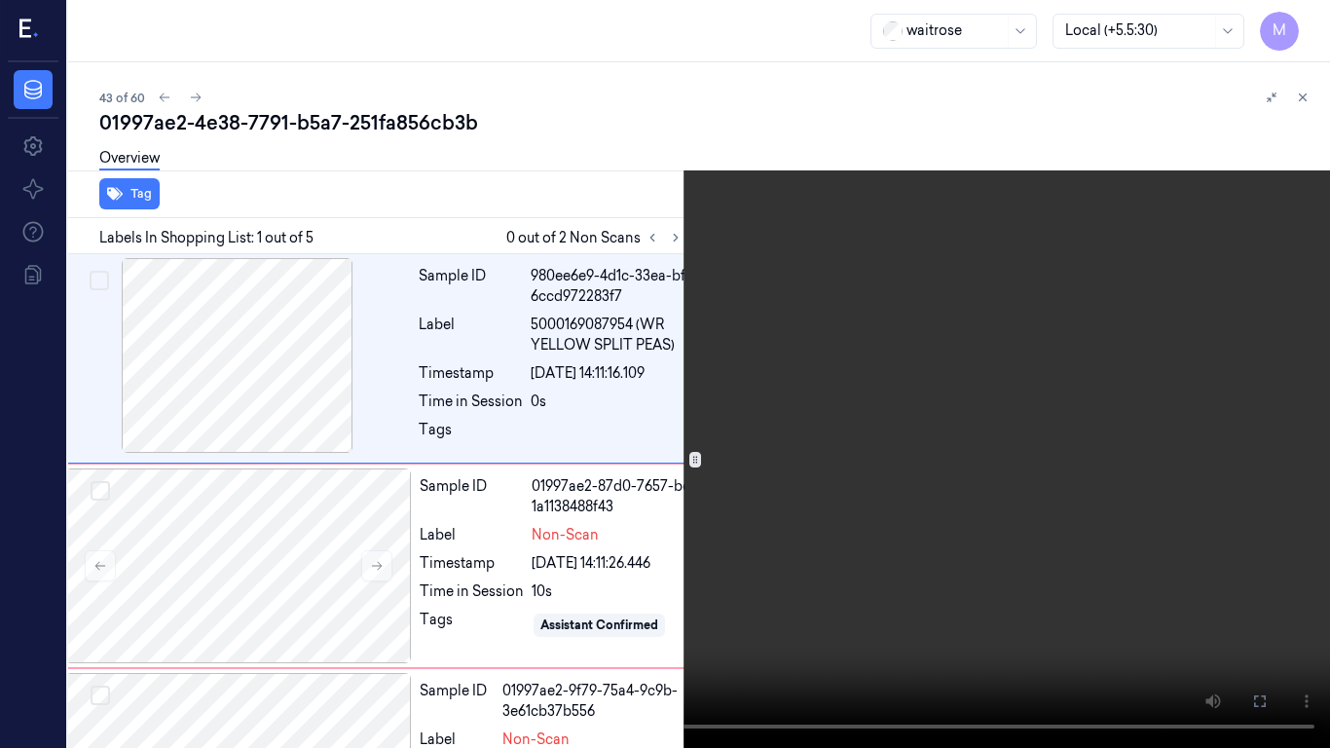
click at [825, 382] on video at bounding box center [665, 374] width 1330 height 748
click at [1299, 21] on button "x 1" at bounding box center [1306, 23] width 31 height 31
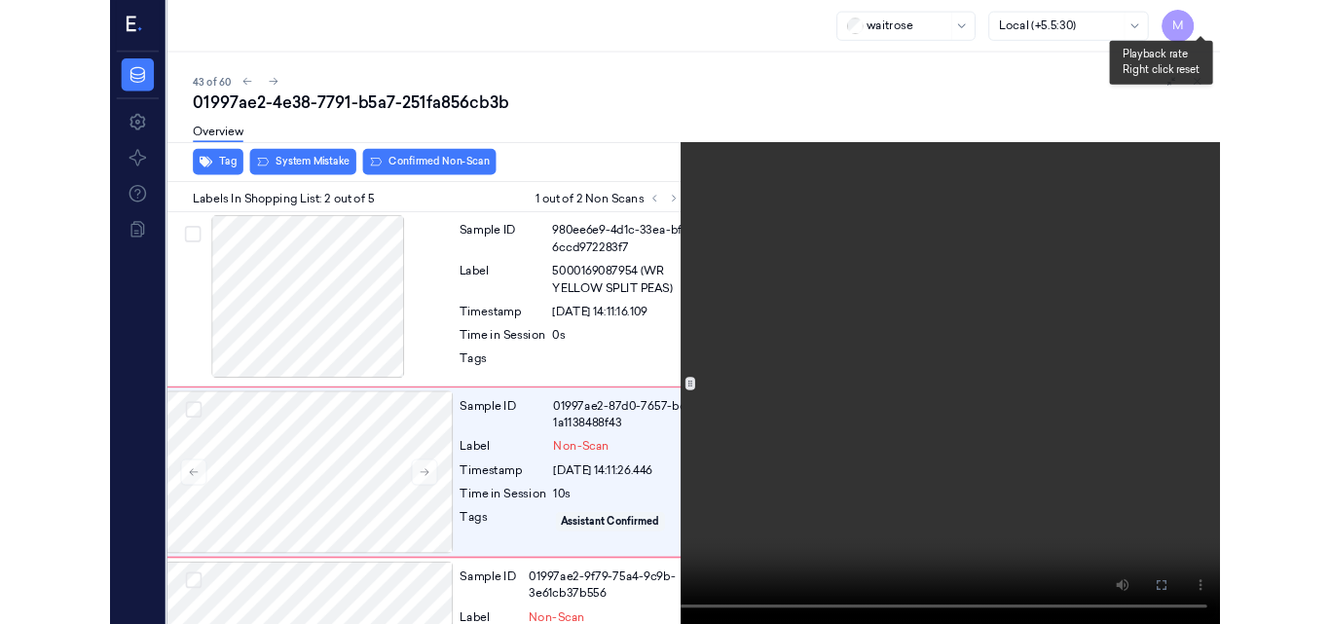
scroll to position [65, 31]
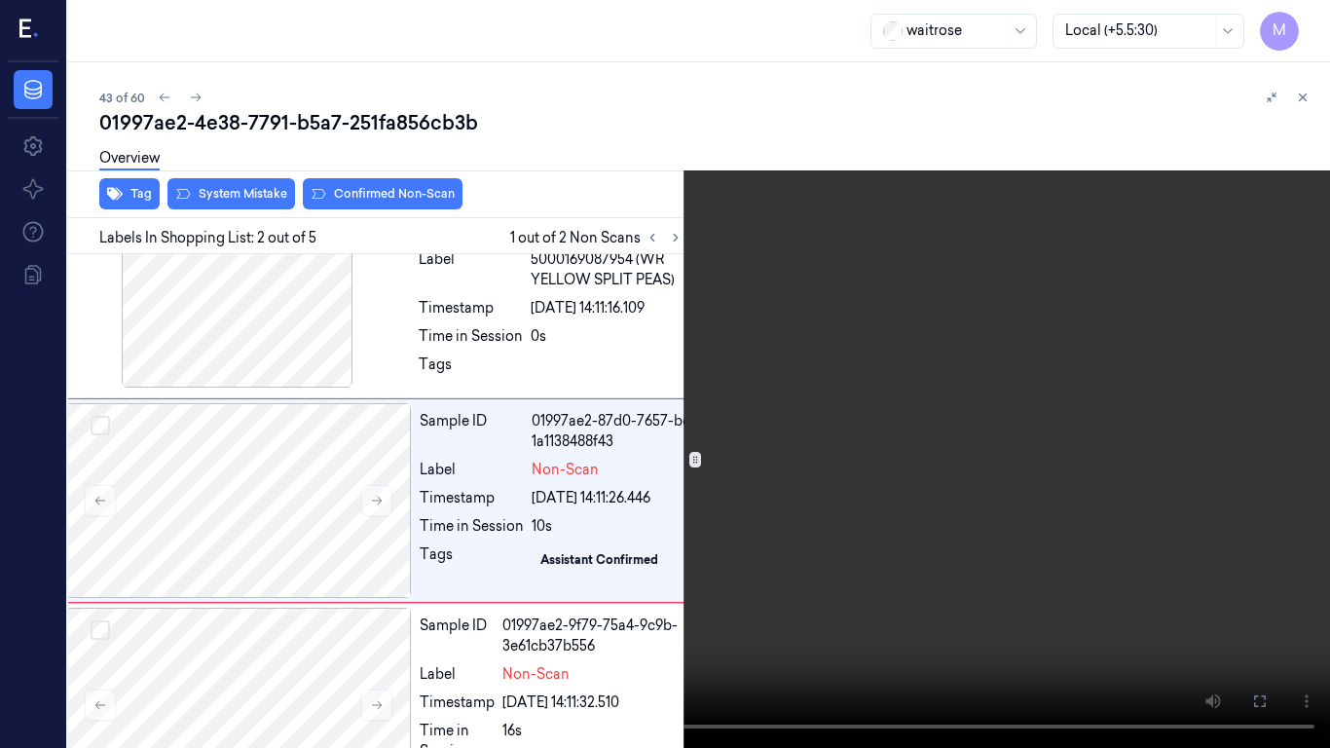
click at [642, 423] on video at bounding box center [665, 374] width 1330 height 748
click at [0, 0] on button at bounding box center [0, 0] width 0 height 0
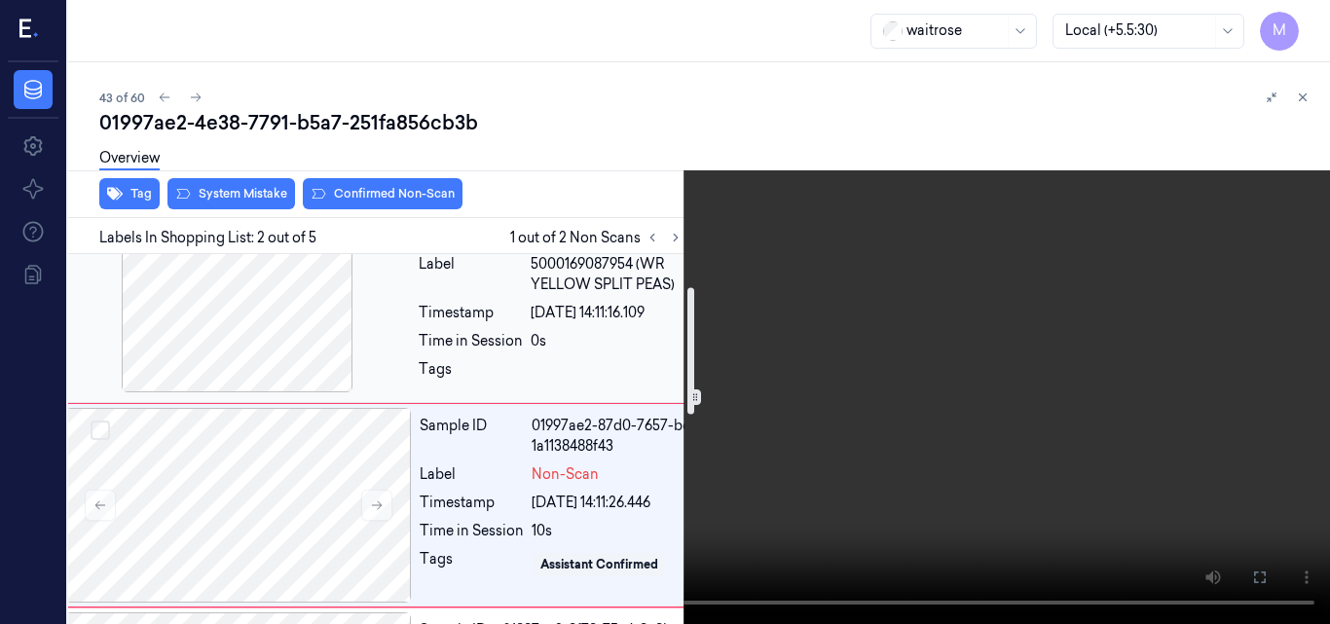
scroll to position [97, 31]
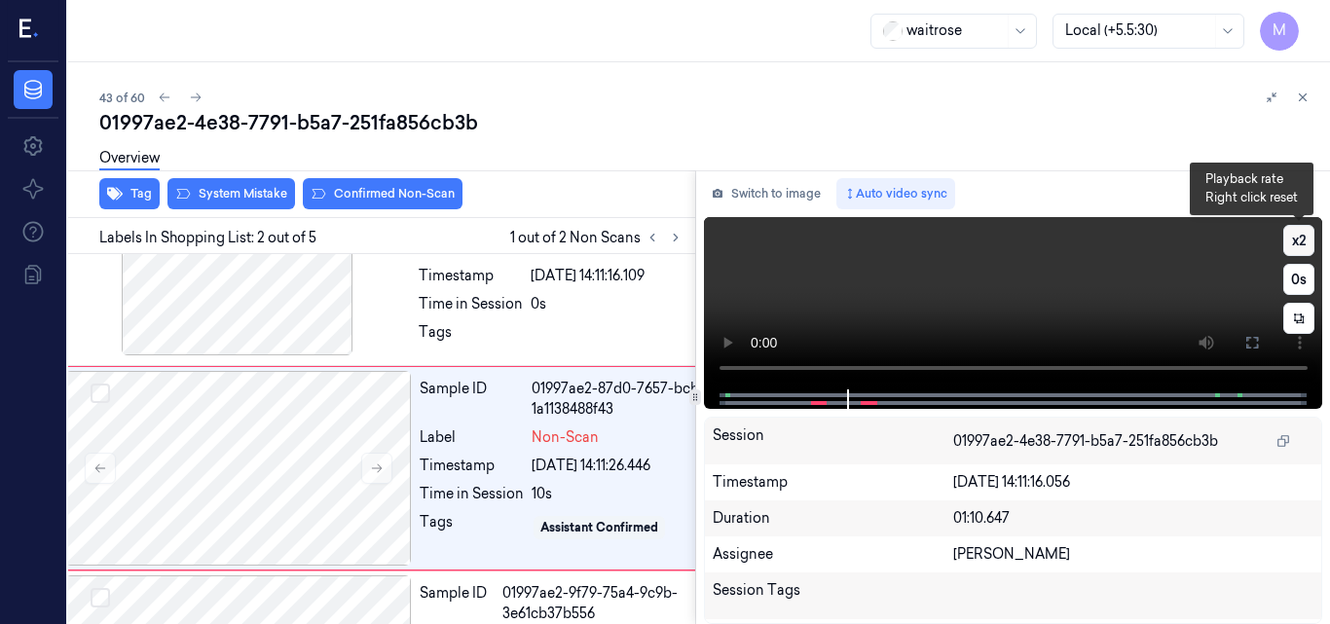
click at [1296, 241] on button "x 2" at bounding box center [1299, 240] width 31 height 31
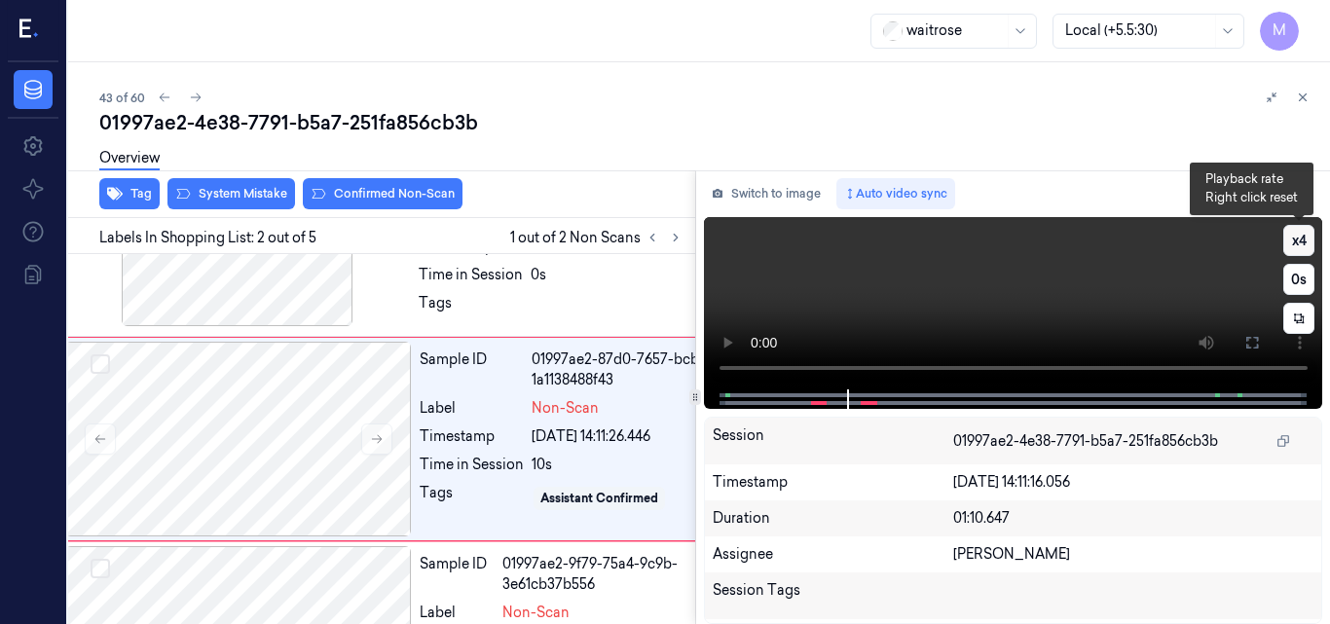
click at [1306, 237] on button "x 4" at bounding box center [1299, 240] width 31 height 31
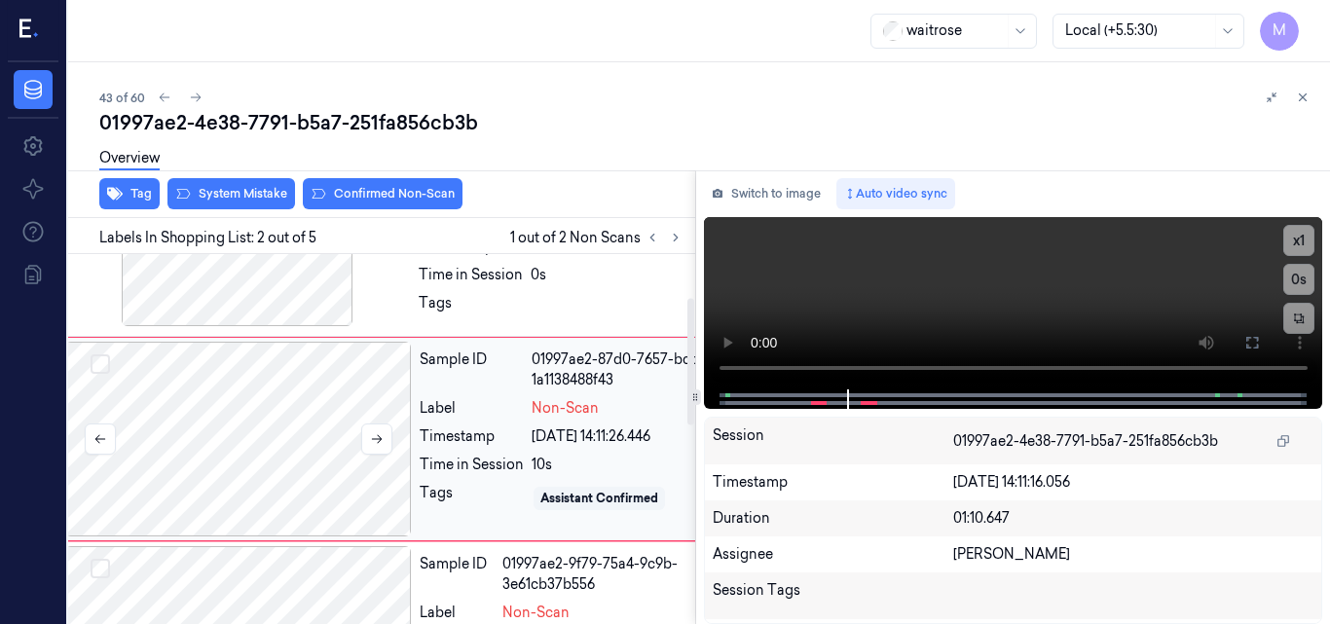
click at [327, 386] on div at bounding box center [238, 439] width 347 height 195
click at [525, 410] on div "Label Non-Scan" at bounding box center [567, 408] width 294 height 20
click at [1261, 338] on button at bounding box center [1252, 342] width 31 height 31
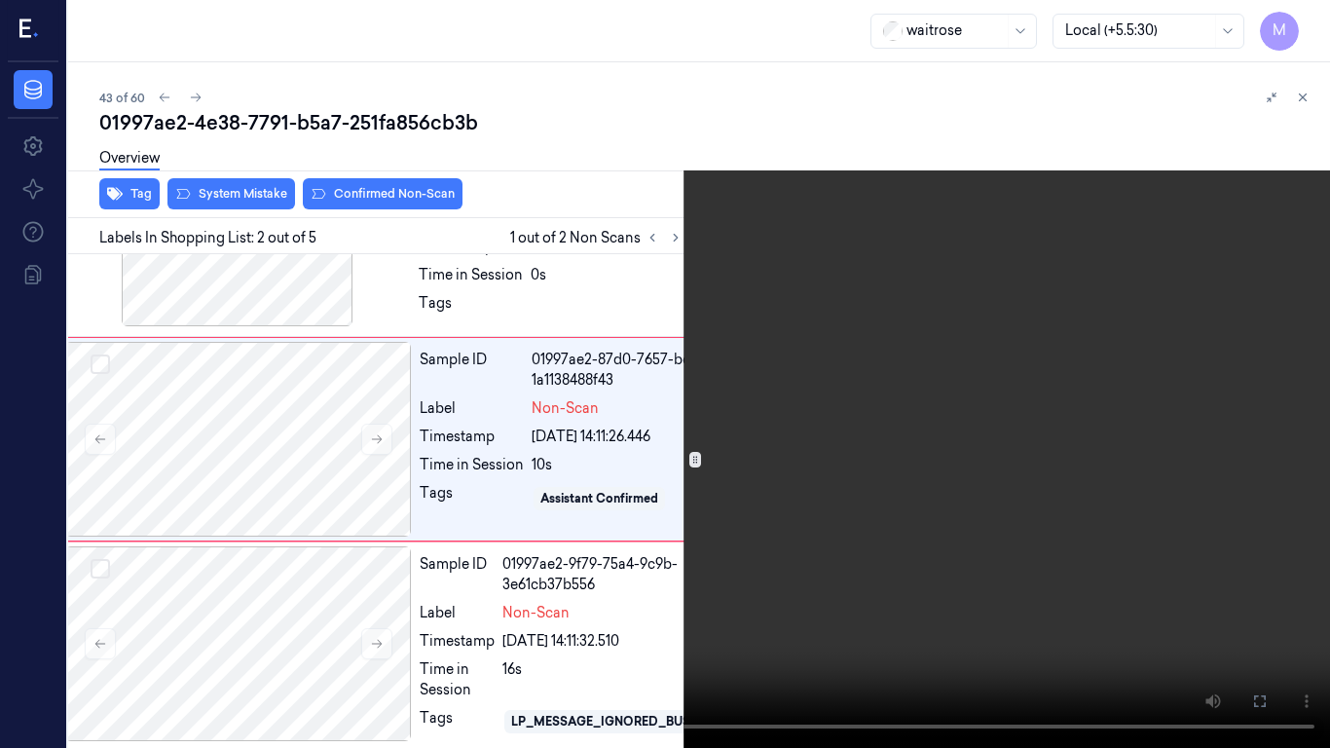
click at [699, 436] on video at bounding box center [665, 374] width 1330 height 748
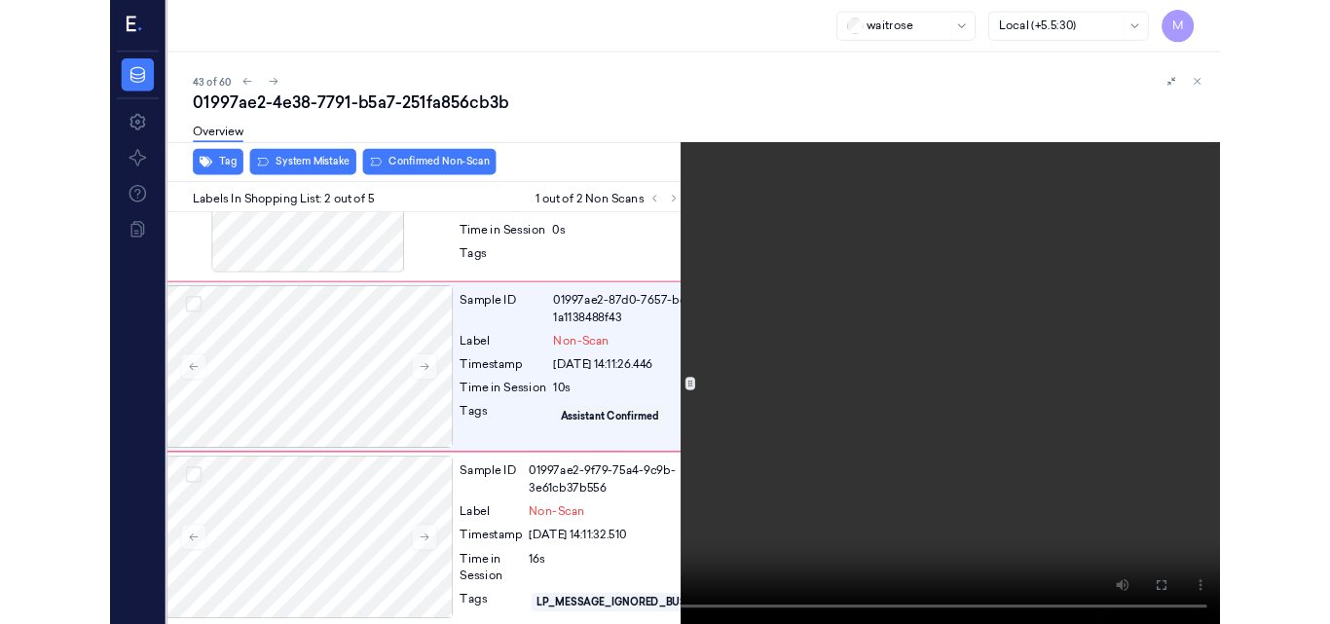
scroll to position [65, 31]
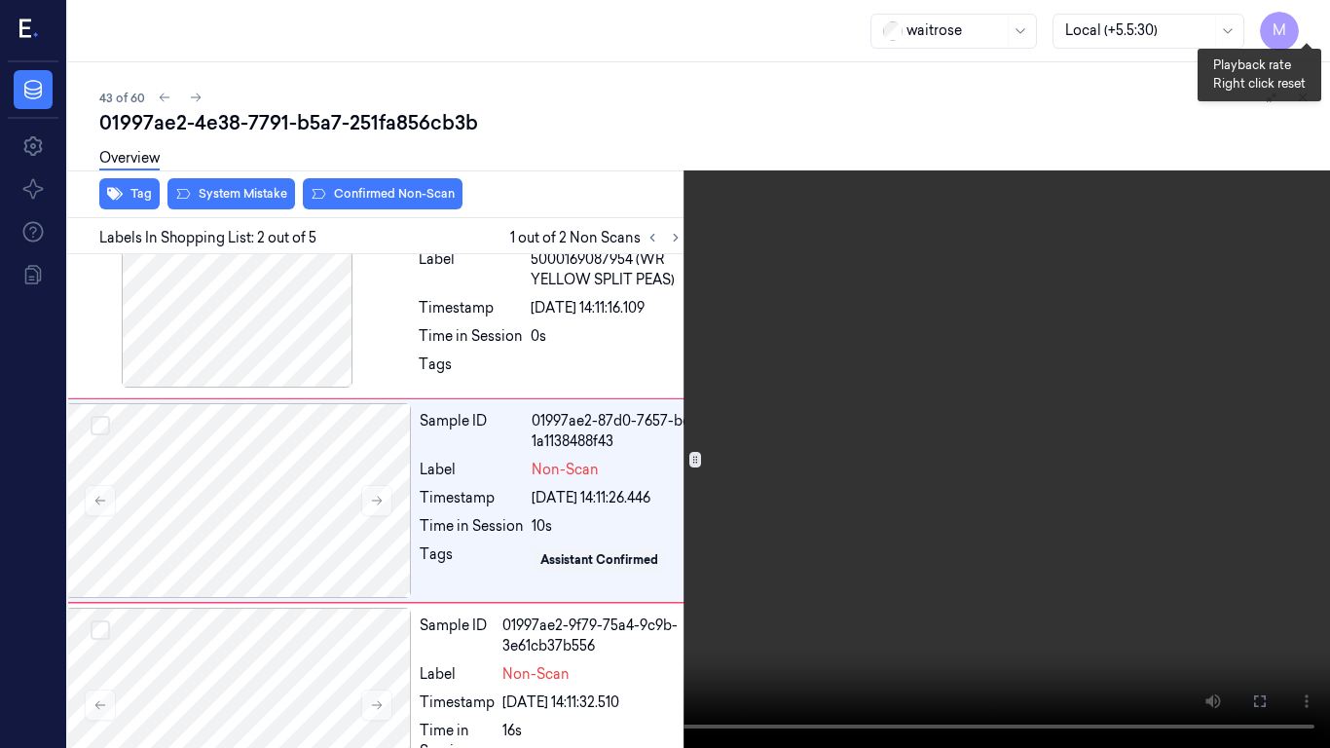
click at [1303, 21] on button "x 1" at bounding box center [1306, 23] width 31 height 31
click at [937, 320] on video at bounding box center [665, 374] width 1330 height 748
click at [658, 272] on video at bounding box center [665, 374] width 1330 height 748
click at [782, 360] on video at bounding box center [665, 374] width 1330 height 748
click at [0, 0] on button at bounding box center [0, 0] width 0 height 0
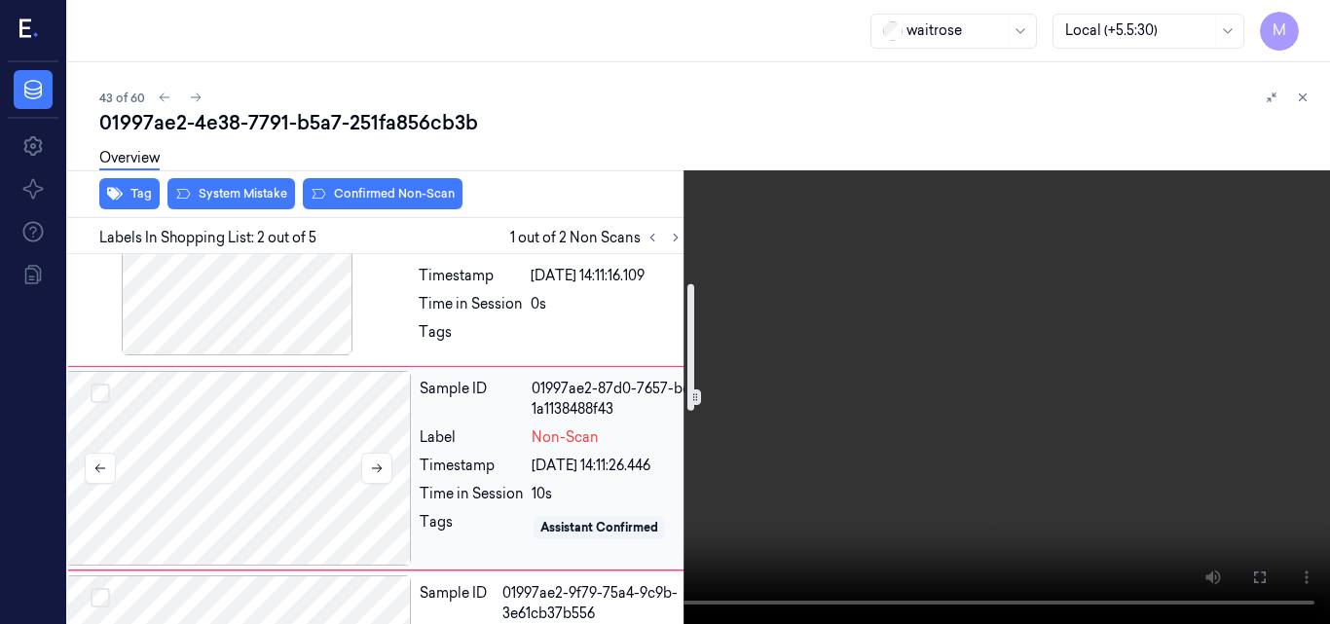
scroll to position [0, 31]
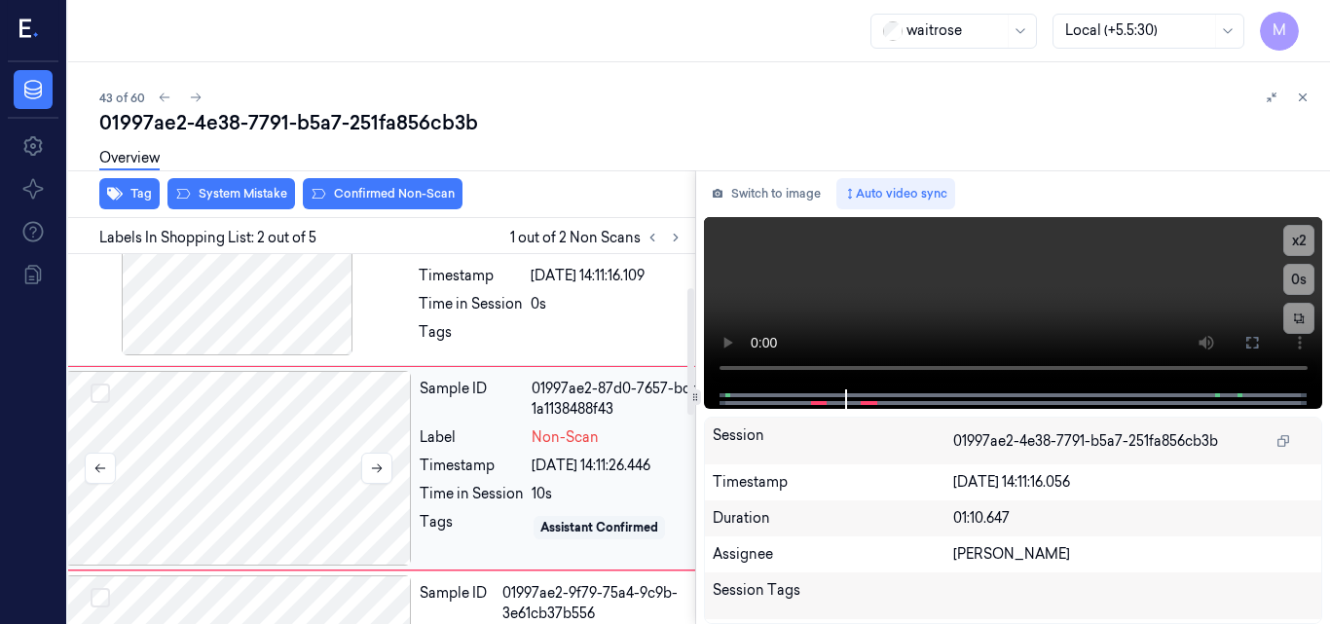
click at [187, 435] on div at bounding box center [238, 468] width 347 height 195
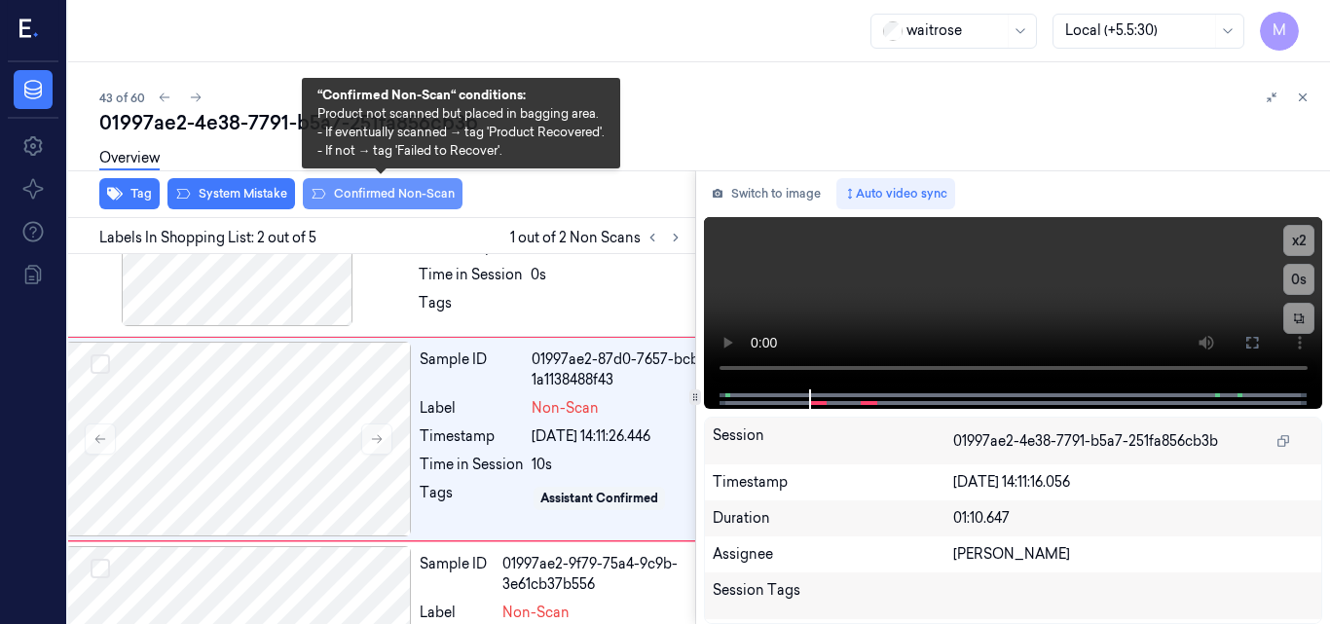
click at [392, 193] on button "Confirmed Non-Scan" at bounding box center [383, 193] width 160 height 31
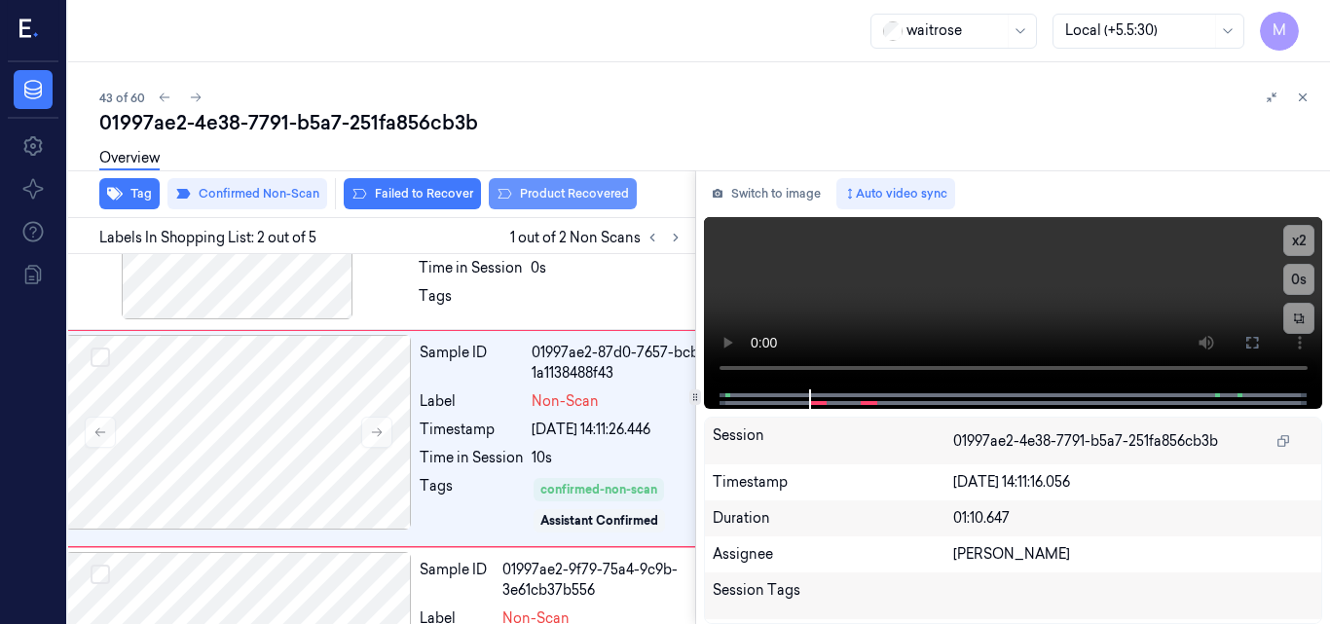
click at [574, 189] on button "Product Recovered" at bounding box center [563, 193] width 148 height 31
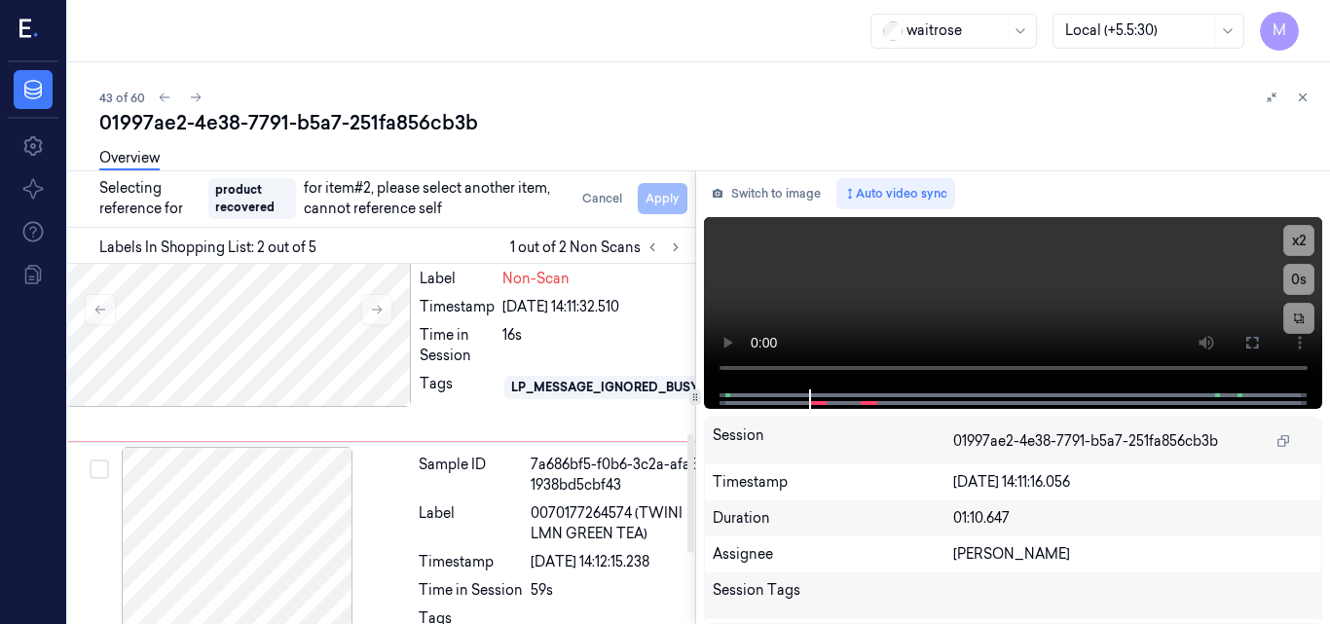
scroll to position [523, 31]
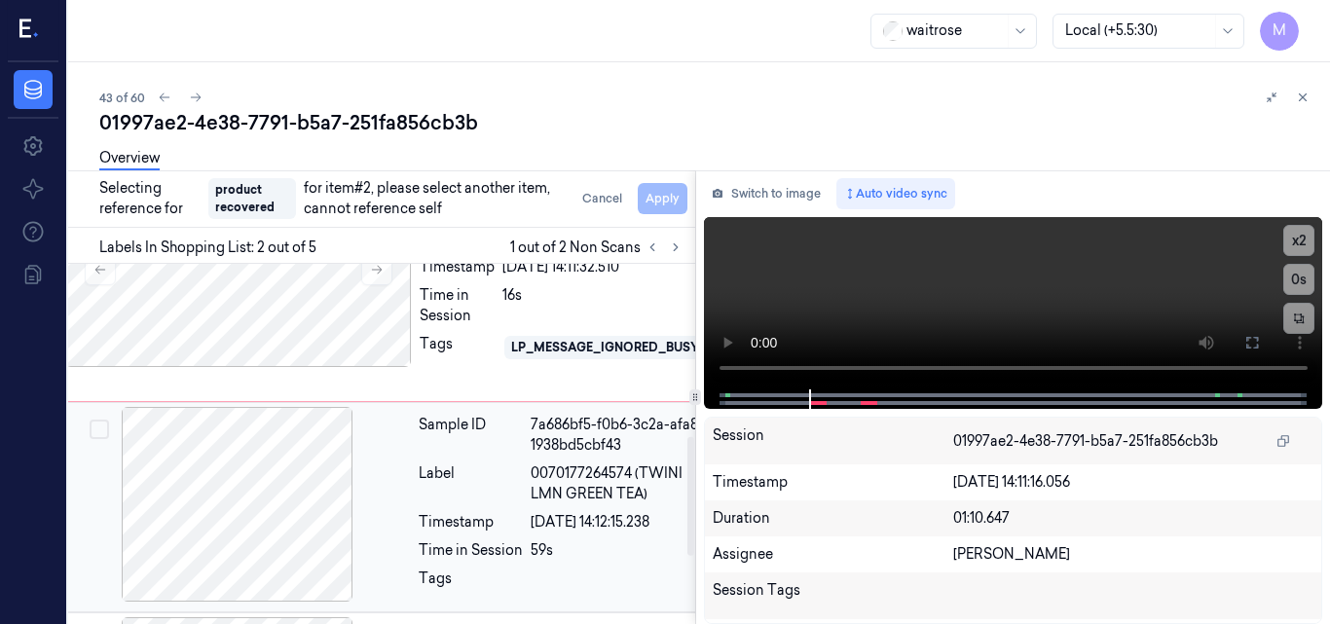
click at [252, 490] on div at bounding box center [237, 504] width 347 height 195
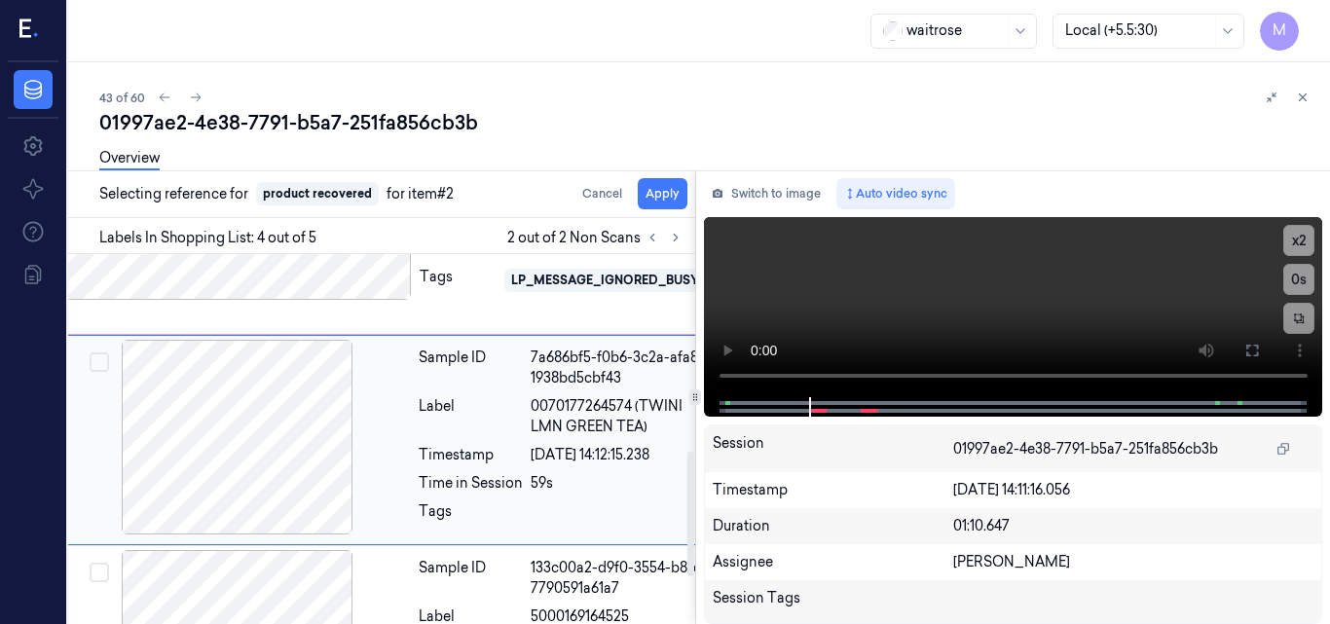
scroll to position [581, 31]
click at [662, 195] on button "Apply" at bounding box center [663, 193] width 50 height 31
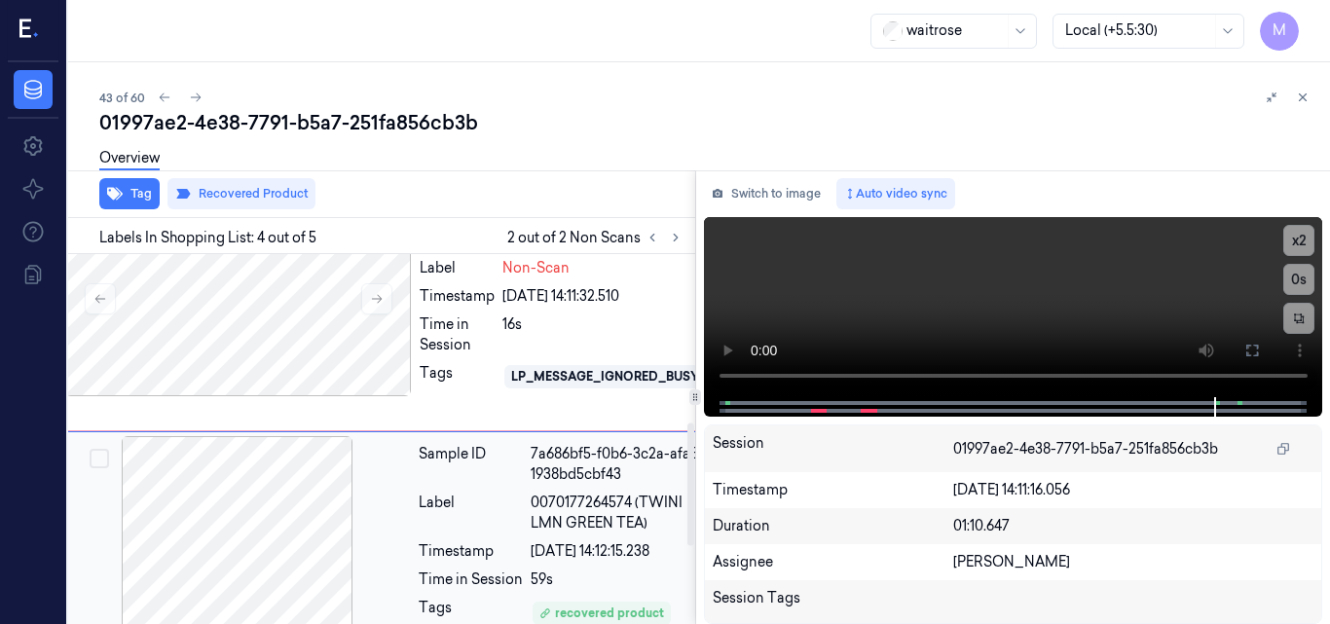
scroll to position [410, 31]
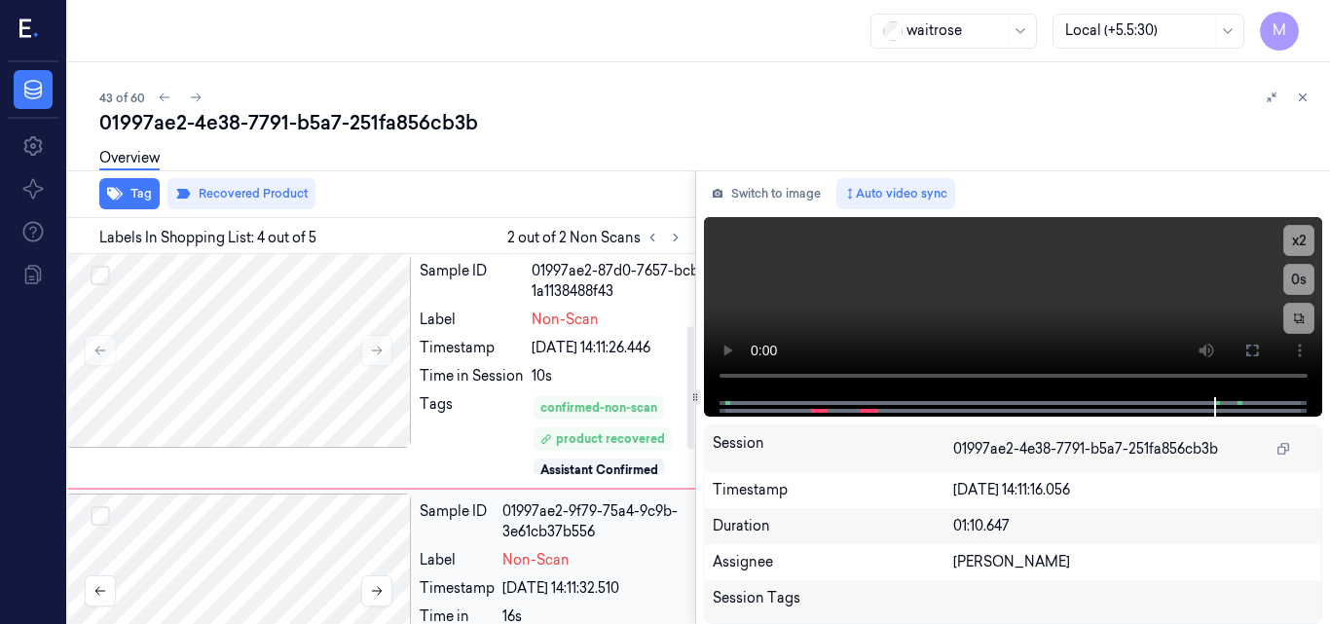
click at [343, 334] on div at bounding box center [238, 350] width 347 height 195
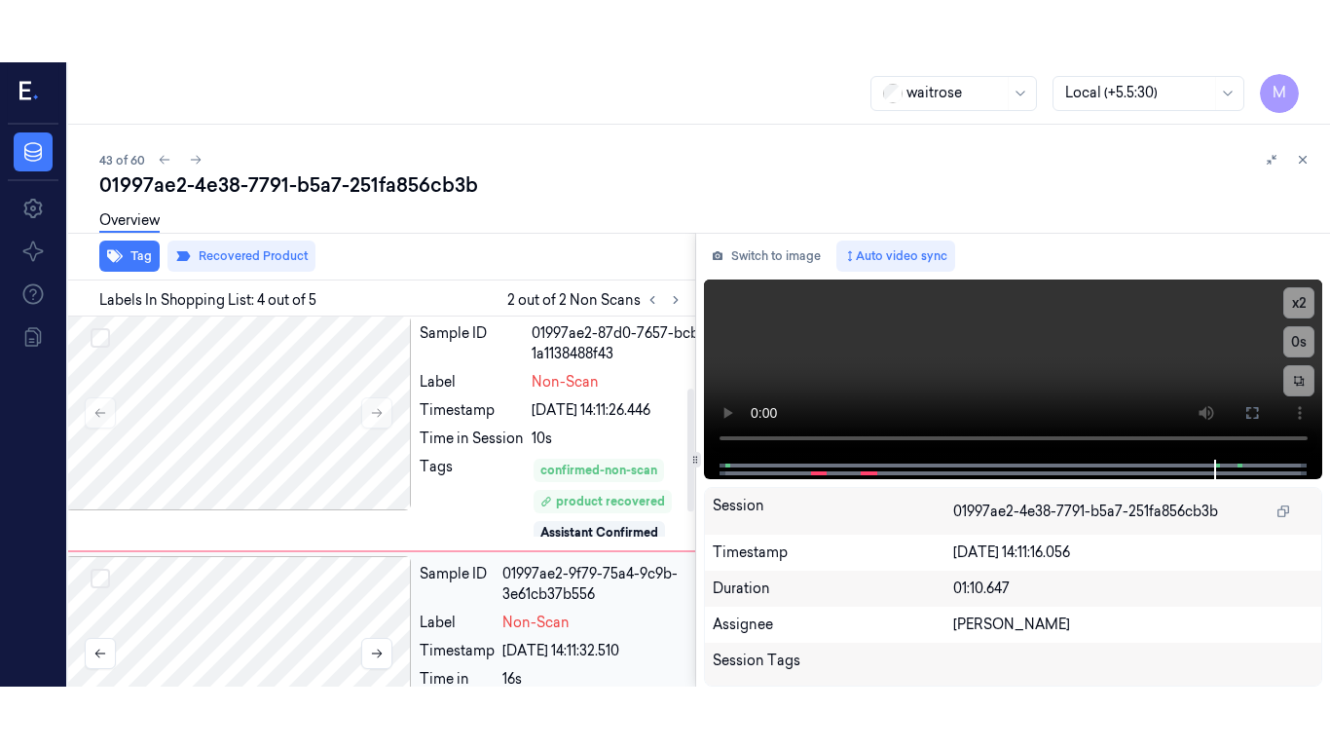
scroll to position [145, 31]
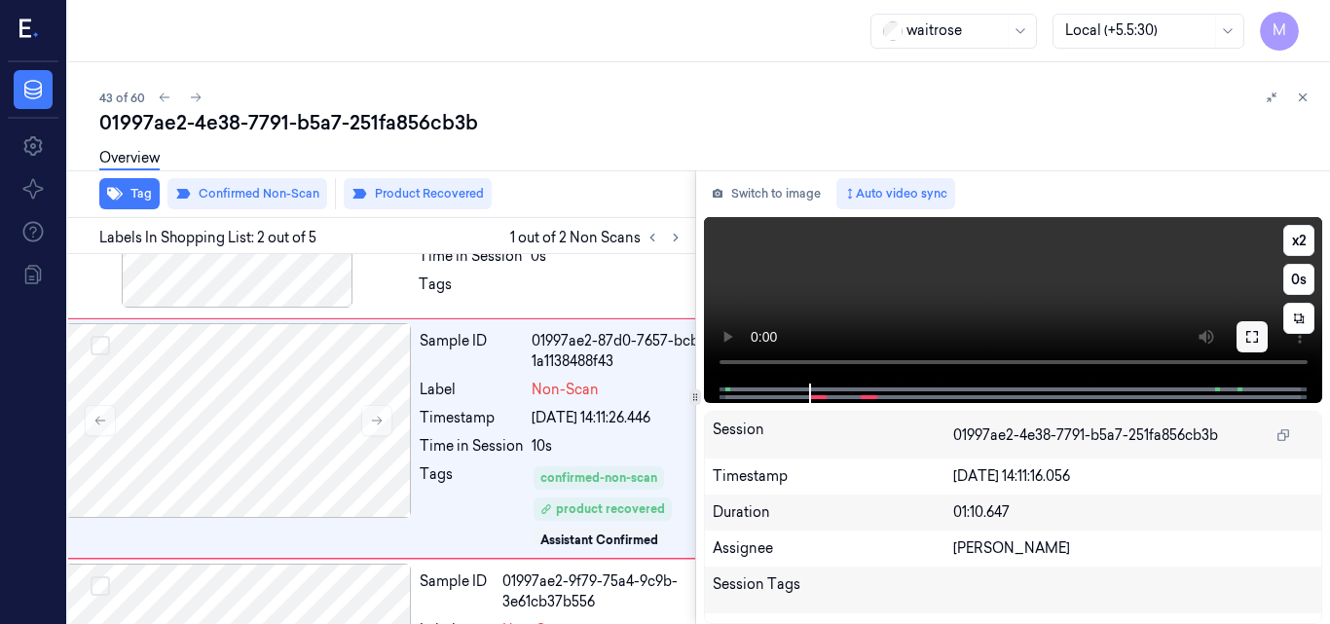
click at [1251, 336] on icon at bounding box center [1253, 337] width 16 height 16
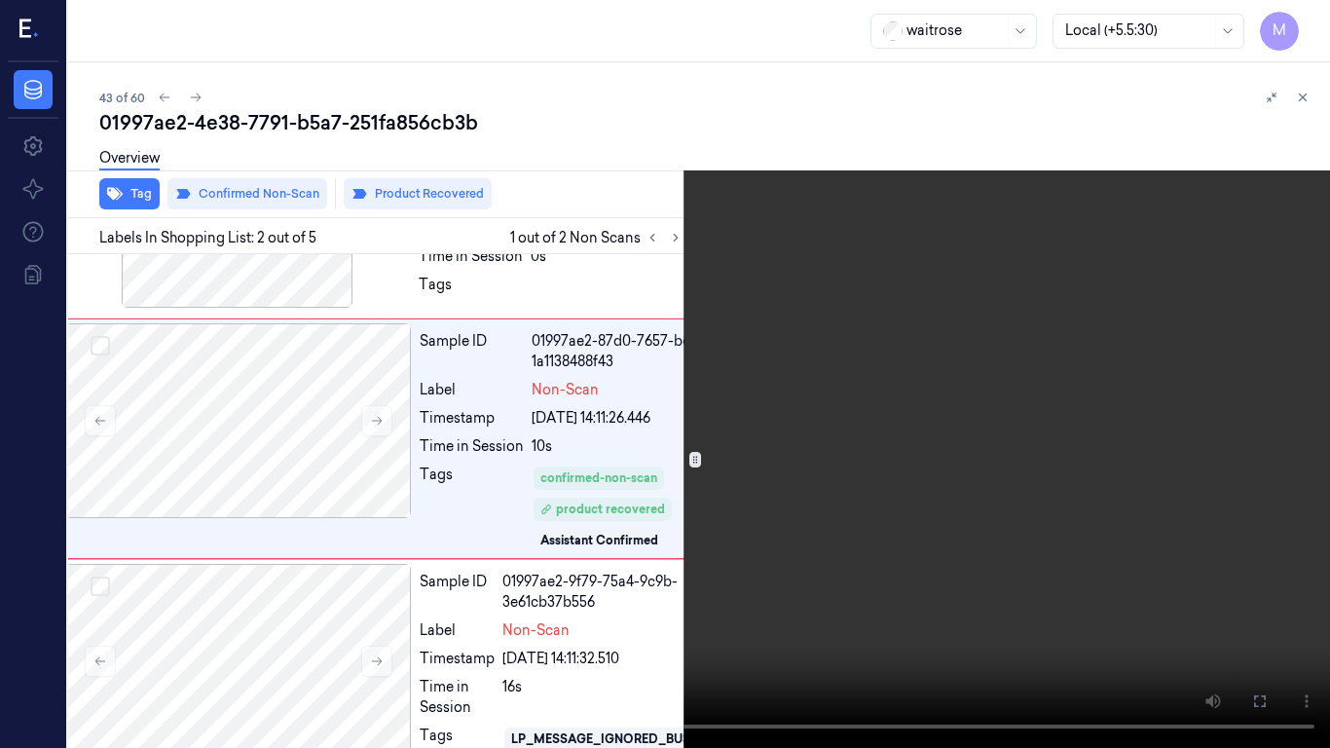
click at [918, 388] on video at bounding box center [665, 374] width 1330 height 748
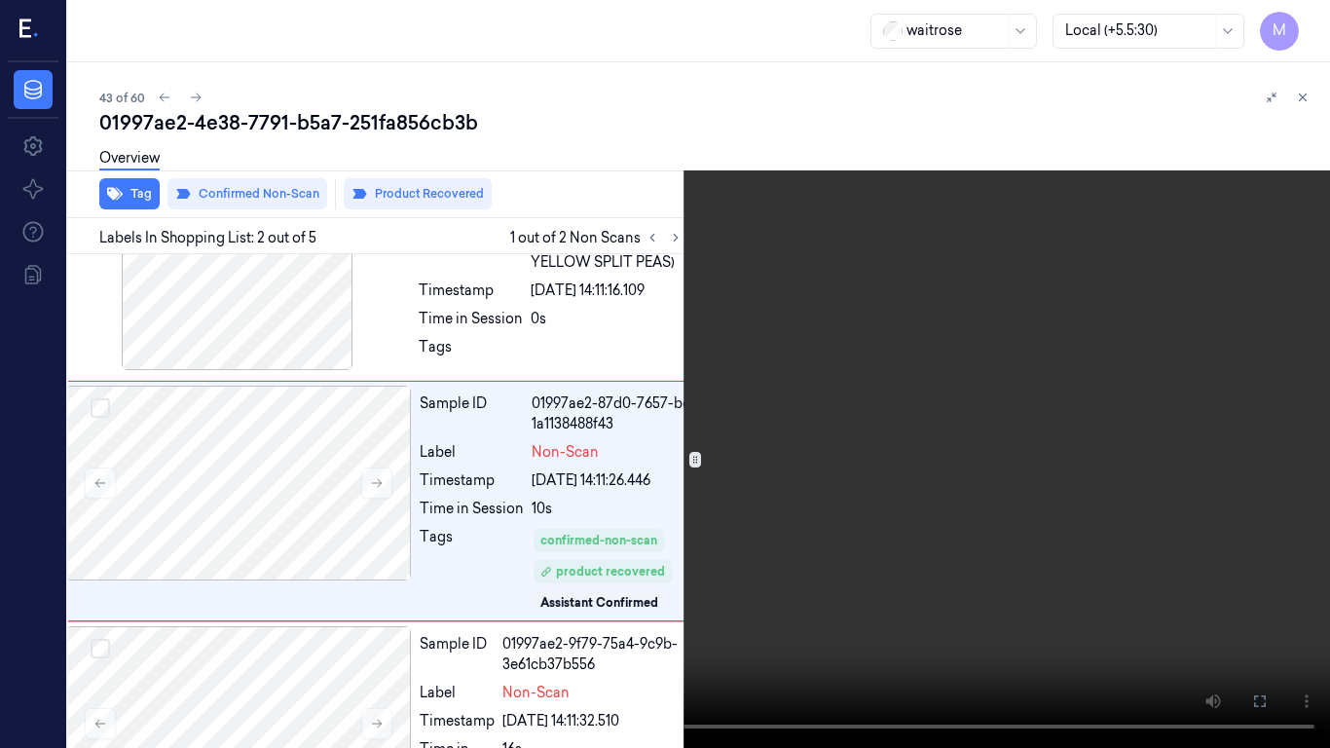
click at [918, 388] on video at bounding box center [665, 374] width 1330 height 748
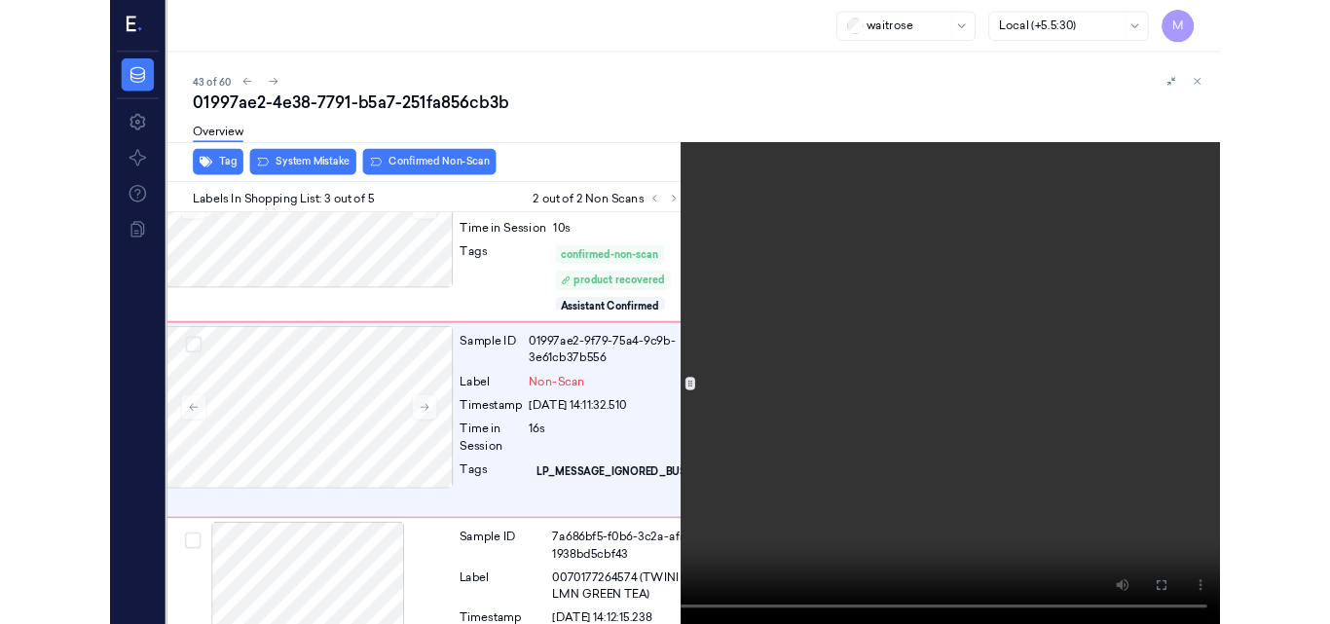
scroll to position [320, 31]
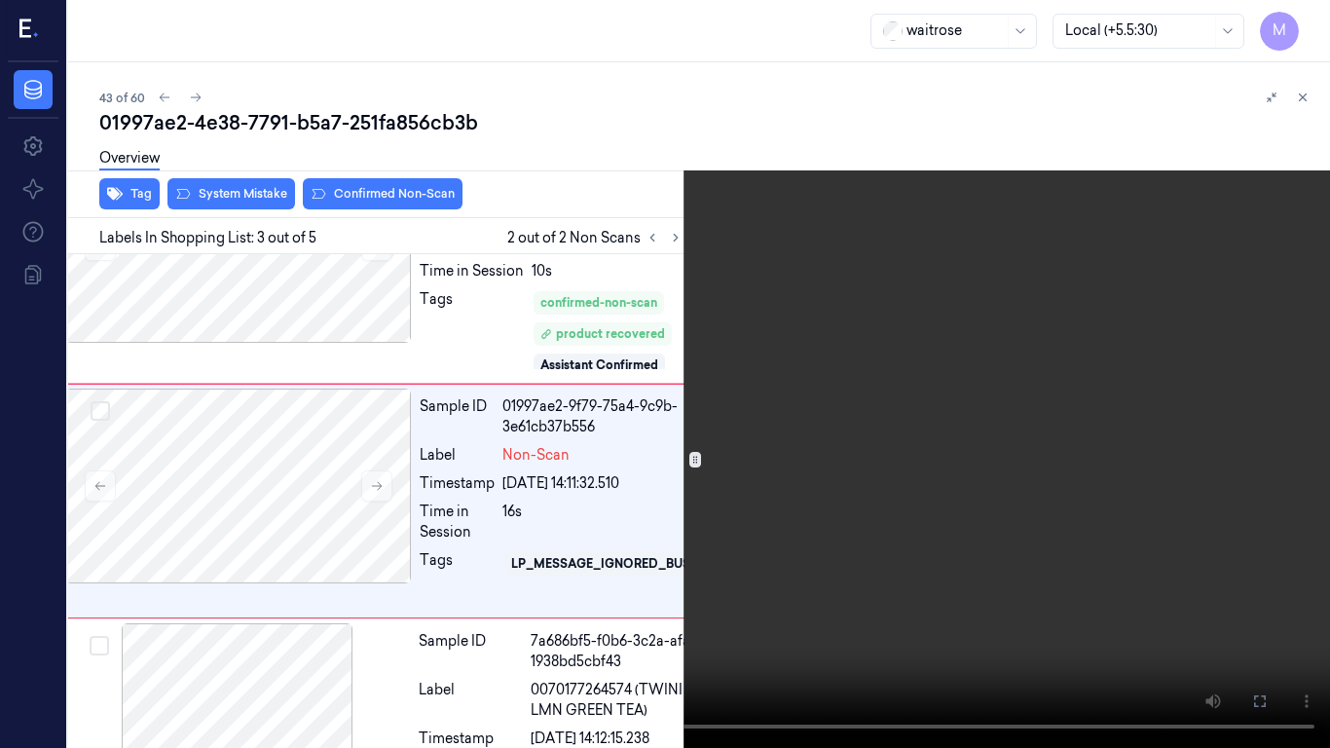
click at [918, 388] on video at bounding box center [665, 374] width 1330 height 748
click at [0, 0] on icon at bounding box center [0, 0] width 0 height 0
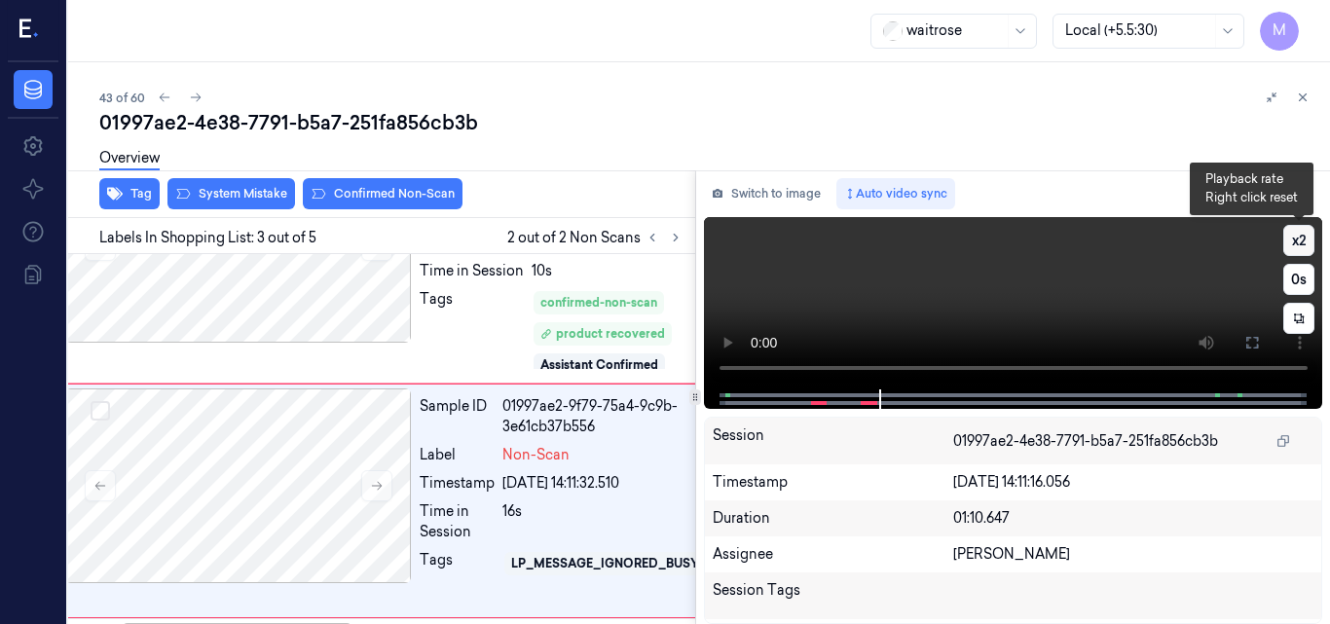
click at [1297, 241] on button "x 2" at bounding box center [1299, 240] width 31 height 31
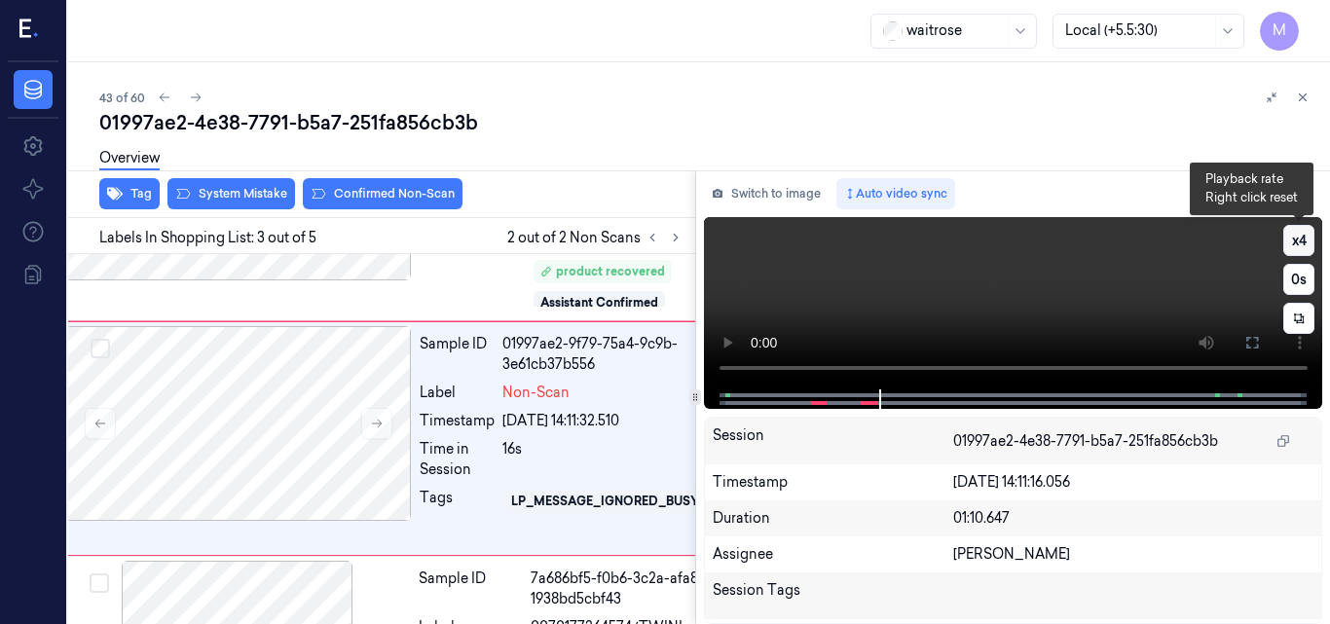
click at [1297, 241] on button "x 4" at bounding box center [1299, 240] width 31 height 31
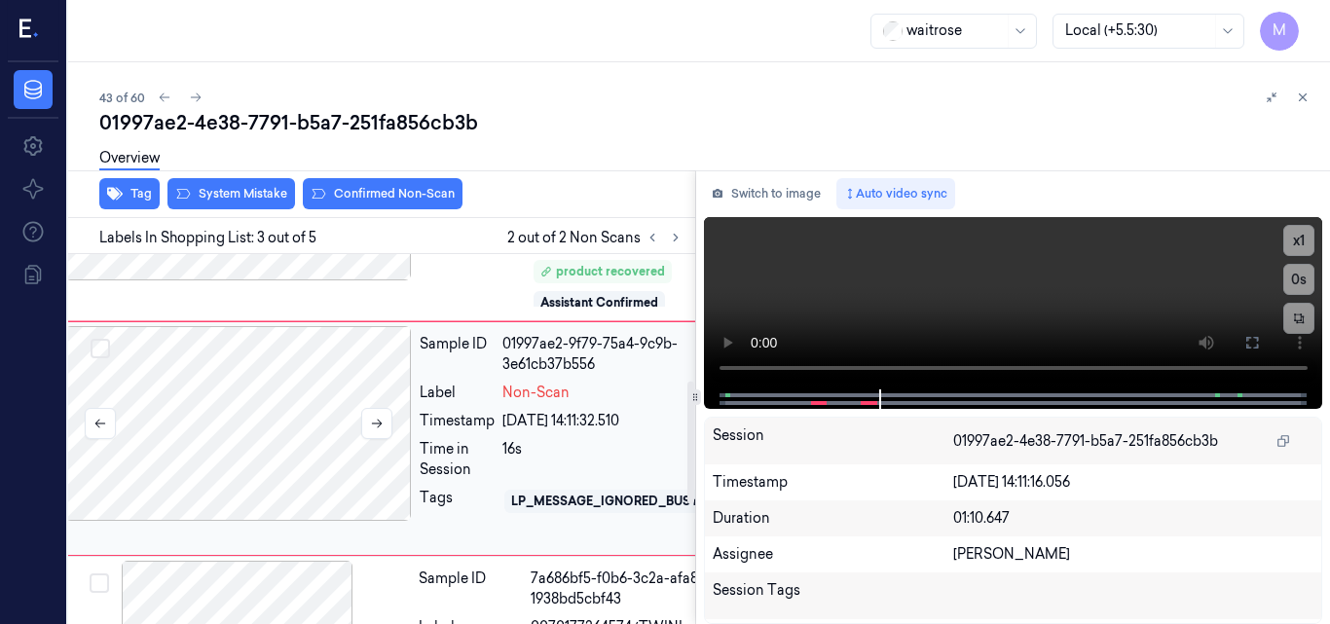
scroll to position [285, 31]
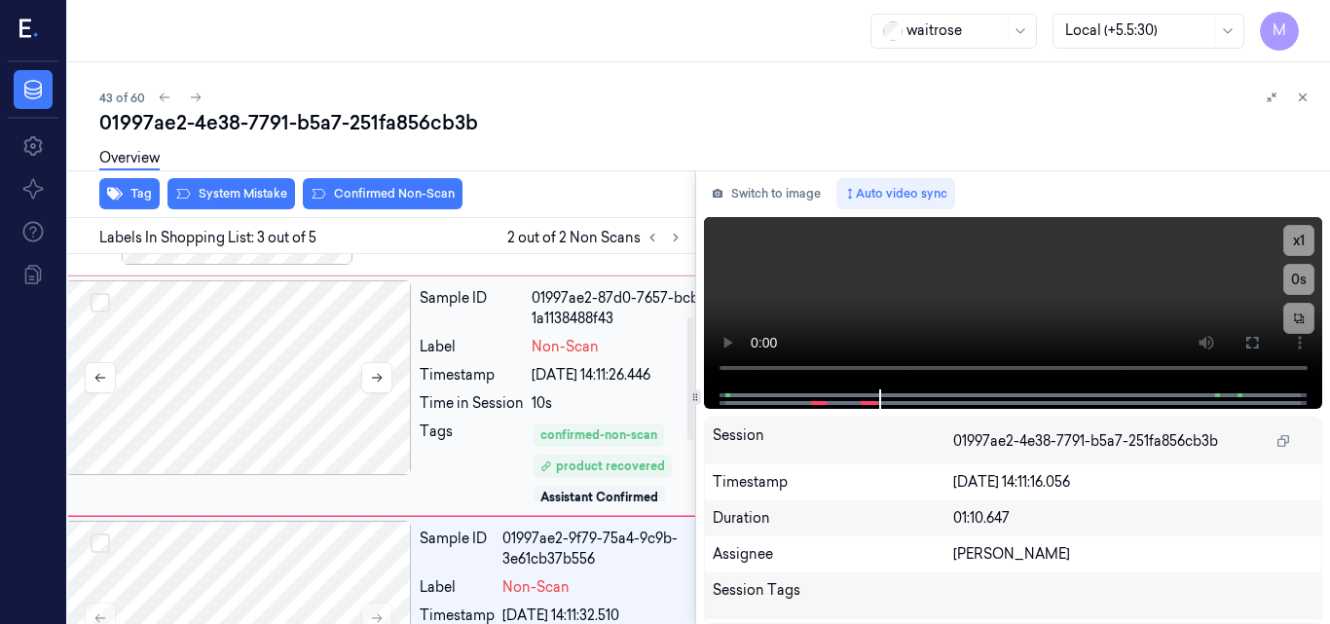
click at [319, 361] on div at bounding box center [238, 377] width 347 height 195
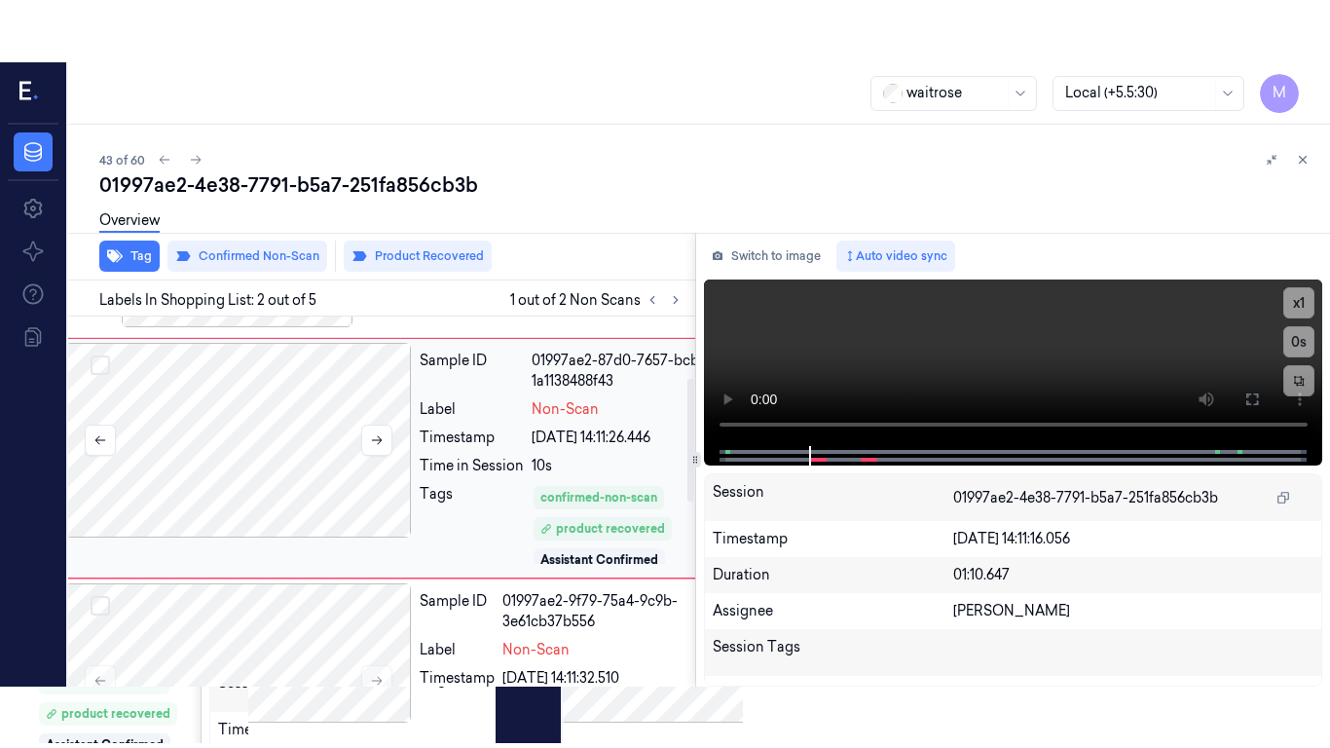
scroll to position [145, 31]
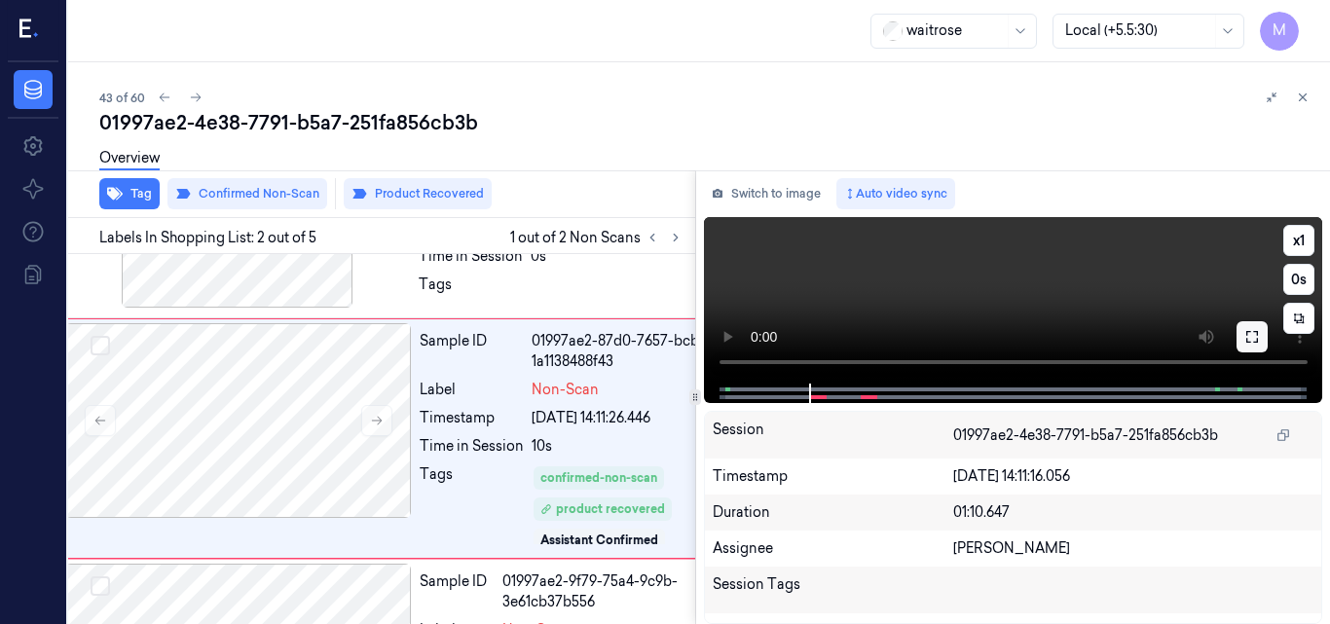
click at [1260, 345] on button at bounding box center [1252, 336] width 31 height 31
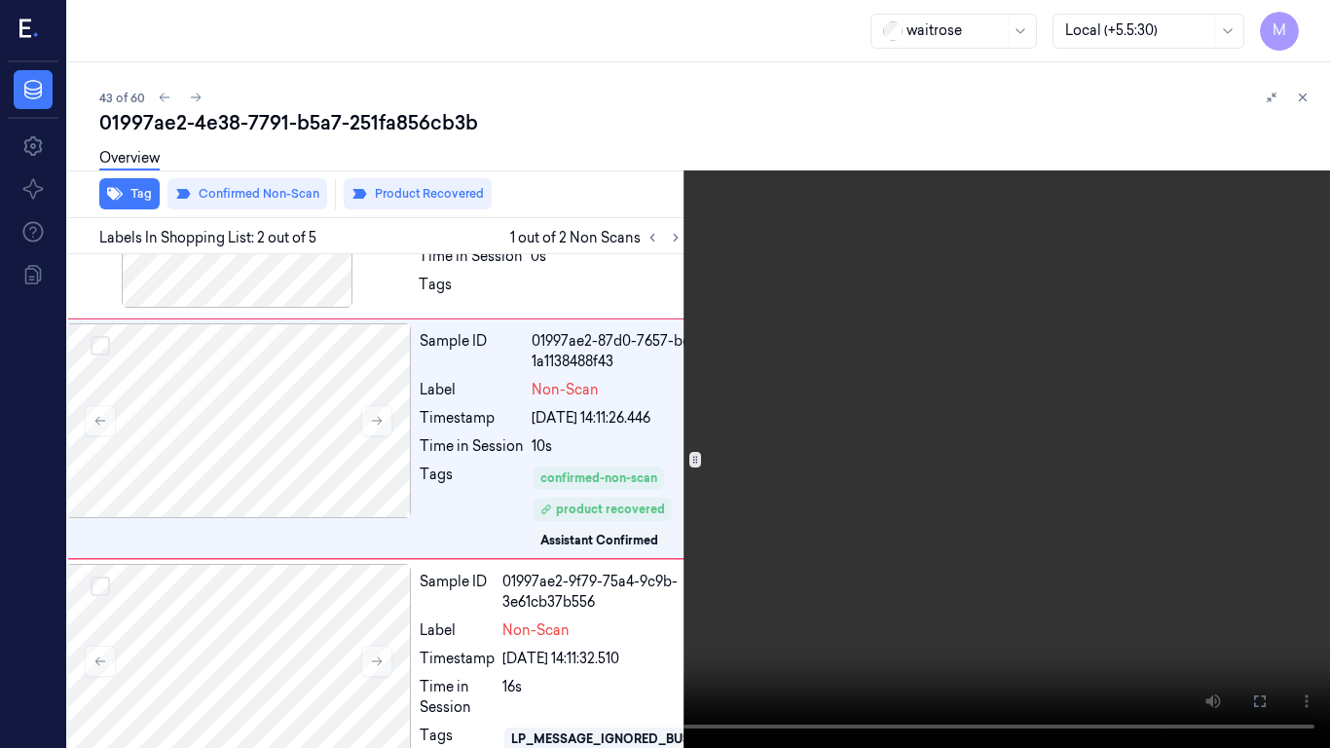
click at [924, 389] on video at bounding box center [665, 374] width 1330 height 748
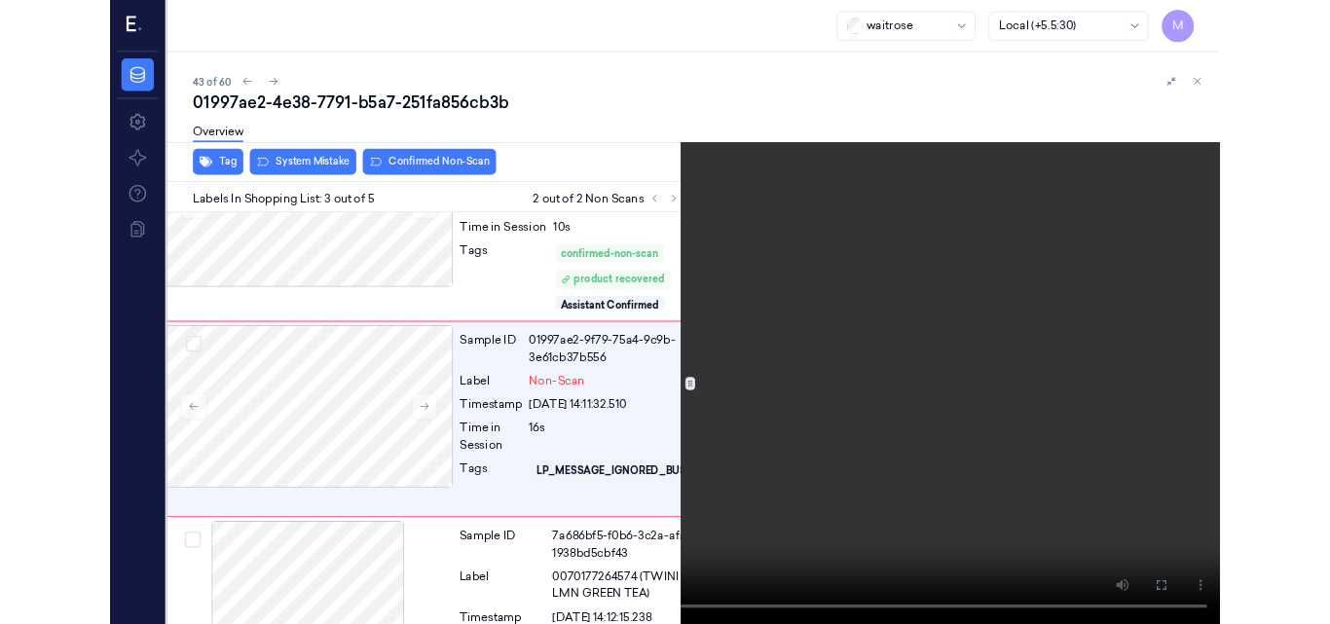
scroll to position [320, 31]
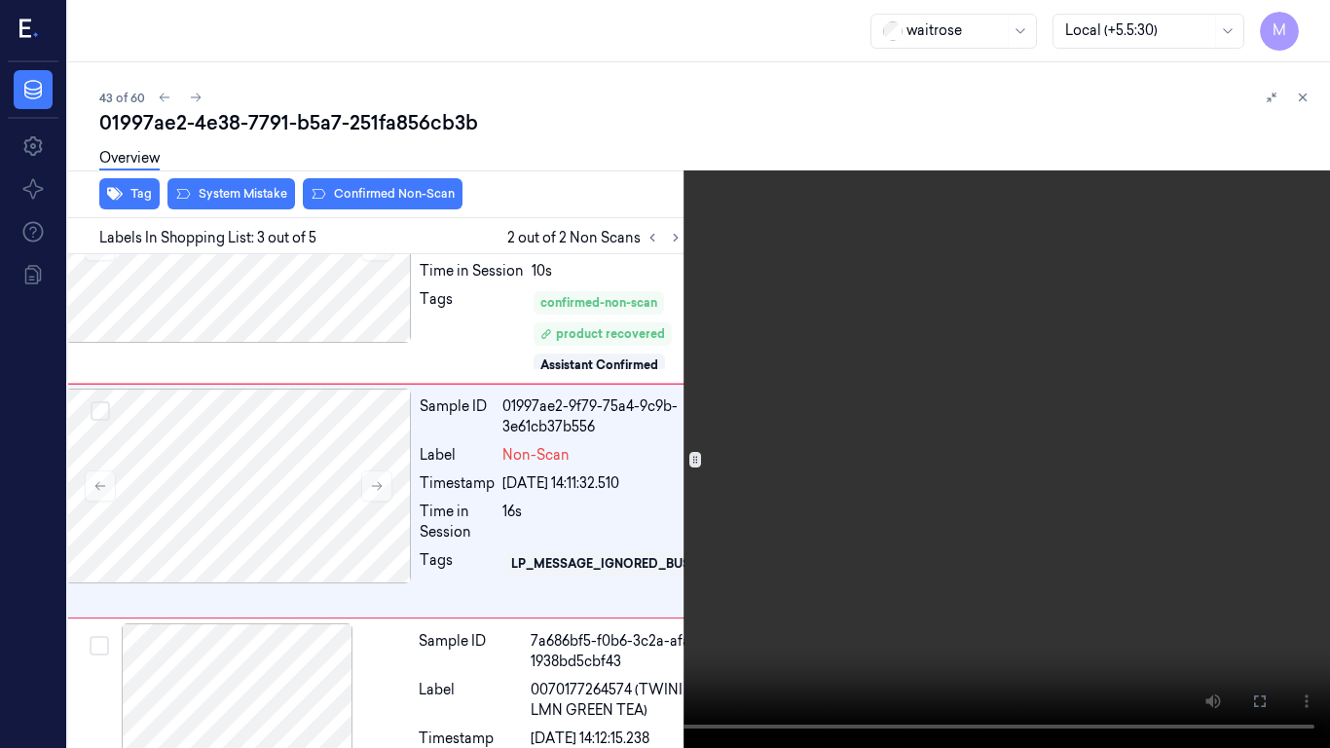
click at [804, 430] on video at bounding box center [665, 374] width 1330 height 748
click at [0, 0] on icon at bounding box center [0, 0] width 0 height 0
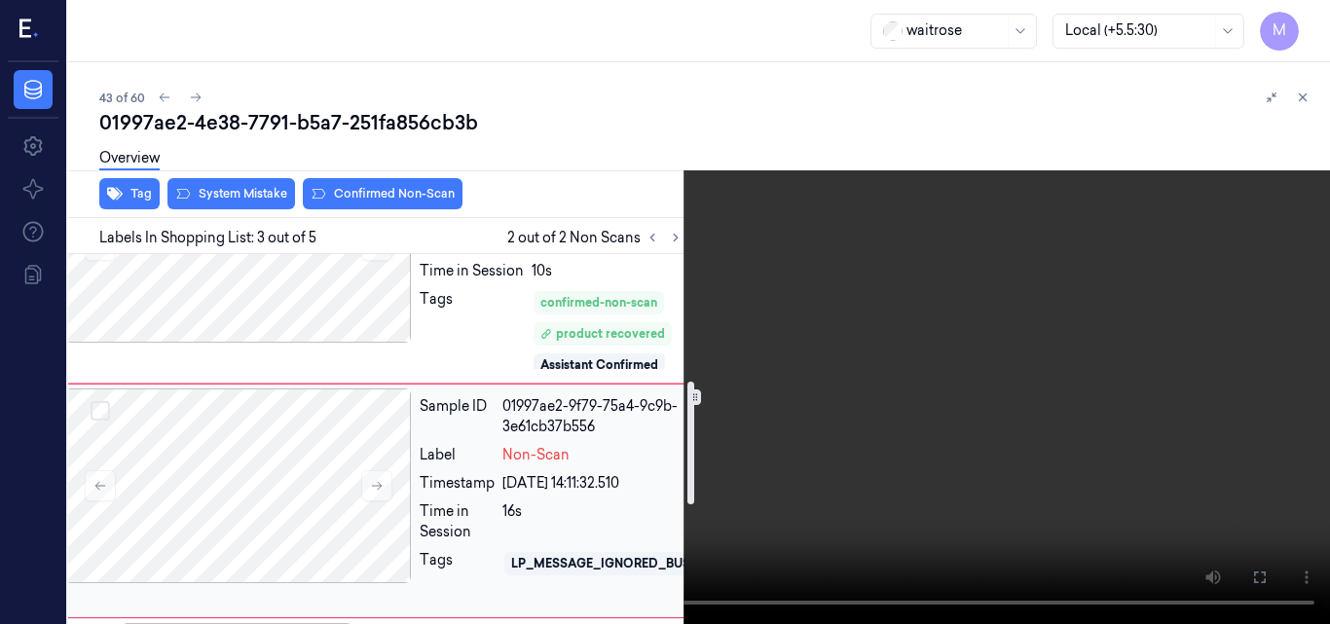
scroll to position [418, 31]
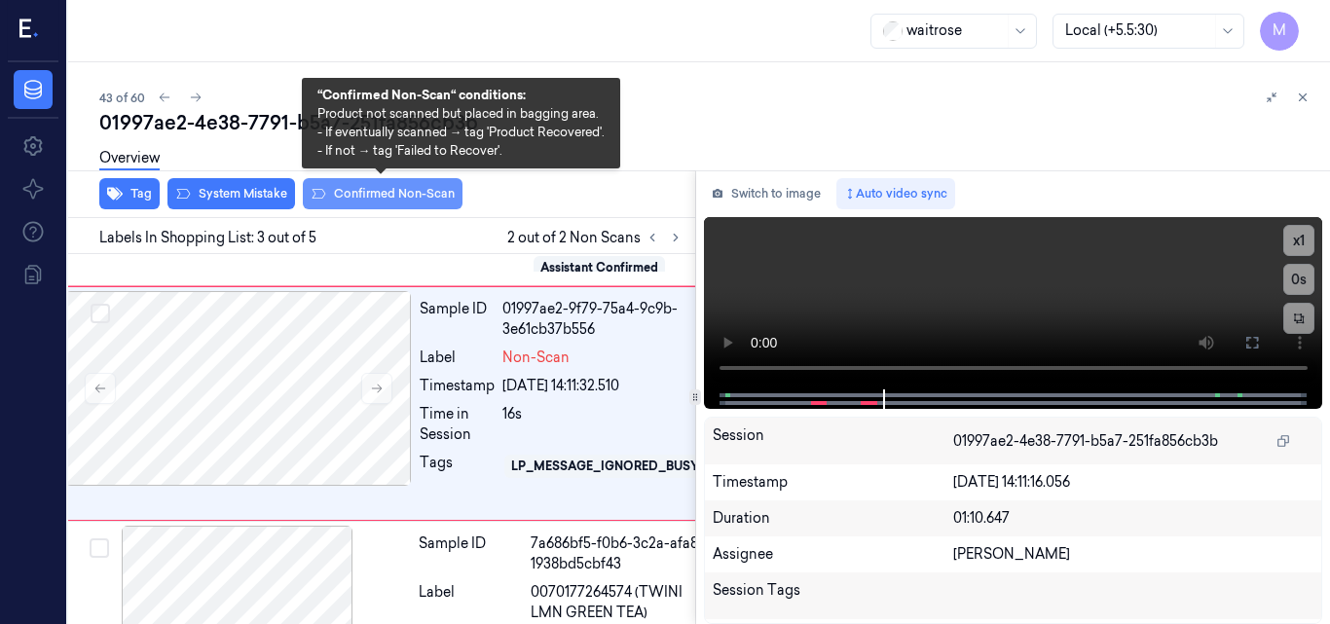
click at [368, 196] on button "Confirmed Non-Scan" at bounding box center [383, 193] width 160 height 31
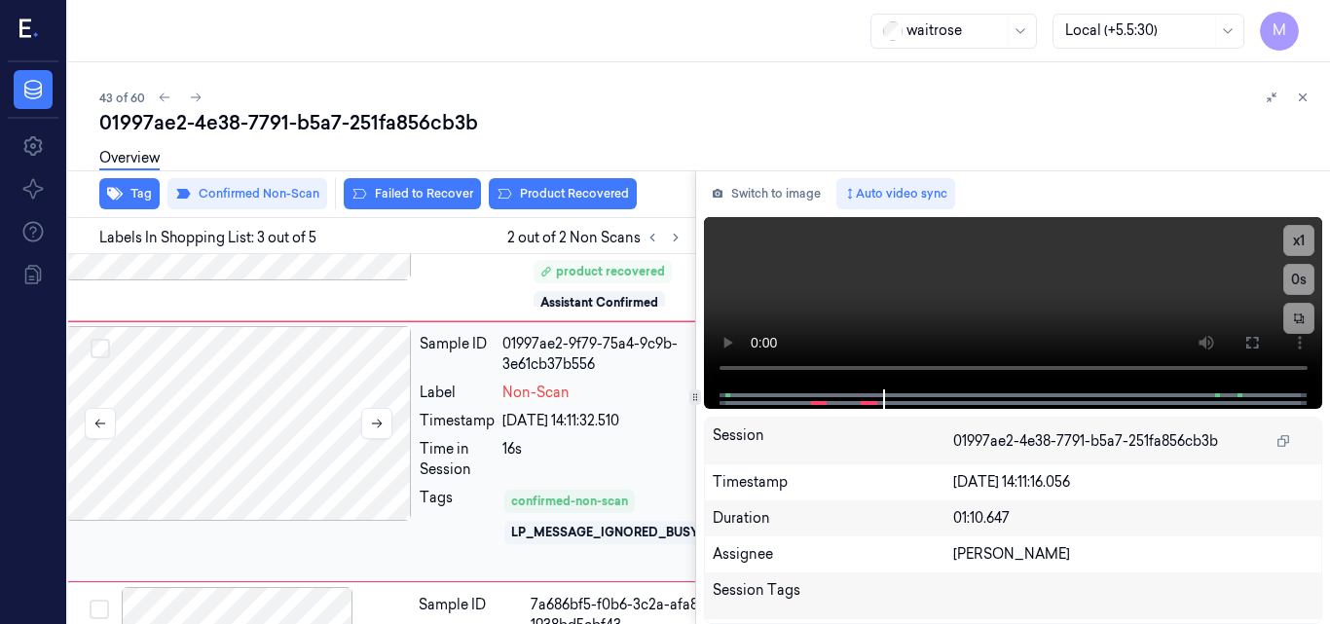
scroll to position [395, 31]
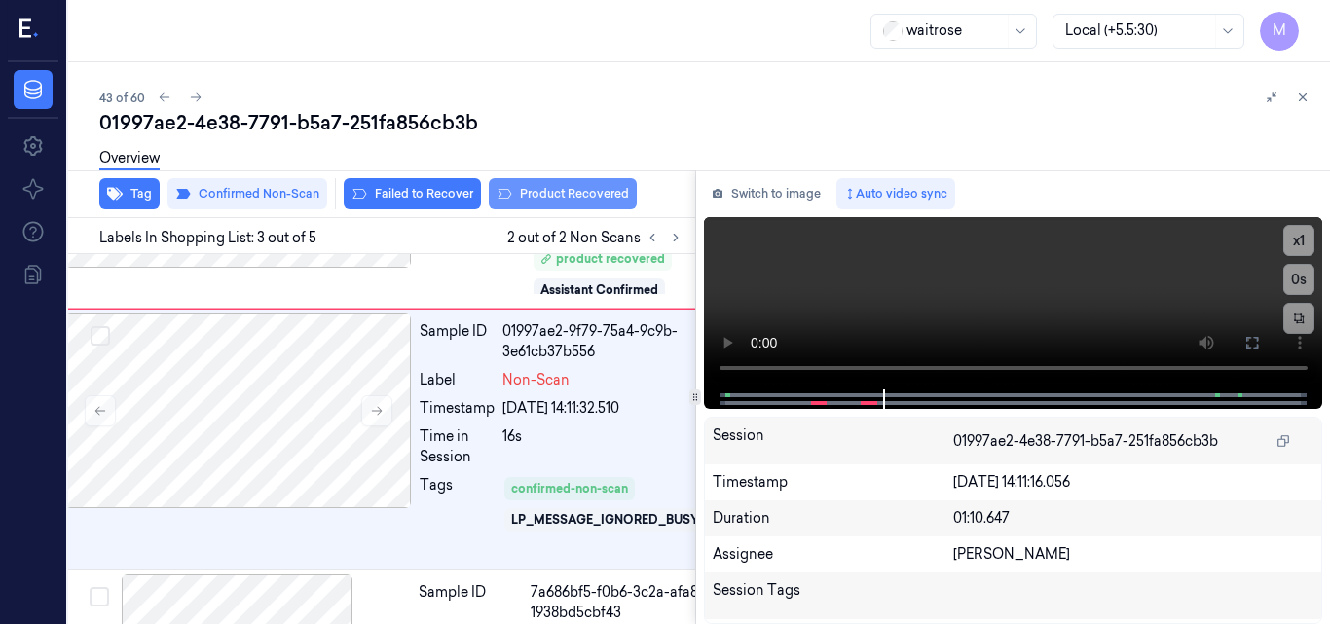
click at [571, 190] on button "Product Recovered" at bounding box center [563, 193] width 148 height 31
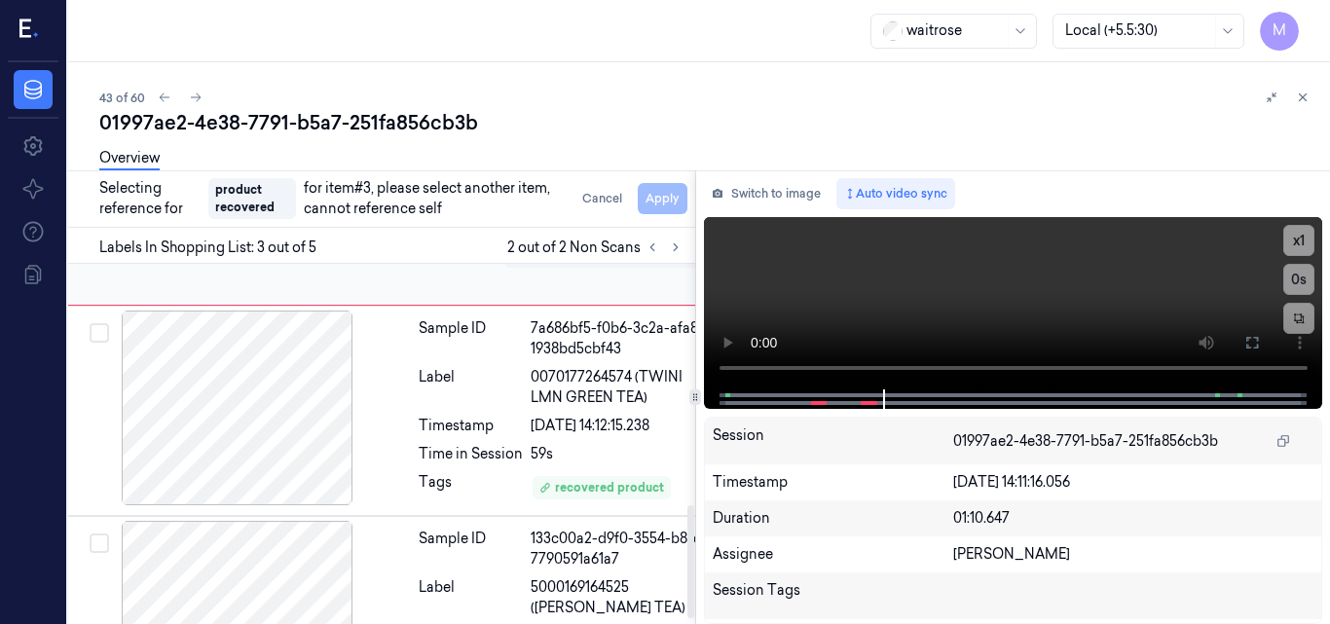
scroll to position [778, 31]
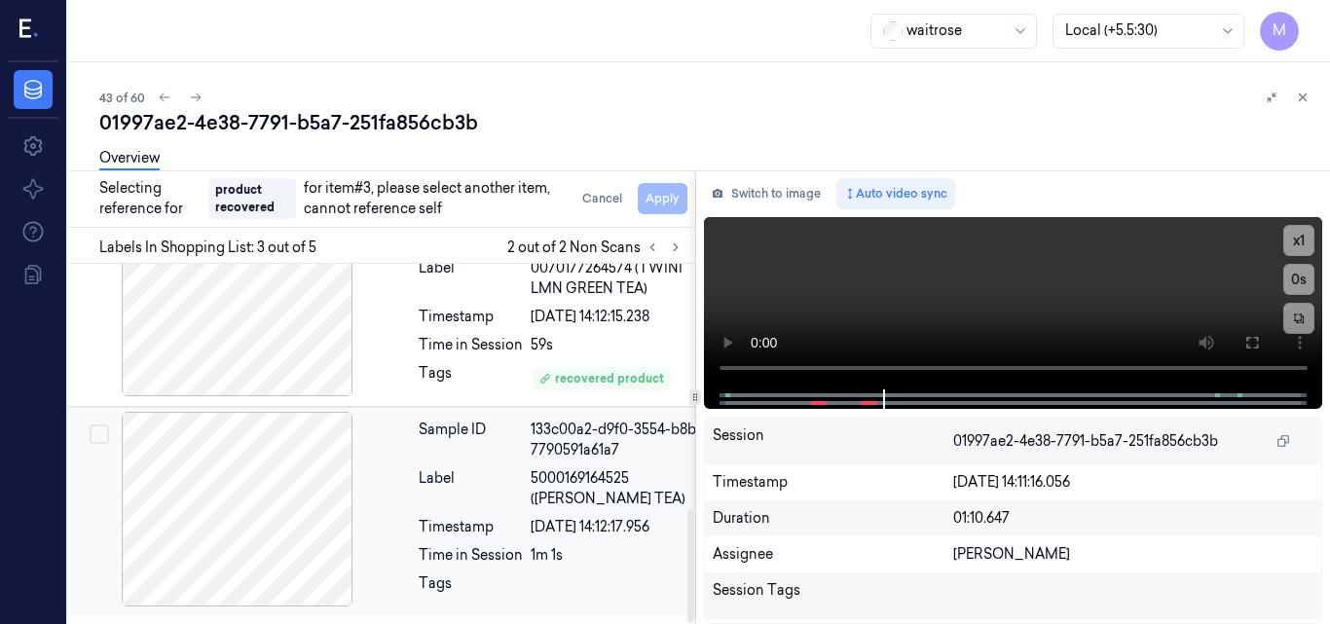
click at [574, 475] on span "5000169164525 (WR CAMOMILE TEA)" at bounding box center [623, 488] width 184 height 41
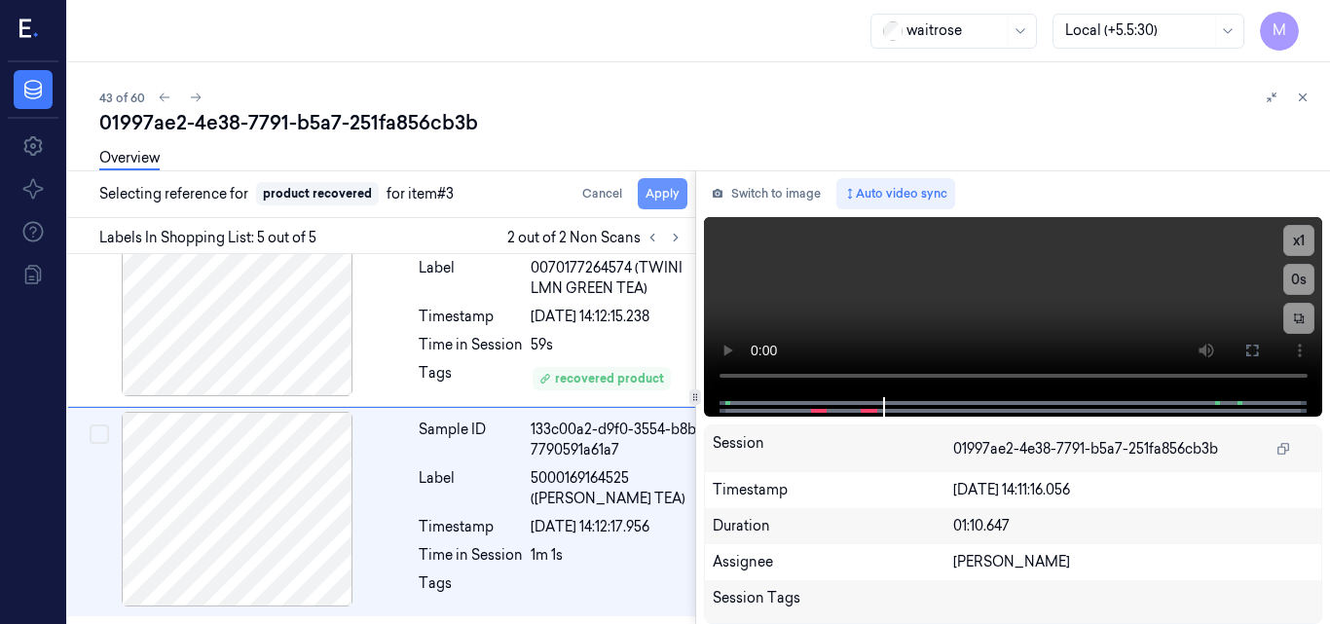
click at [657, 191] on button "Apply" at bounding box center [663, 193] width 50 height 31
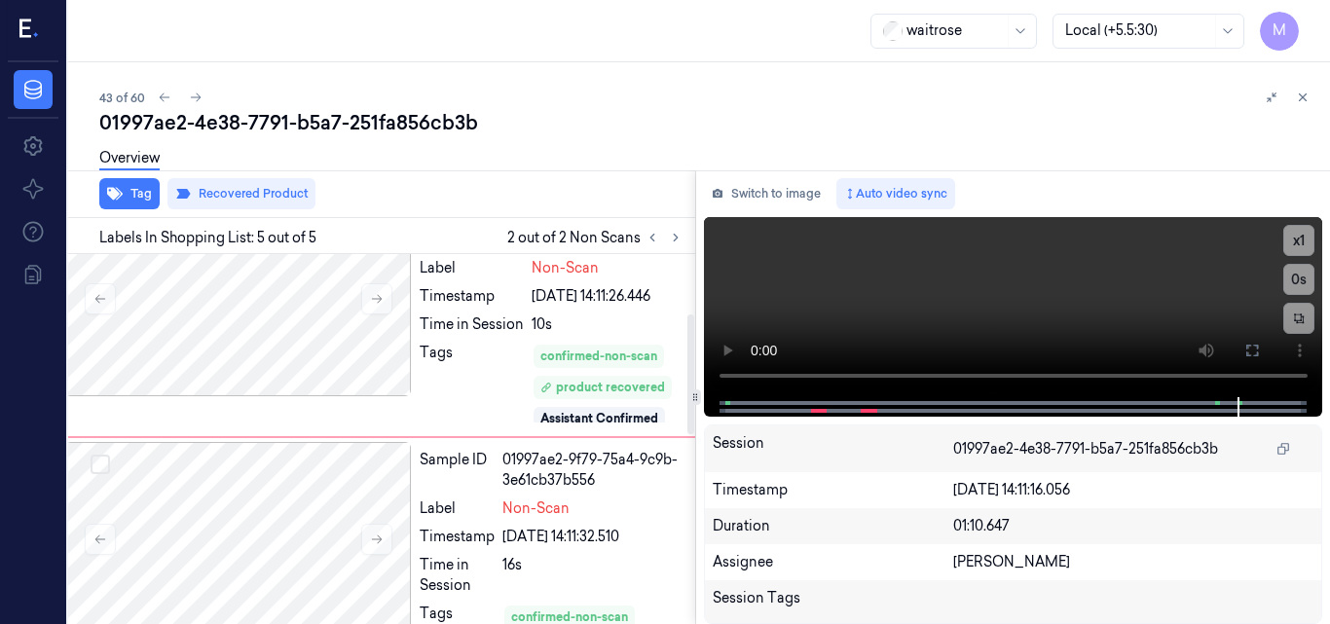
scroll to position [184, 31]
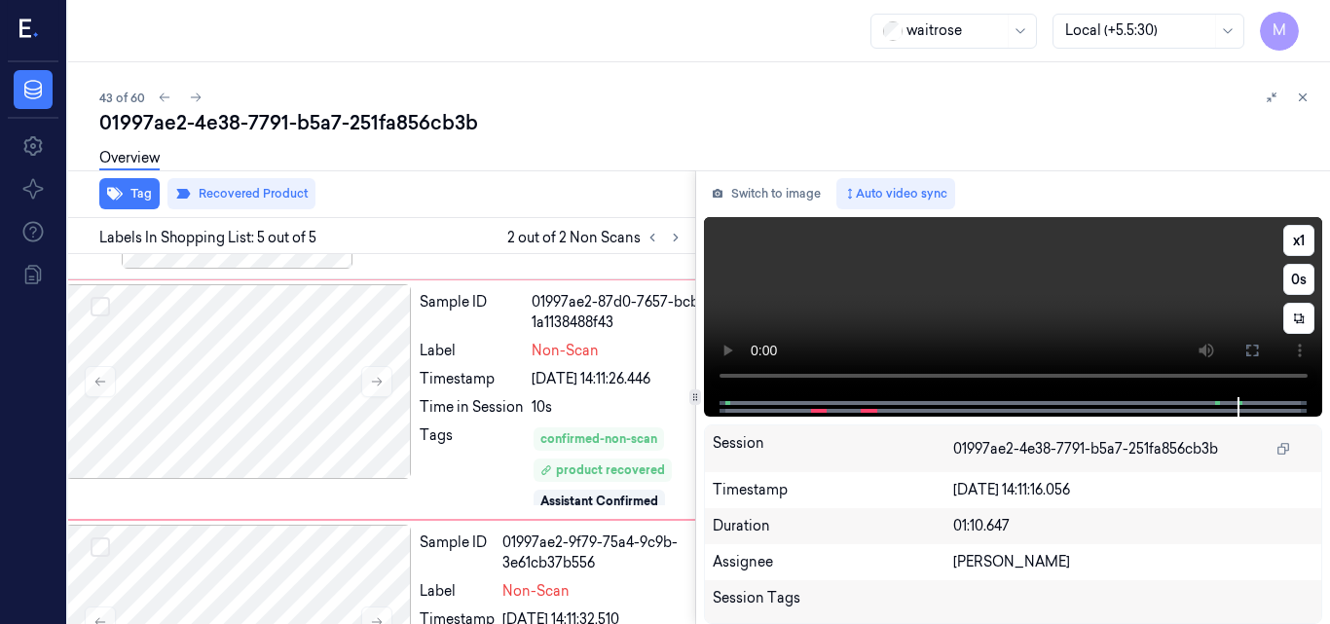
click at [1117, 284] on video at bounding box center [1013, 307] width 619 height 180
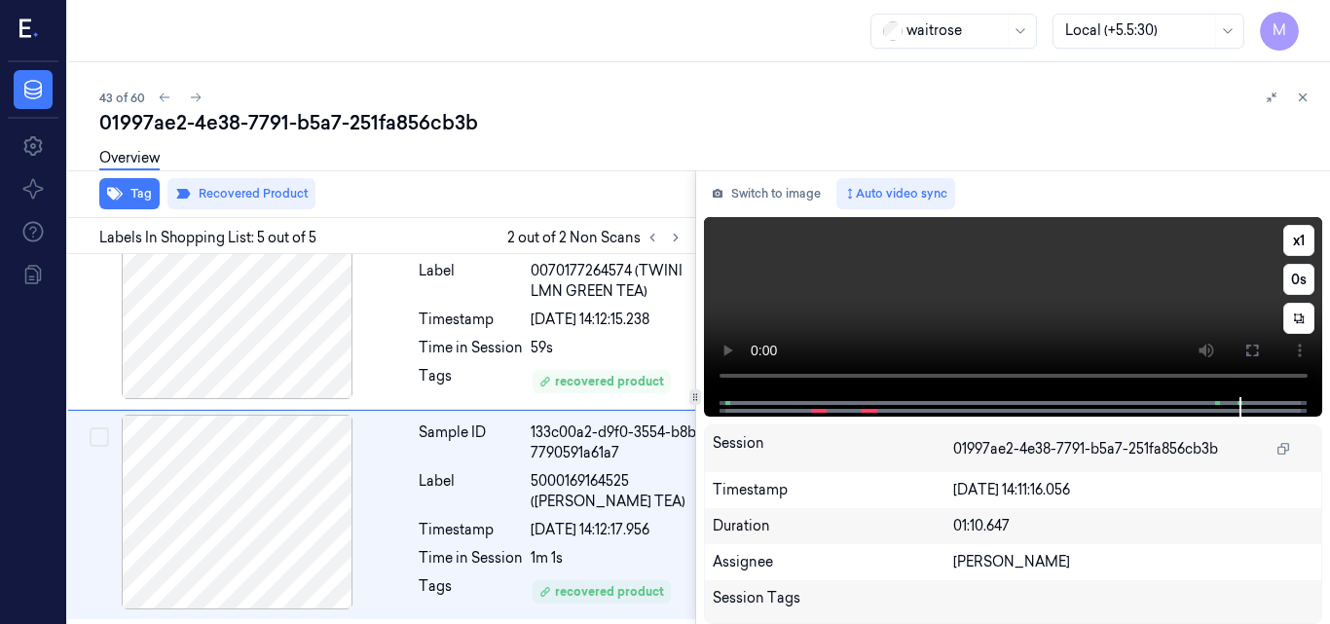
scroll to position [768, 31]
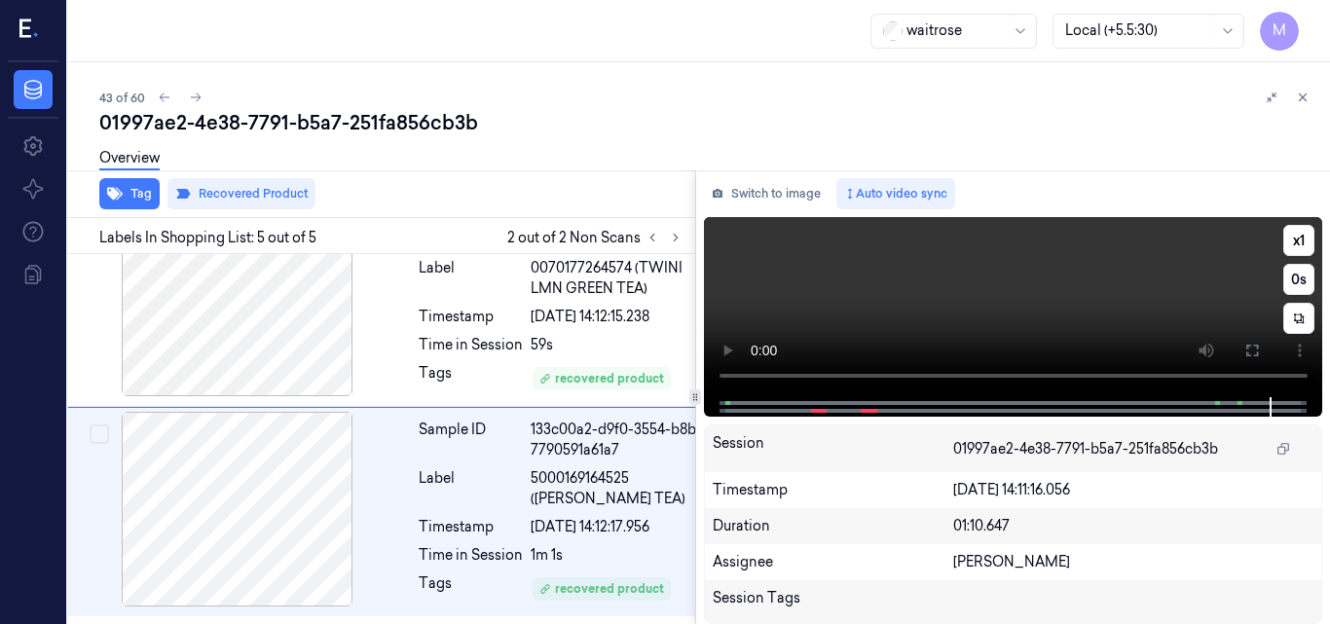
click at [1091, 301] on video at bounding box center [1013, 307] width 619 height 180
click at [1312, 94] on button at bounding box center [1302, 97] width 23 height 23
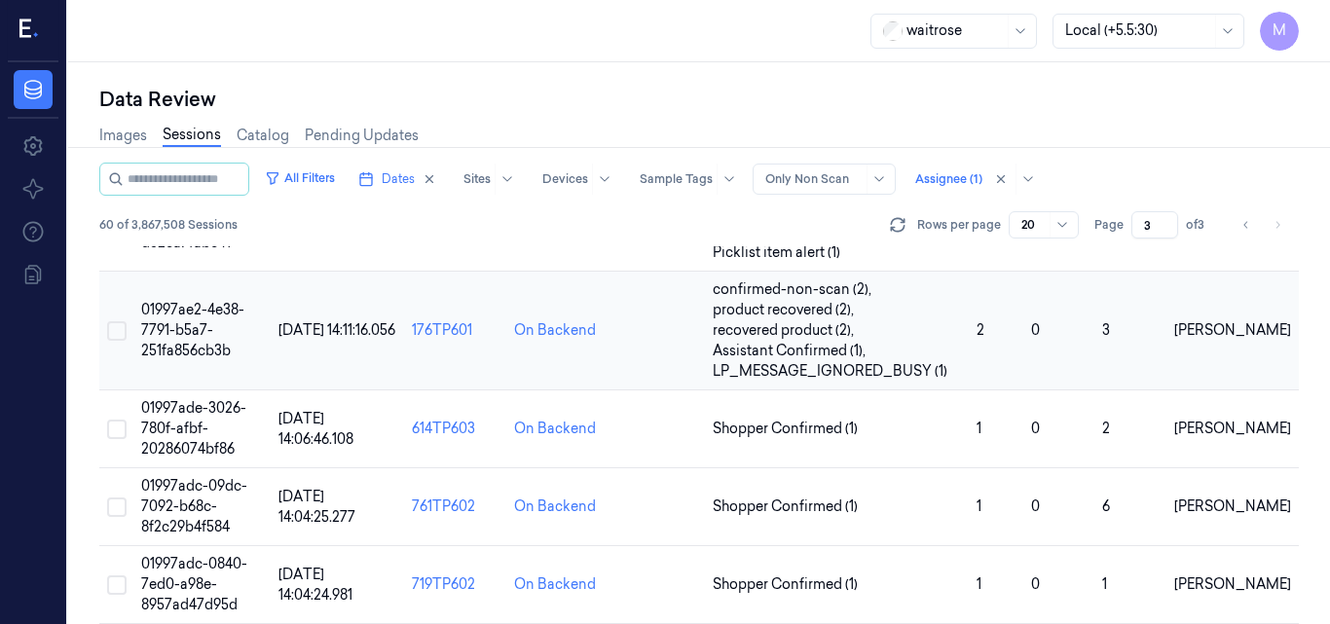
scroll to position [238, 0]
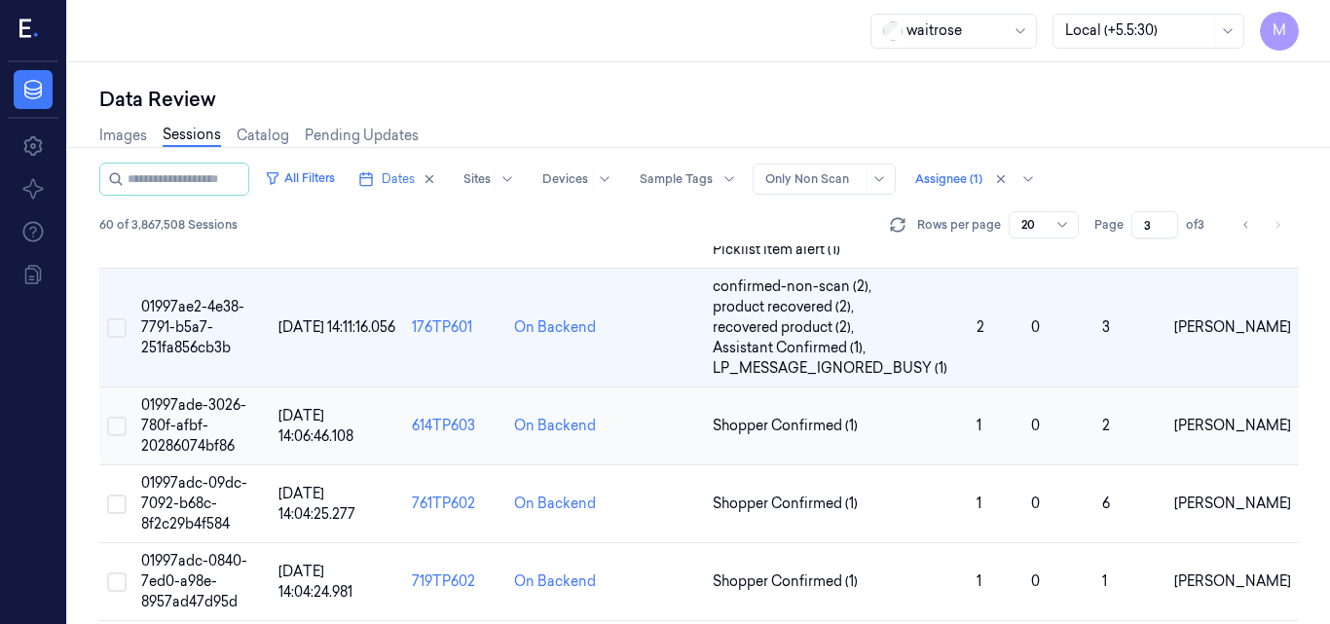
click at [190, 421] on span "01997ade-3026-780f-afbf-20286074bf86" at bounding box center [193, 425] width 105 height 58
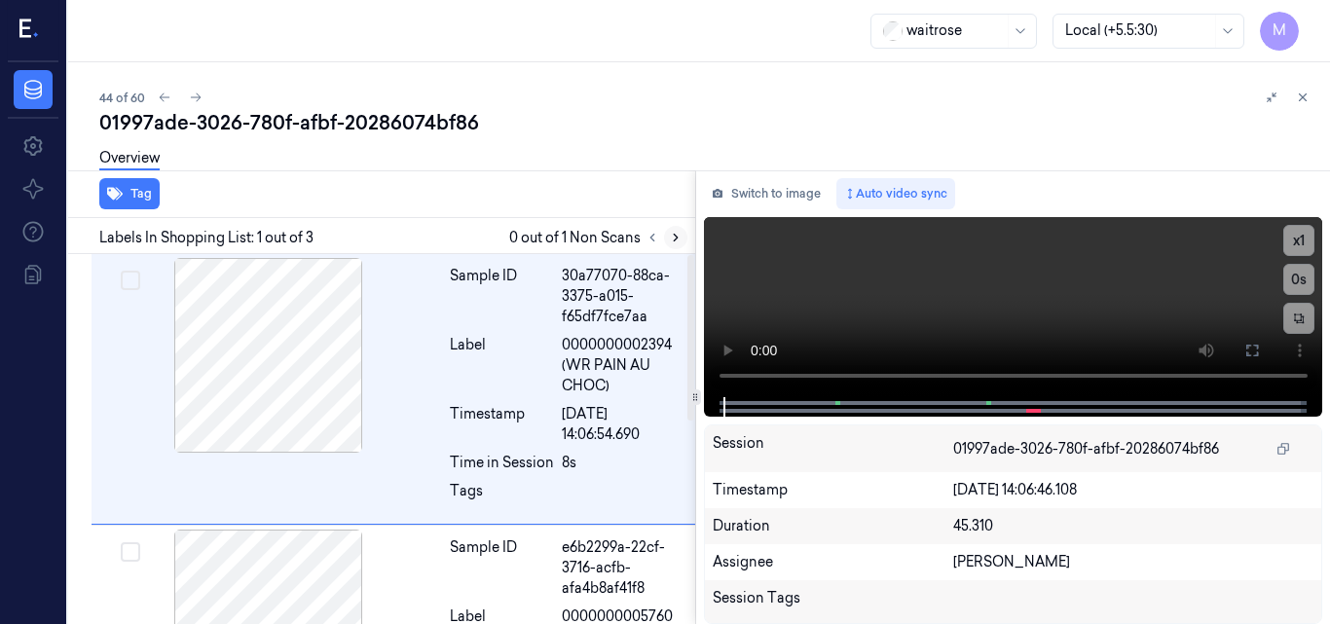
click at [674, 236] on icon at bounding box center [676, 238] width 14 height 14
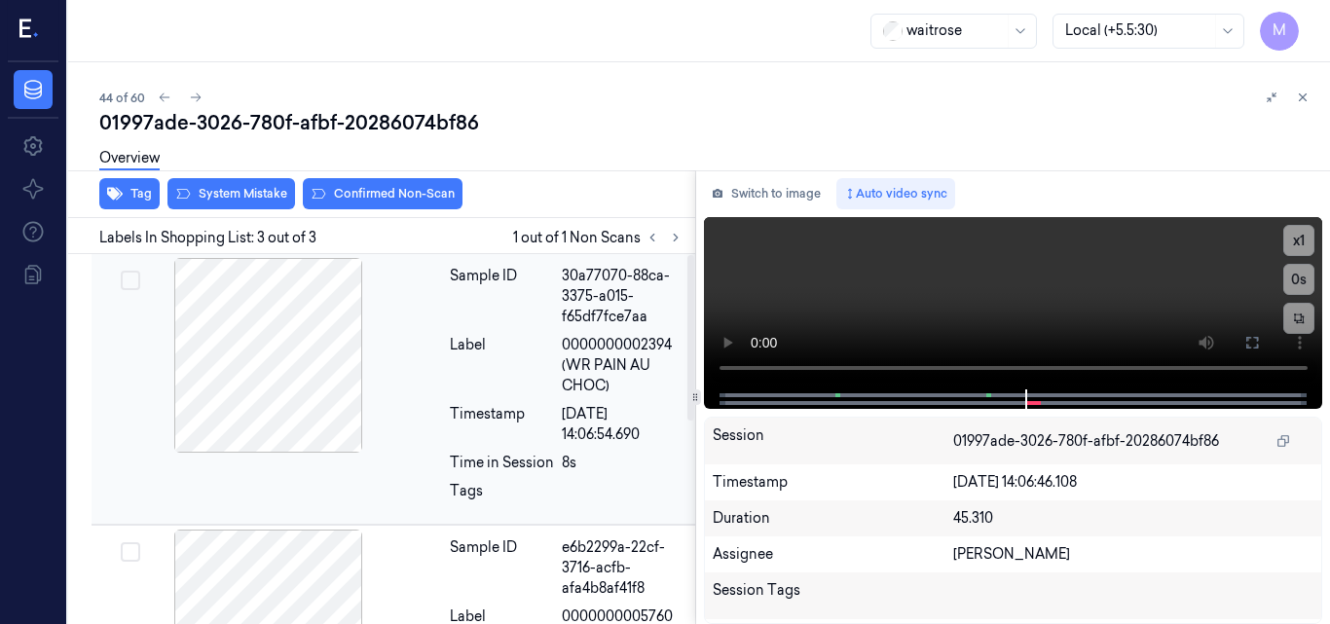
click at [267, 335] on div at bounding box center [268, 355] width 347 height 195
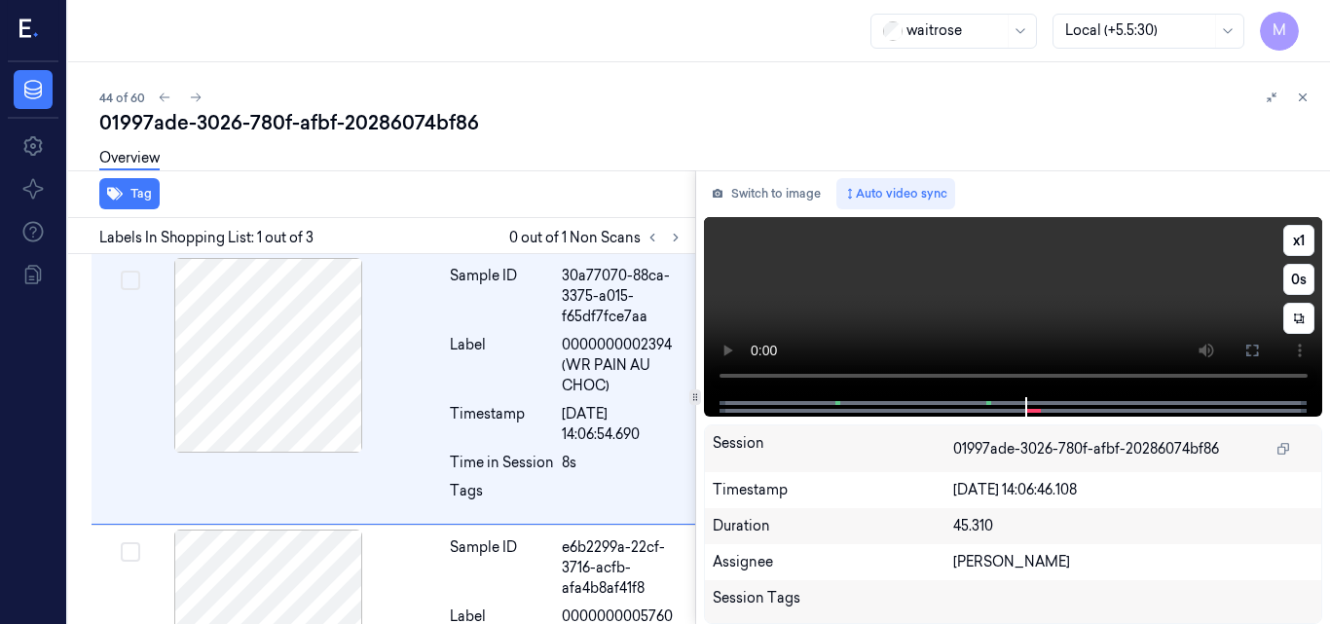
click at [1125, 301] on video at bounding box center [1013, 307] width 619 height 180
click at [1257, 347] on icon at bounding box center [1253, 351] width 12 height 12
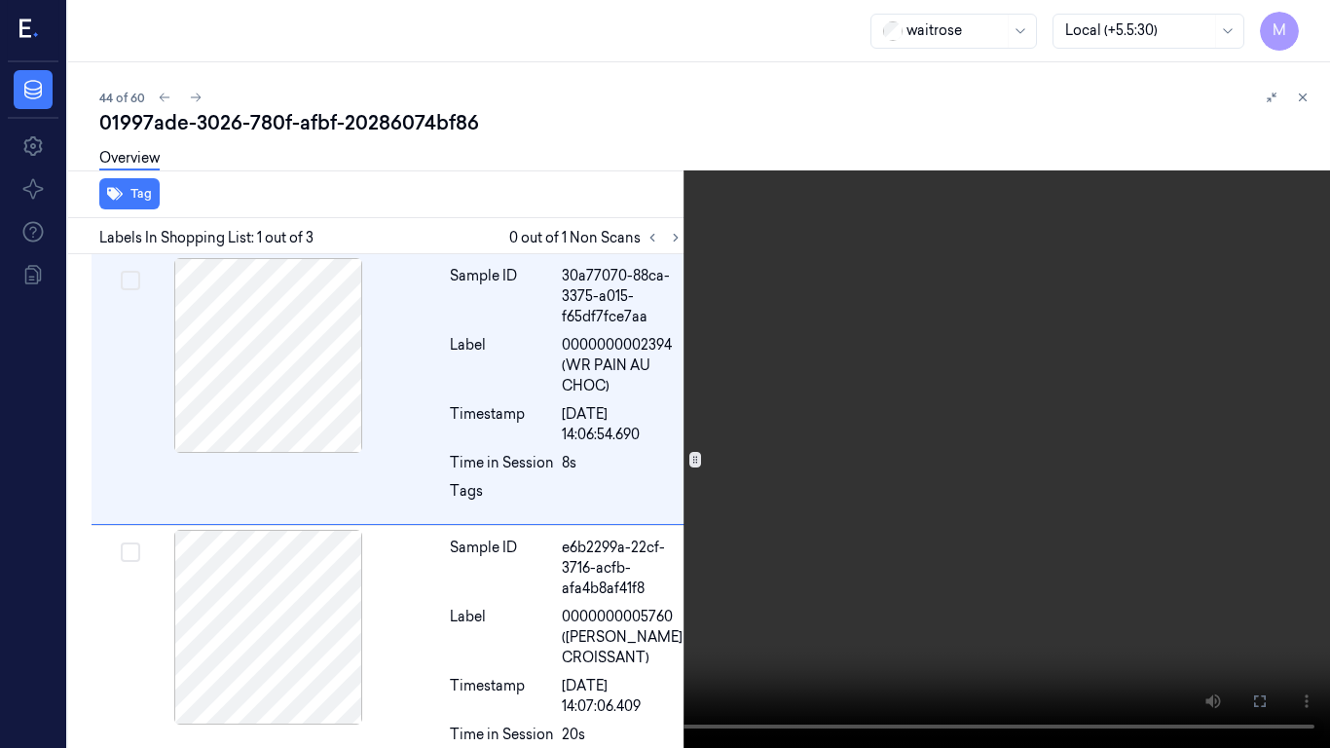
click at [792, 461] on video at bounding box center [665, 374] width 1330 height 748
click at [0, 0] on button at bounding box center [0, 0] width 0 height 0
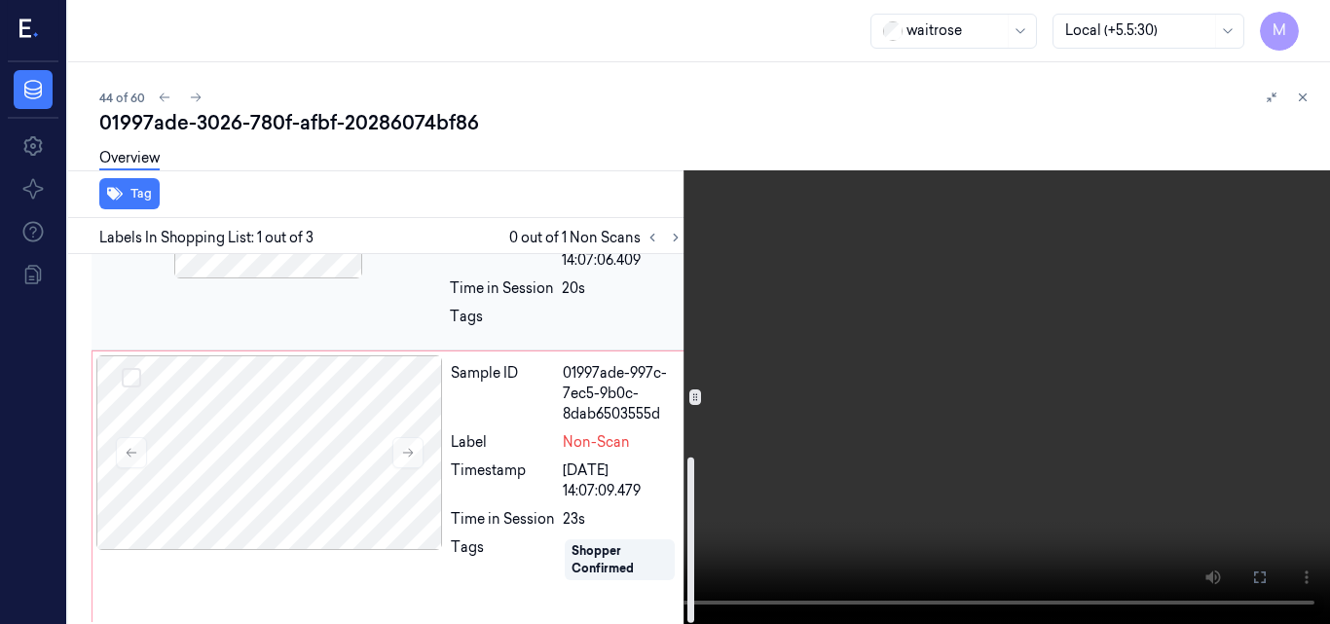
scroll to position [452, 0]
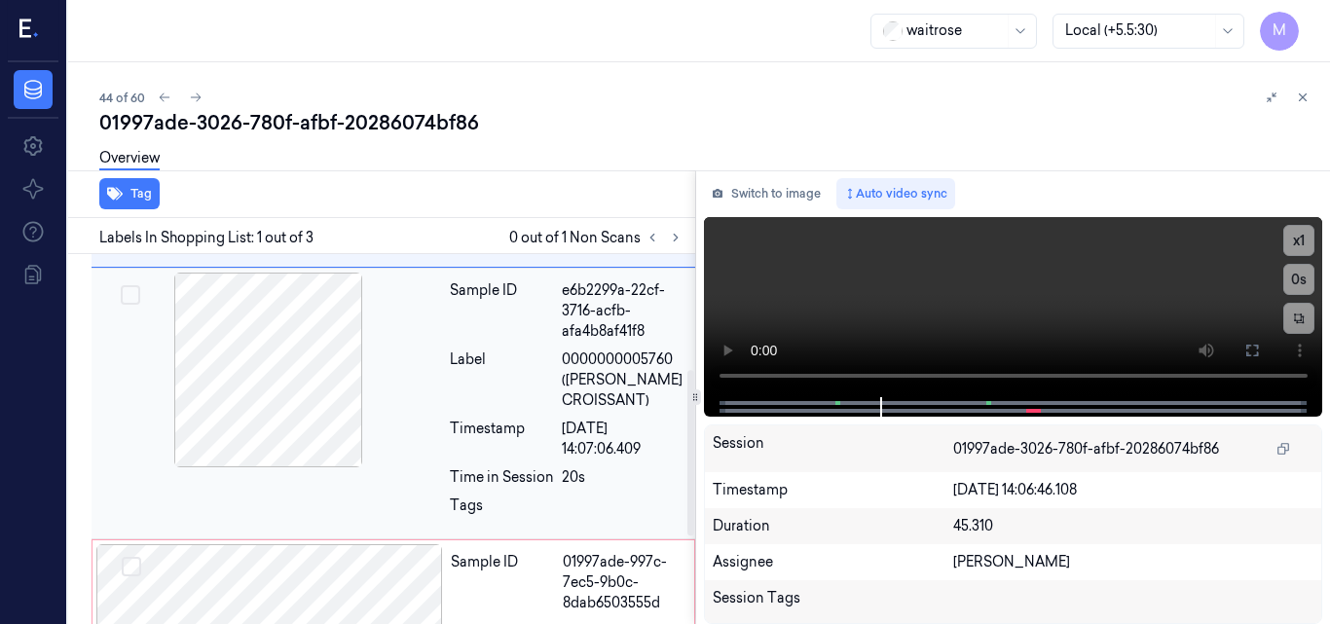
click at [295, 354] on div at bounding box center [268, 370] width 347 height 195
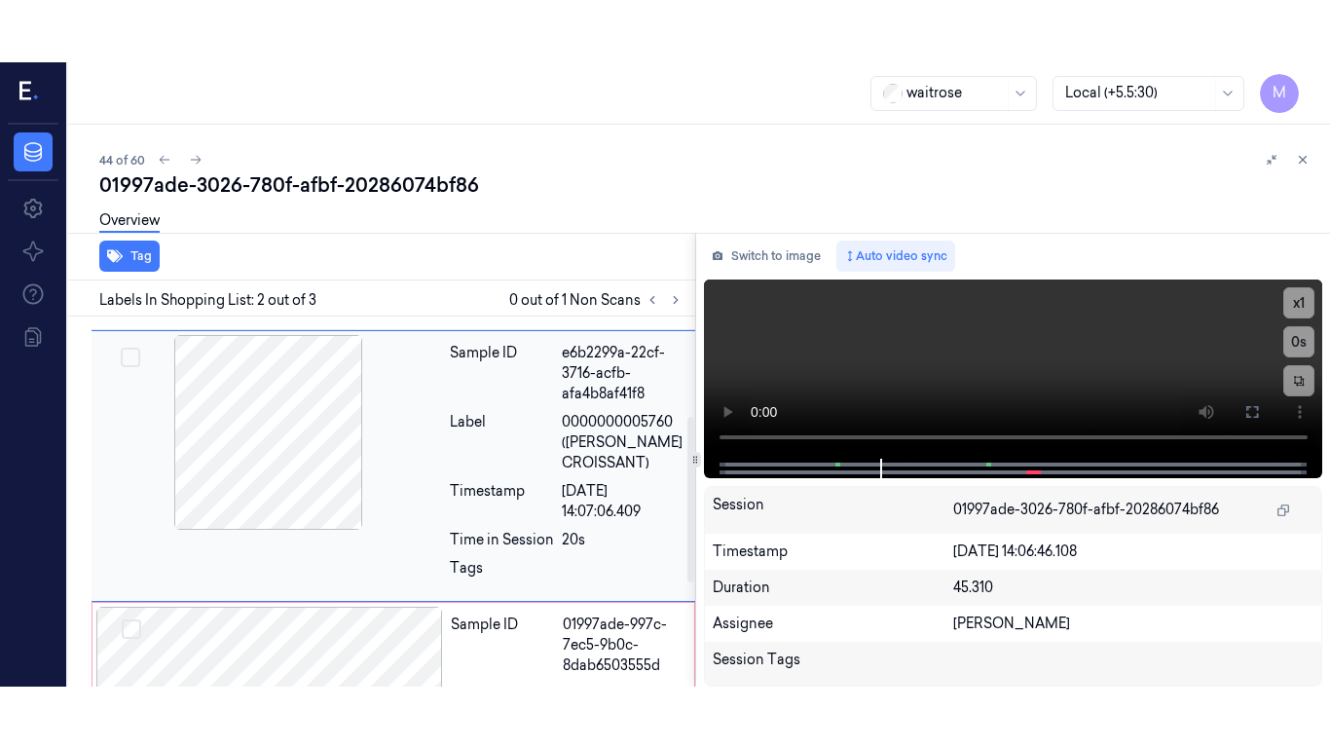
scroll to position [222, 0]
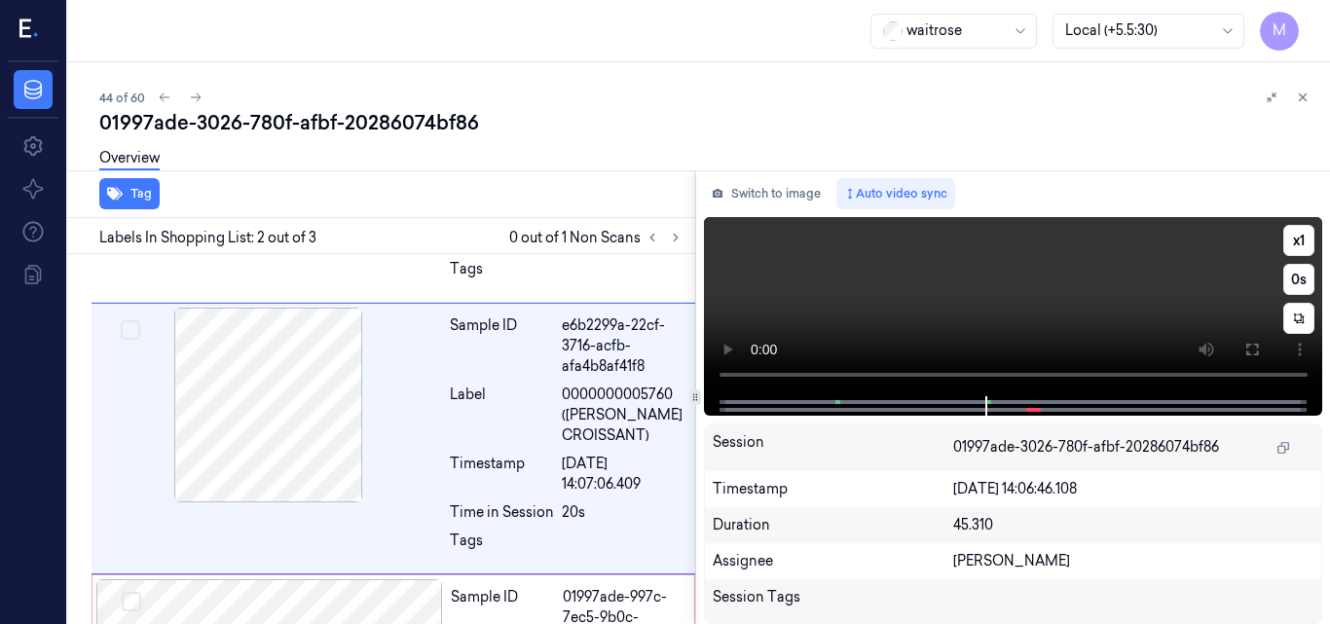
click at [981, 298] on video at bounding box center [1013, 306] width 619 height 179
click at [1242, 346] on button at bounding box center [1252, 349] width 31 height 31
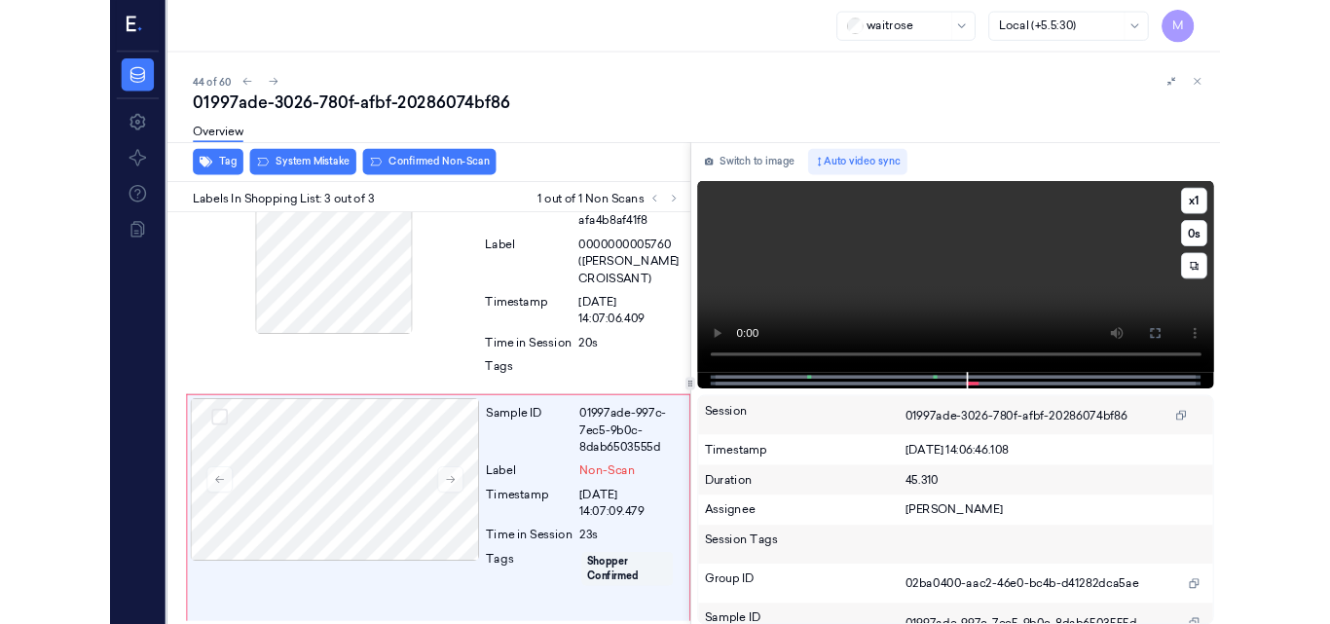
scroll to position [328, 0]
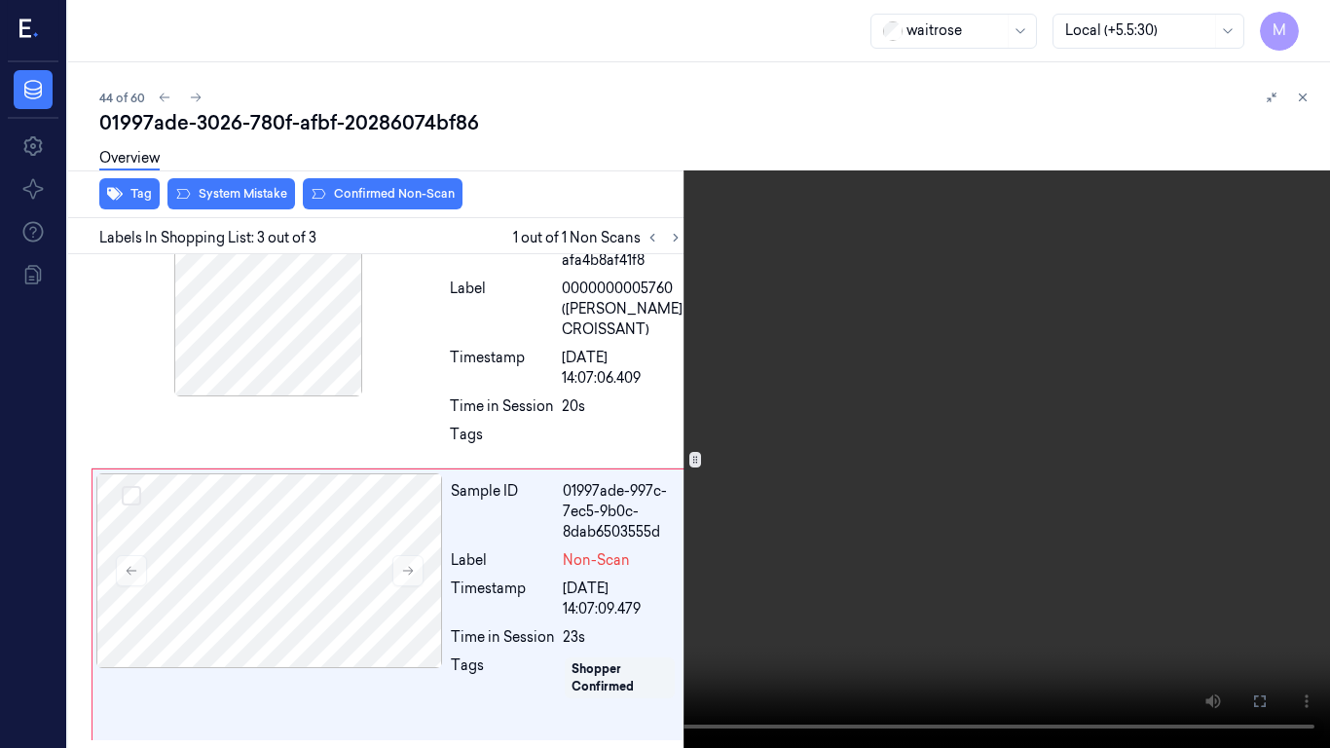
click at [953, 516] on video at bounding box center [665, 374] width 1330 height 748
click at [0, 0] on icon at bounding box center [0, 0] width 0 height 0
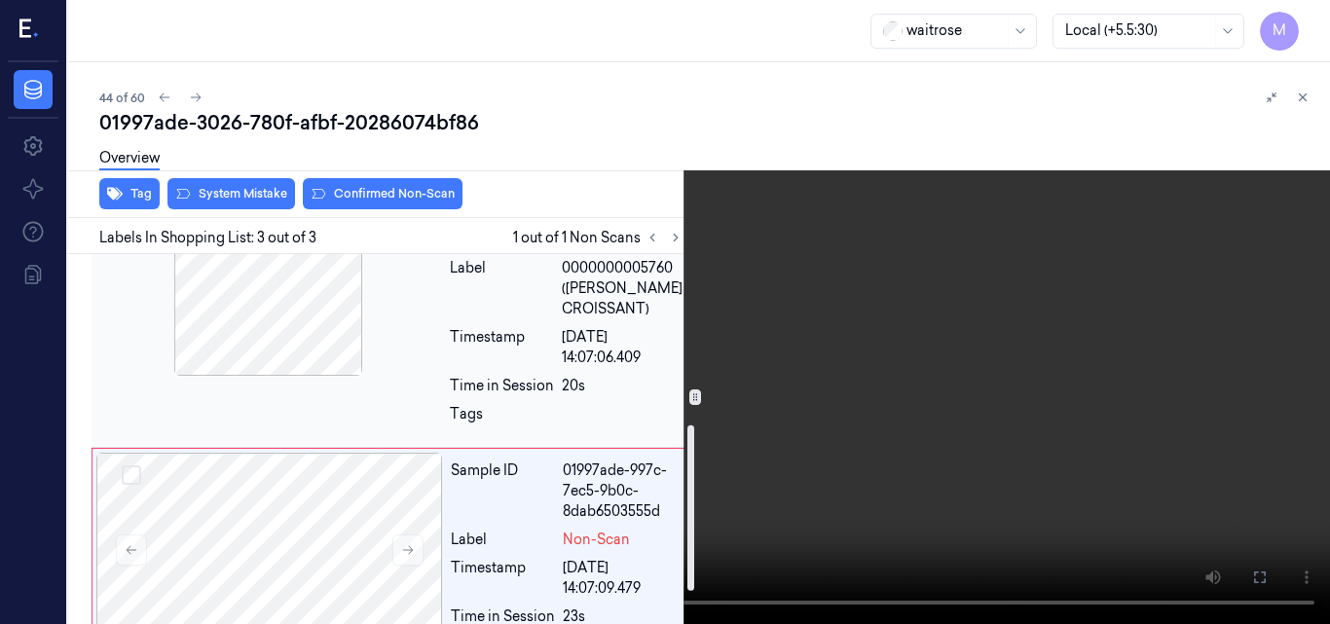
scroll to position [390, 0]
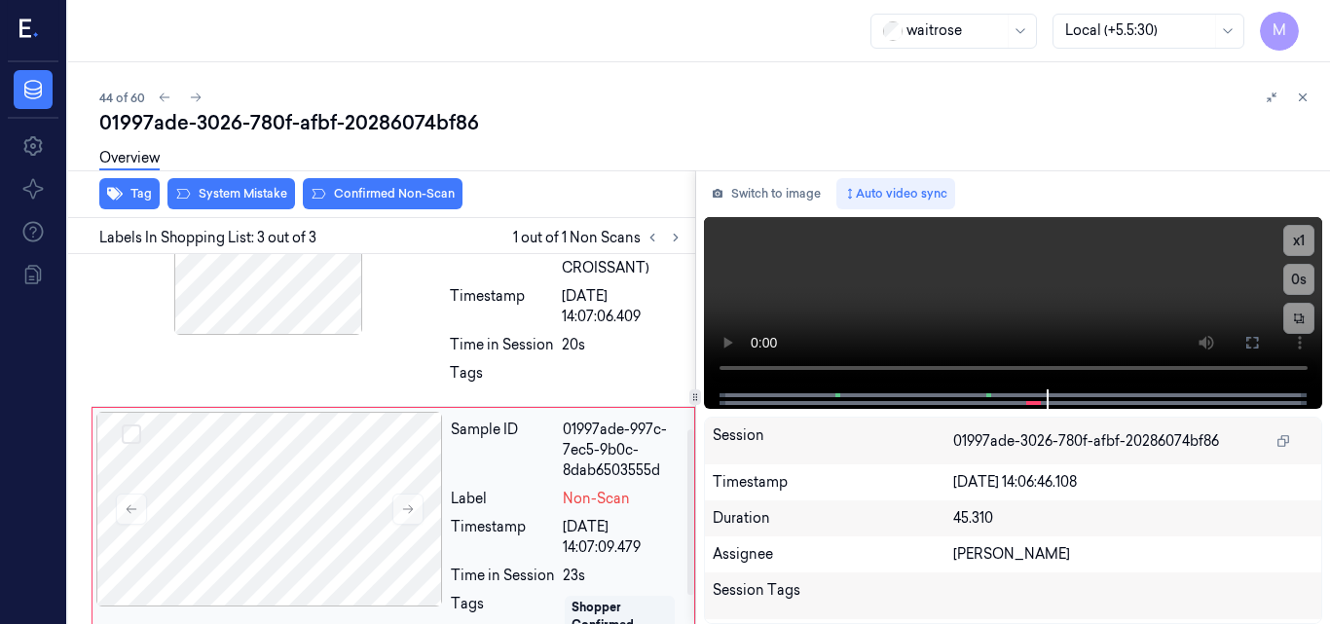
click at [543, 481] on div "Sample ID 01997ade-997c-7ec5-9b0c-8dab6503555d Label Non-Scan Timestamp 24/09/2…" at bounding box center [566, 543] width 247 height 263
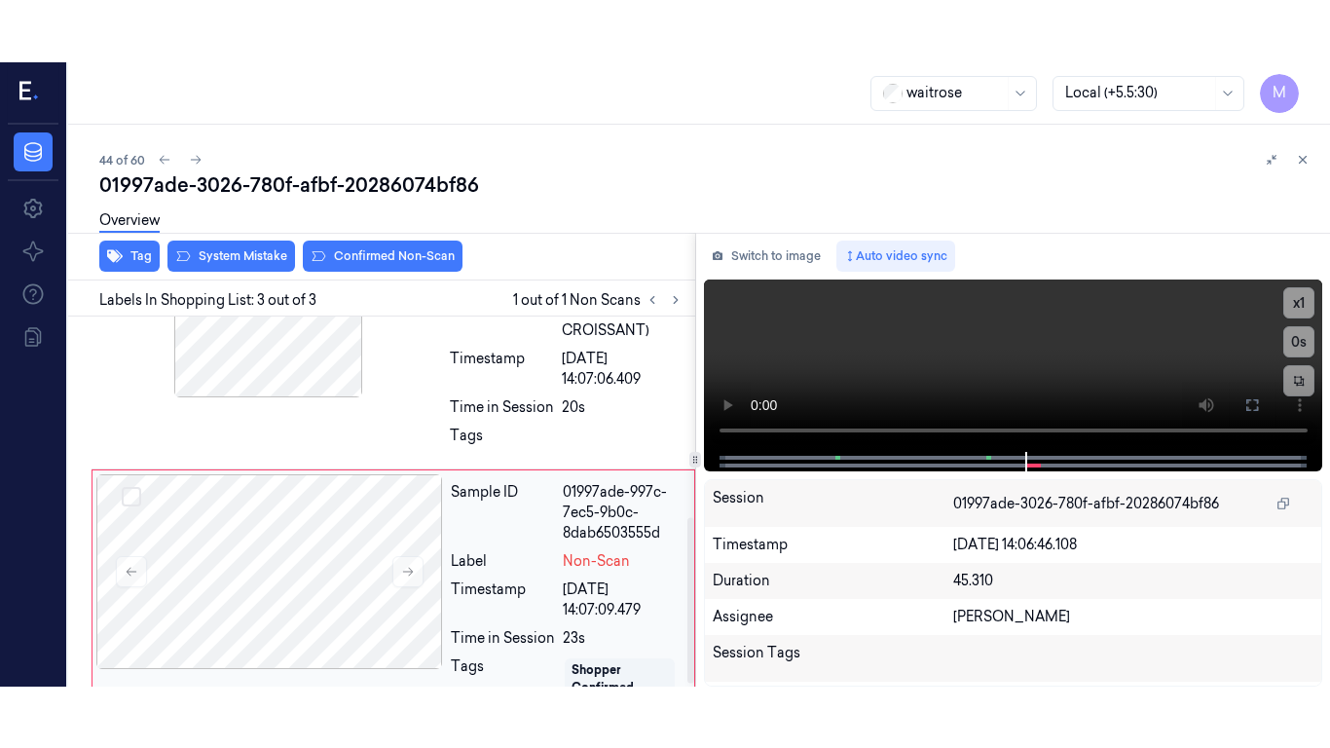
scroll to position [452, 0]
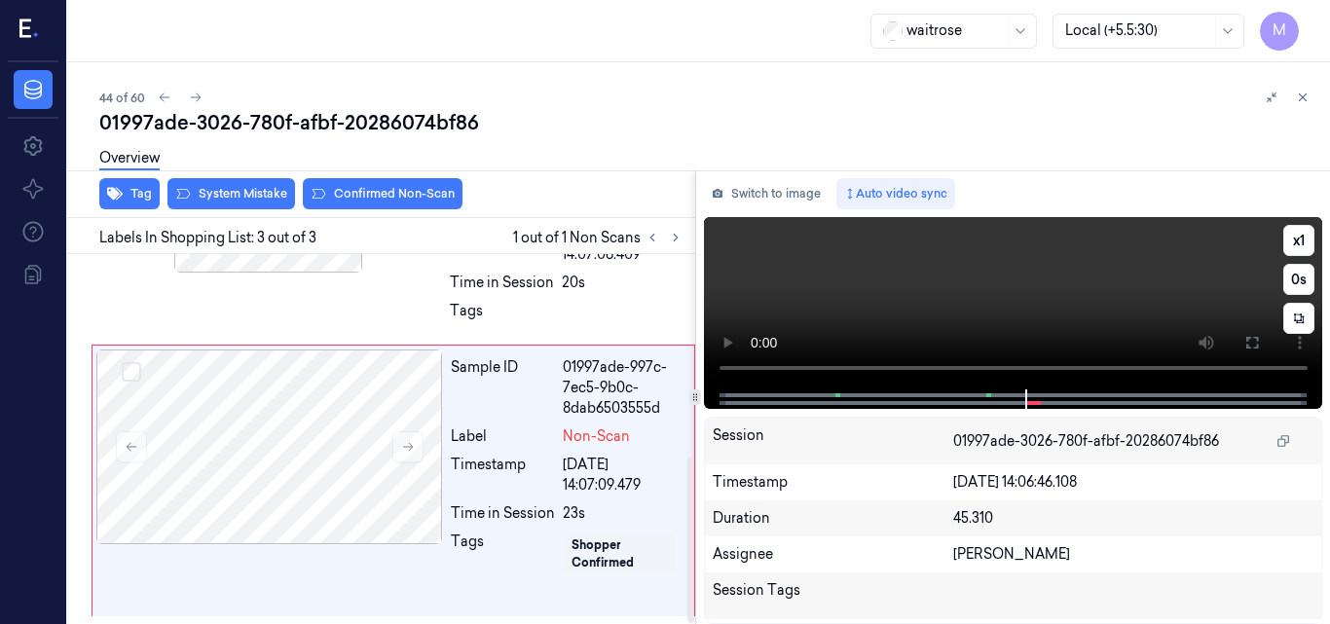
click at [1095, 288] on video at bounding box center [1013, 303] width 619 height 172
click at [1253, 342] on icon at bounding box center [1253, 343] width 16 height 16
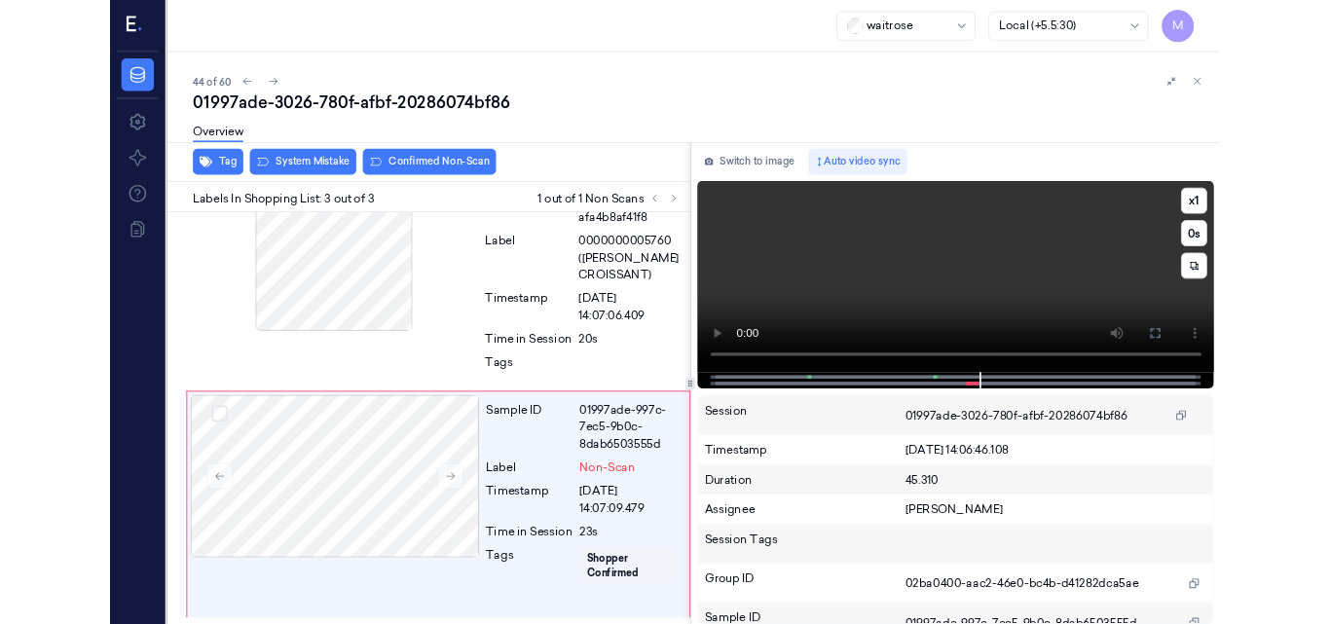
scroll to position [328, 0]
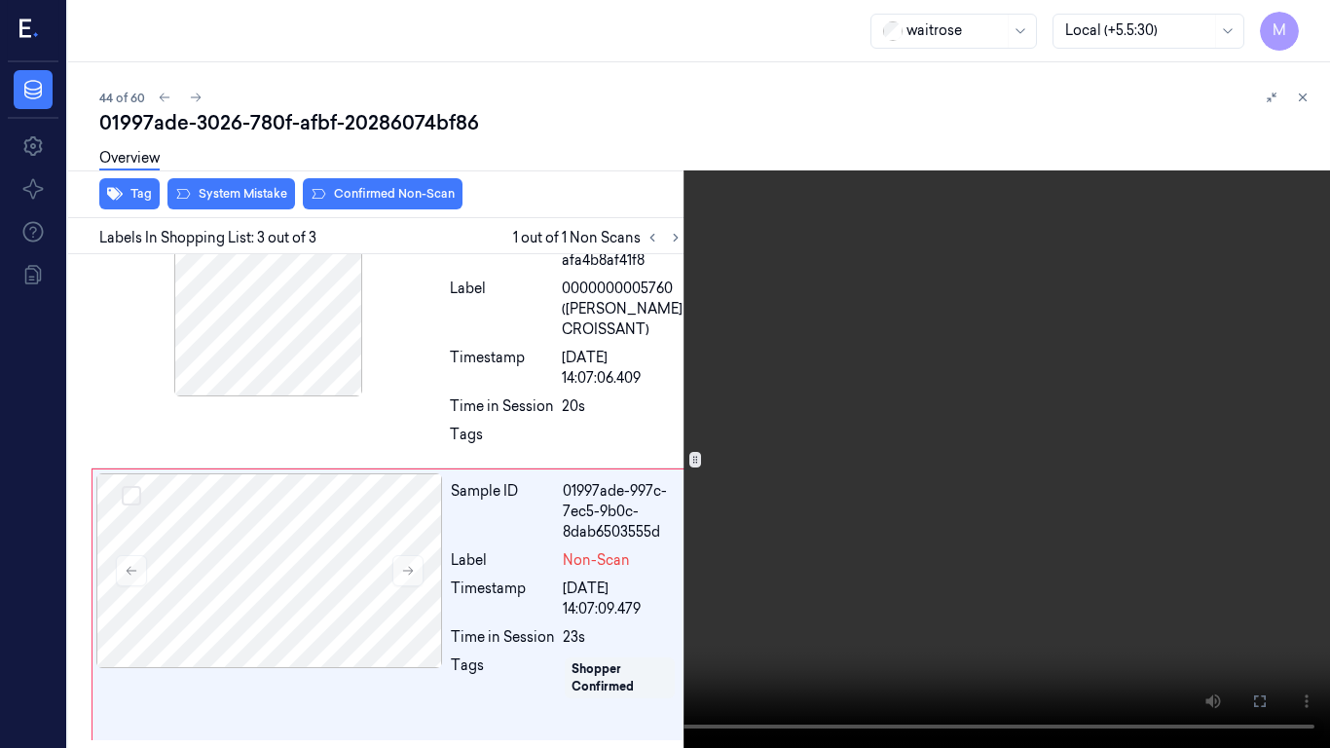
click at [757, 415] on video at bounding box center [665, 374] width 1330 height 748
click at [0, 0] on button at bounding box center [0, 0] width 0 height 0
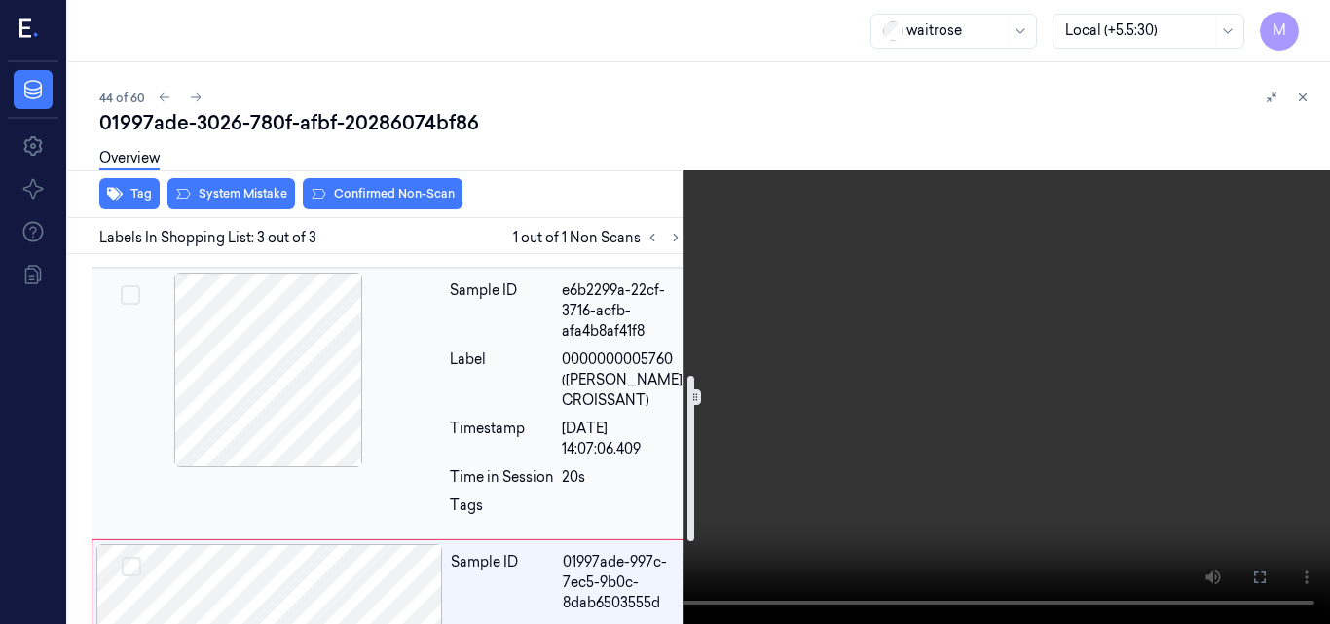
scroll to position [452, 0]
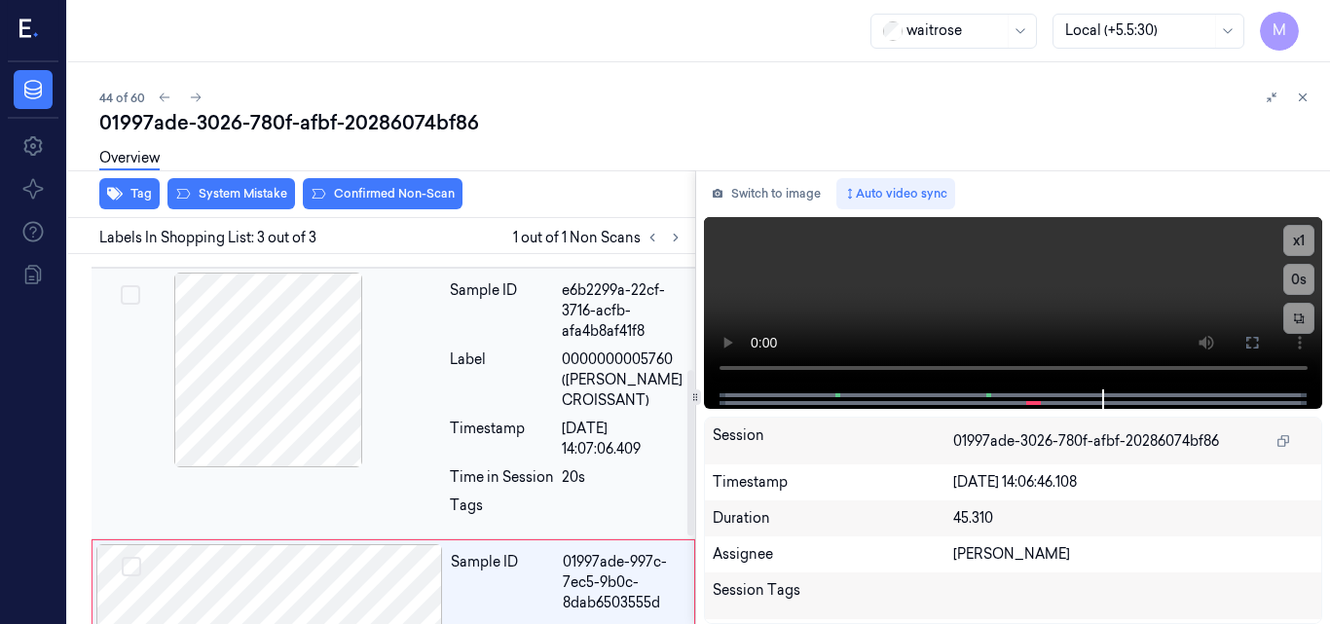
click at [322, 373] on div at bounding box center [268, 370] width 347 height 195
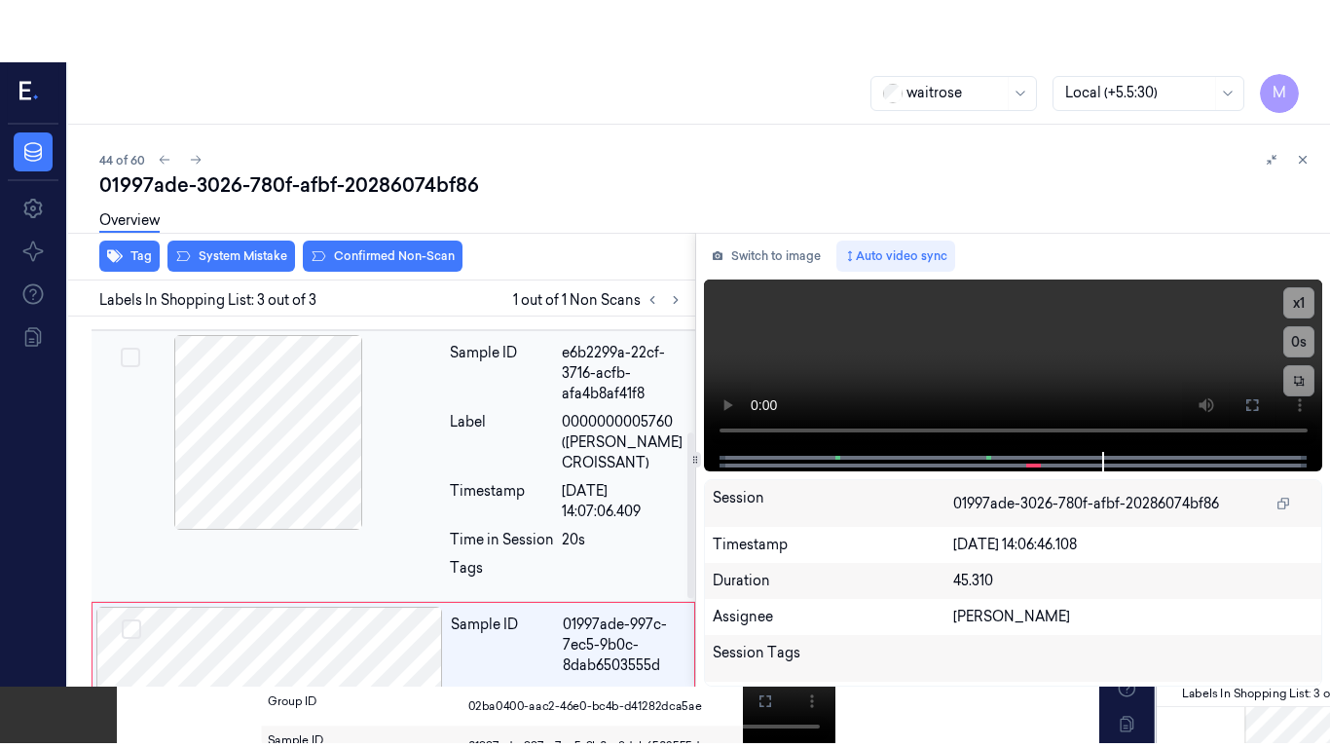
scroll to position [222, 0]
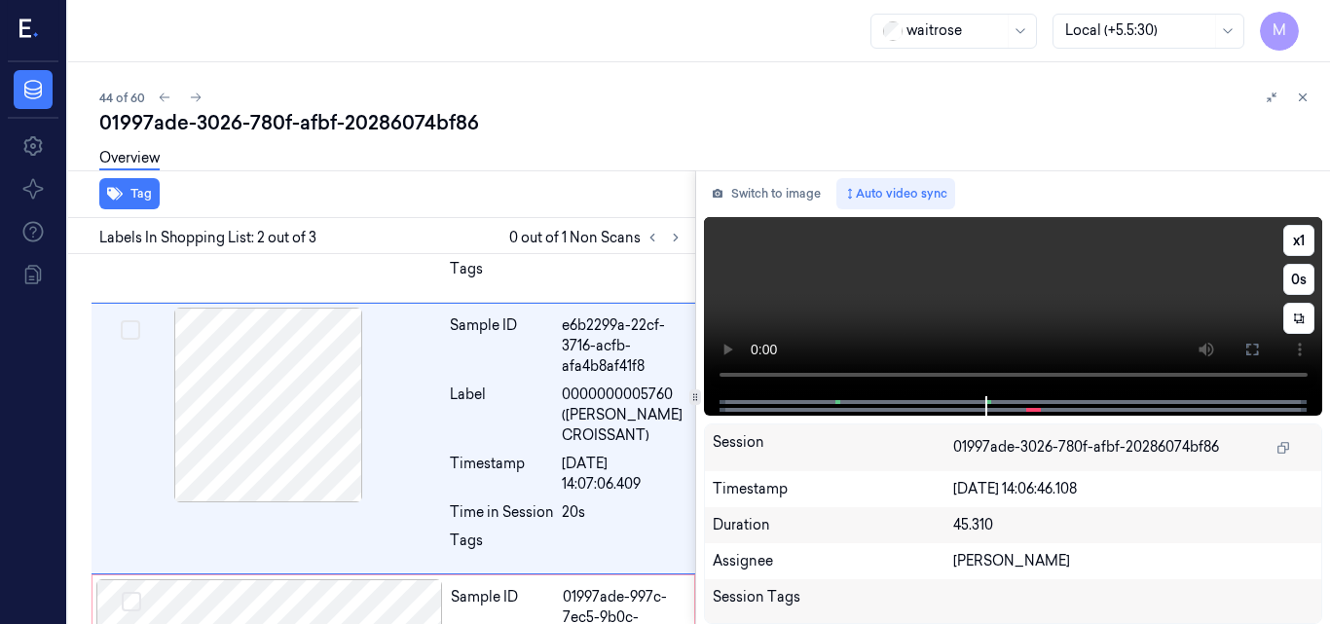
click at [1100, 289] on video at bounding box center [1013, 306] width 619 height 179
click at [1255, 349] on icon at bounding box center [1253, 350] width 16 height 16
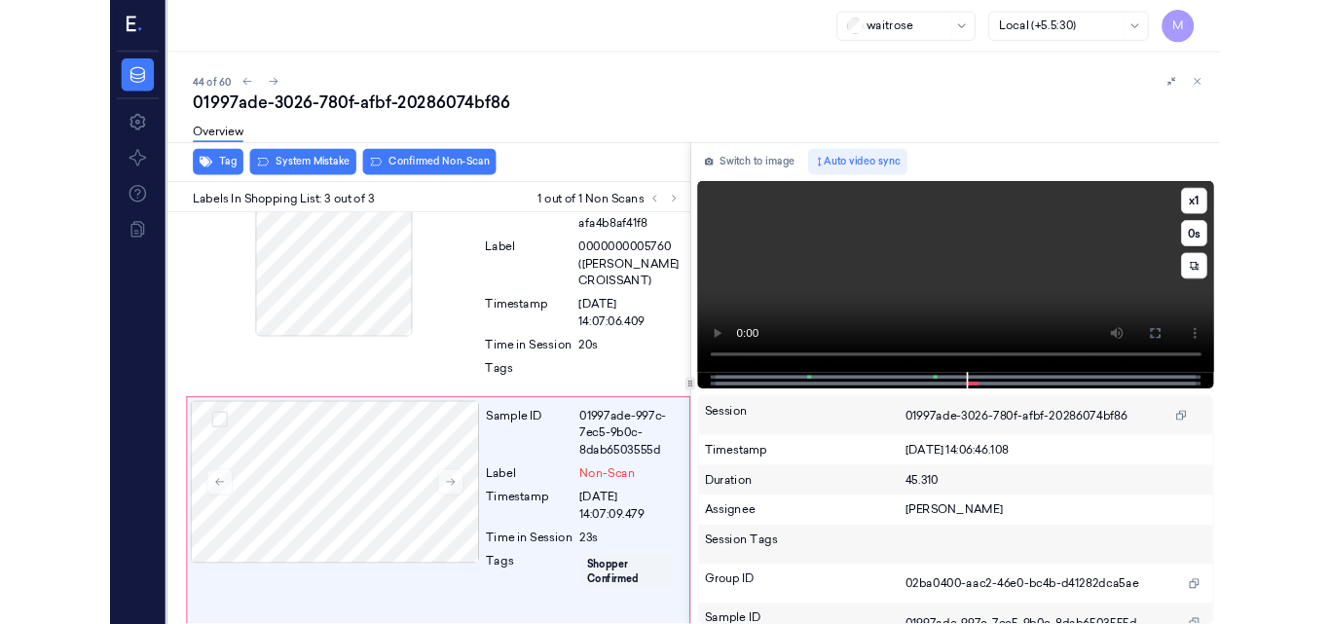
scroll to position [328, 0]
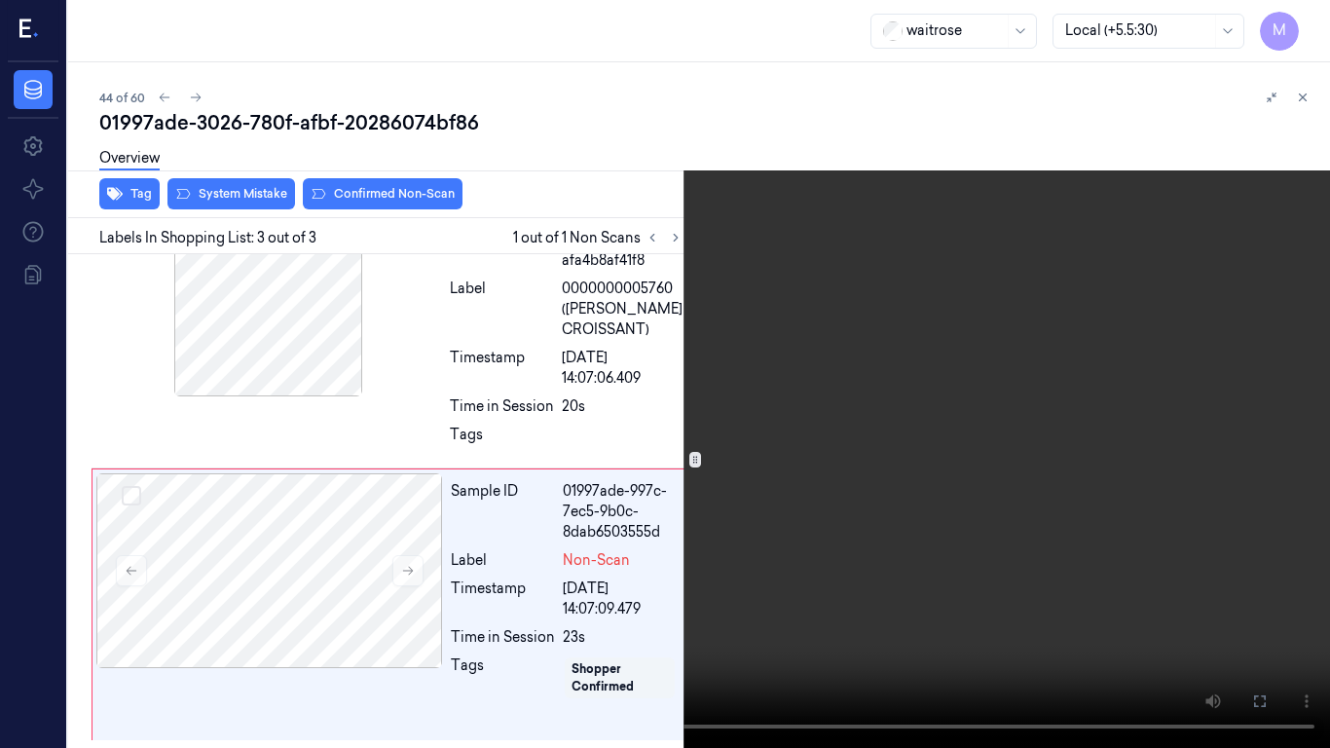
click at [707, 440] on video at bounding box center [665, 374] width 1330 height 748
click at [0, 0] on icon at bounding box center [0, 0] width 0 height 0
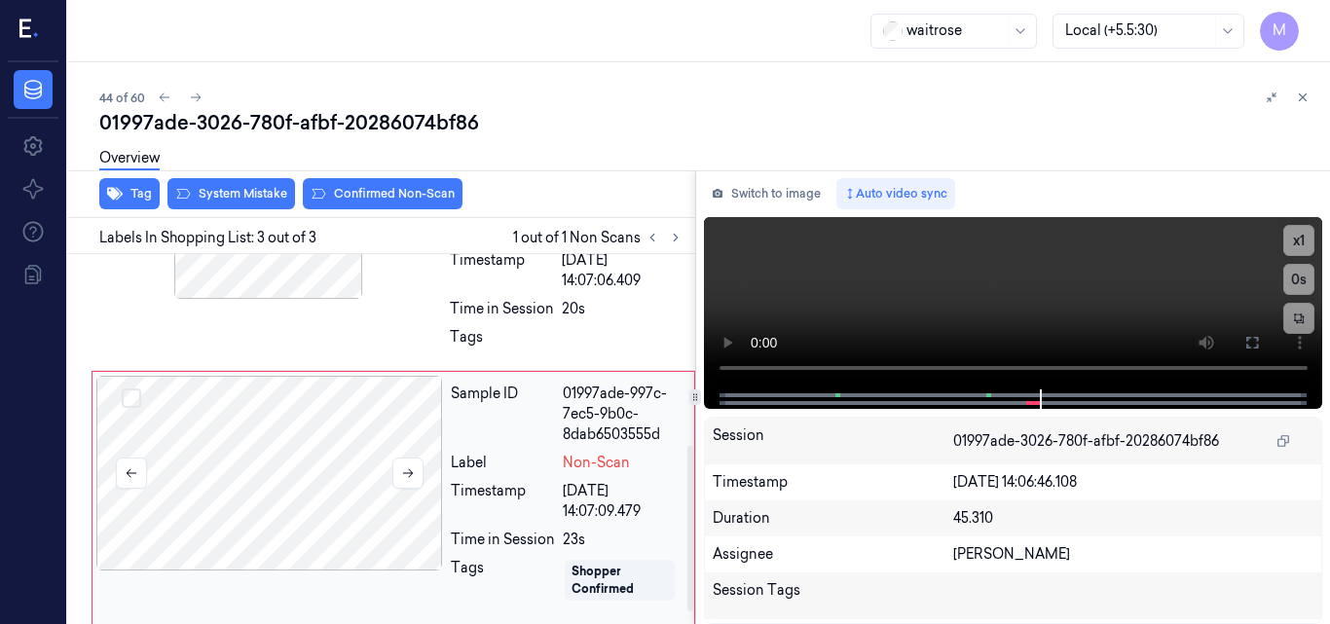
click at [269, 467] on div at bounding box center [269, 473] width 347 height 195
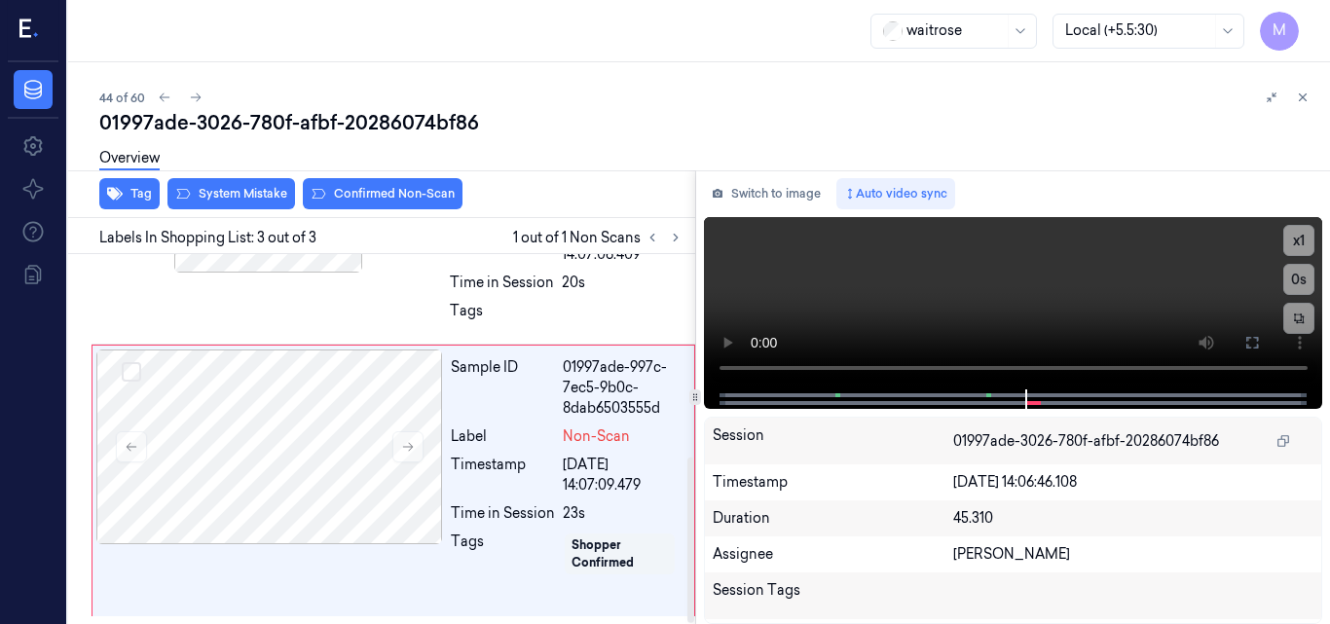
click at [240, 185] on div "Overview" at bounding box center [706, 161] width 1215 height 50
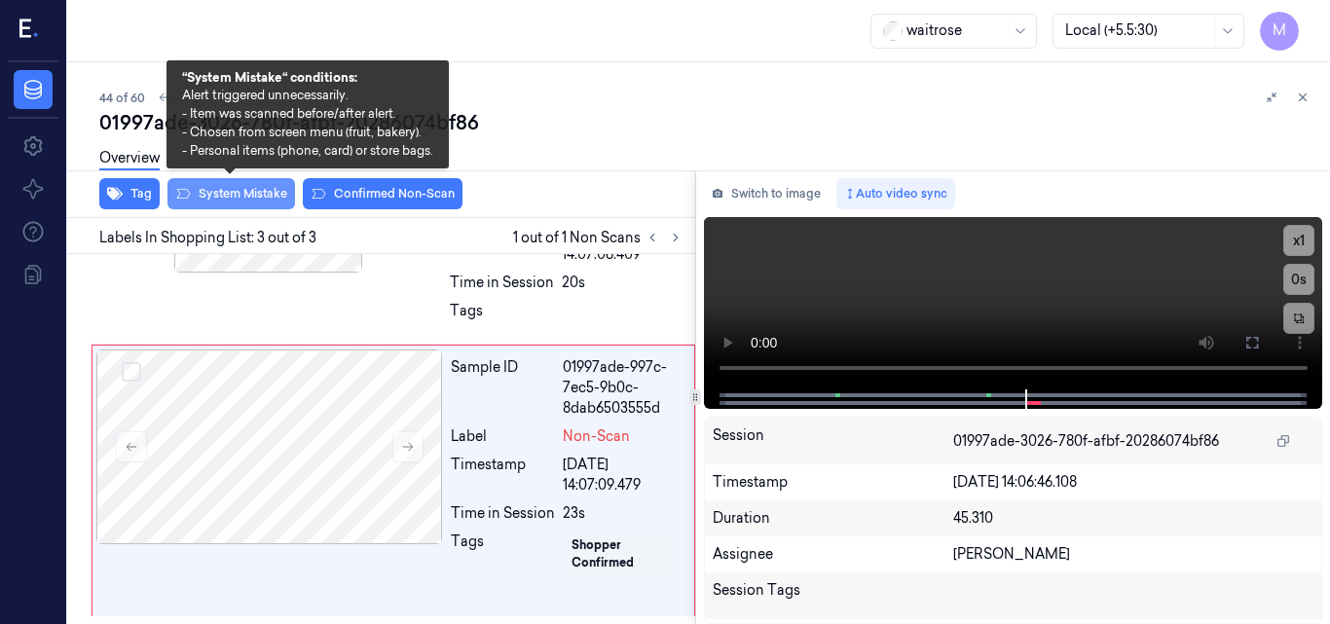
click at [241, 193] on button "System Mistake" at bounding box center [232, 193] width 128 height 31
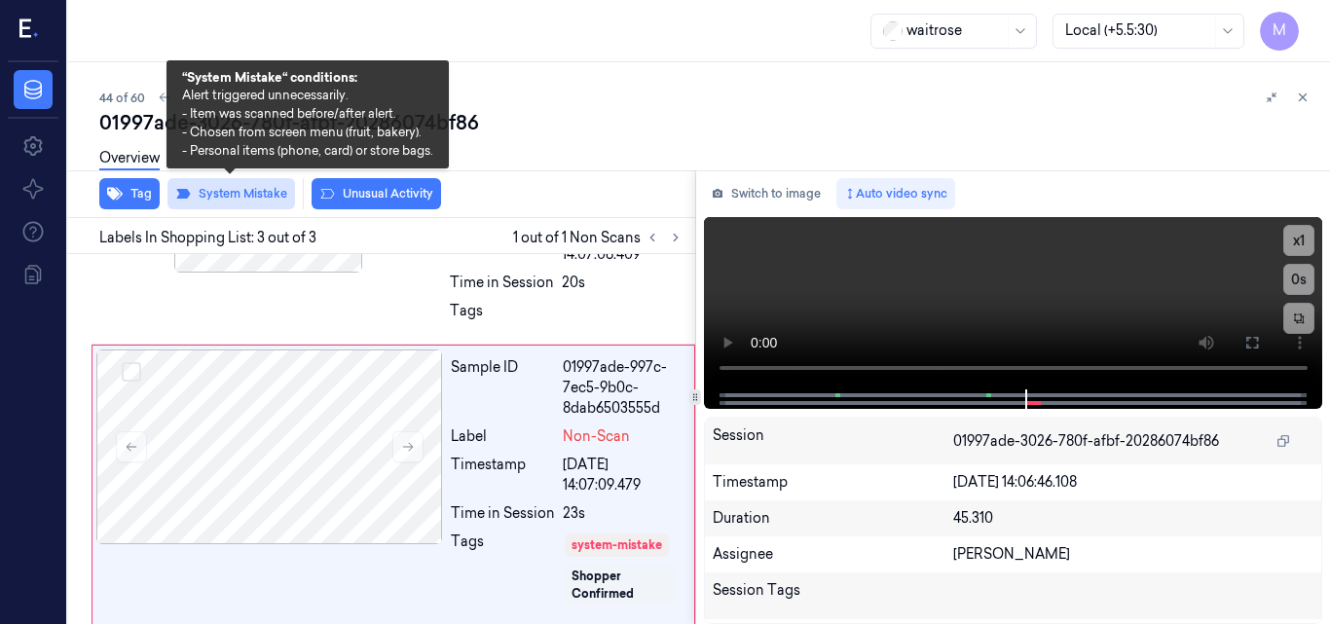
scroll to position [461, 0]
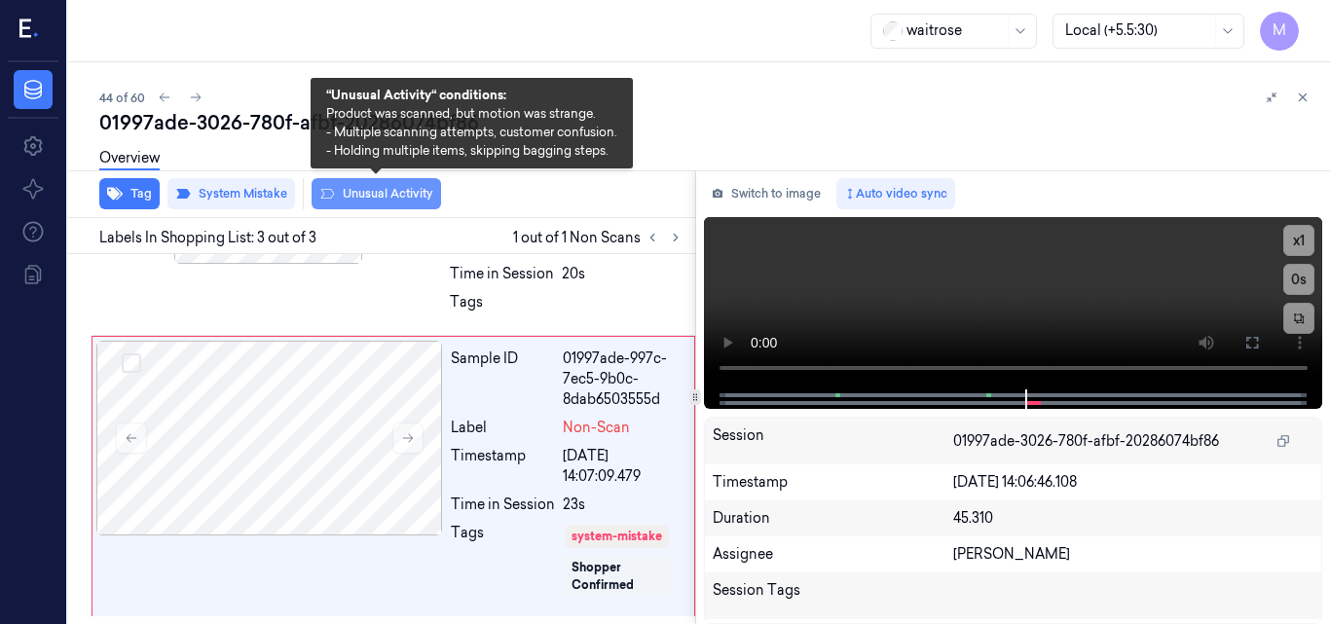
click at [363, 193] on button "Unusual Activity" at bounding box center [377, 193] width 130 height 31
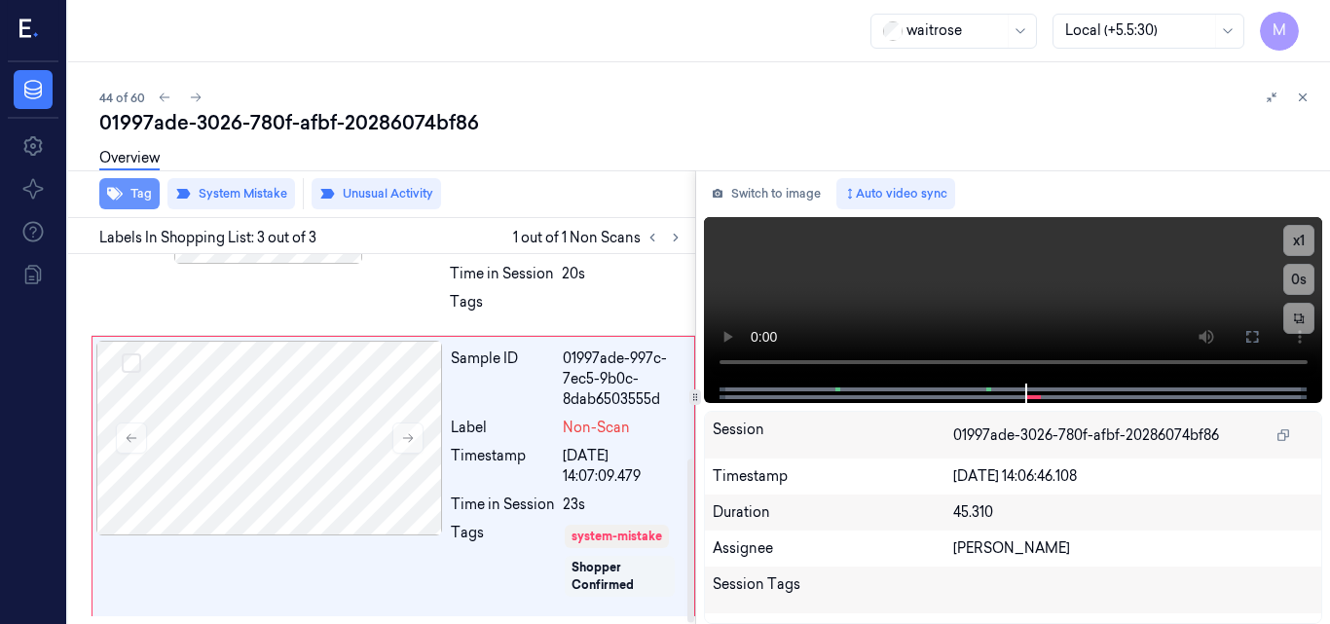
click at [137, 190] on button "Tag" at bounding box center [129, 193] width 60 height 31
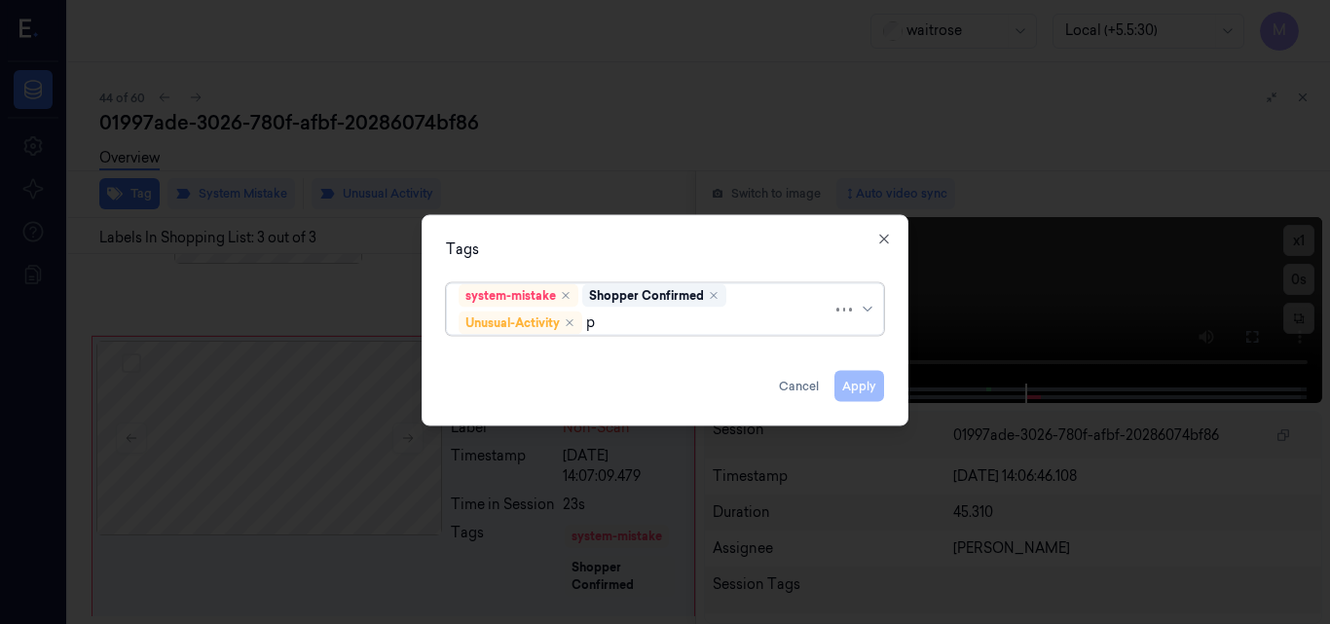
type input "pi"
click at [573, 360] on div "Picklist item alert" at bounding box center [665, 360] width 413 height 20
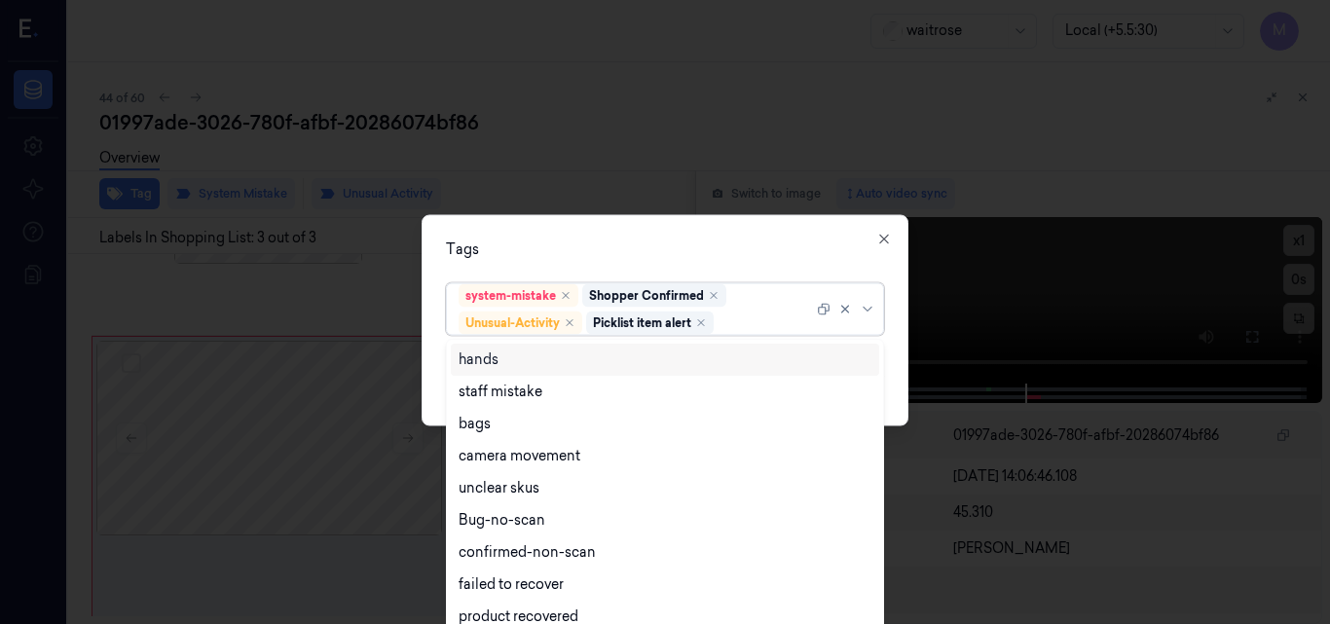
click at [648, 243] on div "Tags" at bounding box center [665, 249] width 438 height 20
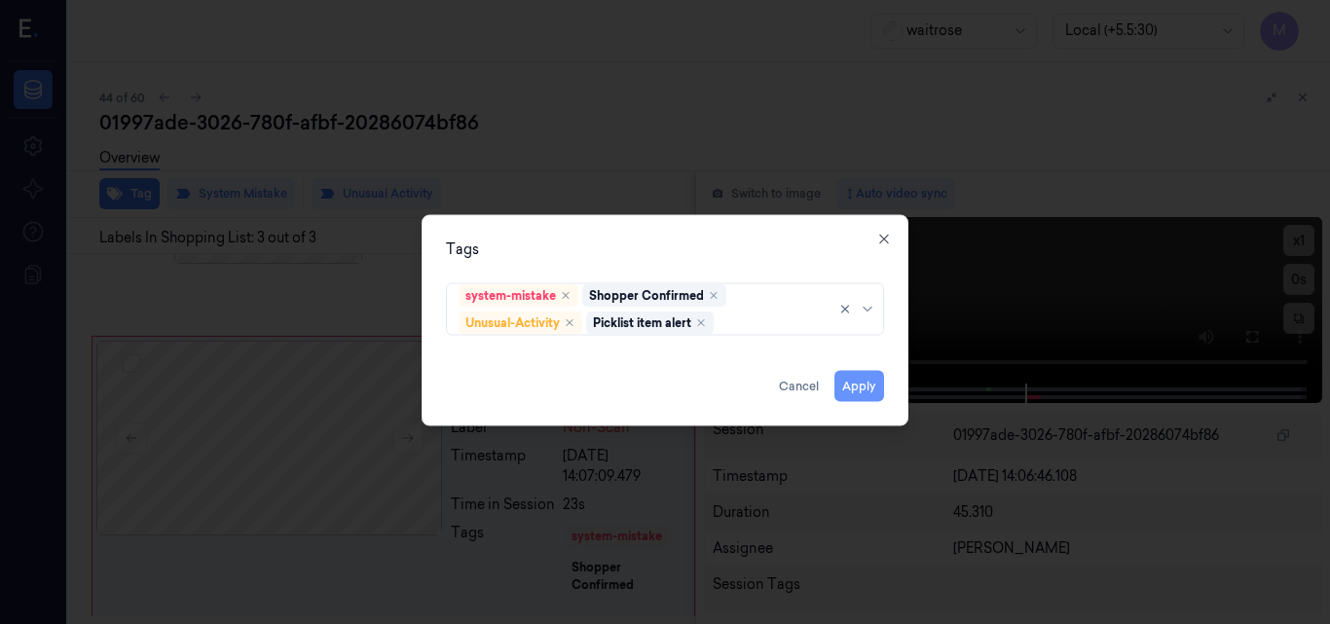
click at [864, 389] on button "Apply" at bounding box center [860, 385] width 50 height 31
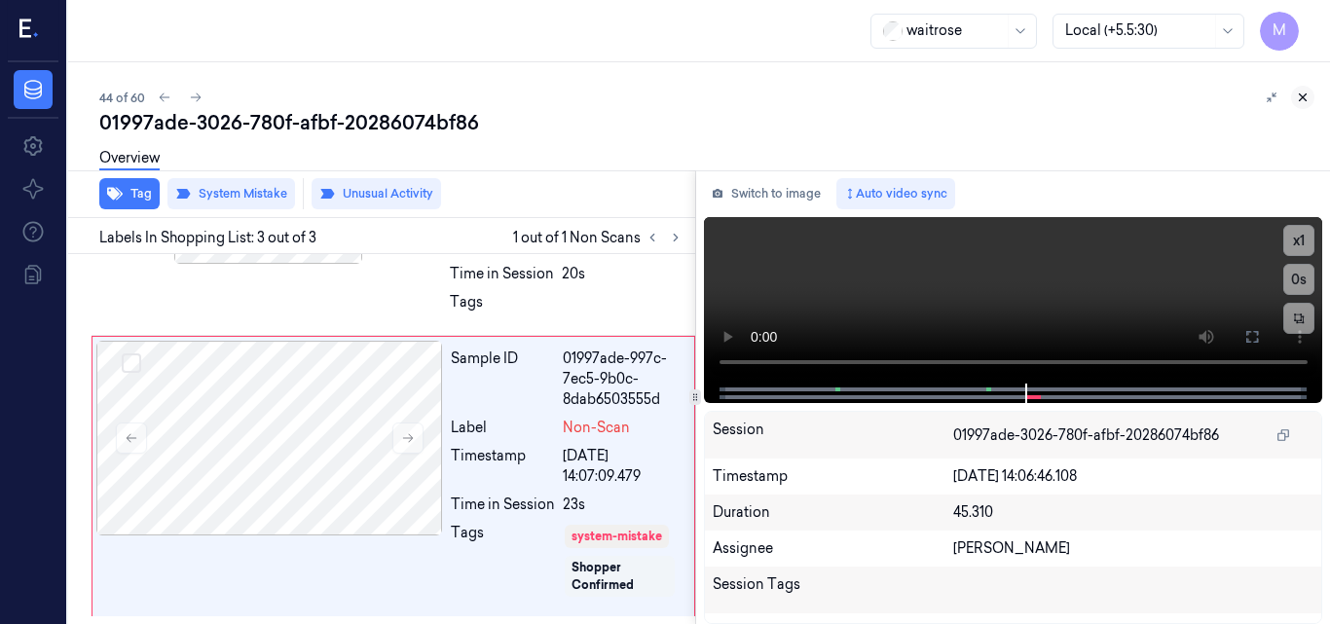
click at [1302, 97] on icon at bounding box center [1303, 98] width 14 height 14
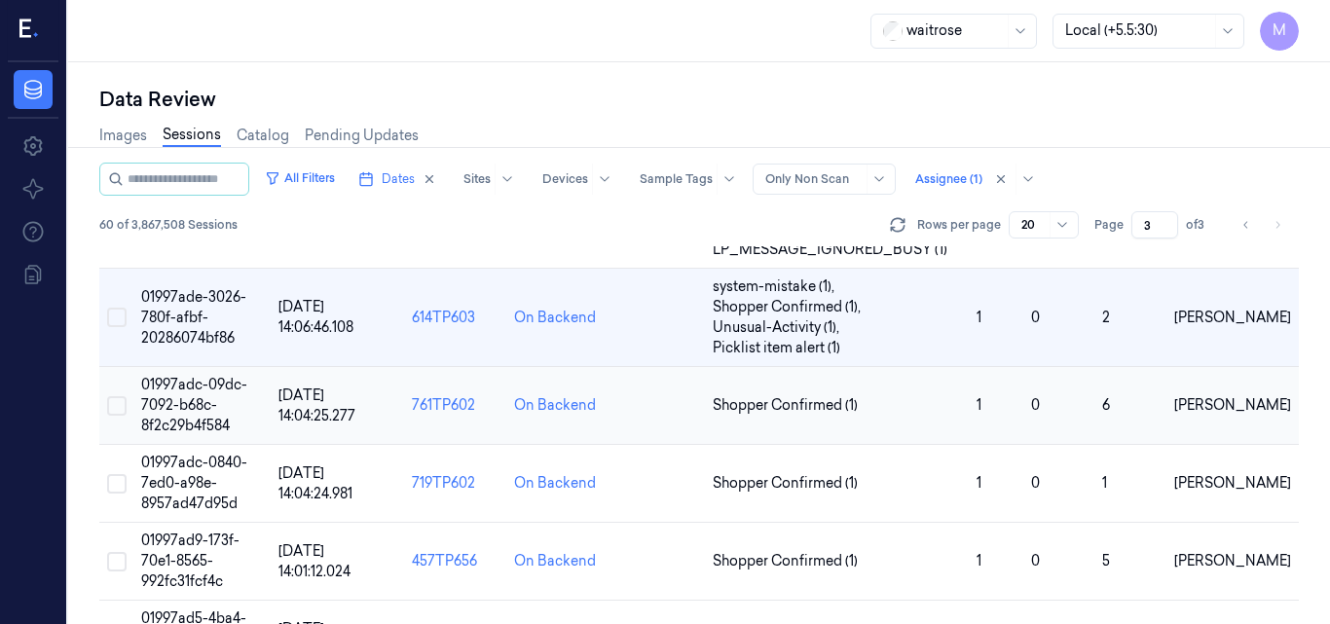
scroll to position [454, 0]
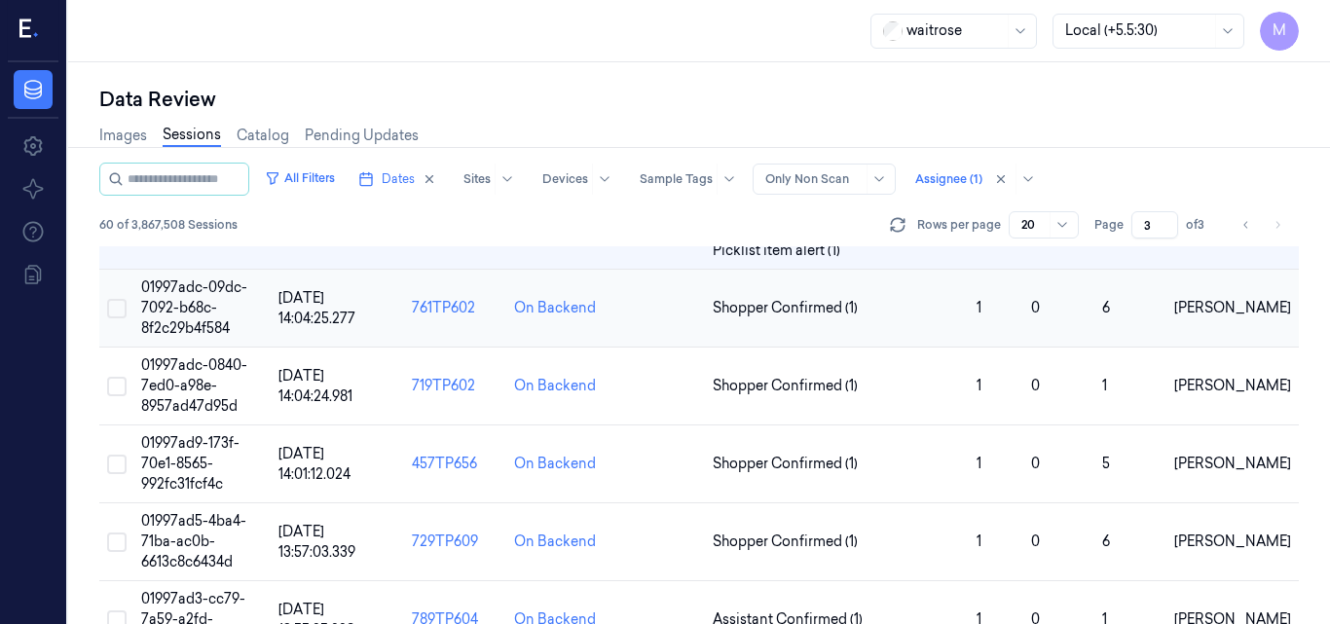
click at [198, 302] on span "01997adc-09dc-7092-b68c-8f2c29b4f584" at bounding box center [194, 308] width 106 height 58
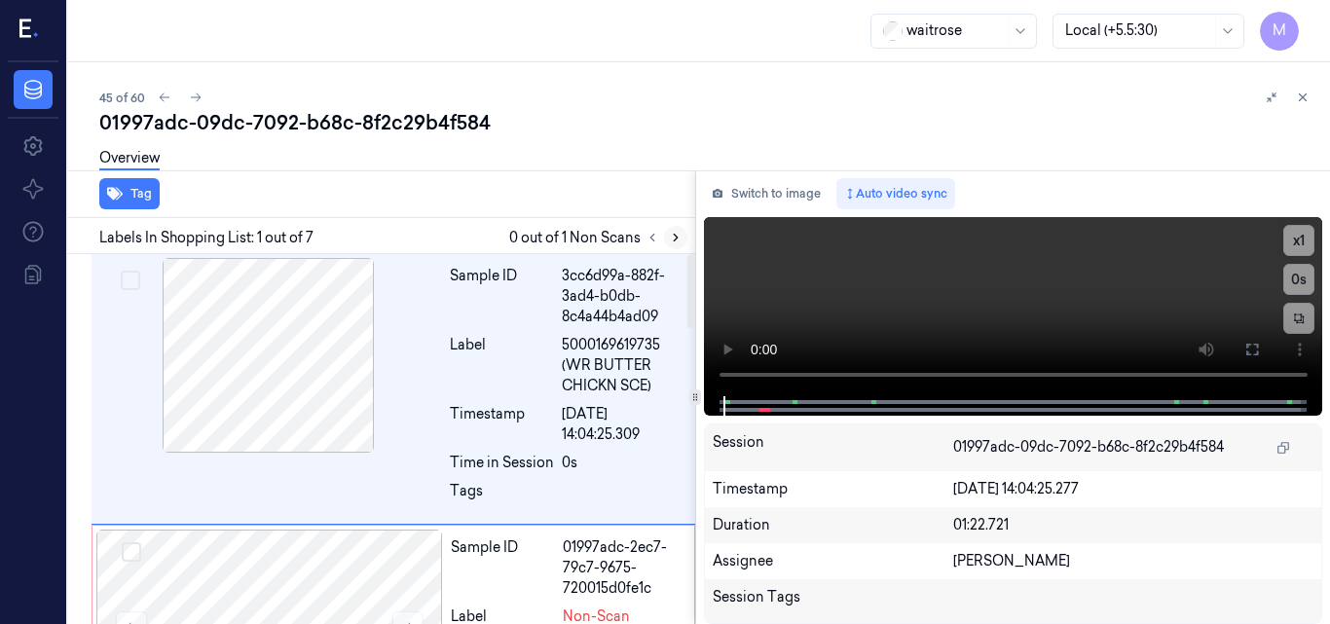
click at [673, 235] on icon at bounding box center [676, 238] width 14 height 14
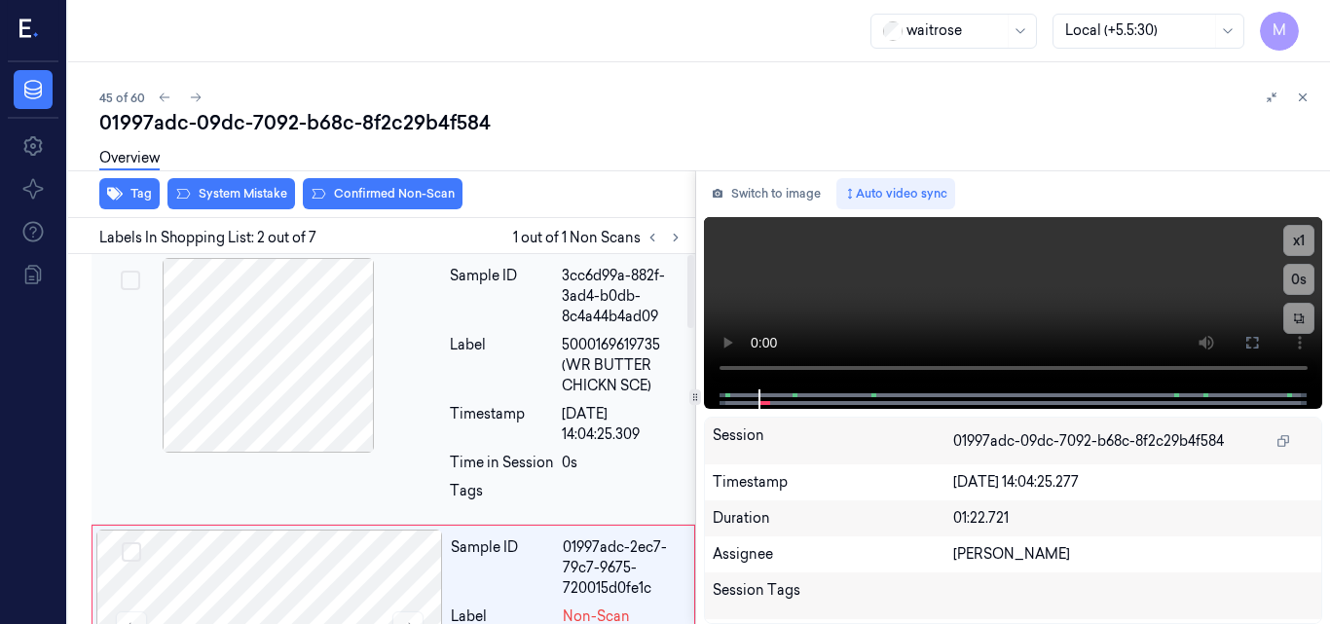
click at [305, 339] on div at bounding box center [268, 355] width 347 height 195
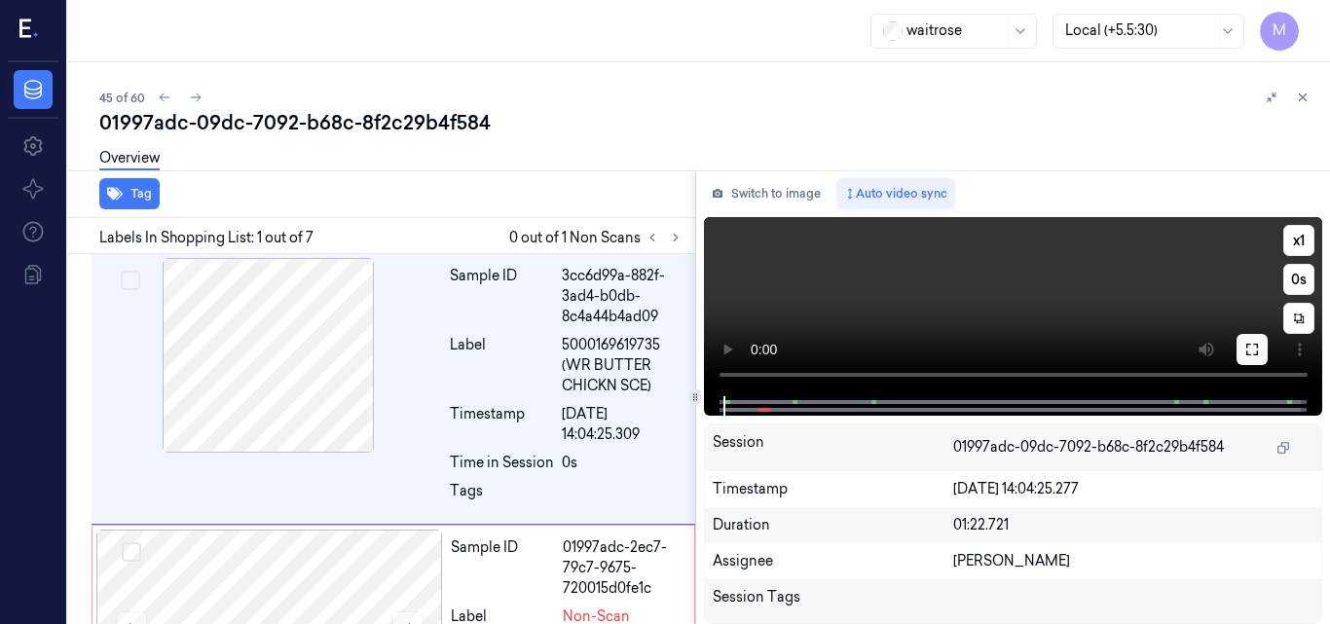
click at [1253, 347] on icon at bounding box center [1253, 350] width 16 height 16
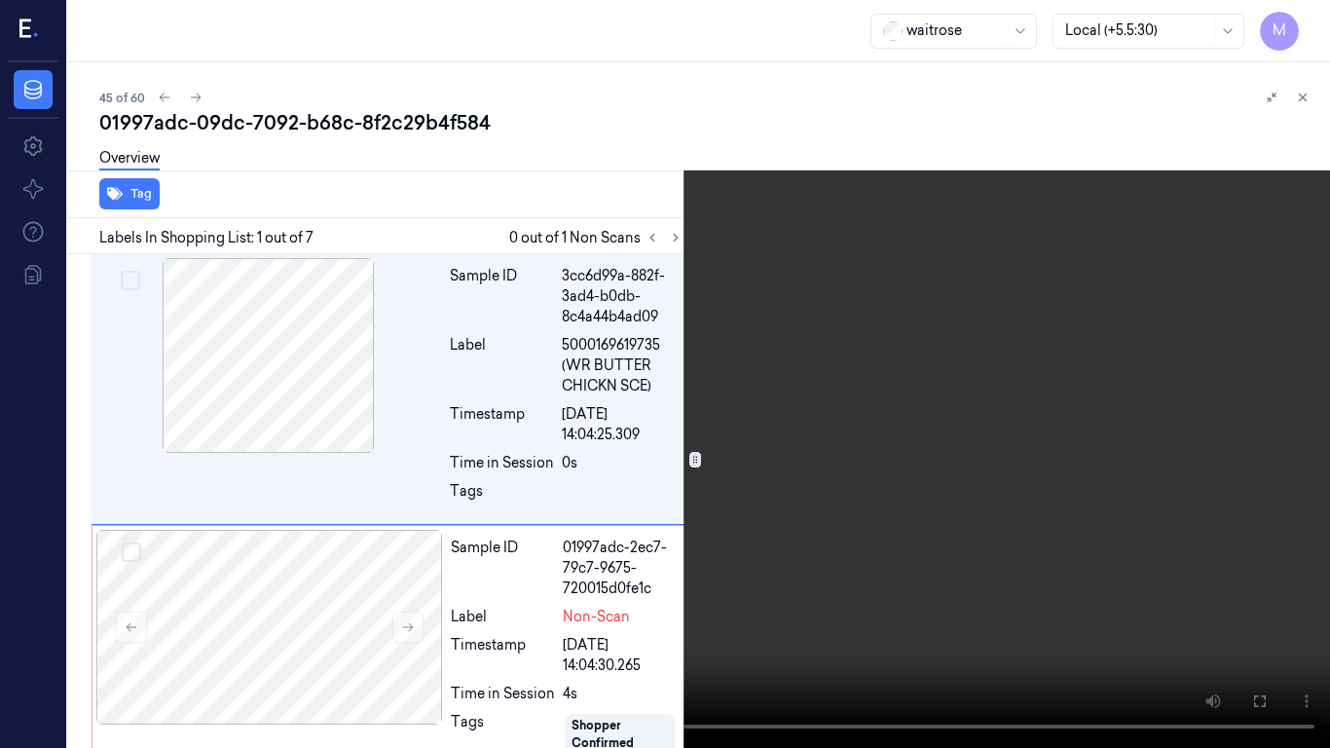
click at [933, 420] on video at bounding box center [665, 374] width 1330 height 748
click at [899, 475] on video at bounding box center [665, 374] width 1330 height 748
click at [0, 0] on icon at bounding box center [0, 0] width 0 height 0
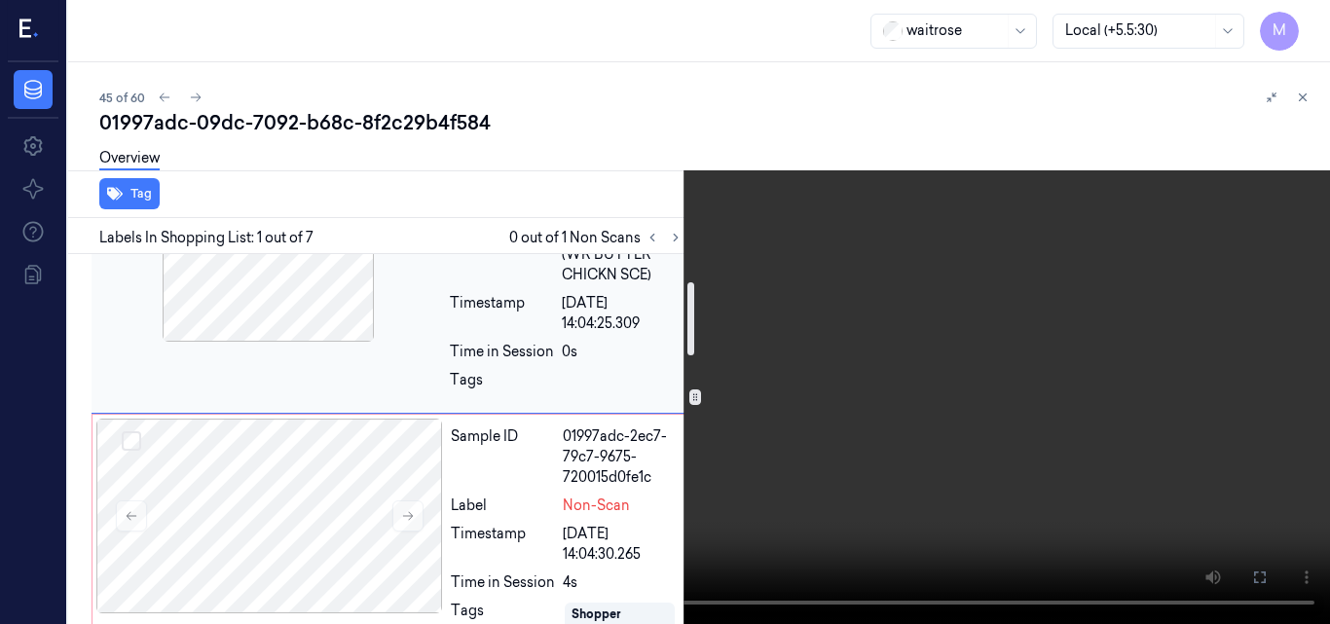
scroll to position [195, 0]
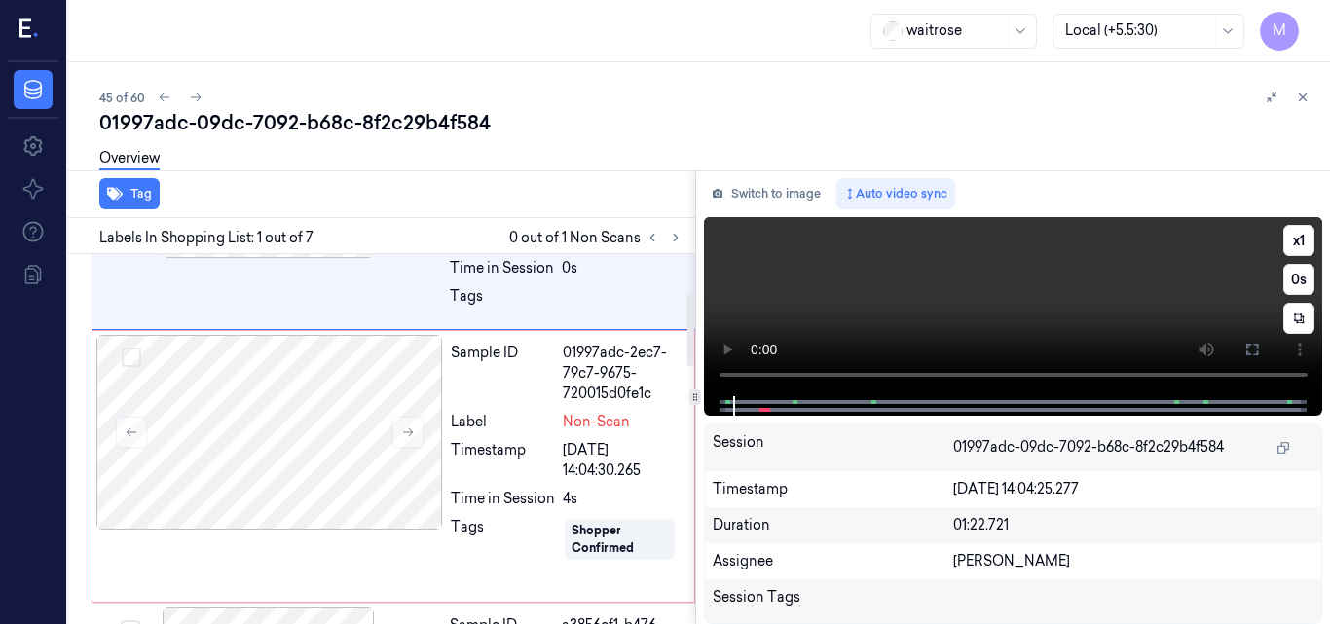
click at [978, 298] on video at bounding box center [1013, 306] width 619 height 179
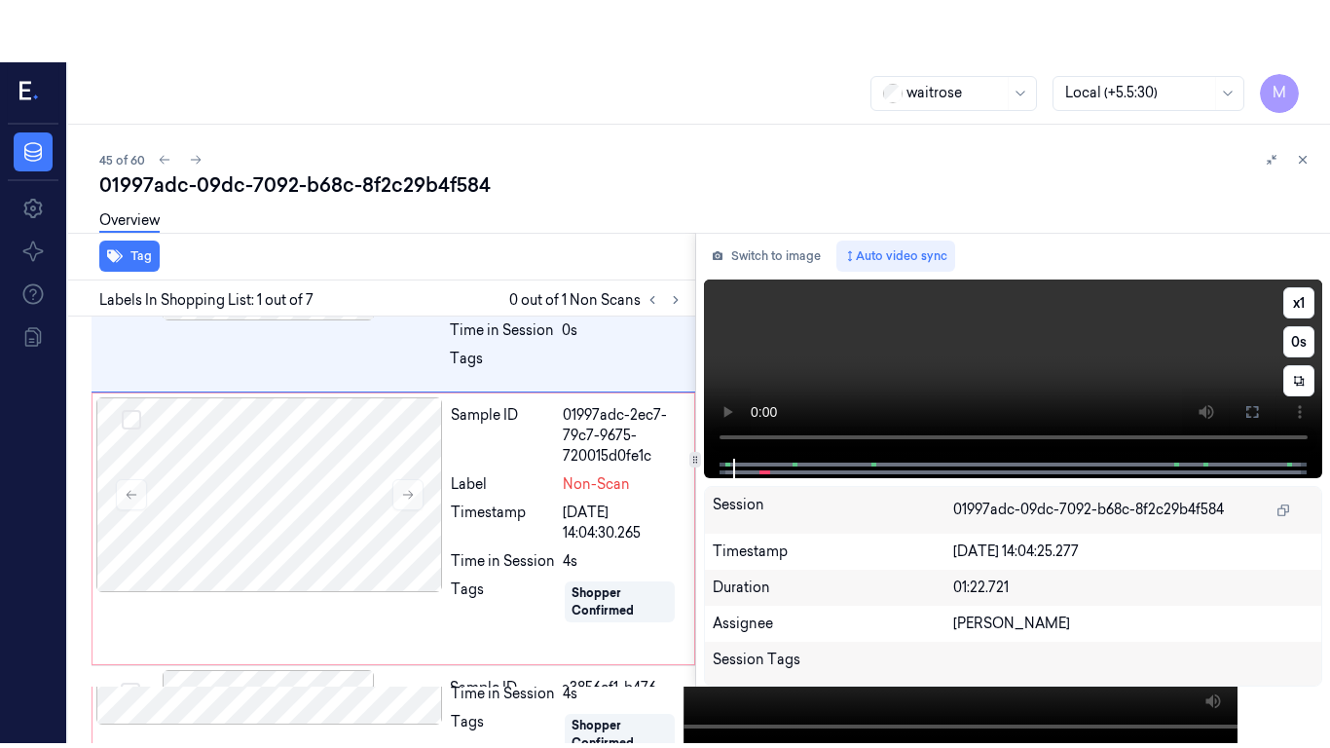
scroll to position [0, 0]
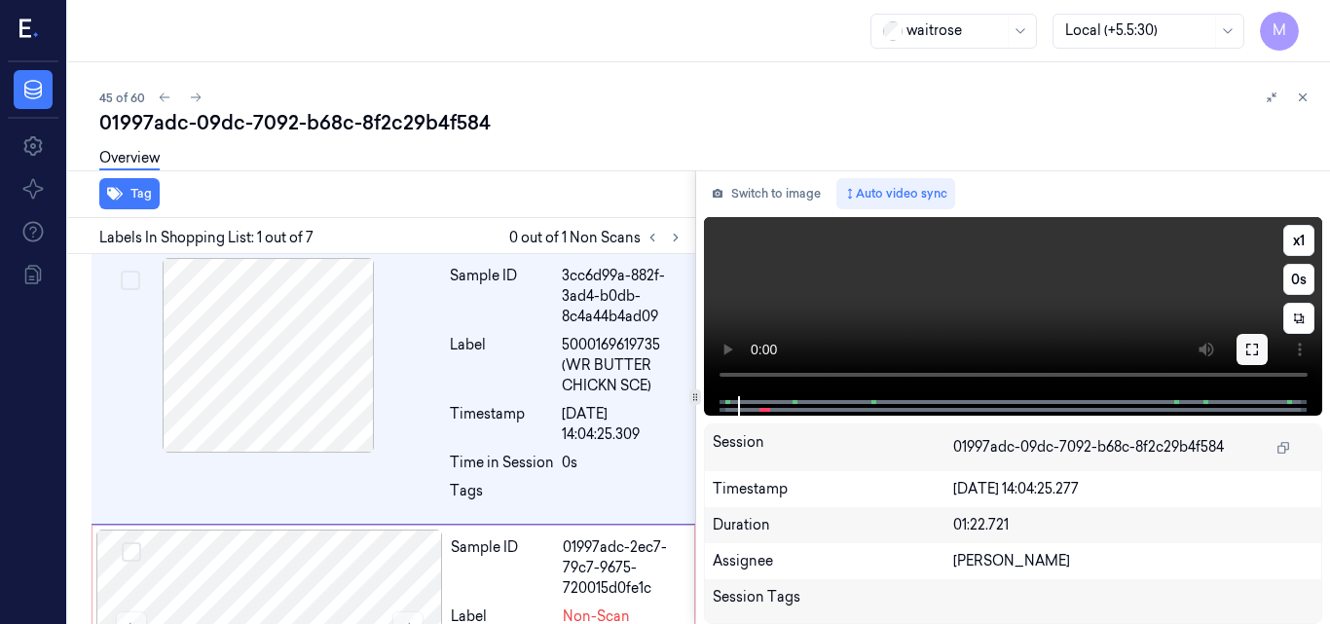
click at [1250, 355] on icon at bounding box center [1253, 350] width 16 height 16
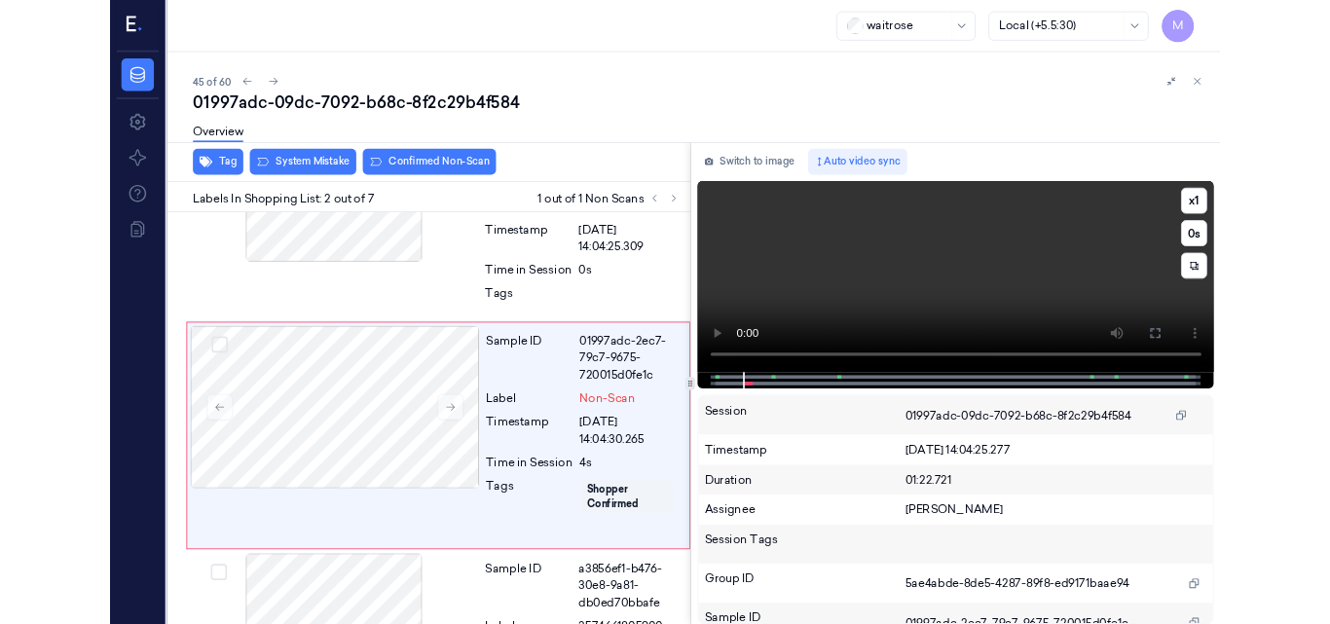
scroll to position [161, 0]
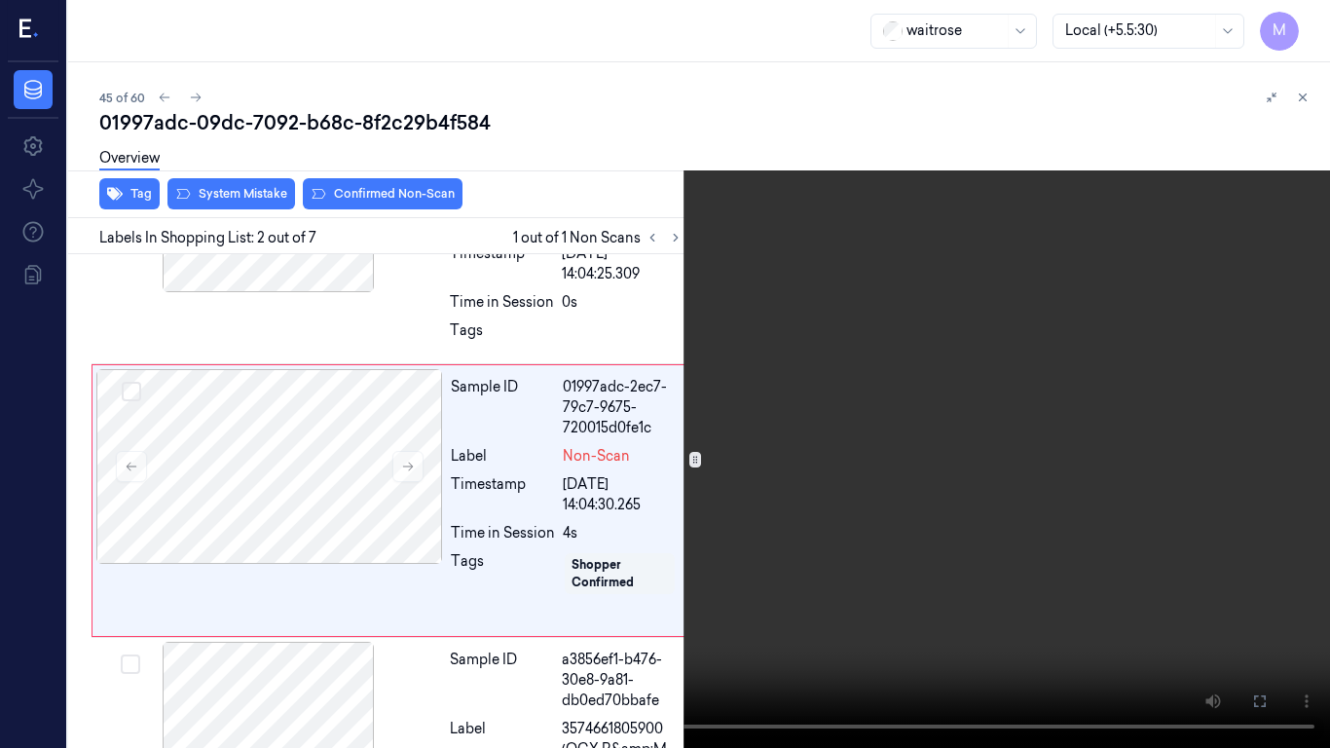
click at [922, 325] on video at bounding box center [665, 374] width 1330 height 748
click at [0, 0] on button at bounding box center [0, 0] width 0 height 0
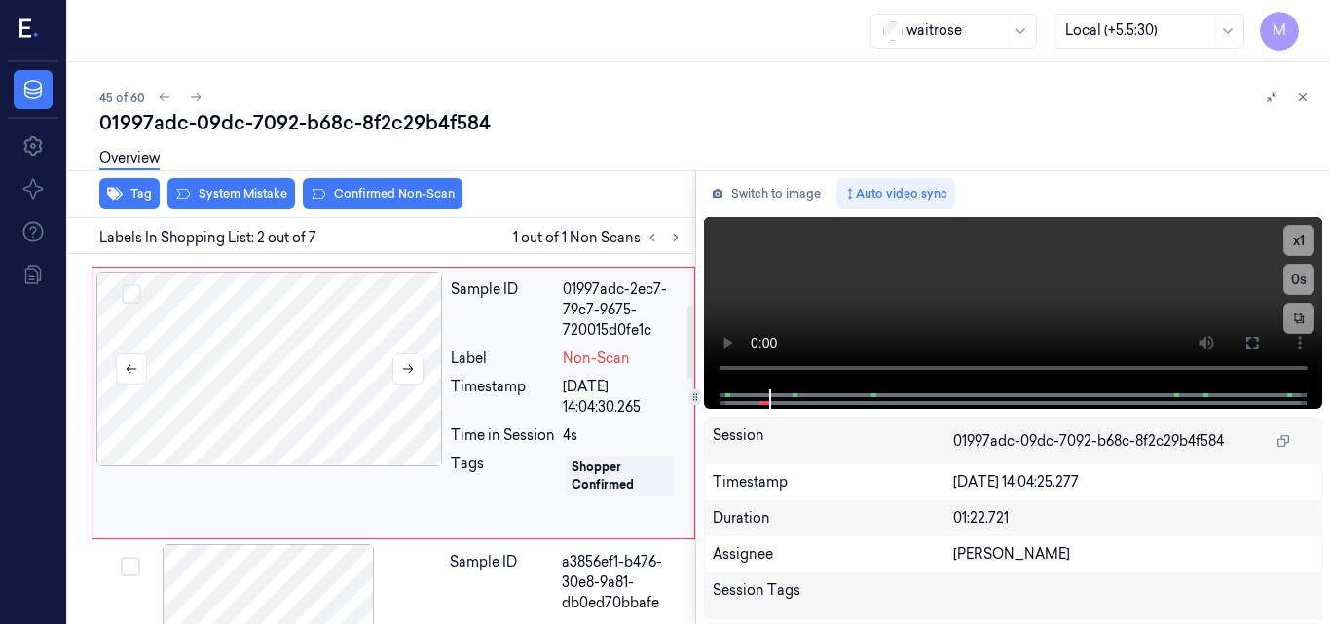
click at [262, 344] on div at bounding box center [269, 369] width 347 height 195
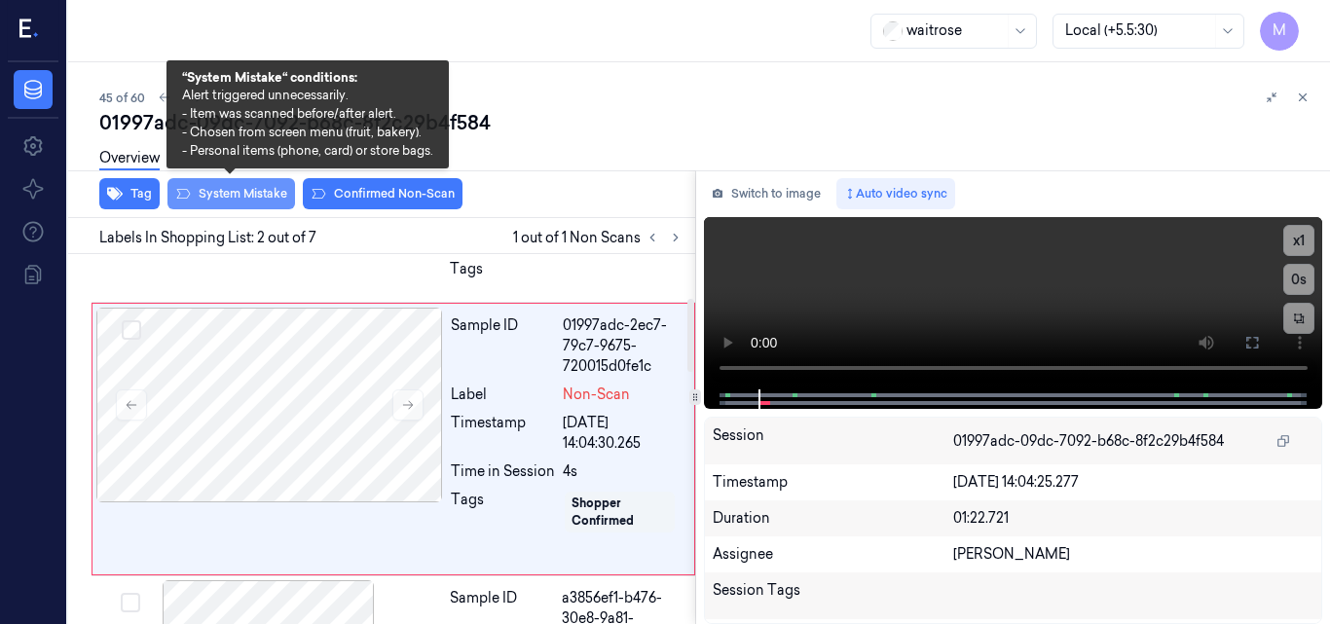
click at [253, 187] on button "System Mistake" at bounding box center [232, 193] width 128 height 31
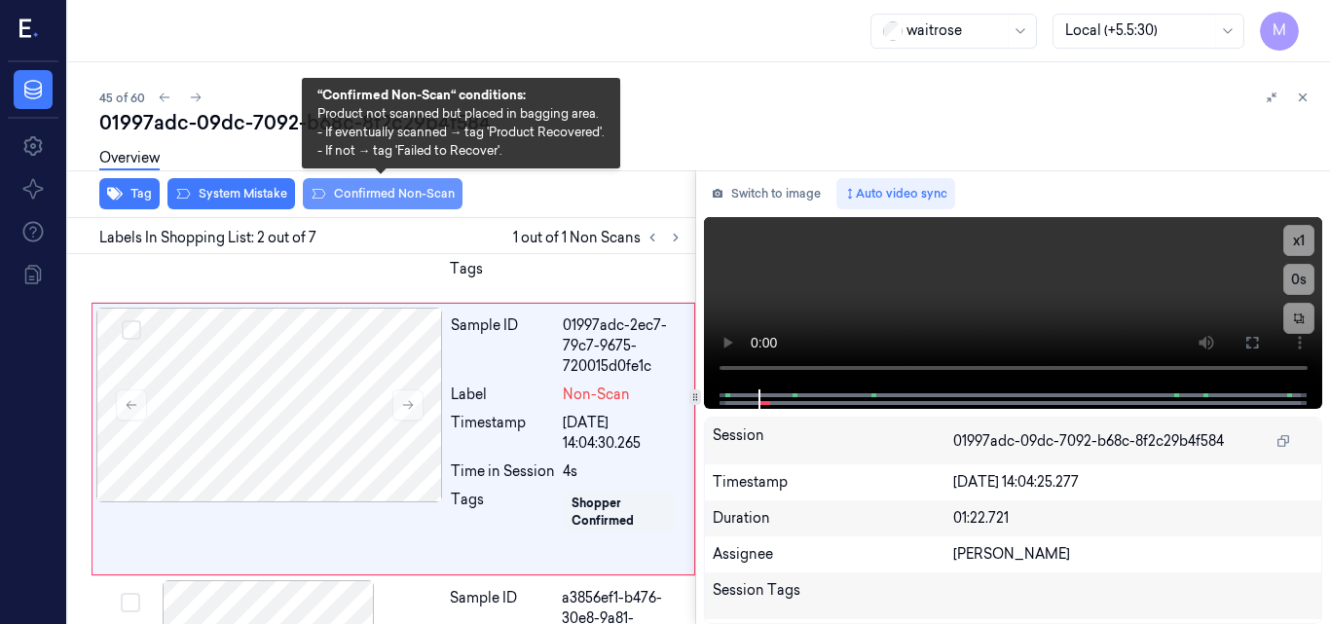
scroll to position [227, 0]
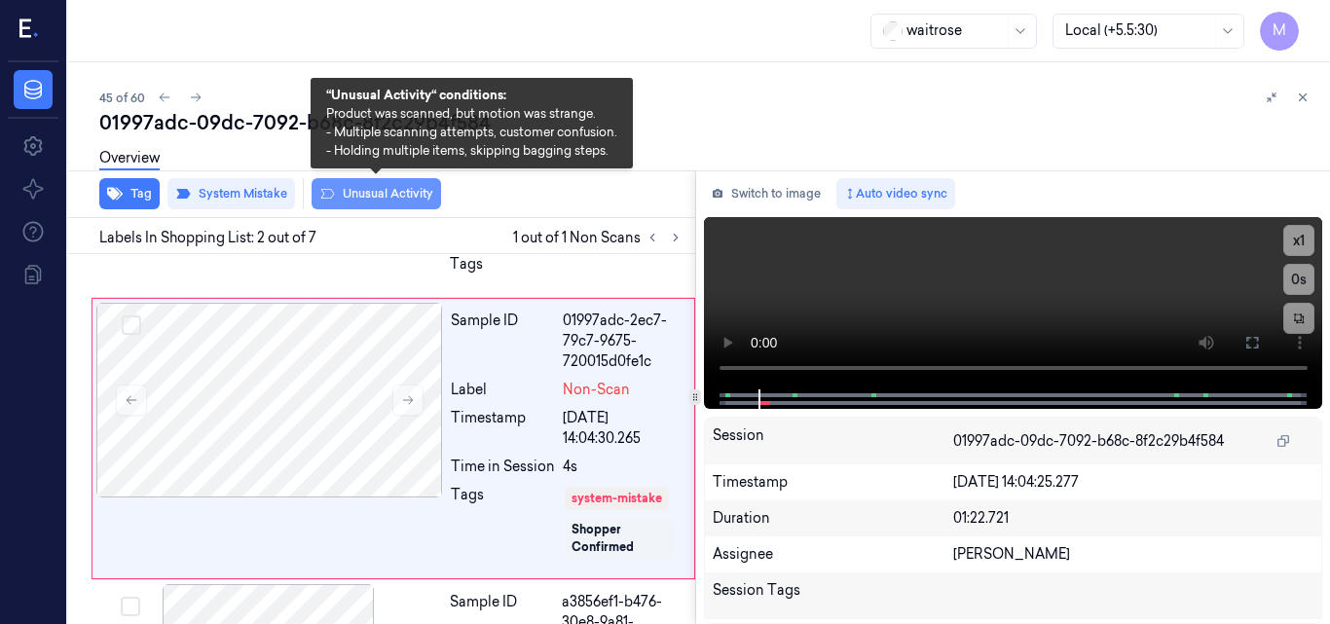
click at [359, 195] on button "Unusual Activity" at bounding box center [377, 193] width 130 height 31
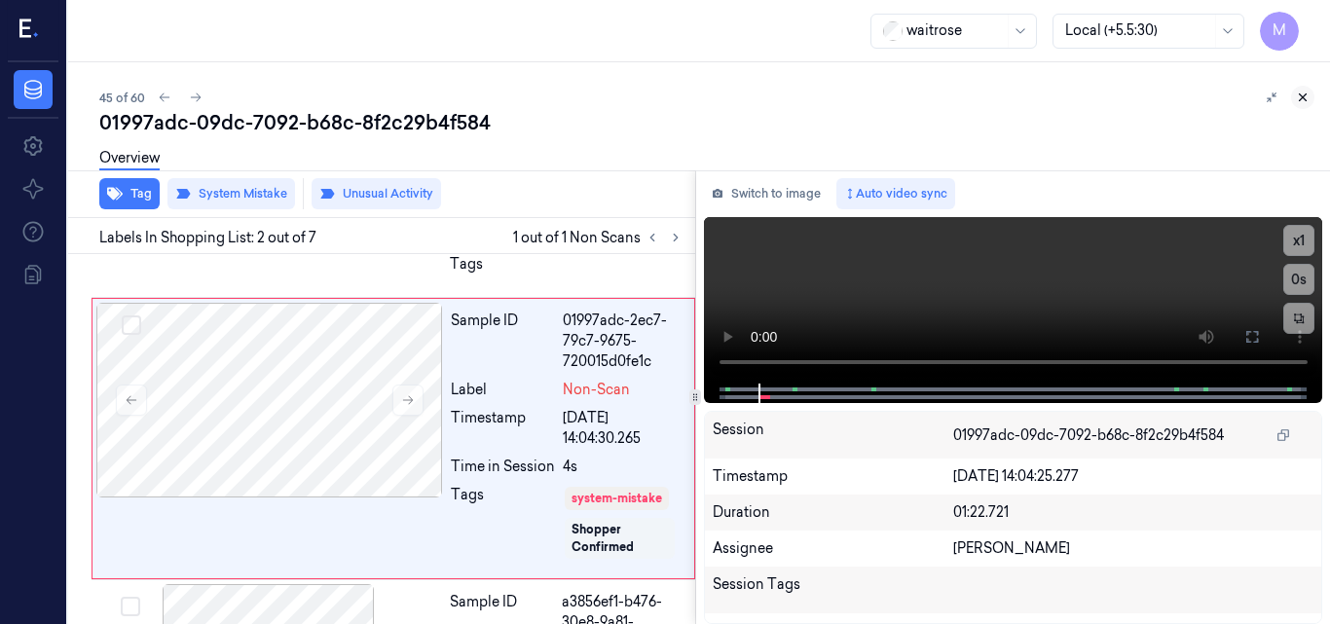
click at [1304, 98] on icon at bounding box center [1303, 97] width 7 height 7
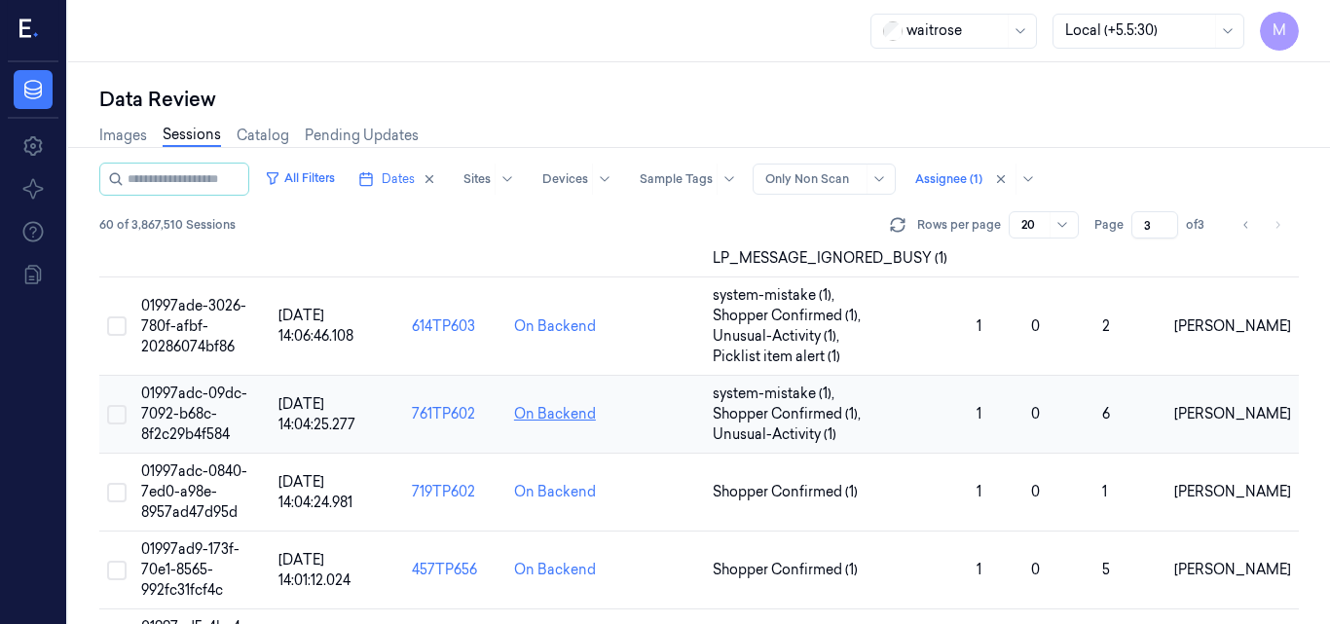
scroll to position [445, 0]
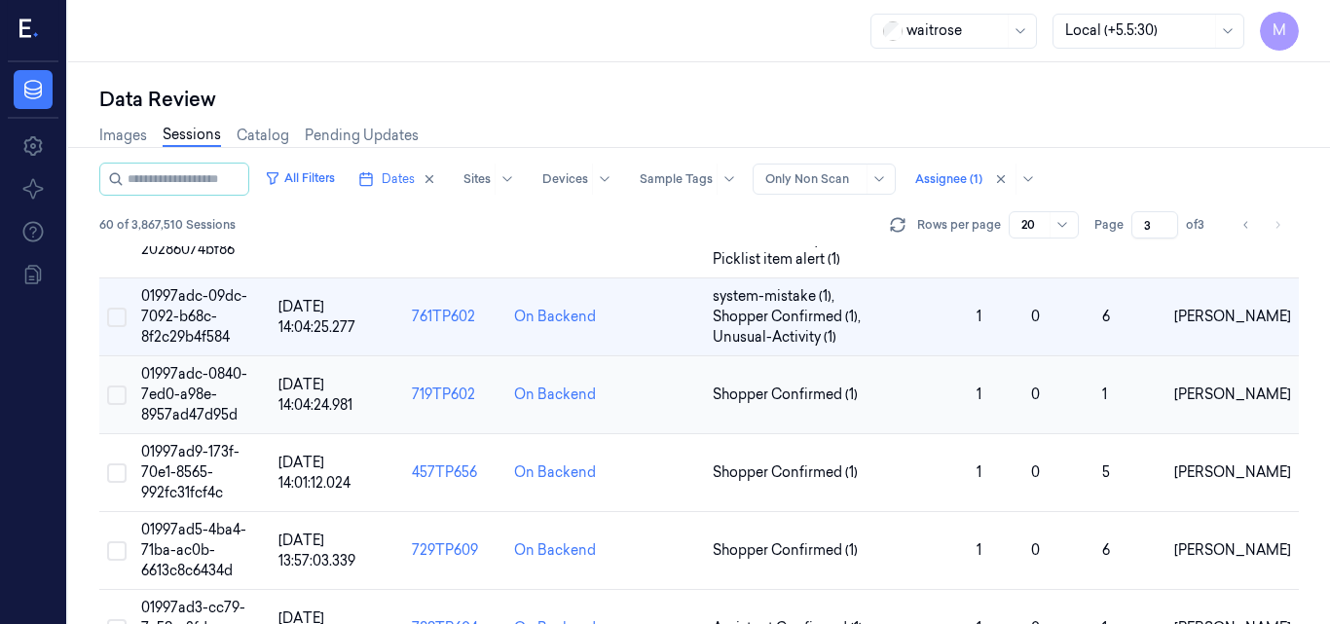
click at [208, 396] on span "01997adc-0840-7ed0-a98e-8957ad47d95d" at bounding box center [194, 394] width 106 height 58
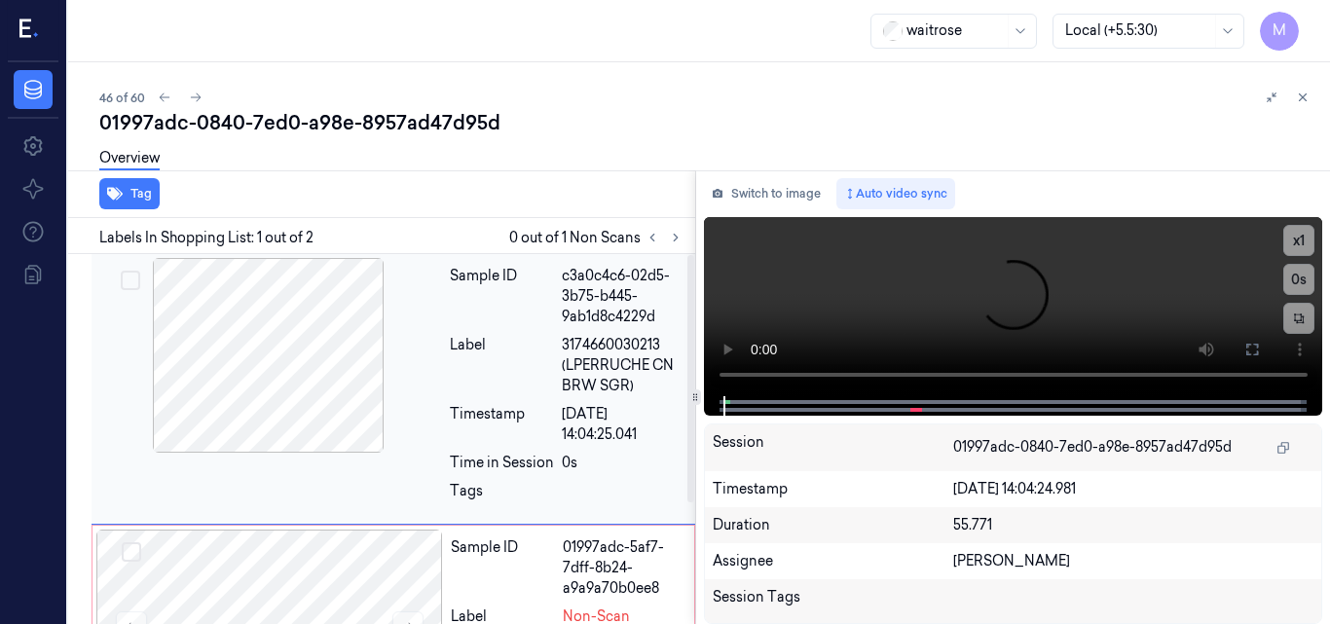
click at [306, 367] on div at bounding box center [268, 355] width 347 height 195
click at [1253, 347] on icon at bounding box center [1253, 350] width 16 height 16
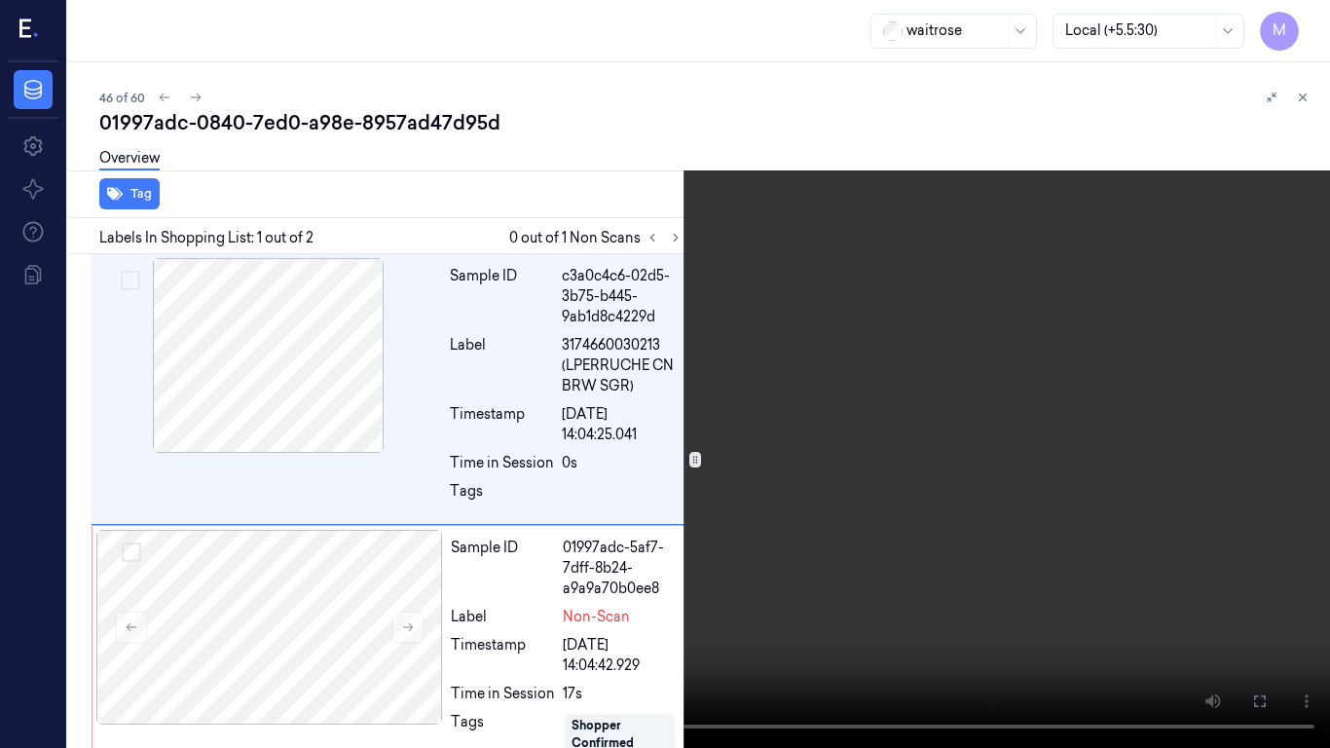
click at [998, 355] on video at bounding box center [665, 374] width 1330 height 748
click at [979, 465] on video at bounding box center [665, 374] width 1330 height 748
click at [0, 0] on icon at bounding box center [0, 0] width 0 height 0
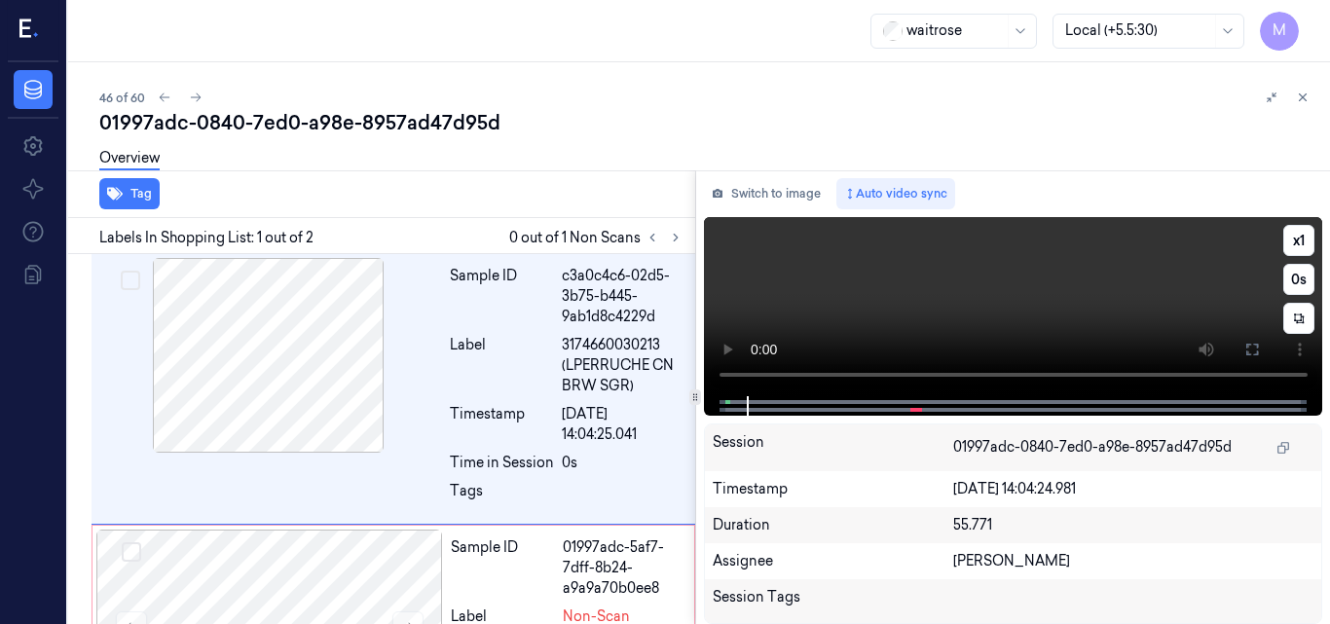
click at [1046, 306] on video at bounding box center [1013, 306] width 619 height 179
click at [1242, 355] on button at bounding box center [1252, 349] width 31 height 31
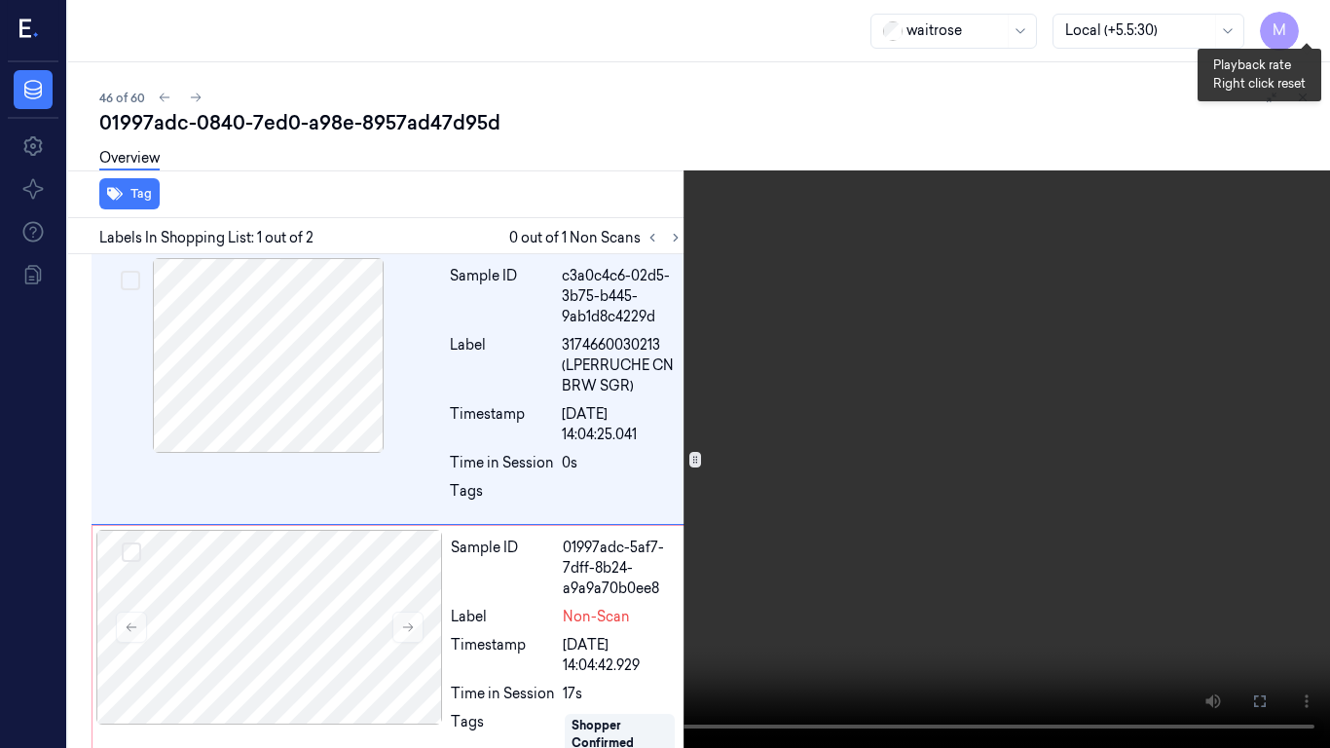
click at [1304, 28] on button "x 1" at bounding box center [1306, 23] width 31 height 31
click at [1304, 28] on button "x 2" at bounding box center [1306, 23] width 31 height 31
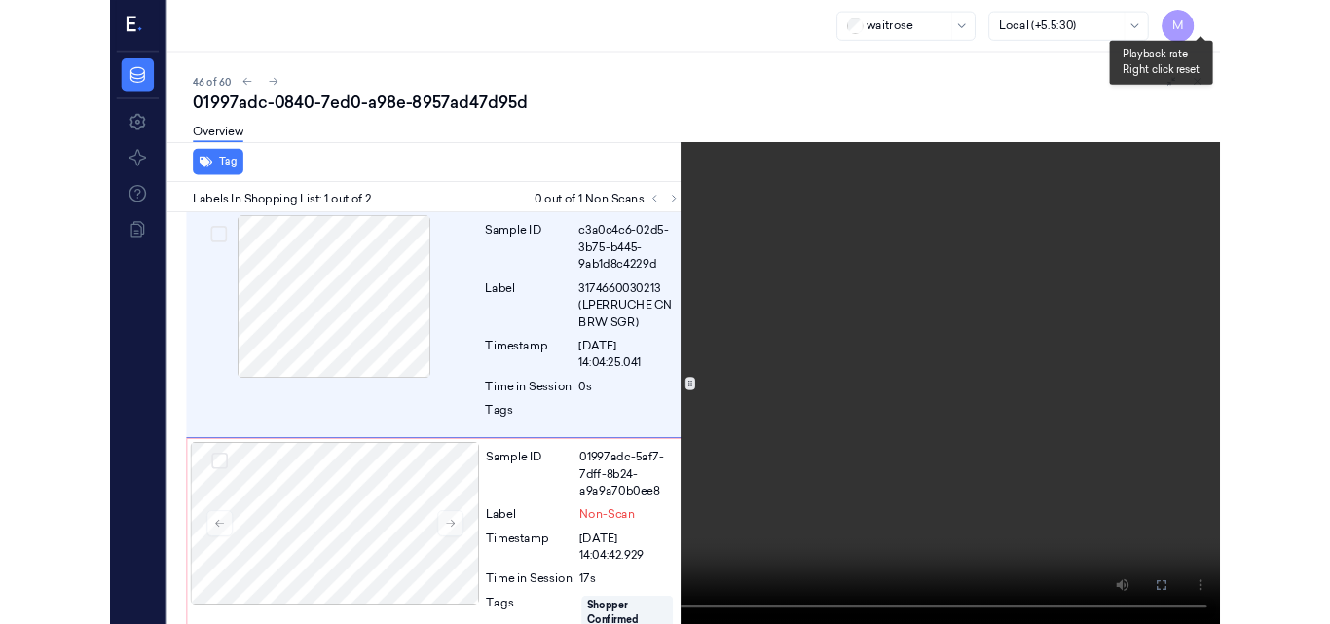
scroll to position [56, 0]
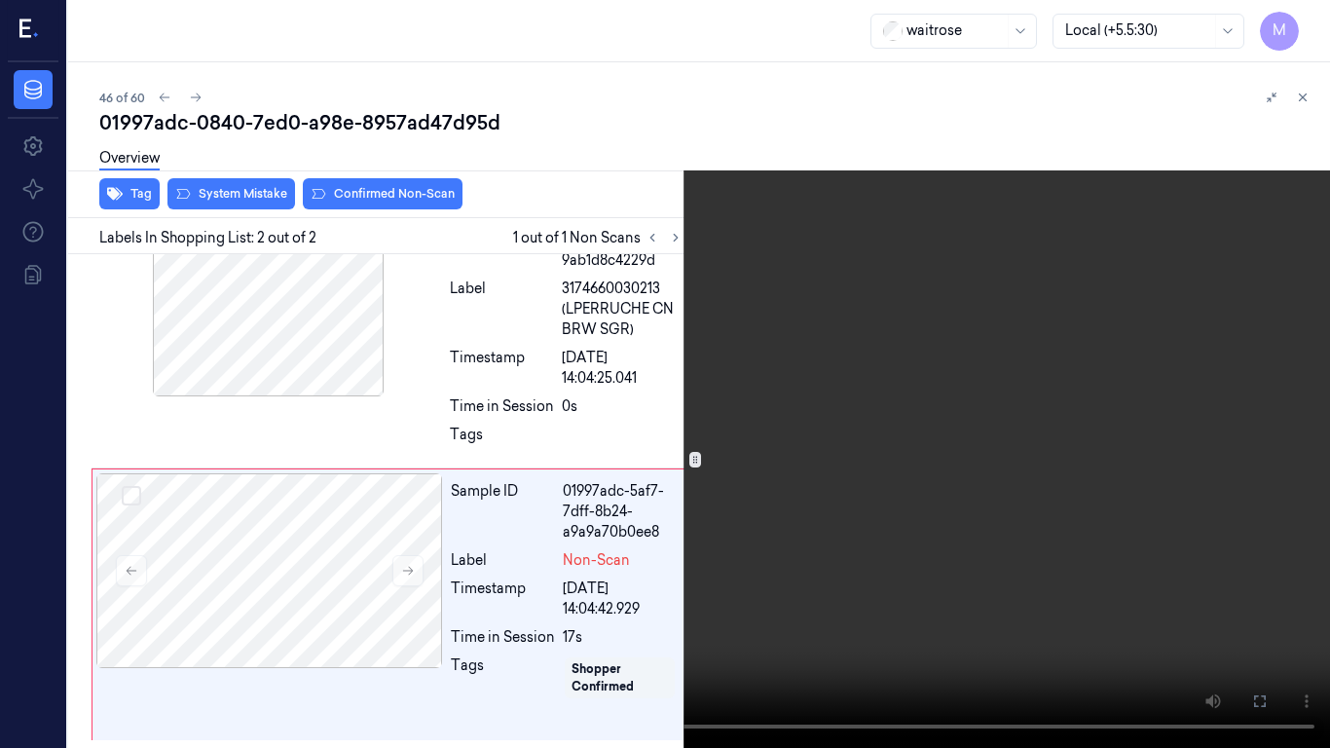
click at [864, 262] on video at bounding box center [665, 374] width 1330 height 748
click at [0, 0] on icon at bounding box center [0, 0] width 0 height 0
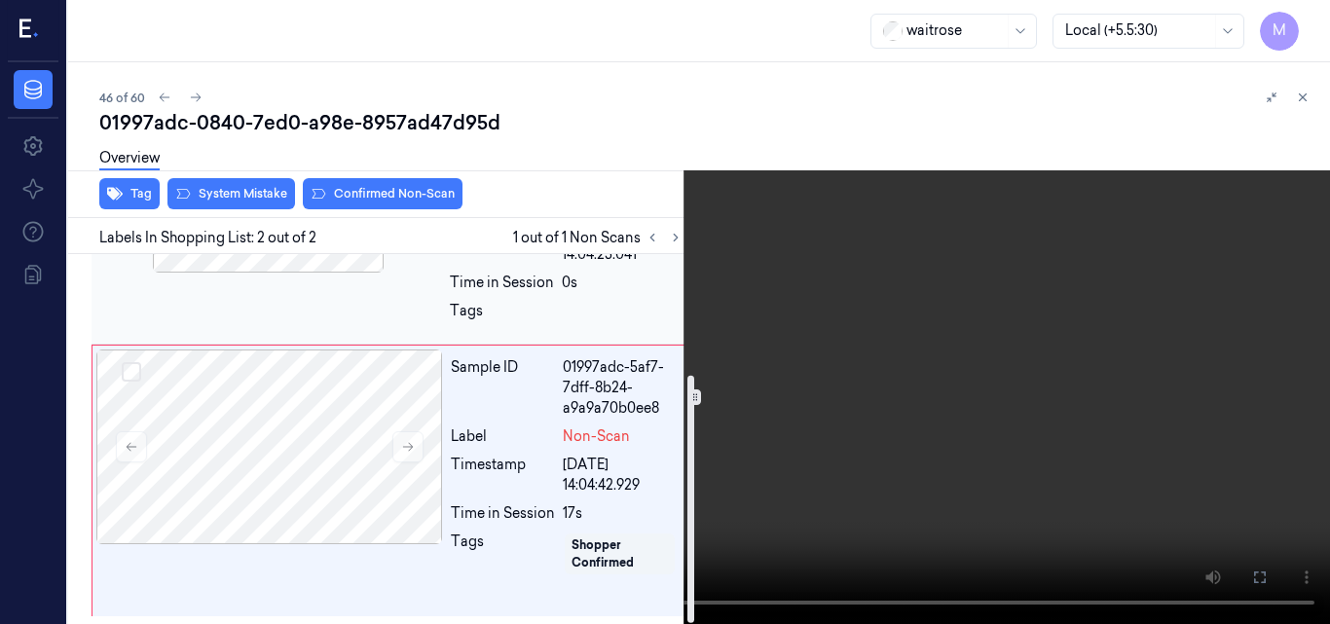
scroll to position [0, 0]
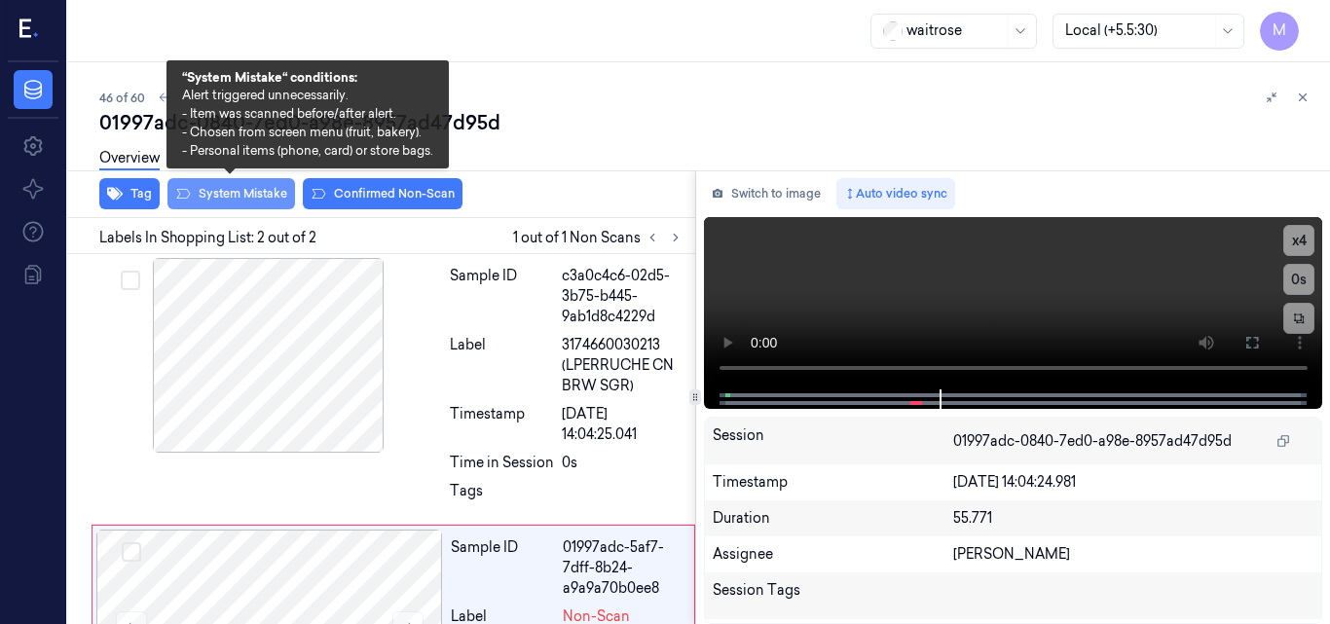
click at [267, 192] on button "System Mistake" at bounding box center [232, 193] width 128 height 31
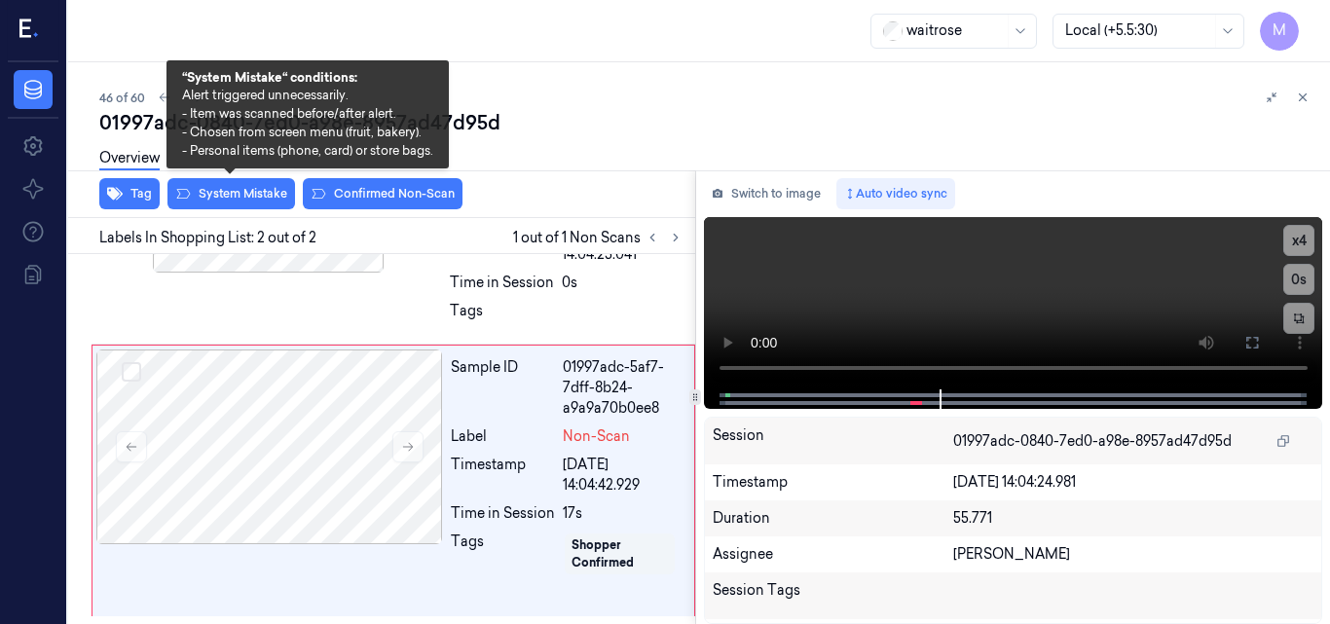
scroll to position [189, 0]
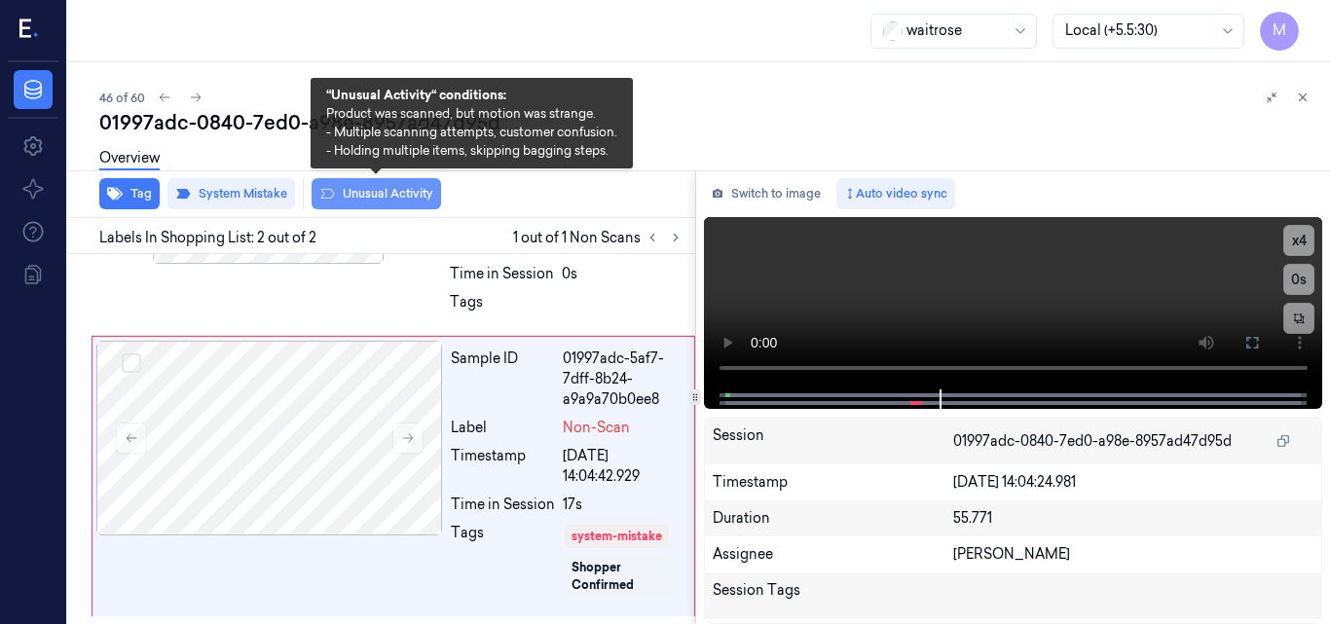
click at [379, 201] on button "Unusual Activity" at bounding box center [377, 193] width 130 height 31
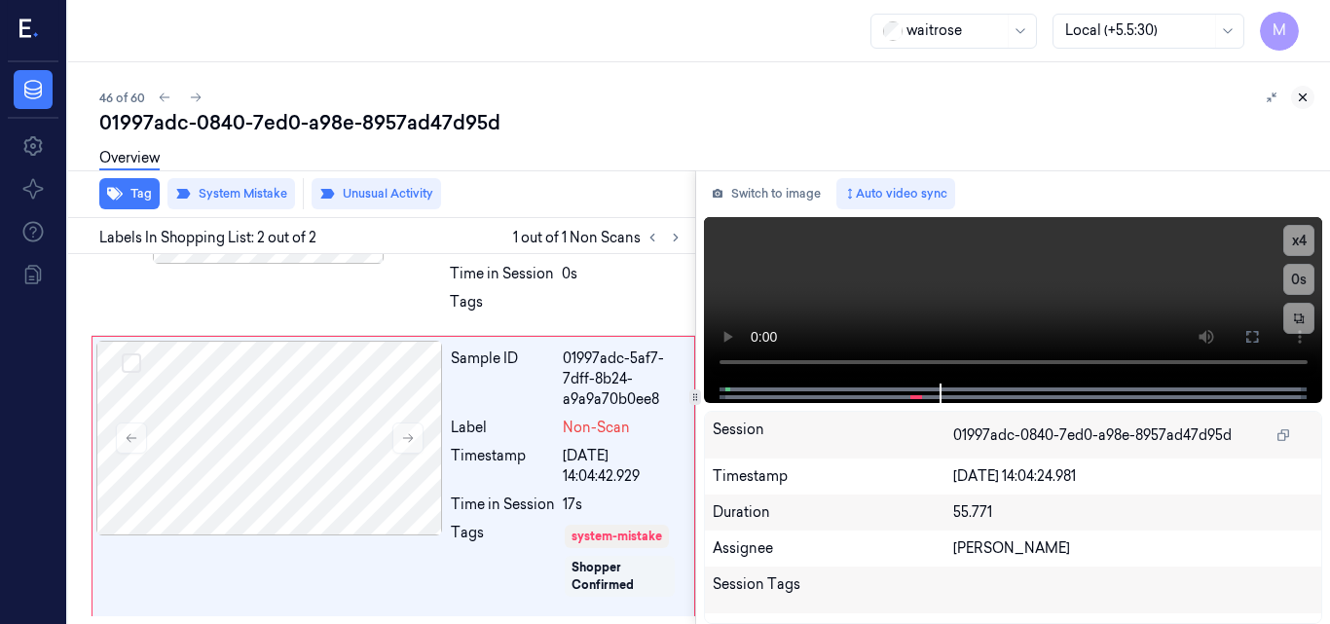
click at [1302, 94] on icon at bounding box center [1303, 98] width 14 height 14
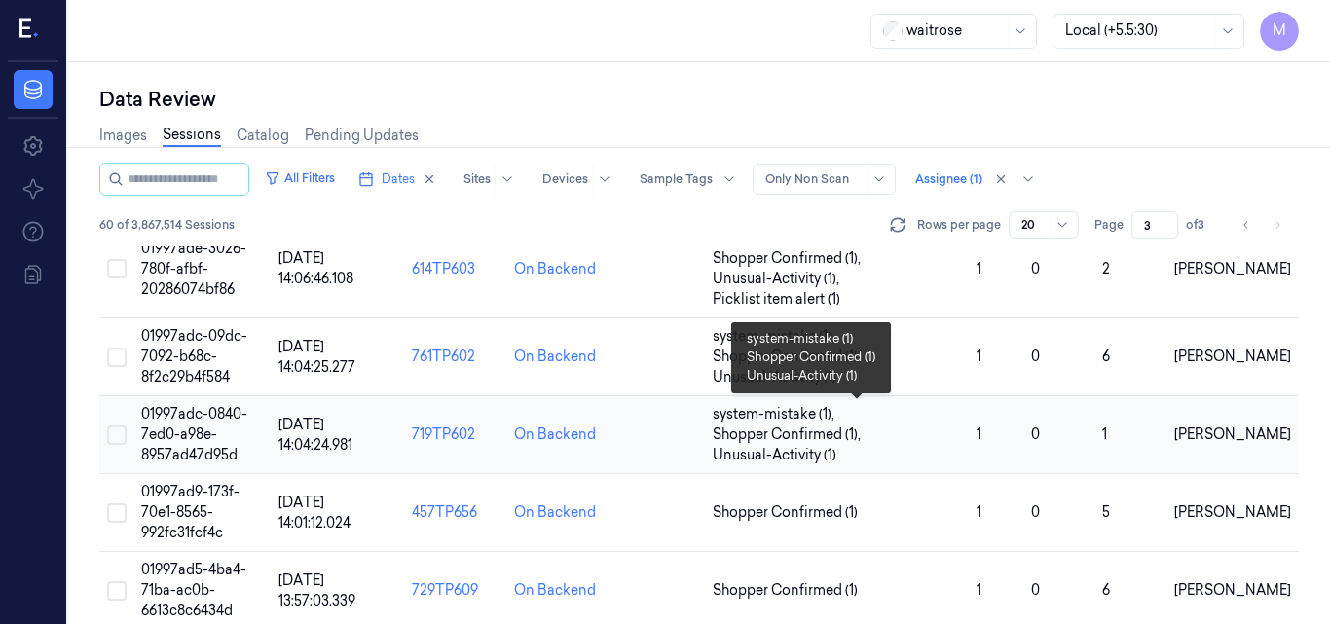
scroll to position [503, 0]
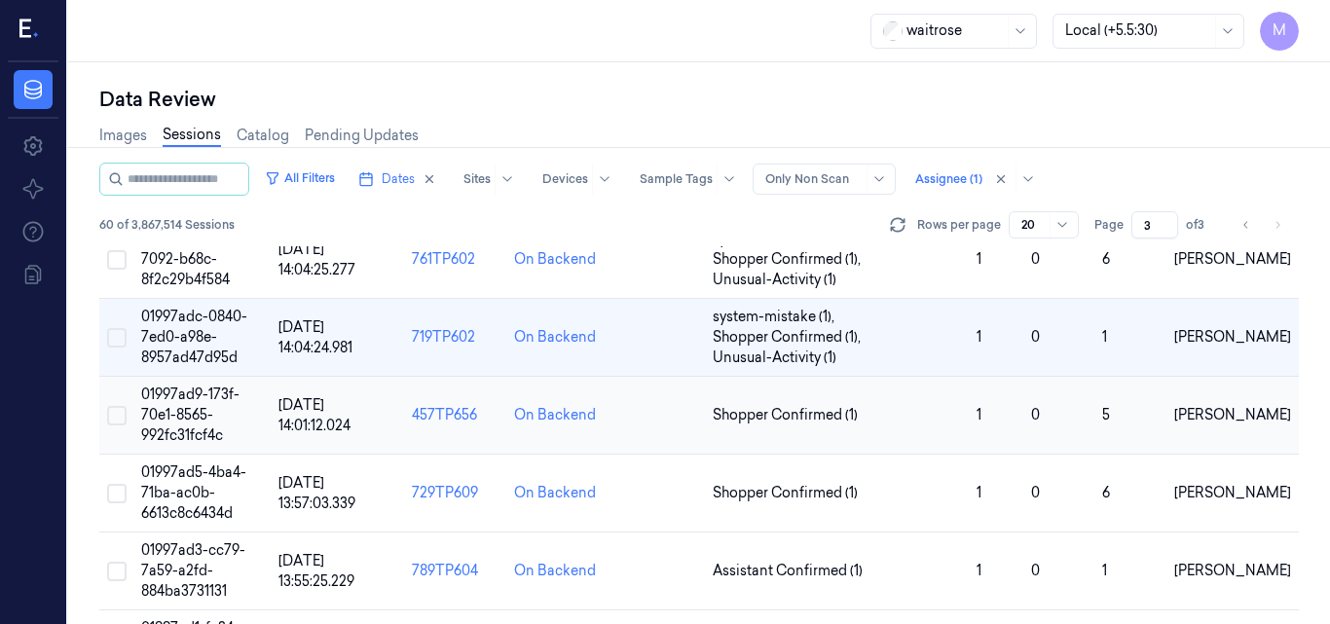
click at [206, 408] on span "01997ad9-173f-70e1-8565-992fc31fcf4c" at bounding box center [190, 415] width 98 height 58
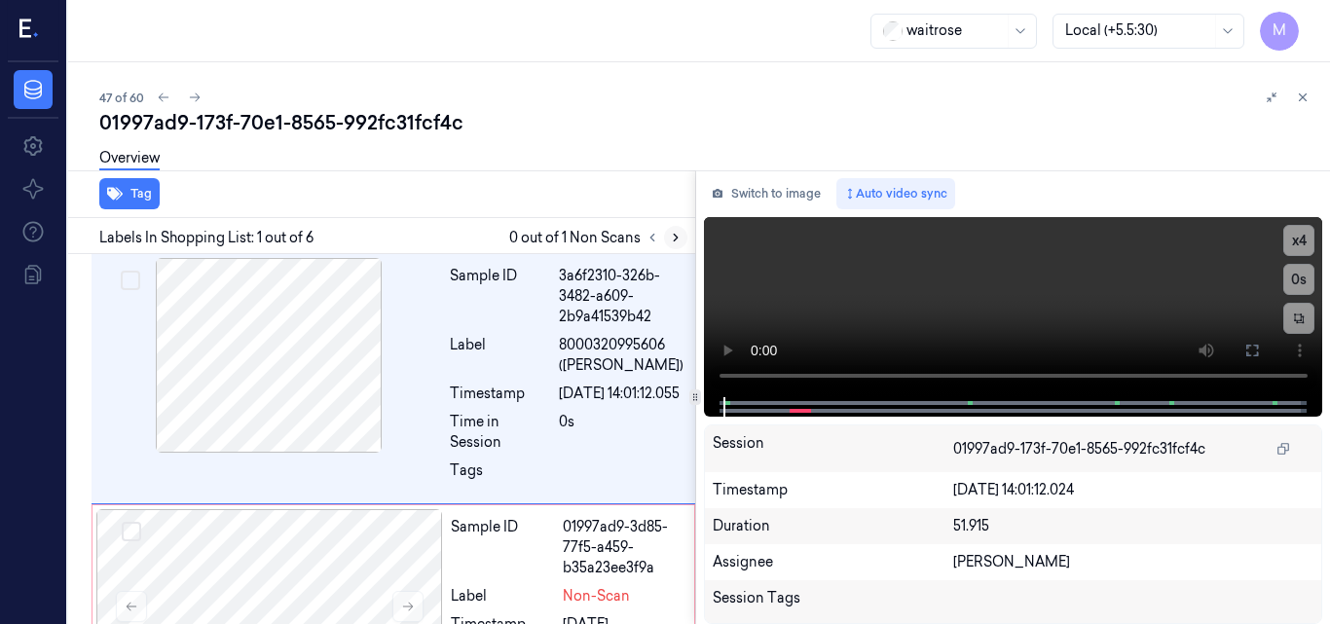
click at [672, 233] on icon at bounding box center [676, 238] width 14 height 14
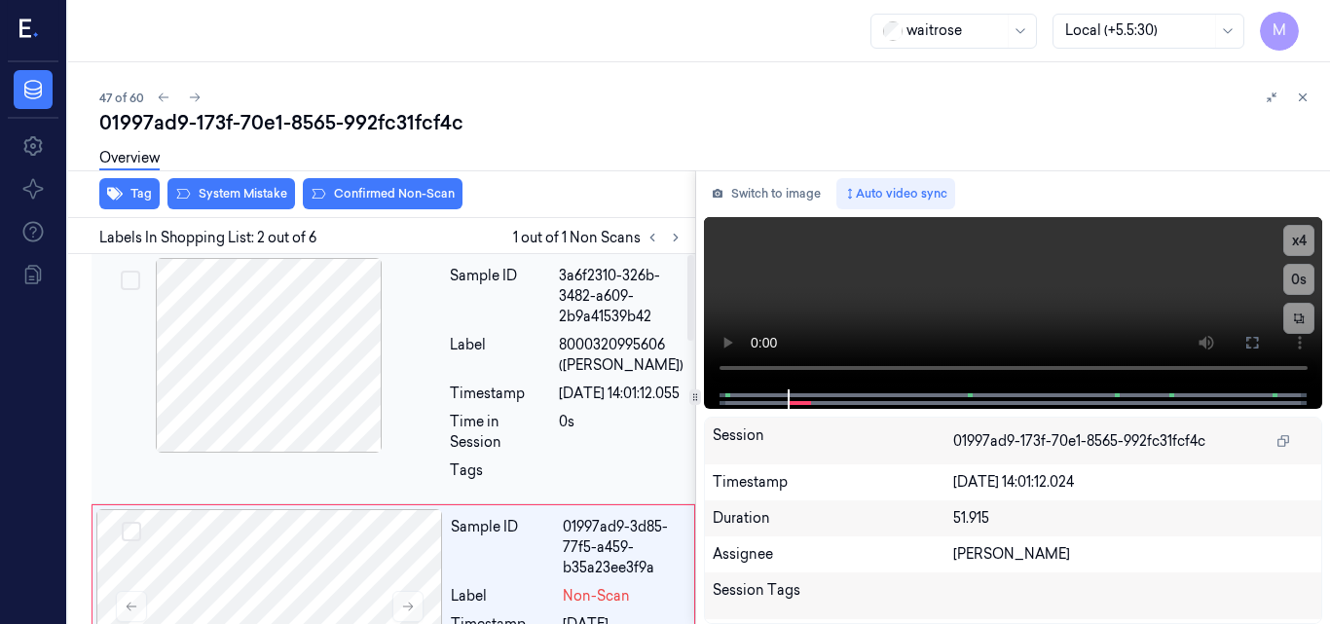
click at [271, 344] on div at bounding box center [268, 355] width 347 height 195
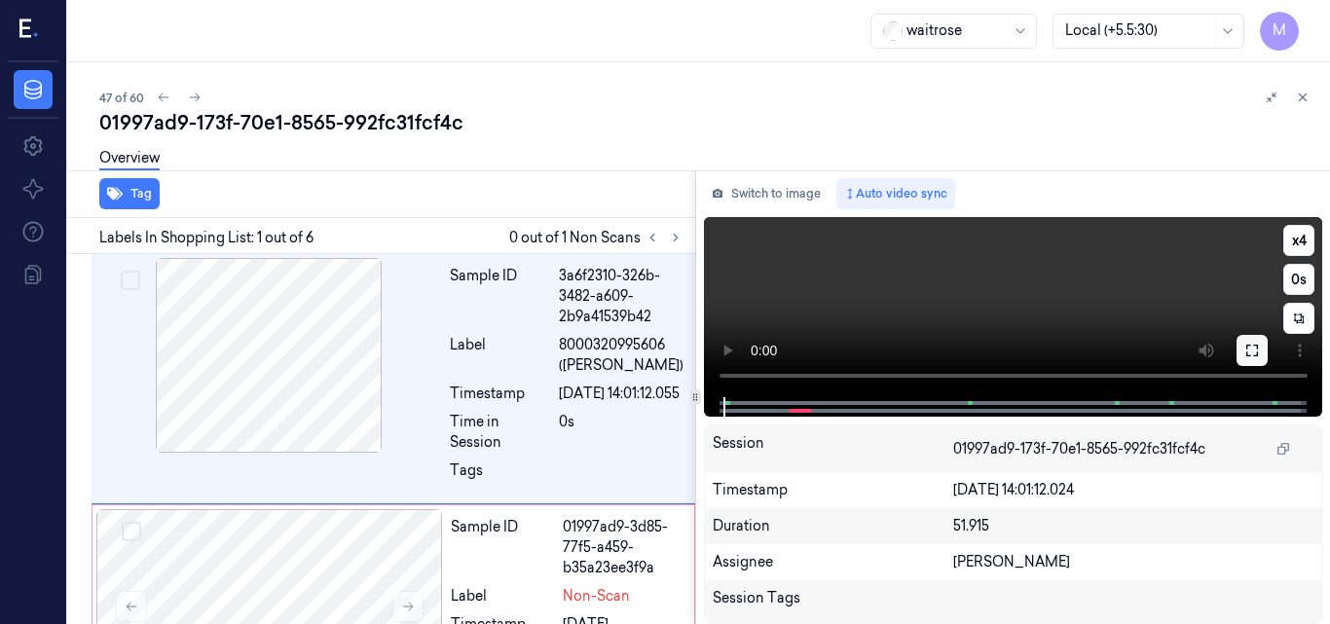
click at [1254, 352] on icon at bounding box center [1253, 351] width 16 height 16
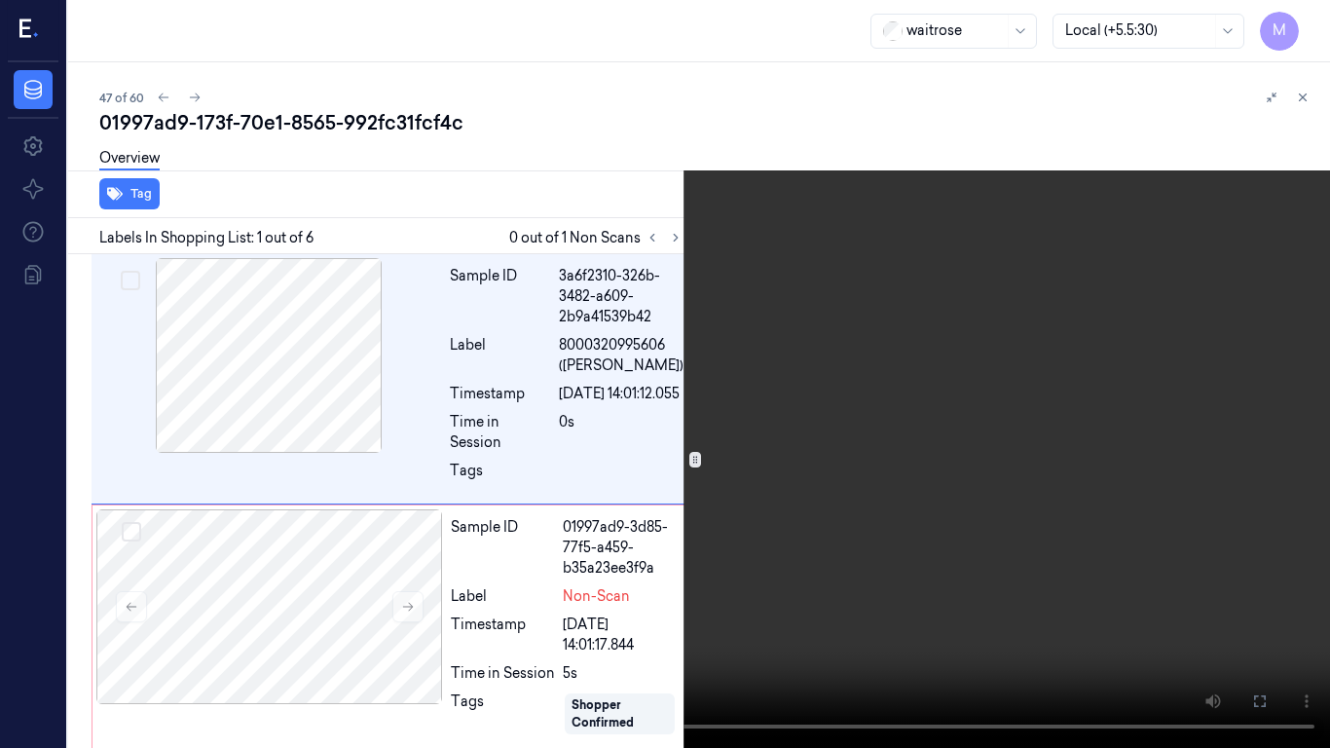
click at [943, 405] on video at bounding box center [665, 374] width 1330 height 748
click at [917, 416] on video at bounding box center [665, 374] width 1330 height 748
click at [1306, 19] on button "x 4" at bounding box center [1306, 23] width 31 height 31
click at [901, 184] on video at bounding box center [665, 374] width 1330 height 748
click at [885, 305] on video at bounding box center [665, 374] width 1330 height 748
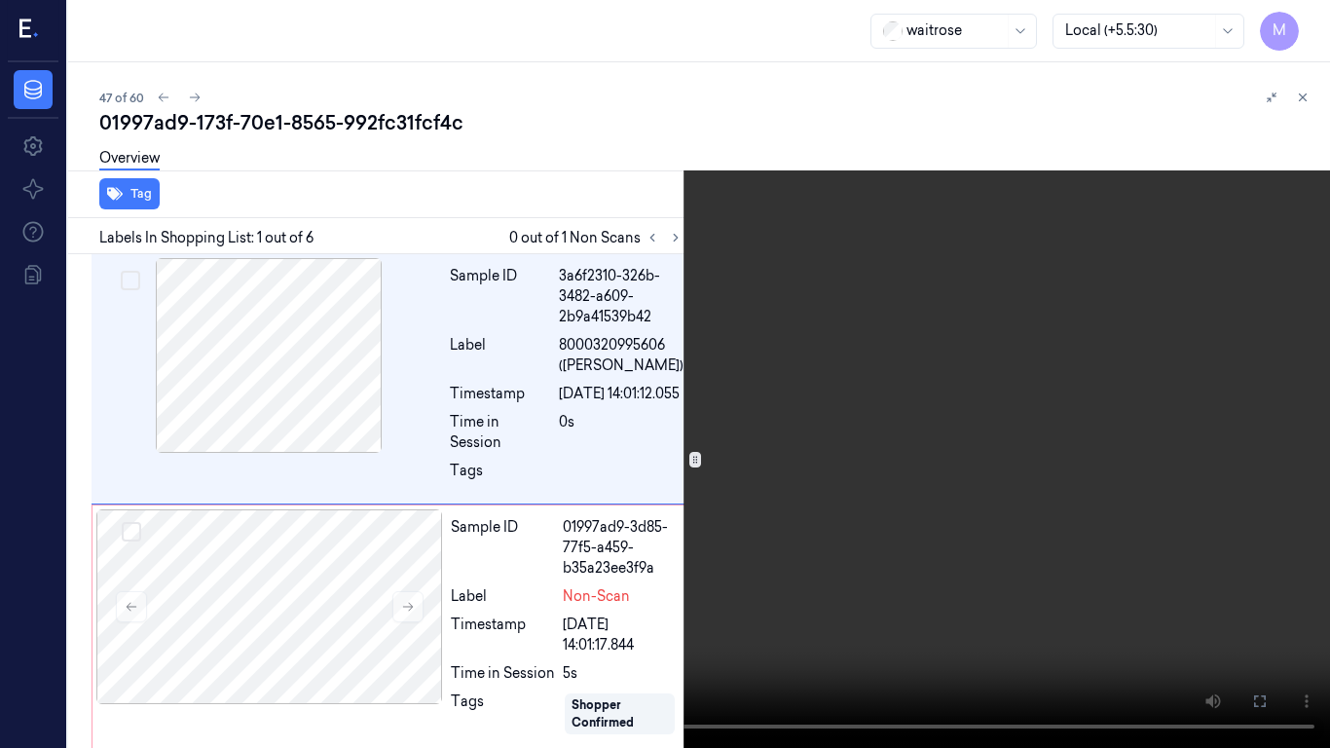
click at [0, 0] on icon at bounding box center [0, 0] width 0 height 0
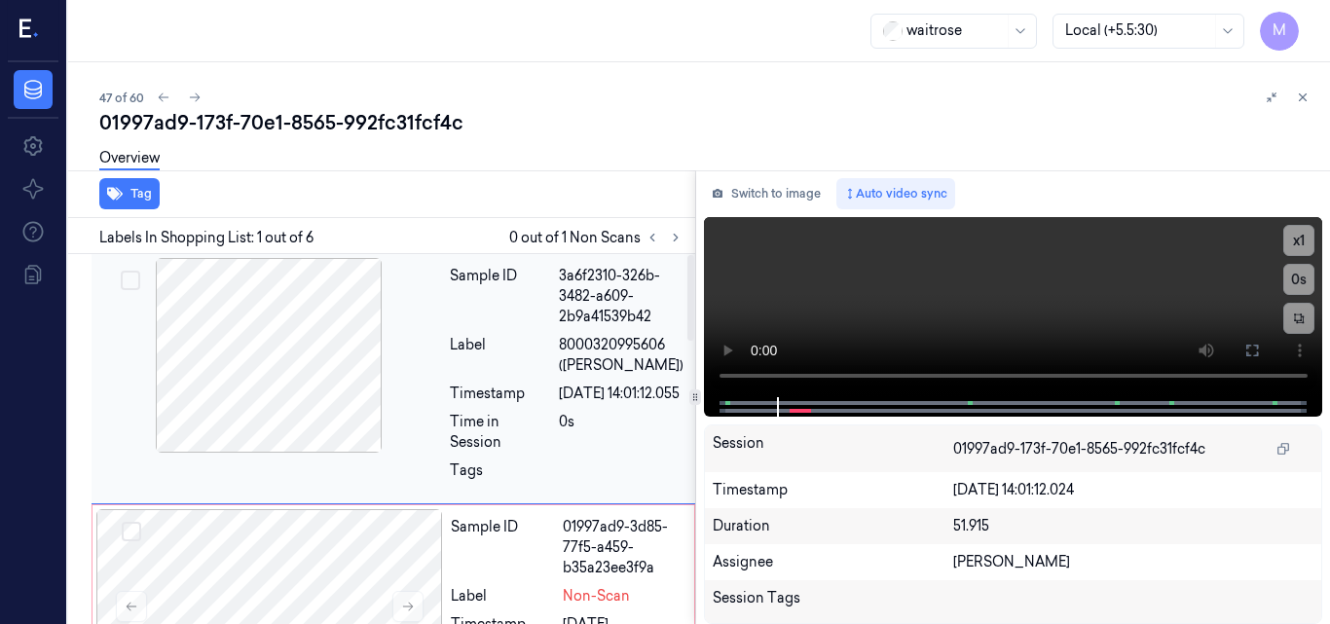
click at [333, 344] on div at bounding box center [268, 355] width 347 height 195
click at [306, 326] on div at bounding box center [268, 355] width 347 height 195
click at [1240, 350] on button at bounding box center [1252, 350] width 31 height 31
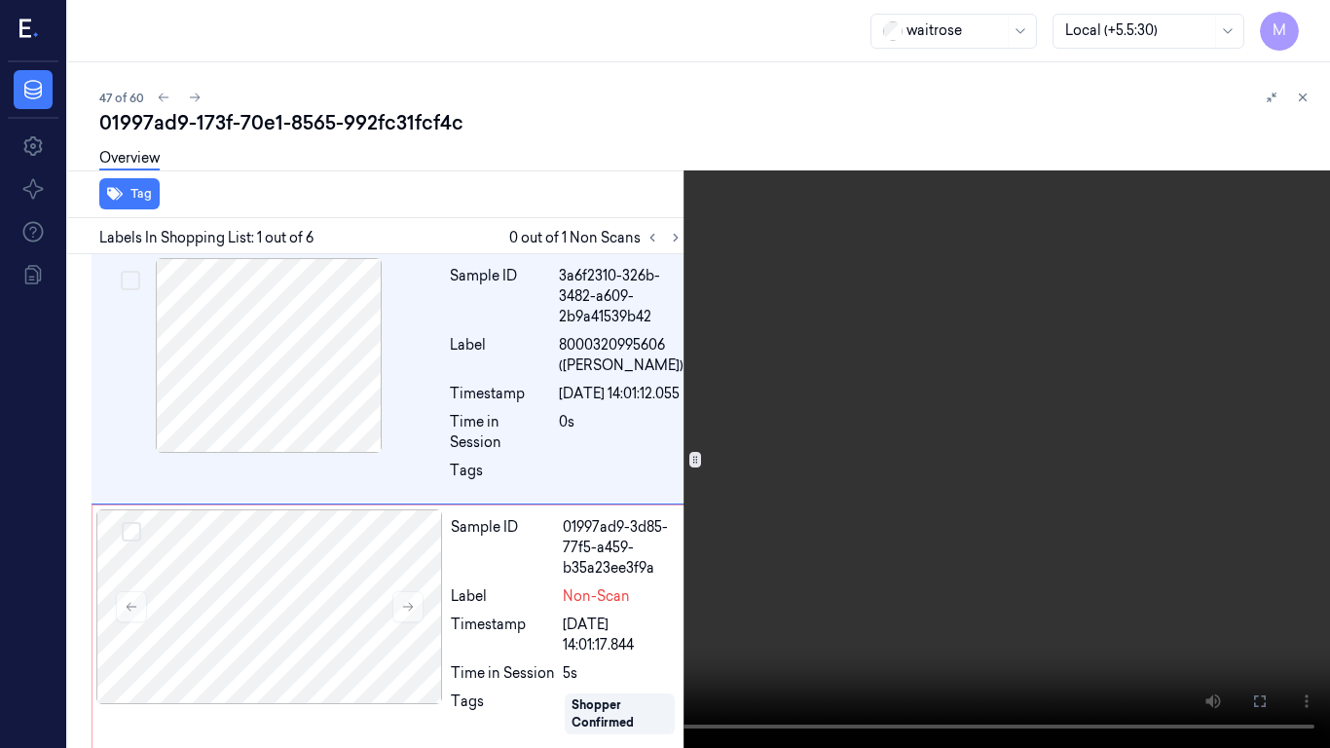
click at [887, 375] on video at bounding box center [665, 374] width 1330 height 748
click at [1308, 22] on button "x 1" at bounding box center [1306, 23] width 31 height 31
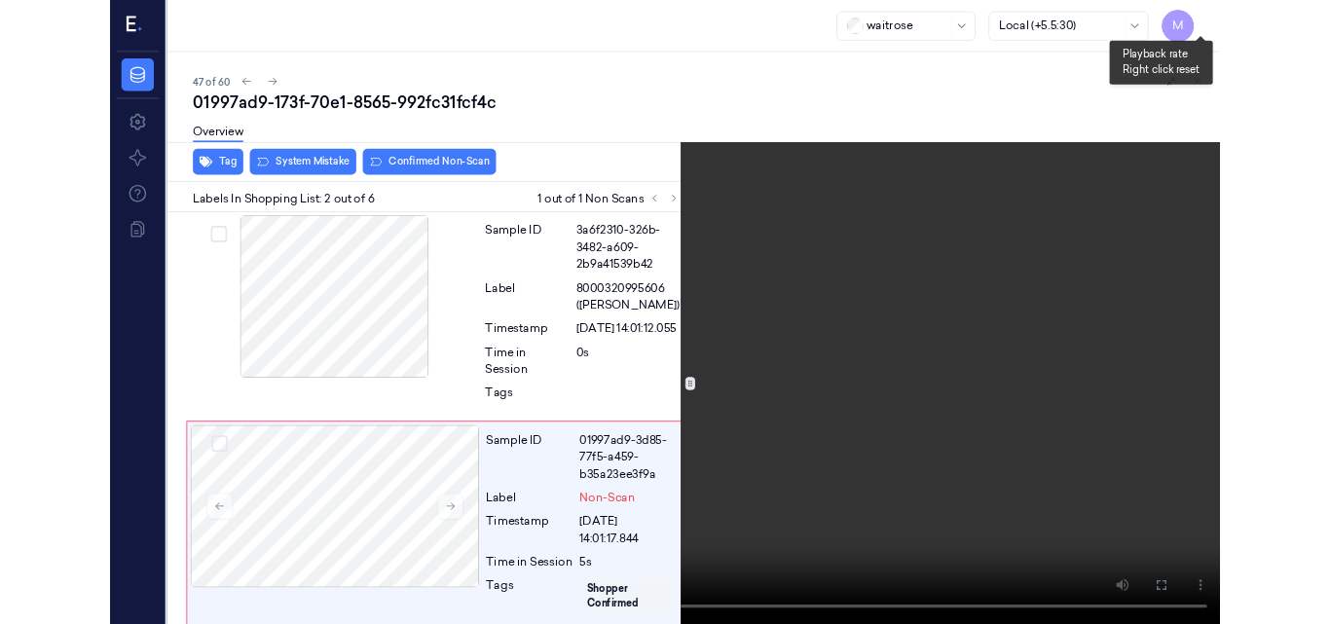
scroll to position [161, 0]
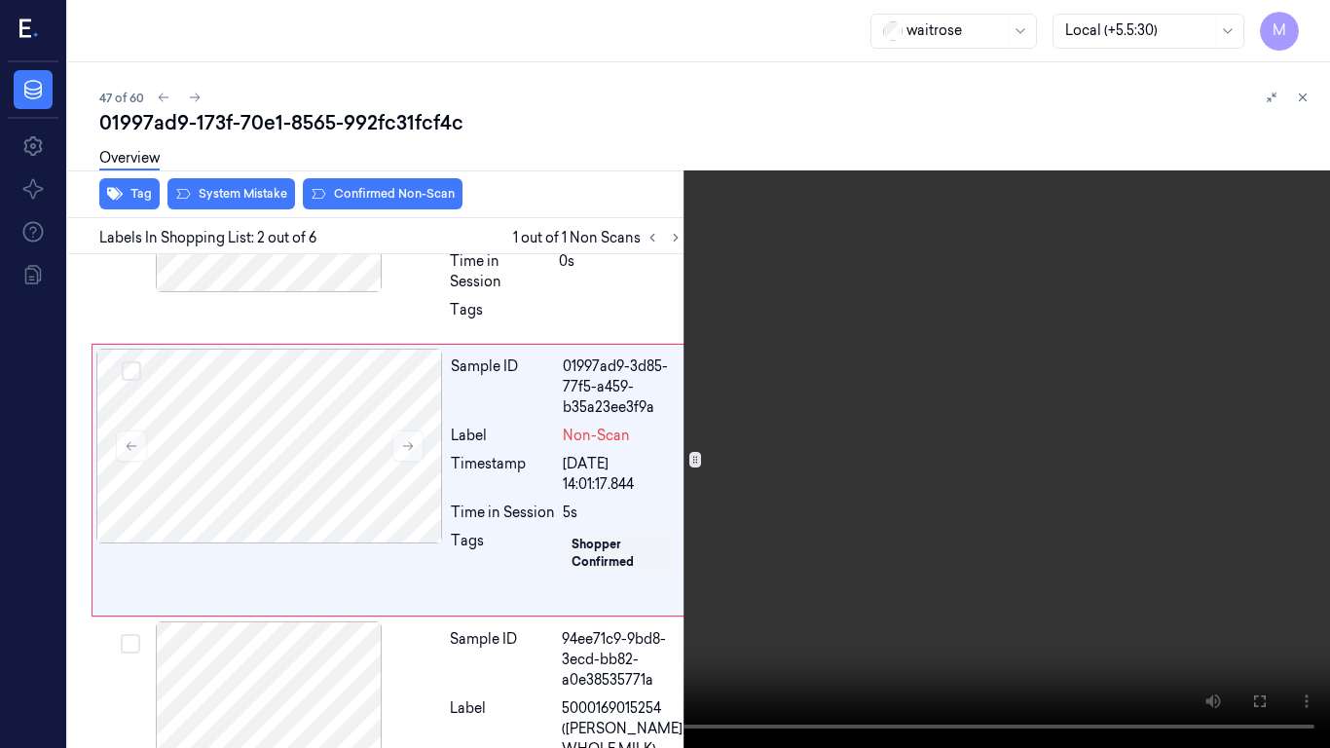
click at [889, 394] on video at bounding box center [665, 374] width 1330 height 748
click at [0, 0] on icon at bounding box center [0, 0] width 0 height 0
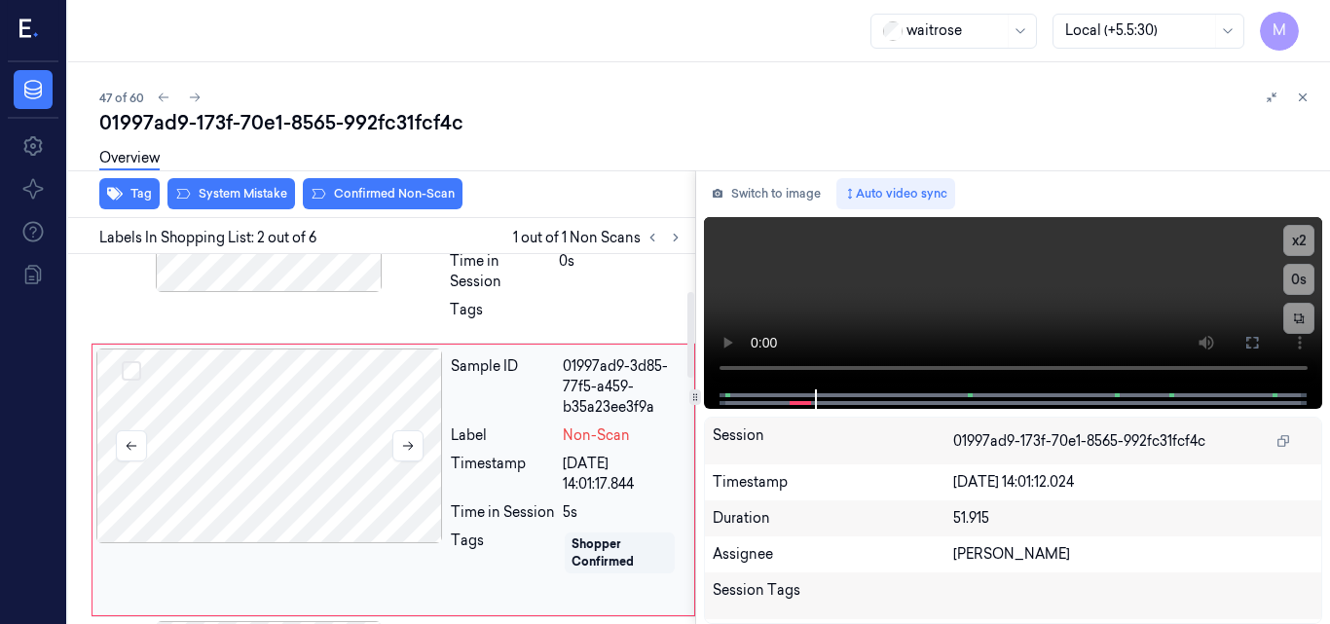
click at [362, 438] on div at bounding box center [269, 446] width 347 height 195
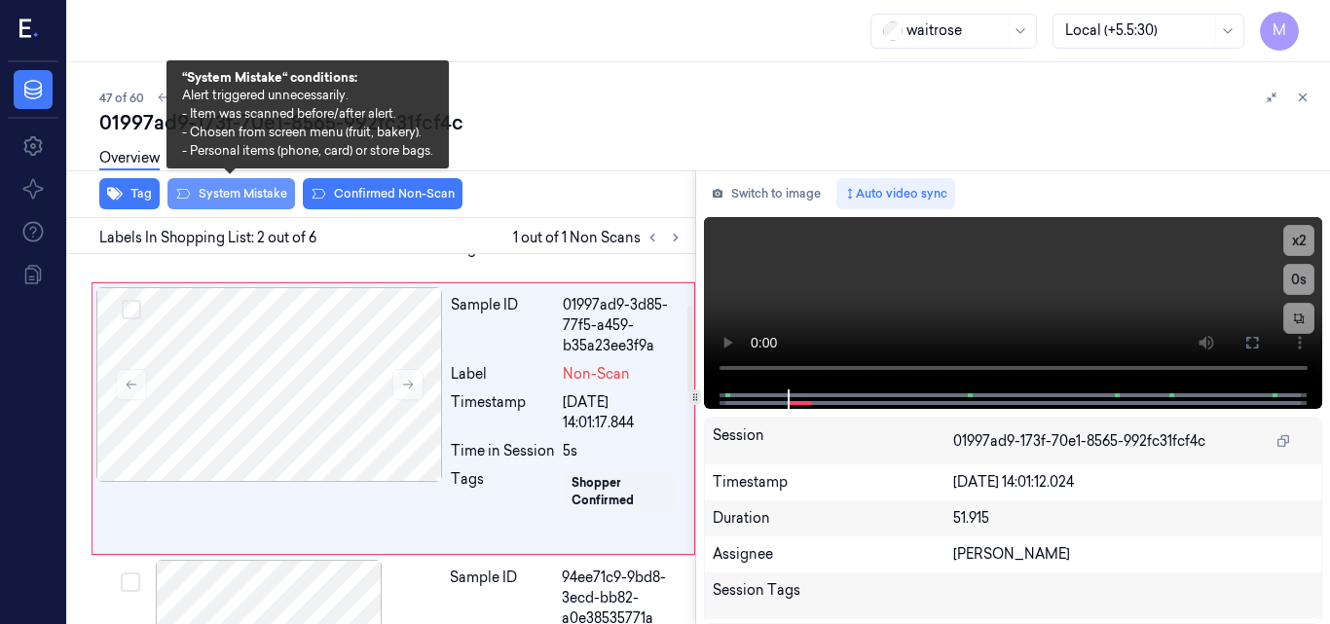
click at [245, 187] on button "System Mistake" at bounding box center [232, 193] width 128 height 31
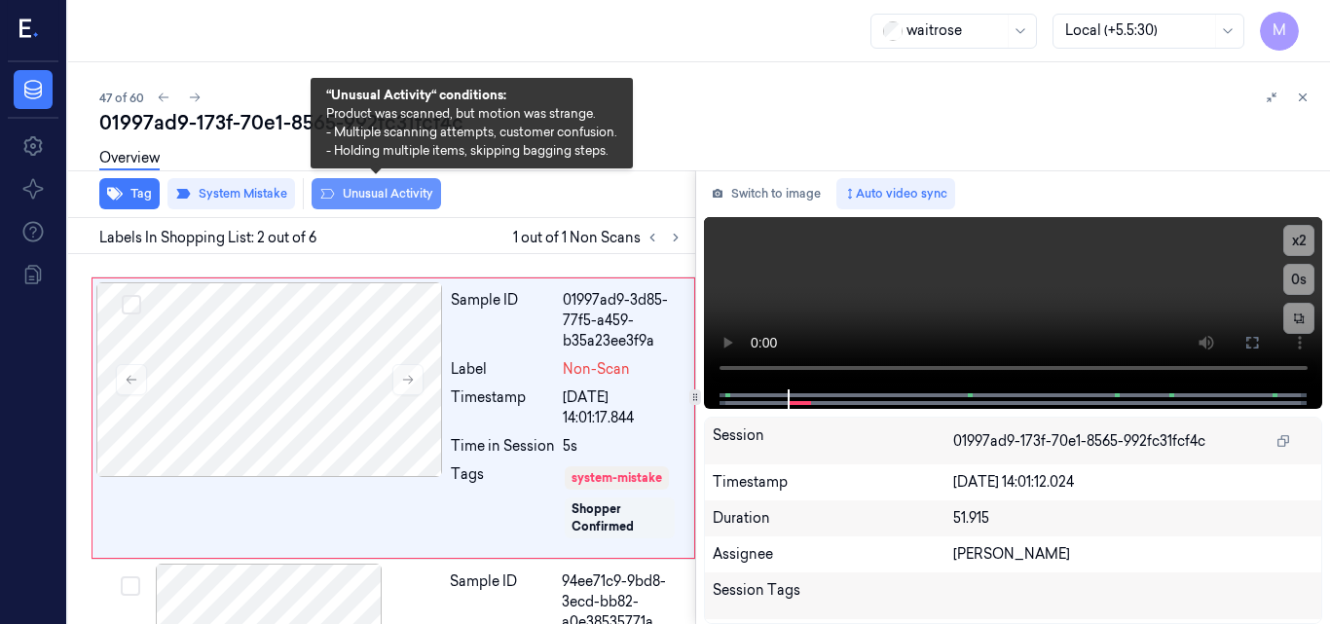
click at [380, 189] on button "Unusual Activity" at bounding box center [377, 193] width 130 height 31
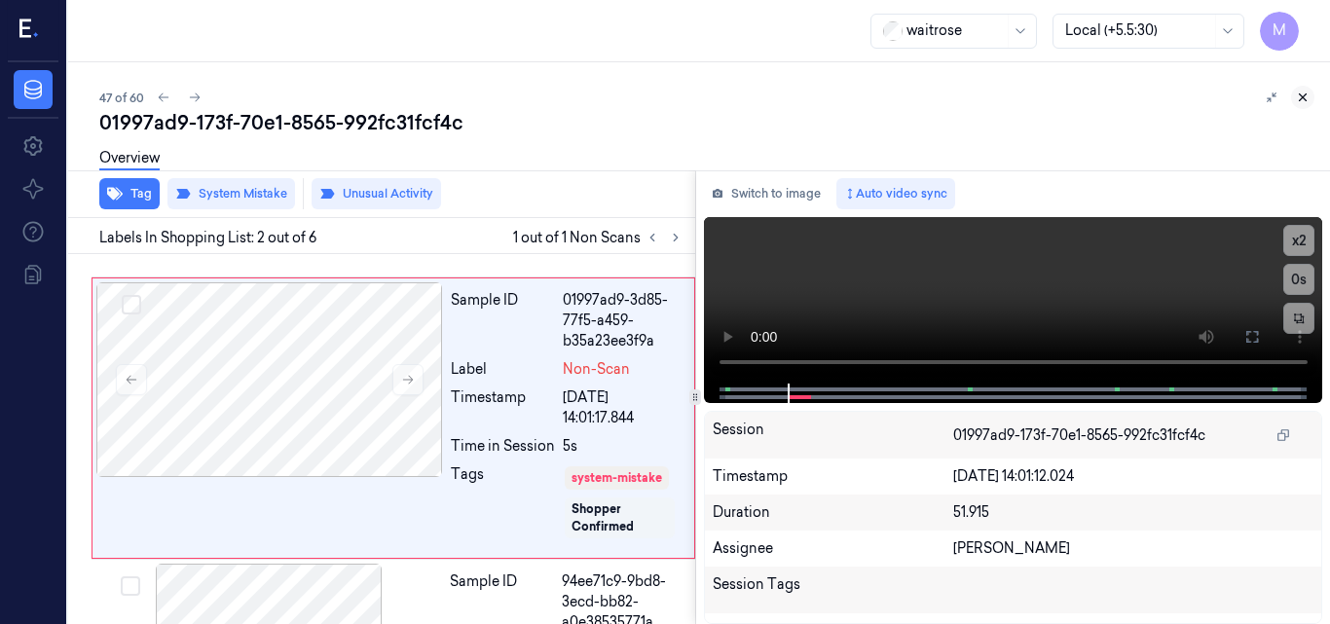
click at [1298, 99] on icon at bounding box center [1303, 98] width 14 height 14
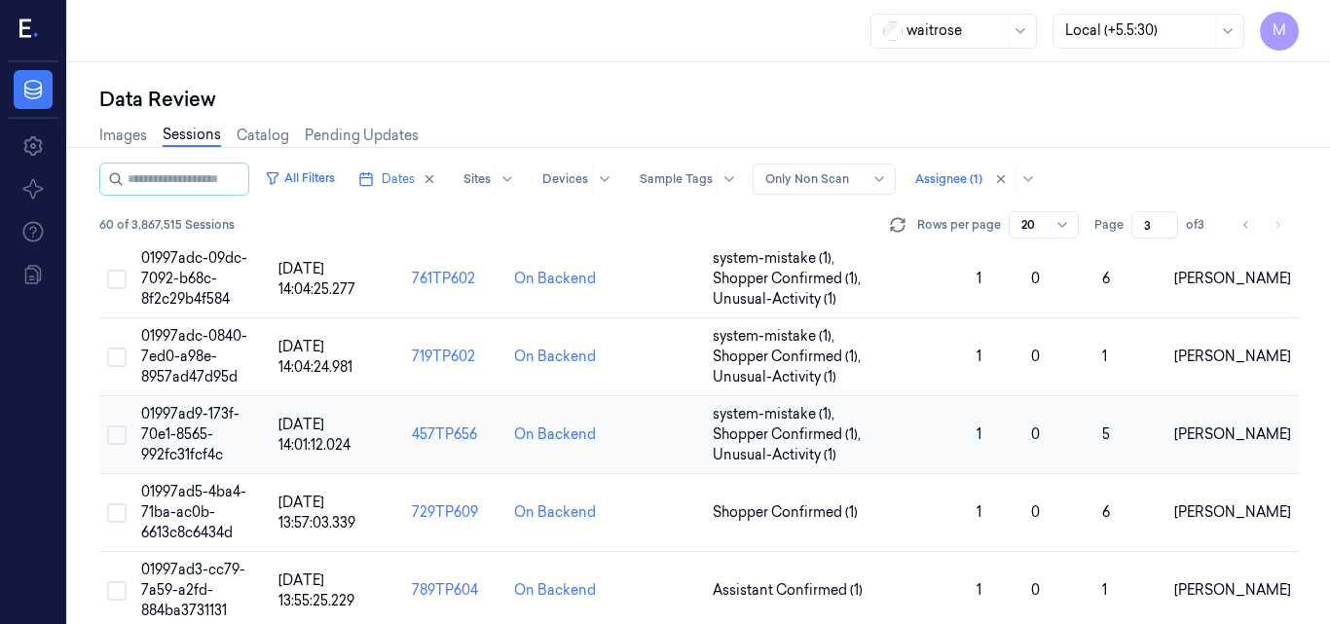
scroll to position [580, 0]
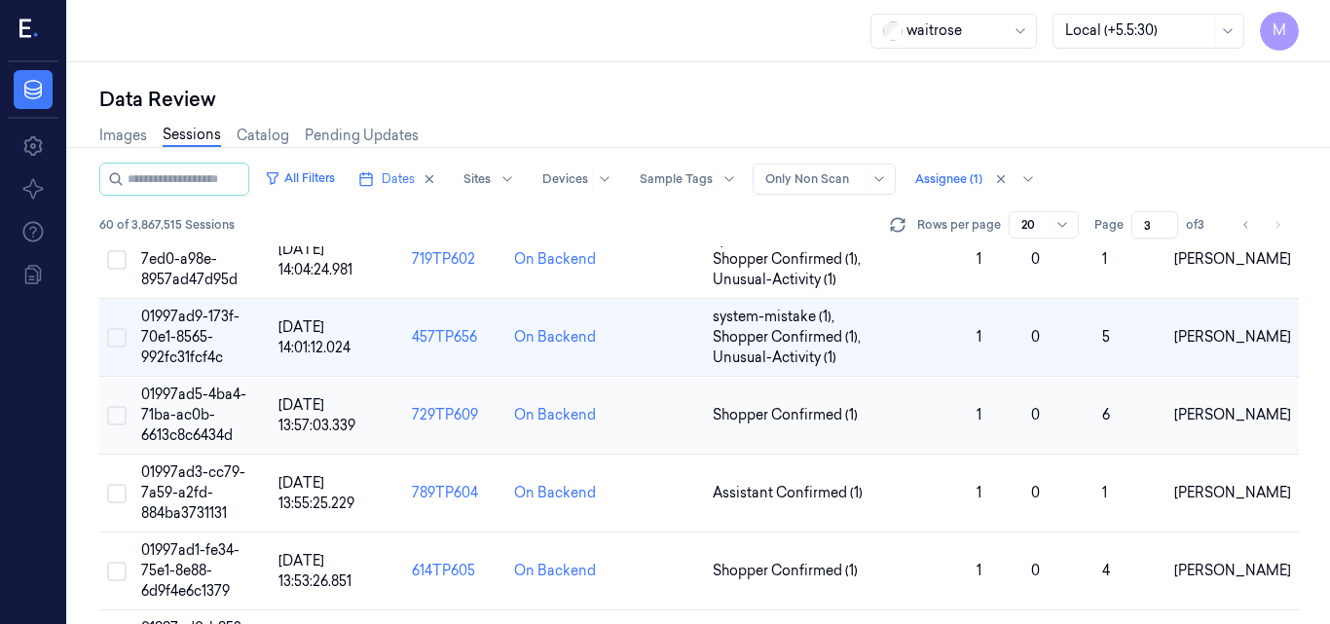
click at [192, 397] on span "01997ad5-4ba4-71ba-ac0b-6613c8c6434d" at bounding box center [193, 415] width 105 height 58
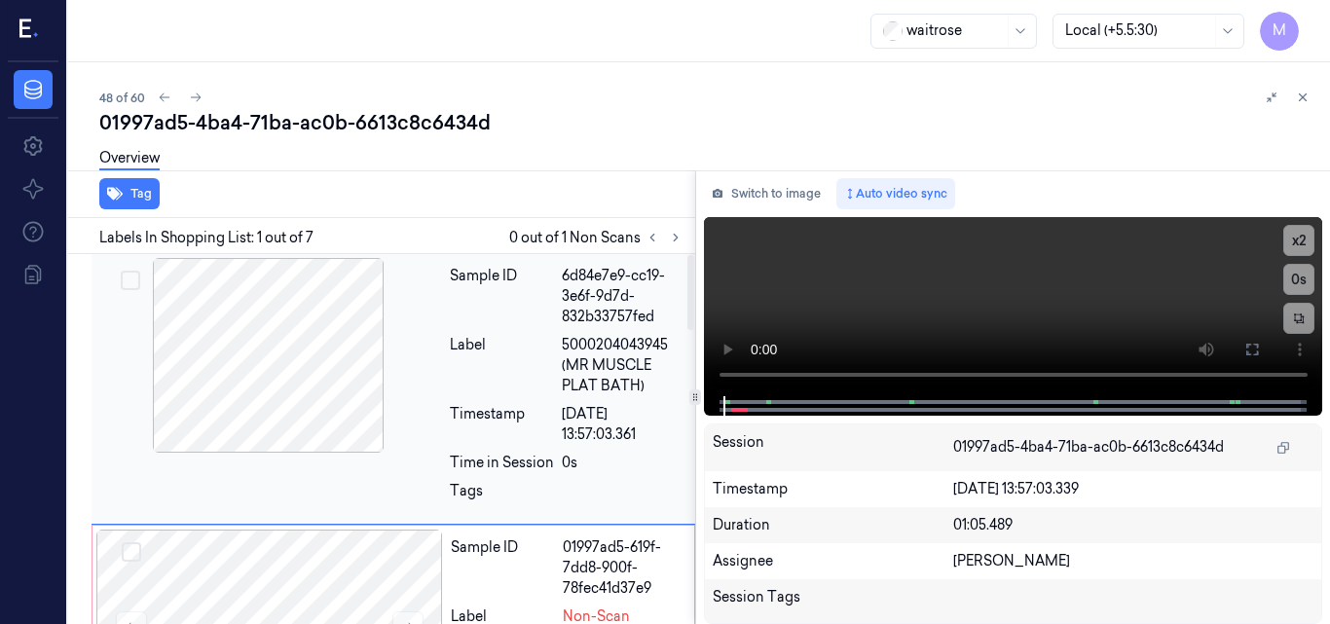
click at [289, 322] on div at bounding box center [268, 355] width 347 height 195
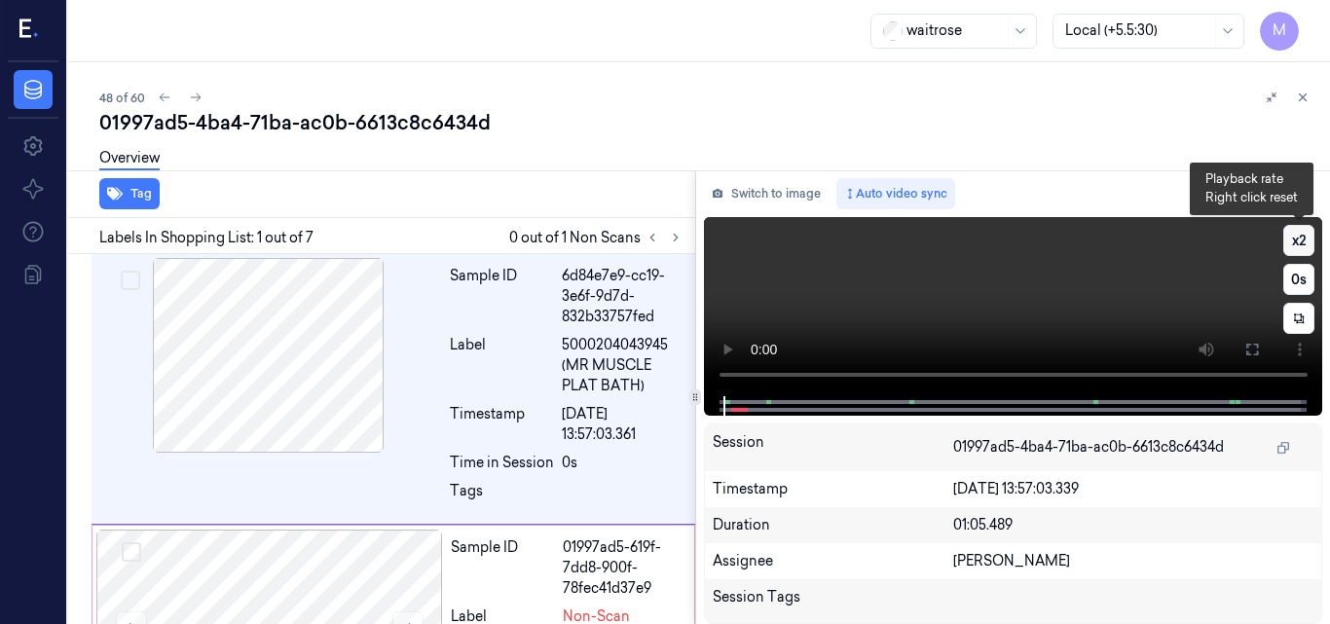
click at [1305, 239] on button "x 2" at bounding box center [1299, 240] width 31 height 31
click at [1305, 239] on button "x 4" at bounding box center [1299, 240] width 31 height 31
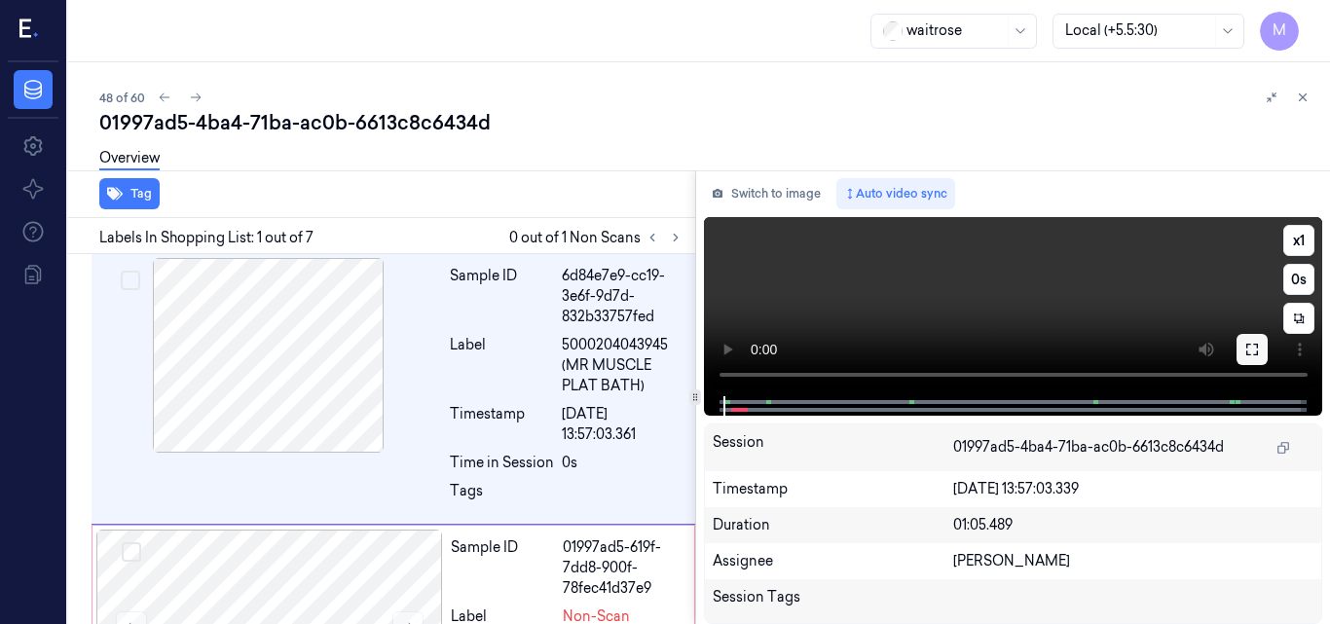
click at [1260, 352] on button at bounding box center [1252, 349] width 31 height 31
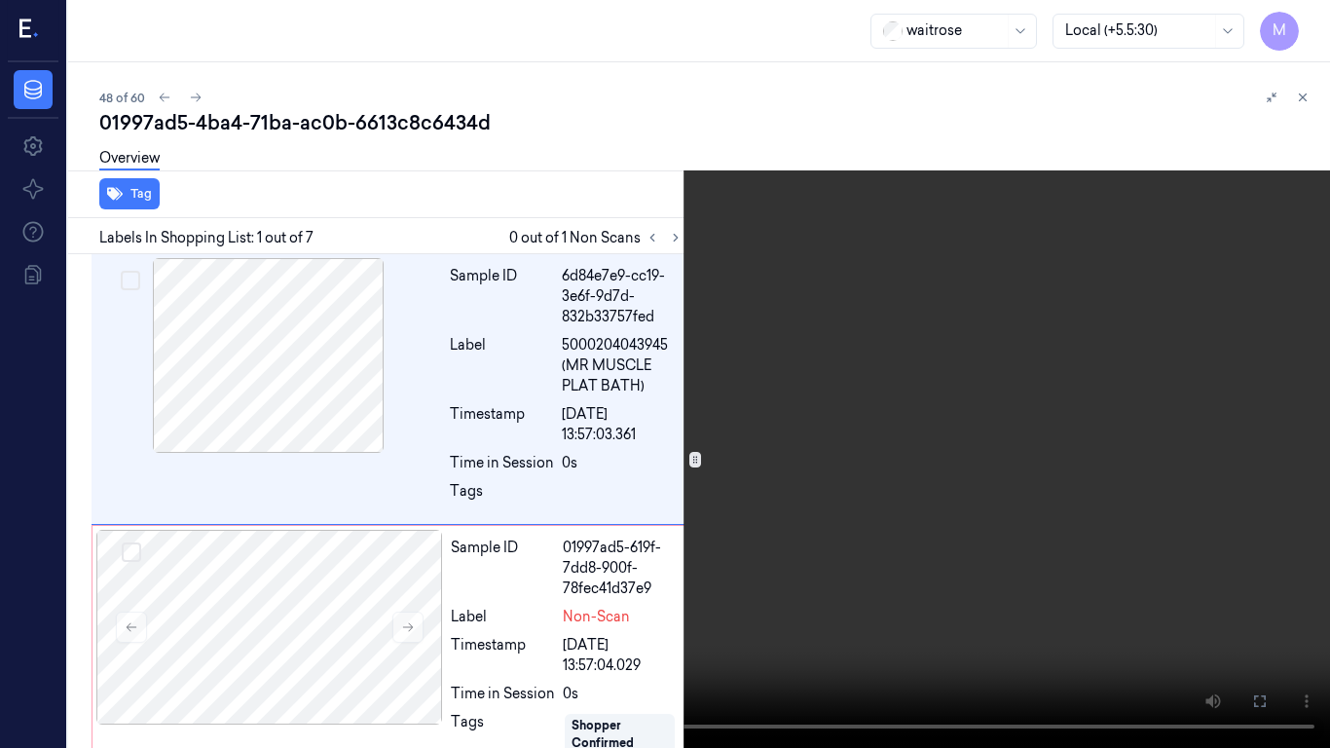
click at [906, 359] on video at bounding box center [665, 374] width 1330 height 748
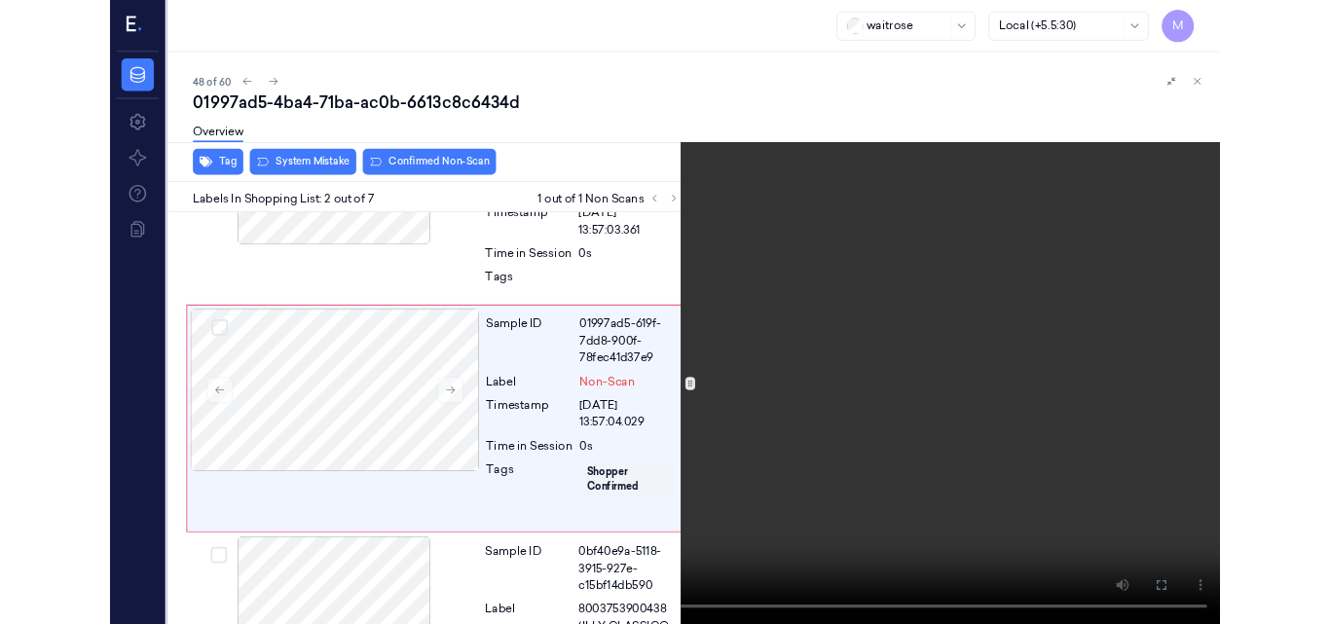
scroll to position [161, 0]
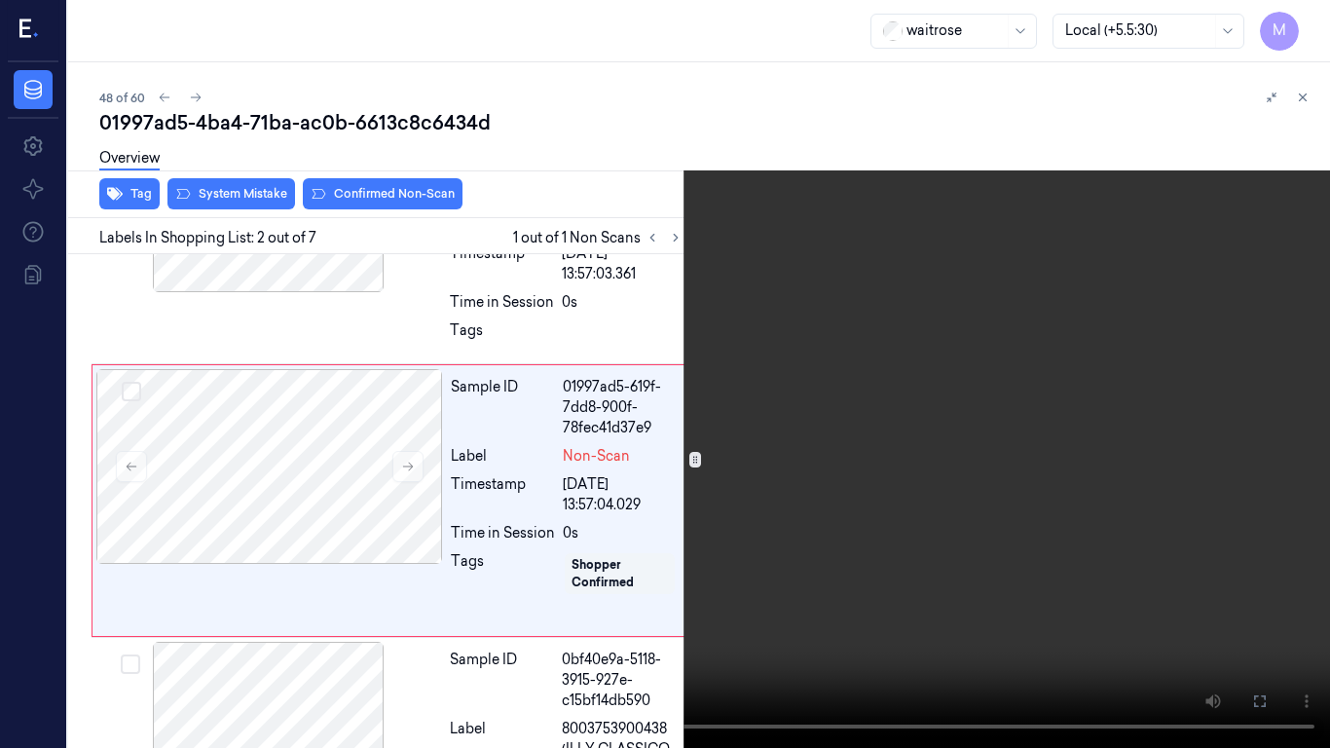
click at [823, 382] on video at bounding box center [665, 374] width 1330 height 748
click at [0, 0] on icon at bounding box center [0, 0] width 0 height 0
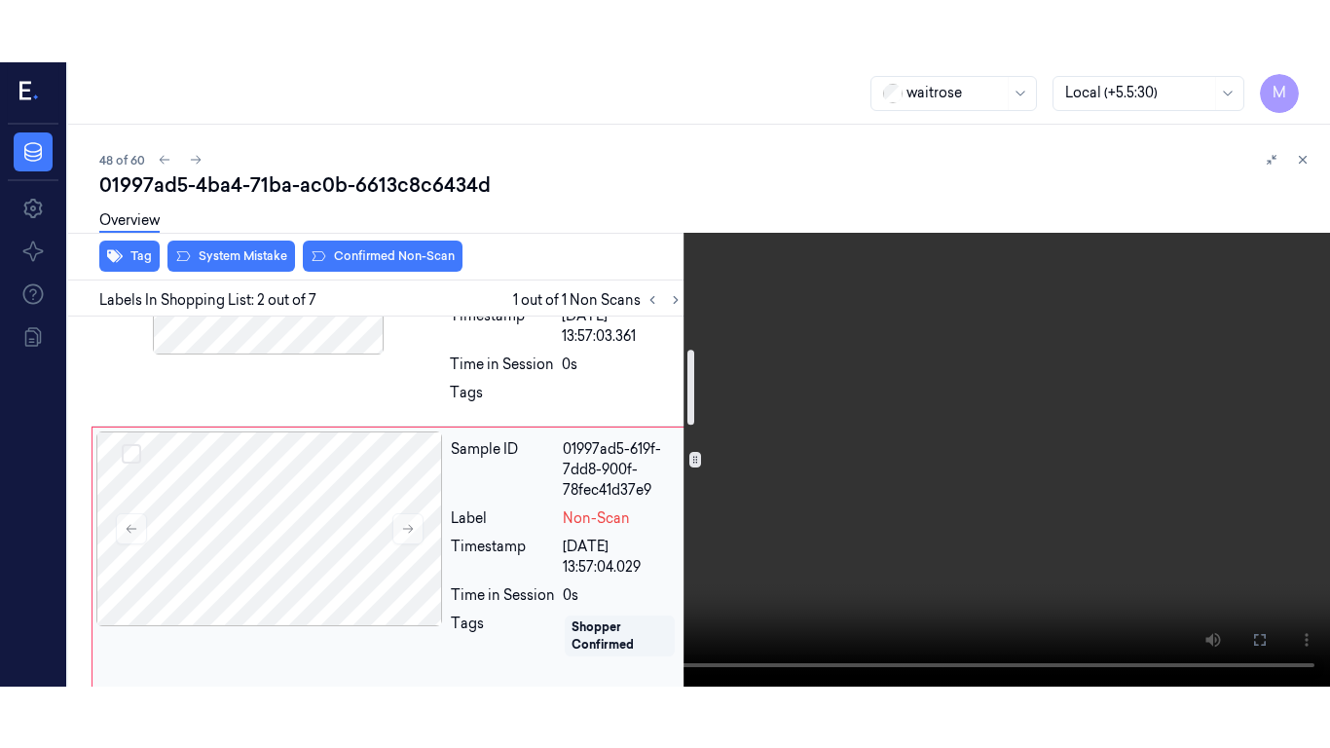
scroll to position [0, 0]
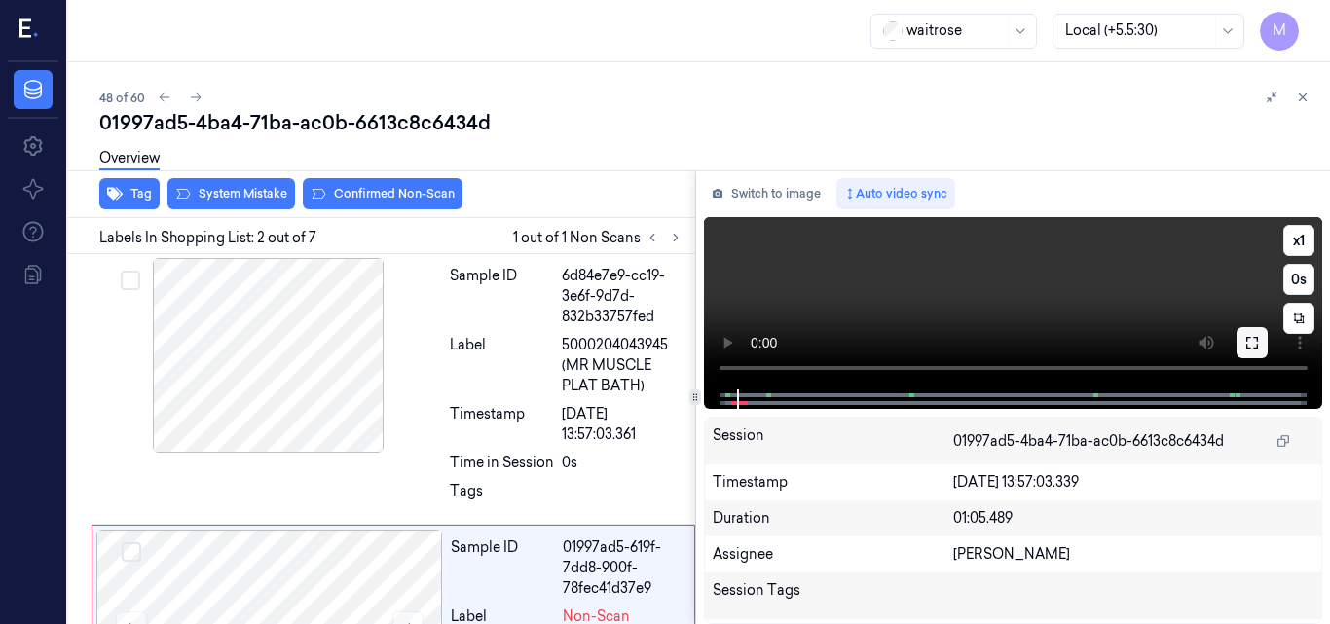
click at [1249, 341] on icon at bounding box center [1253, 343] width 16 height 16
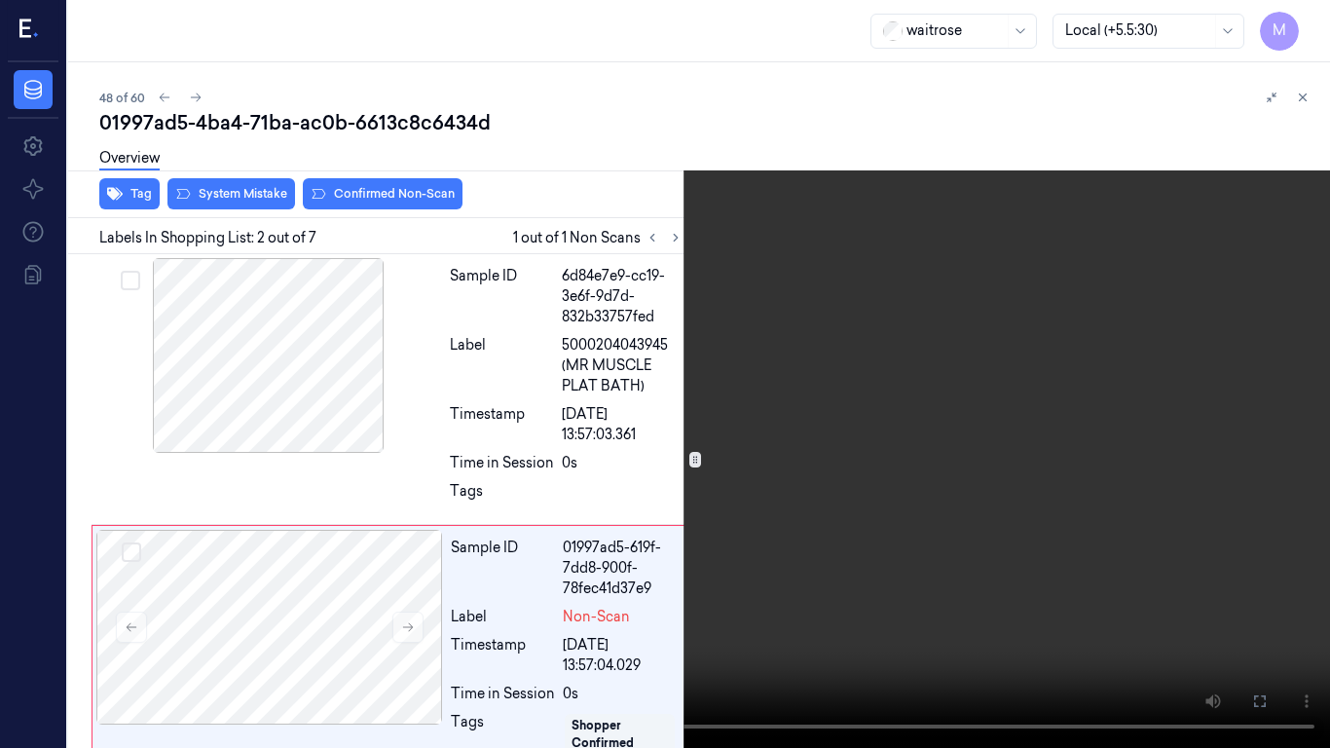
click at [0, 623] on video at bounding box center [665, 374] width 1330 height 748
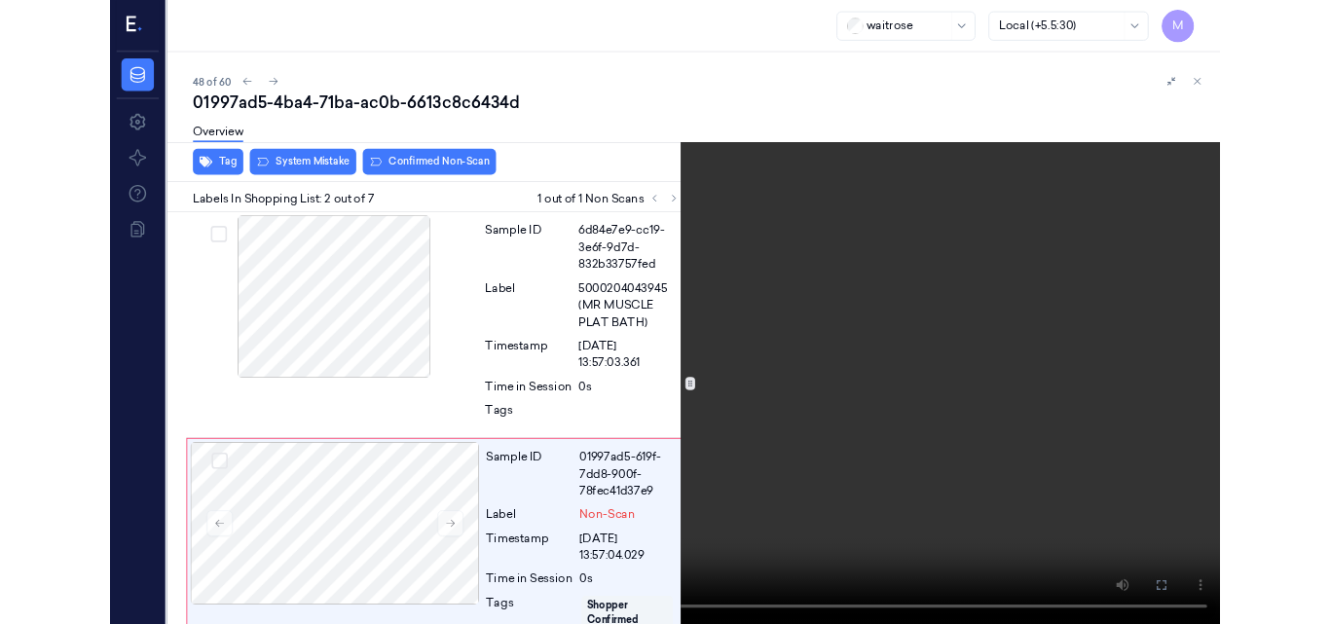
scroll to position [161, 0]
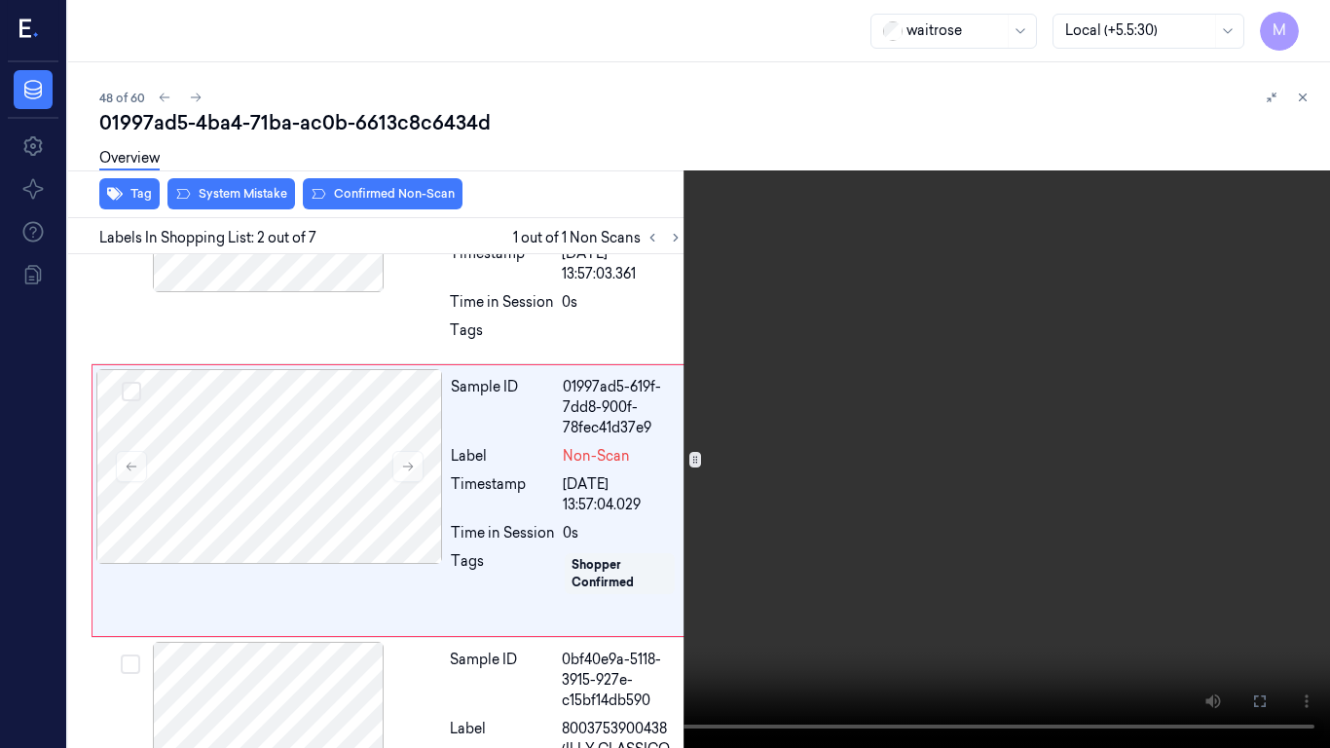
click at [838, 423] on video at bounding box center [665, 374] width 1330 height 748
click at [0, 0] on icon at bounding box center [0, 0] width 0 height 0
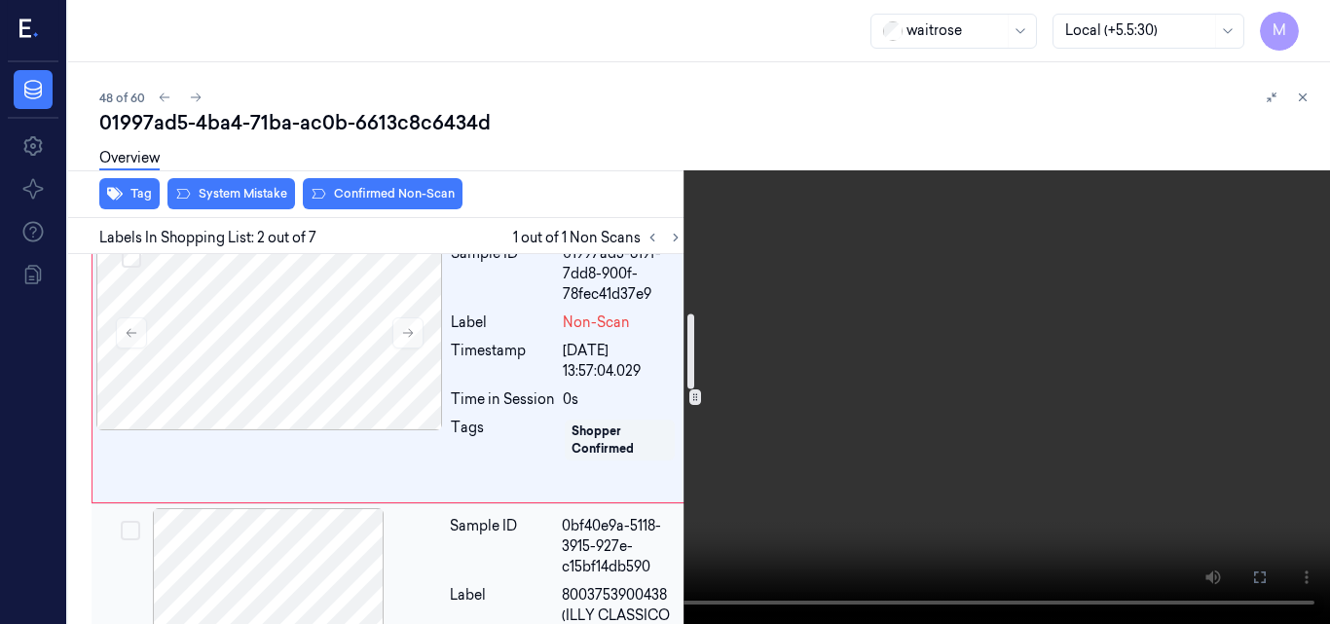
scroll to position [292, 0]
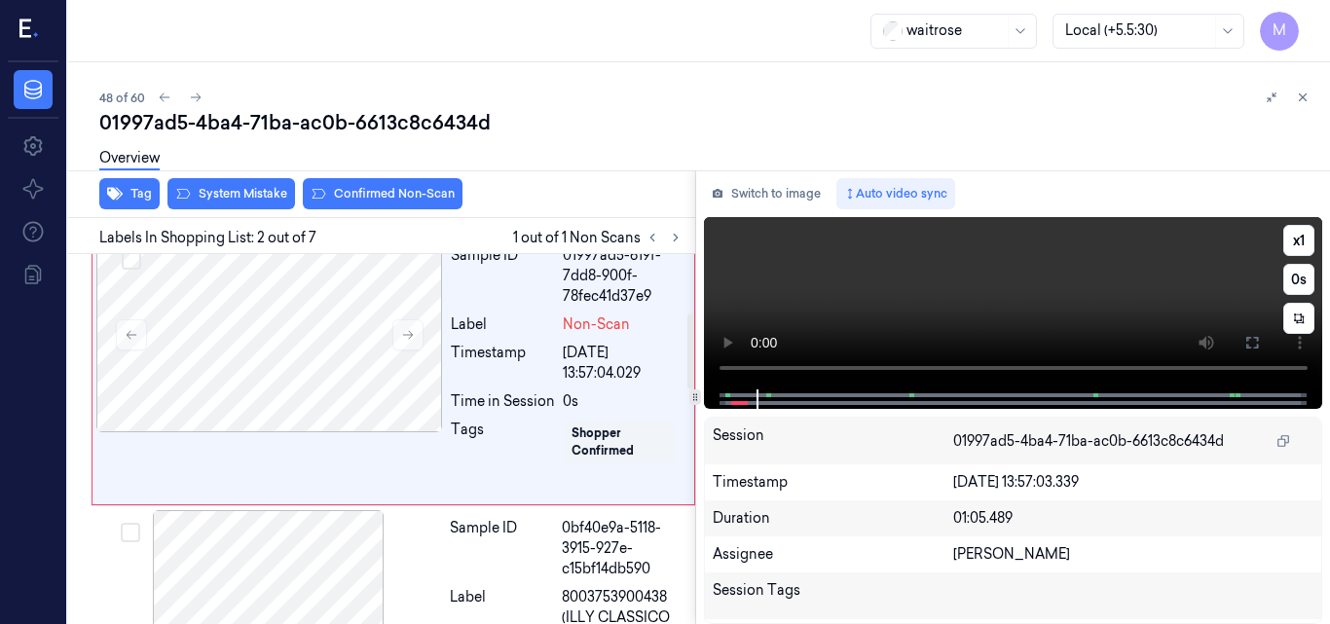
click at [1064, 291] on video at bounding box center [1013, 303] width 619 height 172
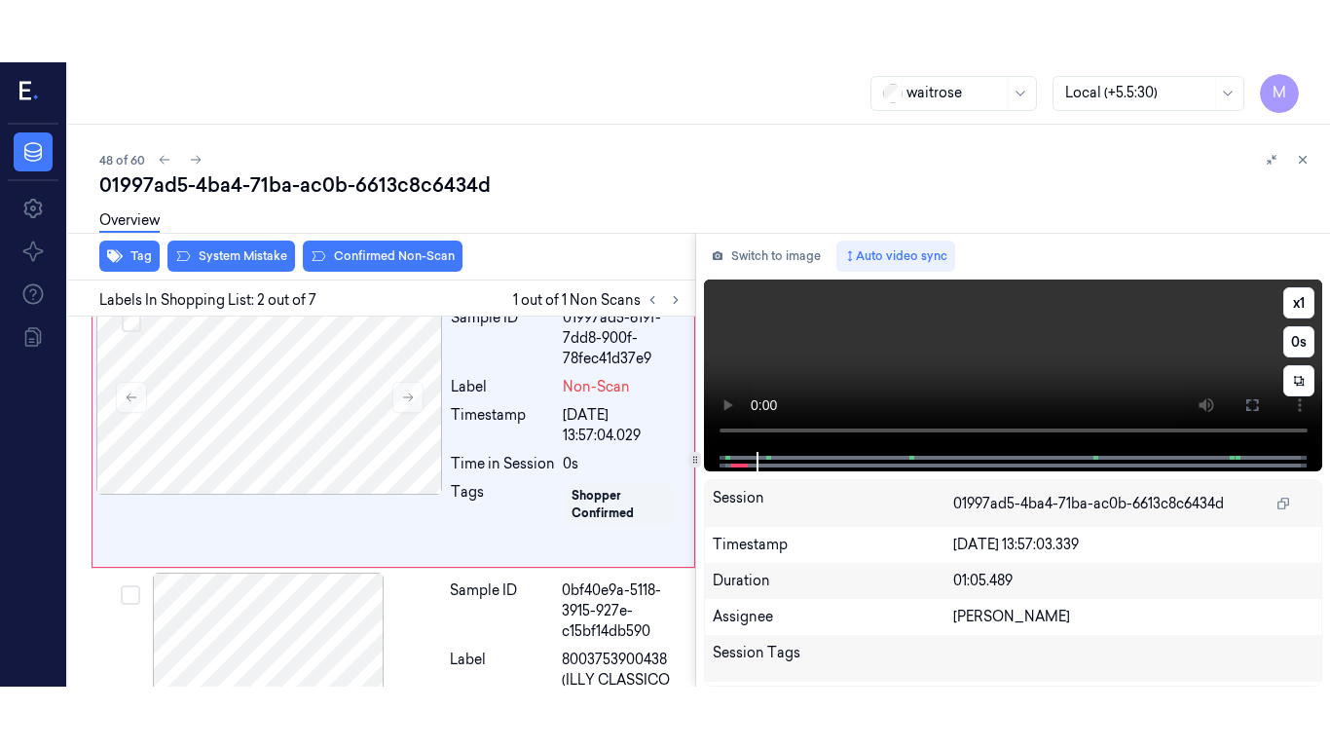
scroll to position [222, 0]
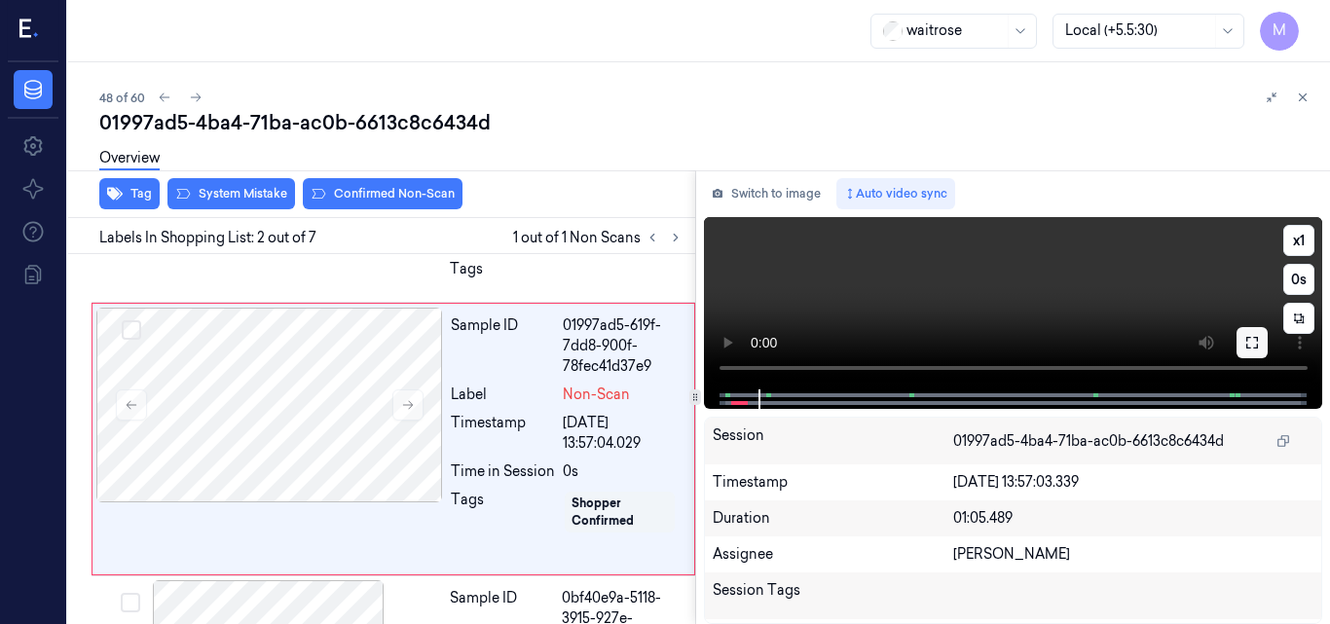
click at [1252, 338] on icon at bounding box center [1253, 343] width 16 height 16
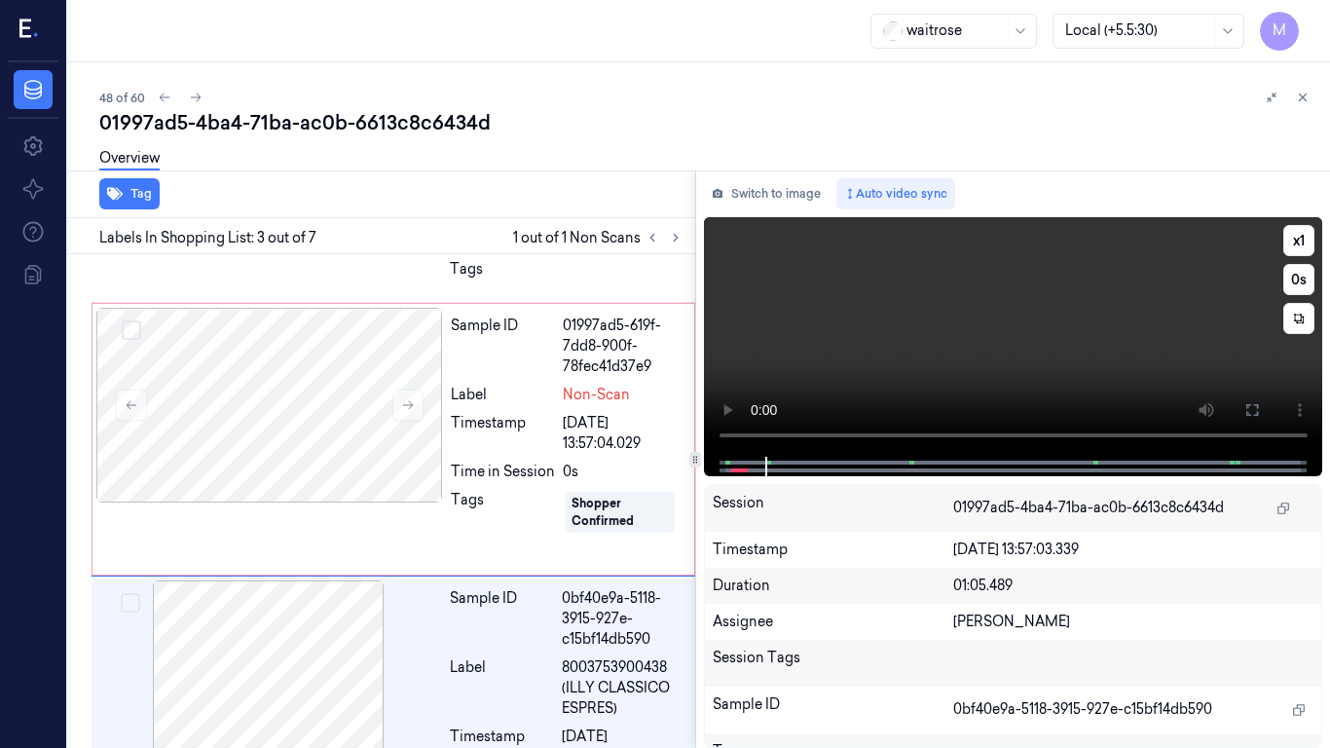
scroll to position [432, 0]
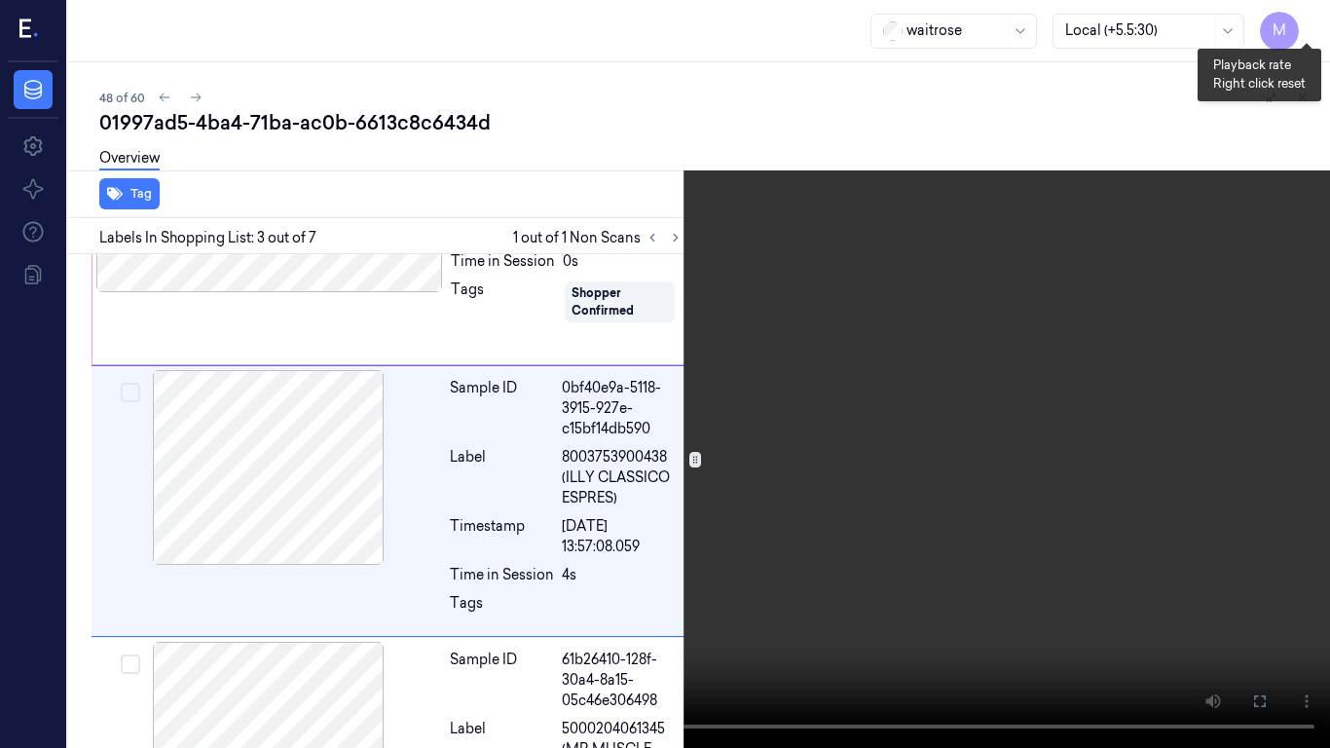
click at [1312, 12] on button "x 1" at bounding box center [1306, 23] width 31 height 31
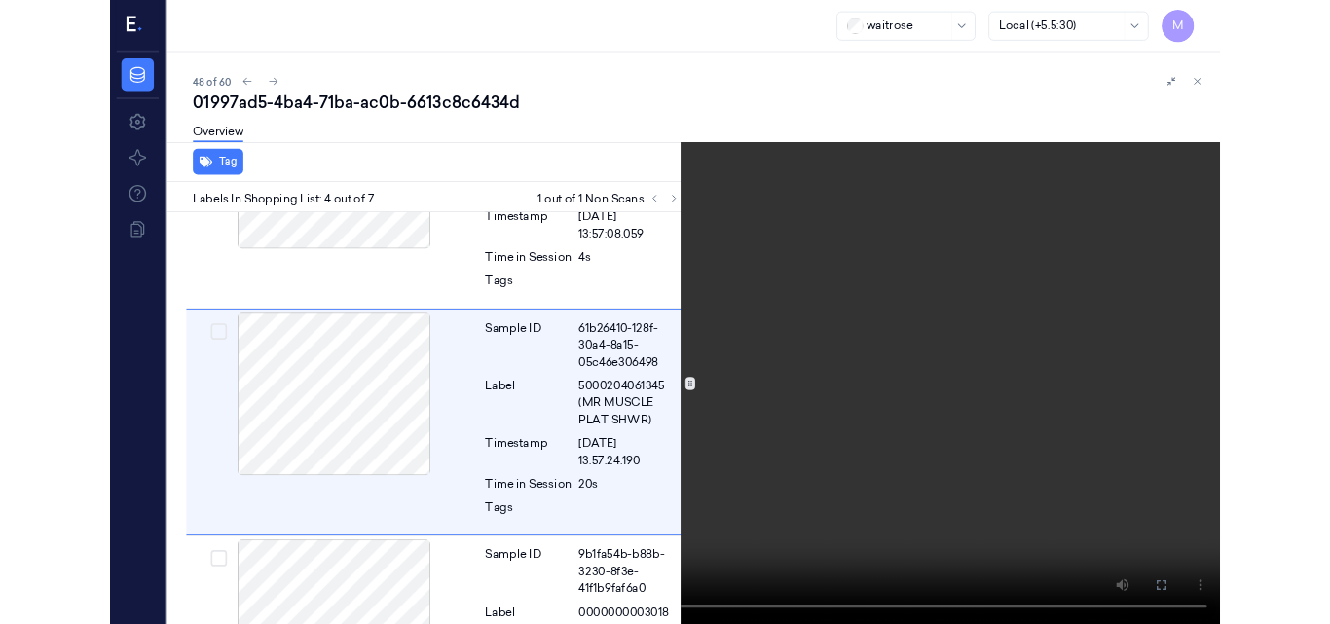
scroll to position [704, 0]
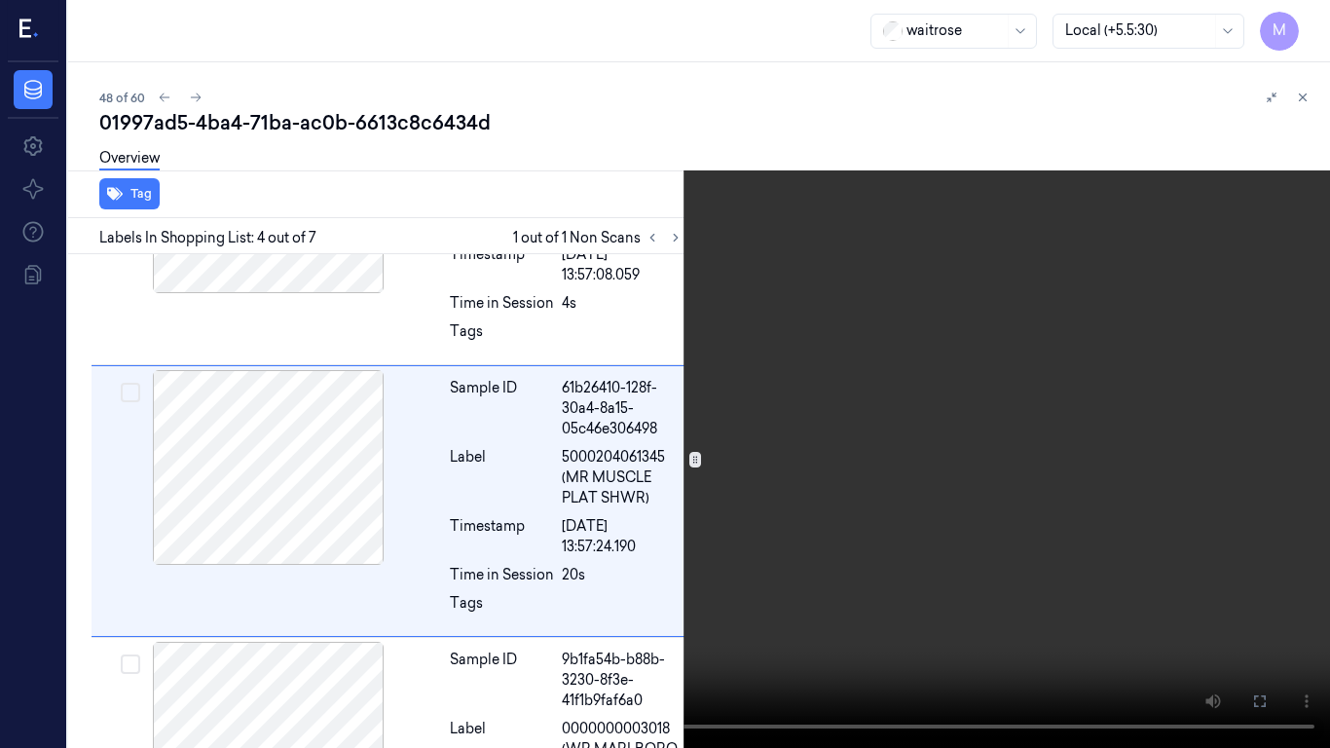
click at [837, 355] on video at bounding box center [665, 374] width 1330 height 748
click at [0, 0] on icon at bounding box center [0, 0] width 0 height 0
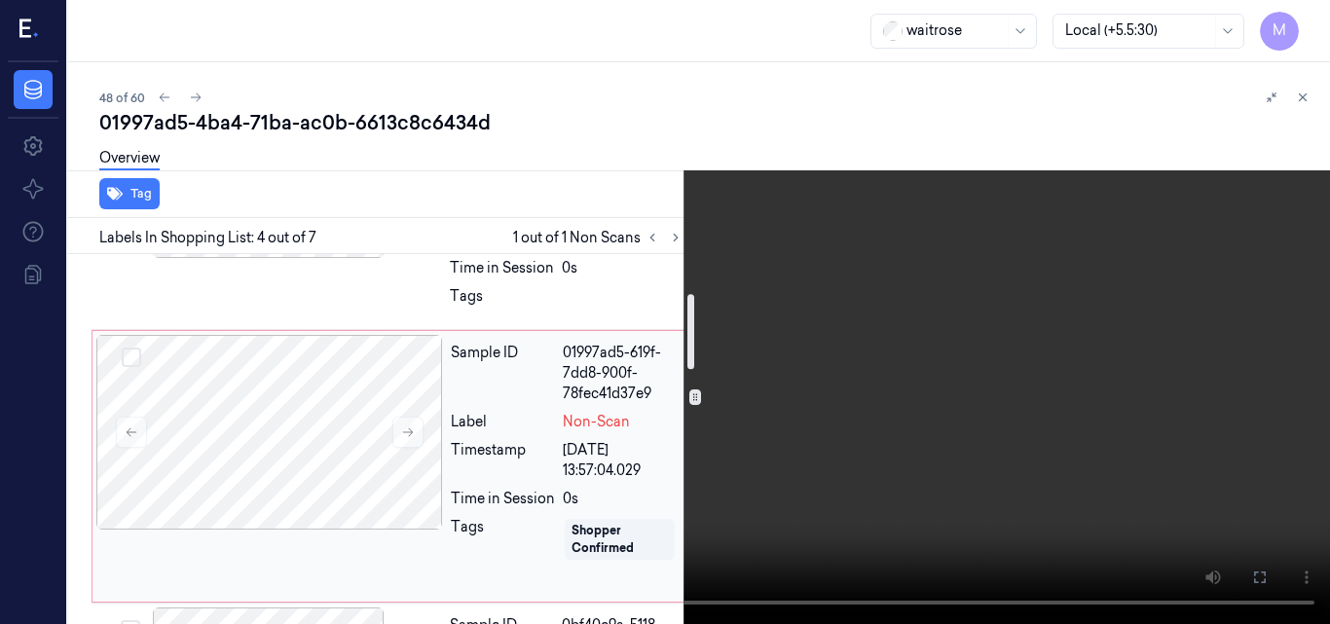
scroll to position [292, 0]
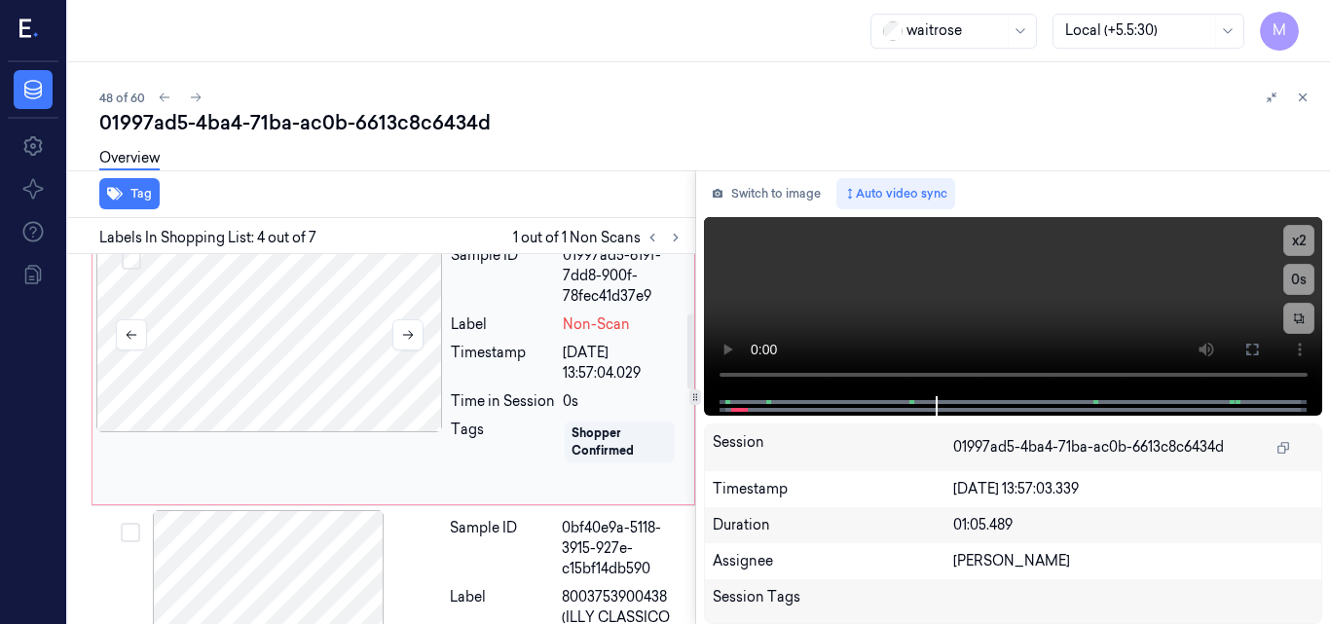
click at [365, 339] on div at bounding box center [269, 335] width 347 height 195
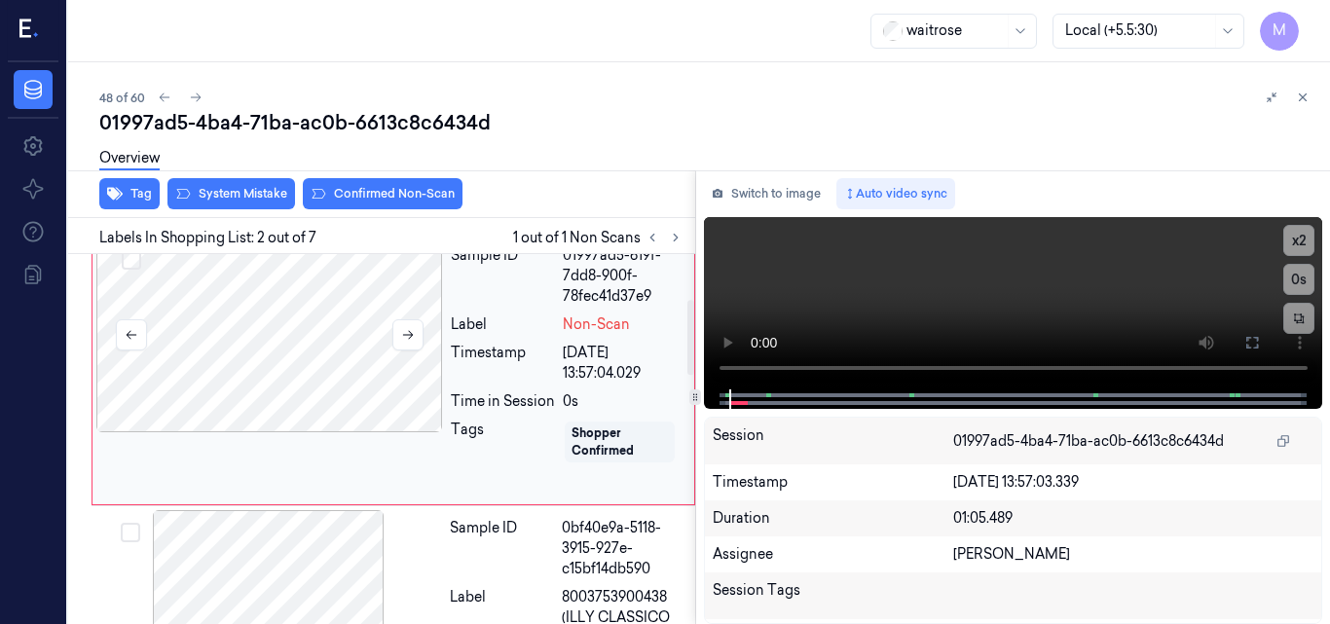
scroll to position [222, 0]
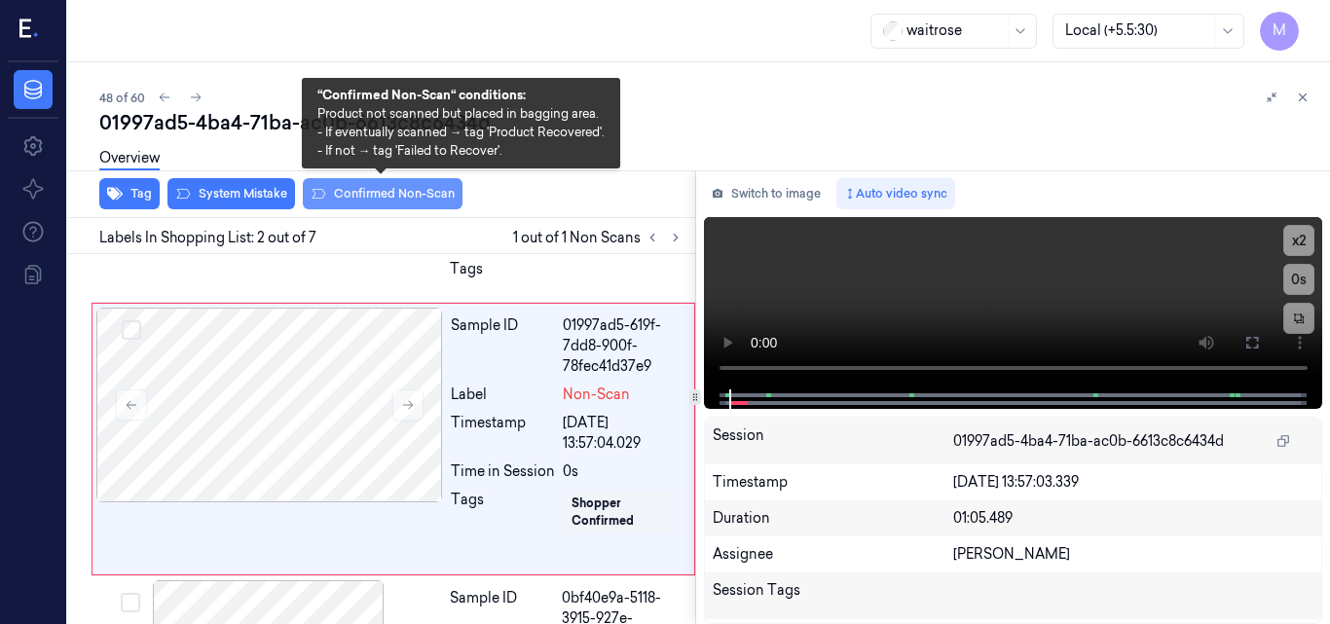
click at [411, 202] on button "Confirmed Non-Scan" at bounding box center [383, 193] width 160 height 31
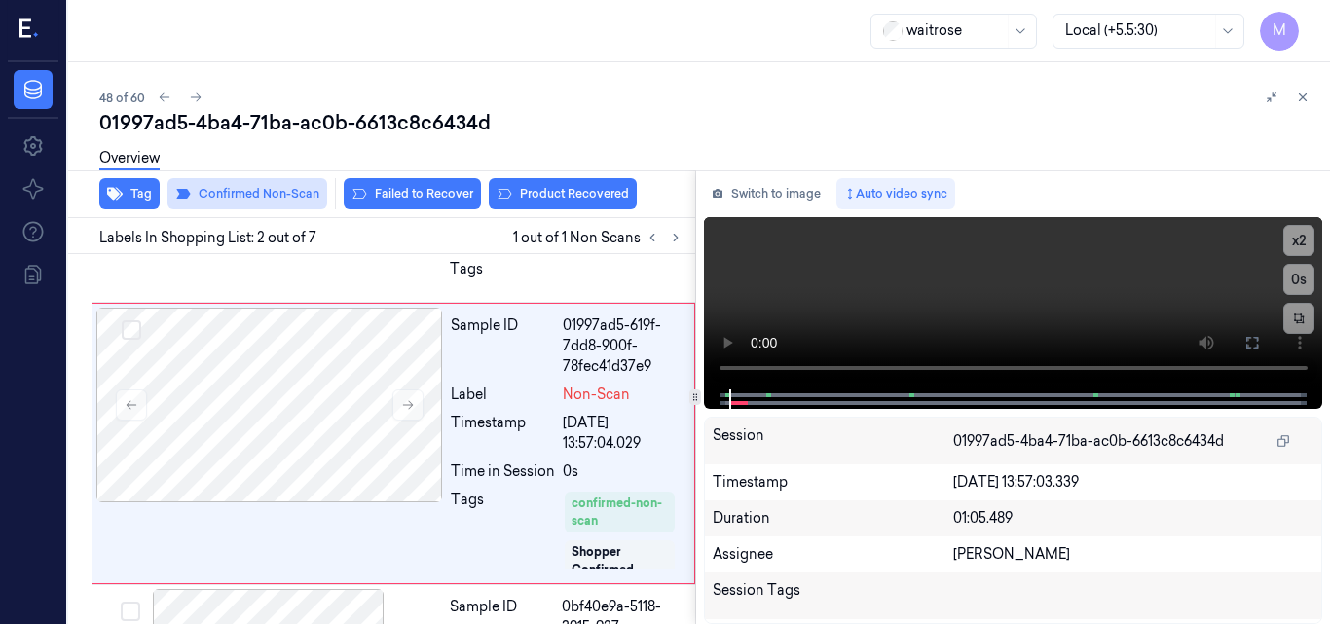
scroll to position [227, 0]
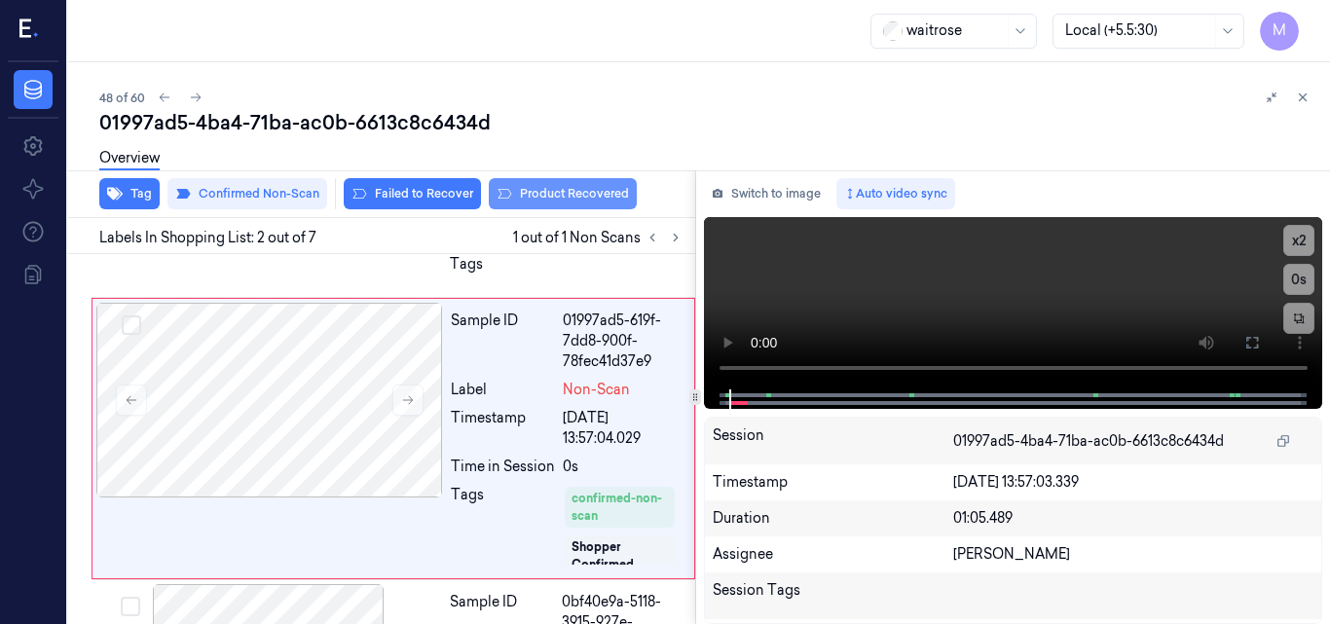
click at [581, 192] on button "Product Recovered" at bounding box center [563, 193] width 148 height 31
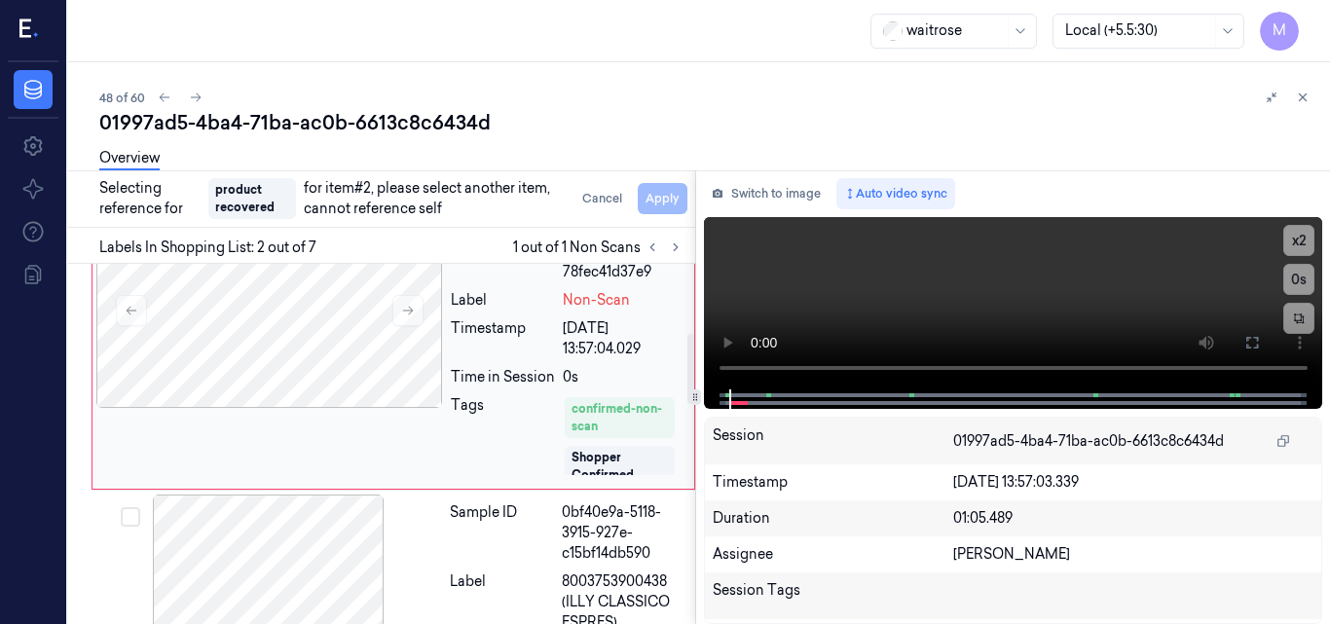
scroll to position [422, 0]
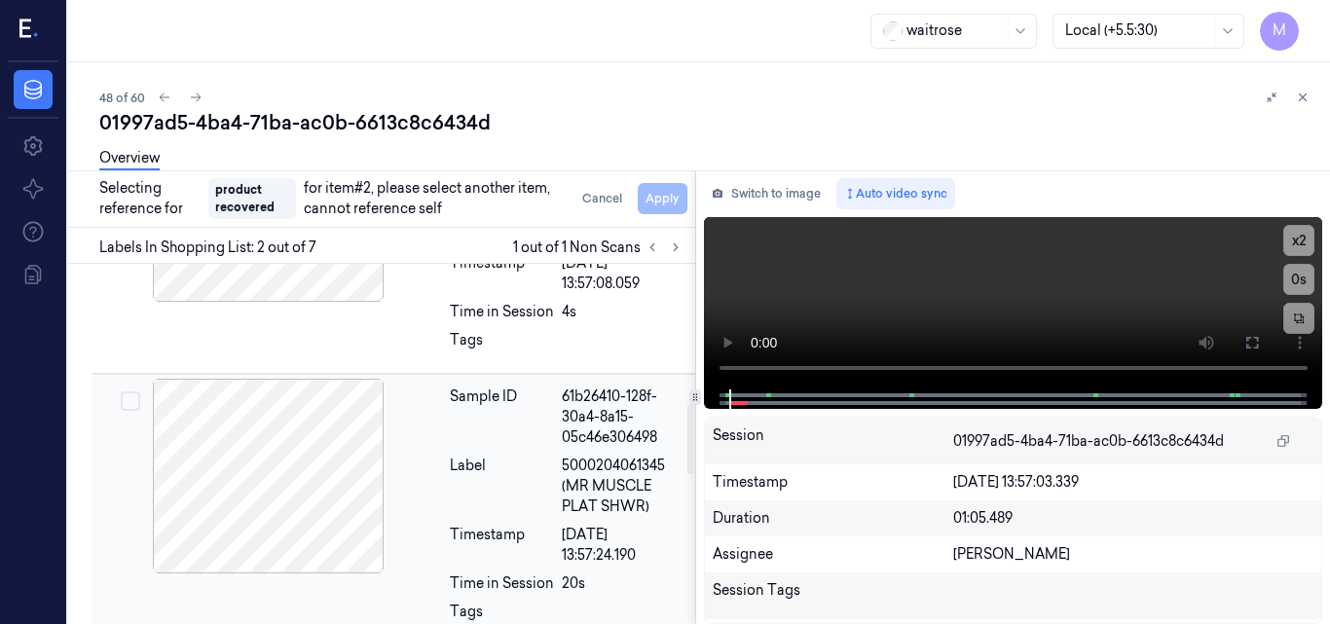
click at [579, 466] on span "5000204061345 (MR MUSCLE PLAT SHWR)" at bounding box center [623, 486] width 122 height 61
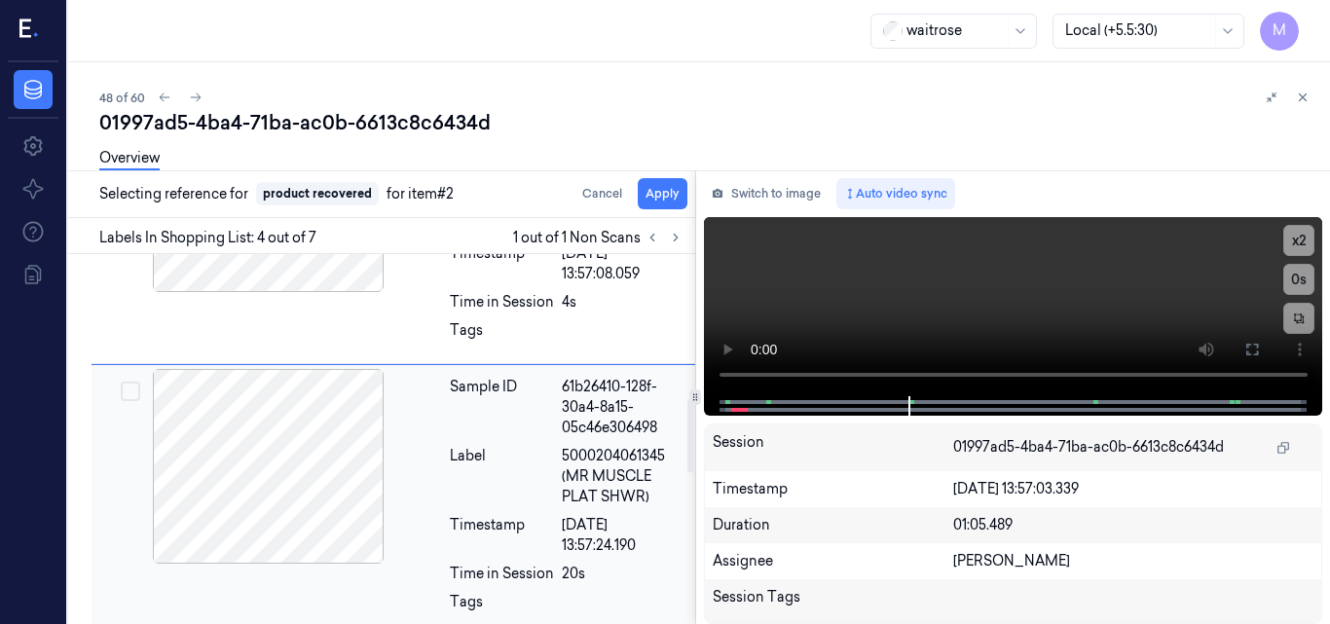
scroll to position [775, 0]
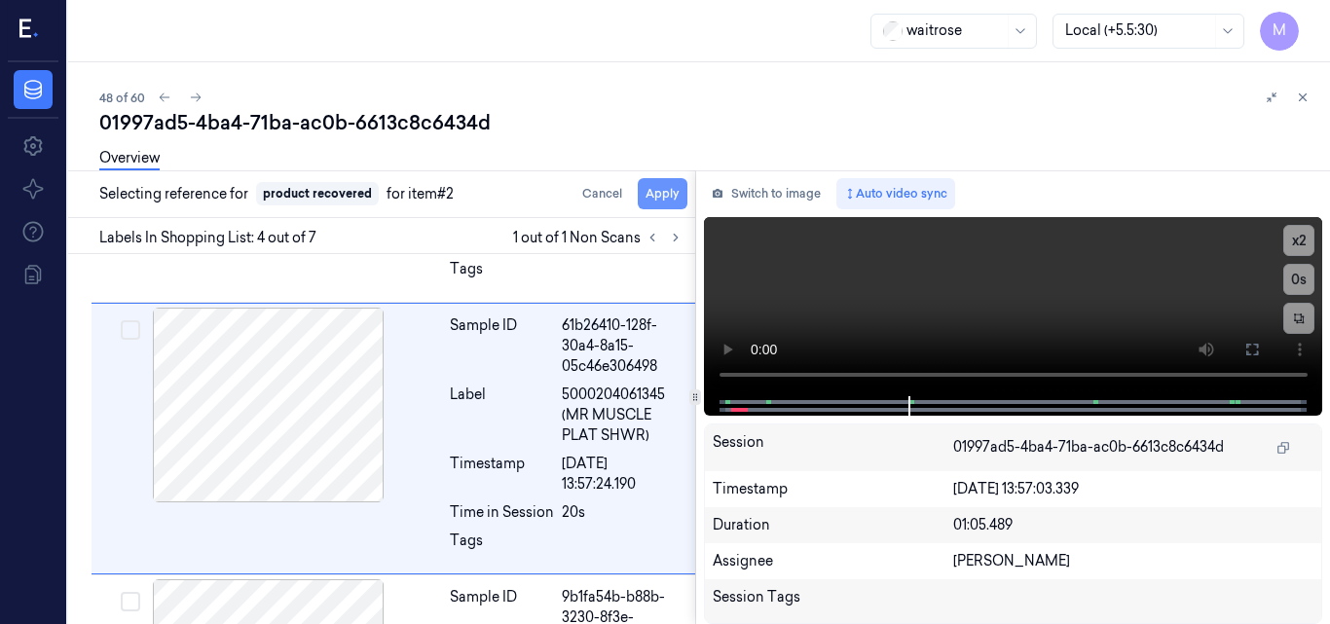
click at [669, 190] on button "Apply" at bounding box center [663, 193] width 50 height 31
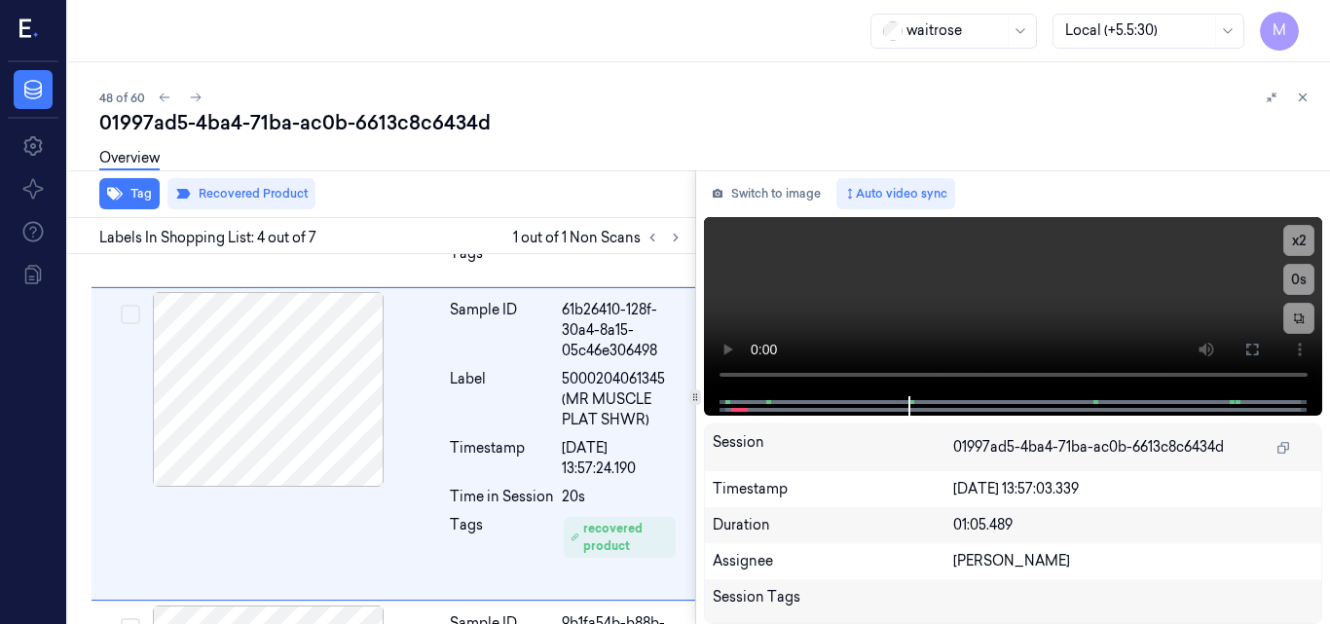
scroll to position [796, 0]
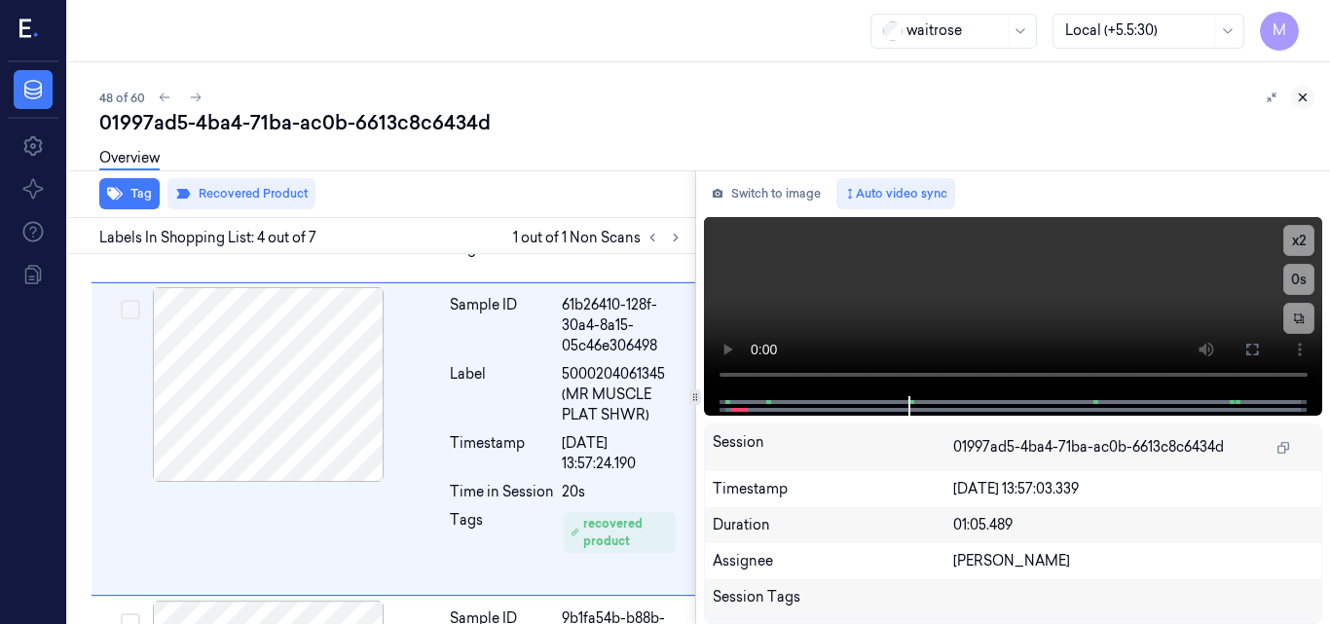
click at [1306, 95] on icon at bounding box center [1303, 98] width 14 height 14
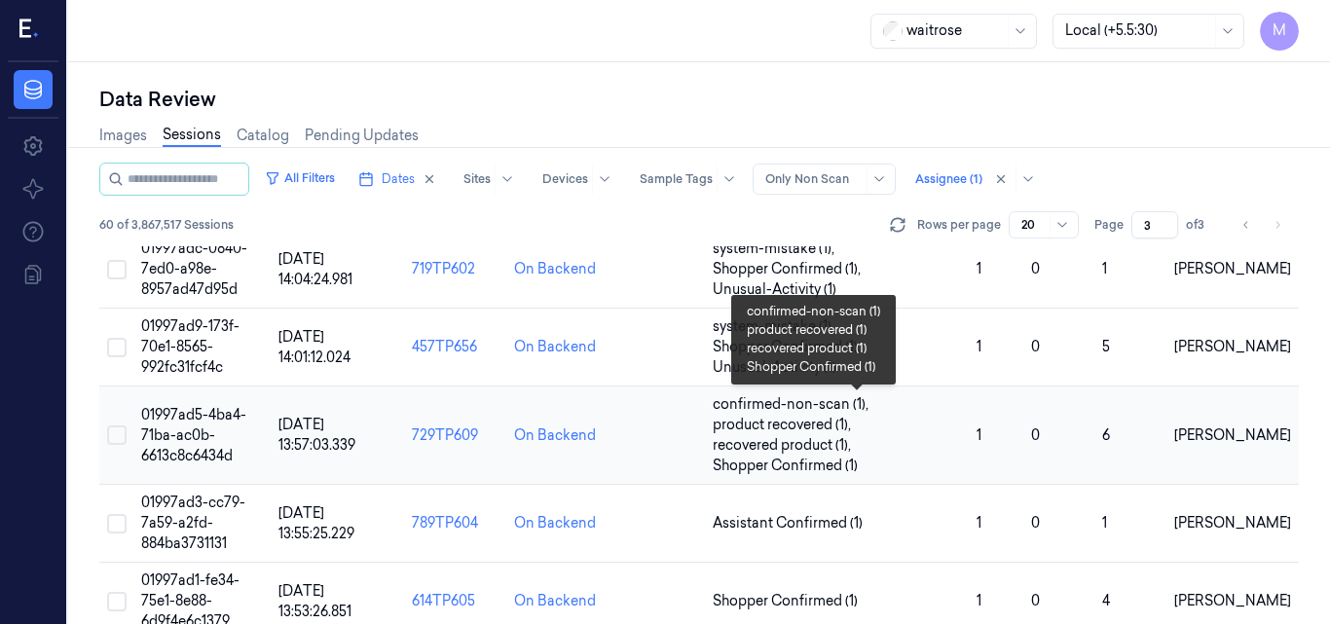
scroll to position [668, 0]
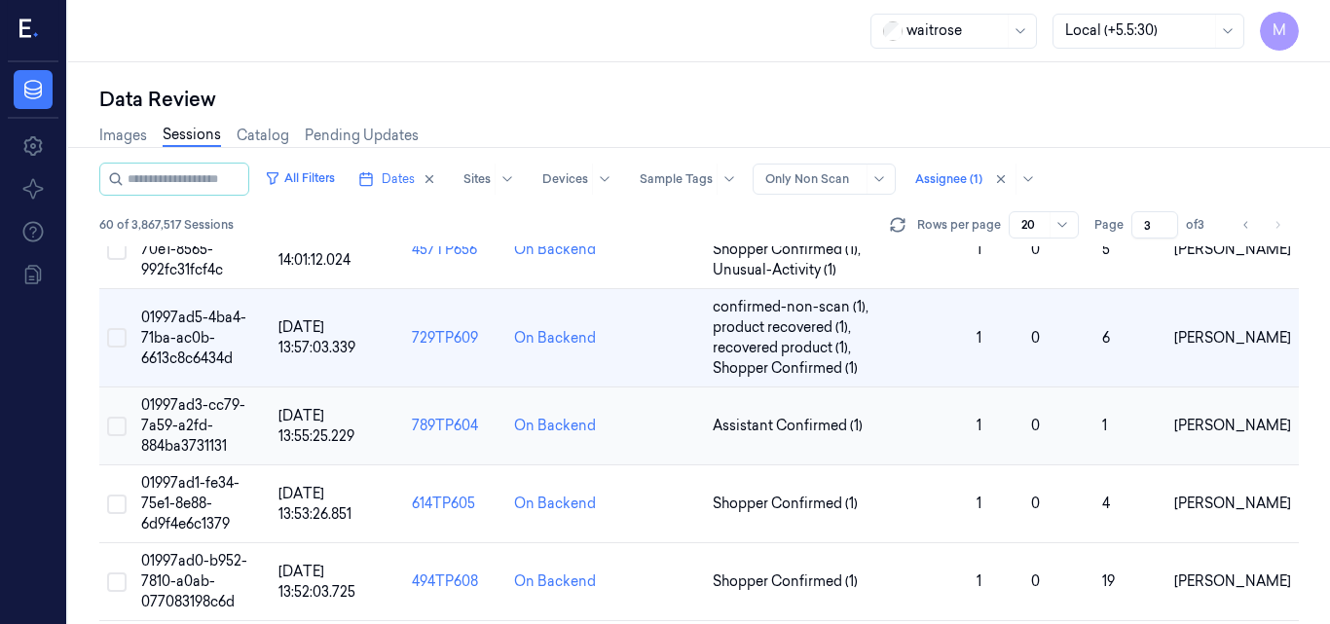
click at [208, 408] on span "01997ad3-cc79-7a59-a2fd-884ba3731131" at bounding box center [193, 425] width 104 height 58
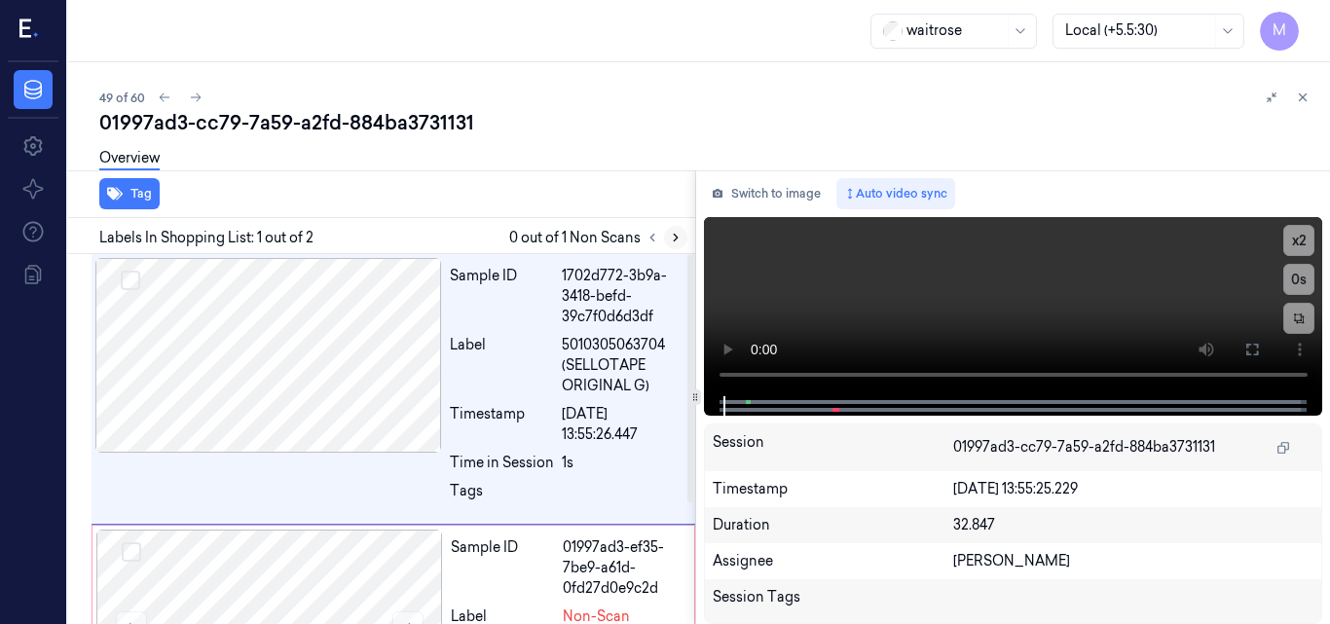
click at [665, 237] on button at bounding box center [675, 237] width 23 height 23
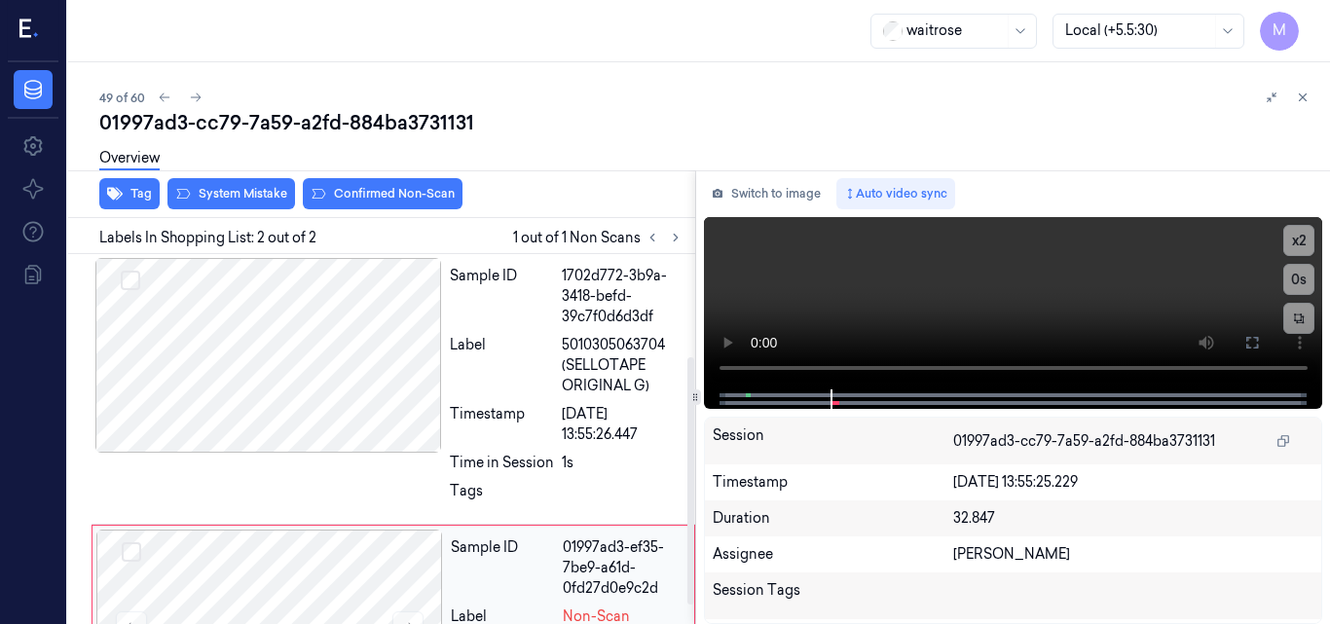
scroll to position [180, 0]
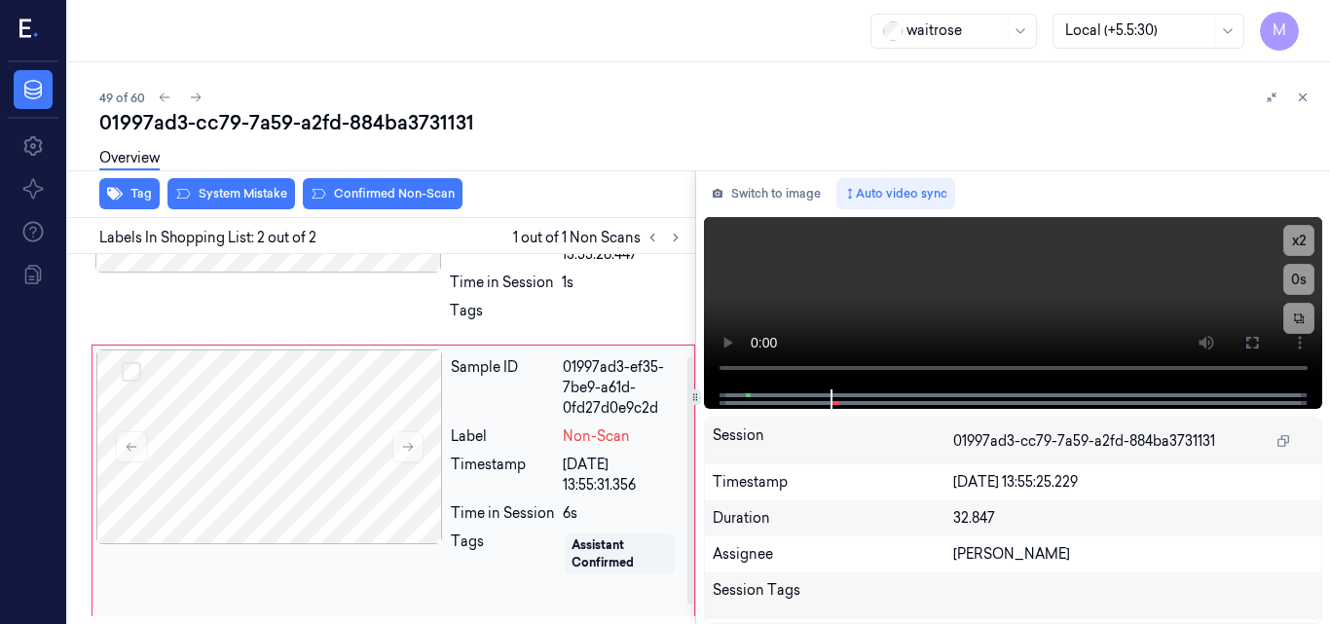
click at [377, 354] on div at bounding box center [269, 447] width 347 height 195
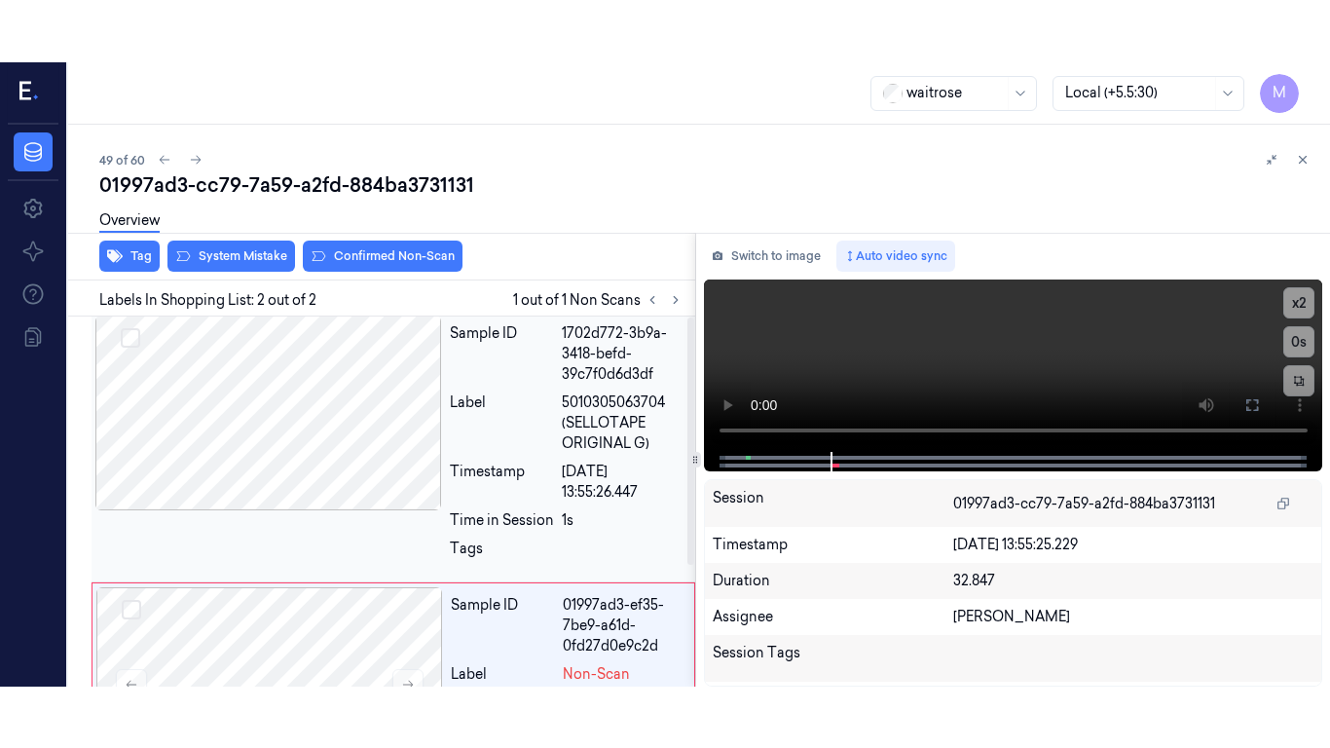
scroll to position [0, 0]
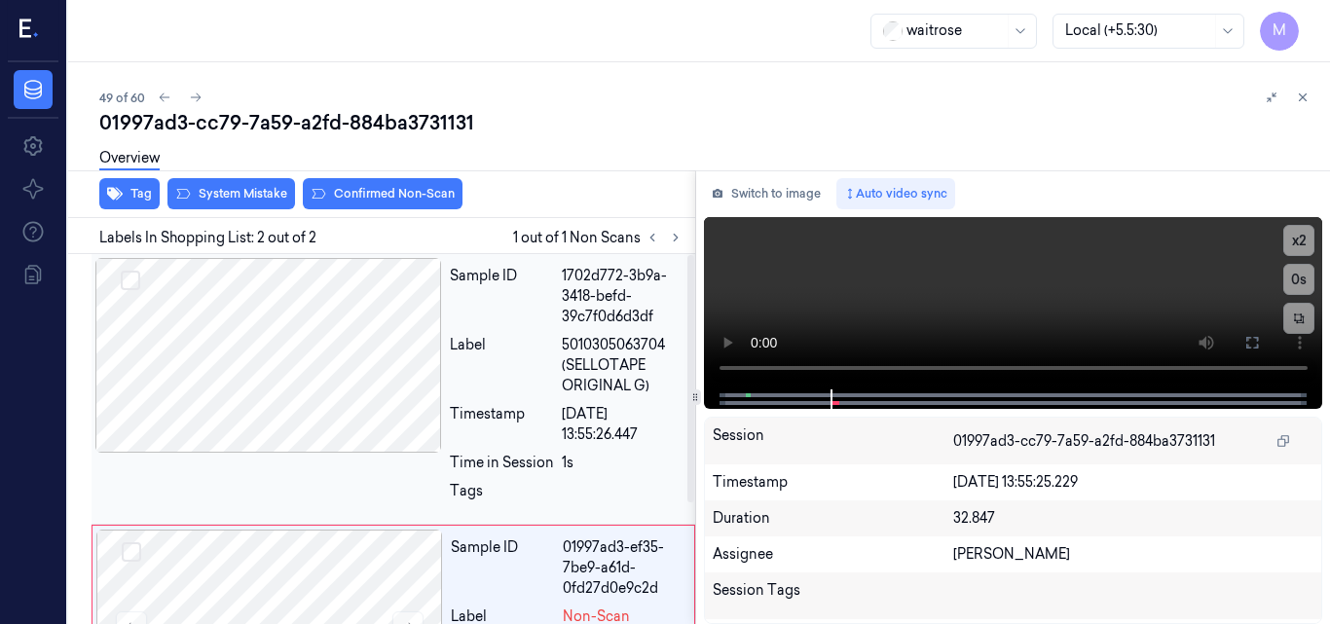
click at [332, 330] on div at bounding box center [268, 355] width 347 height 195
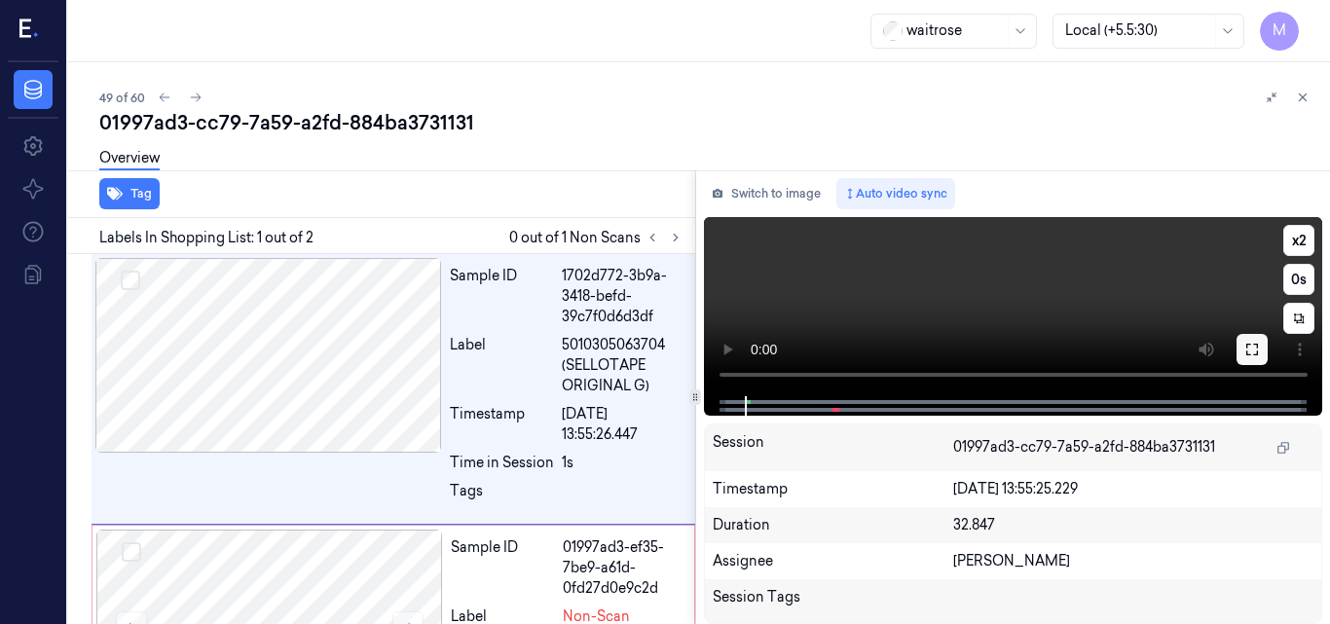
click at [1247, 339] on button at bounding box center [1252, 349] width 31 height 31
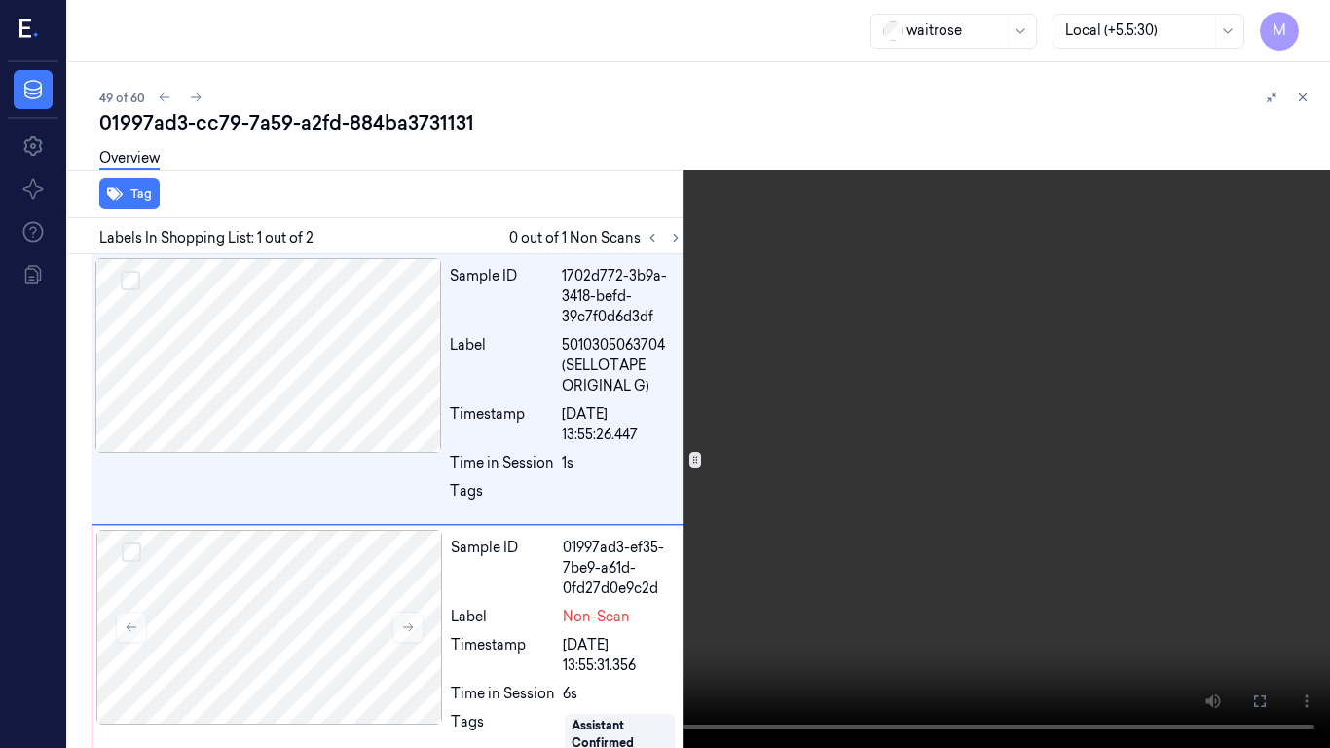
click at [761, 375] on video at bounding box center [665, 374] width 1330 height 748
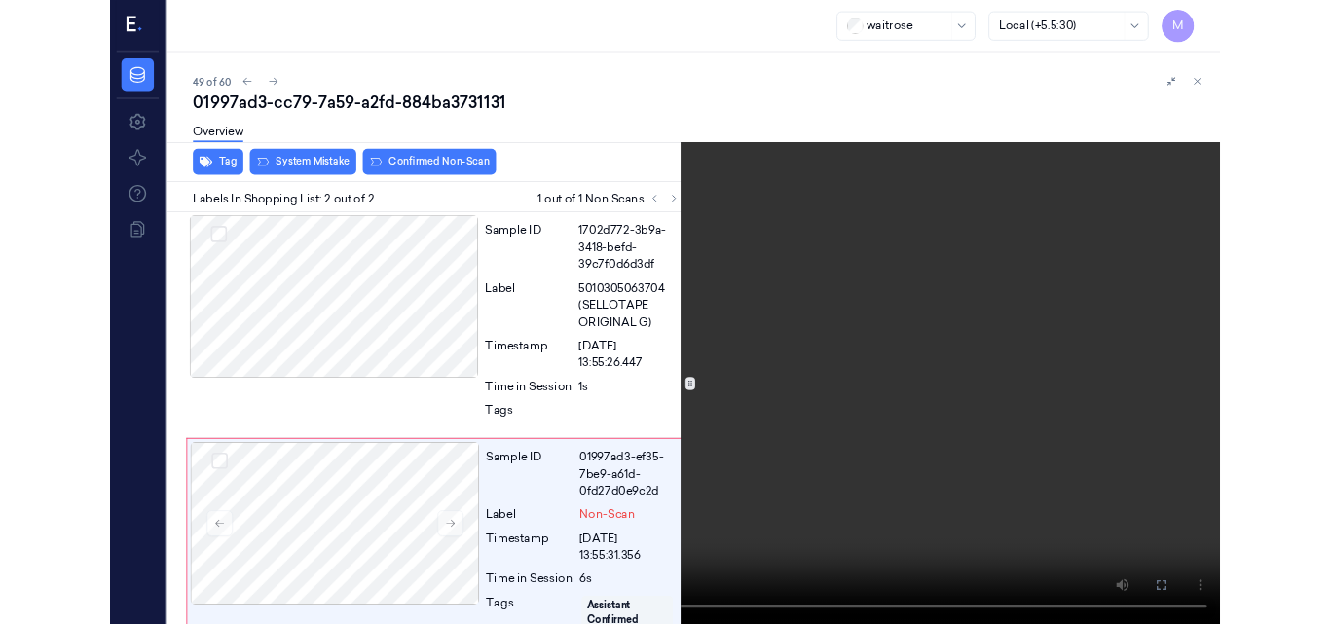
scroll to position [56, 0]
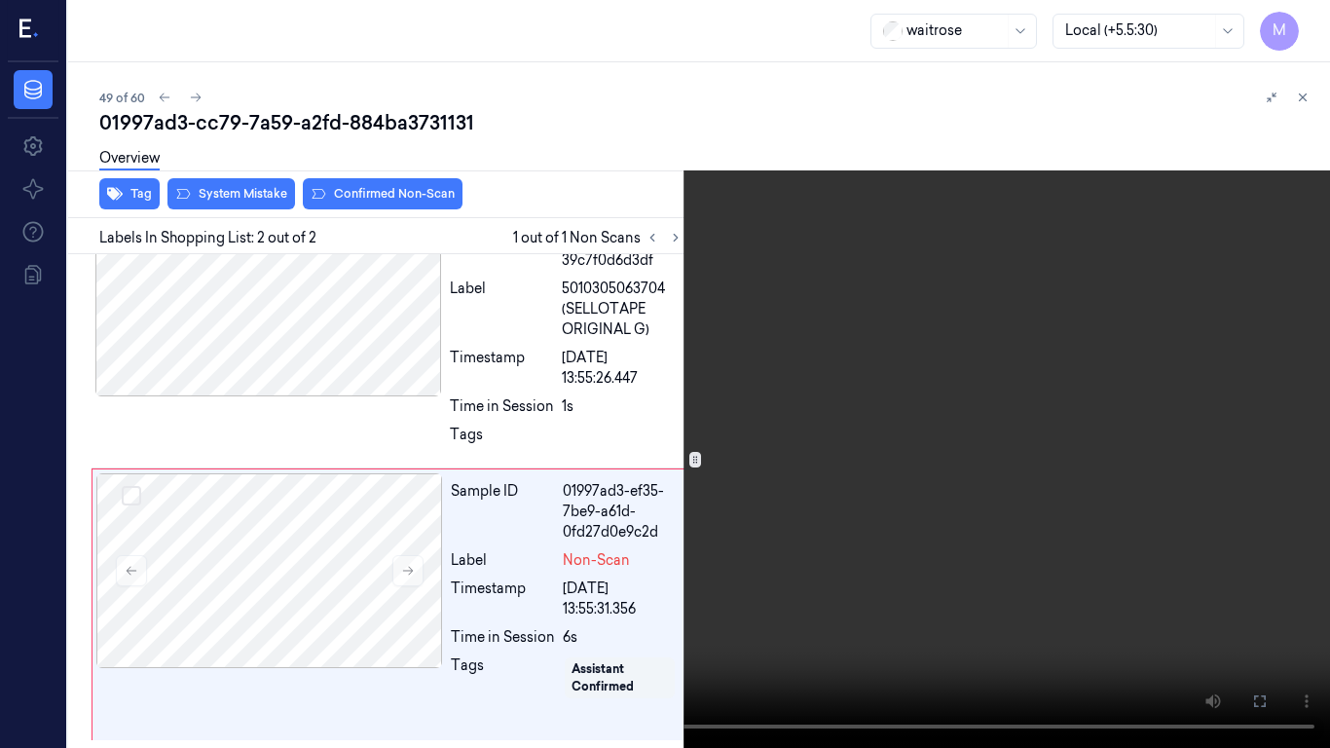
click at [809, 425] on video at bounding box center [665, 374] width 1330 height 748
click at [0, 0] on icon at bounding box center [0, 0] width 0 height 0
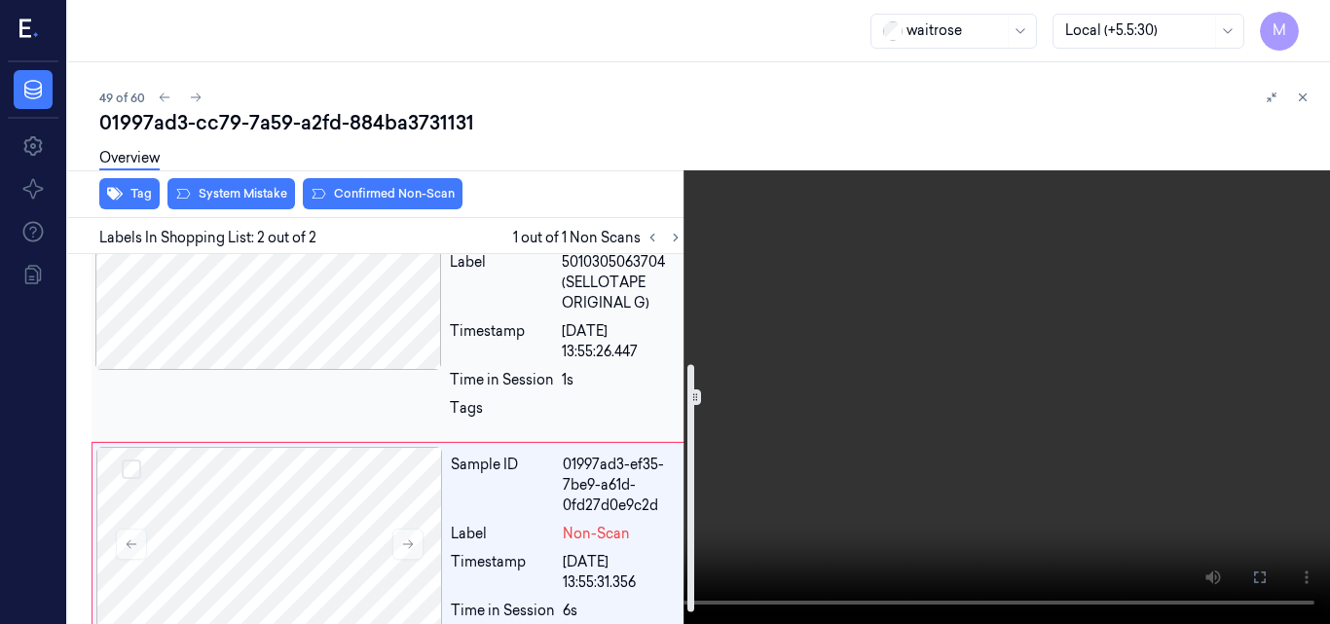
scroll to position [180, 0]
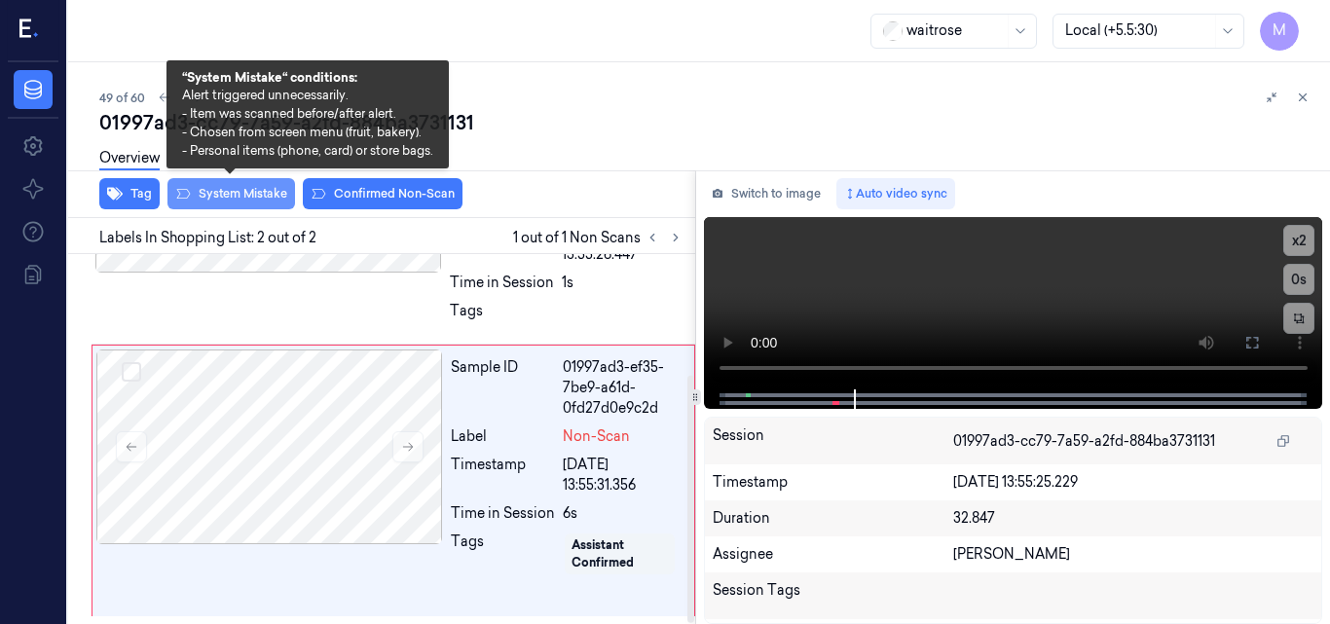
click at [236, 193] on button "System Mistake" at bounding box center [232, 193] width 128 height 31
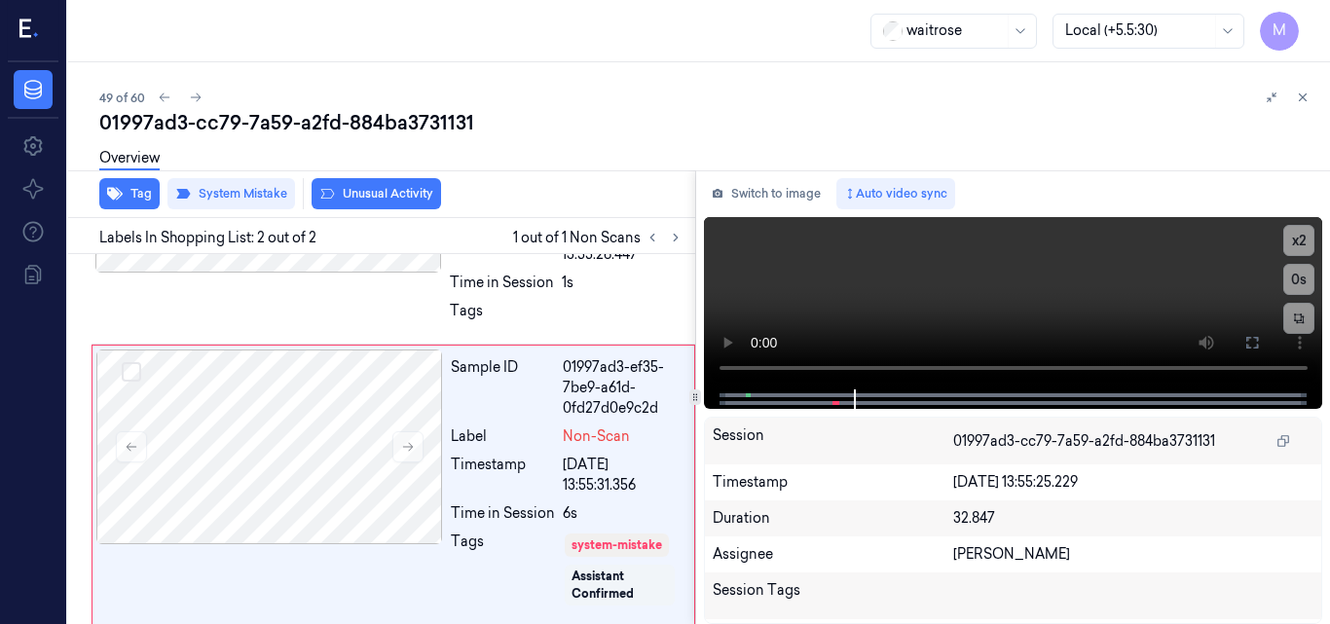
scroll to position [189, 0]
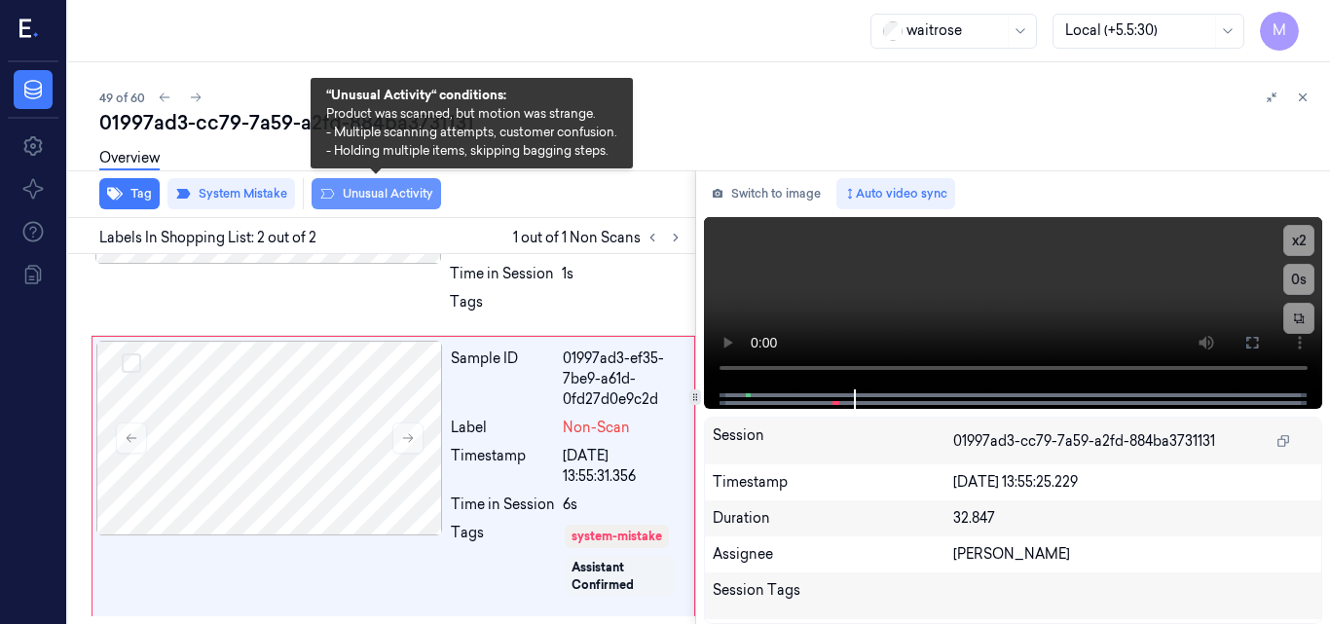
click at [392, 199] on button "Unusual Activity" at bounding box center [377, 193] width 130 height 31
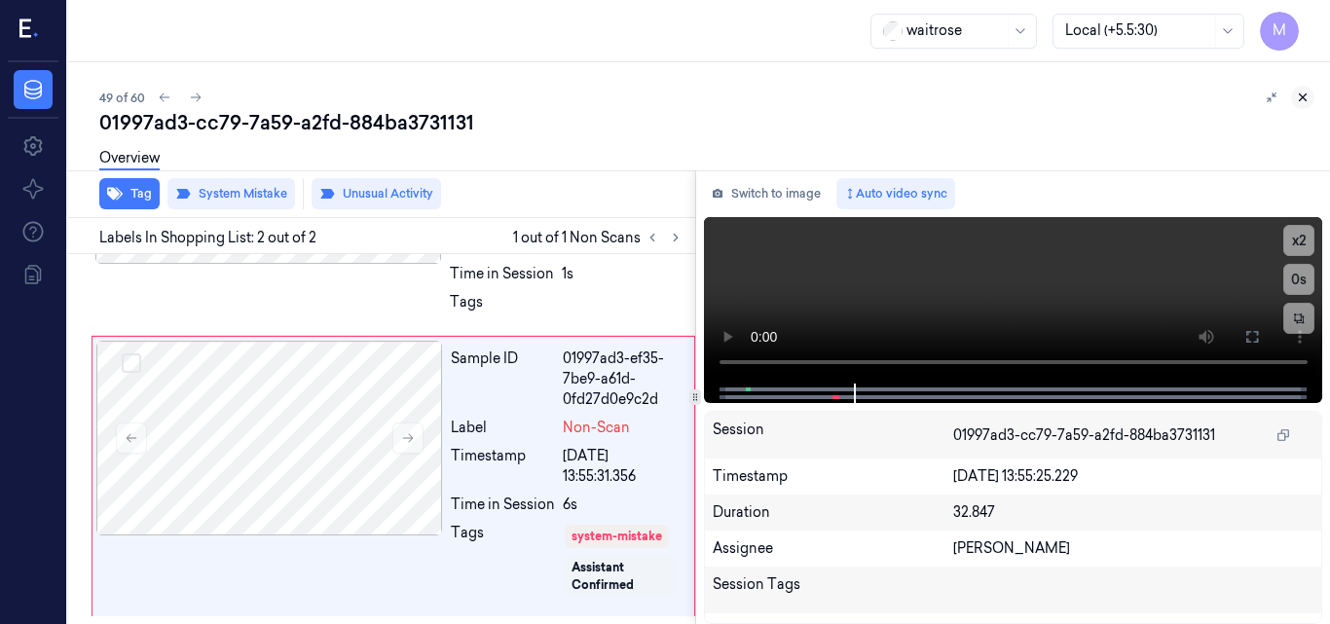
click at [1309, 93] on icon at bounding box center [1303, 98] width 14 height 14
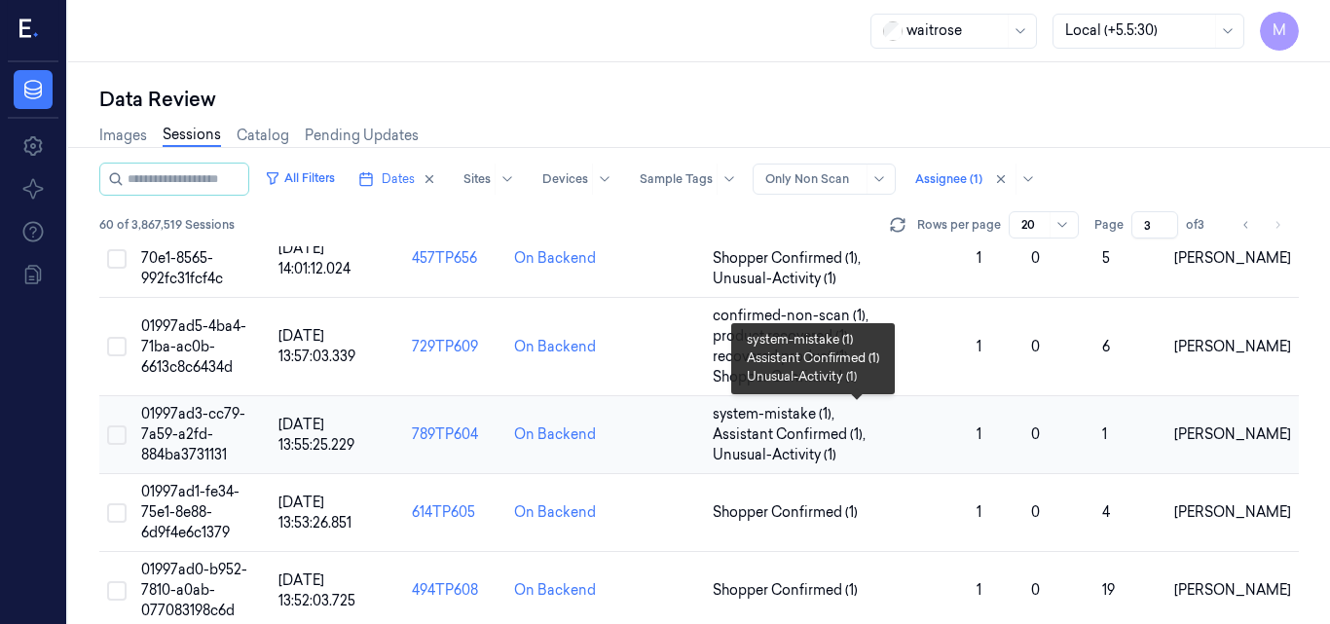
scroll to position [757, 0]
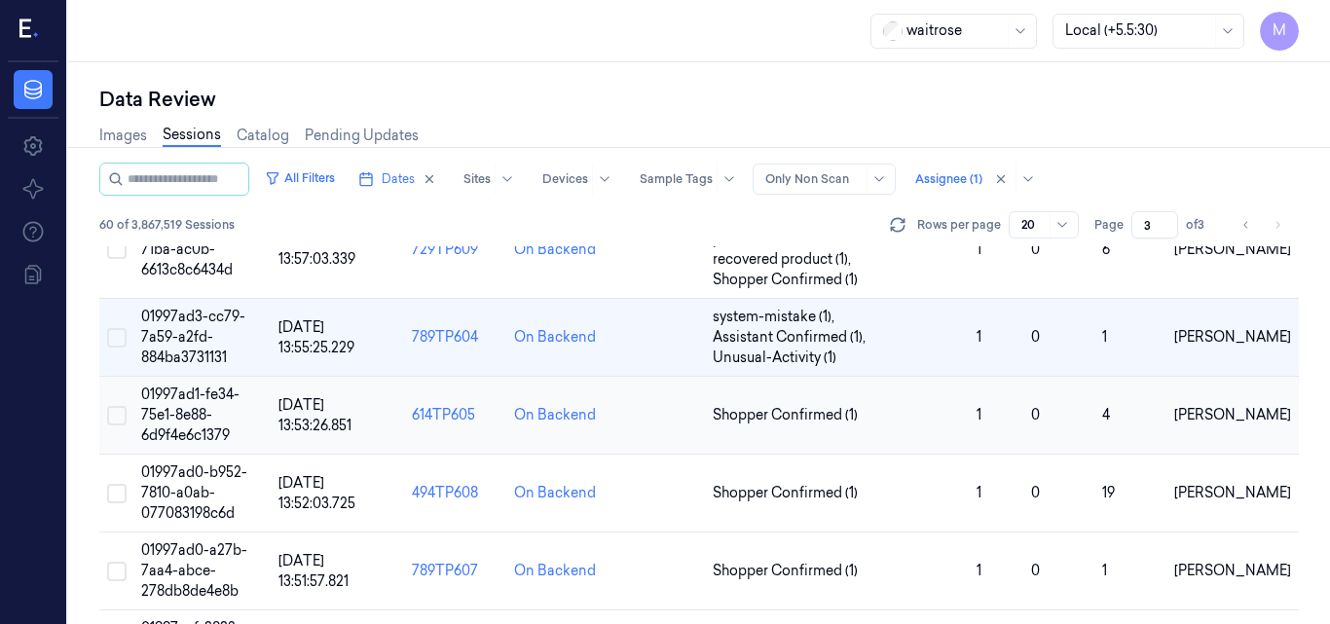
click at [200, 404] on td "01997ad1-fe34-75e1-8e88-6d9f4e6c1379" at bounding box center [201, 416] width 137 height 78
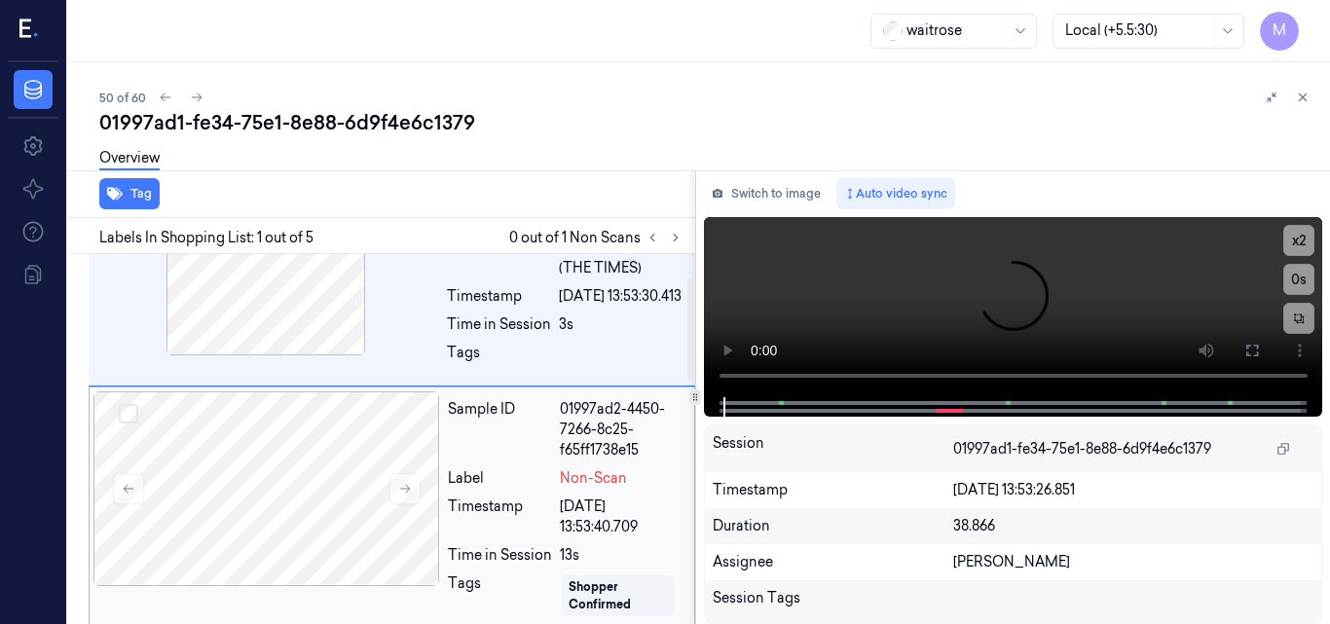
scroll to position [0, 4]
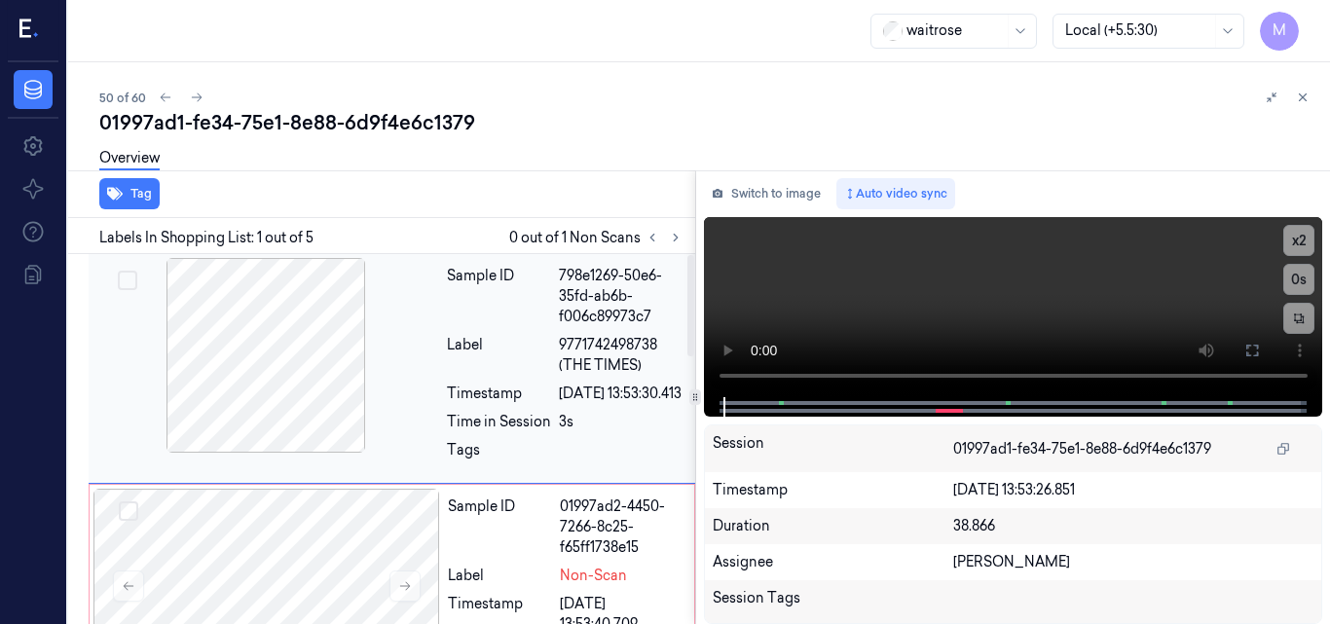
click at [307, 347] on div at bounding box center [266, 355] width 347 height 195
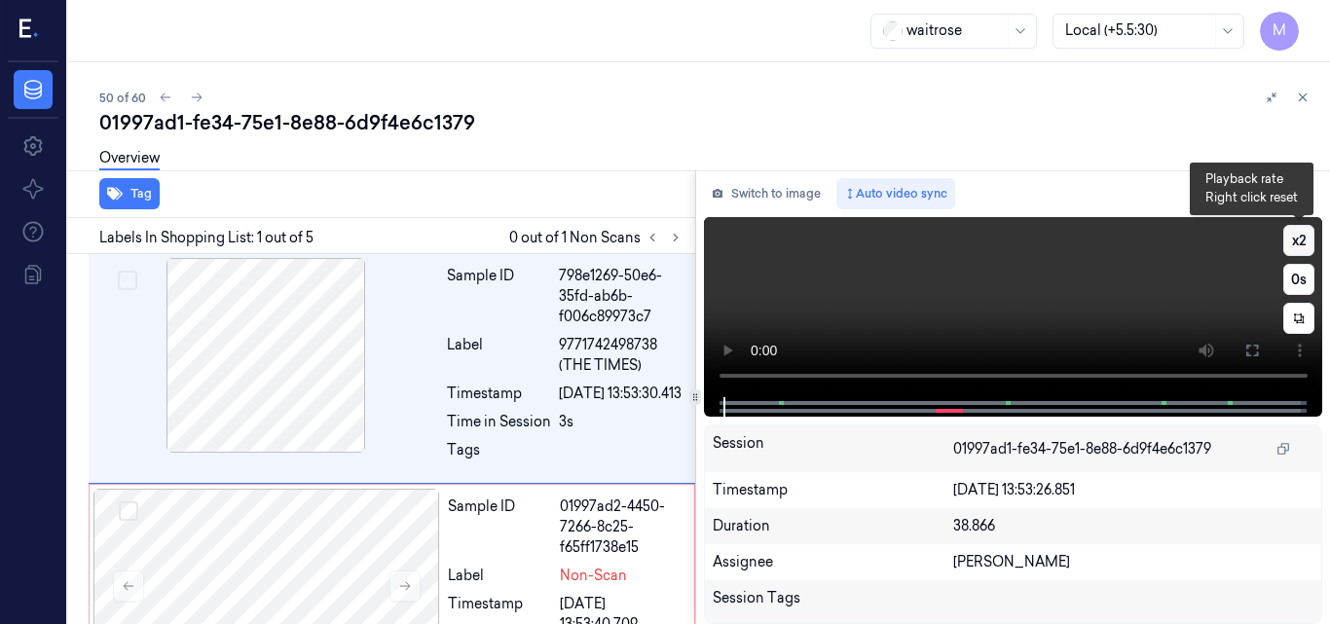
click at [1299, 240] on button "x 2" at bounding box center [1299, 240] width 31 height 31
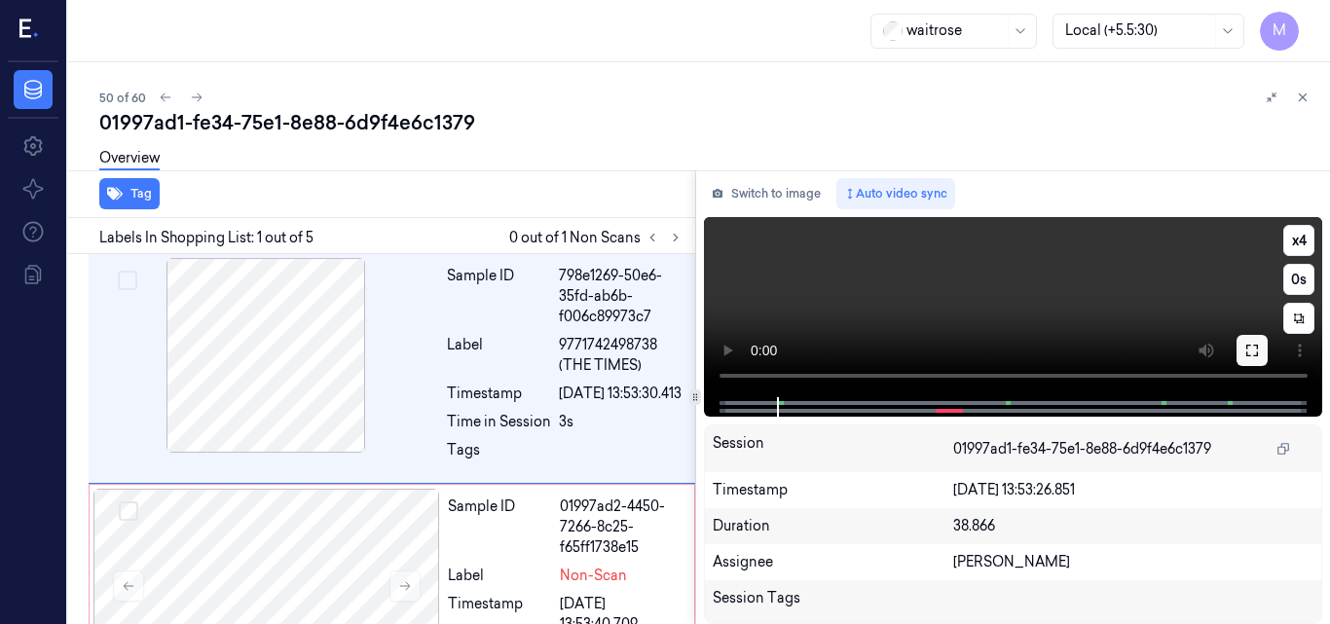
click at [1256, 347] on icon at bounding box center [1253, 351] width 16 height 16
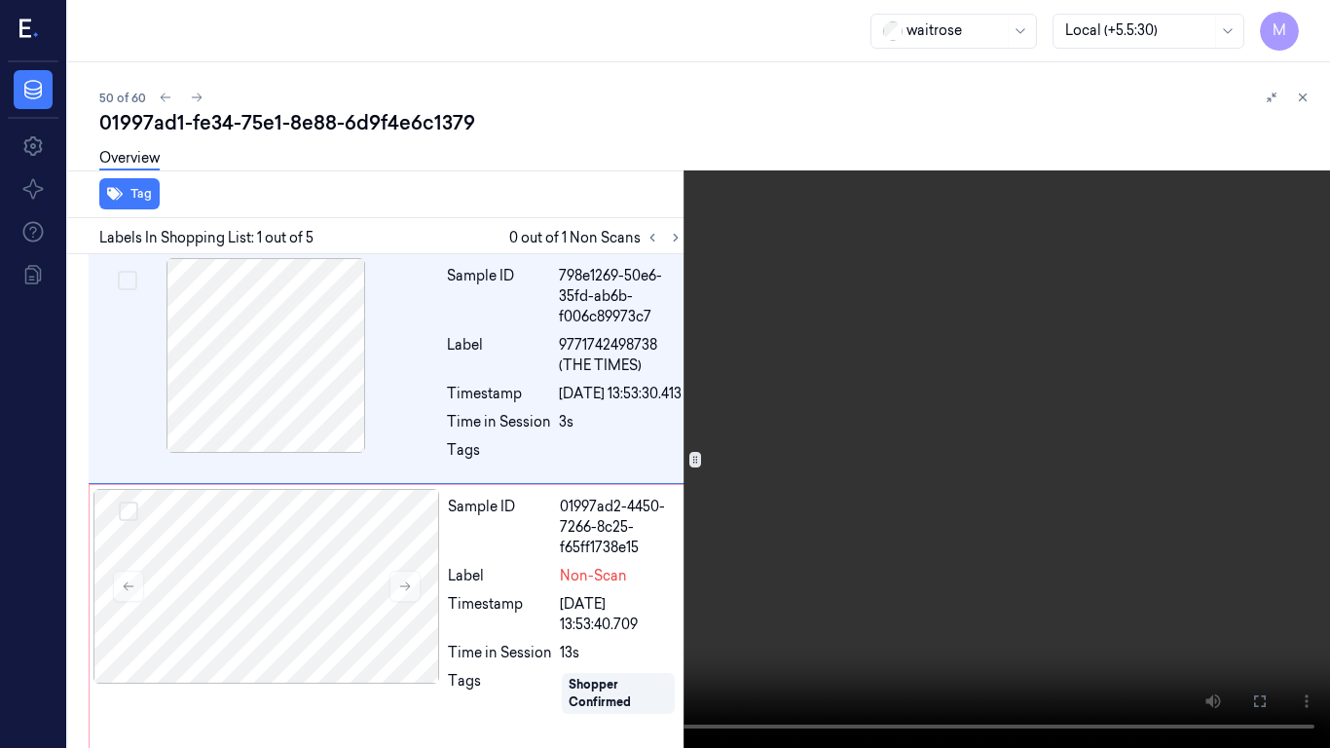
click at [957, 420] on video at bounding box center [665, 374] width 1330 height 748
click at [1300, 19] on button "x 4" at bounding box center [1306, 23] width 31 height 31
click at [0, 0] on icon at bounding box center [0, 0] width 0 height 0
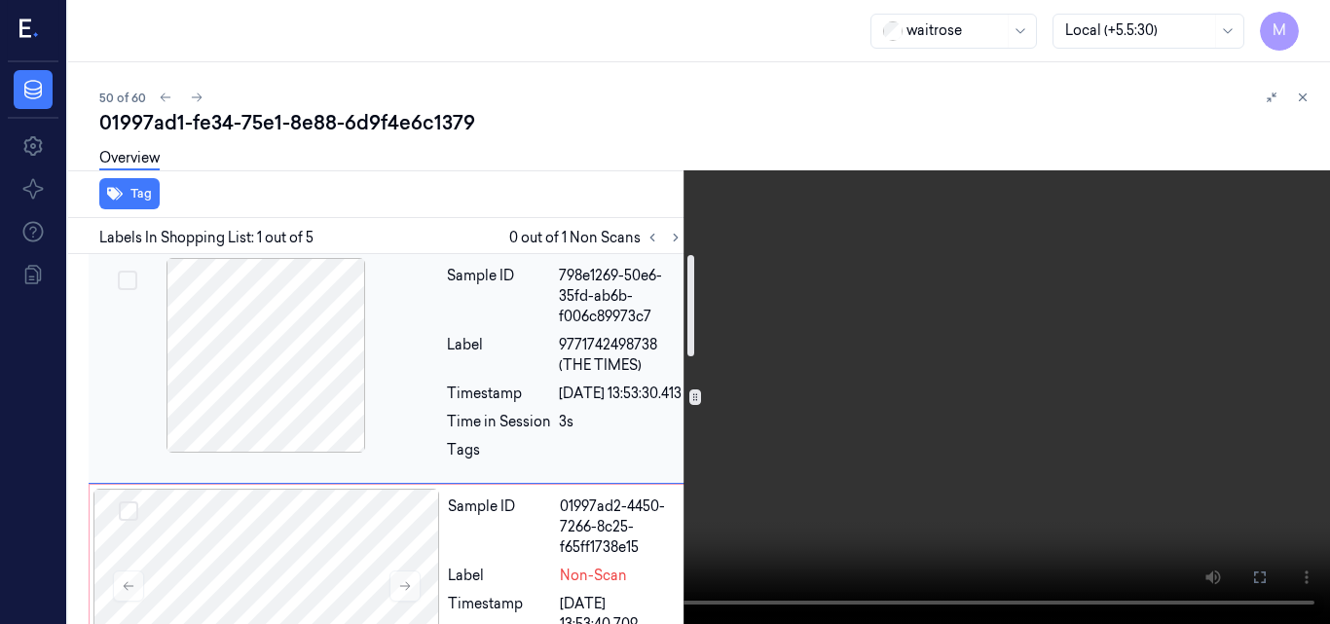
scroll to position [195, 4]
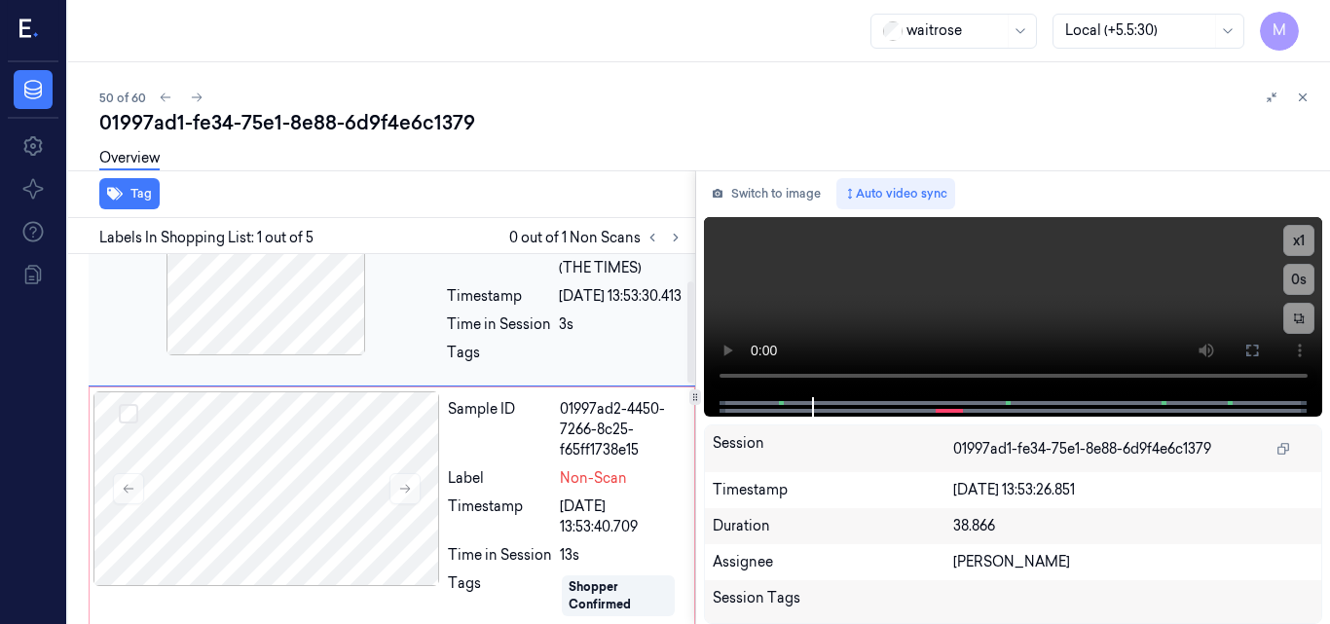
click at [321, 318] on div at bounding box center [266, 258] width 347 height 195
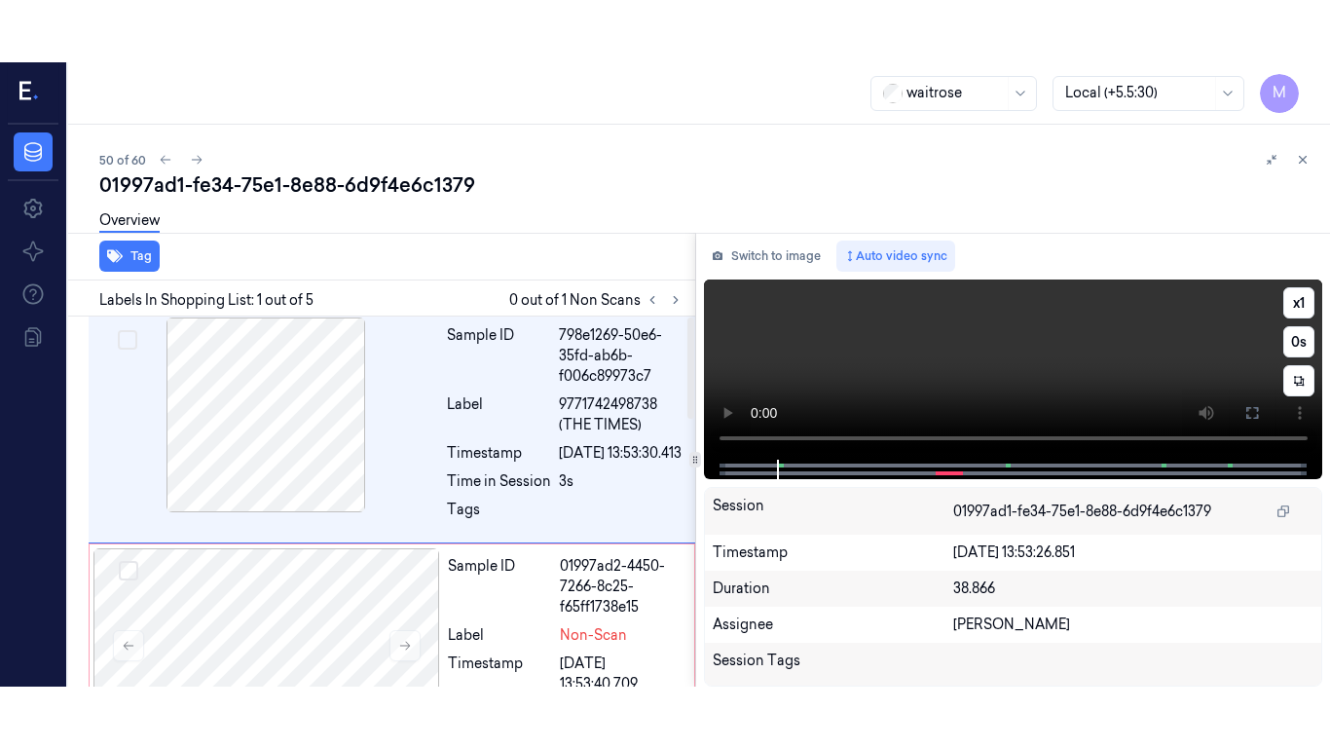
scroll to position [0, 4]
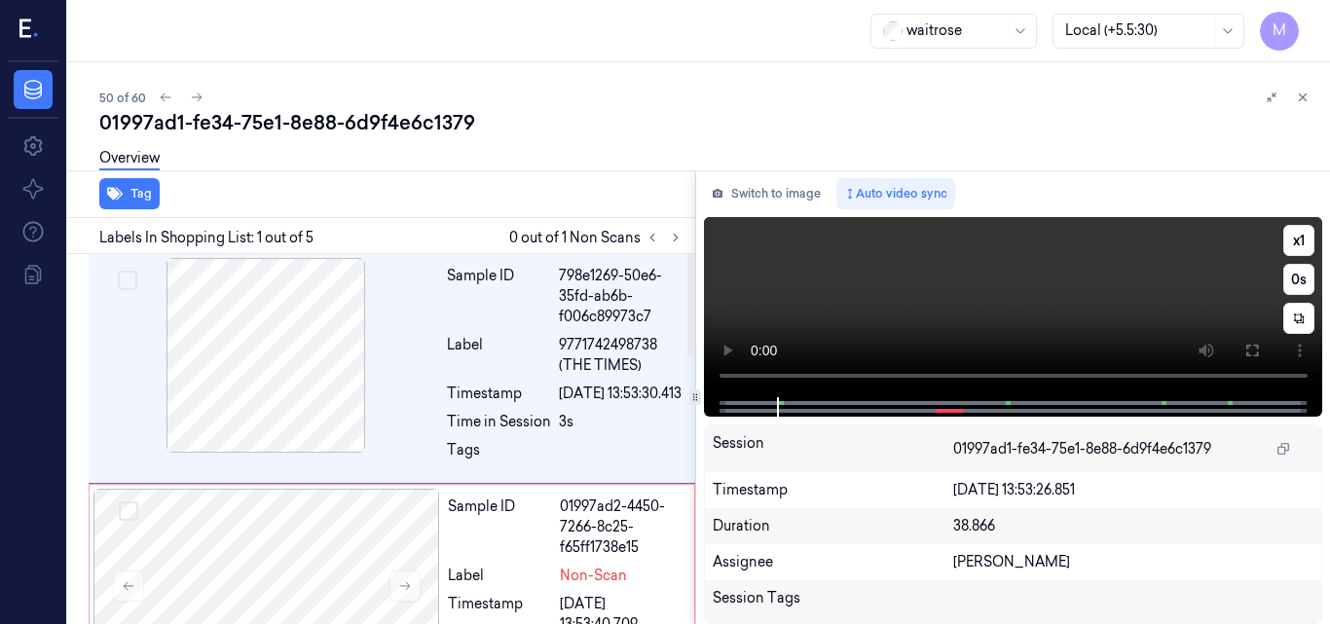
click at [1128, 289] on video at bounding box center [1013, 307] width 619 height 180
click at [1250, 347] on icon at bounding box center [1253, 351] width 16 height 16
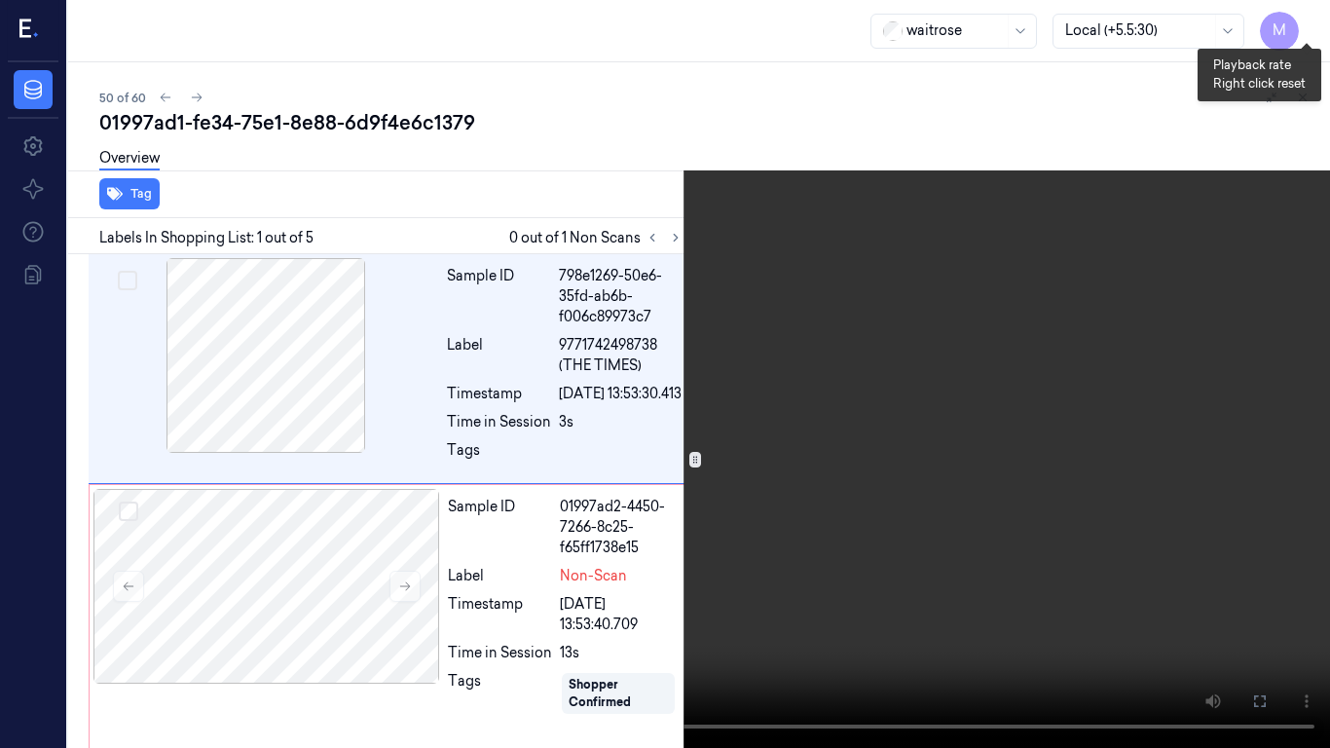
click at [1310, 20] on button "x 1" at bounding box center [1306, 23] width 31 height 31
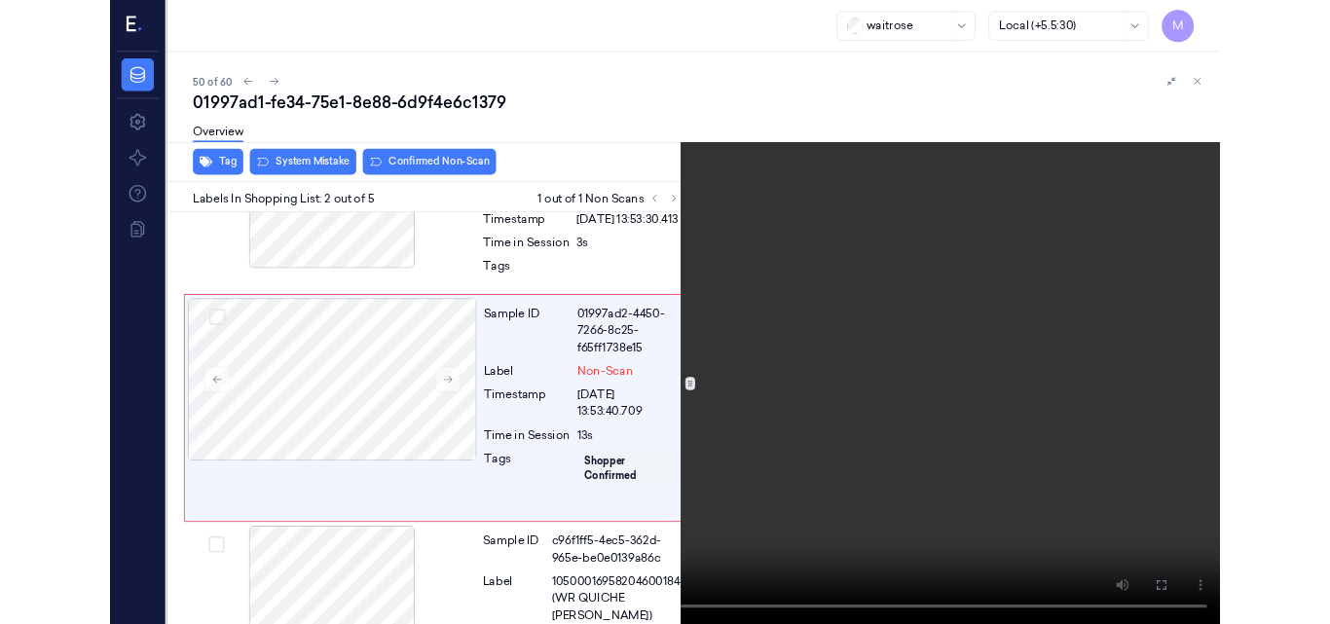
scroll to position [140, 4]
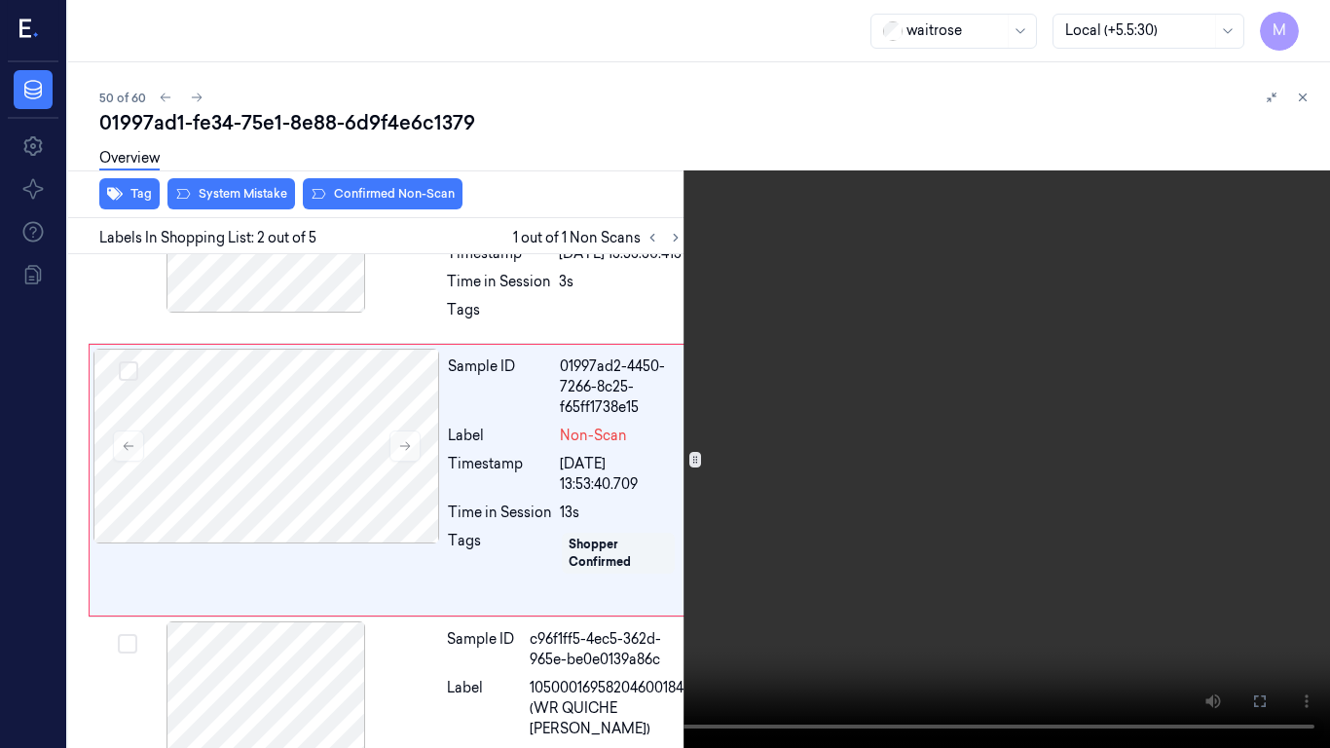
click at [622, 275] on video at bounding box center [665, 374] width 1330 height 748
click at [0, 0] on icon at bounding box center [0, 0] width 0 height 0
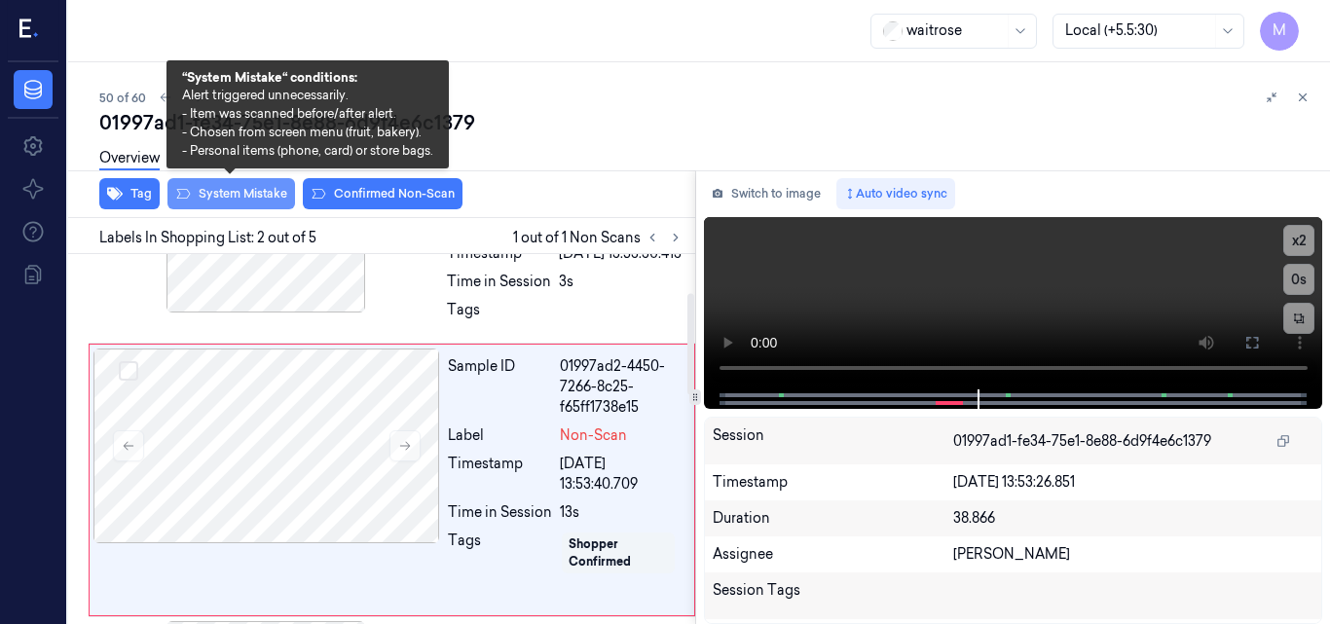
click at [229, 195] on button "System Mistake" at bounding box center [232, 193] width 128 height 31
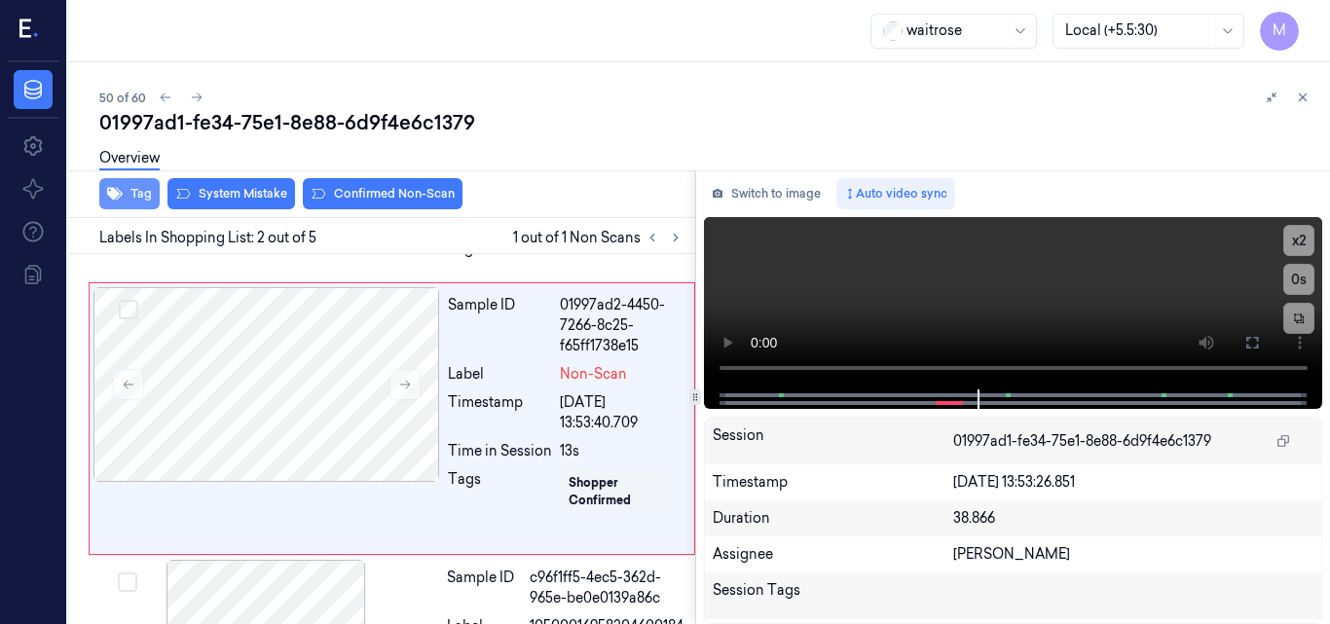
scroll to position [206, 4]
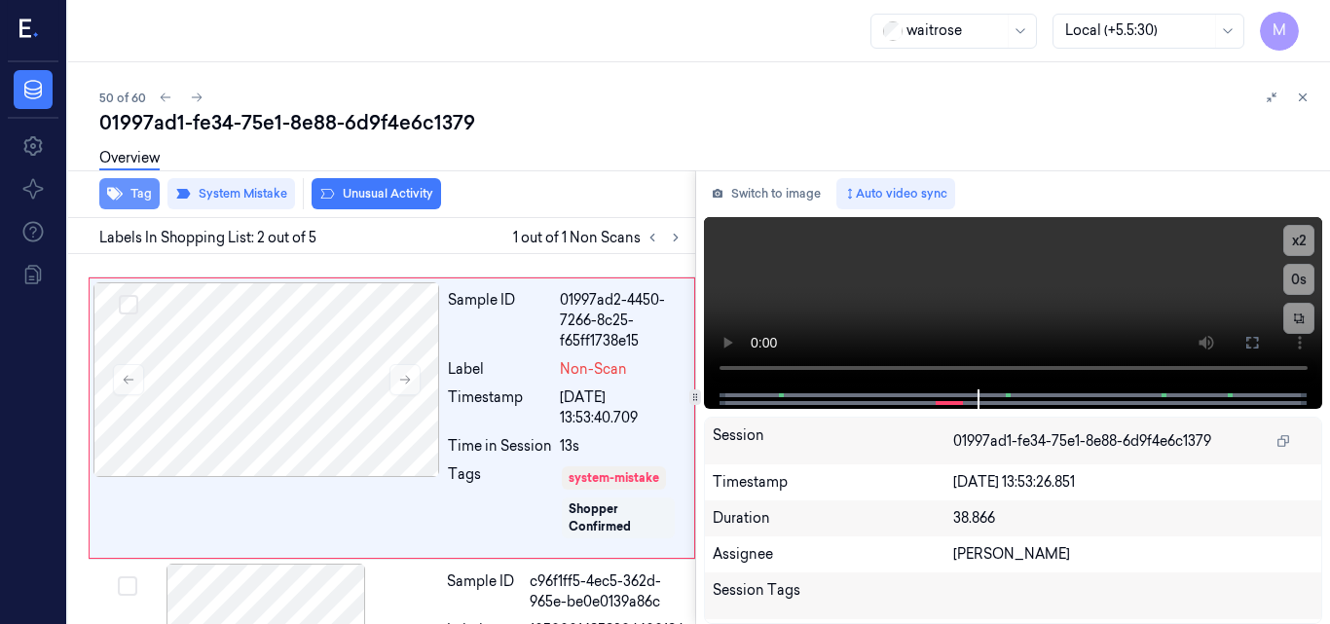
click at [131, 194] on button "Tag" at bounding box center [129, 193] width 60 height 31
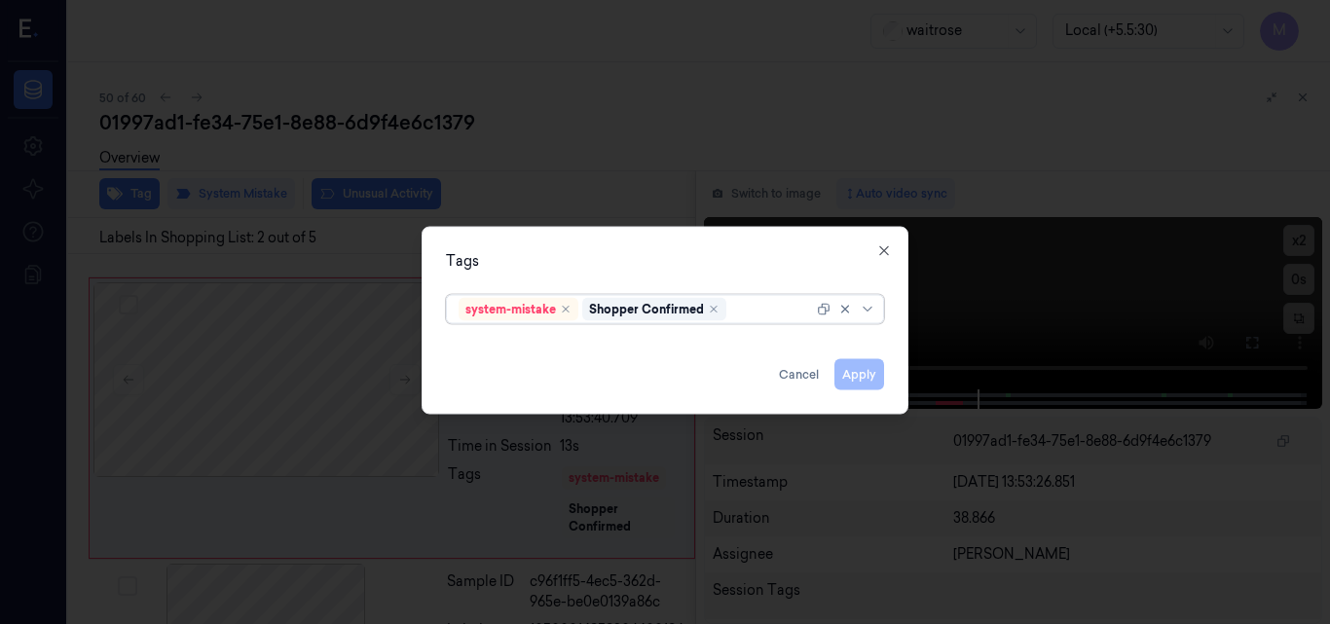
click at [745, 311] on div at bounding box center [771, 309] width 83 height 20
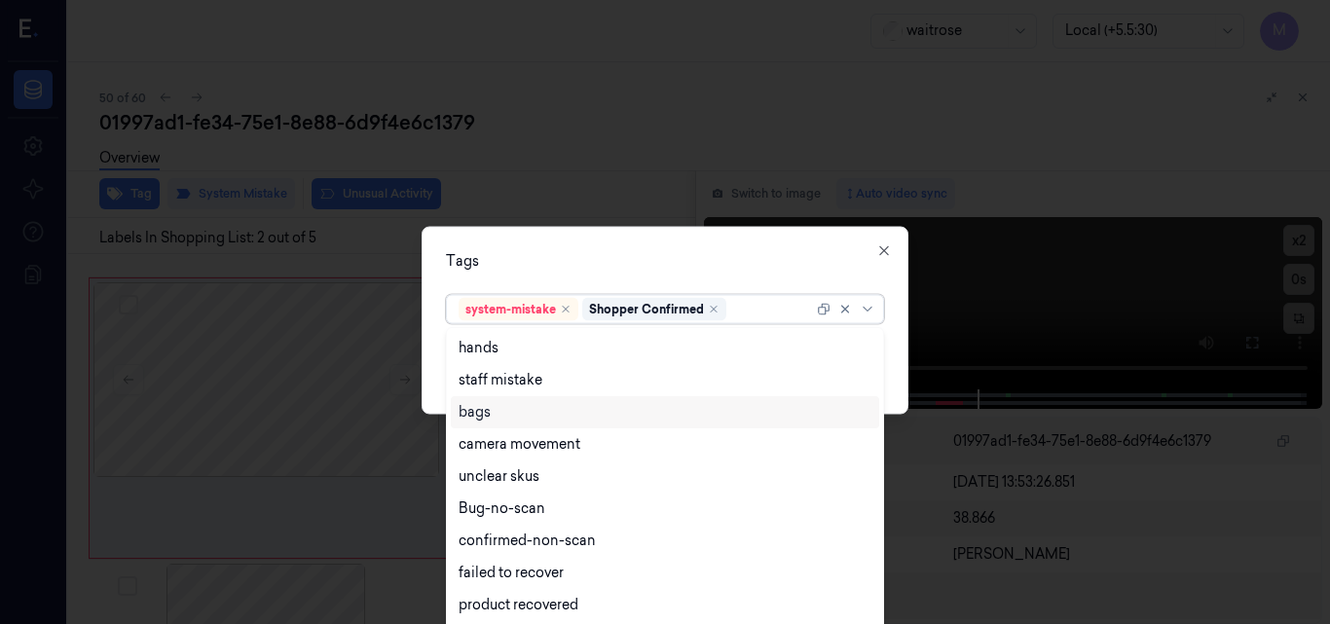
click at [488, 414] on div "bags" at bounding box center [475, 412] width 32 height 20
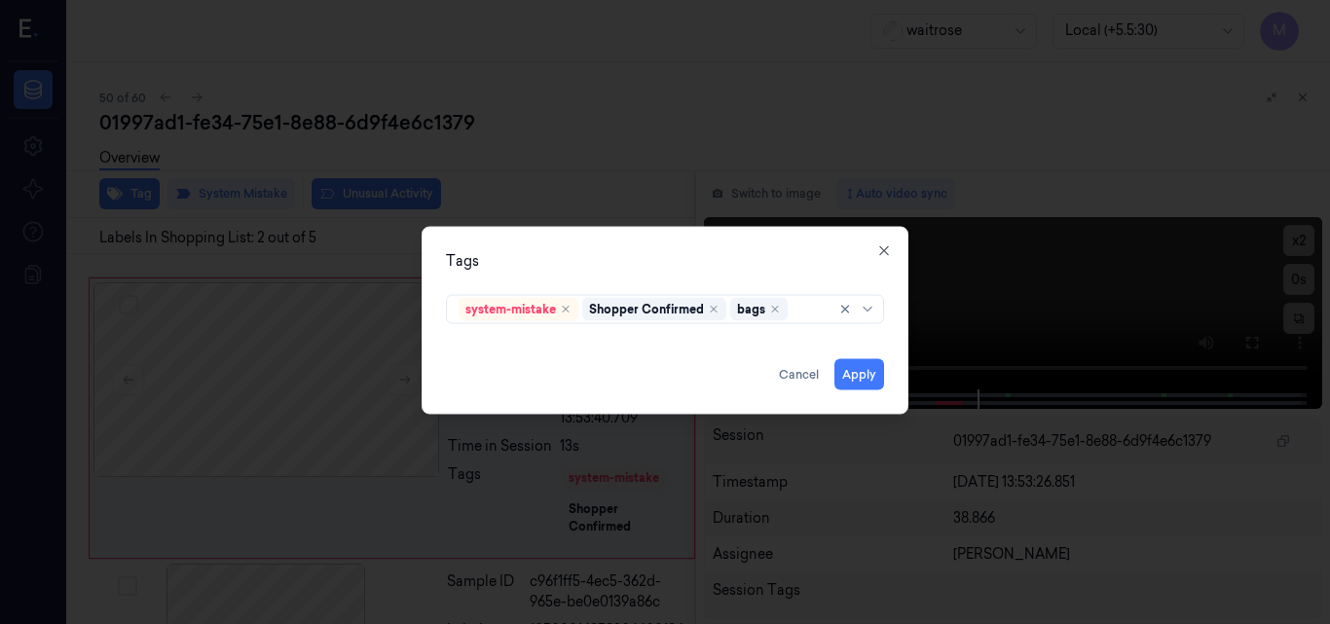
click at [572, 243] on div "Tags system-mistake Shopper Confirmed bags Apply Cancel Close" at bounding box center [665, 320] width 487 height 188
click at [866, 373] on button "Apply" at bounding box center [860, 373] width 50 height 31
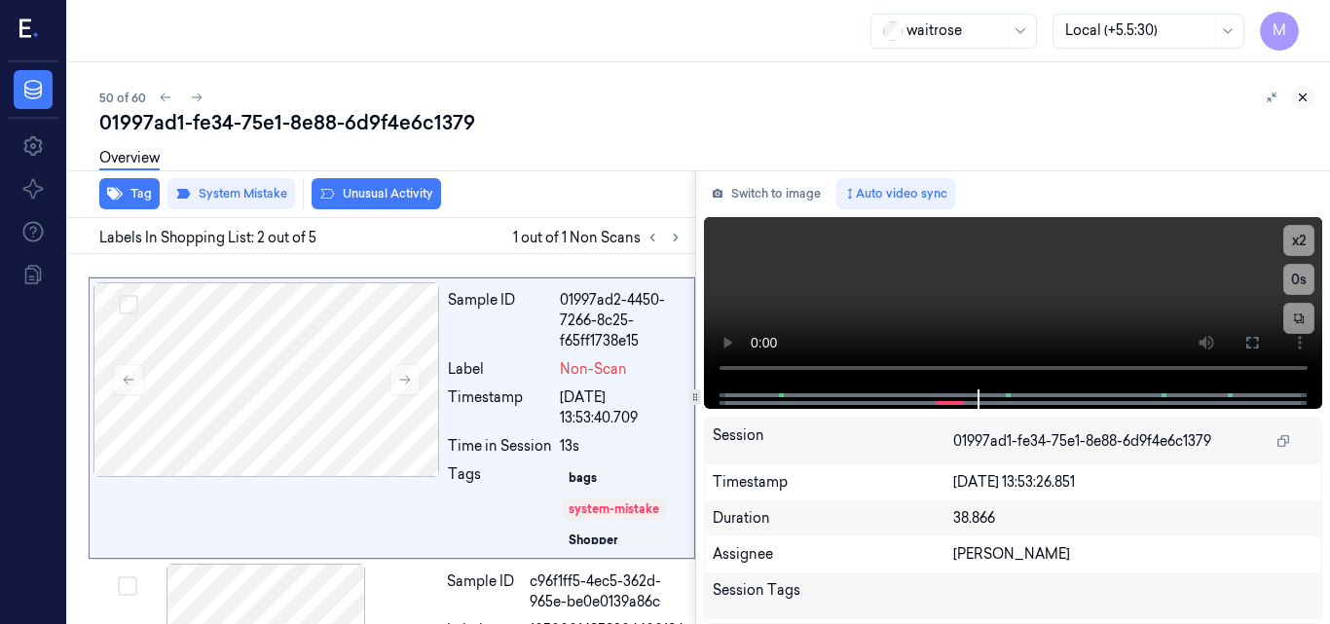
click at [1301, 94] on icon at bounding box center [1303, 98] width 14 height 14
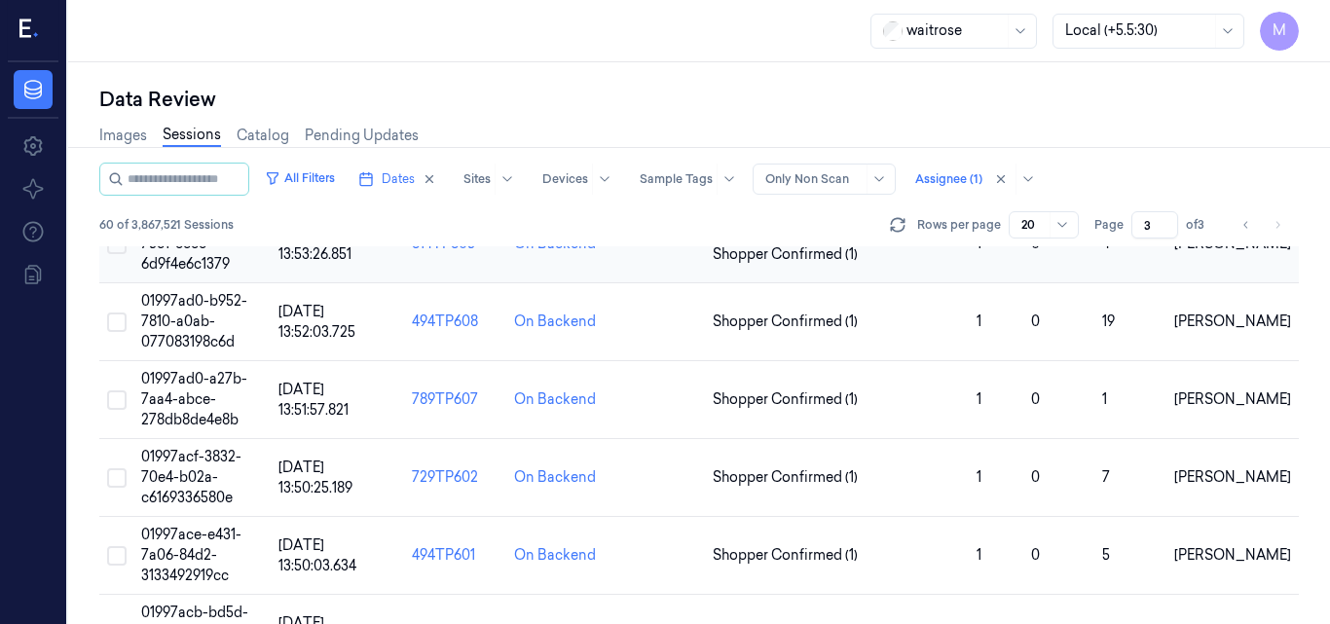
scroll to position [932, 0]
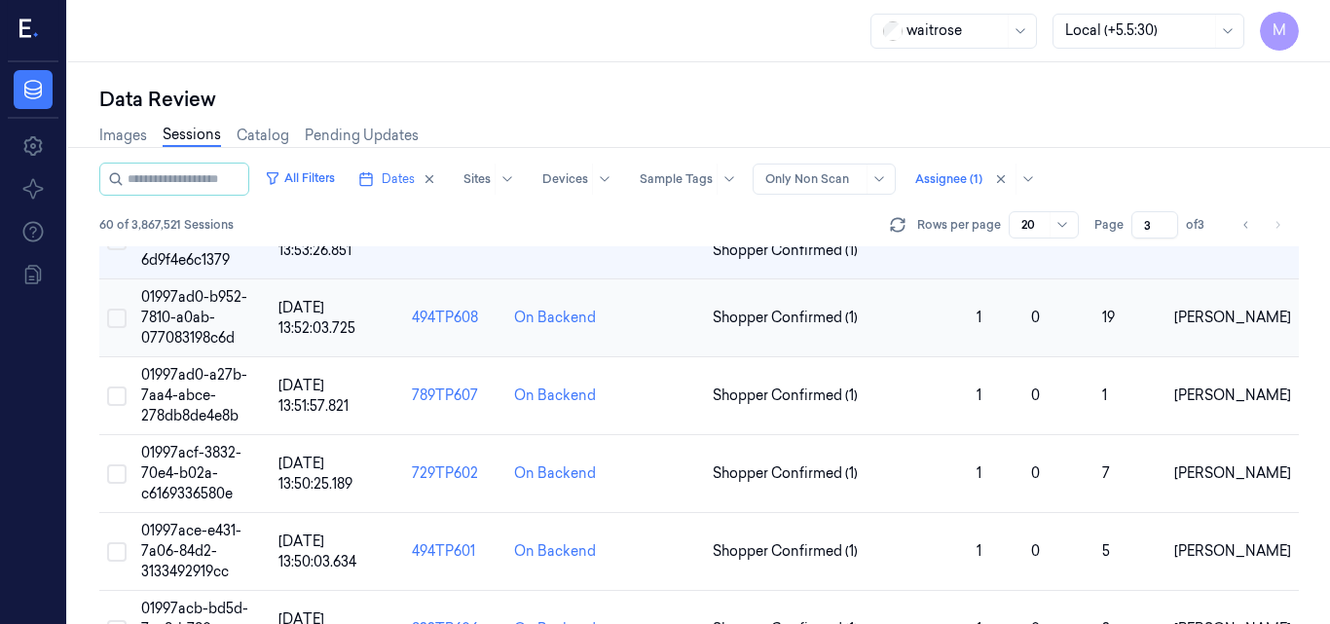
click at [184, 302] on span "01997ad0-b952-7810-a0ab-077083198c6d" at bounding box center [194, 317] width 106 height 58
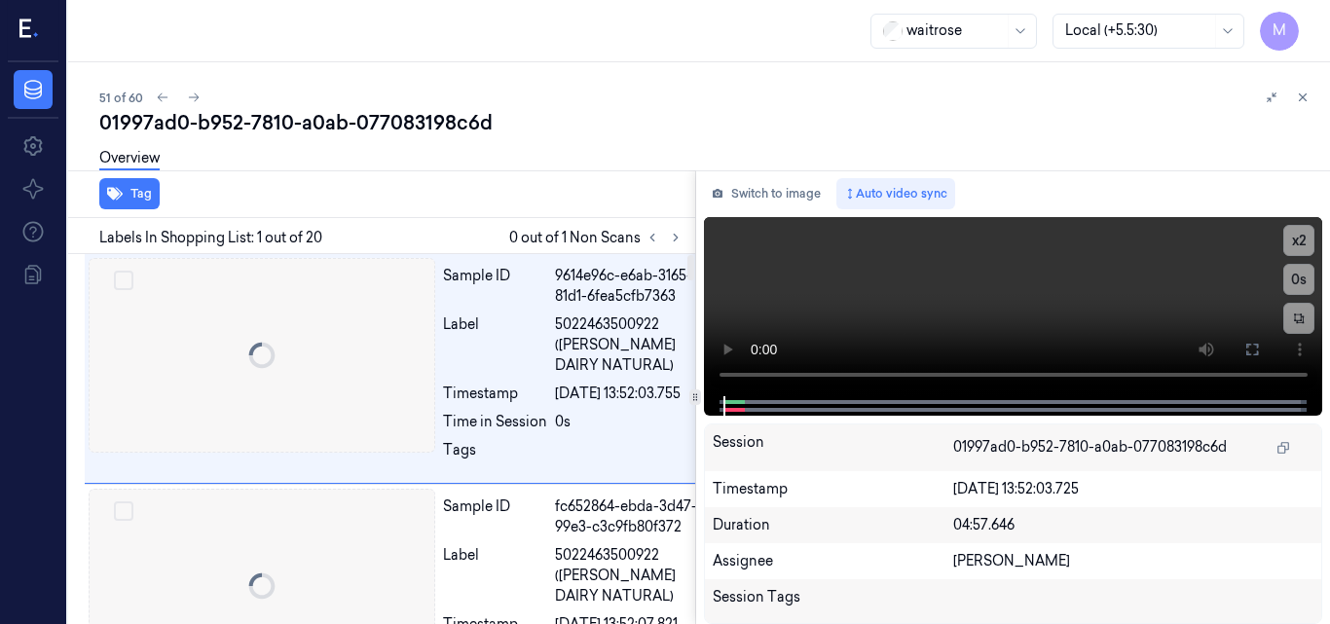
scroll to position [0, 6]
click at [675, 241] on icon at bounding box center [676, 238] width 4 height 7
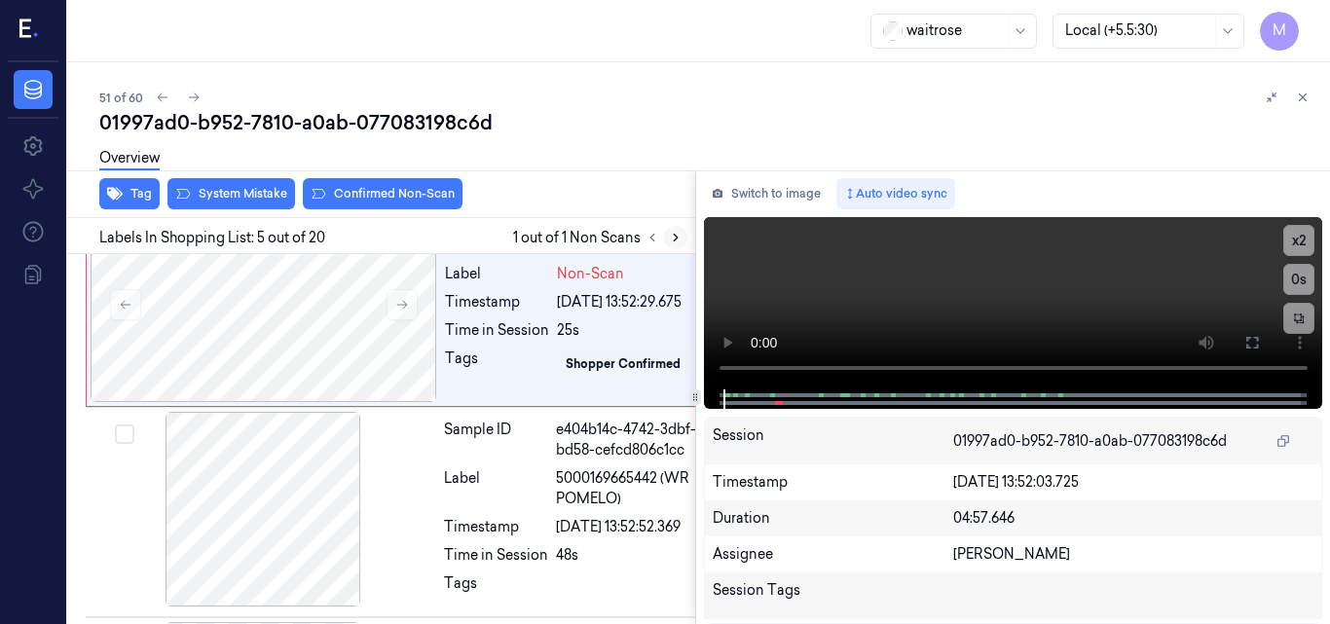
scroll to position [996, 6]
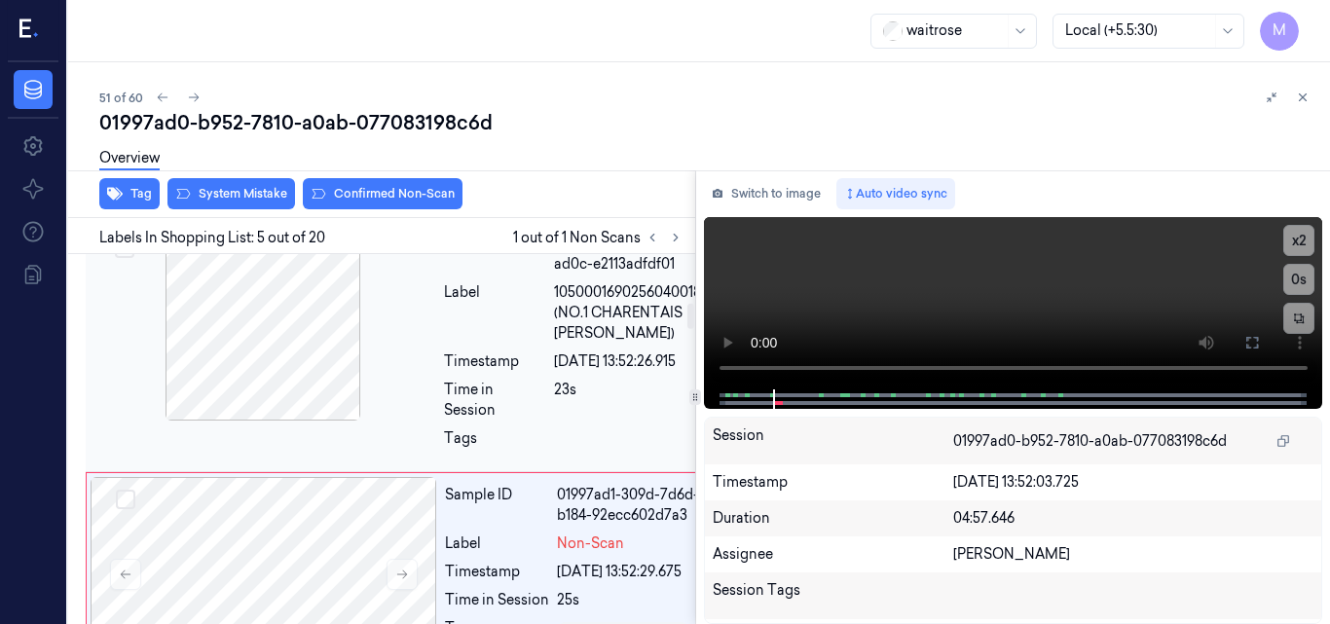
click at [303, 402] on div at bounding box center [263, 323] width 347 height 195
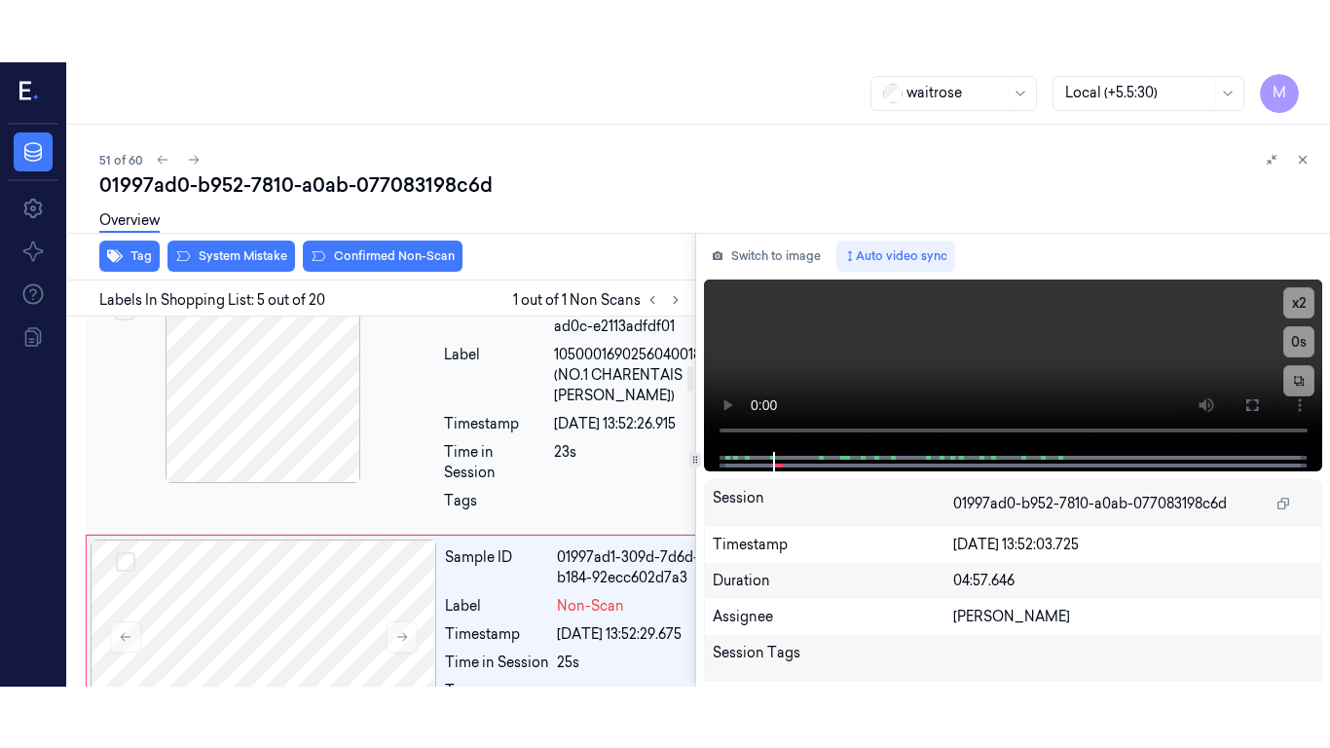
scroll to position [734, 6]
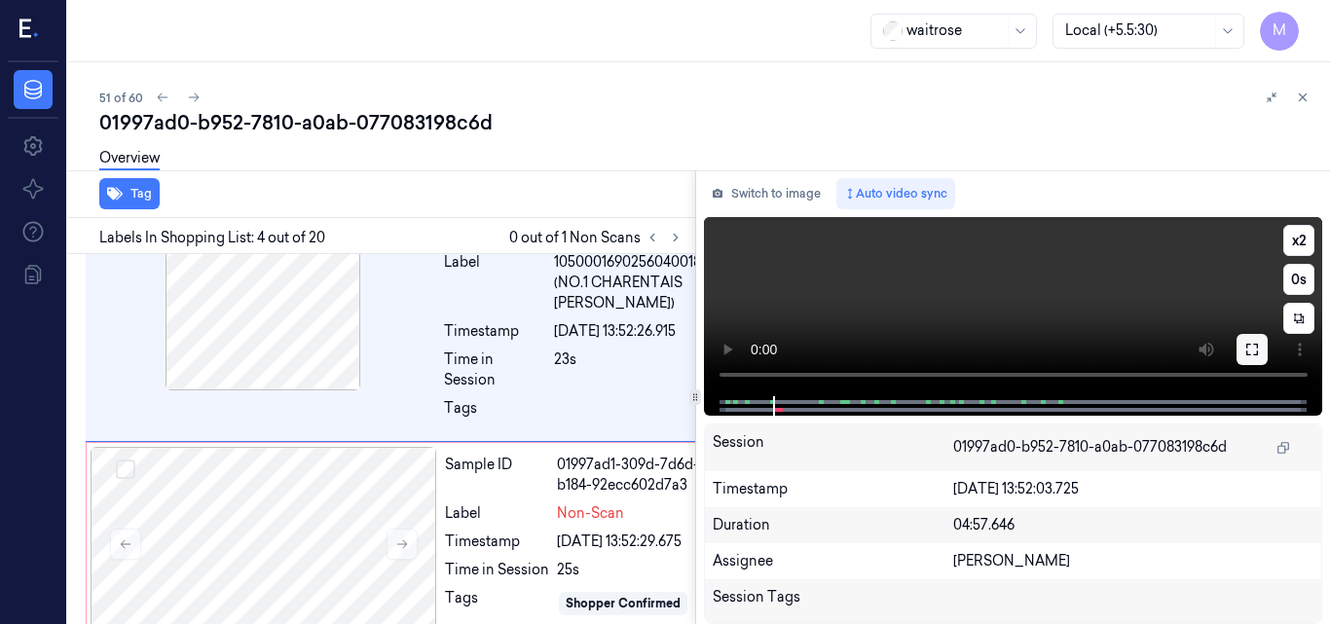
click at [1255, 350] on icon at bounding box center [1253, 350] width 16 height 16
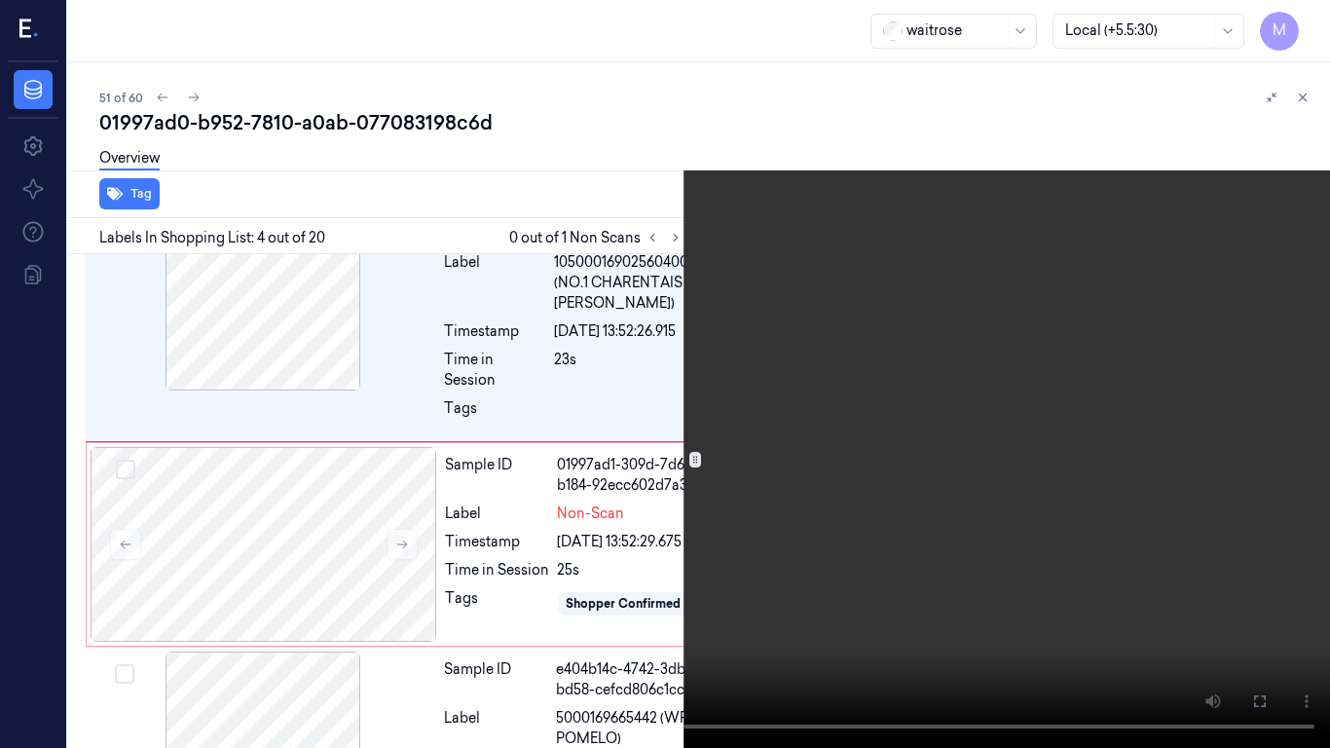
click at [962, 436] on video at bounding box center [665, 374] width 1330 height 748
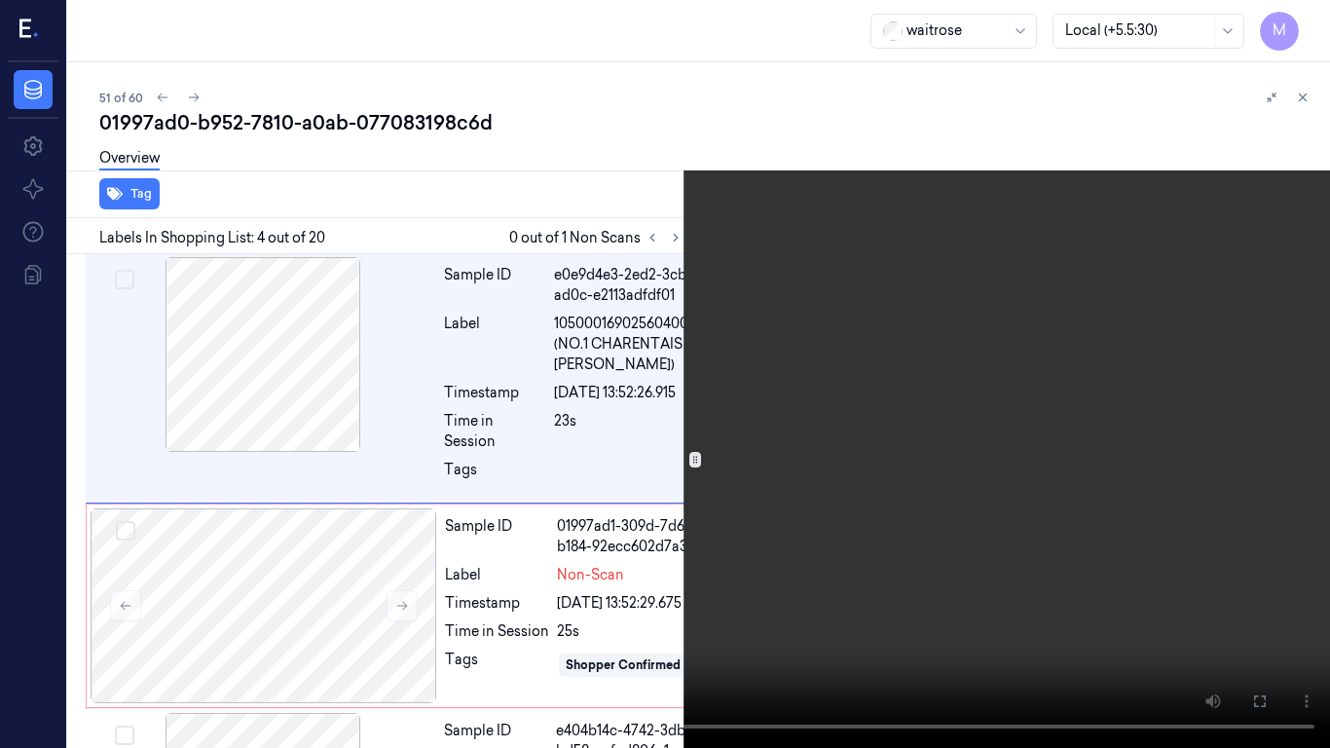
click at [962, 436] on video at bounding box center [665, 374] width 1330 height 748
click at [1304, 11] on button "x 2" at bounding box center [1306, 23] width 31 height 31
click at [1299, 29] on button "x 4" at bounding box center [1306, 23] width 31 height 31
click at [1010, 278] on video at bounding box center [665, 374] width 1330 height 748
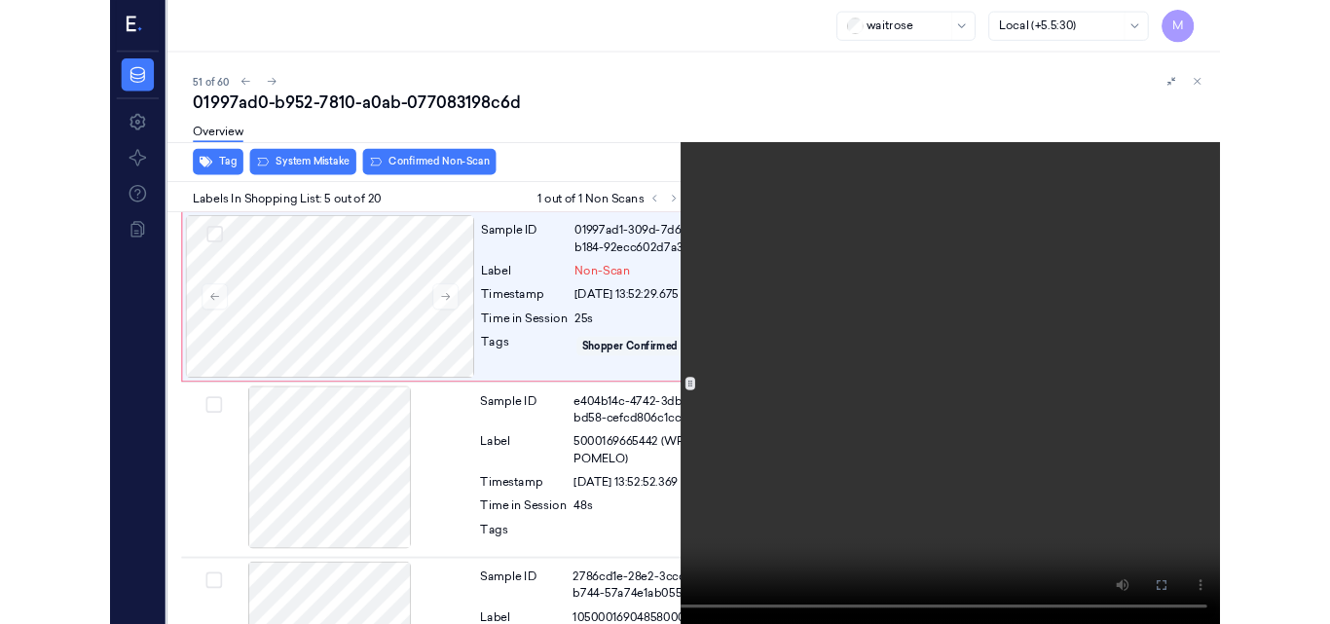
scroll to position [935, 6]
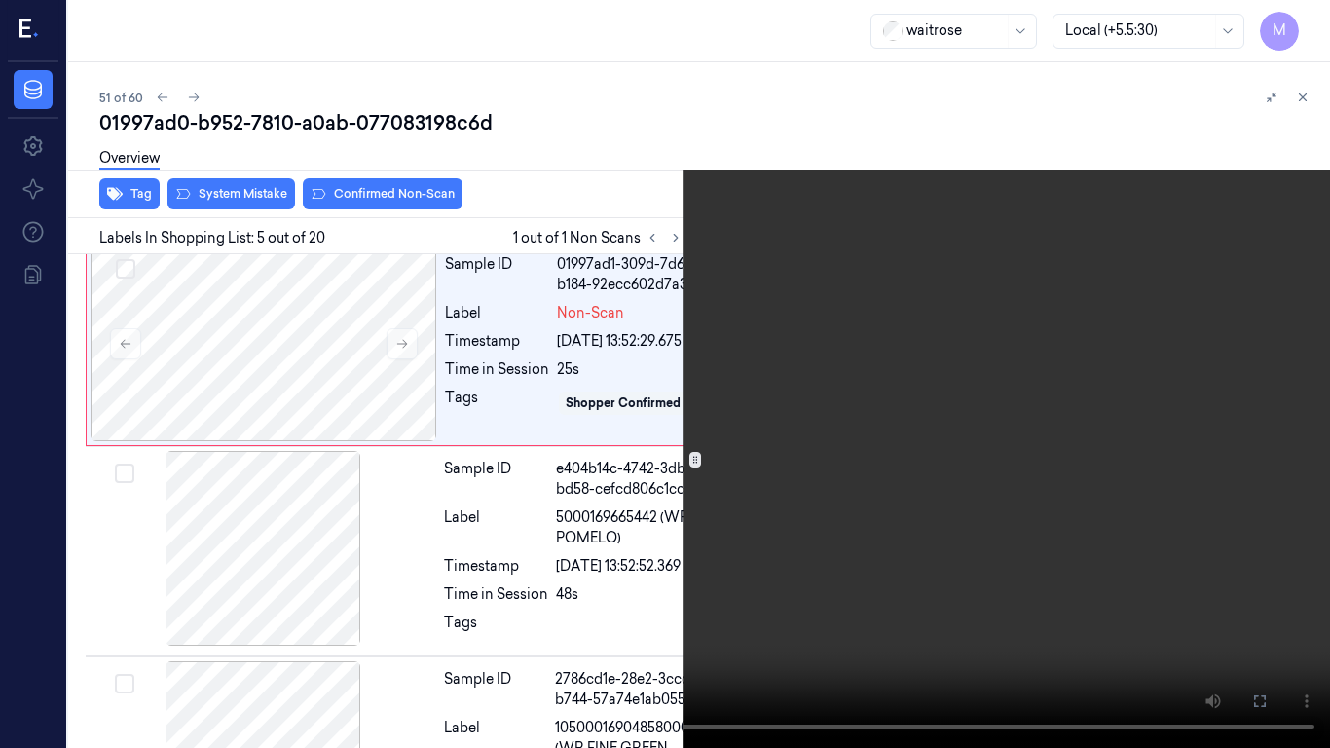
click at [924, 391] on video at bounding box center [665, 374] width 1330 height 748
click at [0, 0] on icon at bounding box center [0, 0] width 0 height 0
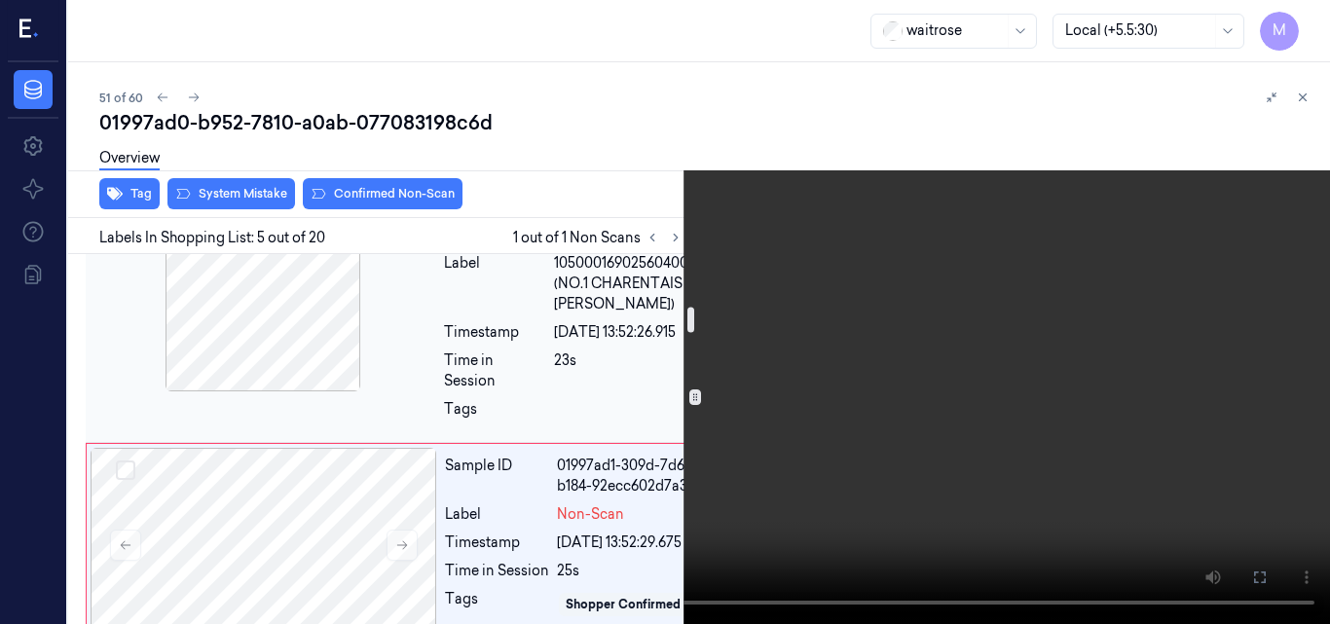
scroll to position [838, 6]
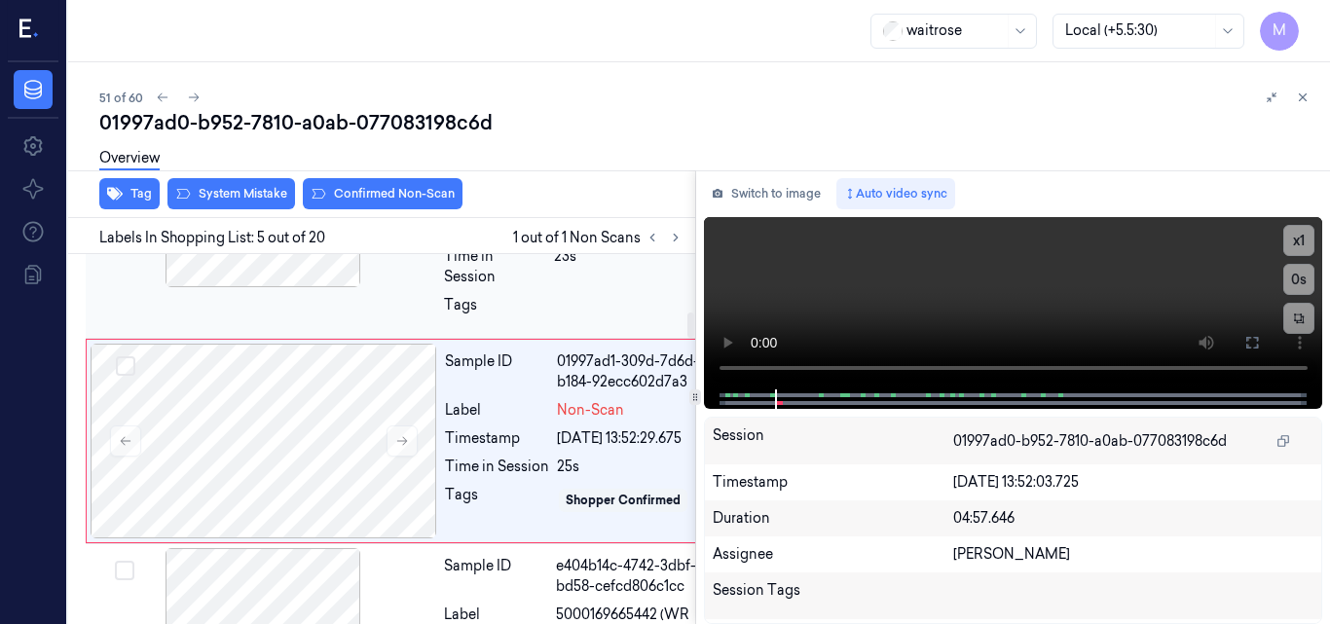
click at [280, 287] on div at bounding box center [263, 190] width 347 height 195
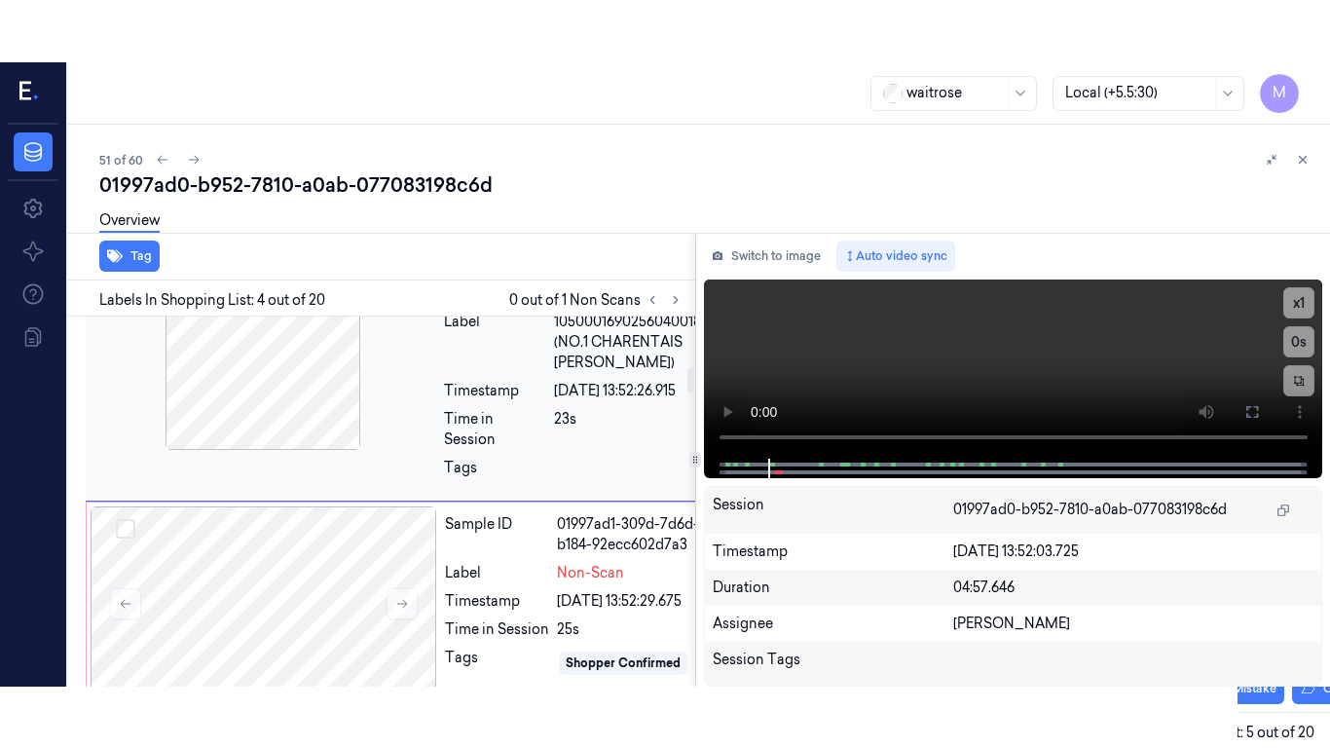
scroll to position [734, 6]
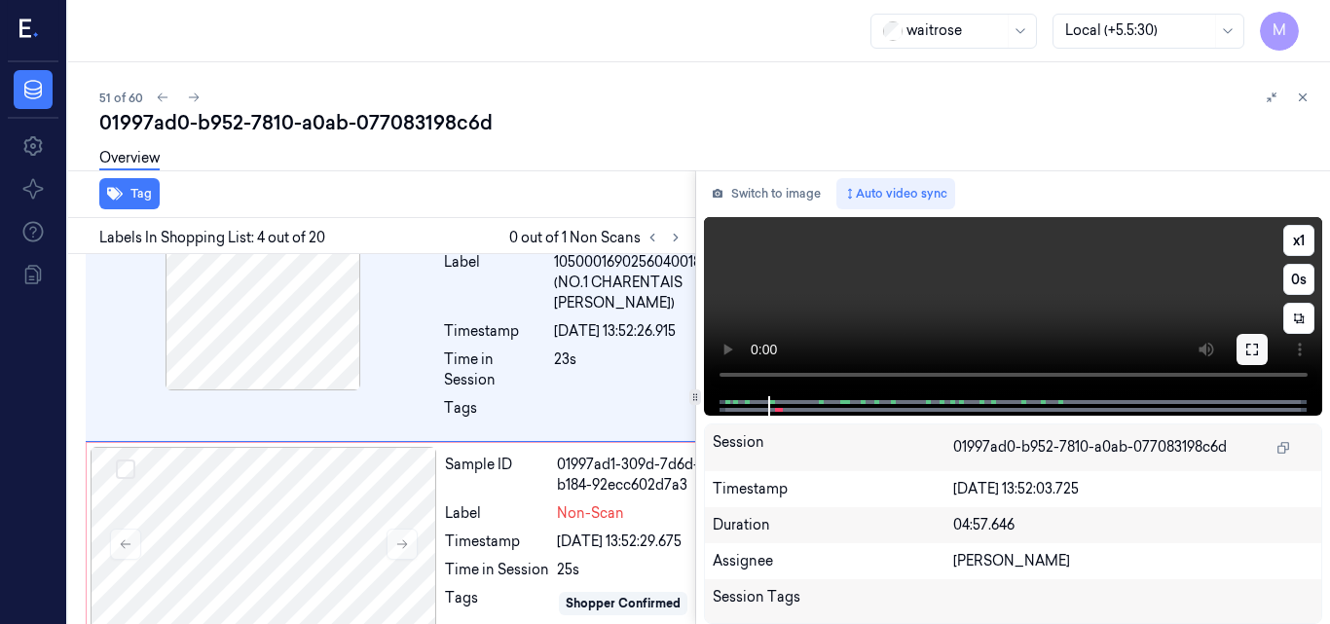
click at [1254, 352] on icon at bounding box center [1253, 350] width 16 height 16
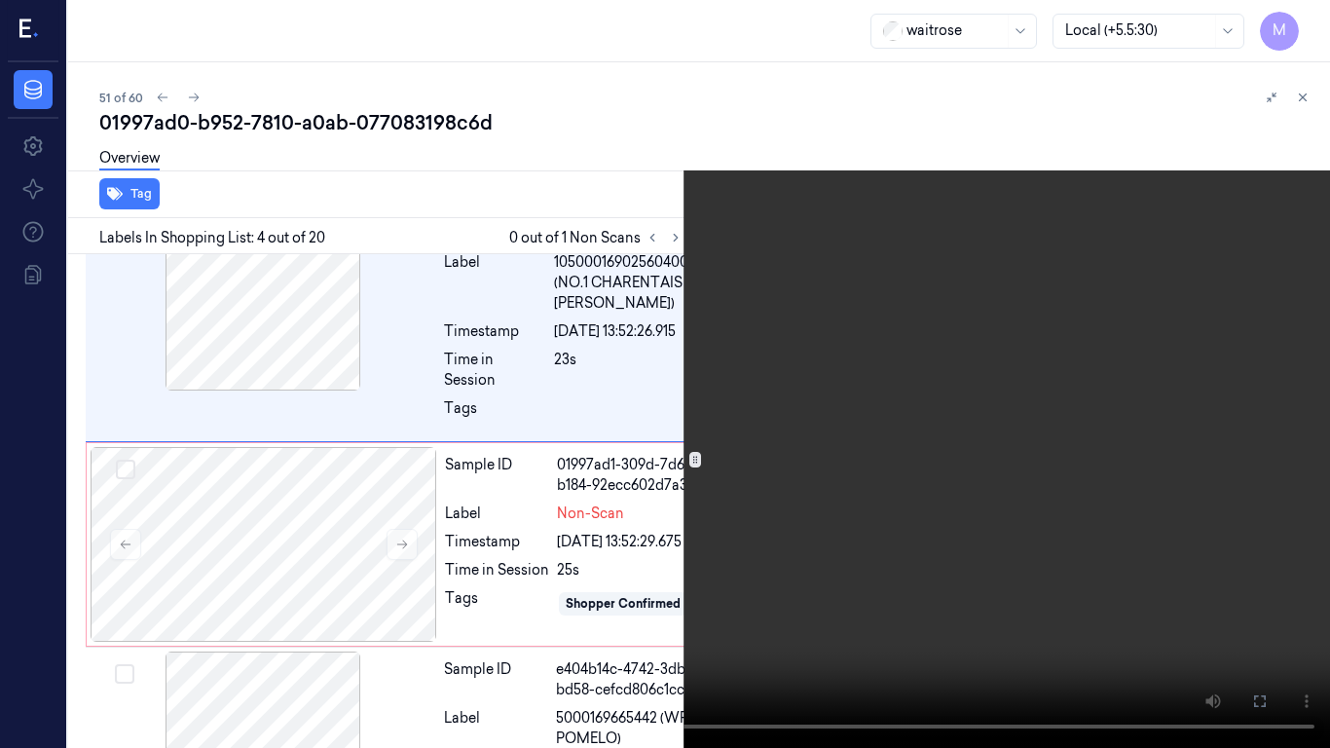
click at [855, 403] on video at bounding box center [665, 374] width 1330 height 748
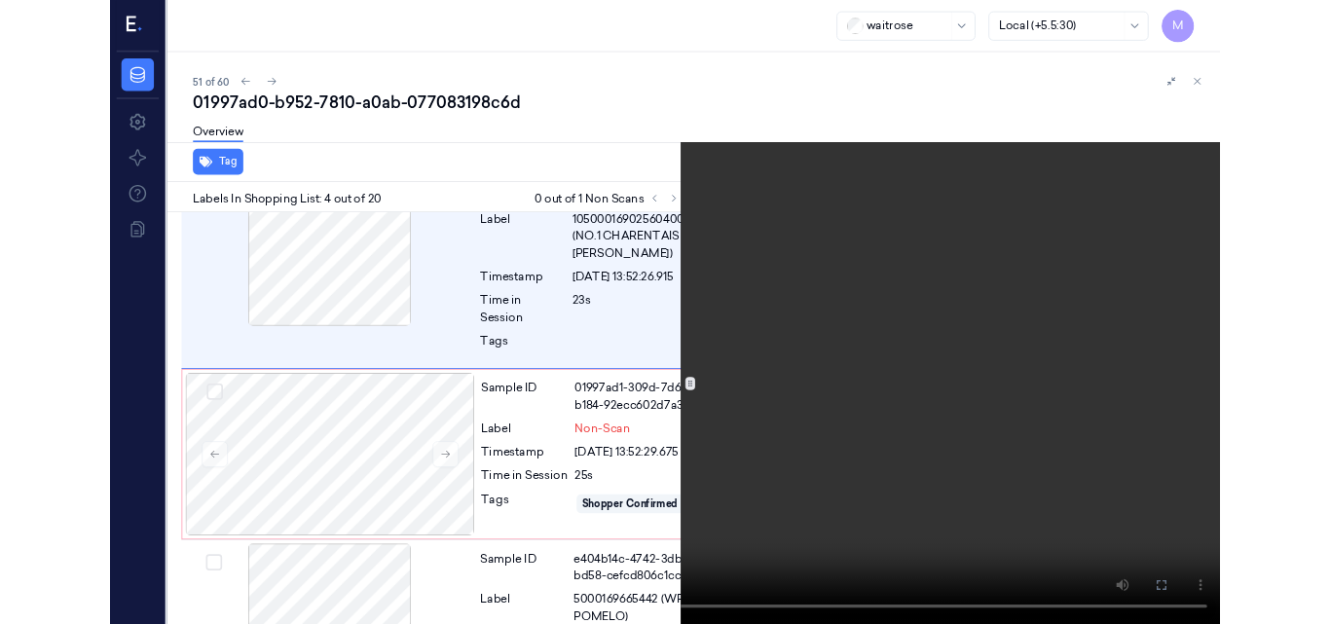
scroll to position [673, 6]
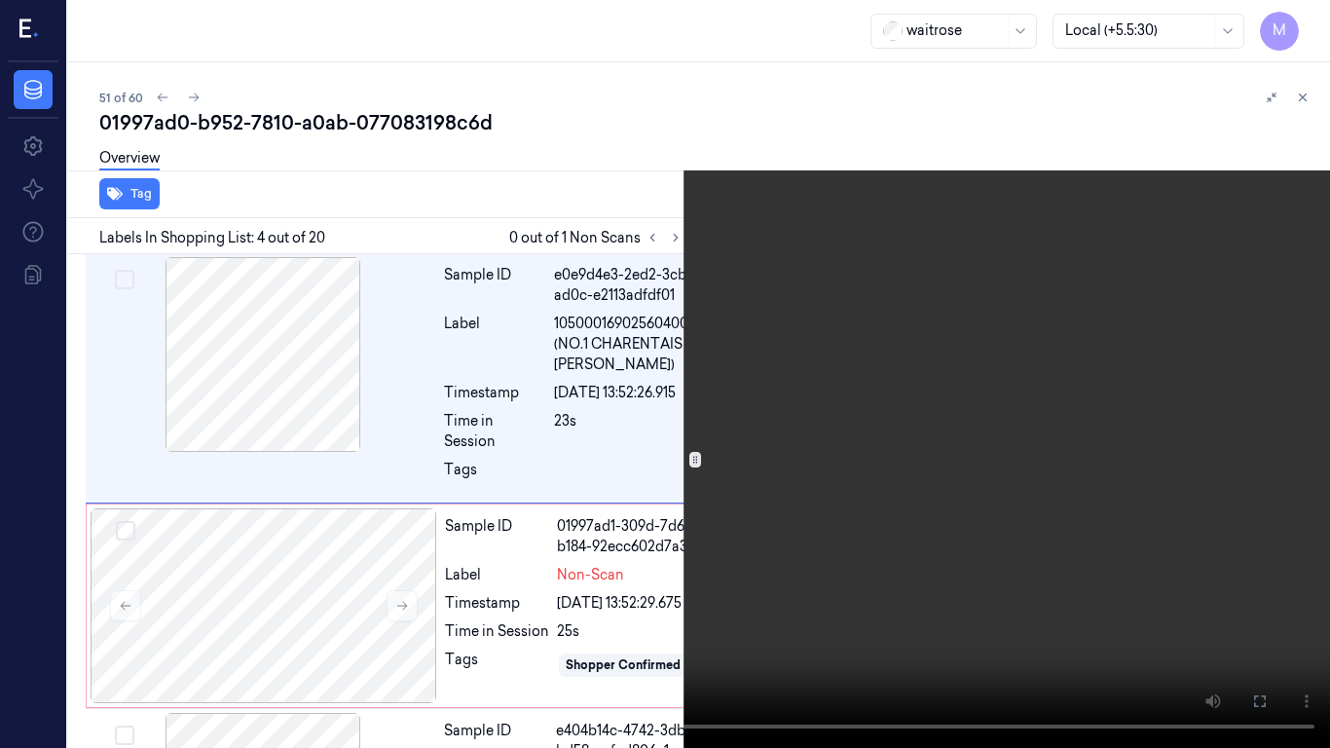
click at [855, 403] on video at bounding box center [665, 374] width 1330 height 748
click at [0, 0] on icon at bounding box center [0, 0] width 0 height 0
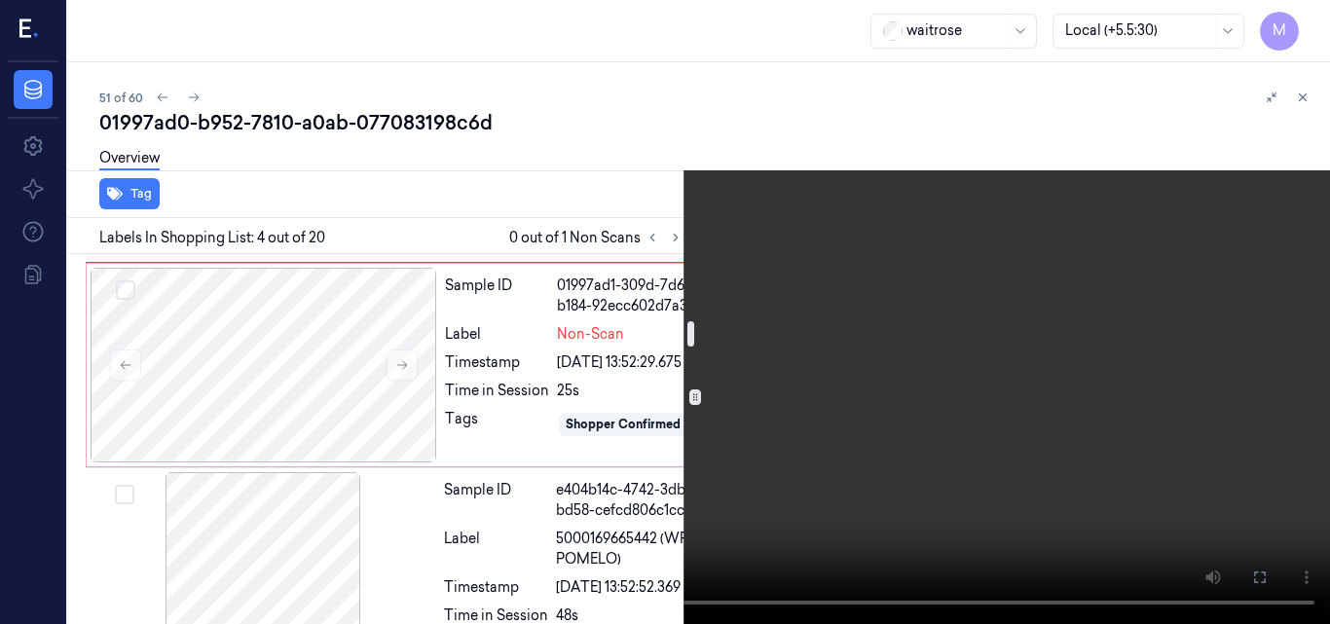
scroll to position [965, 6]
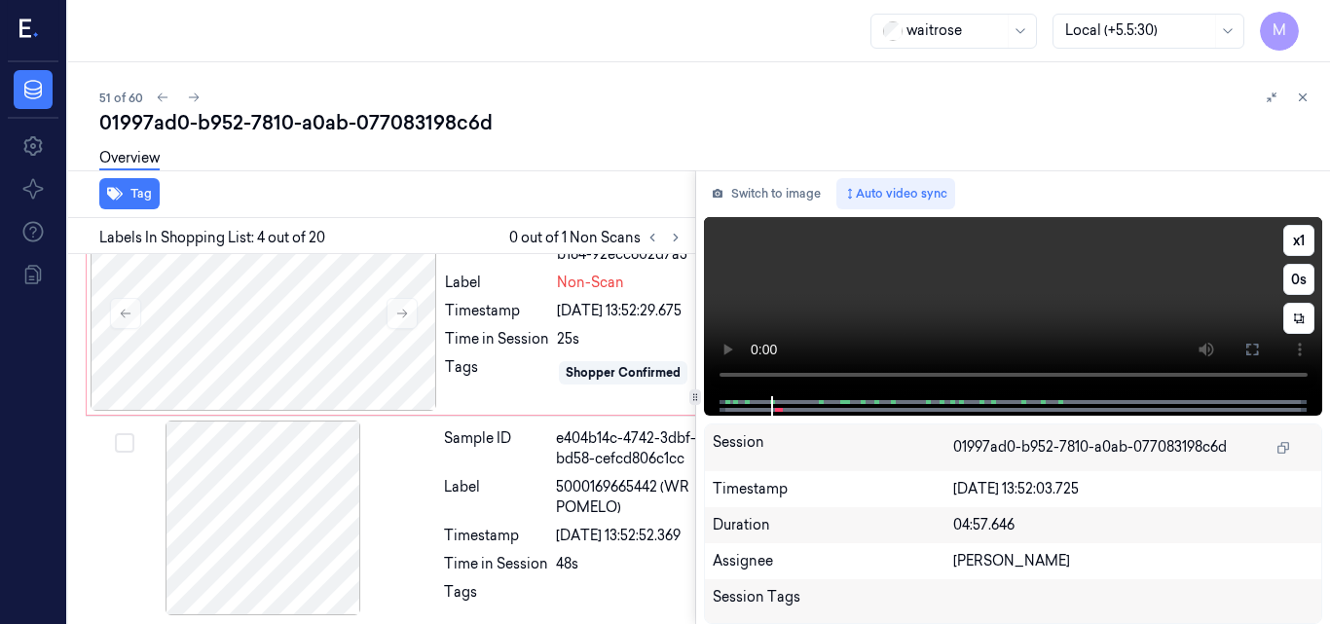
click at [1119, 279] on video at bounding box center [1013, 306] width 619 height 179
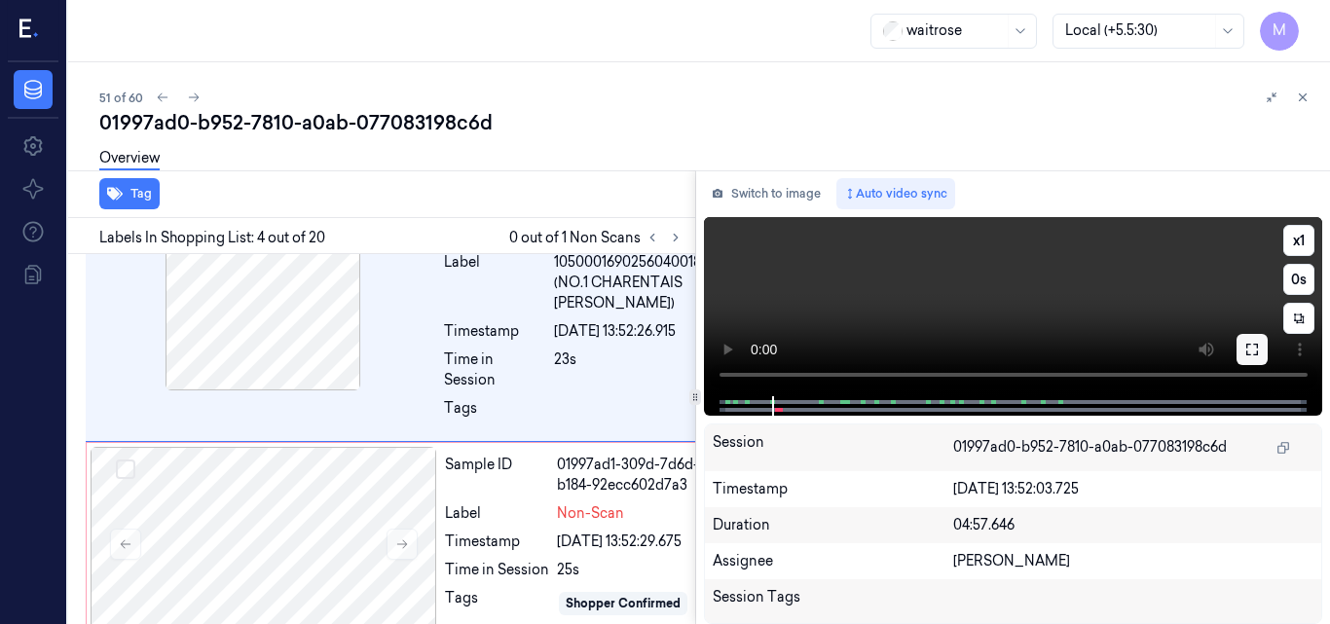
click at [1248, 355] on icon at bounding box center [1253, 350] width 16 height 16
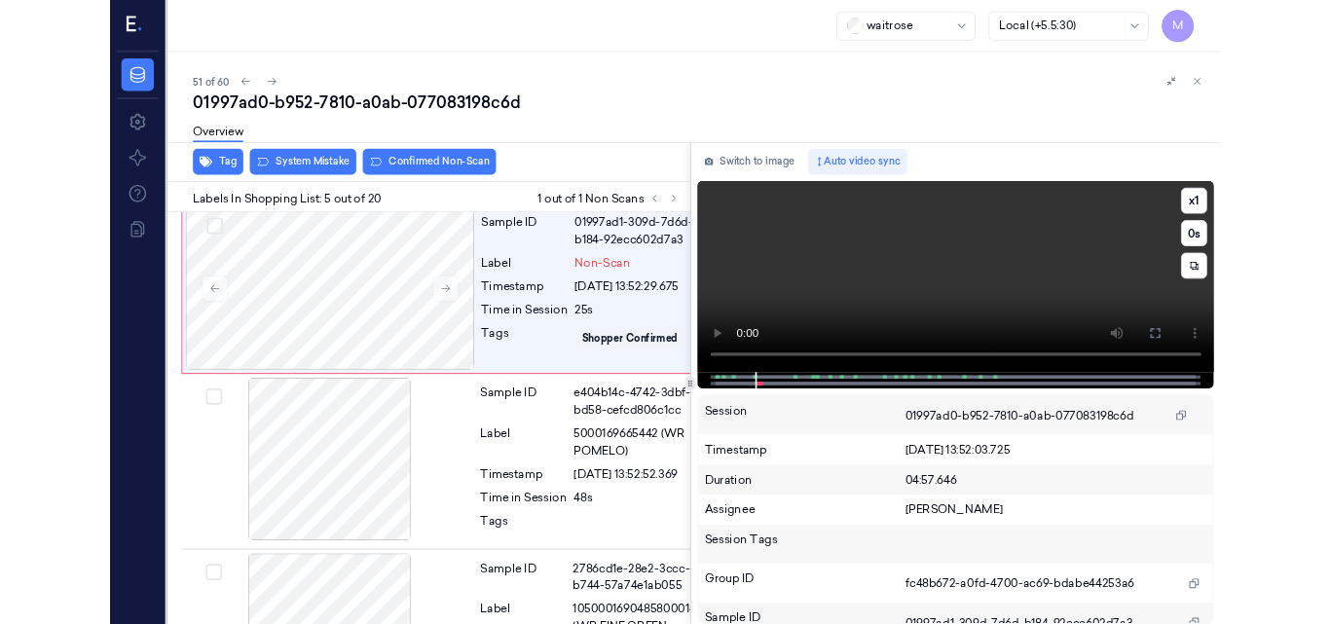
scroll to position [935, 6]
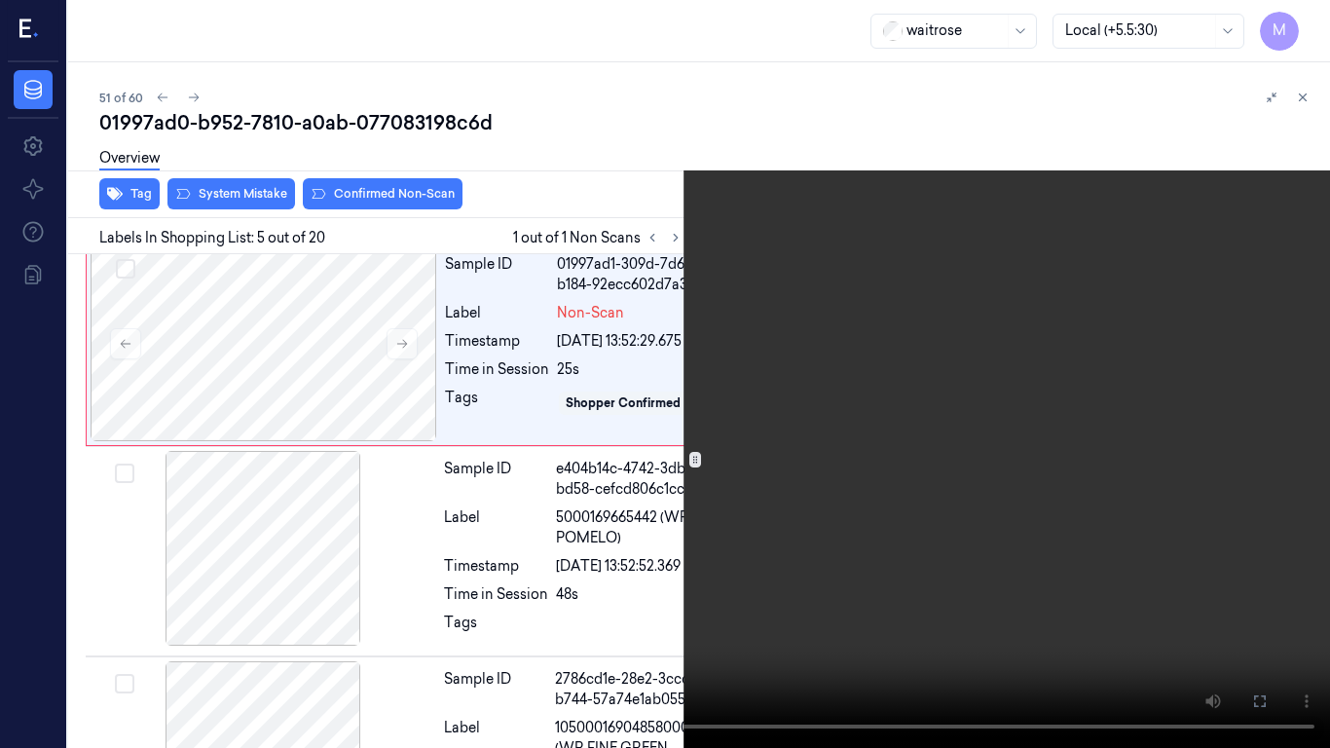
click at [898, 453] on video at bounding box center [665, 374] width 1330 height 748
click at [0, 0] on icon at bounding box center [0, 0] width 0 height 0
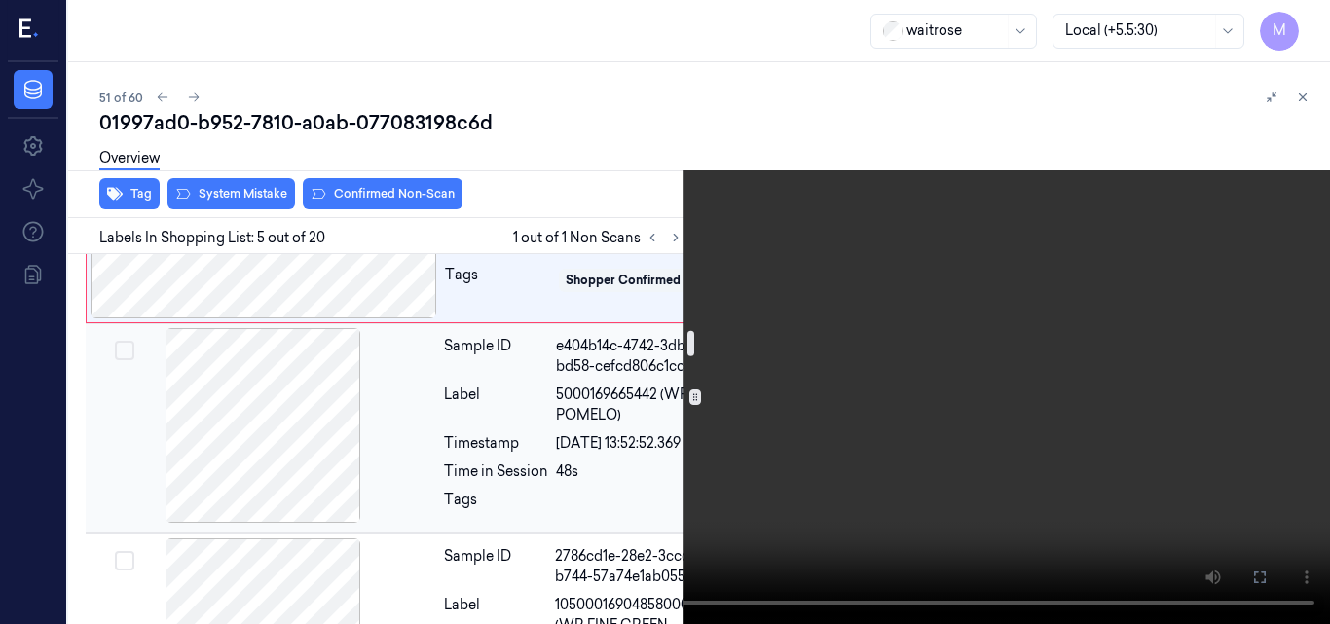
scroll to position [1032, 6]
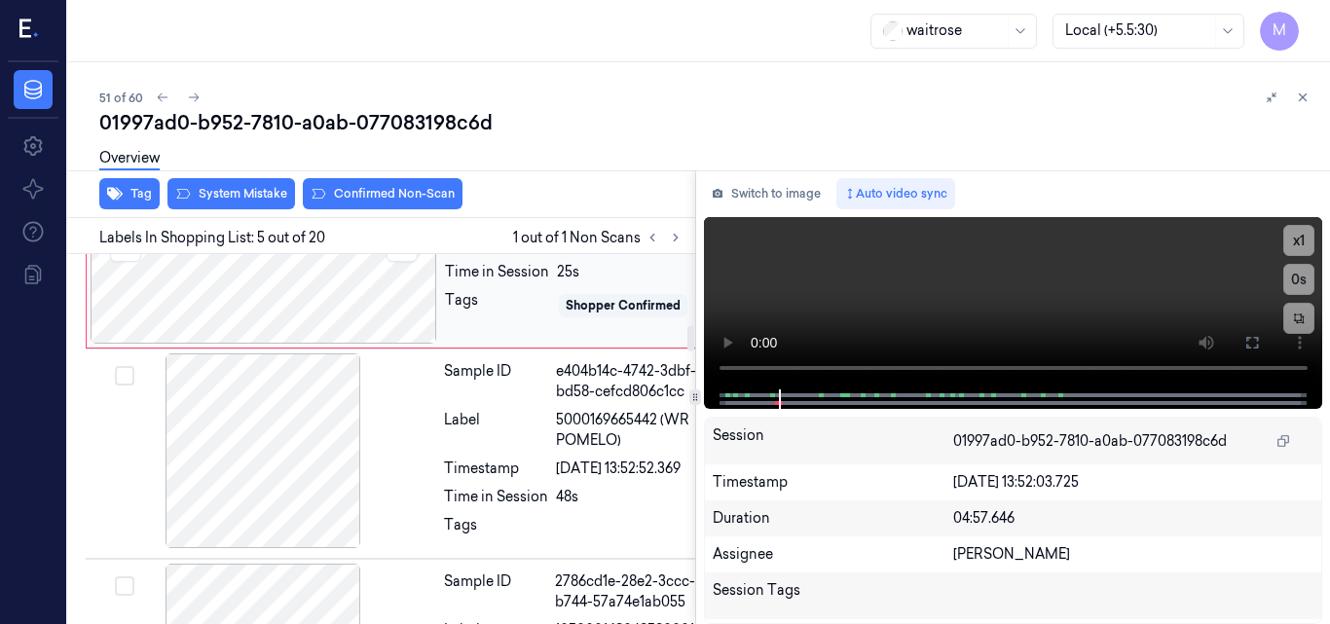
click at [333, 344] on div at bounding box center [264, 246] width 347 height 195
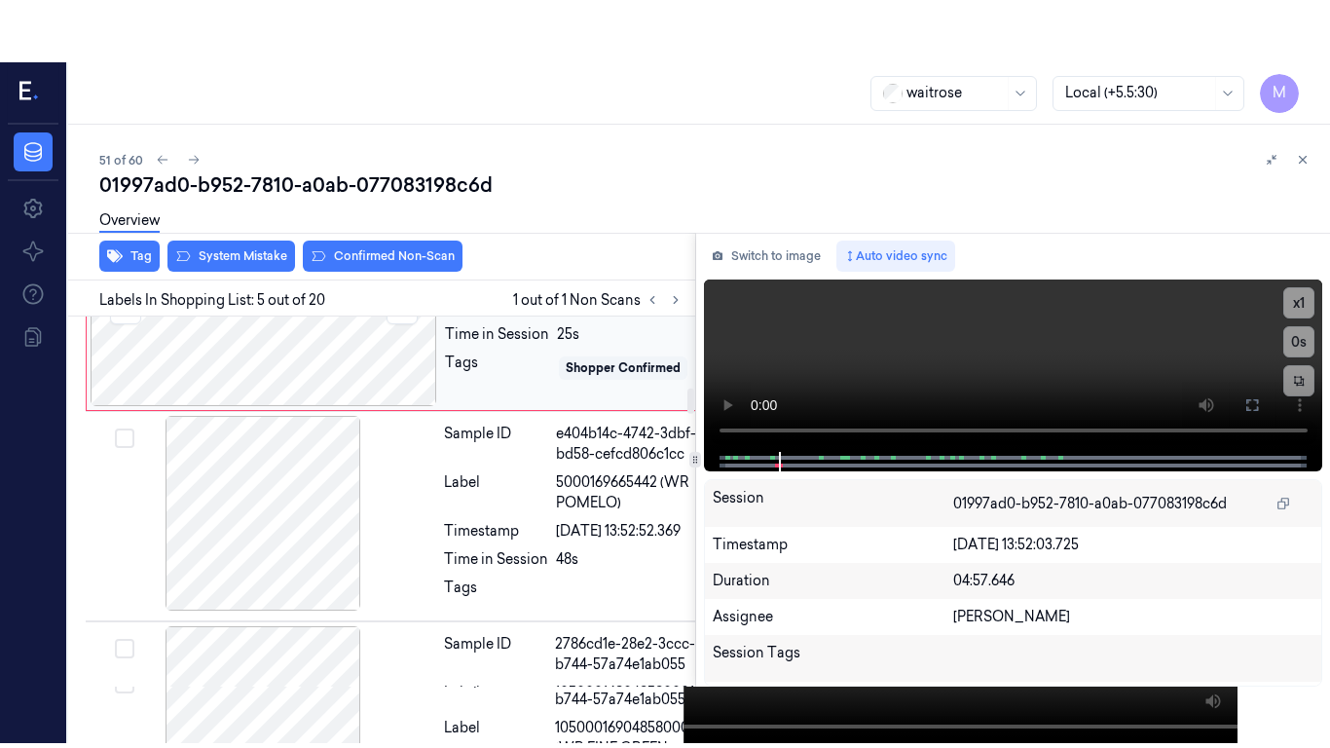
scroll to position [996, 6]
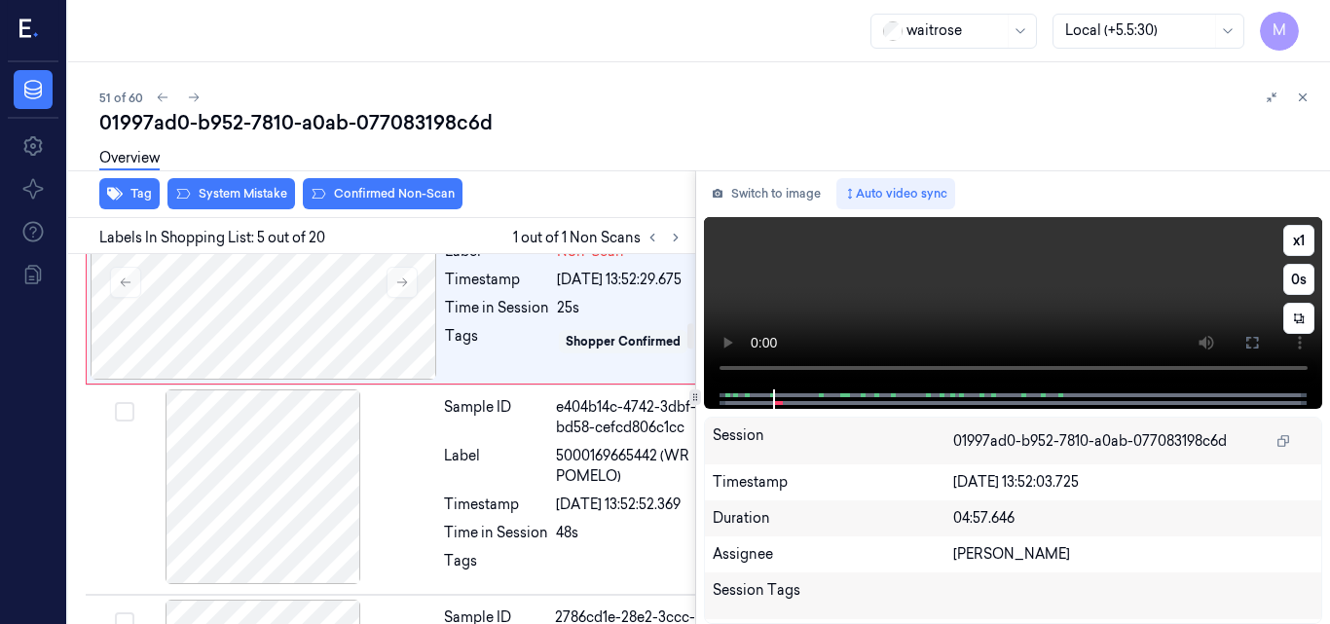
click at [1117, 268] on video at bounding box center [1013, 303] width 619 height 172
click at [1251, 342] on icon at bounding box center [1253, 343] width 16 height 16
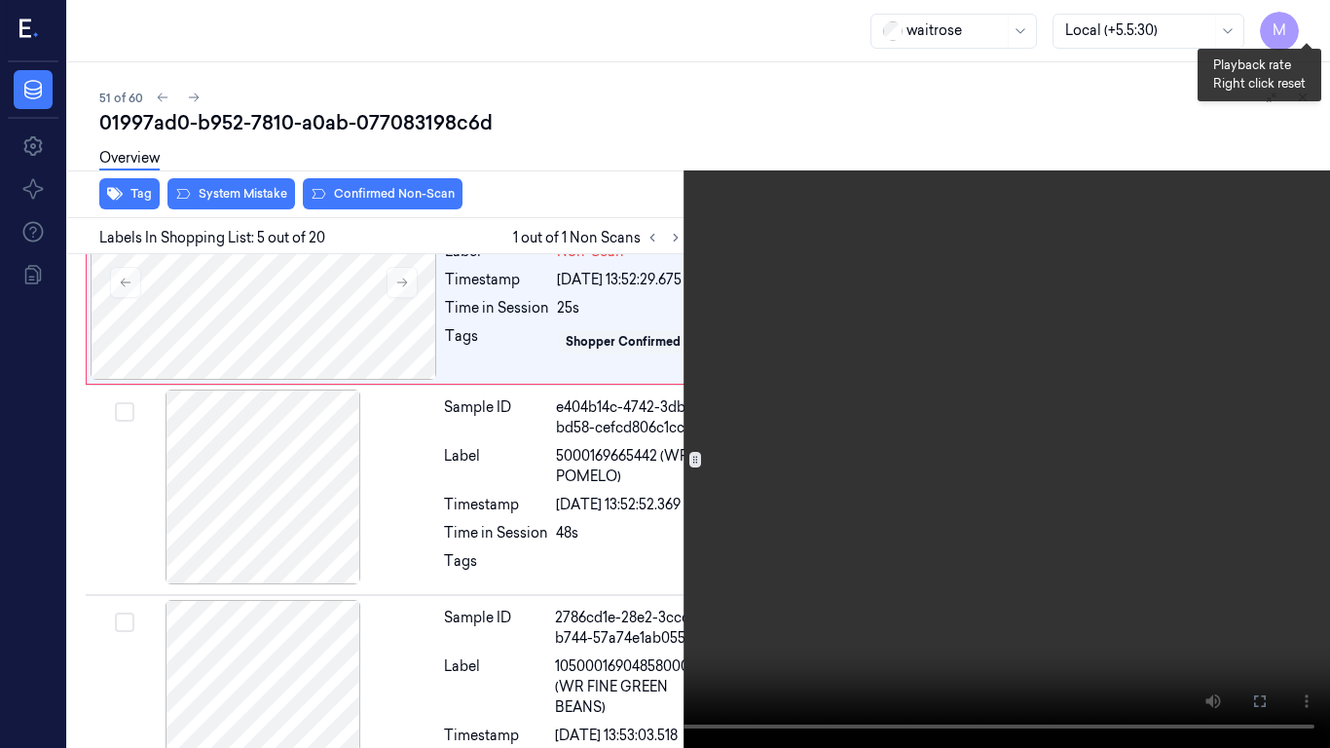
click at [1303, 22] on button "x 1" at bounding box center [1306, 23] width 31 height 31
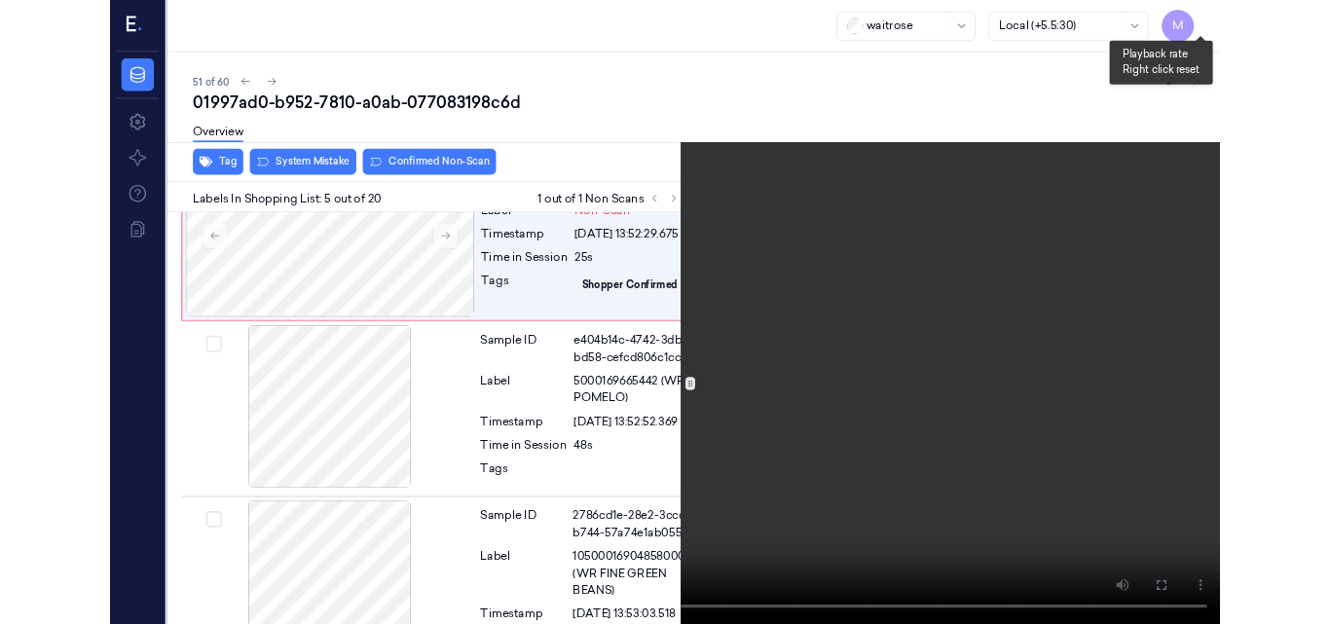
scroll to position [935, 6]
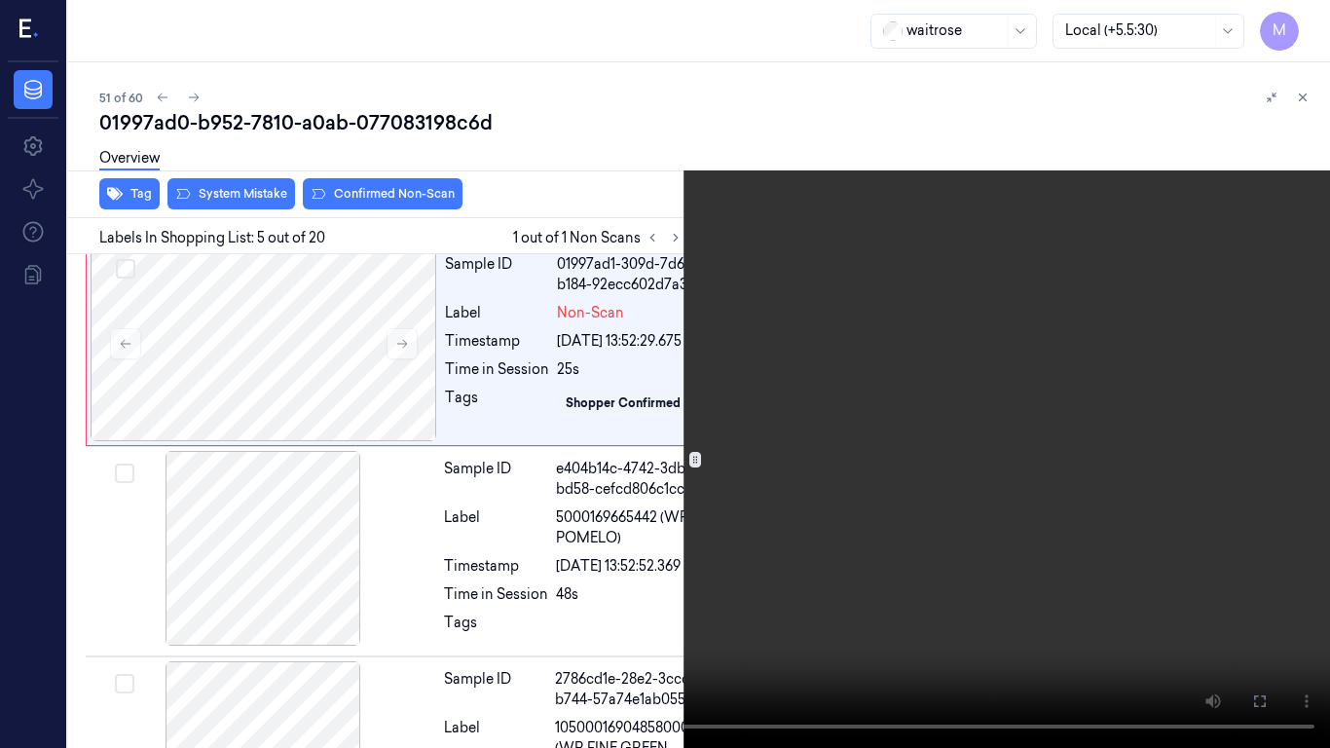
click at [880, 389] on video at bounding box center [665, 374] width 1330 height 748
click at [0, 0] on icon at bounding box center [0, 0] width 0 height 0
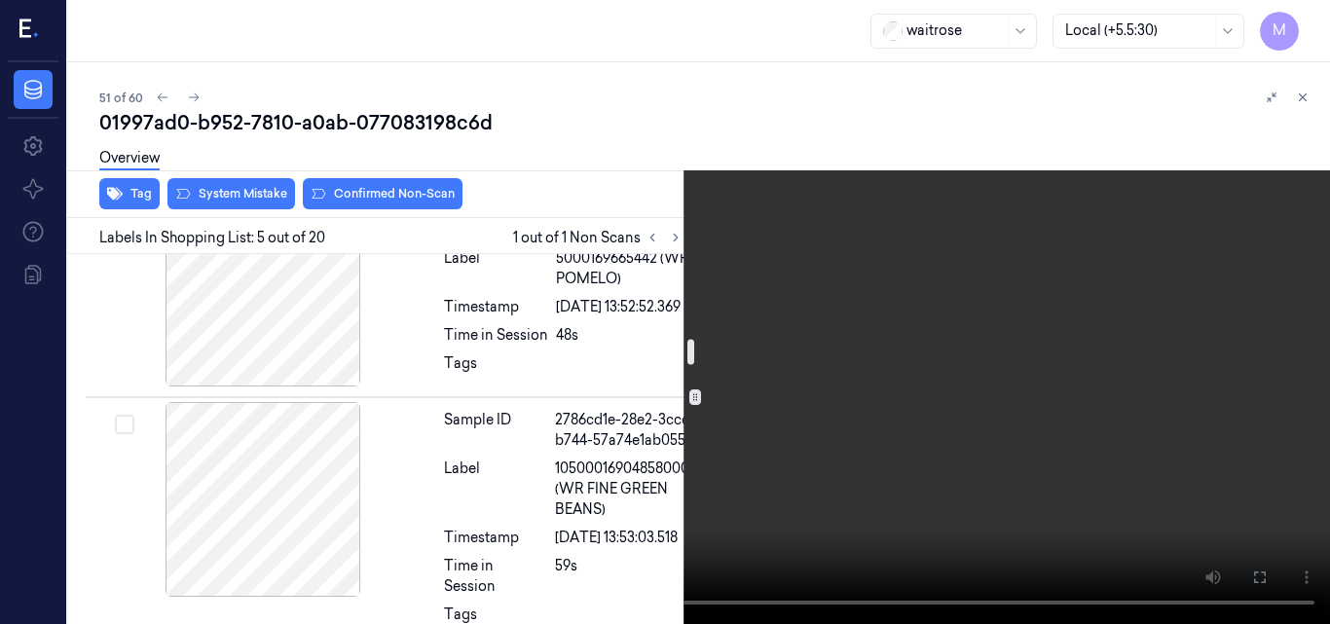
scroll to position [1227, 6]
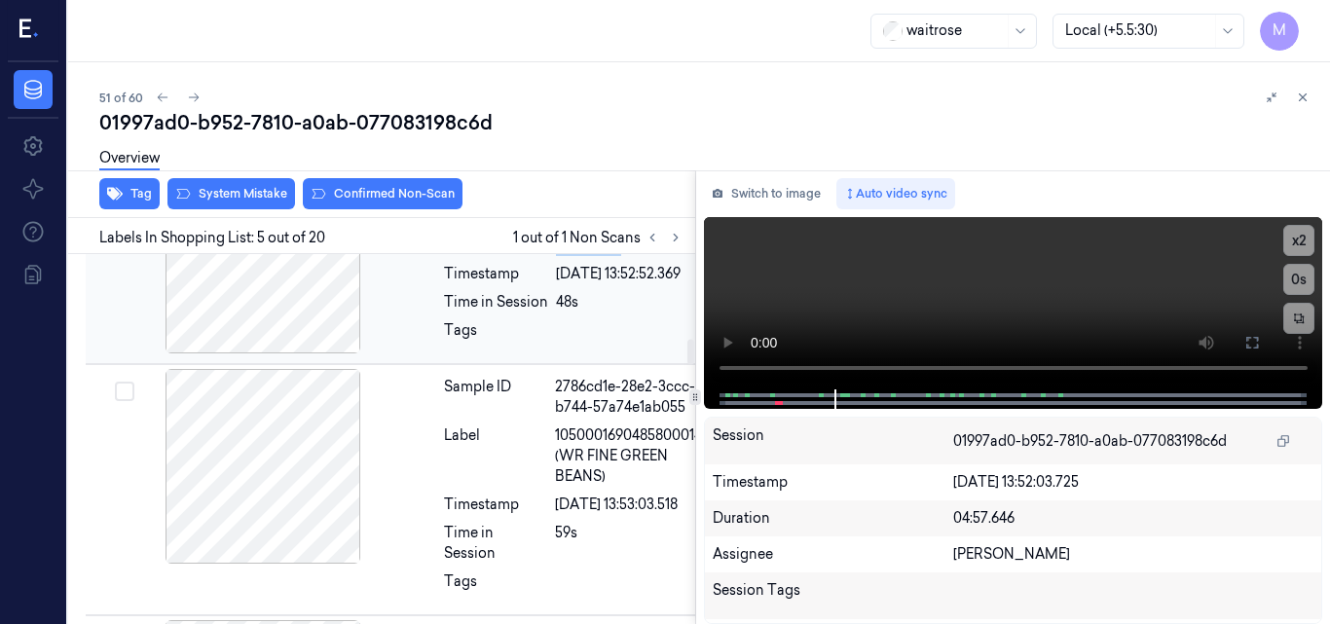
drag, startPoint x: 549, startPoint y: 437, endPoint x: 659, endPoint y: 459, distance: 112.1
click at [659, 256] on div "Label 5000169665442 (WR POMELO)" at bounding box center [577, 235] width 266 height 41
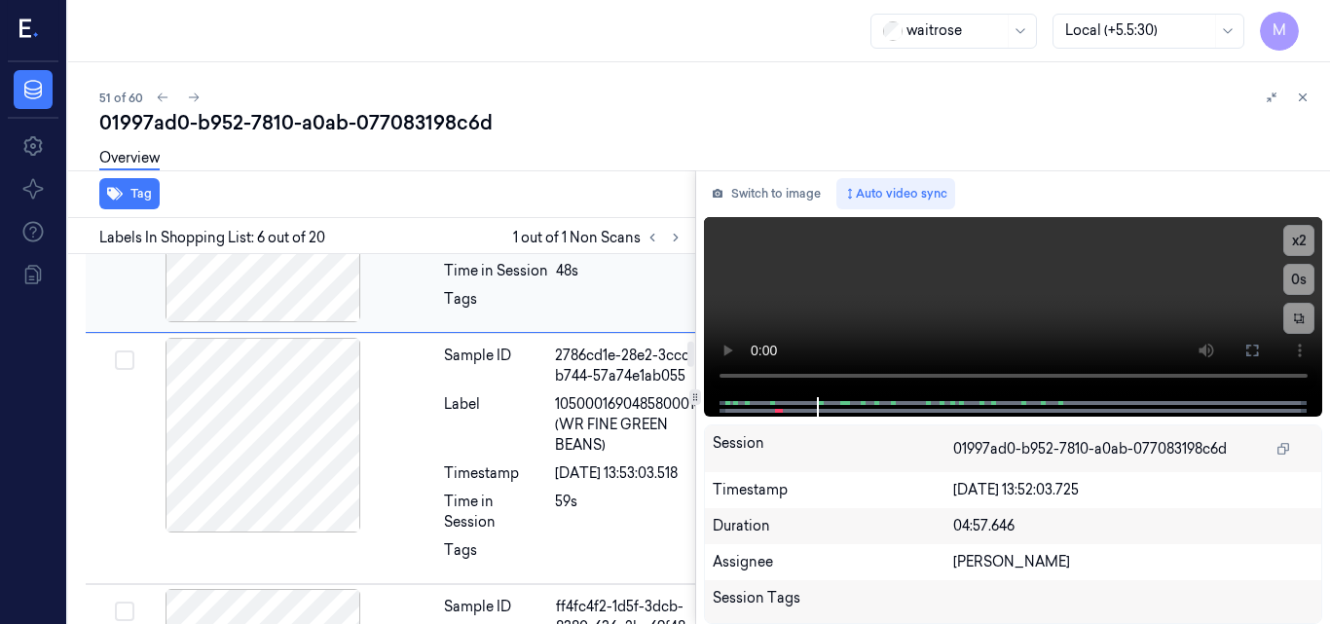
copy div "5000169665442 (WR POMELO)"
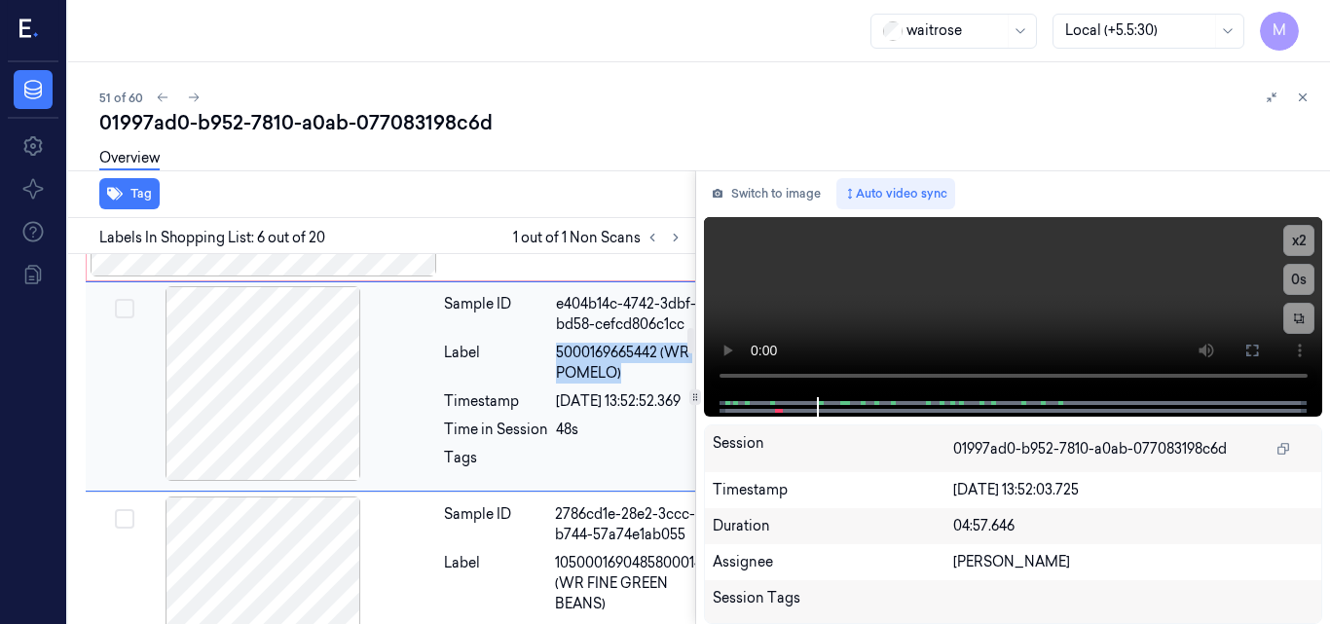
scroll to position [1064, 6]
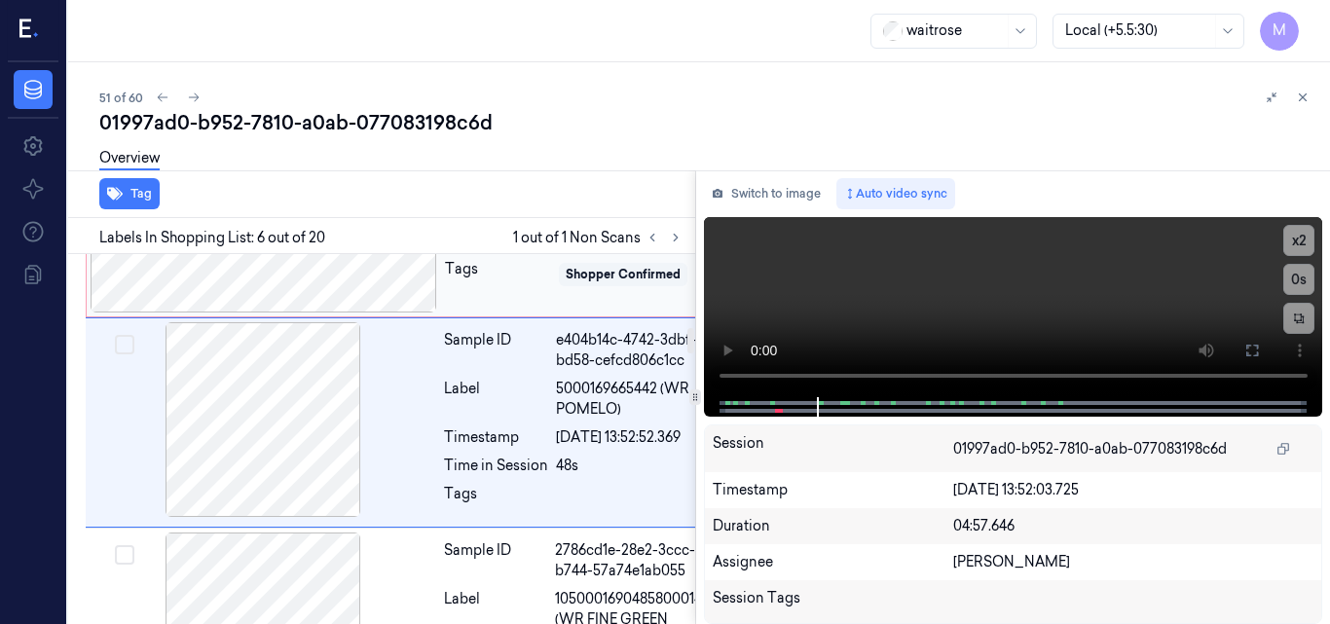
click at [333, 313] on div at bounding box center [264, 215] width 347 height 195
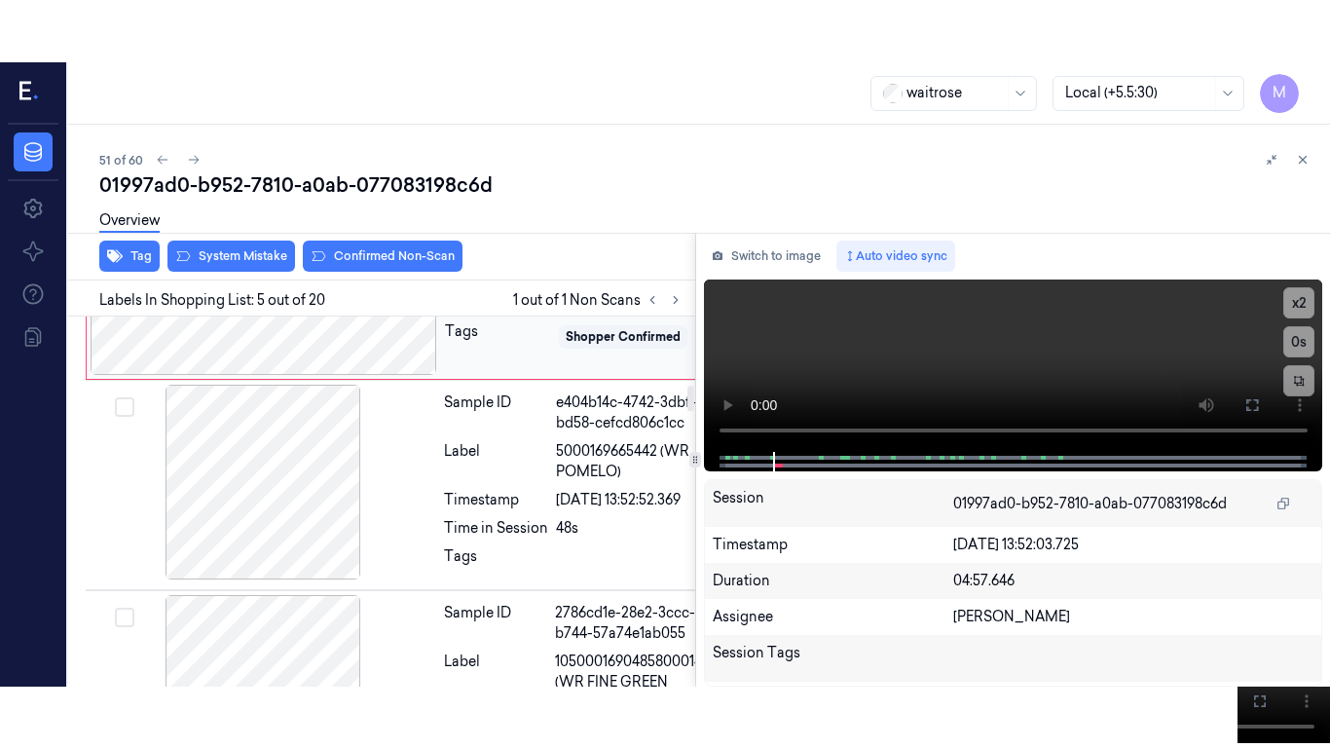
scroll to position [996, 6]
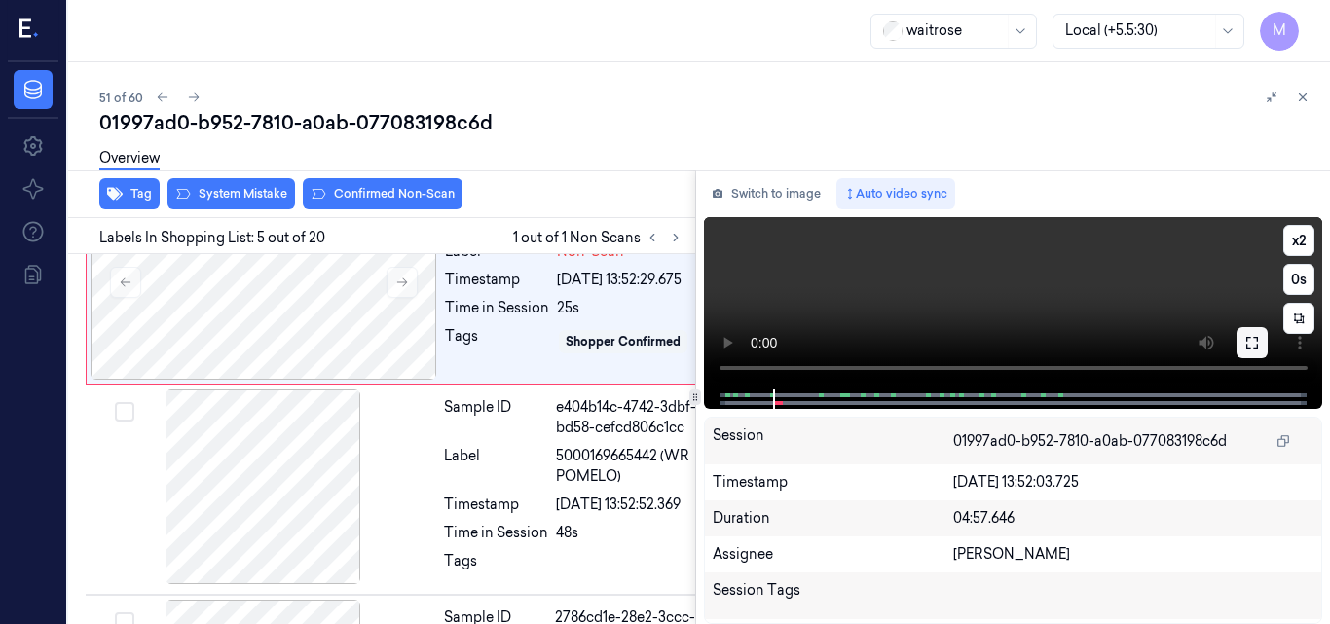
click at [1254, 342] on icon at bounding box center [1253, 343] width 16 height 16
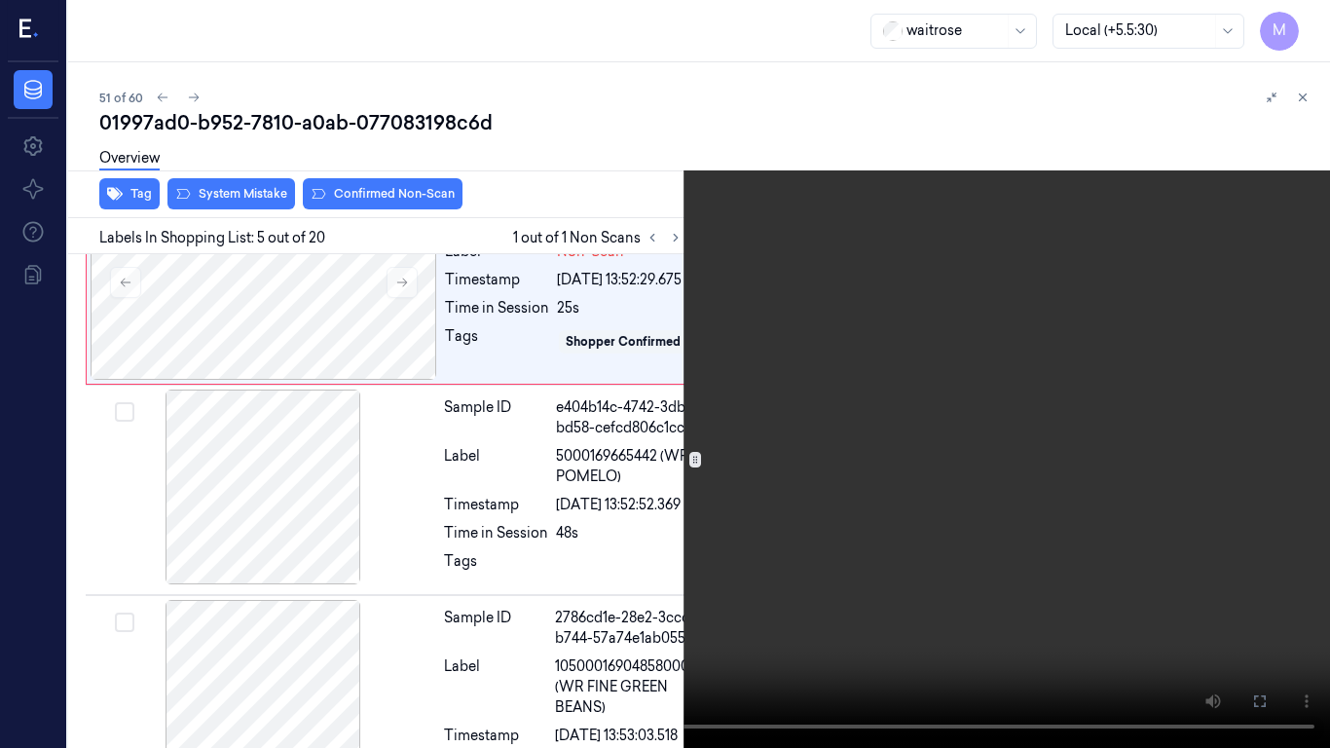
click at [953, 449] on video at bounding box center [665, 374] width 1330 height 748
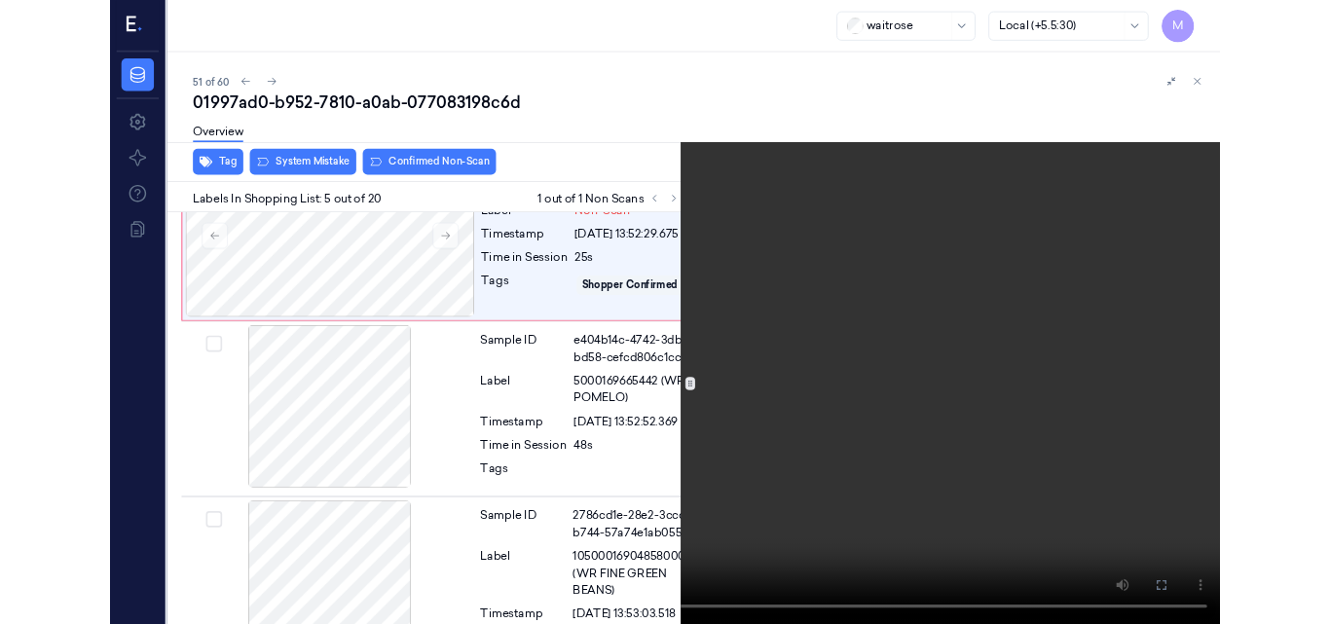
scroll to position [935, 6]
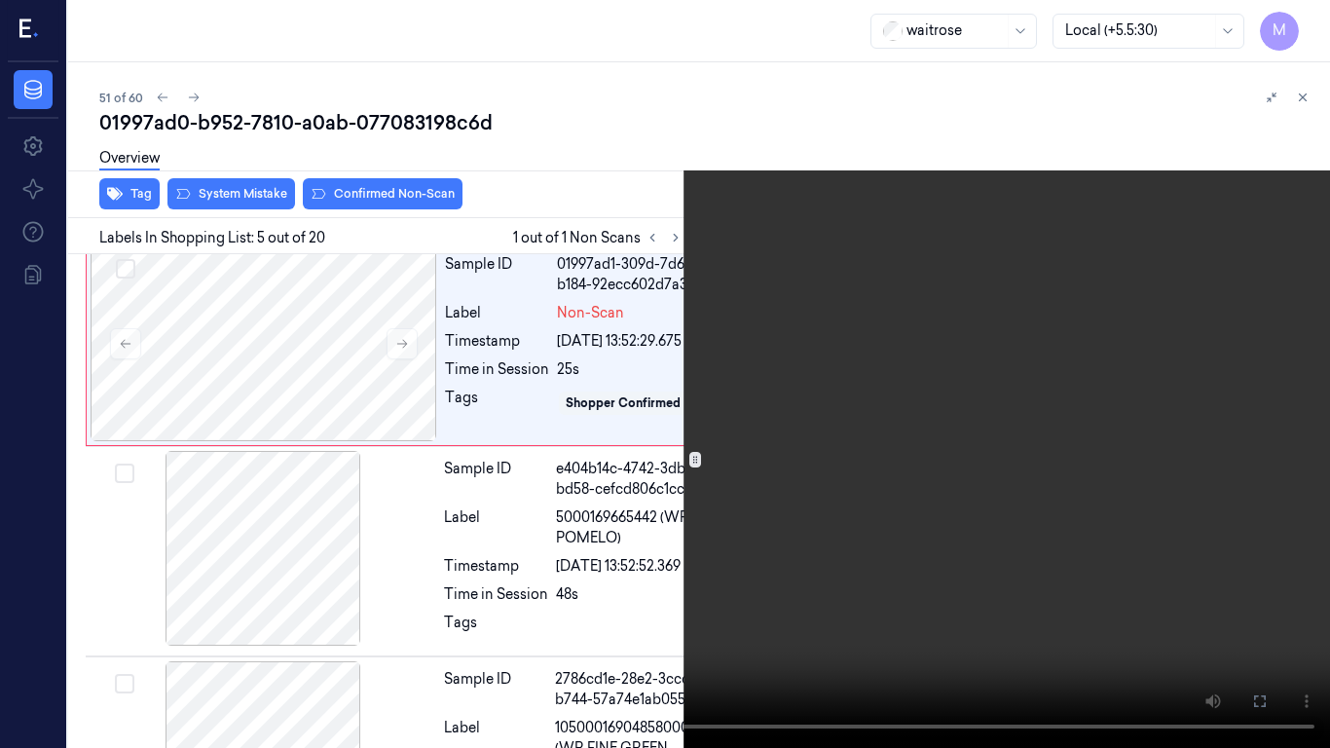
click at [953, 449] on video at bounding box center [665, 374] width 1330 height 748
click at [1057, 576] on video at bounding box center [665, 374] width 1330 height 748
click at [1028, 453] on video at bounding box center [665, 374] width 1330 height 748
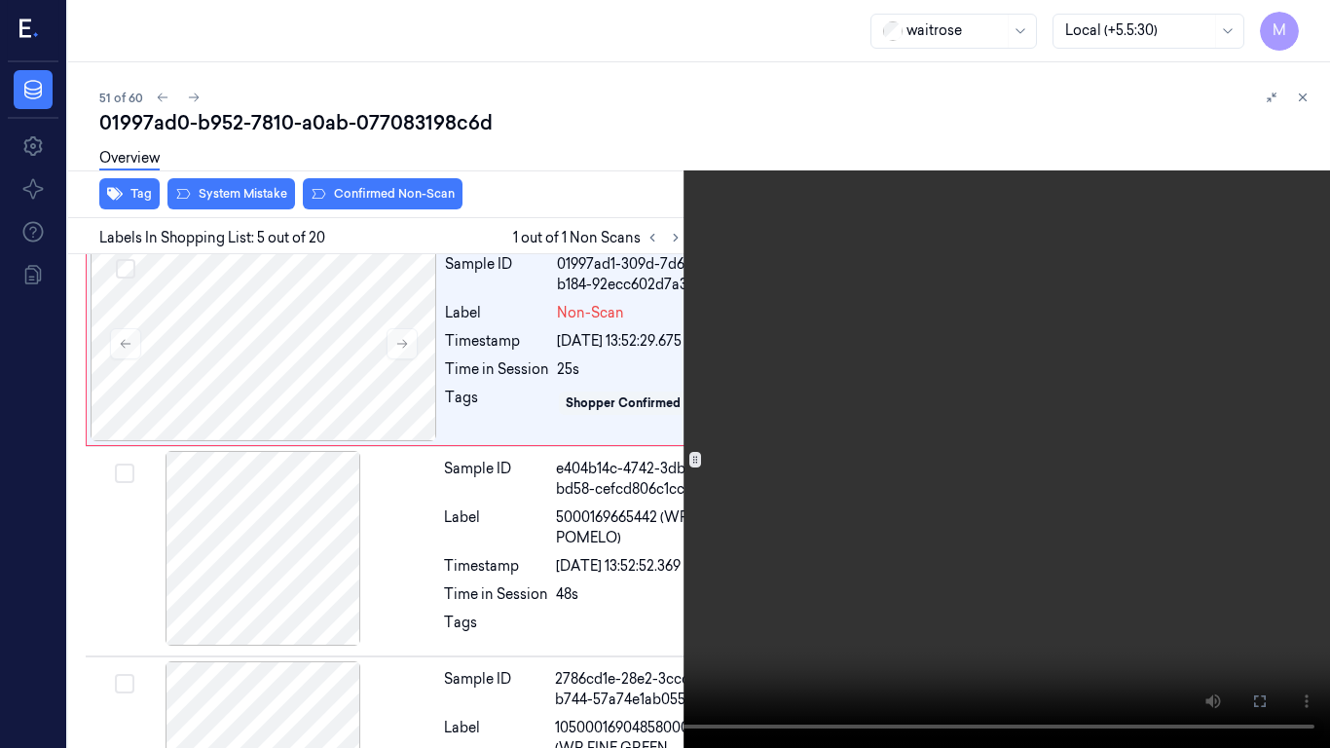
click at [0, 0] on icon at bounding box center [0, 0] width 0 height 0
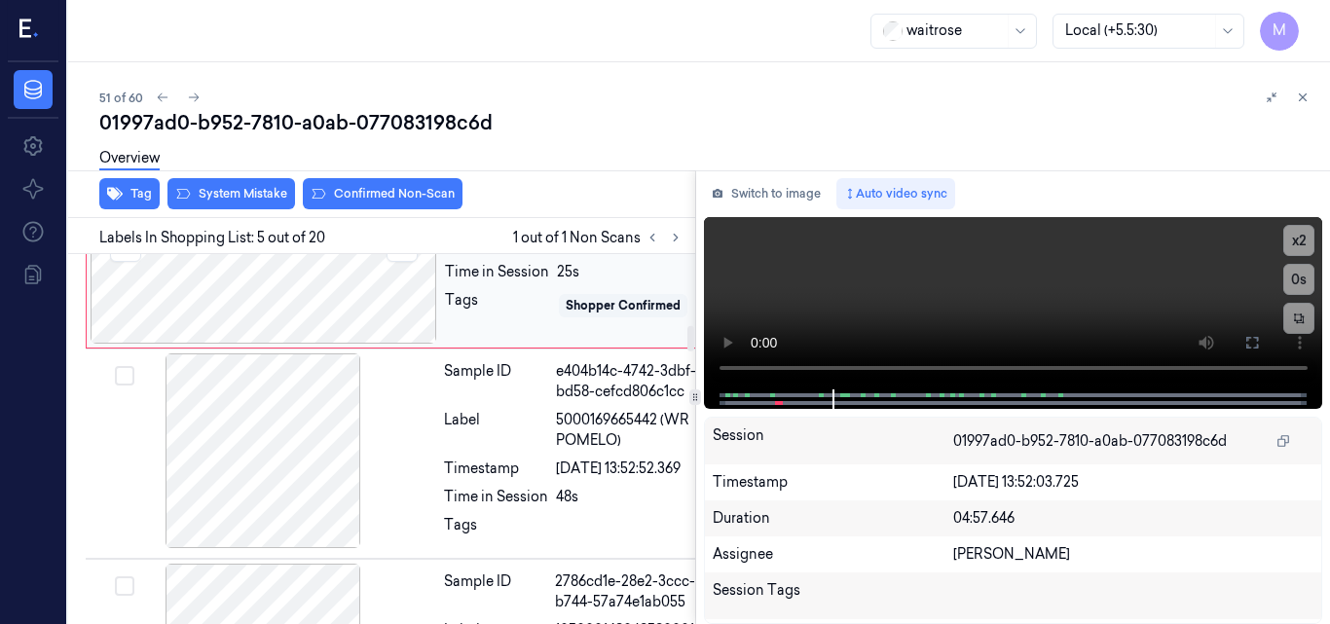
click at [316, 331] on div at bounding box center [264, 246] width 347 height 195
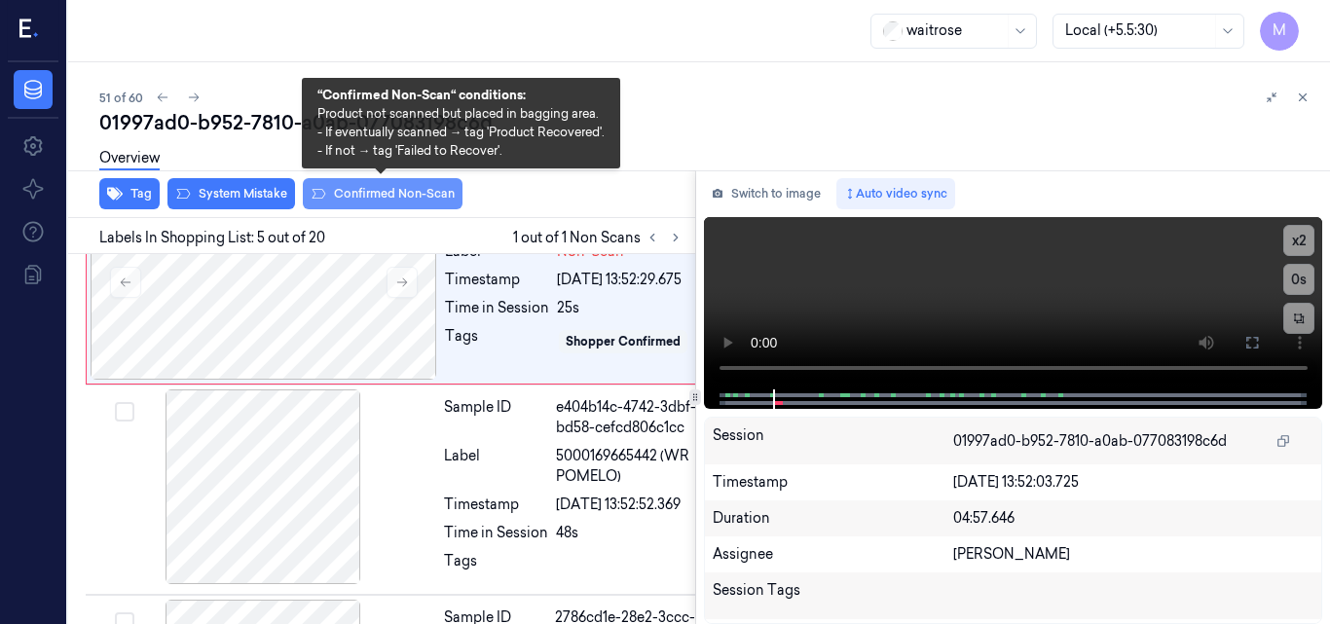
click at [366, 195] on button "Confirmed Non-Scan" at bounding box center [383, 193] width 160 height 31
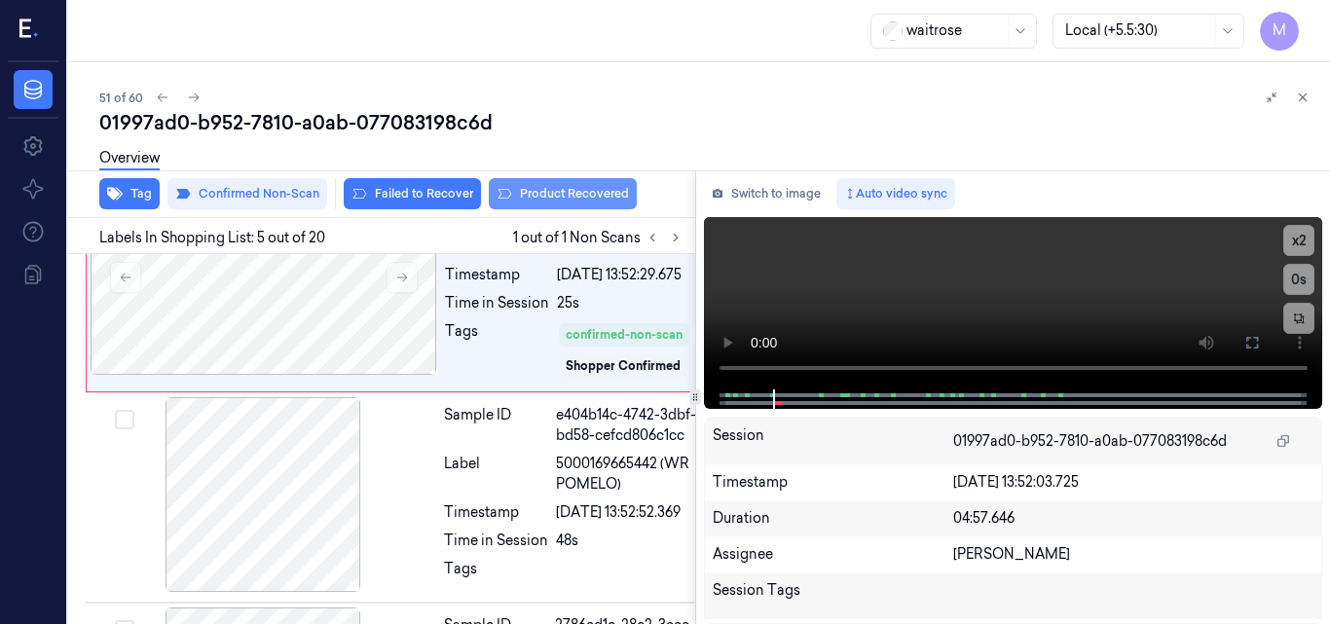
click at [539, 189] on button "Product Recovered" at bounding box center [563, 193] width 148 height 31
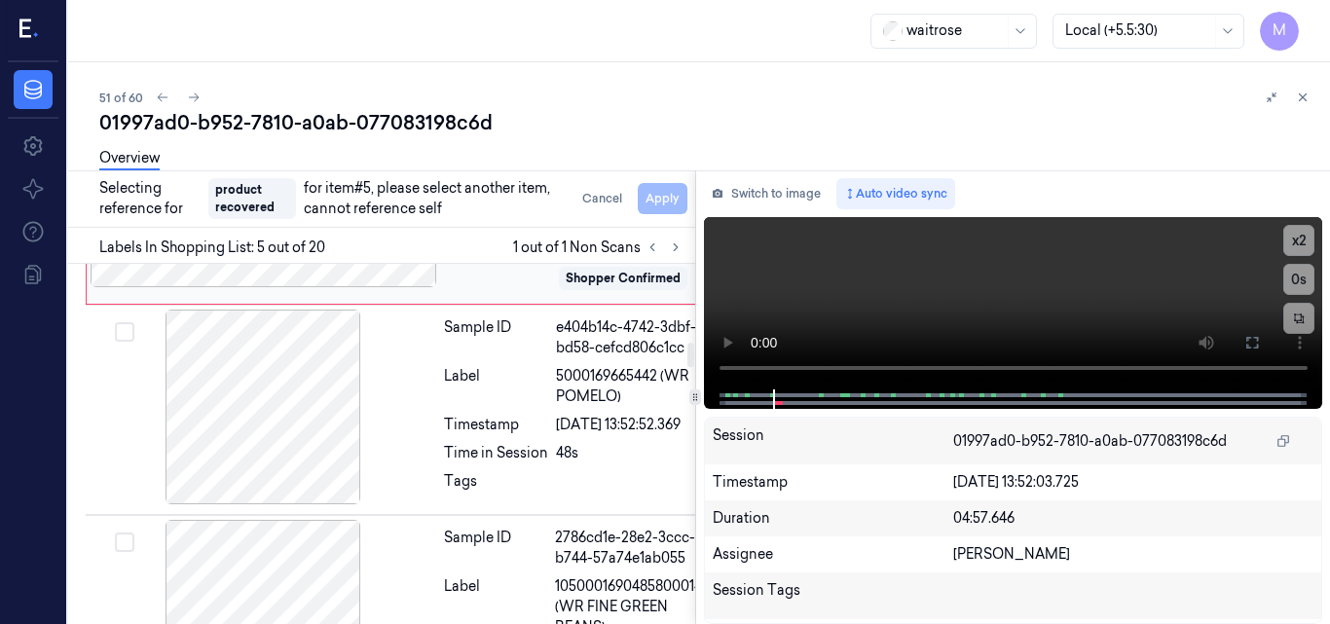
scroll to position [1196, 6]
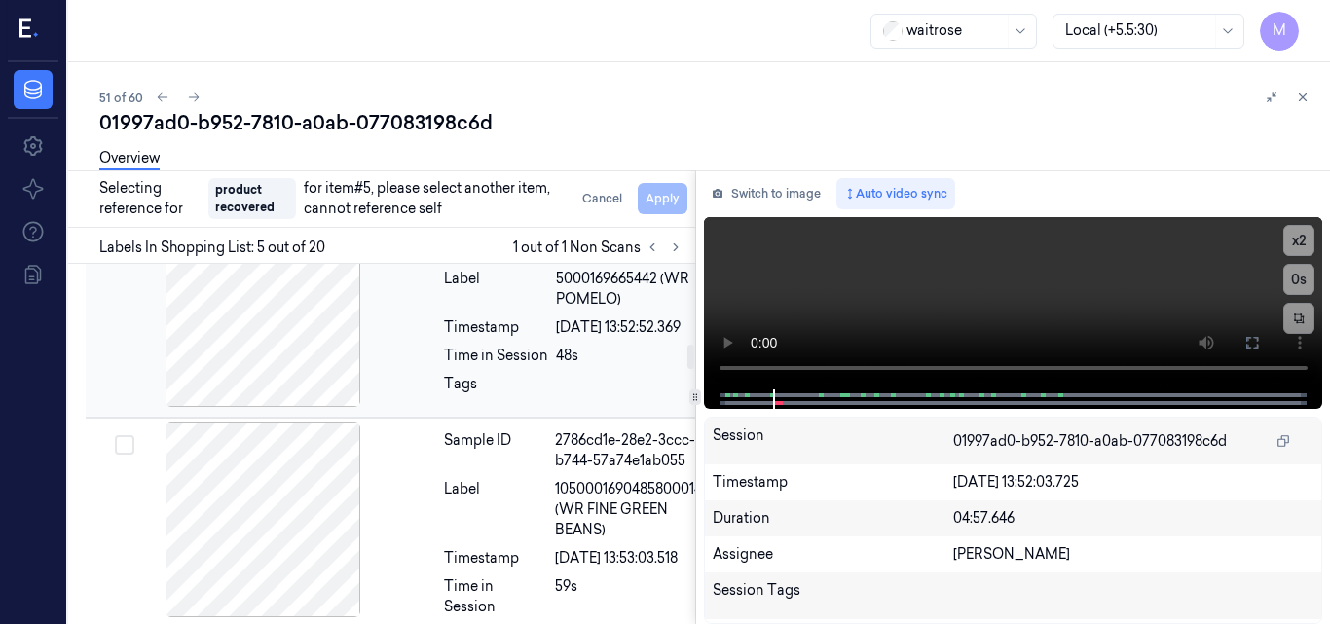
click at [438, 413] on div "Sample ID e404b14c-4742-3dbf-bd58-cefcd806c1cc Label 5000169665442 (WR POMELO) …" at bounding box center [576, 312] width 281 height 201
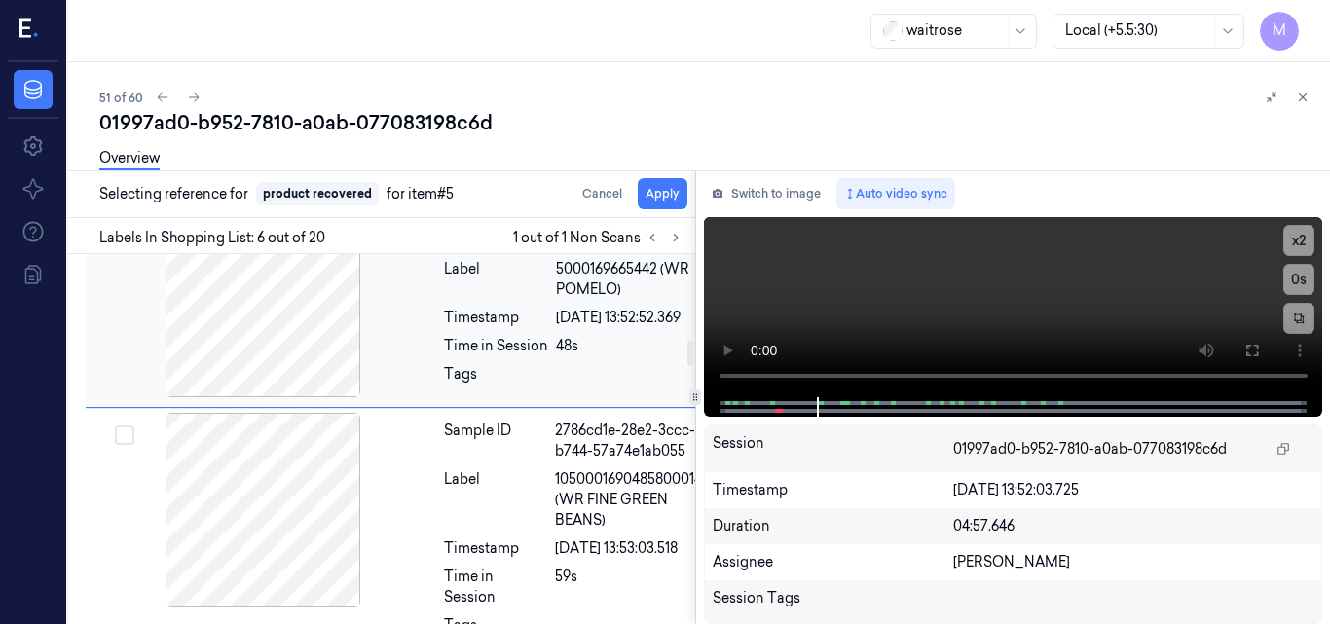
scroll to position [1267, 6]
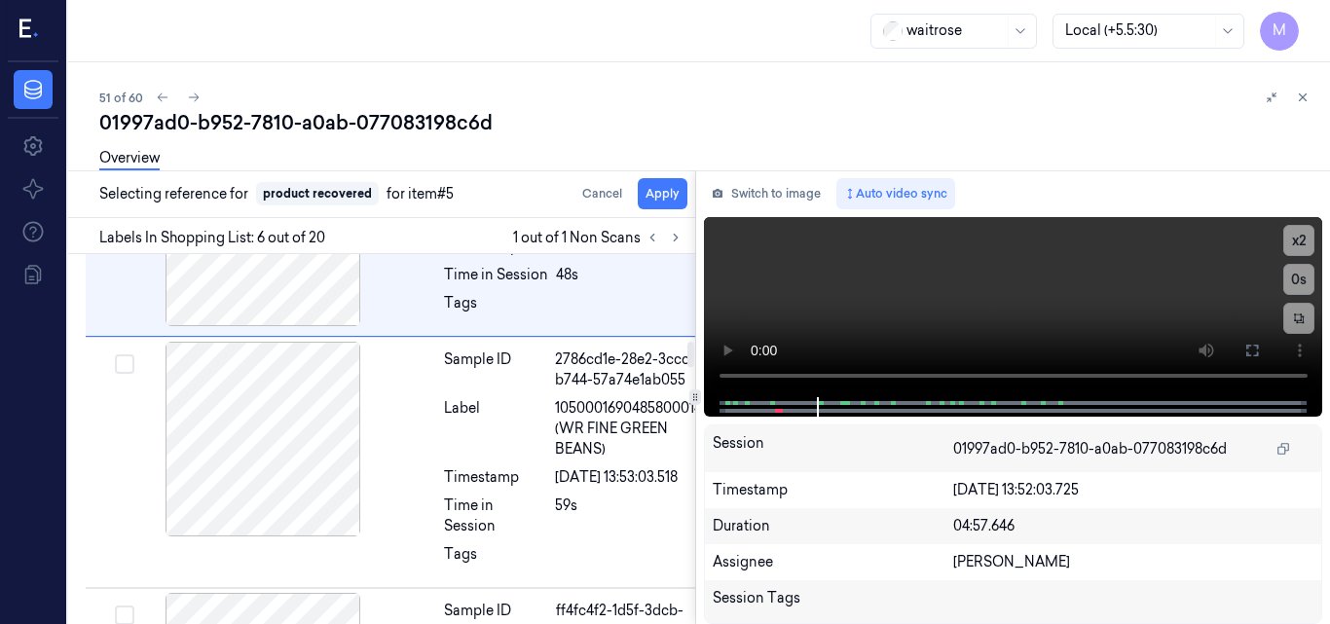
click at [666, 184] on div "Overview" at bounding box center [706, 161] width 1215 height 50
click at [662, 189] on button "Apply" at bounding box center [663, 193] width 50 height 31
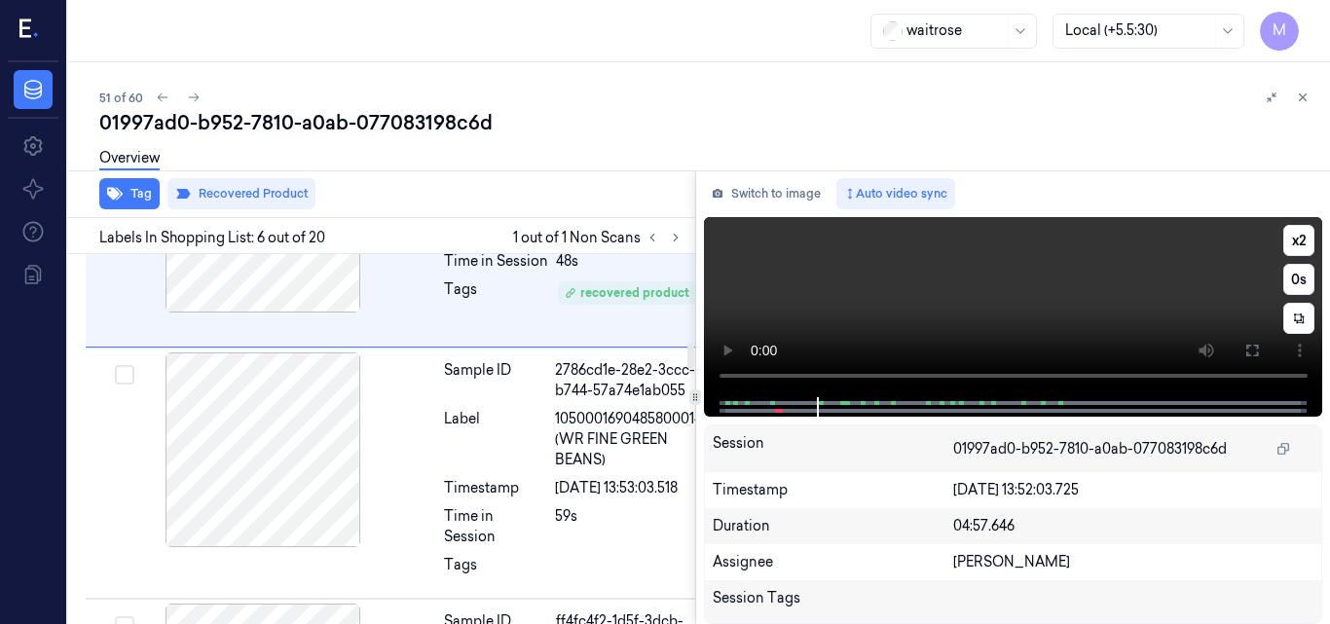
scroll to position [1288, 6]
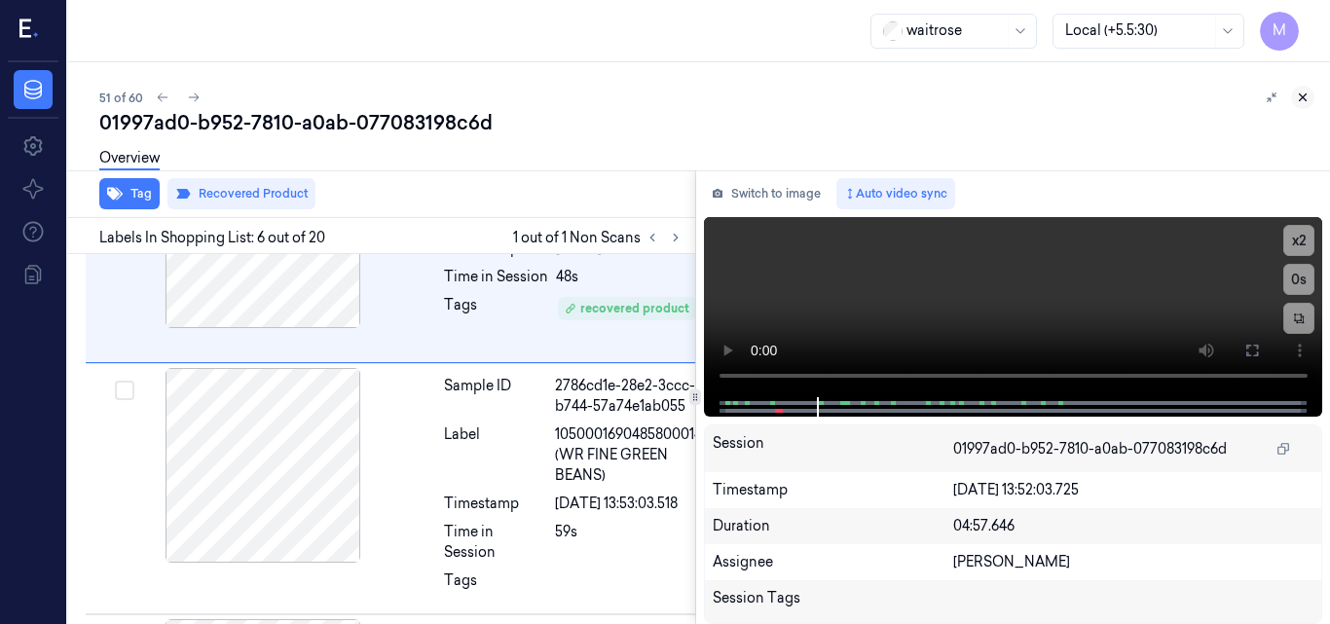
click at [1301, 98] on icon at bounding box center [1303, 98] width 14 height 14
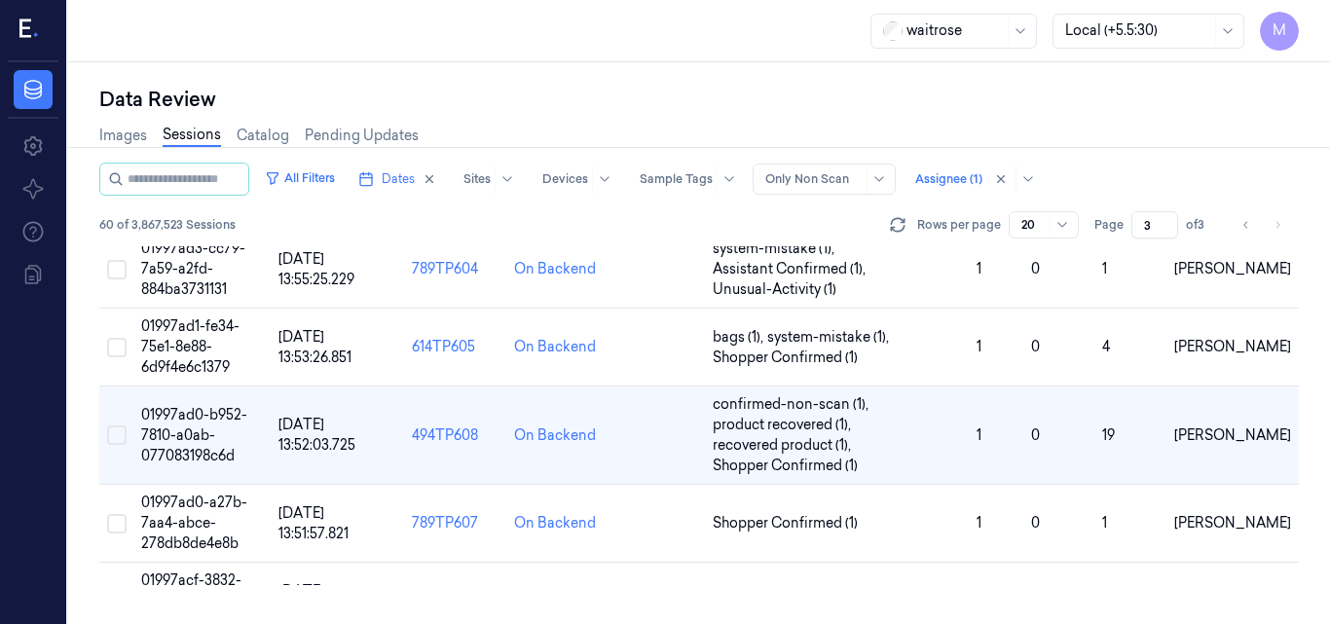
scroll to position [825, 0]
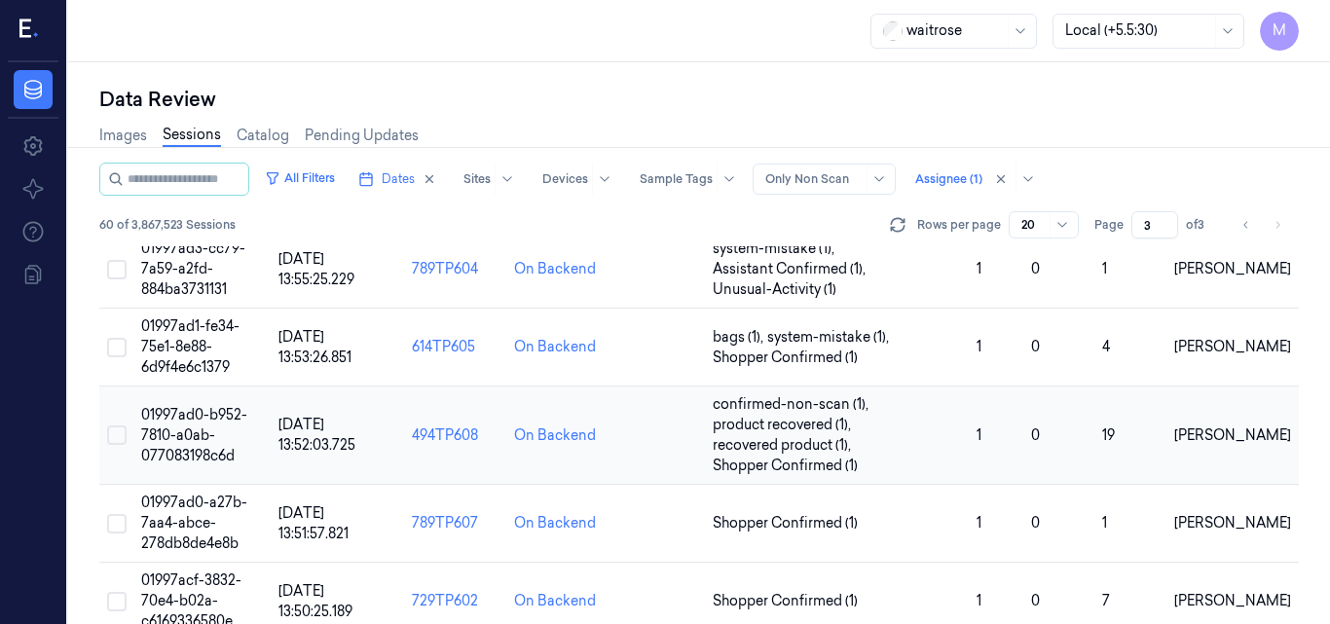
click at [211, 416] on span "01997ad0-b952-7810-a0ab-077083198c6d" at bounding box center [194, 435] width 106 height 58
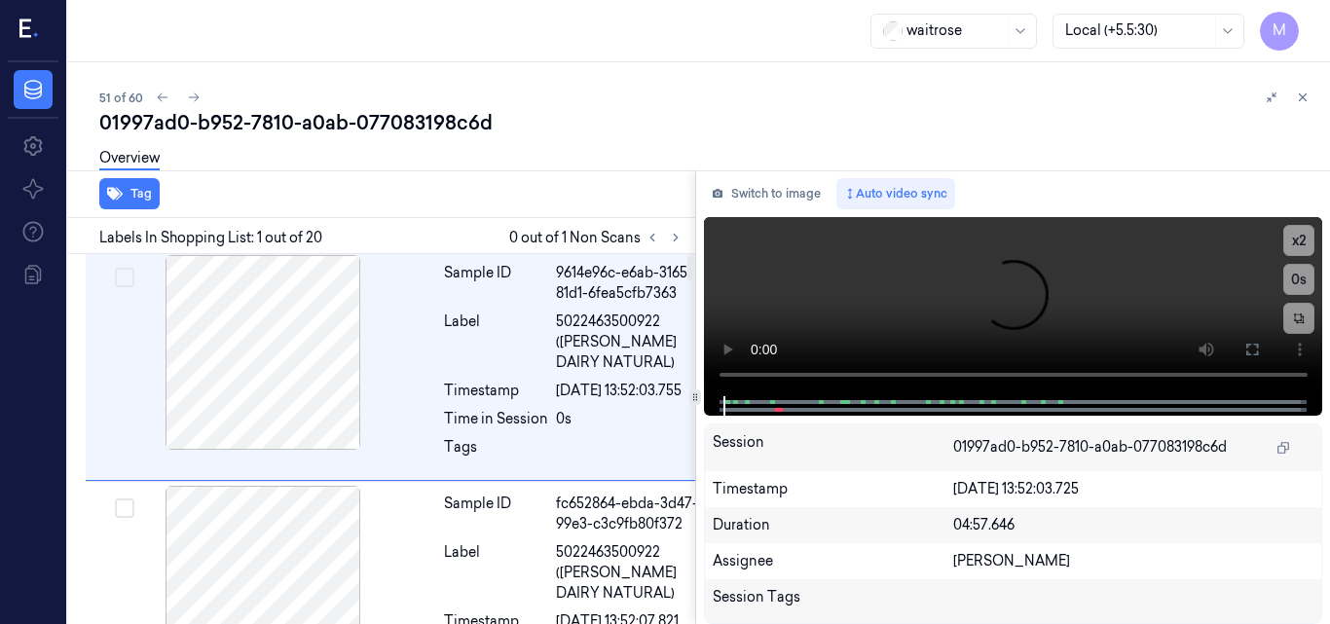
scroll to position [0, 6]
click at [1299, 95] on icon at bounding box center [1303, 98] width 14 height 14
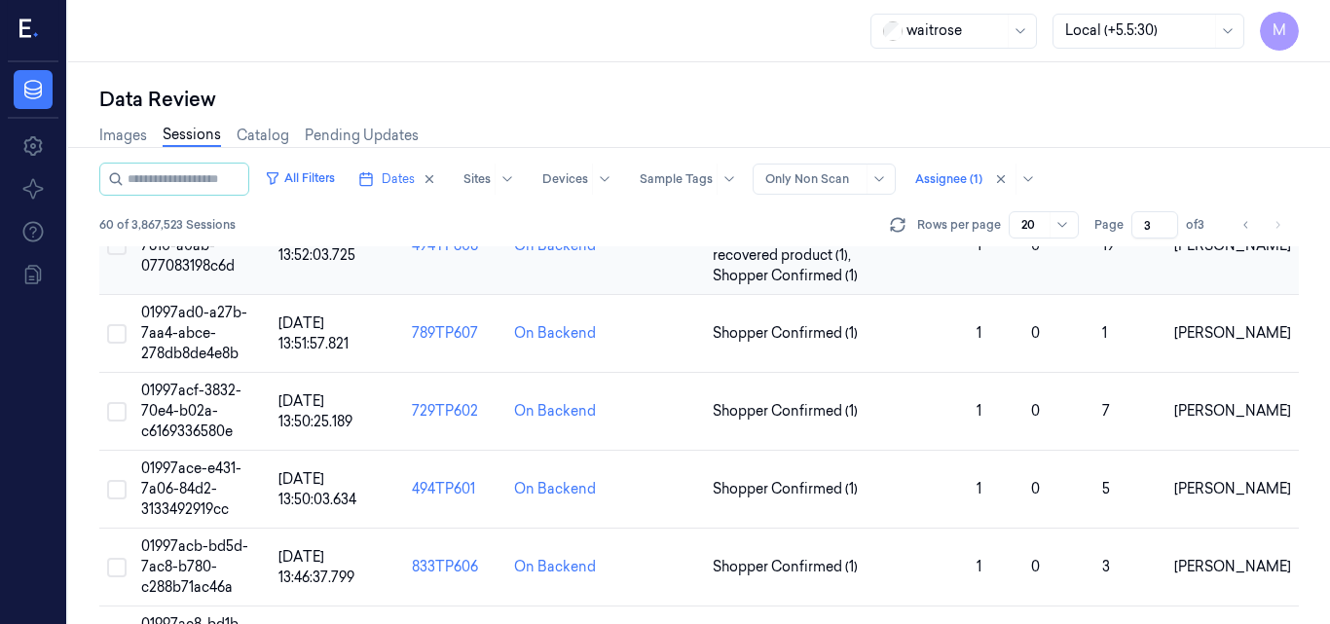
scroll to position [1020, 0]
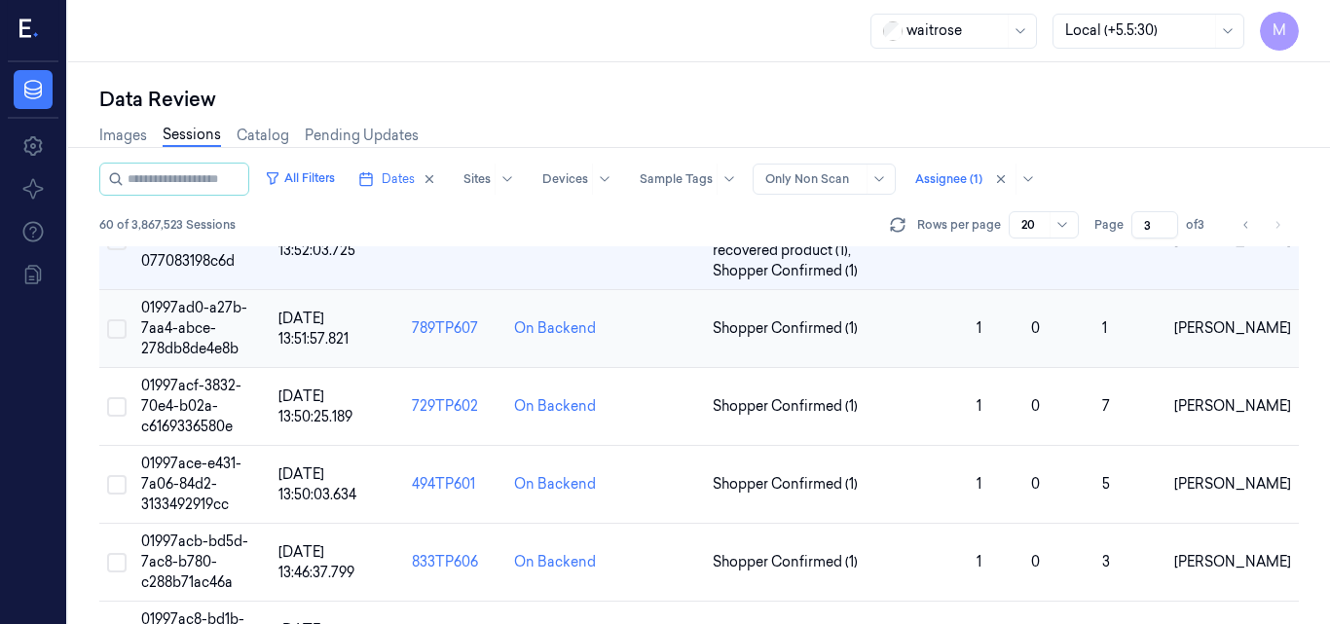
click at [193, 319] on span "01997ad0-a27b-7aa4-abce-278db8de4e8b" at bounding box center [194, 328] width 106 height 58
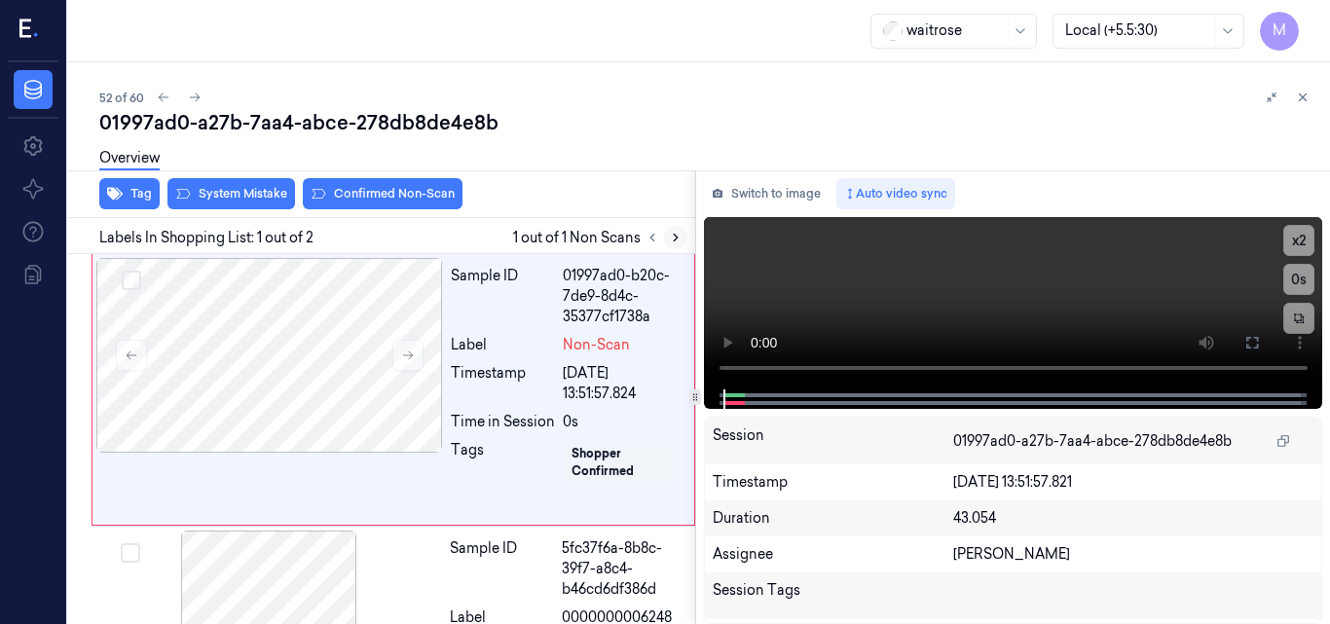
click at [675, 238] on icon at bounding box center [676, 238] width 14 height 14
click at [408, 355] on icon at bounding box center [408, 356] width 11 height 9
click at [286, 330] on div at bounding box center [269, 355] width 347 height 195
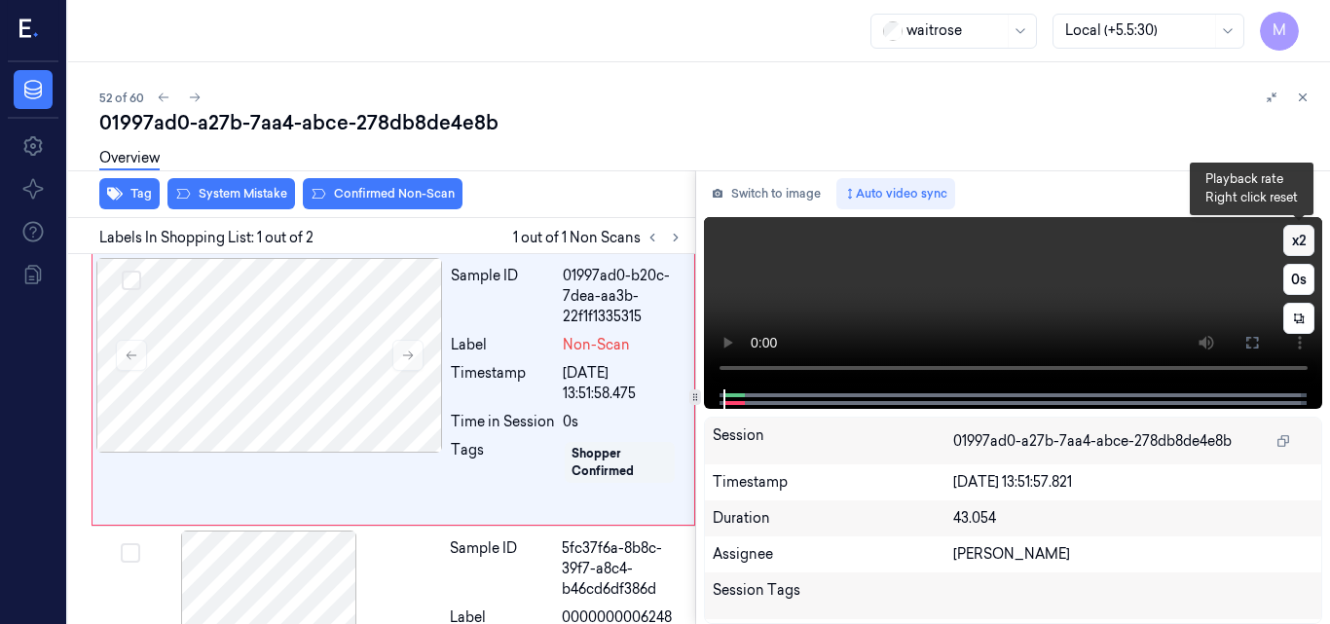
click at [1298, 242] on button "x 2" at bounding box center [1299, 240] width 31 height 31
click at [1298, 242] on button "x 4" at bounding box center [1299, 240] width 31 height 31
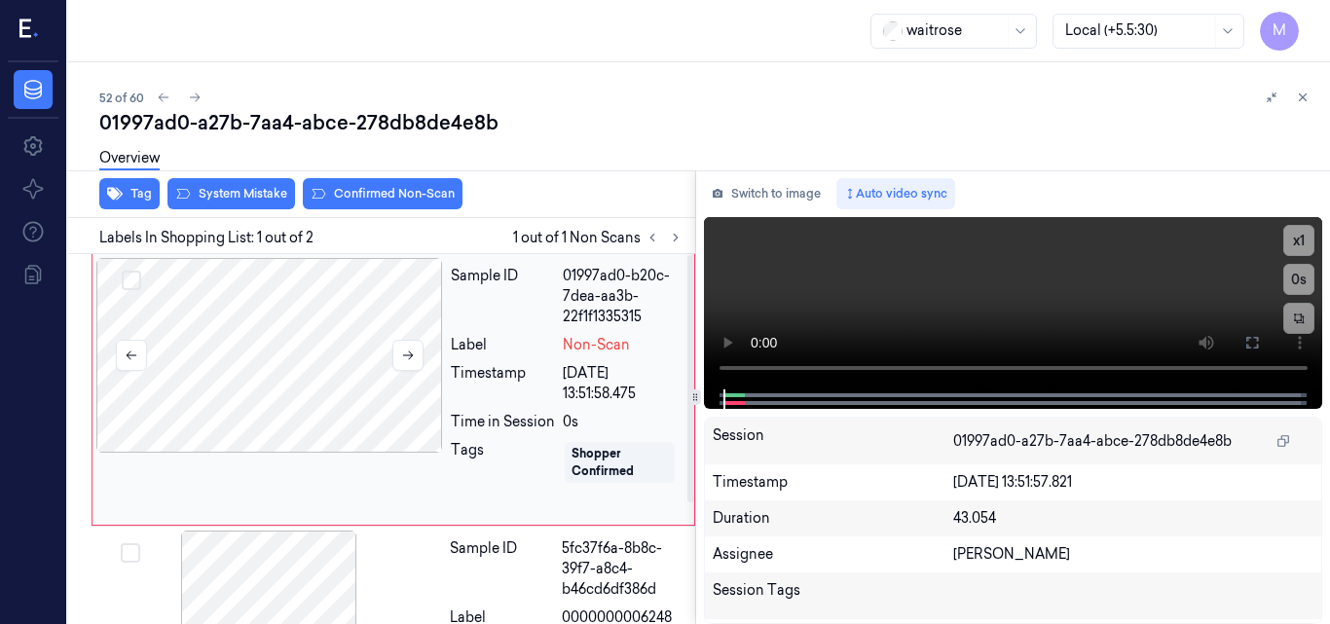
click at [340, 320] on div at bounding box center [269, 355] width 347 height 195
click at [1253, 342] on icon at bounding box center [1253, 343] width 16 height 16
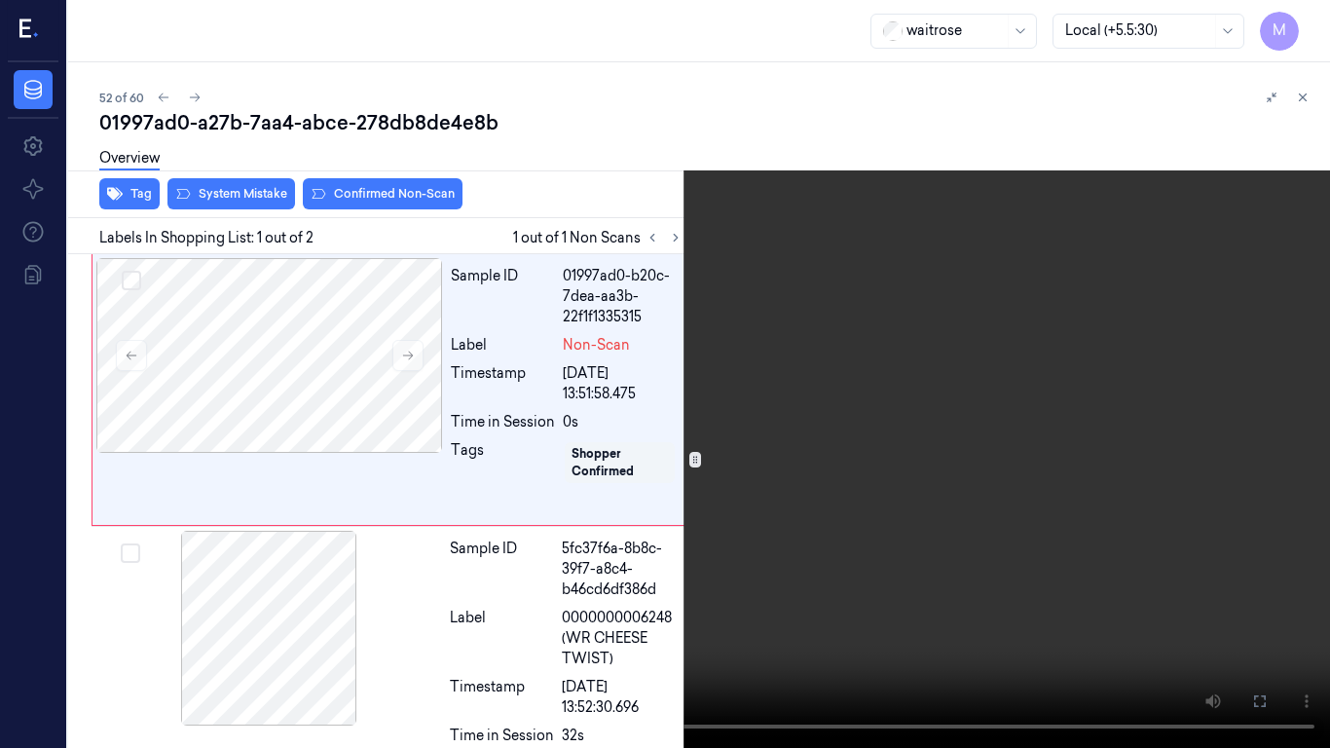
click at [962, 333] on video at bounding box center [665, 374] width 1330 height 748
click at [0, 0] on icon at bounding box center [0, 0] width 0 height 0
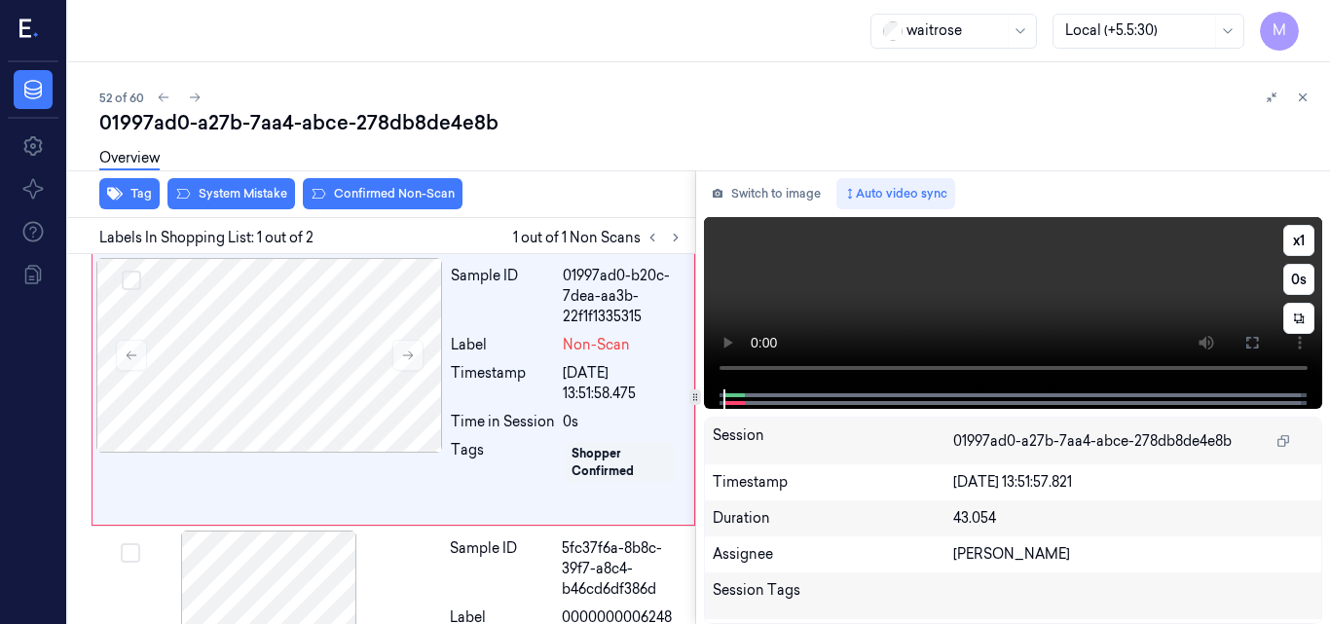
click at [1079, 303] on video at bounding box center [1013, 303] width 619 height 172
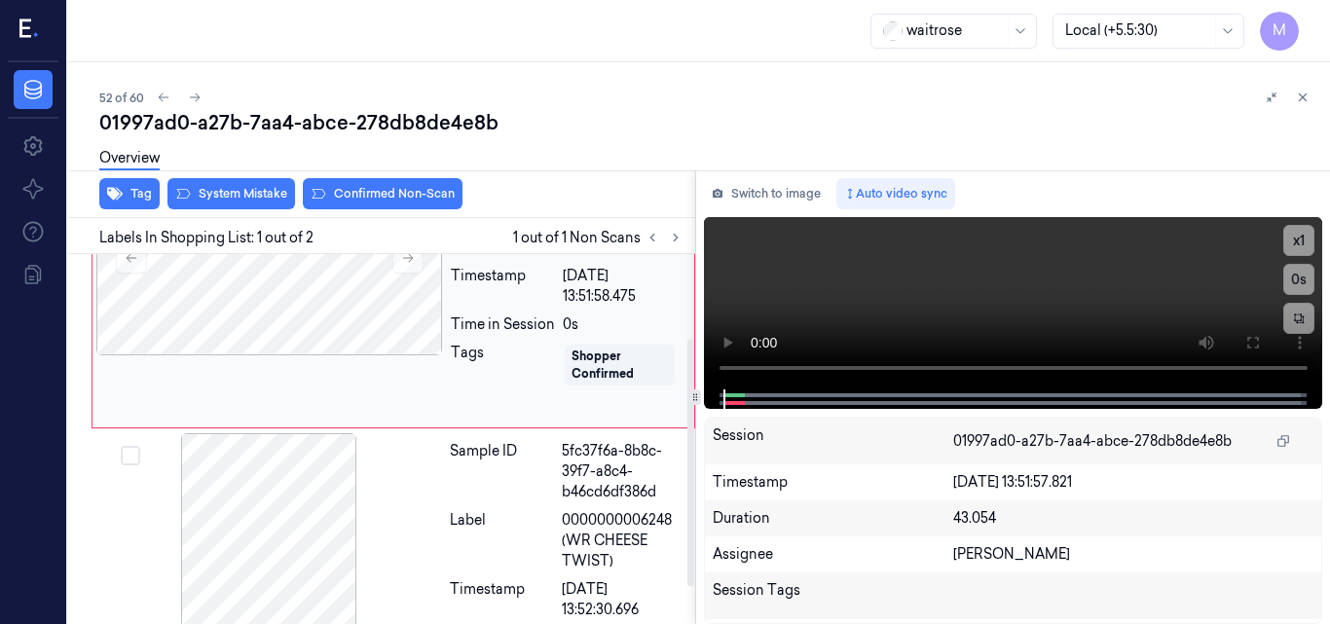
scroll to position [180, 0]
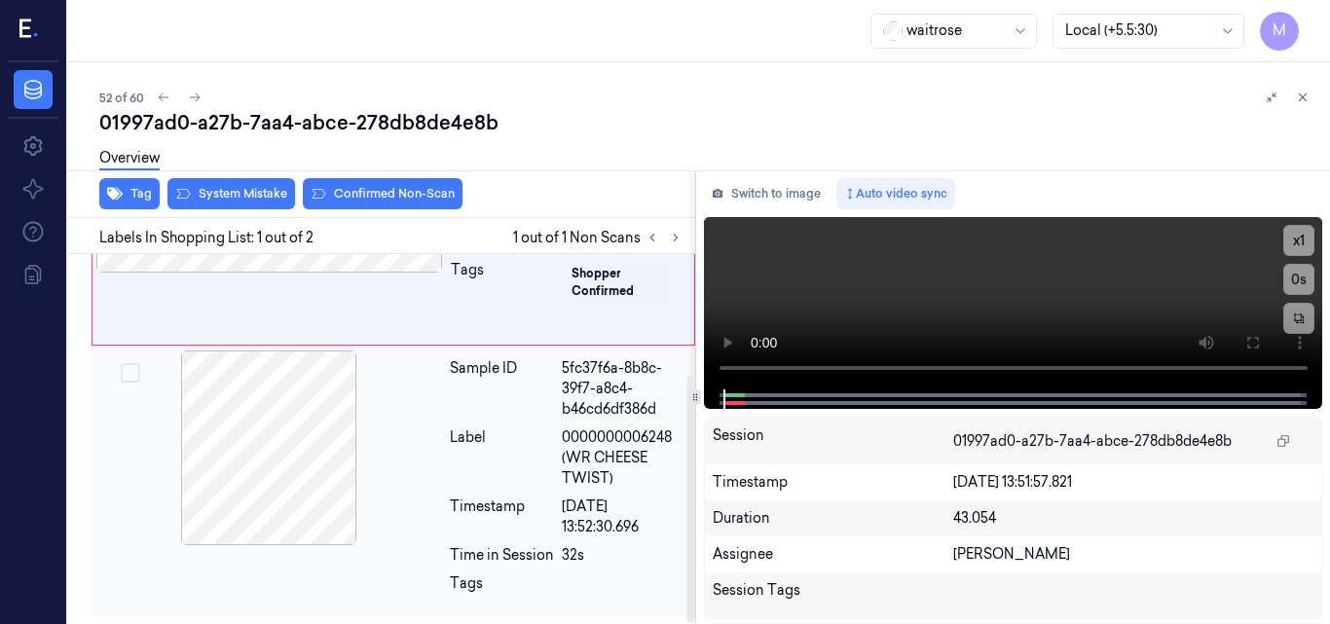
click at [304, 433] on div at bounding box center [268, 448] width 347 height 195
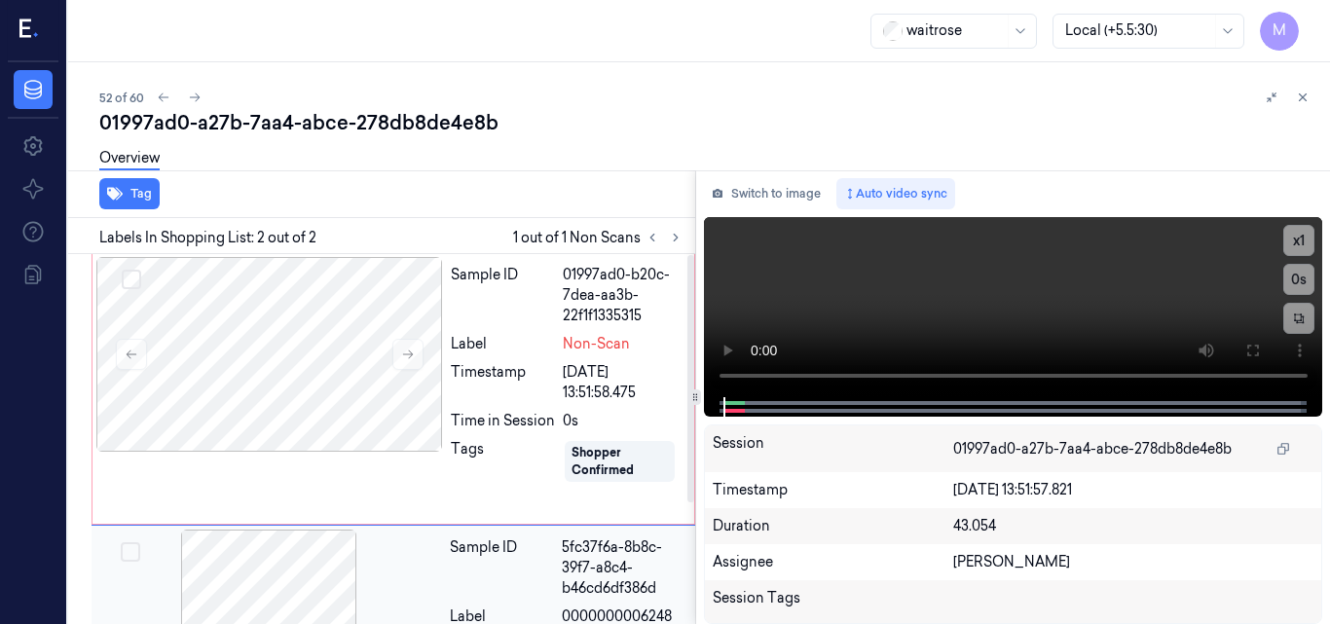
scroll to position [0, 0]
click at [346, 342] on div at bounding box center [269, 355] width 347 height 195
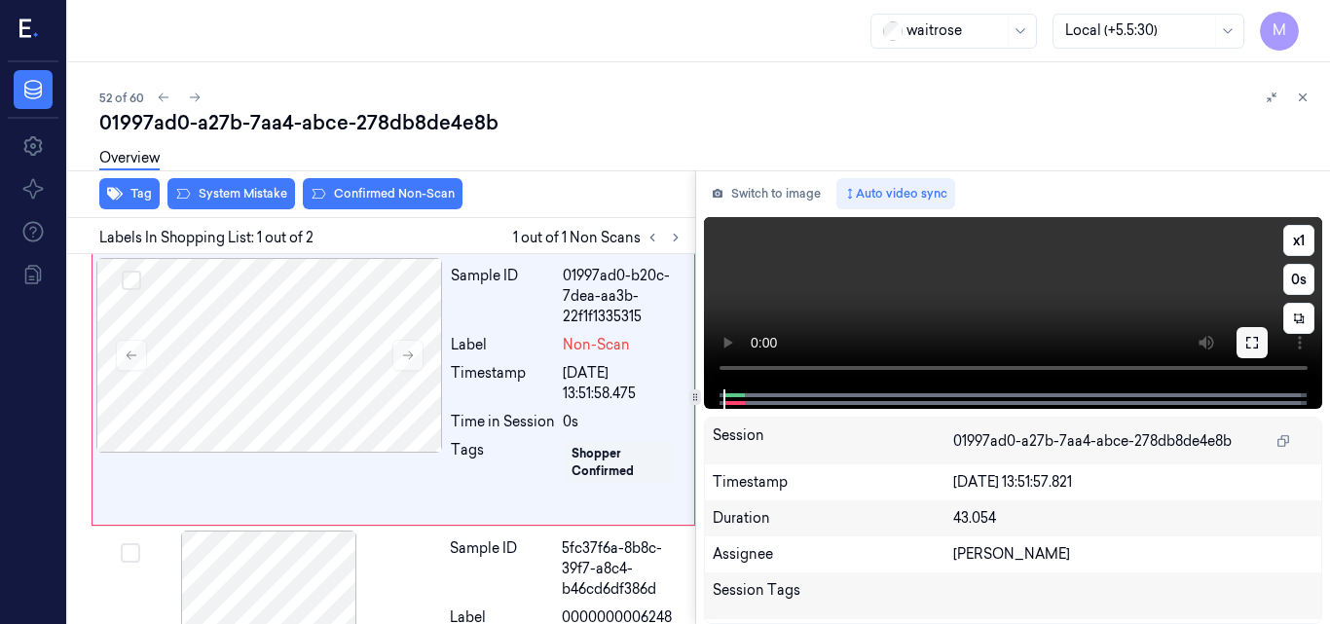
click at [1251, 342] on icon at bounding box center [1253, 343] width 16 height 16
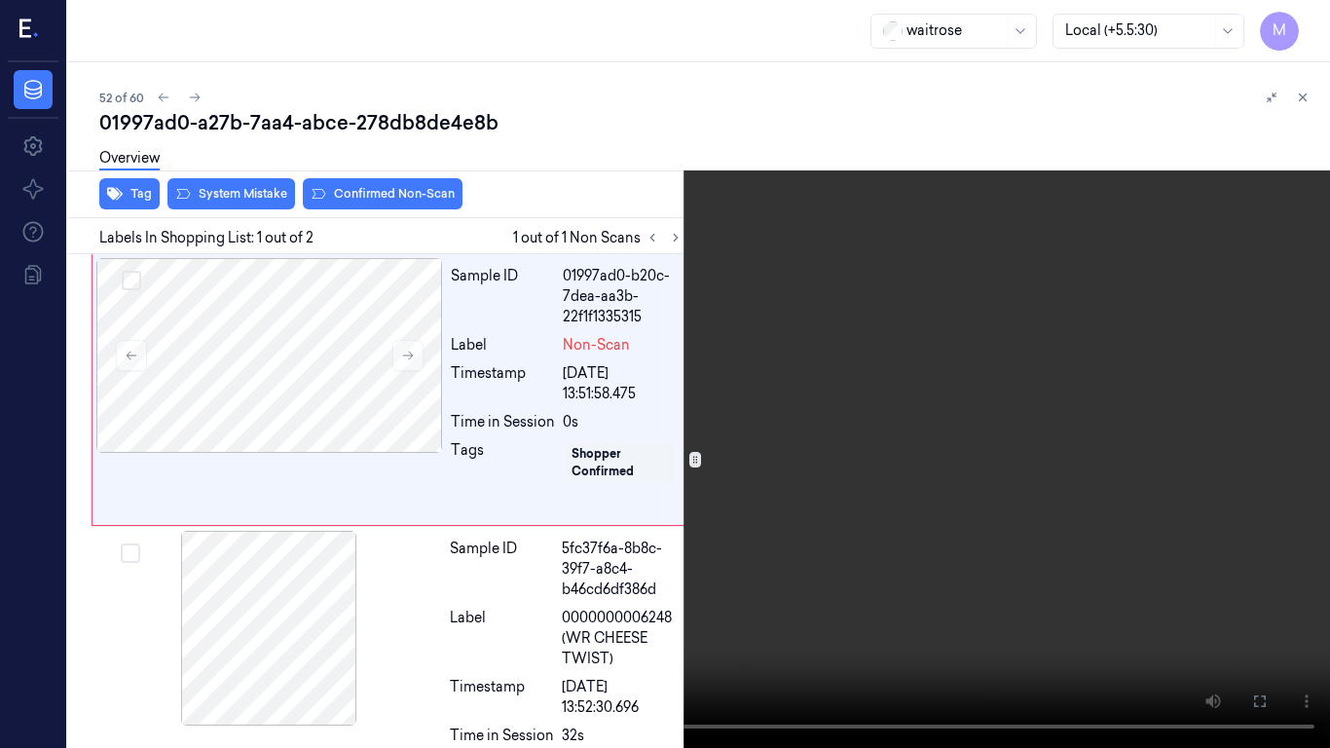
click at [784, 252] on video at bounding box center [665, 374] width 1330 height 748
click at [0, 0] on icon at bounding box center [0, 0] width 0 height 0
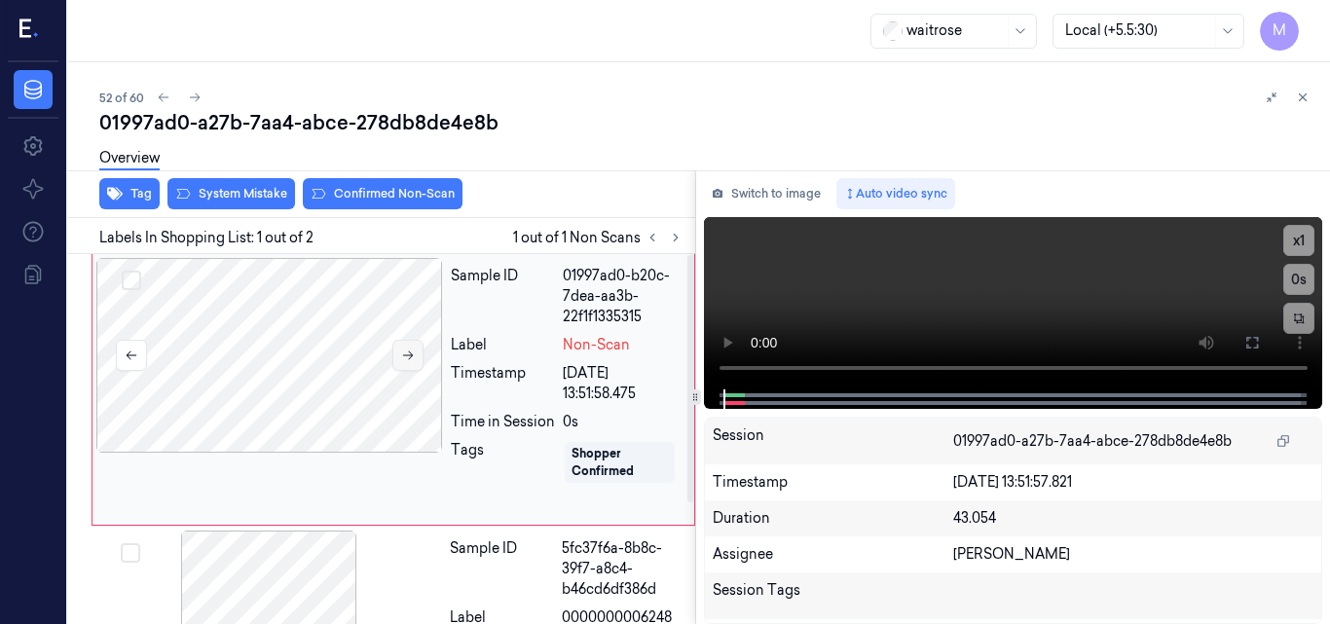
click at [402, 351] on icon at bounding box center [408, 356] width 14 height 14
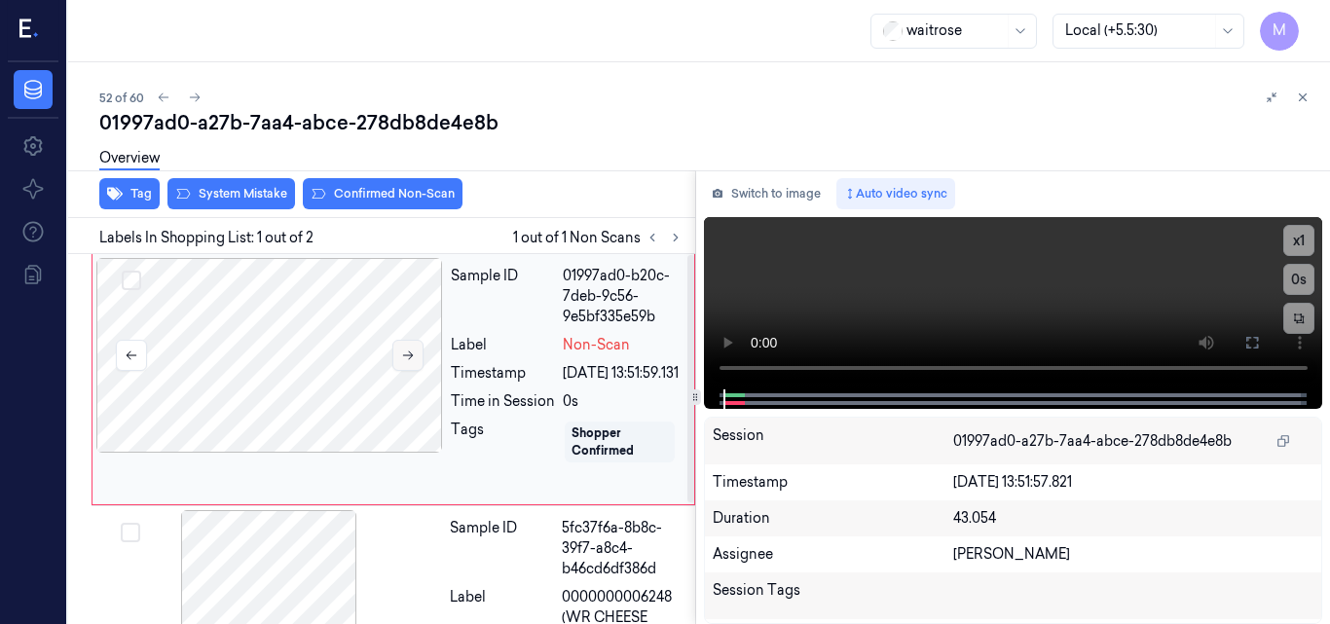
click at [402, 351] on icon at bounding box center [408, 356] width 14 height 14
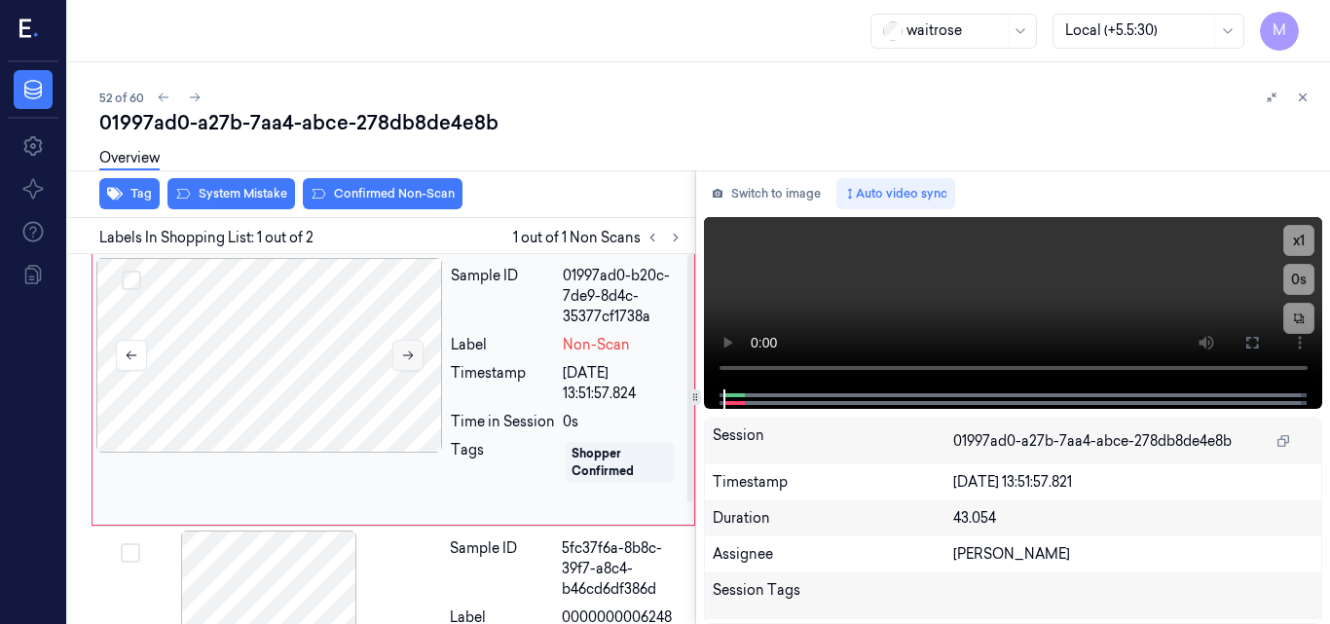
click at [402, 351] on icon at bounding box center [408, 356] width 14 height 14
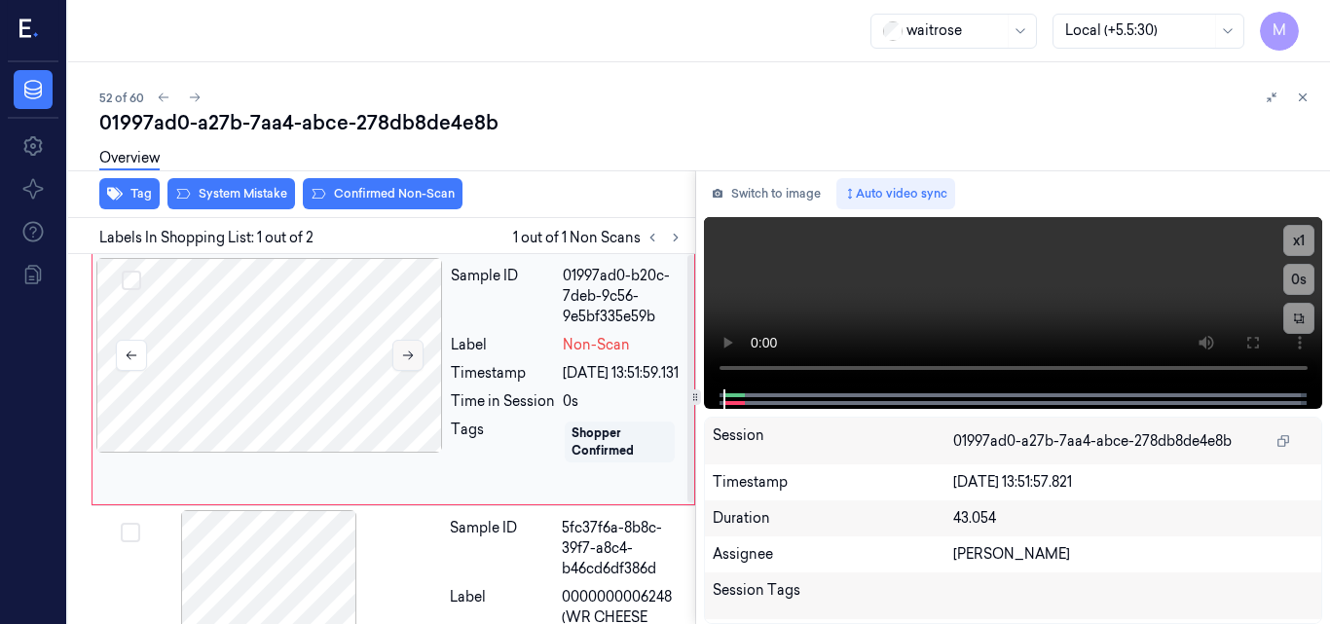
click at [402, 351] on icon at bounding box center [408, 356] width 14 height 14
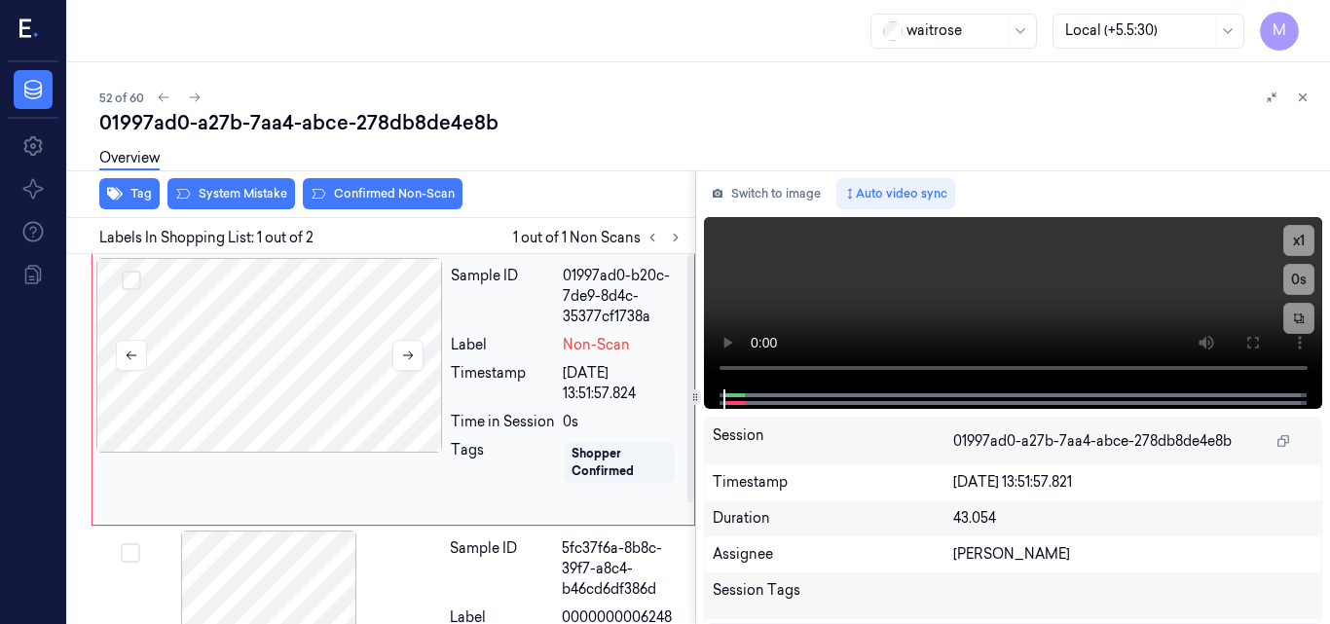
click at [282, 359] on div at bounding box center [269, 355] width 347 height 195
click at [333, 344] on div at bounding box center [269, 355] width 347 height 195
click at [1254, 340] on icon at bounding box center [1253, 343] width 16 height 16
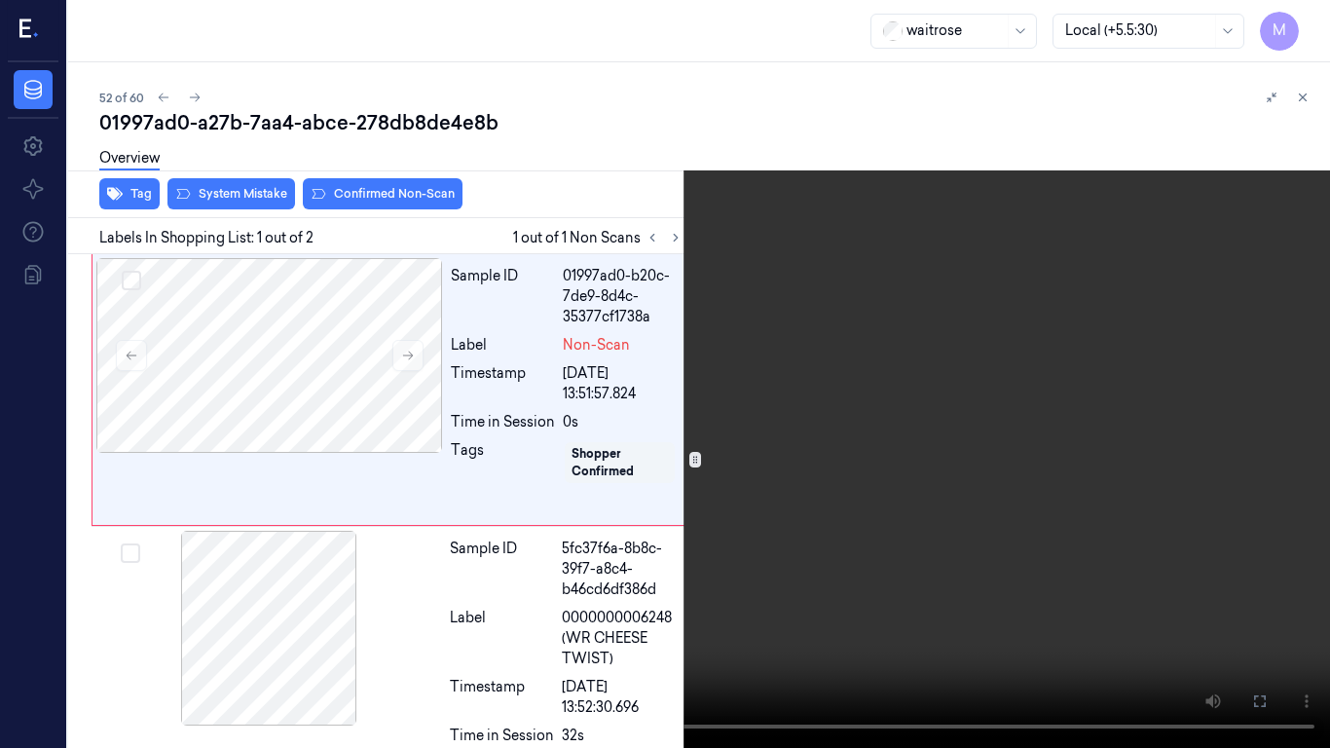
click at [835, 272] on video at bounding box center [665, 374] width 1330 height 748
click at [802, 419] on video at bounding box center [665, 374] width 1330 height 748
click at [807, 414] on video at bounding box center [665, 374] width 1330 height 748
click at [878, 414] on video at bounding box center [665, 374] width 1330 height 748
click at [899, 379] on video at bounding box center [665, 374] width 1330 height 748
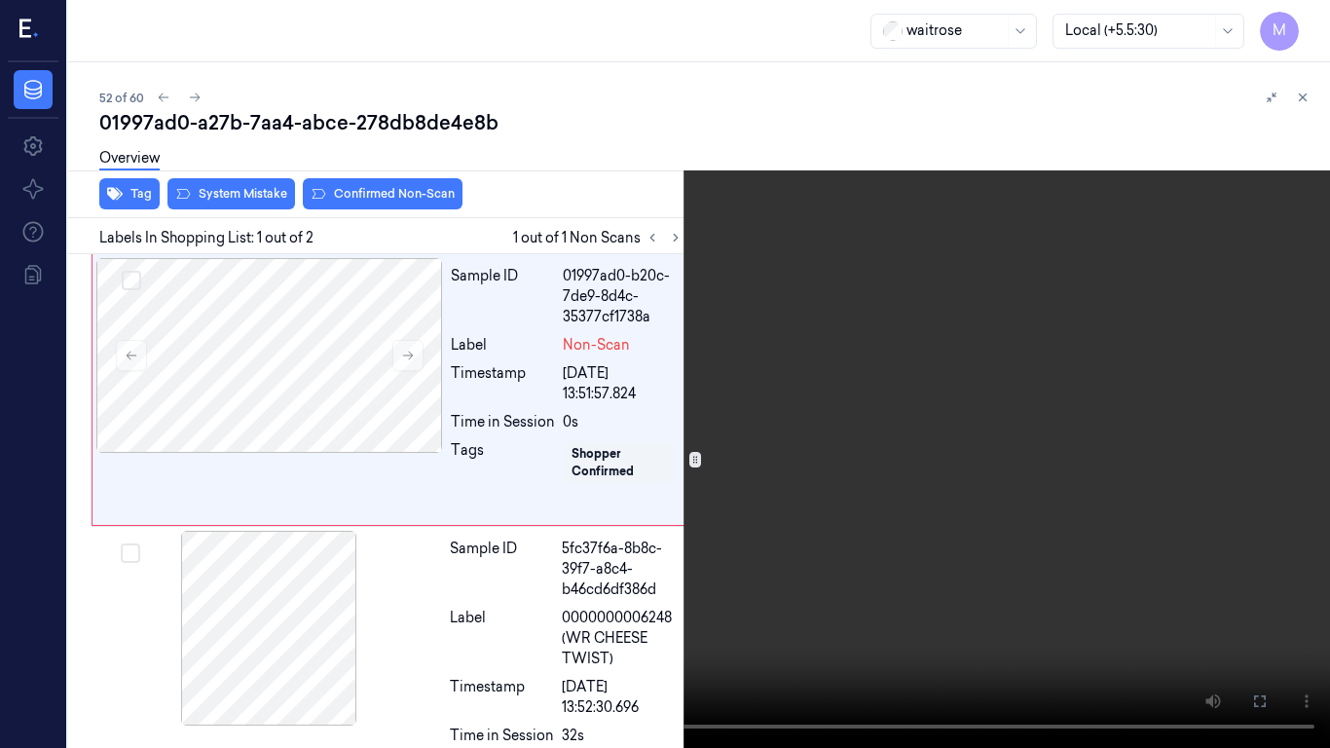
click at [0, 0] on icon at bounding box center [0, 0] width 0 height 0
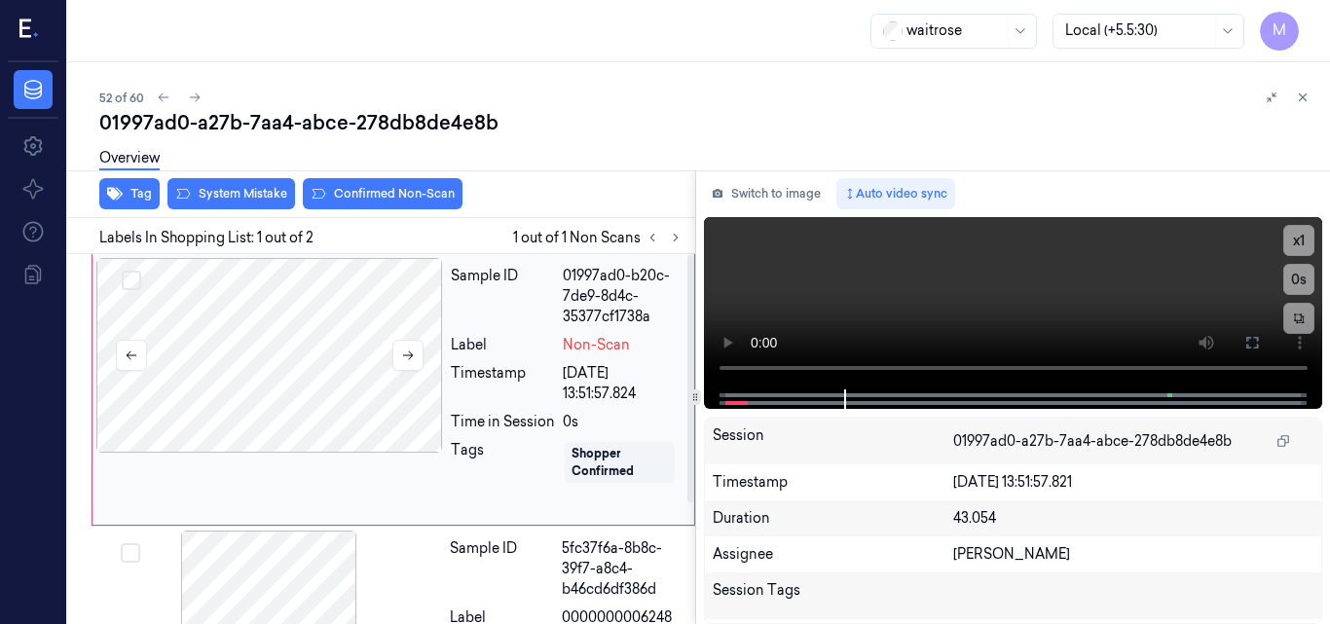
click at [298, 347] on div at bounding box center [269, 355] width 347 height 195
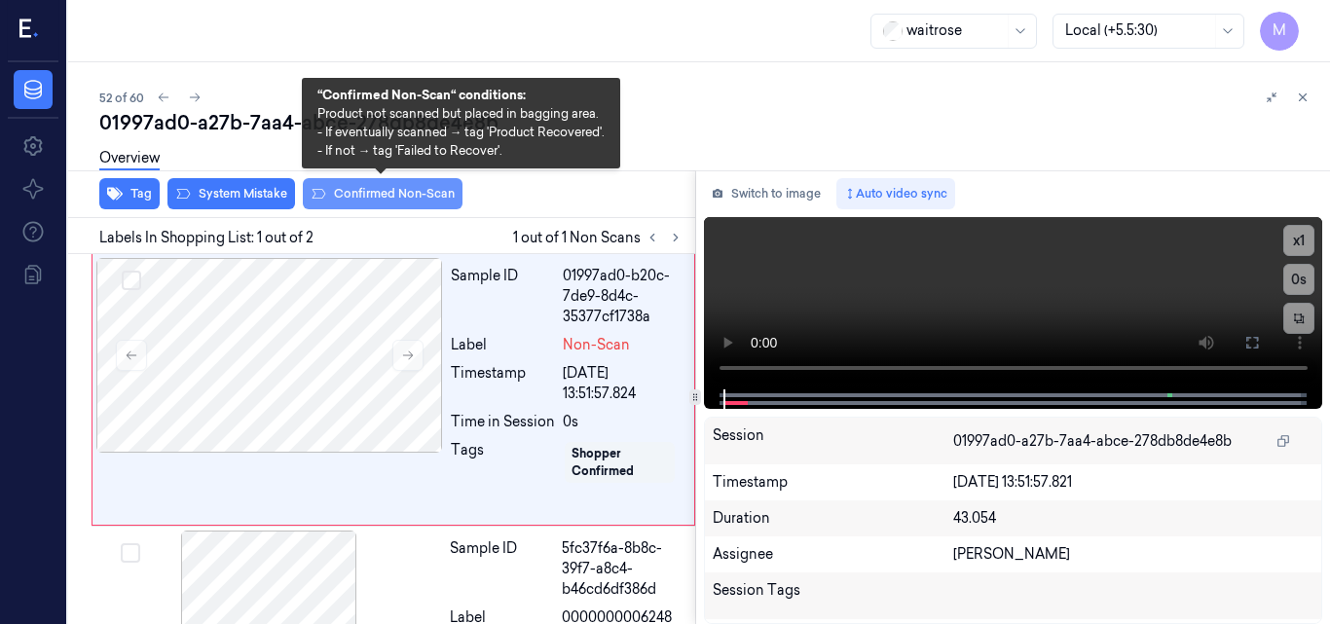
click at [388, 193] on button "Confirmed Non-Scan" at bounding box center [383, 193] width 160 height 31
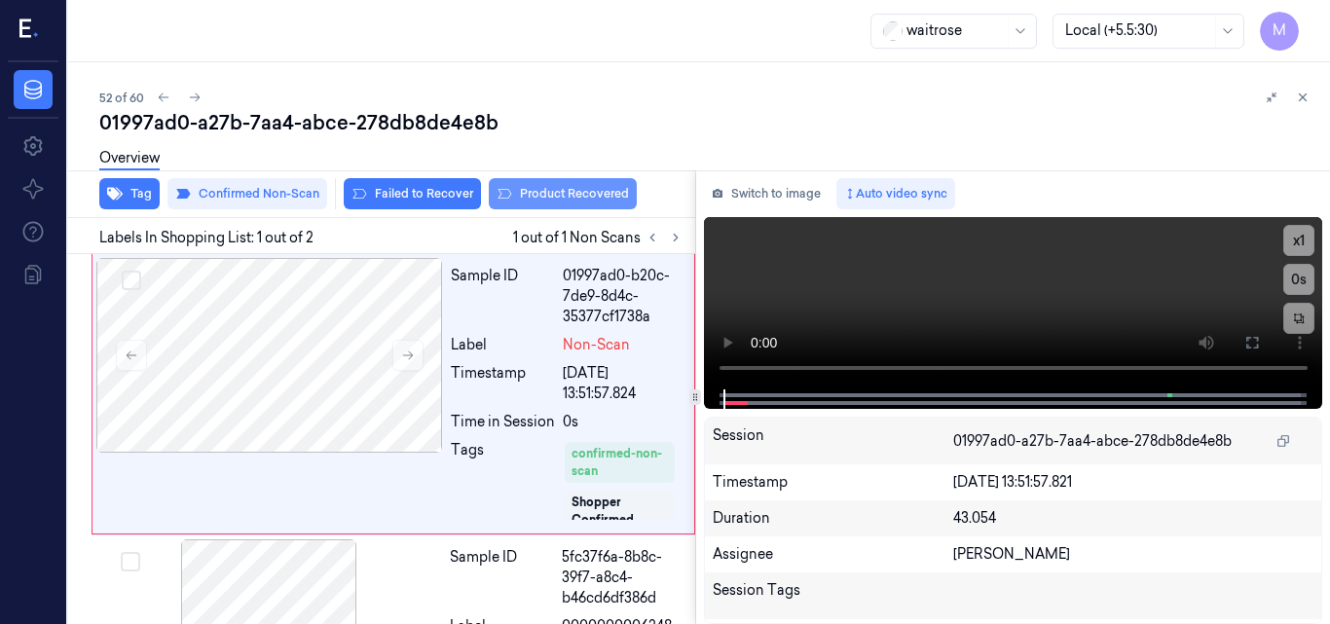
click at [579, 191] on button "Product Recovered" at bounding box center [563, 193] width 148 height 31
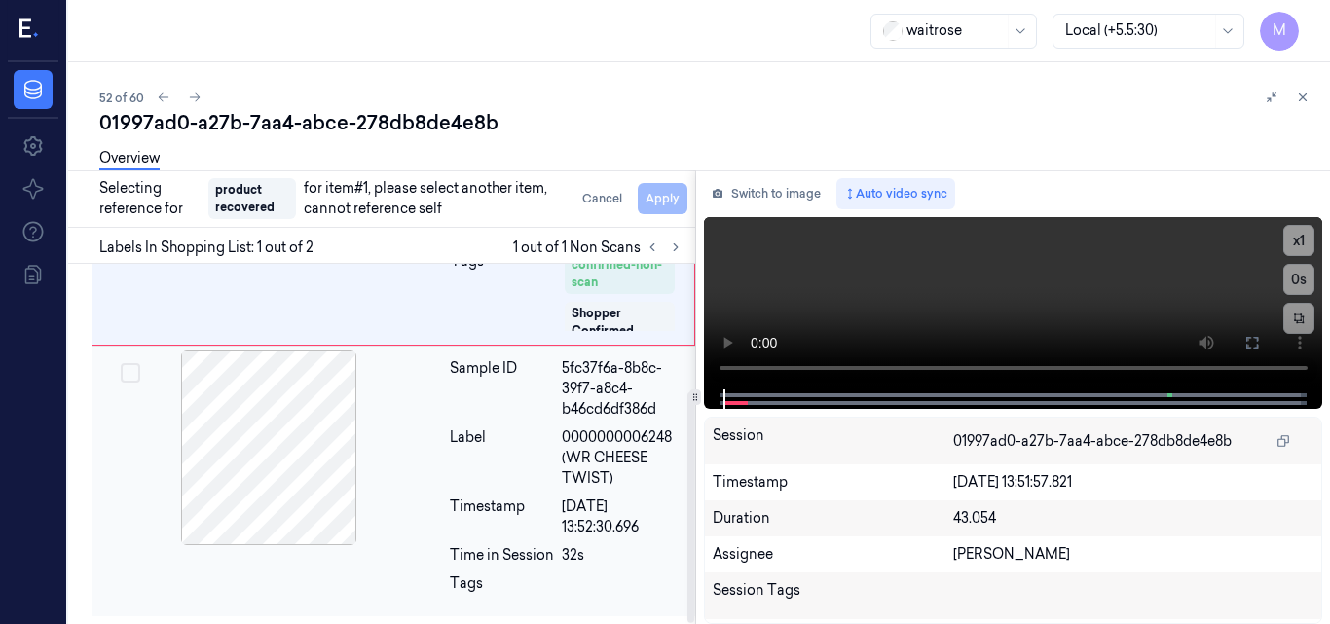
click at [280, 424] on div at bounding box center [268, 448] width 347 height 195
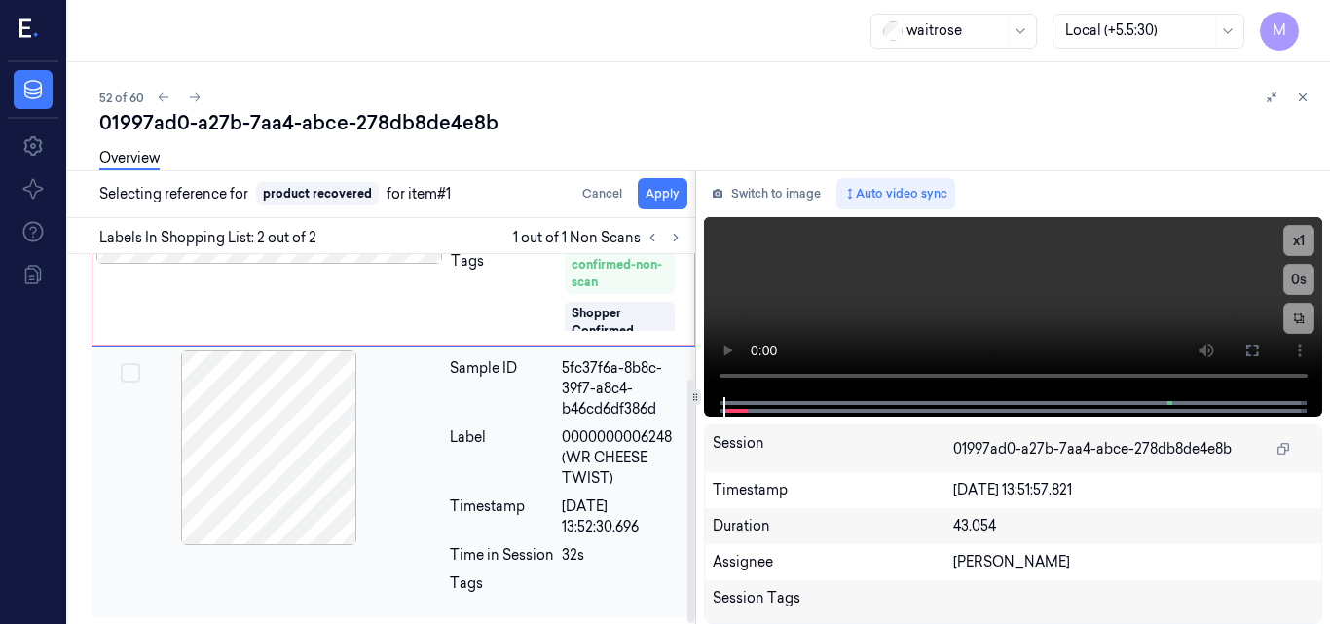
scroll to position [189, 0]
click at [671, 197] on button "Apply" at bounding box center [663, 193] width 50 height 31
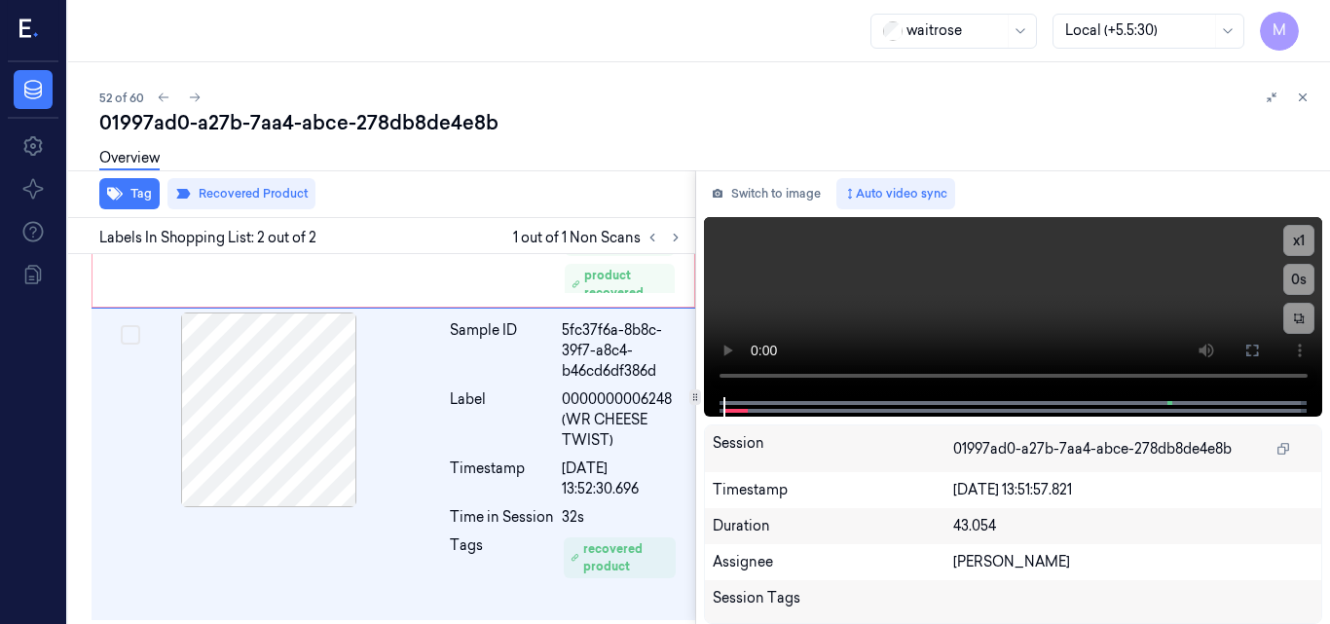
scroll to position [231, 0]
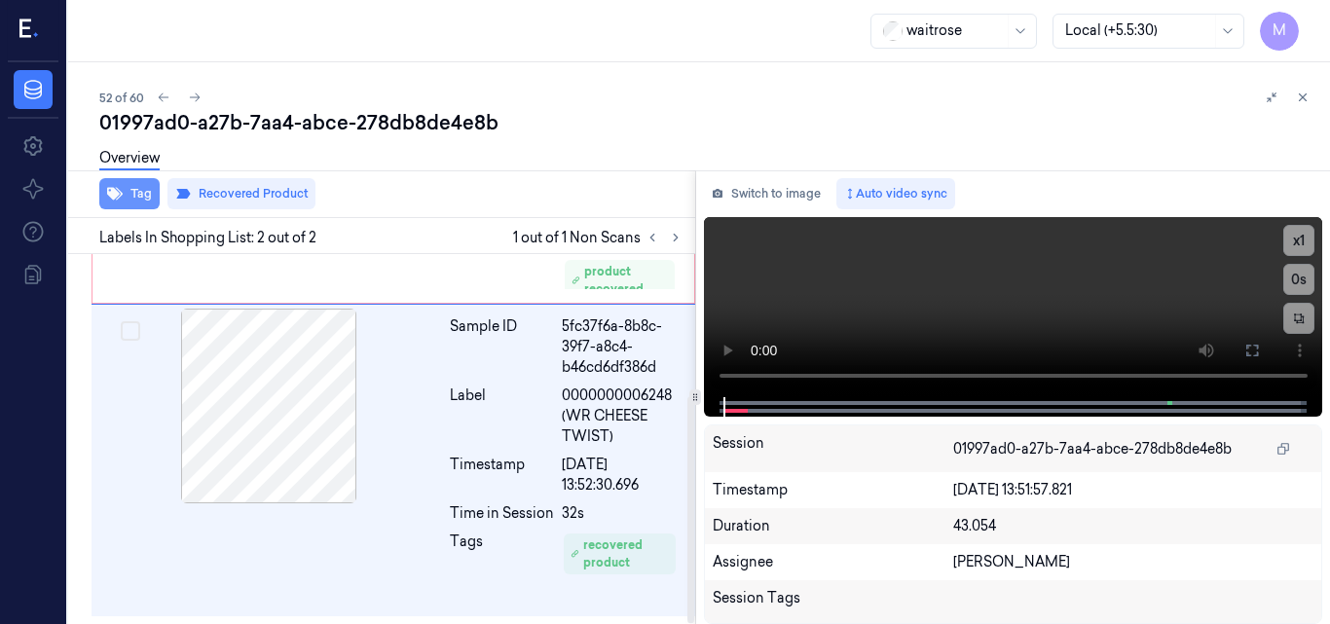
click at [131, 193] on button "Tag" at bounding box center [129, 193] width 60 height 31
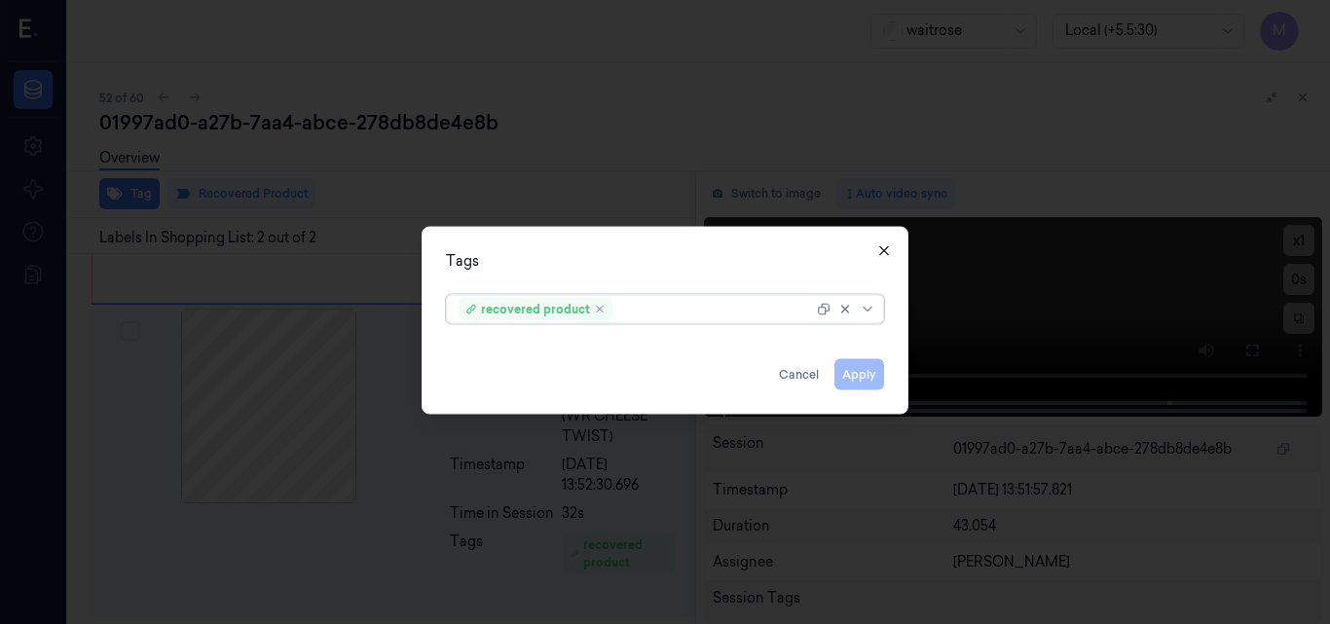
click at [886, 253] on icon "button" at bounding box center [885, 251] width 16 height 16
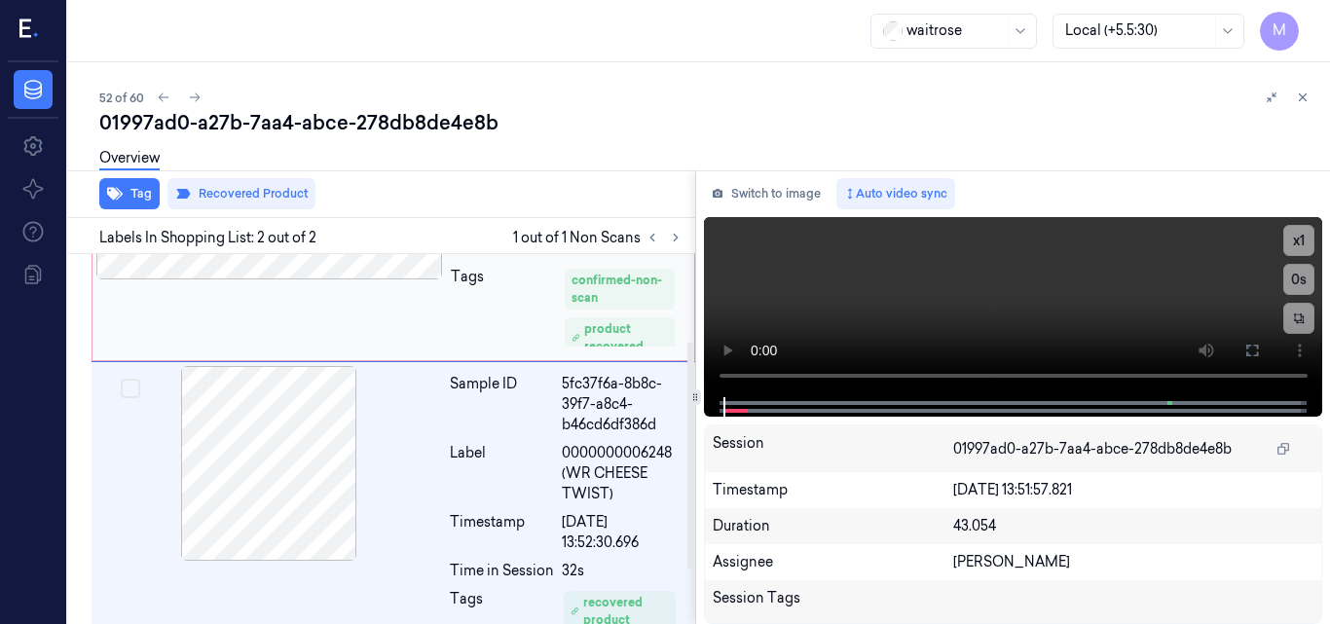
scroll to position [133, 0]
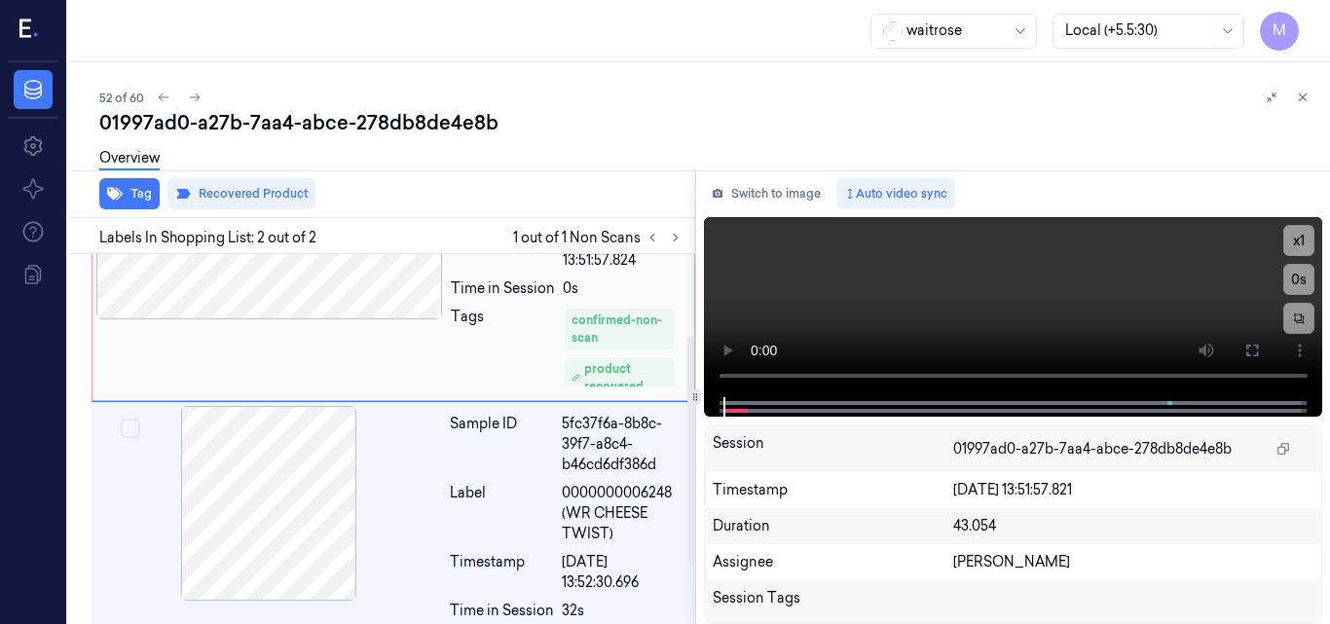
click at [371, 347] on div "Sample ID 01997ad0-b20c-7de9-8d4c-35377cf1738a Label Non-Scan Timestamp 24/09/2…" at bounding box center [394, 261] width 604 height 280
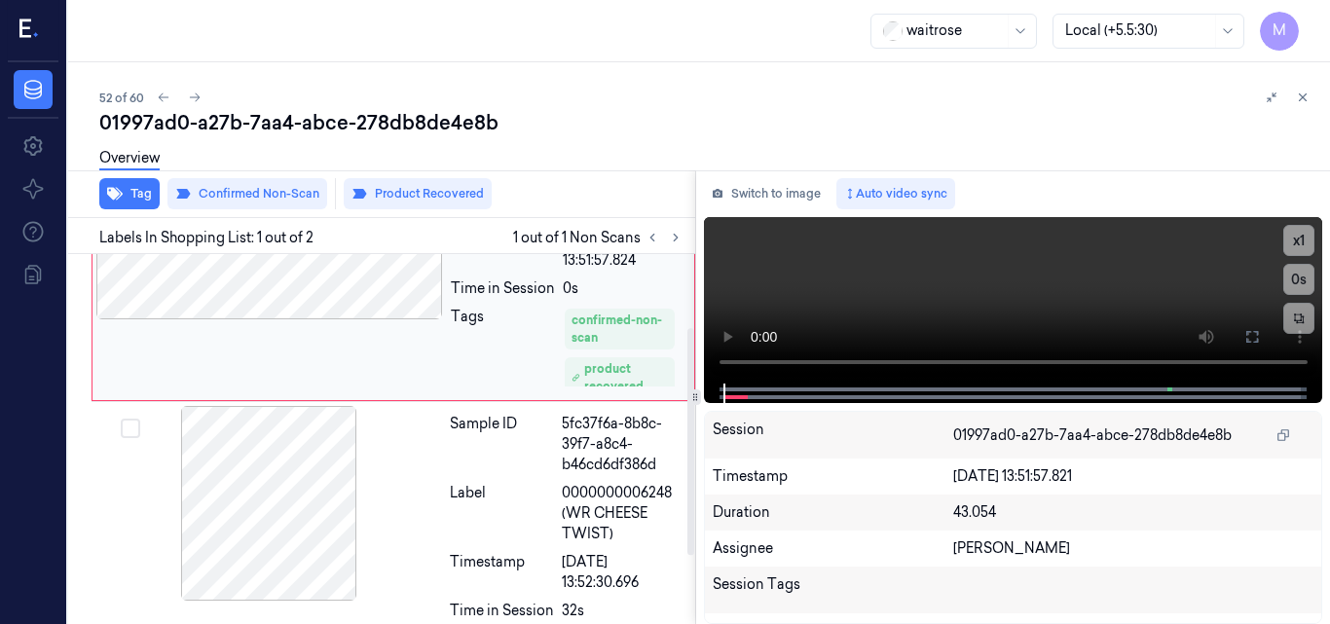
scroll to position [0, 0]
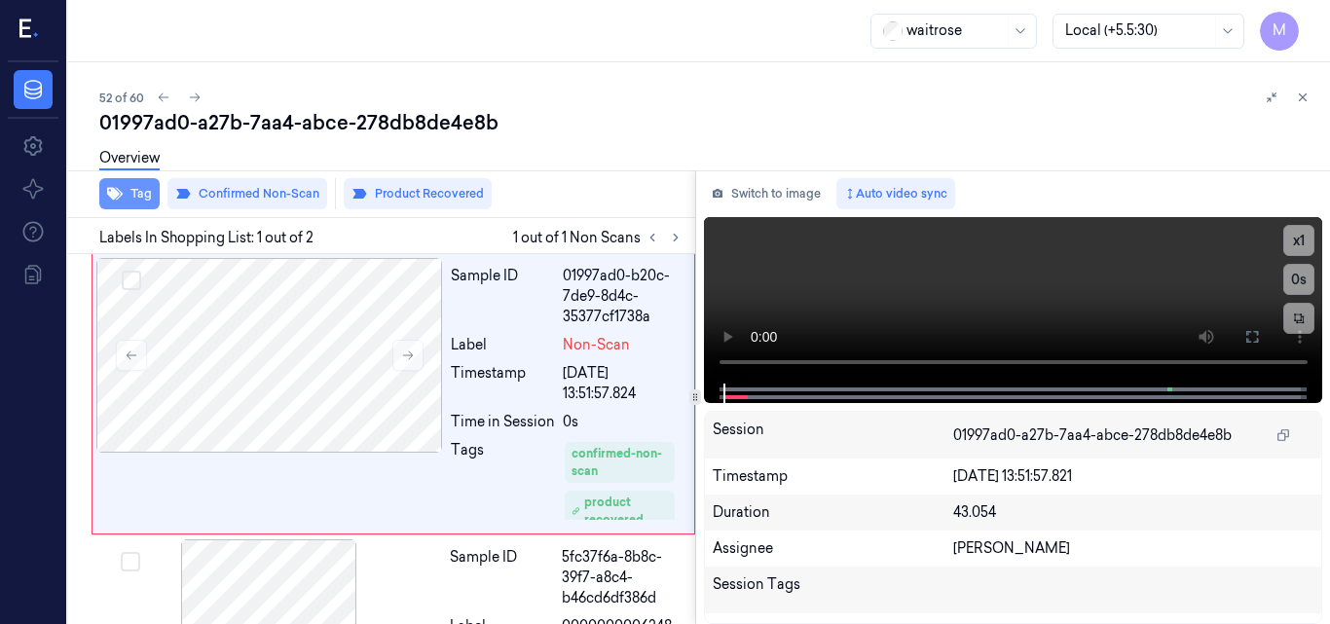
click at [137, 201] on button "Tag" at bounding box center [129, 193] width 60 height 31
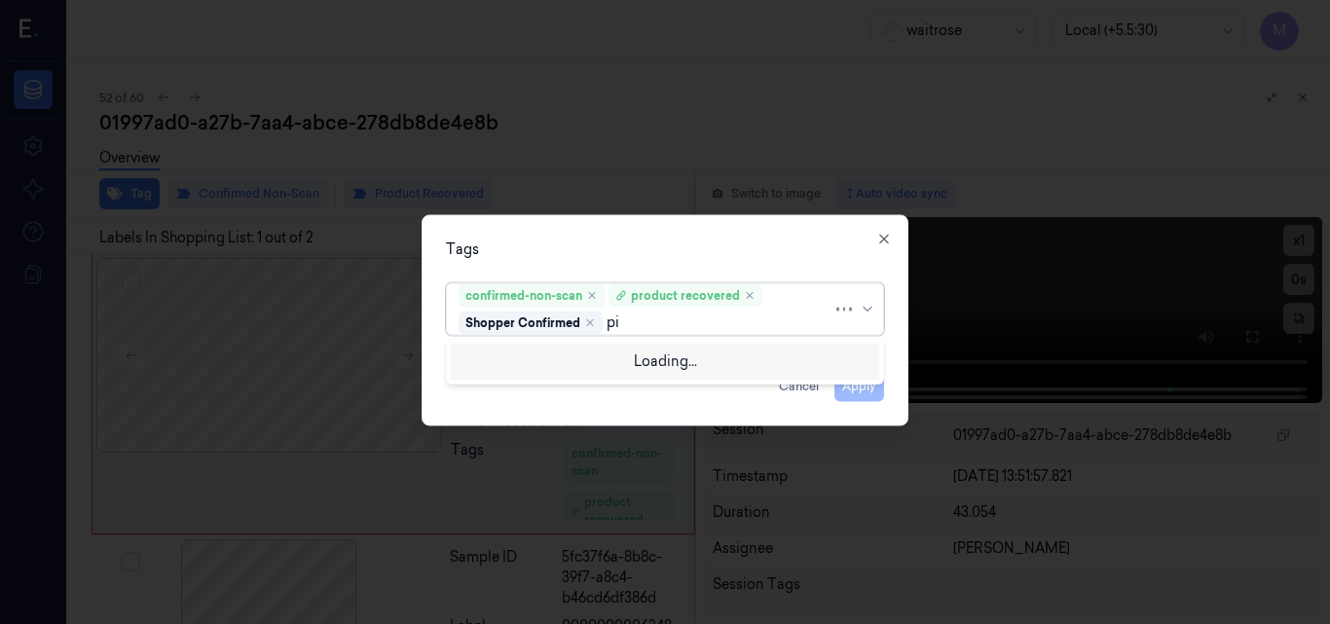
type input "pic"
click at [519, 358] on div "Picklist item alert" at bounding box center [515, 360] width 112 height 20
click at [608, 229] on div "Tags option Picklist item alert, selected. Use Up and Down to choose options, p…" at bounding box center [665, 319] width 487 height 211
click at [870, 392] on button "Apply" at bounding box center [860, 385] width 50 height 31
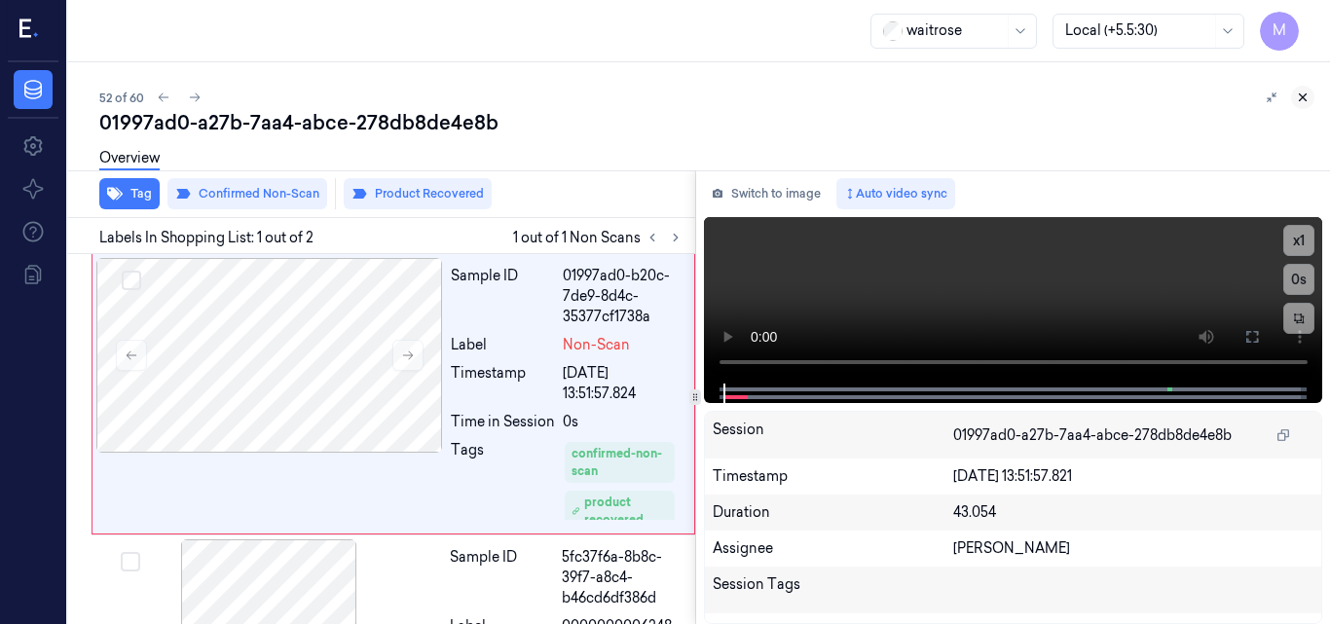
click at [1306, 94] on icon at bounding box center [1303, 97] width 7 height 7
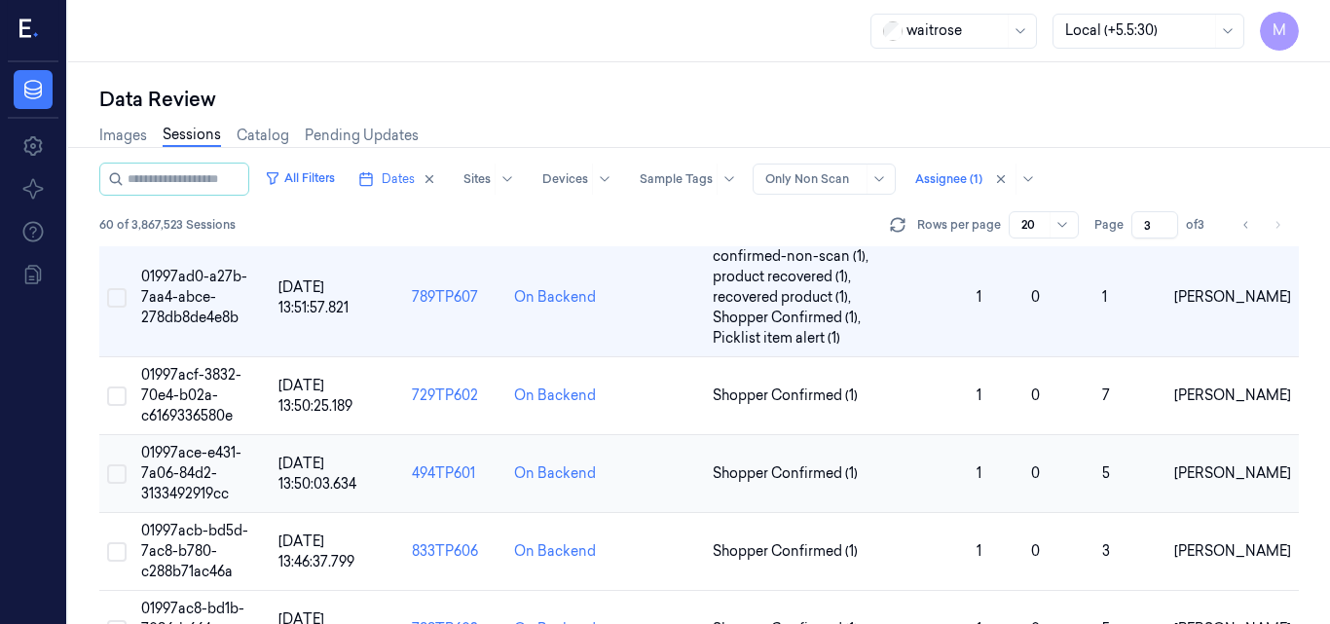
scroll to position [1031, 0]
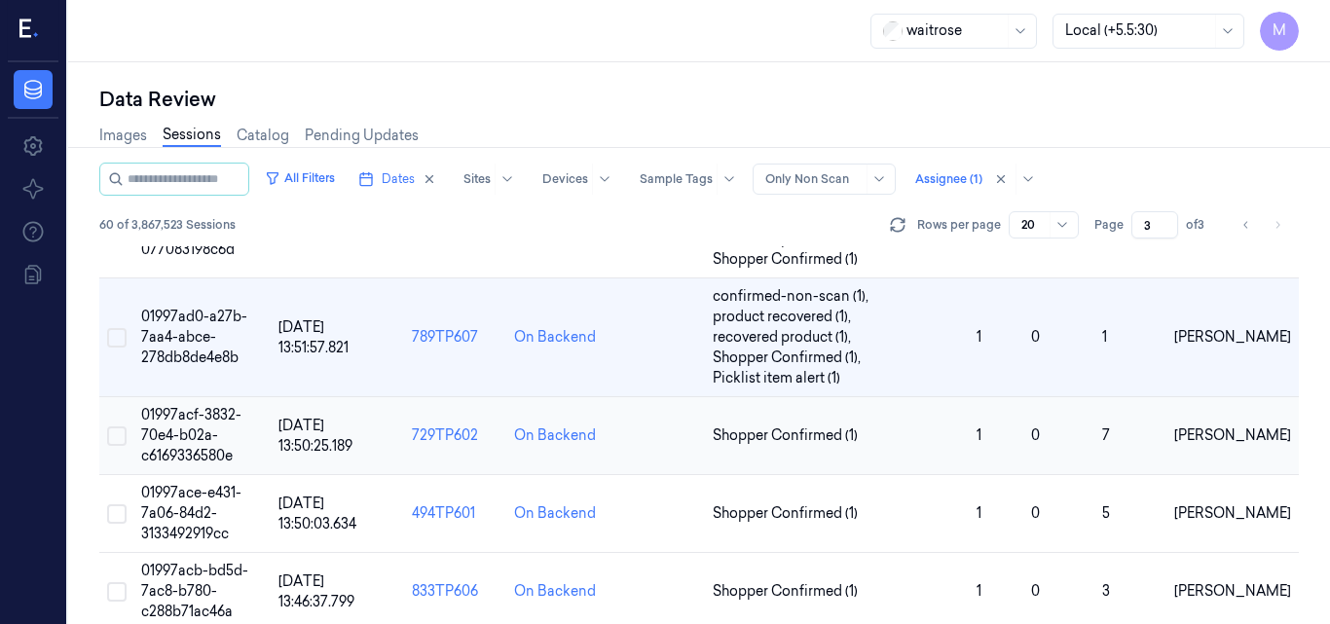
click at [190, 432] on span "01997acf-3832-70e4-b02a-c6169336580e" at bounding box center [191, 435] width 100 height 58
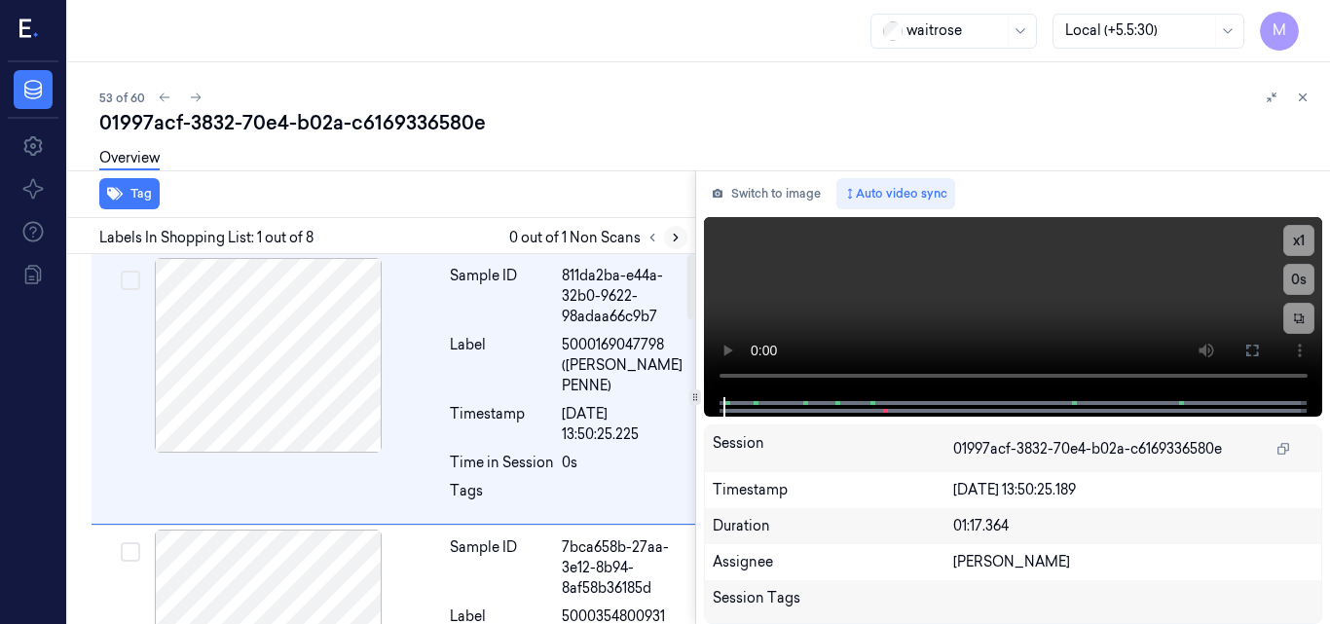
click at [669, 238] on icon at bounding box center [676, 238] width 14 height 14
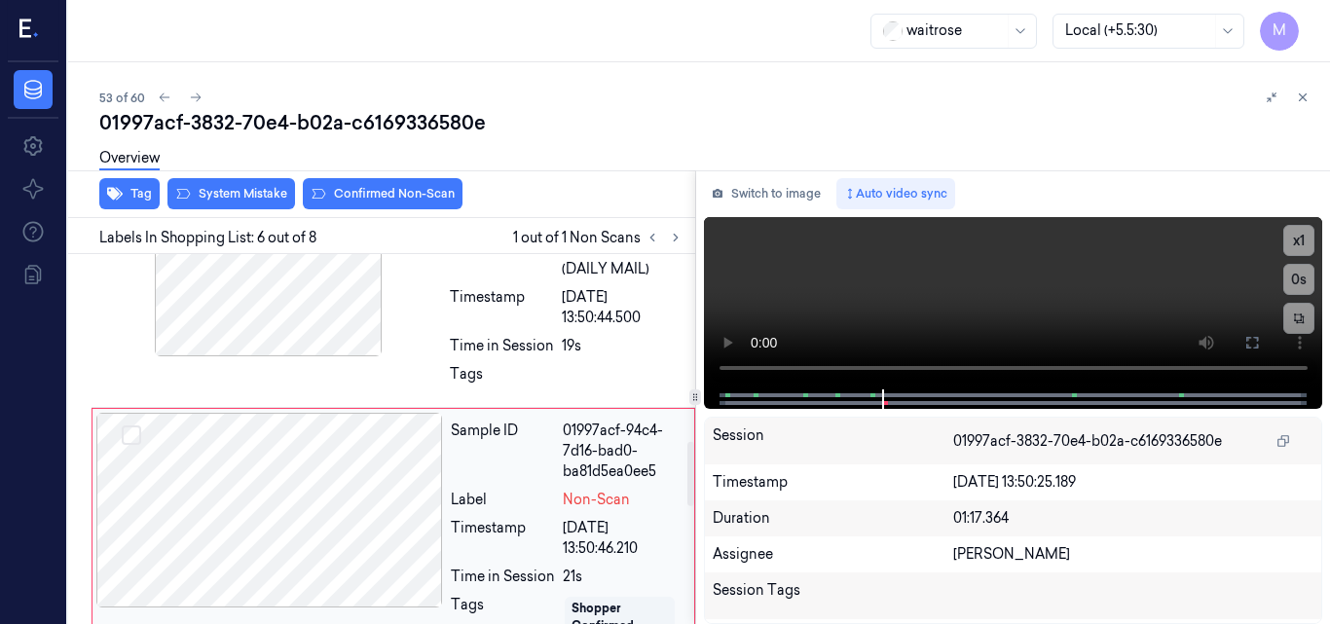
scroll to position [1073, 0]
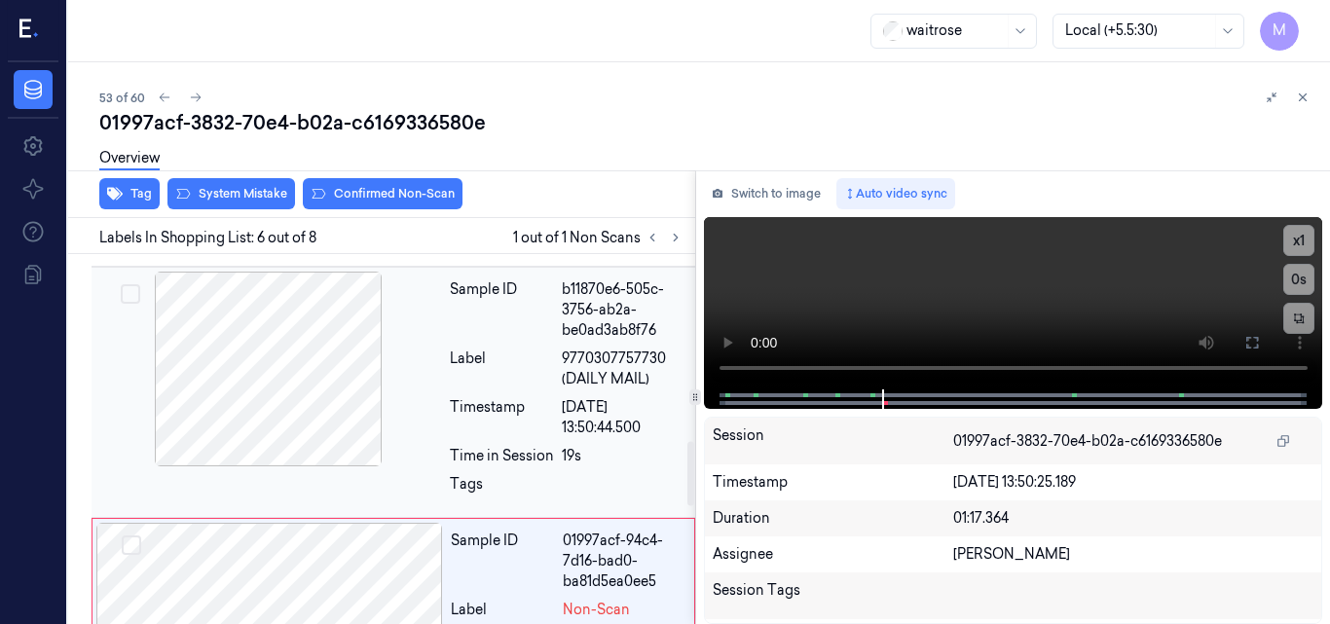
click at [316, 369] on div at bounding box center [268, 369] width 347 height 195
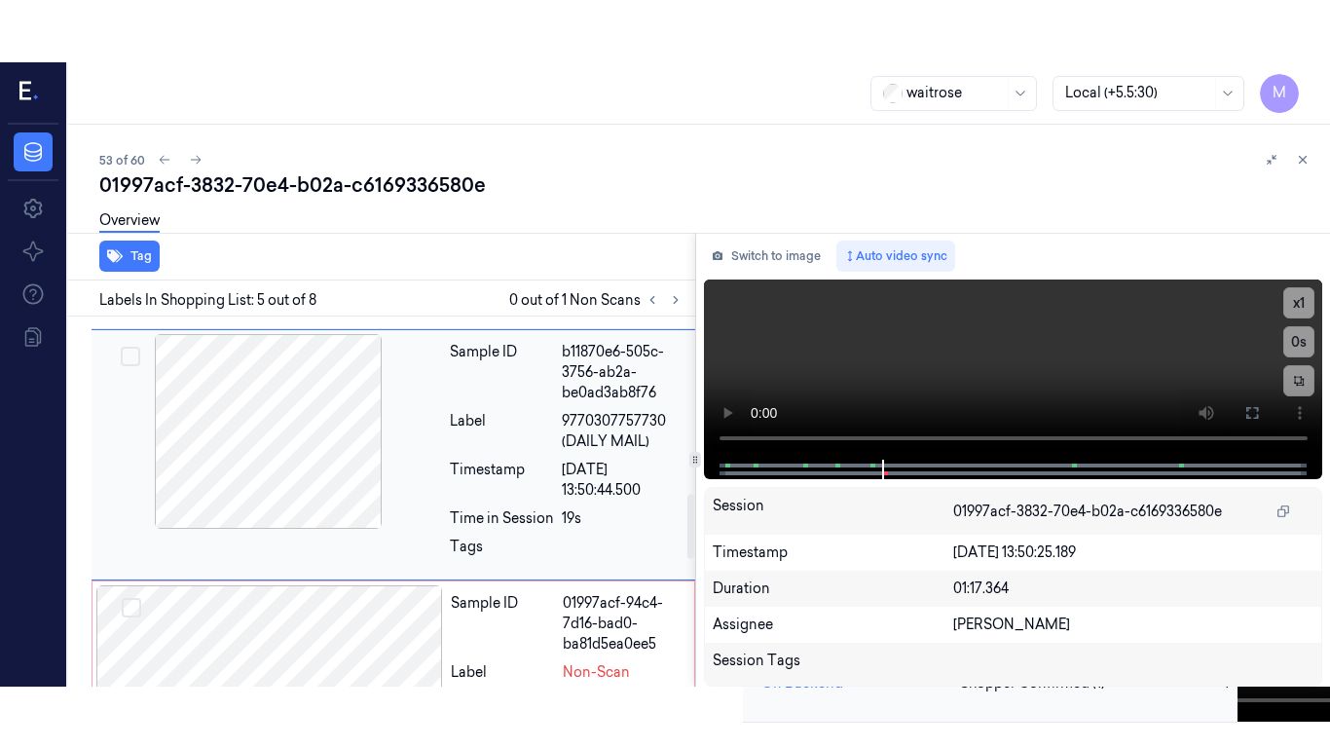
scroll to position [1006, 0]
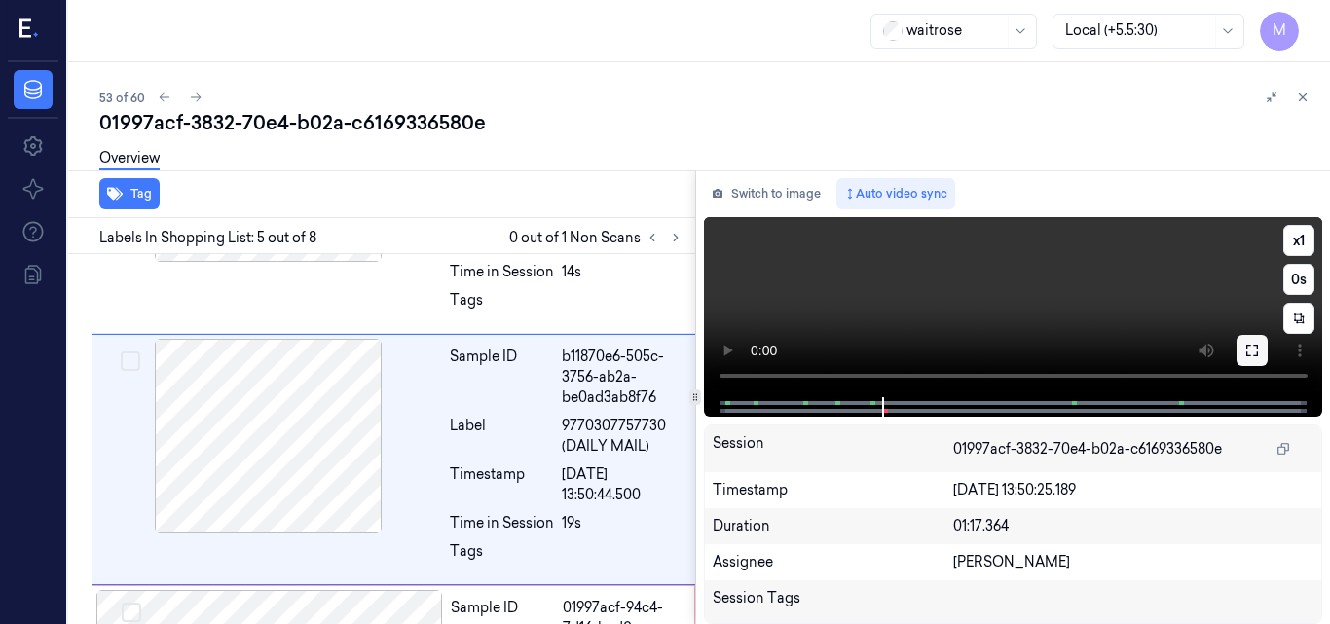
click at [1256, 351] on icon at bounding box center [1253, 351] width 16 height 16
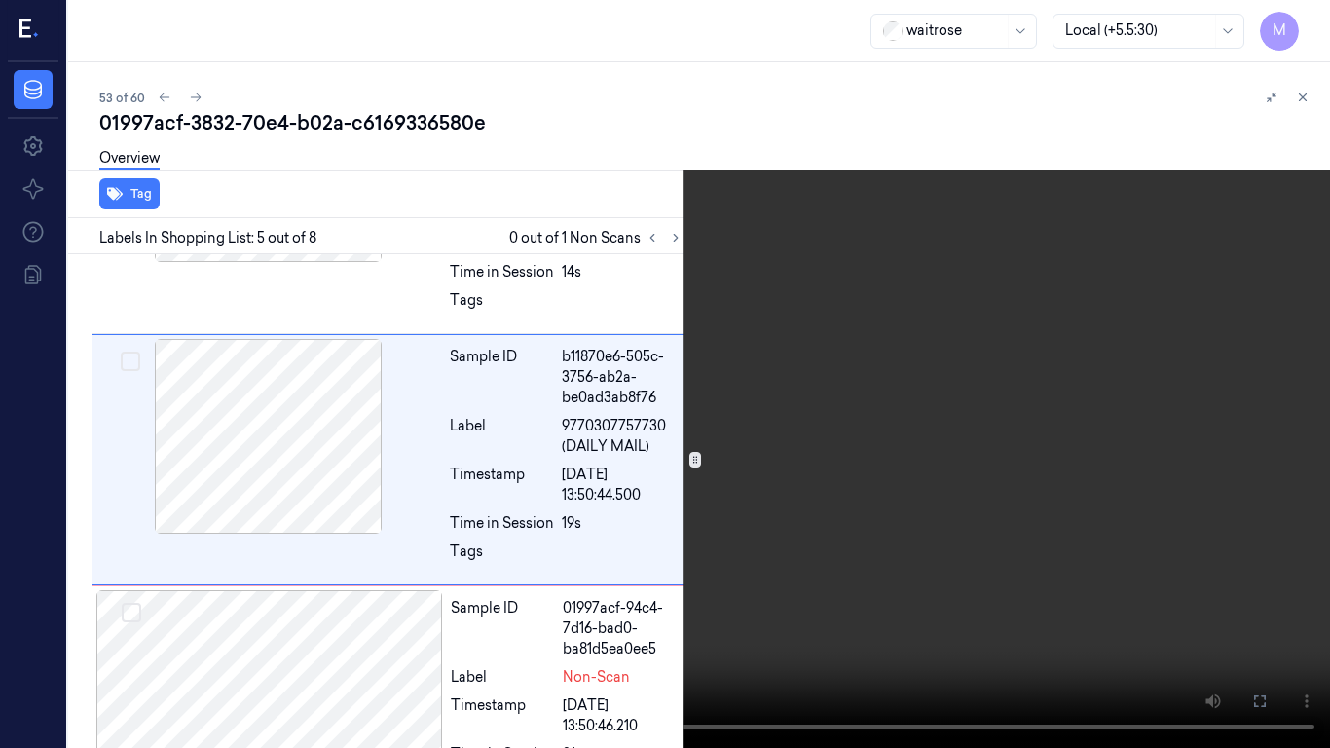
click at [804, 437] on video at bounding box center [665, 374] width 1330 height 748
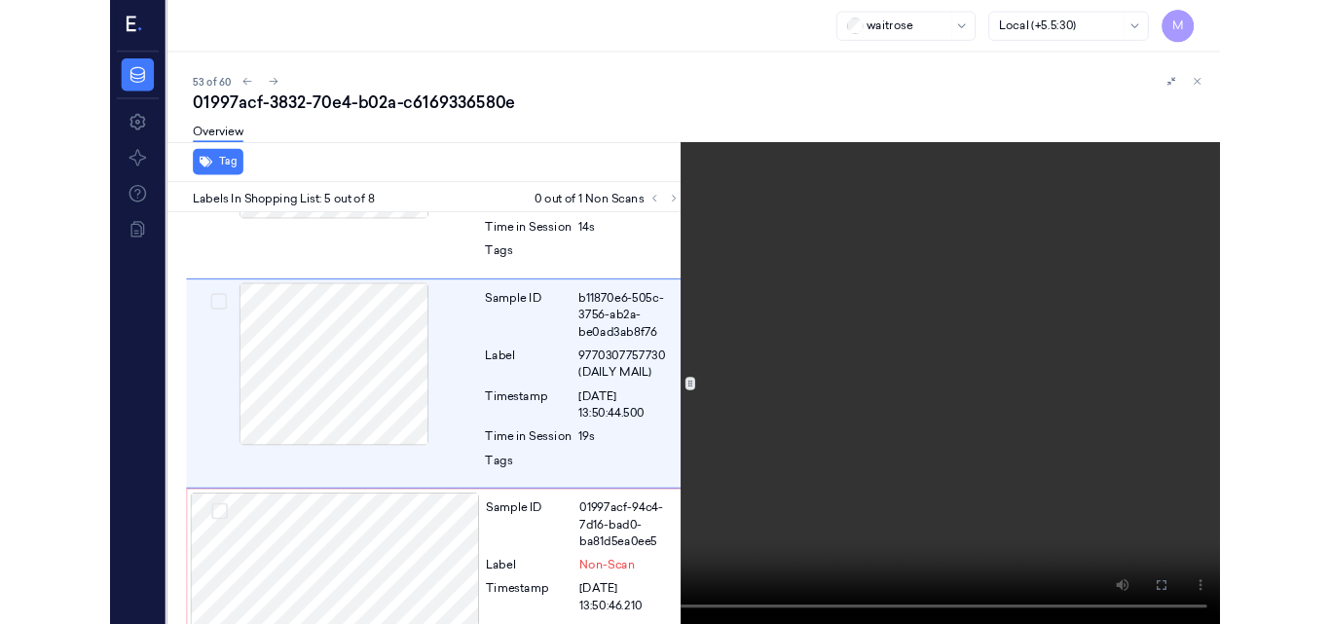
scroll to position [945, 0]
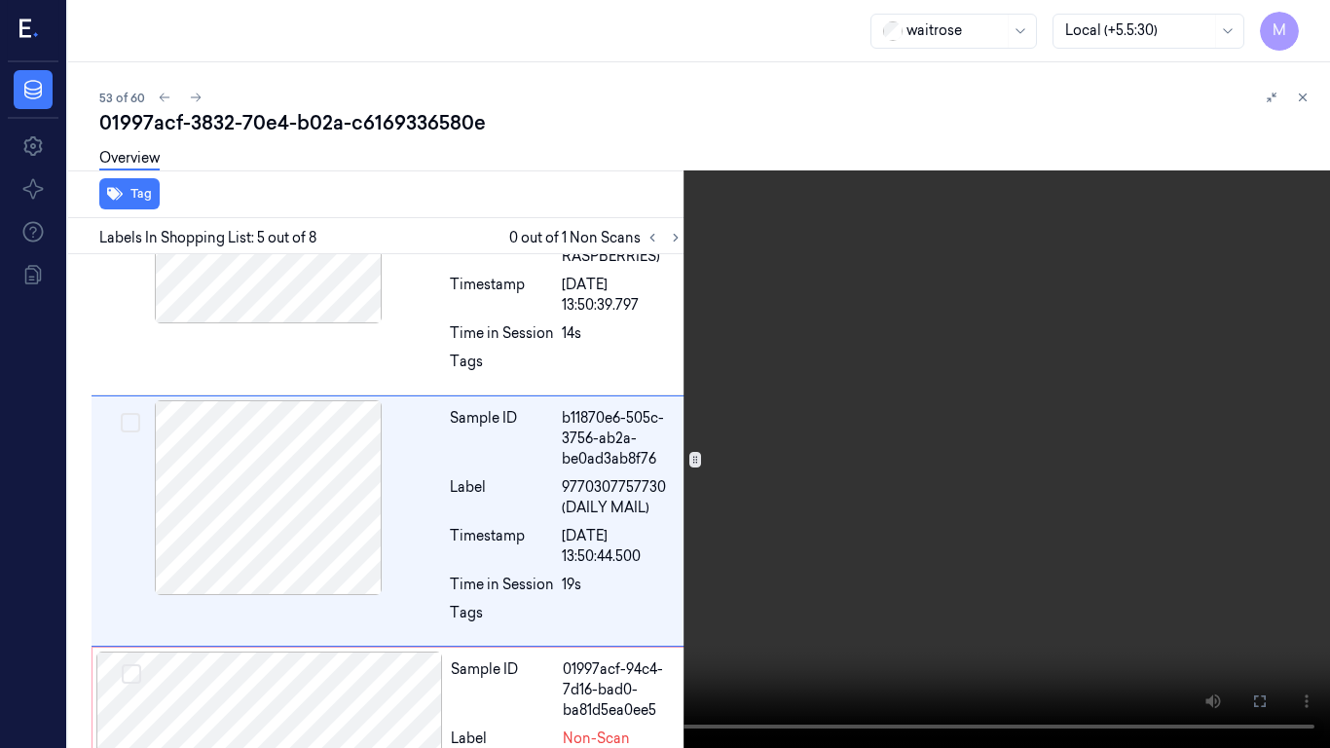
click at [804, 437] on video at bounding box center [665, 374] width 1330 height 748
click at [0, 0] on icon at bounding box center [0, 0] width 0 height 0
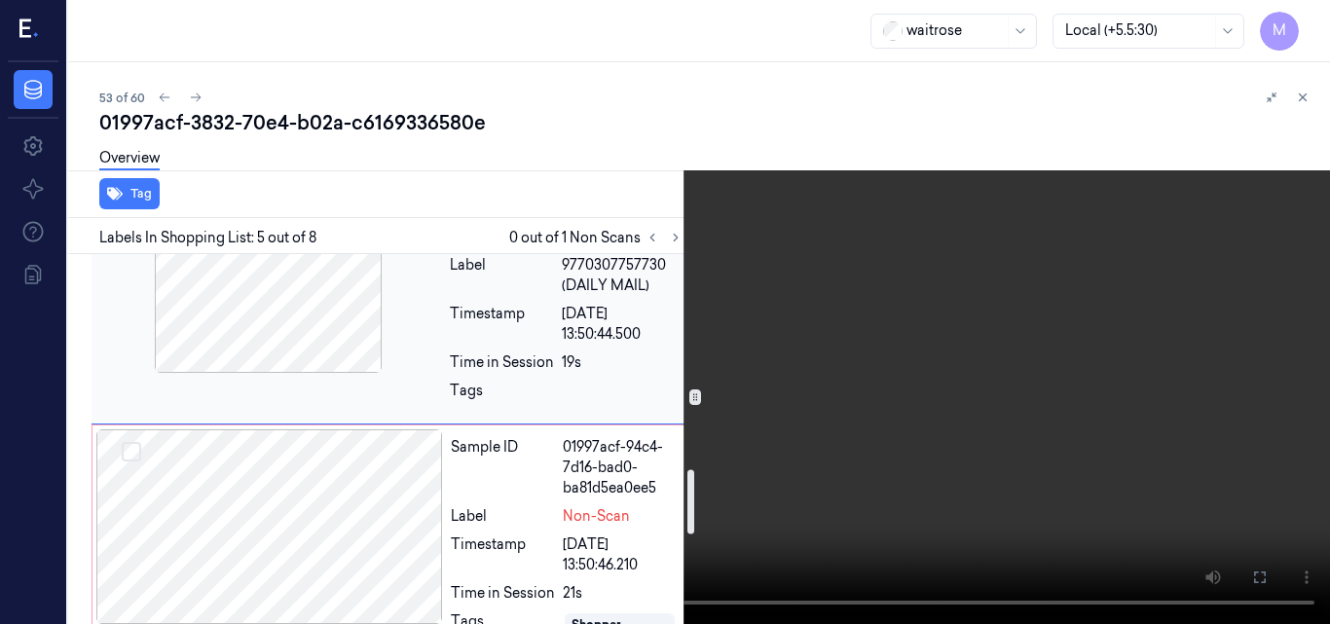
scroll to position [1237, 0]
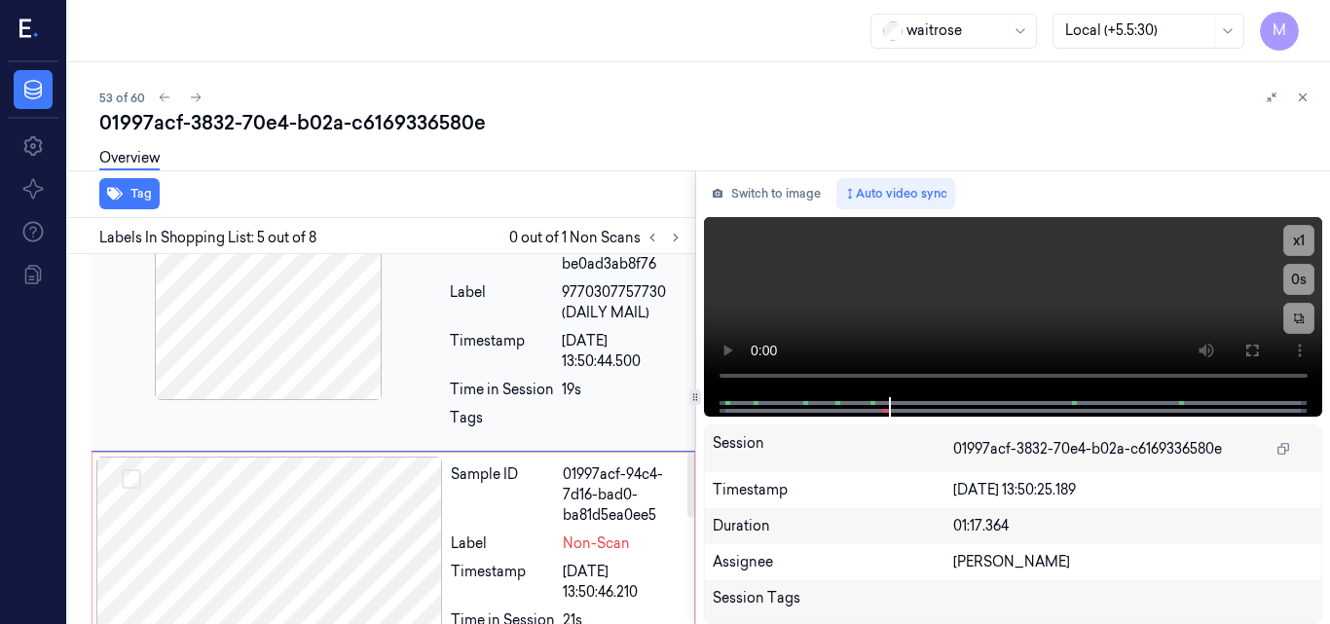
click at [326, 329] on div at bounding box center [268, 302] width 347 height 195
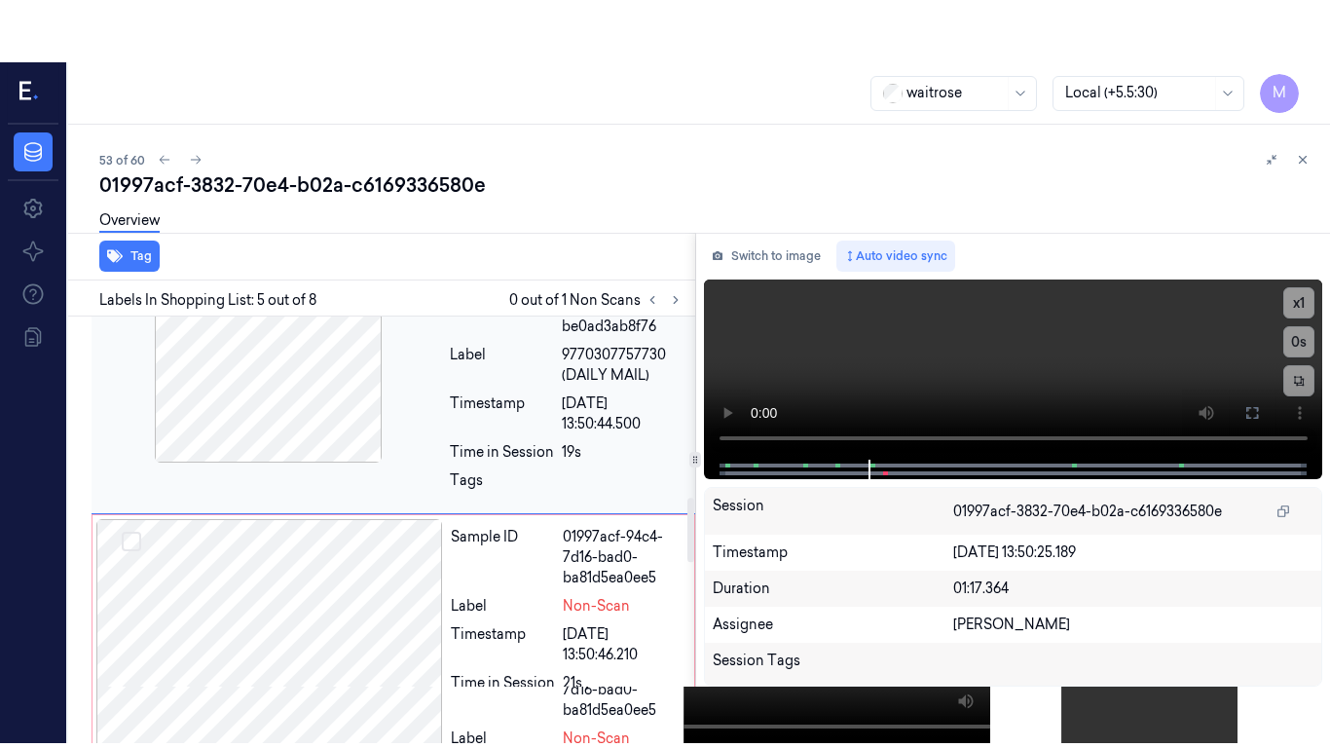
scroll to position [1006, 0]
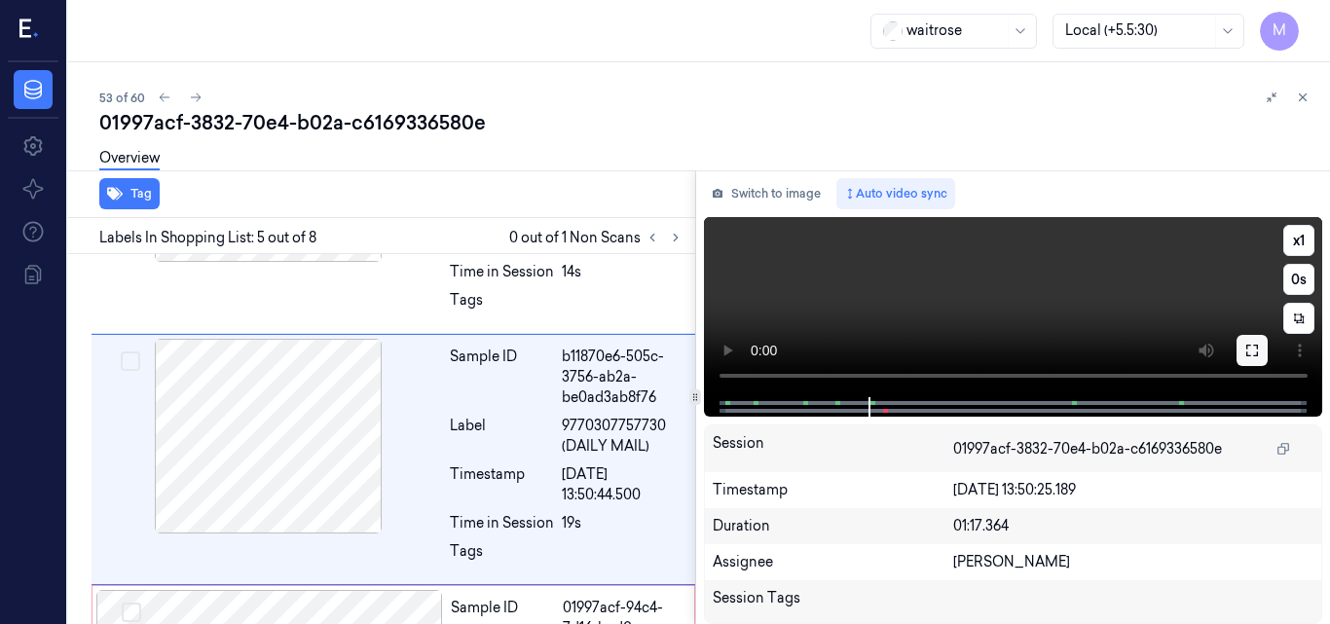
click at [1250, 354] on icon at bounding box center [1253, 351] width 16 height 16
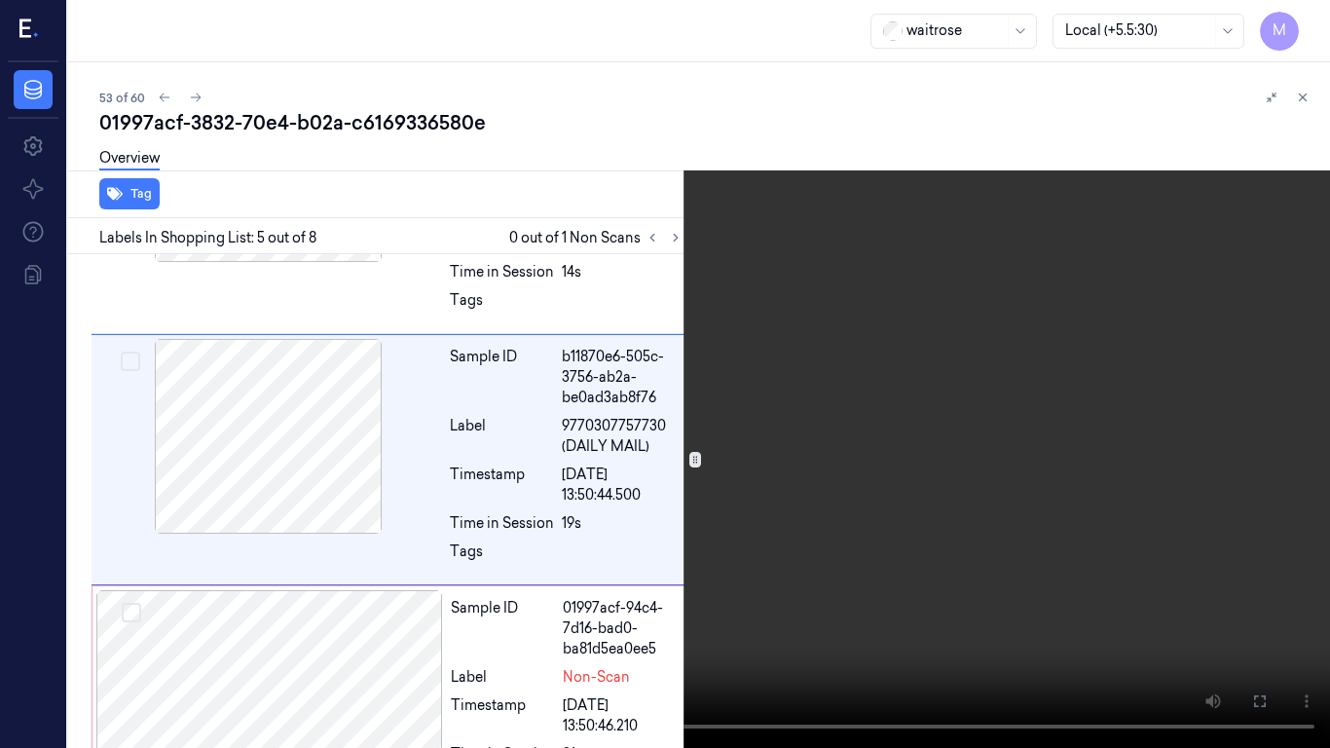
click at [767, 390] on video at bounding box center [665, 374] width 1330 height 748
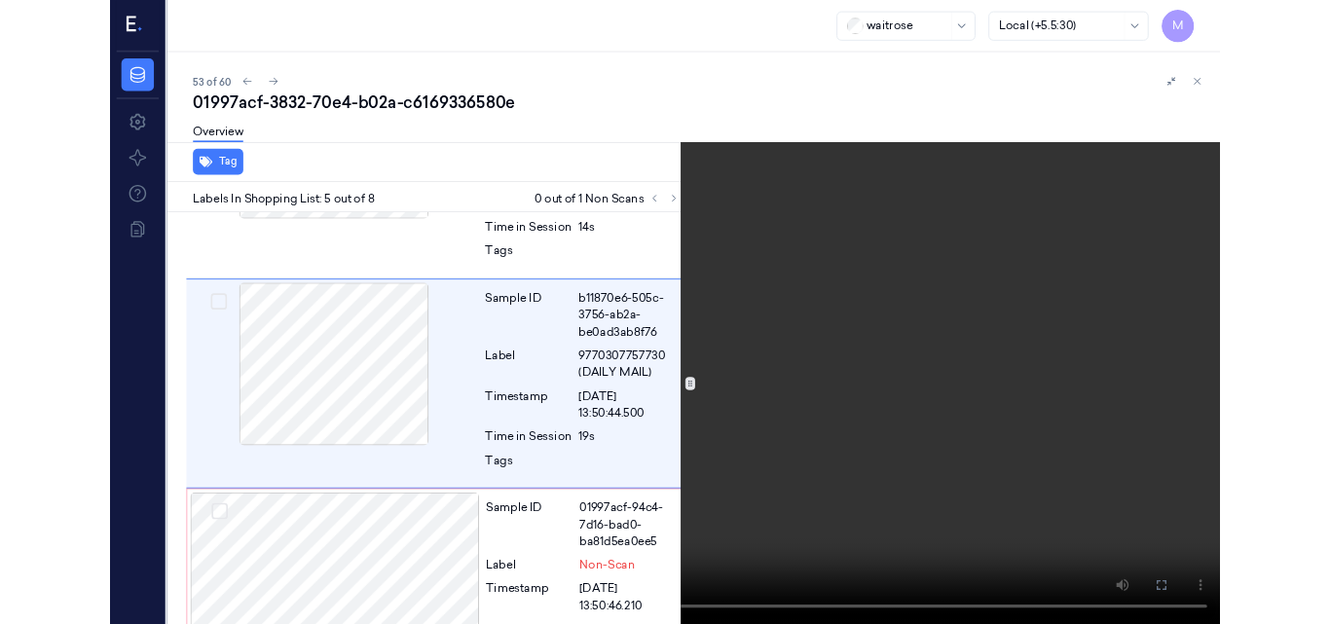
scroll to position [945, 0]
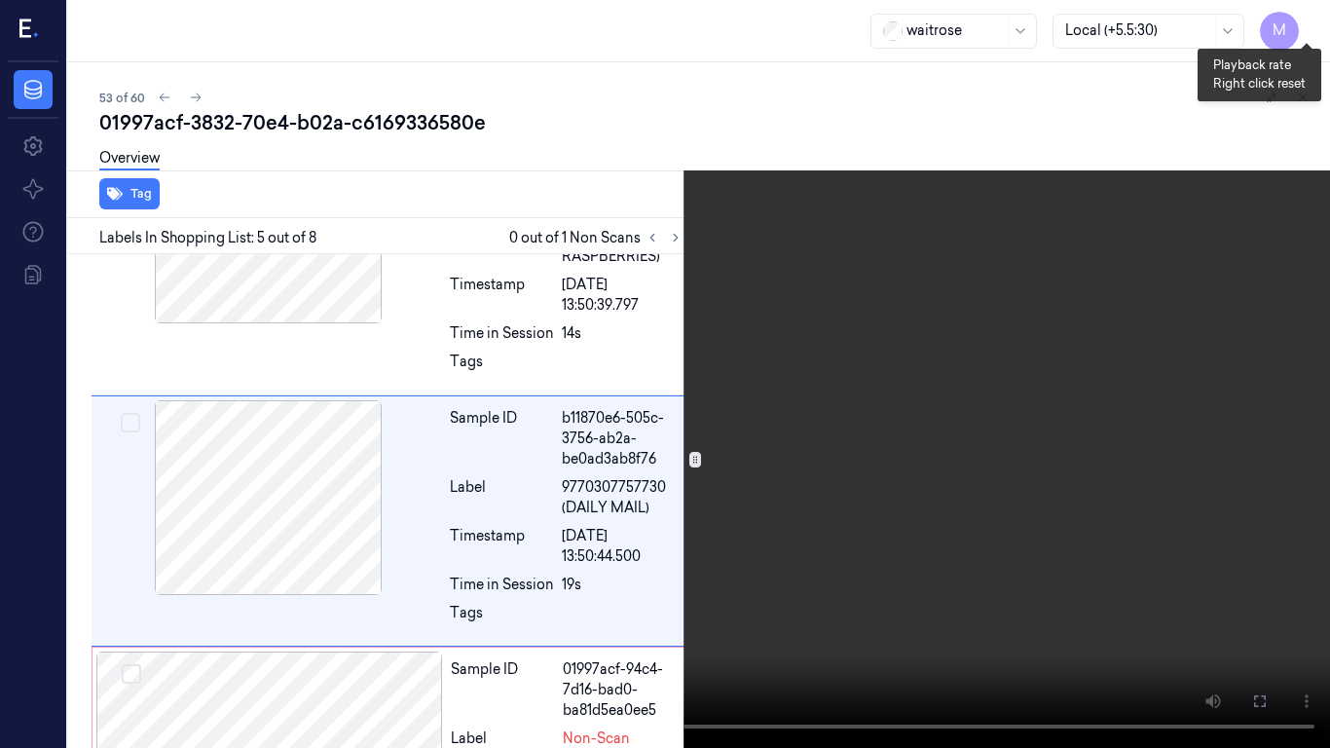
click at [1303, 18] on button "x 1" at bounding box center [1306, 23] width 31 height 31
click at [788, 498] on video at bounding box center [665, 374] width 1330 height 748
click at [0, 0] on icon at bounding box center [0, 0] width 0 height 0
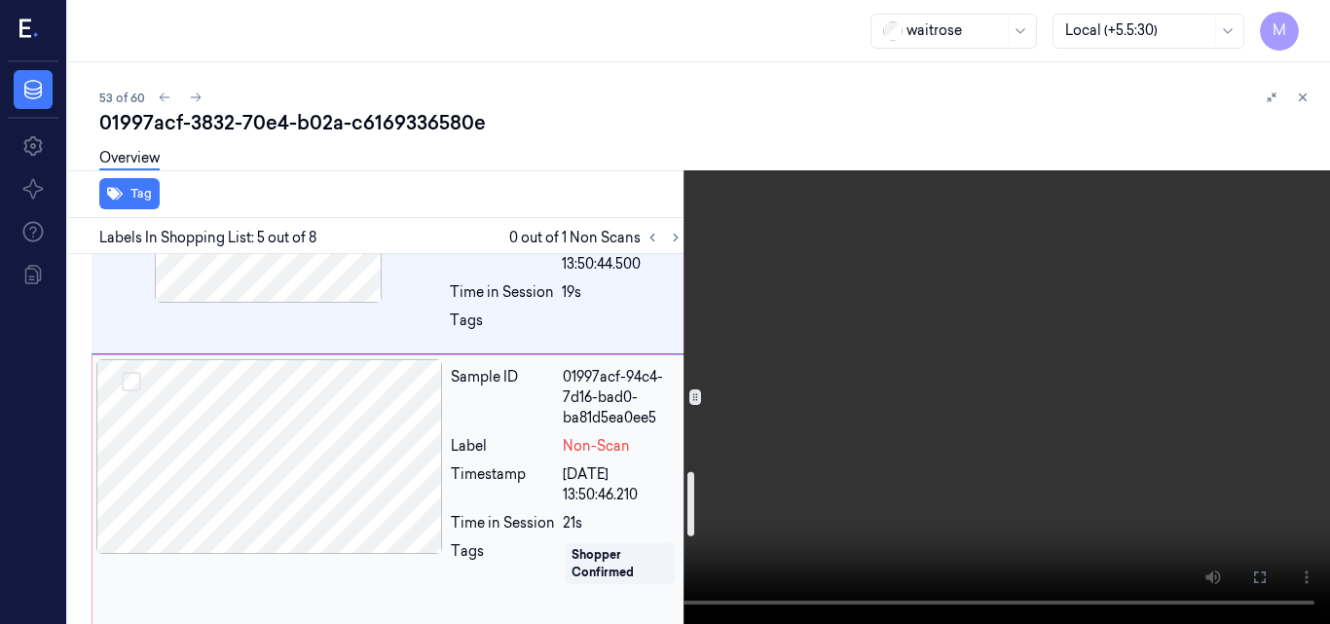
scroll to position [1334, 0]
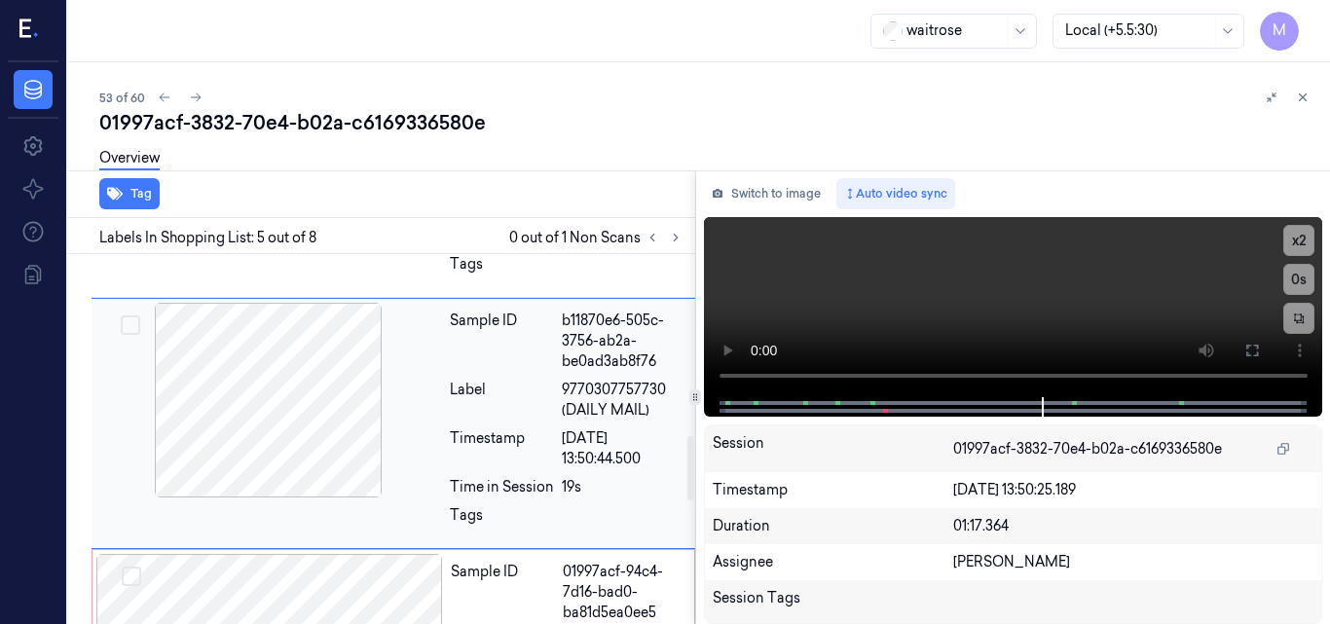
click at [258, 355] on div at bounding box center [268, 400] width 347 height 195
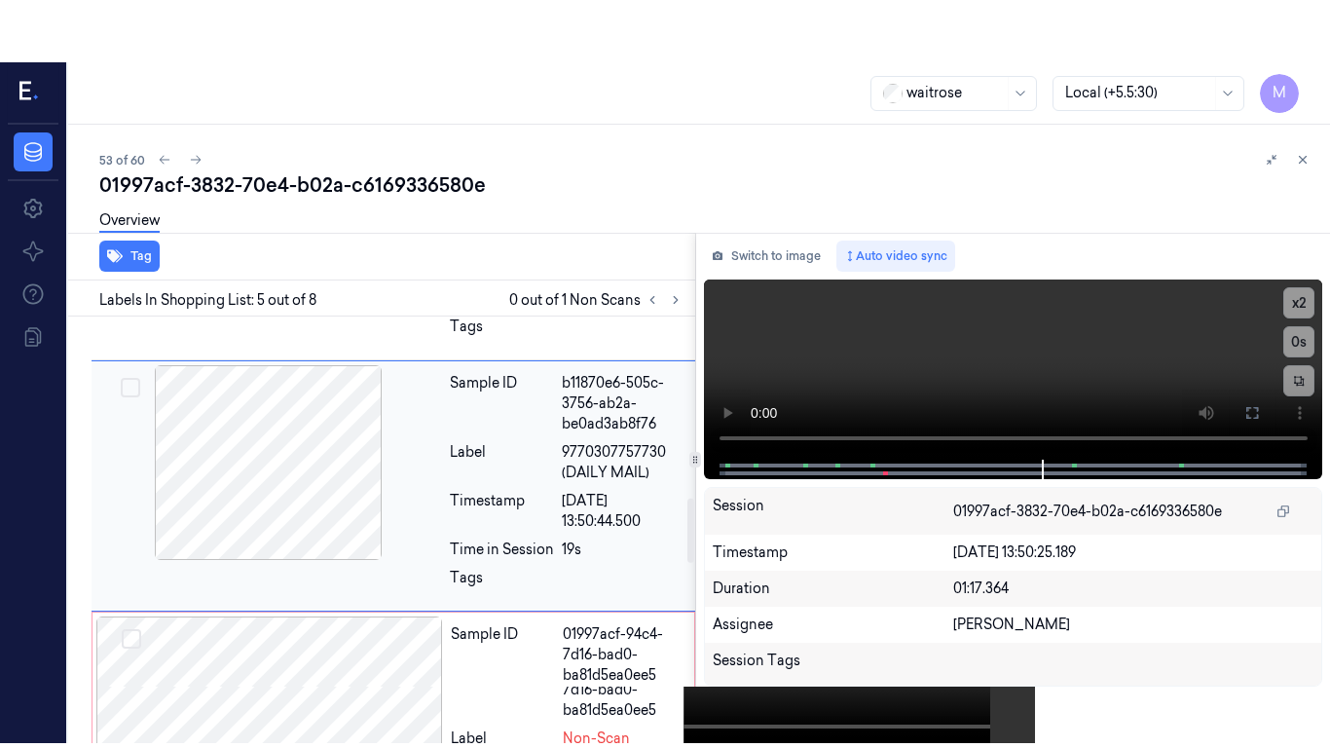
scroll to position [1006, 0]
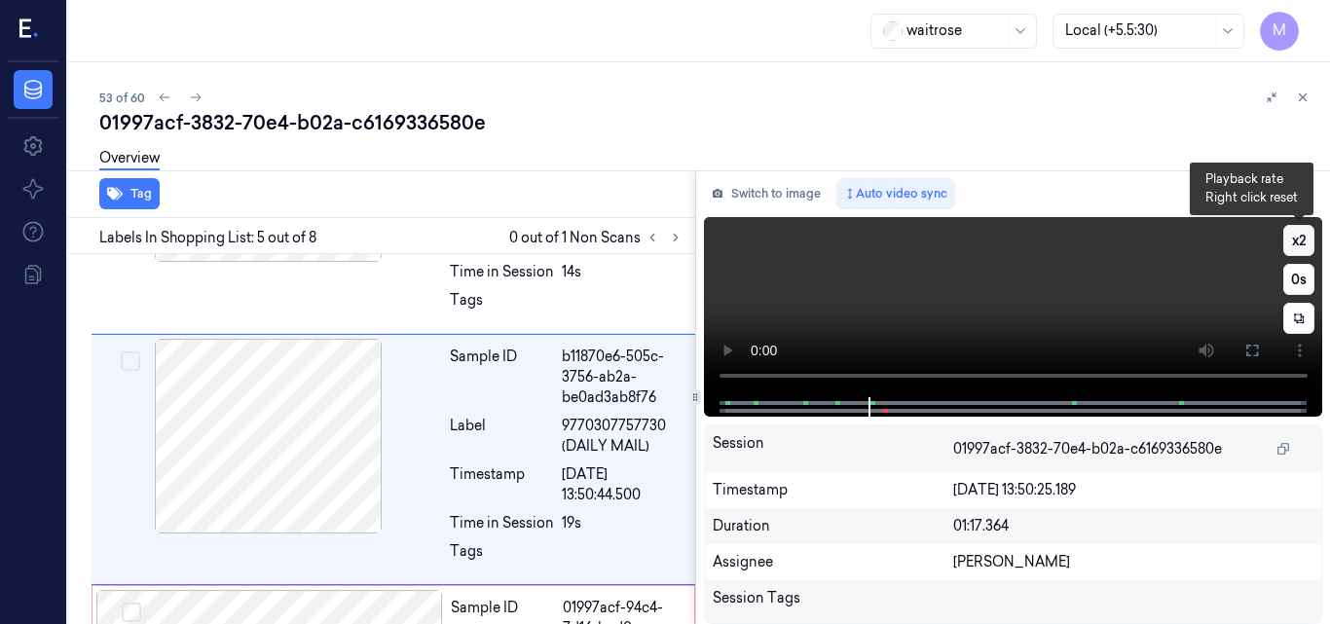
click at [1298, 243] on button "x 2" at bounding box center [1299, 240] width 31 height 31
click at [1298, 243] on button "x 4" at bounding box center [1299, 240] width 31 height 31
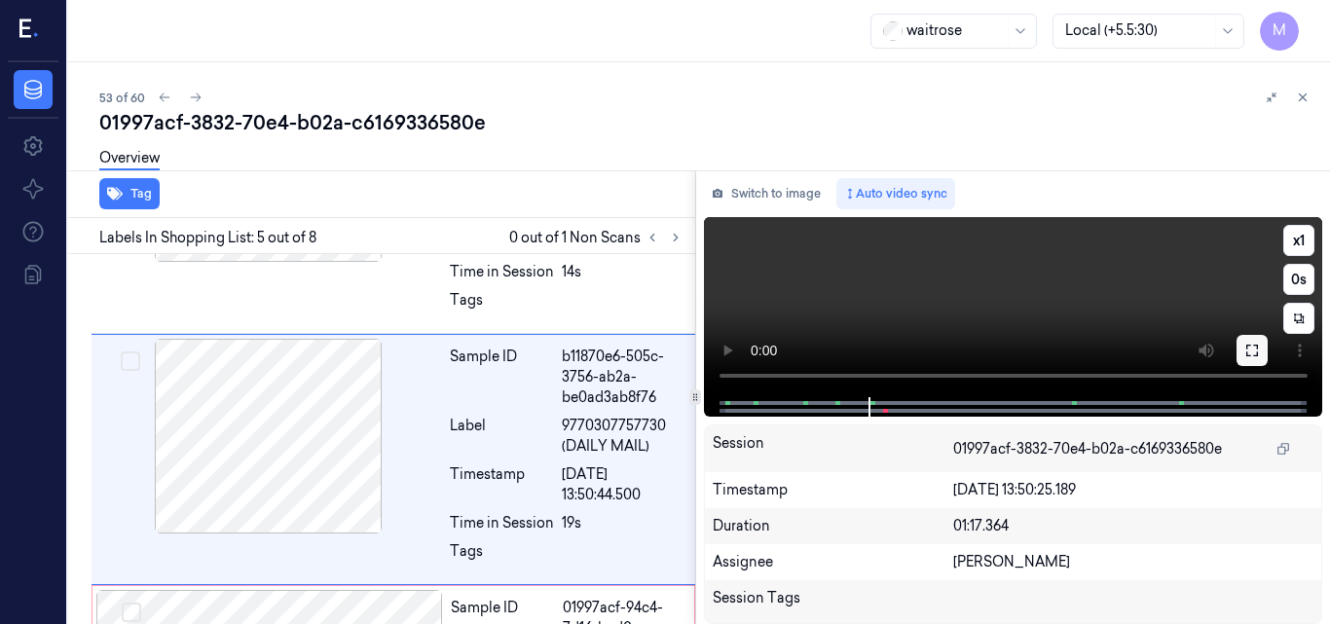
click at [1250, 355] on icon at bounding box center [1253, 351] width 16 height 16
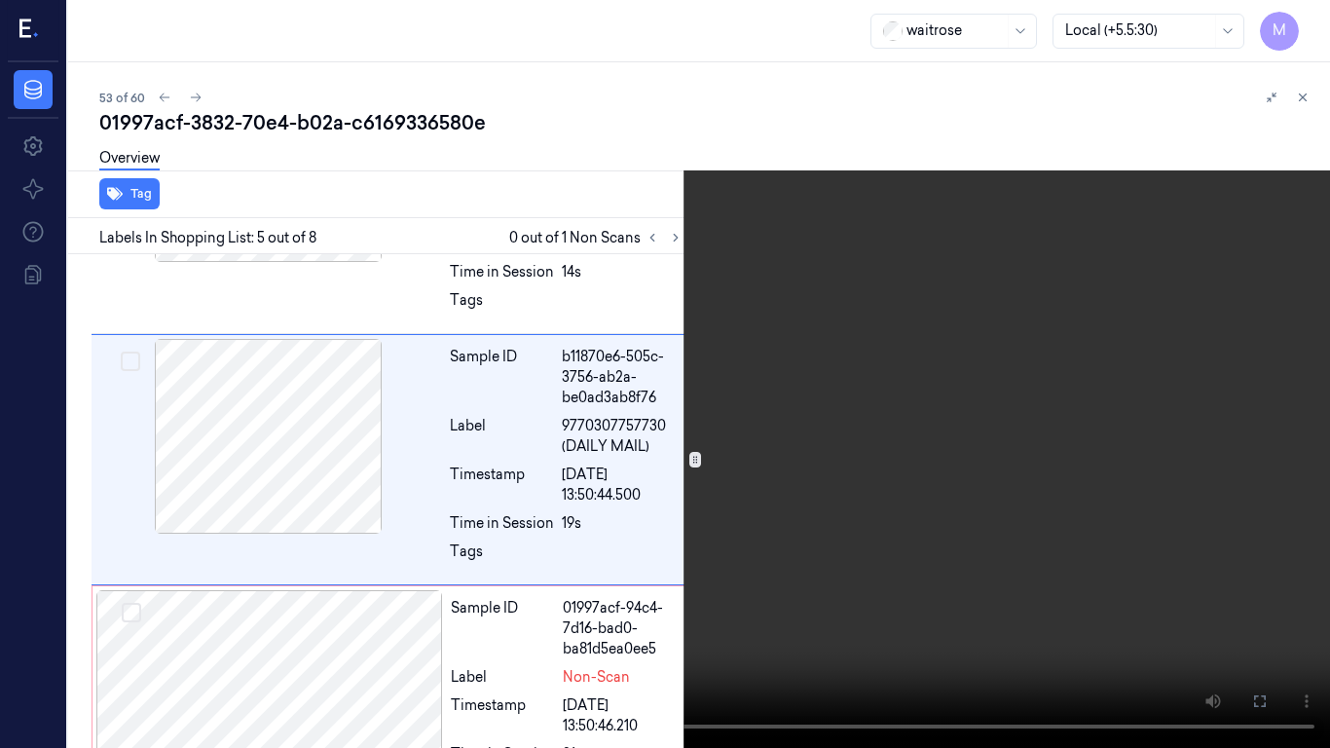
click at [743, 381] on video at bounding box center [665, 374] width 1330 height 748
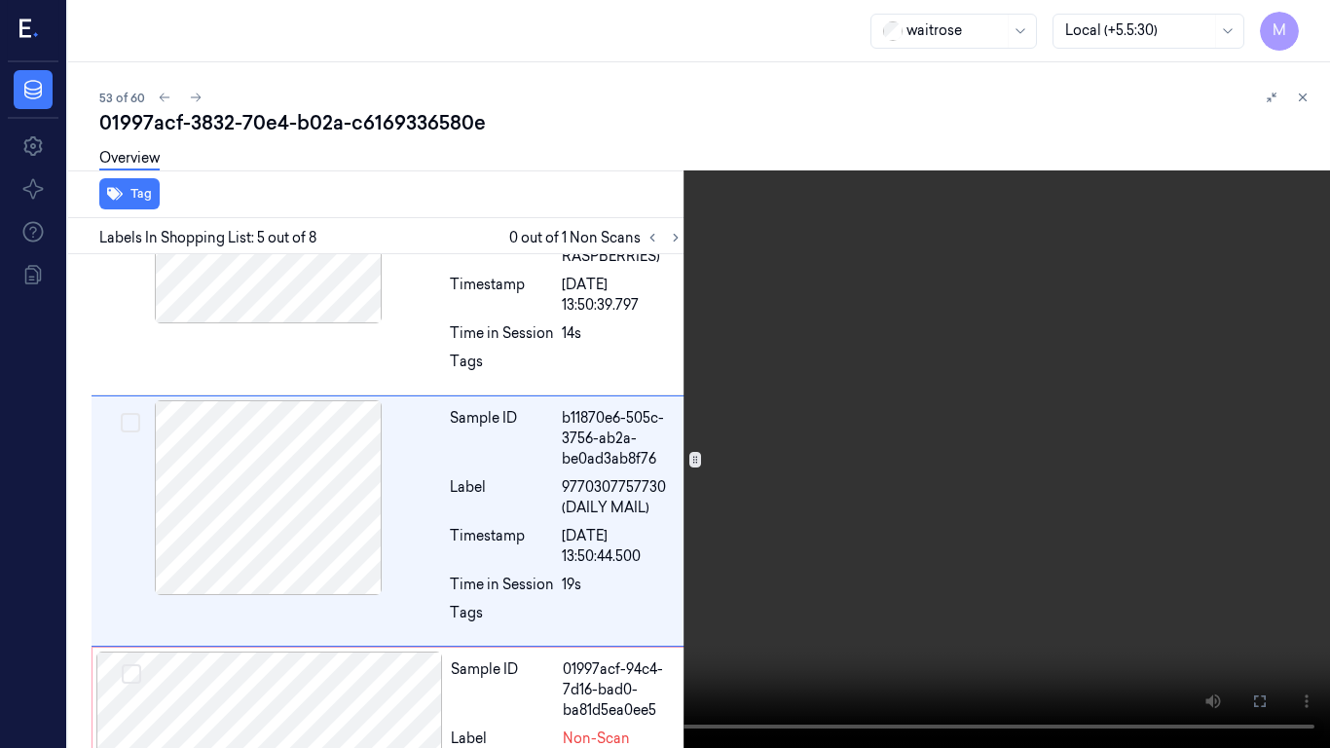
click at [790, 470] on video at bounding box center [665, 374] width 1330 height 748
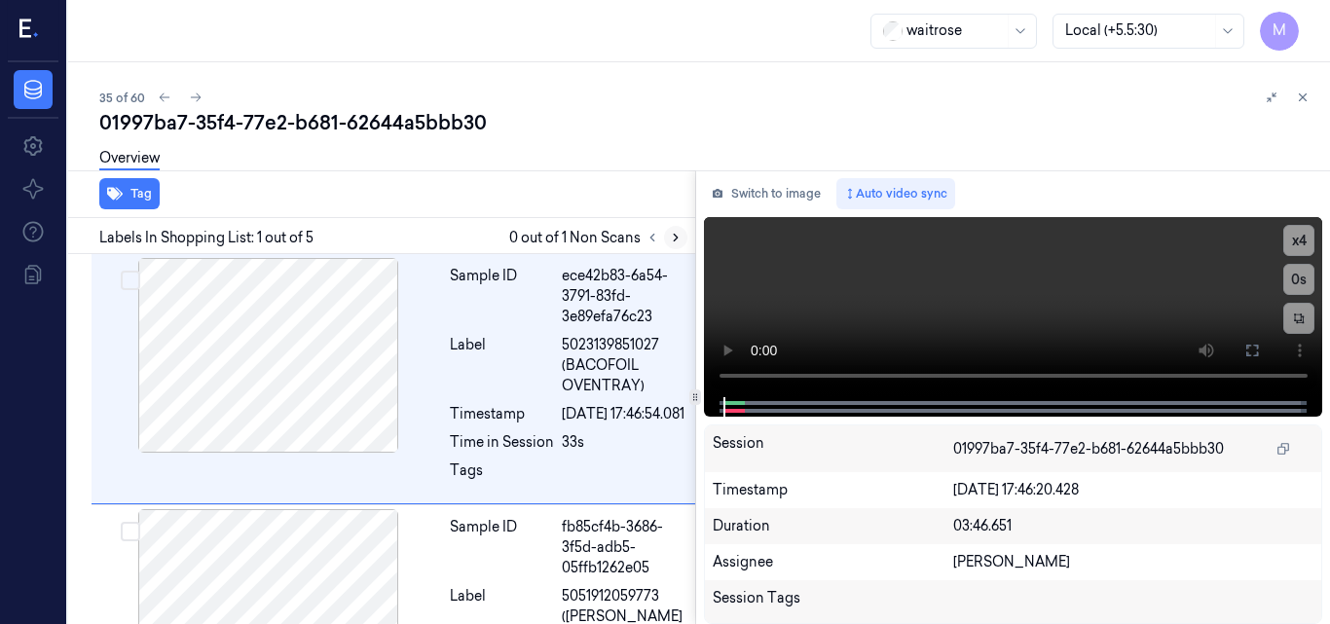
click at [674, 241] on icon at bounding box center [676, 238] width 4 height 7
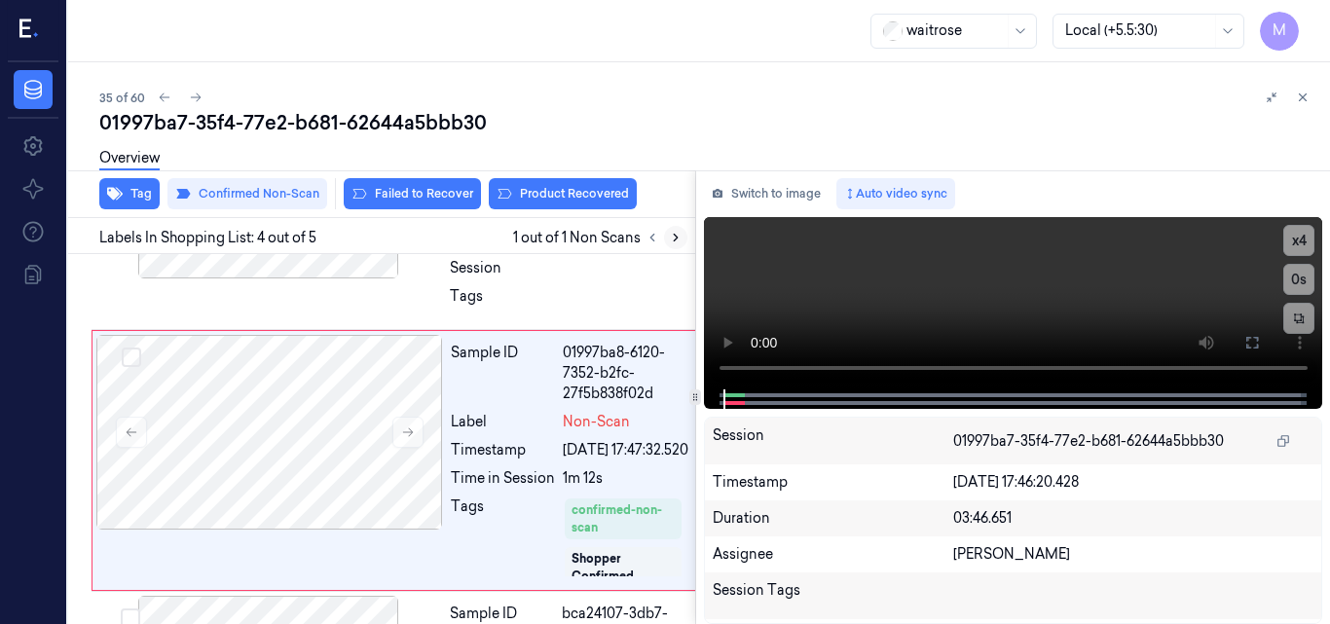
scroll to position [791, 0]
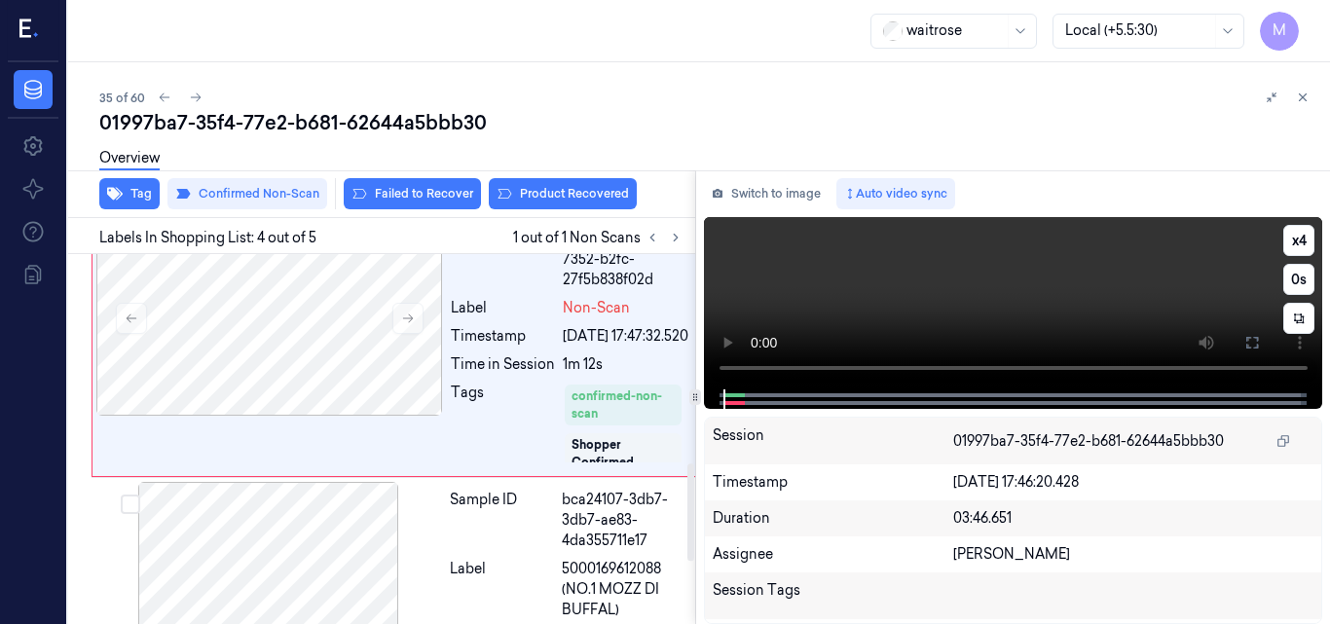
click at [1037, 297] on video at bounding box center [1013, 303] width 619 height 172
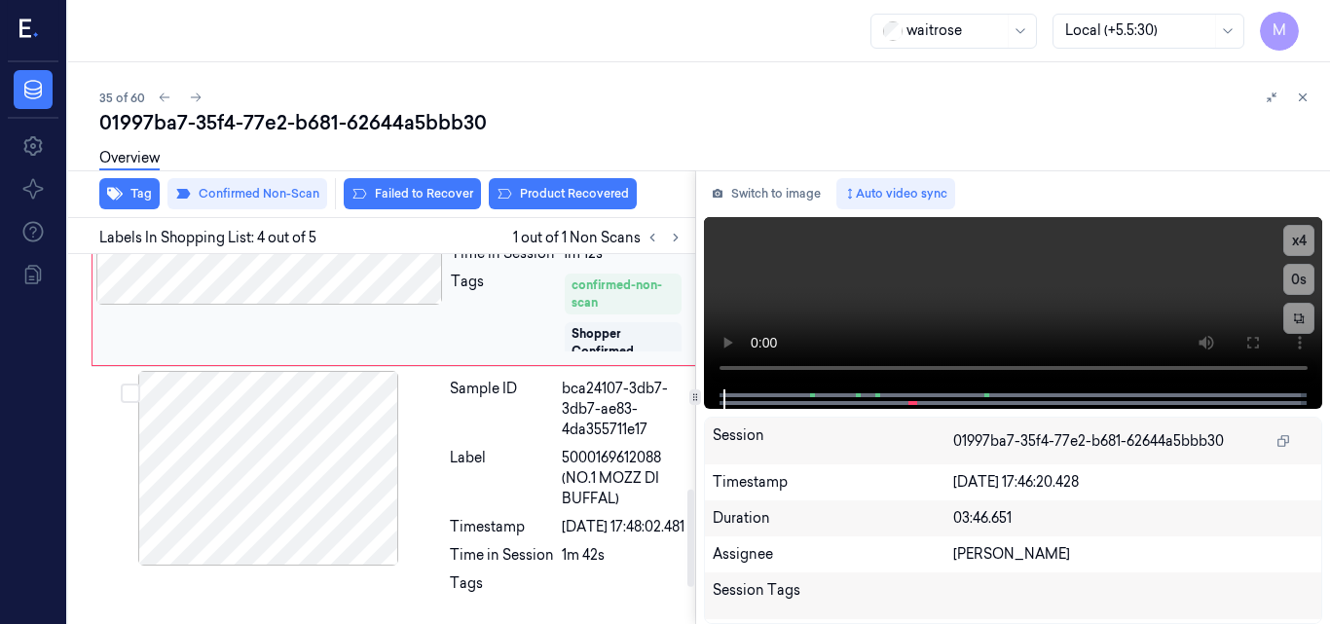
scroll to position [986, 0]
click at [952, 288] on video at bounding box center [1013, 303] width 619 height 172
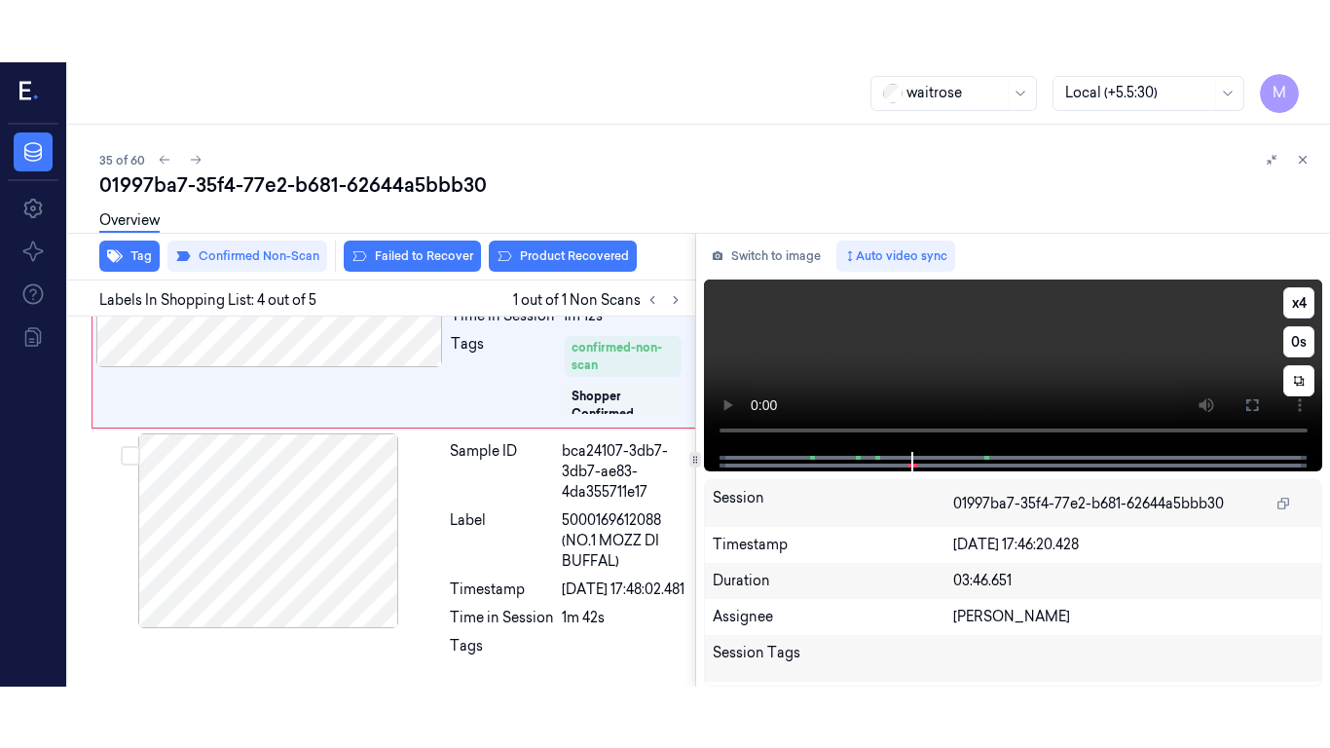
scroll to position [791, 0]
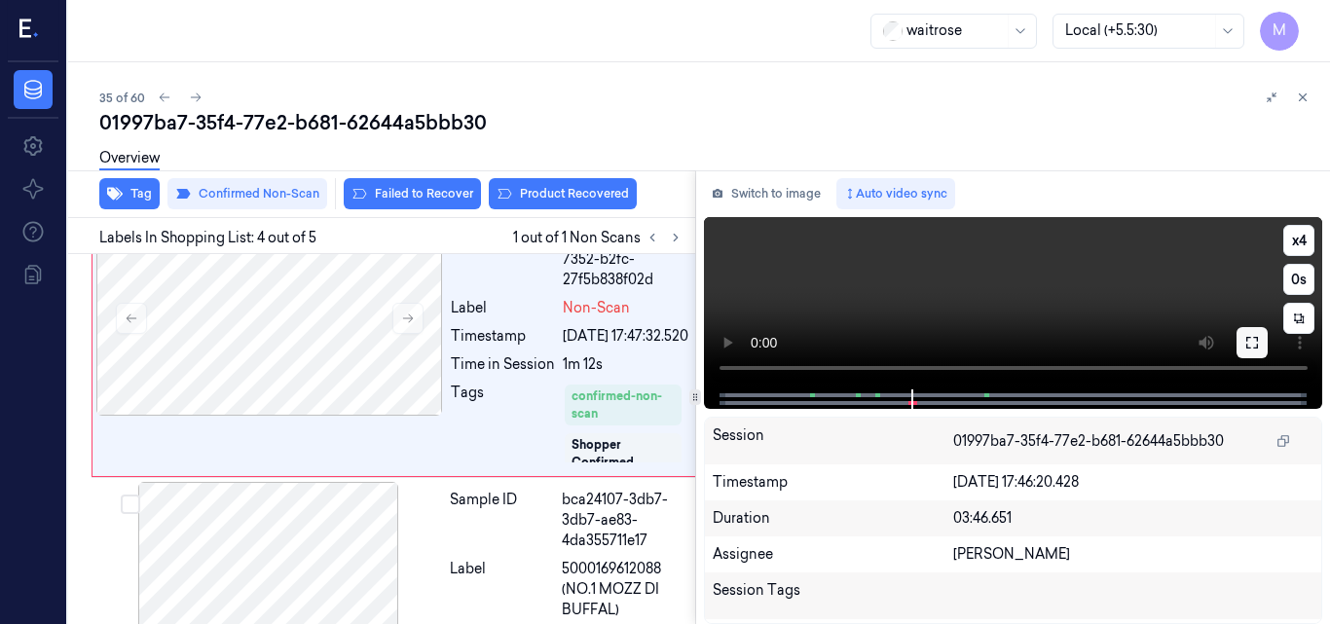
click at [1255, 345] on icon at bounding box center [1253, 343] width 16 height 16
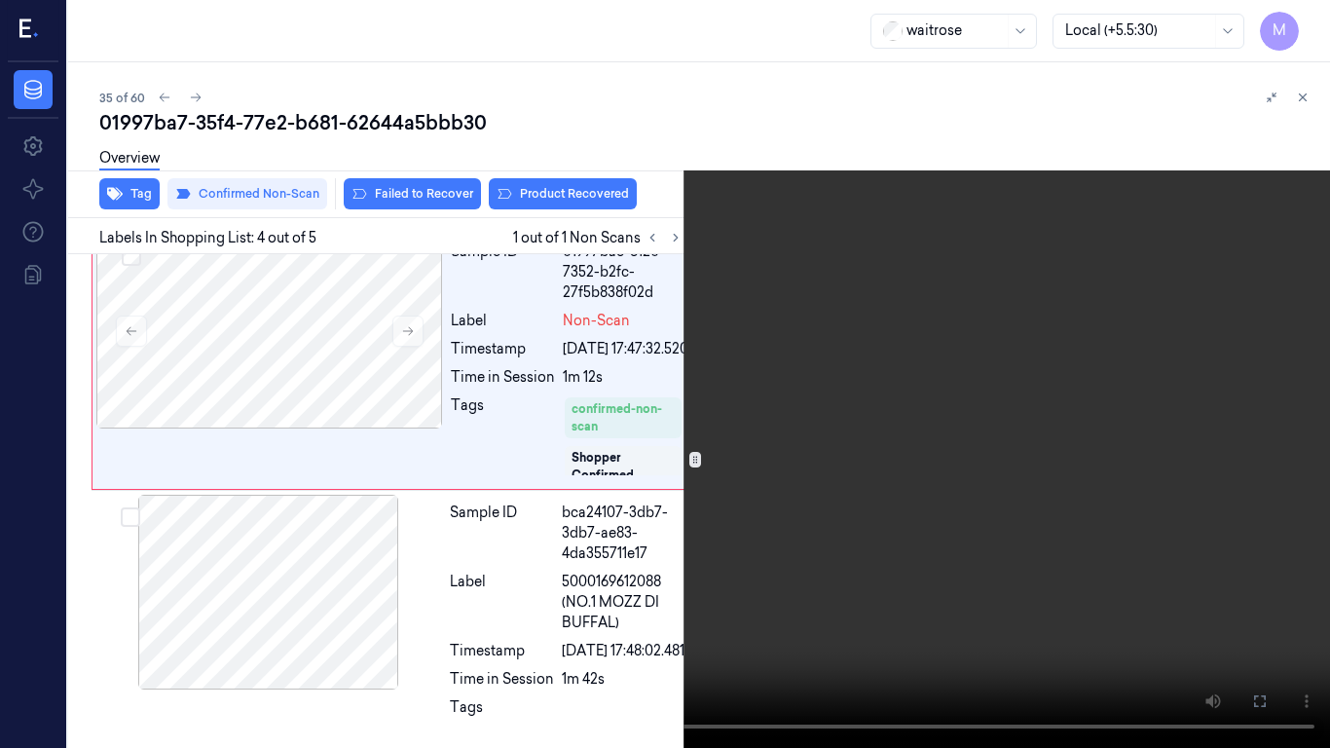
click at [925, 413] on video at bounding box center [665, 374] width 1330 height 748
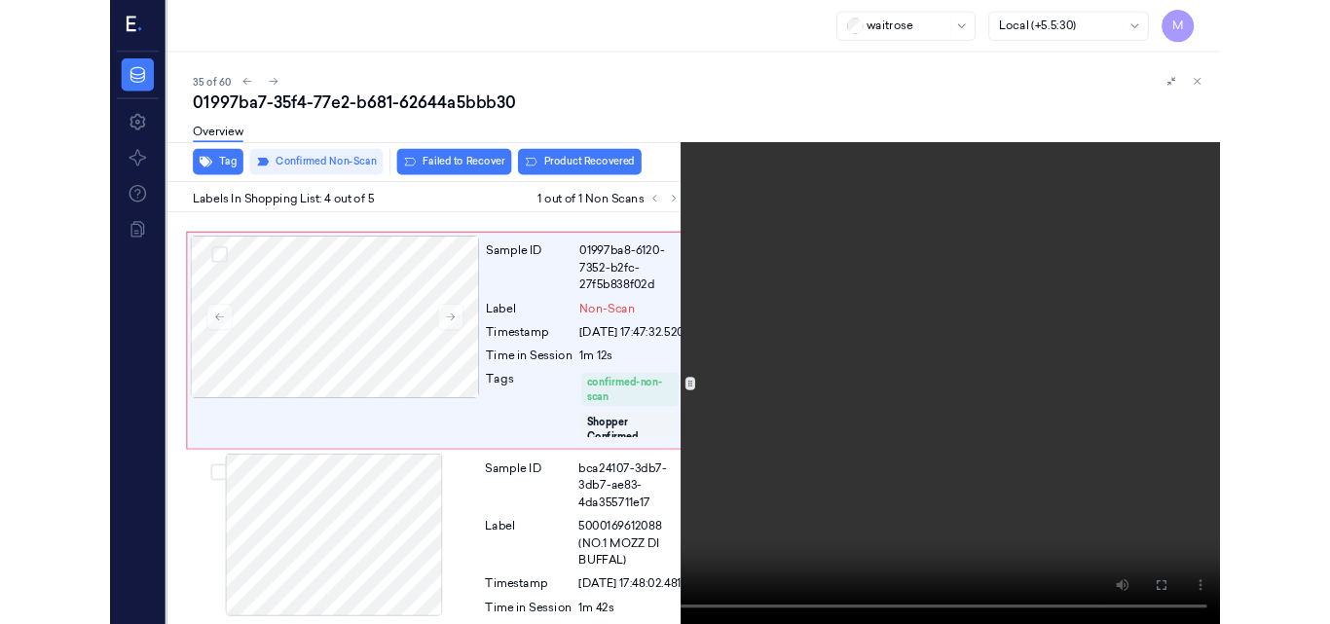
scroll to position [728, 0]
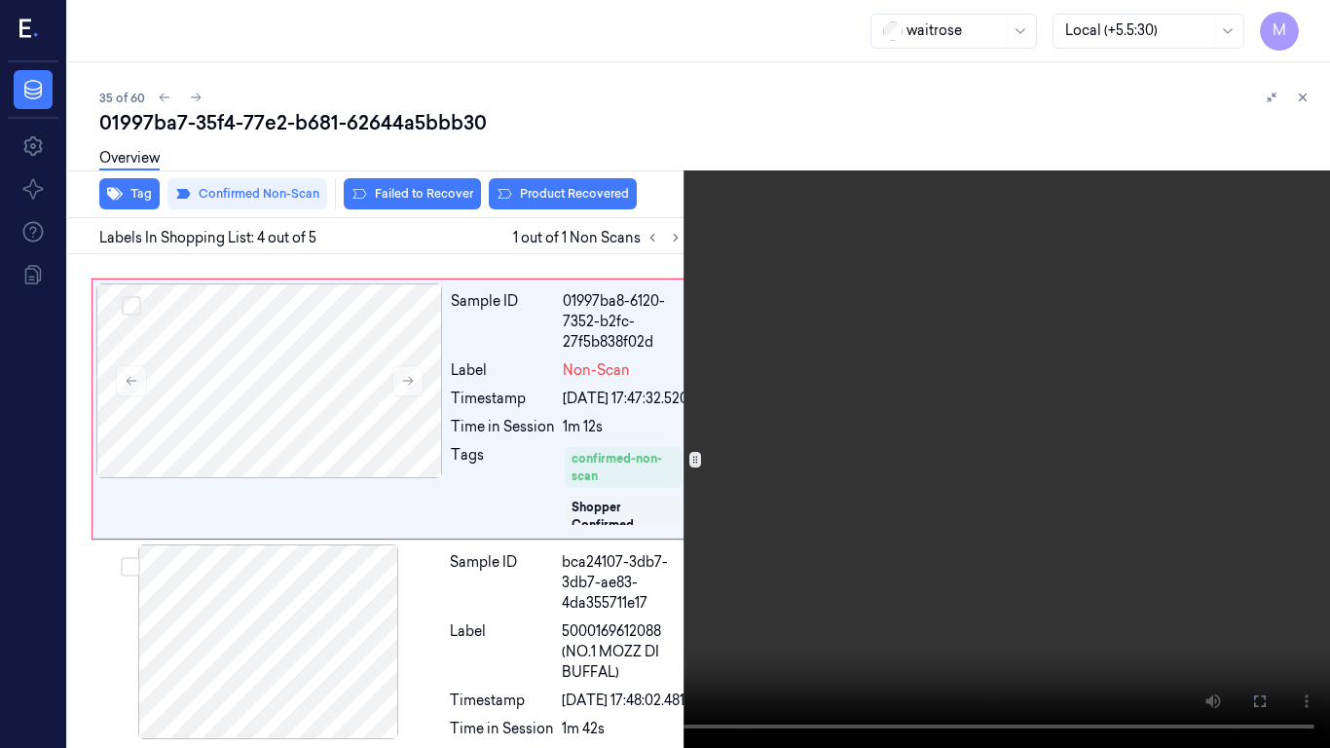
click at [925, 413] on video at bounding box center [665, 374] width 1330 height 748
click at [0, 0] on icon at bounding box center [0, 0] width 0 height 0
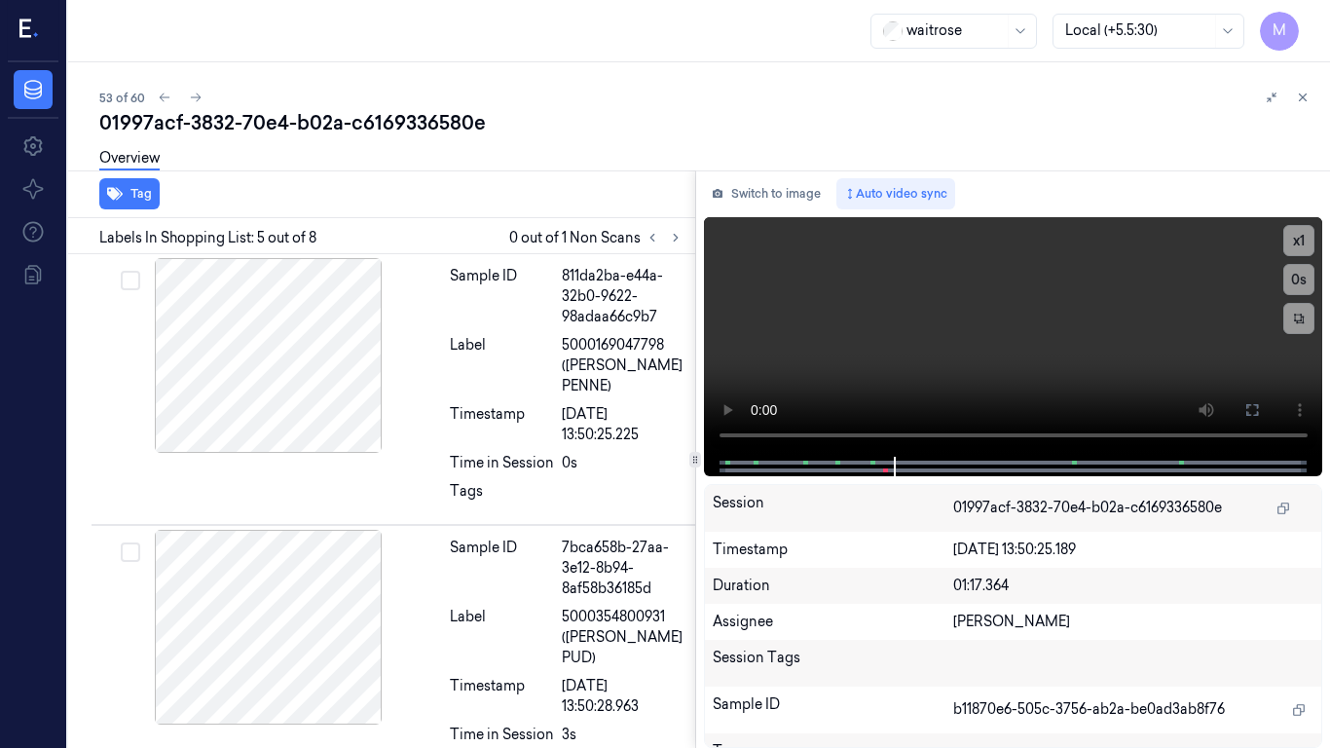
click at [0, 0] on icon at bounding box center [0, 0] width 0 height 0
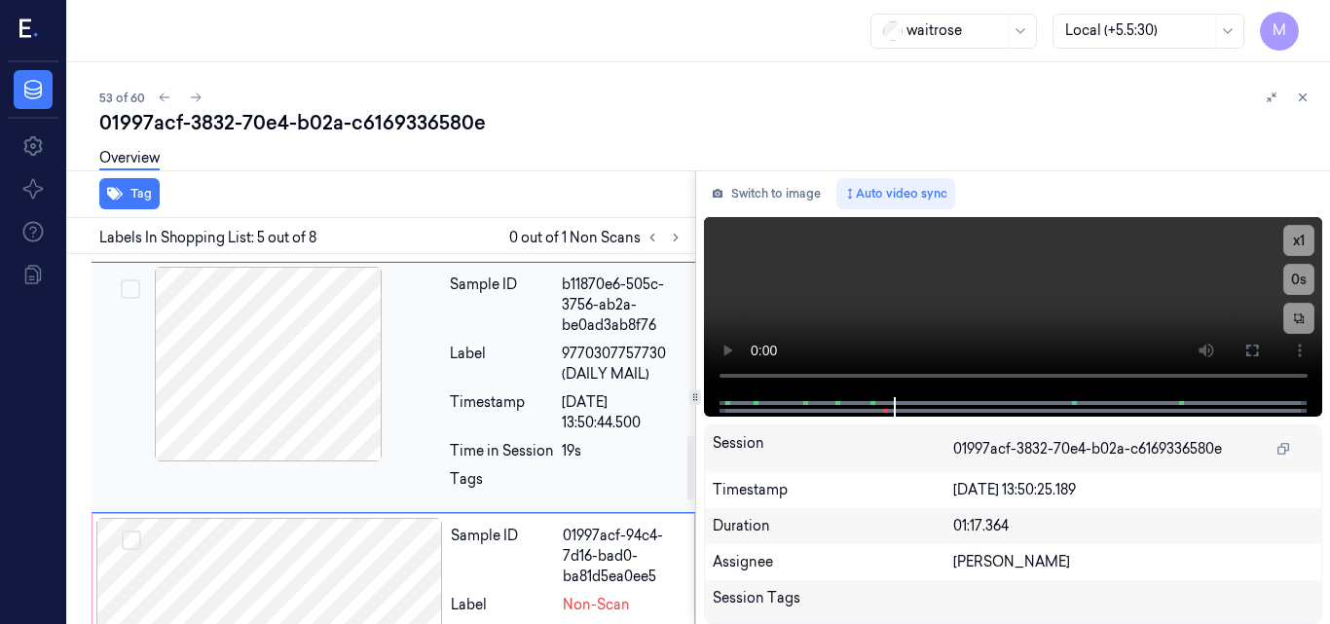
scroll to position [1042, 0]
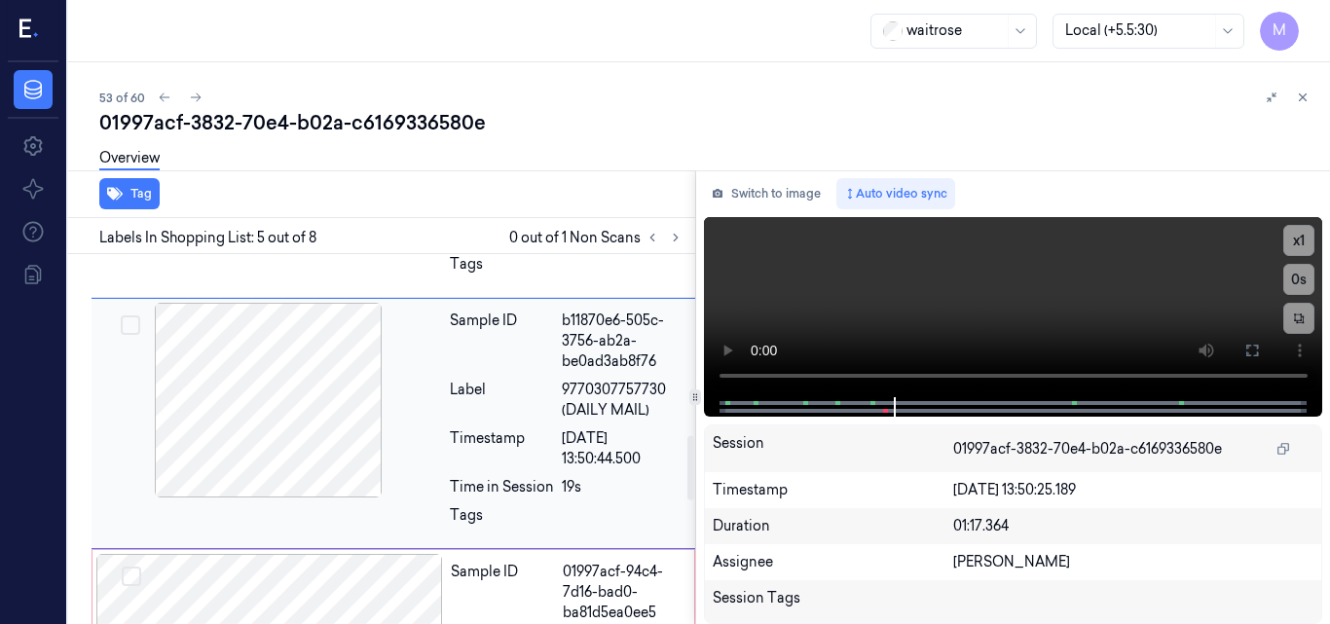
click at [299, 358] on div at bounding box center [268, 400] width 347 height 195
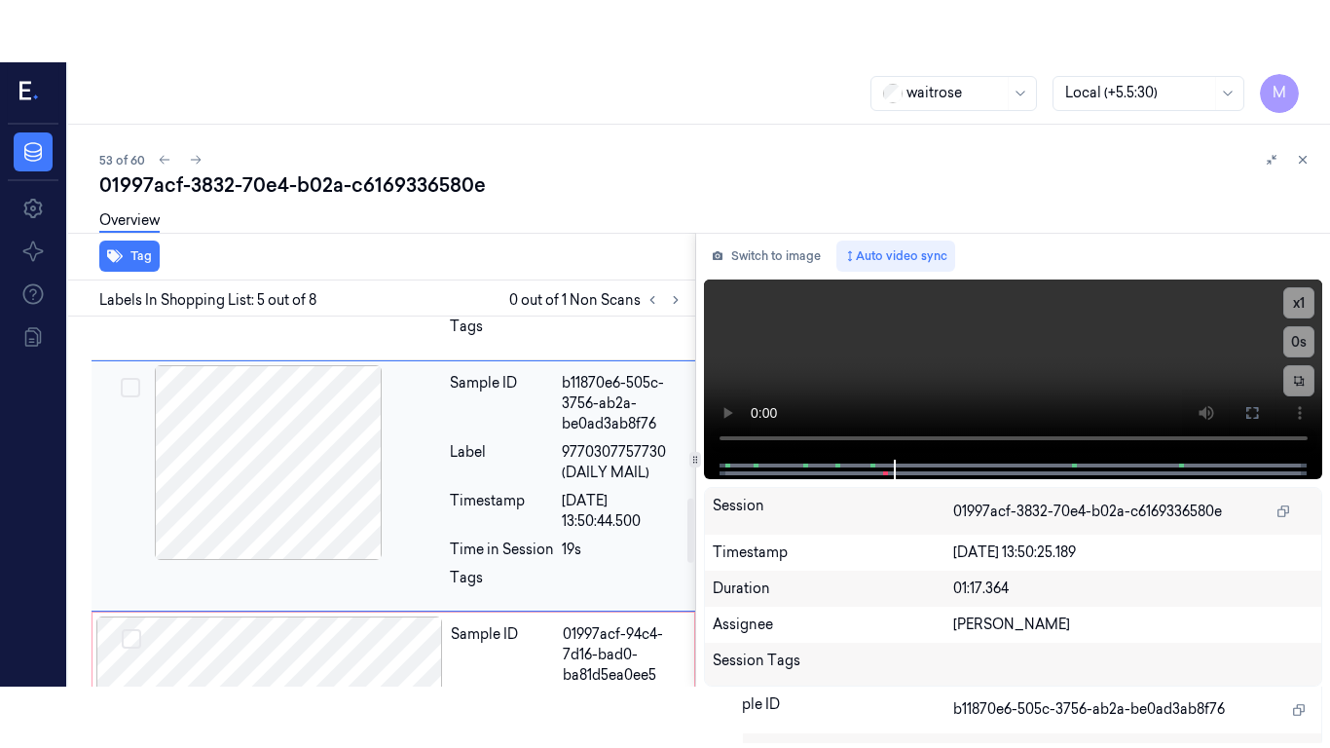
scroll to position [1006, 0]
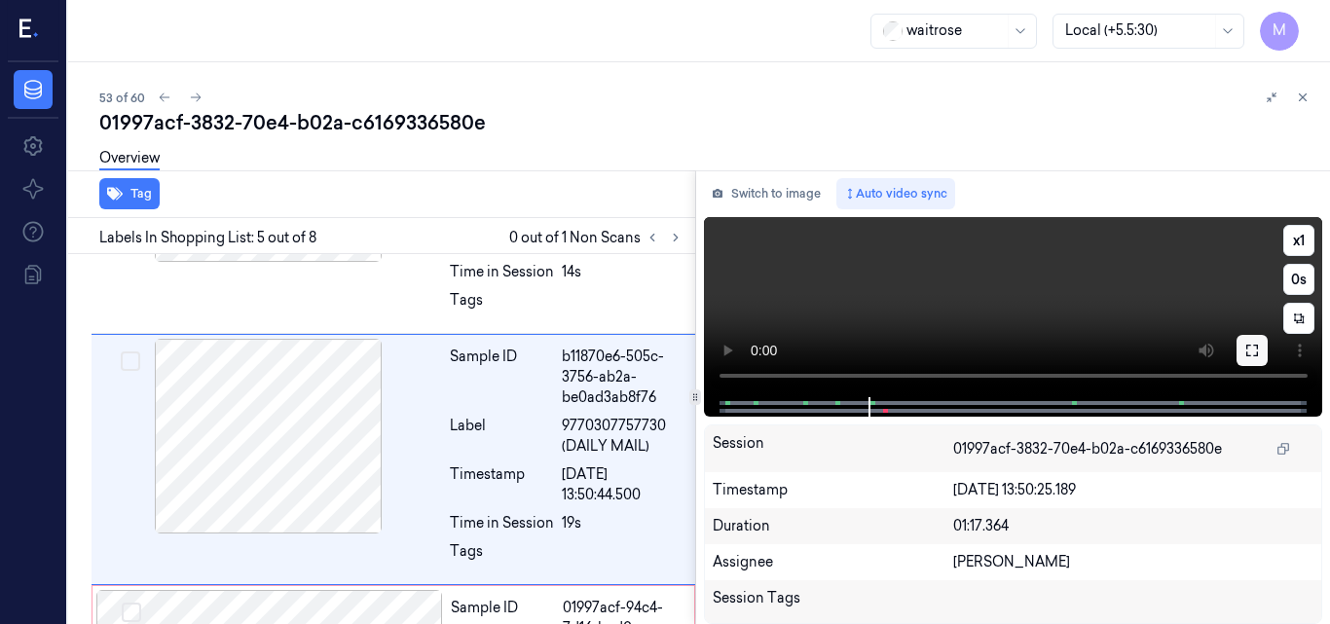
click at [1254, 350] on icon at bounding box center [1253, 351] width 16 height 16
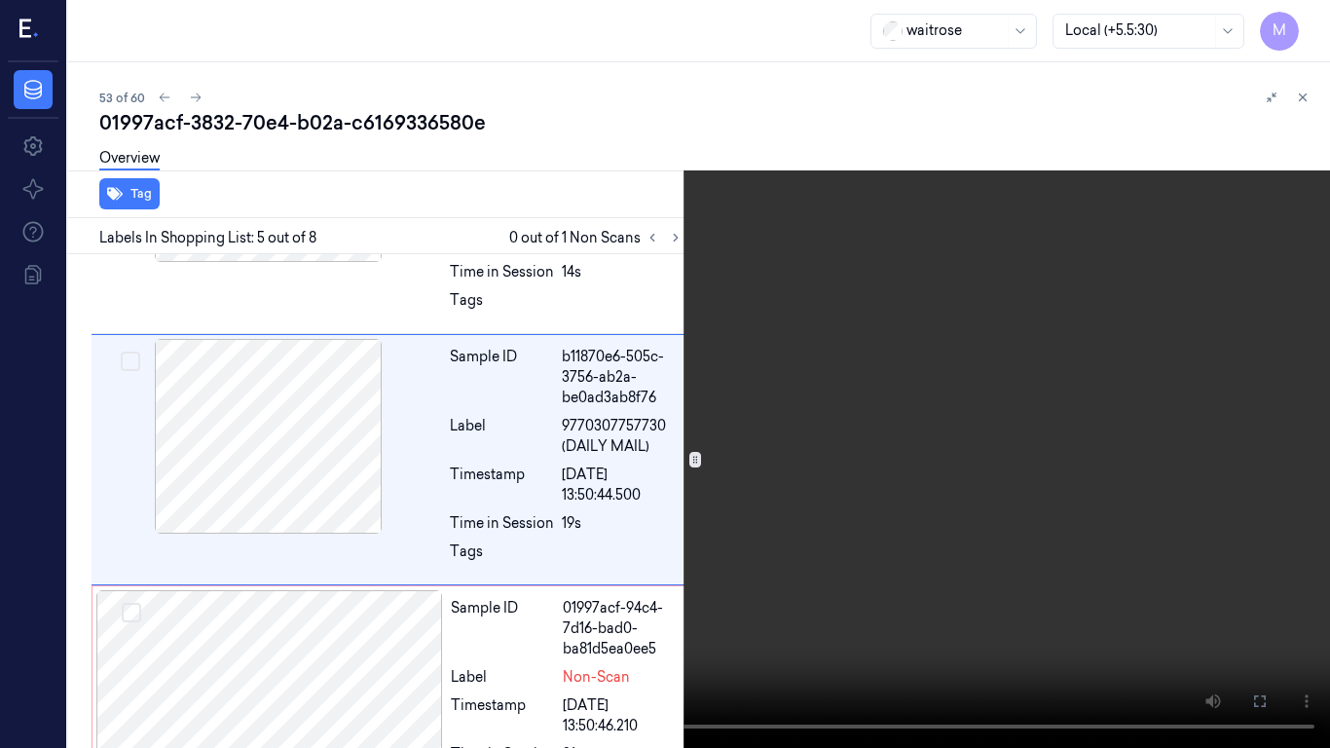
click at [935, 436] on video at bounding box center [665, 374] width 1330 height 748
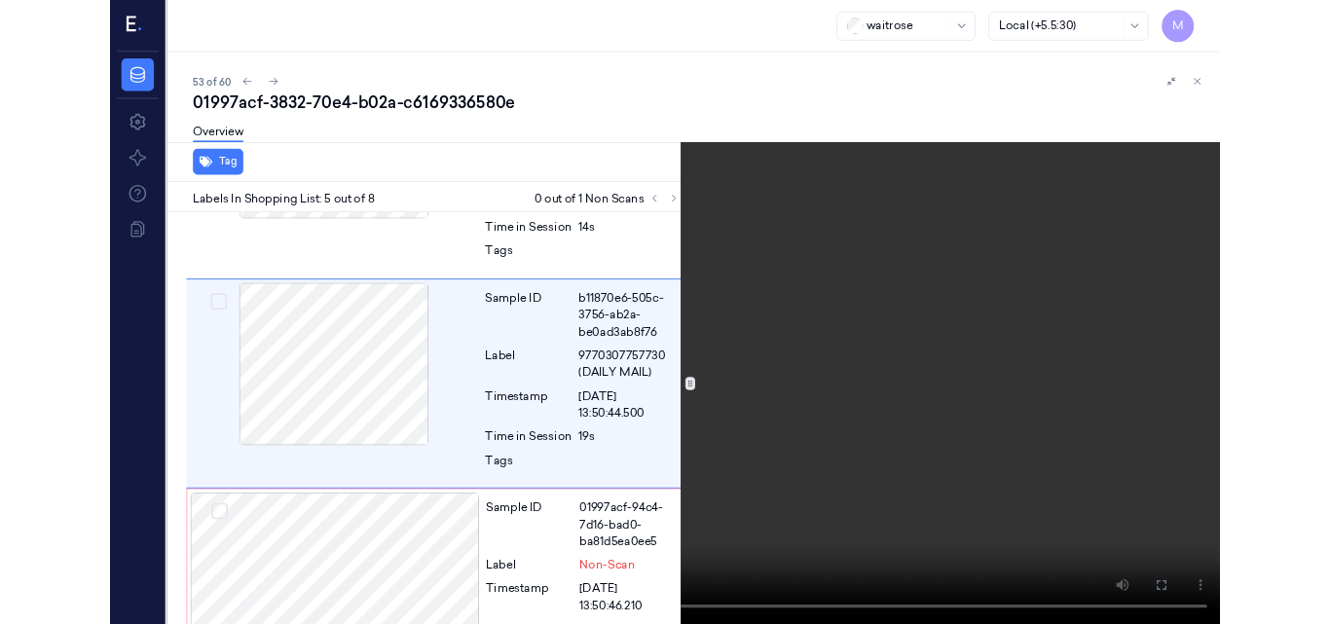
scroll to position [945, 0]
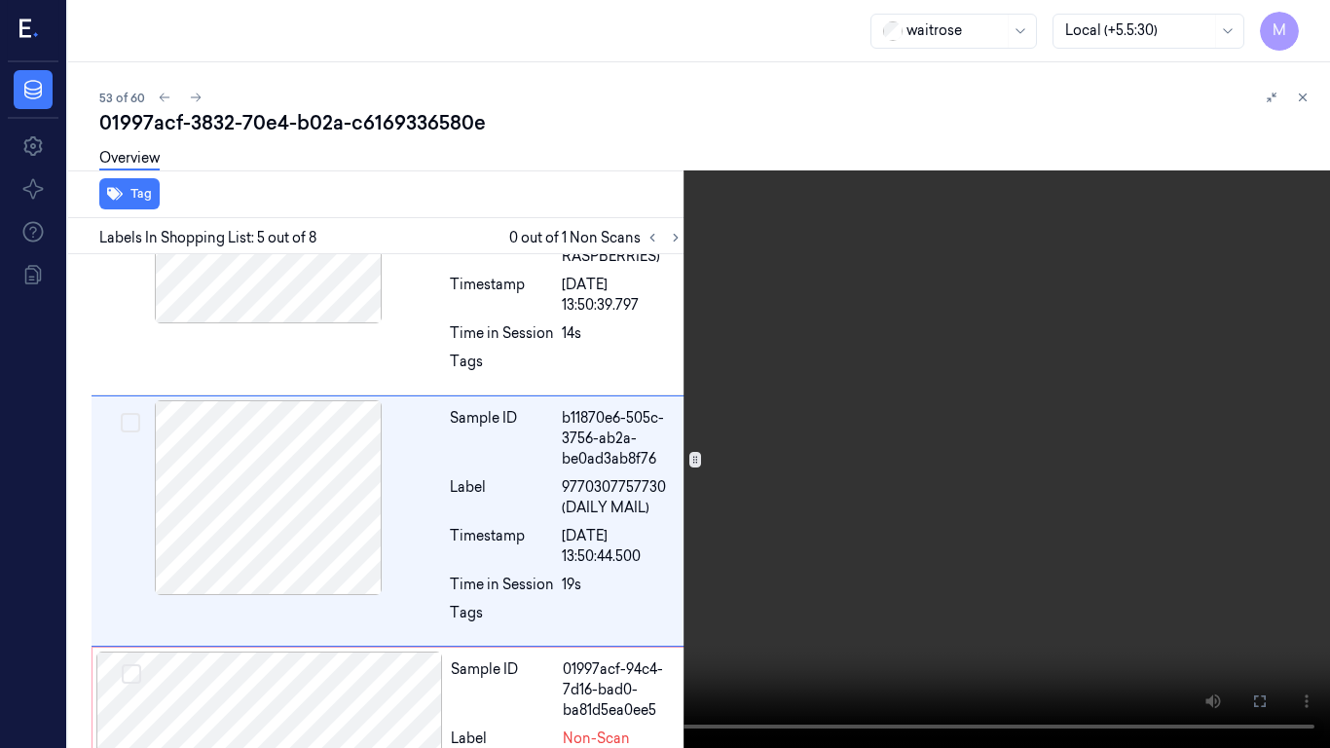
click at [974, 474] on video at bounding box center [665, 374] width 1330 height 748
click at [0, 0] on icon at bounding box center [0, 0] width 0 height 0
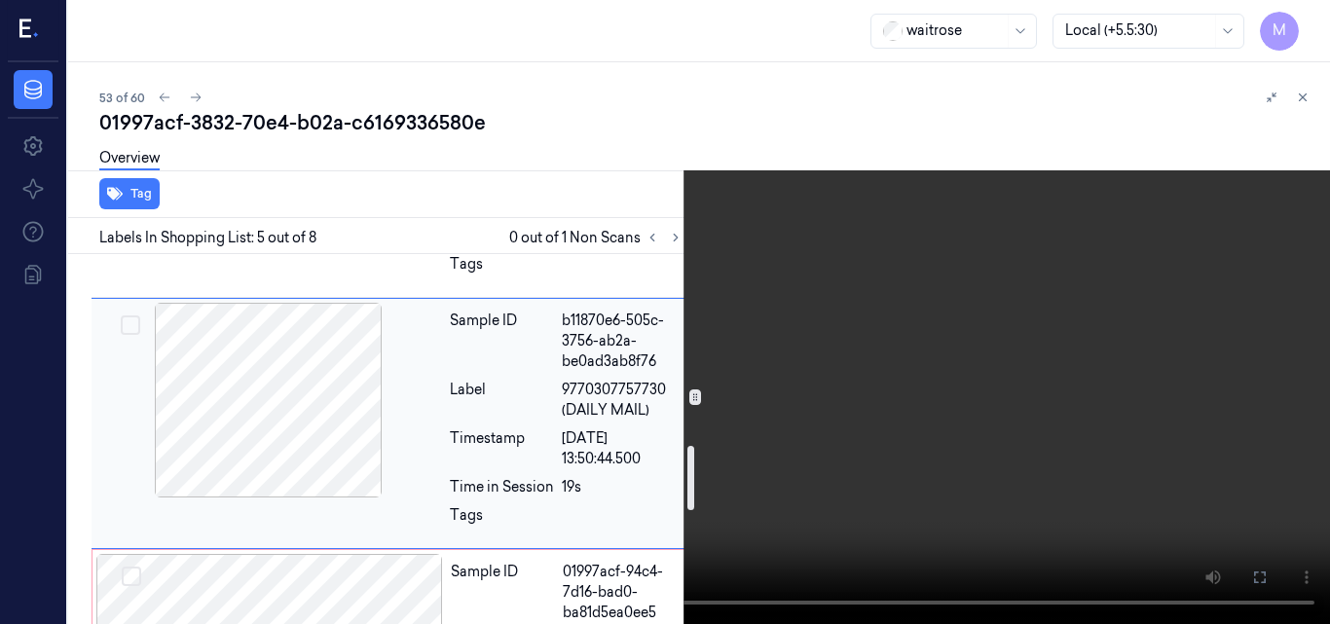
scroll to position [1237, 0]
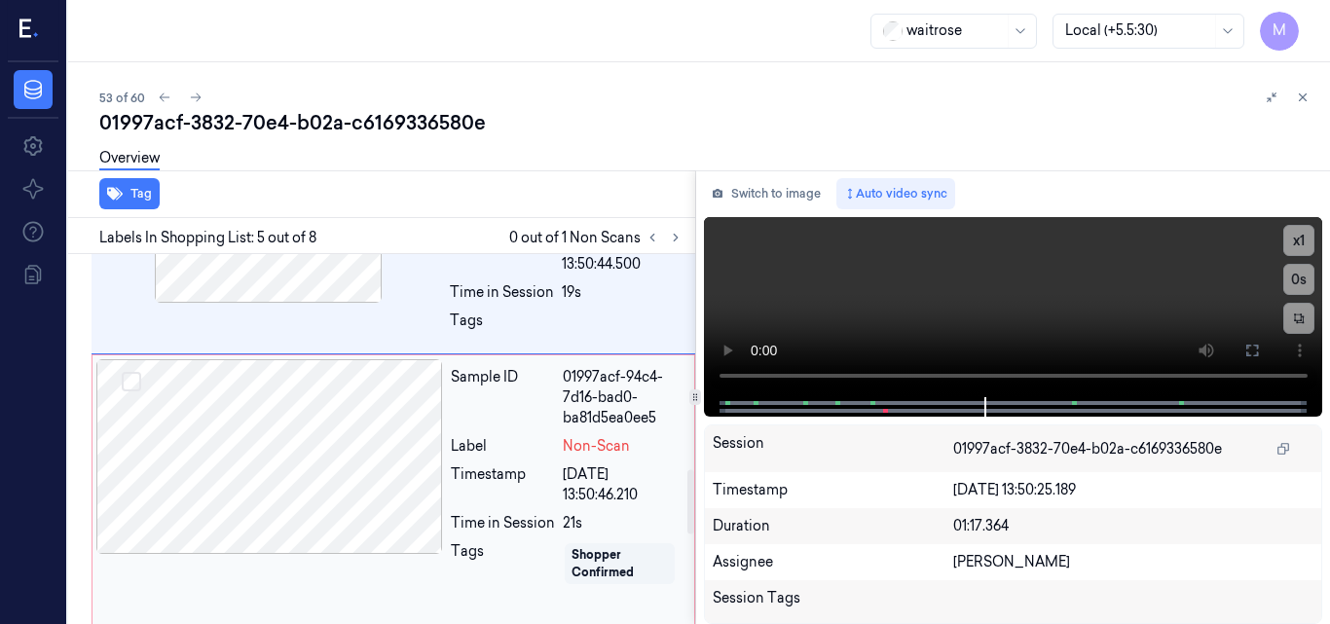
click at [317, 456] on div at bounding box center [269, 456] width 347 height 195
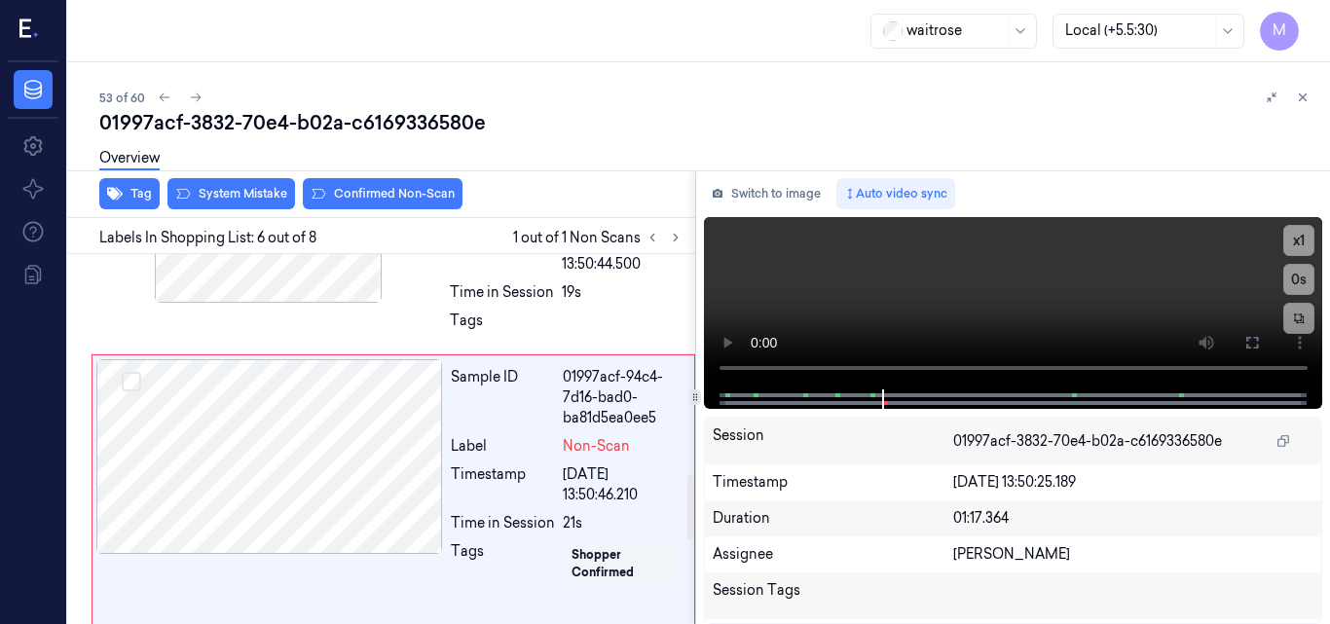
scroll to position [1268, 0]
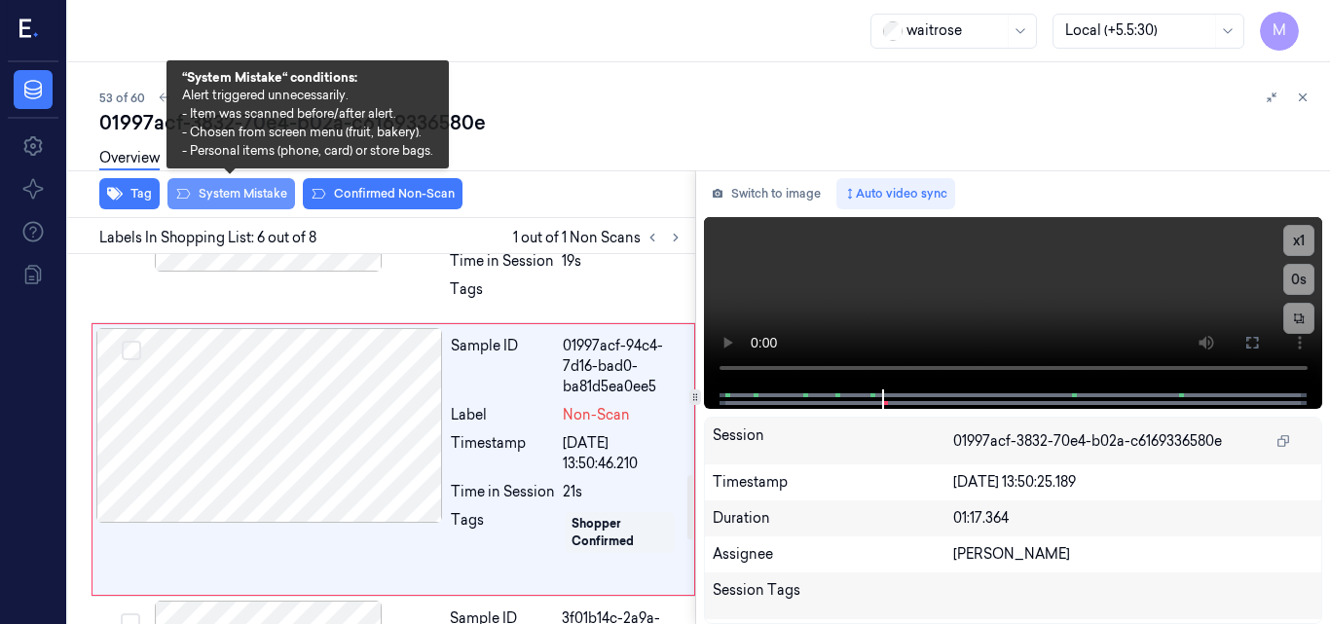
click at [244, 195] on button "System Mistake" at bounding box center [232, 193] width 128 height 31
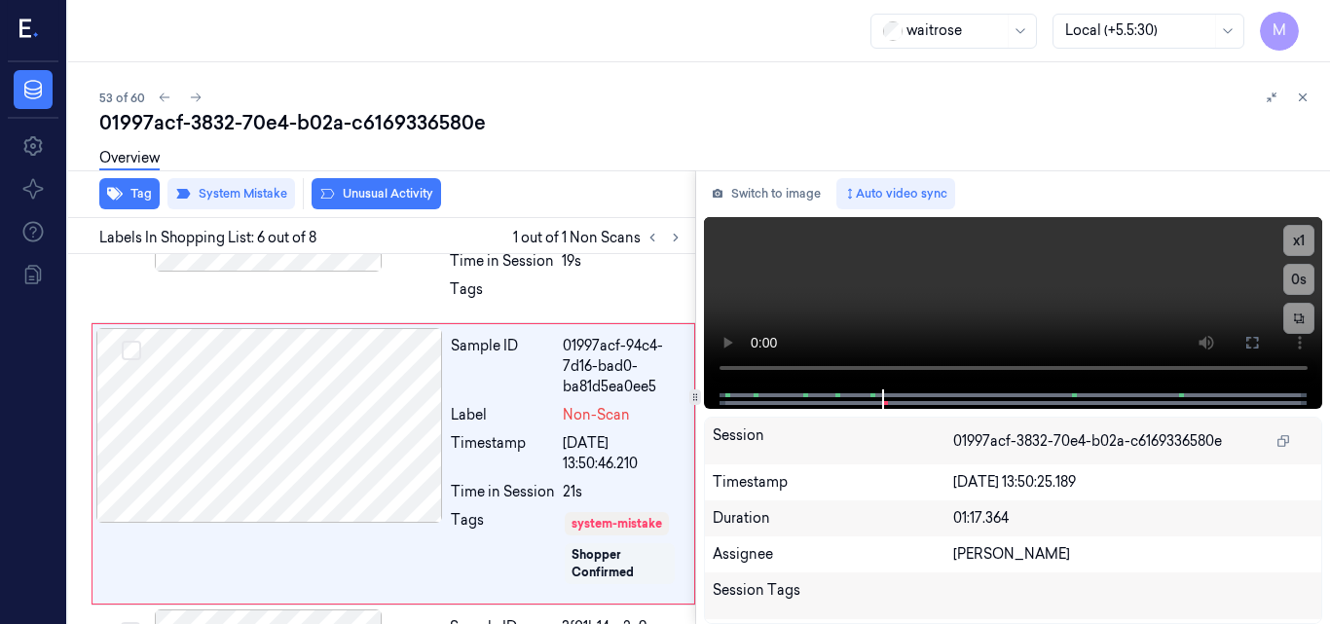
scroll to position [1273, 0]
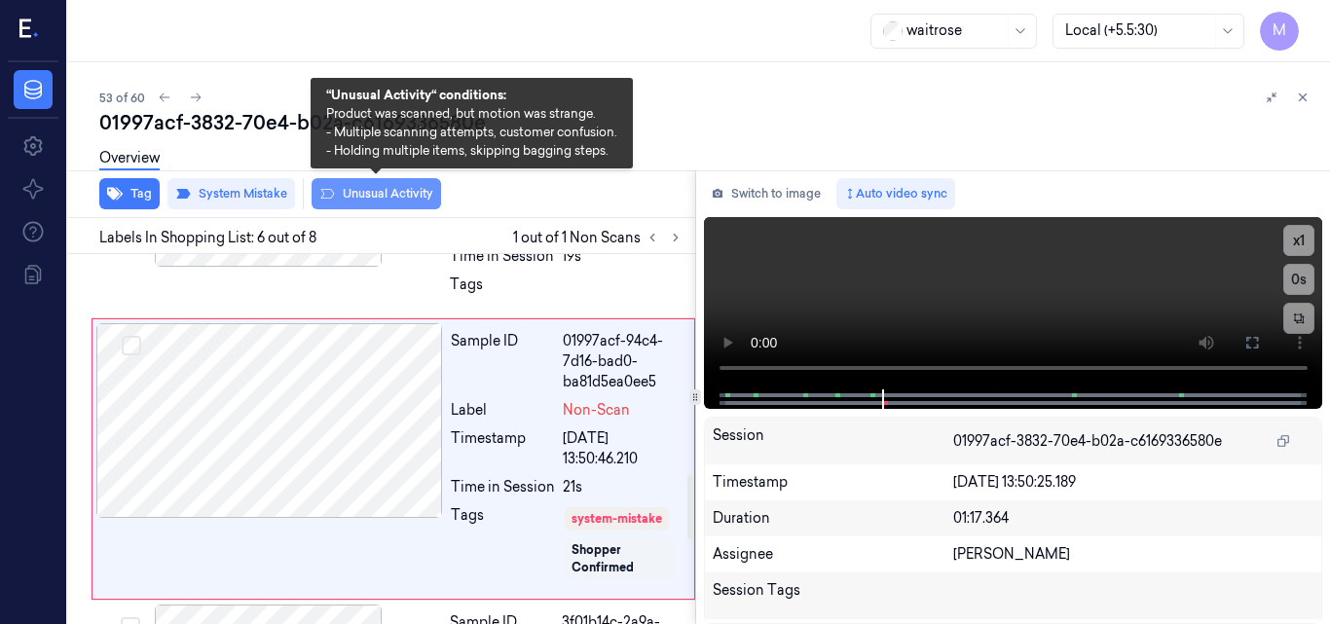
click at [380, 192] on button "Unusual Activity" at bounding box center [377, 193] width 130 height 31
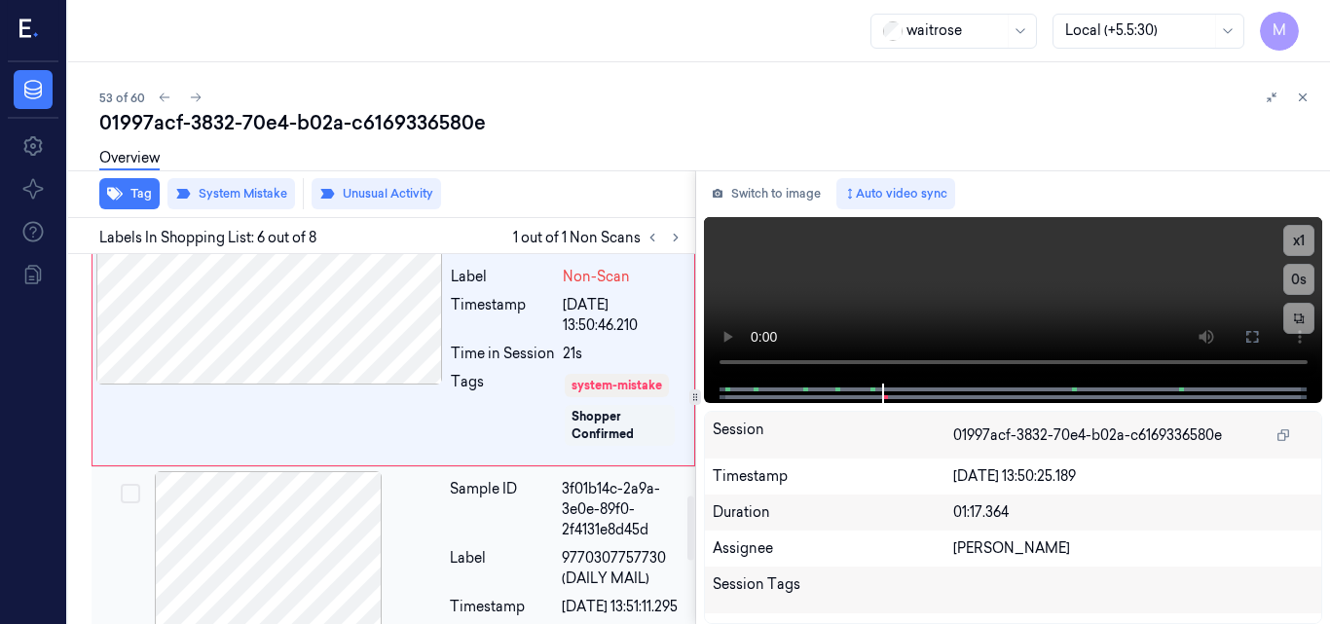
scroll to position [1370, 0]
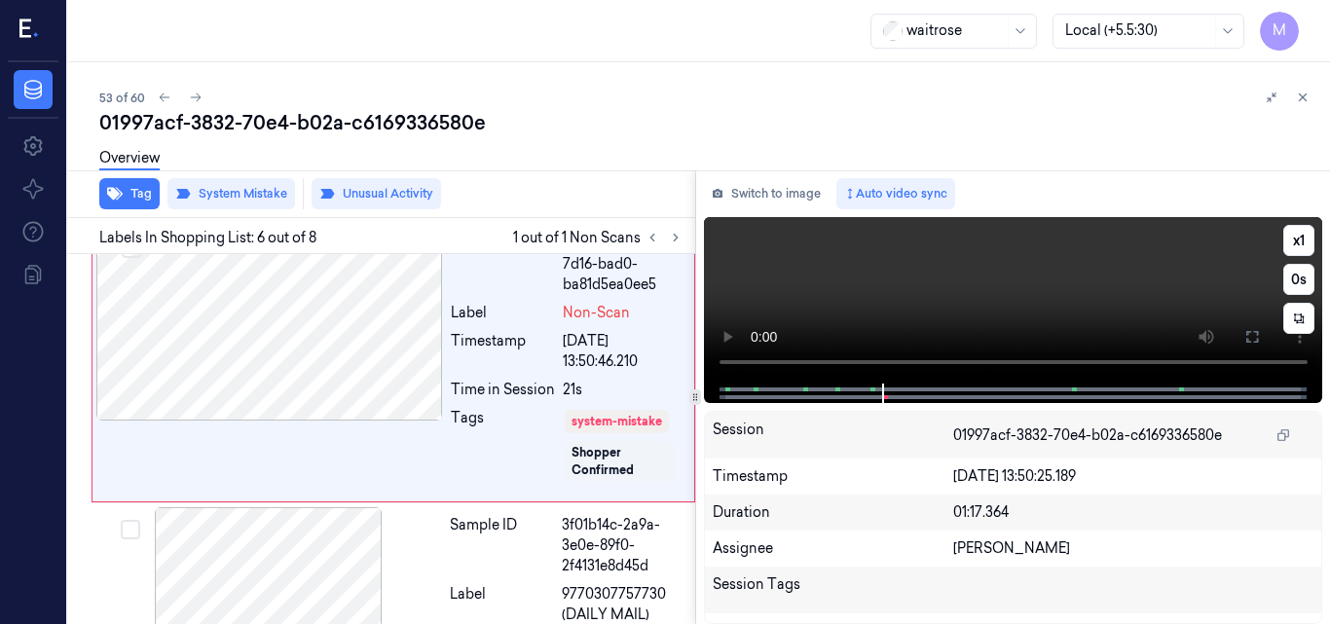
click at [1027, 288] on video at bounding box center [1013, 300] width 619 height 167
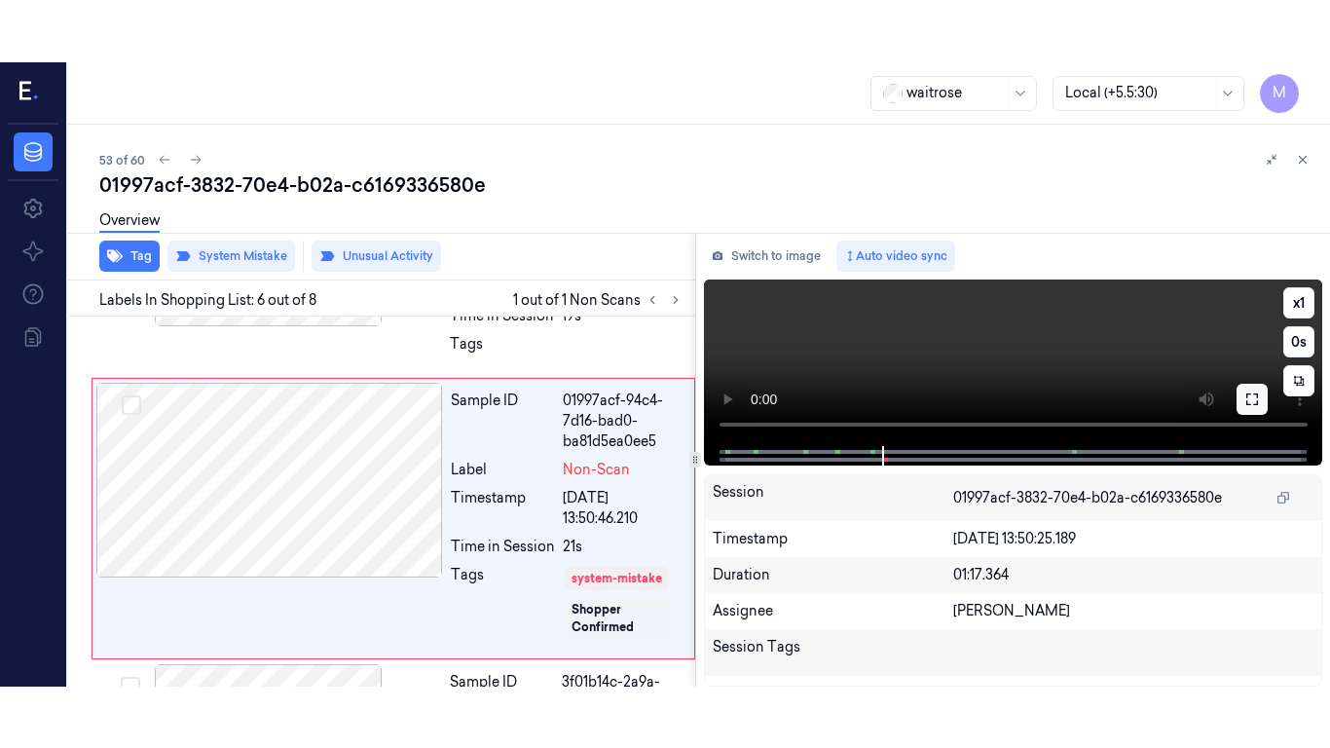
scroll to position [1273, 0]
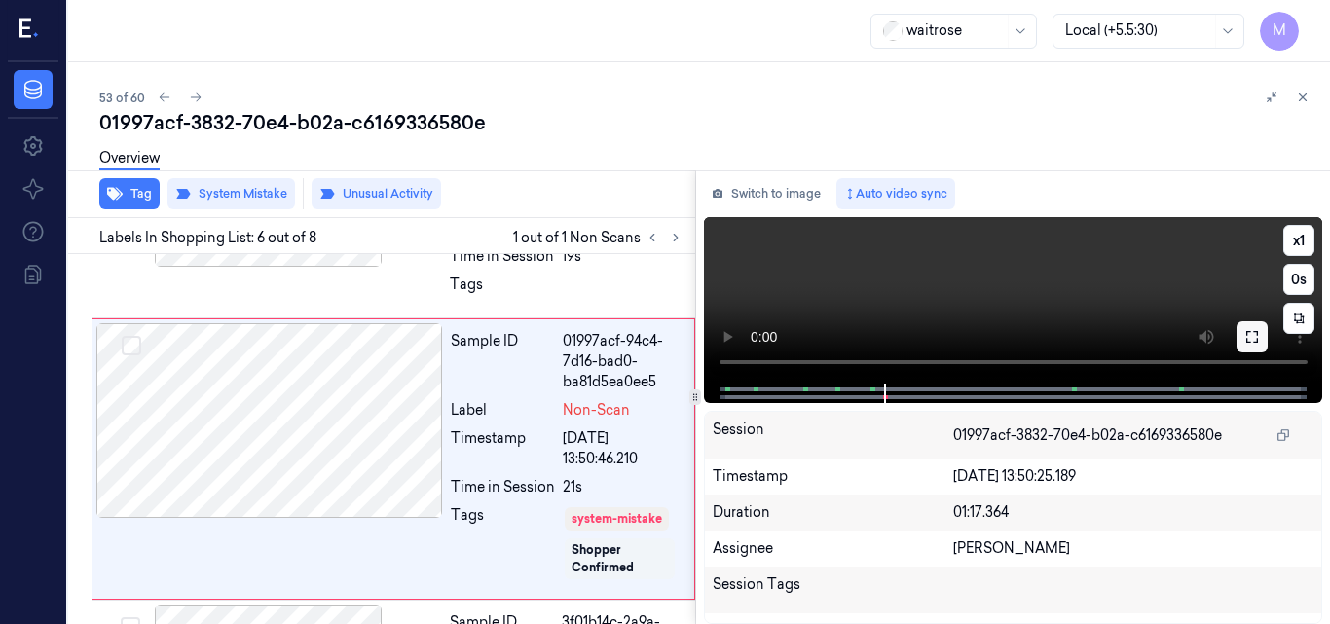
click at [1250, 337] on icon at bounding box center [1253, 337] width 16 height 16
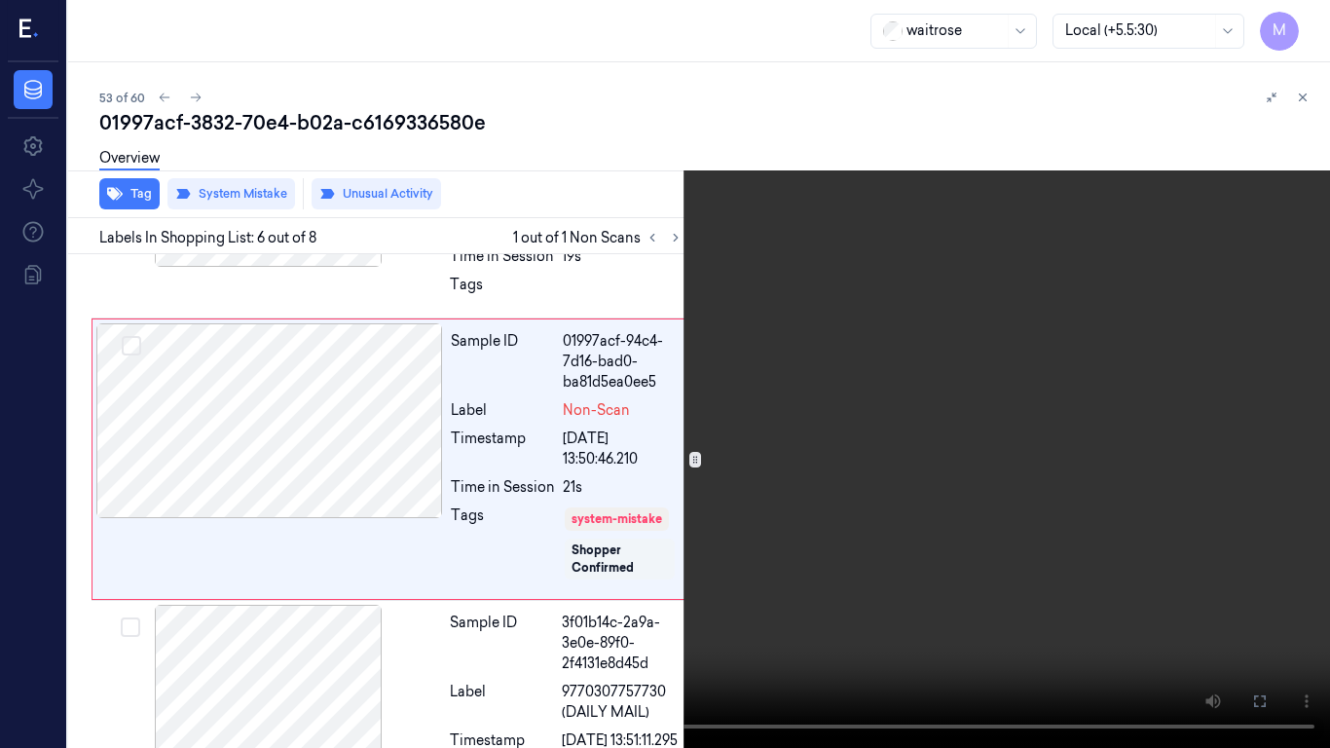
click at [840, 498] on video at bounding box center [665, 374] width 1330 height 748
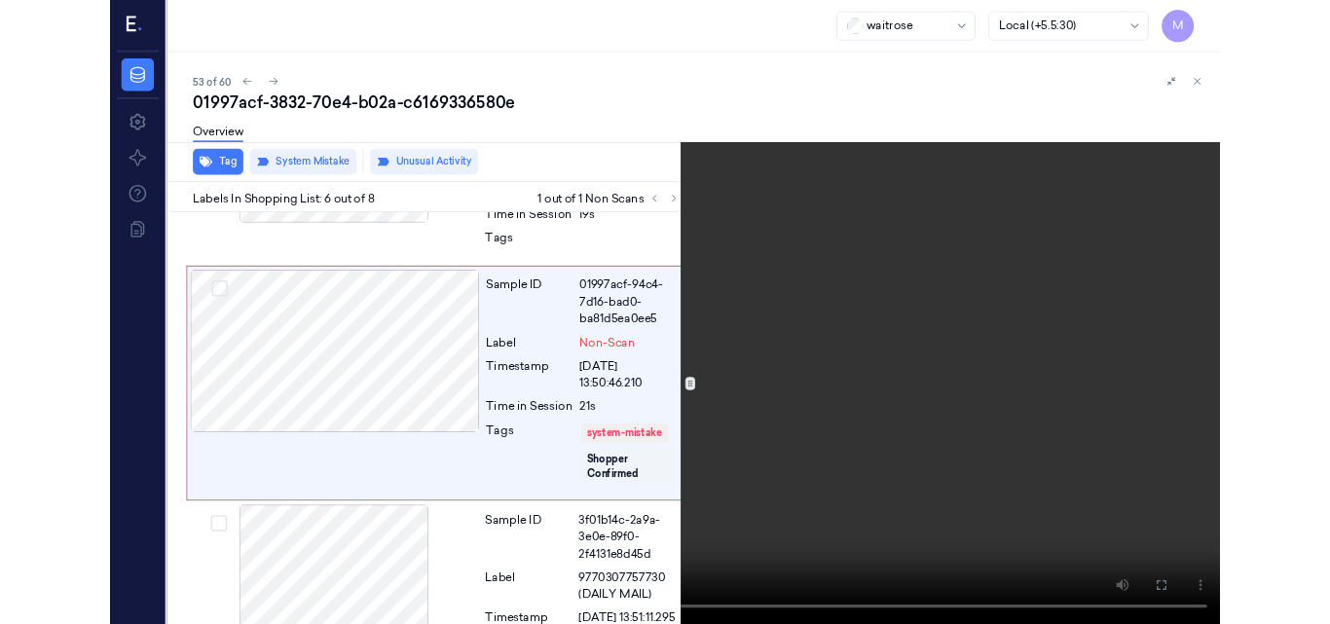
scroll to position [1211, 0]
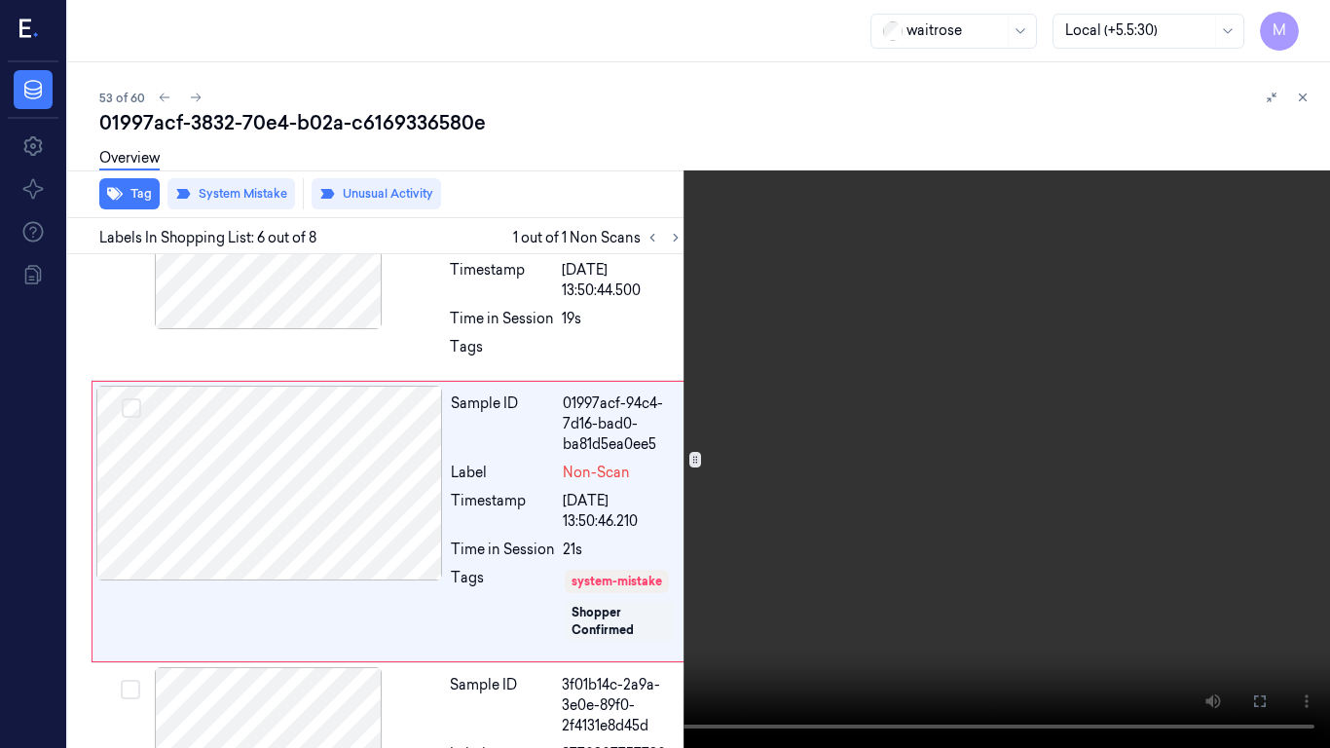
click at [840, 498] on video at bounding box center [665, 374] width 1330 height 748
click at [1306, 20] on button "x 1" at bounding box center [1306, 23] width 31 height 31
click at [996, 328] on video at bounding box center [665, 374] width 1330 height 748
click at [0, 0] on icon at bounding box center [0, 0] width 0 height 0
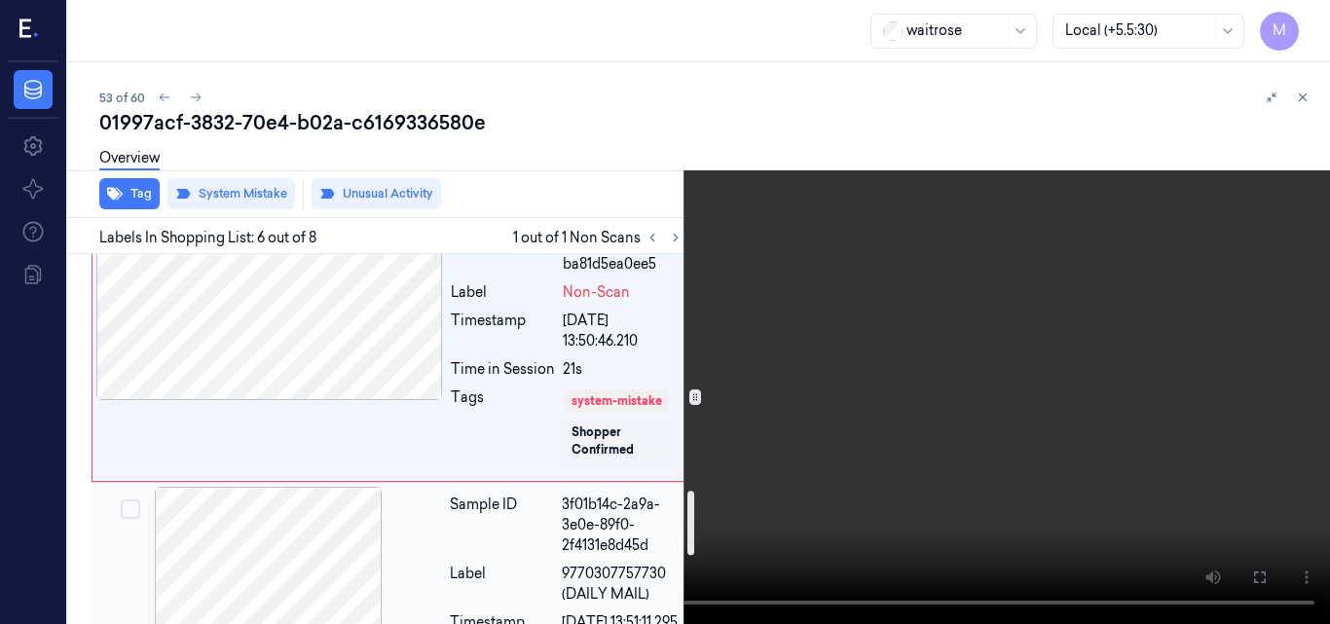
scroll to position [1308, 0]
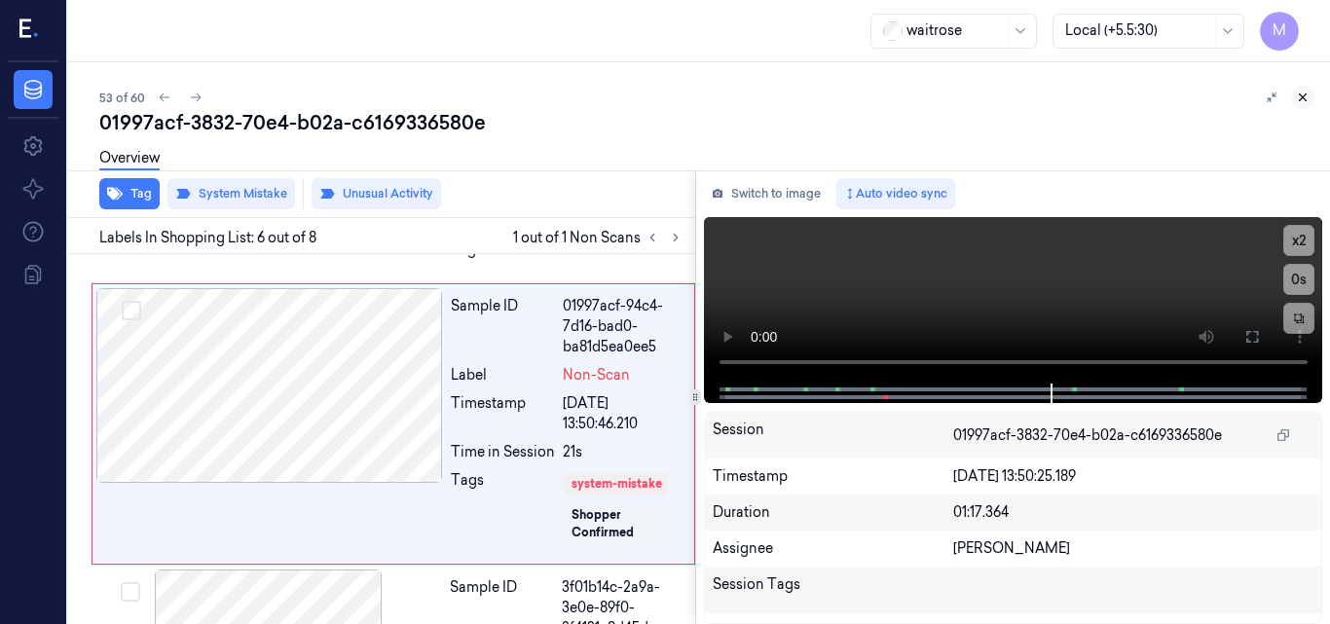
click at [1302, 93] on icon at bounding box center [1303, 98] width 14 height 14
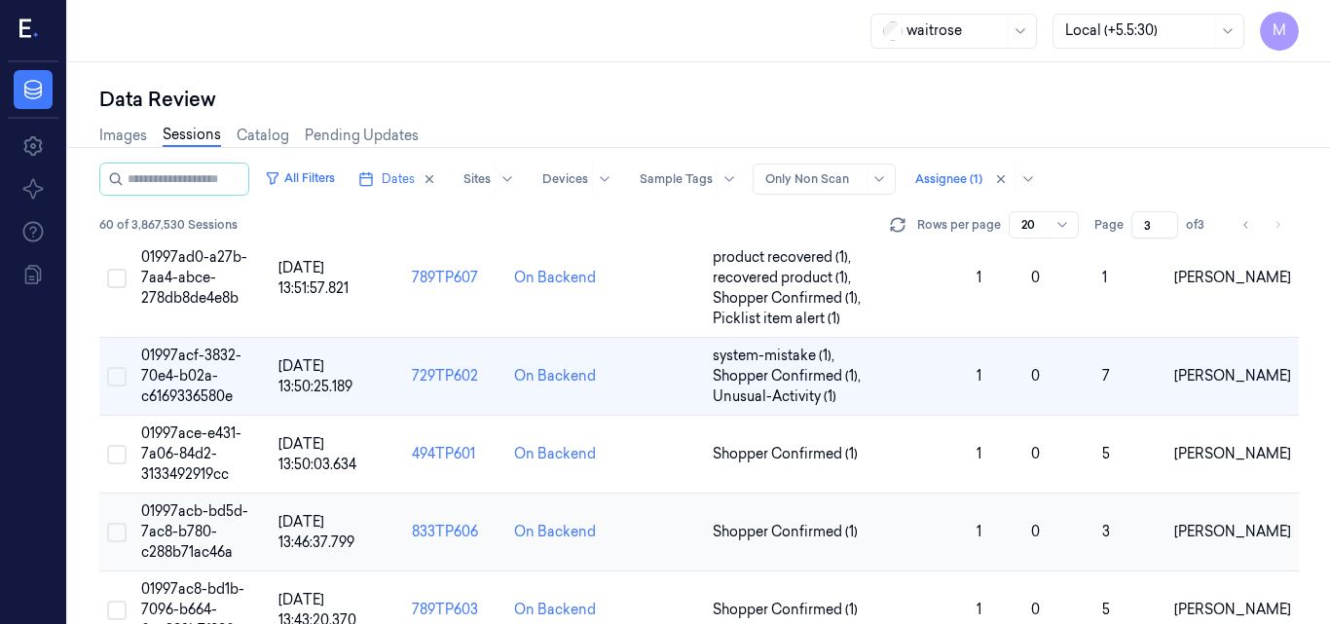
scroll to position [1130, 0]
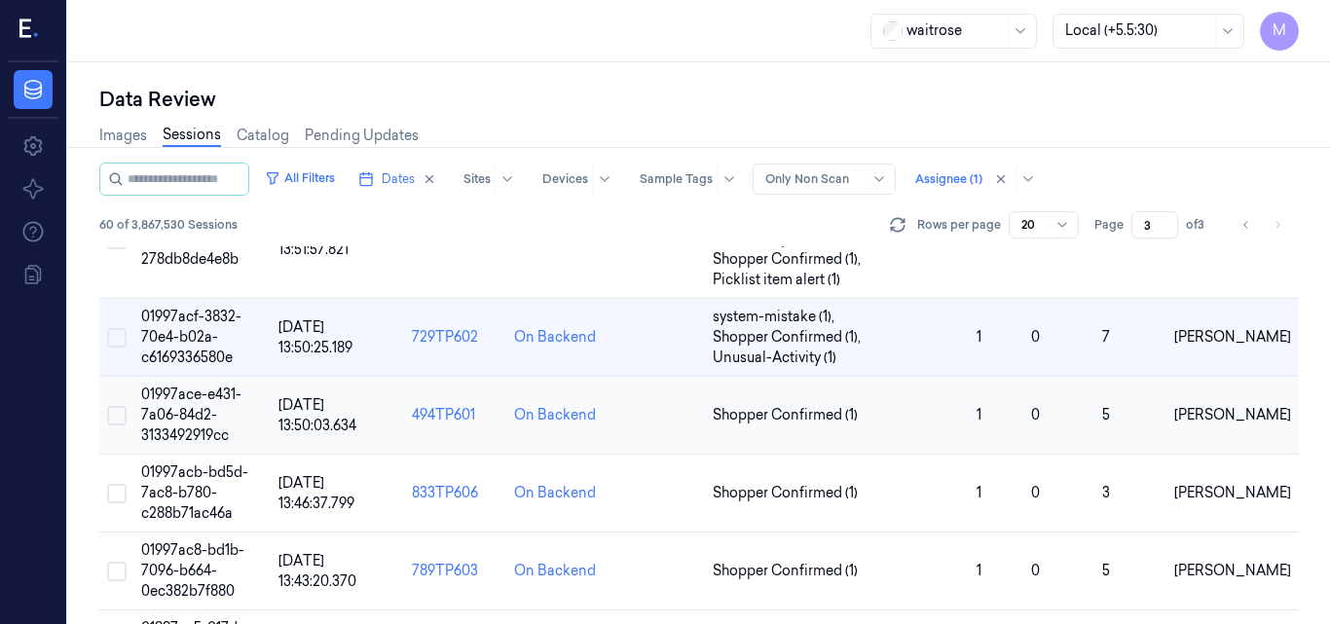
click at [190, 405] on td "01997ace-e431-7a06-84d2-3133492919cc" at bounding box center [201, 416] width 137 height 78
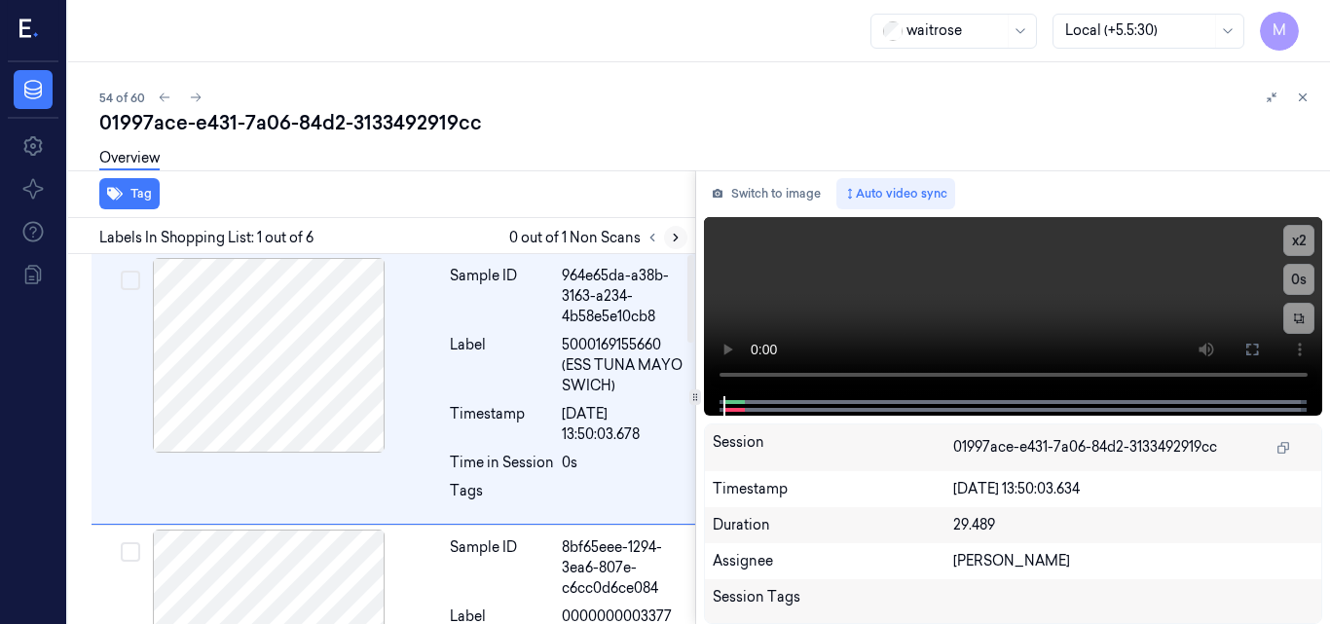
click at [670, 236] on icon at bounding box center [676, 238] width 14 height 14
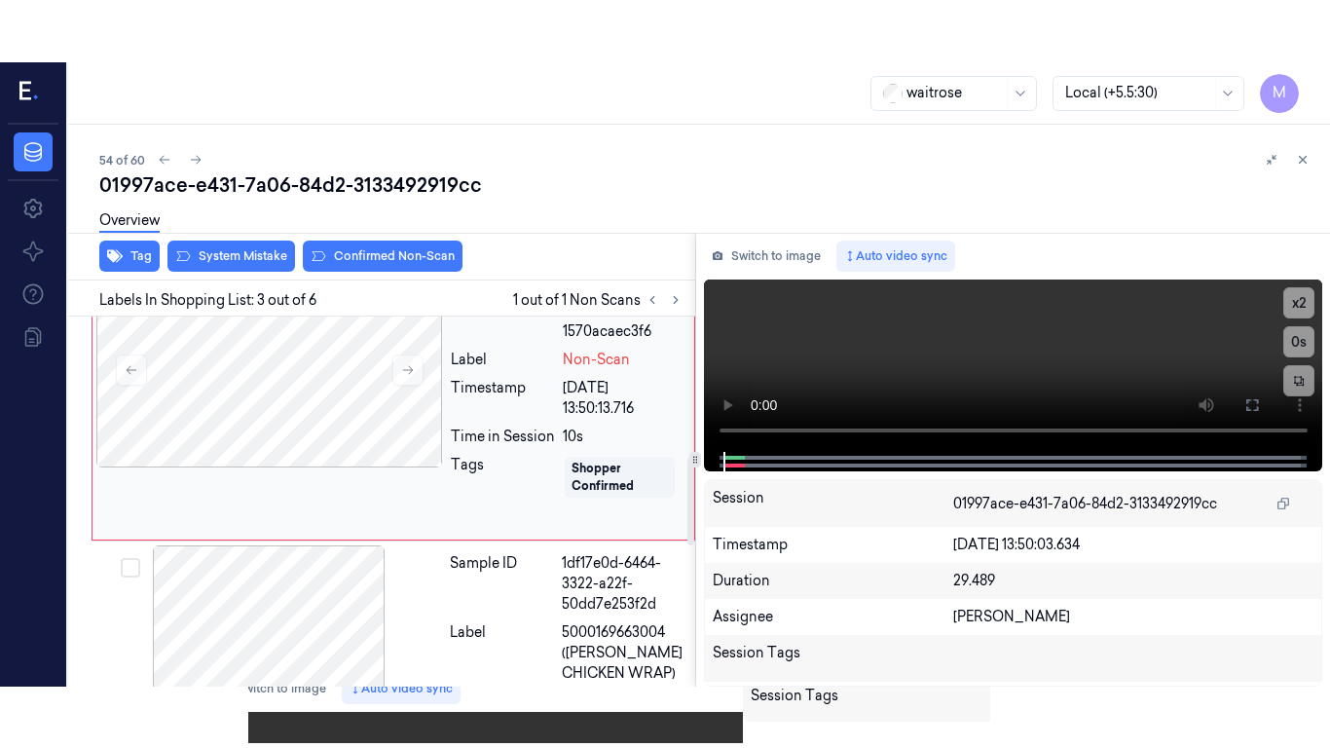
scroll to position [494, 0]
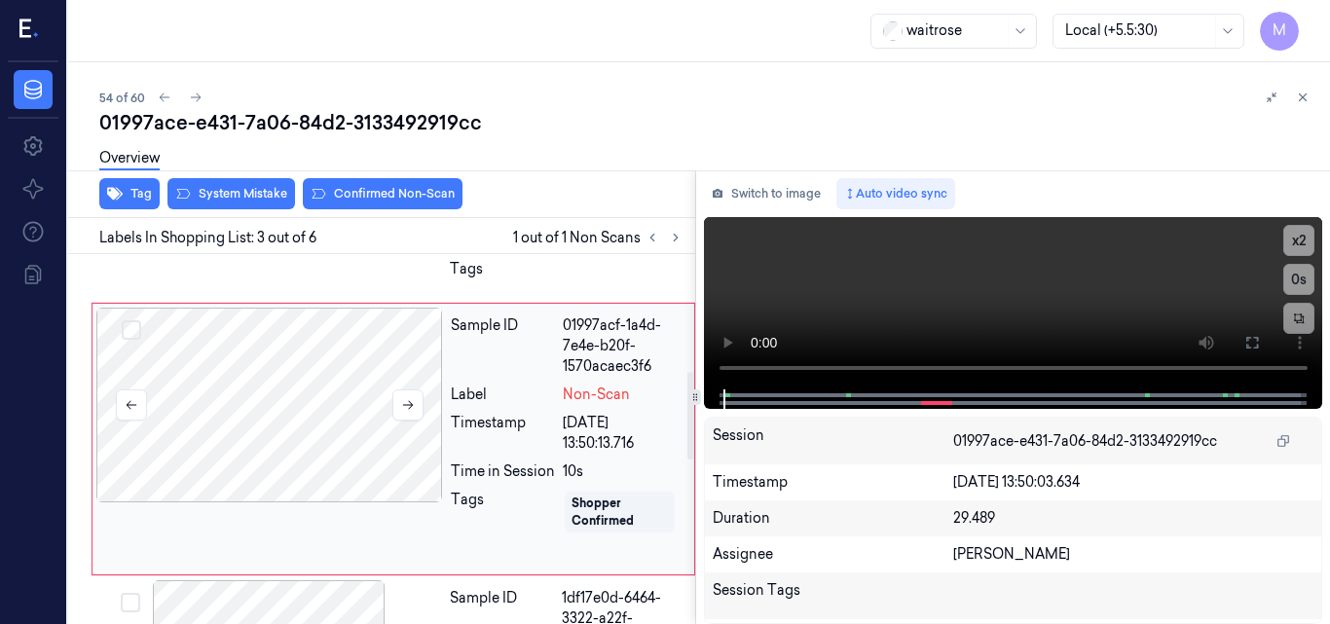
click at [289, 379] on div at bounding box center [269, 405] width 347 height 195
click at [1259, 345] on icon at bounding box center [1253, 343] width 16 height 16
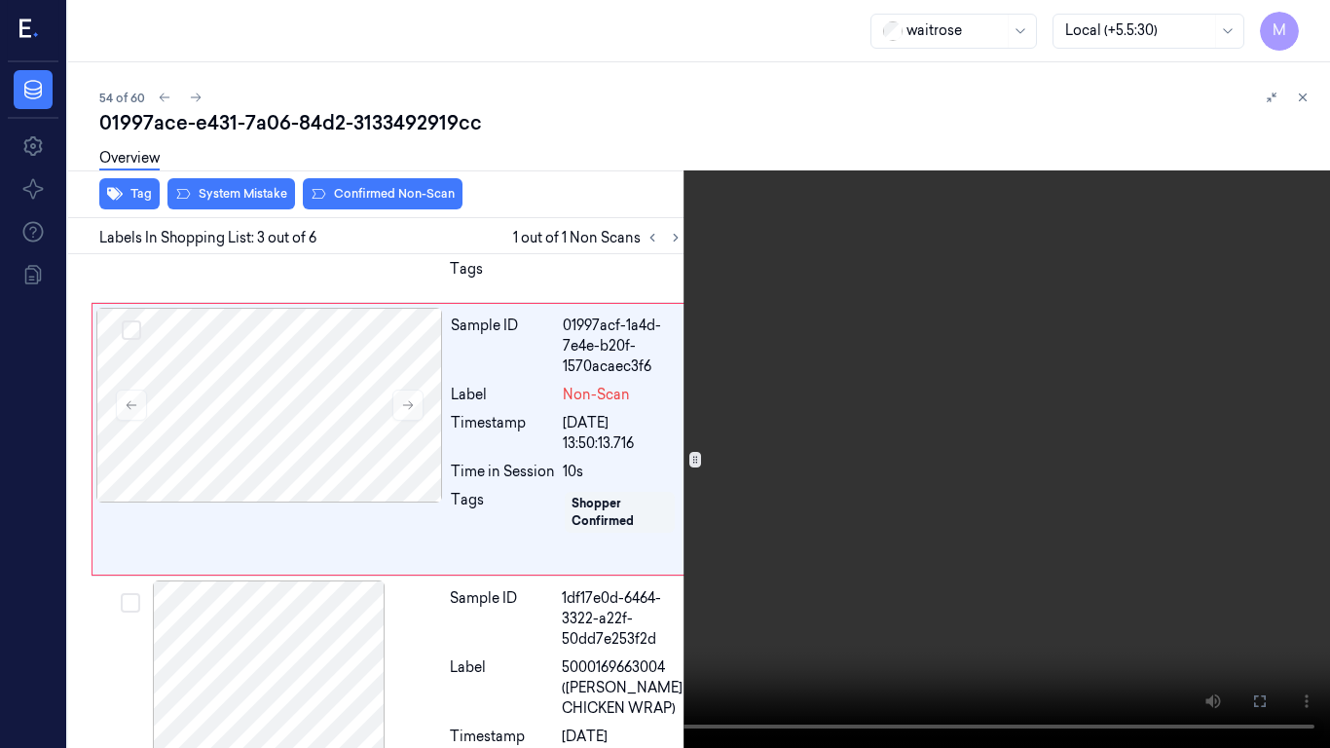
click at [820, 383] on video at bounding box center [665, 374] width 1330 height 748
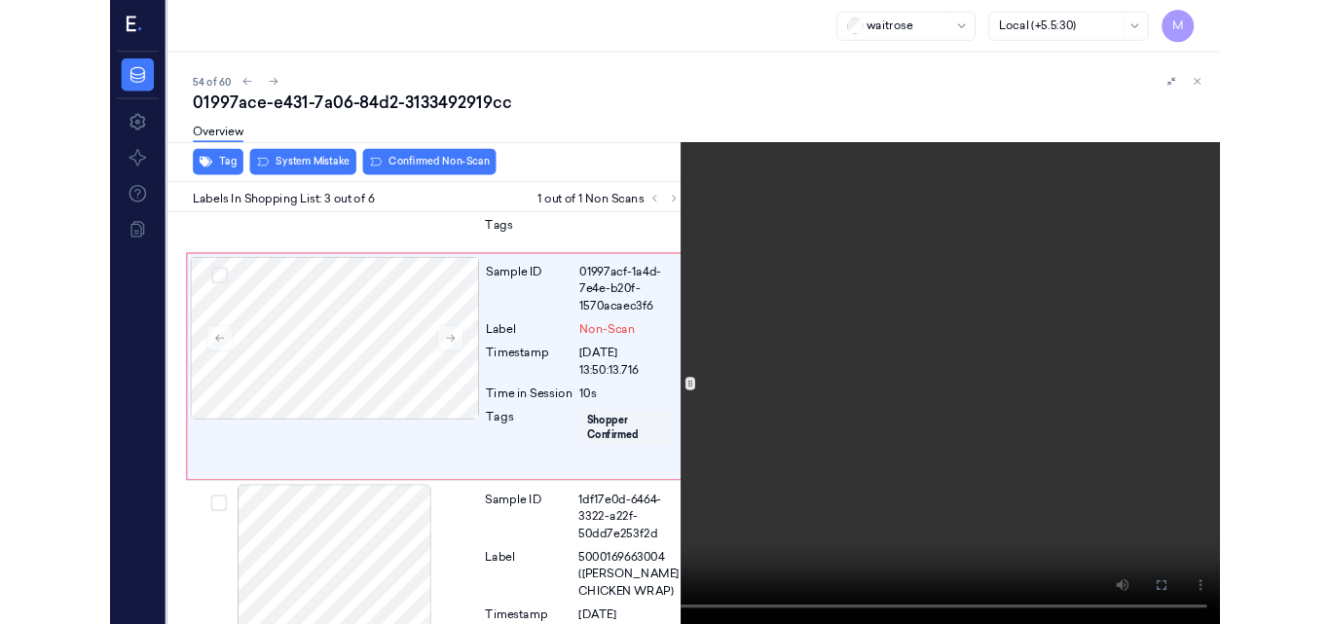
scroll to position [432, 0]
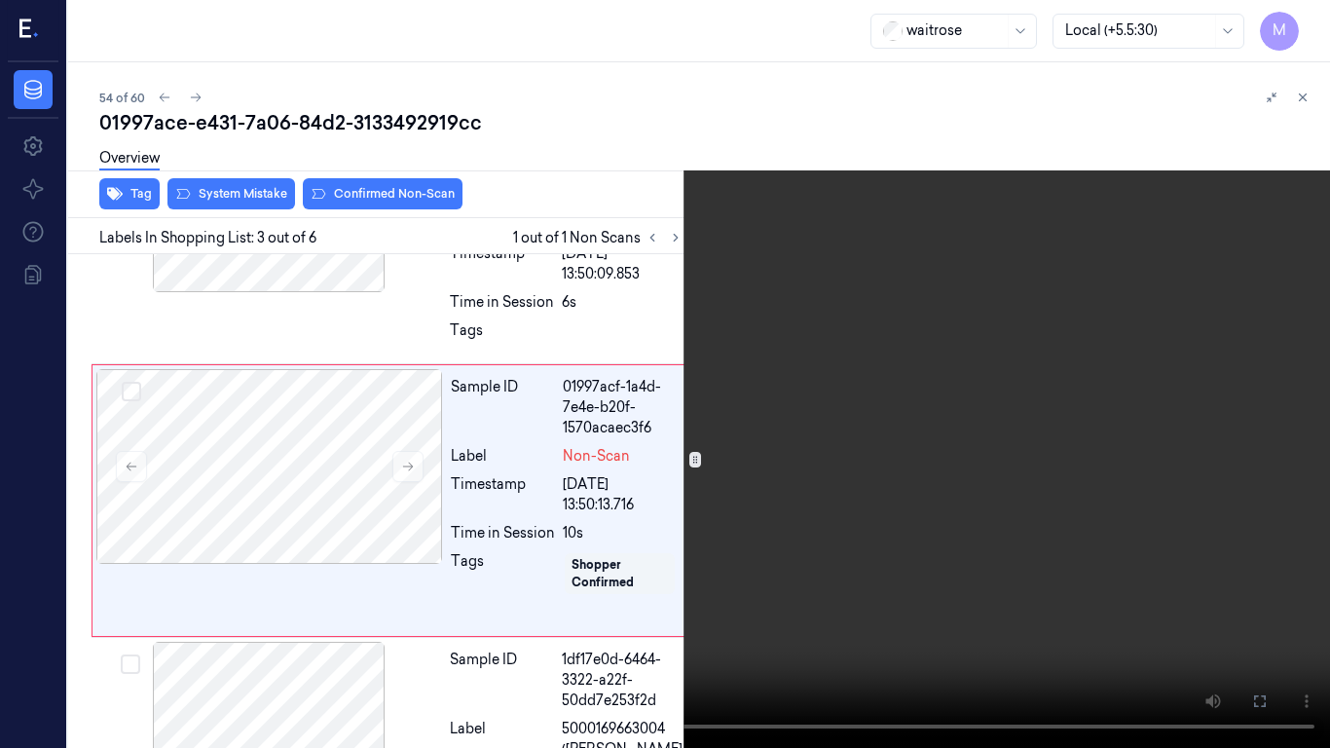
click at [820, 383] on video at bounding box center [665, 374] width 1330 height 748
click at [1312, 16] on button "x 2" at bounding box center [1306, 23] width 31 height 31
click at [1314, 17] on button "x 4" at bounding box center [1306, 23] width 31 height 31
click at [0, 0] on icon at bounding box center [0, 0] width 0 height 0
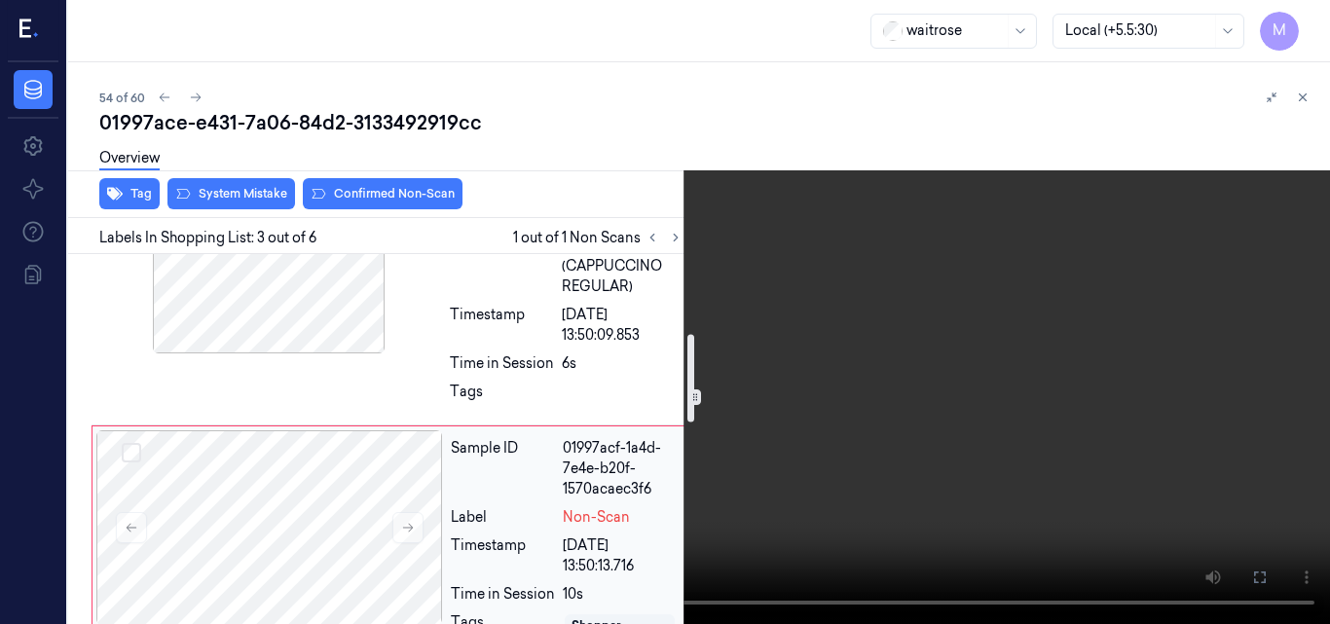
scroll to position [335, 0]
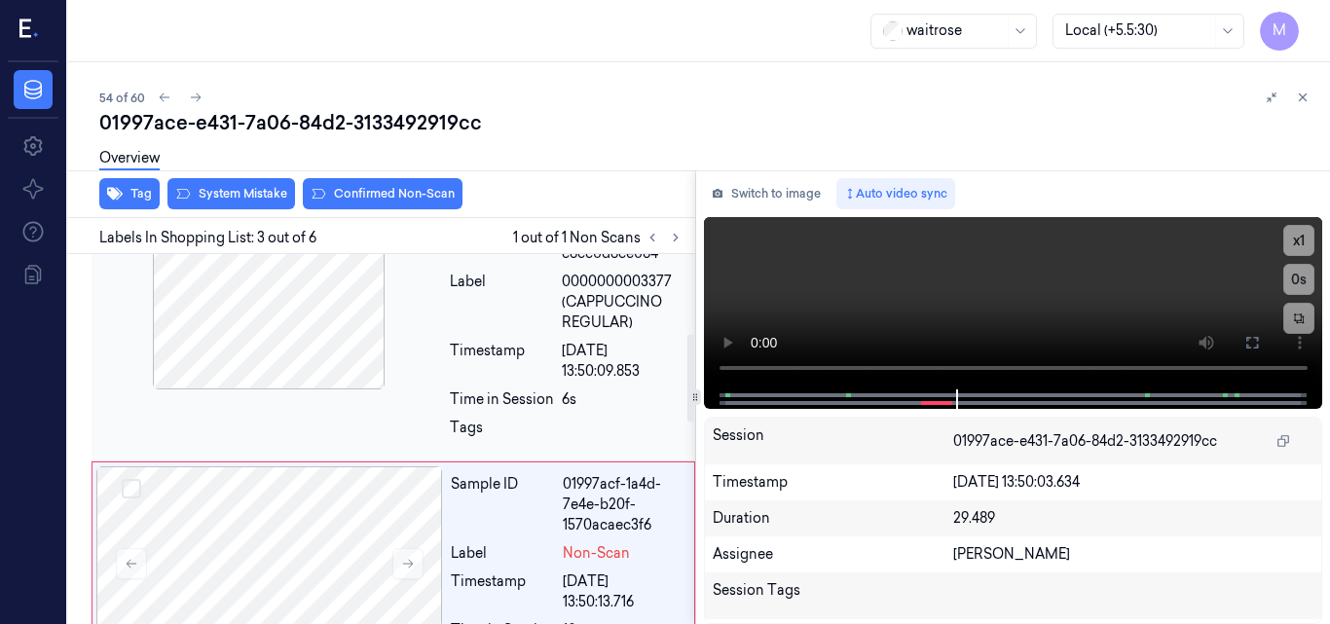
click at [259, 326] on div at bounding box center [268, 292] width 347 height 195
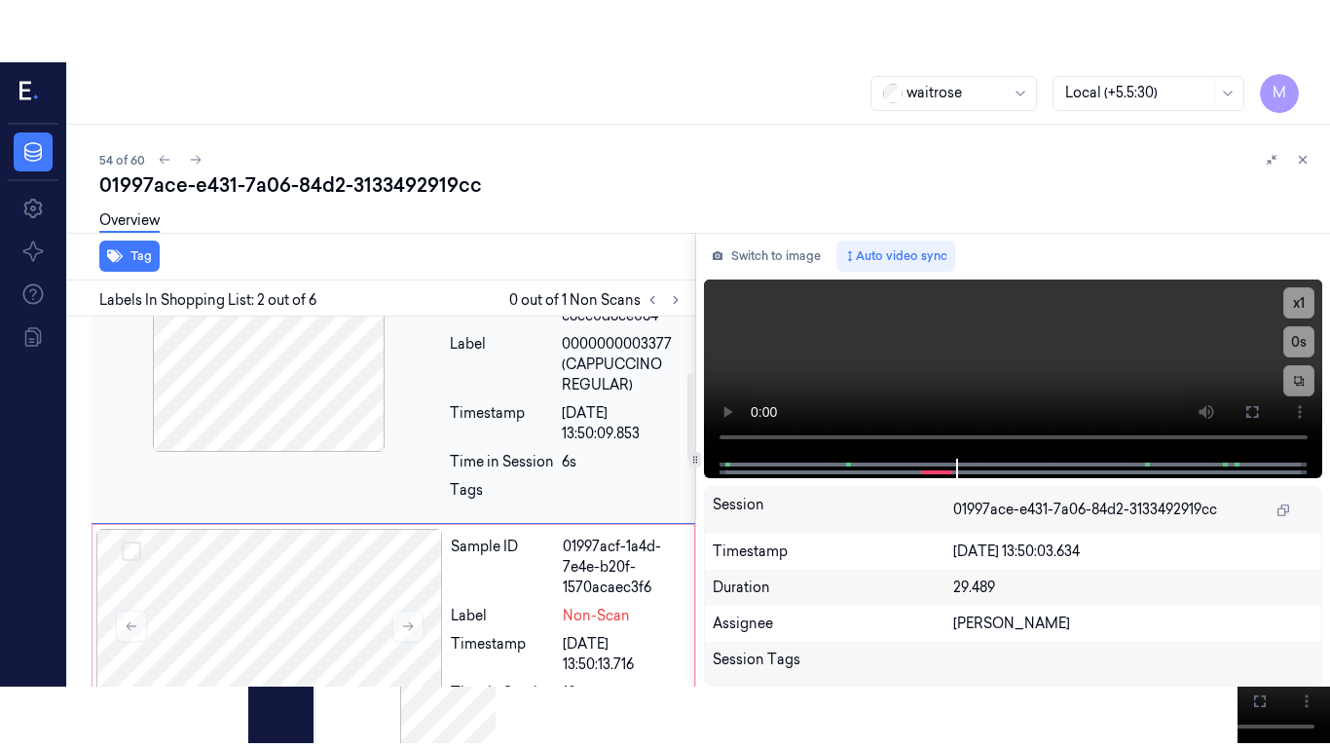
scroll to position [222, 0]
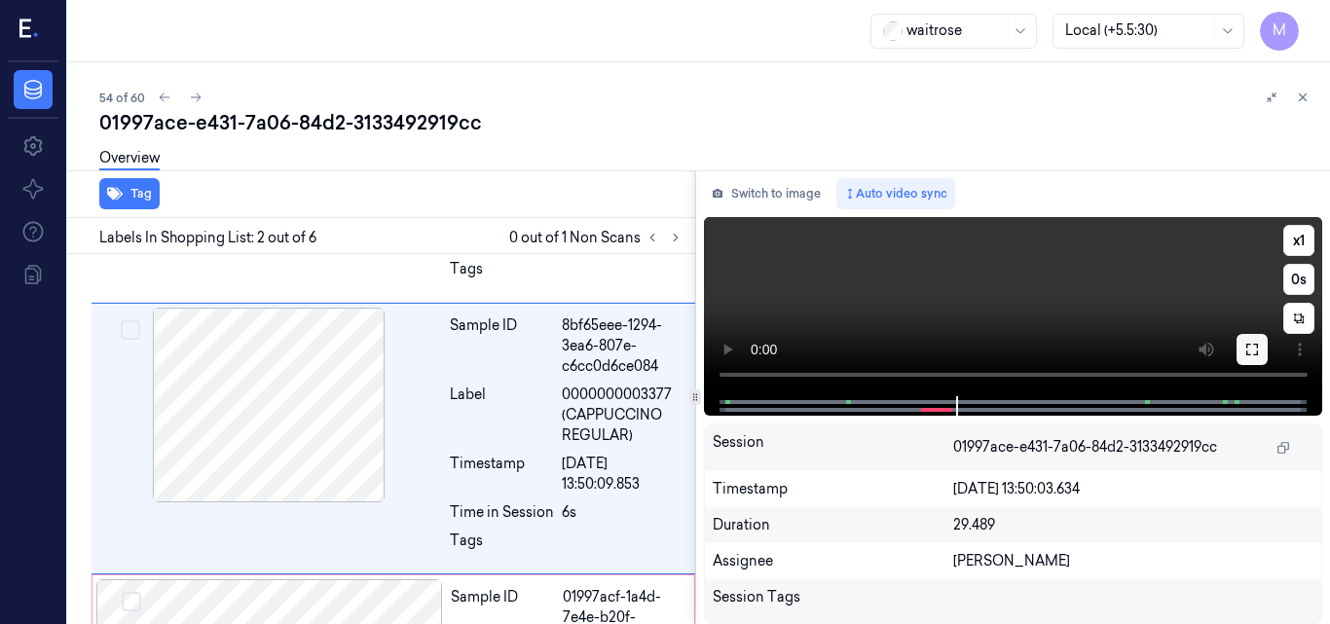
click at [1251, 348] on icon at bounding box center [1253, 350] width 16 height 16
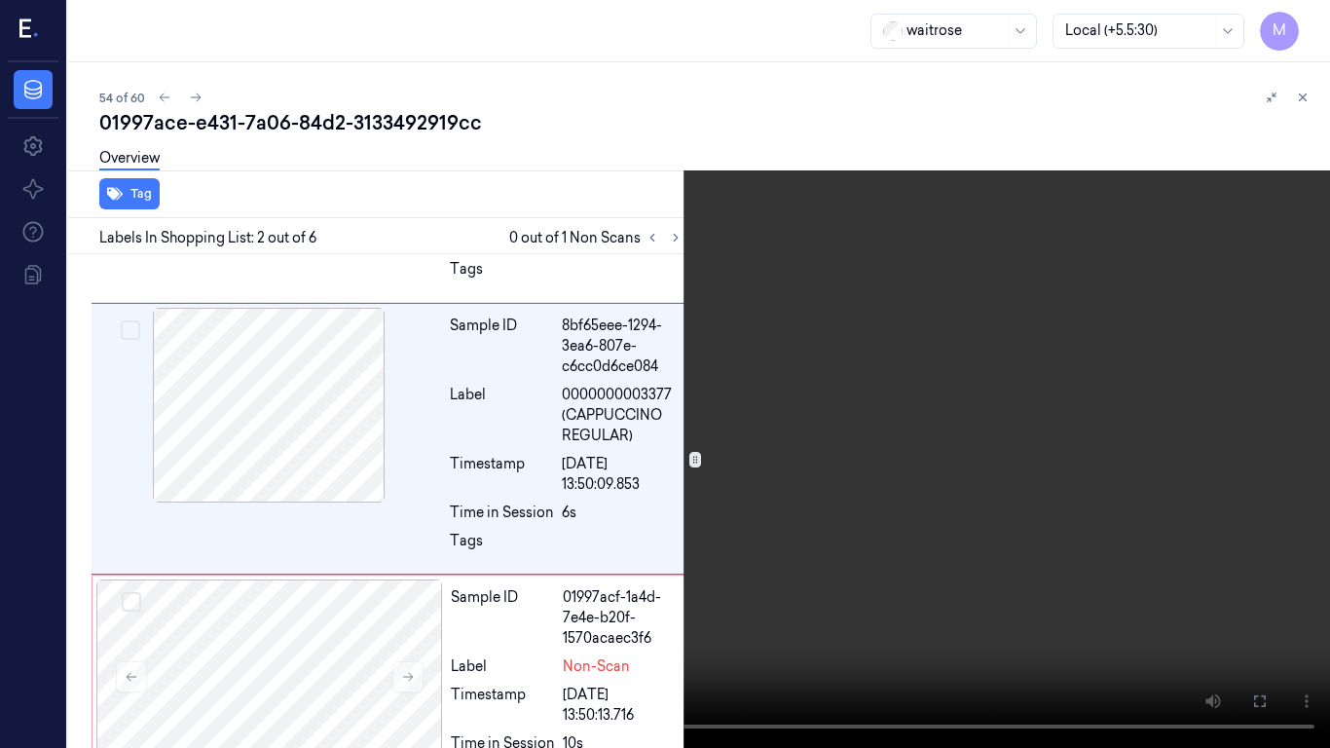
scroll to position [160, 0]
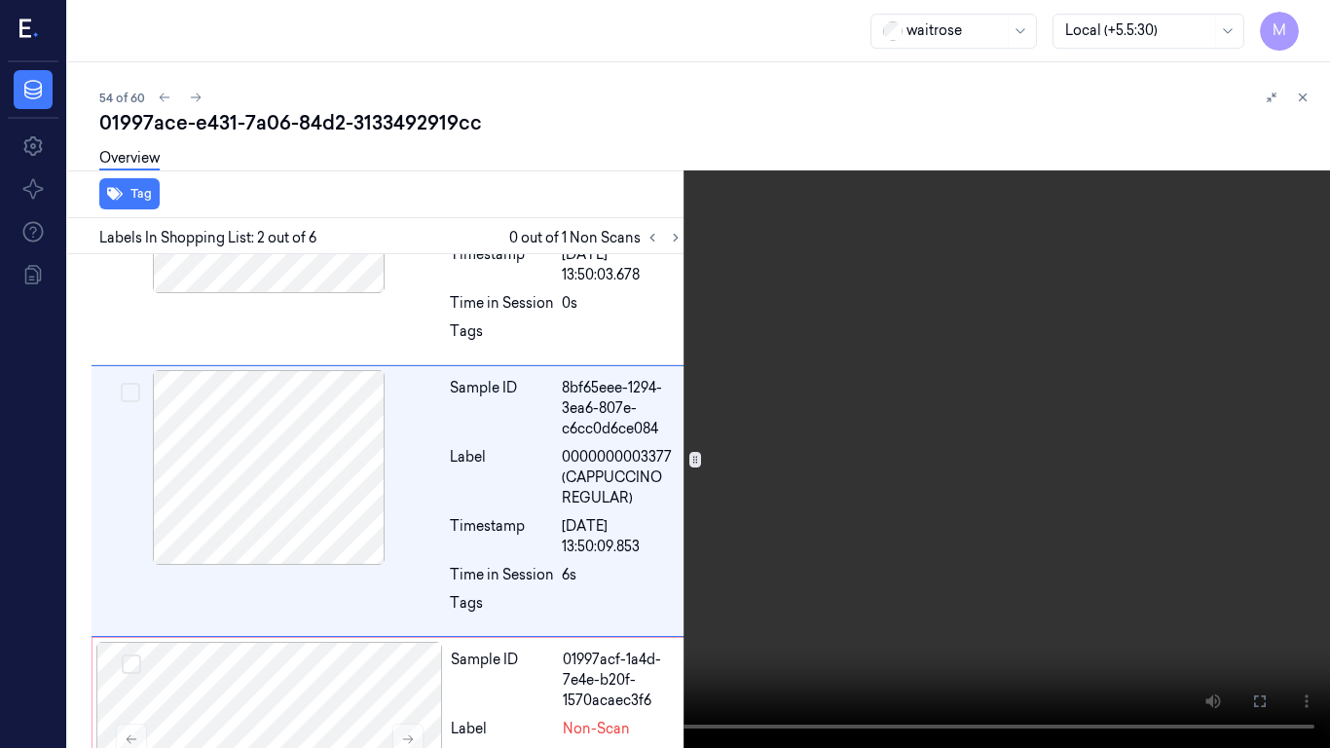
click at [848, 358] on video at bounding box center [665, 374] width 1330 height 748
click at [766, 465] on video at bounding box center [665, 374] width 1330 height 748
click at [539, 491] on video at bounding box center [665, 374] width 1330 height 748
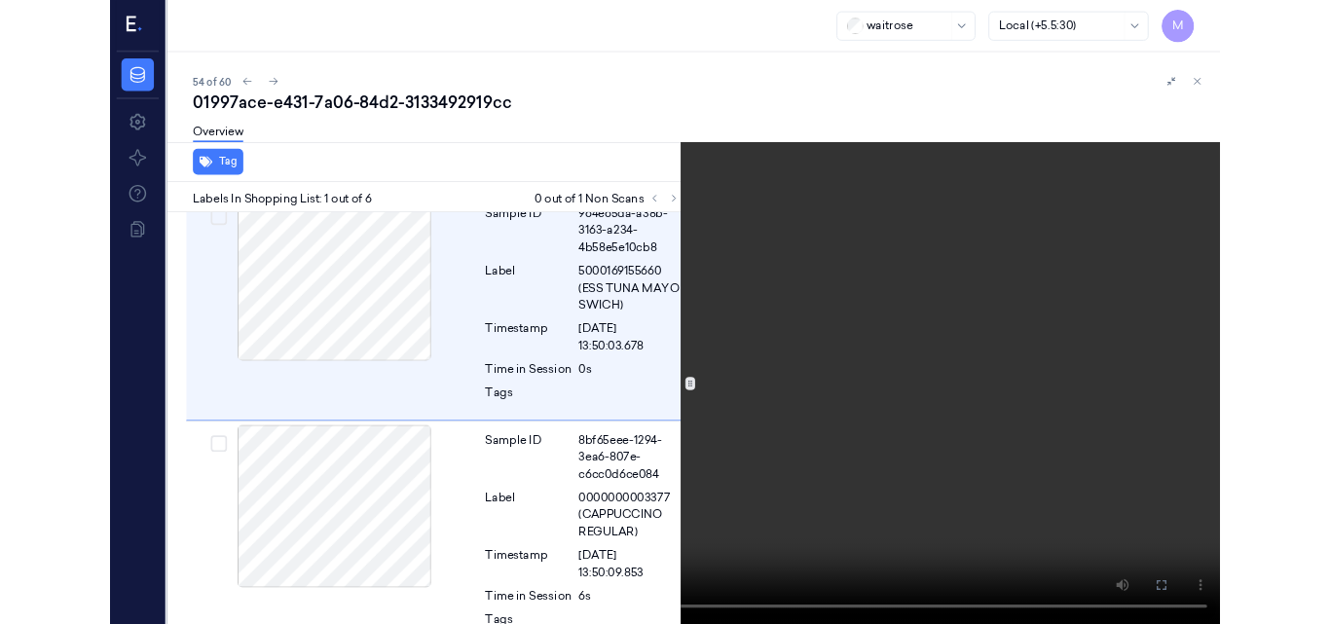
scroll to position [0, 0]
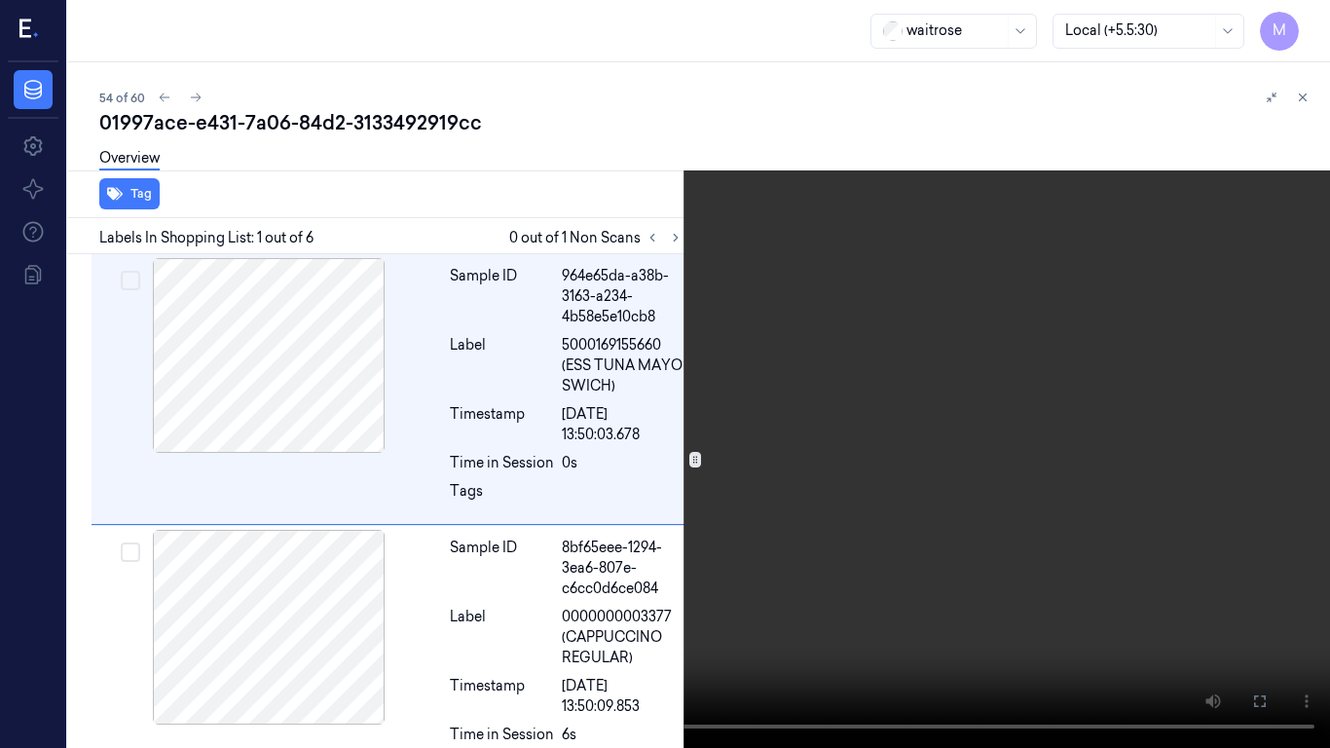
click at [802, 441] on video at bounding box center [665, 374] width 1330 height 748
click at [0, 0] on icon at bounding box center [0, 0] width 0 height 0
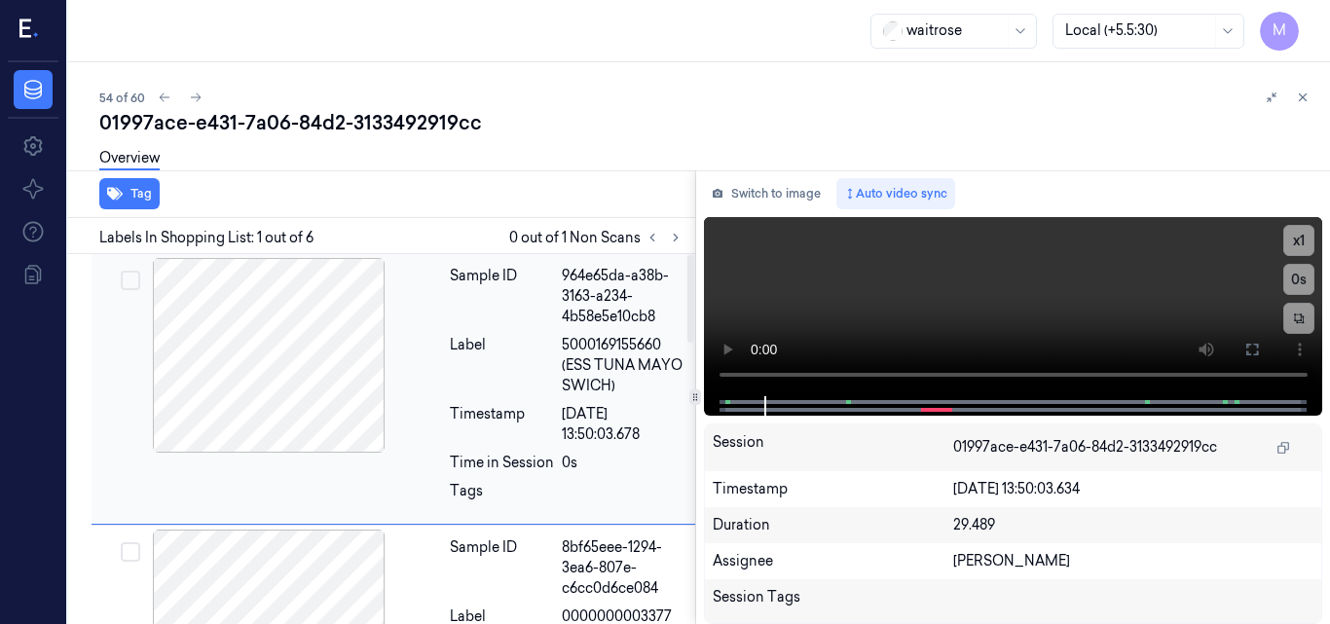
click at [609, 331] on div "Sample ID 964e65da-a38b-3163-a234-4b58e5e10cb8 Label 5000169155660 (ESS TUNA MA…" at bounding box center [566, 389] width 249 height 262
click at [600, 360] on span "5000169155660 (ESS TUNA MAYO SWICH)" at bounding box center [623, 365] width 122 height 61
click at [1129, 307] on video at bounding box center [1013, 306] width 619 height 179
click at [1259, 350] on icon at bounding box center [1253, 350] width 16 height 16
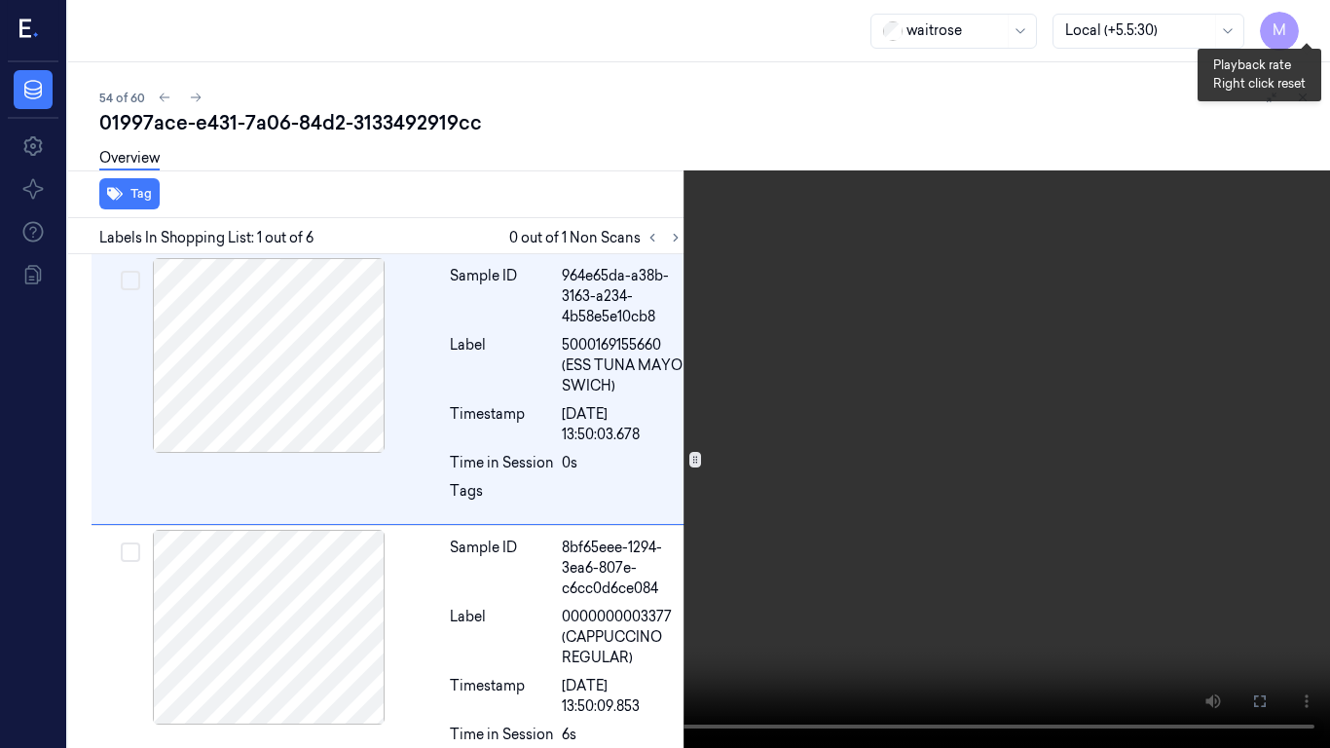
click at [1305, 19] on button "x 1" at bounding box center [1306, 23] width 31 height 31
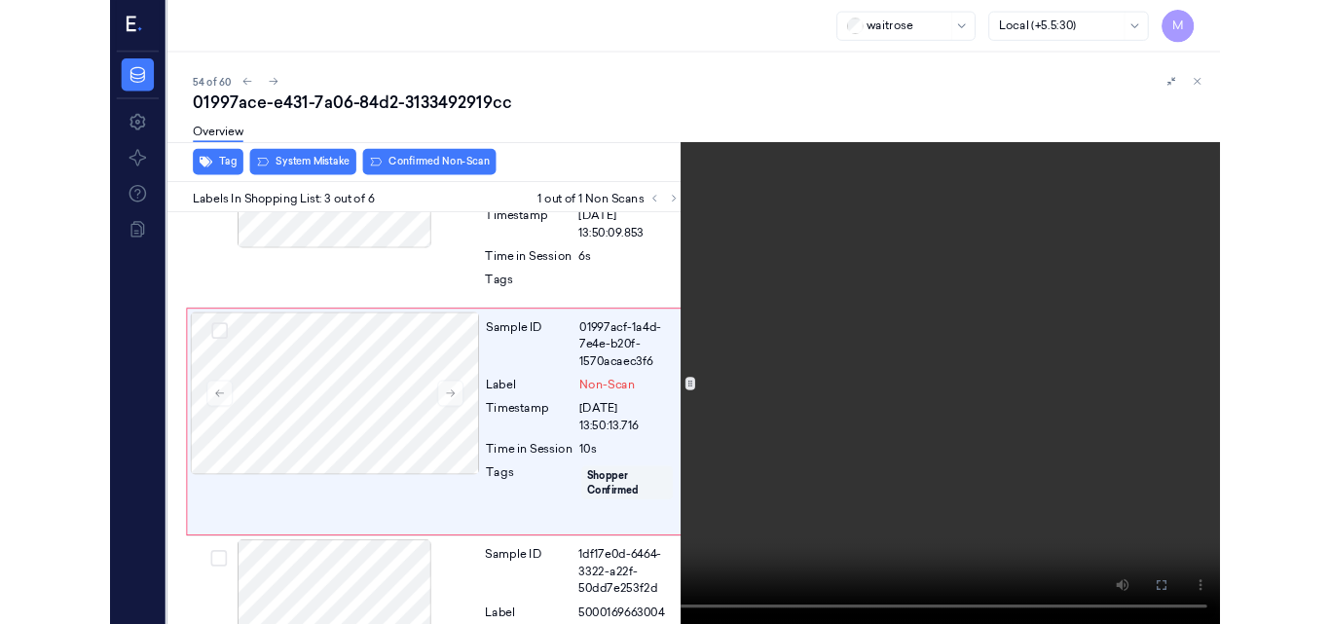
scroll to position [432, 0]
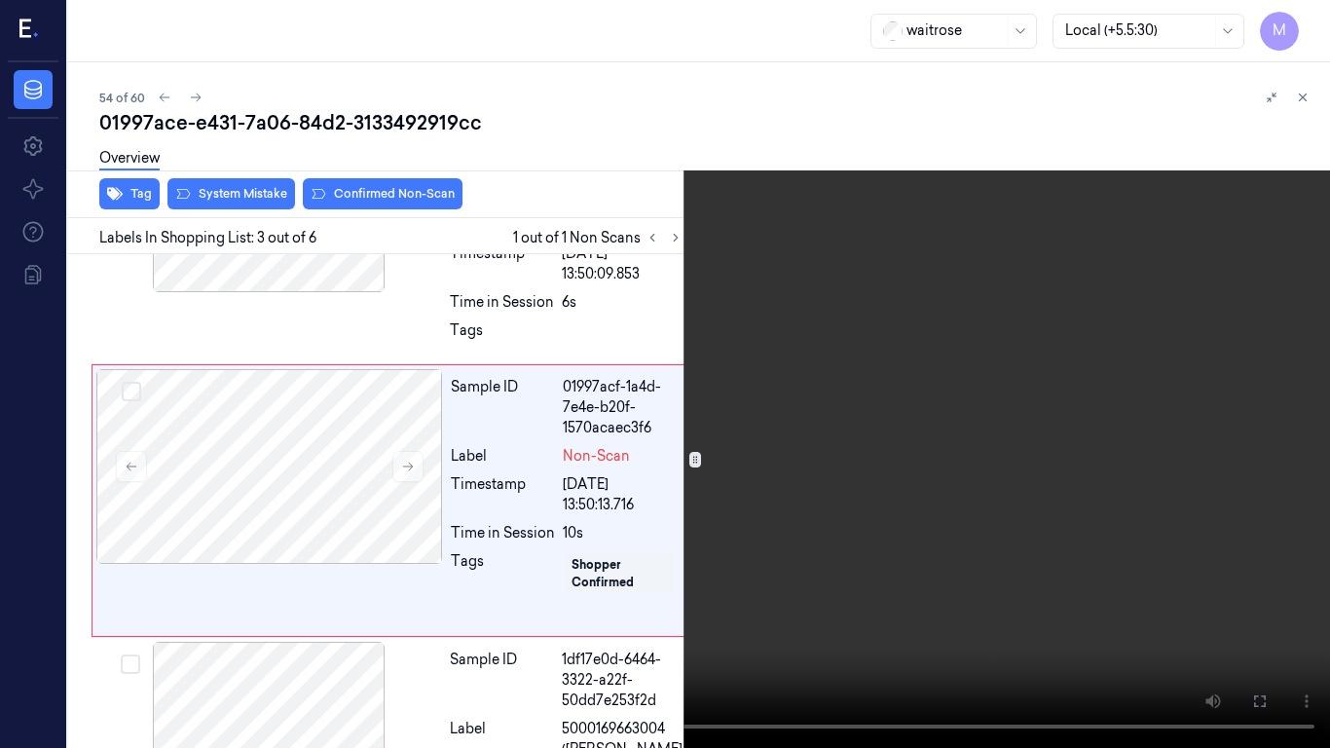
click at [931, 517] on video at bounding box center [665, 374] width 1330 height 748
click at [0, 0] on button at bounding box center [0, 0] width 0 height 0
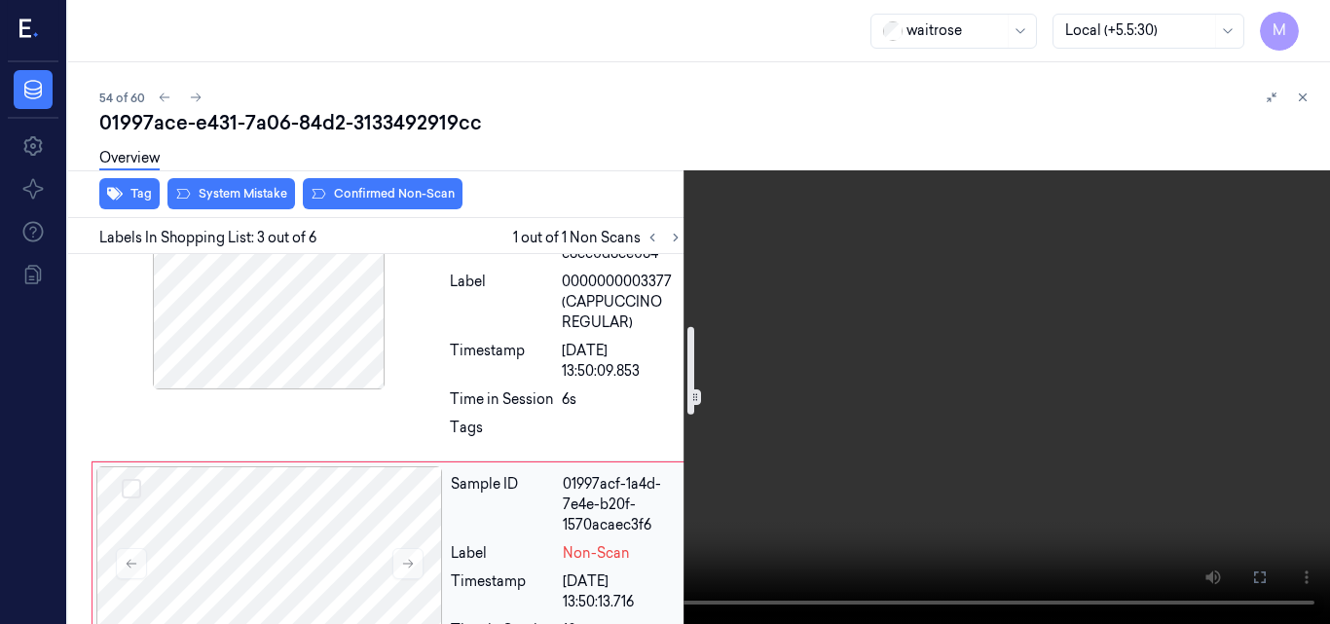
scroll to position [238, 0]
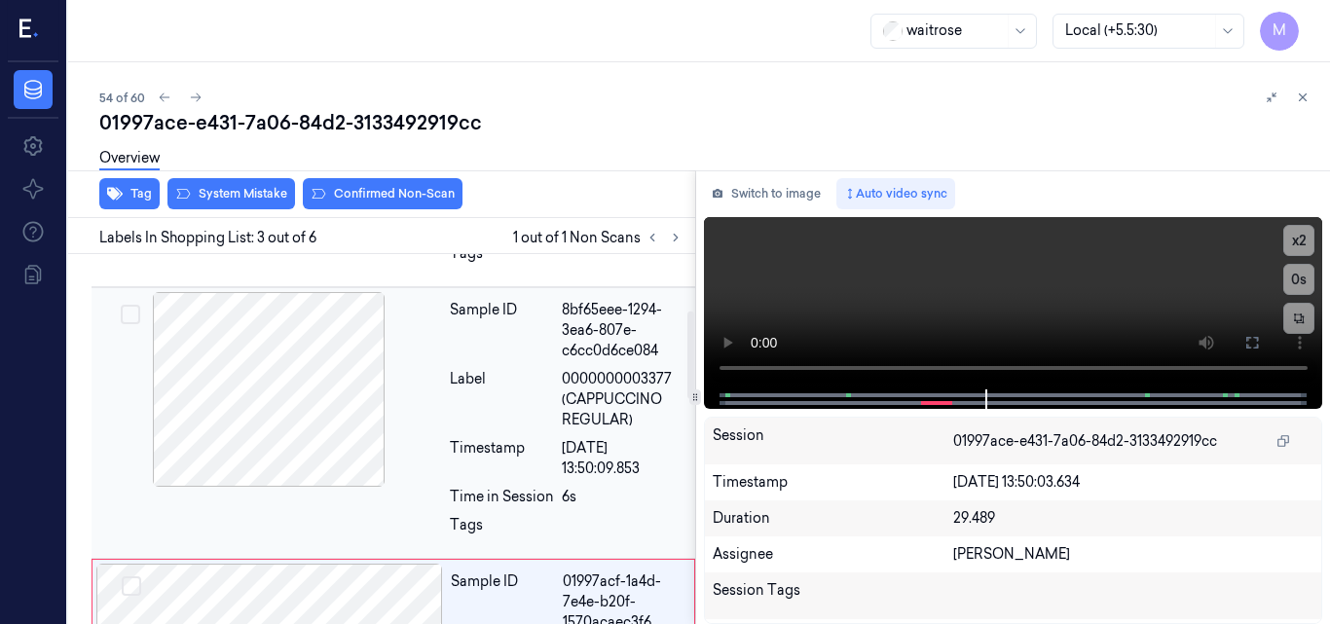
click at [340, 395] on div at bounding box center [268, 389] width 347 height 195
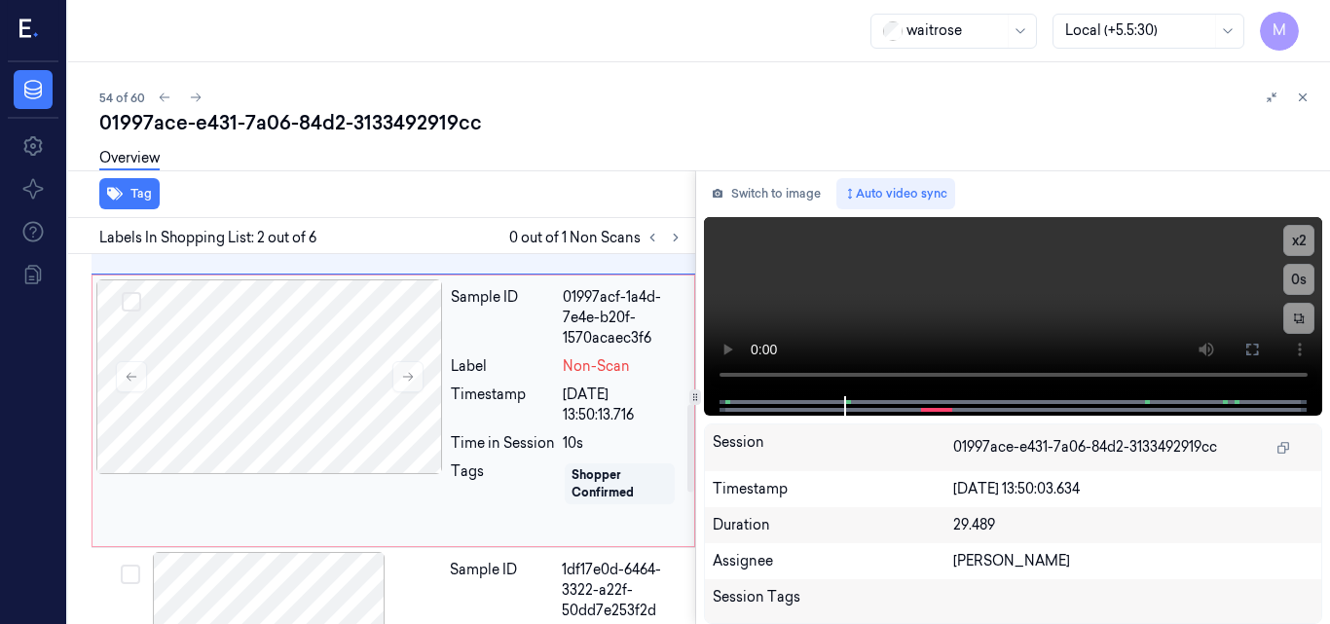
scroll to position [514, 0]
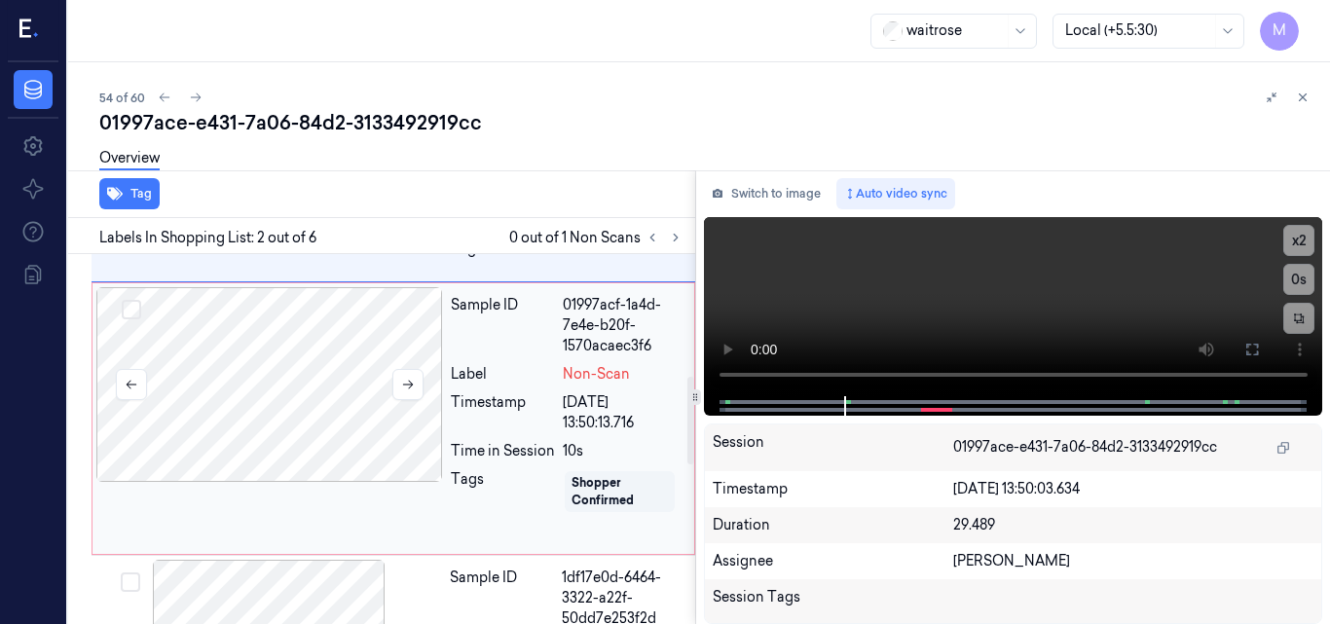
click at [361, 358] on div at bounding box center [269, 384] width 347 height 195
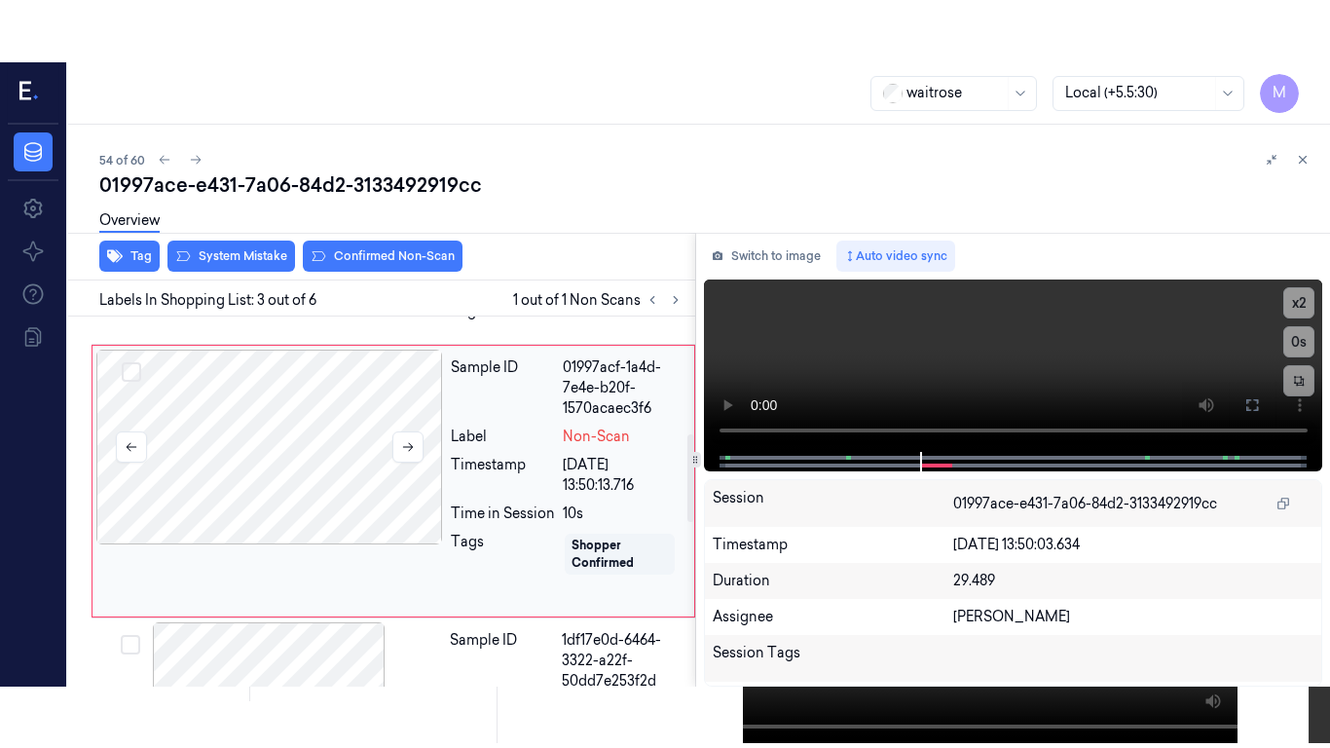
scroll to position [494, 0]
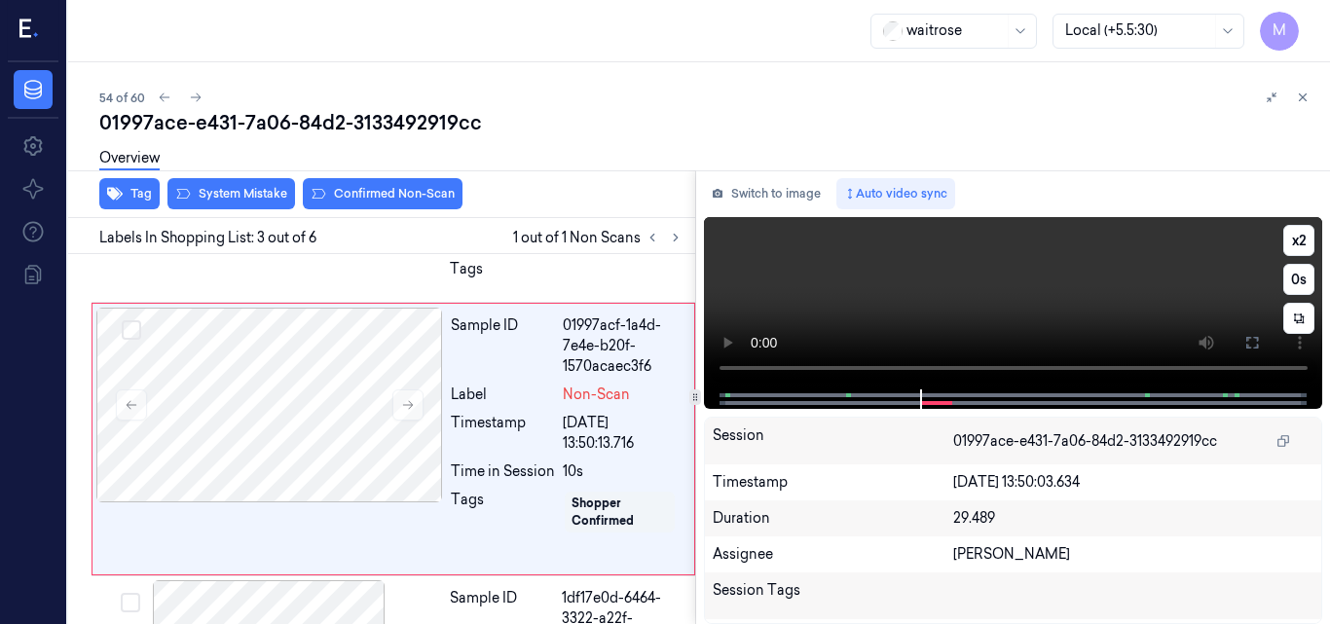
click at [1251, 342] on icon at bounding box center [1253, 343] width 16 height 16
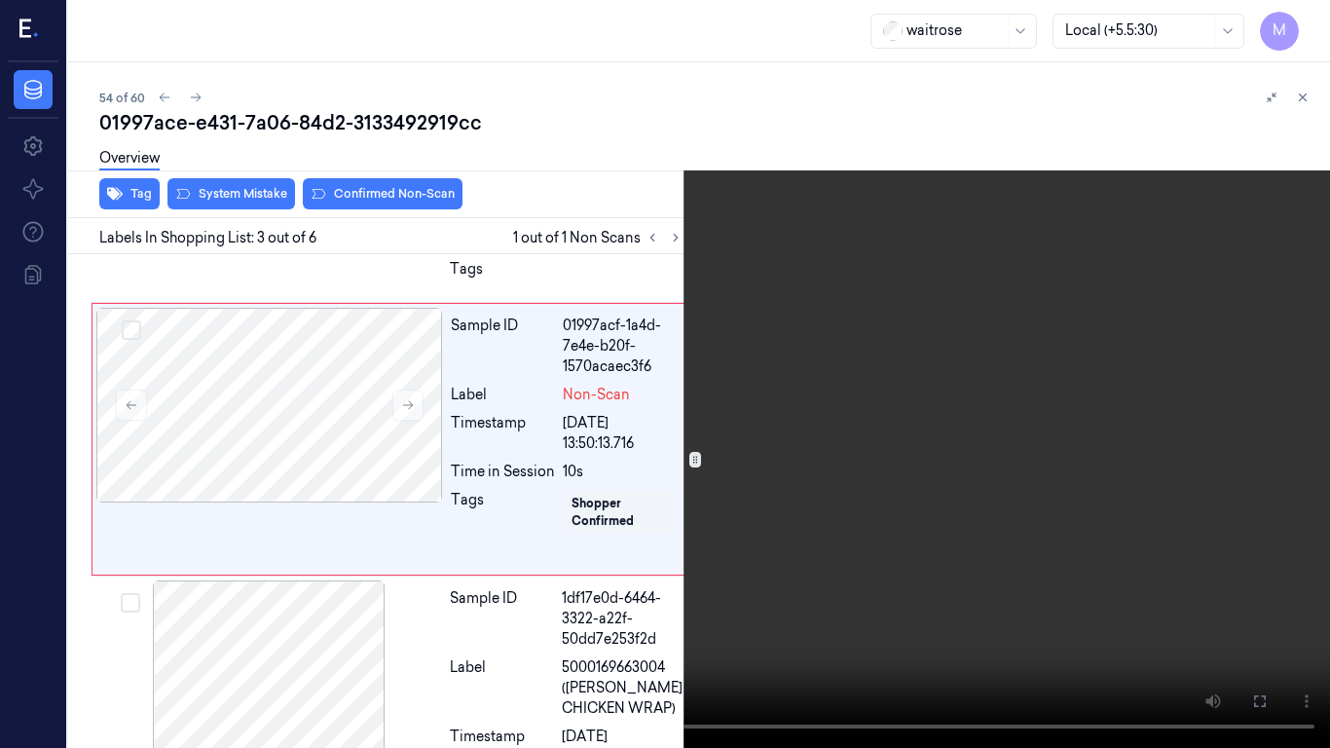
click at [869, 387] on video at bounding box center [665, 374] width 1330 height 748
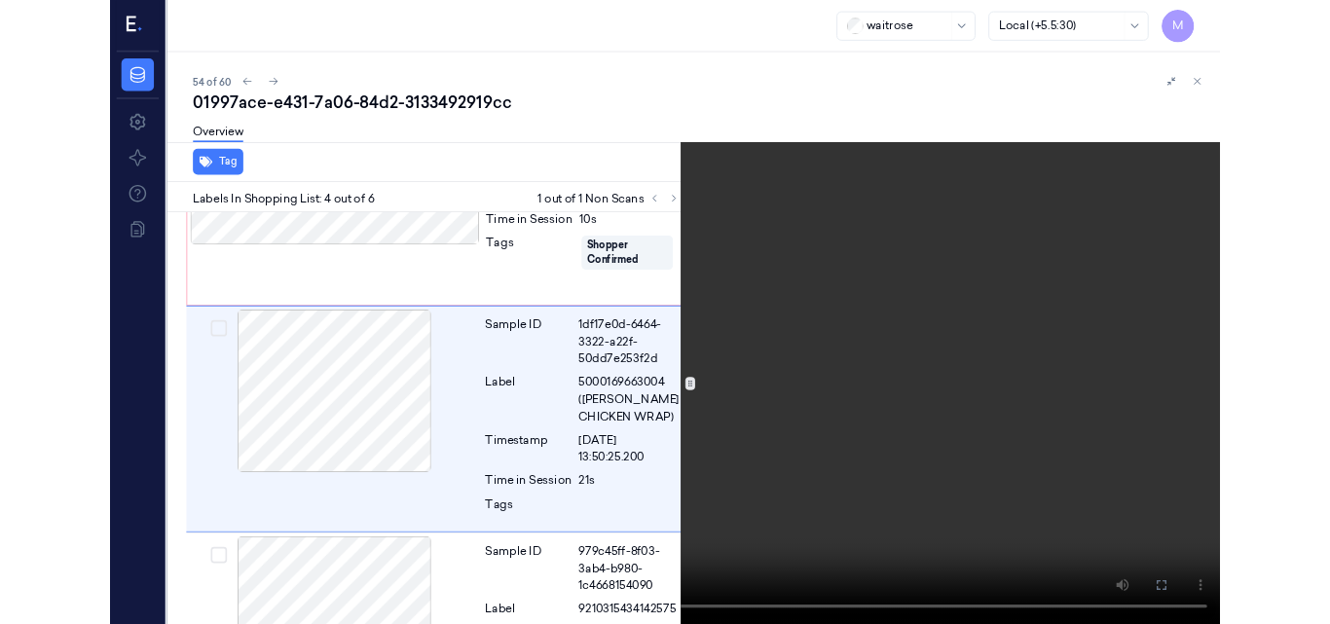
scroll to position [704, 0]
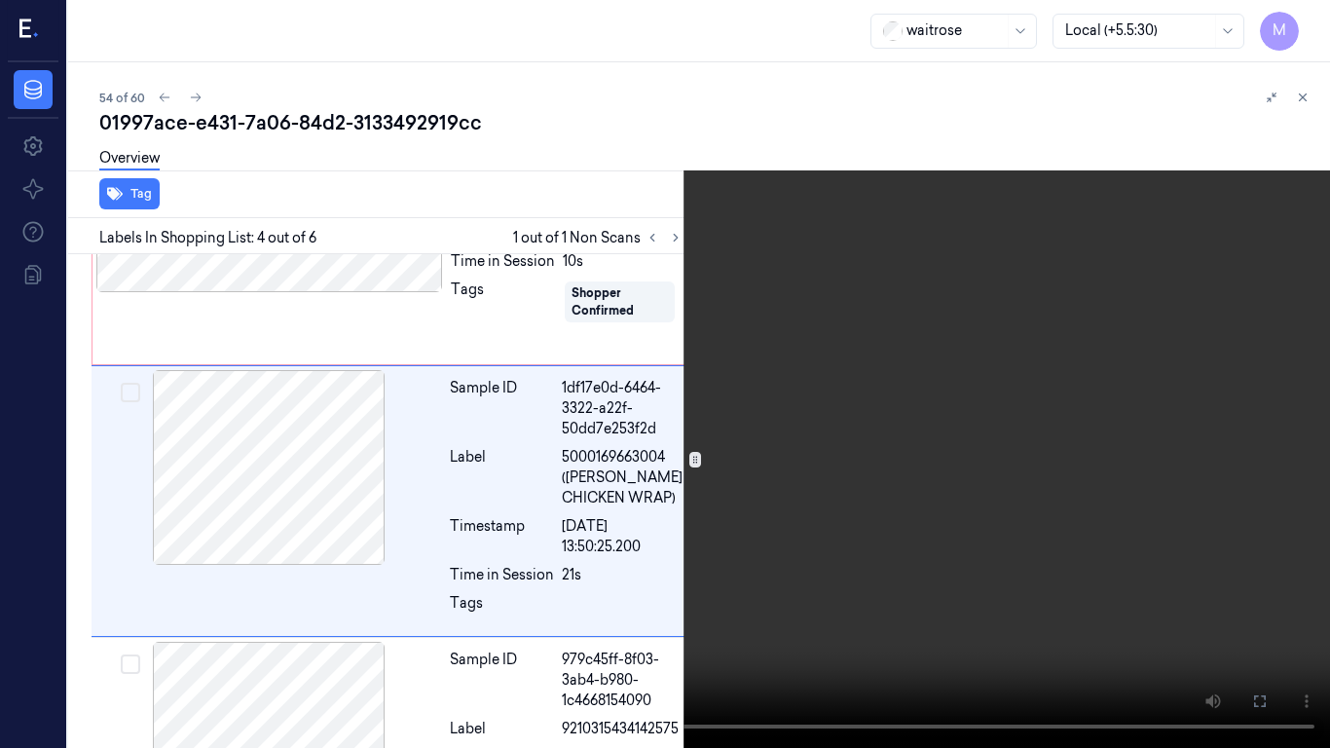
click at [752, 467] on video at bounding box center [665, 374] width 1330 height 748
click at [0, 0] on icon at bounding box center [0, 0] width 0 height 0
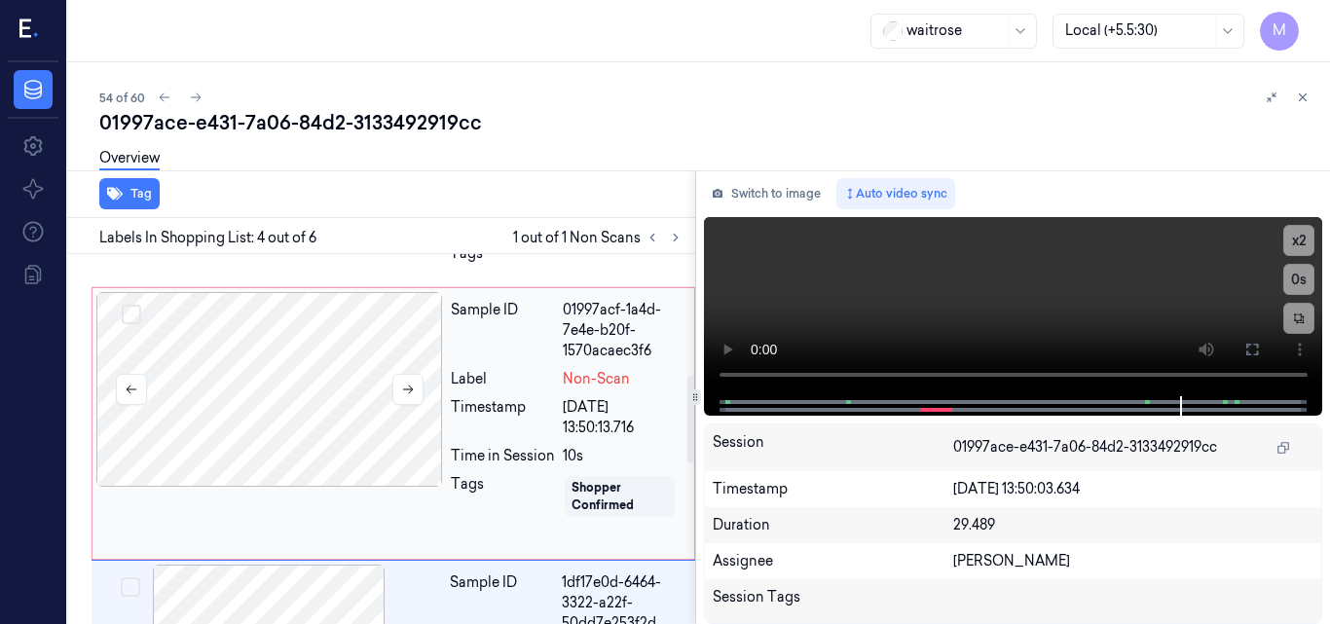
click at [314, 366] on div at bounding box center [269, 389] width 347 height 195
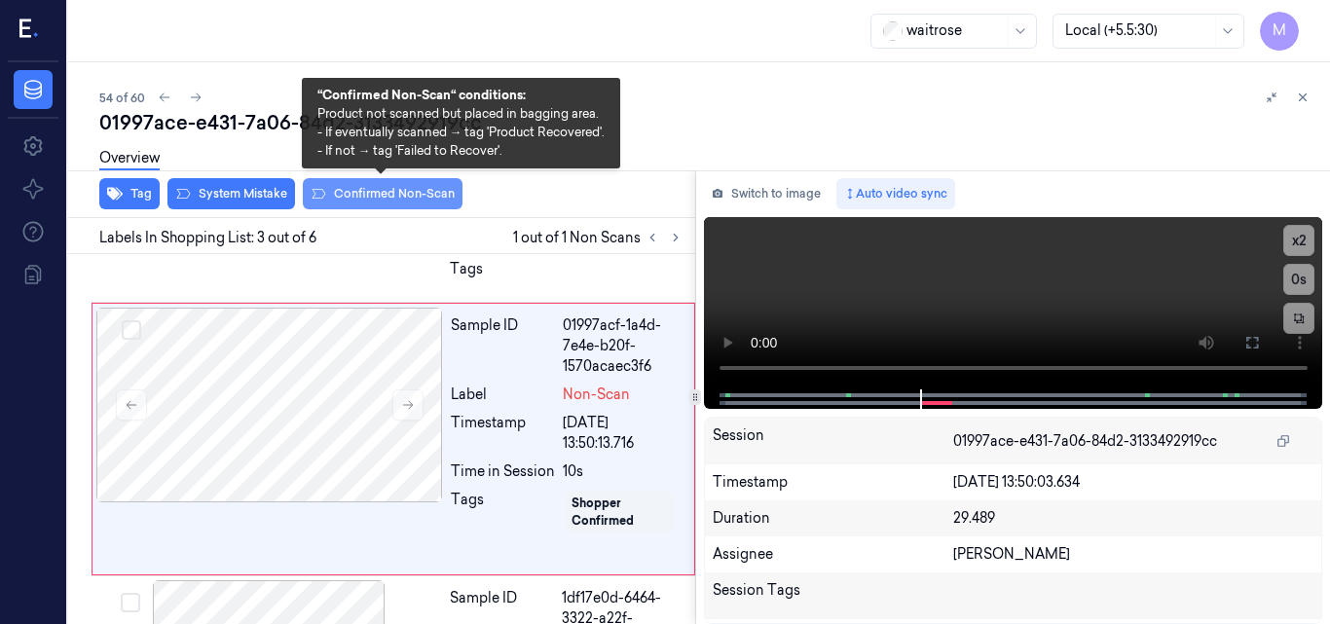
click at [394, 190] on button "Confirmed Non-Scan" at bounding box center [383, 193] width 160 height 31
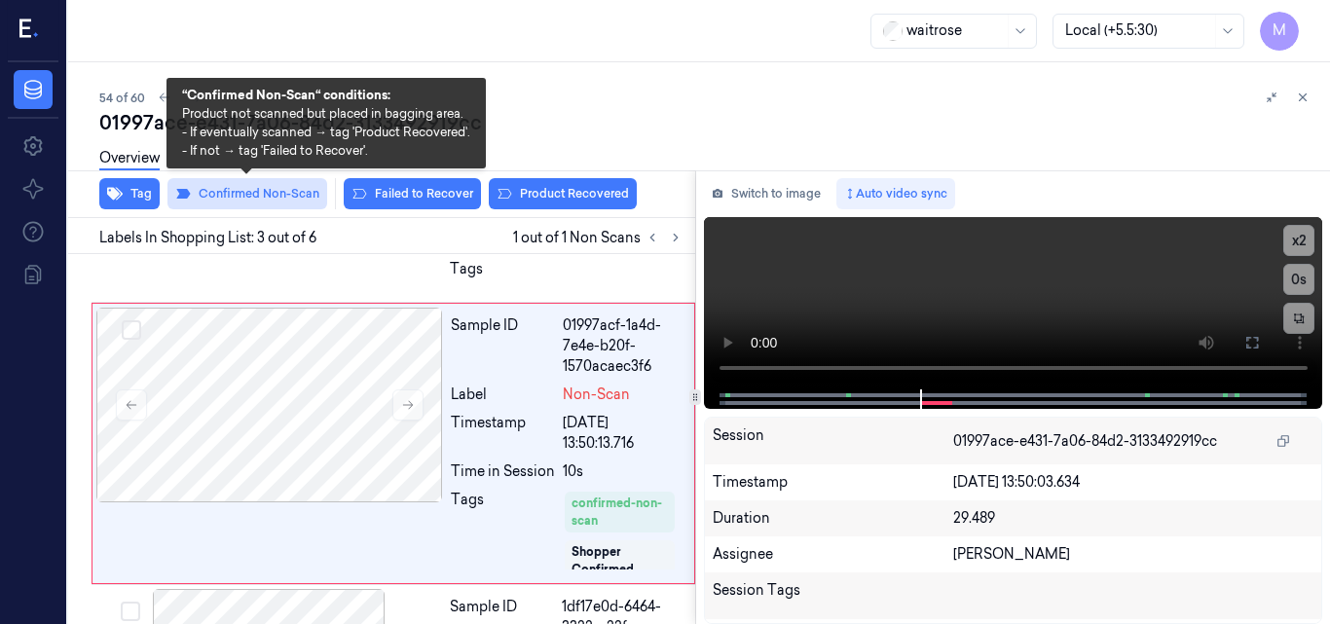
scroll to position [499, 0]
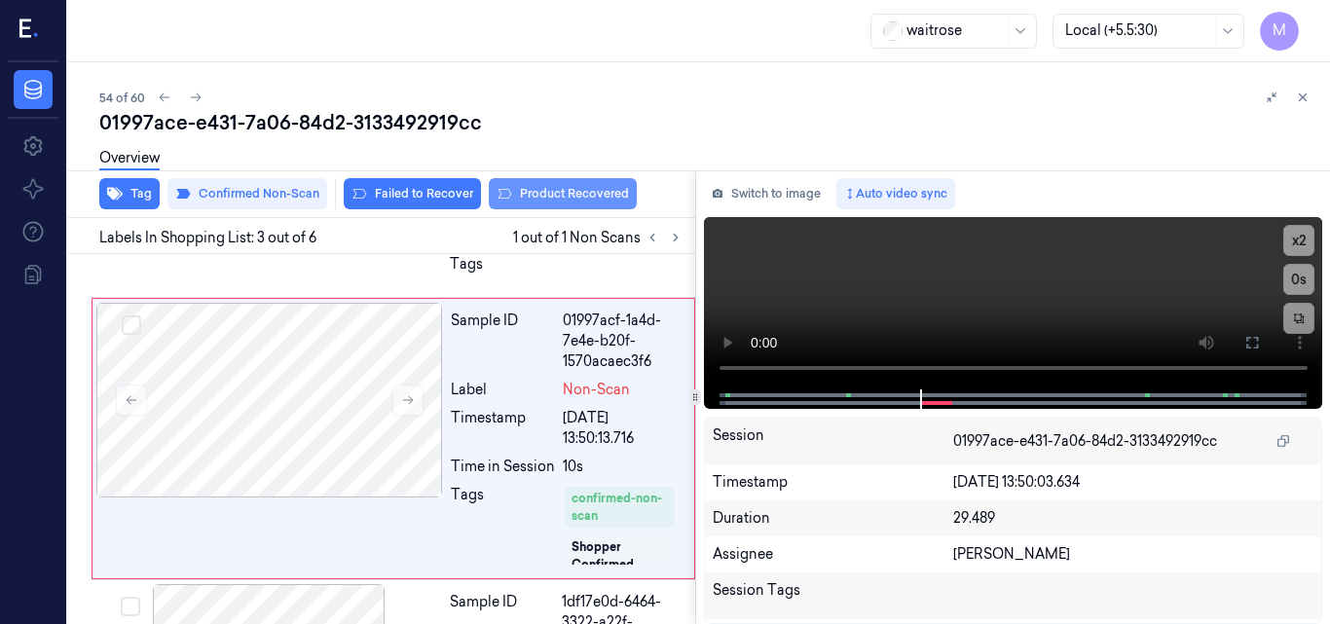
click at [593, 191] on button "Product Recovered" at bounding box center [563, 193] width 148 height 31
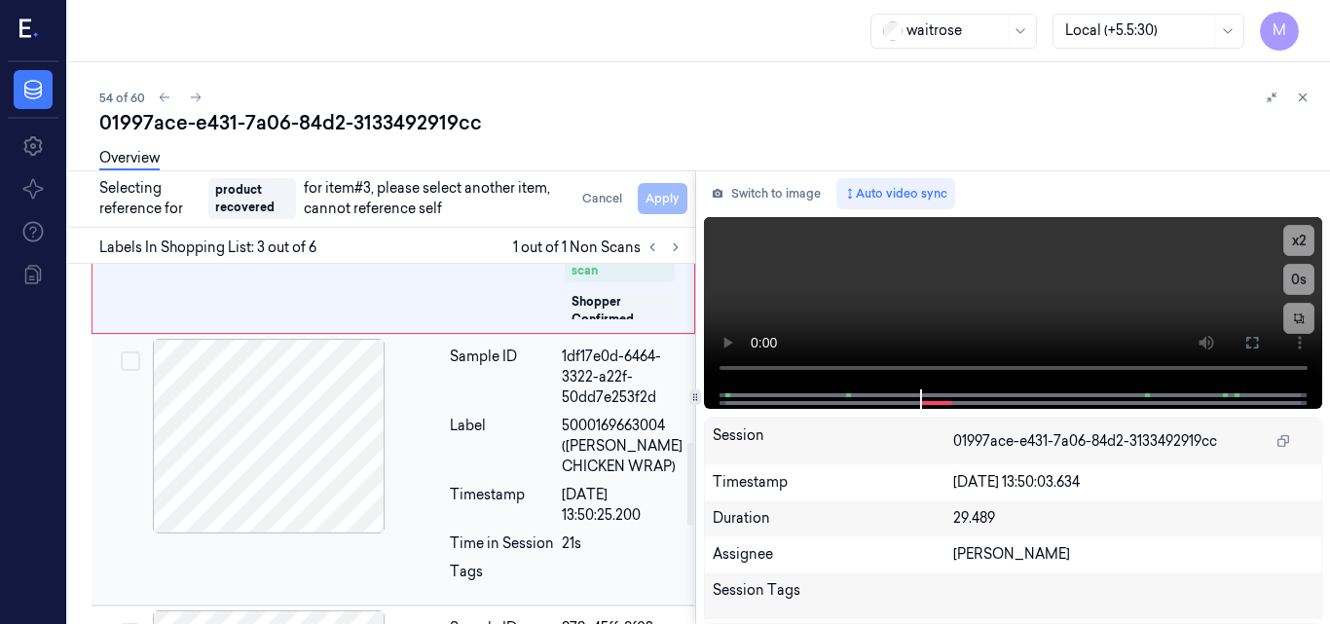
scroll to position [791, 0]
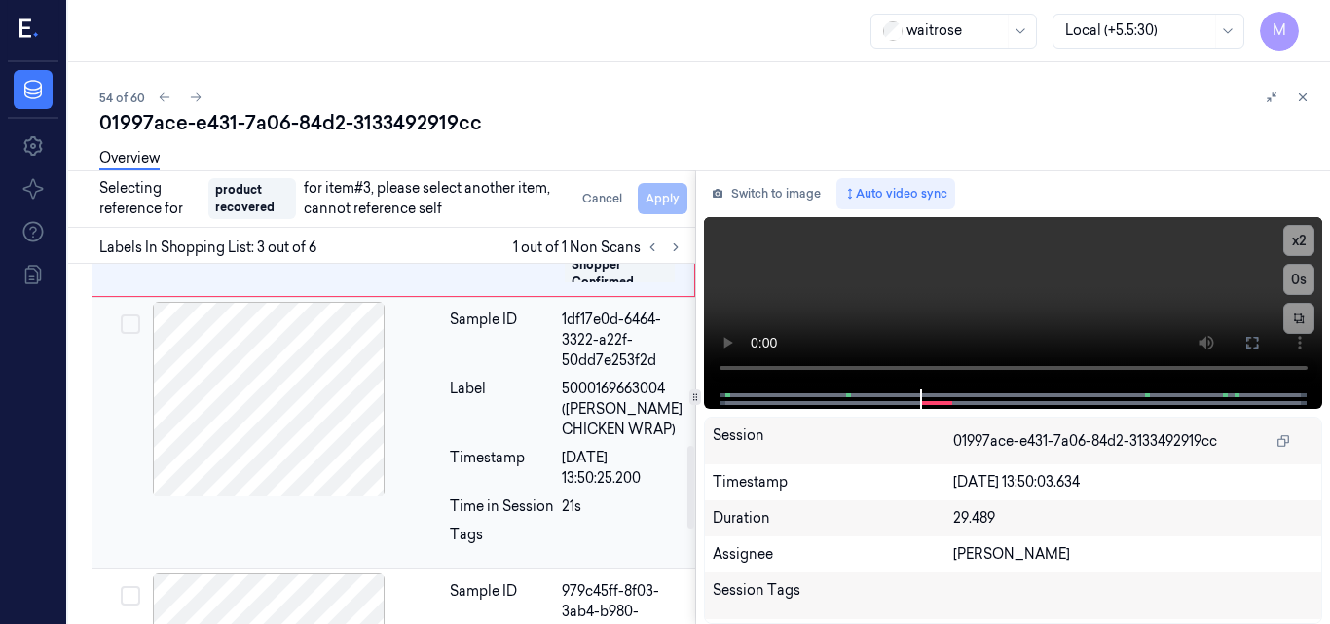
click at [303, 399] on div at bounding box center [268, 399] width 347 height 195
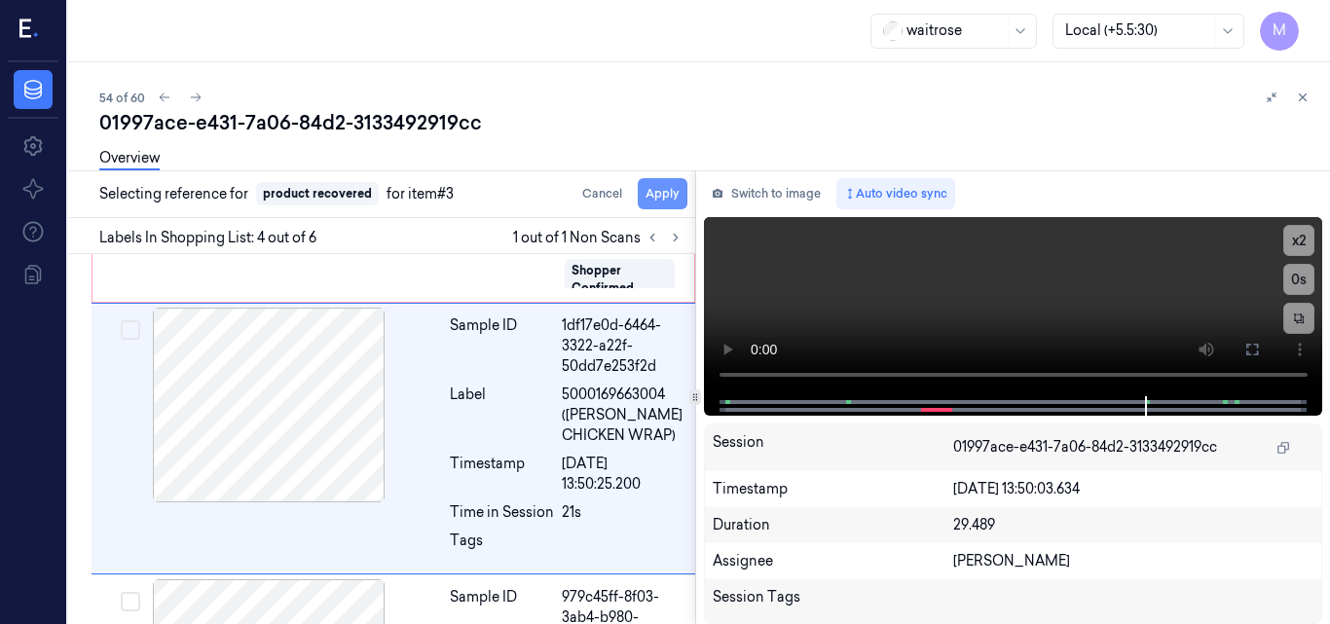
click at [663, 192] on button "Apply" at bounding box center [663, 193] width 50 height 31
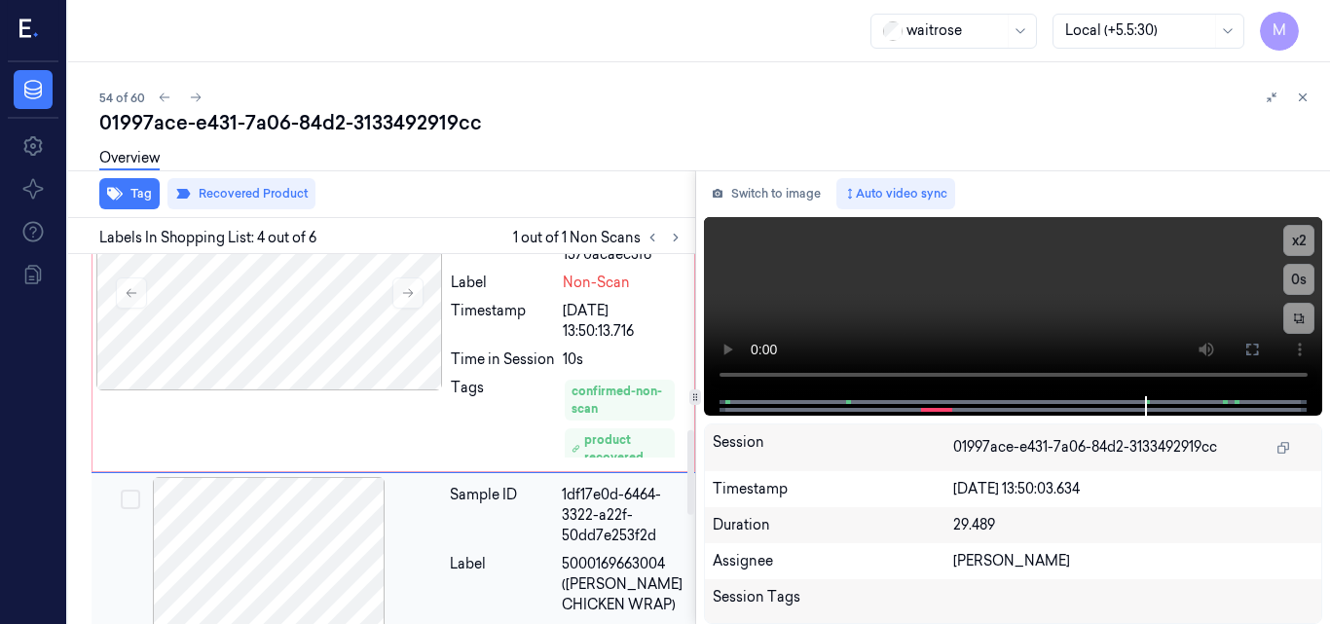
scroll to position [601, 0]
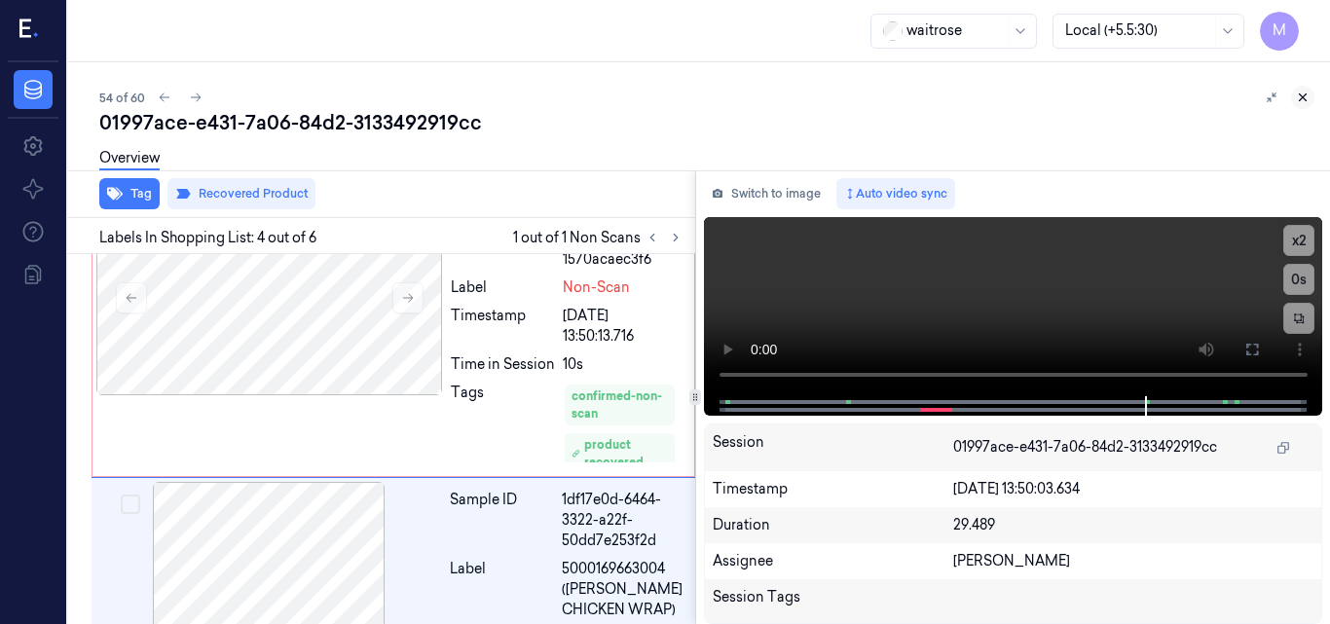
click at [1303, 98] on icon at bounding box center [1303, 98] width 14 height 14
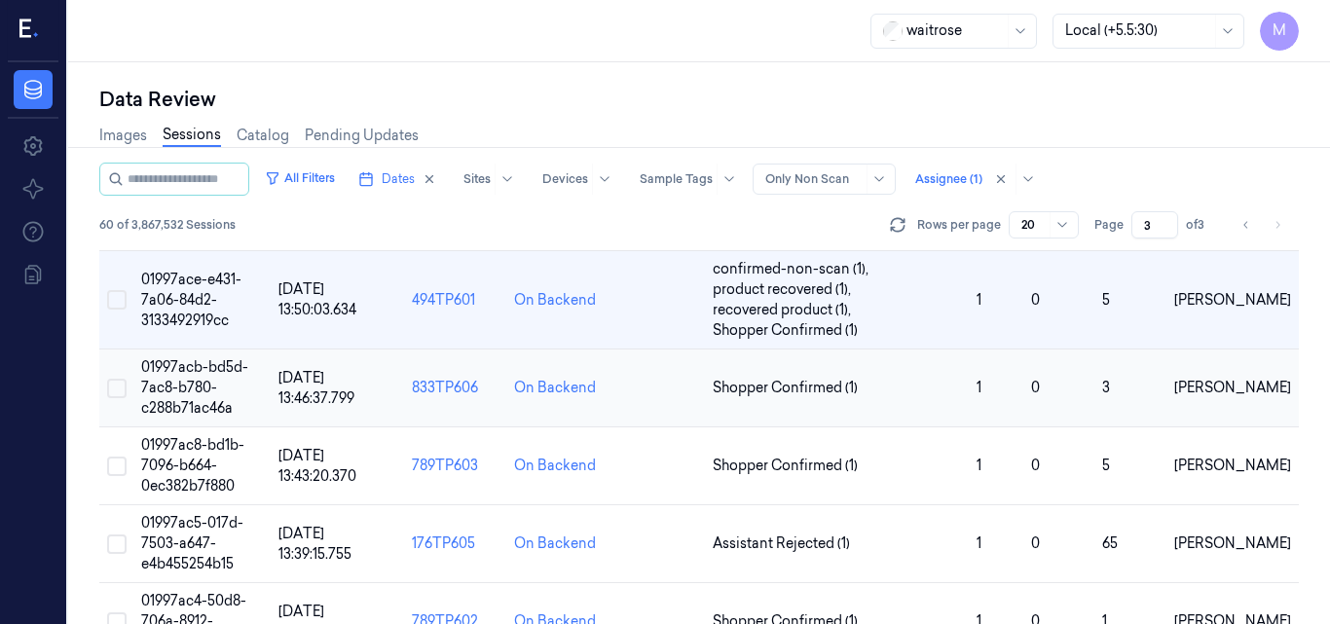
scroll to position [1217, 0]
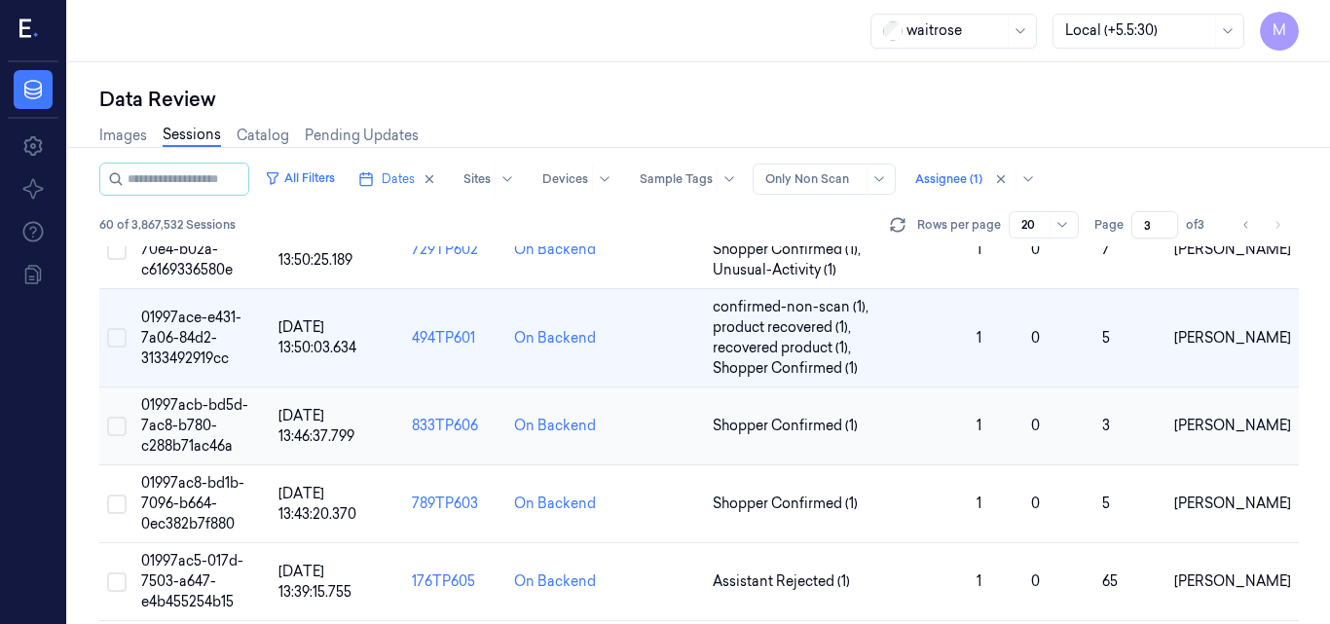
click at [196, 427] on span "01997acb-bd5d-7ac8-b780-c288b71ac46a" at bounding box center [194, 425] width 107 height 58
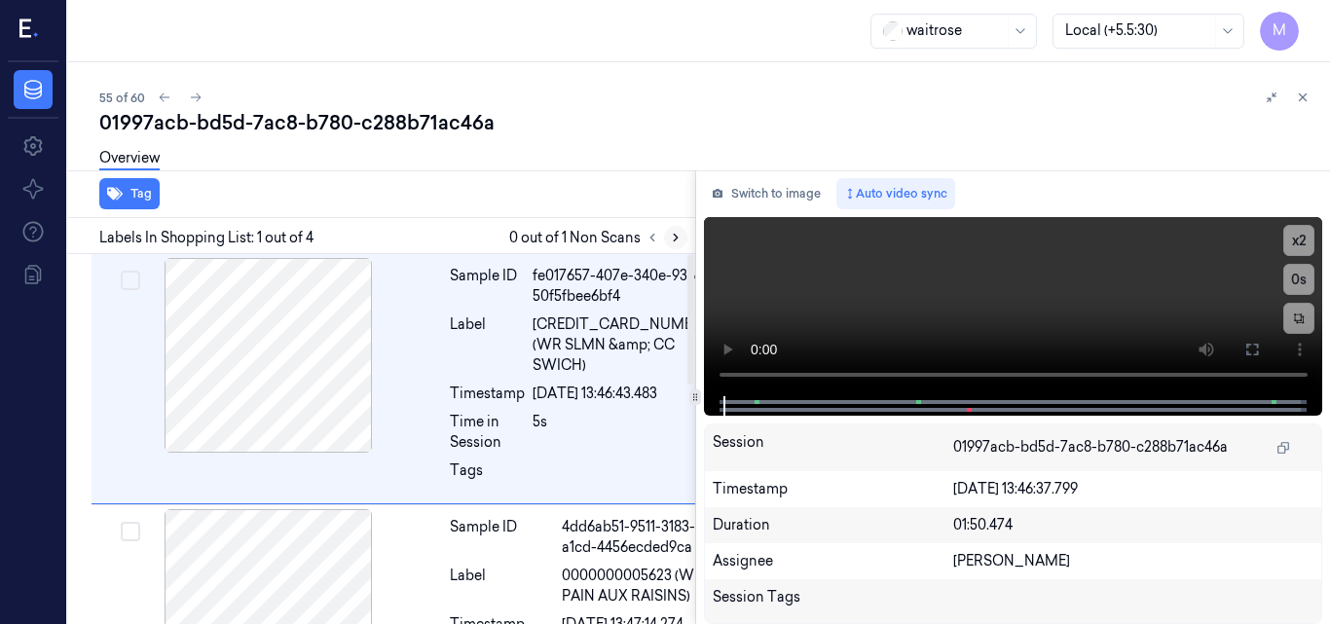
click at [672, 239] on icon at bounding box center [676, 238] width 14 height 14
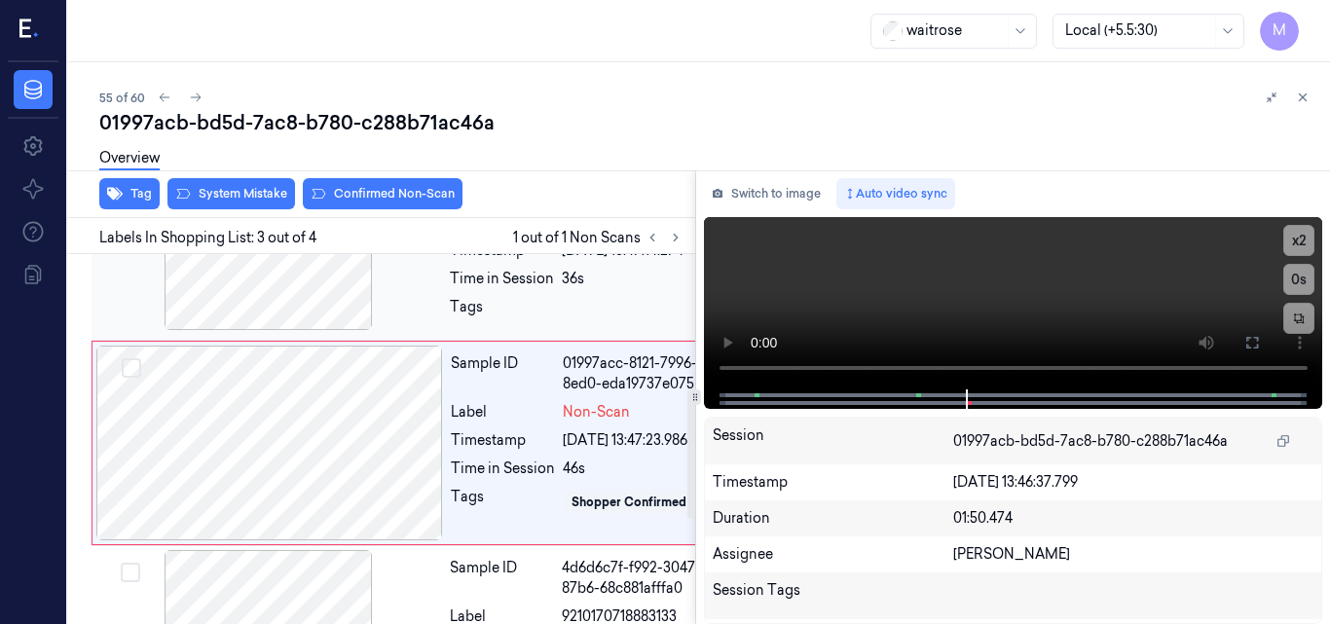
scroll to position [396, 0]
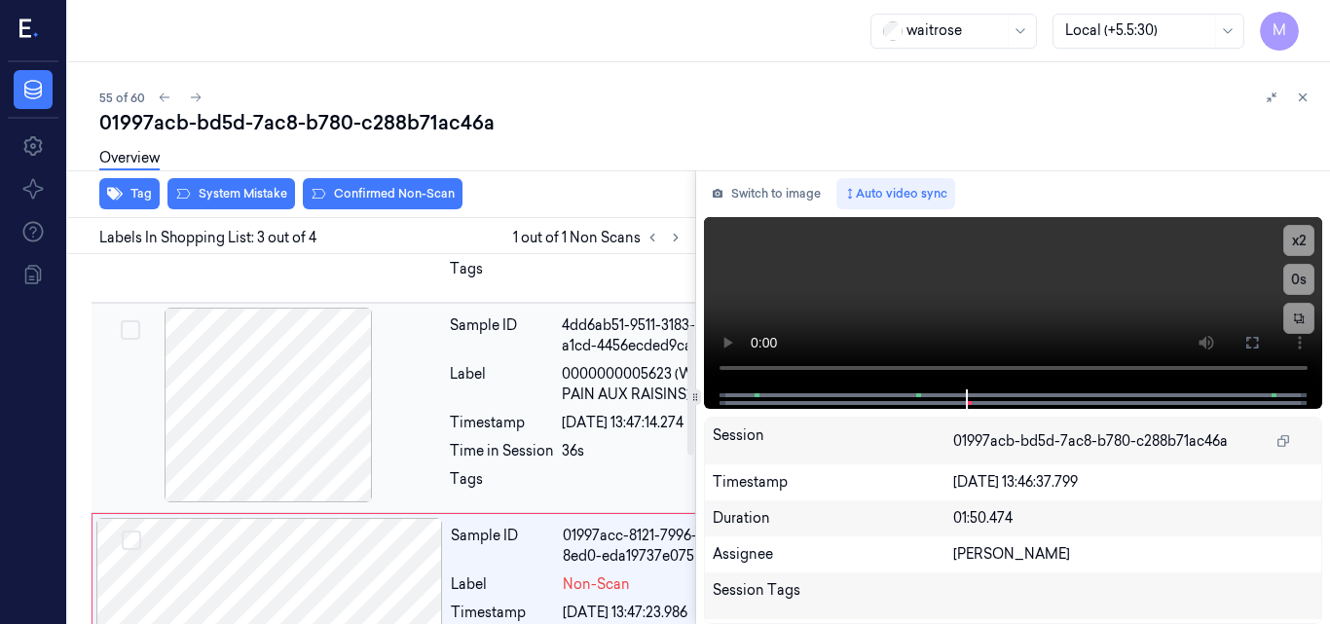
click at [262, 400] on div at bounding box center [268, 405] width 347 height 195
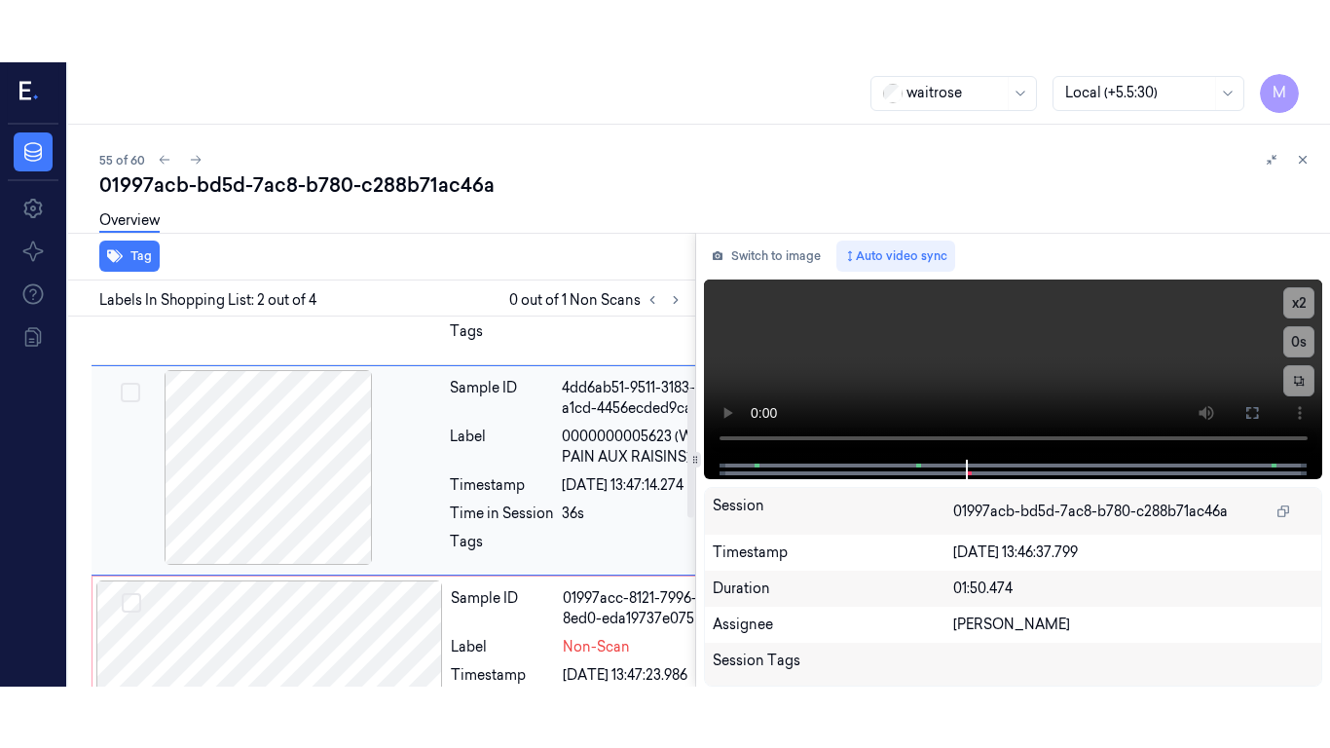
scroll to position [222, 0]
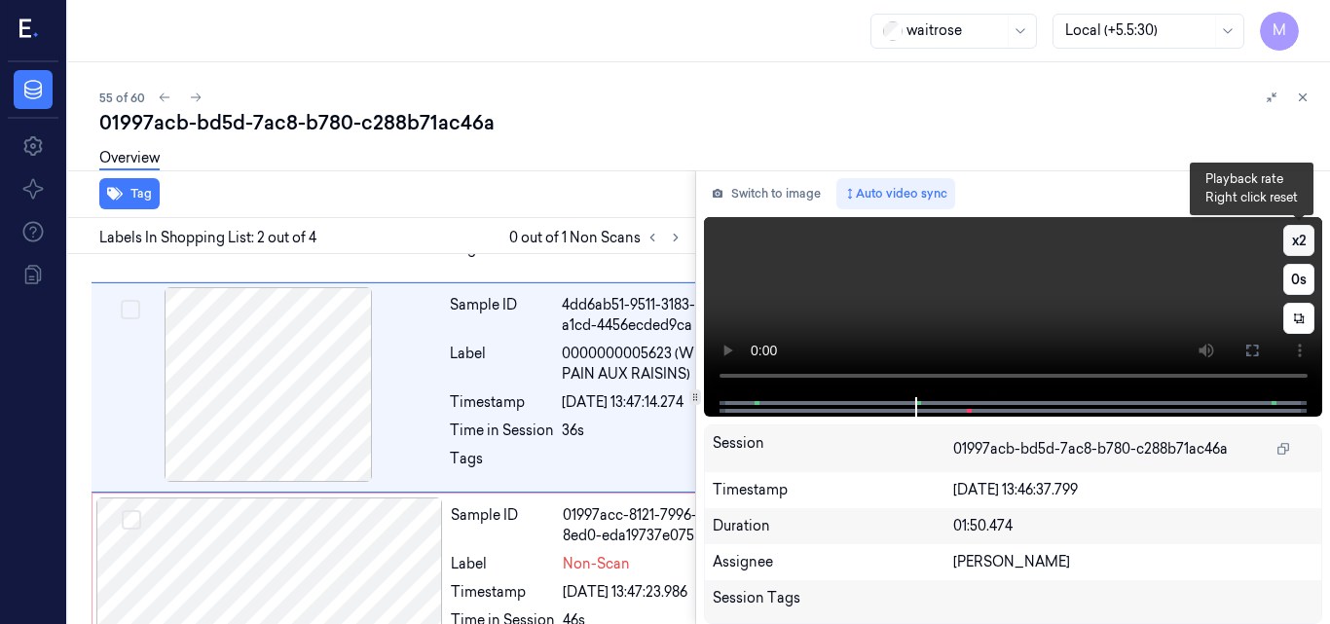
click at [1302, 237] on button "x 2" at bounding box center [1299, 240] width 31 height 31
click at [1301, 235] on button "x 4" at bounding box center [1299, 240] width 31 height 31
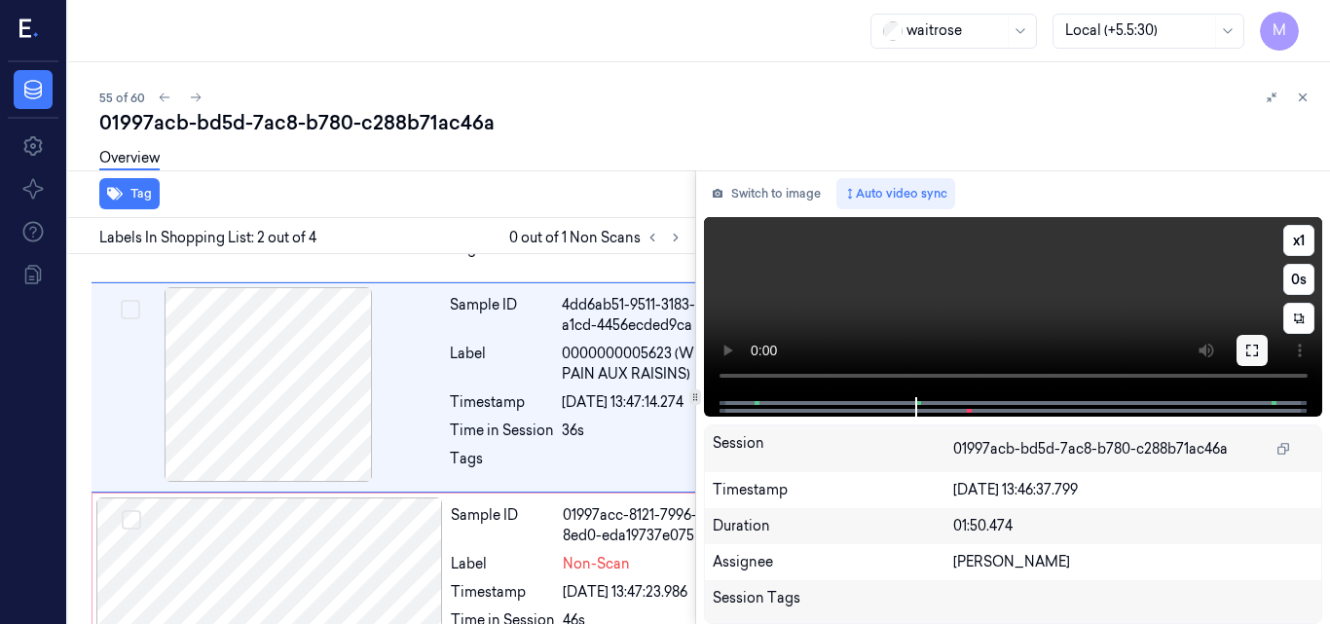
click at [1257, 346] on icon at bounding box center [1253, 351] width 12 height 12
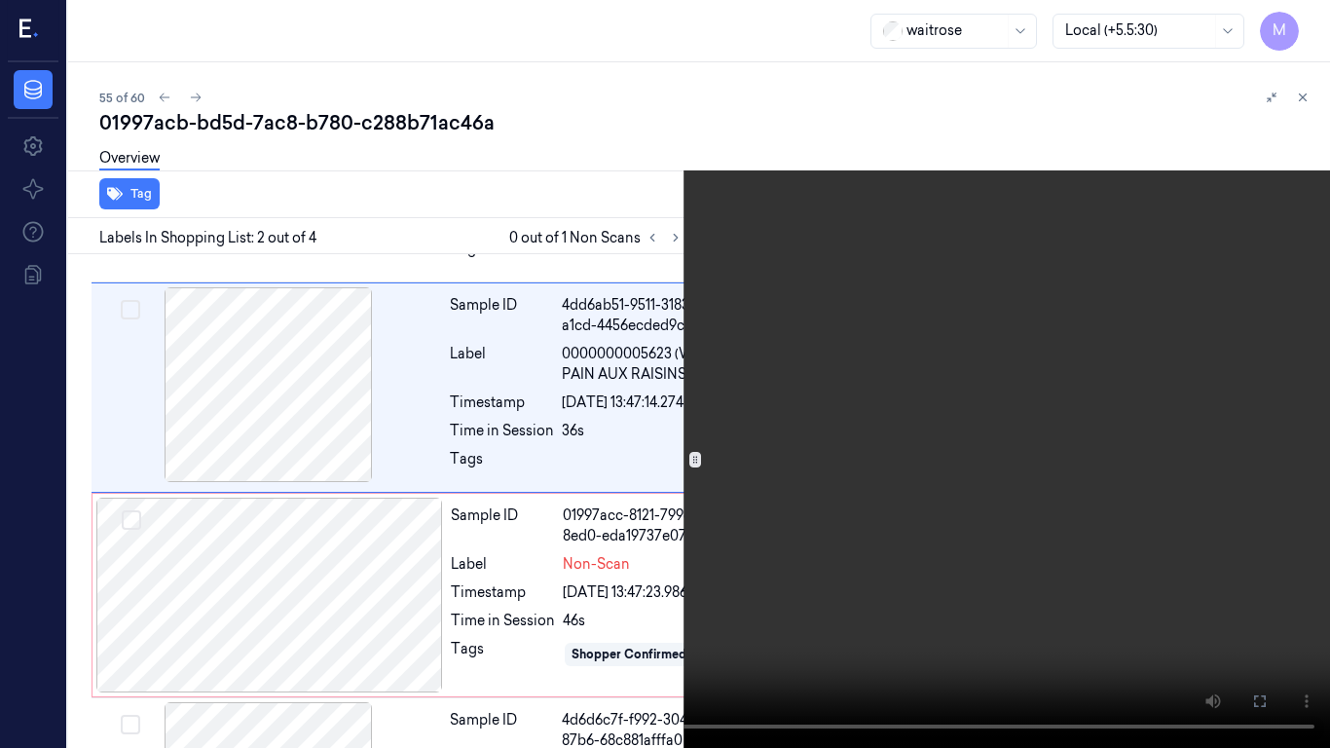
click at [899, 355] on video at bounding box center [665, 374] width 1330 height 748
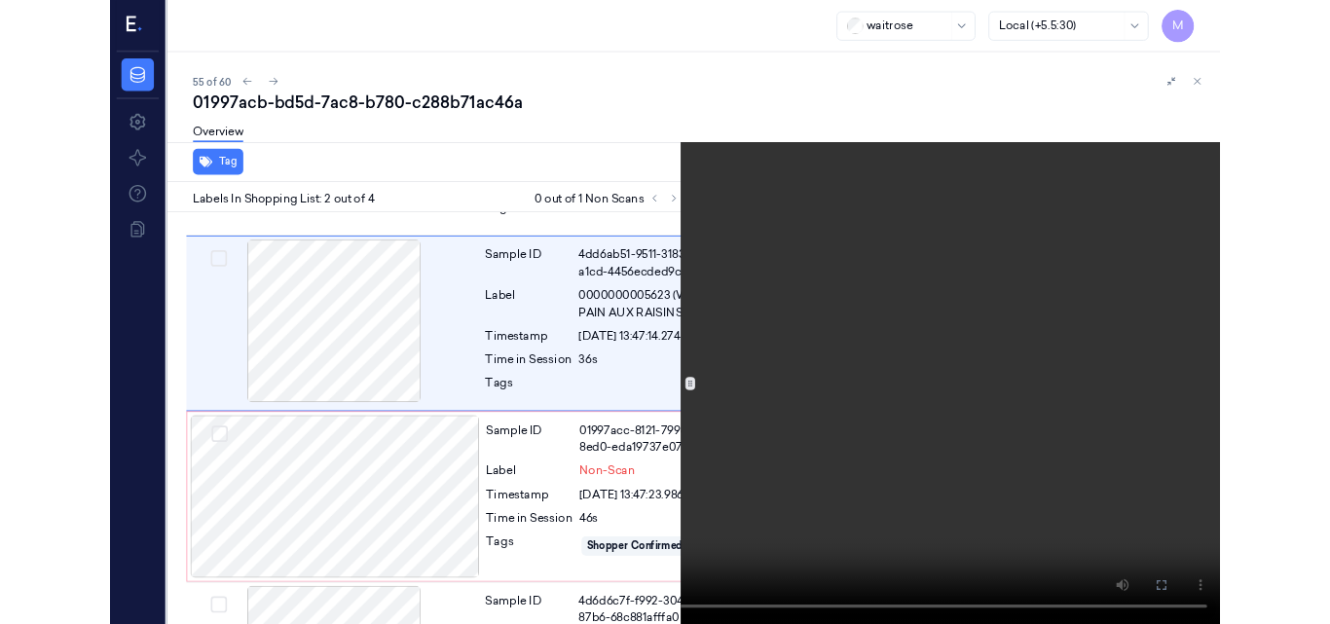
scroll to position [160, 0]
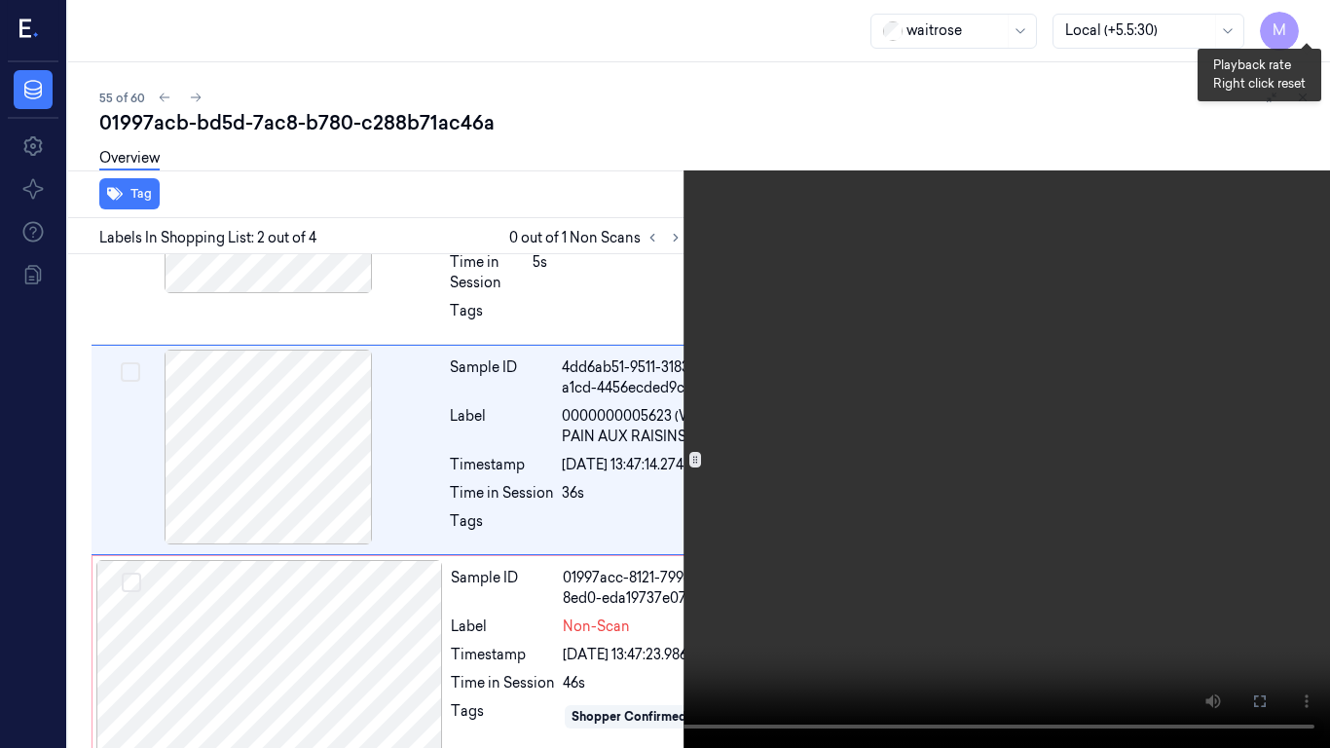
click at [1310, 22] on button "x 1" at bounding box center [1306, 23] width 31 height 31
click at [774, 359] on video at bounding box center [665, 374] width 1330 height 748
click at [0, 0] on icon at bounding box center [0, 0] width 0 height 0
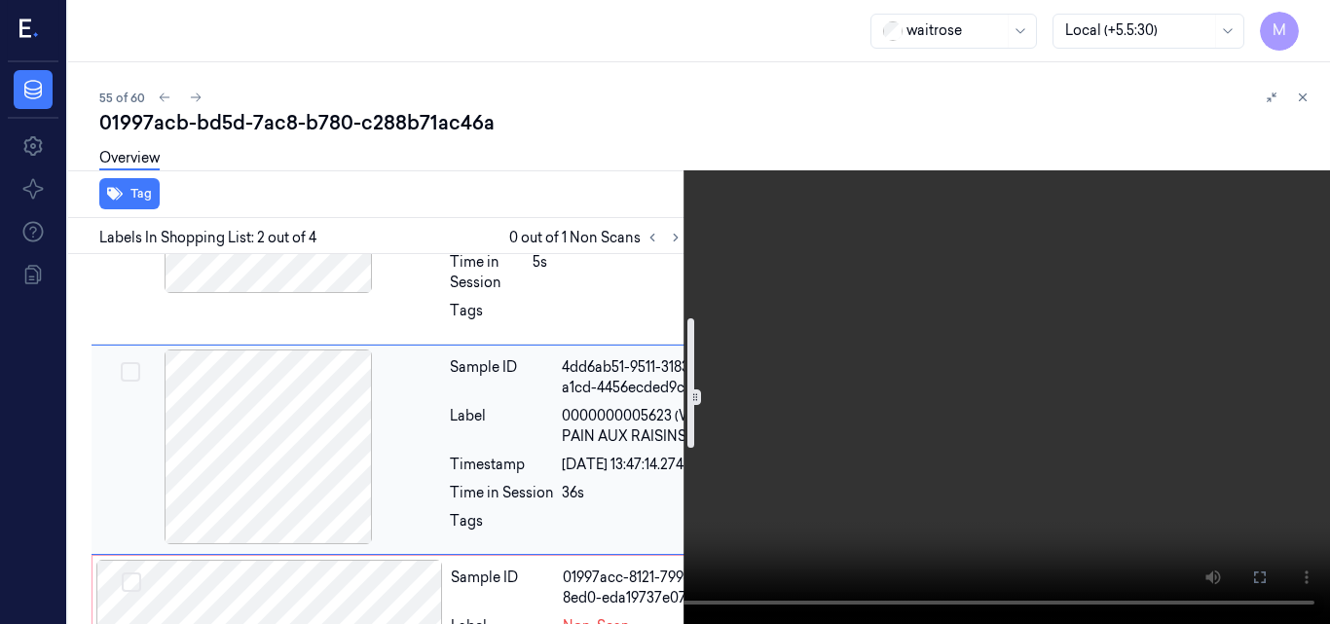
scroll to position [257, 0]
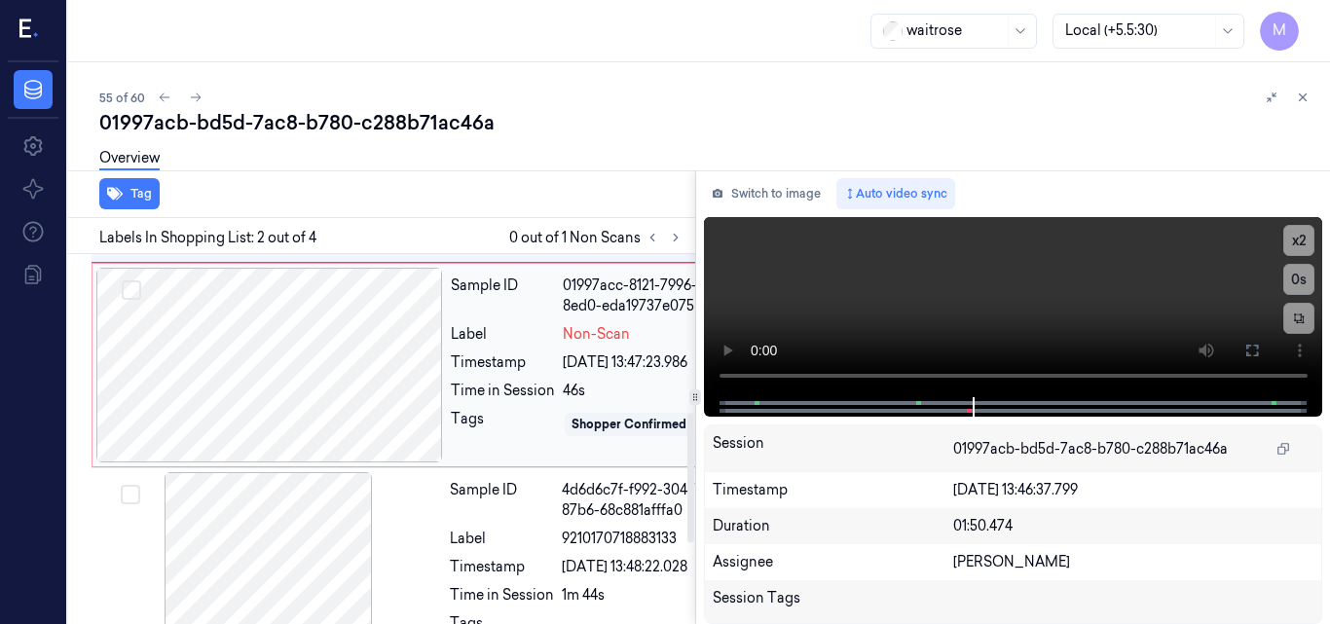
click at [360, 425] on div at bounding box center [269, 365] width 347 height 195
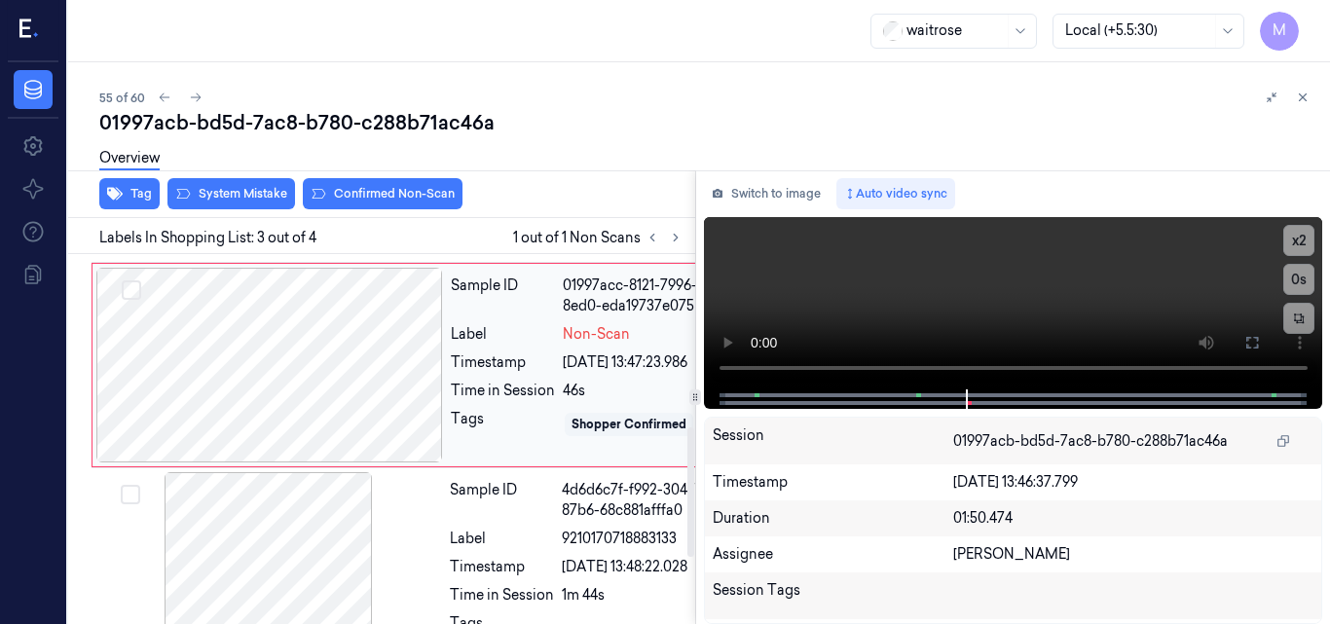
scroll to position [494, 0]
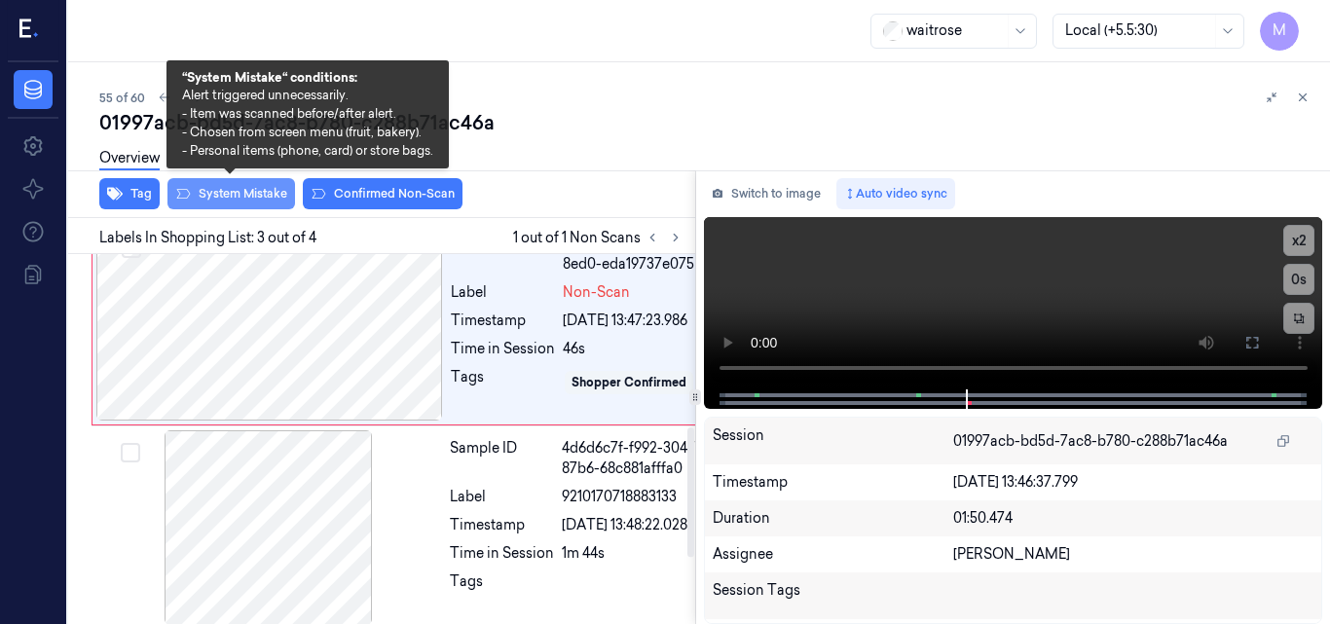
click at [266, 194] on button "System Mistake" at bounding box center [232, 193] width 128 height 31
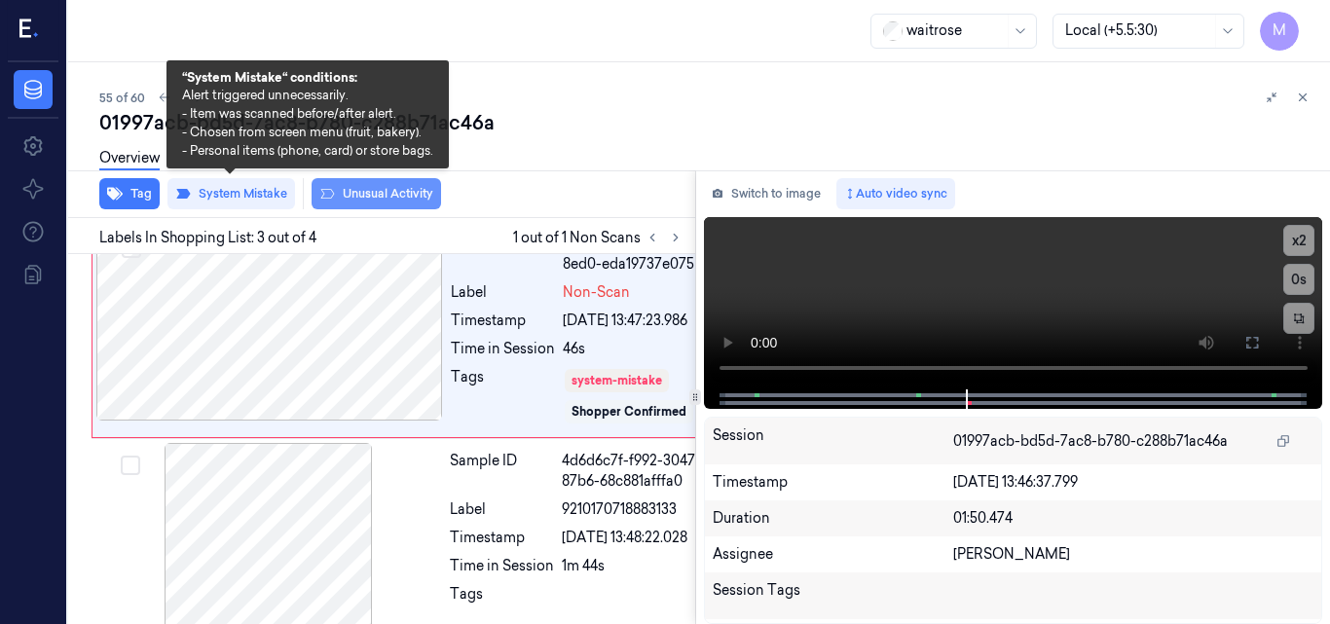
scroll to position [499, 0]
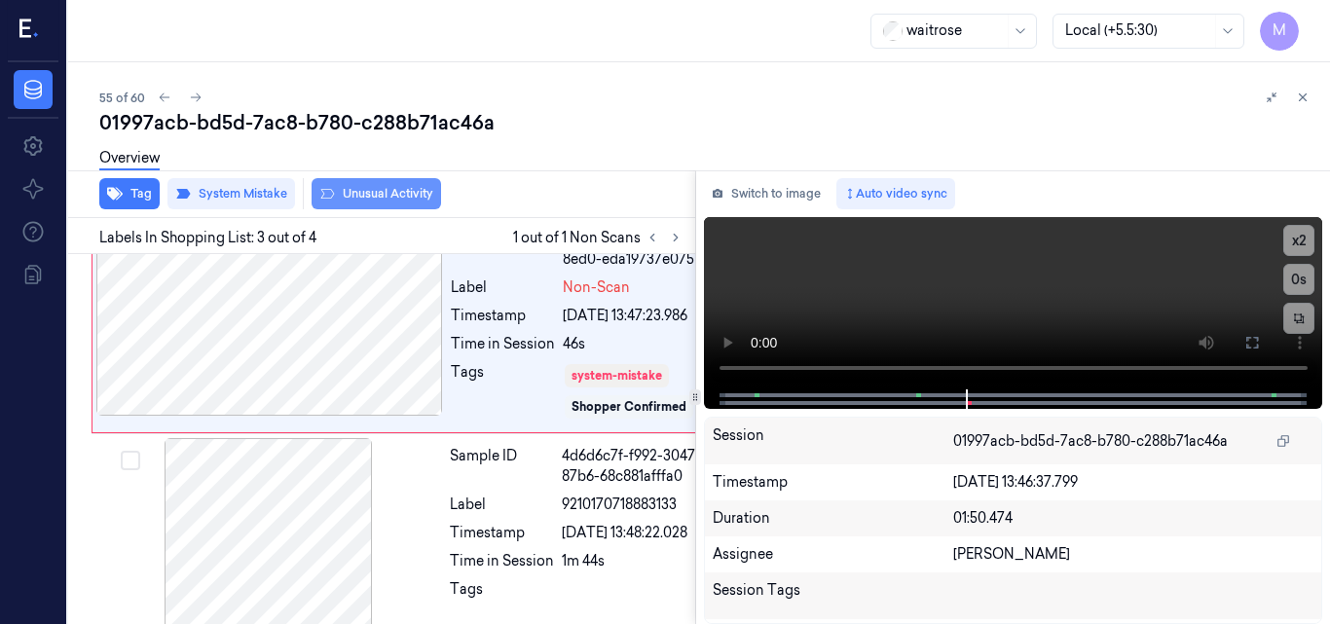
click at [389, 198] on button "Unusual Activity" at bounding box center [377, 193] width 130 height 31
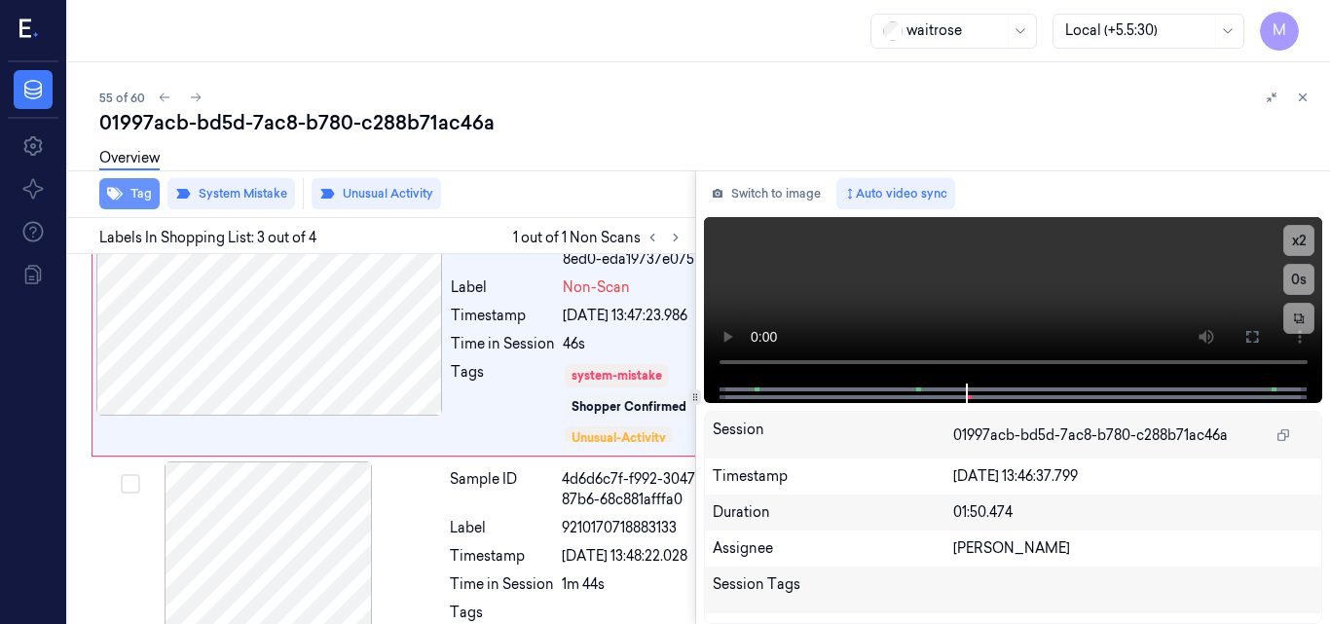
click at [147, 197] on button "Tag" at bounding box center [129, 193] width 60 height 31
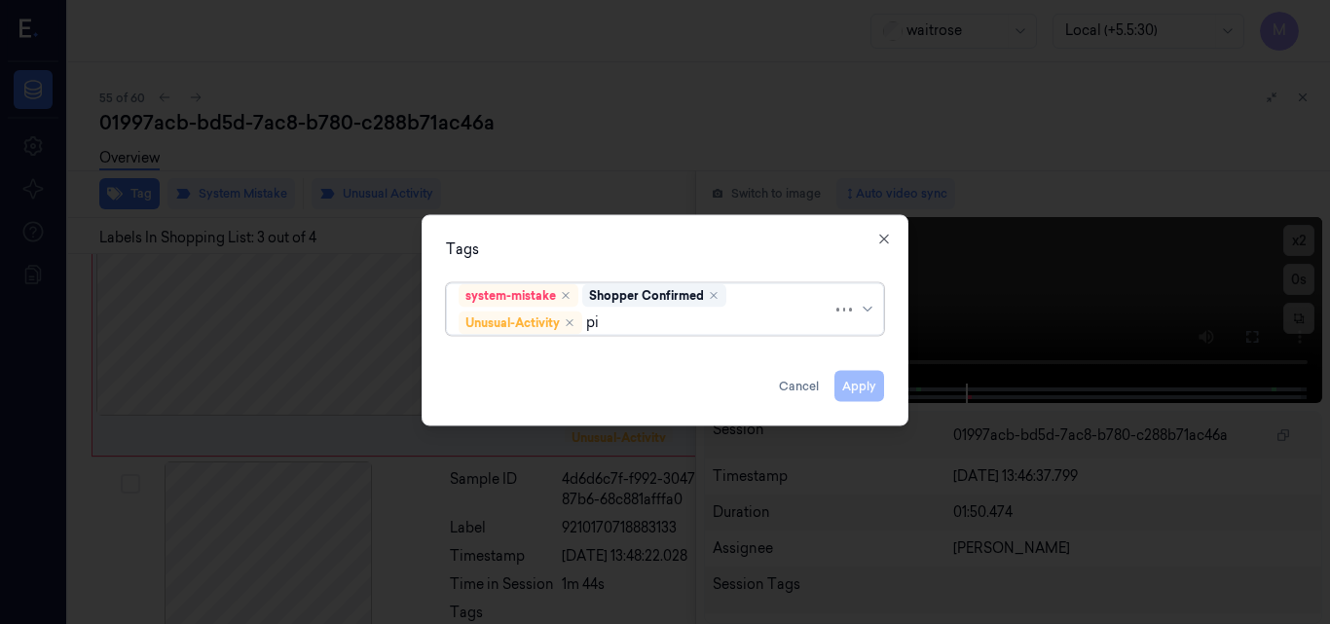
type input "pic"
click at [550, 360] on div "Picklist item alert" at bounding box center [515, 360] width 112 height 20
click at [619, 249] on div "Tags" at bounding box center [665, 249] width 438 height 20
click at [869, 389] on button "Apply" at bounding box center [860, 385] width 50 height 31
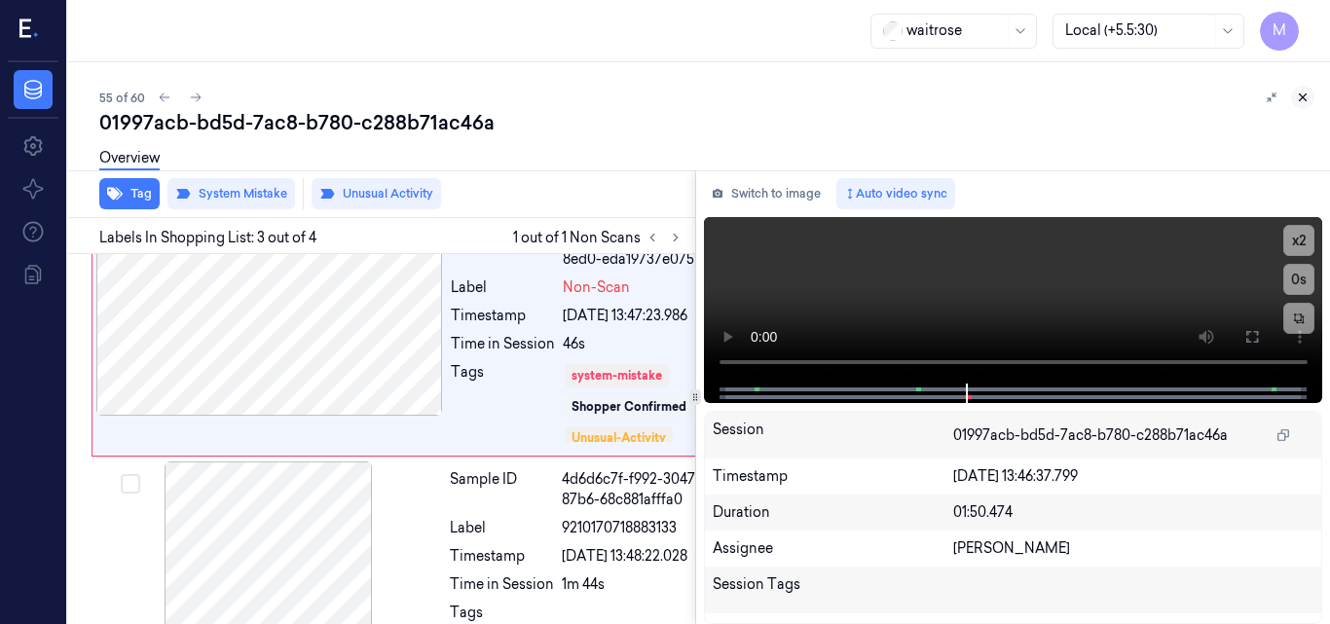
click at [1306, 99] on icon at bounding box center [1303, 98] width 14 height 14
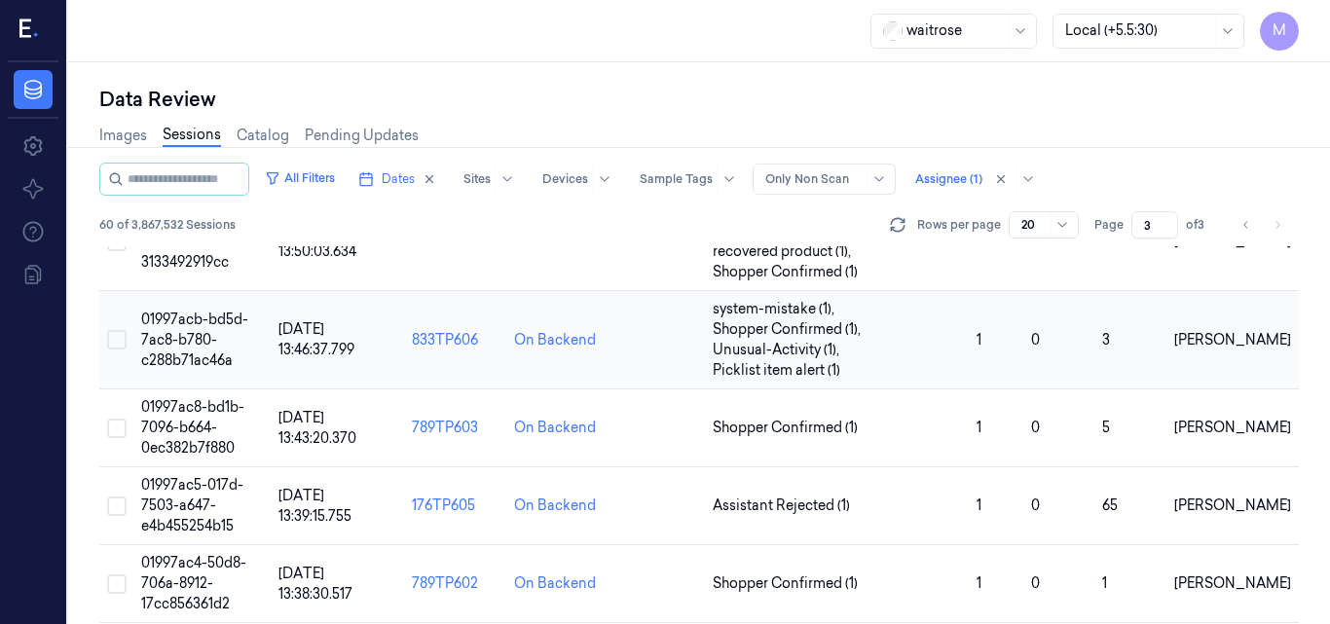
scroll to position [1316, 0]
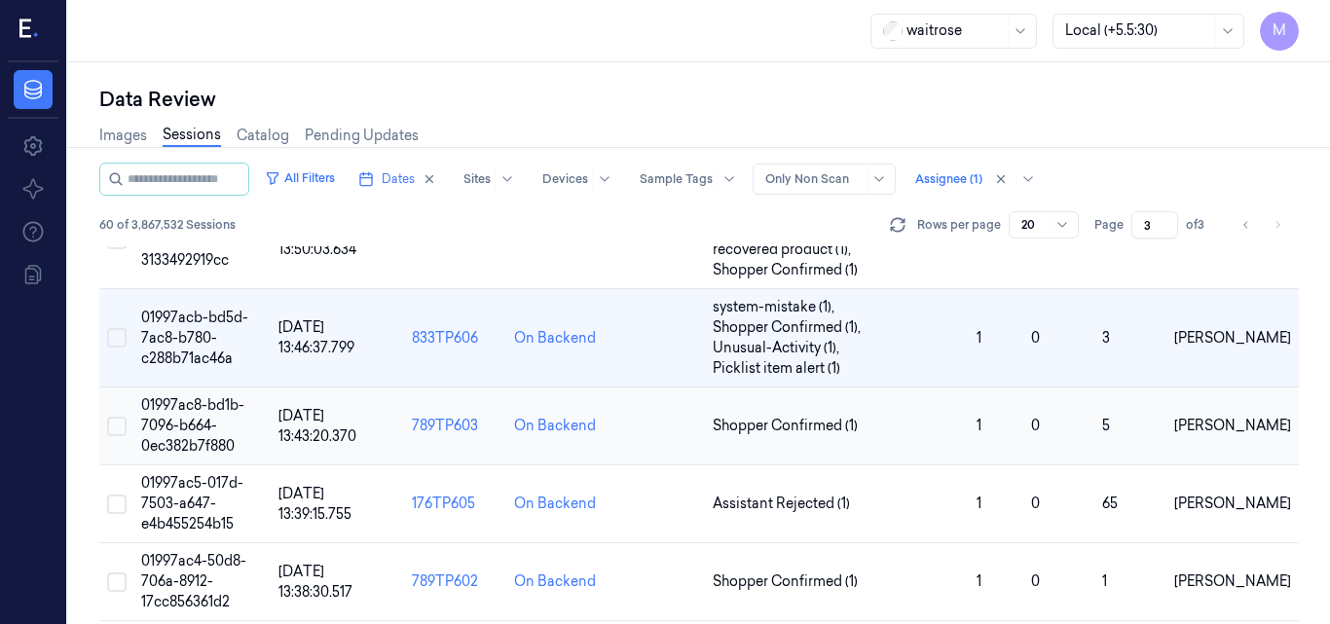
click at [196, 409] on span "01997ac8-bd1b-7096-b664-0ec382b7f880" at bounding box center [192, 425] width 103 height 58
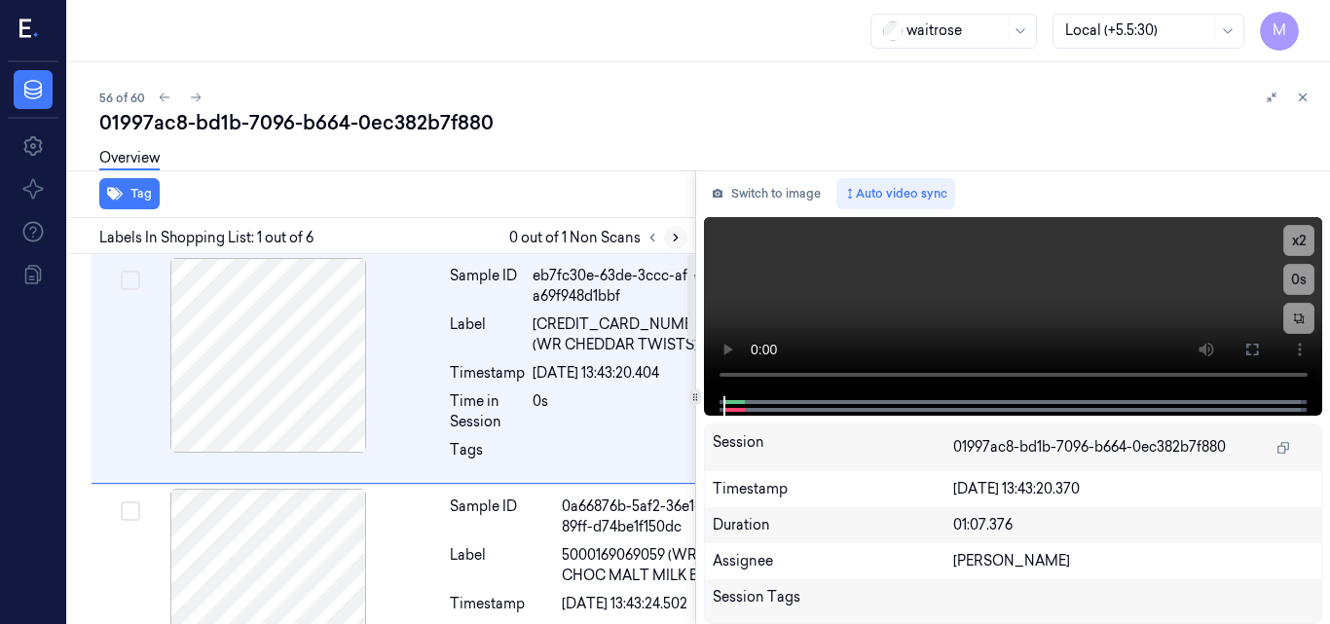
click at [672, 236] on icon at bounding box center [676, 238] width 14 height 14
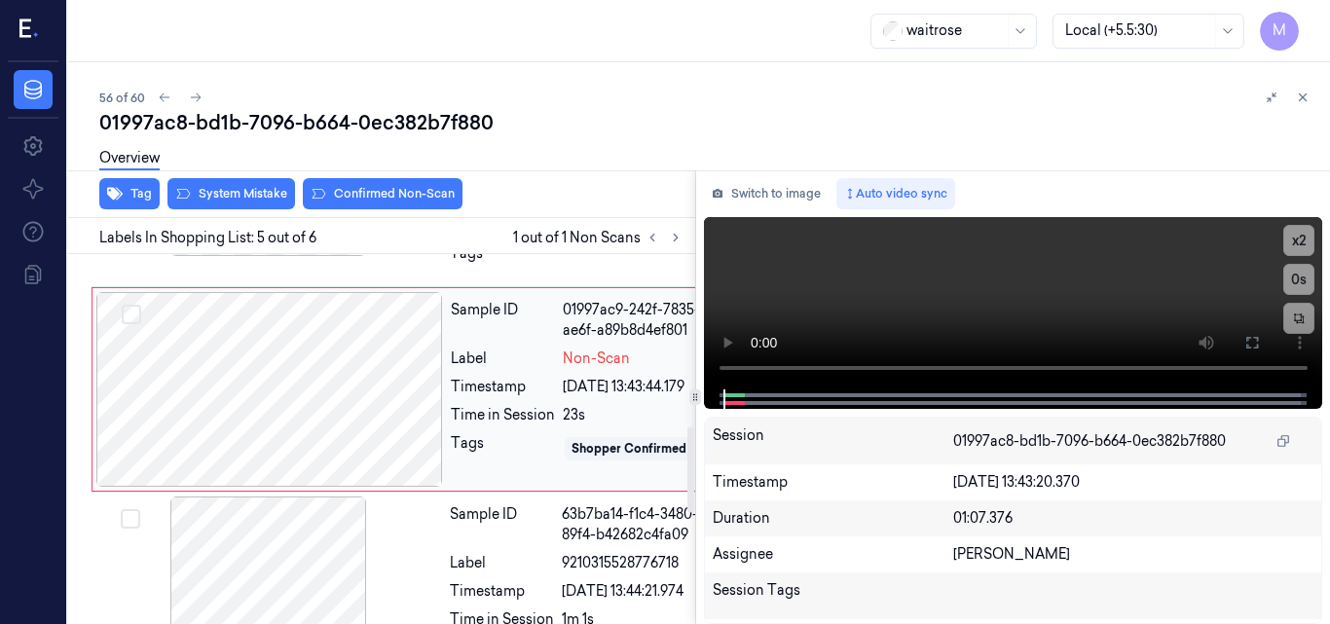
scroll to position [745, 0]
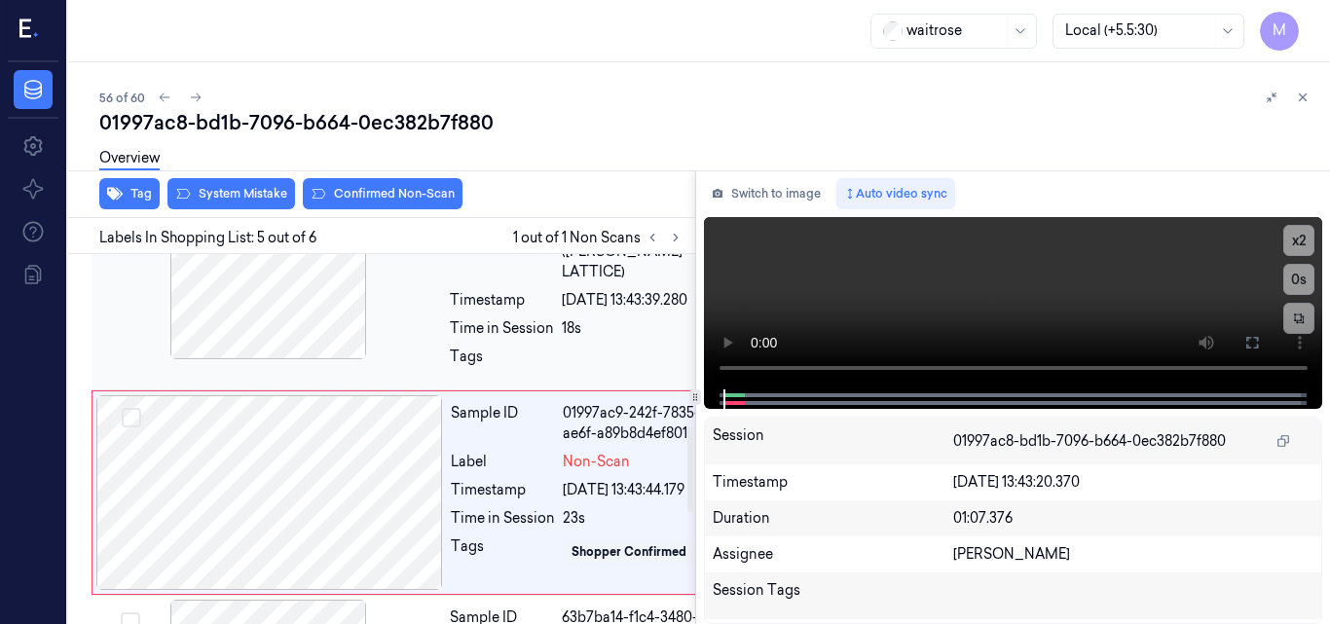
click at [273, 359] on div at bounding box center [268, 262] width 347 height 195
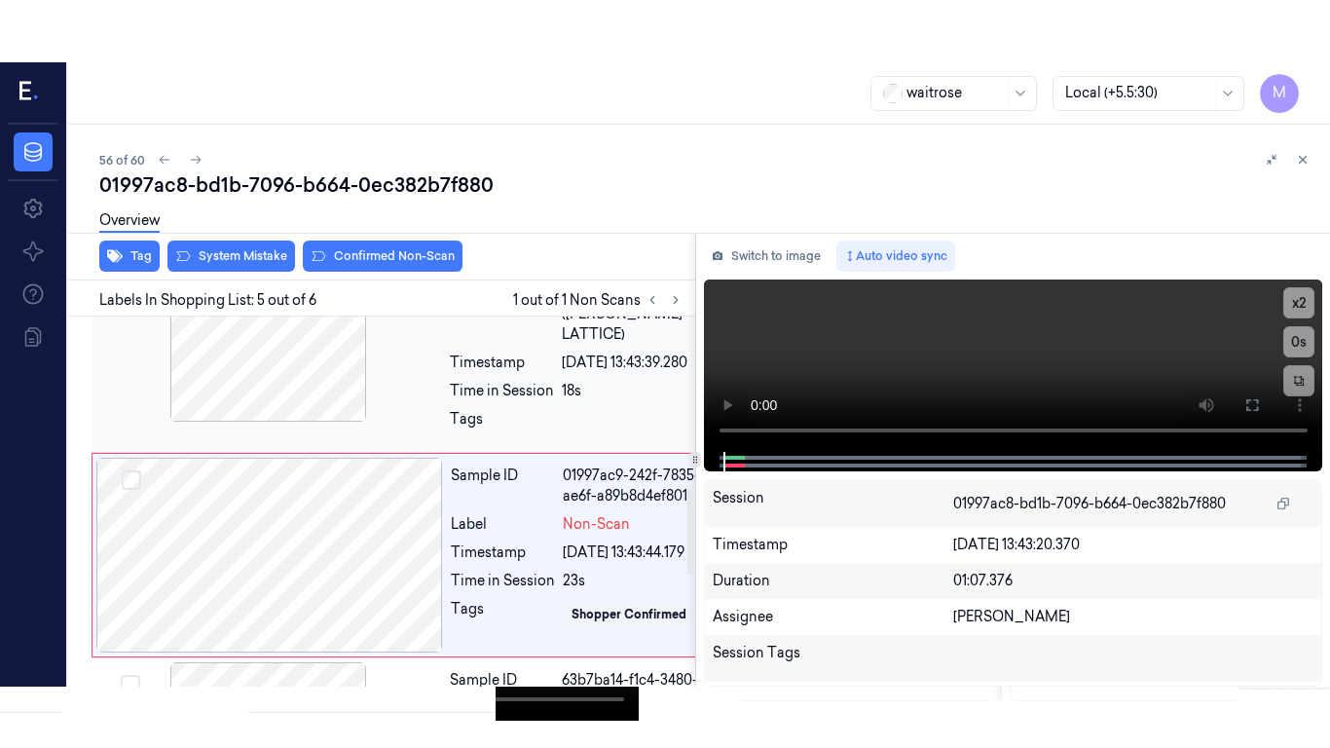
scroll to position [765, 0]
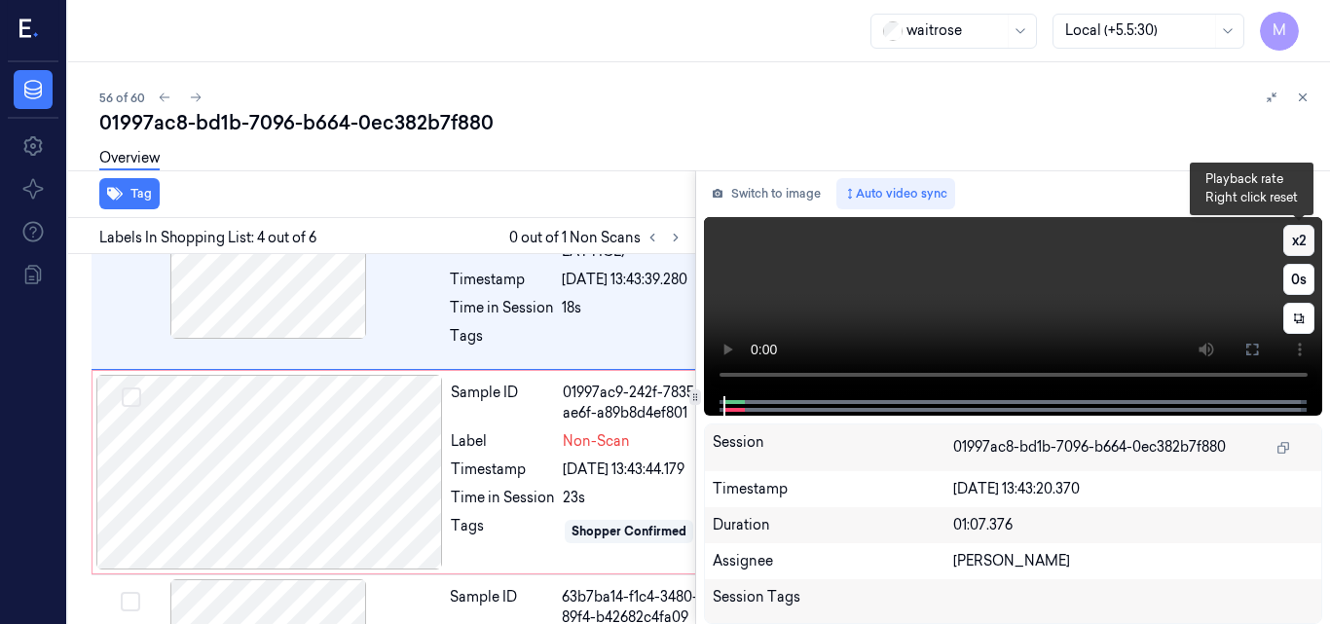
click at [1303, 238] on button "x 2" at bounding box center [1299, 240] width 31 height 31
click at [1303, 238] on button "x 4" at bounding box center [1299, 240] width 31 height 31
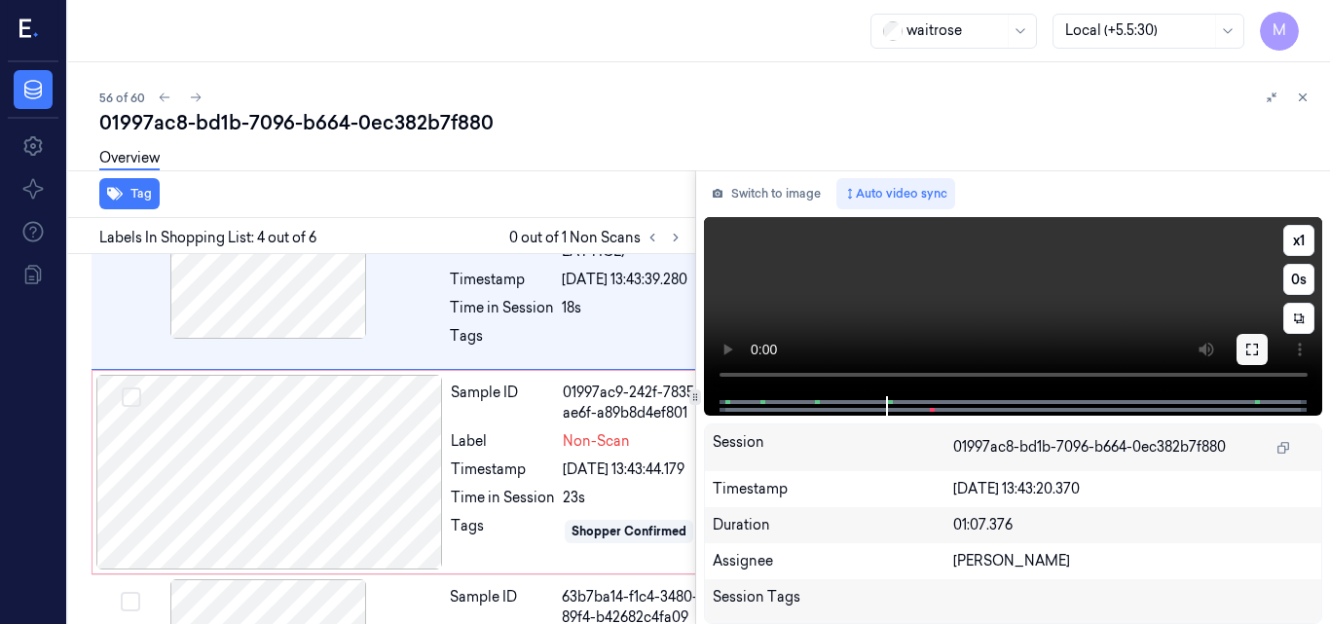
click at [1256, 348] on icon at bounding box center [1253, 350] width 16 height 16
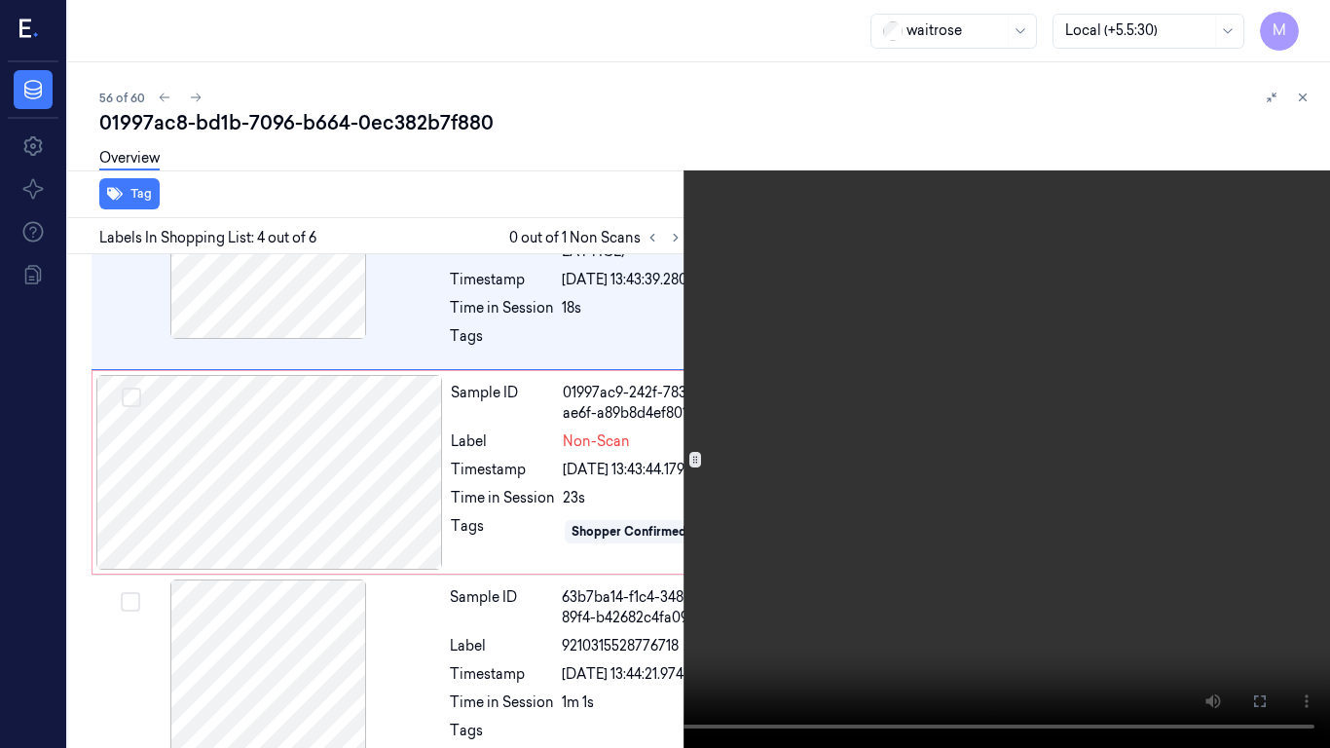
click at [851, 429] on video at bounding box center [665, 374] width 1330 height 748
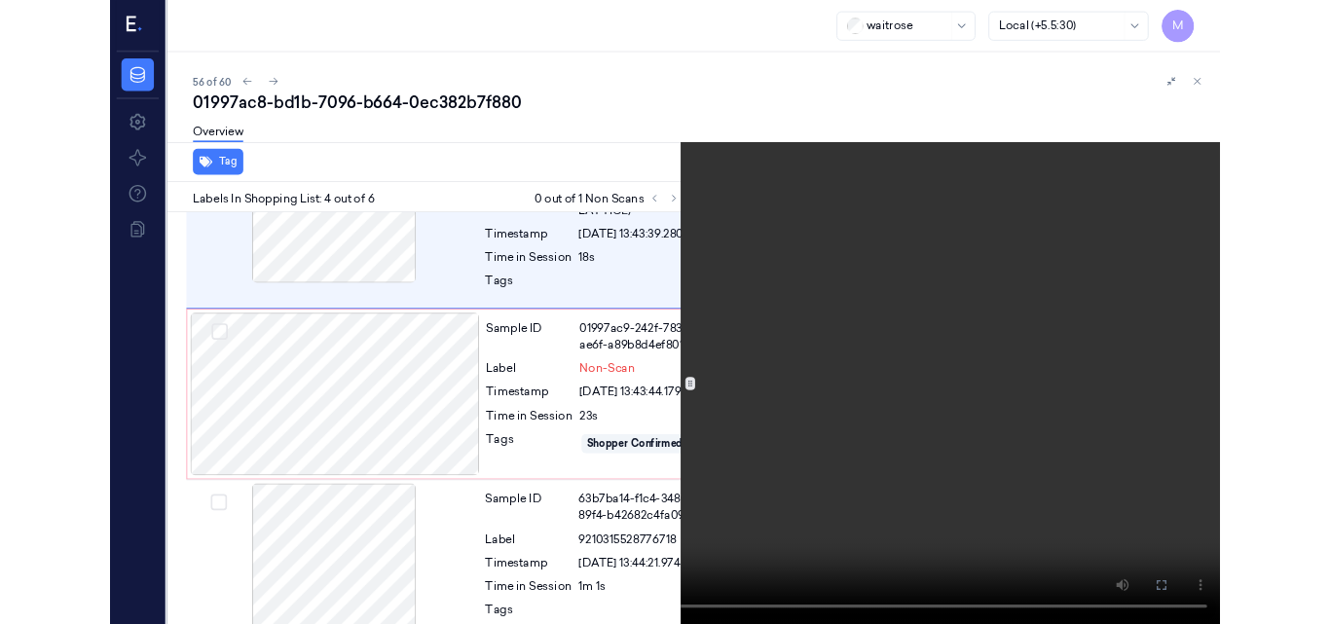
scroll to position [703, 0]
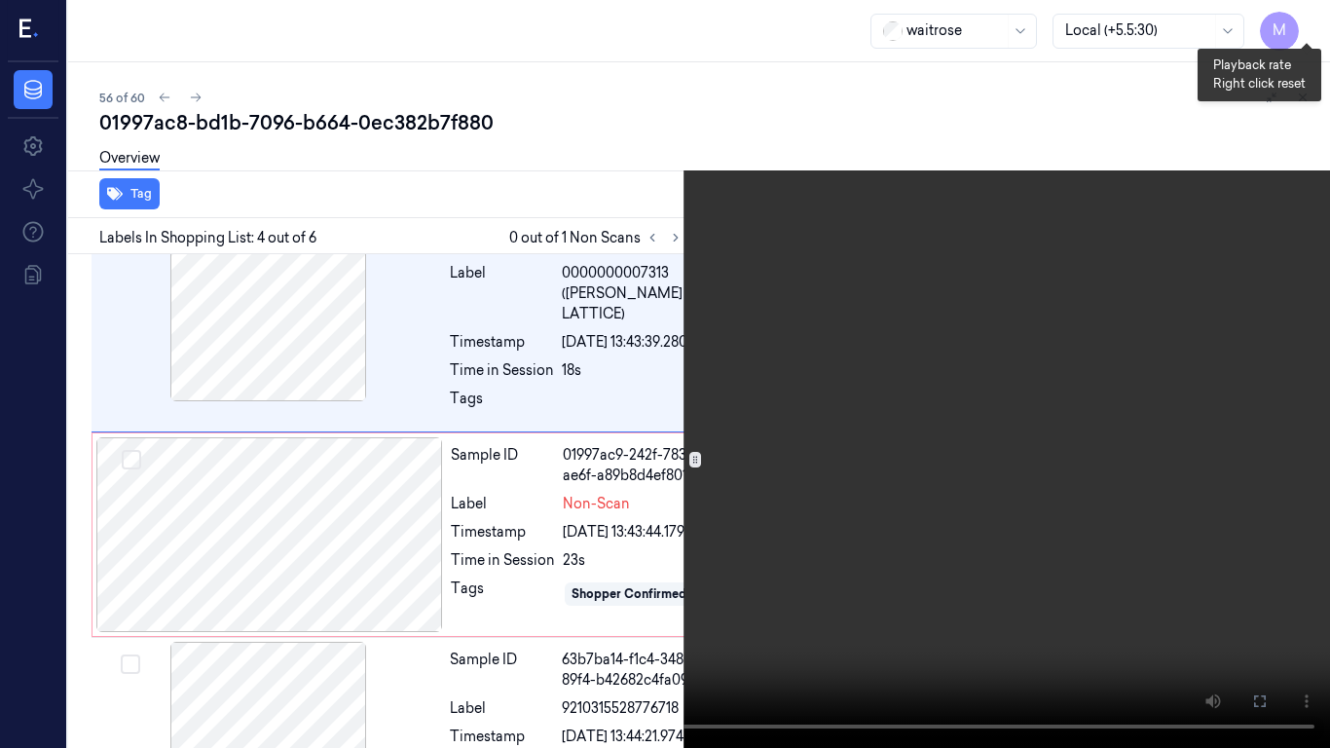
click at [1307, 25] on button "x 1" at bounding box center [1306, 23] width 31 height 31
click at [761, 503] on video at bounding box center [665, 374] width 1330 height 748
click at [0, 0] on icon at bounding box center [0, 0] width 0 height 0
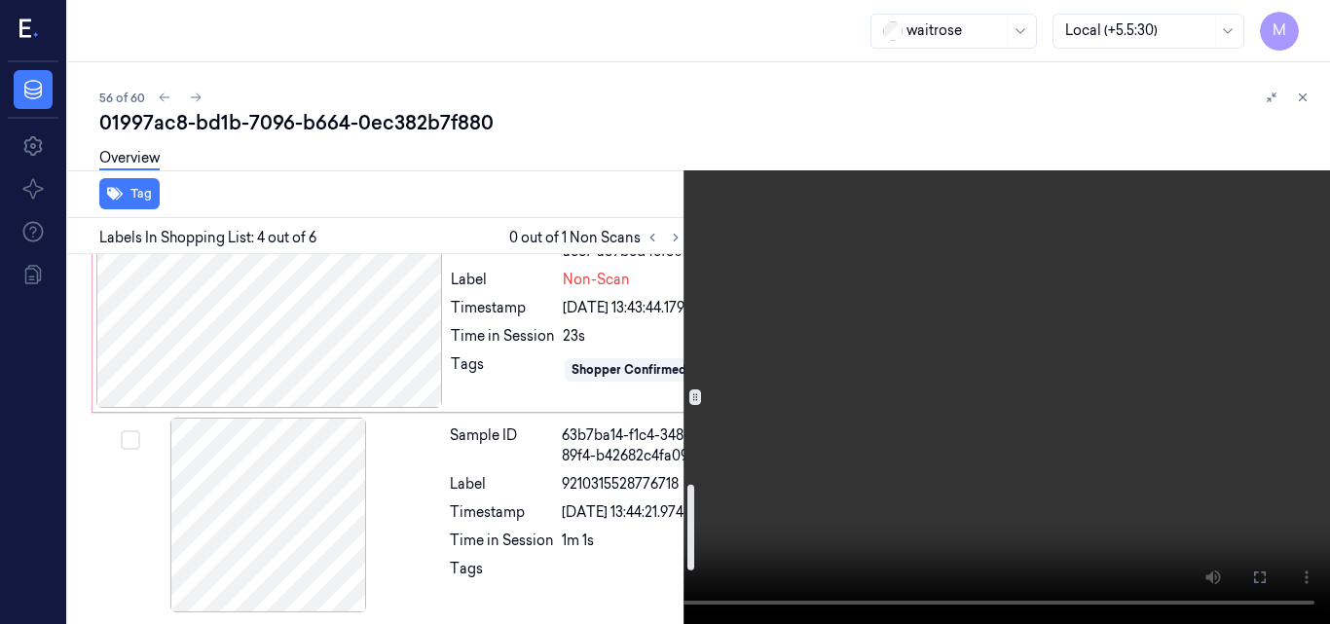
scroll to position [995, 0]
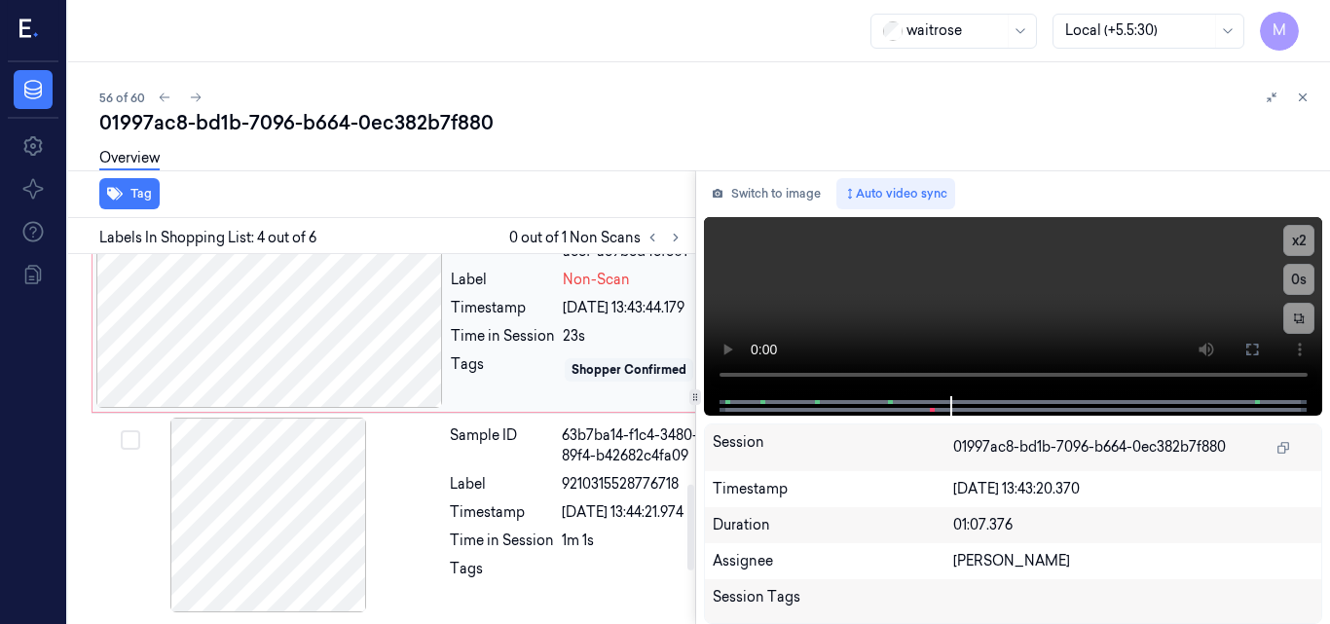
click at [336, 399] on div at bounding box center [269, 310] width 347 height 195
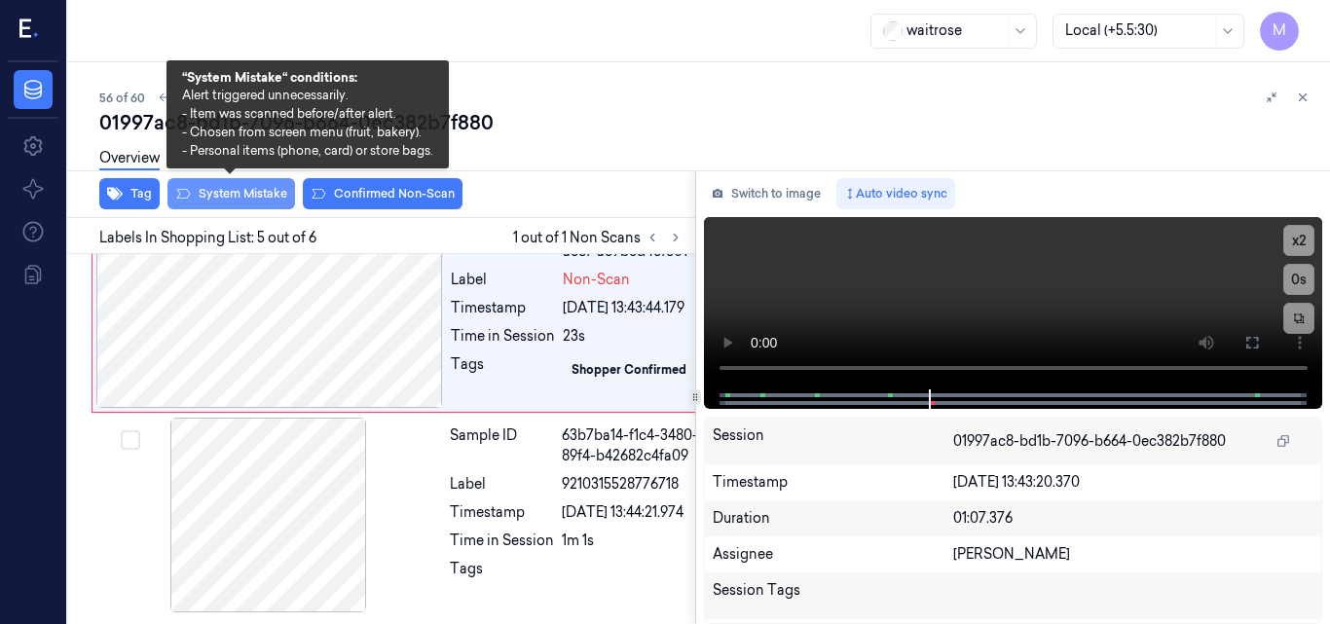
click at [239, 191] on button "System Mistake" at bounding box center [232, 193] width 128 height 31
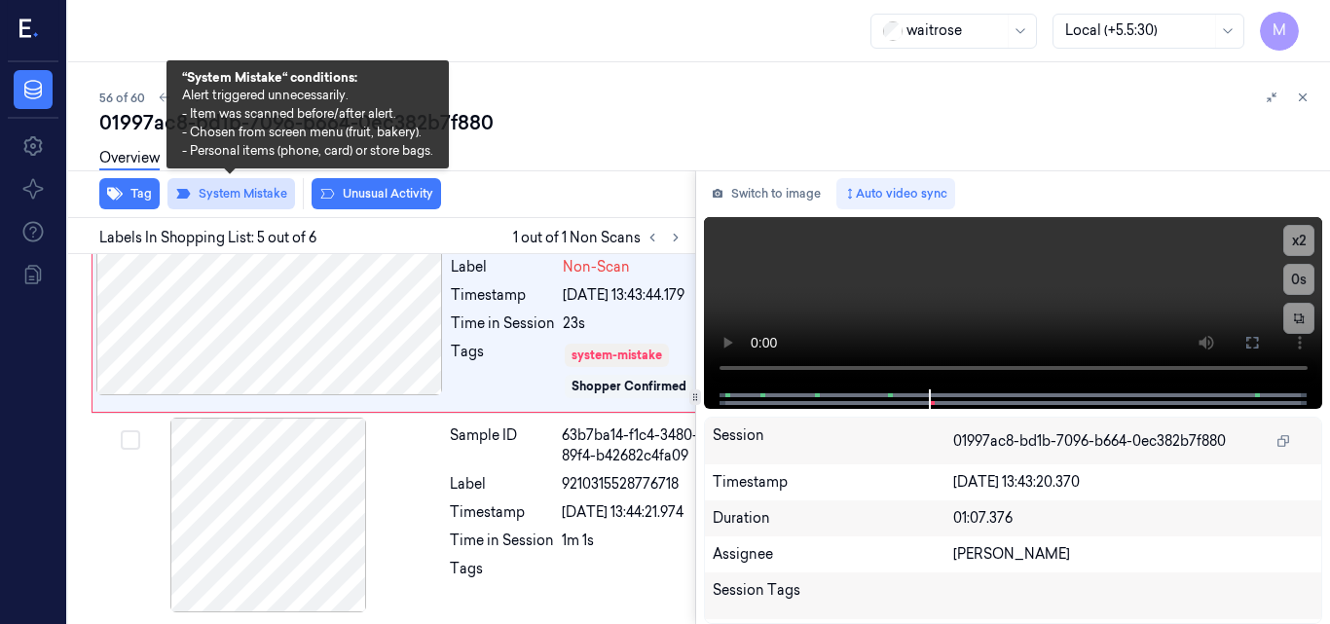
scroll to position [1042, 0]
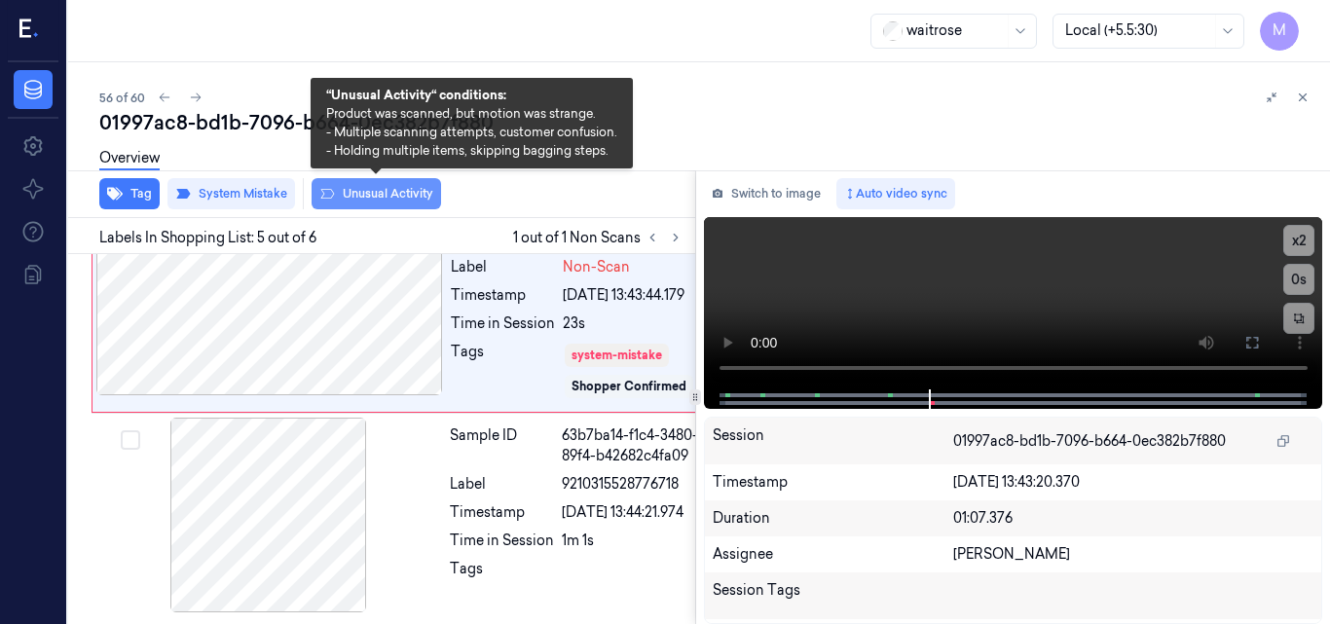
click at [397, 187] on button "Unusual Activity" at bounding box center [377, 193] width 130 height 31
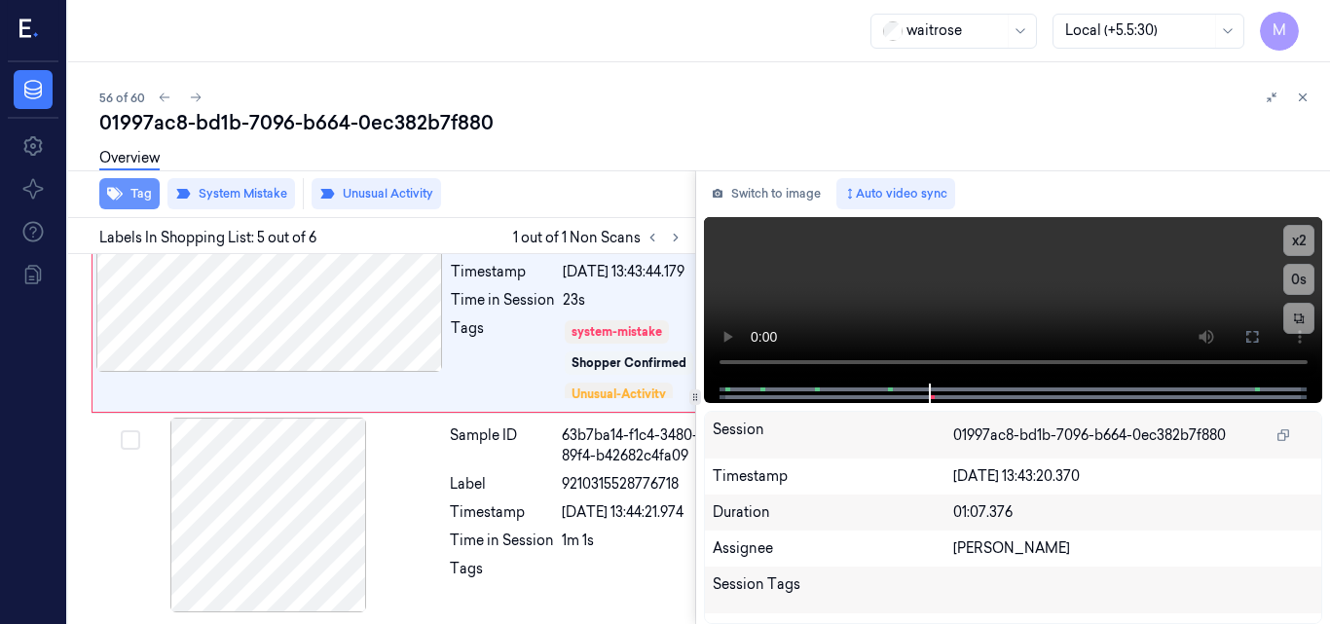
click at [142, 192] on button "Tag" at bounding box center [129, 193] width 60 height 31
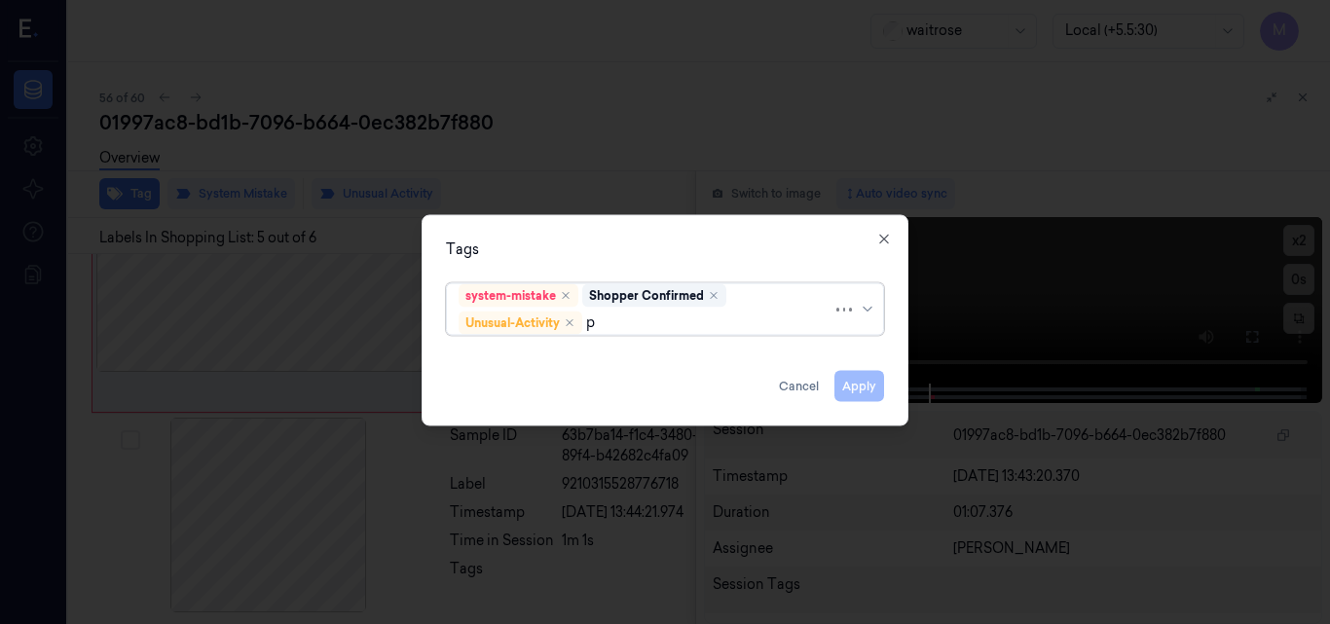
type input "pi"
click at [519, 351] on div "Picklist item alert" at bounding box center [515, 360] width 112 height 20
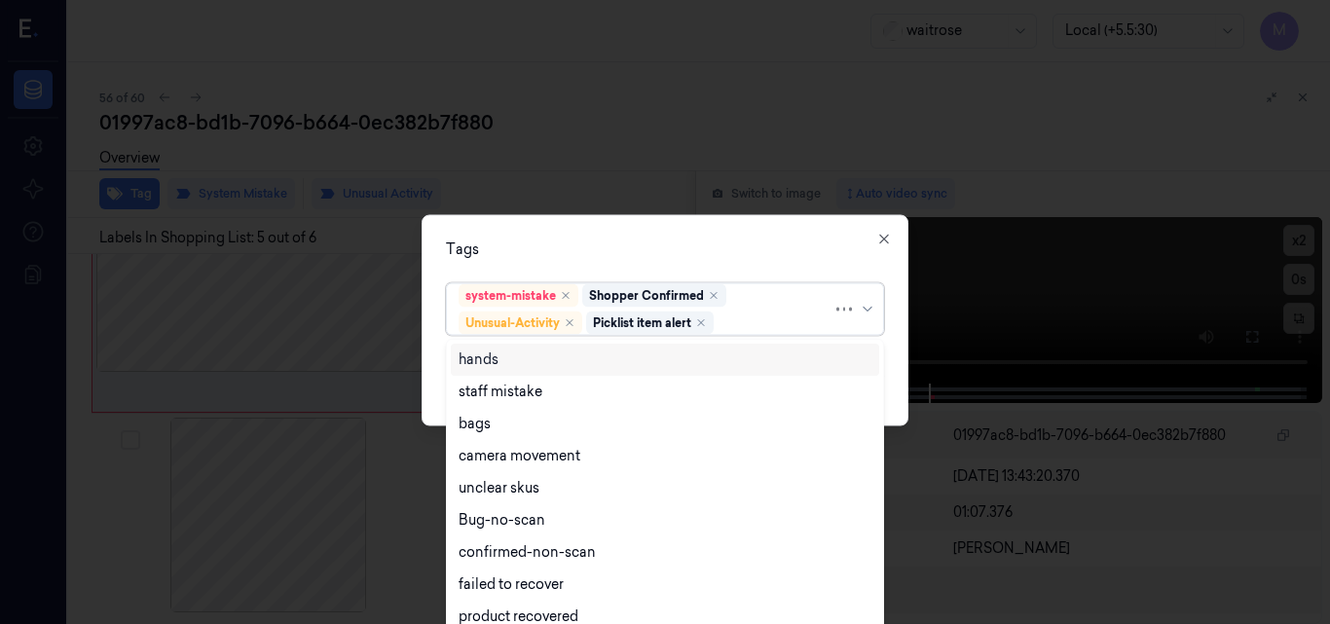
click at [566, 246] on div "Tags" at bounding box center [665, 249] width 438 height 20
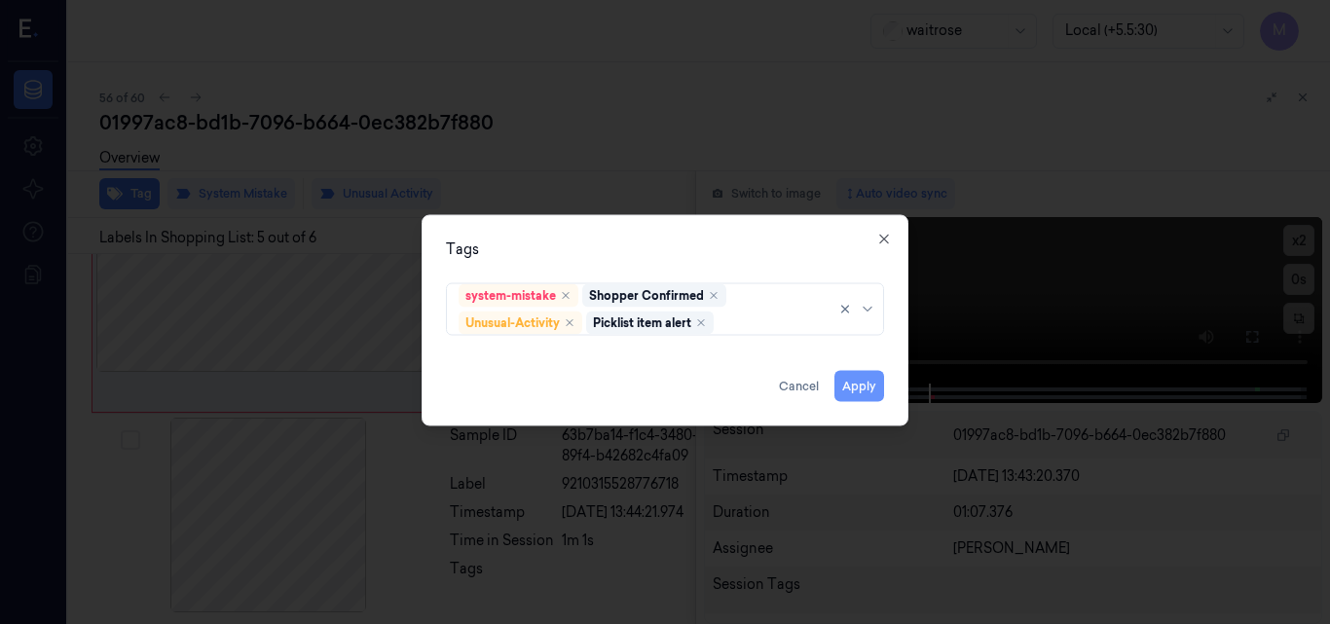
click at [857, 385] on button "Apply" at bounding box center [860, 385] width 50 height 31
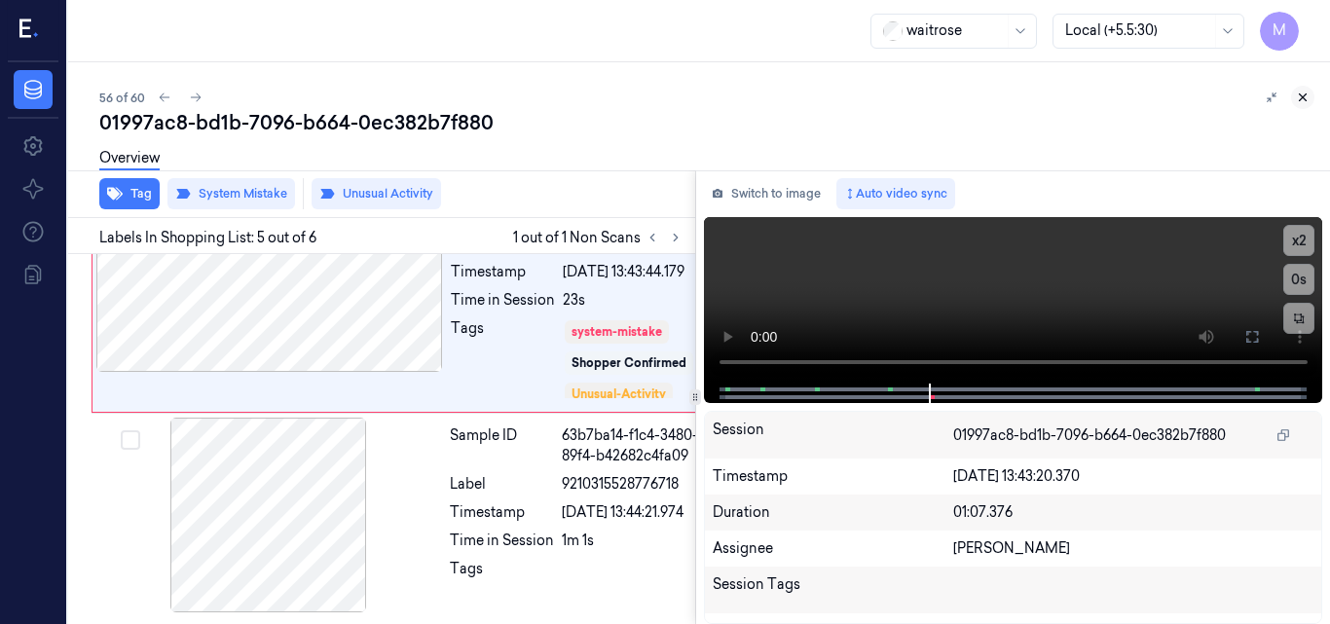
click at [1306, 100] on icon at bounding box center [1303, 97] width 7 height 7
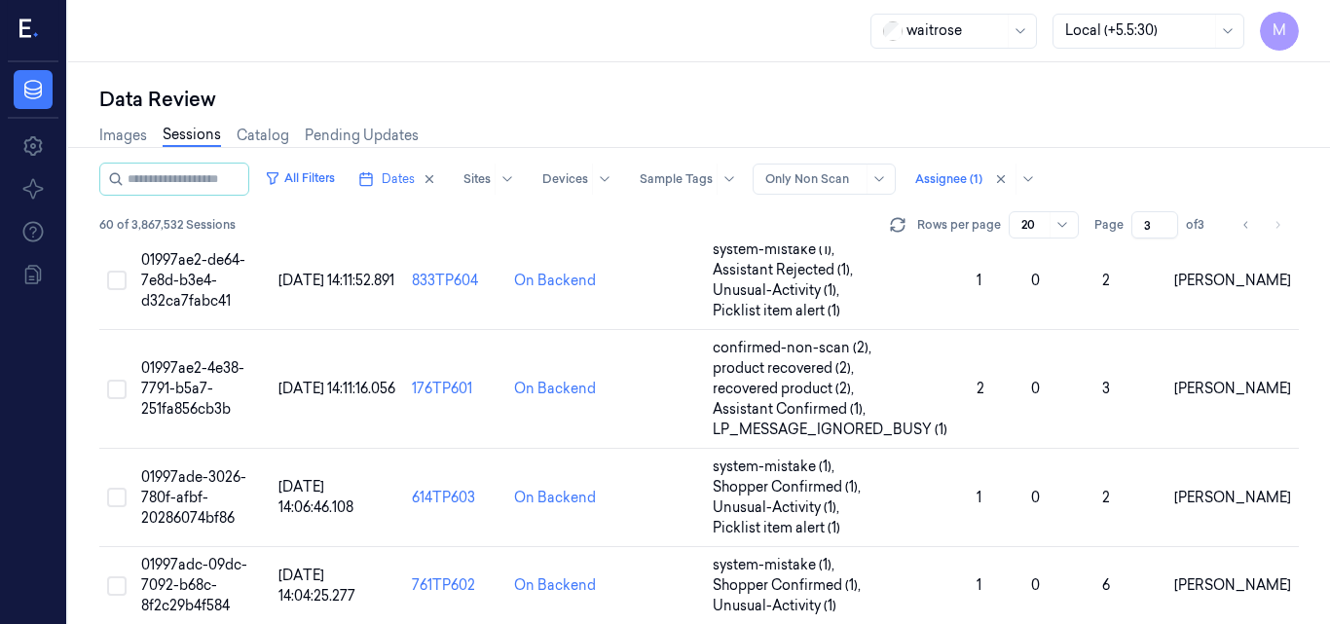
scroll to position [1317, 0]
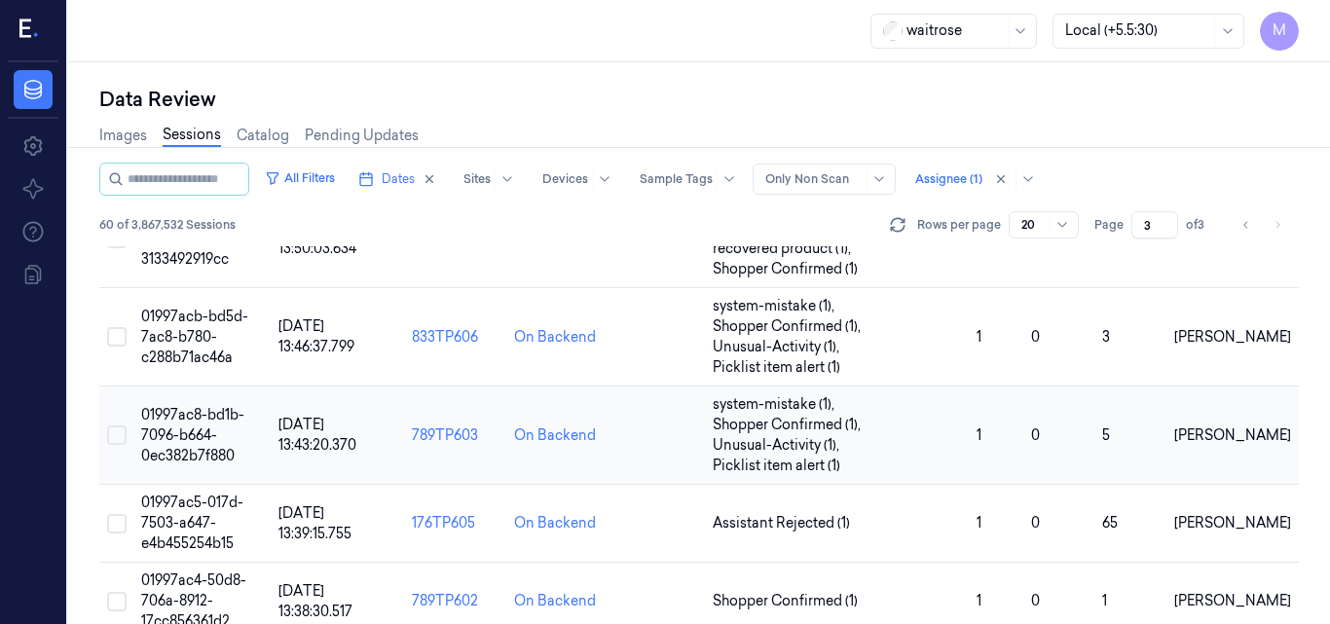
click at [205, 425] on td "01997ac8-bd1b-7096-b664-0ec382b7f880" at bounding box center [201, 436] width 137 height 98
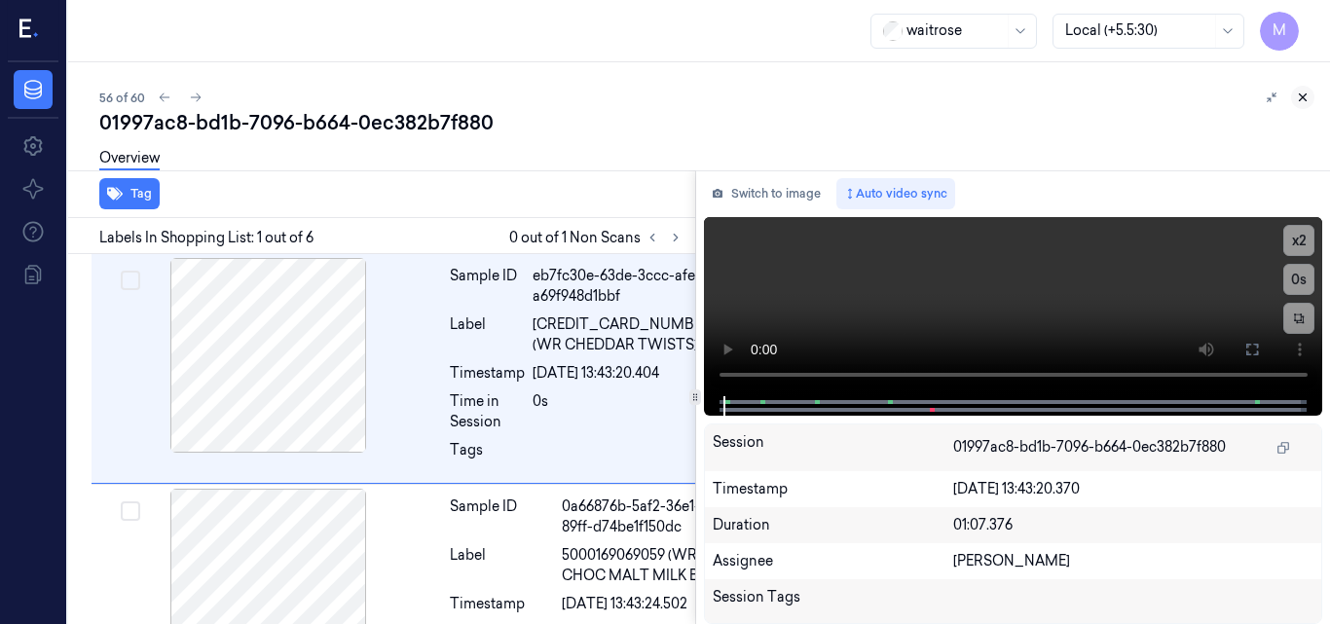
click at [1305, 93] on icon at bounding box center [1303, 98] width 14 height 14
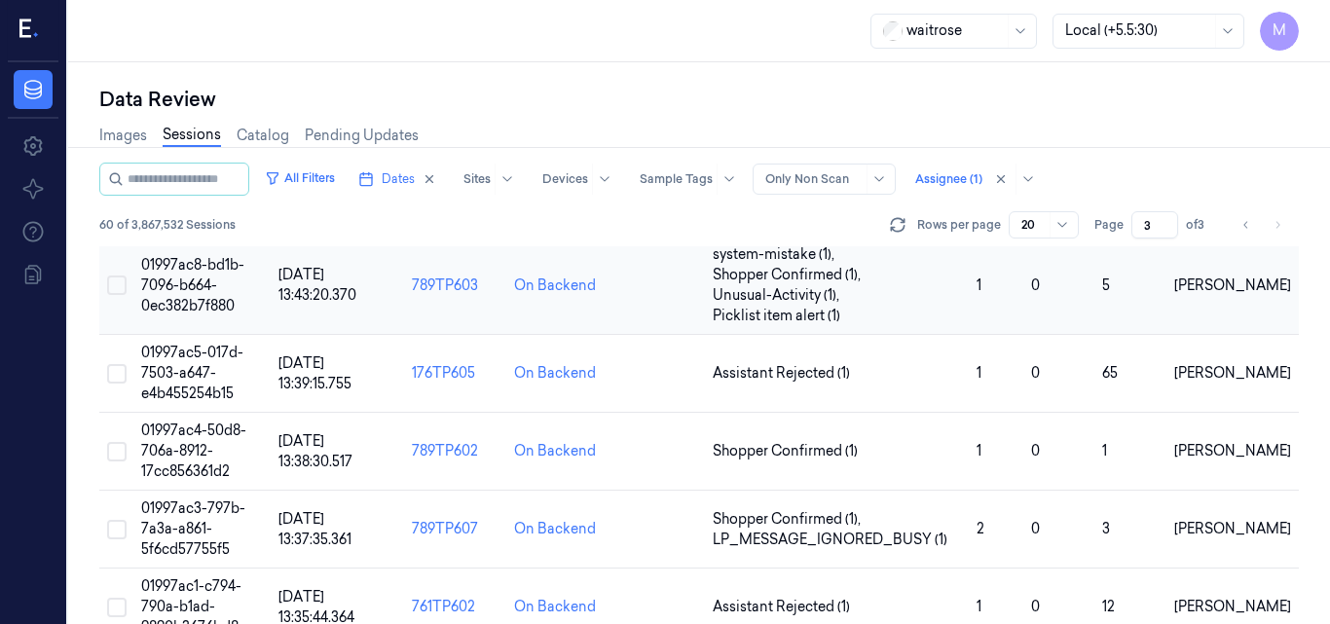
scroll to position [1504, 0]
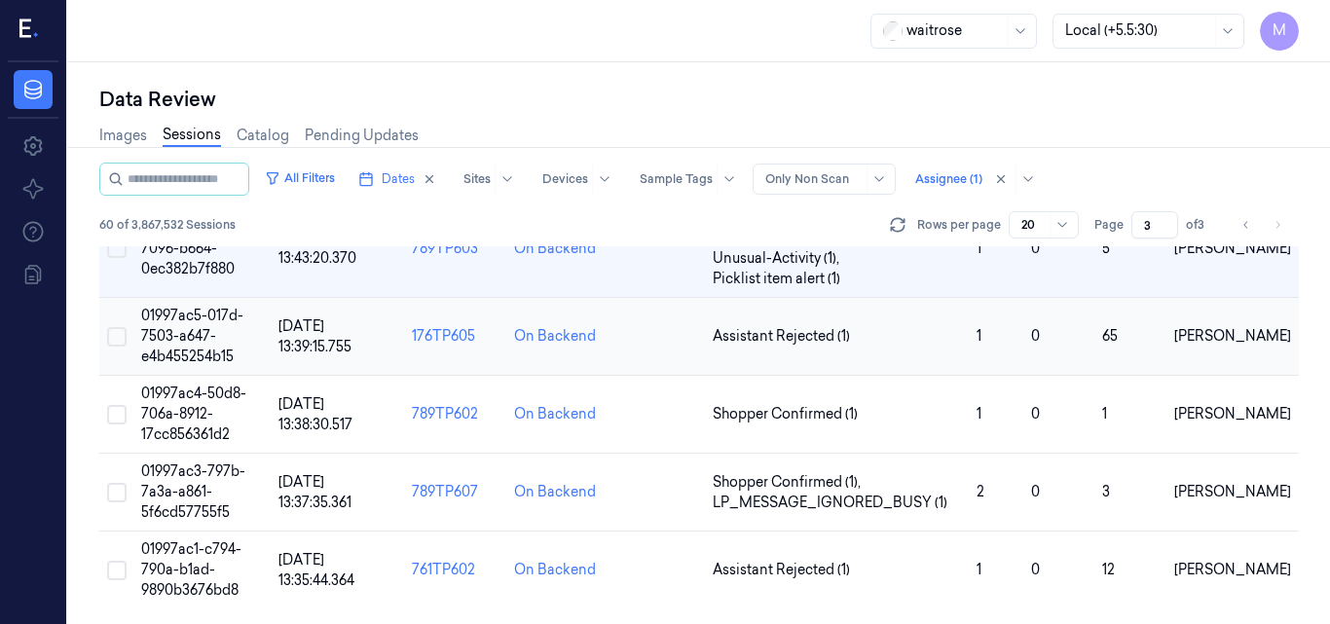
click at [205, 326] on td "01997ac5-017d-7503-a647-e4b455254b15" at bounding box center [201, 337] width 137 height 78
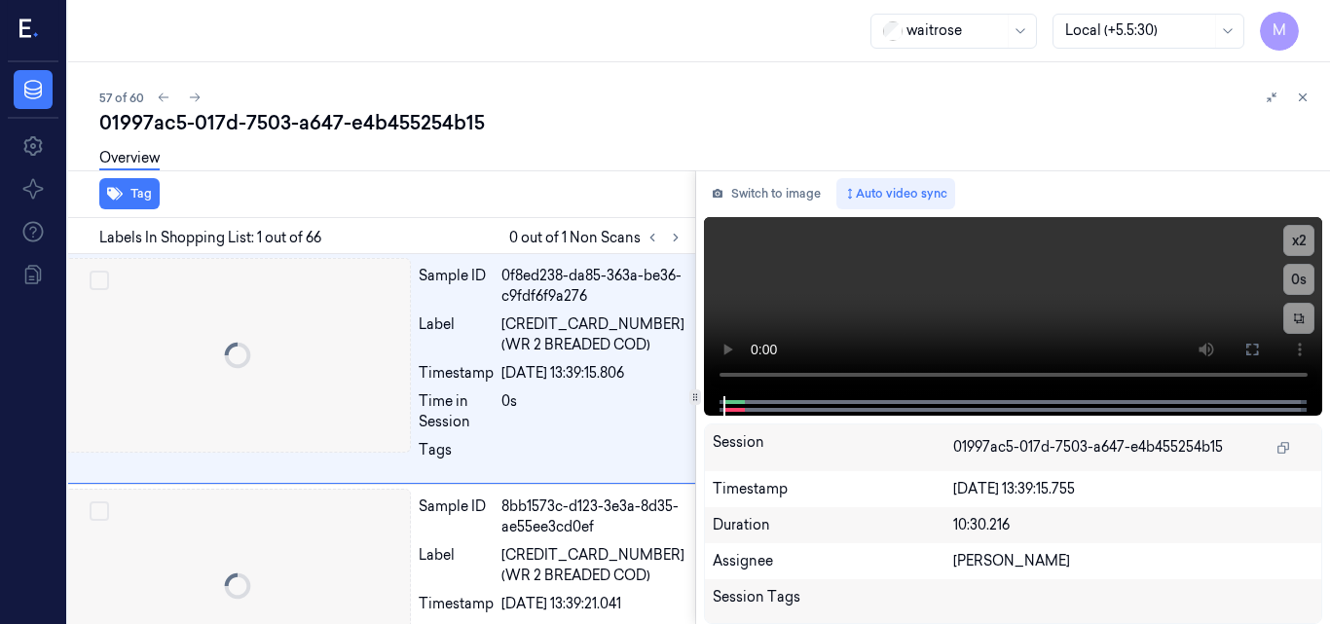
scroll to position [0, 2]
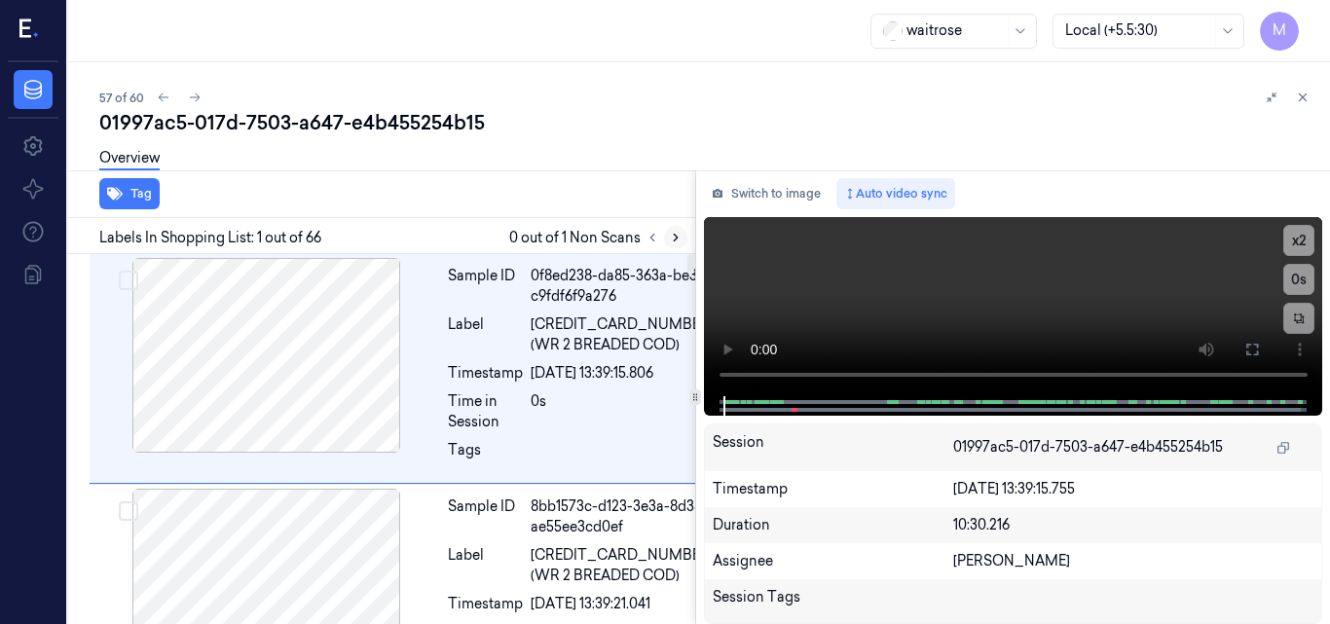
click at [675, 234] on icon at bounding box center [676, 238] width 14 height 14
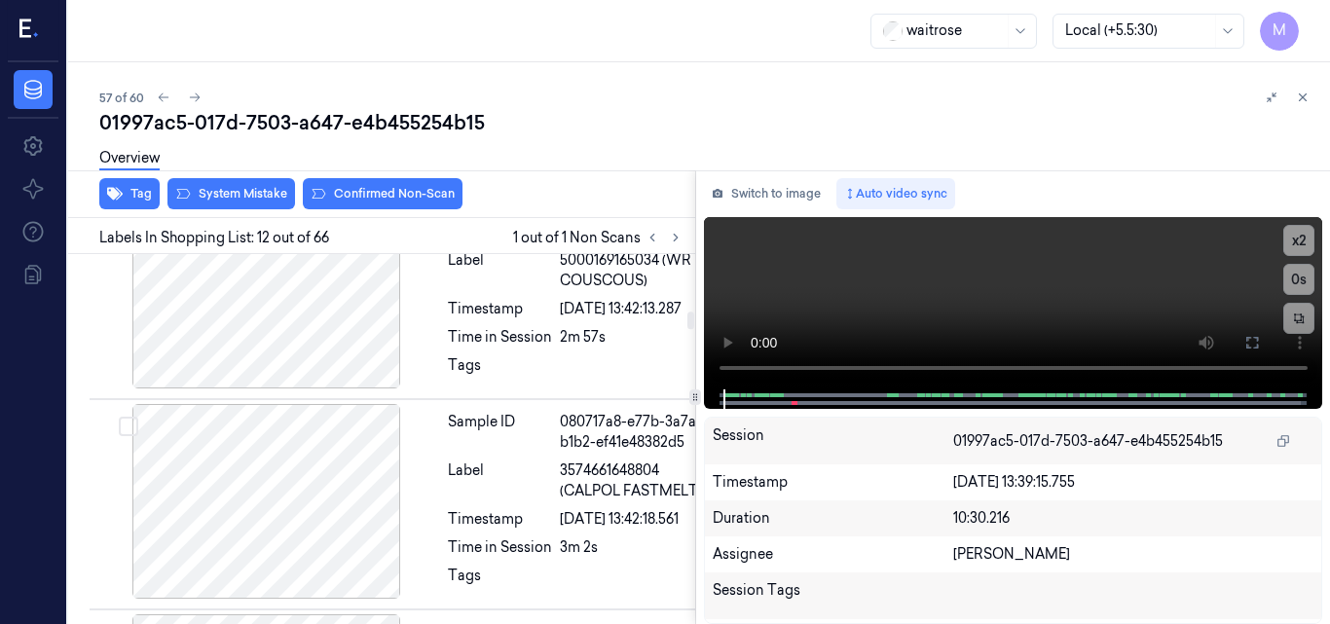
scroll to position [2724, 2]
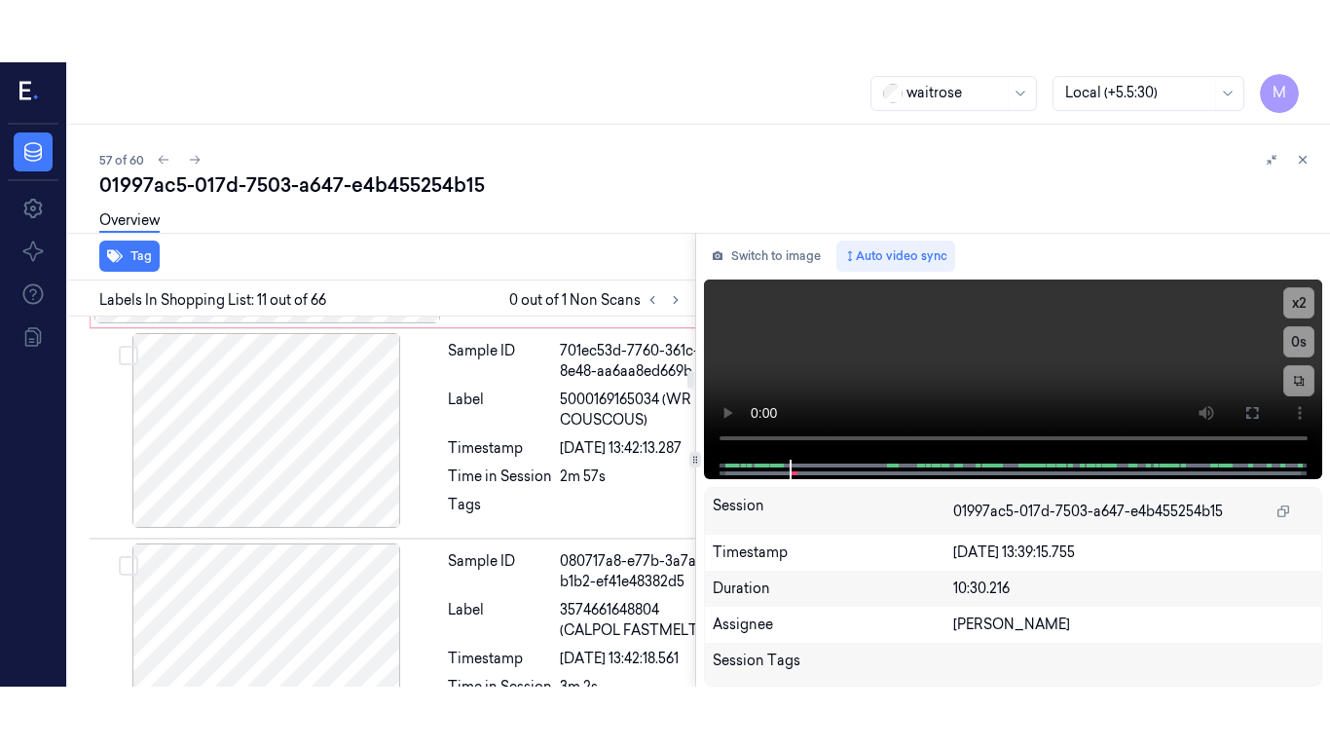
scroll to position [2647, 2]
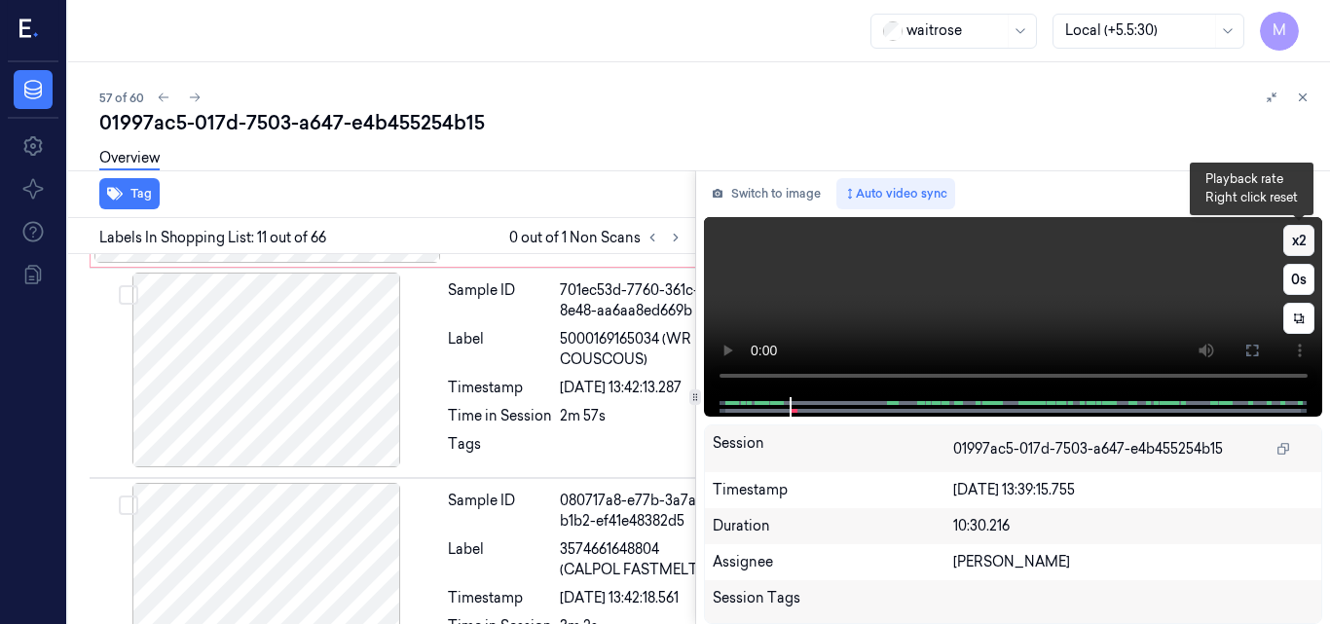
click at [1304, 243] on button "x 2" at bounding box center [1299, 240] width 31 height 31
click at [1304, 243] on button "x 4" at bounding box center [1299, 240] width 31 height 31
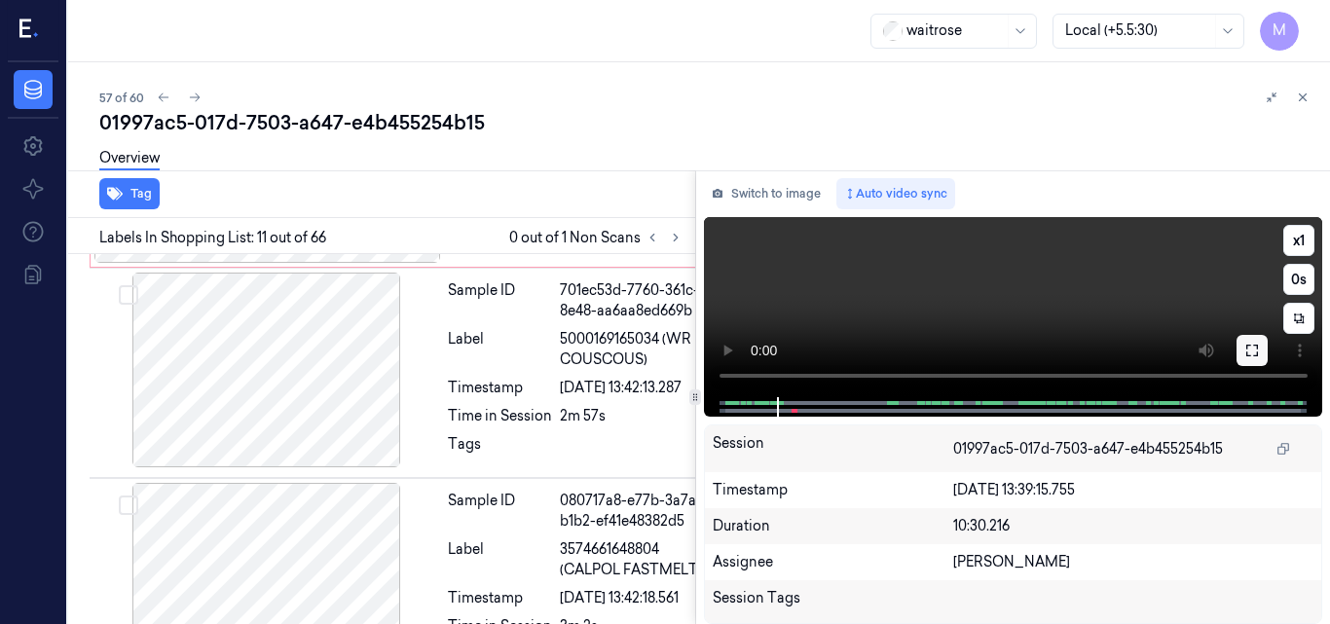
click at [1260, 351] on button at bounding box center [1252, 350] width 31 height 31
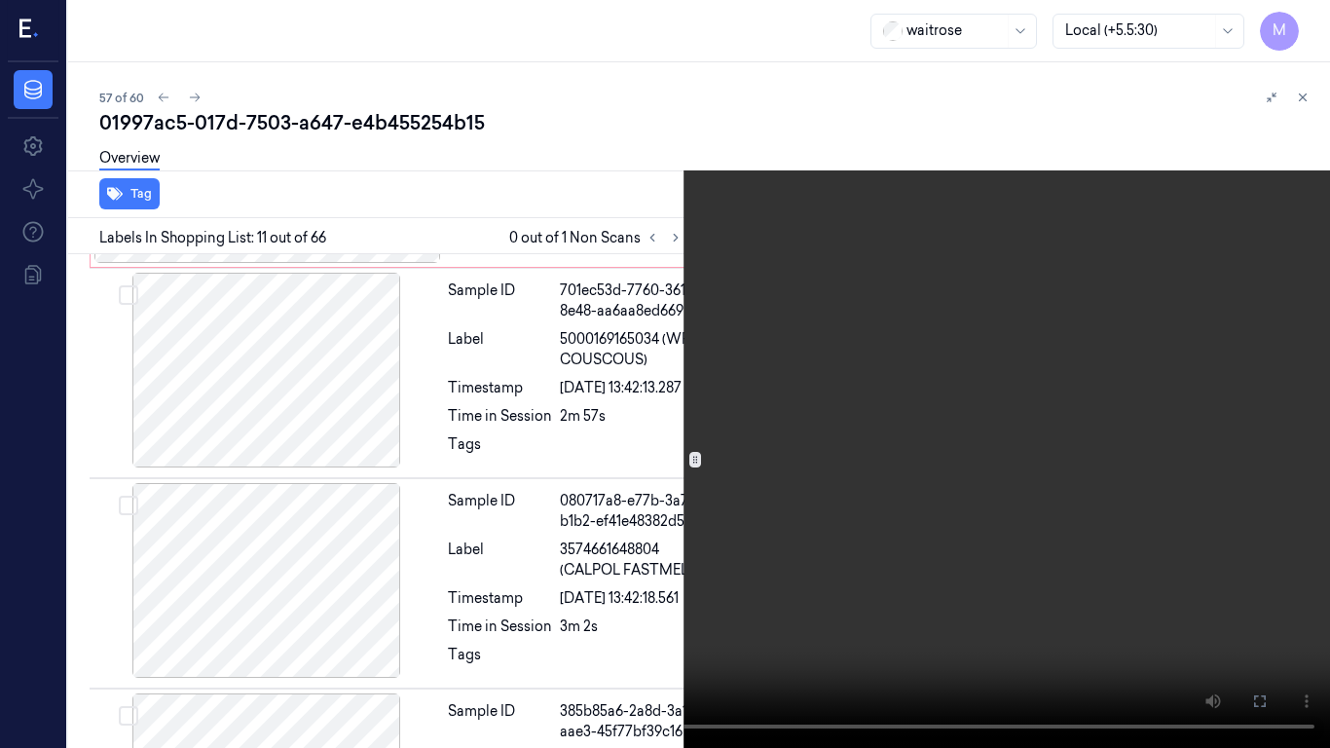
click at [967, 351] on video at bounding box center [665, 374] width 1330 height 748
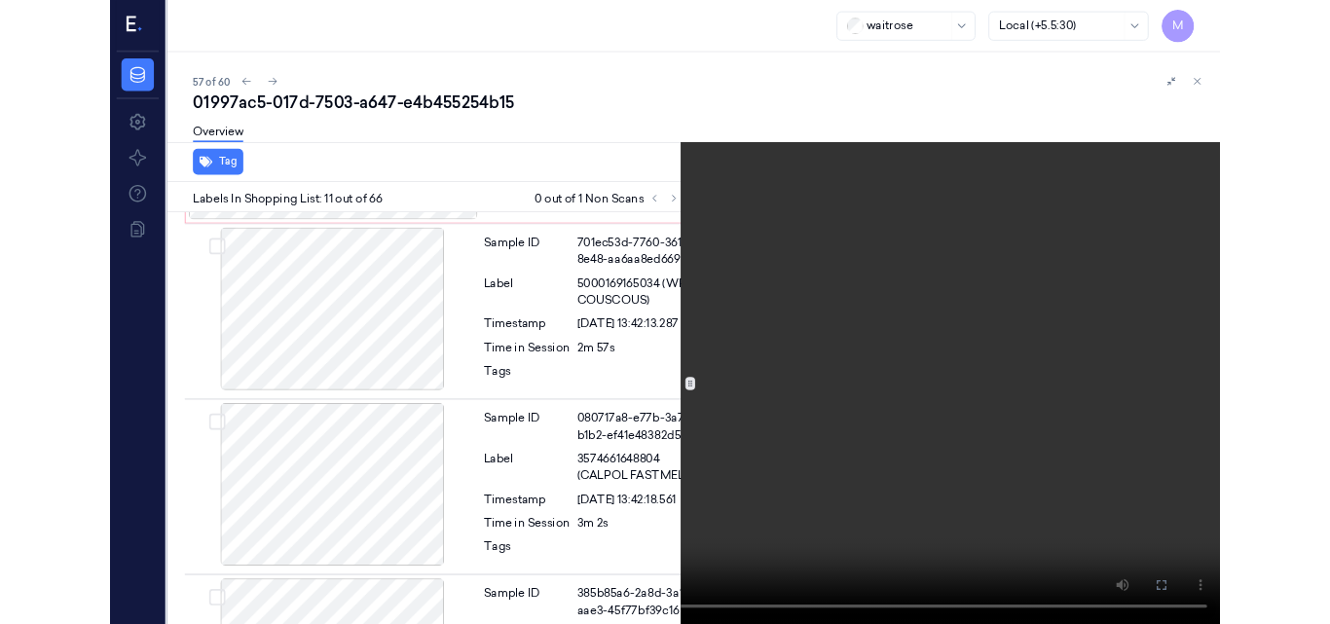
scroll to position [2585, 2]
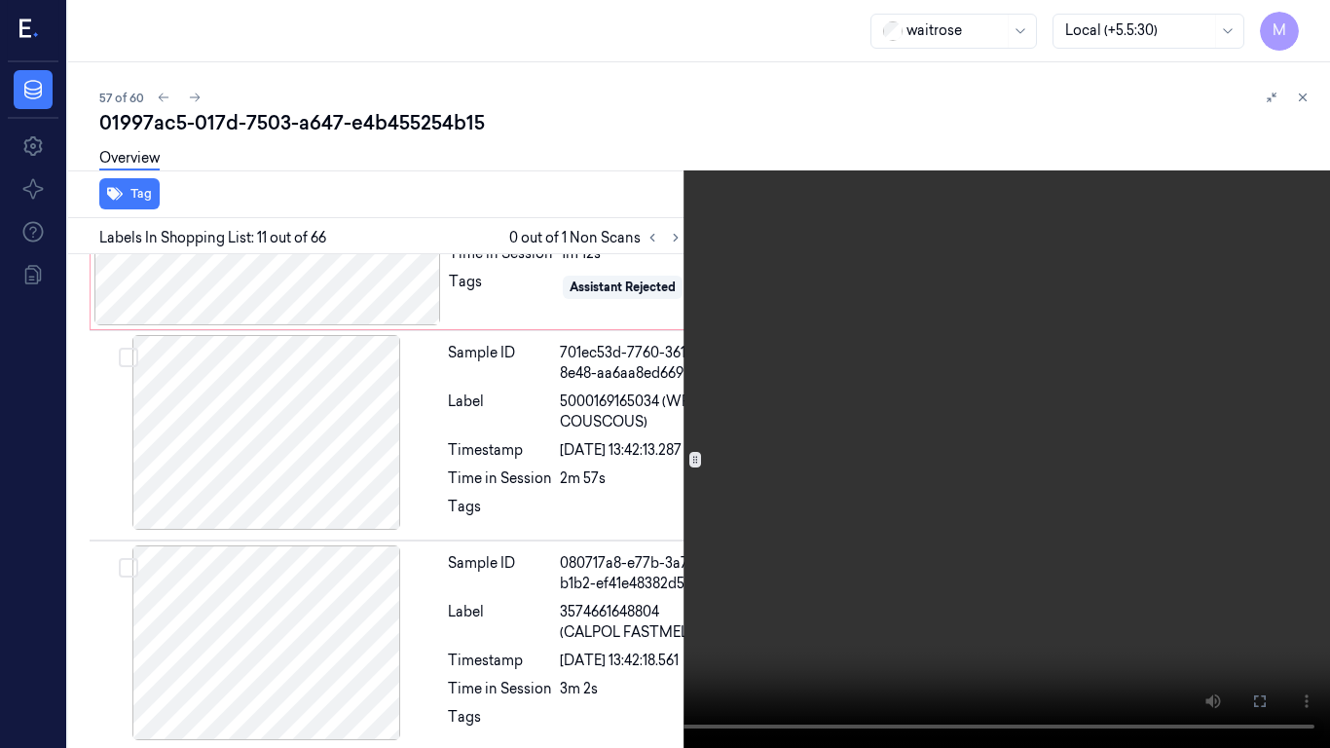
click at [987, 378] on video at bounding box center [665, 374] width 1330 height 748
click at [0, 0] on icon at bounding box center [0, 0] width 0 height 0
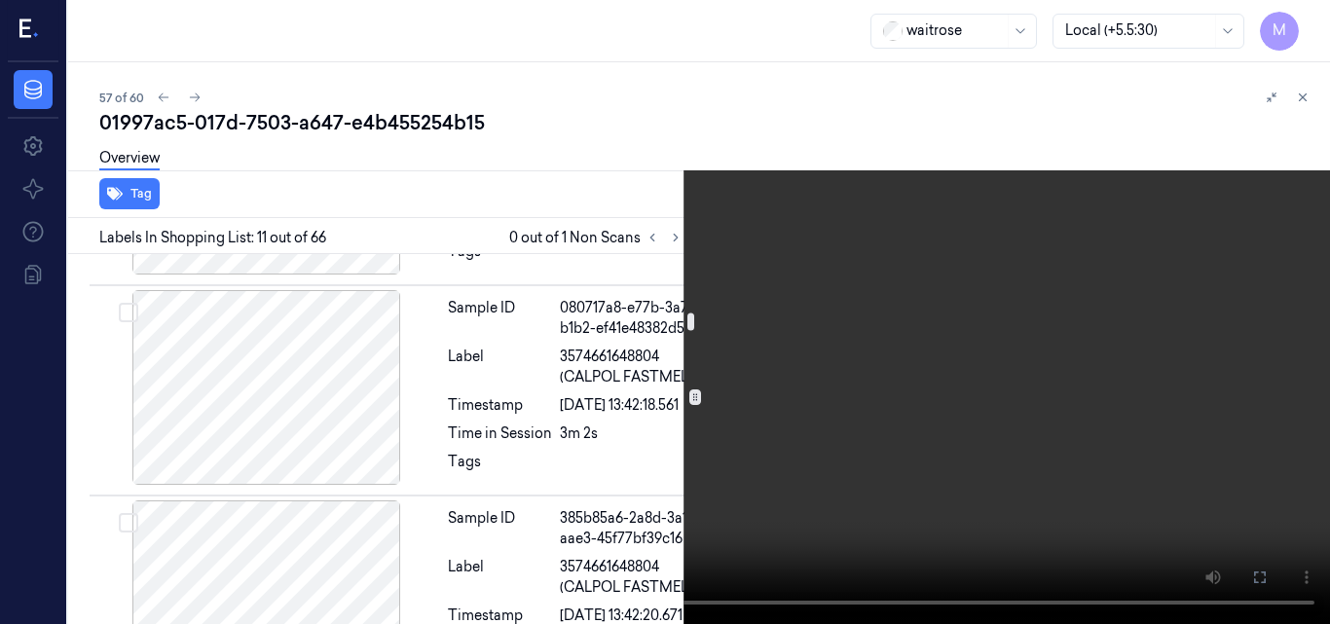
scroll to position [2877, 2]
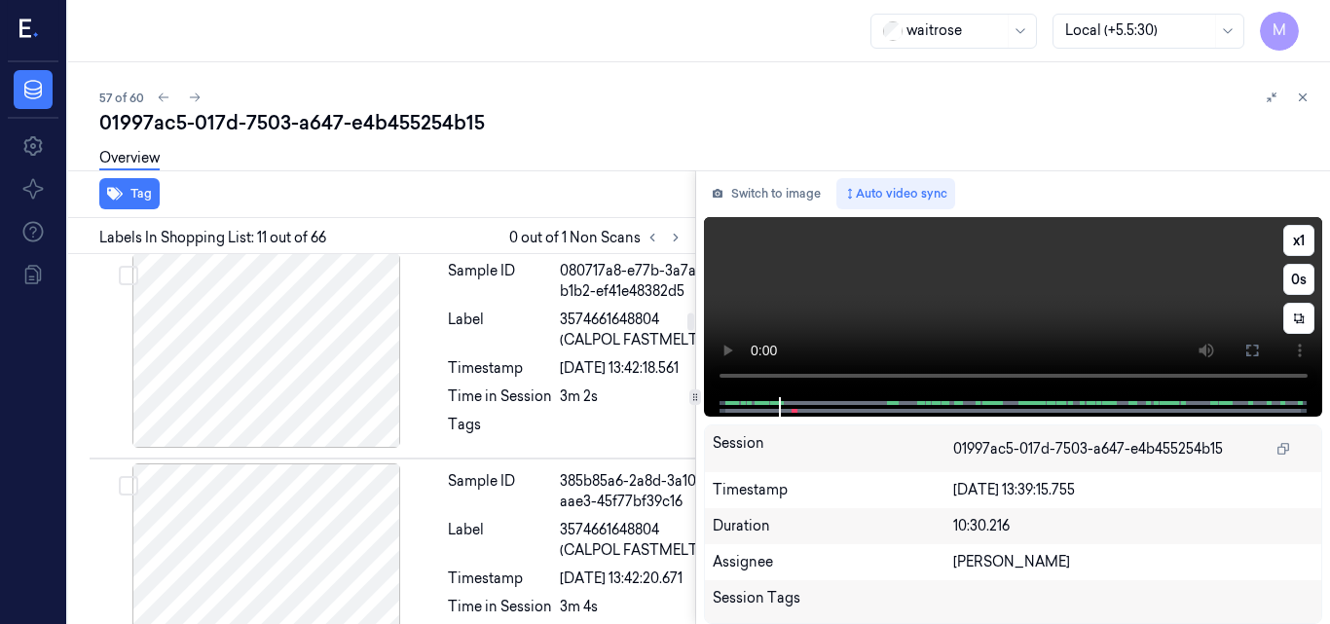
click at [1087, 301] on video at bounding box center [1013, 307] width 619 height 180
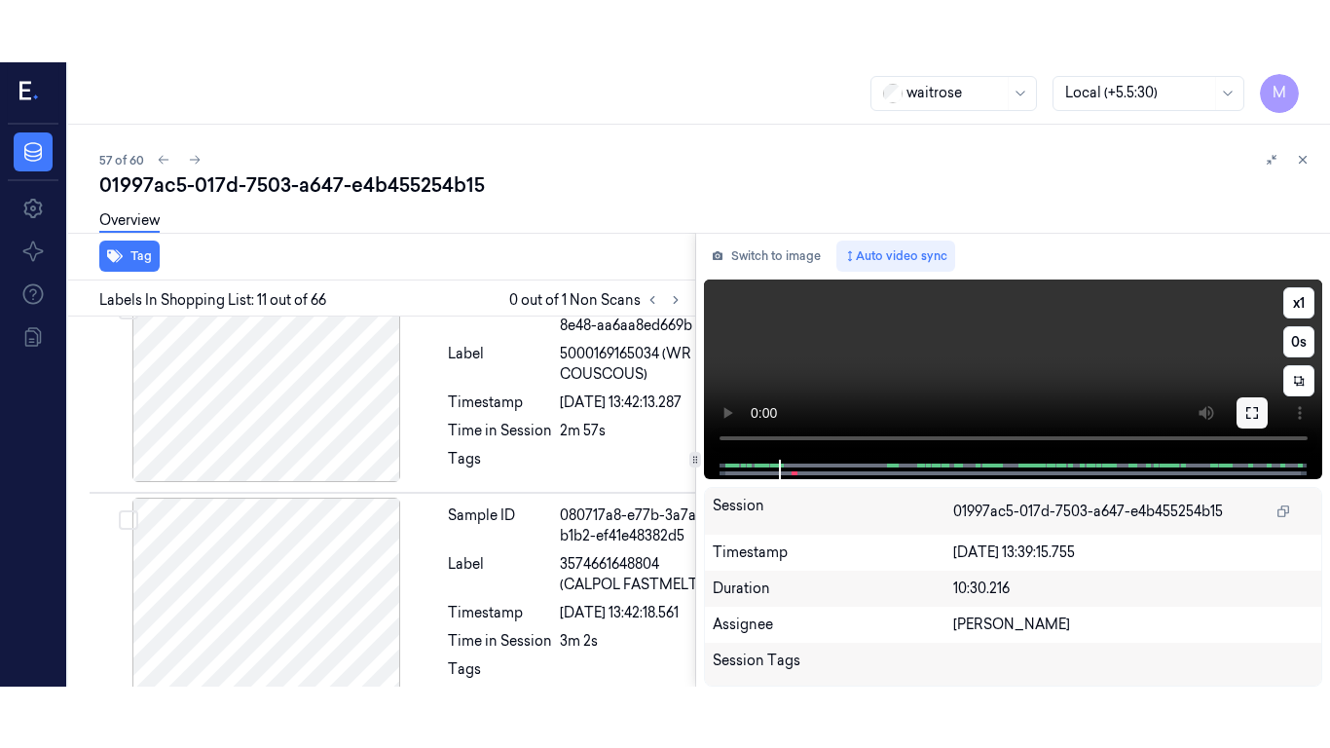
scroll to position [2647, 2]
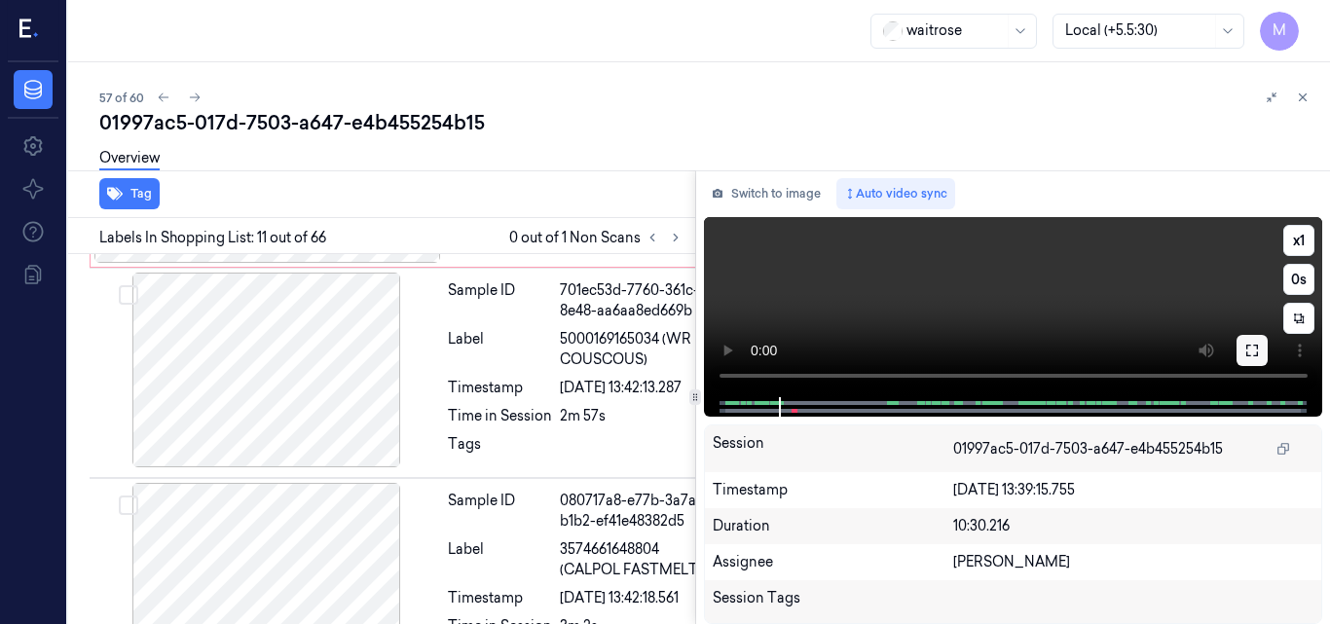
click at [1251, 346] on icon at bounding box center [1253, 351] width 16 height 16
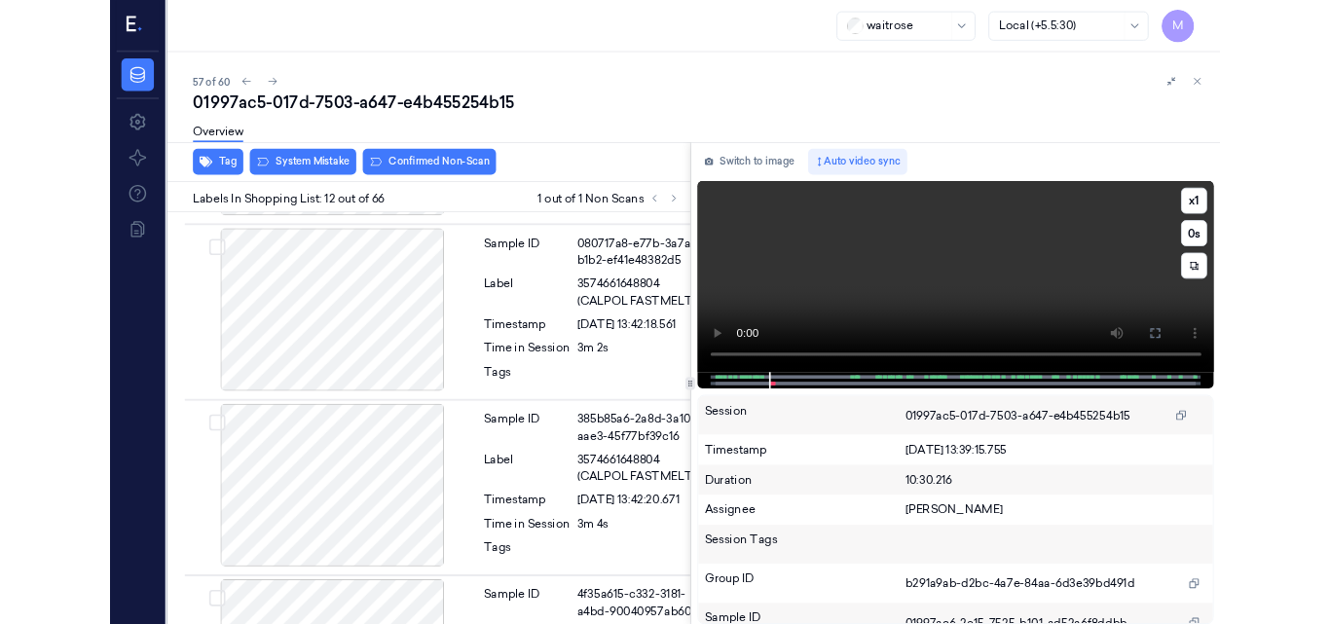
scroll to position [2857, 2]
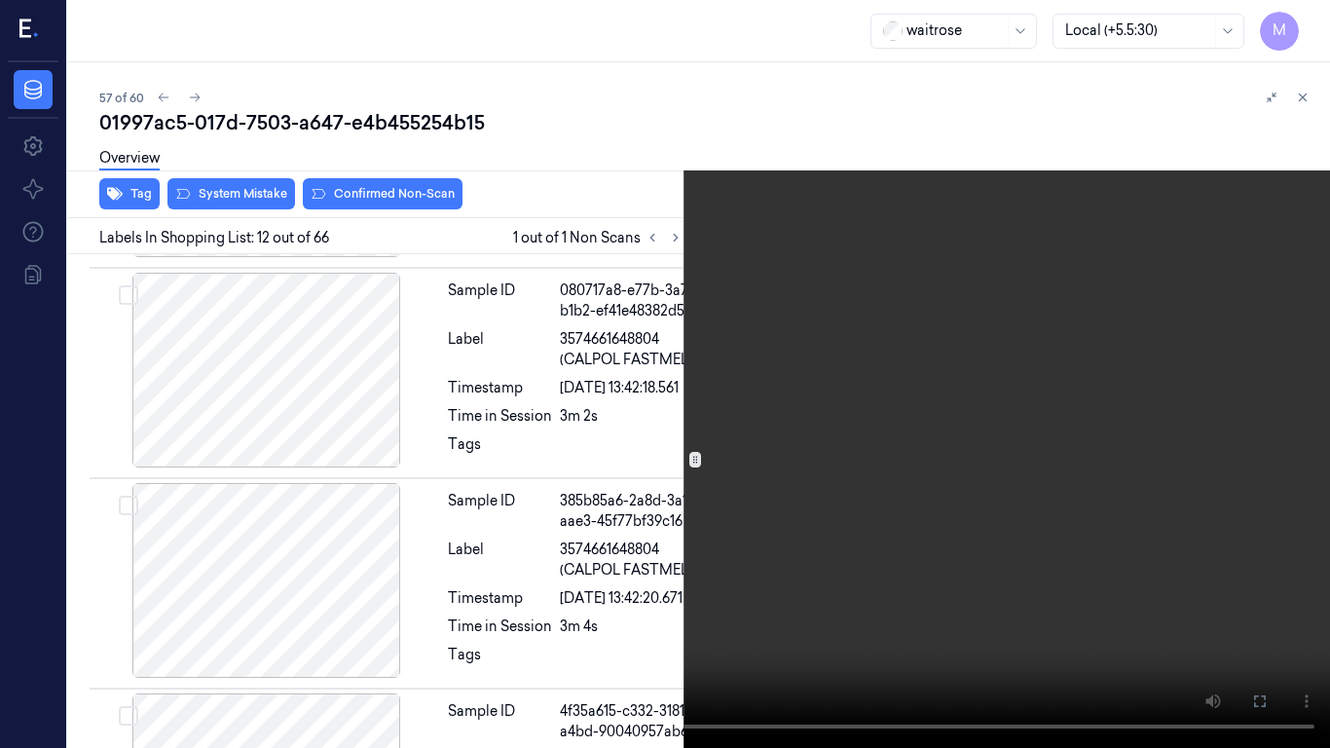
click at [807, 523] on video at bounding box center [665, 374] width 1330 height 748
click at [0, 0] on icon at bounding box center [0, 0] width 0 height 0
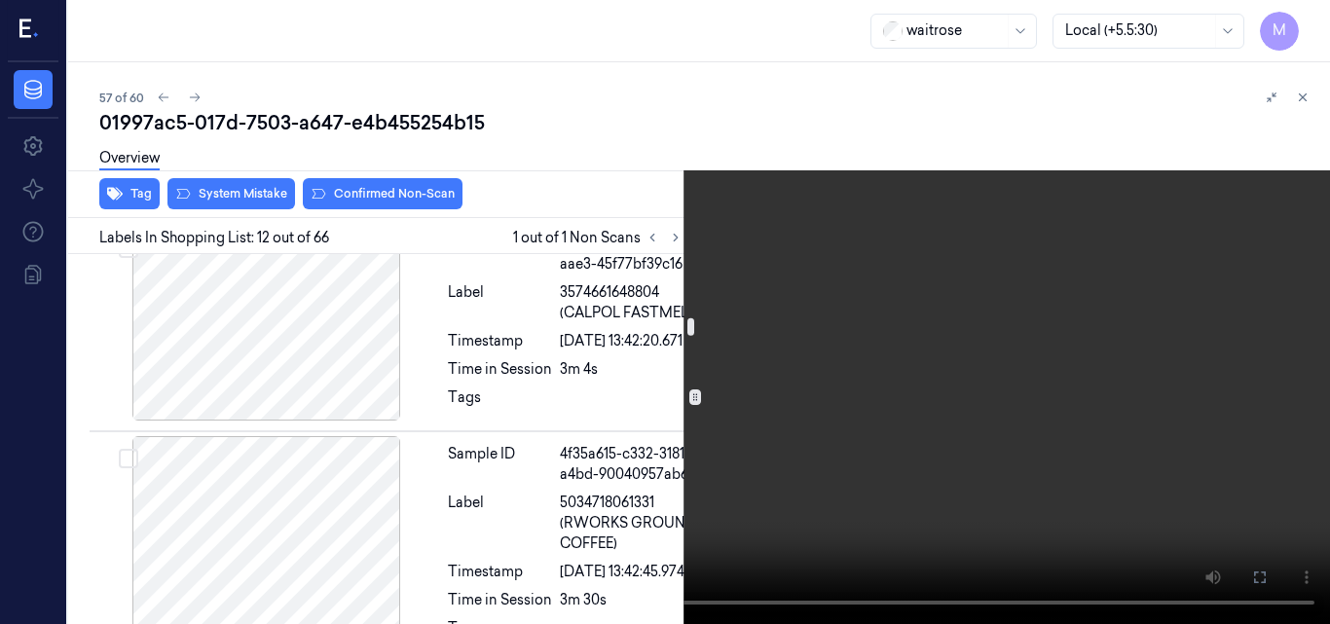
scroll to position [3150, 2]
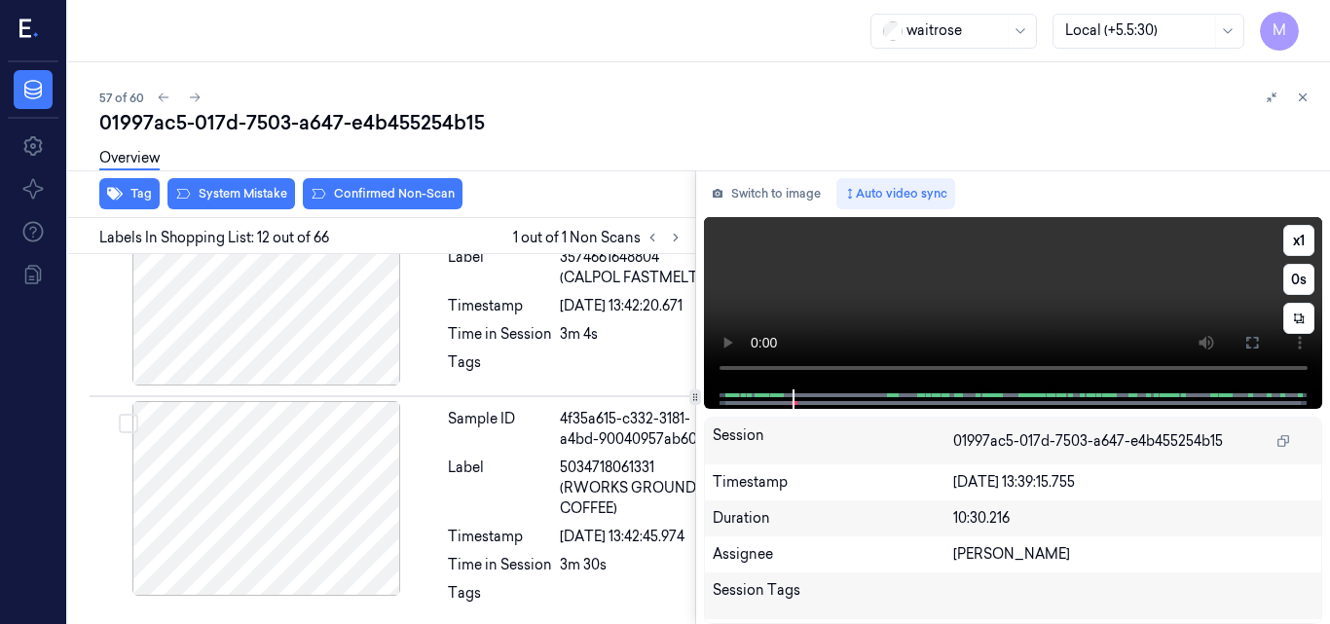
click at [998, 282] on video at bounding box center [1013, 303] width 619 height 172
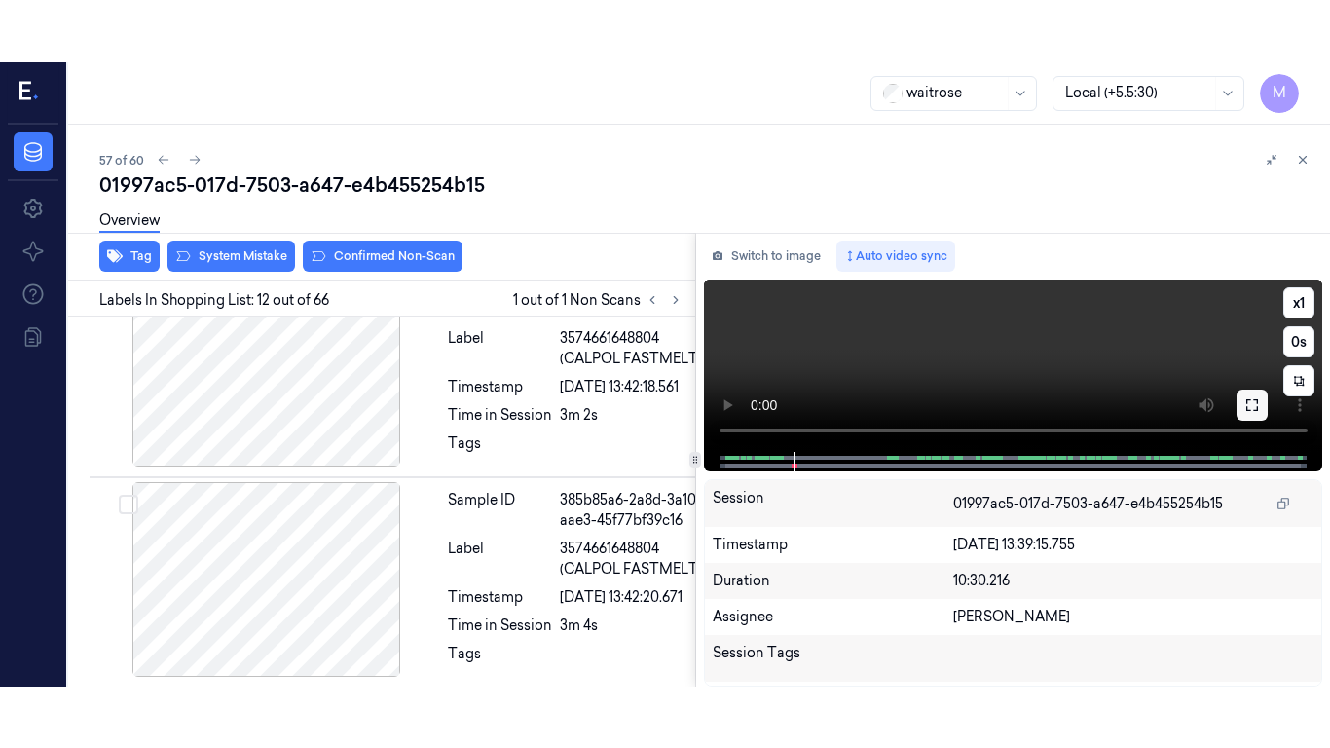
scroll to position [2919, 2]
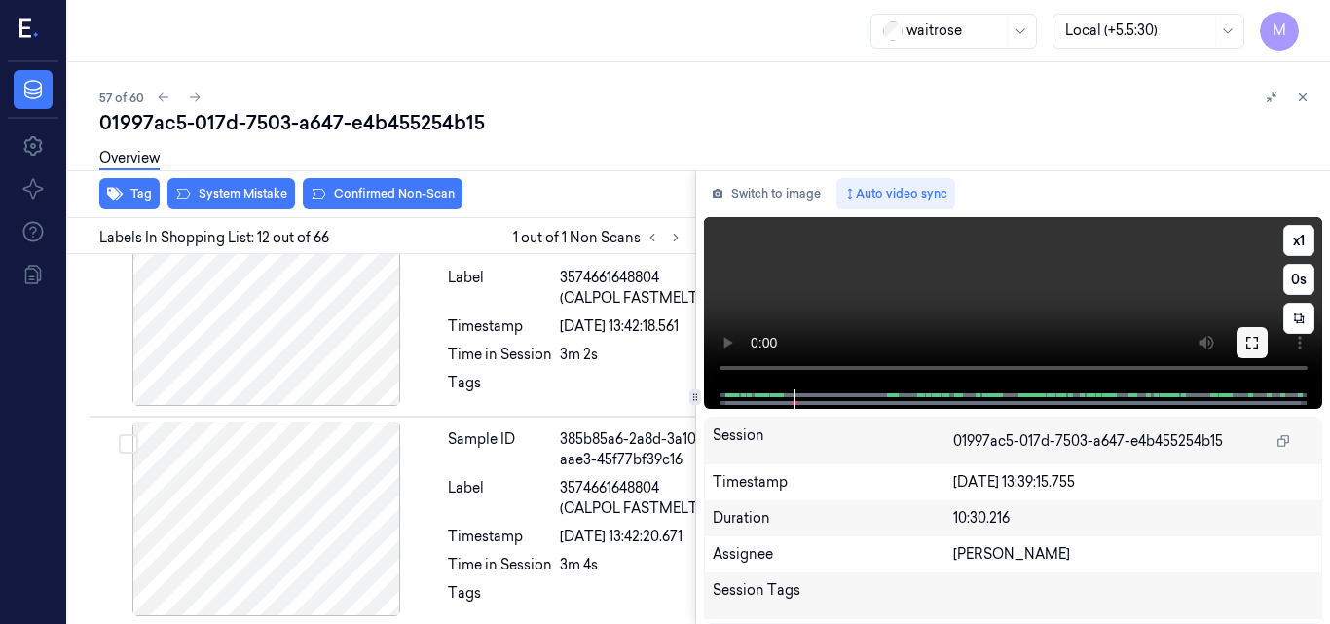
click at [1250, 348] on icon at bounding box center [1253, 343] width 12 height 12
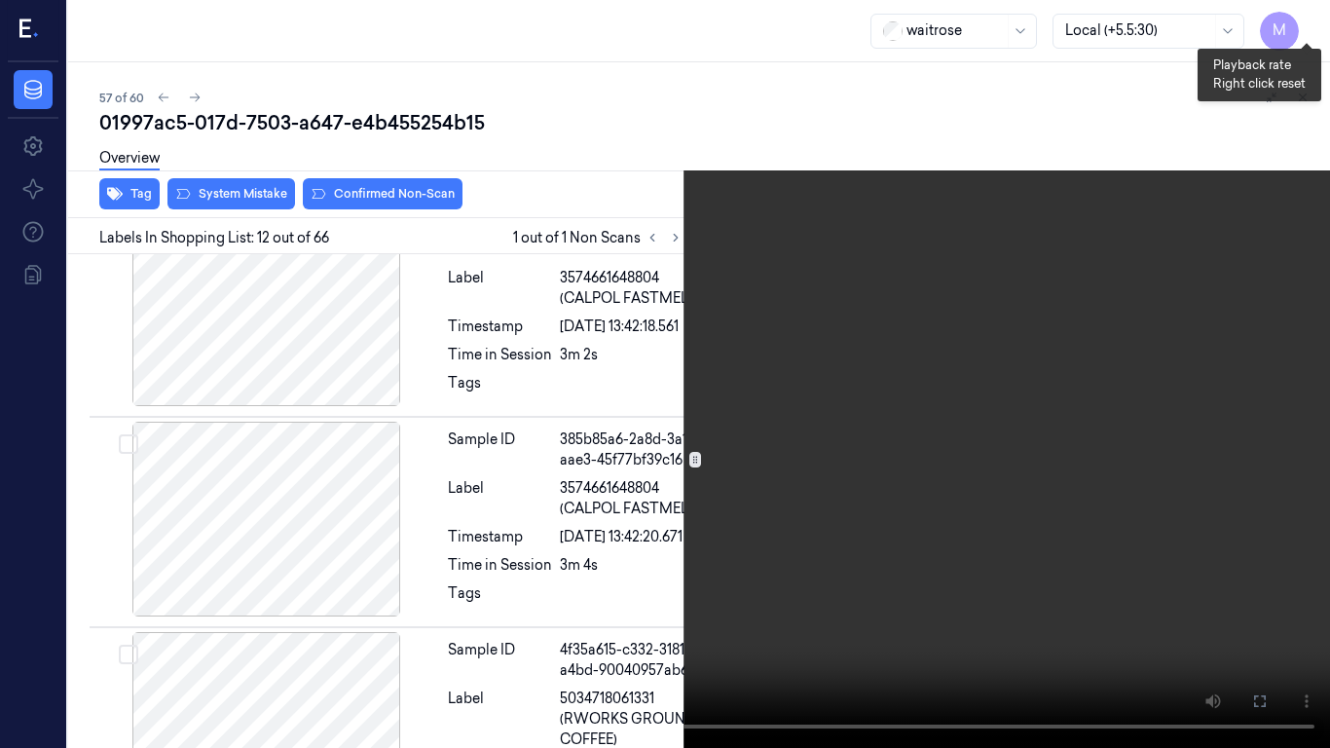
click at [1312, 16] on button "x 1" at bounding box center [1306, 23] width 31 height 31
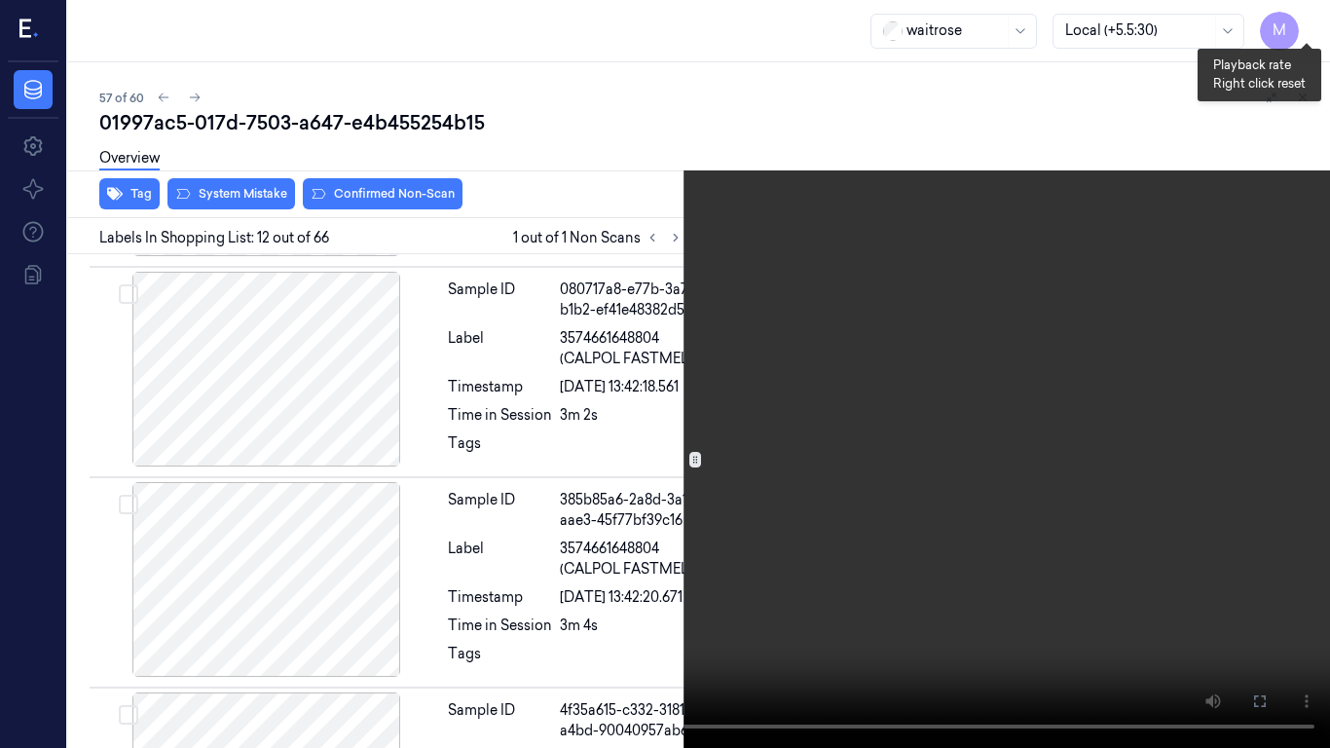
scroll to position [2857, 2]
click at [1313, 19] on button "x 2" at bounding box center [1306, 23] width 31 height 31
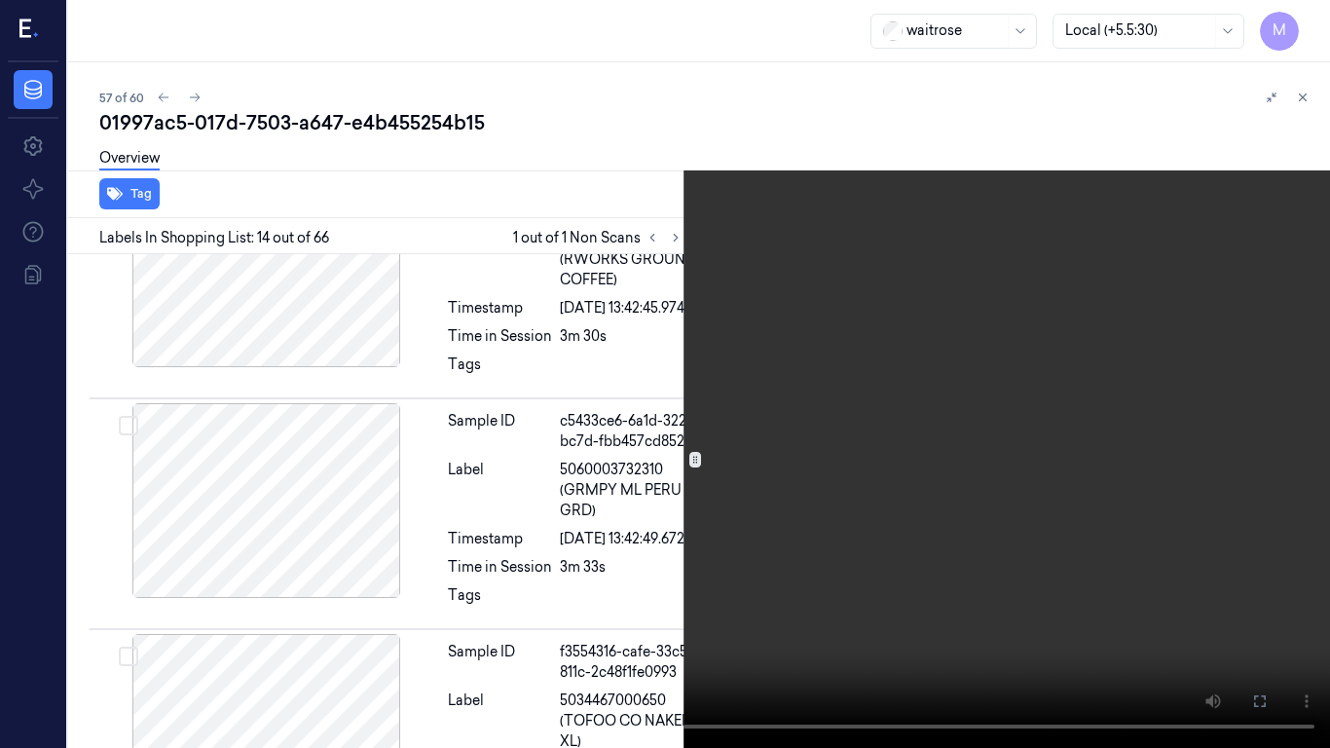
click at [884, 430] on video at bounding box center [665, 374] width 1330 height 748
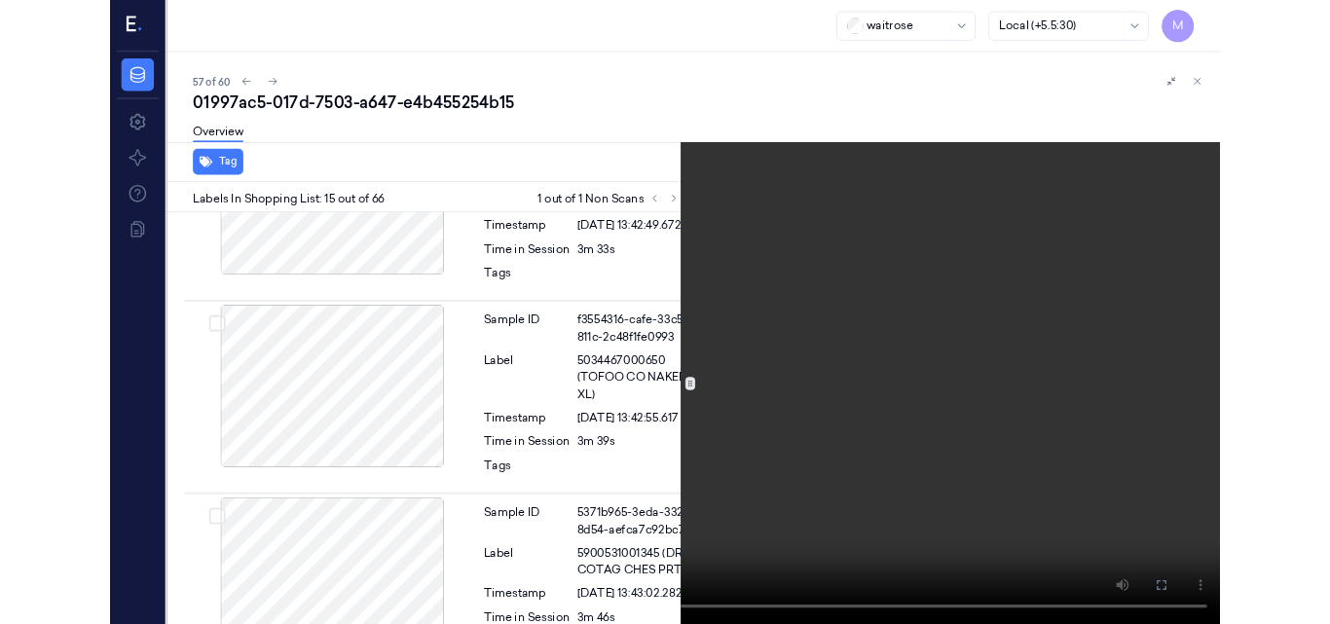
scroll to position [3652, 2]
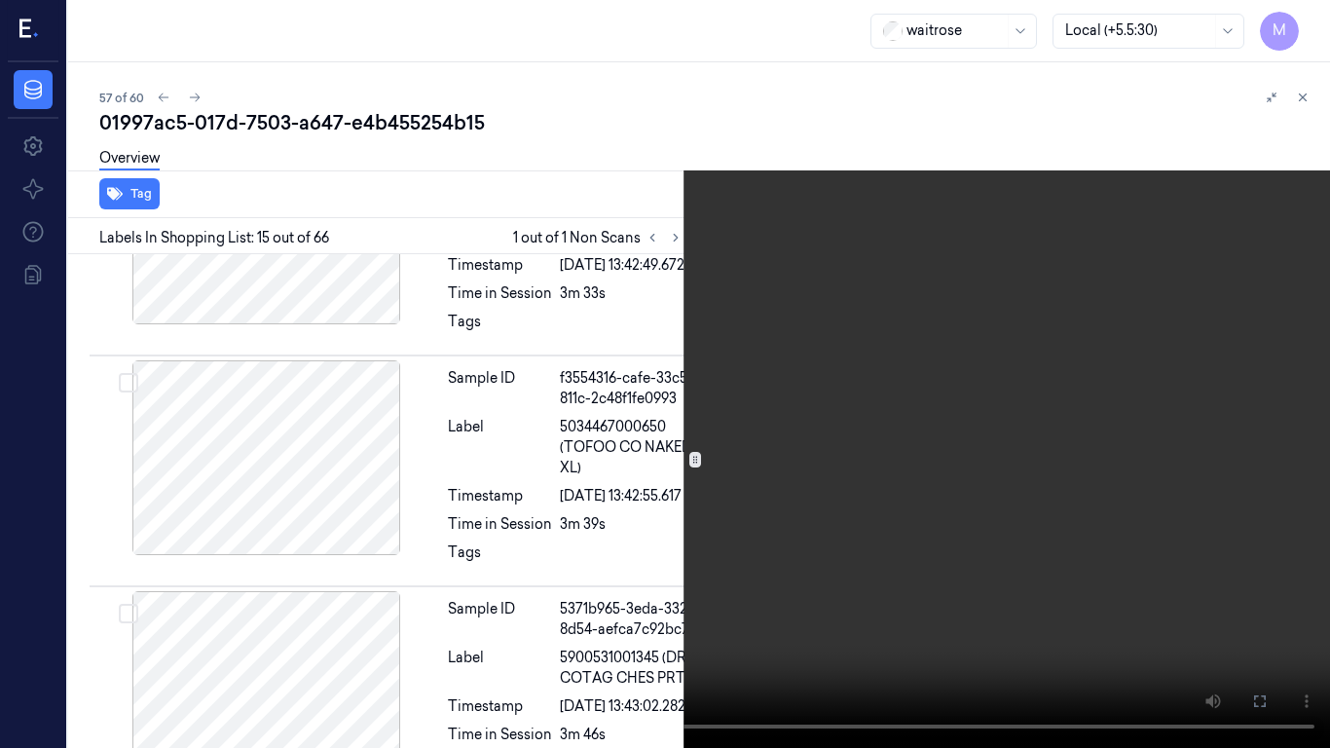
click at [0, 0] on icon at bounding box center [0, 0] width 0 height 0
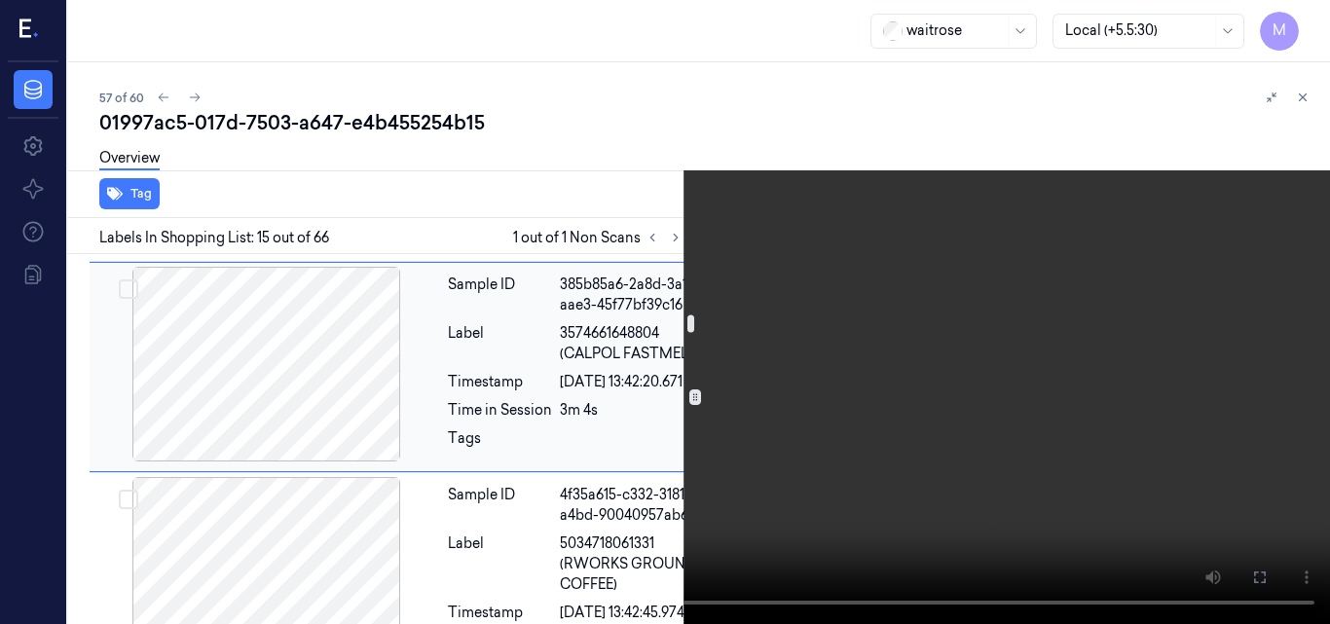
scroll to position [2970, 2]
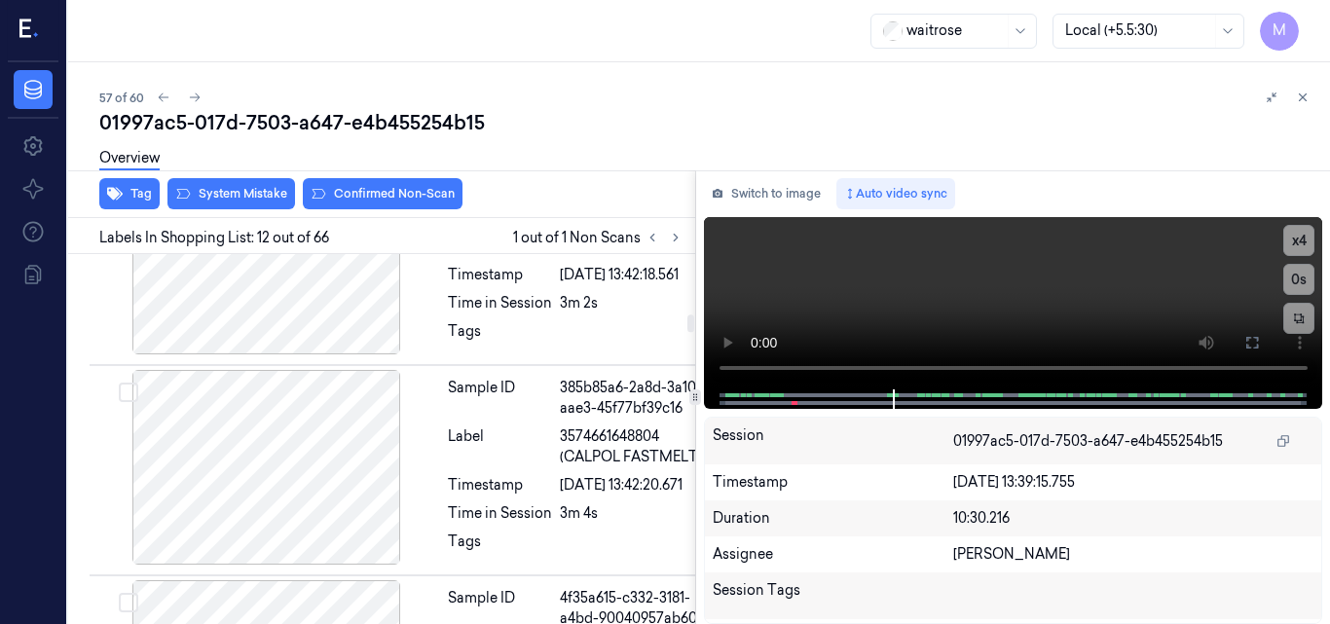
scroll to position [2919, 2]
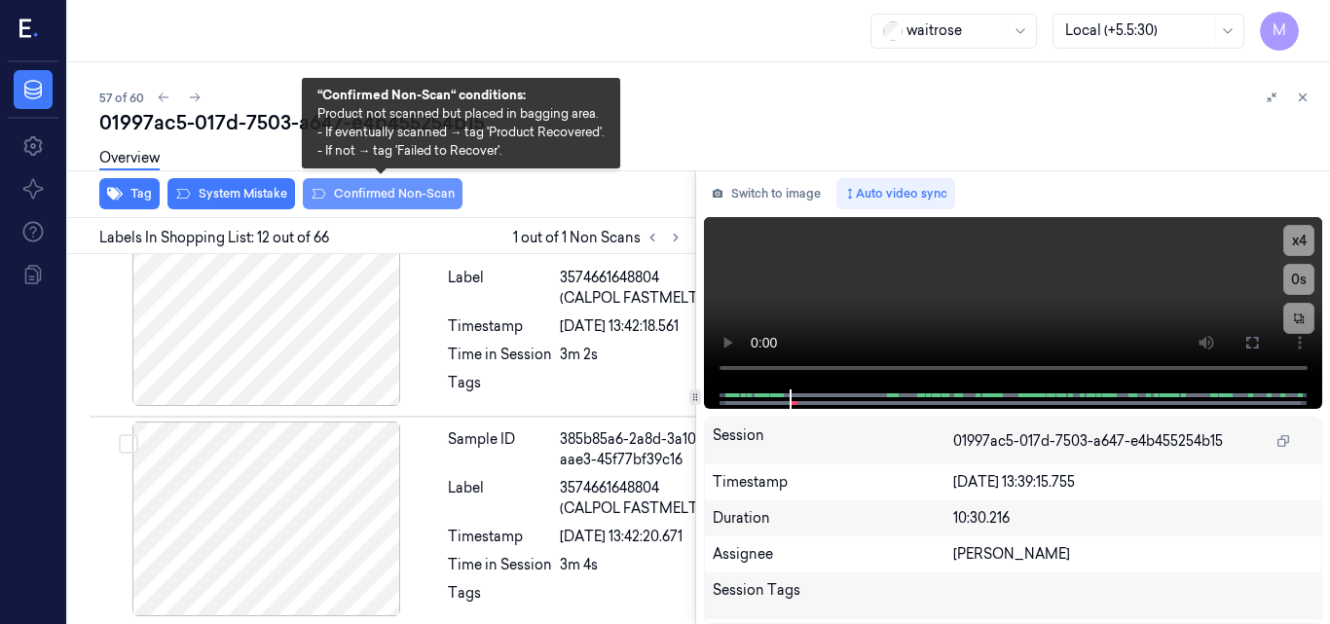
click at [407, 197] on button "Confirmed Non-Scan" at bounding box center [383, 193] width 160 height 31
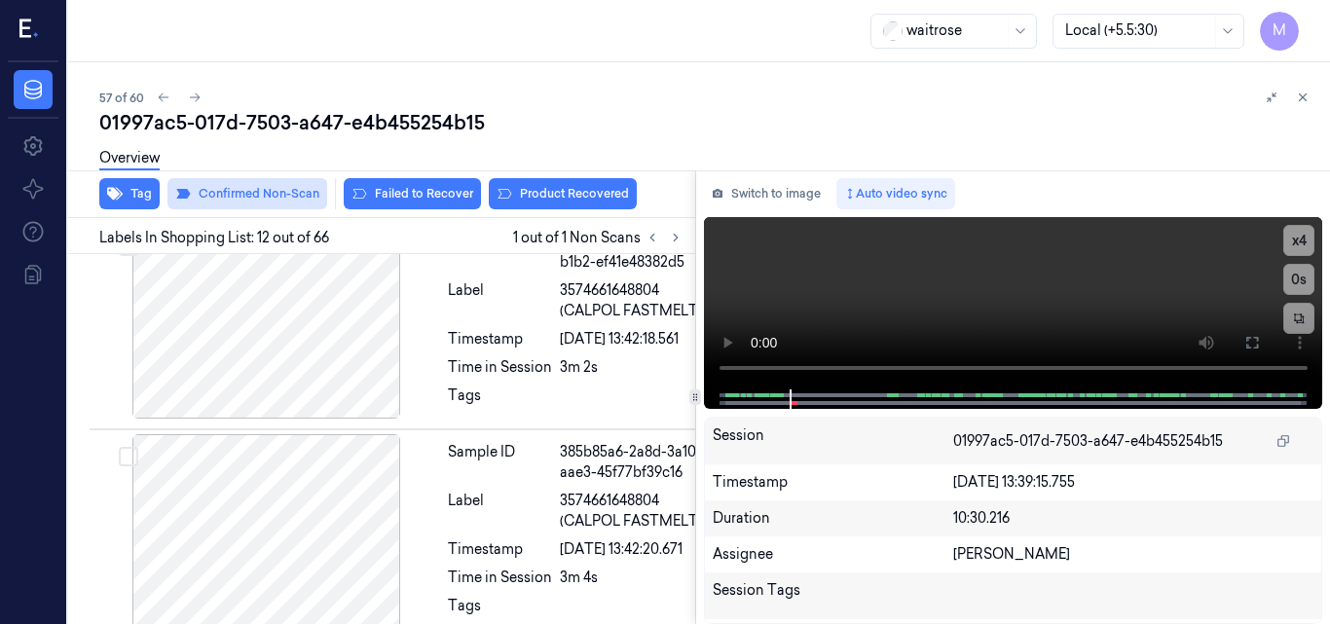
scroll to position [2924, 2]
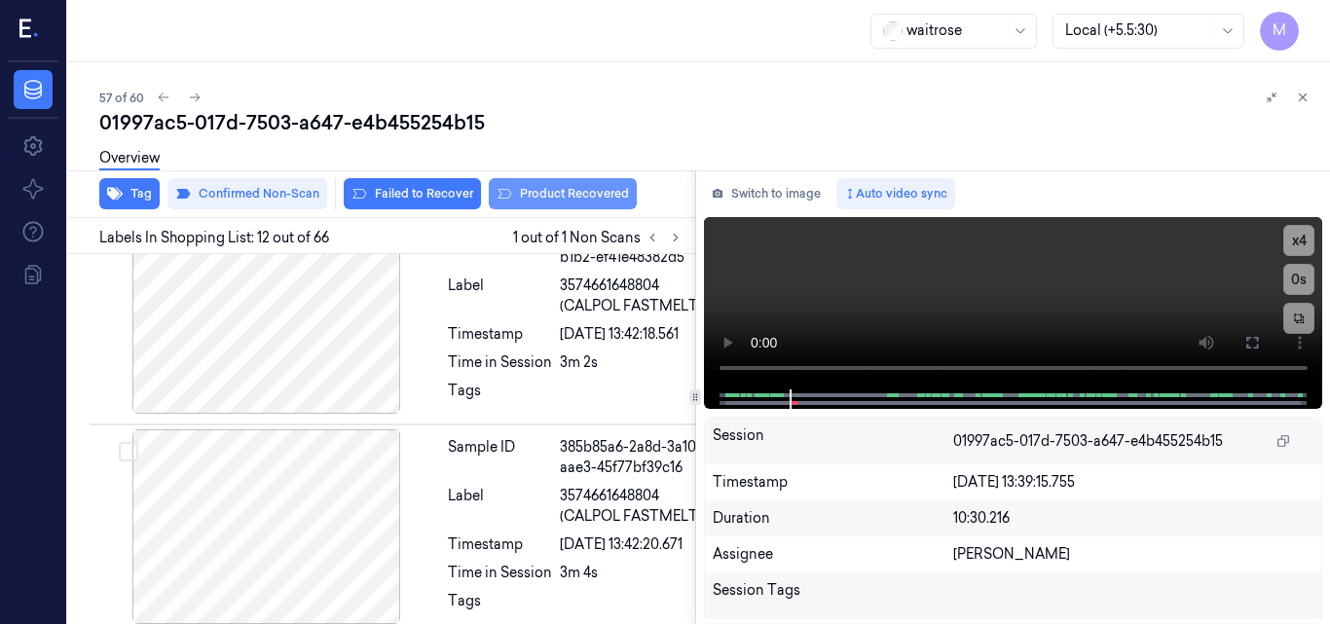
click at [569, 190] on button "Product Recovered" at bounding box center [563, 193] width 148 height 31
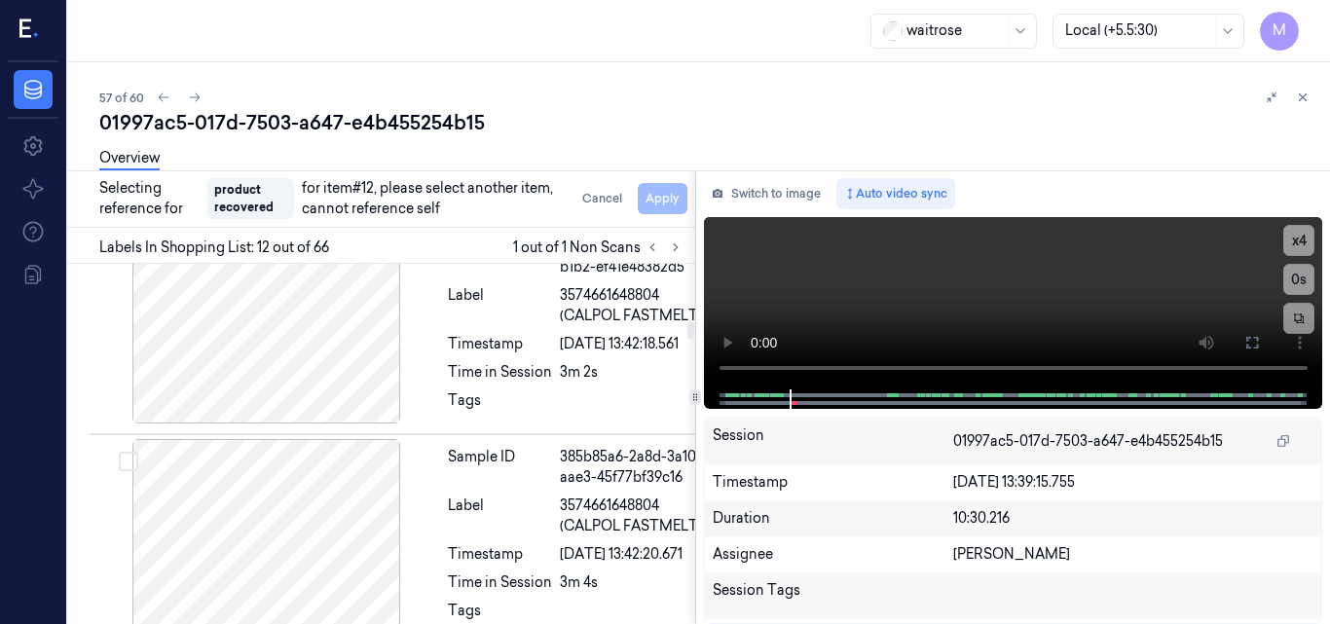
scroll to position [3118, 2]
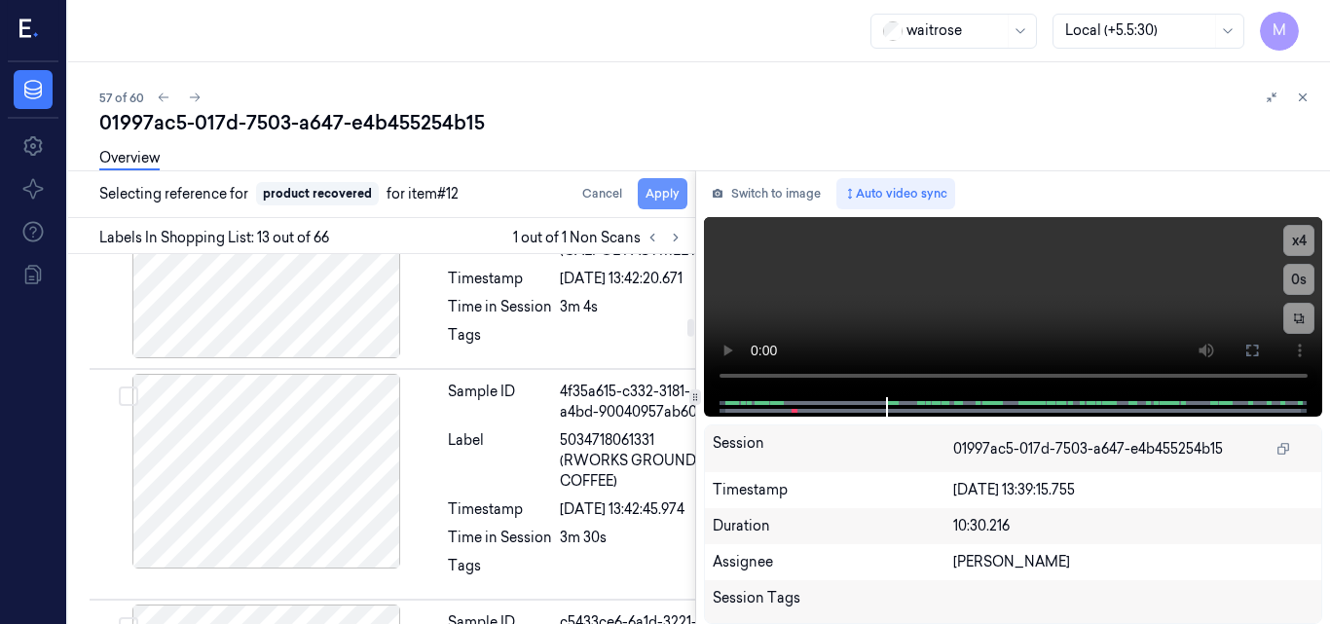
click at [664, 197] on button "Apply" at bounding box center [663, 193] width 50 height 31
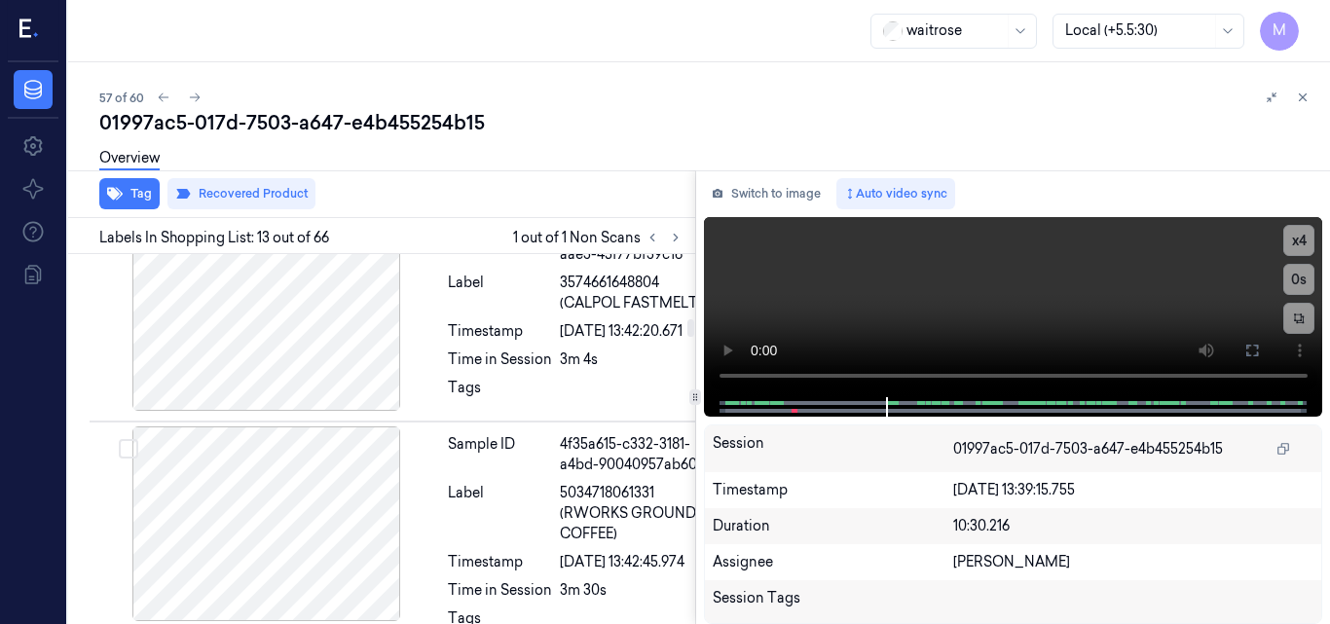
scroll to position [3211, 2]
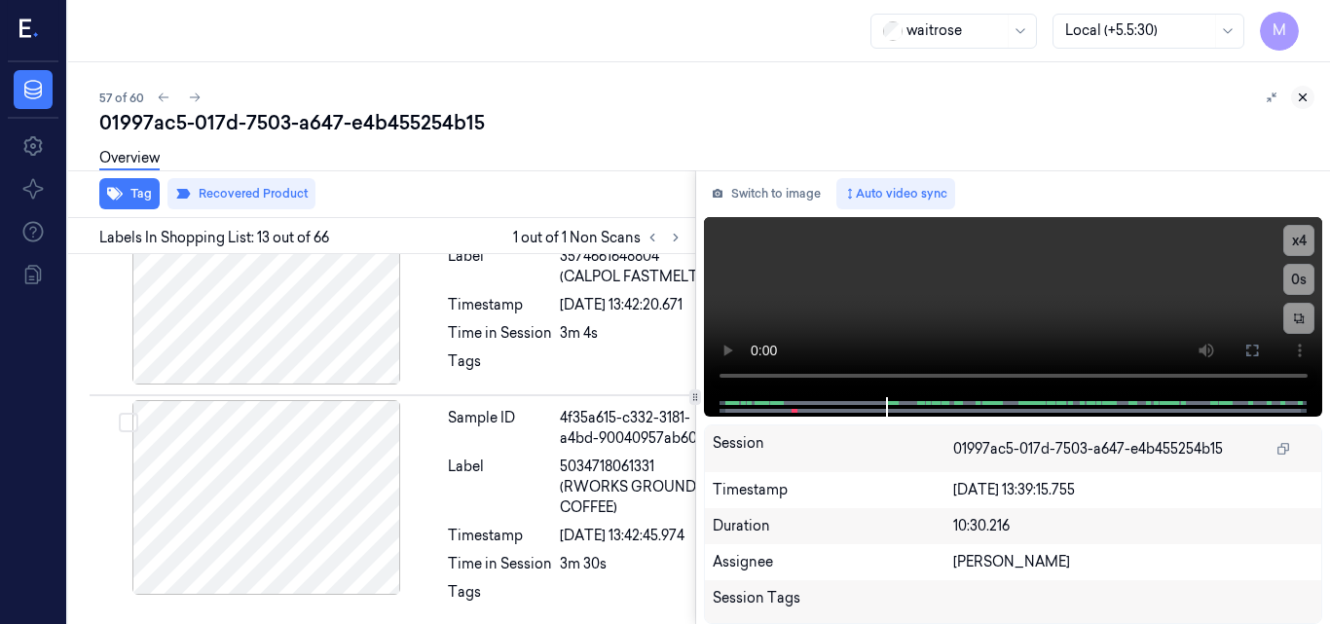
click at [1305, 101] on icon at bounding box center [1303, 98] width 14 height 14
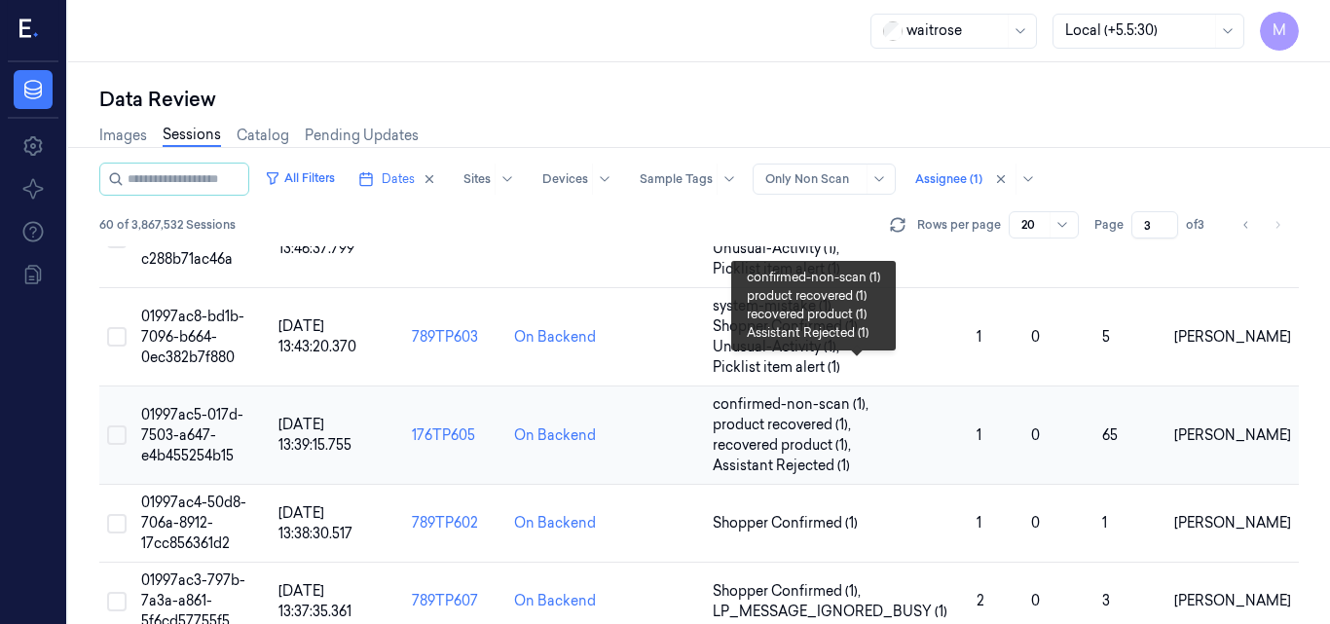
scroll to position [1512, 0]
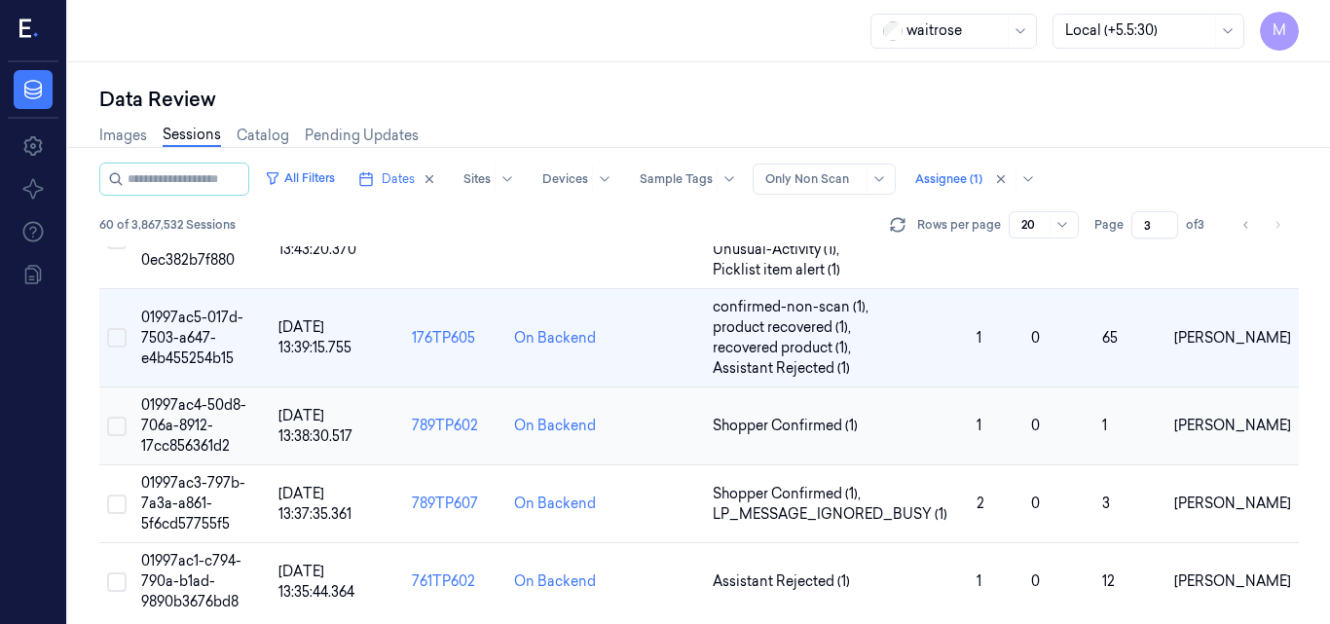
click at [194, 408] on span "01997ac4-50d8-706a-8912-17cc856361d2" at bounding box center [193, 425] width 105 height 58
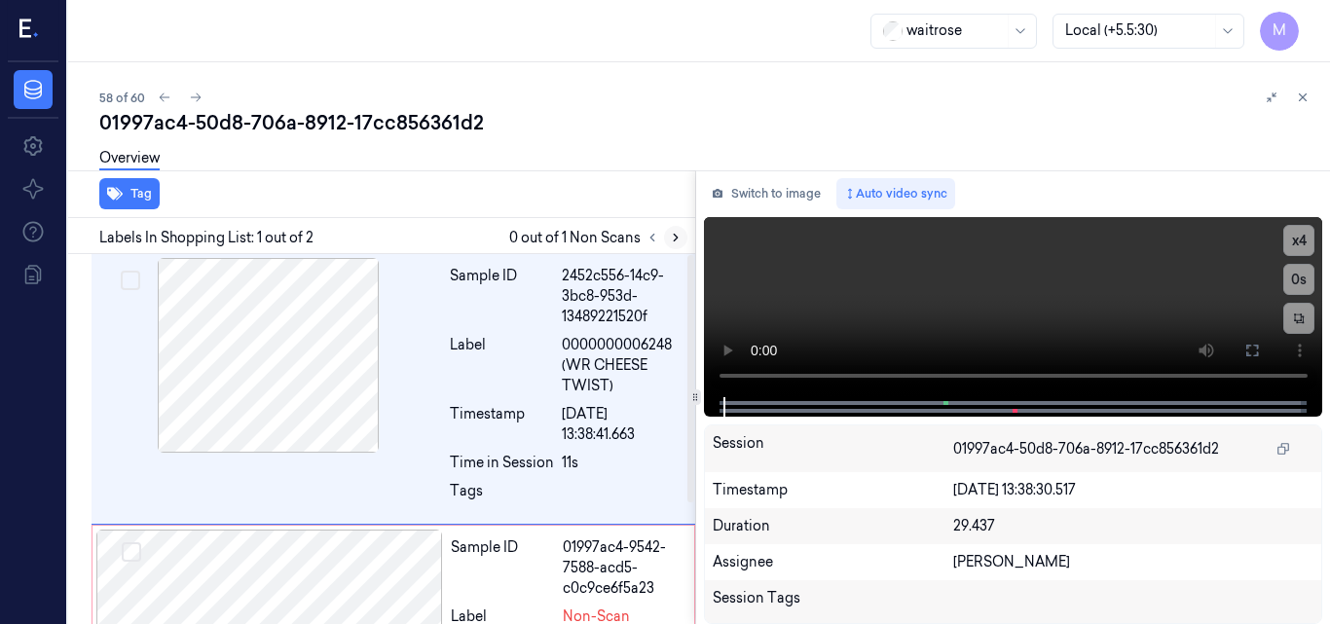
click at [672, 238] on icon at bounding box center [676, 238] width 14 height 14
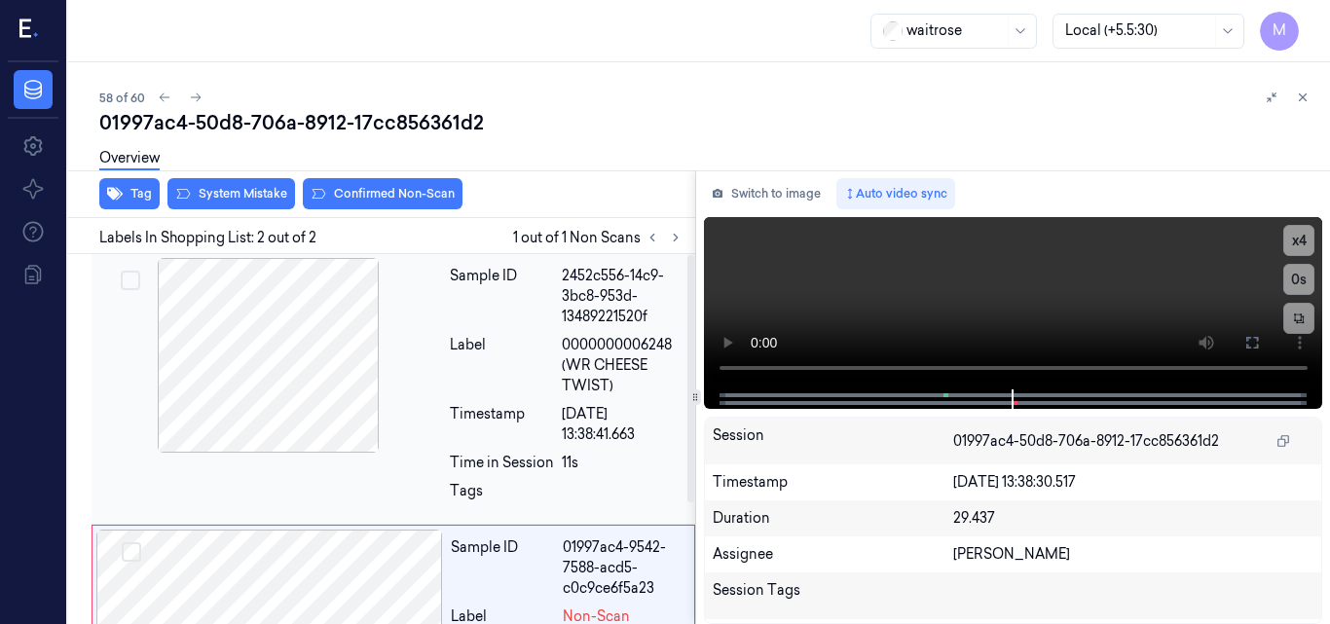
click at [309, 331] on div at bounding box center [268, 355] width 347 height 195
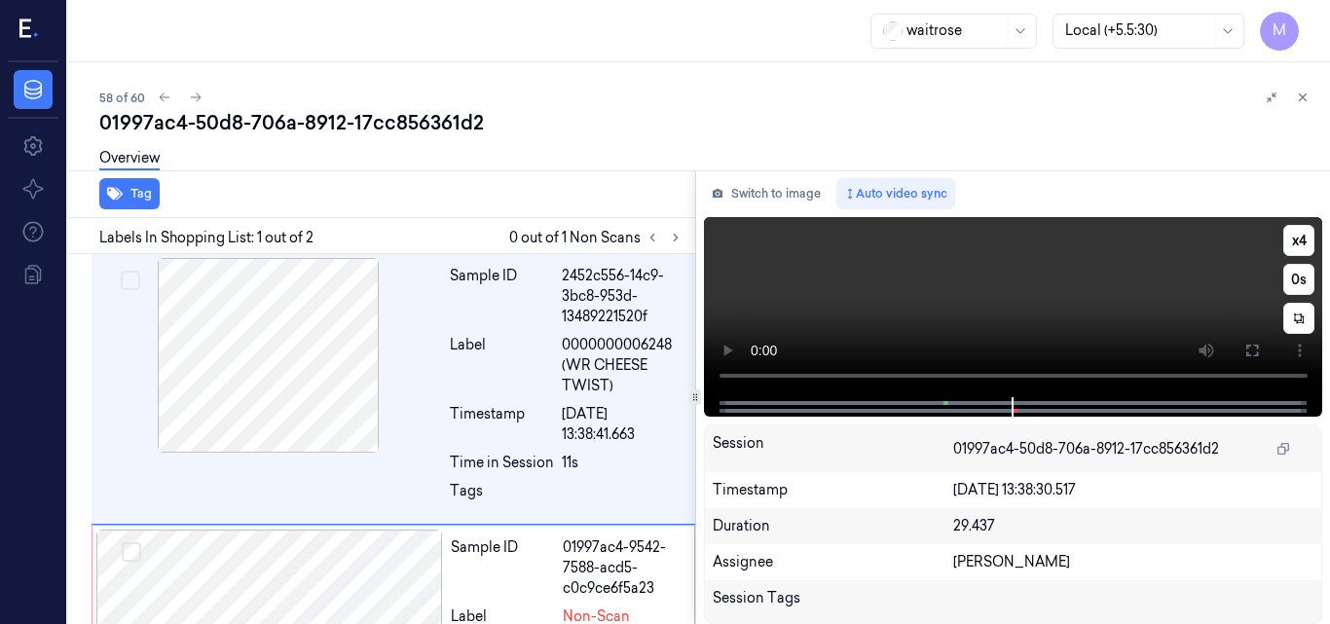
click at [1173, 310] on video at bounding box center [1013, 307] width 619 height 180
click at [1251, 349] on icon at bounding box center [1253, 351] width 16 height 16
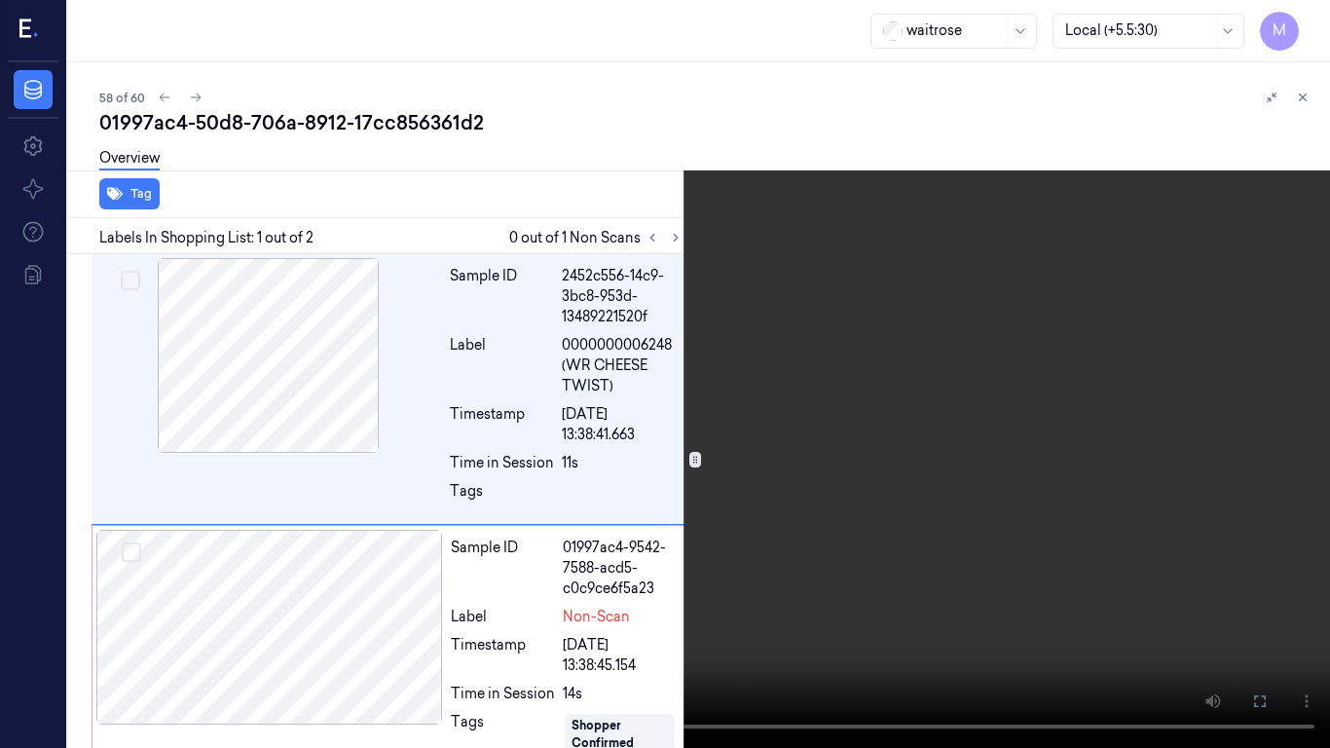
drag, startPoint x: 1048, startPoint y: 304, endPoint x: 1156, endPoint y: 227, distance: 132.7
click at [1048, 304] on video at bounding box center [665, 374] width 1330 height 748
click at [1314, 19] on button "x 4" at bounding box center [1306, 23] width 31 height 31
click at [887, 408] on video at bounding box center [665, 374] width 1330 height 748
click at [847, 446] on video at bounding box center [665, 374] width 1330 height 748
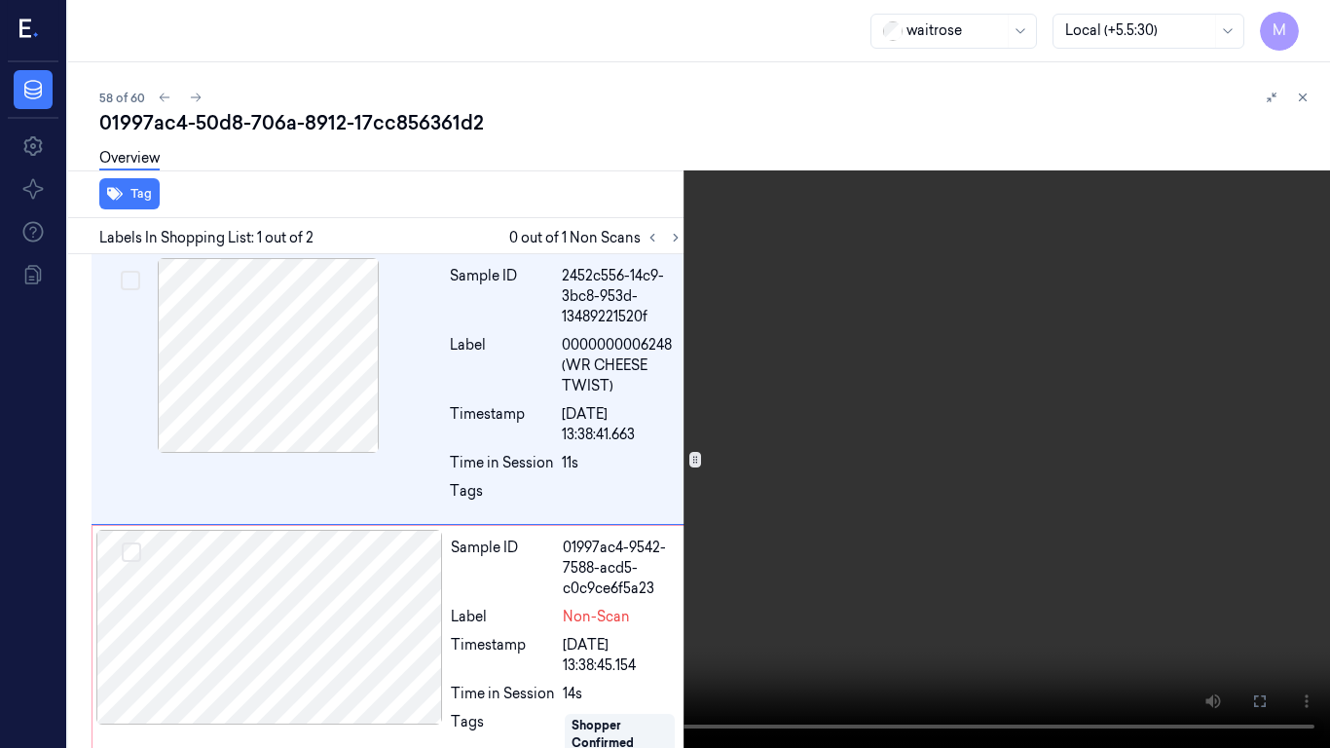
click at [0, 0] on icon at bounding box center [0, 0] width 0 height 0
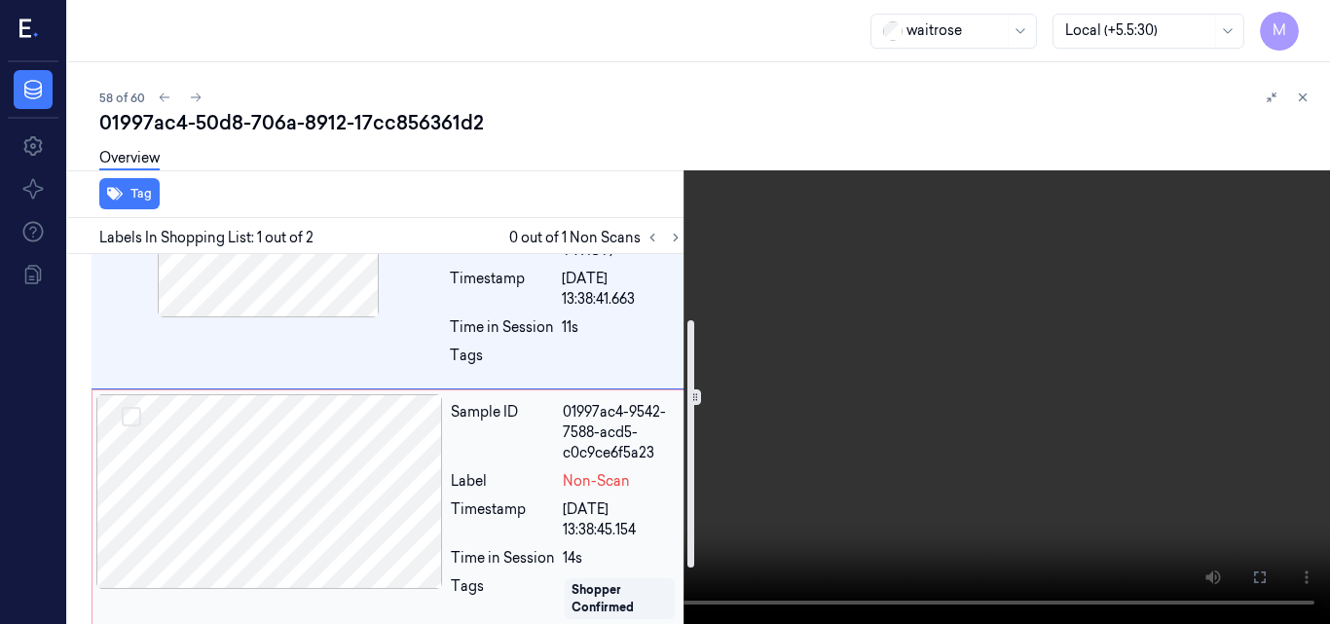
scroll to position [180, 0]
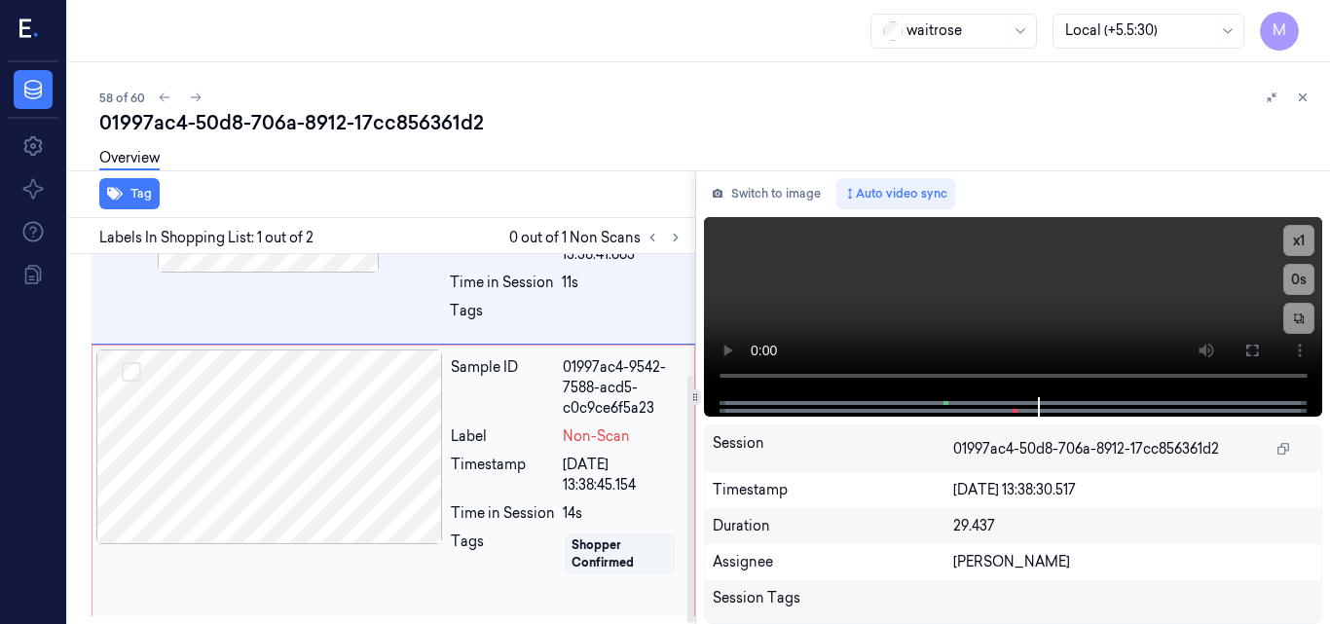
click at [308, 429] on div at bounding box center [269, 447] width 347 height 195
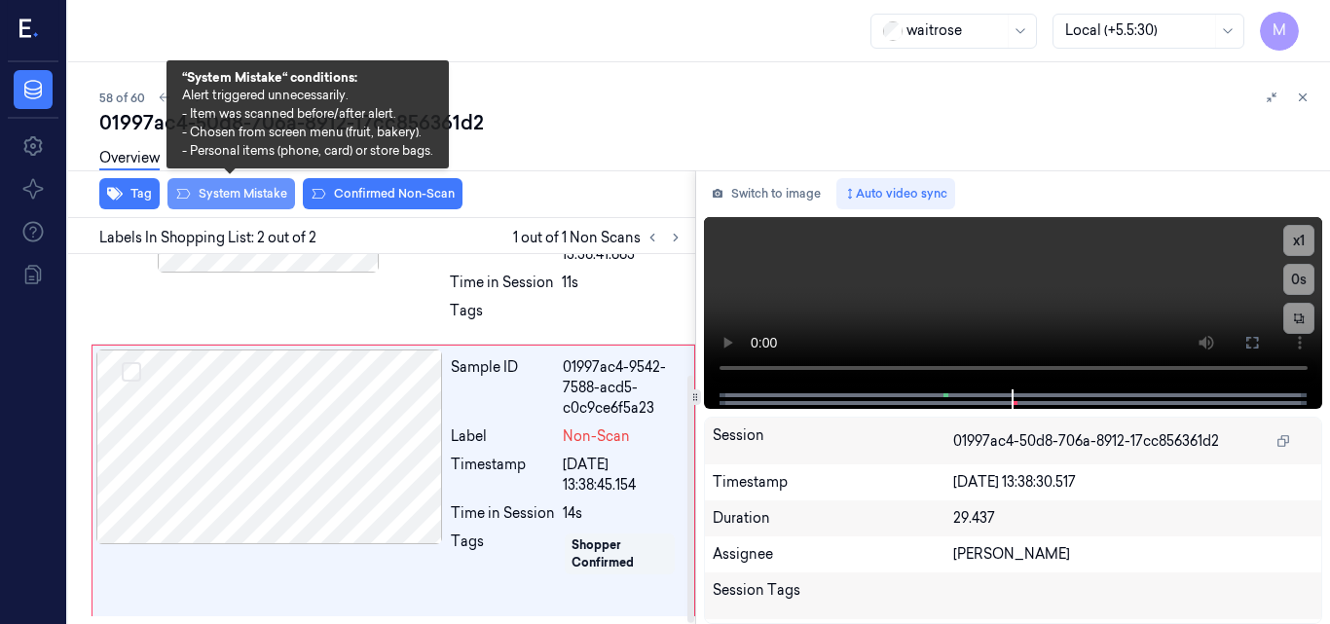
click at [246, 192] on button "System Mistake" at bounding box center [232, 193] width 128 height 31
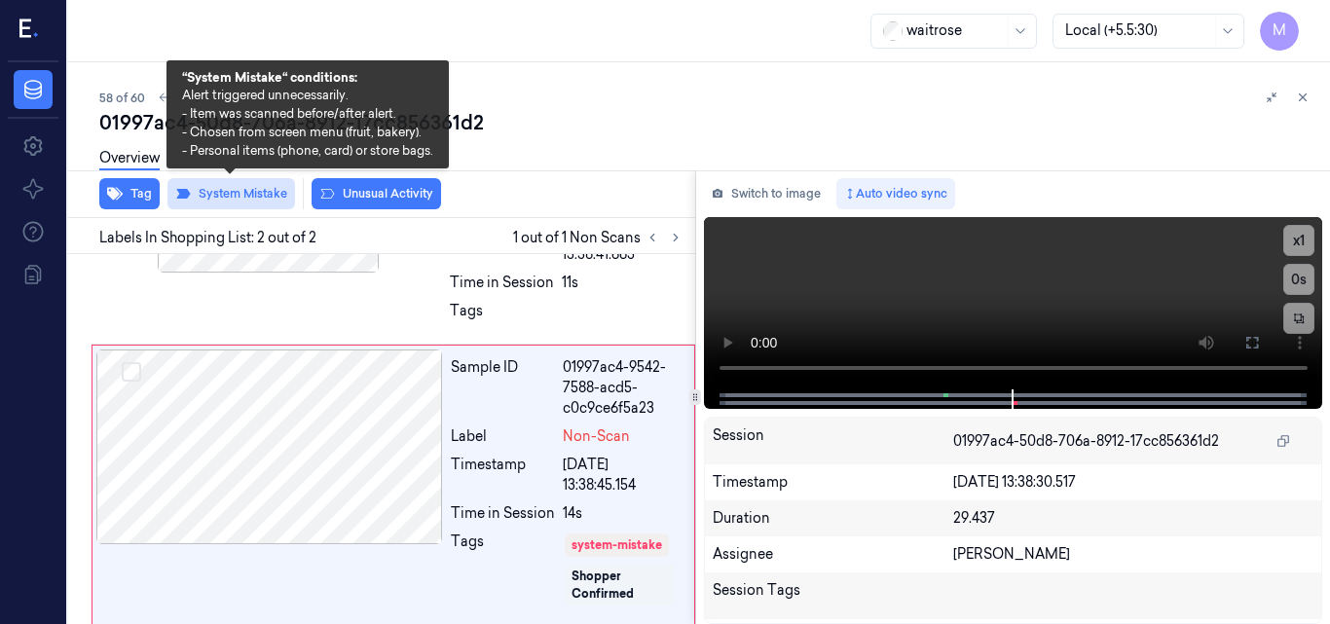
scroll to position [189, 0]
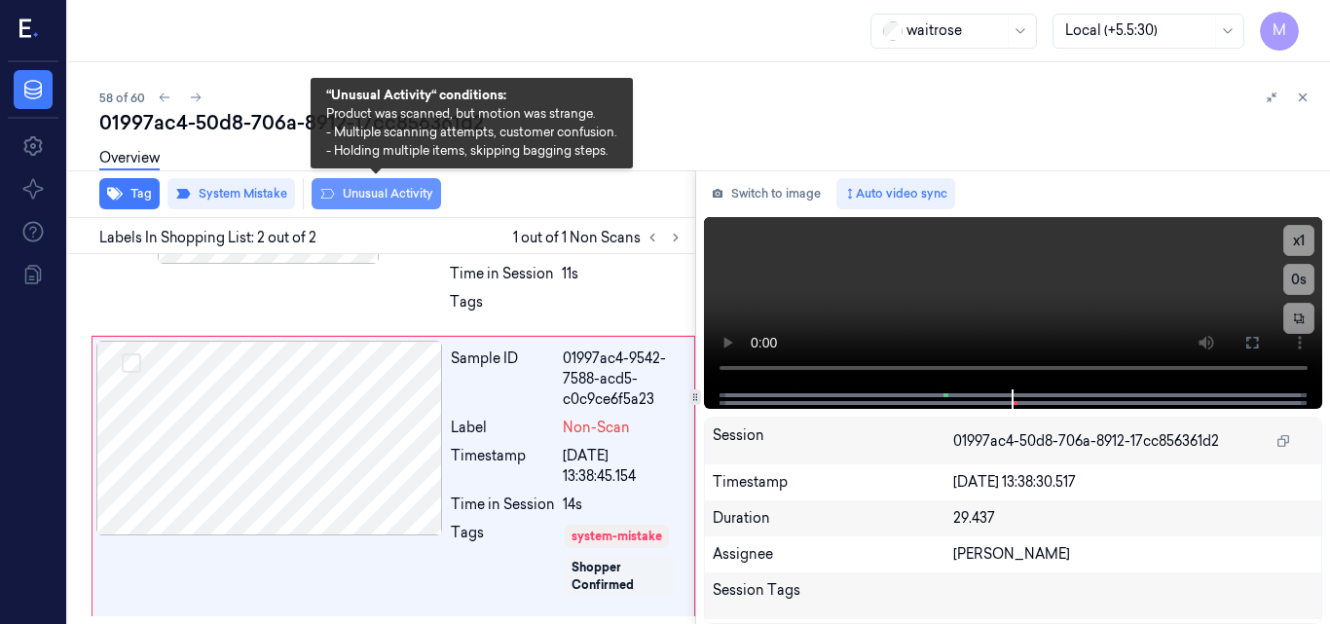
click at [377, 187] on button "Unusual Activity" at bounding box center [377, 193] width 130 height 31
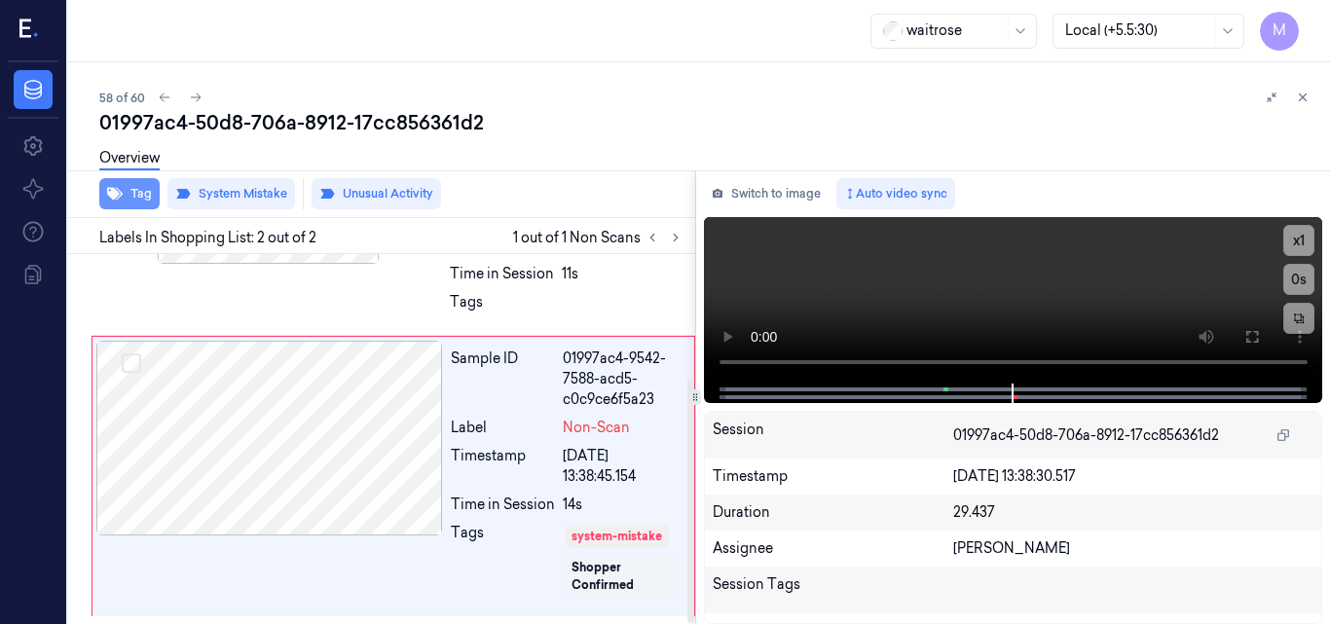
click at [145, 195] on button "Tag" at bounding box center [129, 193] width 60 height 31
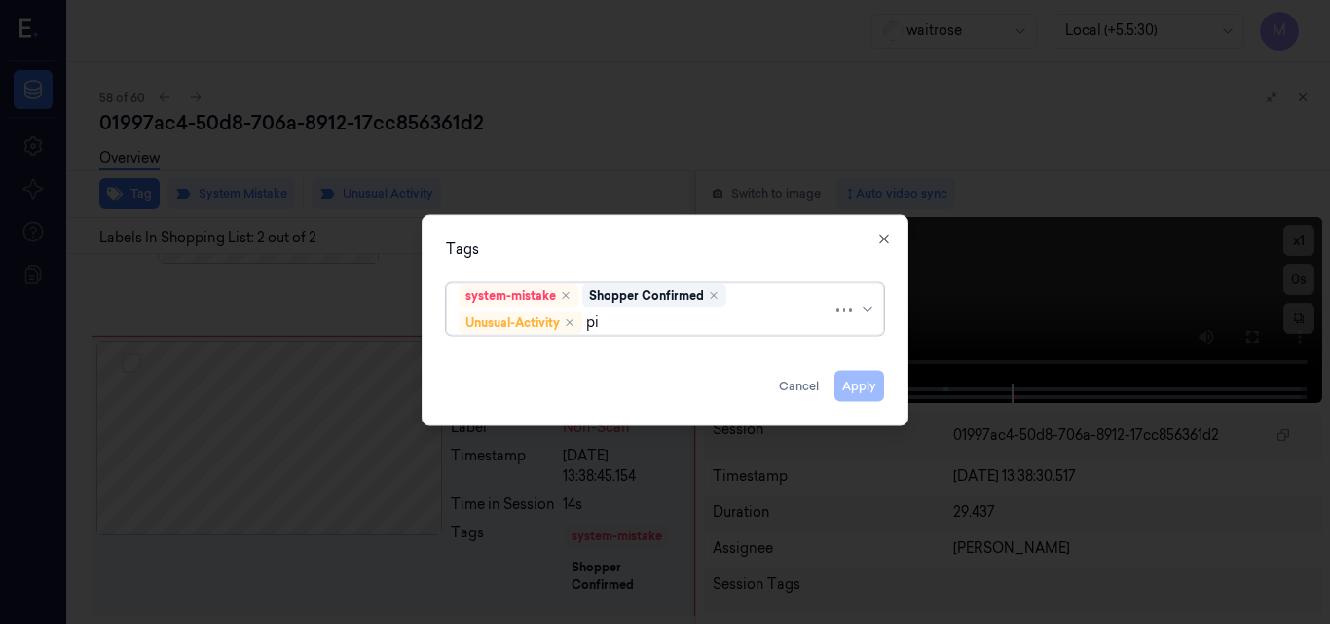
type input "pic"
click at [544, 355] on div "Picklist item alert" at bounding box center [515, 360] width 112 height 20
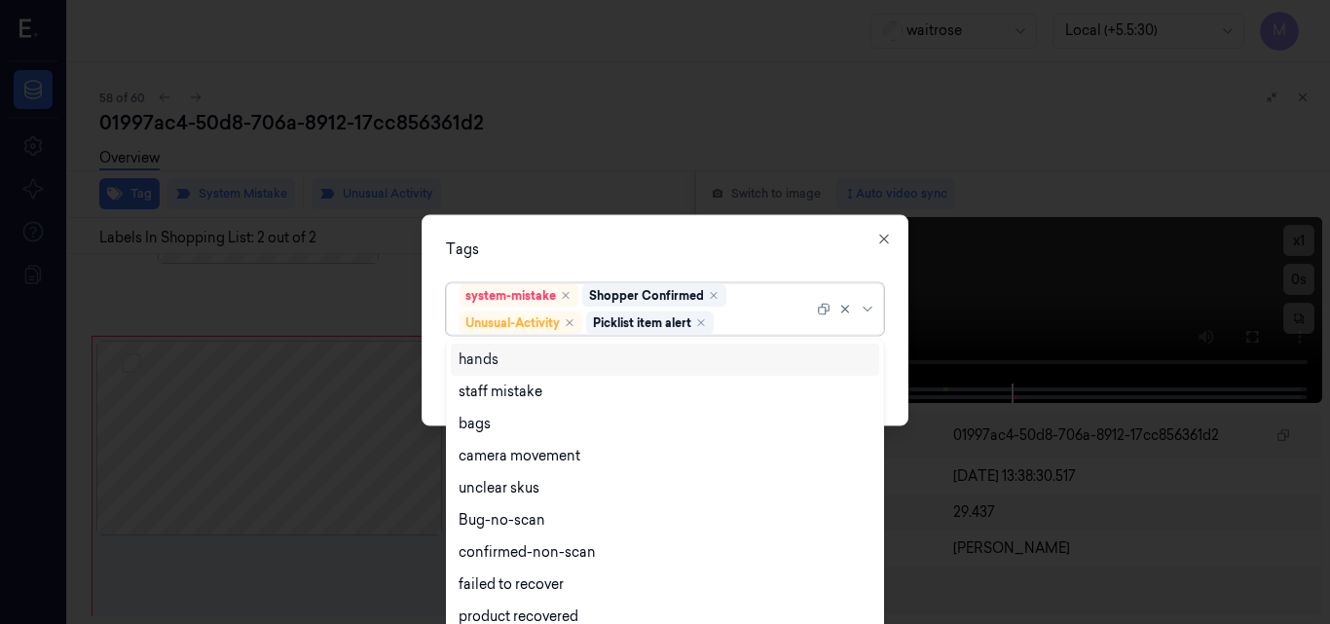
click at [611, 247] on div "Tags" at bounding box center [665, 249] width 438 height 20
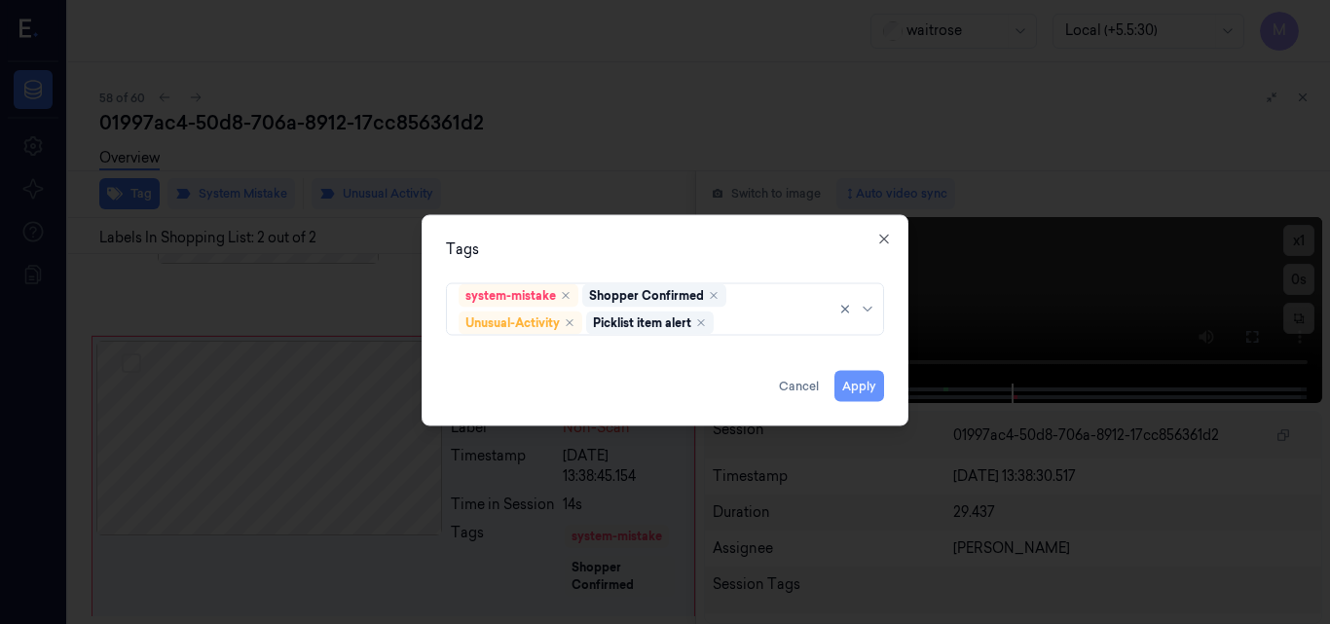
click at [863, 385] on button "Apply" at bounding box center [860, 385] width 50 height 31
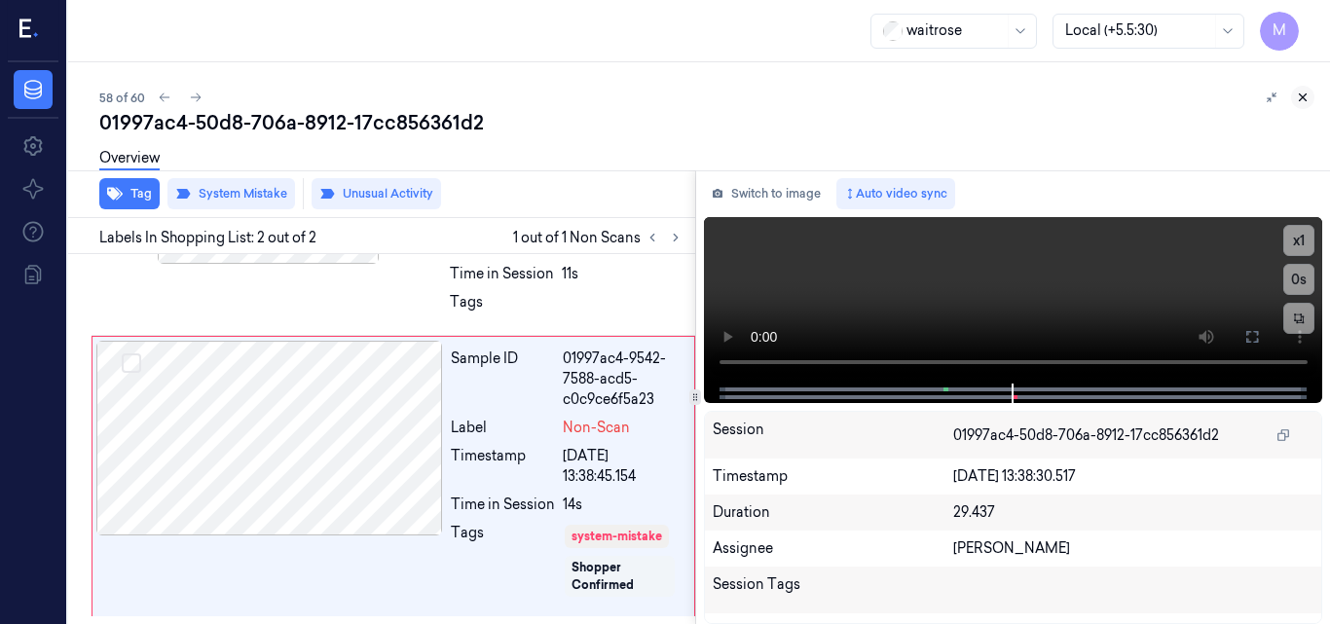
click at [1299, 94] on icon at bounding box center [1303, 98] width 14 height 14
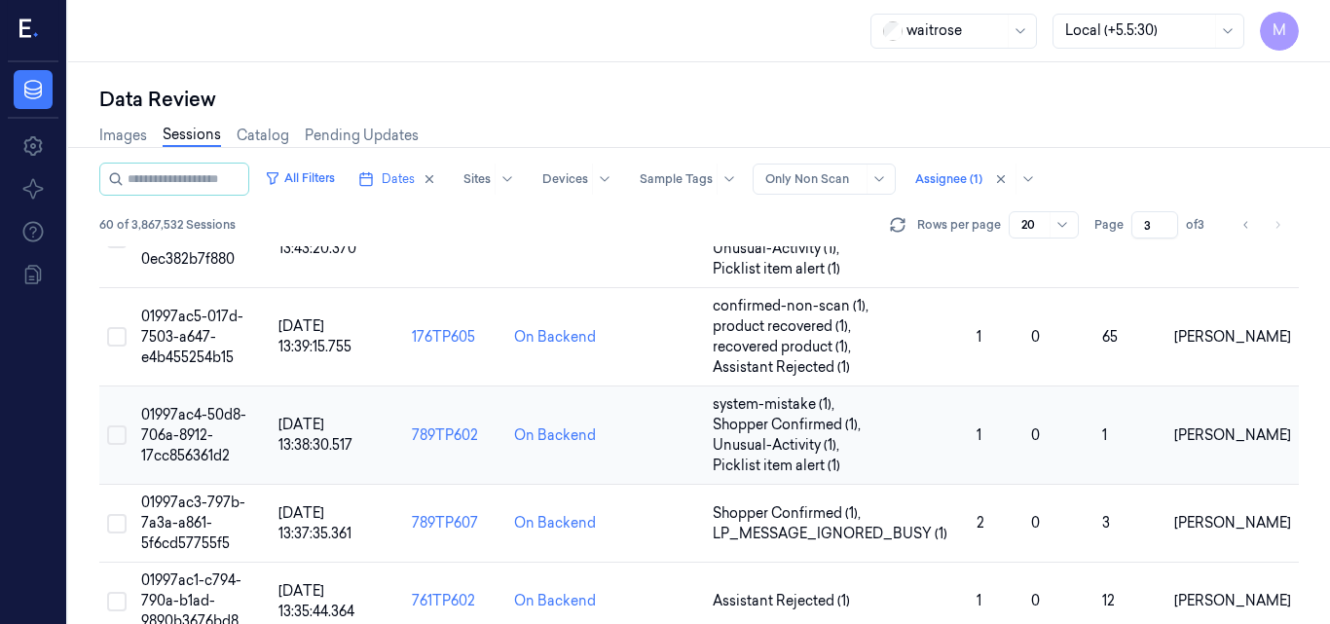
scroll to position [1545, 0]
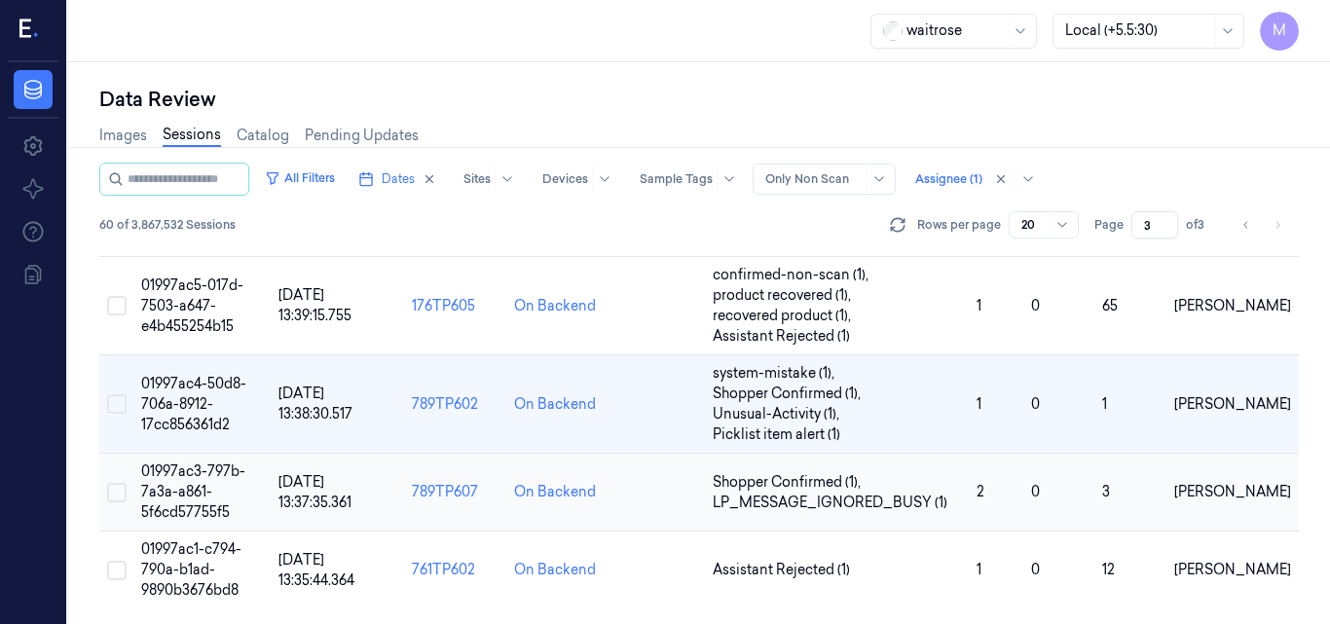
click at [190, 475] on span "01997ac3-797b-7a3a-a861-5f6cd57755f5" at bounding box center [193, 492] width 104 height 58
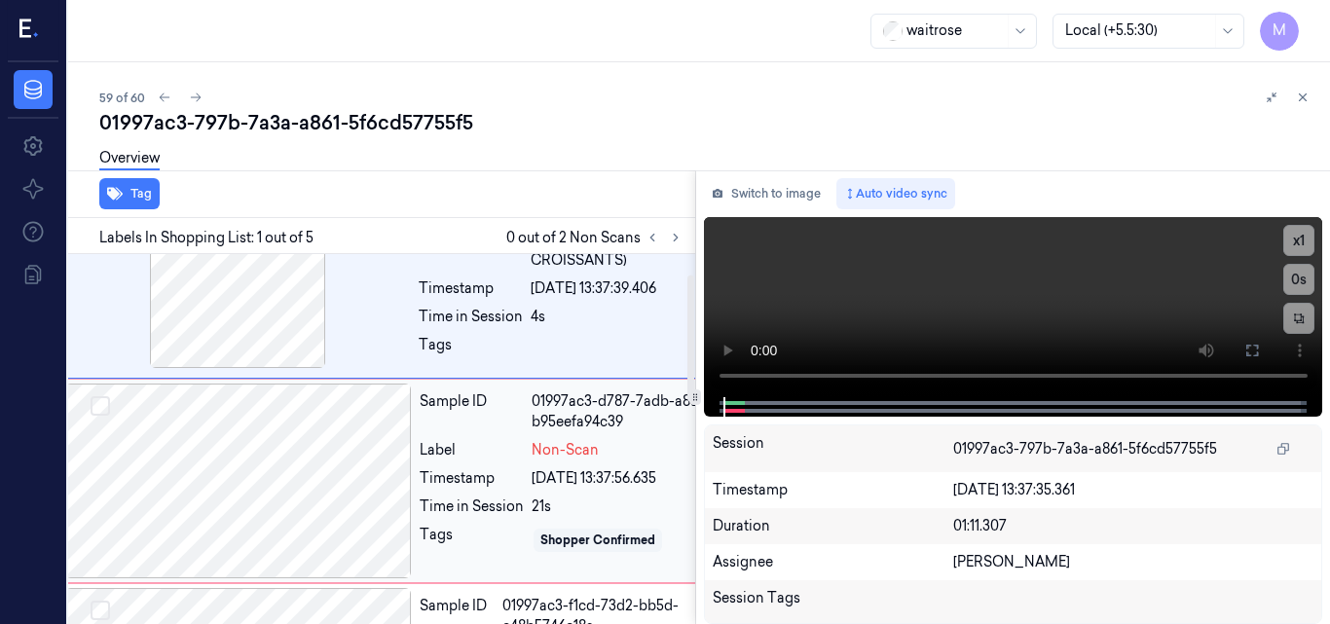
scroll to position [0, 31]
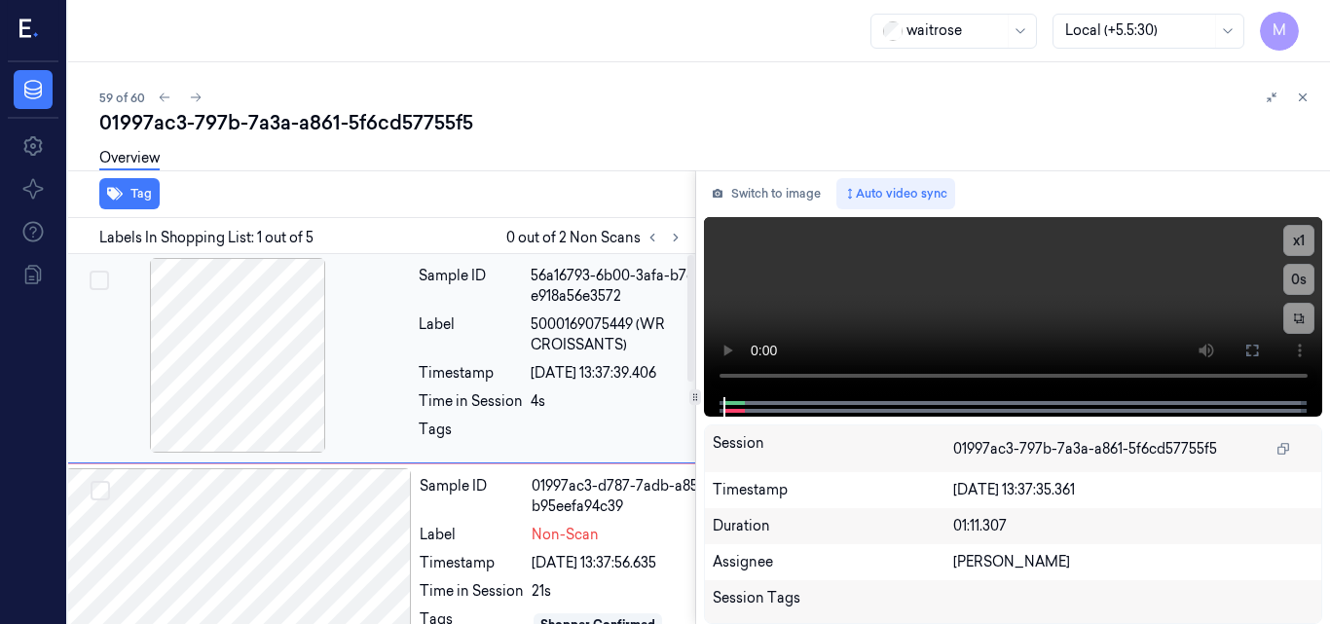
click at [183, 337] on div at bounding box center [237, 355] width 347 height 195
click at [264, 347] on div at bounding box center [237, 355] width 347 height 195
click at [1255, 351] on icon at bounding box center [1253, 351] width 16 height 16
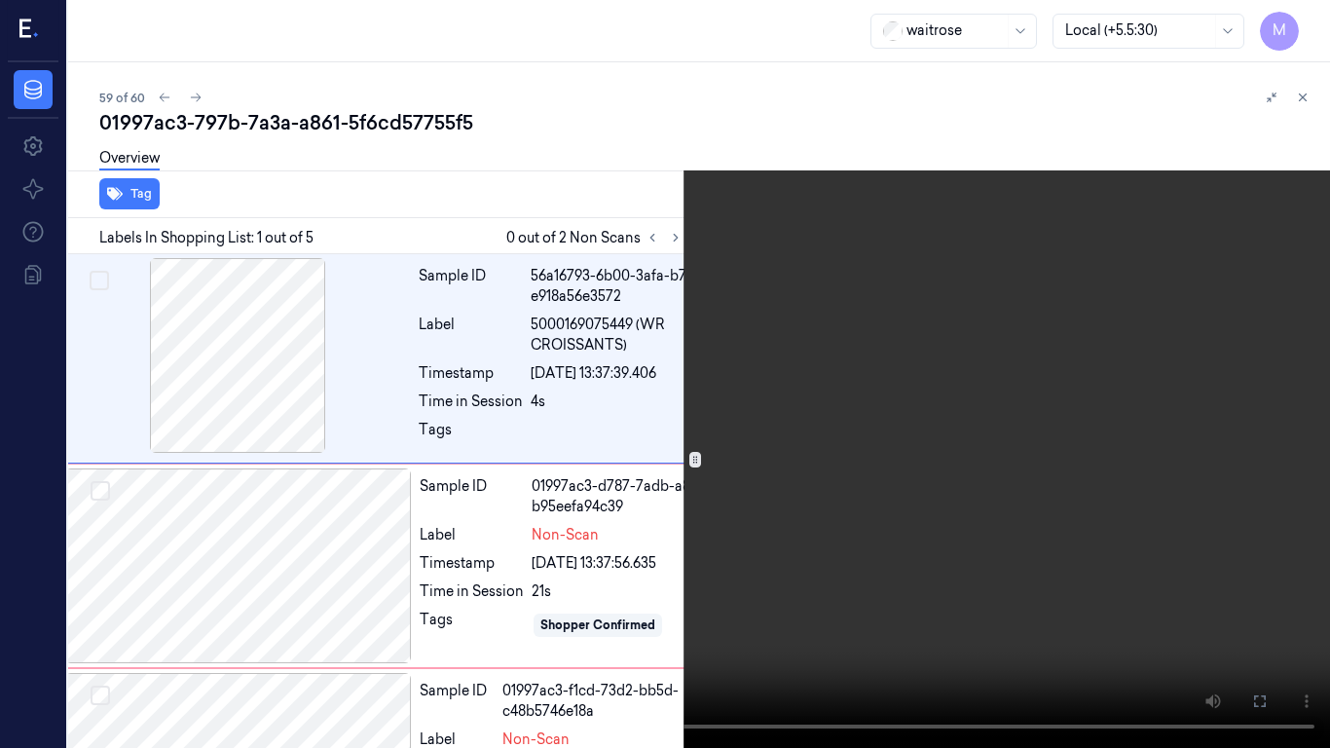
click at [0, 0] on icon at bounding box center [0, 0] width 0 height 0
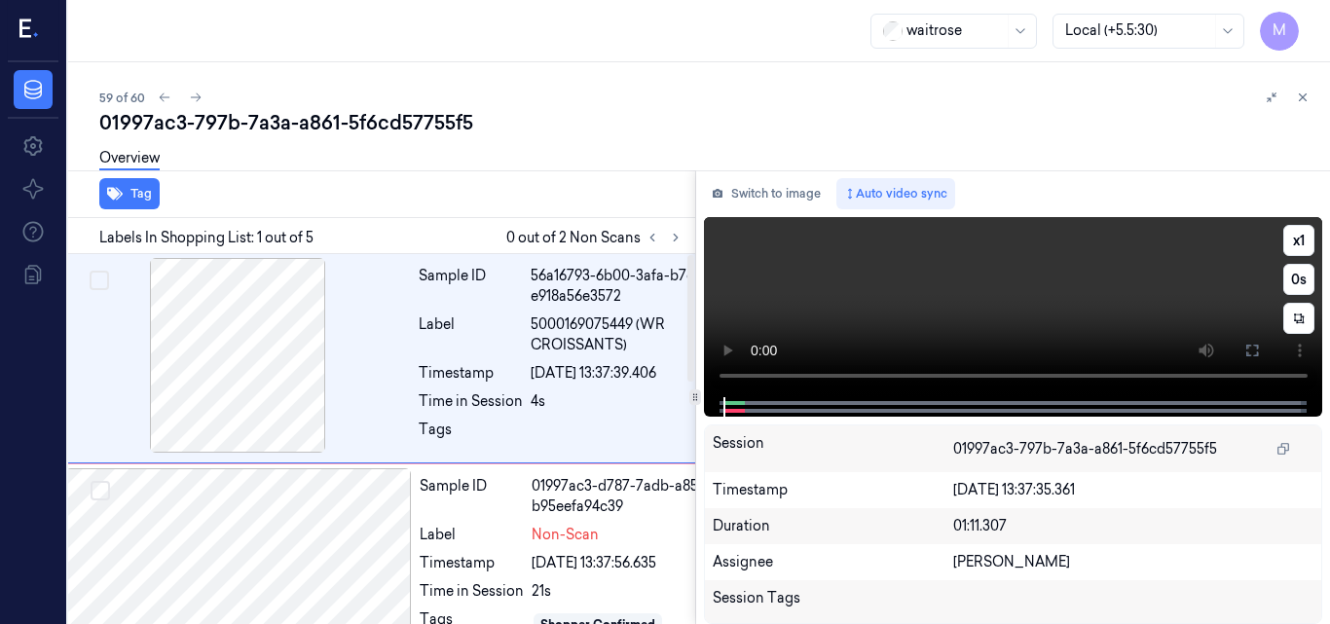
click at [954, 295] on video at bounding box center [1013, 307] width 619 height 180
click at [1256, 349] on icon at bounding box center [1253, 351] width 16 height 16
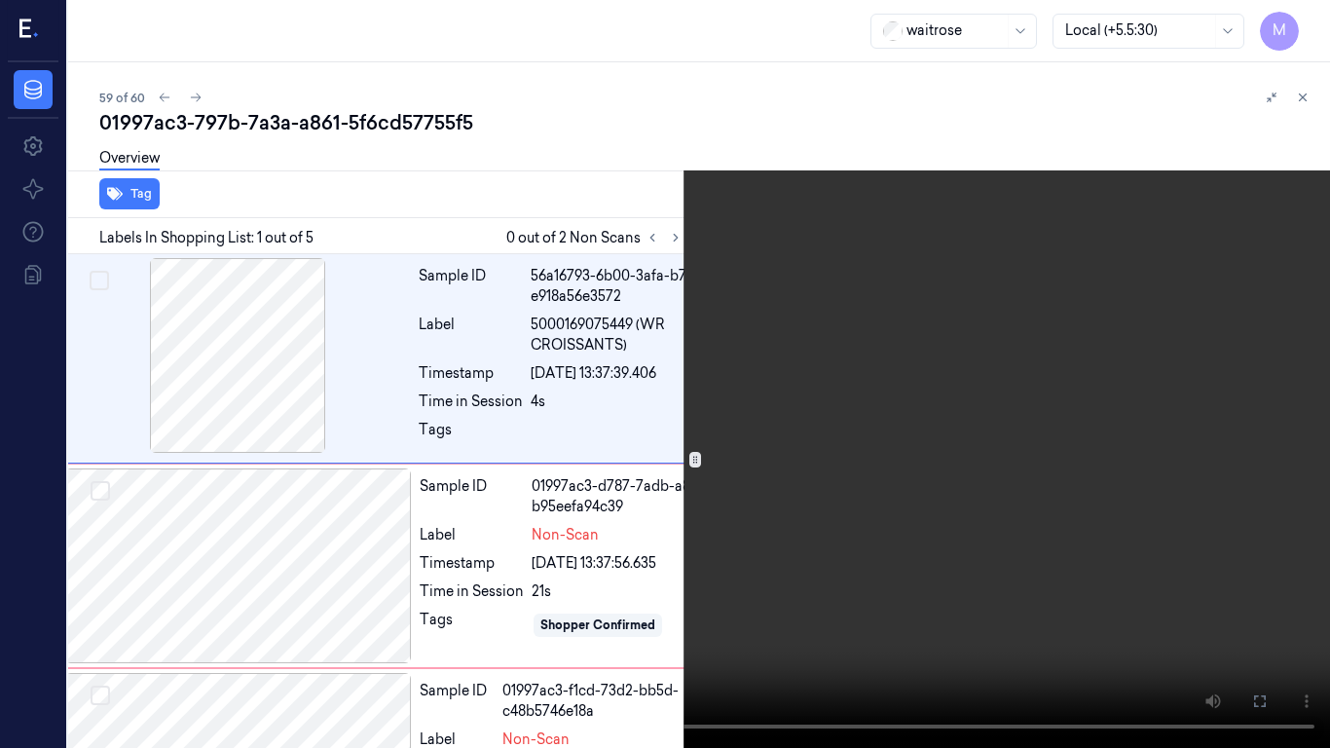
click at [748, 274] on video at bounding box center [665, 374] width 1330 height 748
click at [0, 0] on icon at bounding box center [0, 0] width 0 height 0
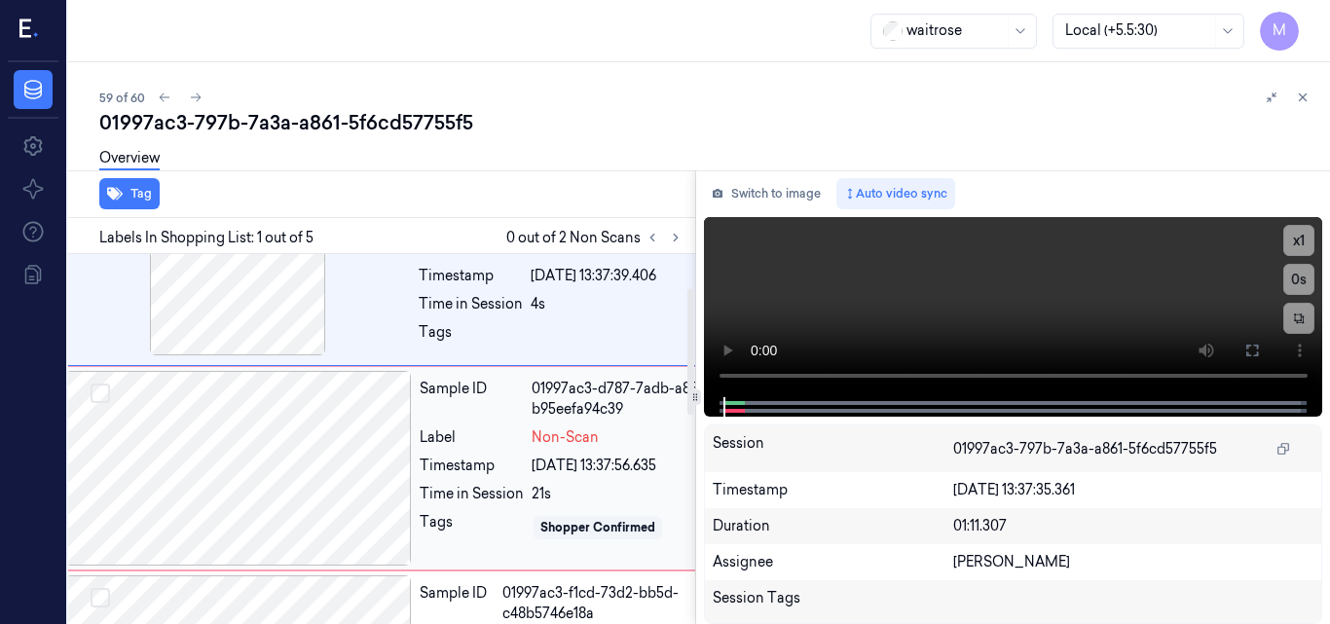
click at [294, 474] on div at bounding box center [238, 468] width 347 height 195
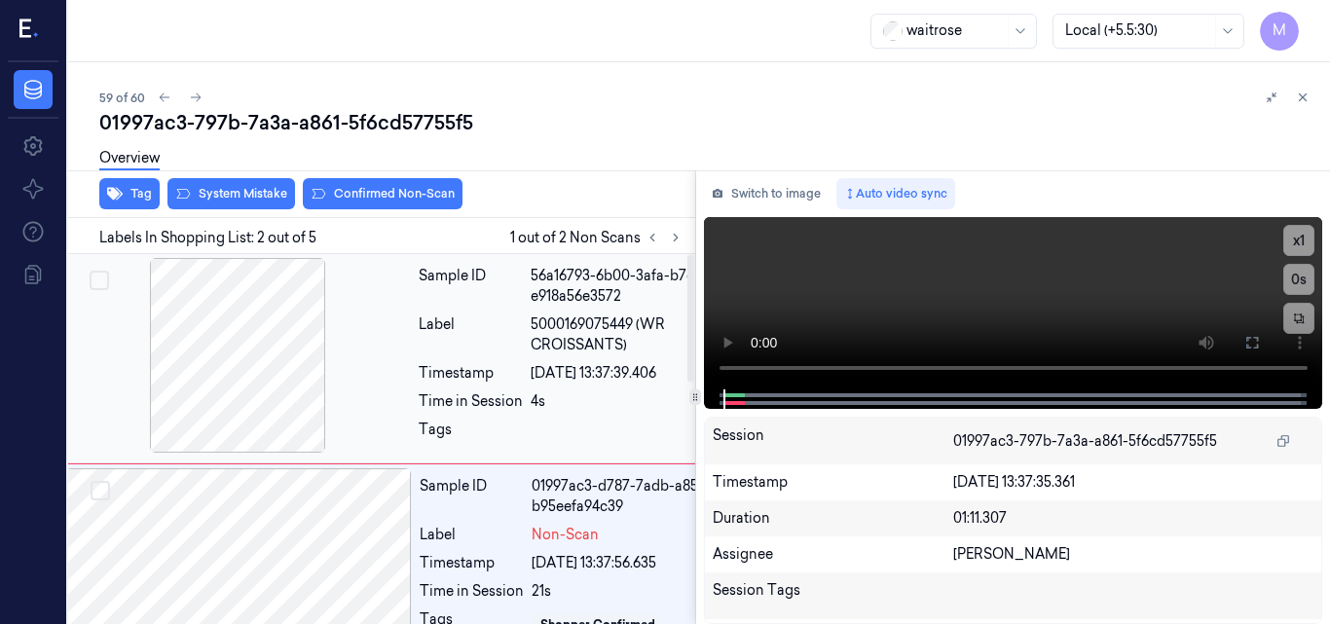
click at [273, 370] on div at bounding box center [237, 355] width 347 height 195
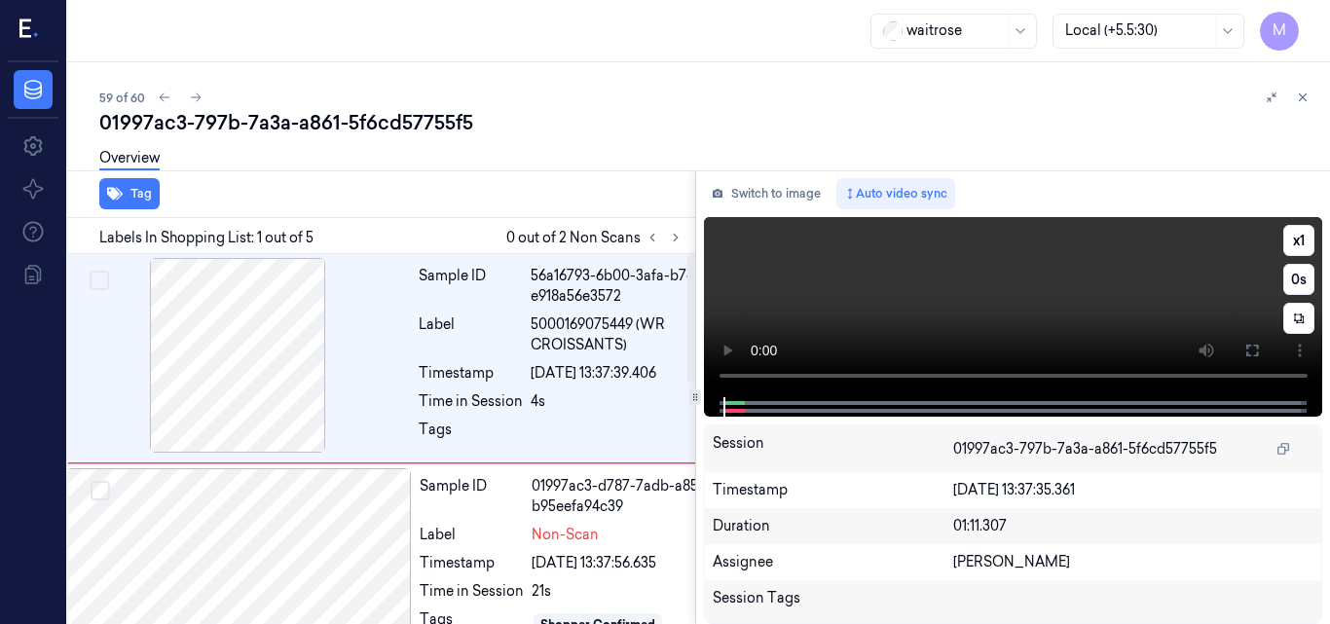
click at [1007, 306] on video at bounding box center [1013, 307] width 619 height 180
click at [278, 376] on div at bounding box center [237, 355] width 347 height 195
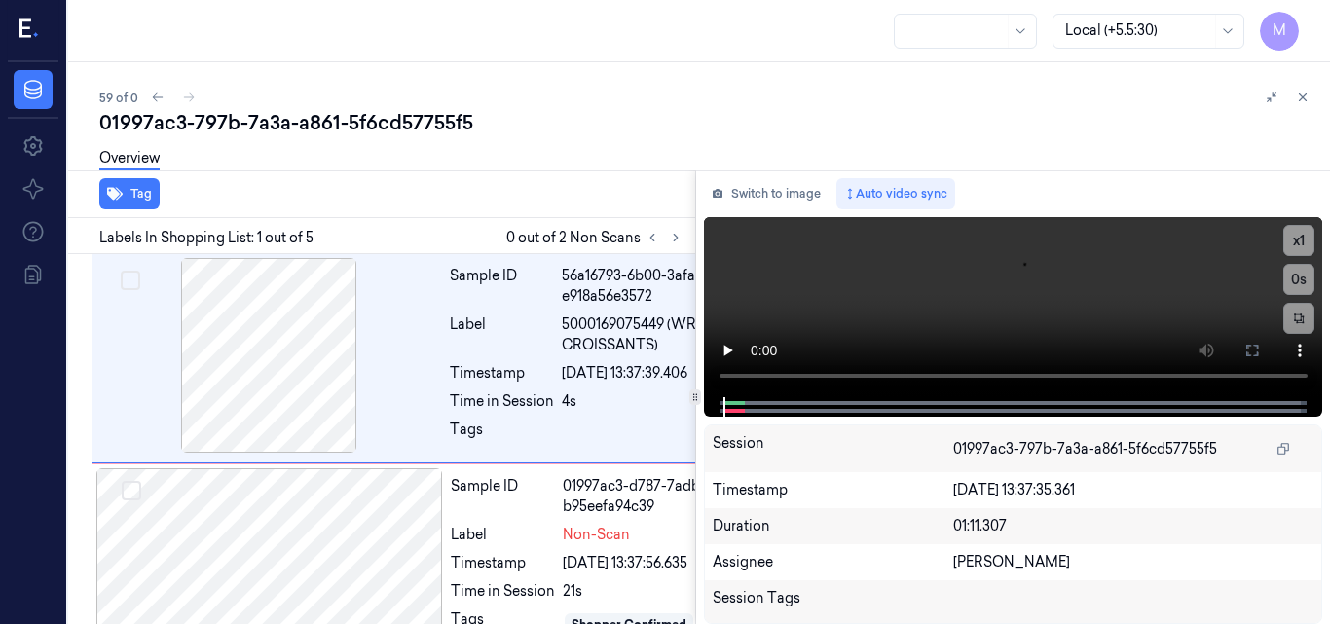
scroll to position [0, 31]
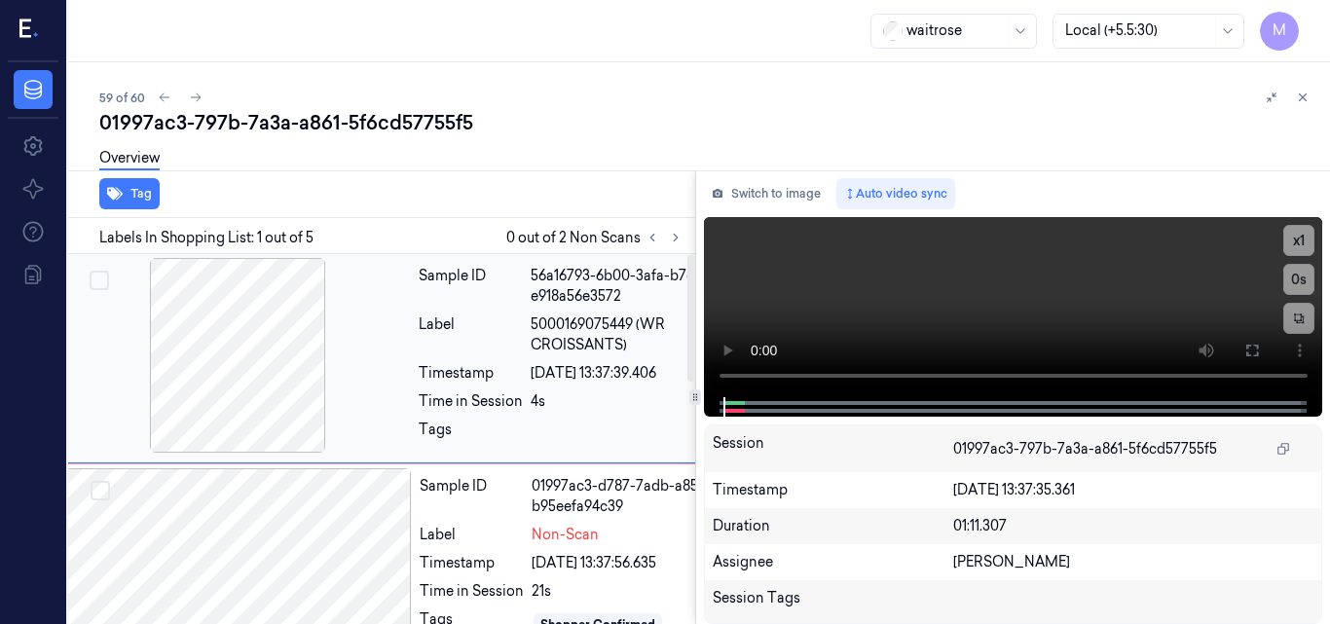
click at [264, 355] on div at bounding box center [237, 355] width 347 height 195
click at [1303, 94] on icon at bounding box center [1303, 98] width 14 height 14
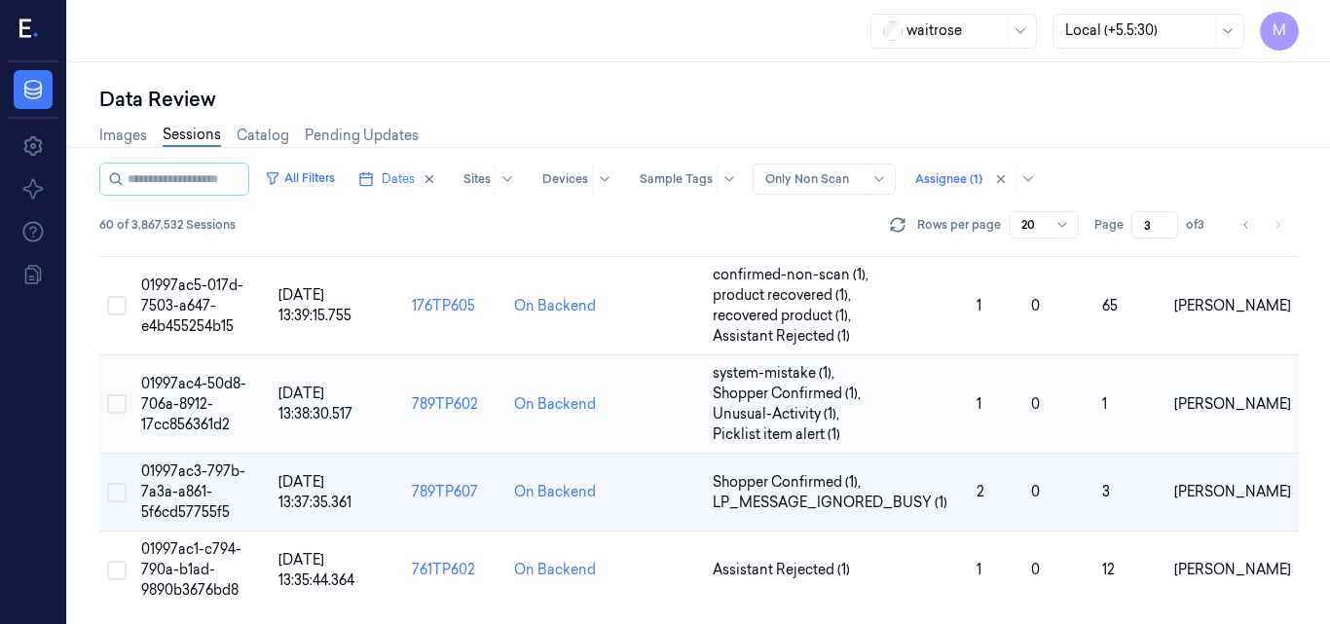
scroll to position [1545, 0]
click at [194, 563] on span "01997ac1-c794-790a-b1ad-9890b3676bd8" at bounding box center [191, 570] width 100 height 58
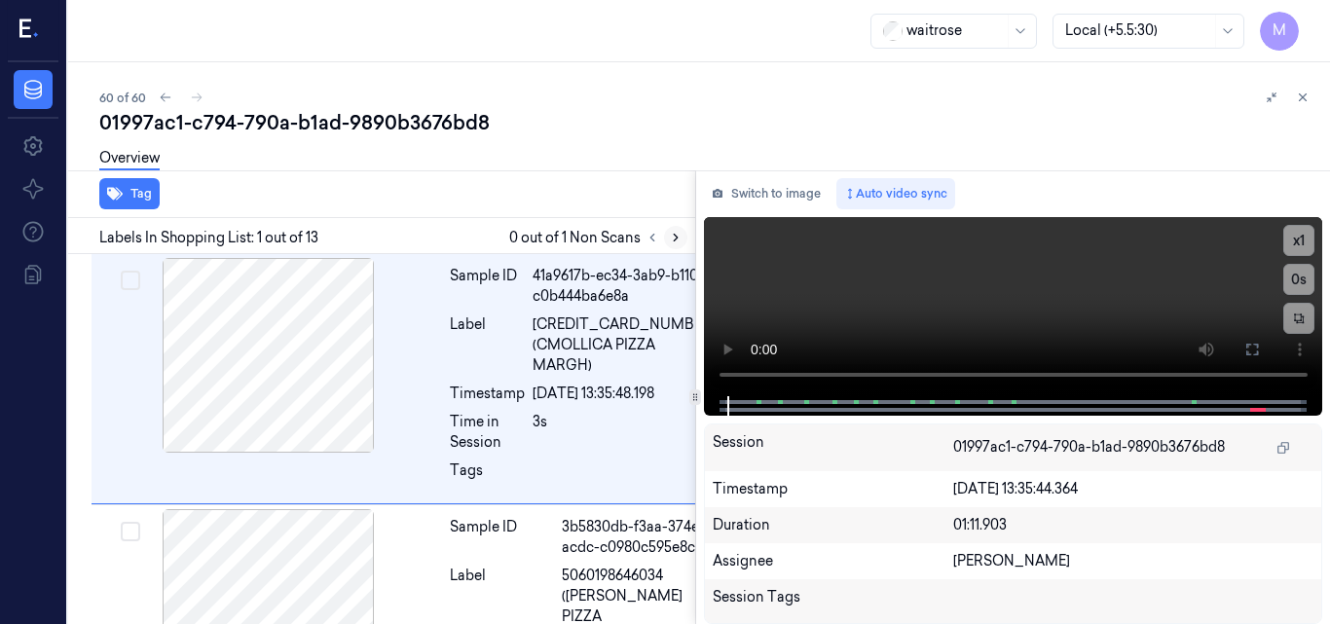
click at [676, 232] on icon at bounding box center [676, 238] width 14 height 14
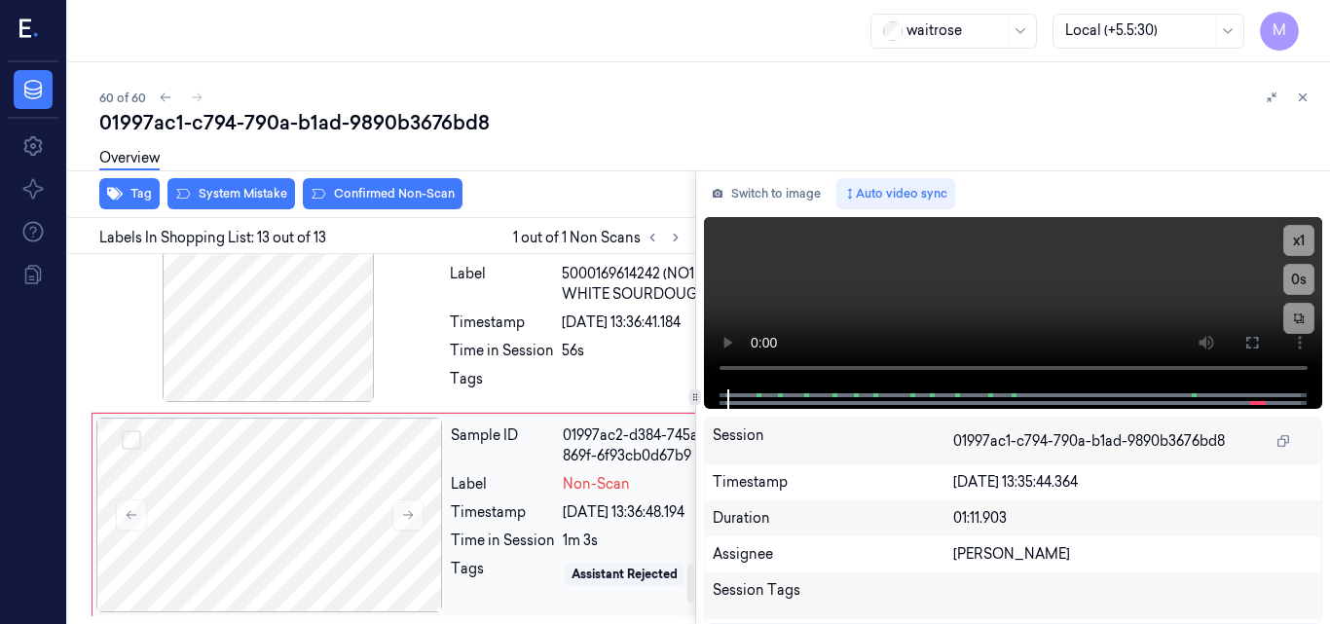
scroll to position [2856, 0]
click at [298, 369] on div at bounding box center [268, 304] width 347 height 195
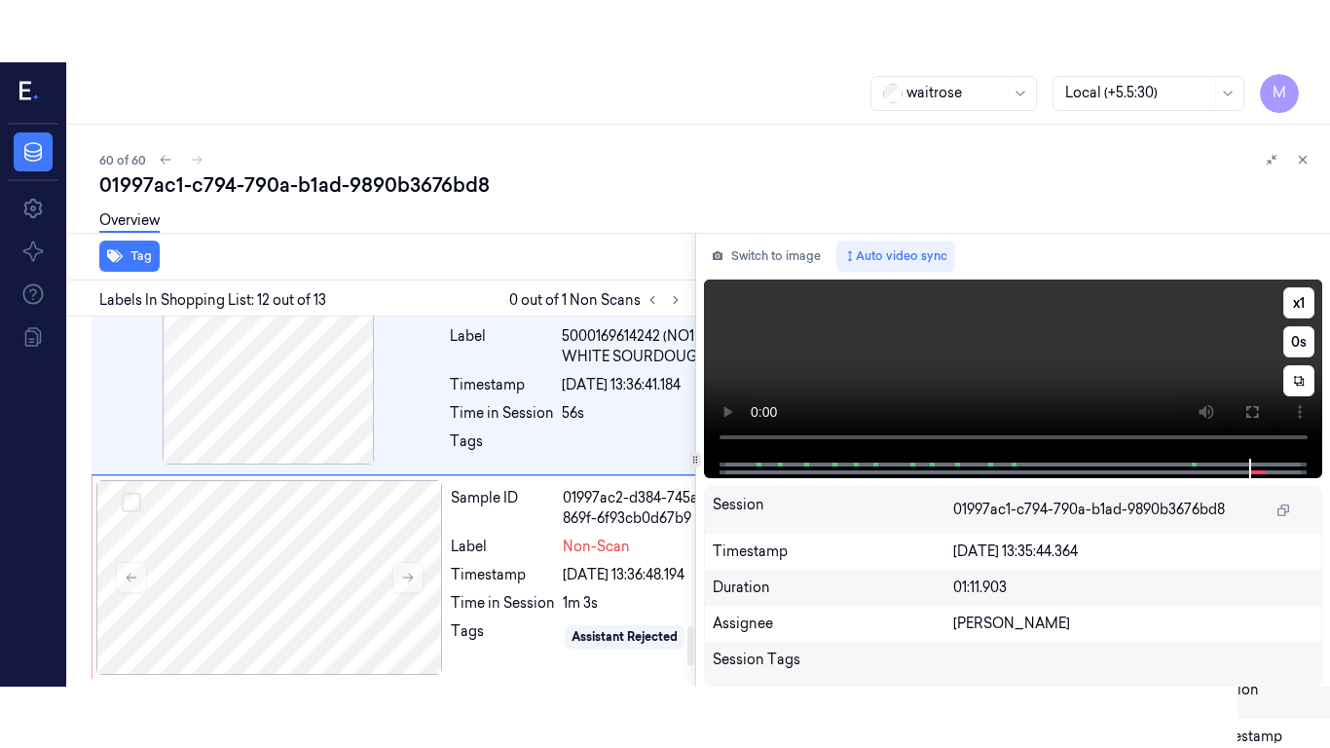
scroll to position [2919, 0]
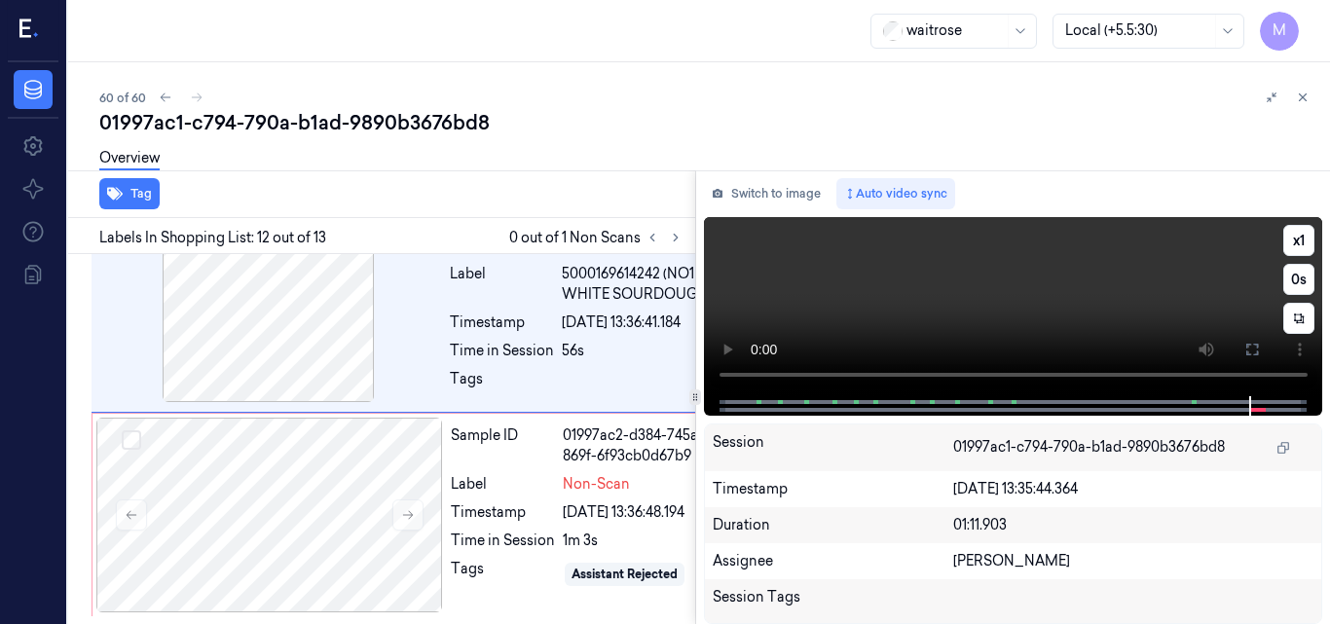
click at [1135, 299] on video at bounding box center [1013, 306] width 619 height 179
click at [1257, 346] on icon at bounding box center [1253, 350] width 12 height 12
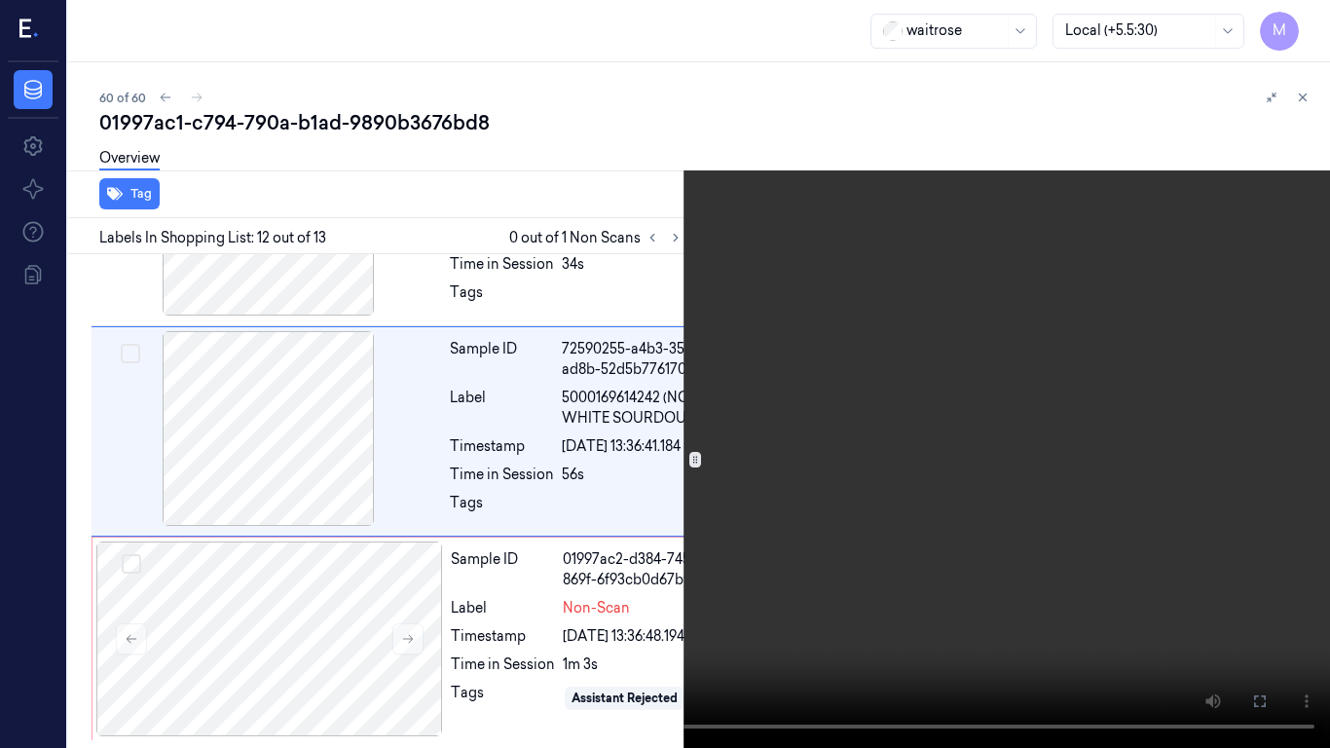
click at [1003, 406] on video at bounding box center [665, 374] width 1330 height 748
click at [781, 271] on video at bounding box center [665, 374] width 1330 height 748
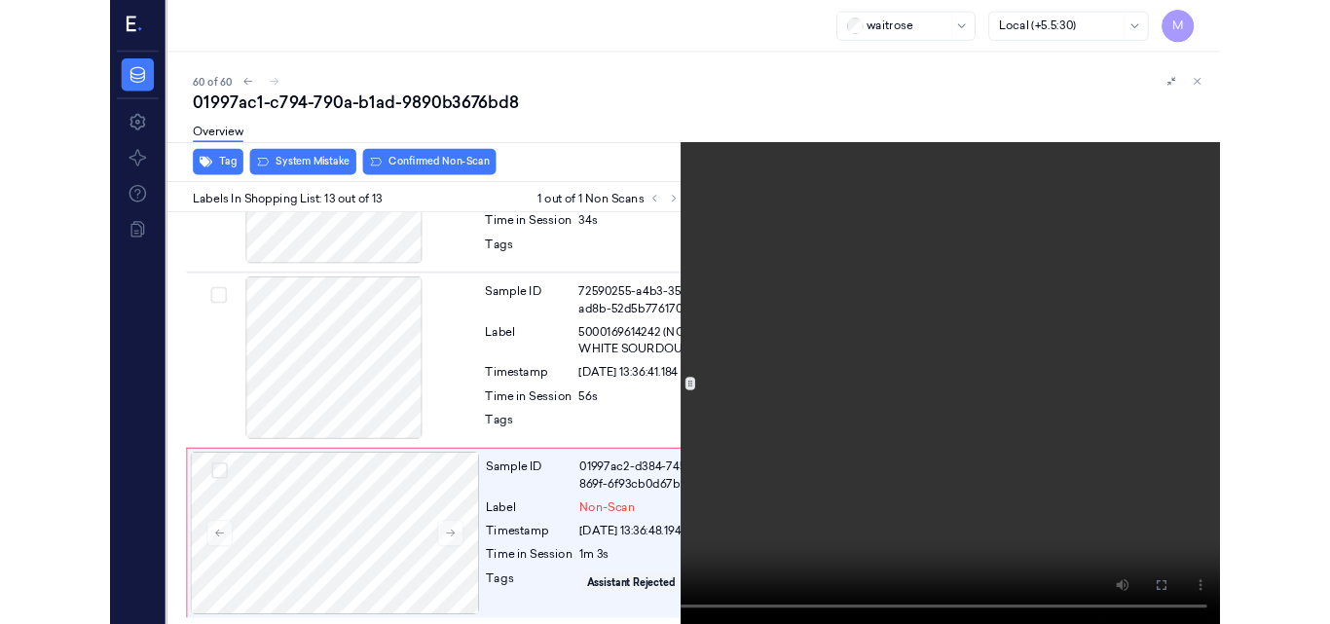
scroll to position [3025, 0]
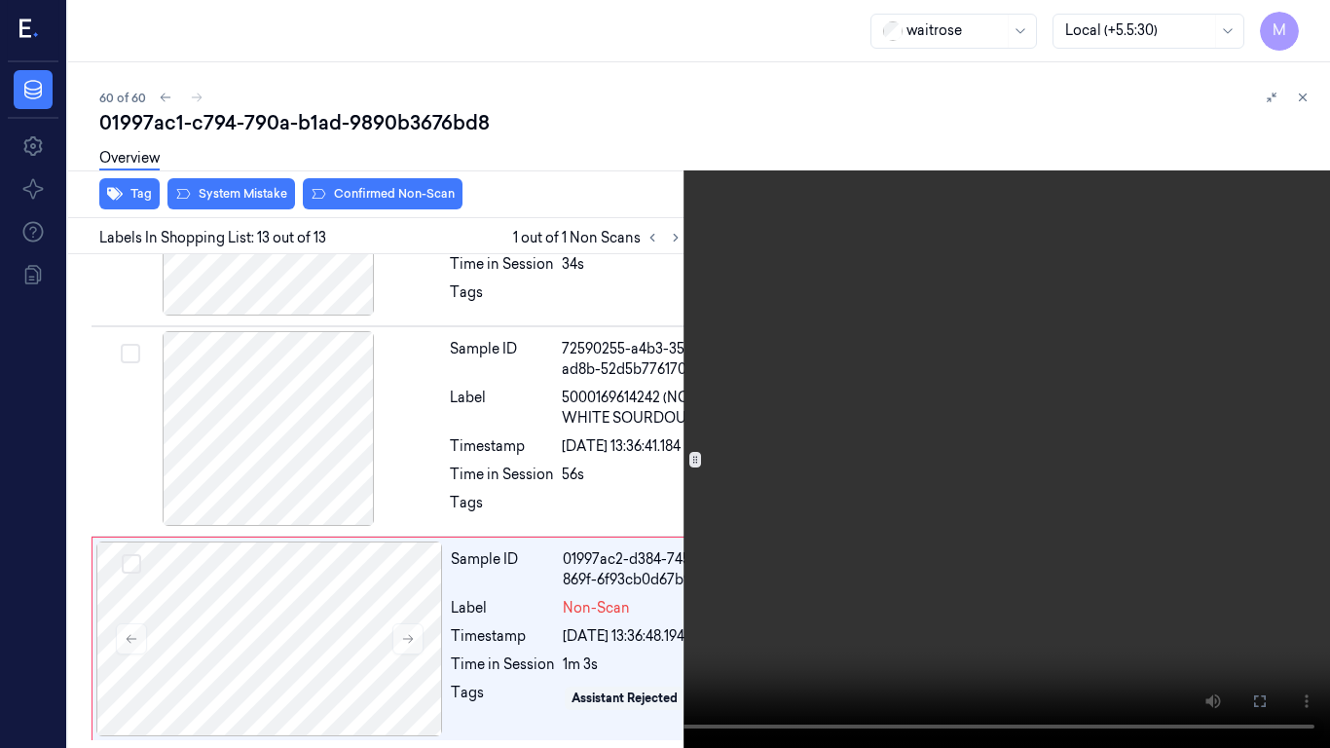
click at [0, 0] on icon at bounding box center [0, 0] width 0 height 0
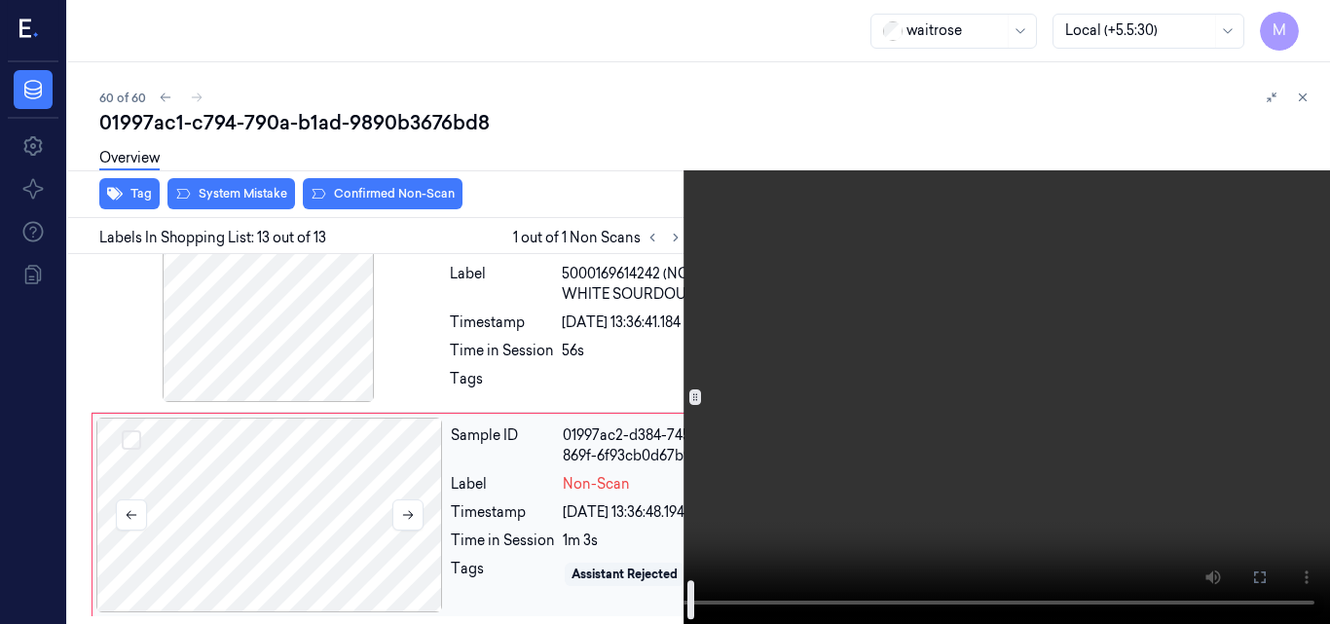
scroll to position [3149, 0]
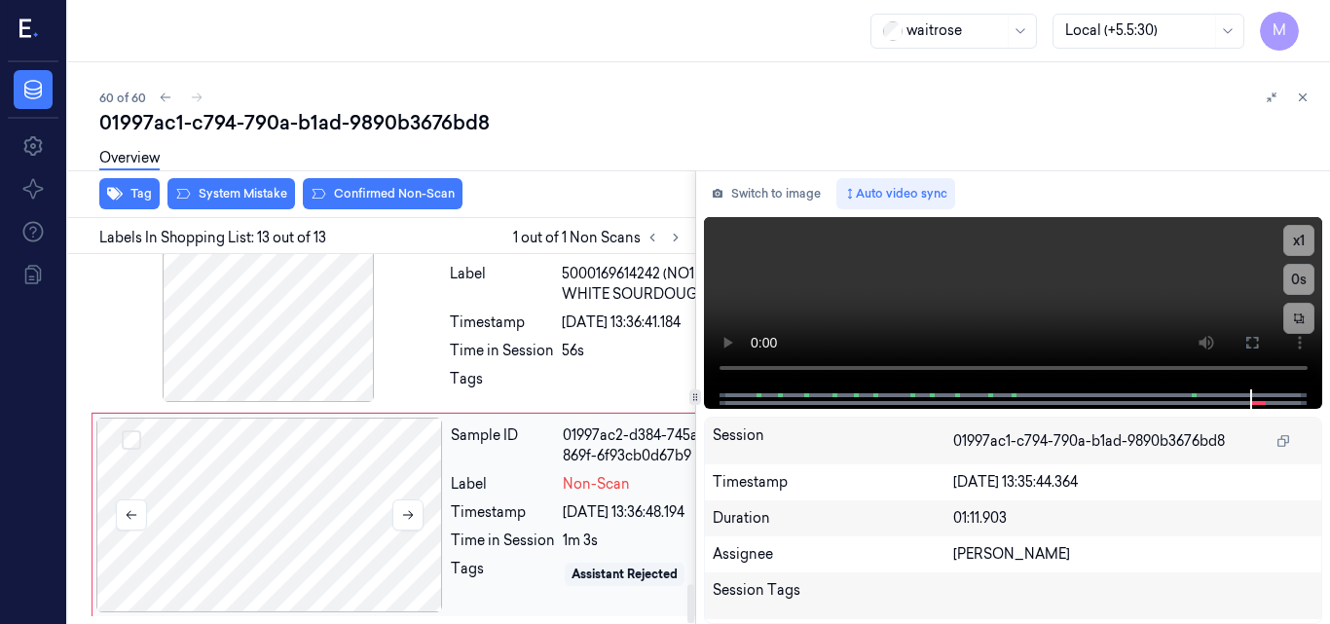
click at [284, 420] on div at bounding box center [269, 515] width 347 height 195
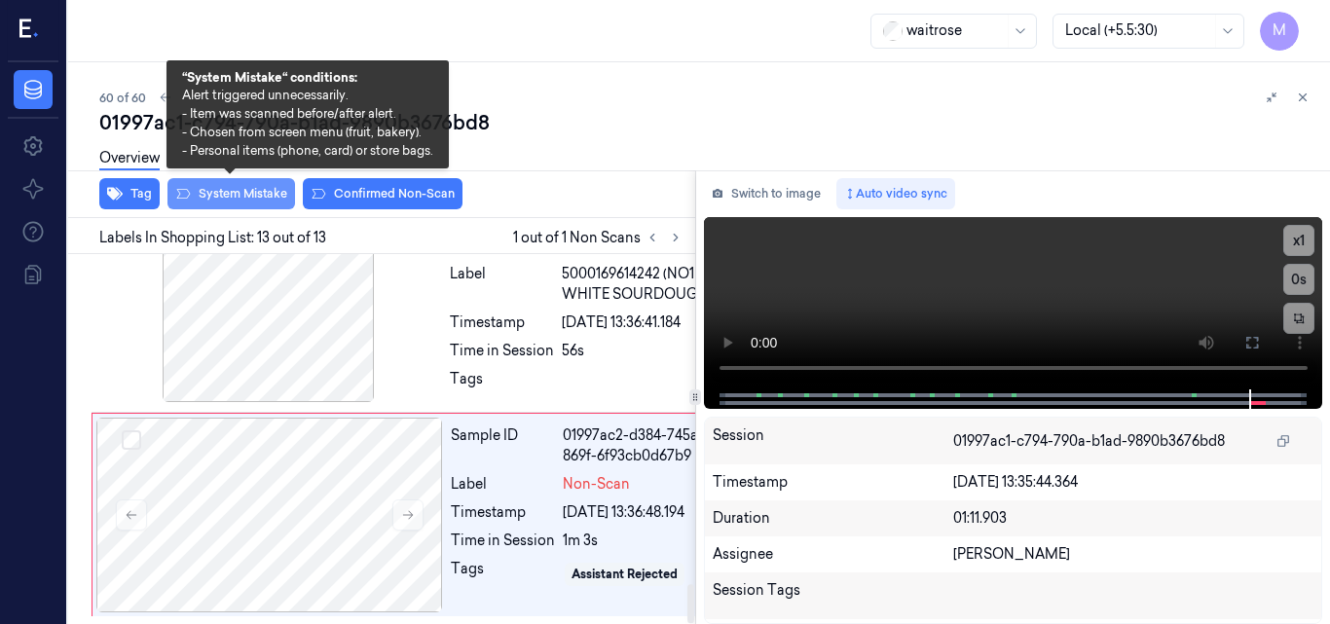
click at [253, 195] on button "System Mistake" at bounding box center [232, 193] width 128 height 31
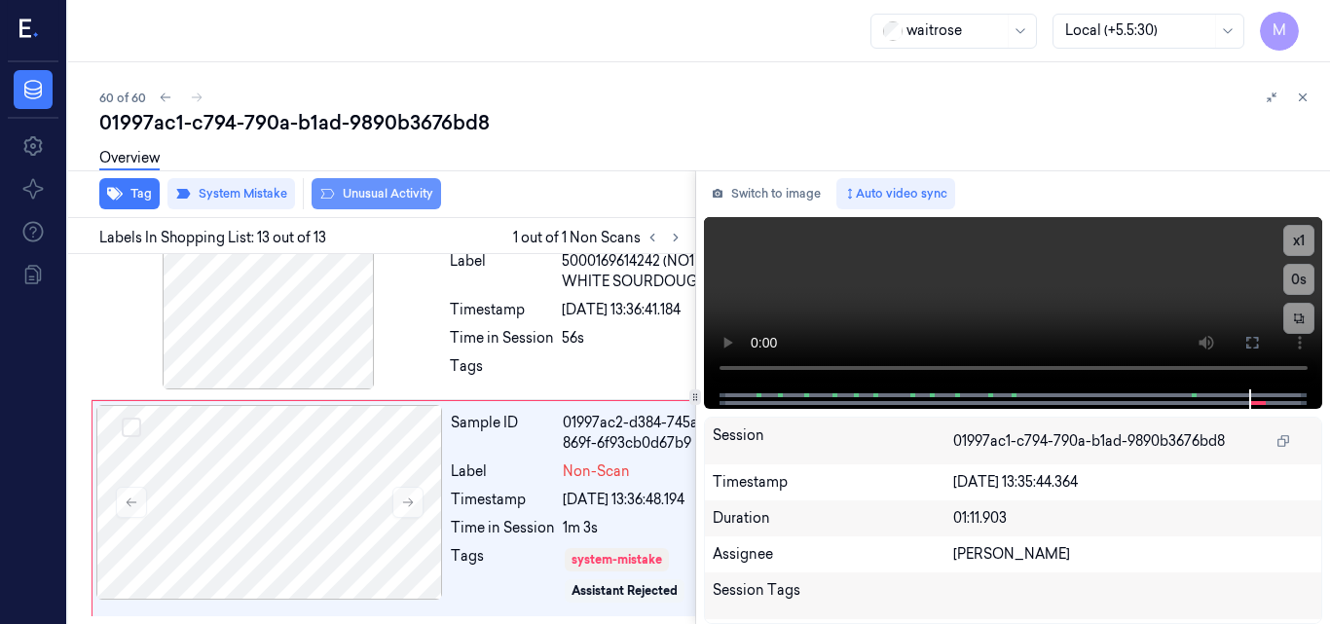
scroll to position [3157, 0]
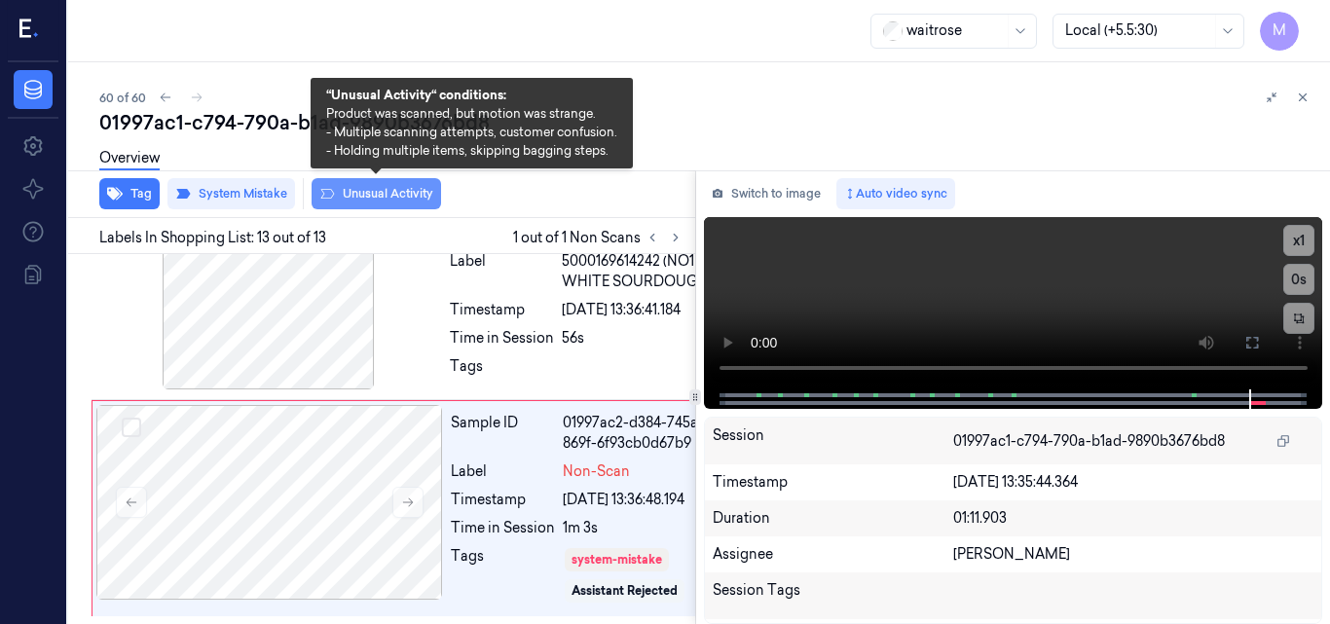
click at [366, 189] on button "Unusual Activity" at bounding box center [377, 193] width 130 height 31
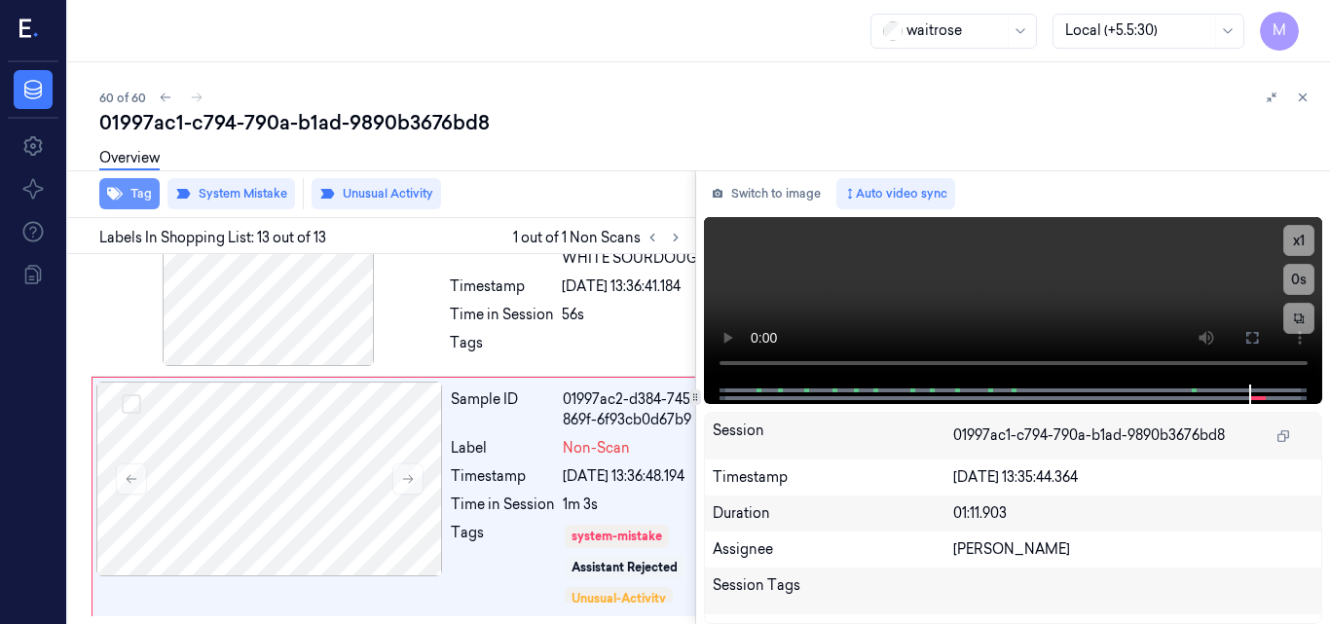
click at [141, 196] on button "Tag" at bounding box center [129, 193] width 60 height 31
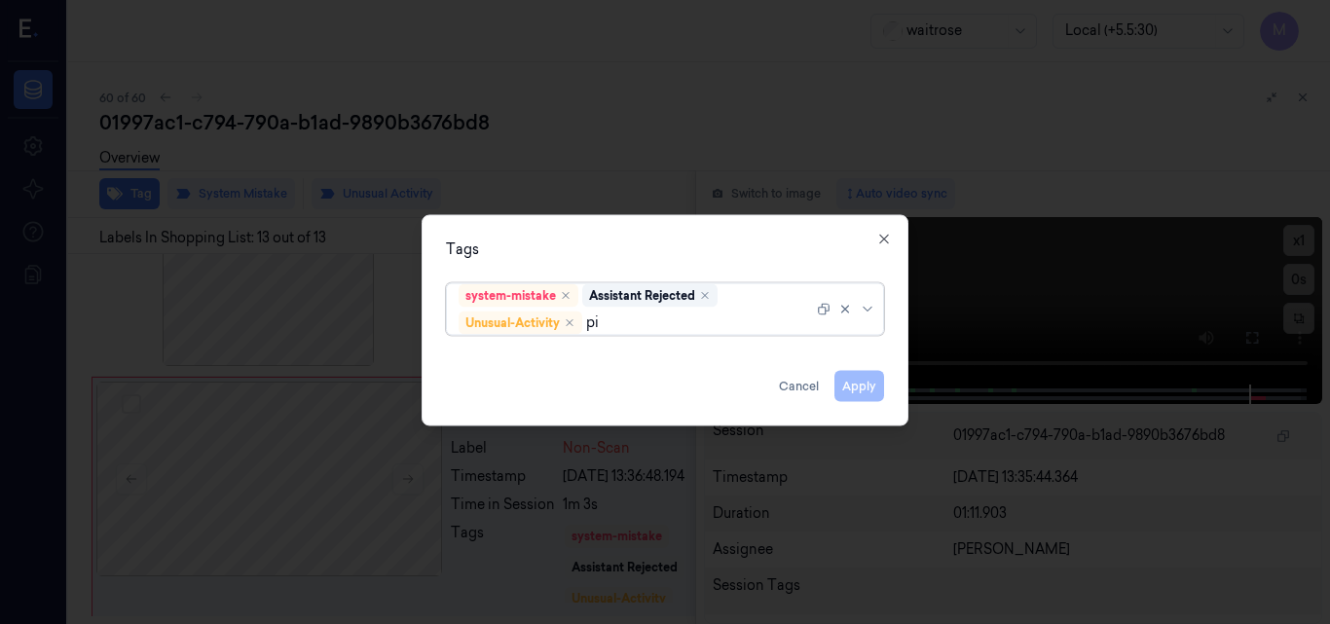
type input "pic"
click at [601, 355] on div "Picklist item alert" at bounding box center [665, 360] width 413 height 20
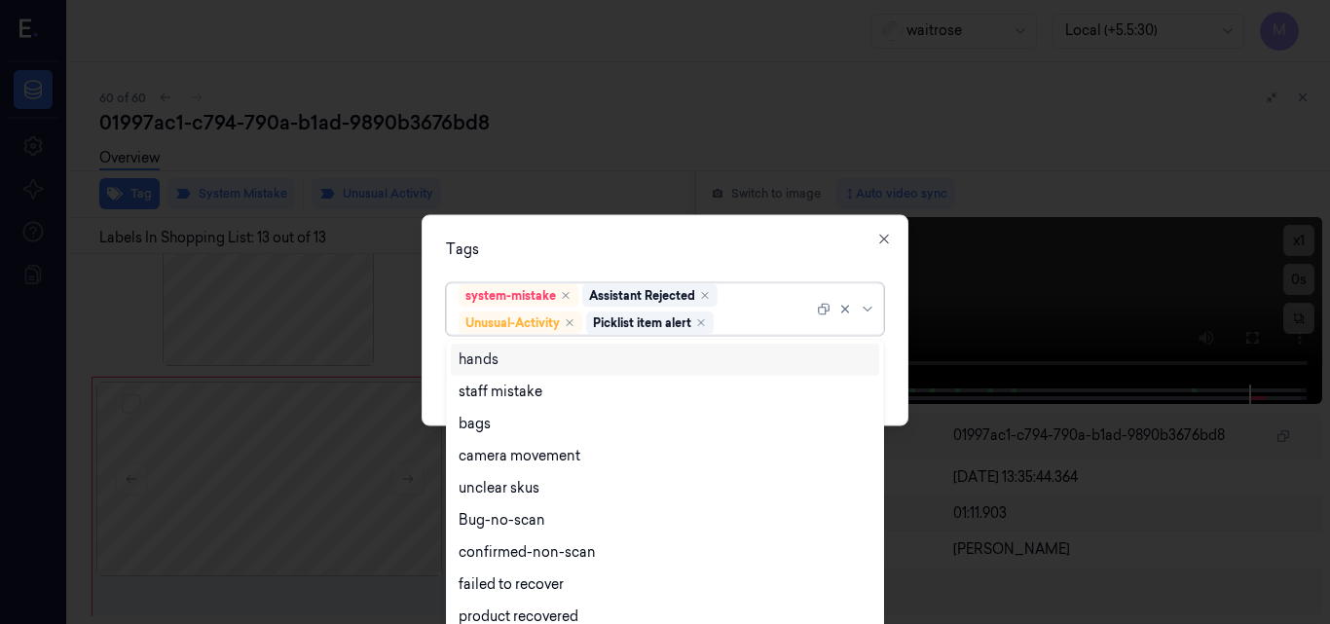
click at [666, 253] on div "Tags" at bounding box center [665, 249] width 438 height 20
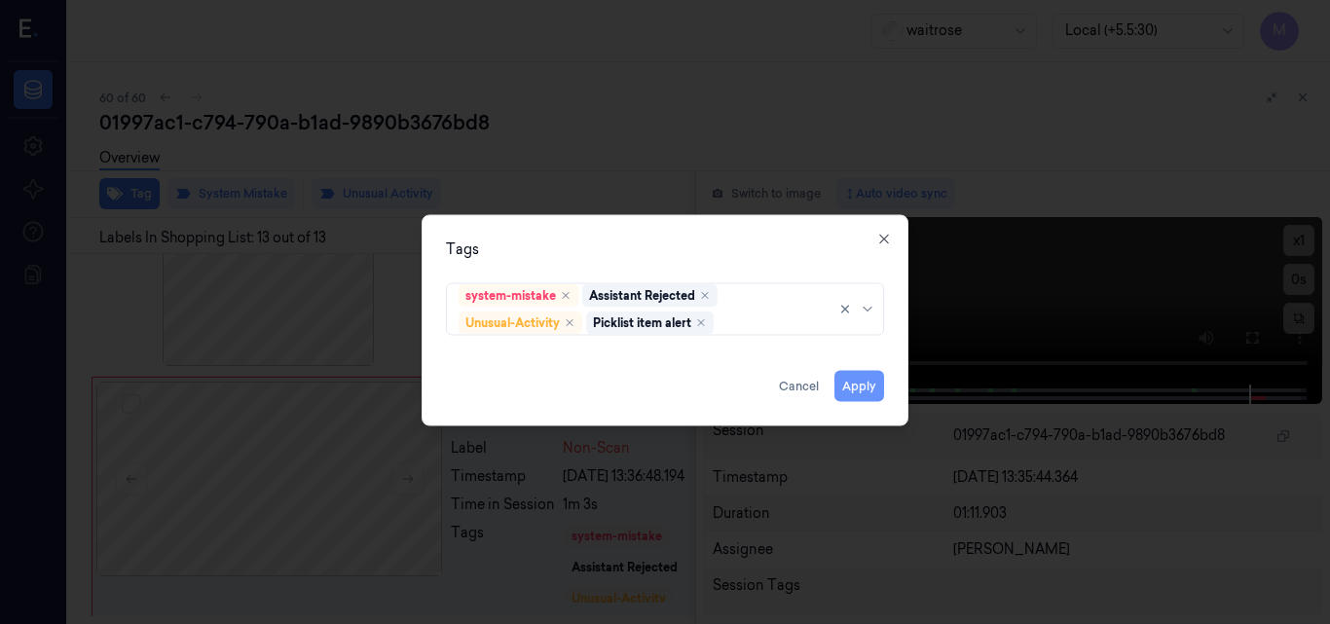
click at [859, 384] on button "Apply" at bounding box center [860, 385] width 50 height 31
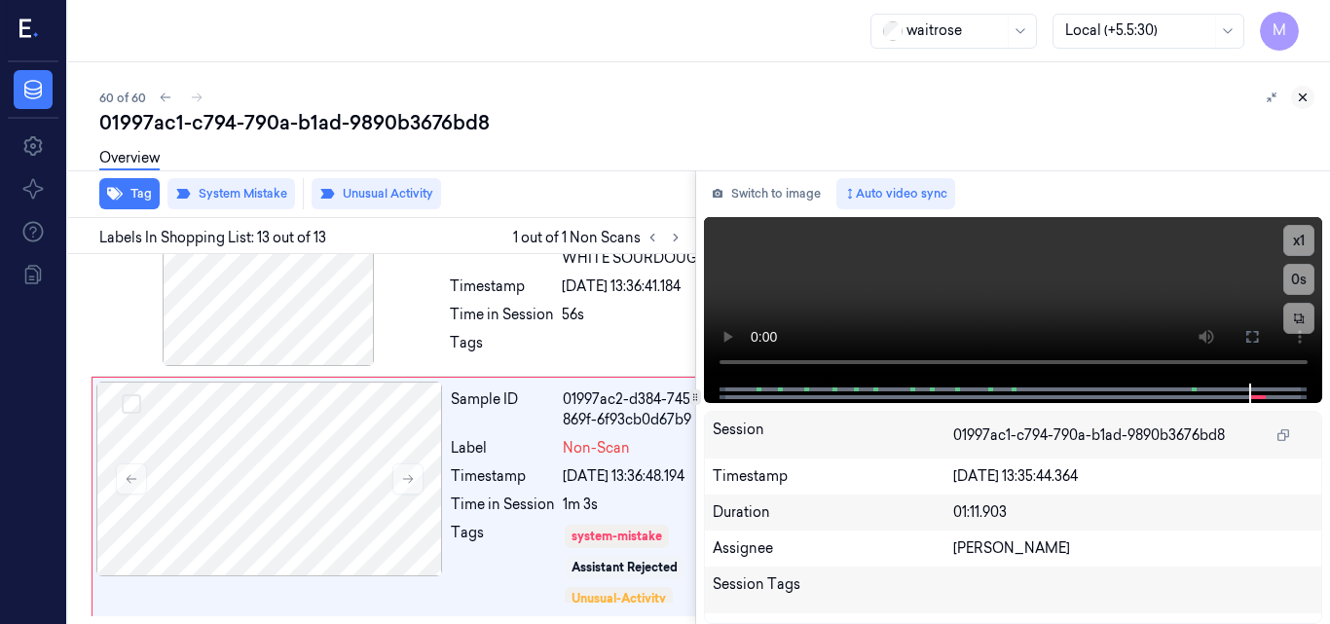
click at [1305, 94] on icon at bounding box center [1303, 98] width 14 height 14
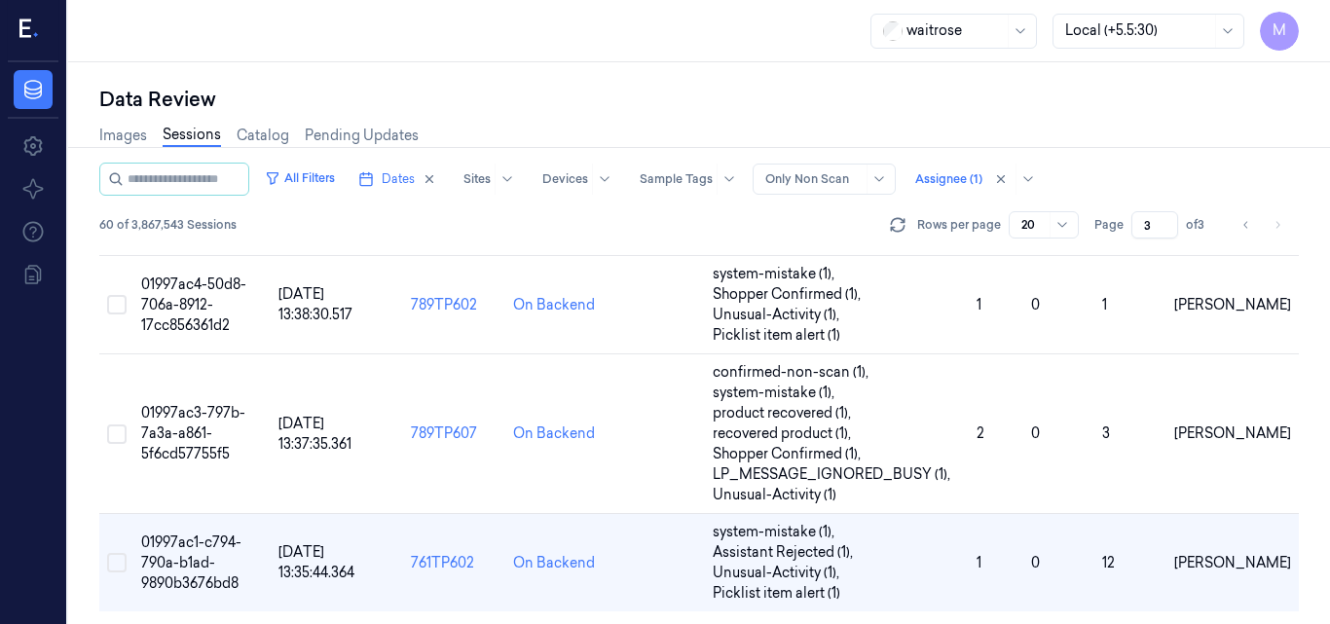
scroll to position [1647, 0]
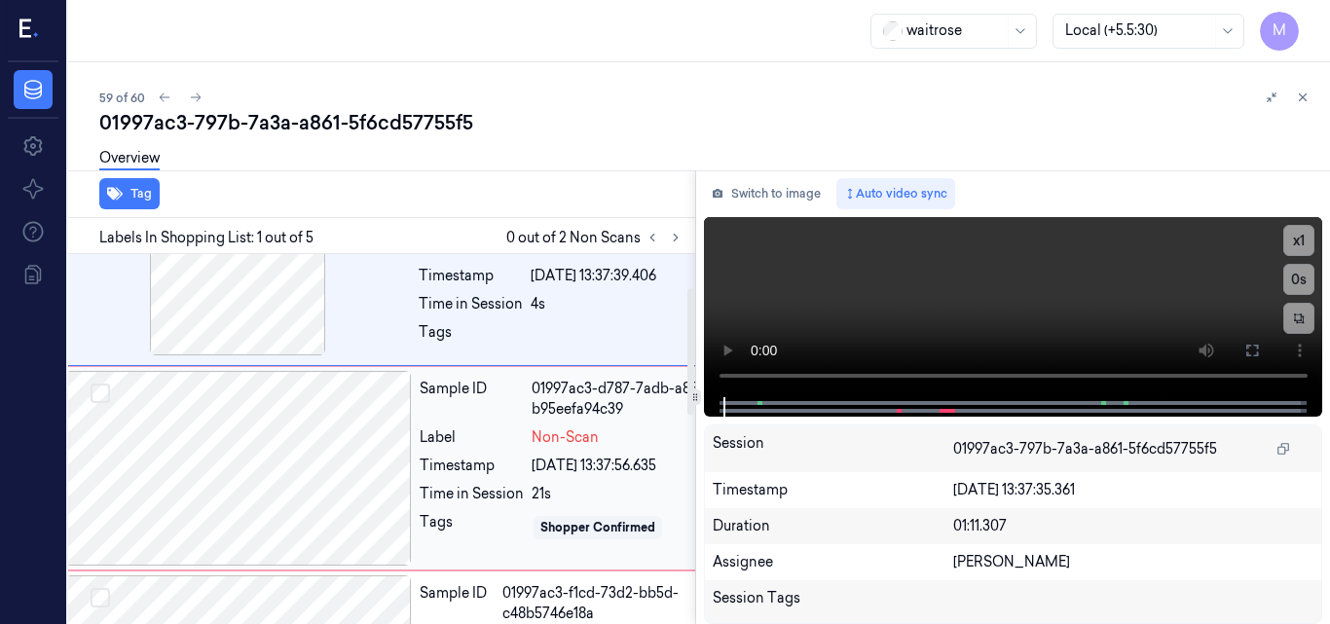
scroll to position [195, 31]
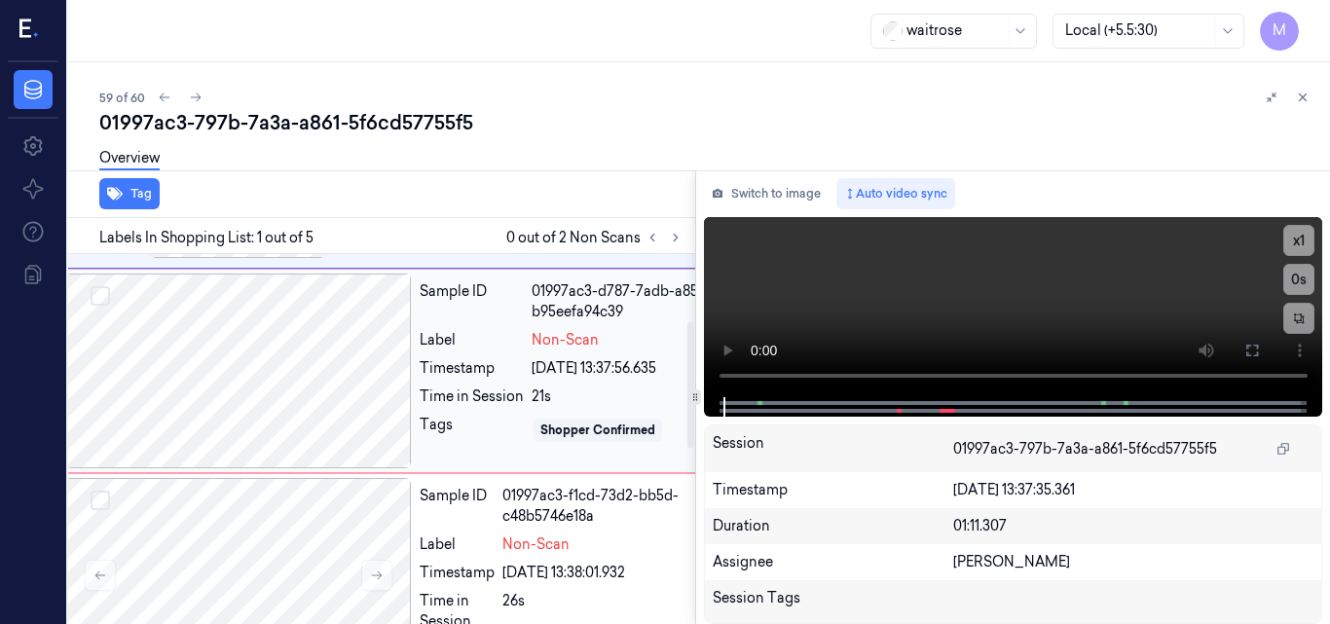
click at [302, 388] on div at bounding box center [238, 371] width 347 height 195
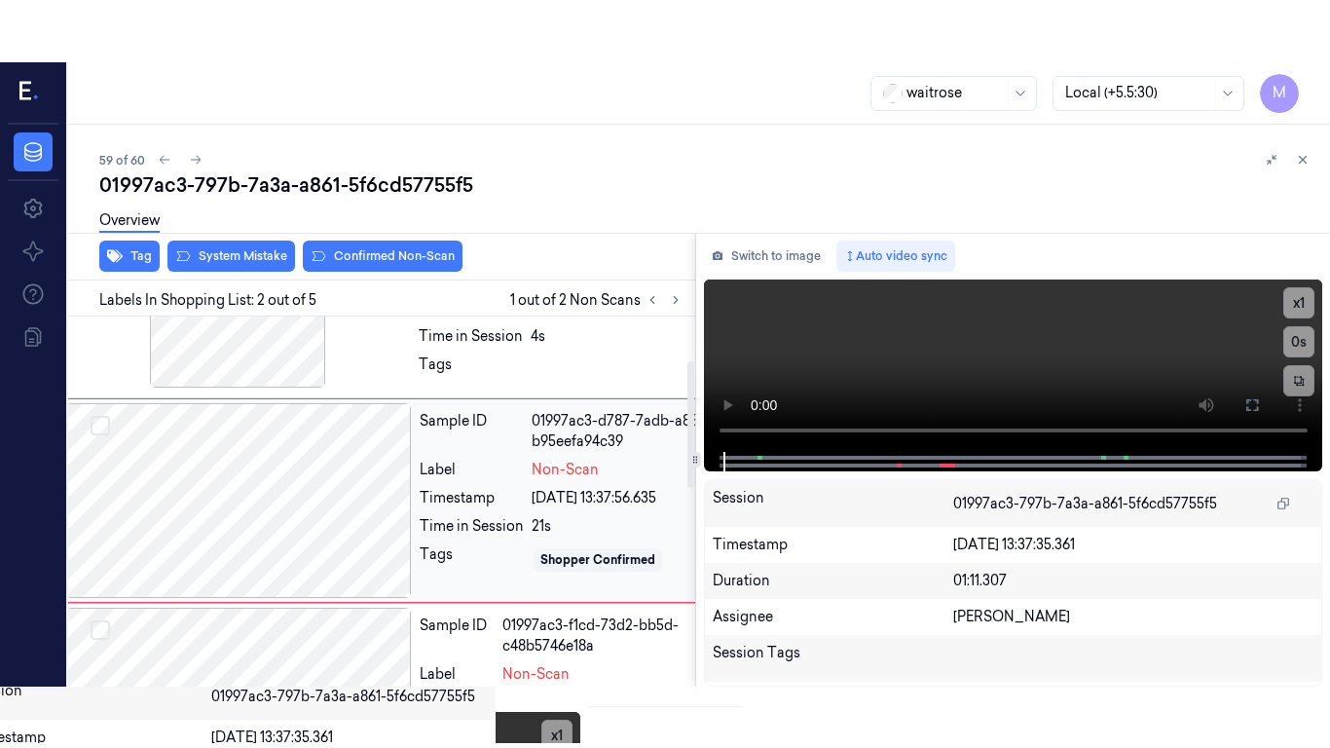
scroll to position [127, 31]
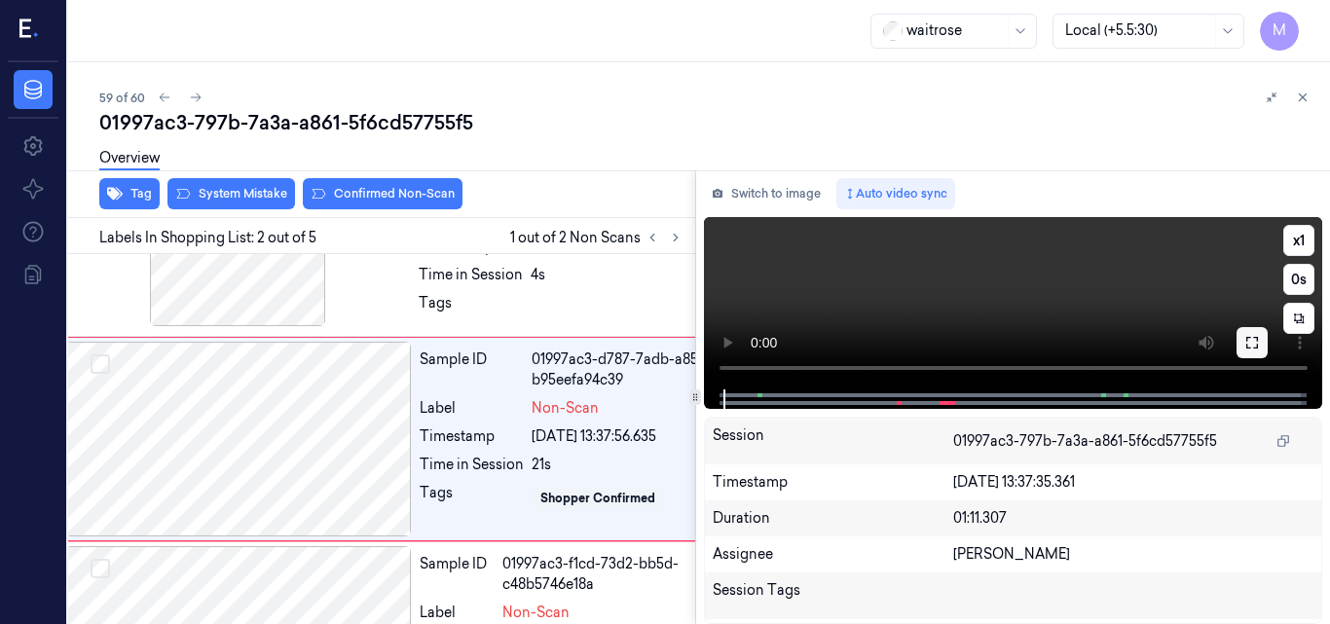
click at [1253, 346] on icon at bounding box center [1253, 343] width 16 height 16
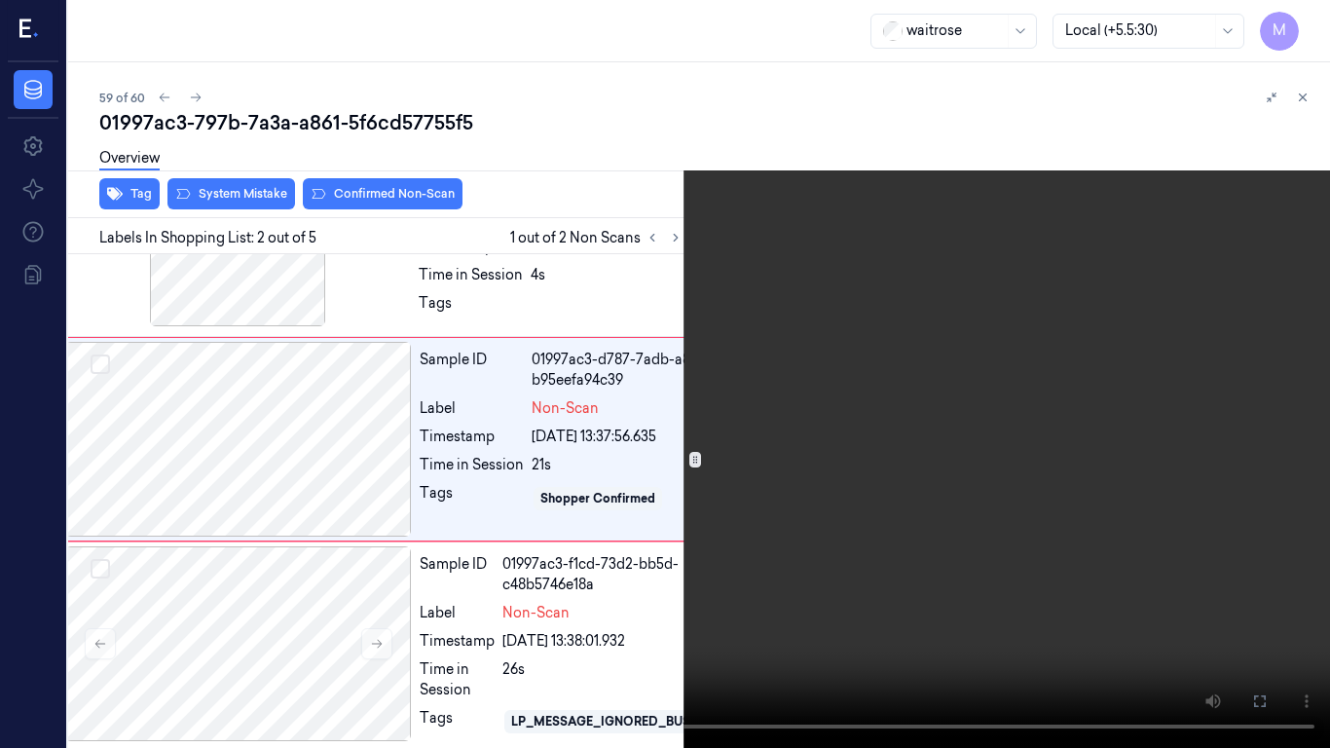
click at [985, 424] on video at bounding box center [665, 374] width 1330 height 748
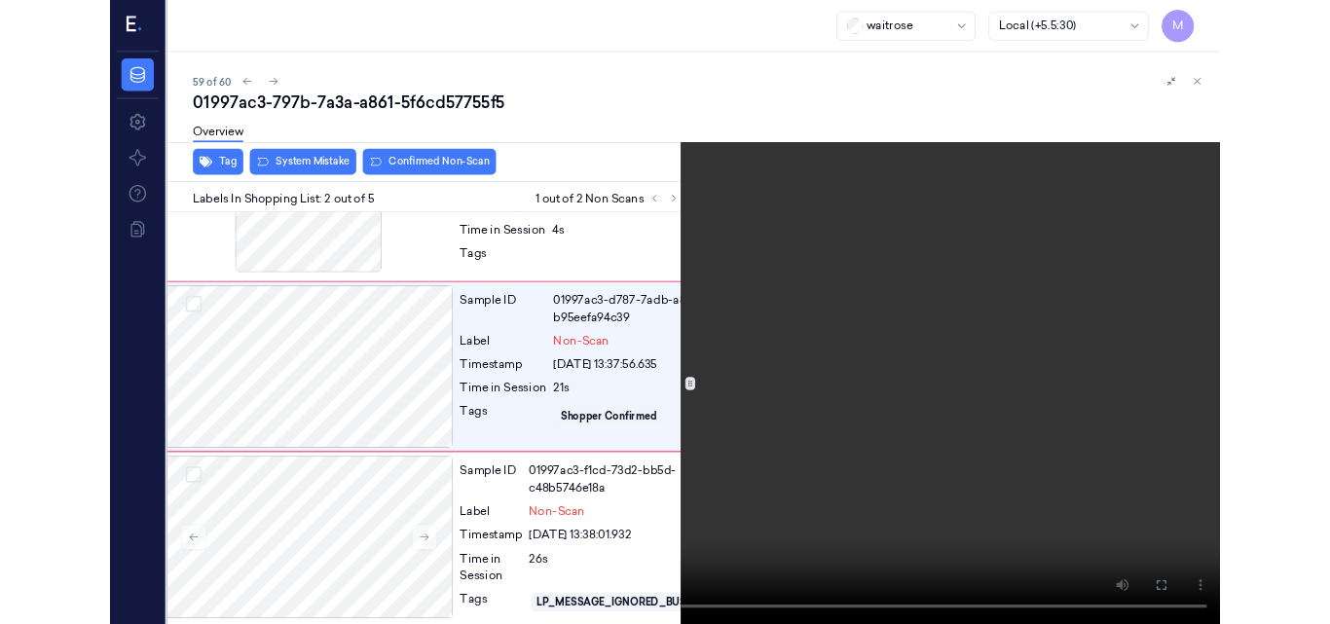
scroll to position [65, 31]
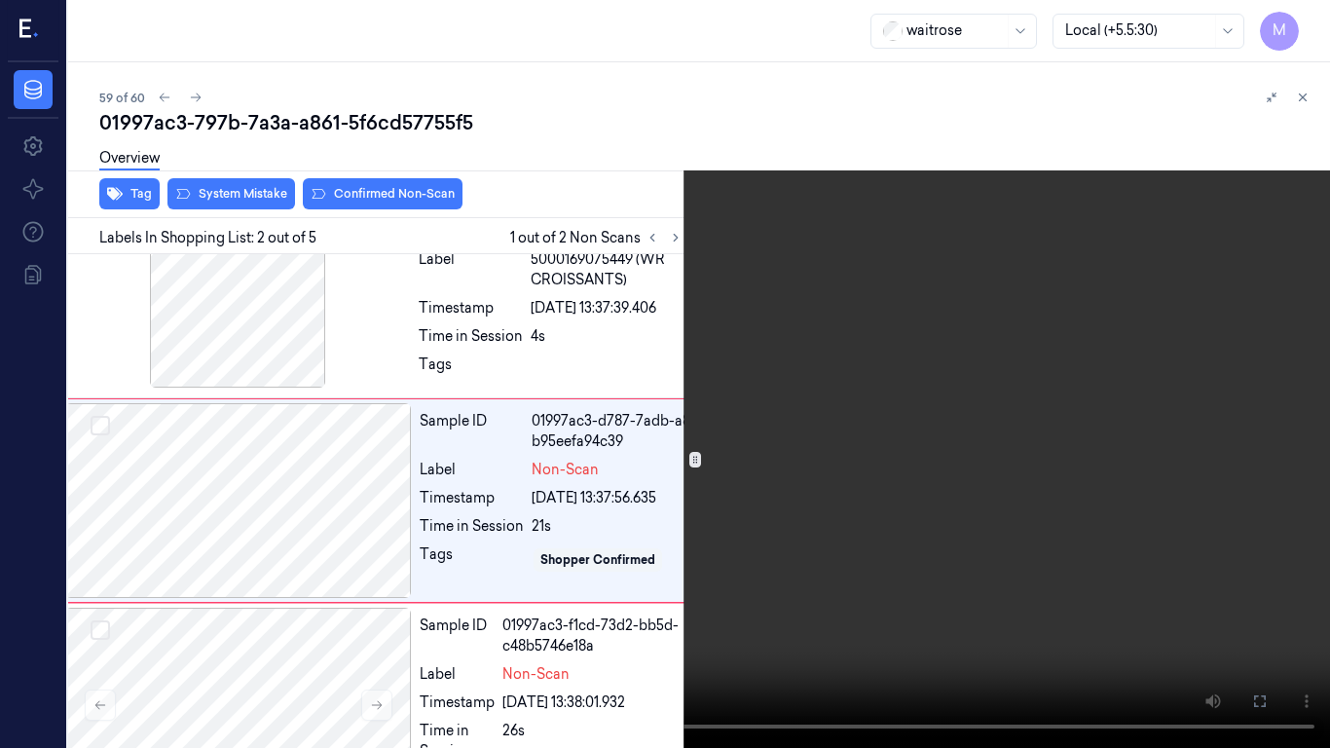
click at [985, 424] on video at bounding box center [665, 374] width 1330 height 748
click at [833, 501] on video at bounding box center [665, 374] width 1330 height 748
click at [0, 0] on icon at bounding box center [0, 0] width 0 height 0
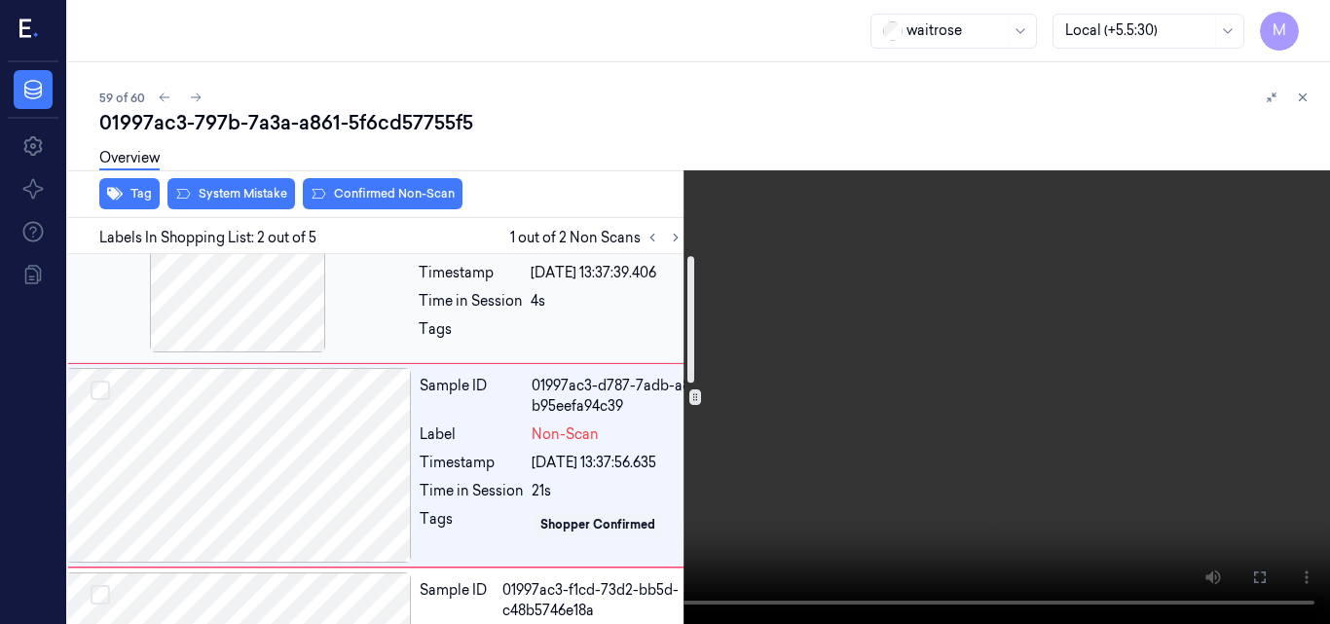
scroll to position [0, 31]
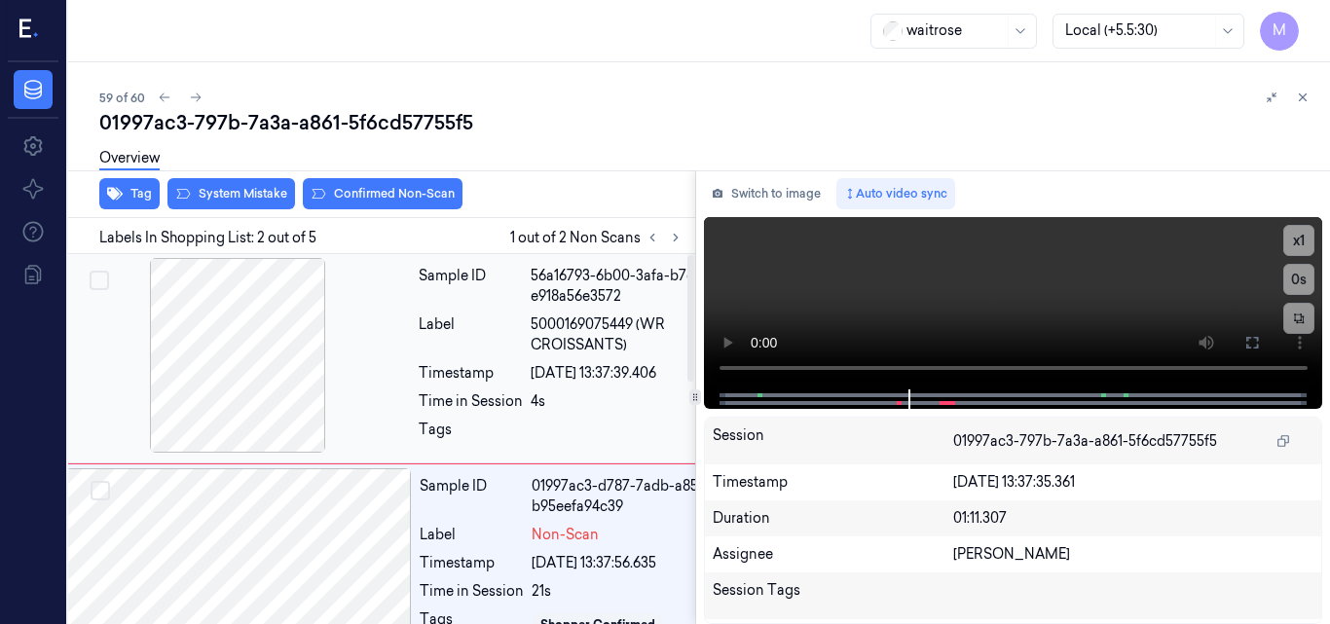
click at [280, 334] on div at bounding box center [237, 355] width 347 height 195
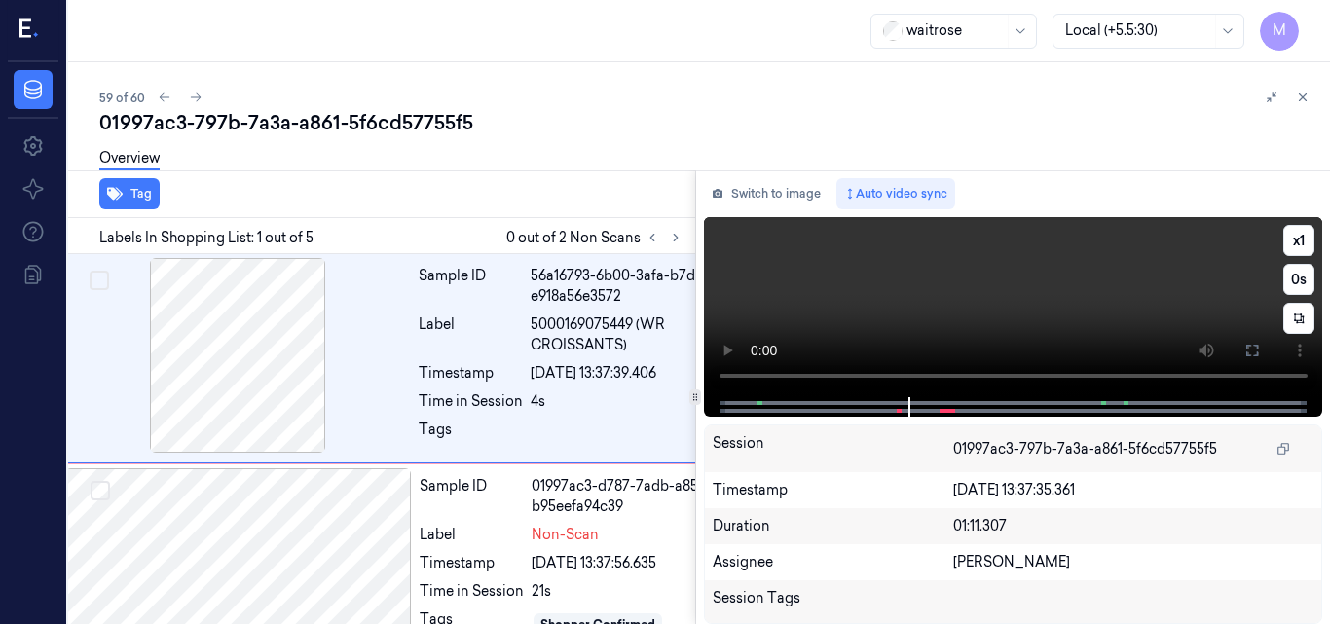
click at [1046, 298] on video at bounding box center [1013, 307] width 619 height 180
click at [1251, 348] on icon at bounding box center [1253, 351] width 16 height 16
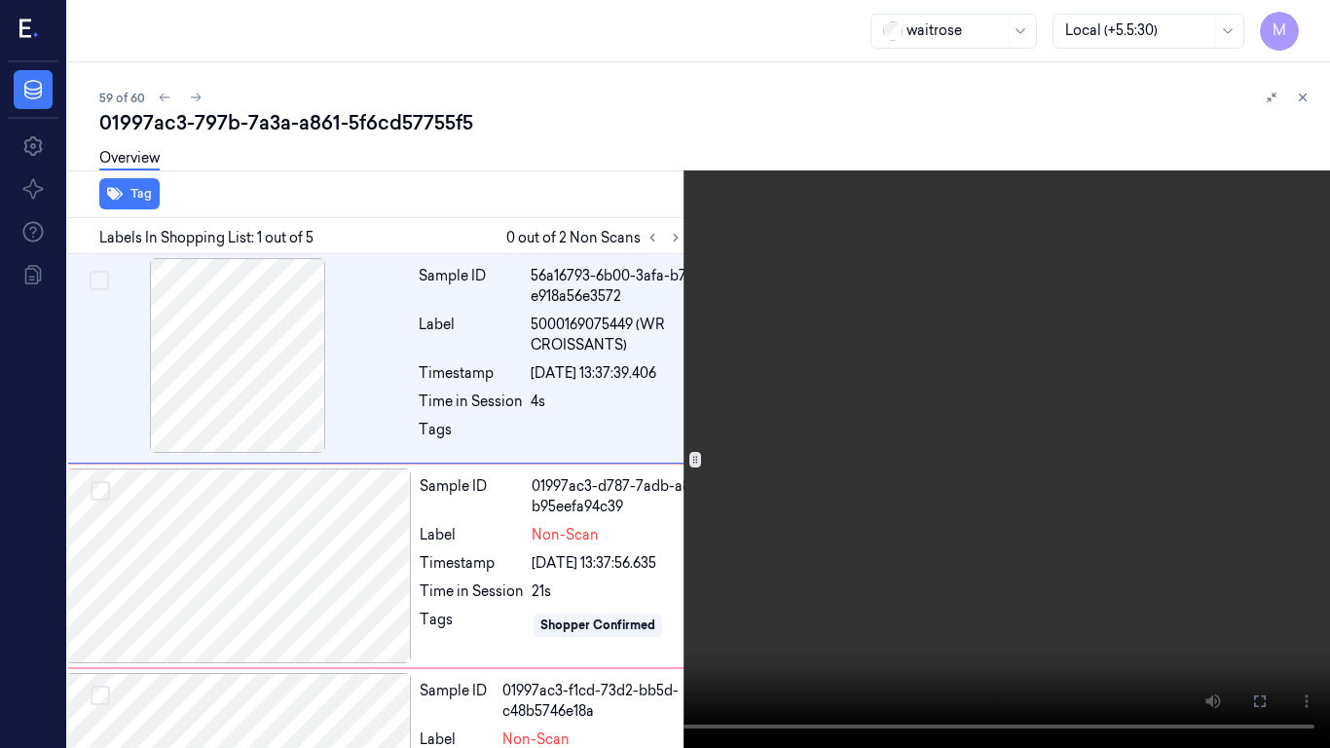
click at [873, 342] on video at bounding box center [665, 374] width 1330 height 748
click at [653, 352] on video at bounding box center [665, 374] width 1330 height 748
click at [734, 454] on video at bounding box center [665, 374] width 1330 height 748
click at [1308, 20] on button "x 1" at bounding box center [1306, 23] width 31 height 31
click at [717, 471] on video at bounding box center [665, 374] width 1330 height 748
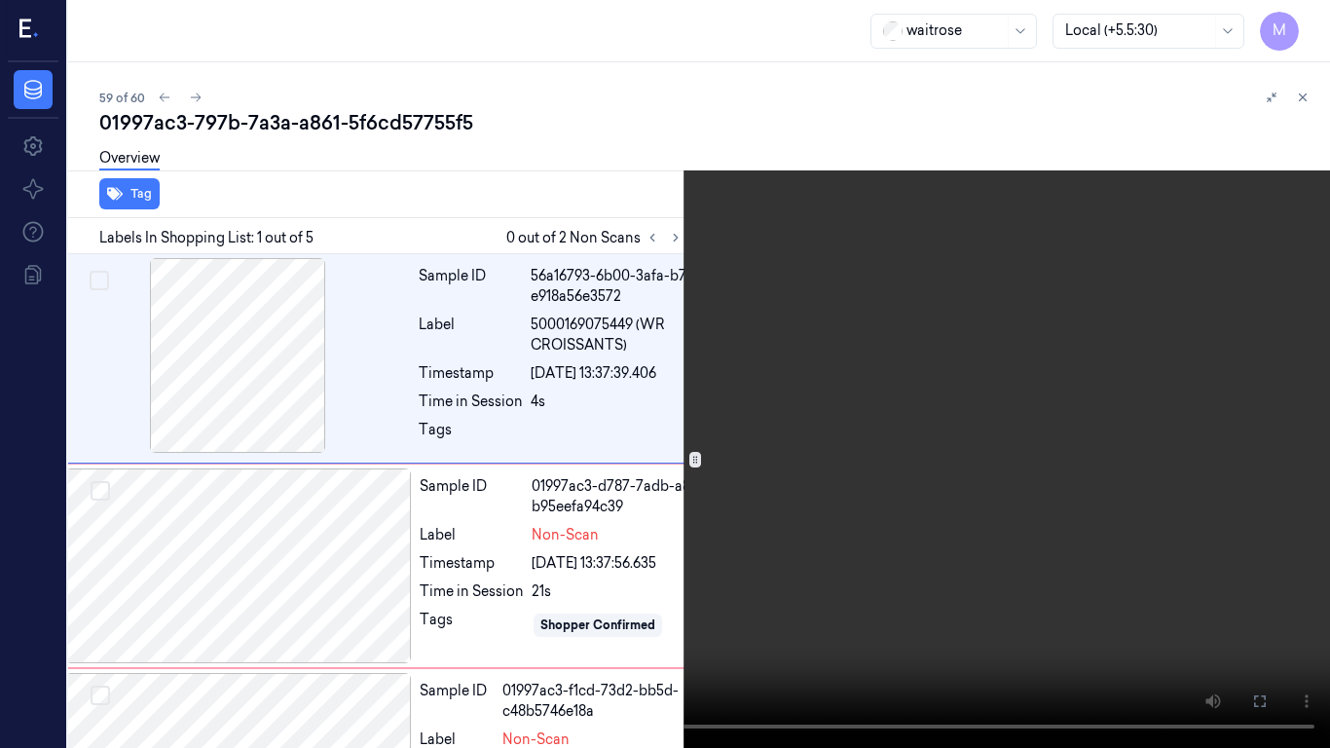
click at [0, 0] on icon at bounding box center [0, 0] width 0 height 0
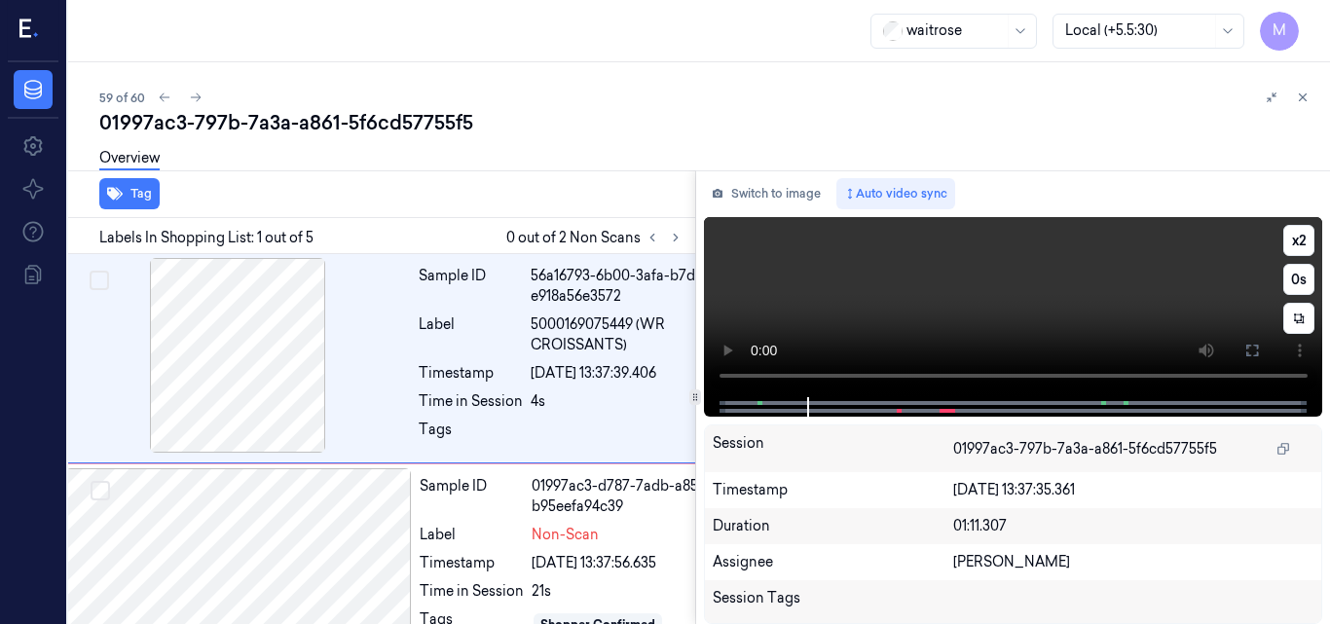
click at [1033, 299] on video at bounding box center [1013, 307] width 619 height 180
click at [1257, 353] on icon at bounding box center [1253, 351] width 12 height 12
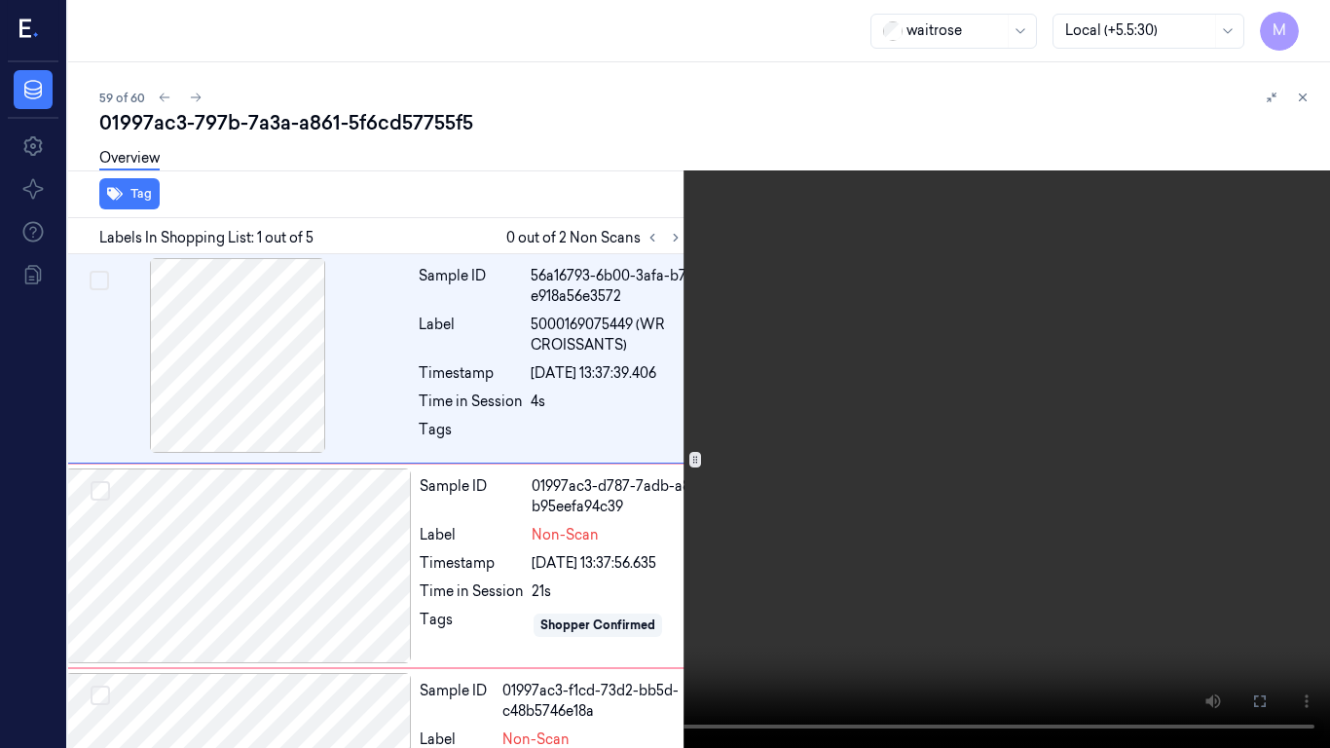
click at [735, 581] on video at bounding box center [665, 374] width 1330 height 748
click at [0, 0] on icon at bounding box center [0, 0] width 0 height 0
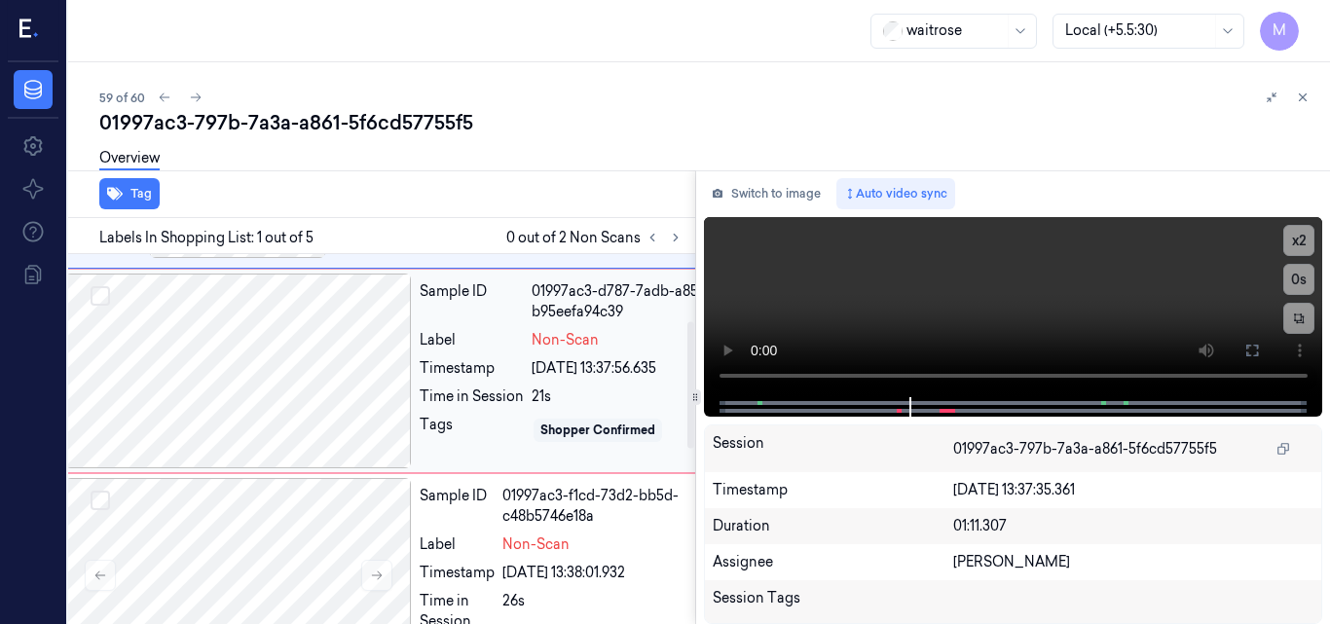
click at [237, 361] on div at bounding box center [238, 371] width 347 height 195
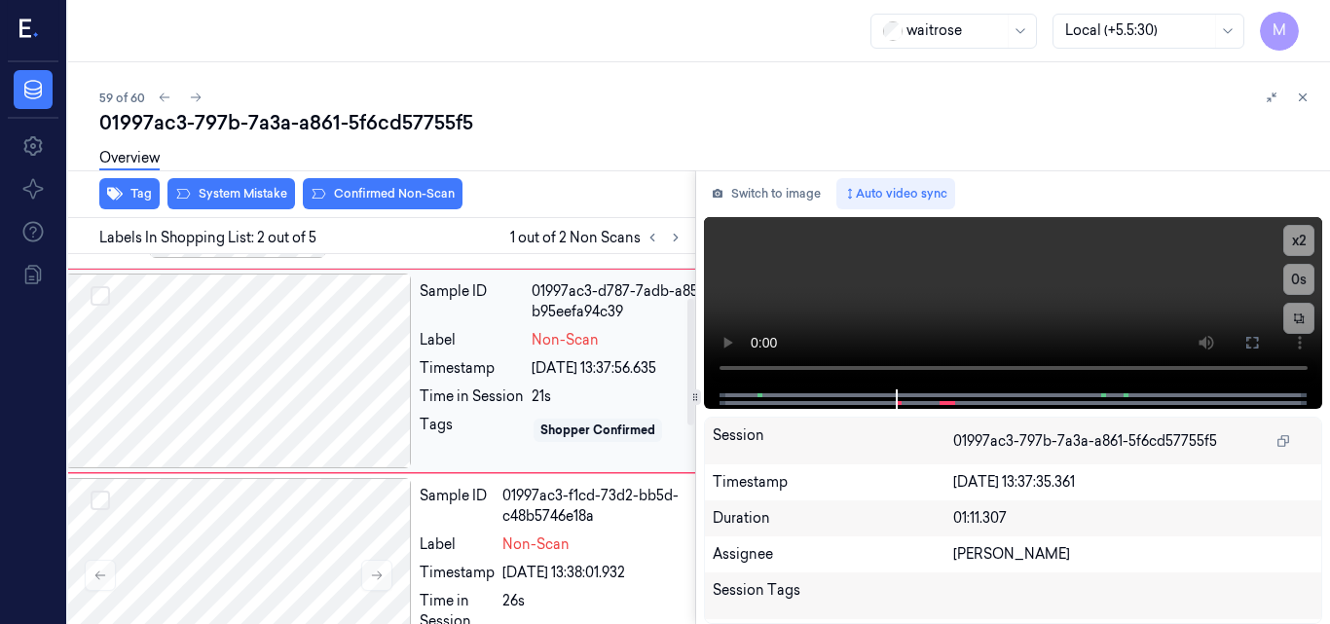
scroll to position [127, 31]
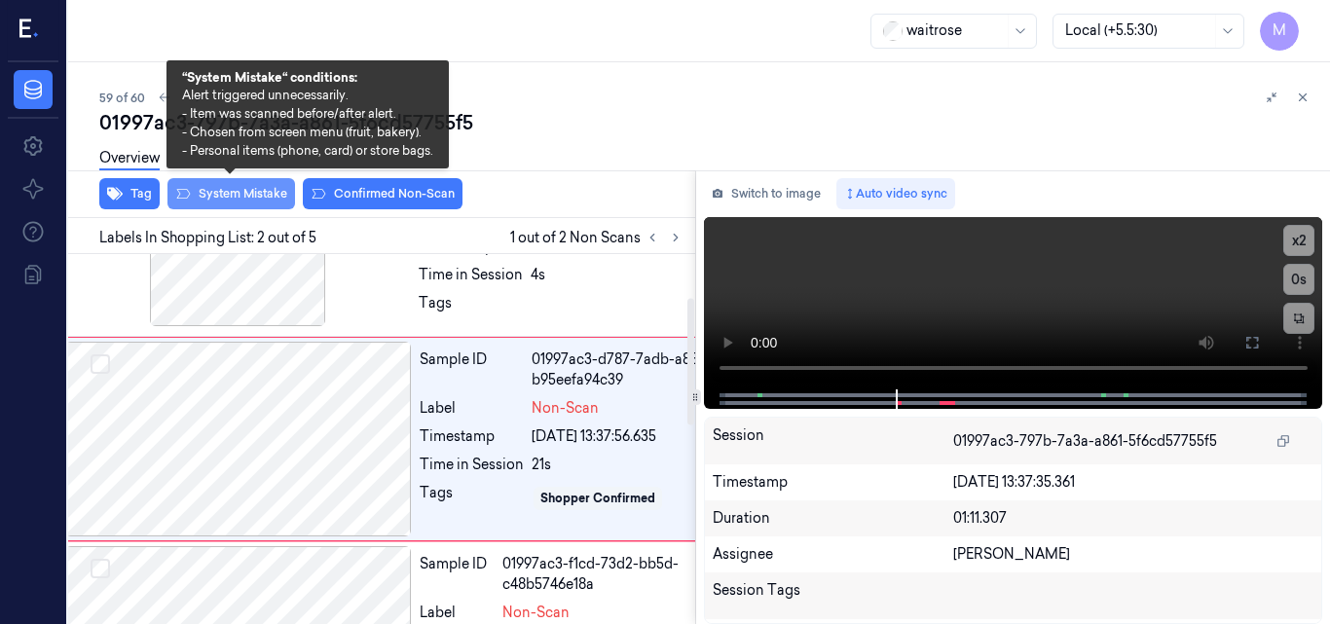
click at [247, 195] on button "System Mistake" at bounding box center [232, 193] width 128 height 31
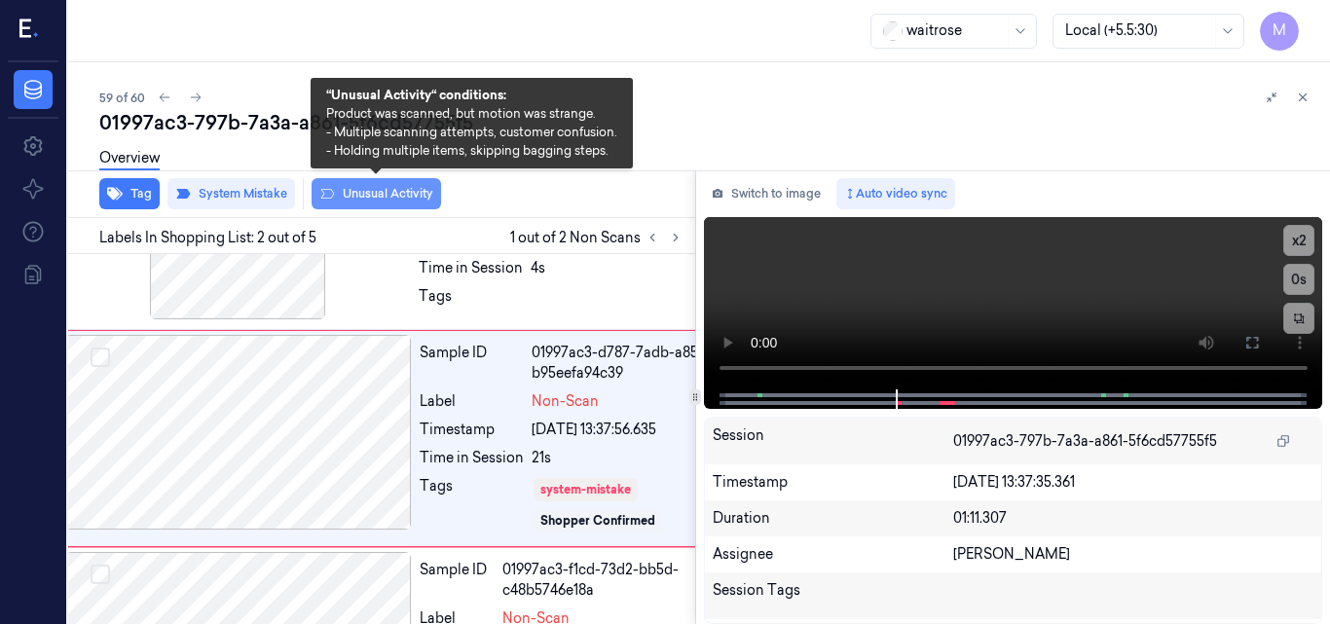
click at [375, 191] on button "Unusual Activity" at bounding box center [377, 193] width 130 height 31
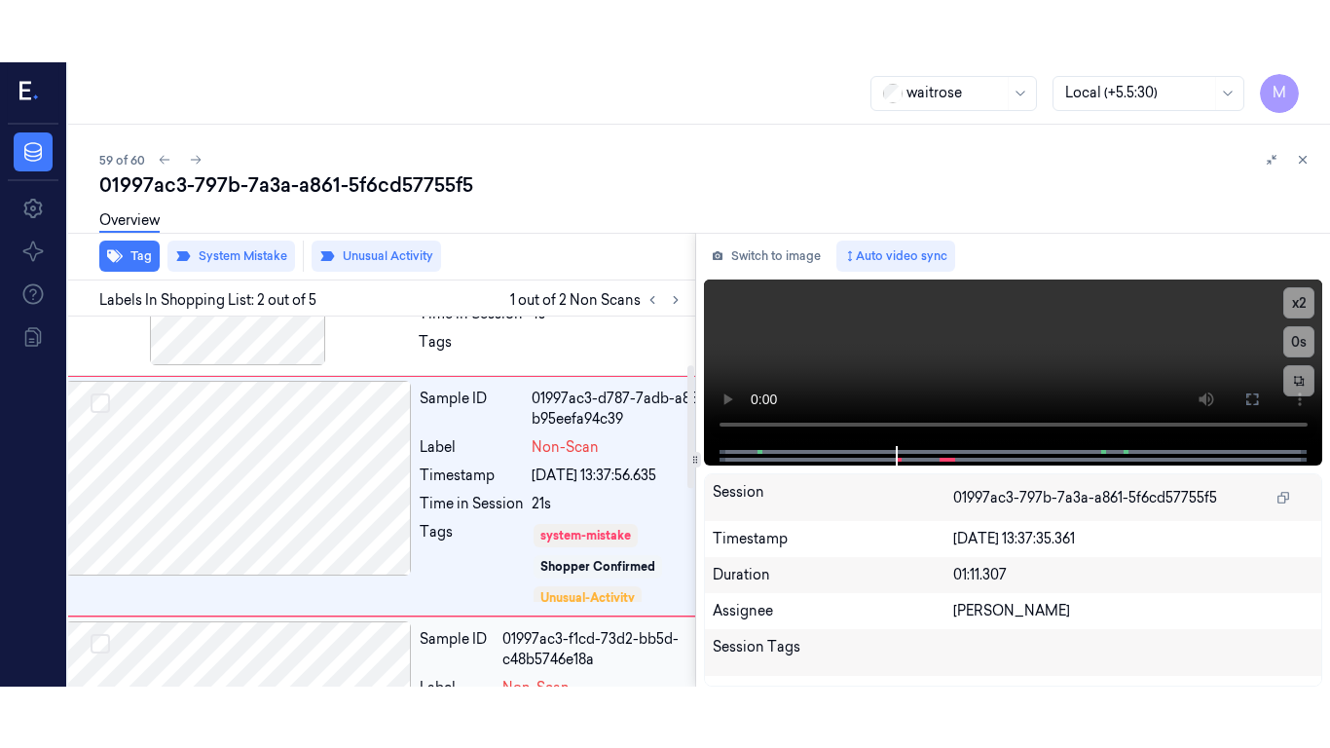
scroll to position [145, 31]
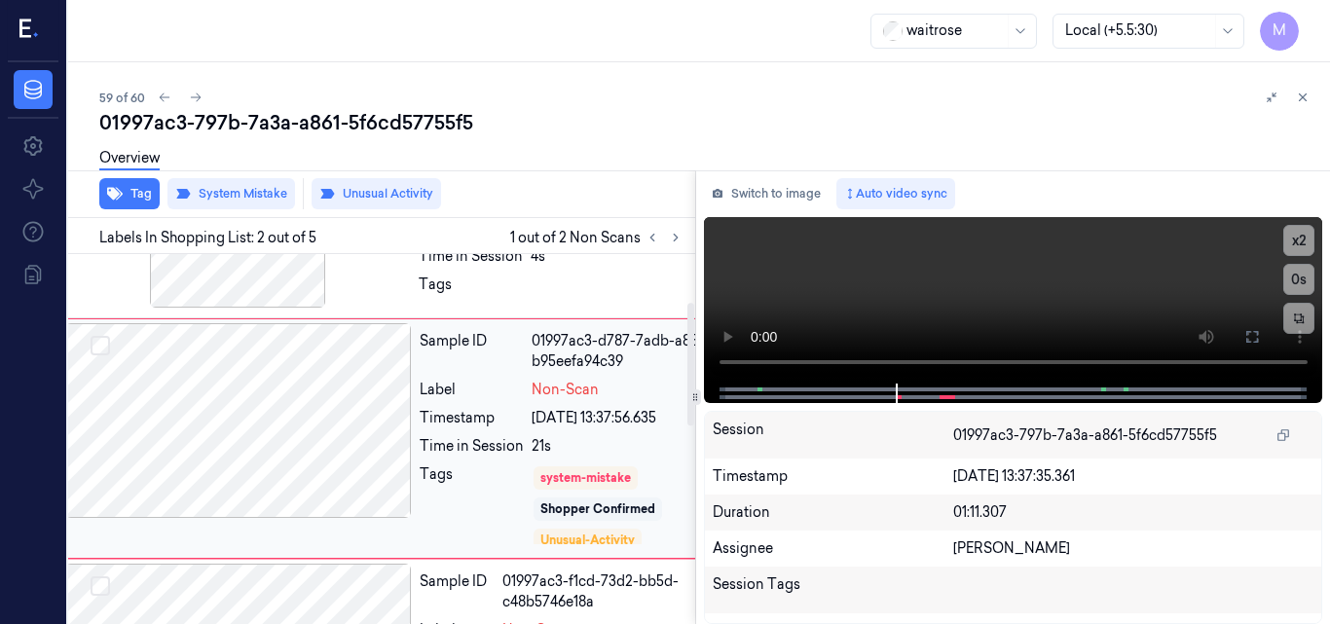
click at [327, 402] on div at bounding box center [238, 420] width 347 height 195
click at [1102, 307] on video at bounding box center [1013, 300] width 619 height 167
click at [1247, 335] on icon at bounding box center [1253, 337] width 12 height 12
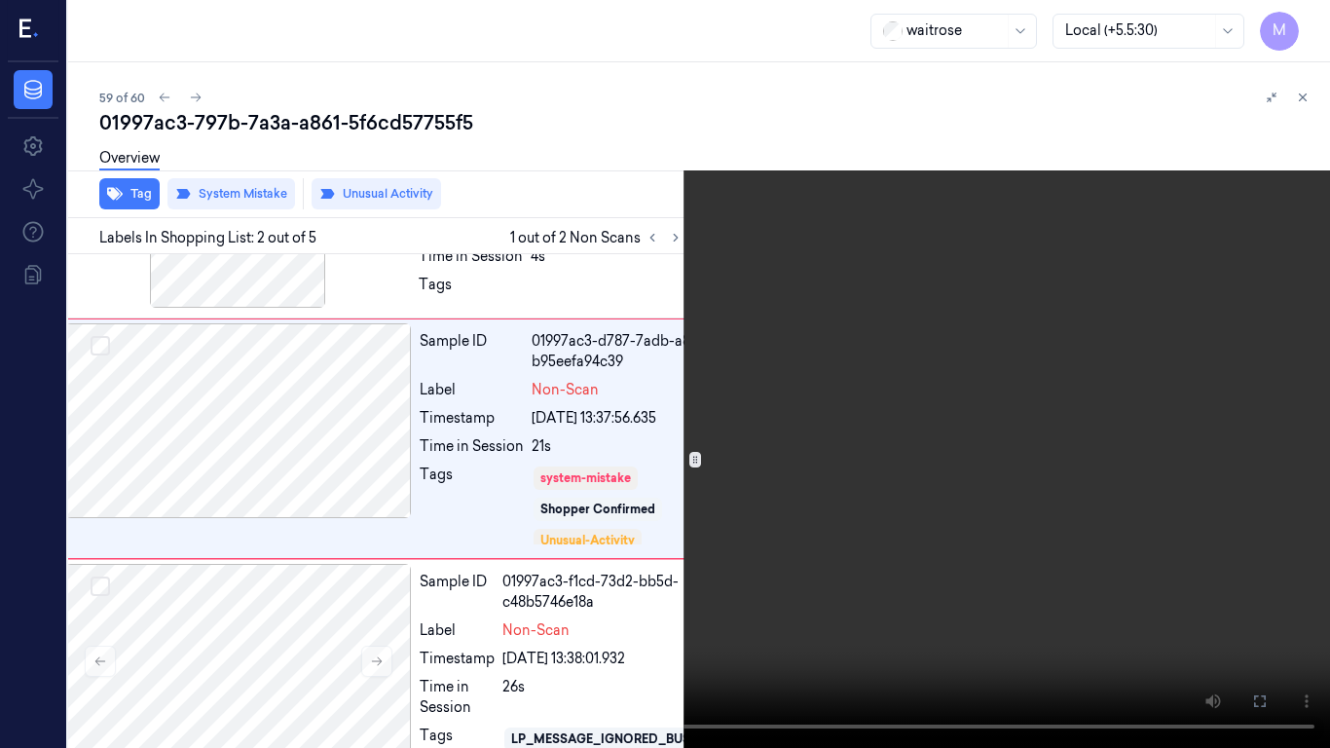
click at [806, 373] on video at bounding box center [665, 374] width 1330 height 748
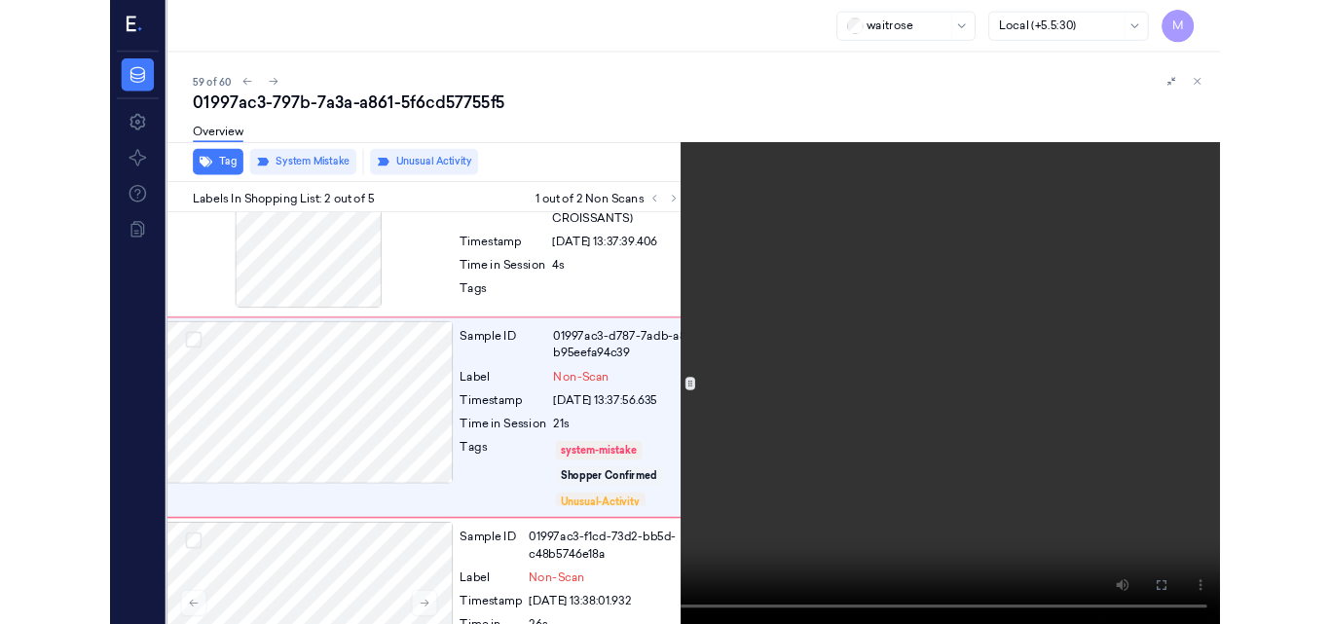
scroll to position [83, 31]
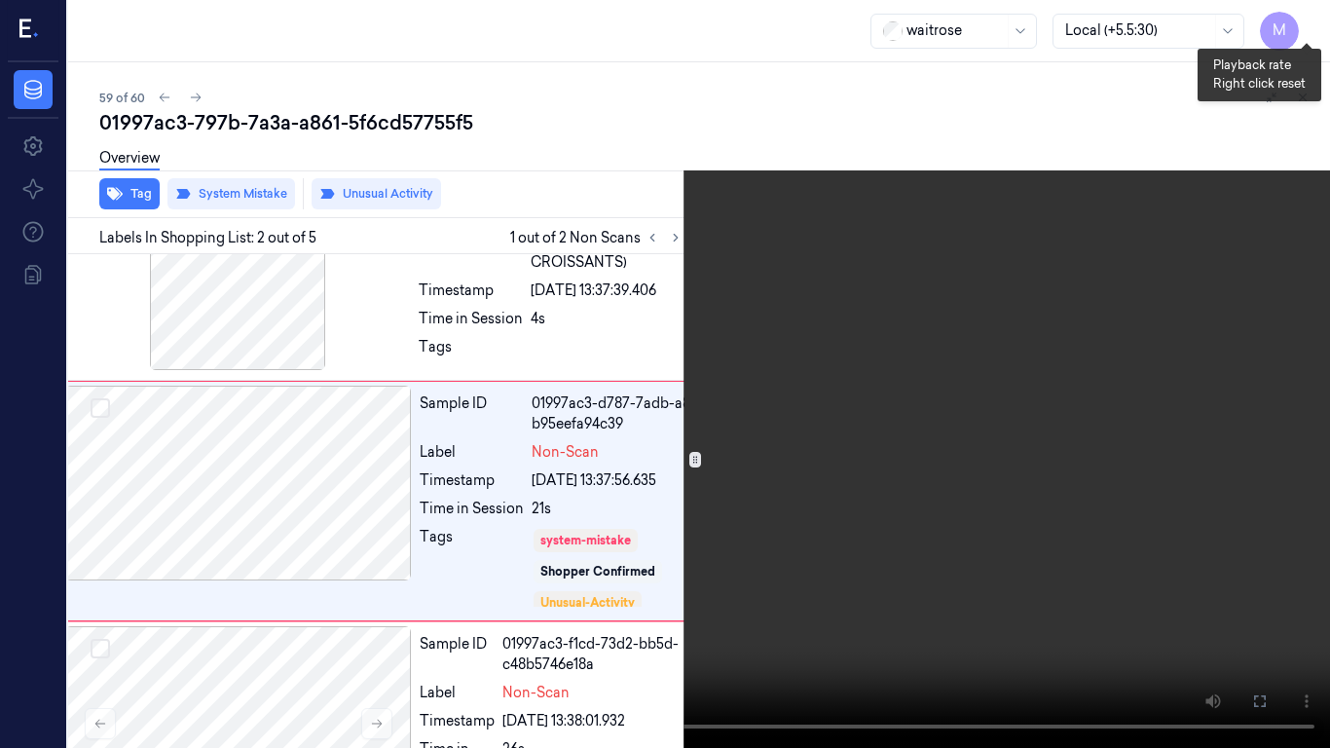
click at [1312, 12] on button "x 2" at bounding box center [1306, 23] width 31 height 31
click at [1306, 18] on button "x 4" at bounding box center [1306, 23] width 31 height 31
click at [857, 292] on video at bounding box center [665, 374] width 1330 height 748
click at [940, 462] on video at bounding box center [665, 374] width 1330 height 748
click at [0, 0] on icon at bounding box center [0, 0] width 0 height 0
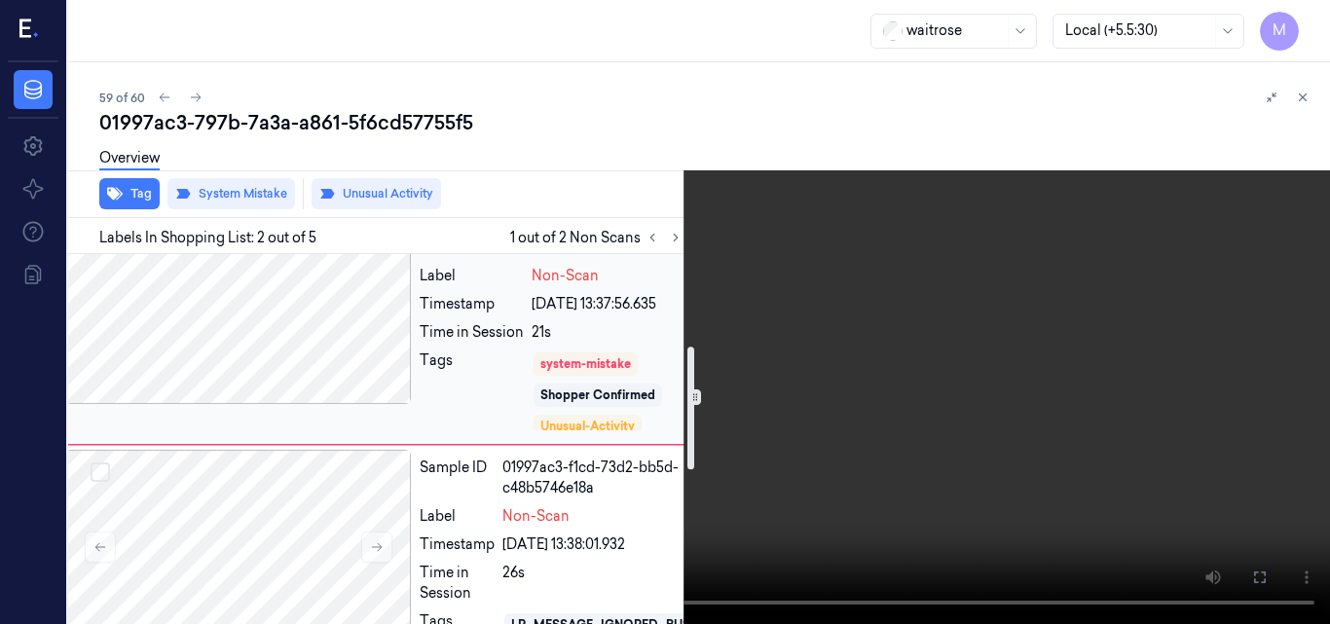
scroll to position [278, 31]
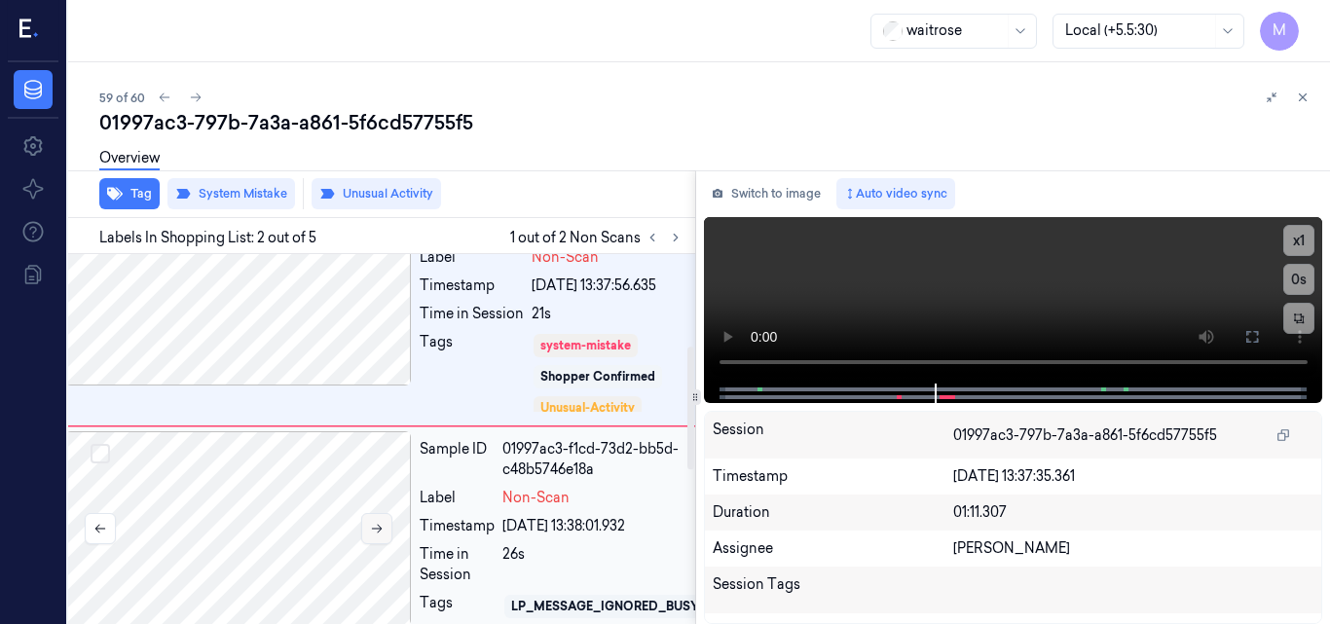
click at [376, 525] on icon at bounding box center [377, 529] width 14 height 14
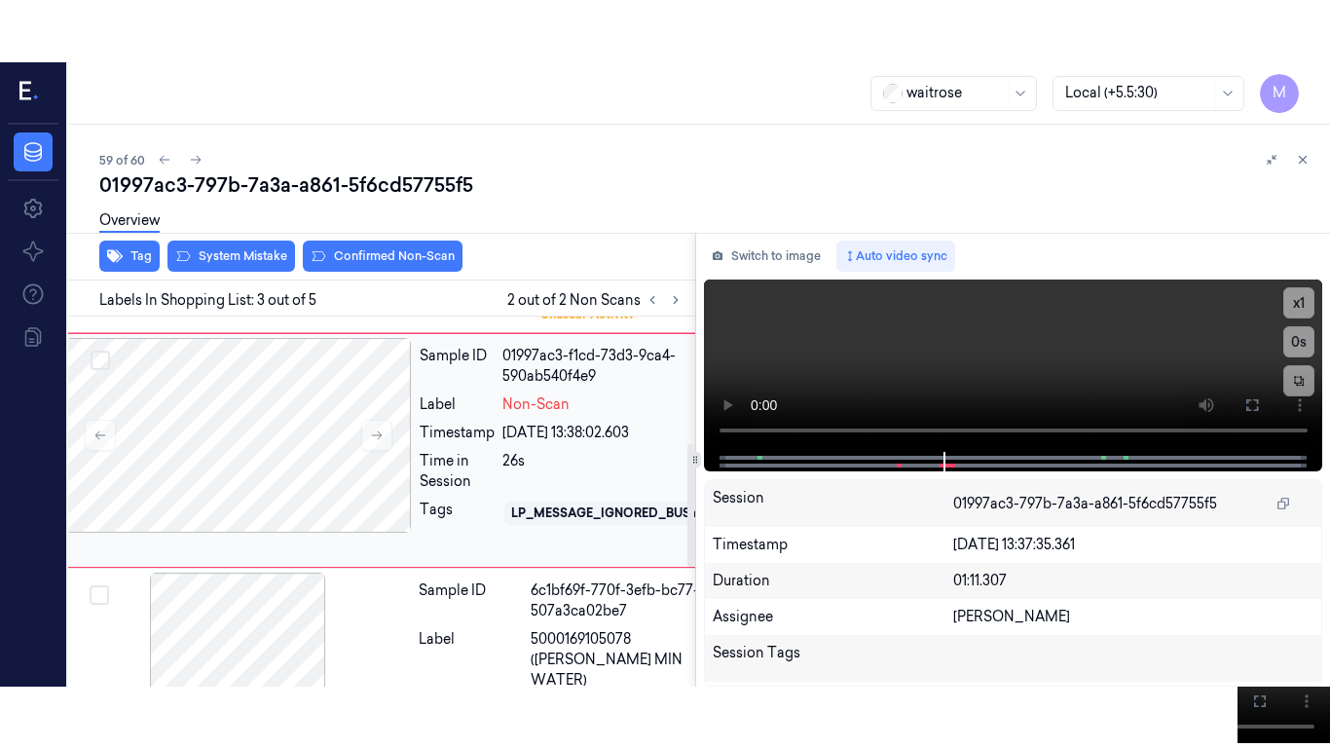
scroll to position [383, 31]
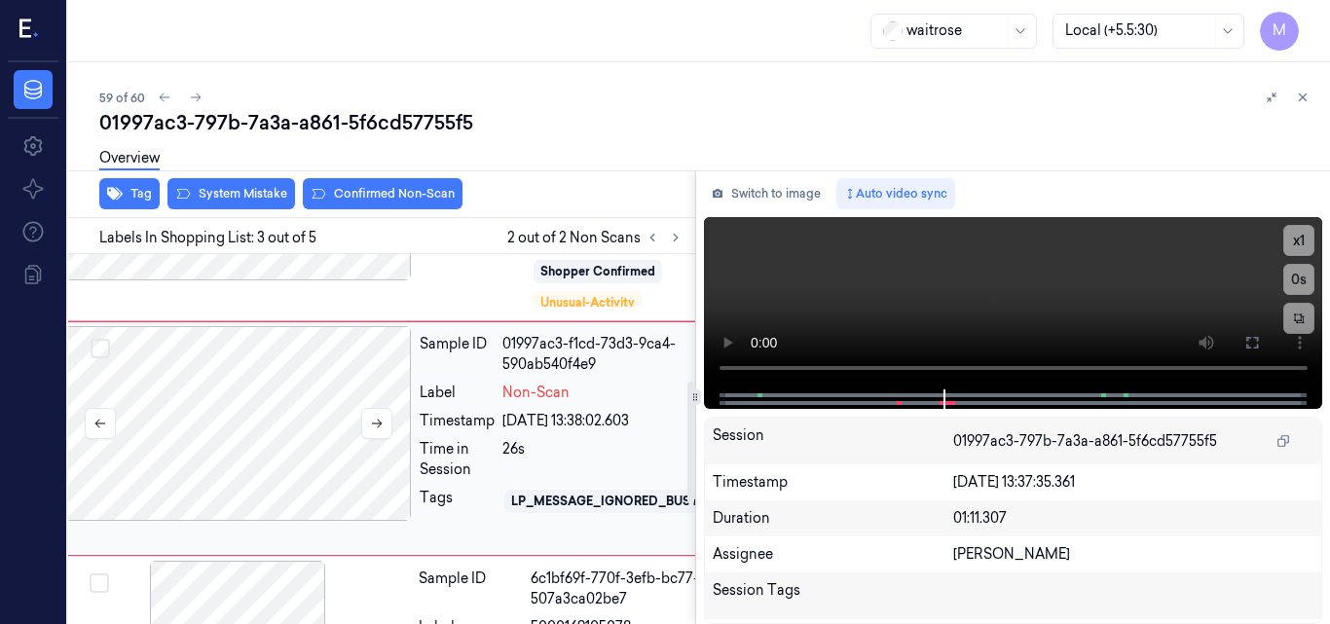
click at [288, 427] on div at bounding box center [238, 423] width 347 height 195
click at [1047, 282] on video at bounding box center [1013, 303] width 619 height 172
click at [1254, 340] on icon at bounding box center [1253, 343] width 16 height 16
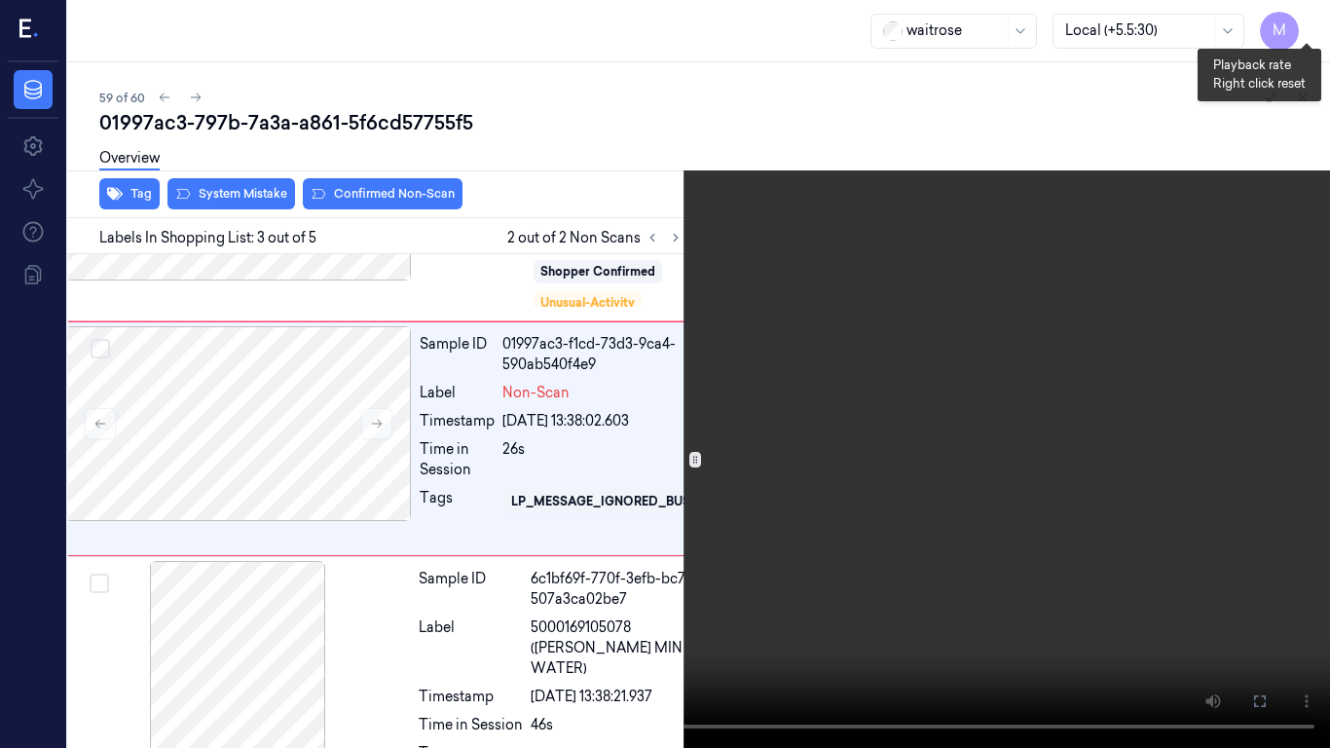
click at [1302, 22] on button "x 1" at bounding box center [1306, 23] width 31 height 31
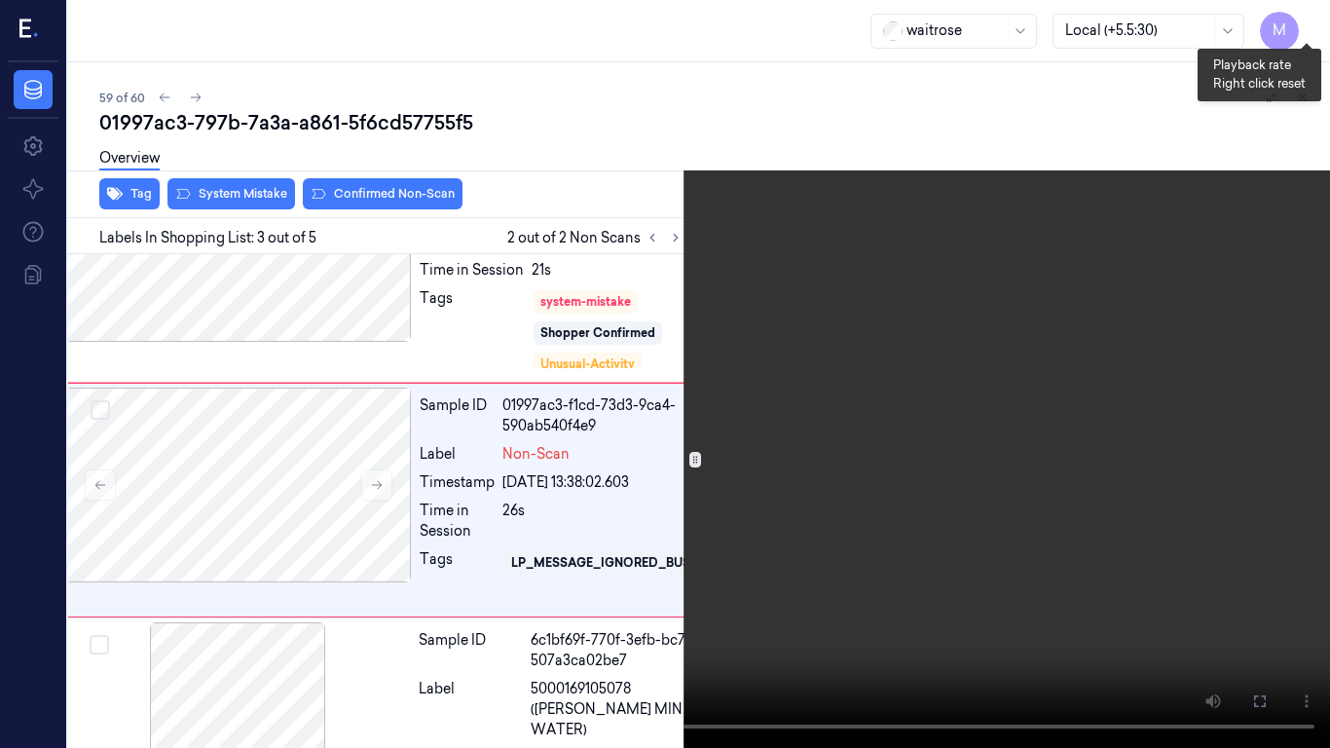
scroll to position [320, 31]
click at [876, 393] on video at bounding box center [665, 374] width 1330 height 748
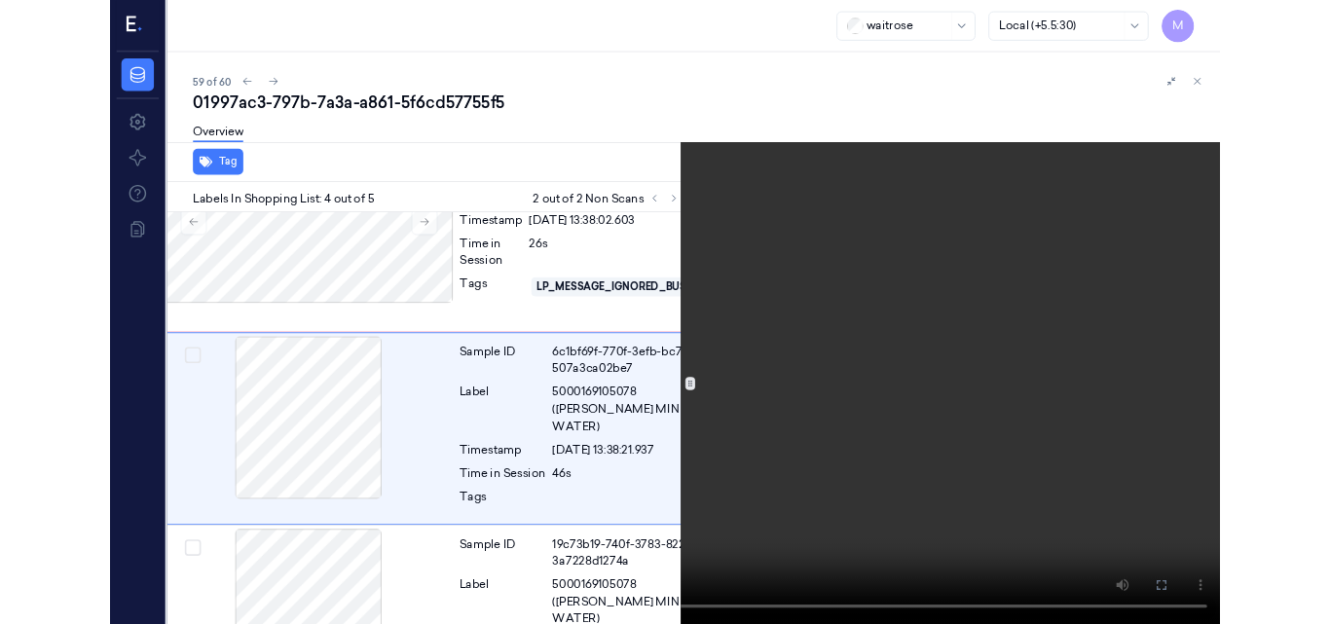
scroll to position [543, 31]
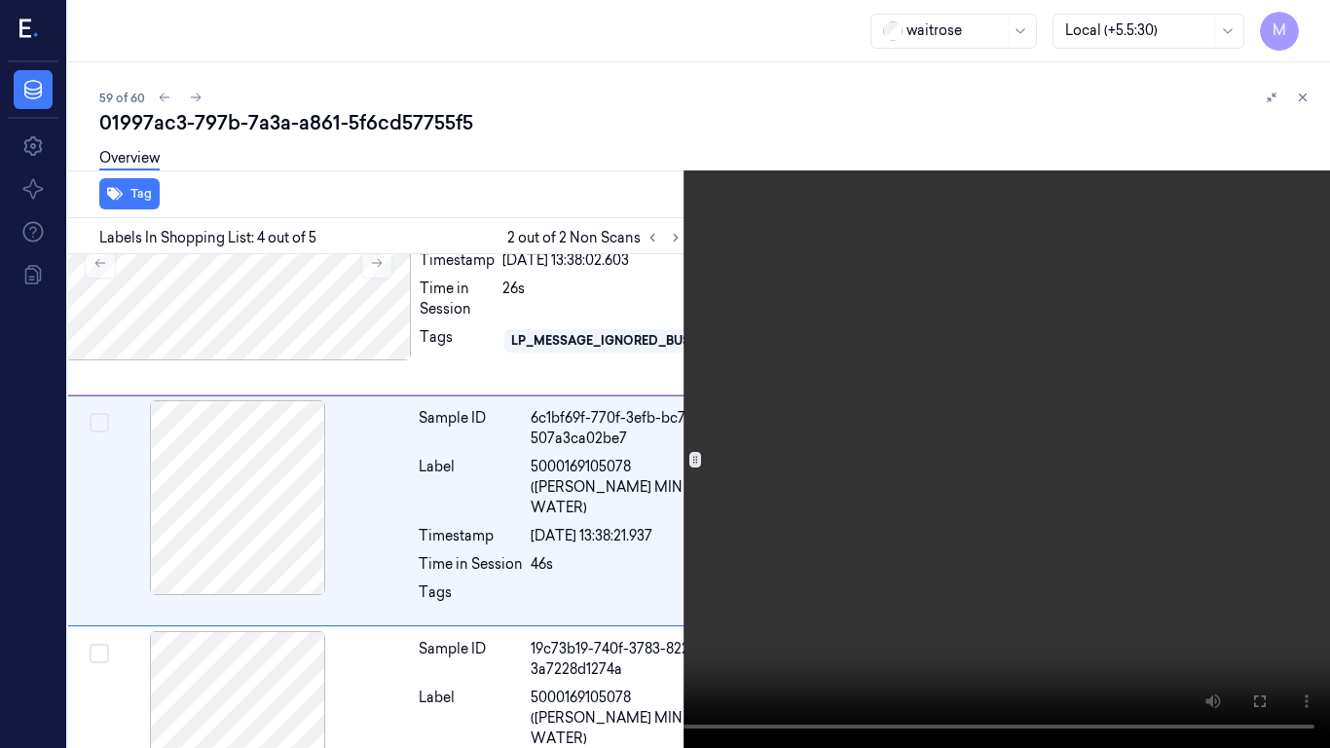
click at [860, 323] on video at bounding box center [665, 374] width 1330 height 748
click at [0, 0] on icon at bounding box center [0, 0] width 0 height 0
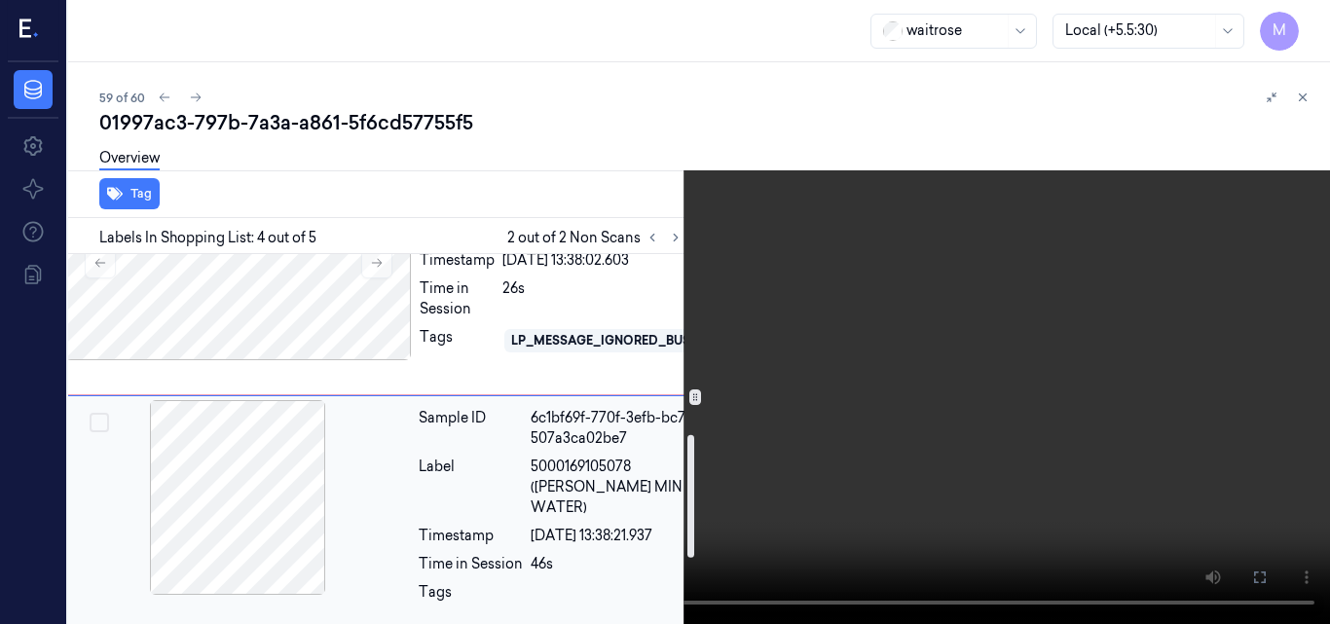
scroll to position [641, 31]
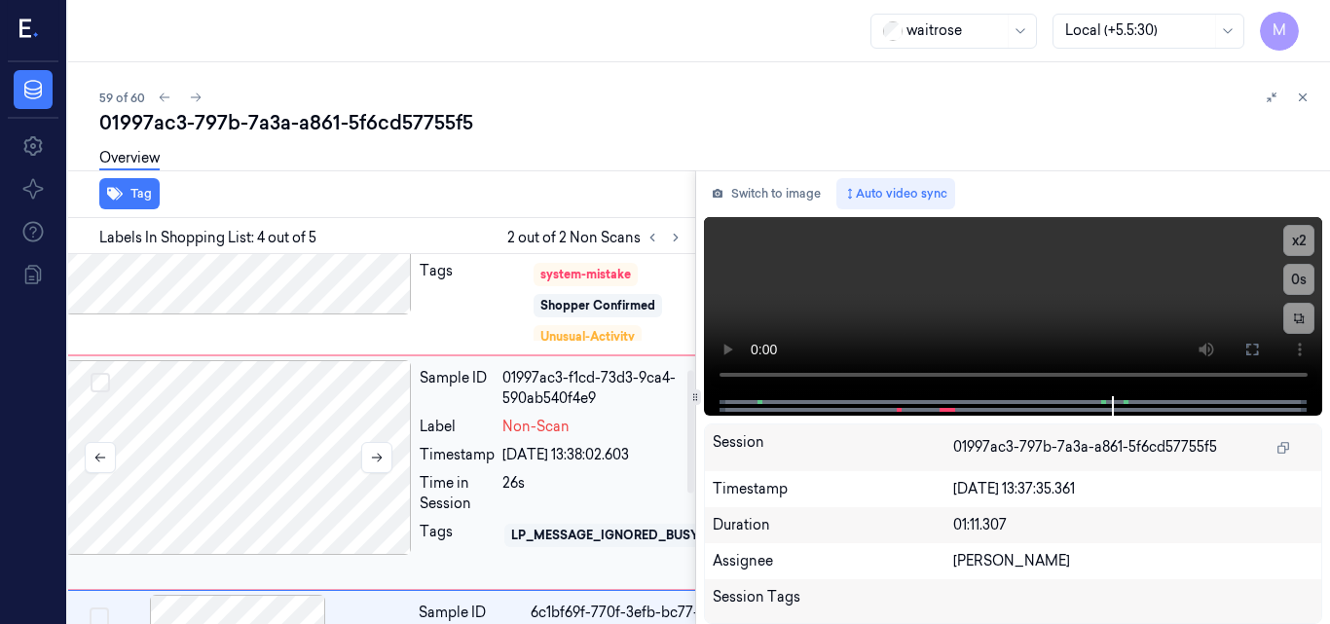
click at [286, 425] on div at bounding box center [238, 457] width 347 height 195
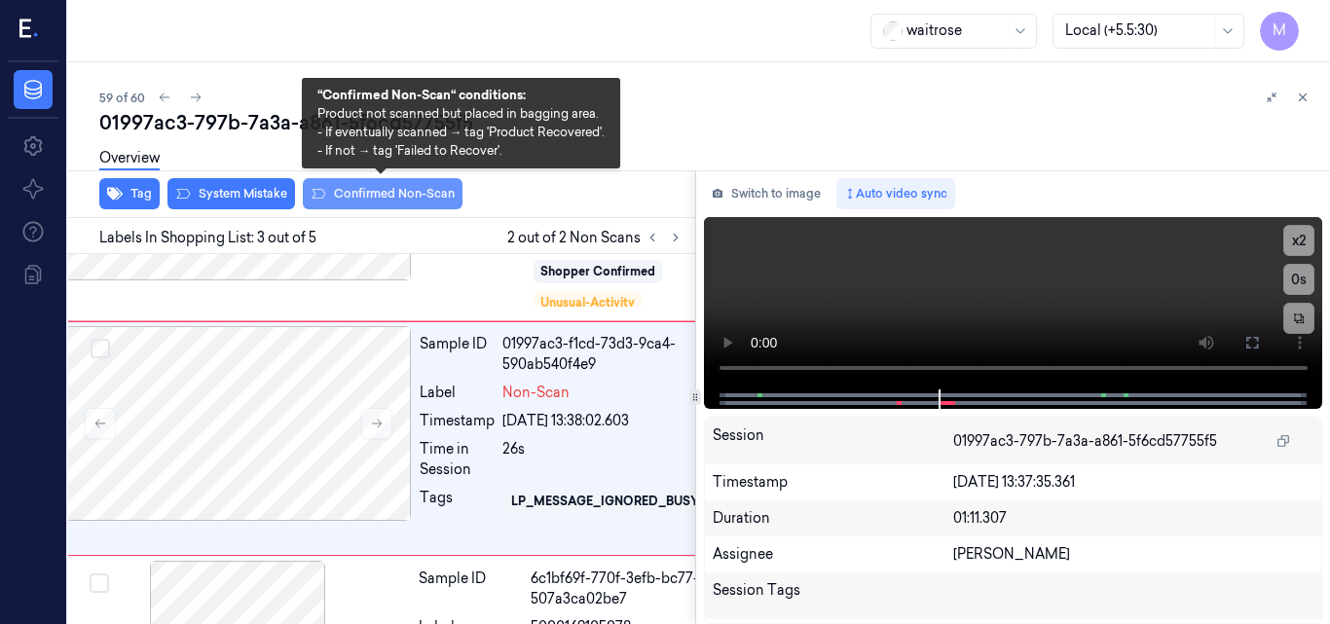
click at [418, 193] on button "Confirmed Non-Scan" at bounding box center [383, 193] width 160 height 31
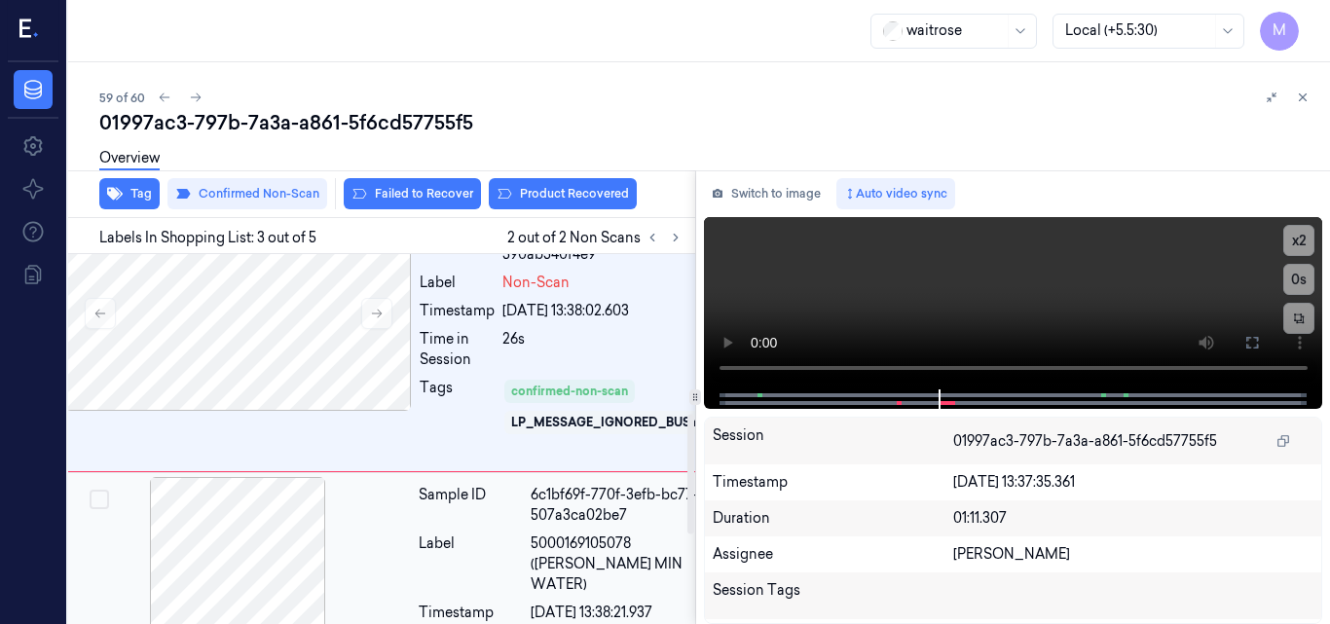
click at [334, 509] on div at bounding box center [237, 574] width 347 height 195
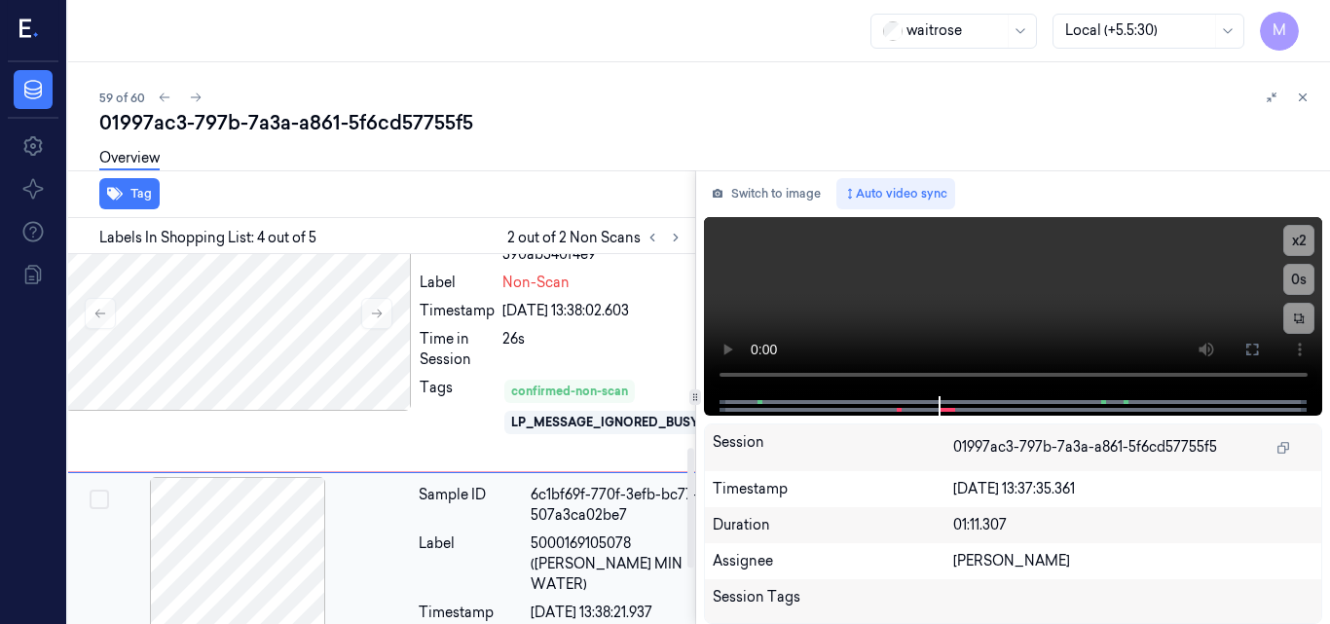
scroll to position [631, 31]
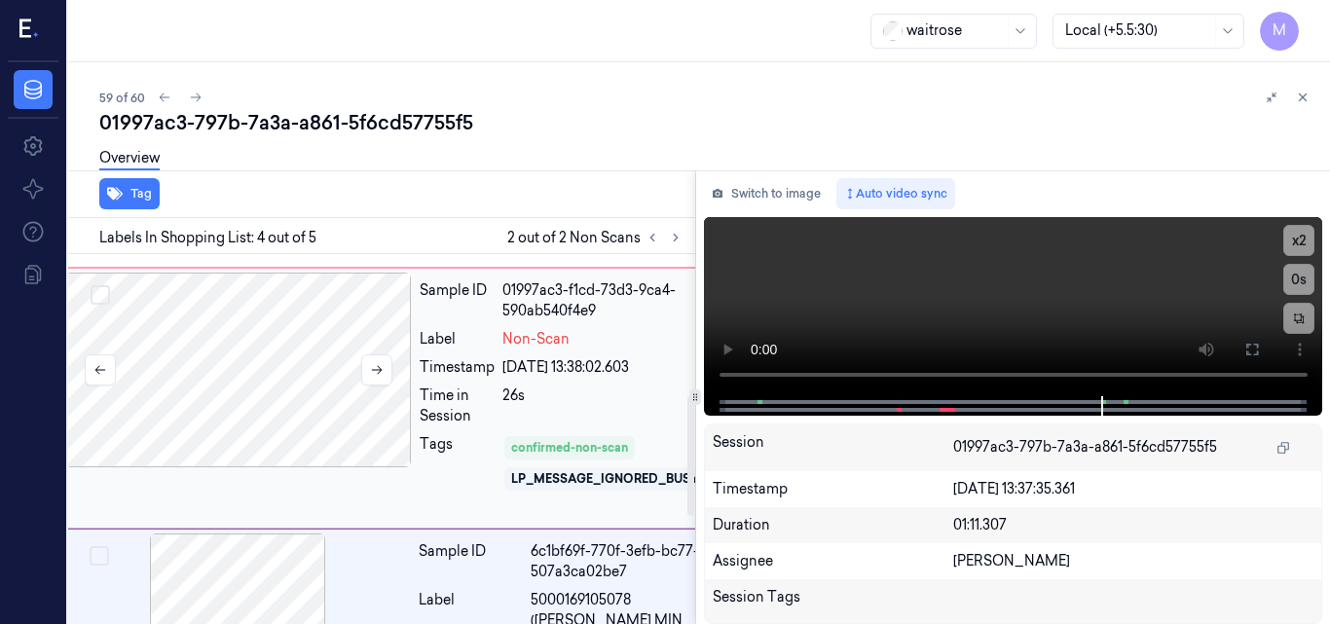
click at [285, 316] on div at bounding box center [238, 370] width 347 height 195
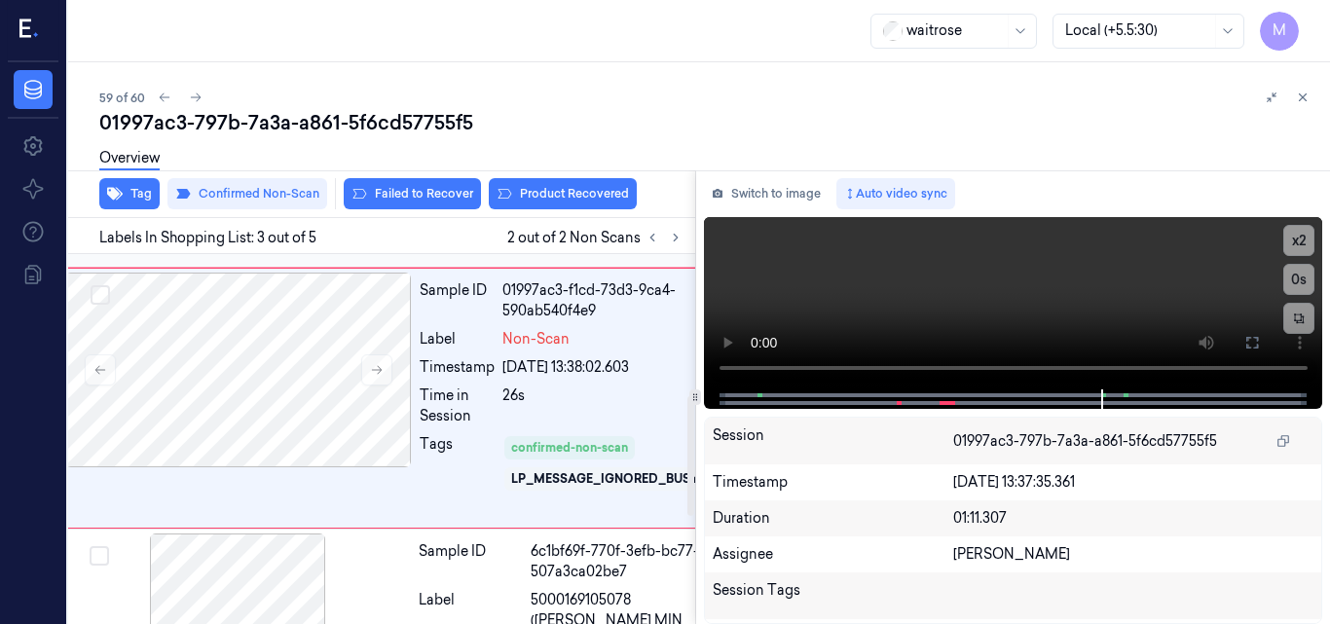
scroll to position [395, 31]
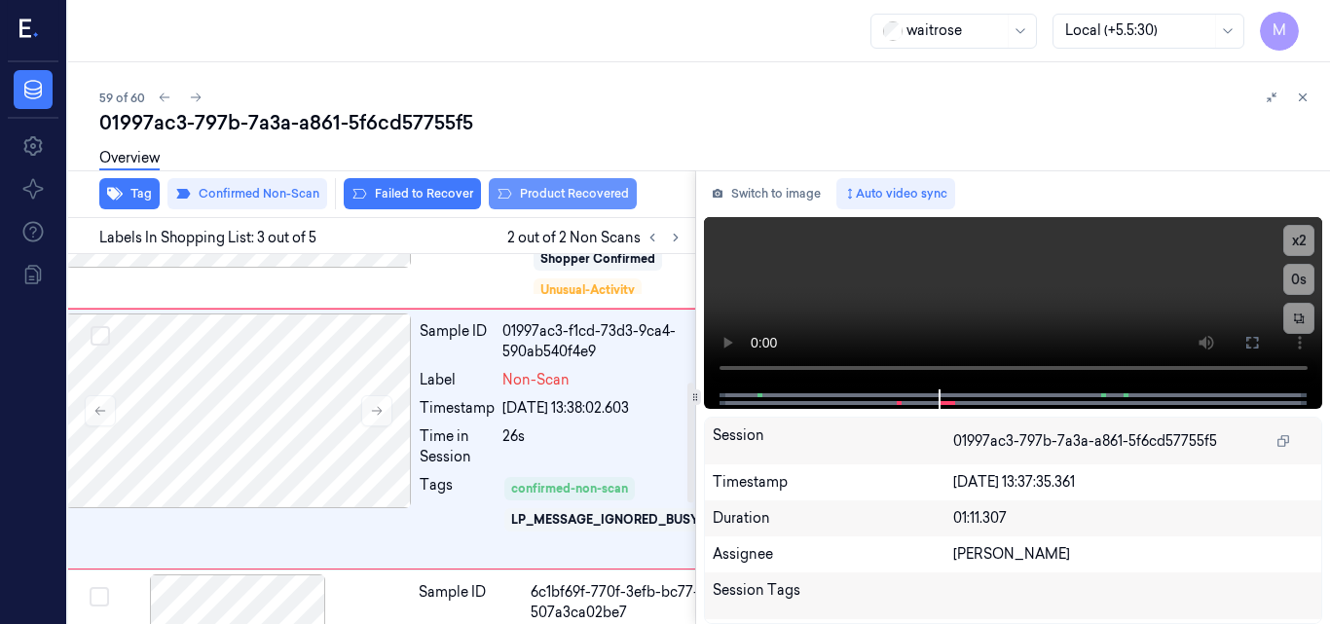
click at [559, 192] on button "Product Recovered" at bounding box center [563, 193] width 148 height 31
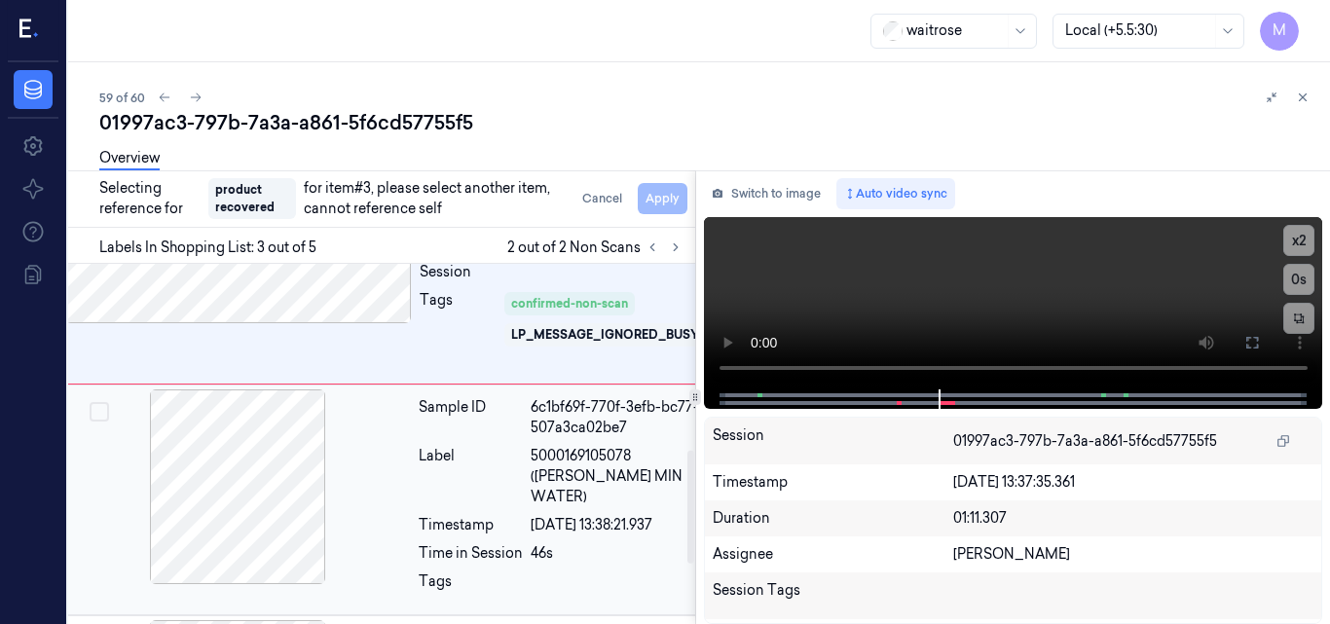
click at [495, 479] on div "Label" at bounding box center [471, 476] width 104 height 61
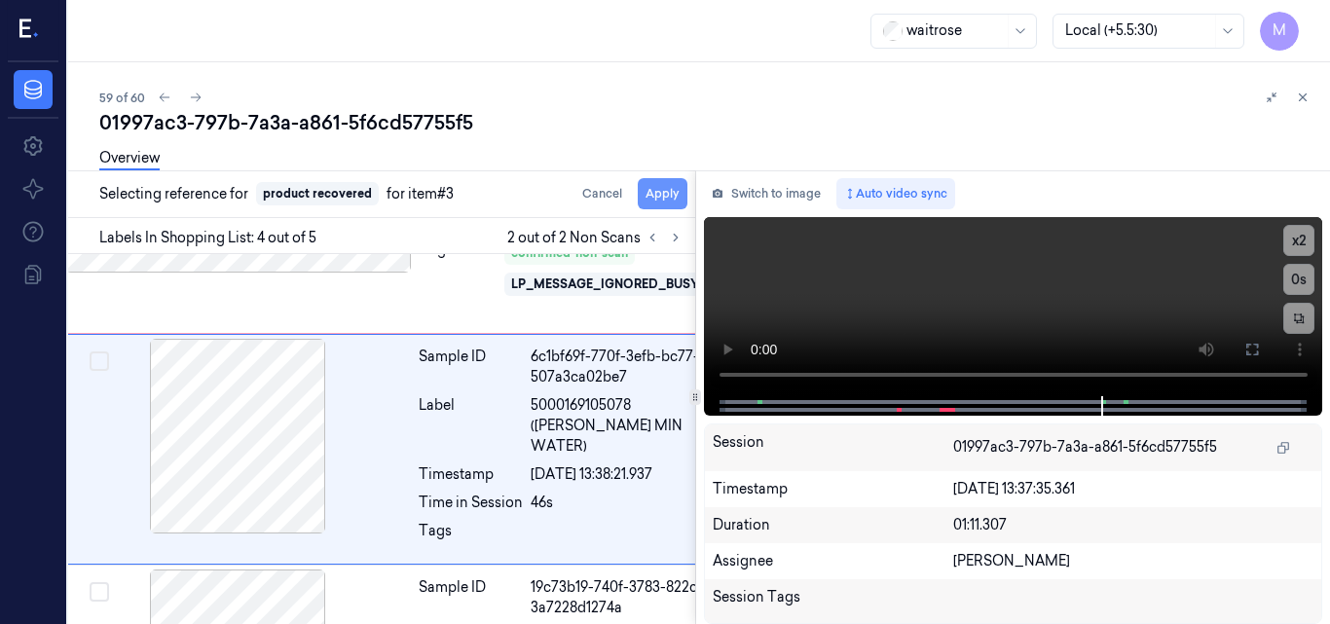
click at [669, 190] on button "Apply" at bounding box center [663, 193] width 50 height 31
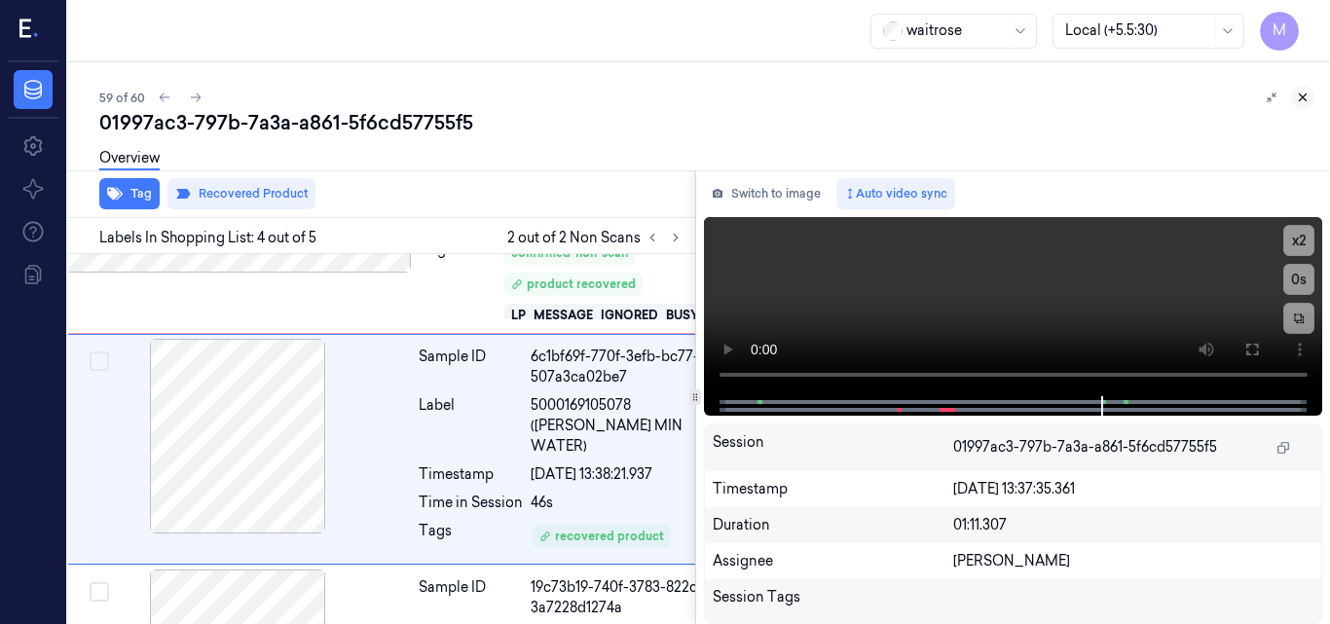
click at [1308, 94] on icon at bounding box center [1303, 98] width 14 height 14
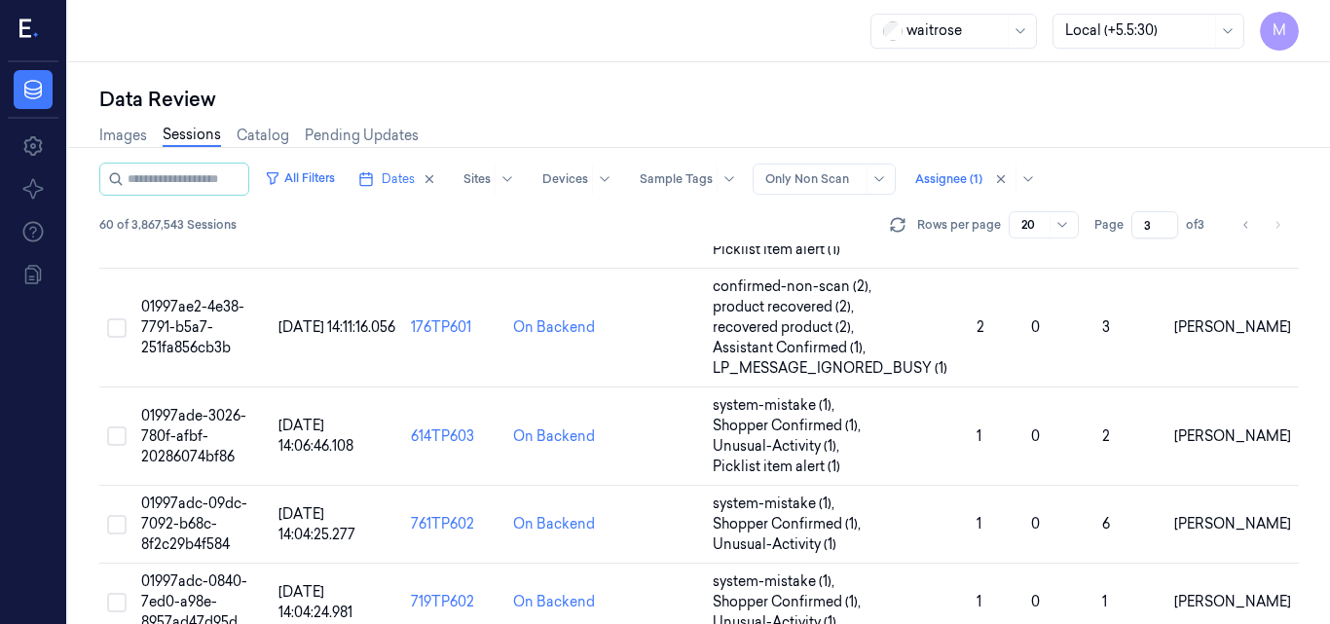
scroll to position [1647, 0]
